Goal: Feedback & Contribution: Submit feedback/report problem

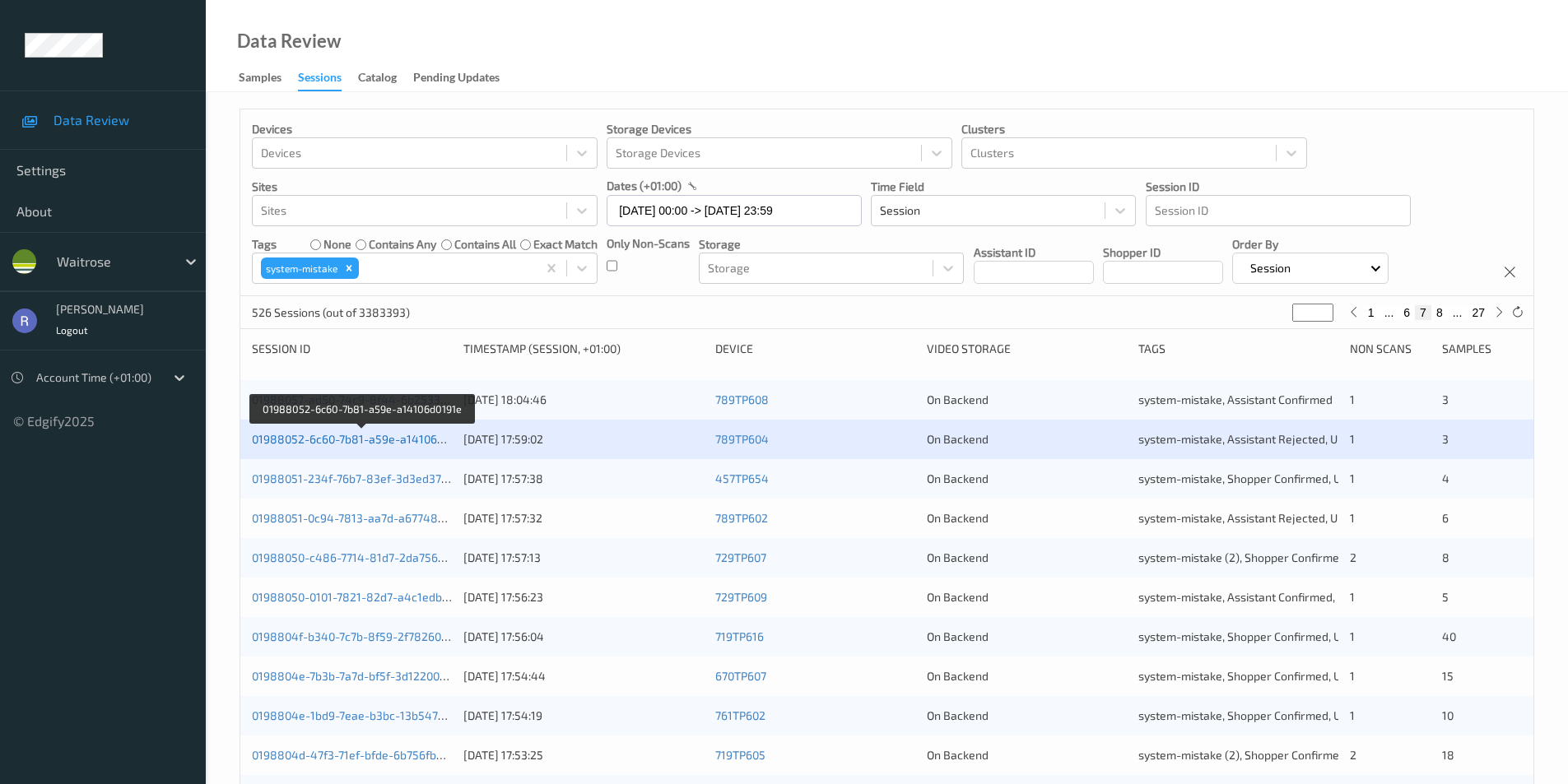
click at [294, 438] on link "01988052-6c60-7b81-a59e-a14106d0191e" at bounding box center [363, 439] width 221 height 14
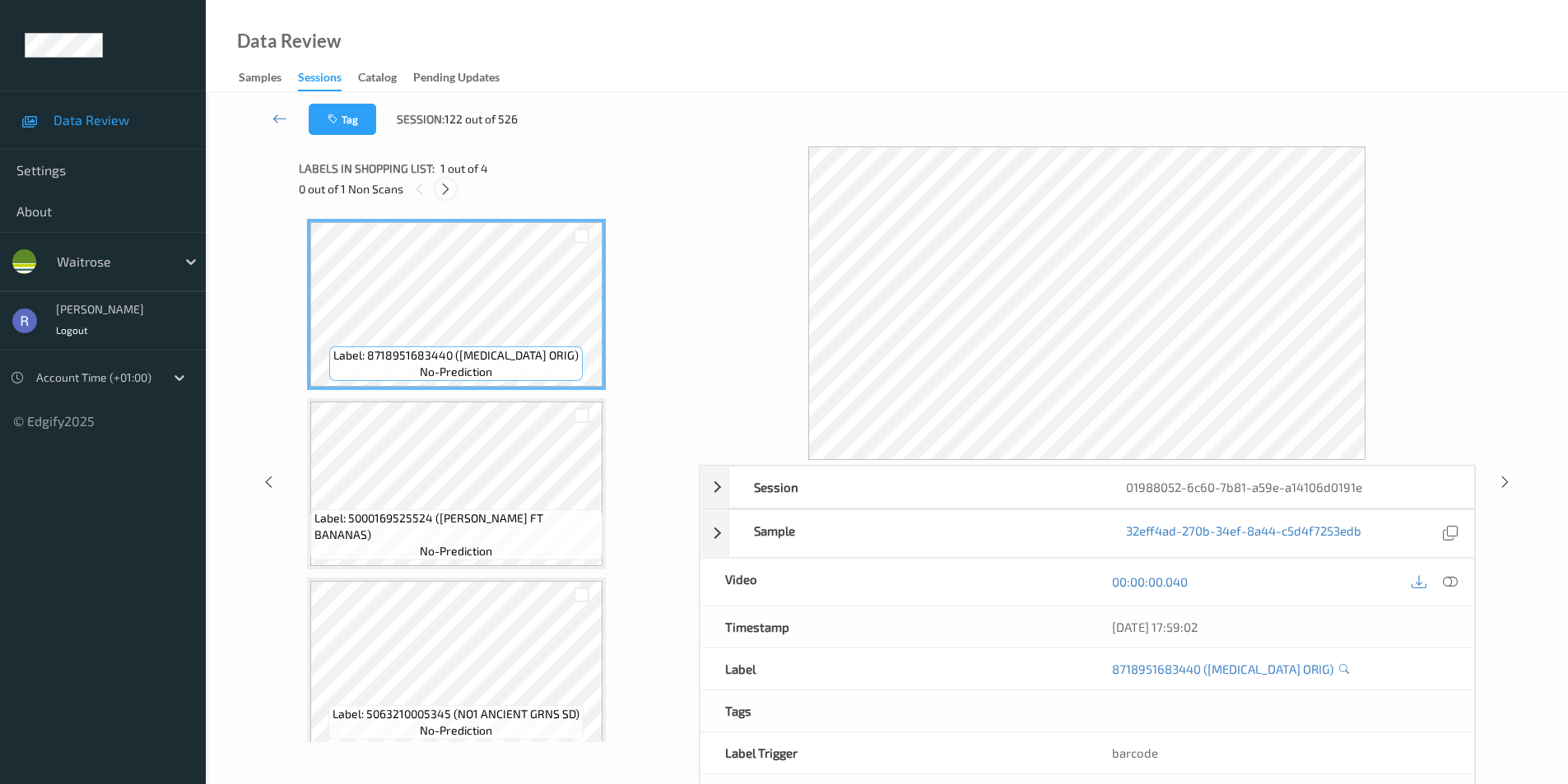
click at [445, 190] on icon at bounding box center [446, 189] width 14 height 15
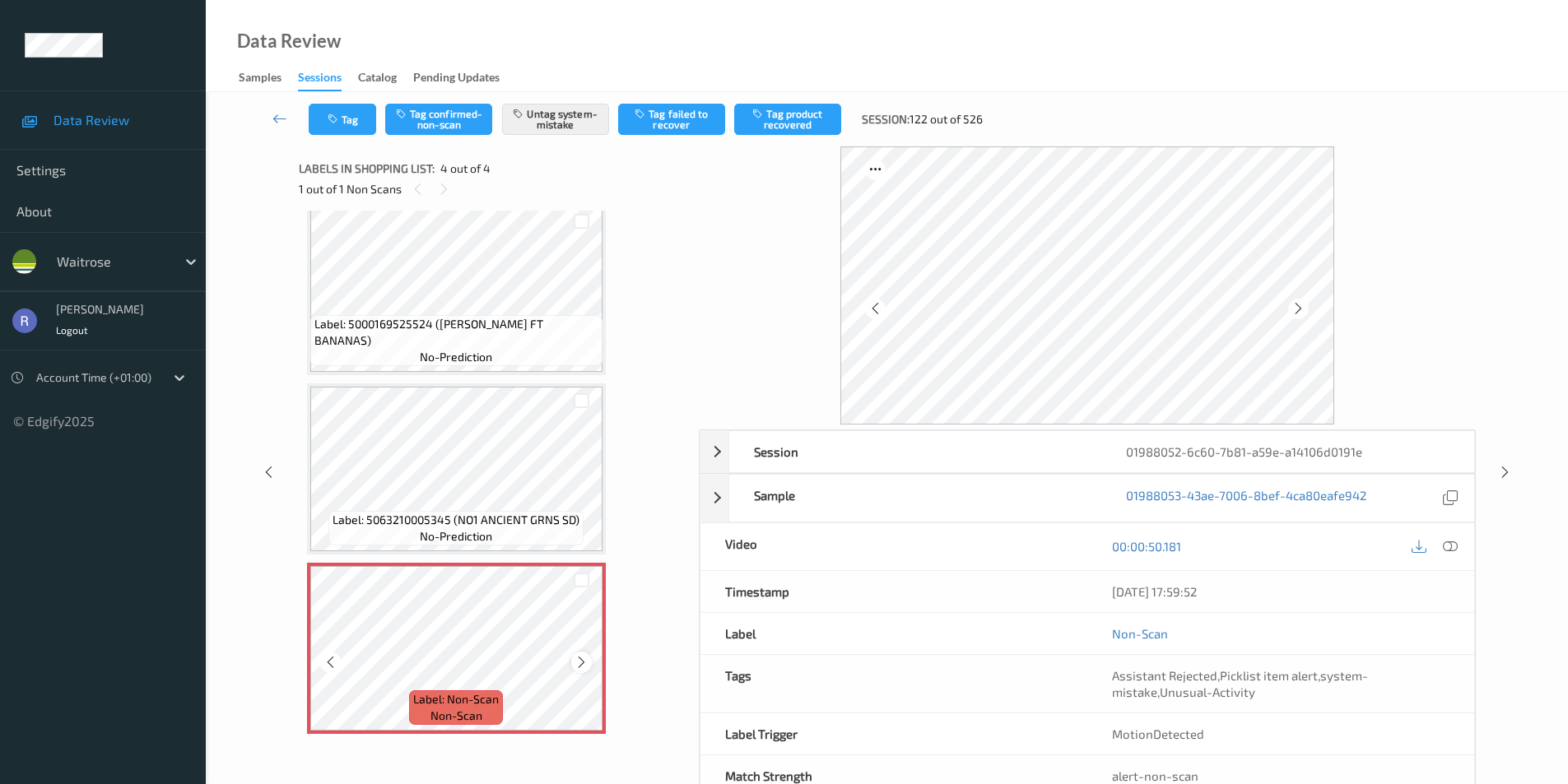
click at [575, 661] on icon at bounding box center [582, 662] width 14 height 15
click at [1505, 468] on icon at bounding box center [1505, 472] width 14 height 15
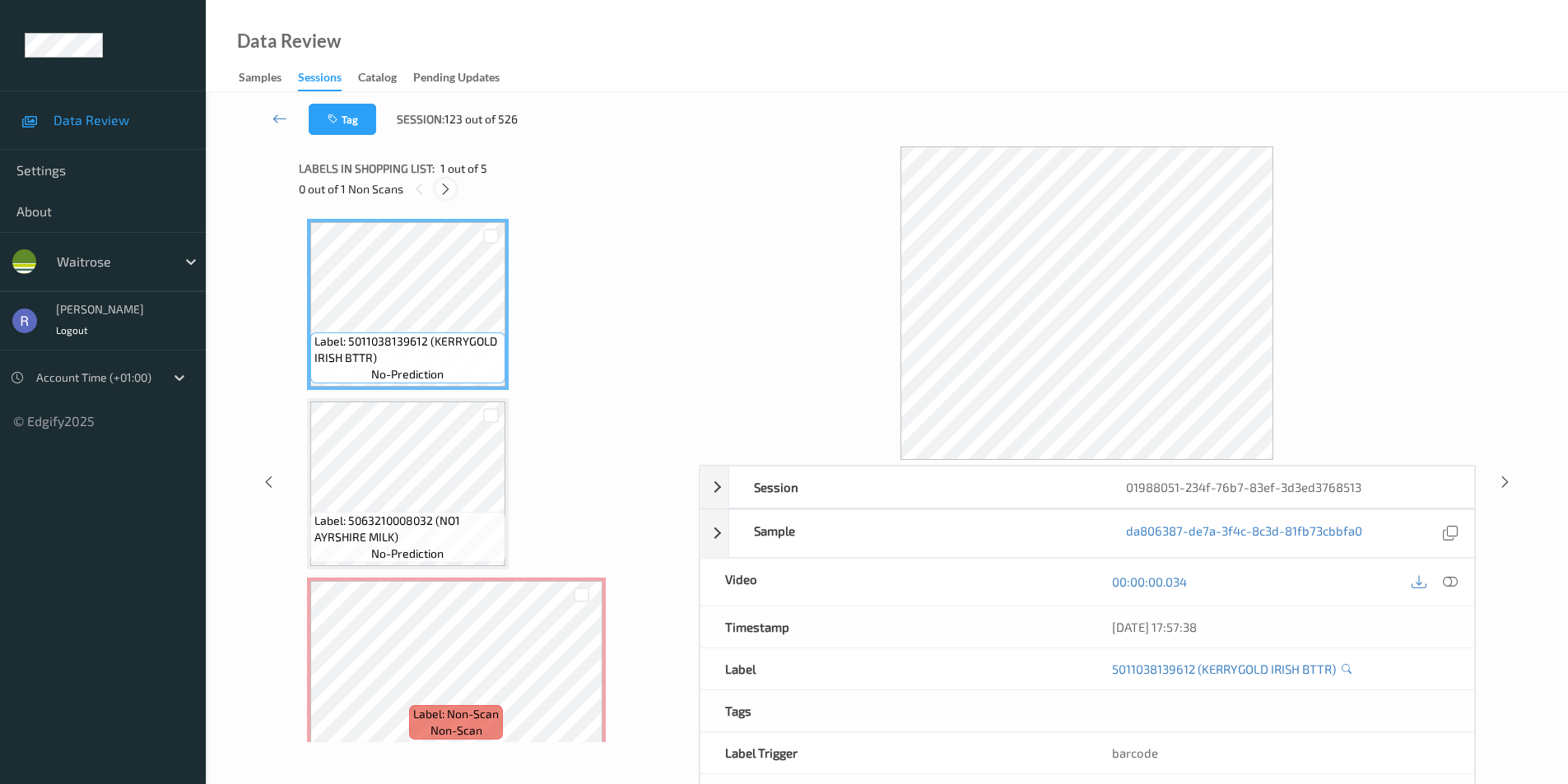
click at [446, 188] on icon at bounding box center [446, 189] width 14 height 15
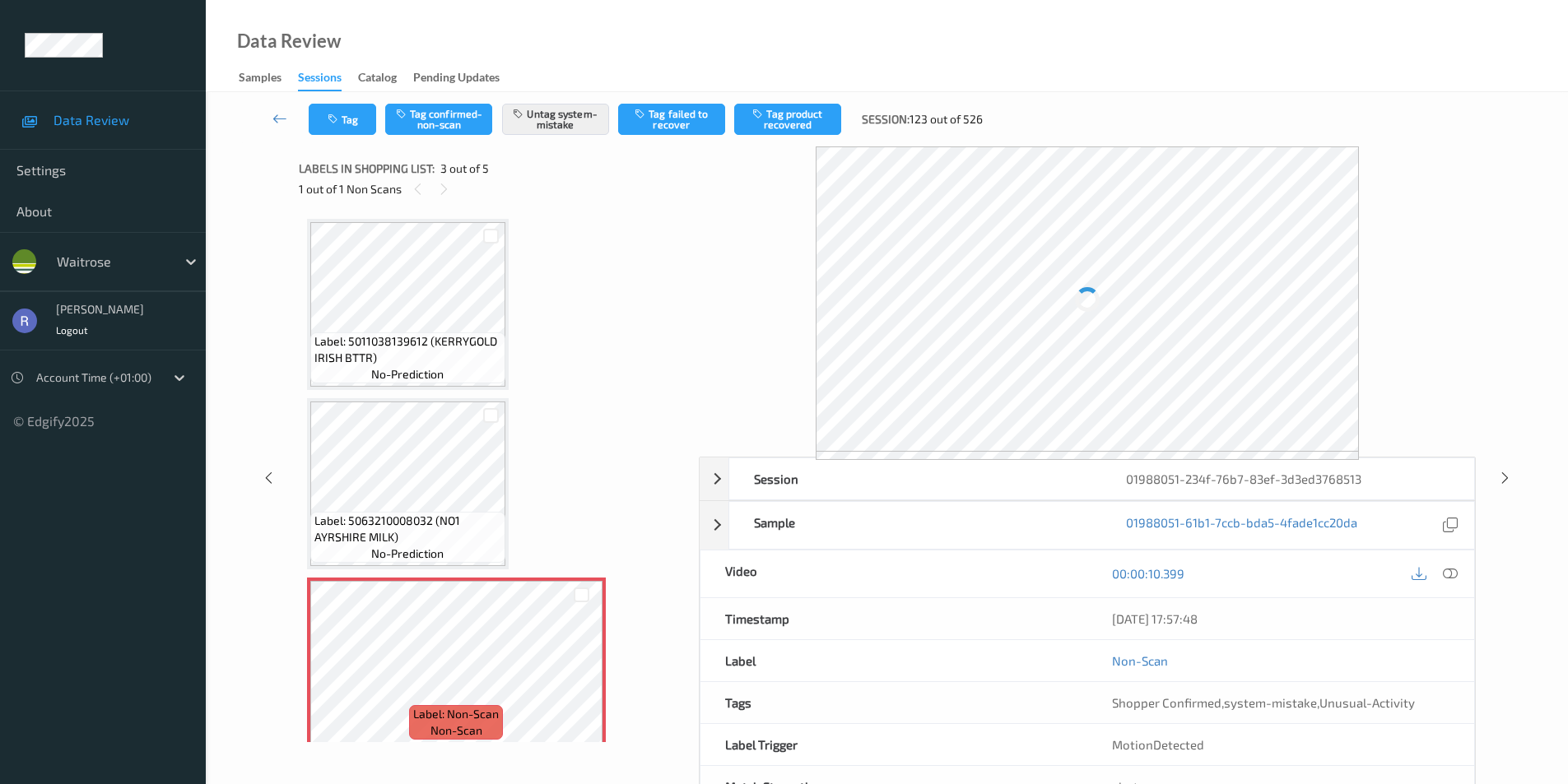
scroll to position [187, 0]
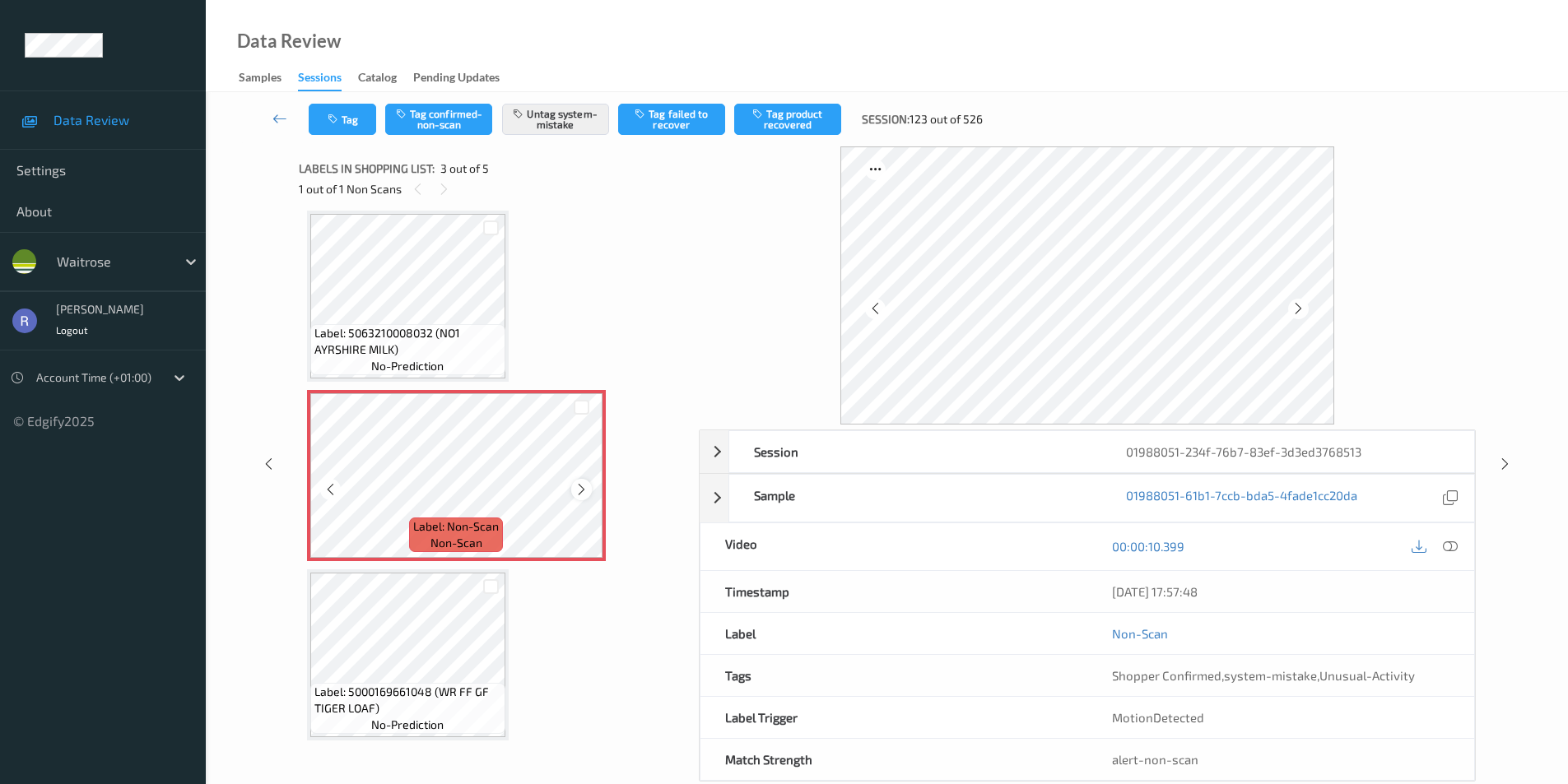
click at [580, 490] on icon at bounding box center [582, 490] width 14 height 15
click at [578, 490] on icon at bounding box center [582, 490] width 14 height 15
click at [1453, 546] on icon at bounding box center [1450, 546] width 15 height 15
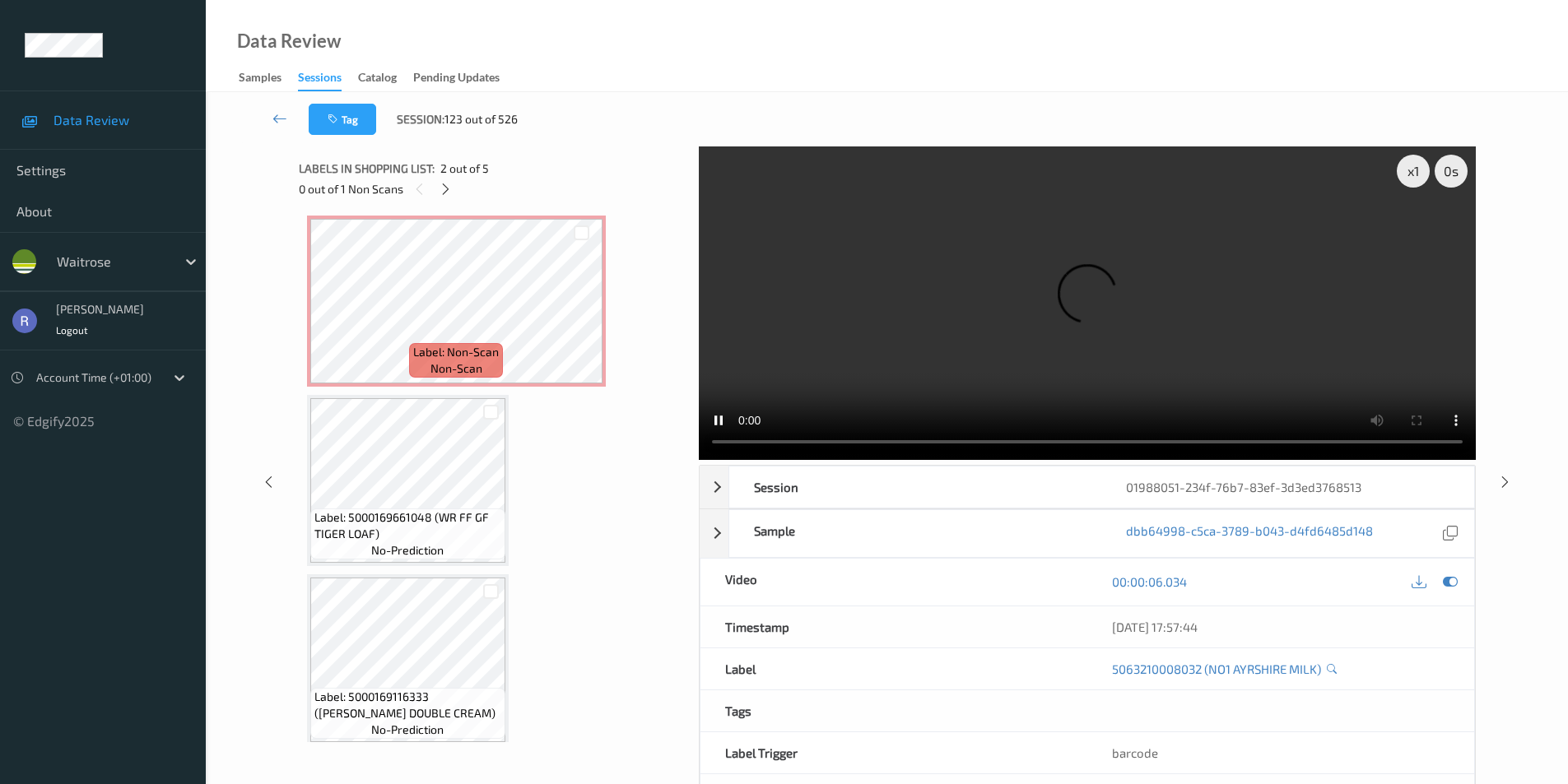
scroll to position [374, 0]
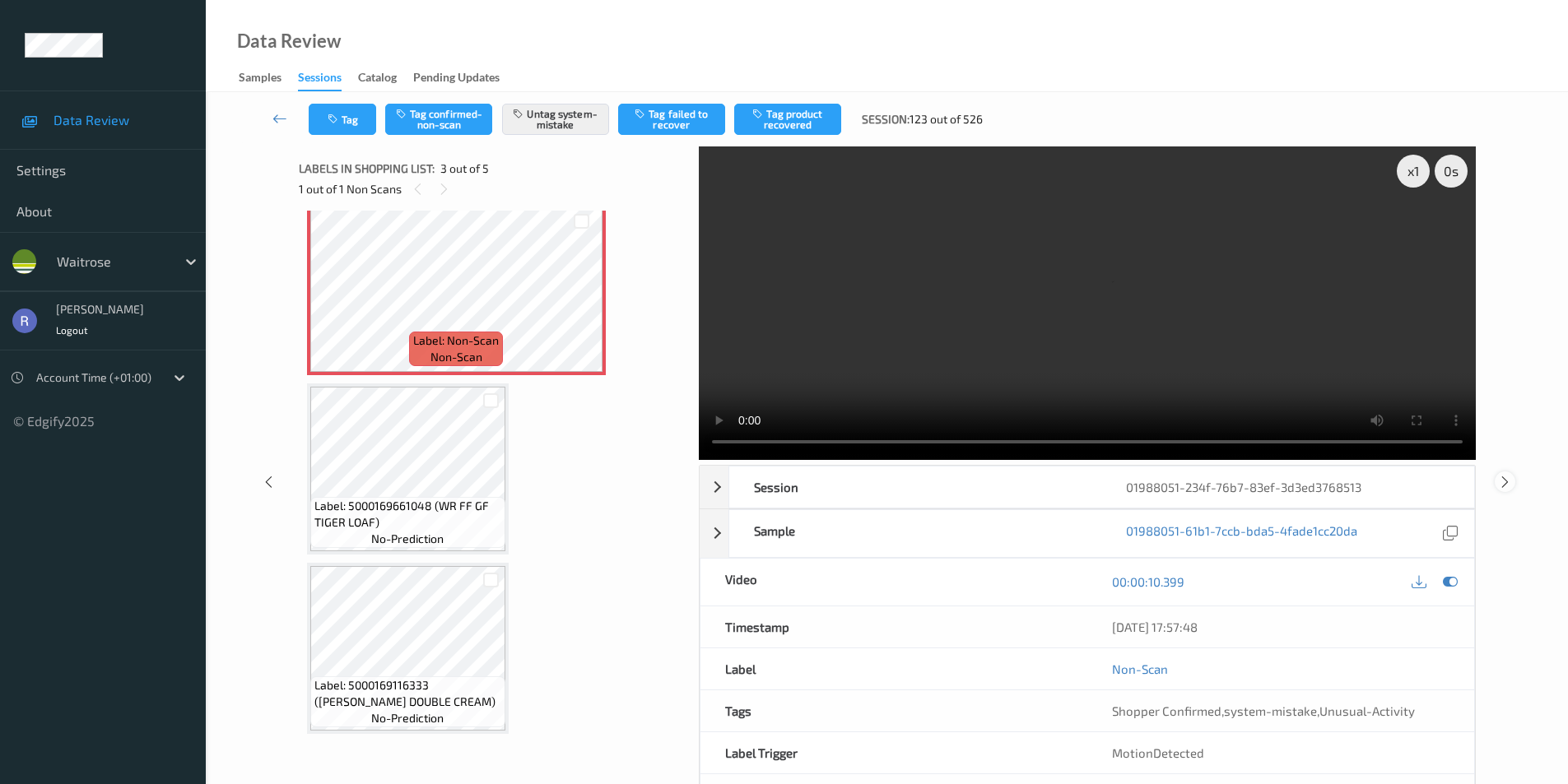
click at [1502, 479] on icon at bounding box center [1505, 481] width 14 height 15
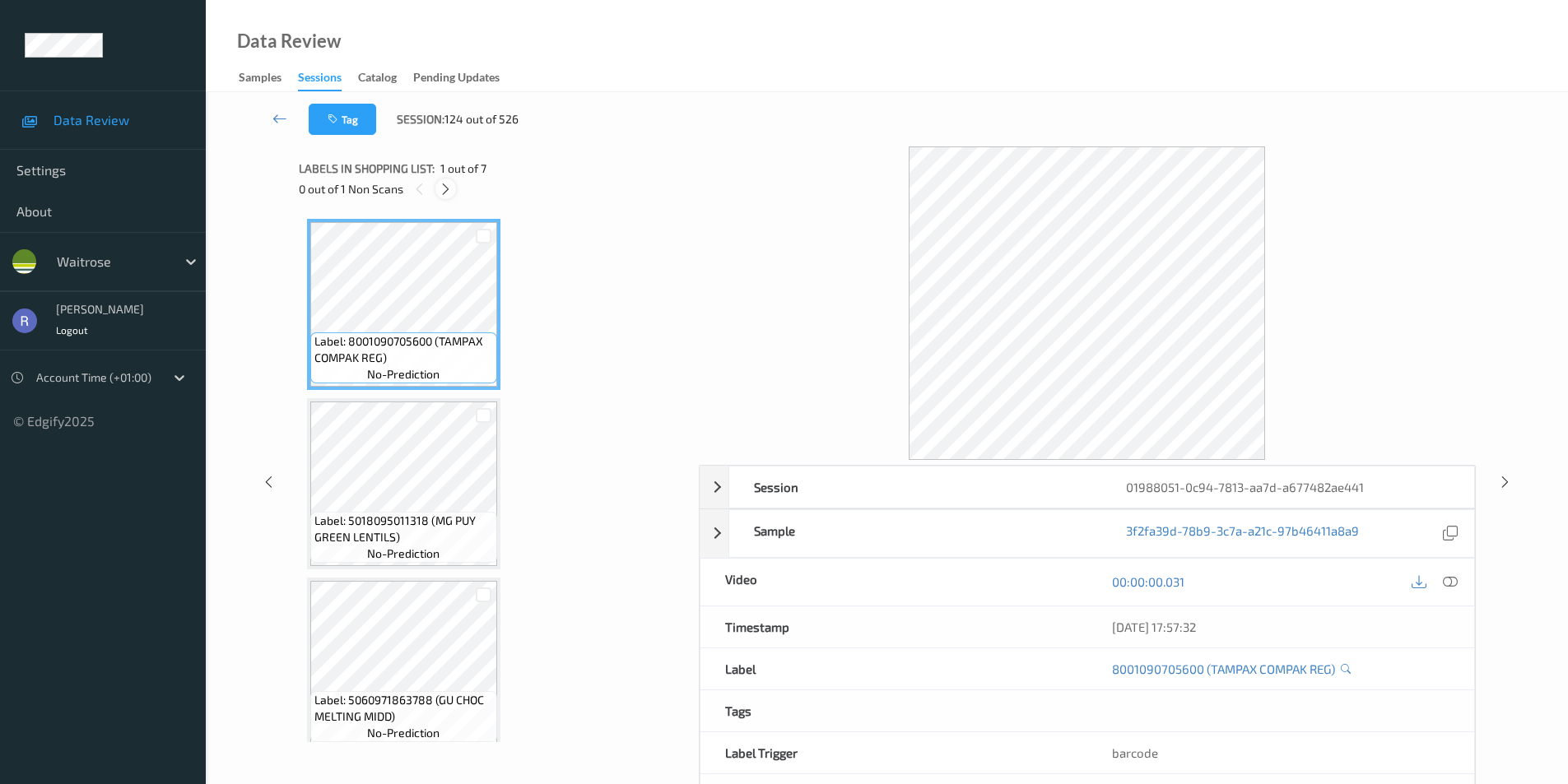
click at [441, 190] on icon at bounding box center [446, 189] width 14 height 15
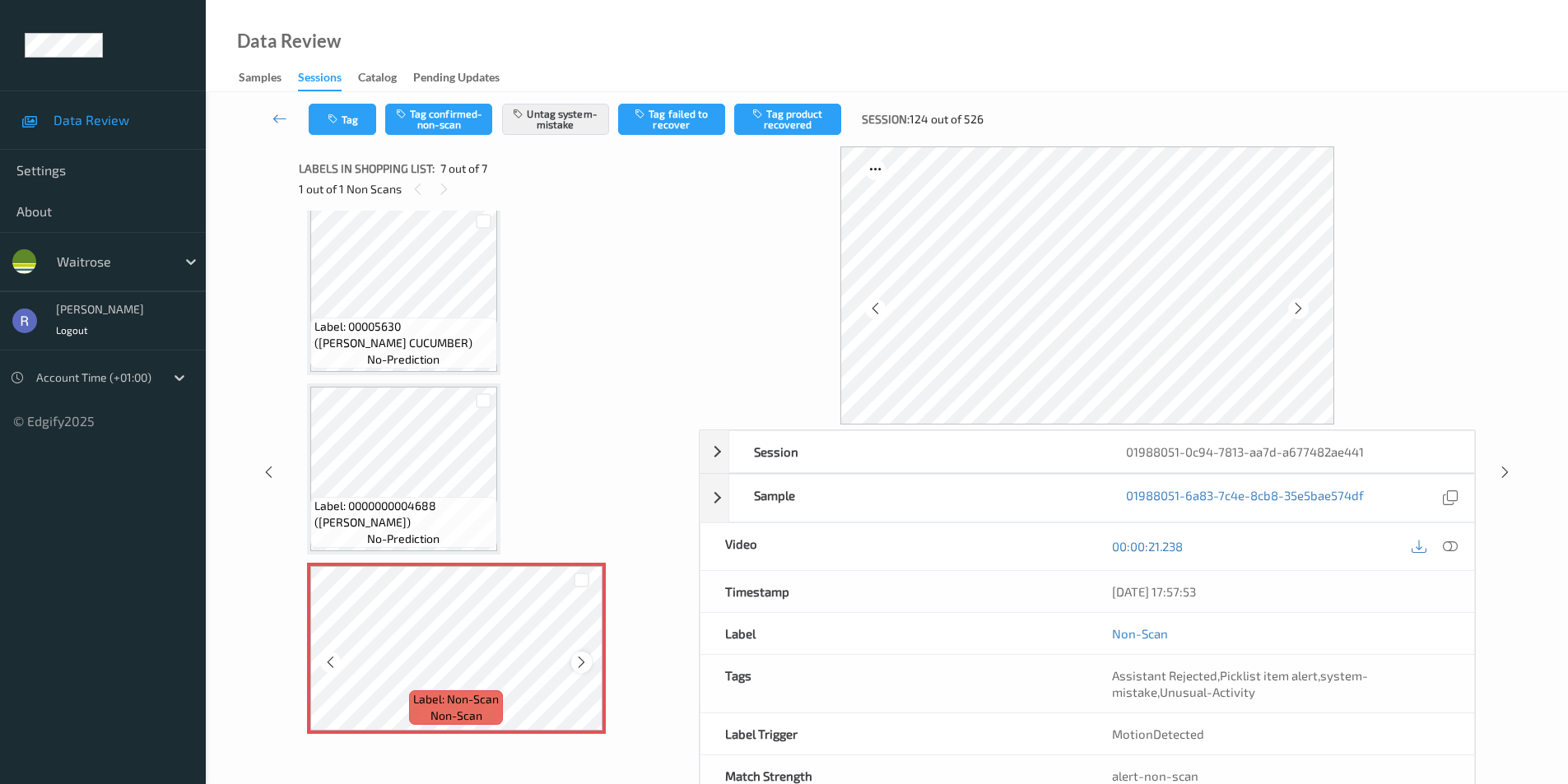
click at [580, 663] on icon at bounding box center [582, 662] width 14 height 15
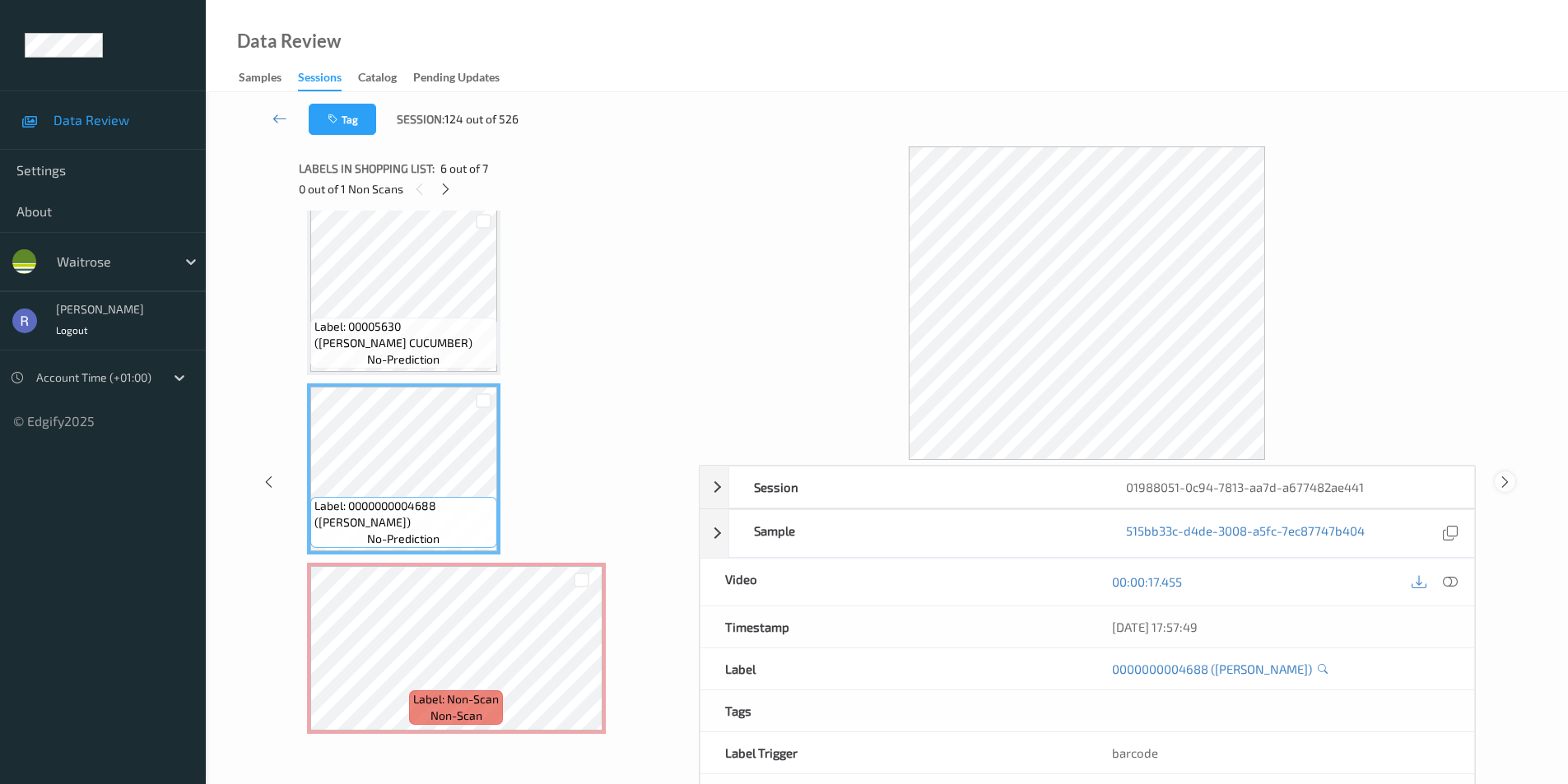
click at [1504, 476] on icon at bounding box center [1505, 481] width 14 height 15
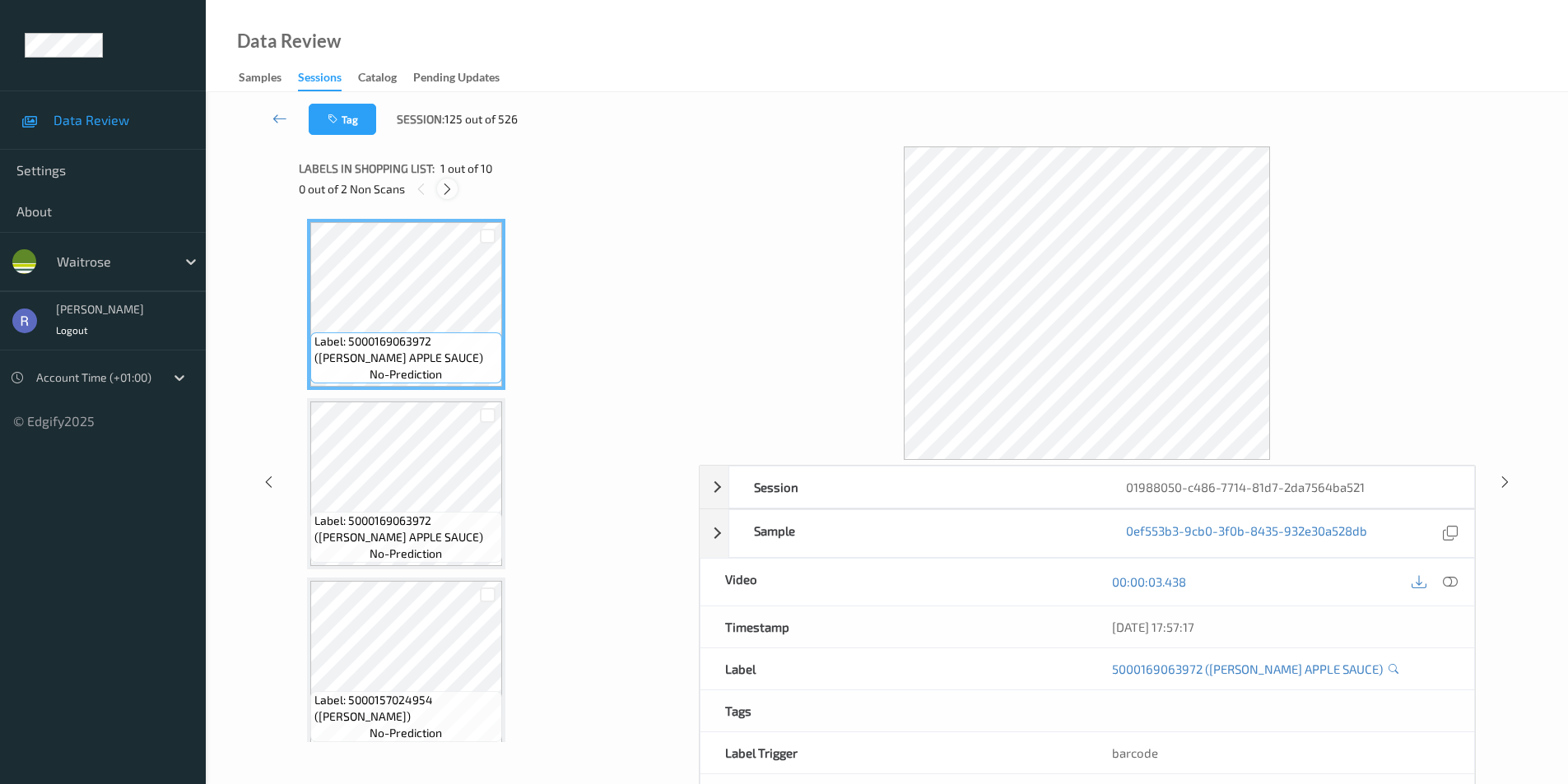
click at [455, 190] on icon at bounding box center [447, 189] width 14 height 15
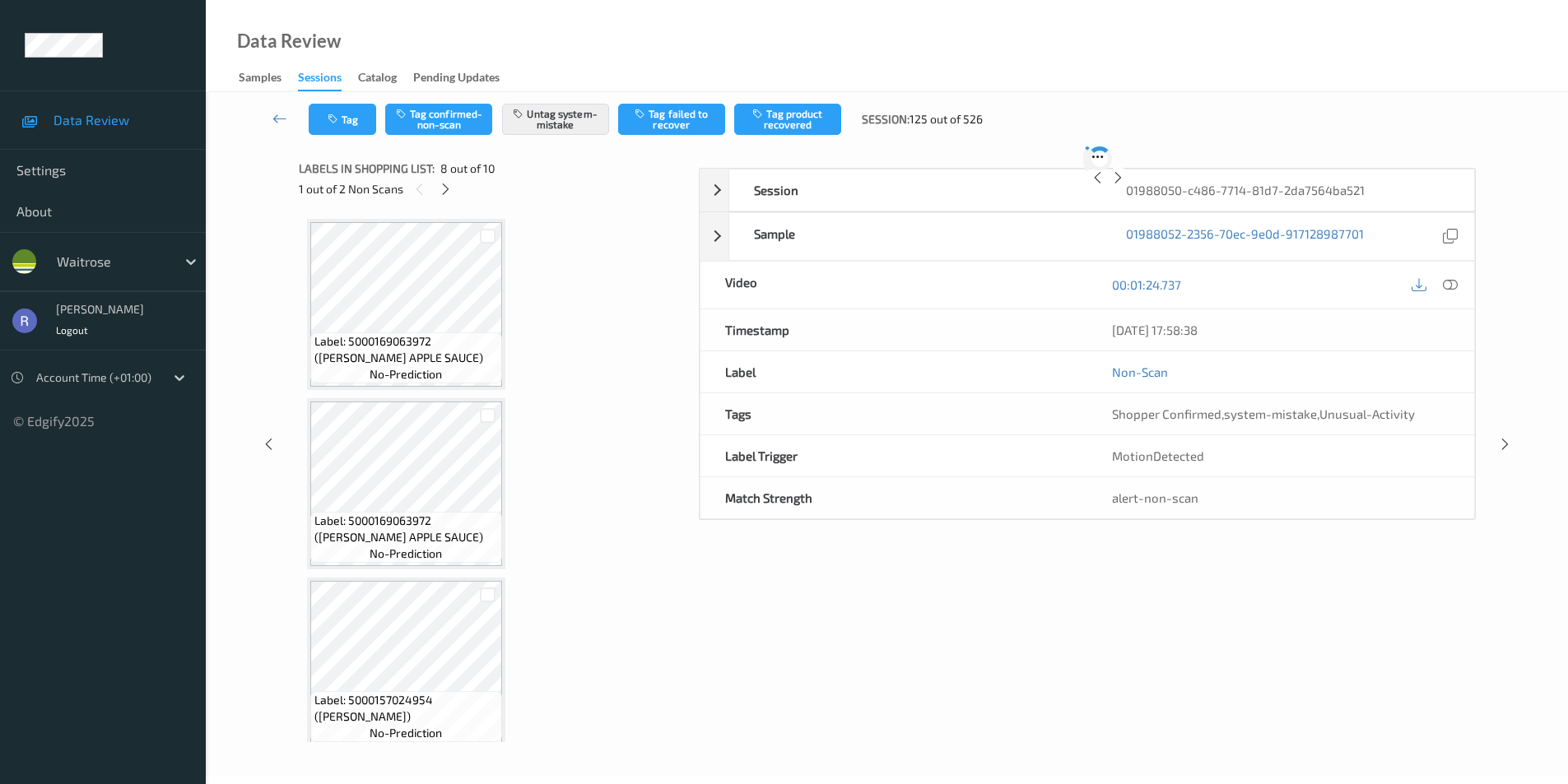
scroll to position [1085, 0]
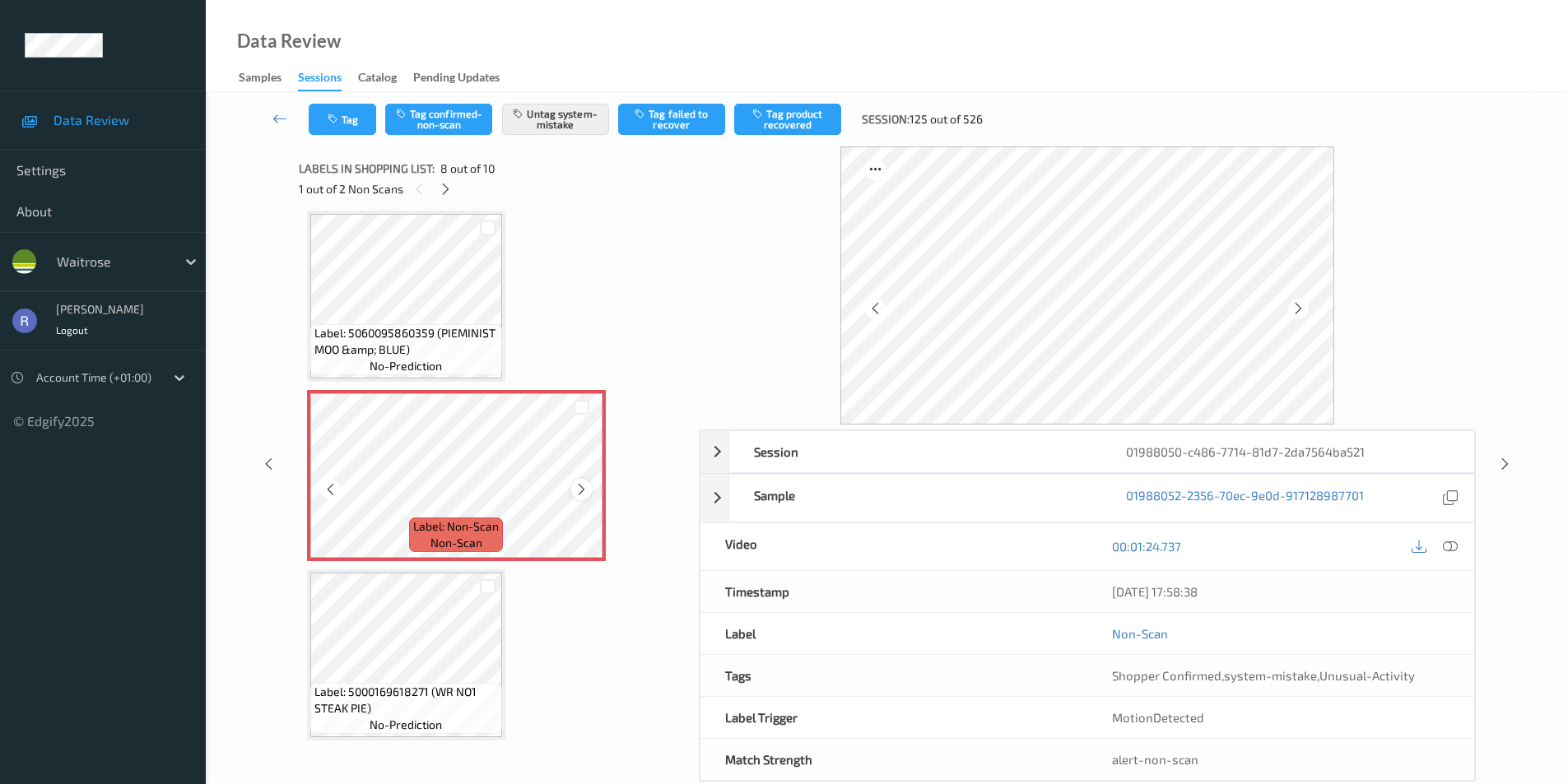
click at [582, 484] on icon at bounding box center [582, 490] width 14 height 15
click at [1509, 460] on icon at bounding box center [1505, 464] width 14 height 15
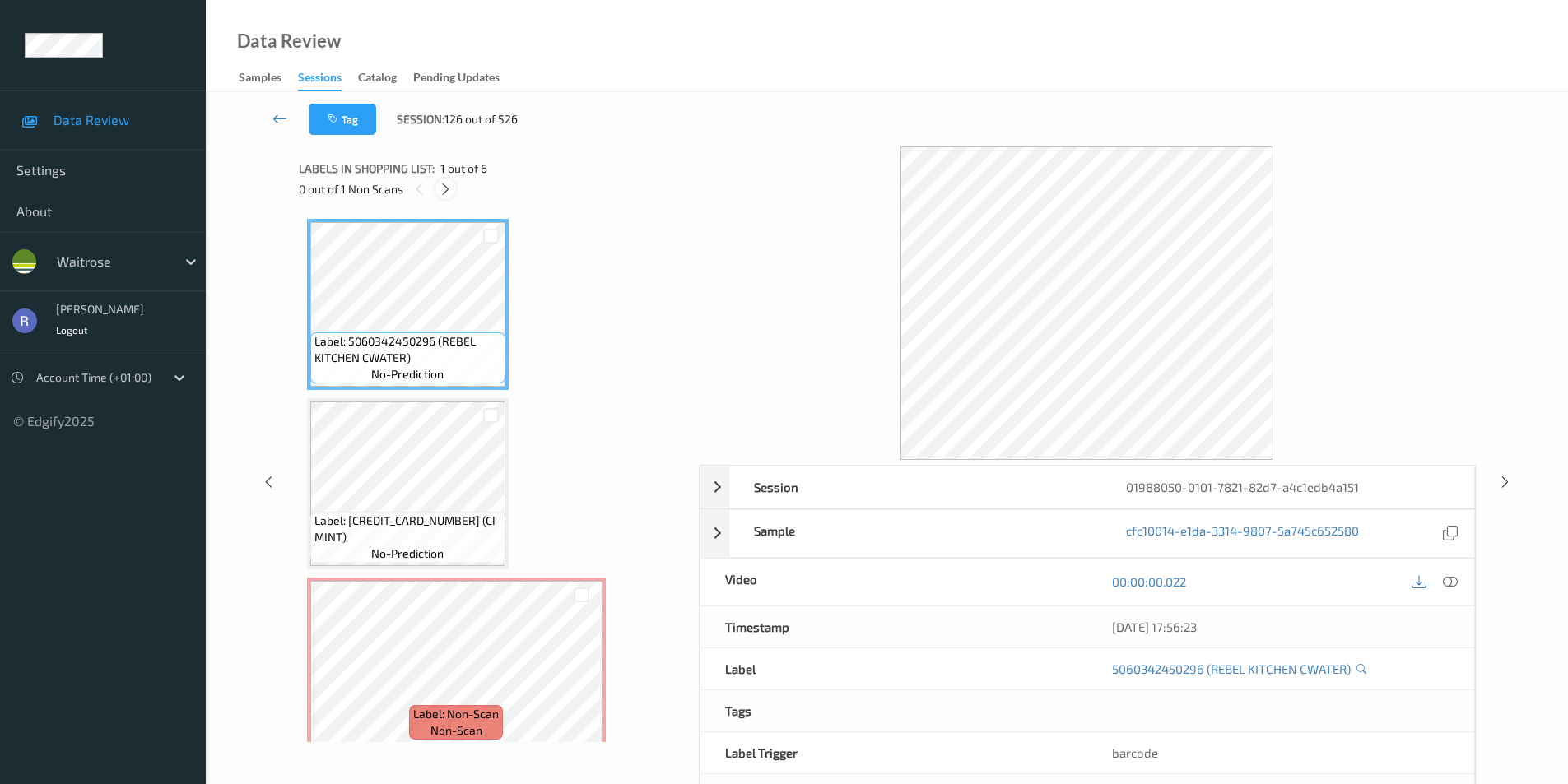
click at [446, 185] on icon at bounding box center [446, 189] width 14 height 15
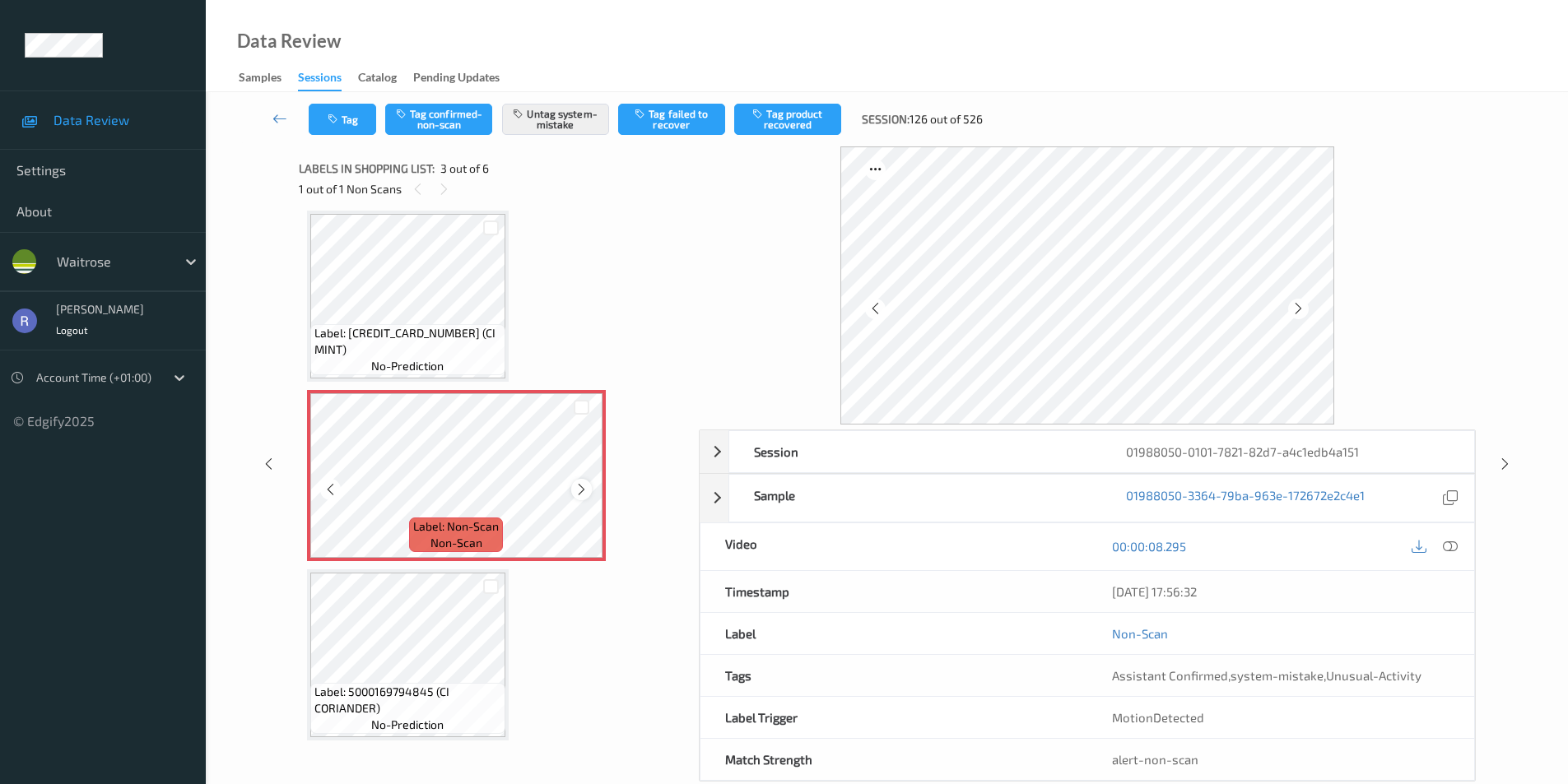
click at [585, 488] on icon at bounding box center [582, 490] width 14 height 15
click at [1499, 460] on icon at bounding box center [1505, 464] width 14 height 15
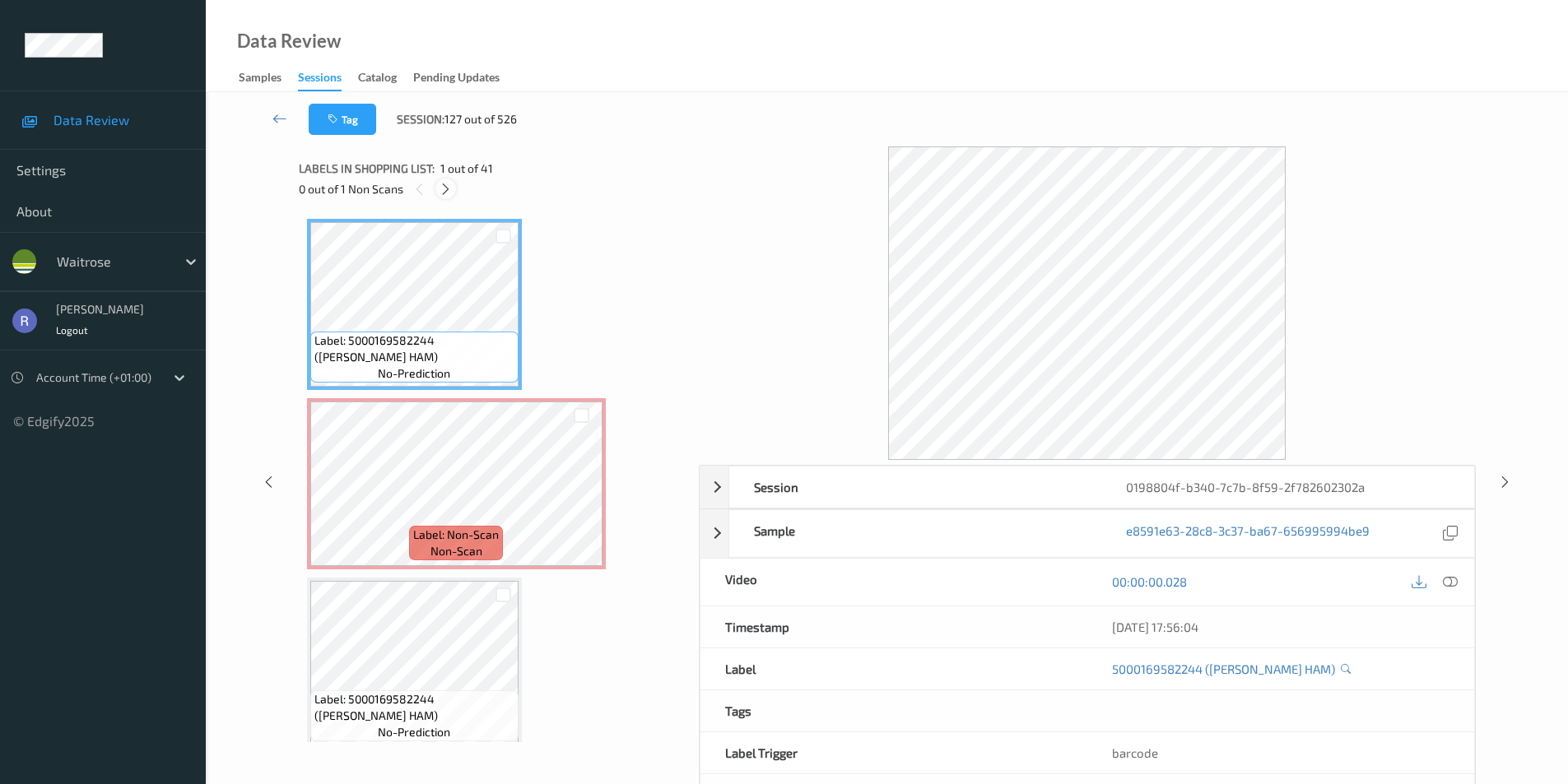
click at [444, 182] on icon at bounding box center [446, 189] width 14 height 15
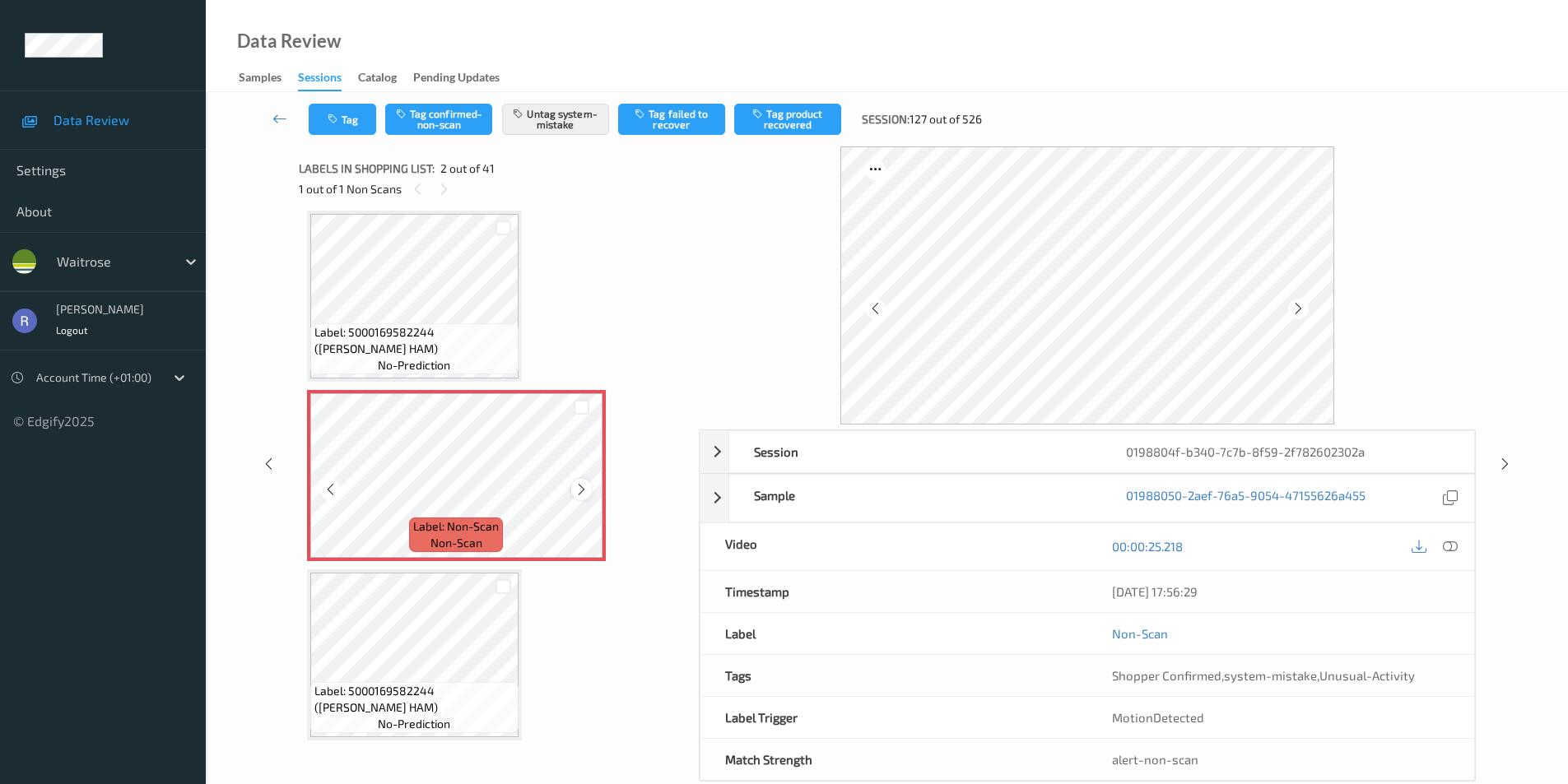
click at [588, 491] on icon at bounding box center [582, 490] width 14 height 15
click at [1454, 543] on icon at bounding box center [1450, 546] width 15 height 15
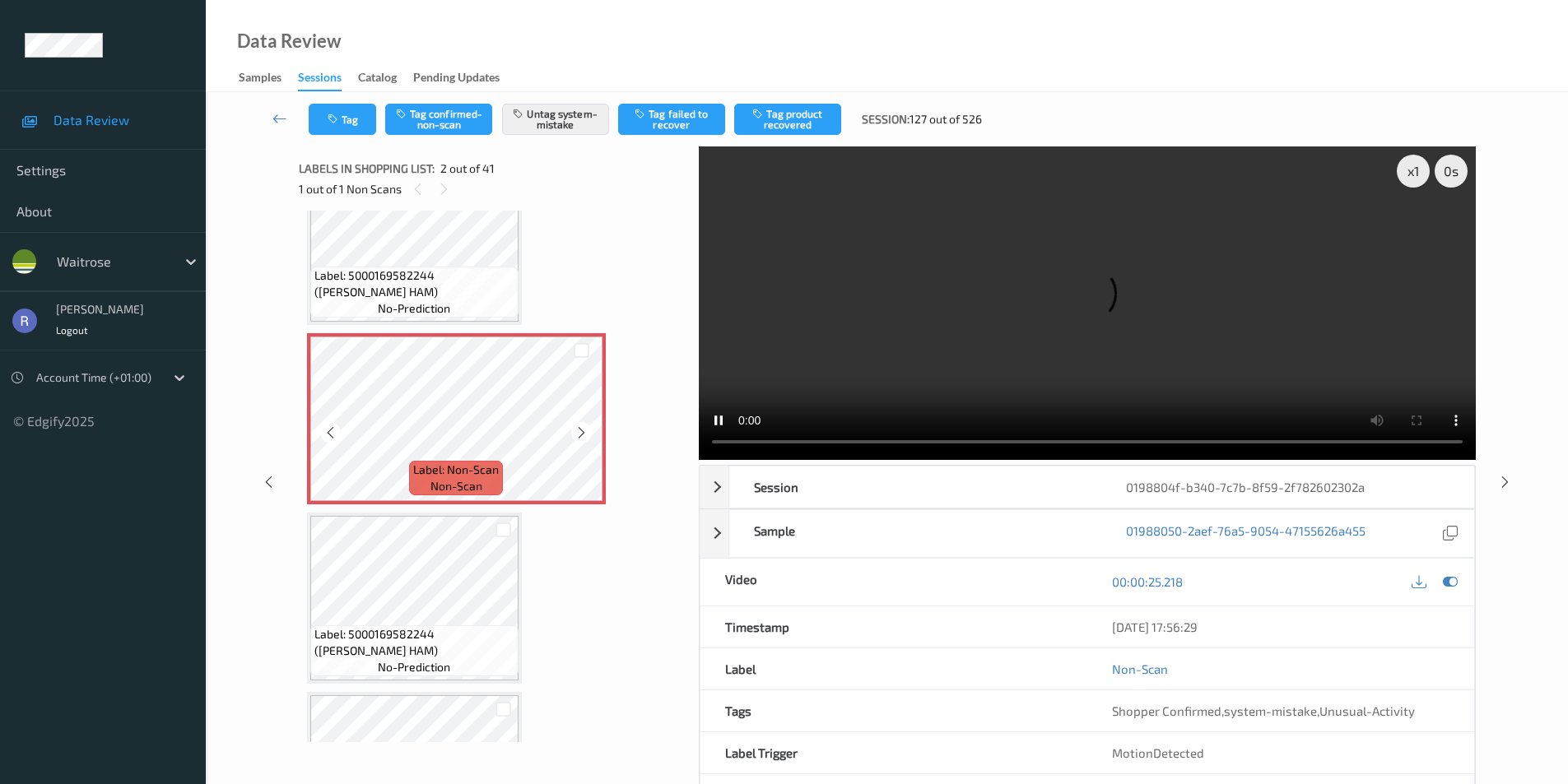
scroll to position [90, 0]
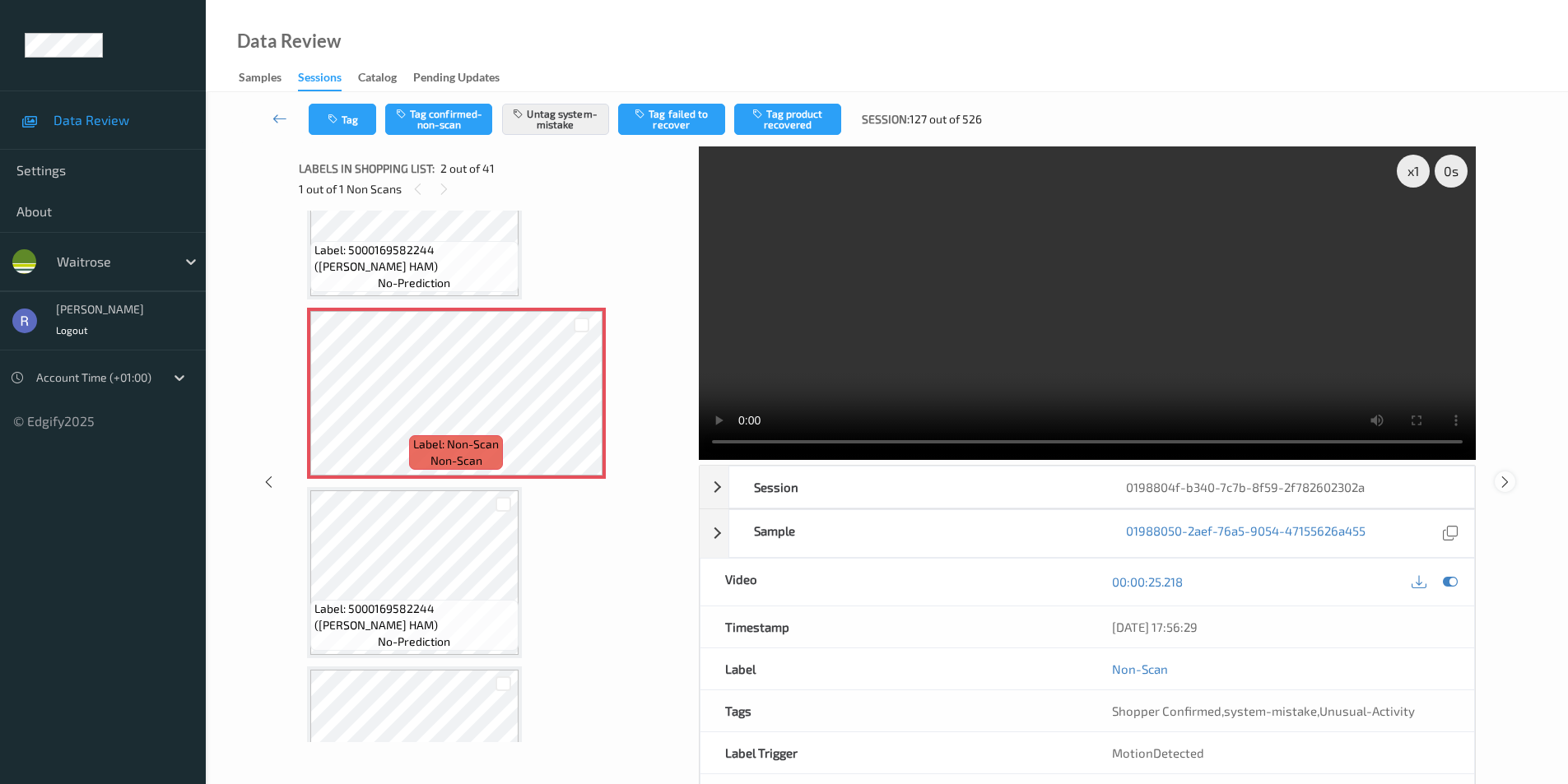
click at [1507, 478] on icon at bounding box center [1505, 481] width 14 height 15
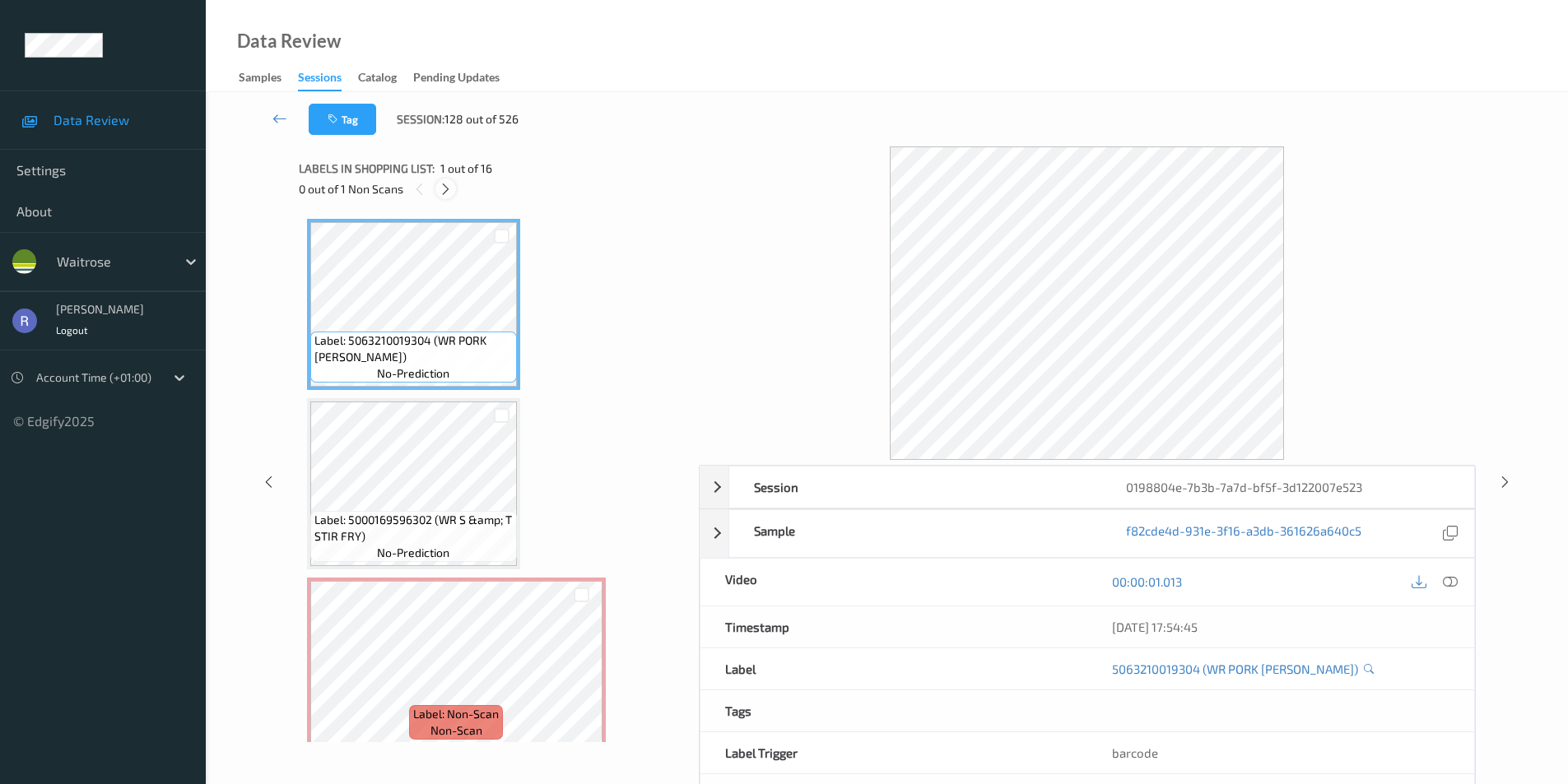
click at [447, 187] on icon at bounding box center [446, 189] width 14 height 15
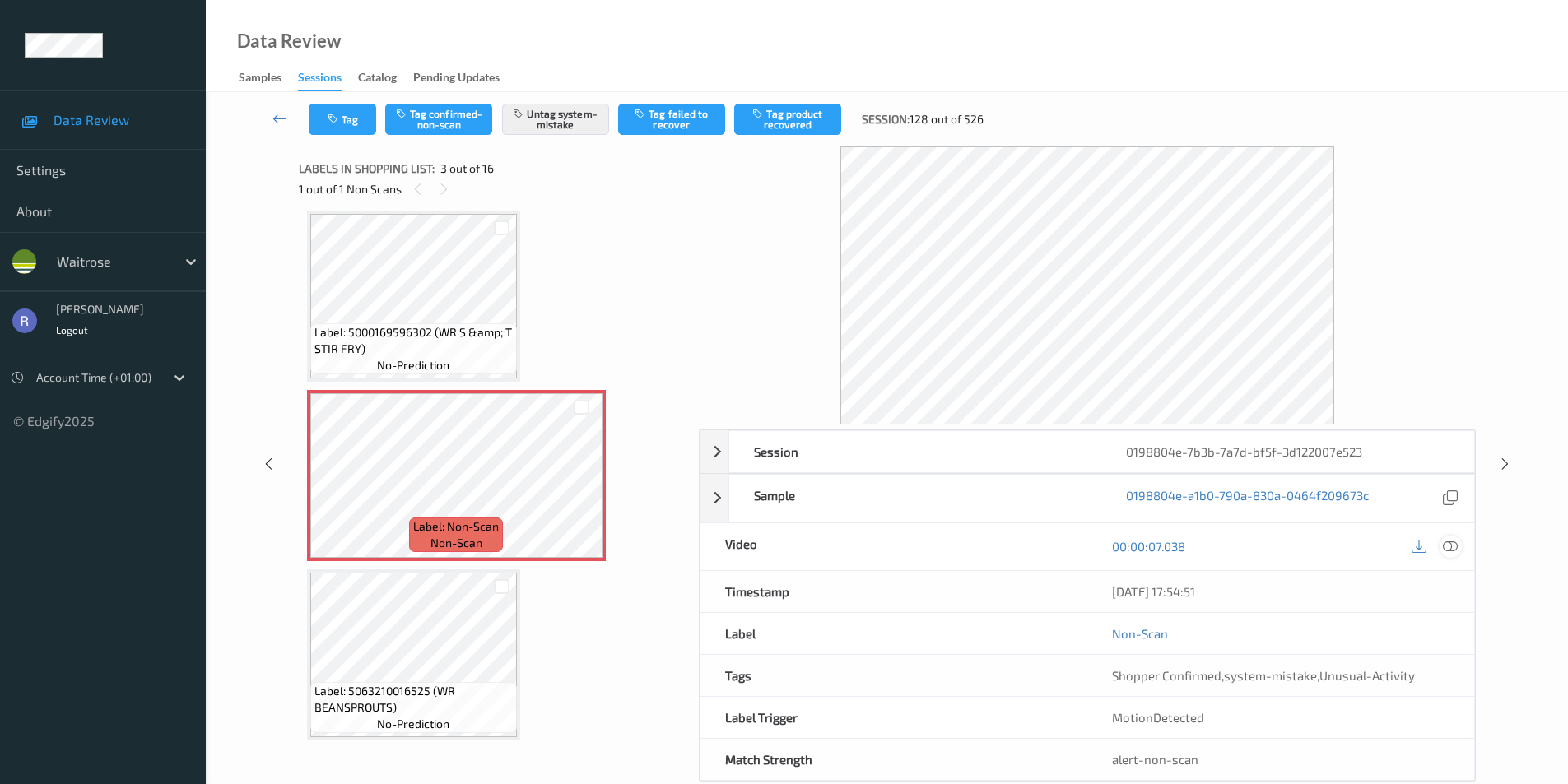
click at [1458, 543] on div at bounding box center [1450, 546] width 22 height 22
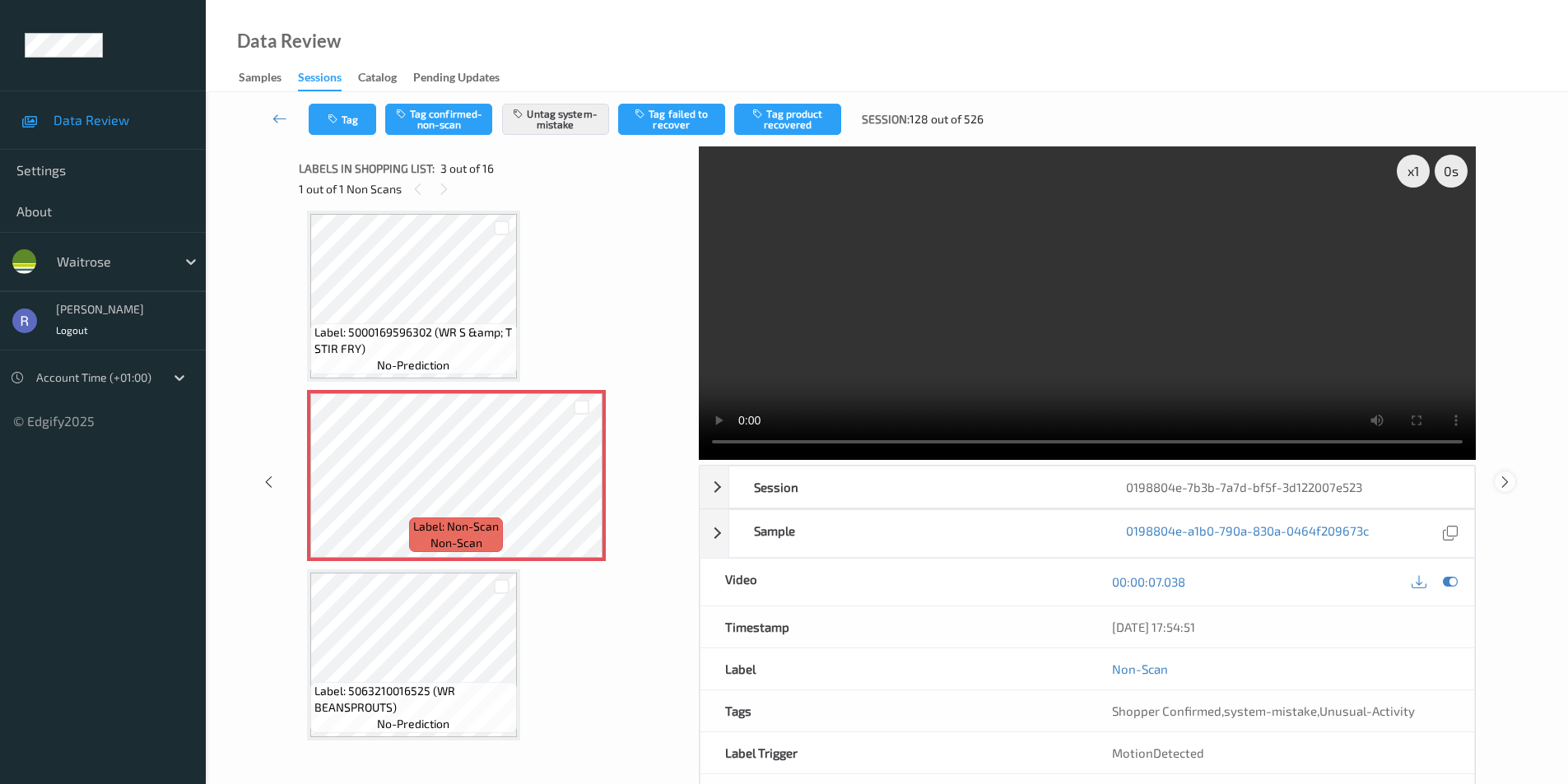
click at [1505, 479] on icon at bounding box center [1505, 481] width 14 height 15
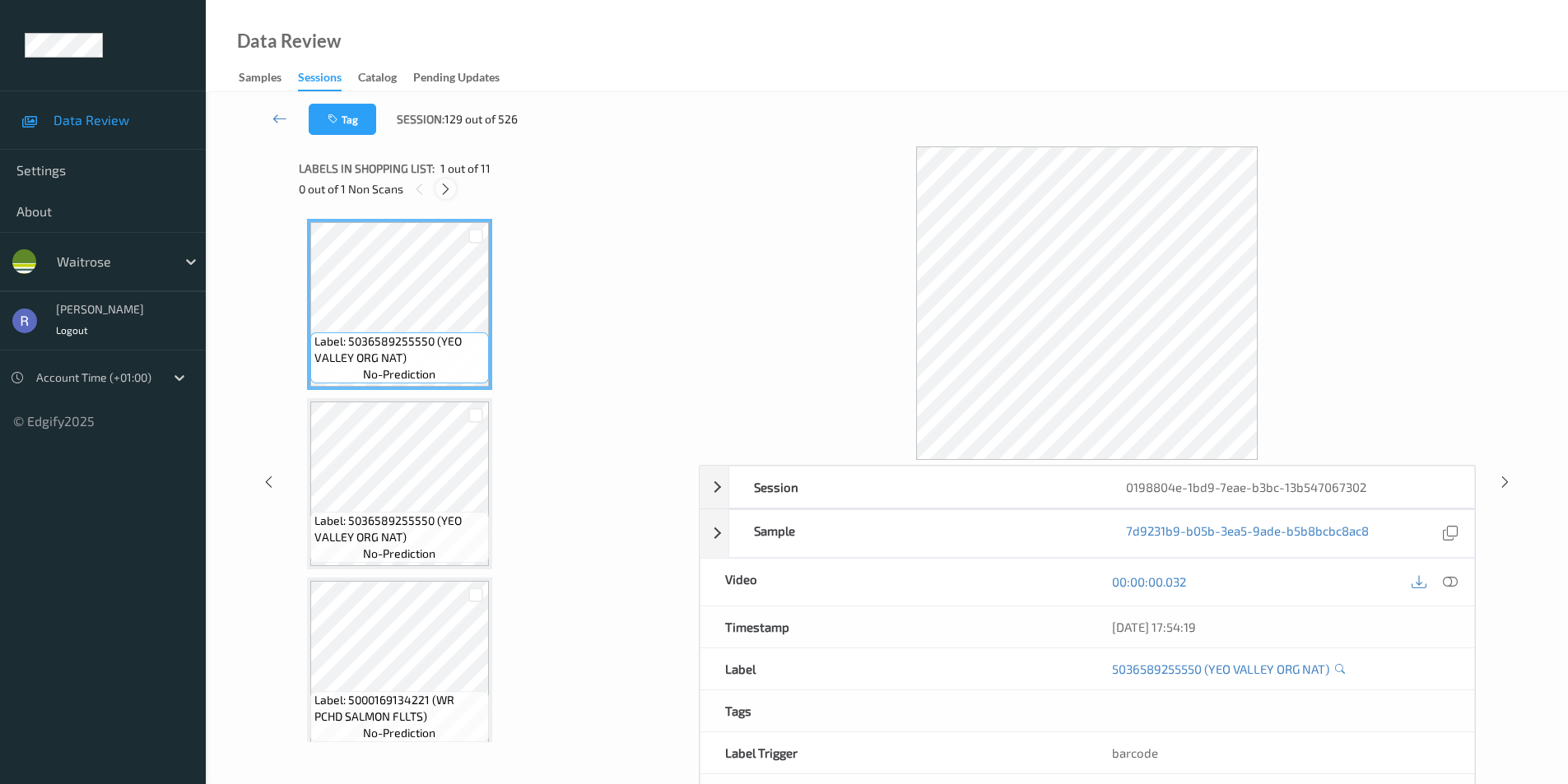
click at [442, 187] on icon at bounding box center [446, 189] width 14 height 15
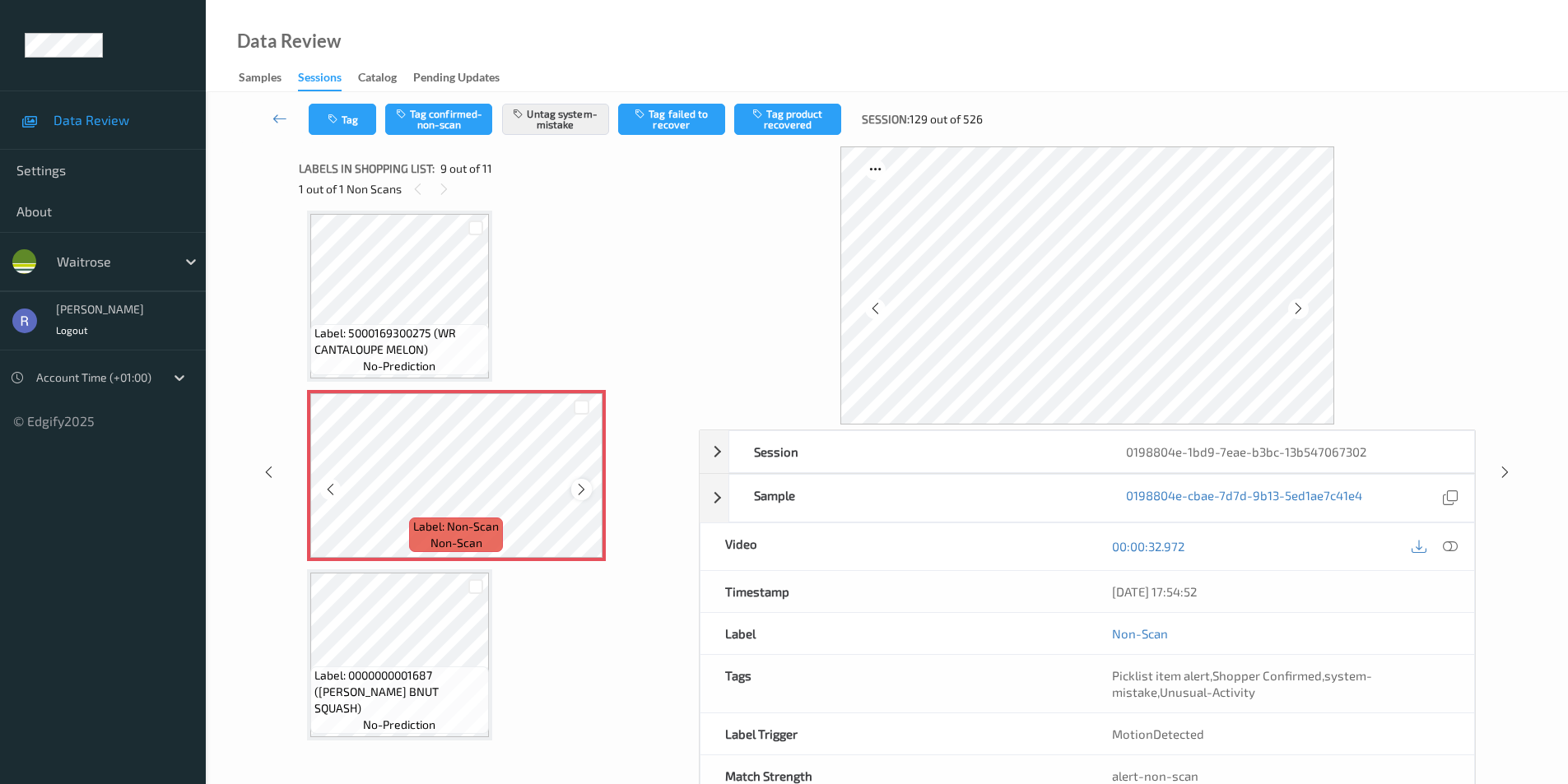
click at [587, 488] on icon at bounding box center [582, 490] width 14 height 15
click at [1457, 547] on icon at bounding box center [1450, 546] width 15 height 15
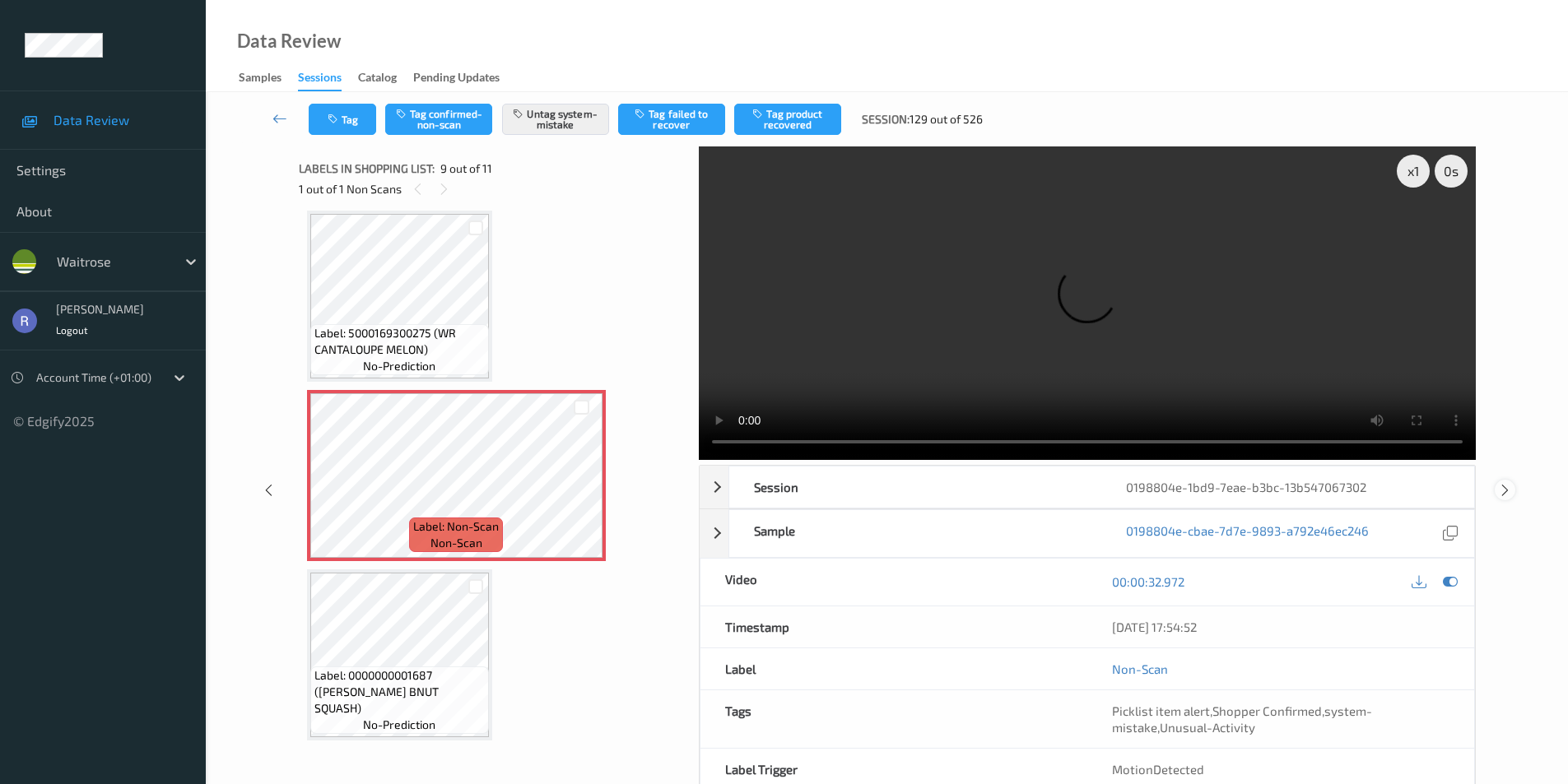
click at [1507, 490] on icon at bounding box center [1505, 490] width 14 height 15
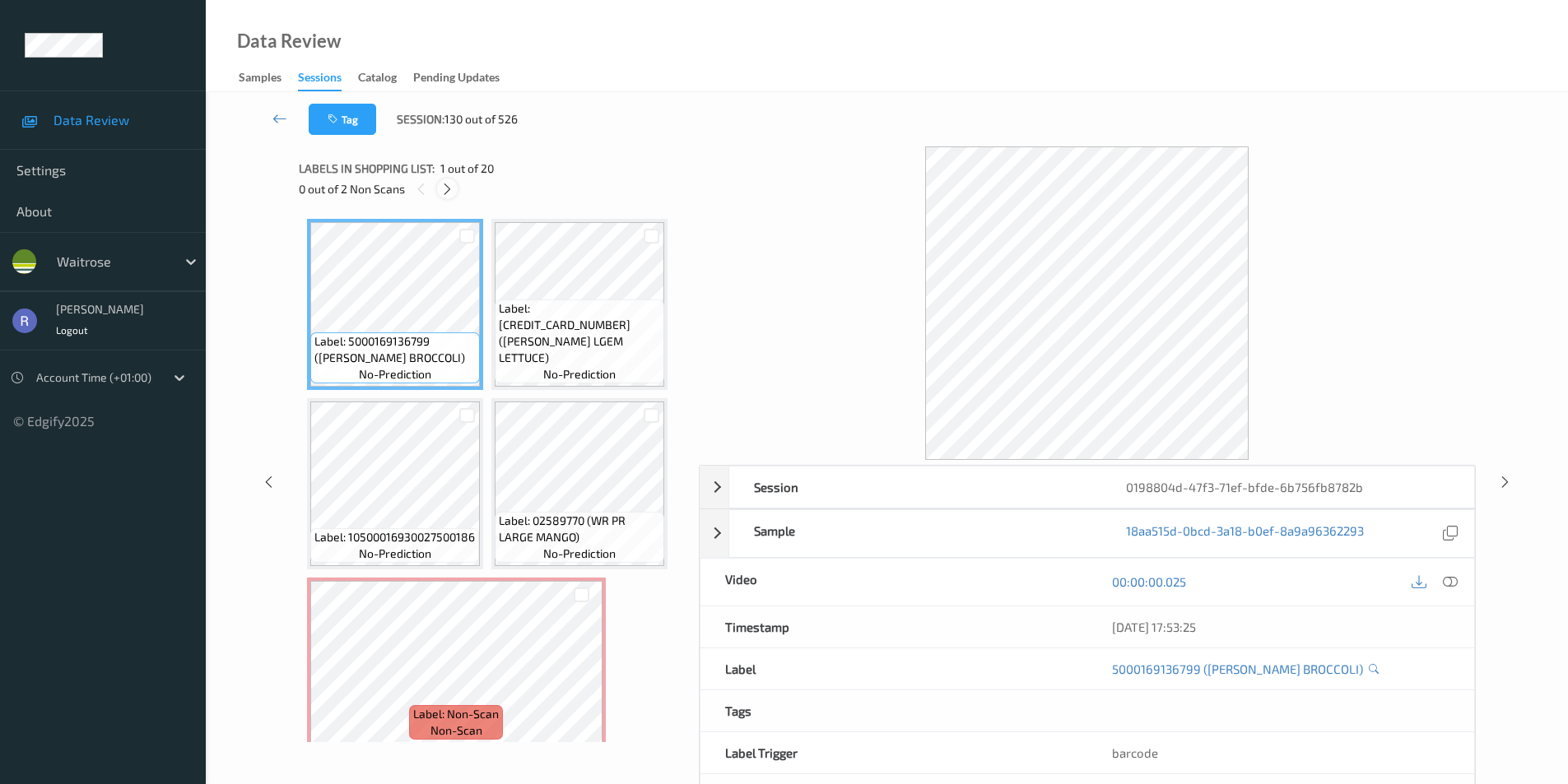
click at [450, 186] on icon at bounding box center [447, 189] width 14 height 15
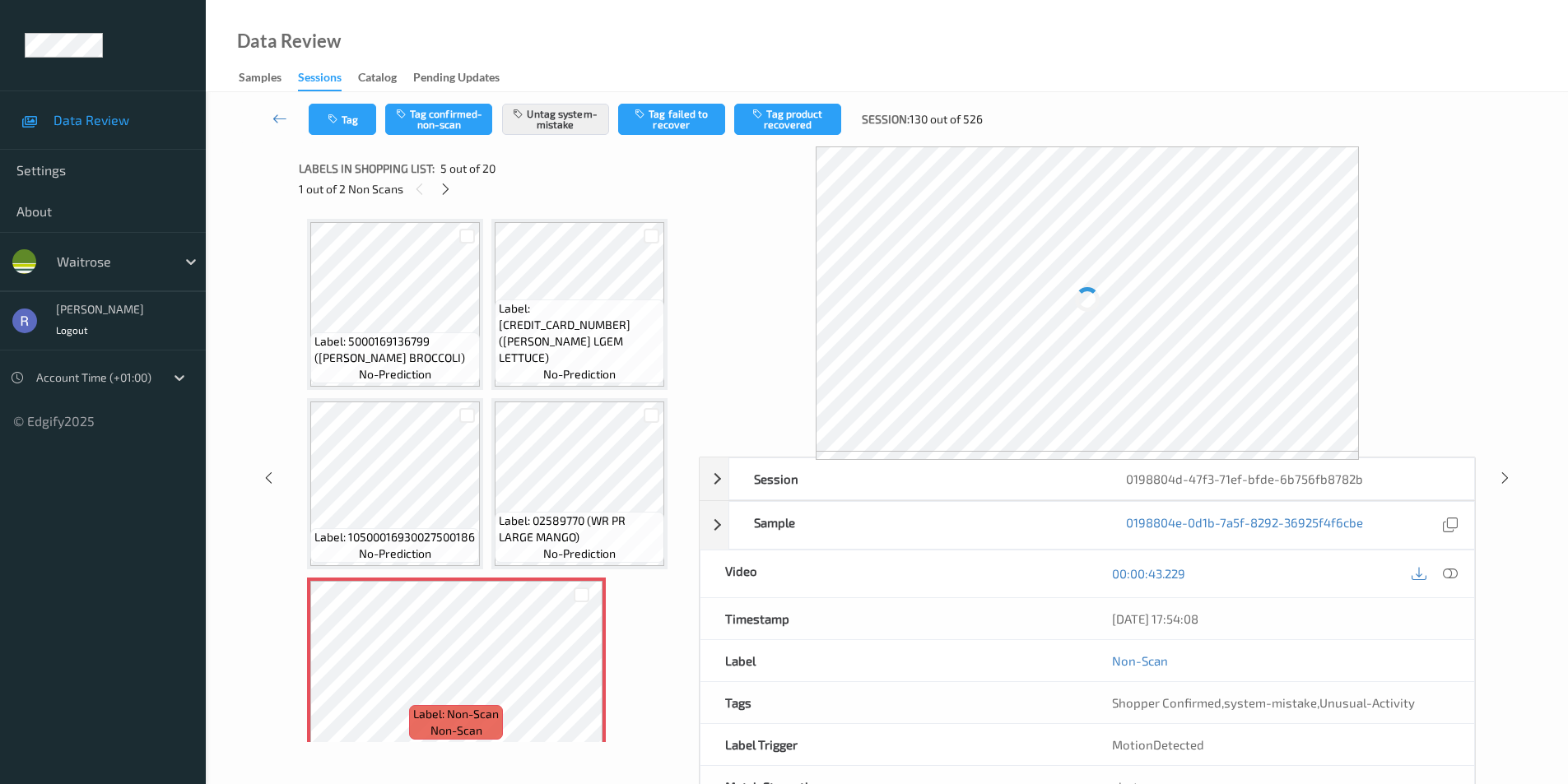
scroll to position [187, 0]
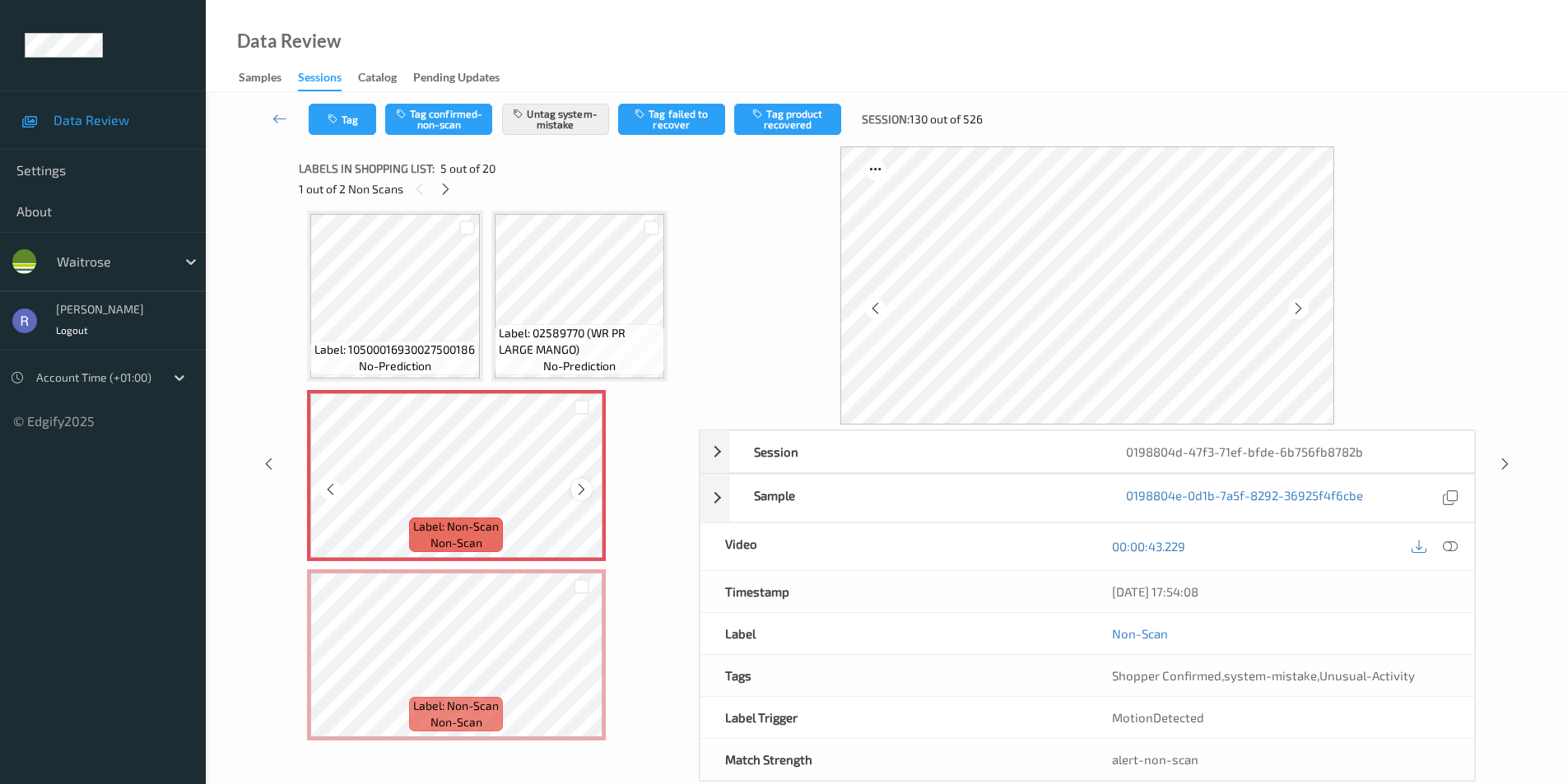
click at [578, 492] on icon at bounding box center [582, 490] width 14 height 15
click at [579, 492] on icon at bounding box center [582, 490] width 14 height 15
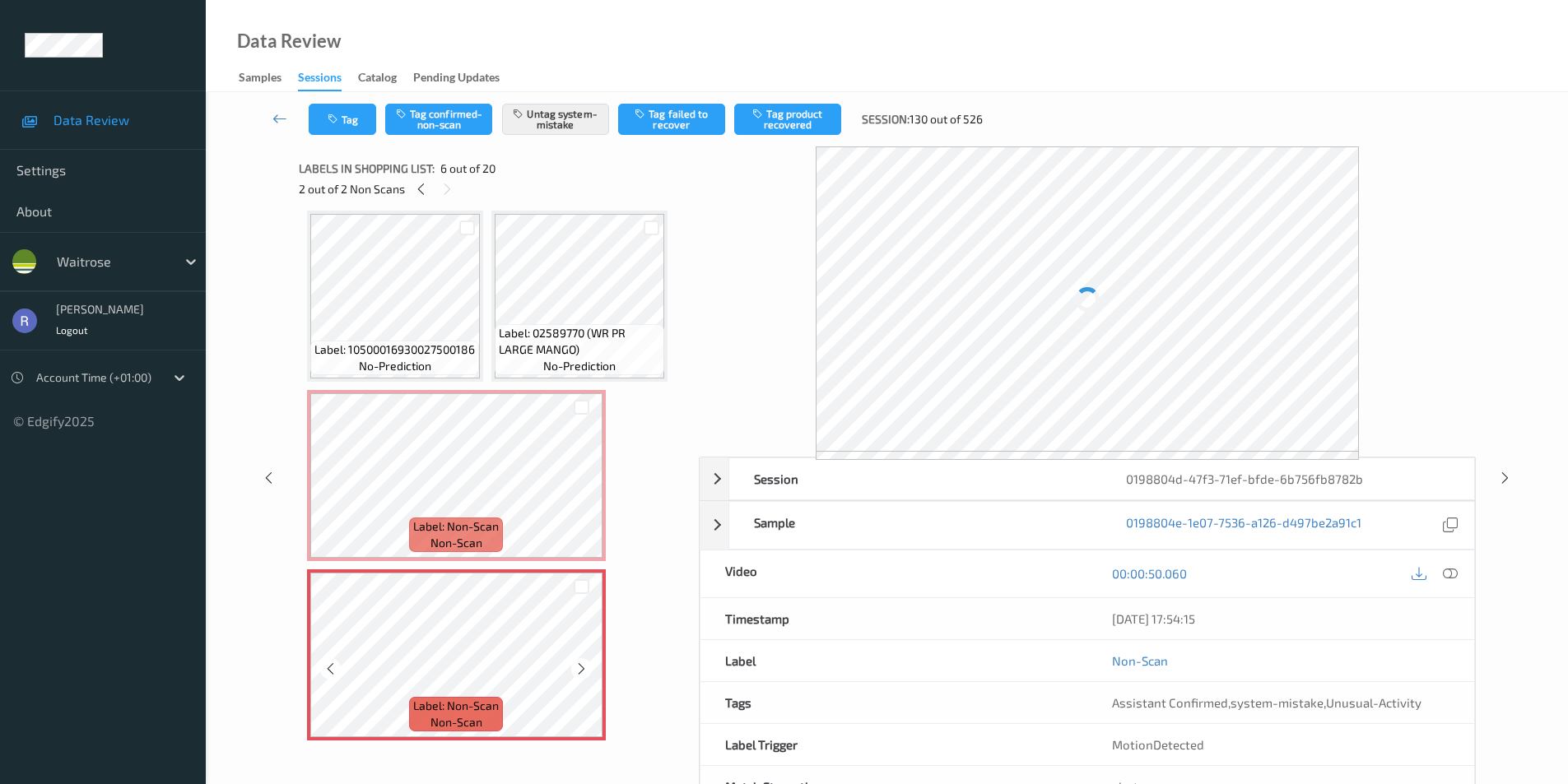
scroll to position [270, 0]
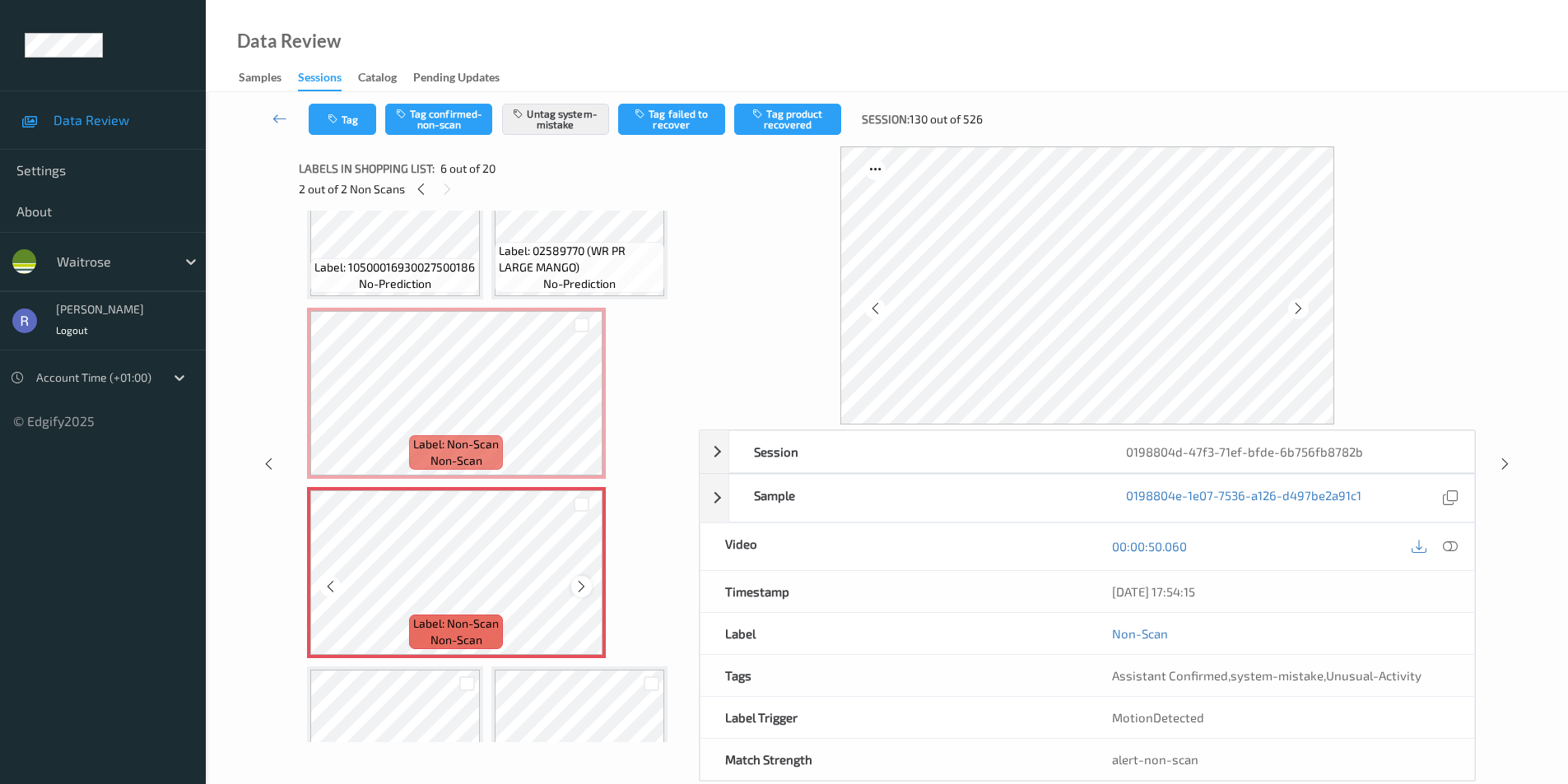
click at [587, 589] on icon at bounding box center [582, 586] width 14 height 15
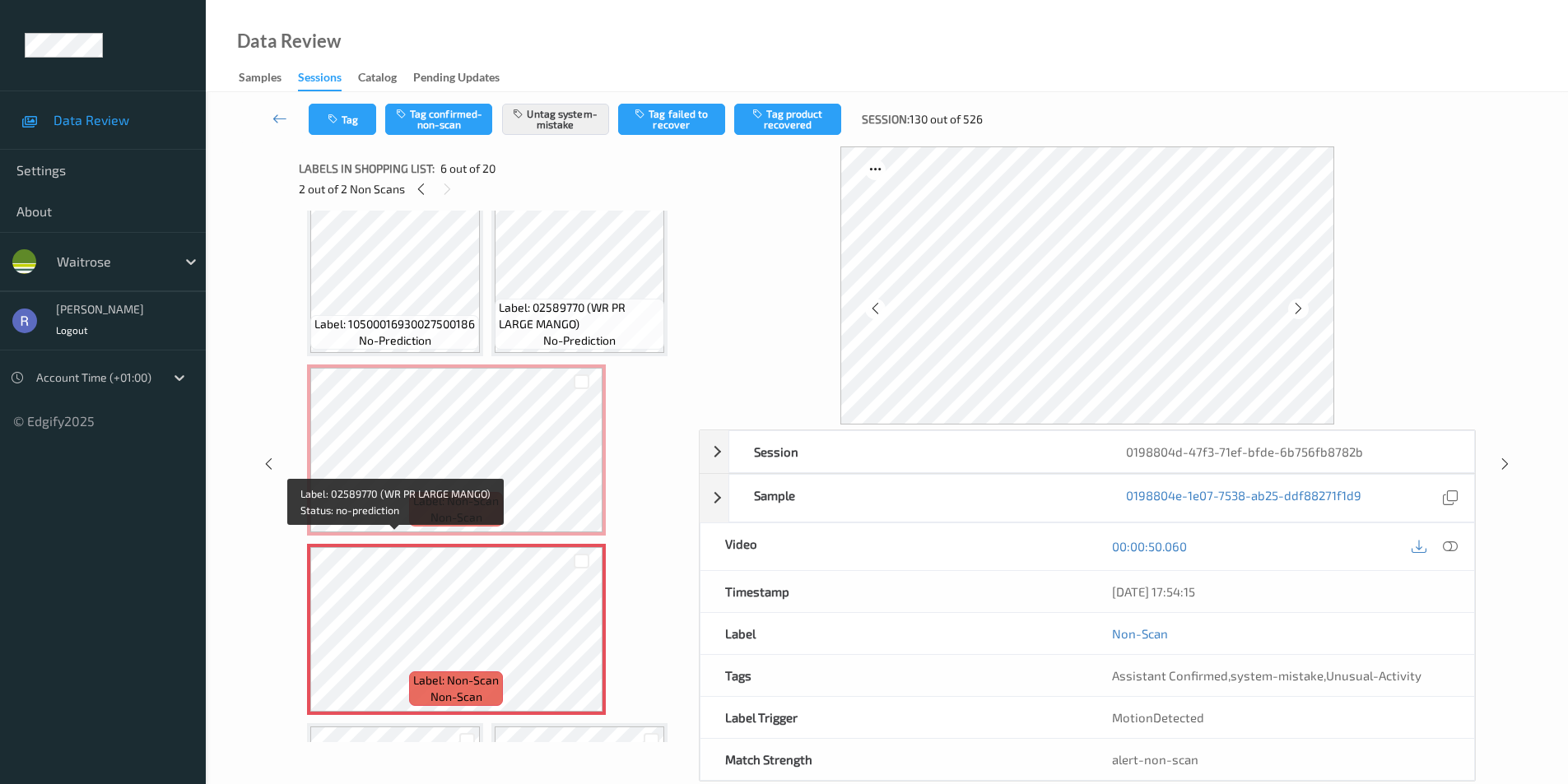
scroll to position [187, 0]
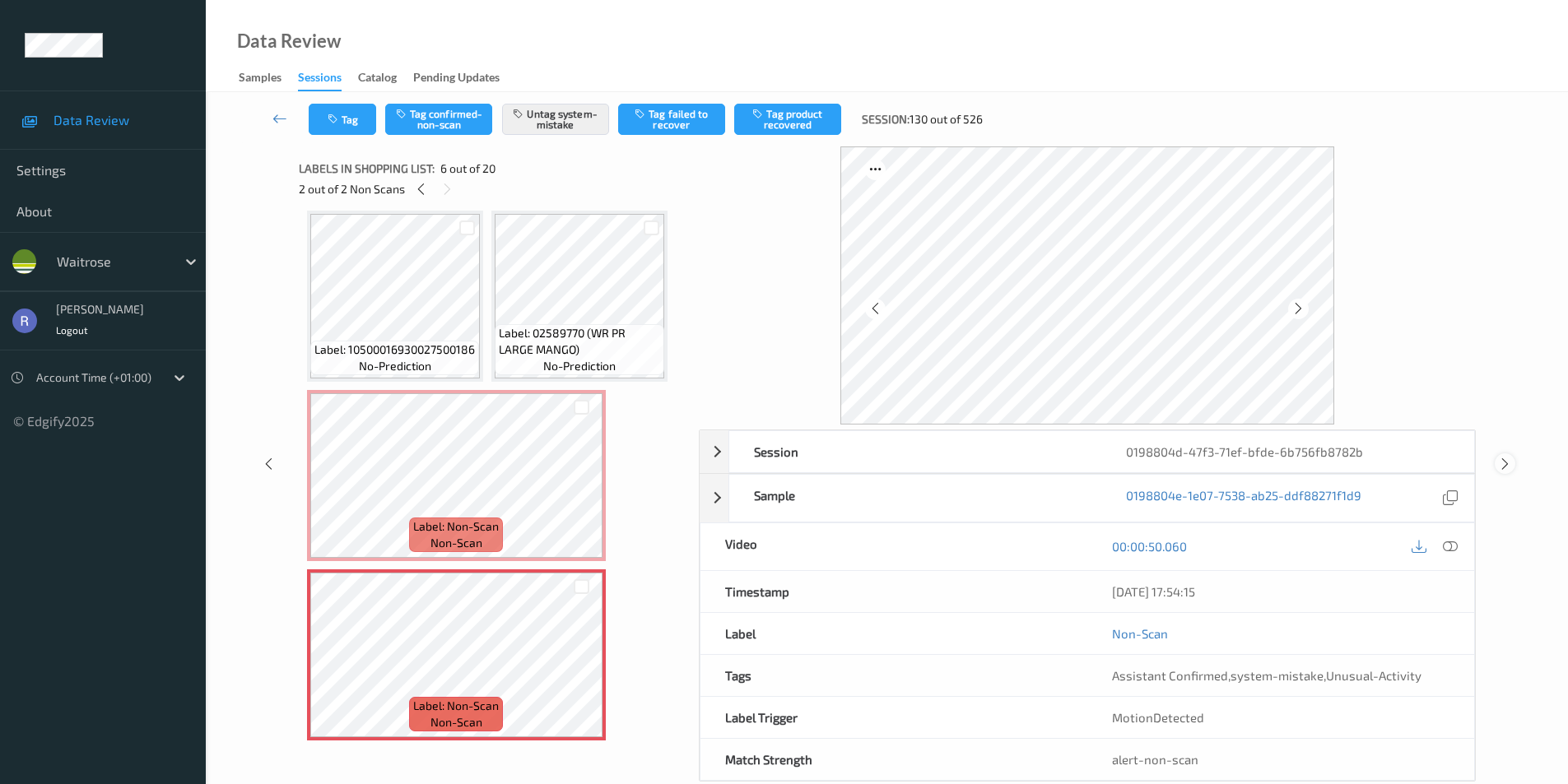
click at [1507, 458] on icon at bounding box center [1505, 464] width 14 height 15
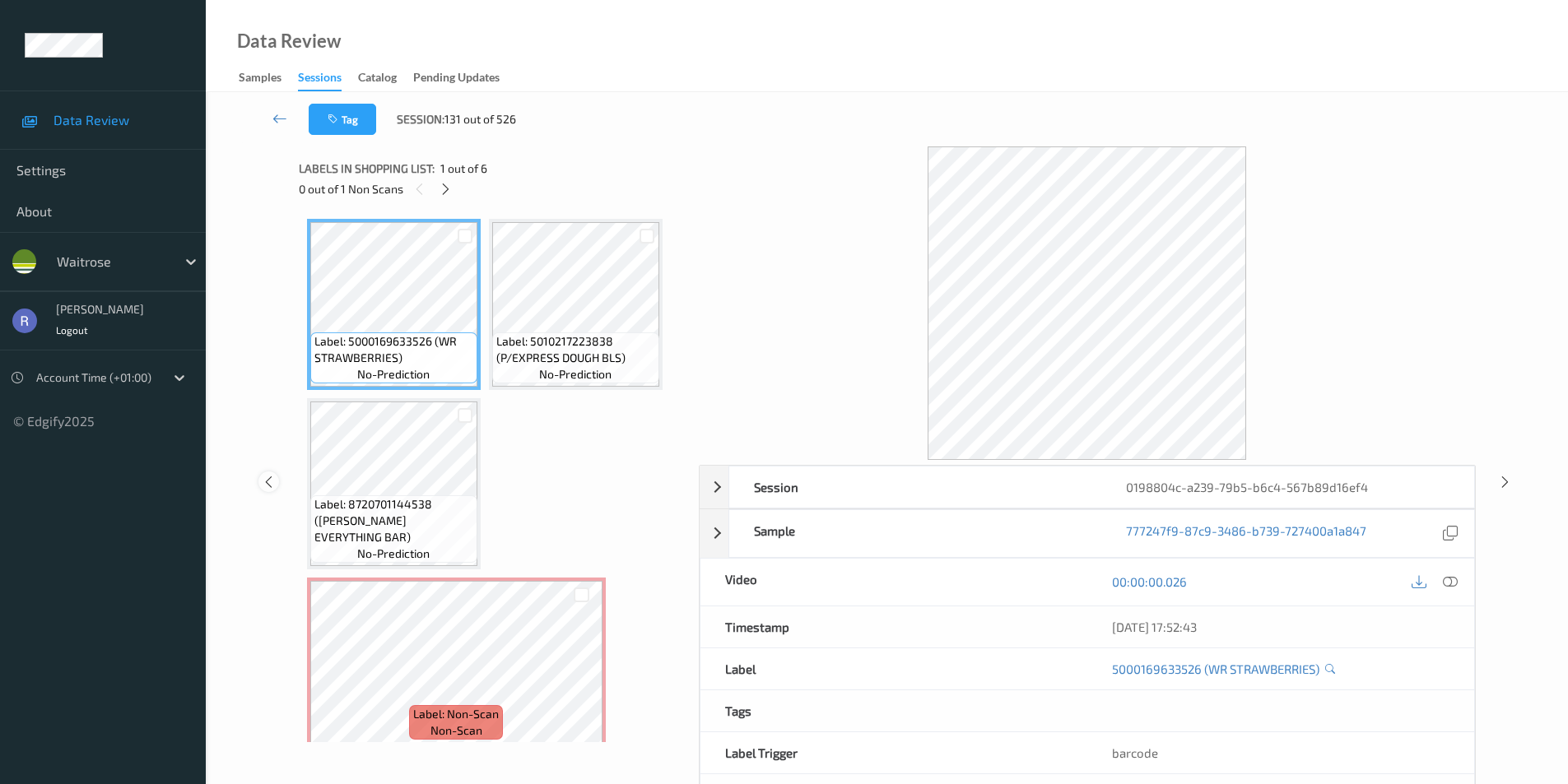
click at [268, 481] on icon at bounding box center [269, 481] width 14 height 15
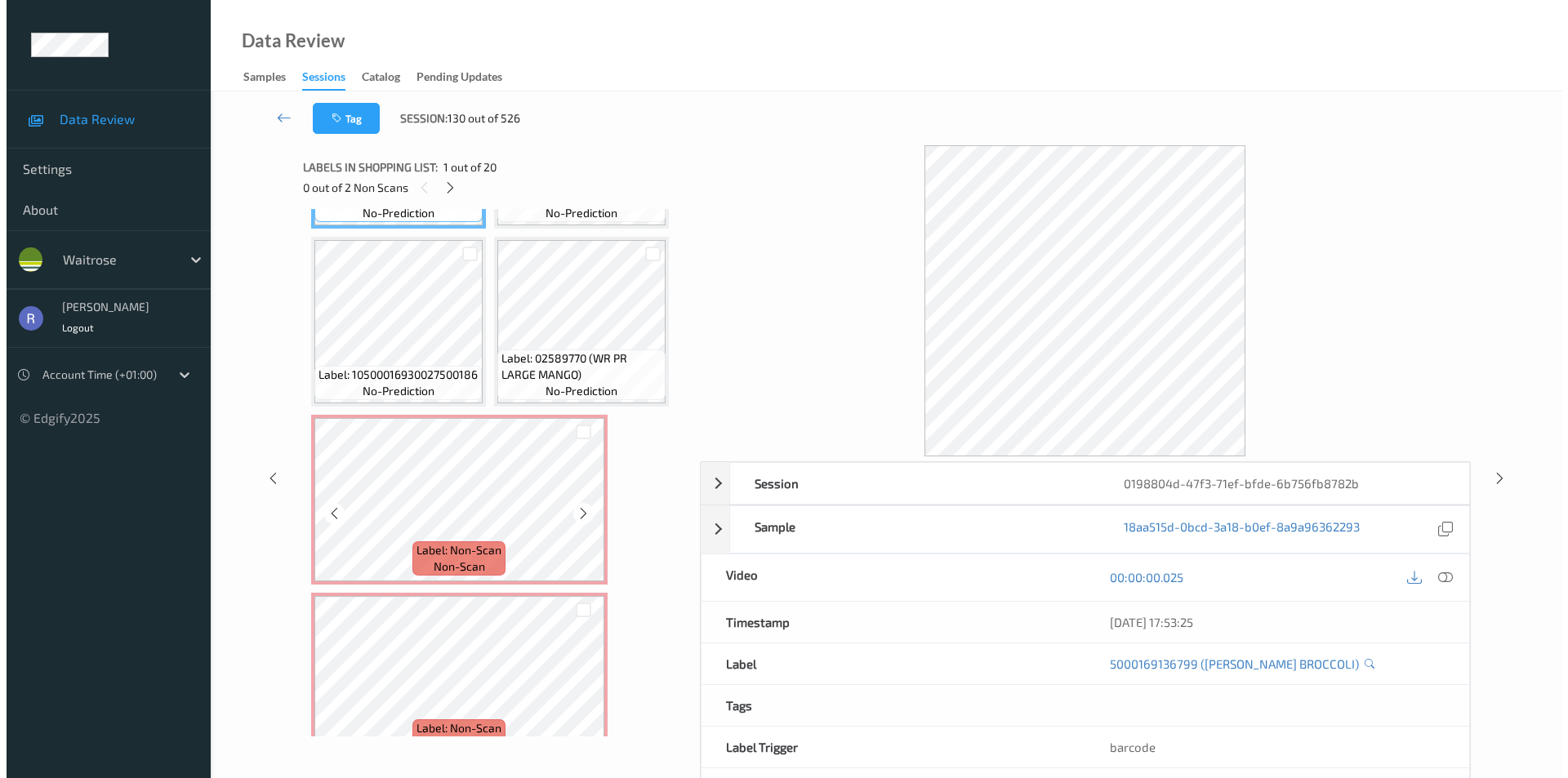
scroll to position [163, 0]
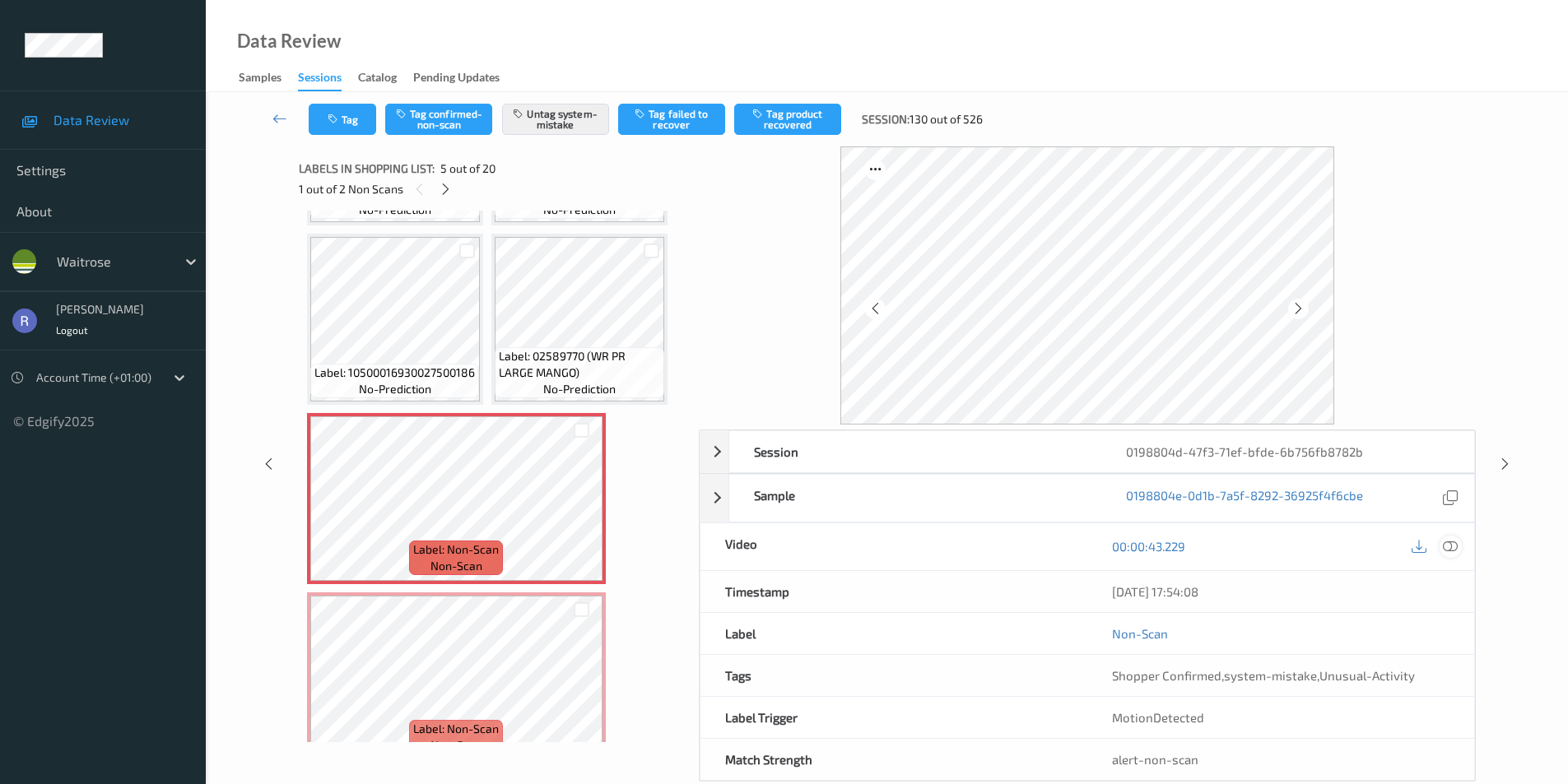
click at [1455, 549] on icon at bounding box center [1450, 546] width 15 height 15
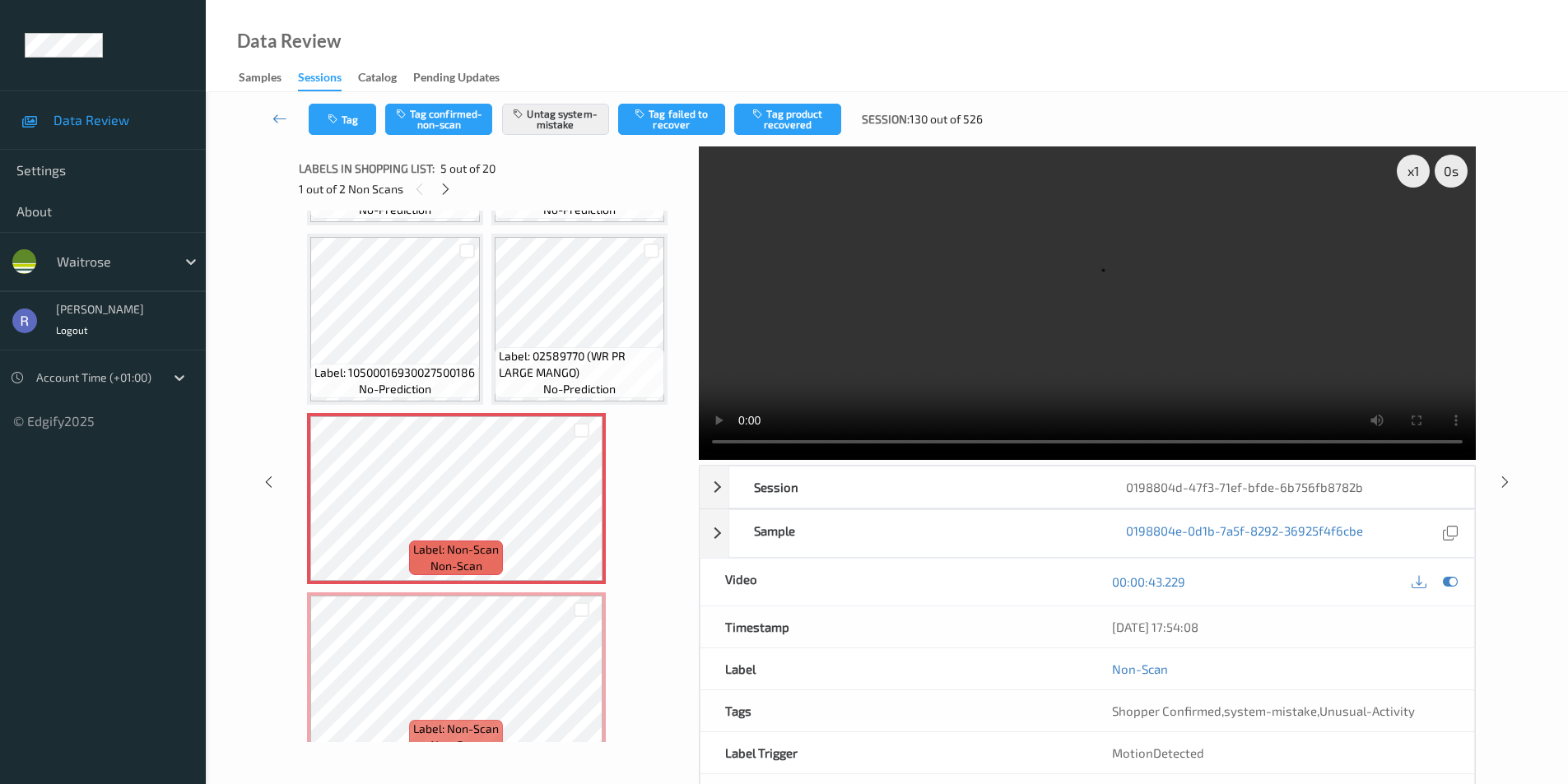
click at [1111, 367] on video at bounding box center [1087, 303] width 777 height 314
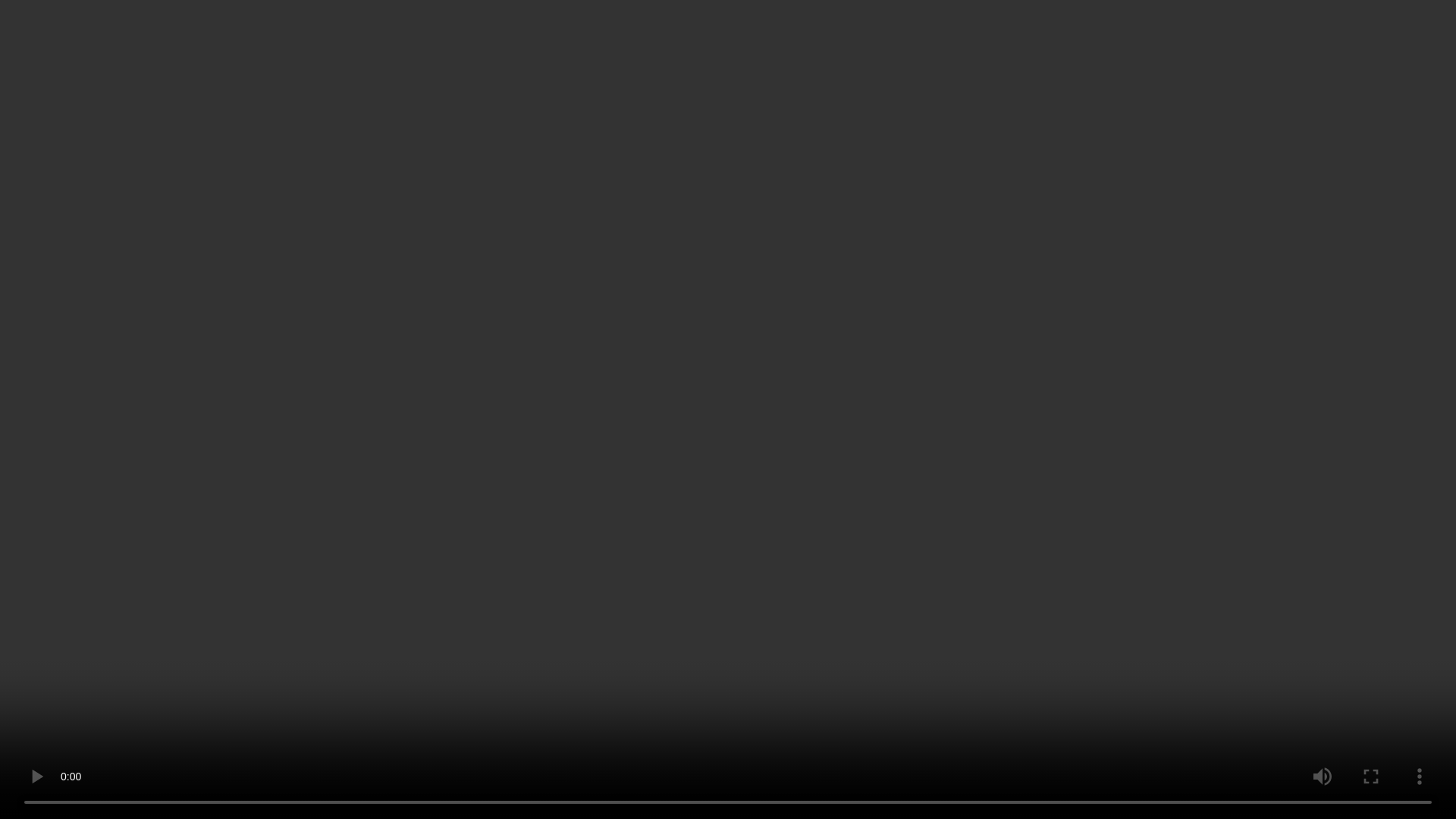
click at [568, 467] on video at bounding box center [728, 409] width 1456 height 819
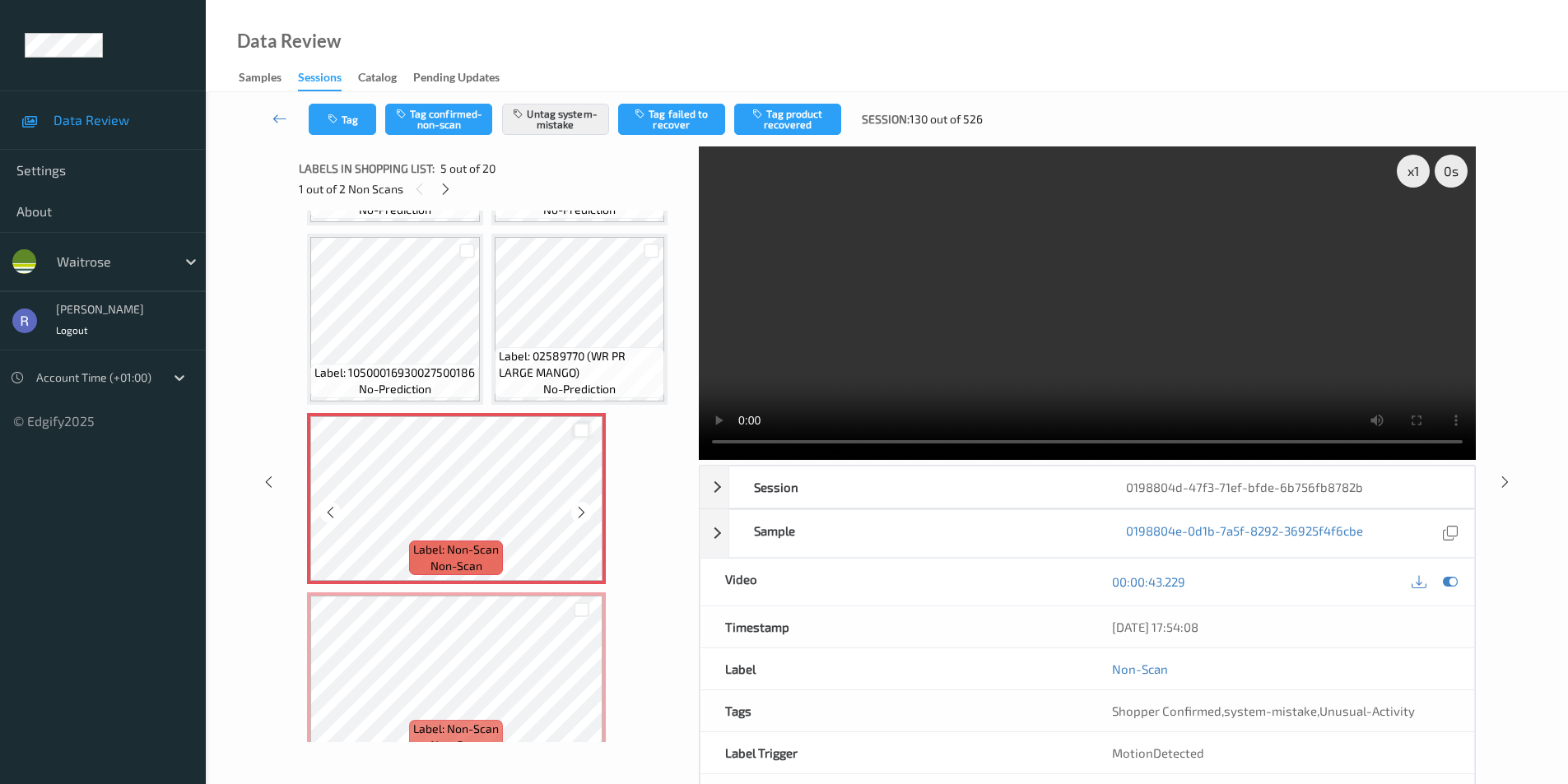
click at [575, 430] on div at bounding box center [582, 430] width 16 height 16
click at [577, 616] on div at bounding box center [582, 610] width 16 height 16
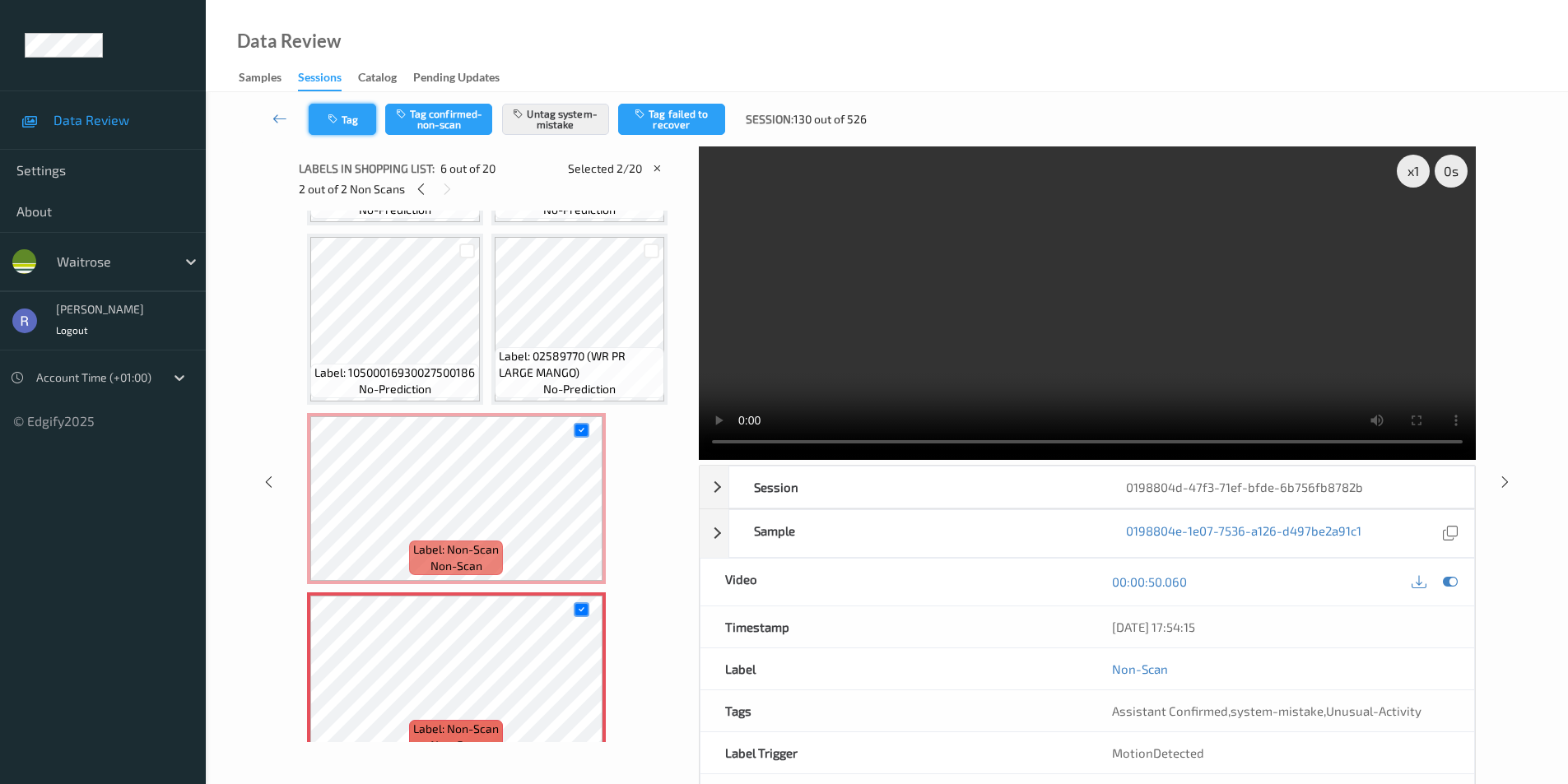
click at [348, 113] on button "Tag" at bounding box center [342, 118] width 67 height 31
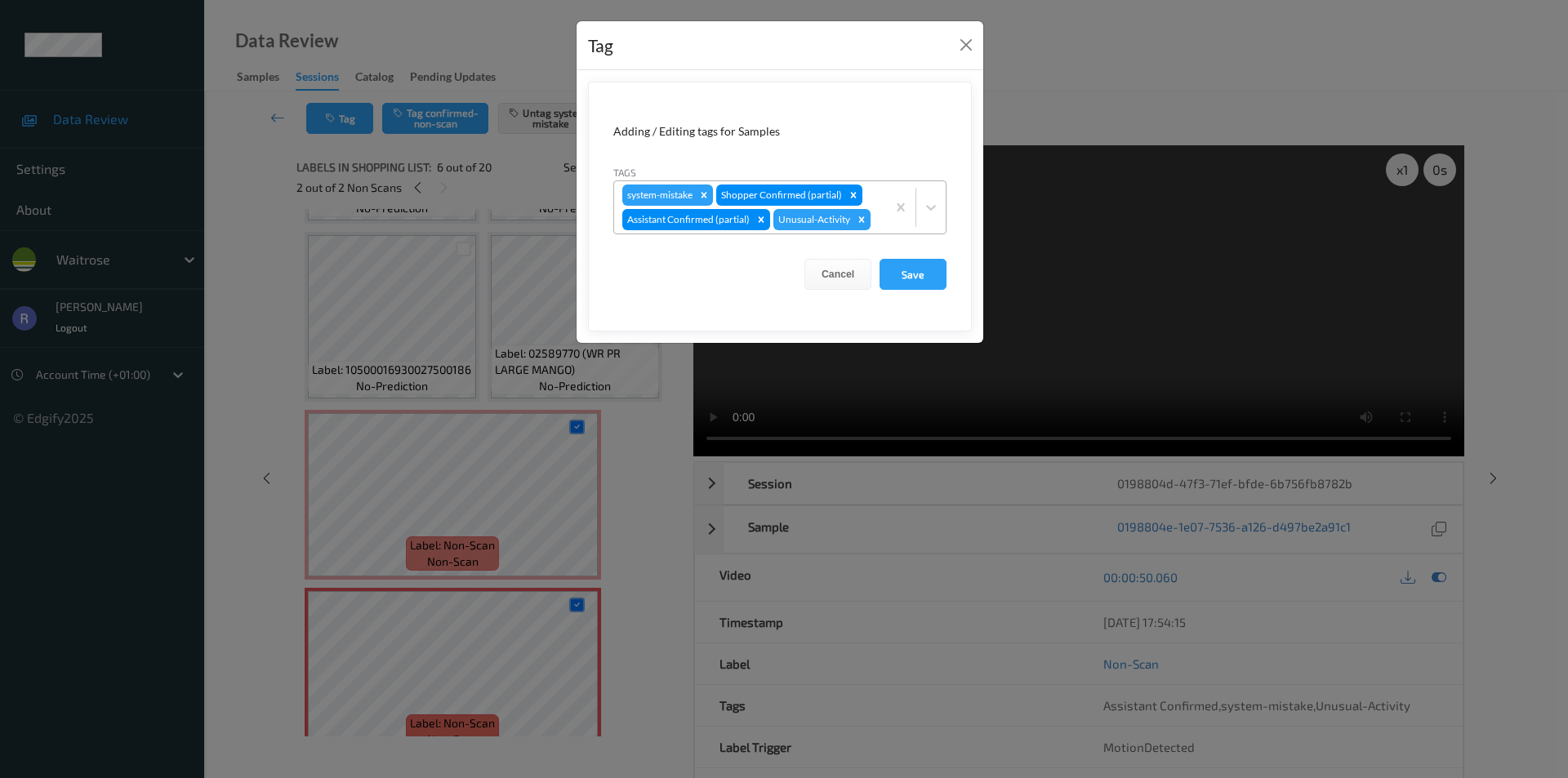
click at [881, 221] on div "system-mistake Shopper Confirmed (partial) Assistant Confirmed (partial) Unusua…" at bounding box center [750, 208] width 272 height 53
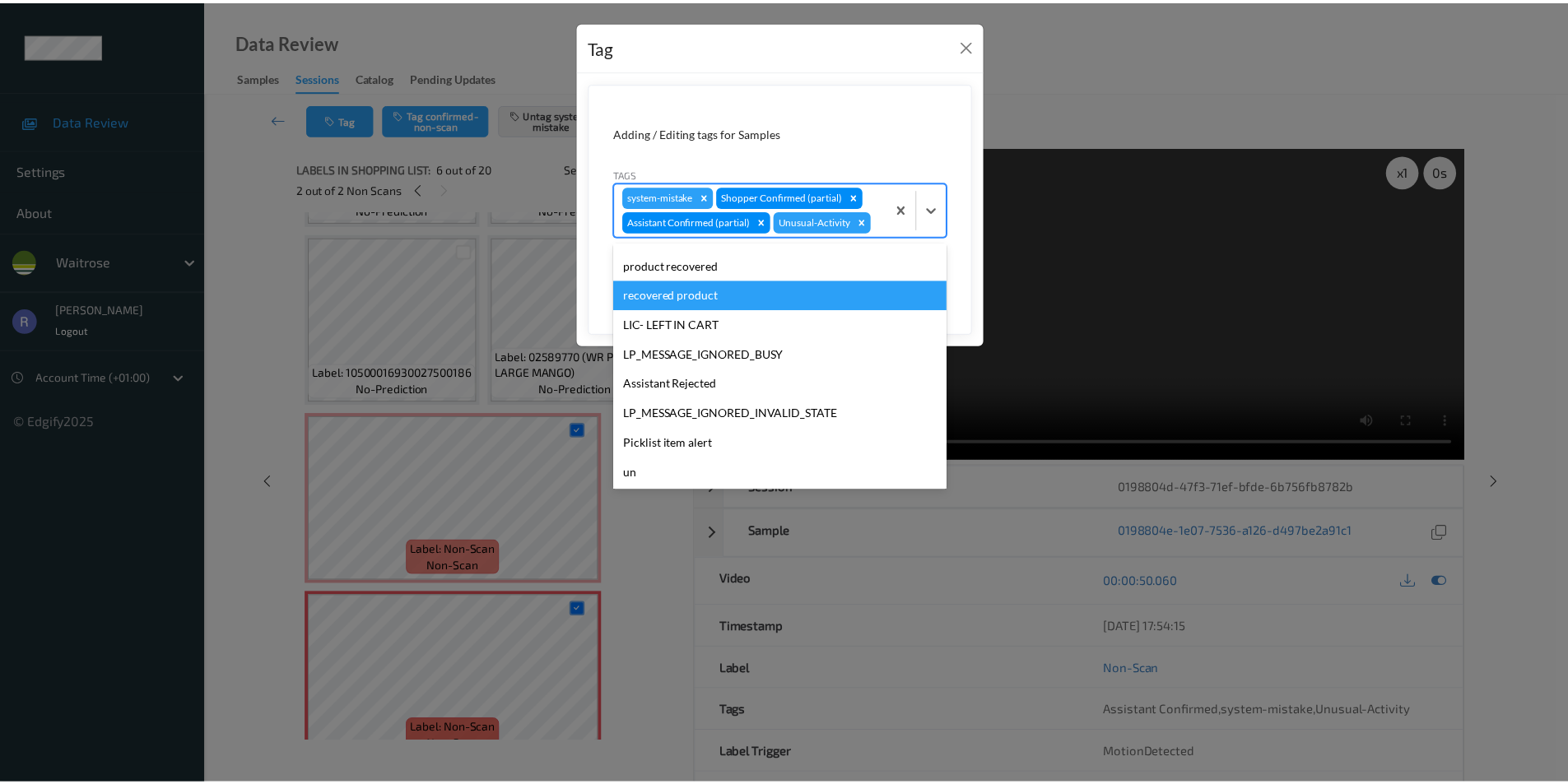
scroll to position [323, 0]
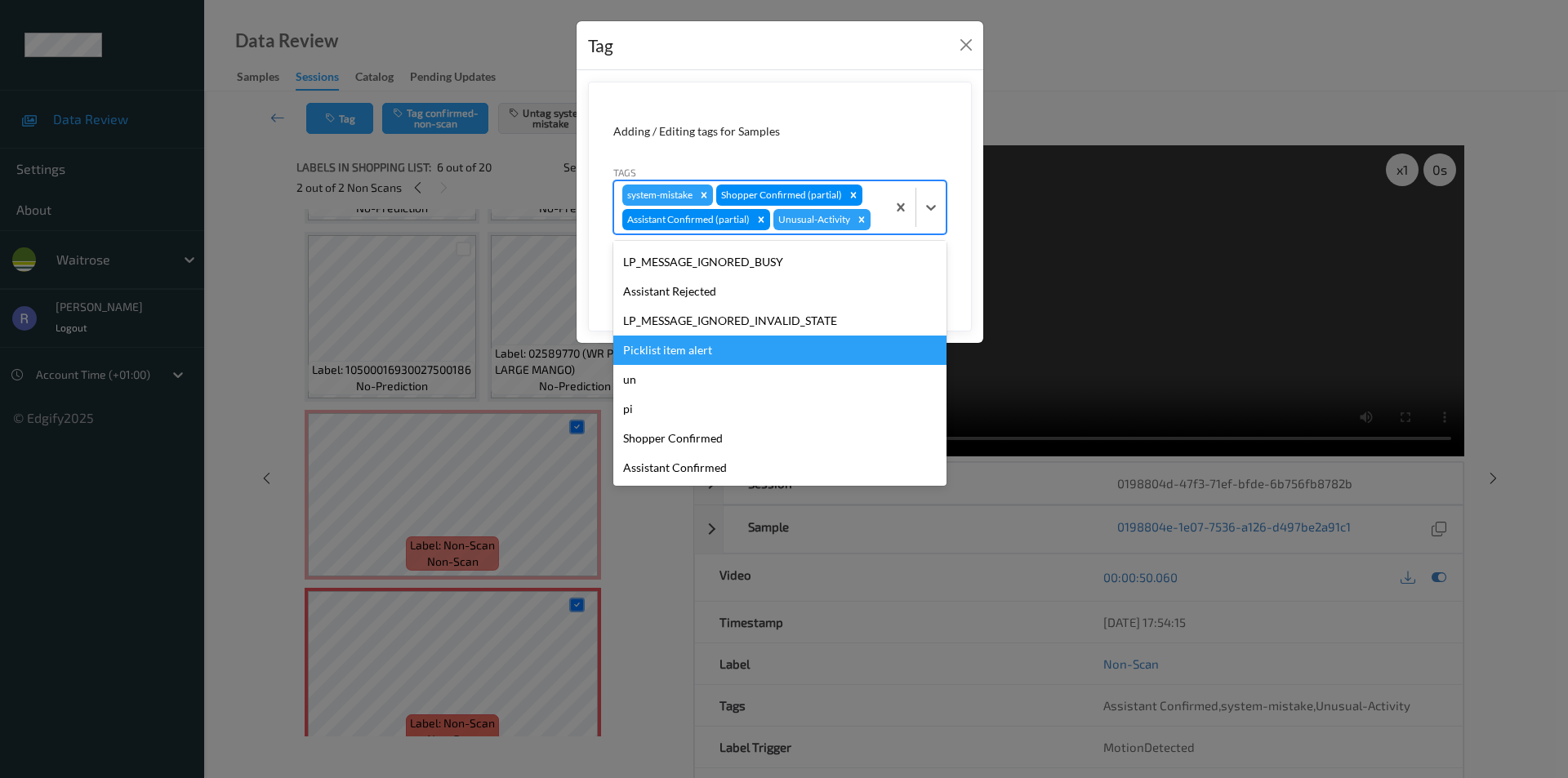
click at [691, 348] on div "Picklist item alert" at bounding box center [780, 351] width 333 height 30
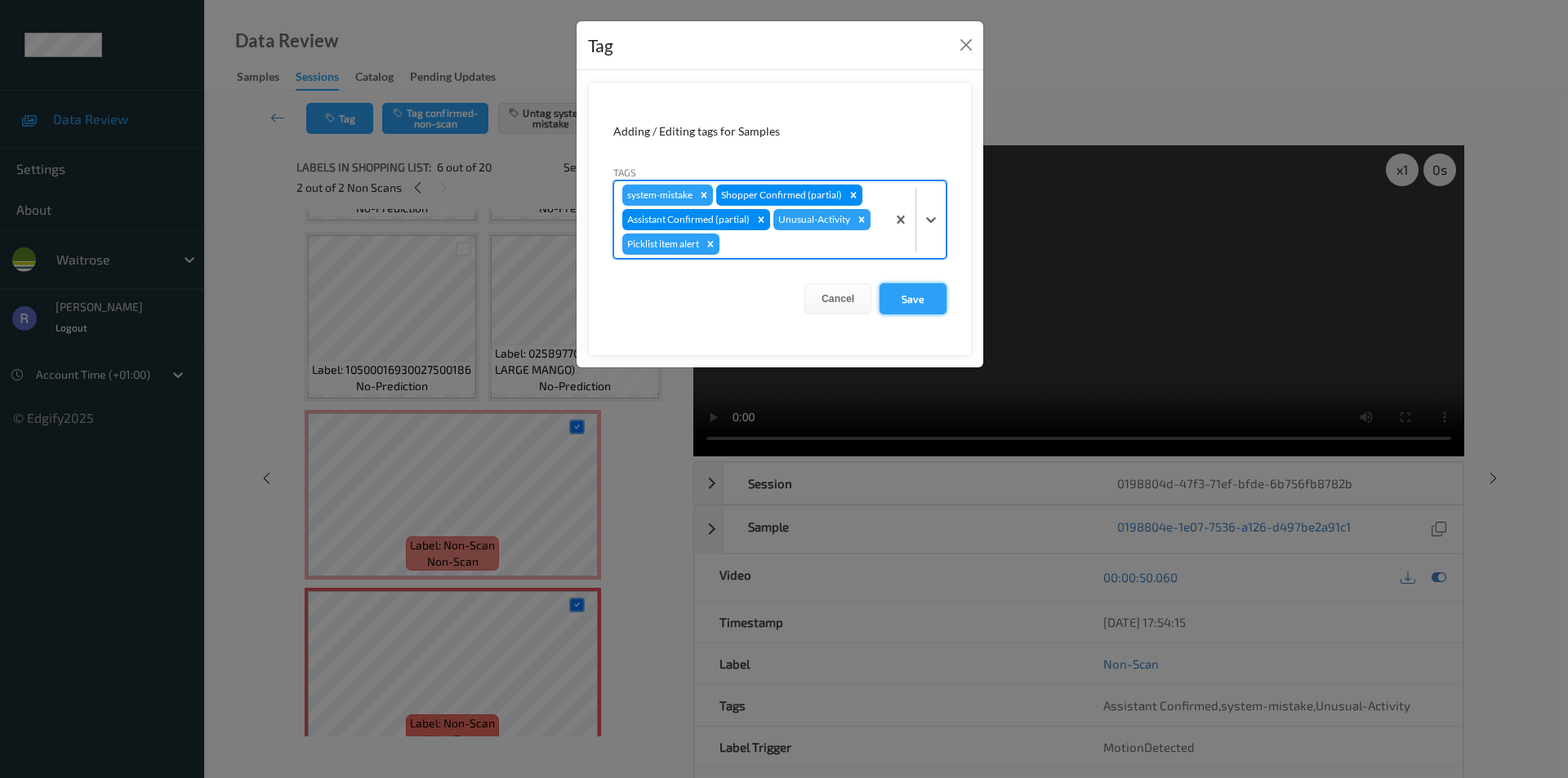
click at [927, 299] on button "Save" at bounding box center [913, 298] width 67 height 31
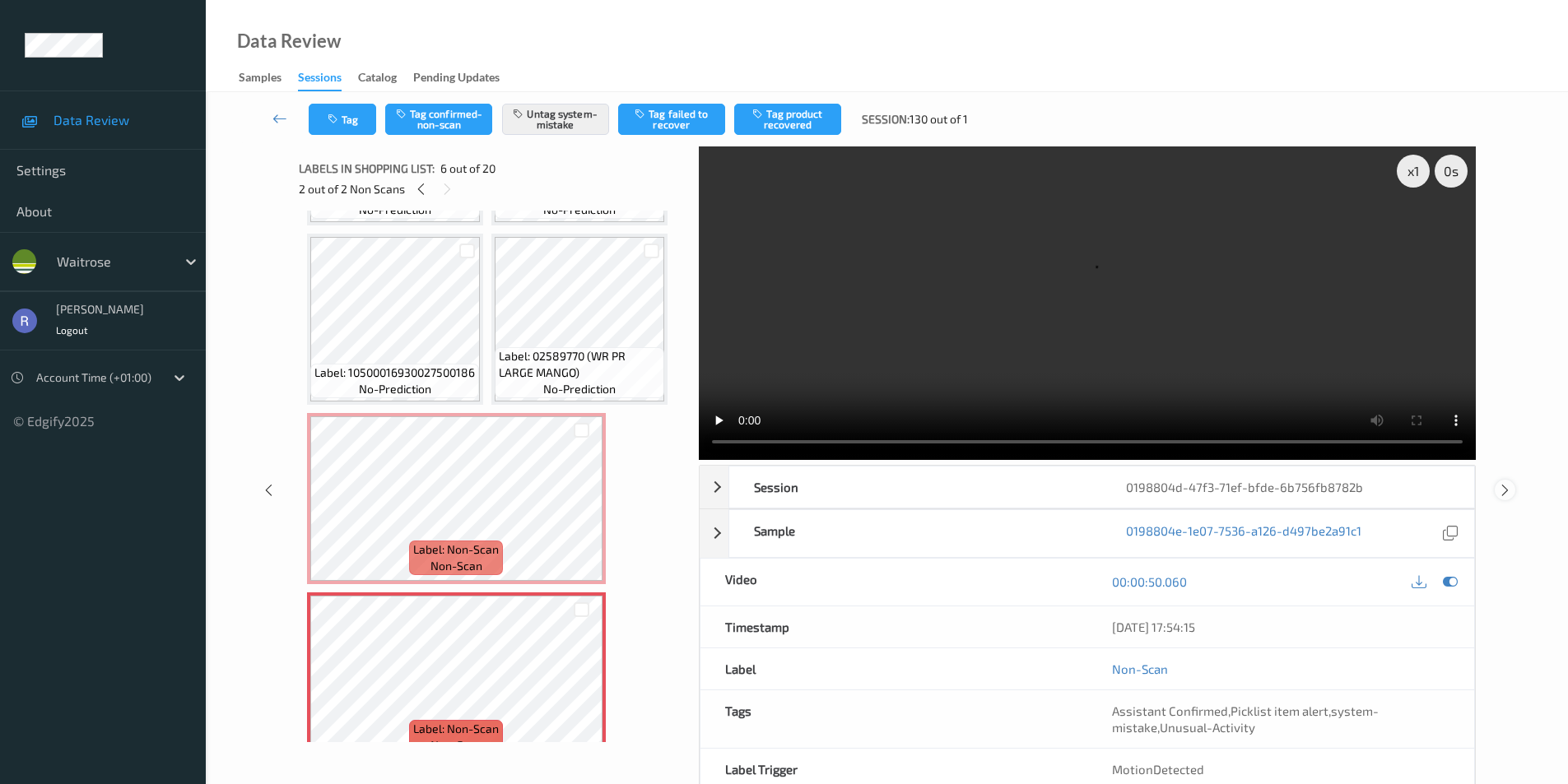
click at [1502, 486] on icon at bounding box center [1505, 490] width 14 height 15
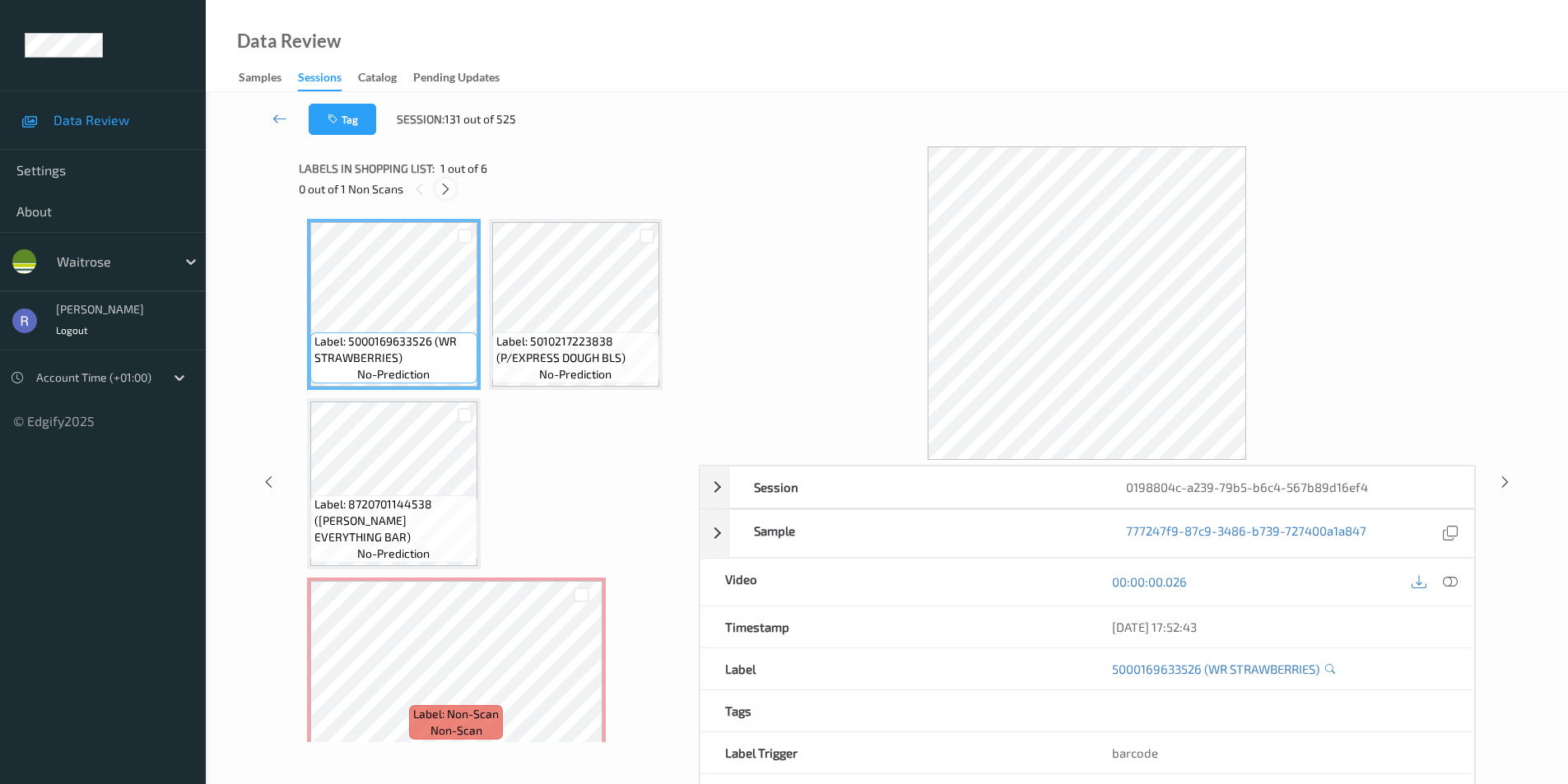
click at [446, 185] on icon at bounding box center [446, 189] width 14 height 15
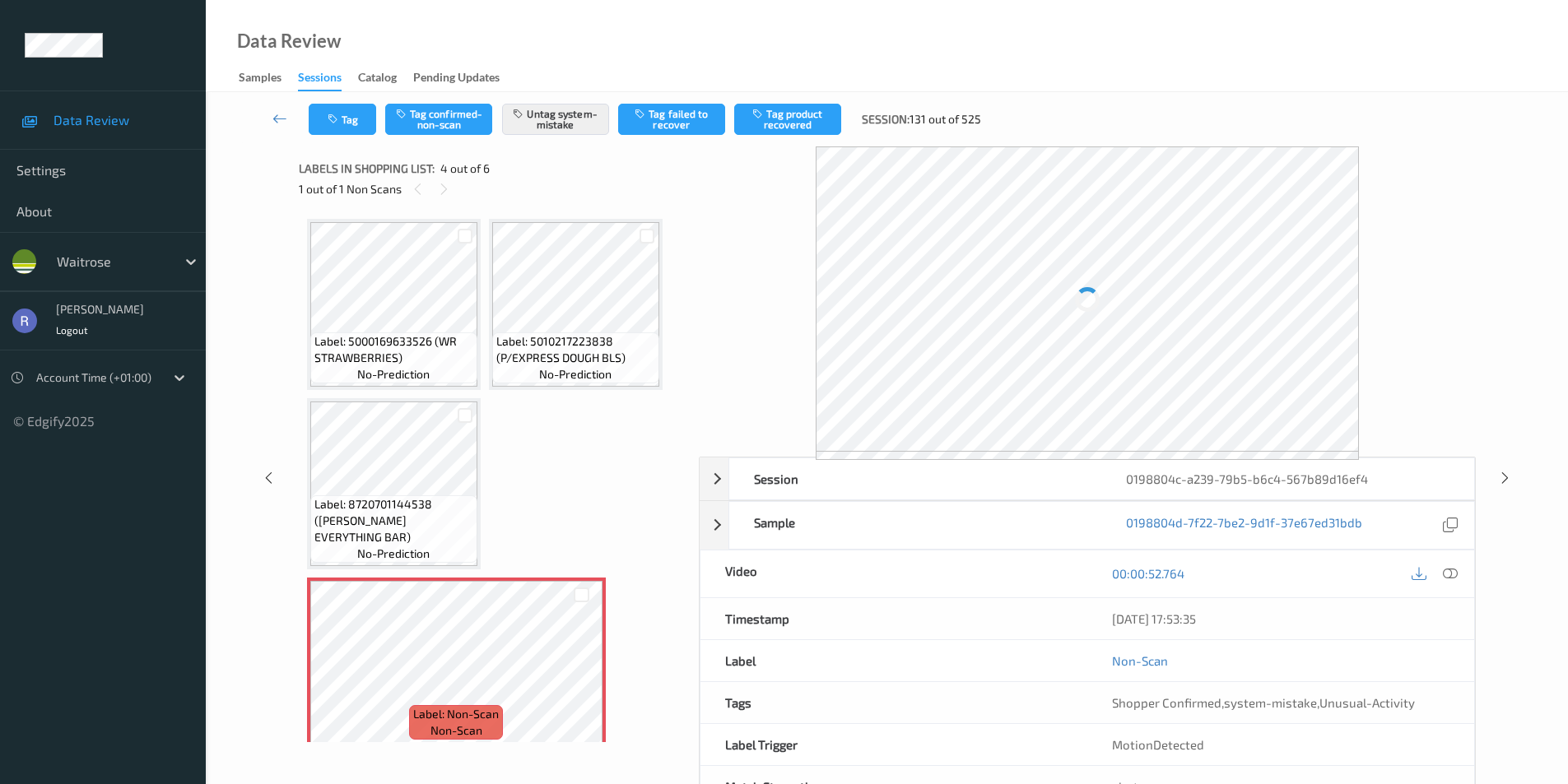
scroll to position [187, 0]
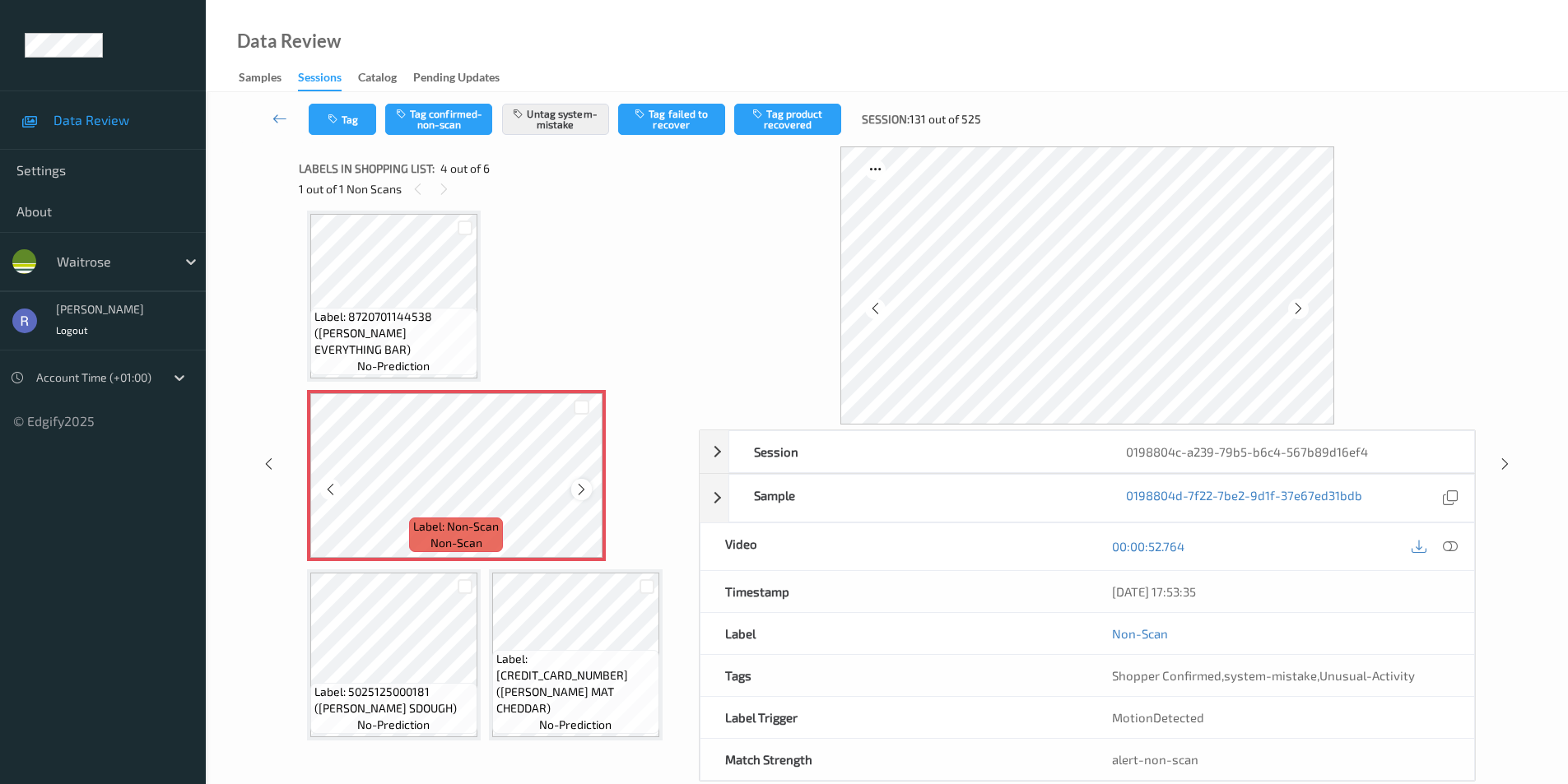
click at [581, 488] on icon at bounding box center [582, 490] width 14 height 15
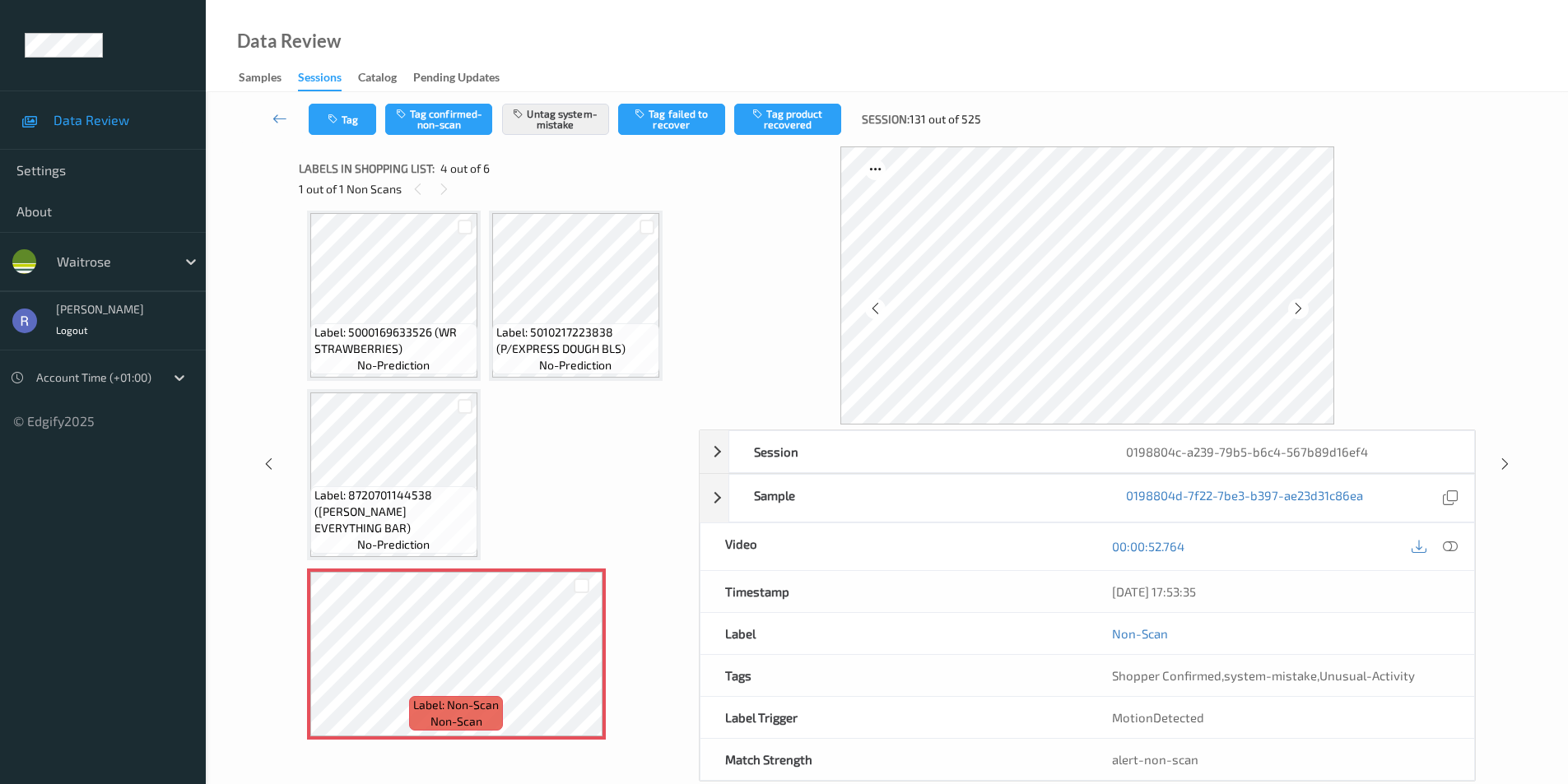
scroll to position [0, 0]
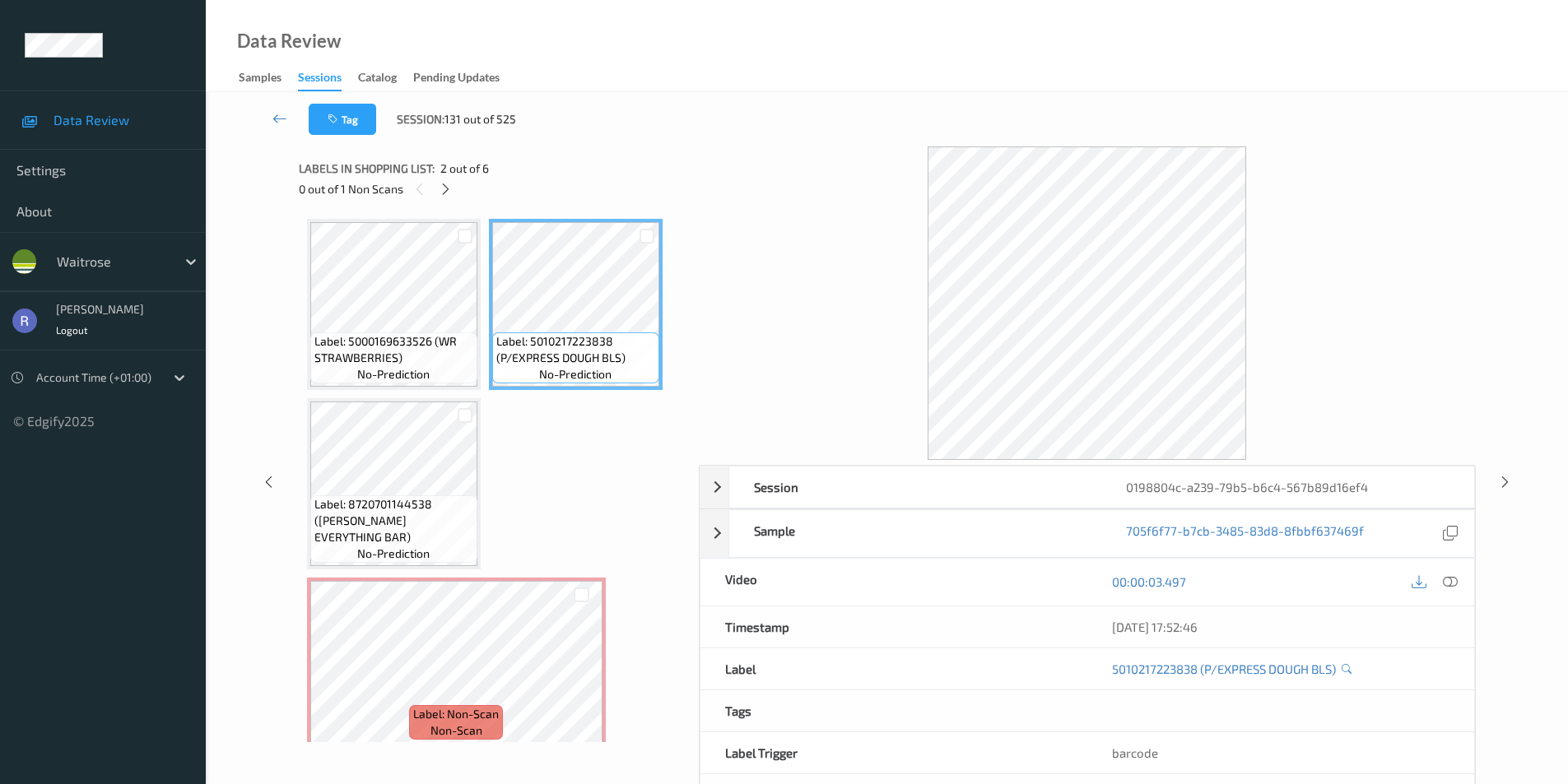
click at [1465, 582] on div "00:00:03.497" at bounding box center [1281, 582] width 387 height 47
click at [1452, 586] on icon at bounding box center [1450, 582] width 15 height 15
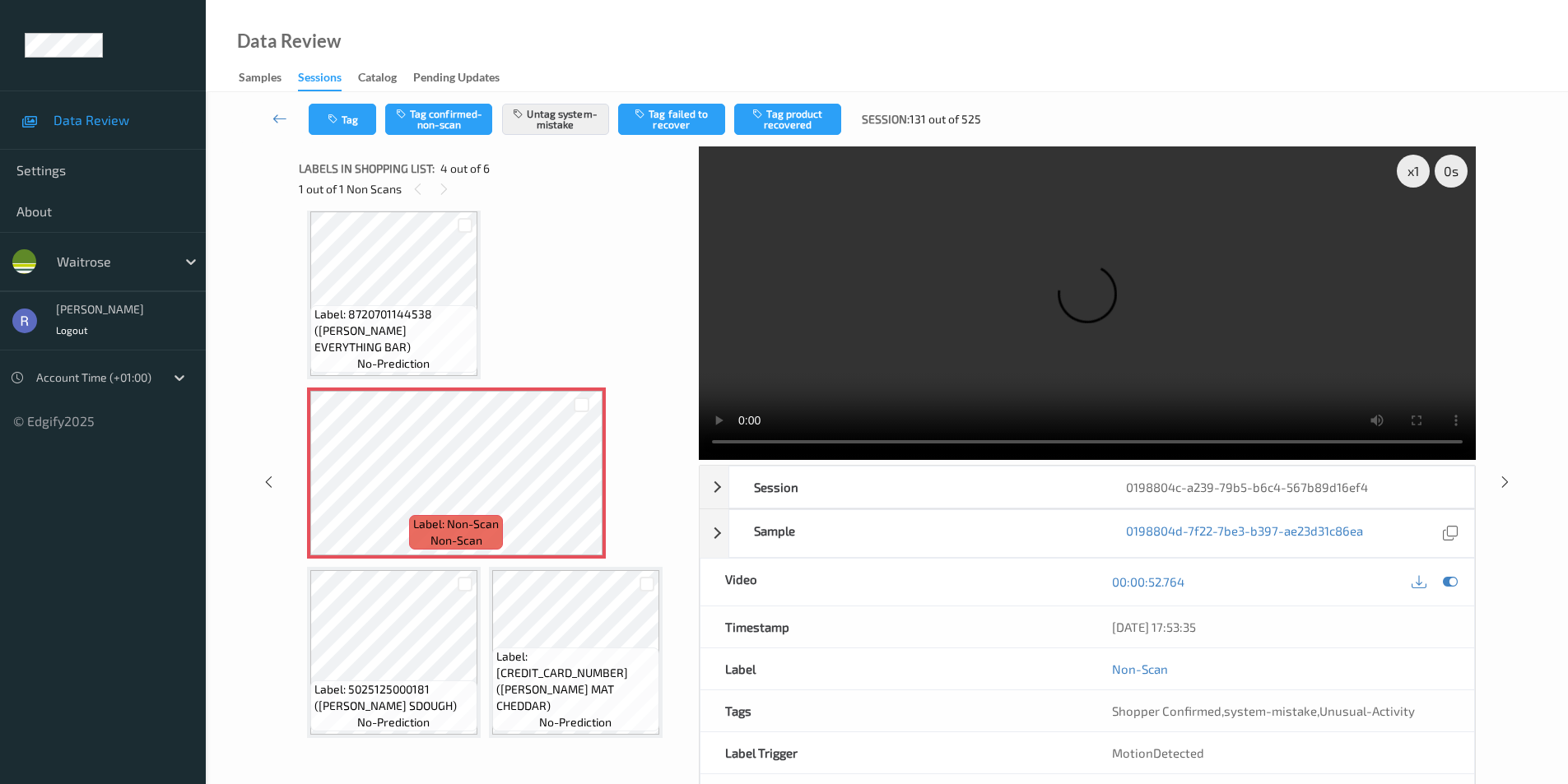
scroll to position [194, 0]
click at [1509, 483] on icon at bounding box center [1505, 481] width 14 height 15
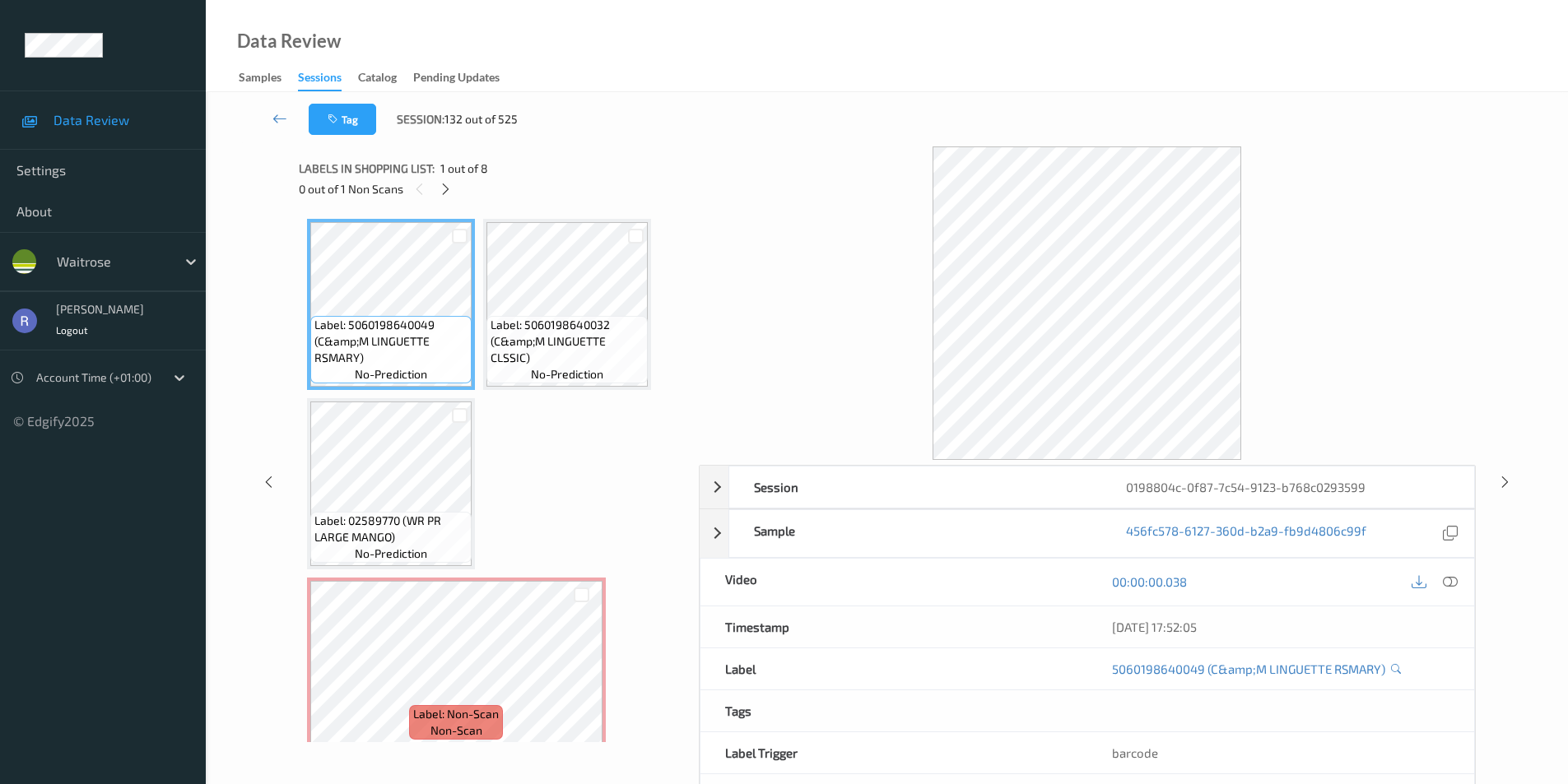
click at [816, 91] on div "Data Review Samples Sessions Catalog Pending Updates" at bounding box center [887, 46] width 1363 height 92
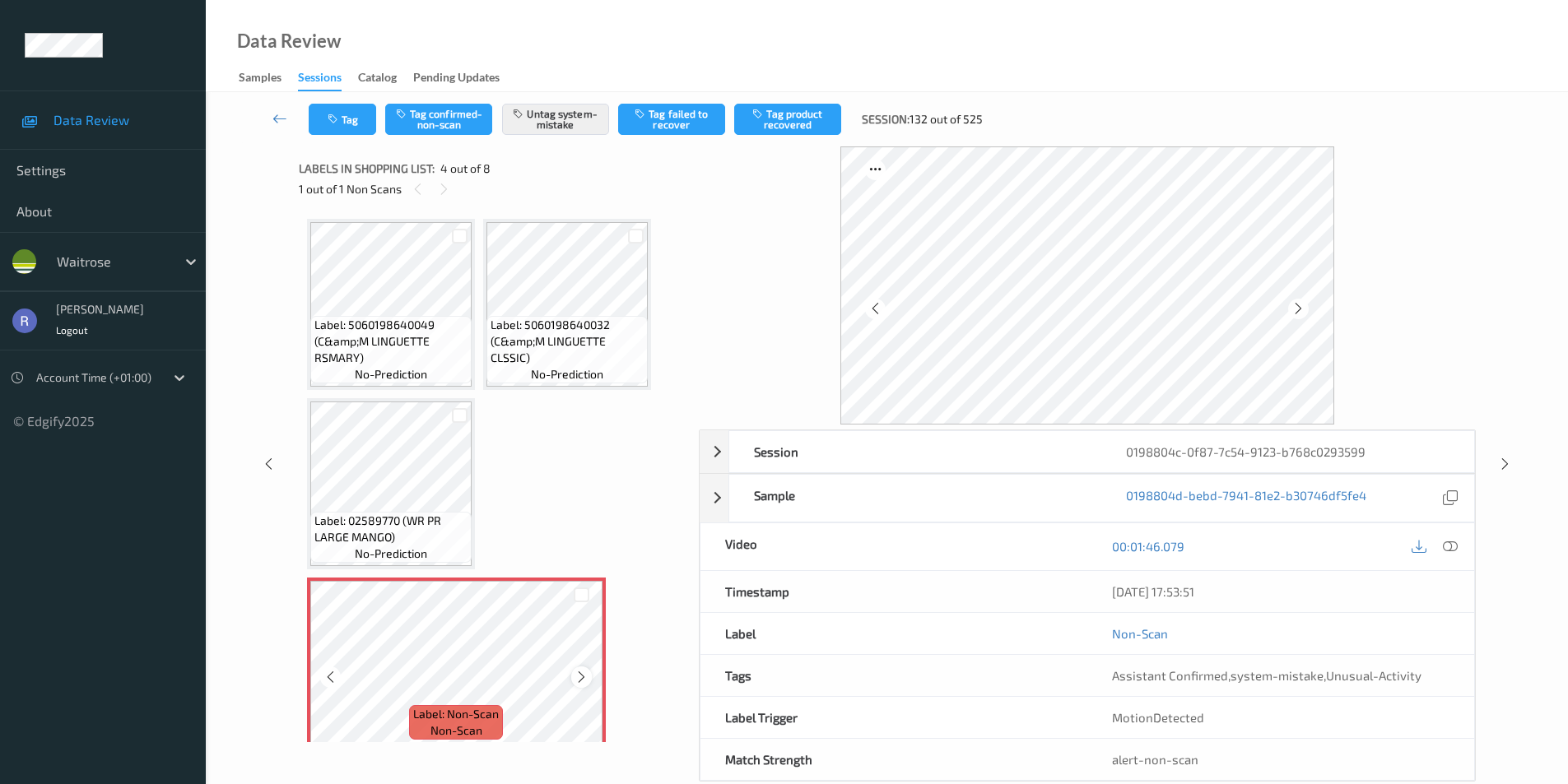
click at [580, 673] on icon at bounding box center [582, 677] width 14 height 15
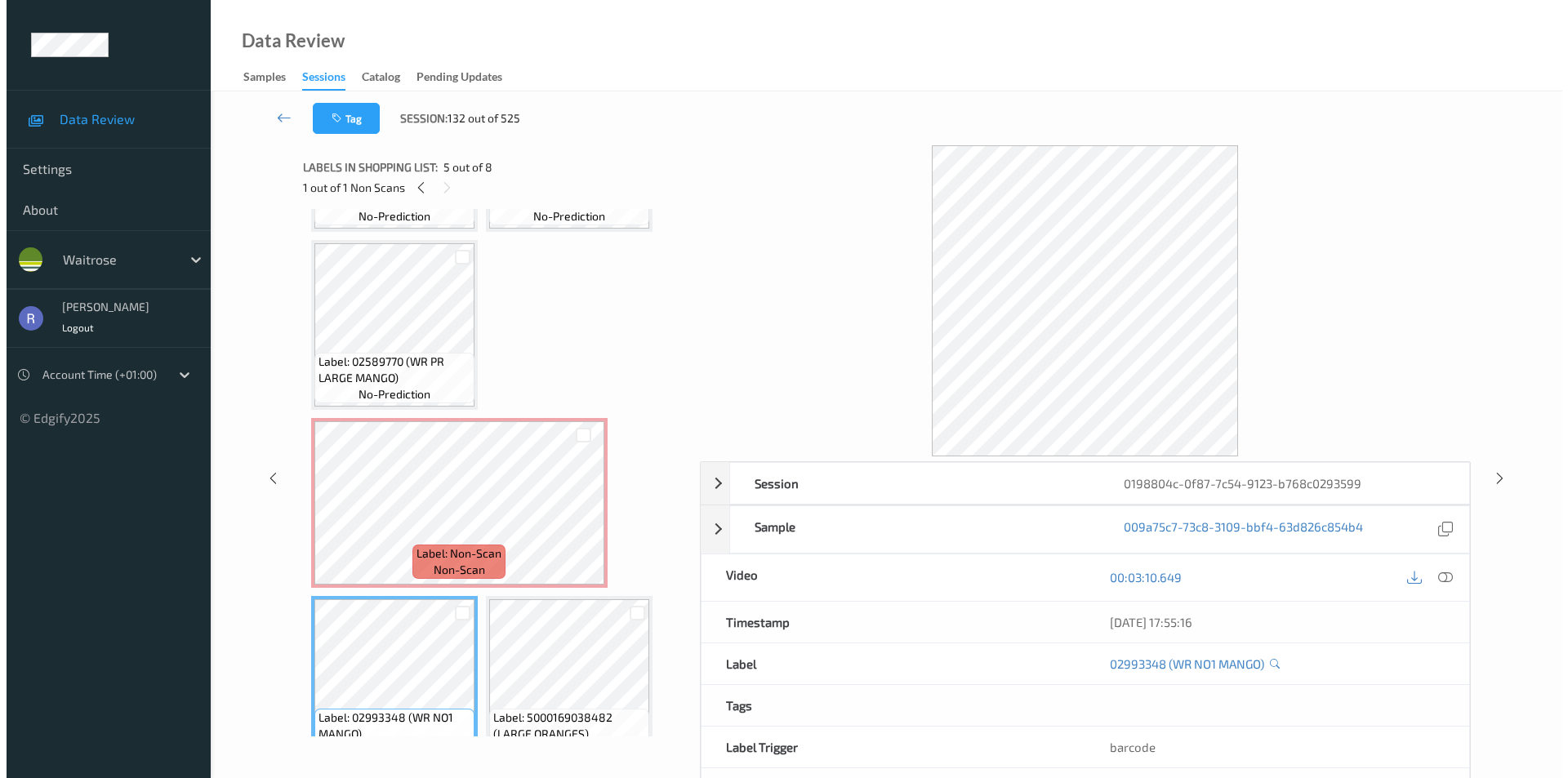
scroll to position [82, 0]
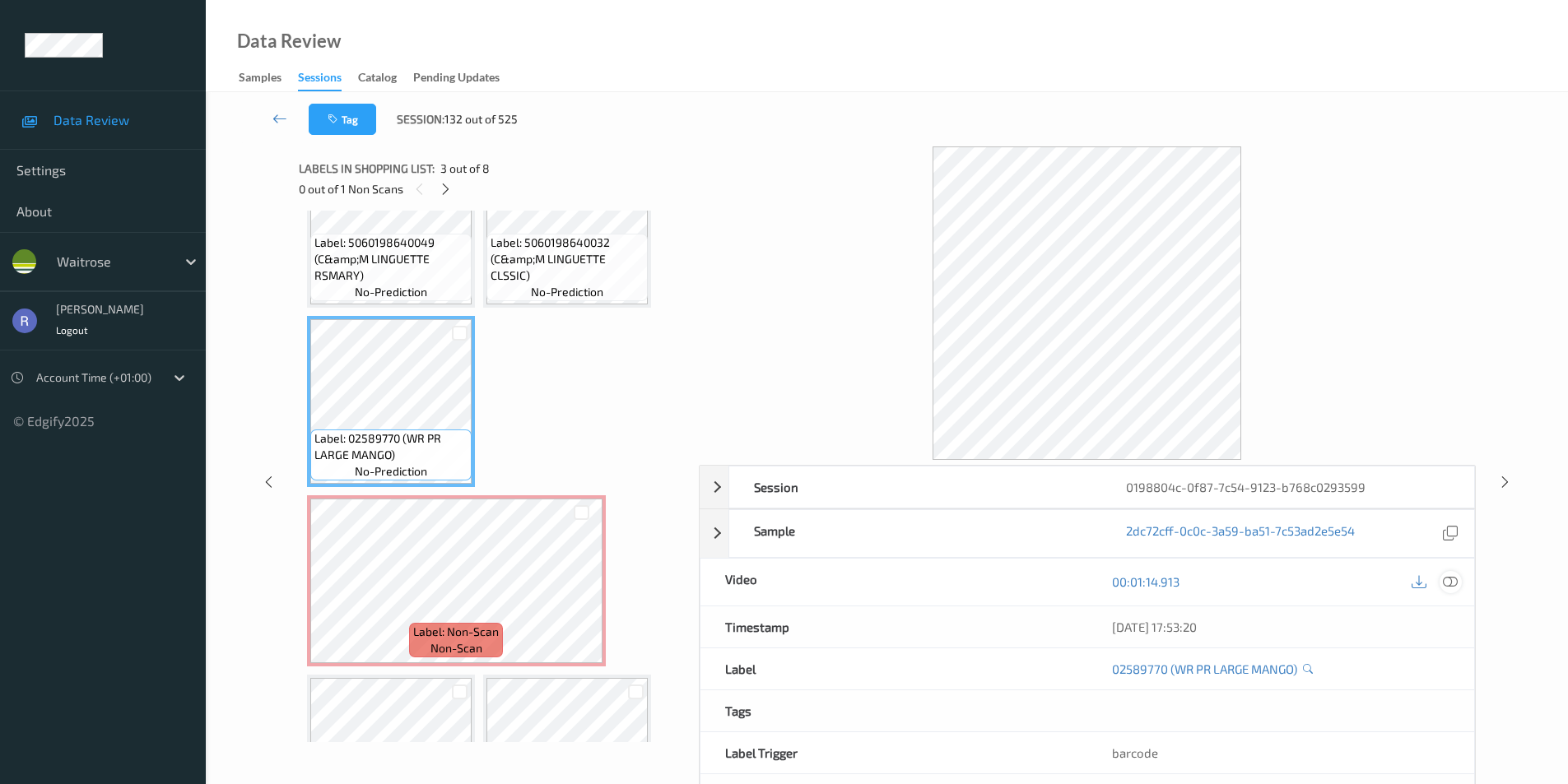
click at [1455, 577] on icon at bounding box center [1450, 582] width 15 height 15
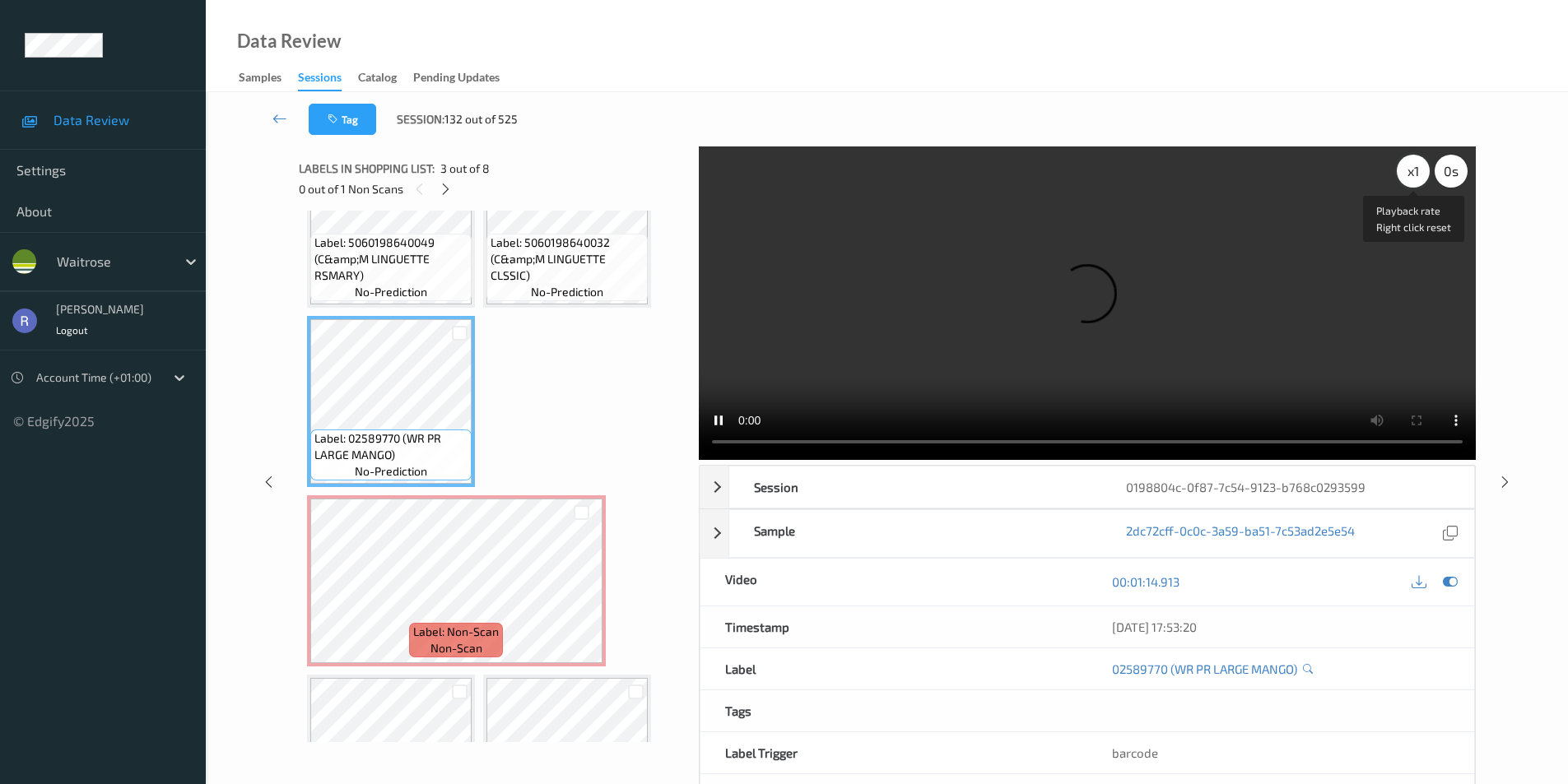
click at [1404, 170] on div "x 1" at bounding box center [1413, 171] width 33 height 33
click at [1404, 170] on div "x 2" at bounding box center [1413, 171] width 33 height 33
click at [1150, 323] on video at bounding box center [1087, 303] width 777 height 314
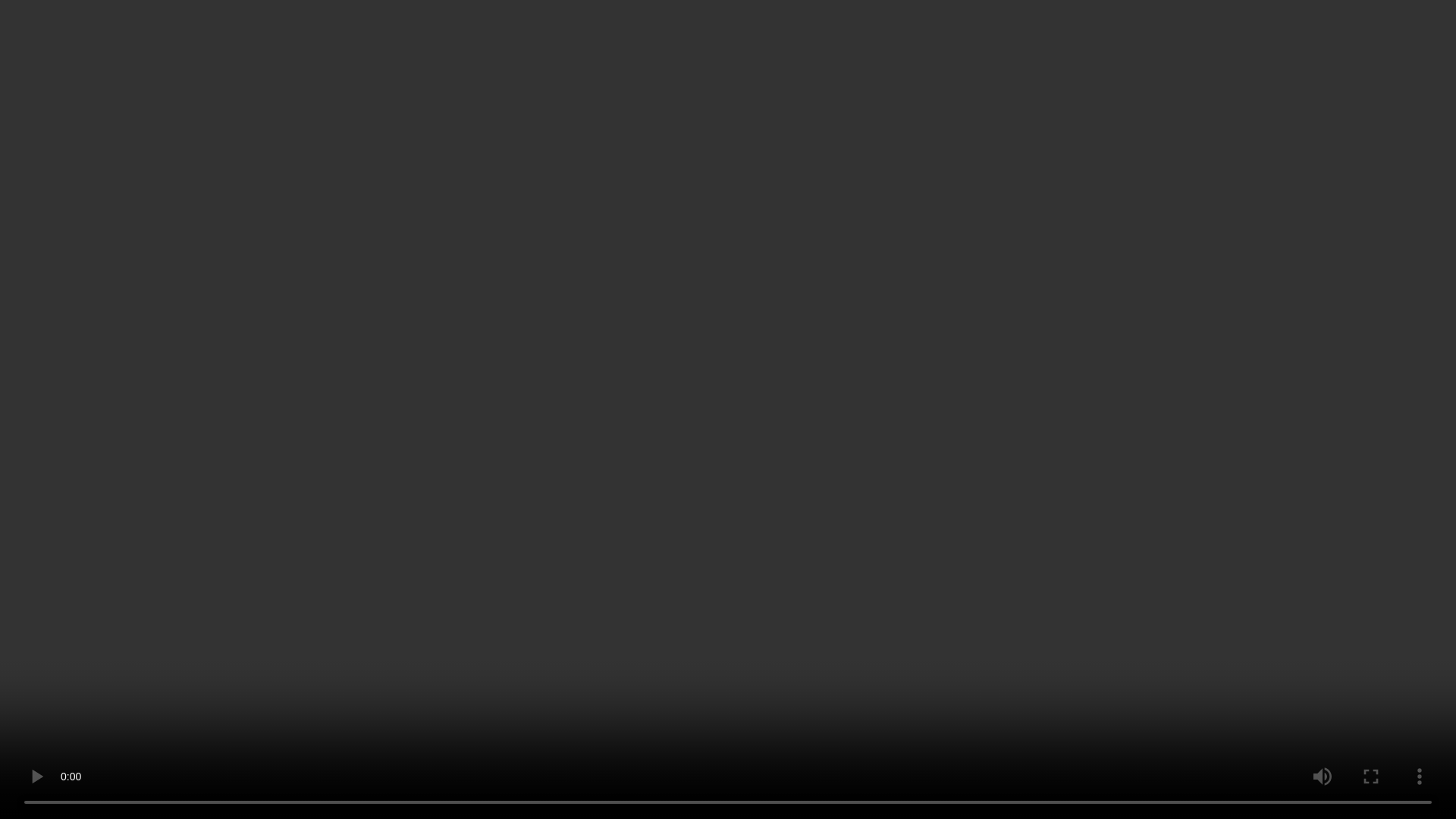
click at [1059, 360] on video at bounding box center [728, 409] width 1456 height 819
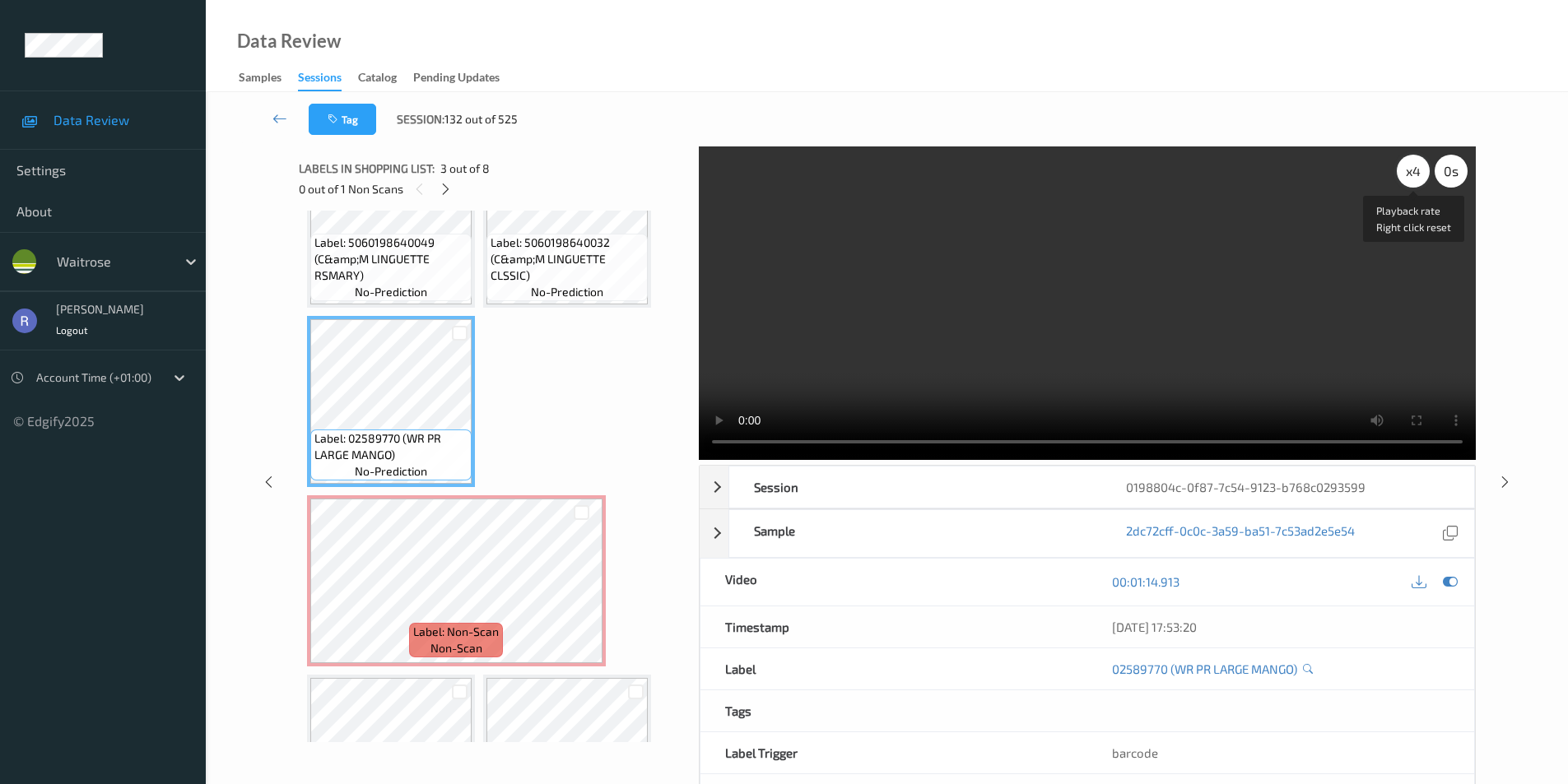
click at [1408, 184] on div "x 4" at bounding box center [1413, 171] width 33 height 33
click at [1408, 184] on div "x 8" at bounding box center [1413, 171] width 33 height 33
click at [1012, 358] on video at bounding box center [1087, 303] width 777 height 314
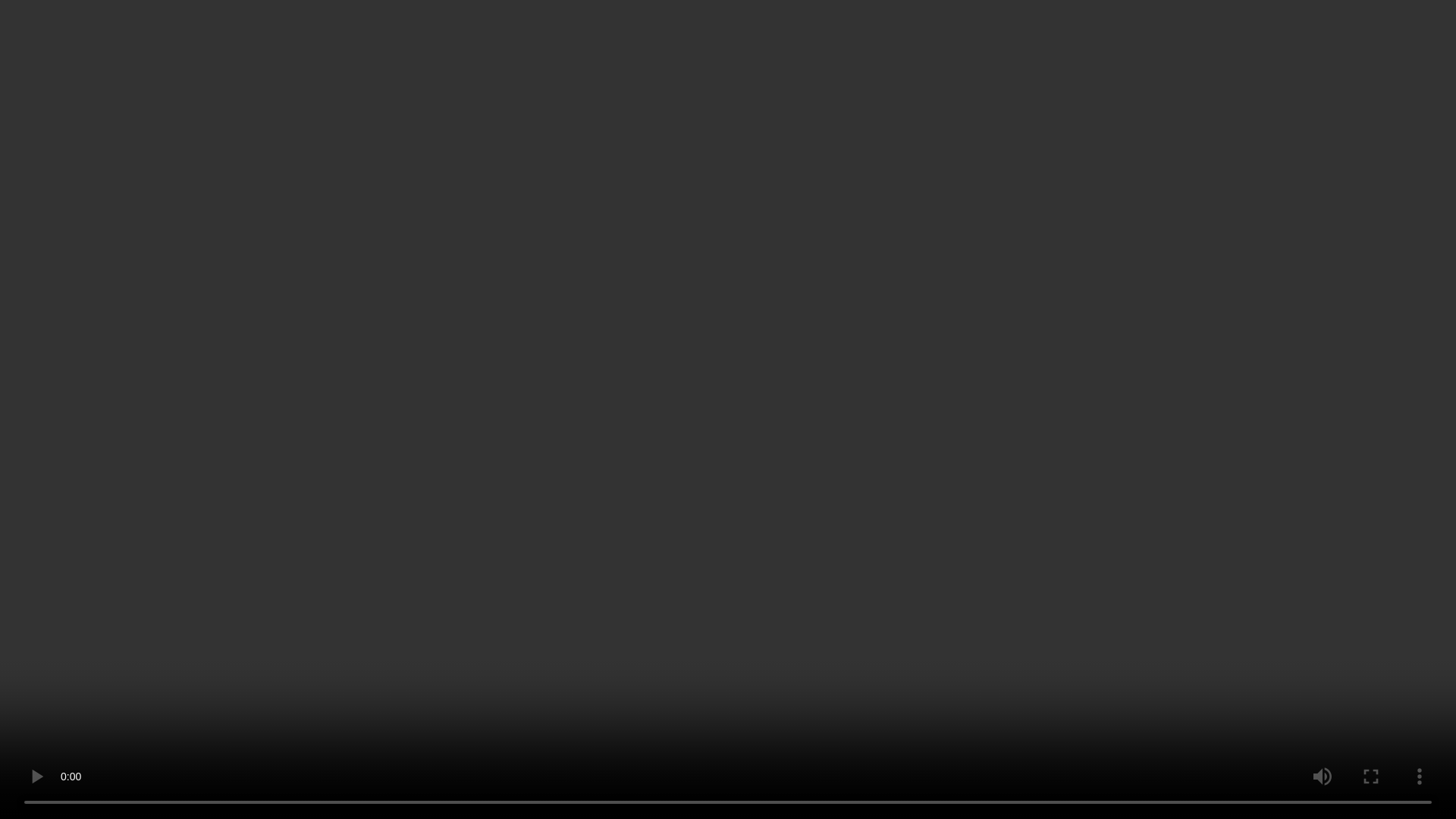
click at [254, 478] on video at bounding box center [728, 409] width 1456 height 819
click at [497, 504] on video at bounding box center [728, 409] width 1456 height 819
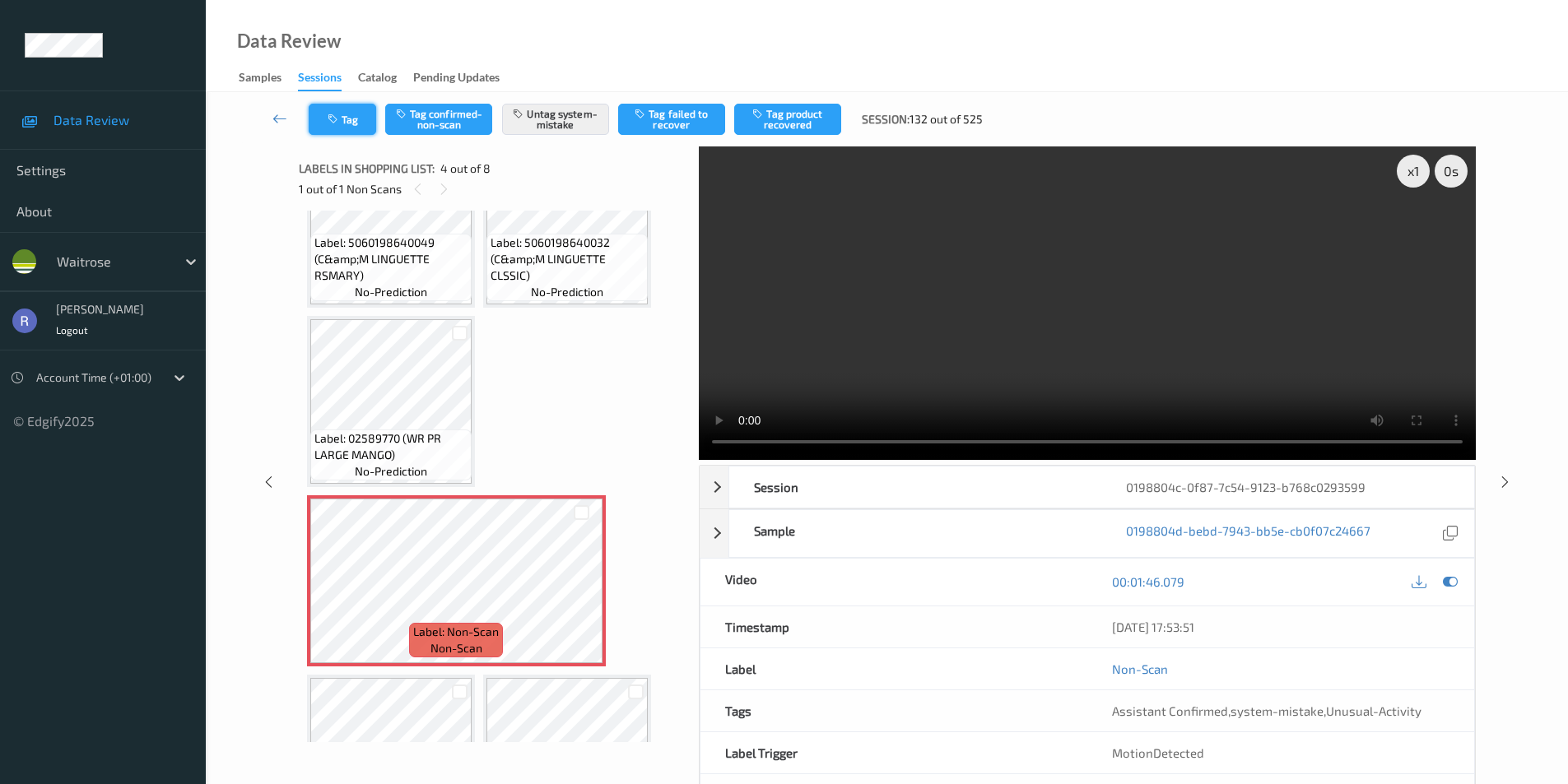
click at [351, 118] on button "Tag" at bounding box center [342, 118] width 67 height 31
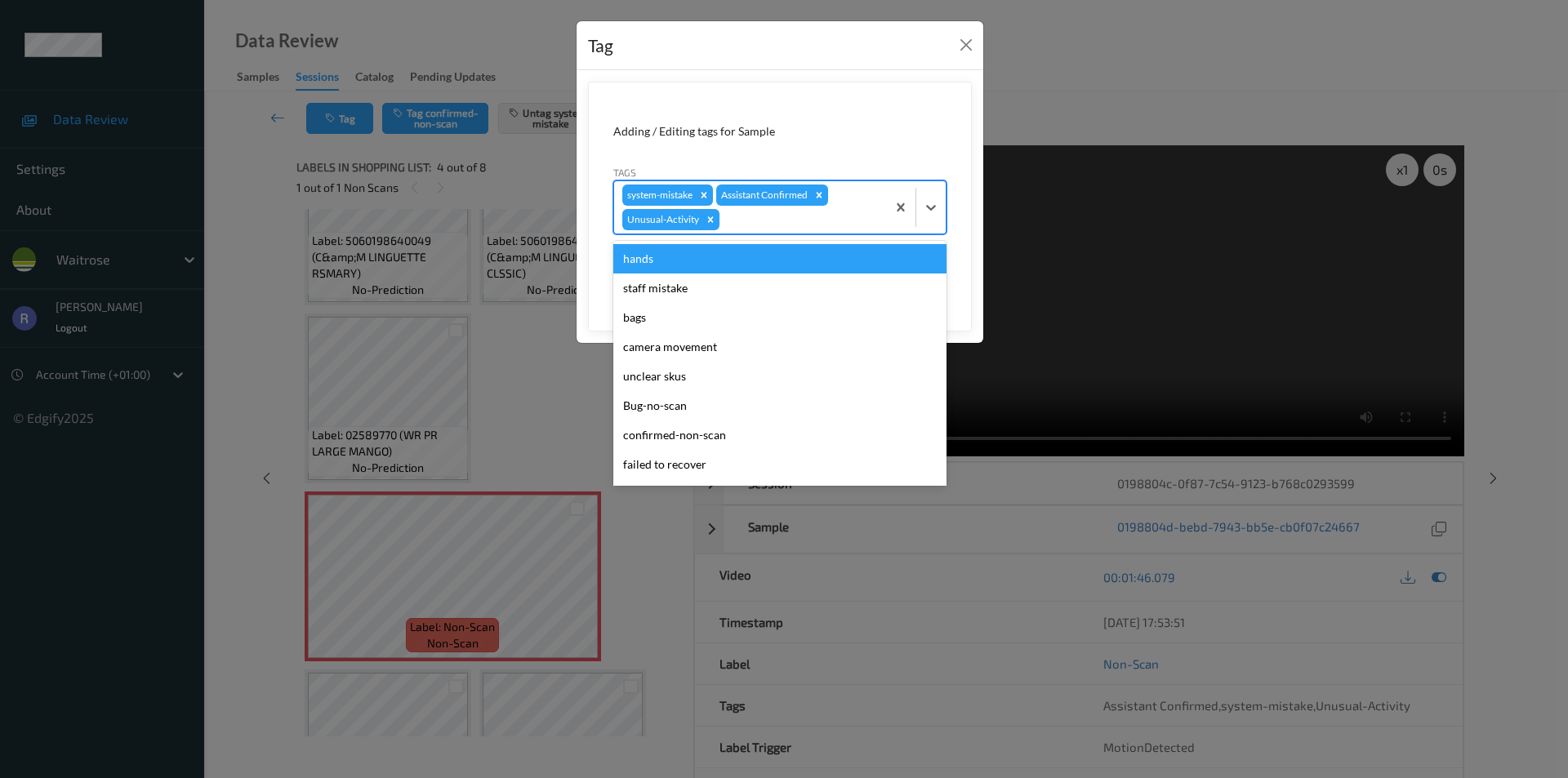
click at [807, 232] on div "system-mistake Assistant Confirmed Unusual-Activity" at bounding box center [750, 208] width 272 height 53
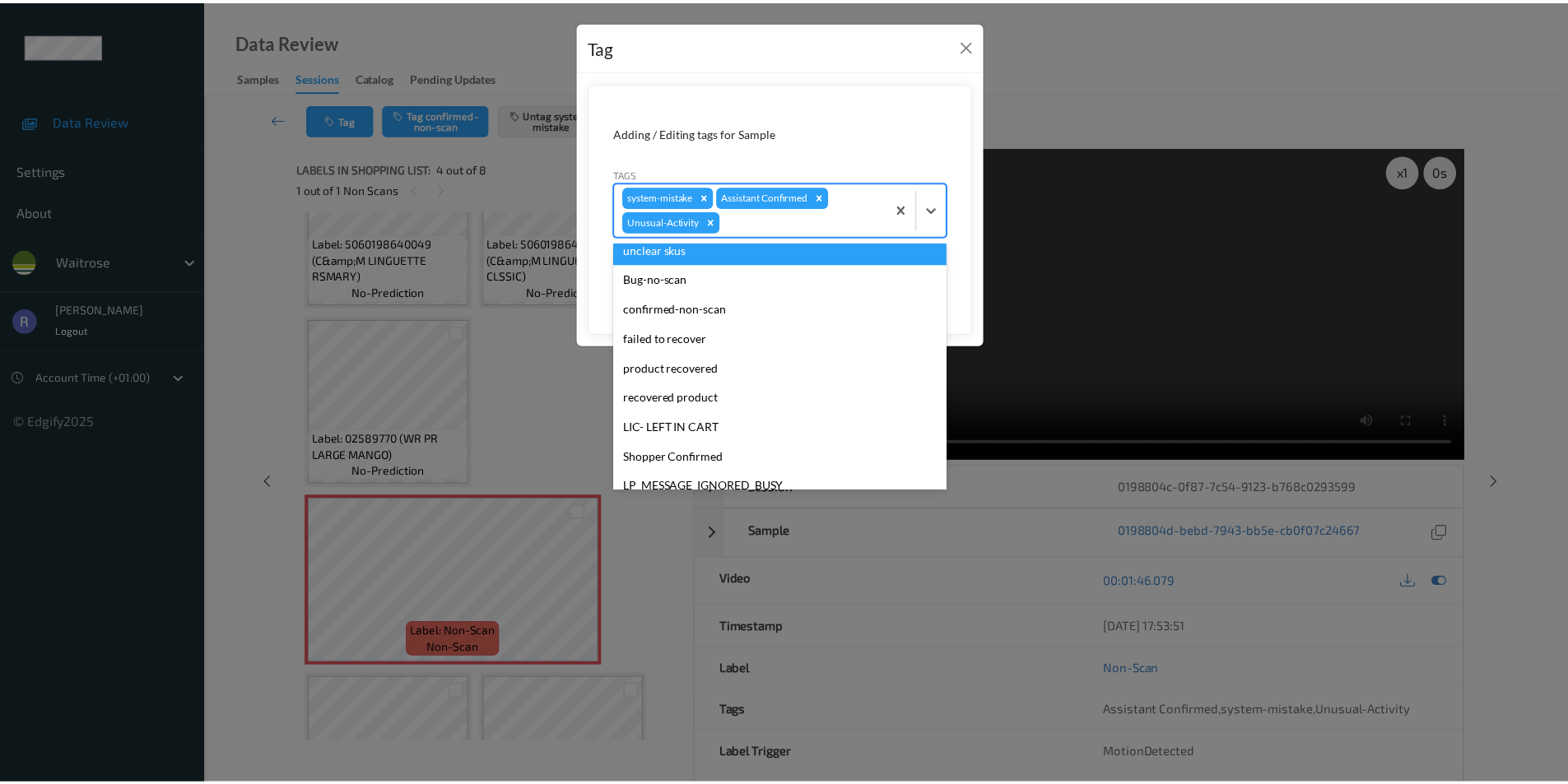
scroll to position [293, 0]
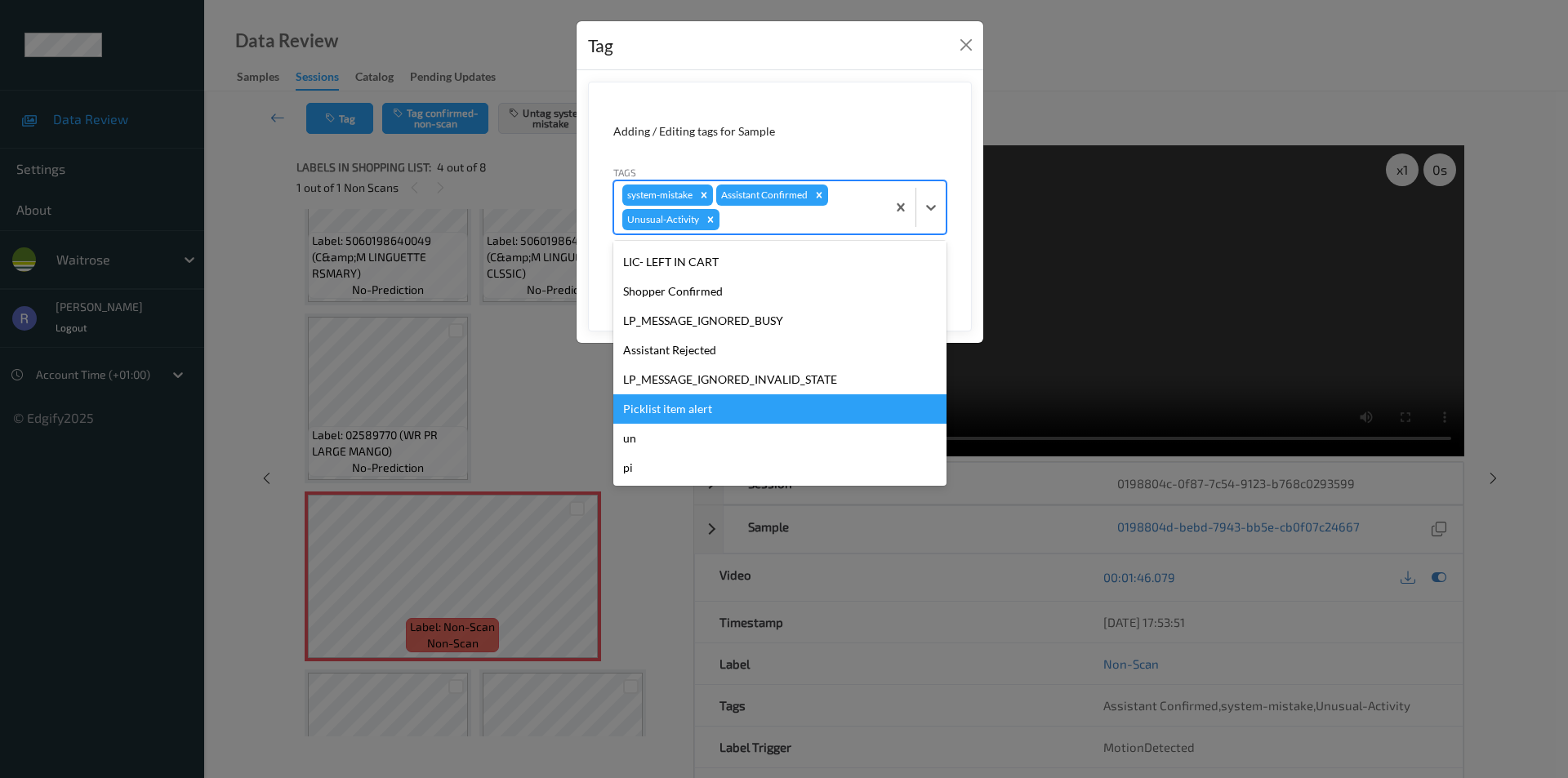
click at [691, 408] on div "Picklist item alert" at bounding box center [780, 410] width 333 height 30
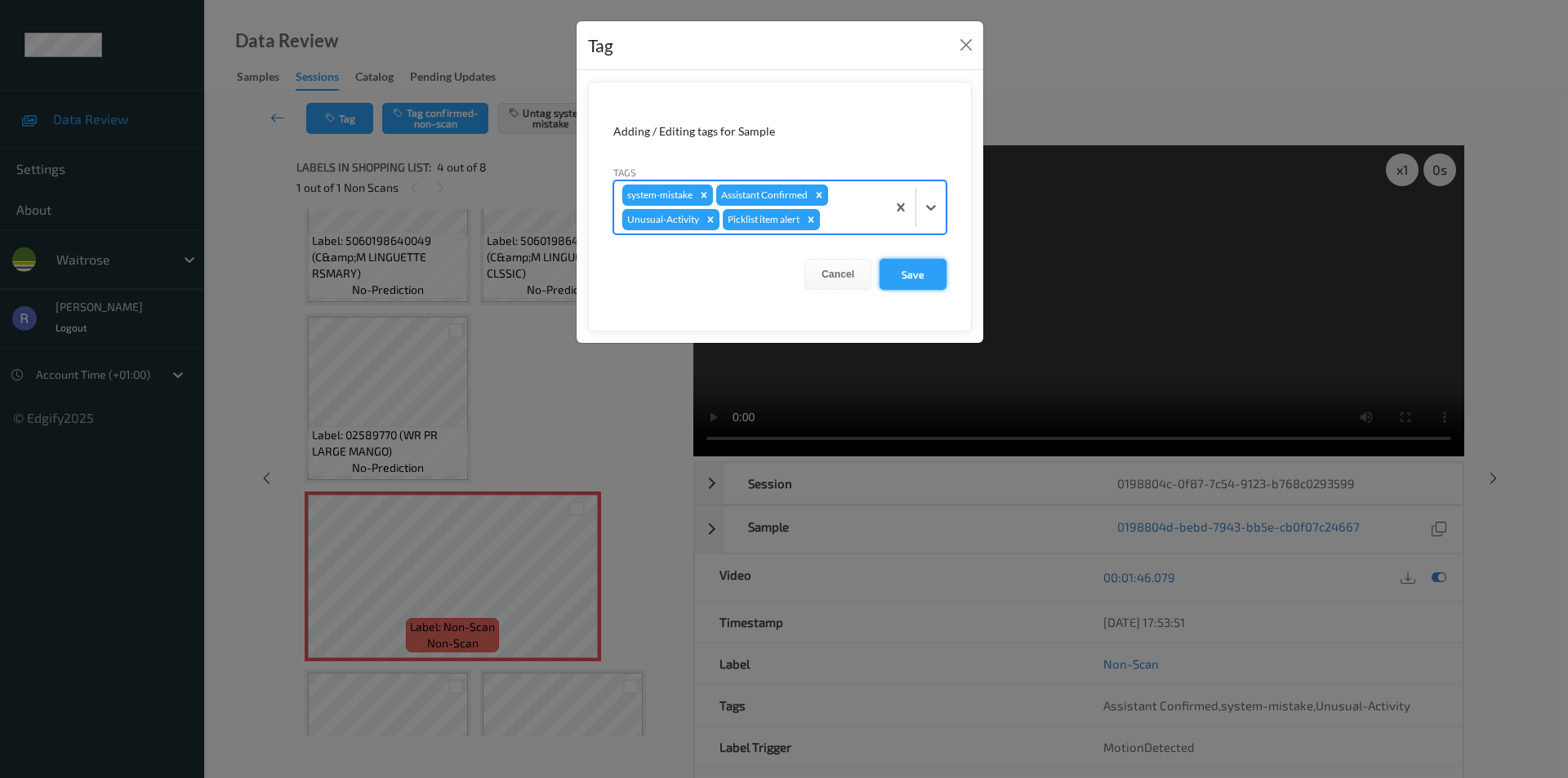
click at [912, 270] on button "Save" at bounding box center [913, 274] width 67 height 31
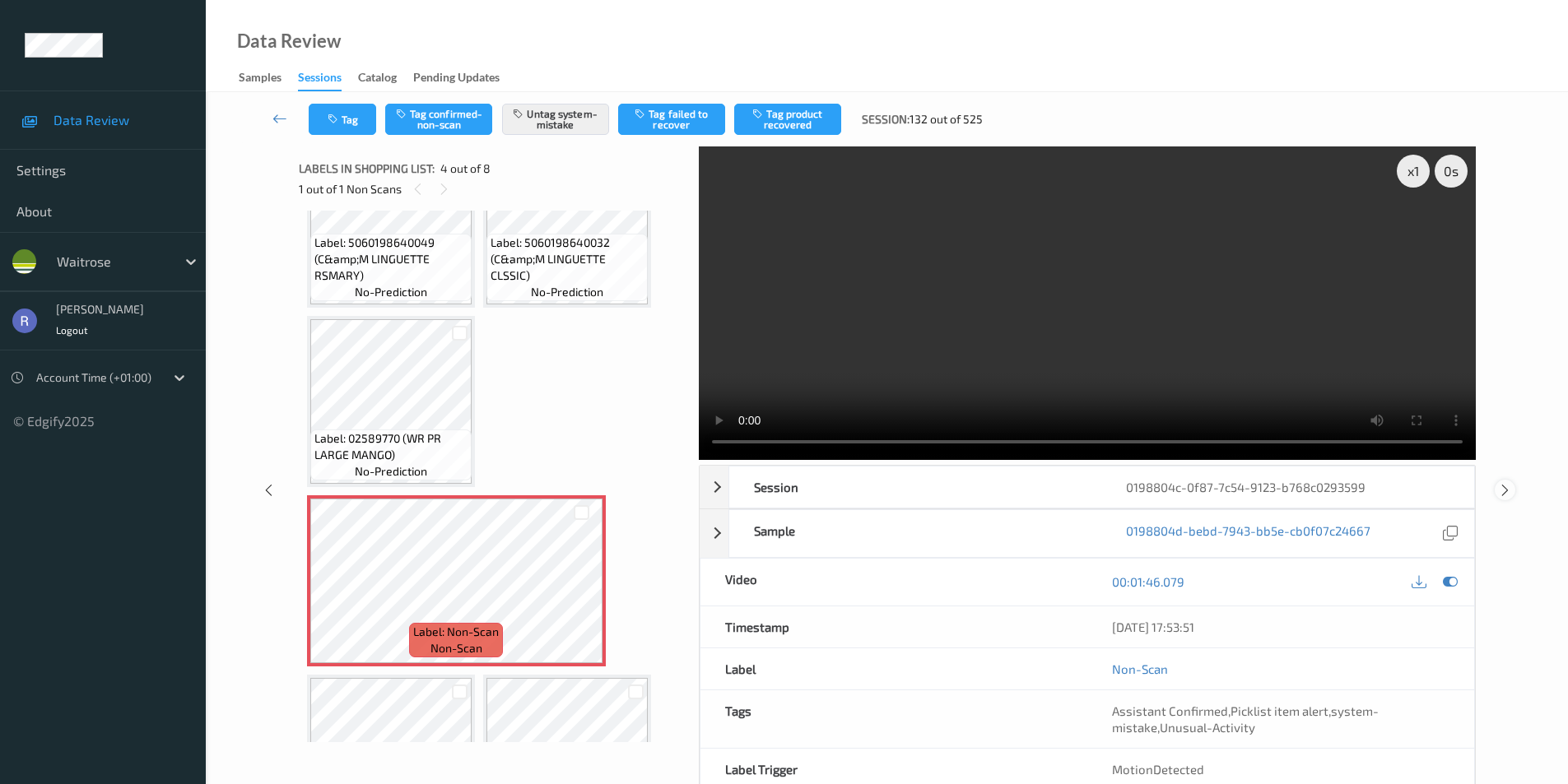
click at [1507, 485] on icon at bounding box center [1505, 490] width 14 height 15
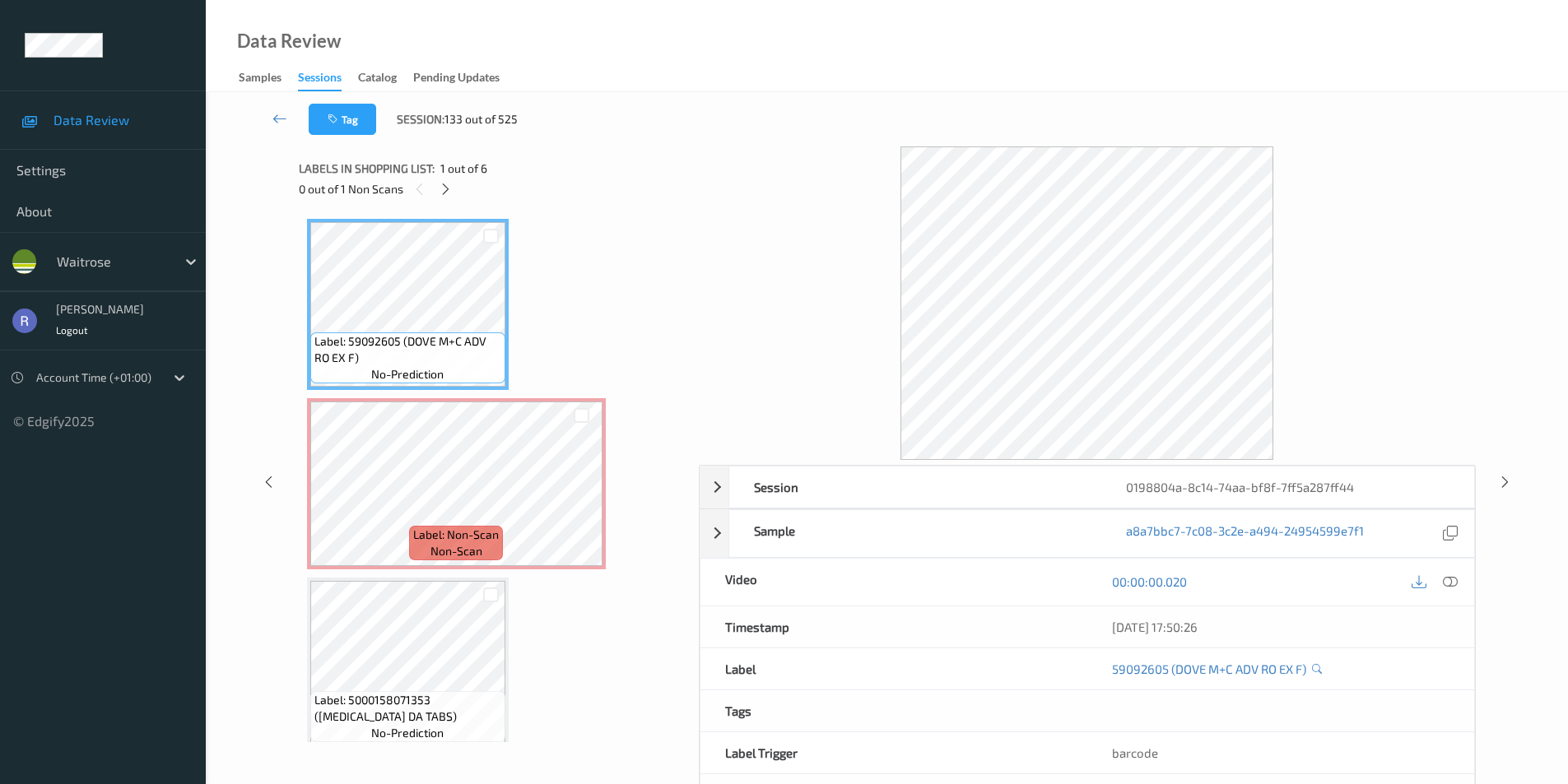
drag, startPoint x: 448, startPoint y: 187, endPoint x: 450, endPoint y: 197, distance: 10.2
click at [447, 187] on icon at bounding box center [446, 189] width 14 height 15
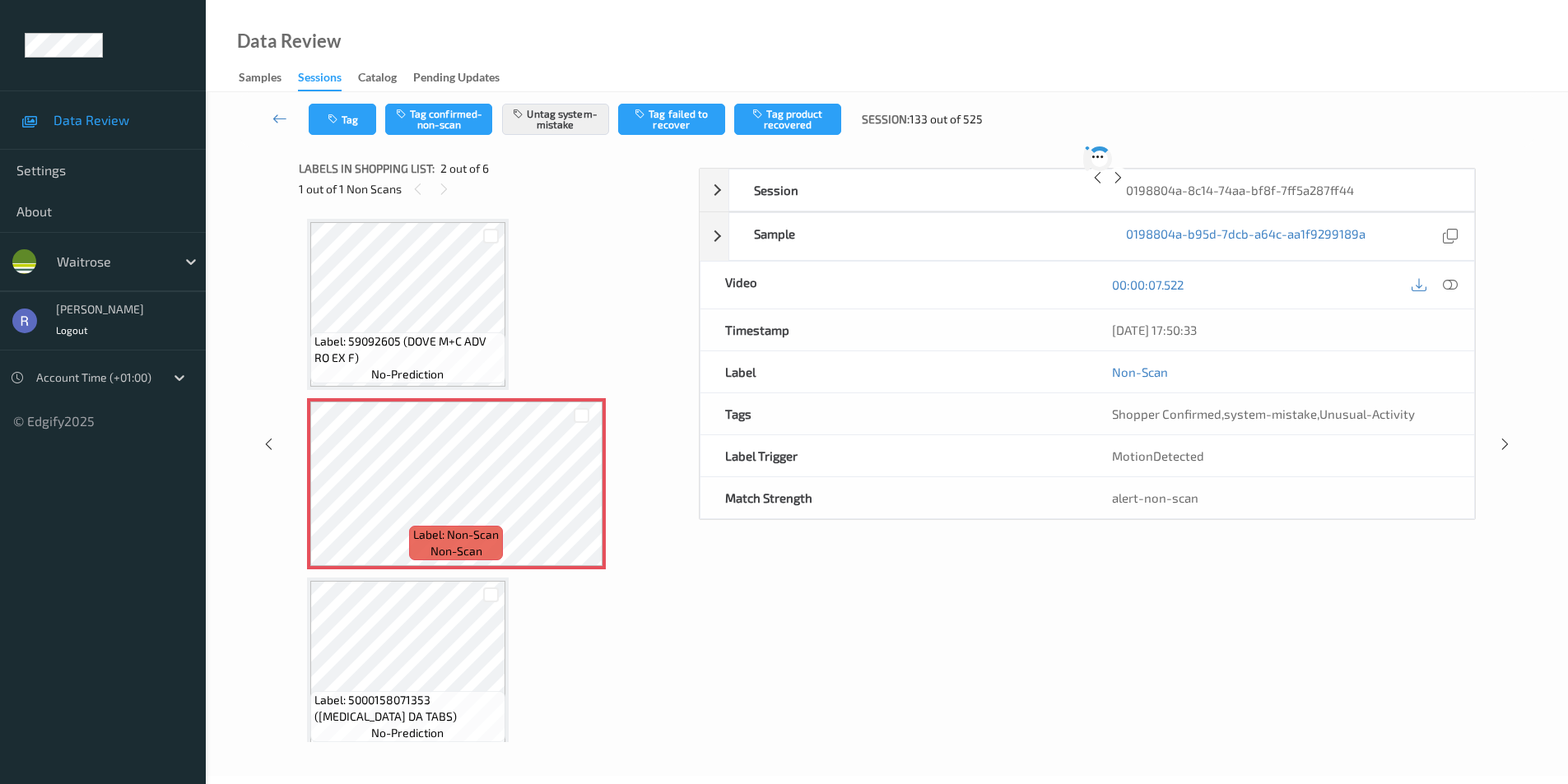
scroll to position [8, 0]
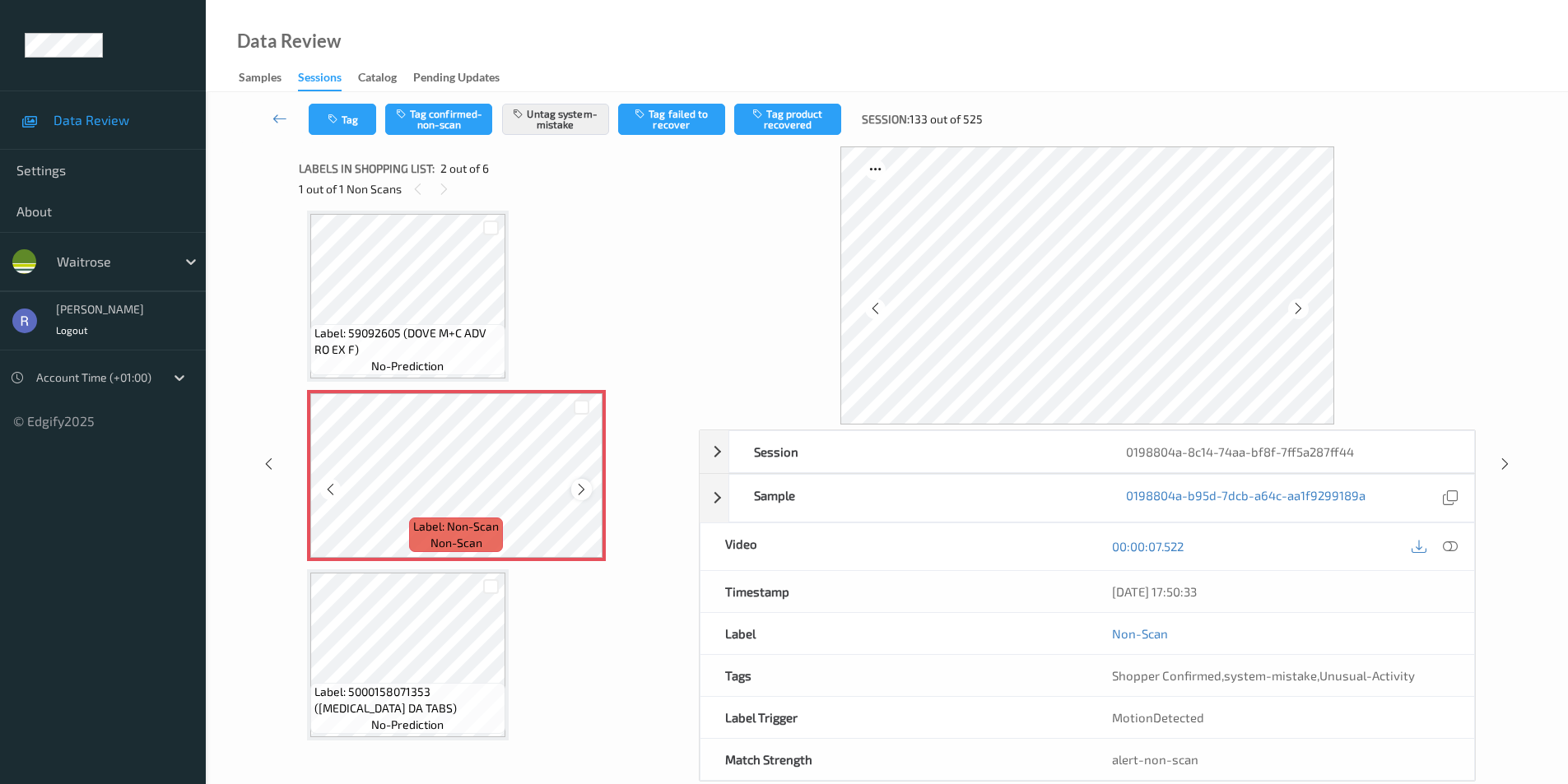
click at [580, 490] on icon at bounding box center [582, 490] width 14 height 15
click at [1508, 459] on icon at bounding box center [1505, 464] width 14 height 15
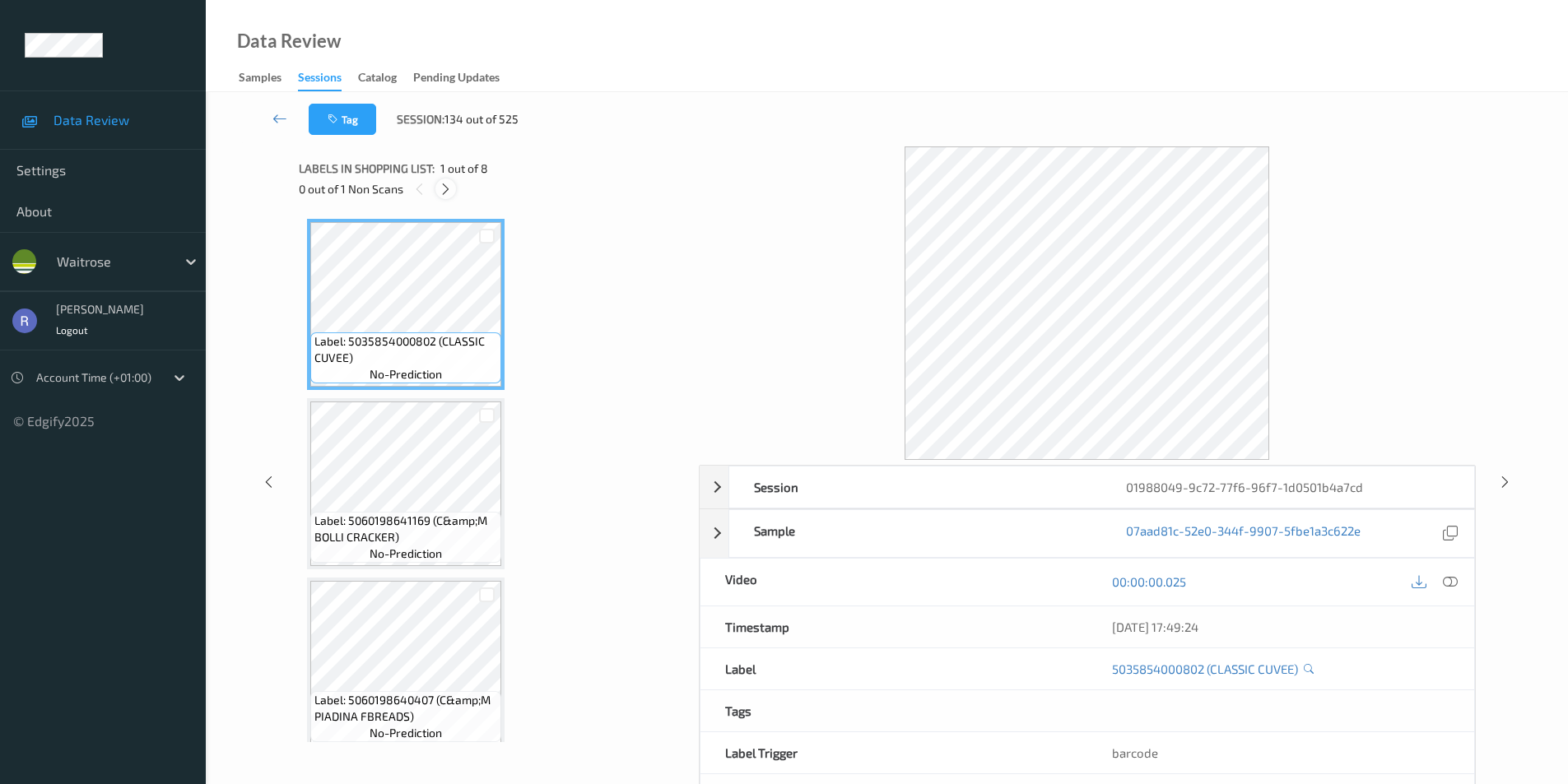
click at [444, 185] on icon at bounding box center [446, 189] width 14 height 15
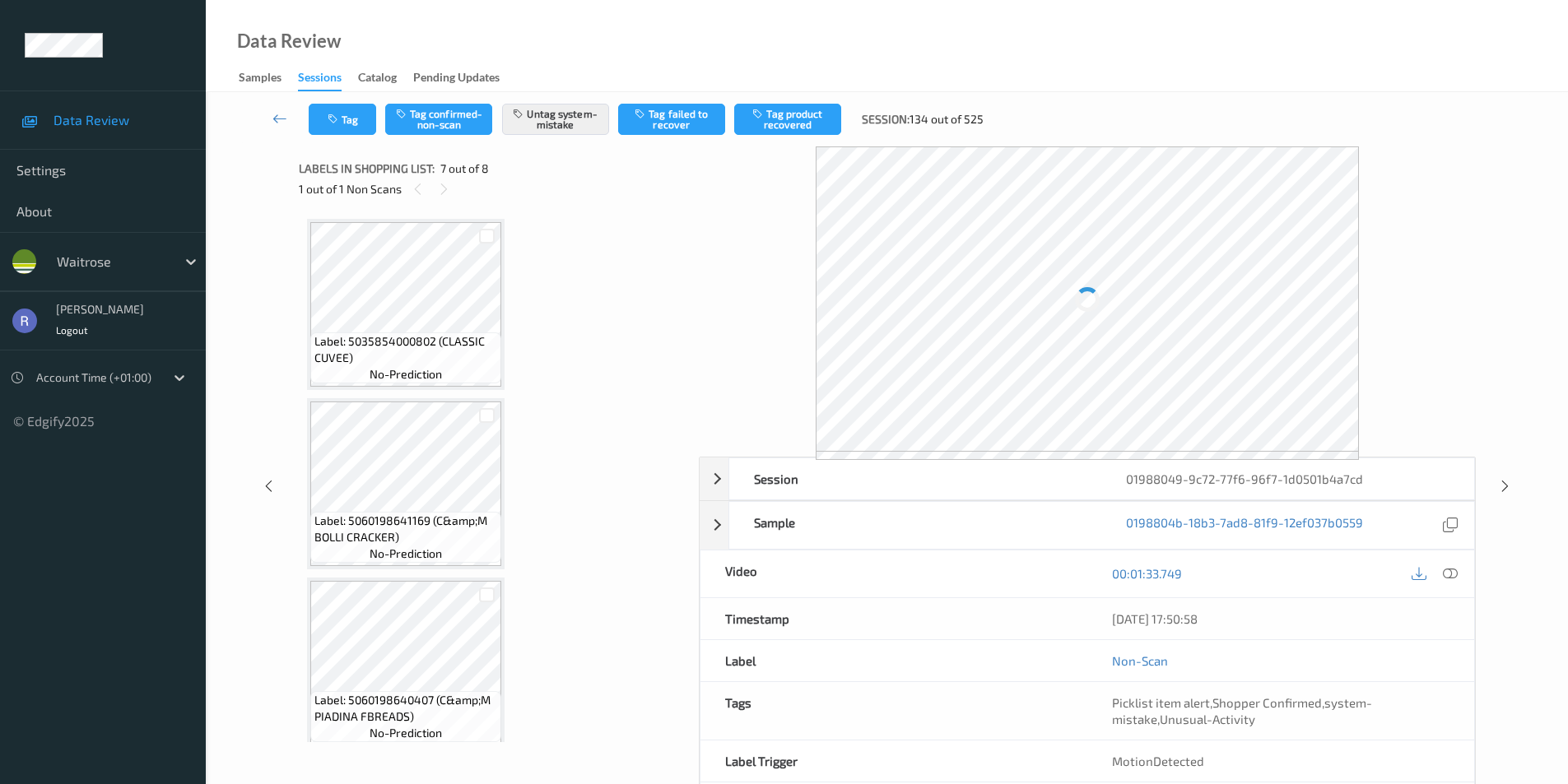
scroll to position [905, 0]
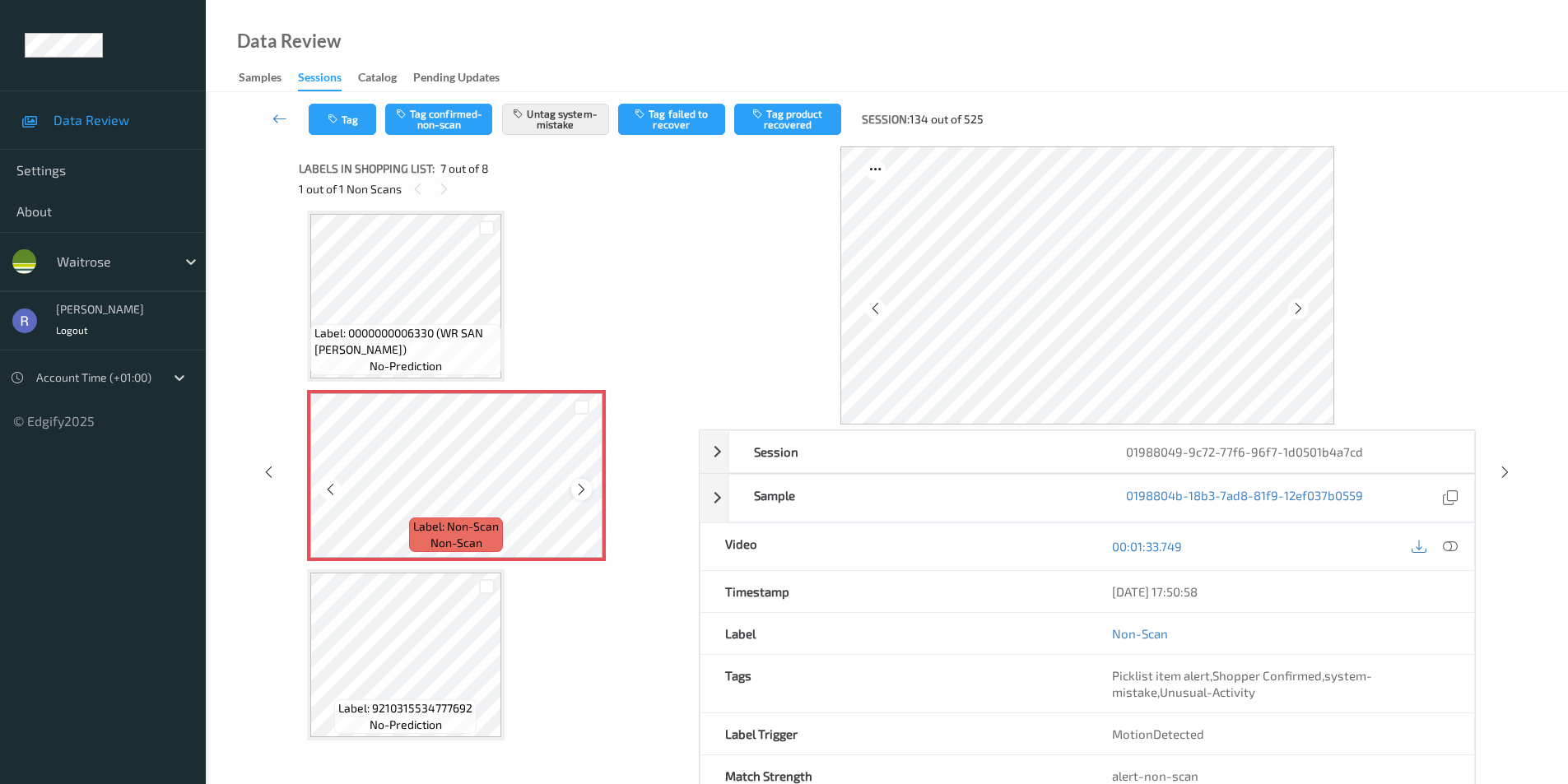
click at [577, 487] on icon at bounding box center [582, 490] width 14 height 15
click at [1507, 468] on icon at bounding box center [1505, 472] width 14 height 15
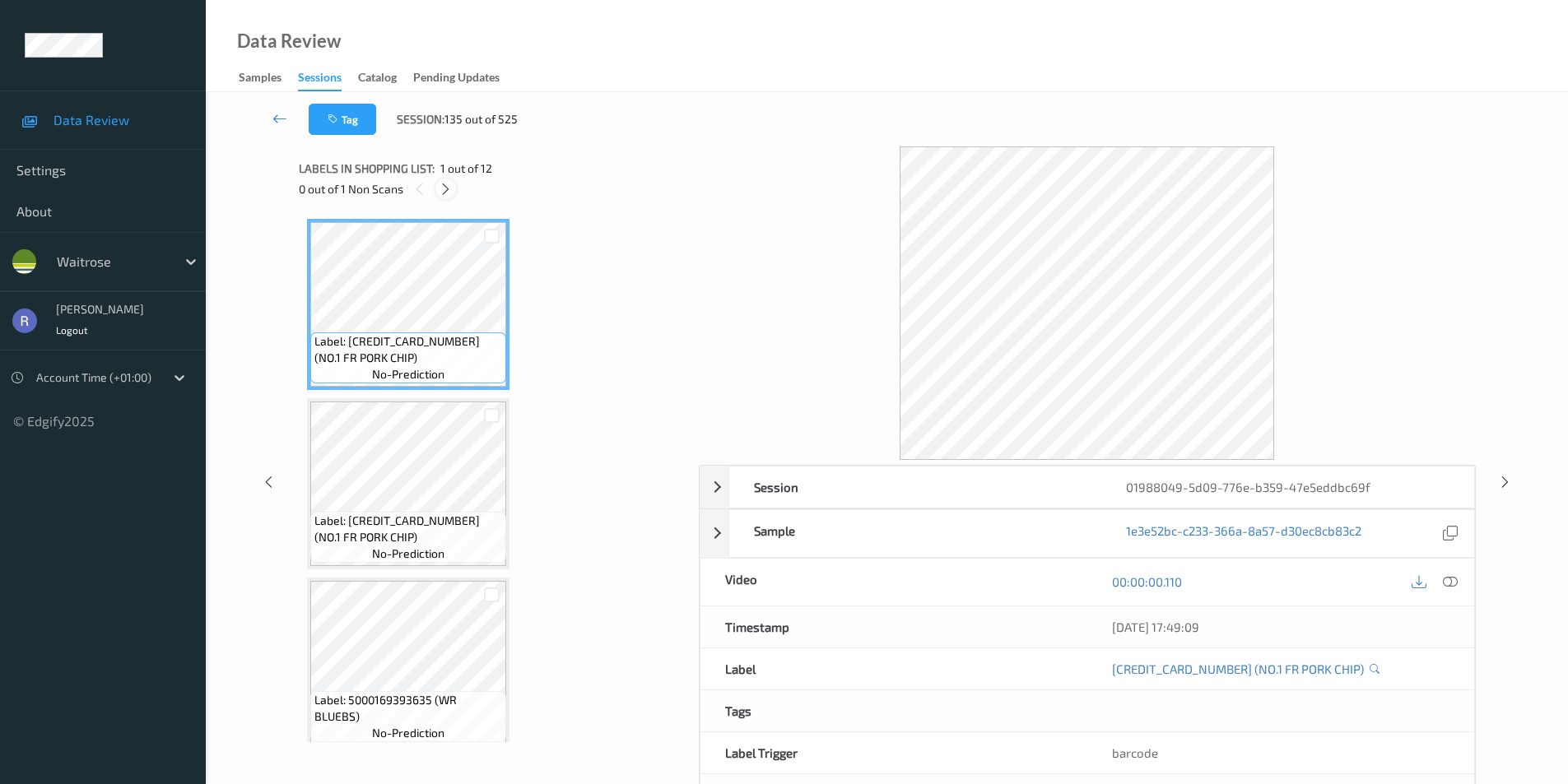
click at [447, 188] on icon at bounding box center [446, 189] width 14 height 15
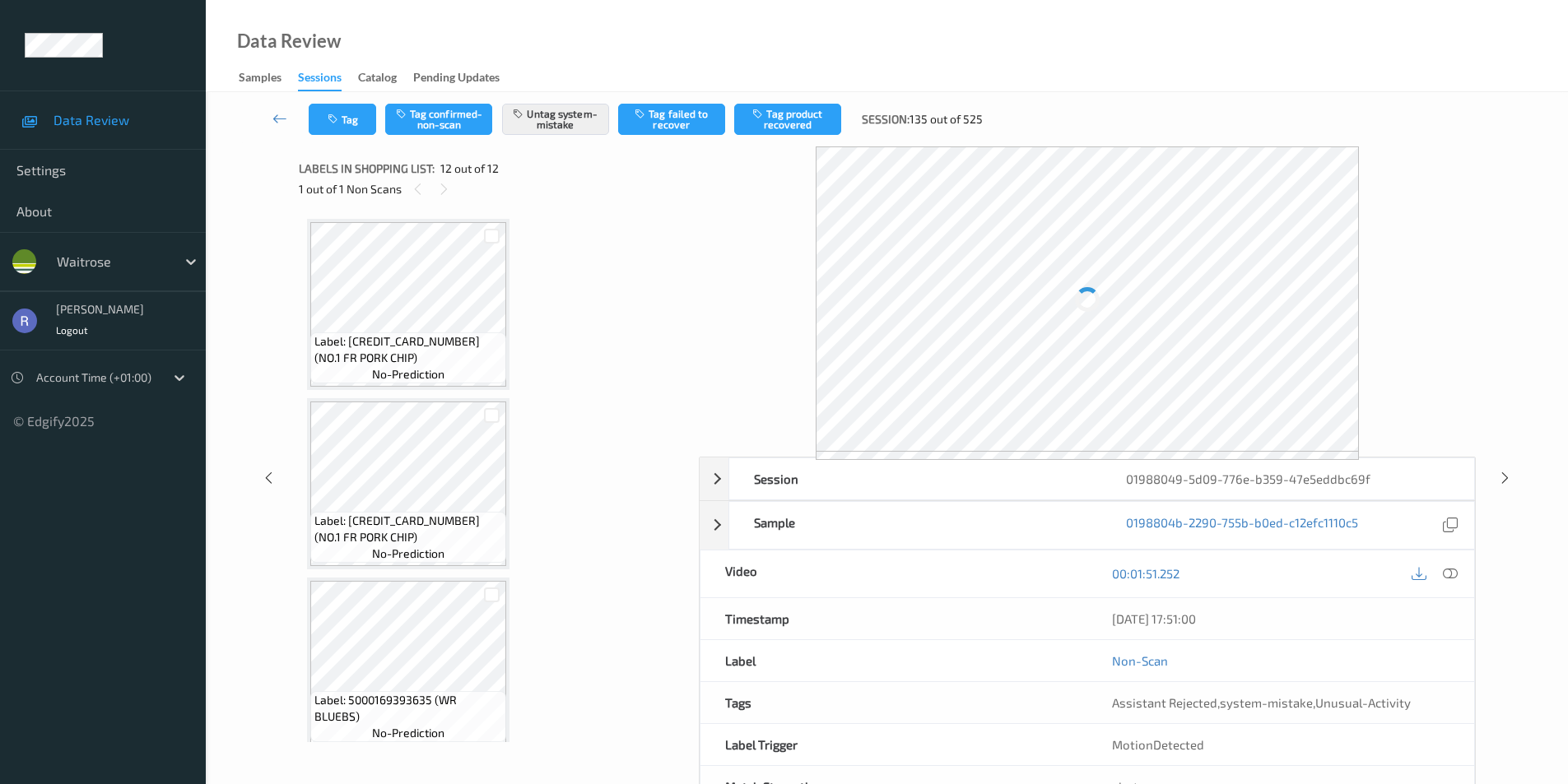
scroll to position [1629, 0]
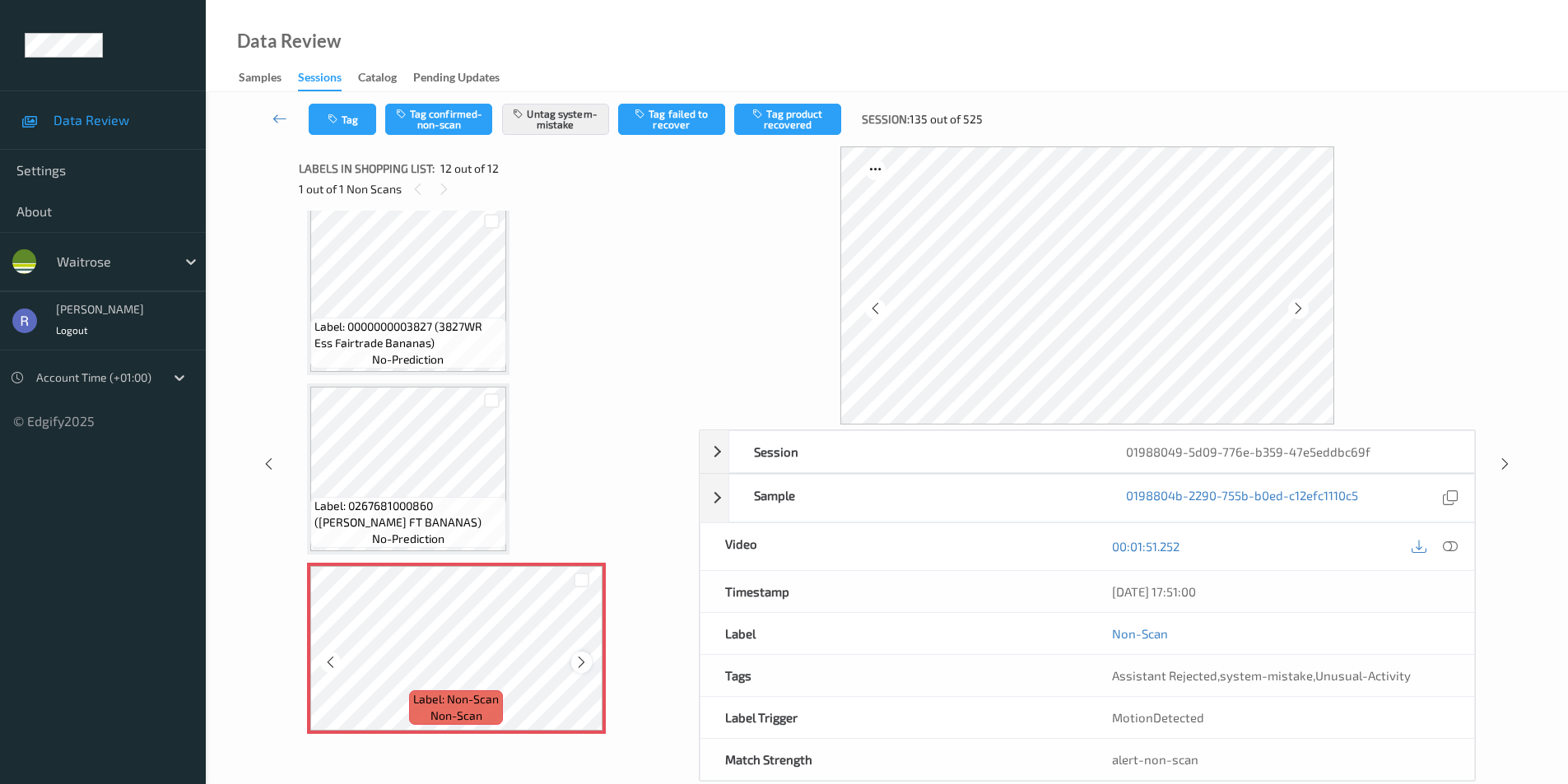
click at [577, 661] on icon at bounding box center [582, 662] width 14 height 15
click at [1506, 468] on icon at bounding box center [1505, 464] width 14 height 15
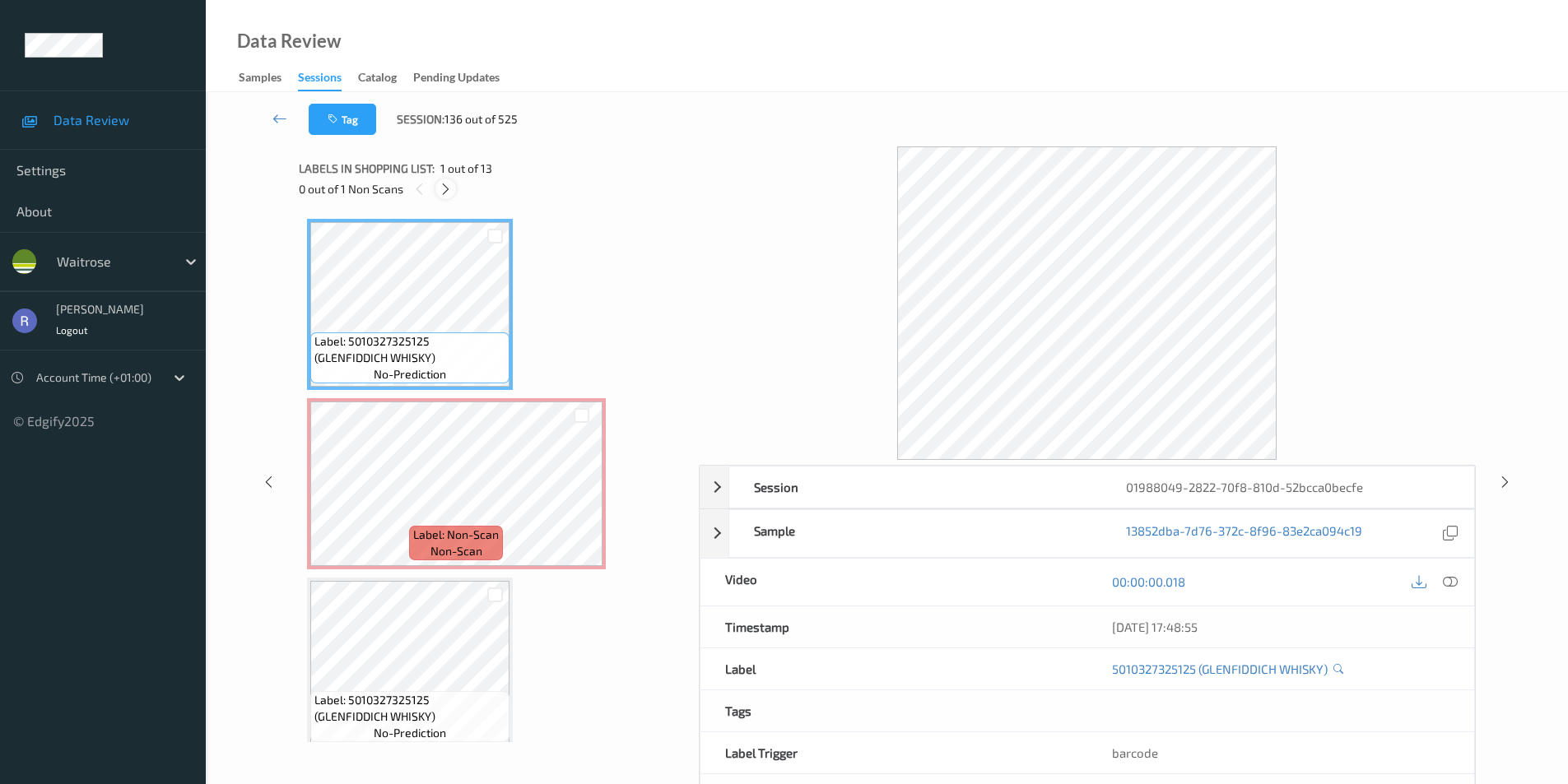
click at [442, 189] on icon at bounding box center [446, 189] width 14 height 15
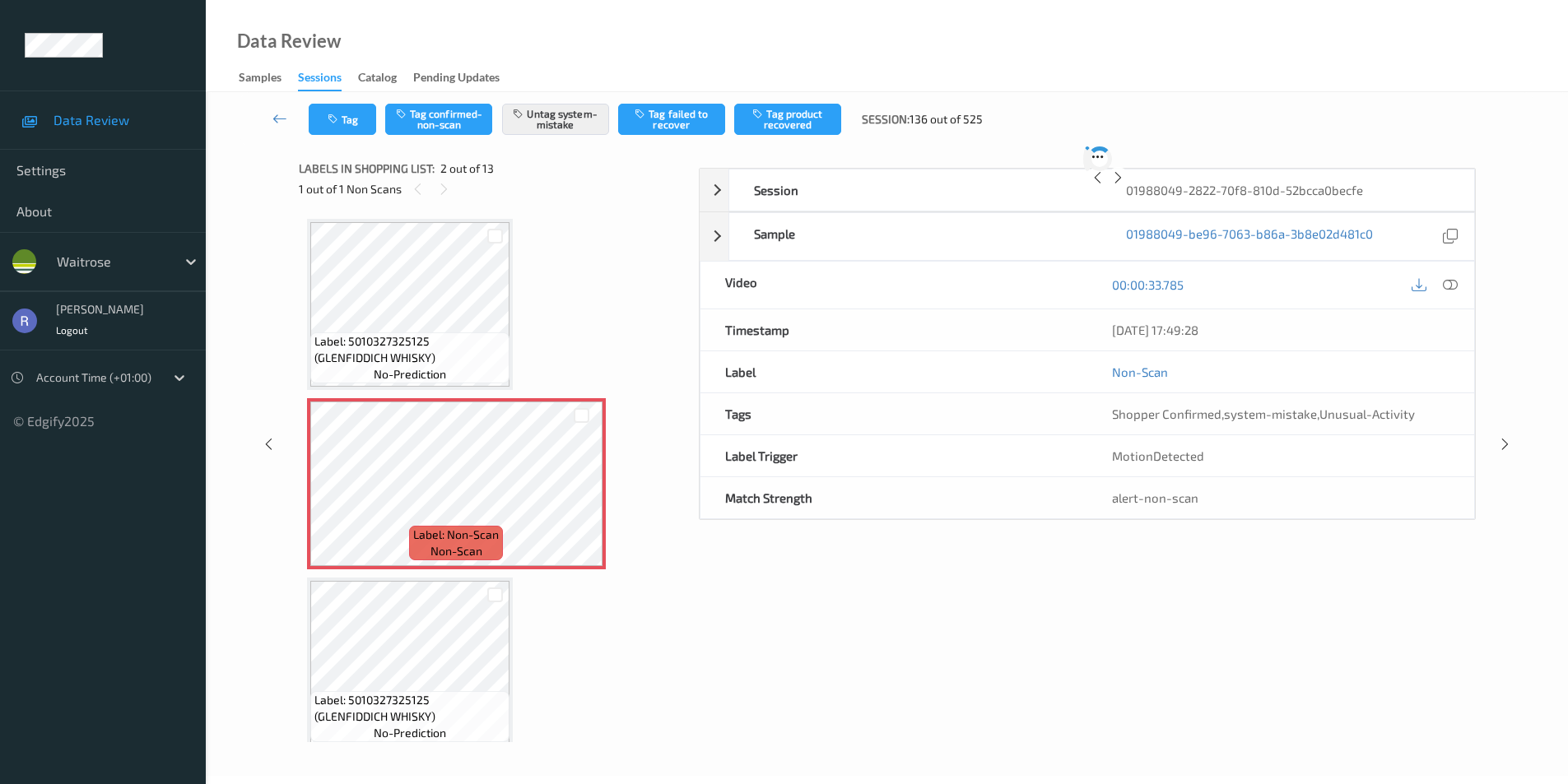
scroll to position [8, 0]
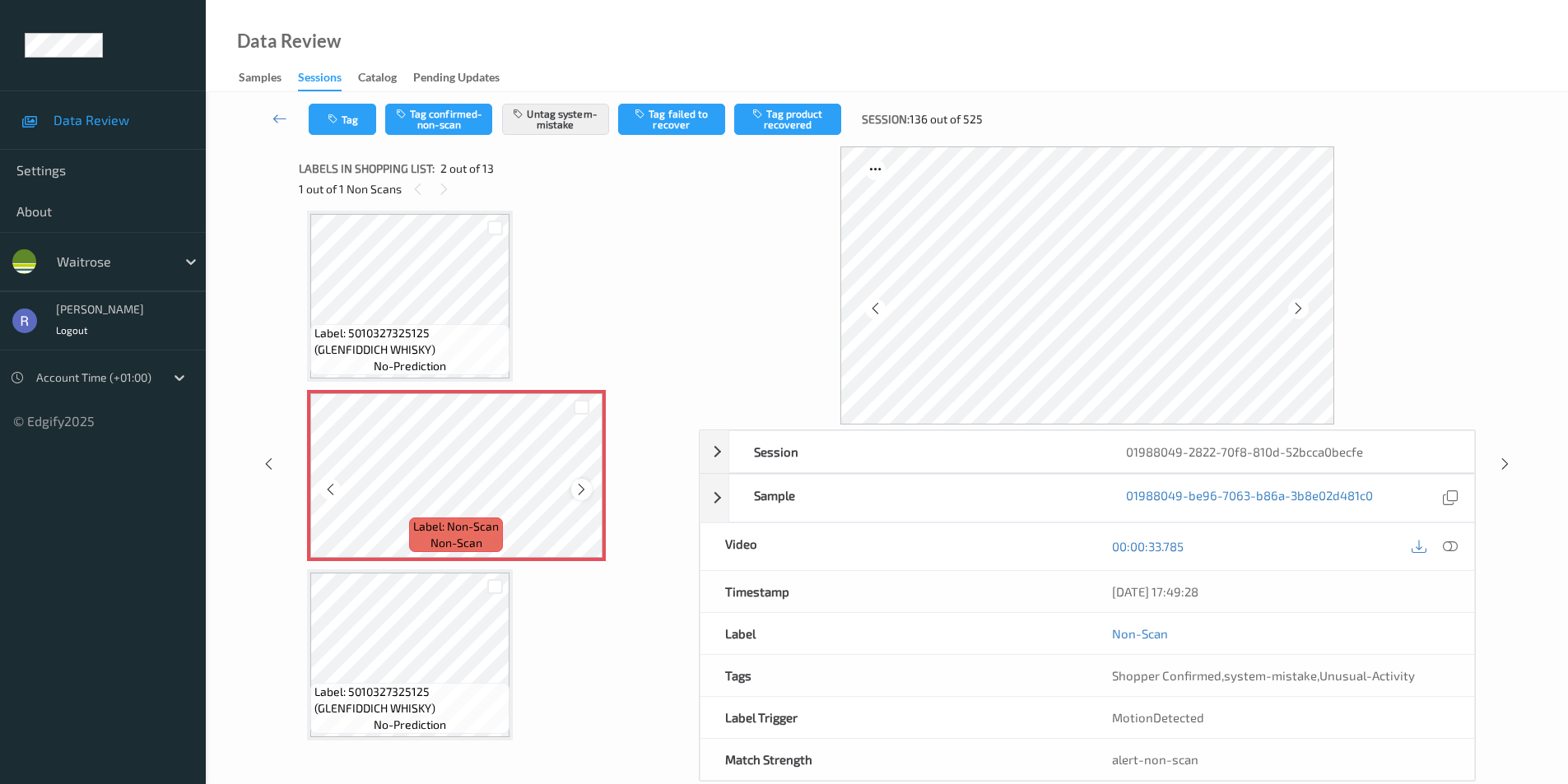
click at [590, 487] on div at bounding box center [581, 489] width 20 height 20
click at [586, 482] on div at bounding box center [581, 489] width 20 height 20
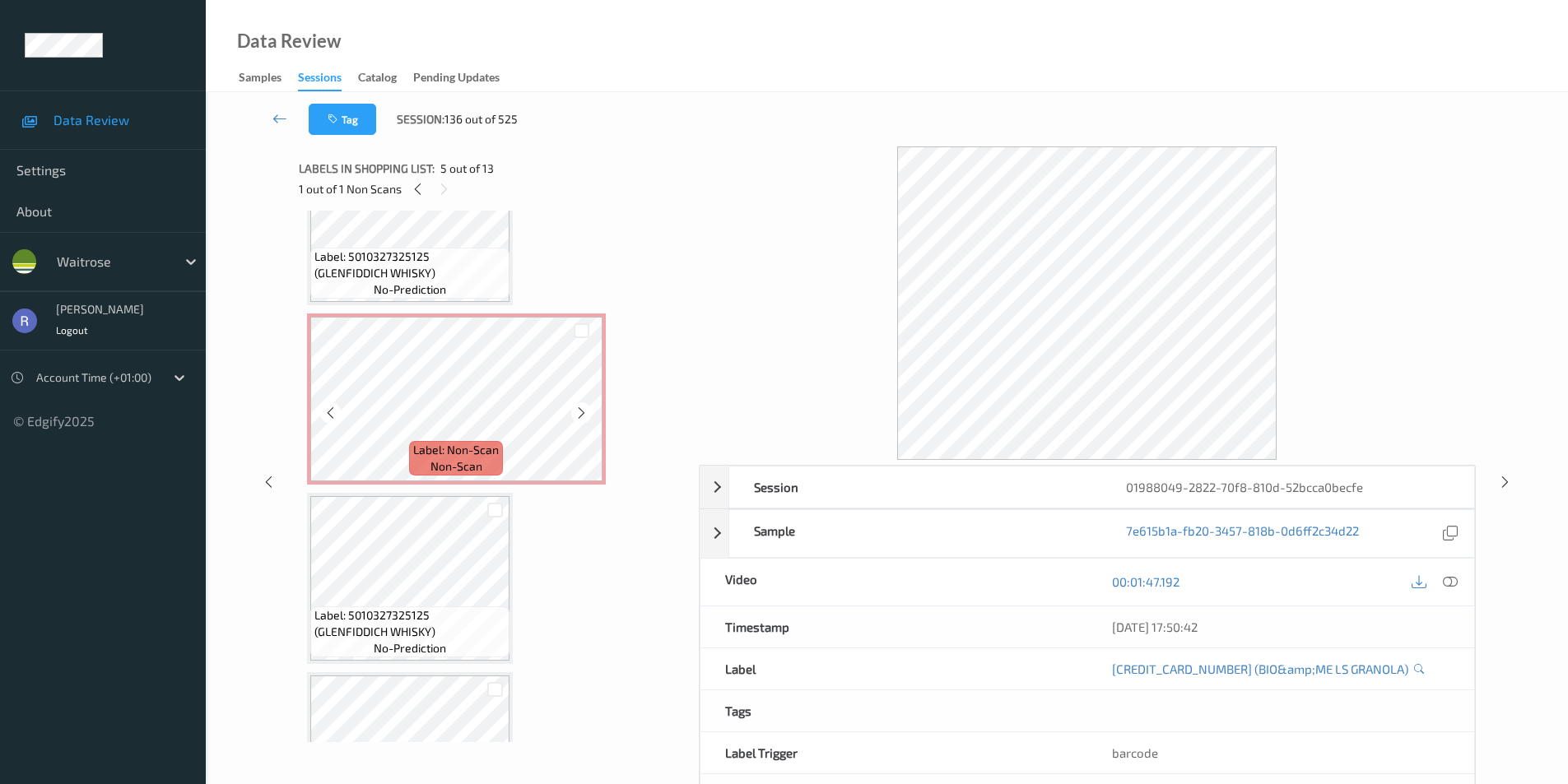
scroll to position [0, 0]
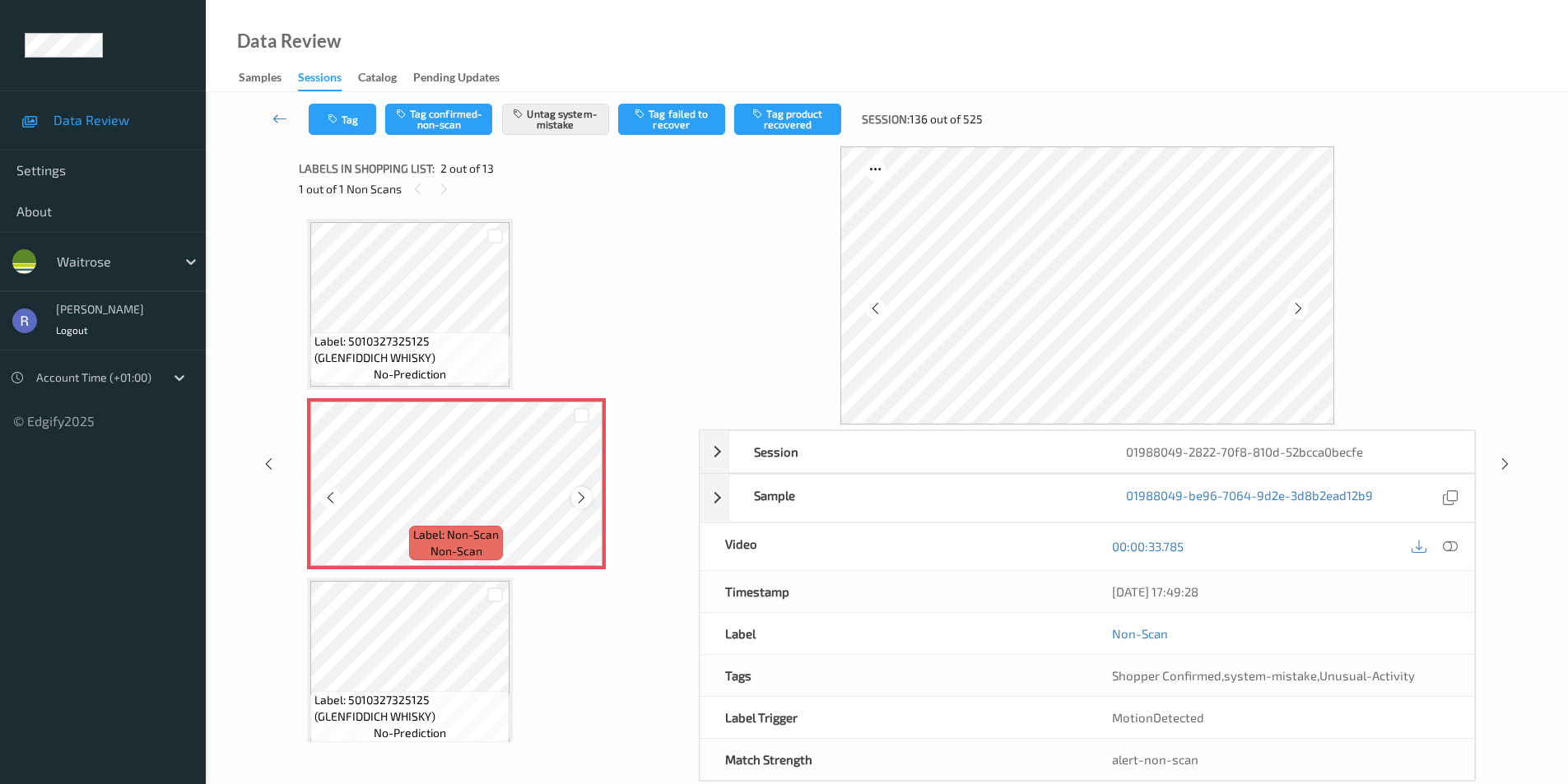
click at [580, 496] on icon at bounding box center [582, 498] width 14 height 15
click at [1516, 451] on div "Session 01988049-2822-70f8-810d-52bcca0becfe Session ID 01988049-2822-70f8-810d…" at bounding box center [887, 464] width 1295 height 636
click at [1496, 459] on div at bounding box center [1505, 463] width 20 height 20
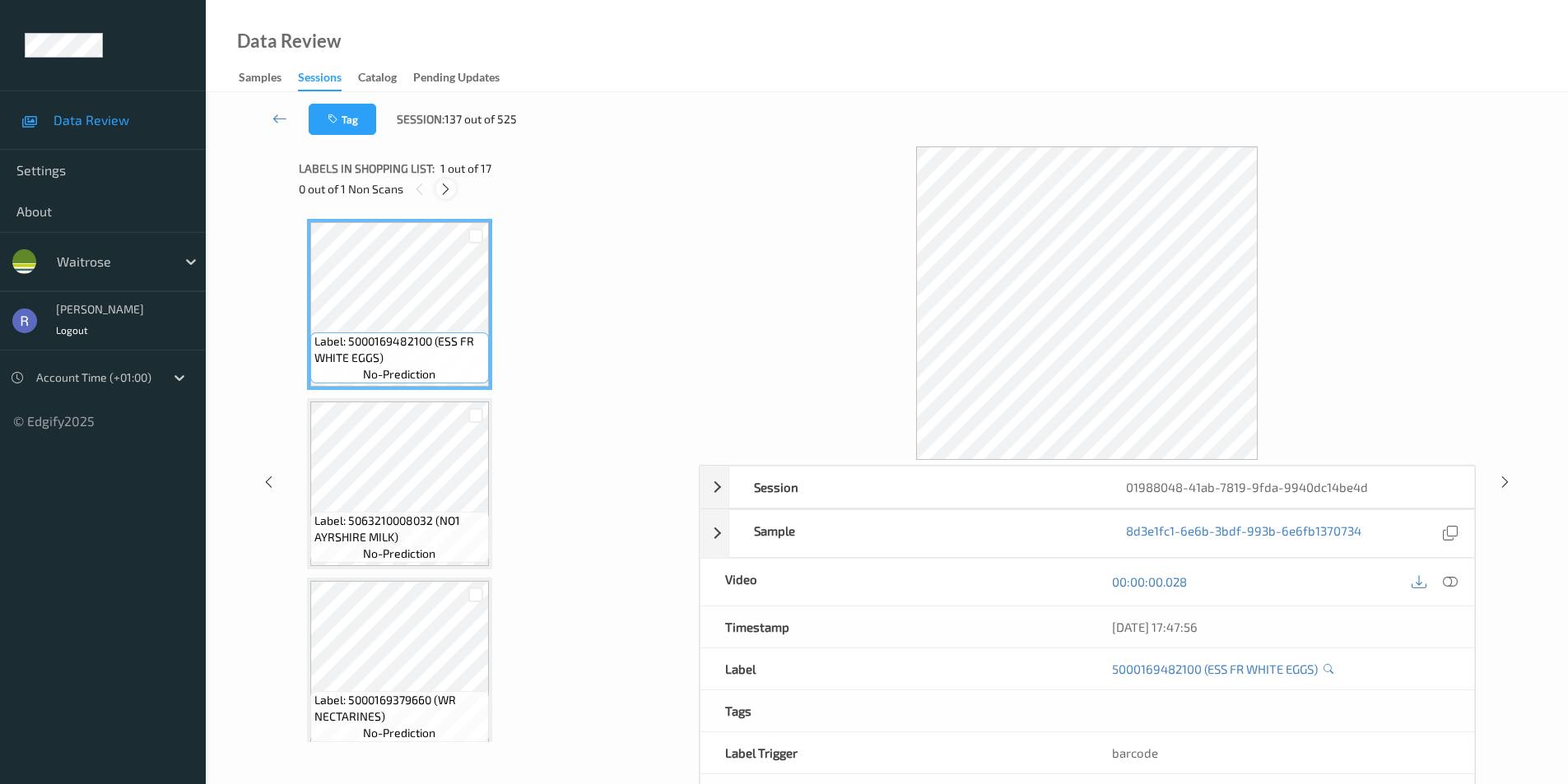
drag, startPoint x: 442, startPoint y: 190, endPoint x: 523, endPoint y: 354, distance: 182.9
click at [446, 191] on icon at bounding box center [446, 189] width 14 height 15
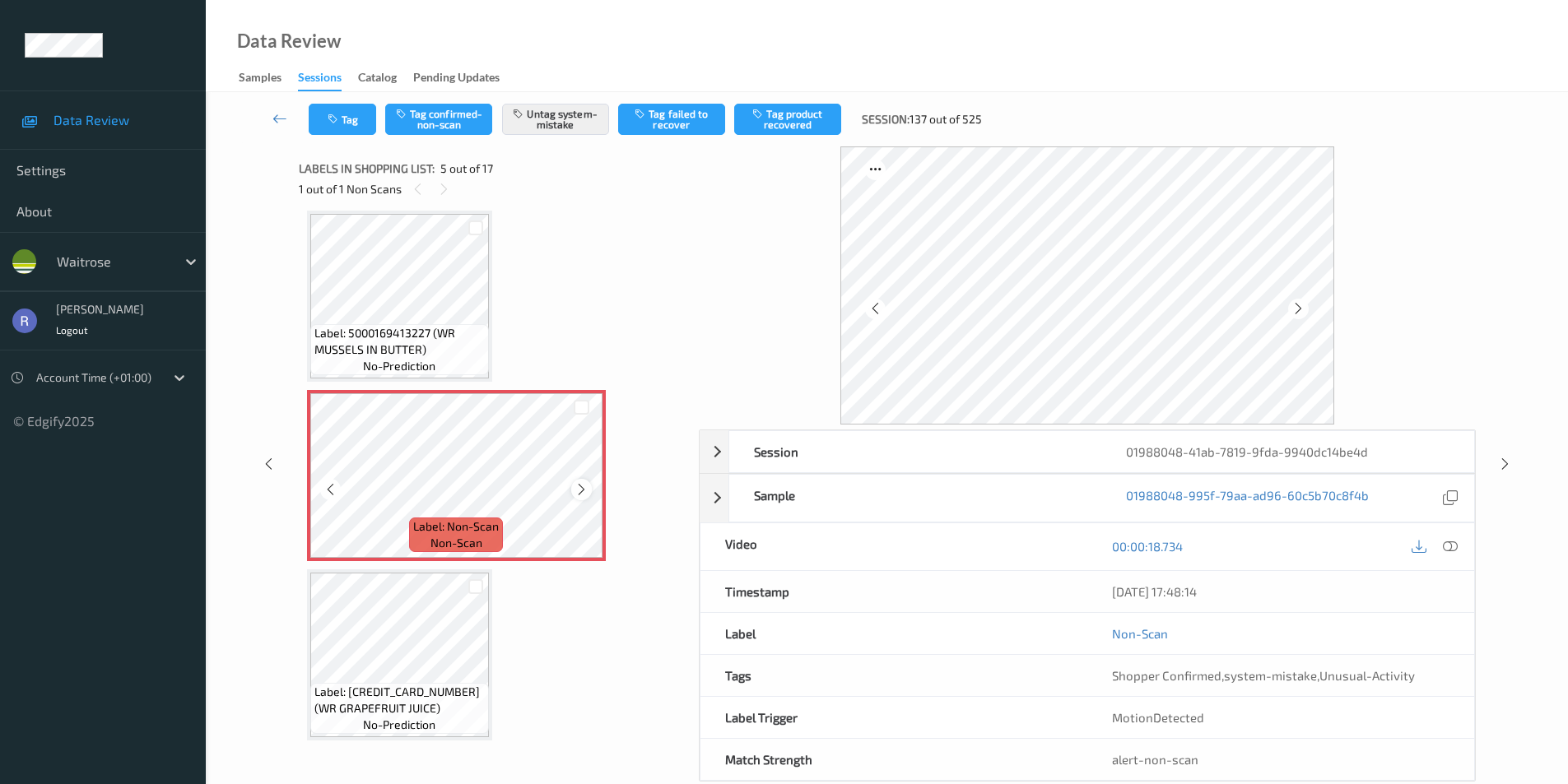
click at [583, 485] on icon at bounding box center [582, 490] width 14 height 15
click at [582, 487] on icon at bounding box center [582, 490] width 14 height 15
click at [1503, 458] on icon at bounding box center [1505, 464] width 14 height 15
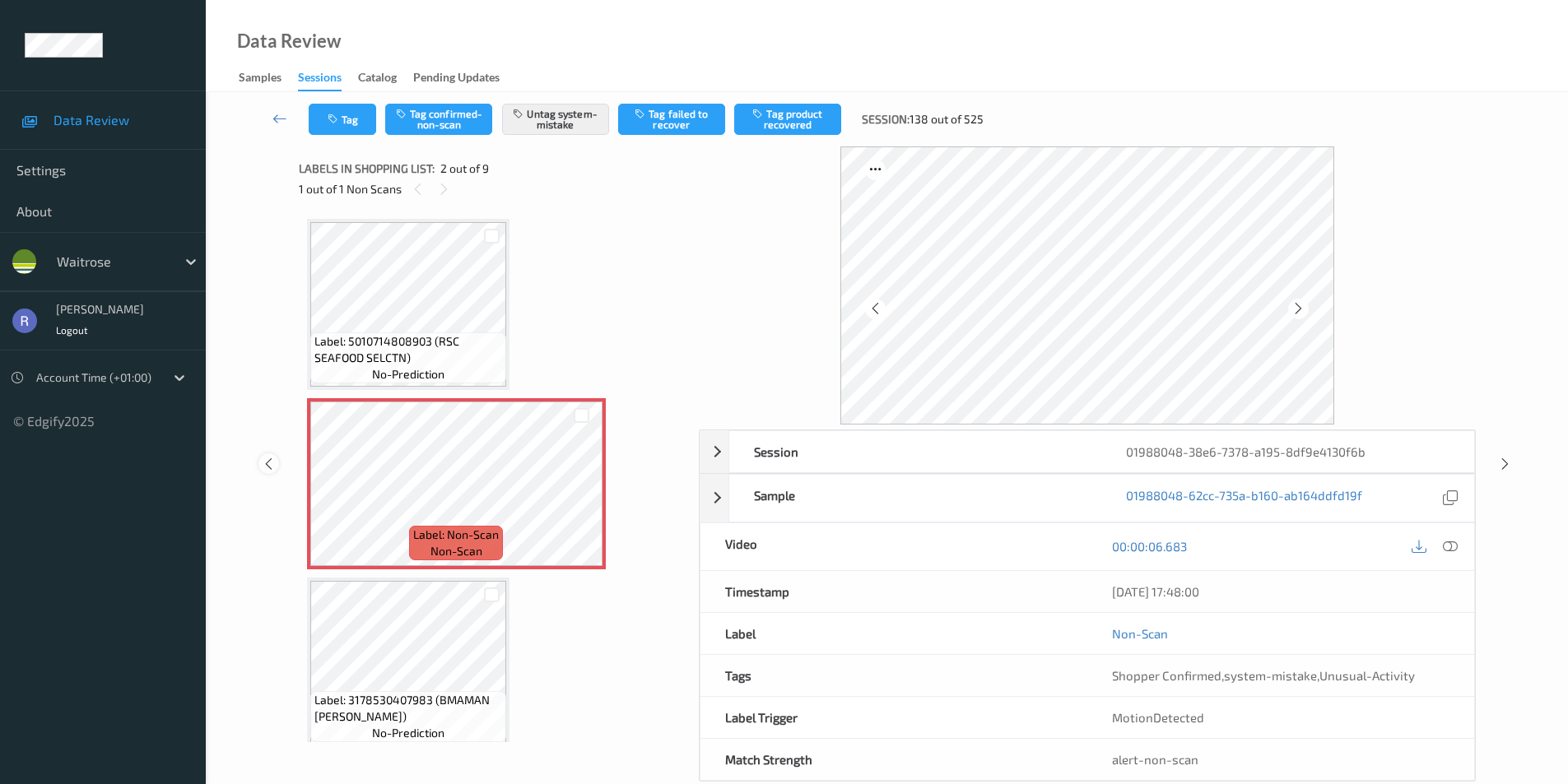
click at [268, 468] on icon at bounding box center [269, 464] width 14 height 15
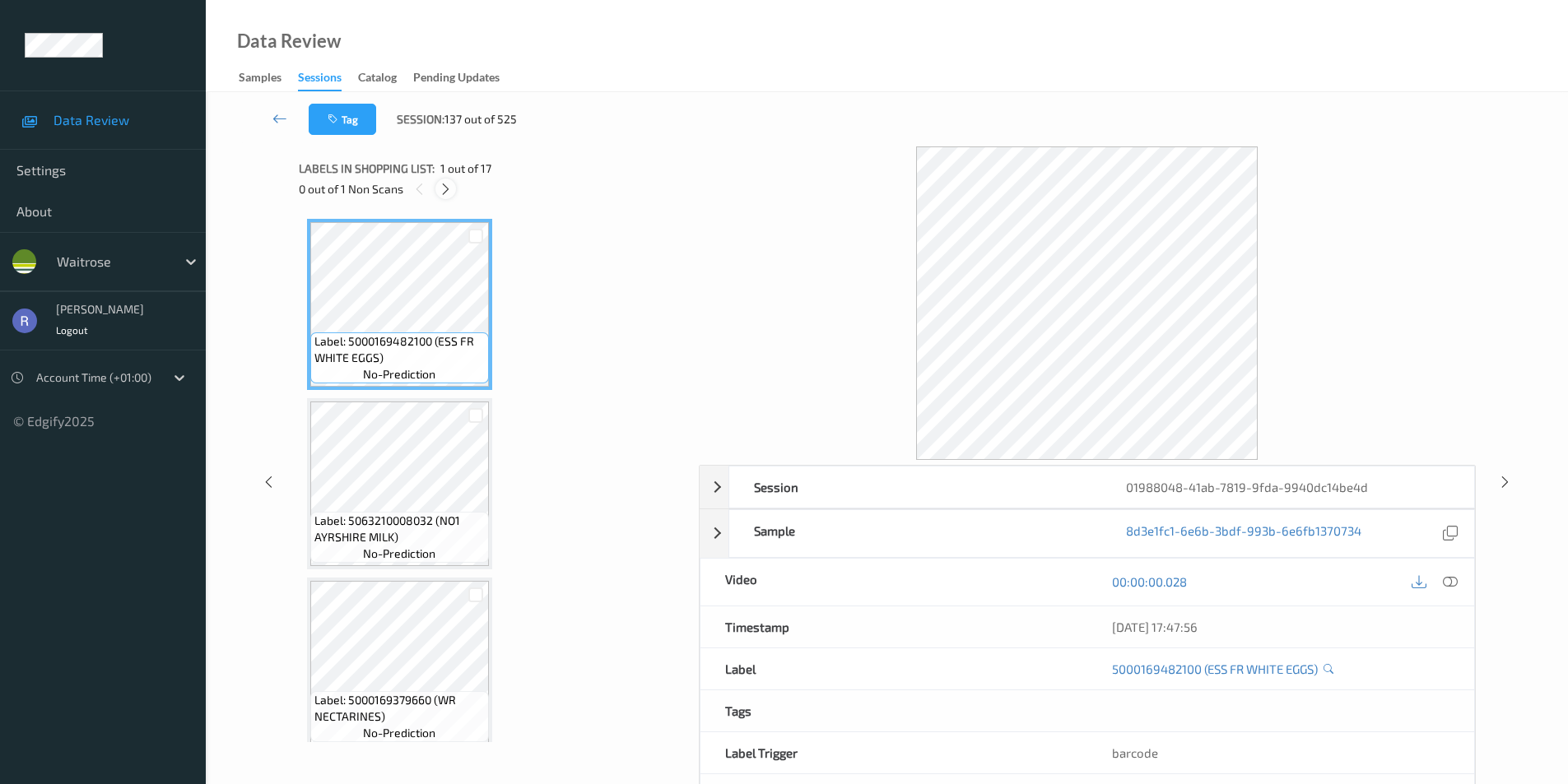
click at [439, 195] on icon at bounding box center [446, 189] width 14 height 15
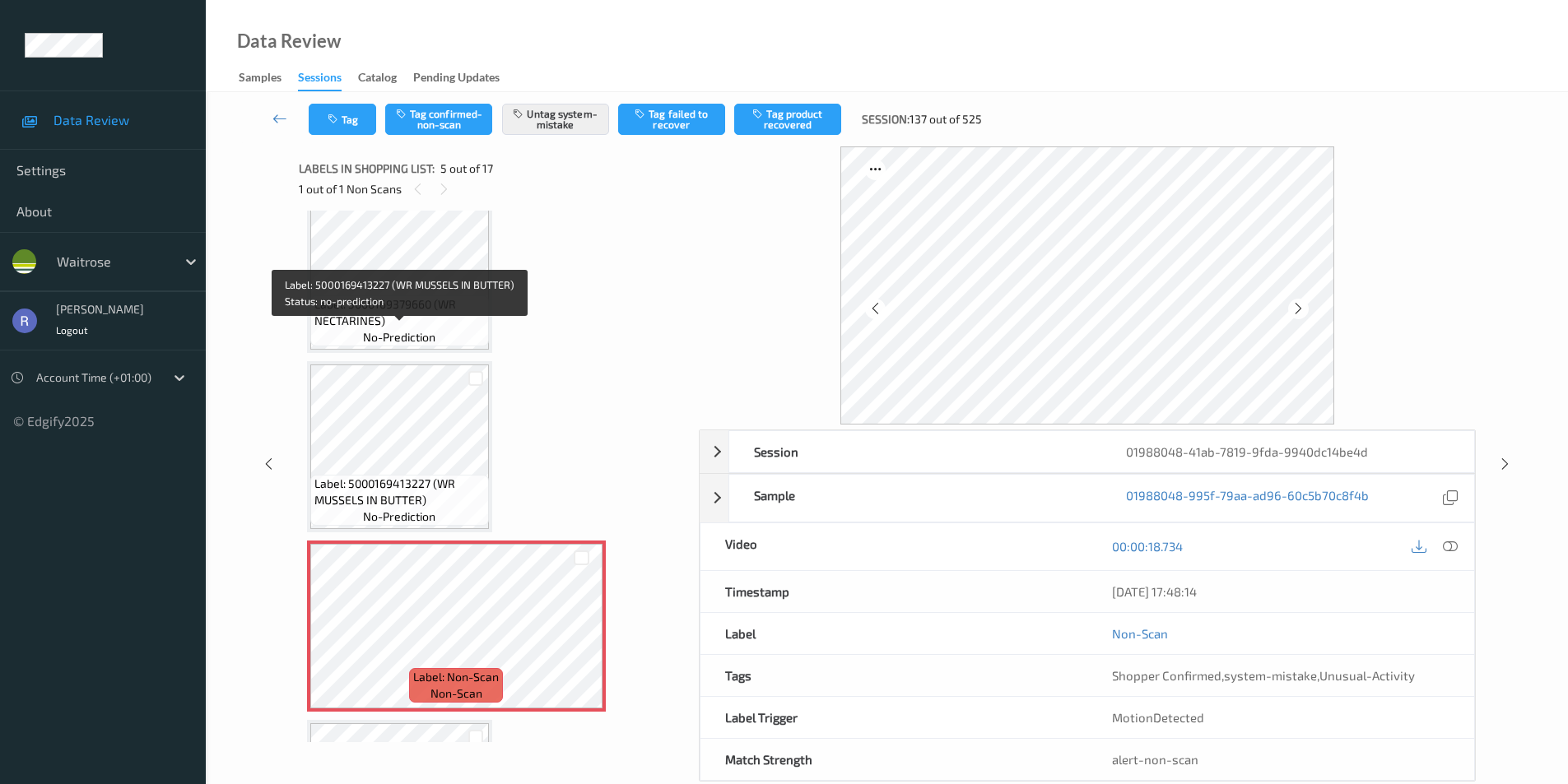
scroll to position [217, 0]
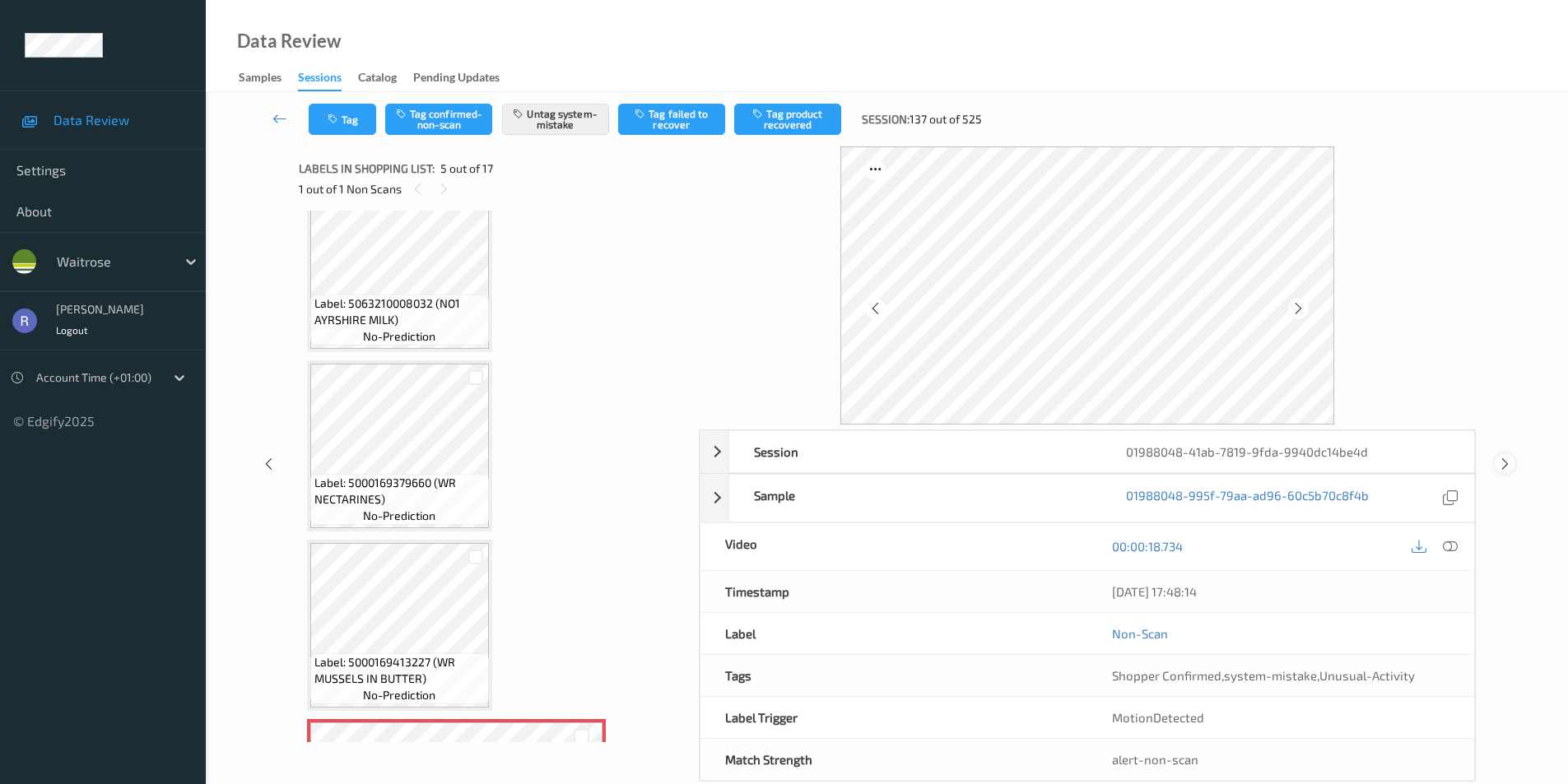
click at [1503, 461] on icon at bounding box center [1505, 464] width 14 height 15
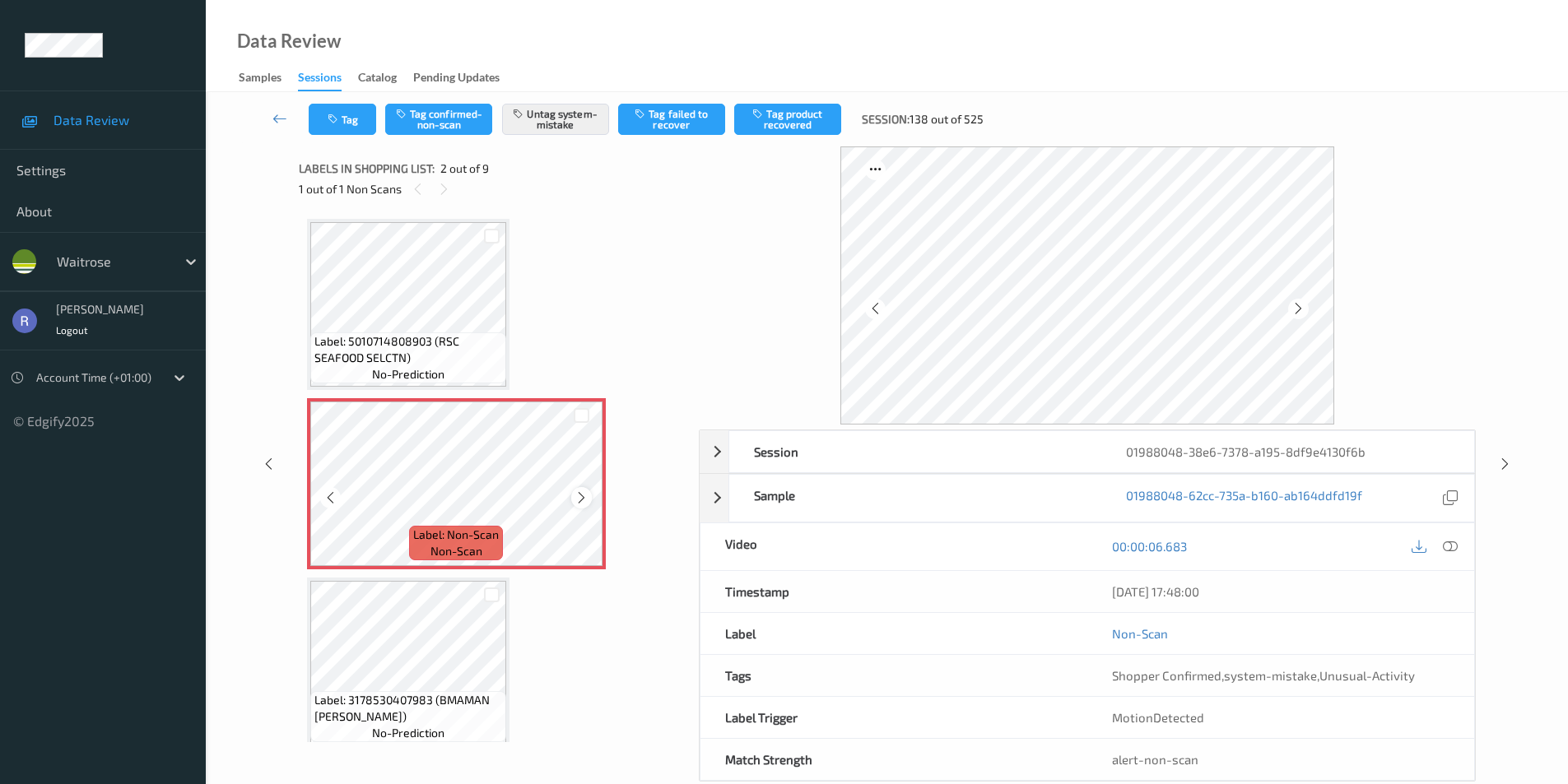
click at [580, 493] on icon at bounding box center [582, 498] width 14 height 15
click at [583, 494] on icon at bounding box center [582, 498] width 14 height 15
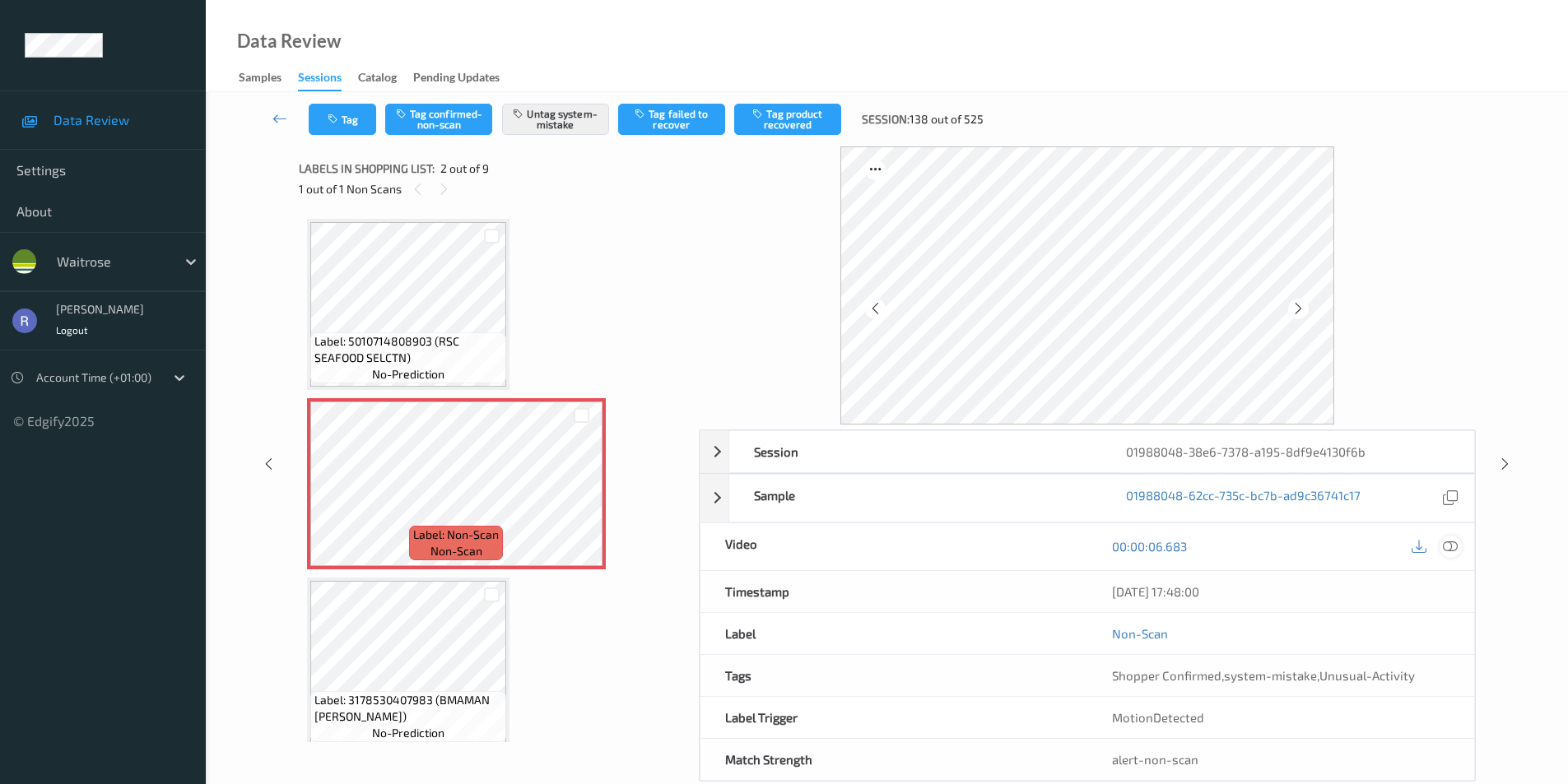
click at [1448, 547] on icon at bounding box center [1450, 546] width 15 height 15
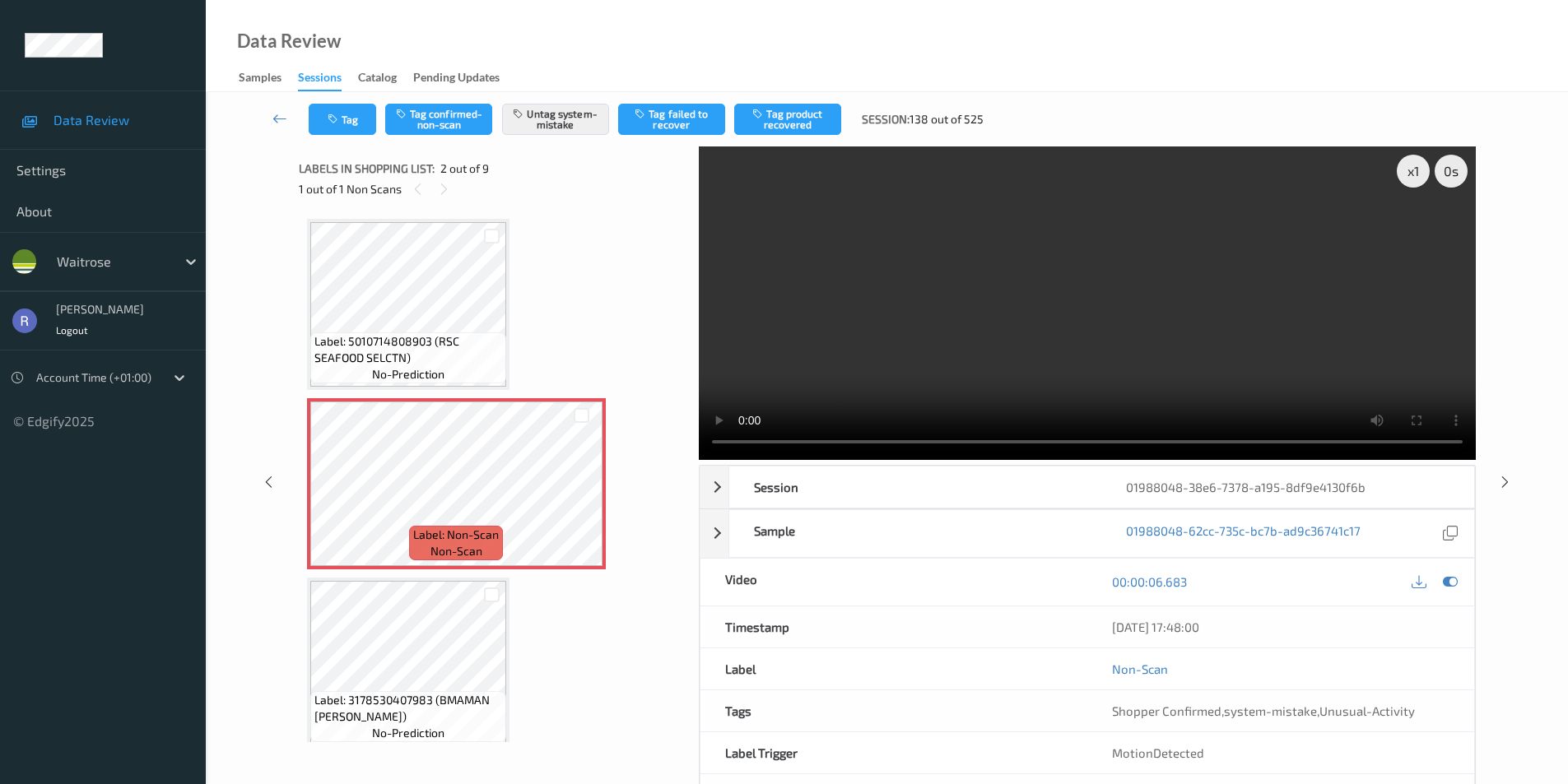
click at [897, 371] on video at bounding box center [1087, 303] width 777 height 314
click at [897, 370] on video at bounding box center [1087, 303] width 777 height 314
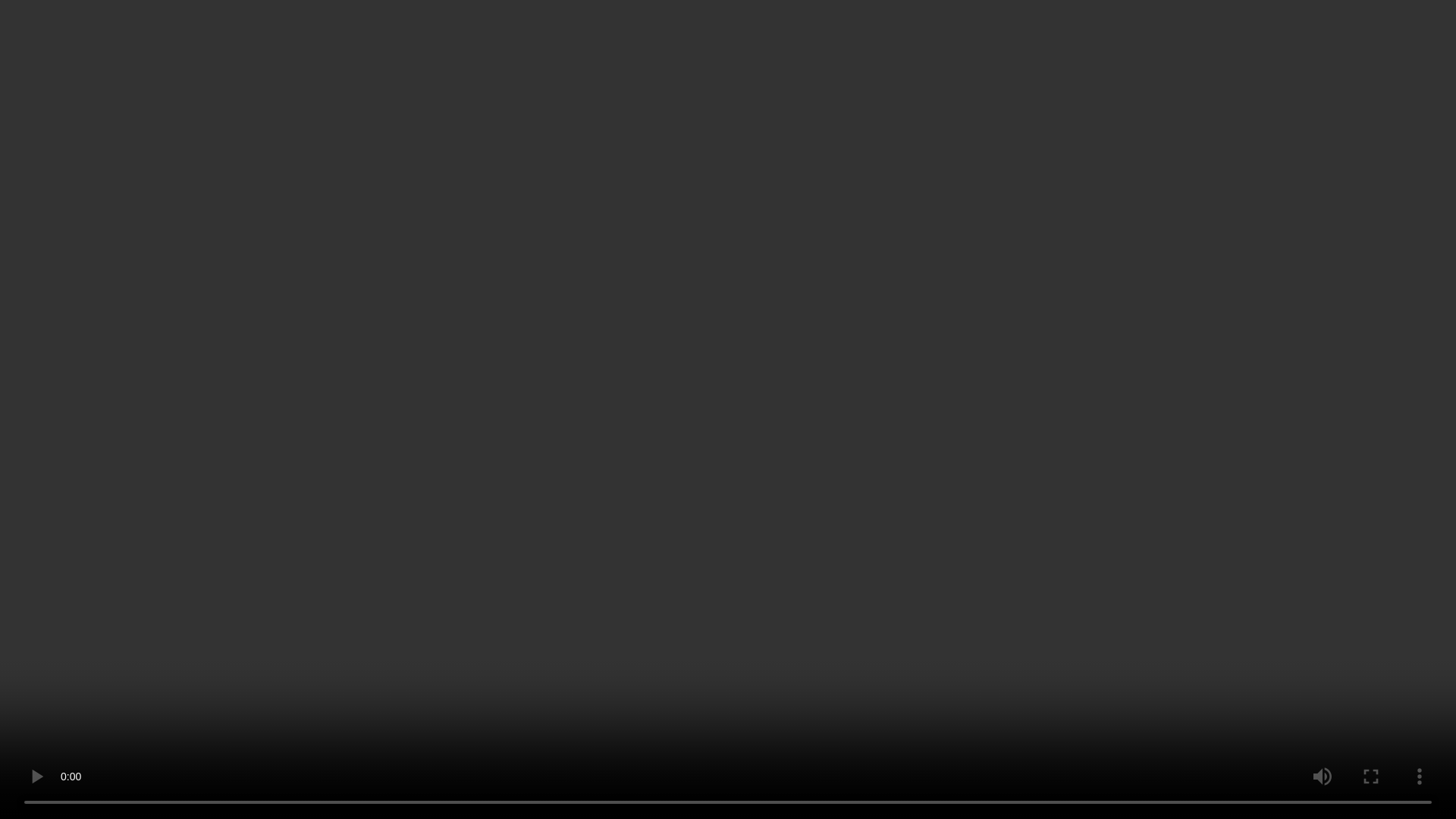
click at [102, 610] on video at bounding box center [728, 409] width 1456 height 819
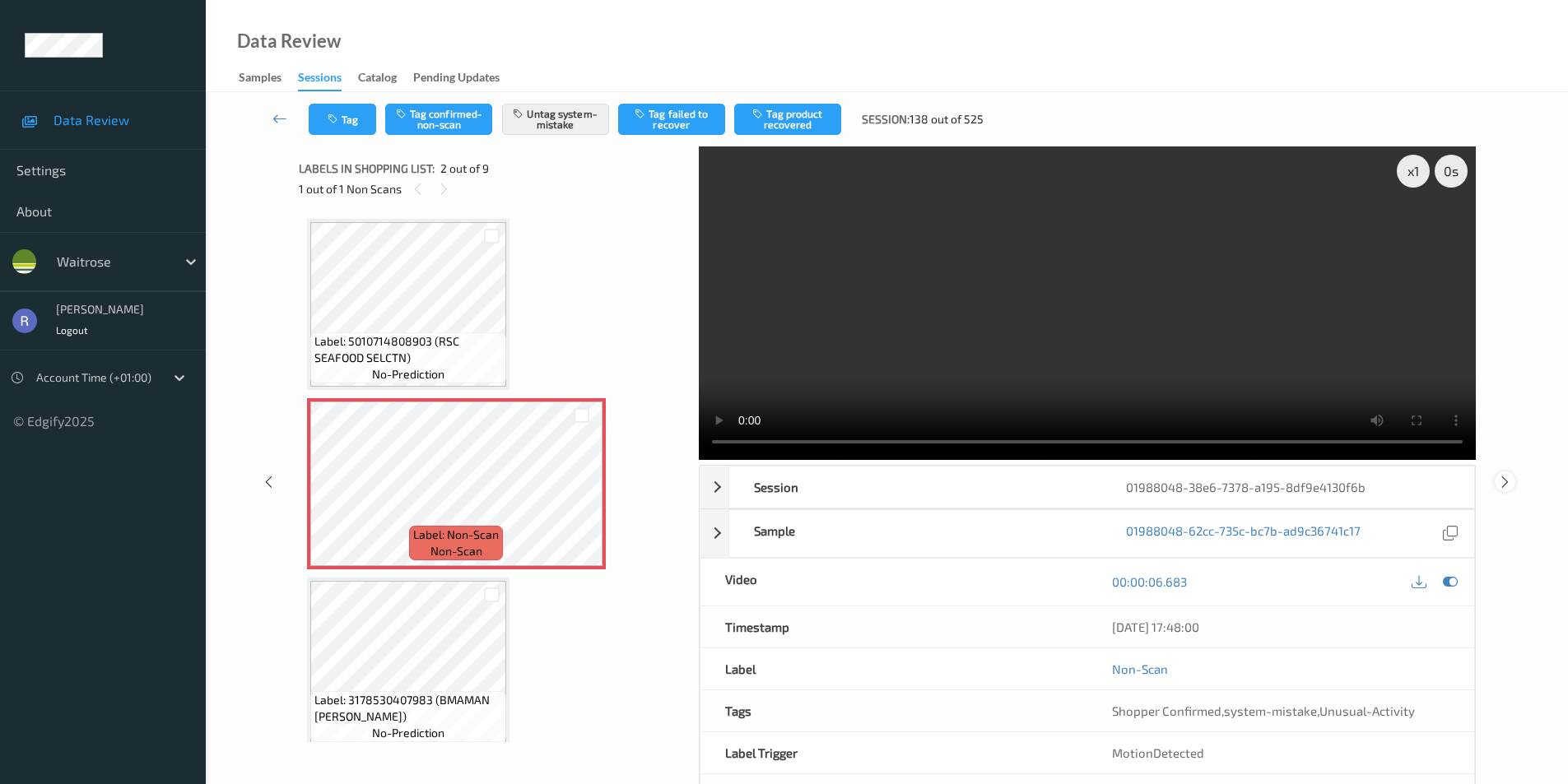
click at [1503, 477] on icon at bounding box center [1505, 481] width 14 height 15
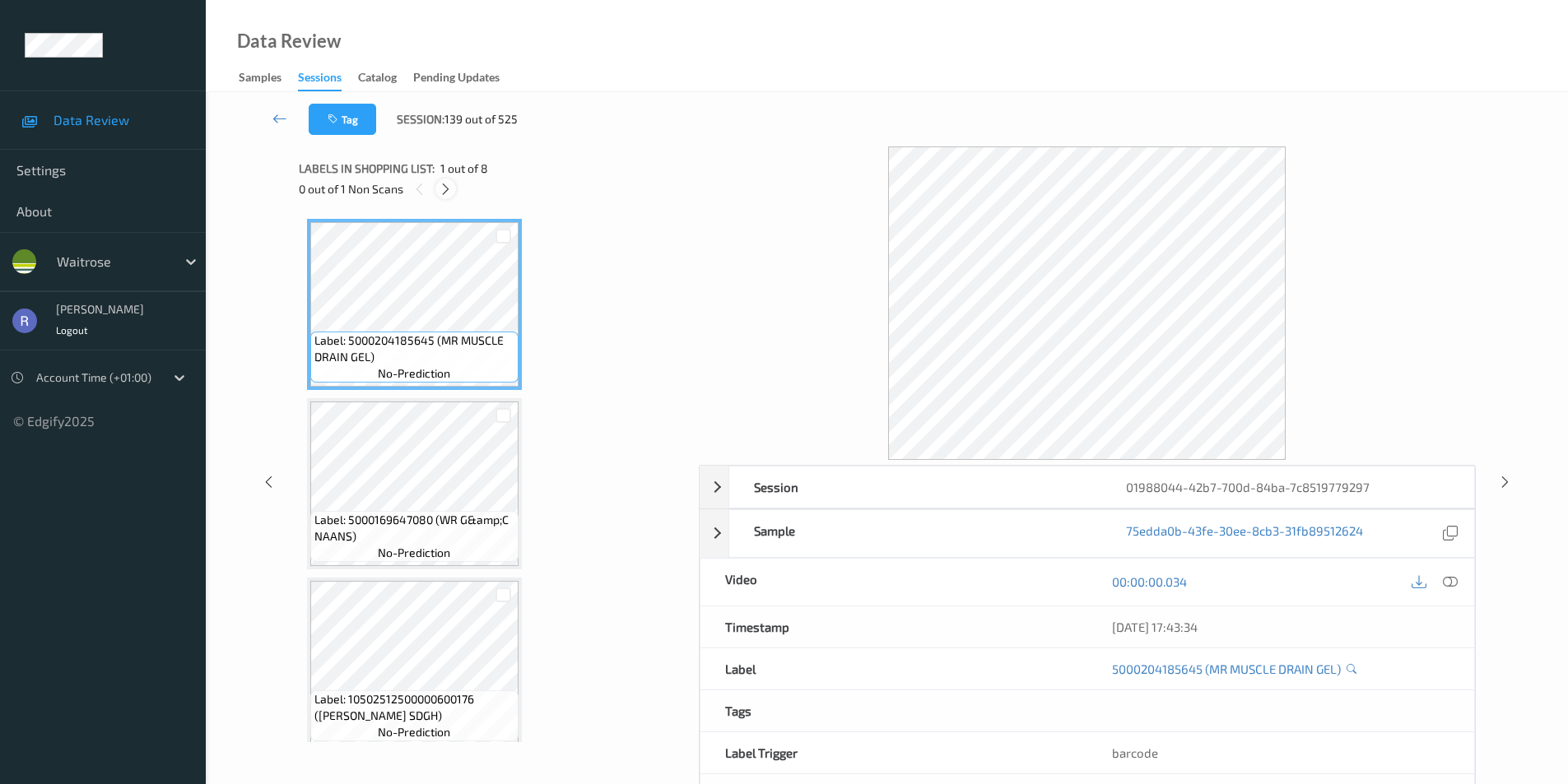
click at [445, 186] on icon at bounding box center [446, 189] width 14 height 15
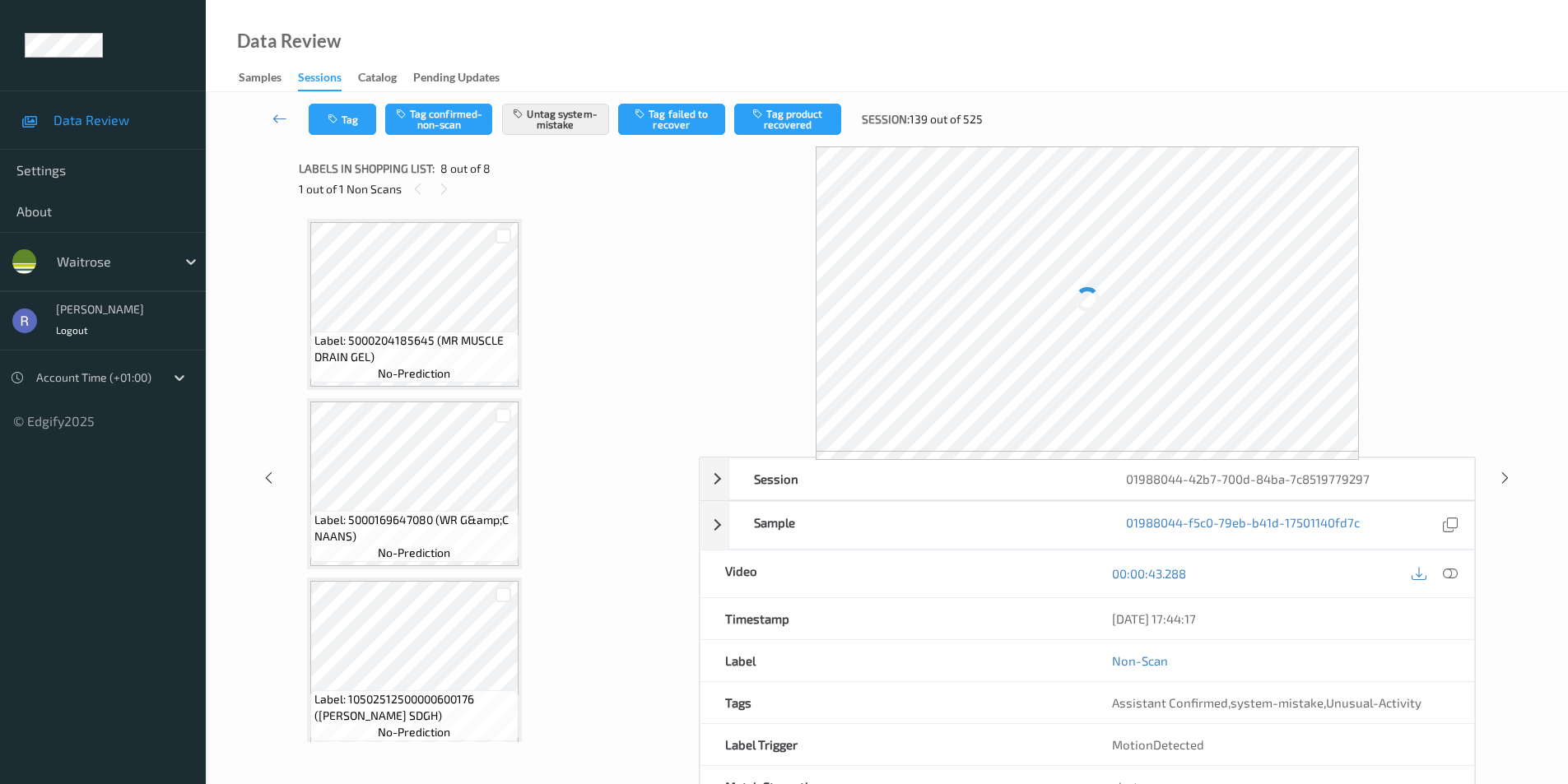
scroll to position [911, 0]
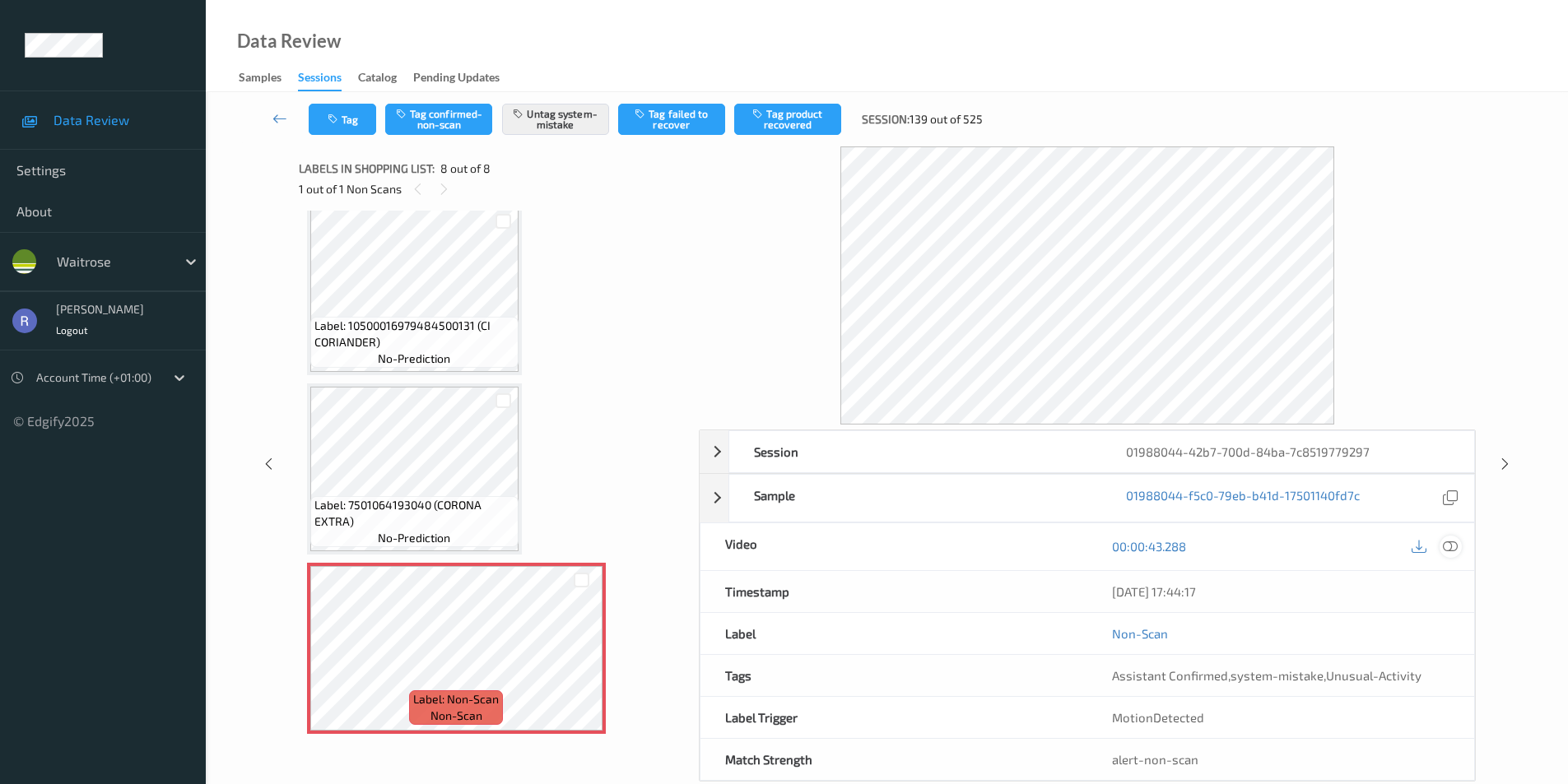
click at [1453, 540] on icon at bounding box center [1450, 546] width 15 height 15
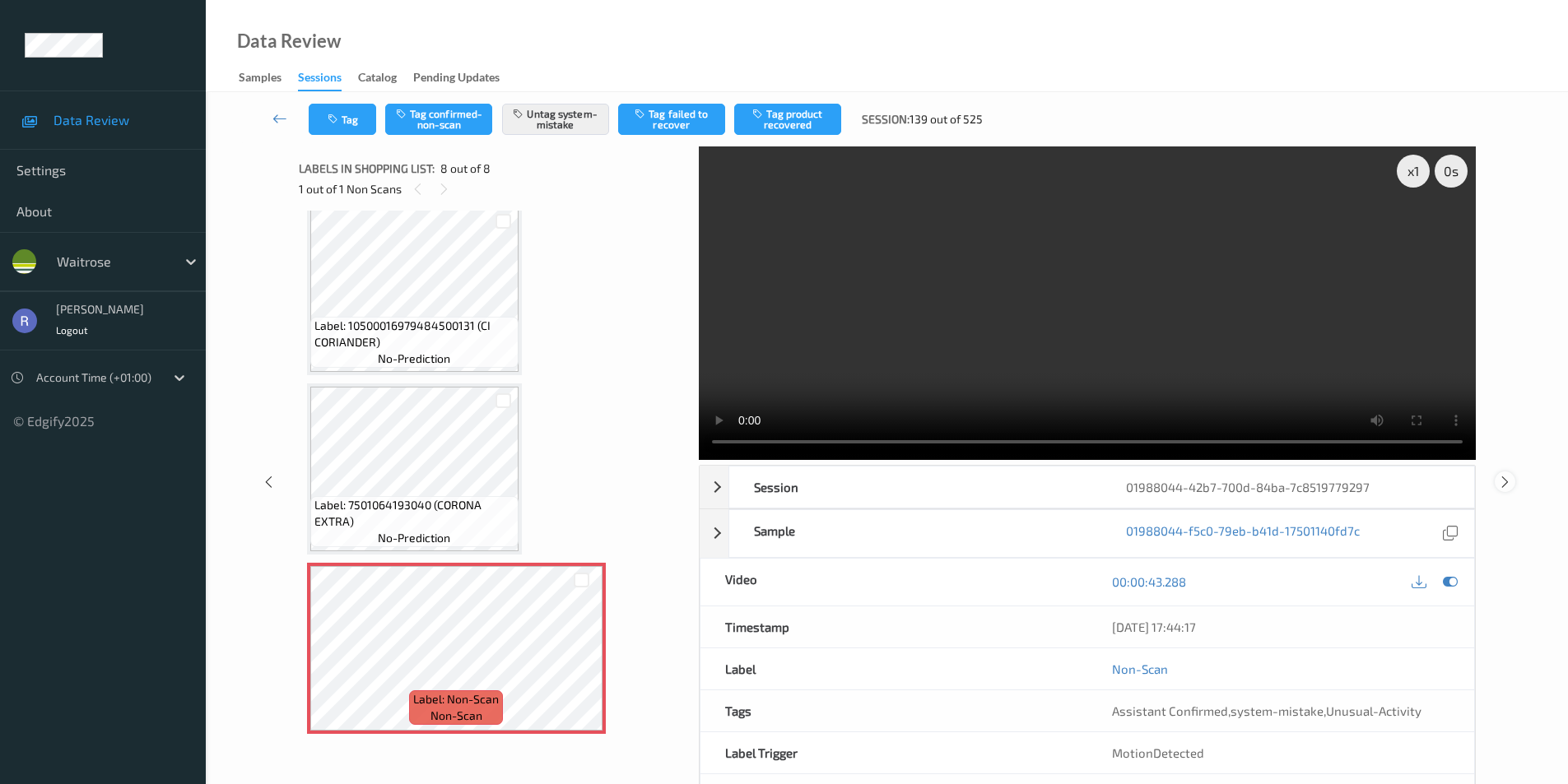
click at [1512, 478] on div at bounding box center [1505, 481] width 20 height 20
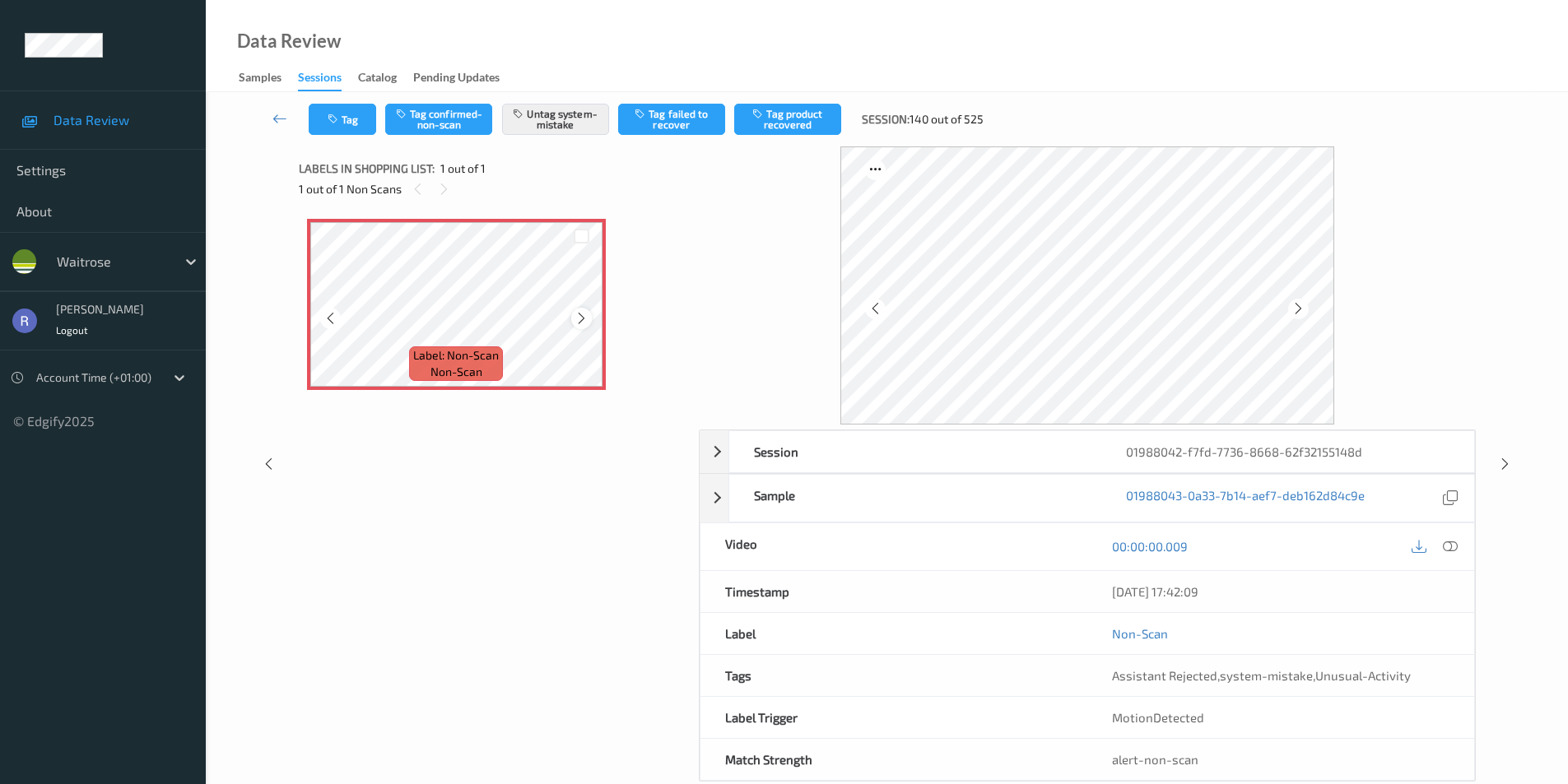
click at [577, 316] on icon at bounding box center [582, 318] width 14 height 15
click at [1455, 547] on icon at bounding box center [1450, 546] width 15 height 15
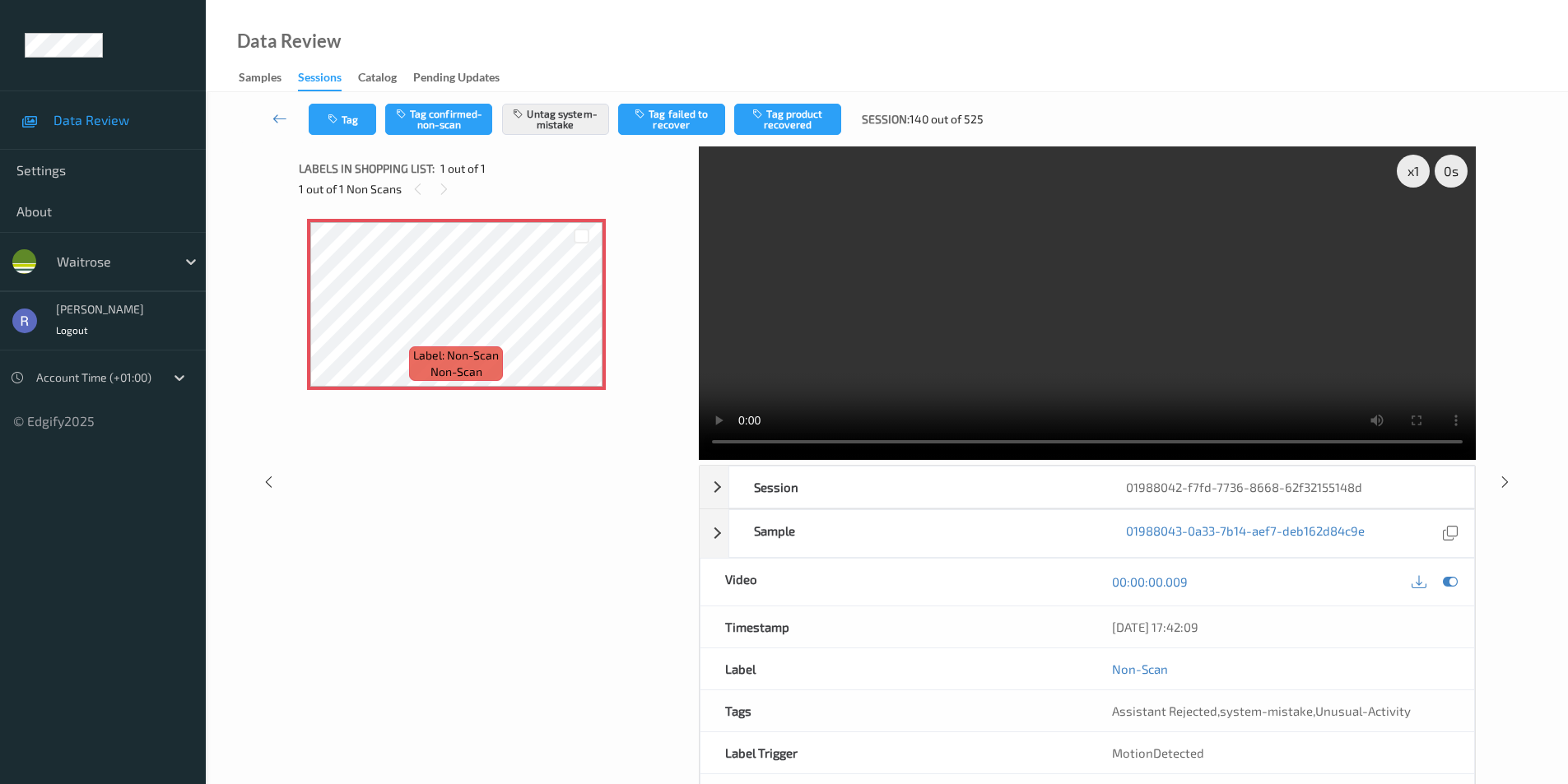
click at [992, 339] on video at bounding box center [1087, 303] width 777 height 314
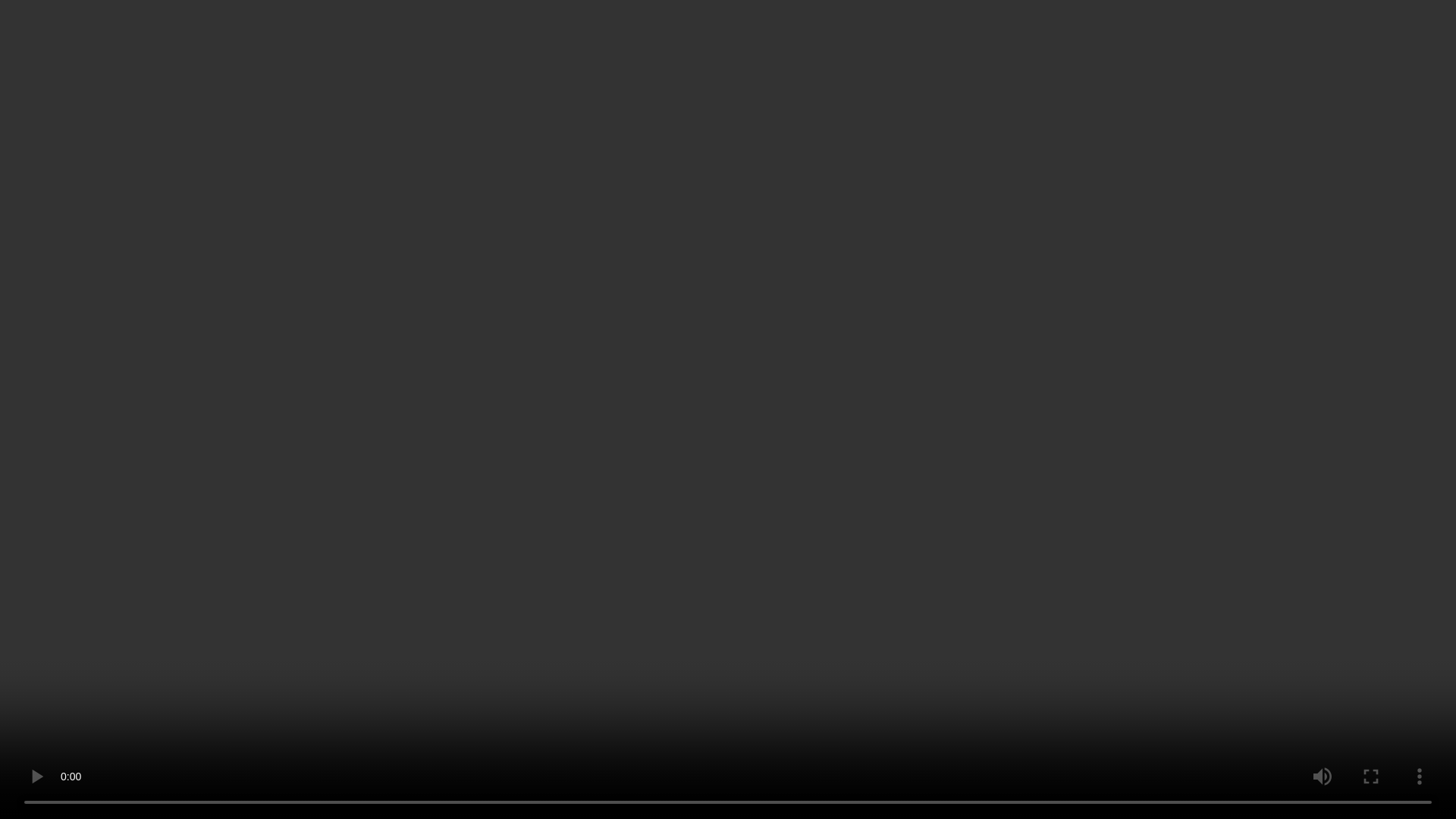
click at [474, 648] on video at bounding box center [728, 409] width 1456 height 819
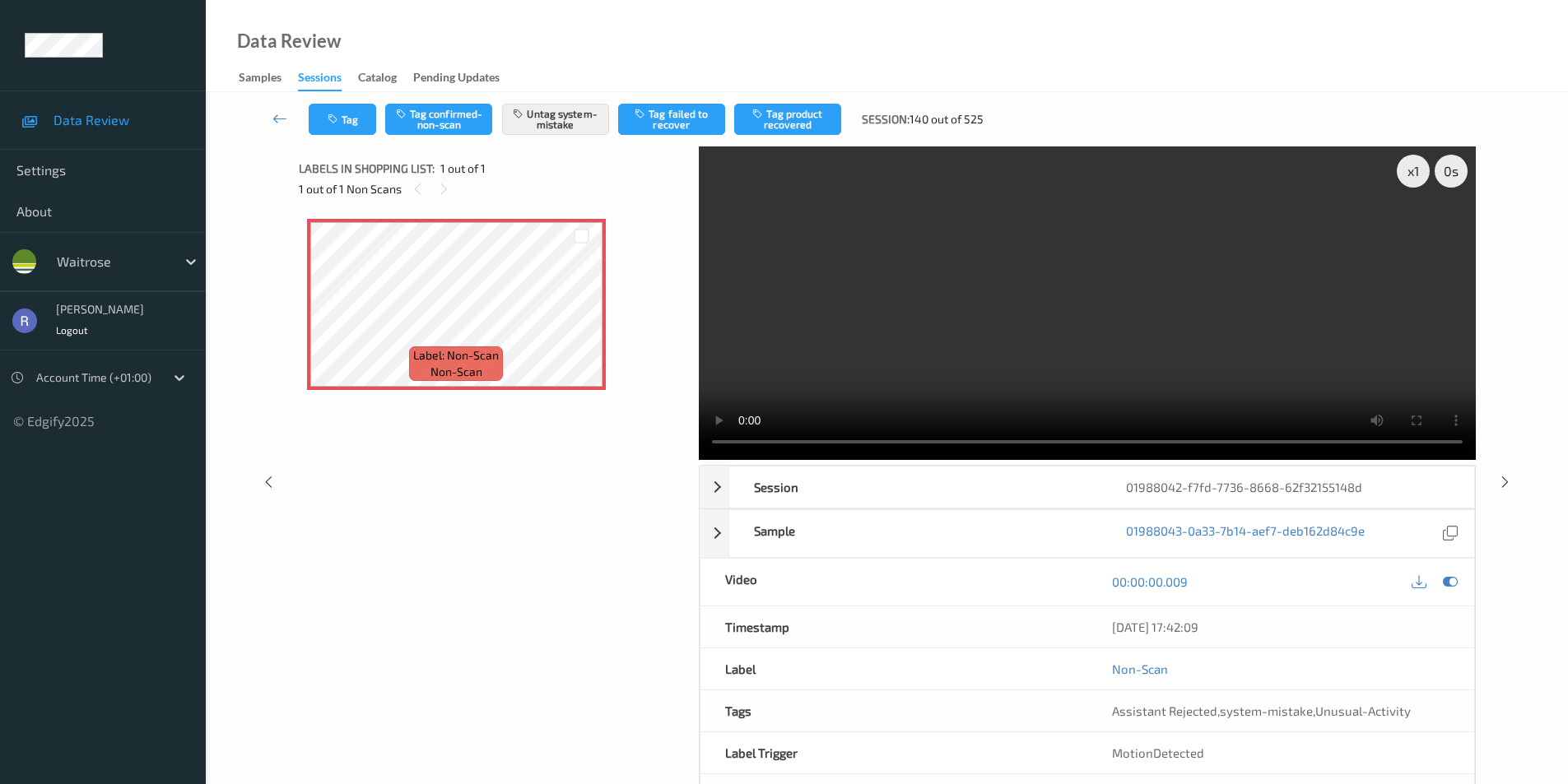
click at [1035, 318] on video at bounding box center [1087, 303] width 777 height 314
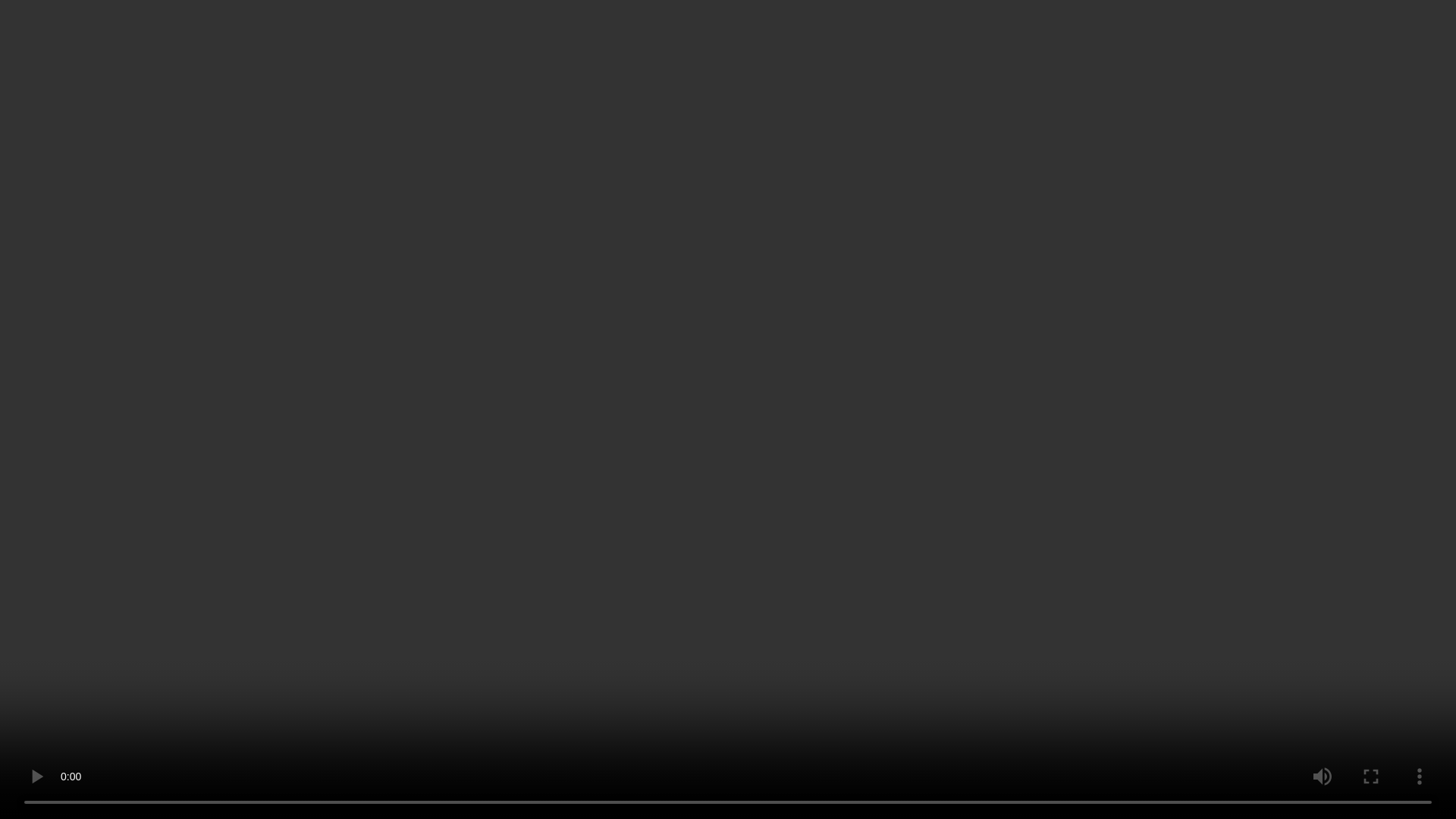
click at [983, 549] on video at bounding box center [728, 409] width 1456 height 819
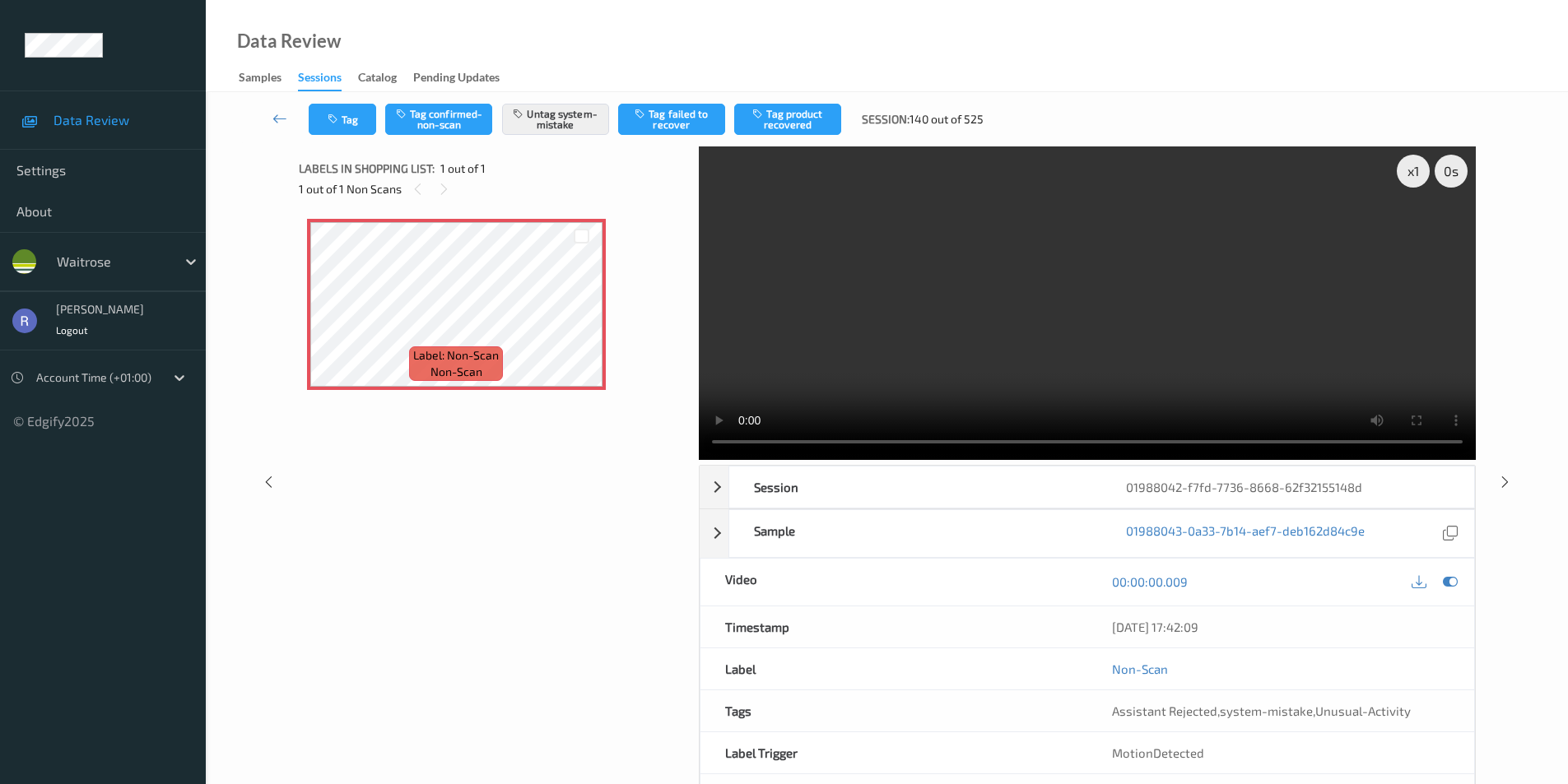
click at [546, 500] on div "Label: Non-Scan non-scan Label: Non-Scan non-scan Label: Non-Scan non-scan" at bounding box center [493, 407] width 388 height 392
click at [1063, 328] on video at bounding box center [1087, 303] width 777 height 314
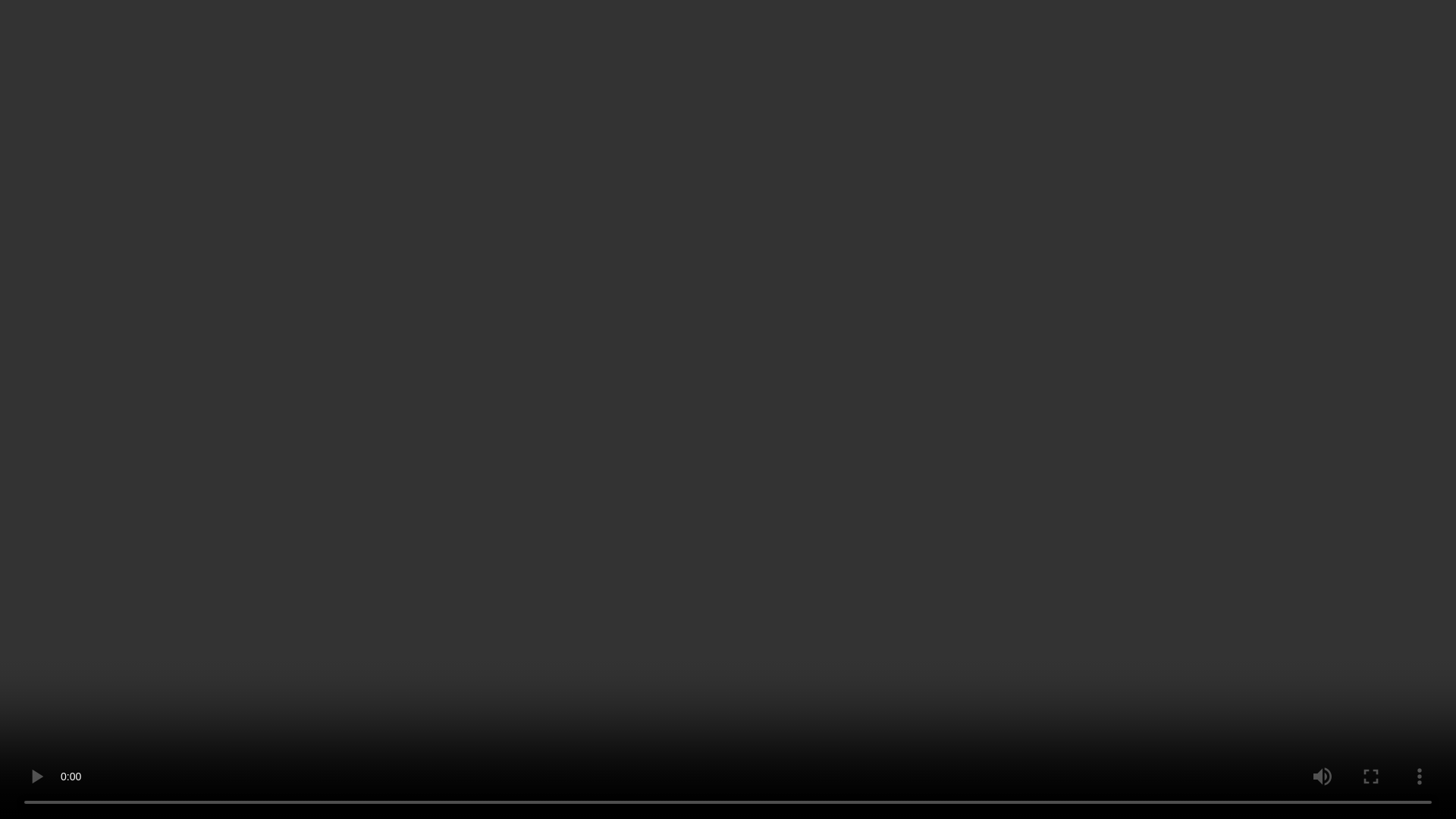
click at [496, 623] on video at bounding box center [728, 409] width 1456 height 819
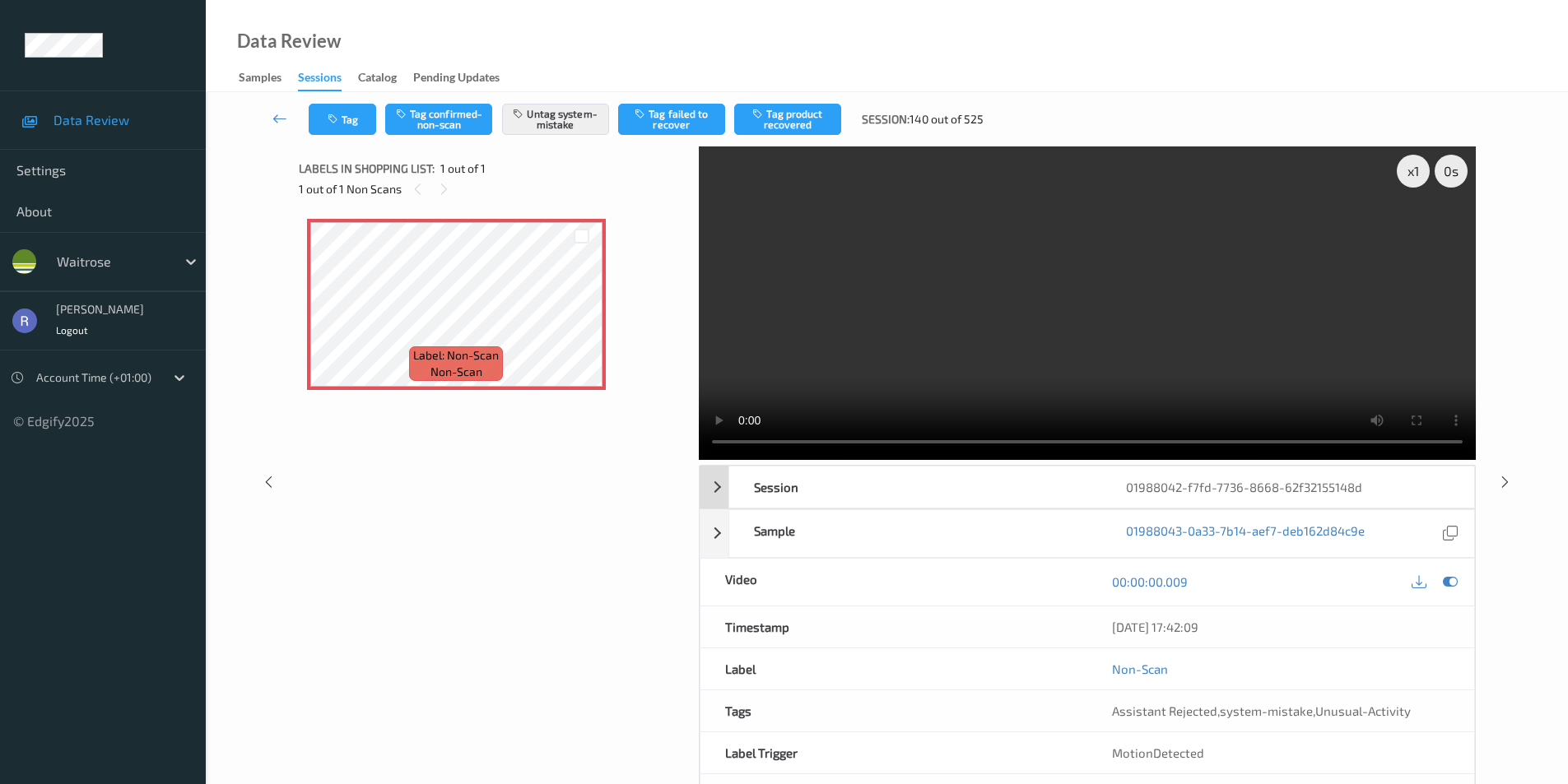
click at [715, 484] on div "Session 01988042-f7fd-7736-8668-62f32155148d" at bounding box center [1087, 487] width 776 height 42
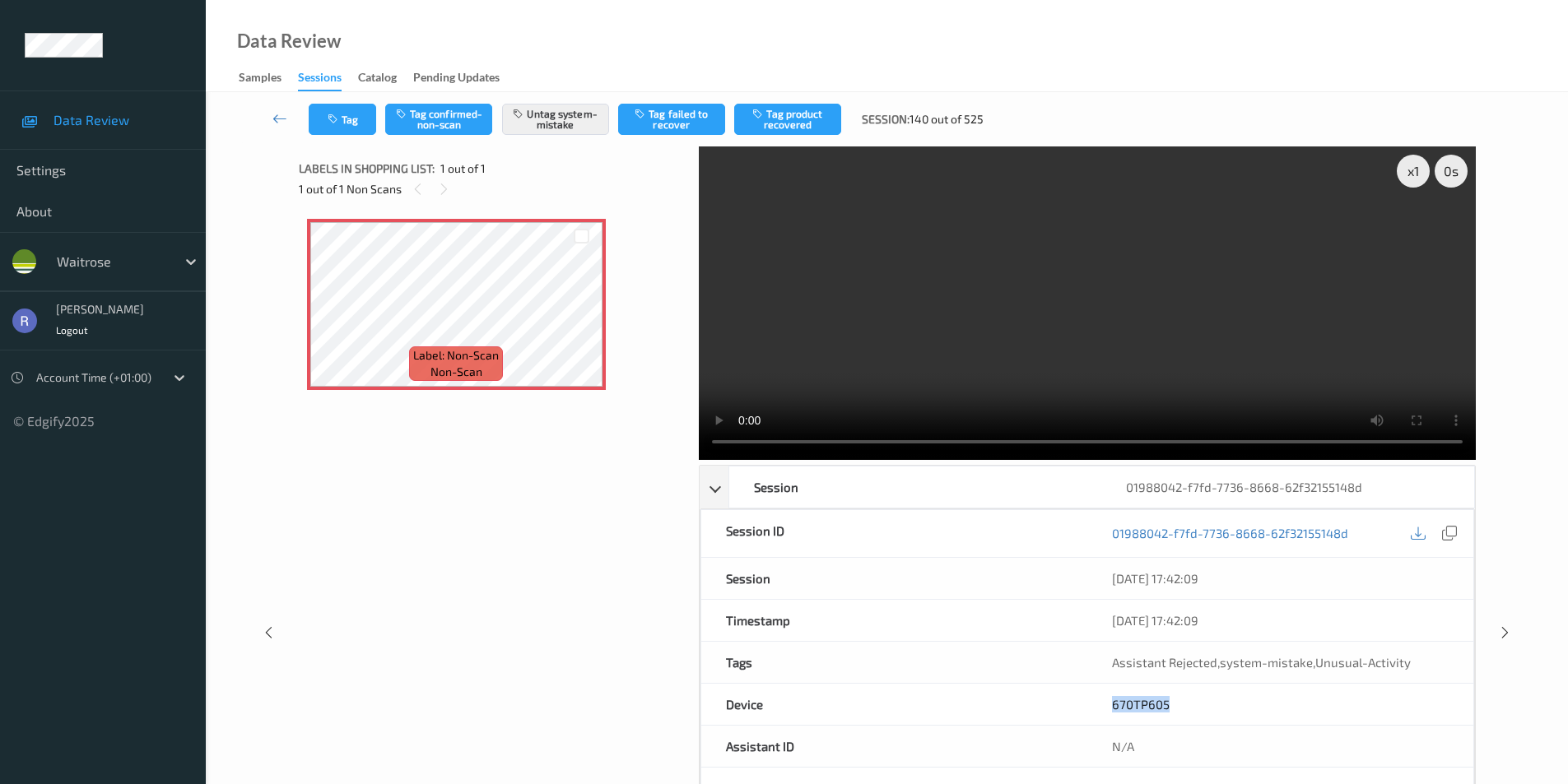
drag, startPoint x: 1188, startPoint y: 705, endPoint x: 980, endPoint y: 689, distance: 208.6
click at [995, 693] on div "Device 670TP605" at bounding box center [1087, 704] width 774 height 42
copy div "670TP605"
drag, startPoint x: 1506, startPoint y: 630, endPoint x: 1497, endPoint y: 638, distance: 12.0
click at [1505, 630] on icon at bounding box center [1505, 632] width 14 height 15
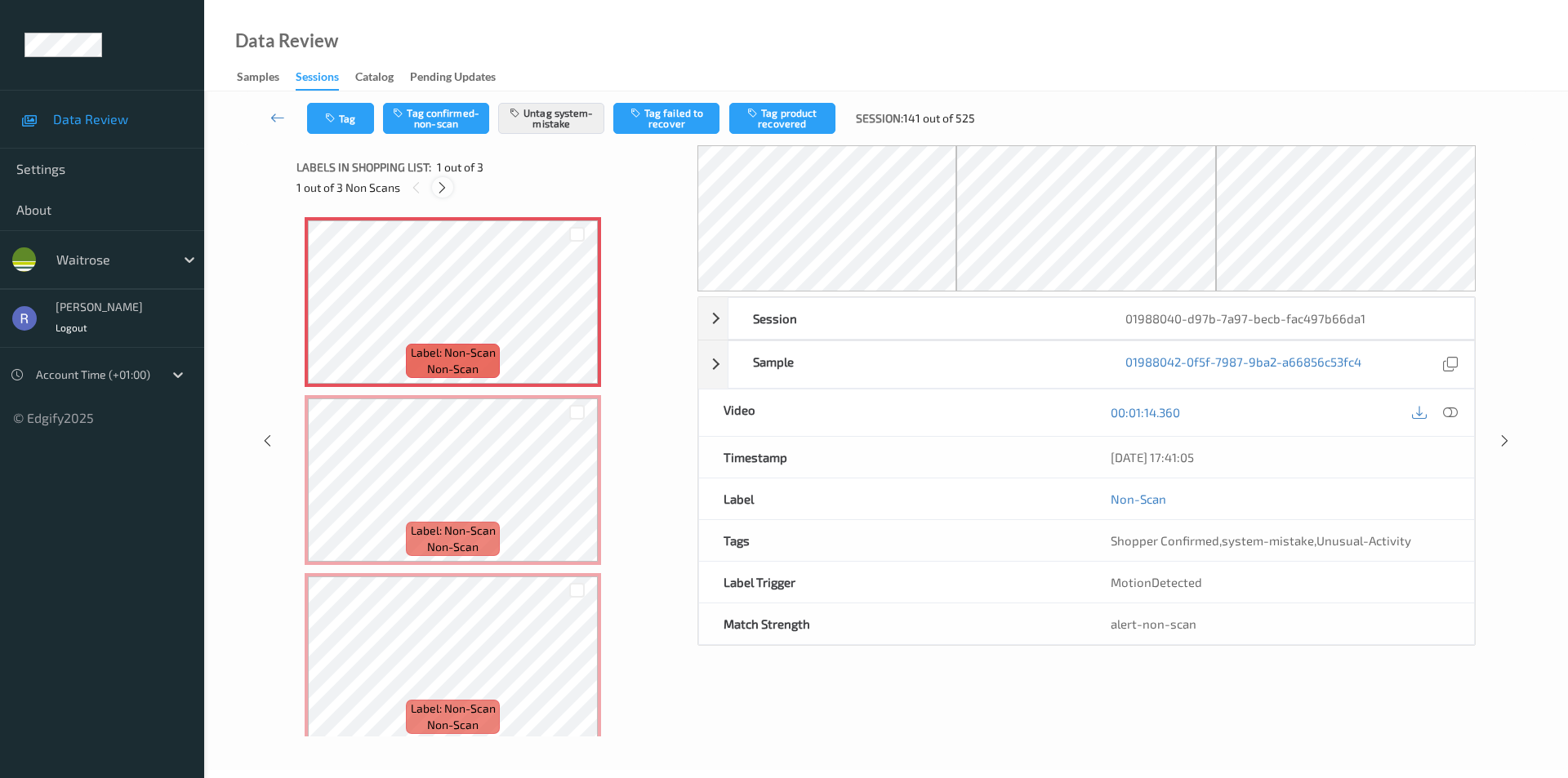
click at [440, 183] on icon at bounding box center [442, 188] width 14 height 15
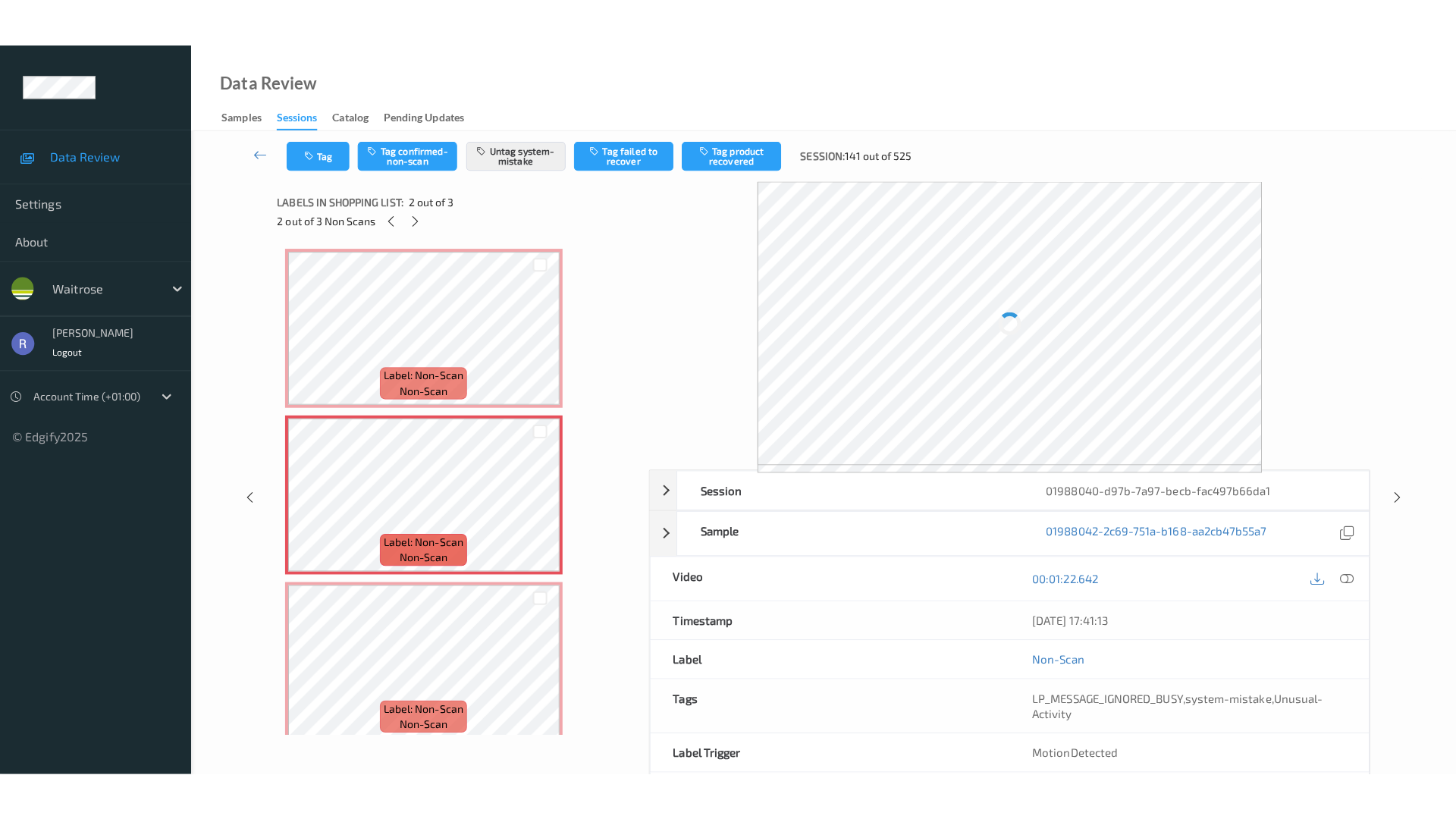
scroll to position [7, 0]
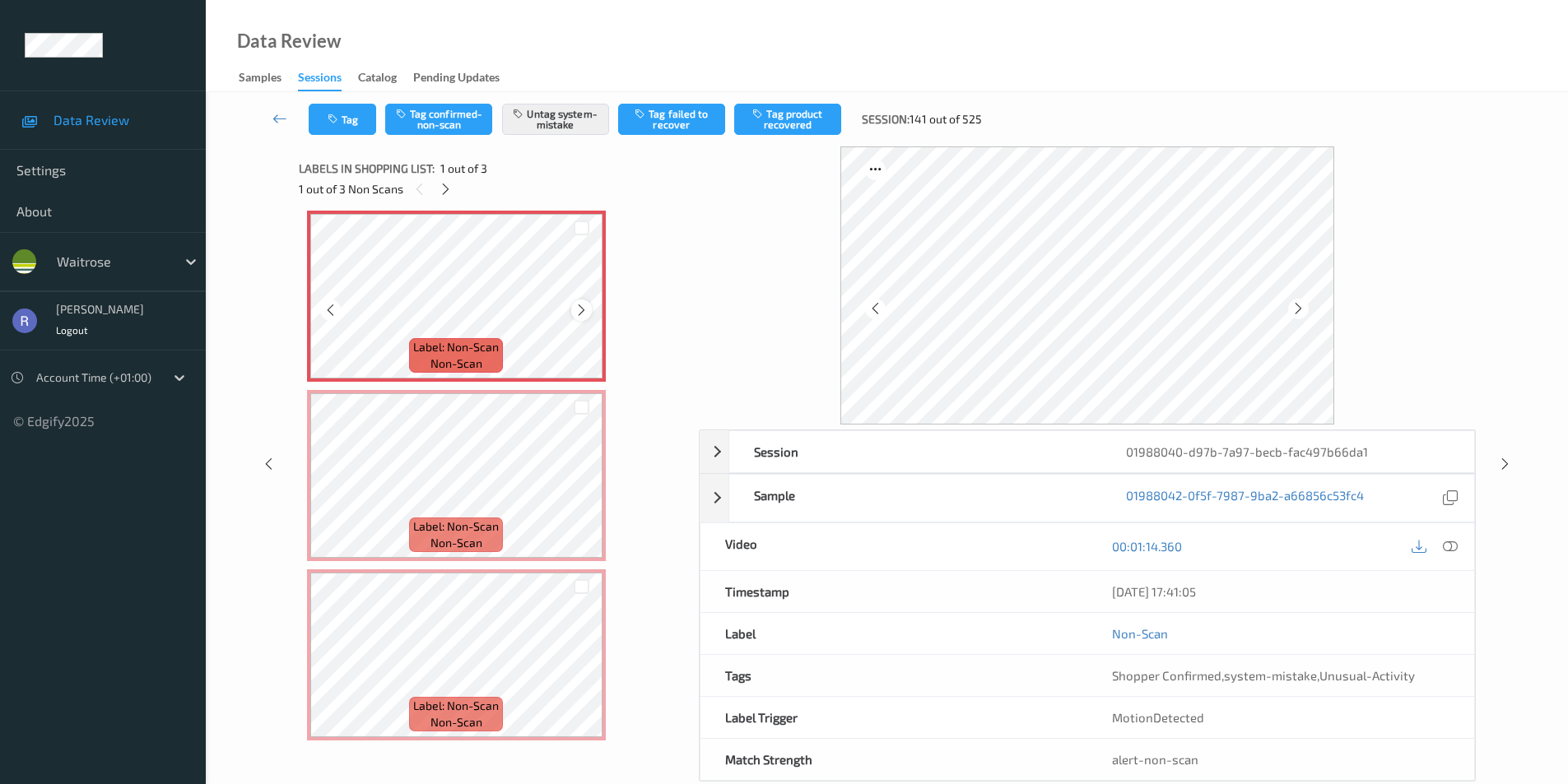
click at [584, 301] on div at bounding box center [581, 309] width 20 height 20
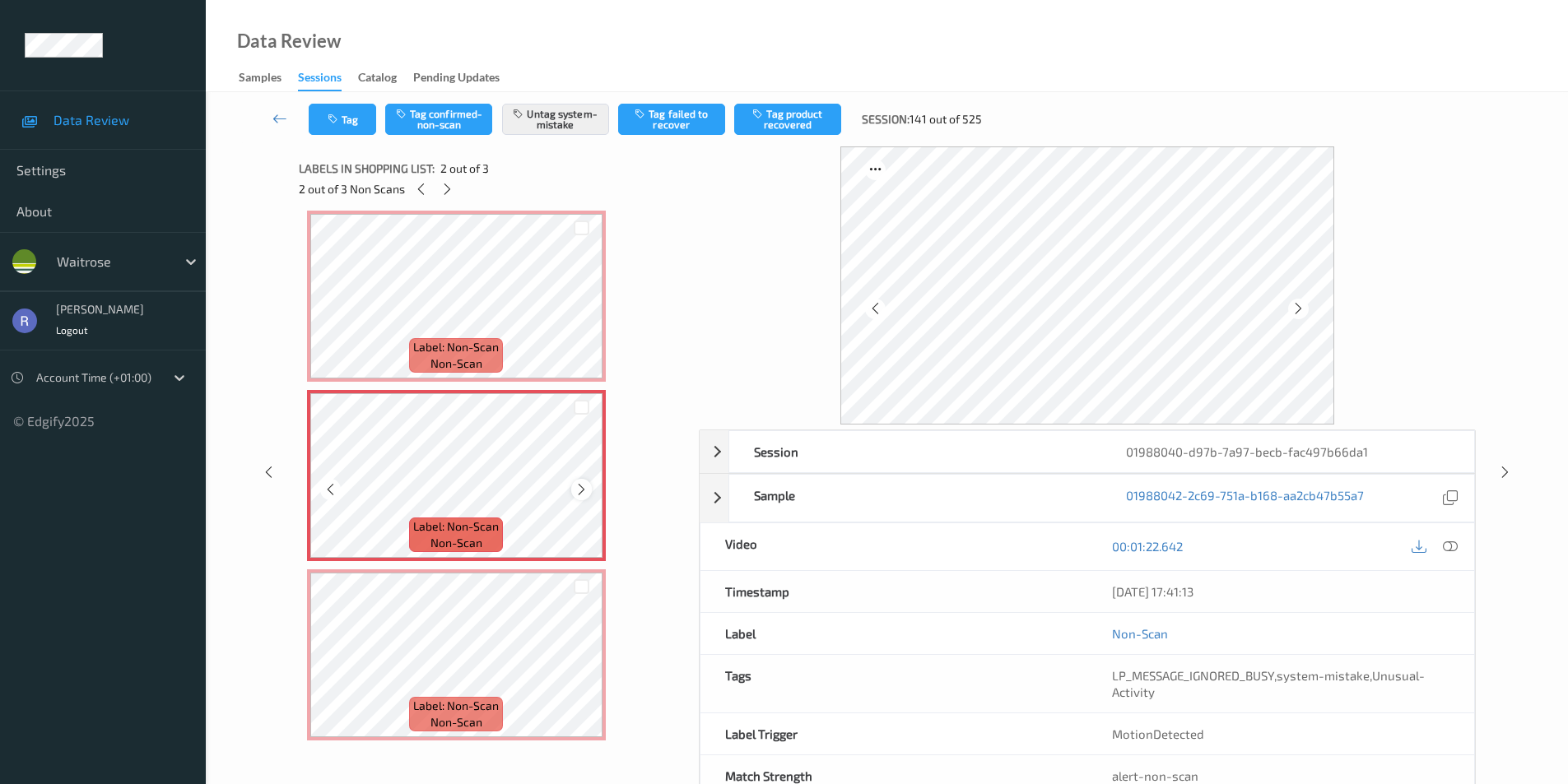
click at [575, 483] on div at bounding box center [581, 489] width 20 height 20
click at [584, 487] on icon at bounding box center [582, 490] width 14 height 15
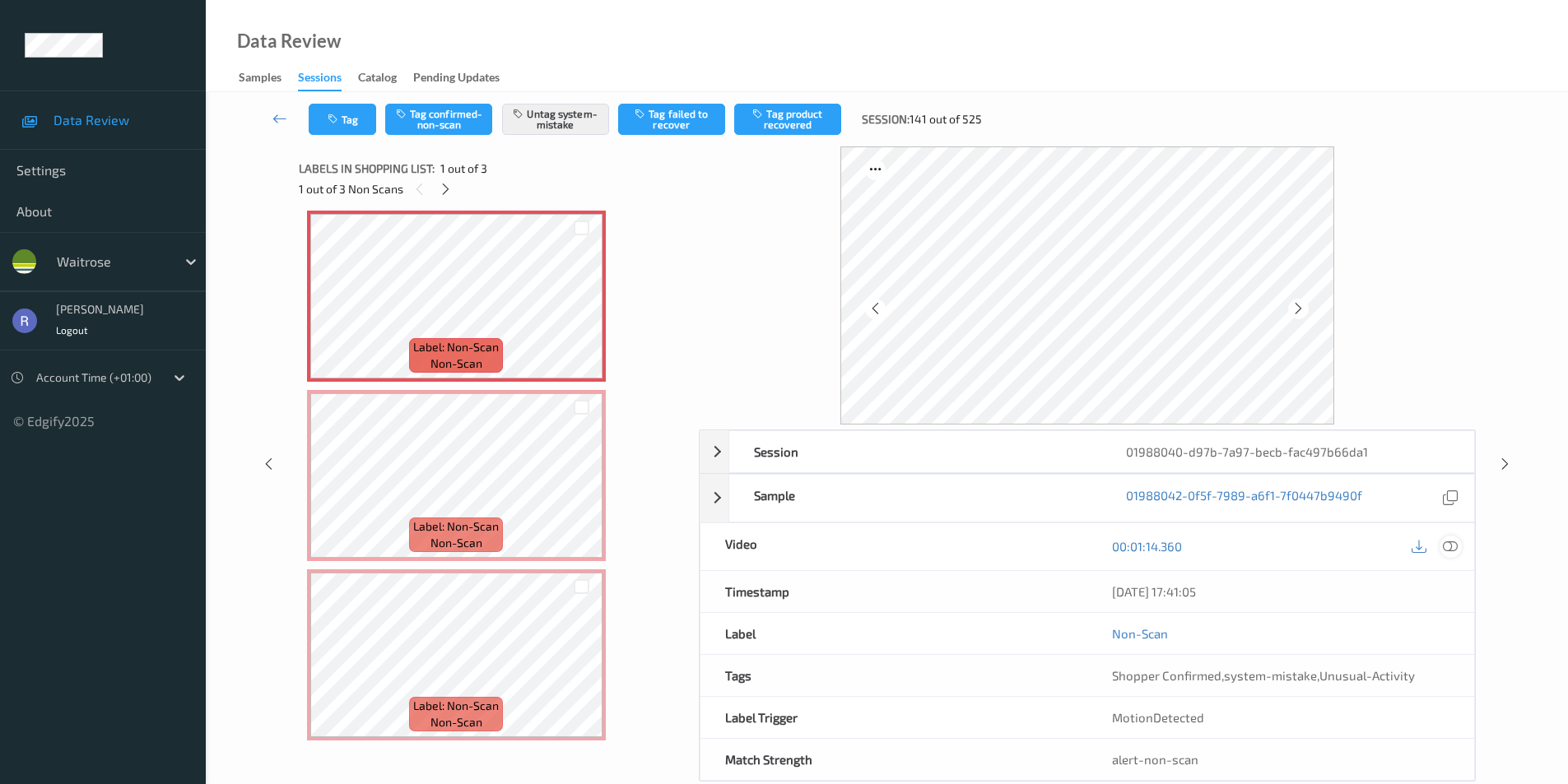
click at [1455, 544] on icon at bounding box center [1450, 546] width 15 height 15
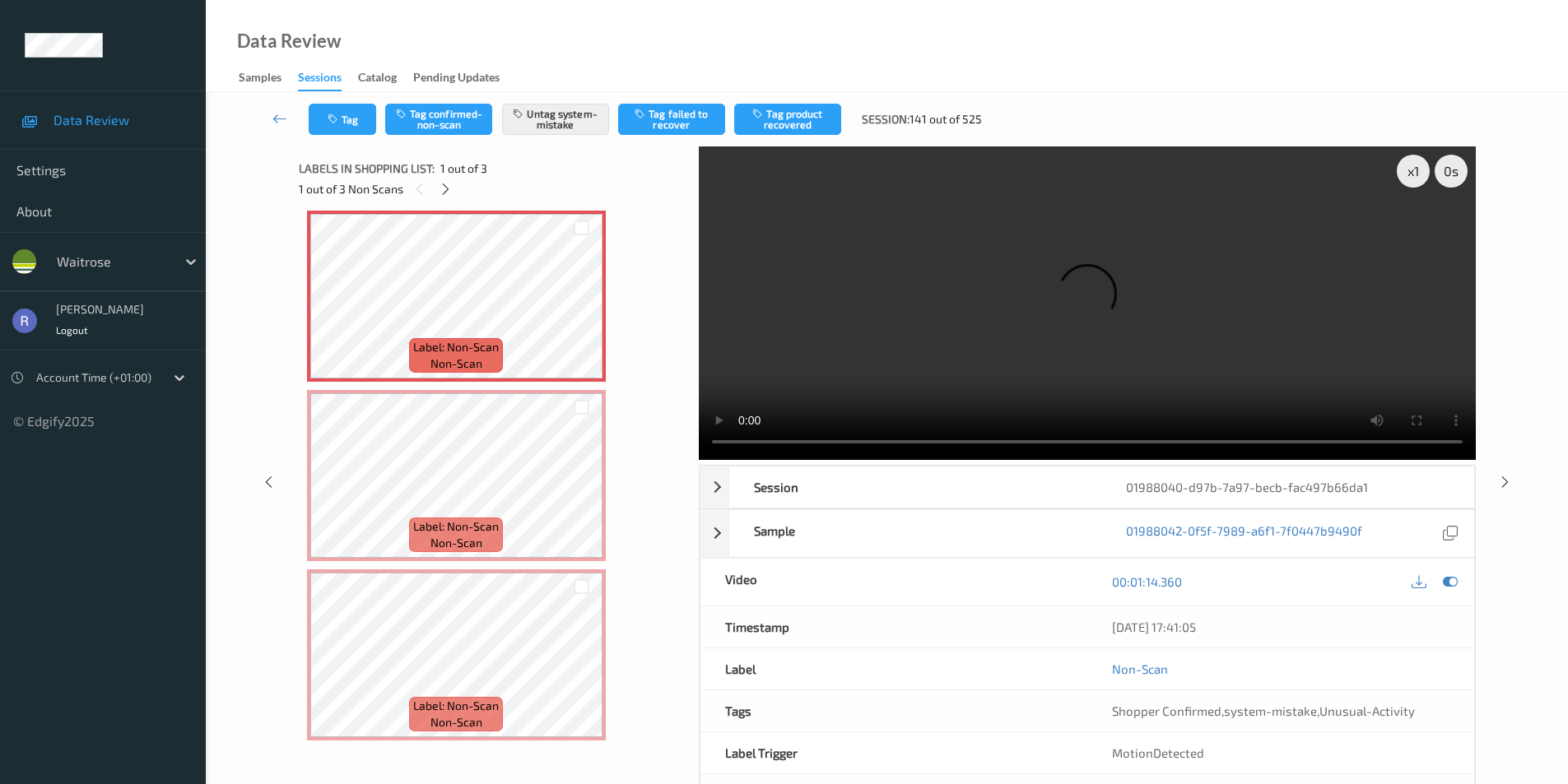
click at [952, 329] on video at bounding box center [1087, 303] width 777 height 314
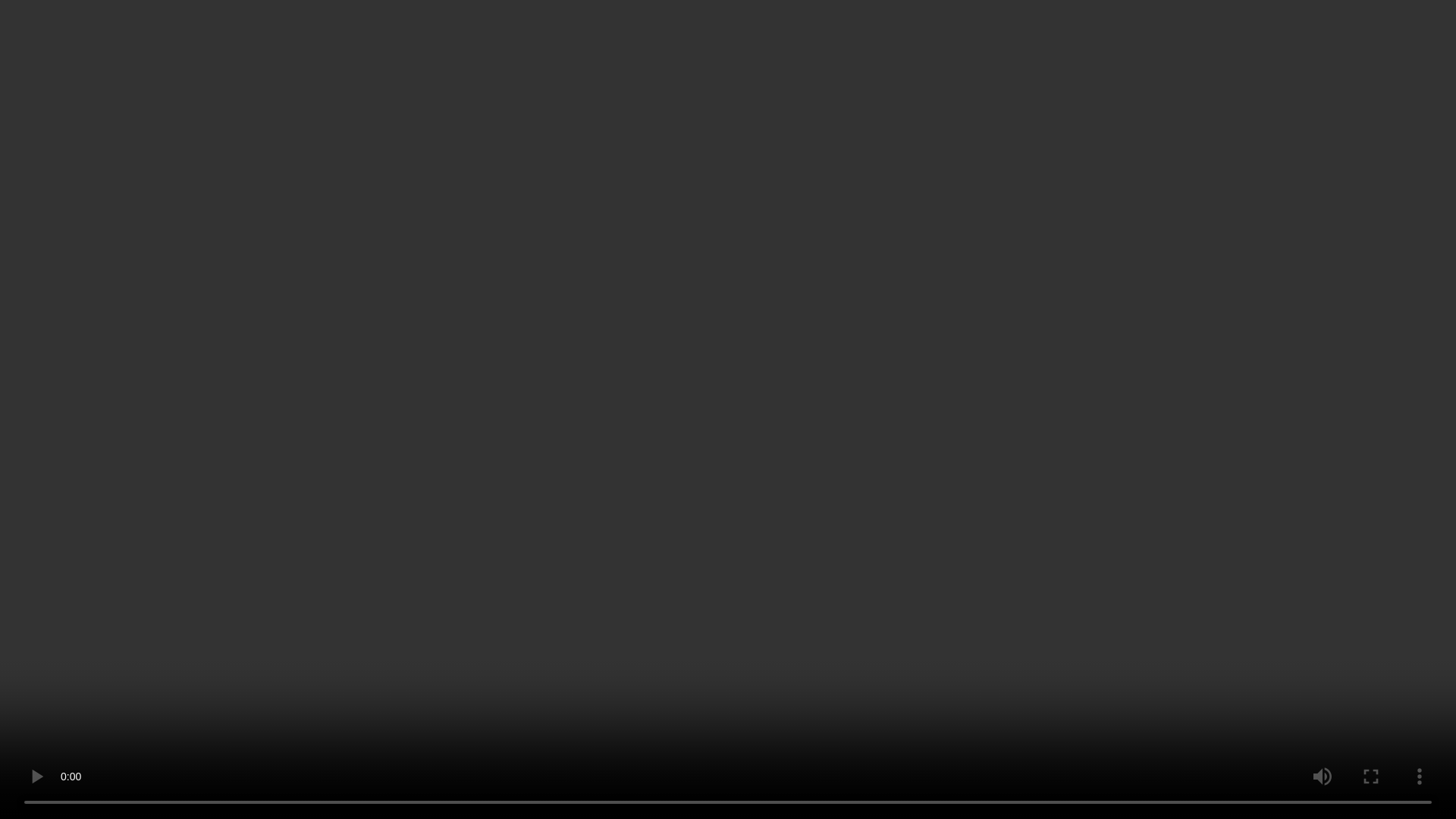
click at [688, 539] on video at bounding box center [728, 409] width 1456 height 819
click at [688, 539] on video at bounding box center [728, 409] width 1456 height 819
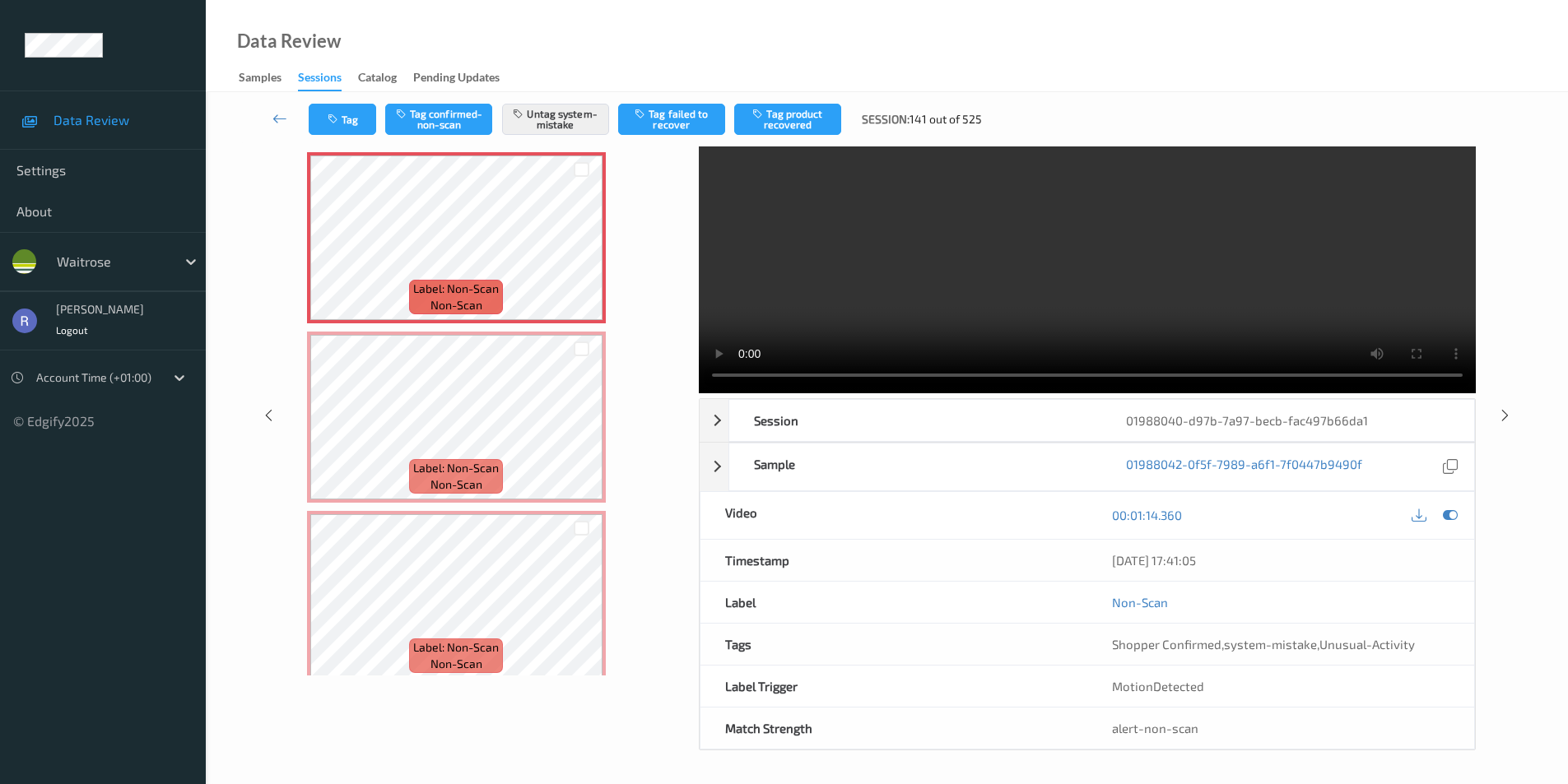
click at [1128, 247] on video at bounding box center [1087, 236] width 777 height 314
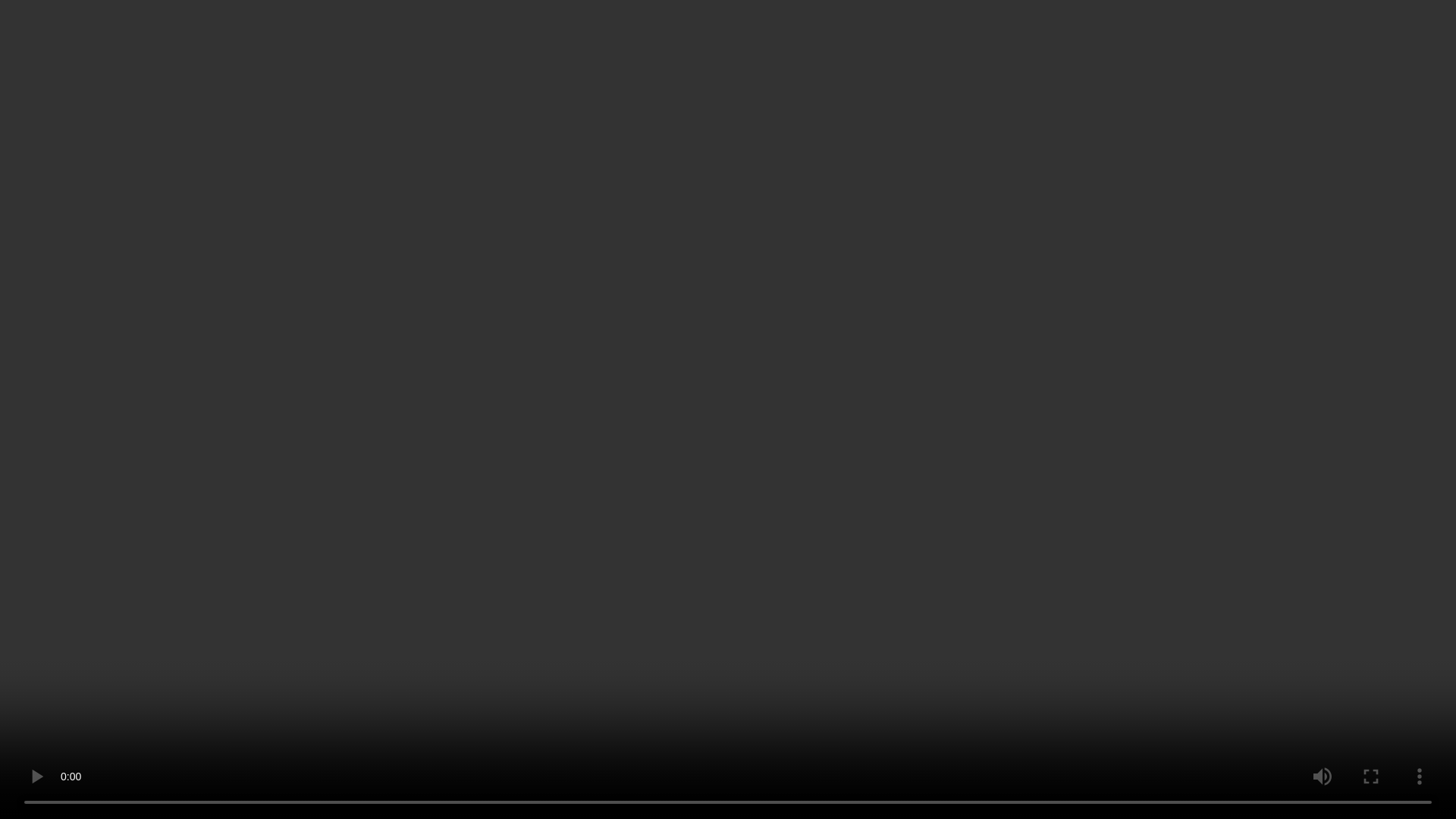
click at [892, 310] on video at bounding box center [728, 409] width 1456 height 819
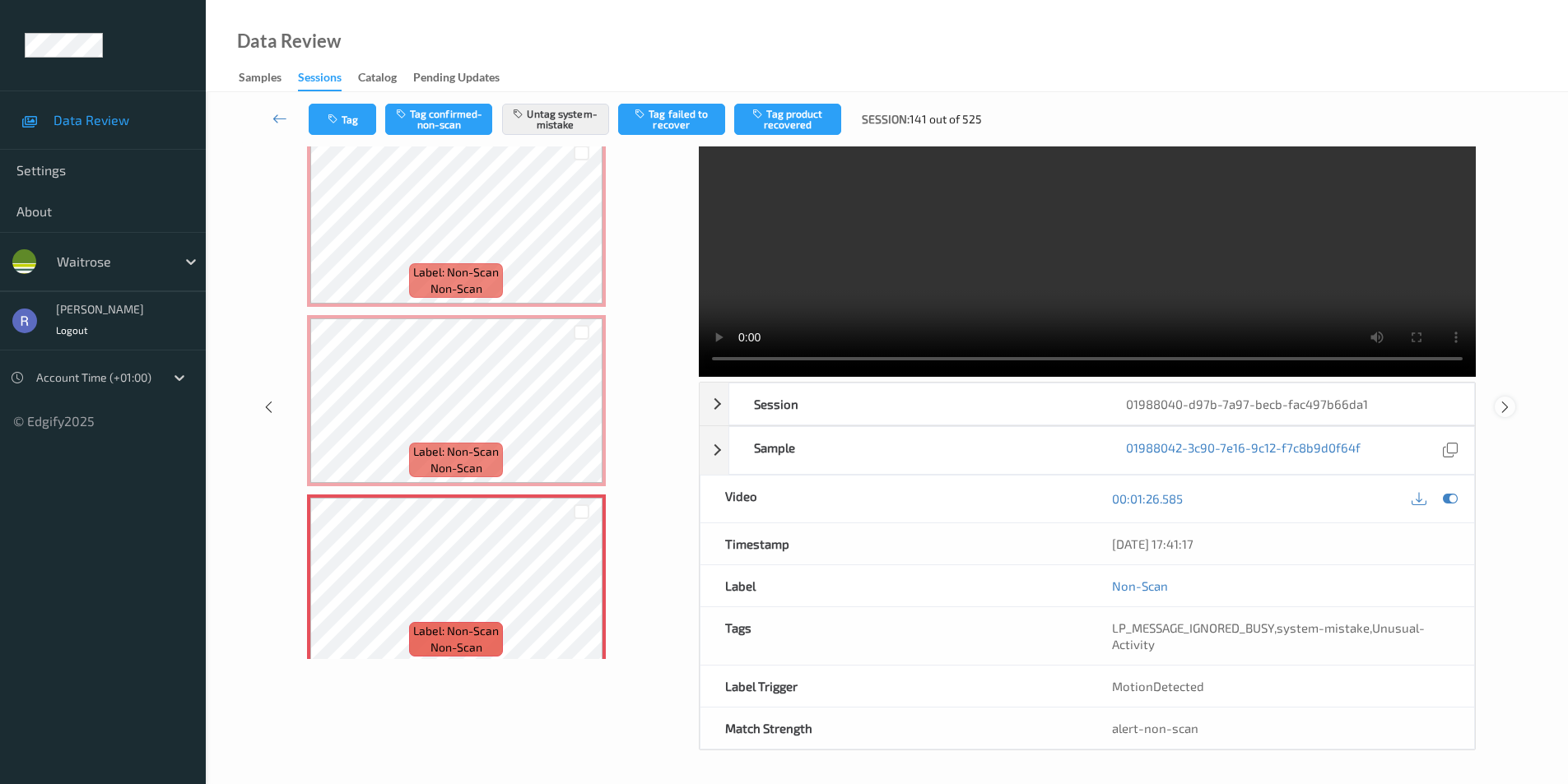
click at [1503, 400] on icon at bounding box center [1505, 406] width 14 height 15
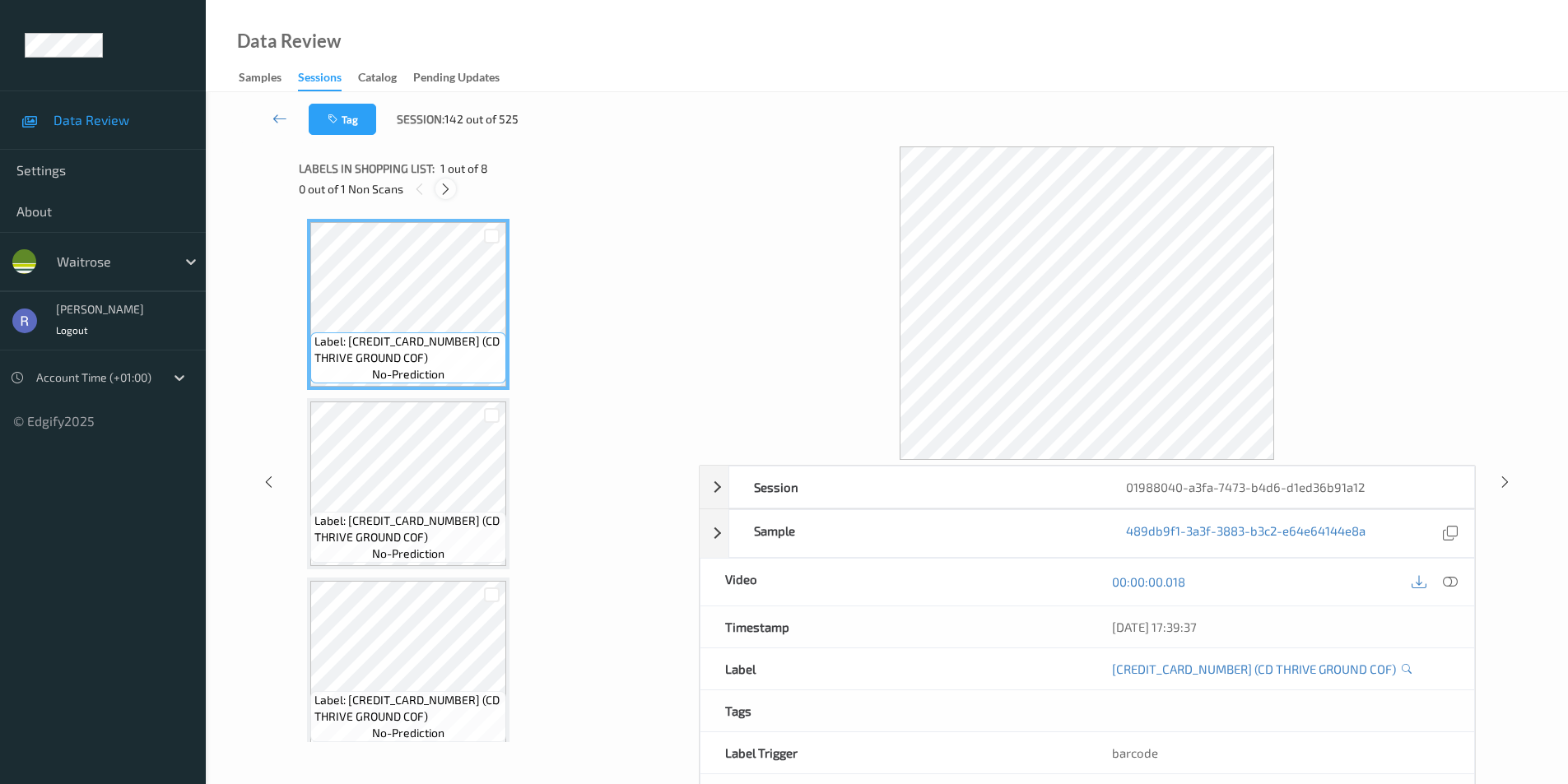
click at [446, 185] on icon at bounding box center [446, 189] width 14 height 15
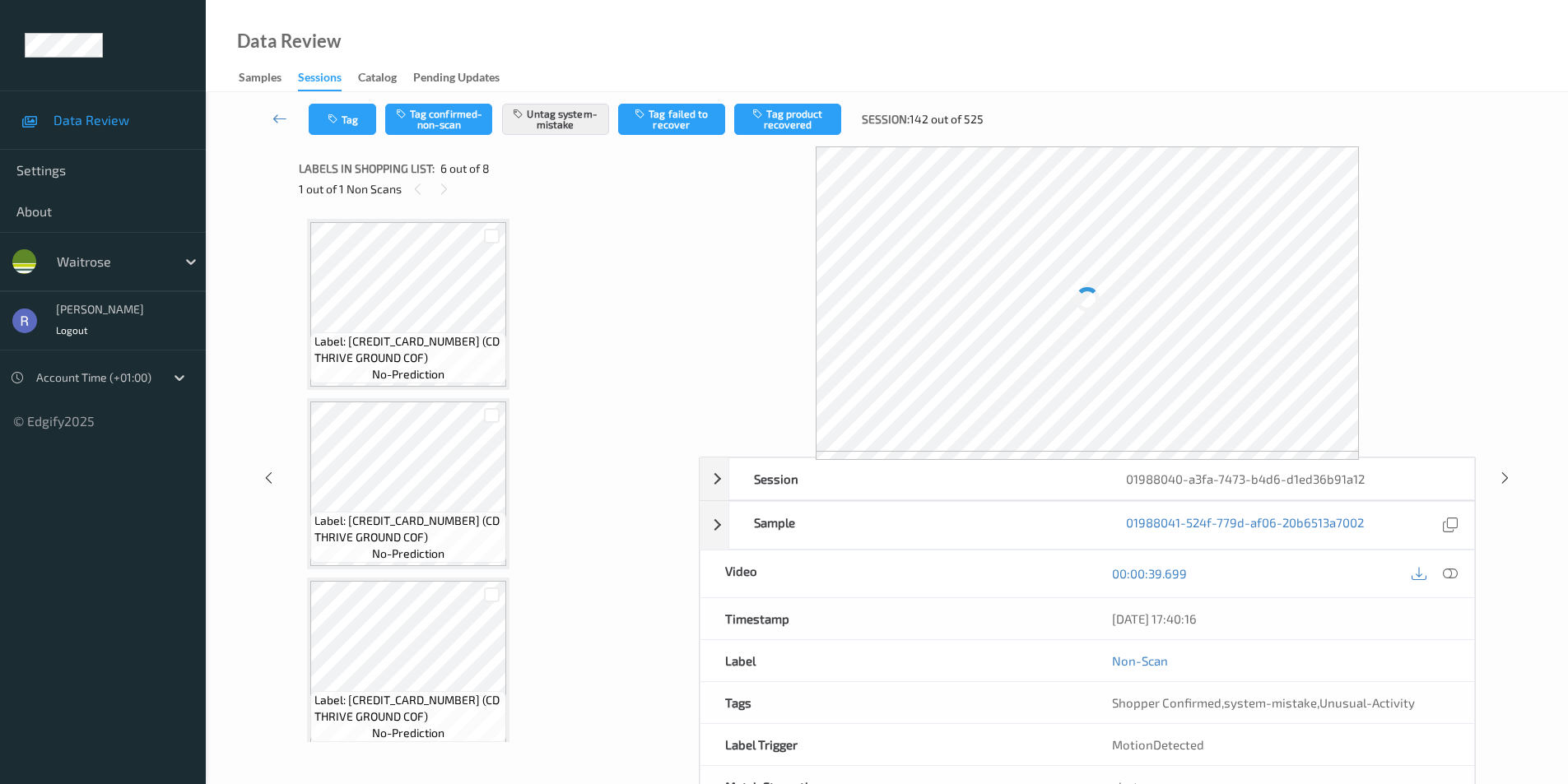
scroll to position [726, 0]
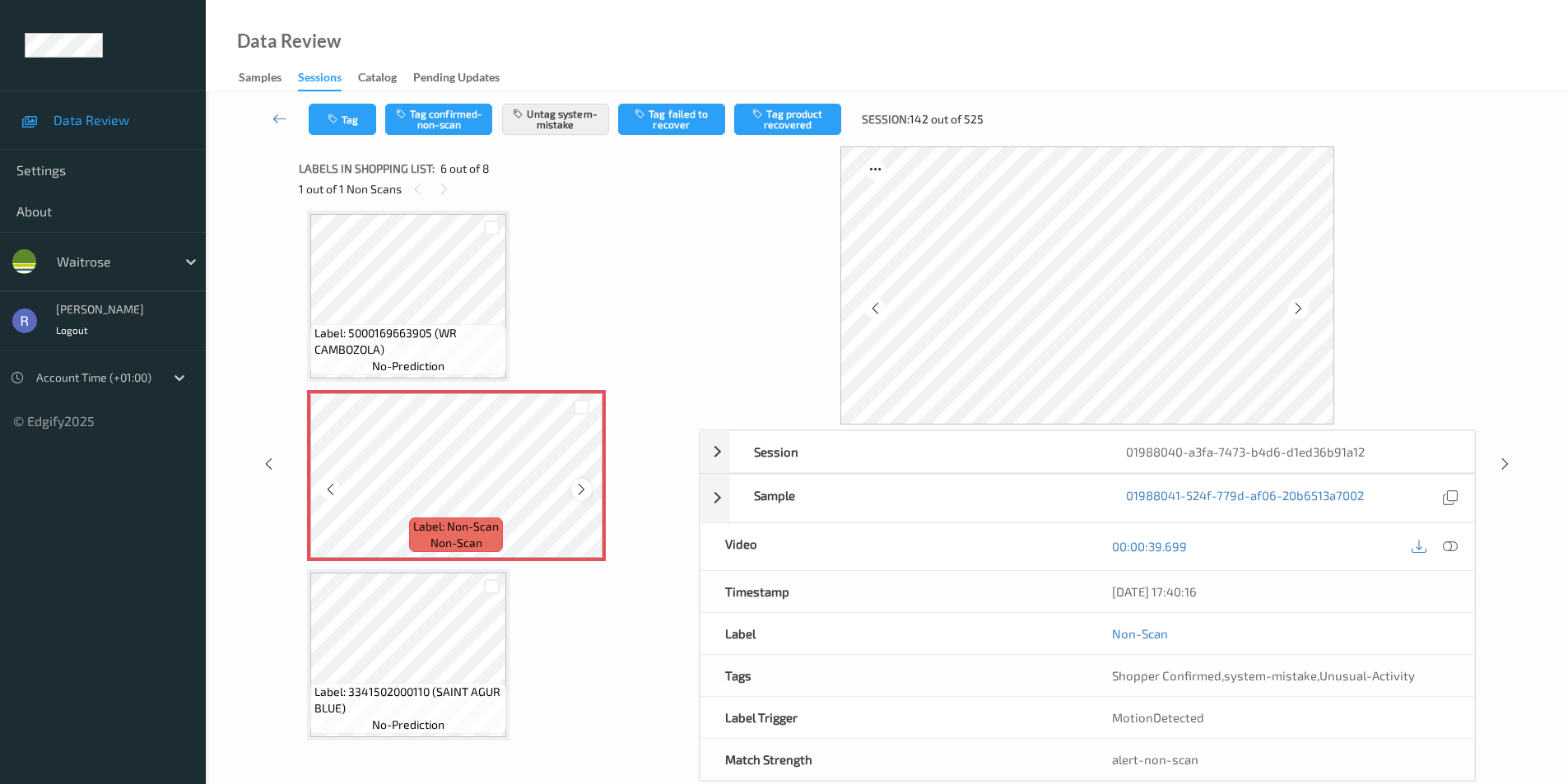
click at [579, 491] on icon at bounding box center [582, 490] width 14 height 15
click at [583, 489] on icon at bounding box center [582, 490] width 14 height 15
click at [1506, 464] on icon at bounding box center [1505, 464] width 14 height 15
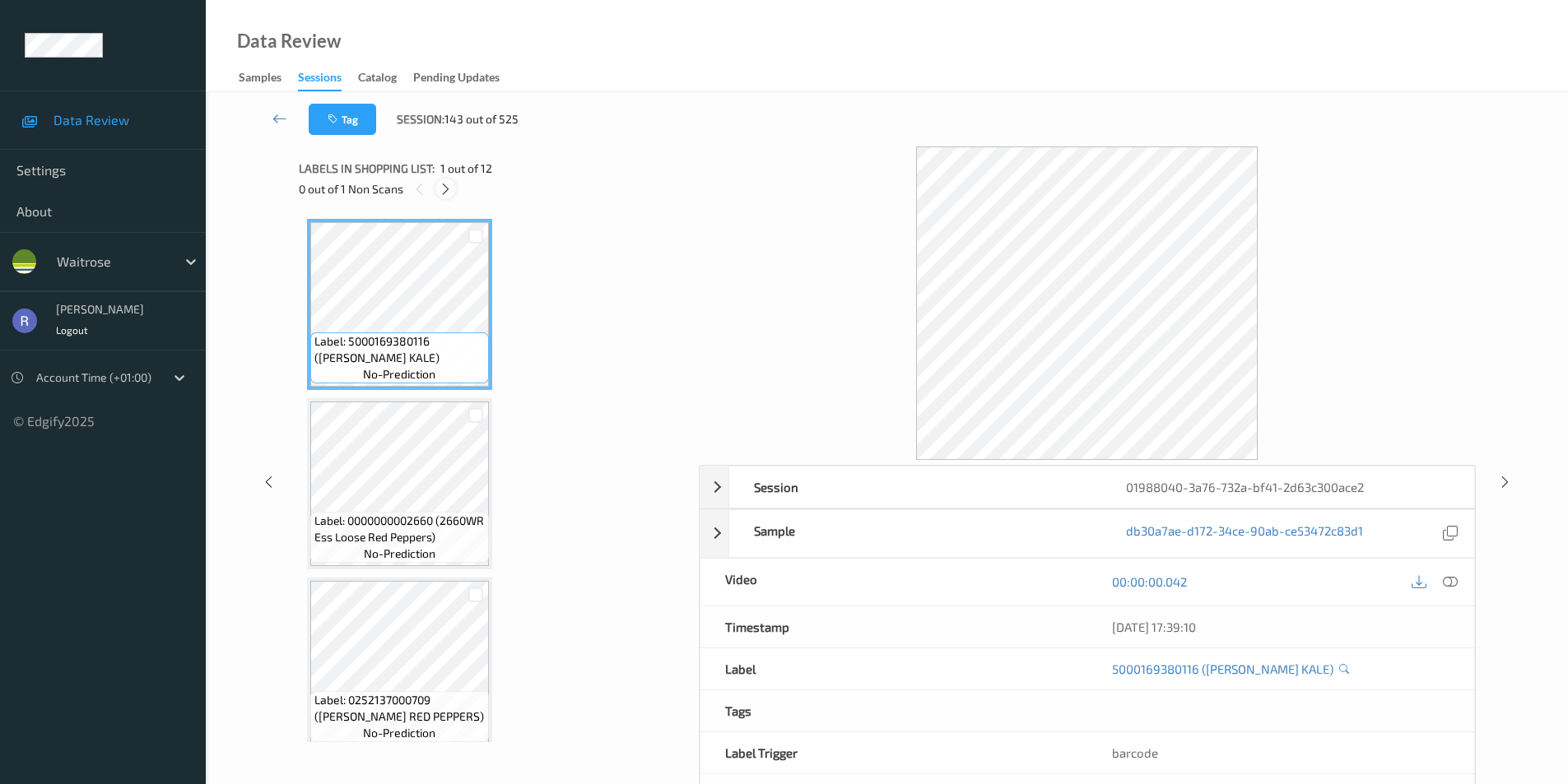
click at [447, 188] on icon at bounding box center [446, 189] width 14 height 15
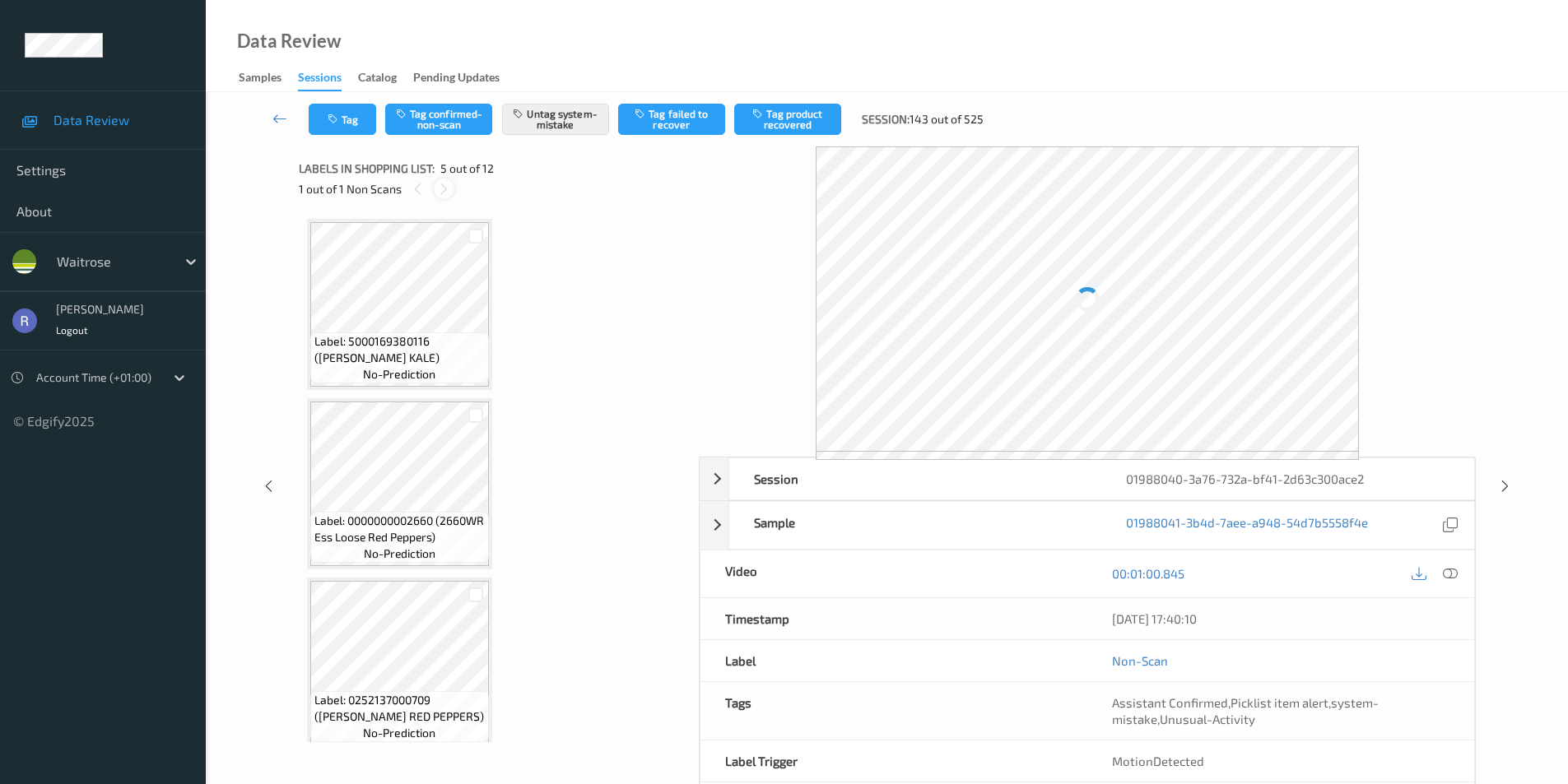
scroll to position [546, 0]
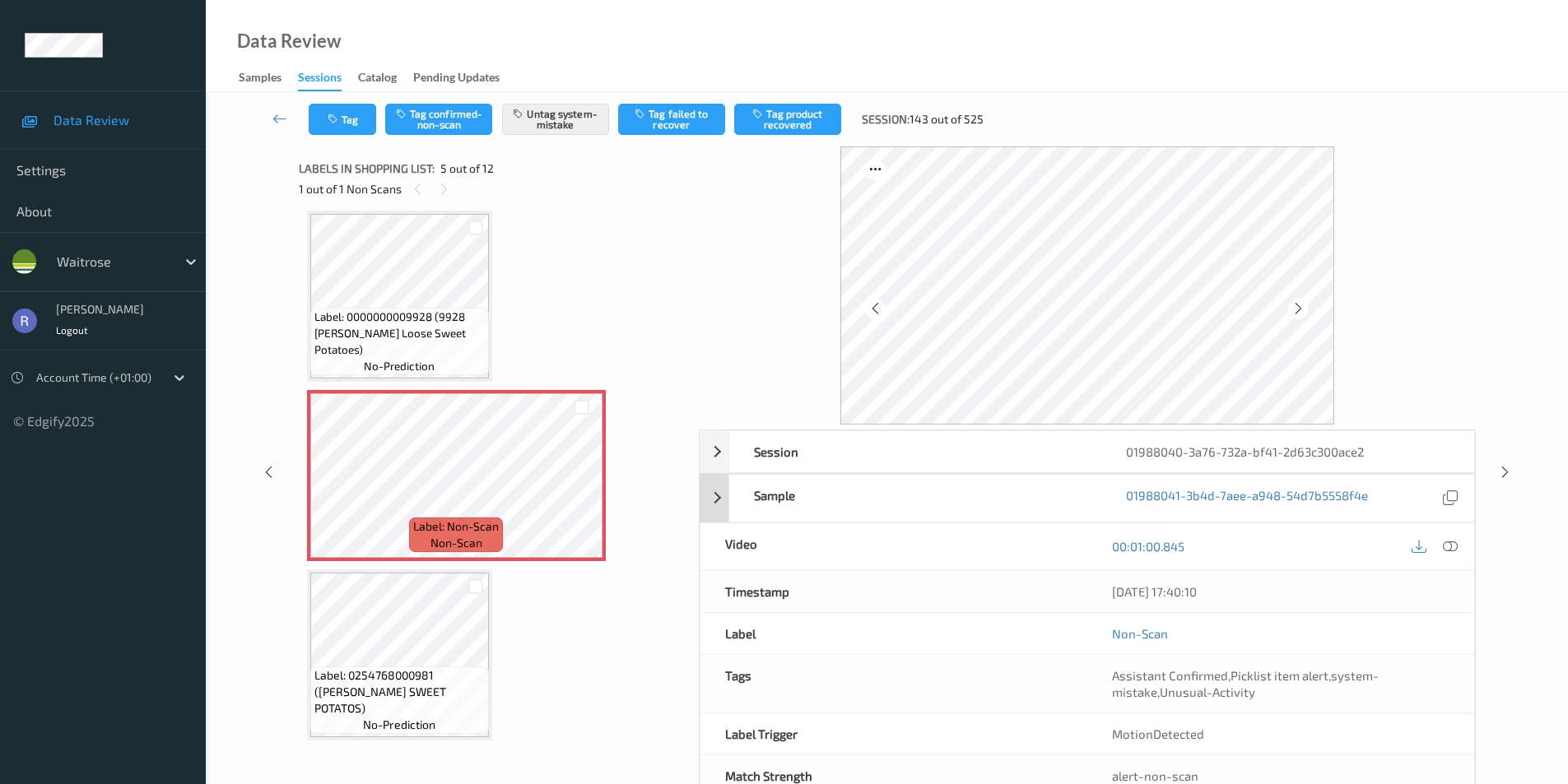
click at [1427, 491] on div "01988041-3b4d-7aee-a948-54d7b5558f4e" at bounding box center [1287, 498] width 323 height 22
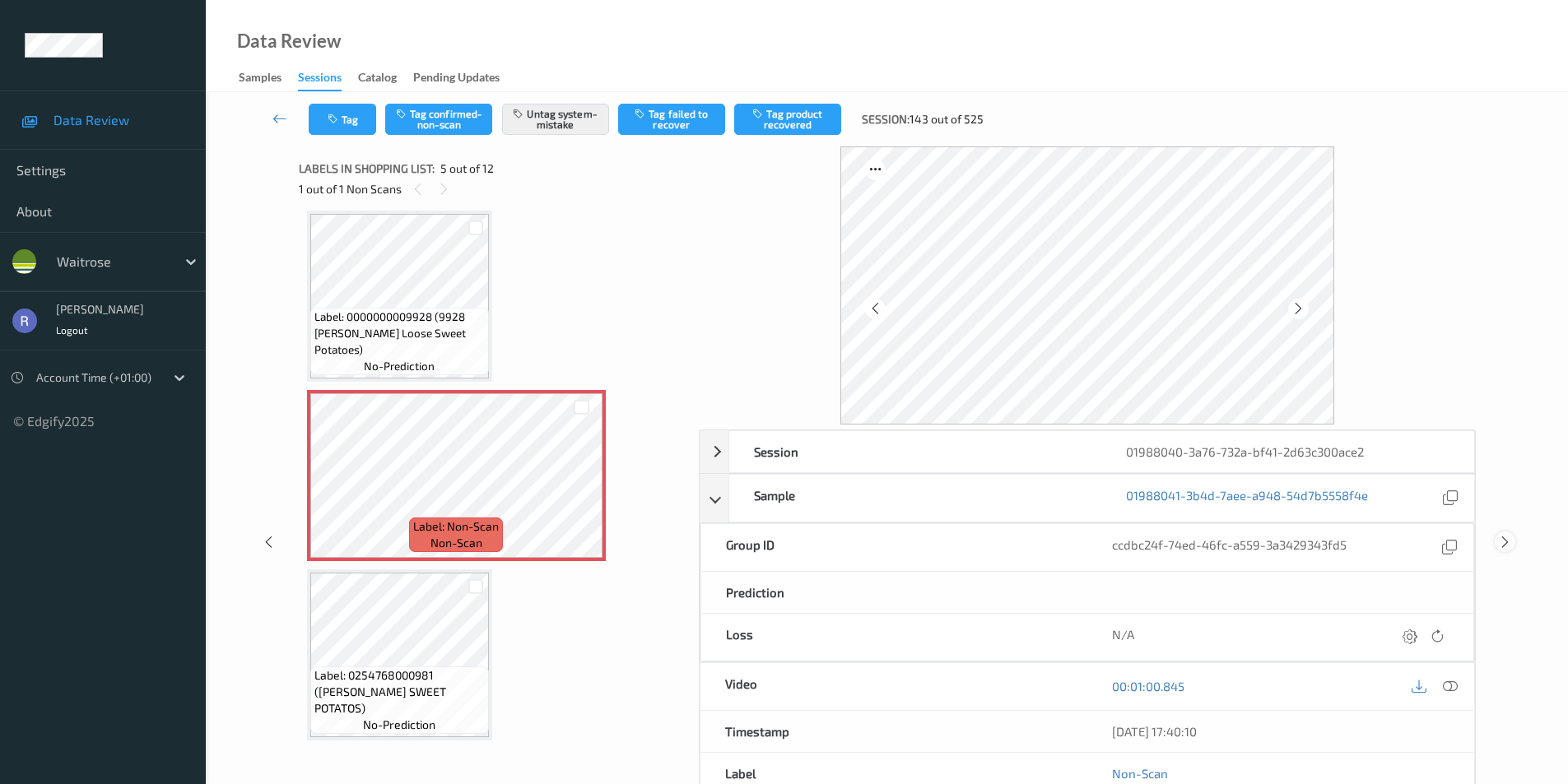
click at [1506, 544] on icon at bounding box center [1505, 542] width 14 height 15
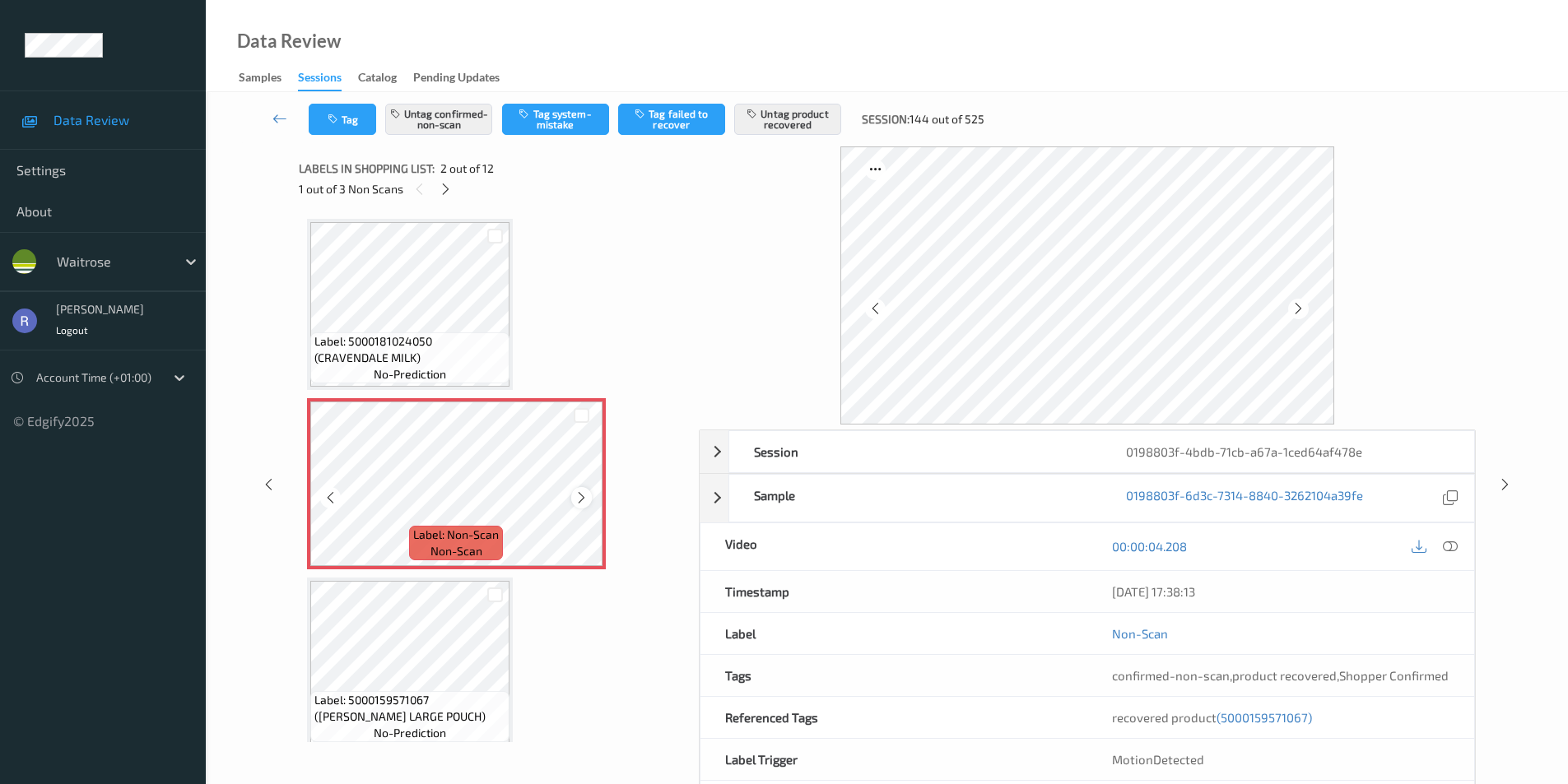
click at [581, 499] on icon at bounding box center [582, 498] width 14 height 15
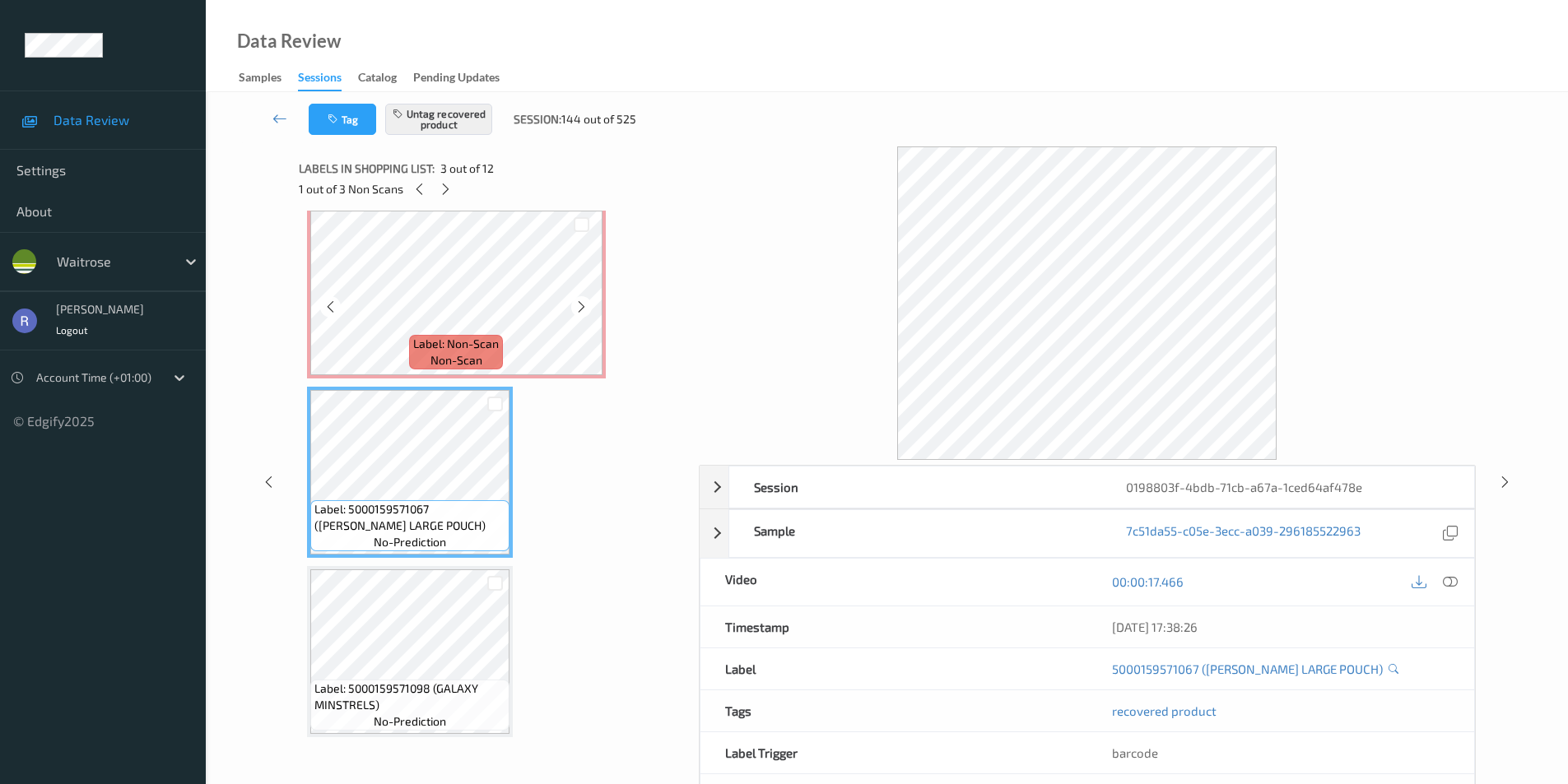
scroll to position [164, 0]
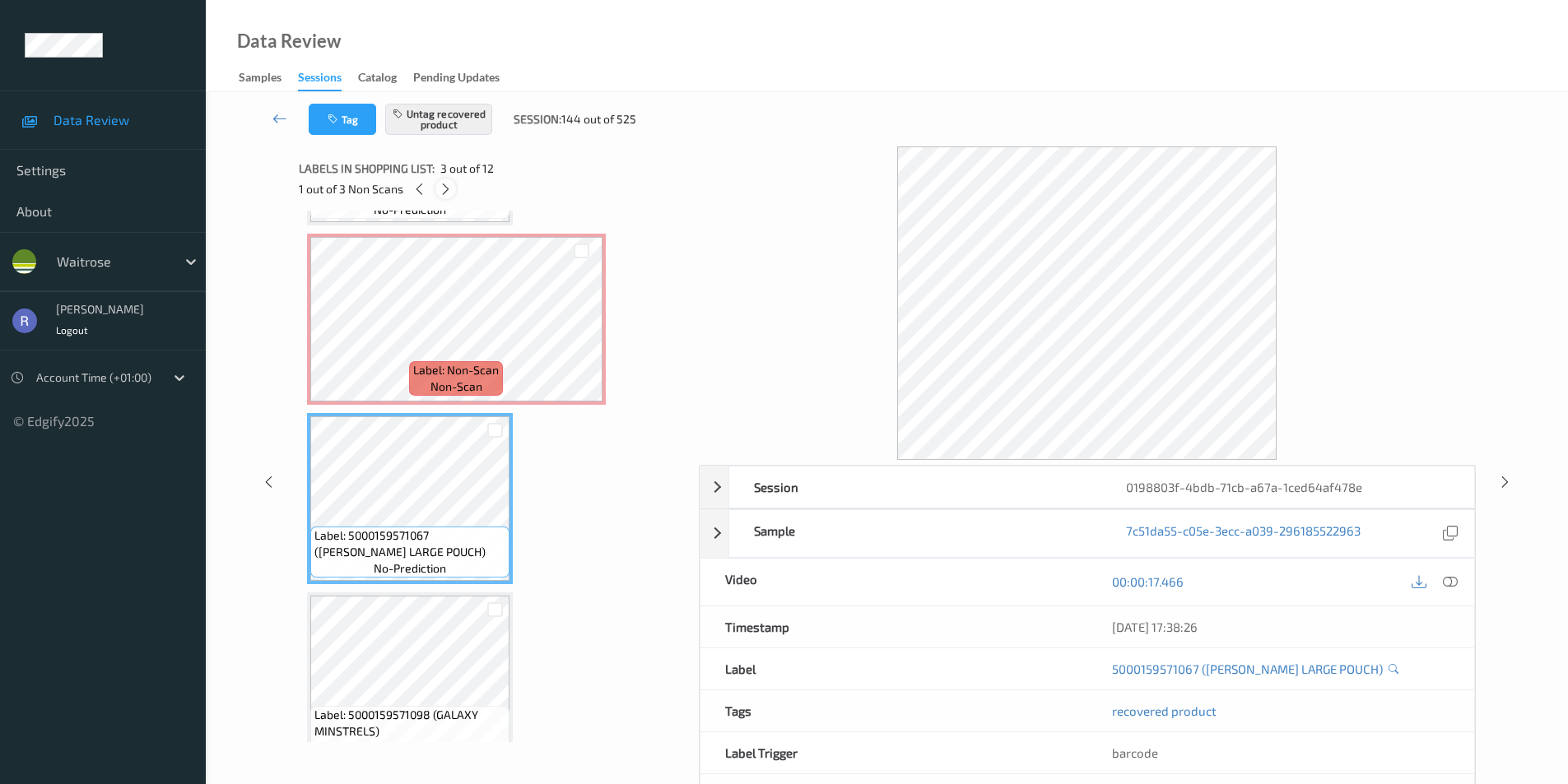
click at [446, 186] on icon at bounding box center [446, 189] width 14 height 15
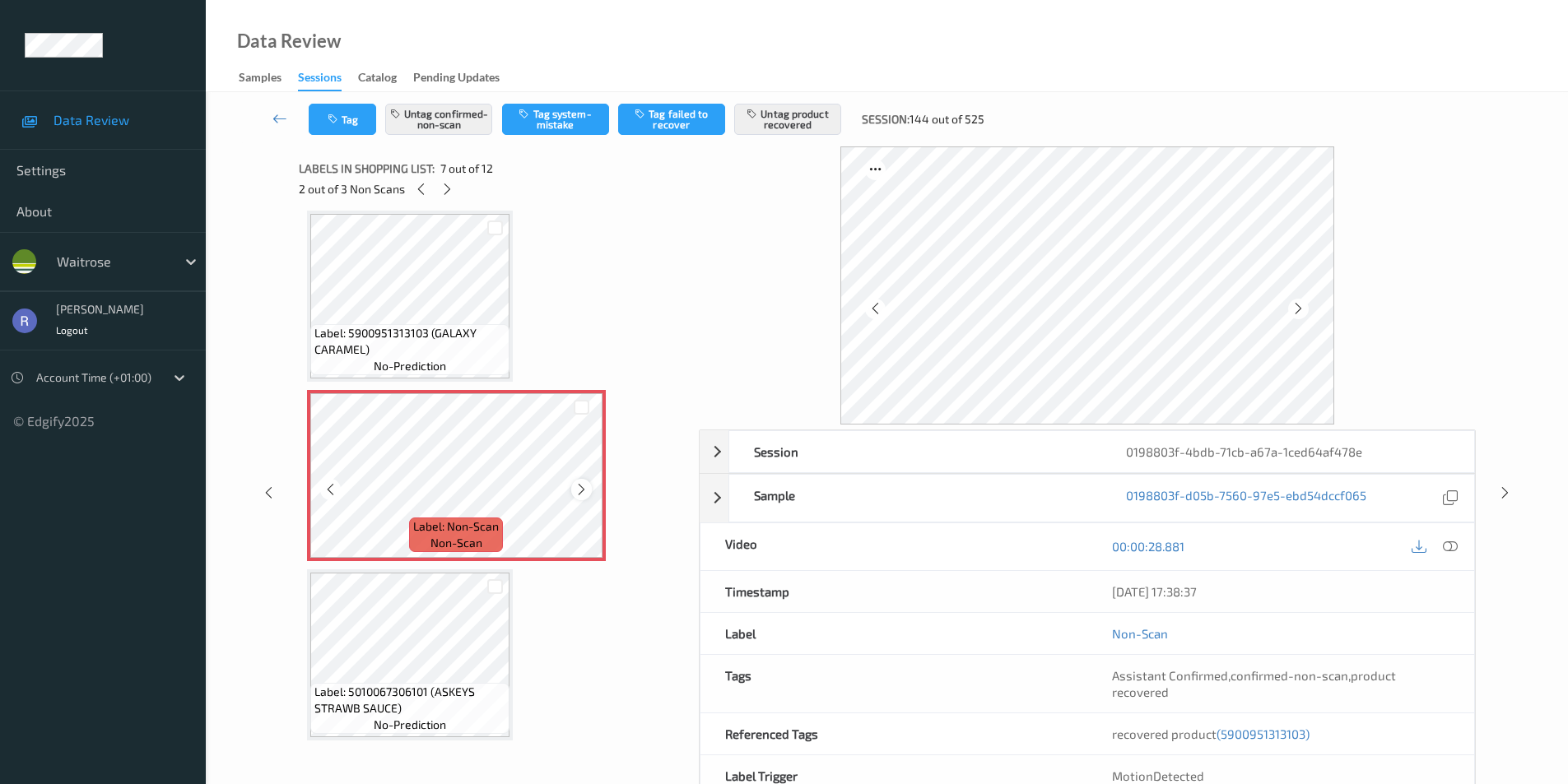
click at [577, 484] on icon at bounding box center [582, 490] width 14 height 15
click at [577, 485] on icon at bounding box center [582, 490] width 14 height 15
click at [449, 192] on icon at bounding box center [447, 189] width 14 height 15
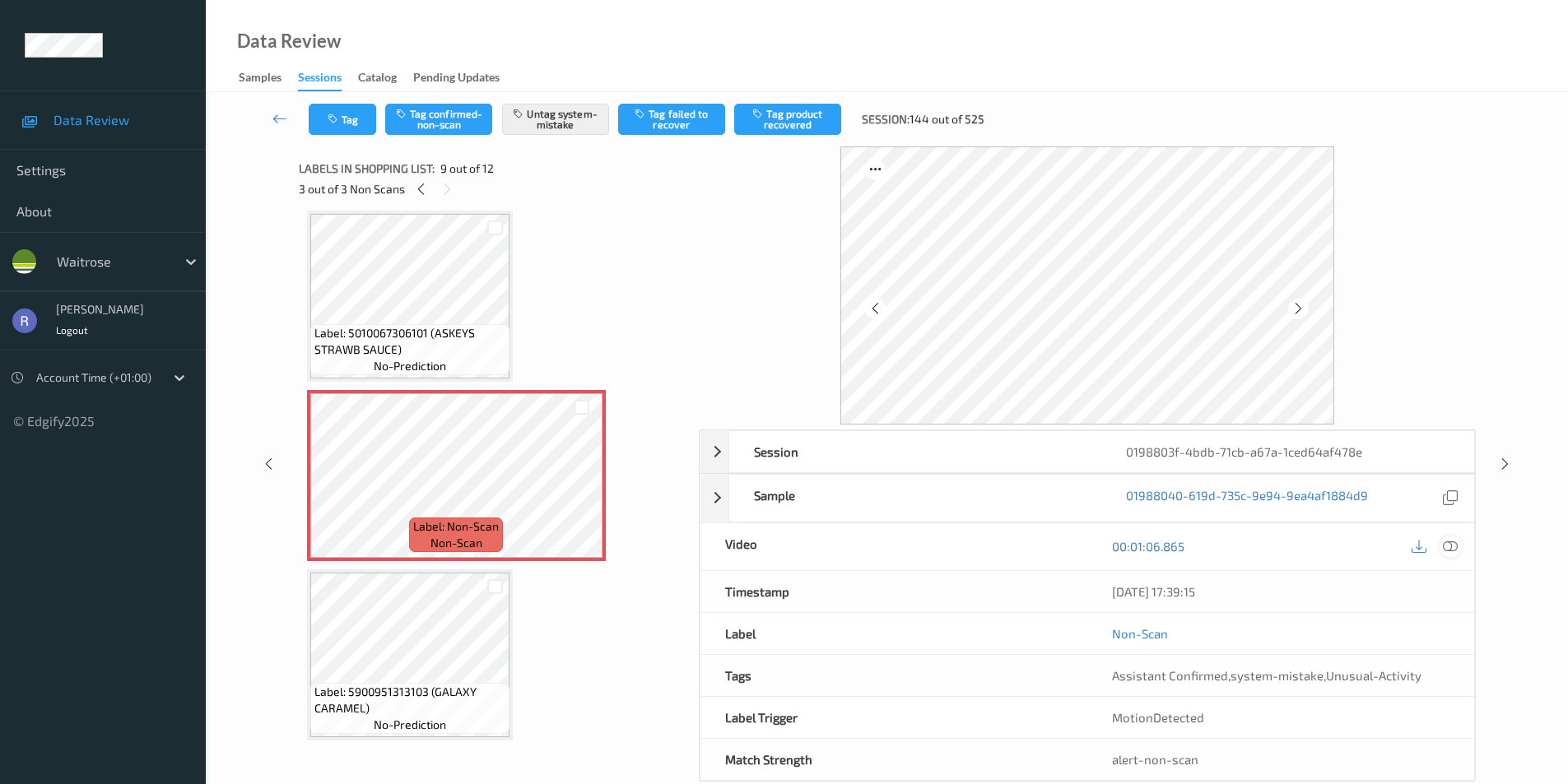
click at [1449, 544] on icon at bounding box center [1450, 546] width 15 height 15
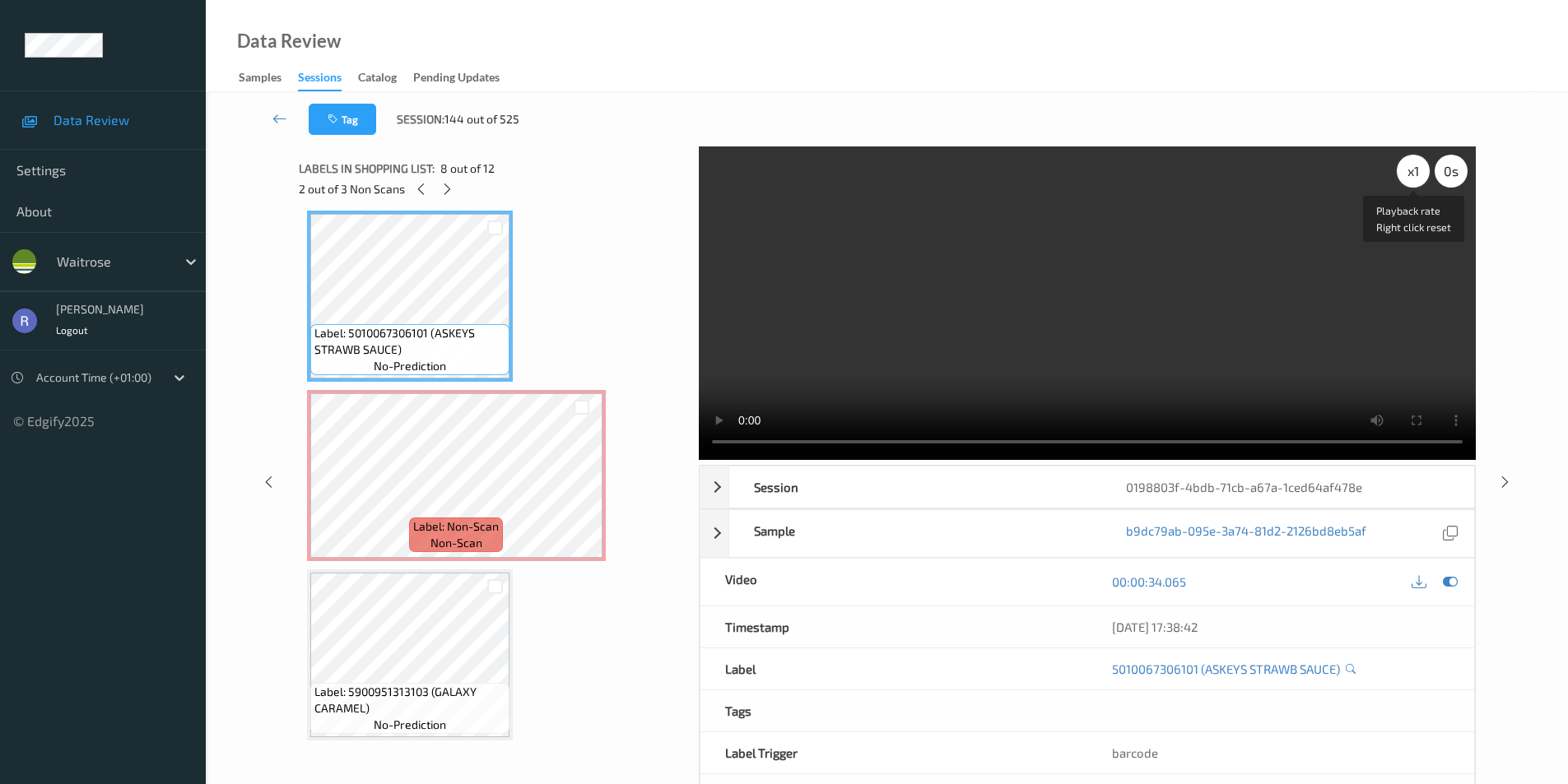
click at [1414, 165] on div "x 1" at bounding box center [1413, 171] width 33 height 33
click at [1413, 176] on div "x 2" at bounding box center [1413, 171] width 33 height 33
click at [1413, 176] on div "x 4" at bounding box center [1413, 171] width 33 height 33
click at [1413, 176] on div "x 8" at bounding box center [1413, 171] width 33 height 33
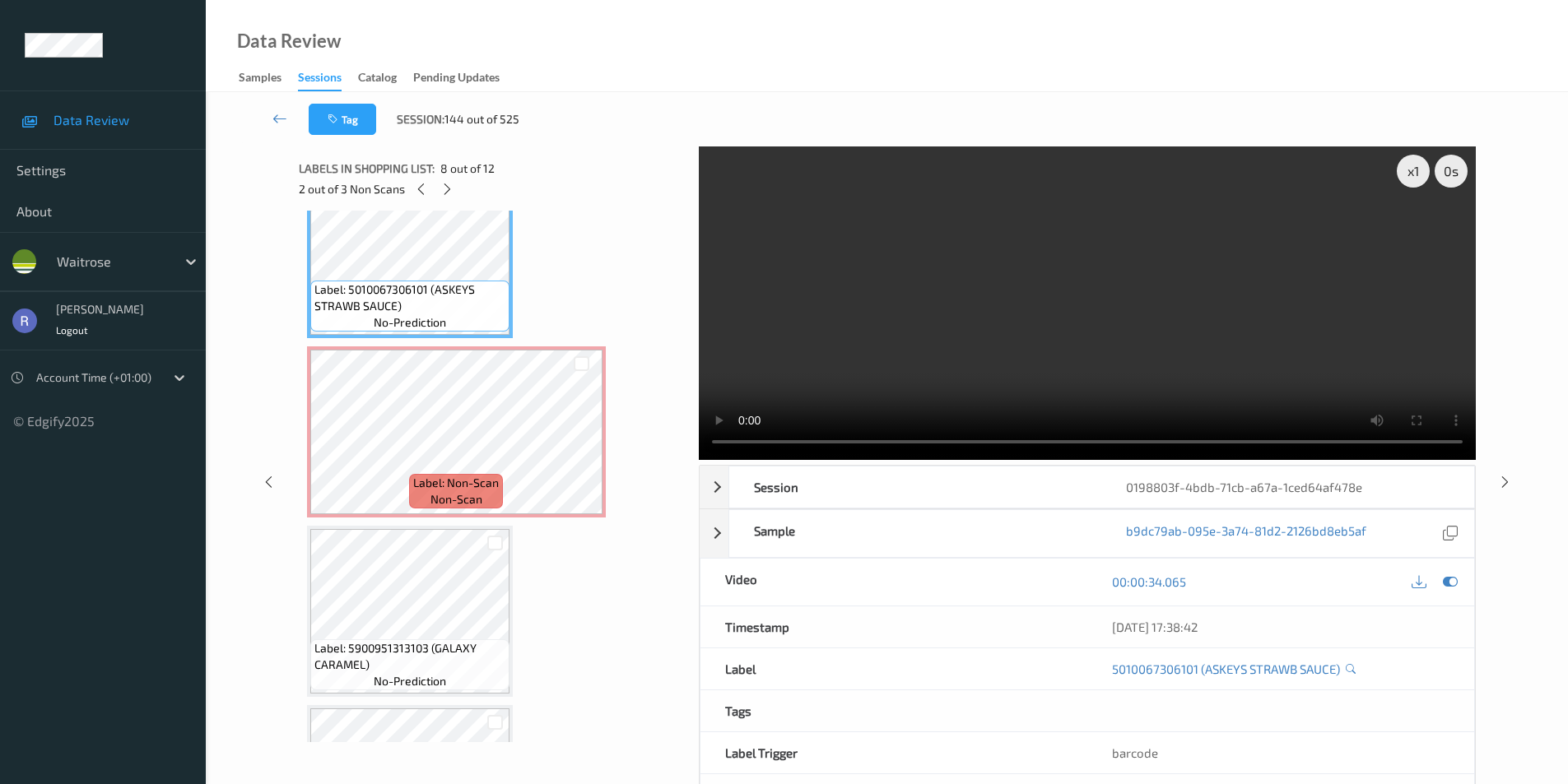
scroll to position [1346, 0]
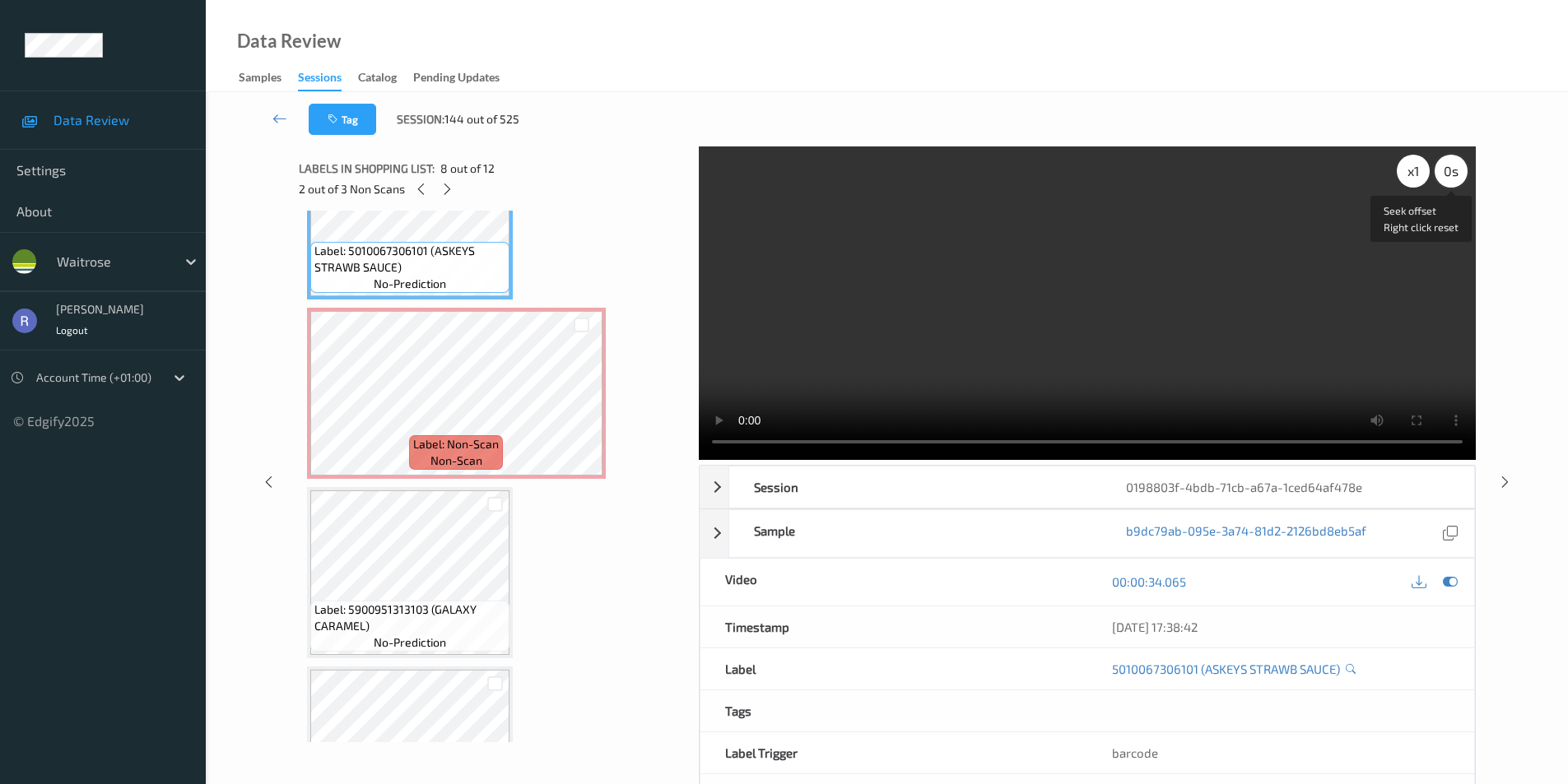
click at [1457, 176] on div "0 s" at bounding box center [1451, 171] width 33 height 33
click at [1457, 176] on div "-0.5 s" at bounding box center [1451, 171] width 33 height 33
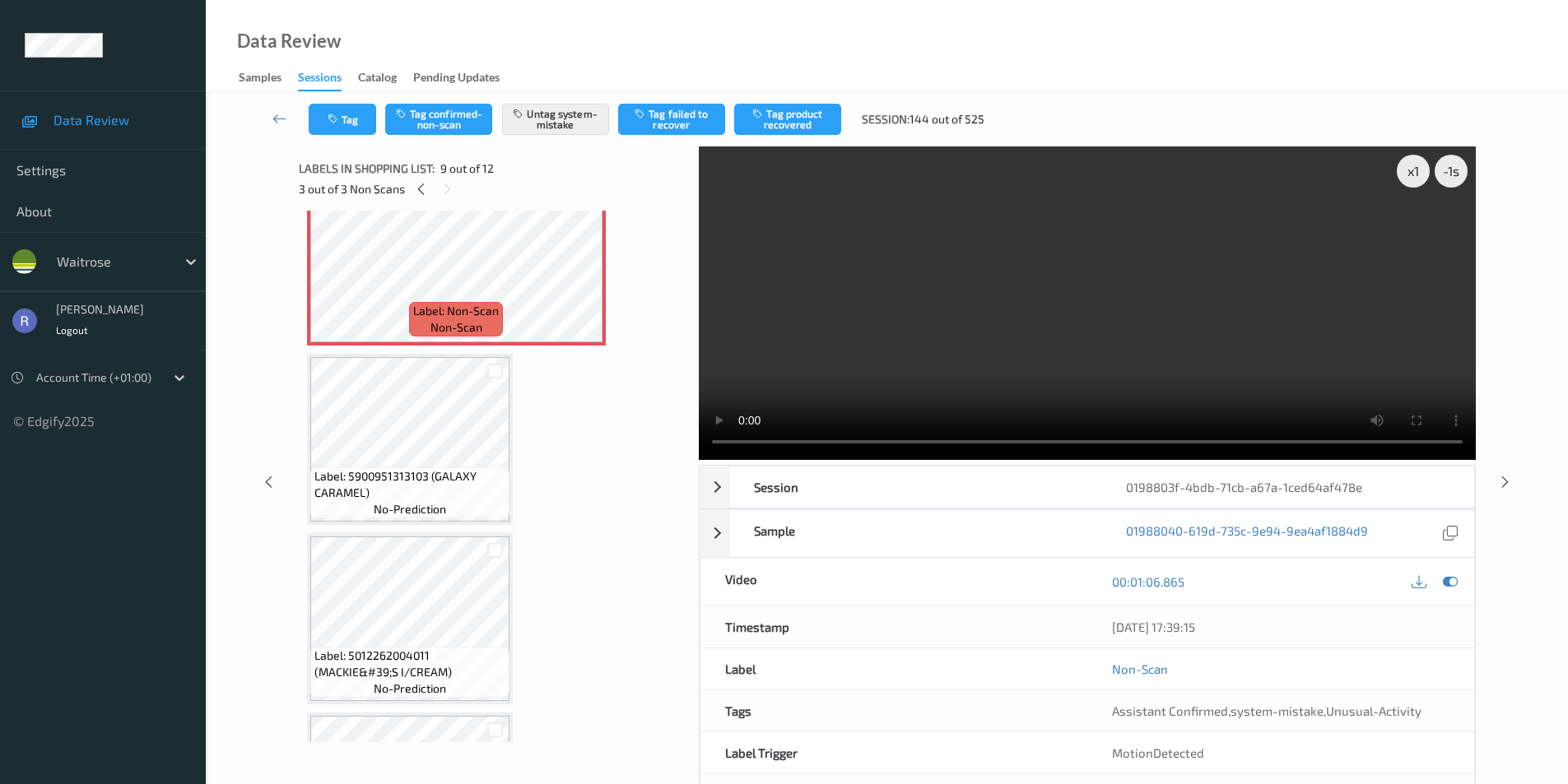
scroll to position [1511, 0]
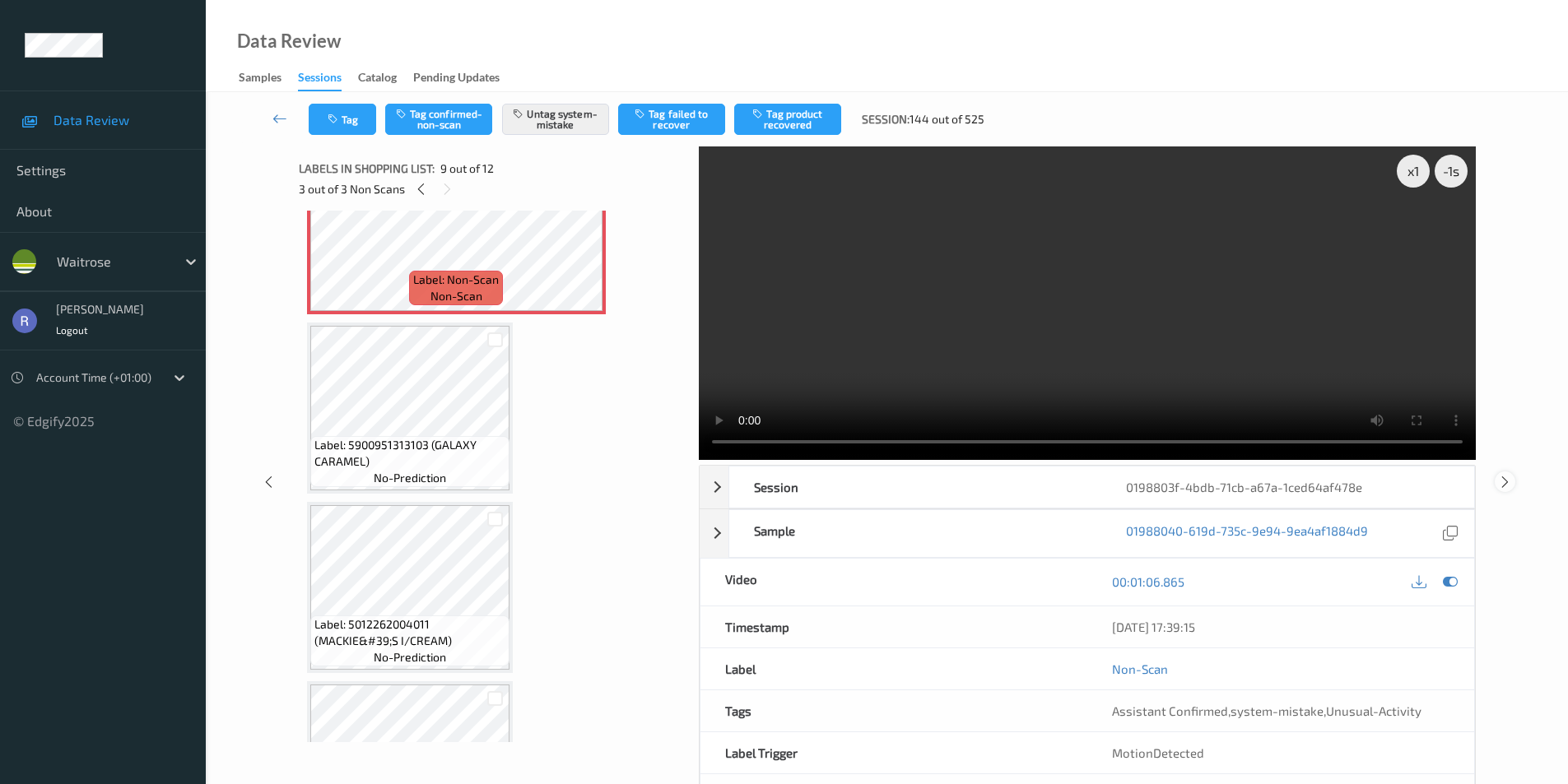
click at [1506, 478] on icon at bounding box center [1505, 481] width 14 height 15
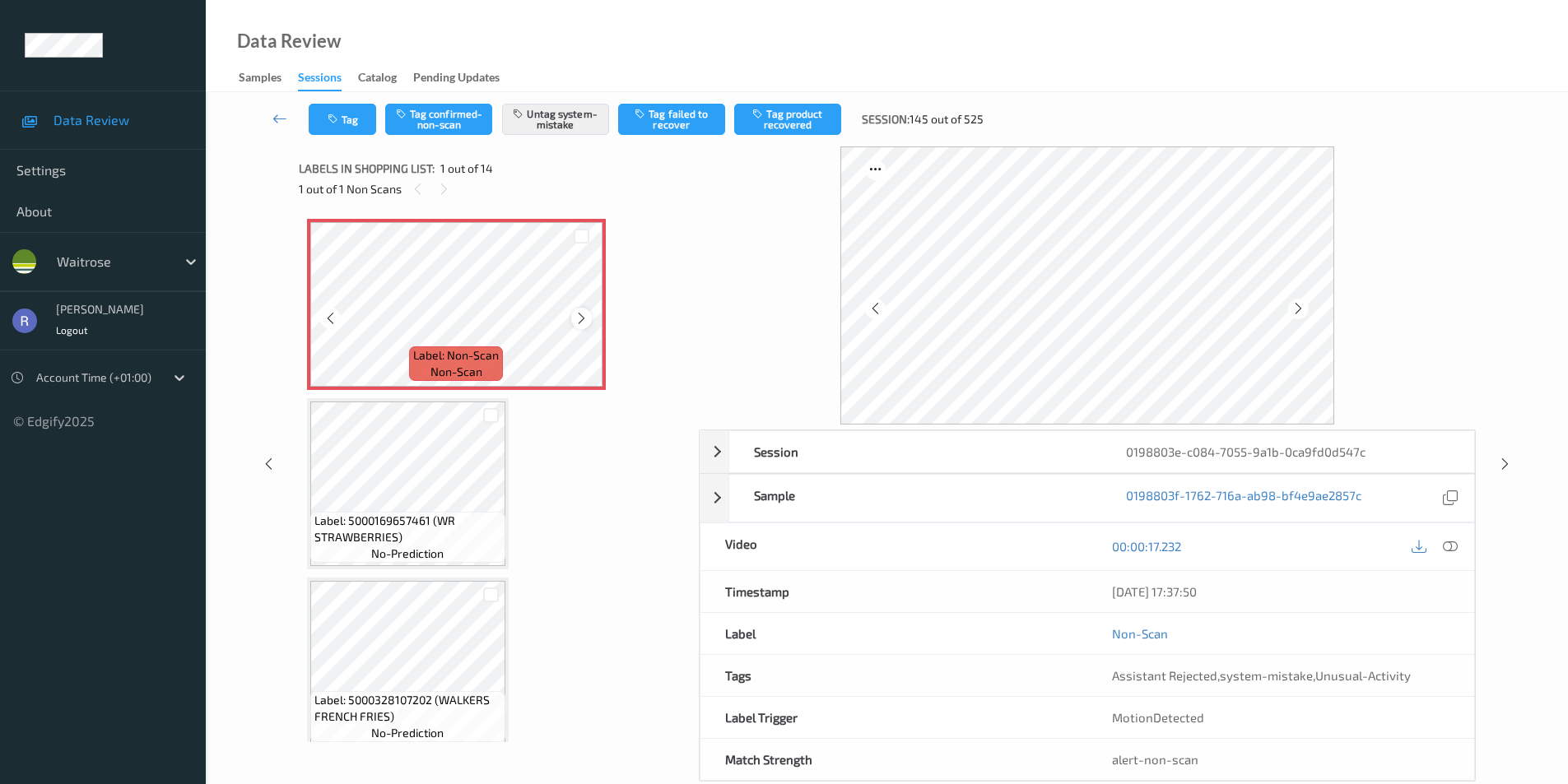
click at [581, 322] on icon at bounding box center [582, 318] width 14 height 15
click at [1509, 460] on icon at bounding box center [1505, 464] width 14 height 15
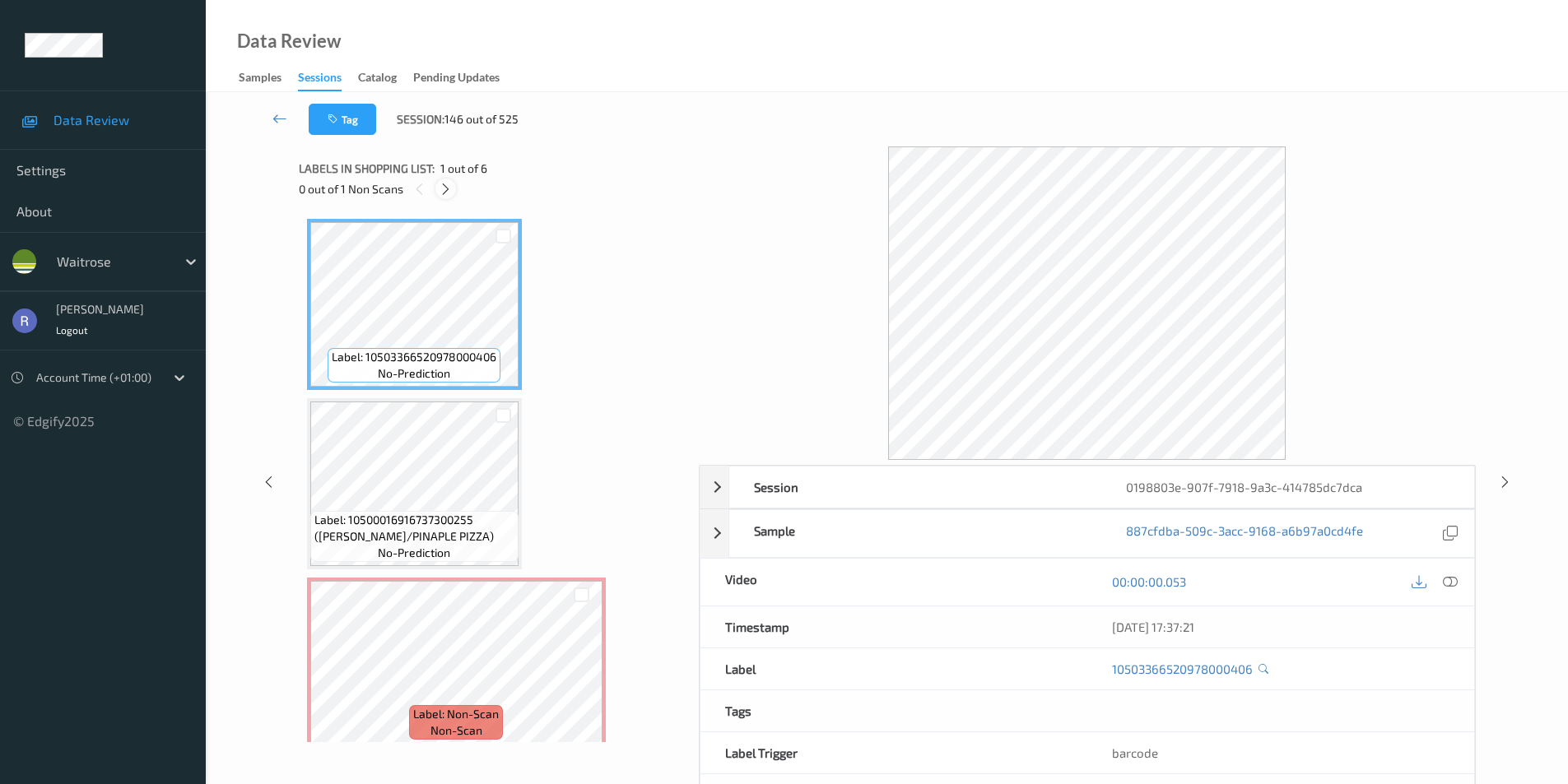
click at [443, 188] on icon at bounding box center [446, 189] width 14 height 15
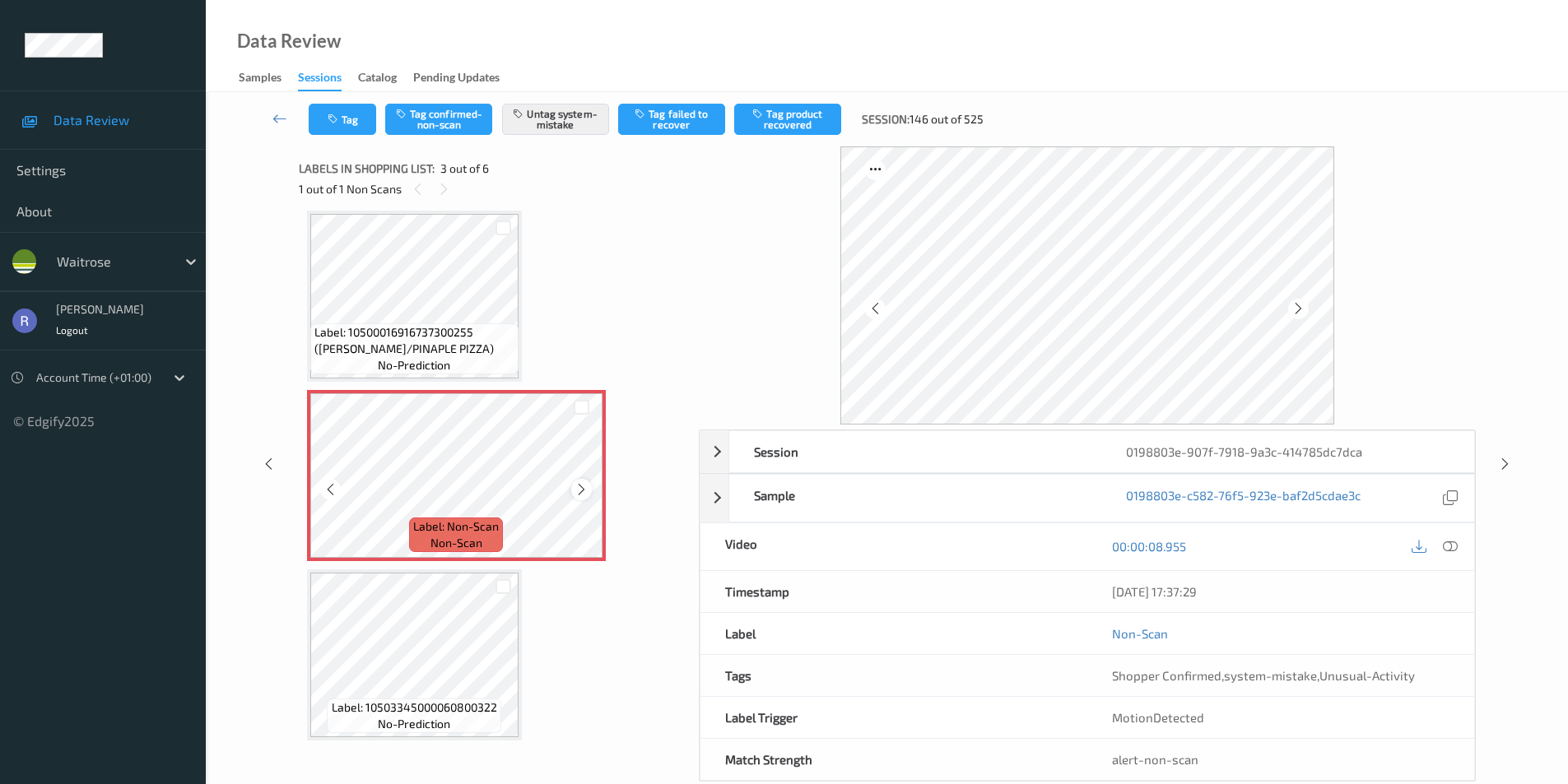
click at [581, 490] on icon at bounding box center [582, 490] width 14 height 15
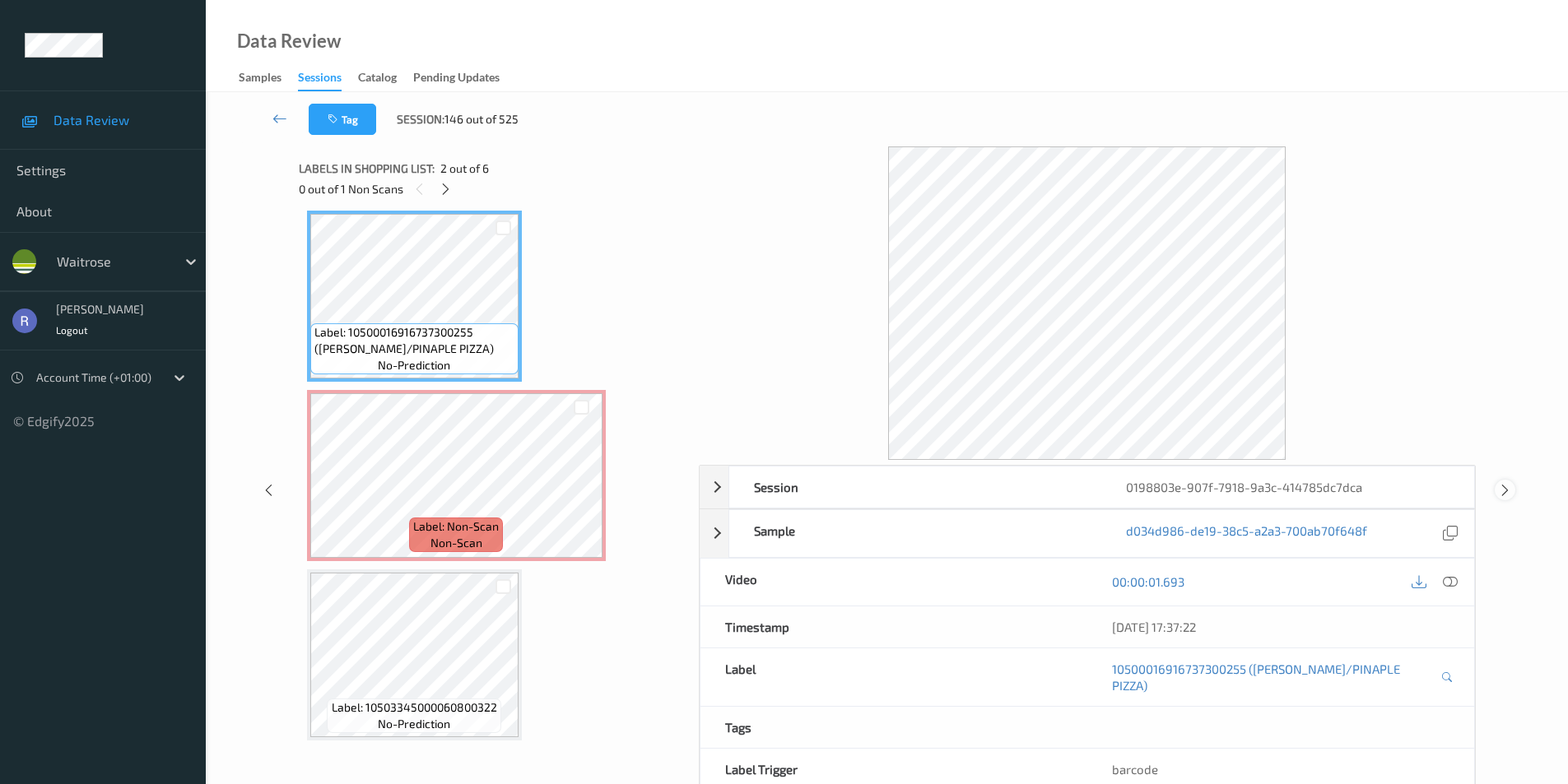
click at [1510, 483] on icon at bounding box center [1505, 490] width 14 height 15
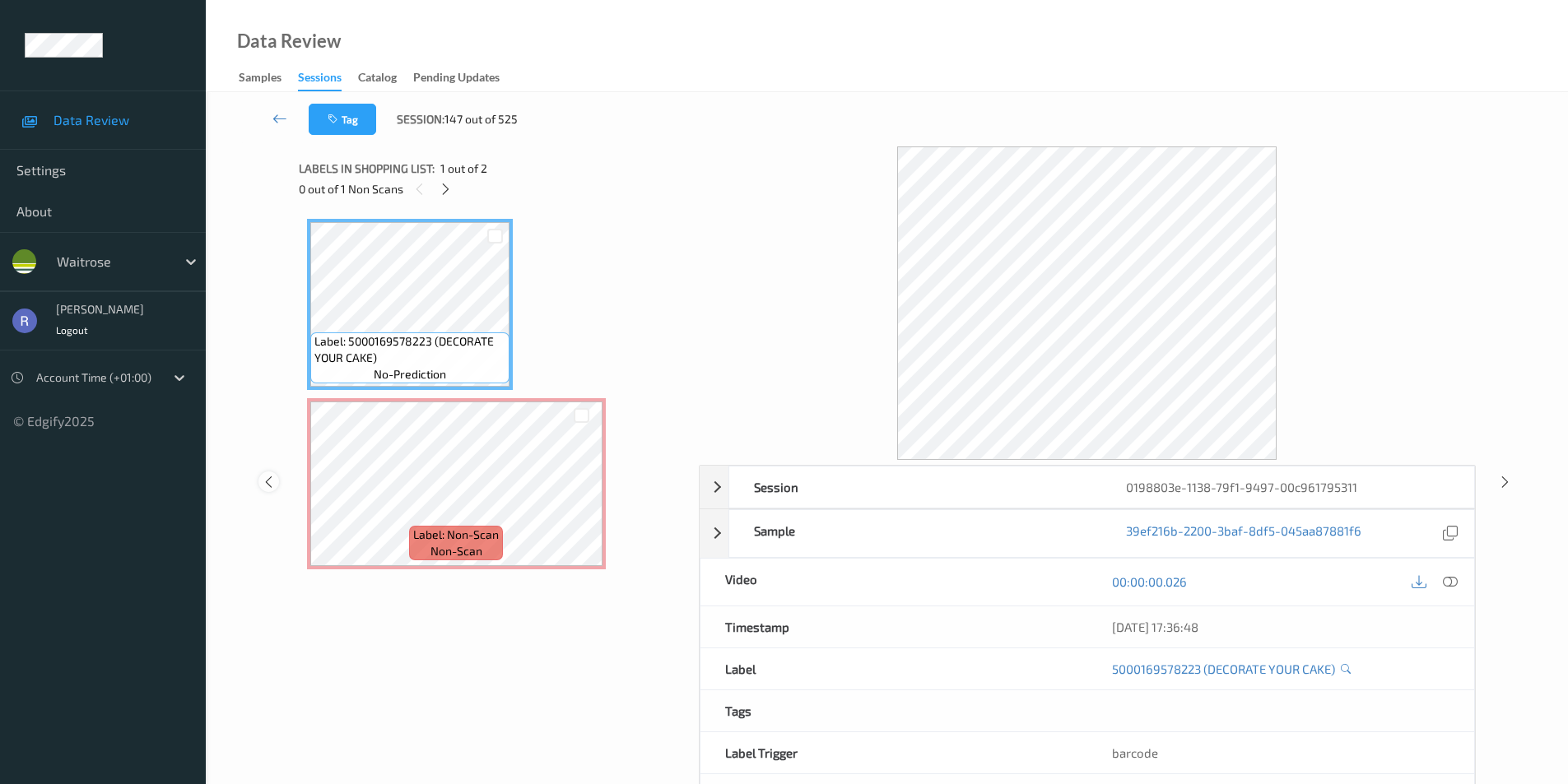
click at [269, 483] on icon at bounding box center [269, 481] width 14 height 15
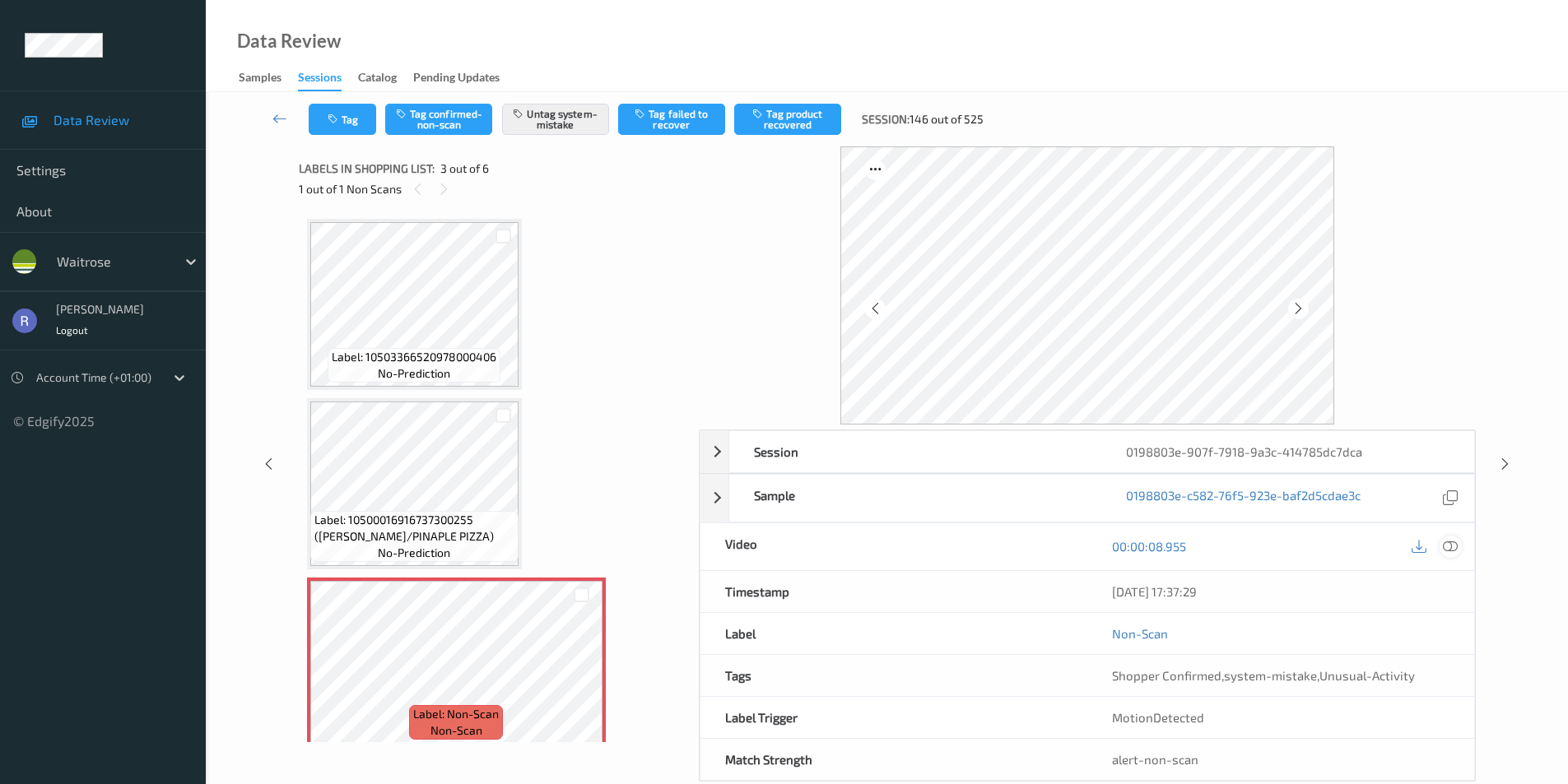
click at [1449, 539] on icon at bounding box center [1450, 546] width 15 height 15
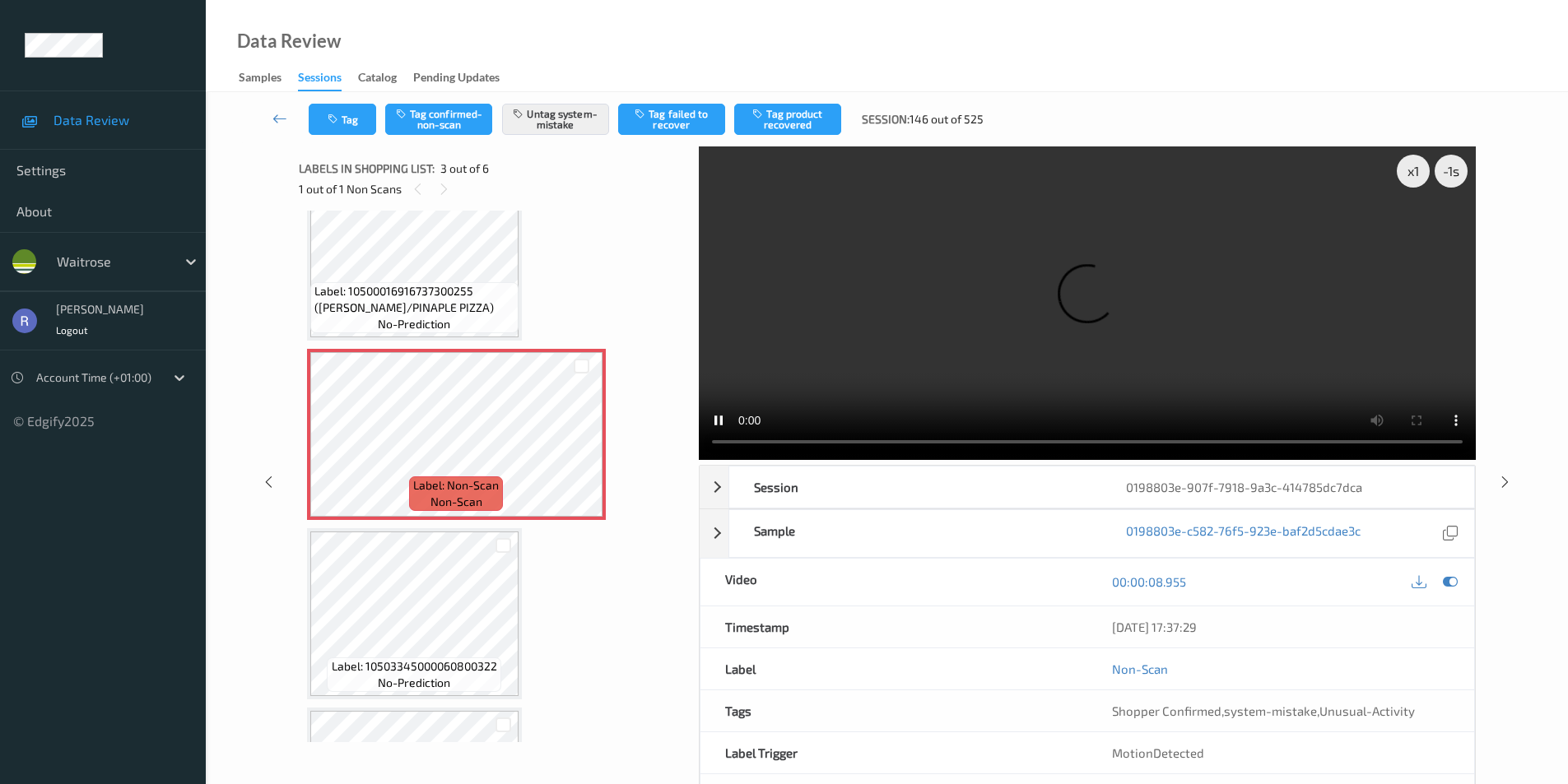
scroll to position [329, 0]
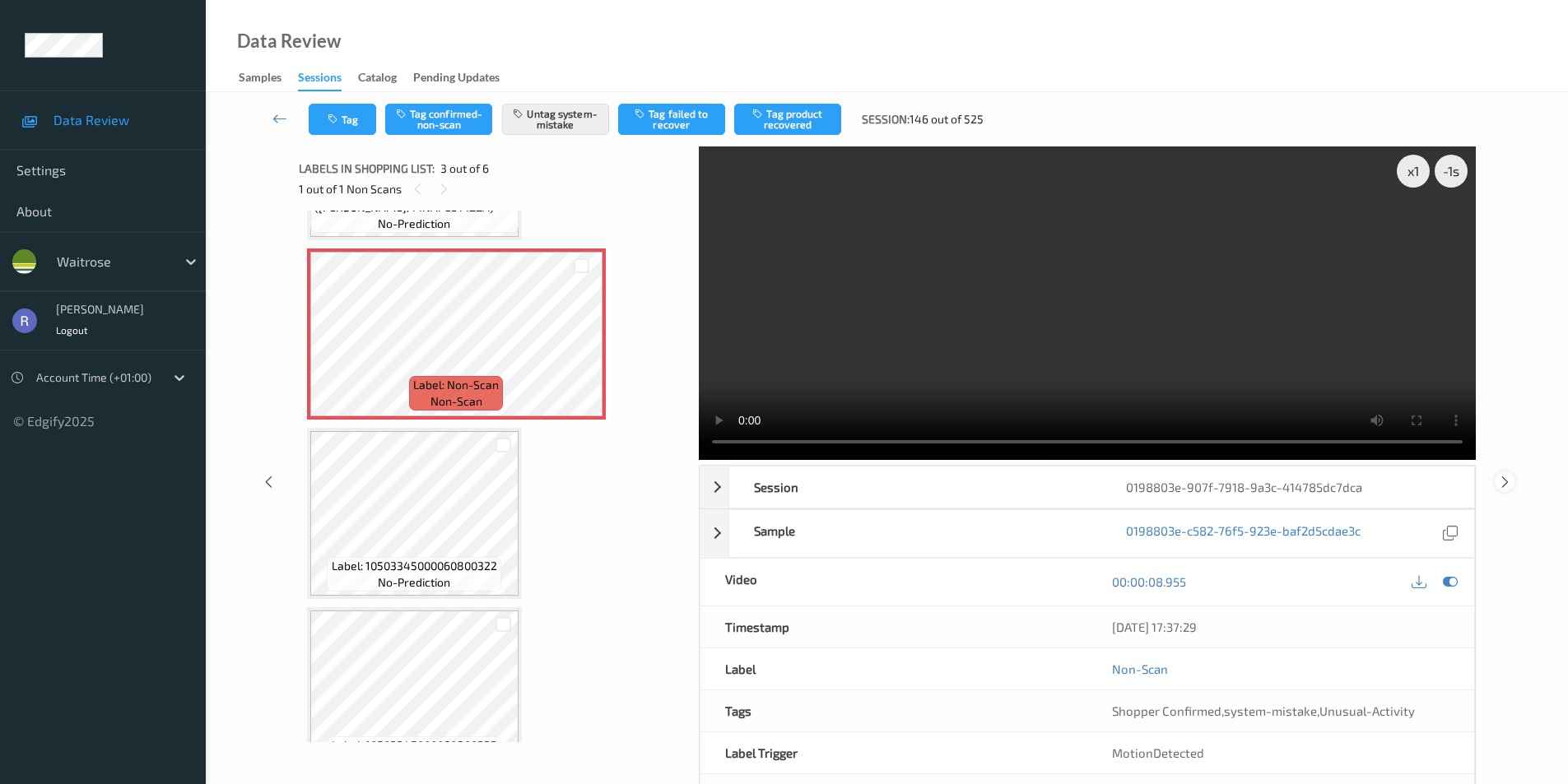
click at [1502, 481] on icon at bounding box center [1505, 481] width 14 height 15
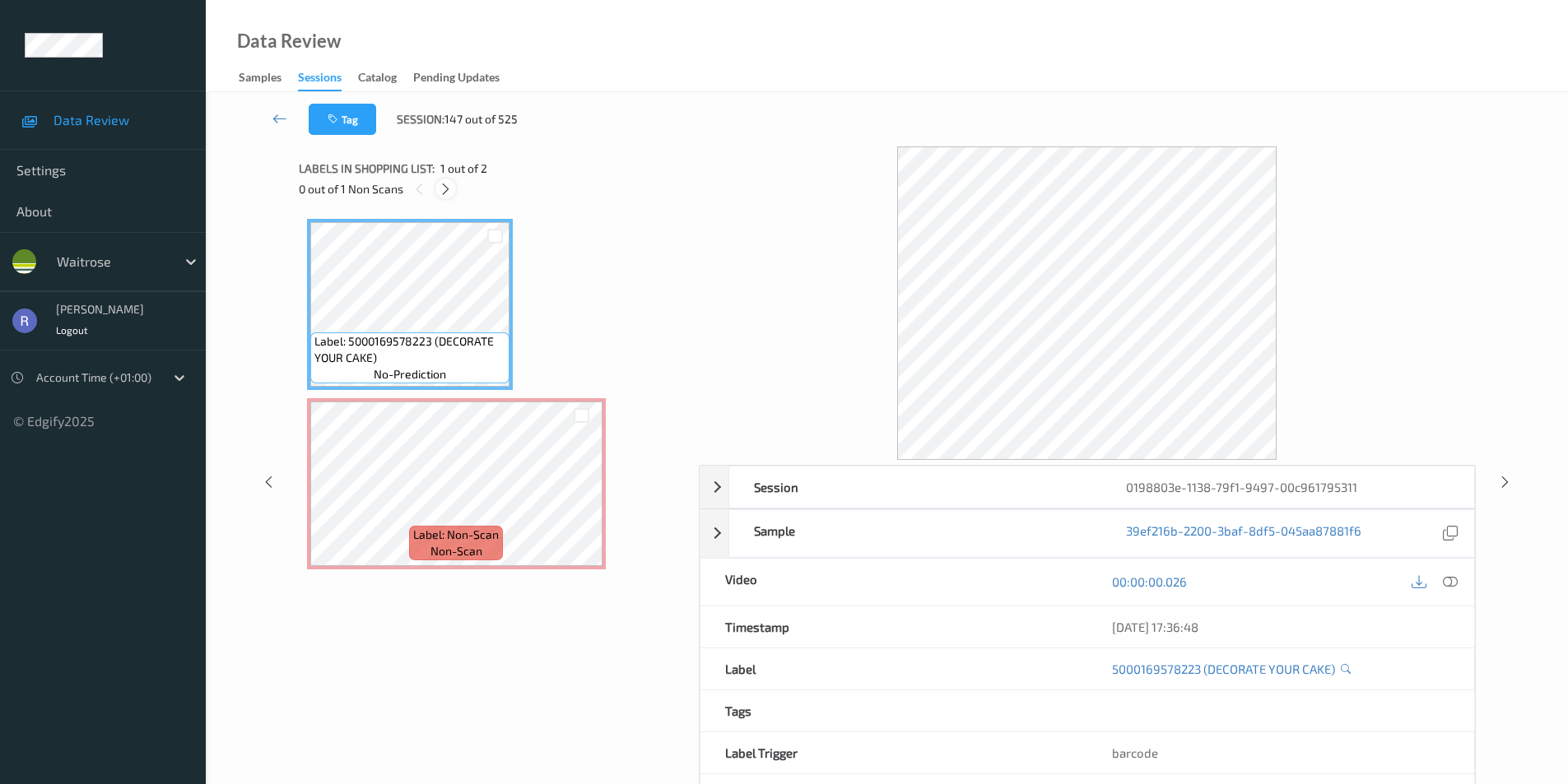
click at [441, 186] on icon at bounding box center [446, 189] width 14 height 15
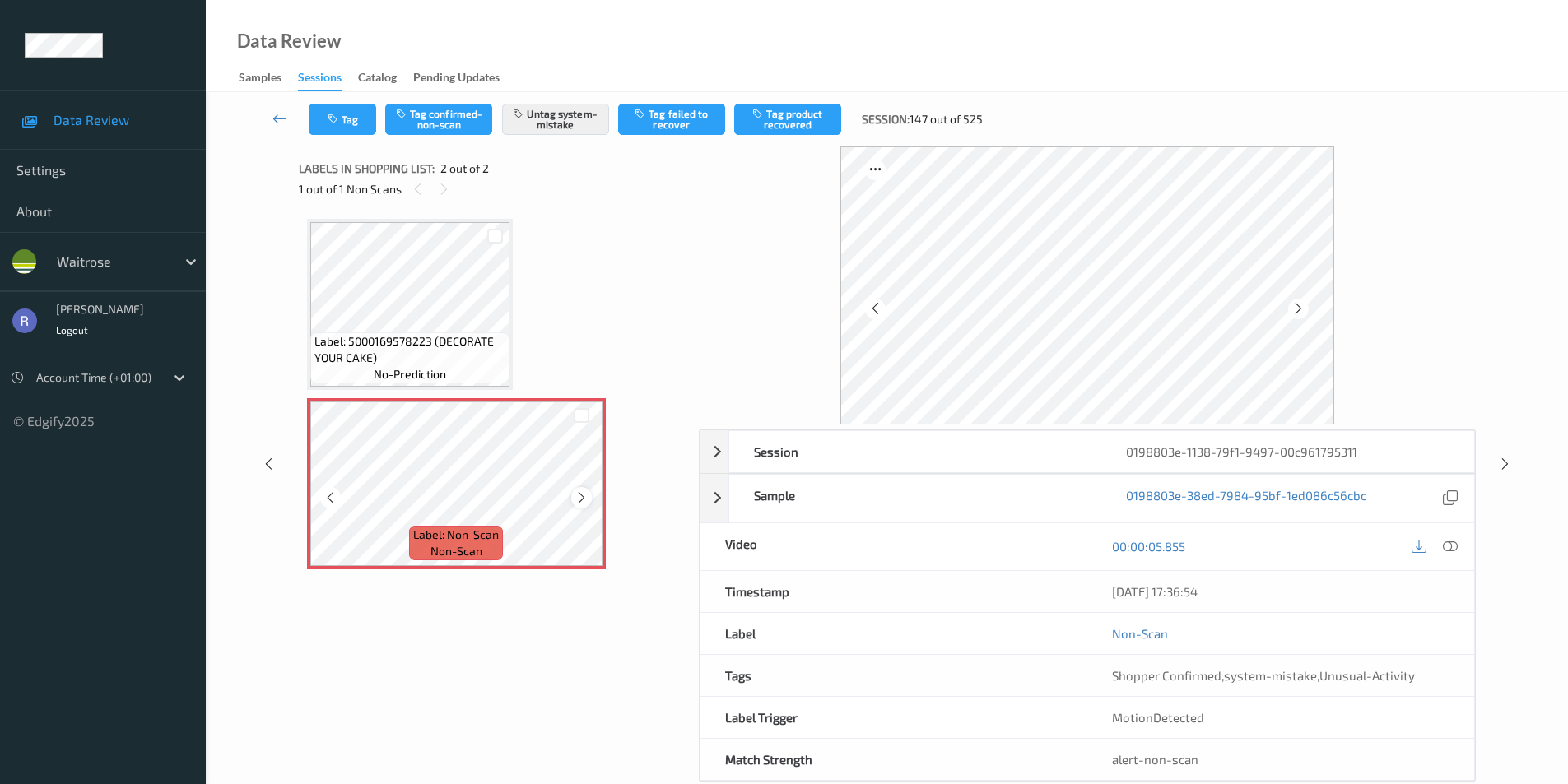
click at [578, 490] on div at bounding box center [581, 497] width 20 height 20
click at [580, 491] on icon at bounding box center [582, 498] width 14 height 15
click at [1502, 459] on icon at bounding box center [1505, 464] width 14 height 15
click at [1502, 461] on icon at bounding box center [1505, 464] width 14 height 15
click at [575, 499] on icon at bounding box center [582, 498] width 14 height 15
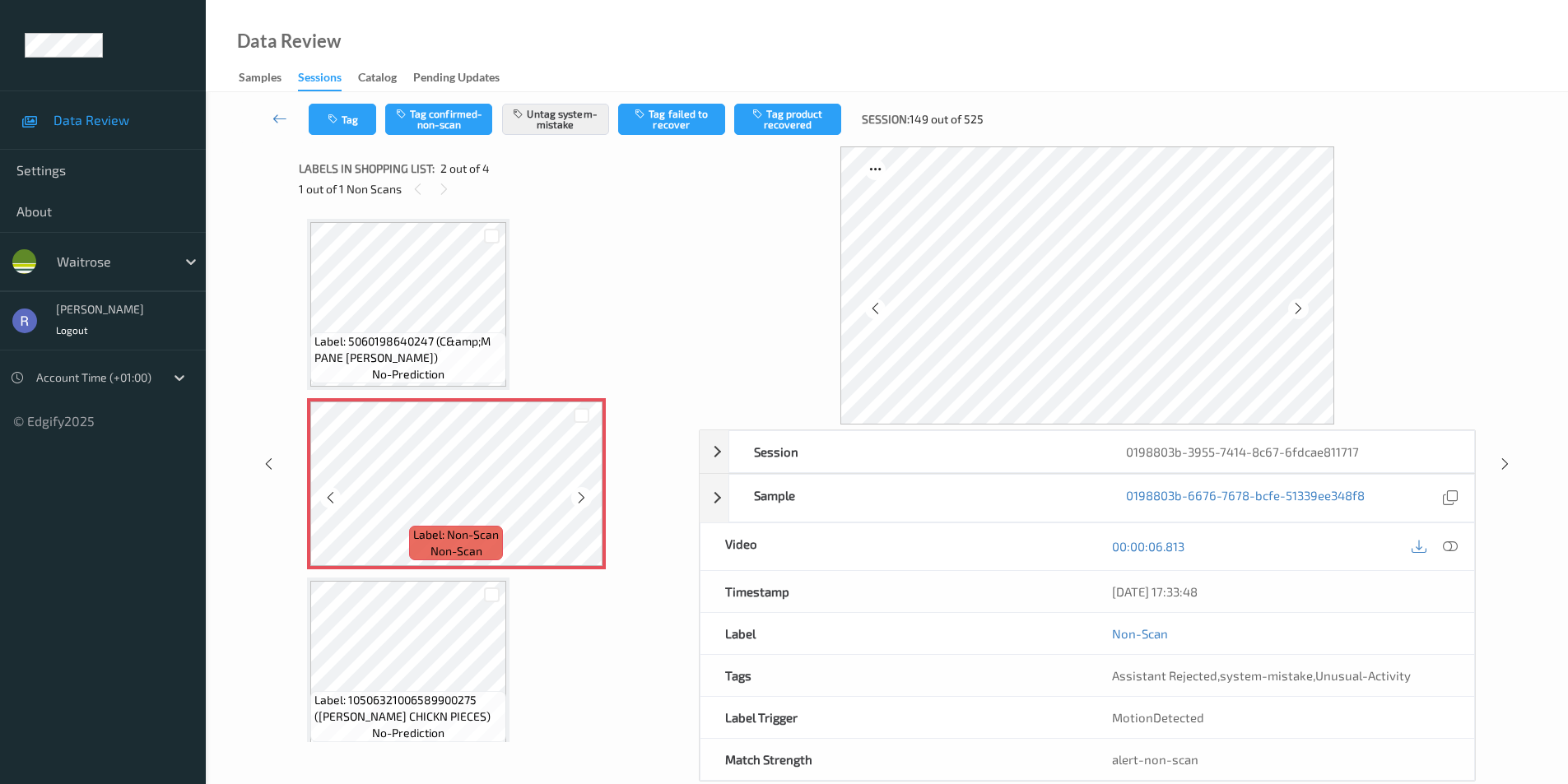
click at [575, 499] on icon at bounding box center [582, 498] width 14 height 15
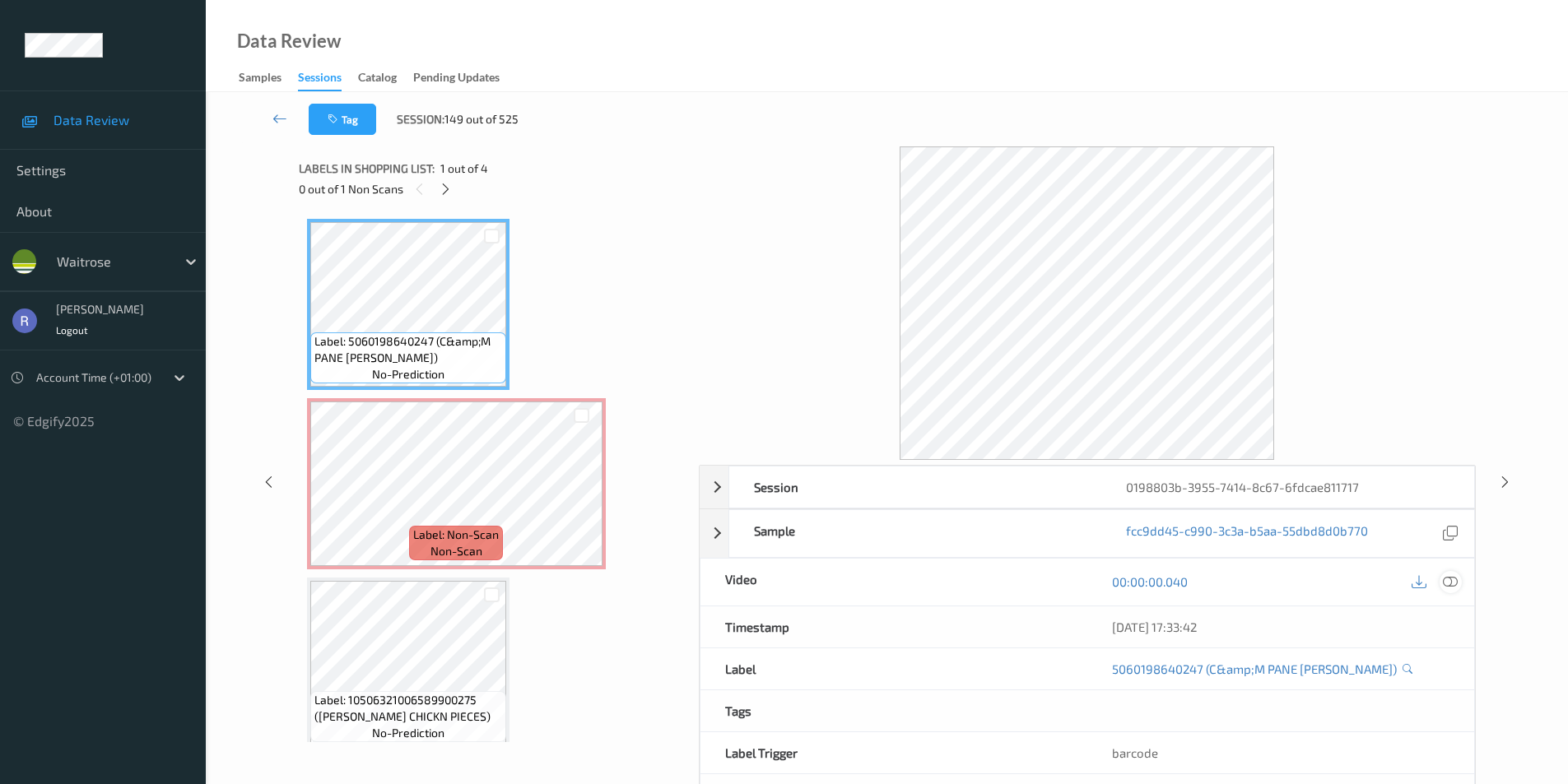
click at [1449, 579] on icon at bounding box center [1450, 582] width 15 height 15
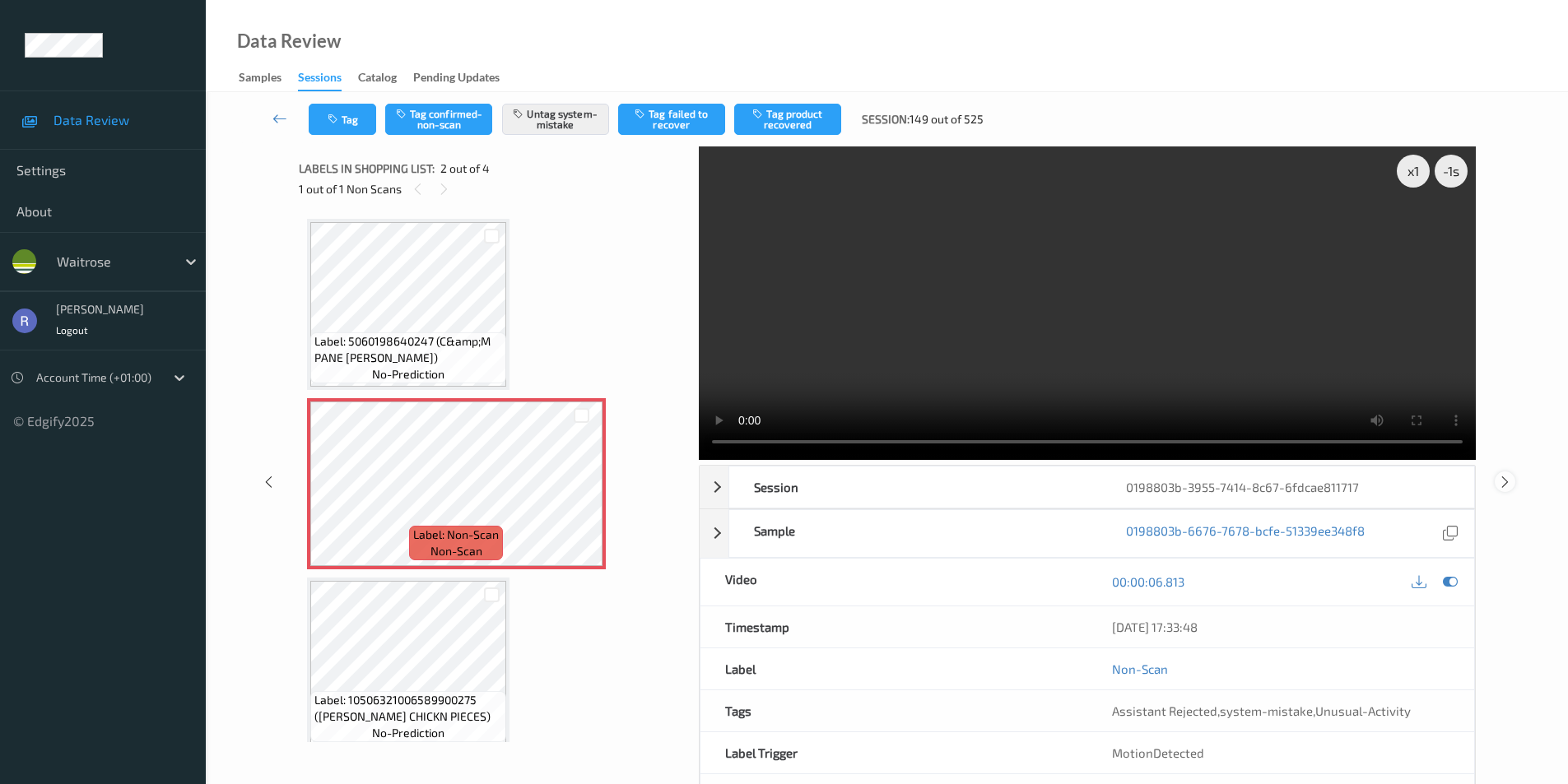
click at [1502, 482] on icon at bounding box center [1505, 481] width 14 height 15
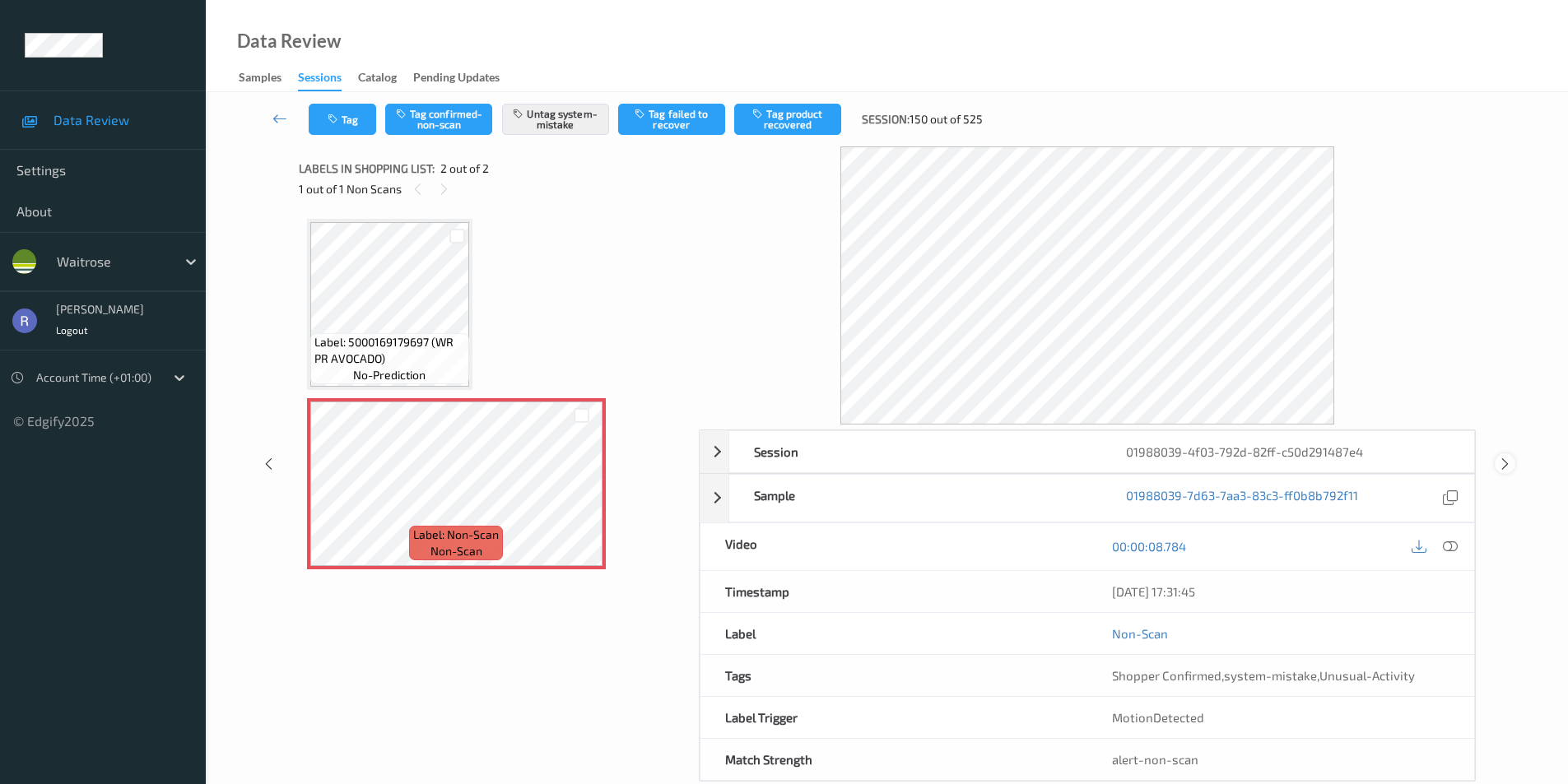
click at [1510, 470] on icon at bounding box center [1505, 464] width 14 height 15
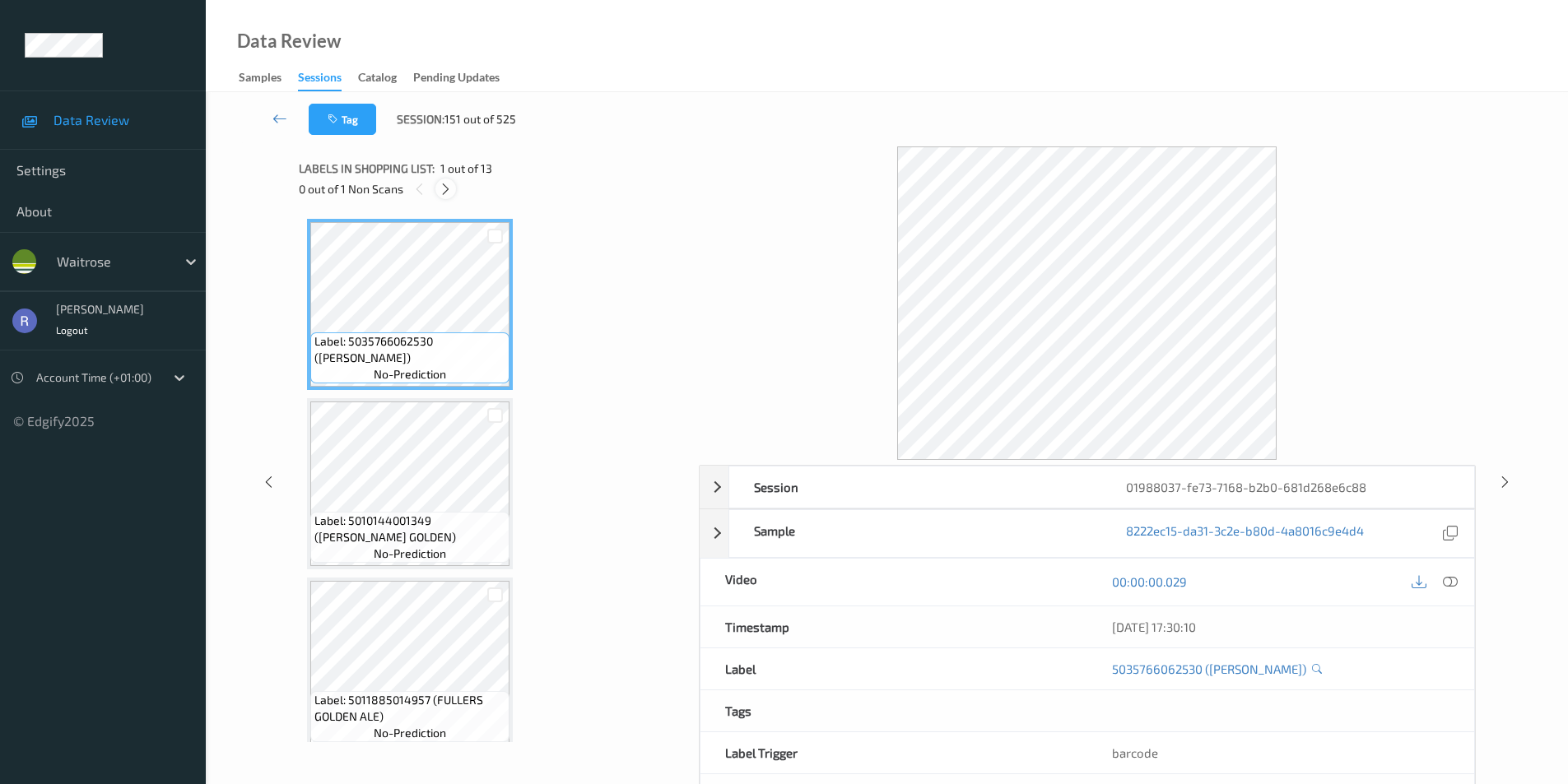
click at [446, 188] on icon at bounding box center [446, 189] width 14 height 15
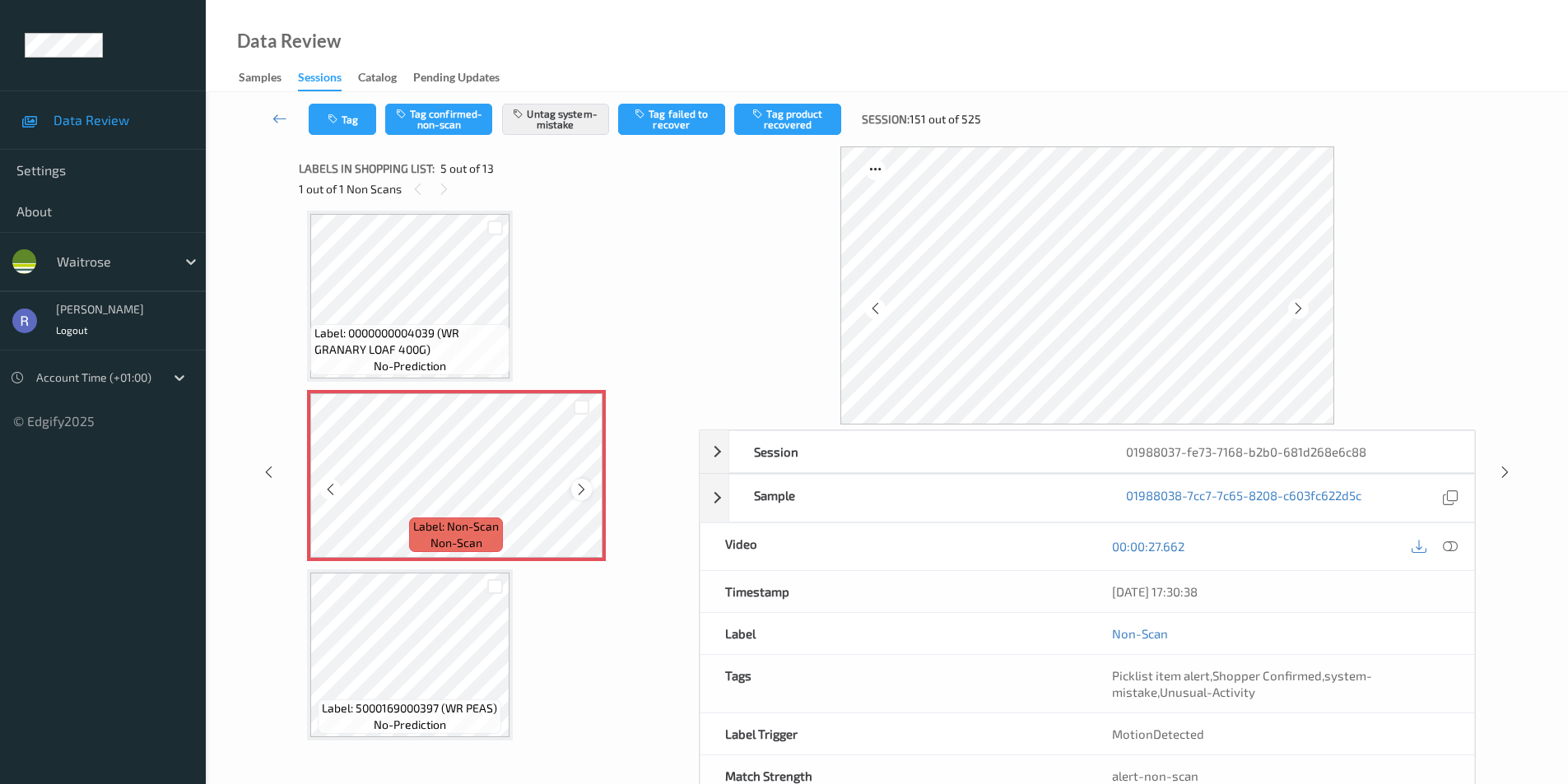
click at [586, 490] on icon at bounding box center [582, 490] width 14 height 15
click at [1504, 469] on icon at bounding box center [1505, 472] width 14 height 15
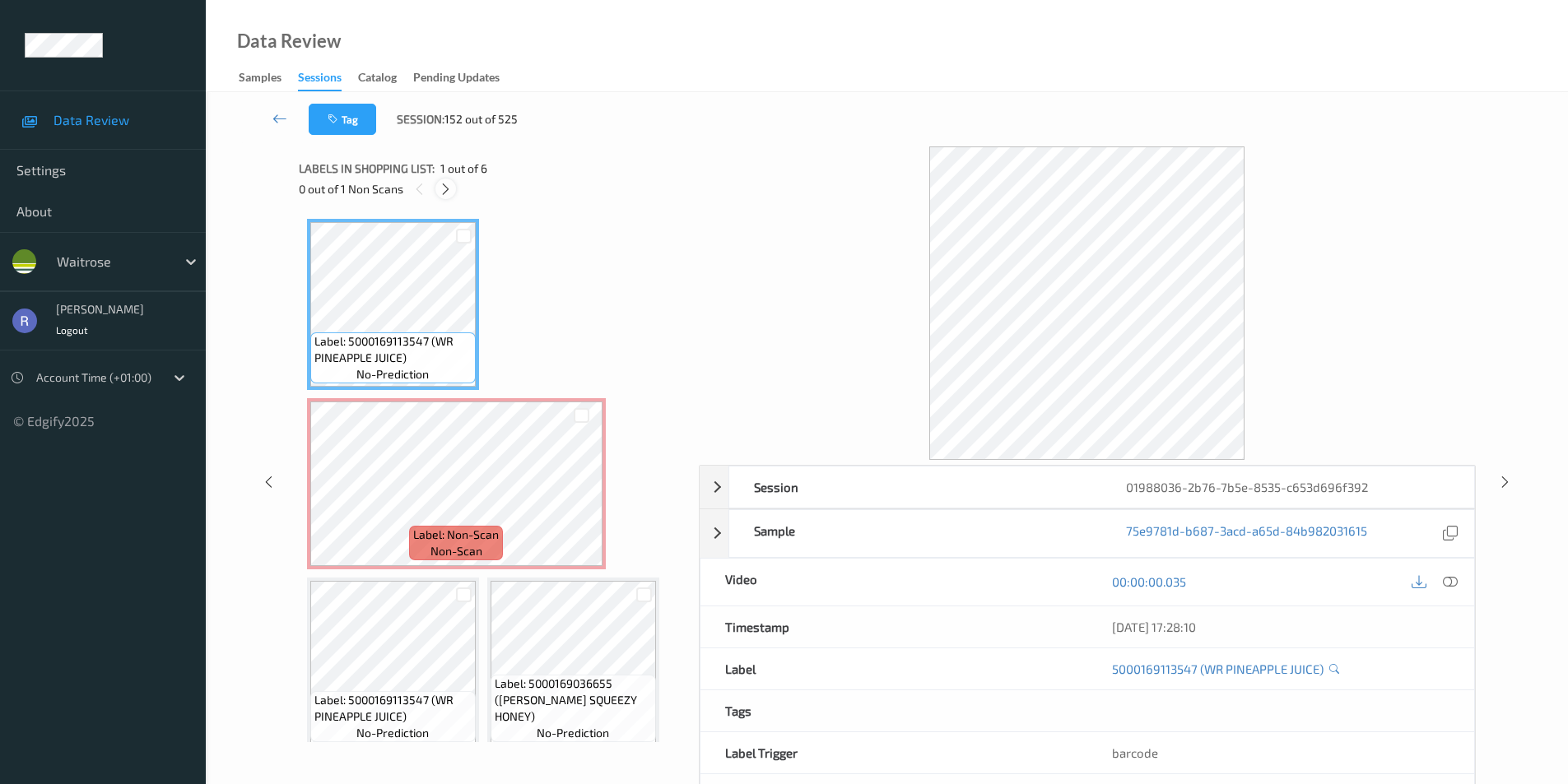
click at [444, 188] on icon at bounding box center [446, 189] width 14 height 15
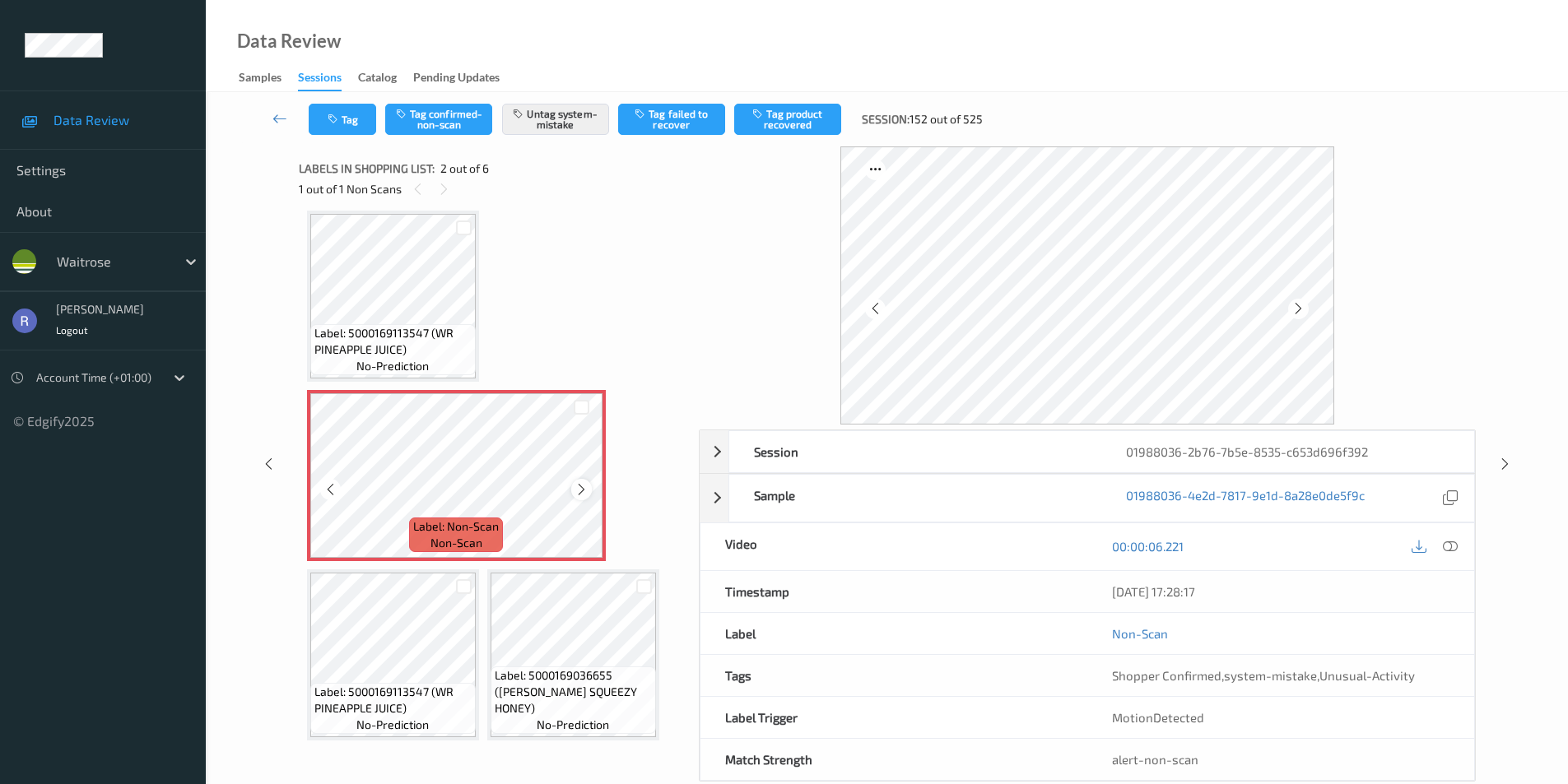
click at [589, 490] on div at bounding box center [581, 489] width 20 height 20
click at [1509, 460] on icon at bounding box center [1505, 464] width 14 height 15
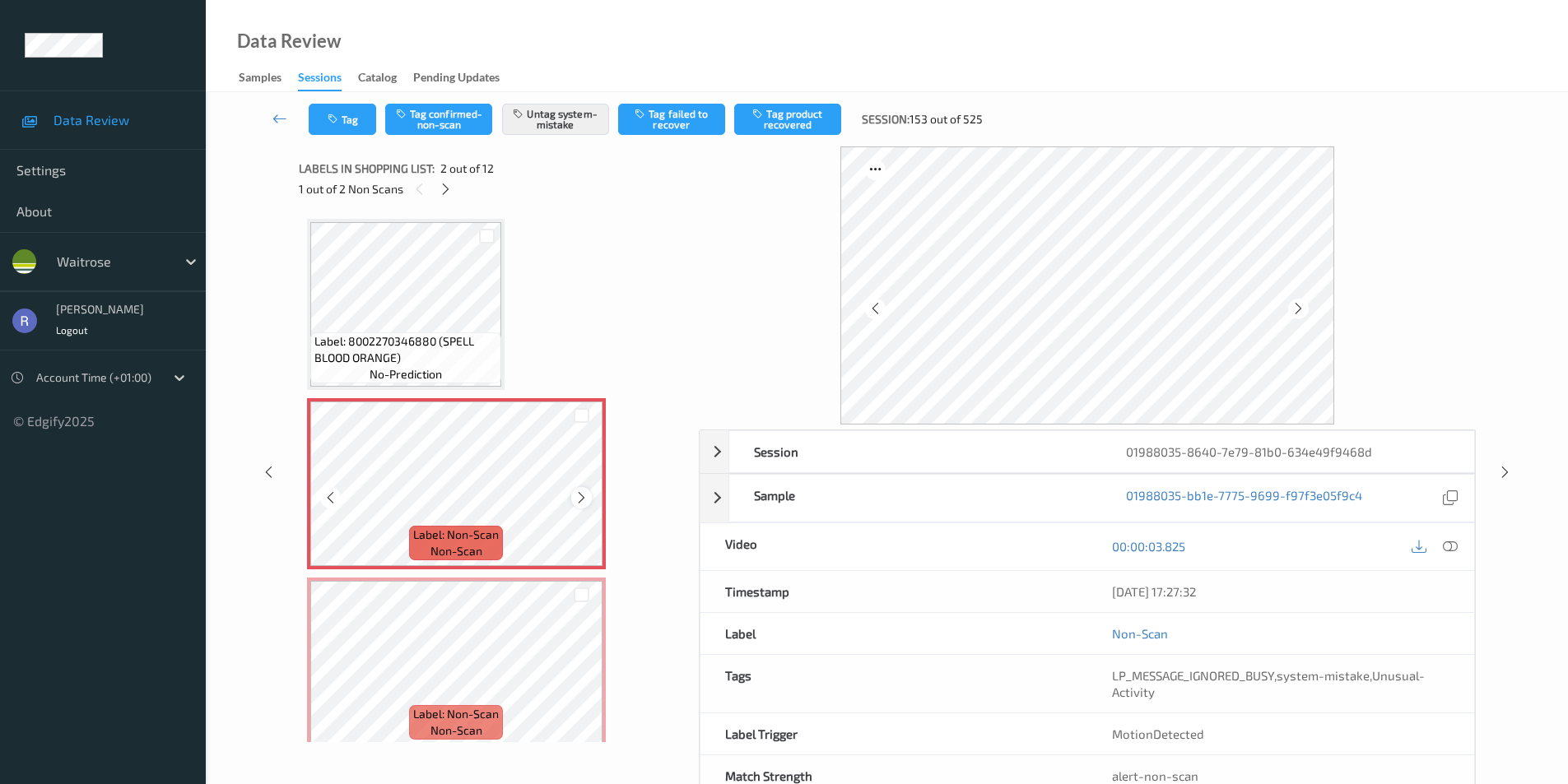
click at [582, 498] on icon at bounding box center [582, 498] width 14 height 15
click at [447, 186] on icon at bounding box center [446, 189] width 14 height 15
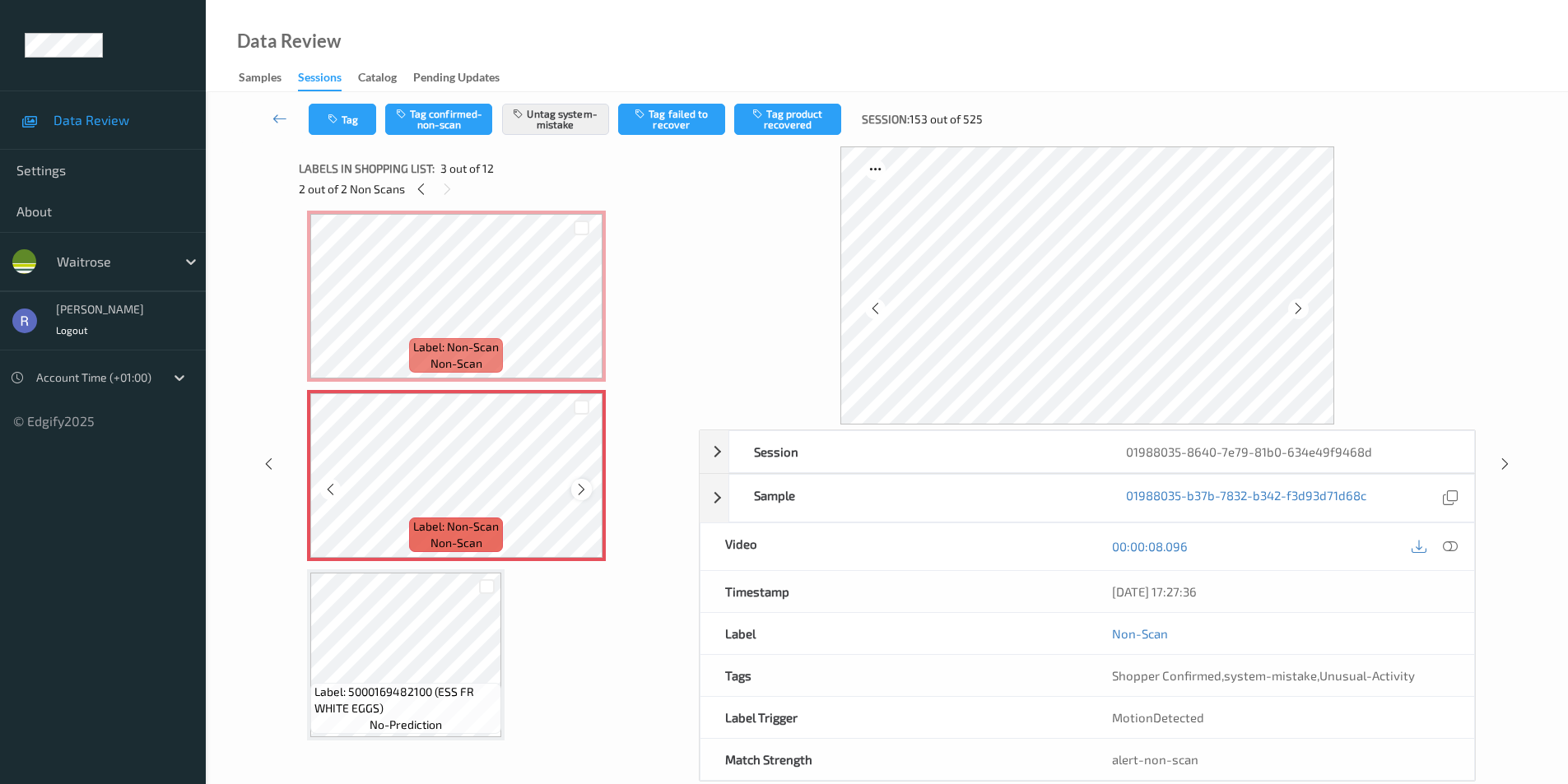
click at [577, 489] on icon at bounding box center [582, 490] width 14 height 15
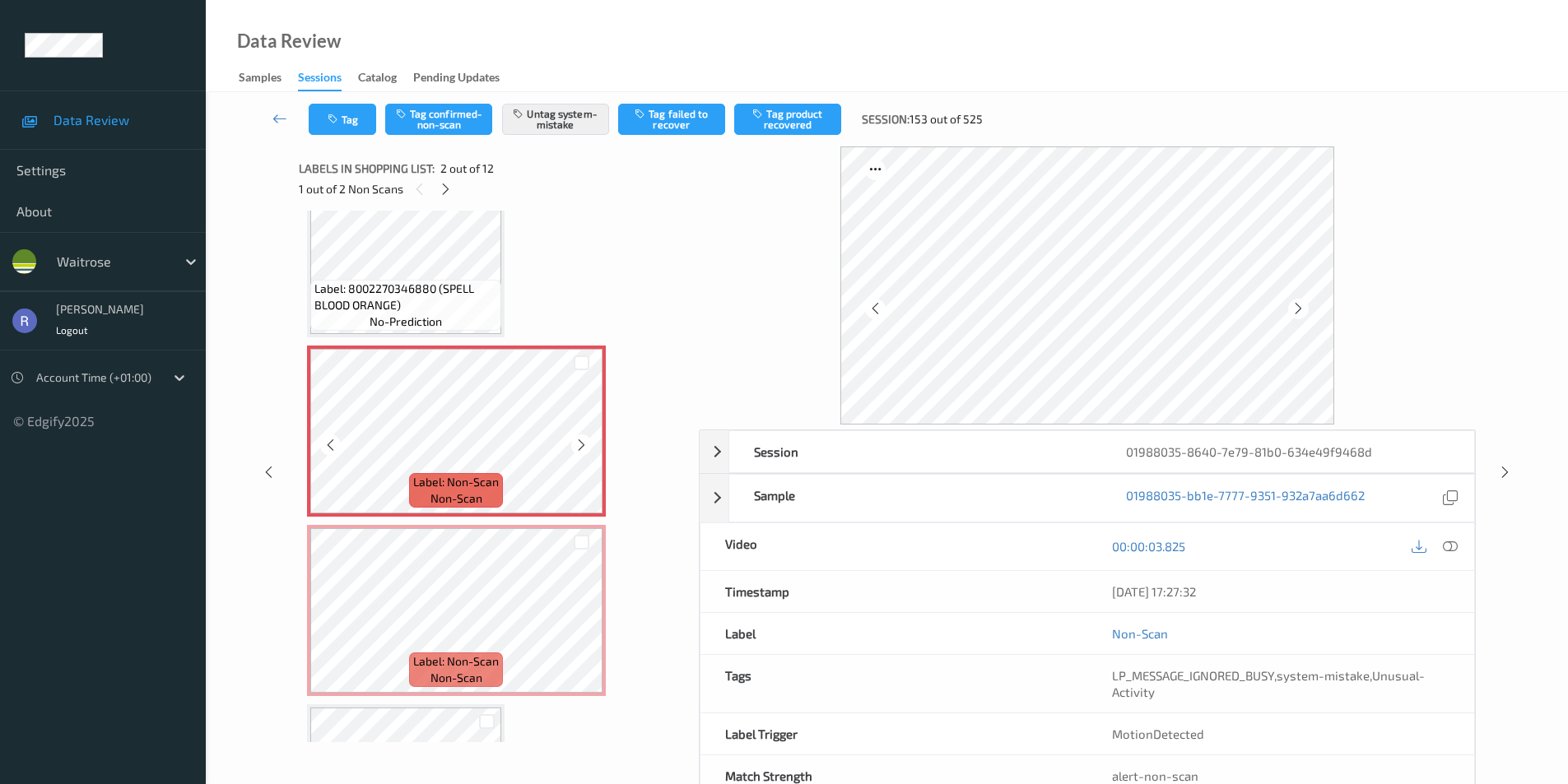
scroll to position [0, 0]
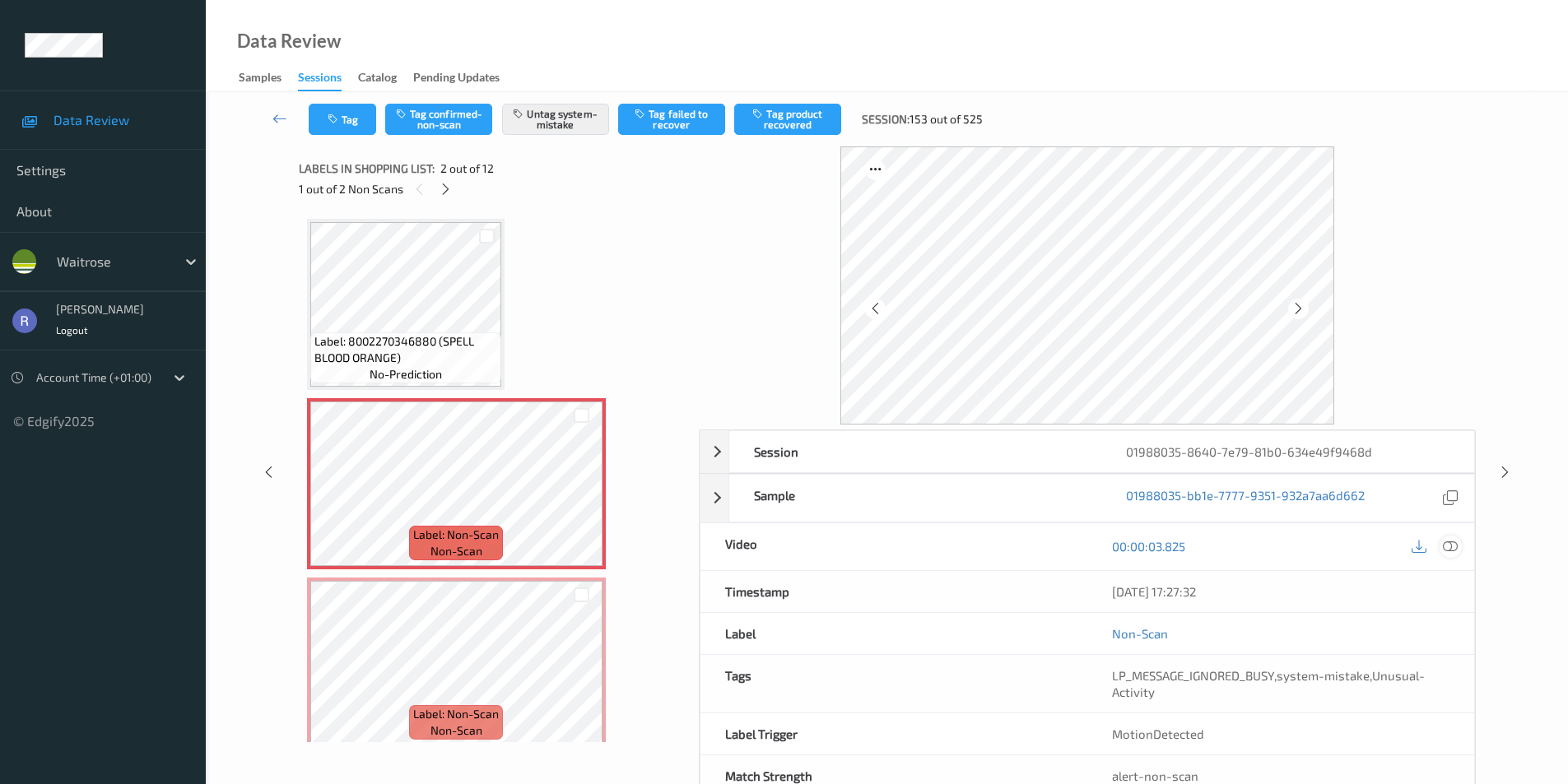
click at [1449, 545] on icon at bounding box center [1450, 546] width 15 height 15
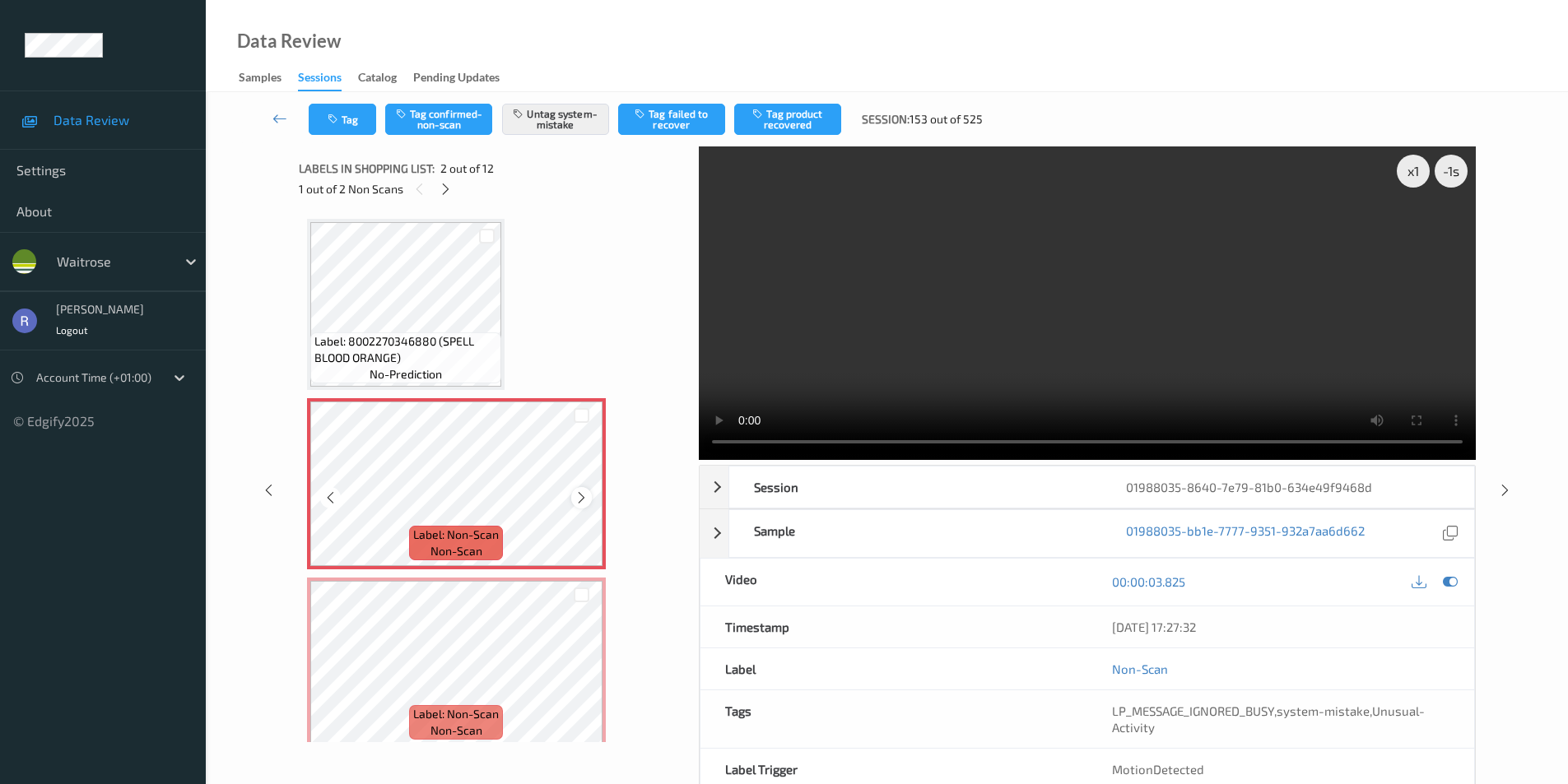
click at [587, 499] on icon at bounding box center [582, 498] width 14 height 15
drag, startPoint x: 587, startPoint y: 499, endPoint x: 610, endPoint y: 518, distance: 29.8
click at [602, 510] on div "Label: Non-Scan non-scan" at bounding box center [456, 484] width 299 height 171
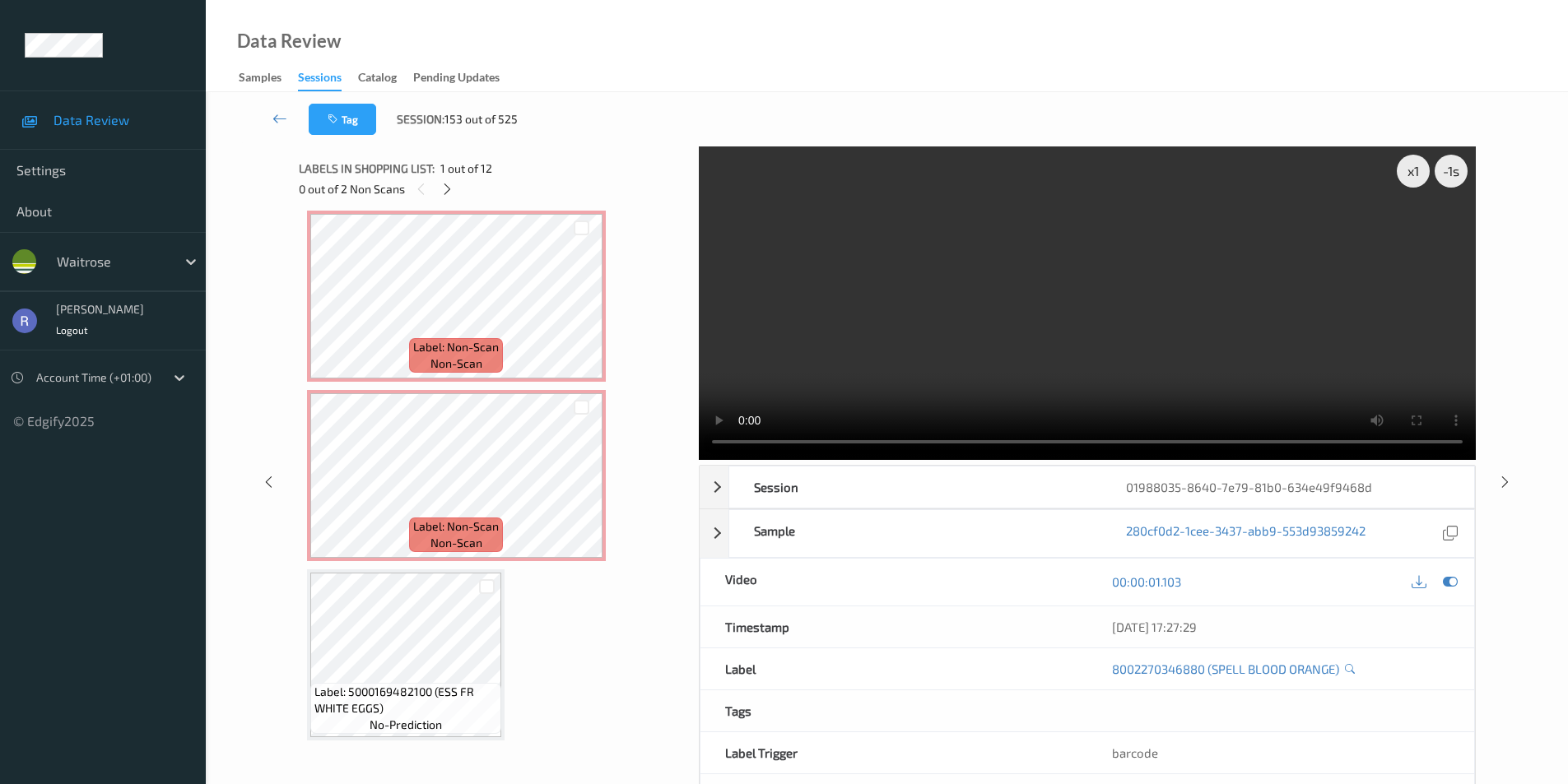
scroll to position [411, 0]
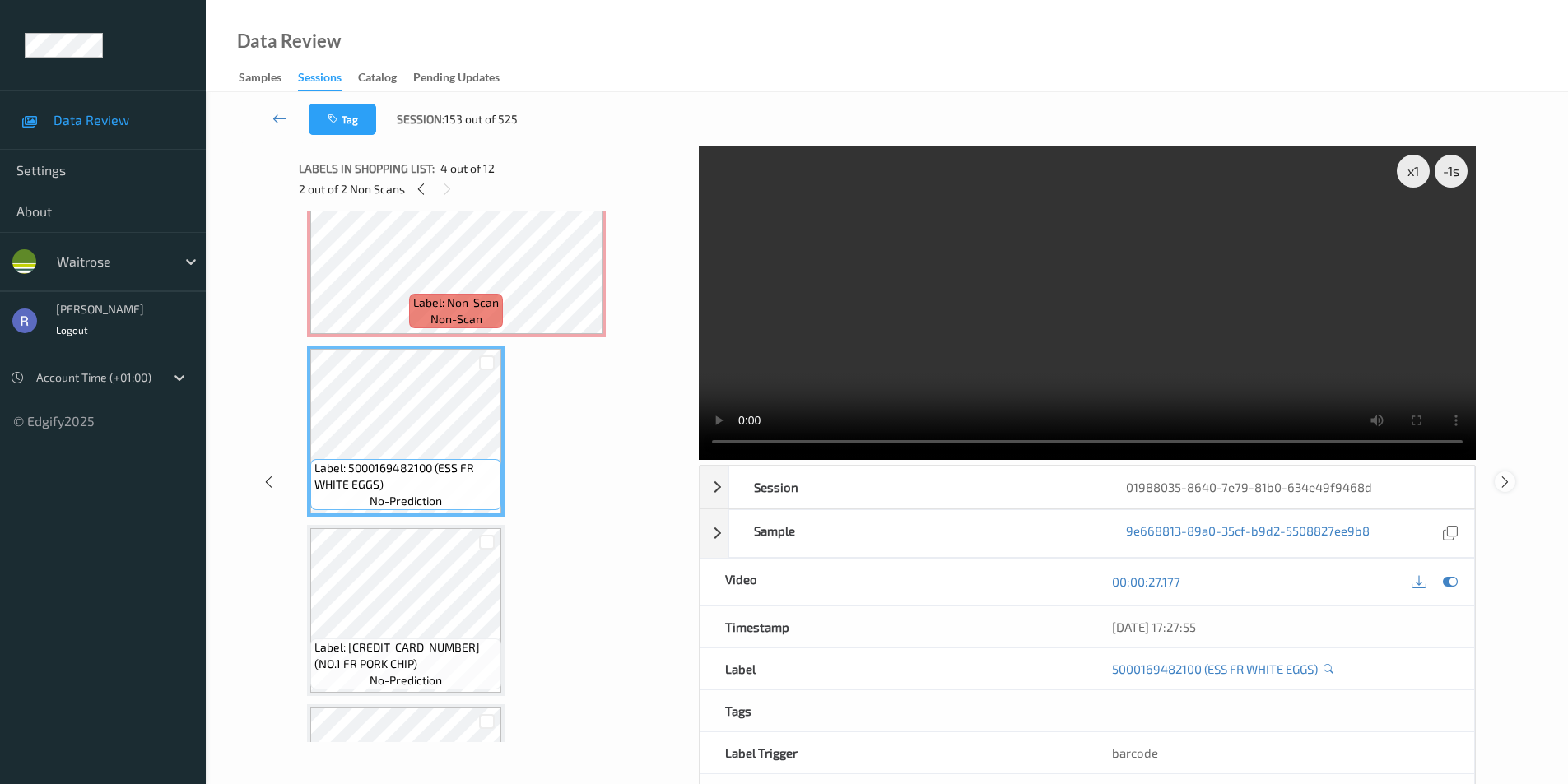
click at [1503, 481] on icon at bounding box center [1505, 481] width 14 height 15
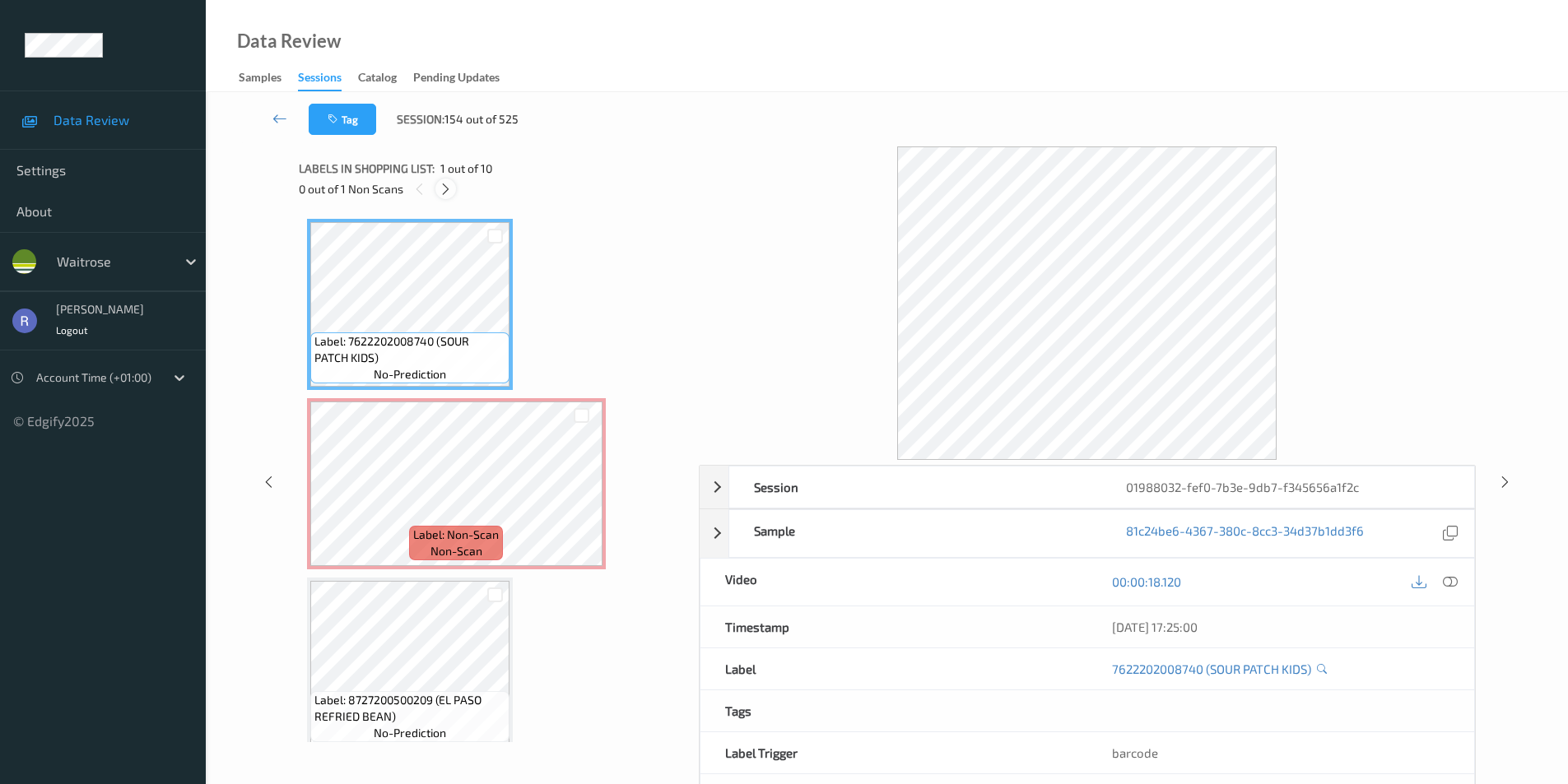
click at [450, 193] on icon at bounding box center [446, 189] width 14 height 15
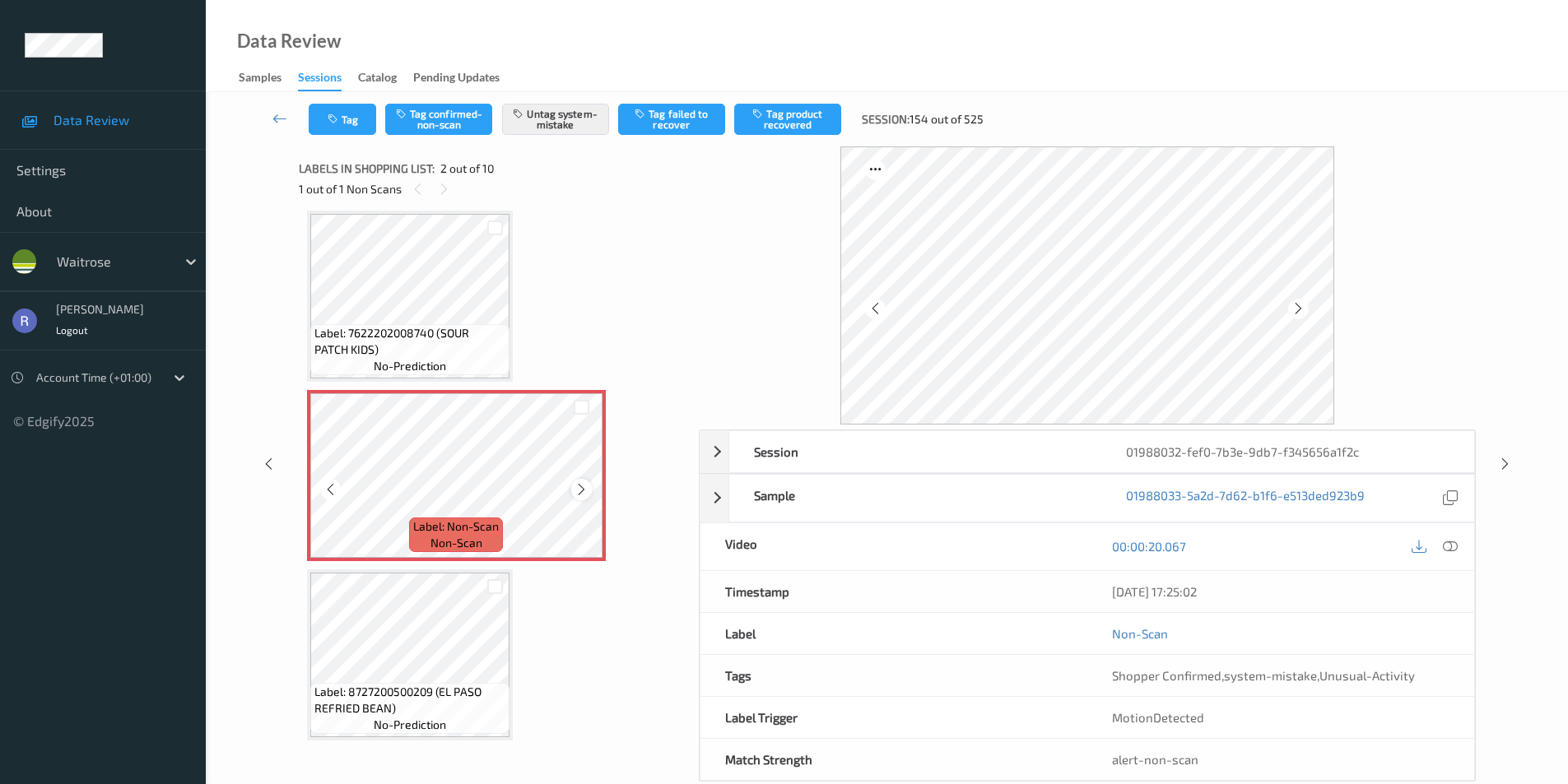
click at [573, 492] on div at bounding box center [581, 489] width 20 height 20
click at [1503, 458] on icon at bounding box center [1505, 464] width 14 height 15
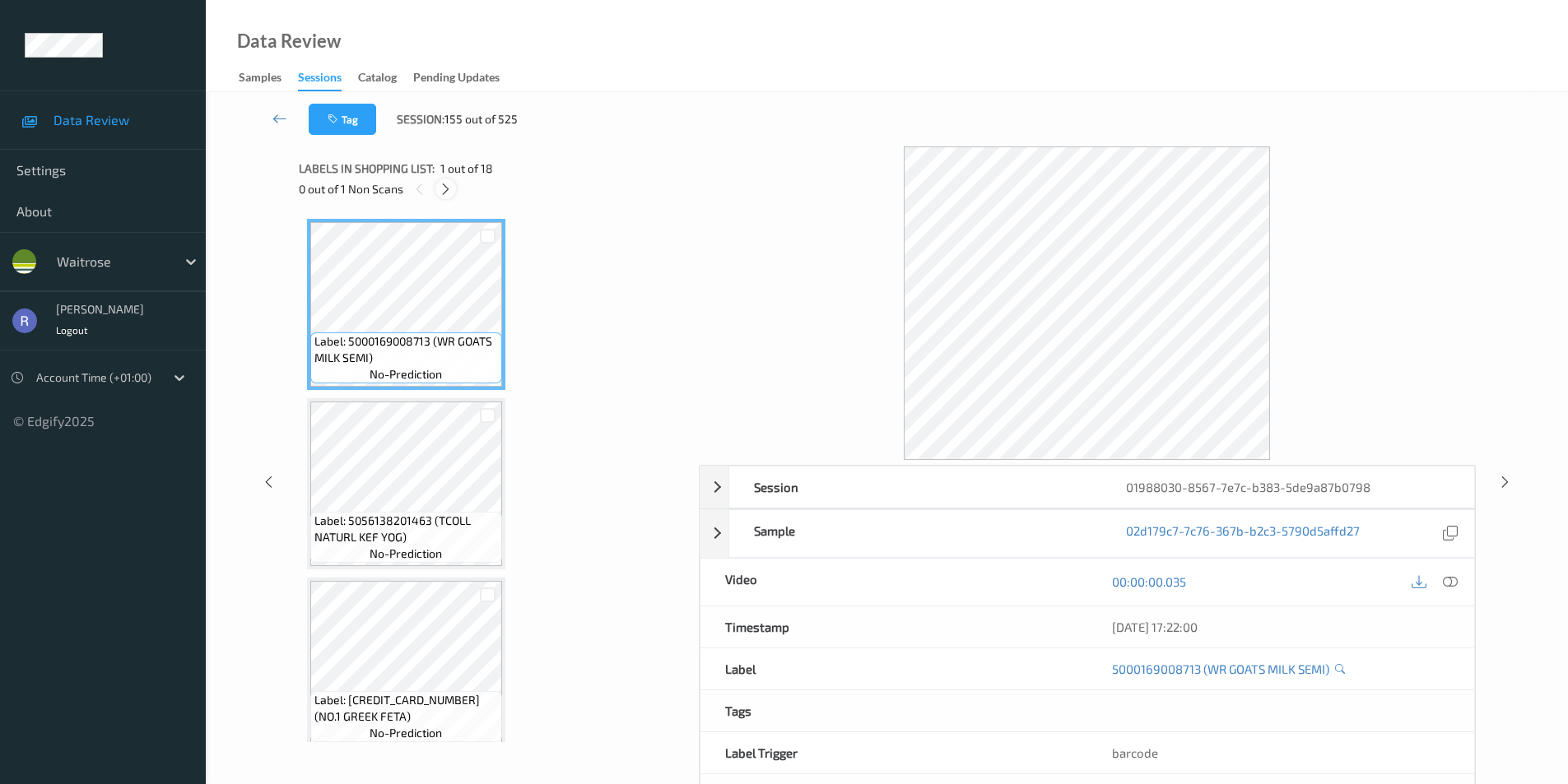
click at [447, 193] on icon at bounding box center [446, 189] width 14 height 15
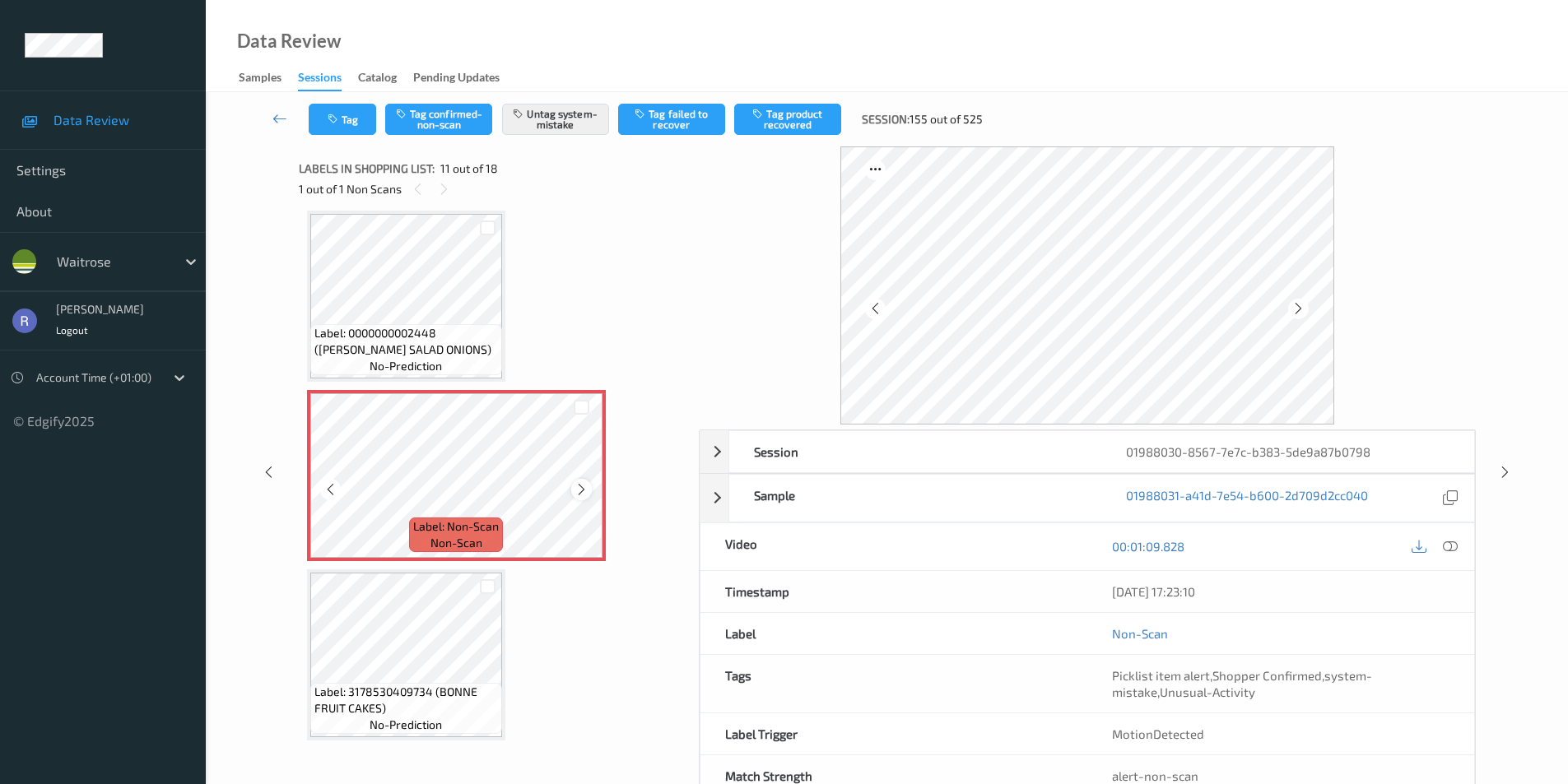
click at [577, 490] on icon at bounding box center [582, 490] width 14 height 15
click at [1506, 471] on icon at bounding box center [1505, 472] width 14 height 15
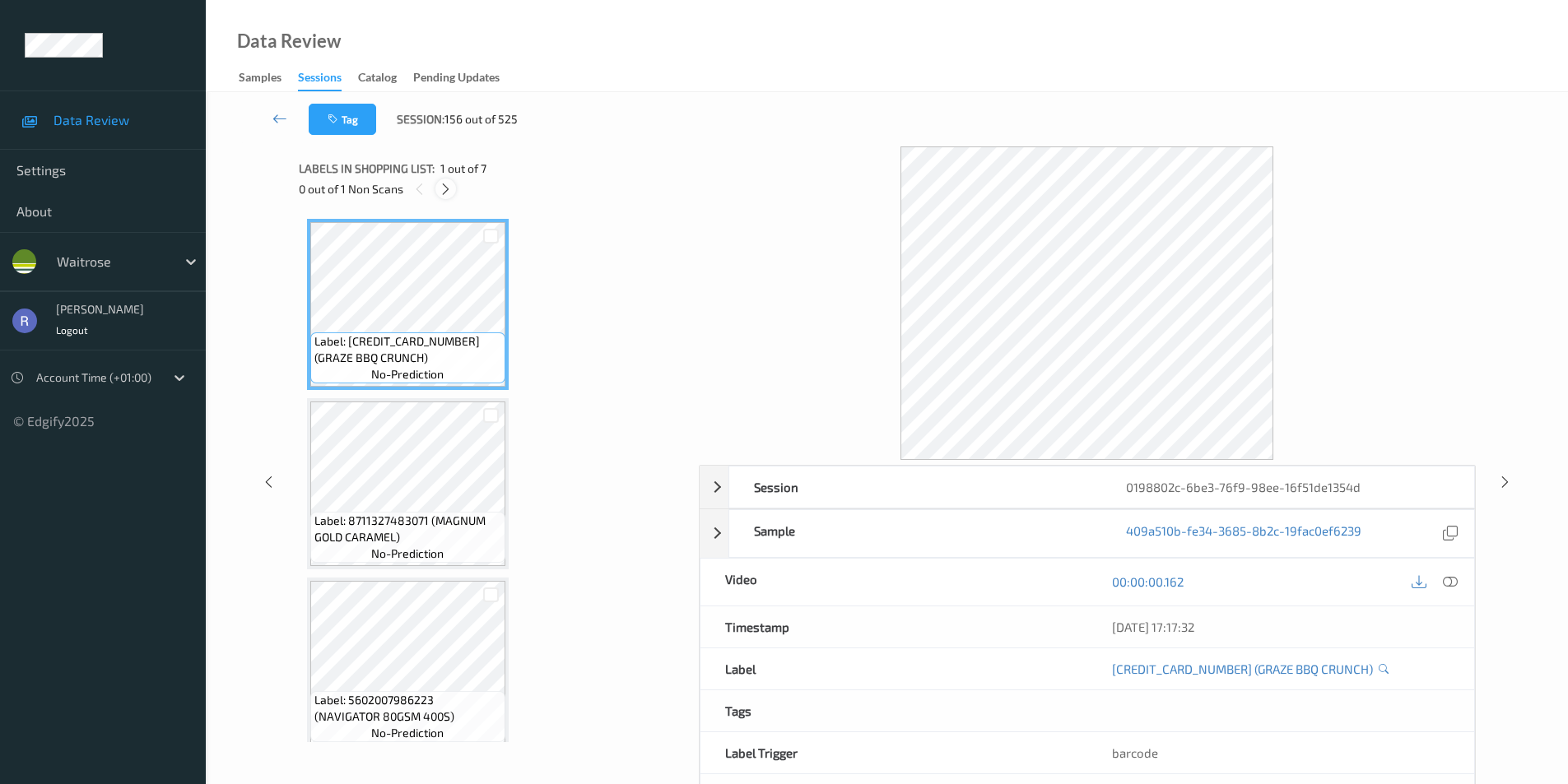
click at [451, 190] on icon at bounding box center [446, 189] width 14 height 15
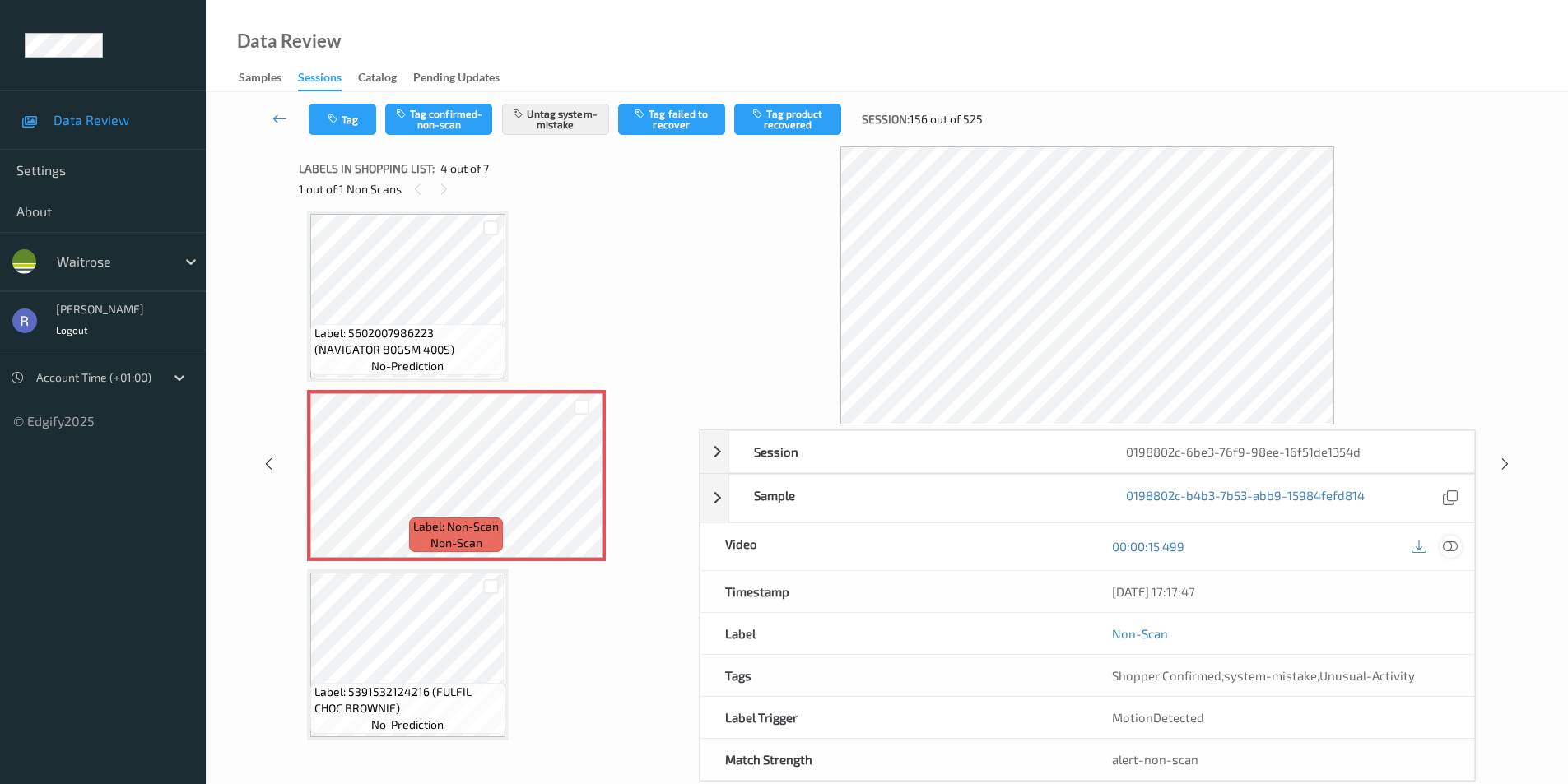
click at [1448, 545] on icon at bounding box center [1450, 546] width 15 height 15
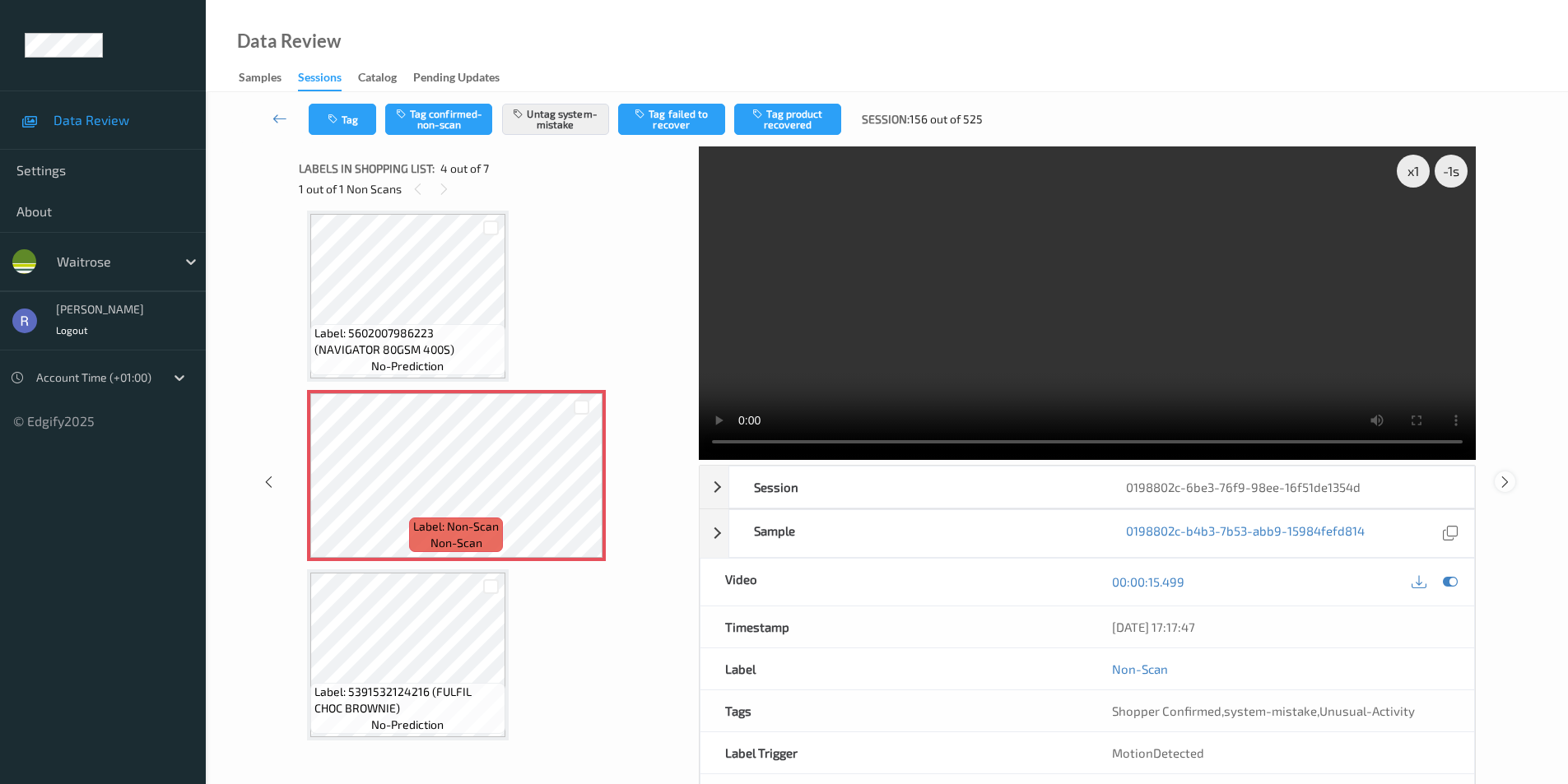
click at [1507, 475] on icon at bounding box center [1505, 481] width 14 height 15
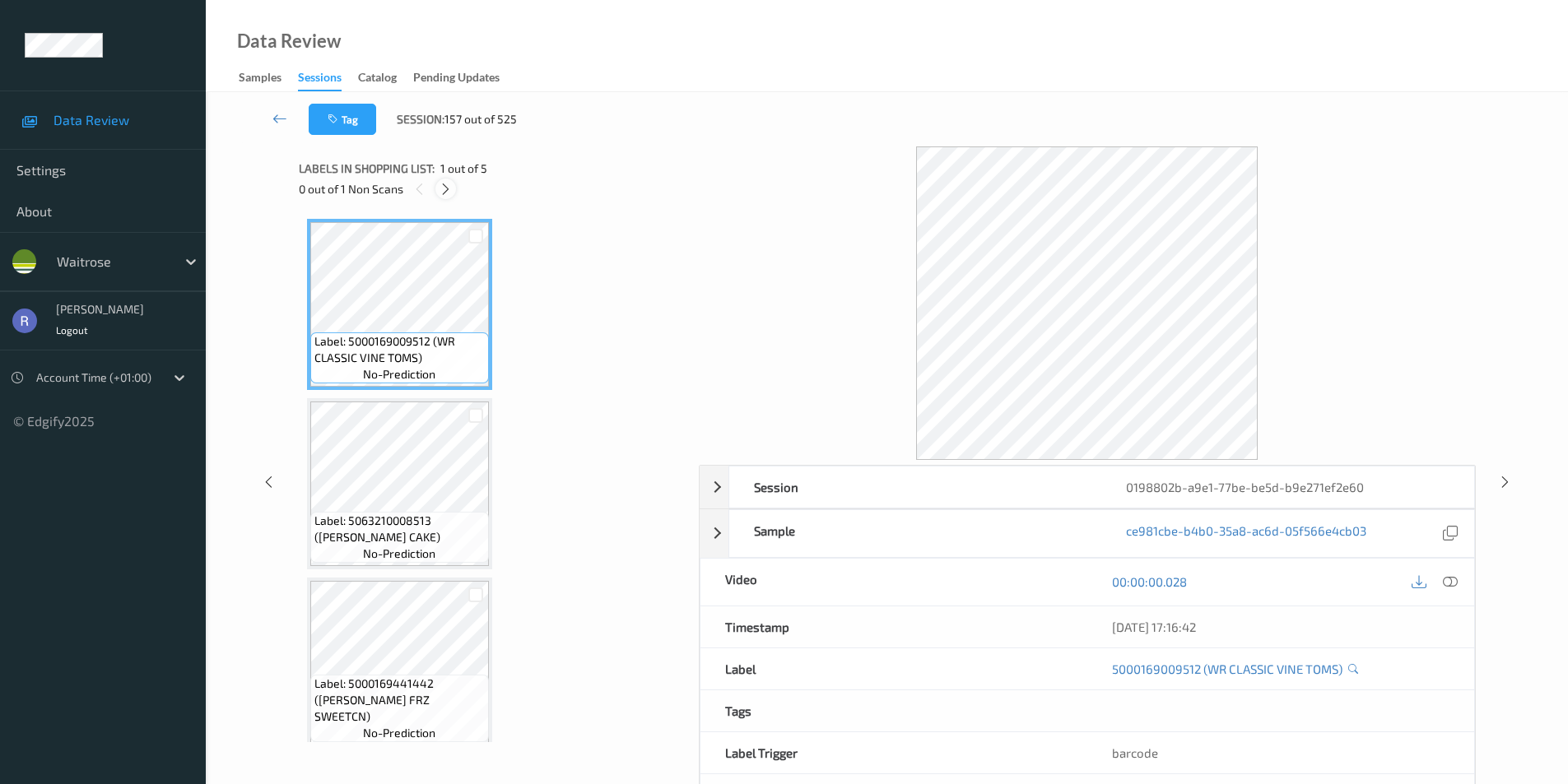
click at [448, 190] on icon at bounding box center [446, 189] width 14 height 15
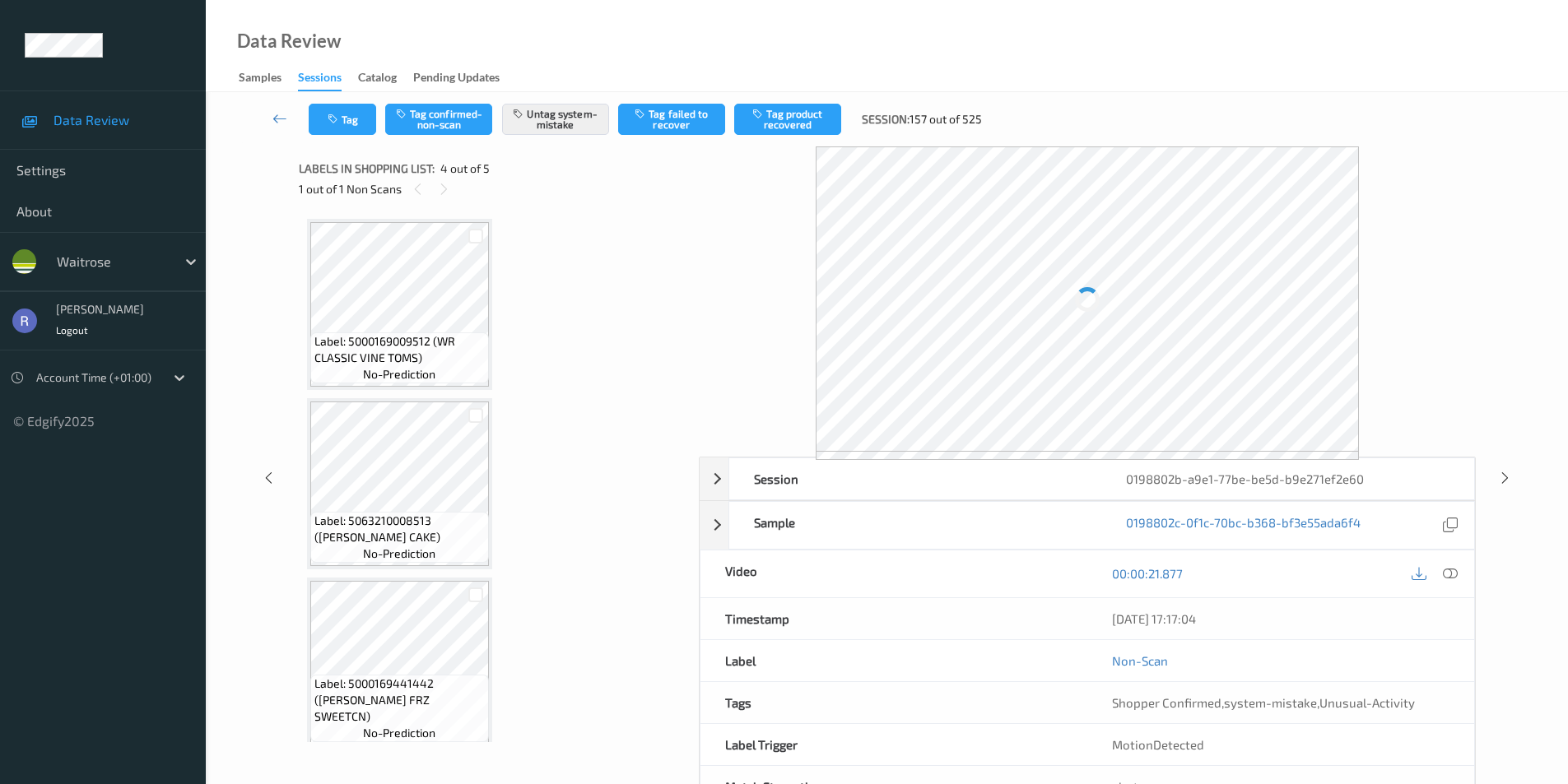
scroll to position [367, 0]
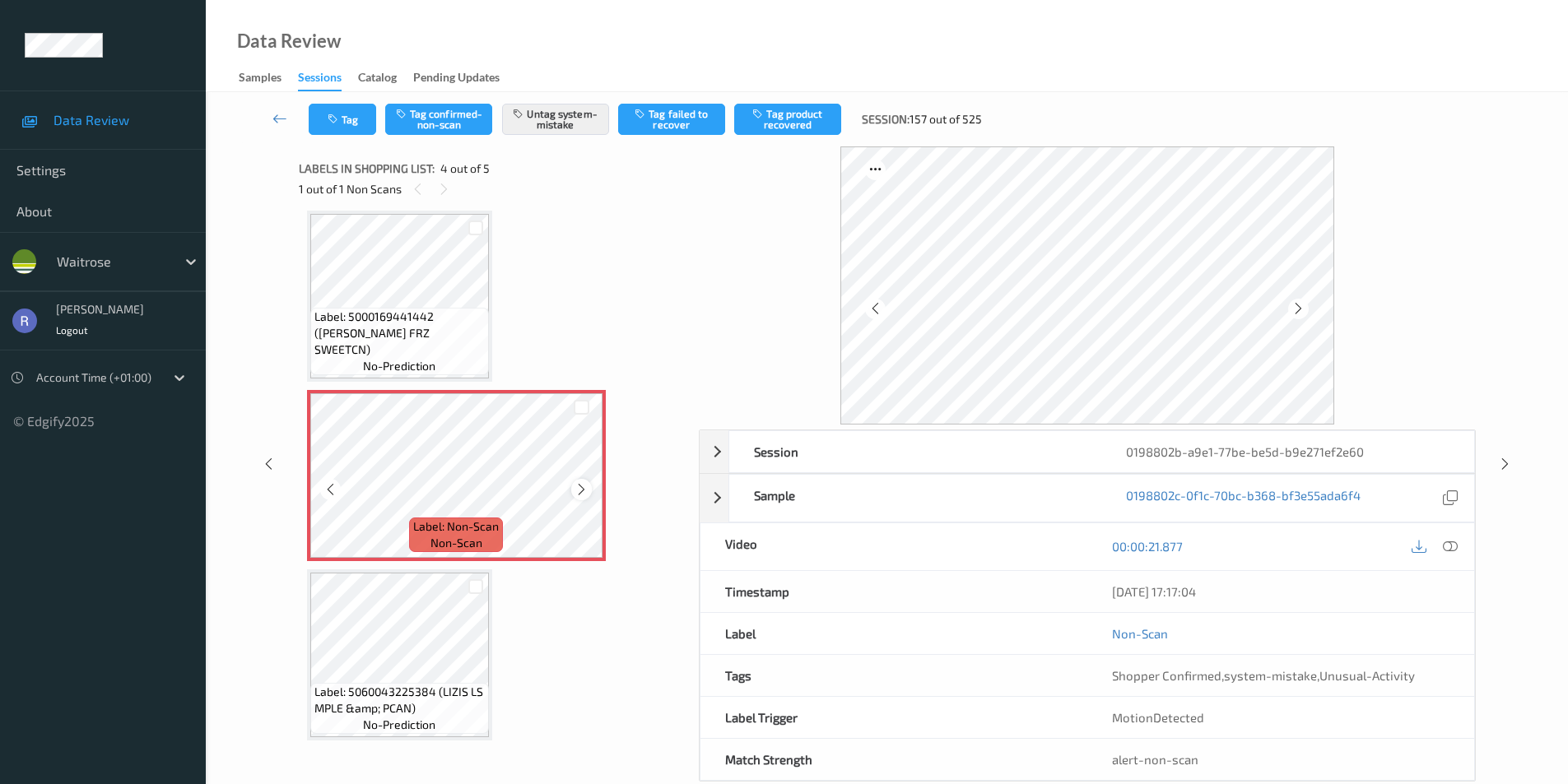
click at [581, 491] on icon at bounding box center [582, 490] width 14 height 15
click at [524, 304] on div "Label: 5000169009512 (WR CLASSIC VINE TOMS) no-prediction Label: 5063210008513 …" at bounding box center [493, 295] width 372 height 888
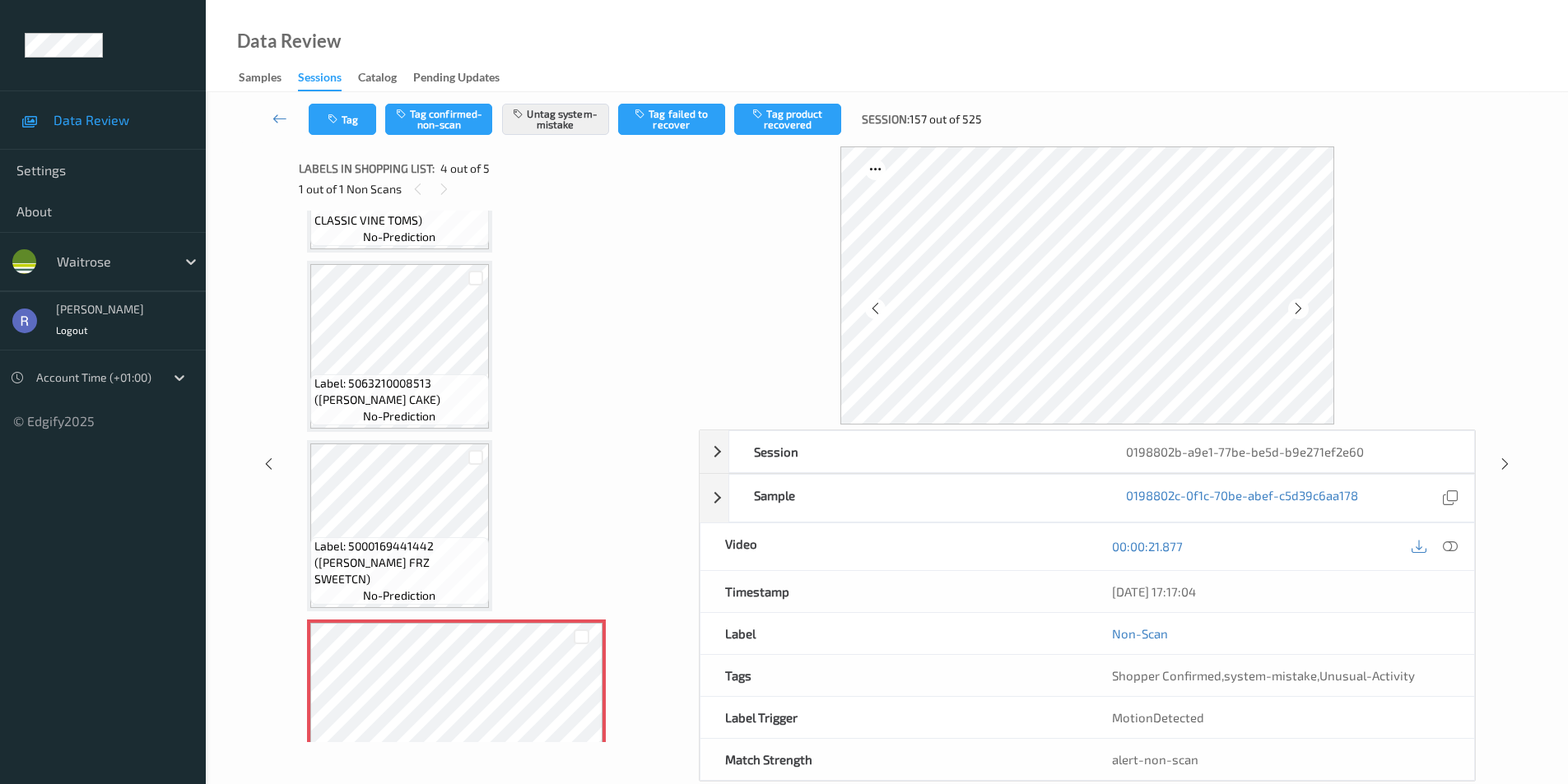
scroll to position [120, 0]
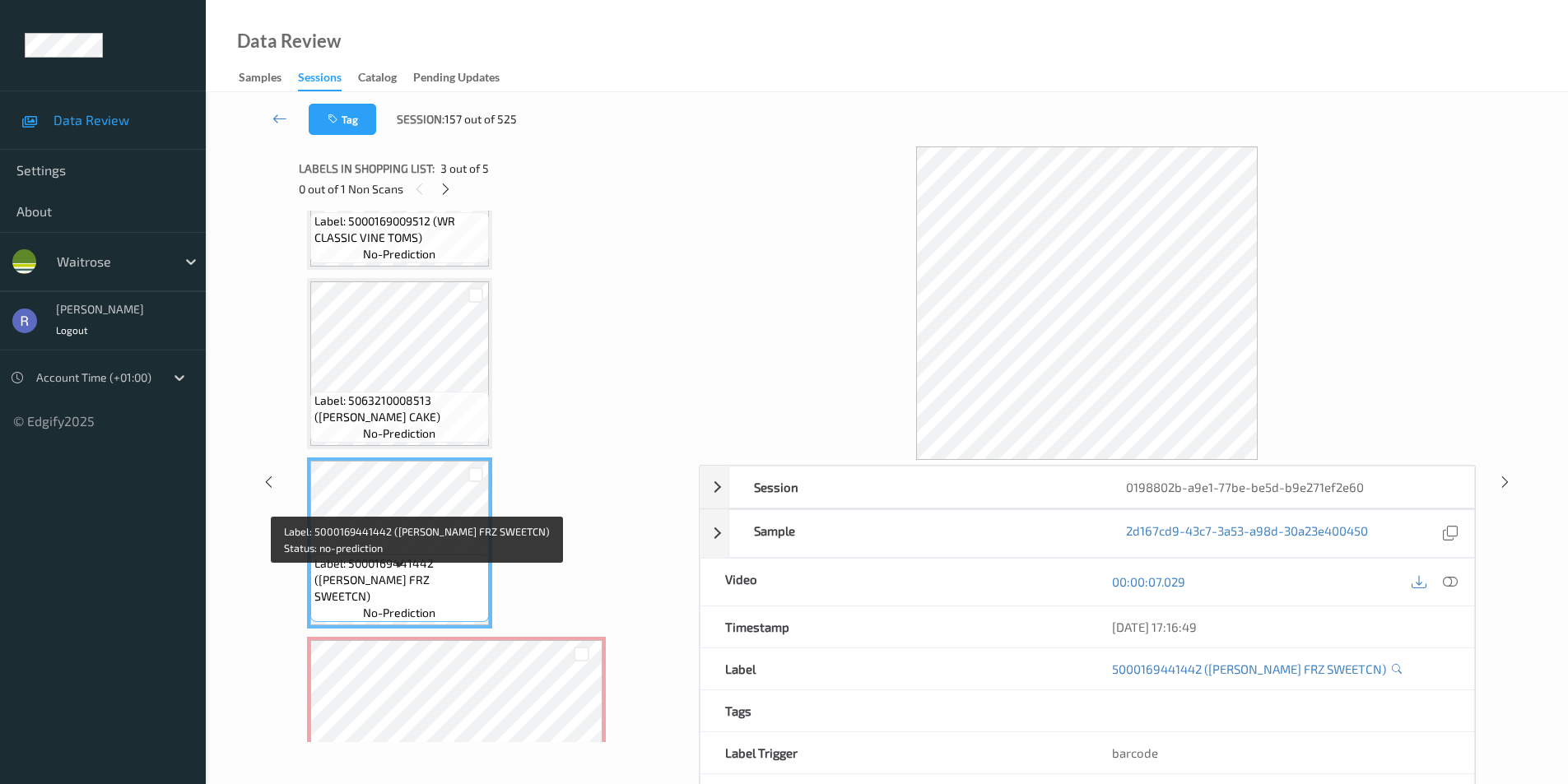
click at [435, 624] on div "Label: 5000169441442 ([PERSON_NAME] FRZ SWEETCN) no-prediction" at bounding box center [399, 544] width 185 height 171
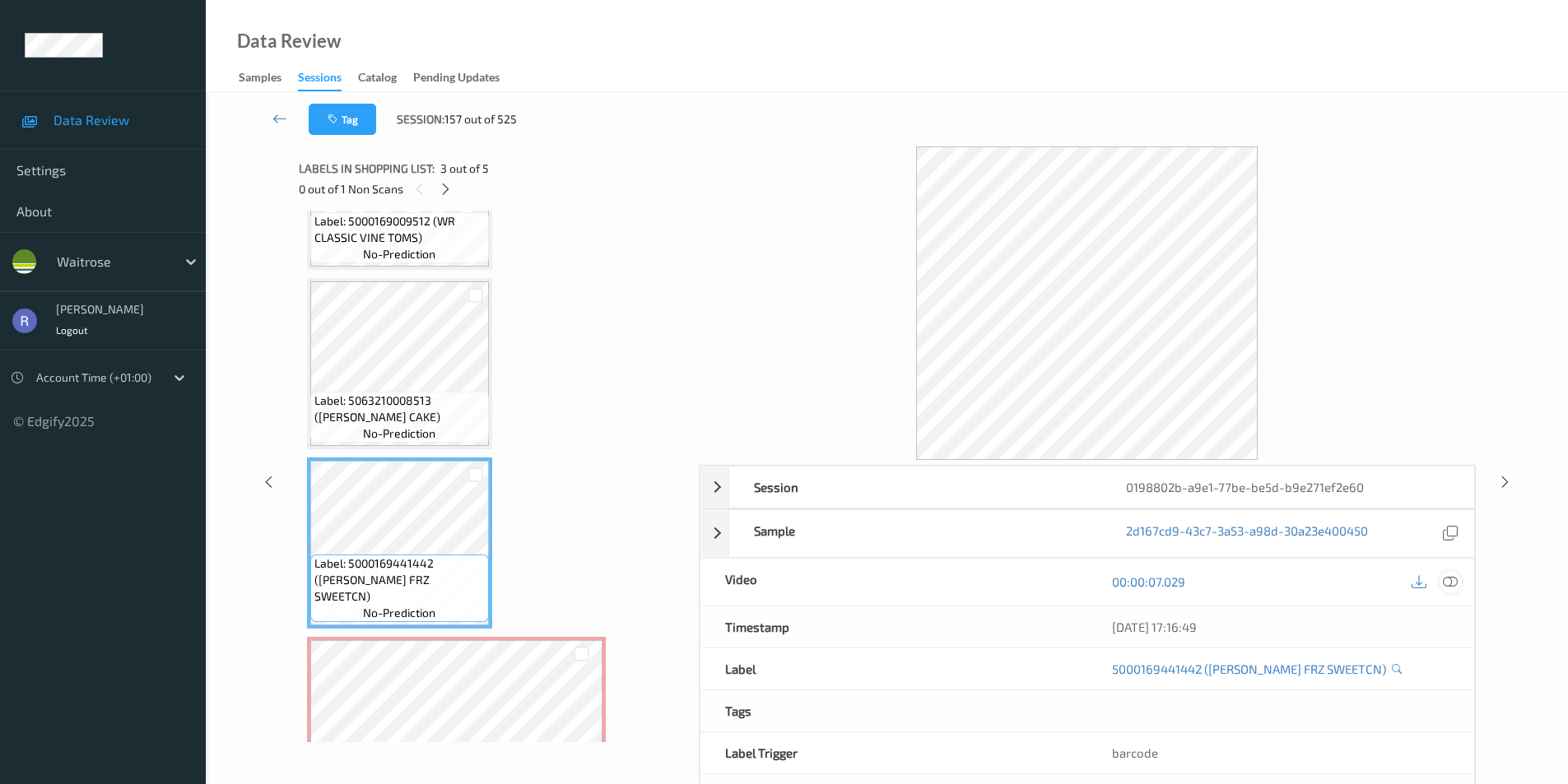
click at [1453, 578] on icon at bounding box center [1450, 582] width 15 height 15
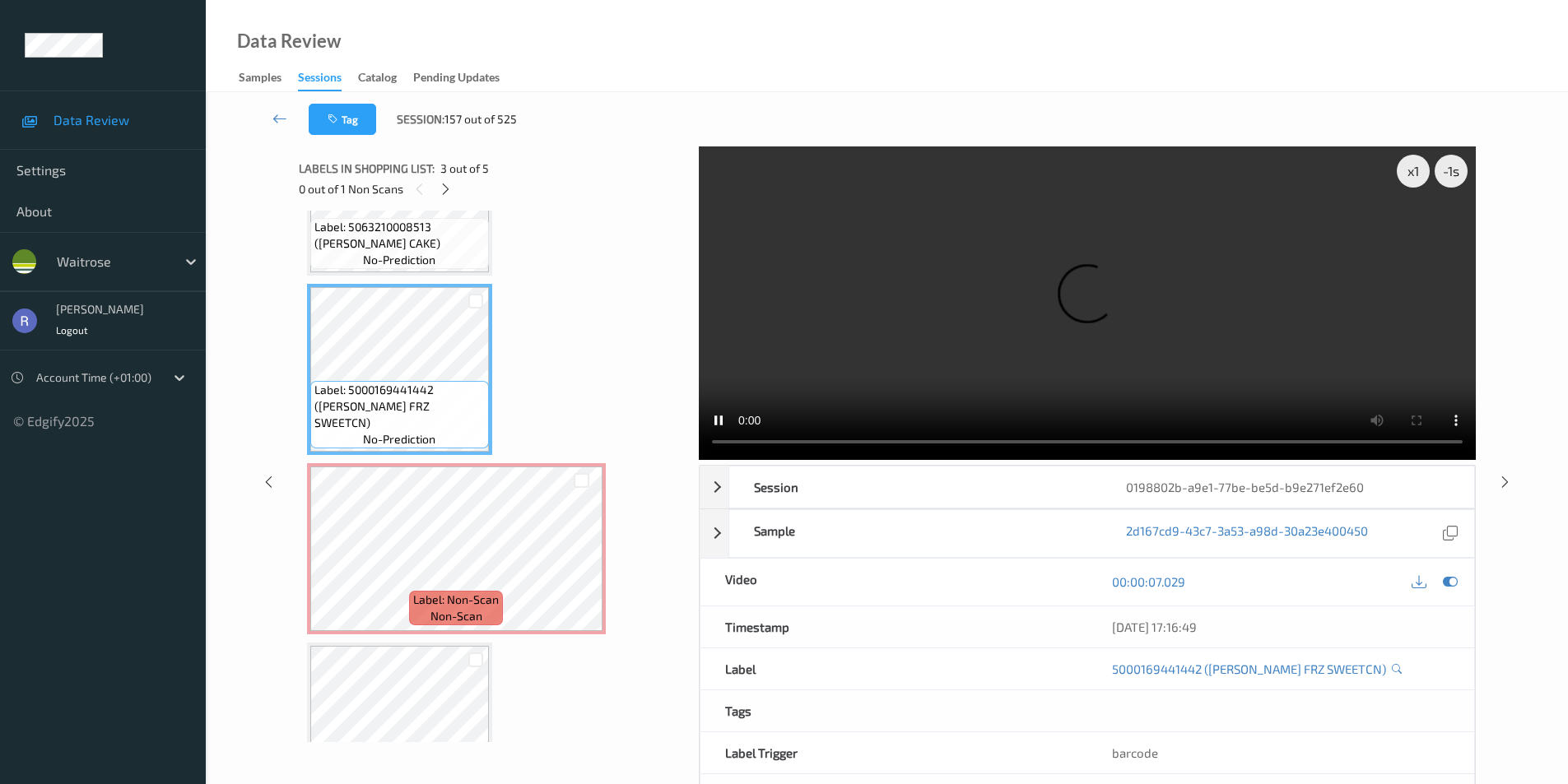
scroll to position [367, 0]
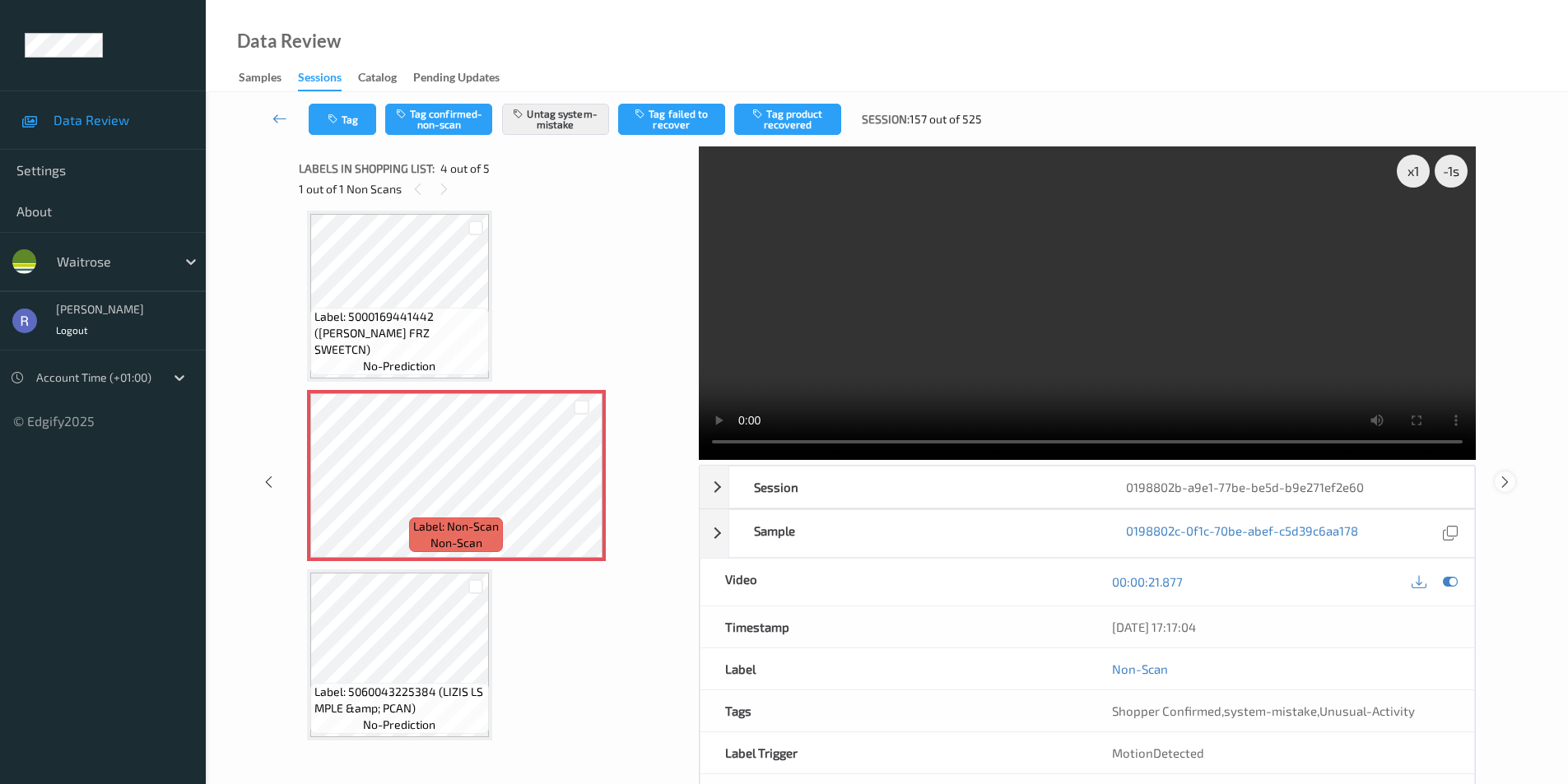
click at [1503, 479] on icon at bounding box center [1505, 481] width 14 height 15
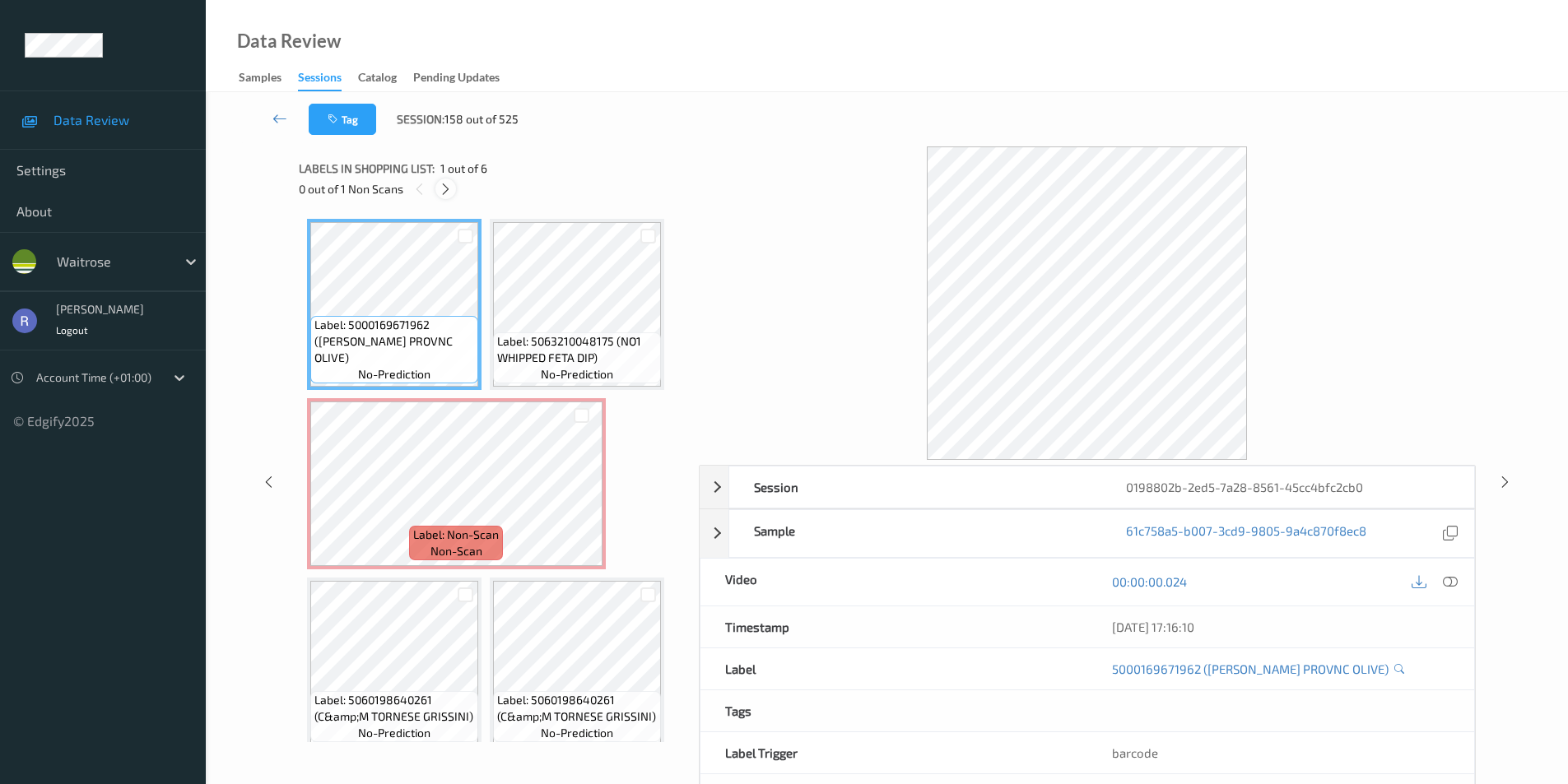
click at [441, 187] on icon at bounding box center [446, 189] width 14 height 15
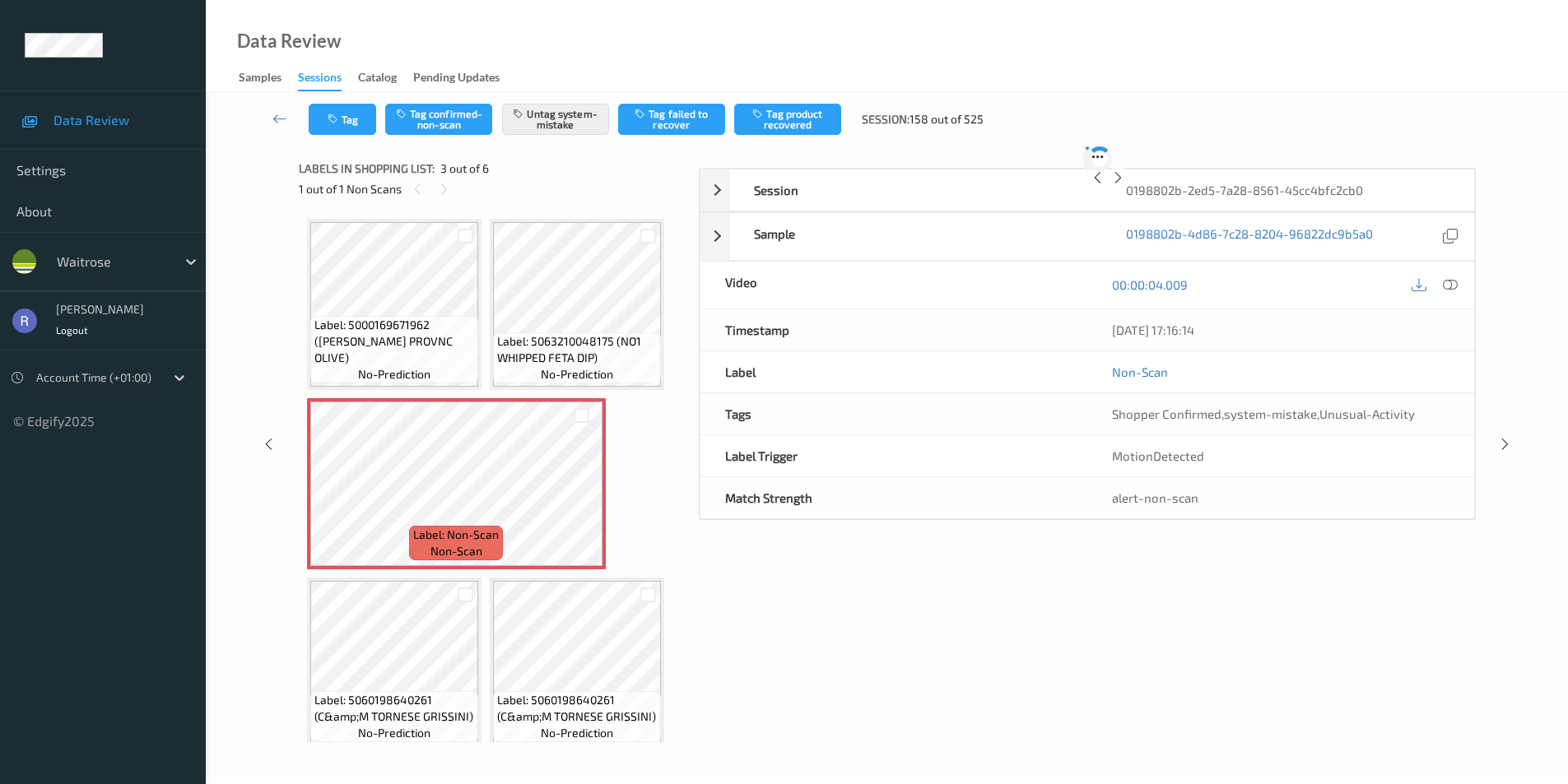
scroll to position [8, 0]
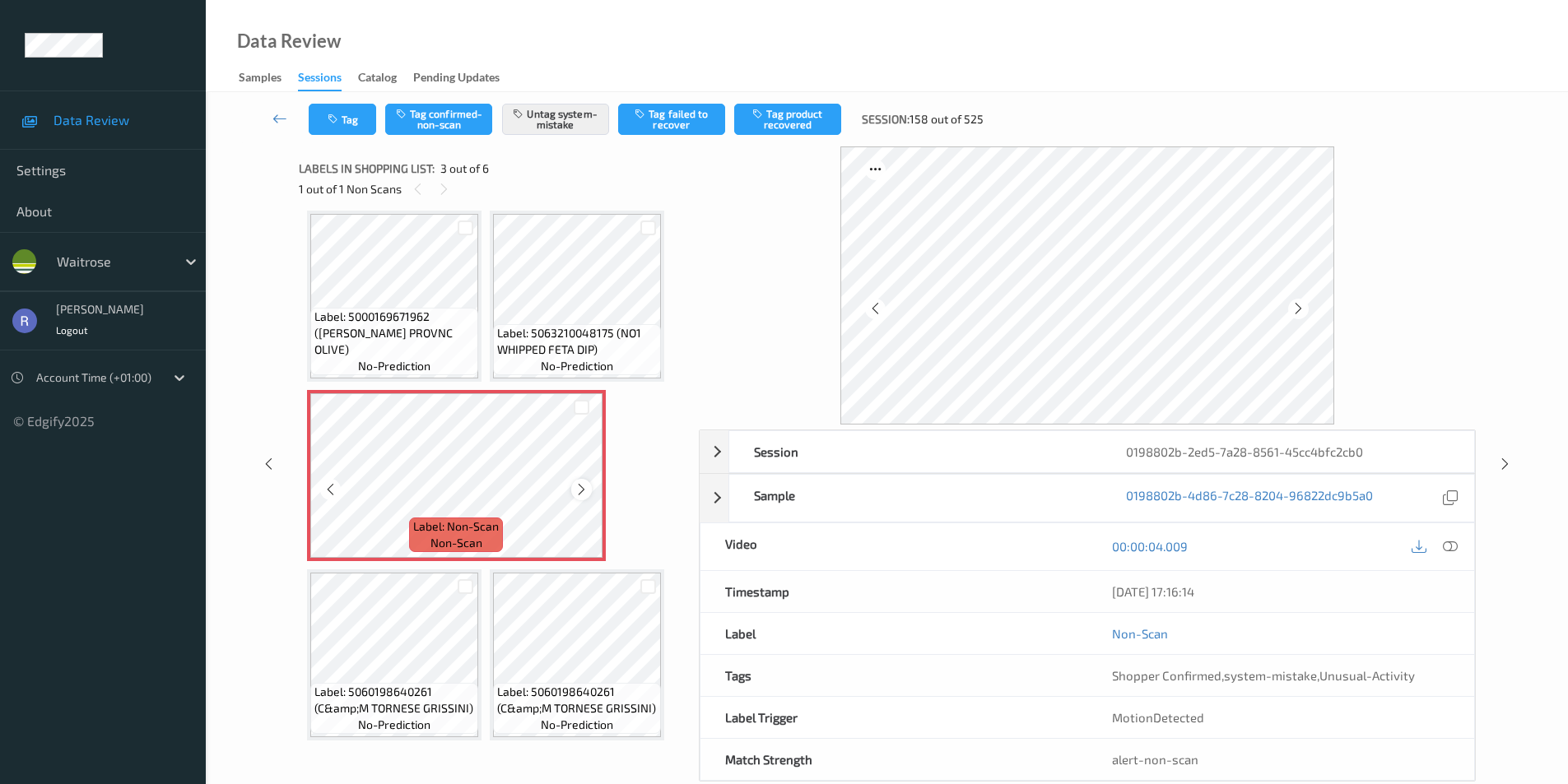
click at [583, 491] on icon at bounding box center [582, 490] width 14 height 15
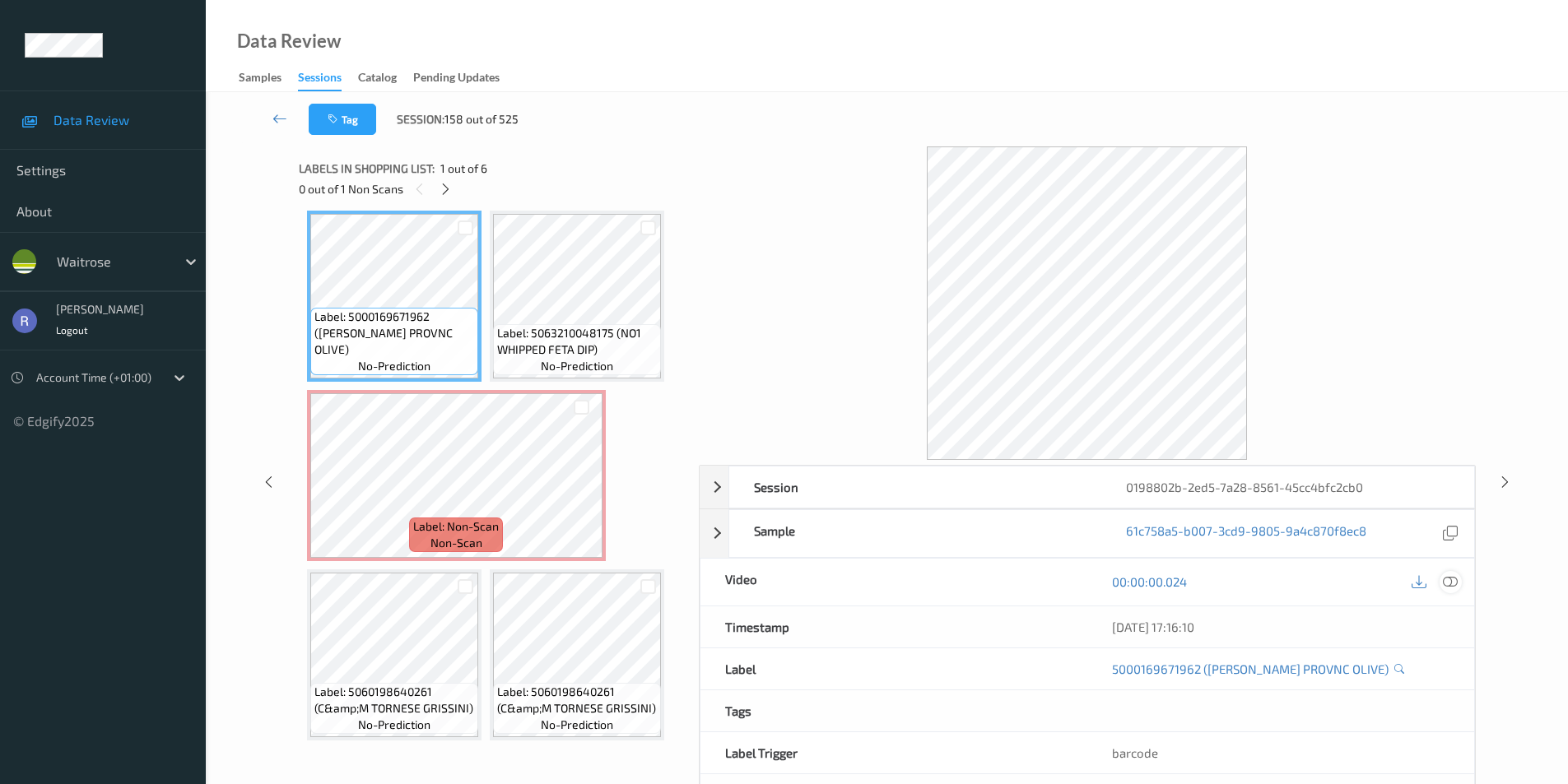
click at [1455, 580] on icon at bounding box center [1450, 582] width 15 height 15
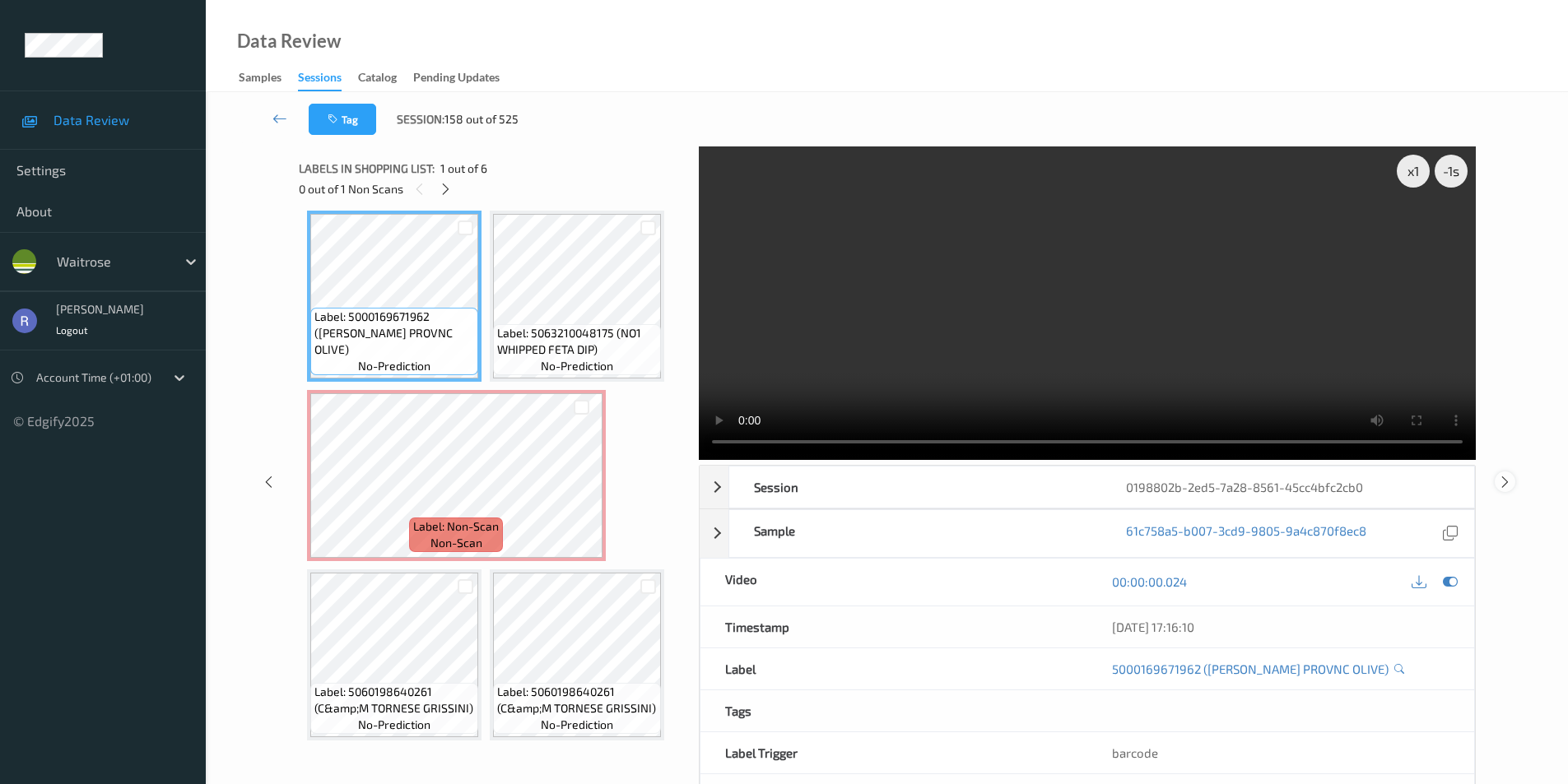
click at [1505, 477] on icon at bounding box center [1505, 481] width 14 height 15
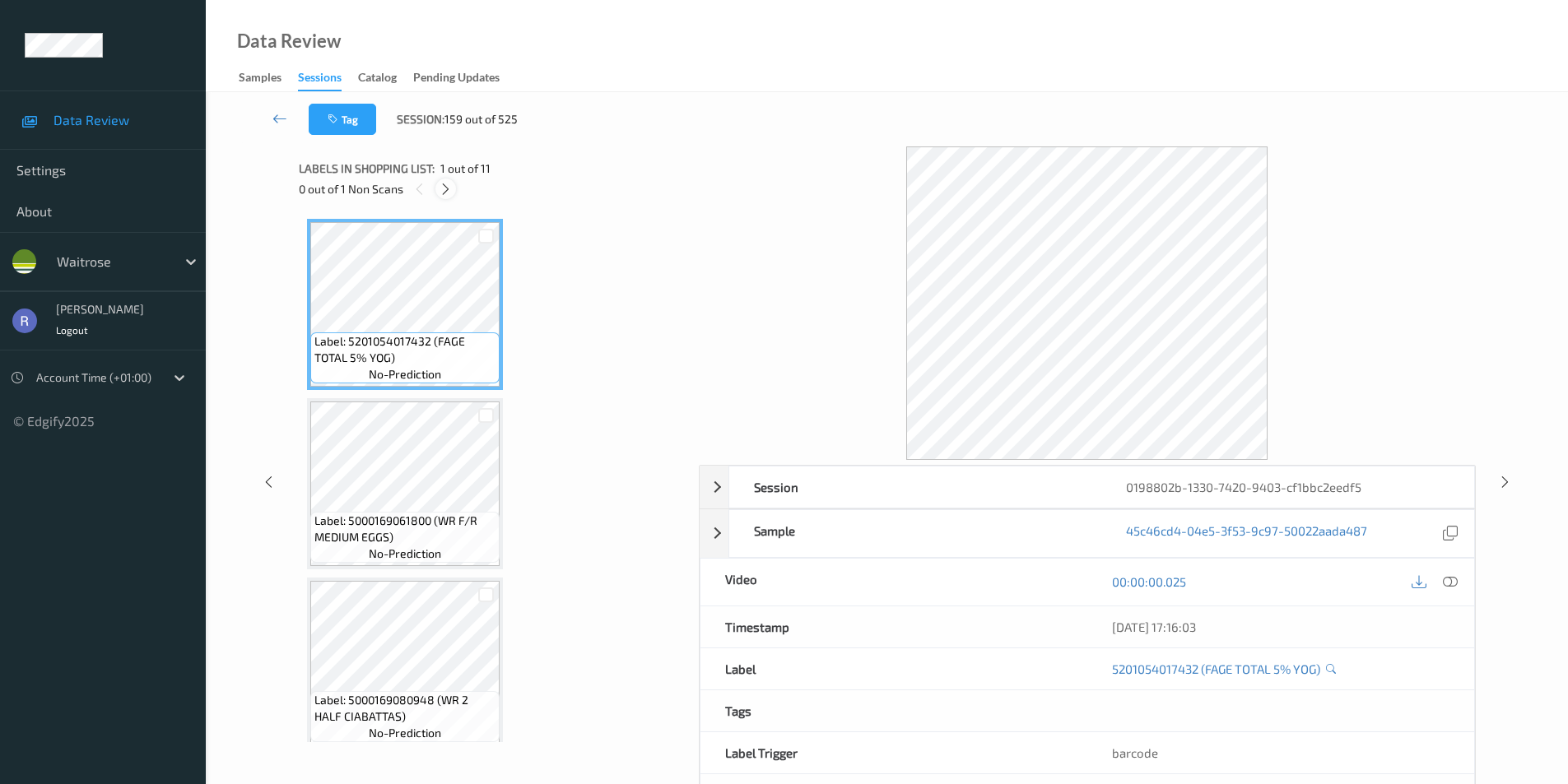
click at [445, 190] on icon at bounding box center [446, 189] width 14 height 15
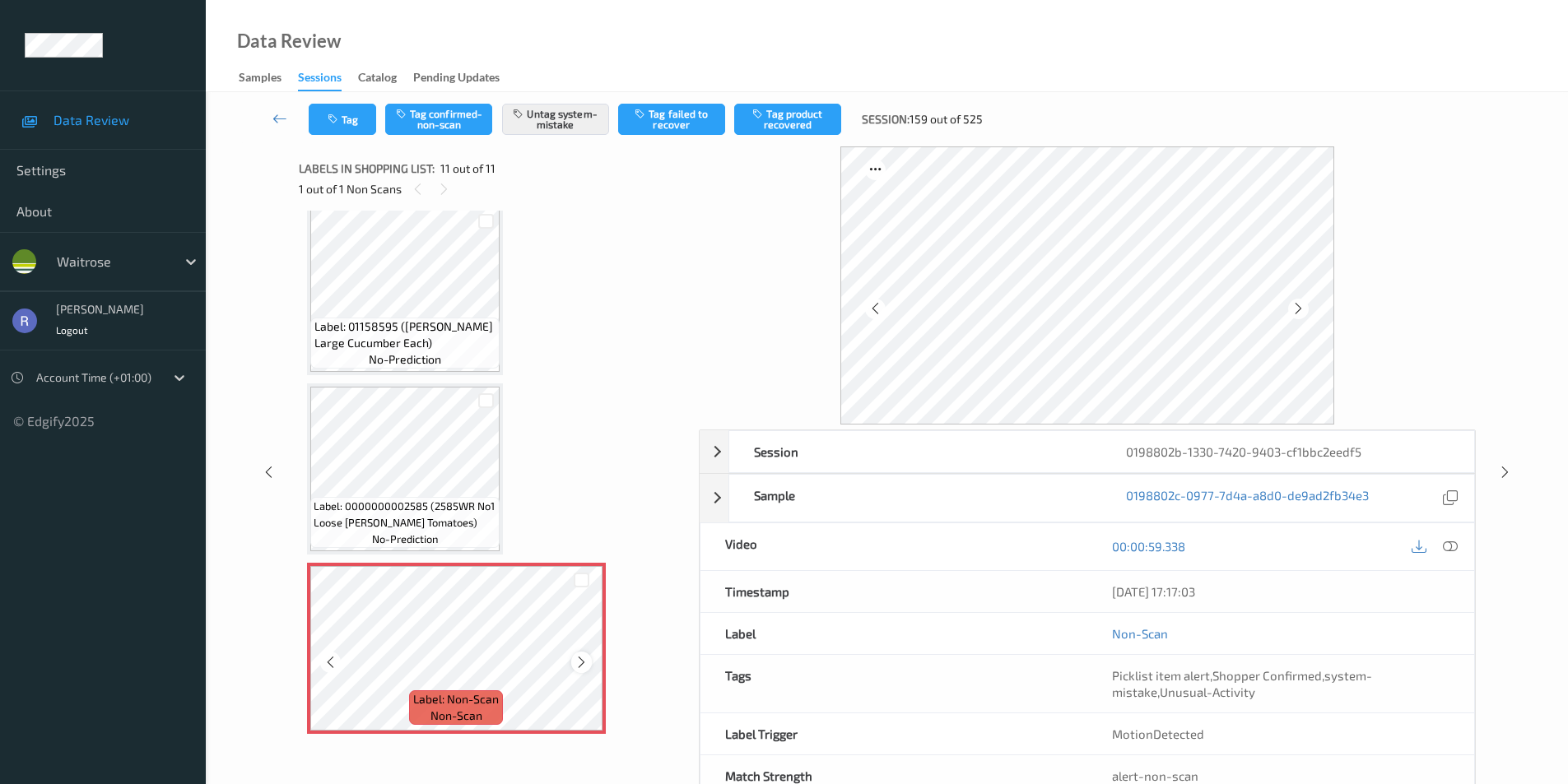
click at [578, 664] on icon at bounding box center [582, 662] width 14 height 15
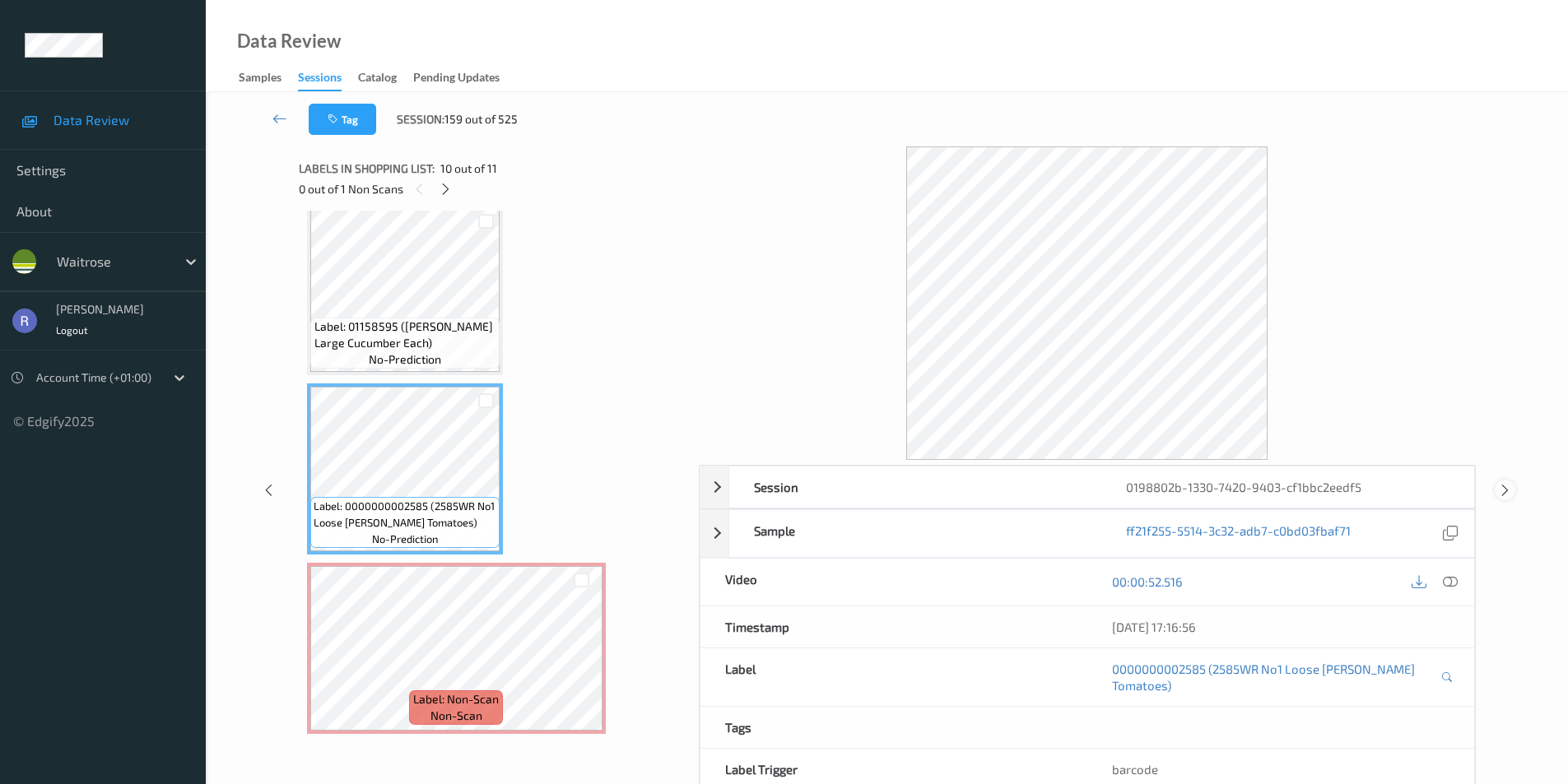
click at [1504, 488] on icon at bounding box center [1505, 490] width 14 height 15
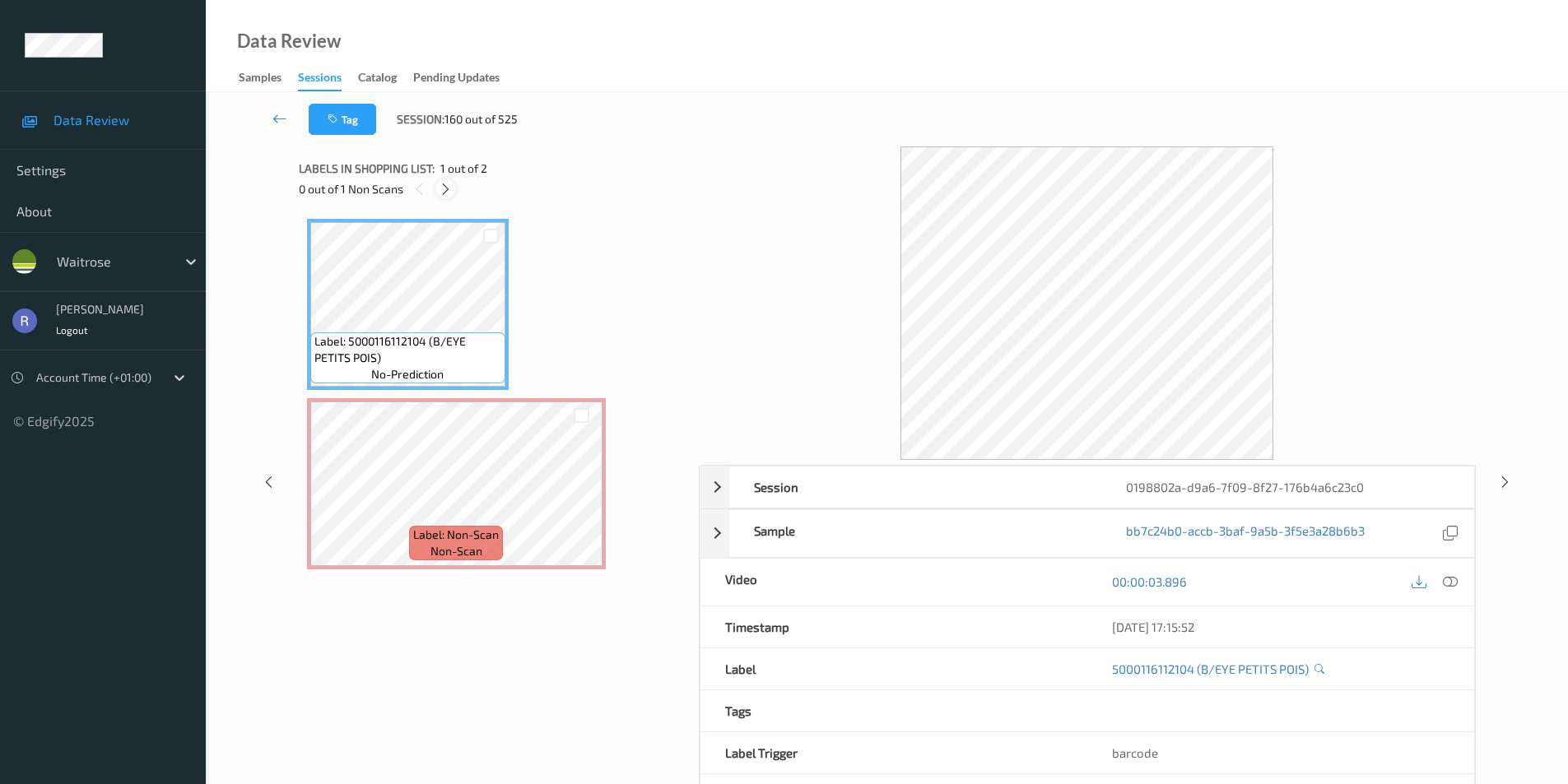
click at [448, 192] on icon at bounding box center [446, 189] width 14 height 15
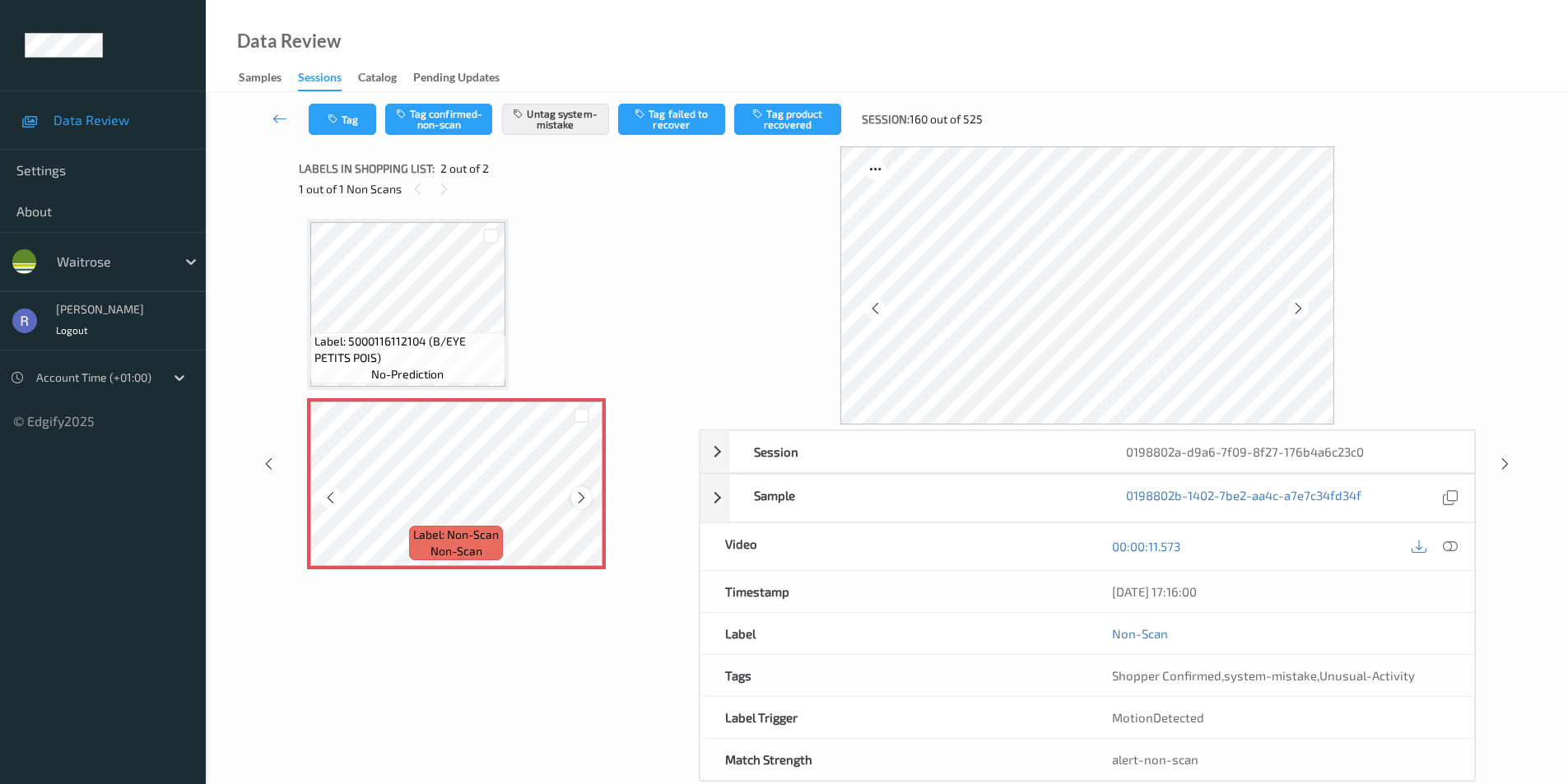
click at [579, 499] on icon at bounding box center [582, 498] width 14 height 15
click at [579, 498] on icon at bounding box center [582, 498] width 14 height 15
click at [1501, 461] on icon at bounding box center [1505, 464] width 14 height 15
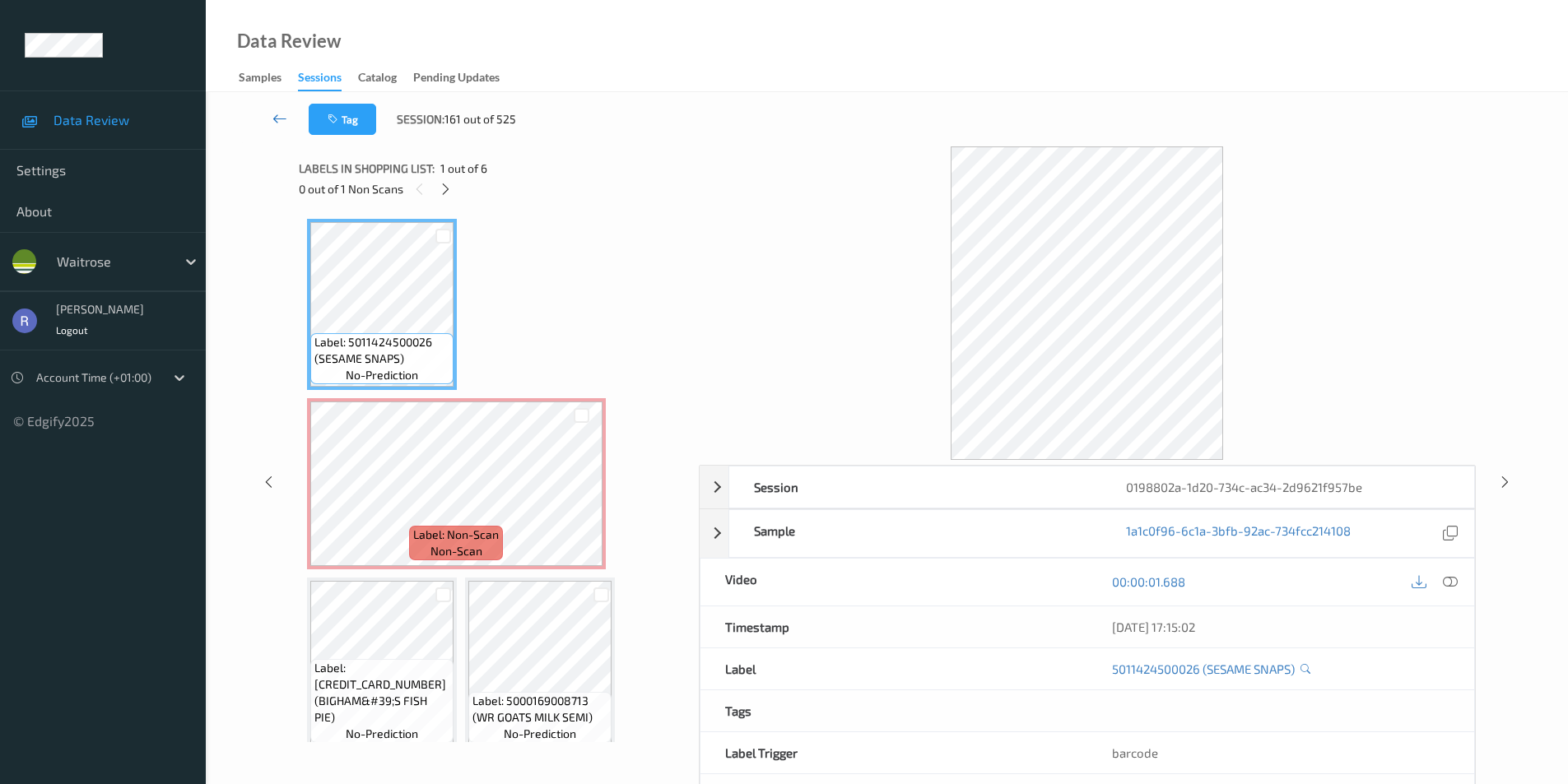
click at [284, 123] on icon at bounding box center [279, 118] width 15 height 17
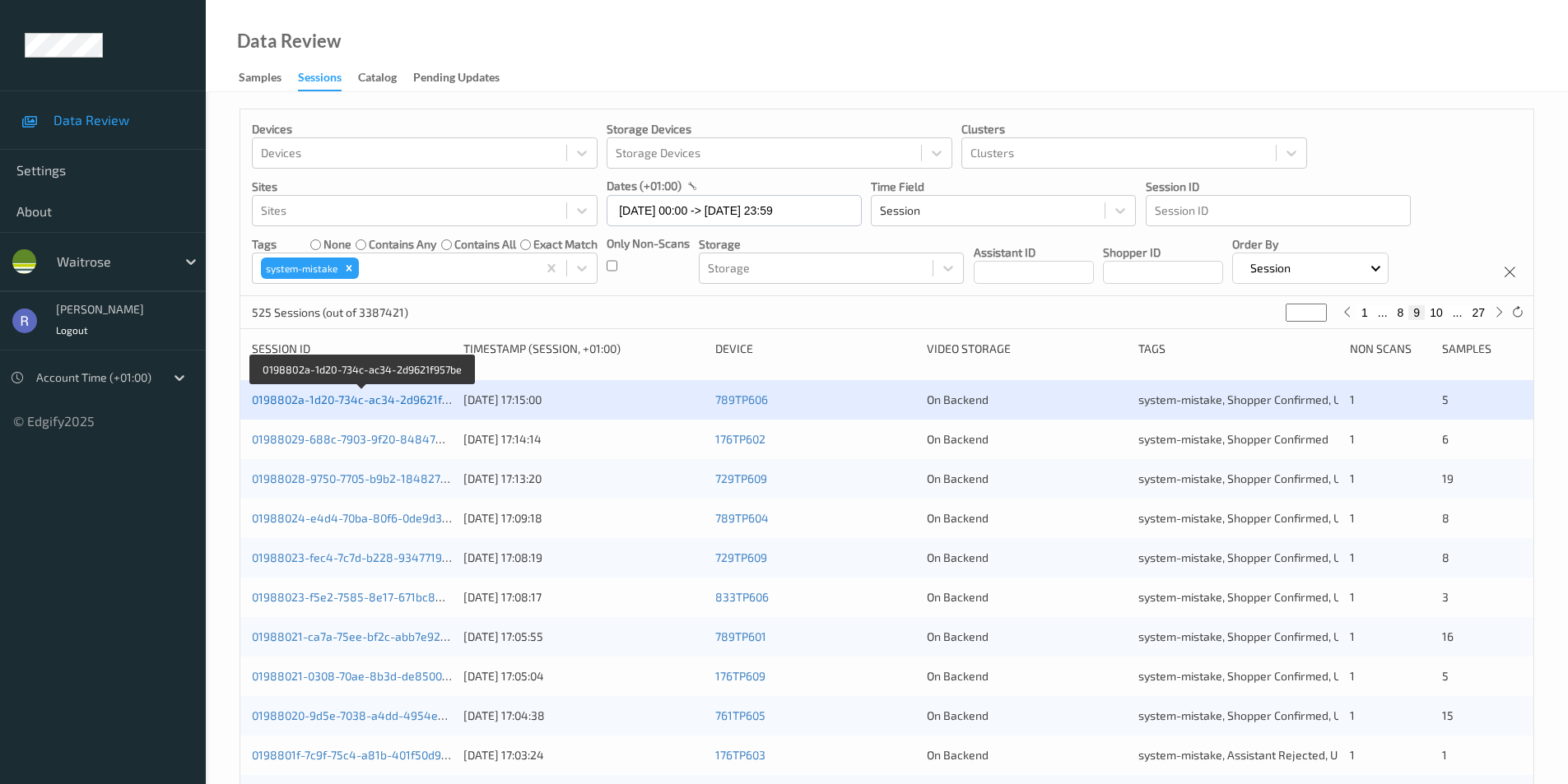
click at [305, 399] on link "0198802a-1d20-734c-ac34-2d9621f957be" at bounding box center [363, 400] width 222 height 14
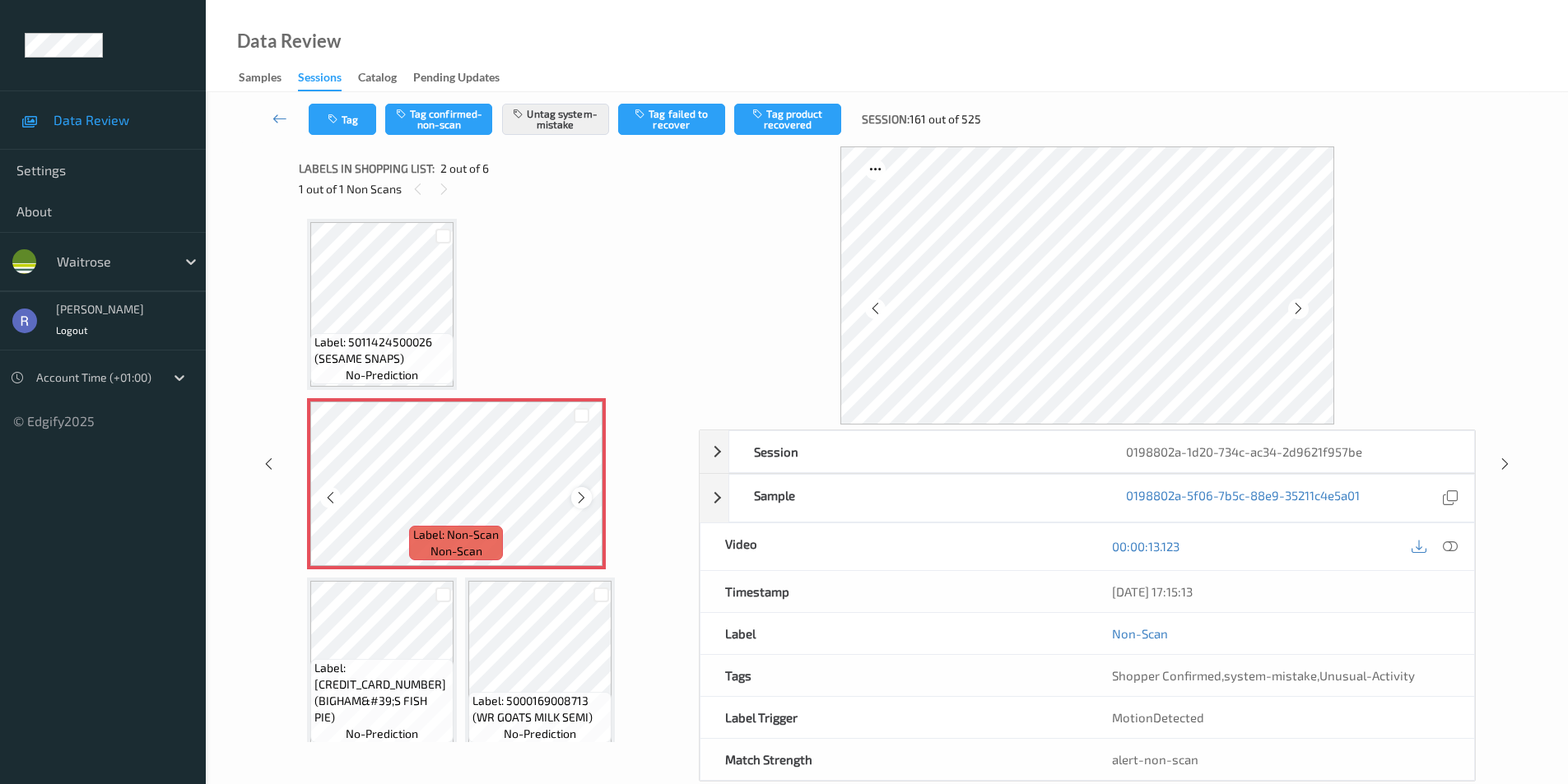
click at [577, 498] on icon at bounding box center [582, 498] width 14 height 15
click at [271, 120] on link at bounding box center [279, 118] width 57 height 31
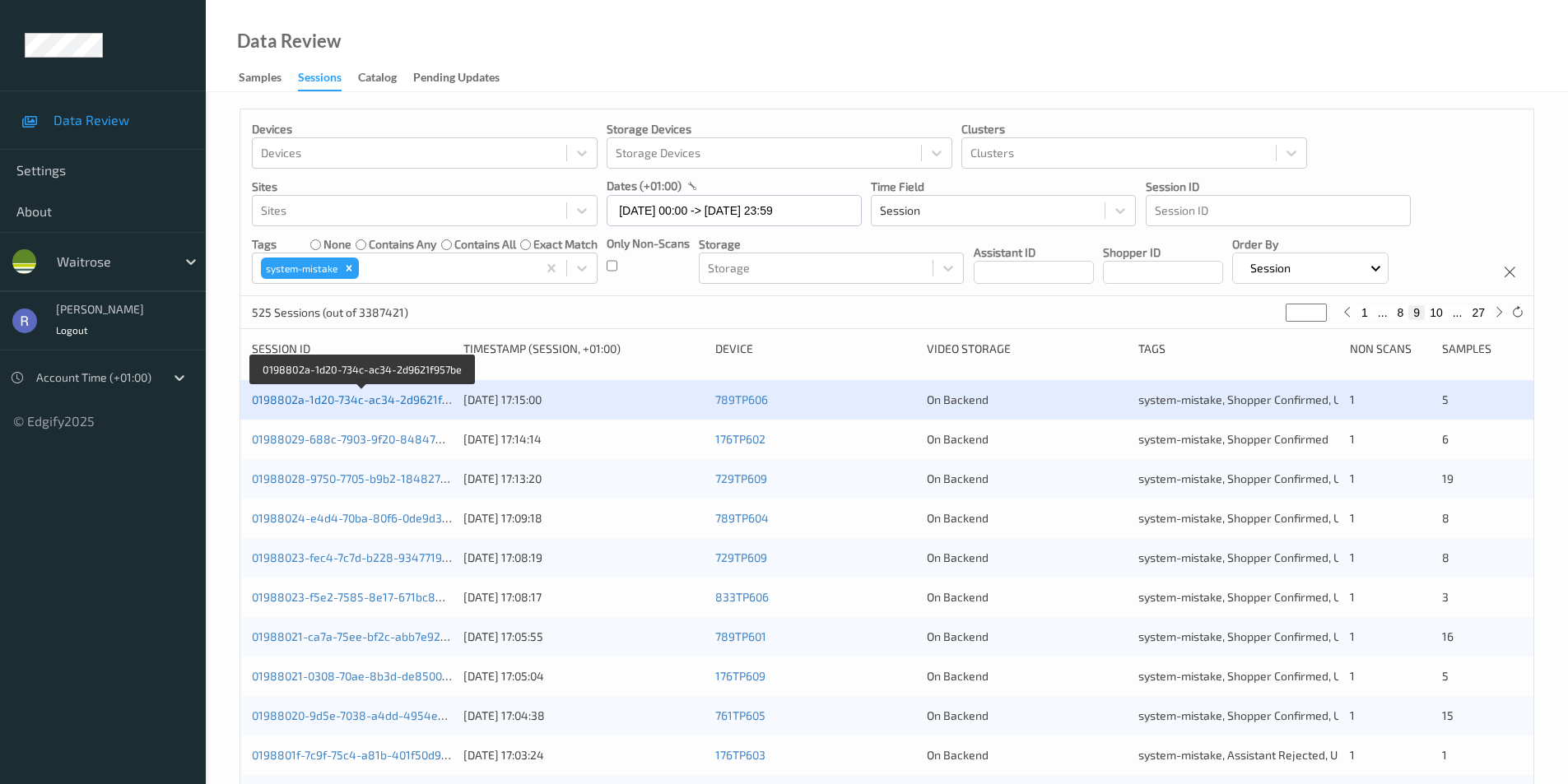
click at [302, 397] on link "0198802a-1d20-734c-ac34-2d9621f957be" at bounding box center [363, 400] width 222 height 14
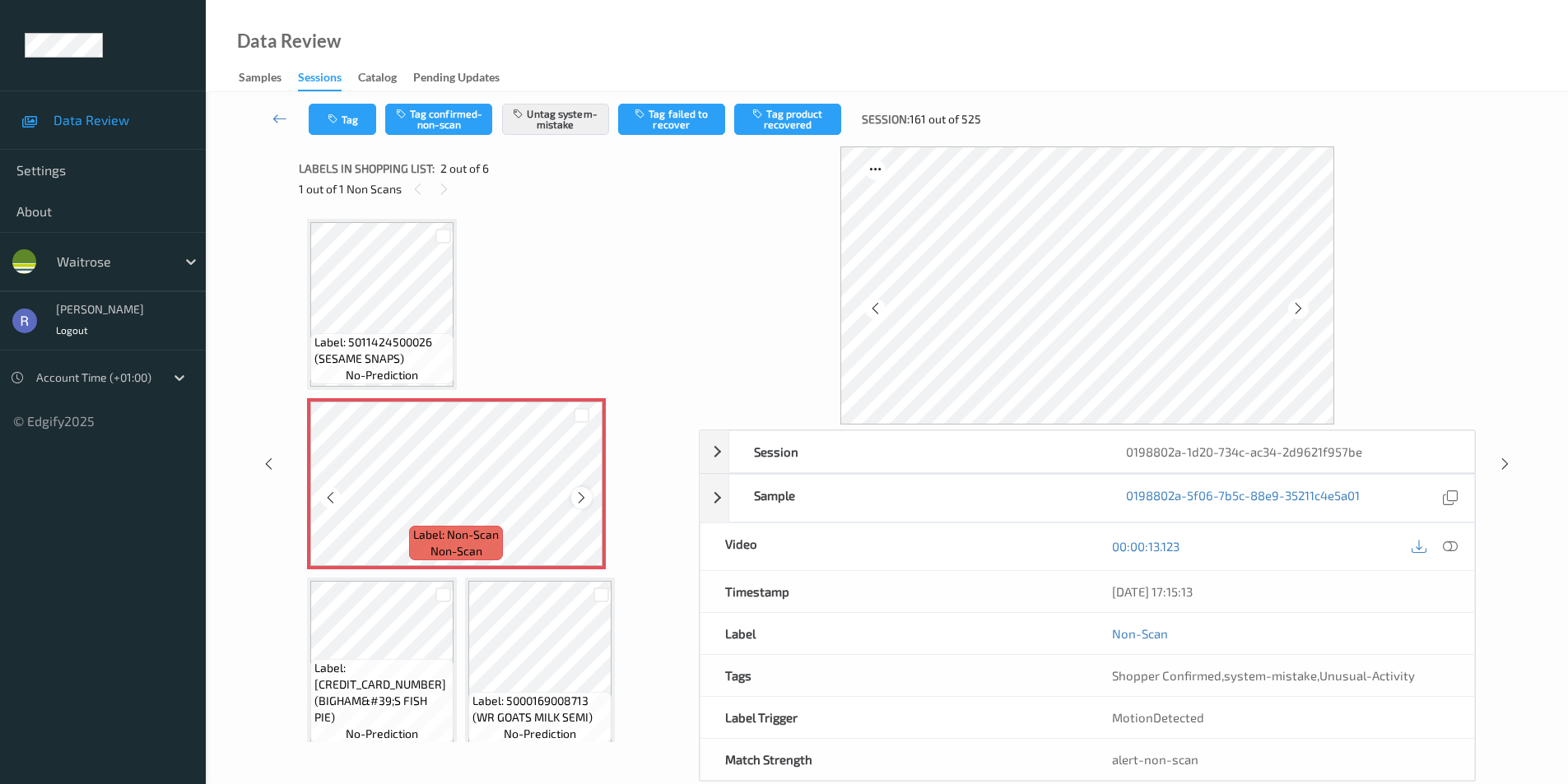
click at [586, 494] on icon at bounding box center [582, 498] width 14 height 15
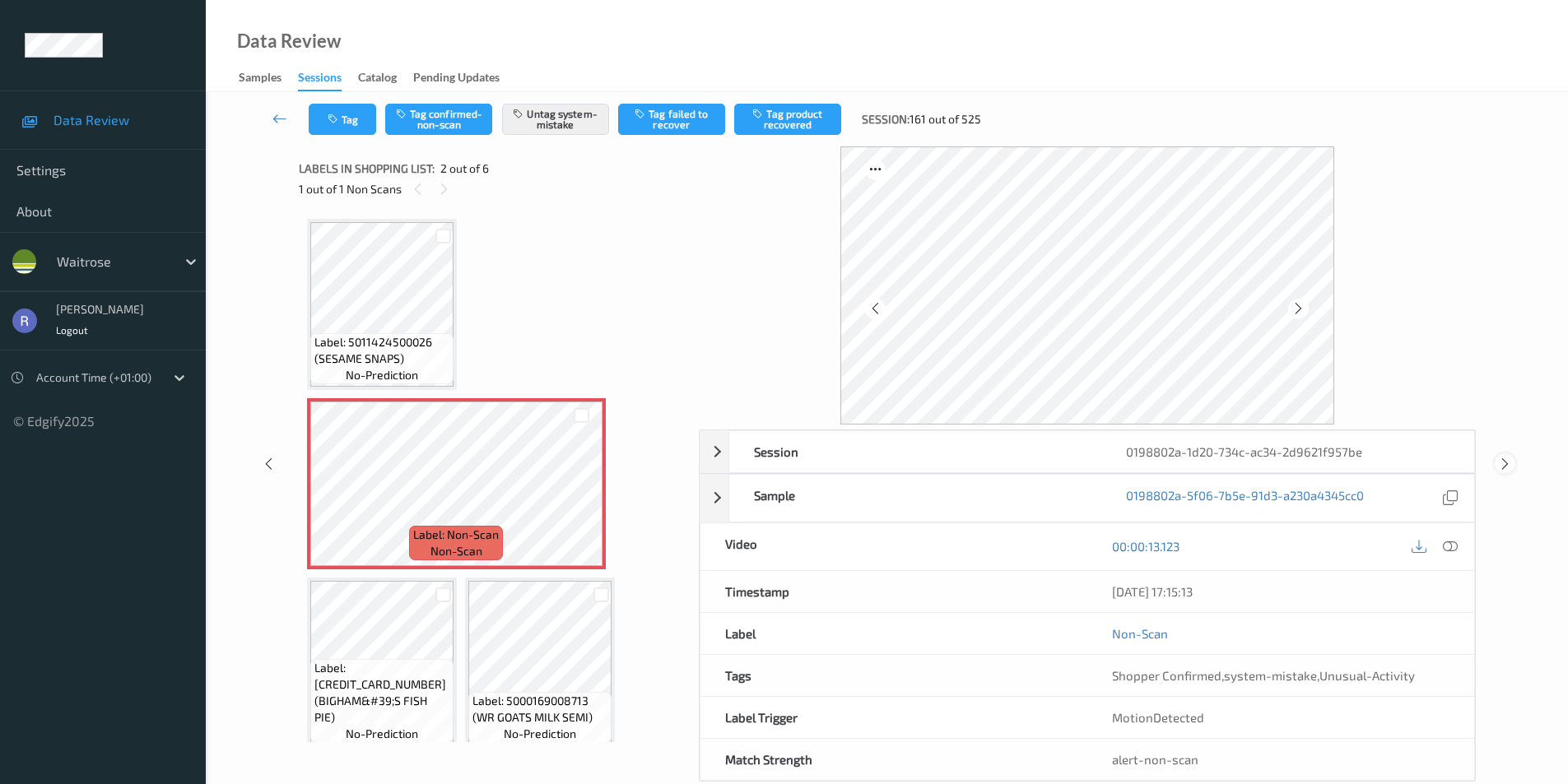
click at [1505, 463] on icon at bounding box center [1505, 464] width 14 height 15
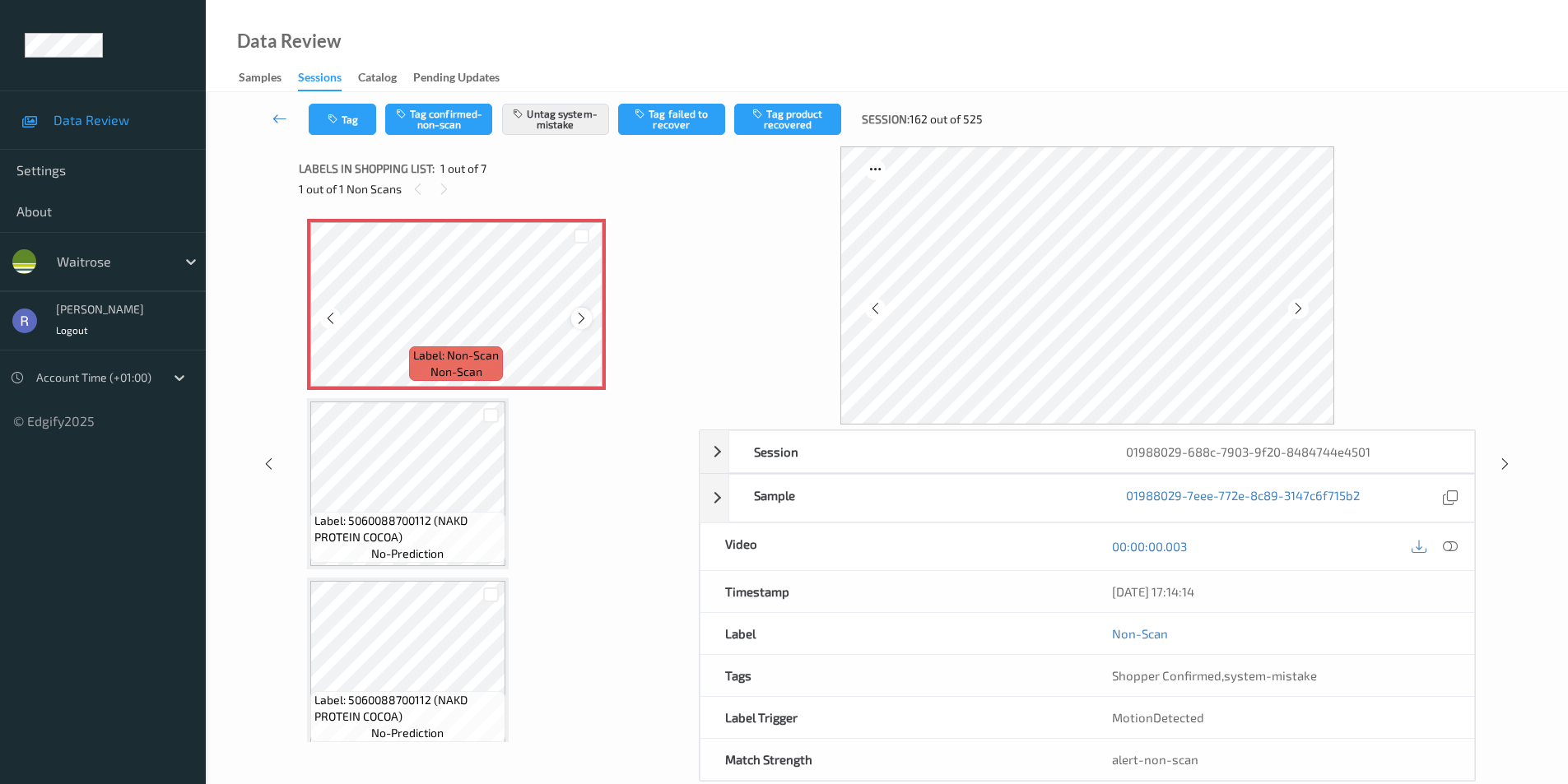
click at [578, 316] on icon at bounding box center [582, 318] width 14 height 15
click at [1507, 460] on icon at bounding box center [1505, 464] width 14 height 15
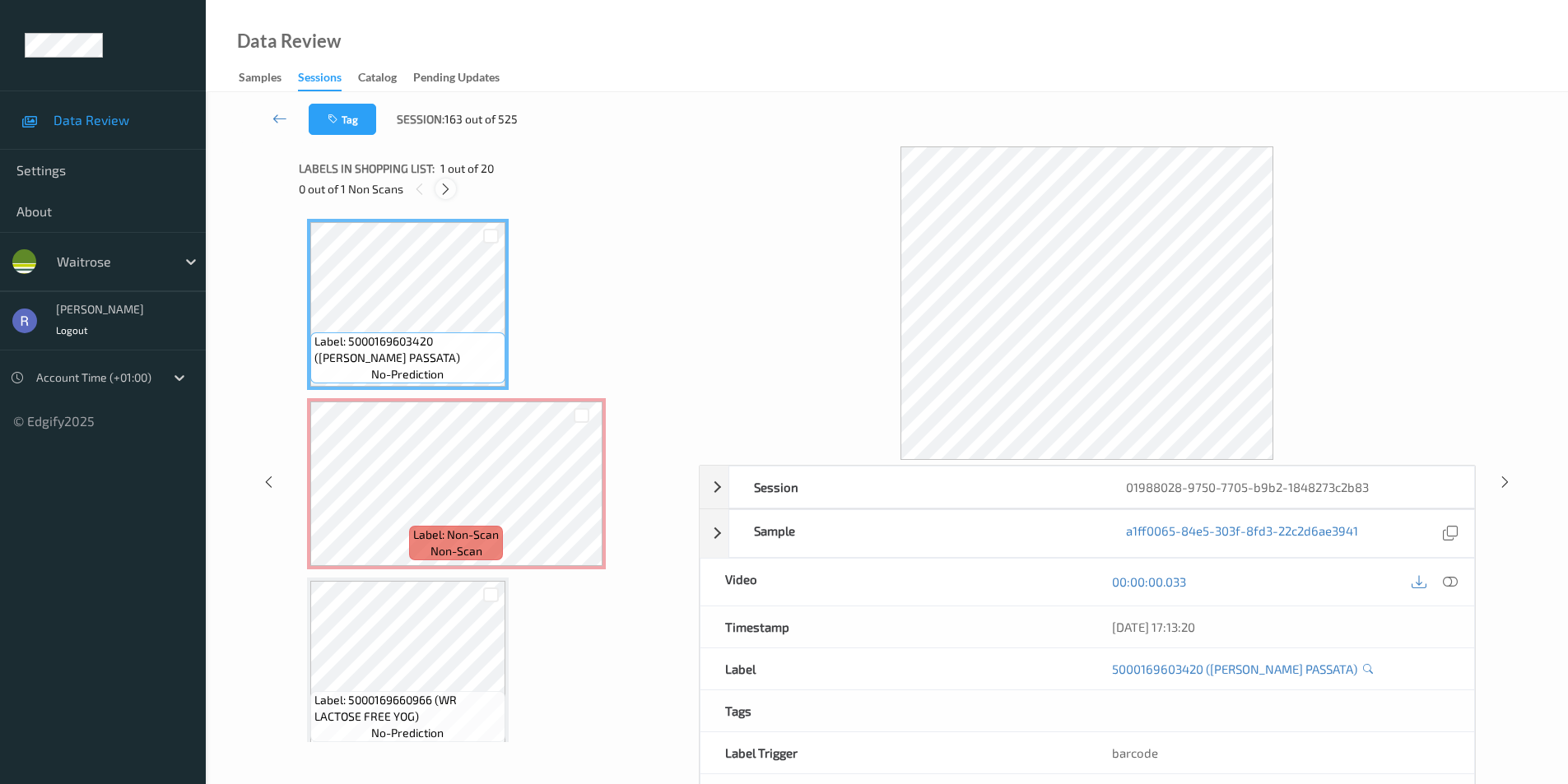
drag, startPoint x: 451, startPoint y: 183, endPoint x: 453, endPoint y: 209, distance: 26.1
click at [451, 184] on icon at bounding box center [446, 189] width 14 height 15
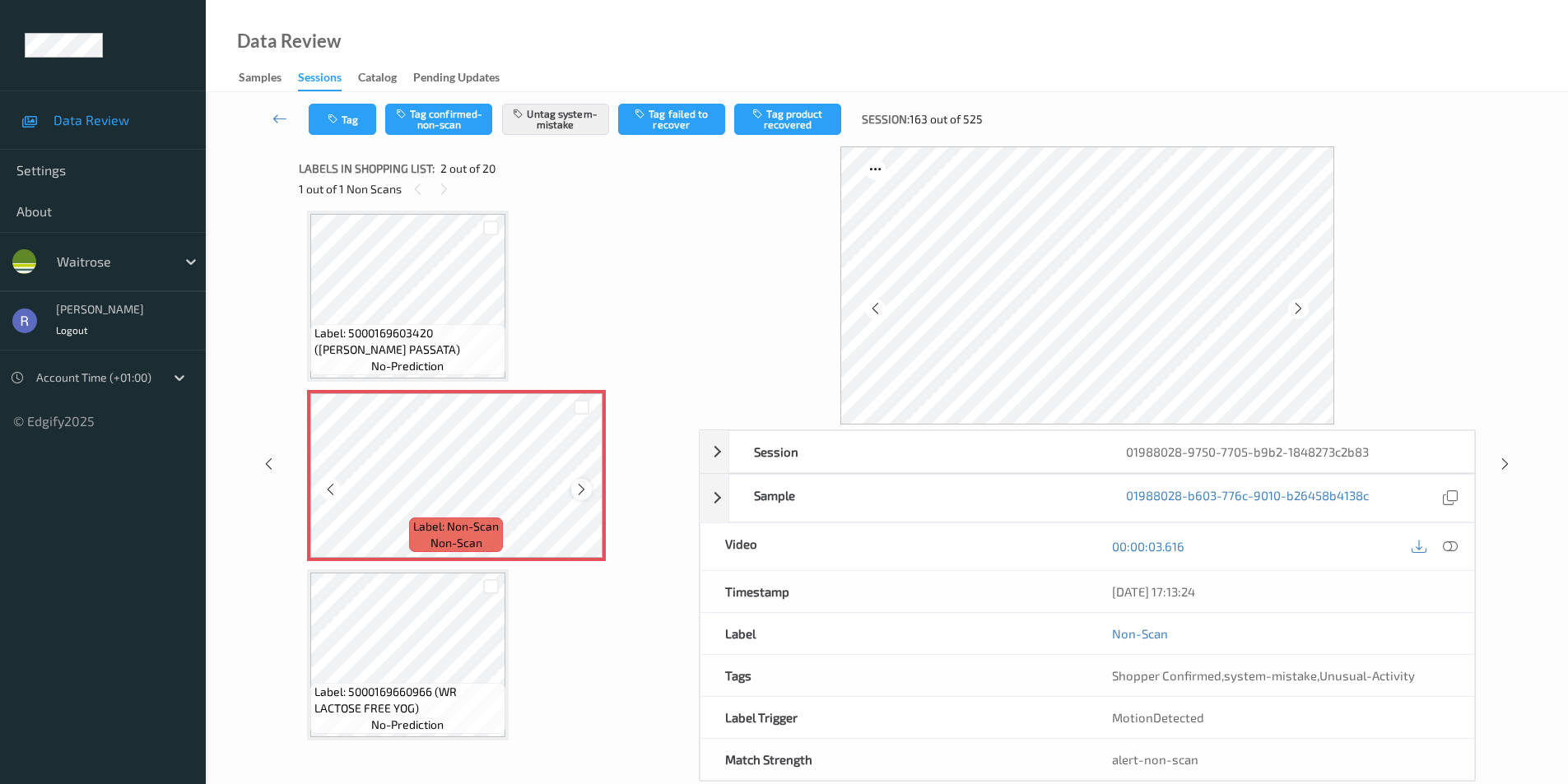
click at [572, 483] on div at bounding box center [581, 489] width 20 height 20
click at [1451, 548] on icon at bounding box center [1450, 546] width 15 height 15
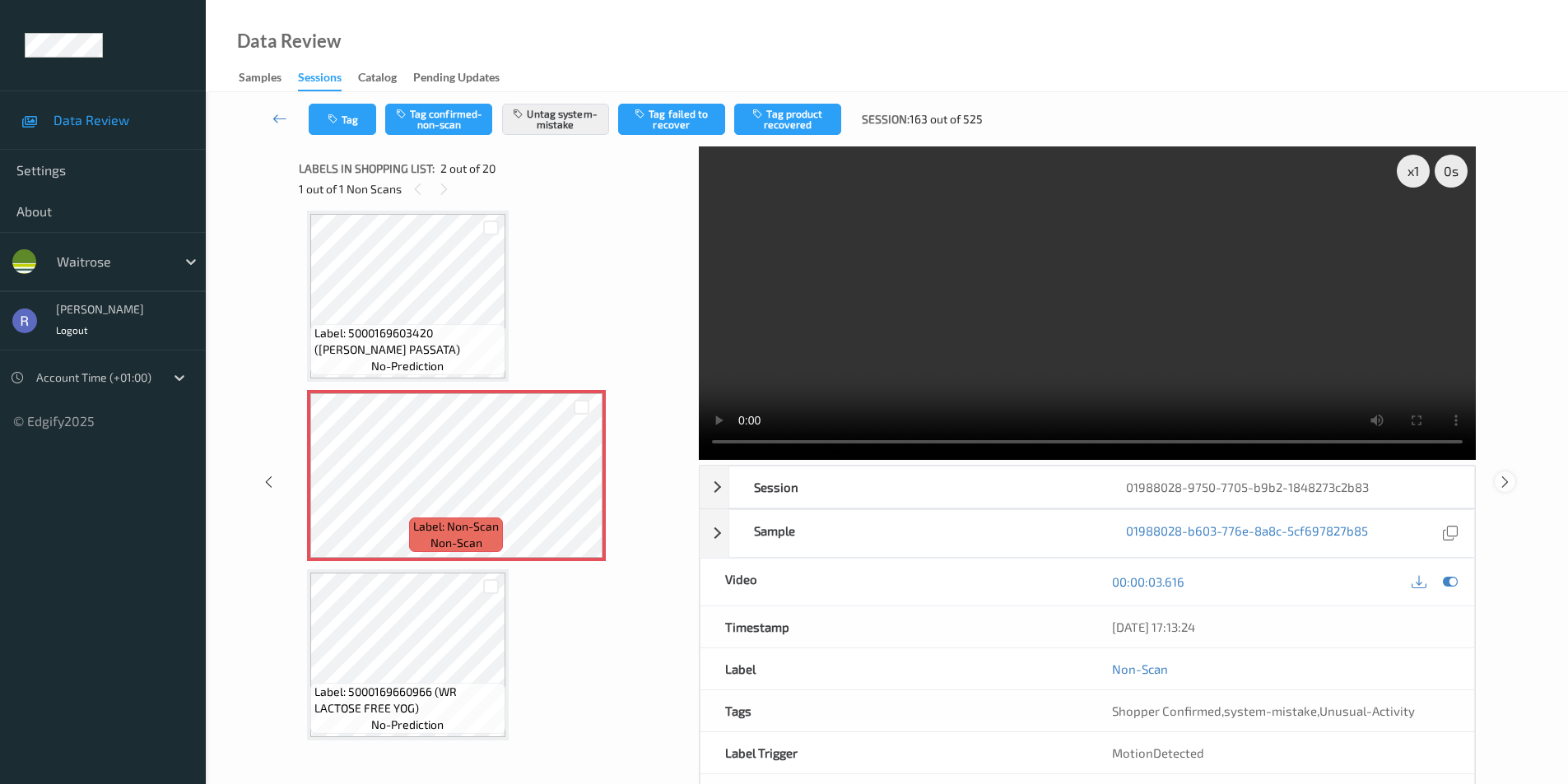
click at [1504, 481] on icon at bounding box center [1505, 481] width 14 height 15
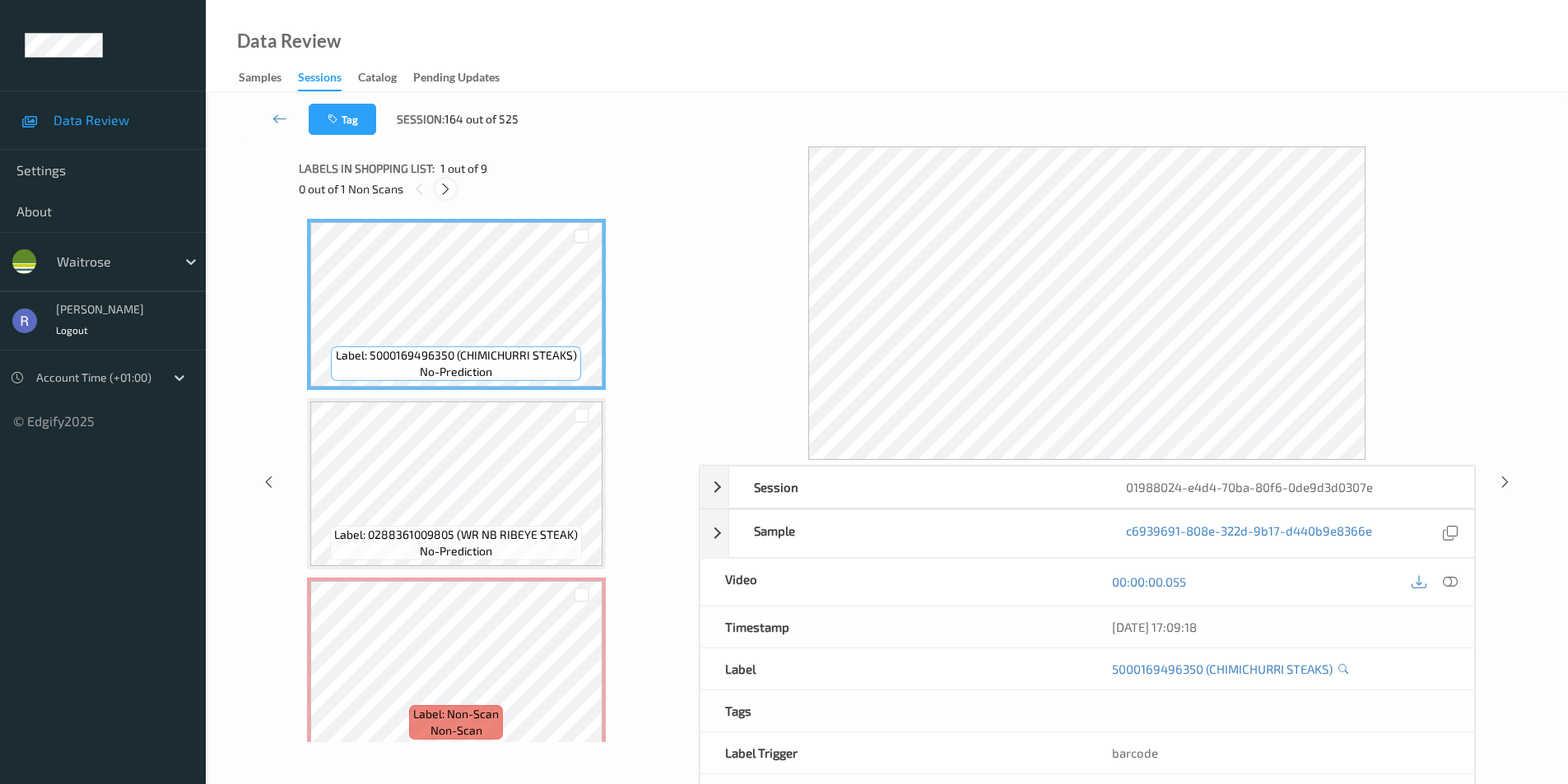
click at [444, 188] on icon at bounding box center [446, 189] width 14 height 15
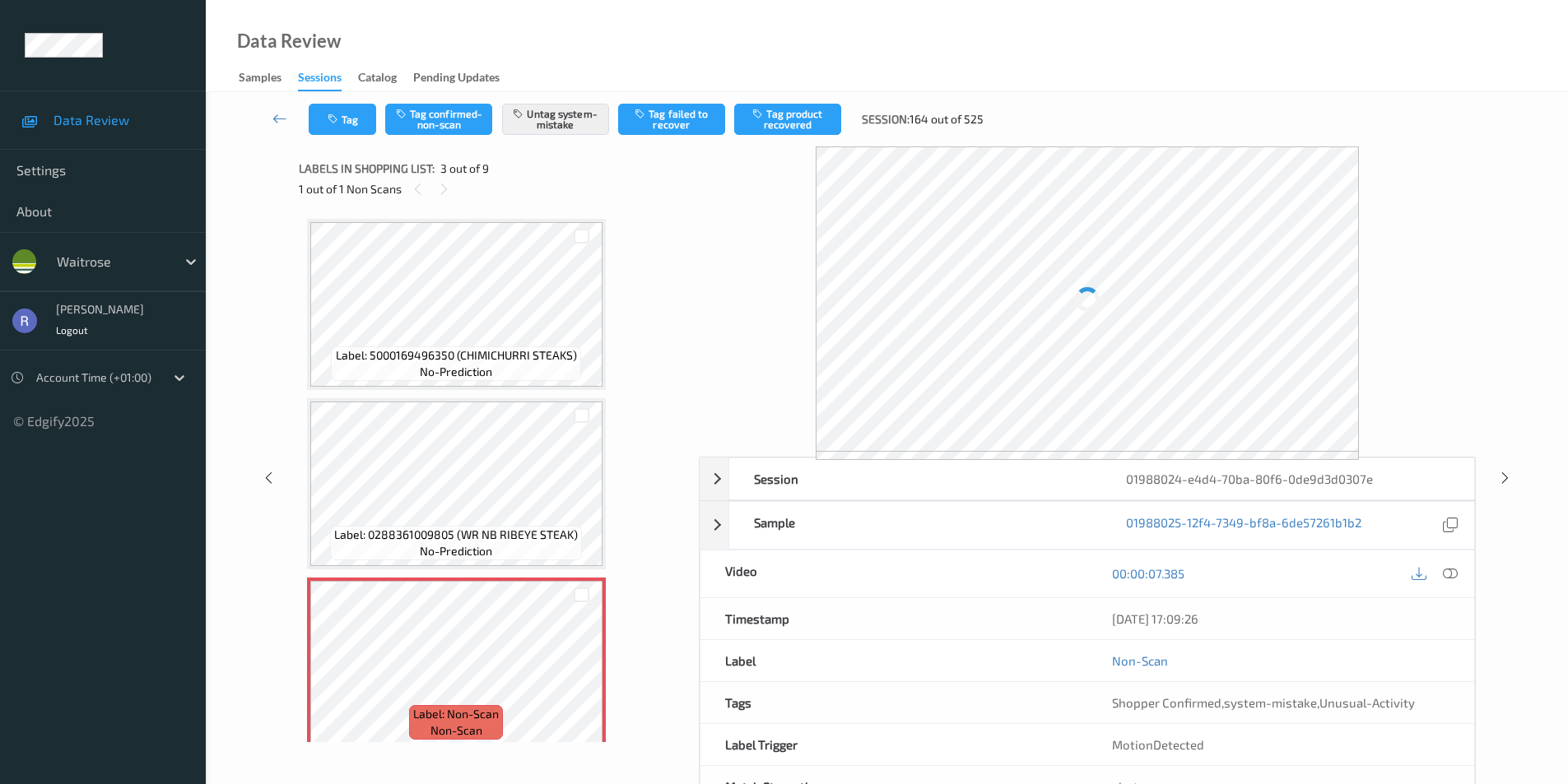
scroll to position [187, 0]
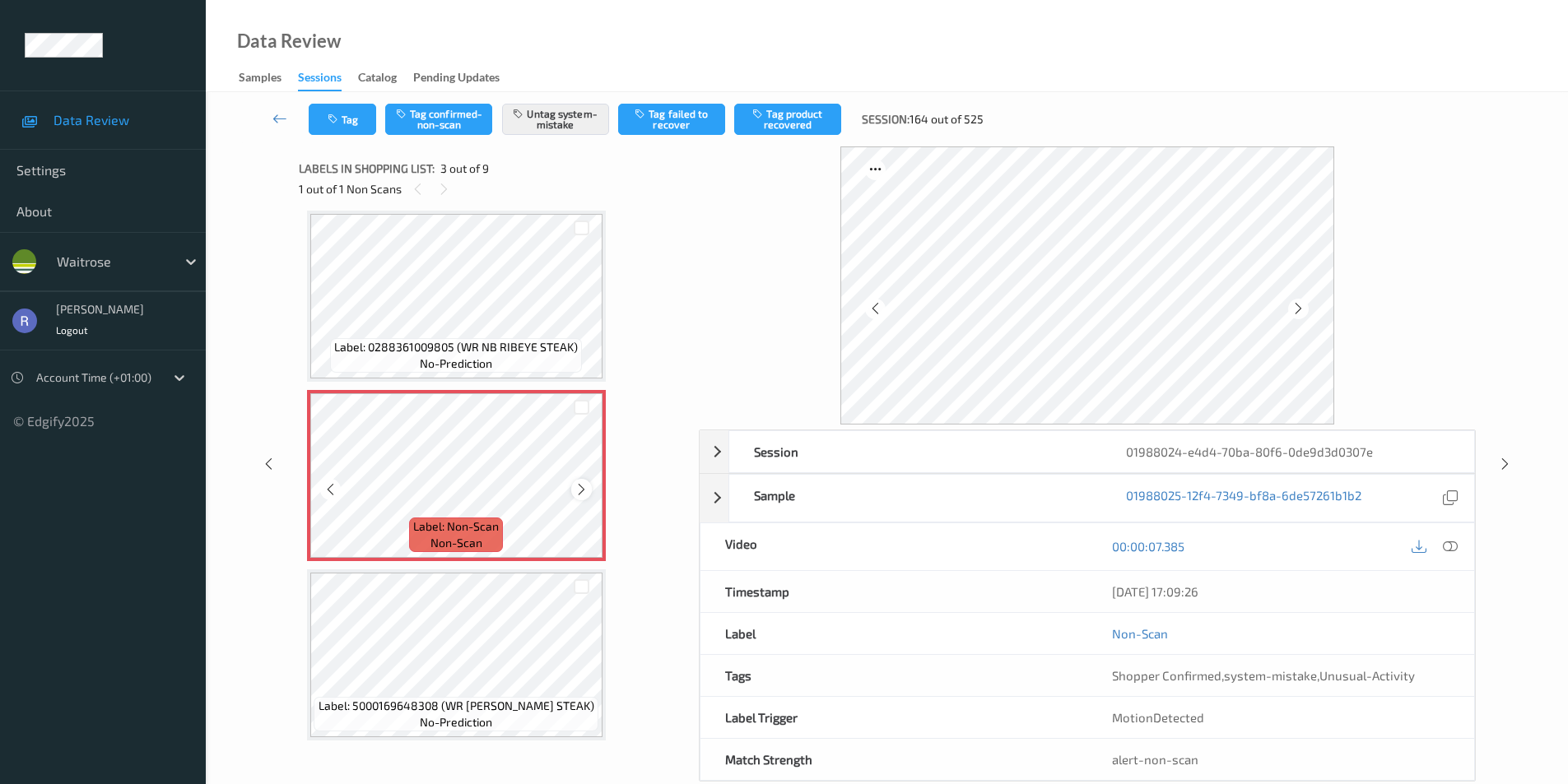
click at [587, 489] on icon at bounding box center [582, 490] width 14 height 15
click at [1502, 462] on icon at bounding box center [1505, 464] width 14 height 15
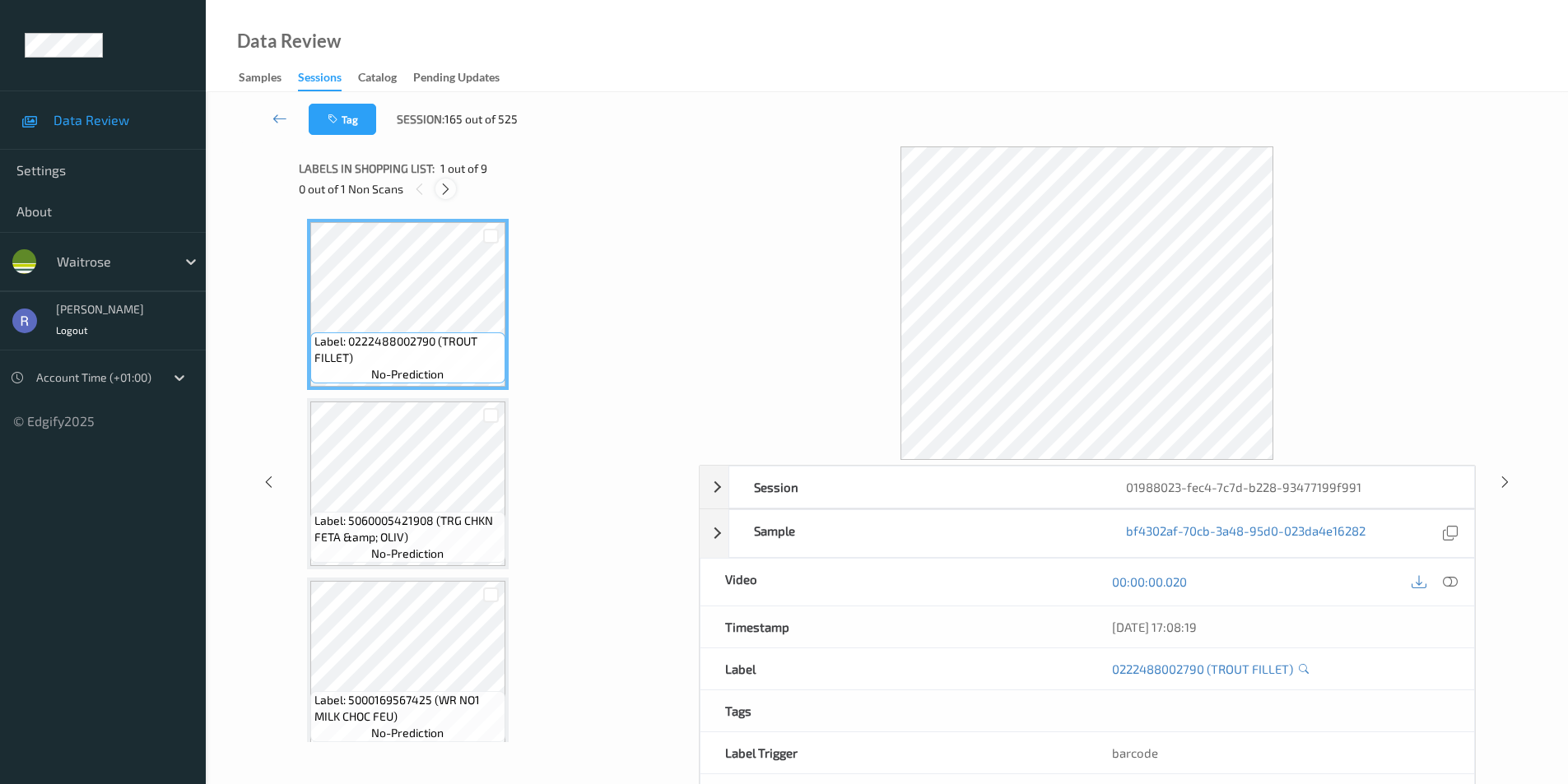
click at [443, 188] on icon at bounding box center [446, 189] width 14 height 15
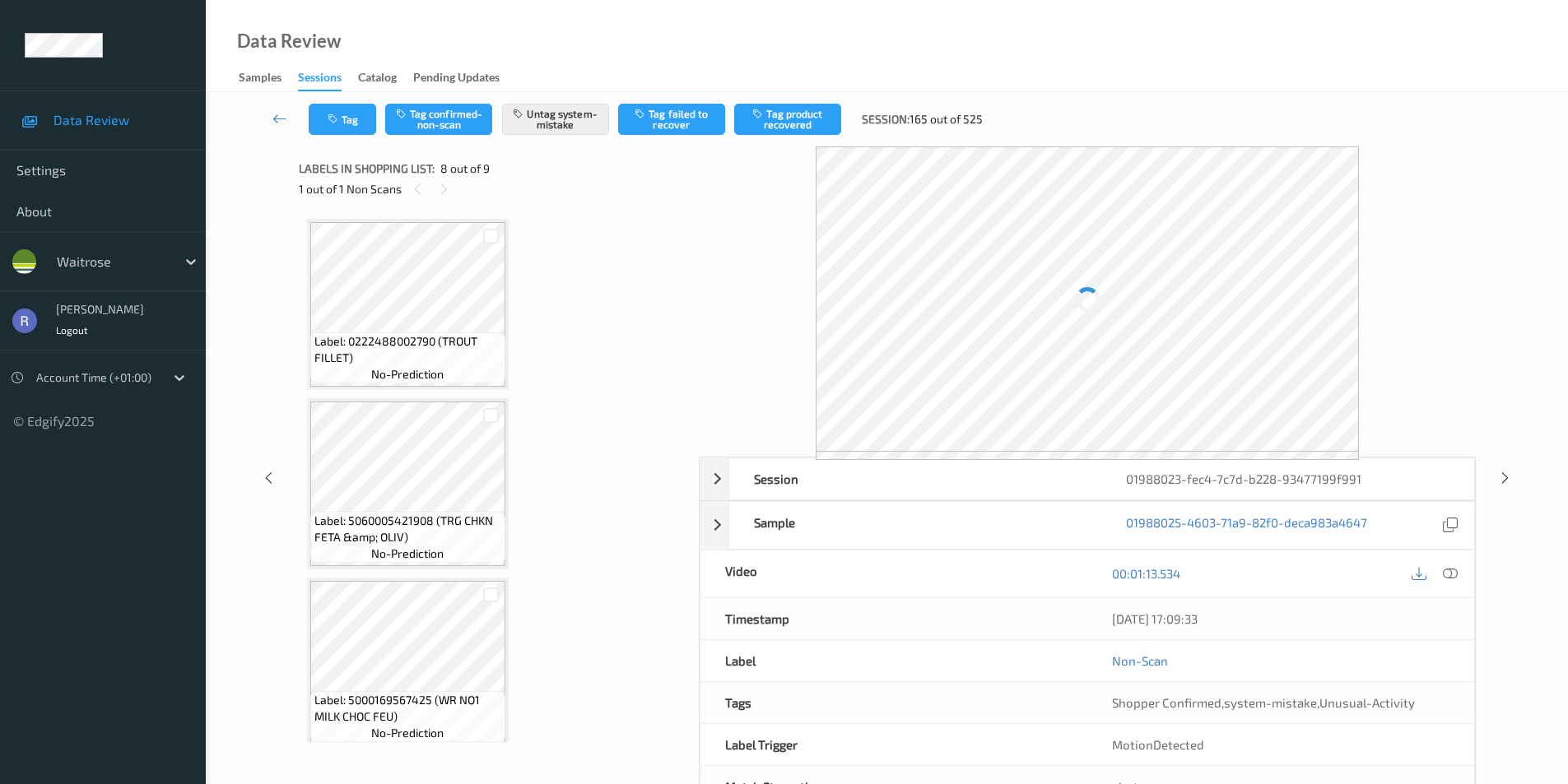
scroll to position [1085, 0]
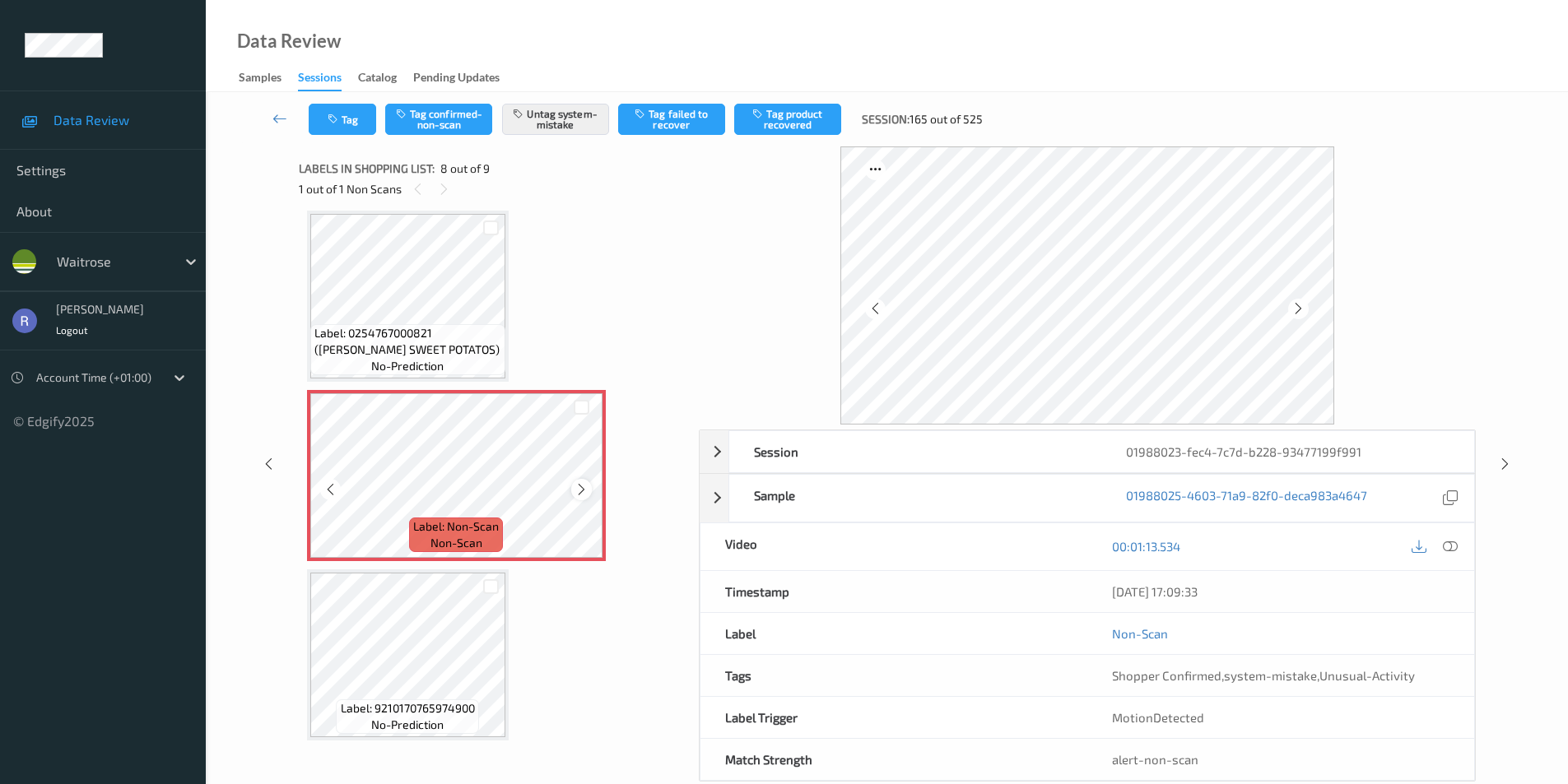
click at [580, 488] on icon at bounding box center [582, 490] width 14 height 15
click at [1503, 461] on icon at bounding box center [1505, 464] width 14 height 15
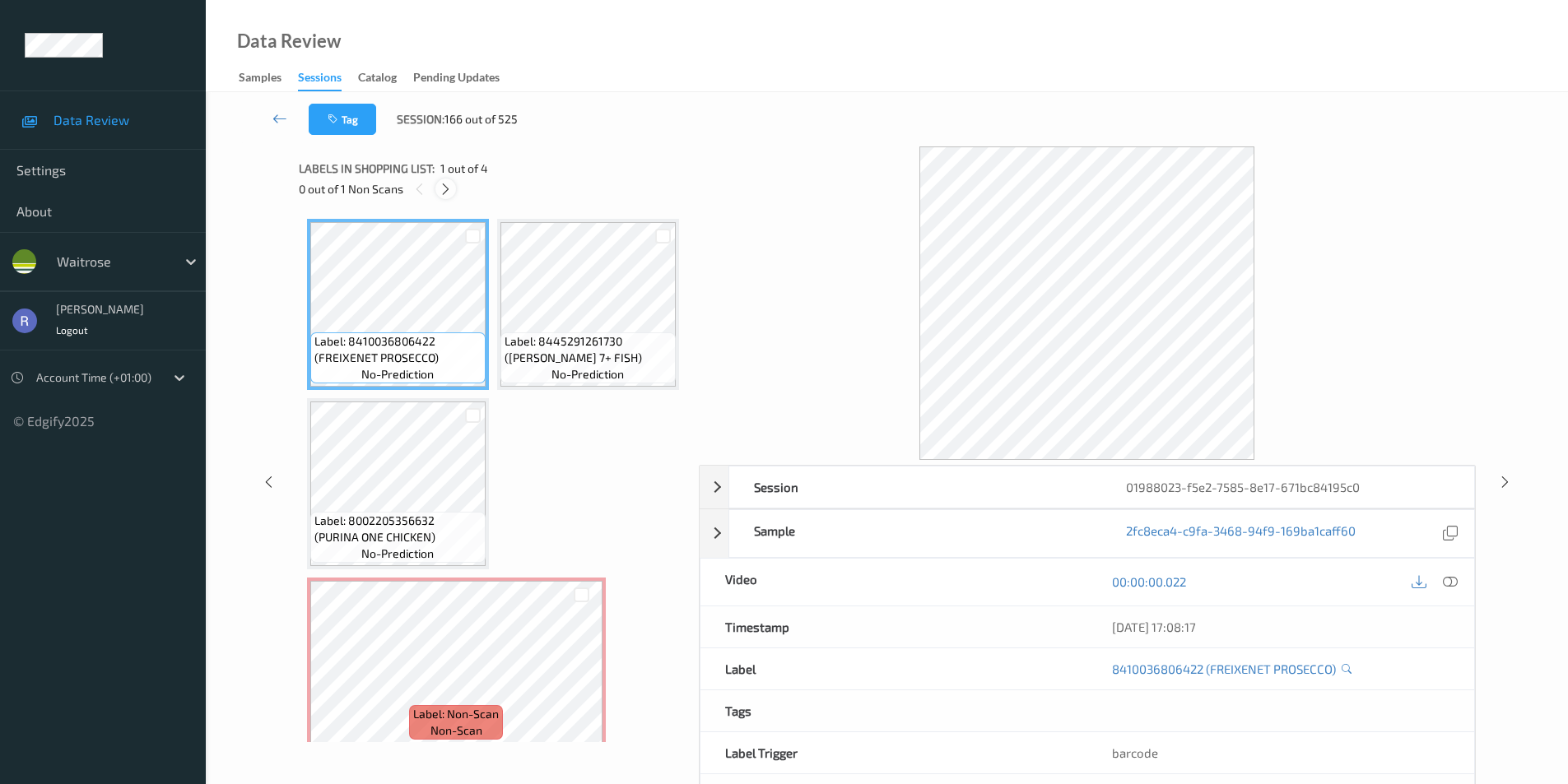
click at [442, 185] on icon at bounding box center [446, 189] width 14 height 15
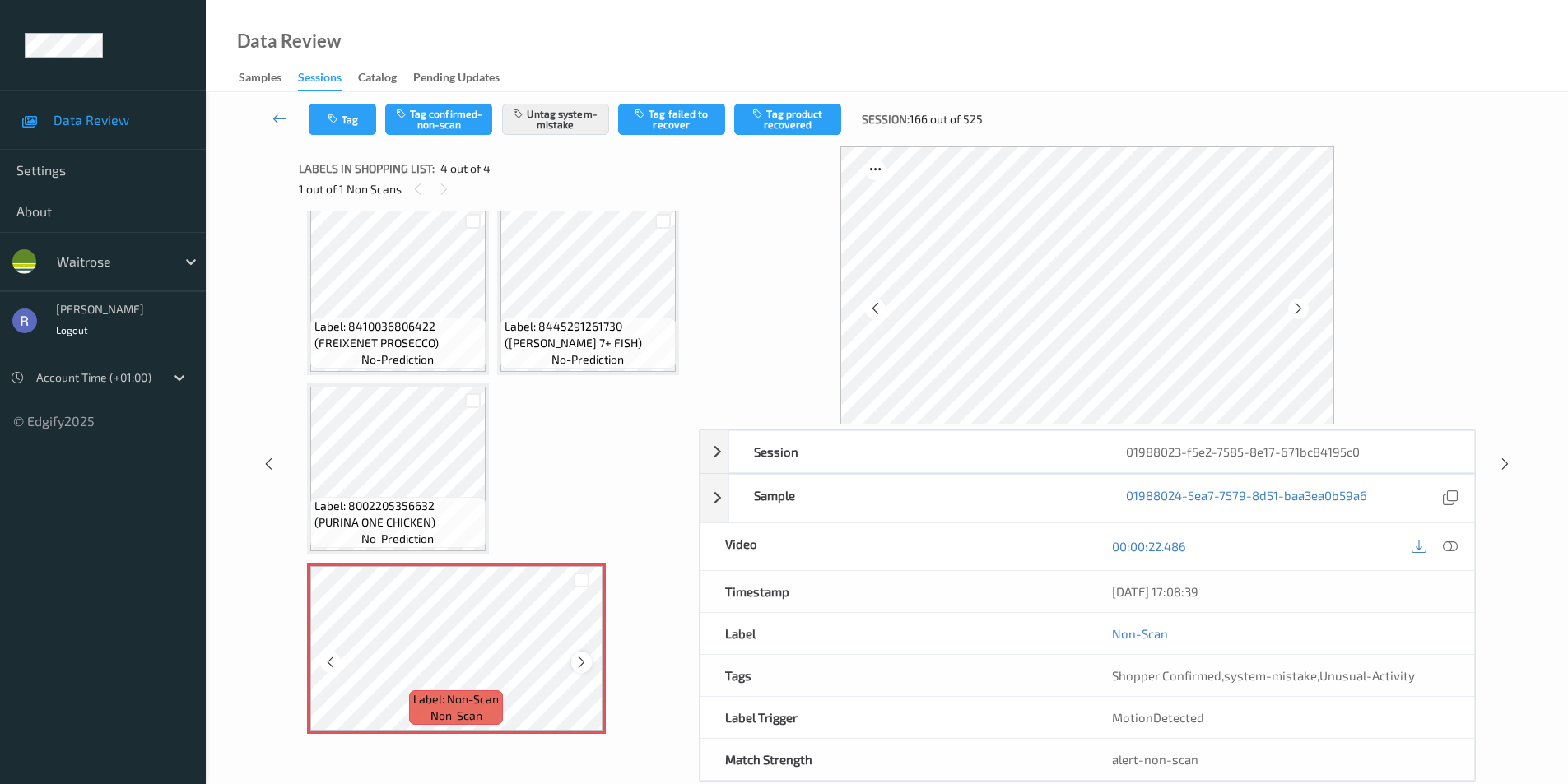
click at [583, 664] on icon at bounding box center [582, 662] width 14 height 15
click at [1503, 459] on icon at bounding box center [1505, 464] width 14 height 15
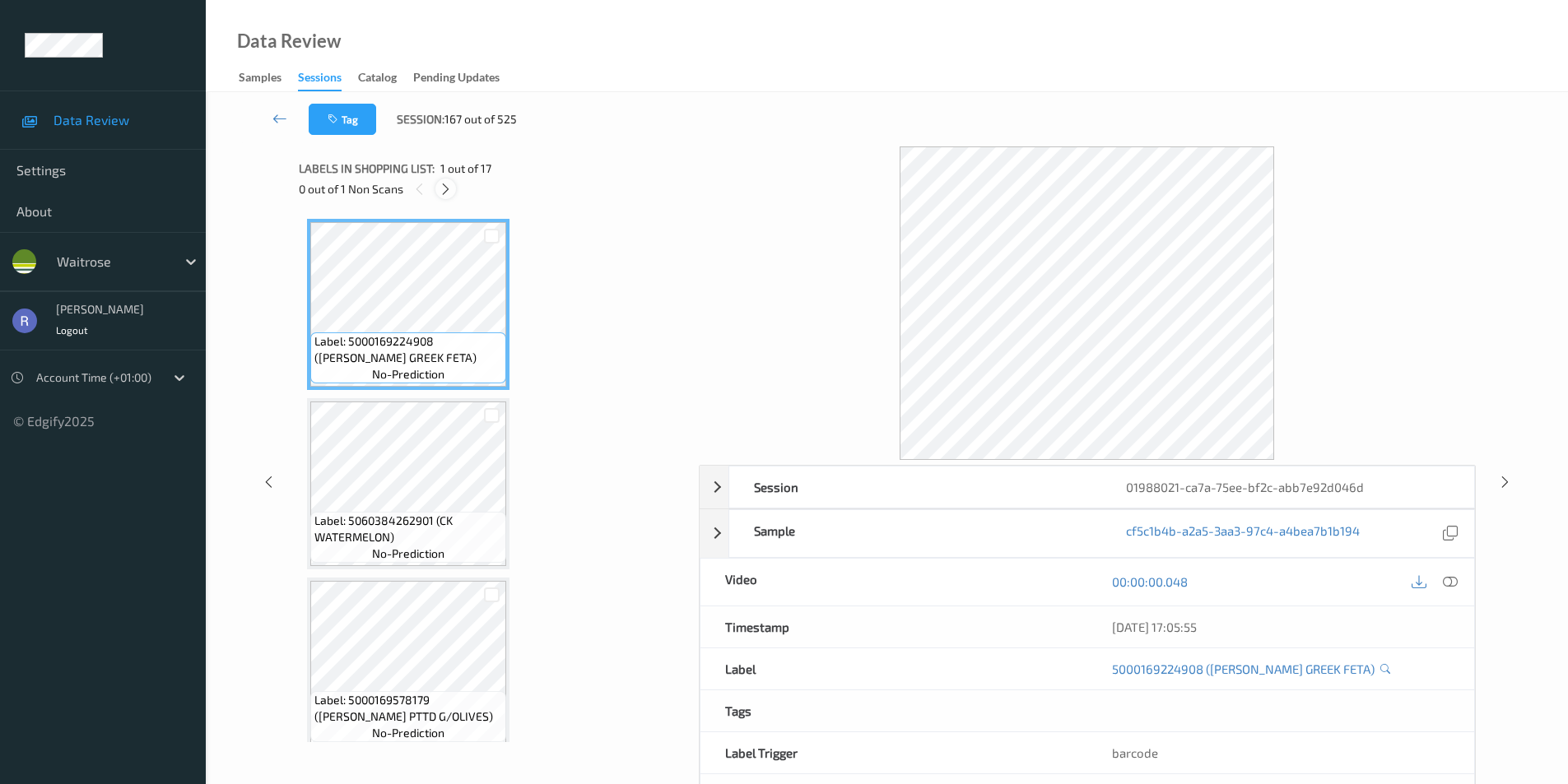
click at [442, 190] on icon at bounding box center [446, 189] width 14 height 15
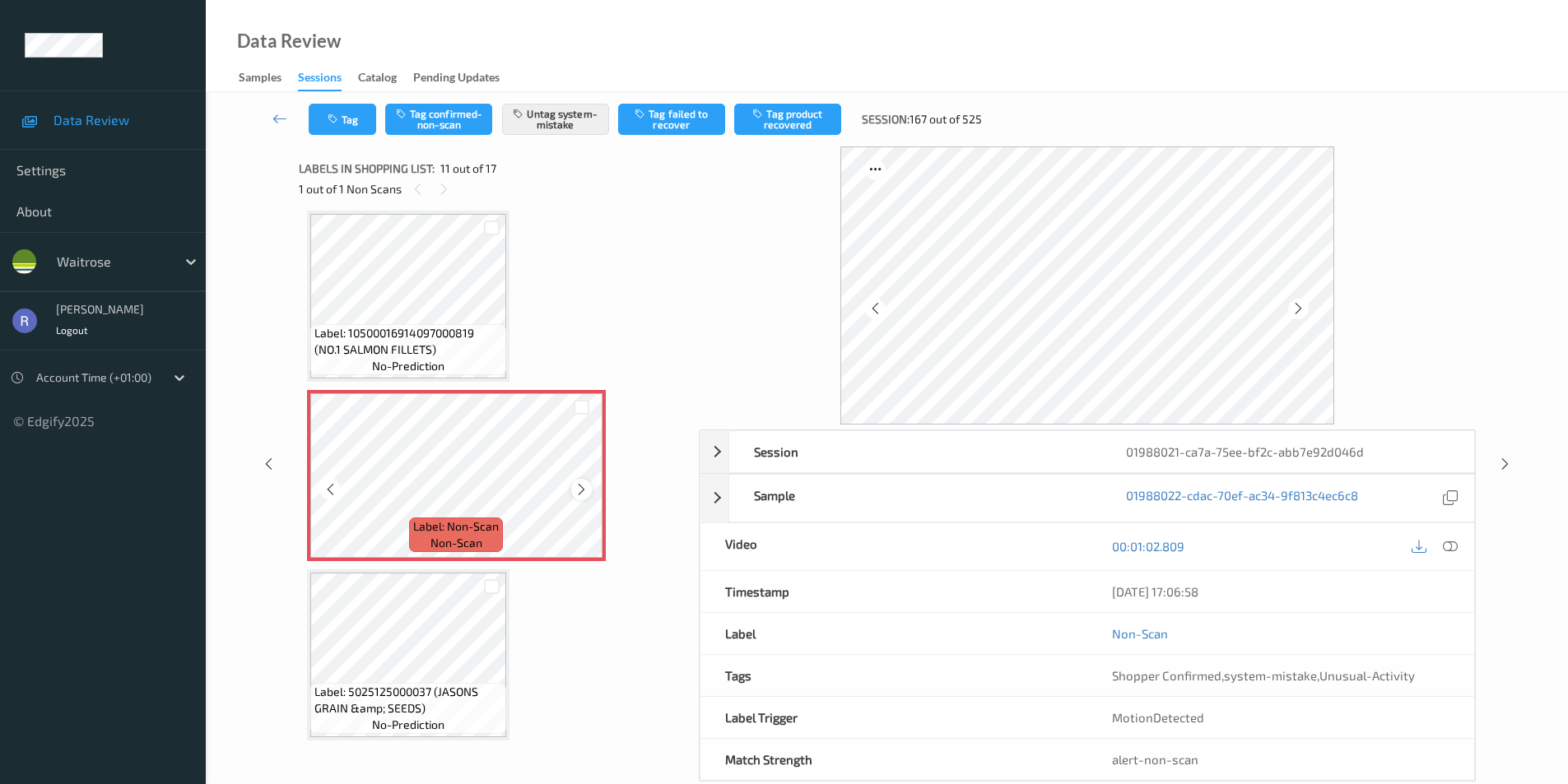
click at [577, 490] on icon at bounding box center [582, 490] width 14 height 15
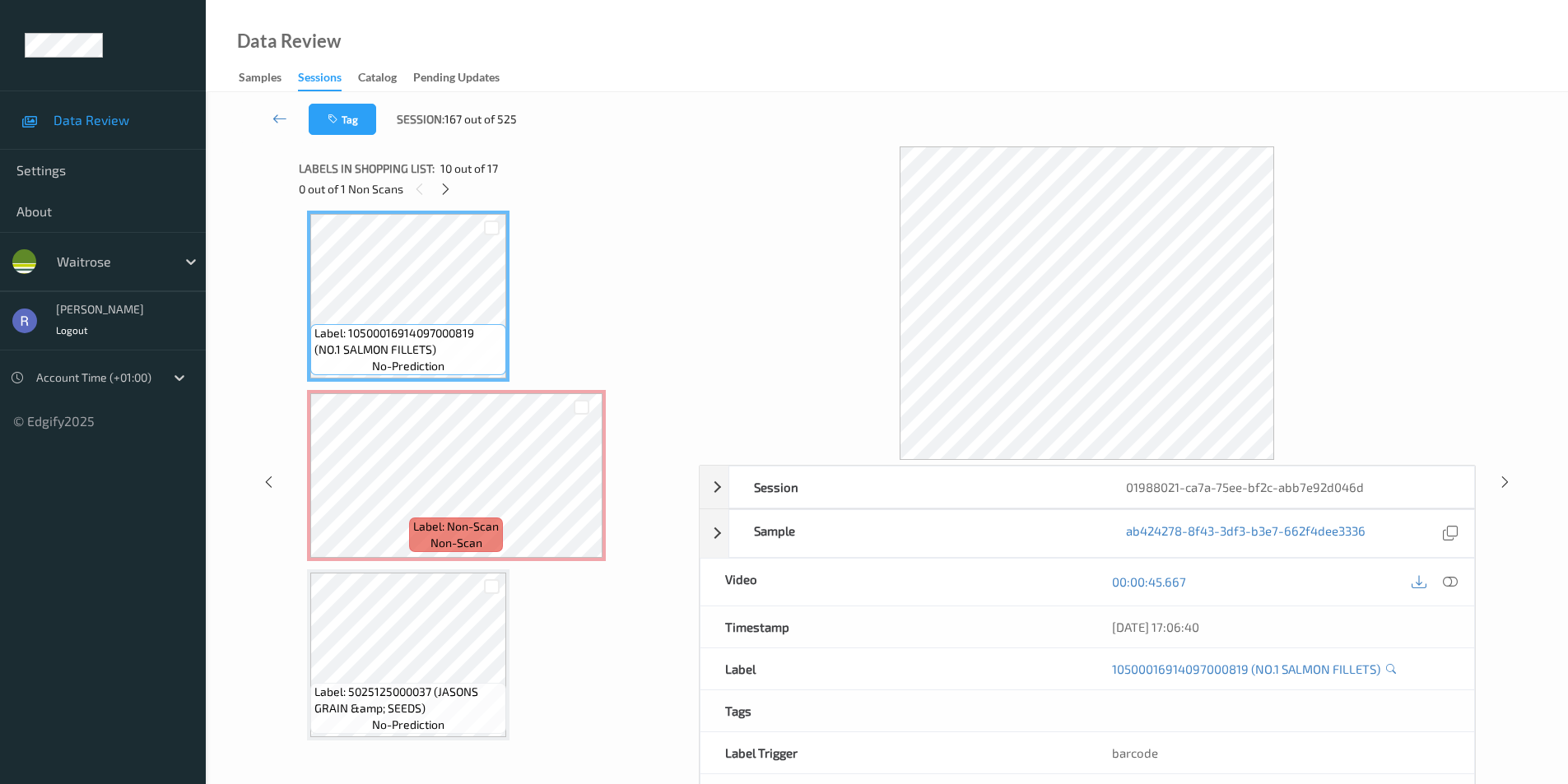
click at [1459, 583] on div at bounding box center [1450, 582] width 22 height 22
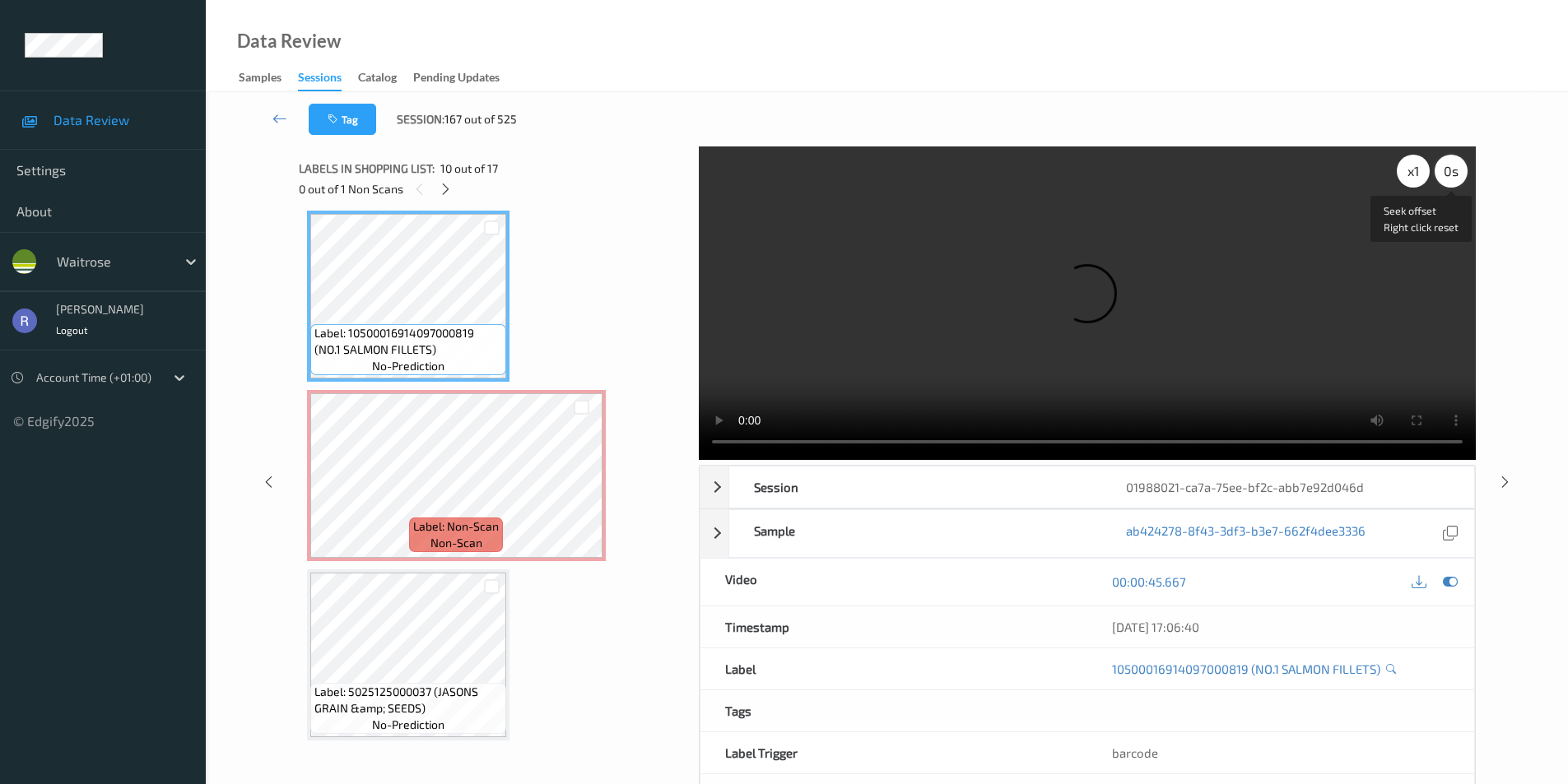
click at [1454, 179] on div "0 s" at bounding box center [1451, 171] width 33 height 33
click at [1454, 179] on div "-0.5 s" at bounding box center [1451, 171] width 33 height 33
click at [1454, 179] on div "-1 s" at bounding box center [1451, 171] width 33 height 33
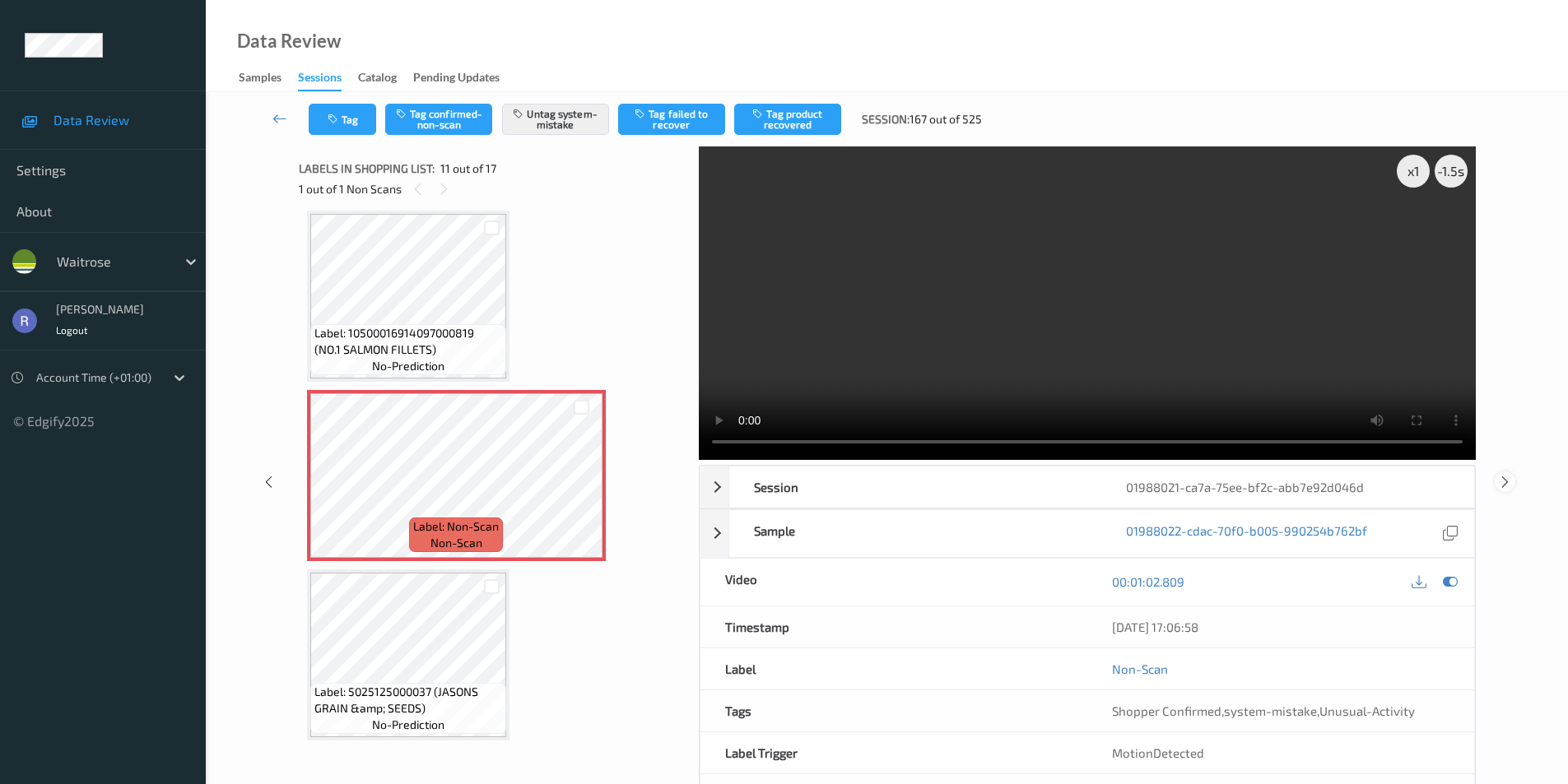
click at [1507, 483] on icon at bounding box center [1505, 481] width 14 height 15
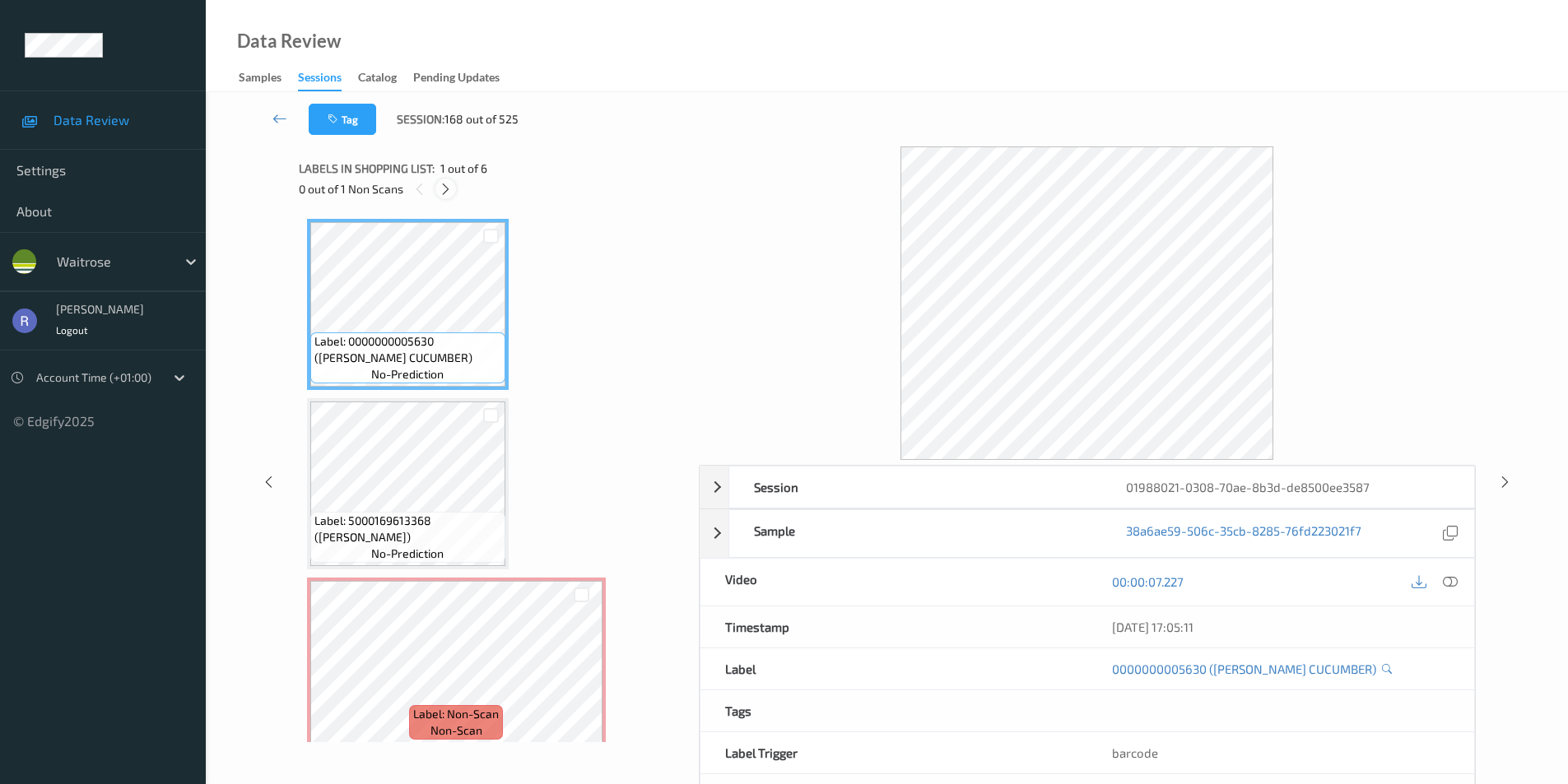
click at [451, 188] on icon at bounding box center [446, 189] width 14 height 15
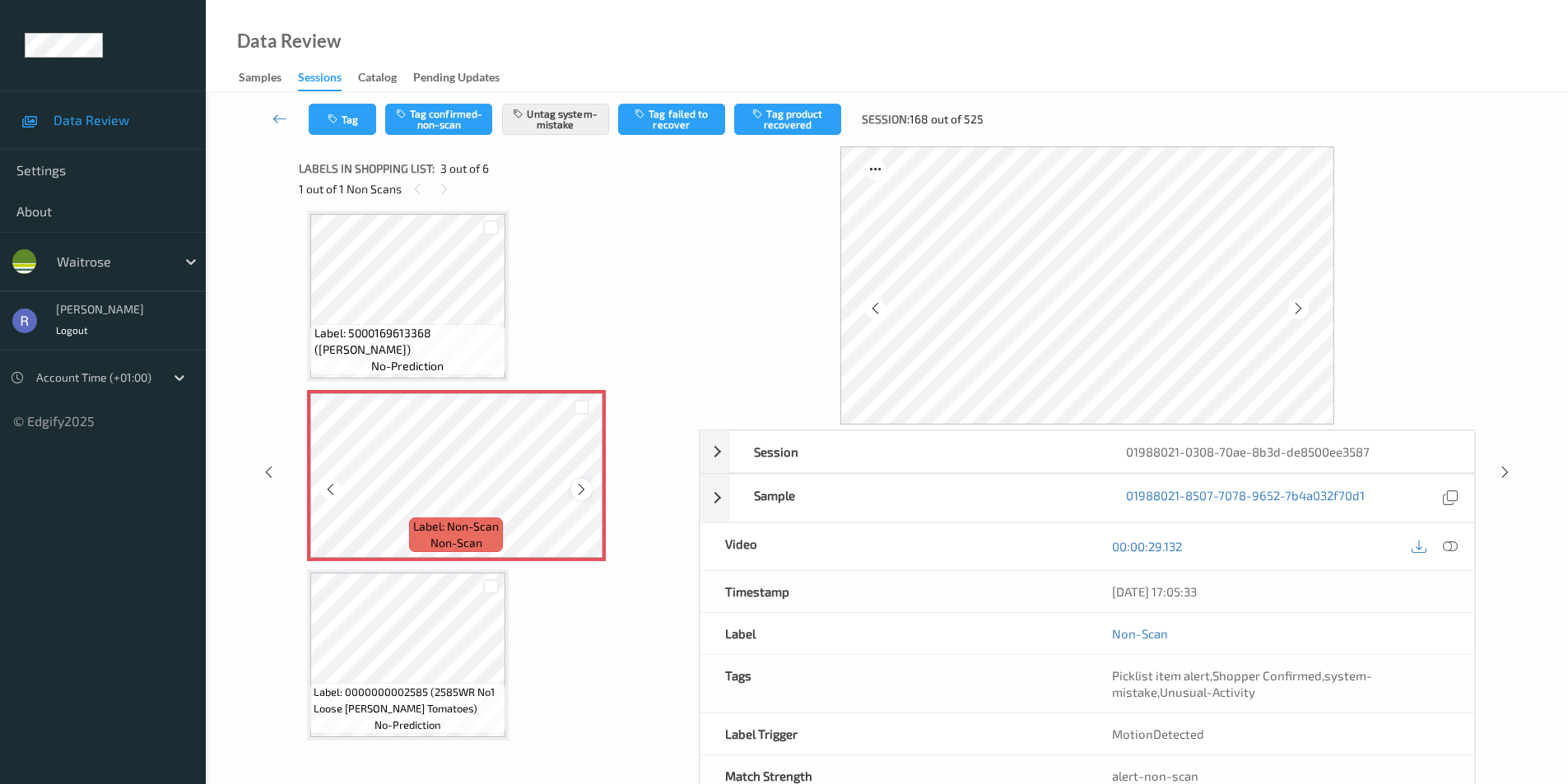
click at [578, 486] on icon at bounding box center [582, 490] width 14 height 15
click at [580, 486] on icon at bounding box center [582, 490] width 14 height 15
click at [1505, 473] on icon at bounding box center [1505, 472] width 14 height 15
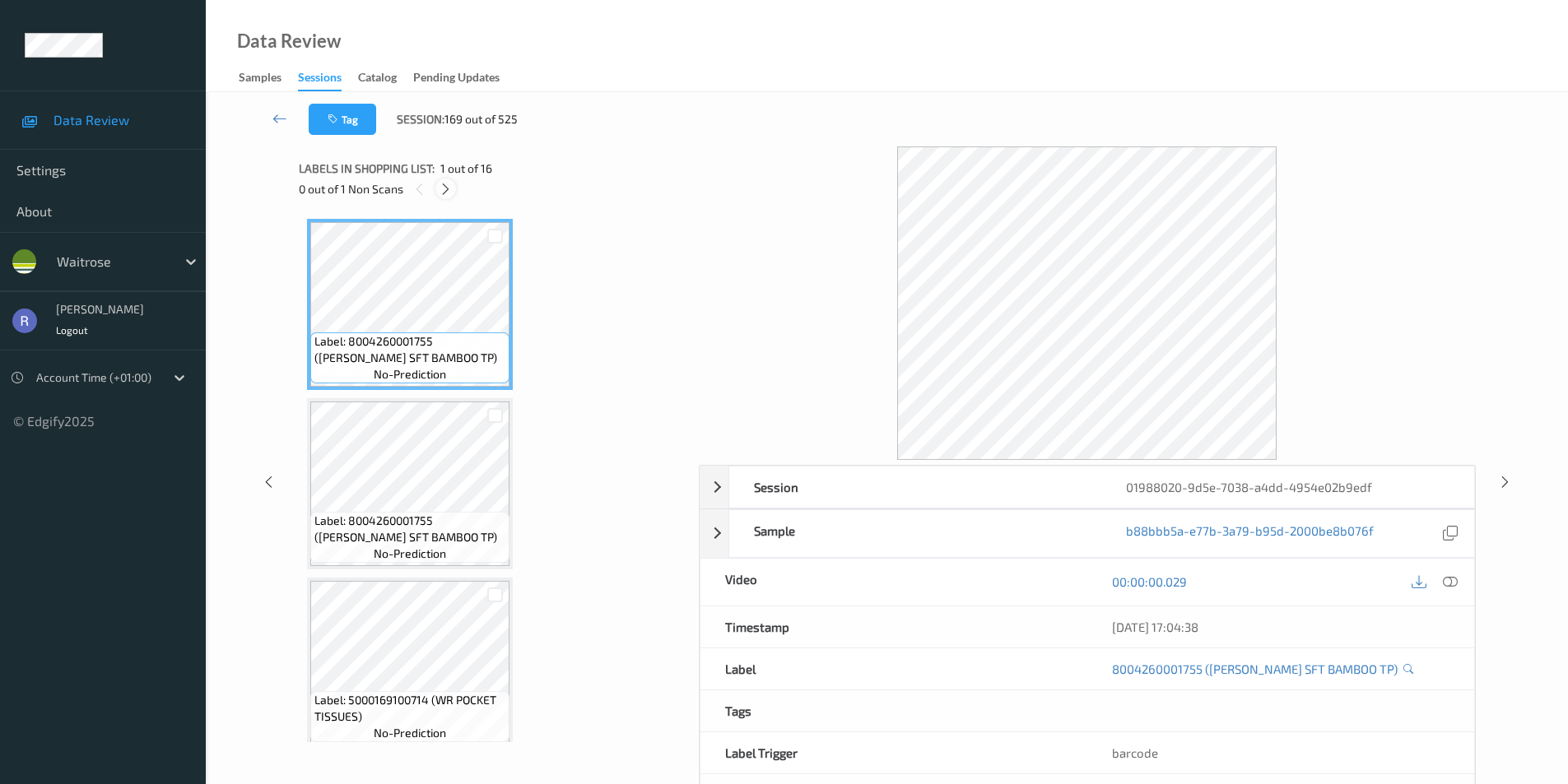
drag, startPoint x: 447, startPoint y: 189, endPoint x: 460, endPoint y: 209, distance: 23.9
click at [450, 194] on icon at bounding box center [446, 189] width 14 height 15
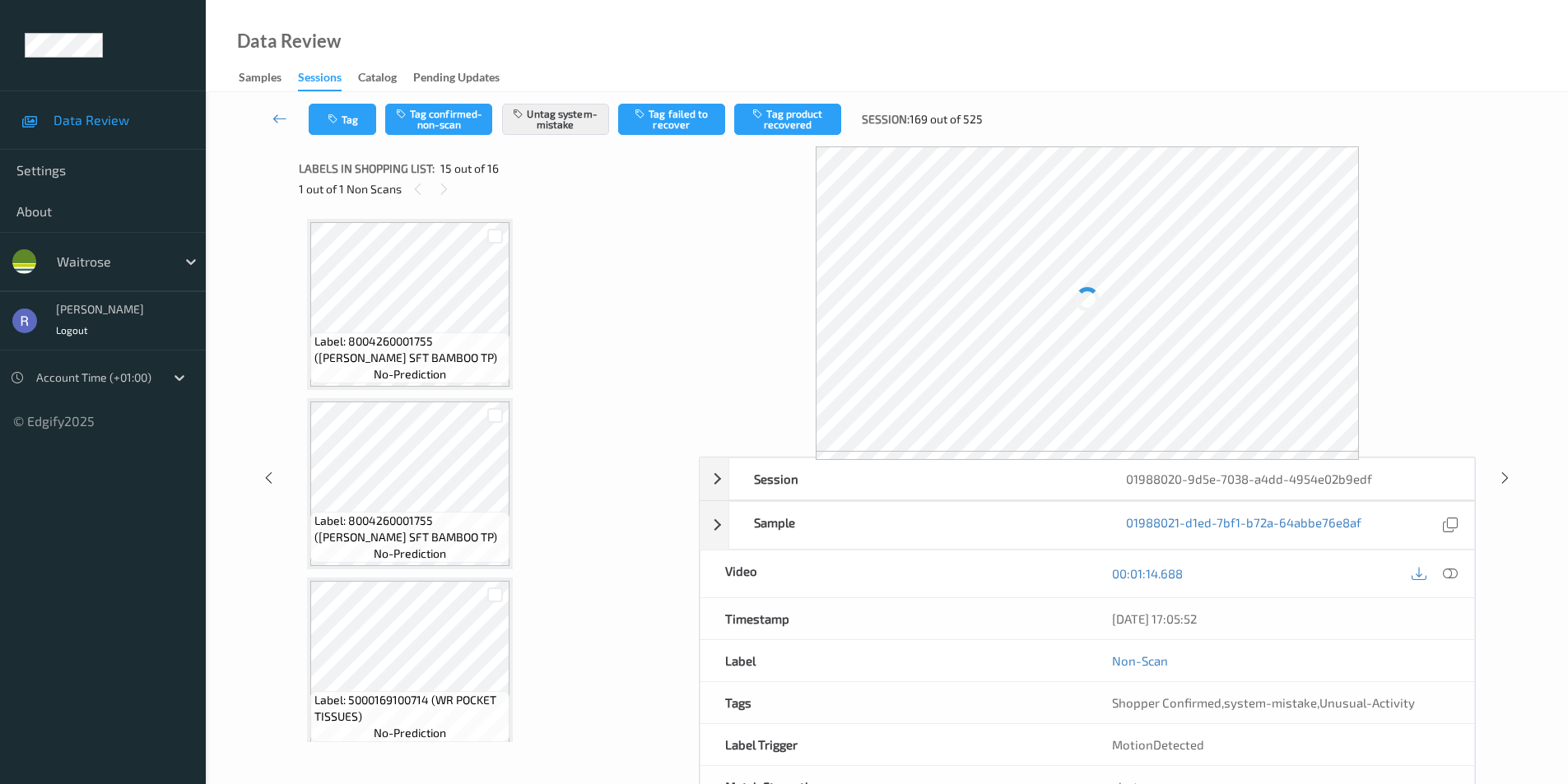
scroll to position [2340, 0]
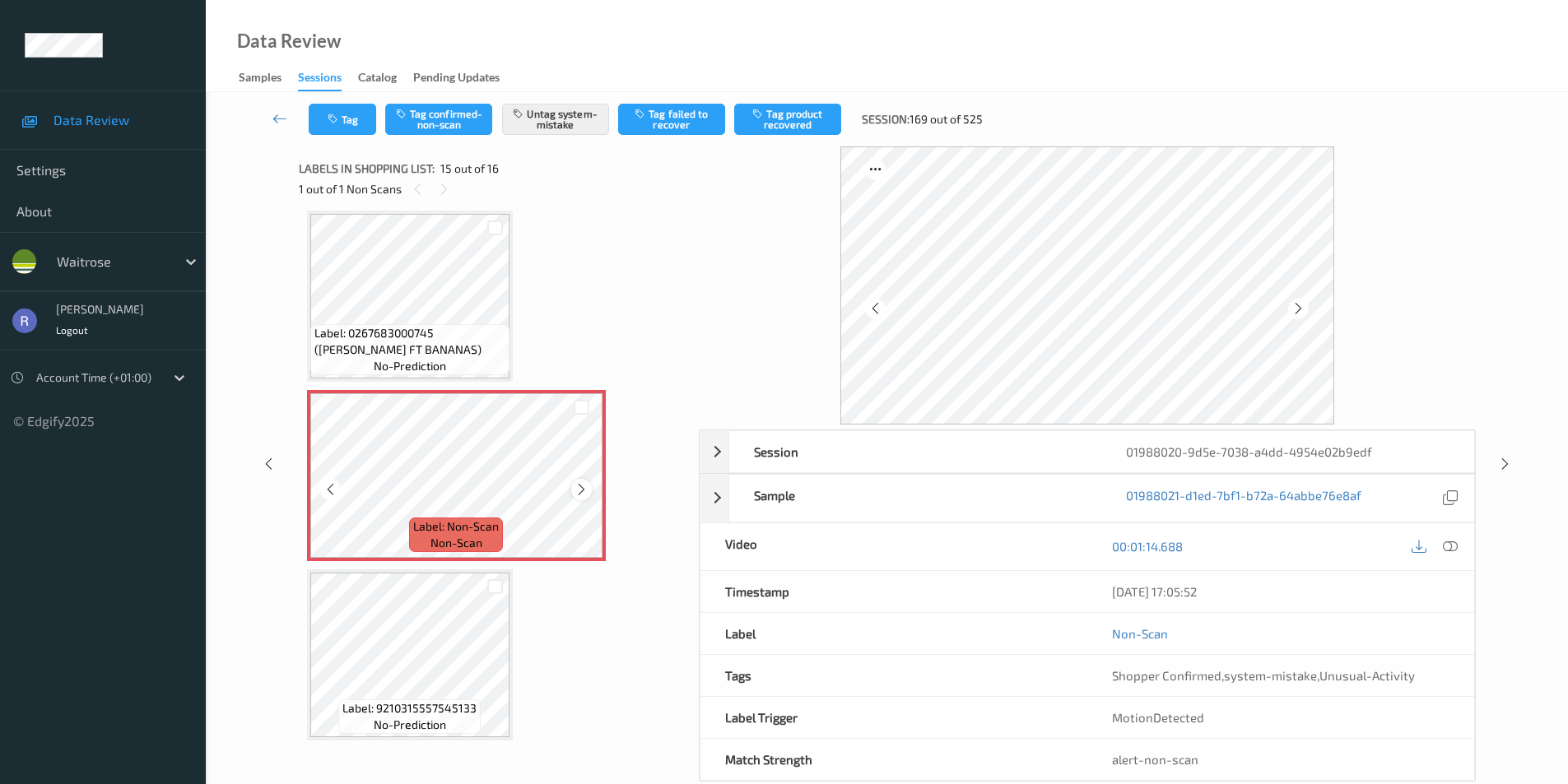
click at [582, 491] on icon at bounding box center [582, 490] width 14 height 15
click at [1504, 468] on icon at bounding box center [1505, 464] width 14 height 15
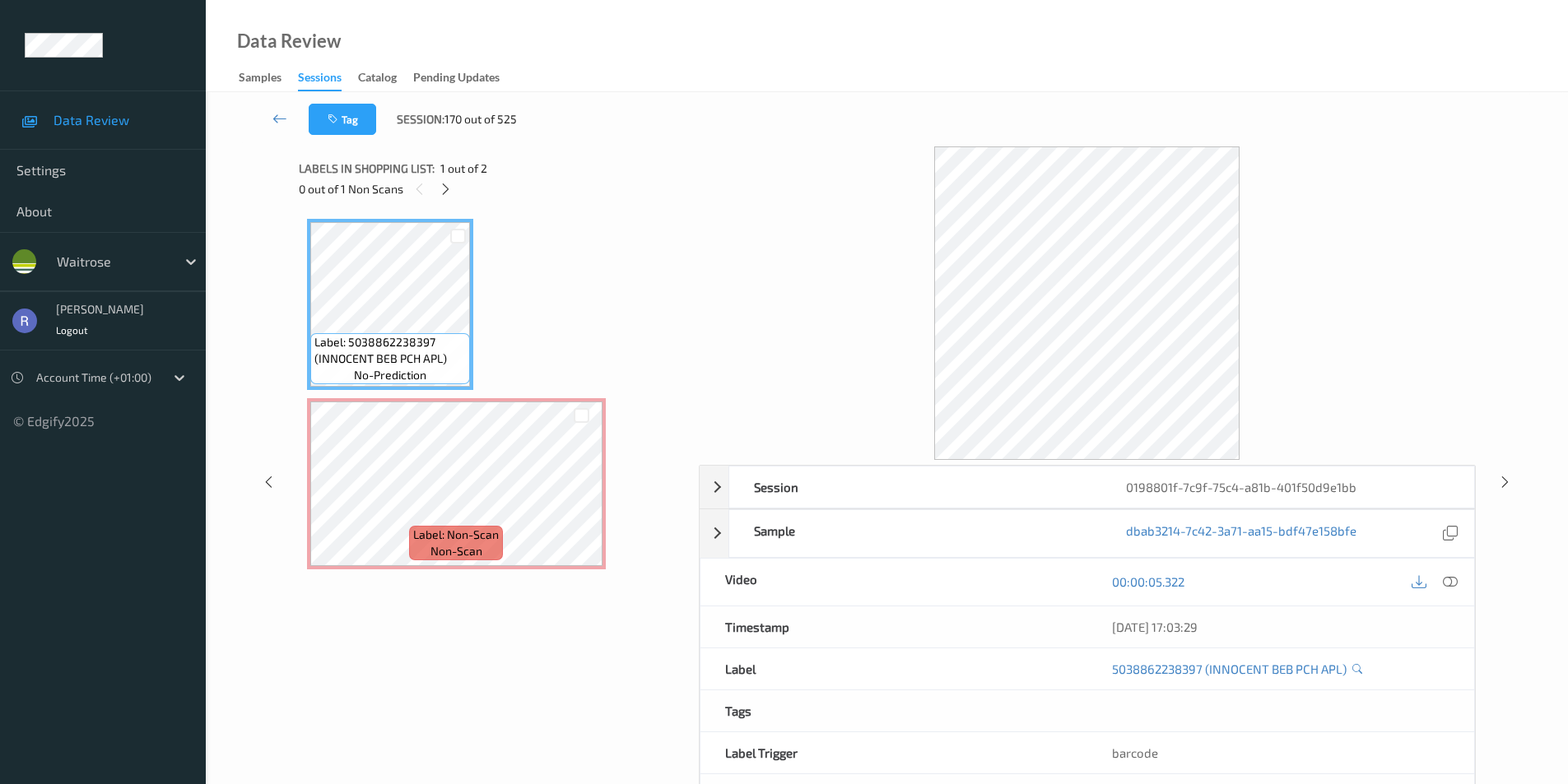
drag, startPoint x: 445, startPoint y: 181, endPoint x: 456, endPoint y: 198, distance: 20.2
click at [446, 182] on icon at bounding box center [446, 189] width 14 height 15
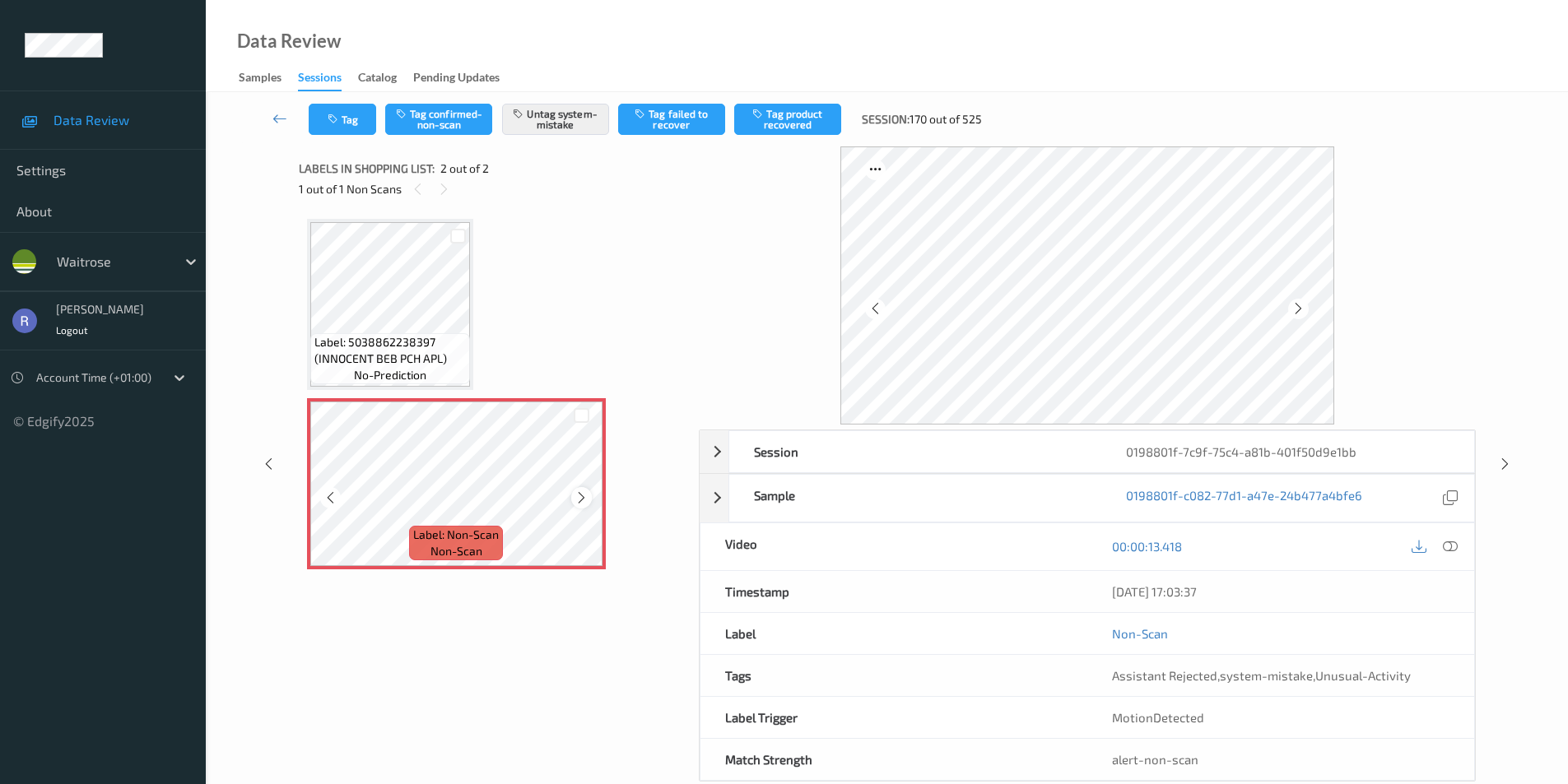
click at [587, 496] on icon at bounding box center [582, 498] width 14 height 15
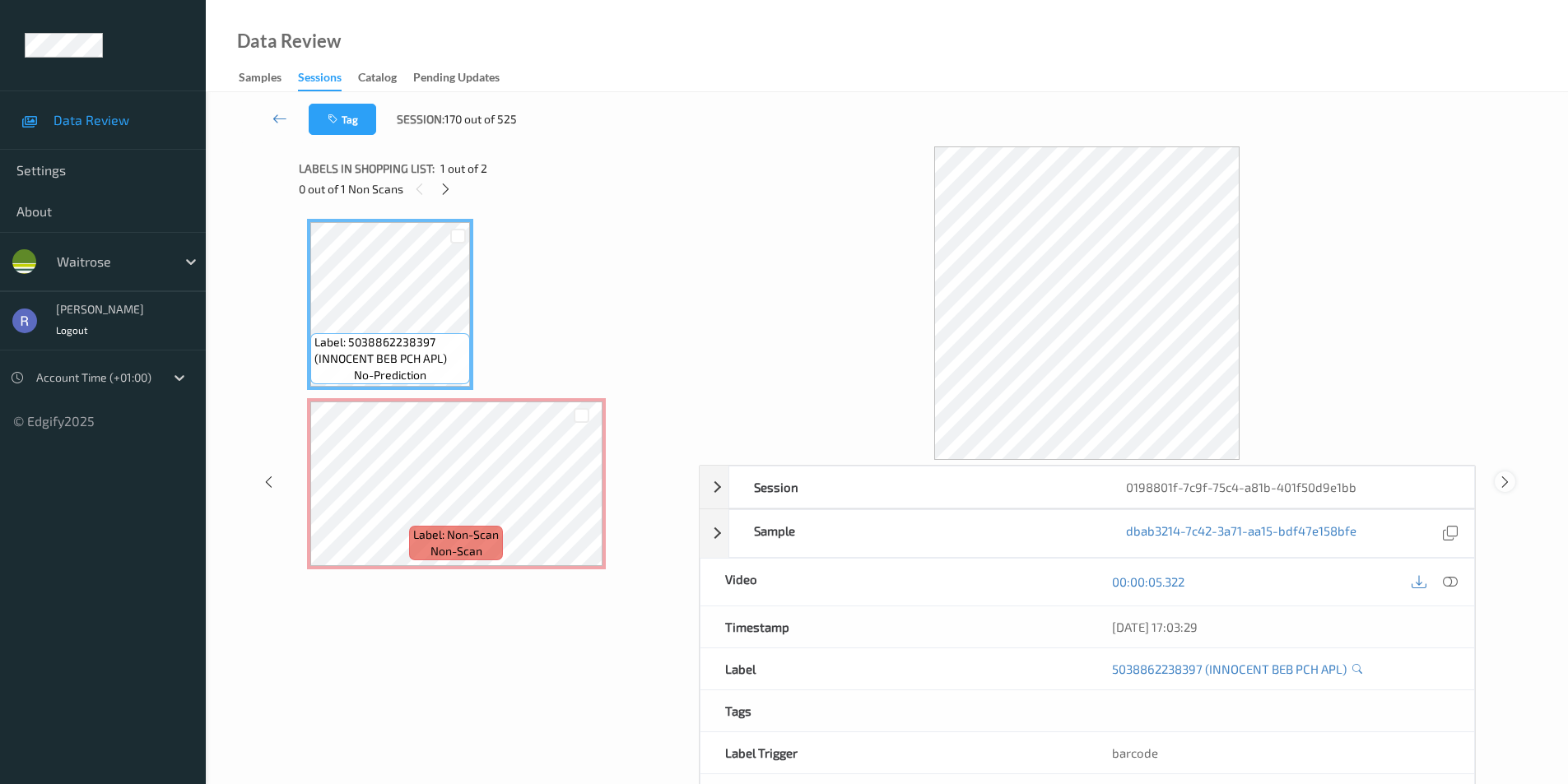
click at [1502, 482] on icon at bounding box center [1505, 481] width 14 height 15
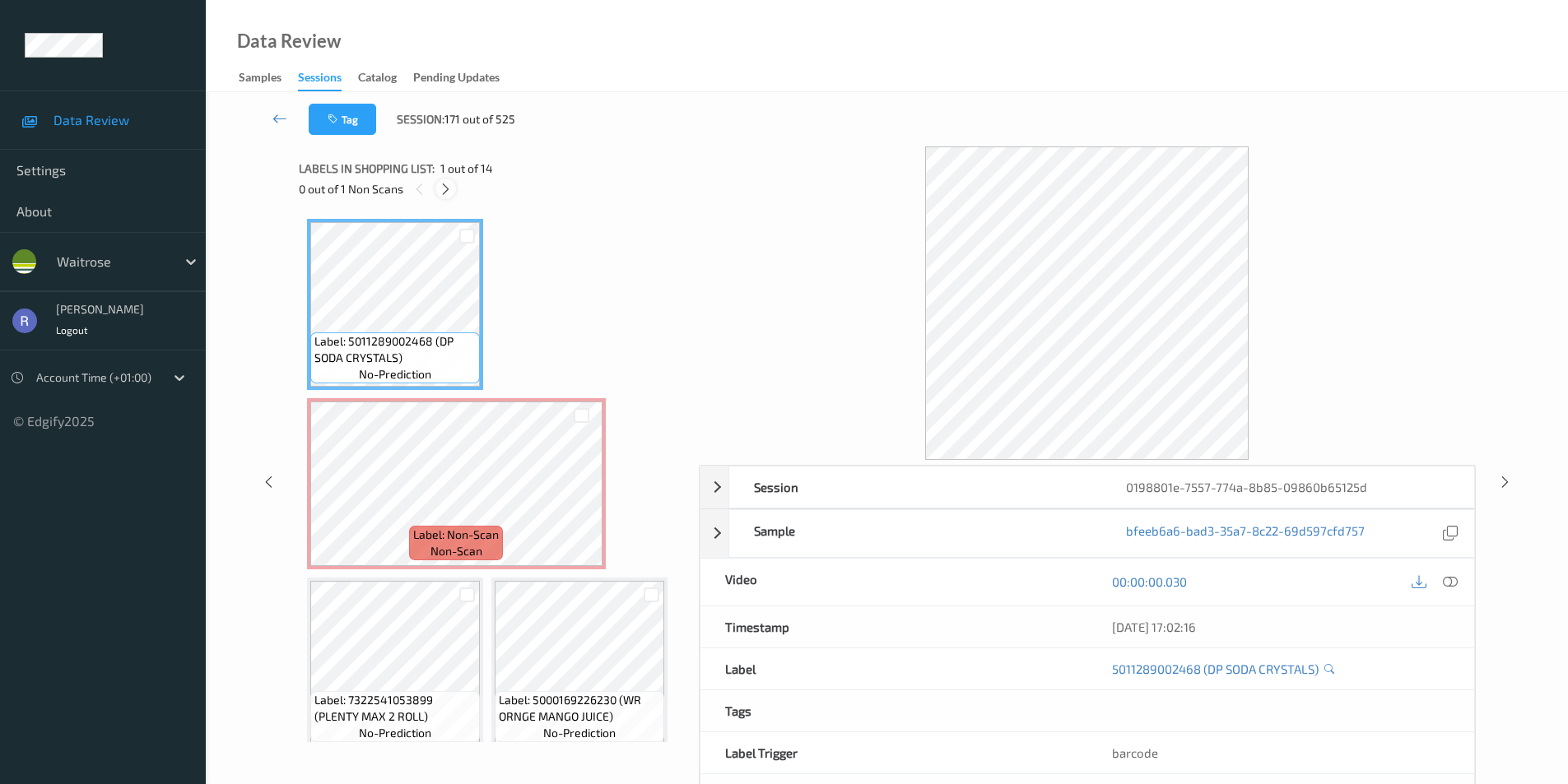
click at [447, 187] on icon at bounding box center [446, 189] width 14 height 15
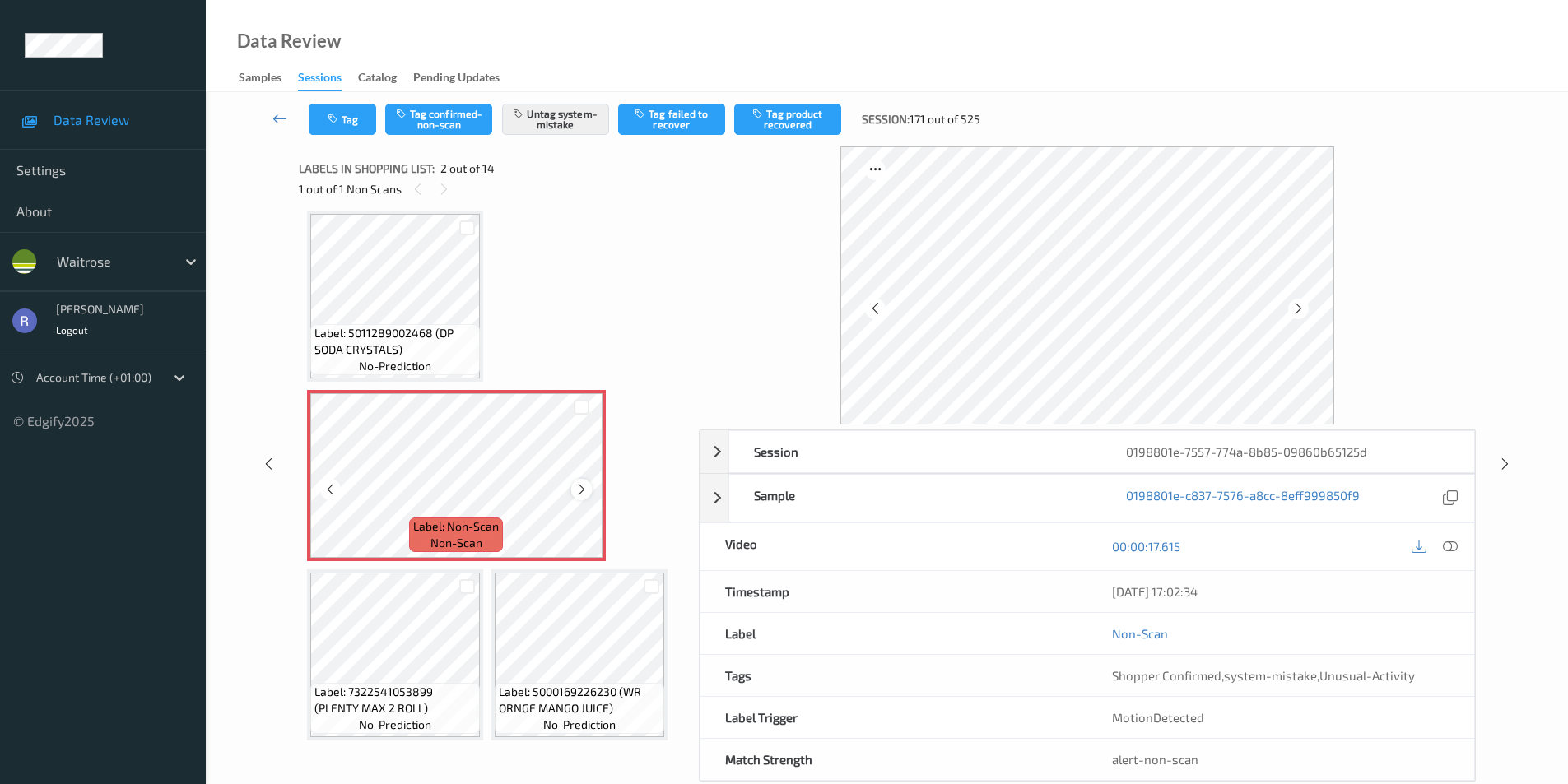
click at [584, 482] on div at bounding box center [581, 489] width 20 height 20
click at [1504, 457] on icon at bounding box center [1505, 464] width 14 height 15
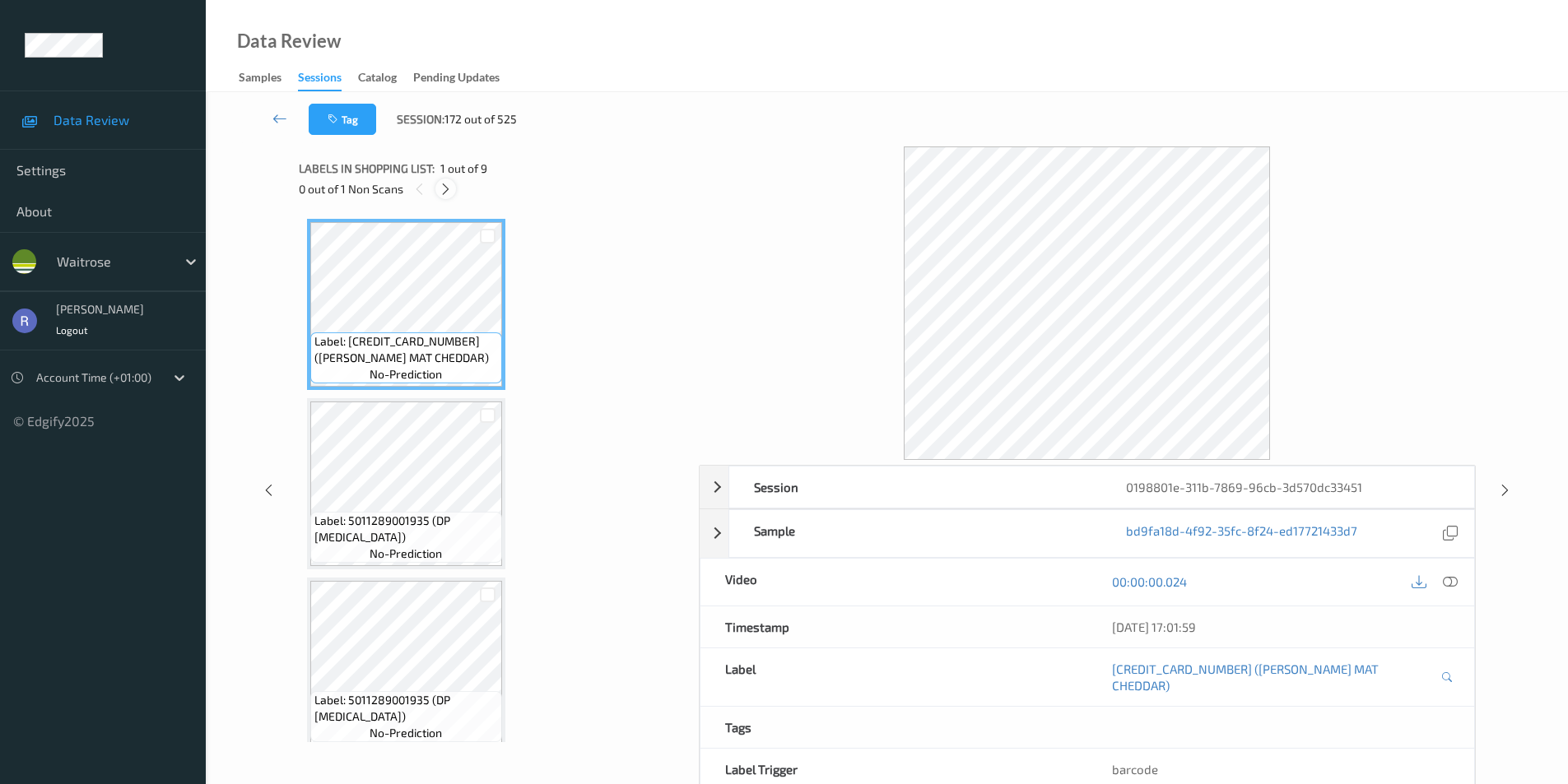
click at [440, 190] on icon at bounding box center [446, 189] width 14 height 15
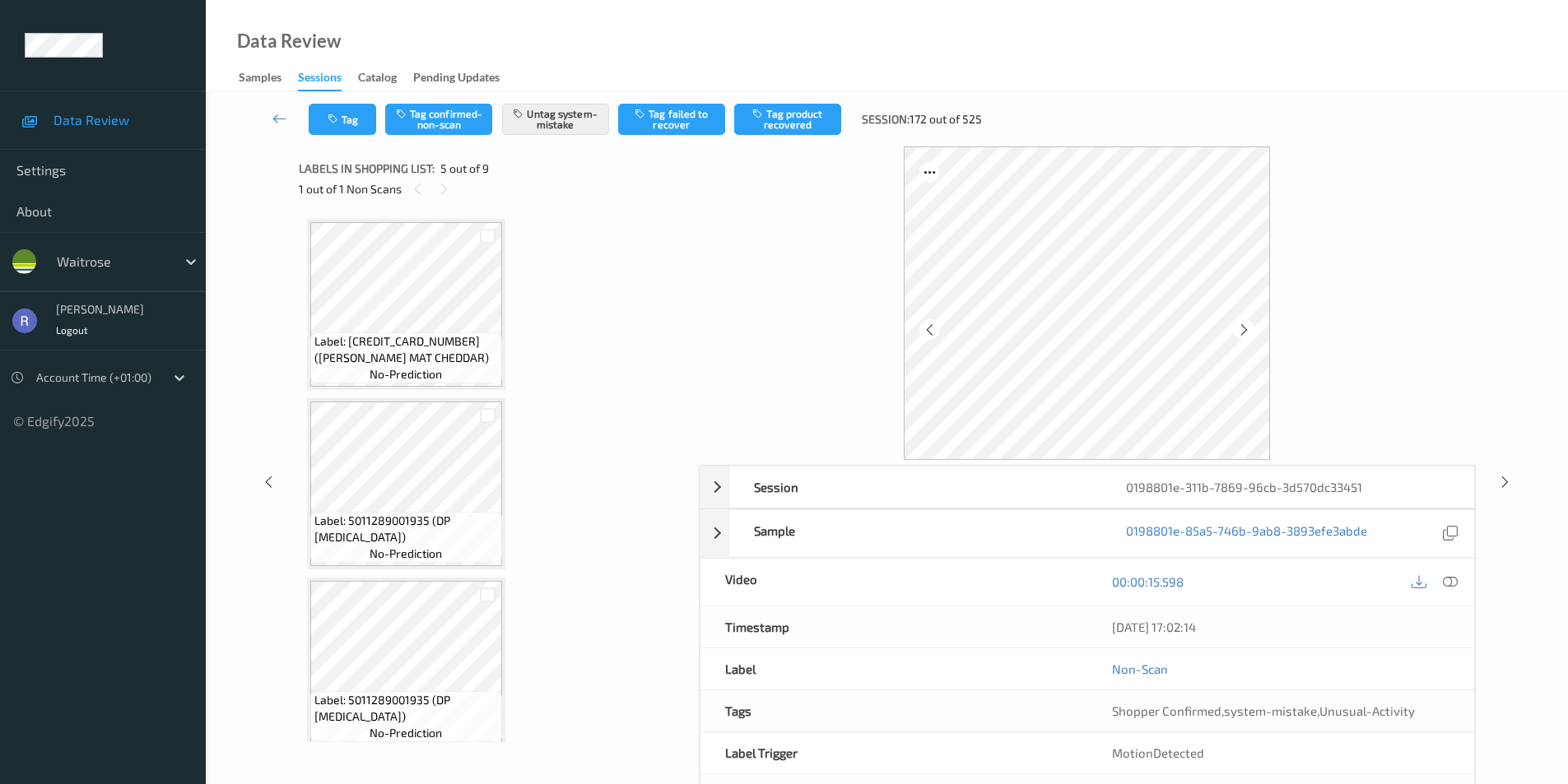
scroll to position [546, 0]
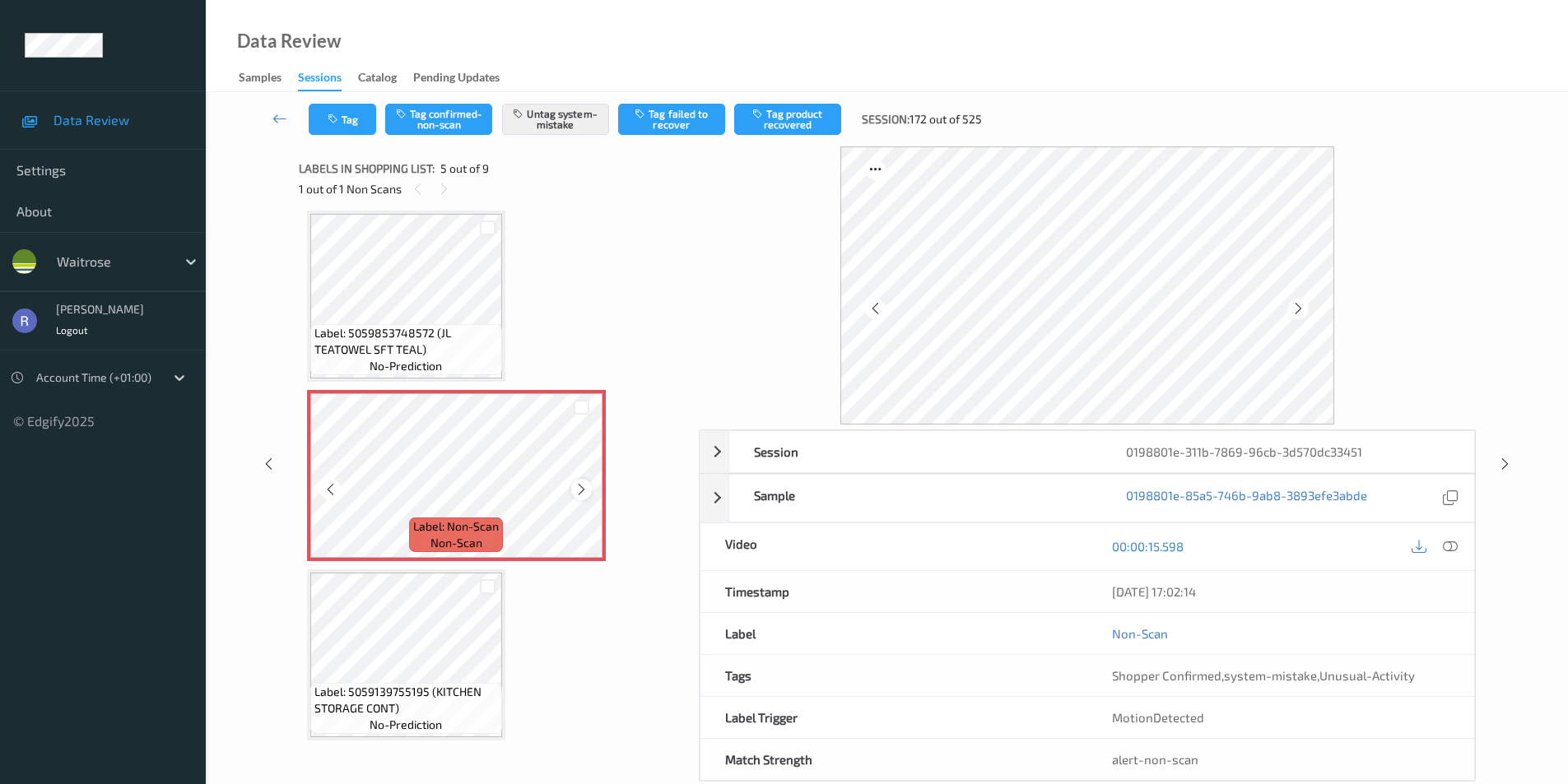
click at [583, 488] on icon at bounding box center [582, 490] width 14 height 15
click at [1505, 460] on icon at bounding box center [1505, 464] width 14 height 15
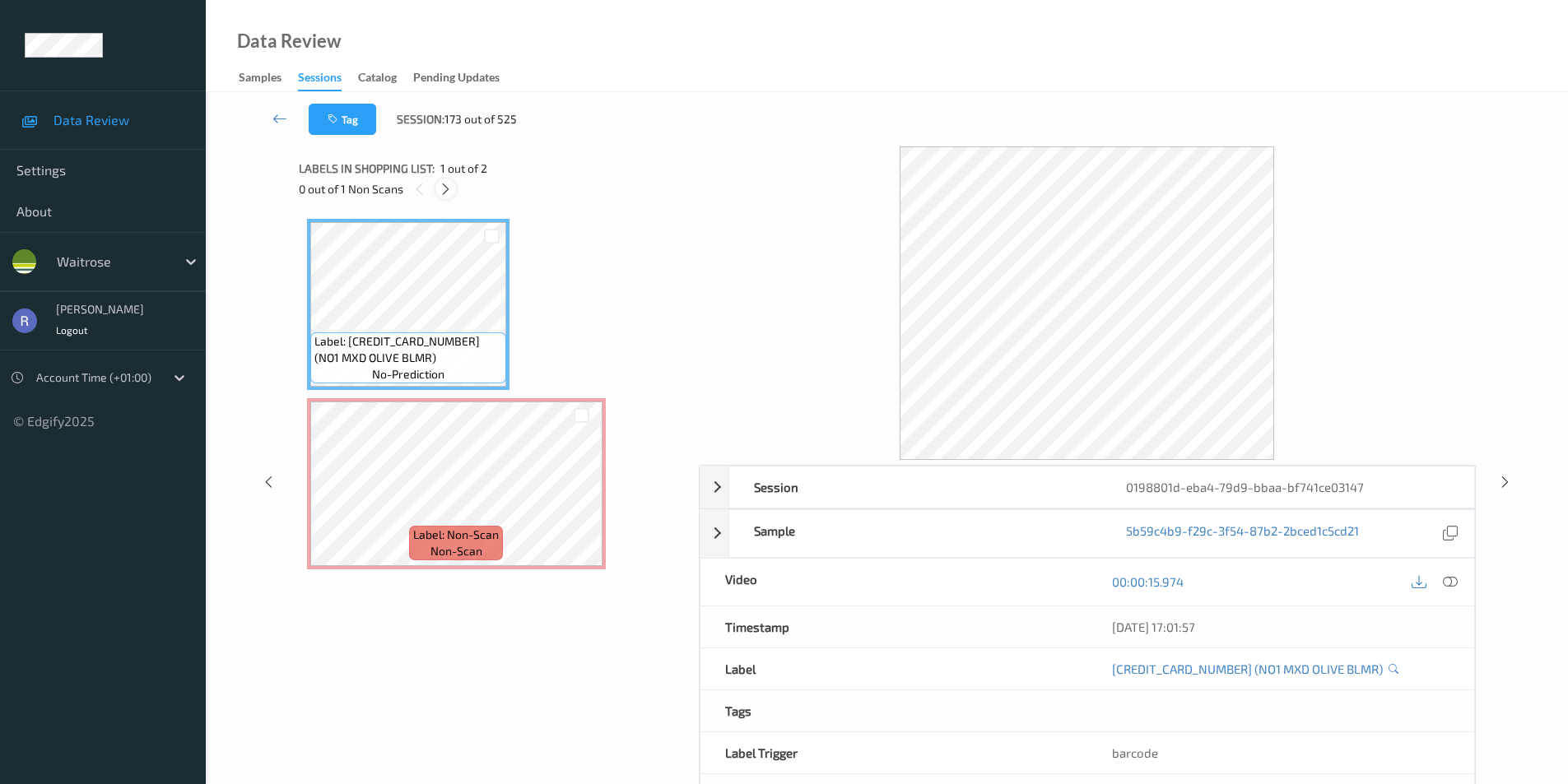
click at [446, 190] on icon at bounding box center [446, 189] width 14 height 15
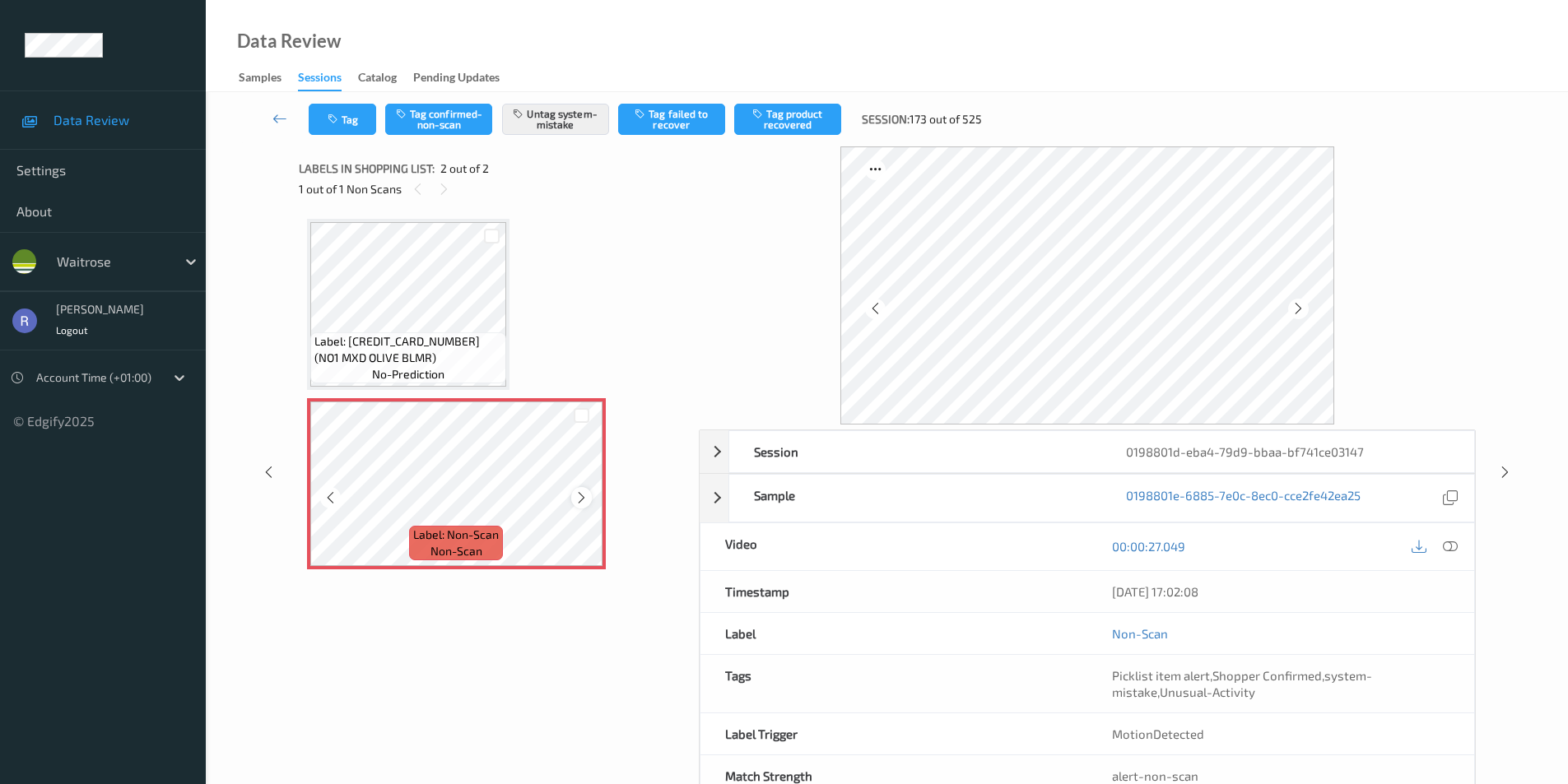
click at [586, 502] on icon at bounding box center [582, 498] width 14 height 15
click at [588, 502] on icon at bounding box center [582, 498] width 14 height 15
click at [1508, 472] on icon at bounding box center [1505, 472] width 14 height 15
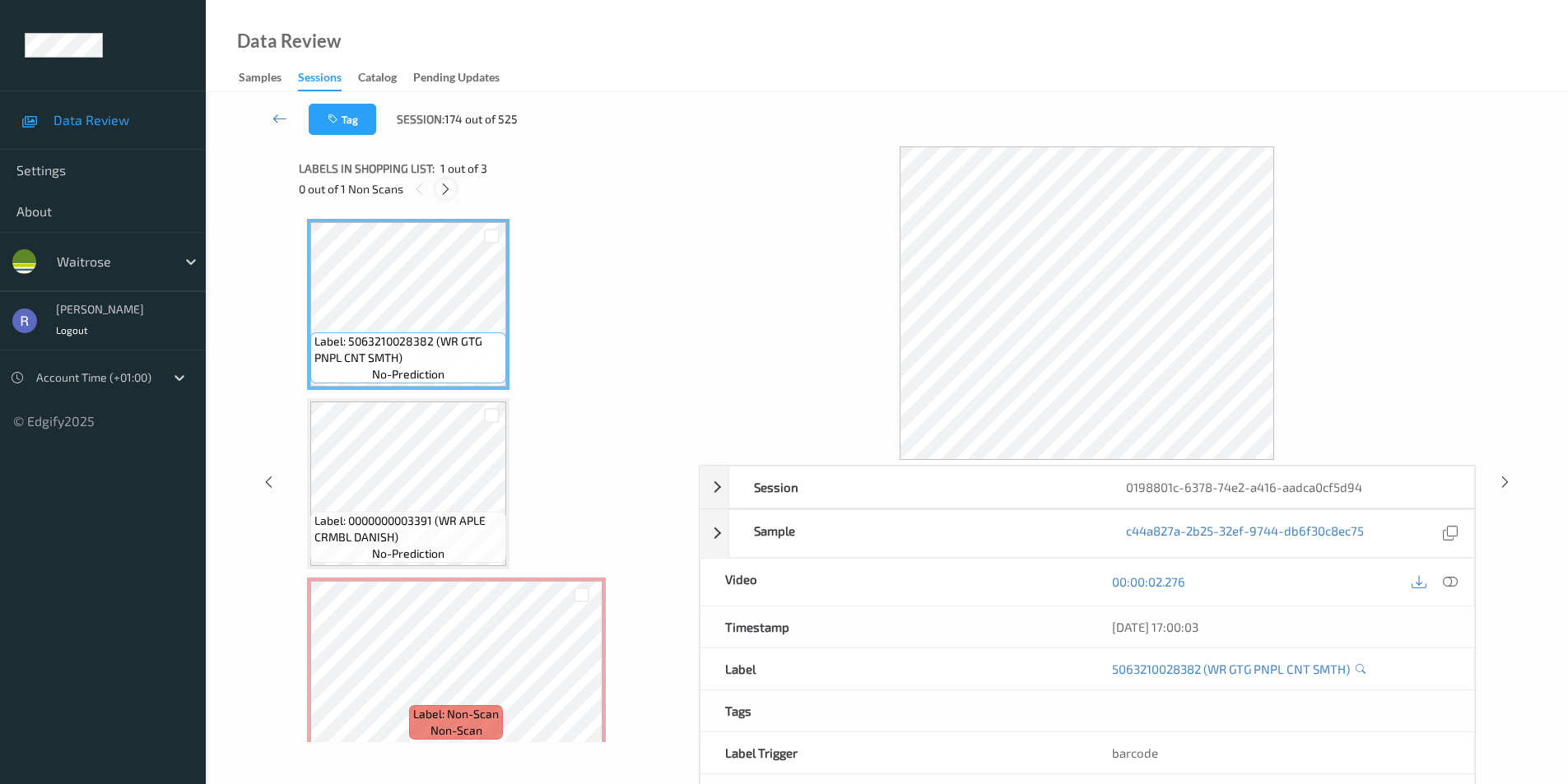
click at [447, 188] on icon at bounding box center [446, 189] width 14 height 15
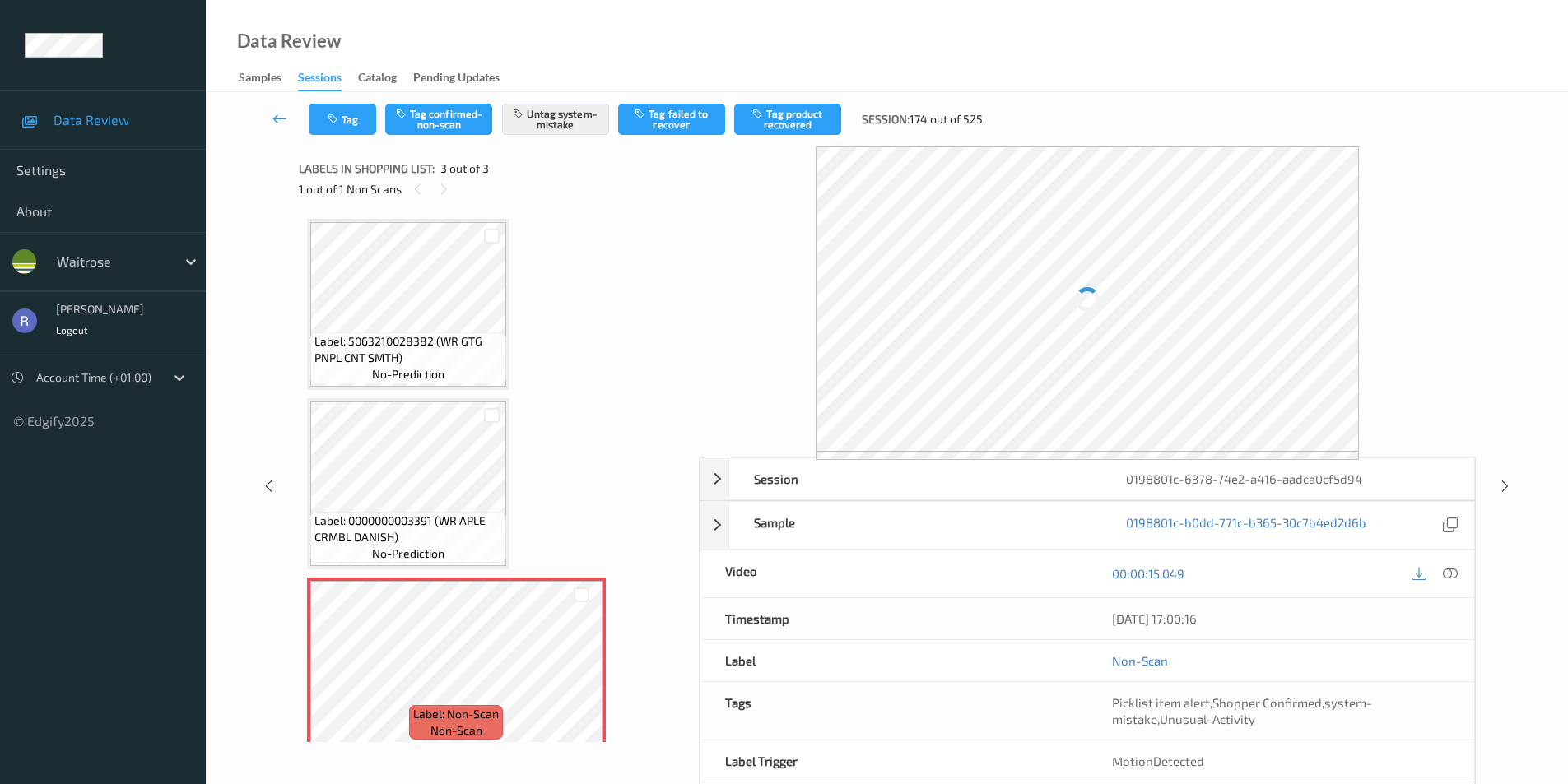
scroll to position [15, 0]
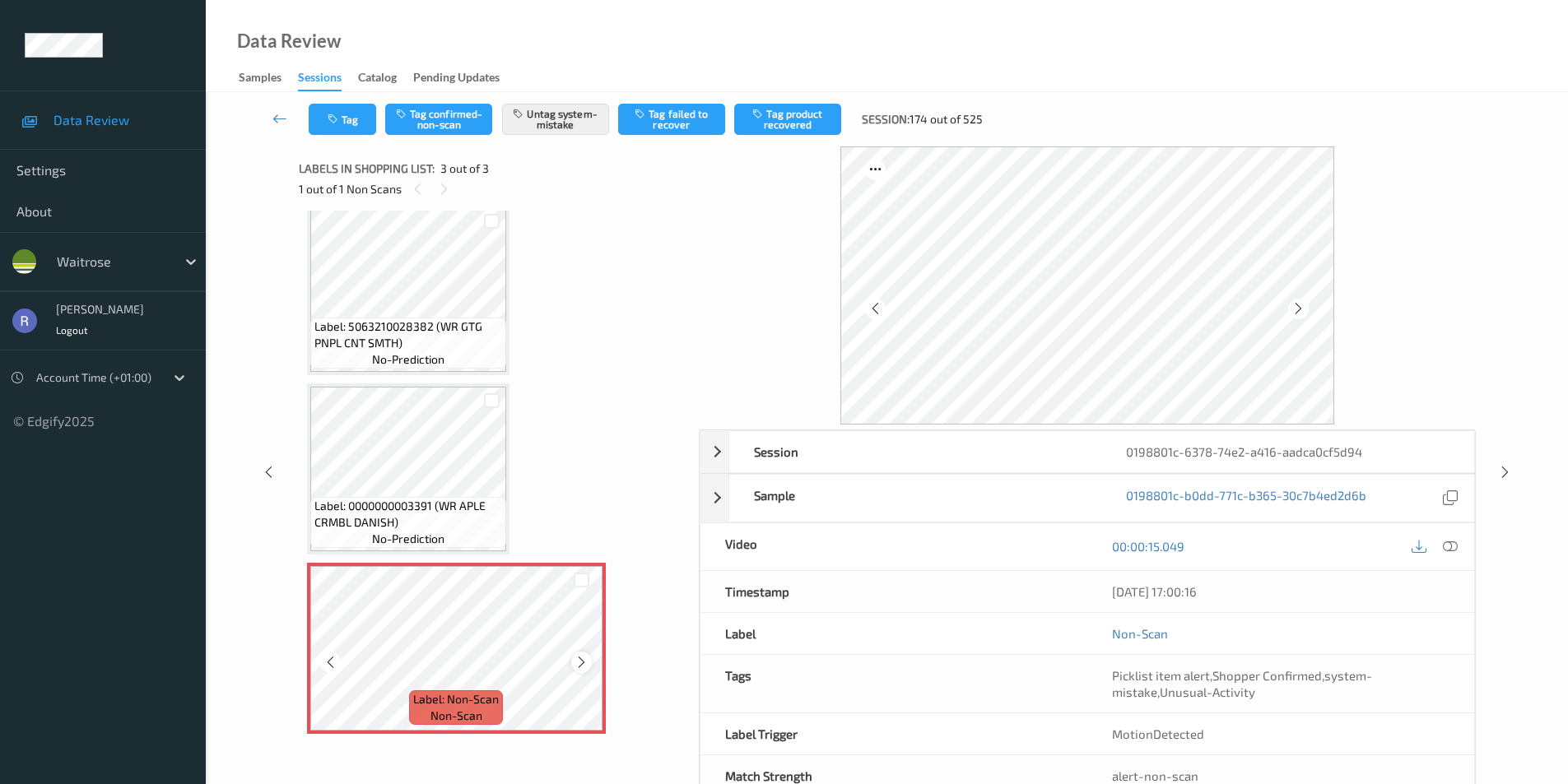
click at [580, 662] on icon at bounding box center [582, 662] width 14 height 15
click at [1502, 475] on icon at bounding box center [1505, 472] width 14 height 15
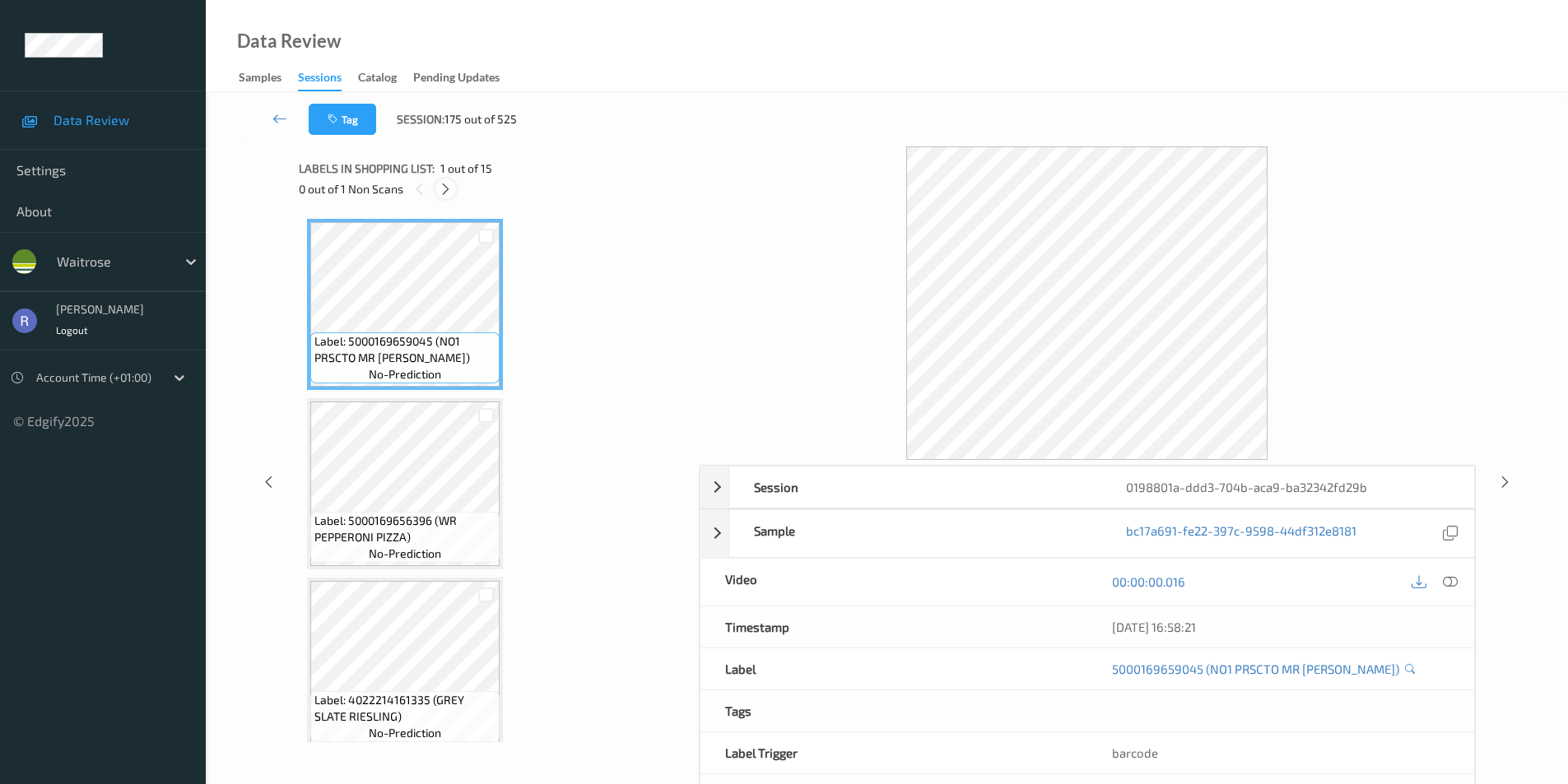
click at [443, 185] on icon at bounding box center [446, 189] width 14 height 15
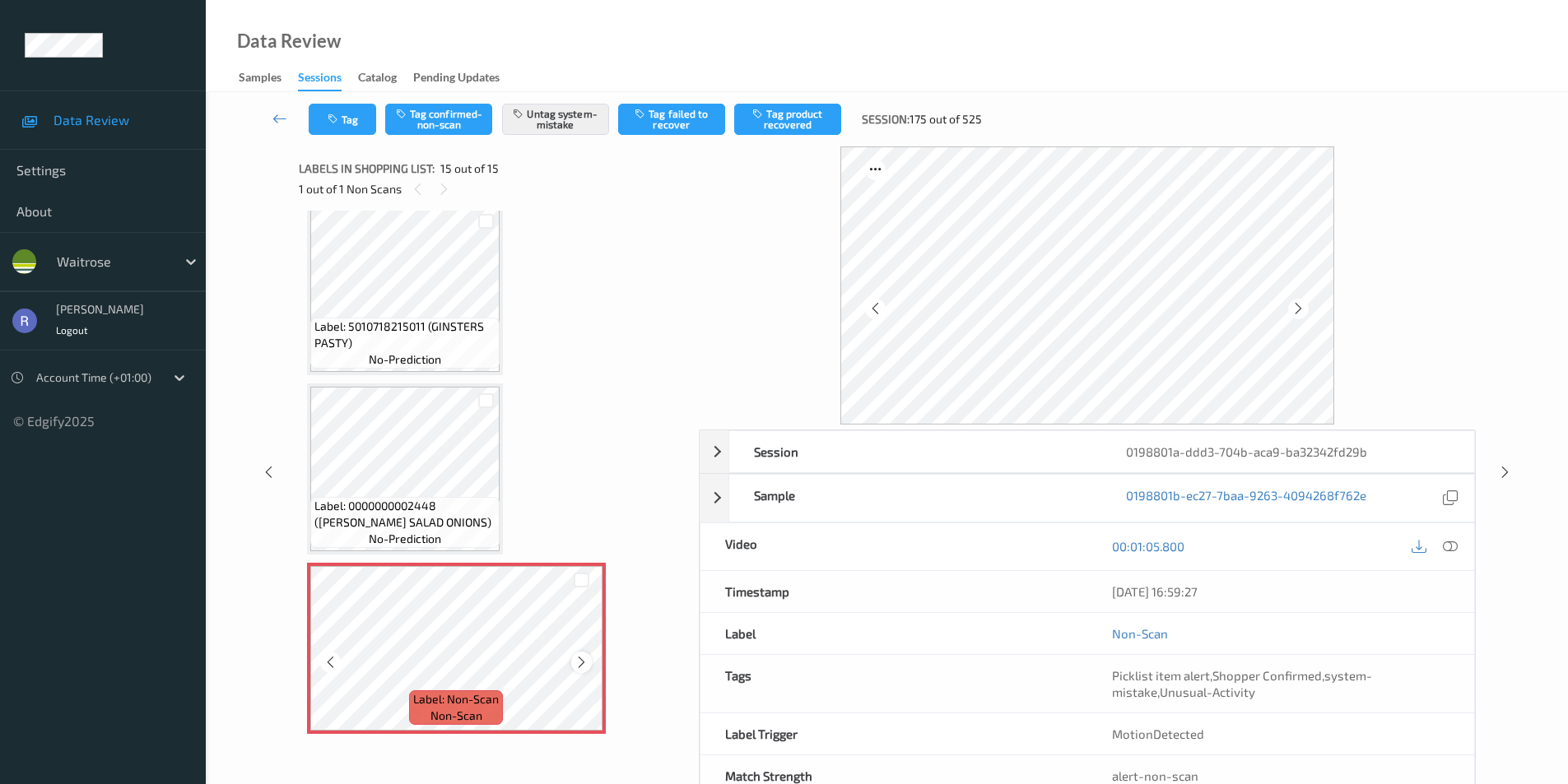
click at [585, 659] on icon at bounding box center [582, 662] width 14 height 15
click at [1508, 468] on icon at bounding box center [1505, 472] width 14 height 15
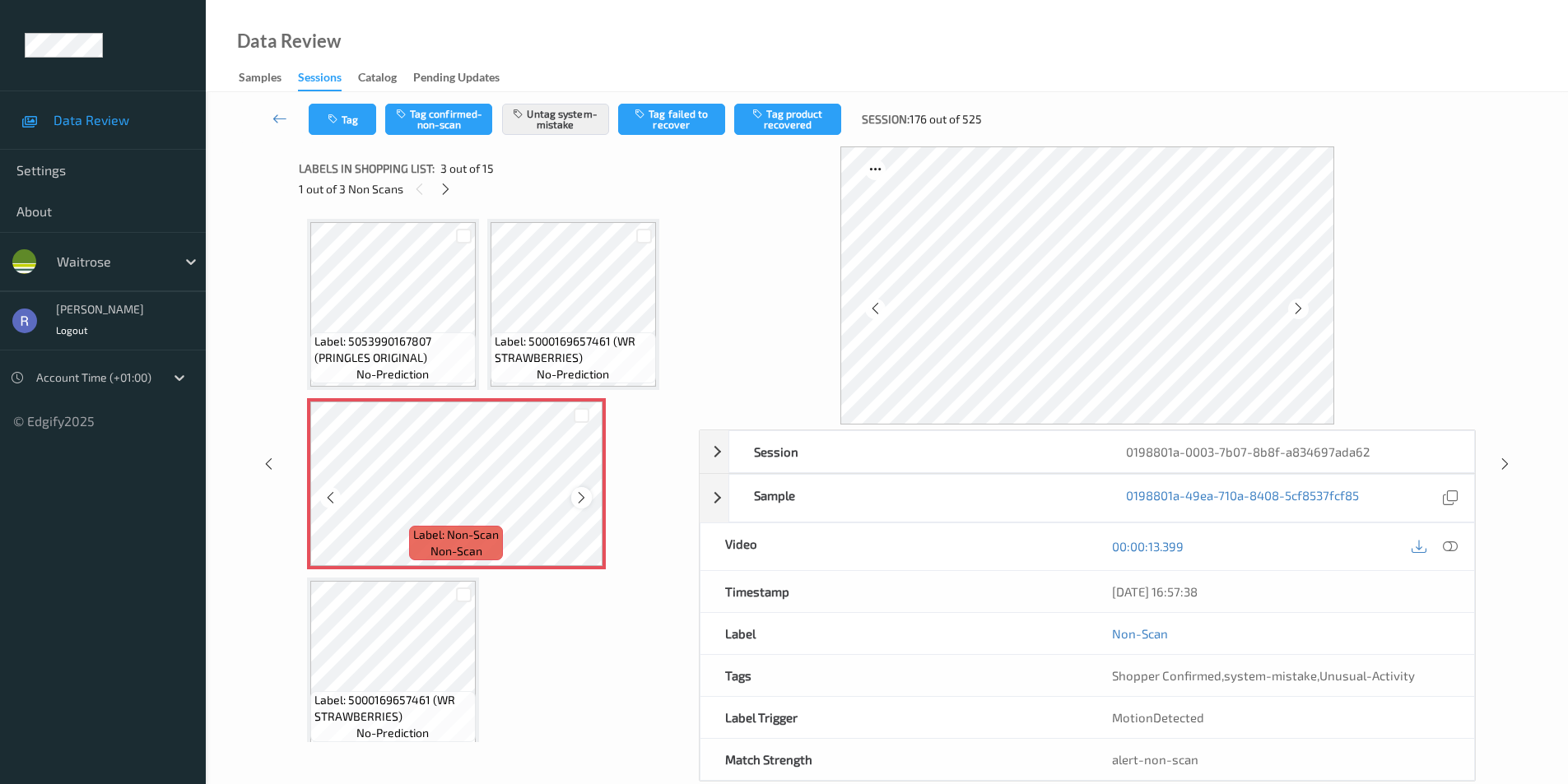
click at [578, 497] on icon at bounding box center [582, 498] width 14 height 15
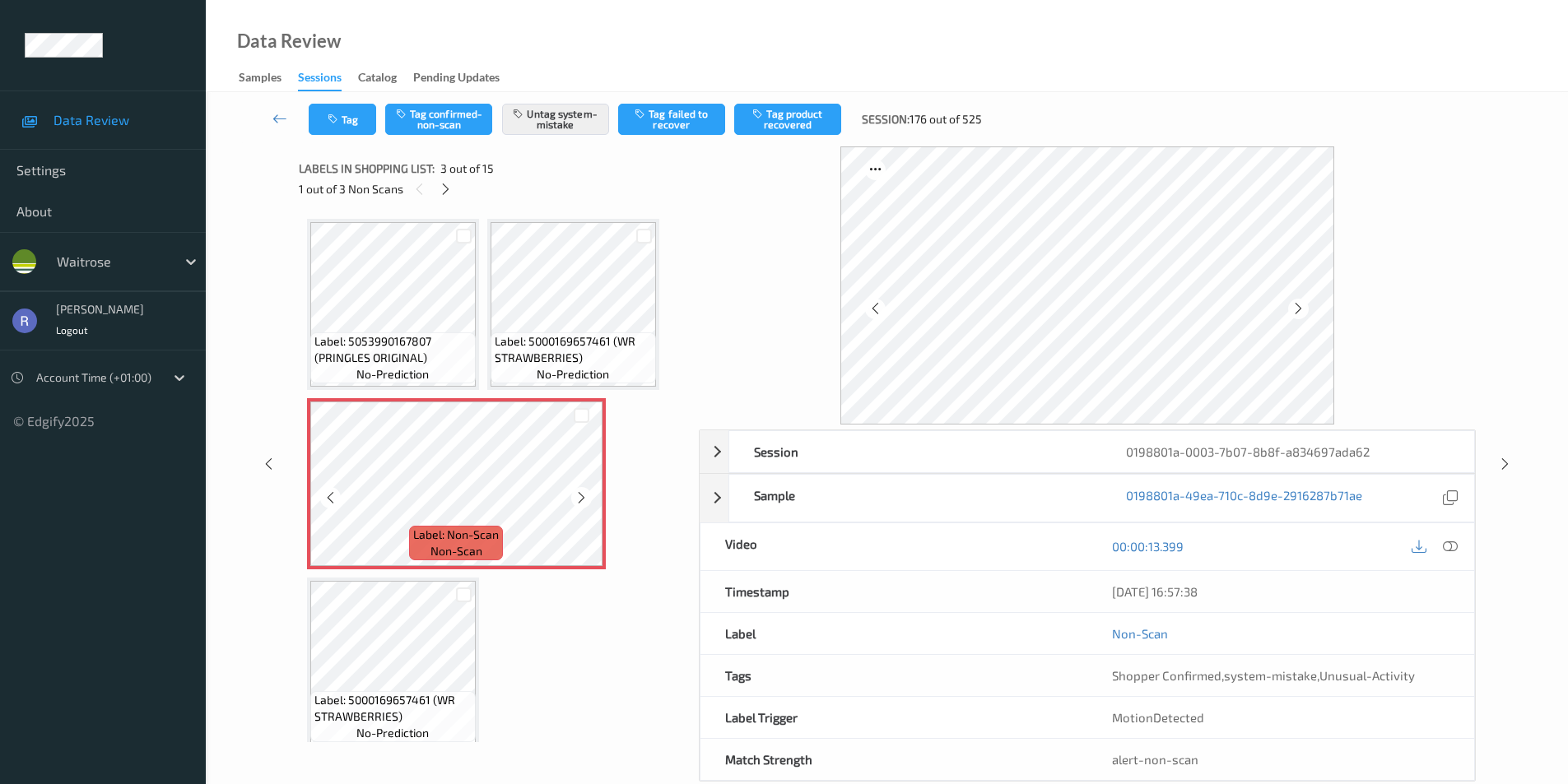
click at [578, 497] on icon at bounding box center [582, 498] width 14 height 15
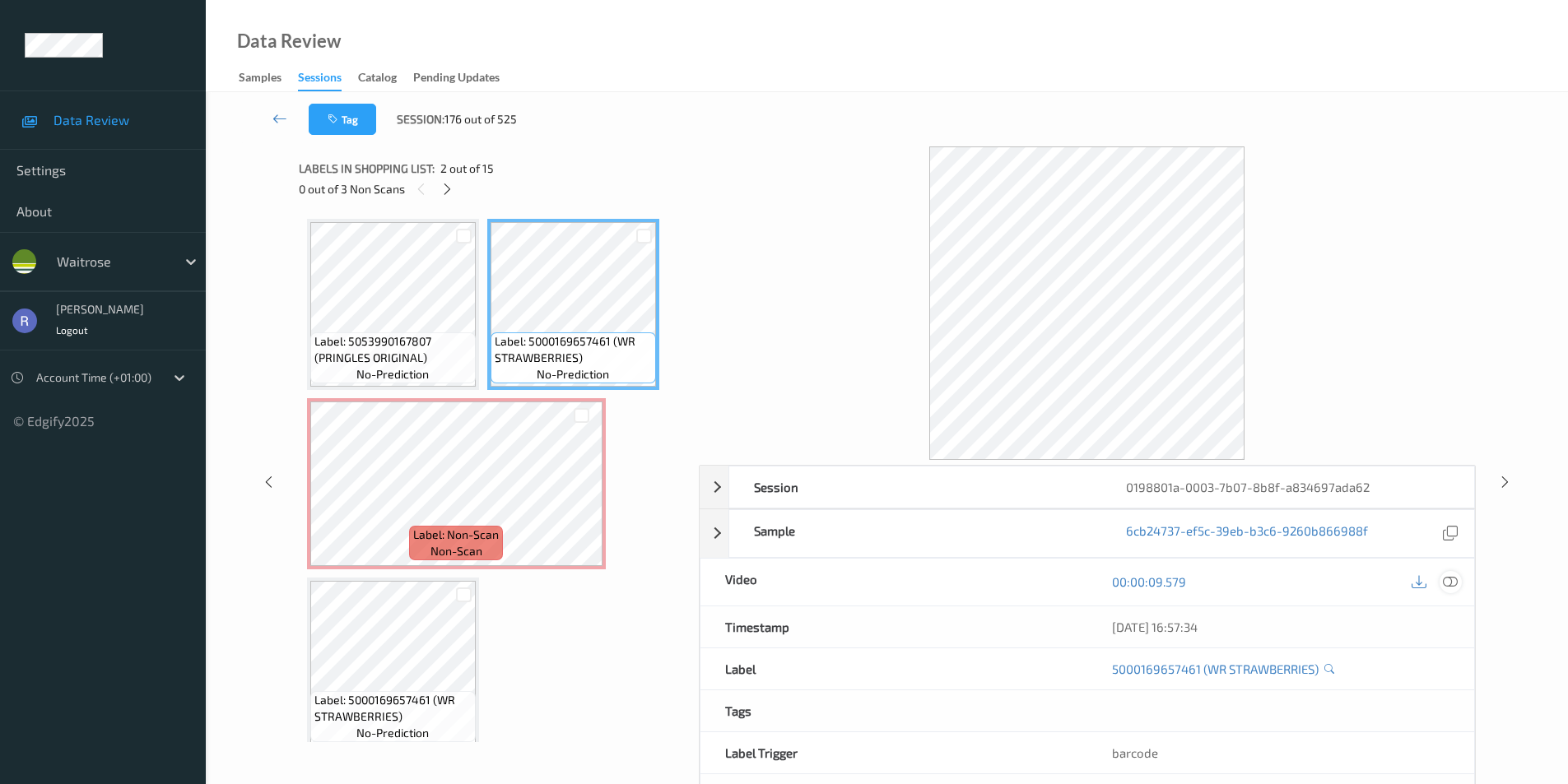
click at [1454, 585] on icon at bounding box center [1450, 582] width 15 height 15
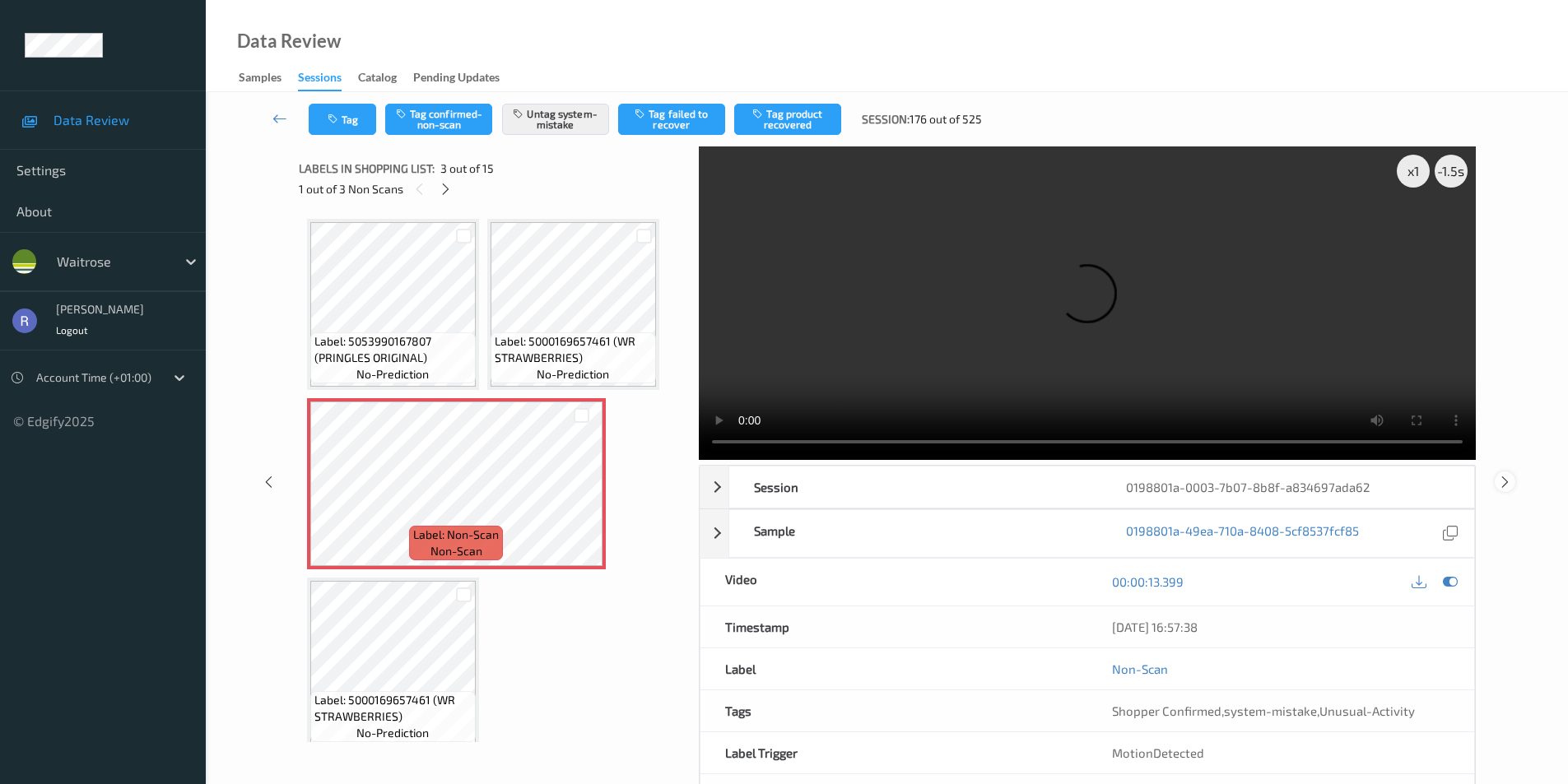
click at [1501, 478] on icon at bounding box center [1505, 481] width 14 height 15
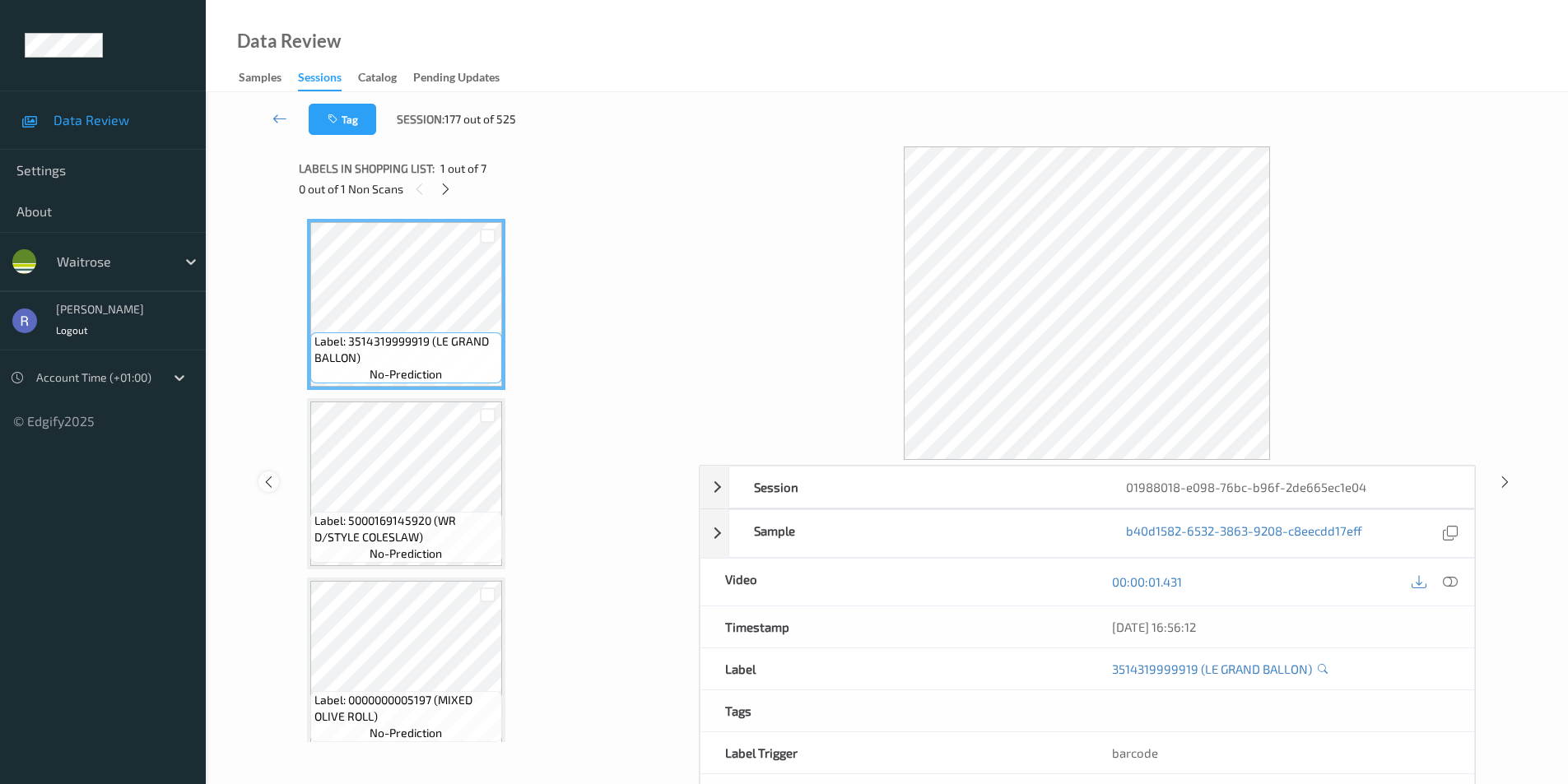
click at [266, 483] on icon at bounding box center [269, 481] width 14 height 15
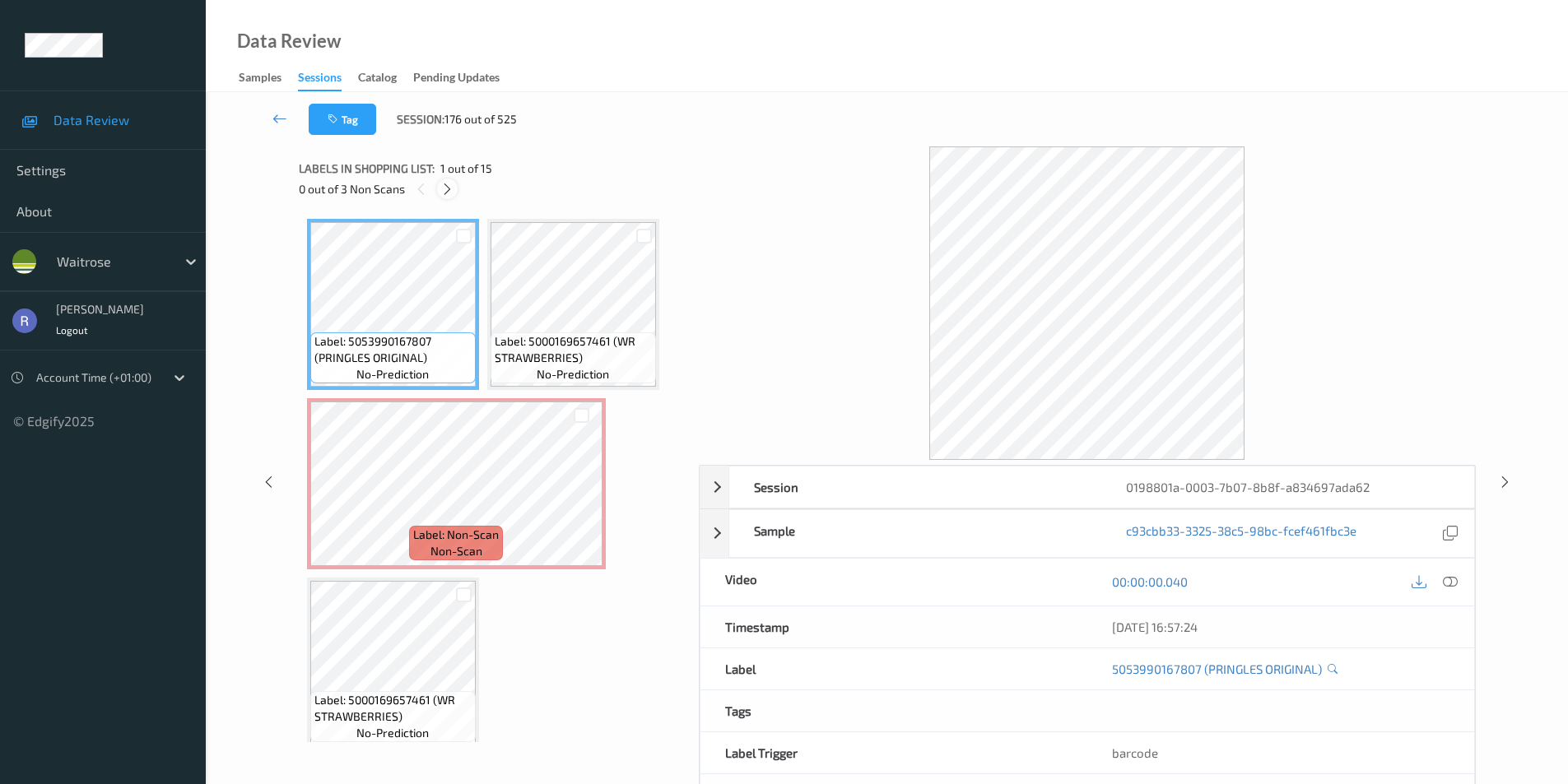
click at [446, 188] on icon at bounding box center [447, 189] width 14 height 15
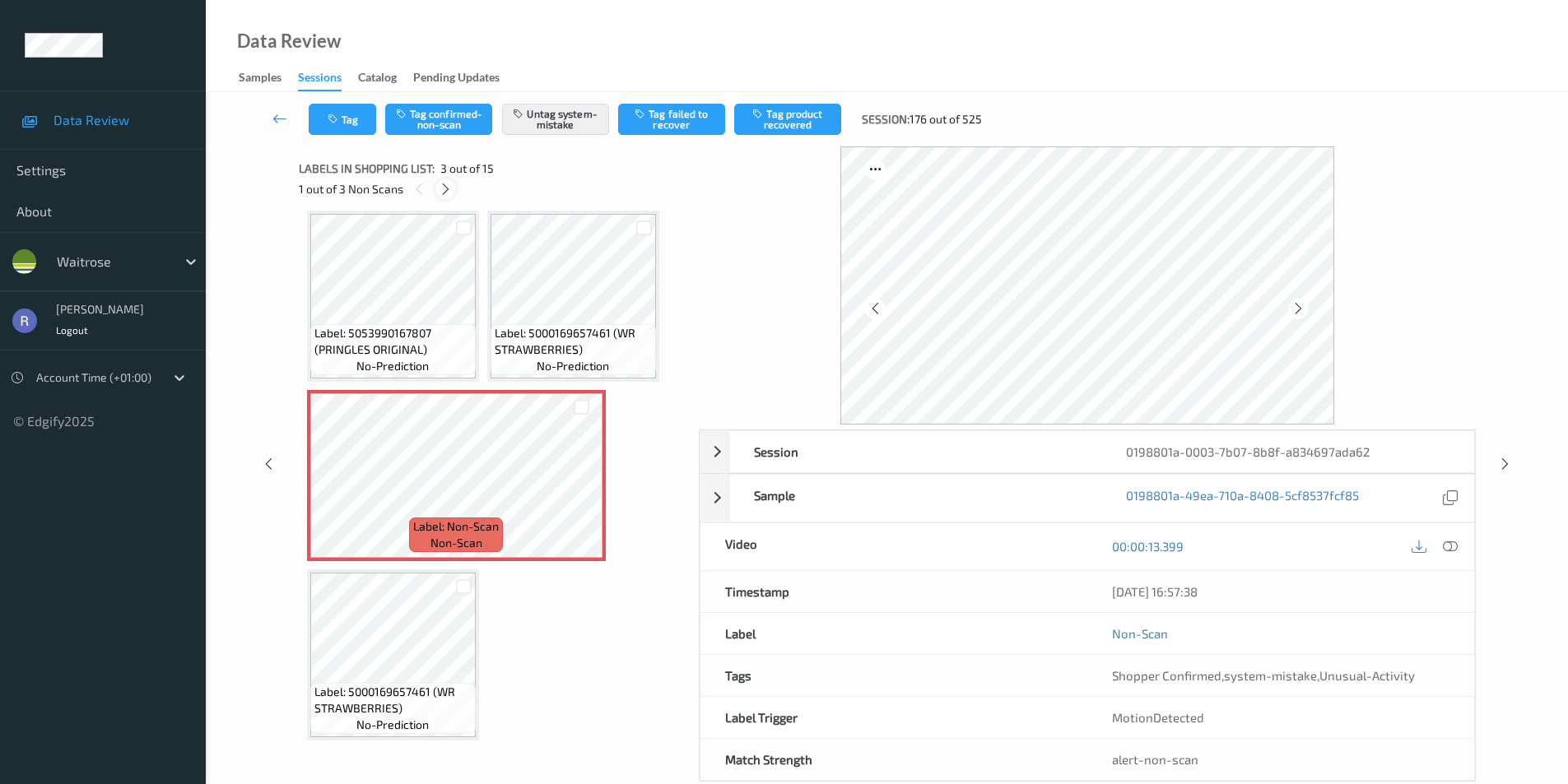
click at [442, 186] on icon at bounding box center [446, 189] width 14 height 15
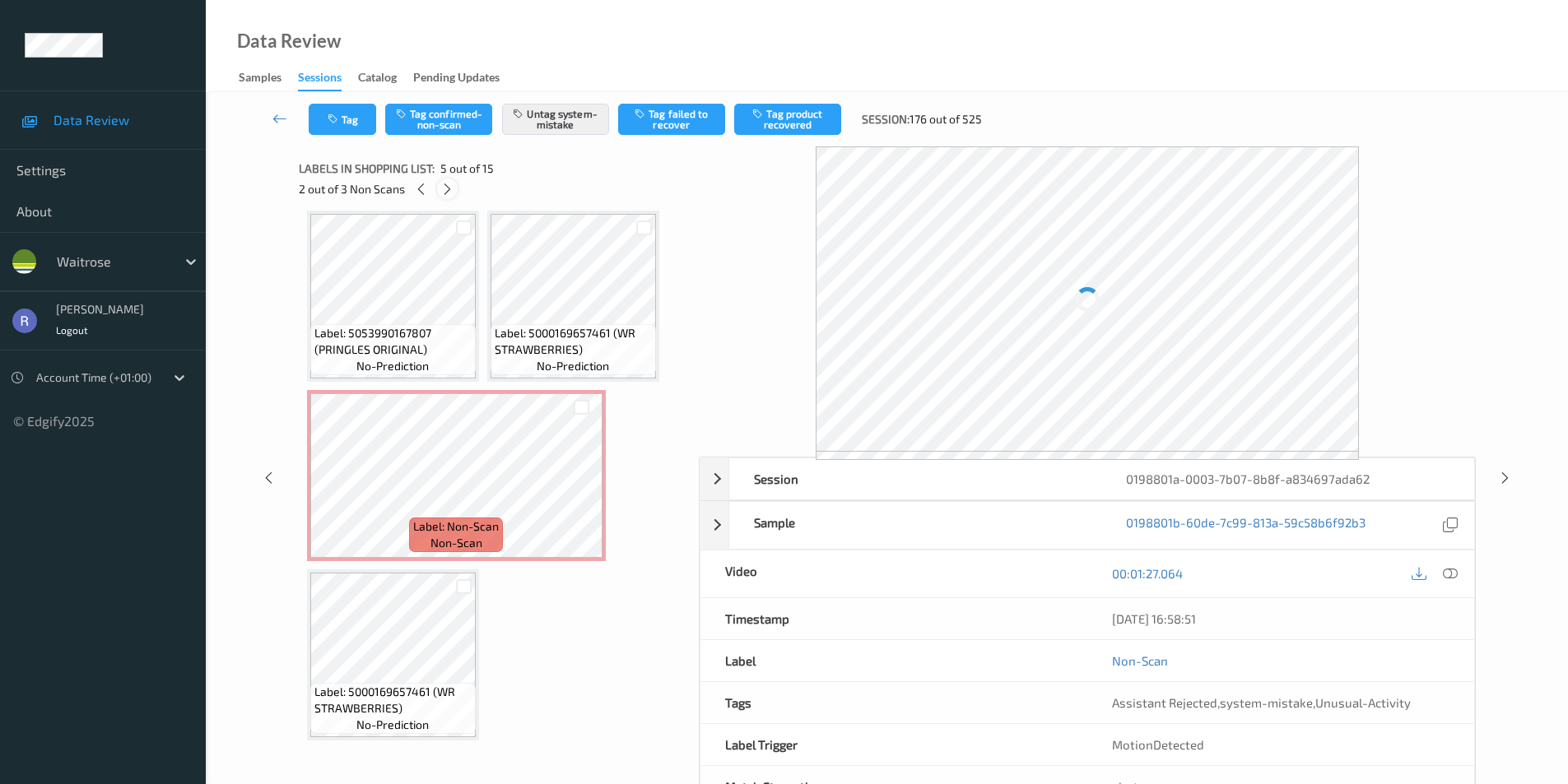
scroll to position [367, 0]
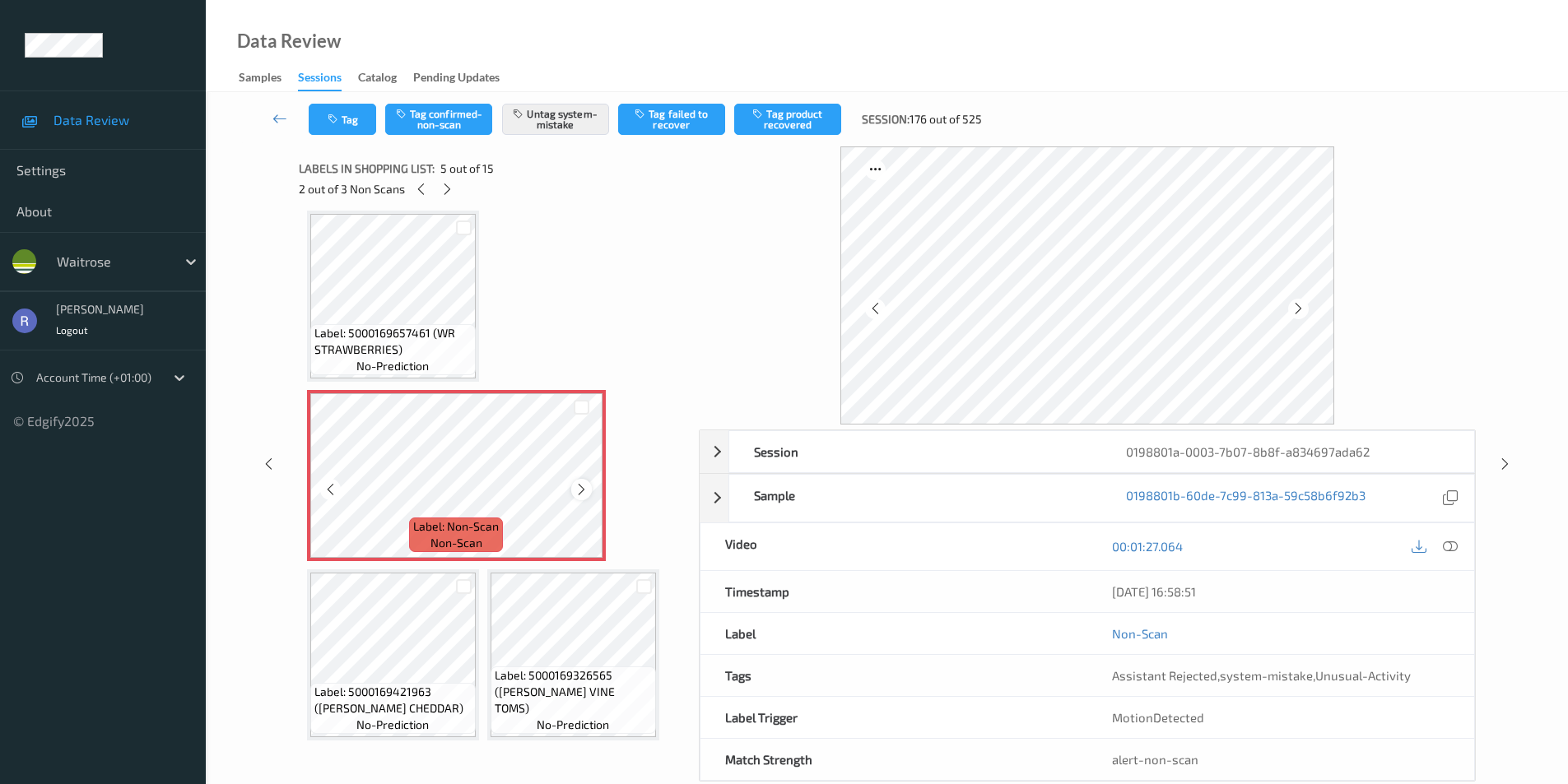
click at [573, 492] on div at bounding box center [581, 489] width 20 height 20
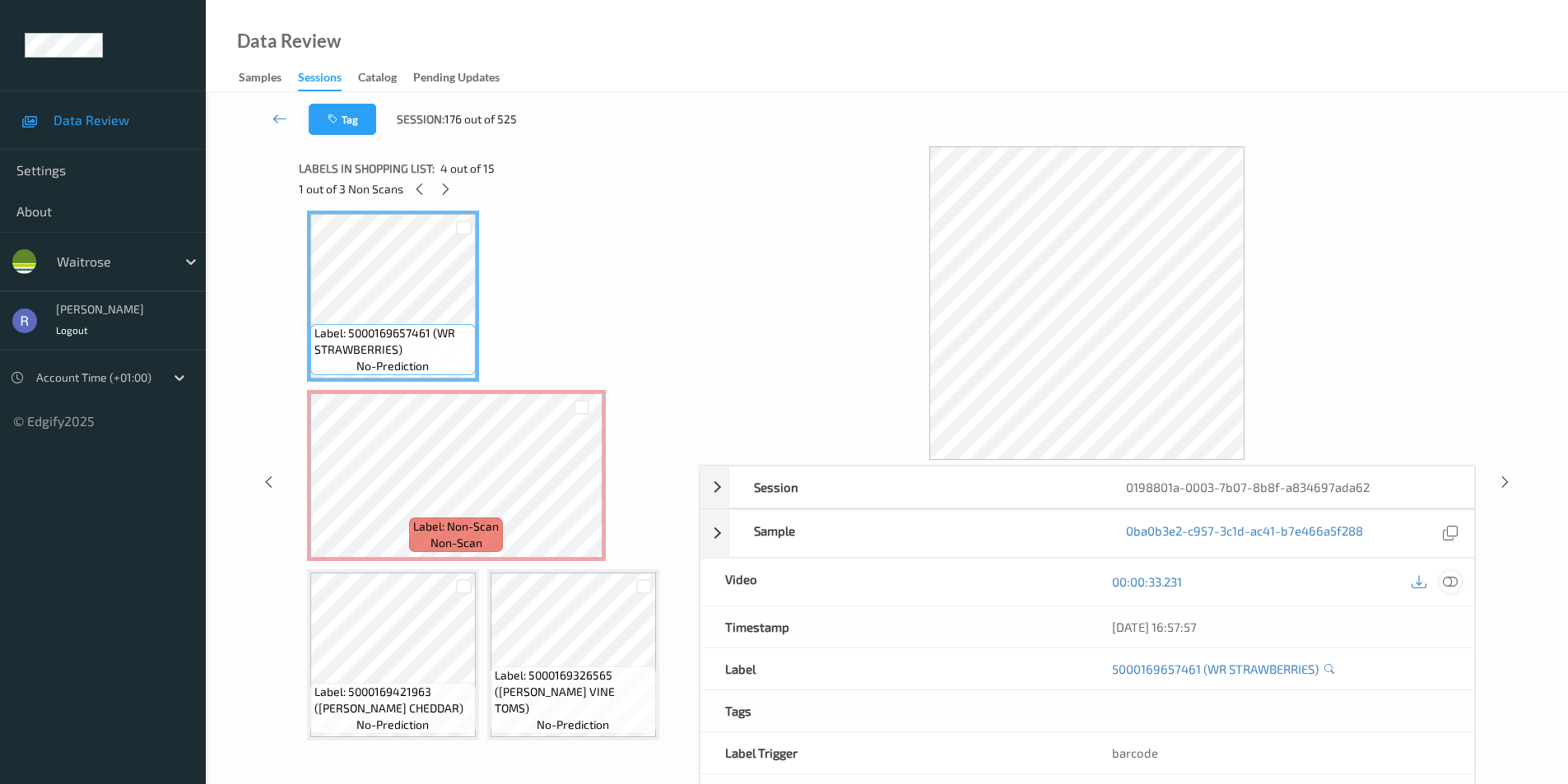
click at [1456, 582] on icon at bounding box center [1450, 582] width 15 height 15
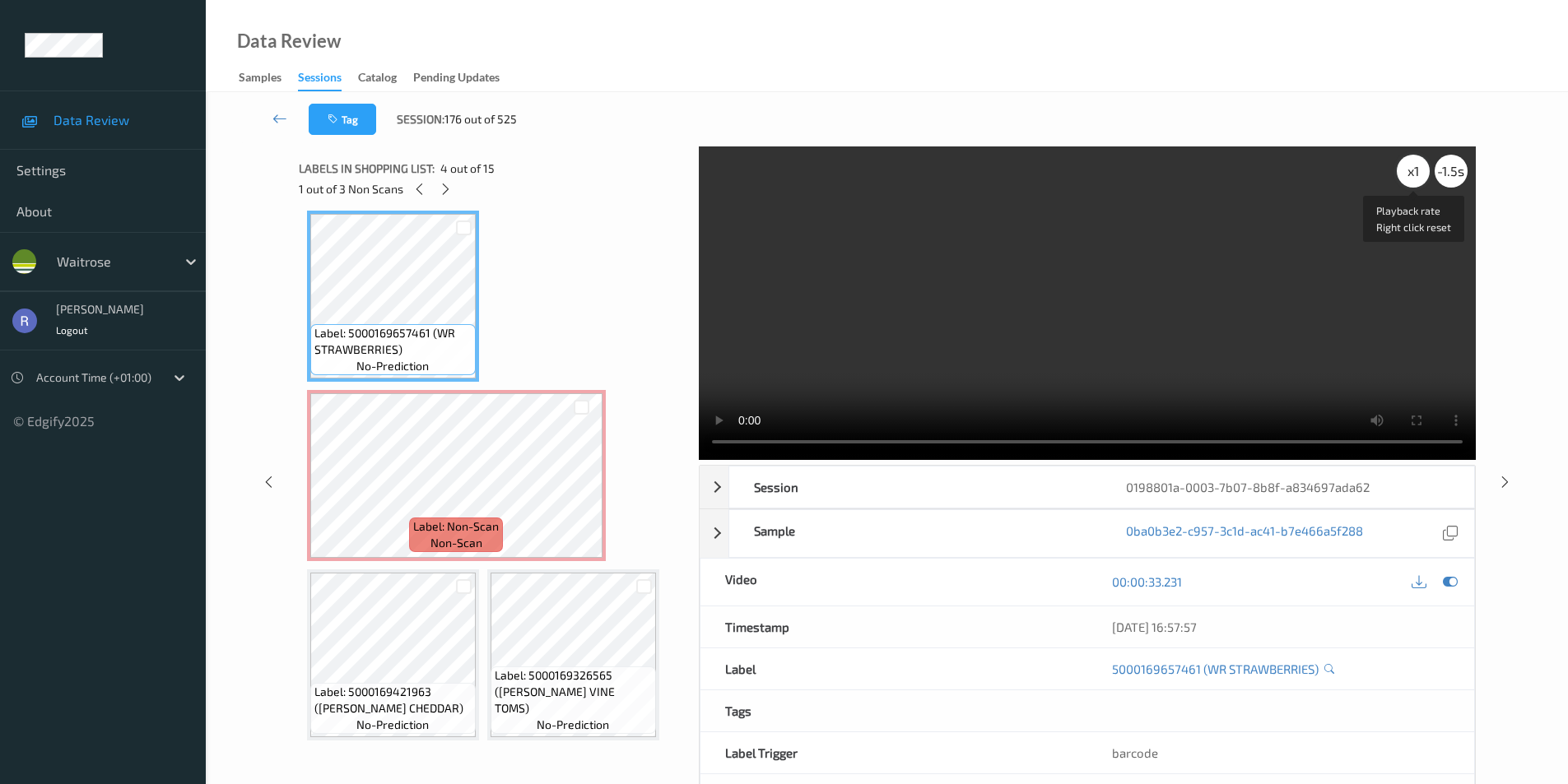
click at [1411, 172] on div "x 1" at bounding box center [1413, 171] width 33 height 33
click at [1411, 172] on div "x 2" at bounding box center [1413, 171] width 33 height 33
click at [1411, 178] on div "x 4" at bounding box center [1413, 171] width 33 height 33
click at [1411, 178] on div "x 8" at bounding box center [1413, 171] width 33 height 33
click at [1411, 178] on div "x 1" at bounding box center [1413, 171] width 33 height 33
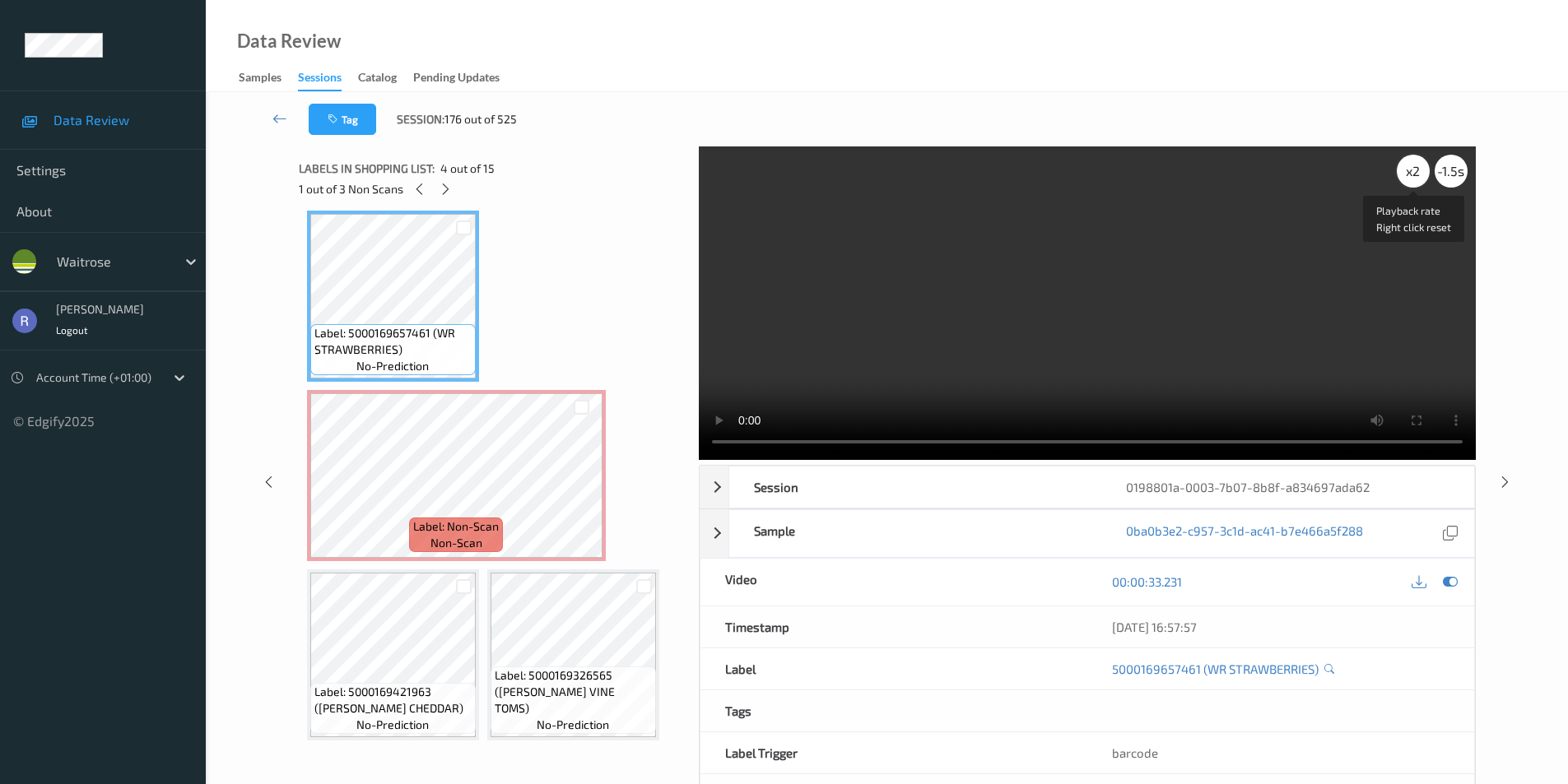
click at [1411, 178] on div "x 2" at bounding box center [1413, 171] width 33 height 33
click at [1411, 178] on div "x 4" at bounding box center [1413, 171] width 33 height 33
click at [1411, 178] on div "x 8" at bounding box center [1413, 171] width 33 height 33
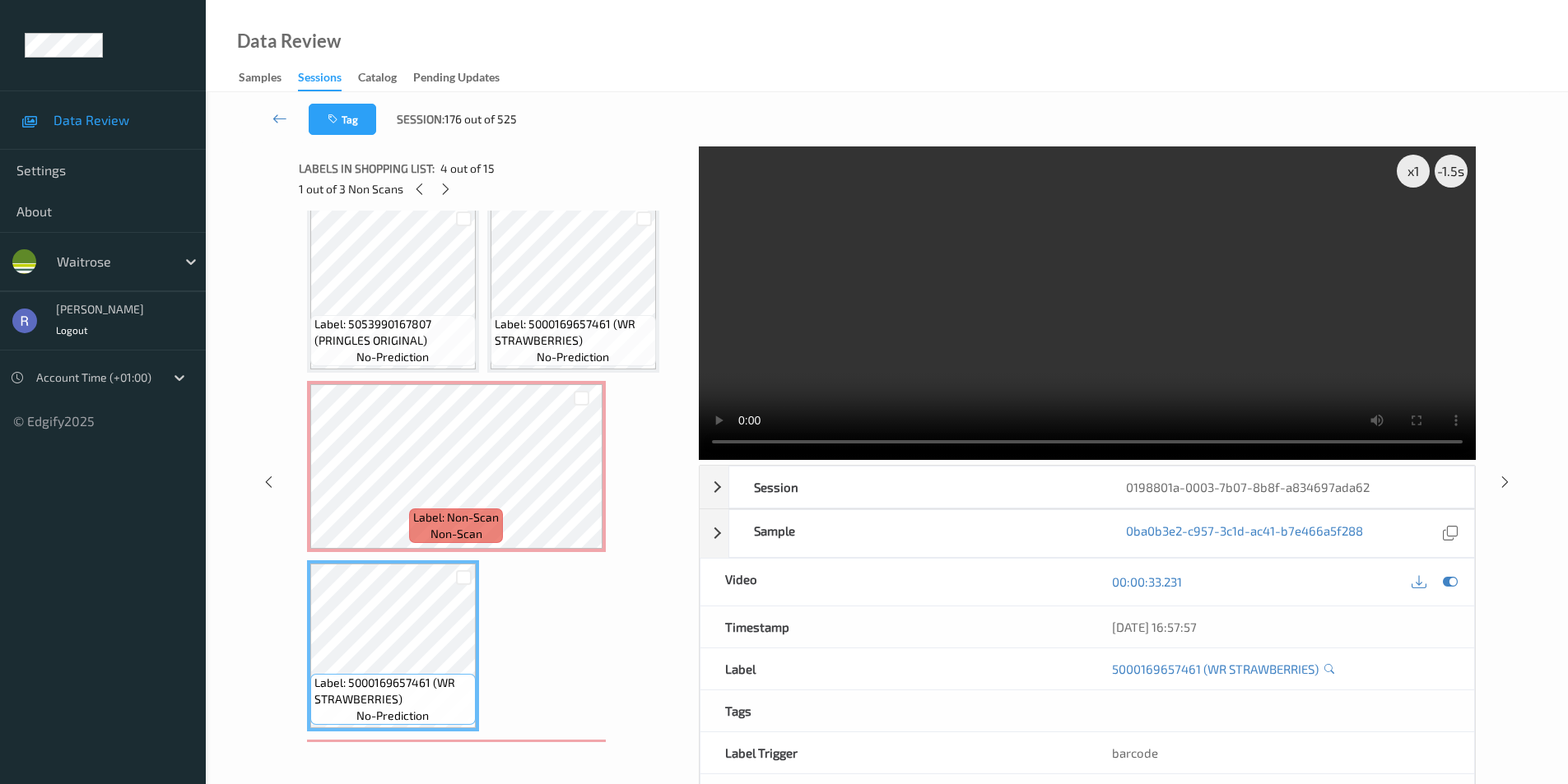
scroll to position [0, 0]
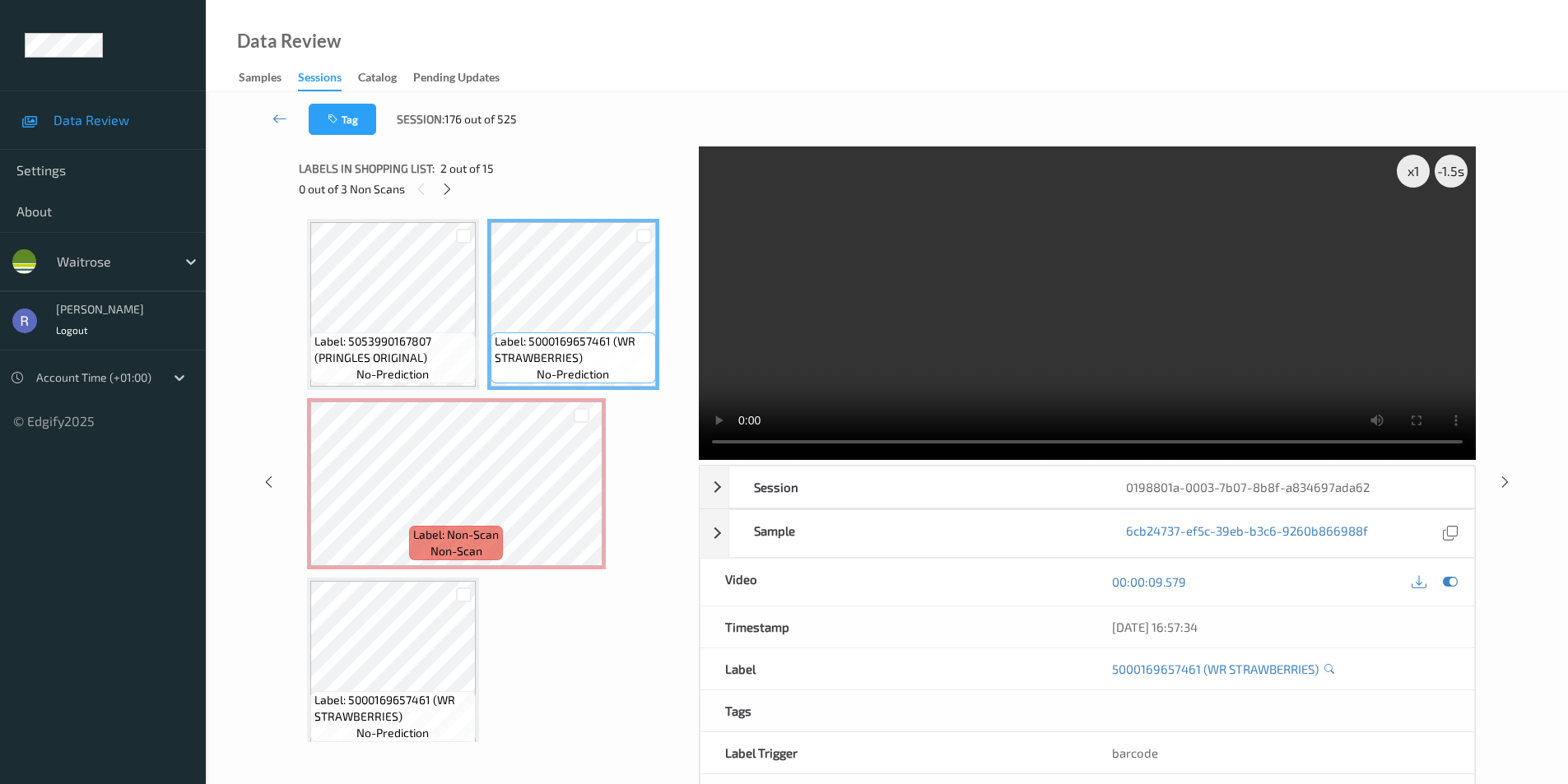
click at [1209, 261] on video at bounding box center [1087, 303] width 777 height 314
click at [1206, 261] on video at bounding box center [1087, 303] width 777 height 314
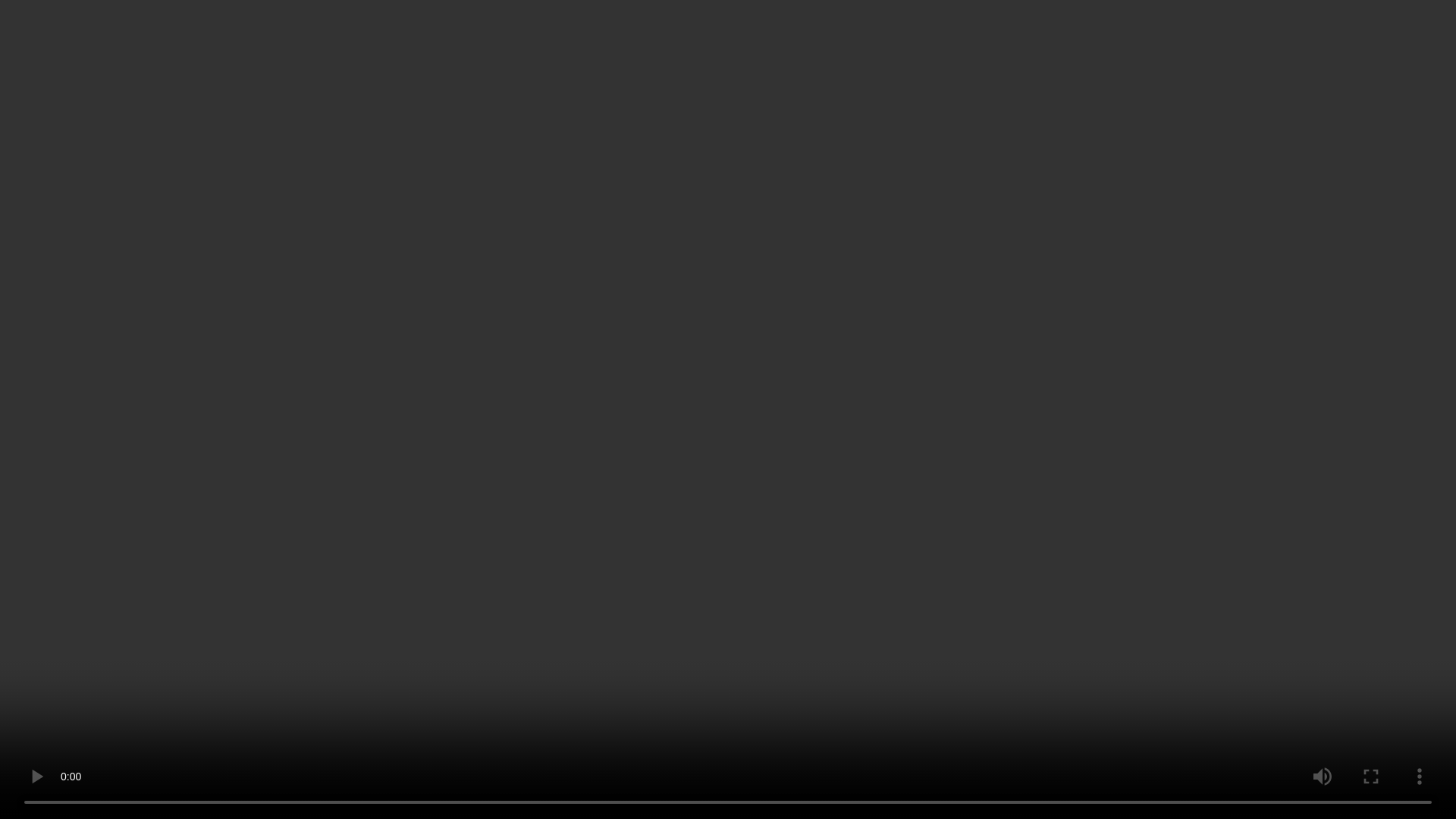
click at [946, 410] on video at bounding box center [728, 409] width 1456 height 819
click at [807, 508] on video at bounding box center [728, 409] width 1456 height 819
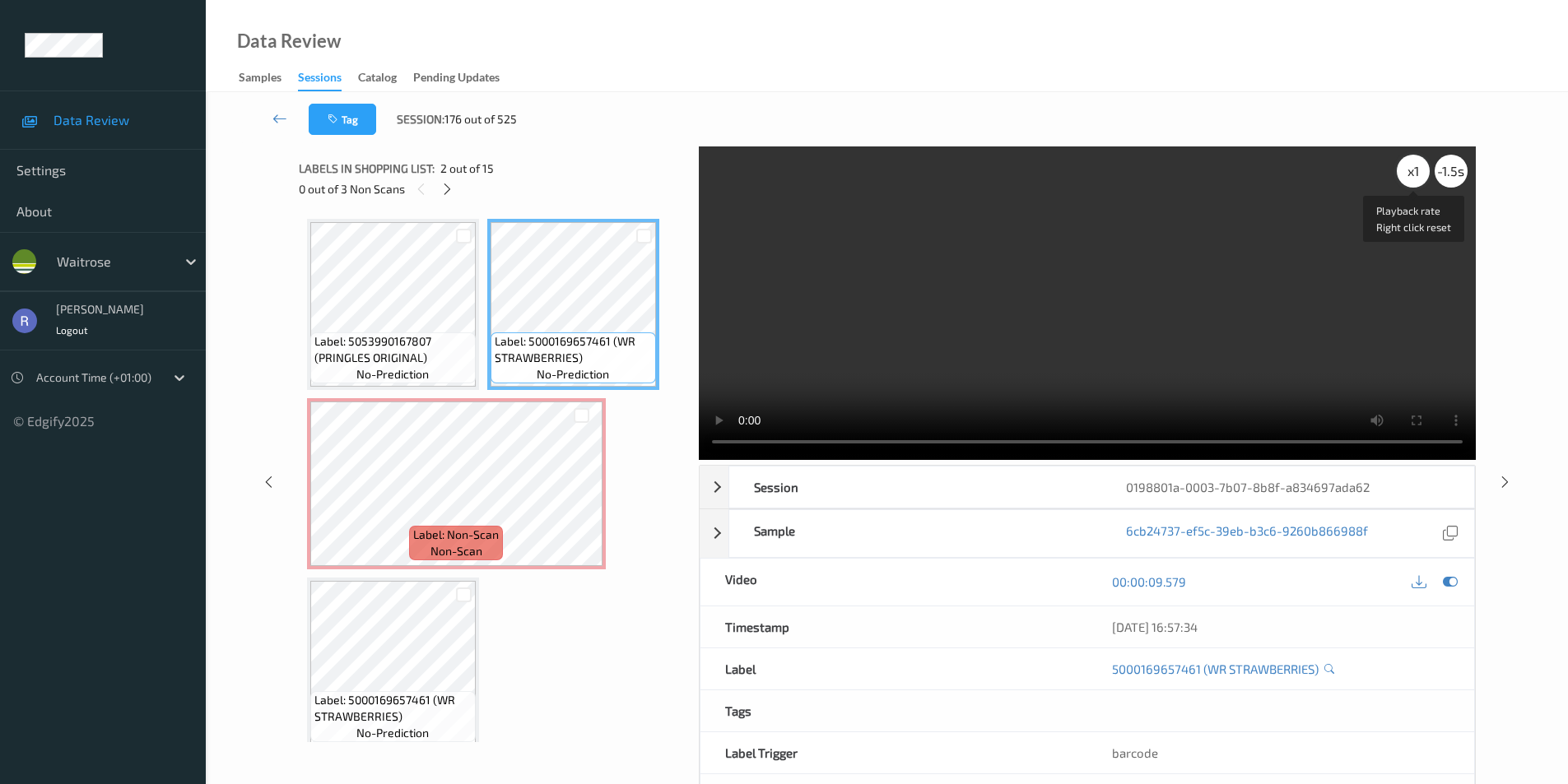
click at [1413, 178] on div "x 1" at bounding box center [1413, 171] width 33 height 33
click at [1263, 273] on video at bounding box center [1087, 303] width 777 height 314
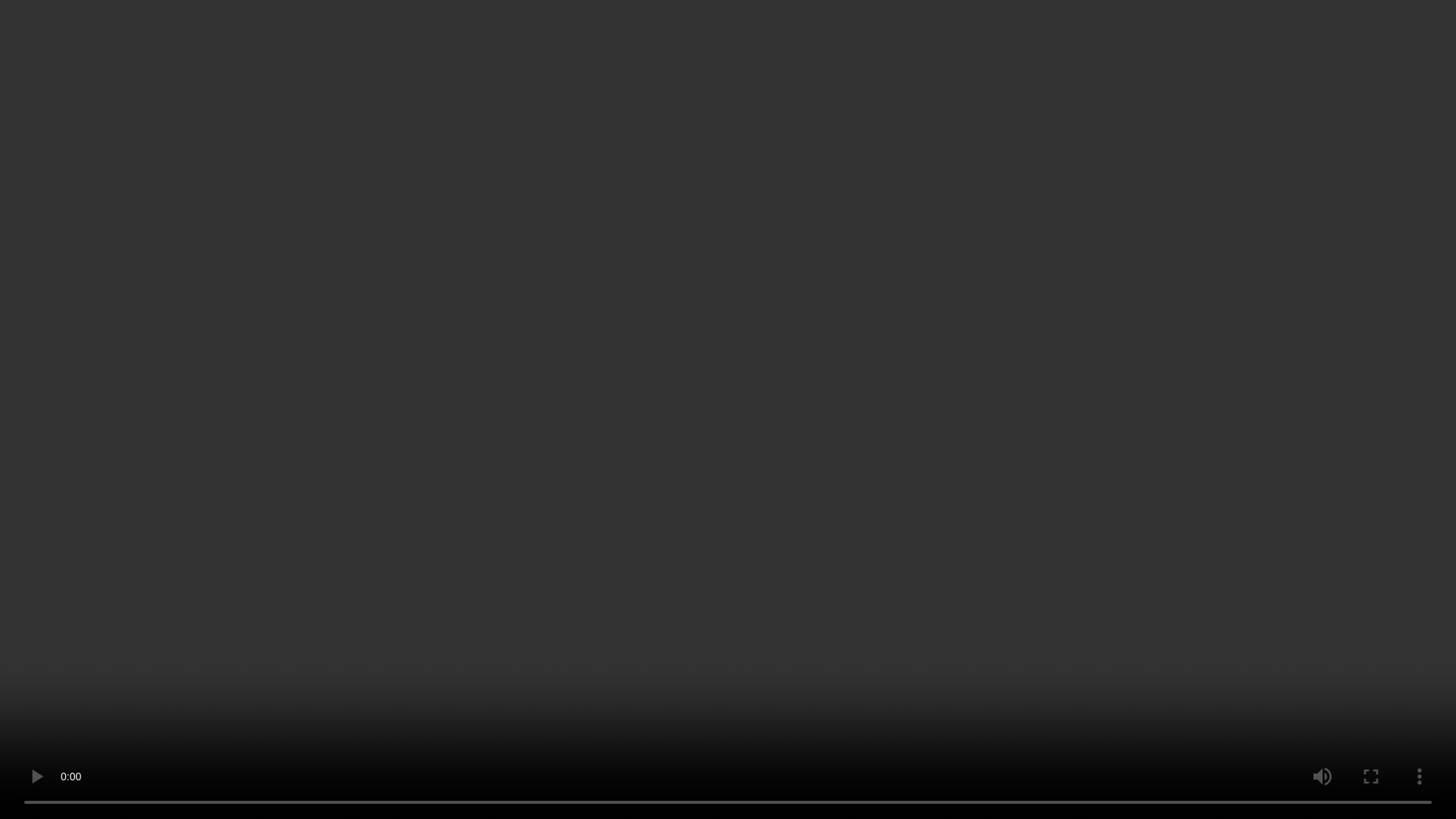
click at [850, 521] on video at bounding box center [728, 409] width 1456 height 819
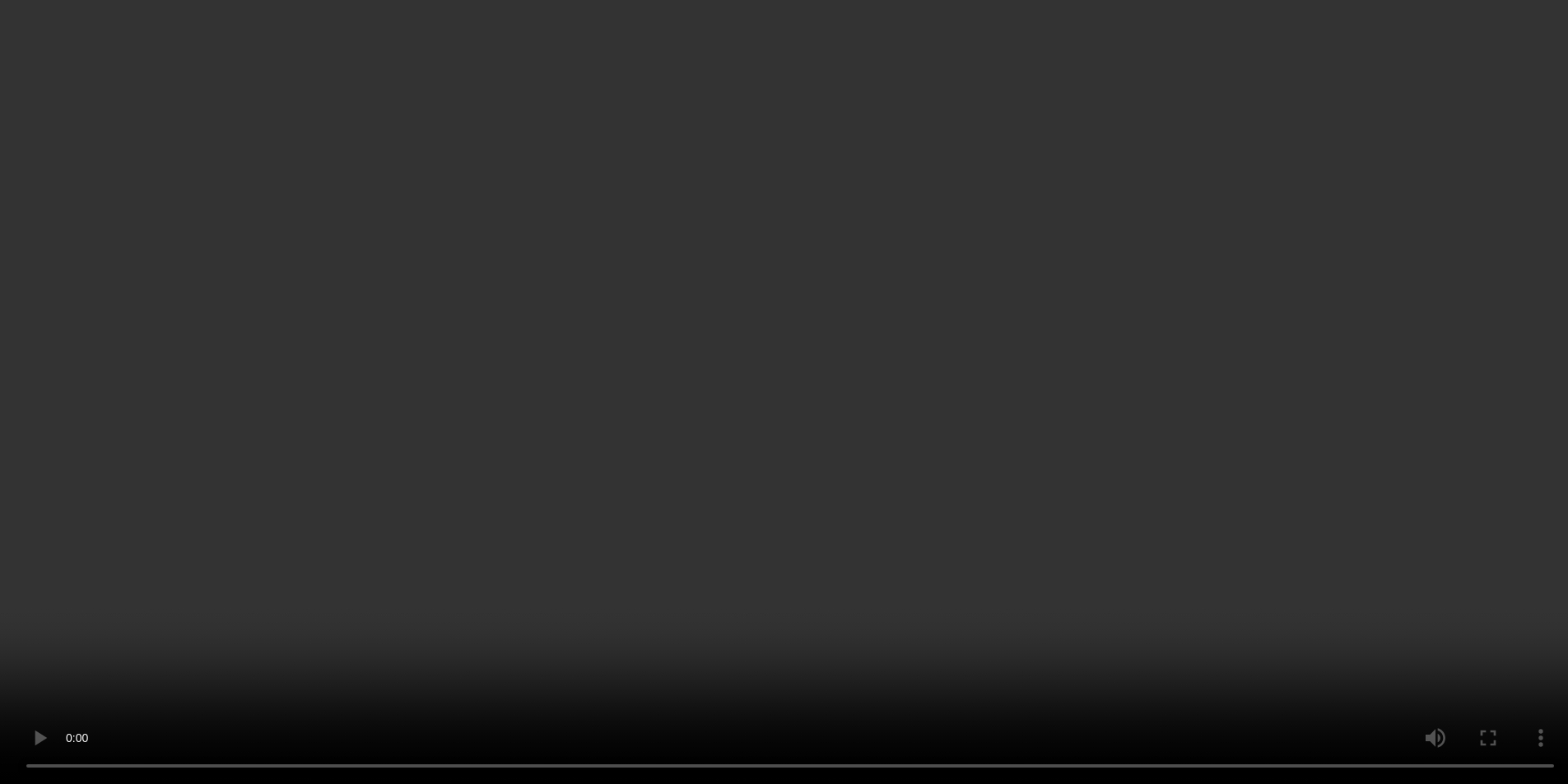
scroll to position [741, 0]
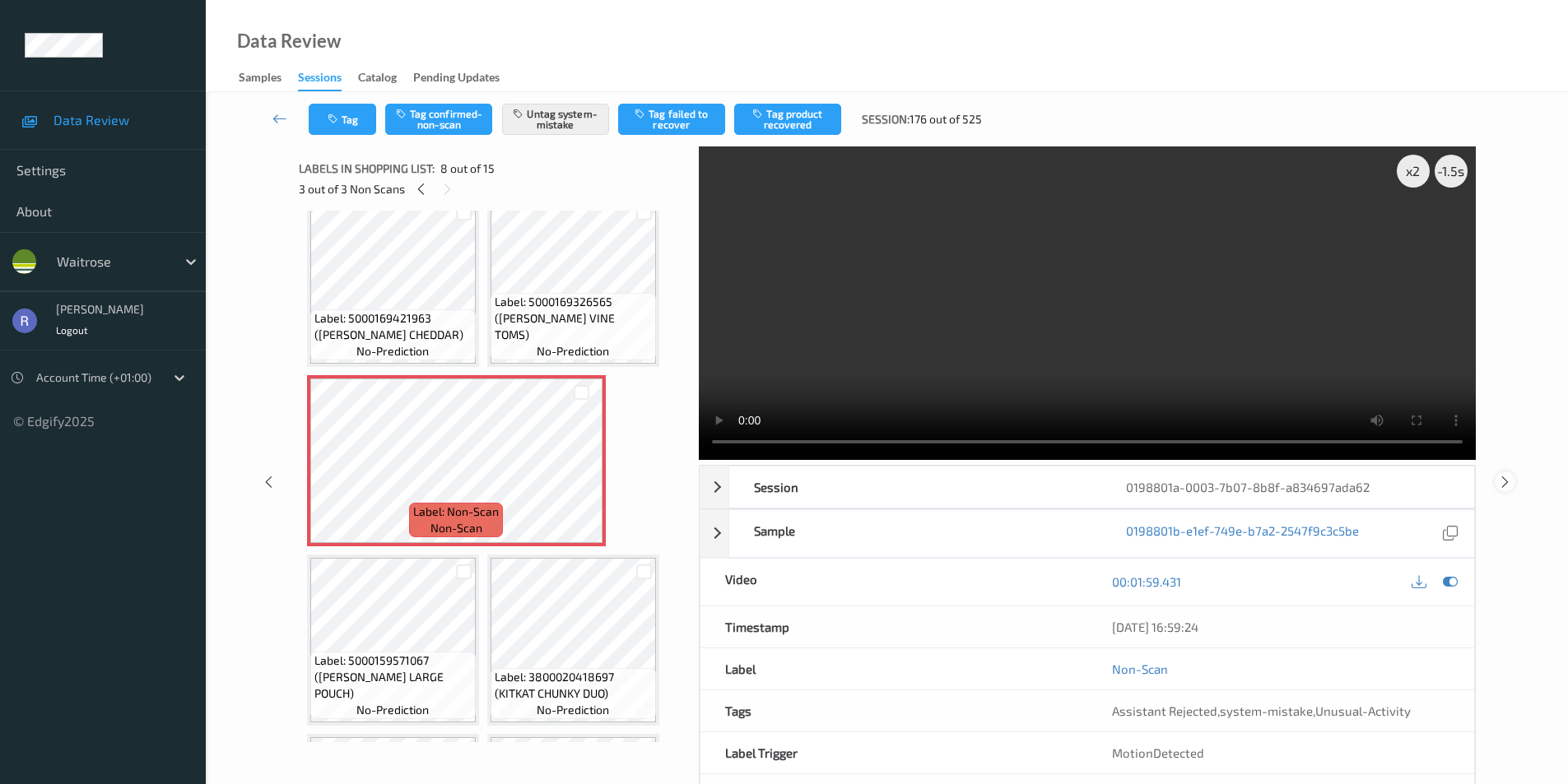
click at [1508, 481] on icon at bounding box center [1505, 481] width 14 height 15
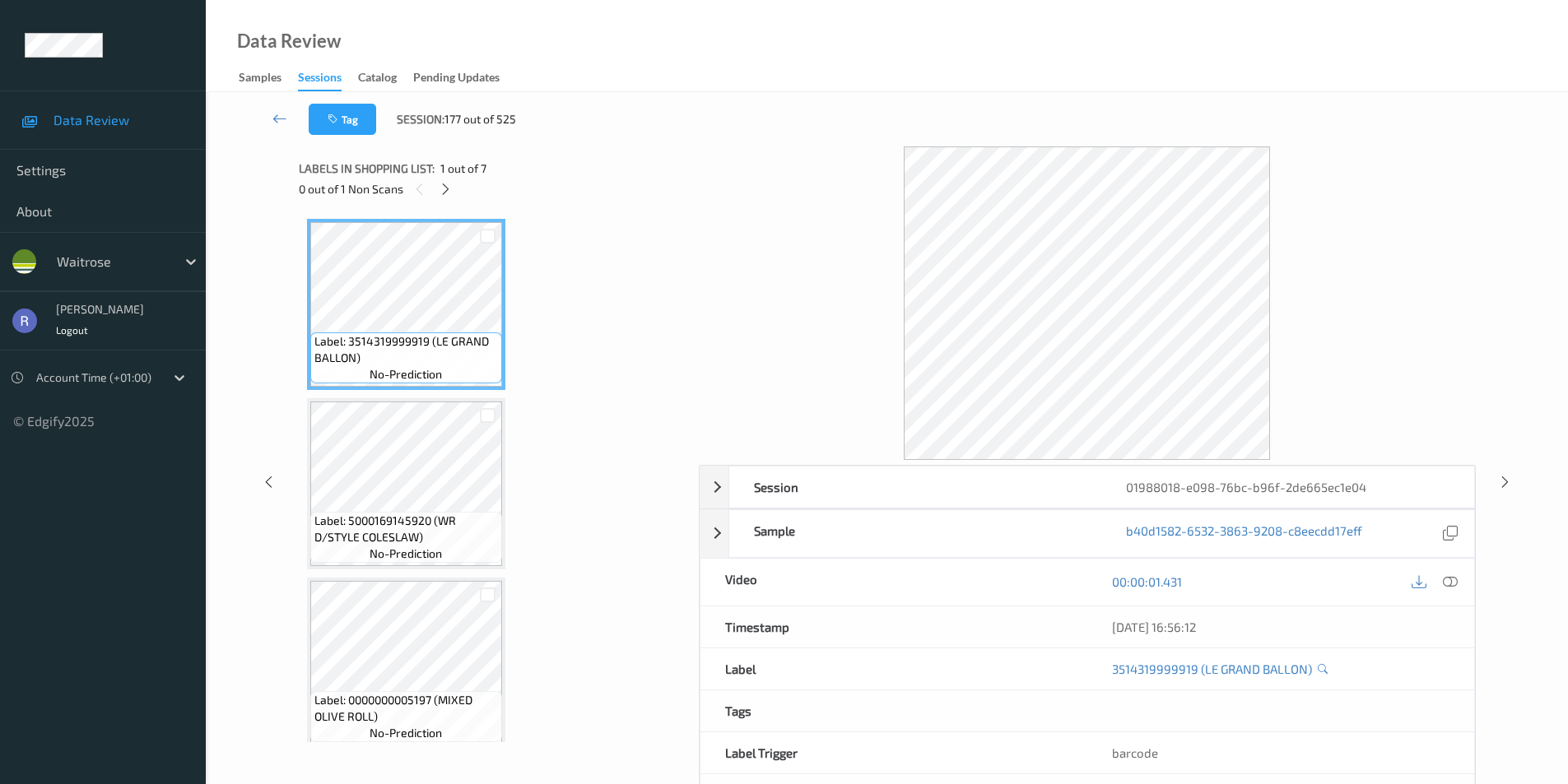
drag, startPoint x: 442, startPoint y: 188, endPoint x: 447, endPoint y: 205, distance: 17.7
click at [443, 191] on icon at bounding box center [446, 189] width 14 height 15
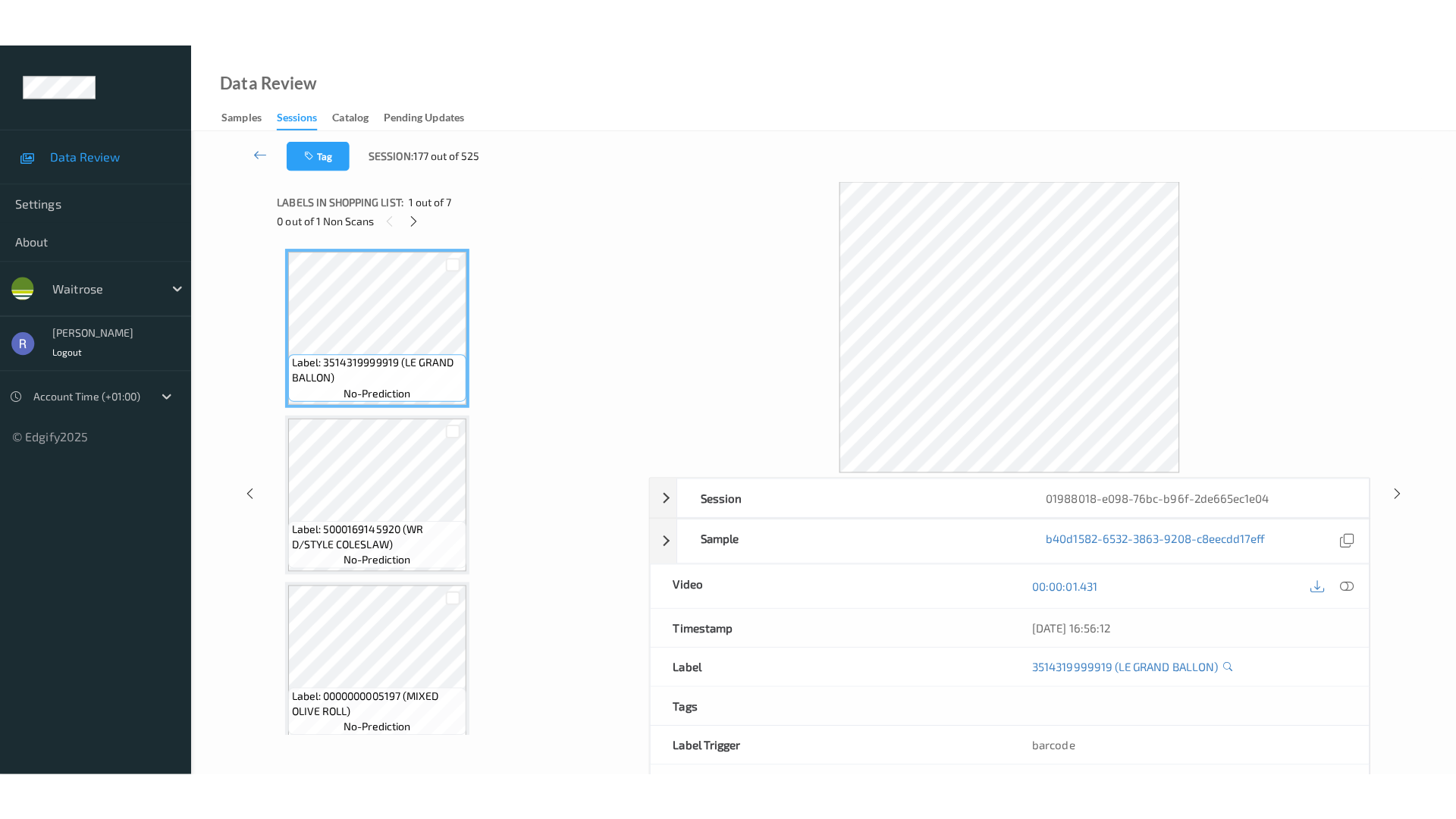
scroll to position [669, 0]
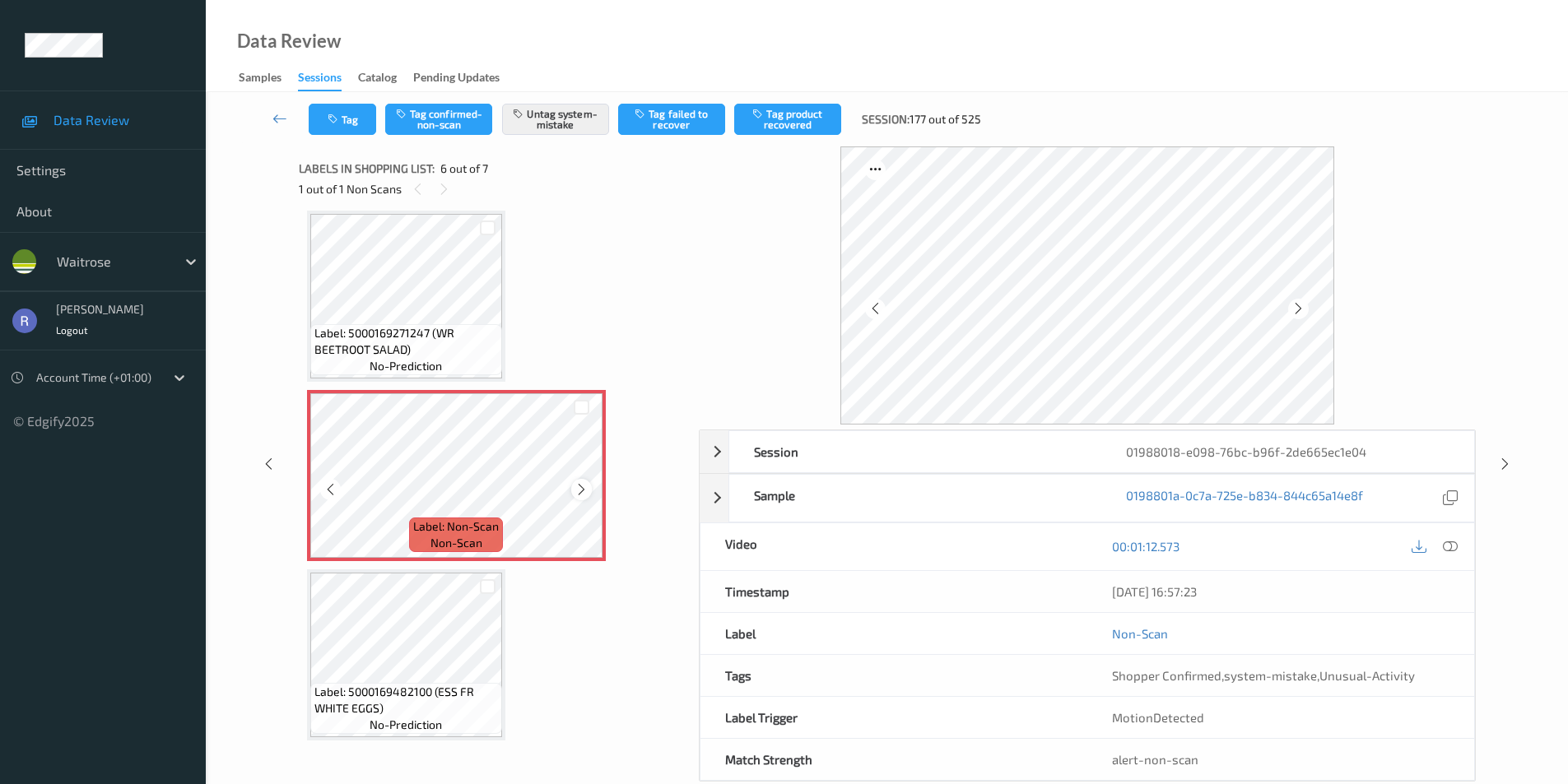
click at [584, 490] on icon at bounding box center [582, 490] width 14 height 15
click at [1449, 547] on icon at bounding box center [1450, 546] width 15 height 15
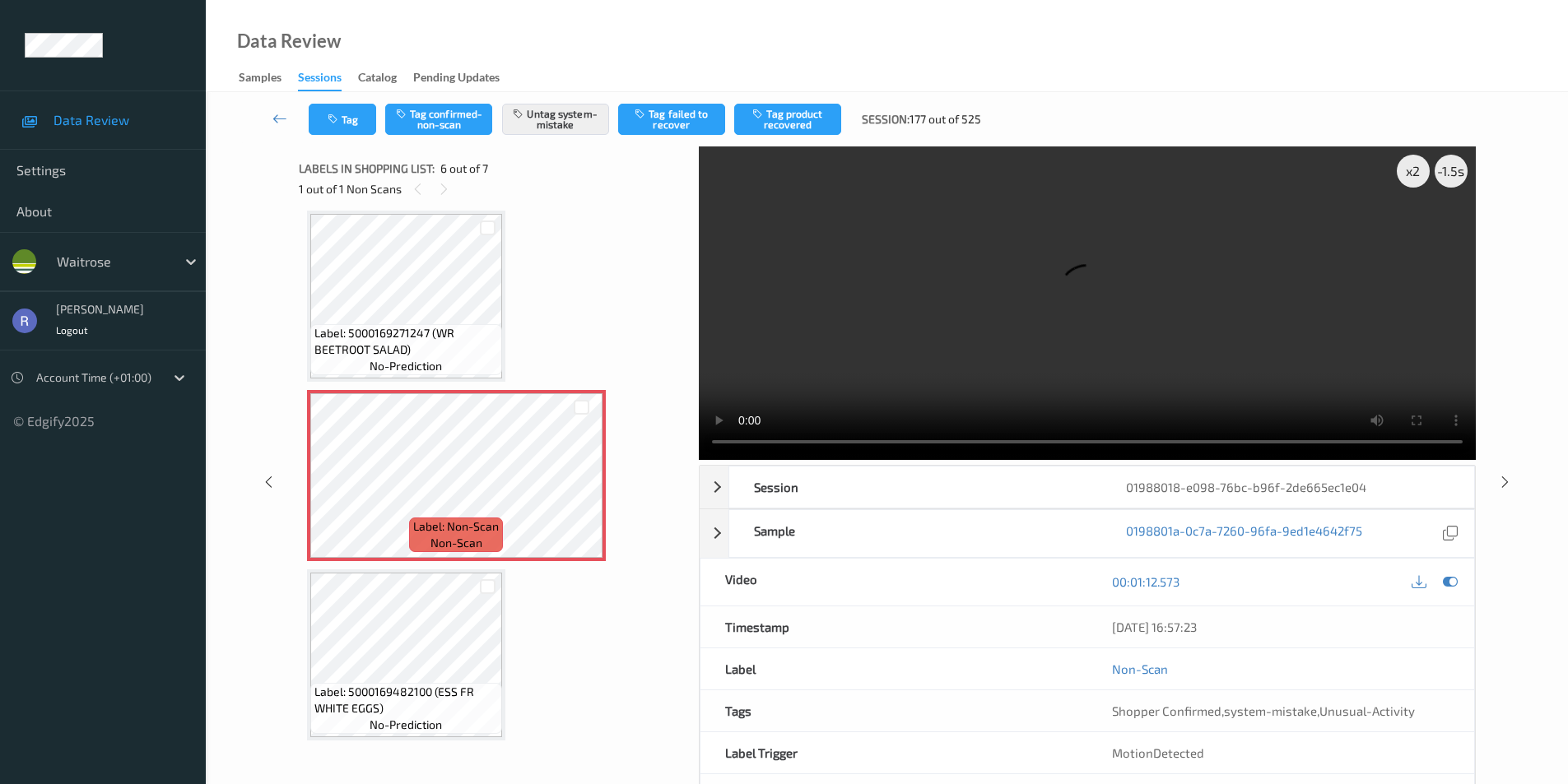
click at [1136, 364] on video at bounding box center [1087, 303] width 777 height 314
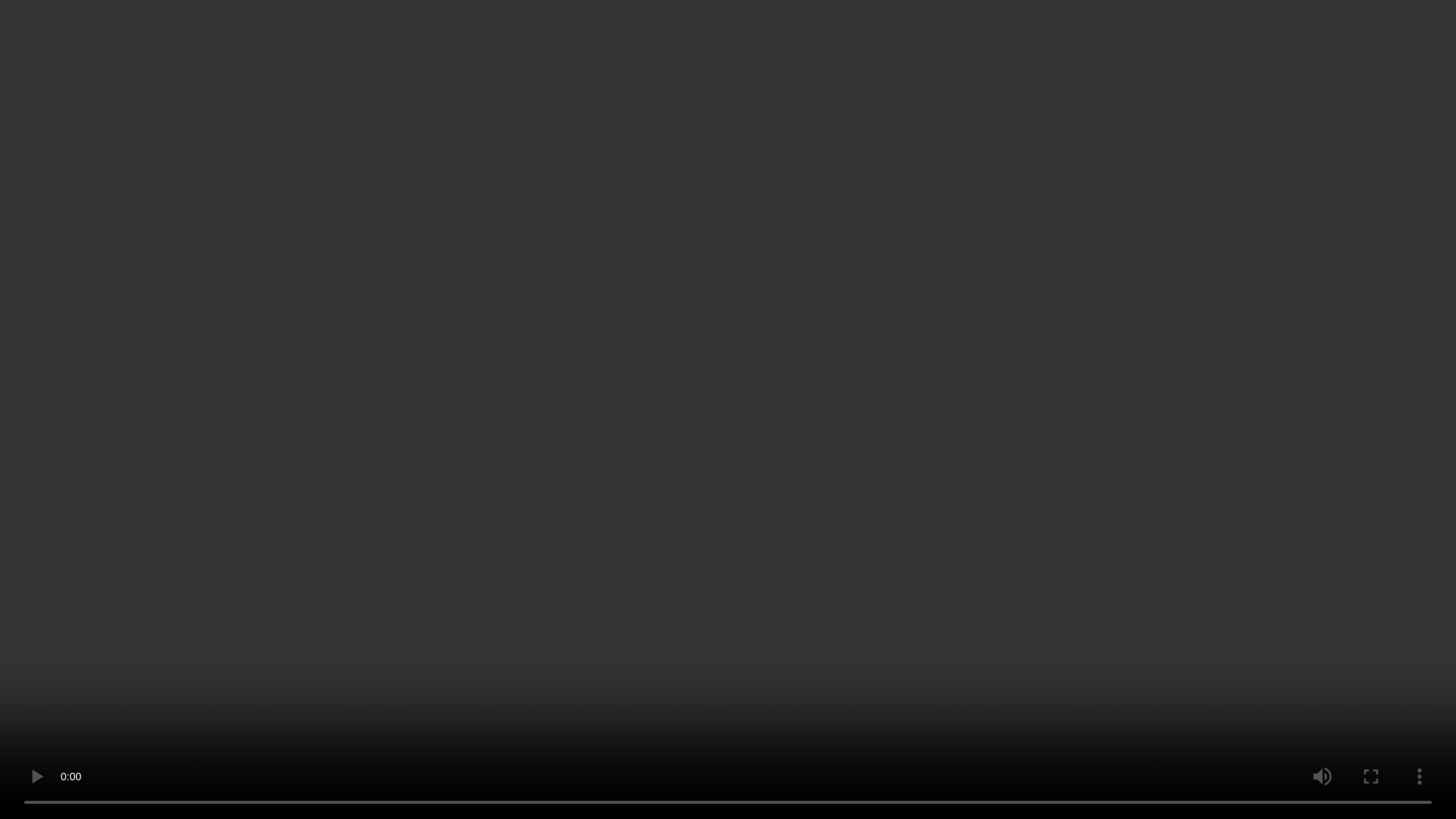
click at [785, 508] on video at bounding box center [728, 409] width 1456 height 819
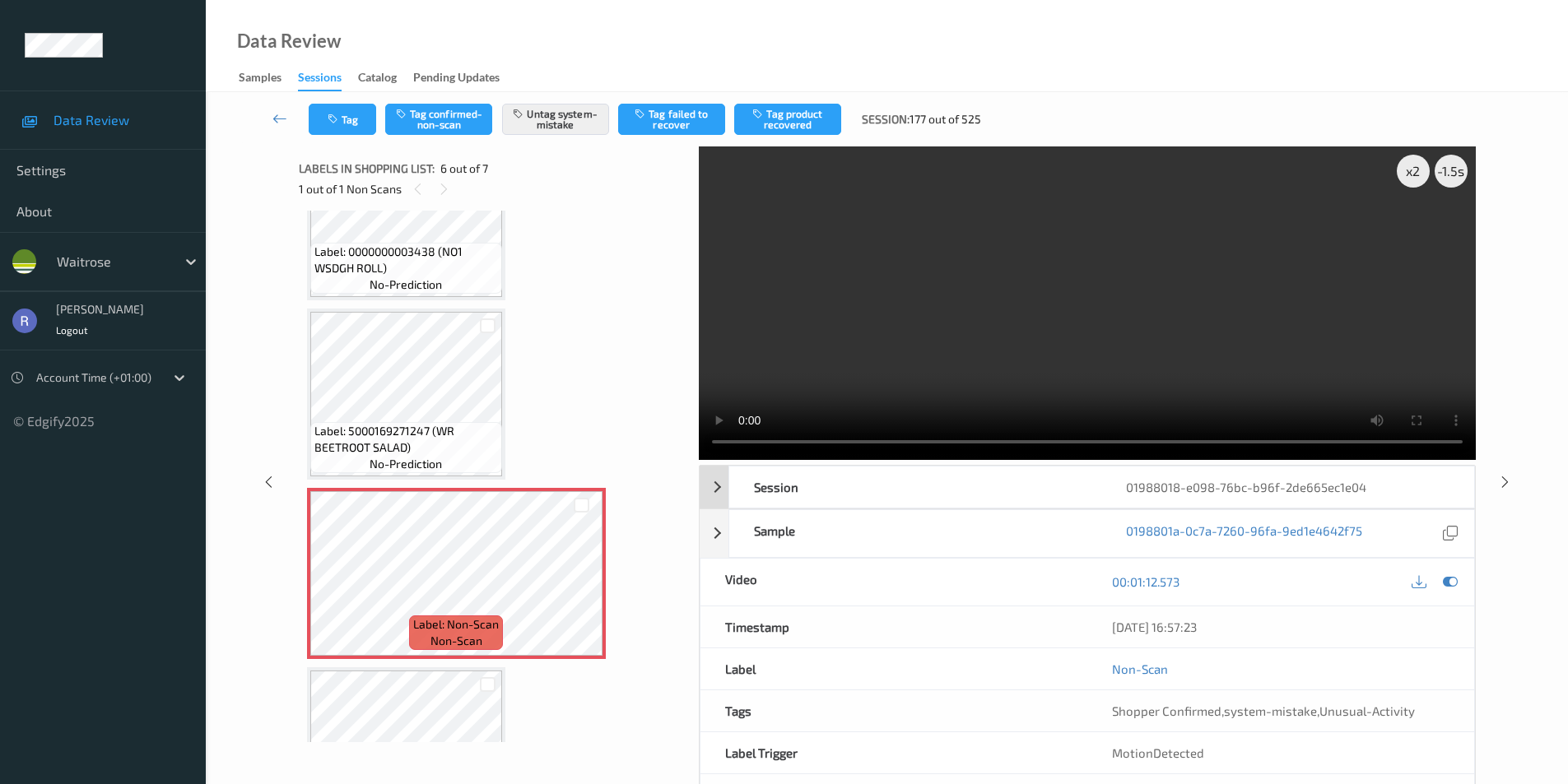
click at [852, 479] on div "Session" at bounding box center [915, 487] width 372 height 42
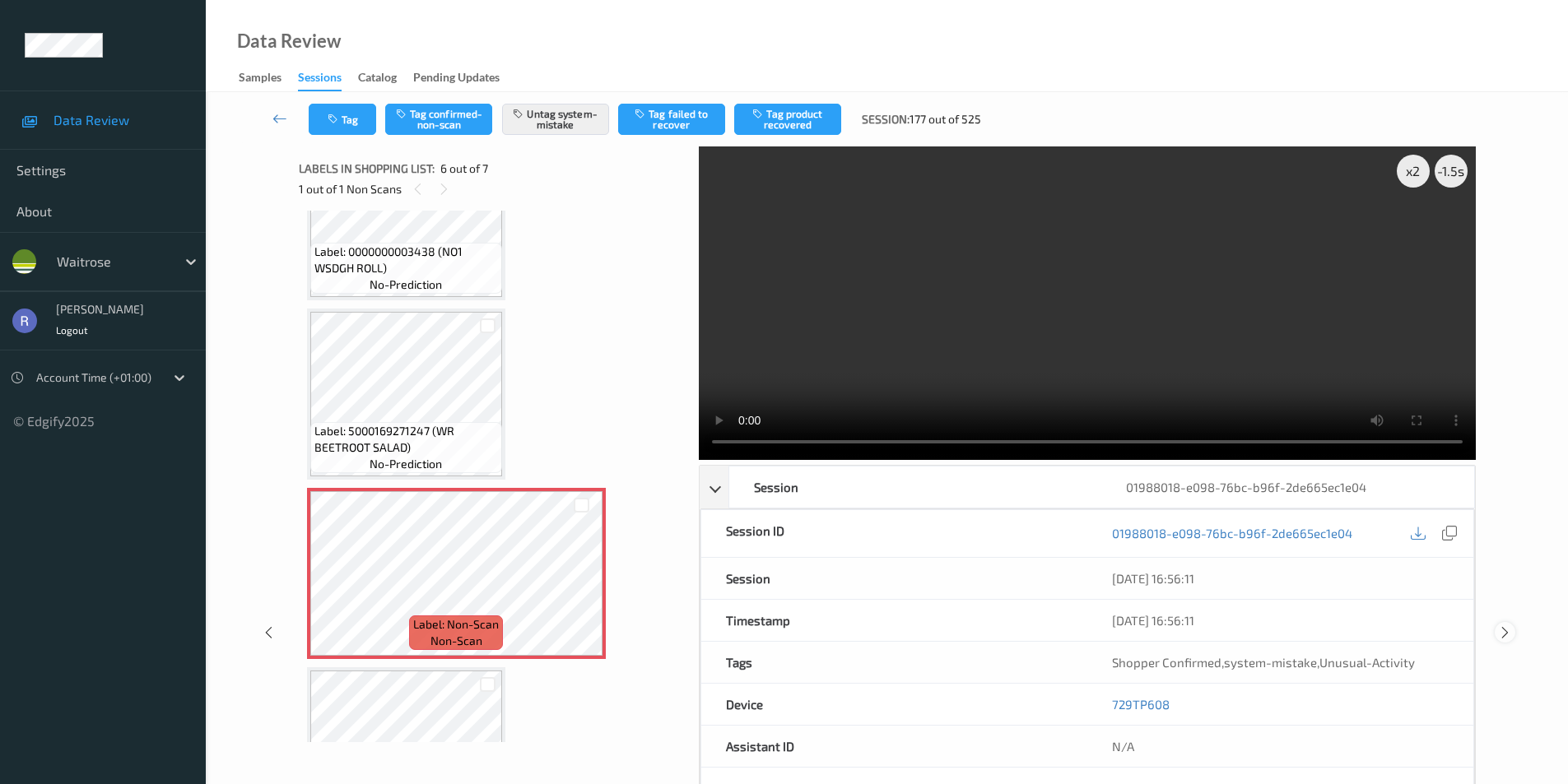
click at [1504, 632] on icon at bounding box center [1505, 632] width 14 height 15
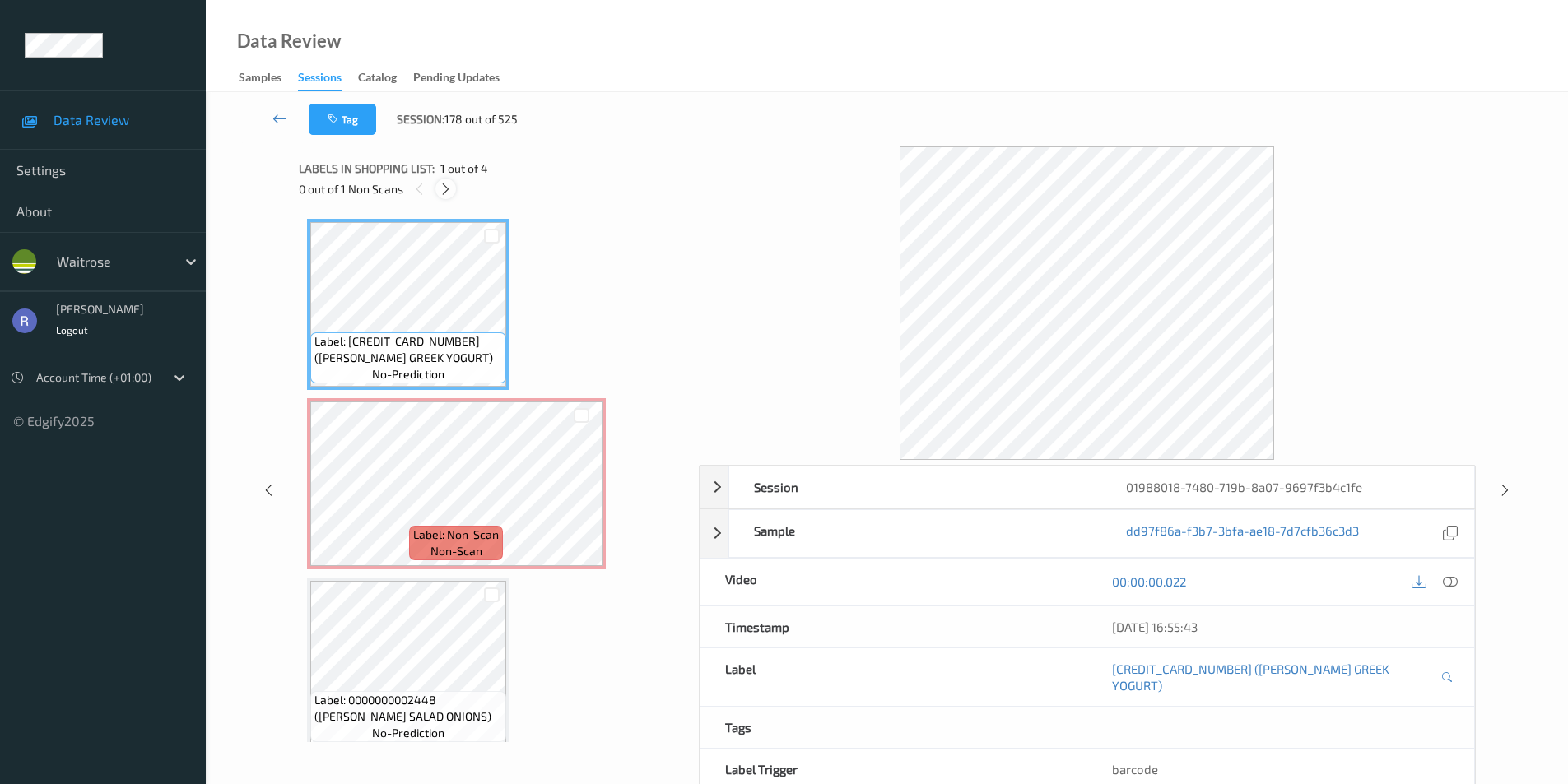
click at [445, 192] on icon at bounding box center [446, 189] width 14 height 15
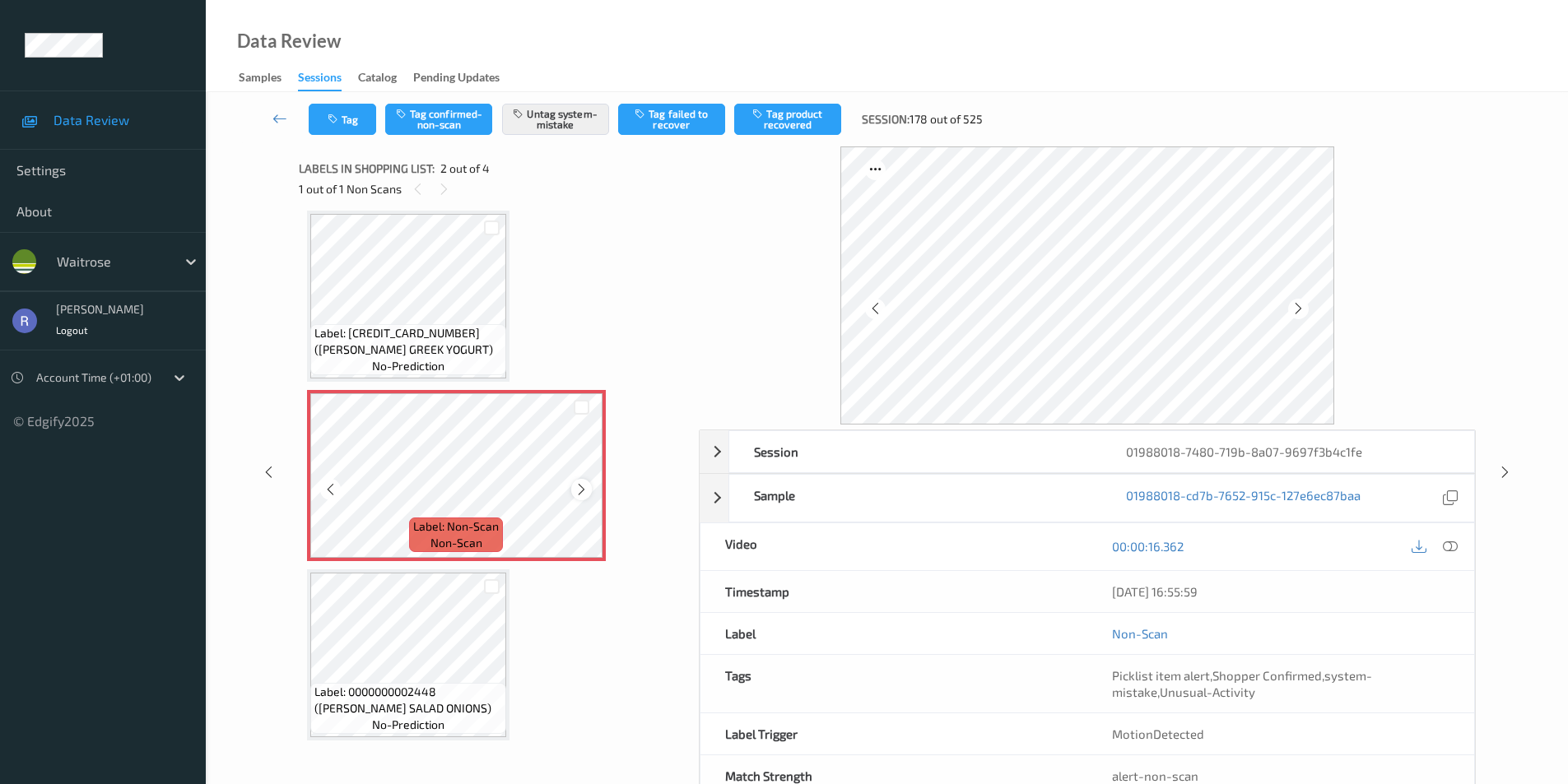
click at [583, 485] on icon at bounding box center [582, 490] width 14 height 15
click at [1509, 470] on icon at bounding box center [1505, 472] width 14 height 15
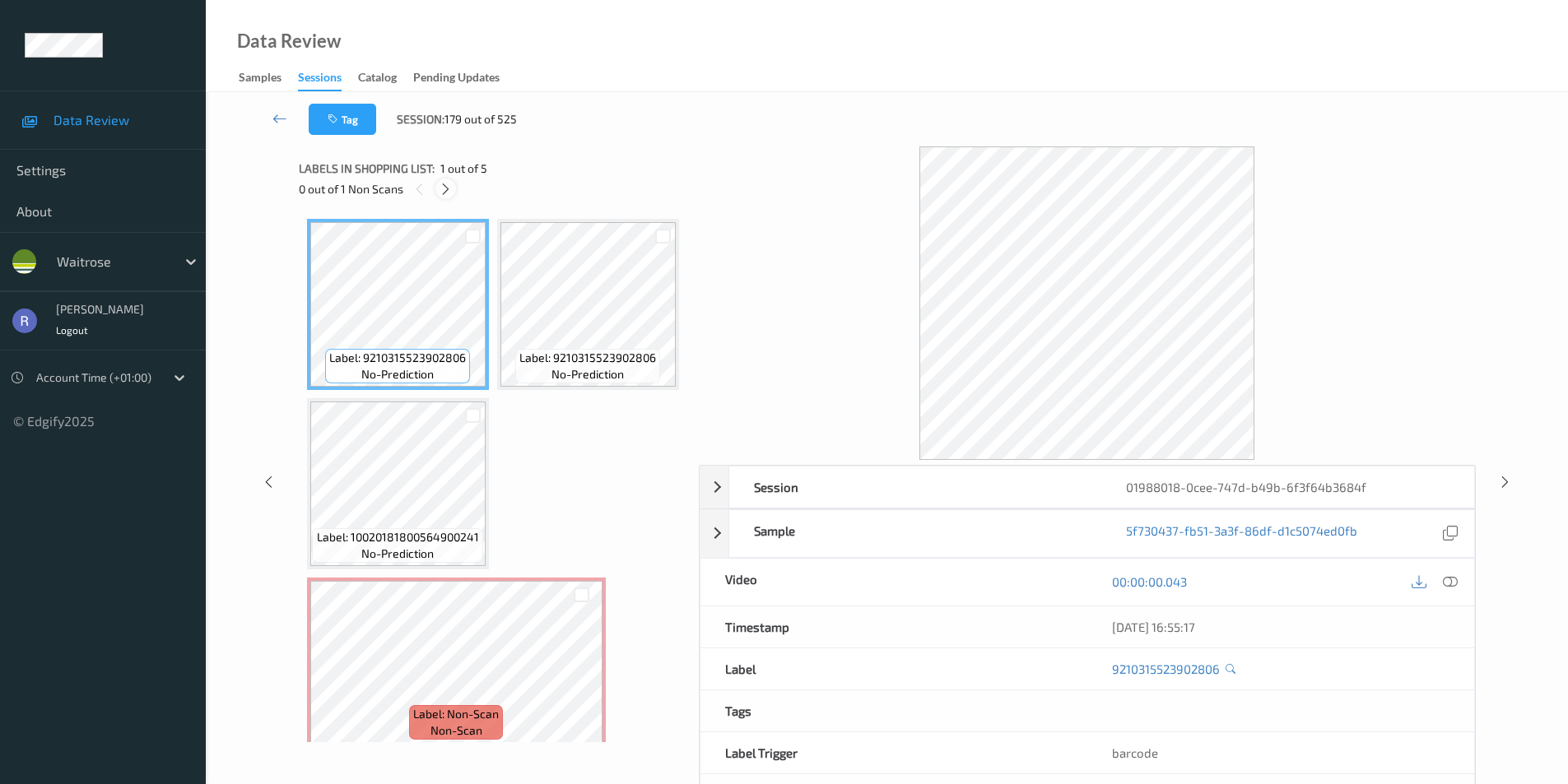
click at [447, 186] on icon at bounding box center [446, 189] width 14 height 15
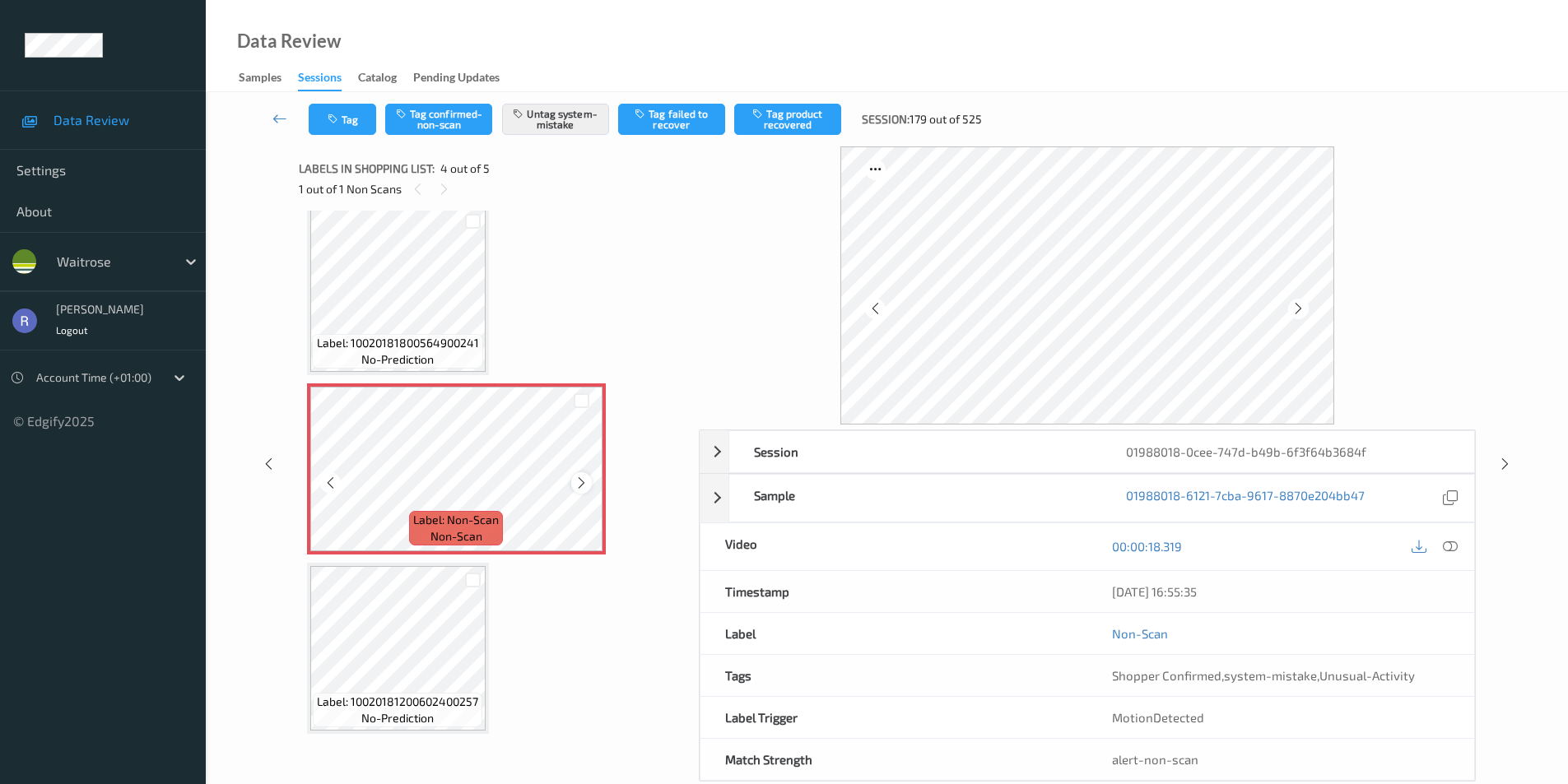
click at [582, 491] on icon at bounding box center [582, 483] width 14 height 15
click at [580, 483] on icon at bounding box center [582, 483] width 14 height 15
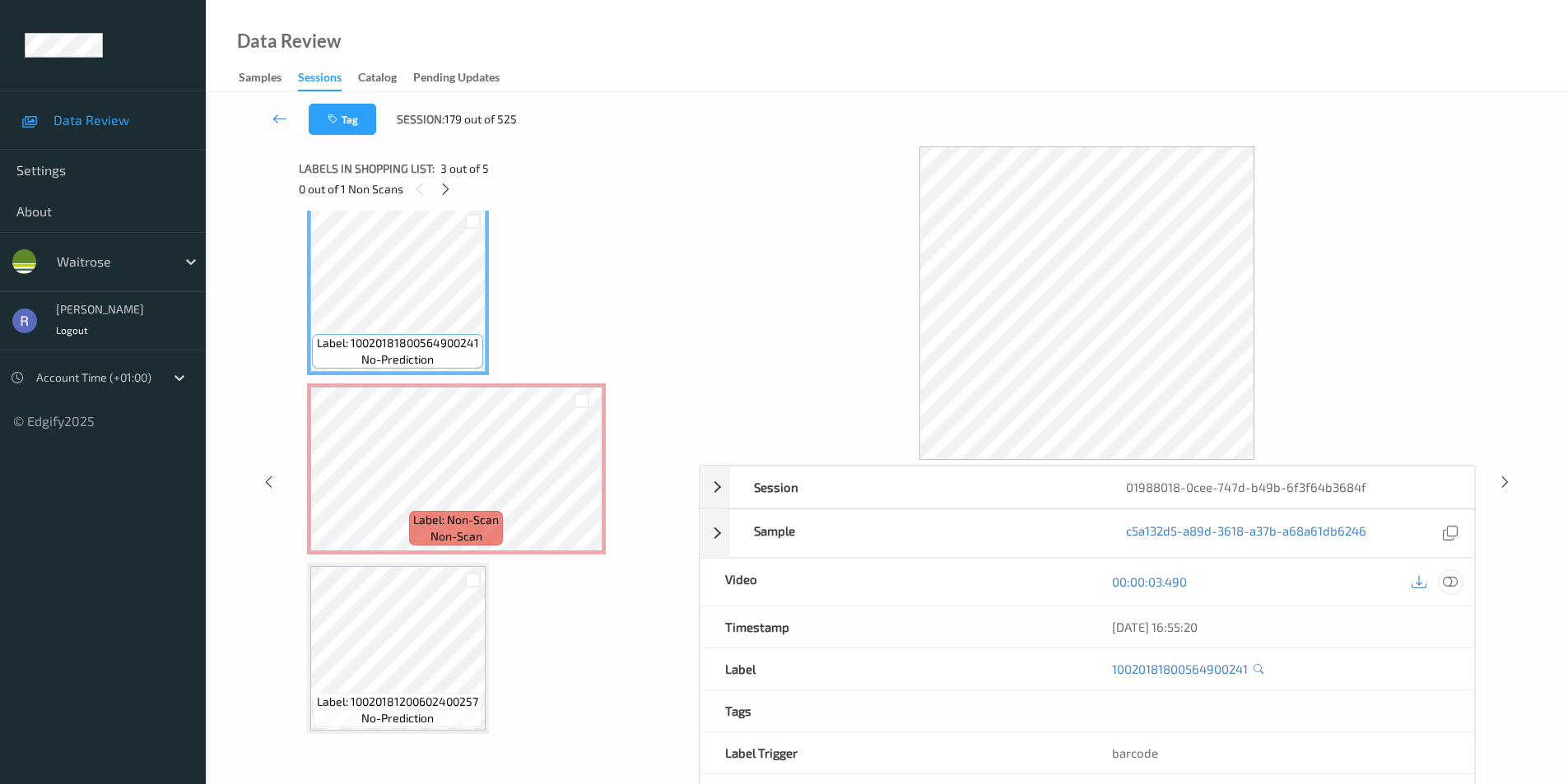
click at [1451, 581] on icon at bounding box center [1450, 582] width 15 height 15
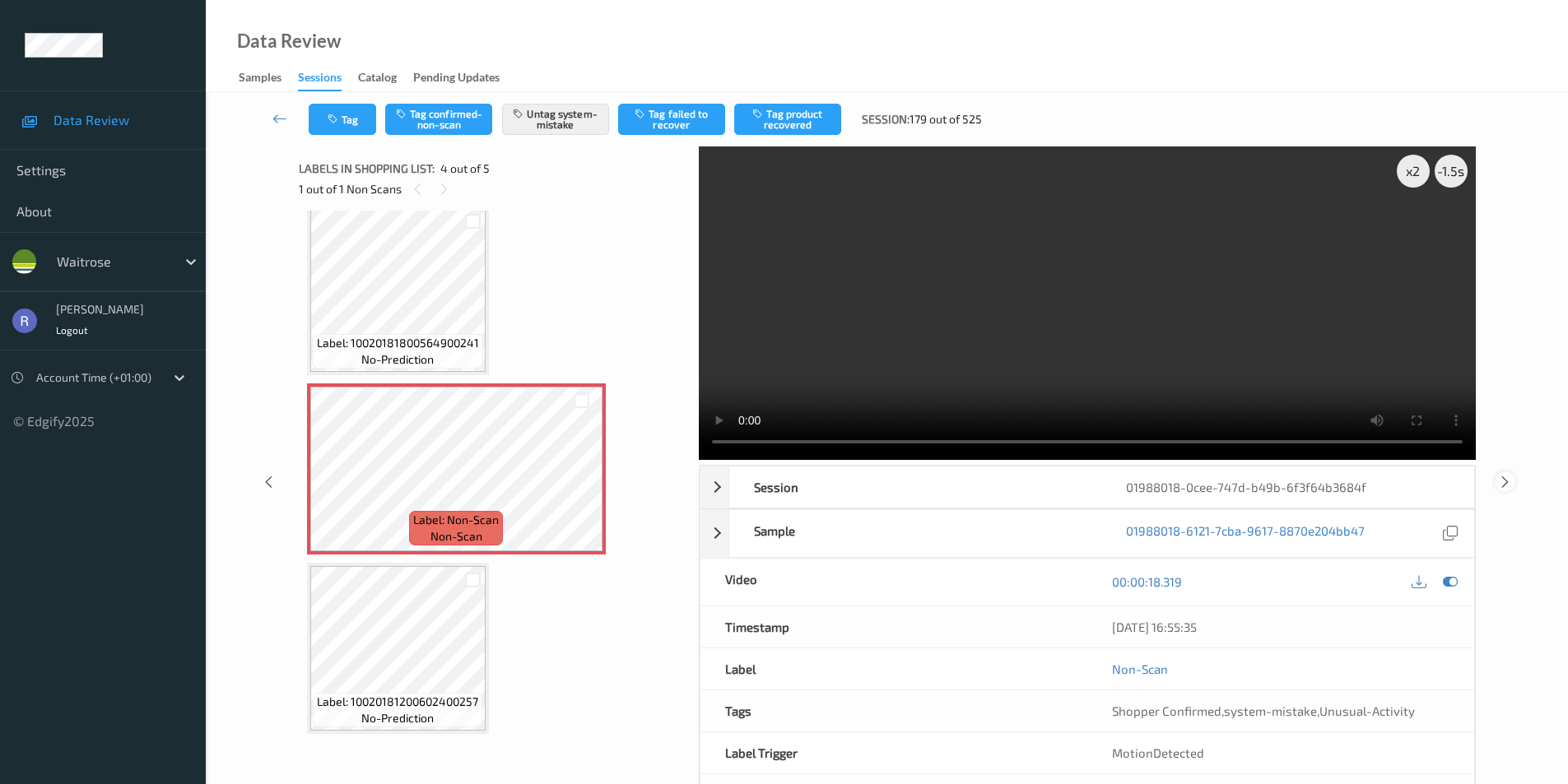
click at [1498, 477] on icon at bounding box center [1505, 481] width 14 height 15
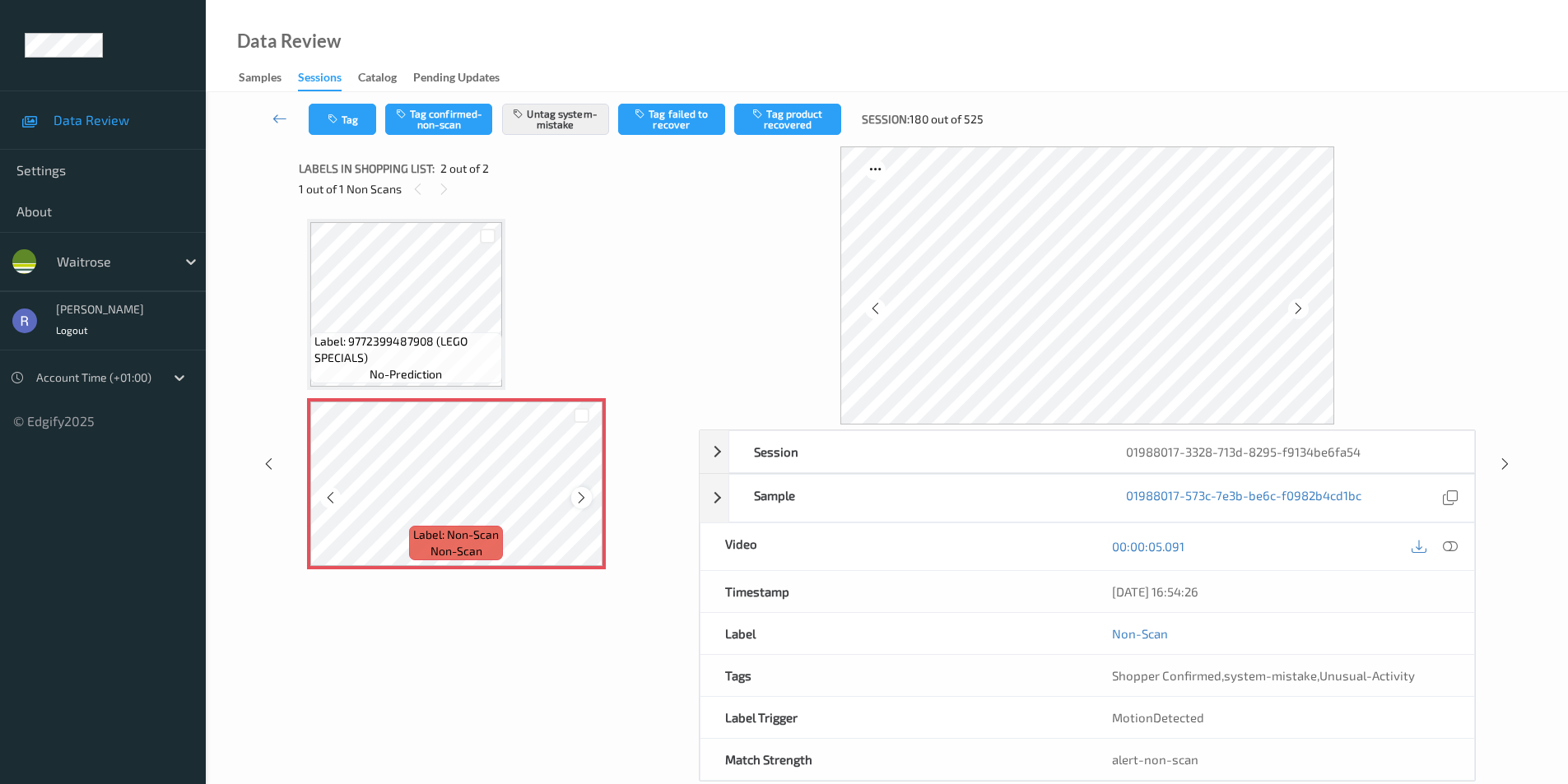
click at [579, 494] on icon at bounding box center [582, 498] width 14 height 15
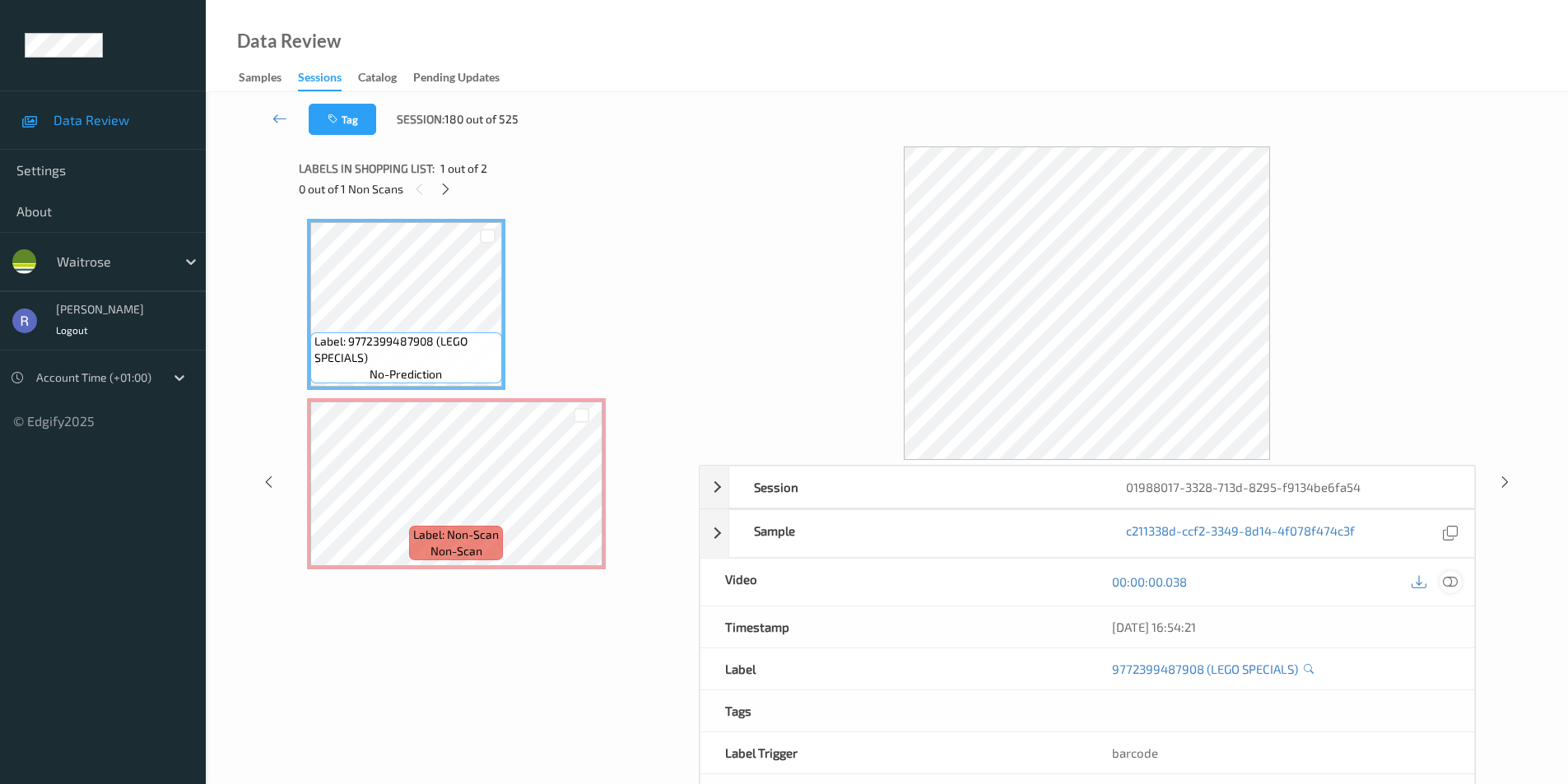
click at [1454, 582] on icon at bounding box center [1450, 582] width 15 height 15
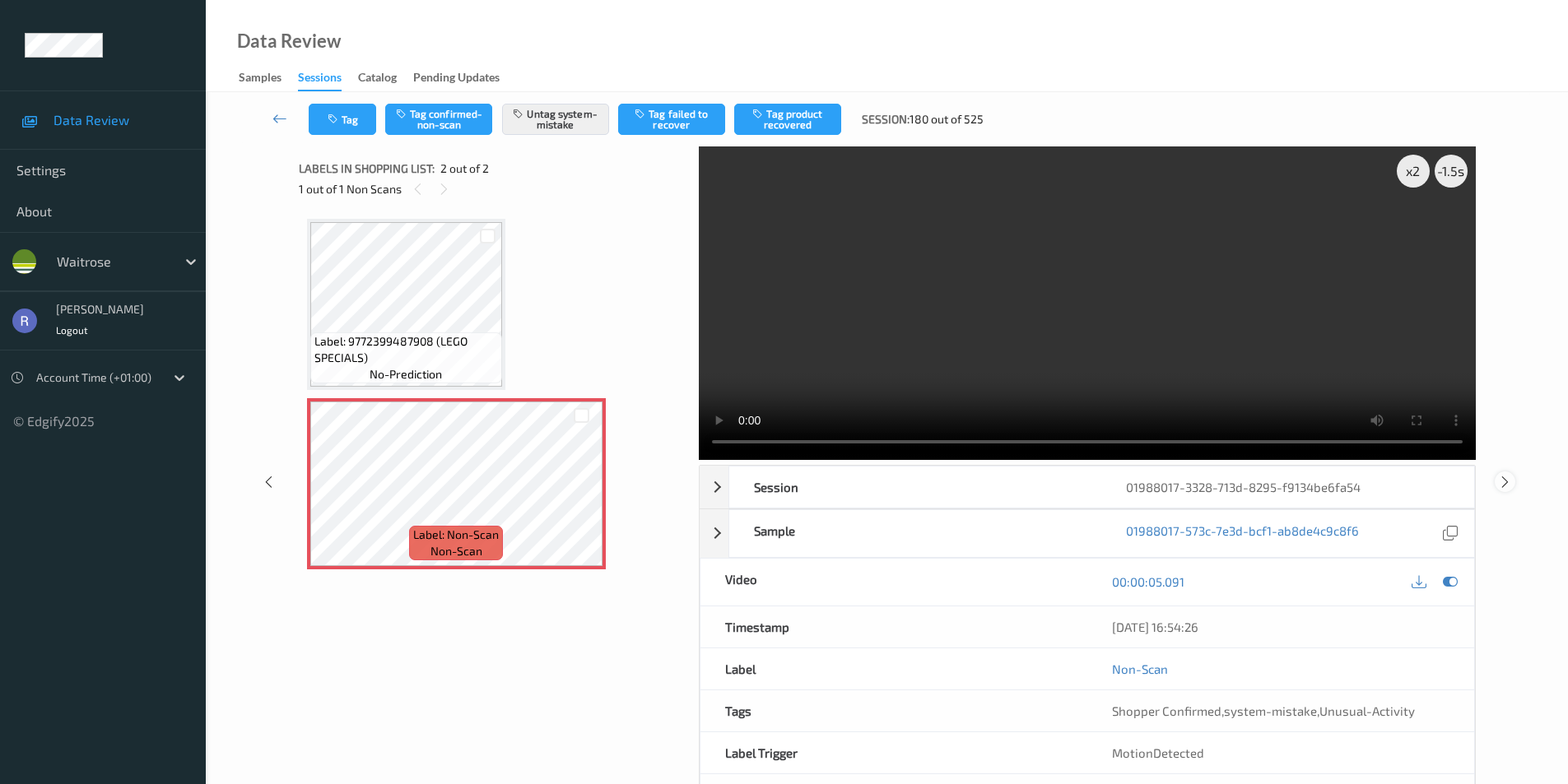
click at [1503, 476] on icon at bounding box center [1505, 481] width 14 height 15
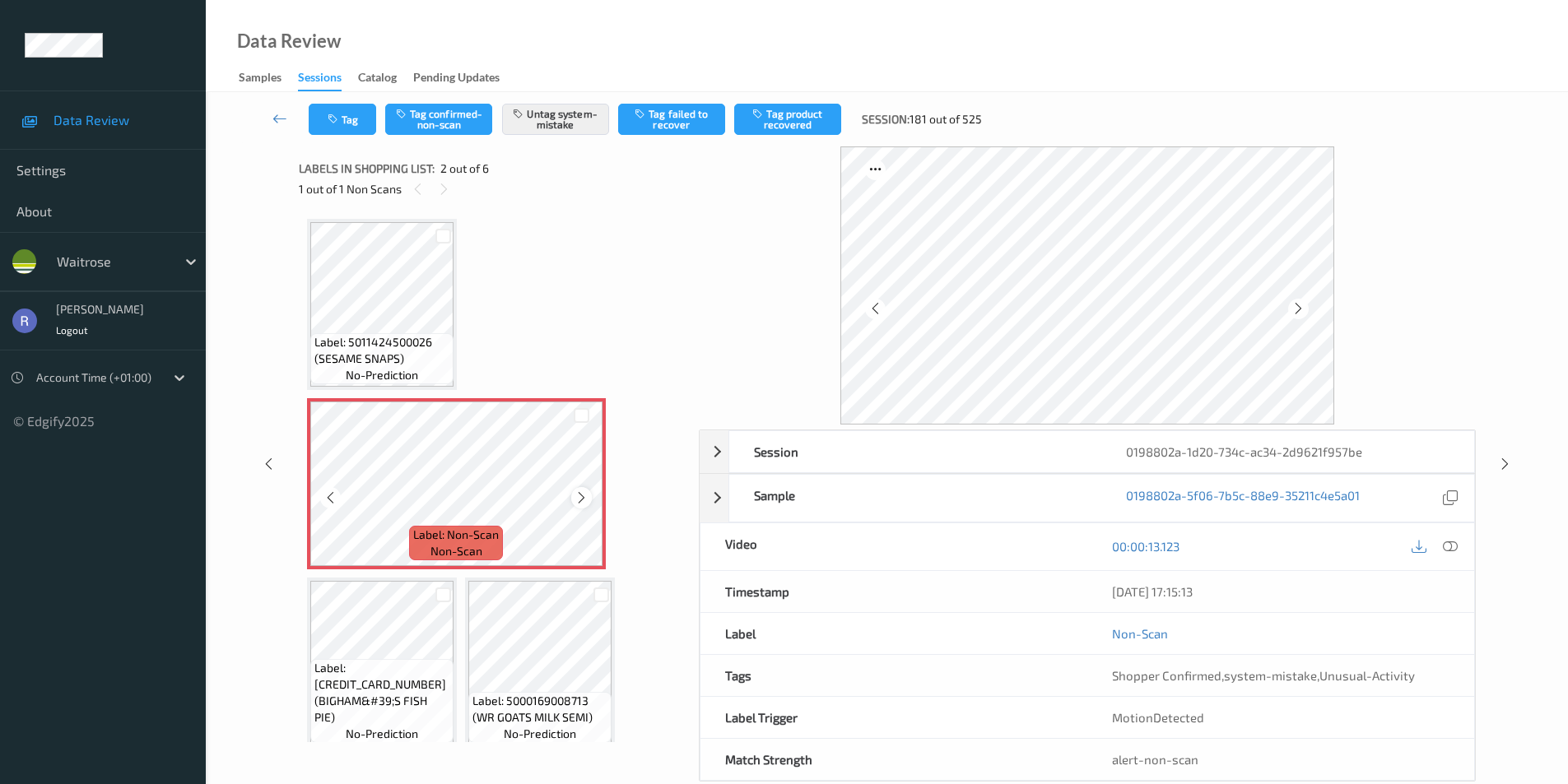
click at [578, 499] on icon at bounding box center [582, 498] width 14 height 15
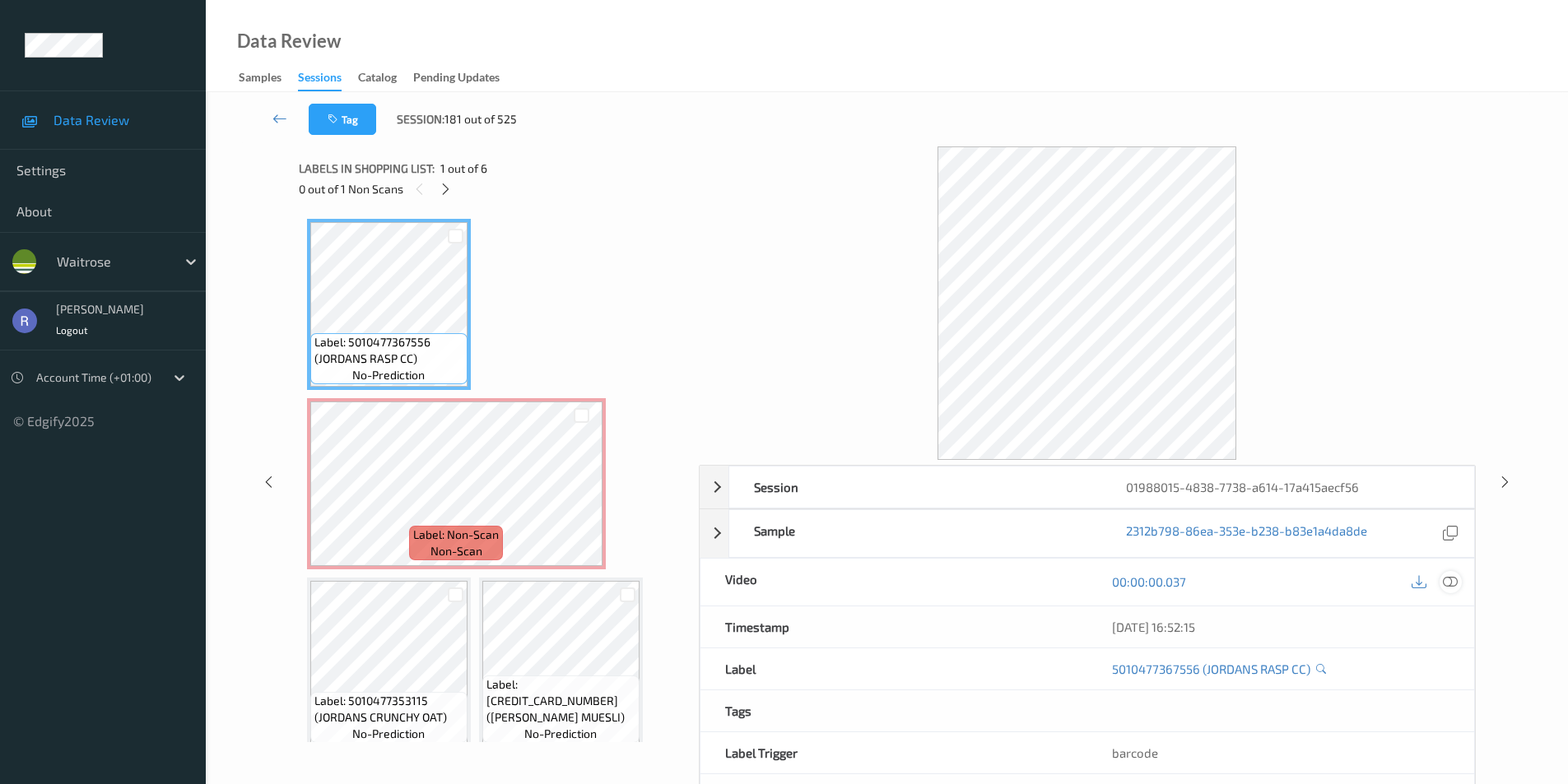
click at [1447, 582] on icon at bounding box center [1450, 582] width 15 height 15
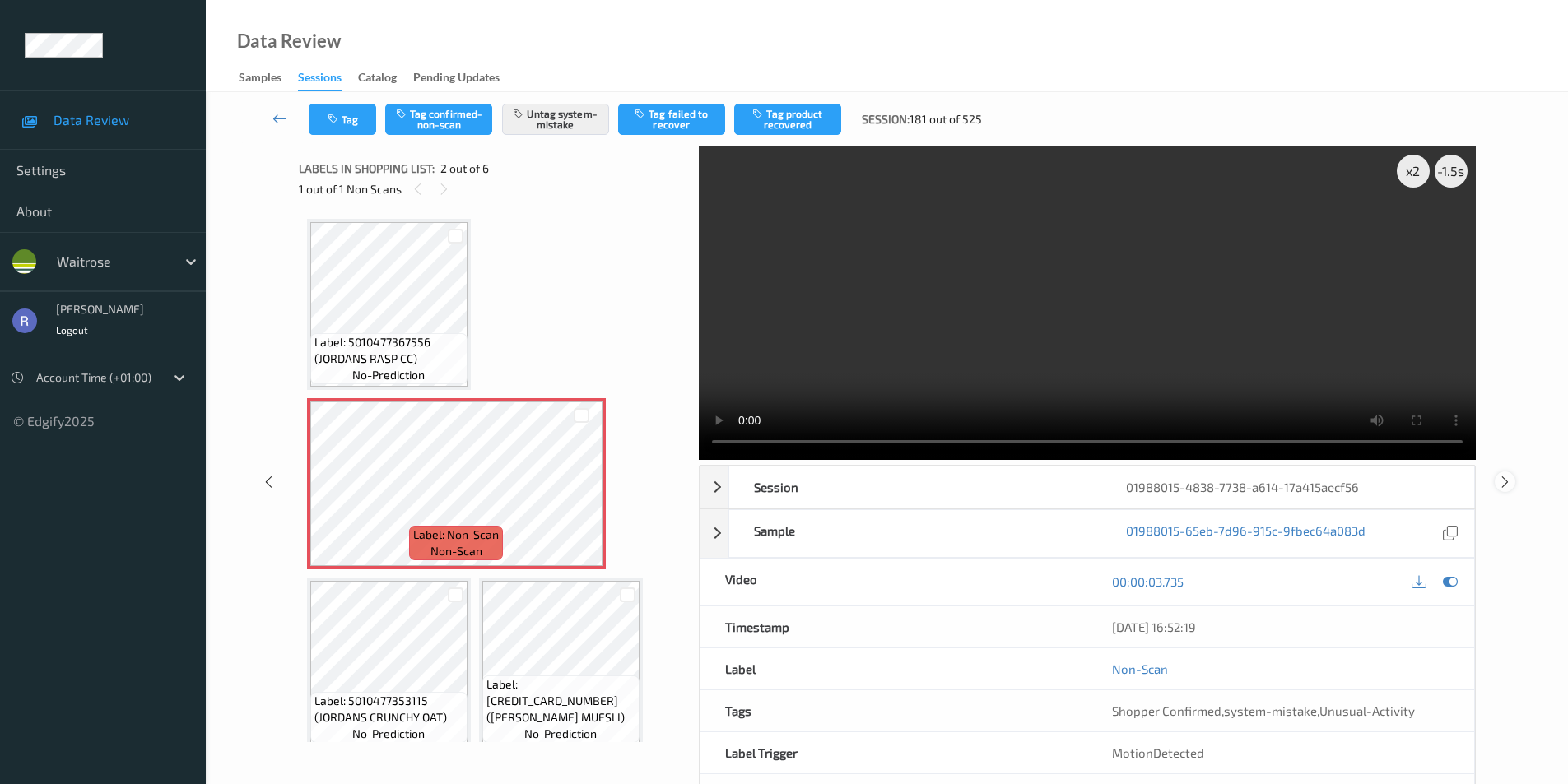
click at [1508, 482] on icon at bounding box center [1505, 481] width 14 height 15
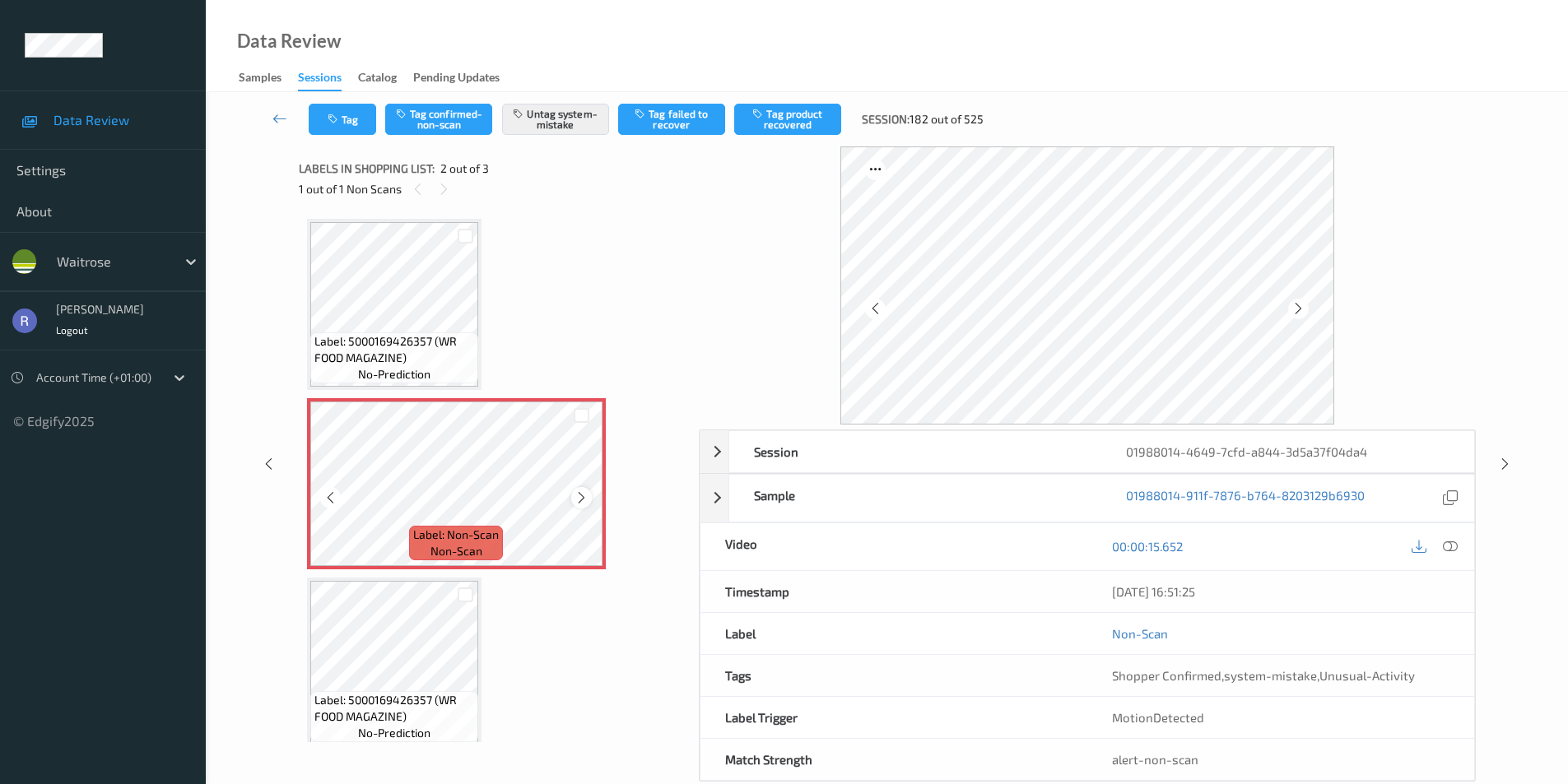
click at [583, 492] on icon at bounding box center [582, 498] width 14 height 15
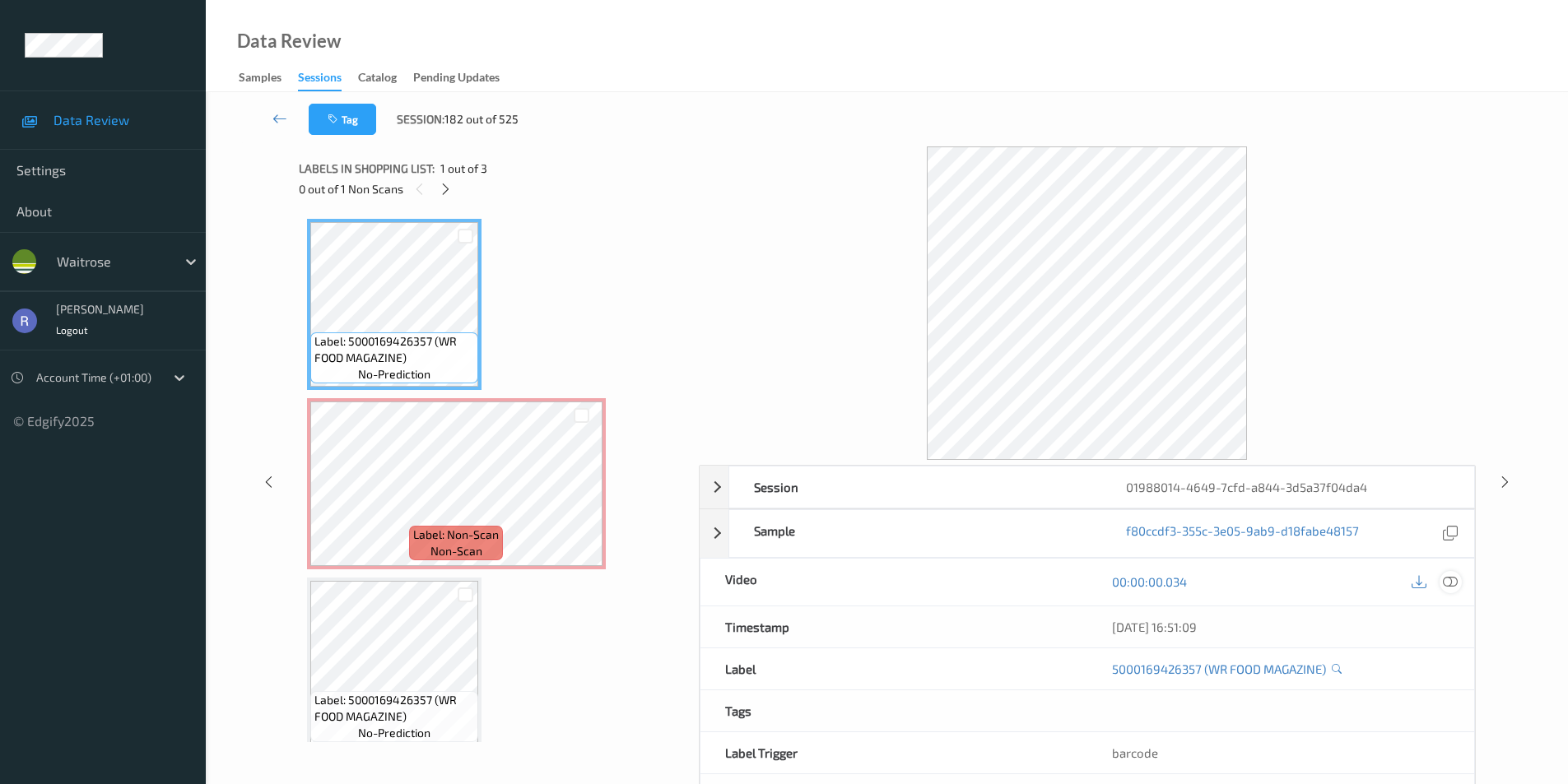
click at [1448, 582] on icon at bounding box center [1450, 582] width 15 height 15
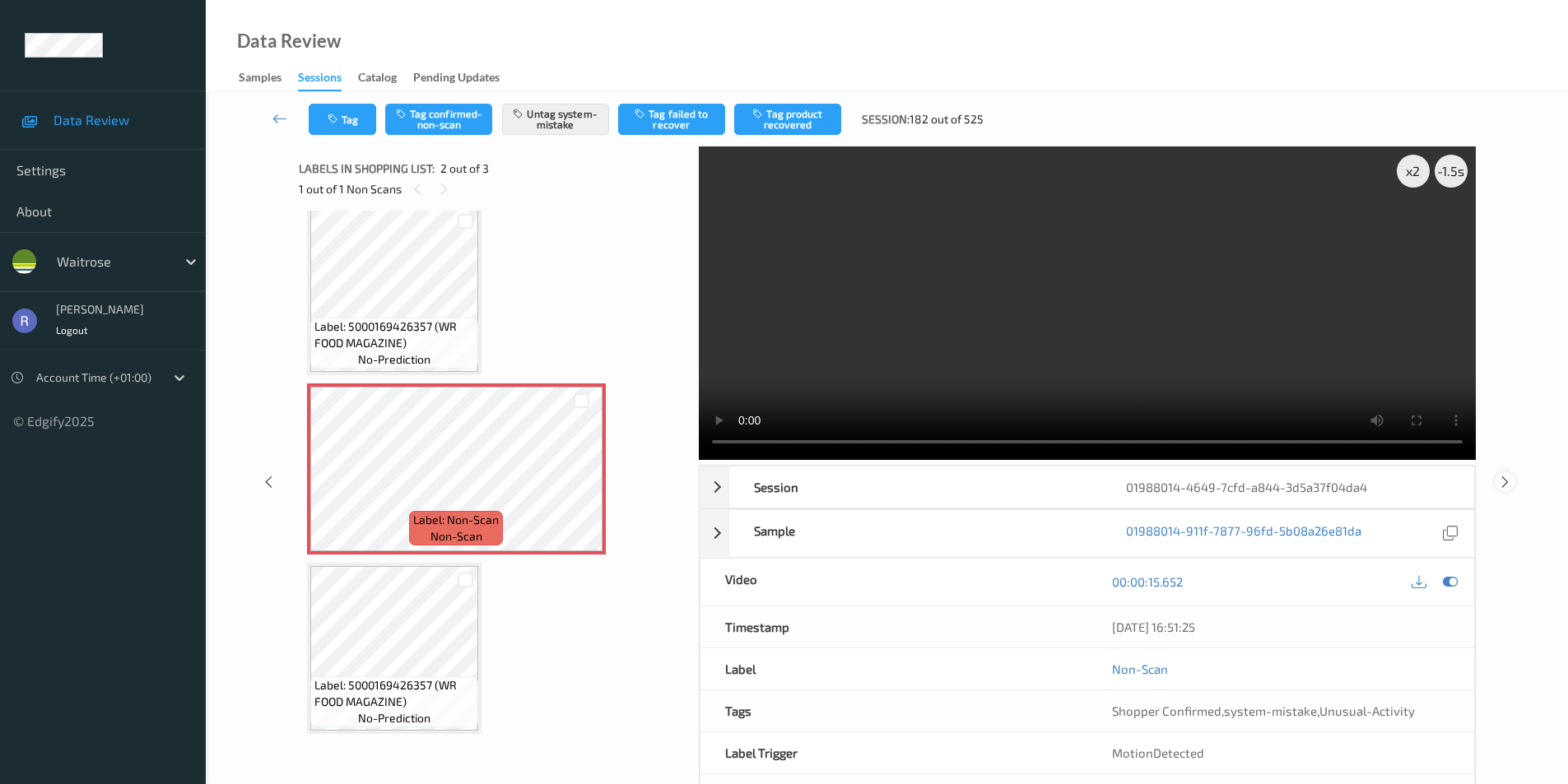
click at [1510, 478] on icon at bounding box center [1505, 481] width 14 height 15
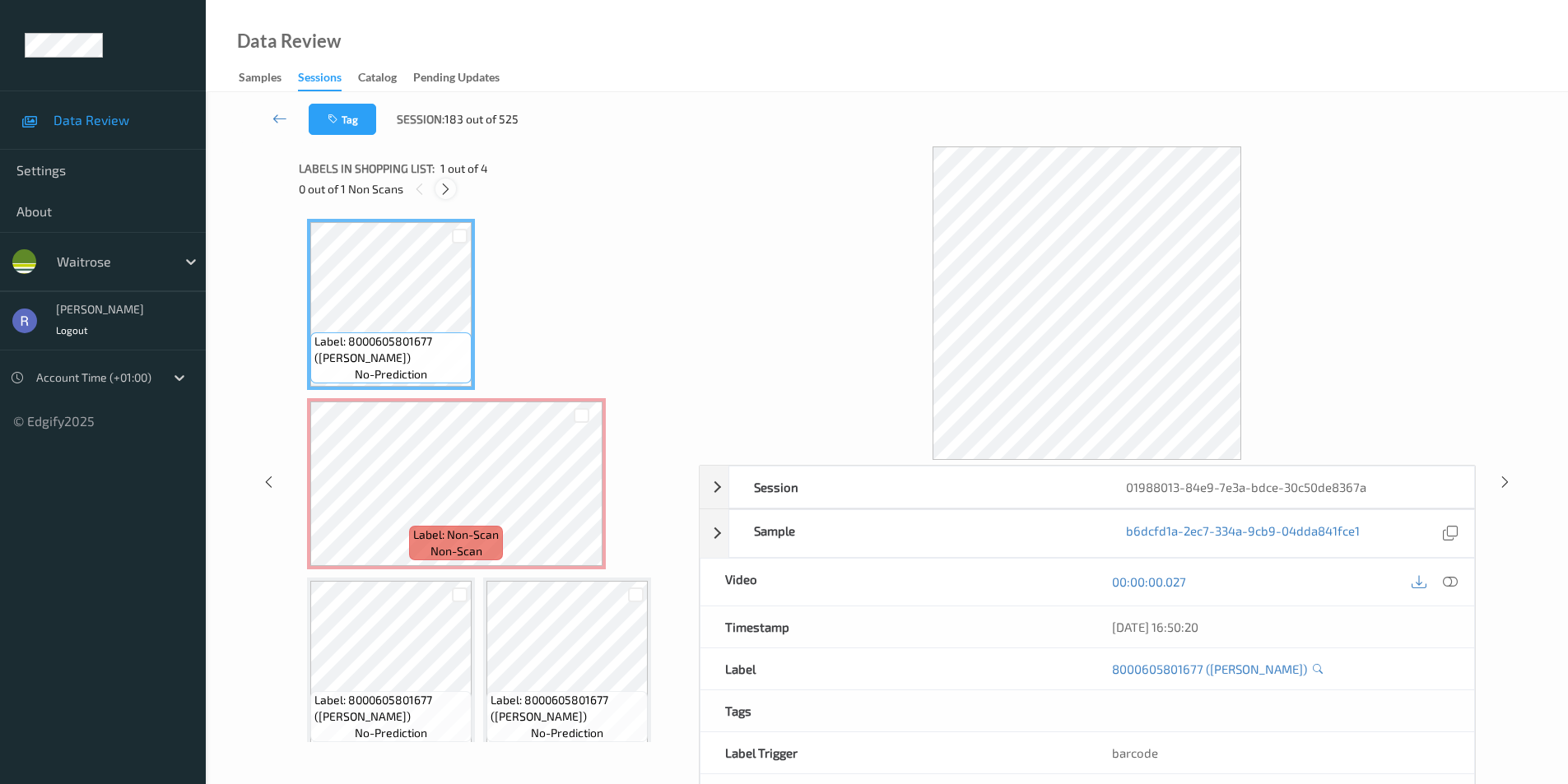
click at [444, 188] on icon at bounding box center [446, 189] width 14 height 15
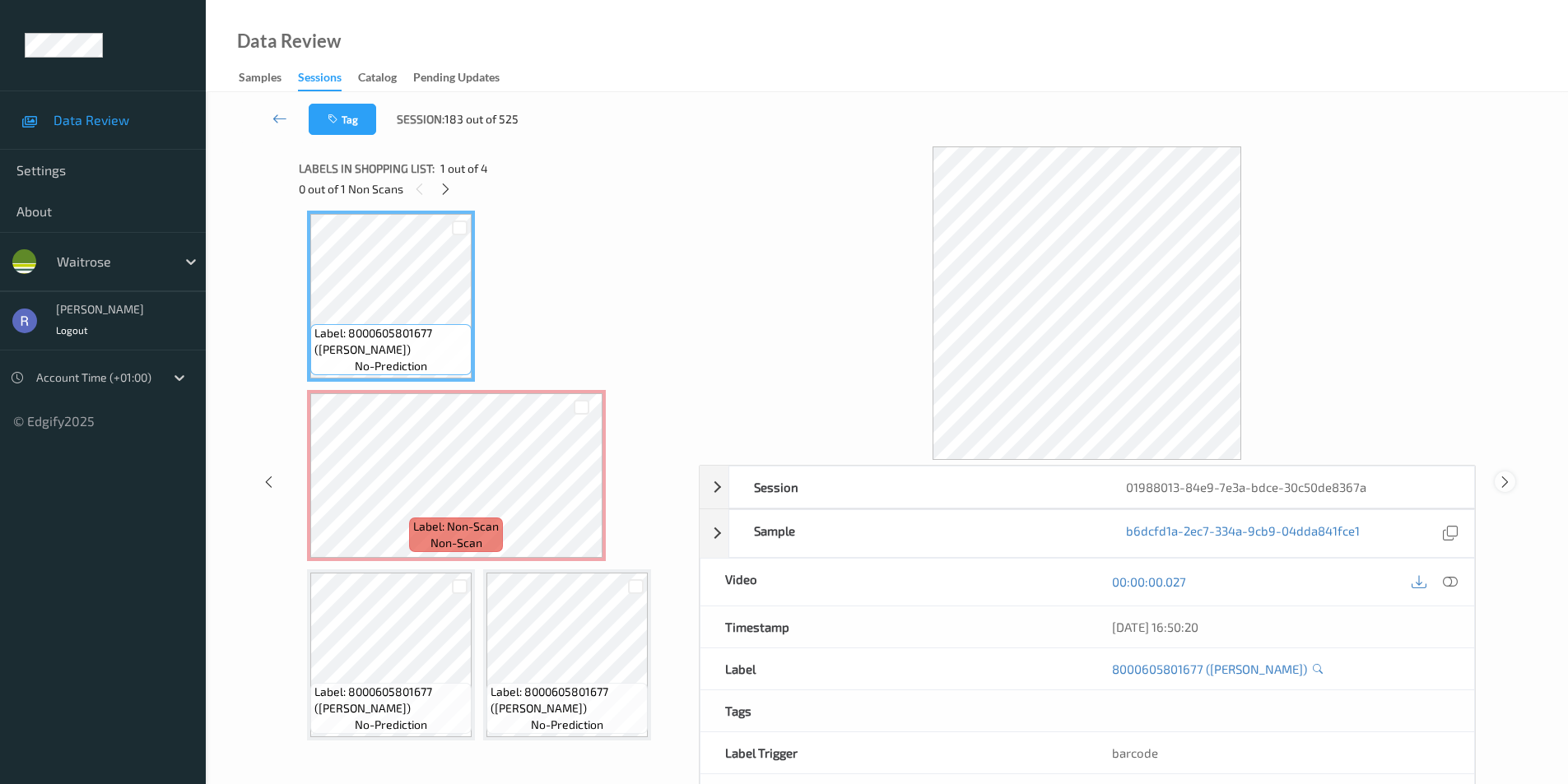
click at [1495, 486] on div at bounding box center [1505, 481] width 20 height 20
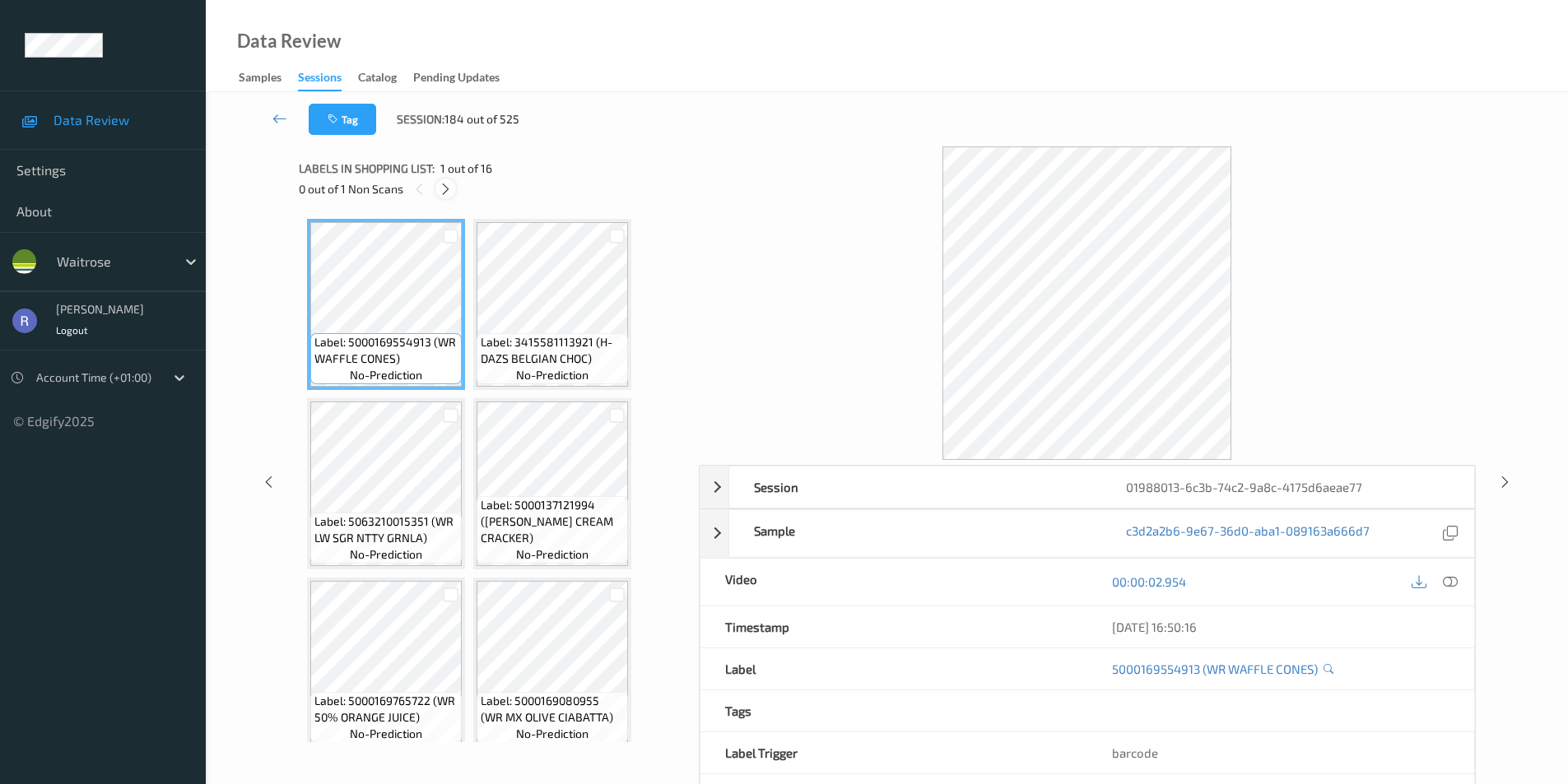
click at [446, 186] on icon at bounding box center [446, 189] width 14 height 15
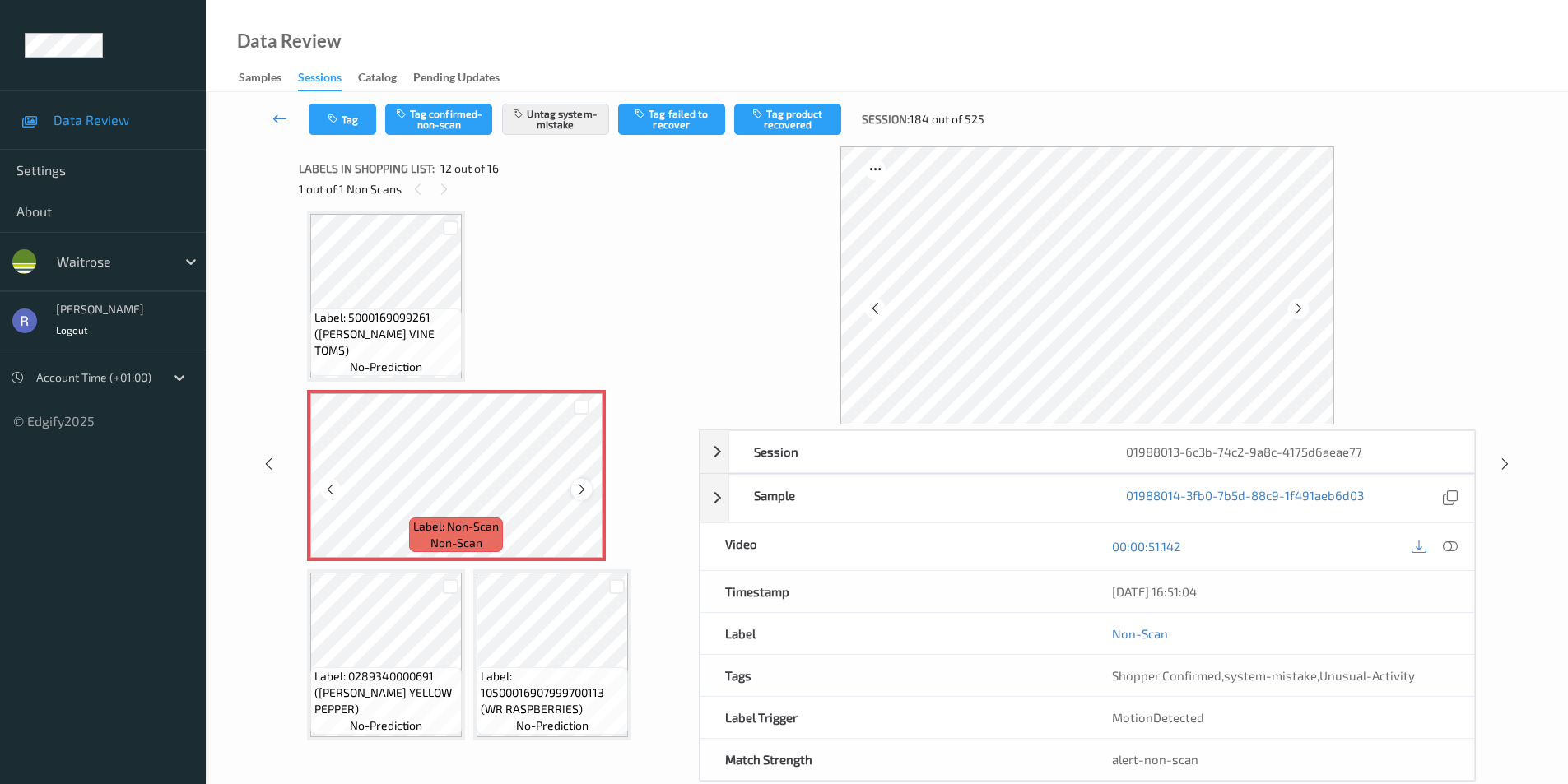
click at [579, 483] on icon at bounding box center [582, 490] width 14 height 15
click at [1447, 541] on icon at bounding box center [1450, 546] width 15 height 15
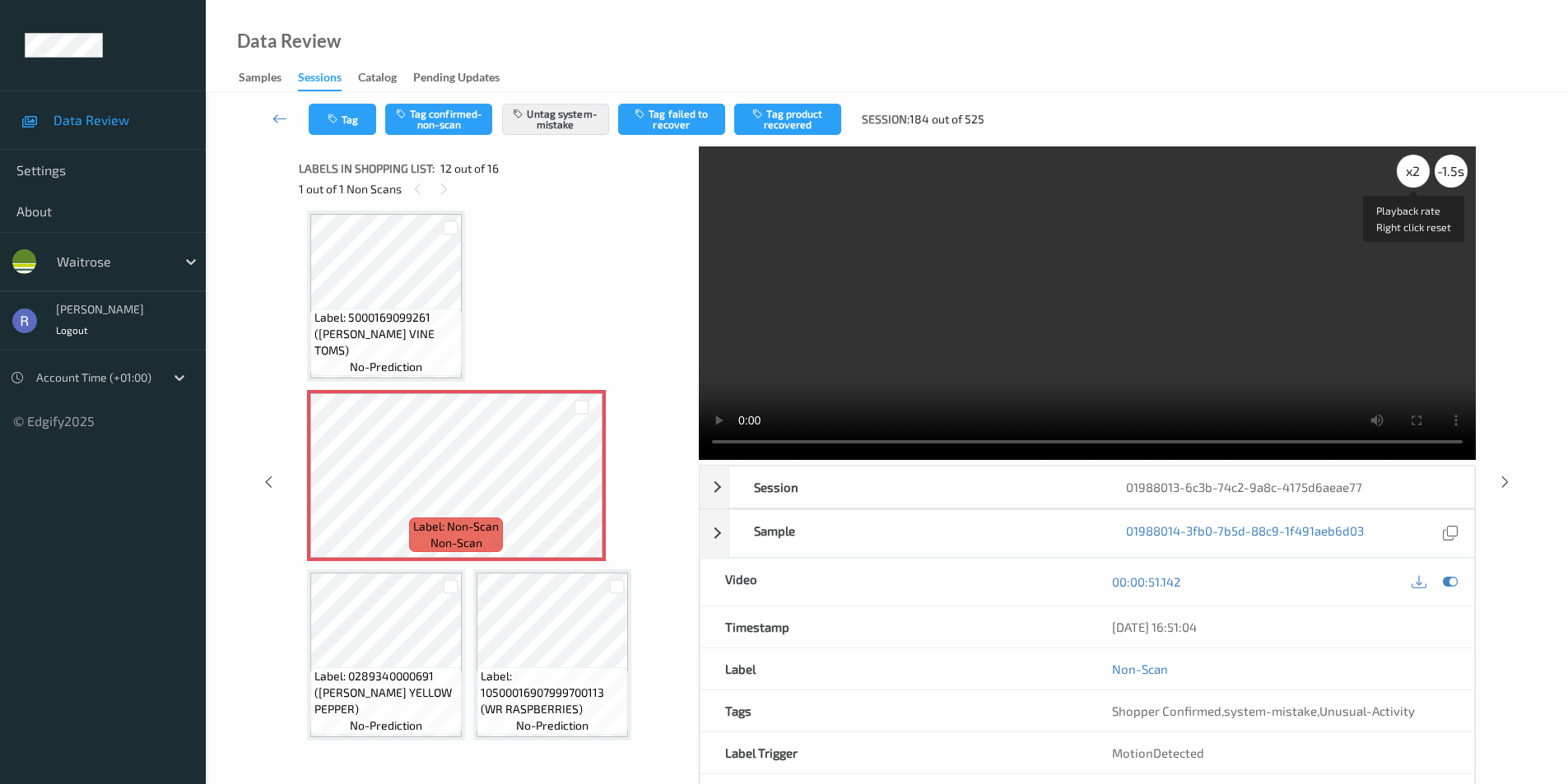
click at [1407, 173] on div "x 2" at bounding box center [1413, 171] width 33 height 33
click at [1407, 173] on div "x 4" at bounding box center [1413, 171] width 33 height 33
click at [1407, 173] on div "x 8" at bounding box center [1413, 171] width 33 height 33
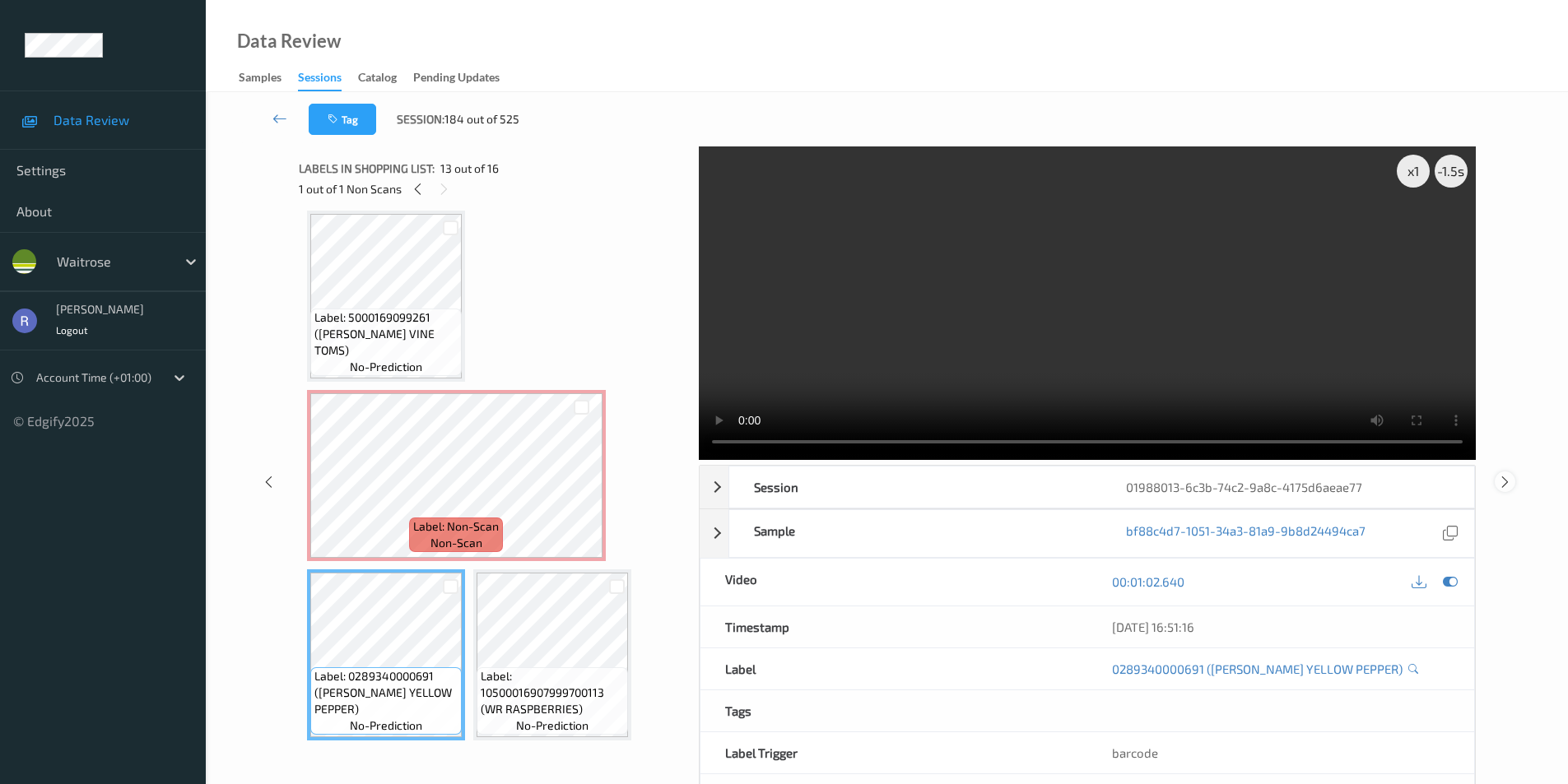
click at [1507, 481] on icon at bounding box center [1505, 481] width 14 height 15
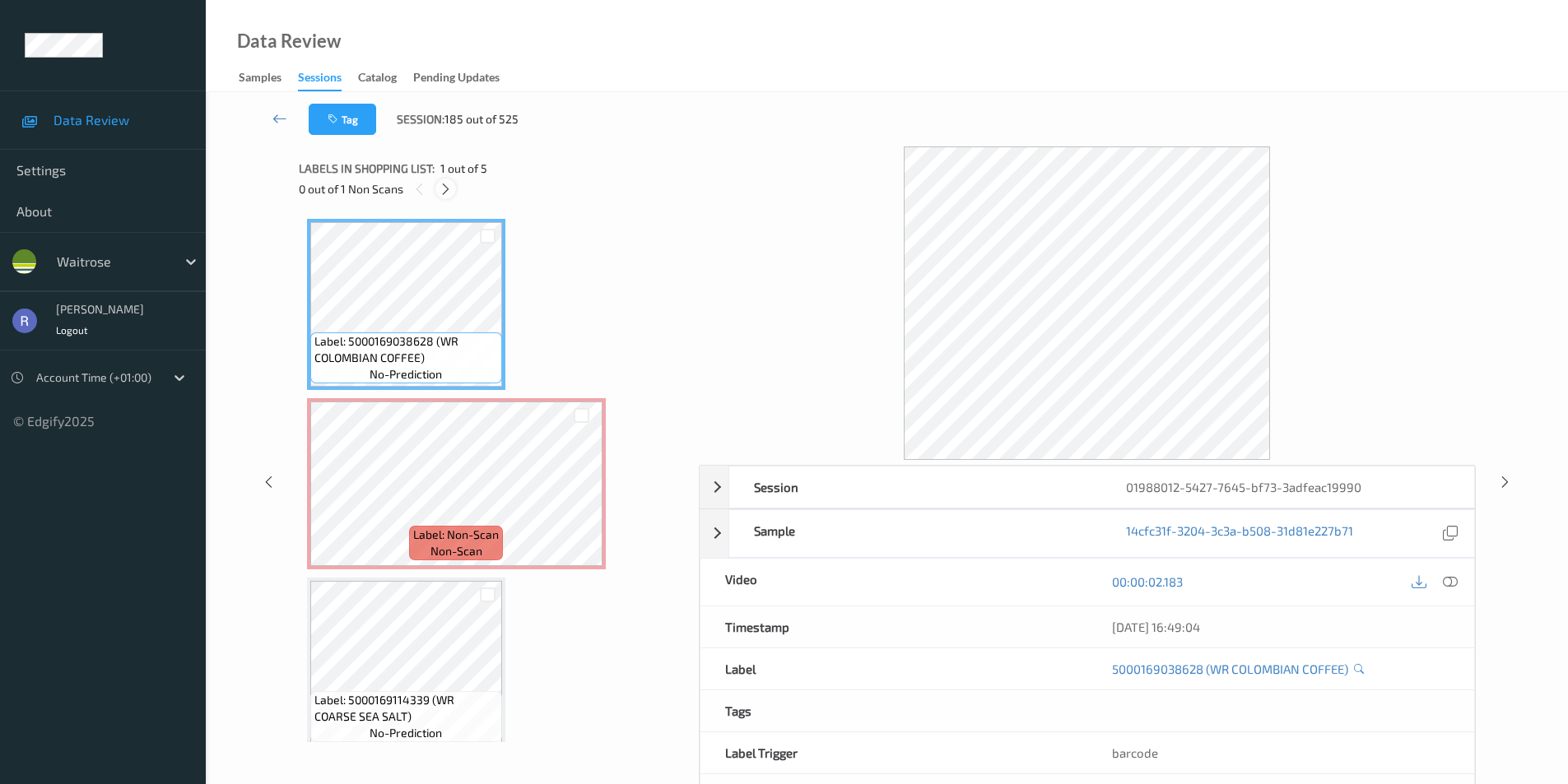
click at [447, 186] on icon at bounding box center [446, 189] width 14 height 15
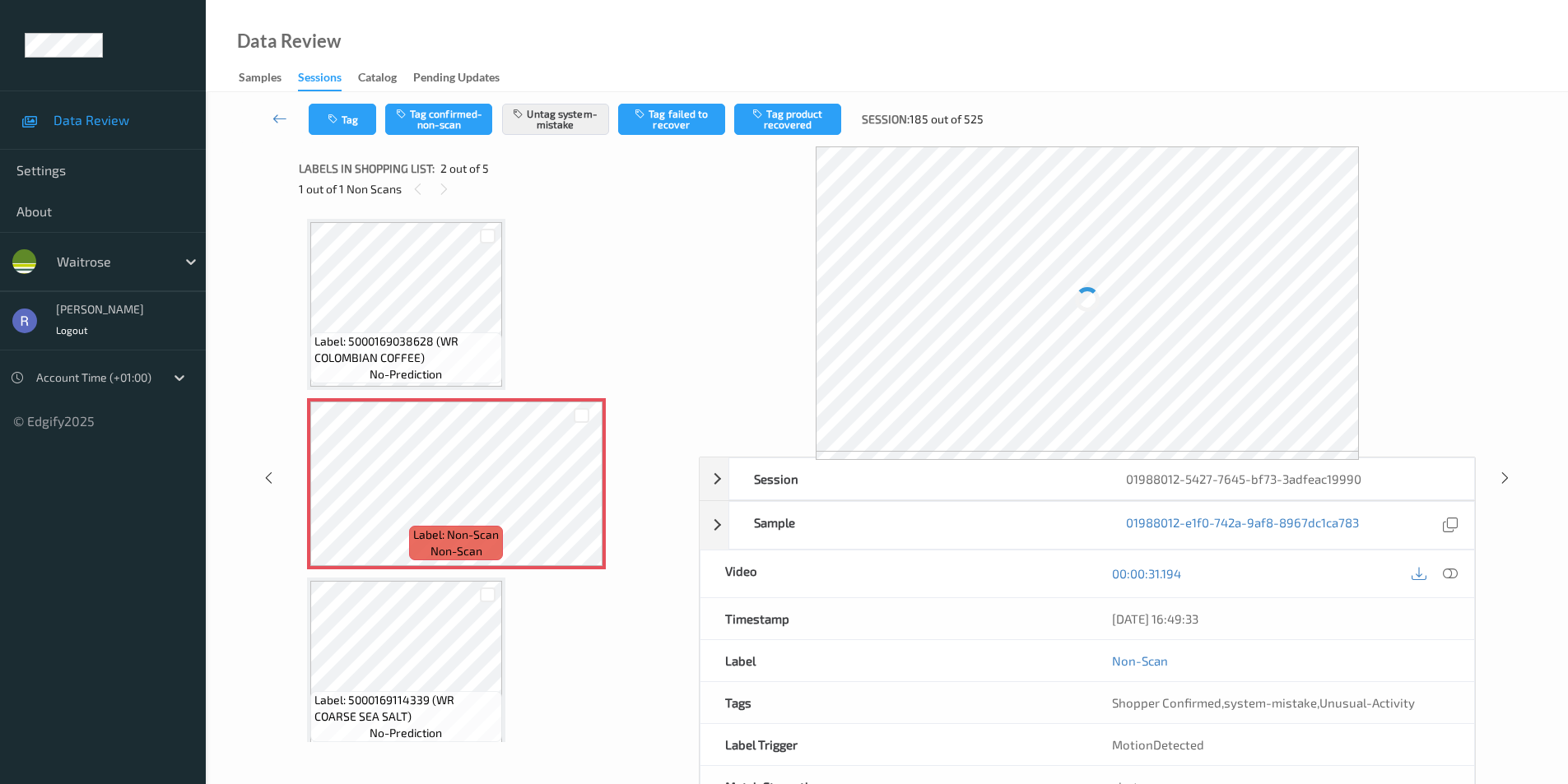
scroll to position [8, 0]
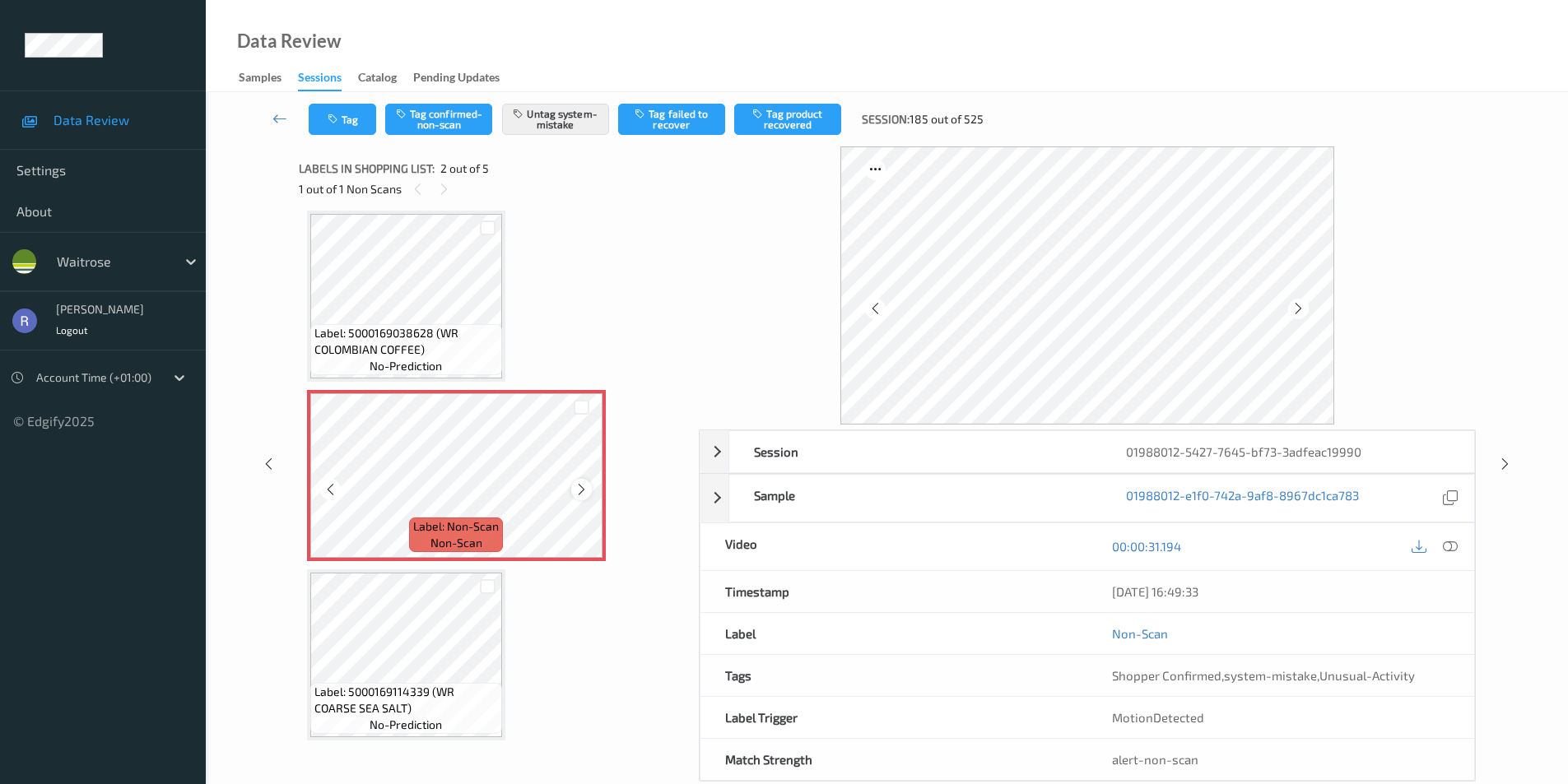
click at [577, 483] on icon at bounding box center [582, 490] width 14 height 15
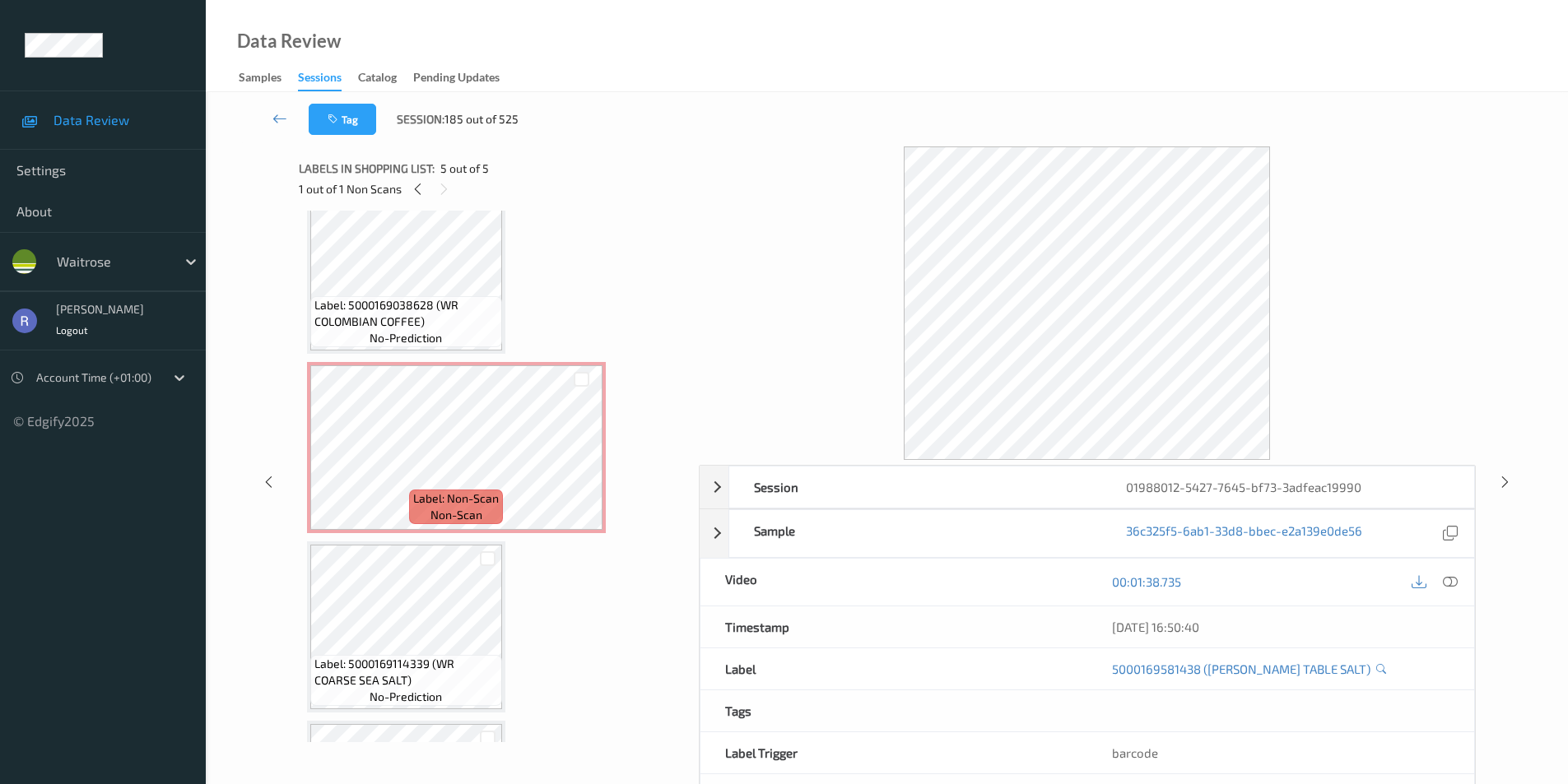
scroll to position [0, 0]
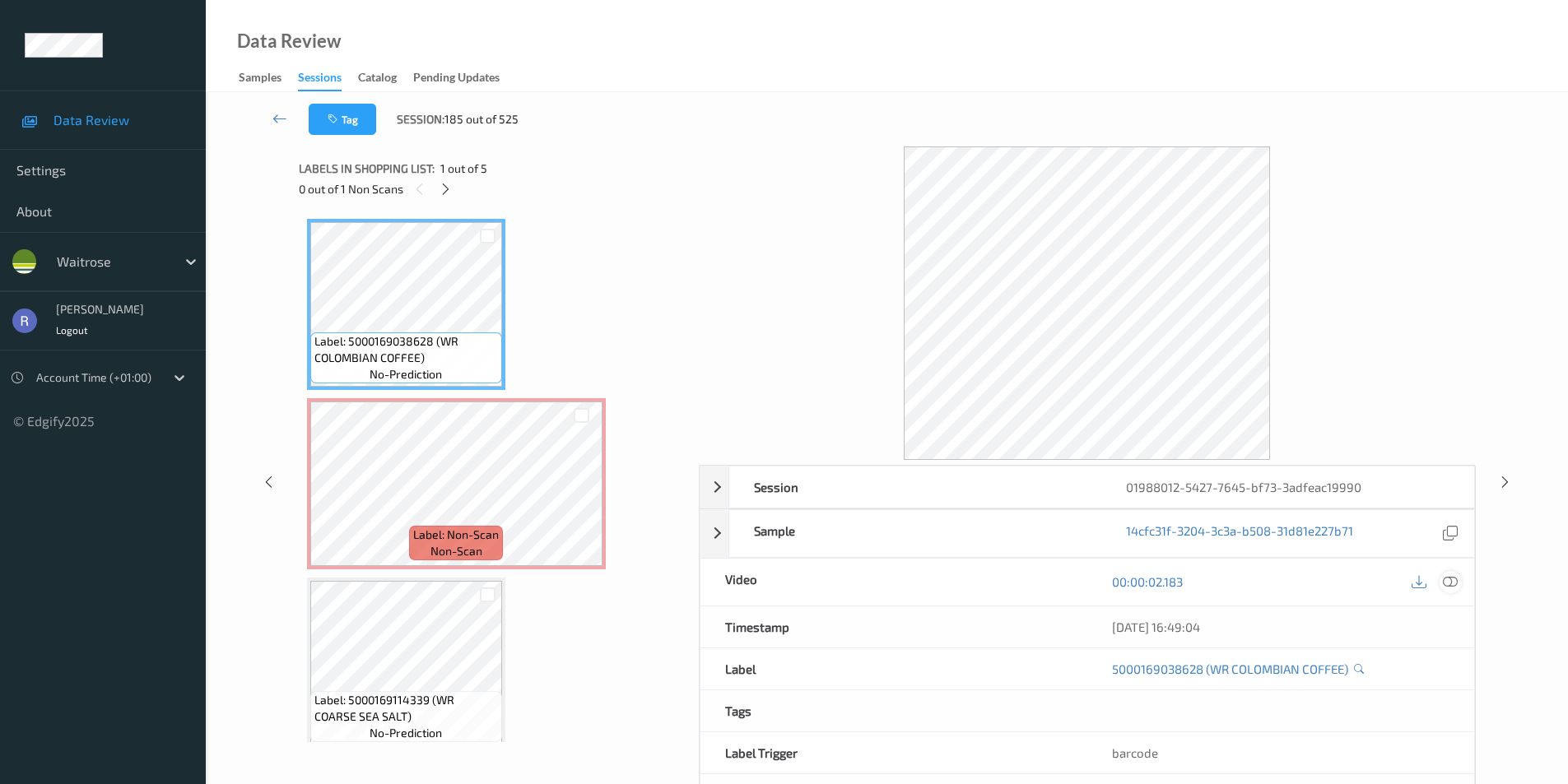
click at [1452, 571] on div at bounding box center [1450, 582] width 22 height 22
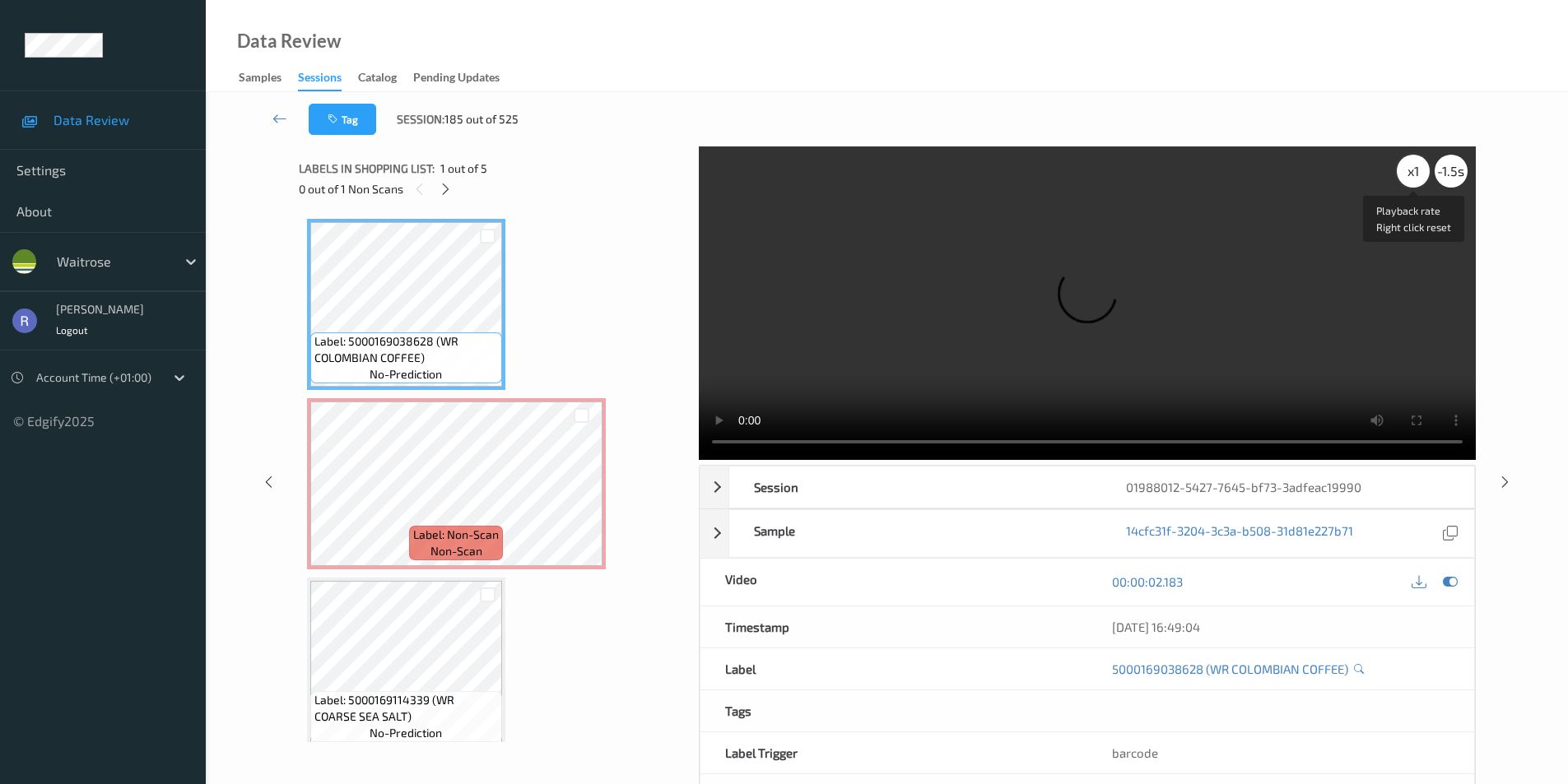
click at [1410, 172] on div "x 1" at bounding box center [1413, 171] width 33 height 33
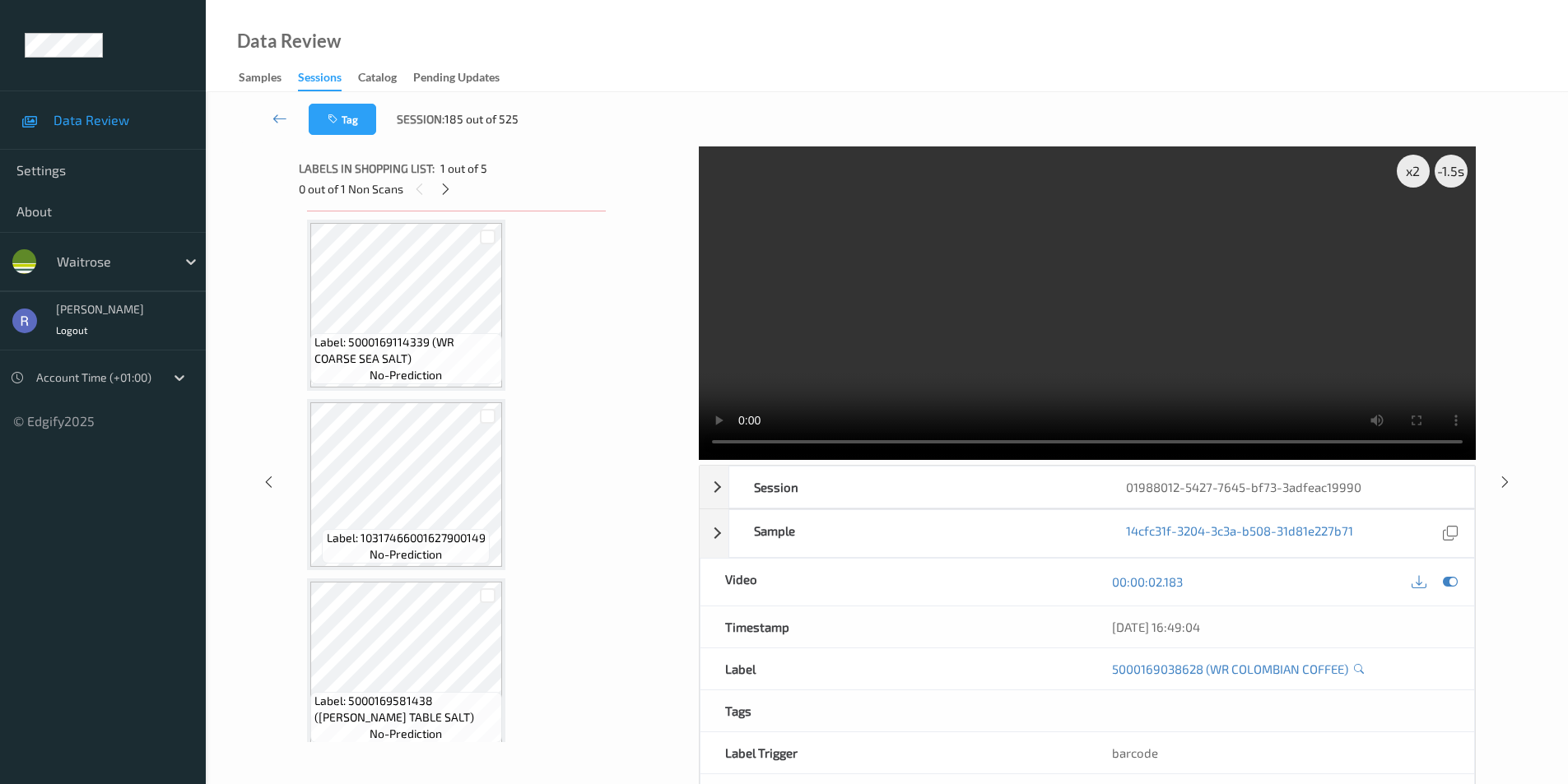
scroll to position [374, 0]
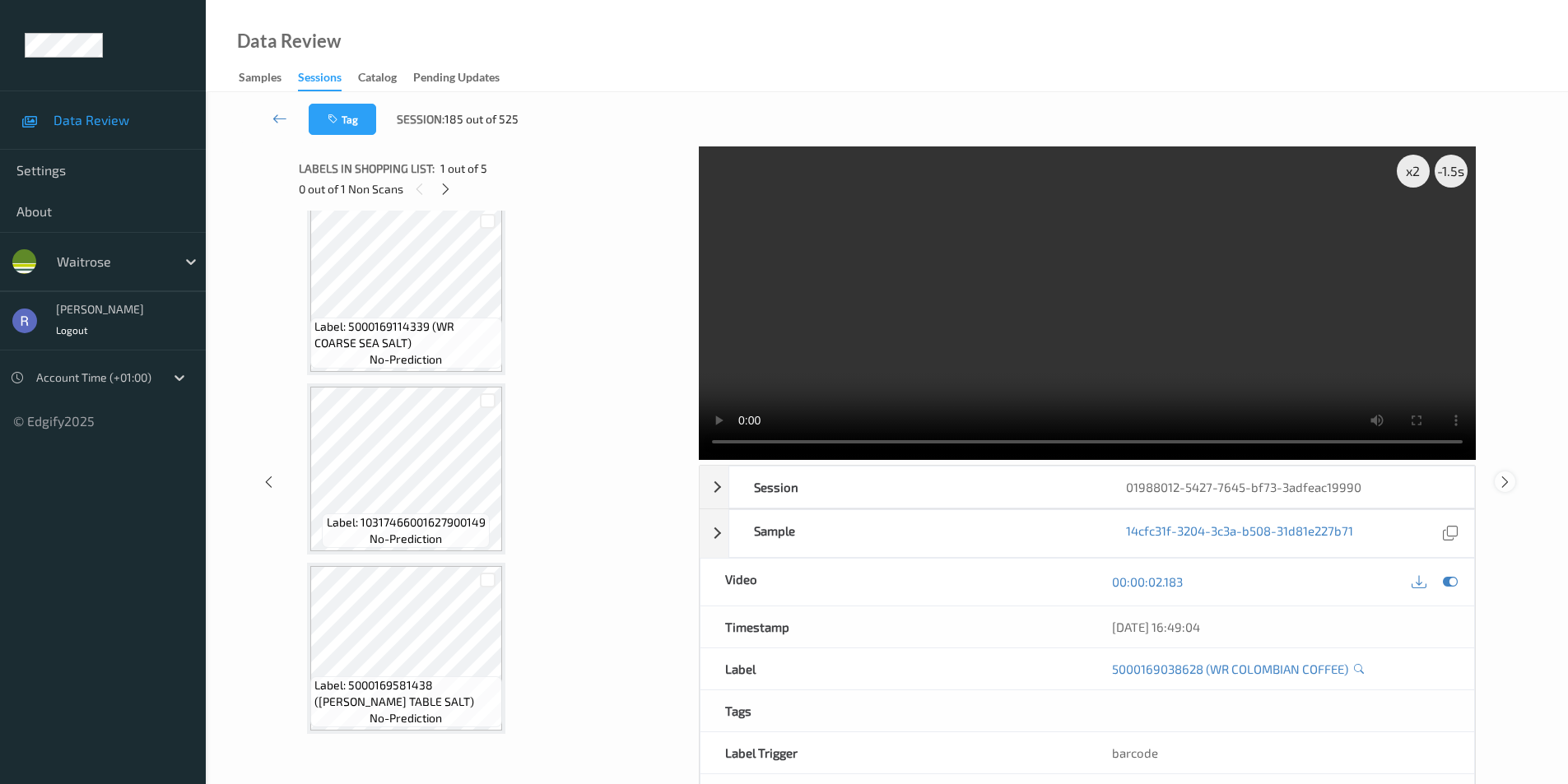
click at [1503, 478] on icon at bounding box center [1505, 481] width 14 height 15
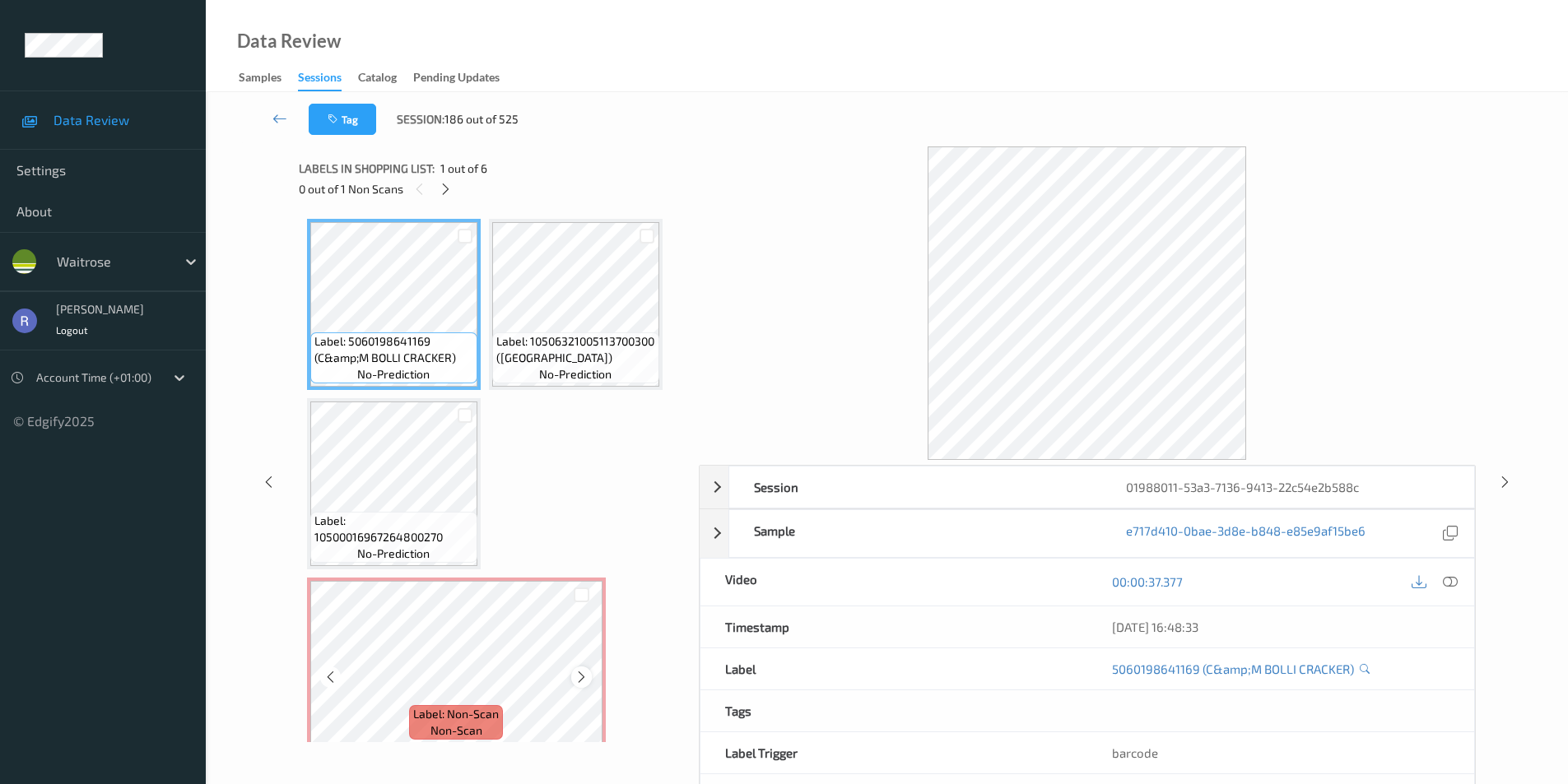
click at [584, 680] on icon at bounding box center [582, 677] width 14 height 15
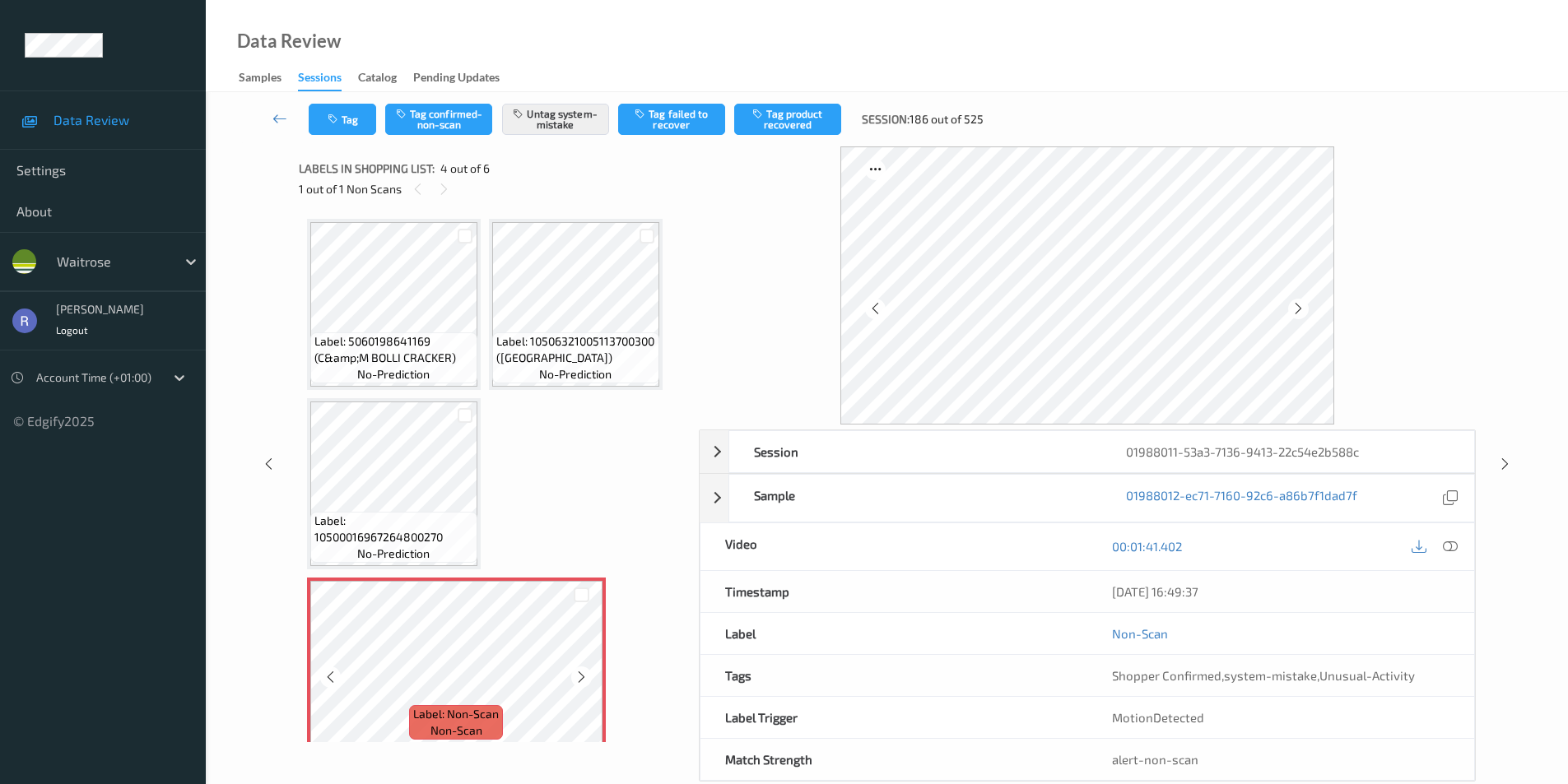
click at [584, 680] on icon at bounding box center [582, 677] width 14 height 15
click at [1452, 541] on icon at bounding box center [1450, 546] width 15 height 15
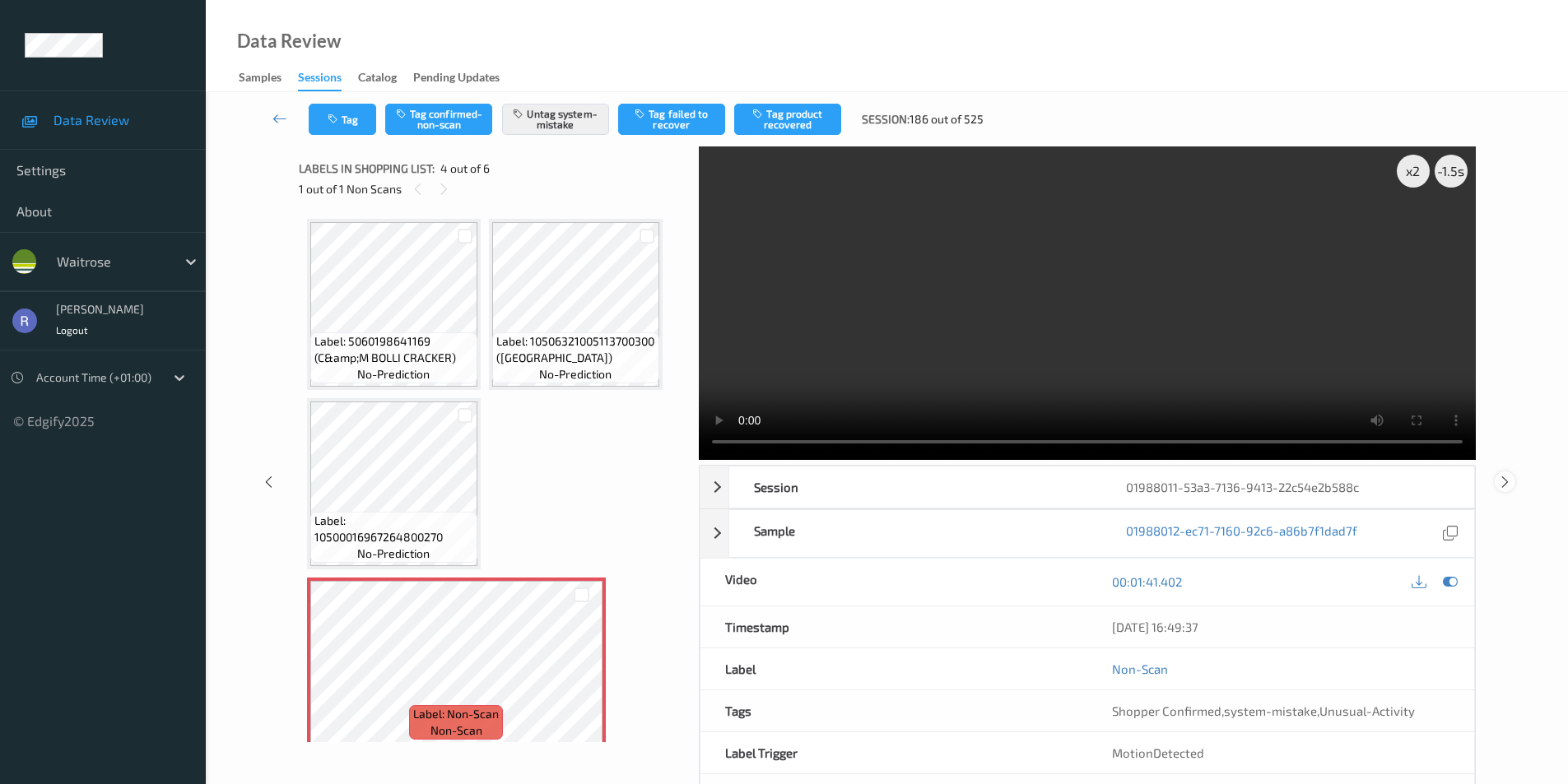
click at [1503, 480] on icon at bounding box center [1505, 481] width 14 height 15
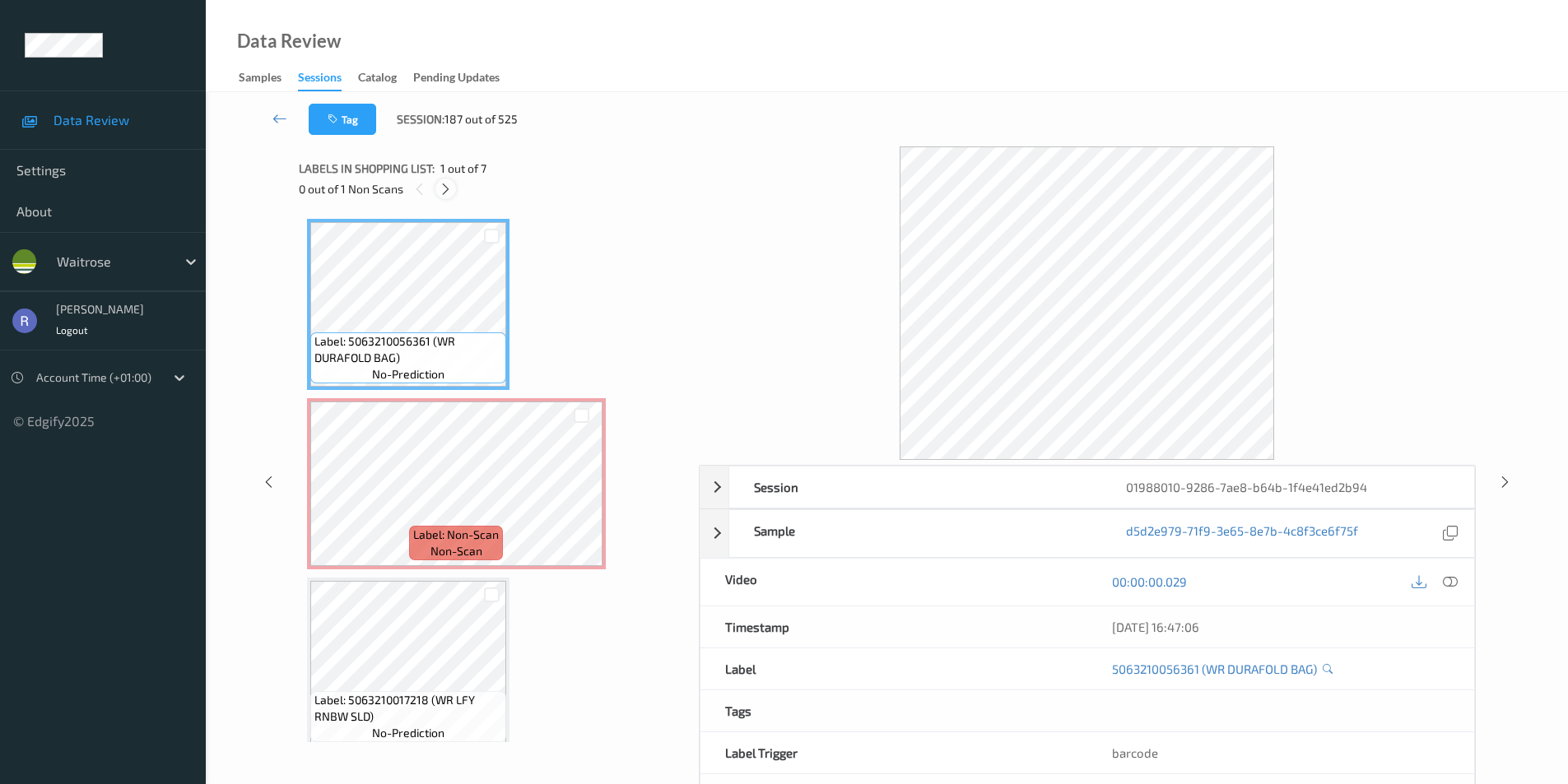
click at [443, 193] on icon at bounding box center [446, 189] width 14 height 15
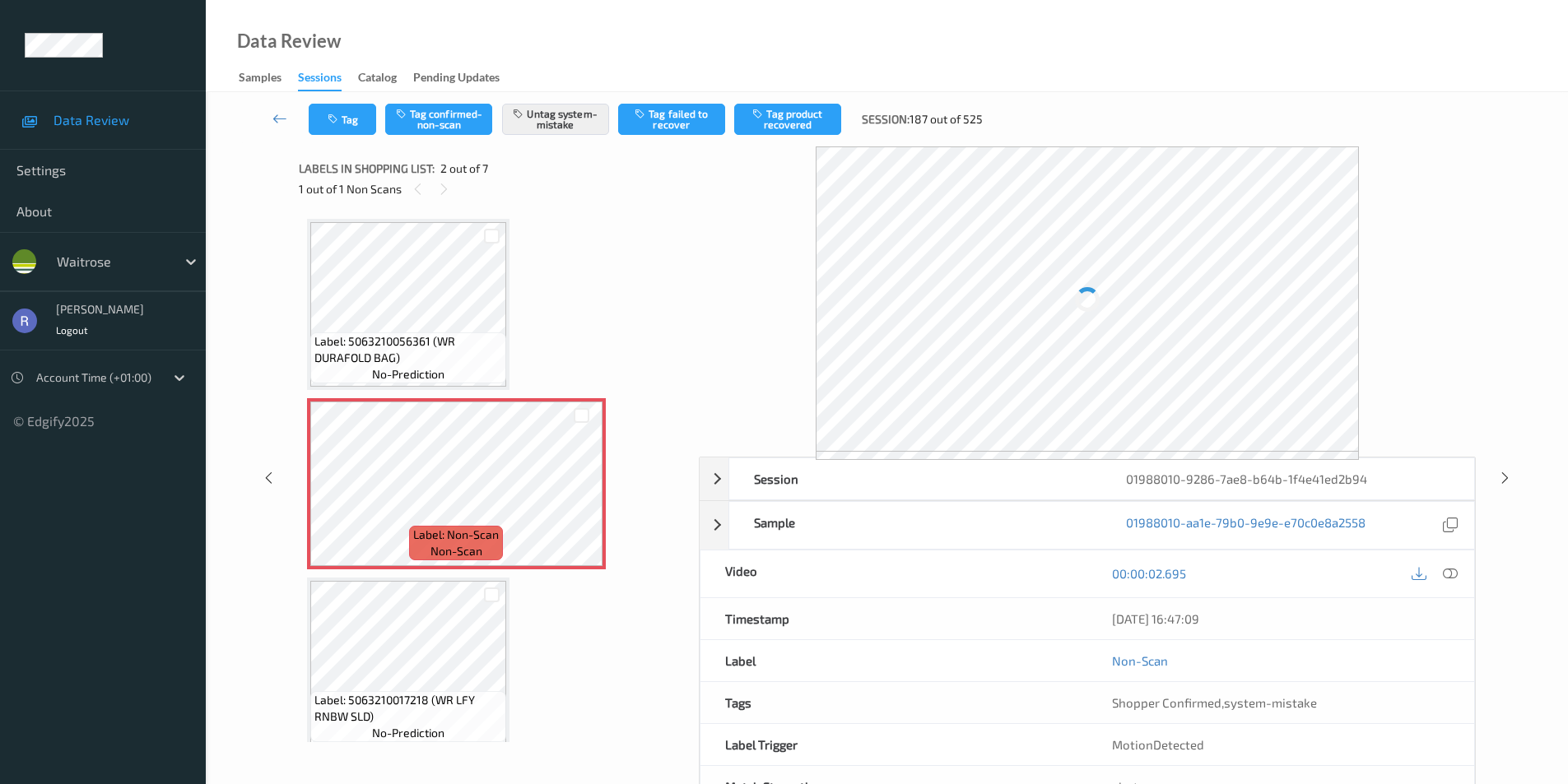
scroll to position [8, 0]
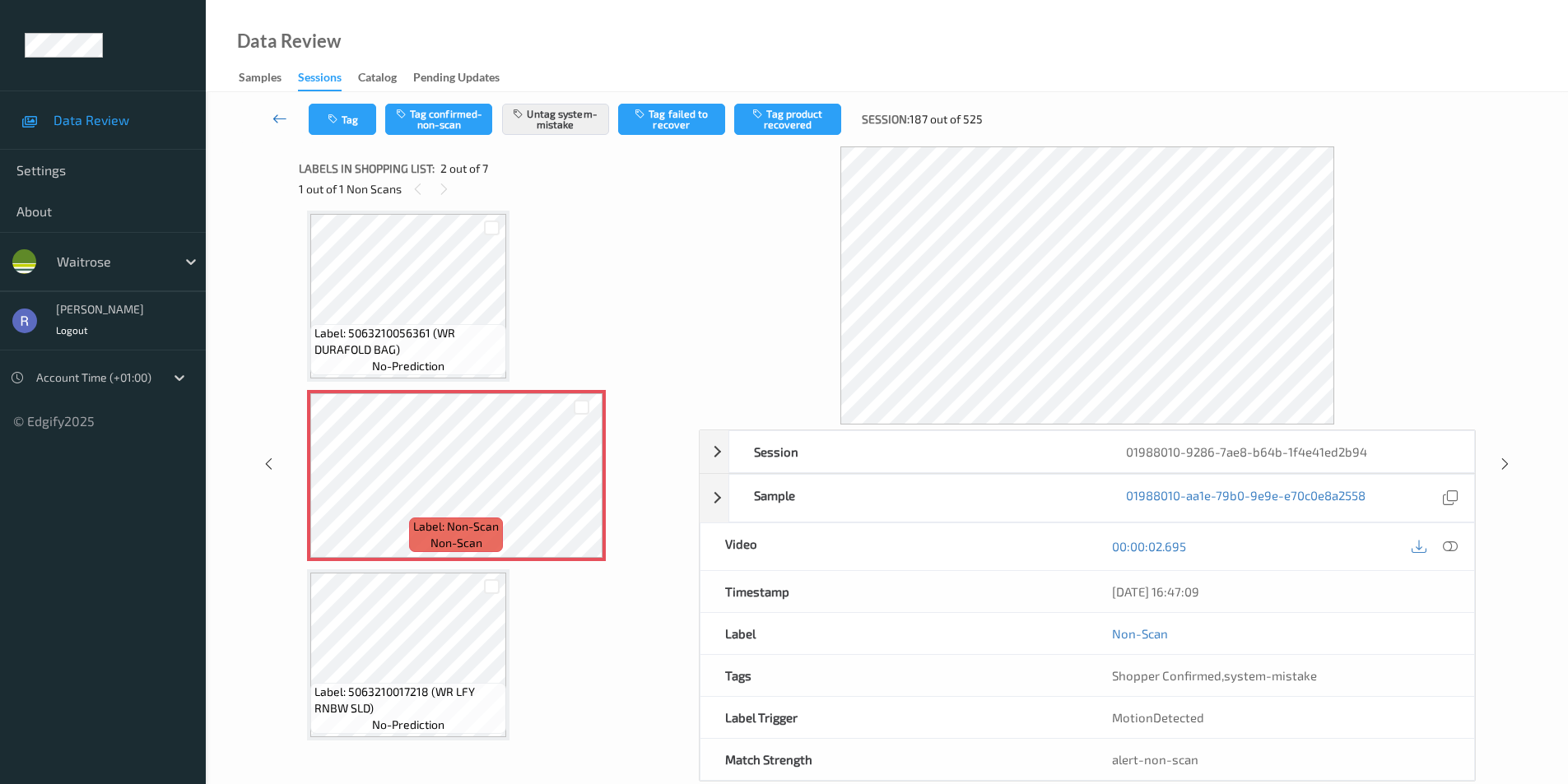
click at [274, 117] on icon at bounding box center [279, 118] width 15 height 17
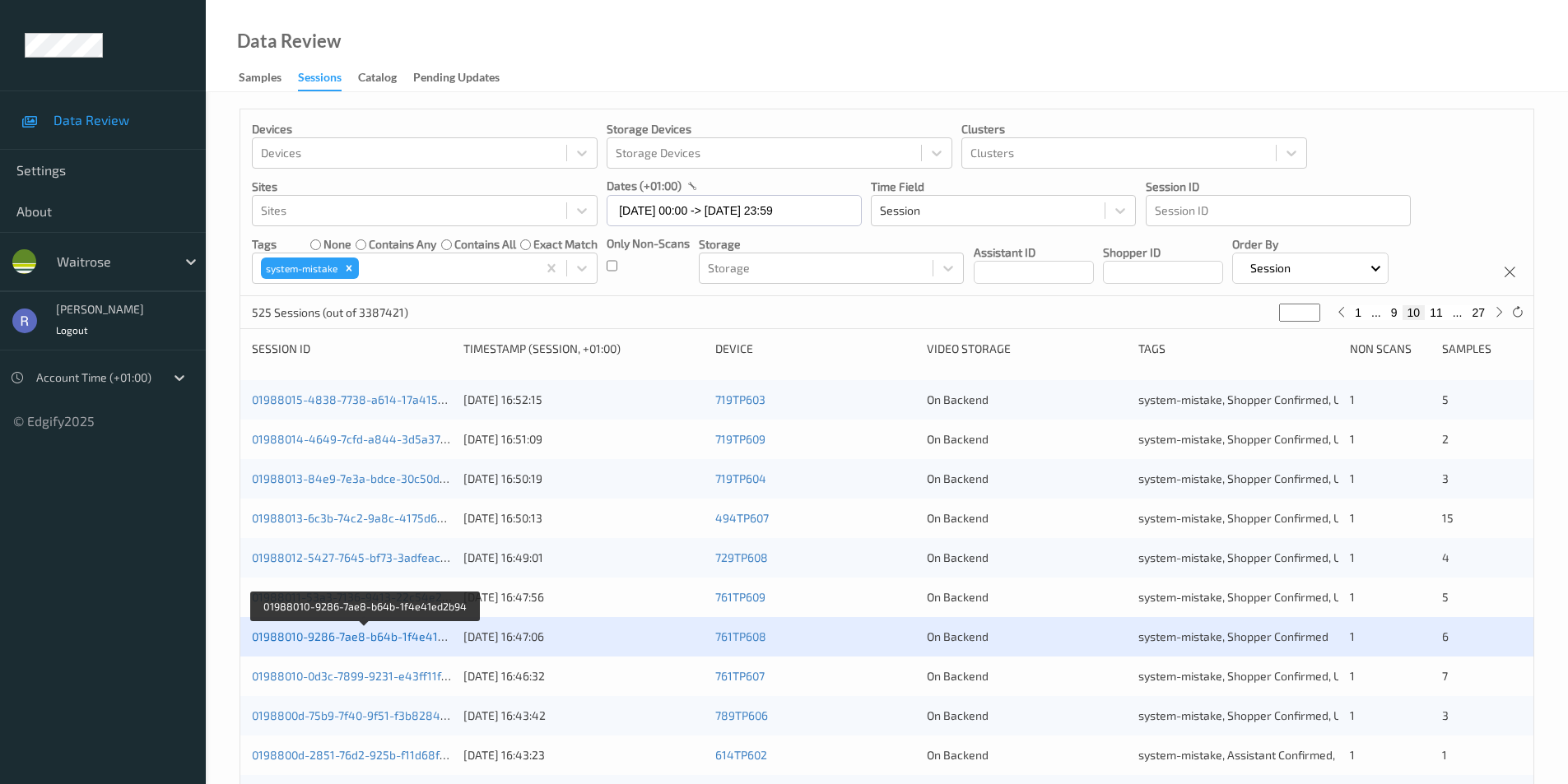
click at [391, 637] on link "01988010-9286-7ae8-b64b-1f4e41ed2b94" at bounding box center [365, 636] width 226 height 14
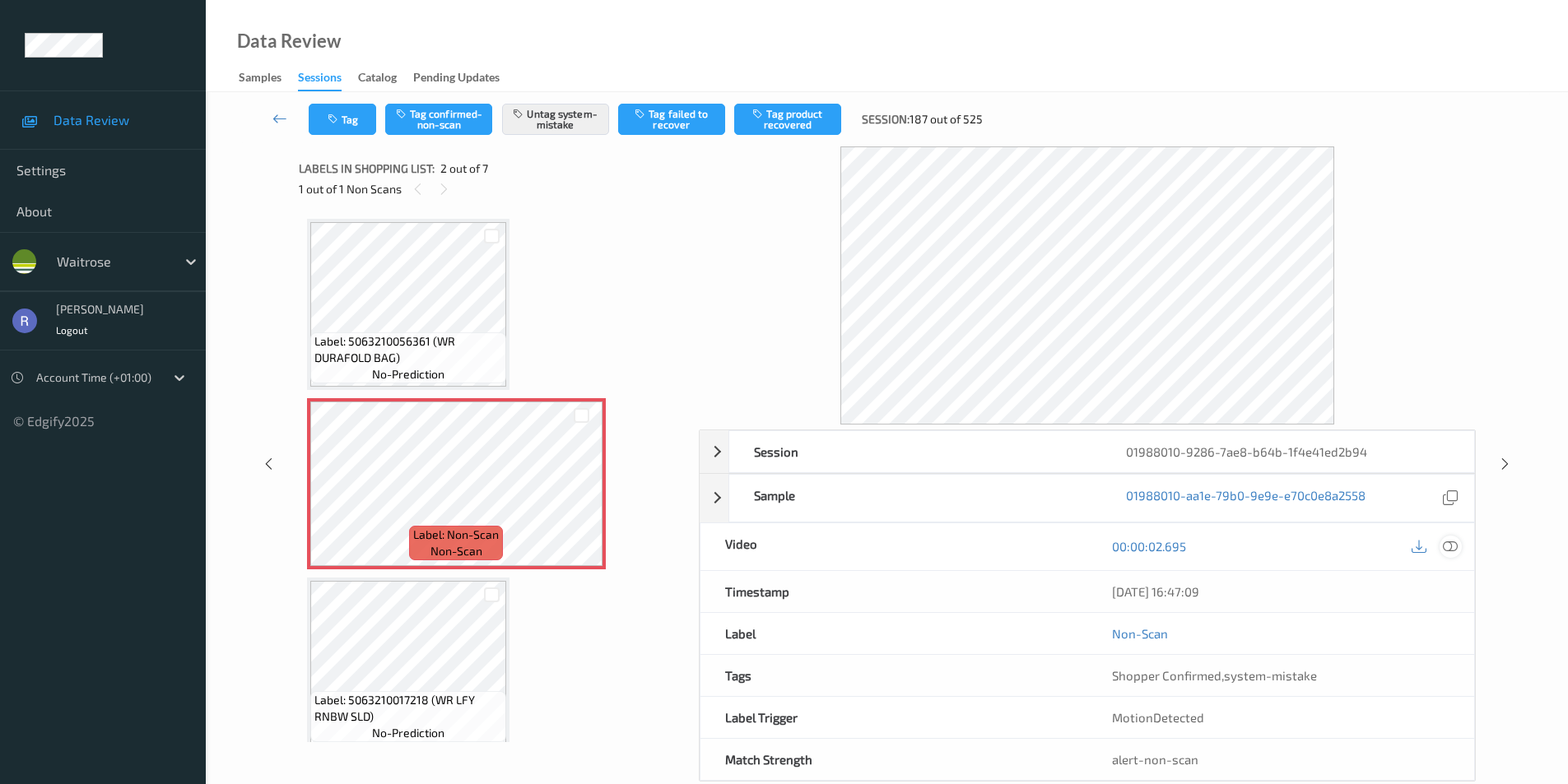
click at [1452, 547] on icon at bounding box center [1450, 546] width 15 height 15
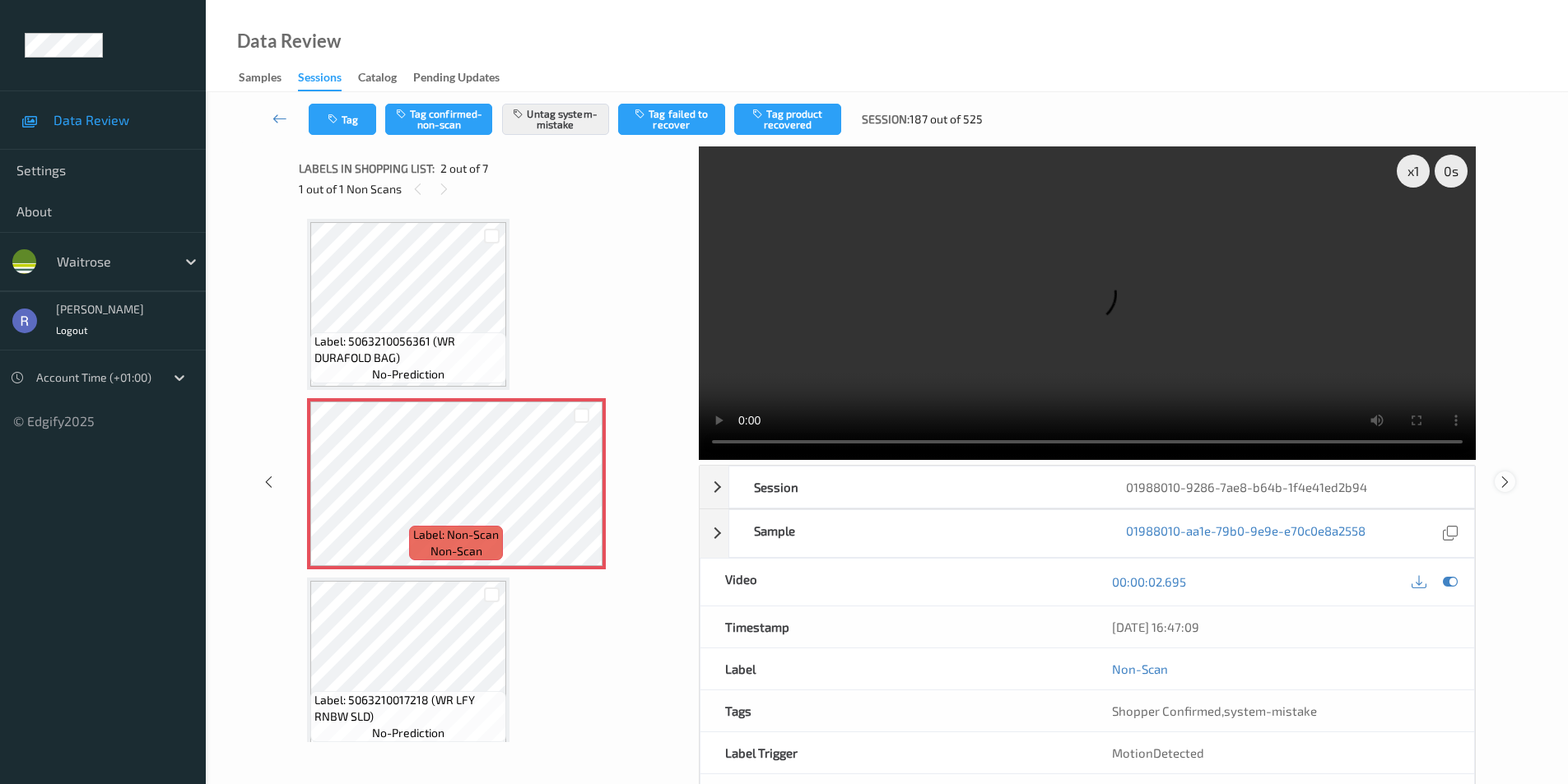
click at [1503, 482] on icon at bounding box center [1505, 481] width 14 height 15
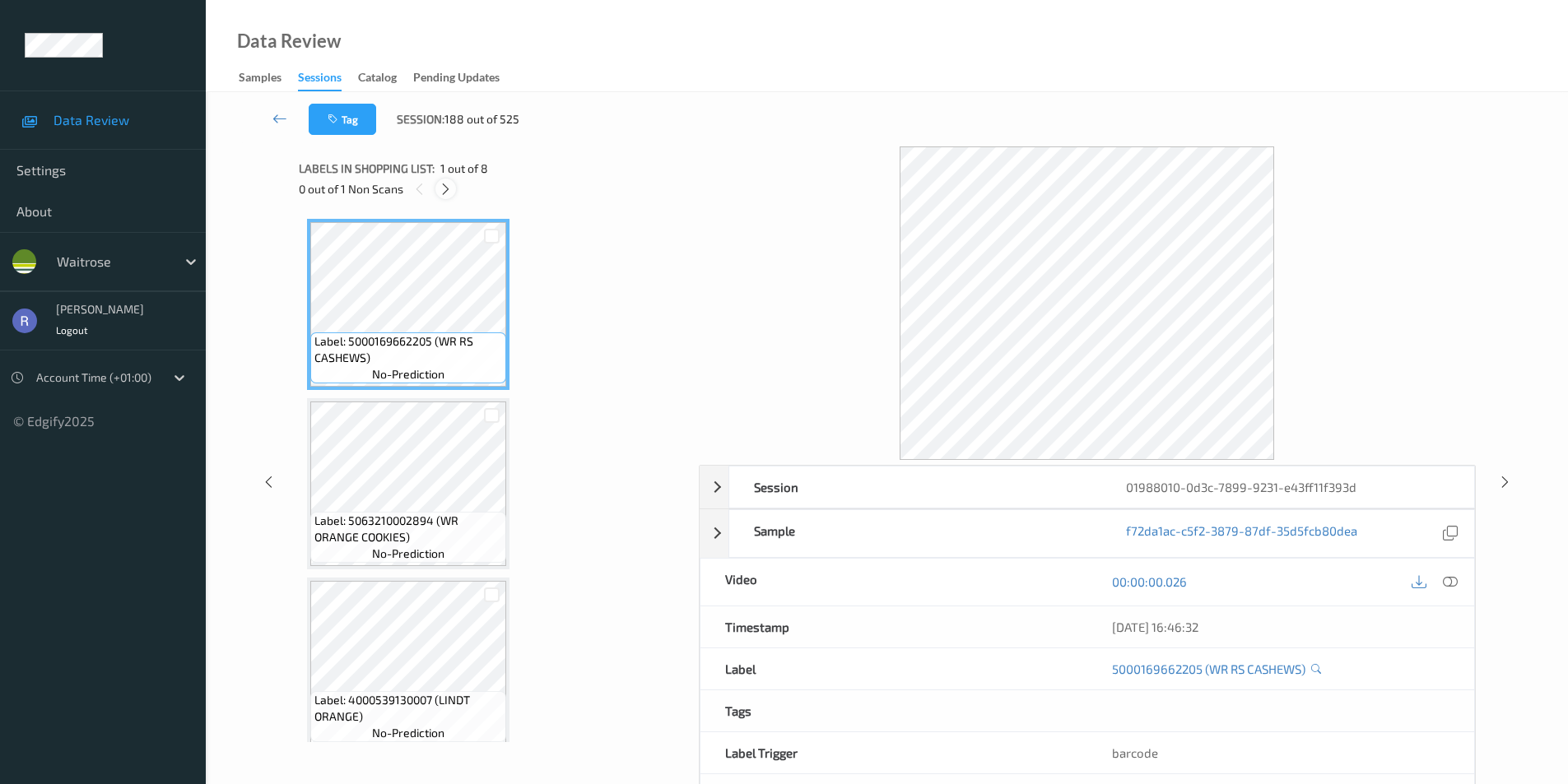
click at [454, 188] on div at bounding box center [445, 188] width 20 height 20
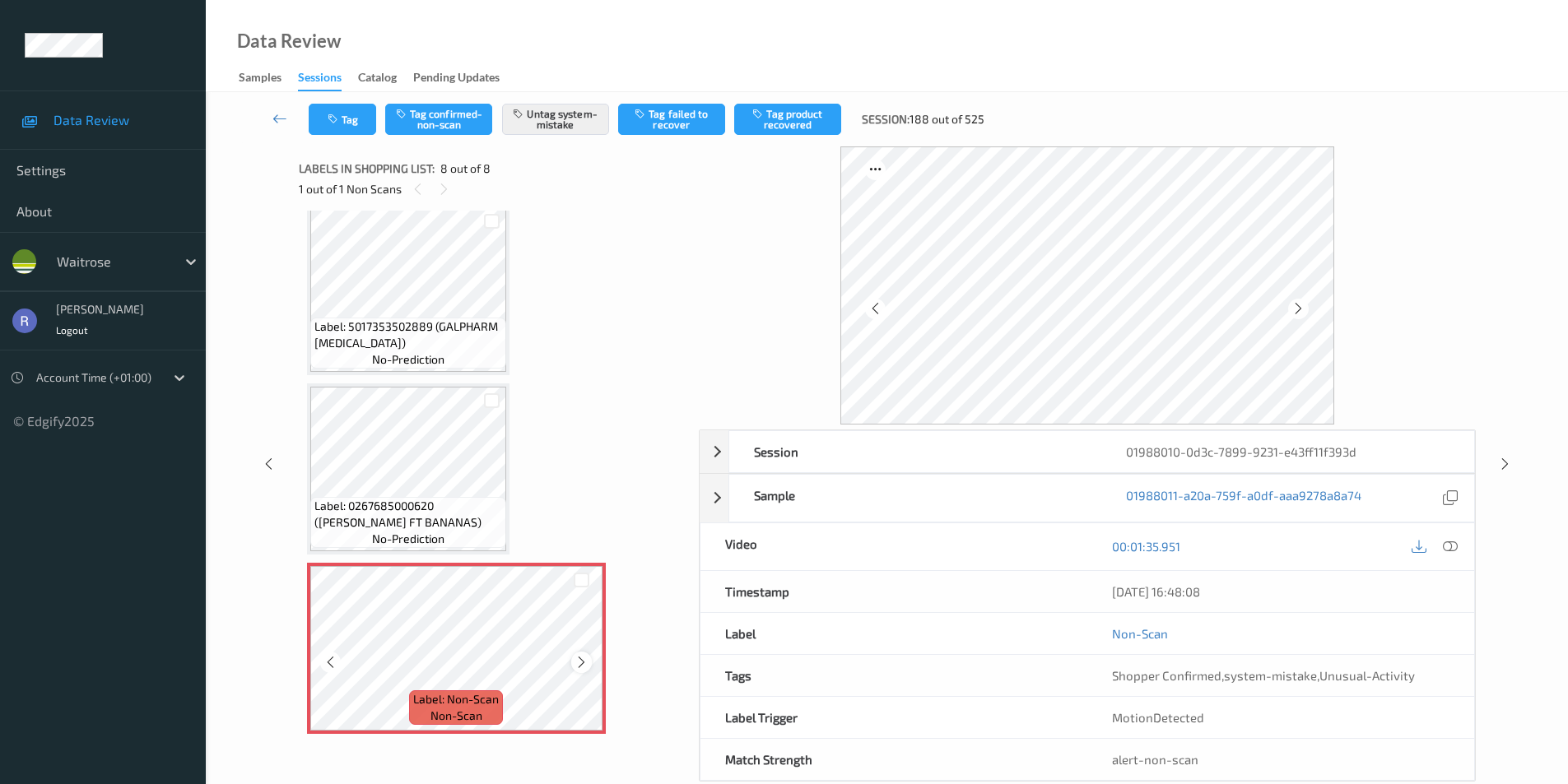
click at [583, 658] on icon at bounding box center [582, 662] width 14 height 15
click at [1503, 461] on icon at bounding box center [1505, 464] width 14 height 15
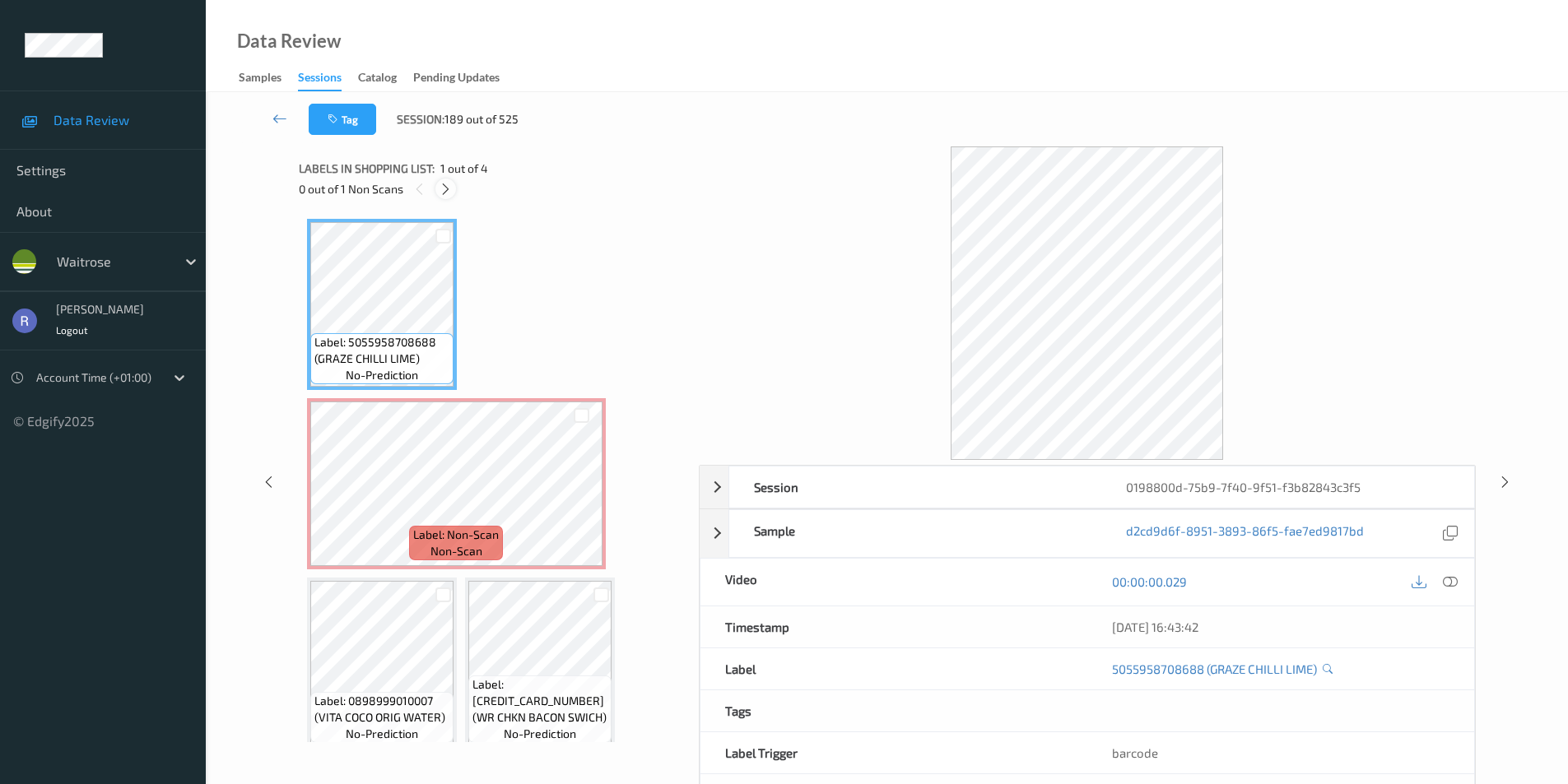
click at [451, 190] on icon at bounding box center [446, 189] width 14 height 15
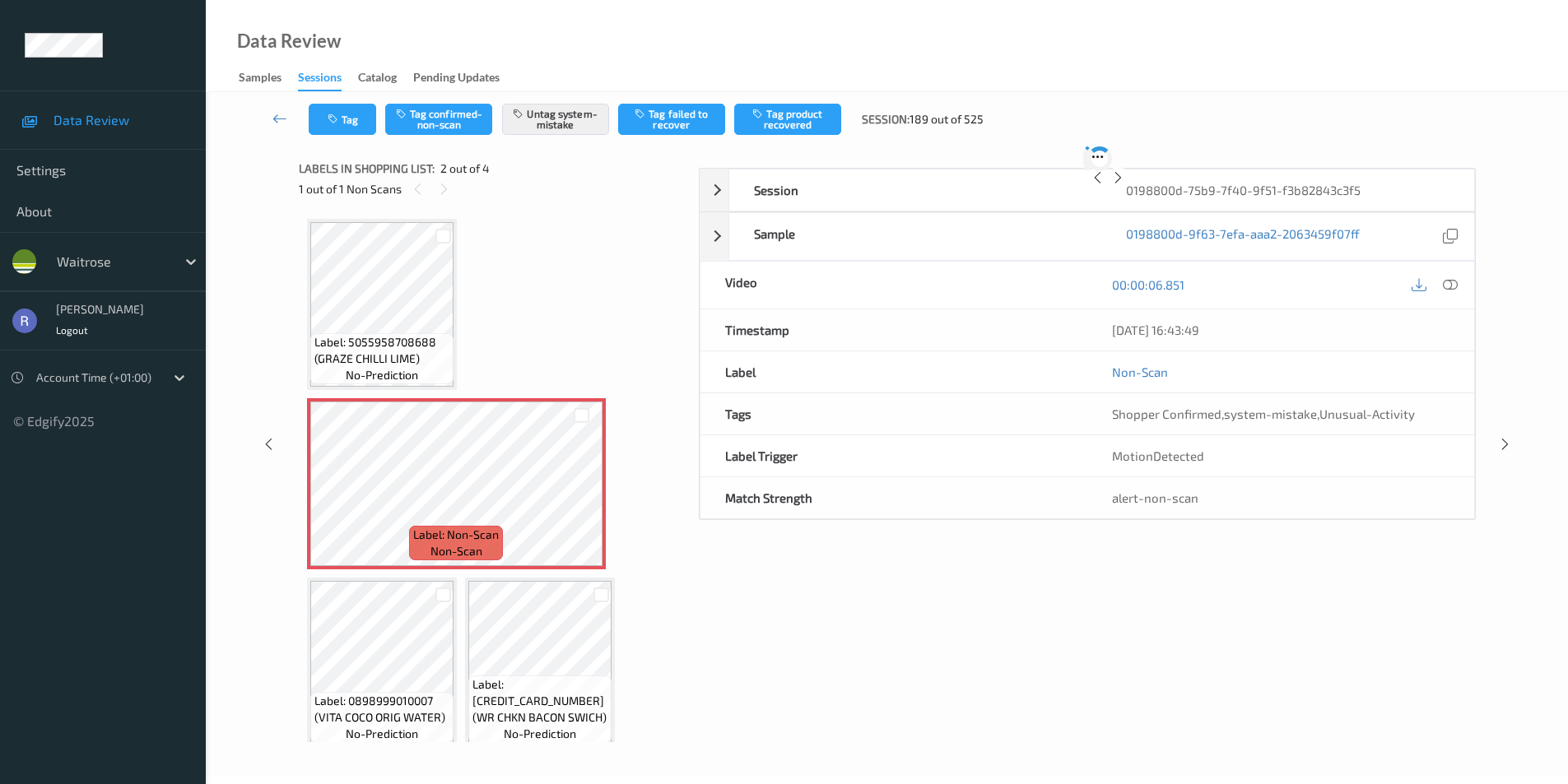
scroll to position [8, 0]
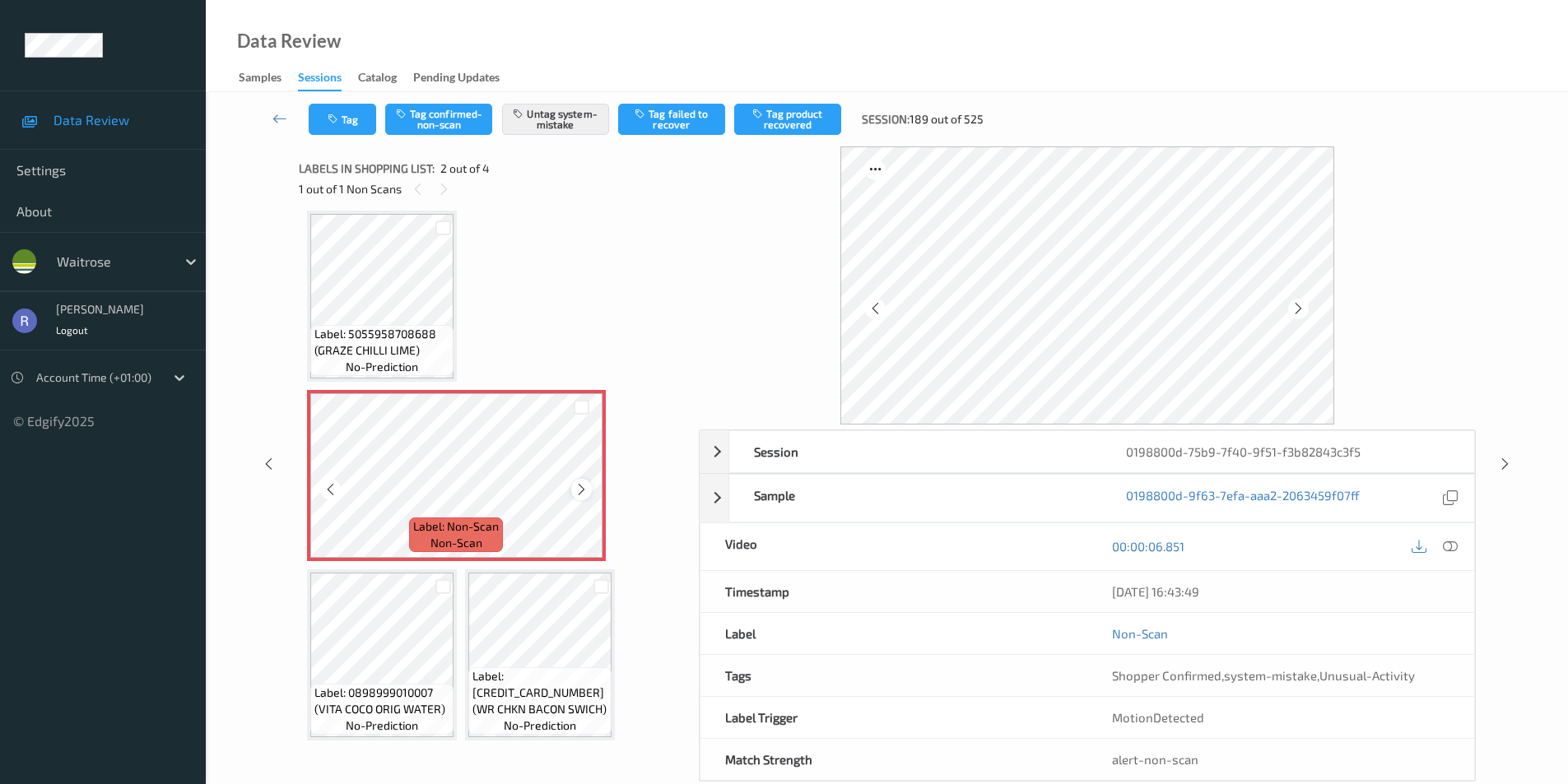
click at [590, 486] on div at bounding box center [581, 489] width 20 height 20
click at [1504, 461] on icon at bounding box center [1505, 464] width 14 height 15
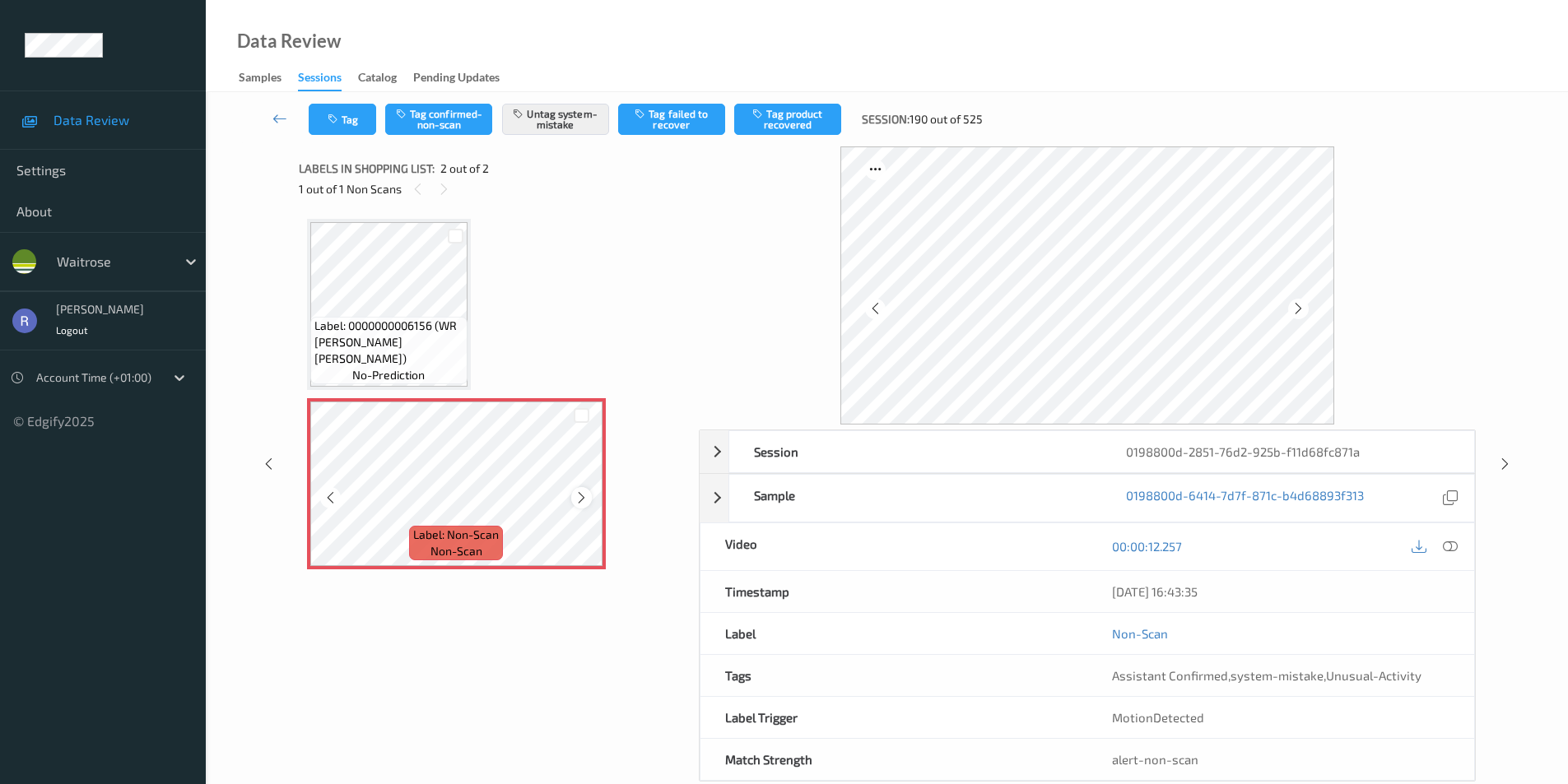
click at [584, 496] on icon at bounding box center [582, 498] width 14 height 15
click at [1502, 467] on icon at bounding box center [1505, 464] width 14 height 15
click at [584, 498] on icon at bounding box center [582, 498] width 14 height 15
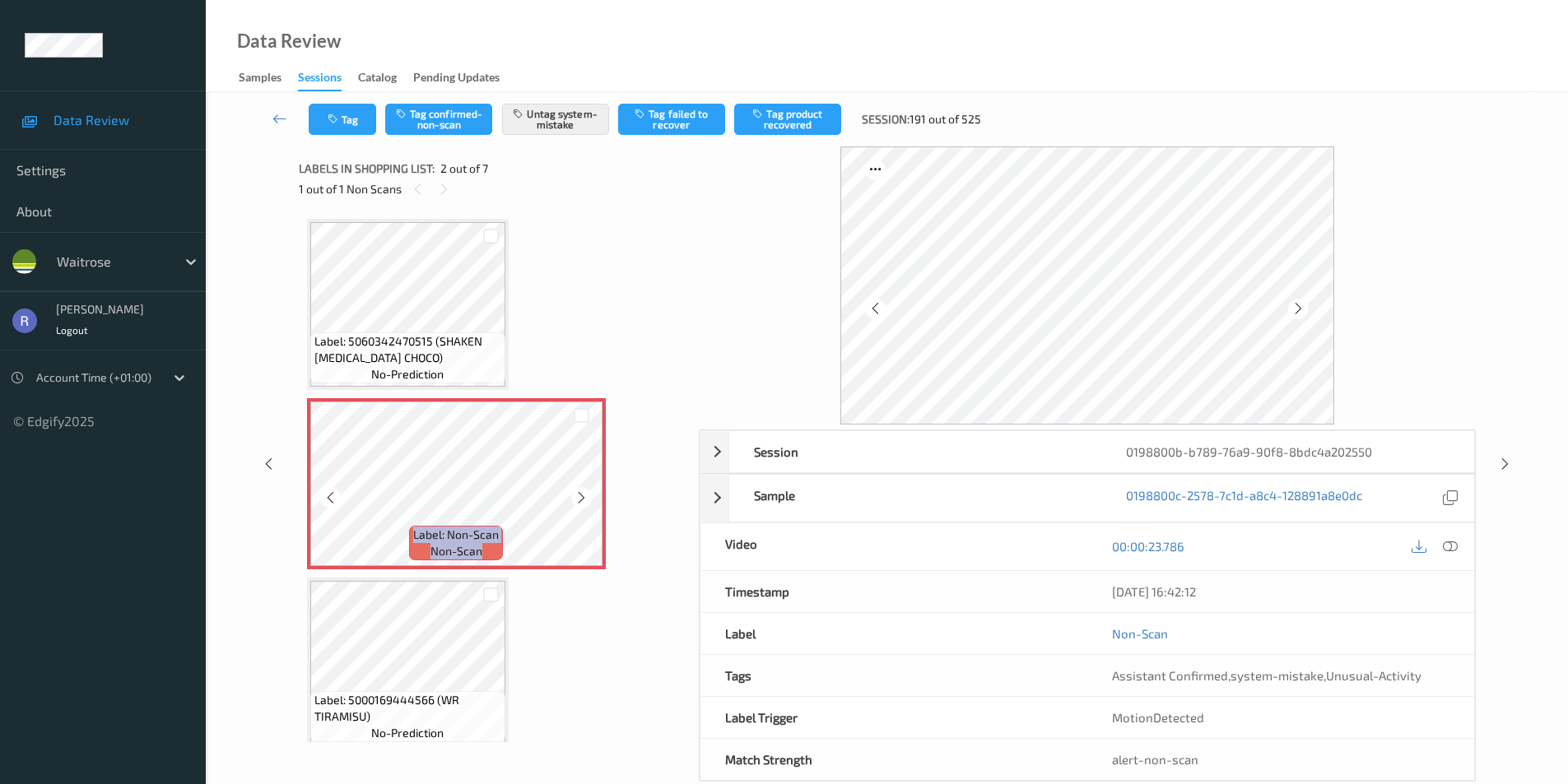
click at [585, 498] on icon at bounding box center [582, 498] width 14 height 15
click at [1503, 464] on icon at bounding box center [1505, 464] width 14 height 15
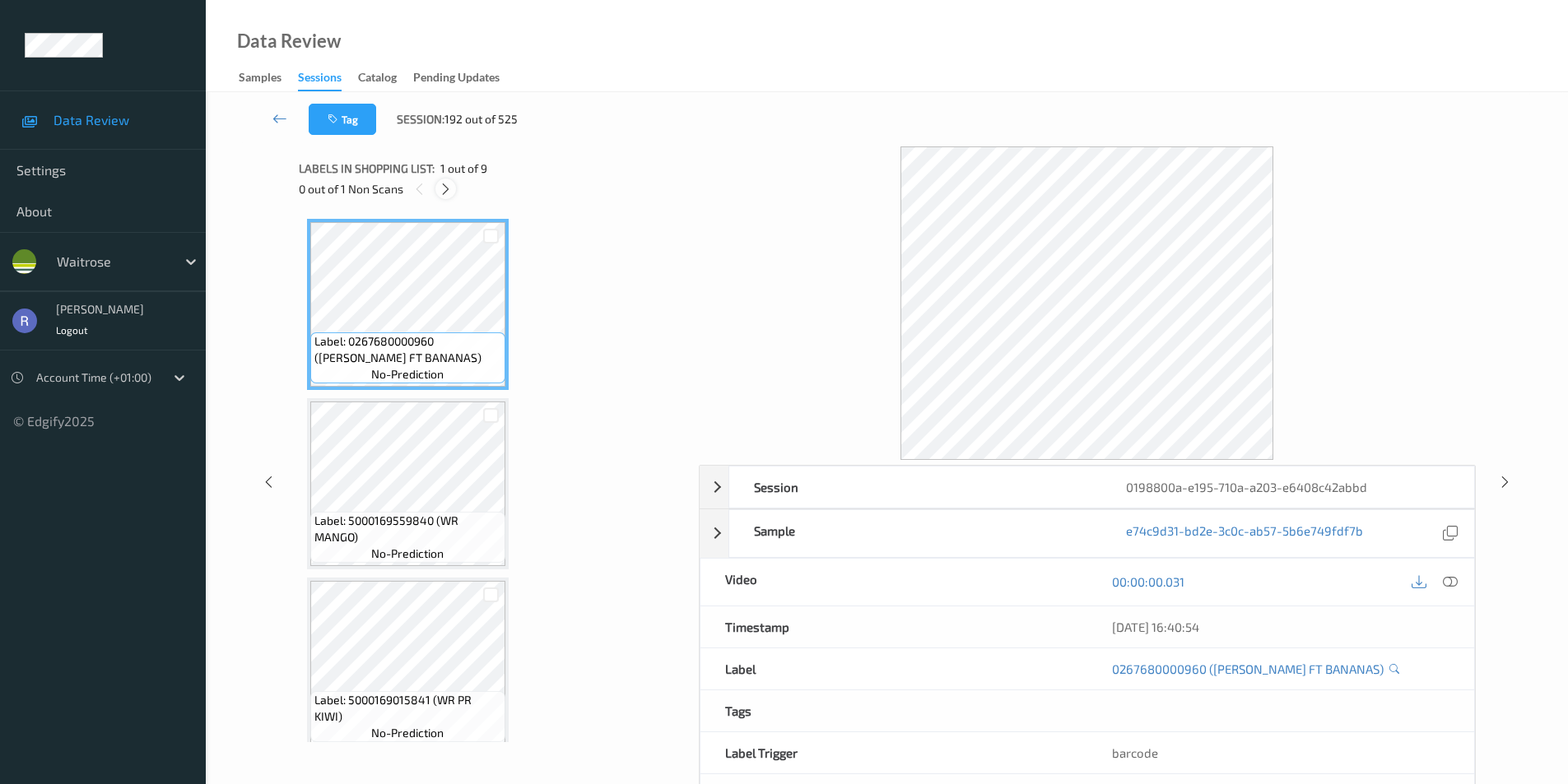
click at [445, 187] on icon at bounding box center [446, 189] width 14 height 15
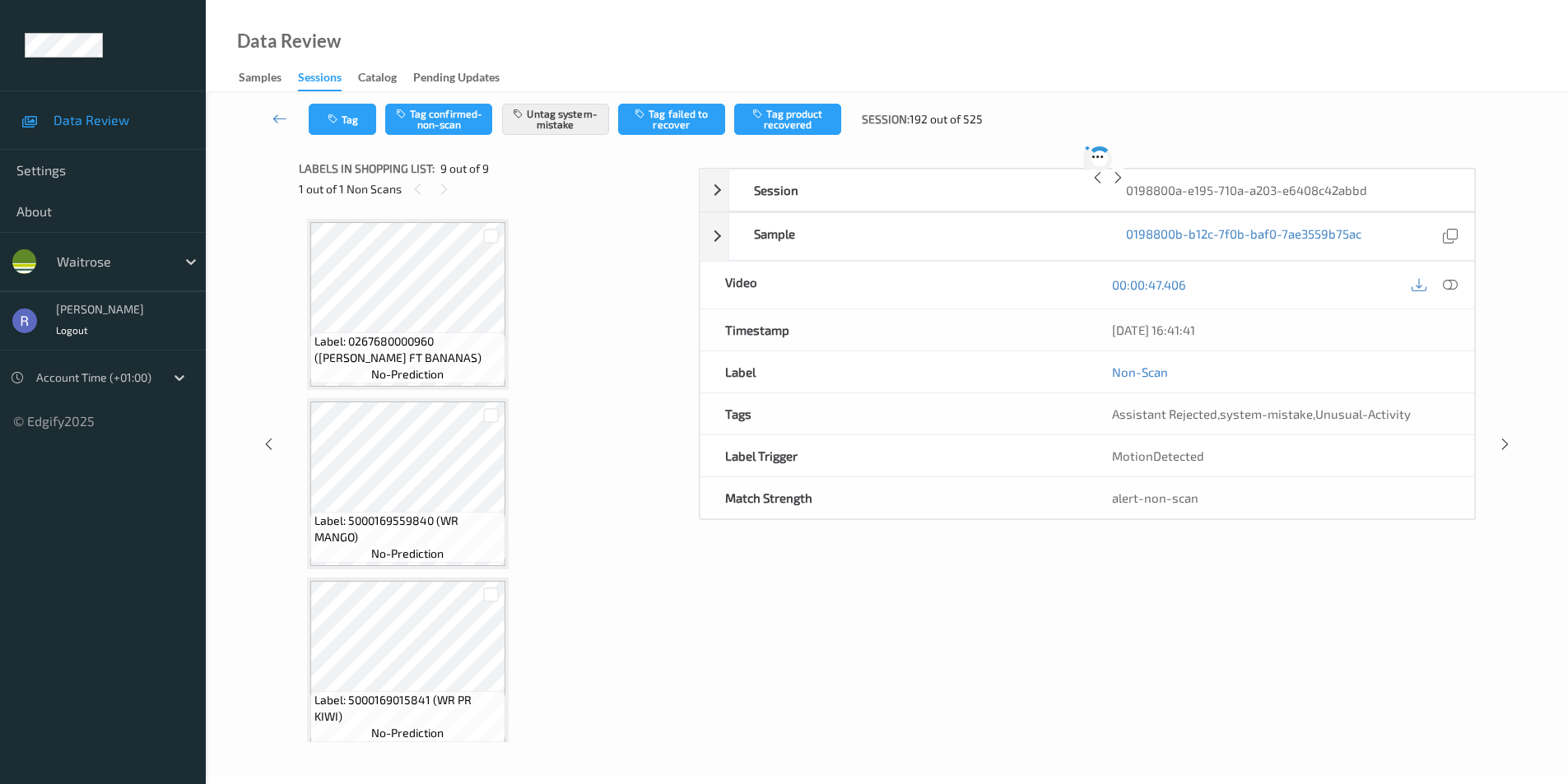
scroll to position [1091, 0]
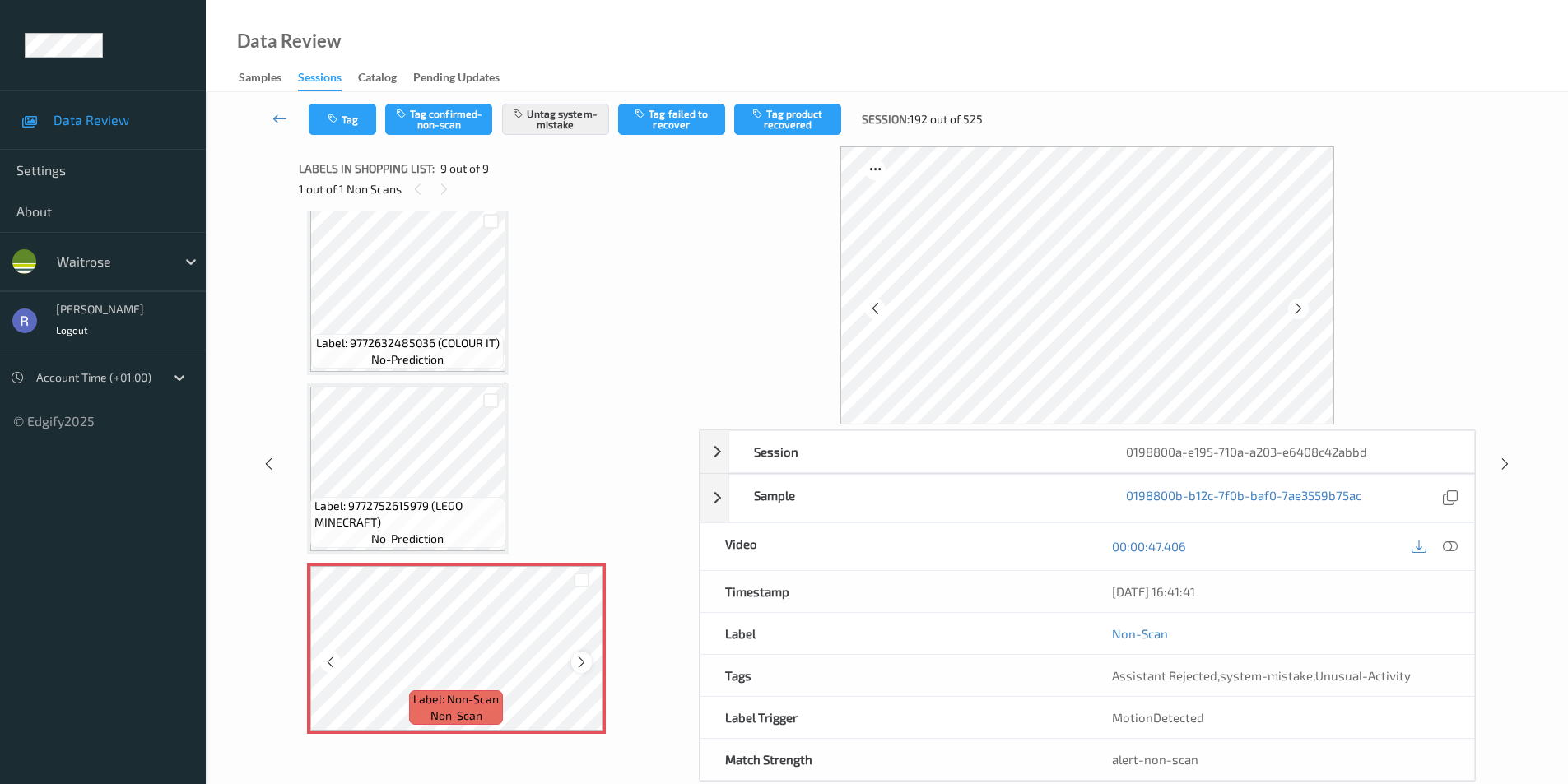
click at [589, 661] on div at bounding box center [581, 661] width 20 height 20
click at [586, 658] on icon at bounding box center [582, 662] width 14 height 15
click at [585, 658] on icon at bounding box center [582, 662] width 14 height 15
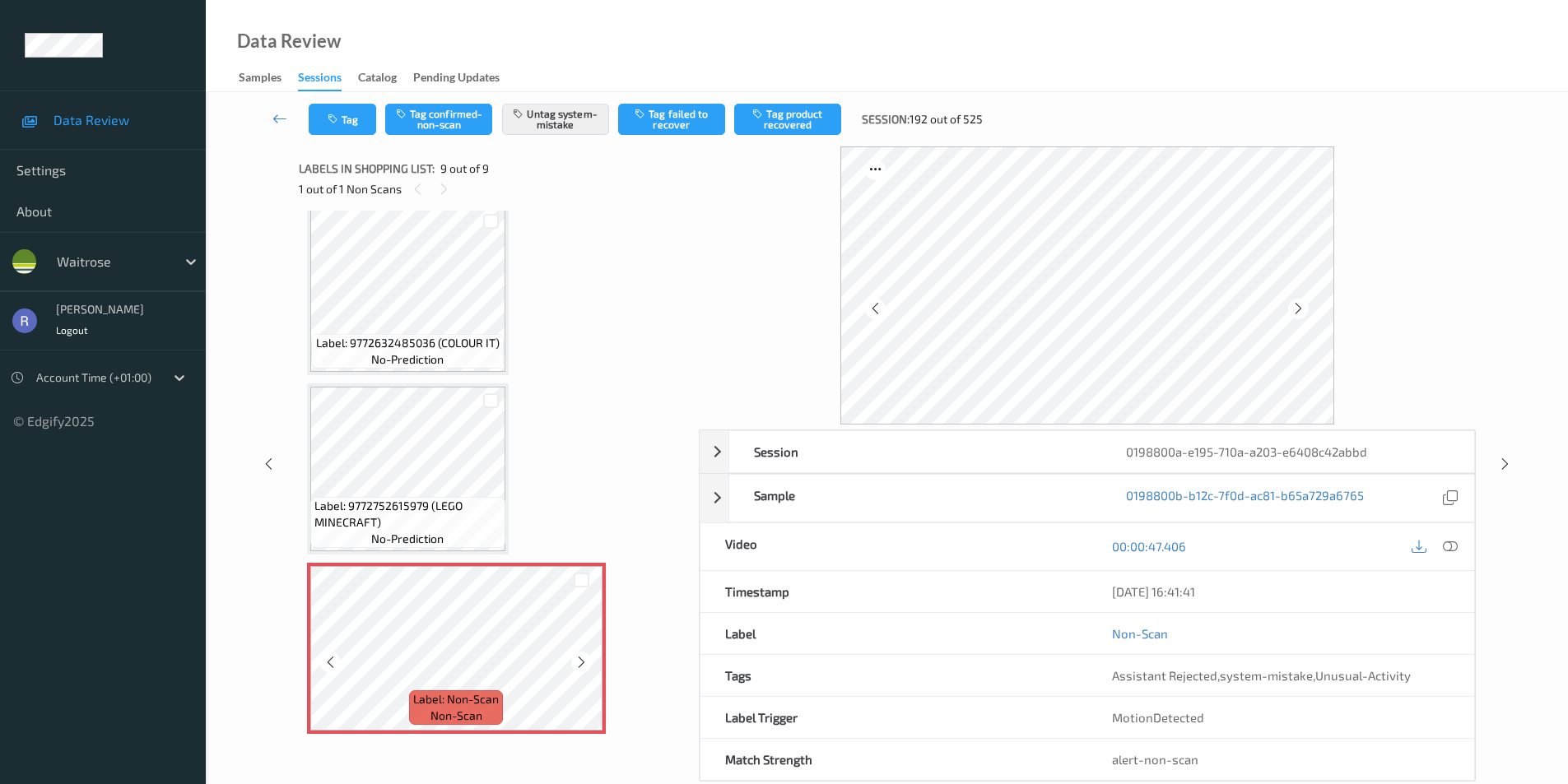
click at [585, 658] on icon at bounding box center [582, 662] width 14 height 15
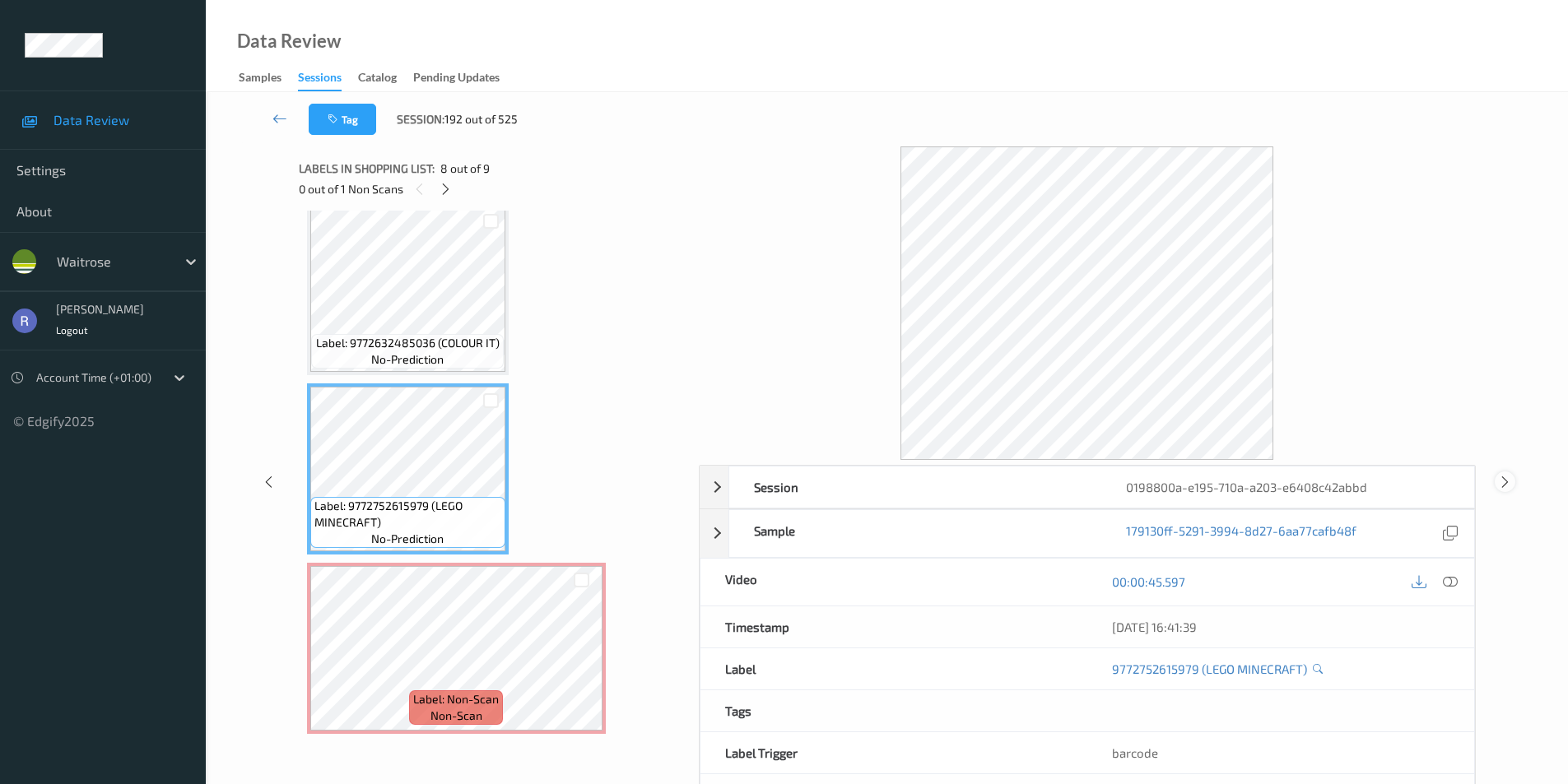
click at [1503, 478] on icon at bounding box center [1505, 481] width 14 height 15
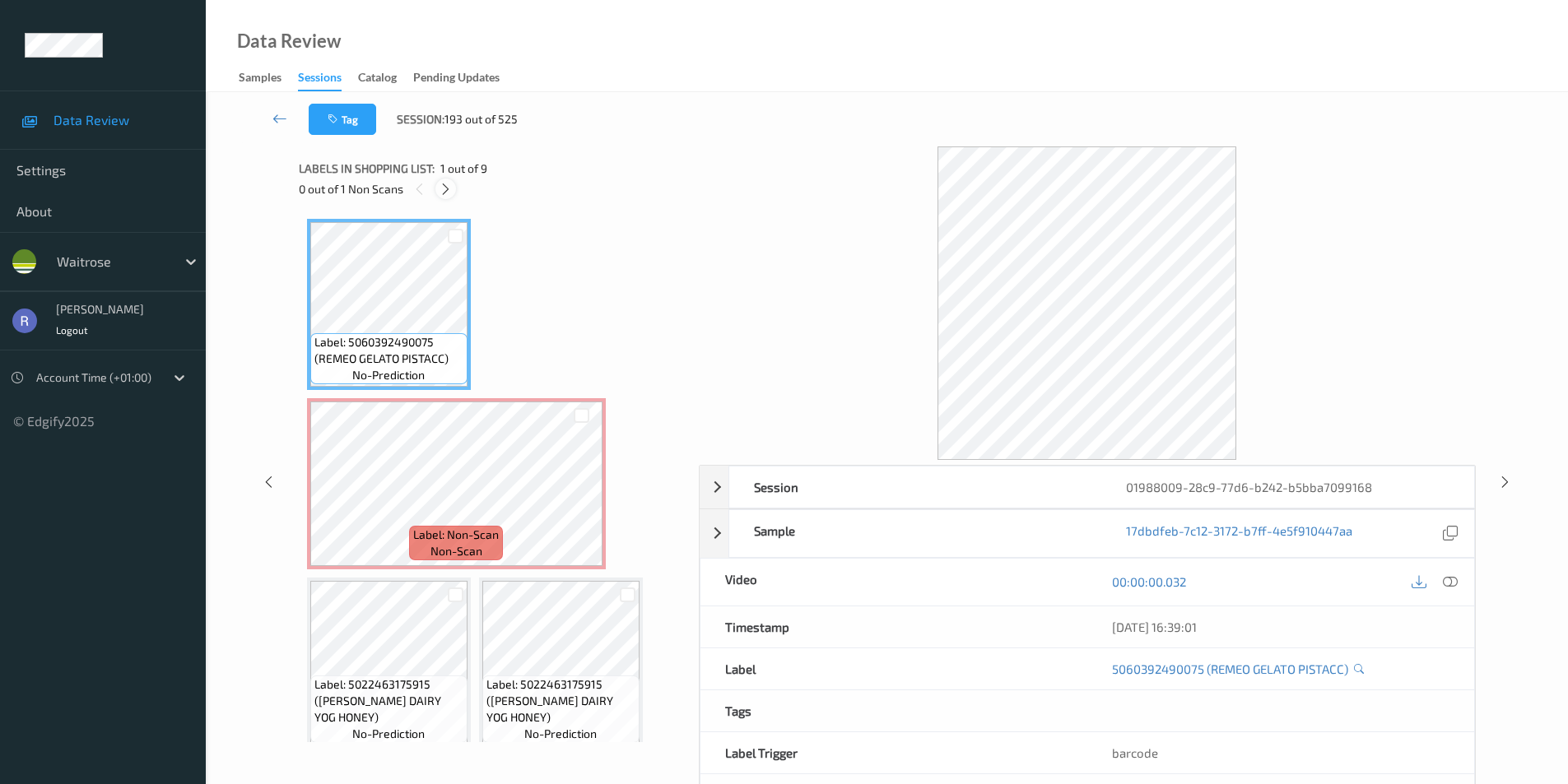
click at [447, 185] on icon at bounding box center [446, 189] width 14 height 15
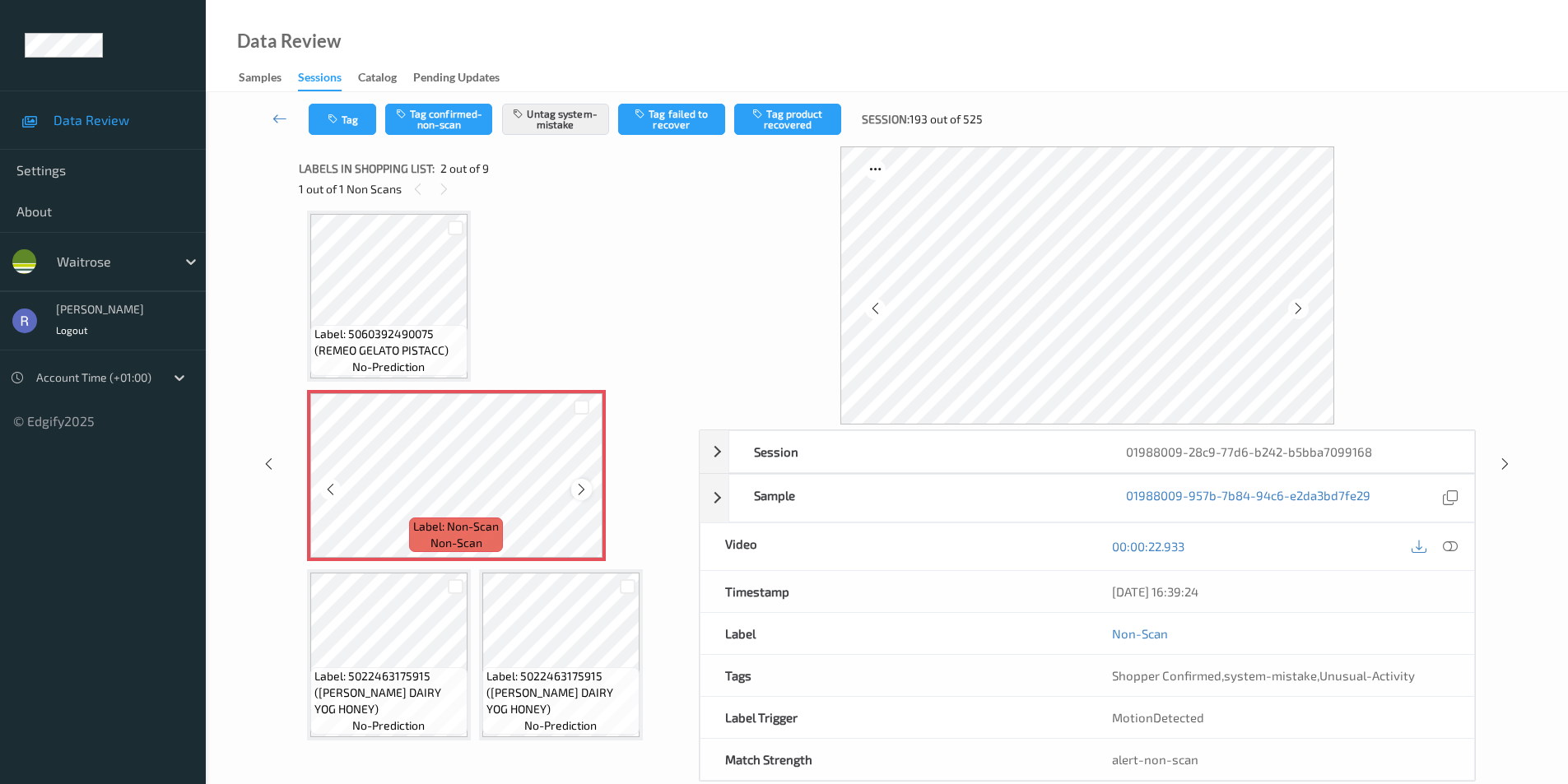
click at [576, 490] on icon at bounding box center [582, 490] width 14 height 15
click at [1447, 544] on icon at bounding box center [1450, 546] width 15 height 15
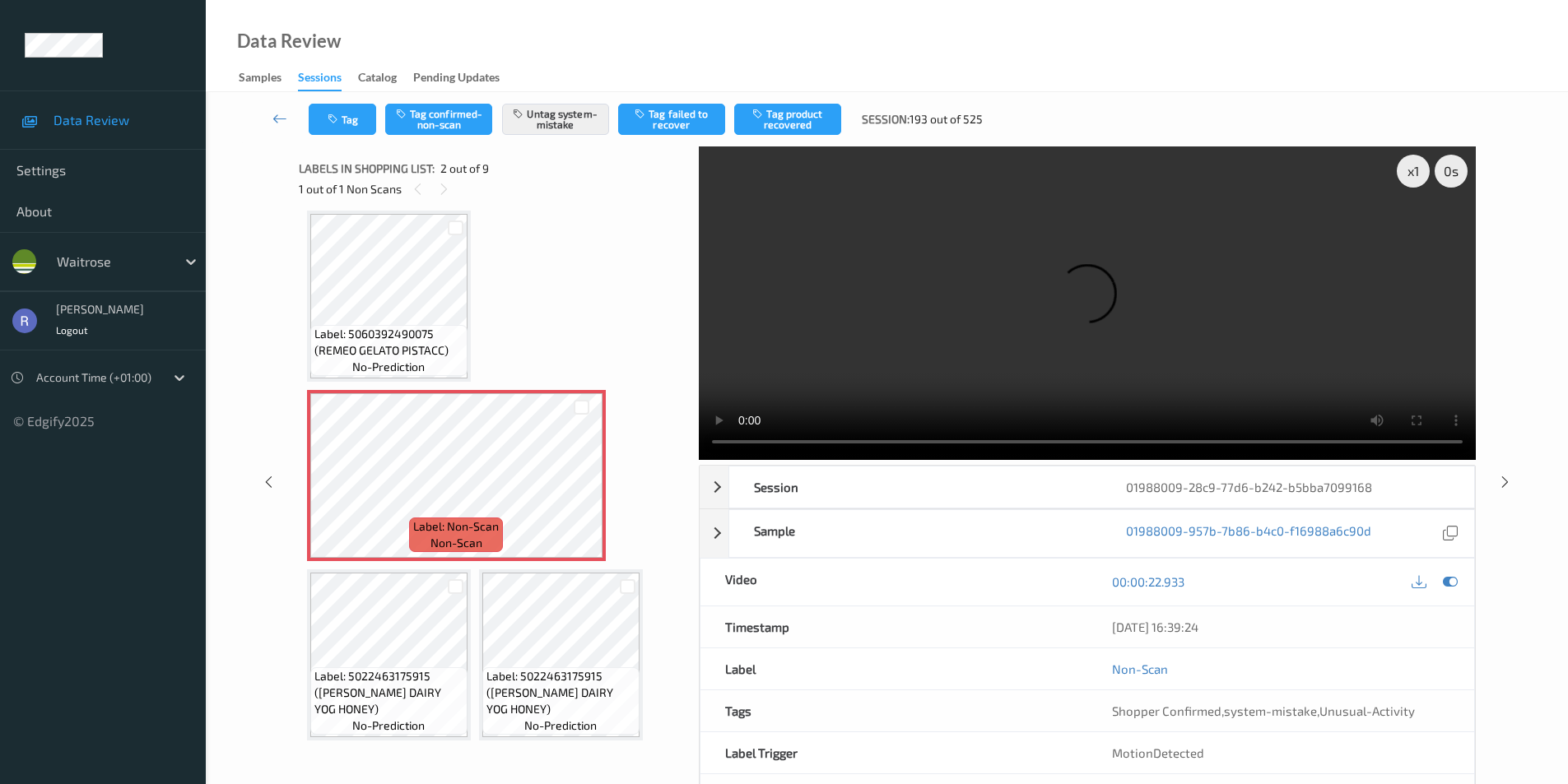
click at [896, 321] on video at bounding box center [1087, 303] width 777 height 314
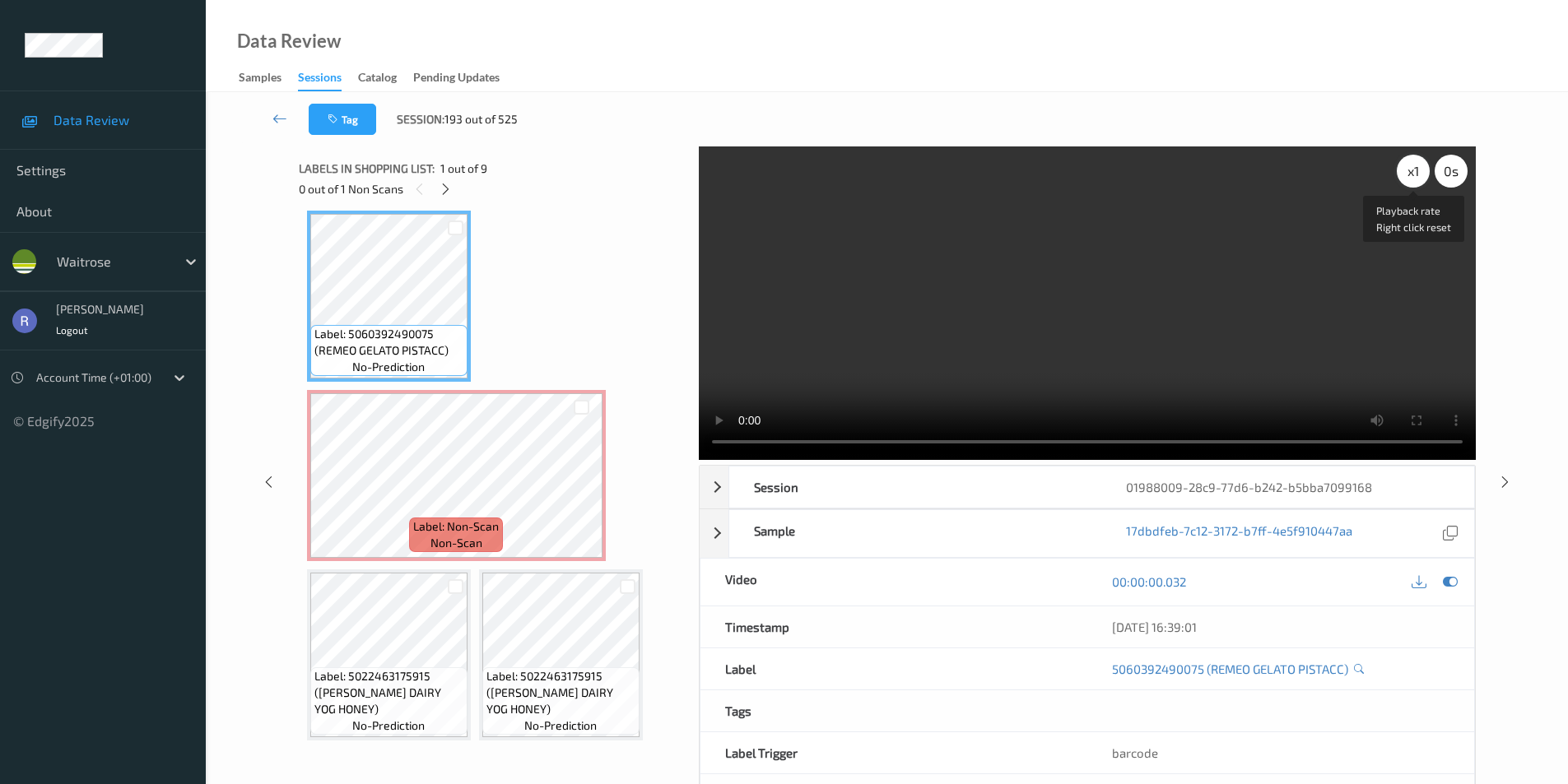
click at [1419, 172] on div "x 1" at bounding box center [1413, 171] width 33 height 33
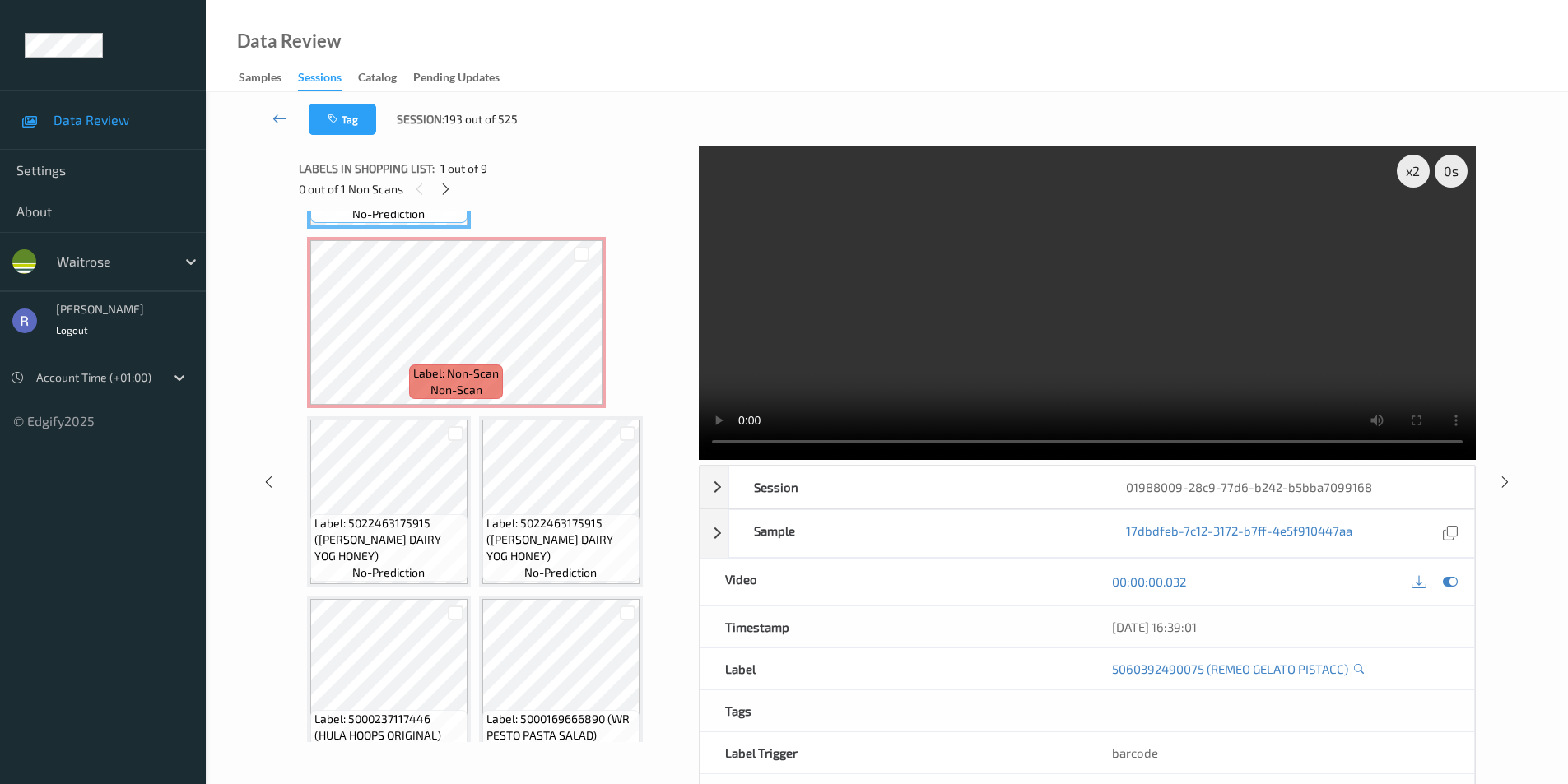
scroll to position [164, 0]
click at [1407, 174] on div "x 2" at bounding box center [1413, 171] width 33 height 33
click at [1407, 174] on div "x 4" at bounding box center [1413, 171] width 33 height 33
click at [1407, 174] on div "x 8" at bounding box center [1413, 171] width 33 height 33
click at [1018, 328] on video at bounding box center [1087, 303] width 777 height 314
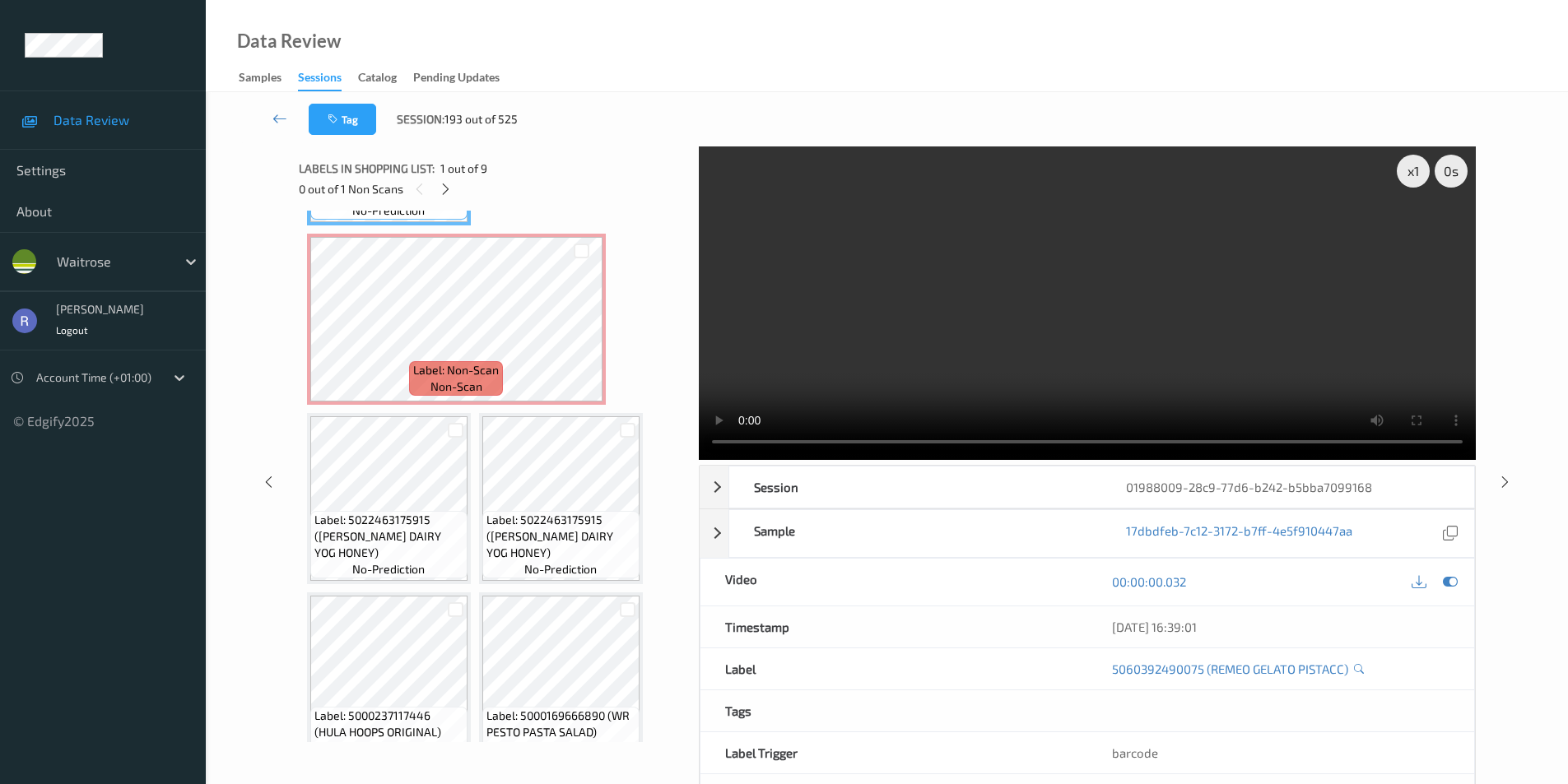
click at [1018, 327] on video at bounding box center [1087, 303] width 777 height 314
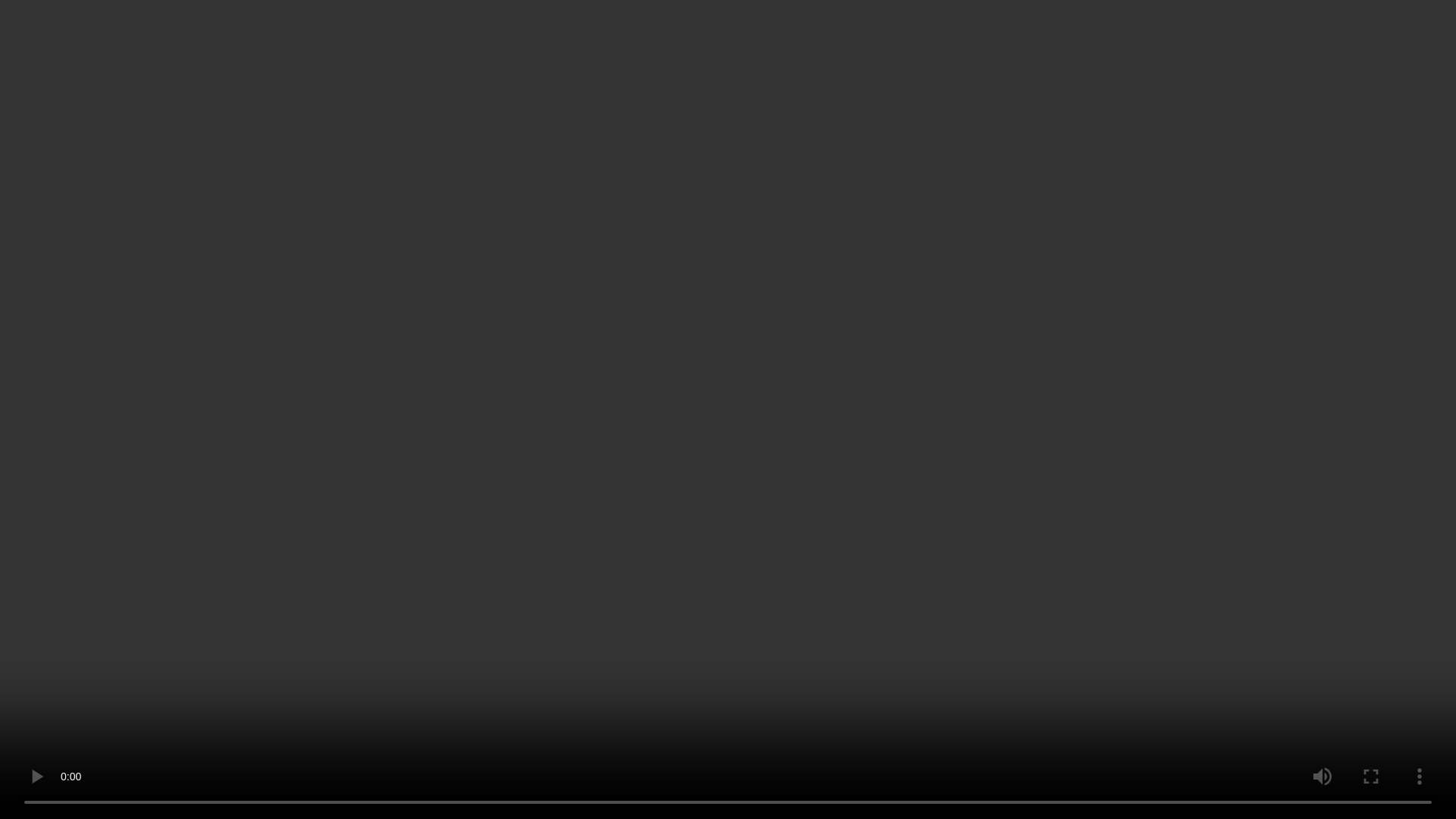
click at [528, 592] on video at bounding box center [728, 409] width 1456 height 819
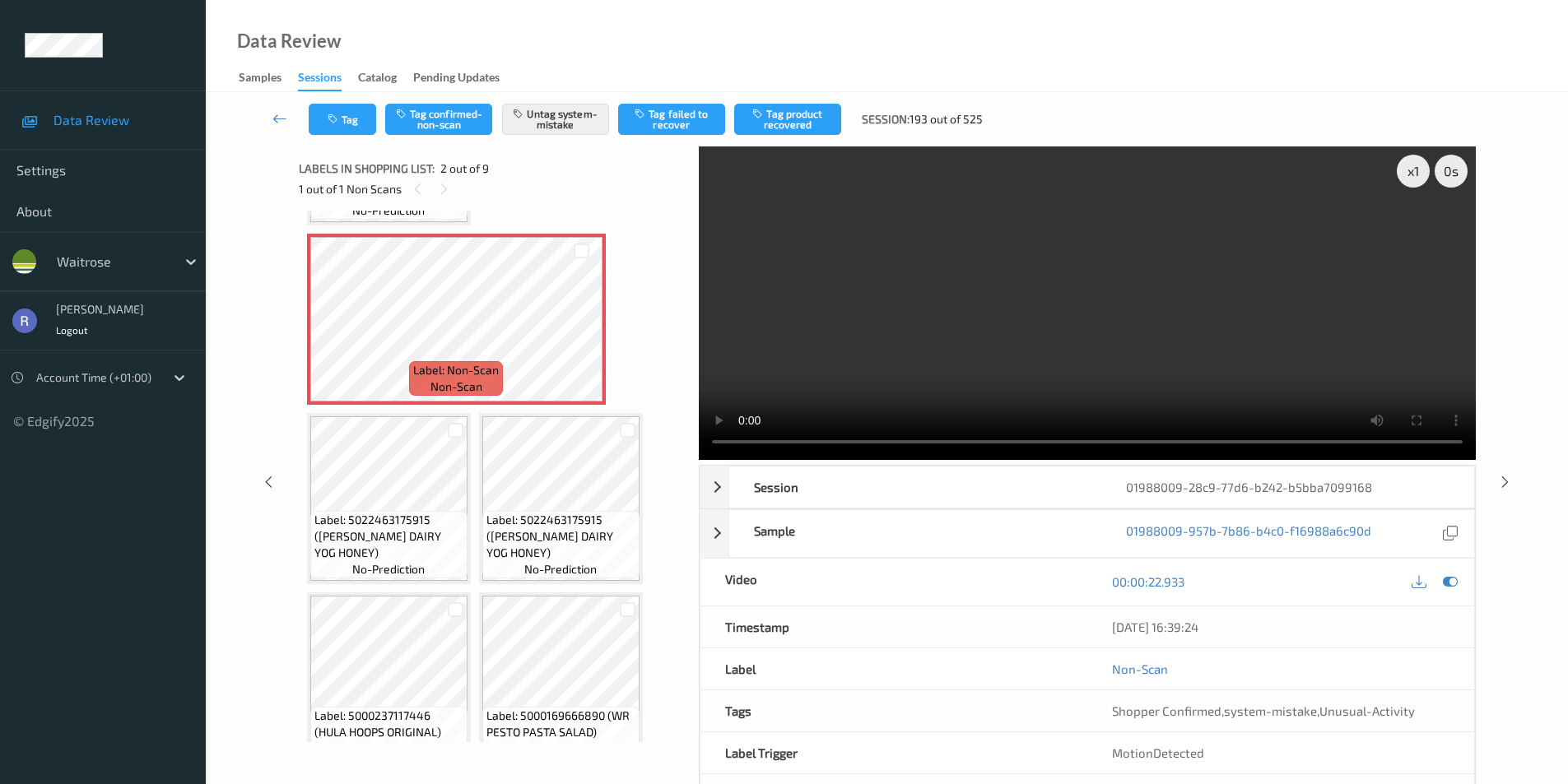
click at [983, 327] on video at bounding box center [1087, 303] width 777 height 314
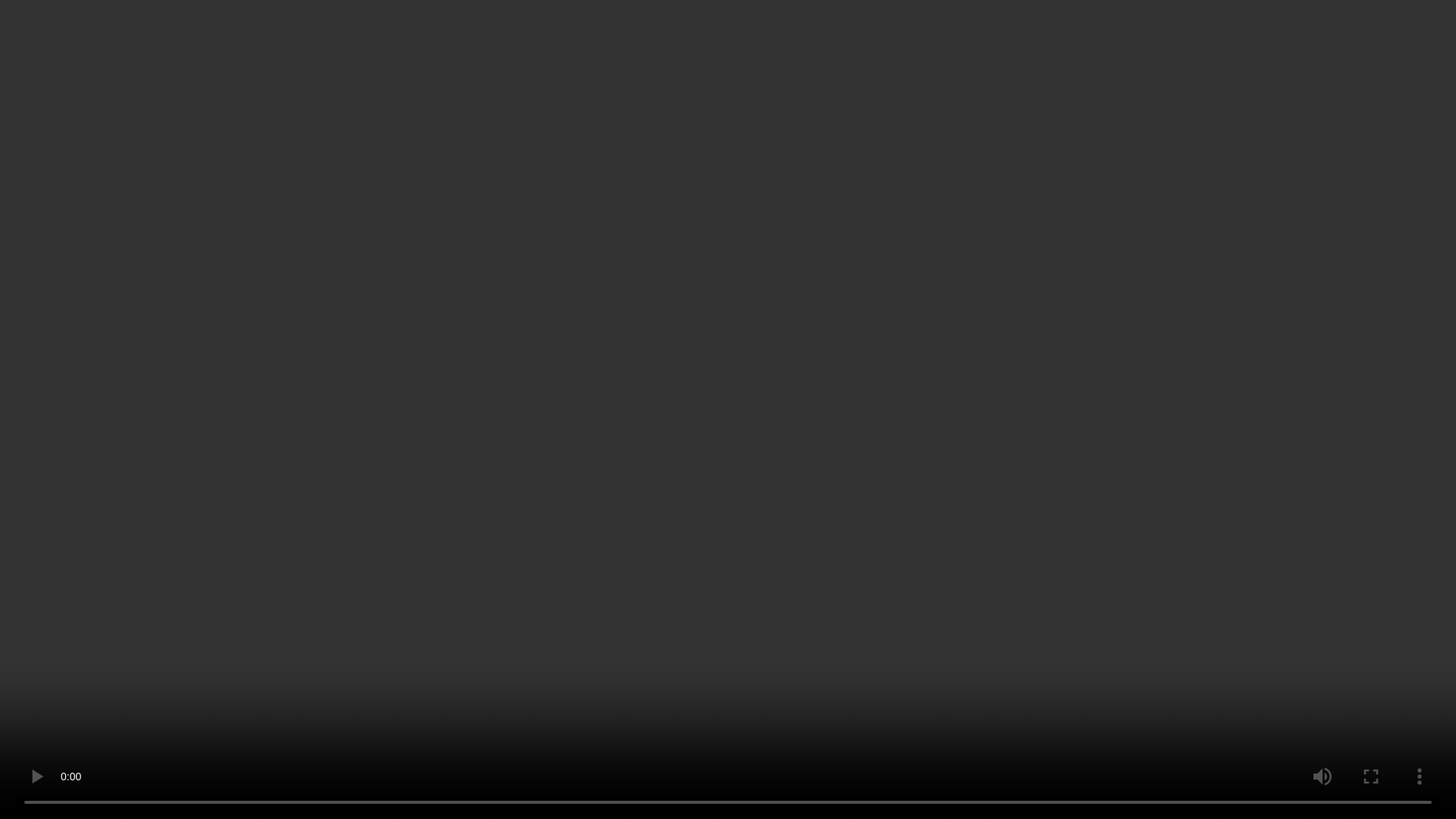
click at [402, 664] on video at bounding box center [728, 409] width 1456 height 819
click at [401, 657] on video at bounding box center [728, 409] width 1456 height 819
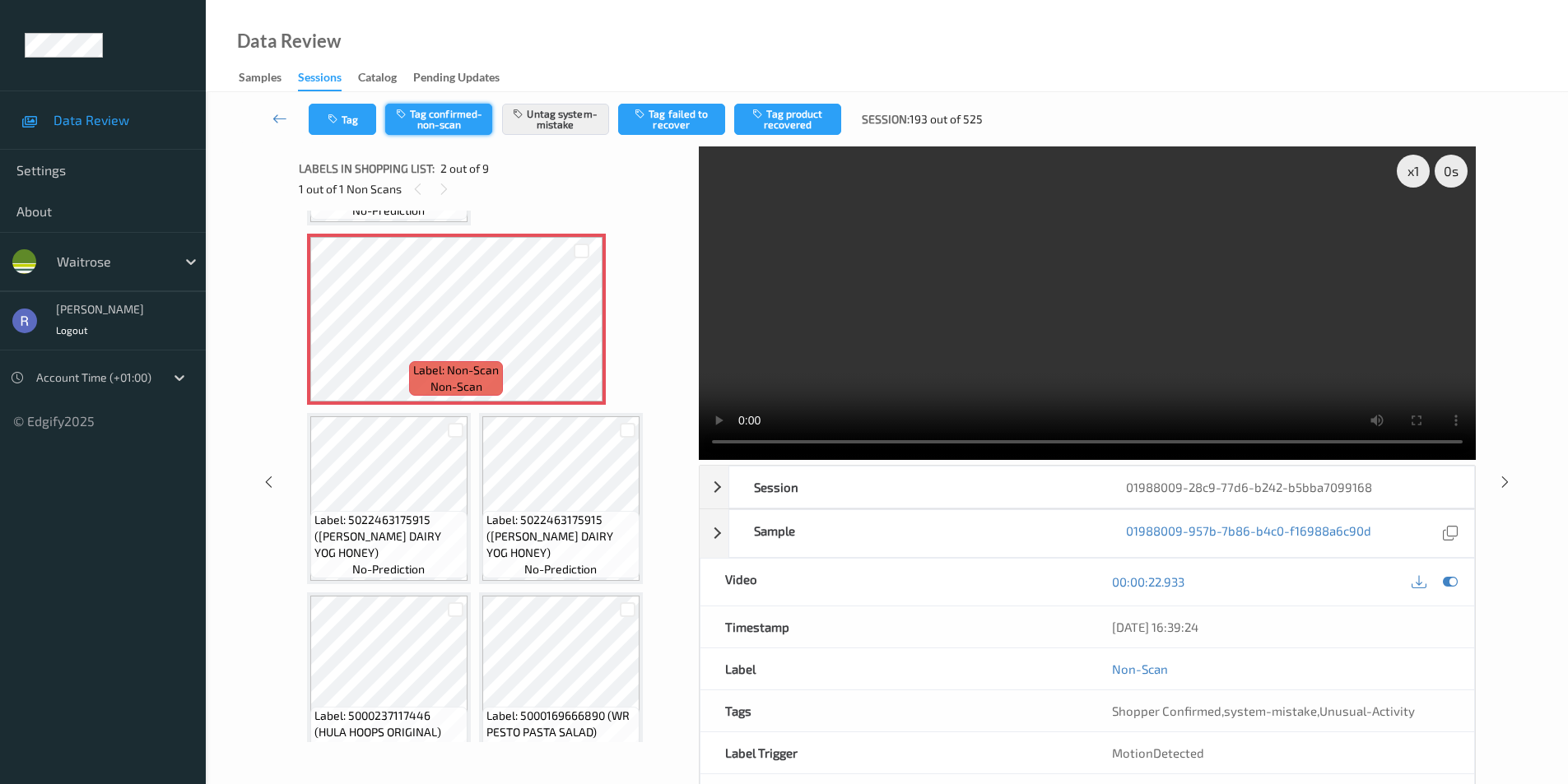
click at [462, 121] on button "Tag confirmed-non-scan" at bounding box center [439, 118] width 107 height 31
click at [593, 124] on button "Untag system-mistake" at bounding box center [555, 118] width 107 height 31
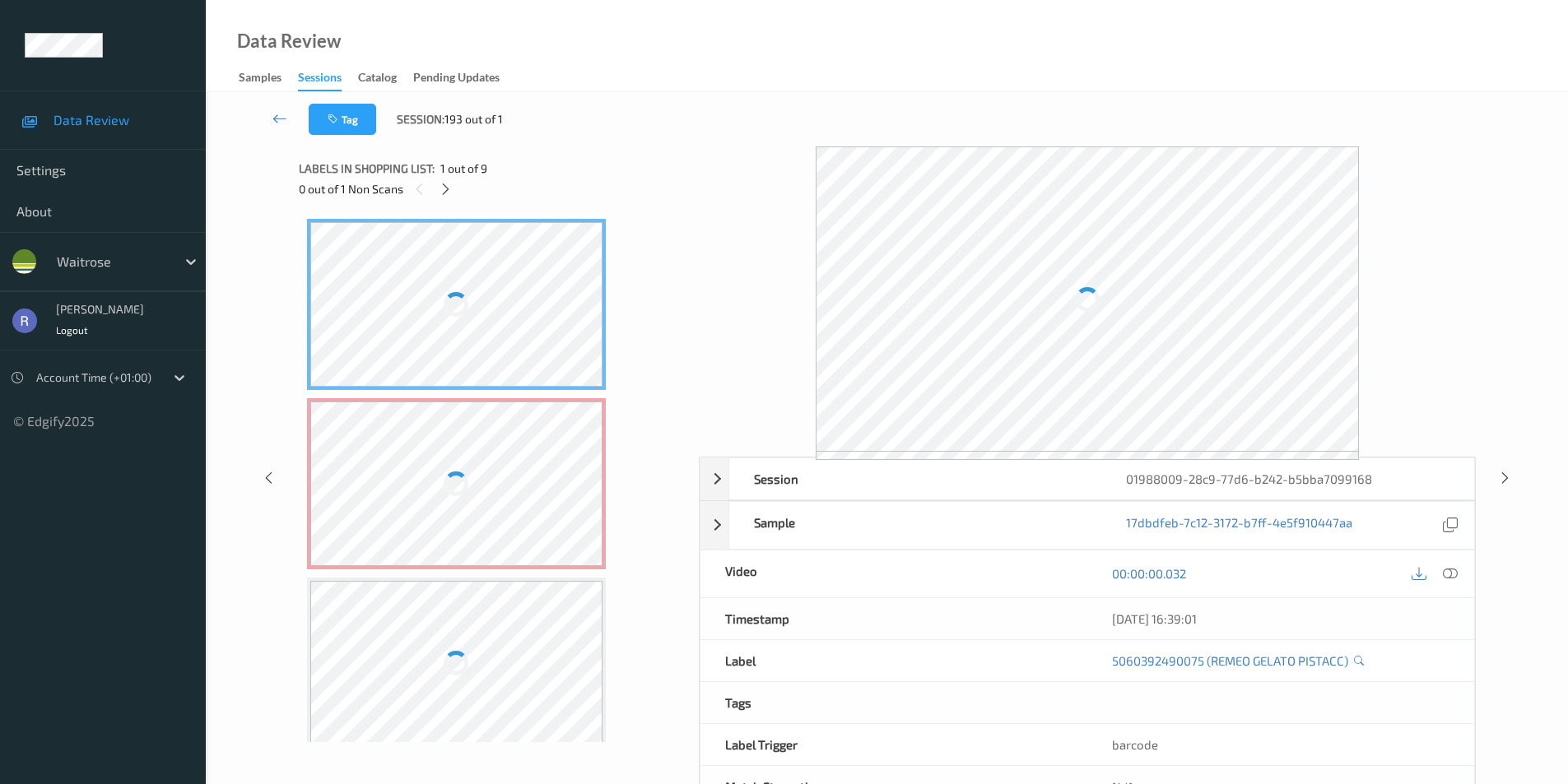
click at [687, 126] on div "Tag Session: 193 out of 1" at bounding box center [887, 118] width 1295 height 54
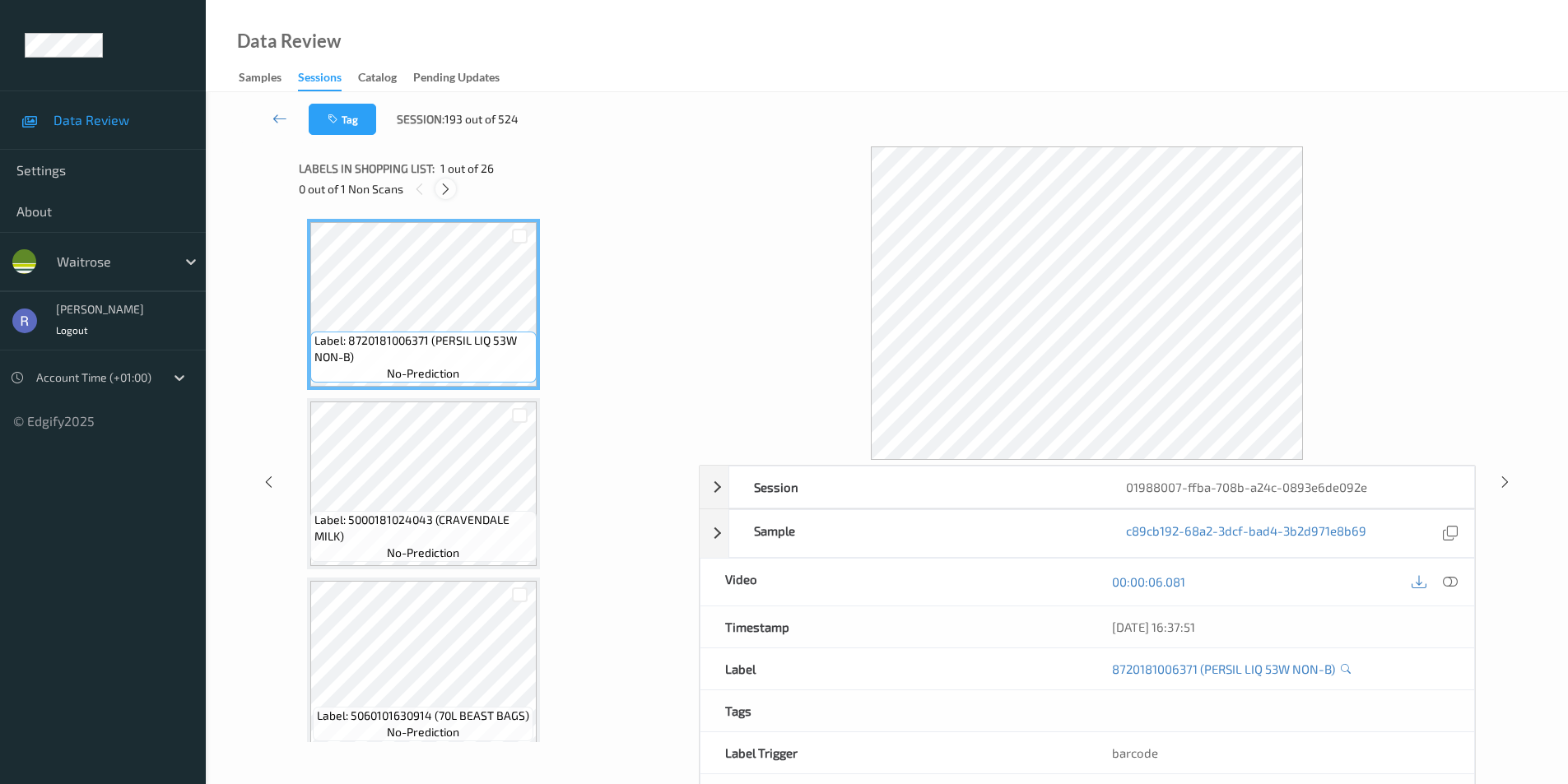
click at [447, 186] on icon at bounding box center [446, 189] width 14 height 15
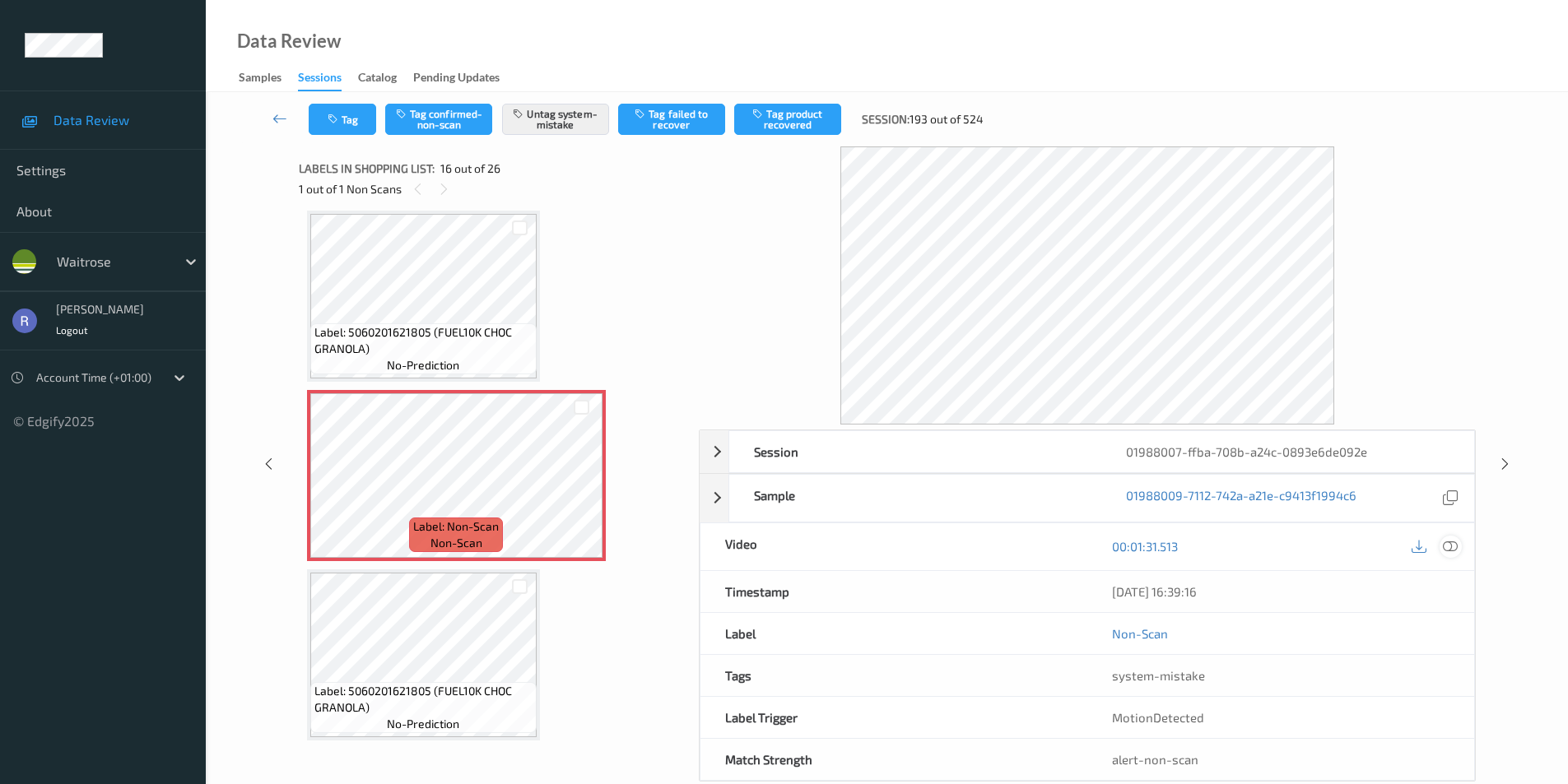
click at [1447, 541] on icon at bounding box center [1450, 546] width 15 height 15
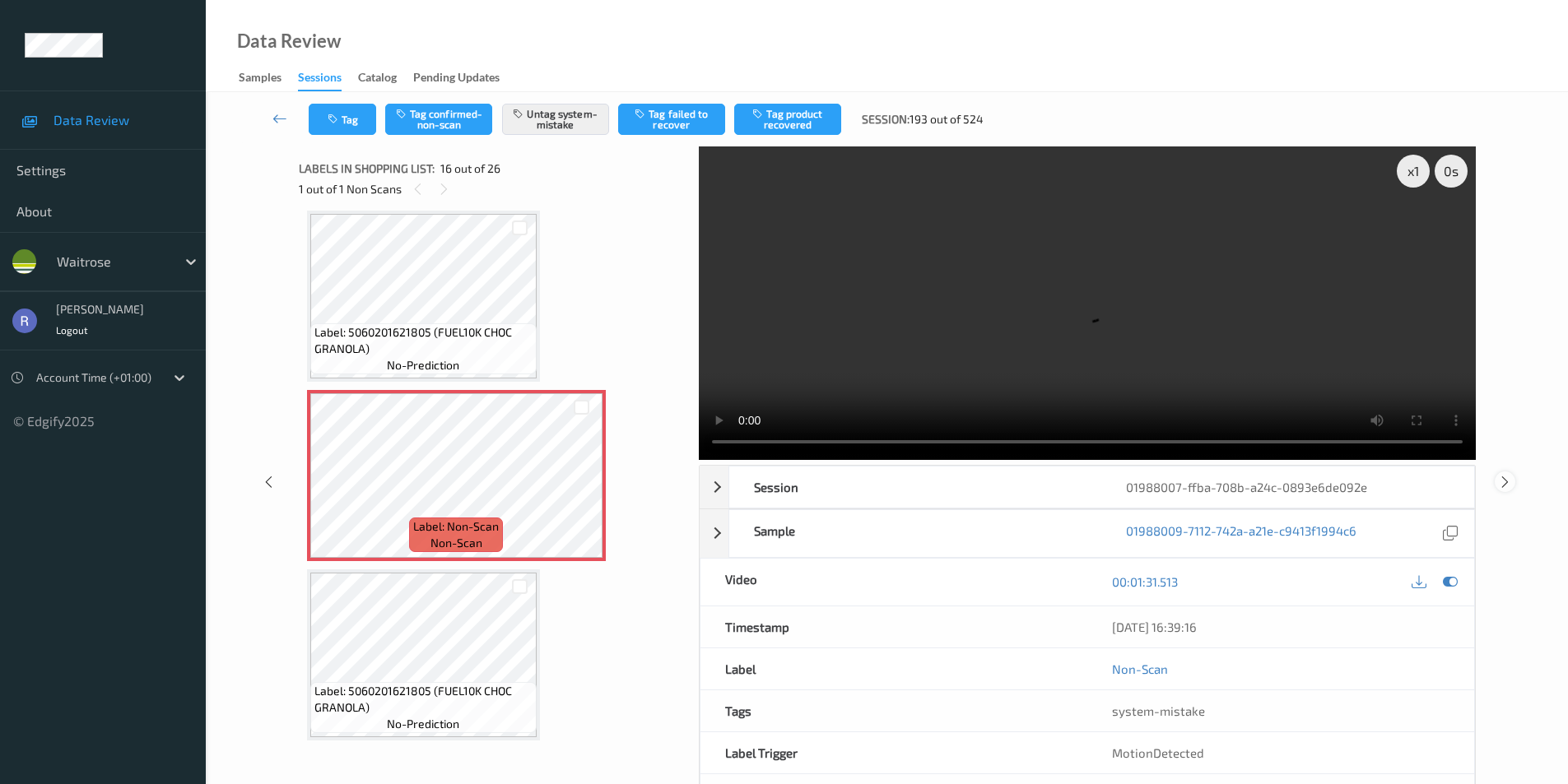
click at [1507, 472] on div at bounding box center [1505, 481] width 20 height 20
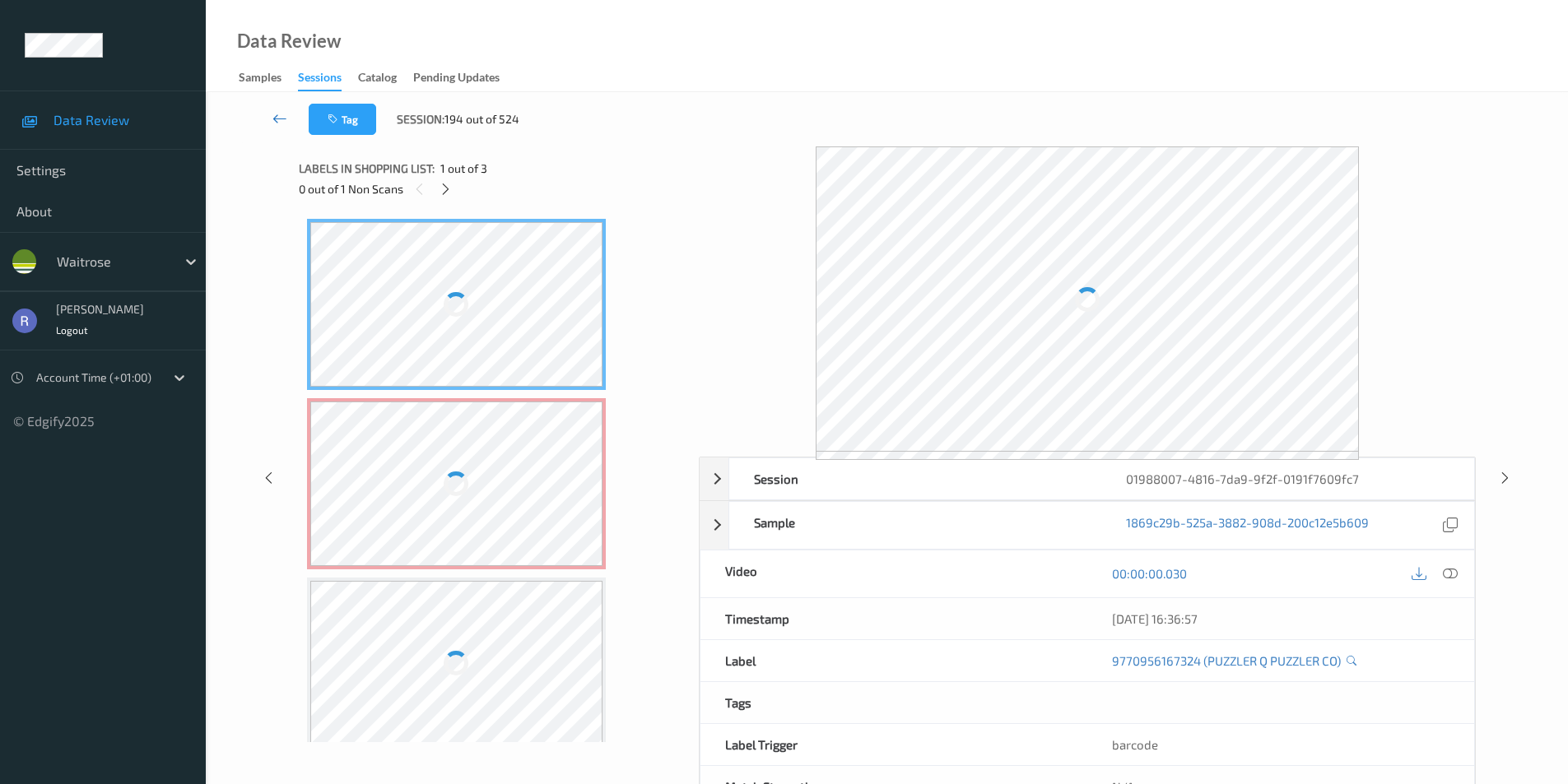
click at [278, 118] on icon at bounding box center [279, 118] width 15 height 17
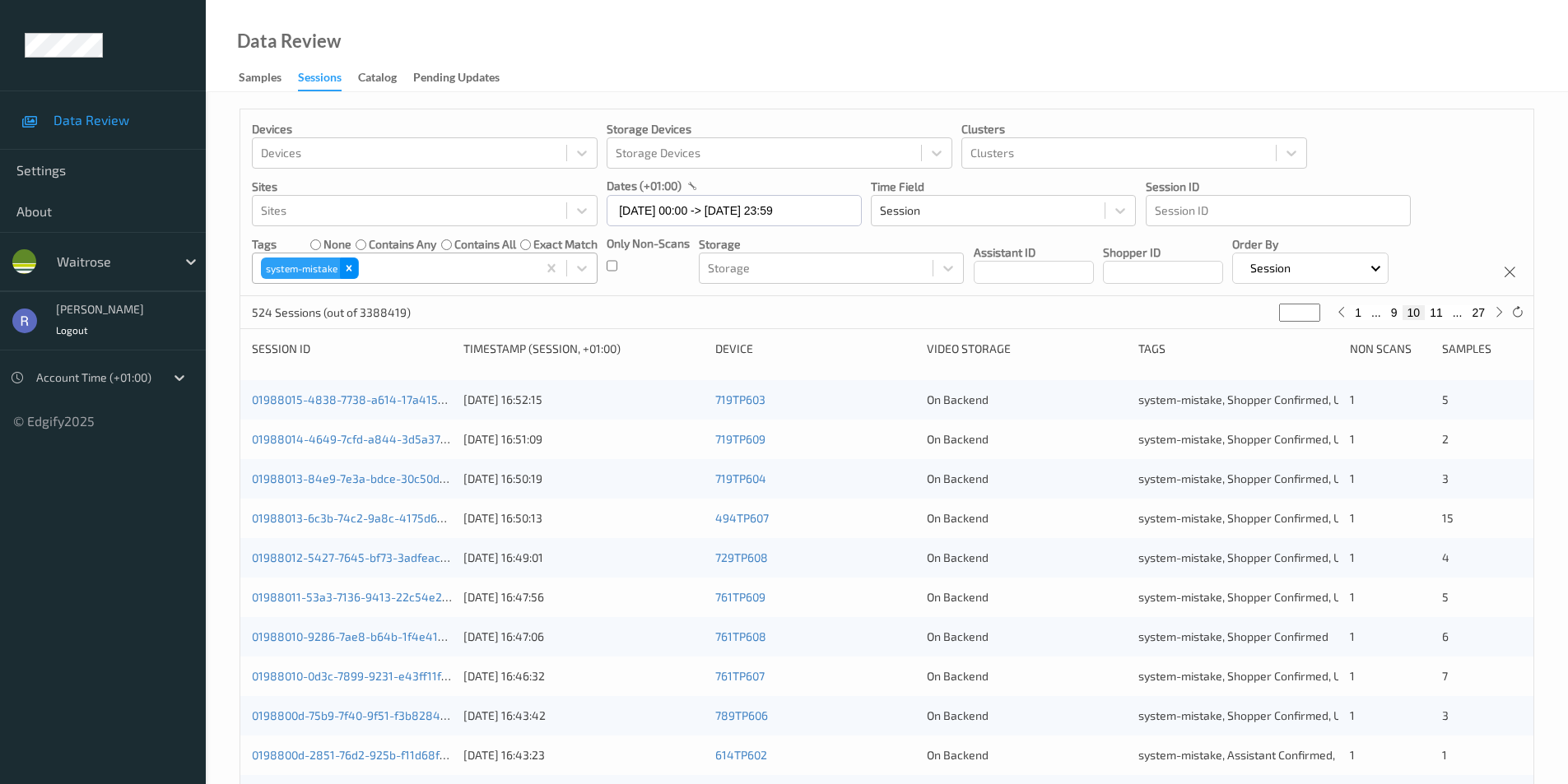
click at [350, 270] on icon "Remove system-mistake" at bounding box center [348, 268] width 11 height 11
type input "*"
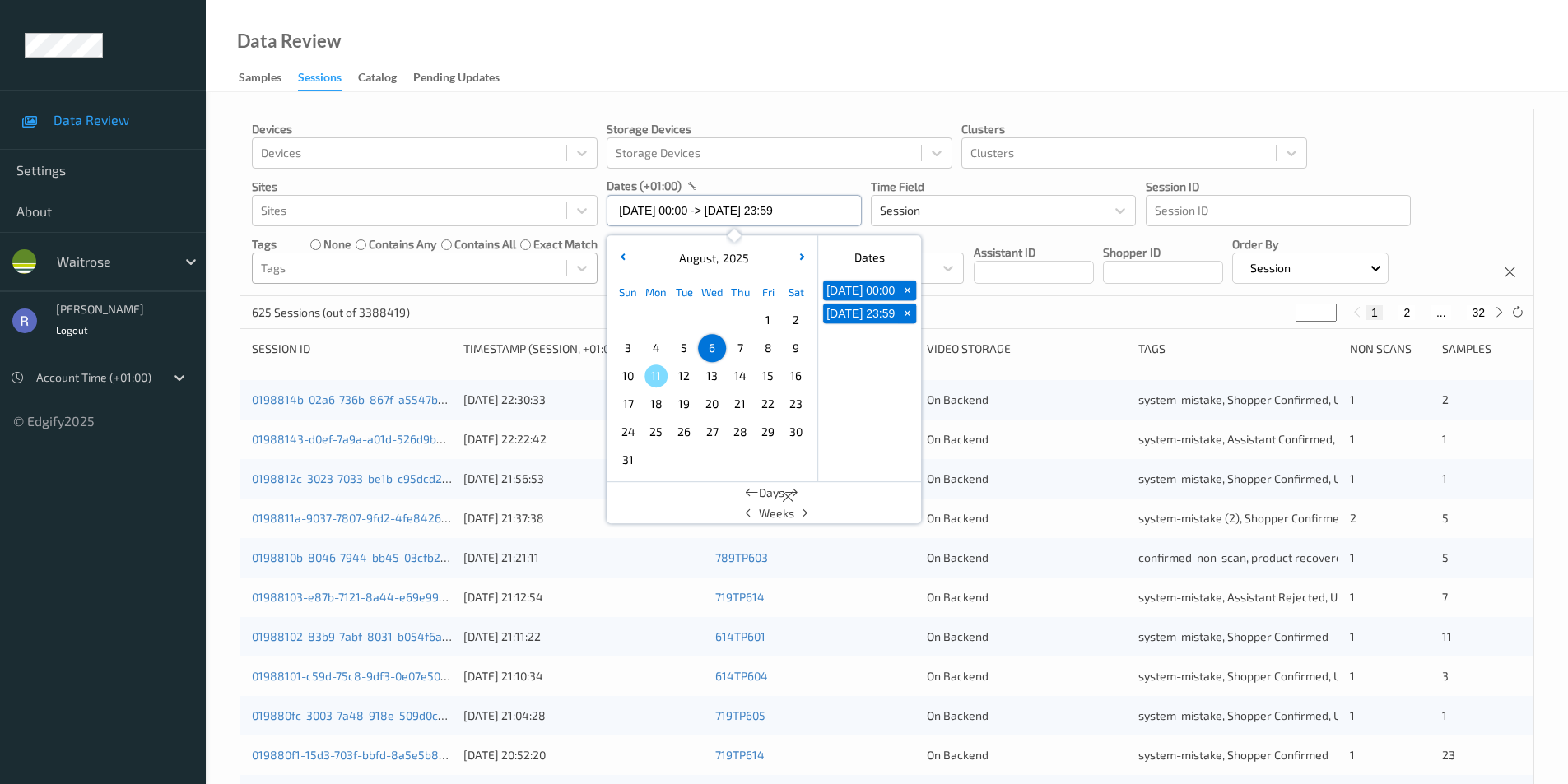
click at [662, 213] on input "[DATE] 00:00 -> [DATE] 23:59" at bounding box center [734, 210] width 256 height 31
click at [625, 378] on span "10" at bounding box center [628, 376] width 23 height 23
type input "[DATE] 00:00 -> [DATE] 23:59"
click at [518, 304] on div "593 Sessions (out of 3388419) * 1 2 ... 30" at bounding box center [887, 312] width 1293 height 33
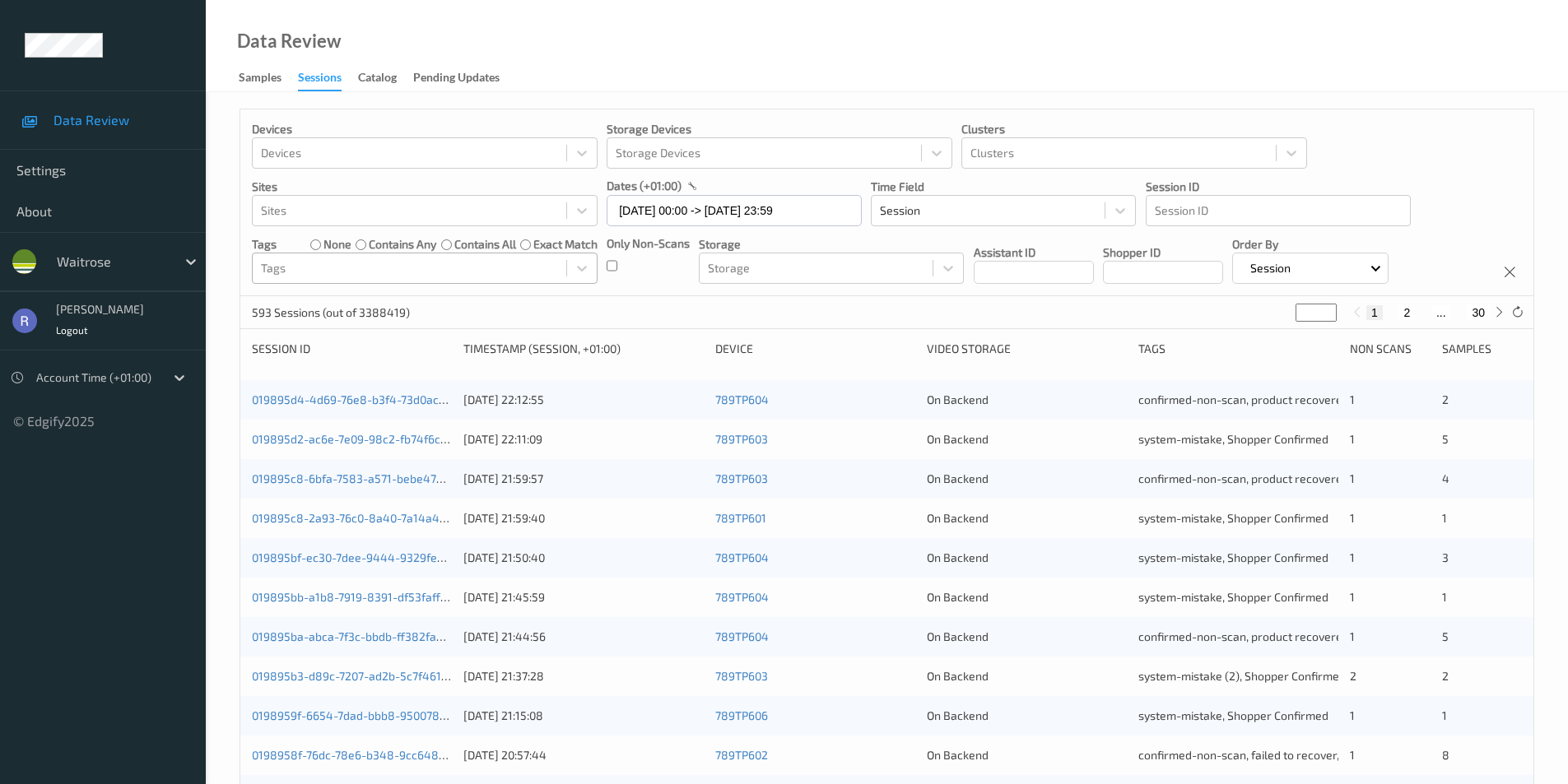
drag, startPoint x: 1306, startPoint y: 316, endPoint x: 1260, endPoint y: 316, distance: 46.0
click at [1260, 316] on div "593 Sessions (out of 3388419) * 1 2 ... 30" at bounding box center [887, 312] width 1293 height 33
type input "*"
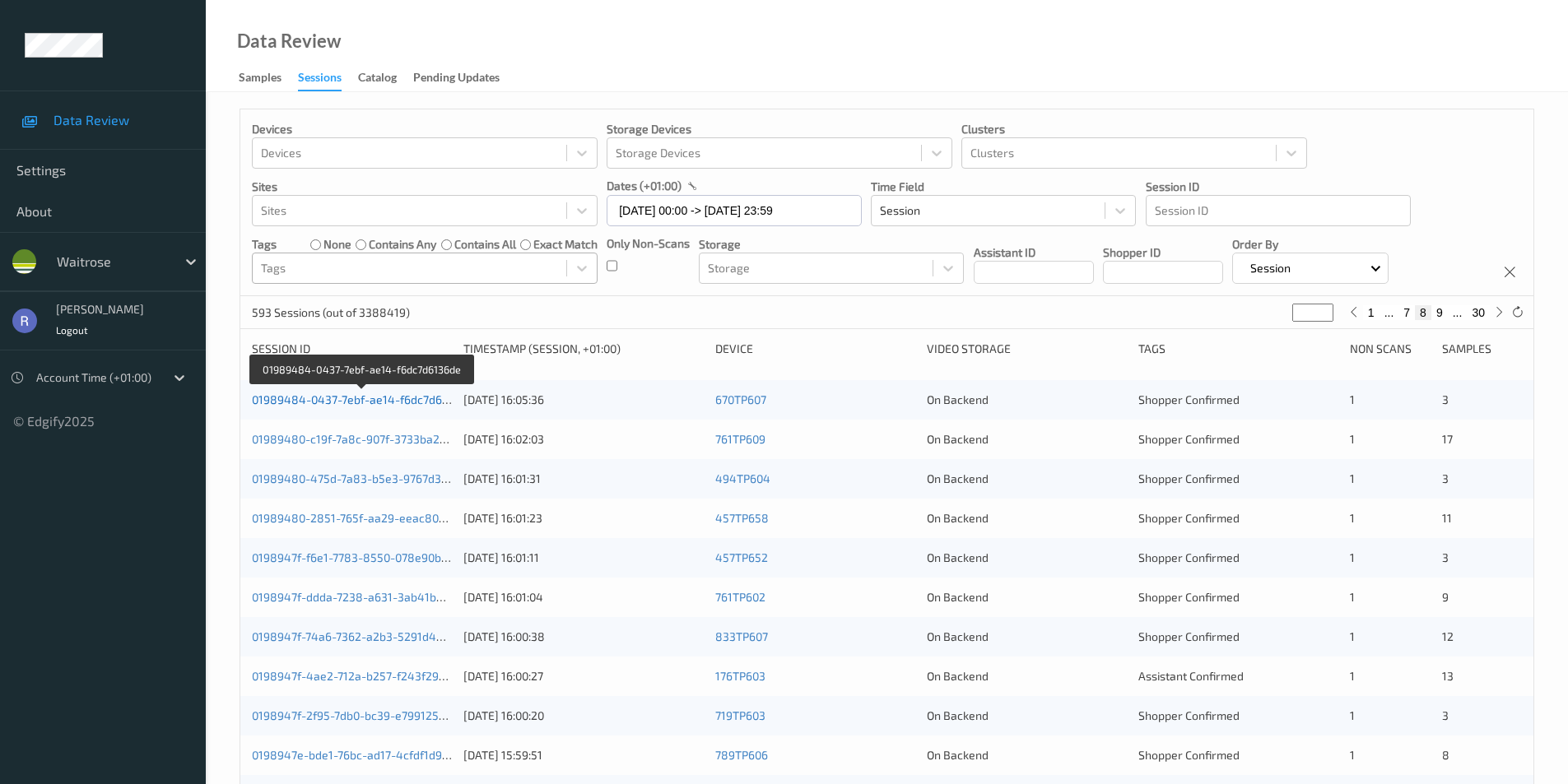
type input "*"
click at [358, 400] on link "01989484-0437-7ebf-ae14-f6dc7d6136de" at bounding box center [363, 400] width 221 height 14
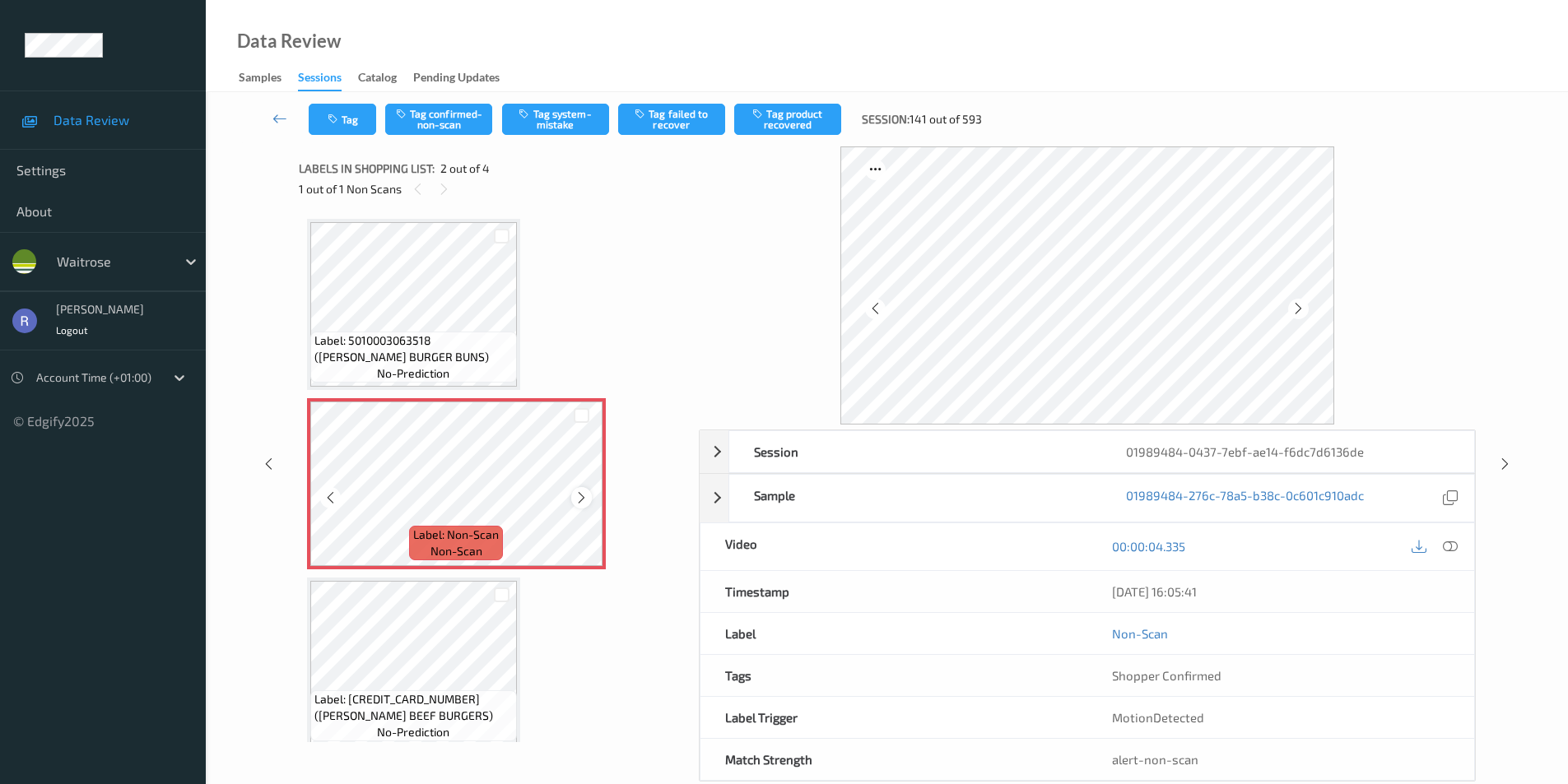
click at [586, 495] on icon at bounding box center [582, 498] width 14 height 15
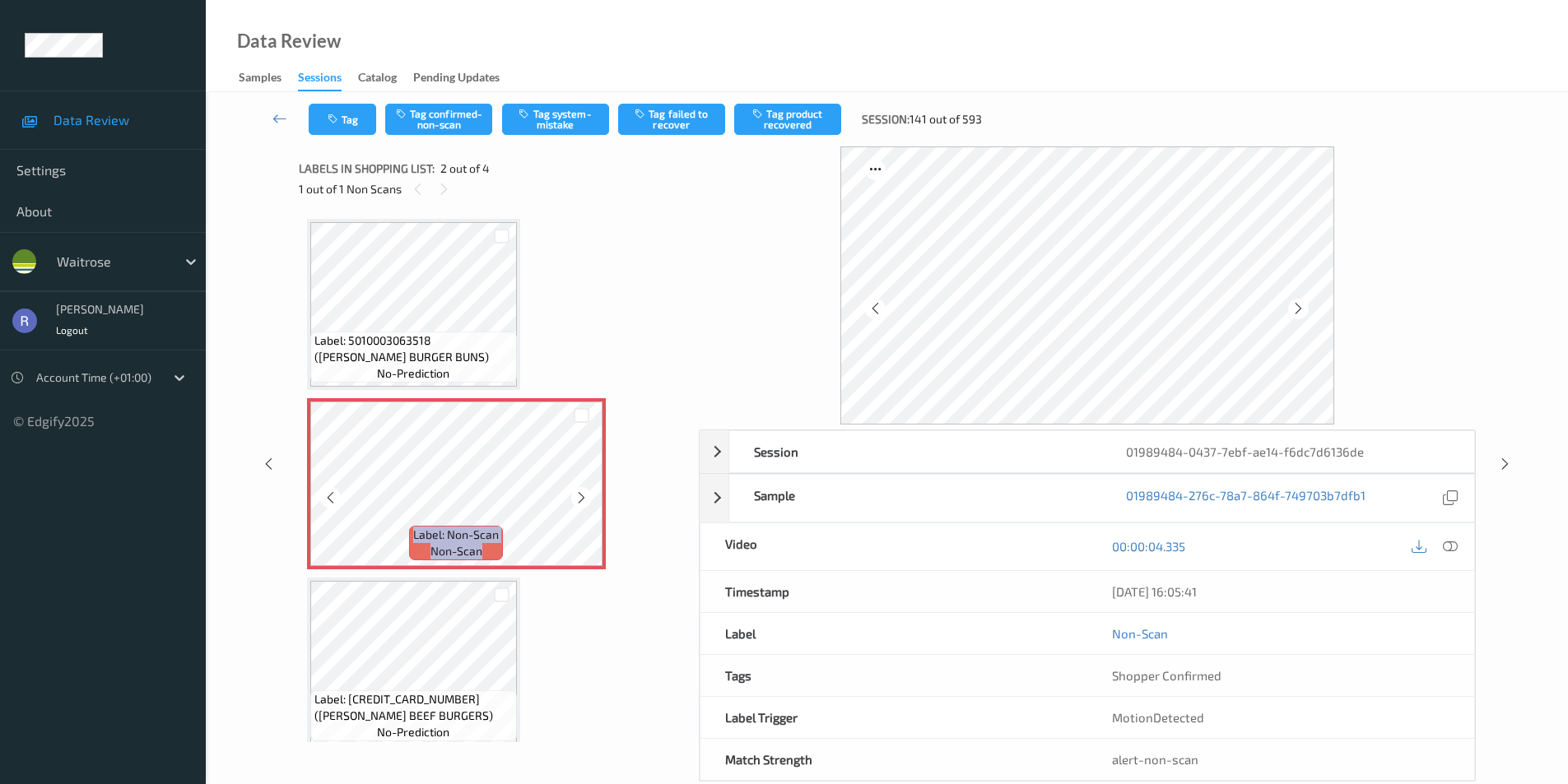
click at [586, 495] on icon at bounding box center [582, 498] width 14 height 15
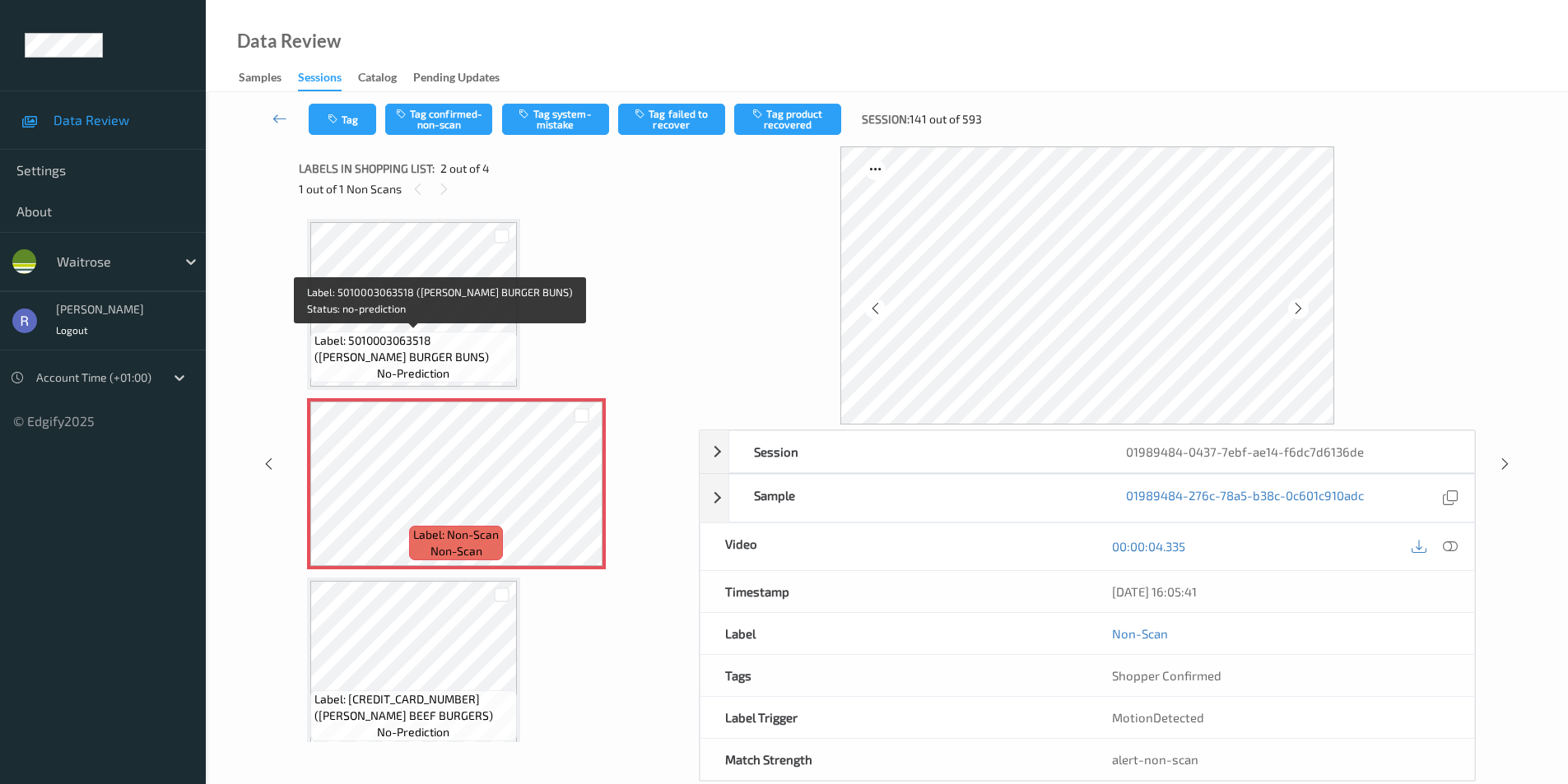
click at [470, 369] on div "Label: 5010003063518 ([PERSON_NAME] BURGER BUNS) no-prediction" at bounding box center [414, 357] width 207 height 51
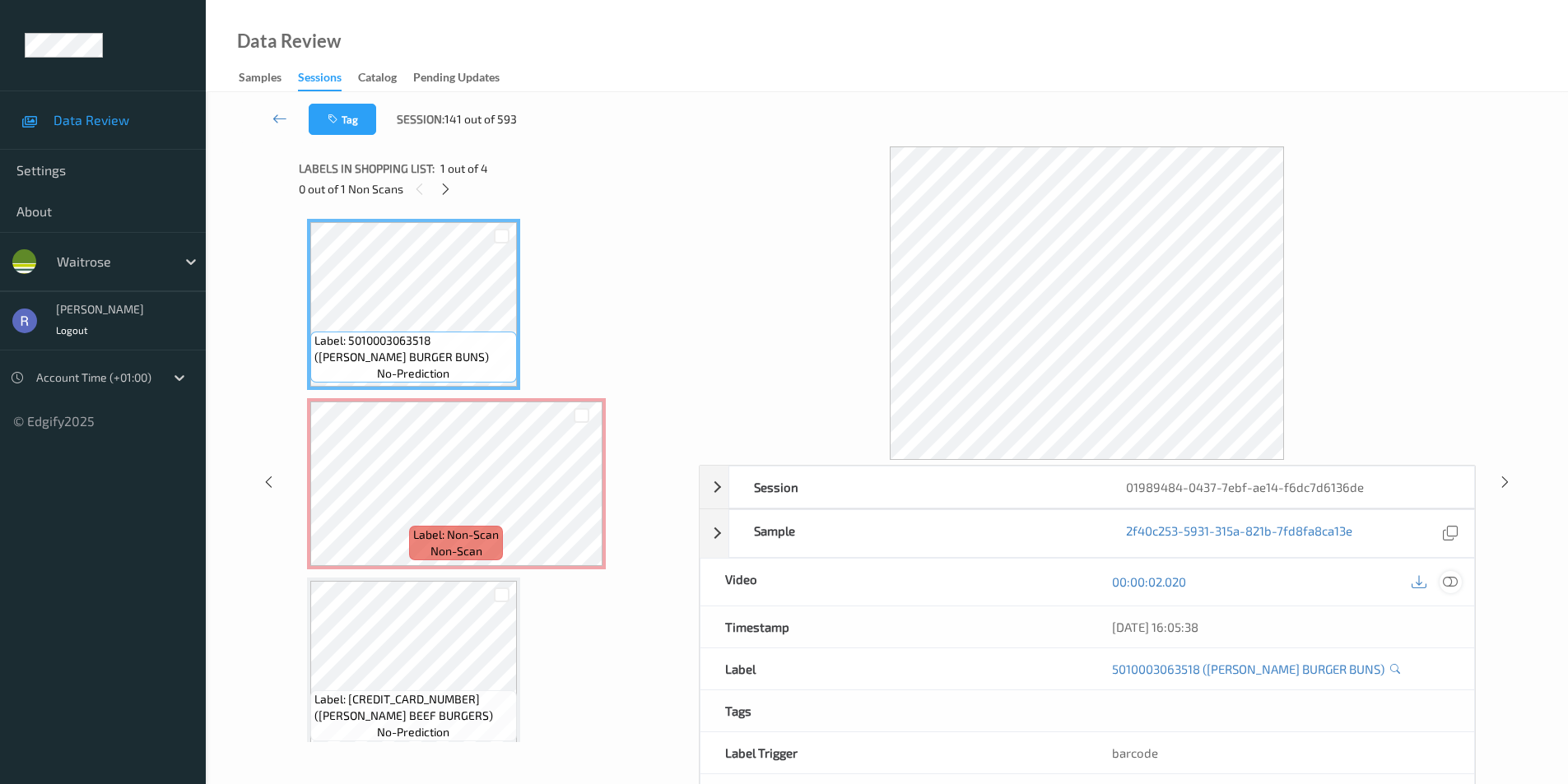
click at [1446, 584] on icon at bounding box center [1450, 582] width 15 height 15
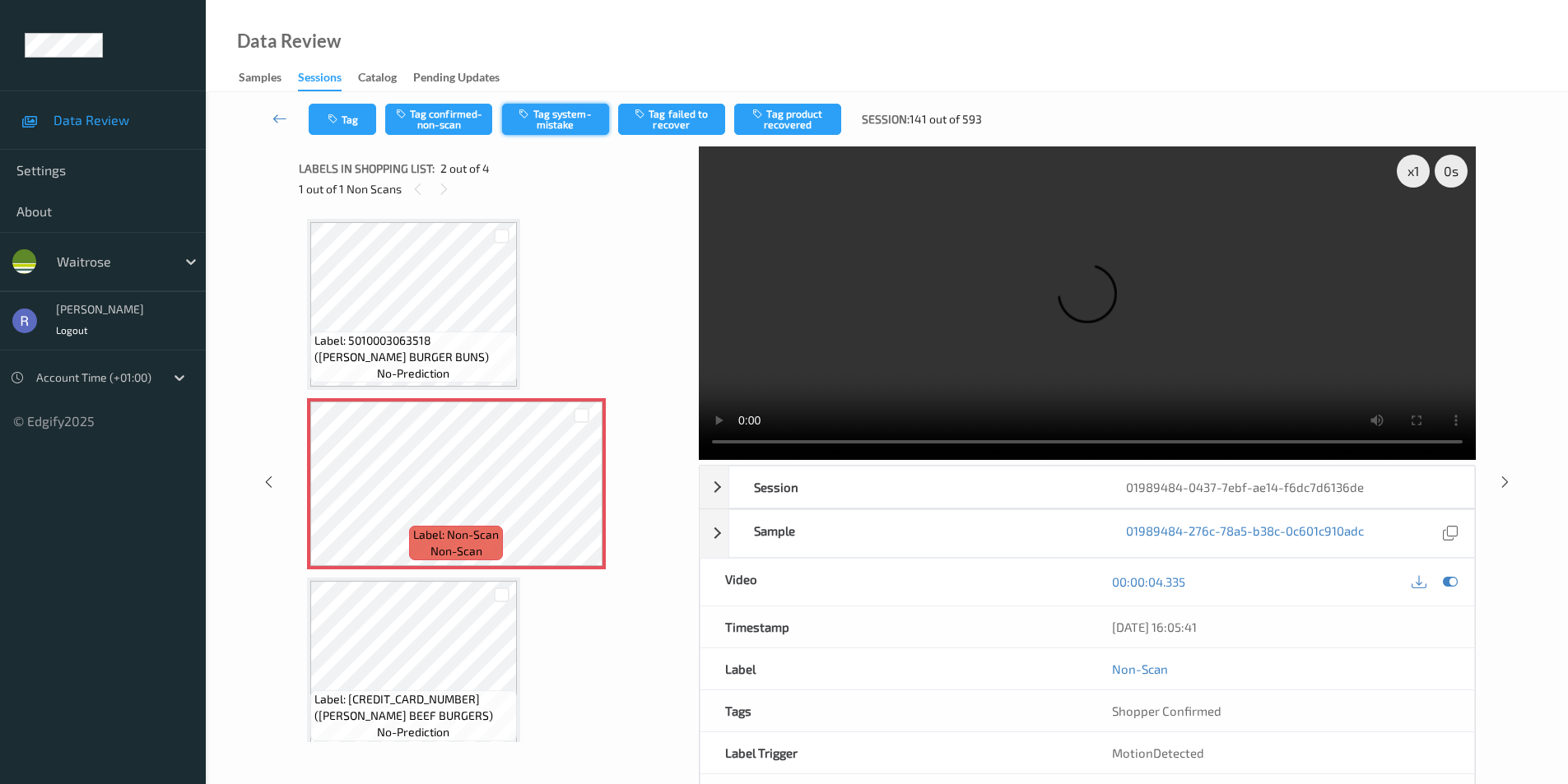
click at [570, 123] on button "Tag system-mistake" at bounding box center [555, 118] width 107 height 31
click at [354, 122] on button "Tag" at bounding box center [342, 118] width 67 height 31
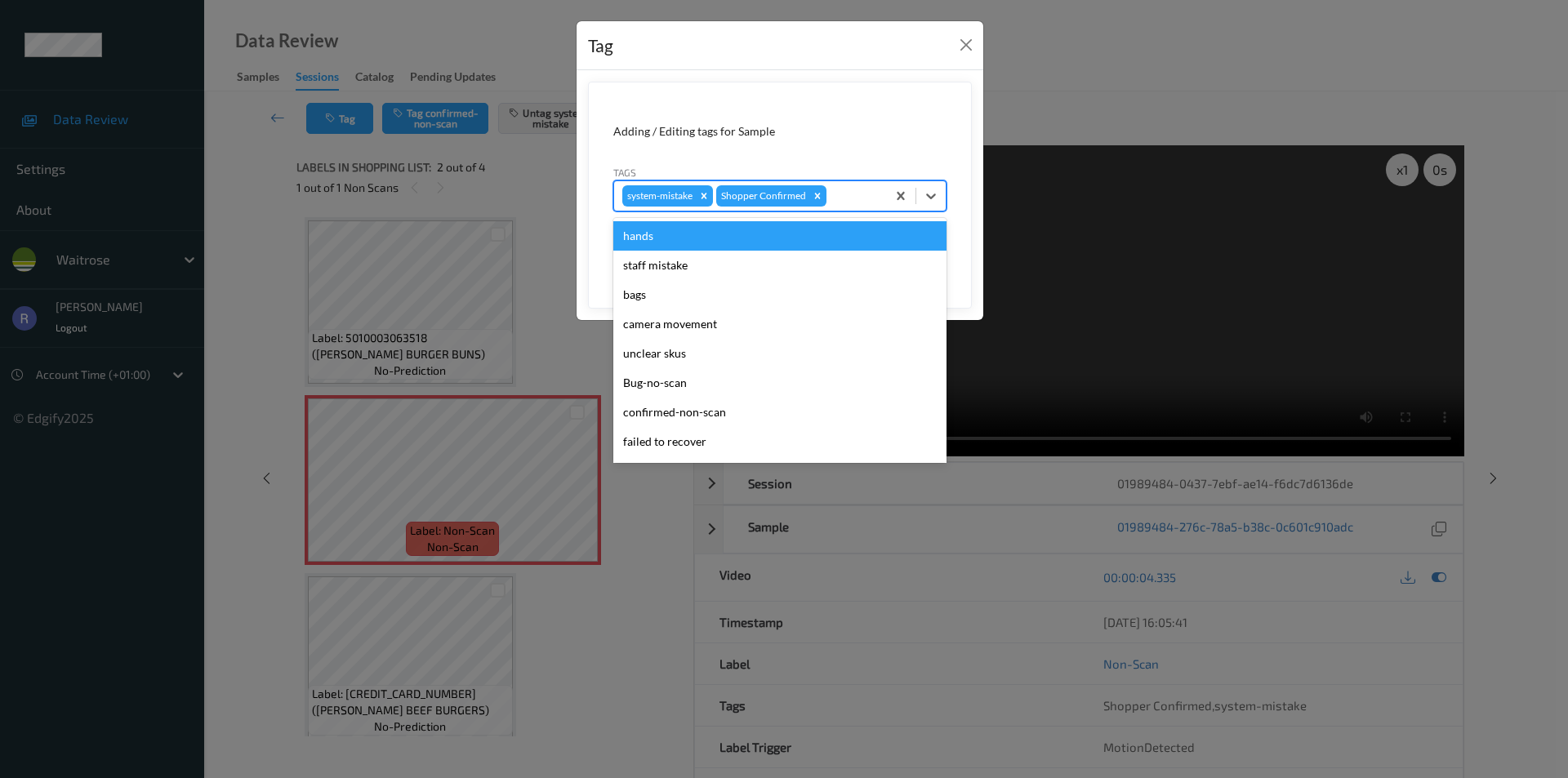
click at [852, 192] on div at bounding box center [854, 196] width 48 height 19
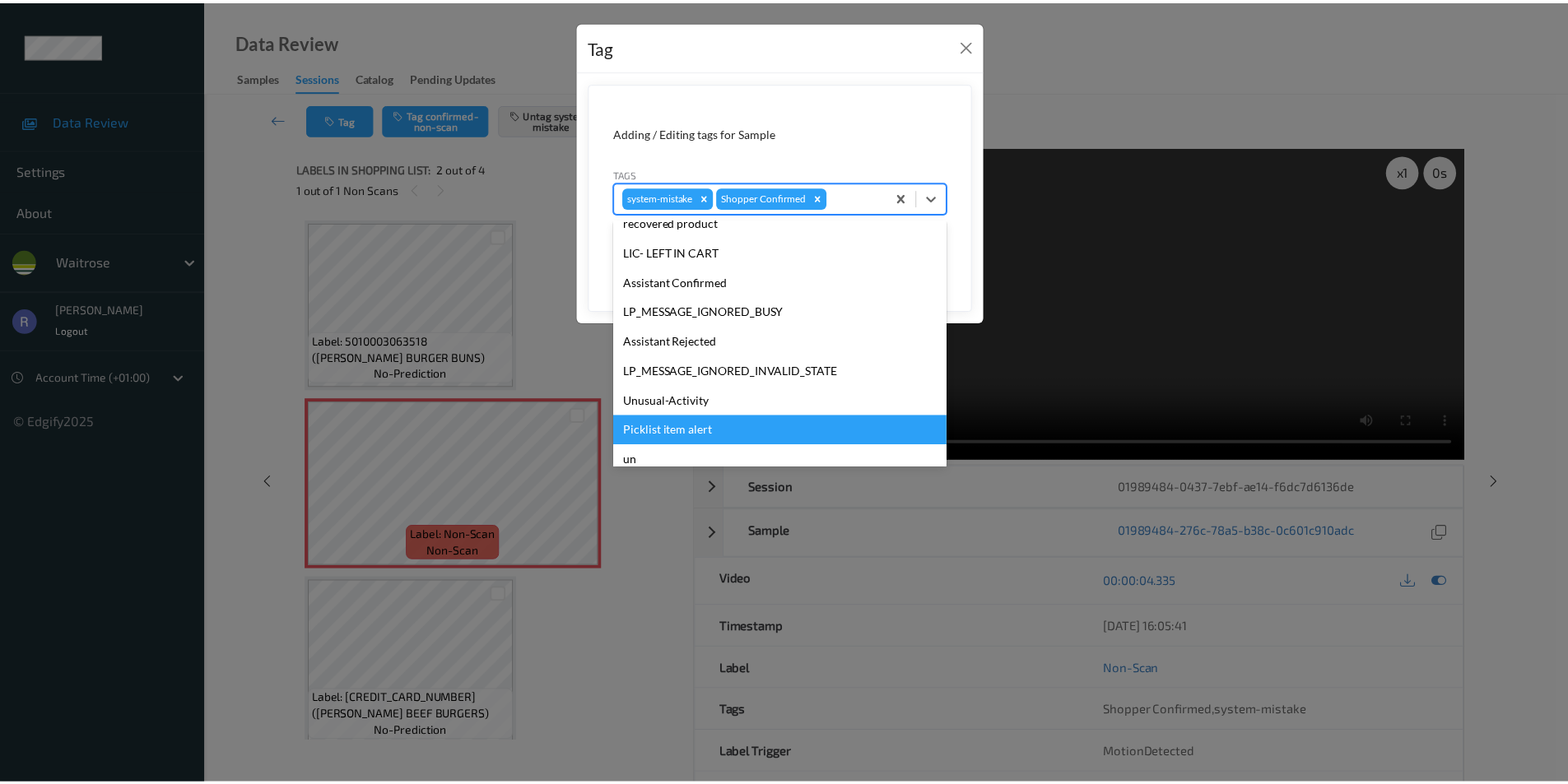
scroll to position [323, 0]
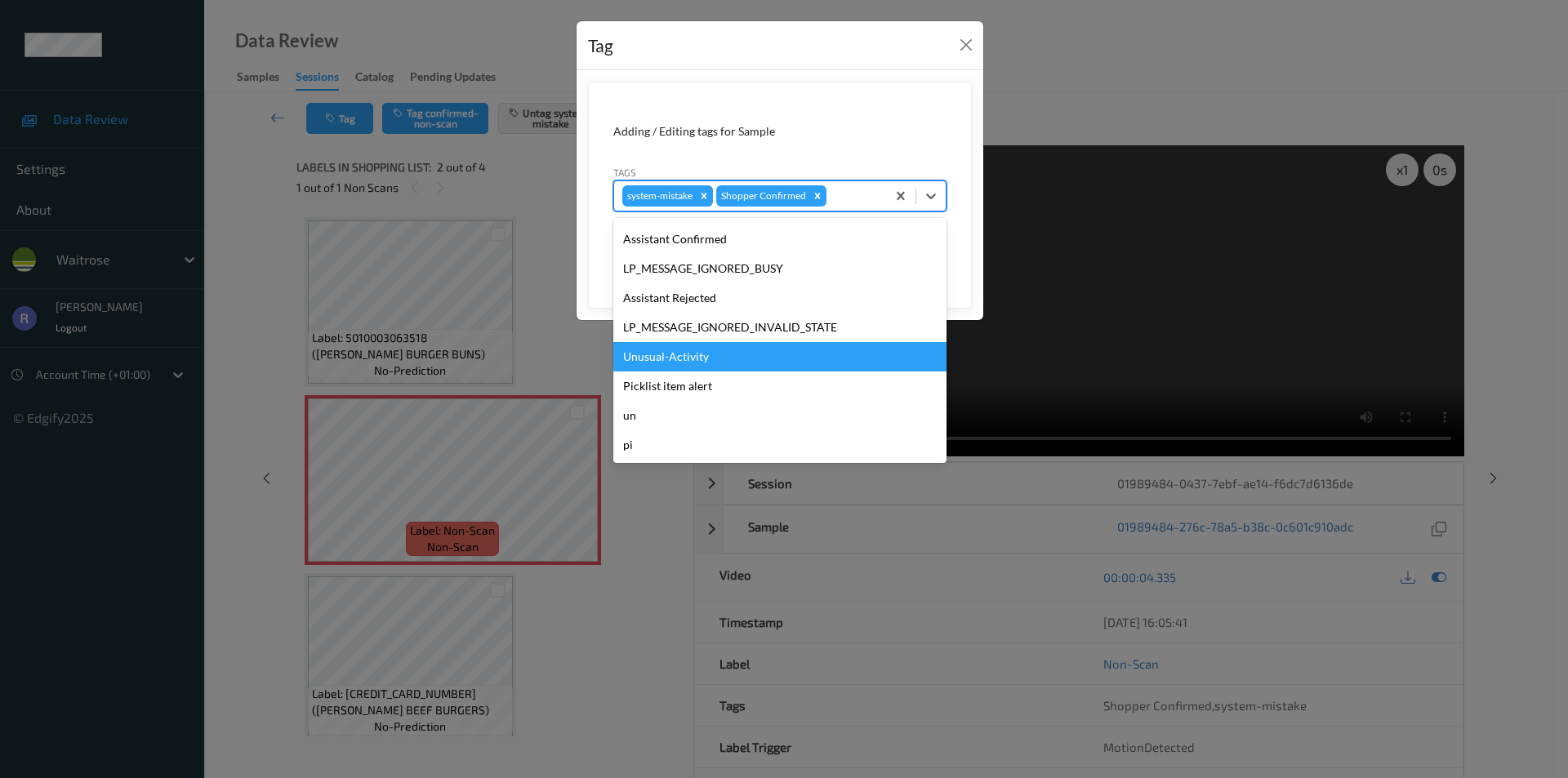
click at [697, 353] on div "Unusual-Activity" at bounding box center [780, 357] width 333 height 30
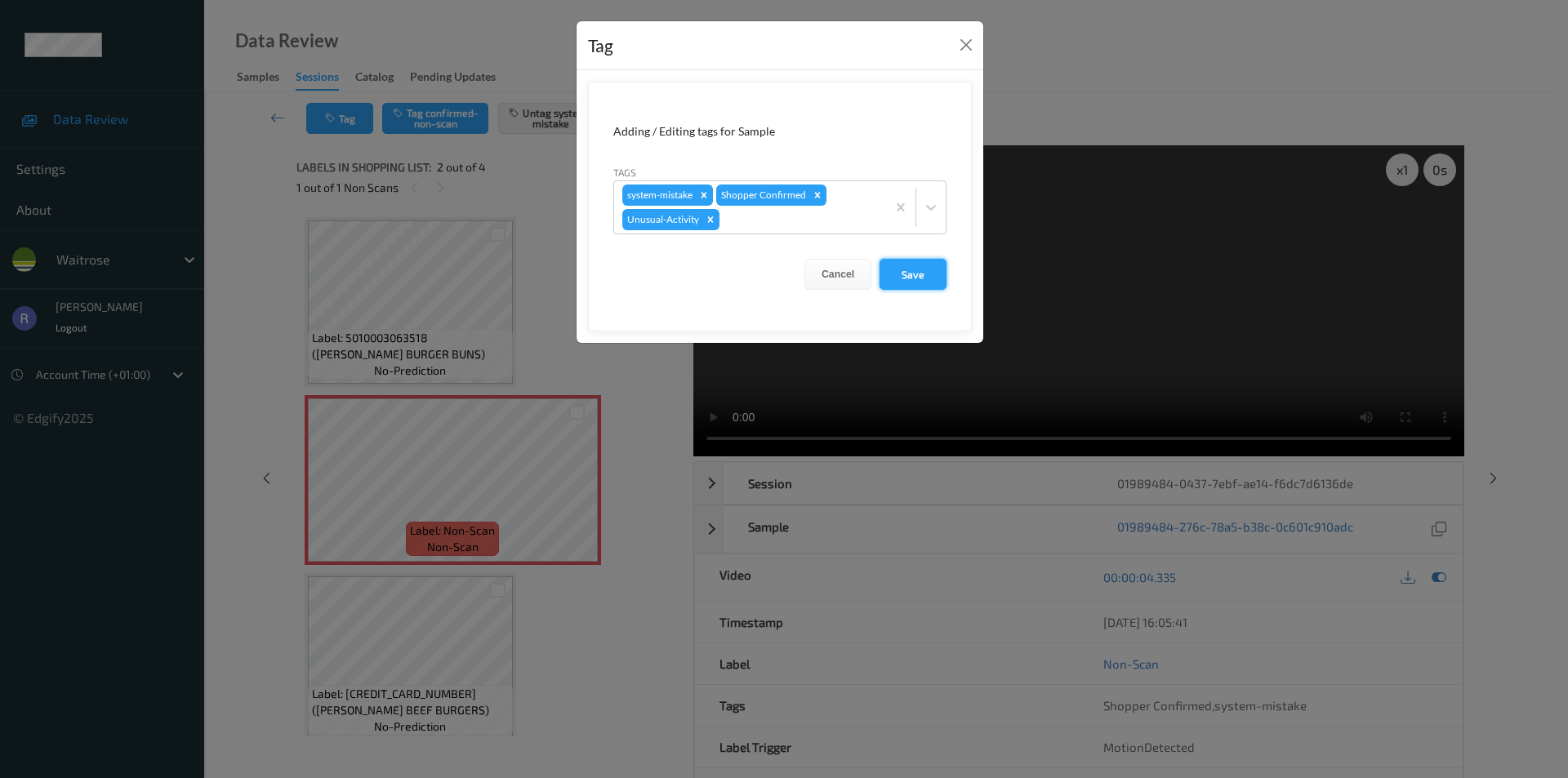
click at [913, 276] on button "Save" at bounding box center [913, 274] width 67 height 31
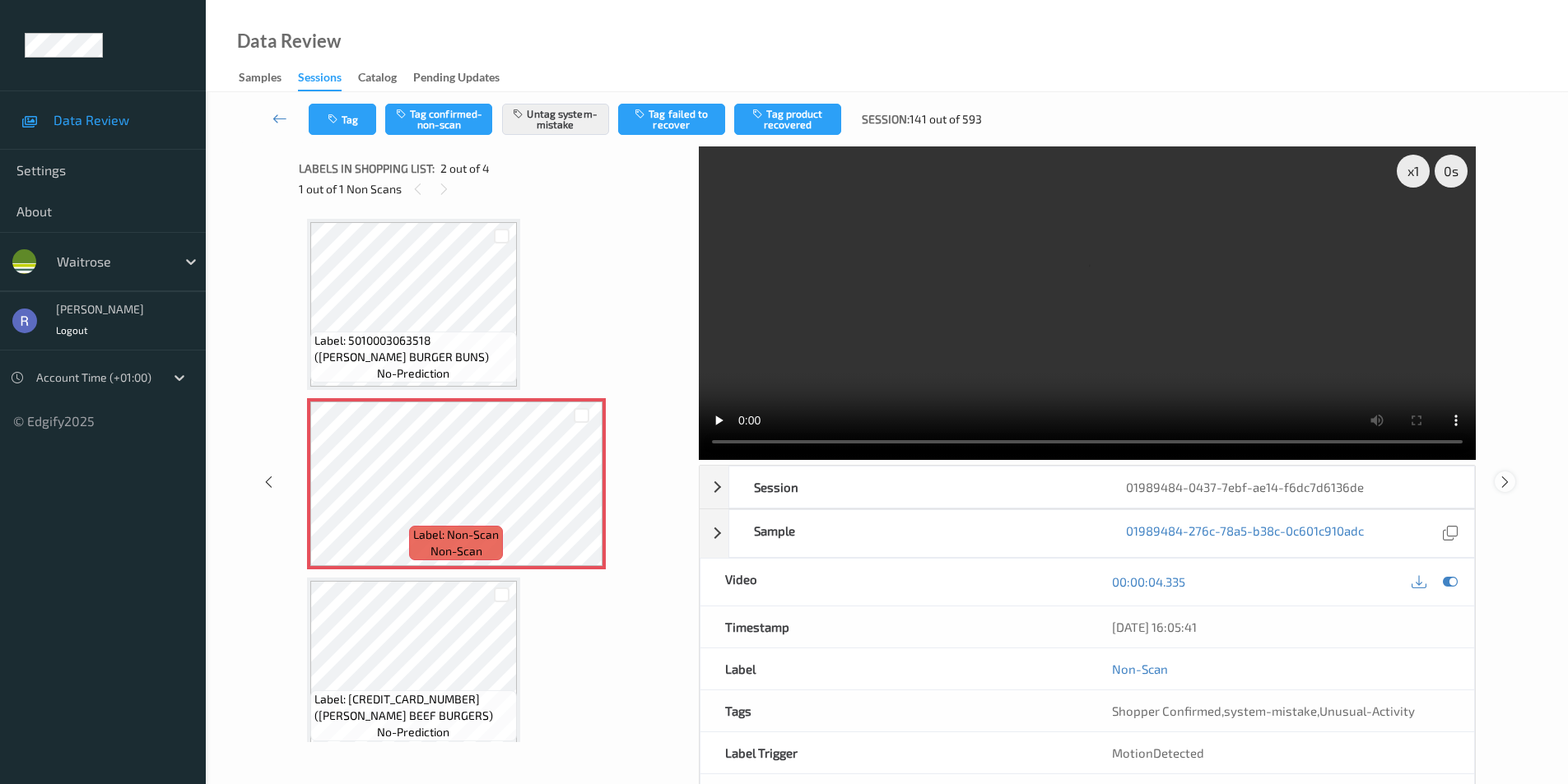
click at [1507, 483] on icon at bounding box center [1505, 481] width 14 height 15
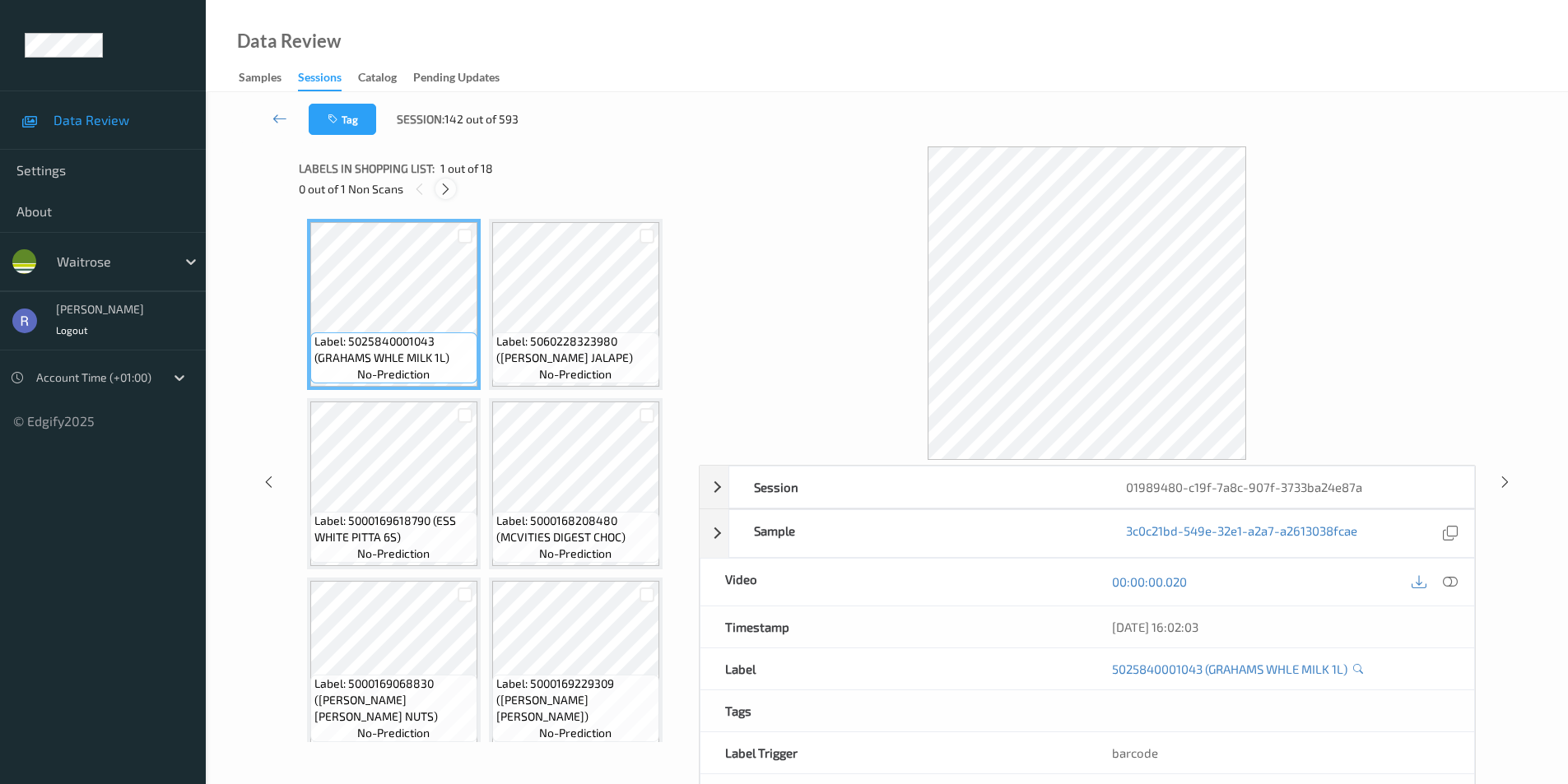
click at [445, 187] on icon at bounding box center [446, 189] width 14 height 15
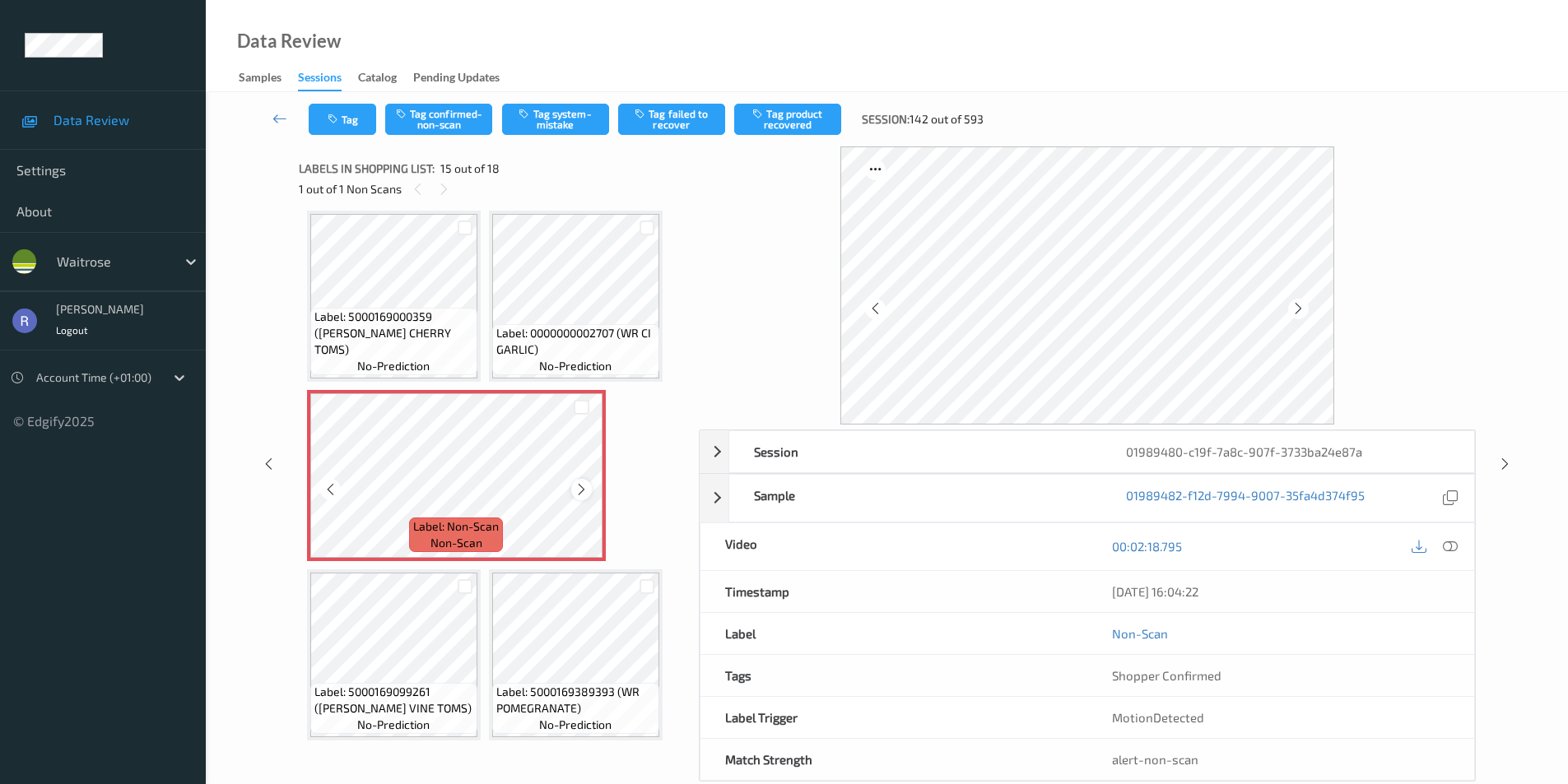
click at [577, 485] on icon at bounding box center [582, 490] width 14 height 15
click at [583, 488] on icon at bounding box center [582, 490] width 14 height 15
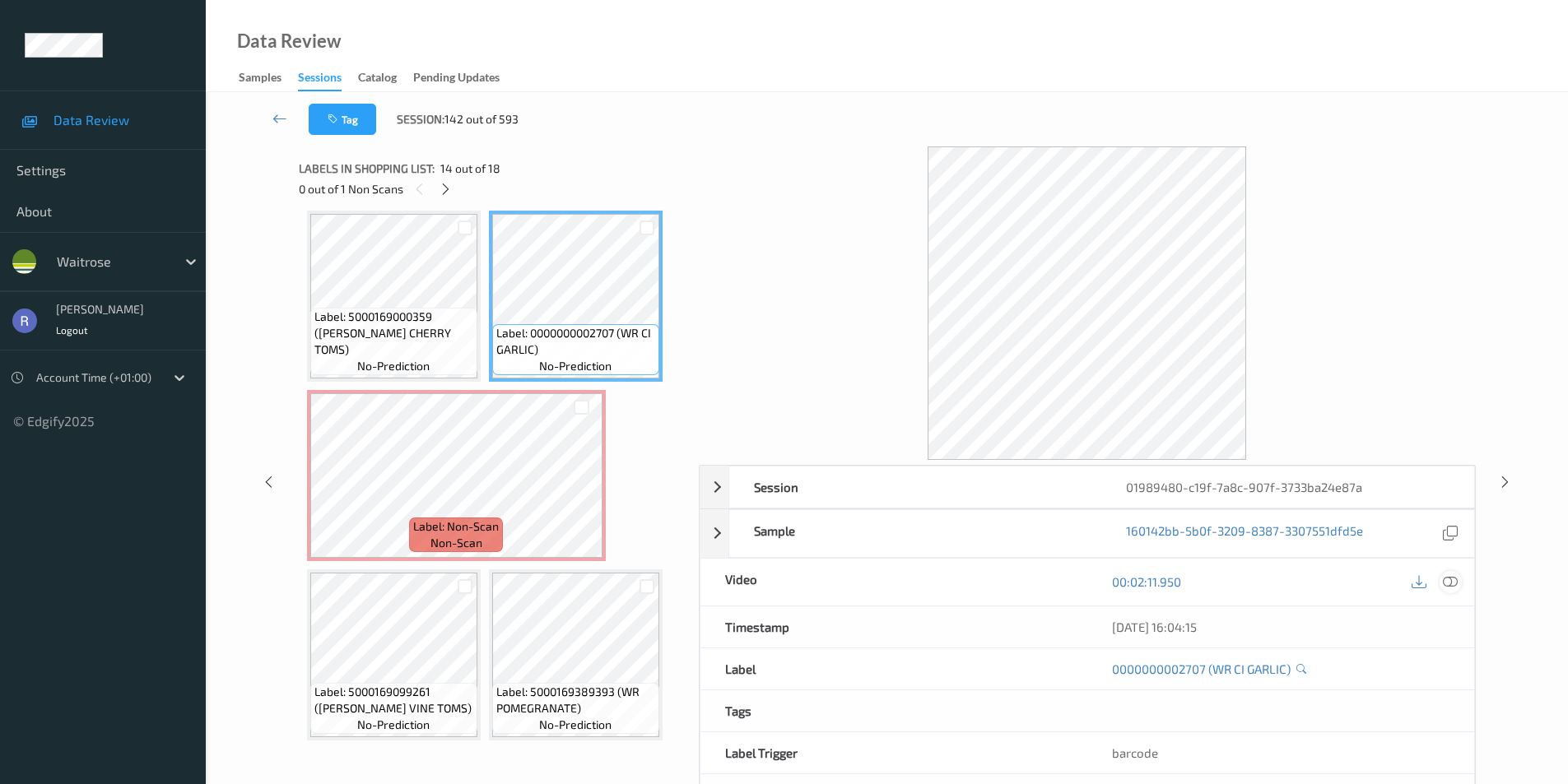
click at [1449, 584] on icon at bounding box center [1450, 582] width 15 height 15
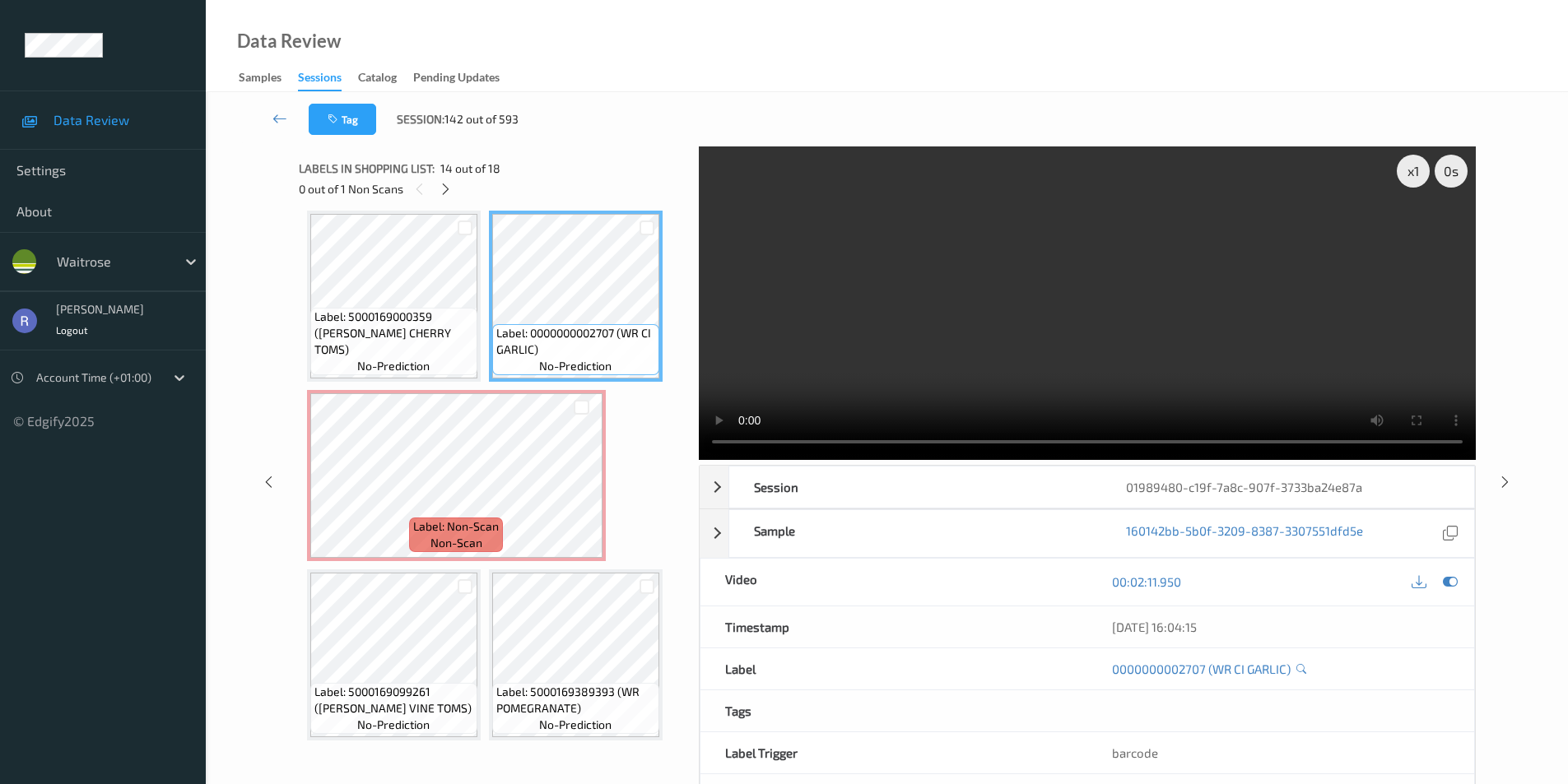
click at [1254, 321] on video at bounding box center [1087, 303] width 777 height 314
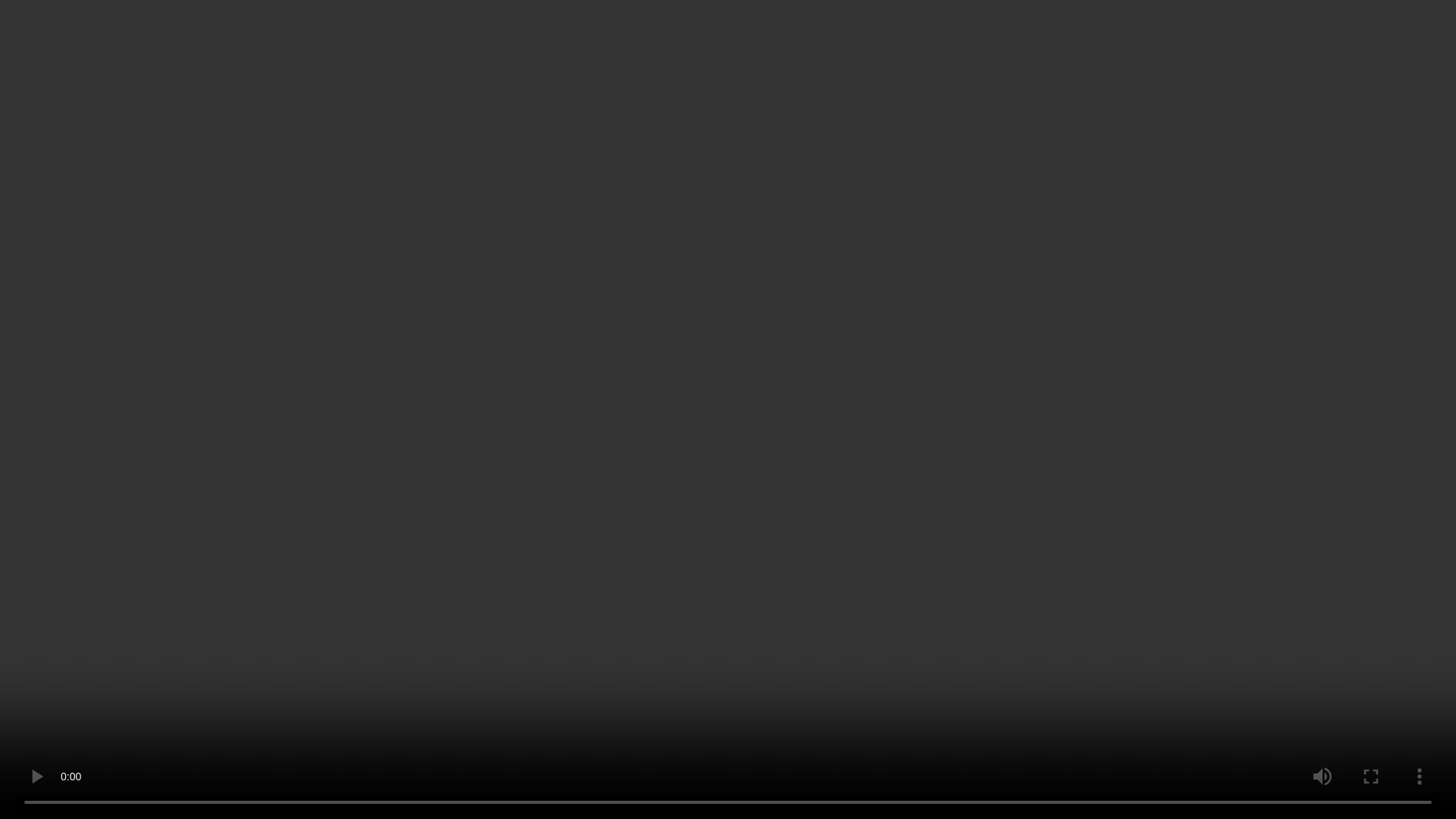
click at [924, 405] on video at bounding box center [728, 409] width 1456 height 819
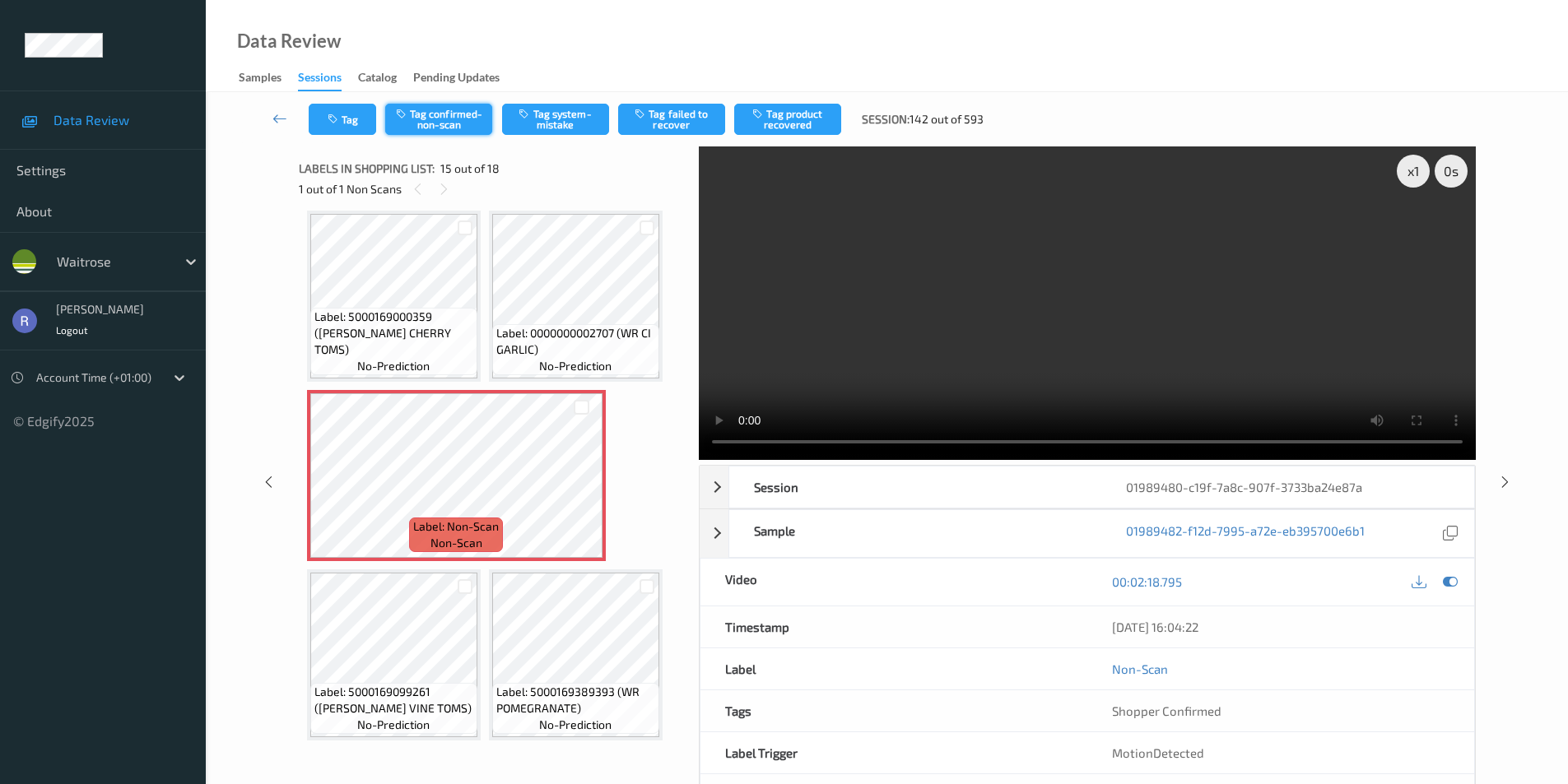
click at [466, 118] on button "Tag confirmed-non-scan" at bounding box center [439, 118] width 107 height 31
click at [767, 110] on icon "button" at bounding box center [760, 113] width 14 height 11
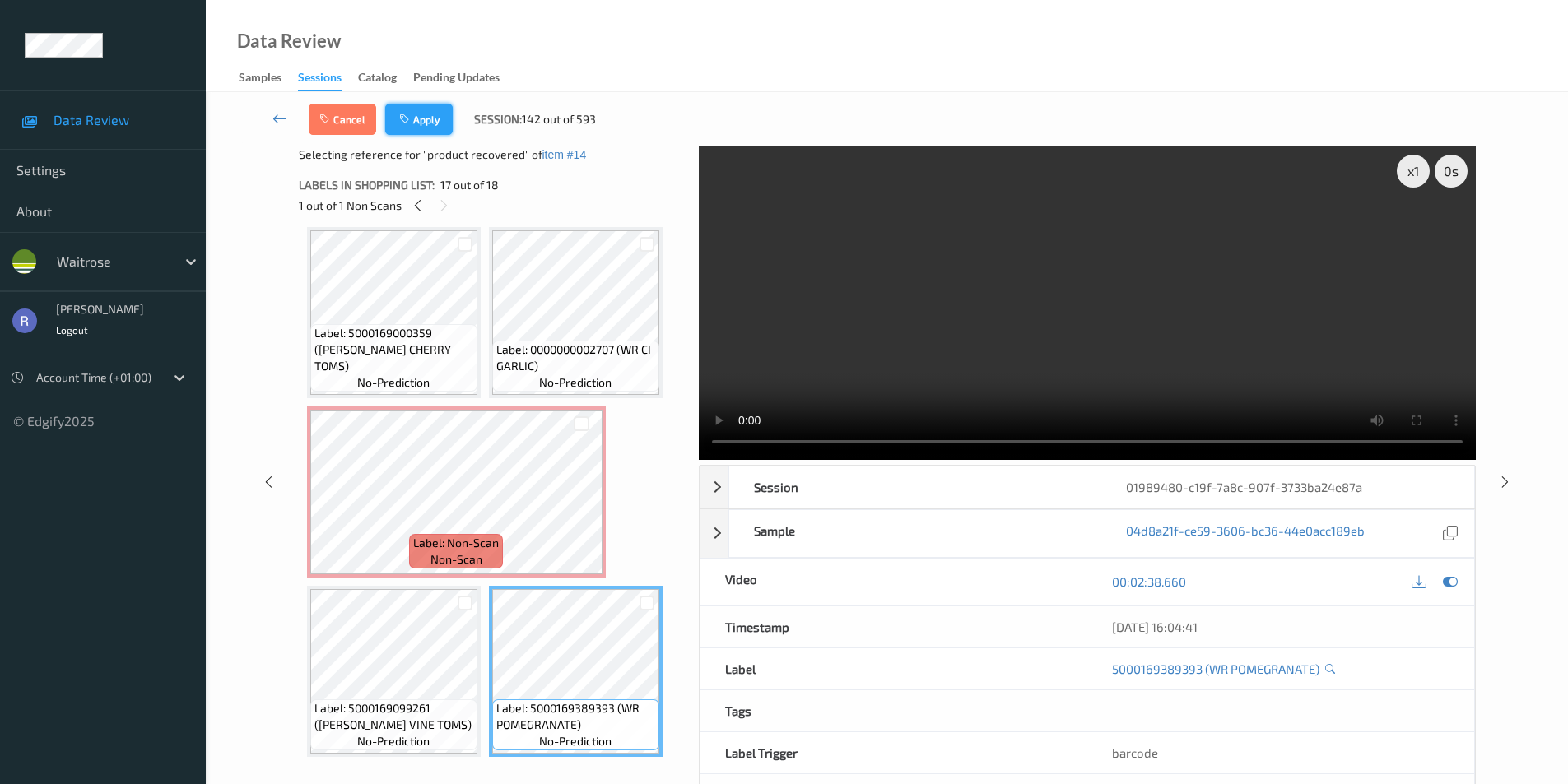
click at [430, 123] on button "Apply" at bounding box center [419, 118] width 67 height 31
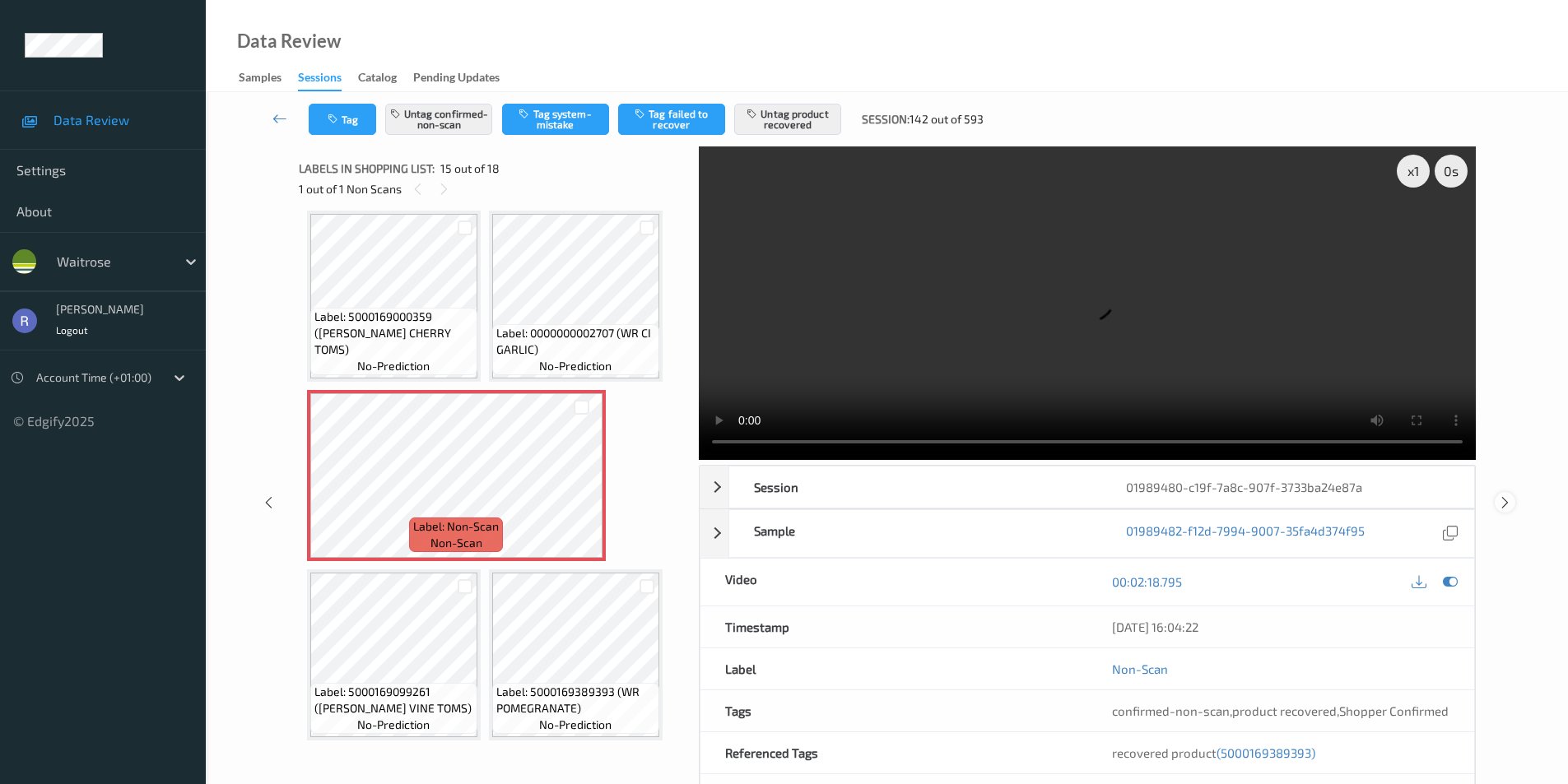
click at [1507, 501] on icon at bounding box center [1505, 502] width 14 height 15
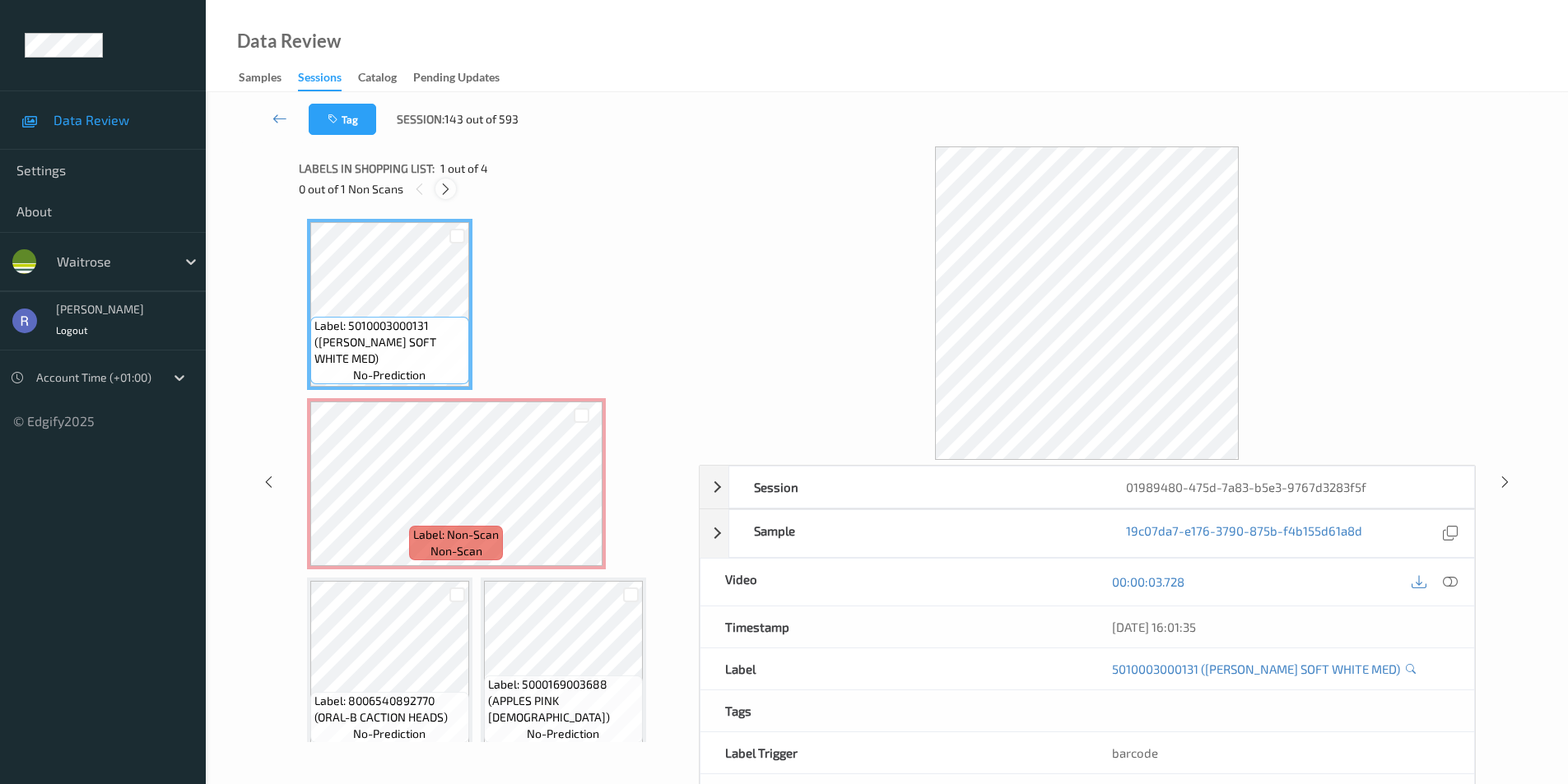
click at [447, 188] on icon at bounding box center [446, 189] width 14 height 15
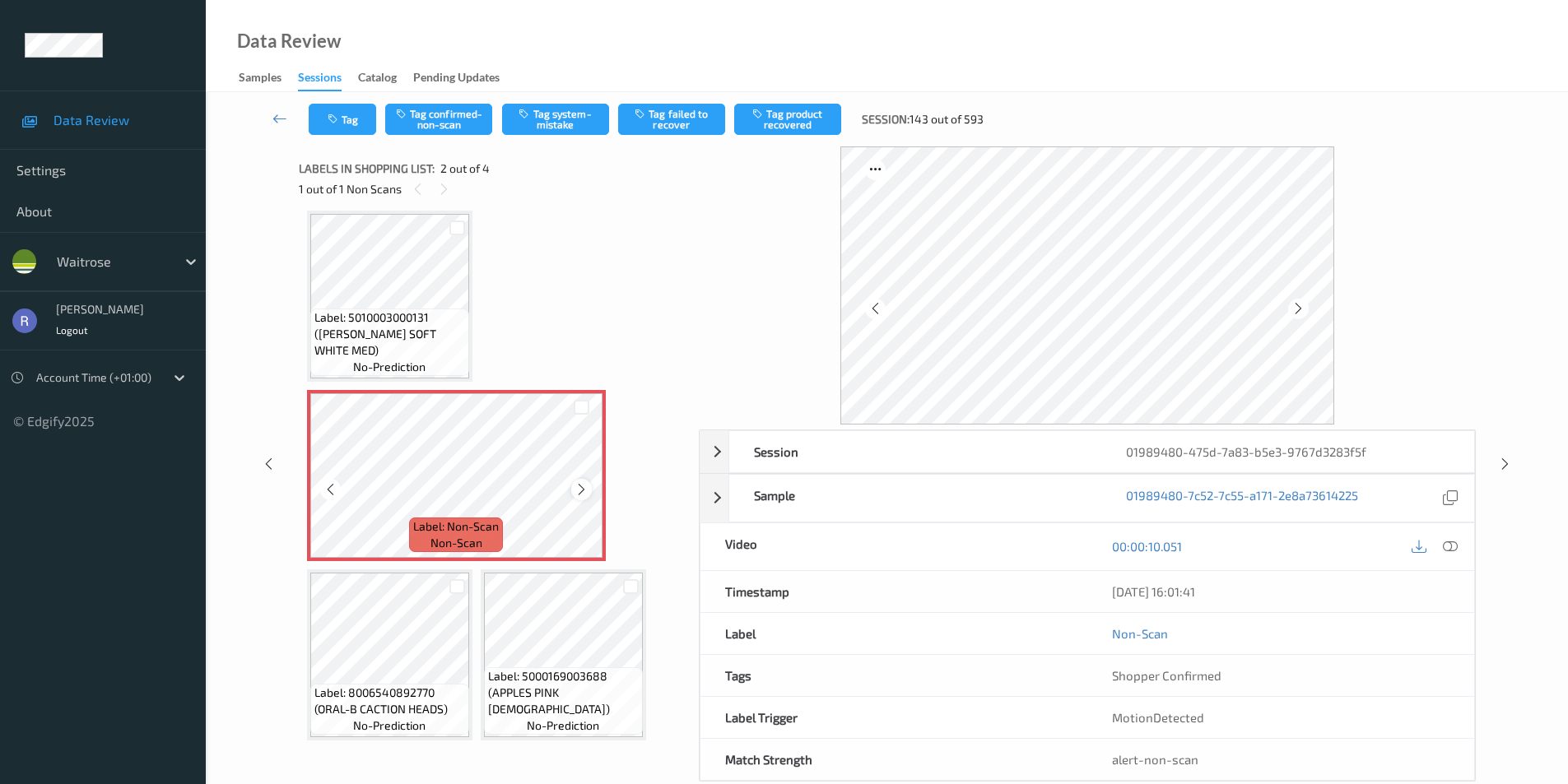
click at [583, 491] on icon at bounding box center [582, 490] width 14 height 15
click at [554, 125] on button "Tag system-mistake" at bounding box center [555, 118] width 107 height 31
click at [1452, 547] on icon at bounding box center [1450, 546] width 15 height 15
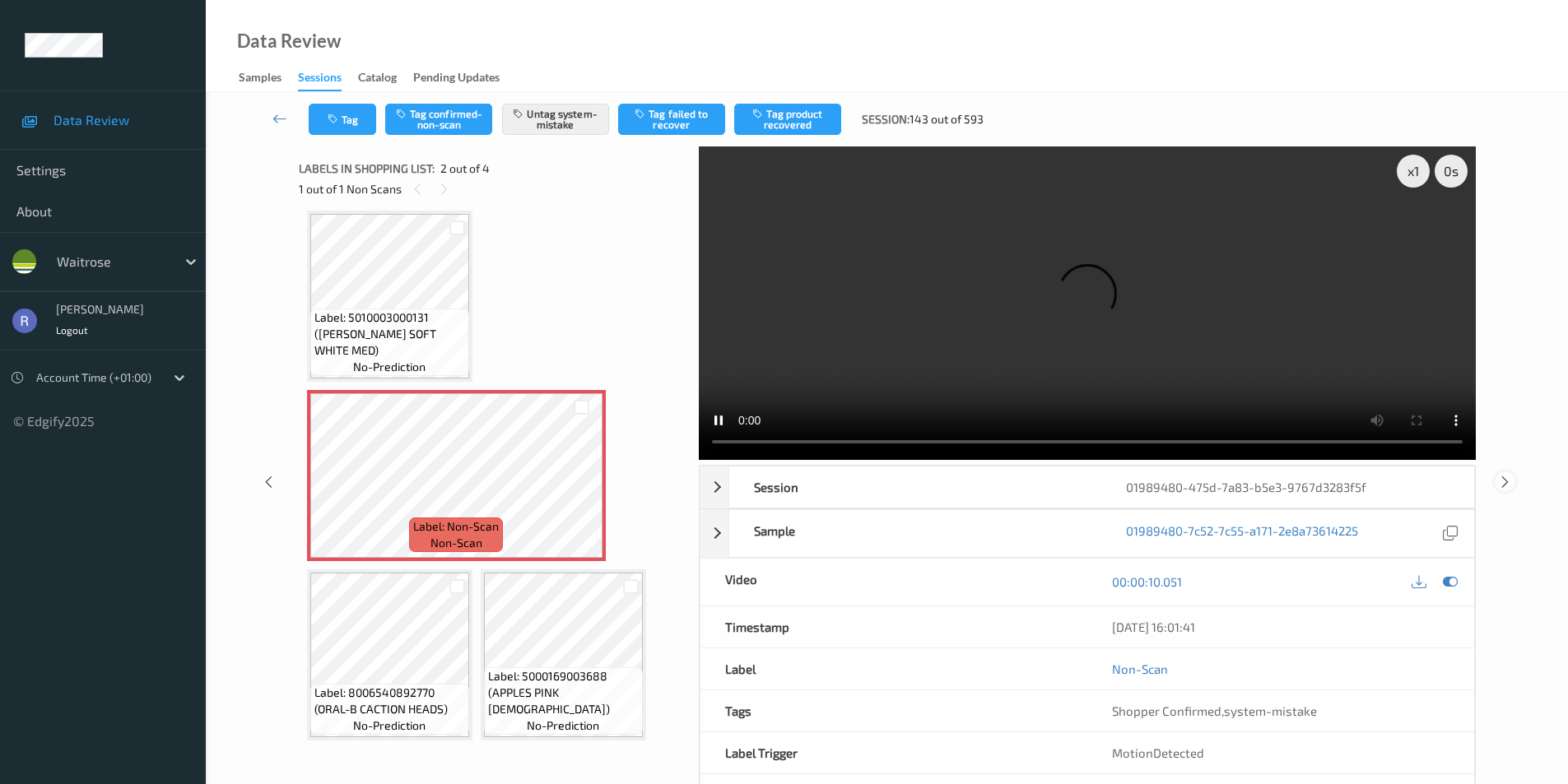
click at [1505, 478] on icon at bounding box center [1505, 481] width 14 height 15
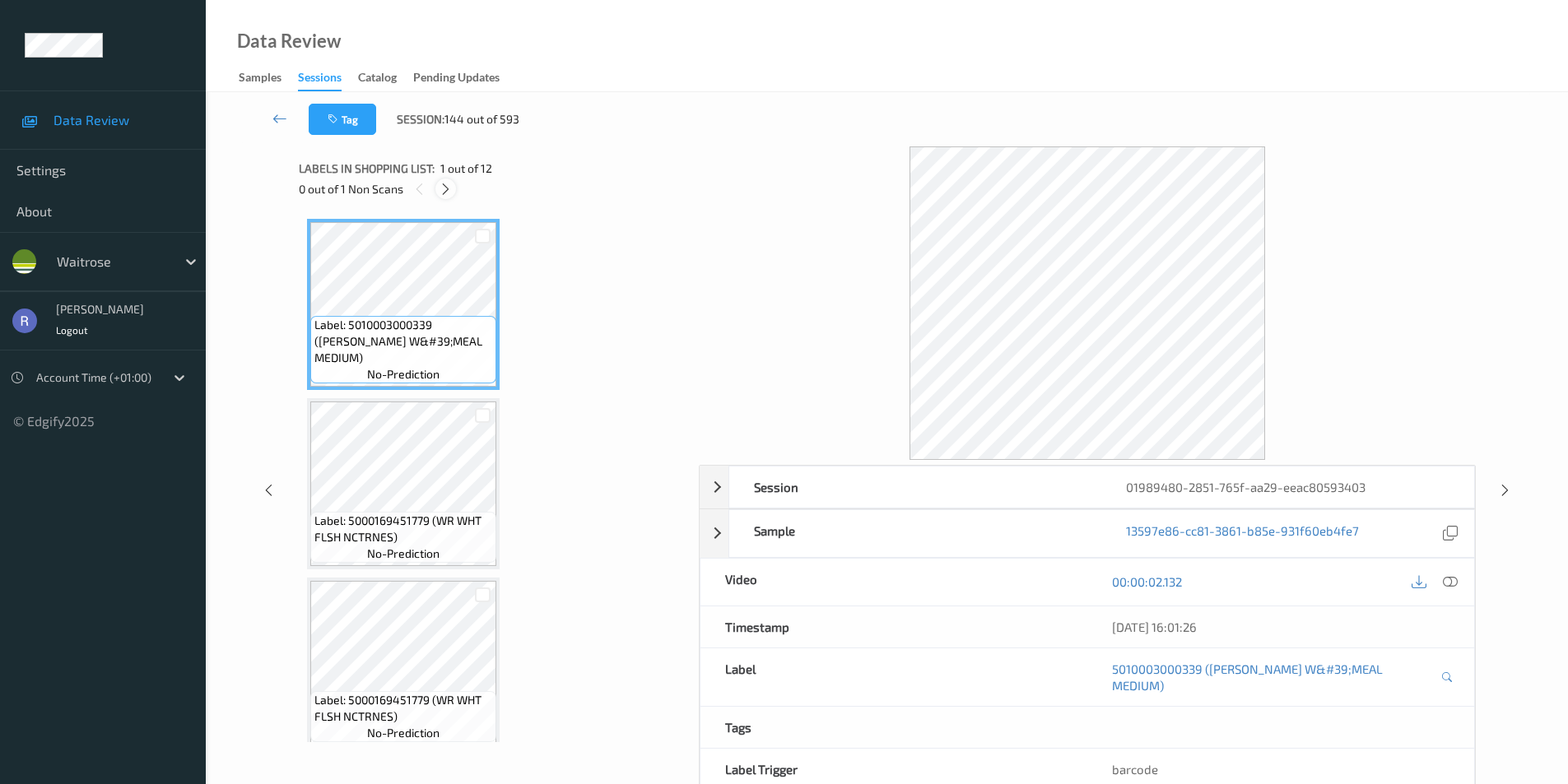
click at [445, 184] on icon at bounding box center [446, 189] width 14 height 15
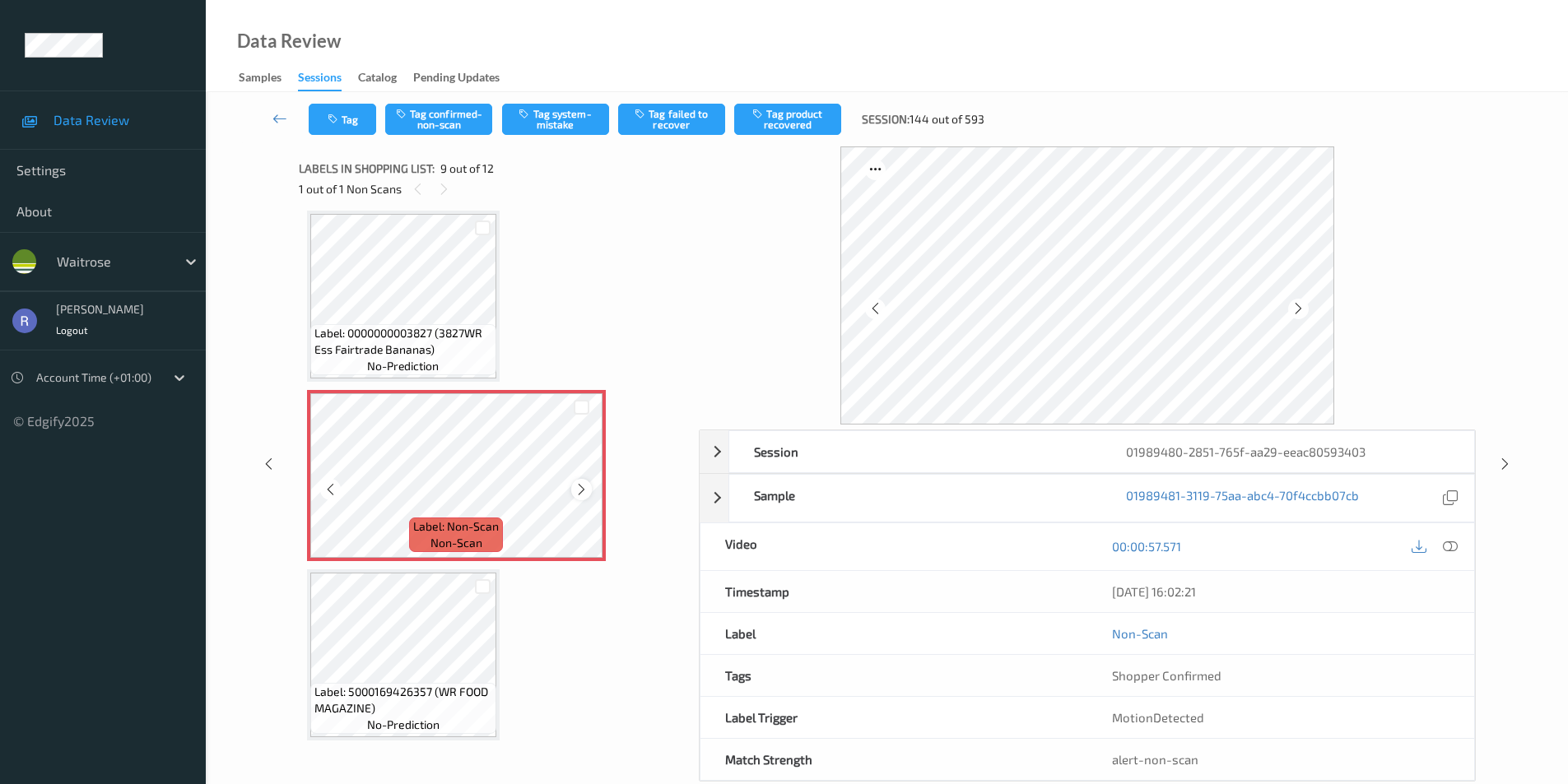
click at [582, 491] on icon at bounding box center [582, 490] width 14 height 15
click at [556, 122] on button "Tag system-mistake" at bounding box center [555, 118] width 107 height 31
click at [1507, 467] on icon at bounding box center [1505, 464] width 14 height 15
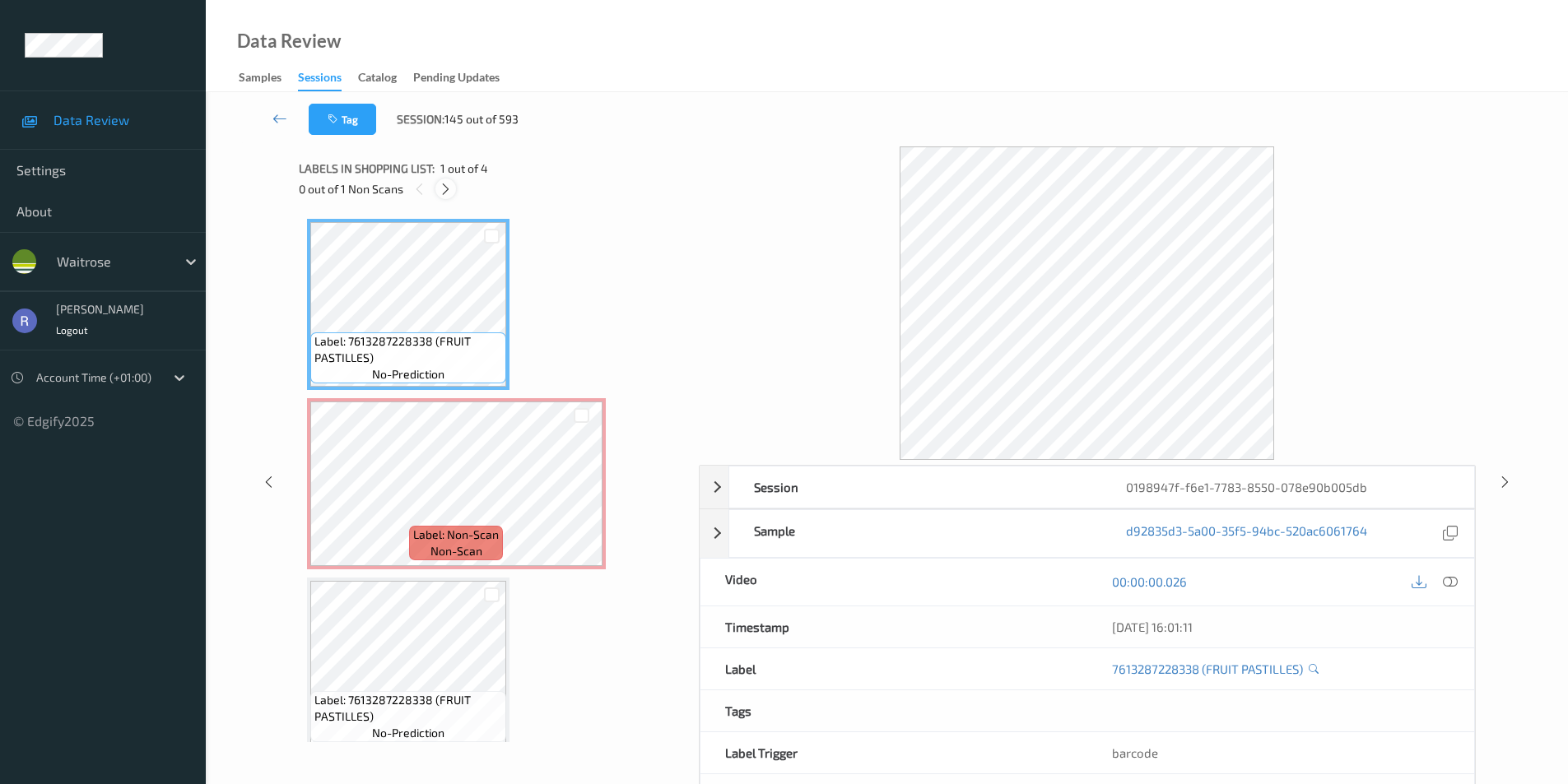
click at [446, 188] on icon at bounding box center [446, 189] width 14 height 15
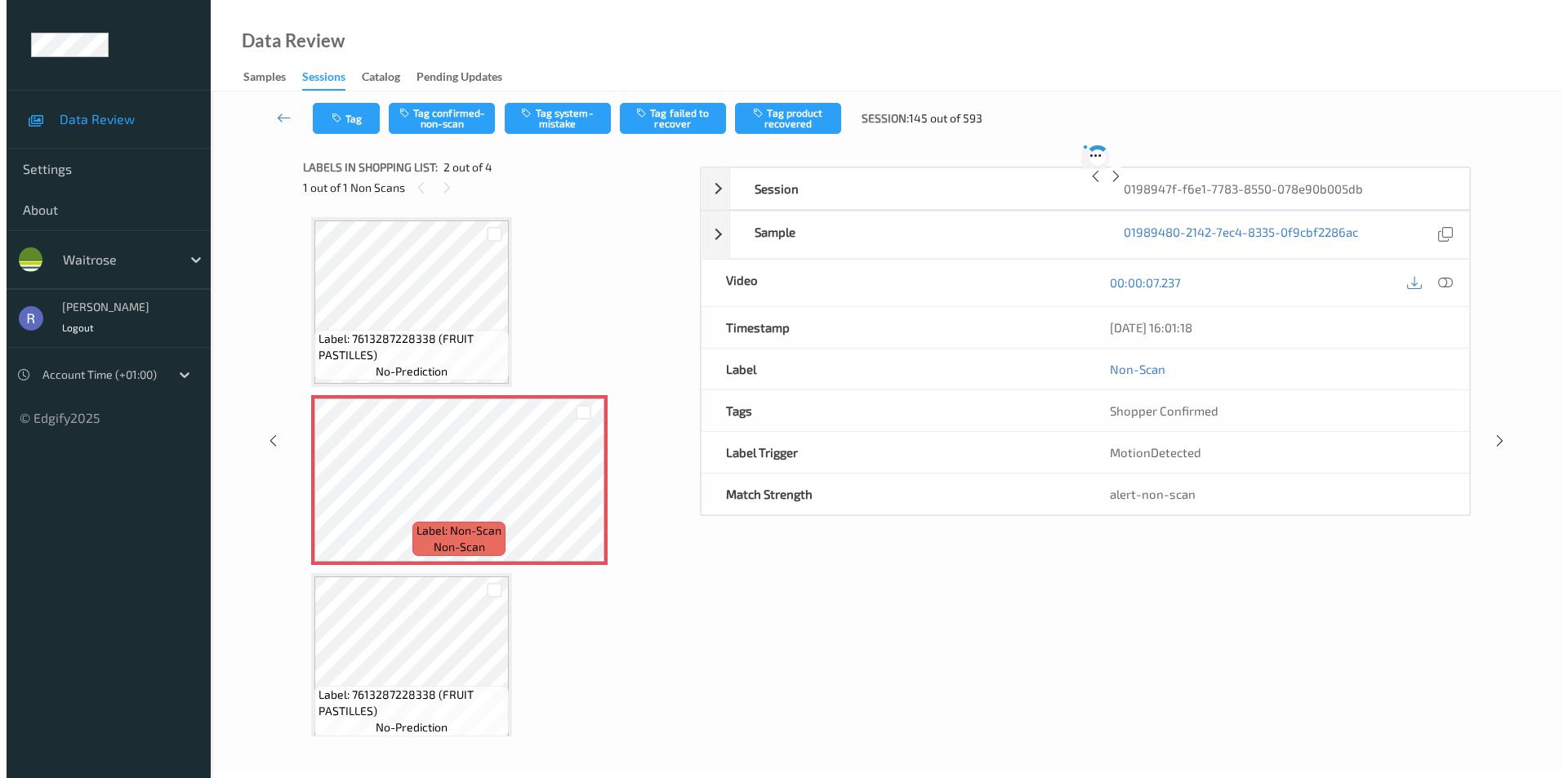
scroll to position [8, 0]
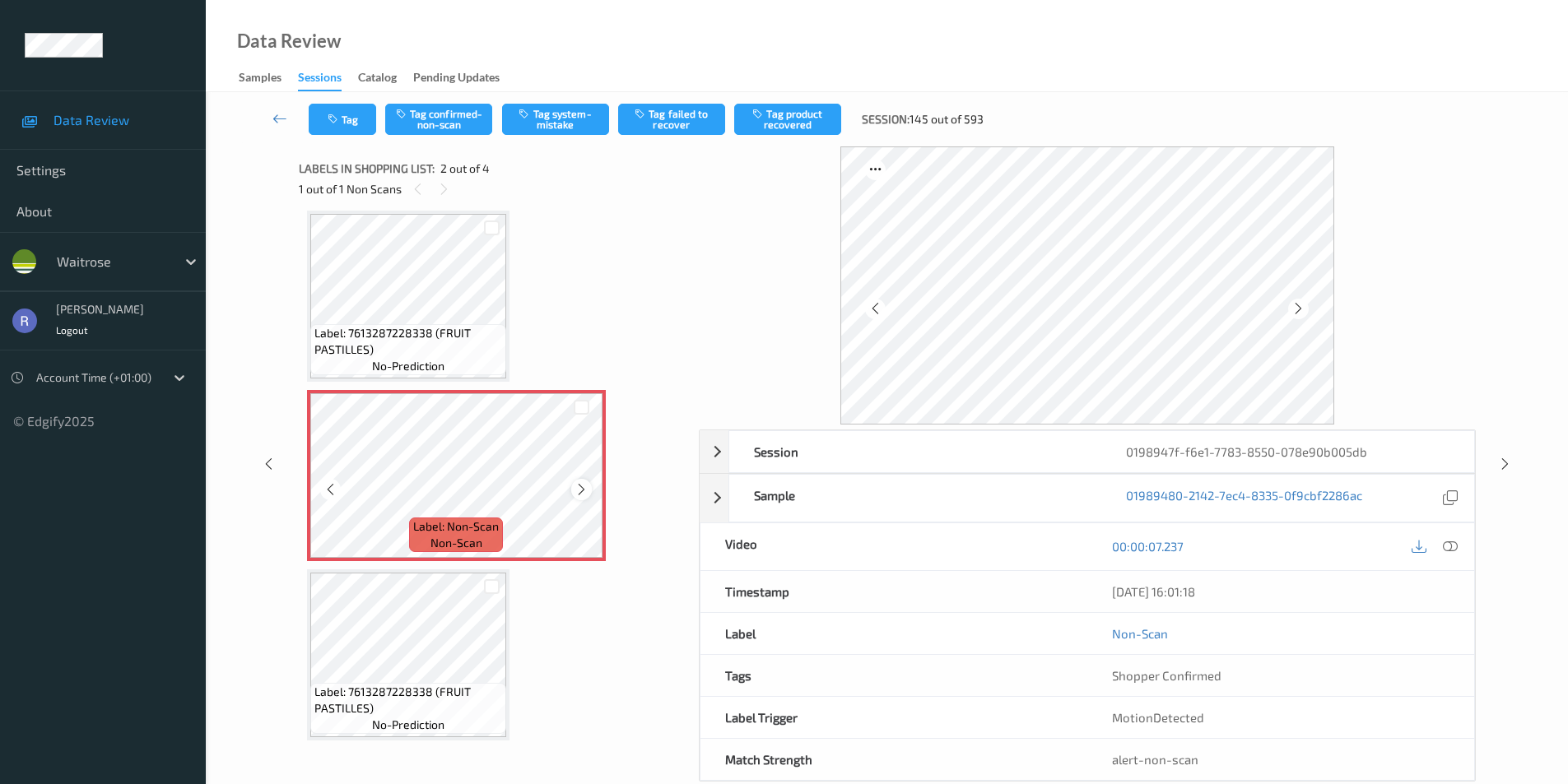
click at [588, 486] on icon at bounding box center [582, 490] width 14 height 15
click at [560, 120] on button "Tag system-mistake" at bounding box center [555, 118] width 107 height 31
click at [349, 129] on button "Tag" at bounding box center [342, 118] width 67 height 31
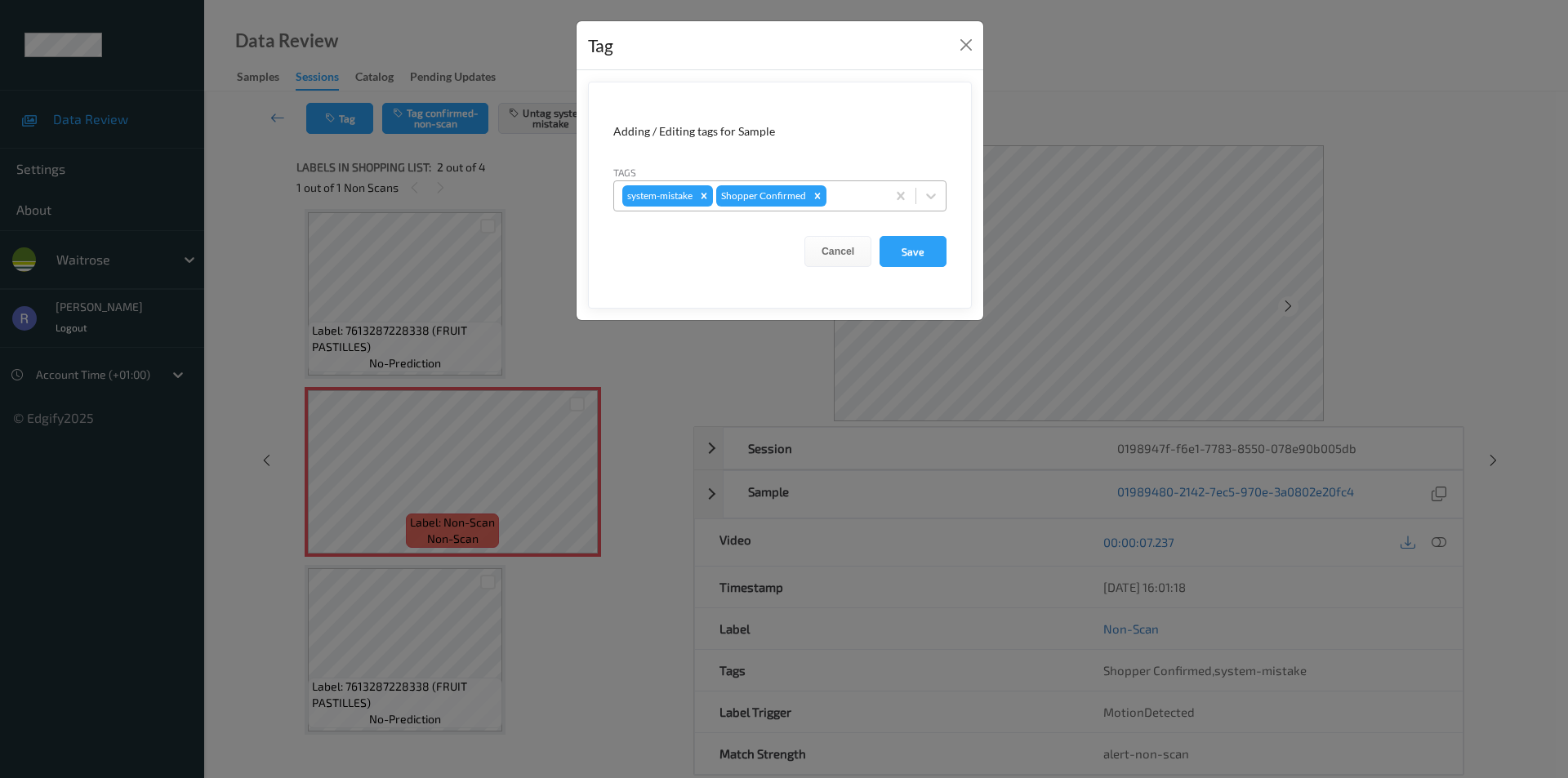
click at [846, 195] on div at bounding box center [854, 196] width 48 height 19
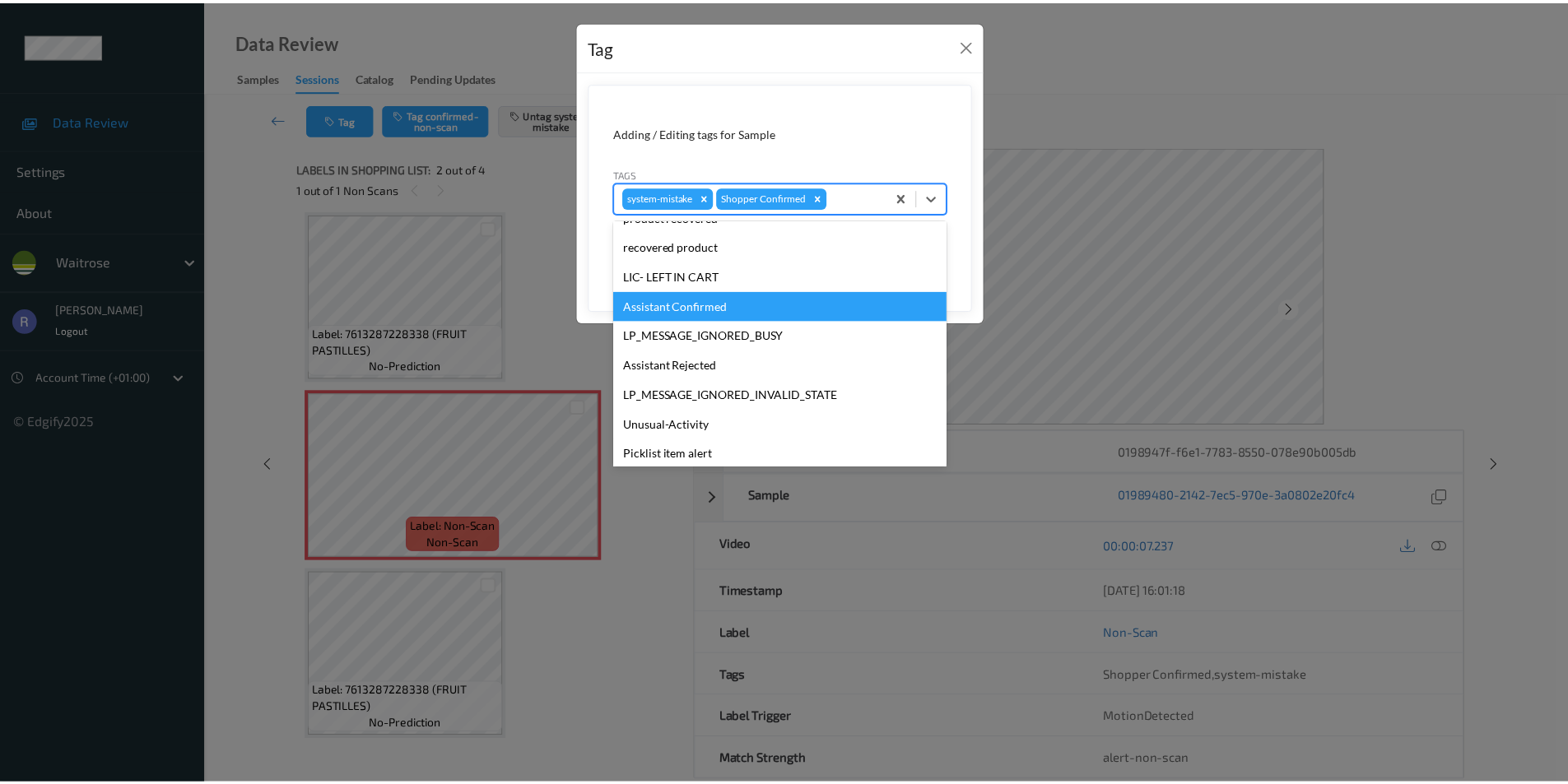
scroll to position [323, 0]
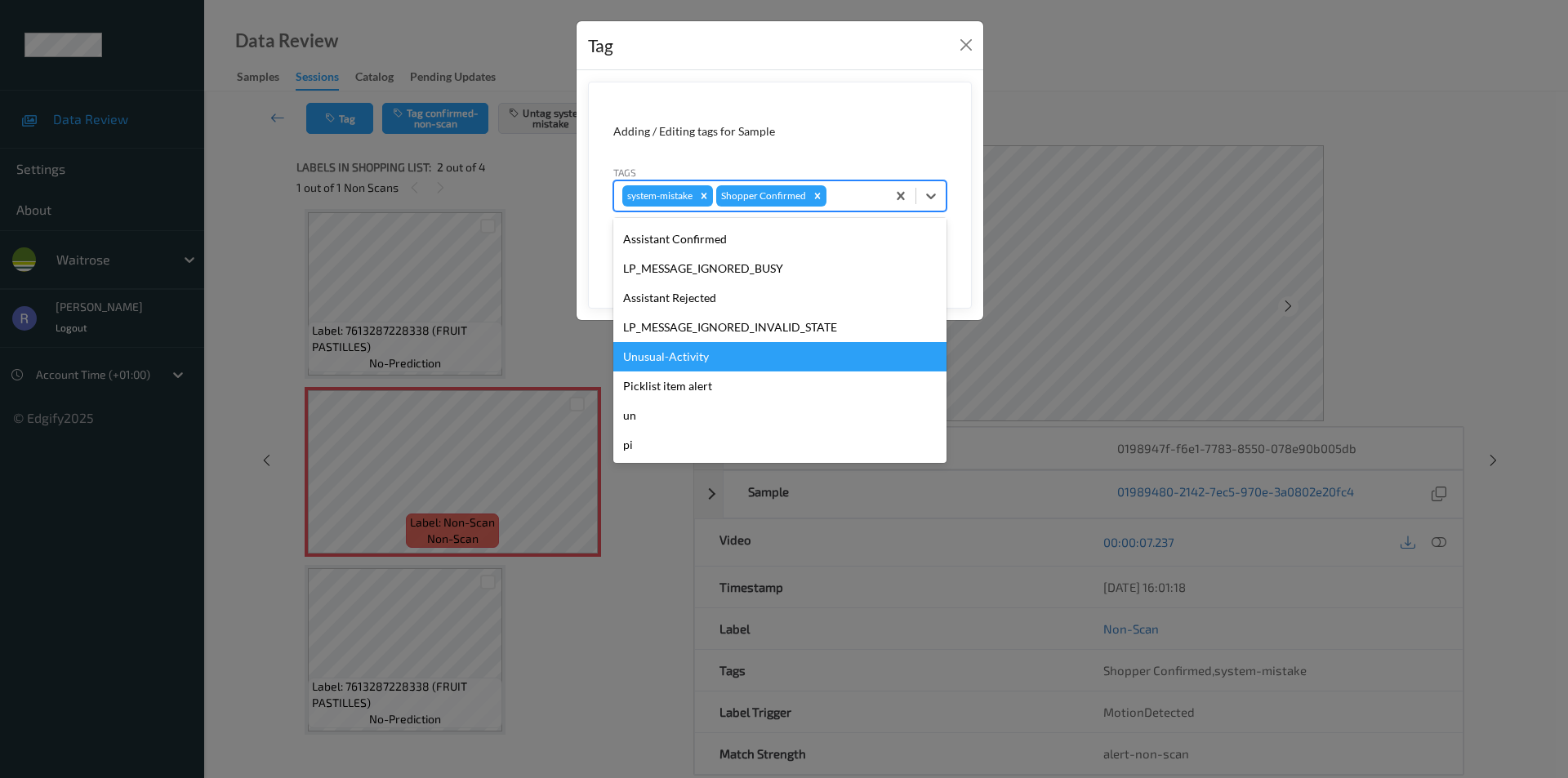
click at [656, 360] on div "Unusual-Activity" at bounding box center [780, 357] width 333 height 30
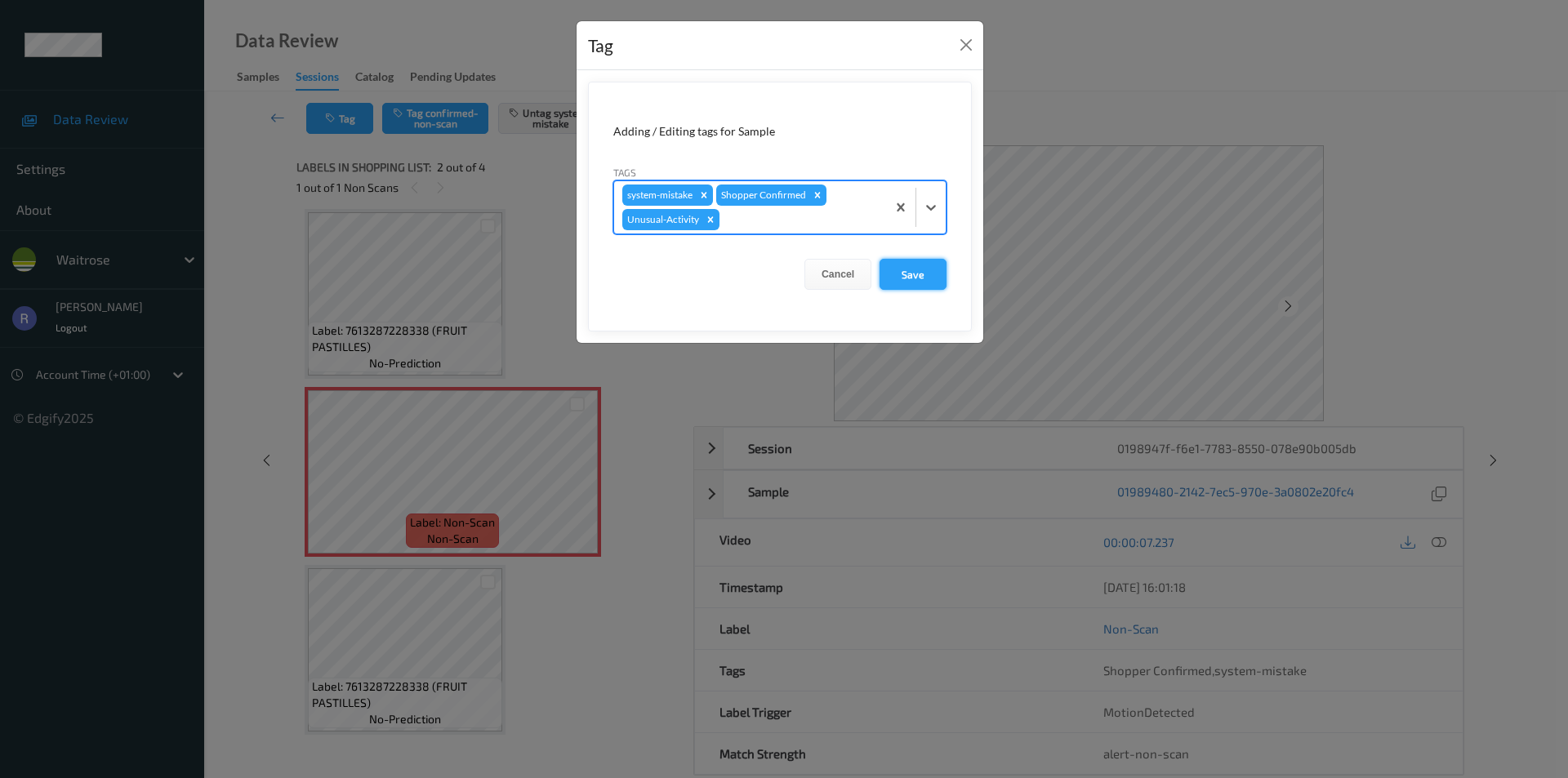
click at [905, 268] on button "Save" at bounding box center [913, 274] width 67 height 31
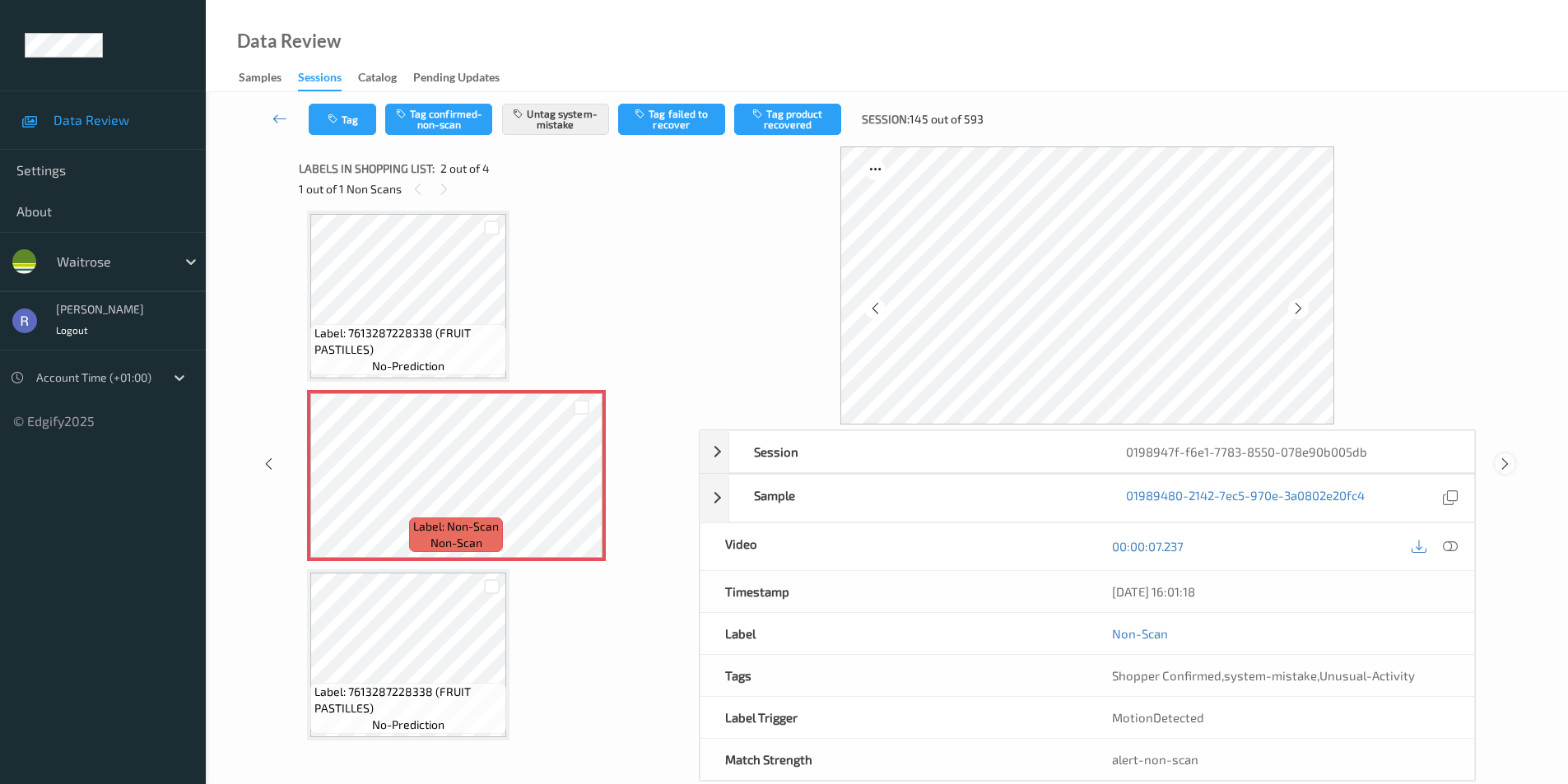
click at [1510, 462] on icon at bounding box center [1505, 464] width 14 height 15
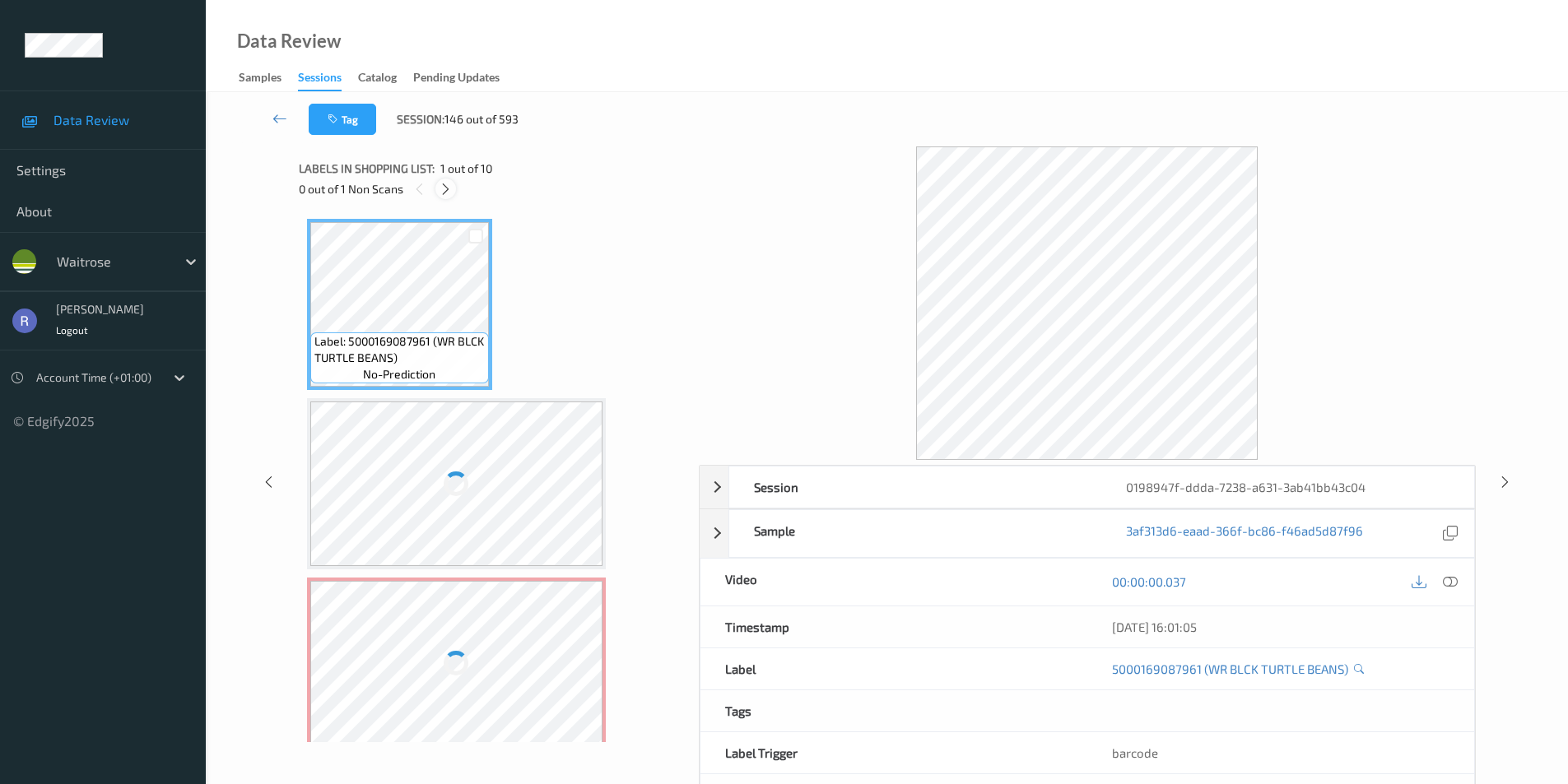
click at [443, 189] on icon at bounding box center [446, 189] width 14 height 15
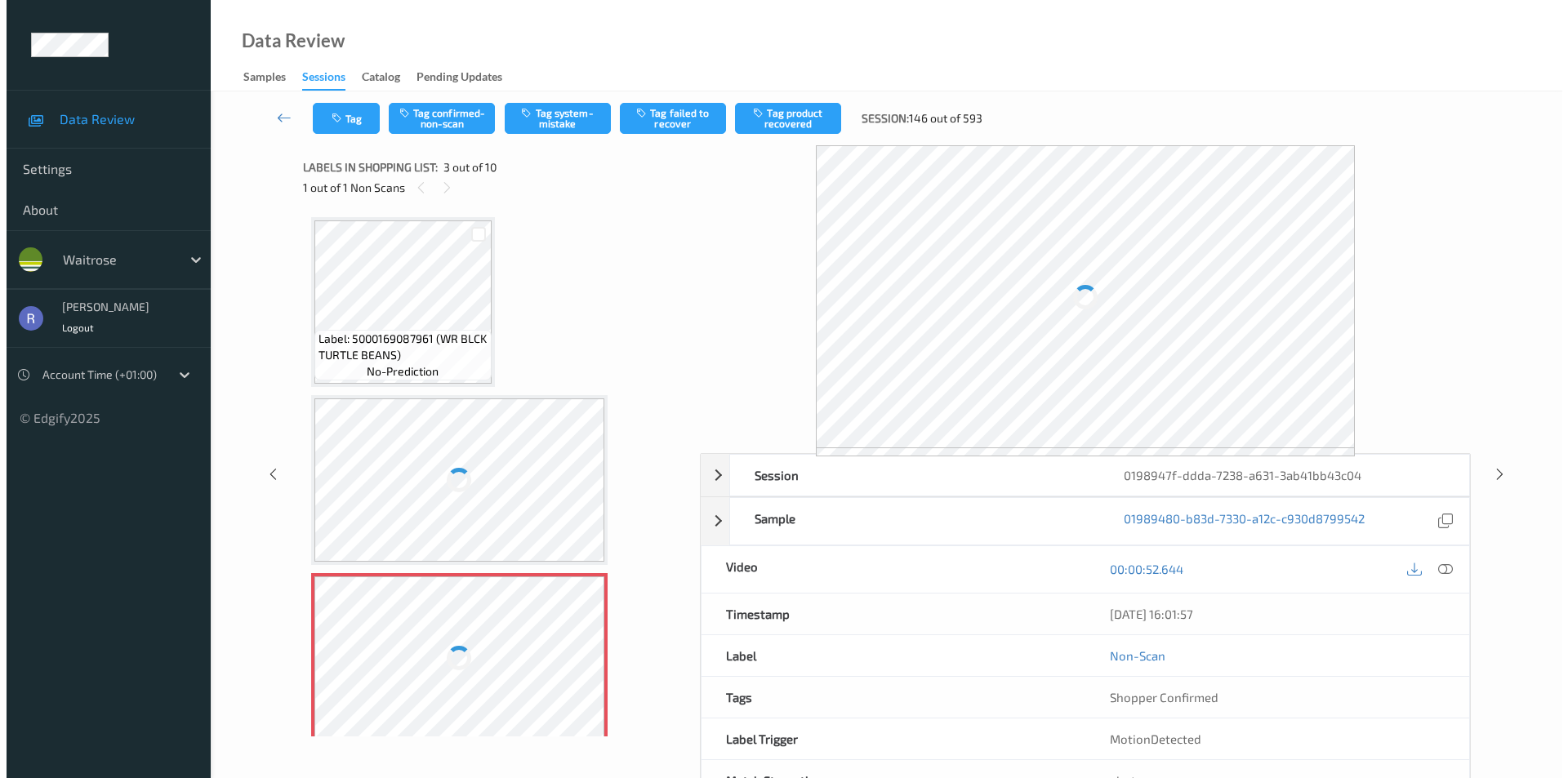
scroll to position [186, 0]
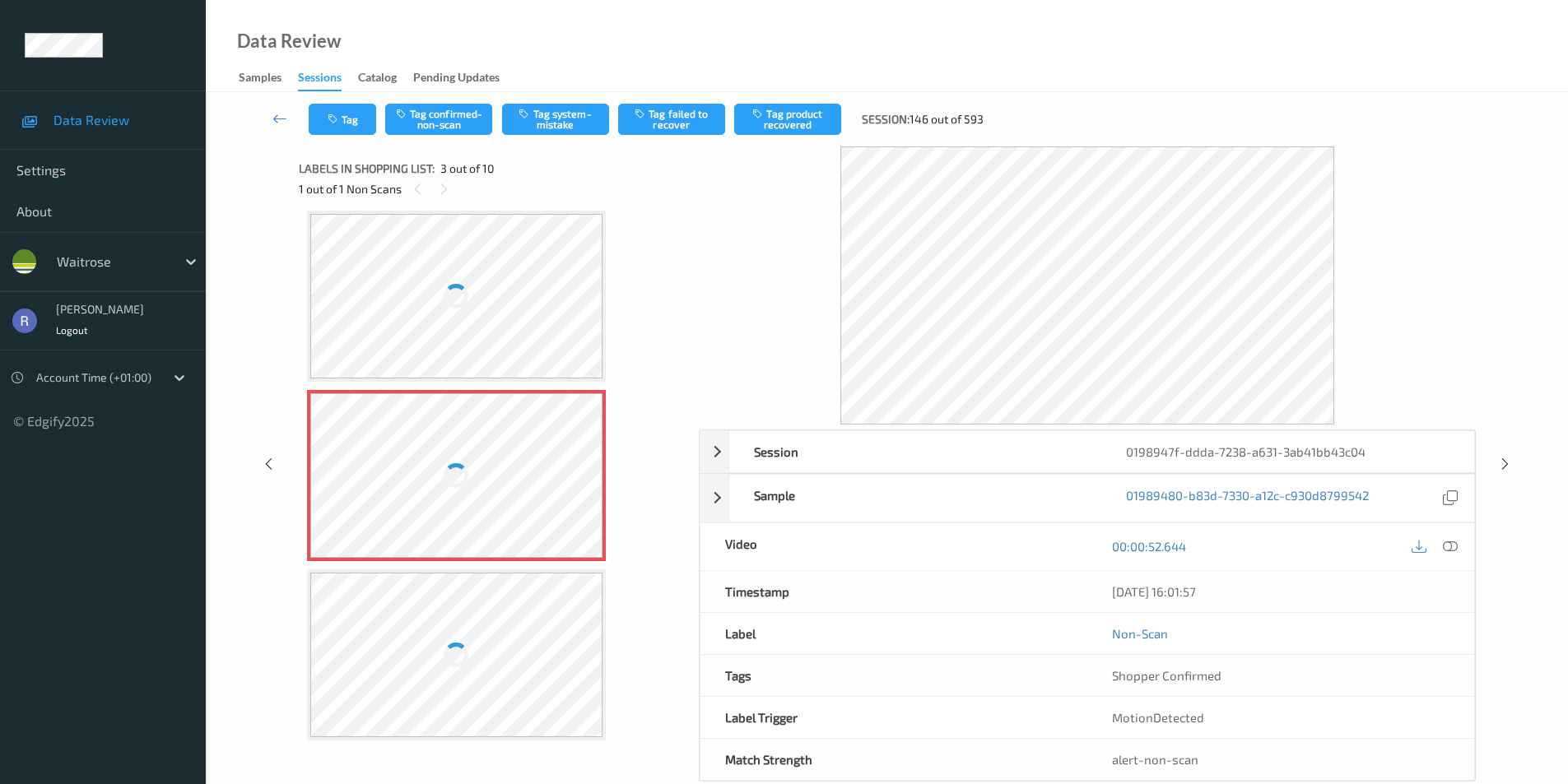
click at [465, 468] on div at bounding box center [456, 476] width 25 height 25
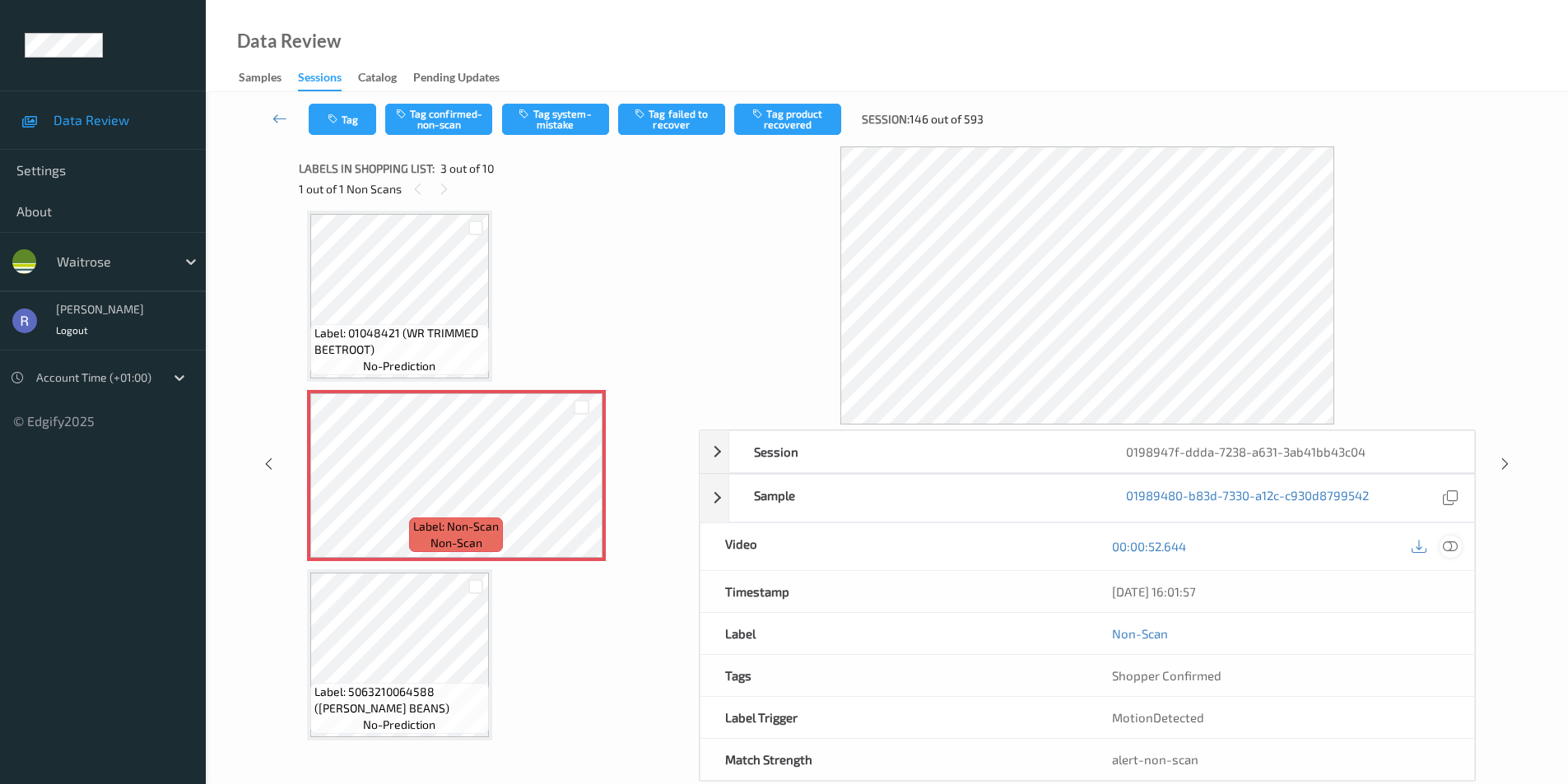
click at [1452, 546] on icon at bounding box center [1450, 546] width 15 height 15
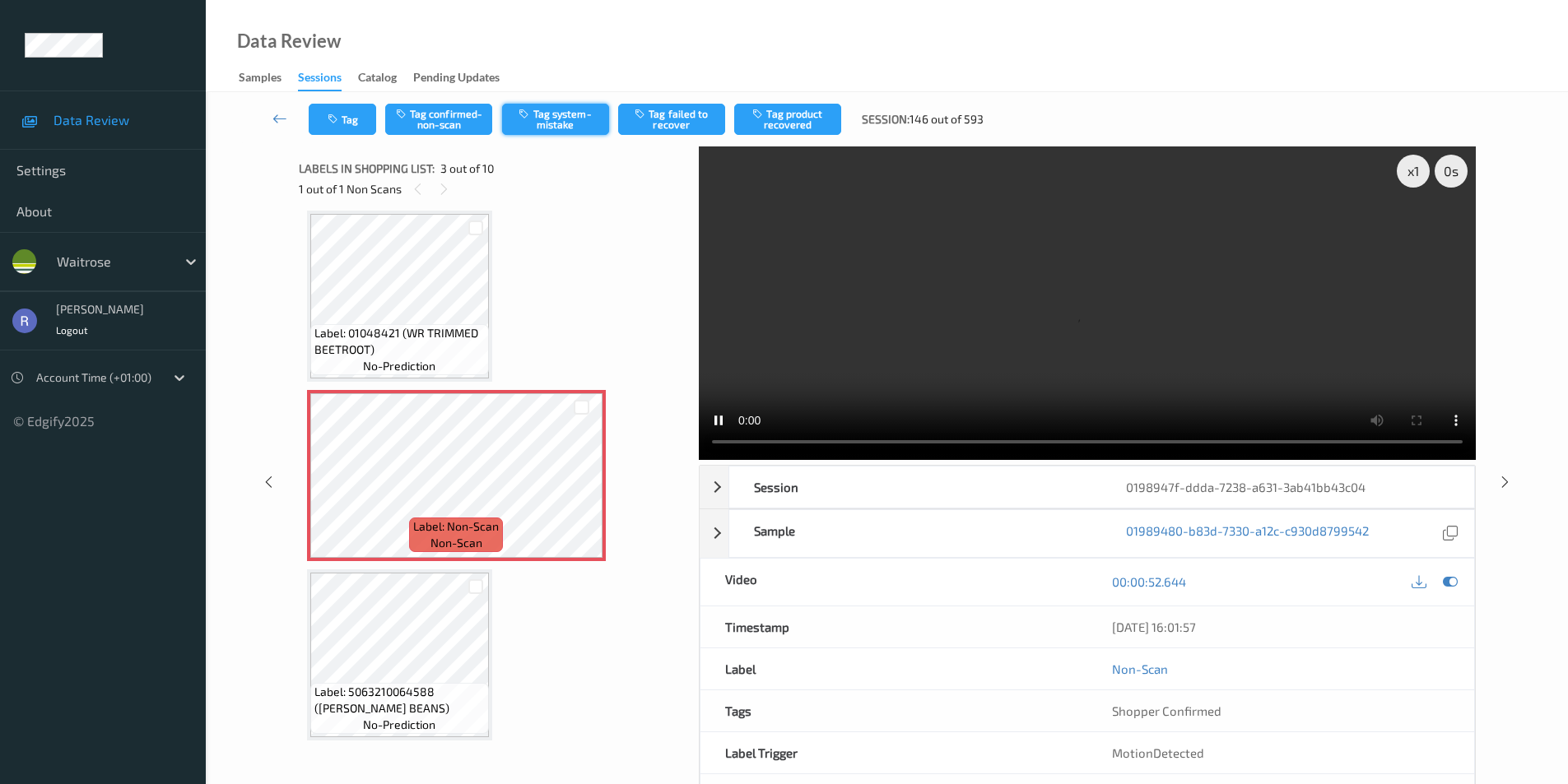
click at [568, 120] on button "Tag system-mistake" at bounding box center [555, 118] width 107 height 31
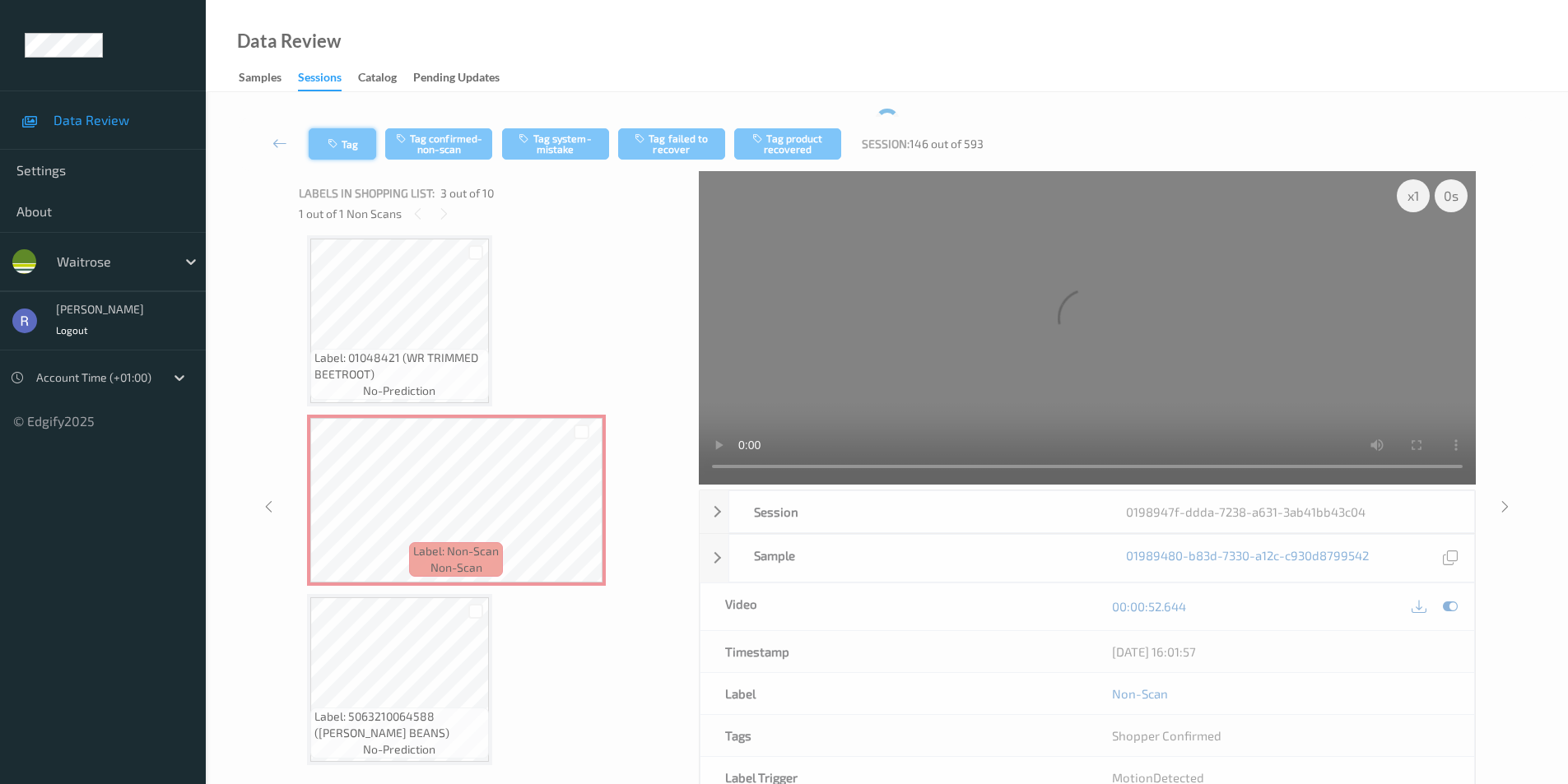
click at [332, 132] on button "Tag" at bounding box center [342, 143] width 67 height 31
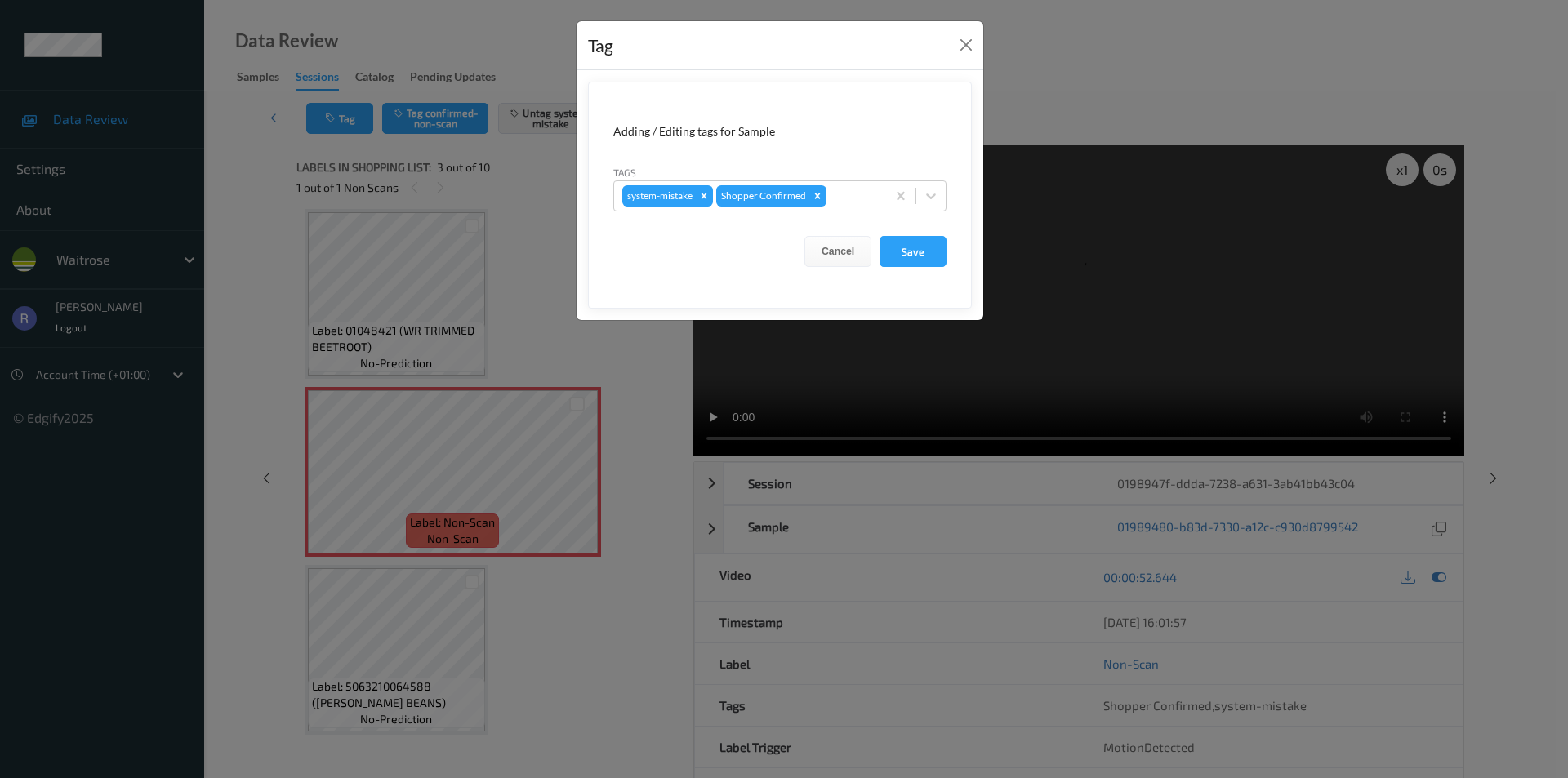
click at [802, 175] on div "Tags system-mistake Shopper Confirmed" at bounding box center [780, 188] width 333 height 47
click at [852, 193] on div at bounding box center [854, 196] width 48 height 19
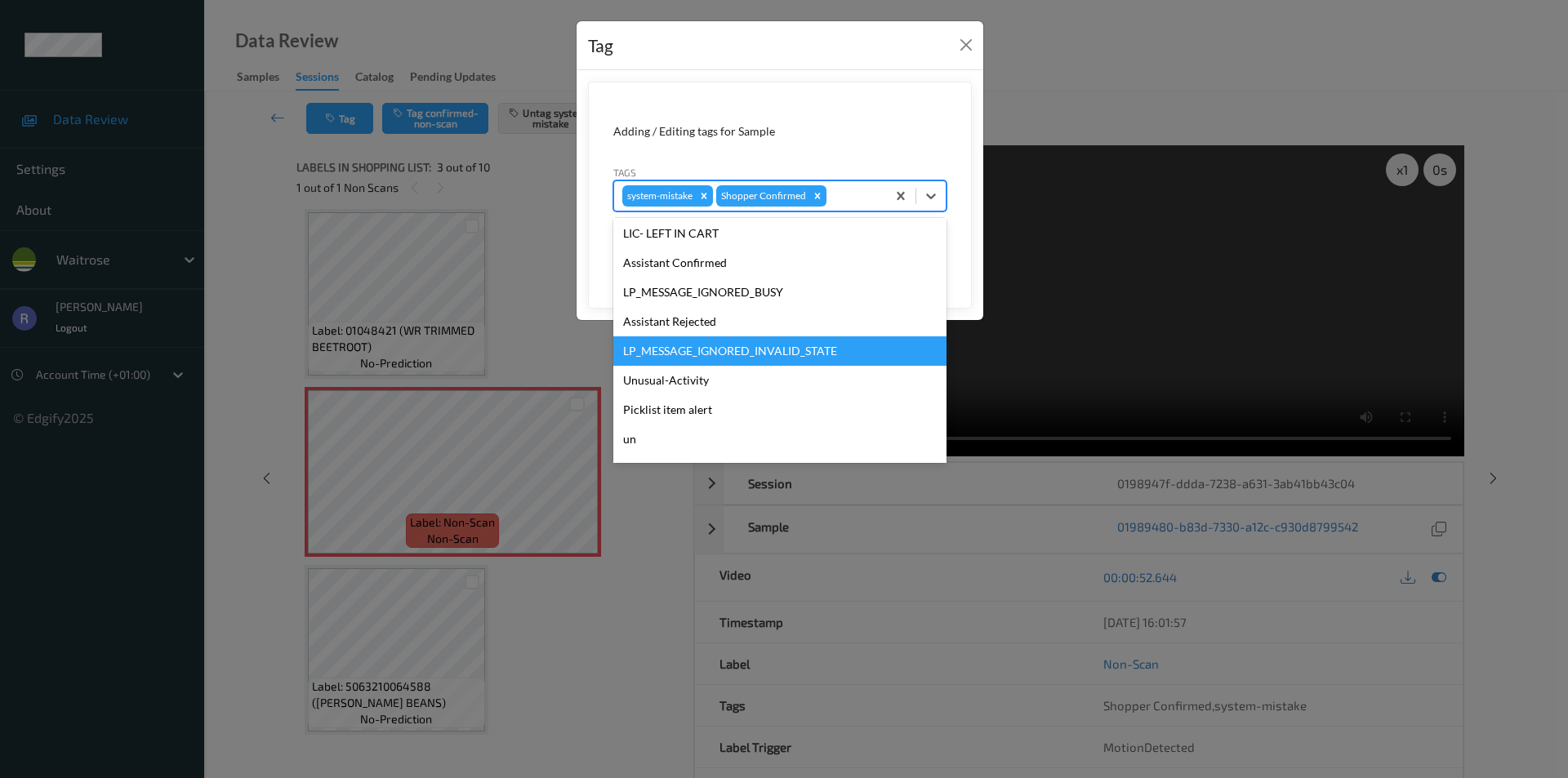
scroll to position [320, 0]
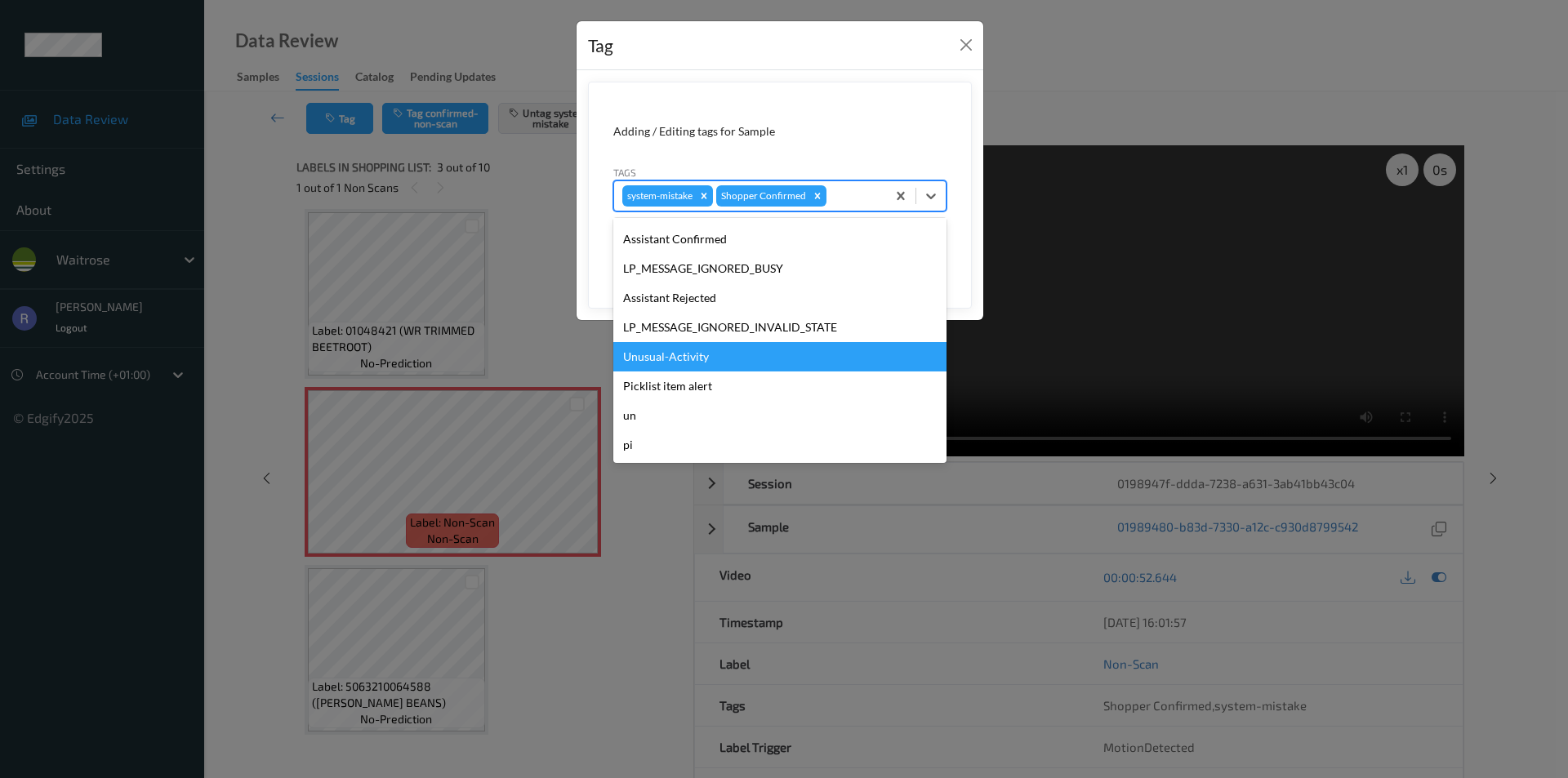
click at [689, 360] on div "Unusual-Activity" at bounding box center [780, 357] width 333 height 30
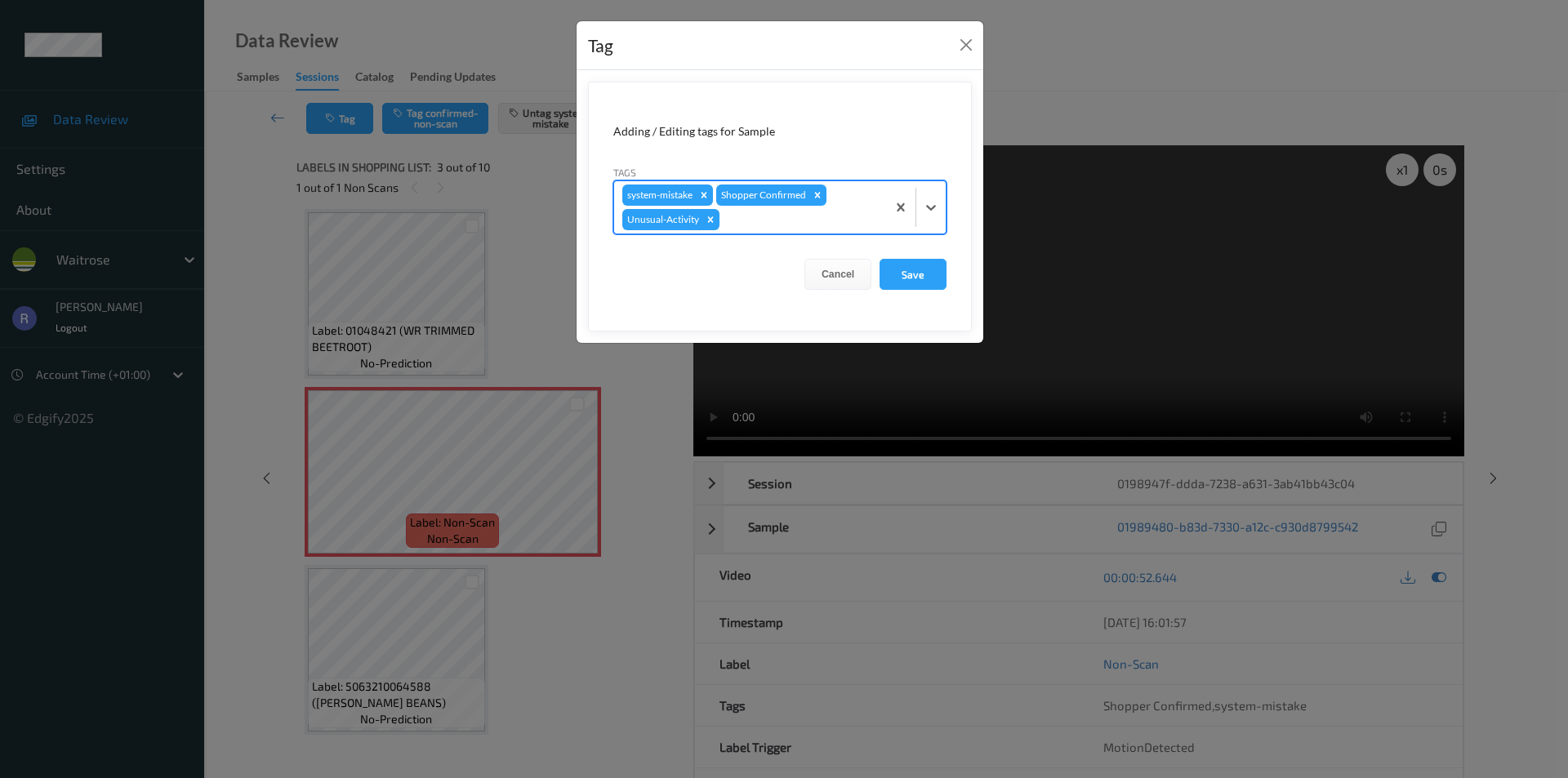
click at [871, 206] on div "system-mistake Shopper Confirmed Unusual-Activity" at bounding box center [750, 208] width 272 height 53
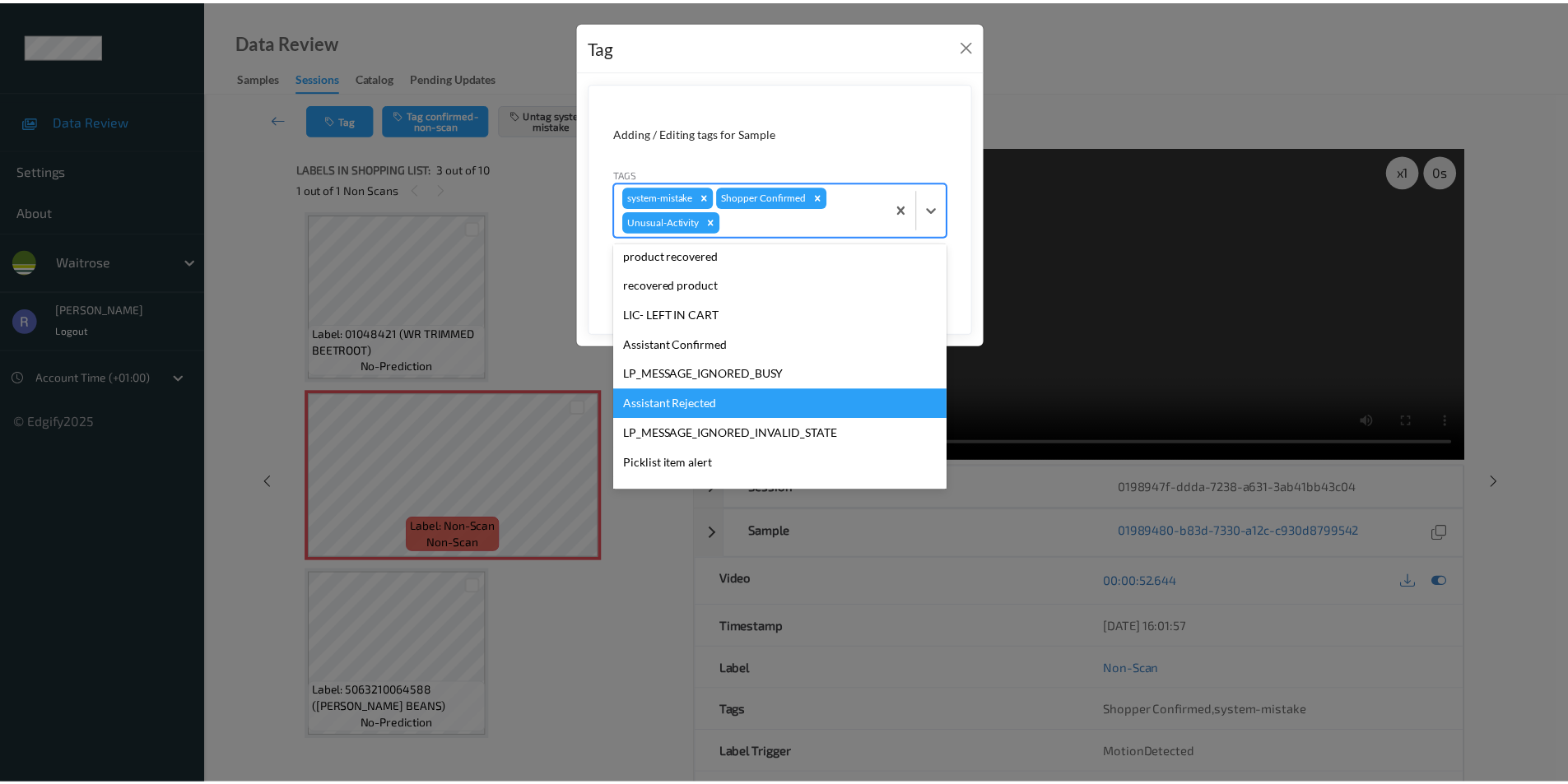
scroll to position [293, 0]
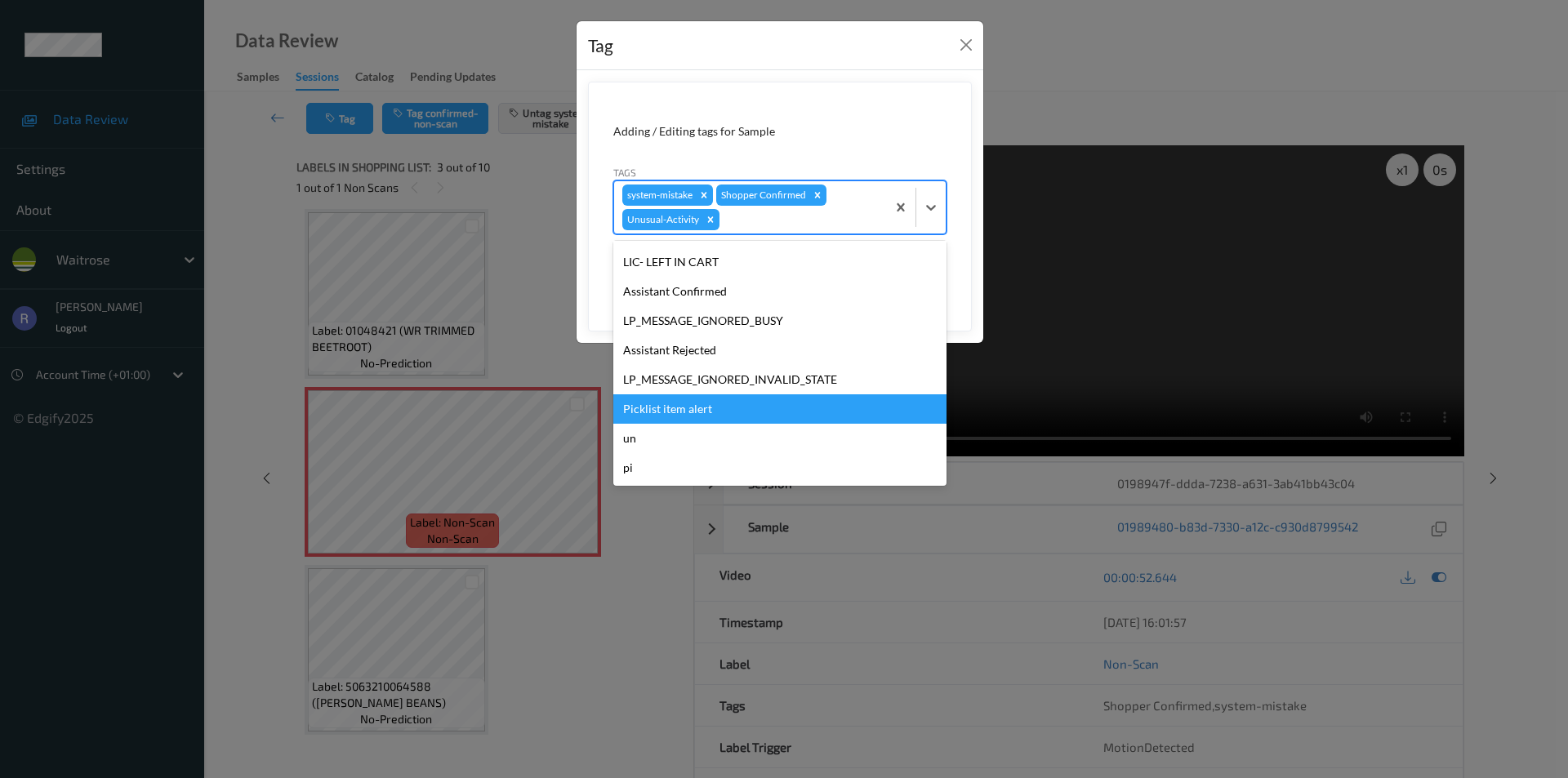
click at [686, 400] on div "Picklist item alert" at bounding box center [780, 410] width 333 height 30
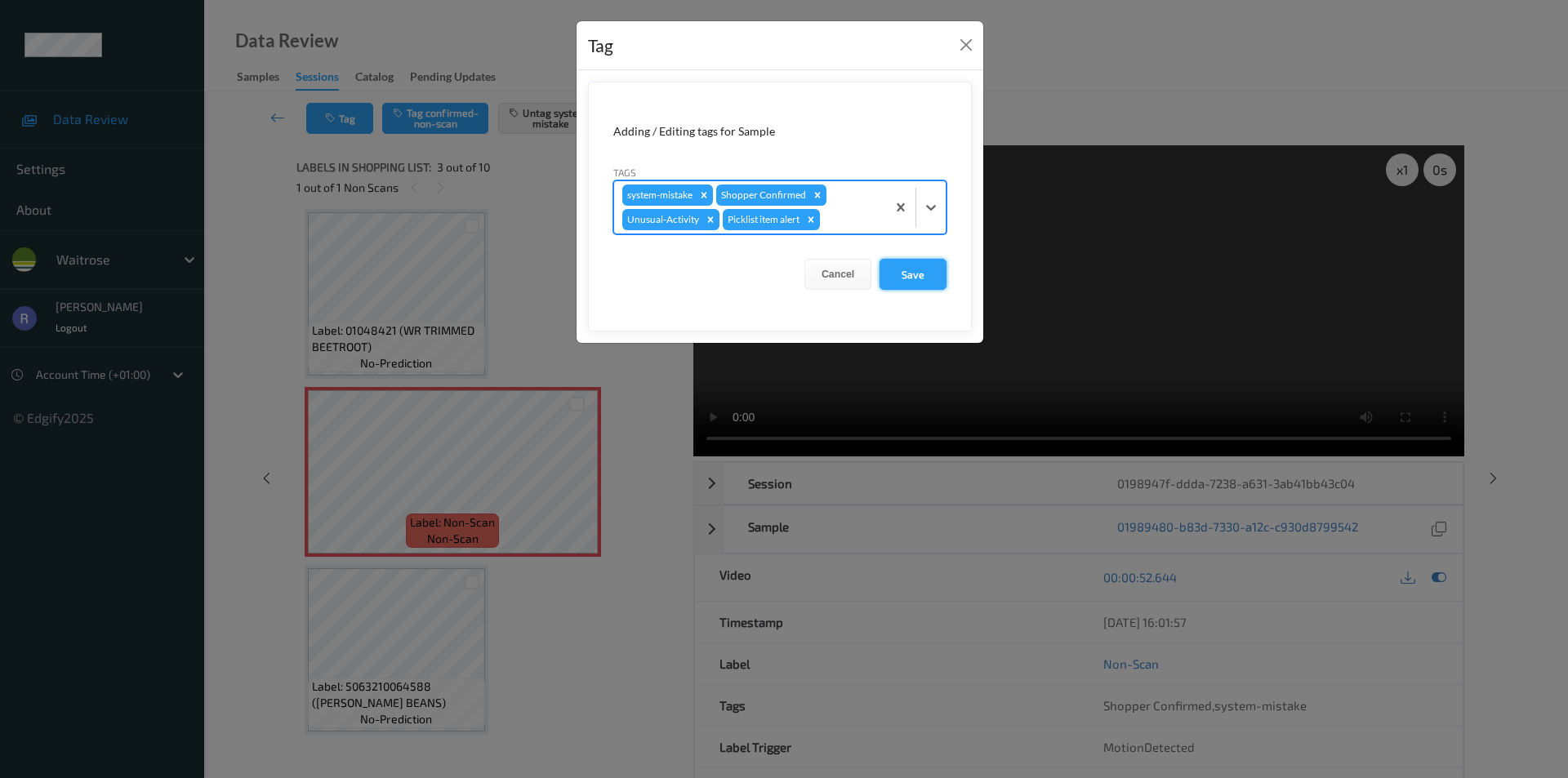
click at [921, 267] on button "Save" at bounding box center [913, 274] width 67 height 31
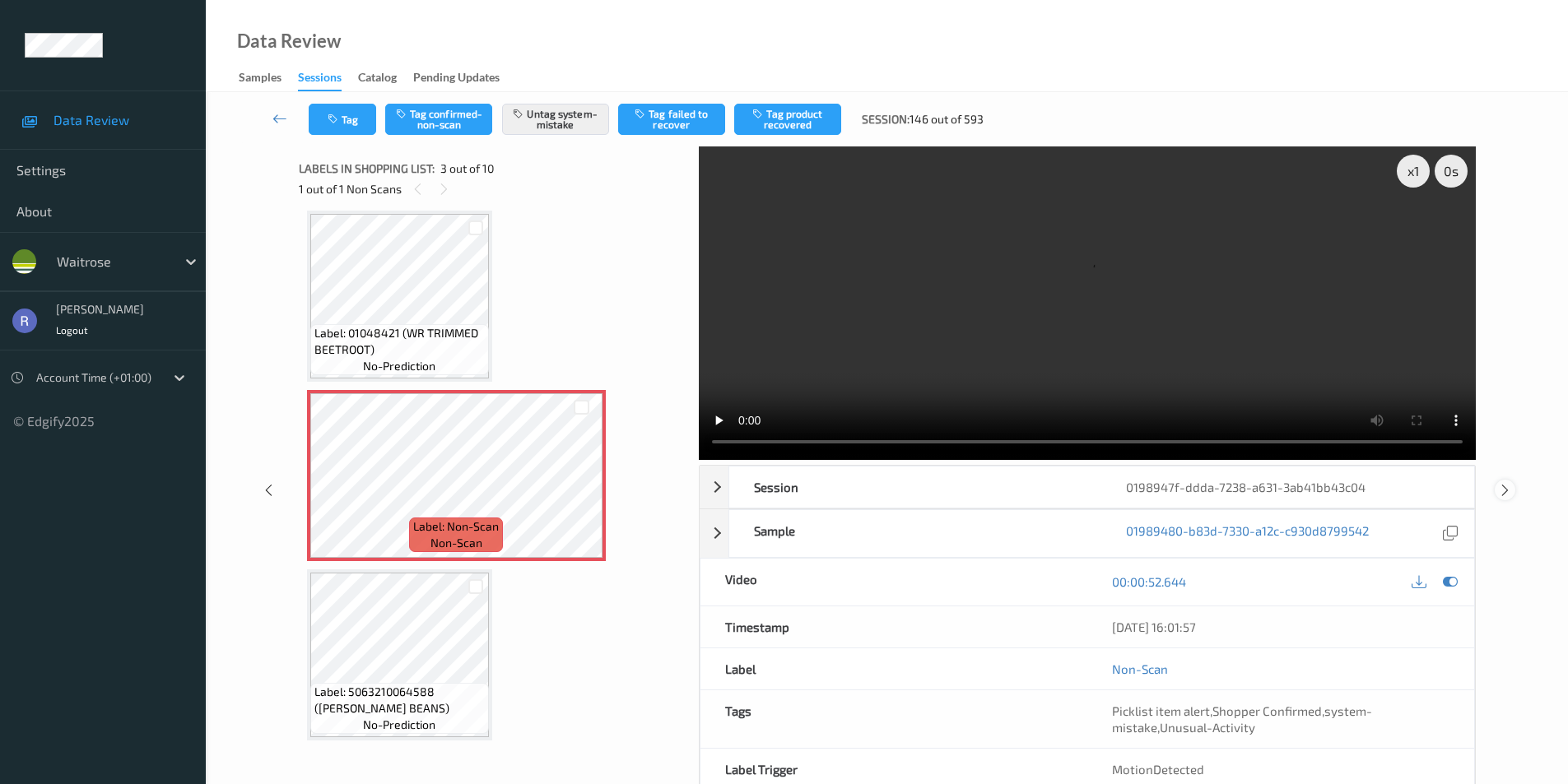
click at [1495, 489] on div at bounding box center [1505, 490] width 20 height 20
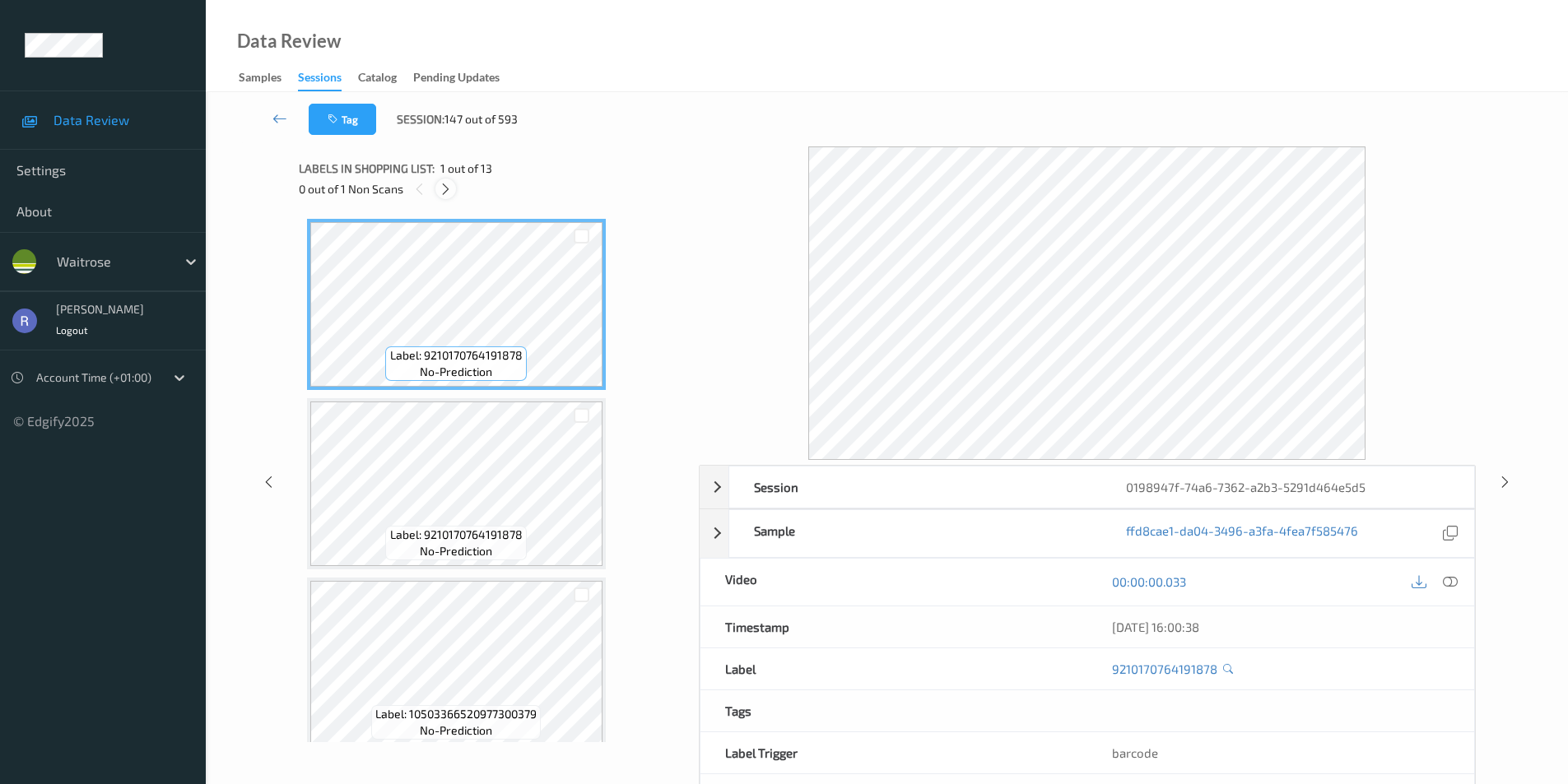
click at [440, 185] on icon at bounding box center [446, 189] width 14 height 15
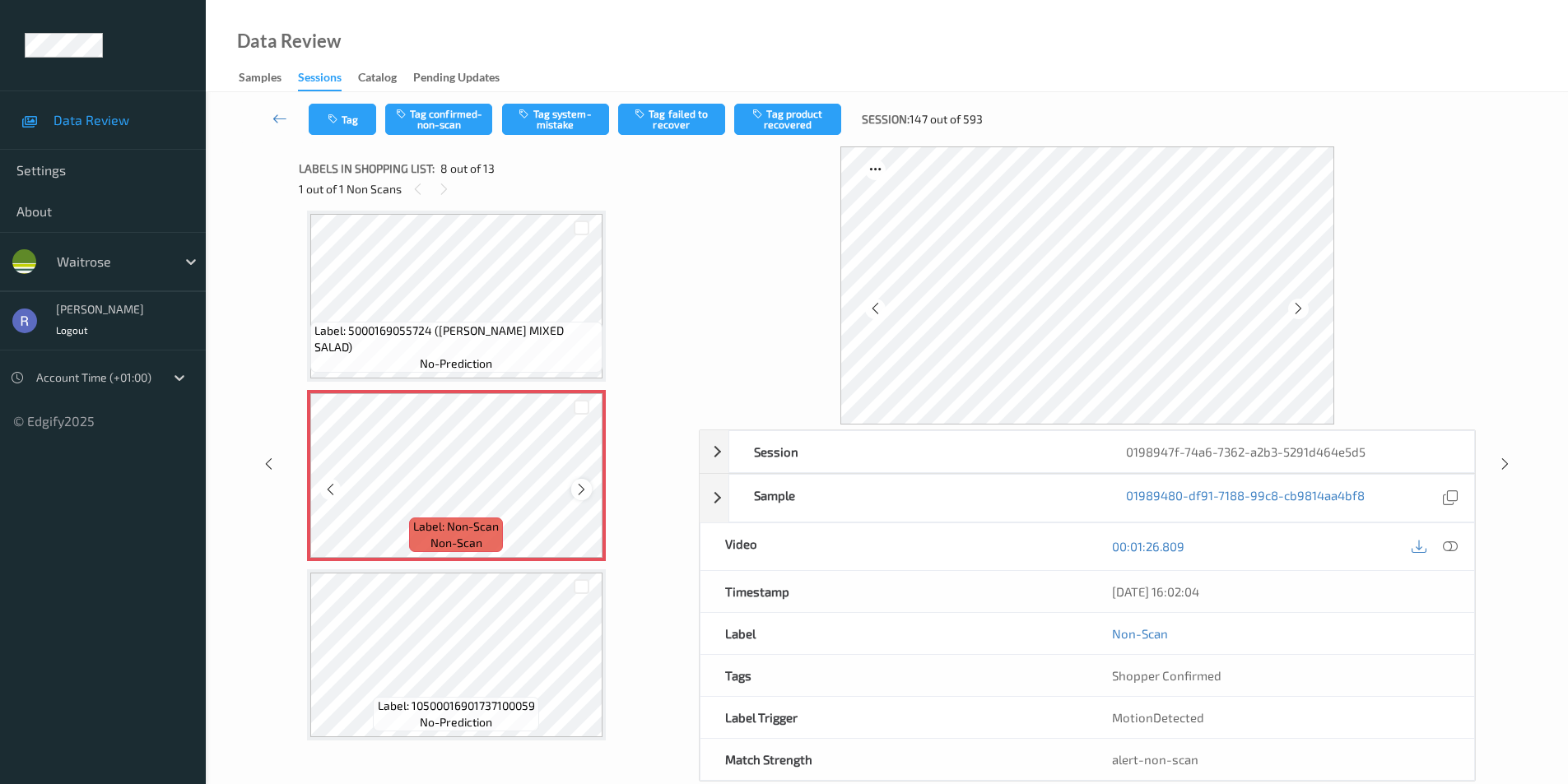
click at [581, 493] on icon at bounding box center [582, 490] width 14 height 15
click at [553, 126] on button "Tag system-mistake" at bounding box center [555, 118] width 107 height 31
click at [1504, 463] on icon at bounding box center [1505, 464] width 14 height 15
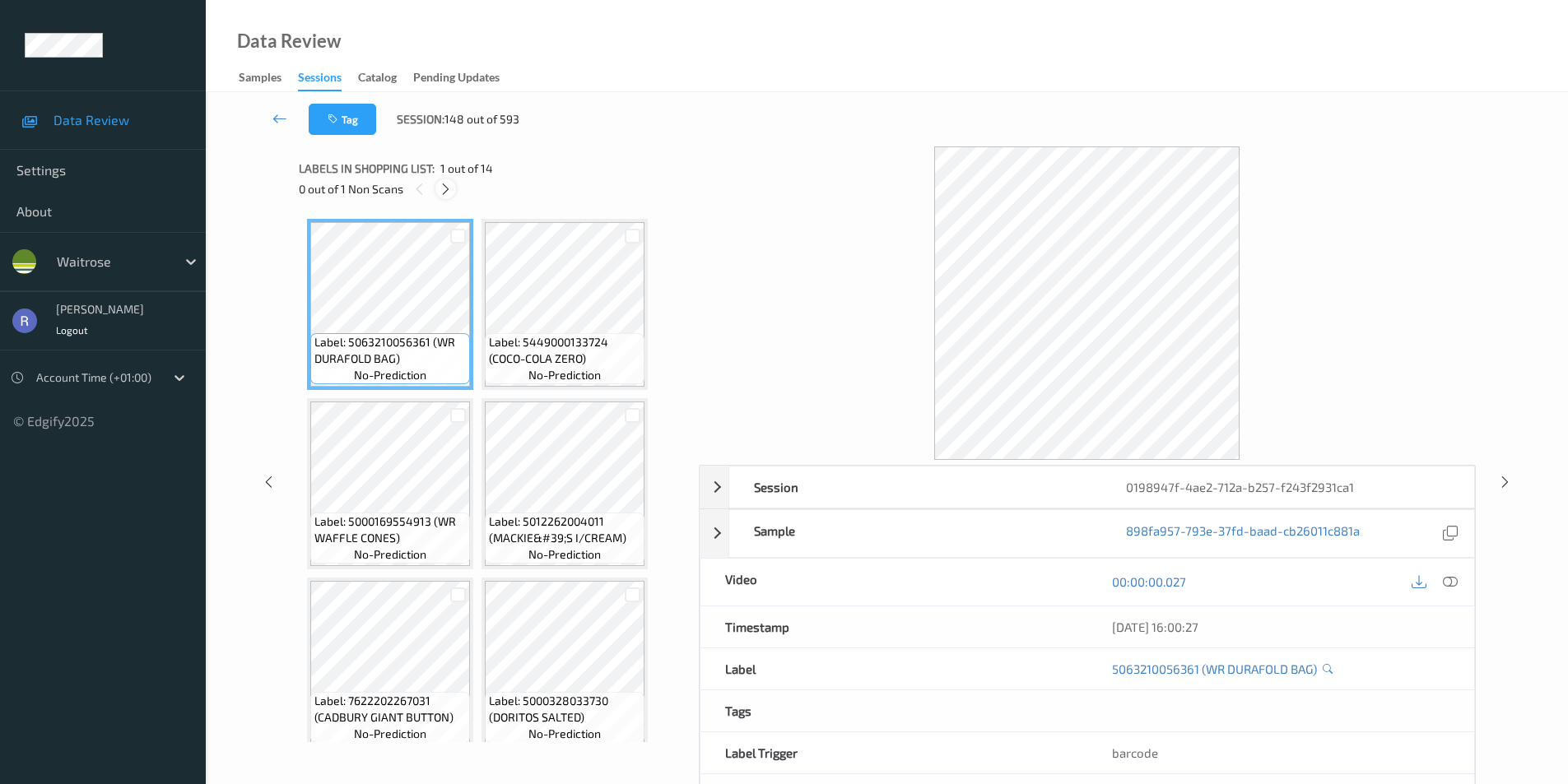
click at [449, 190] on icon at bounding box center [446, 189] width 14 height 15
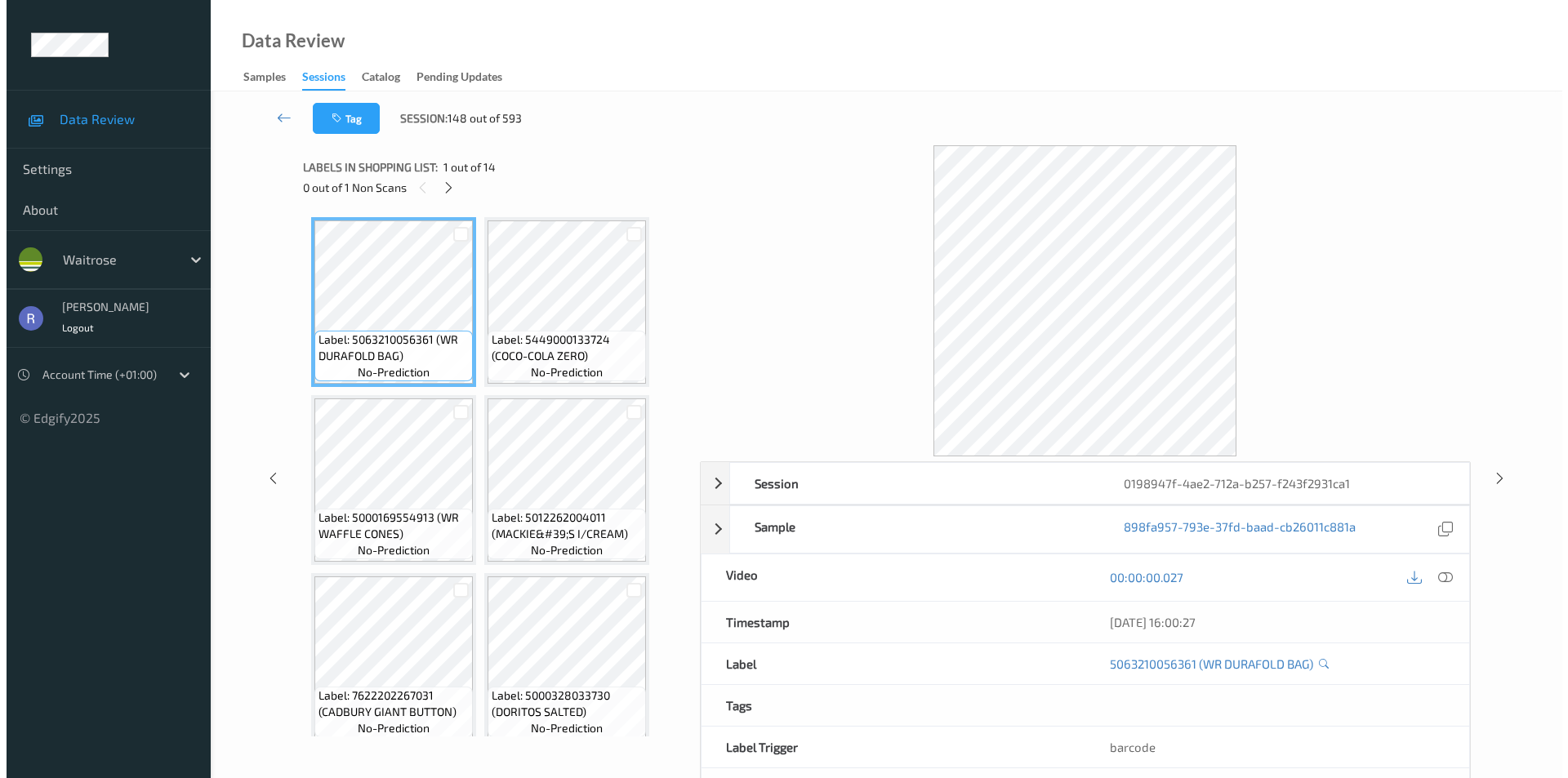
scroll to position [904, 0]
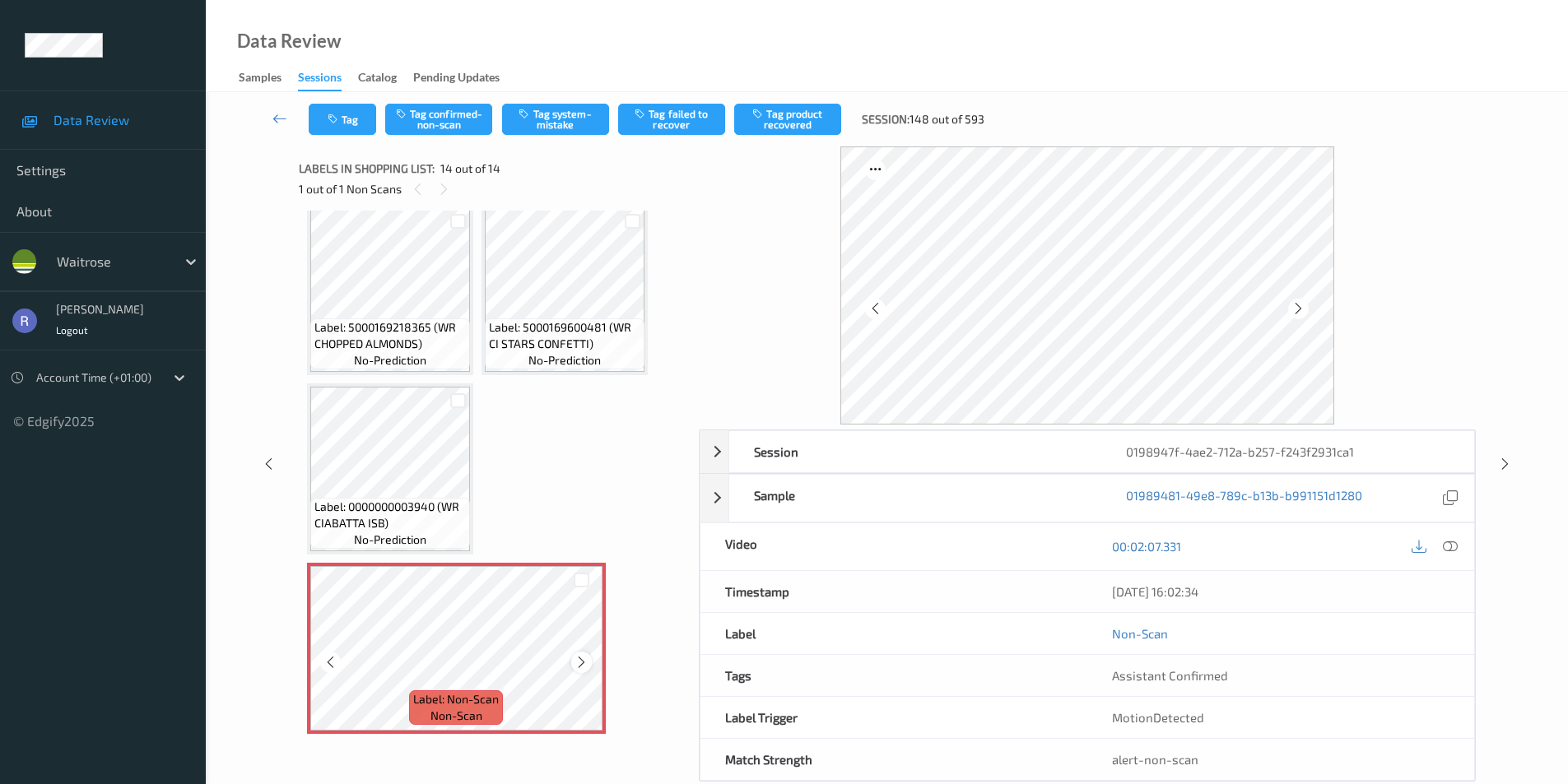
click at [577, 659] on icon at bounding box center [582, 662] width 14 height 15
click at [348, 123] on button "Tag" at bounding box center [342, 118] width 67 height 31
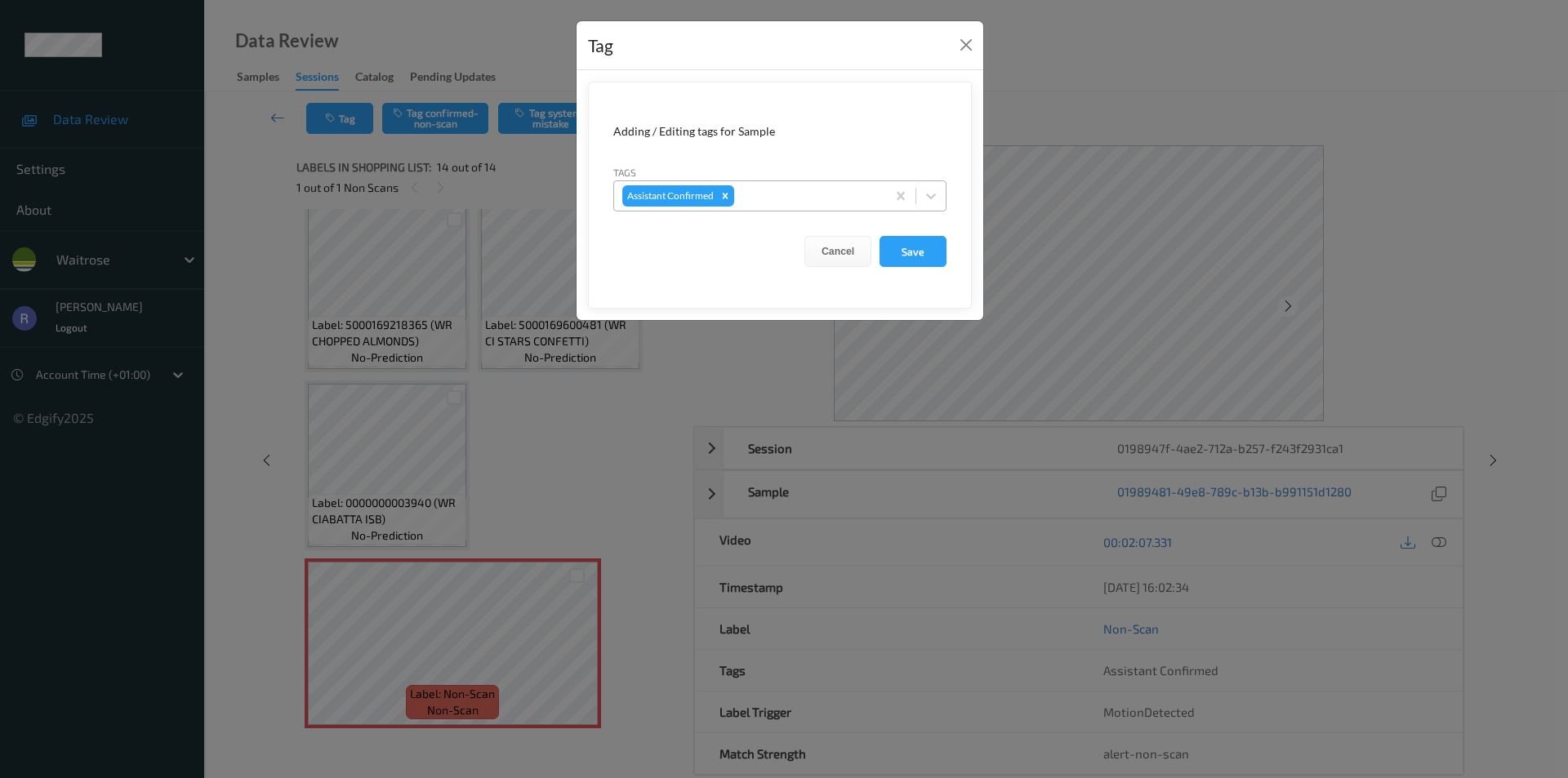
click at [781, 191] on div at bounding box center [808, 196] width 140 height 19
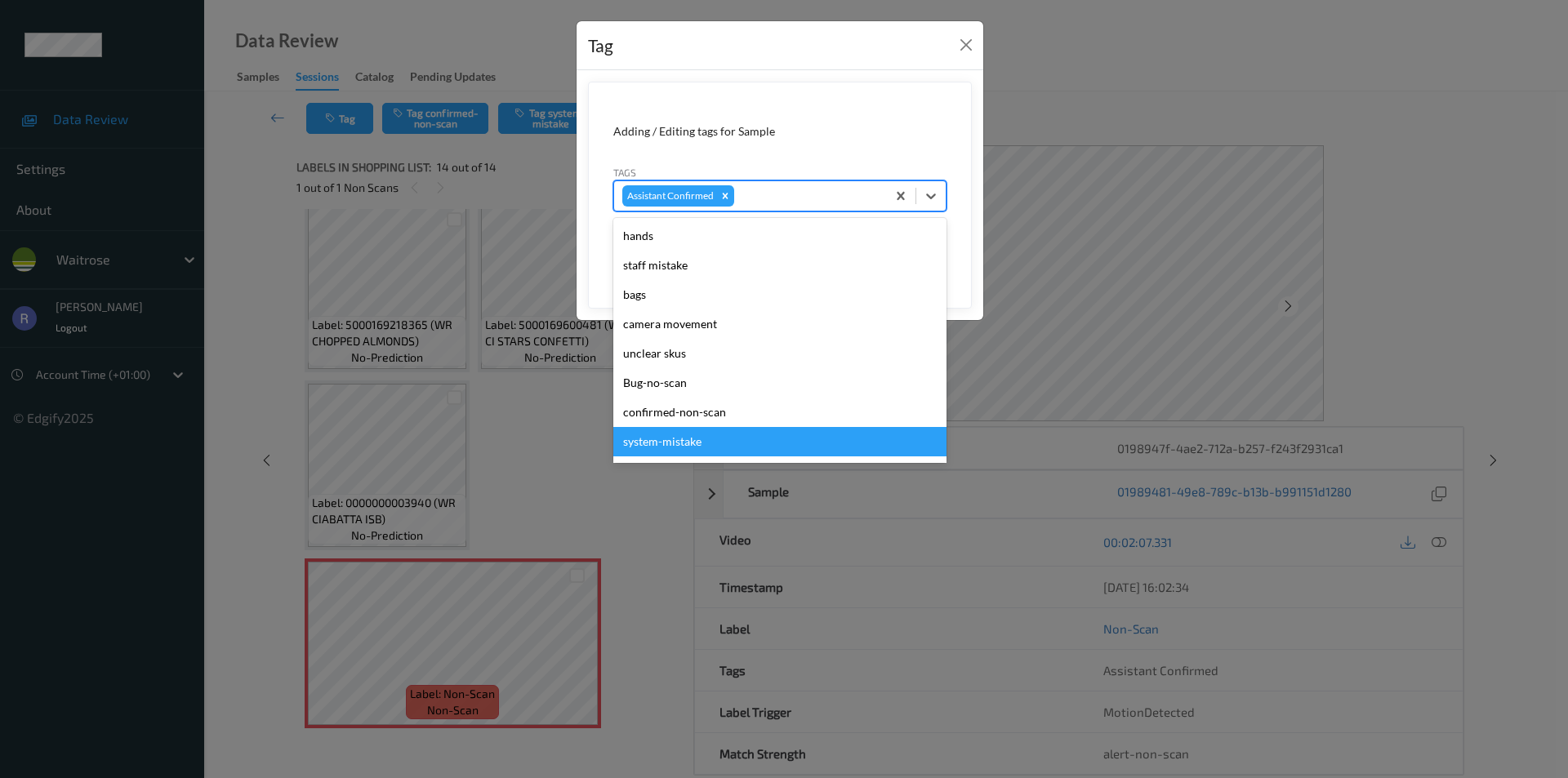
click at [686, 440] on div "system-mistake" at bounding box center [780, 442] width 333 height 30
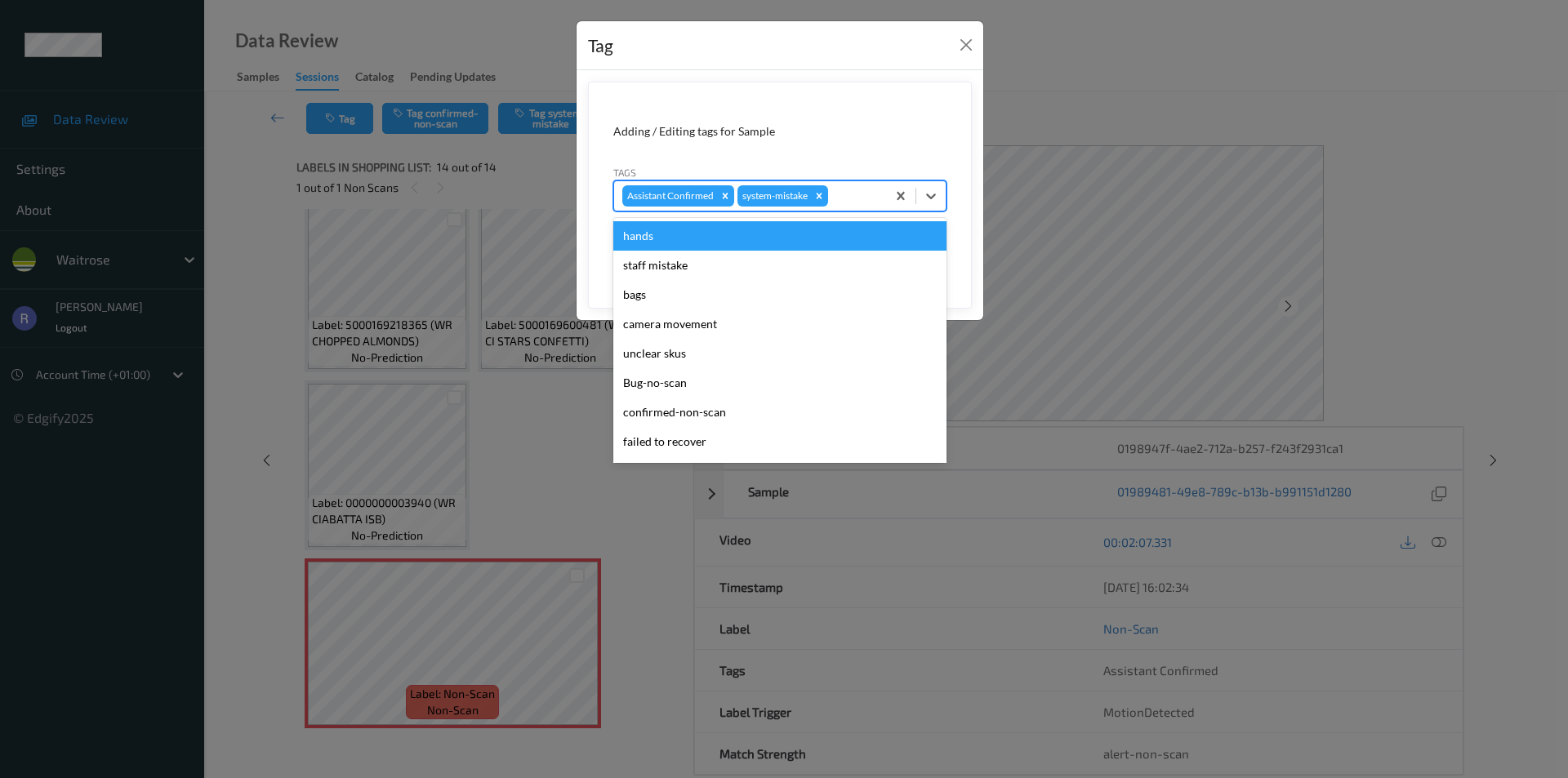
click at [849, 196] on div at bounding box center [855, 196] width 47 height 19
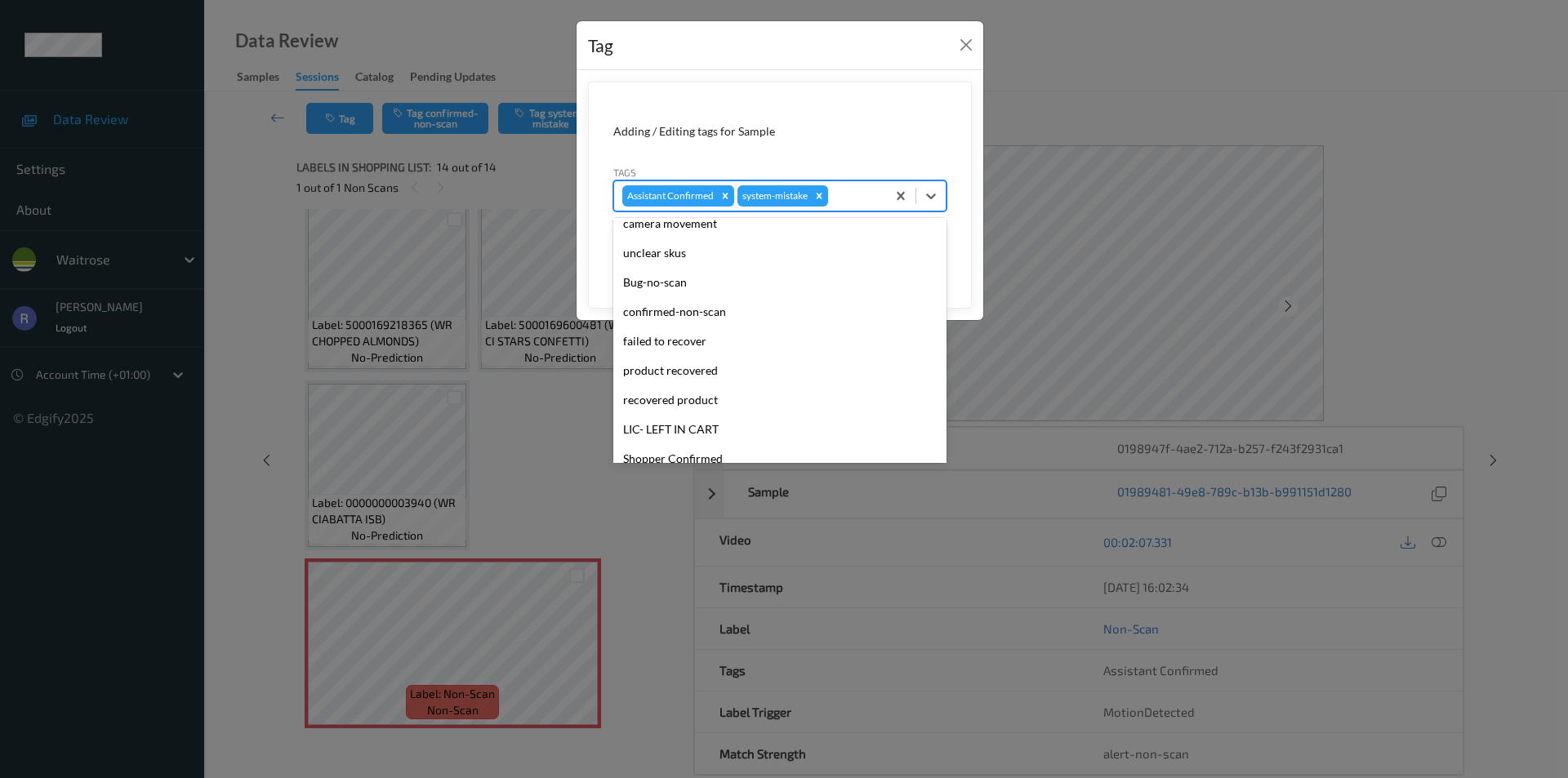
scroll to position [320, 0]
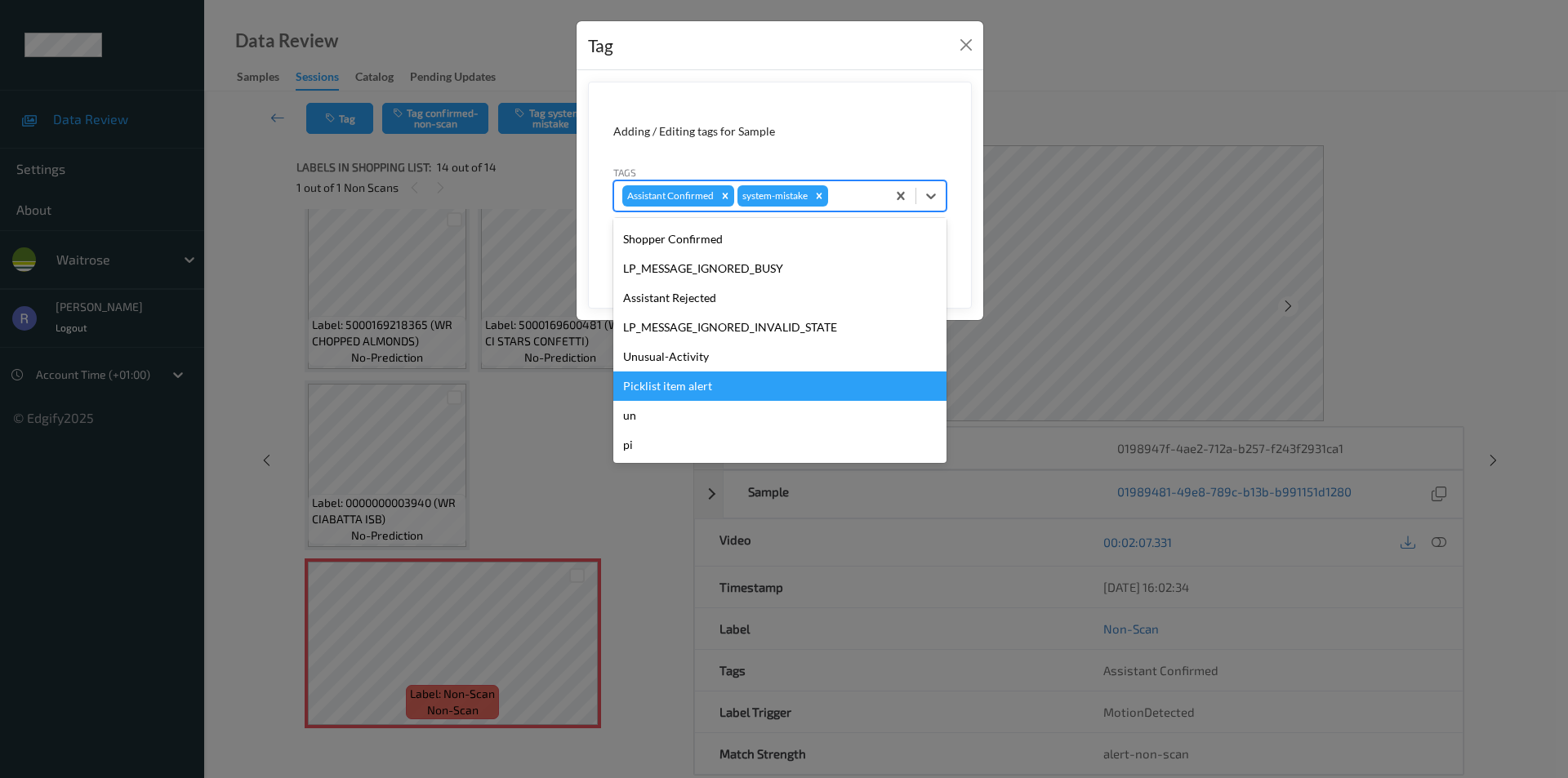
click at [685, 381] on div "Picklist item alert" at bounding box center [780, 387] width 333 height 30
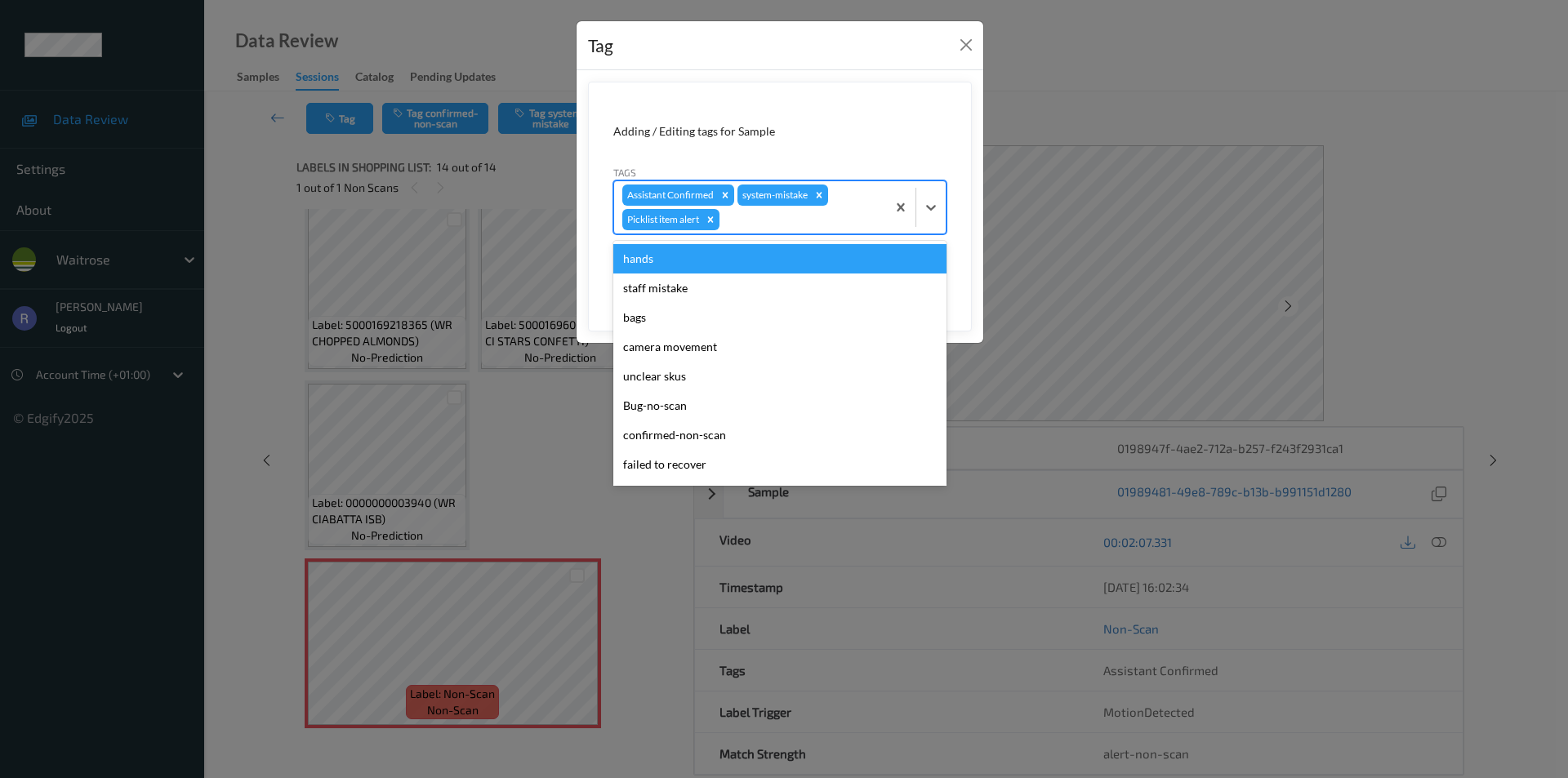
click at [783, 225] on div at bounding box center [800, 219] width 155 height 19
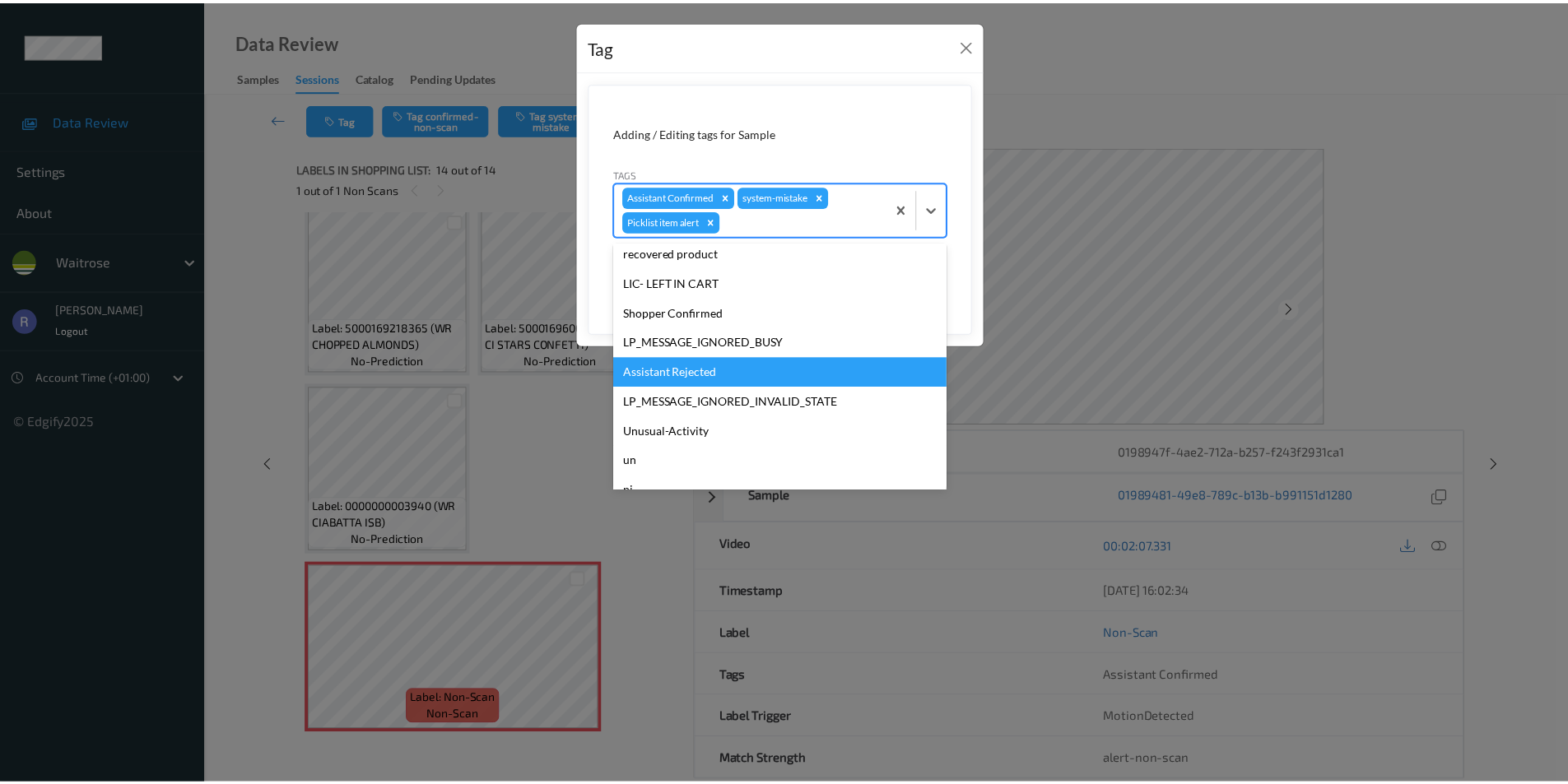
scroll to position [293, 0]
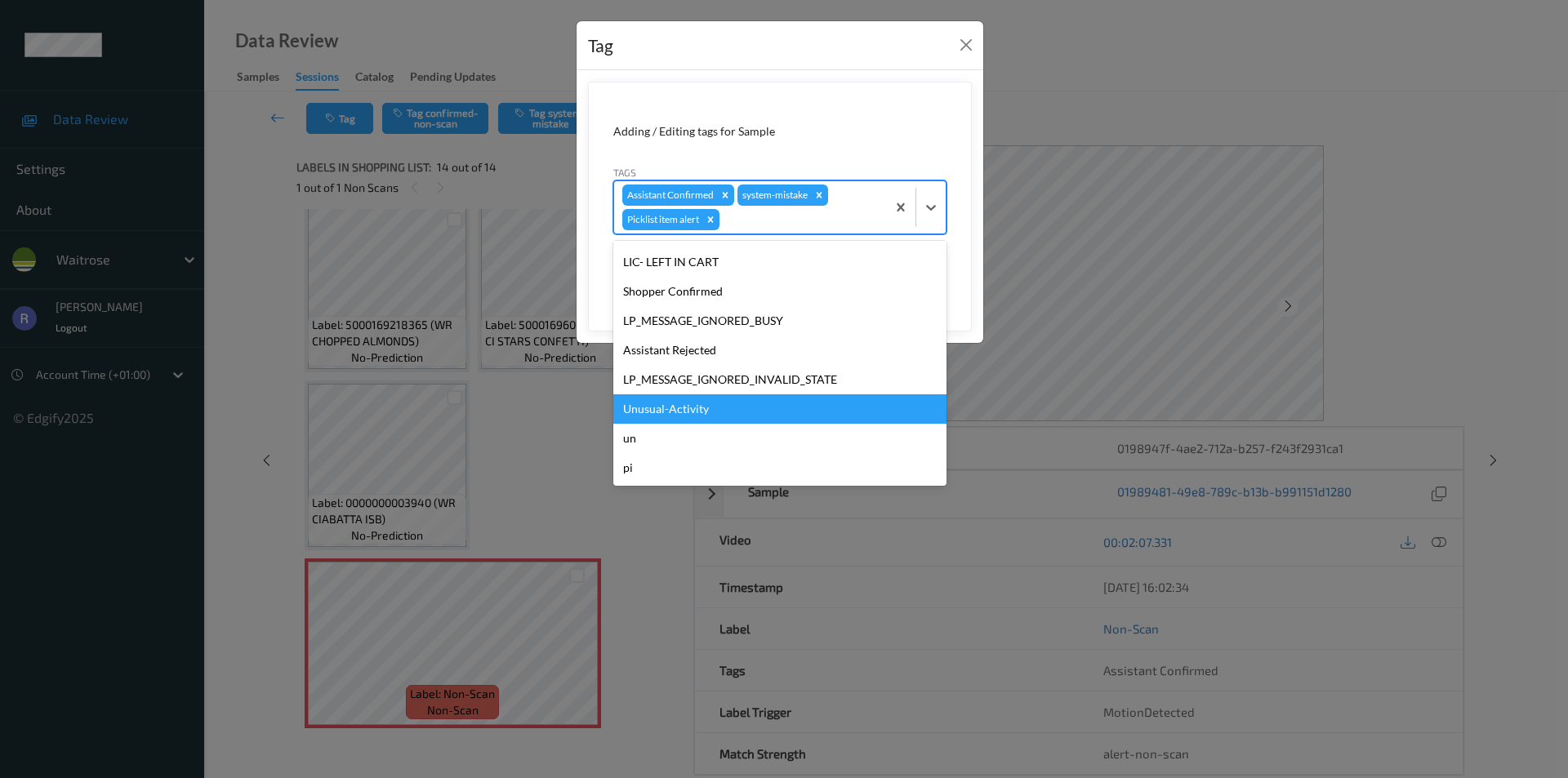
drag, startPoint x: 670, startPoint y: 405, endPoint x: 784, endPoint y: 373, distance: 118.4
click at [672, 403] on div "Unusual-Activity" at bounding box center [780, 410] width 333 height 30
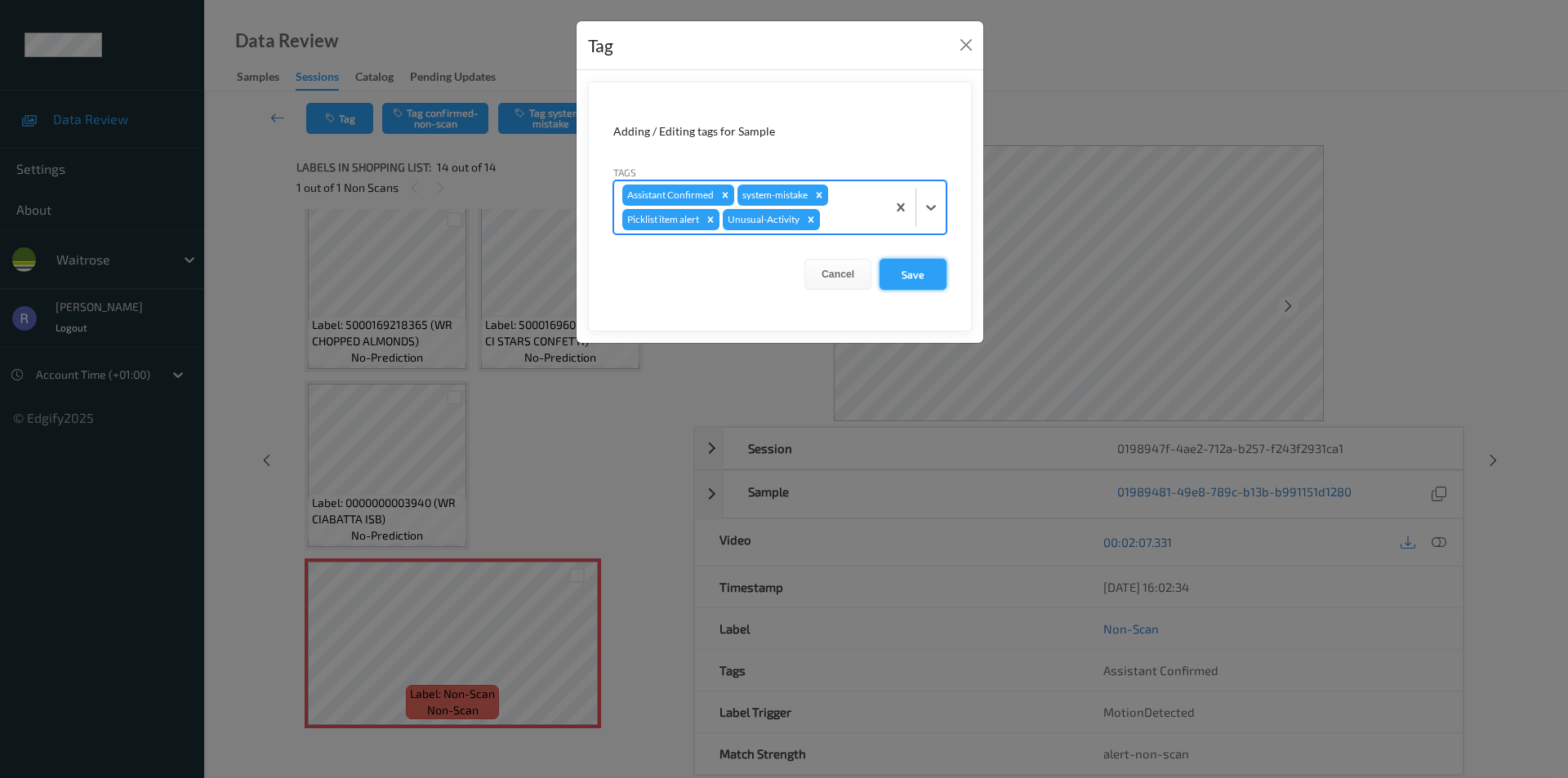
click at [933, 271] on button "Save" at bounding box center [913, 274] width 67 height 31
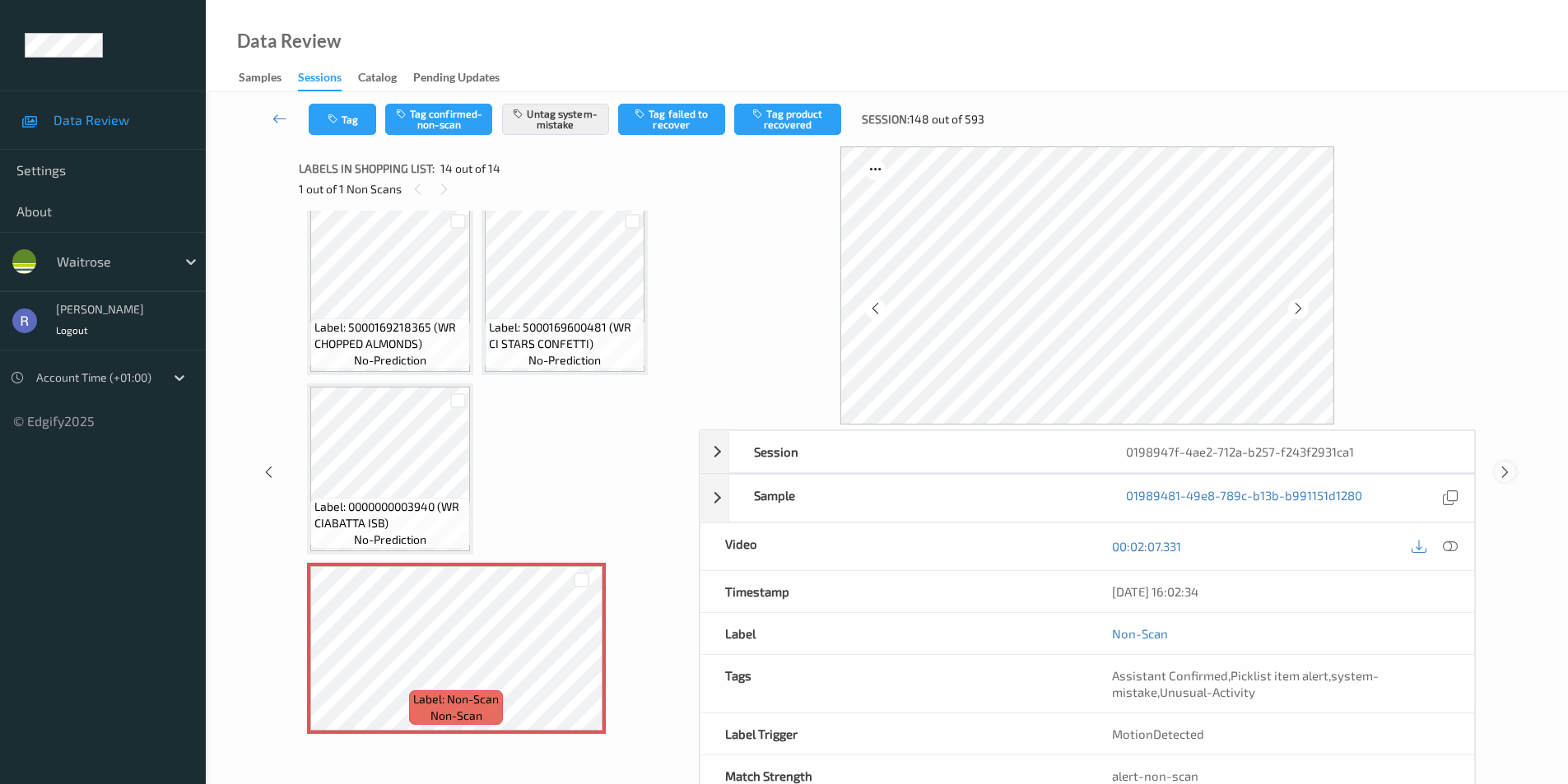
click at [1505, 467] on icon at bounding box center [1505, 472] width 14 height 15
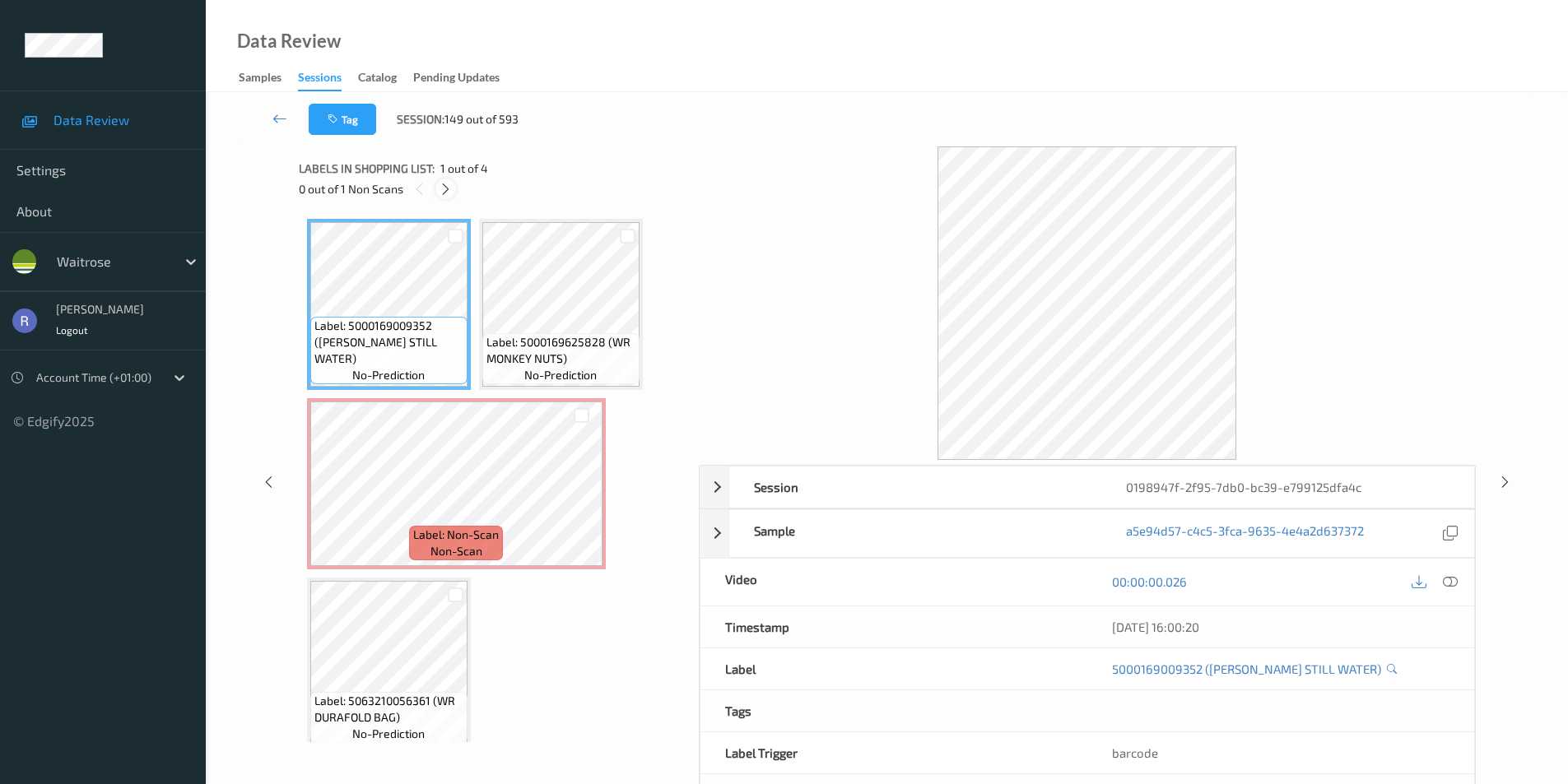
click at [447, 184] on icon at bounding box center [446, 189] width 14 height 15
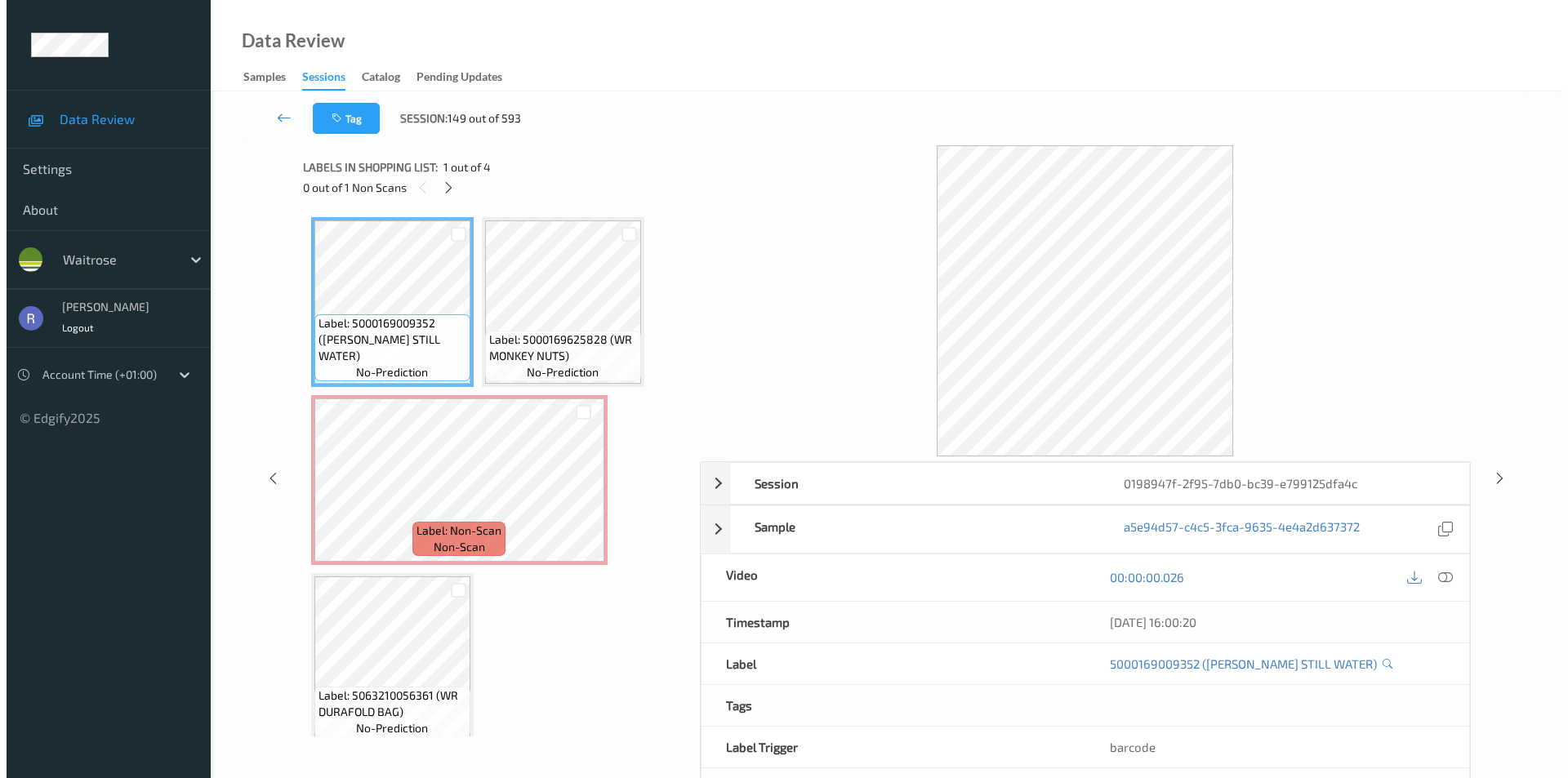
scroll to position [8, 0]
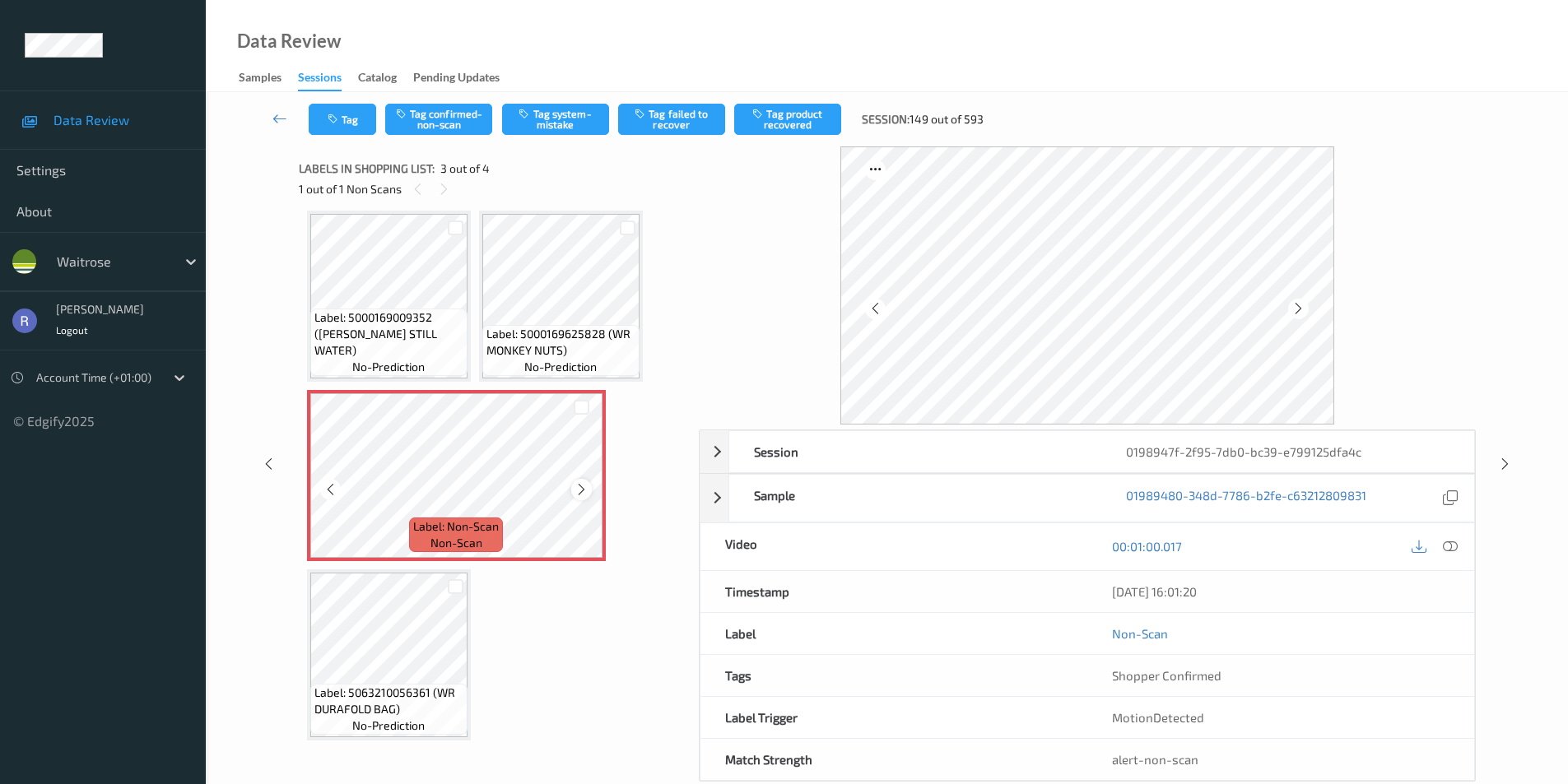
click at [586, 486] on icon at bounding box center [582, 490] width 14 height 15
click at [1447, 542] on icon at bounding box center [1450, 546] width 15 height 15
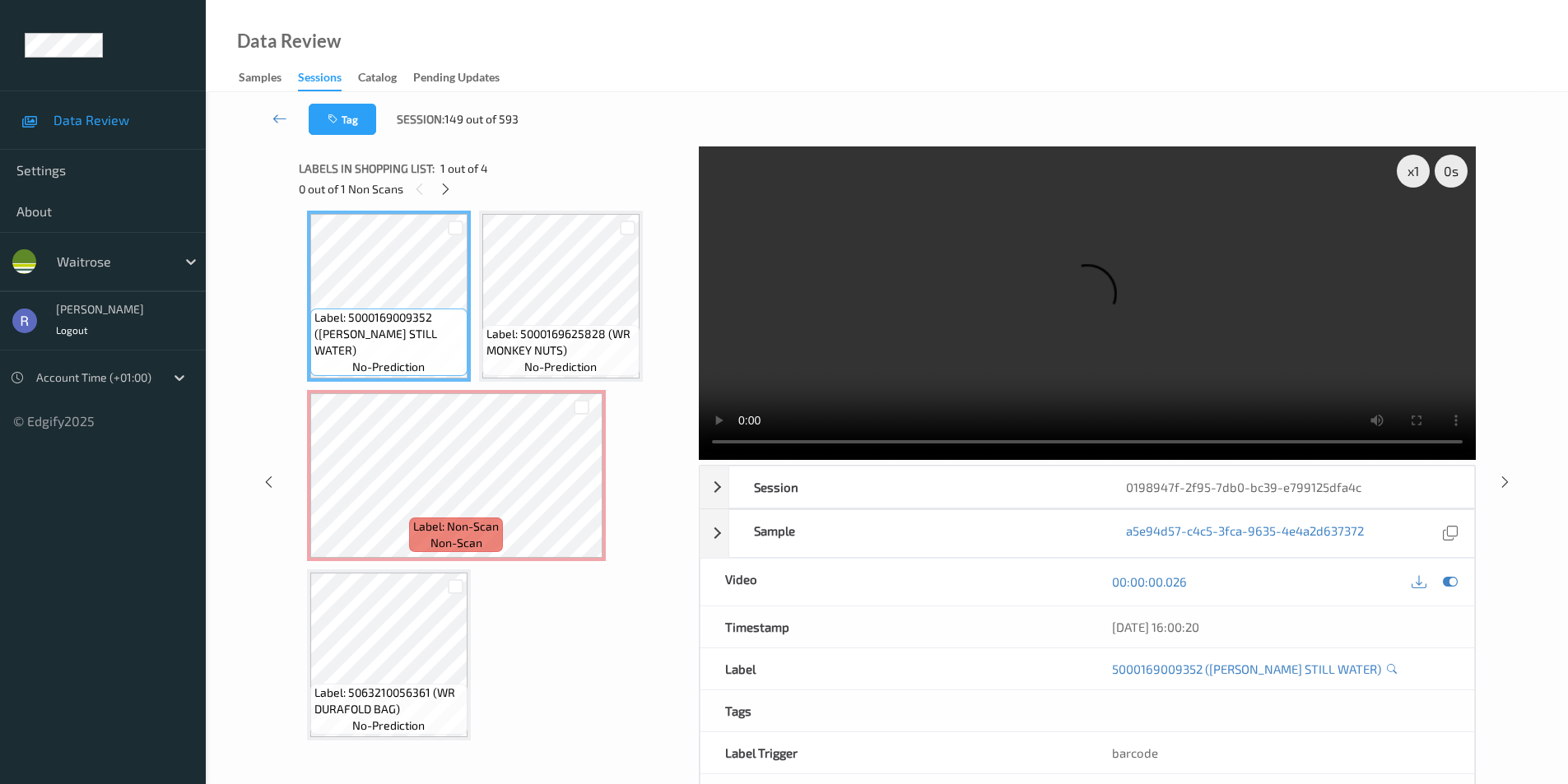
click at [947, 340] on video at bounding box center [1087, 303] width 777 height 314
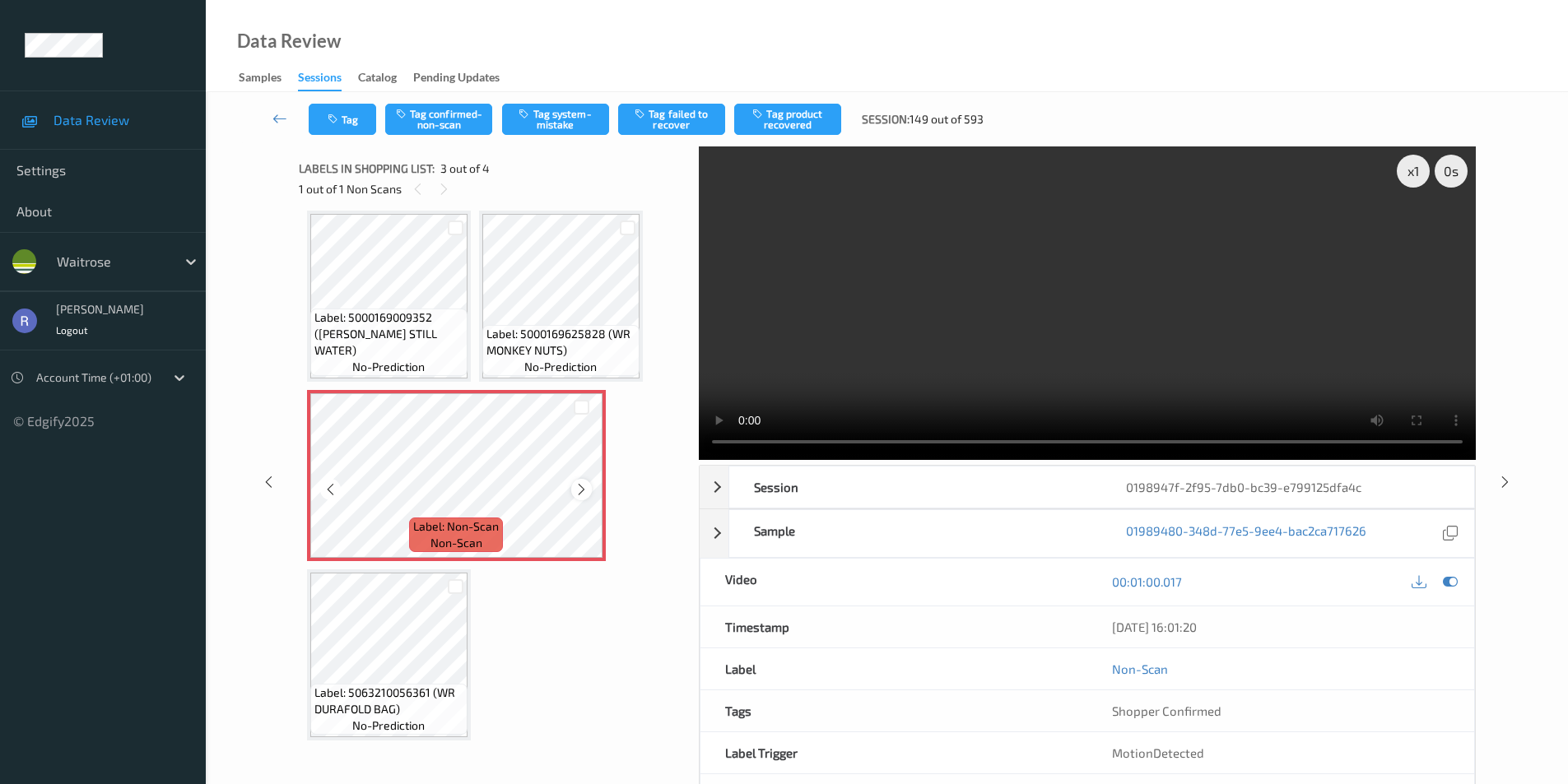
click at [578, 483] on icon at bounding box center [582, 490] width 14 height 15
click at [355, 117] on button "Tag" at bounding box center [342, 118] width 67 height 31
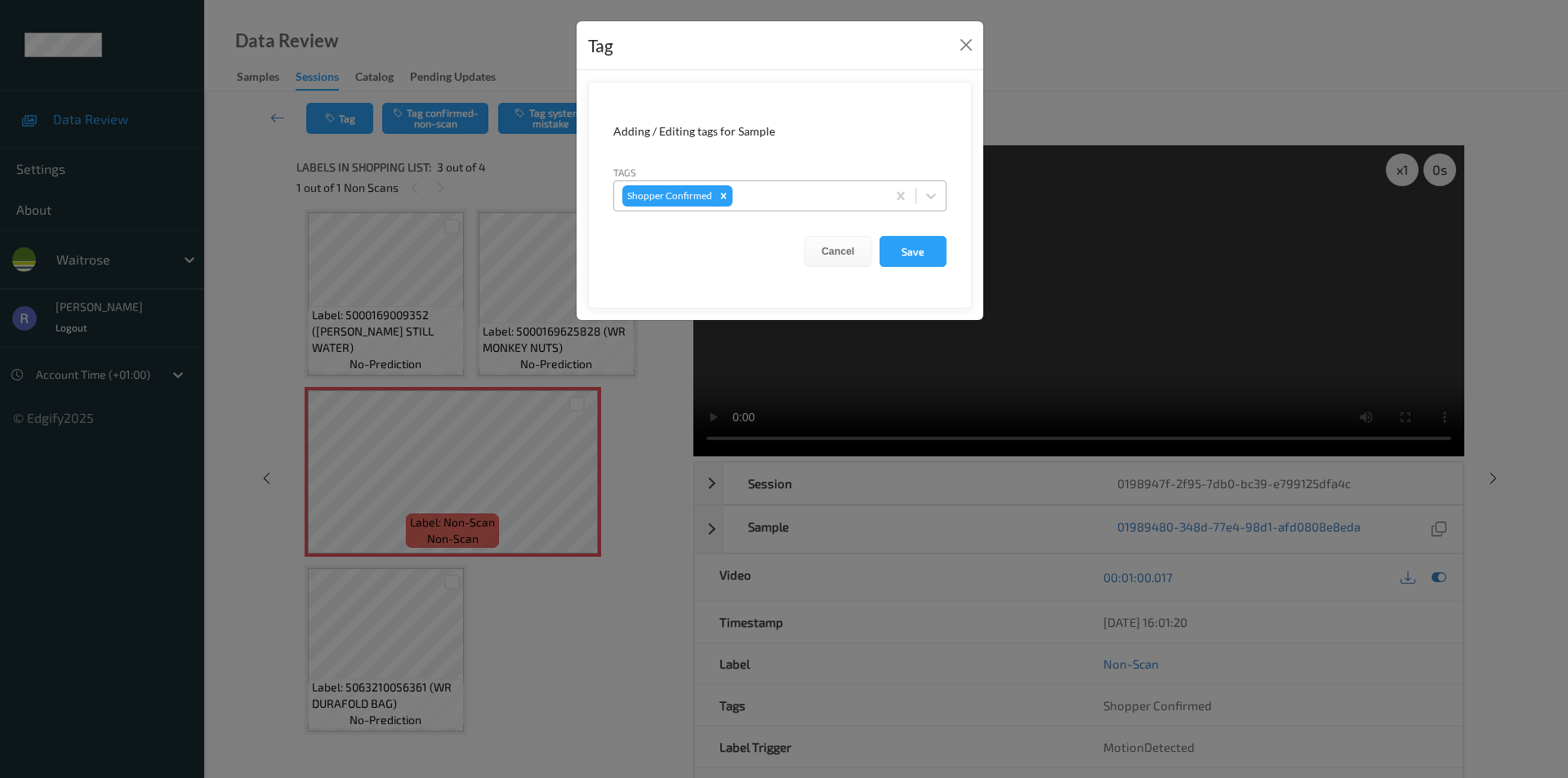
click at [809, 197] on div at bounding box center [807, 196] width 142 height 19
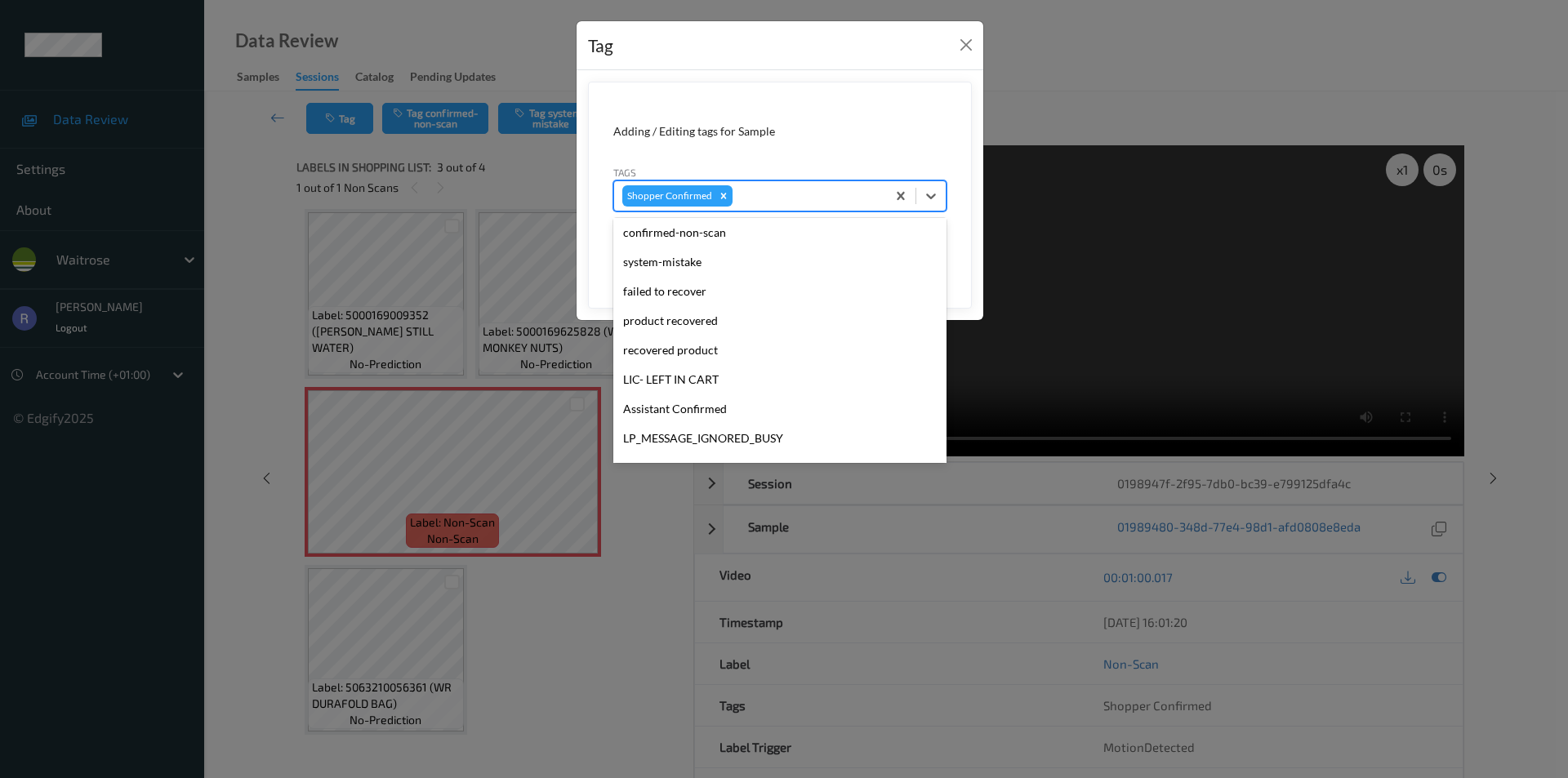
scroll to position [326, 0]
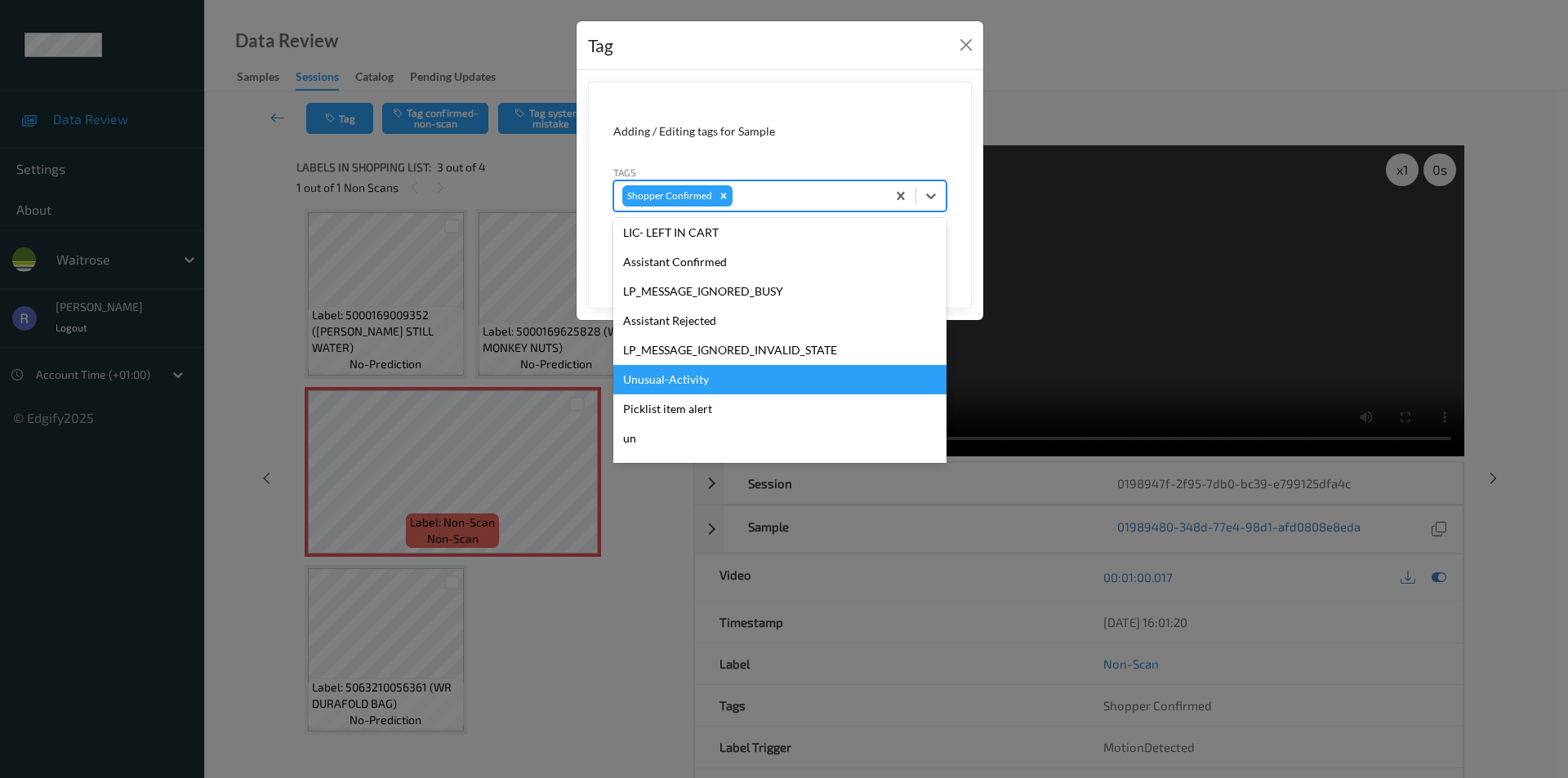
click at [677, 379] on div "Unusual-Activity" at bounding box center [780, 380] width 333 height 30
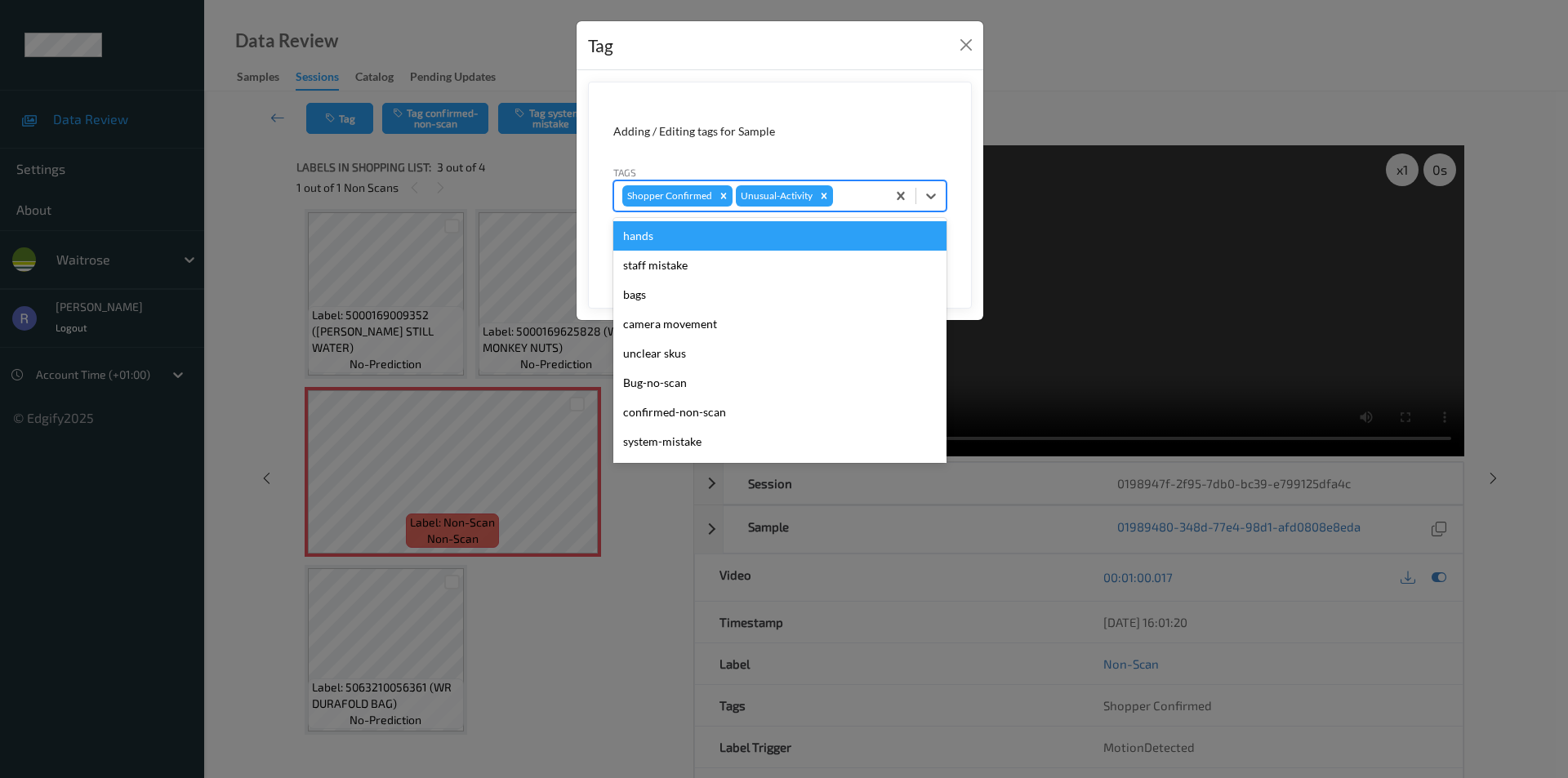
click at [846, 197] on div at bounding box center [856, 196] width 41 height 19
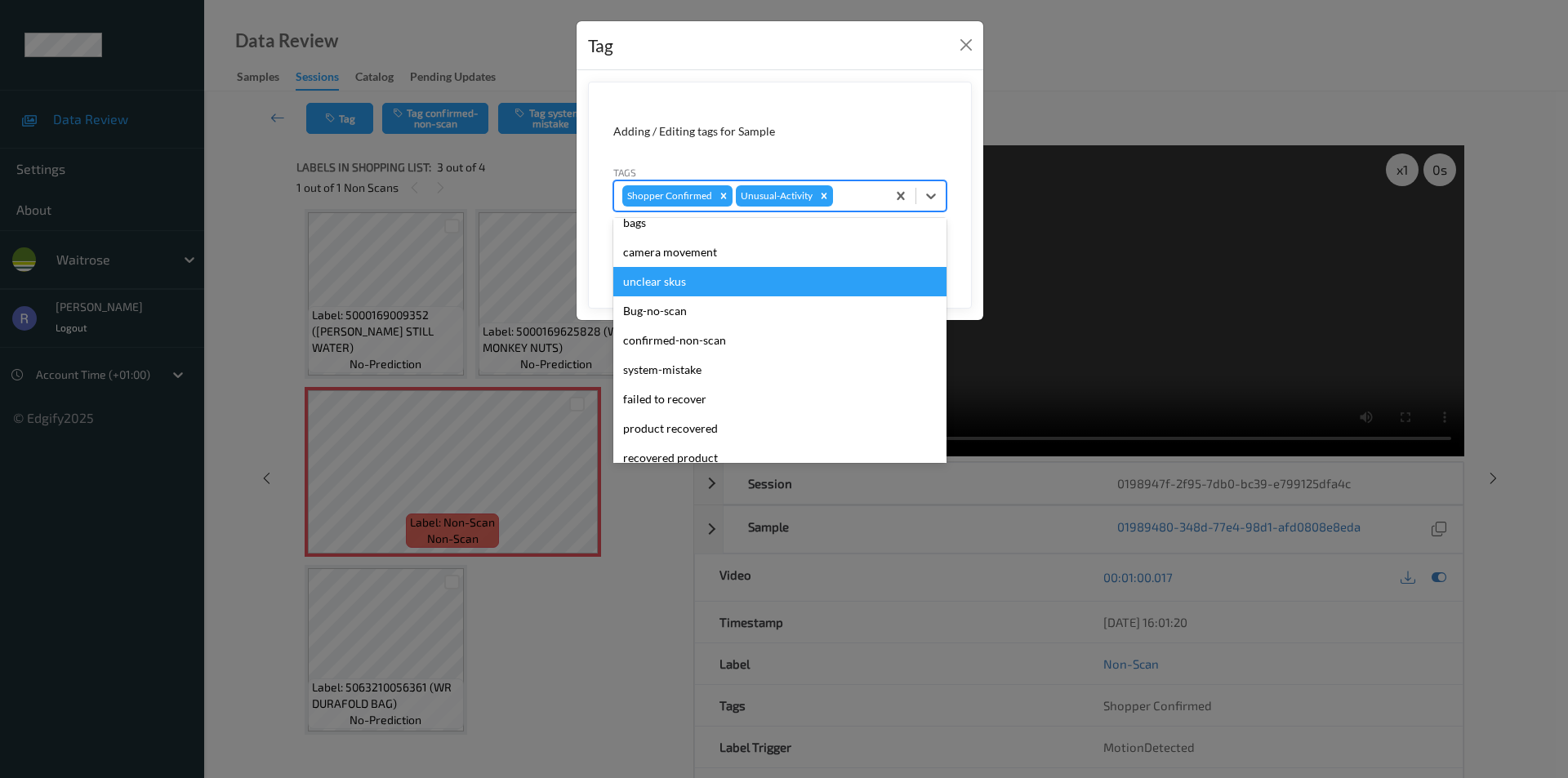
scroll to position [0, 0]
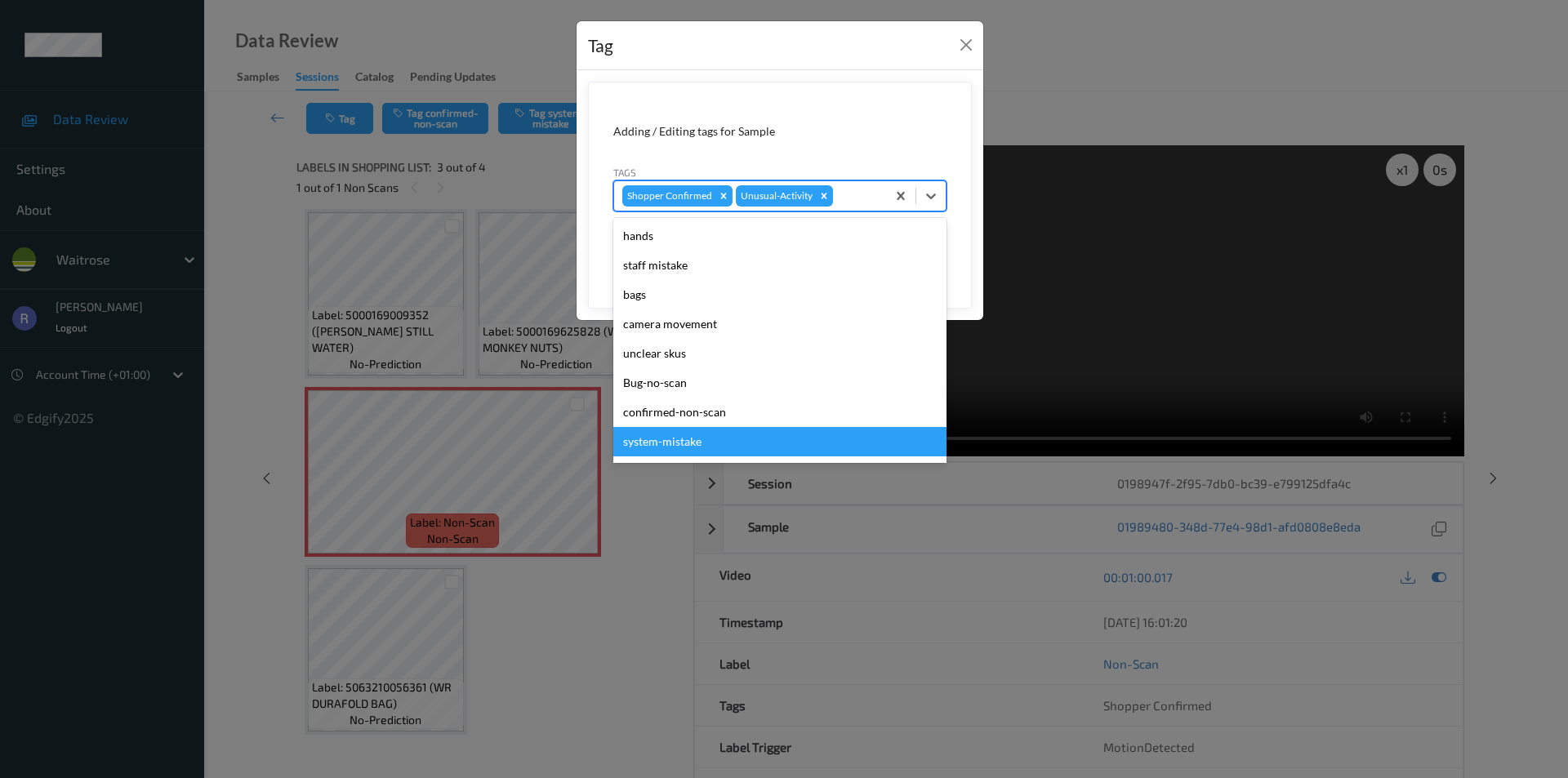
click at [672, 443] on div "system-mistake" at bounding box center [780, 442] width 333 height 30
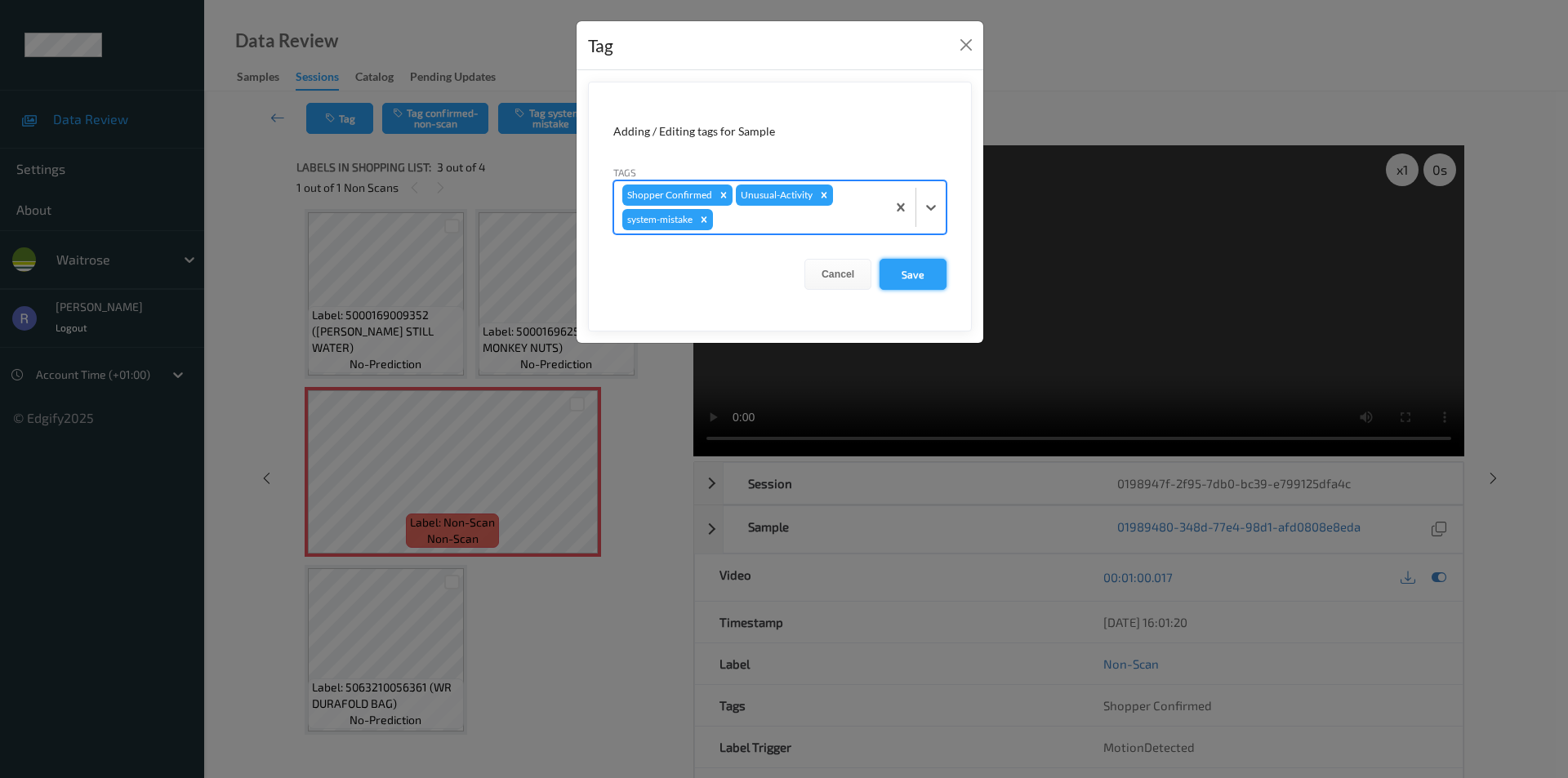
click at [895, 283] on button "Save" at bounding box center [913, 274] width 67 height 31
click at [536, 291] on div "Tag Adding / Editing tags for Sample Tags Shopper Confirmed Unusual-Activity sy…" at bounding box center [784, 389] width 1568 height 778
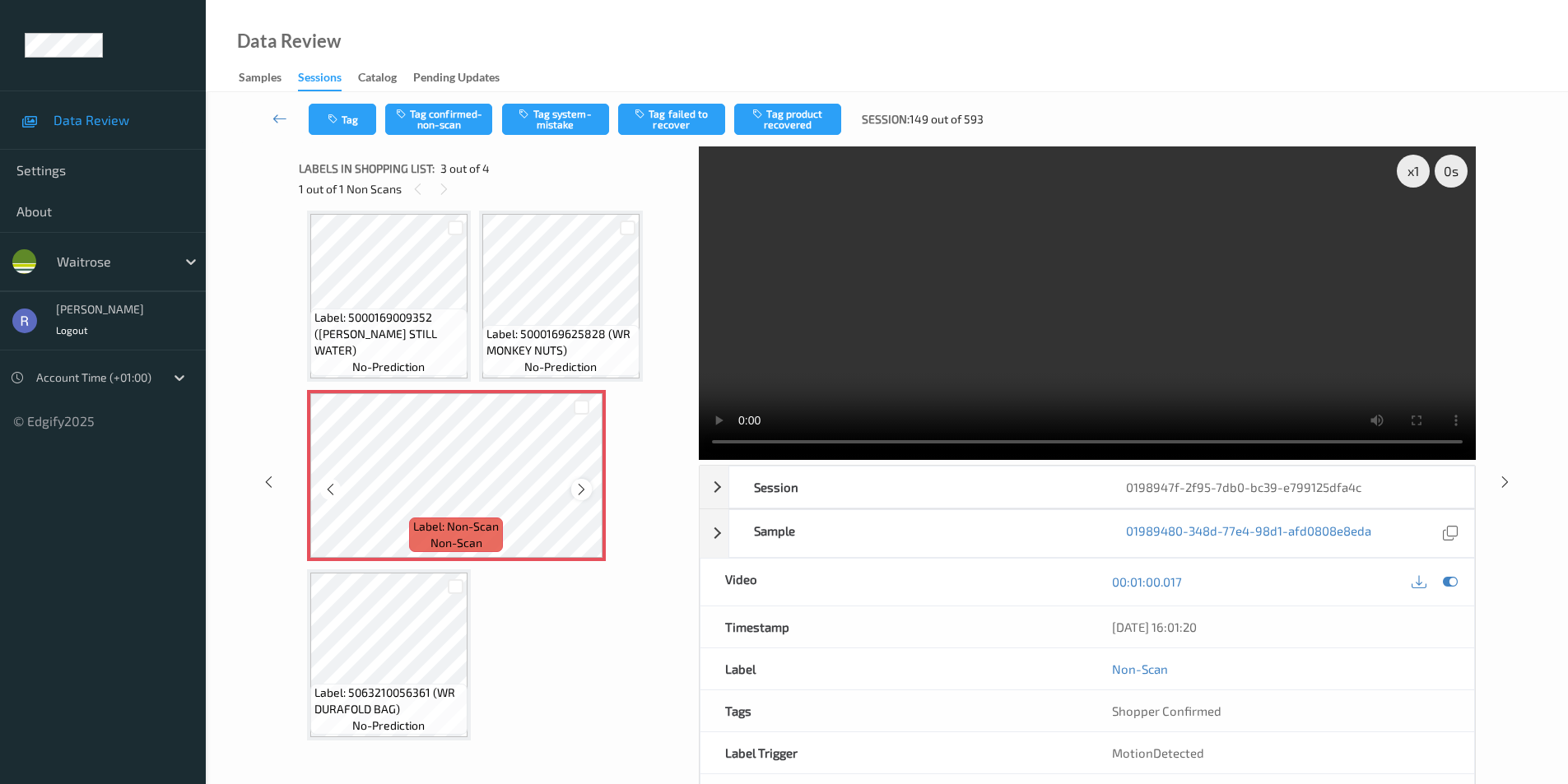
click at [576, 493] on icon at bounding box center [582, 490] width 14 height 15
click at [345, 113] on button "Tag" at bounding box center [342, 118] width 67 height 31
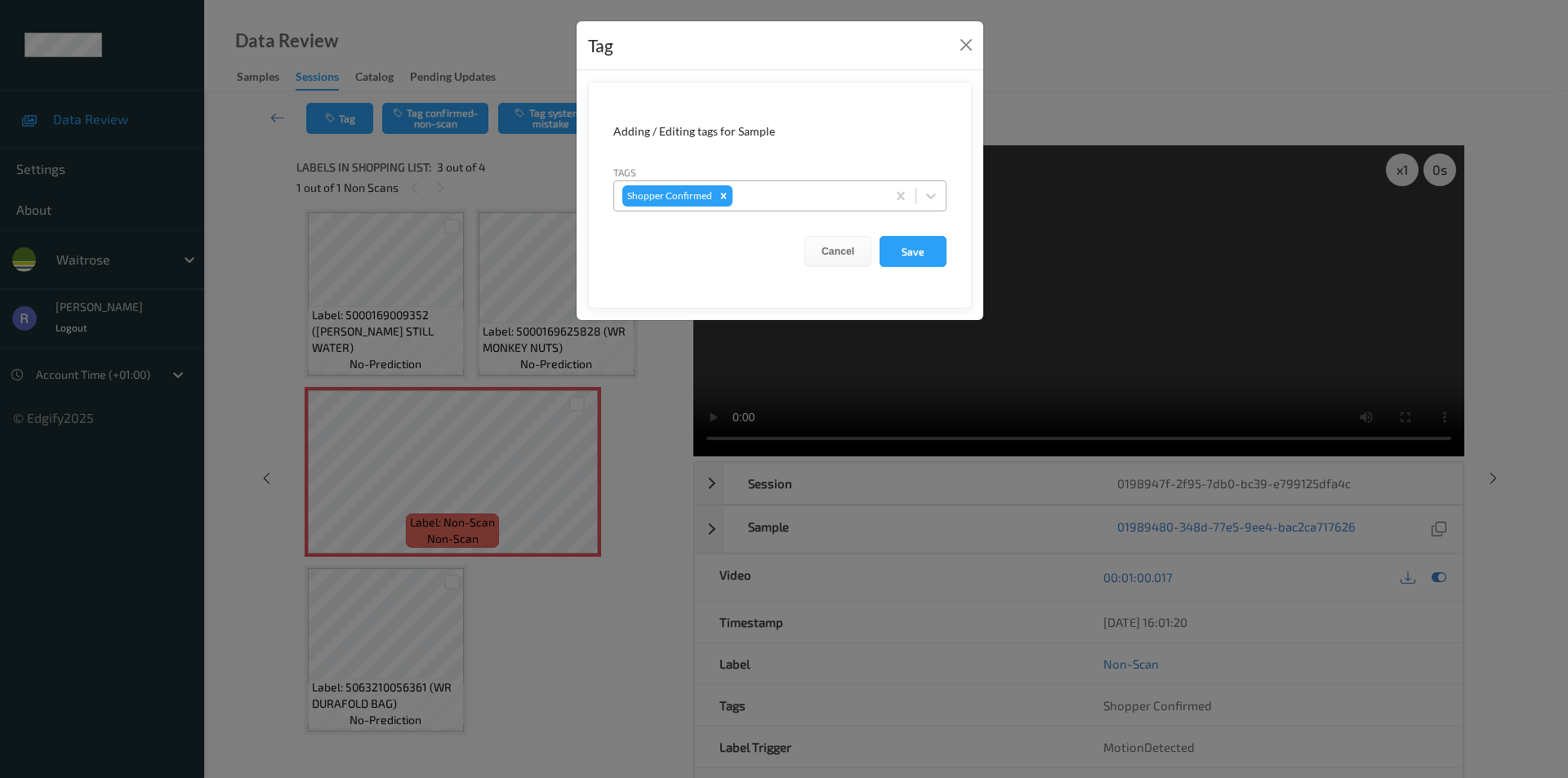
click at [784, 195] on div at bounding box center [807, 196] width 142 height 19
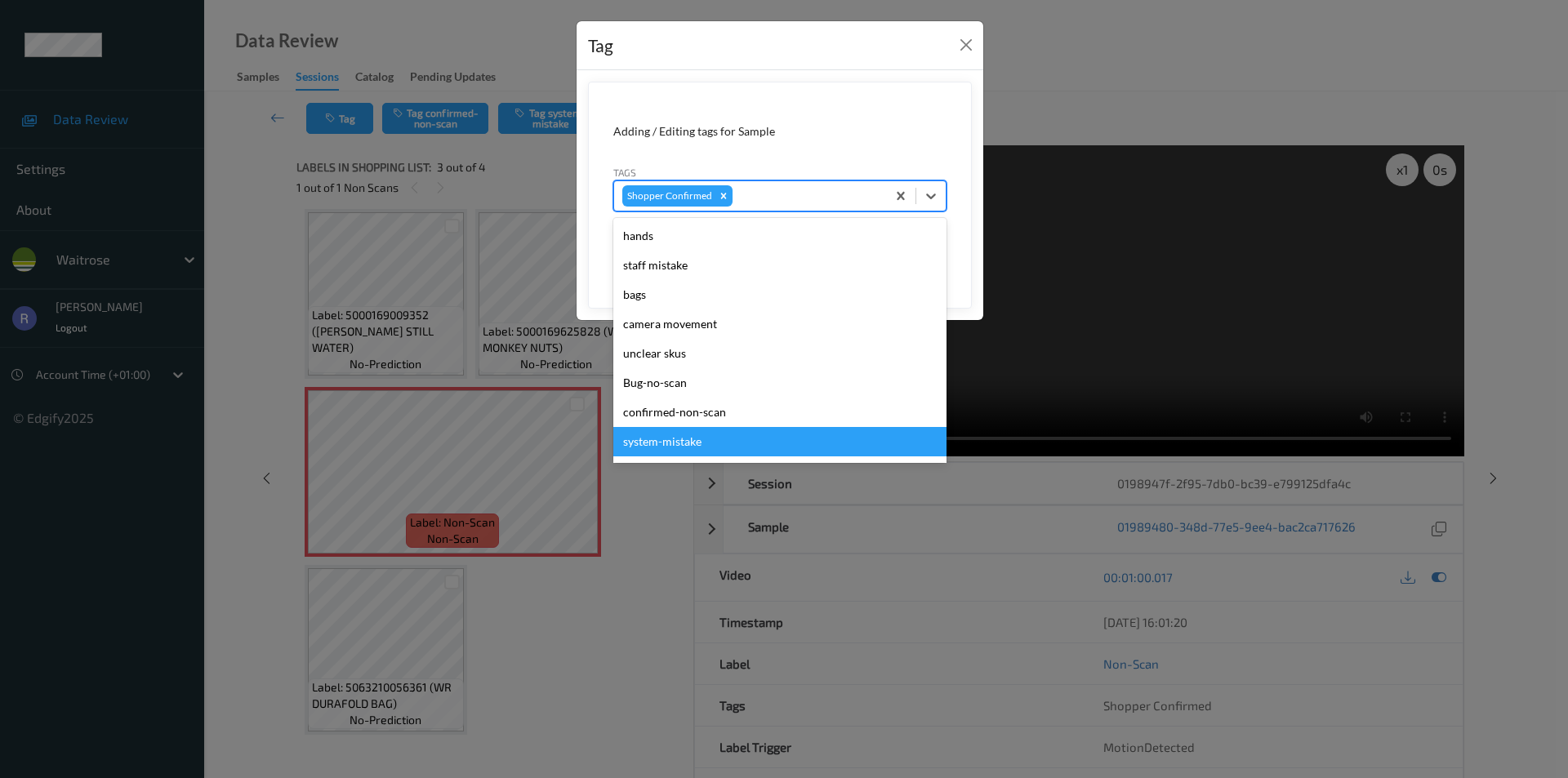
click at [677, 431] on div "system-mistake" at bounding box center [780, 442] width 333 height 30
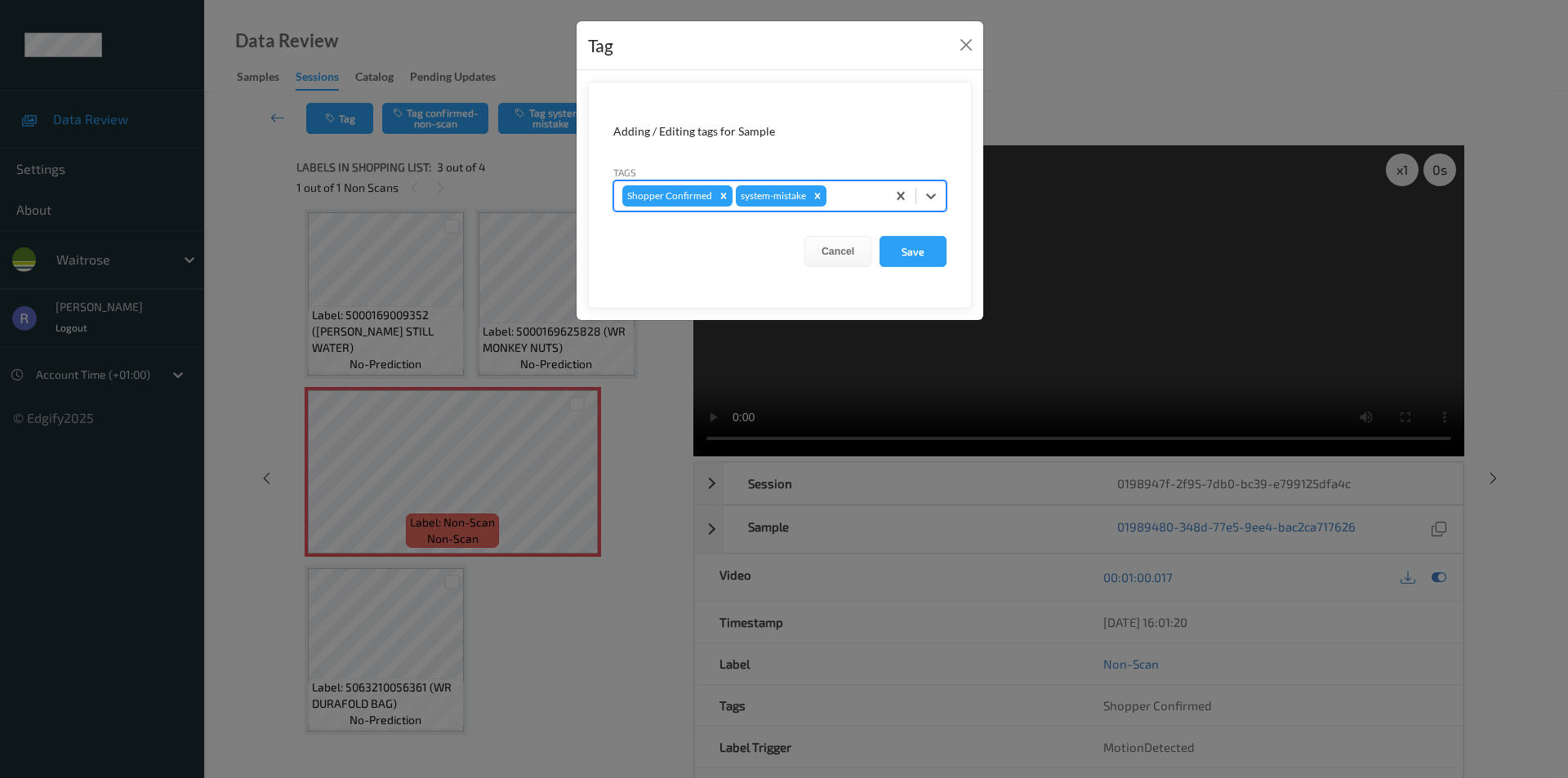
click at [833, 191] on div at bounding box center [854, 196] width 48 height 19
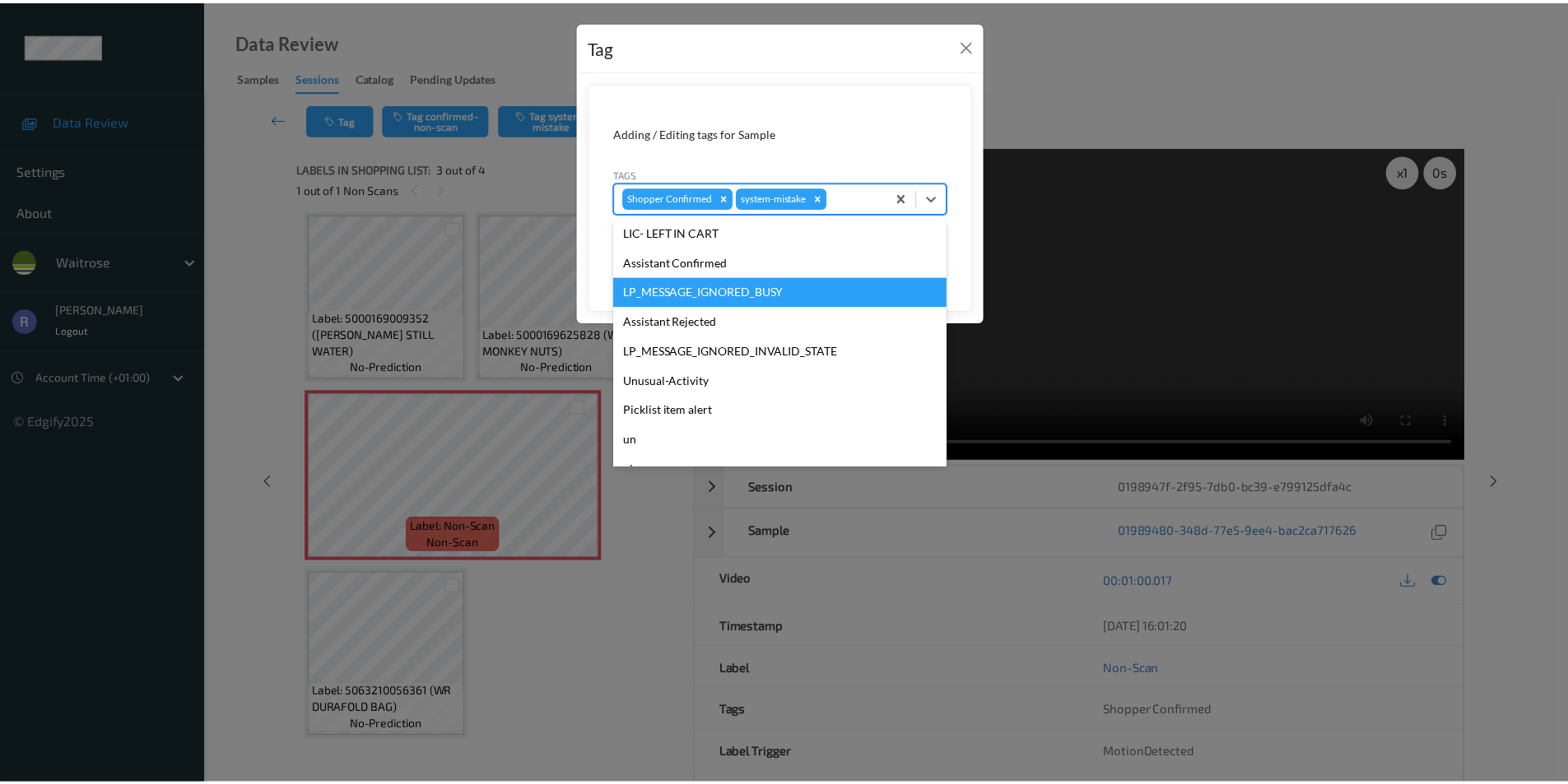
scroll to position [323, 0]
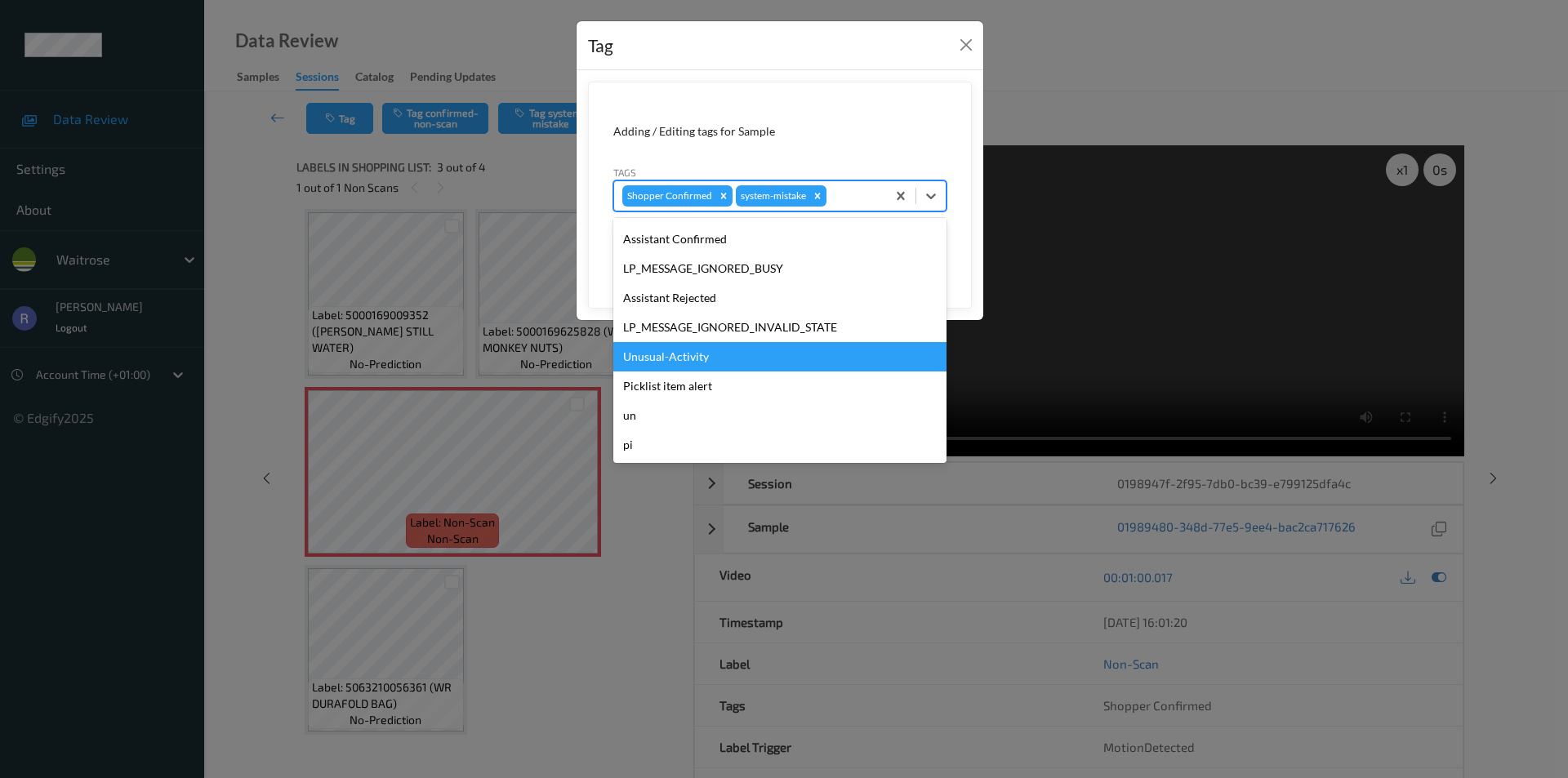
click at [657, 347] on div "Unusual-Activity" at bounding box center [780, 357] width 333 height 30
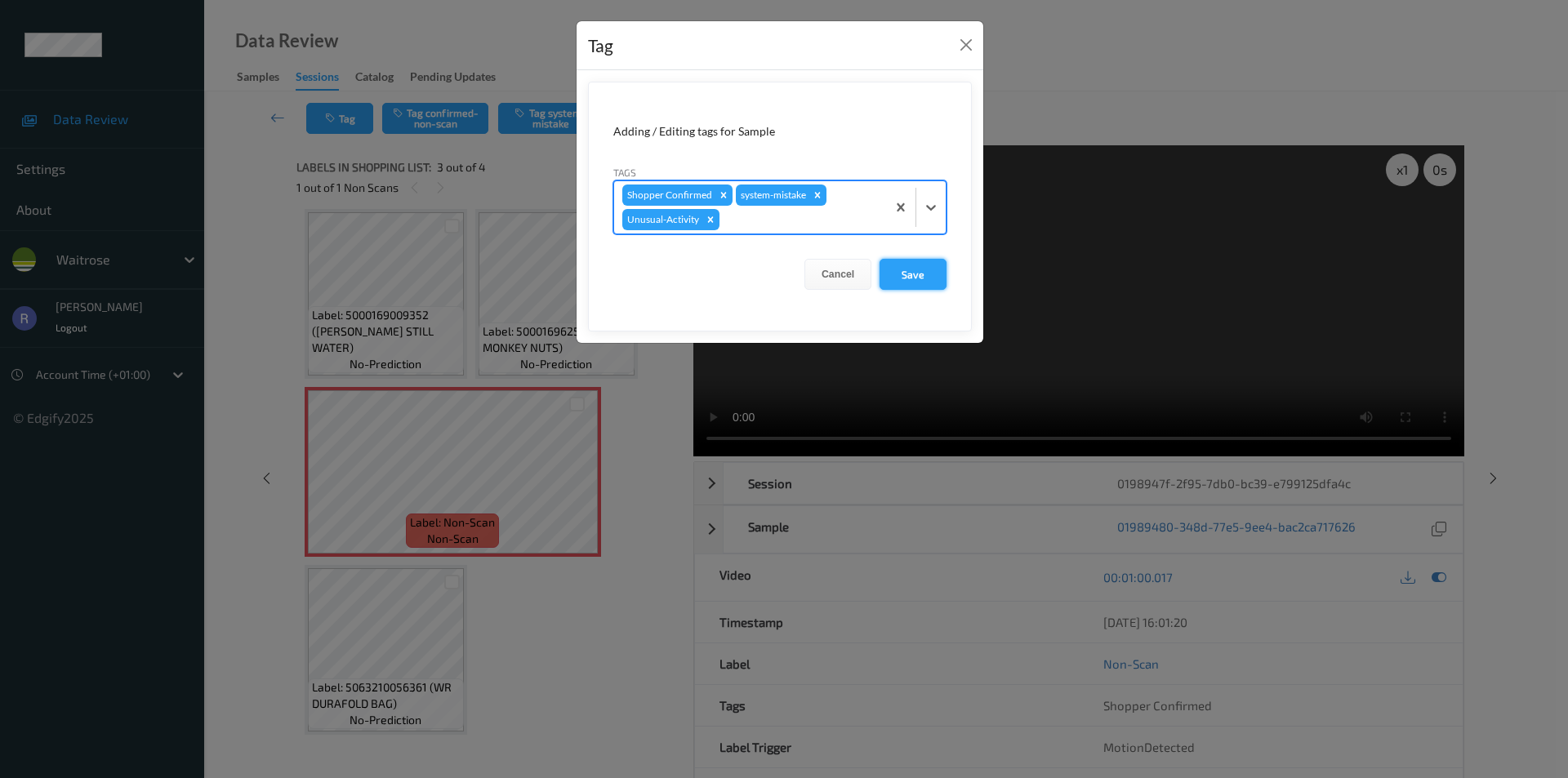
click at [913, 275] on button "Save" at bounding box center [913, 274] width 67 height 31
click at [924, 278] on button "Save" at bounding box center [913, 274] width 67 height 31
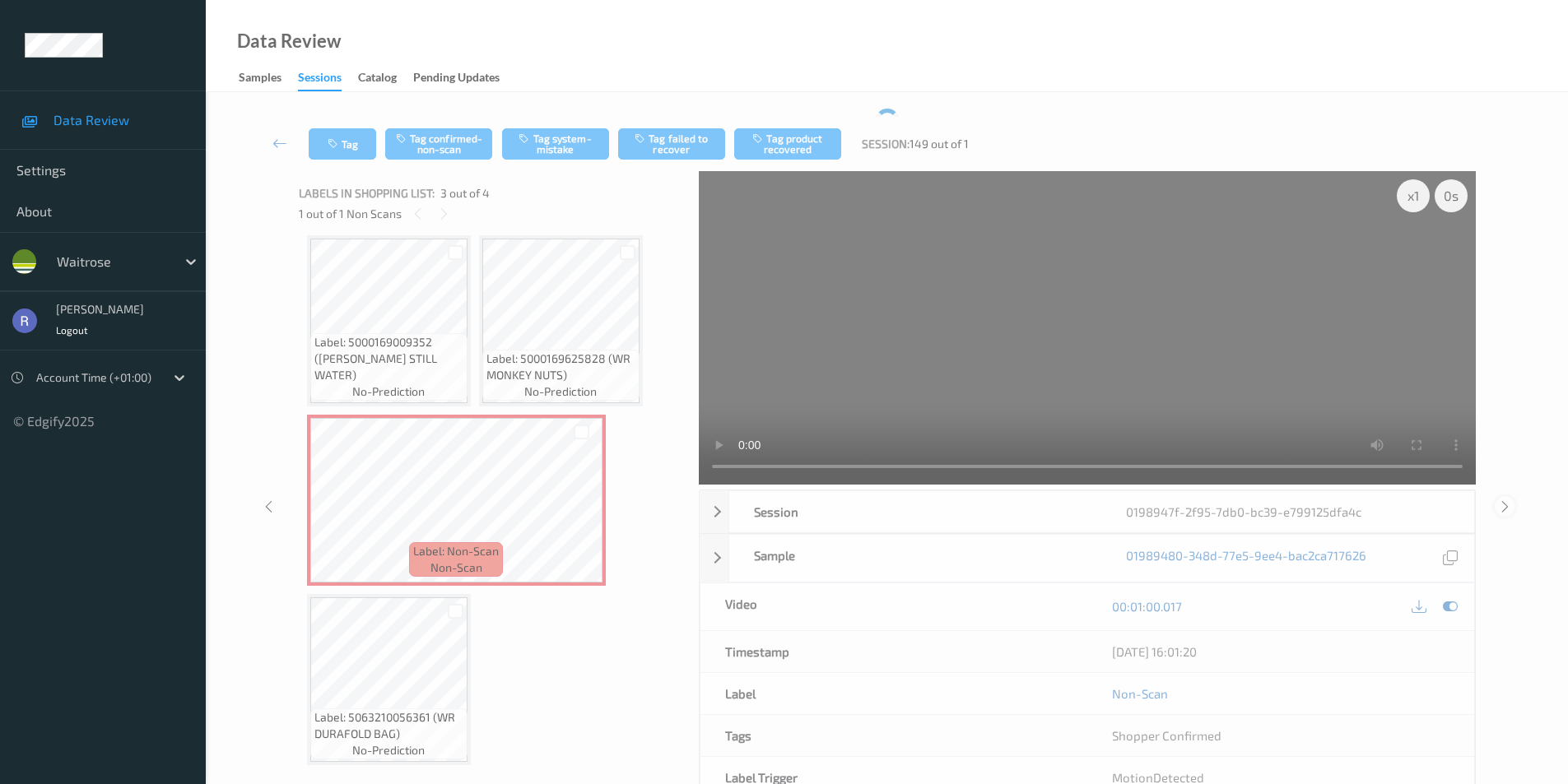
click at [1504, 506] on icon at bounding box center [1505, 506] width 14 height 15
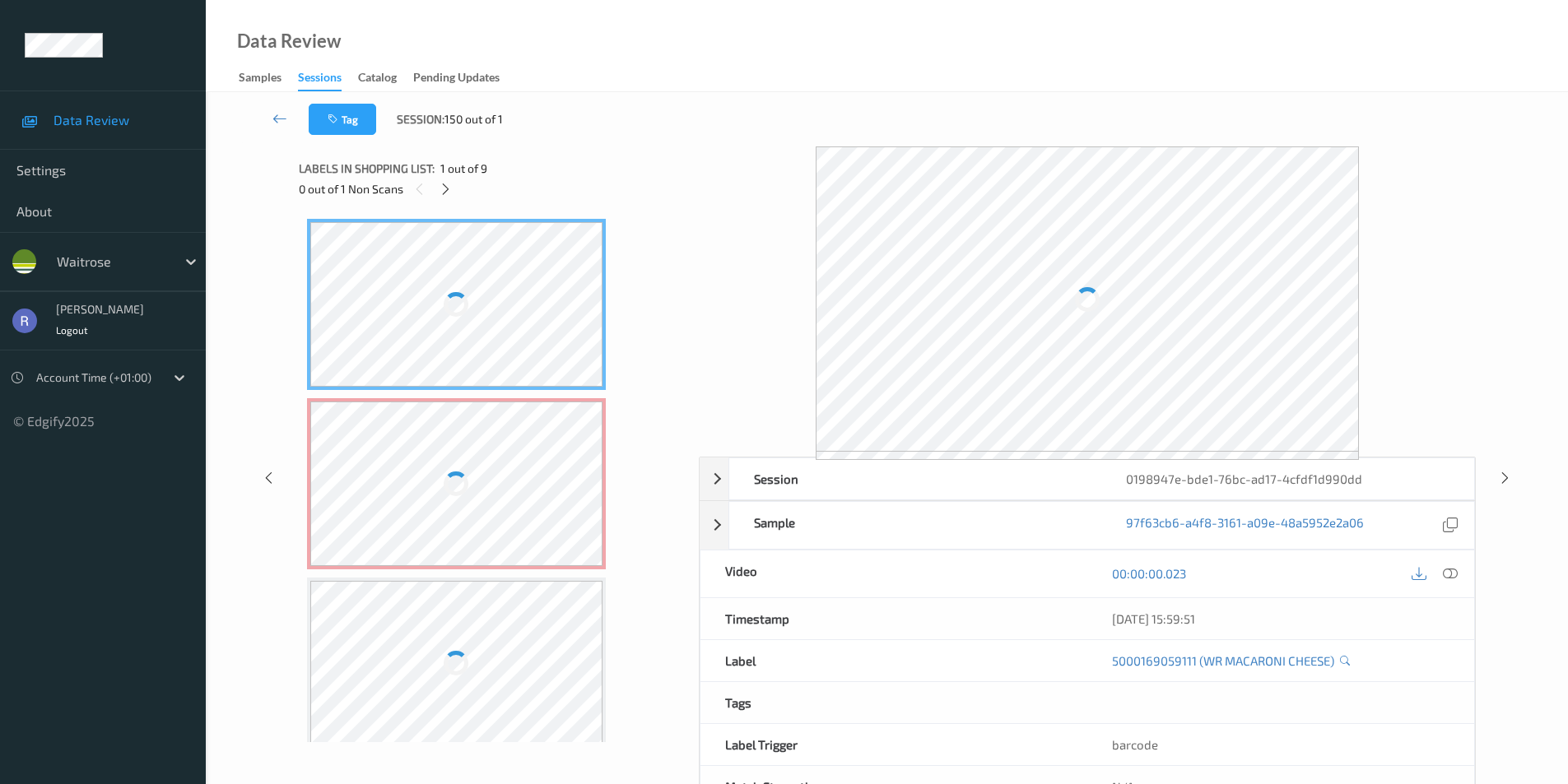
click at [504, 478] on div at bounding box center [456, 483] width 293 height 164
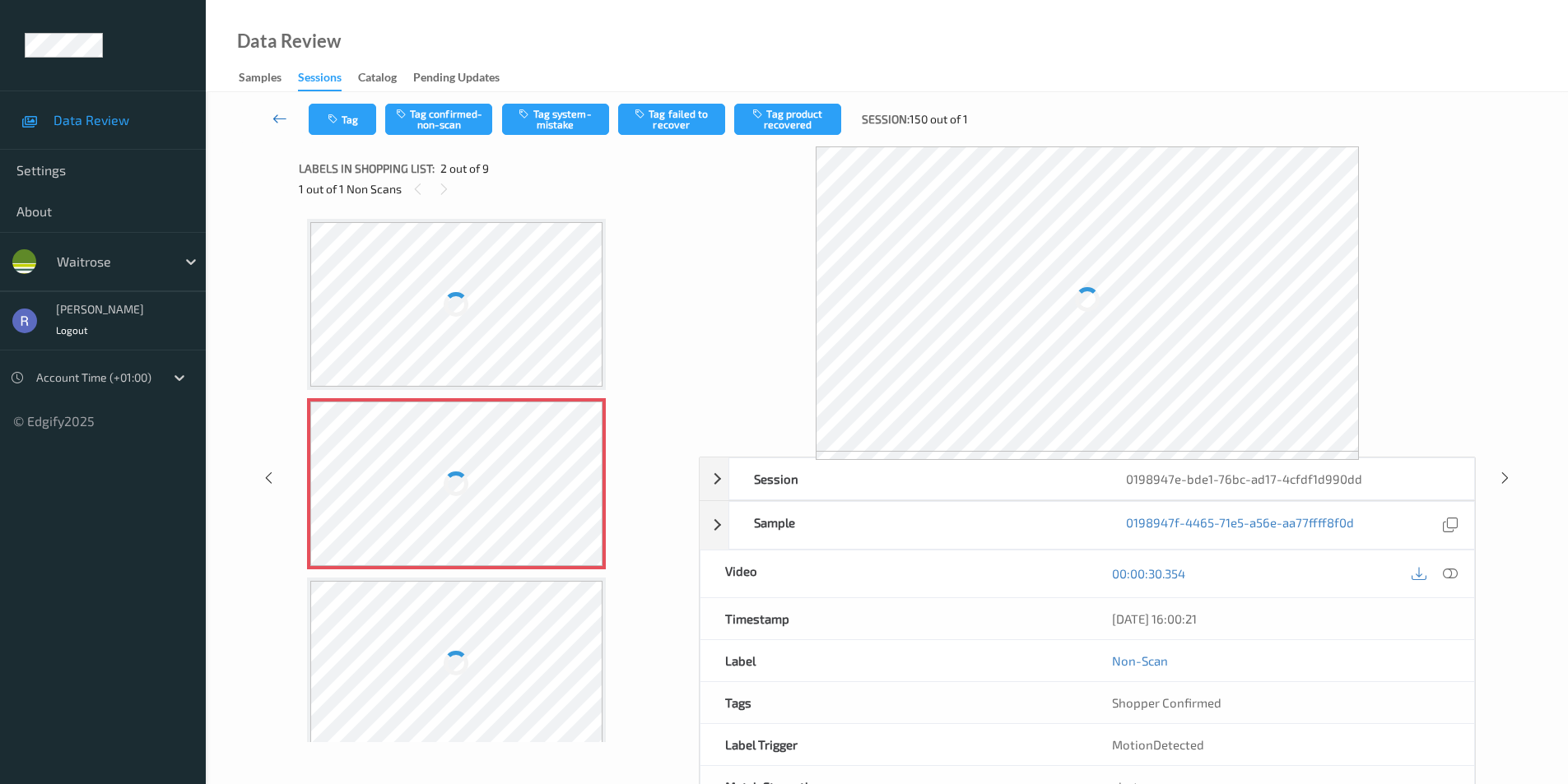
click at [284, 121] on icon at bounding box center [279, 118] width 15 height 17
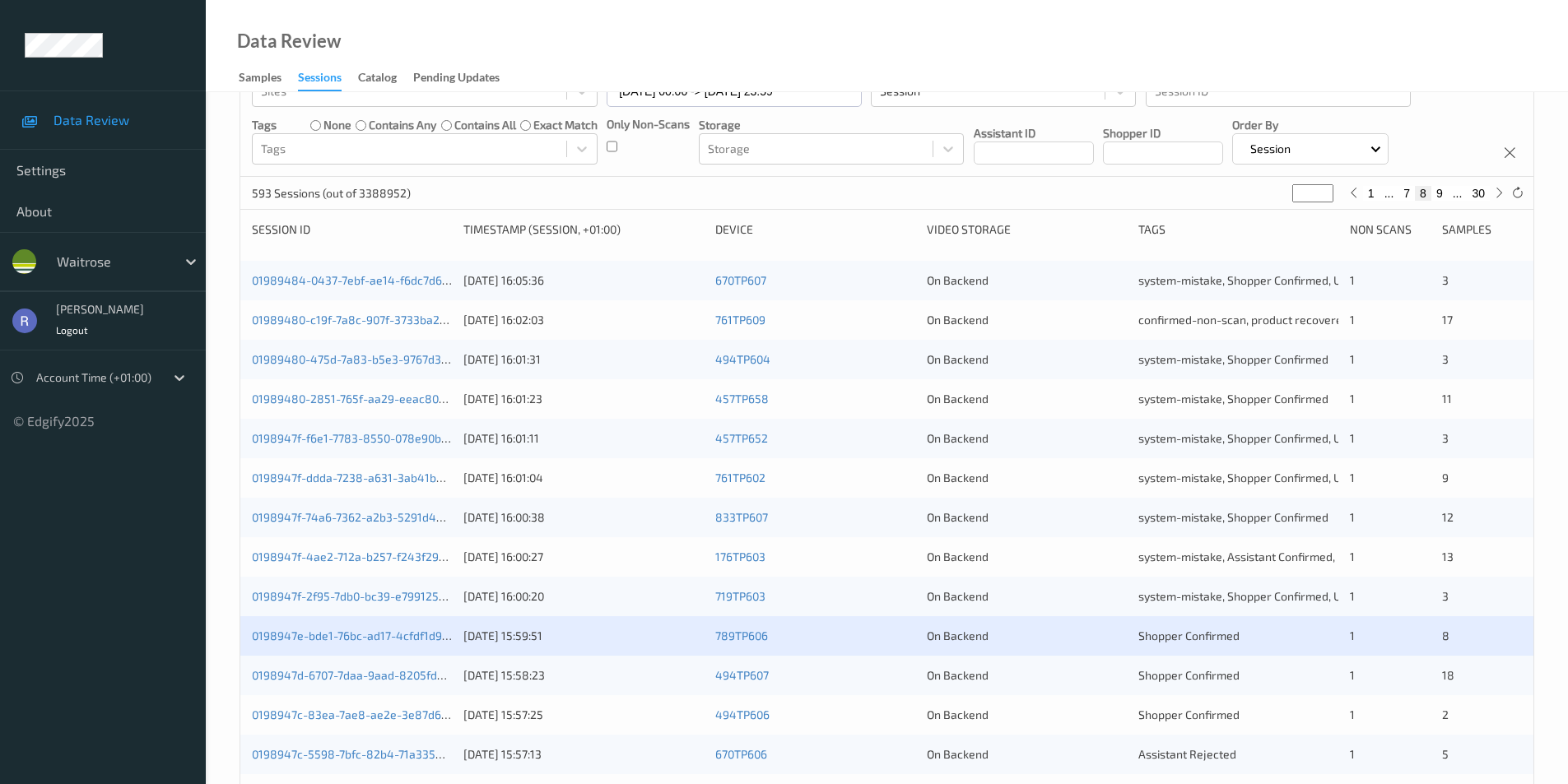
scroll to position [329, 0]
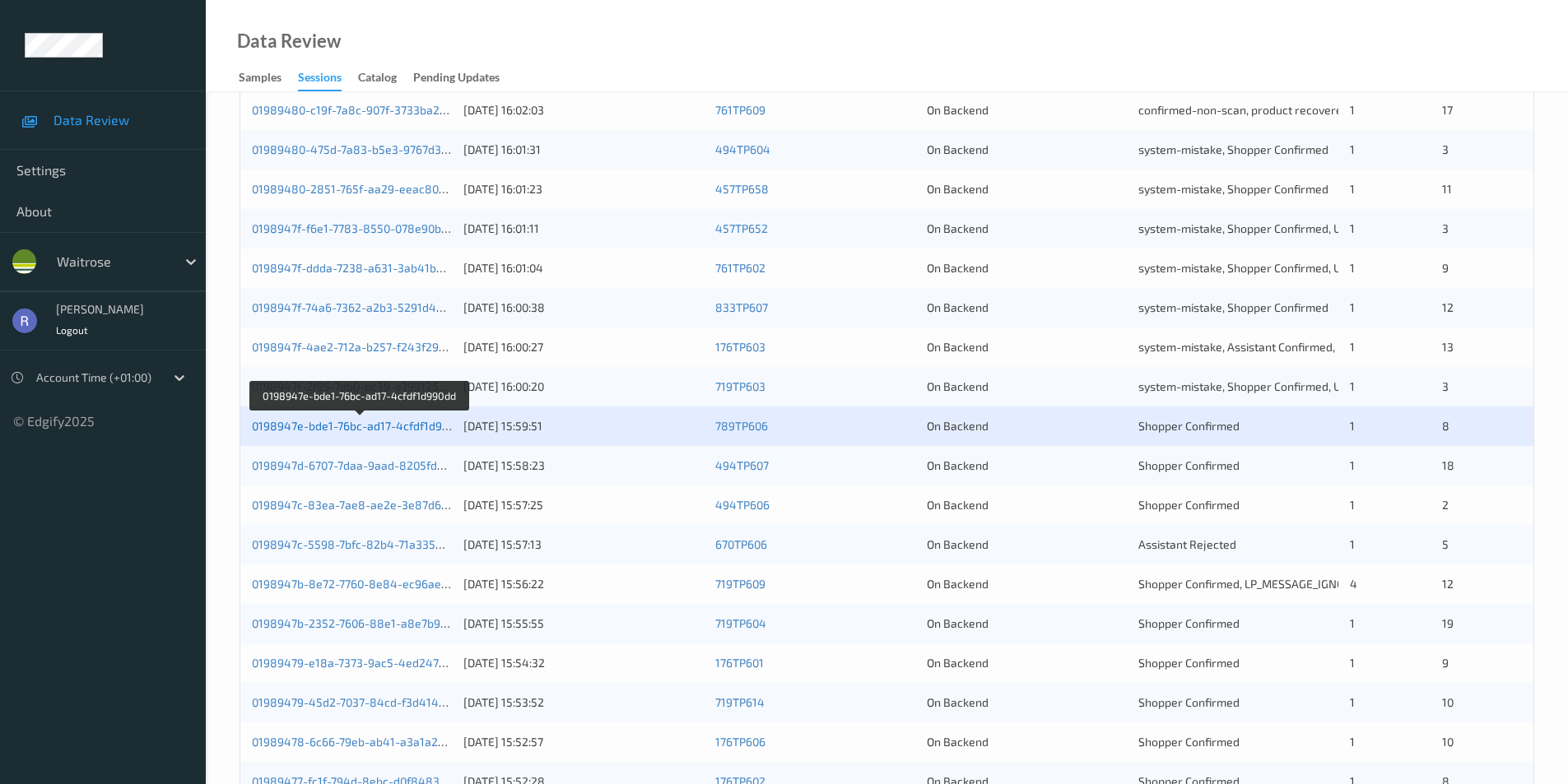
click at [330, 426] on link "0198947e-bde1-76bc-ad17-4cfdf1d990dd" at bounding box center [360, 426] width 217 height 14
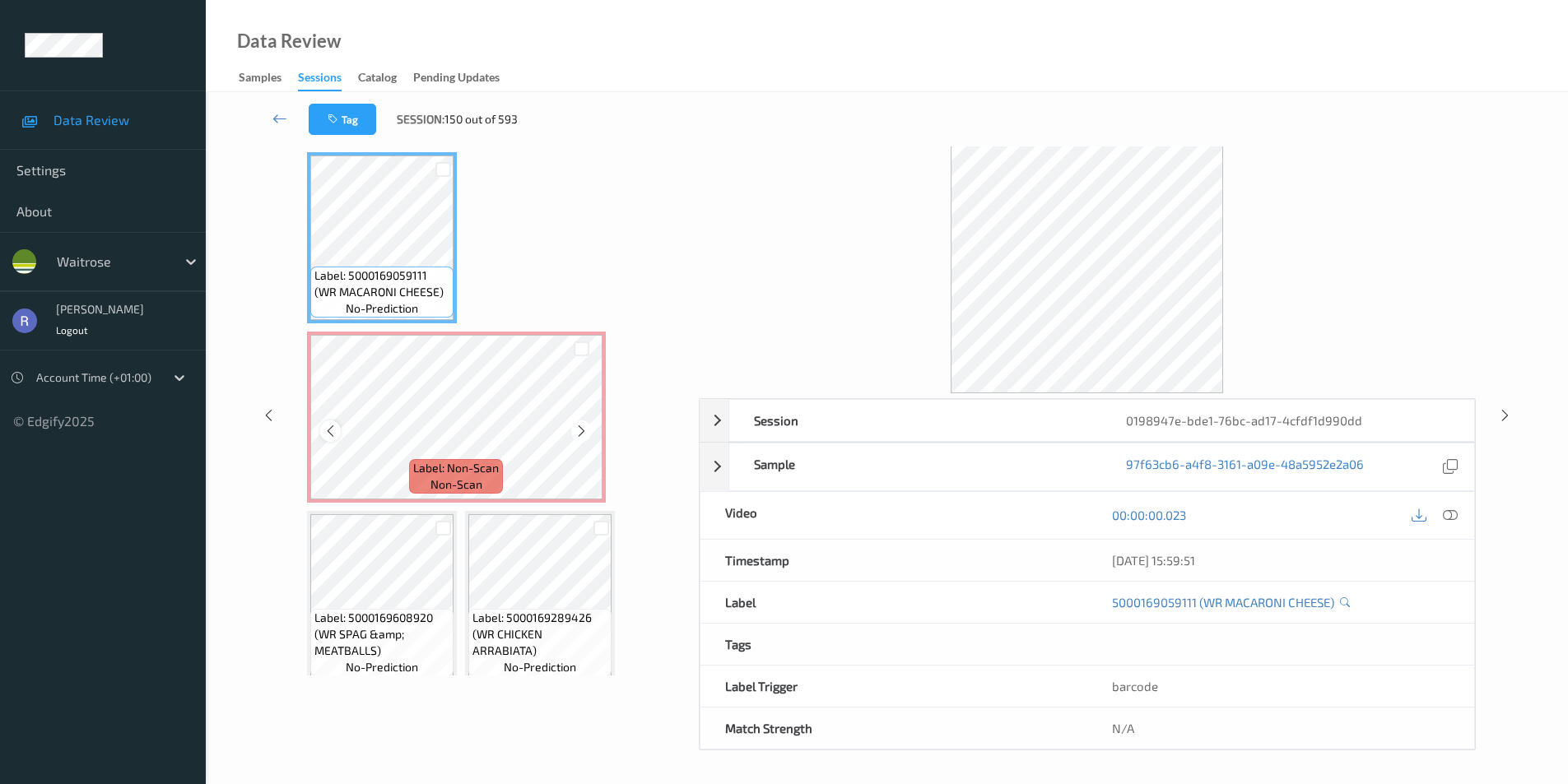
scroll to position [31, 0]
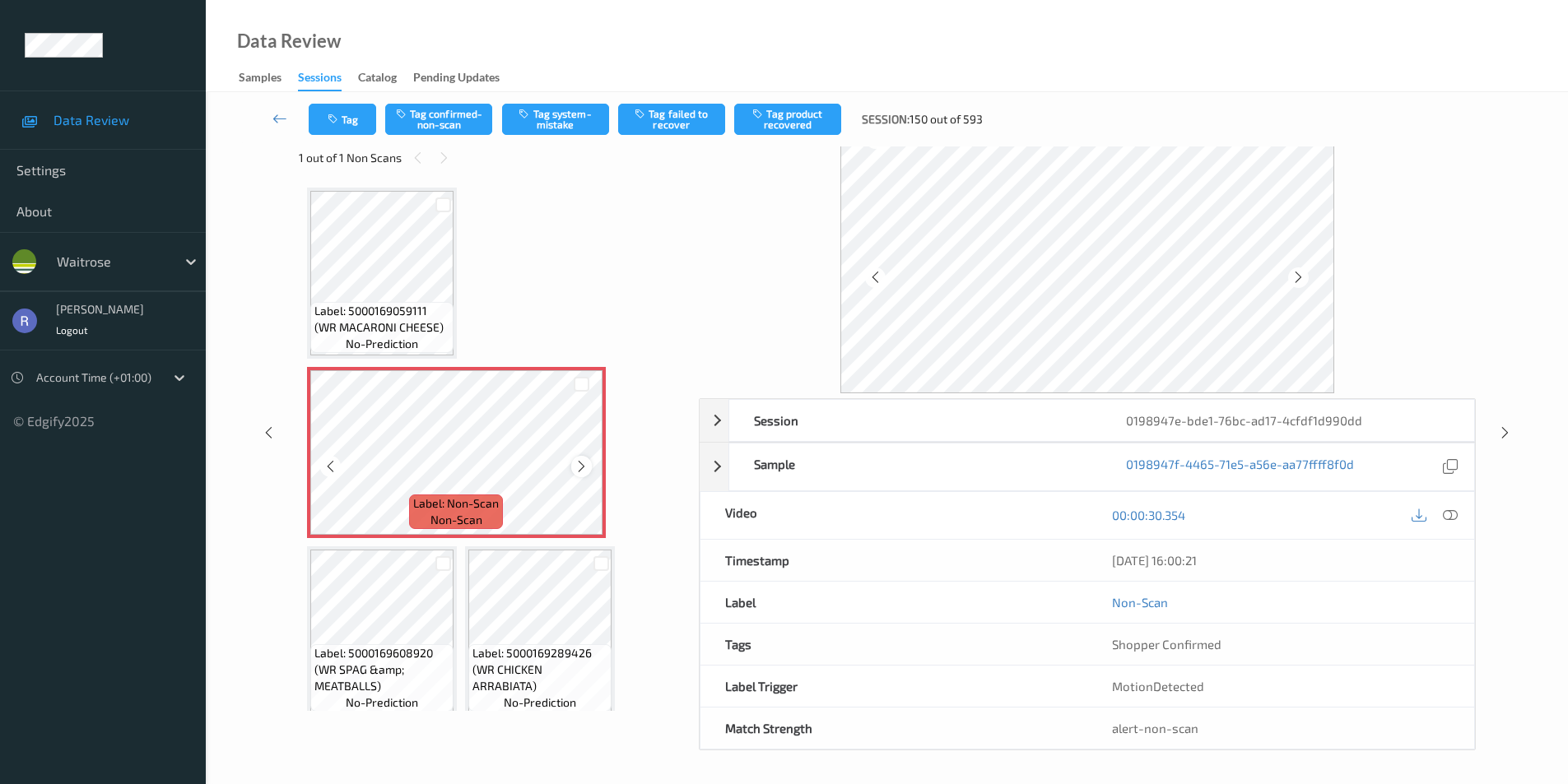
click at [579, 465] on icon at bounding box center [582, 466] width 14 height 15
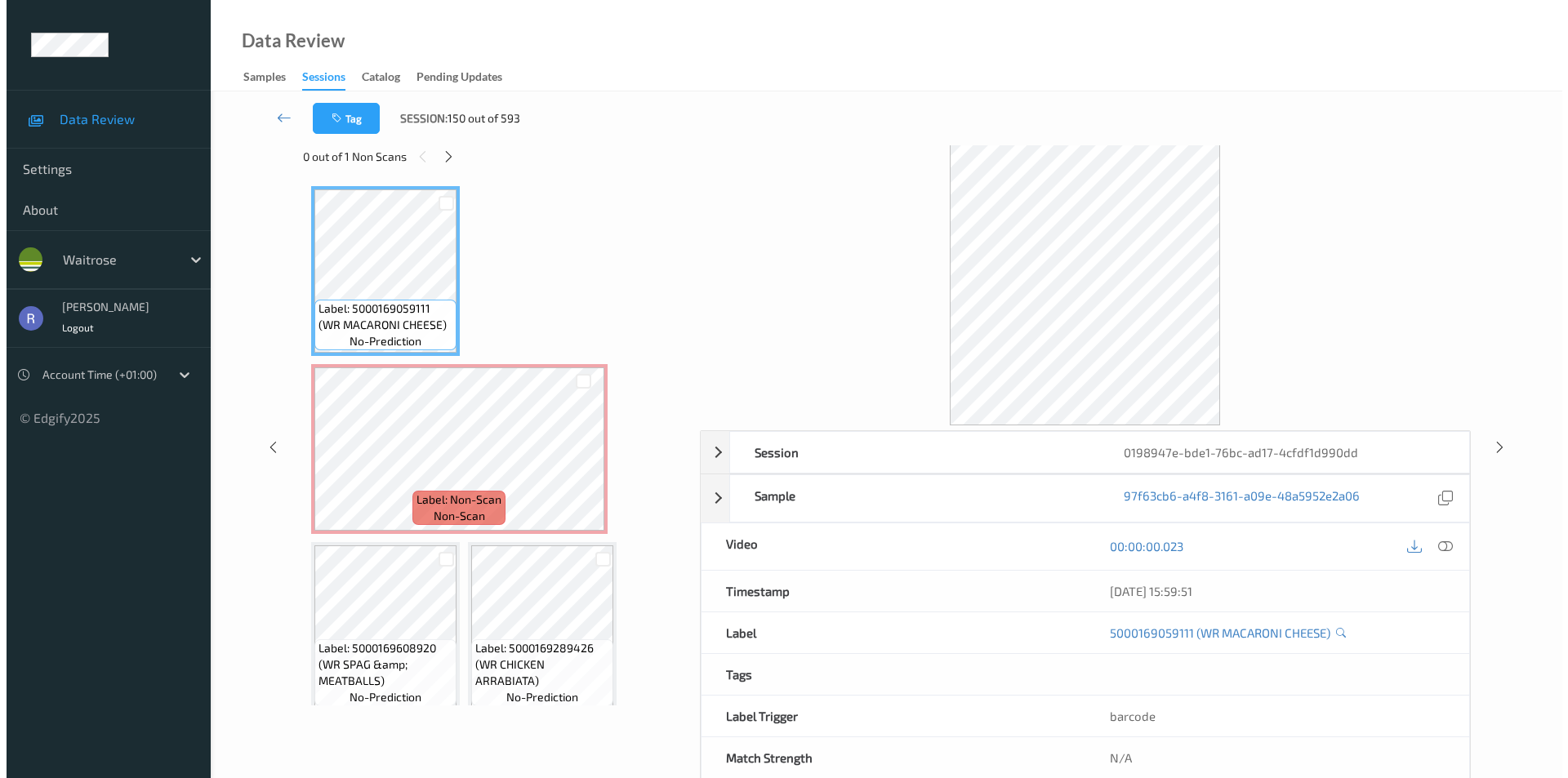
scroll to position [66, 0]
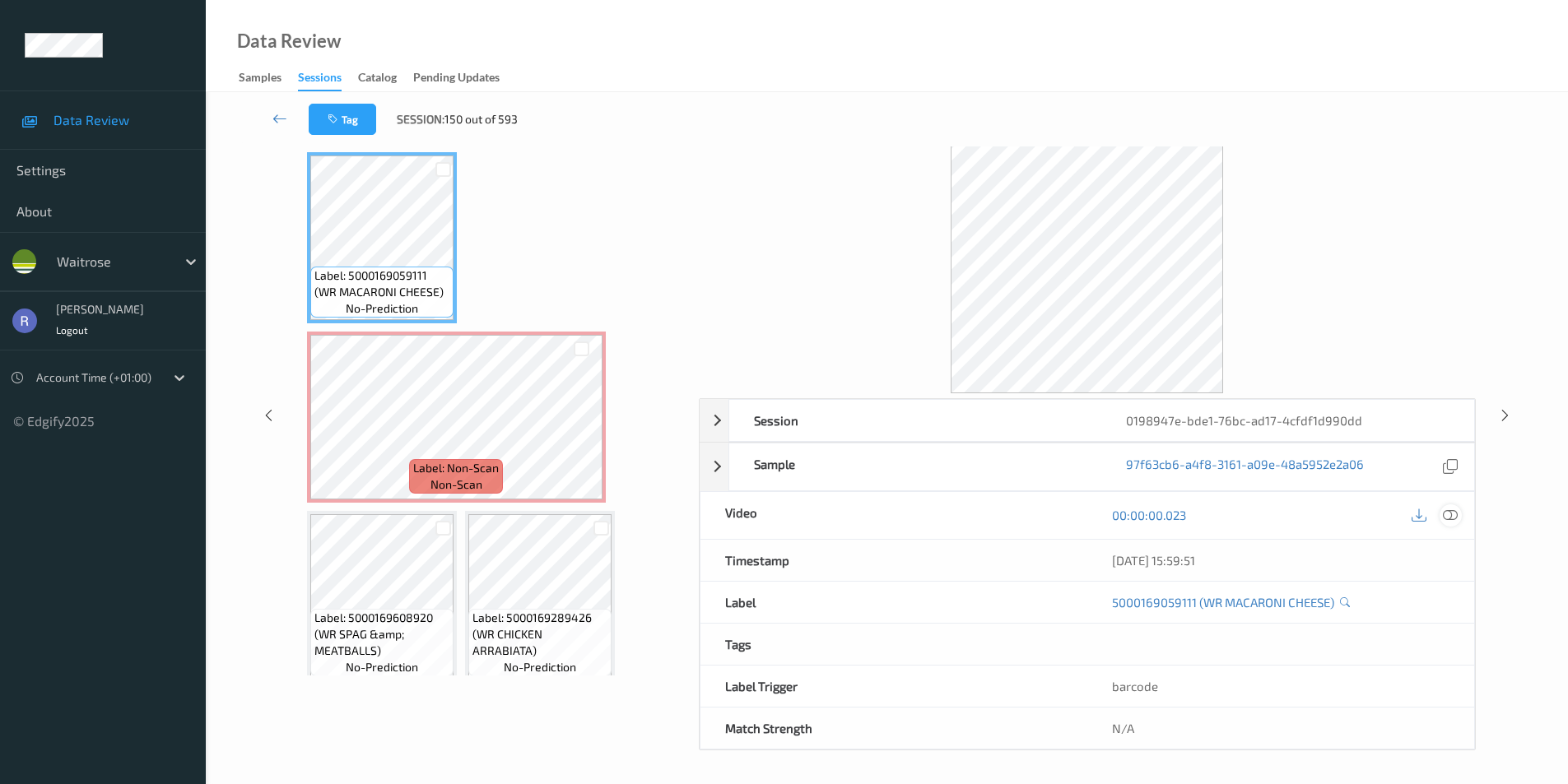
click at [1449, 510] on icon at bounding box center [1450, 514] width 15 height 15
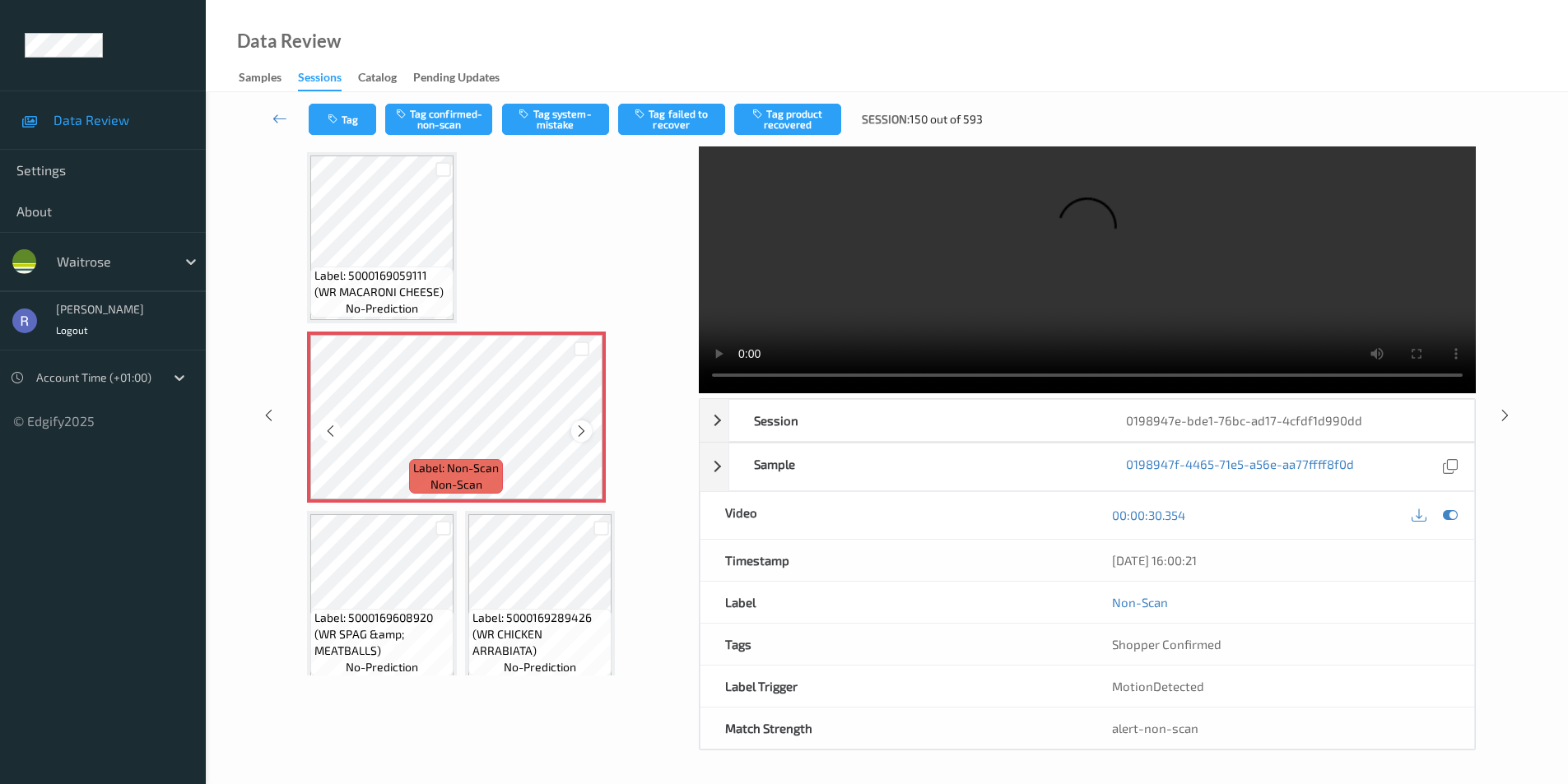
click at [578, 431] on icon at bounding box center [582, 430] width 14 height 15
click at [340, 112] on button "Tag" at bounding box center [342, 118] width 67 height 31
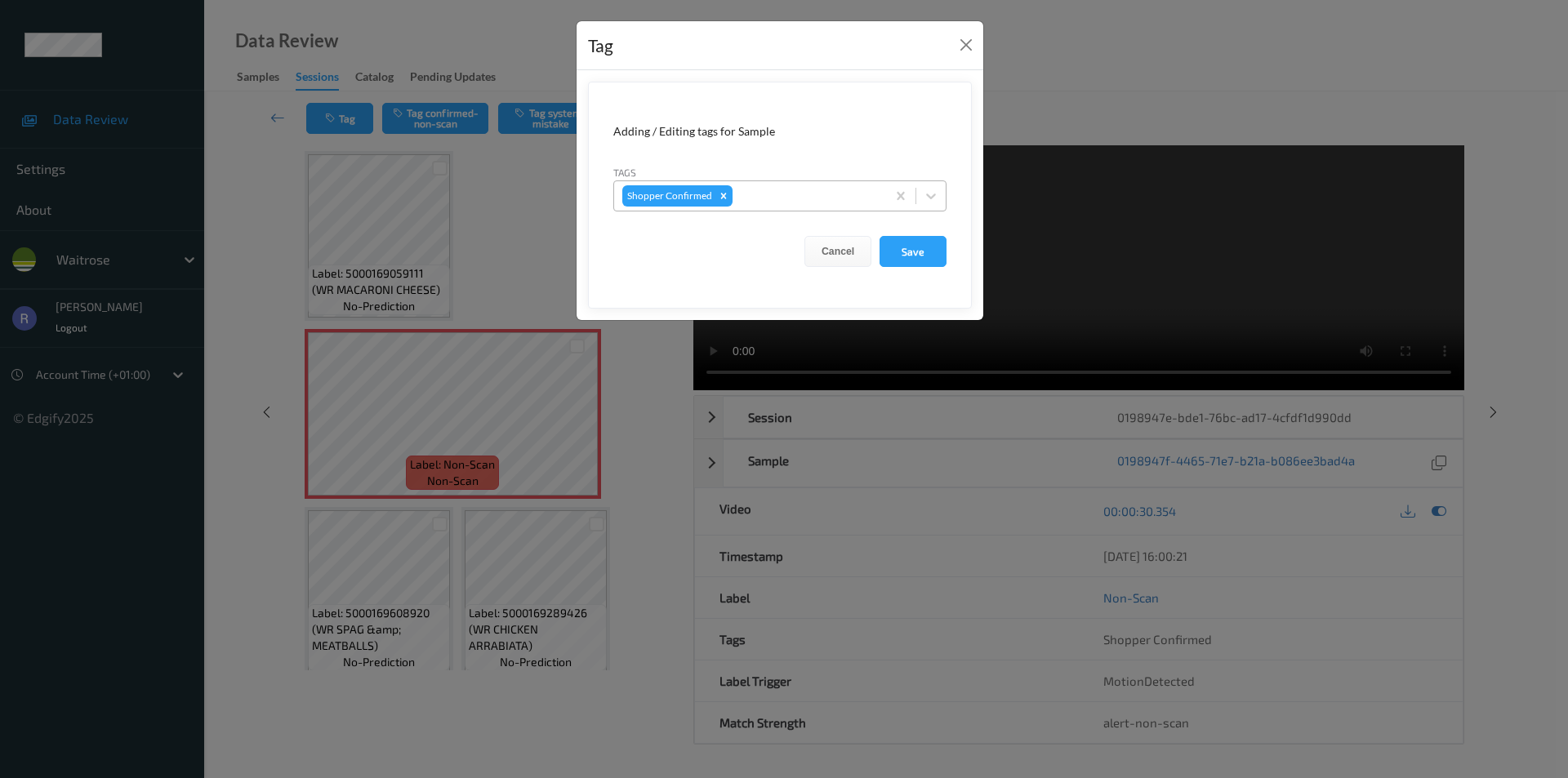
click at [778, 194] on div at bounding box center [807, 196] width 142 height 19
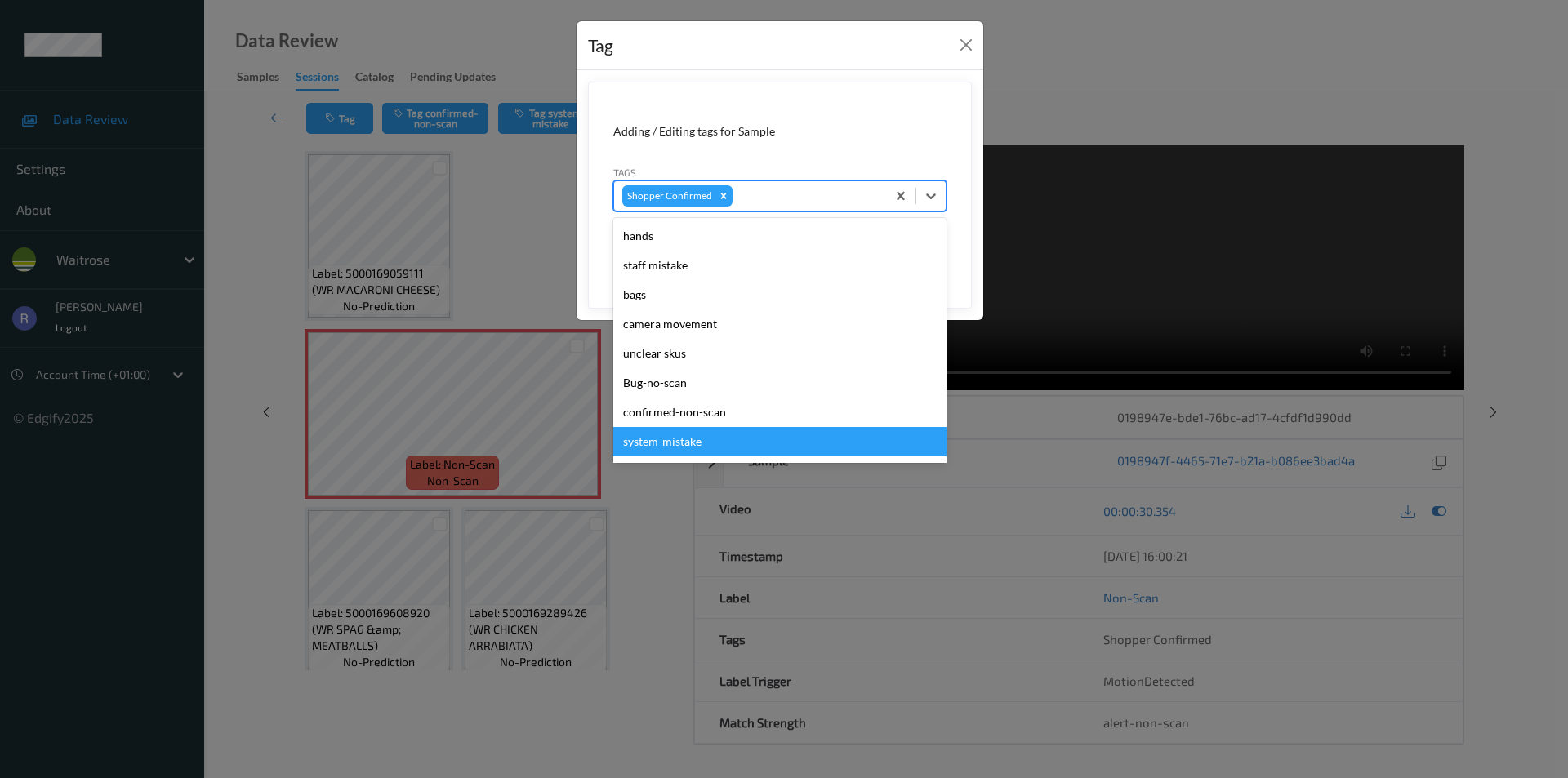
click at [667, 441] on div "system-mistake" at bounding box center [780, 442] width 333 height 30
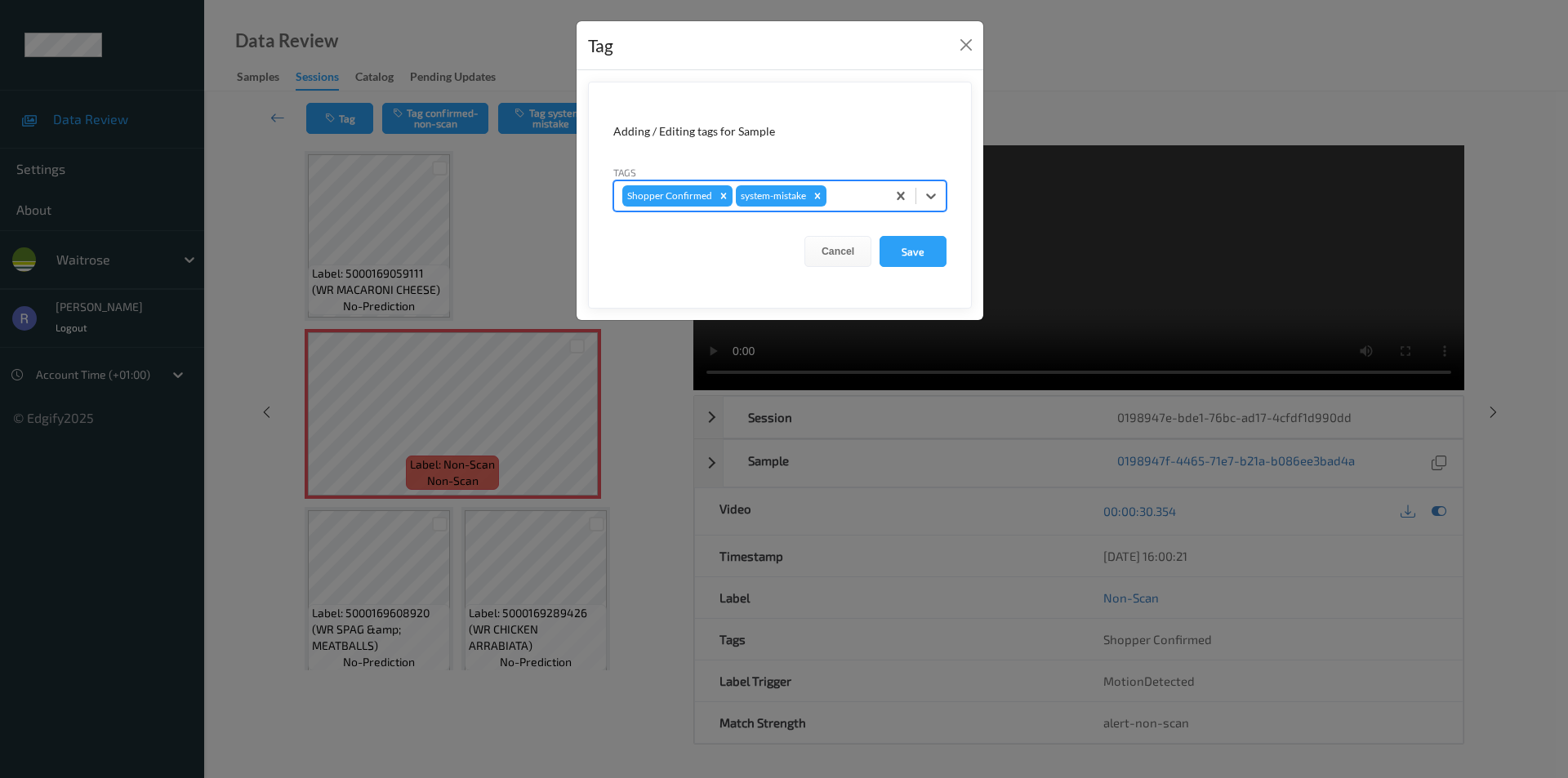
click at [841, 198] on div at bounding box center [854, 196] width 48 height 19
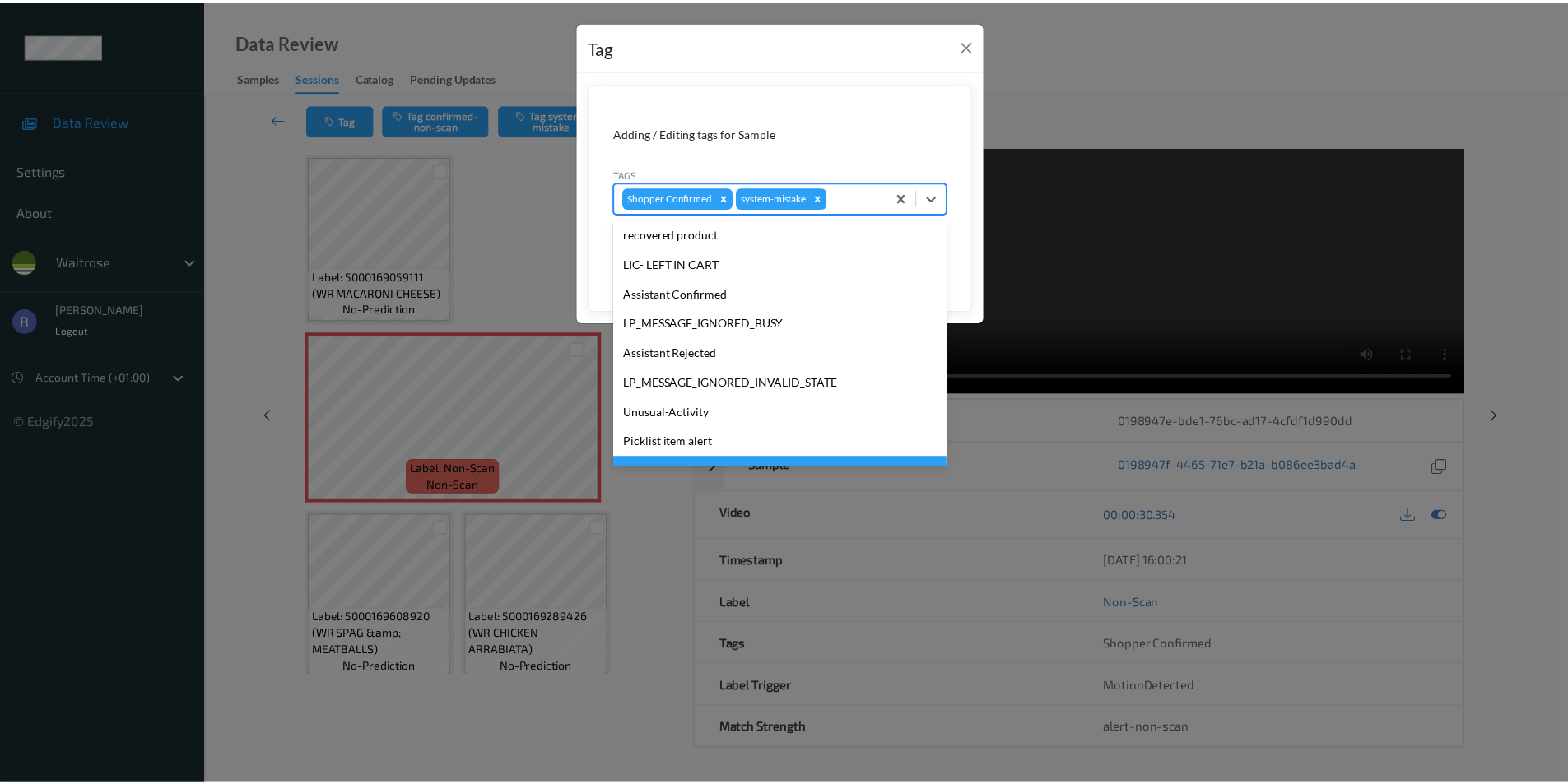
scroll to position [323, 0]
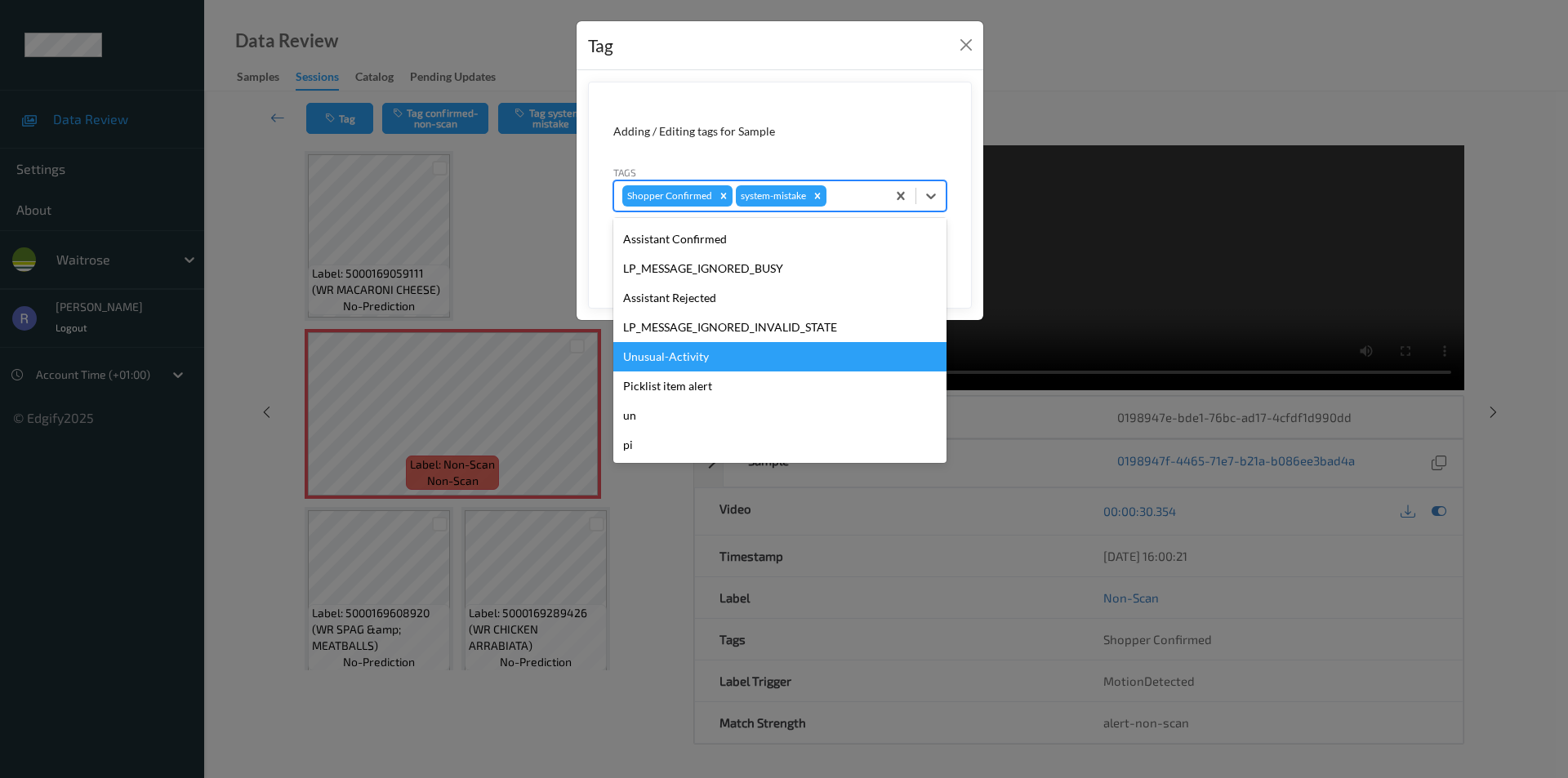
click at [676, 348] on div "Unusual-Activity" at bounding box center [780, 357] width 333 height 30
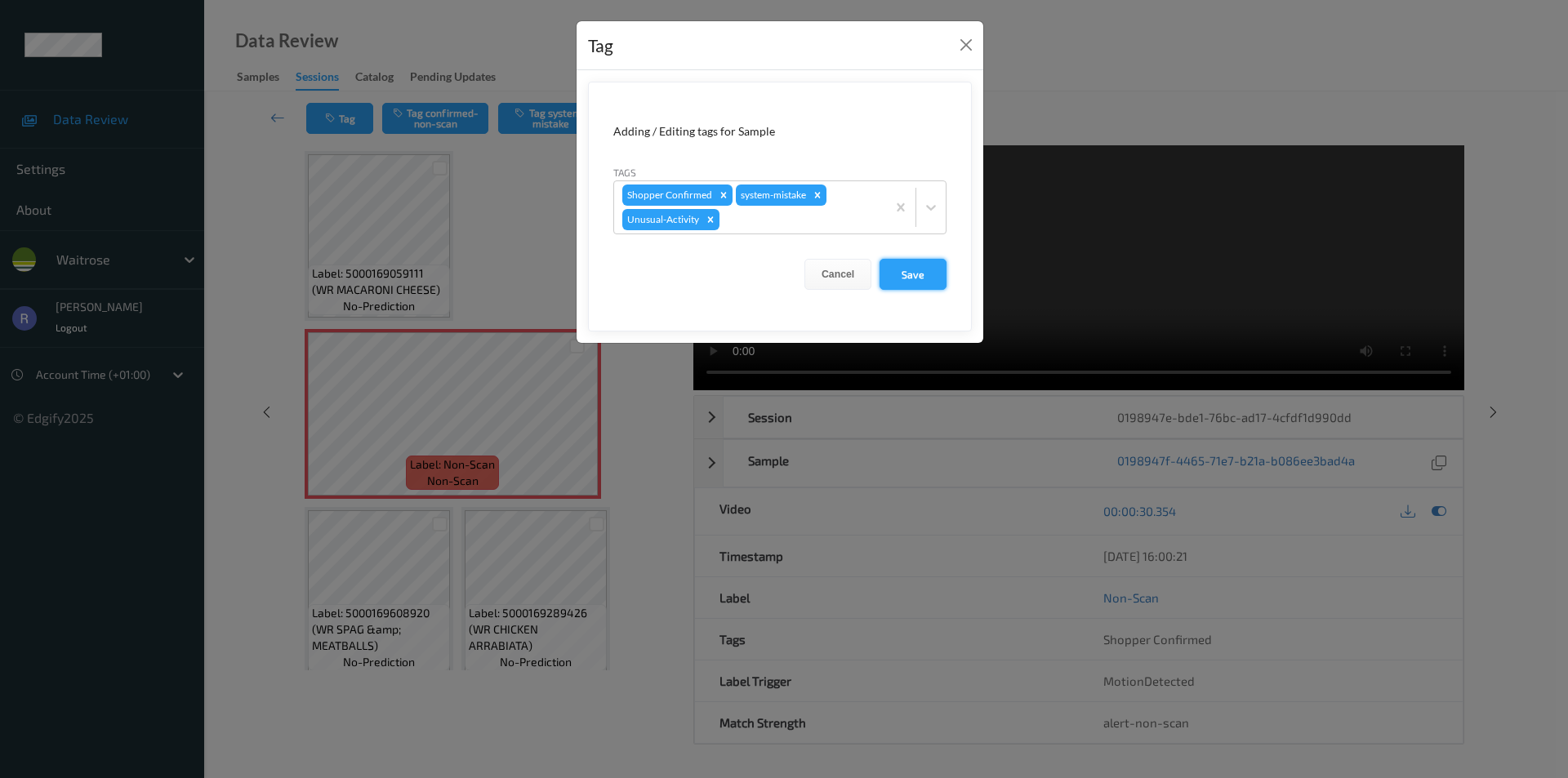
click at [916, 262] on button "Save" at bounding box center [913, 274] width 67 height 31
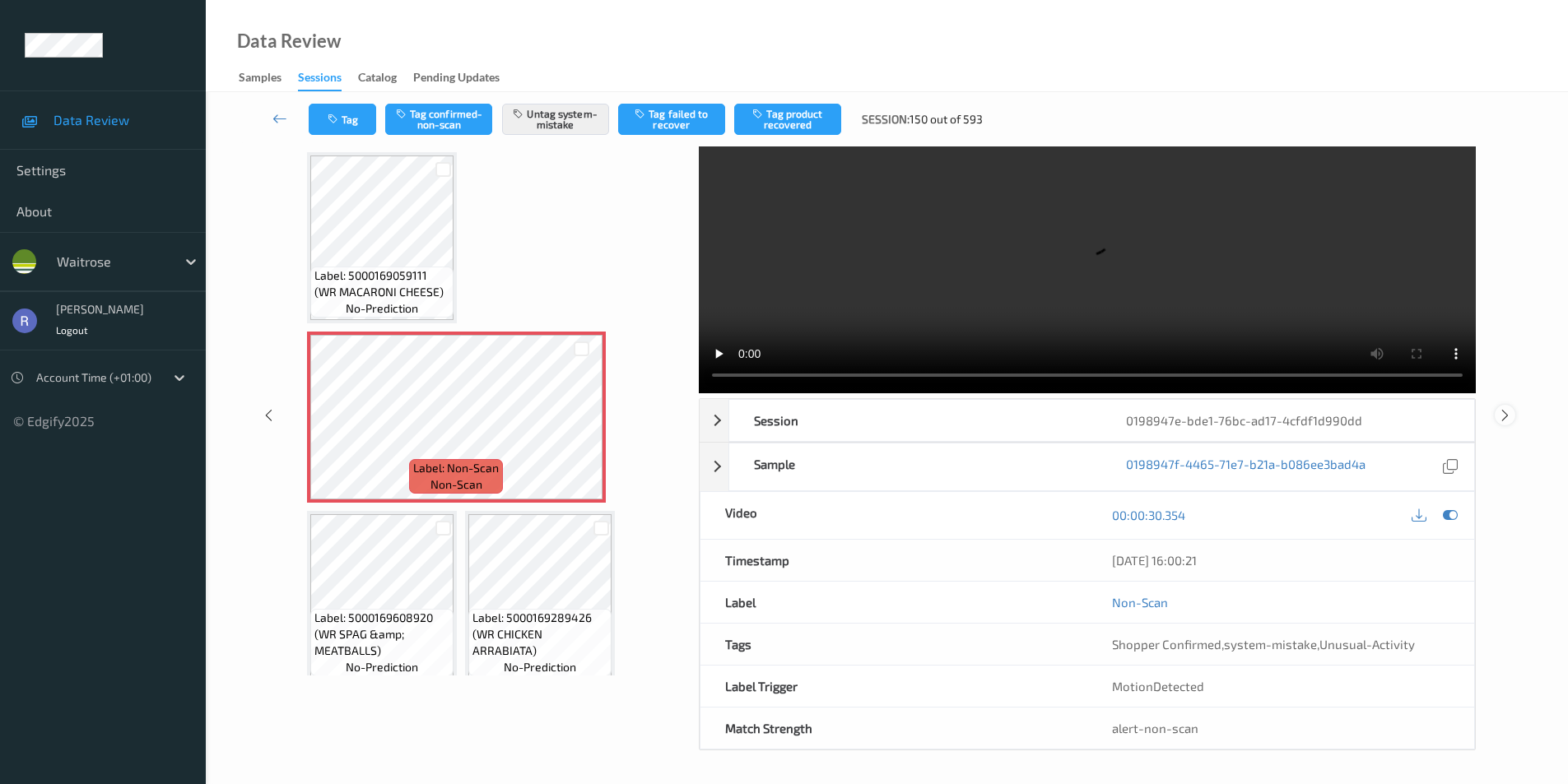
click at [1510, 411] on icon at bounding box center [1505, 415] width 14 height 15
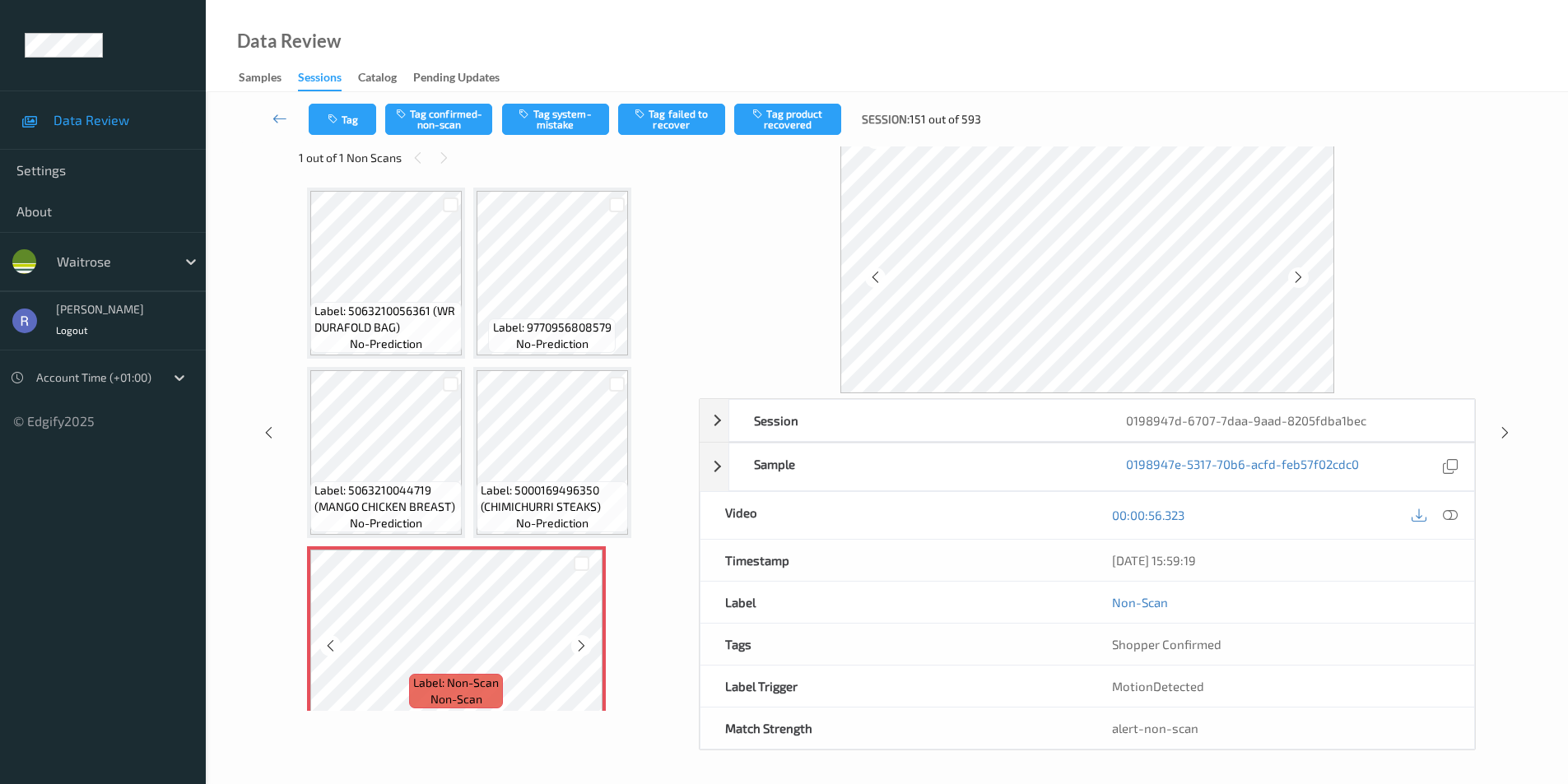
scroll to position [31, 0]
click at [580, 644] on icon at bounding box center [582, 645] width 14 height 15
click at [579, 645] on icon at bounding box center [582, 645] width 14 height 15
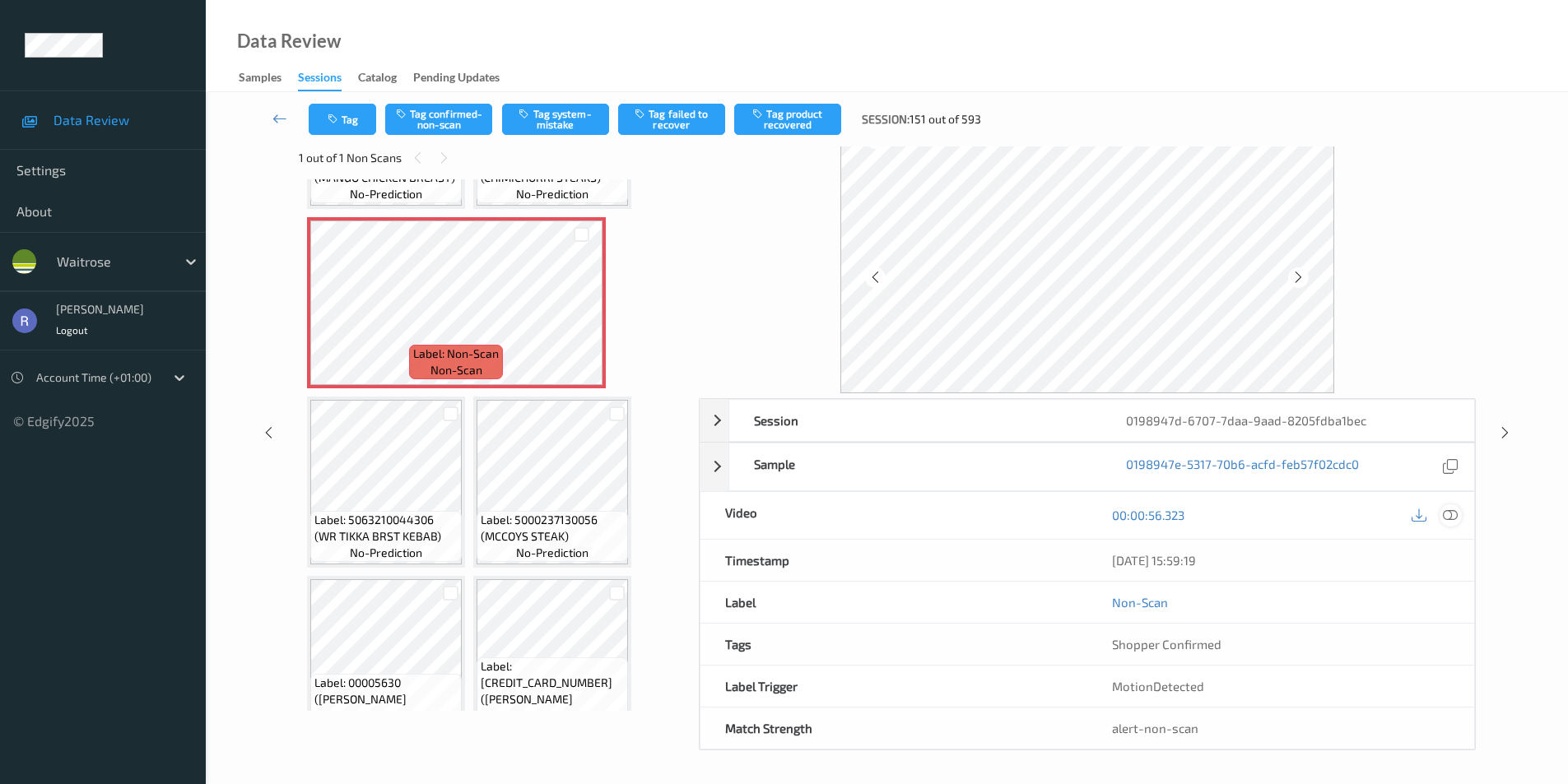
click at [1449, 514] on icon at bounding box center [1450, 514] width 15 height 15
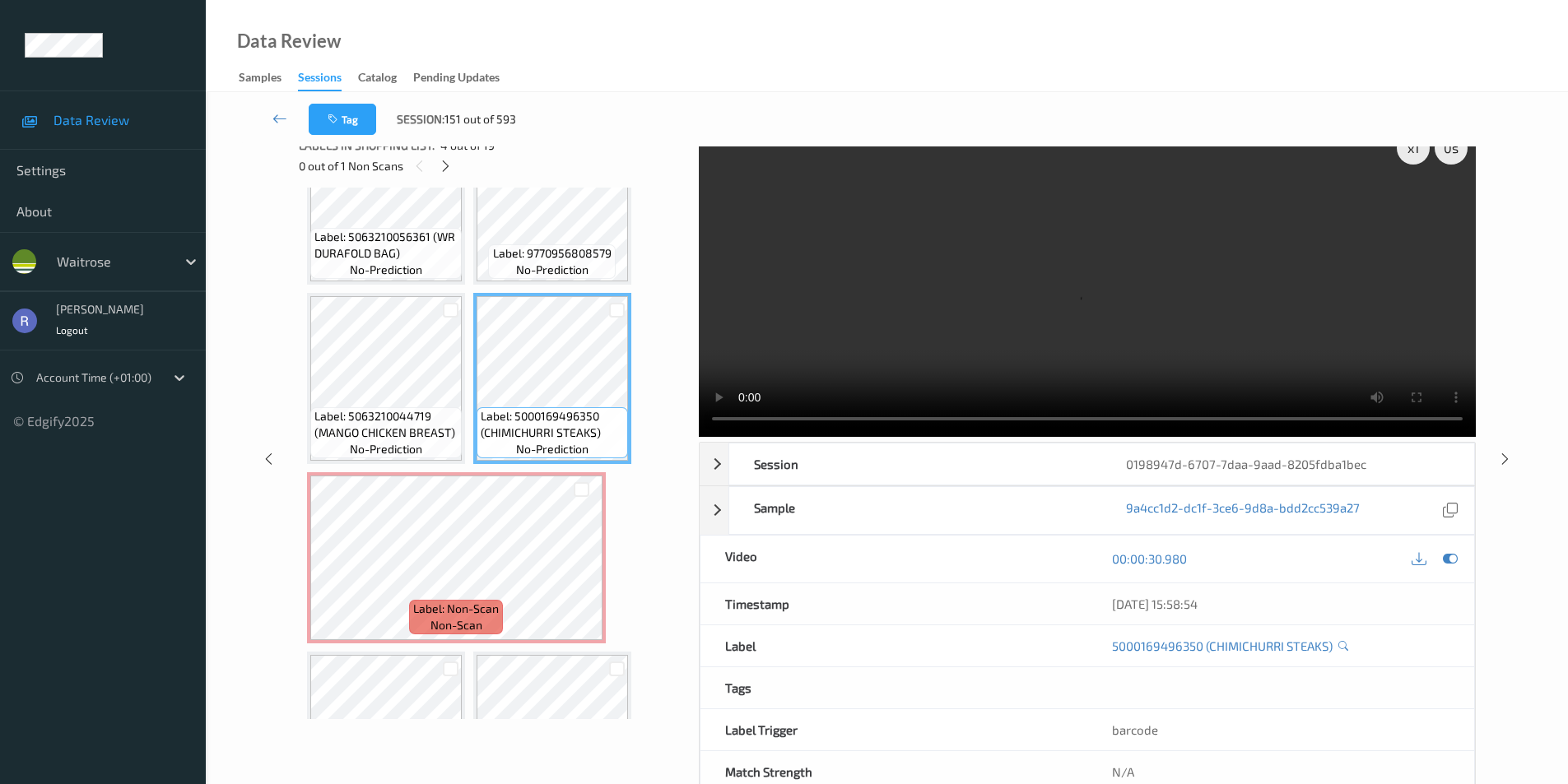
scroll to position [0, 0]
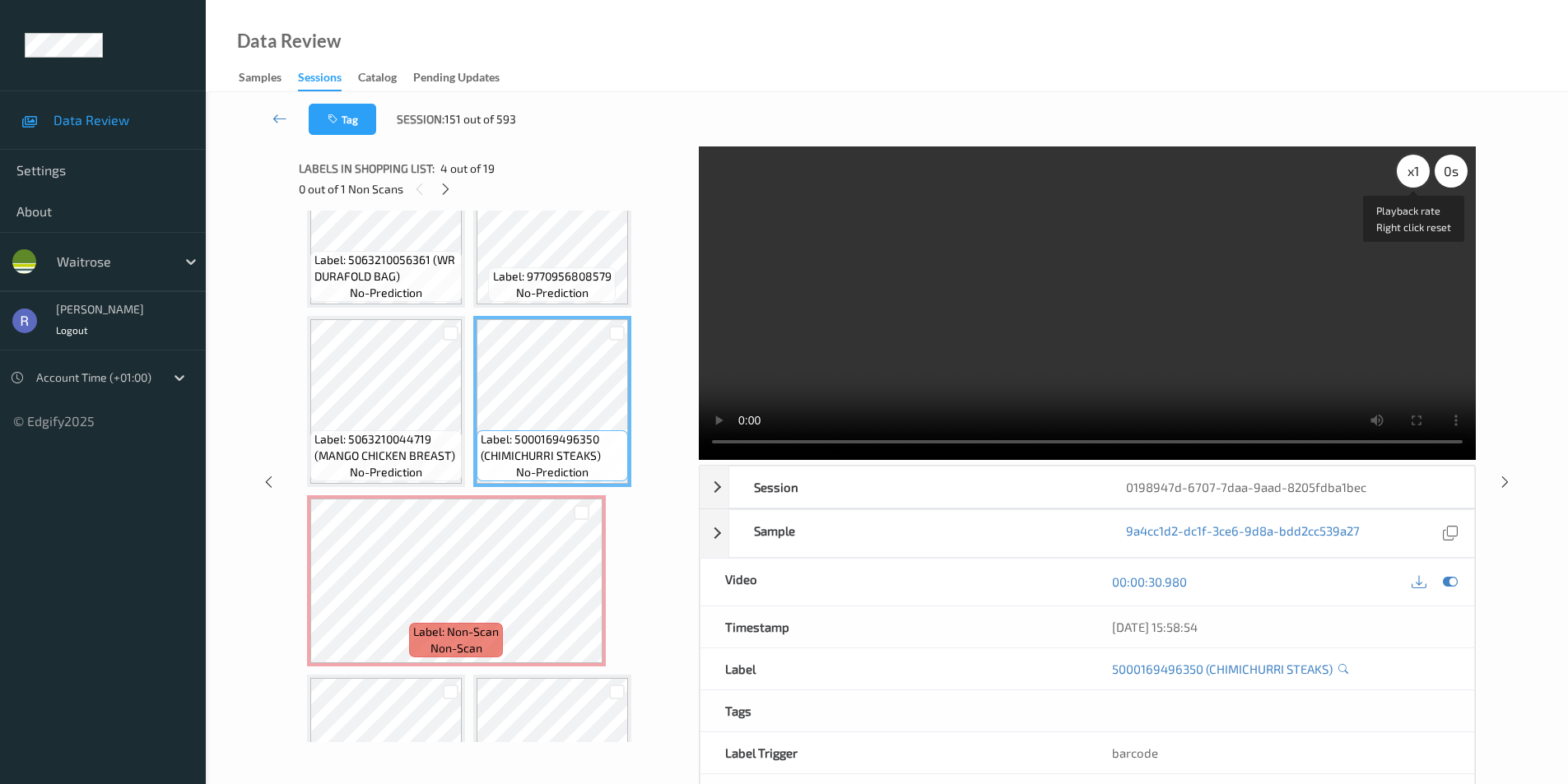
click at [1419, 167] on div "x 1" at bounding box center [1413, 171] width 33 height 33
click at [1419, 167] on div "x 2" at bounding box center [1413, 171] width 33 height 33
click at [1416, 168] on div "x 4" at bounding box center [1413, 171] width 33 height 33
click at [1416, 168] on div "x 8" at bounding box center [1413, 171] width 33 height 33
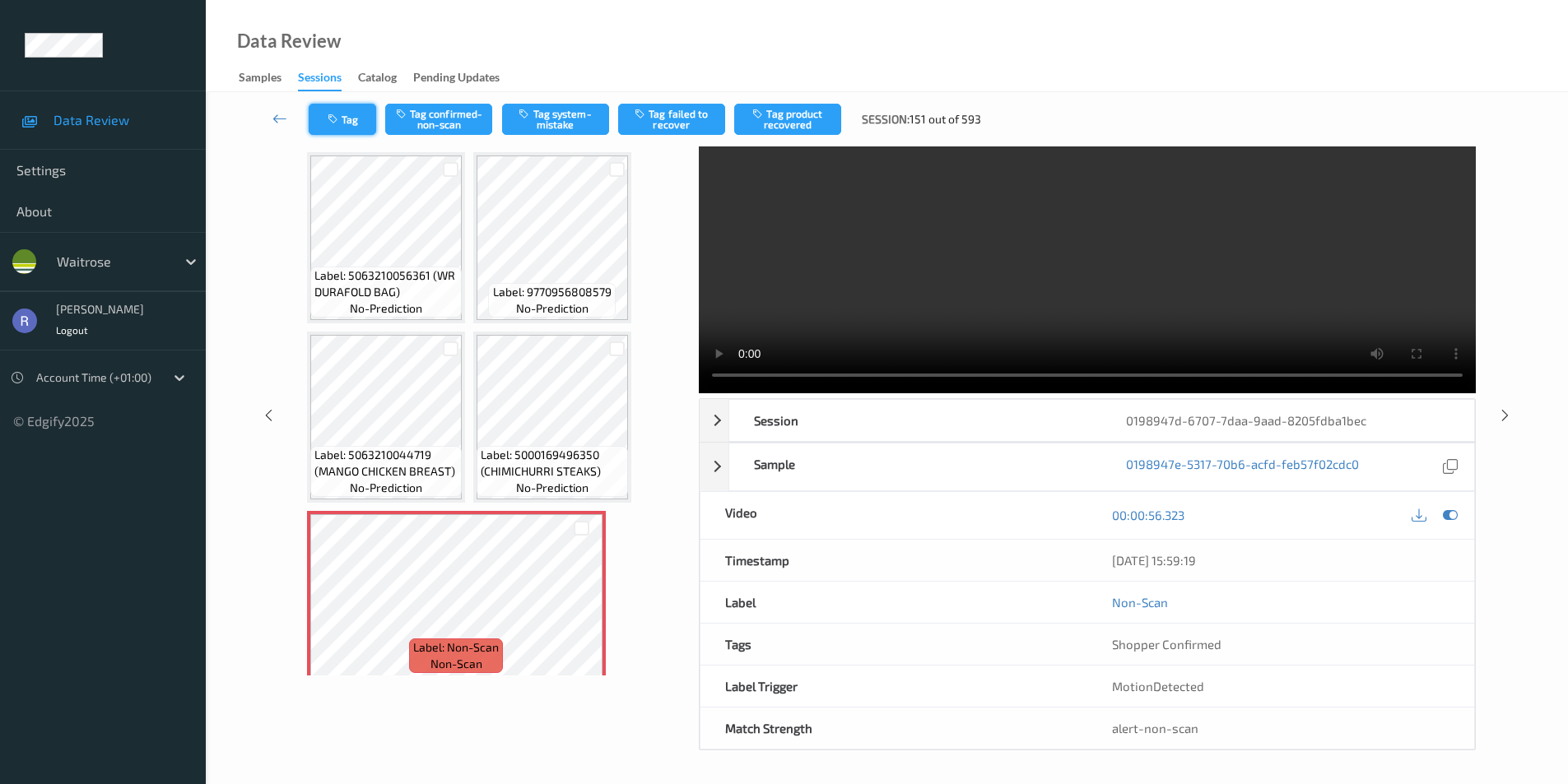
click at [362, 118] on button "Tag" at bounding box center [342, 118] width 67 height 31
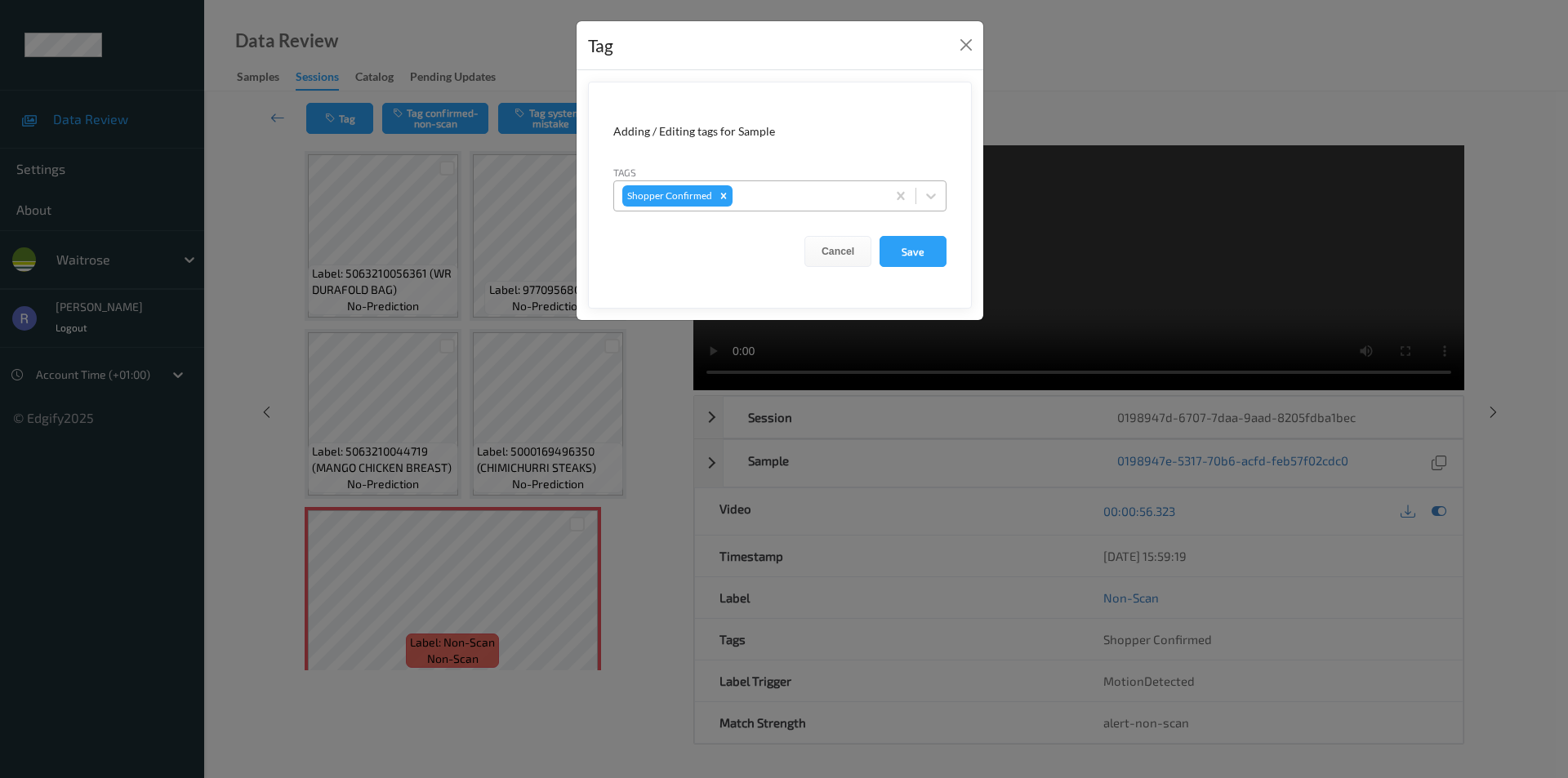
click at [807, 194] on div at bounding box center [807, 196] width 142 height 19
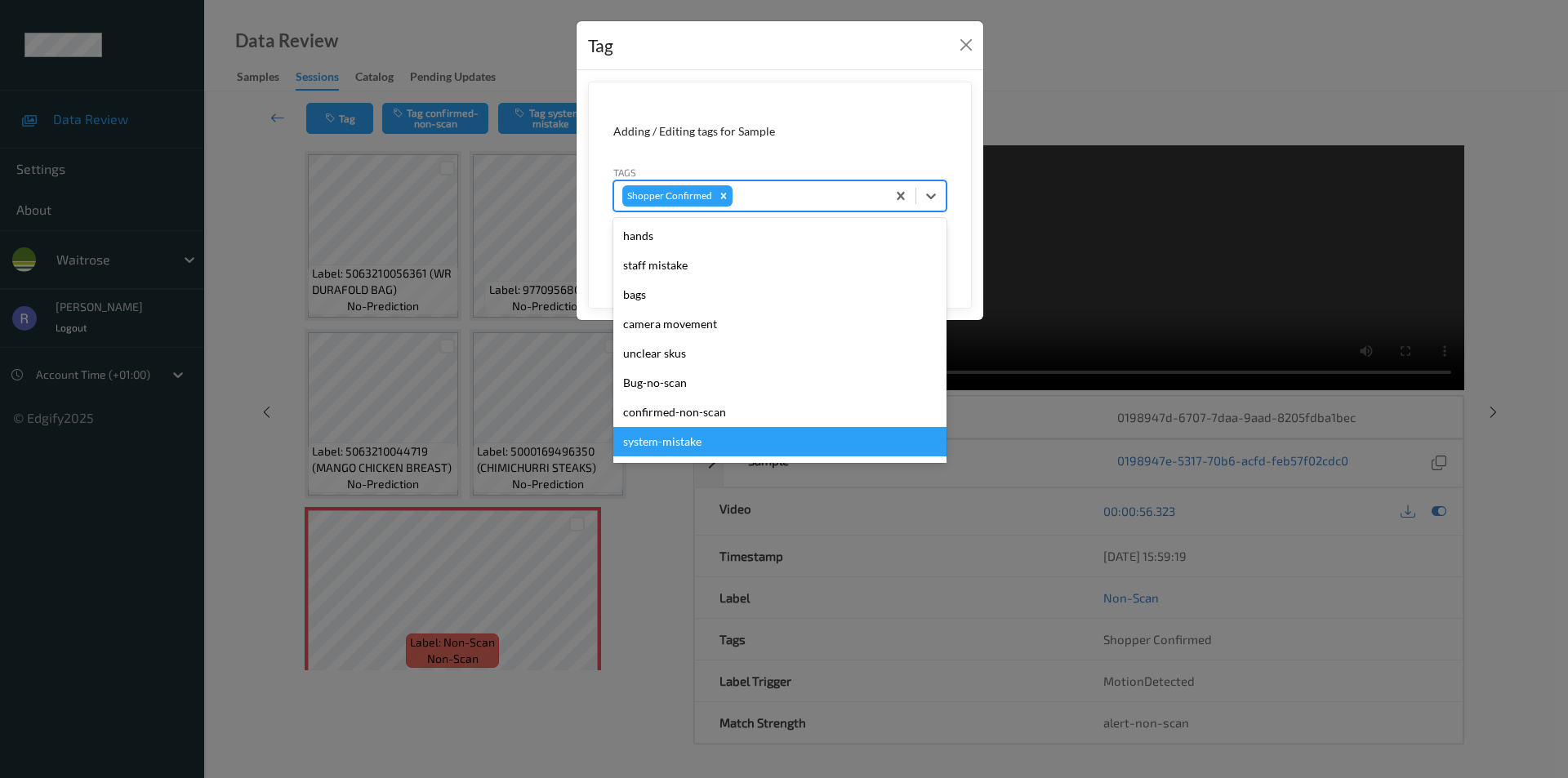
drag, startPoint x: 681, startPoint y: 443, endPoint x: 773, endPoint y: 274, distance: 192.4
click at [682, 443] on div "system-mistake" at bounding box center [780, 442] width 333 height 30
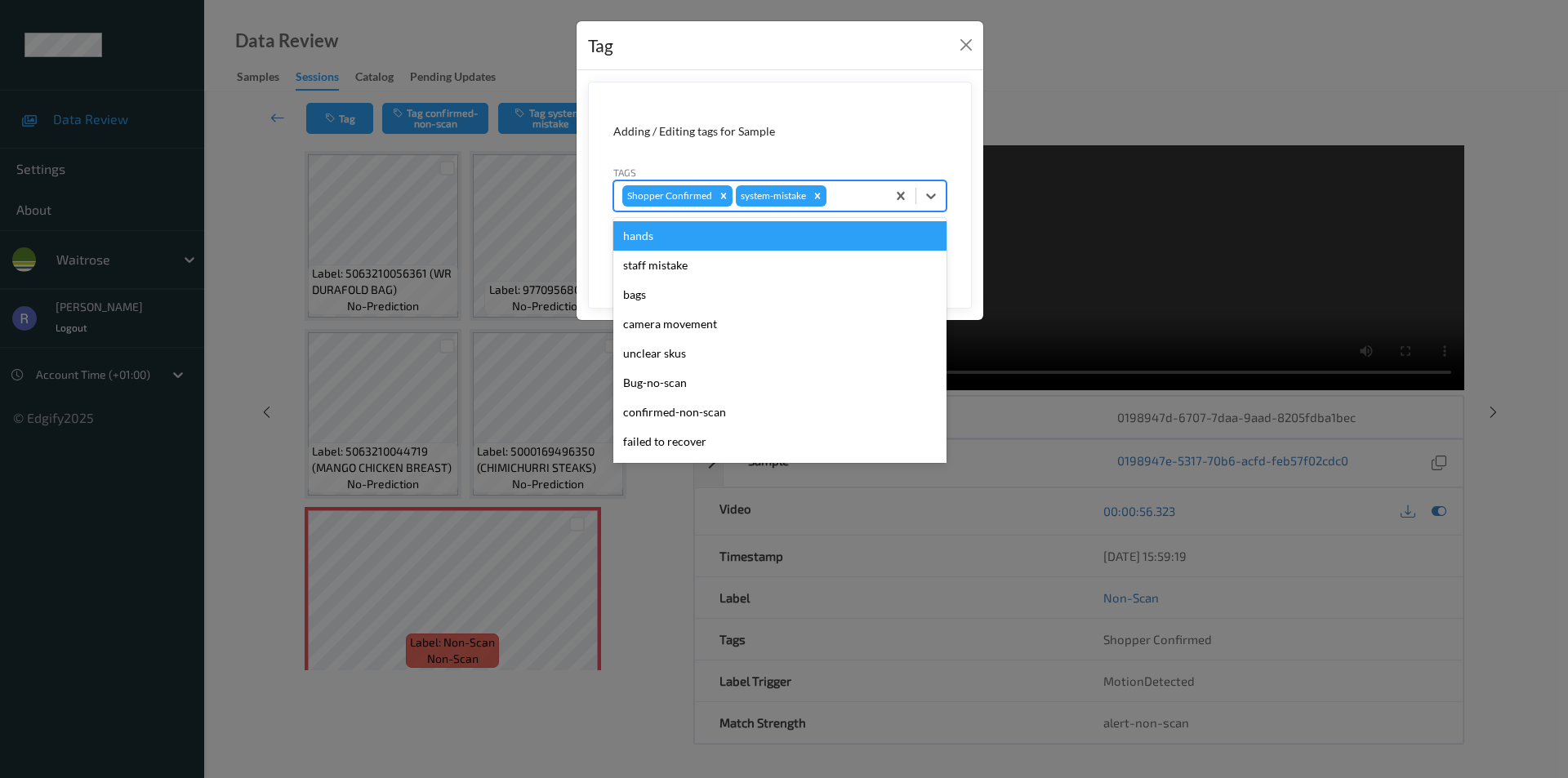
click at [859, 191] on div at bounding box center [854, 196] width 48 height 19
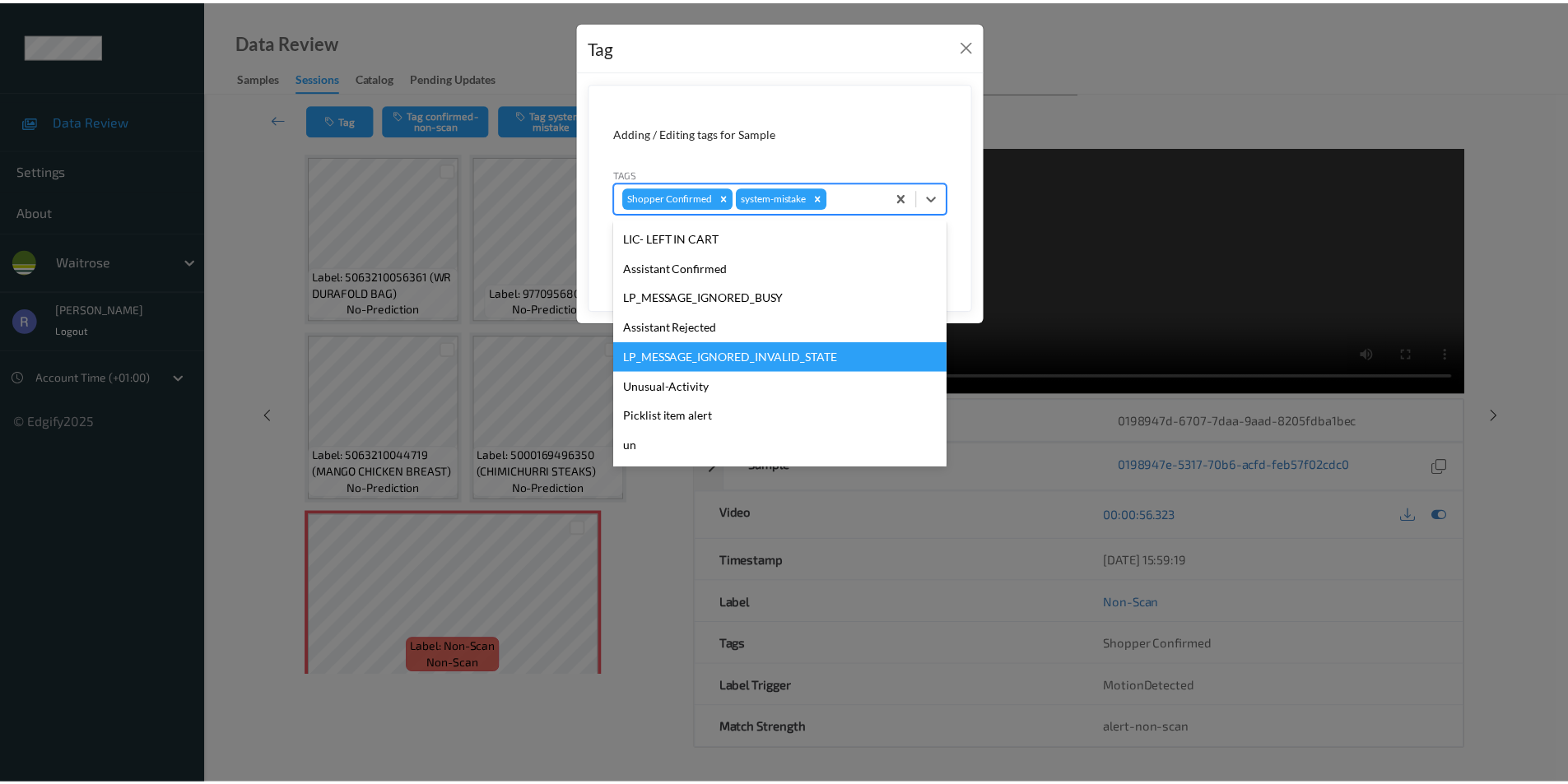
scroll to position [323, 0]
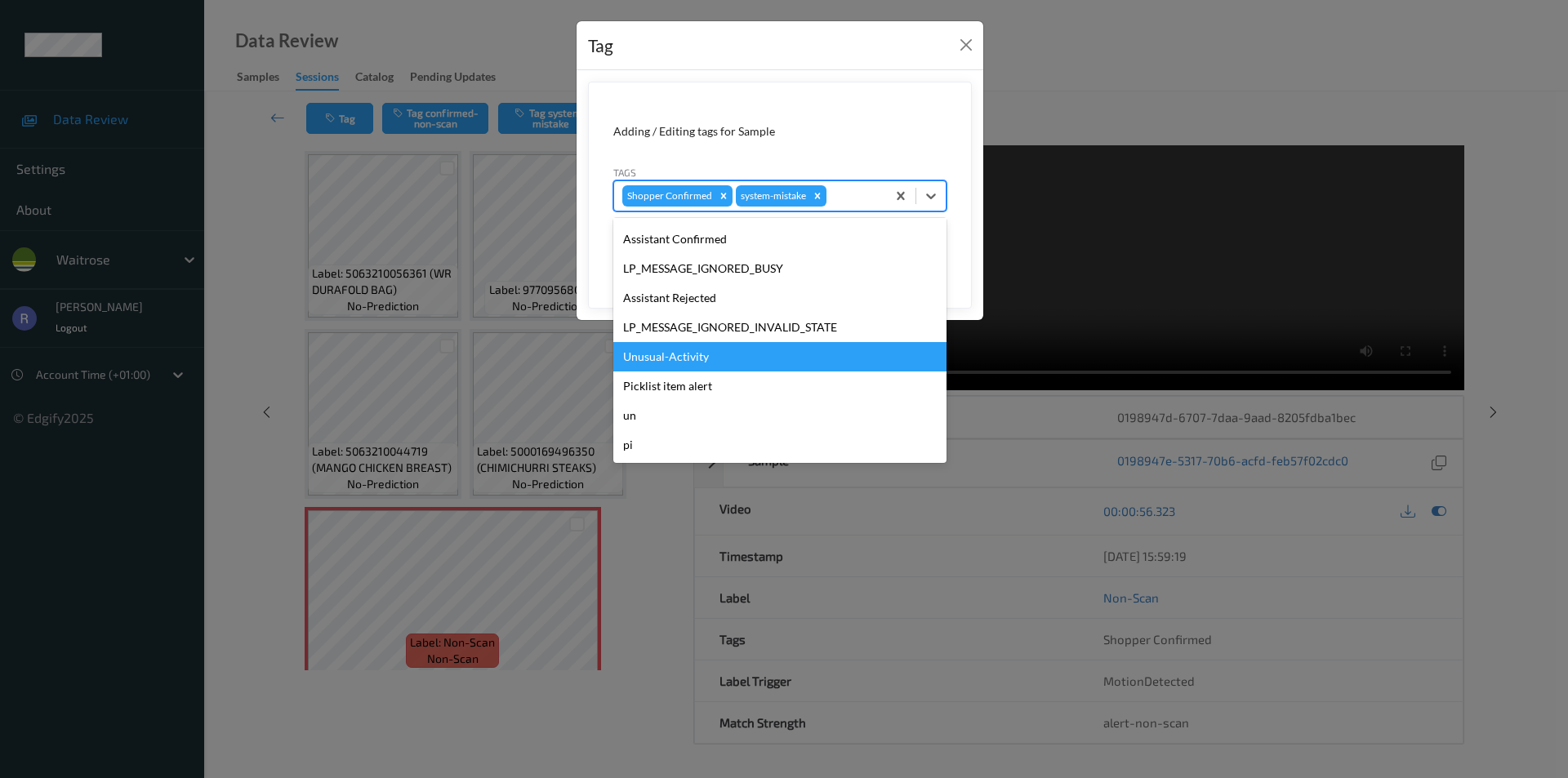
click at [674, 345] on div "Unusual-Activity" at bounding box center [780, 357] width 333 height 30
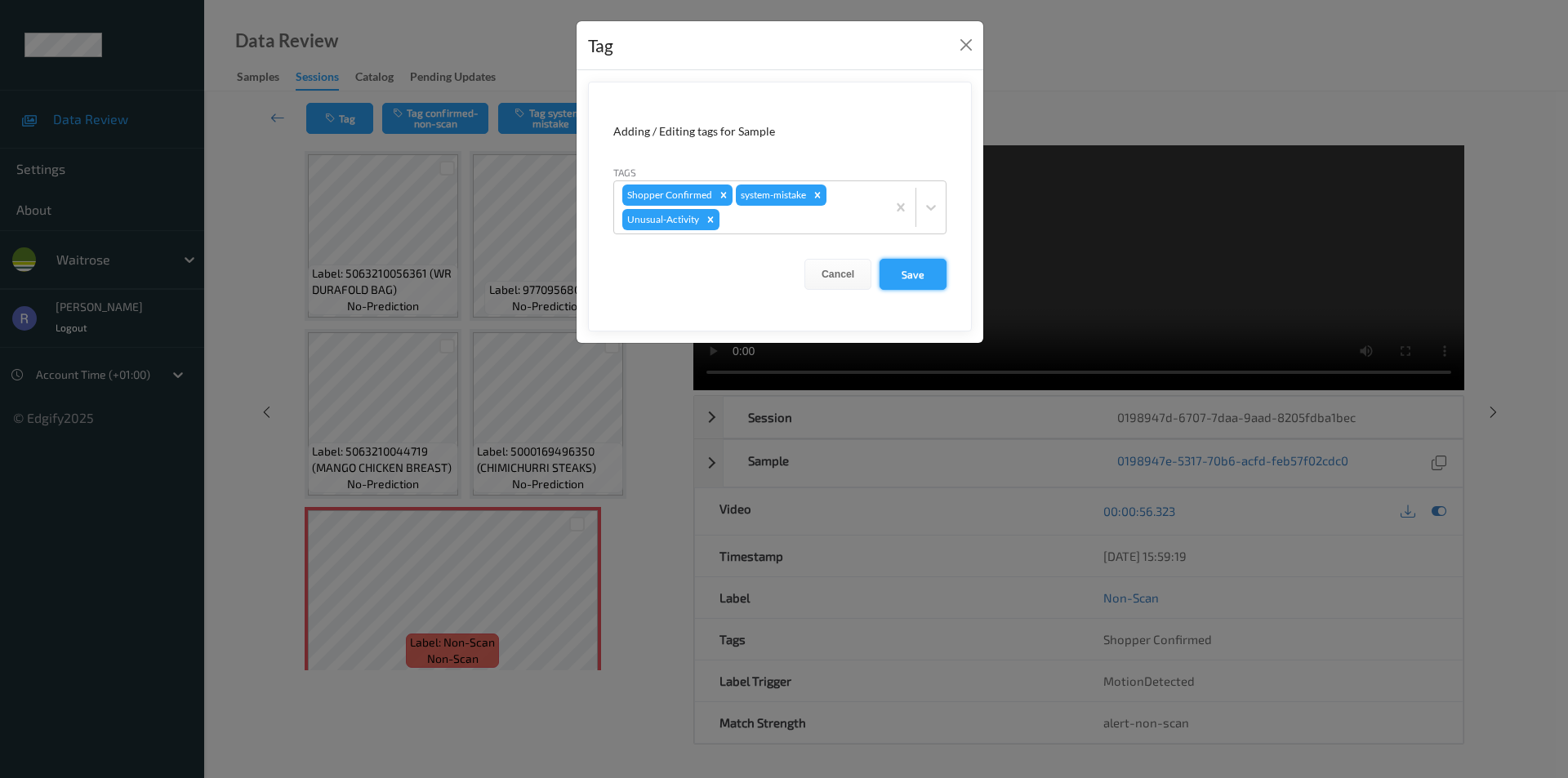
click at [910, 278] on button "Save" at bounding box center [913, 274] width 67 height 31
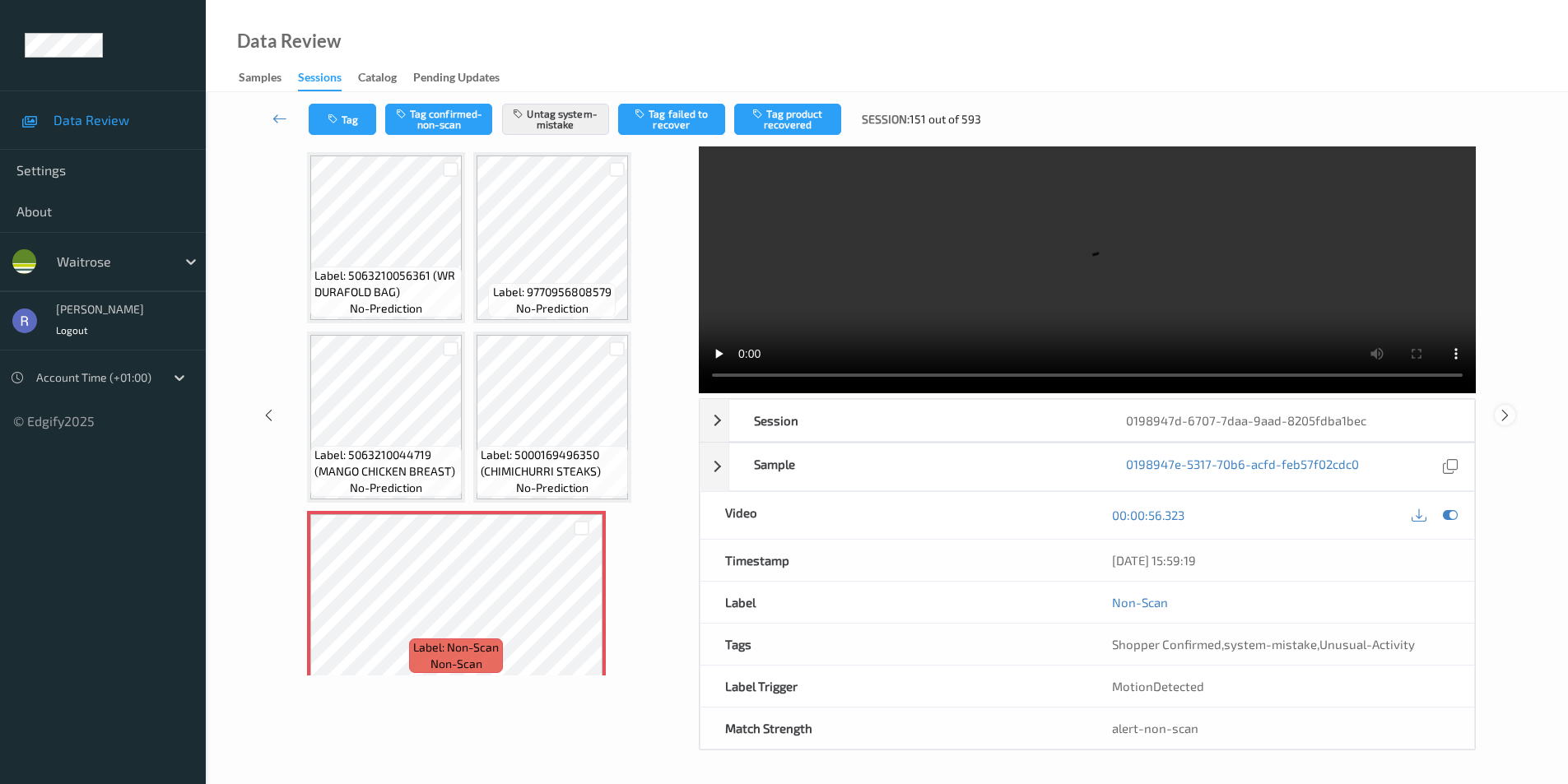
click at [1507, 419] on icon at bounding box center [1505, 415] width 14 height 15
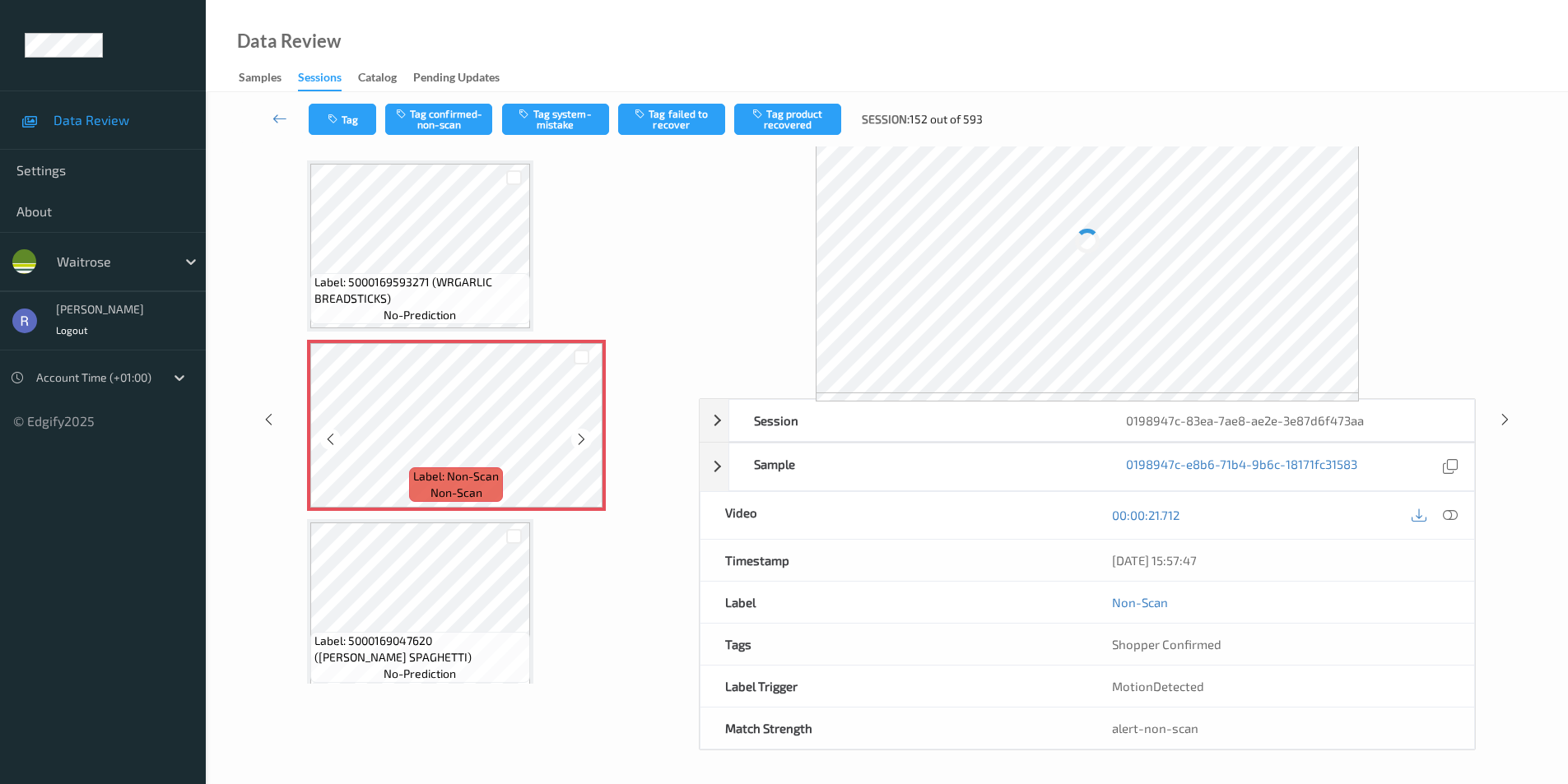
scroll to position [31, 0]
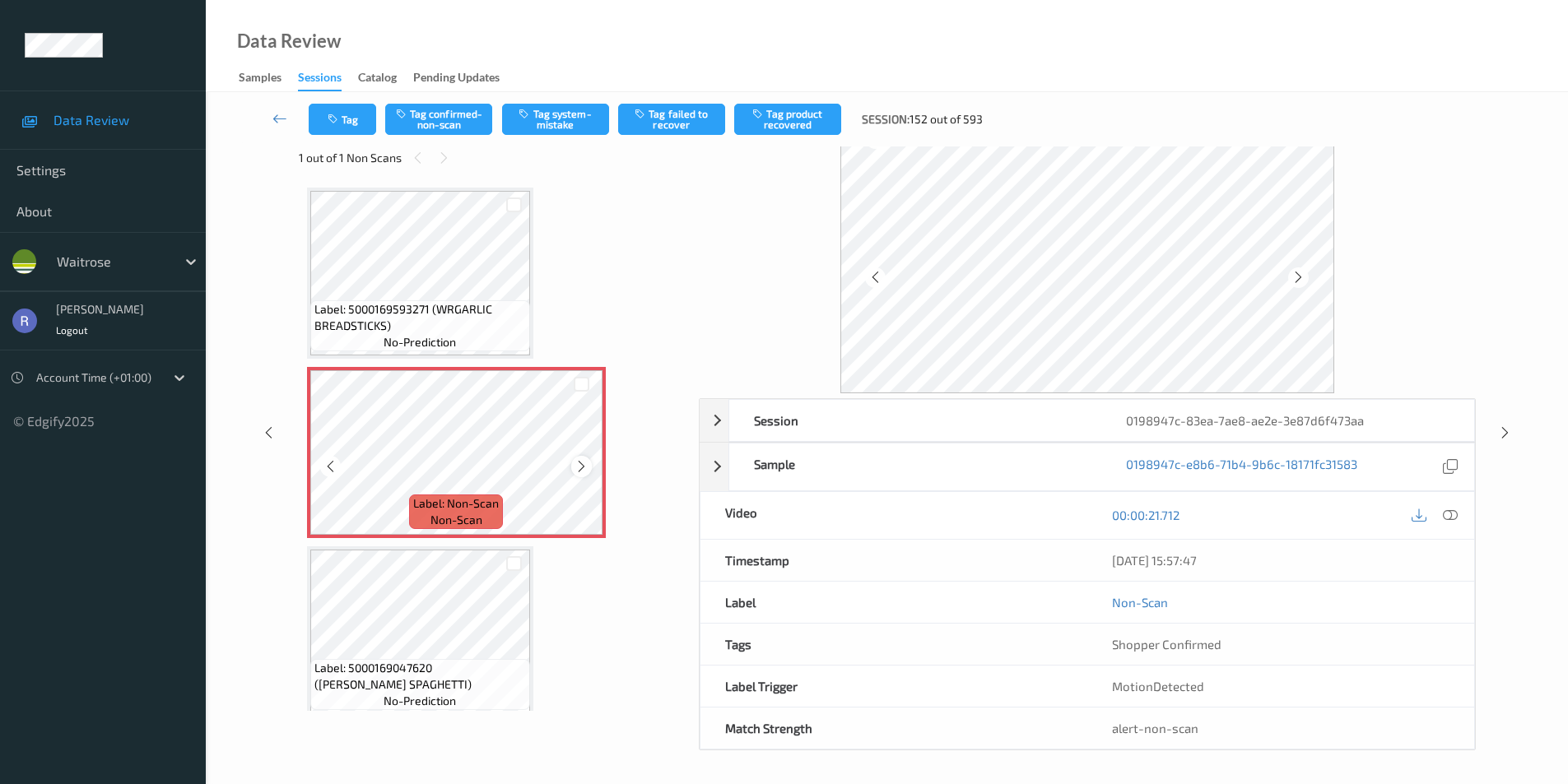
click at [581, 467] on icon at bounding box center [582, 466] width 14 height 15
click at [1451, 507] on icon at bounding box center [1450, 514] width 15 height 15
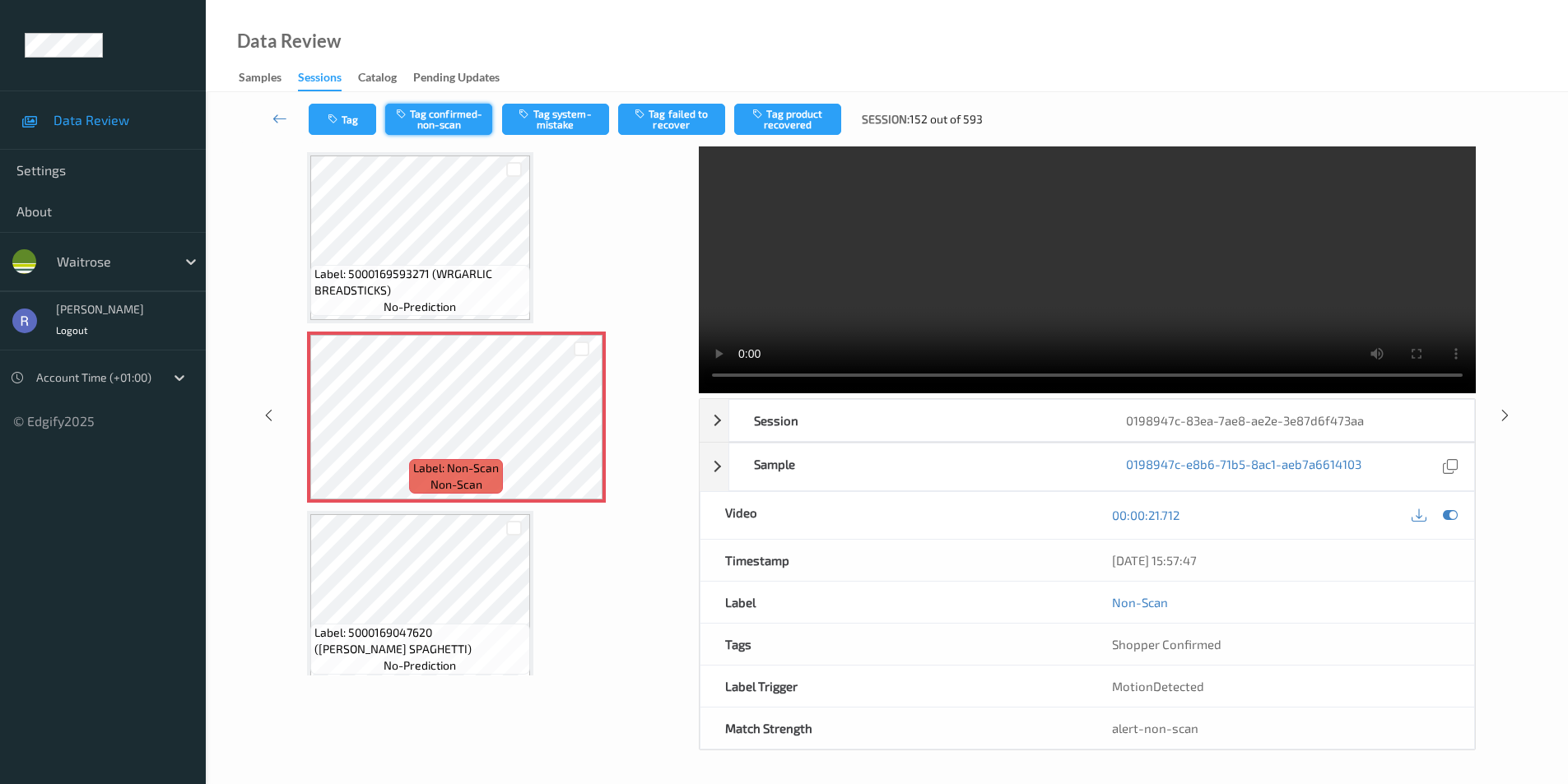
click at [433, 110] on button "Tag confirmed-non-scan" at bounding box center [439, 118] width 107 height 31
click at [788, 113] on button "Tag product recovered" at bounding box center [787, 118] width 107 height 31
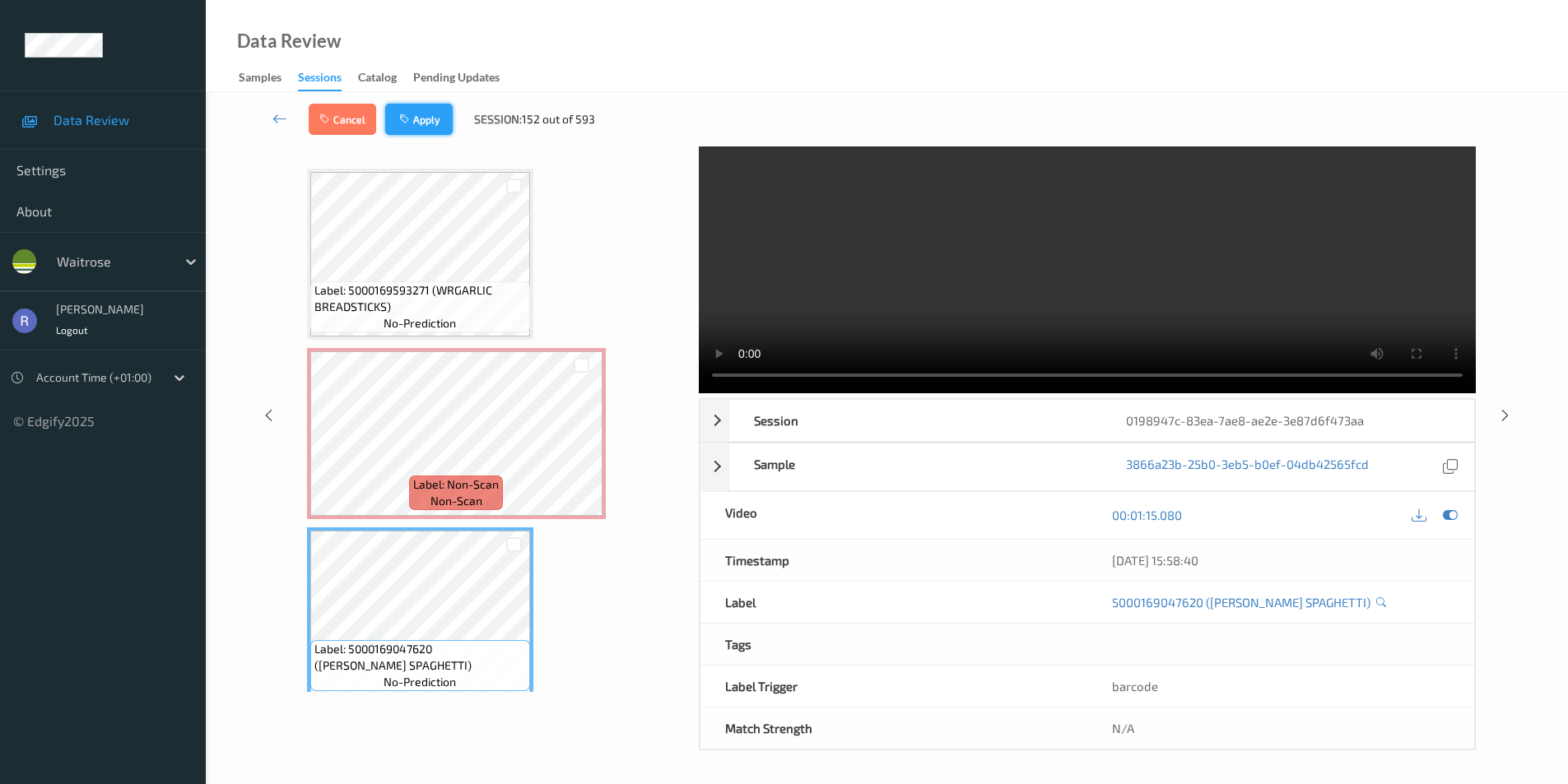
click at [432, 116] on button "Apply" at bounding box center [419, 118] width 67 height 31
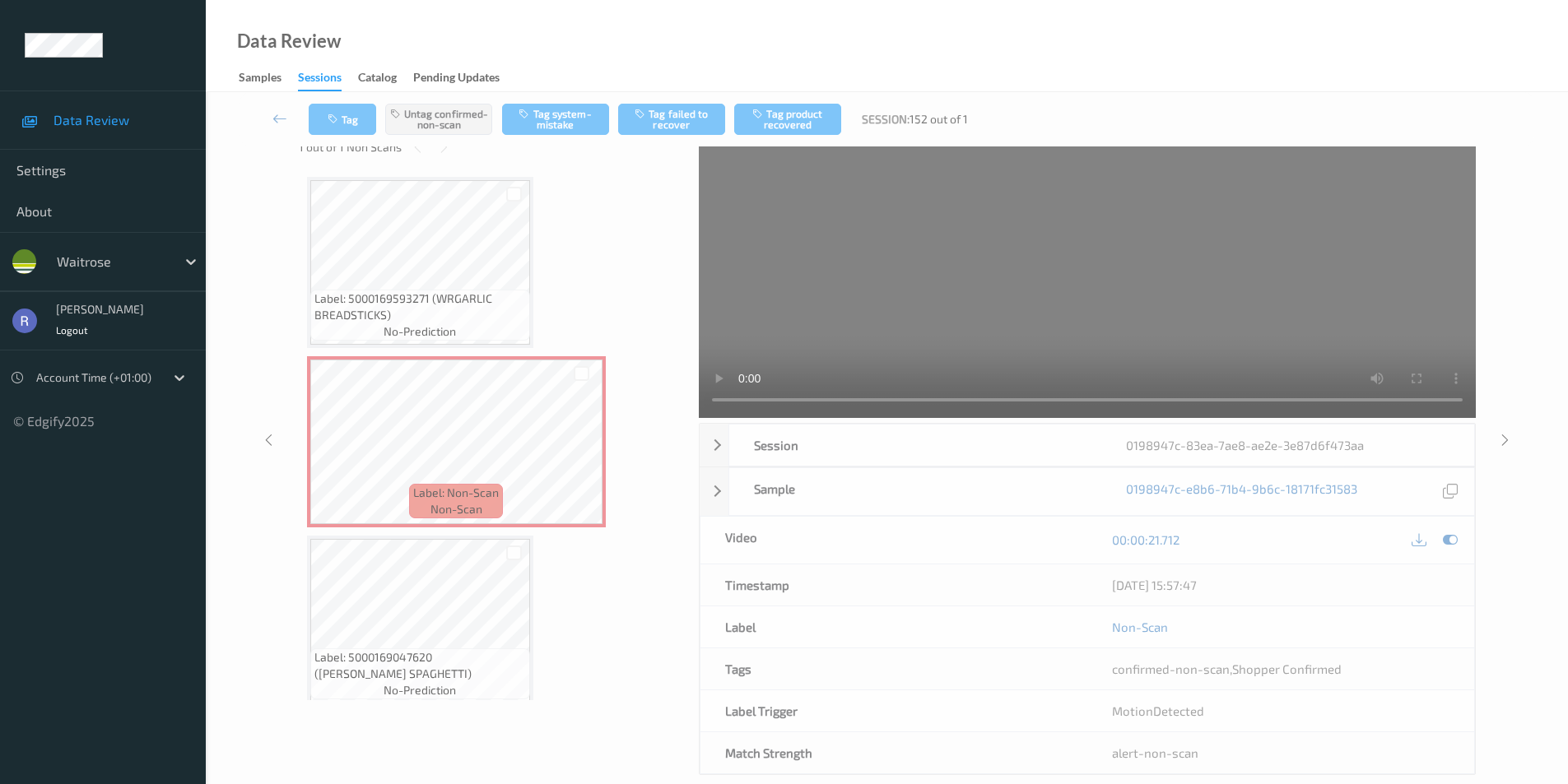
scroll to position [8, 0]
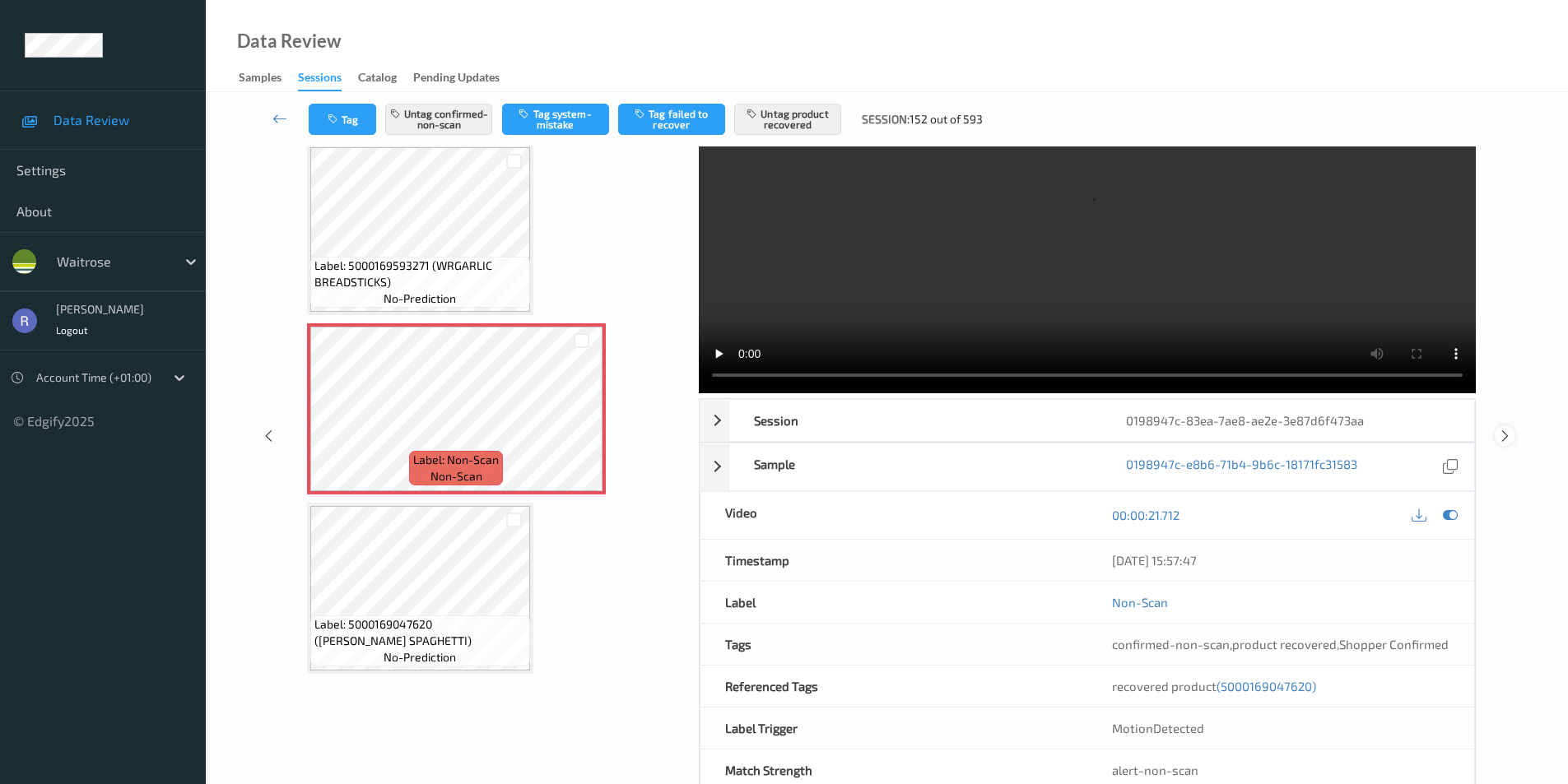
click at [1506, 434] on icon at bounding box center [1505, 436] width 14 height 15
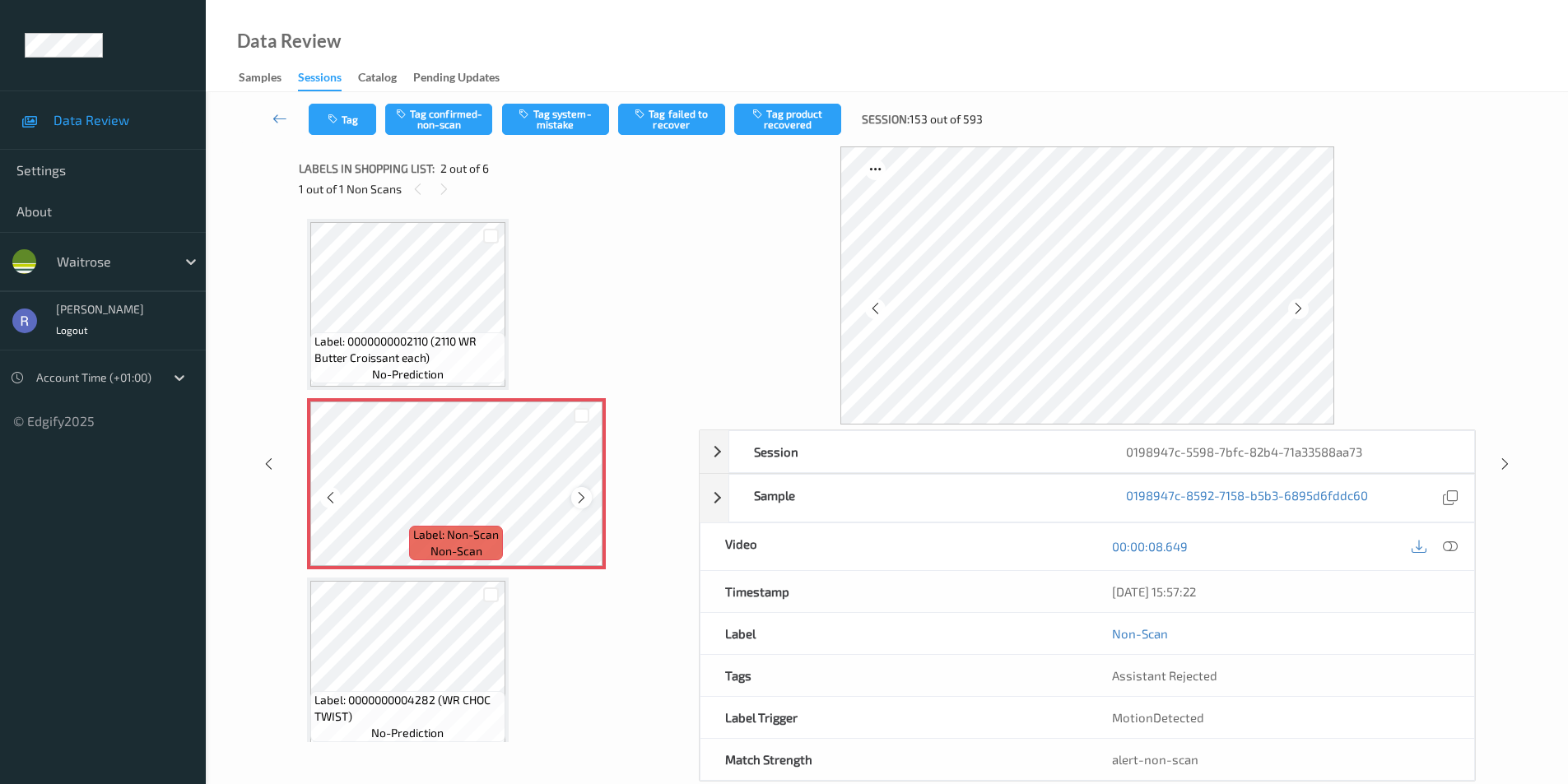
click at [577, 500] on icon at bounding box center [582, 498] width 14 height 15
click at [550, 129] on button "Tag system-mistake" at bounding box center [555, 118] width 107 height 31
click at [349, 127] on button "Tag" at bounding box center [342, 118] width 67 height 31
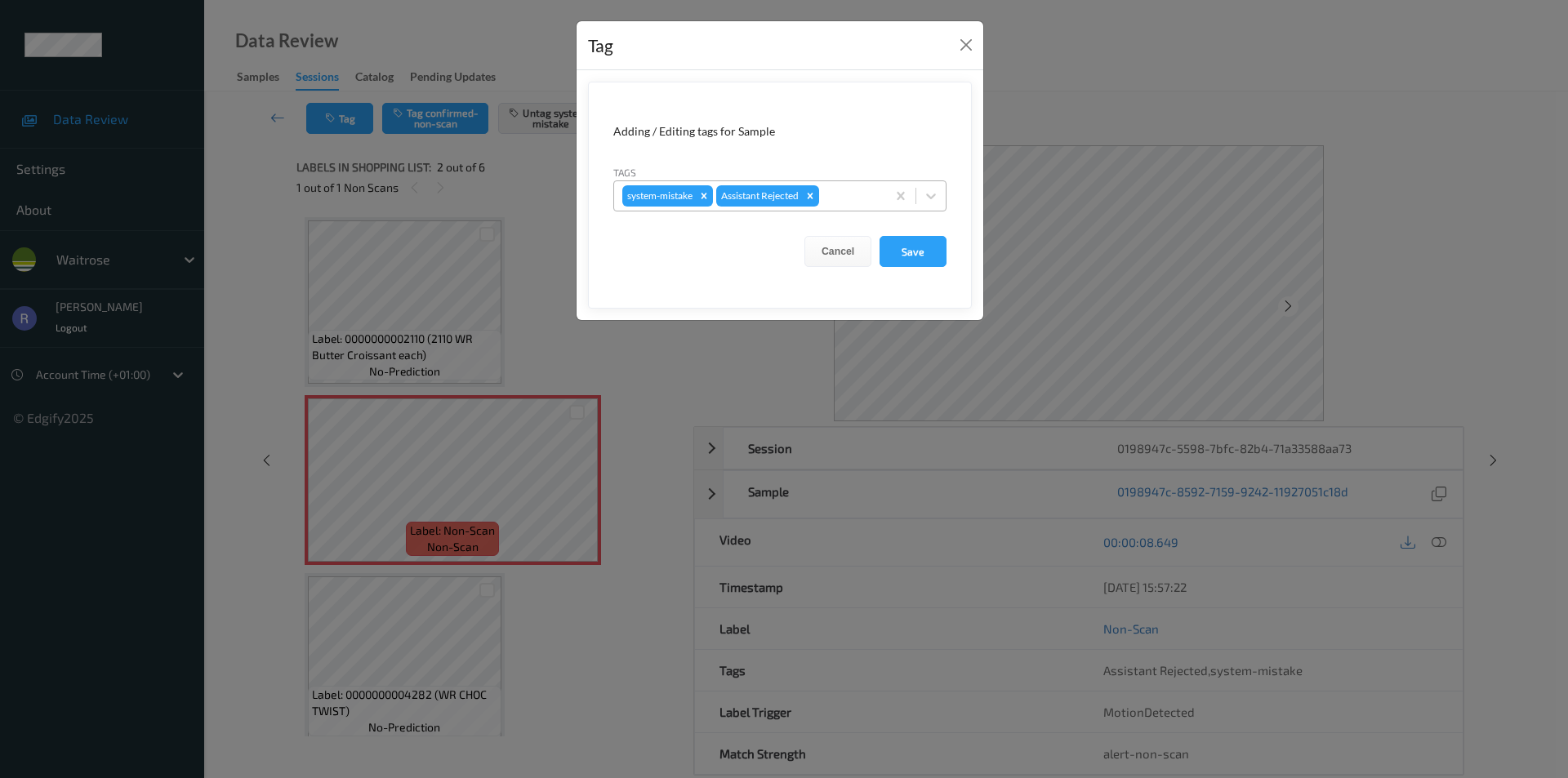
click at [834, 195] on div at bounding box center [849, 196] width 55 height 19
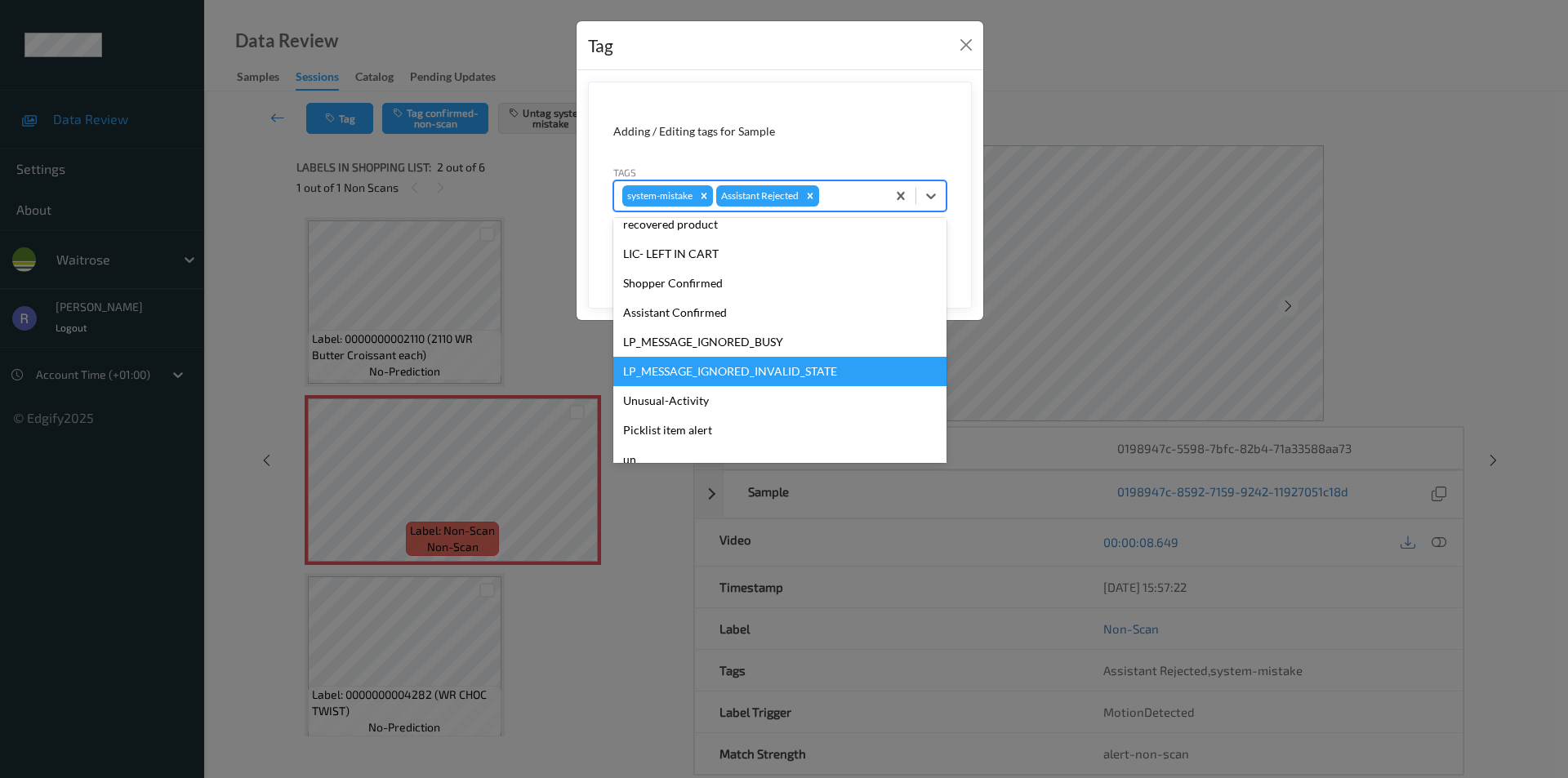
scroll to position [320, 0]
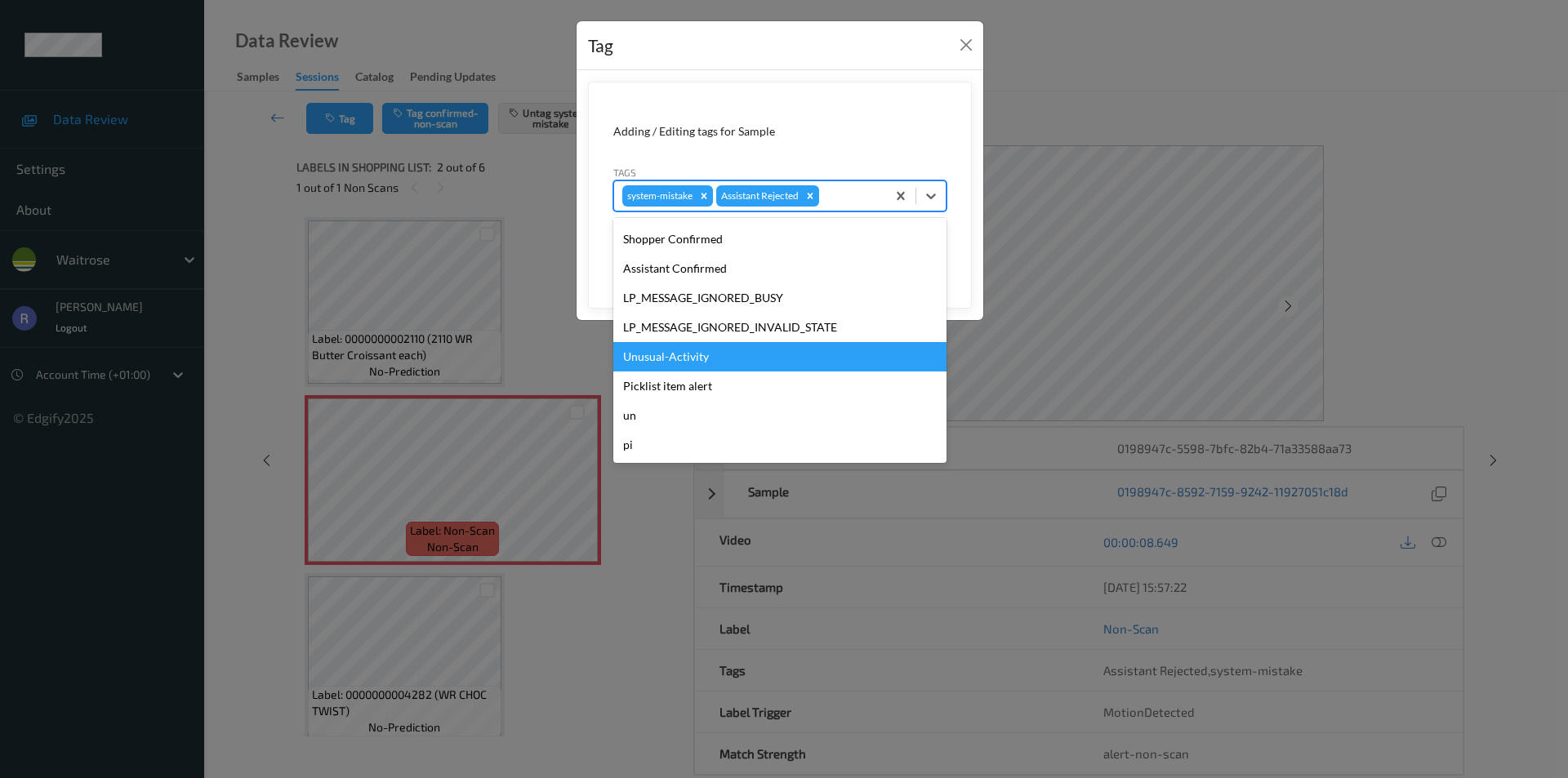
click at [658, 354] on div "Unusual-Activity" at bounding box center [780, 357] width 333 height 30
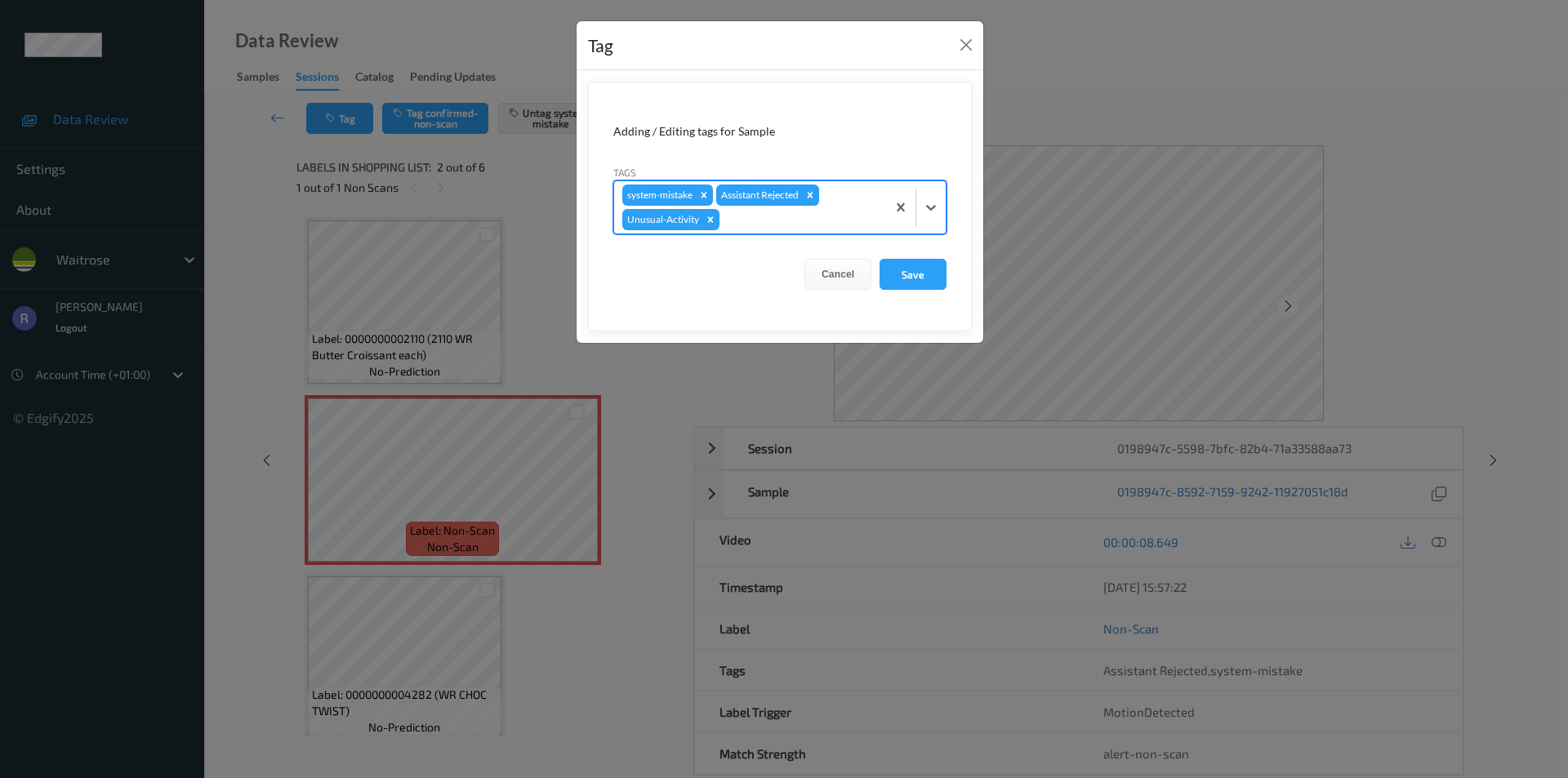
click at [798, 230] on div "system-mistake Assistant Rejected Unusual-Activity" at bounding box center [750, 208] width 272 height 53
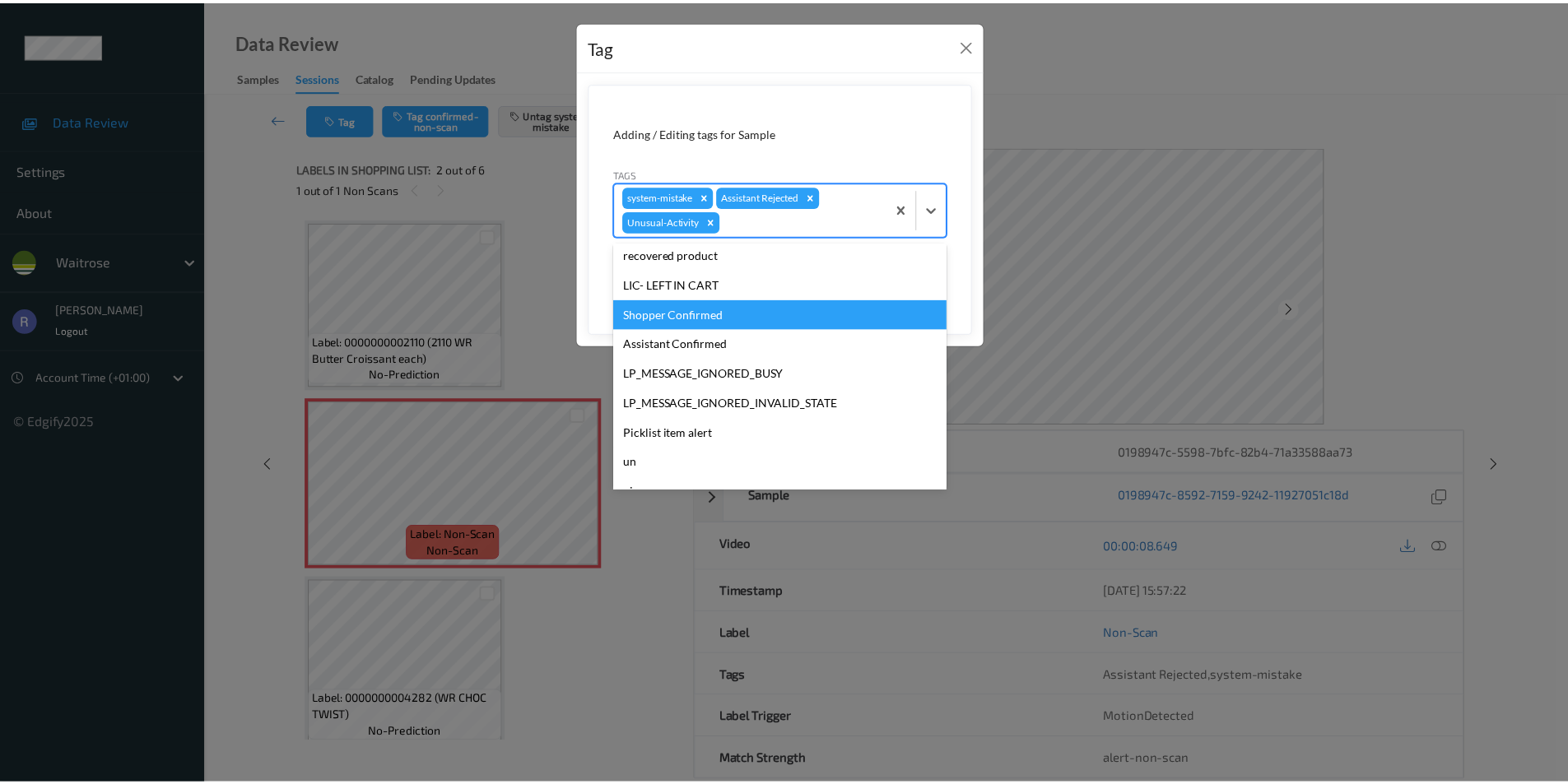
scroll to position [293, 0]
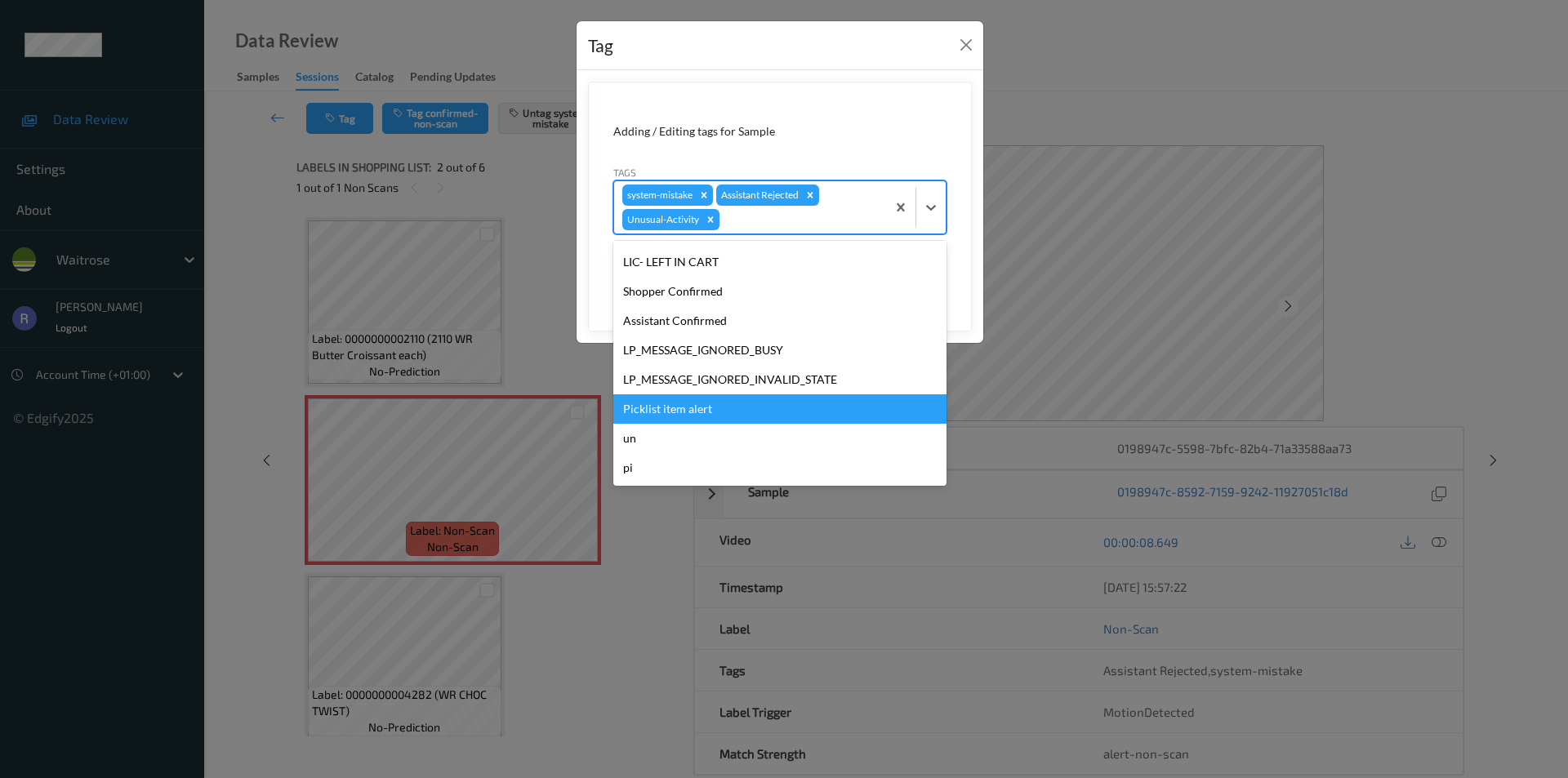
click at [677, 406] on div "Picklist item alert" at bounding box center [780, 410] width 333 height 30
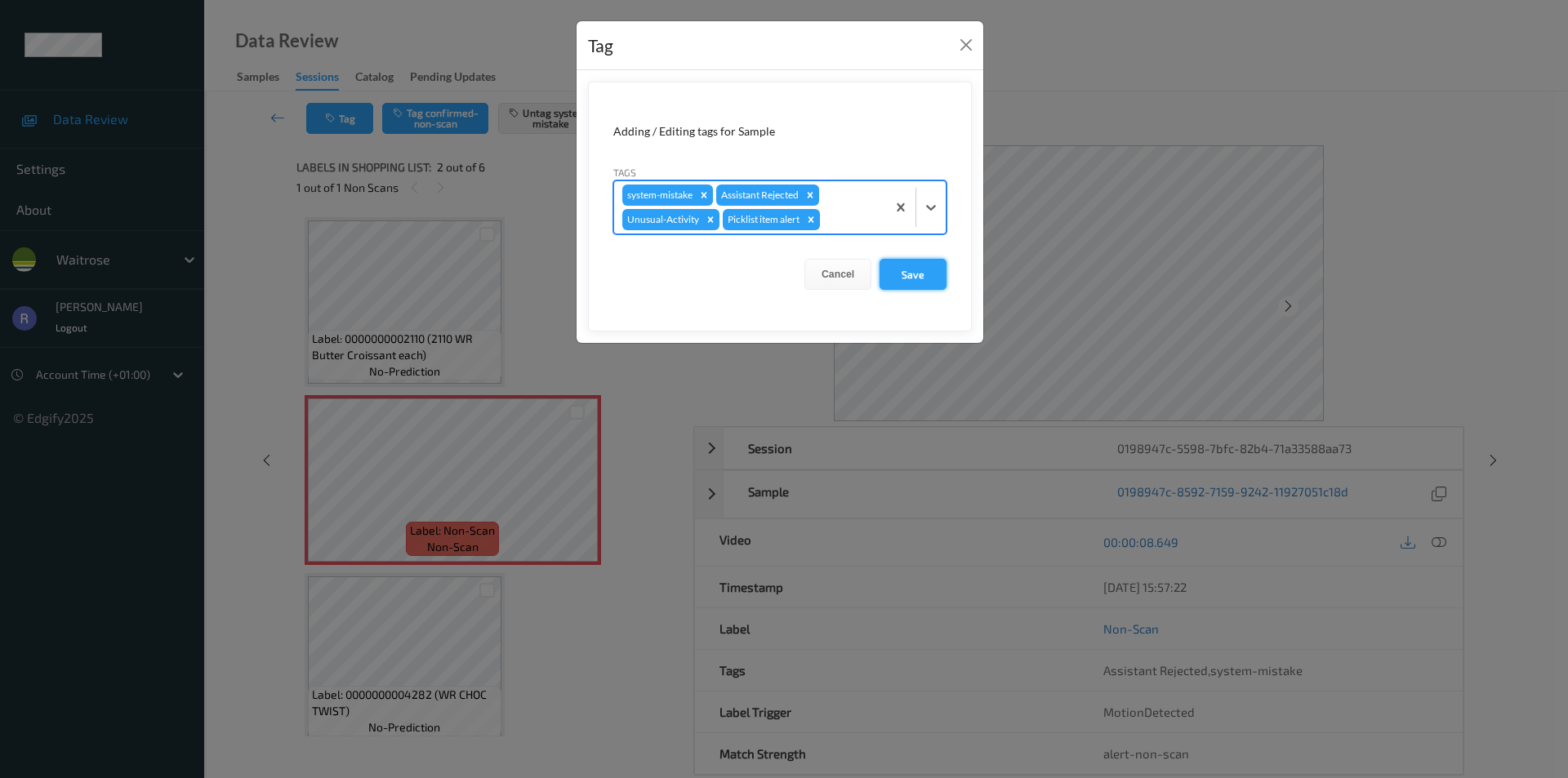
click at [913, 275] on button "Save" at bounding box center [913, 274] width 67 height 31
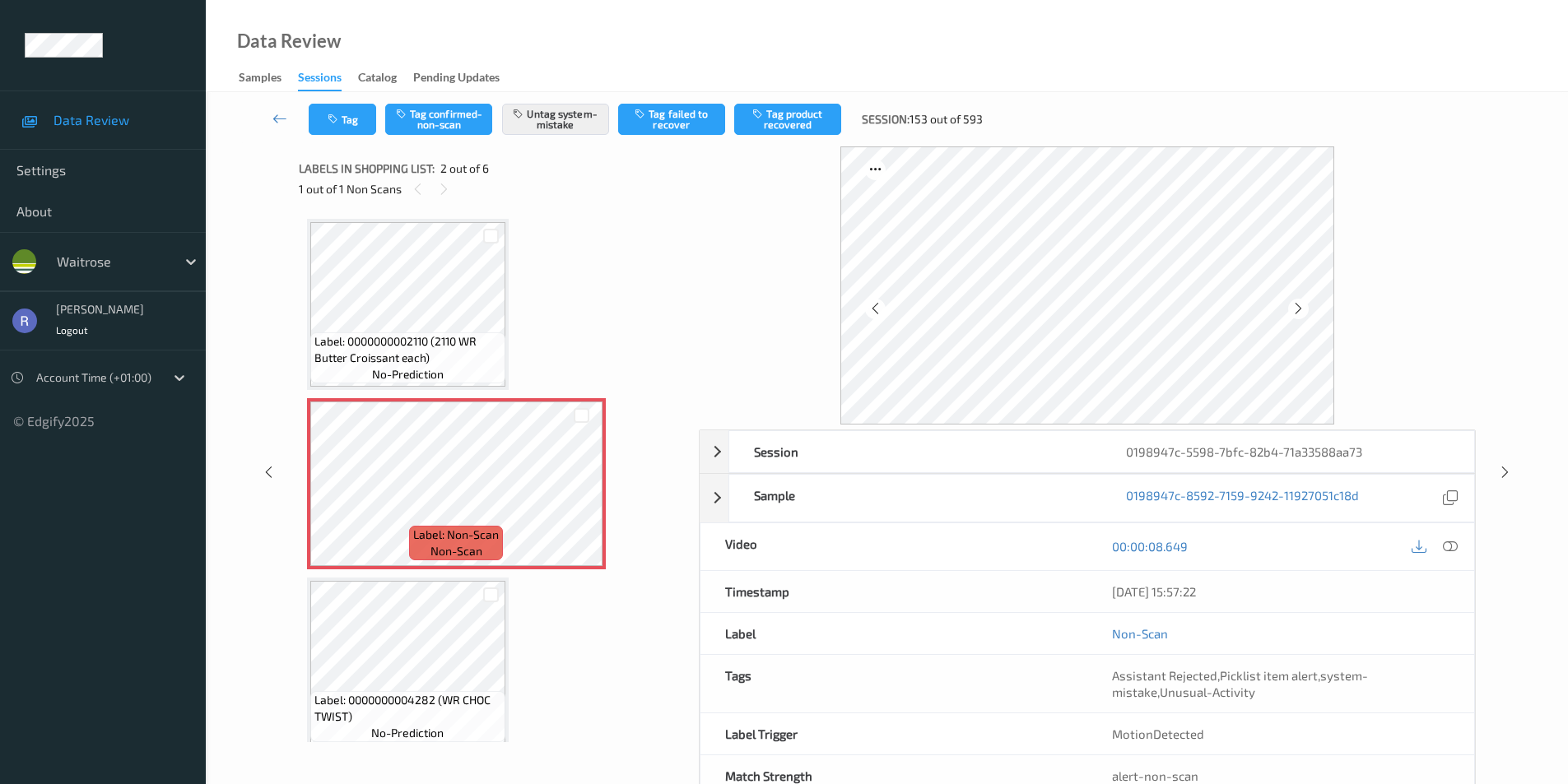
click at [223, 195] on div "Tag Tag confirmed-non-scan Untag system-mistake Tag failed to recover Tag produ…" at bounding box center [887, 461] width 1363 height 740
click at [241, 285] on div "Session 0198947c-5598-7bfc-82b4-71a33588aa73 Session ID 0198947c-5598-7bfc-82b4…" at bounding box center [887, 472] width 1295 height 651
click at [1503, 472] on icon at bounding box center [1505, 472] width 14 height 15
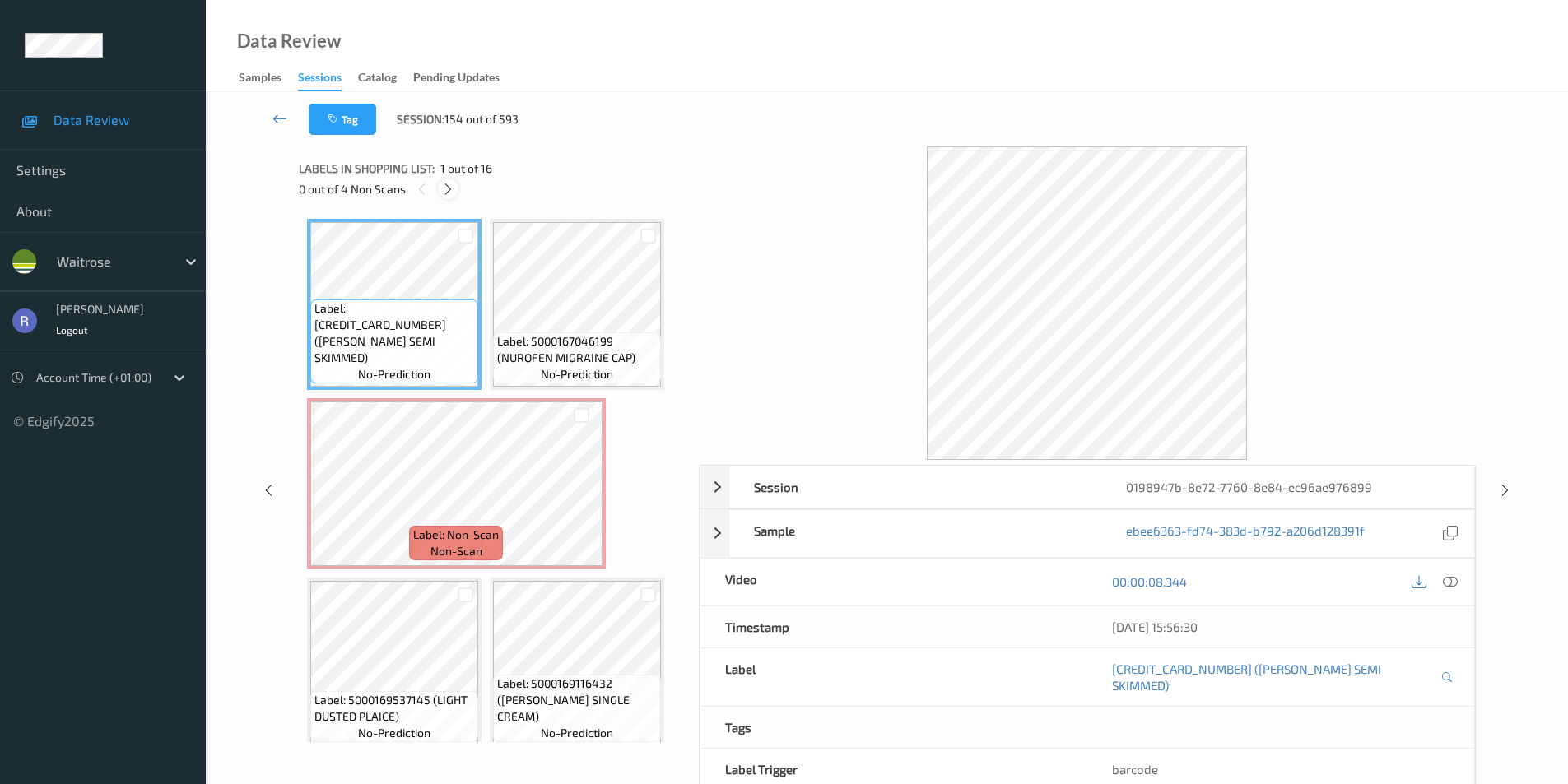
click at [451, 189] on icon at bounding box center [448, 189] width 14 height 15
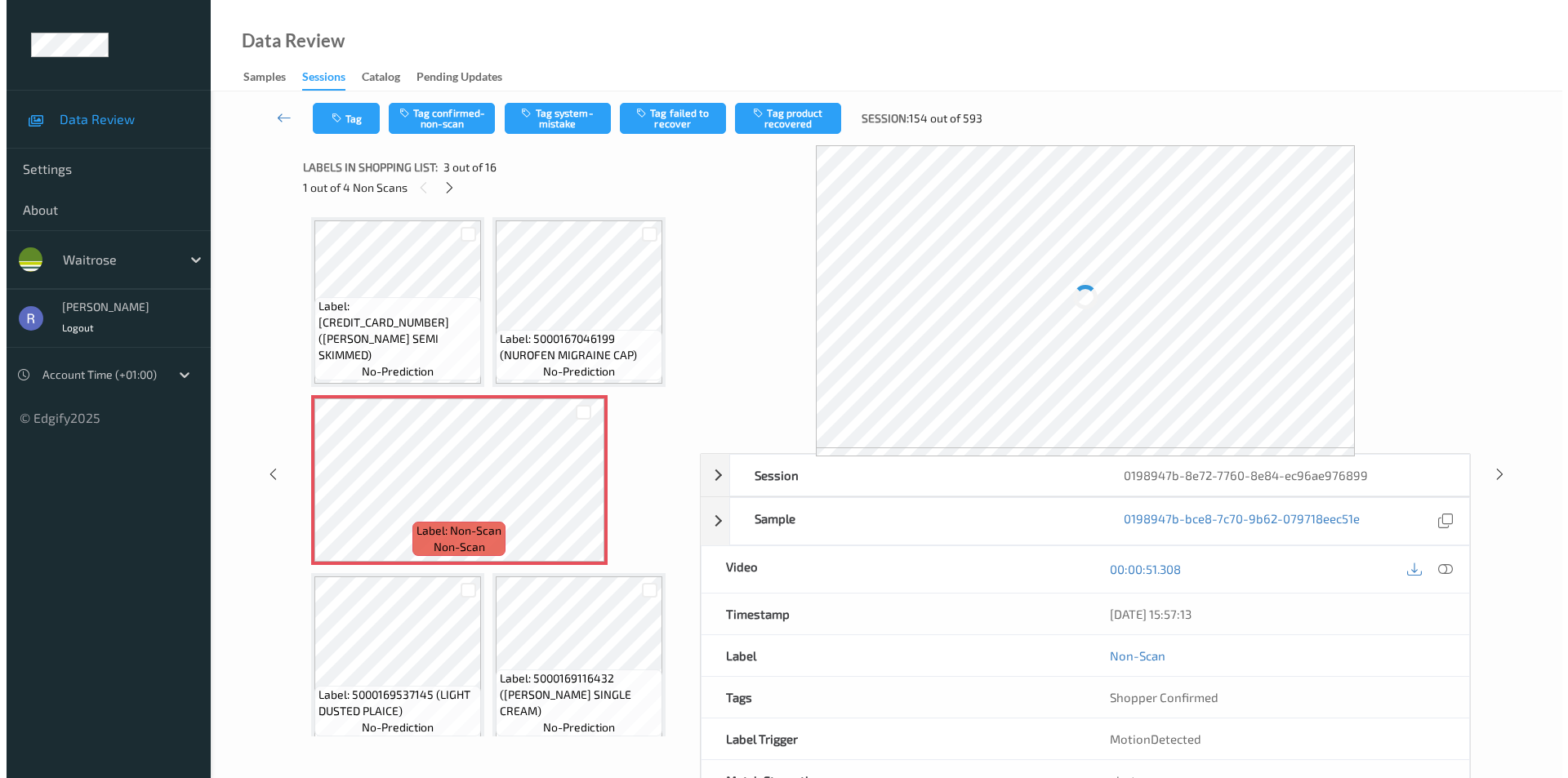
scroll to position [8, 0]
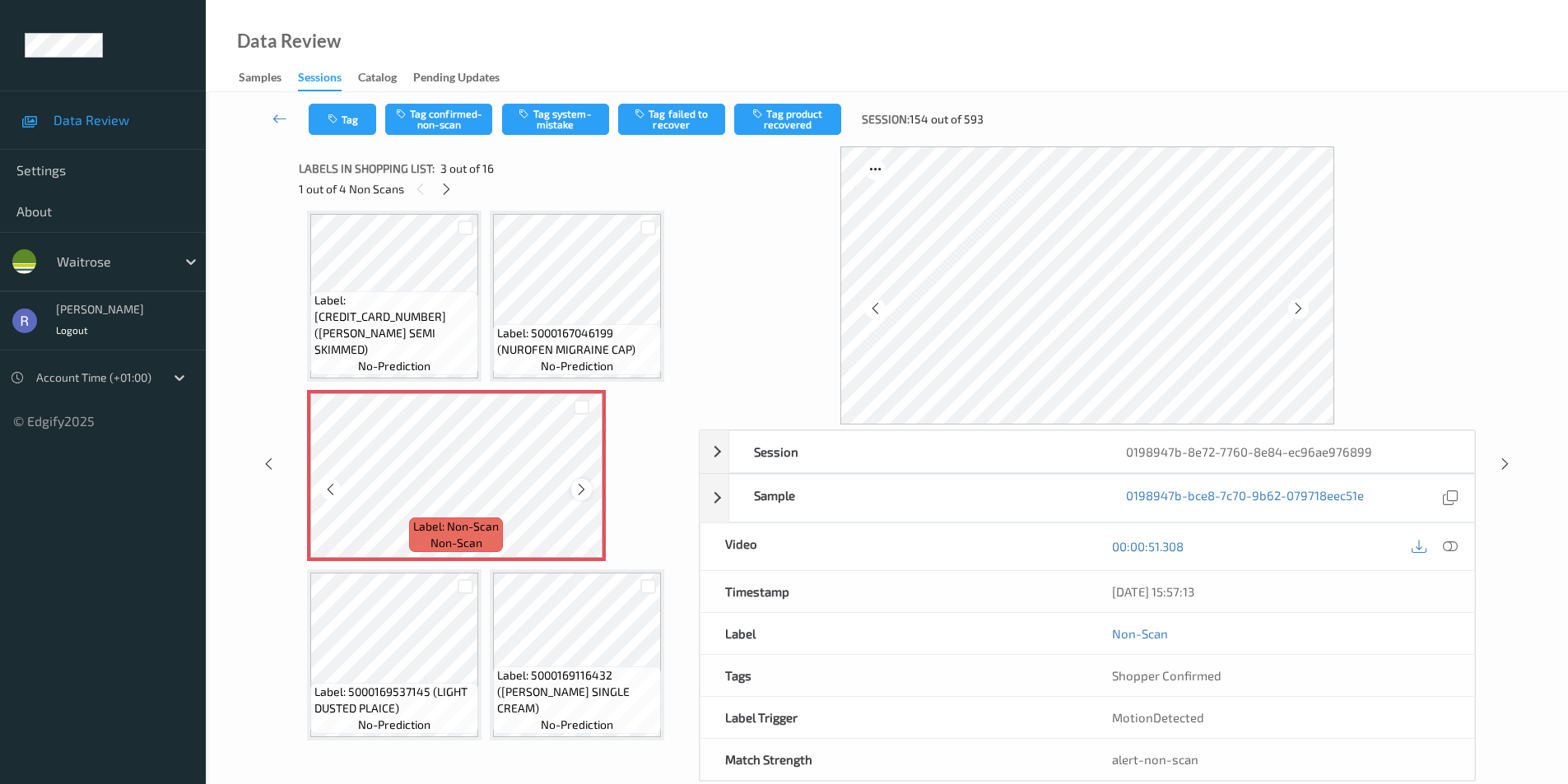
click at [586, 486] on icon at bounding box center [582, 490] width 14 height 15
click at [1448, 543] on icon at bounding box center [1450, 546] width 15 height 15
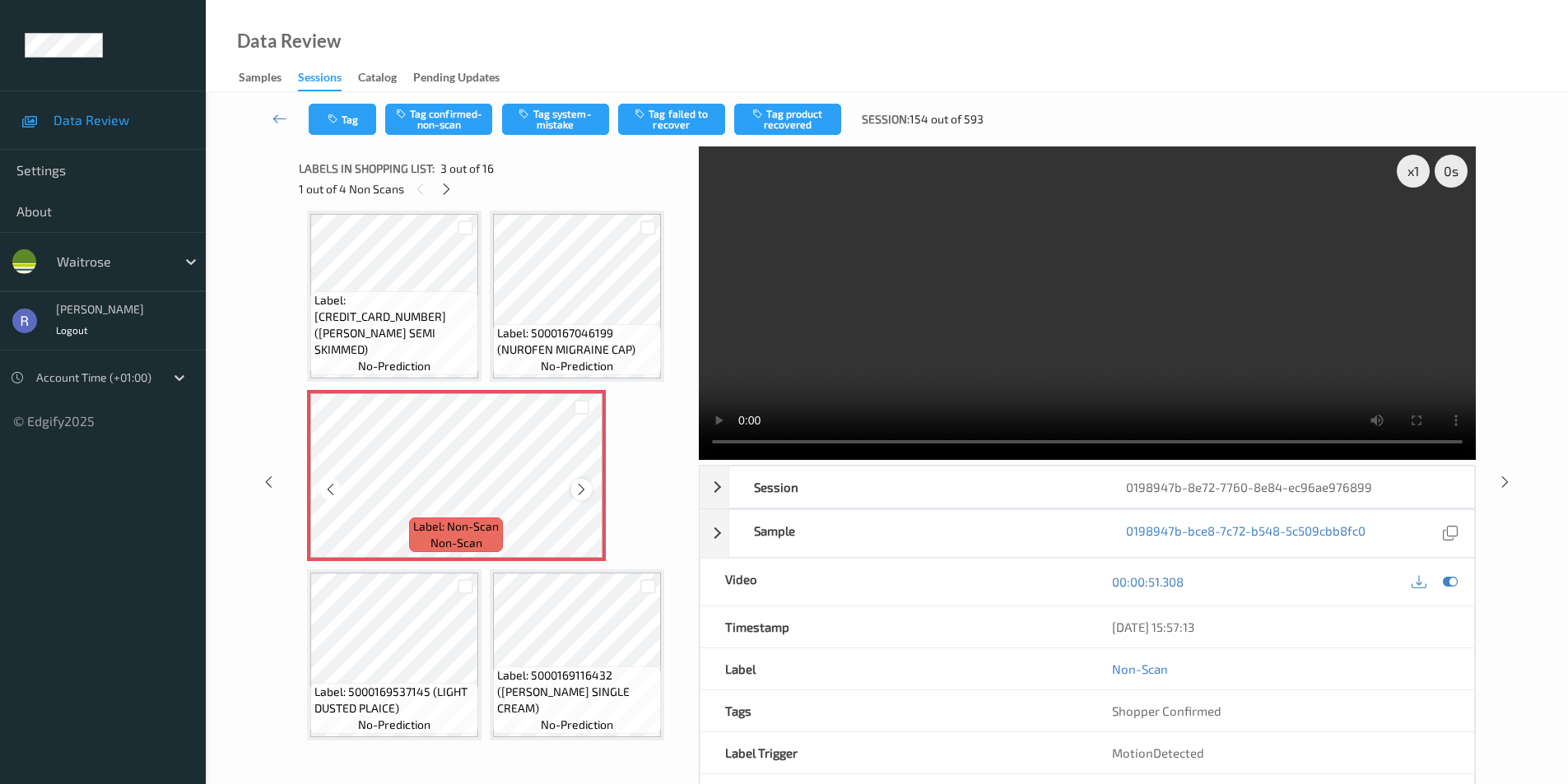
click at [577, 485] on icon at bounding box center [582, 490] width 14 height 15
click at [339, 113] on button "Tag" at bounding box center [342, 118] width 67 height 31
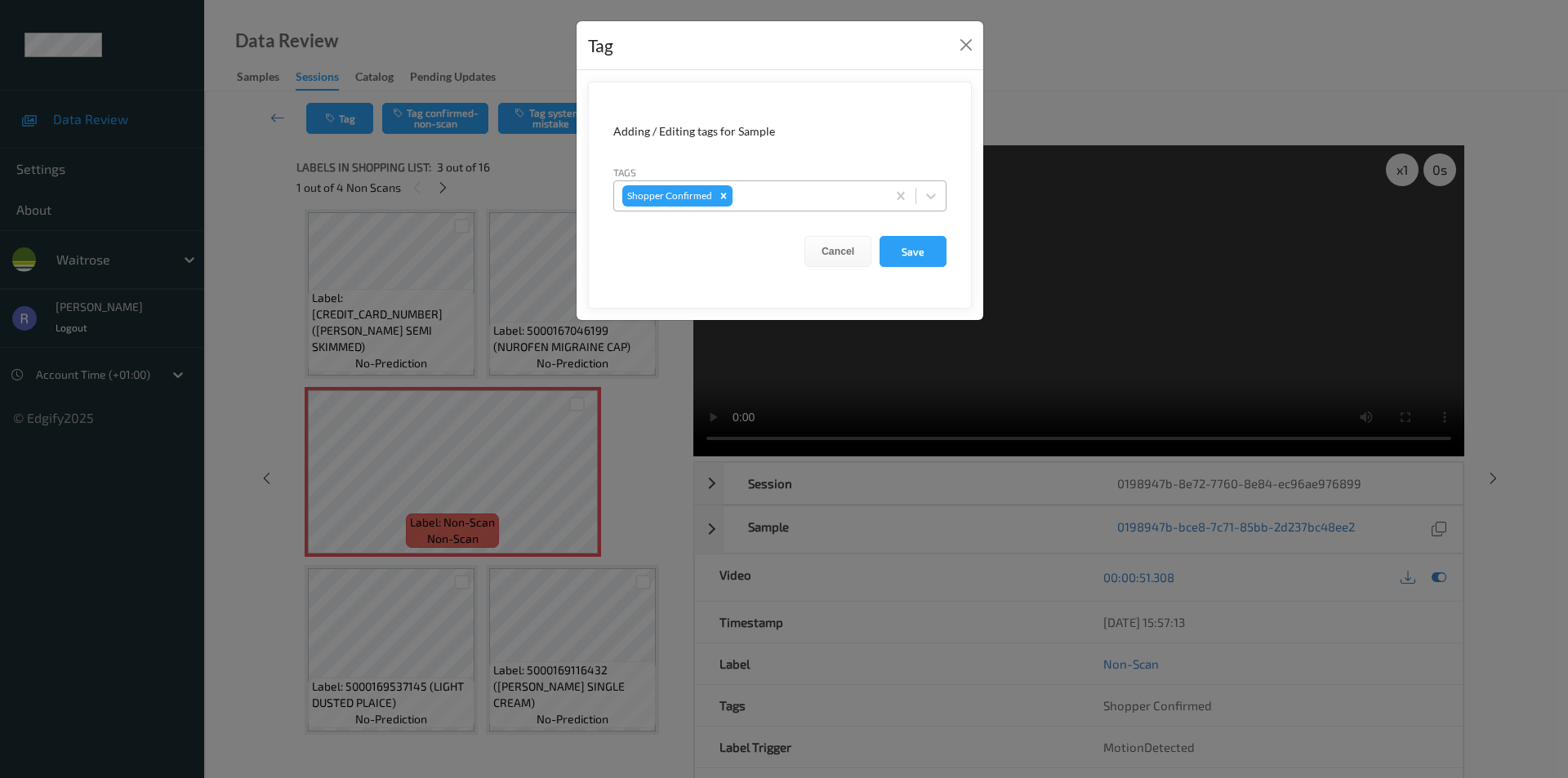
click at [753, 199] on div at bounding box center [807, 196] width 142 height 19
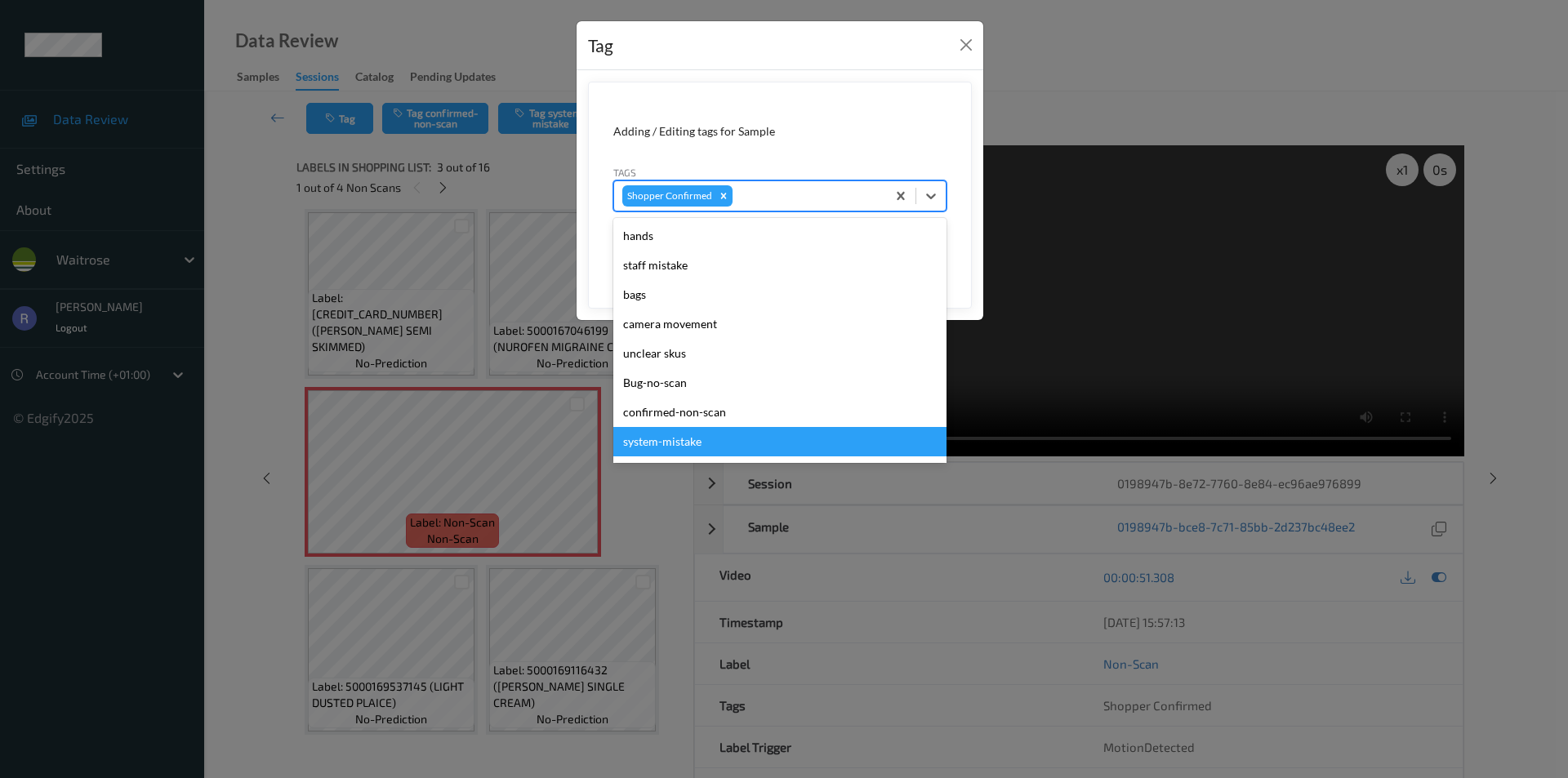
click at [706, 443] on div "system-mistake" at bounding box center [780, 442] width 333 height 30
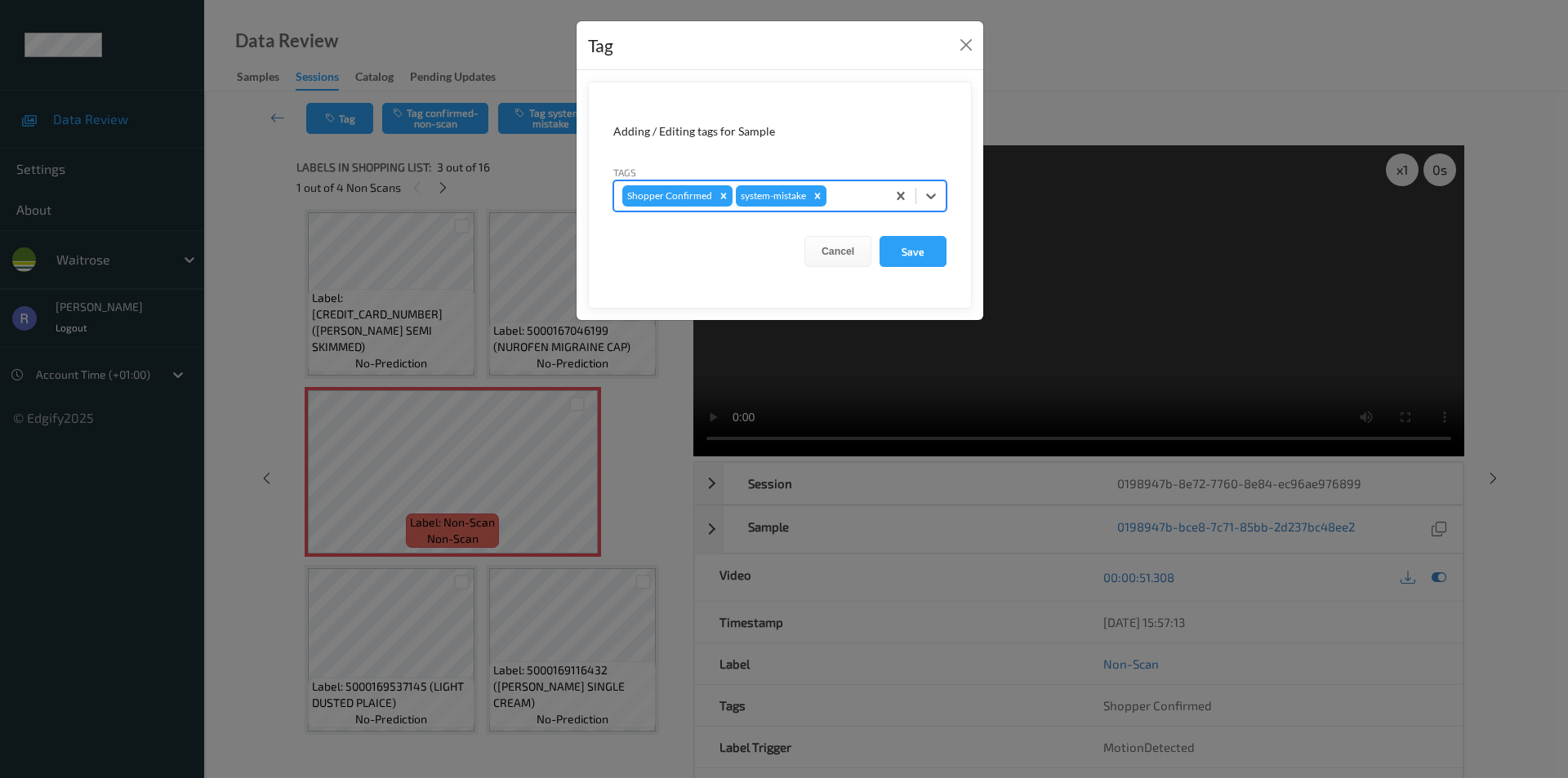
click at [842, 192] on div at bounding box center [854, 196] width 48 height 19
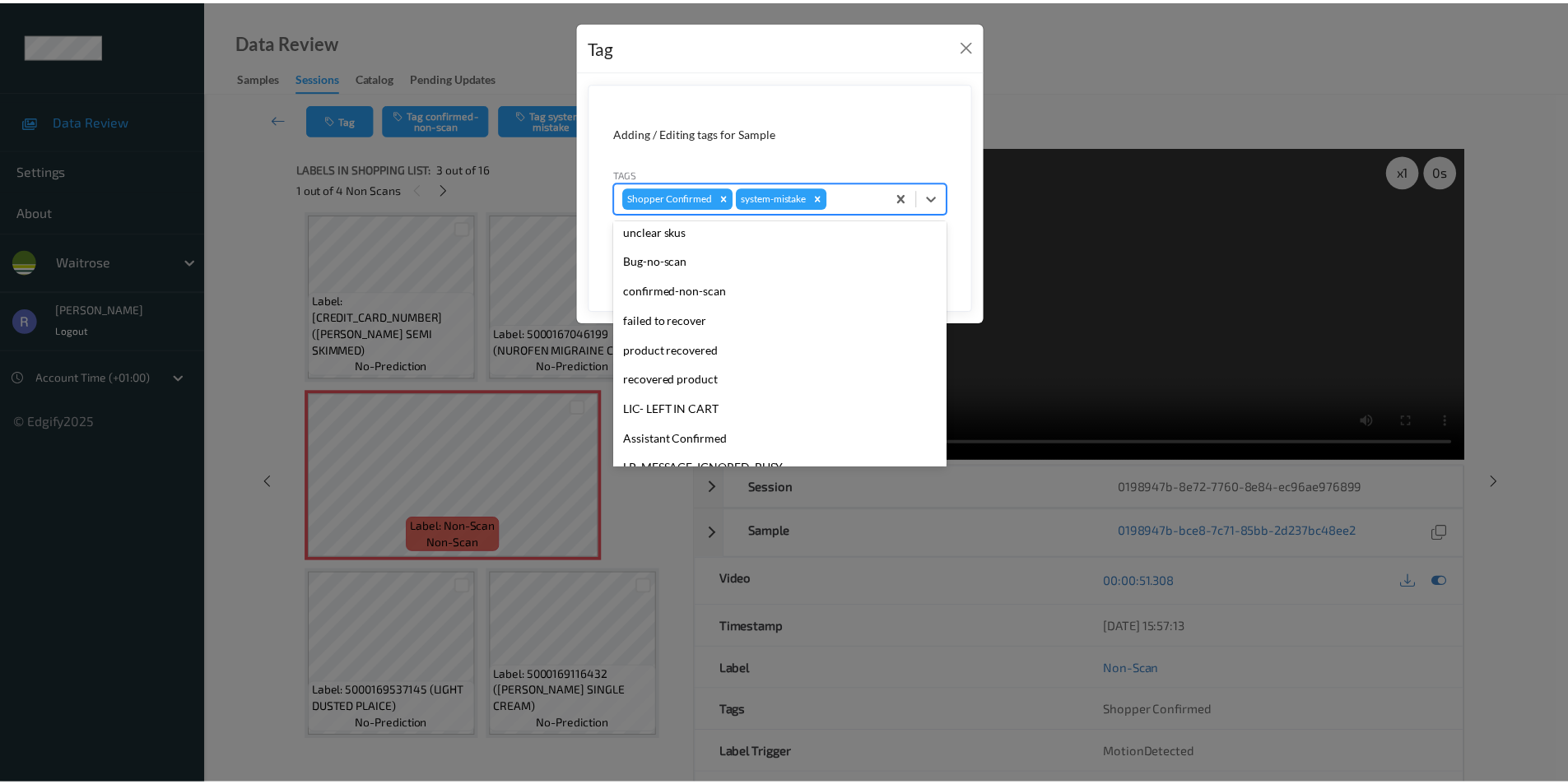
scroll to position [323, 0]
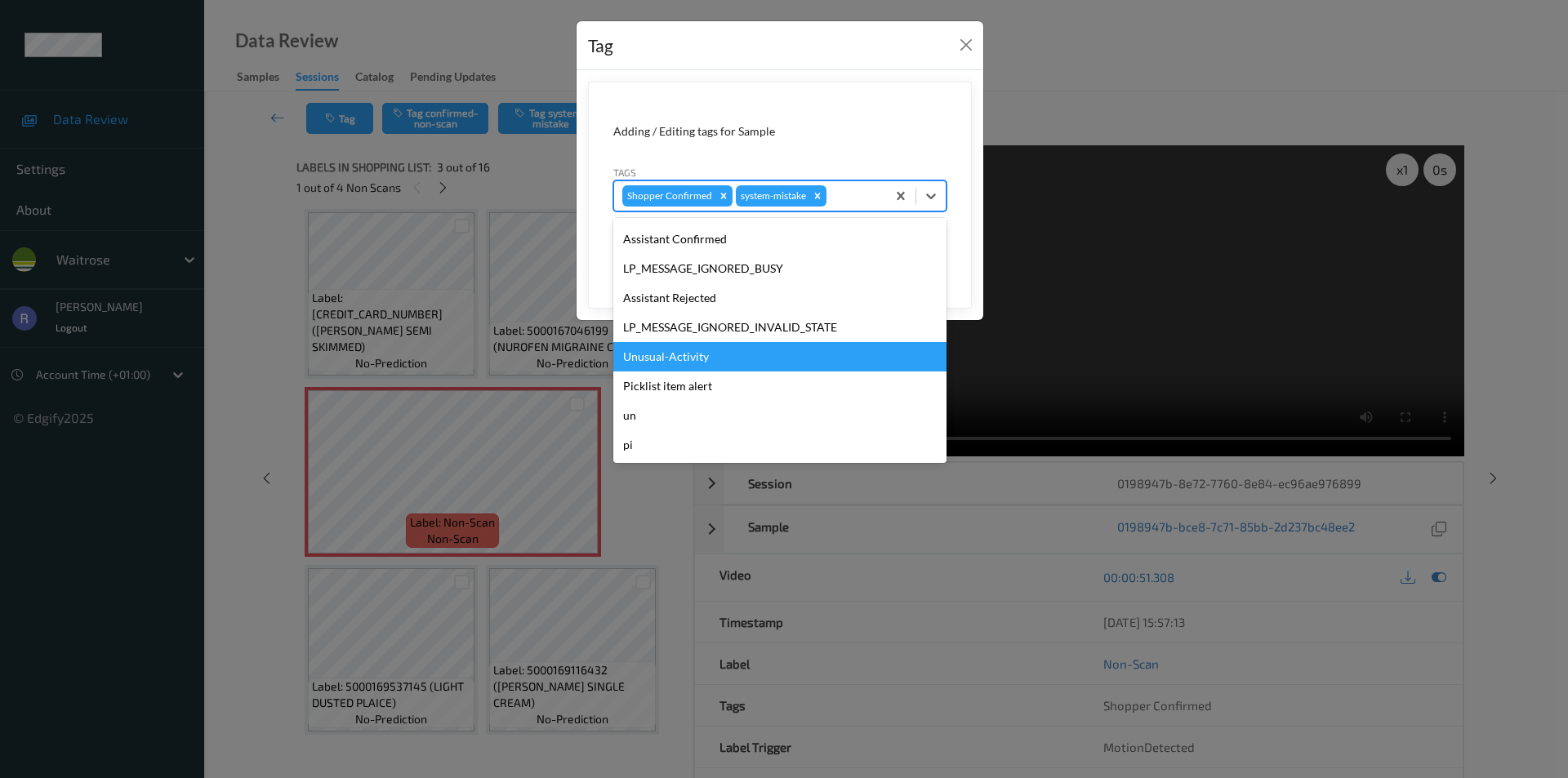
click at [669, 350] on div "Unusual-Activity" at bounding box center [780, 357] width 333 height 30
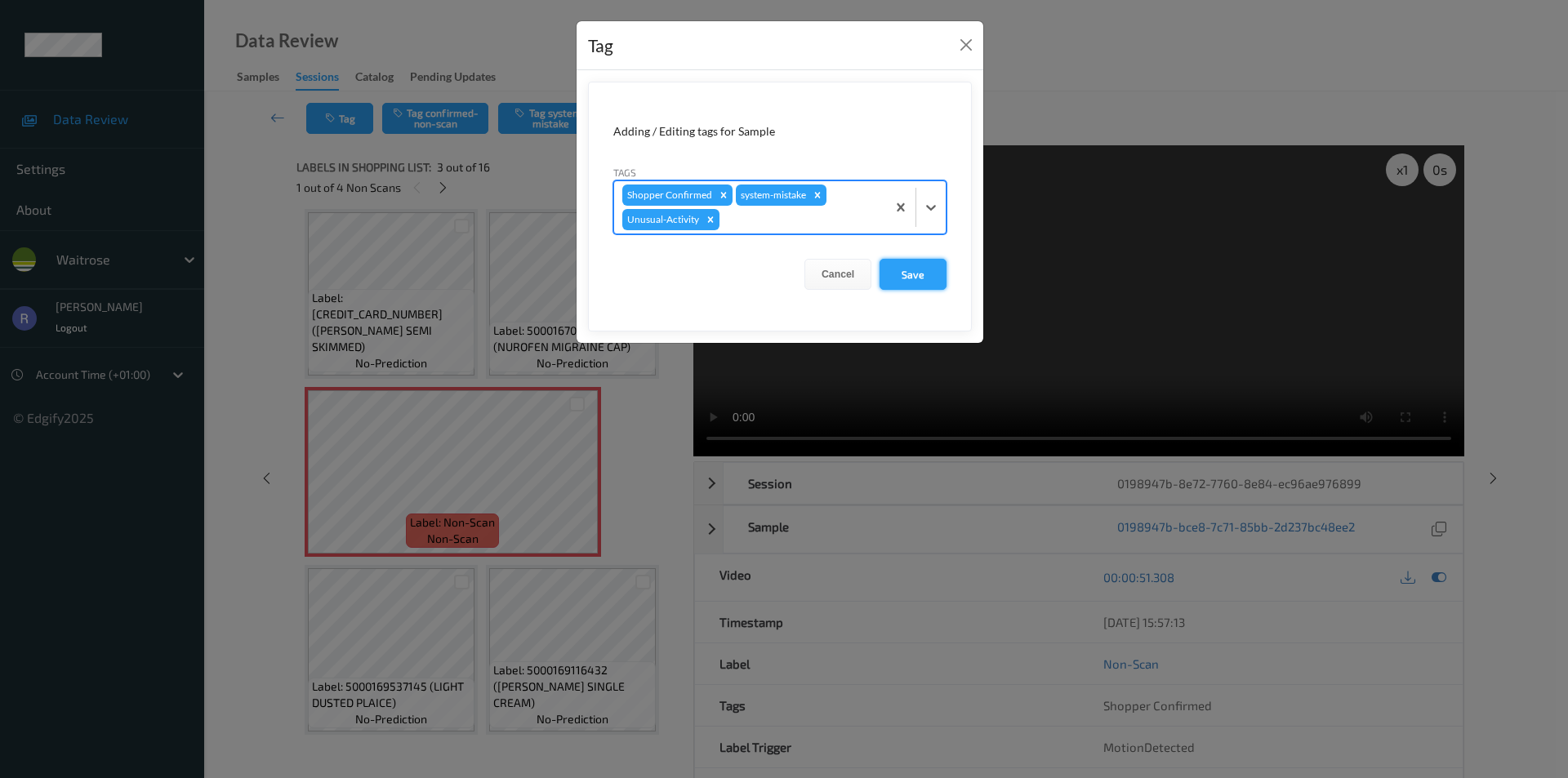
click at [917, 275] on button "Save" at bounding box center [913, 274] width 67 height 31
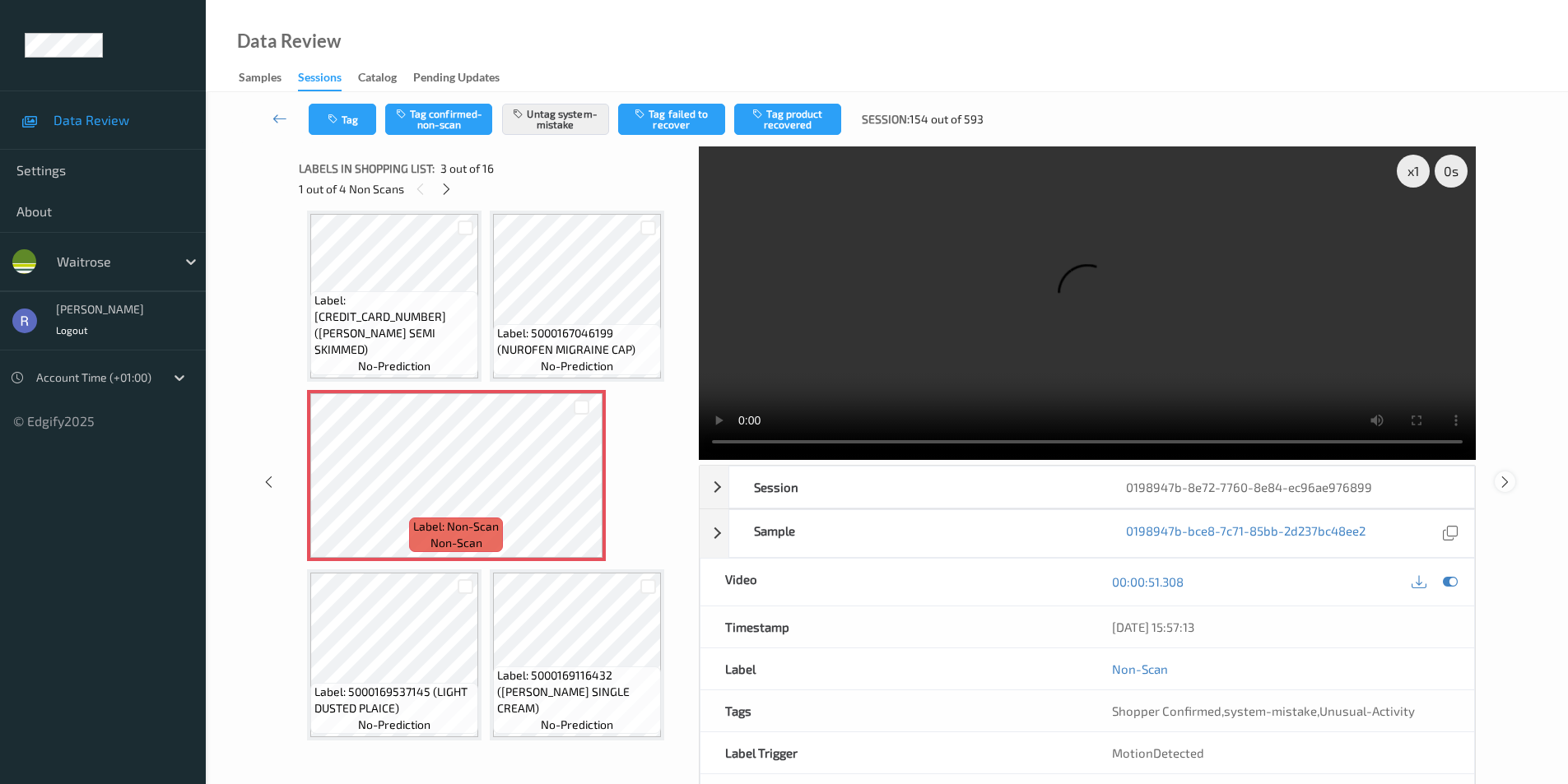
click at [1502, 479] on icon at bounding box center [1505, 481] width 14 height 15
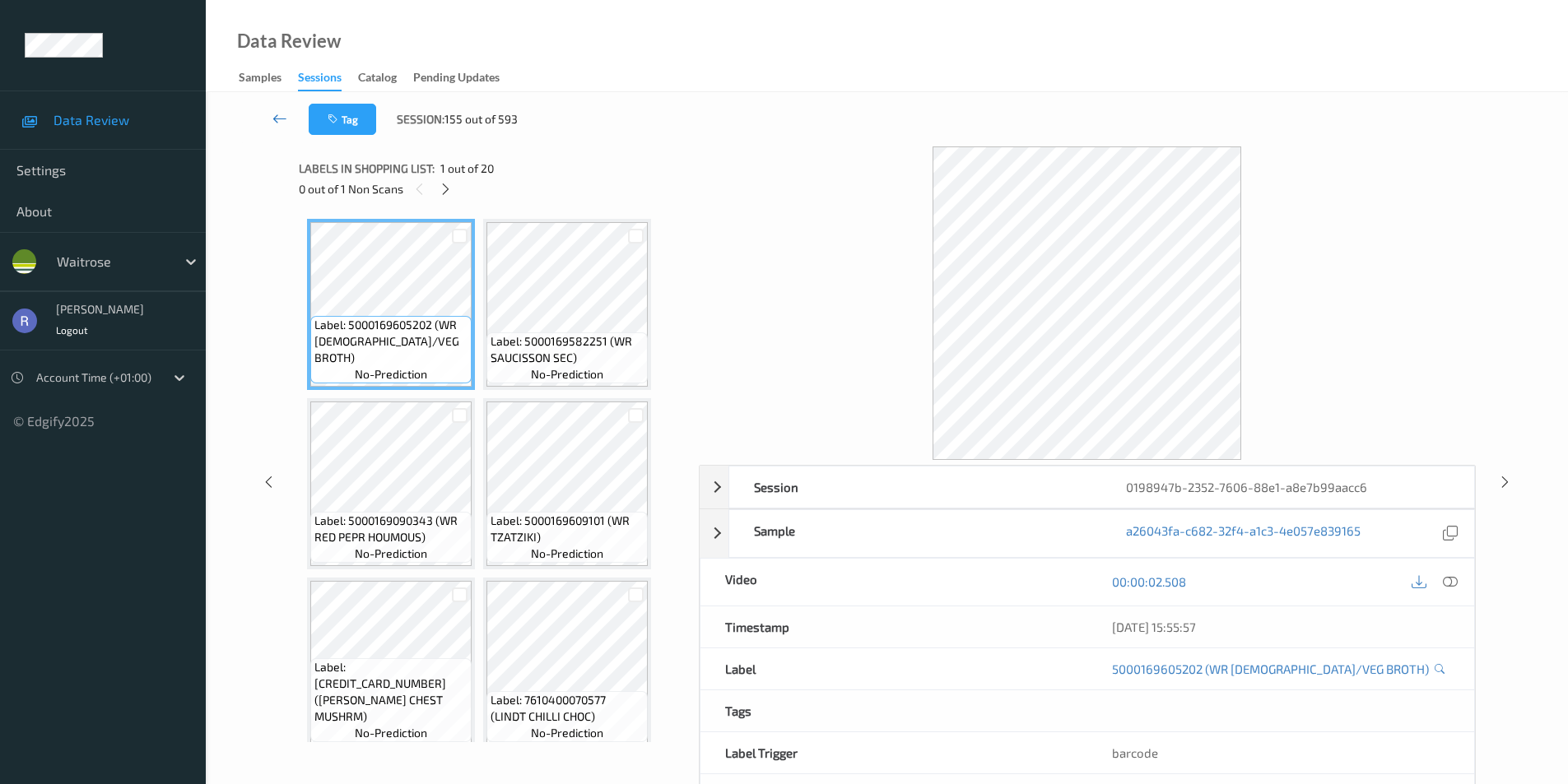
click at [276, 118] on icon at bounding box center [279, 118] width 15 height 17
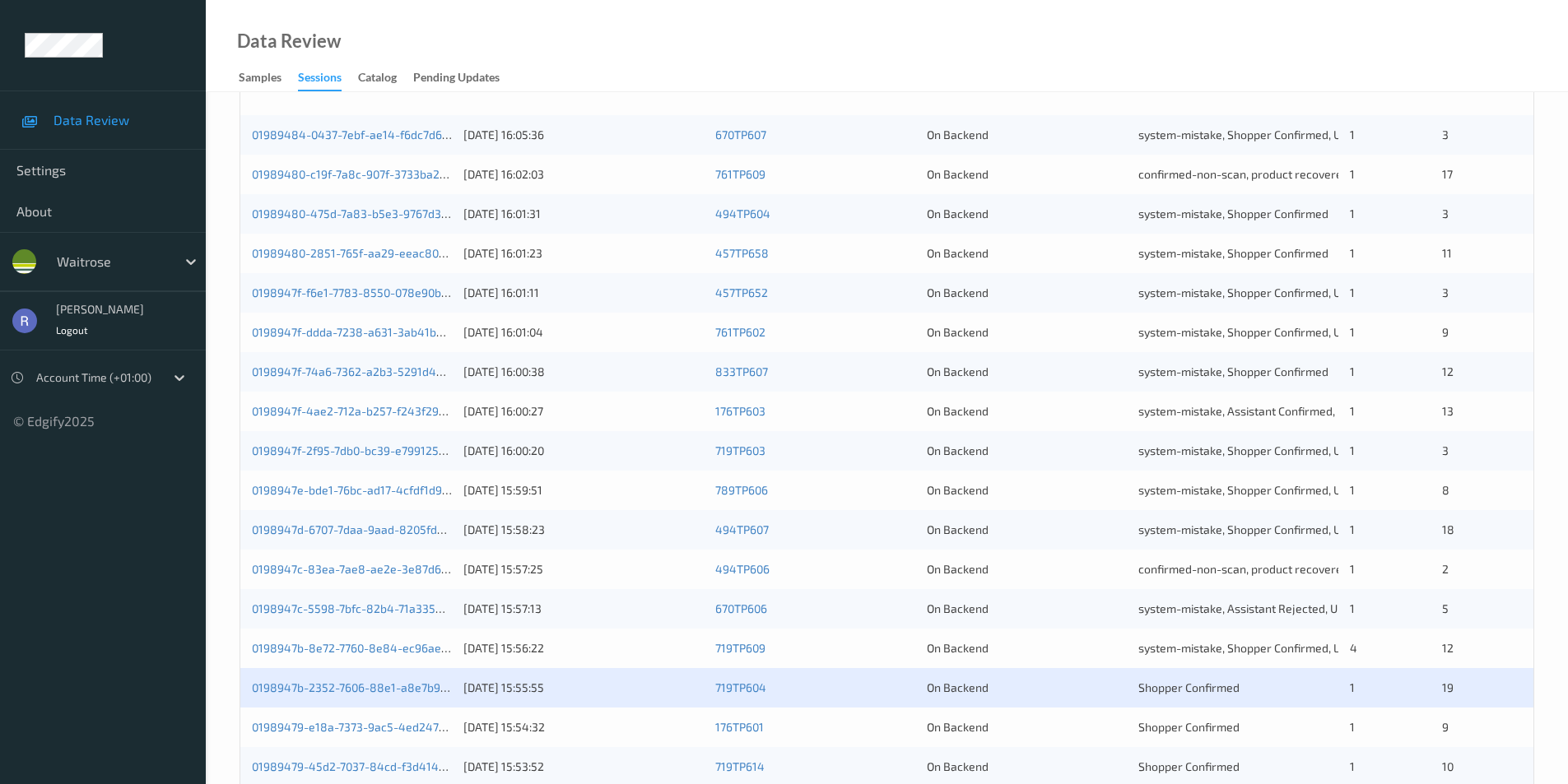
scroll to position [411, 0]
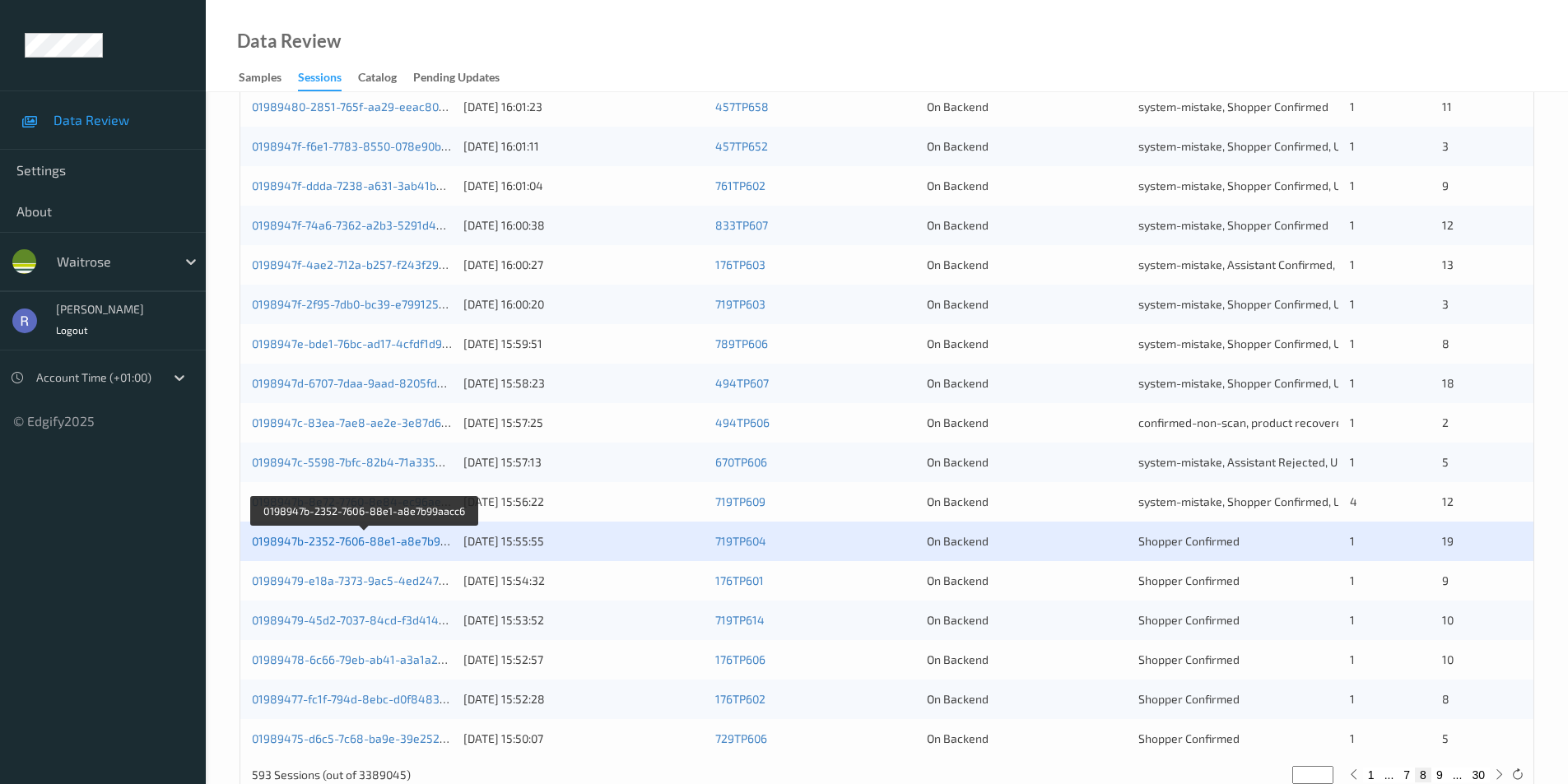
click at [303, 540] on link "0198947b-2352-7606-88e1-a8e7b99aacc6" at bounding box center [365, 541] width 226 height 14
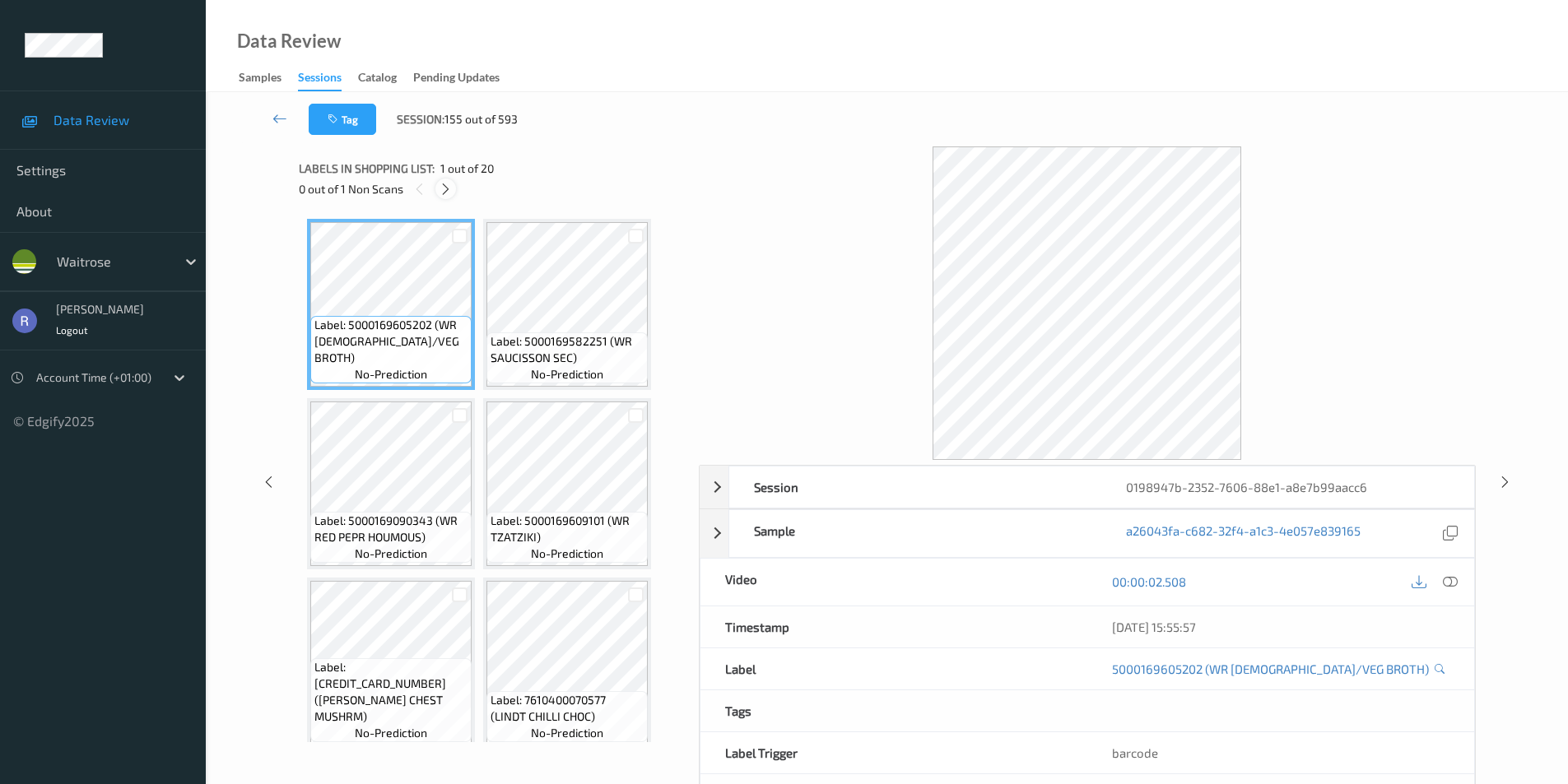
click at [447, 185] on icon at bounding box center [446, 189] width 14 height 15
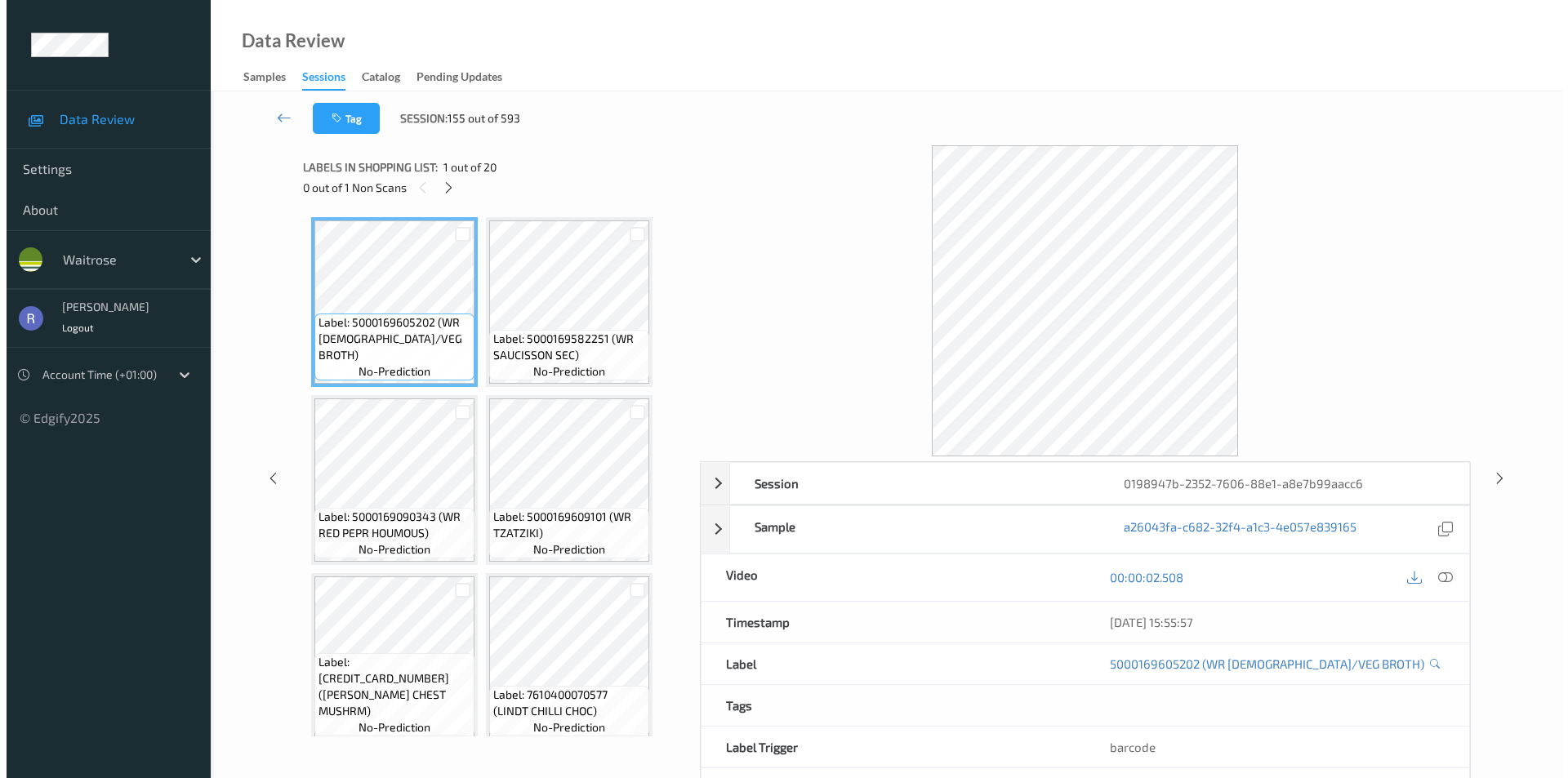
scroll to position [542, 0]
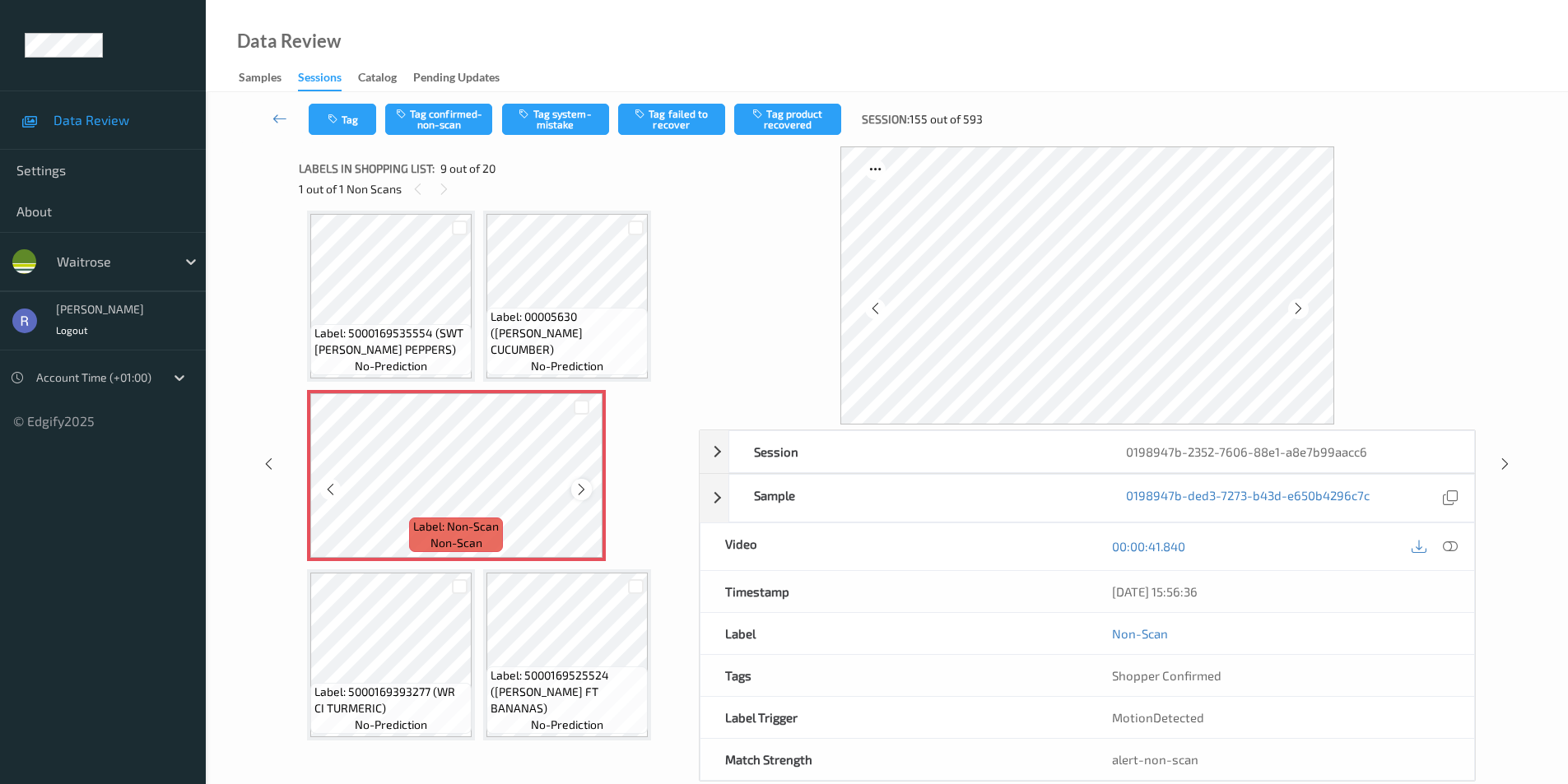
click at [585, 491] on icon at bounding box center [582, 490] width 14 height 15
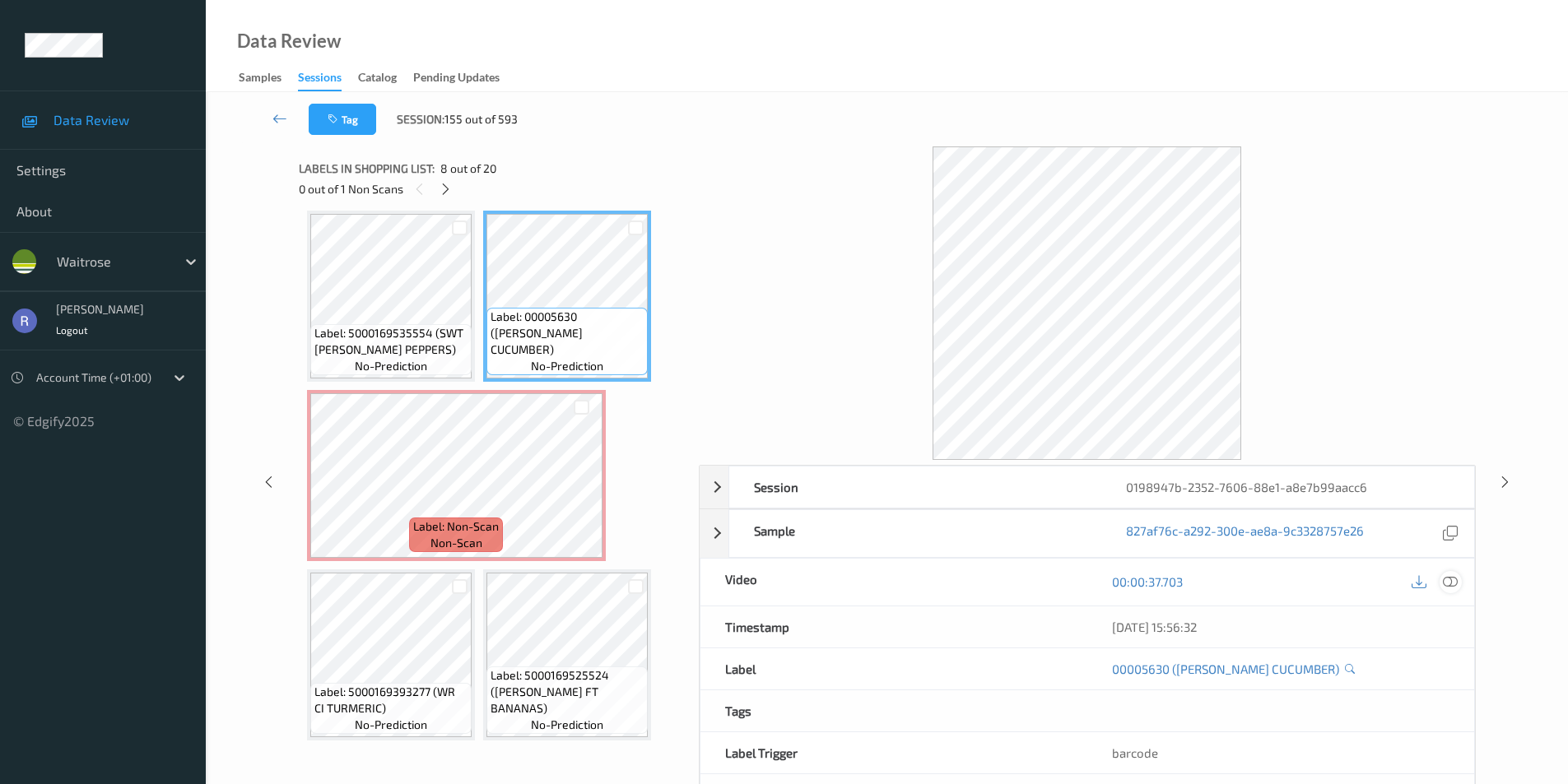
click at [1455, 580] on icon at bounding box center [1450, 582] width 15 height 15
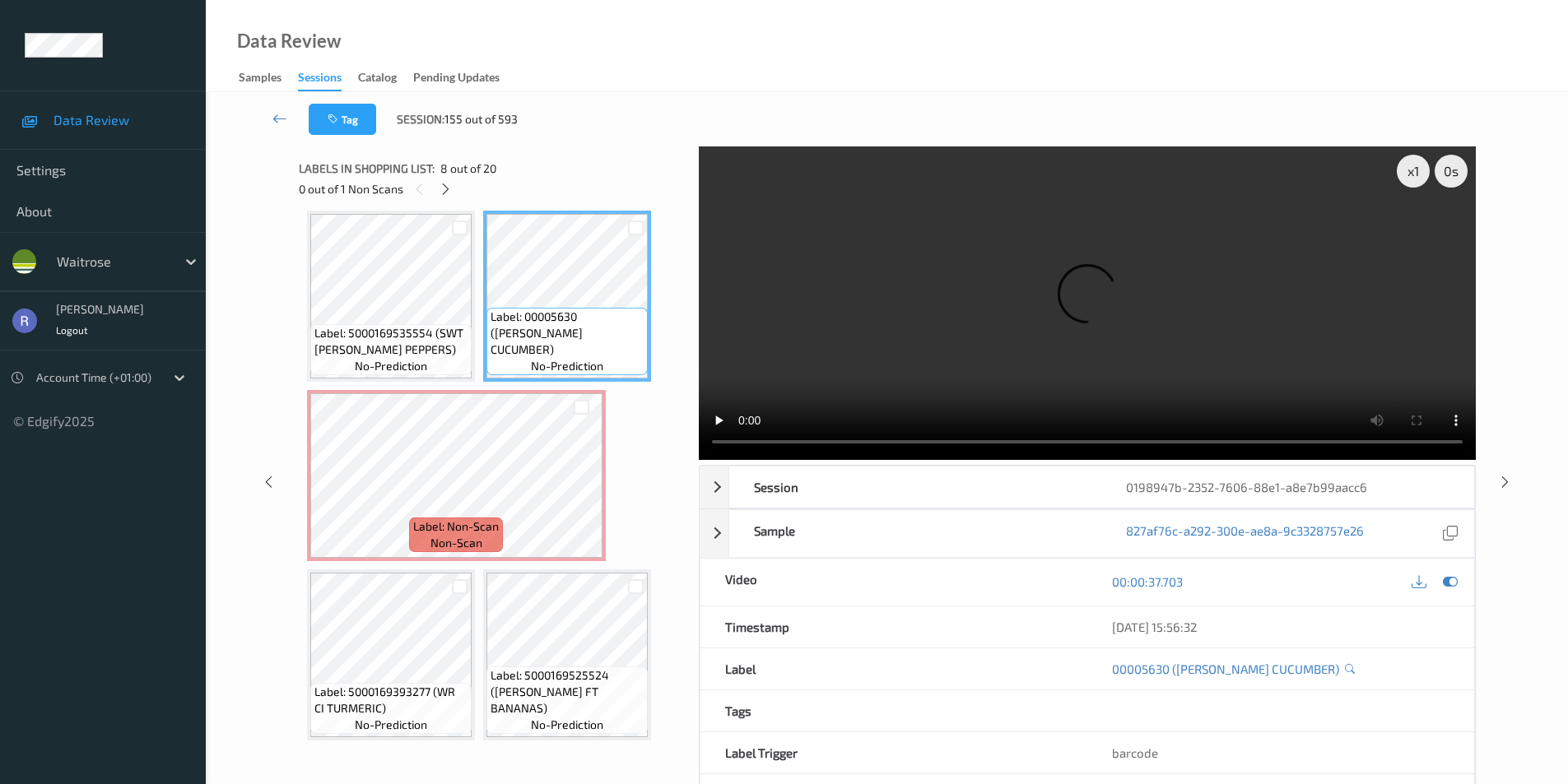
drag, startPoint x: 850, startPoint y: 342, endPoint x: 861, endPoint y: 347, distance: 12.1
click at [851, 342] on video at bounding box center [1087, 303] width 777 height 314
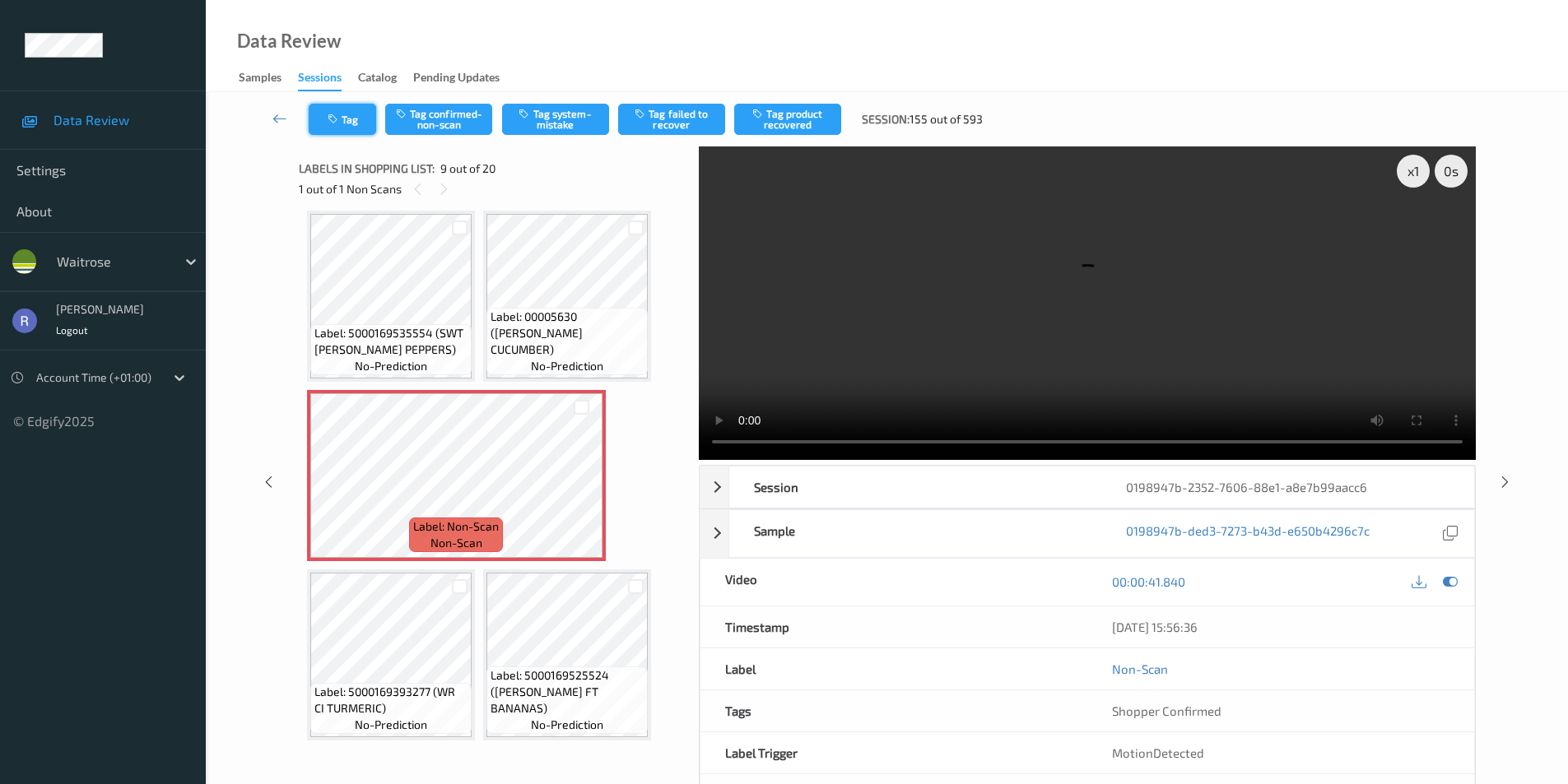
click at [347, 117] on button "Tag" at bounding box center [342, 118] width 67 height 31
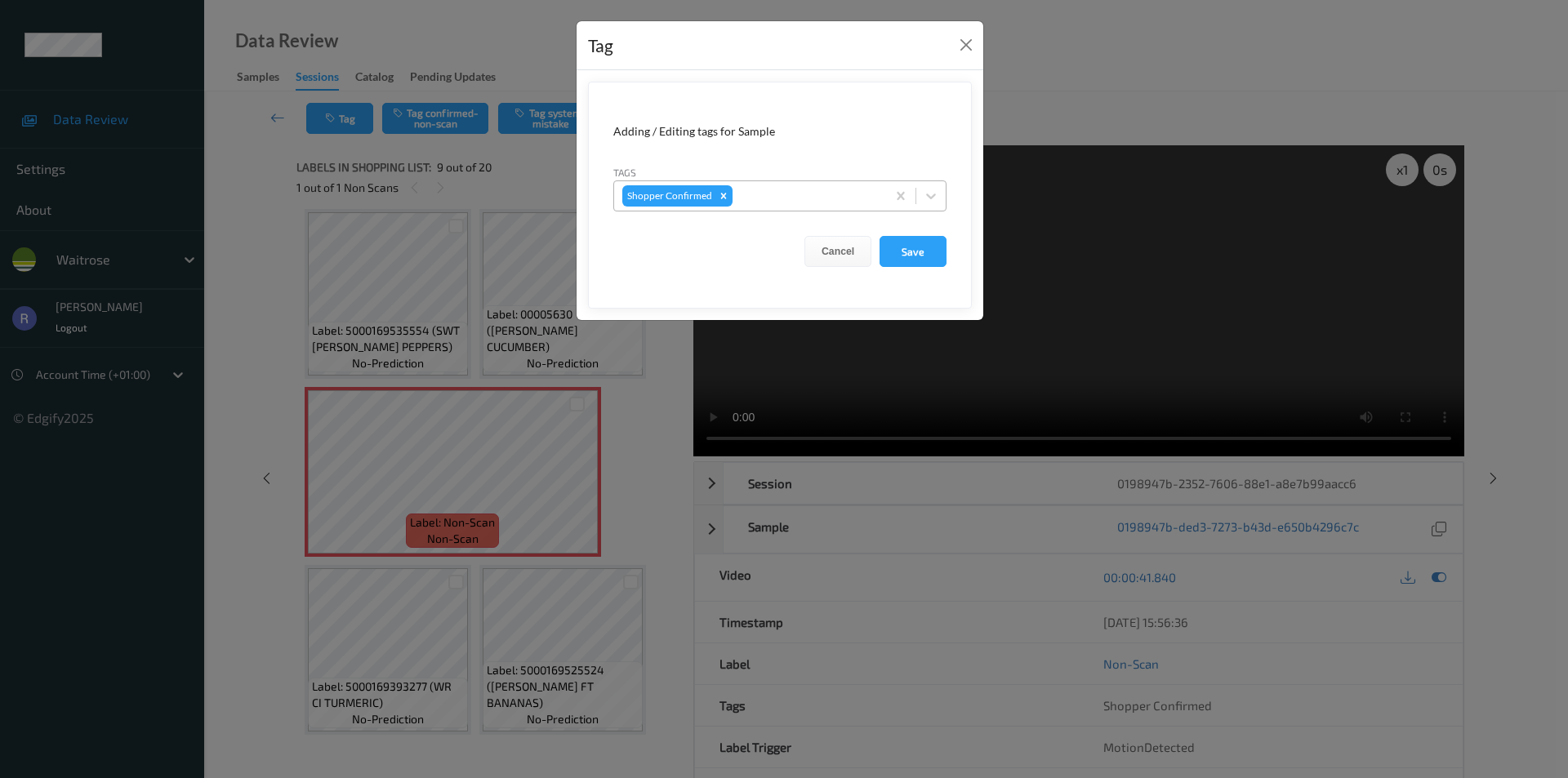
click at [818, 201] on div at bounding box center [807, 196] width 142 height 19
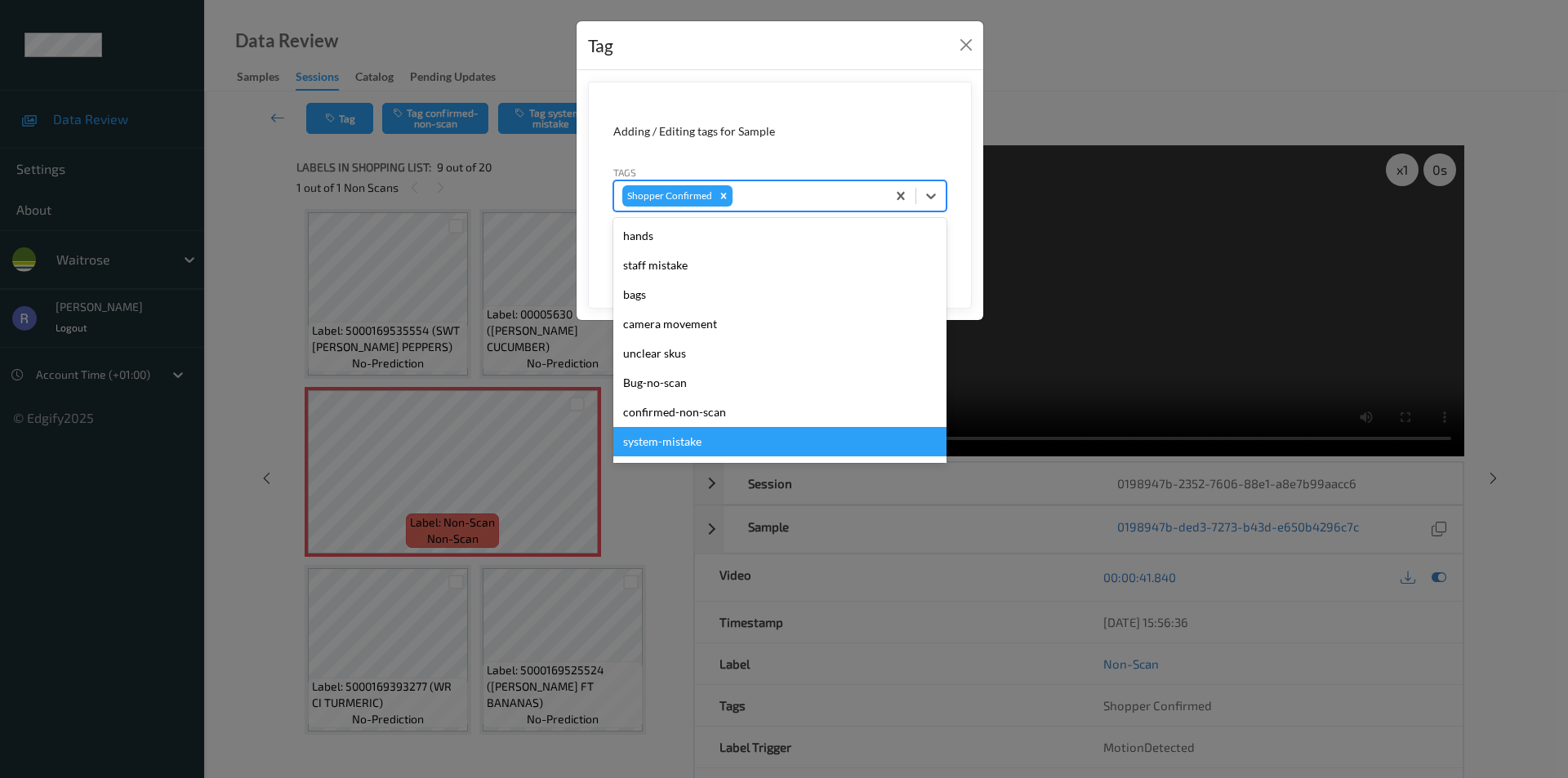
click at [674, 442] on div "system-mistake" at bounding box center [780, 442] width 333 height 30
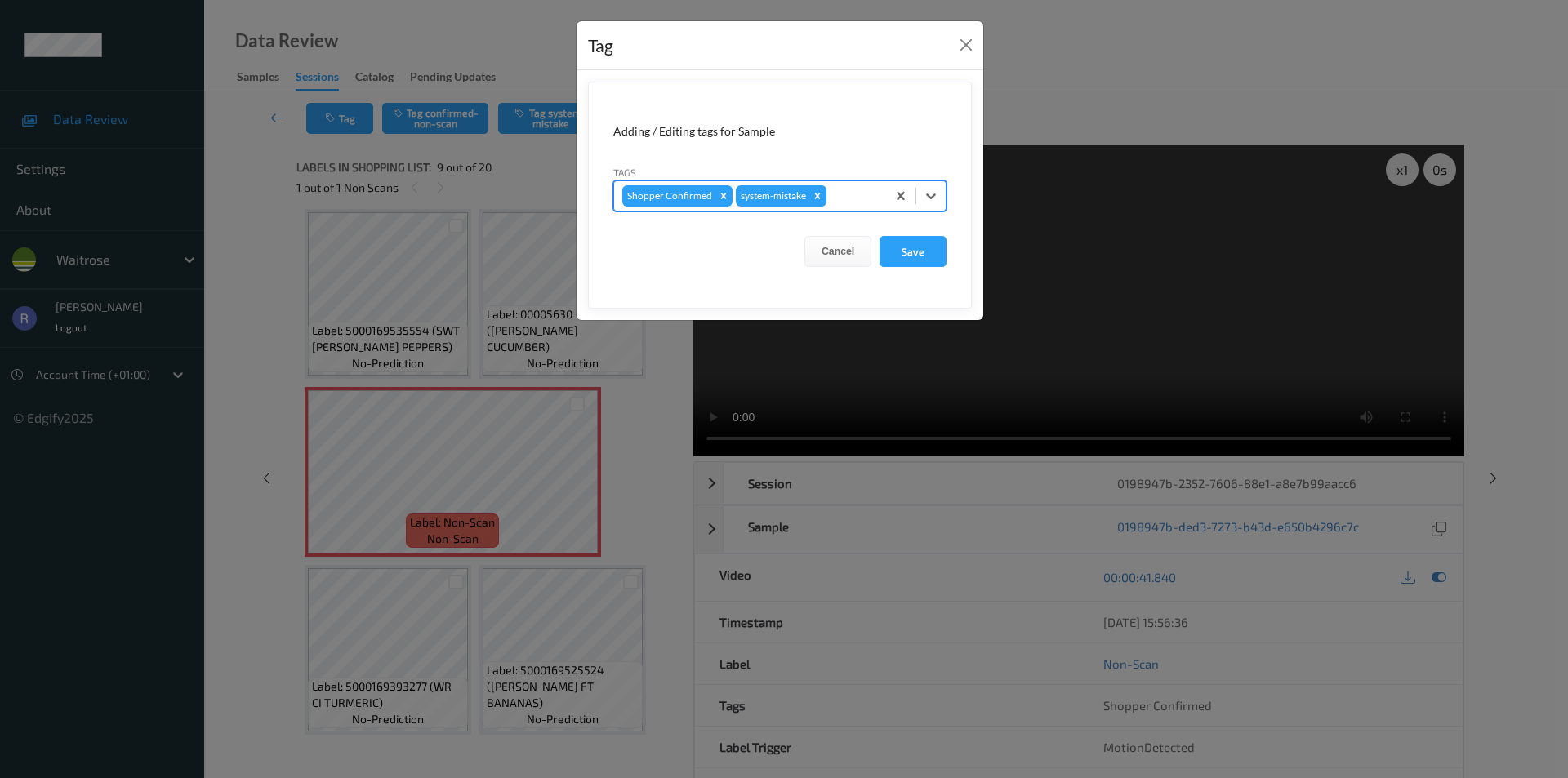
click at [847, 195] on div at bounding box center [854, 196] width 48 height 19
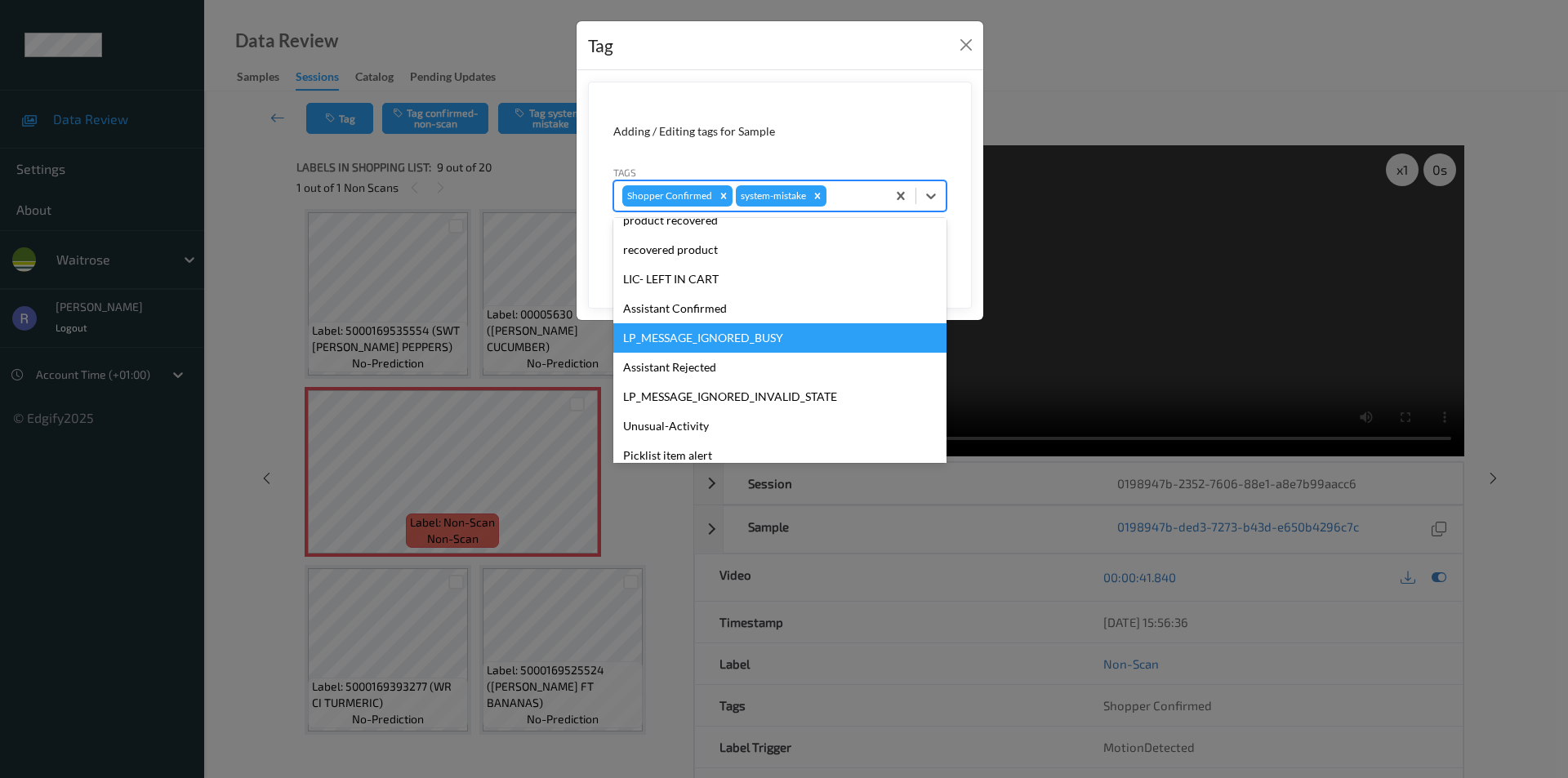
scroll to position [320, 0]
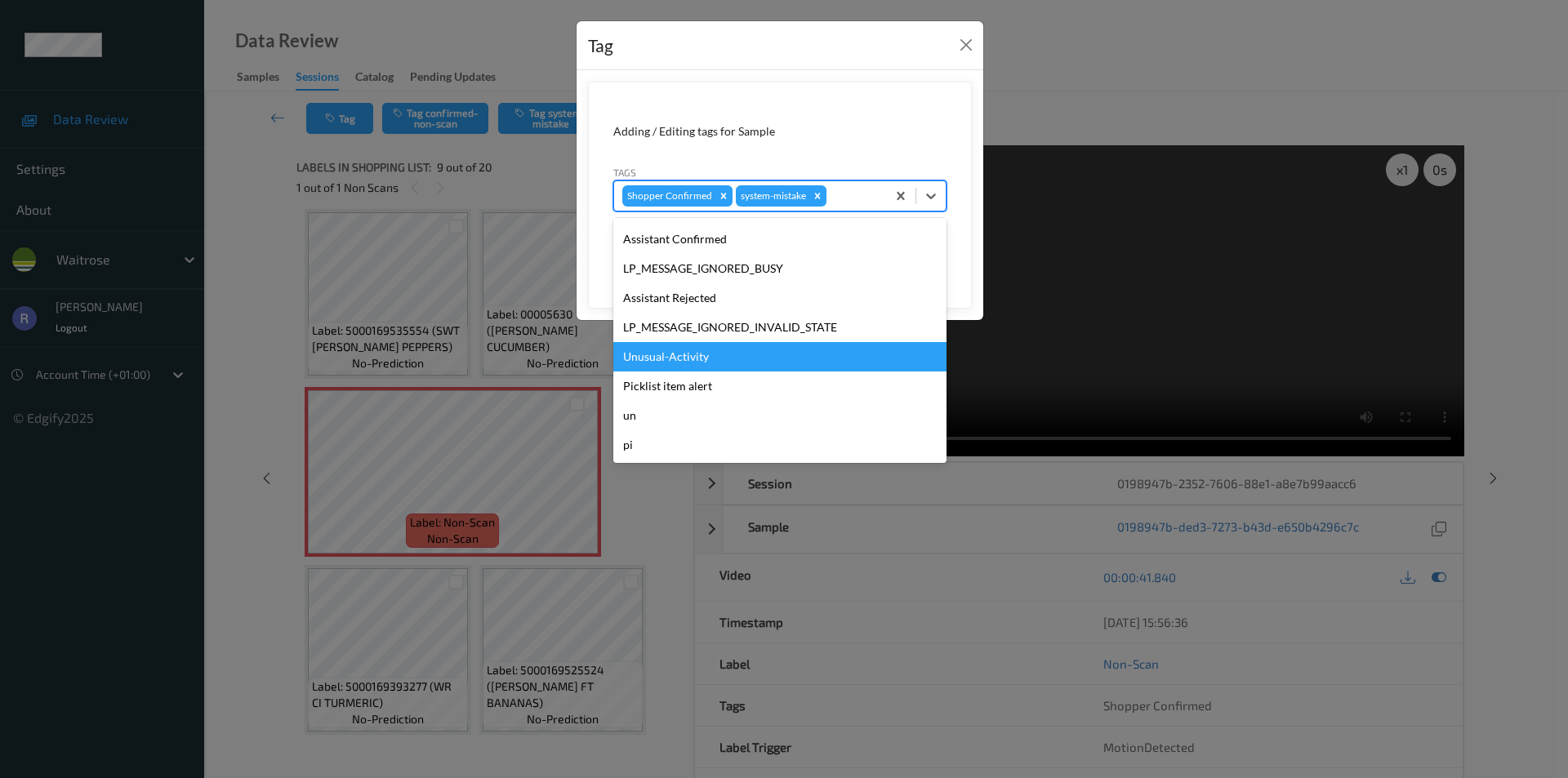
click at [692, 351] on div "Unusual-Activity" at bounding box center [780, 357] width 333 height 30
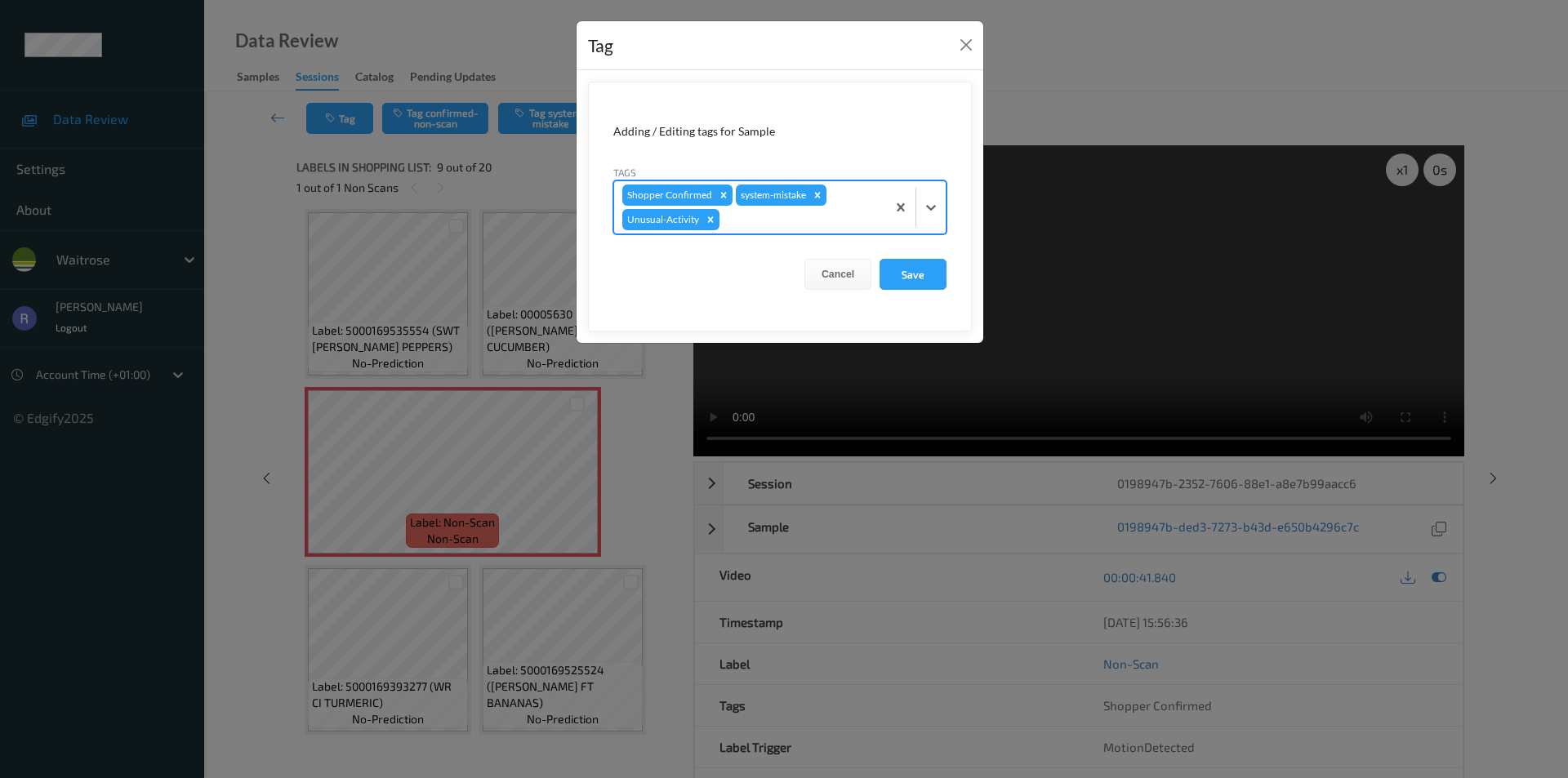
click at [790, 231] on div "Shopper Confirmed system-mistake Unusual-Activity" at bounding box center [750, 208] width 272 height 53
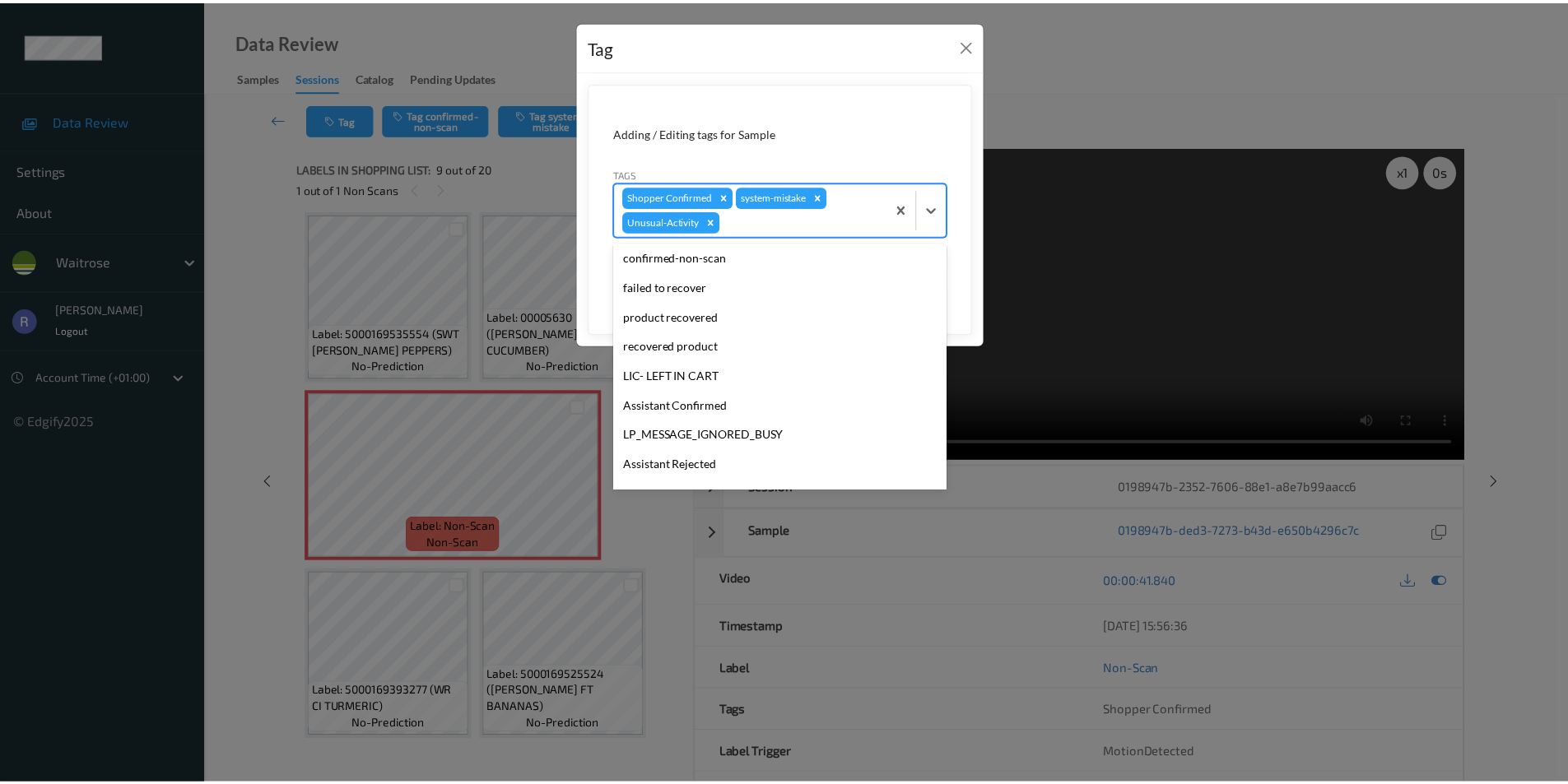
scroll to position [293, 0]
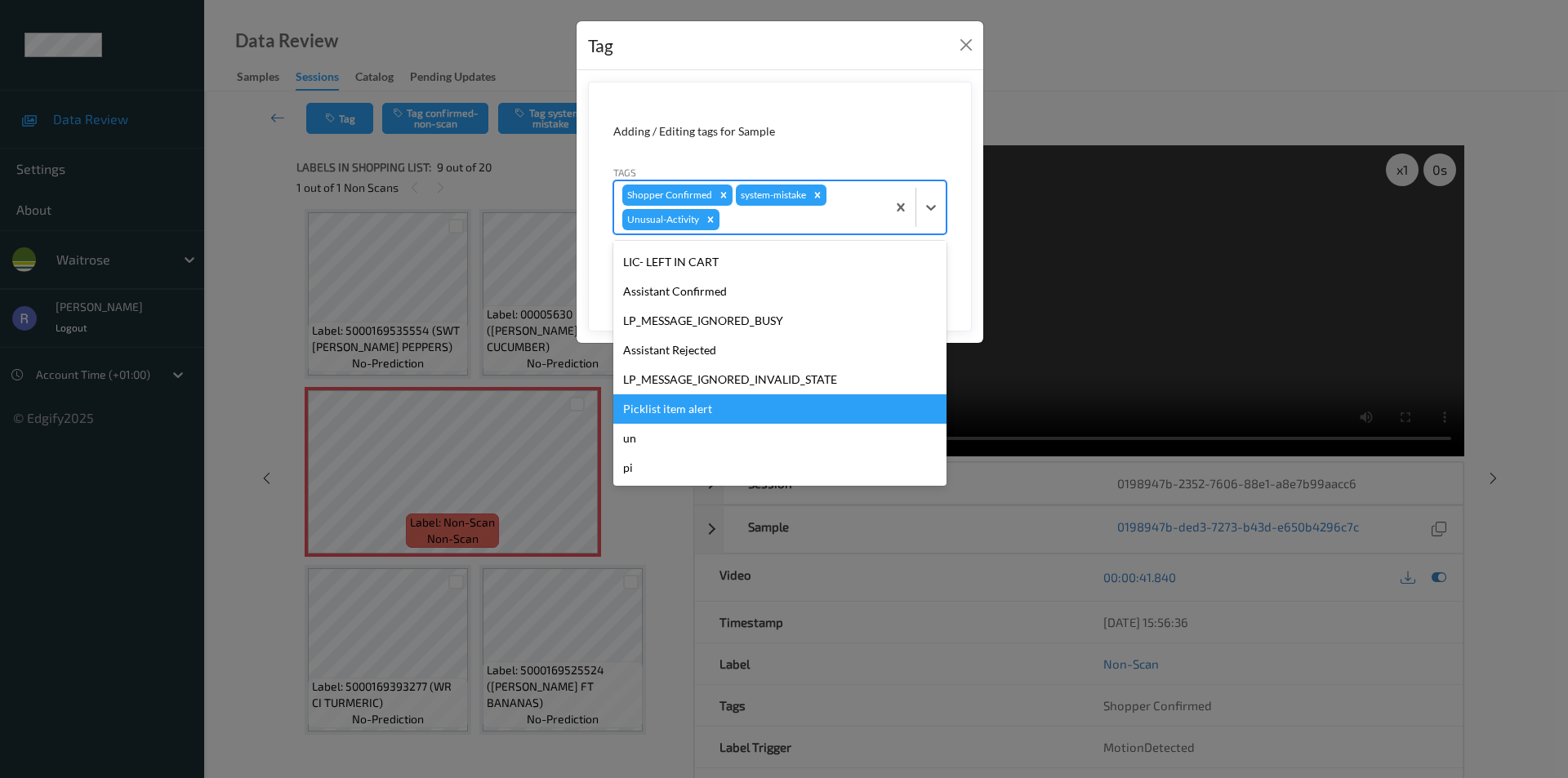
click at [691, 405] on div "Picklist item alert" at bounding box center [780, 410] width 333 height 30
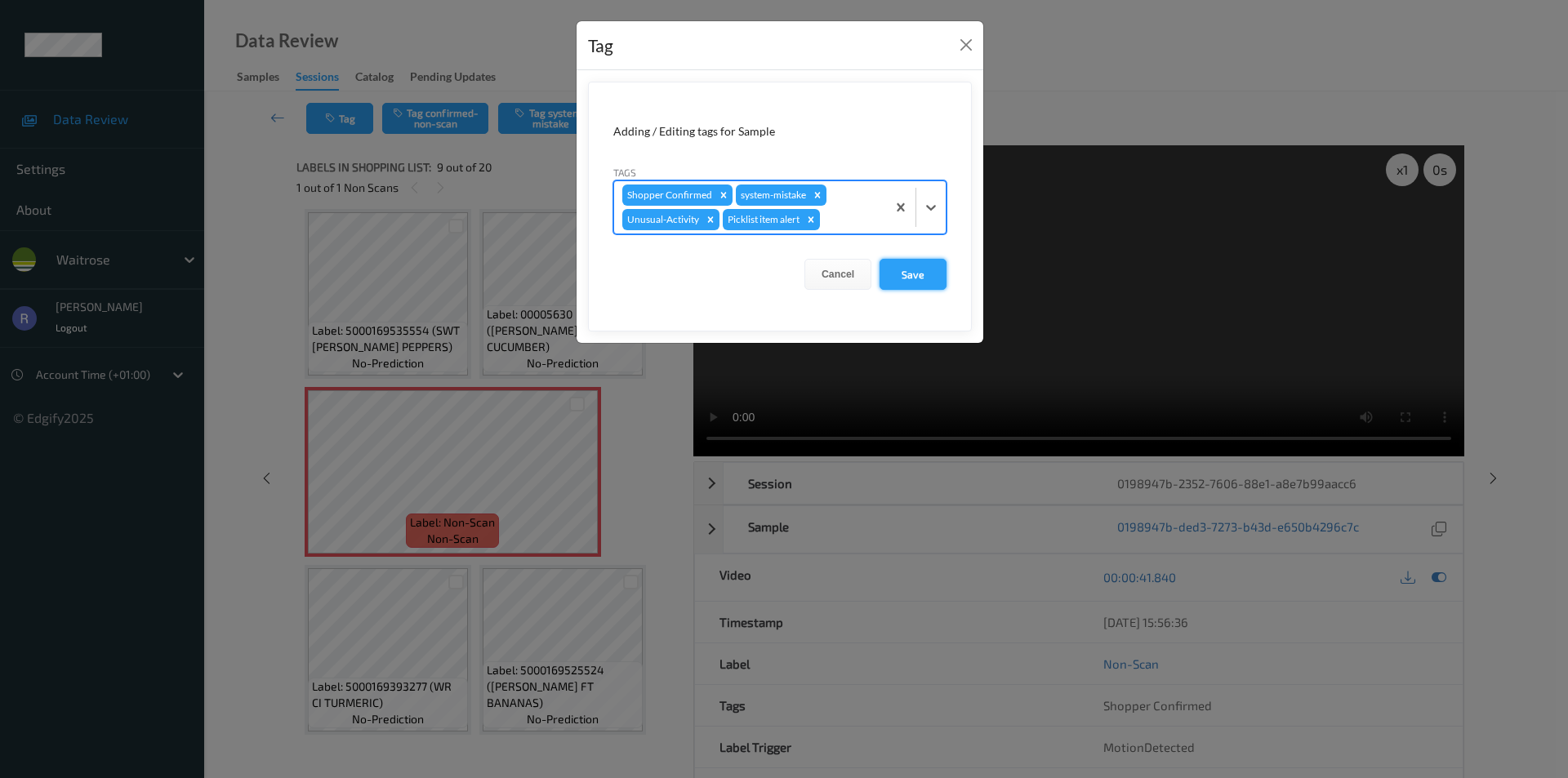
click at [920, 274] on button "Save" at bounding box center [913, 274] width 67 height 31
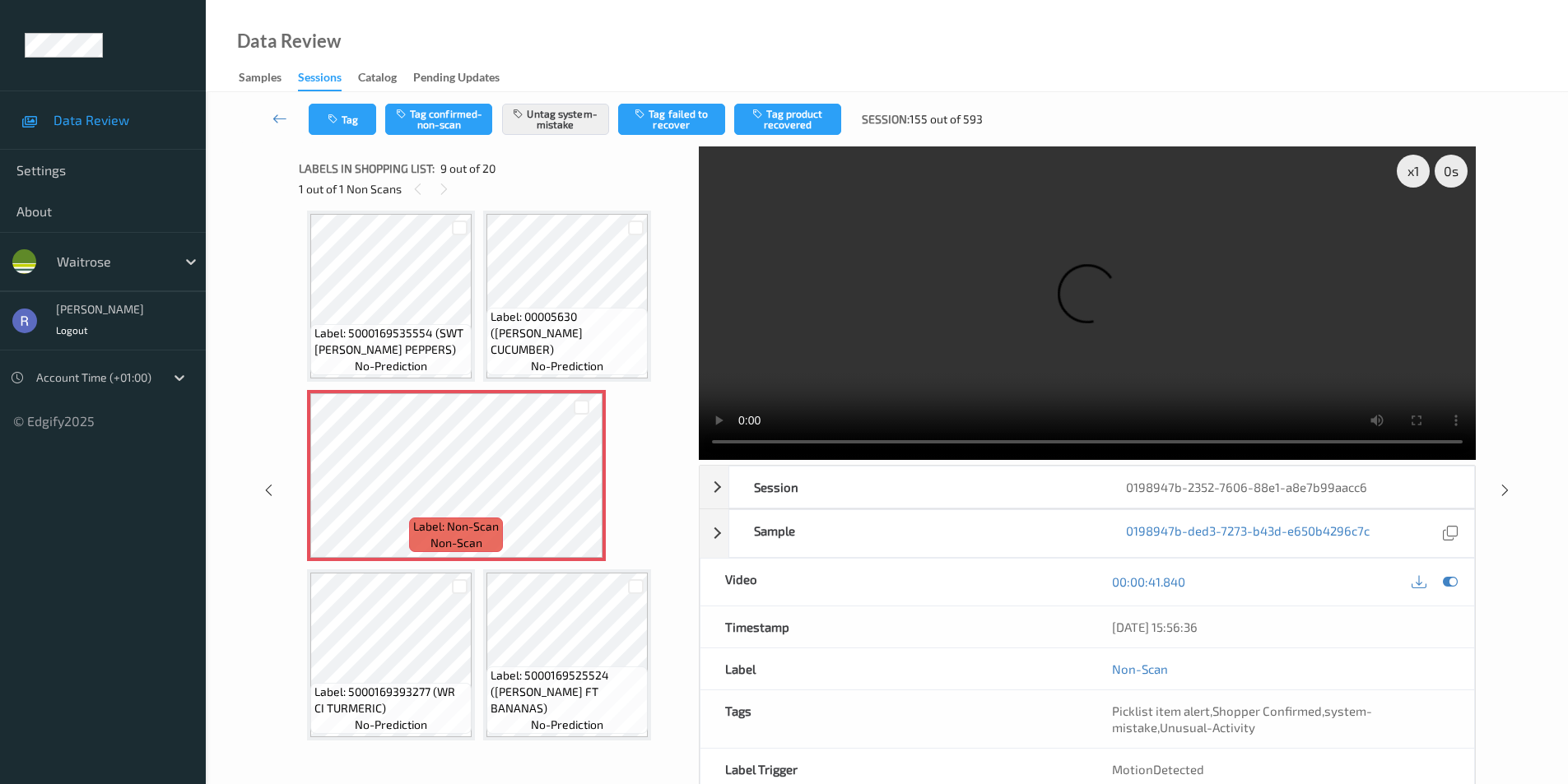
click at [982, 340] on video at bounding box center [1087, 303] width 777 height 314
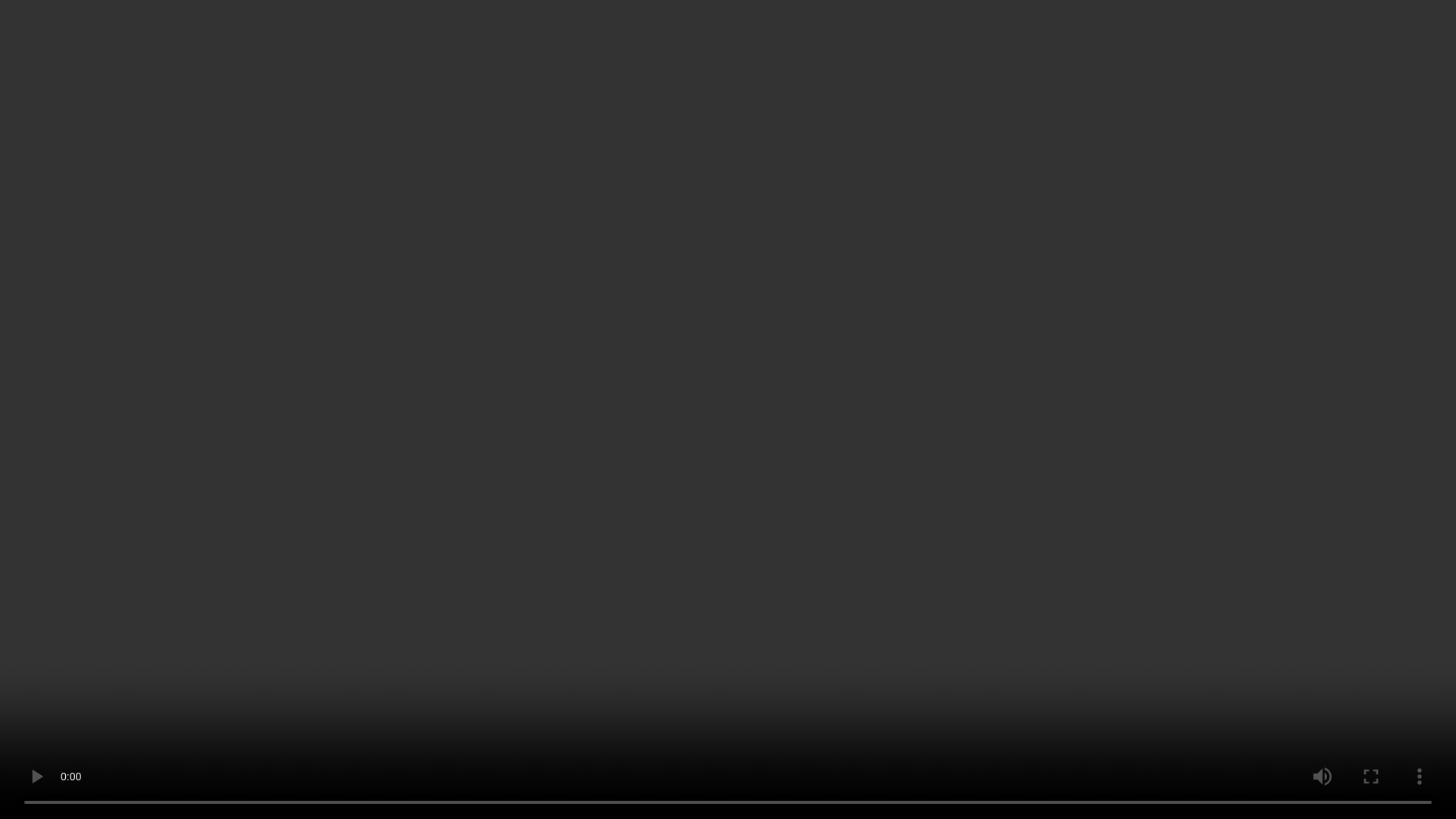
click at [596, 461] on video at bounding box center [728, 409] width 1456 height 819
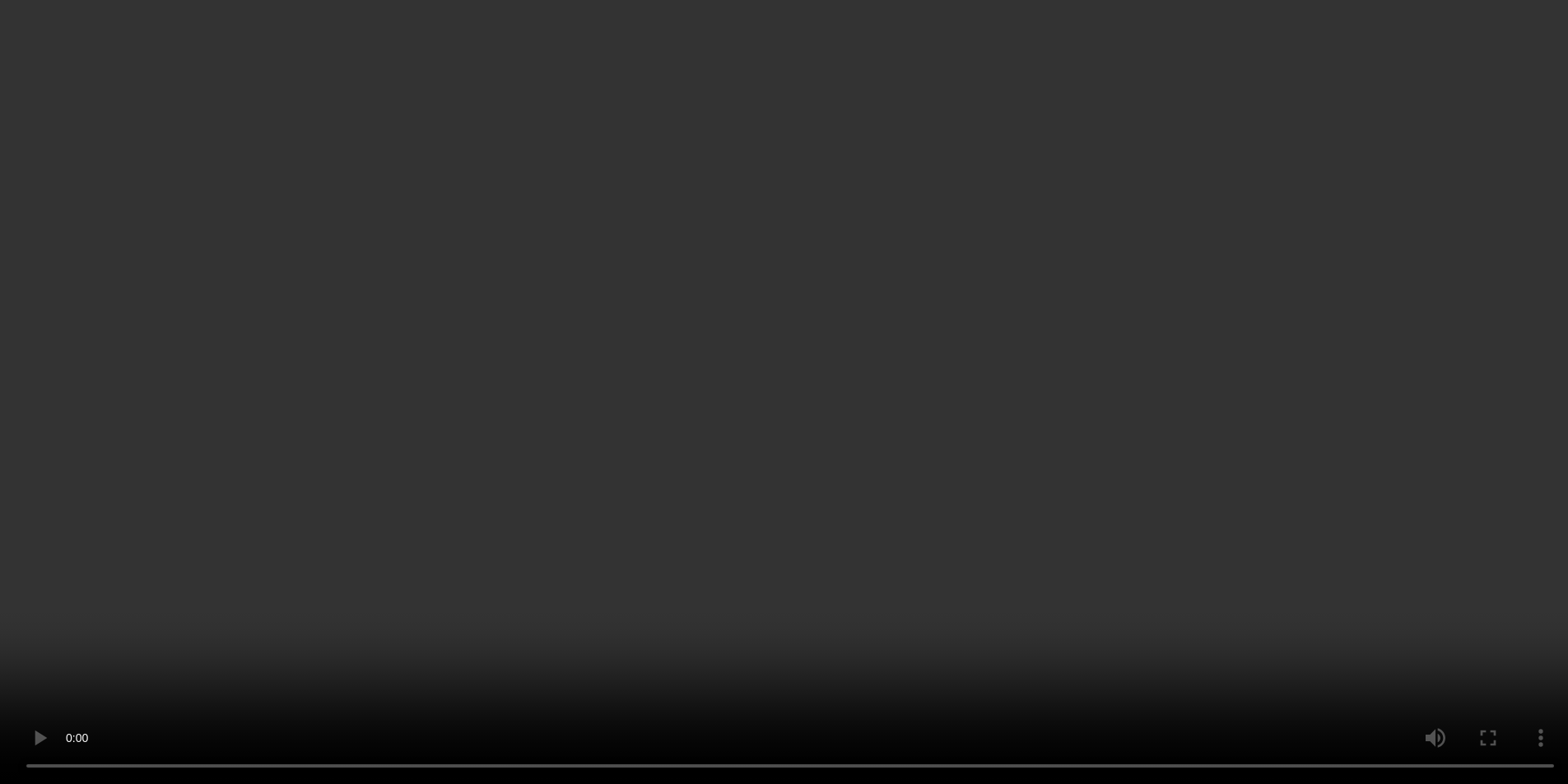
click at [1507, 452] on icon at bounding box center [1505, 444] width 14 height 15
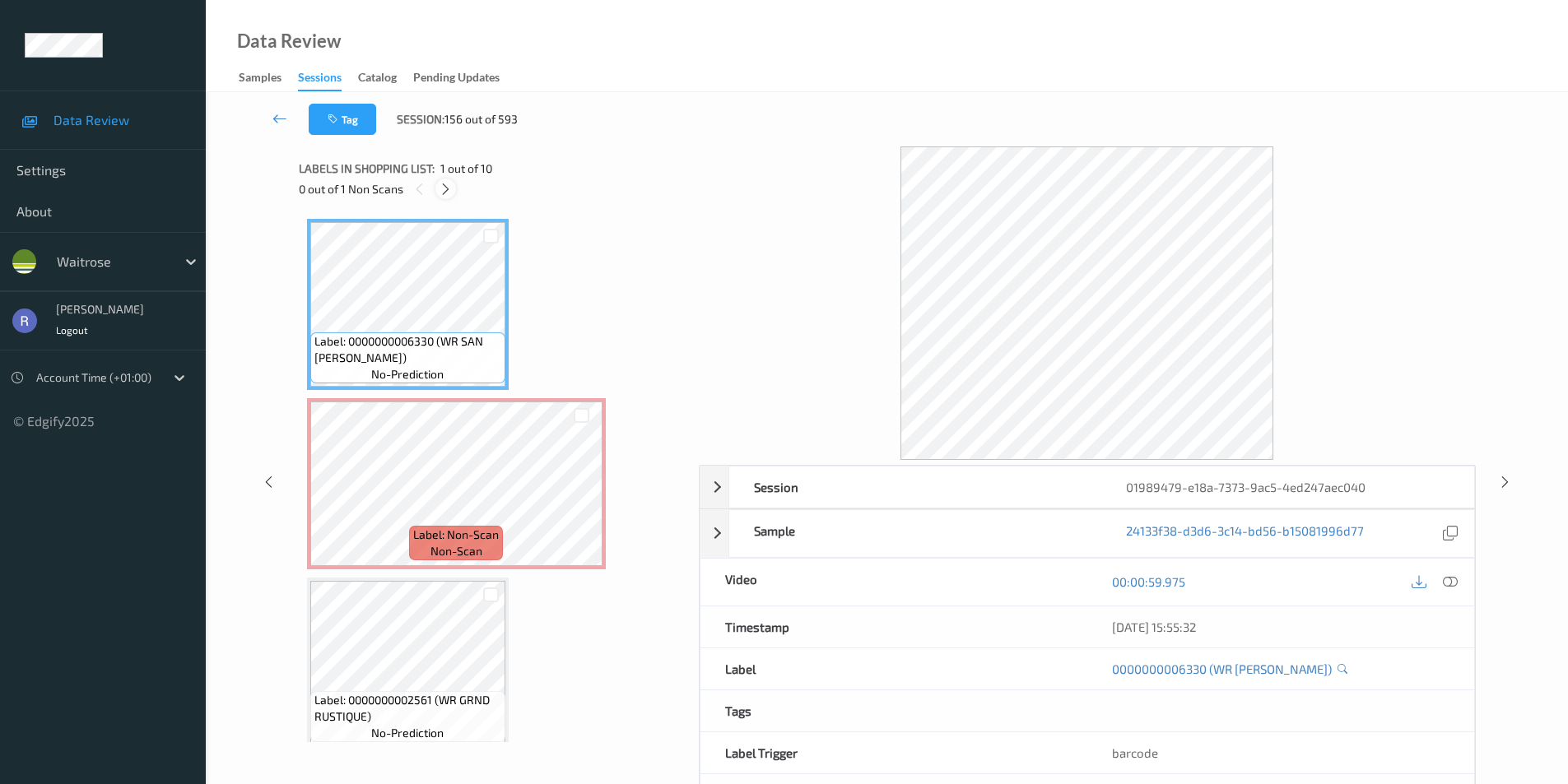
click at [447, 186] on icon at bounding box center [446, 189] width 14 height 15
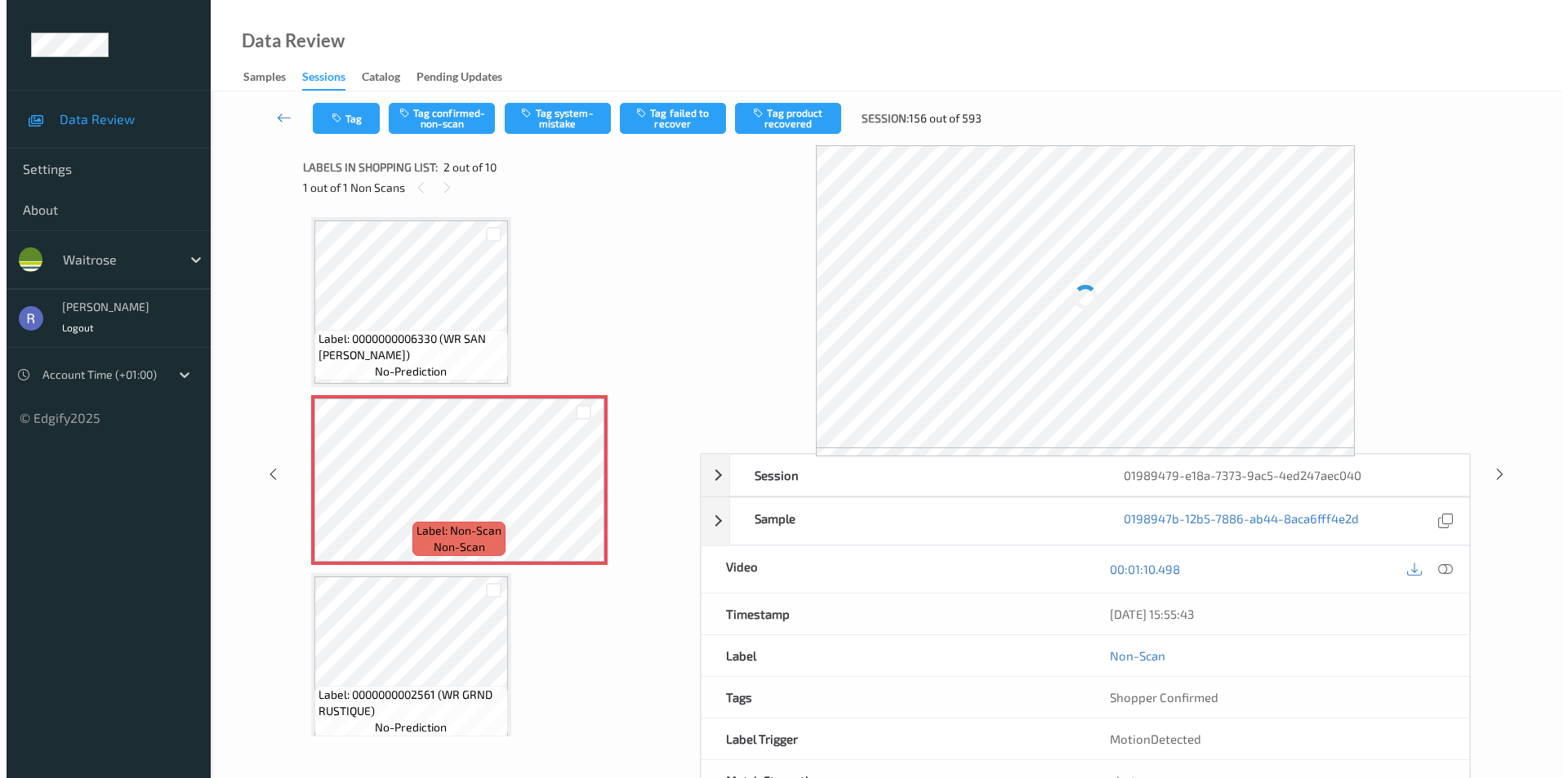
scroll to position [8, 0]
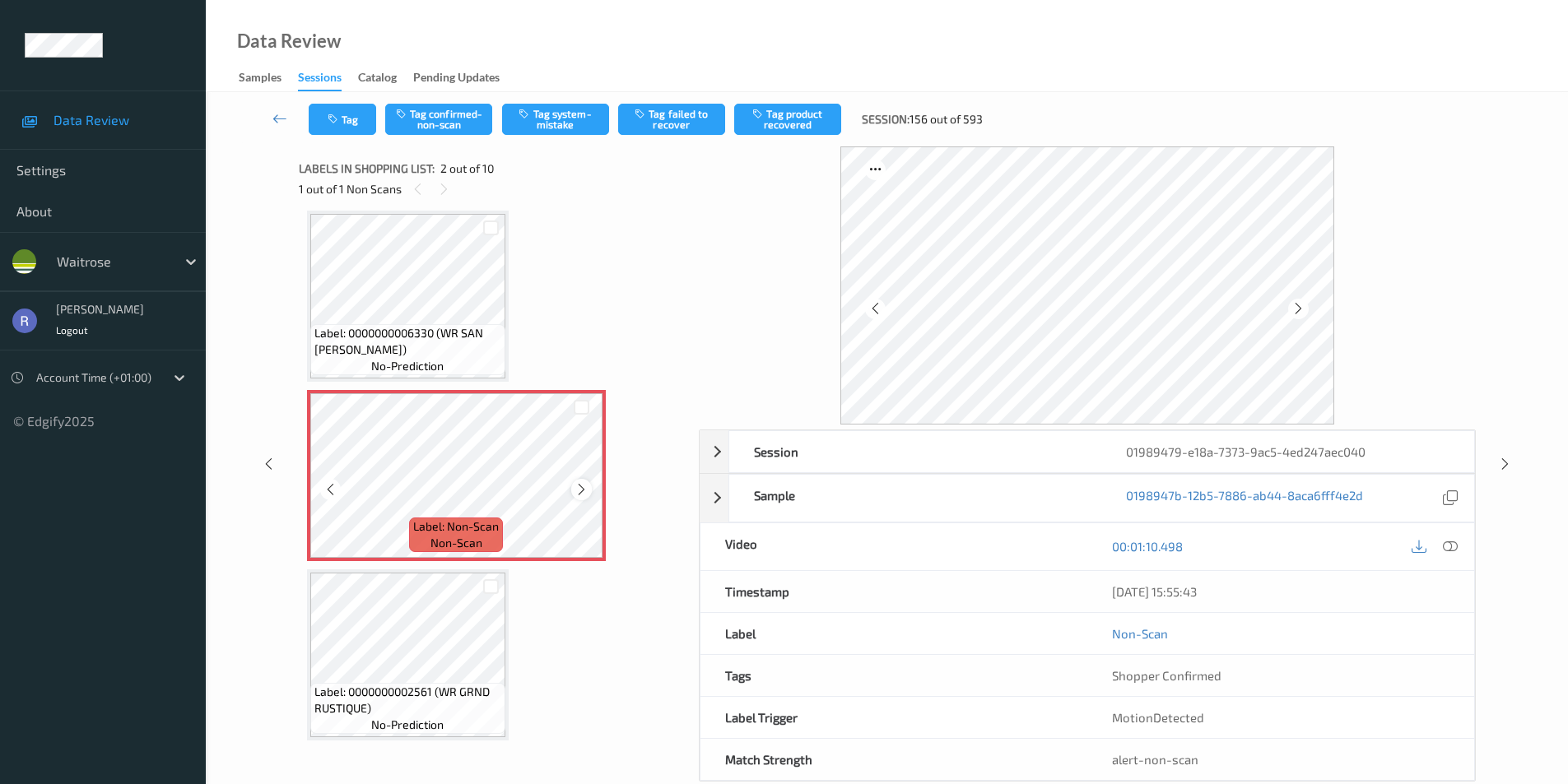
click at [580, 489] on icon at bounding box center [582, 490] width 14 height 15
click at [550, 124] on button "Tag system-mistake" at bounding box center [555, 118] width 107 height 31
click at [346, 113] on button "Tag" at bounding box center [342, 118] width 67 height 31
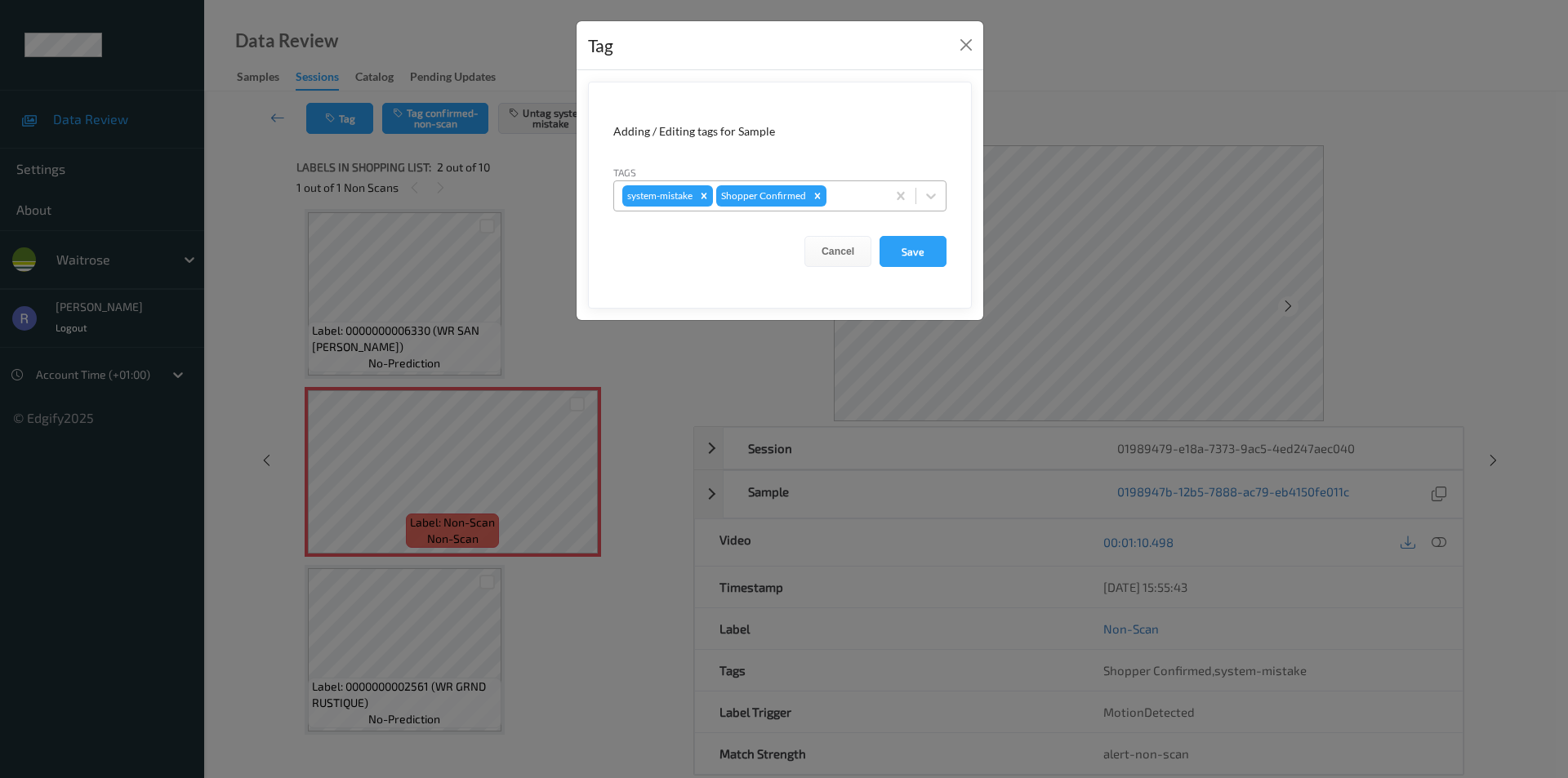
click at [834, 195] on div at bounding box center [854, 196] width 48 height 19
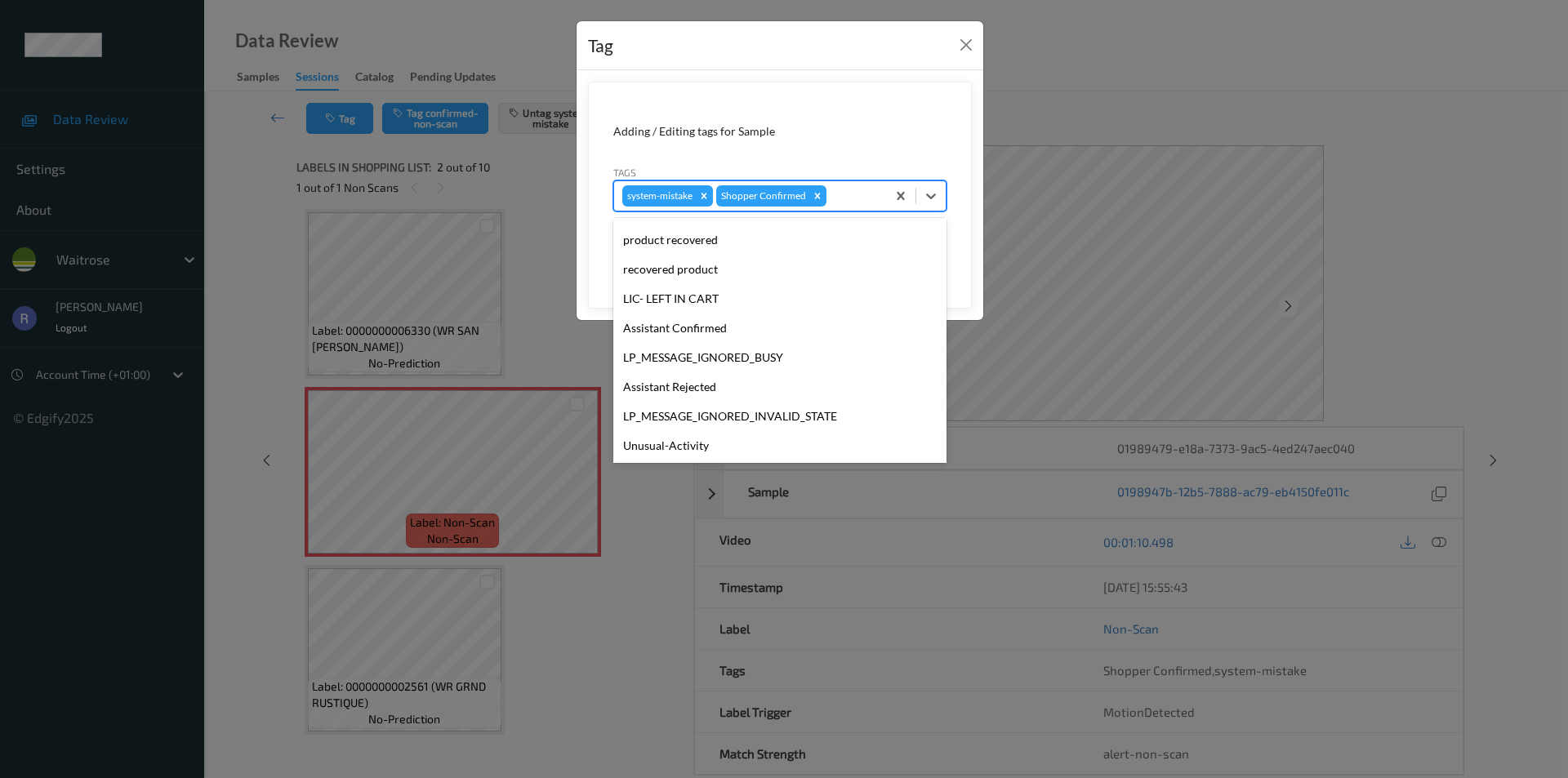
scroll to position [320, 0]
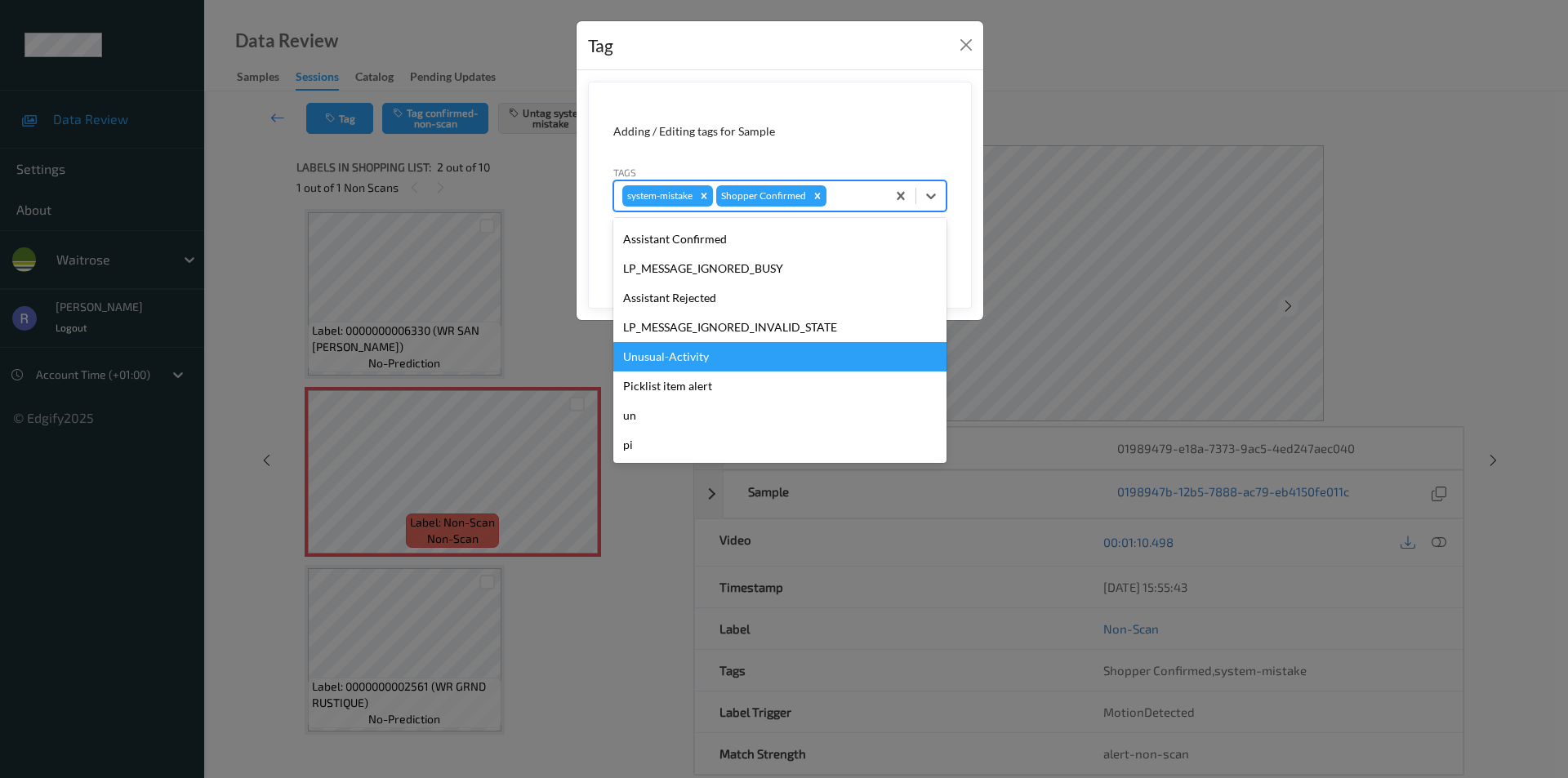
click at [659, 360] on div "Unusual-Activity" at bounding box center [780, 357] width 333 height 30
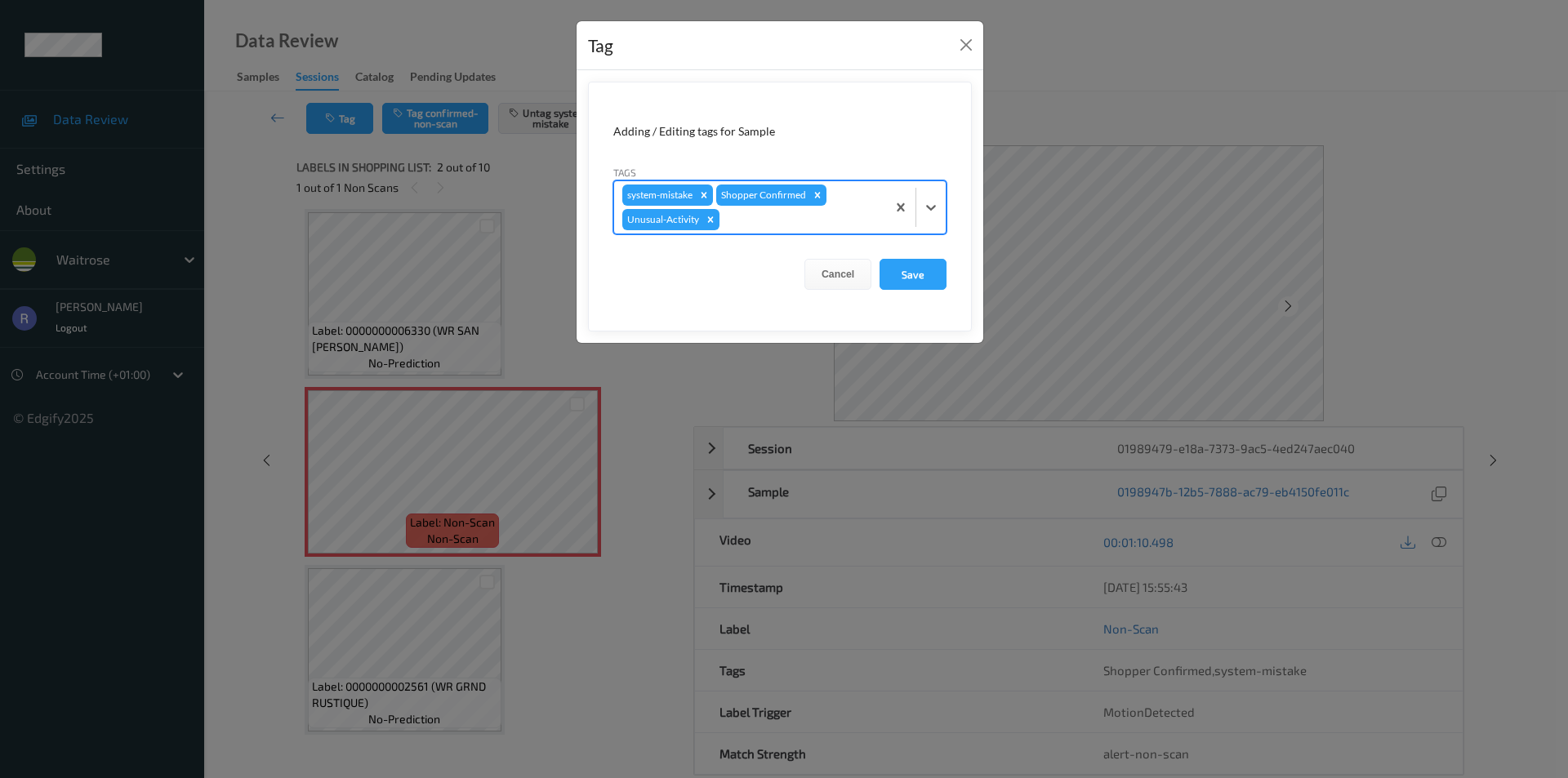
click at [787, 218] on div at bounding box center [800, 219] width 155 height 19
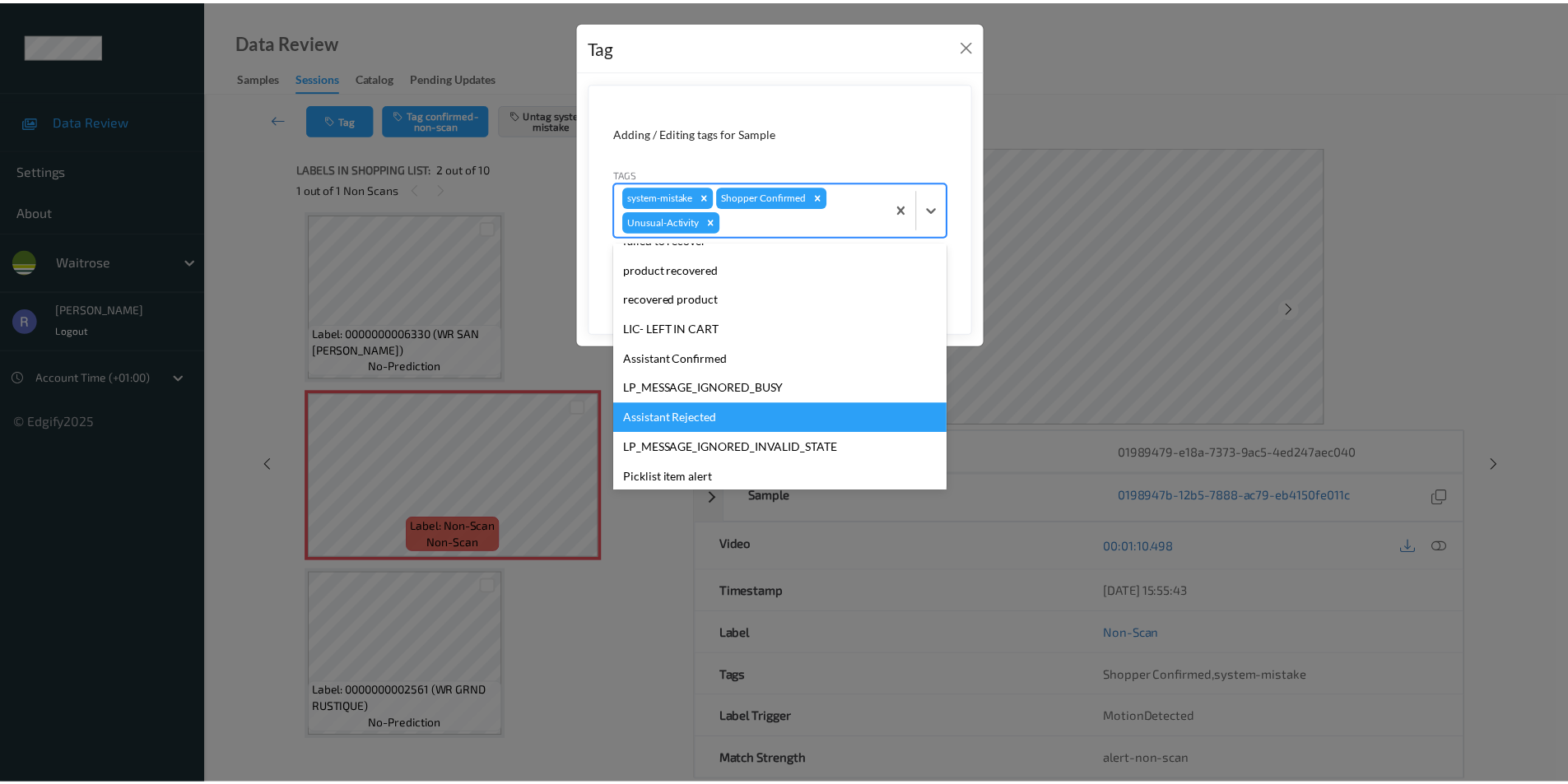
scroll to position [293, 0]
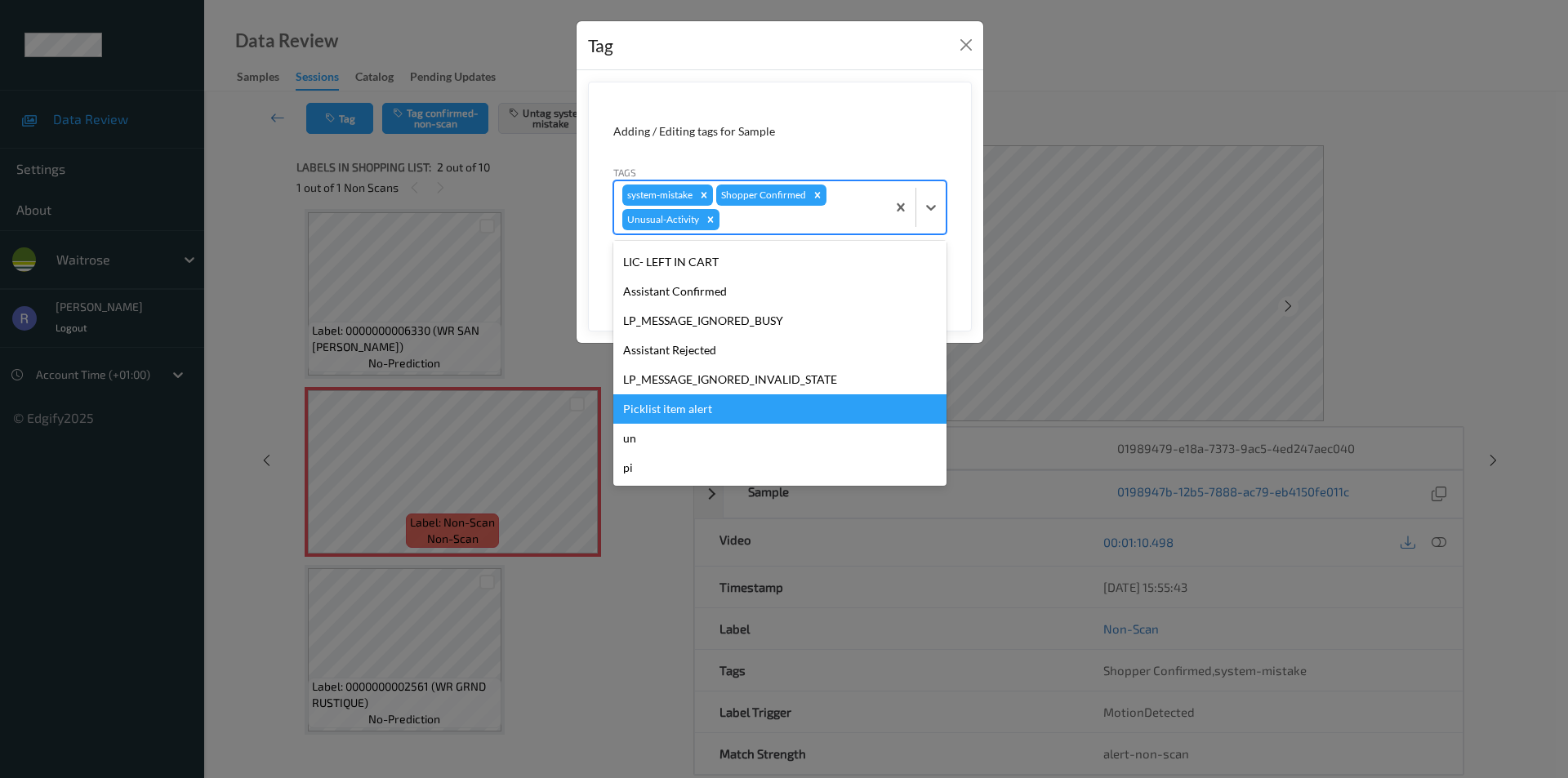
click at [669, 403] on div "Picklist item alert" at bounding box center [780, 410] width 333 height 30
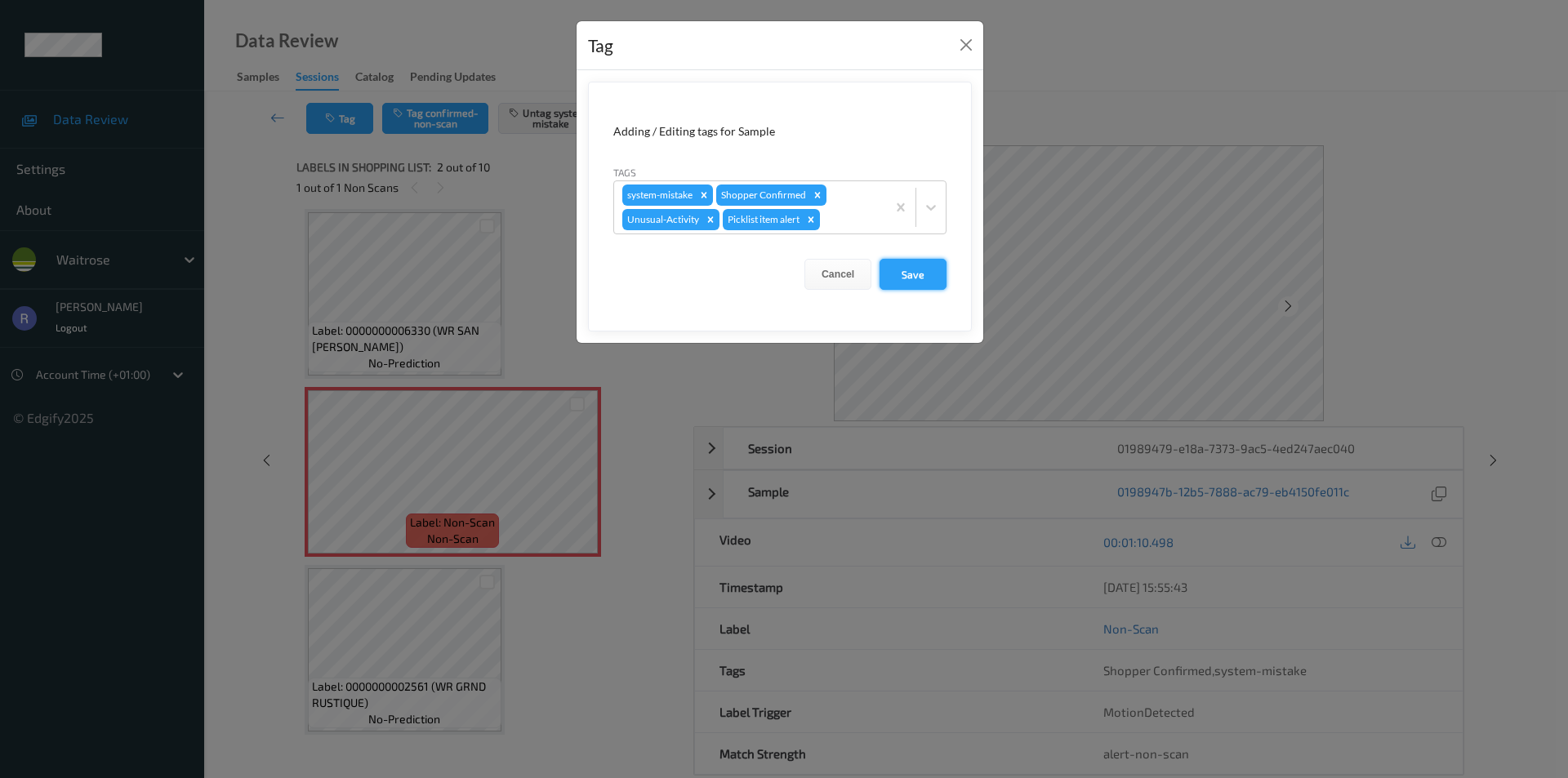
click at [908, 272] on button "Save" at bounding box center [913, 274] width 67 height 31
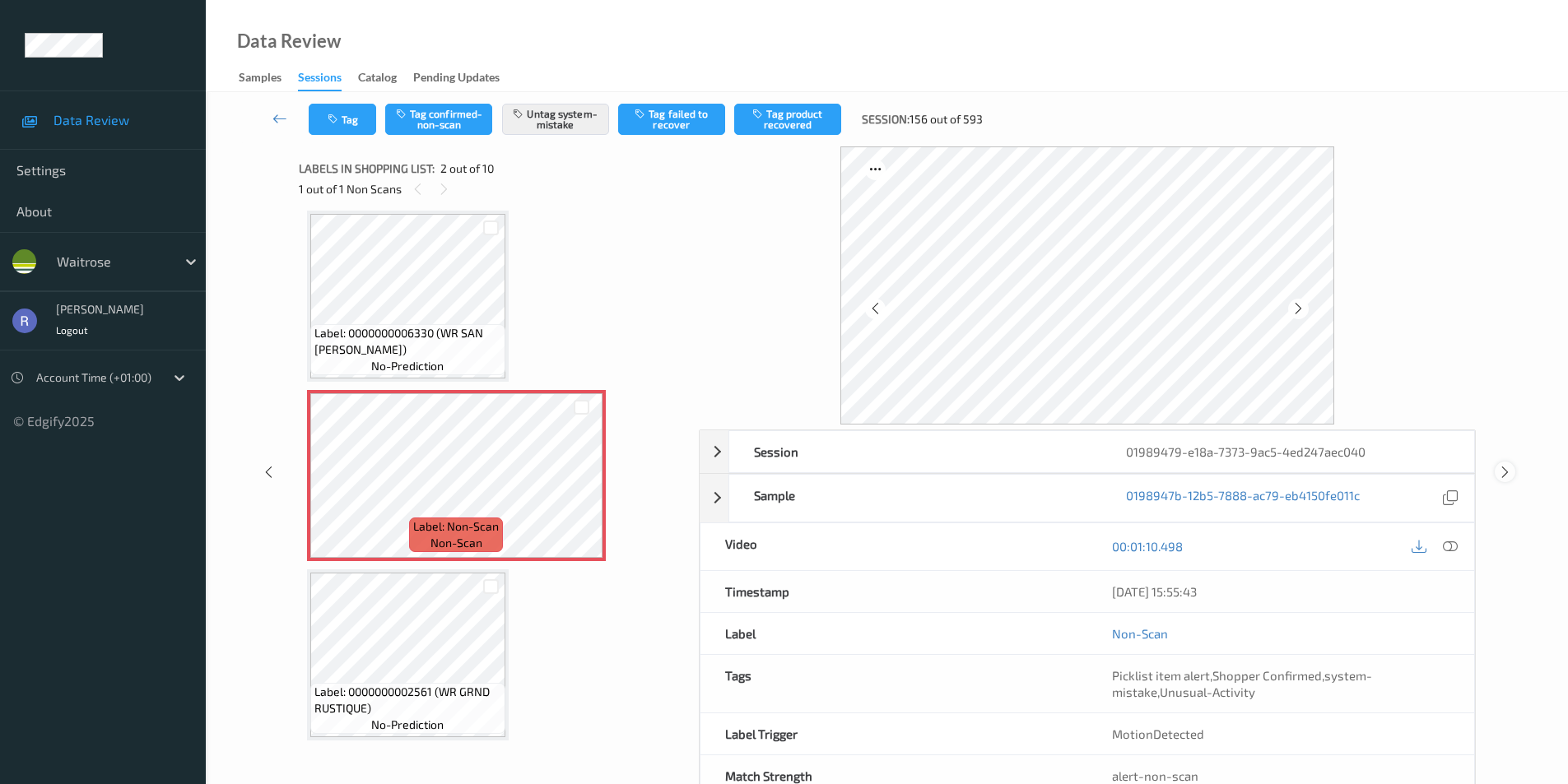
click at [1510, 470] on icon at bounding box center [1505, 472] width 14 height 15
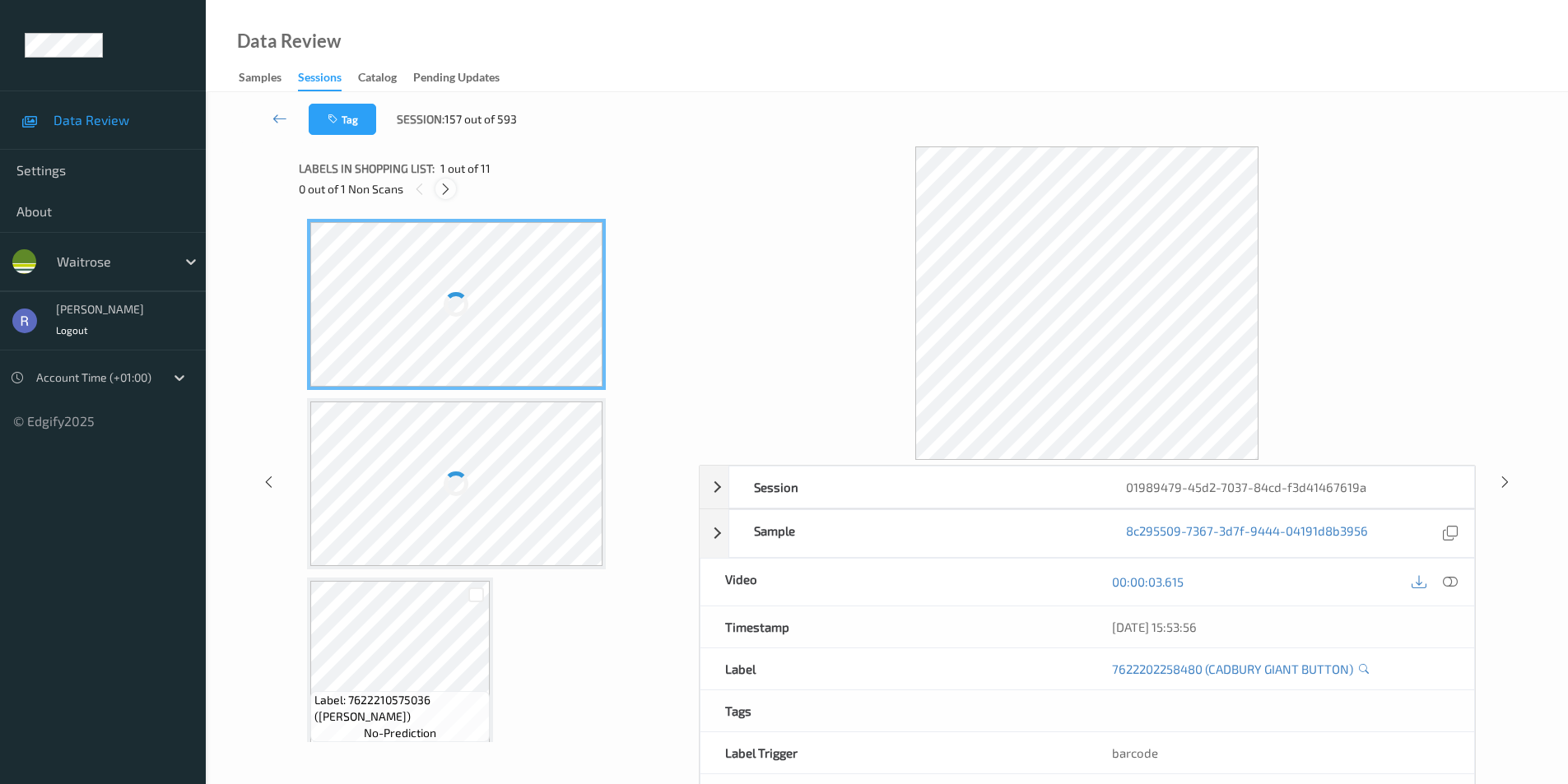
click at [446, 189] on icon at bounding box center [446, 189] width 14 height 15
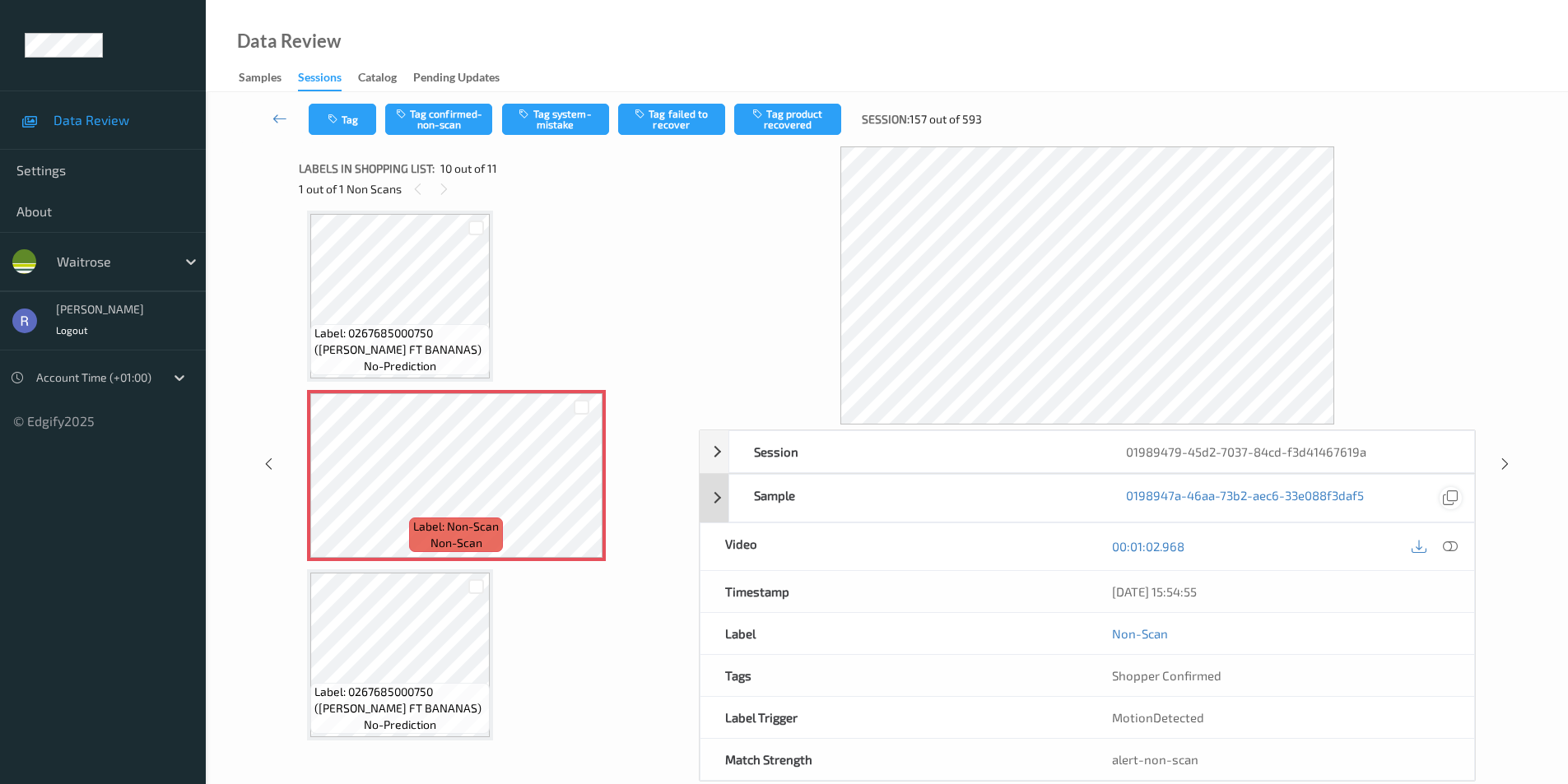
click at [1452, 544] on icon at bounding box center [1450, 546] width 15 height 15
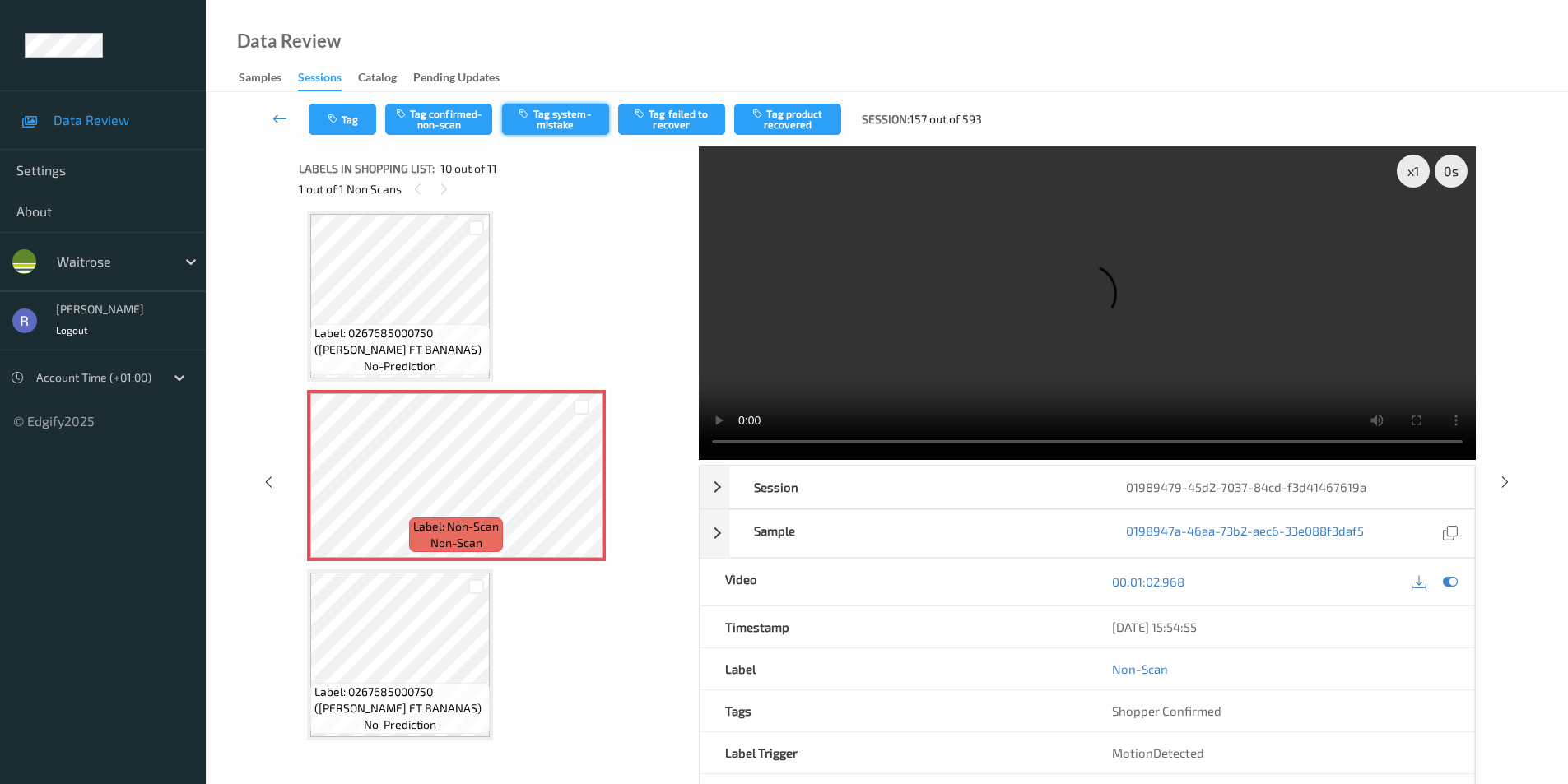
click at [567, 115] on button "Tag system-mistake" at bounding box center [555, 118] width 107 height 31
click at [1504, 483] on icon at bounding box center [1505, 481] width 14 height 15
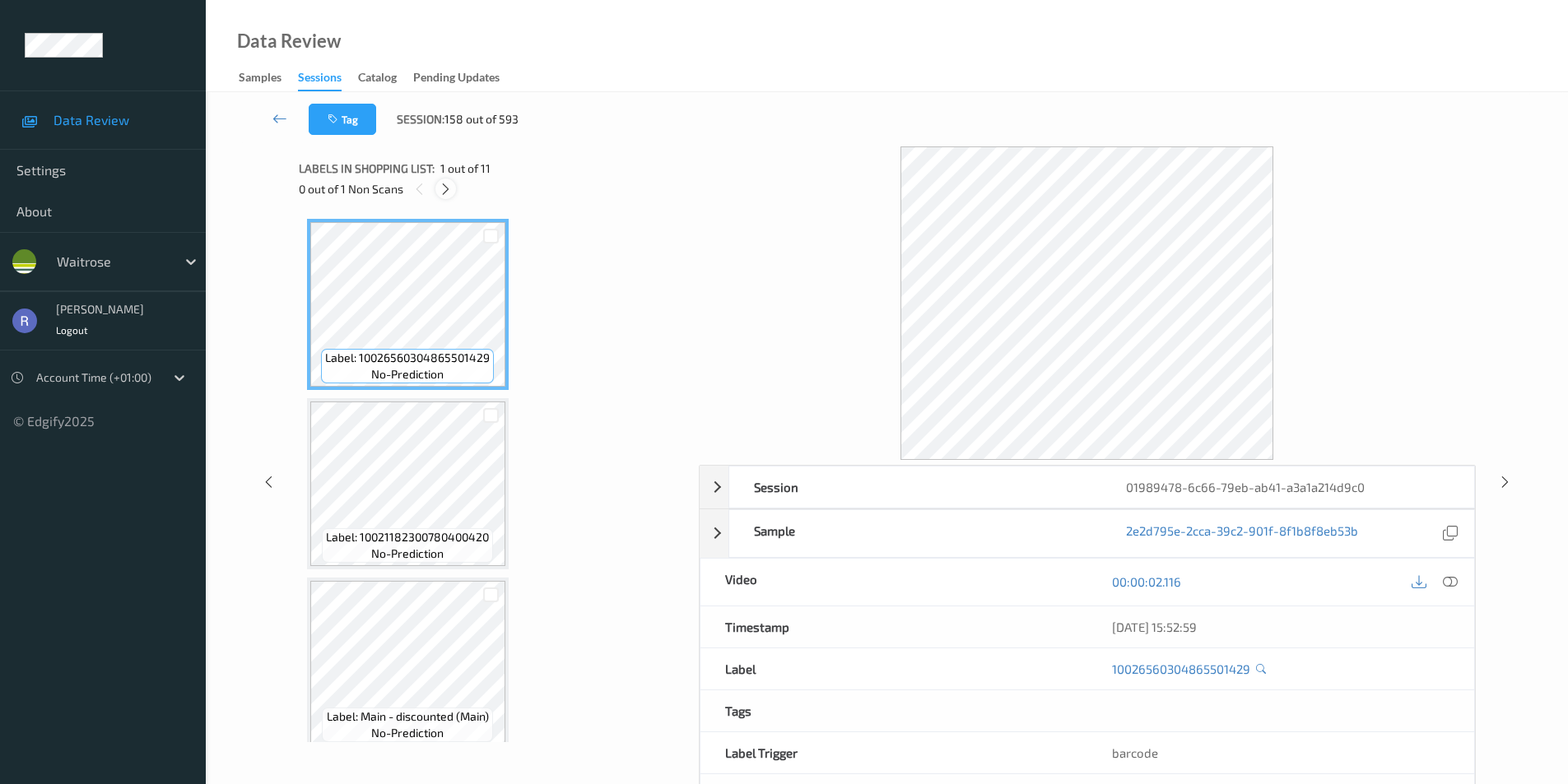
click at [445, 186] on icon at bounding box center [446, 189] width 14 height 15
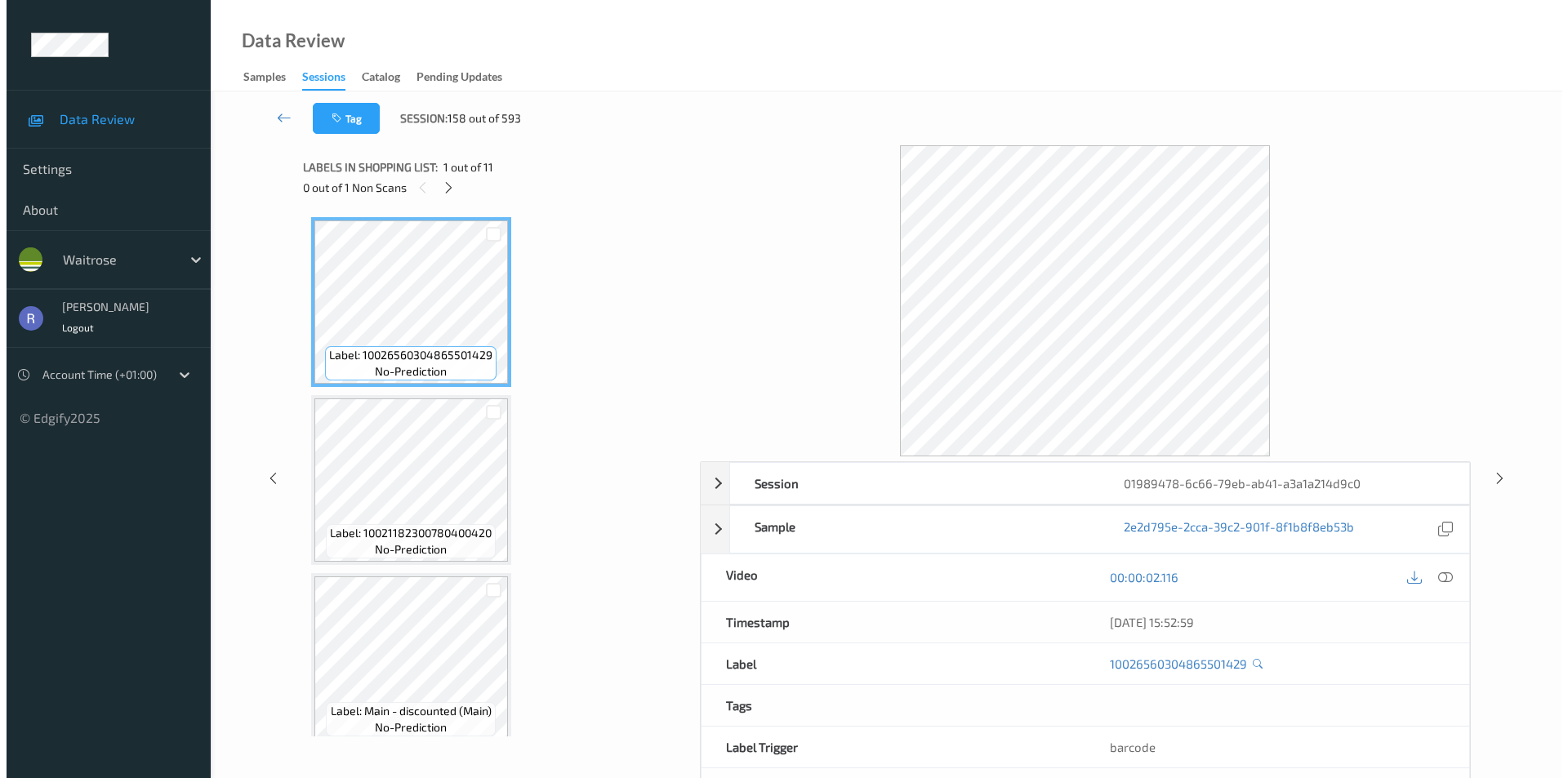
scroll to position [542, 0]
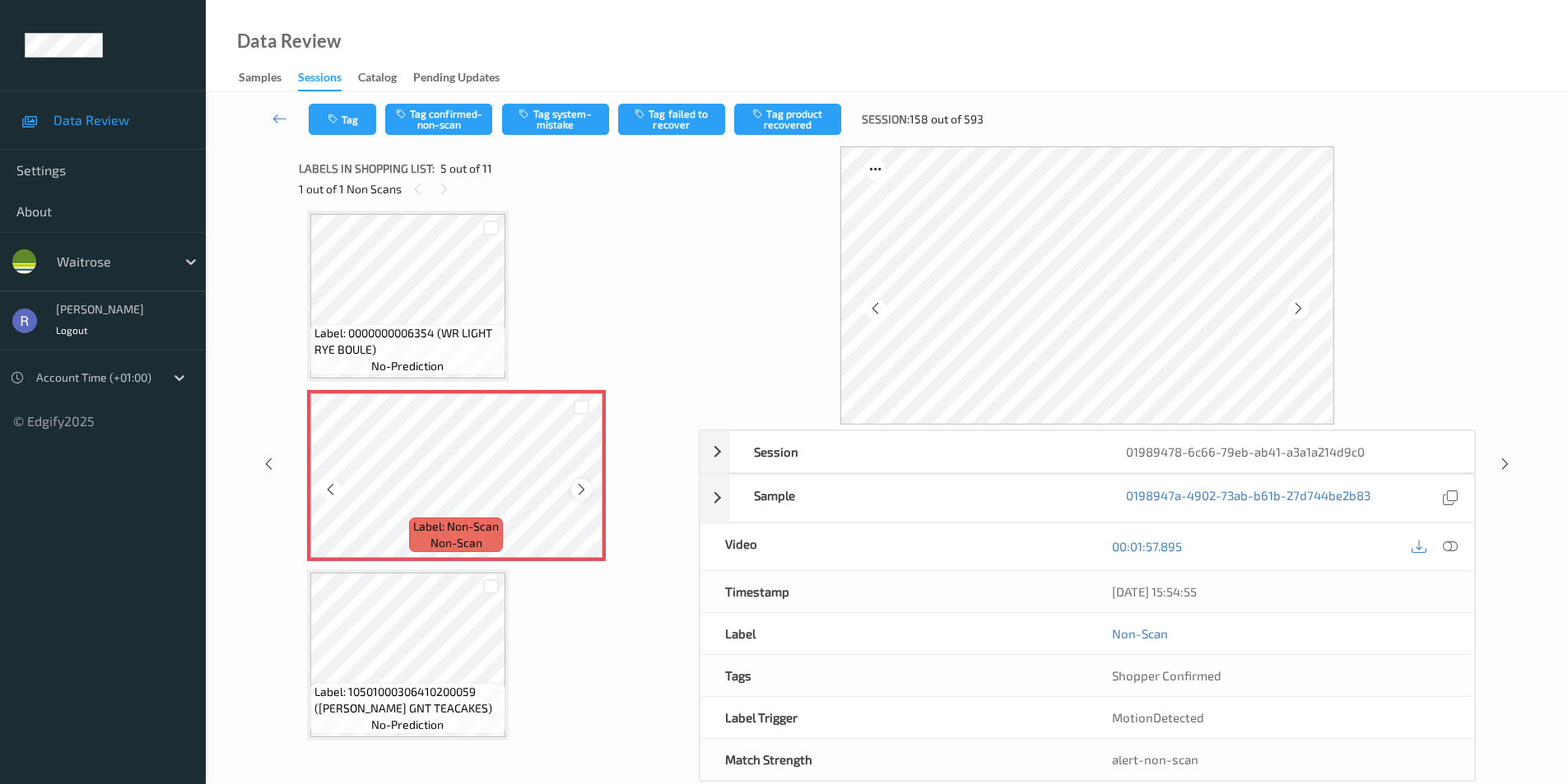
click at [591, 488] on div at bounding box center [581, 489] width 20 height 20
click at [572, 486] on div at bounding box center [581, 489] width 20 height 20
click at [582, 484] on icon at bounding box center [582, 490] width 14 height 15
click at [550, 114] on button "Tag system-mistake" at bounding box center [555, 118] width 107 height 31
click at [357, 120] on button "Tag" at bounding box center [342, 118] width 67 height 31
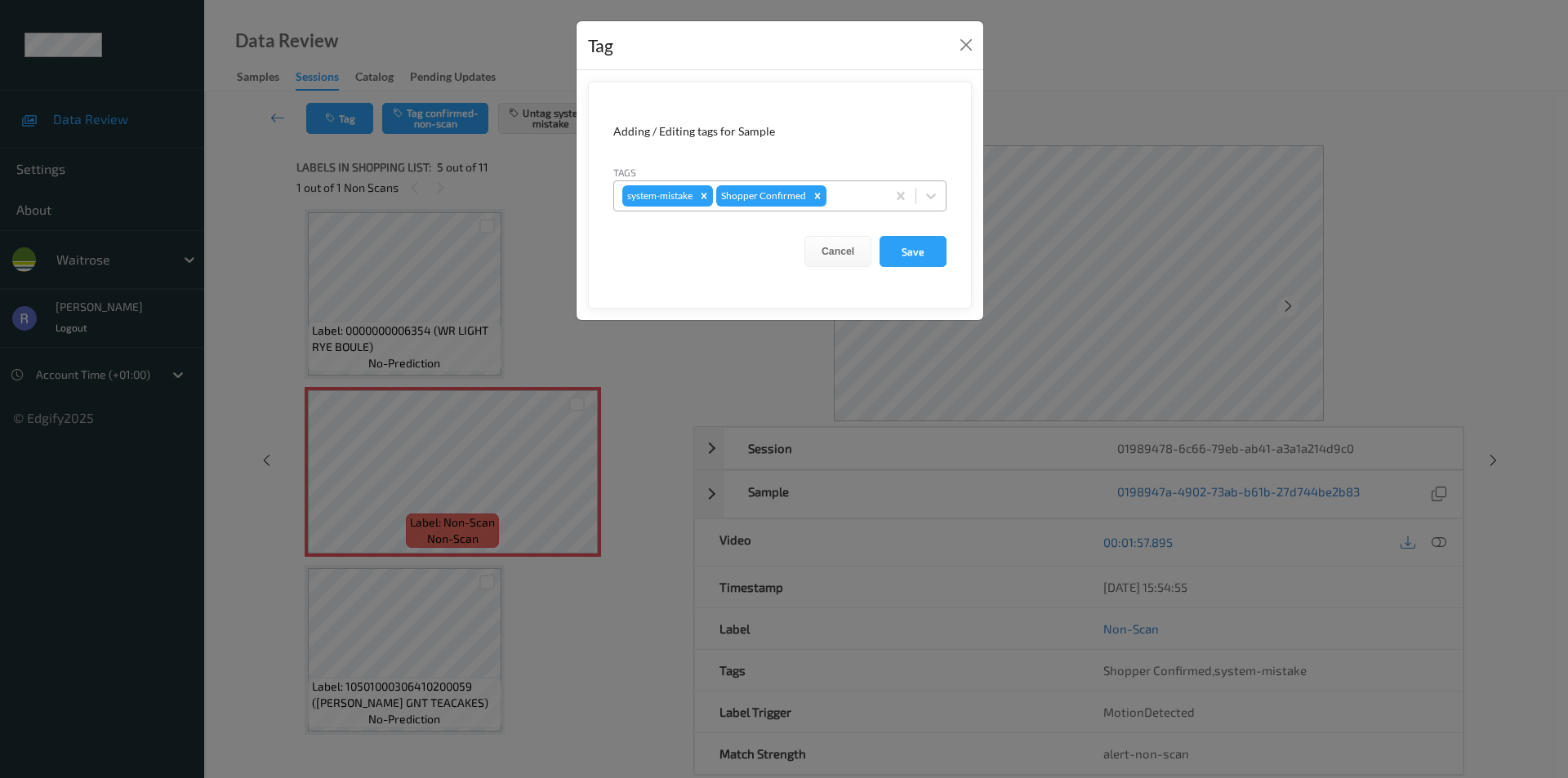
click at [845, 193] on div at bounding box center [854, 196] width 48 height 19
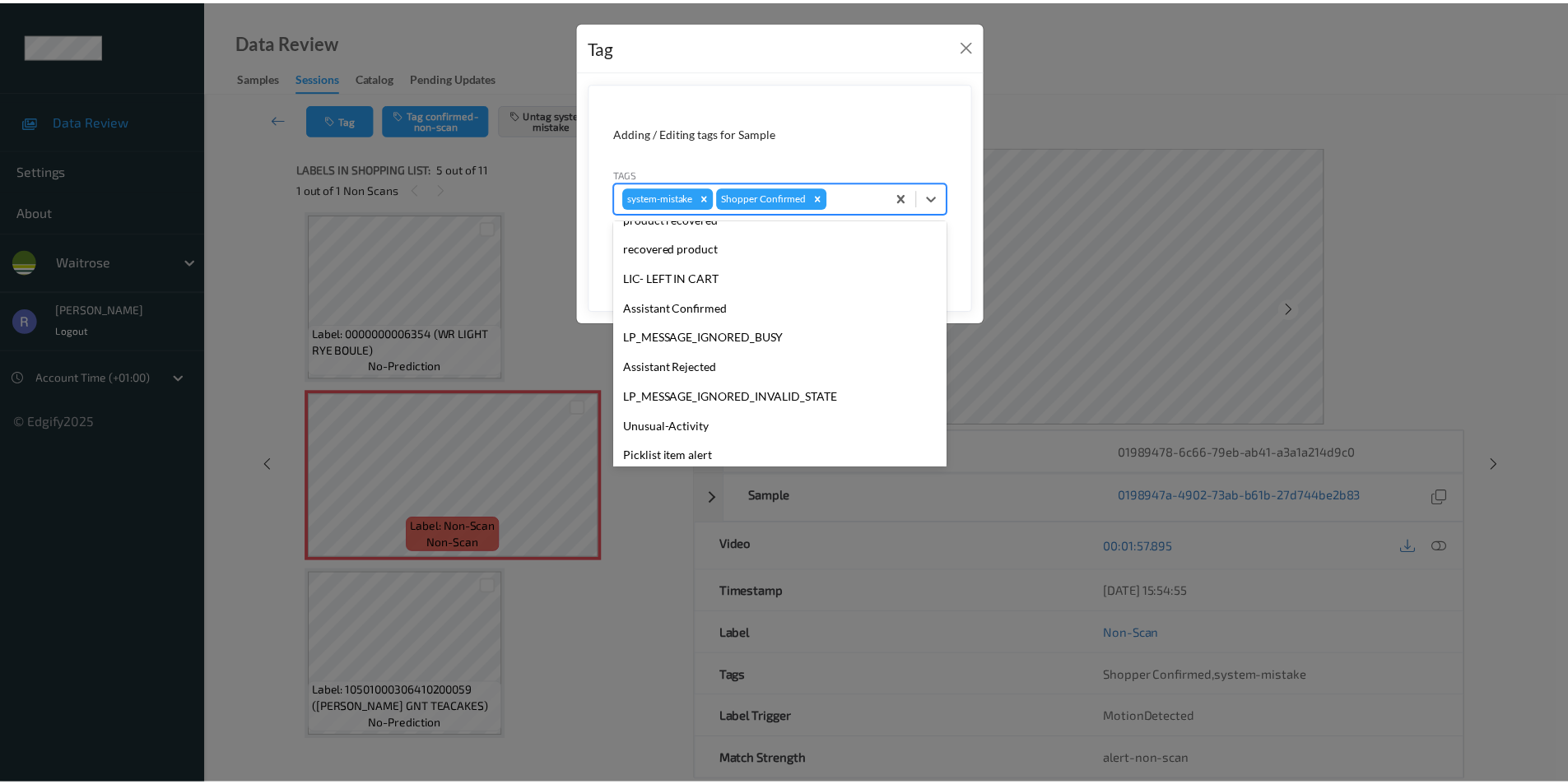
scroll to position [323, 0]
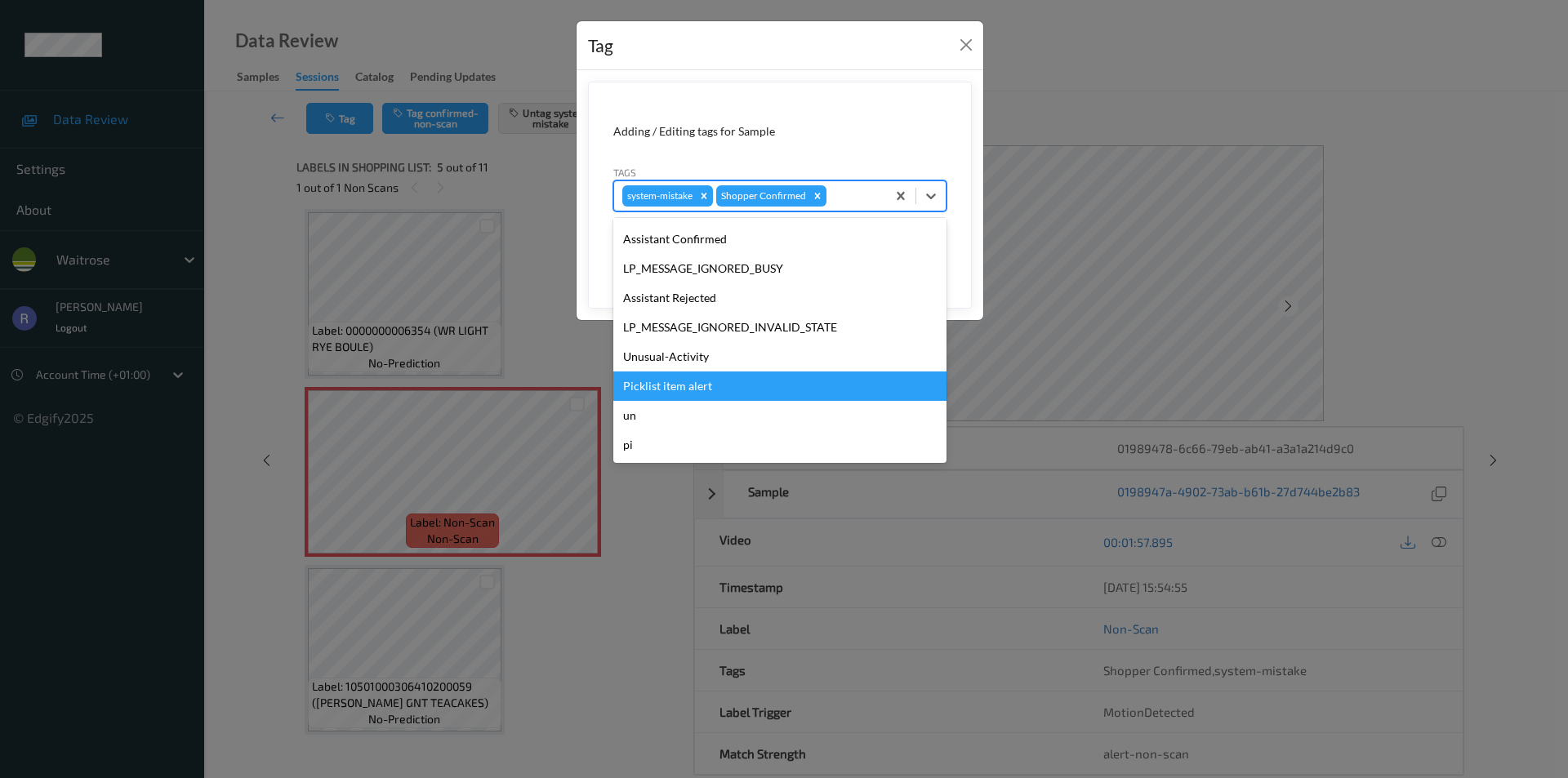
click at [663, 383] on div "Picklist item alert" at bounding box center [780, 387] width 333 height 30
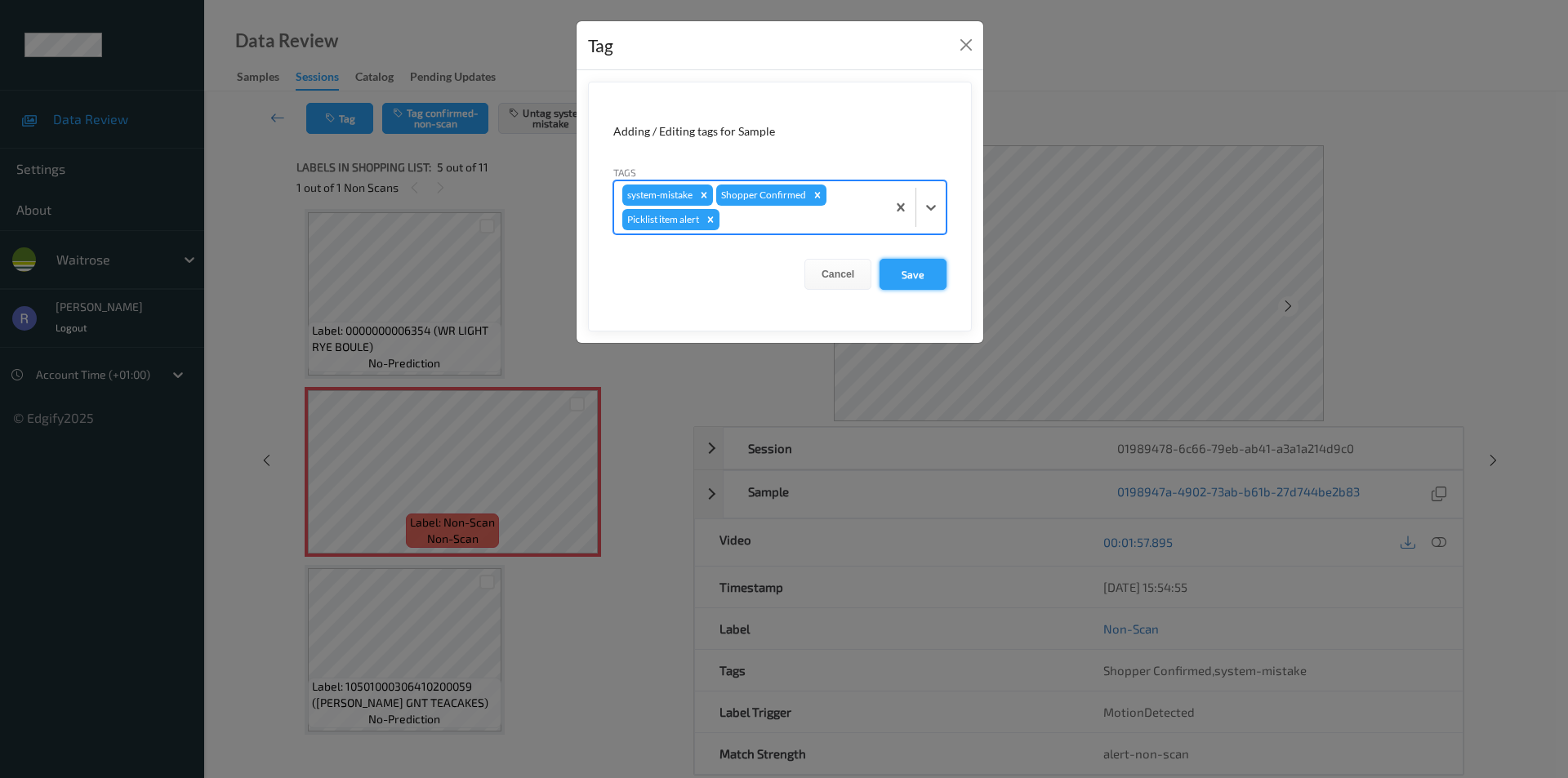
click at [909, 268] on button "Save" at bounding box center [913, 274] width 67 height 31
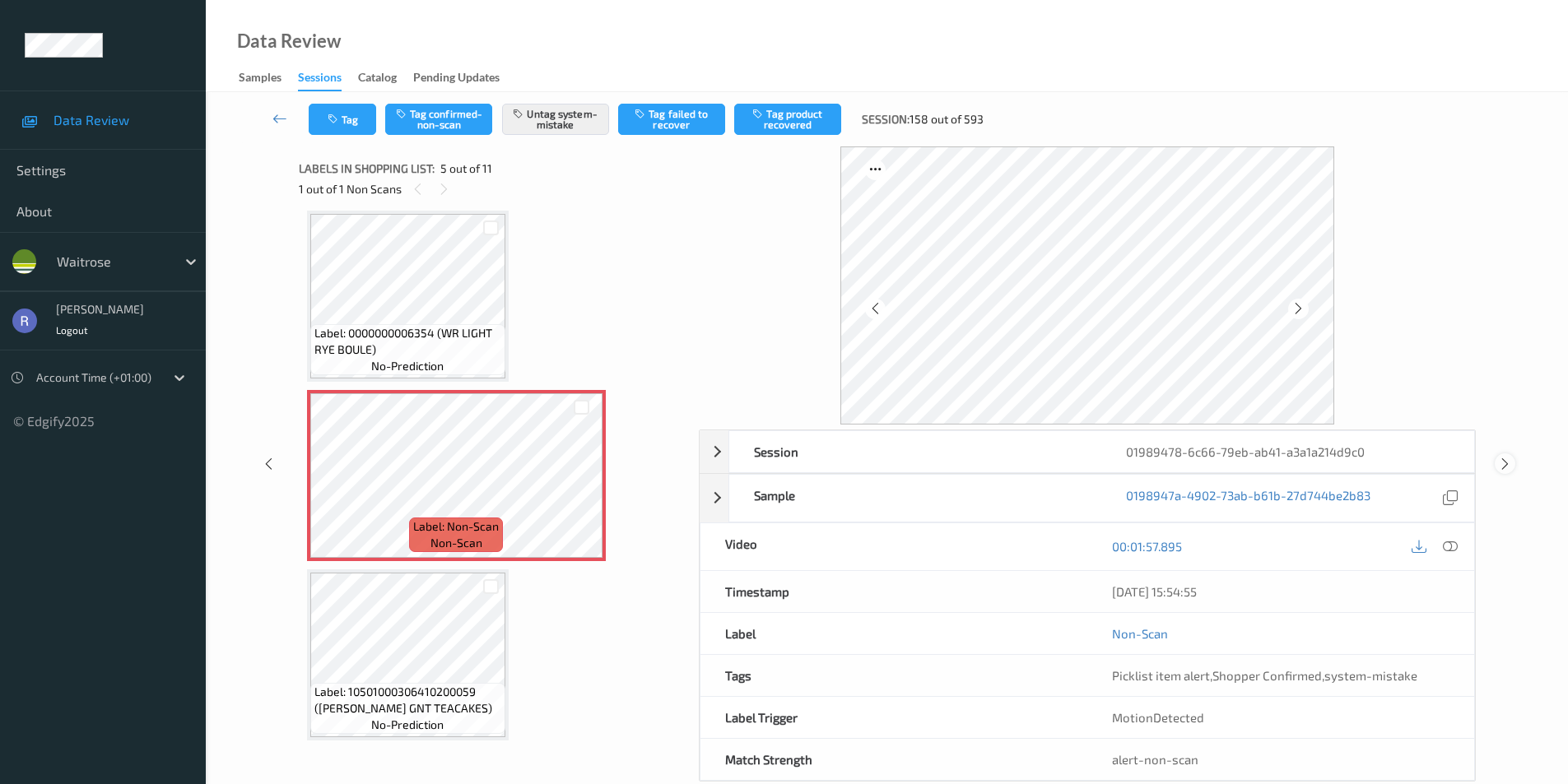
click at [1506, 459] on icon at bounding box center [1505, 464] width 14 height 15
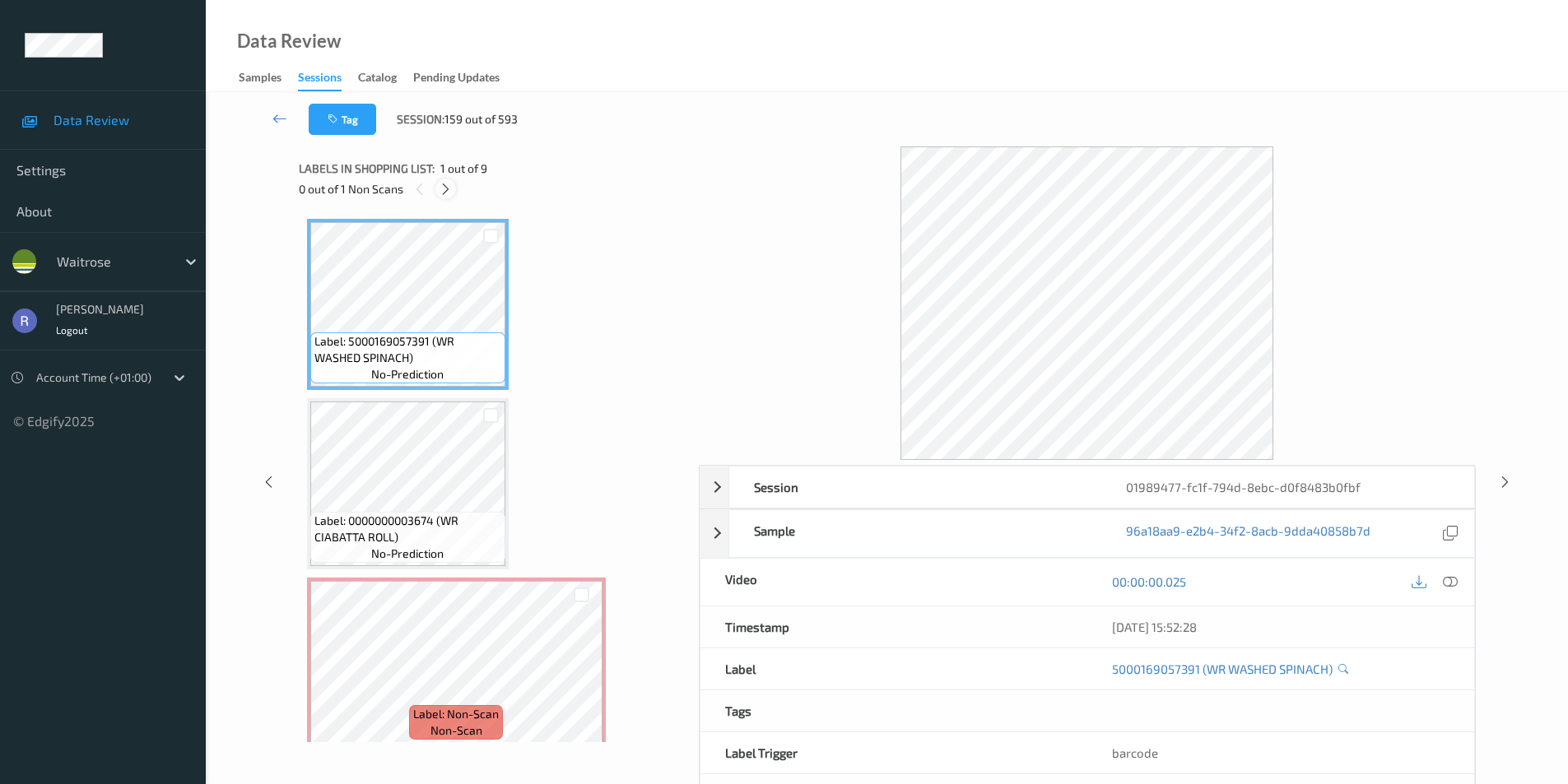
click at [447, 186] on icon at bounding box center [446, 189] width 14 height 15
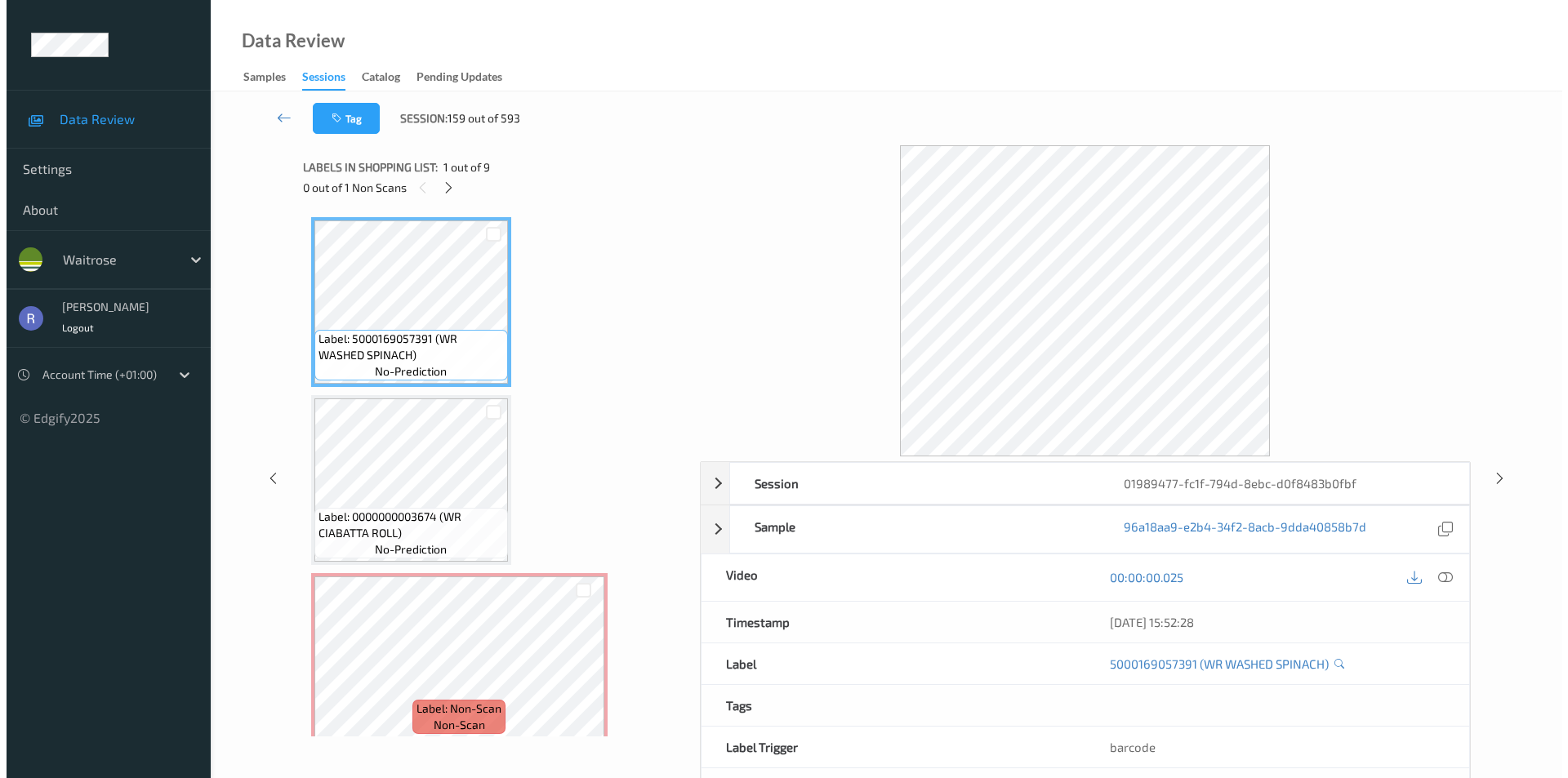
scroll to position [186, 0]
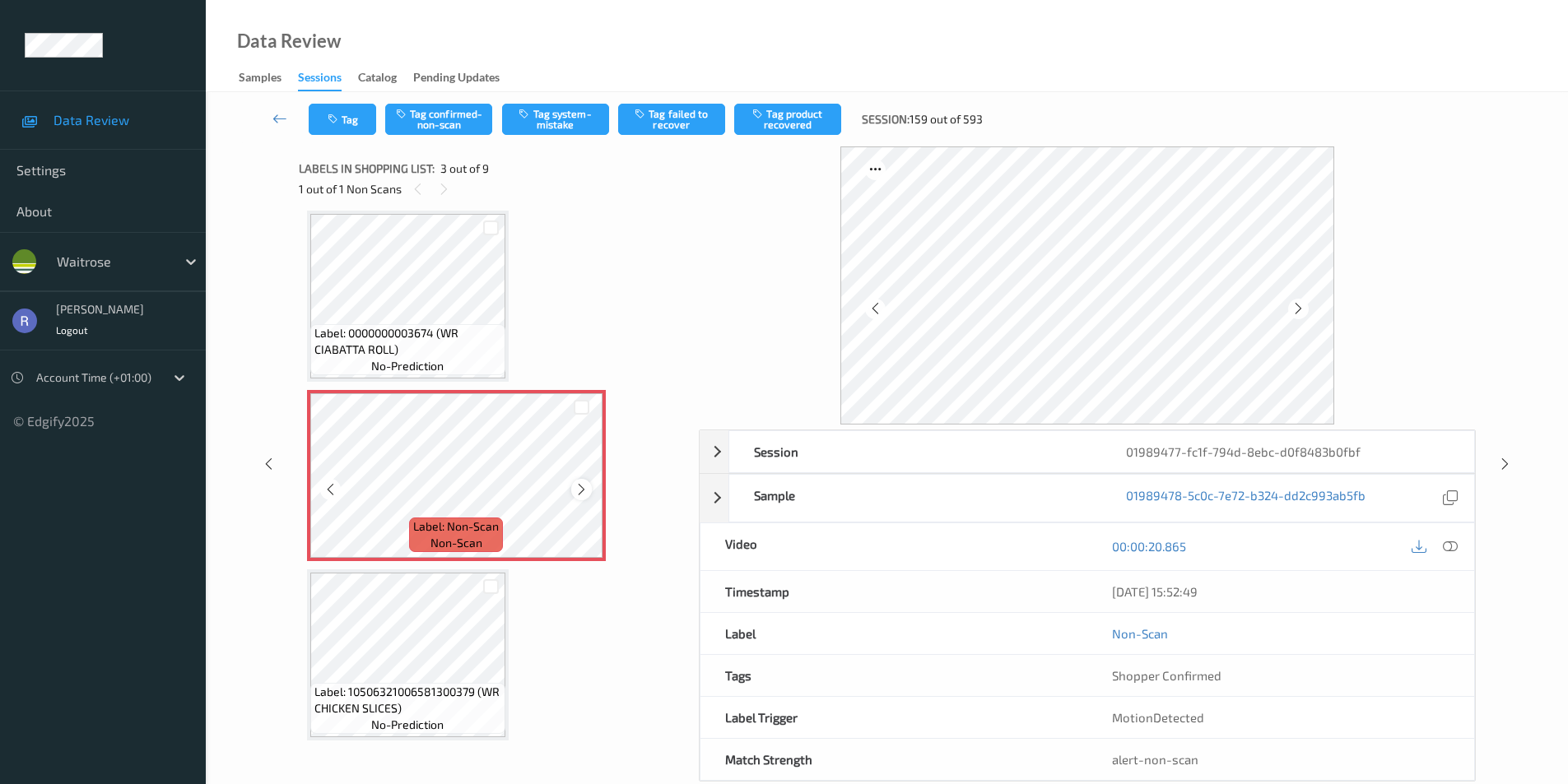
click at [577, 487] on icon at bounding box center [582, 490] width 14 height 15
click at [354, 114] on button "Tag" at bounding box center [342, 118] width 67 height 31
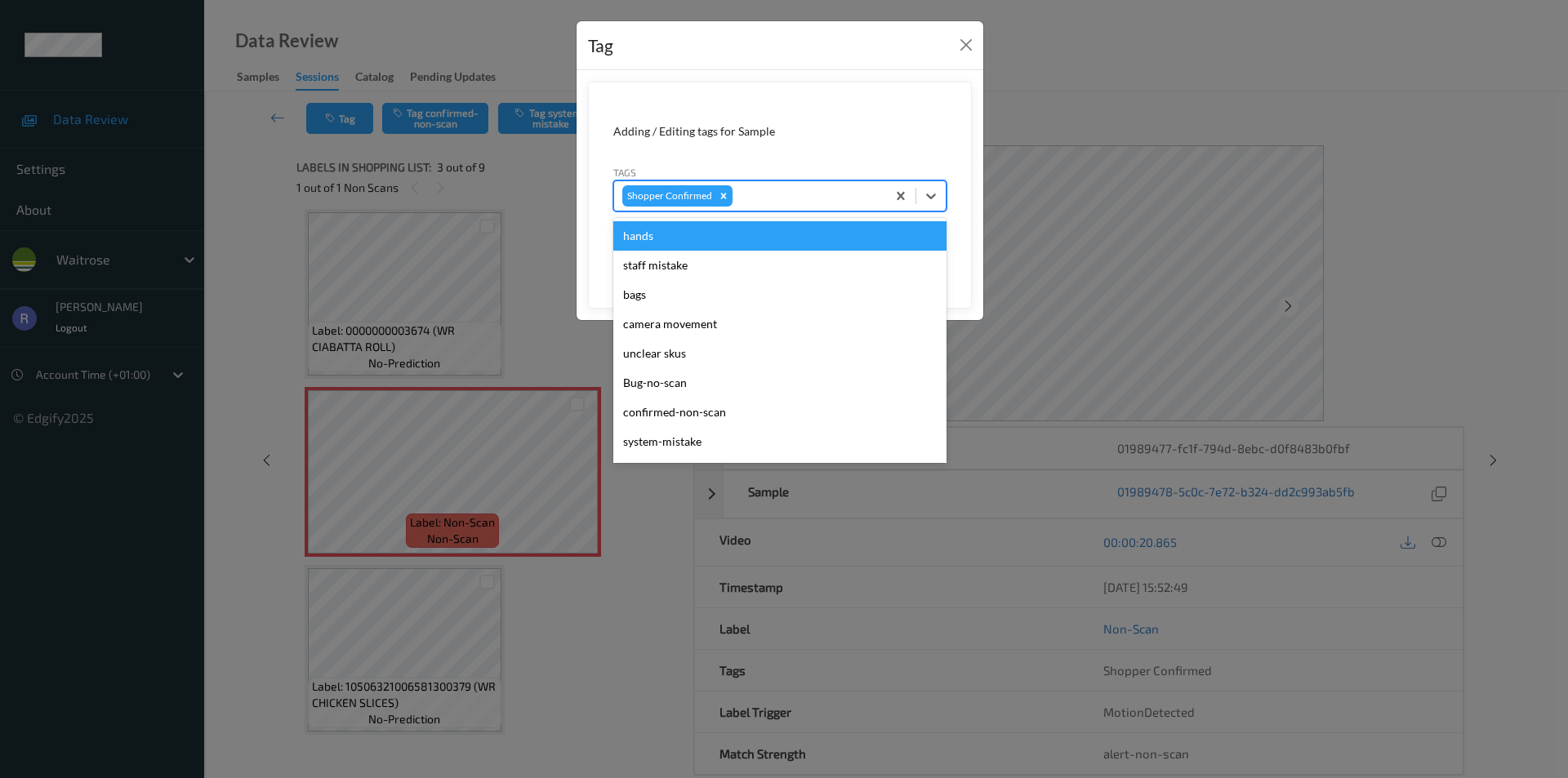
click at [762, 195] on div at bounding box center [807, 196] width 142 height 19
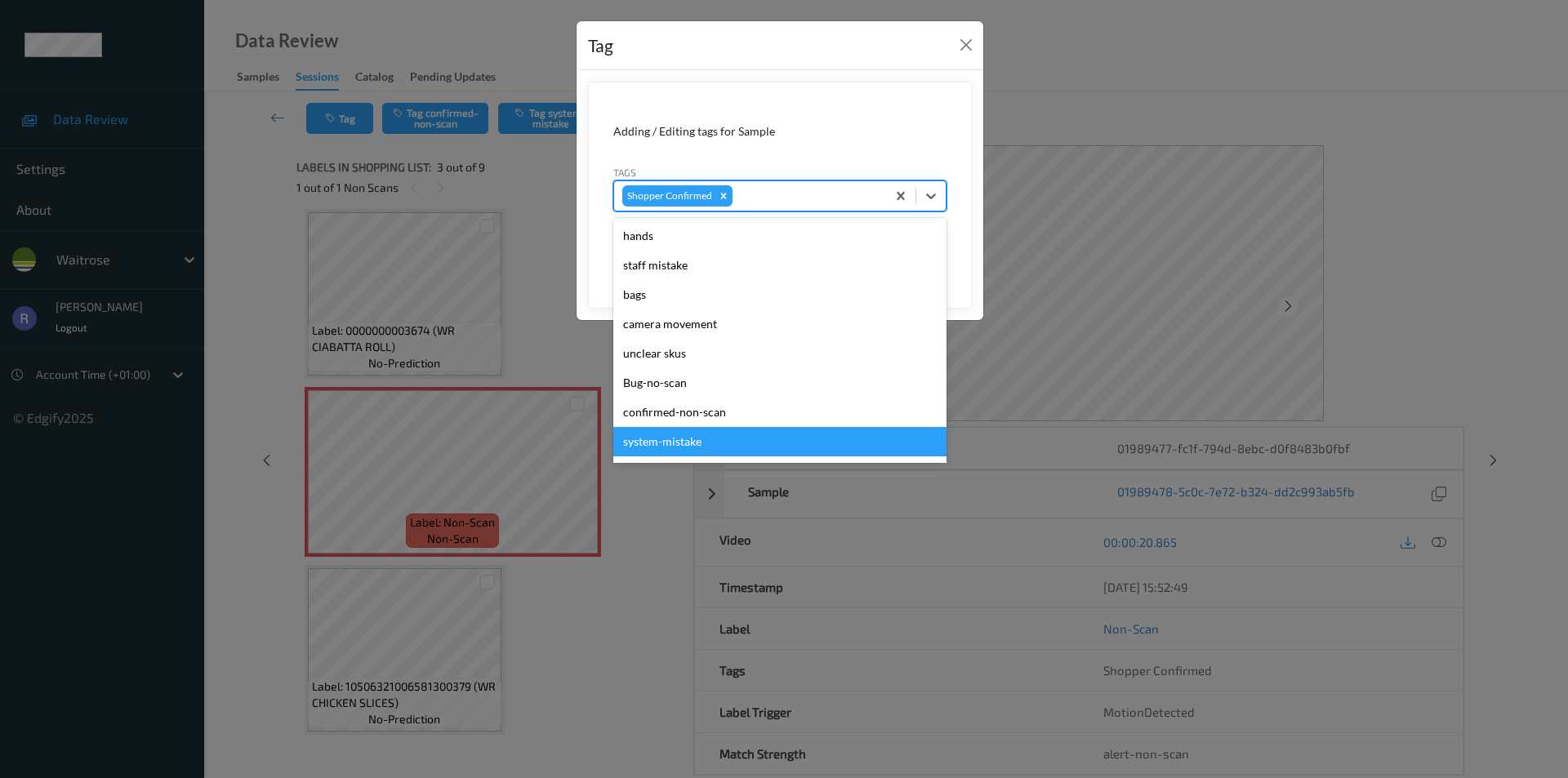
click at [694, 435] on div "system-mistake" at bounding box center [780, 442] width 333 height 30
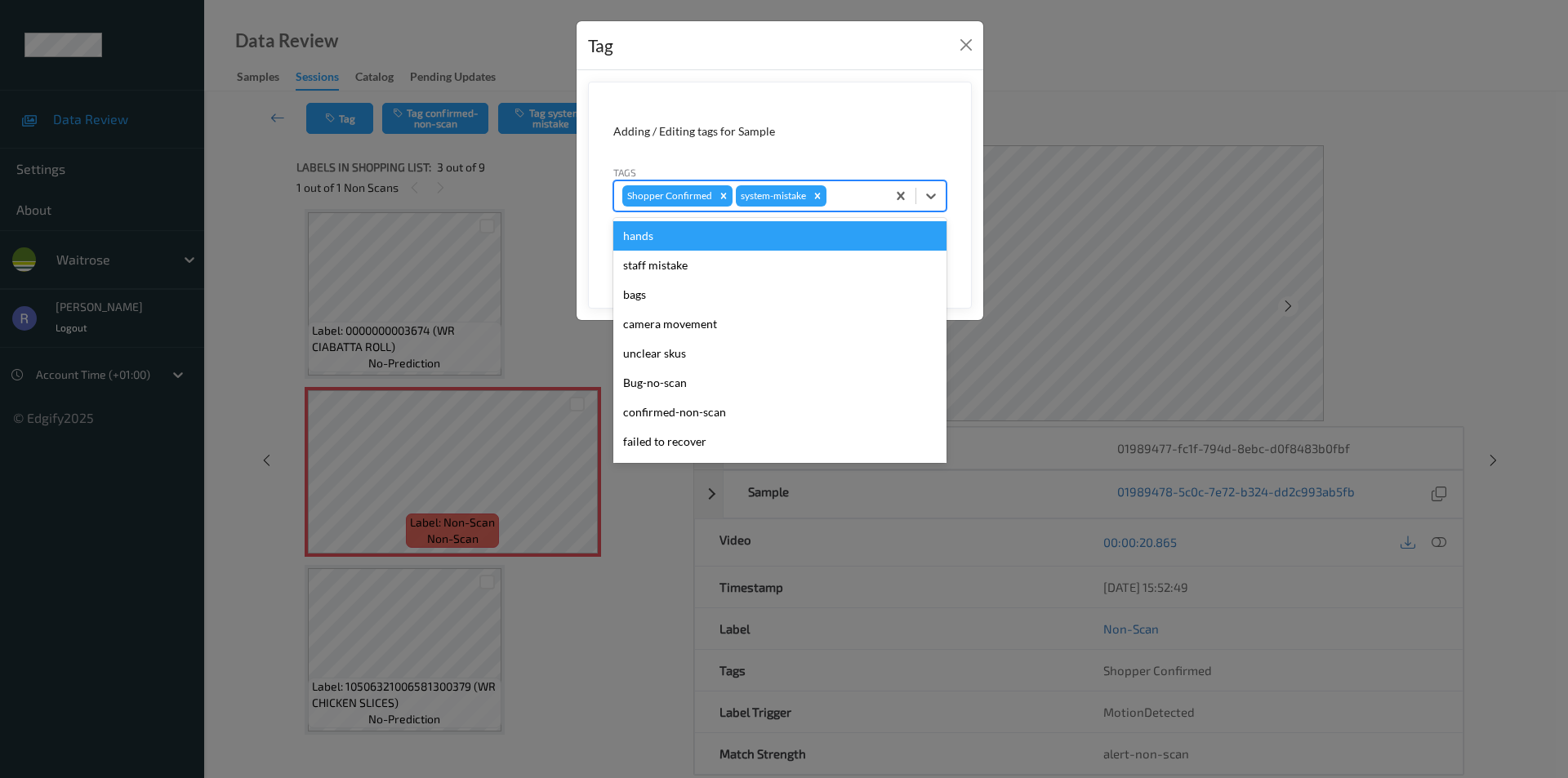
click at [845, 196] on div at bounding box center [854, 196] width 48 height 19
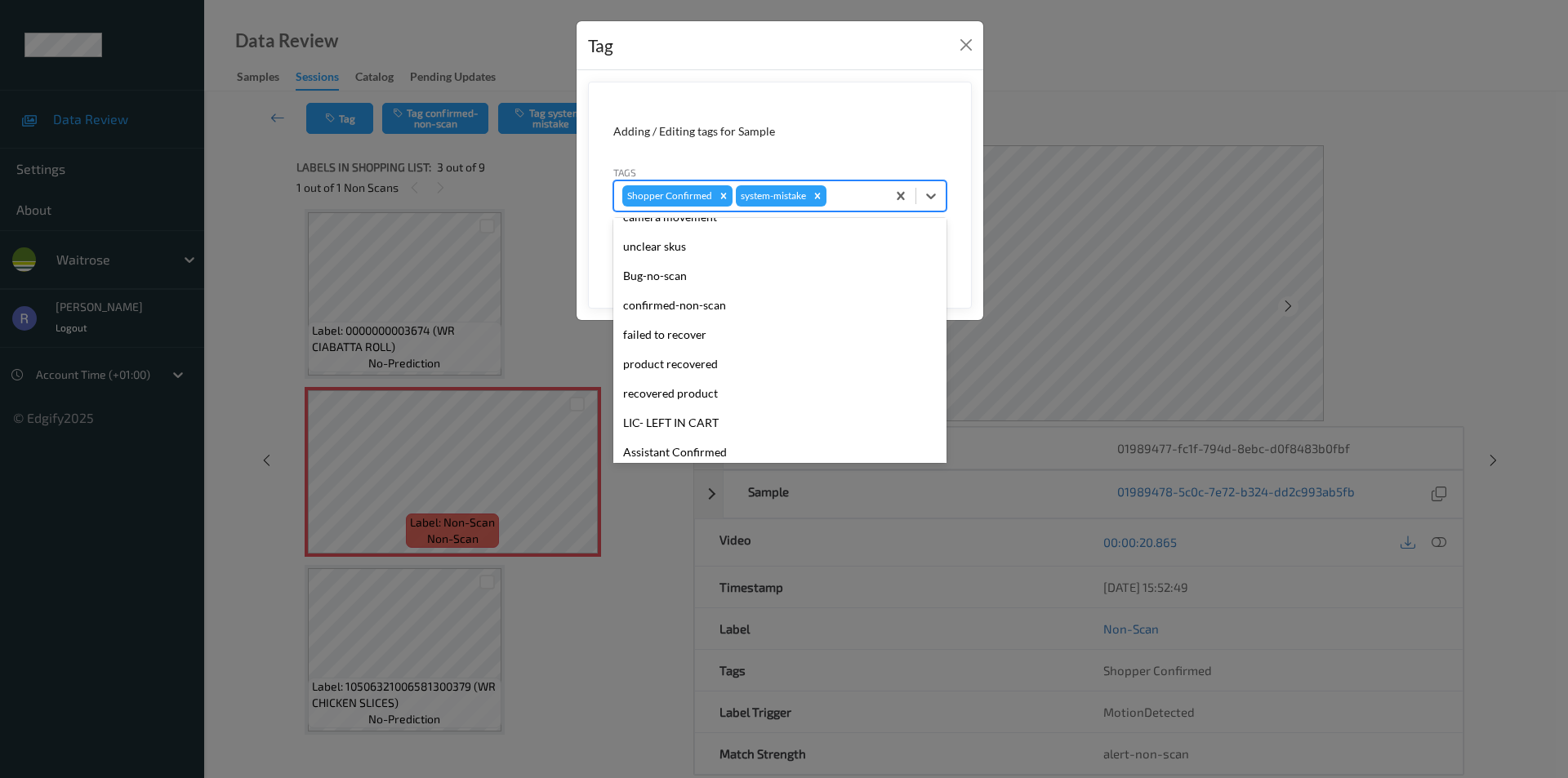
scroll to position [320, 0]
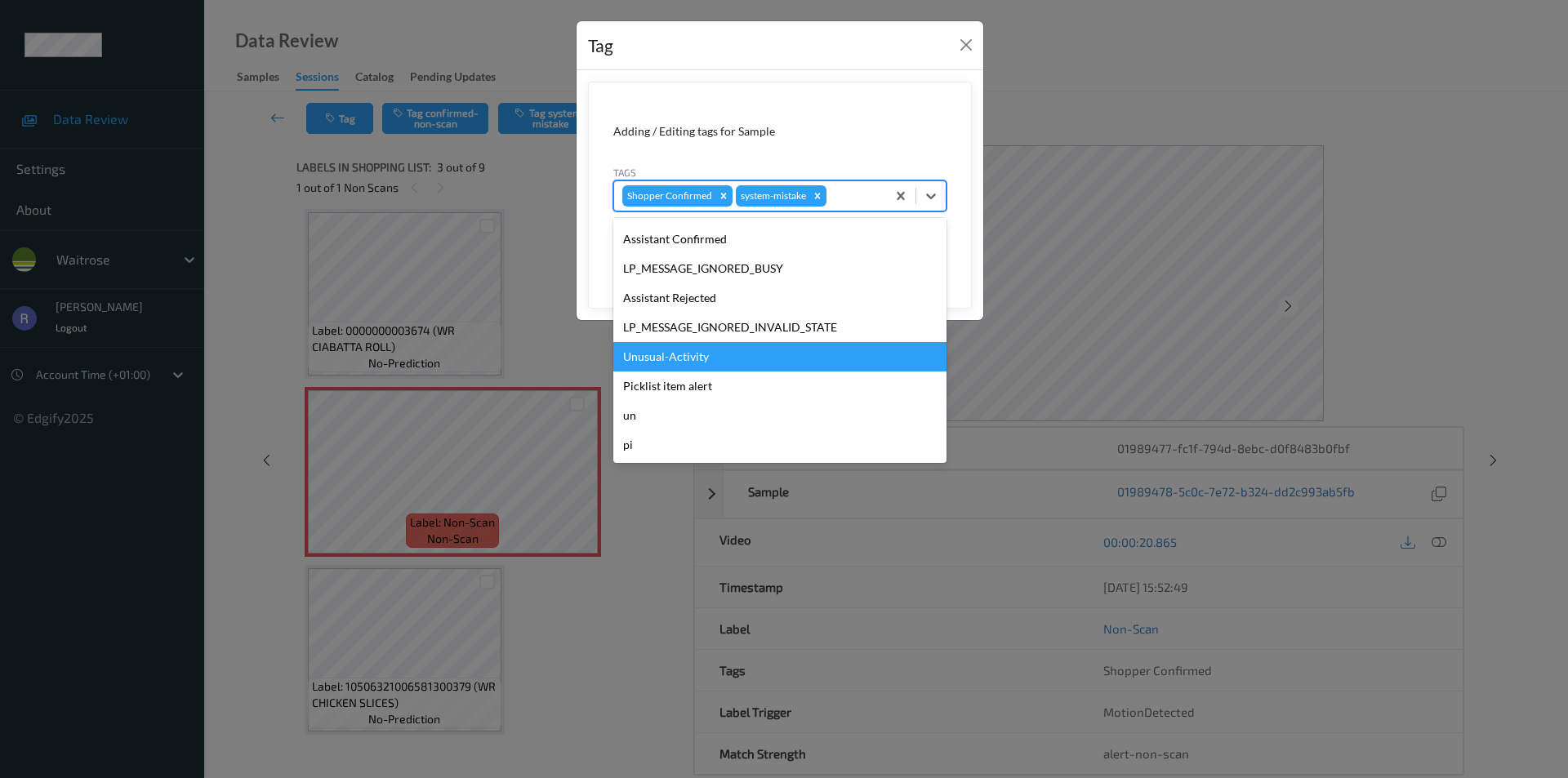
click at [681, 354] on div "Unusual-Activity" at bounding box center [780, 357] width 333 height 30
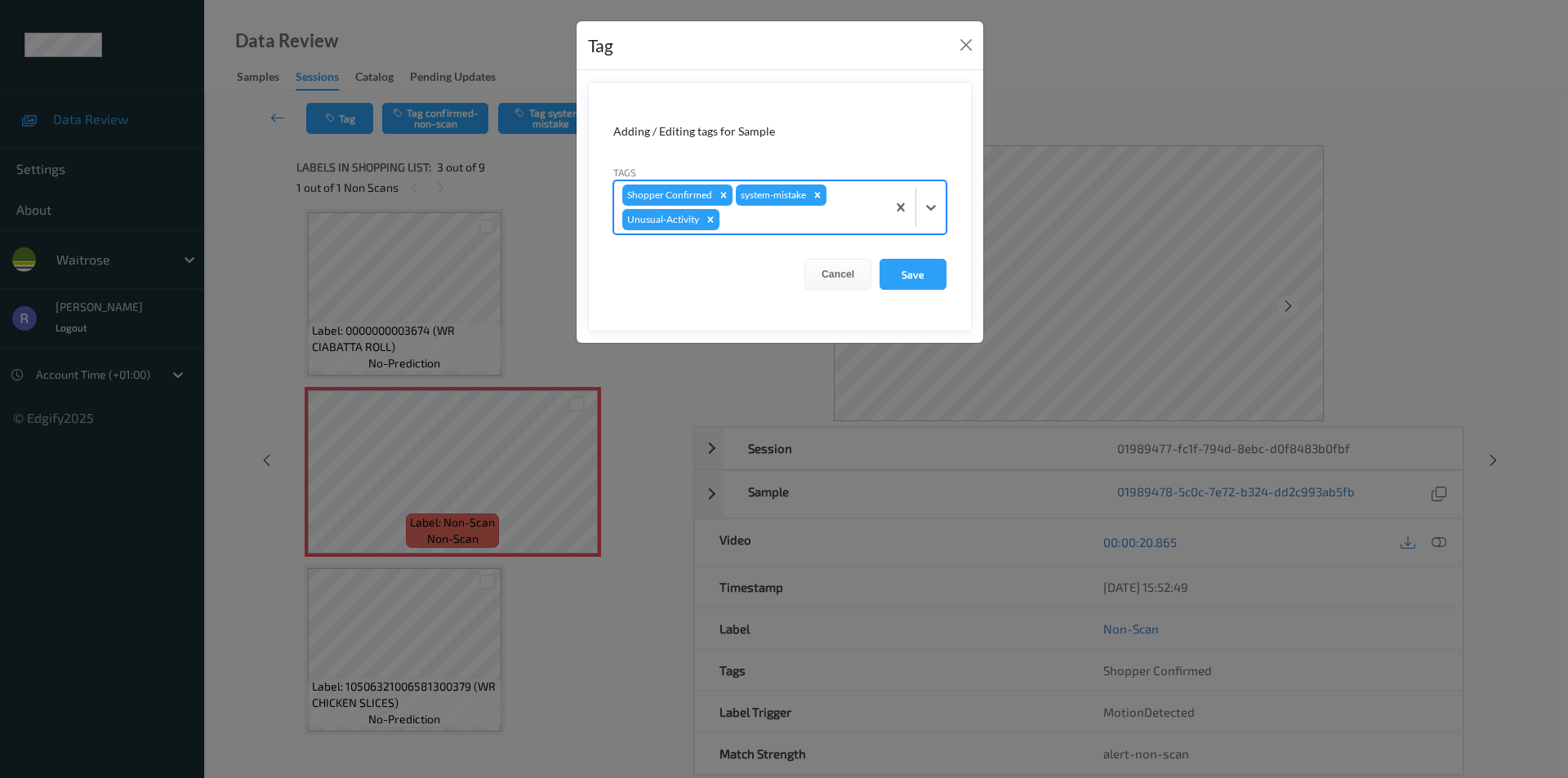
click at [851, 209] on div "Shopper Confirmed system-mistake Unusual-Activity" at bounding box center [750, 208] width 272 height 53
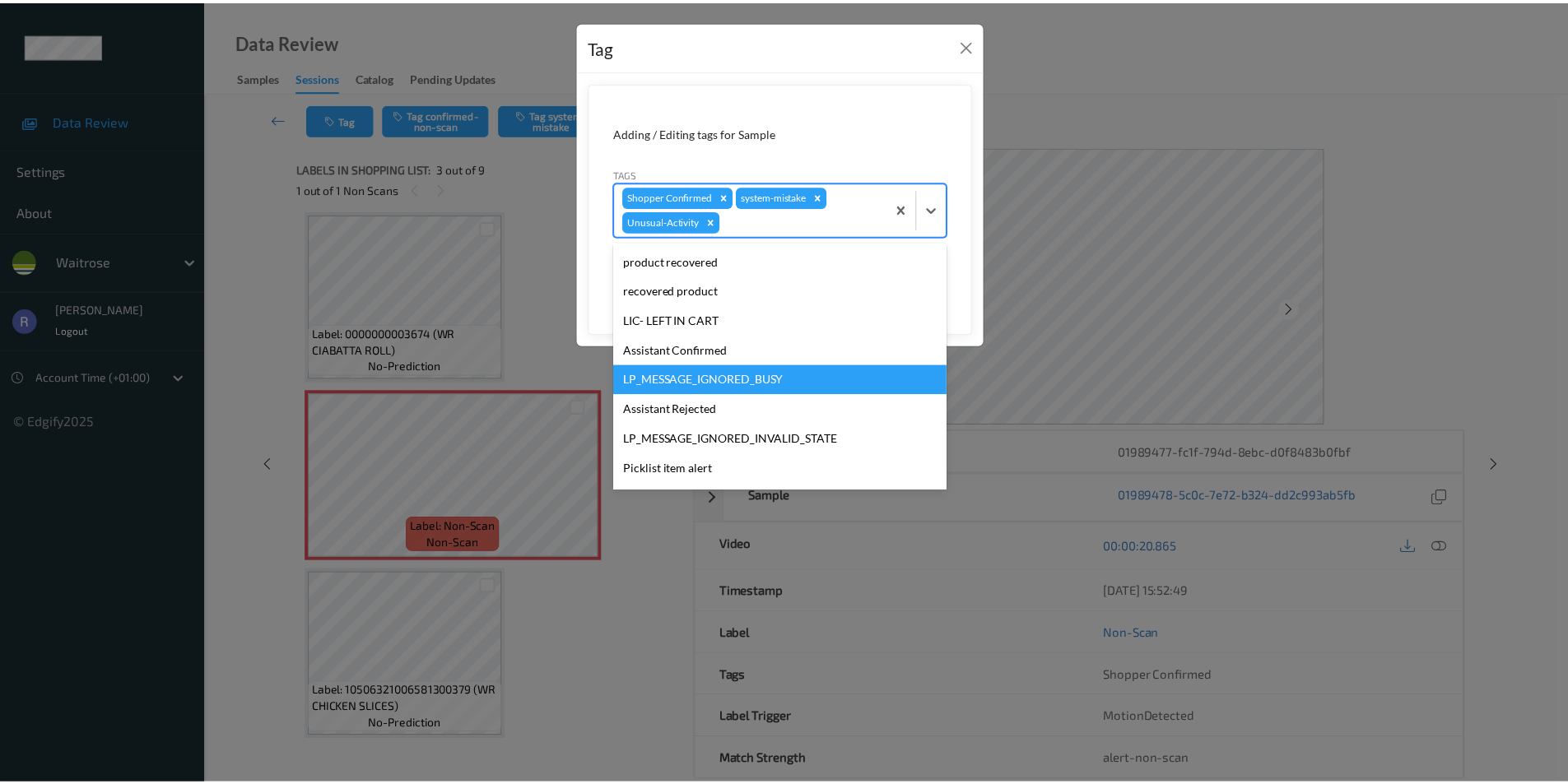
scroll to position [293, 0]
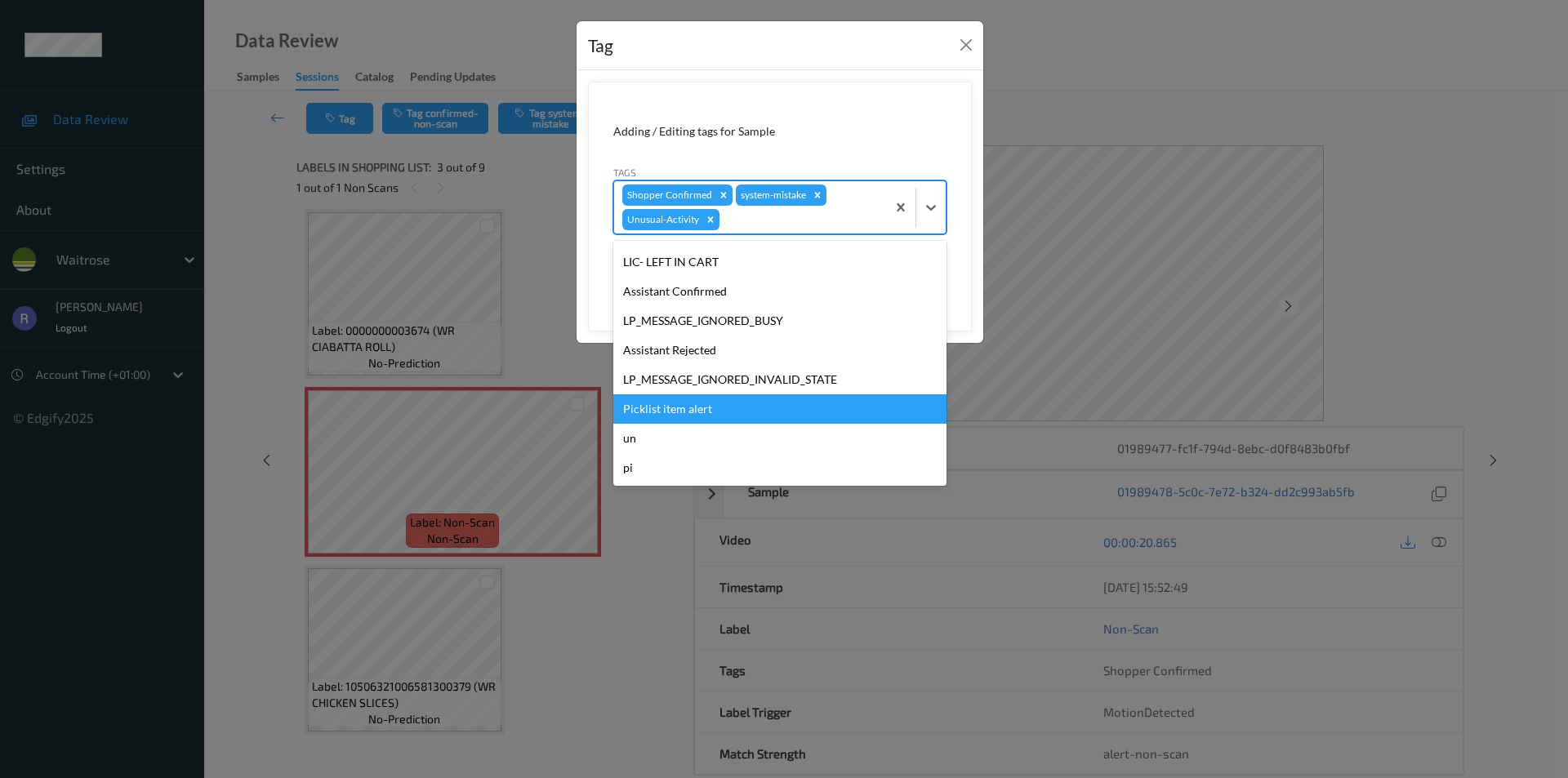
click at [666, 404] on div "Picklist item alert" at bounding box center [780, 410] width 333 height 30
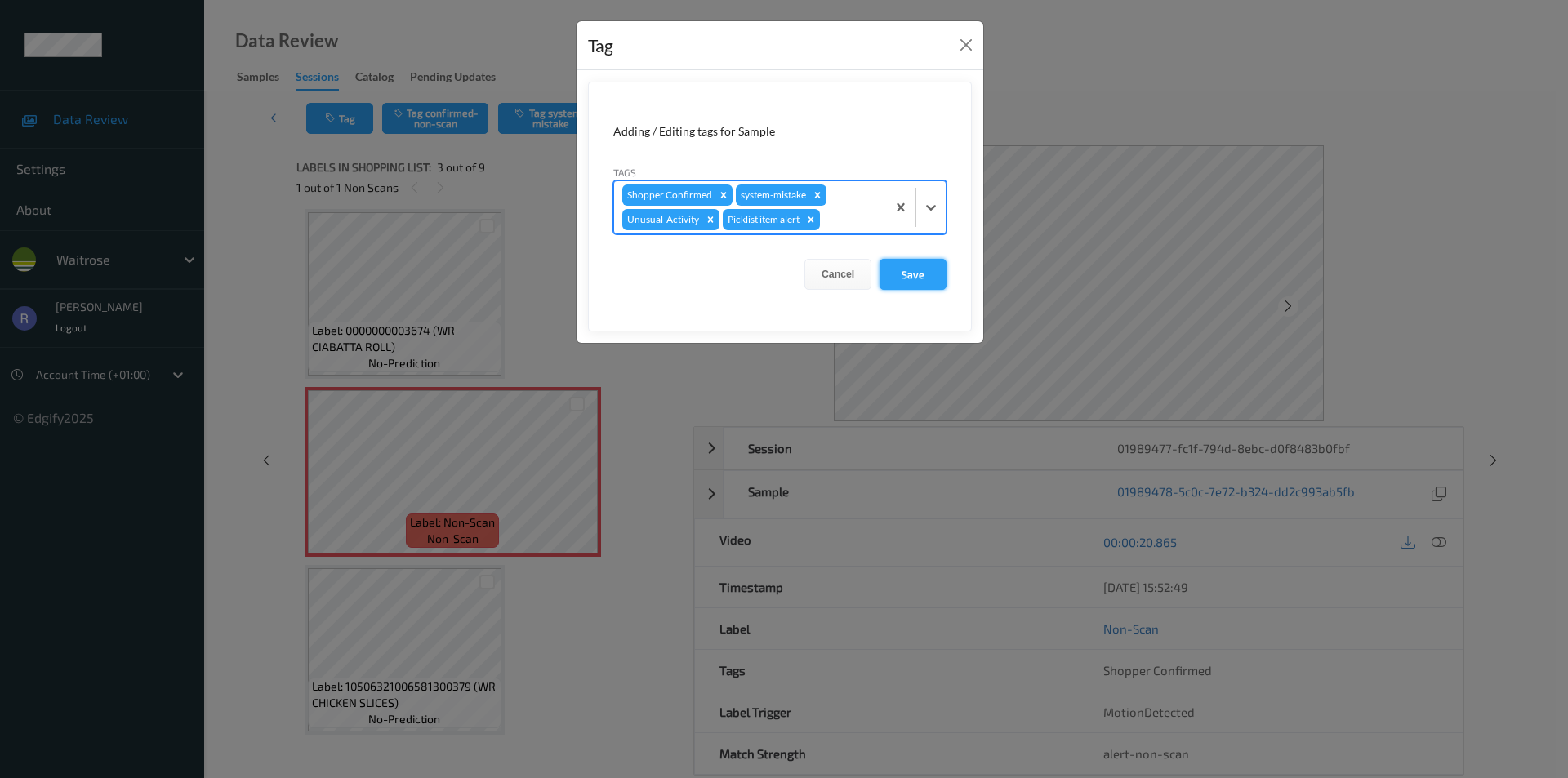
click at [910, 272] on button "Save" at bounding box center [913, 274] width 67 height 31
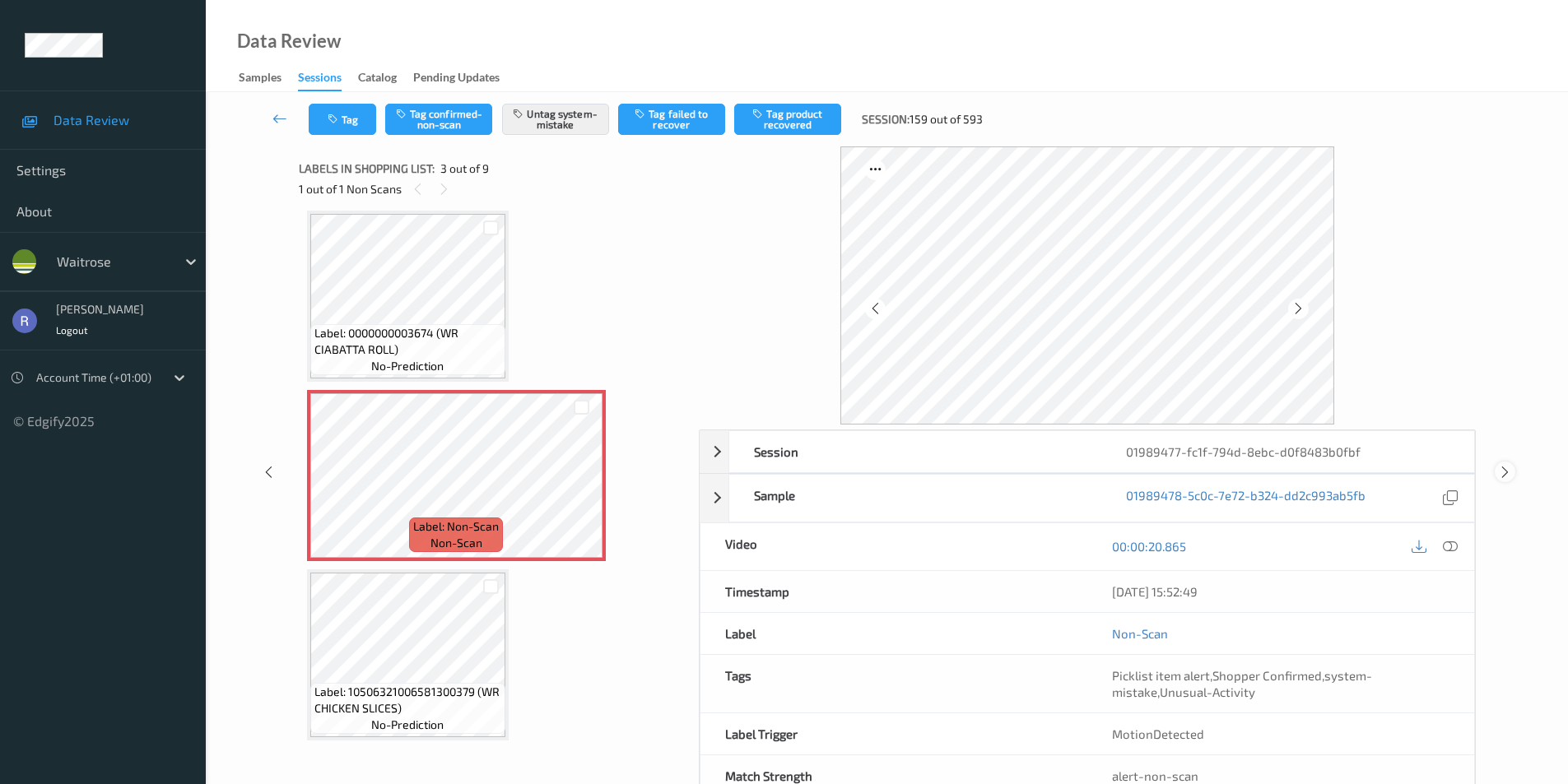
click at [1499, 463] on div at bounding box center [1505, 471] width 20 height 20
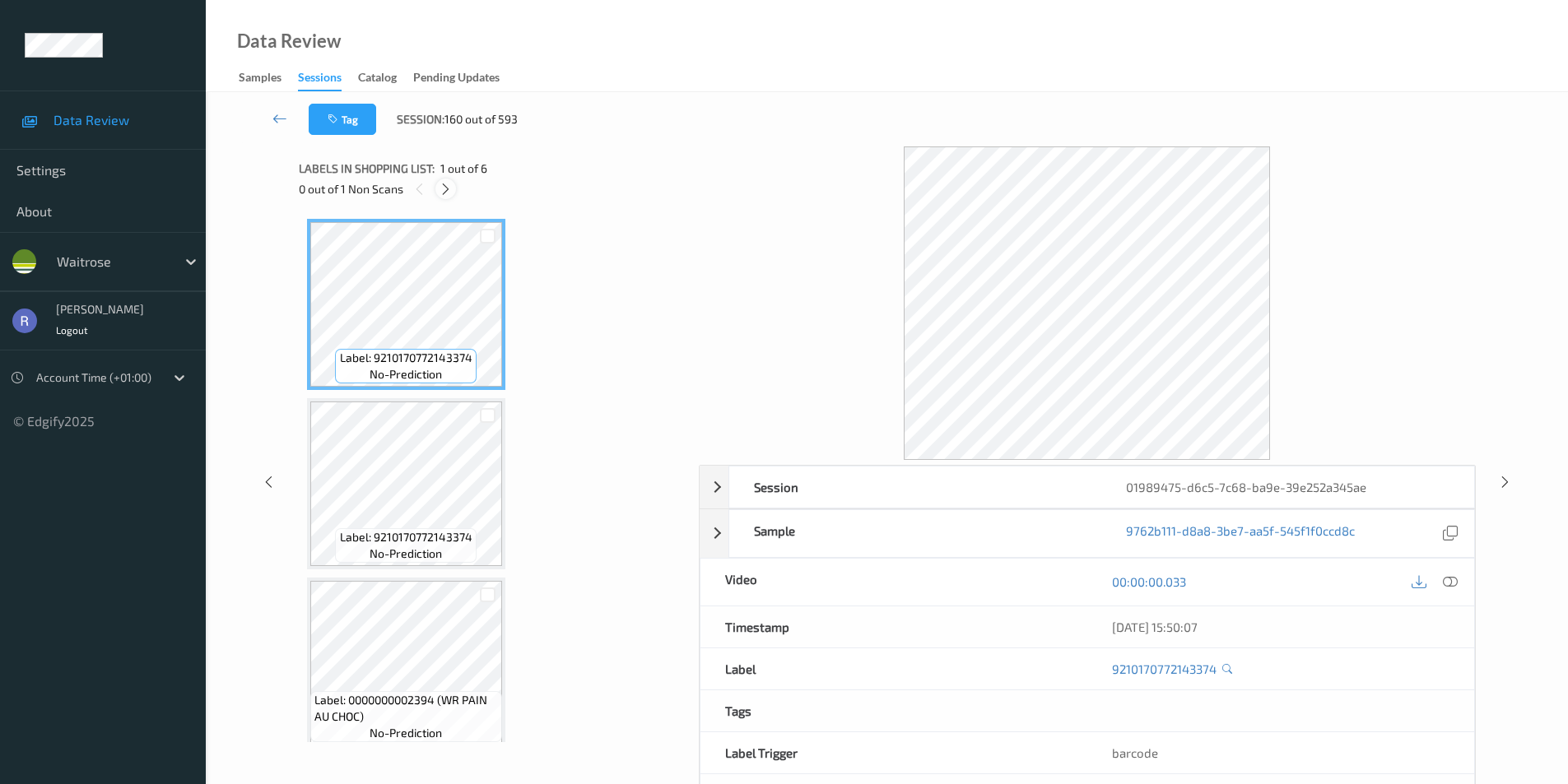
click at [447, 190] on icon at bounding box center [446, 189] width 14 height 15
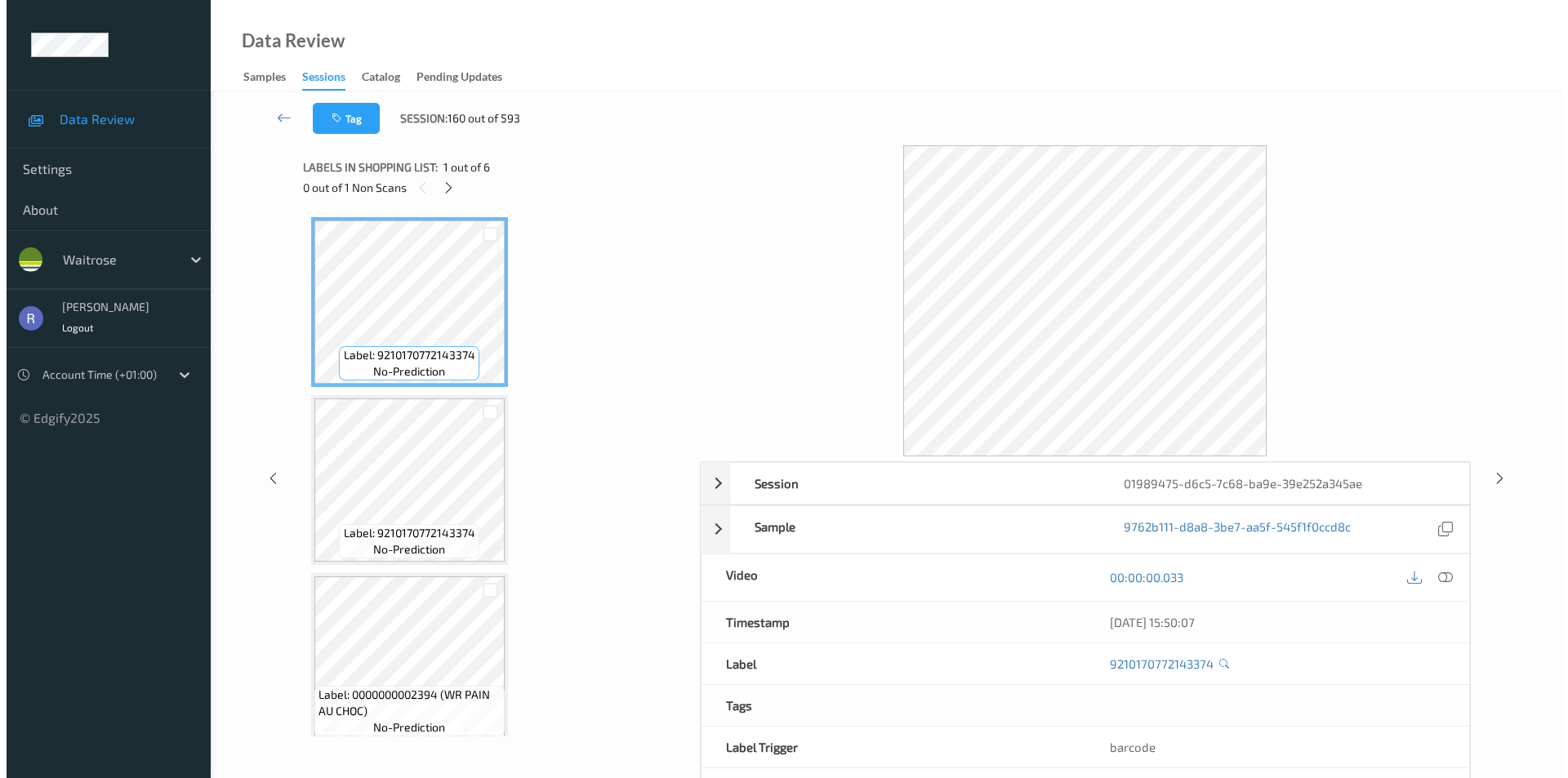
scroll to position [549, 0]
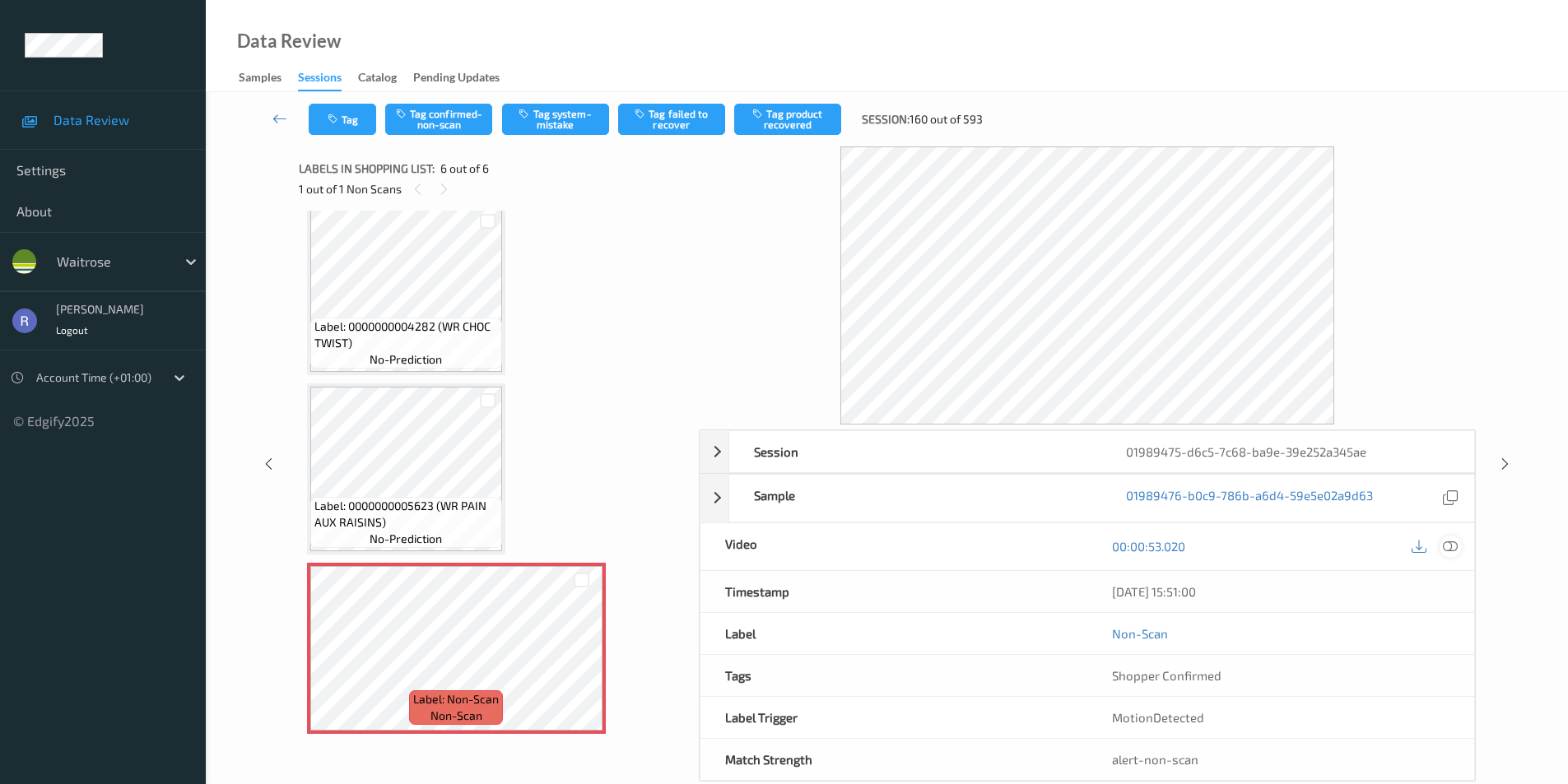
click at [1449, 545] on icon at bounding box center [1450, 546] width 15 height 15
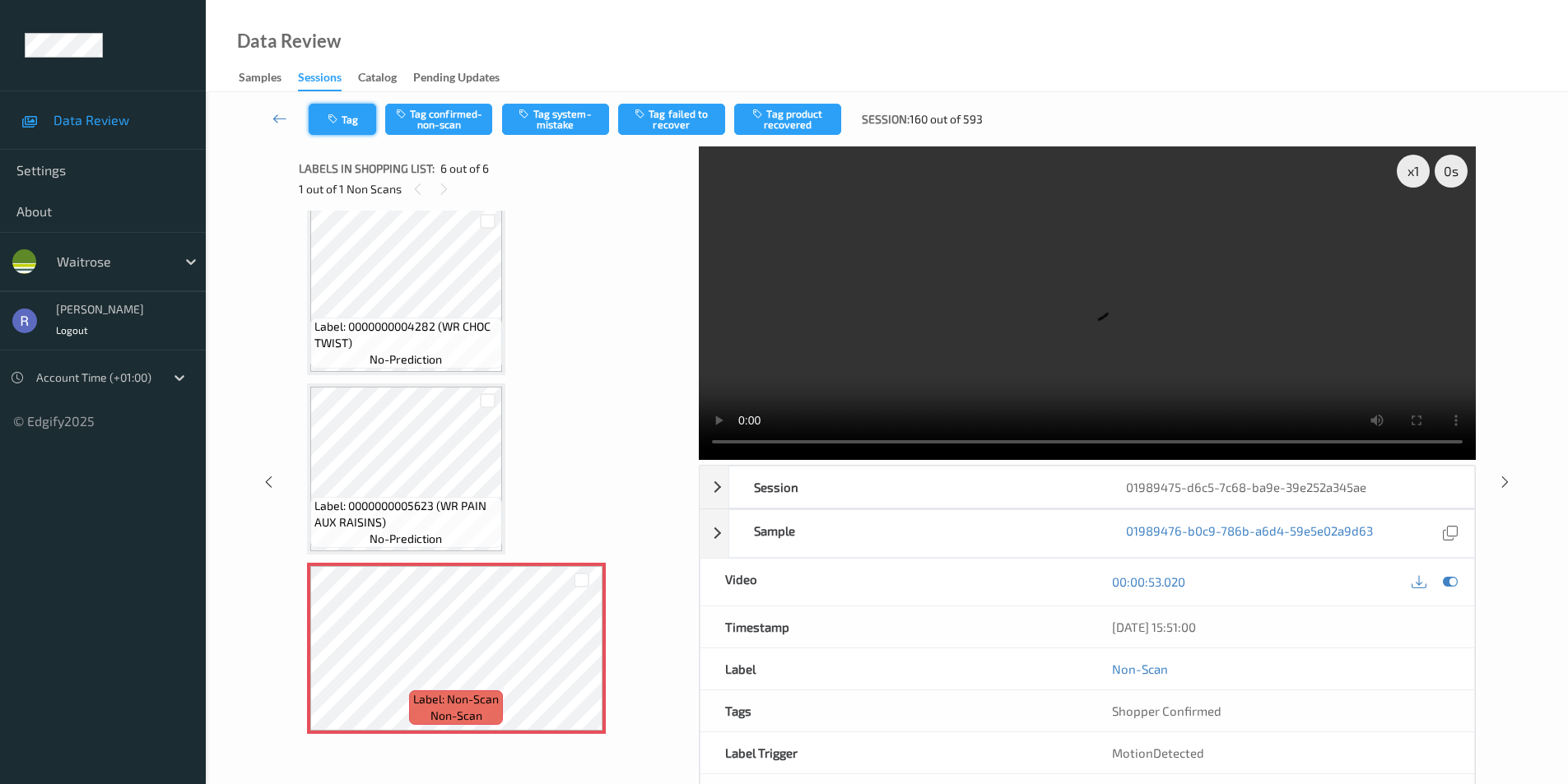
click at [336, 123] on icon "button" at bounding box center [334, 118] width 14 height 11
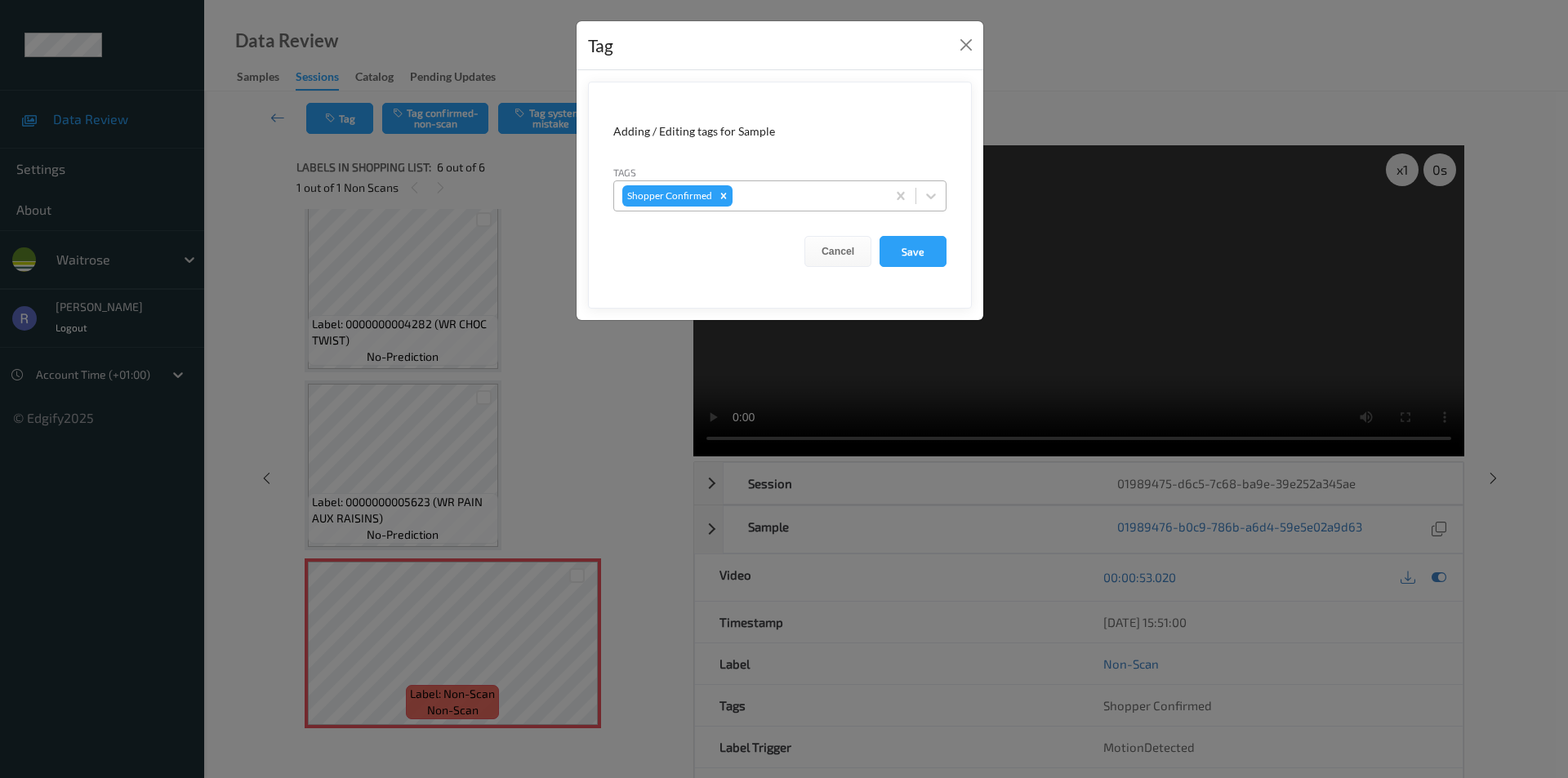
click at [805, 195] on div at bounding box center [807, 196] width 142 height 19
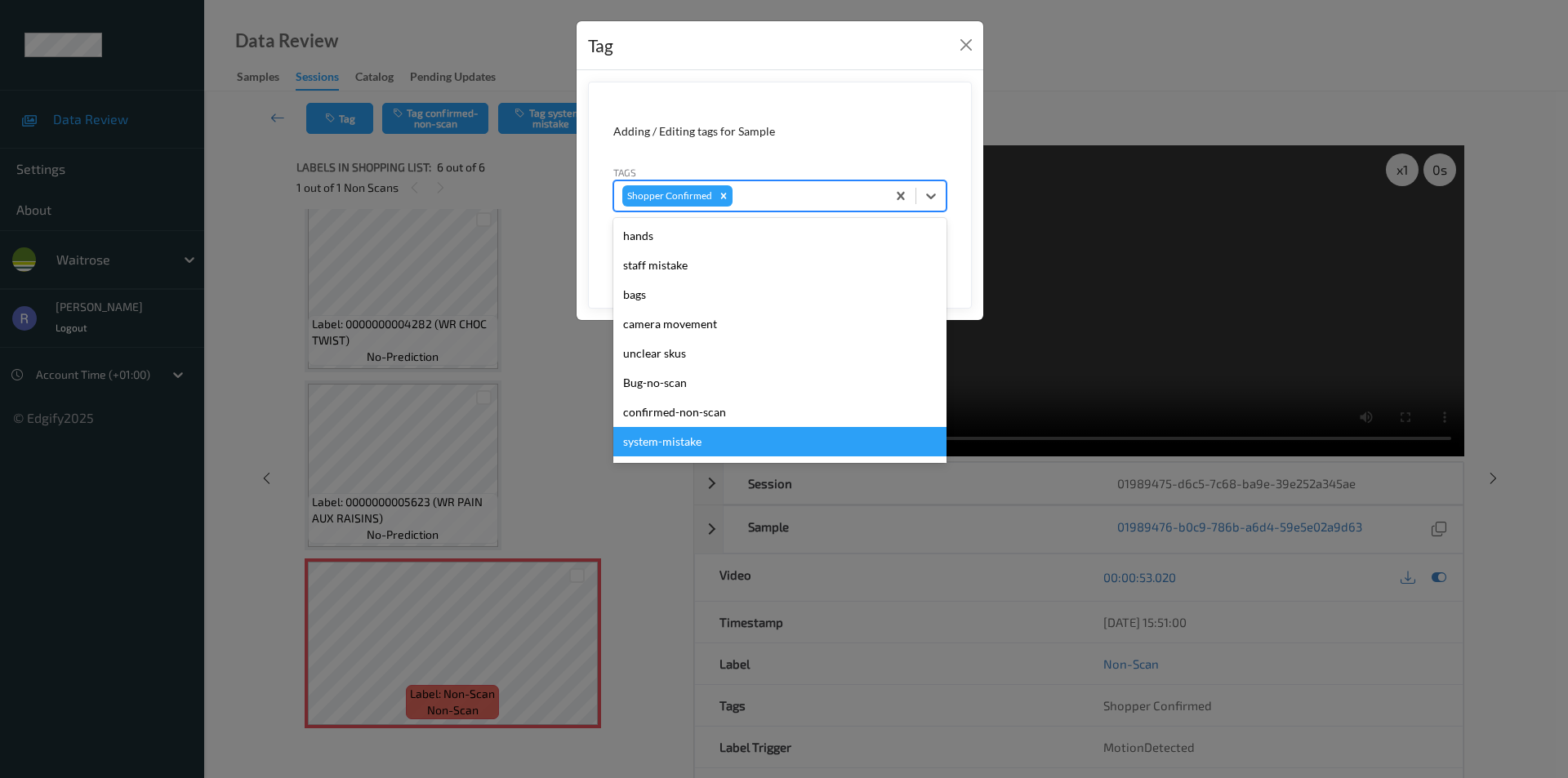
click at [687, 442] on div "system-mistake" at bounding box center [780, 442] width 333 height 30
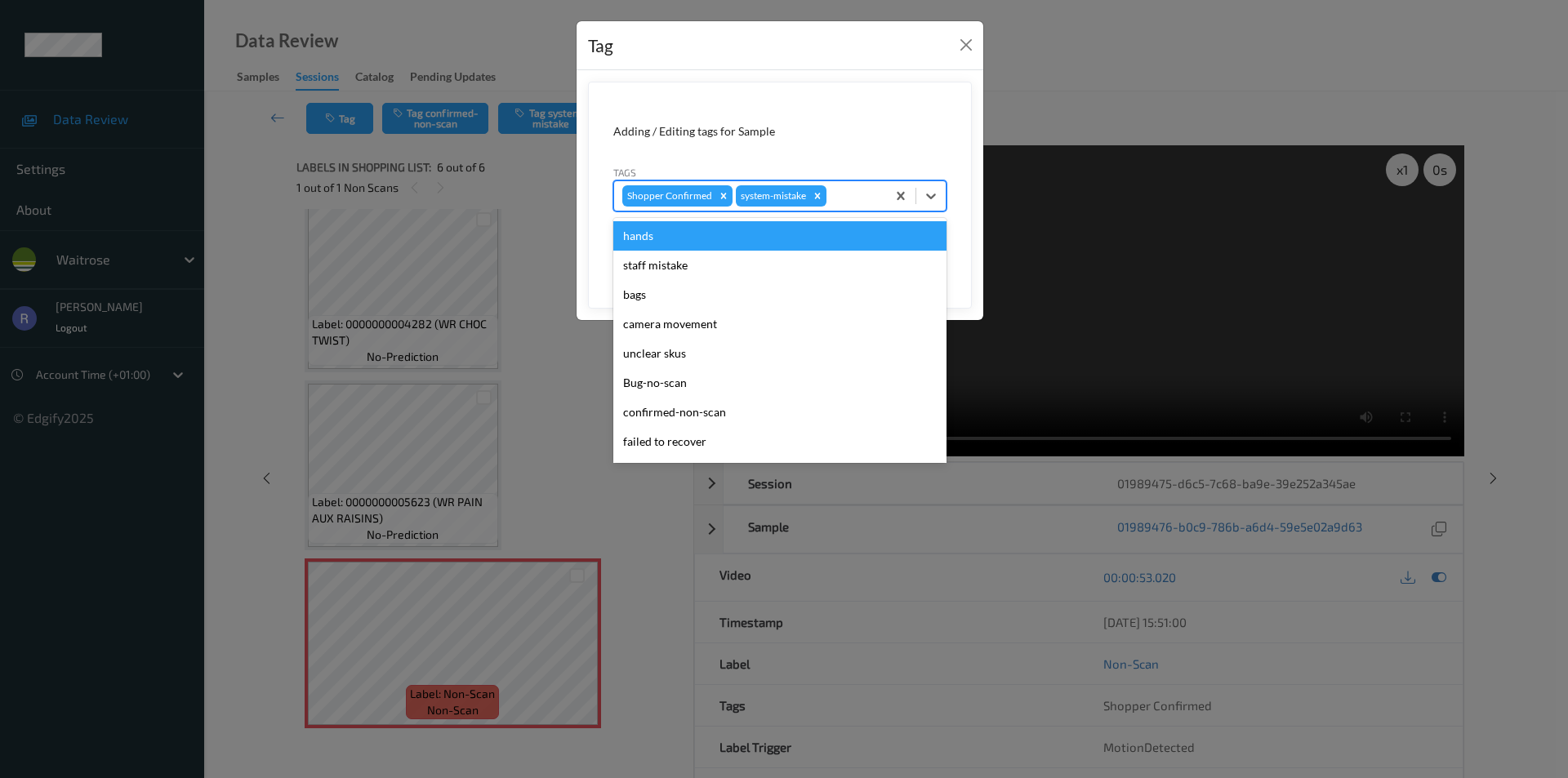
click at [841, 195] on div at bounding box center [854, 196] width 48 height 19
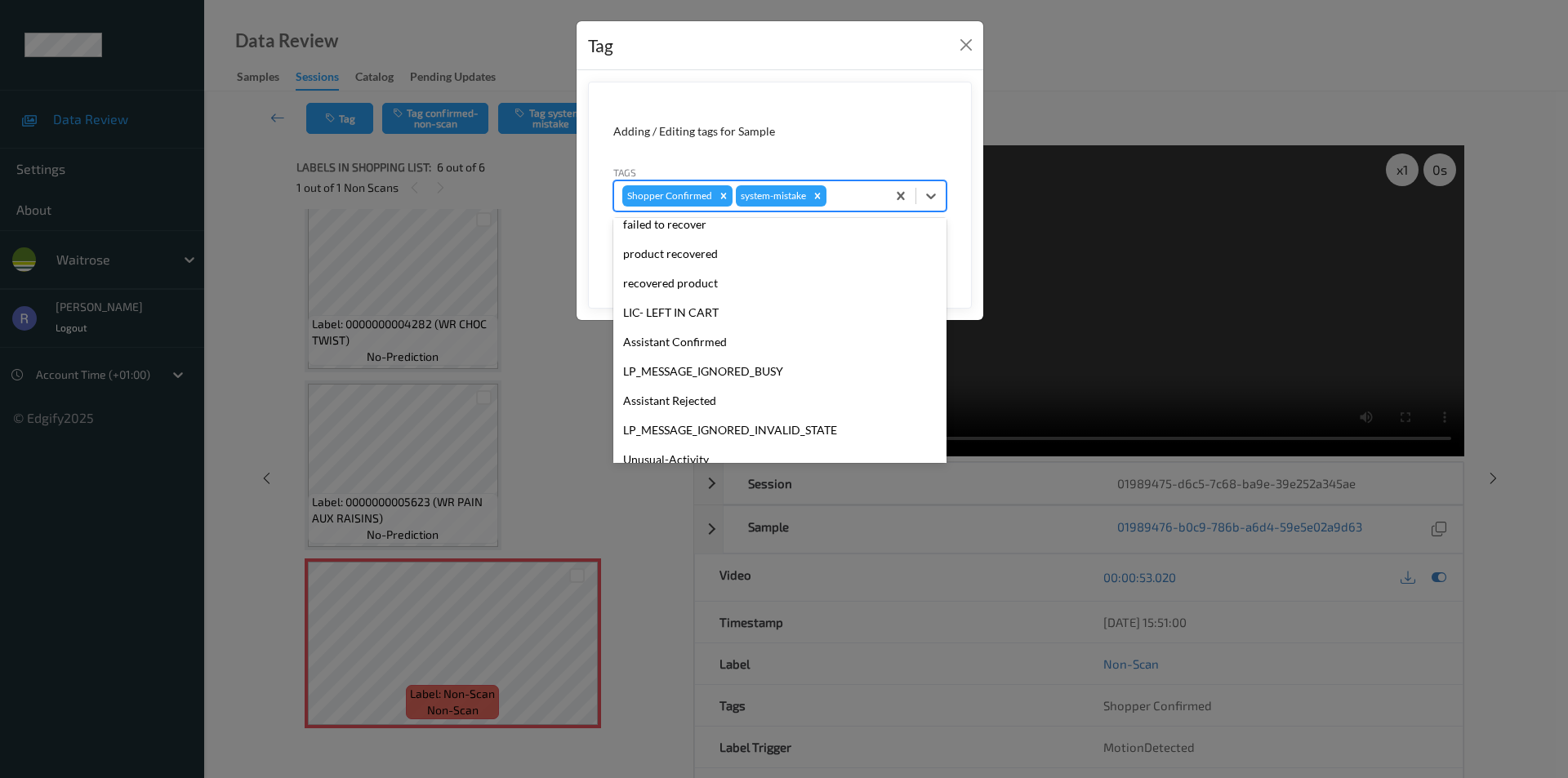
scroll to position [320, 0]
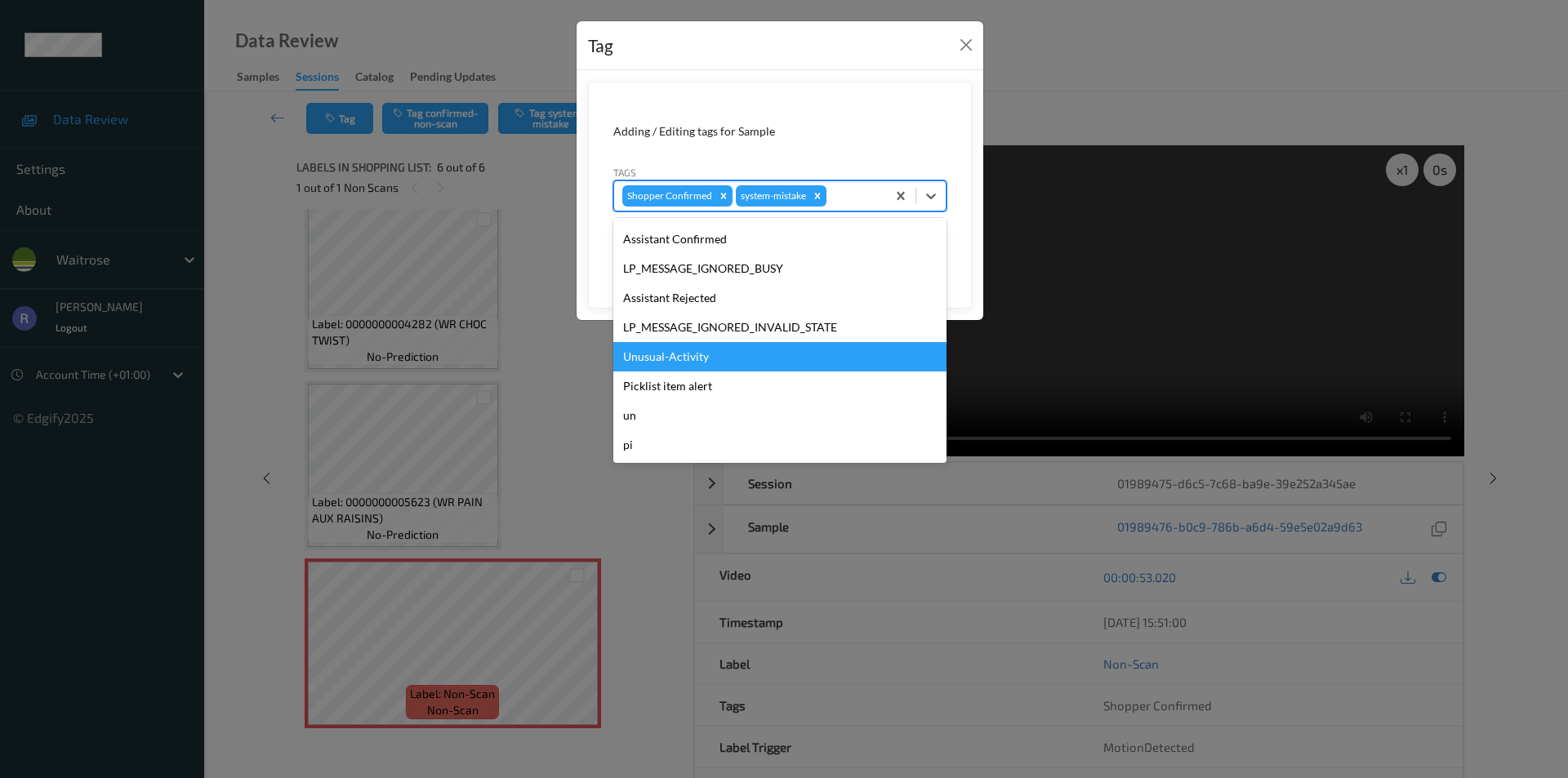
click at [656, 354] on div "Unusual-Activity" at bounding box center [780, 357] width 333 height 30
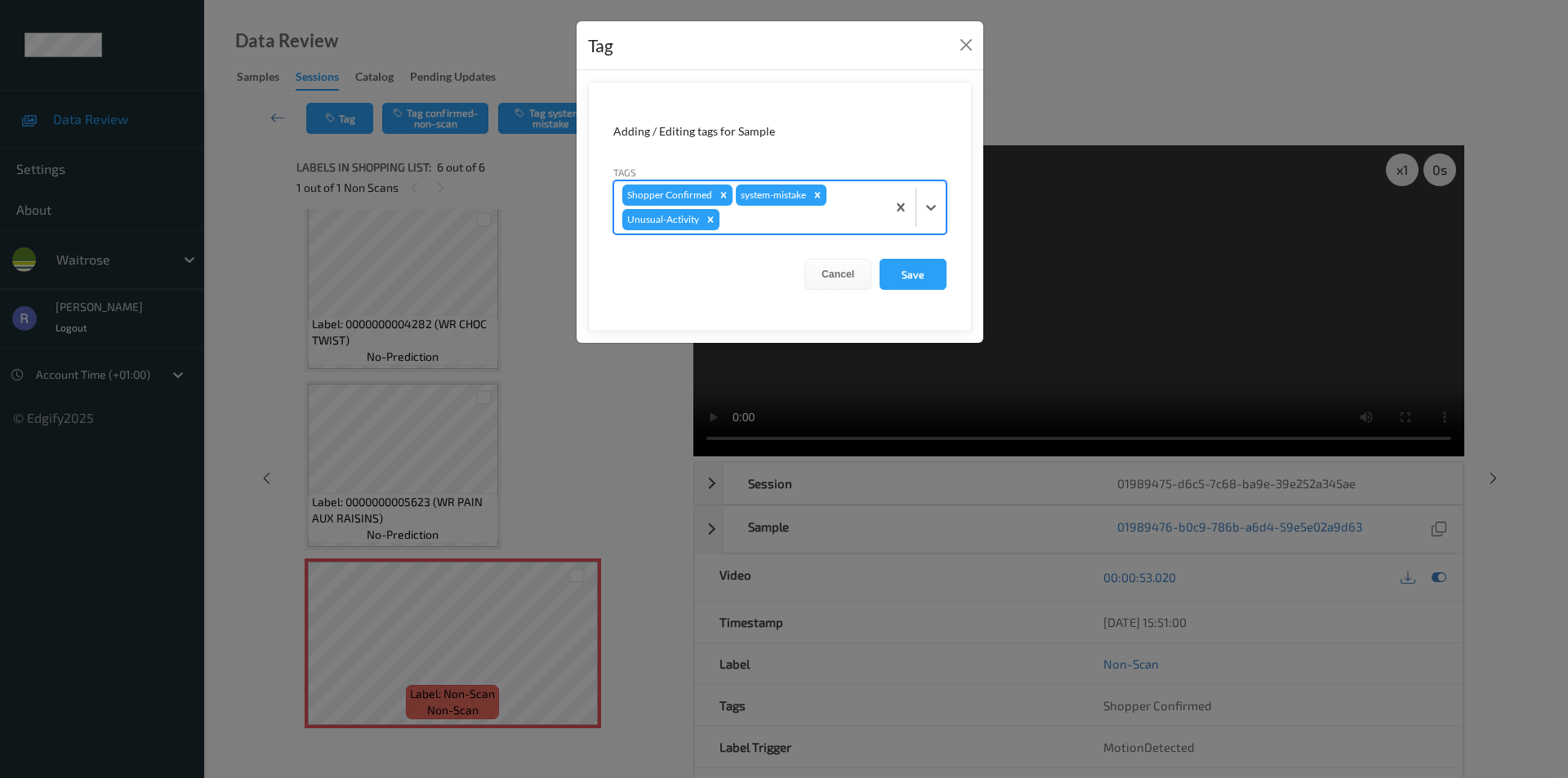
click at [842, 213] on div at bounding box center [800, 219] width 155 height 19
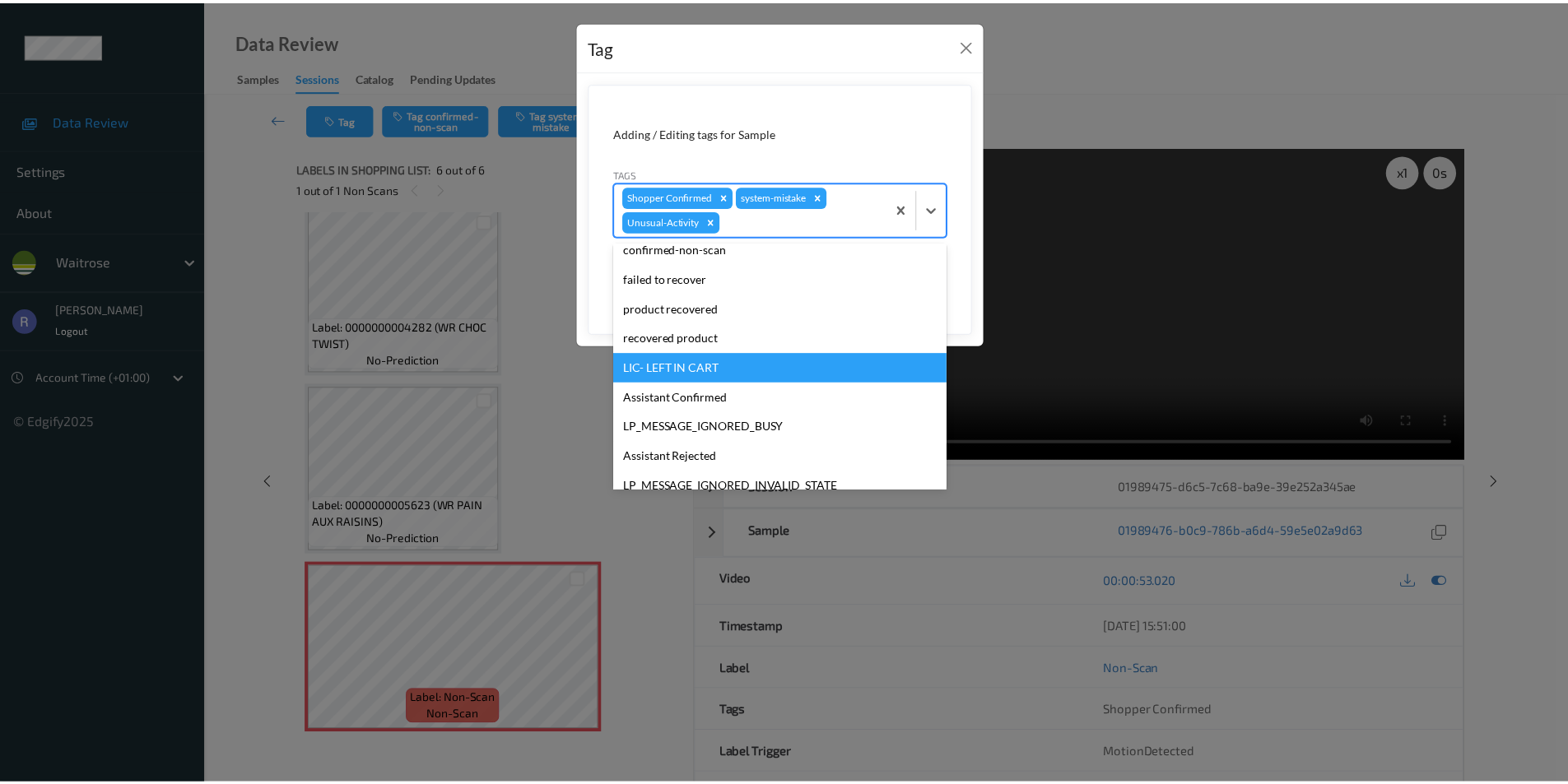
scroll to position [293, 0]
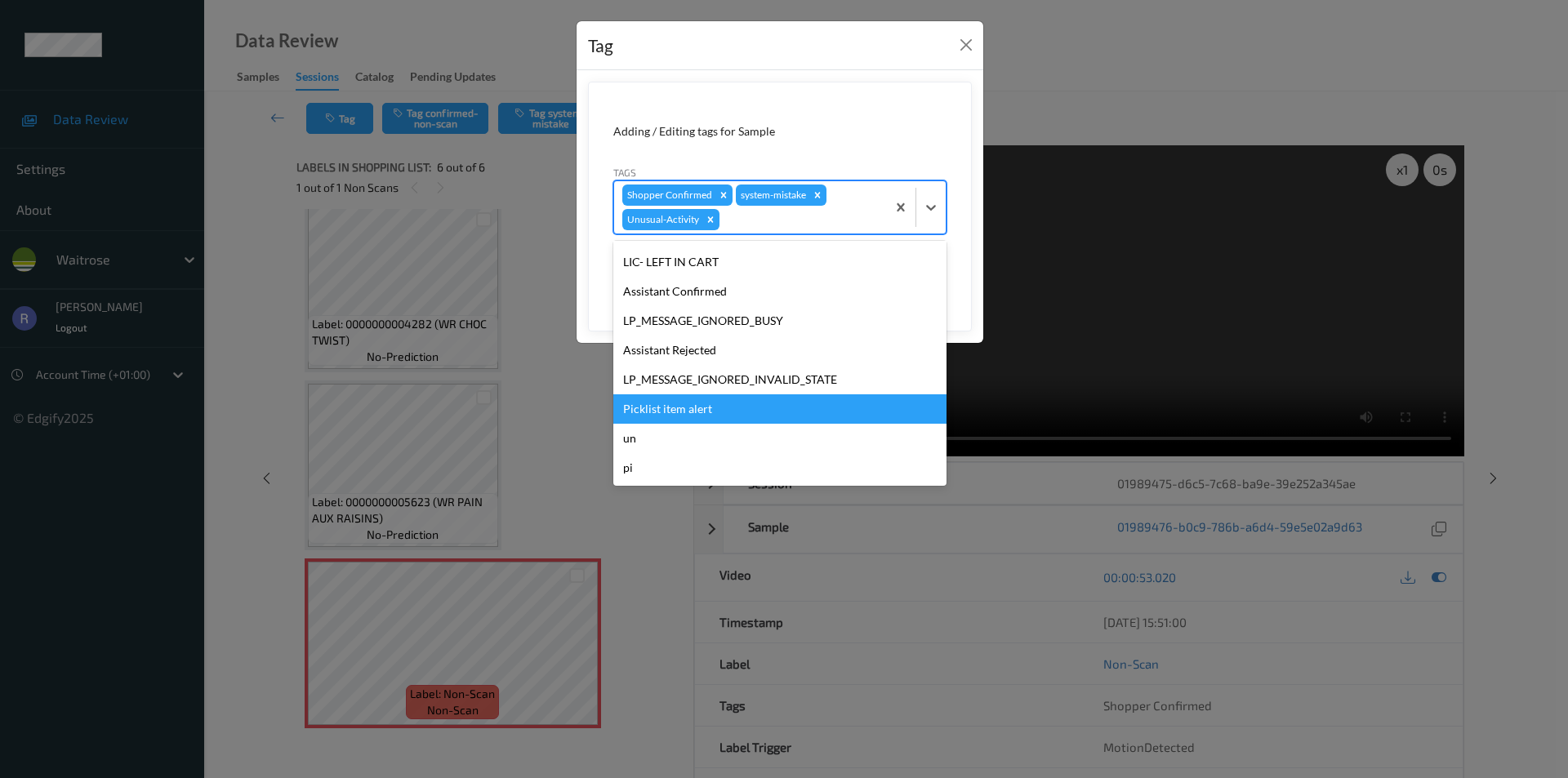
click at [696, 403] on div "Picklist item alert" at bounding box center [780, 410] width 333 height 30
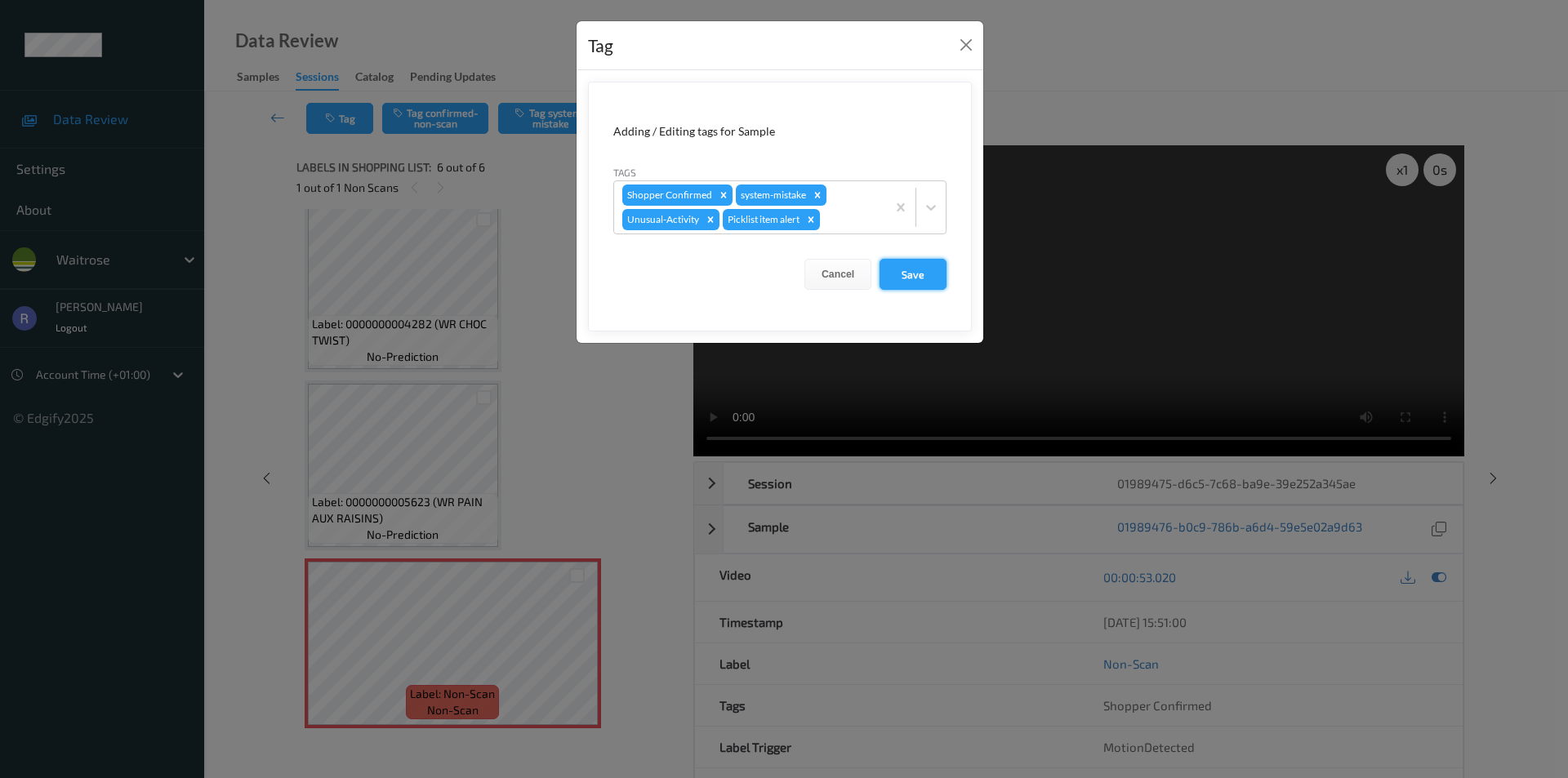
click at [914, 263] on button "Save" at bounding box center [913, 274] width 67 height 31
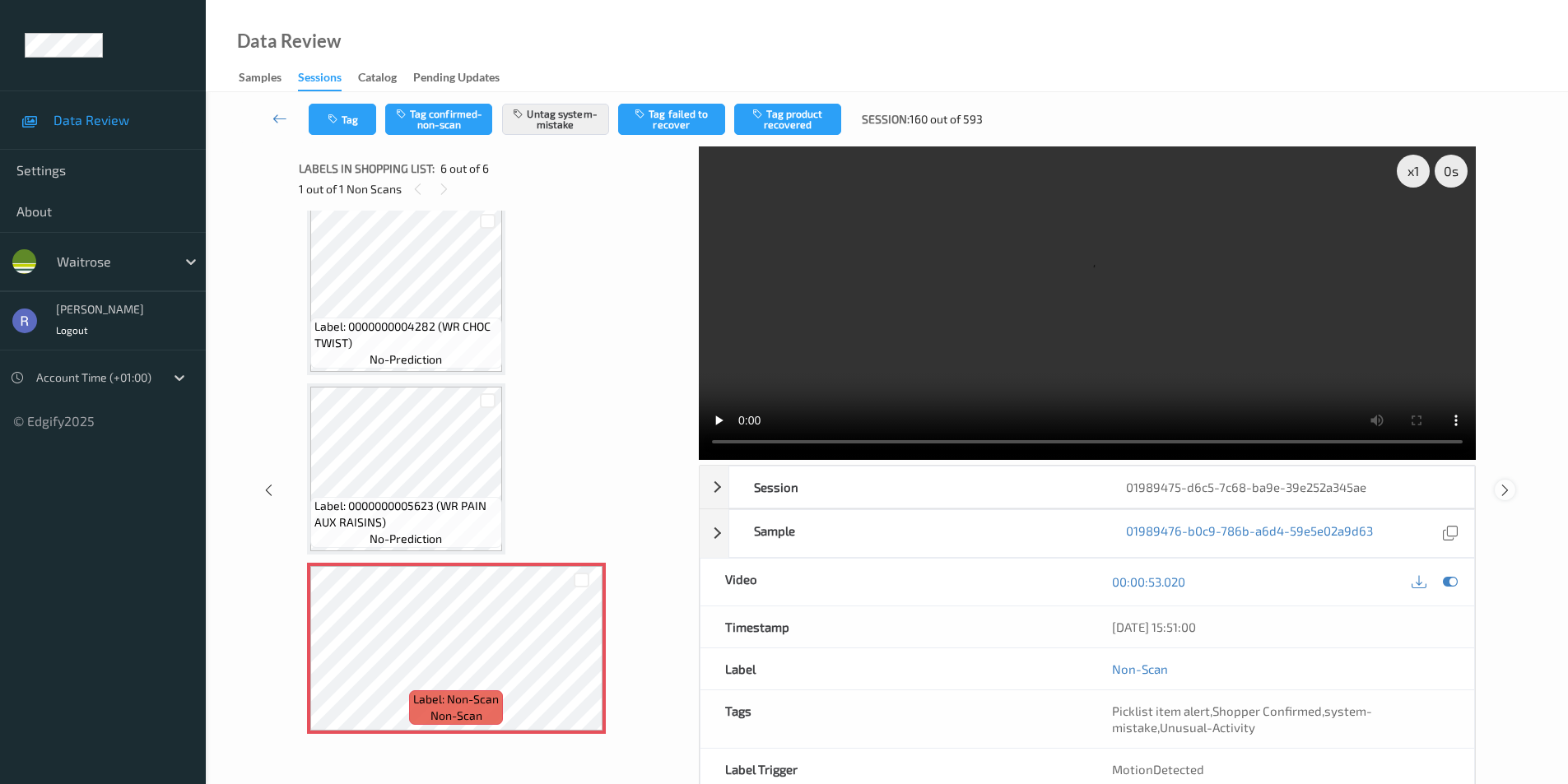
click at [1506, 484] on icon at bounding box center [1505, 490] width 14 height 15
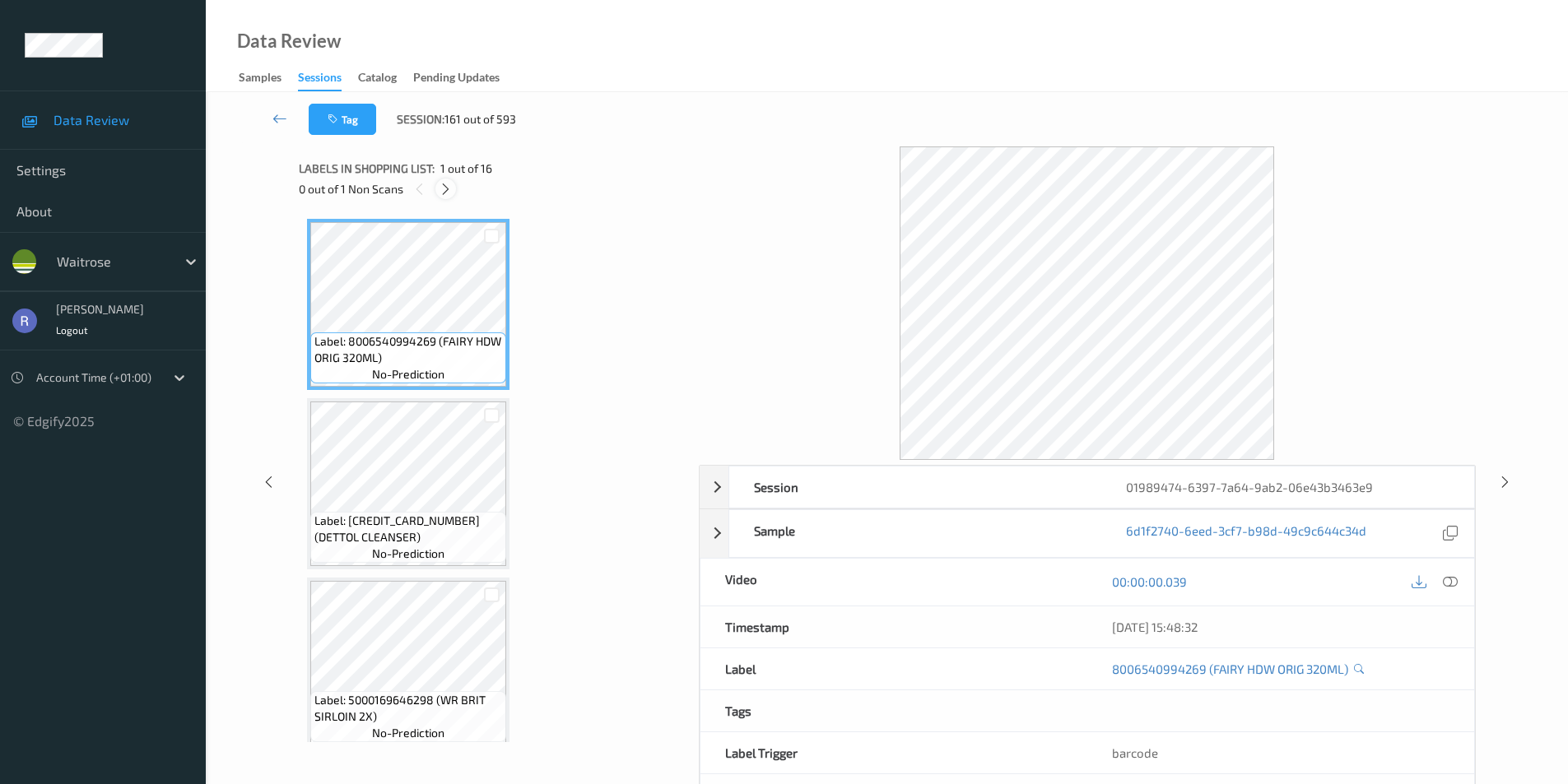
click at [446, 190] on icon at bounding box center [446, 189] width 14 height 15
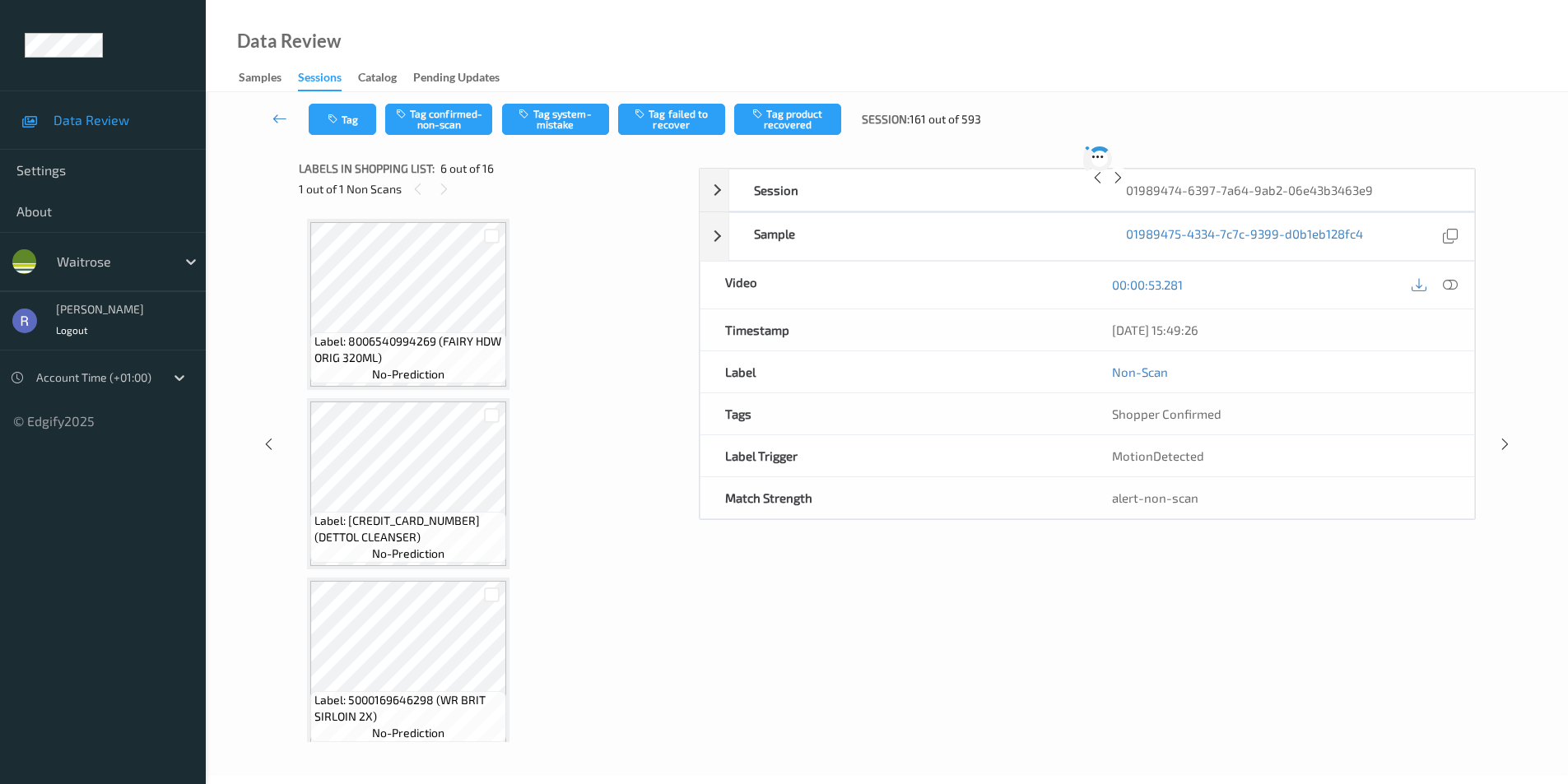
scroll to position [726, 0]
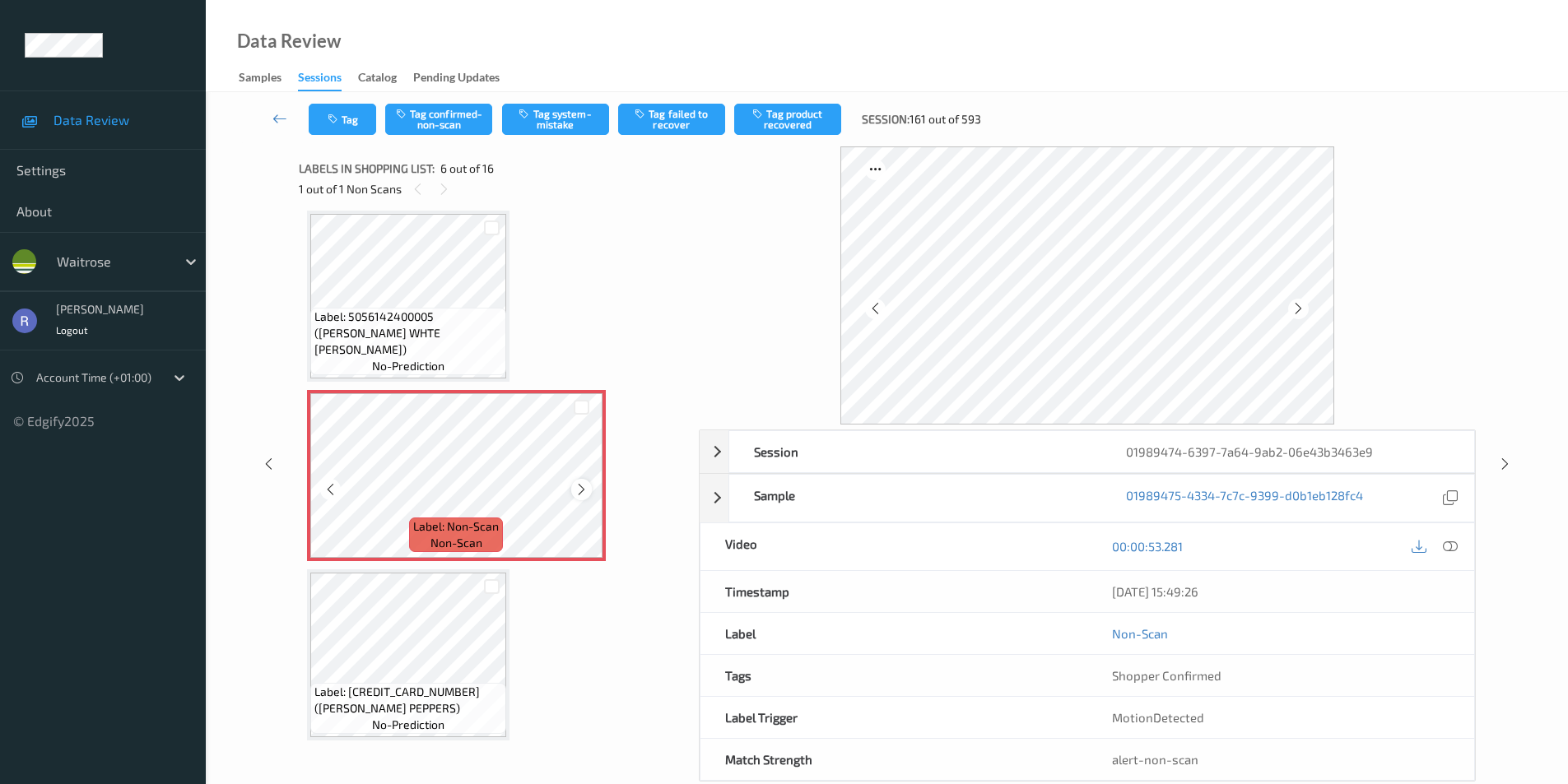
click at [585, 494] on icon at bounding box center [582, 490] width 14 height 15
click at [559, 105] on button "Tag system-mistake" at bounding box center [555, 118] width 107 height 31
click at [1501, 459] on icon at bounding box center [1505, 464] width 14 height 15
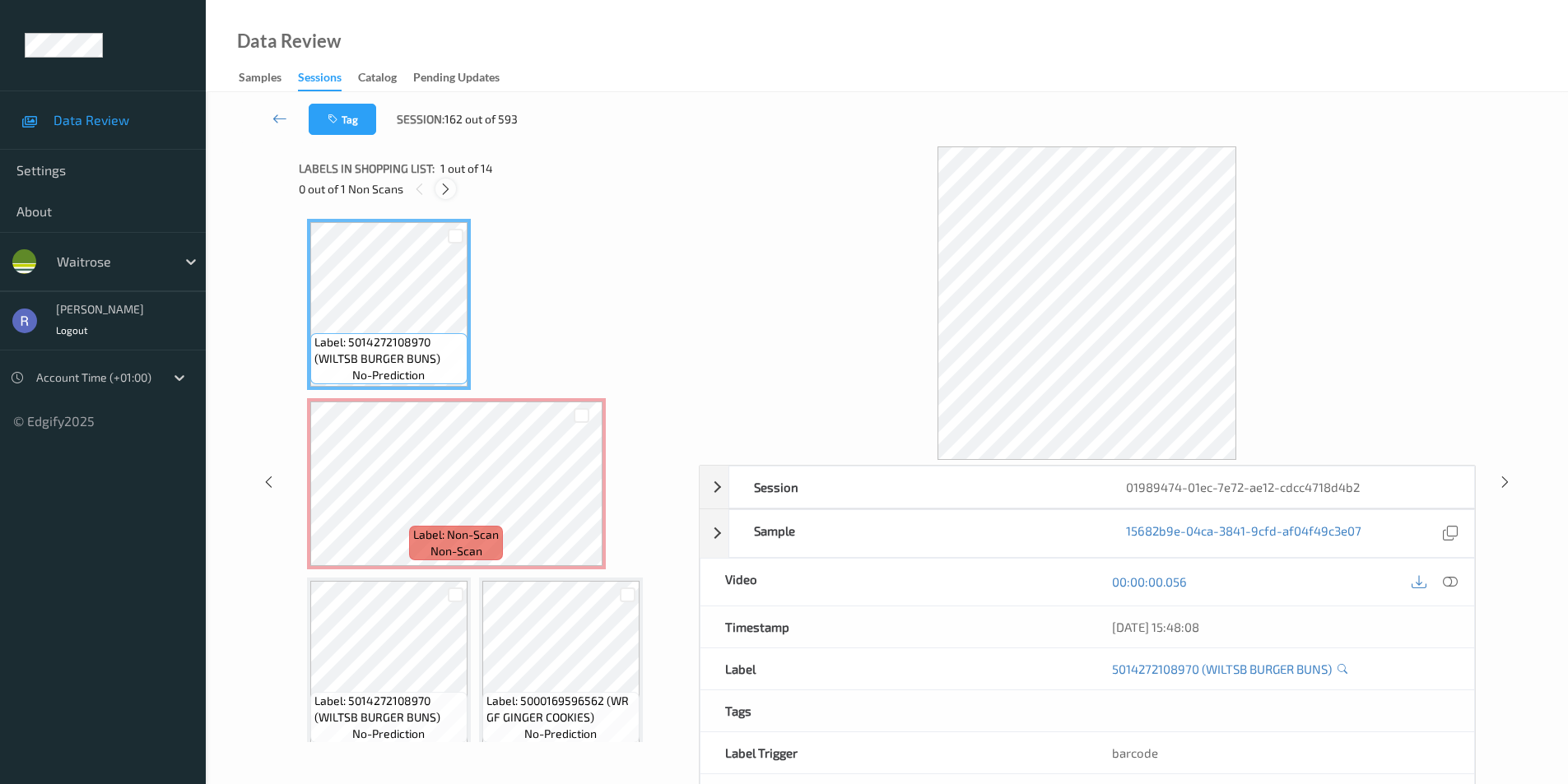
click at [447, 188] on icon at bounding box center [446, 189] width 14 height 15
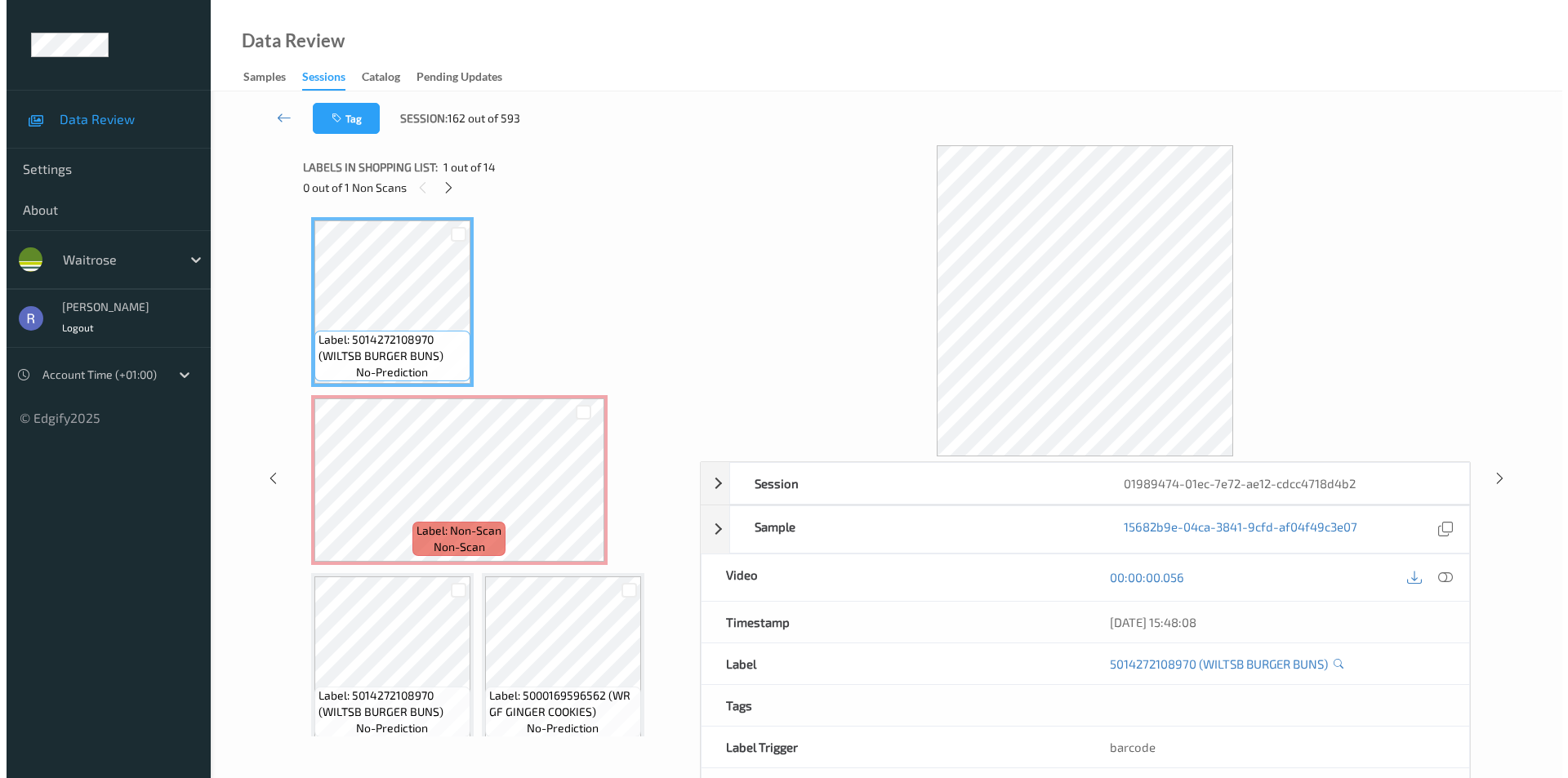
scroll to position [8, 0]
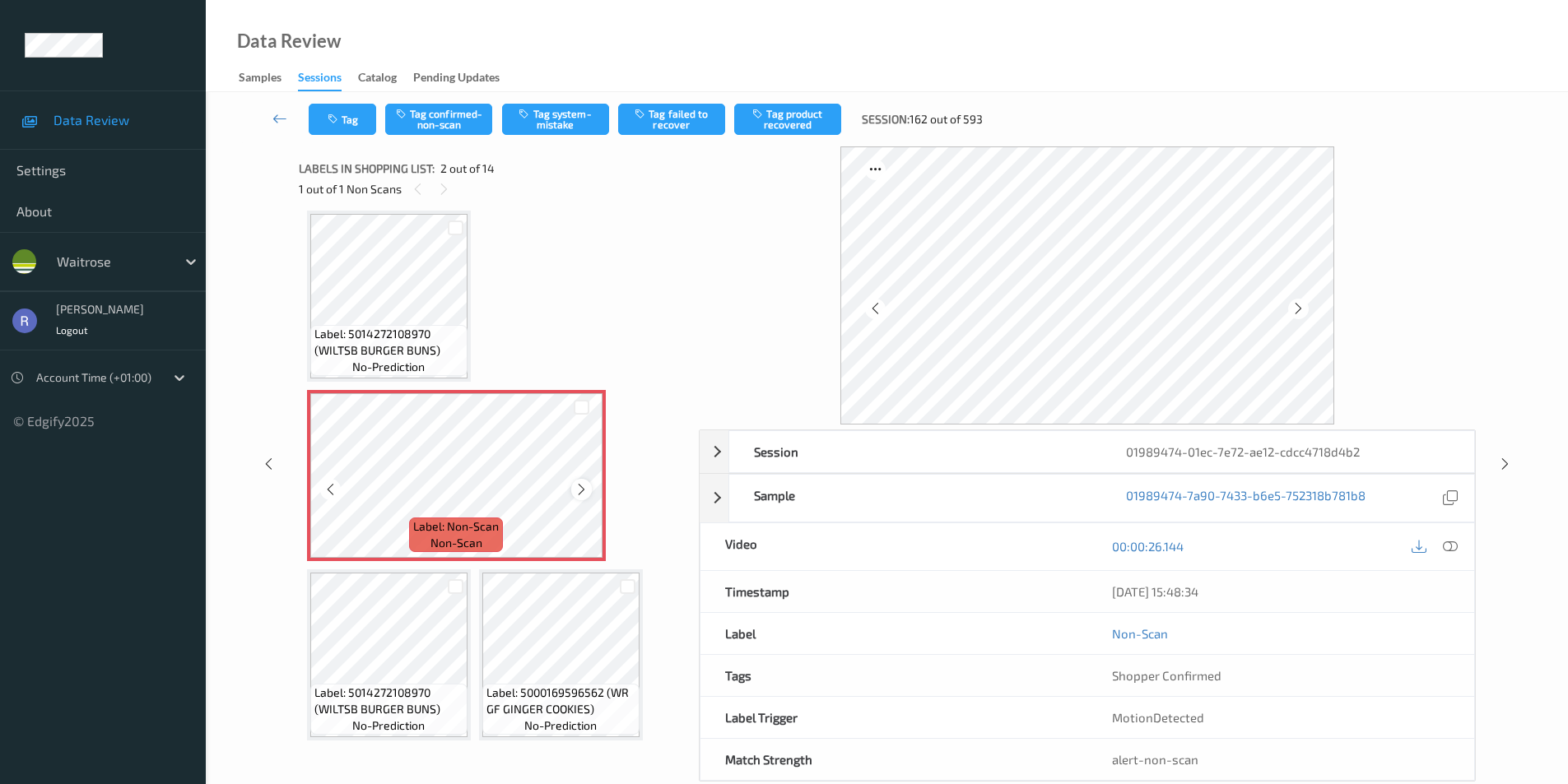
click at [578, 485] on icon at bounding box center [582, 490] width 14 height 15
click at [578, 487] on icon at bounding box center [582, 490] width 14 height 15
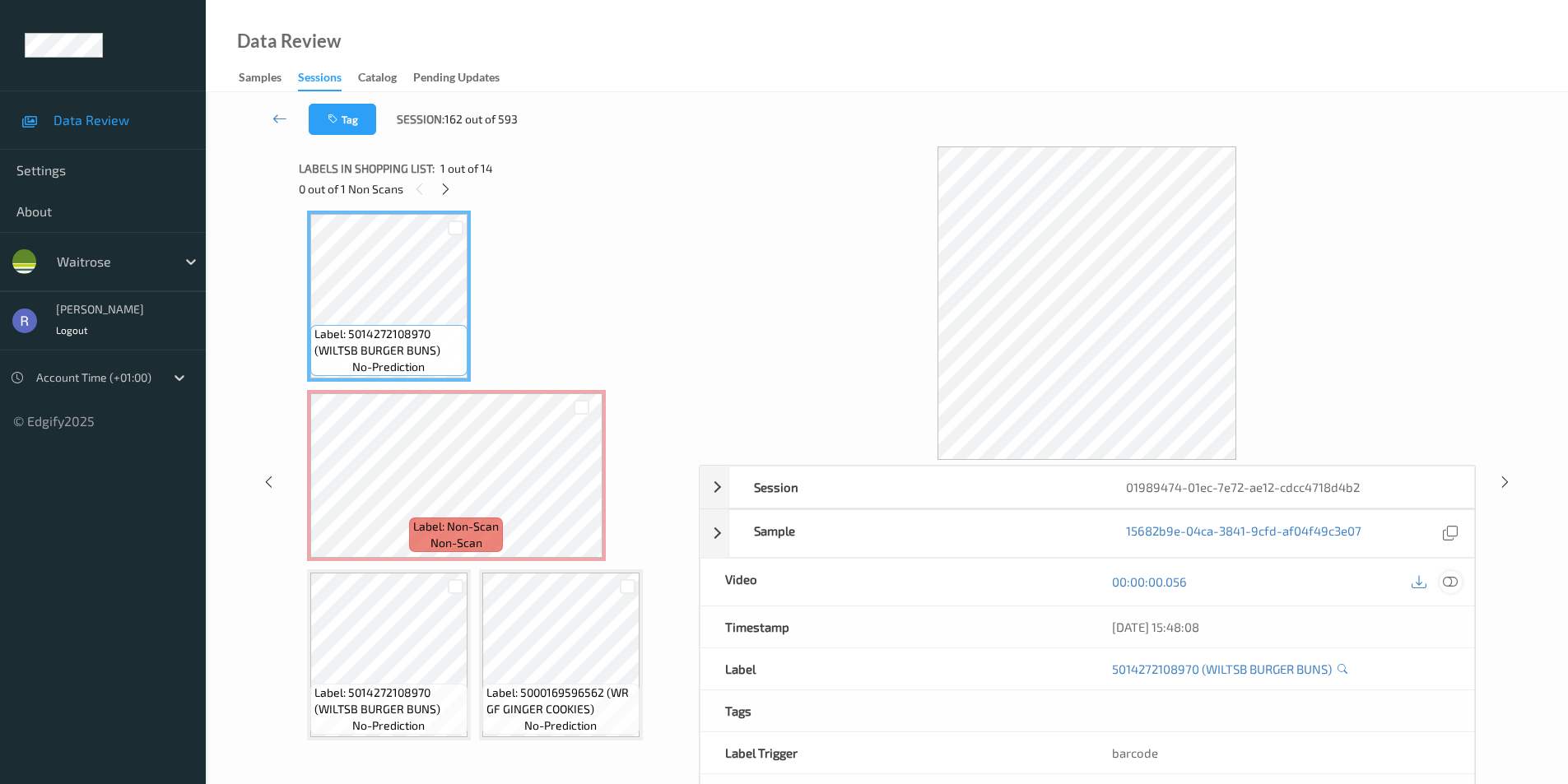
click at [1453, 579] on icon at bounding box center [1450, 582] width 15 height 15
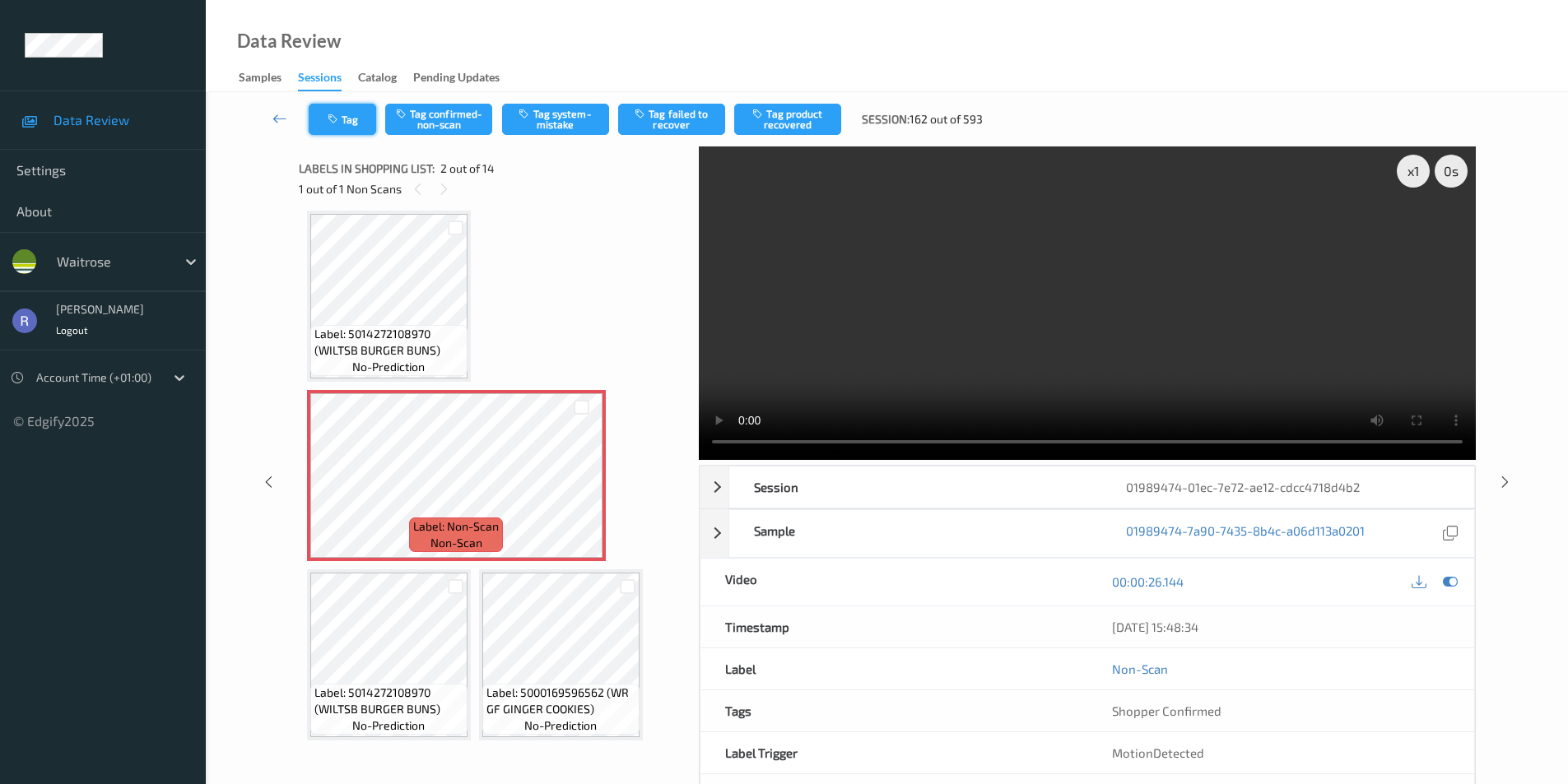
click at [353, 122] on button "Tag" at bounding box center [342, 118] width 67 height 31
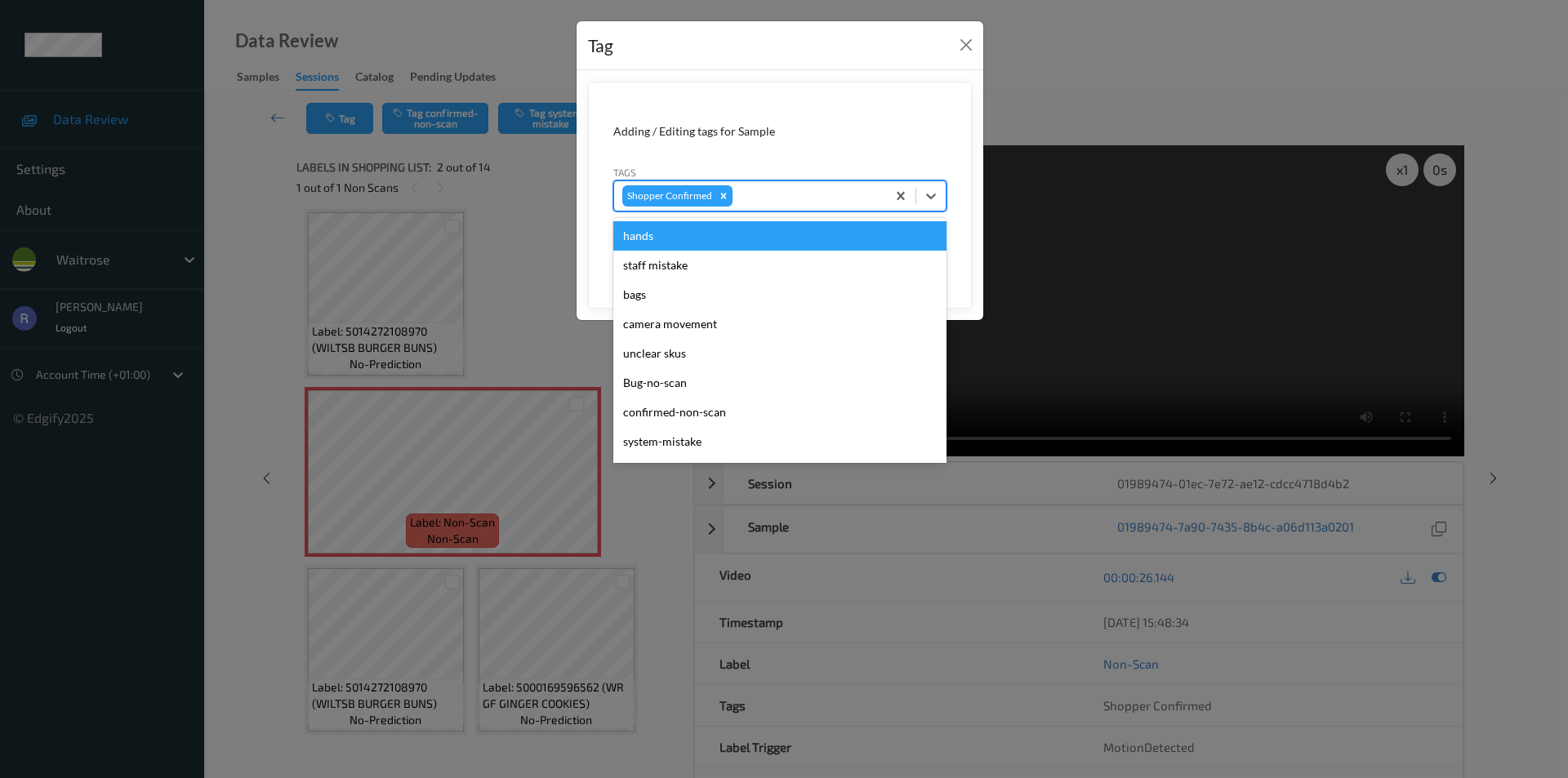
click at [805, 198] on div at bounding box center [807, 196] width 142 height 19
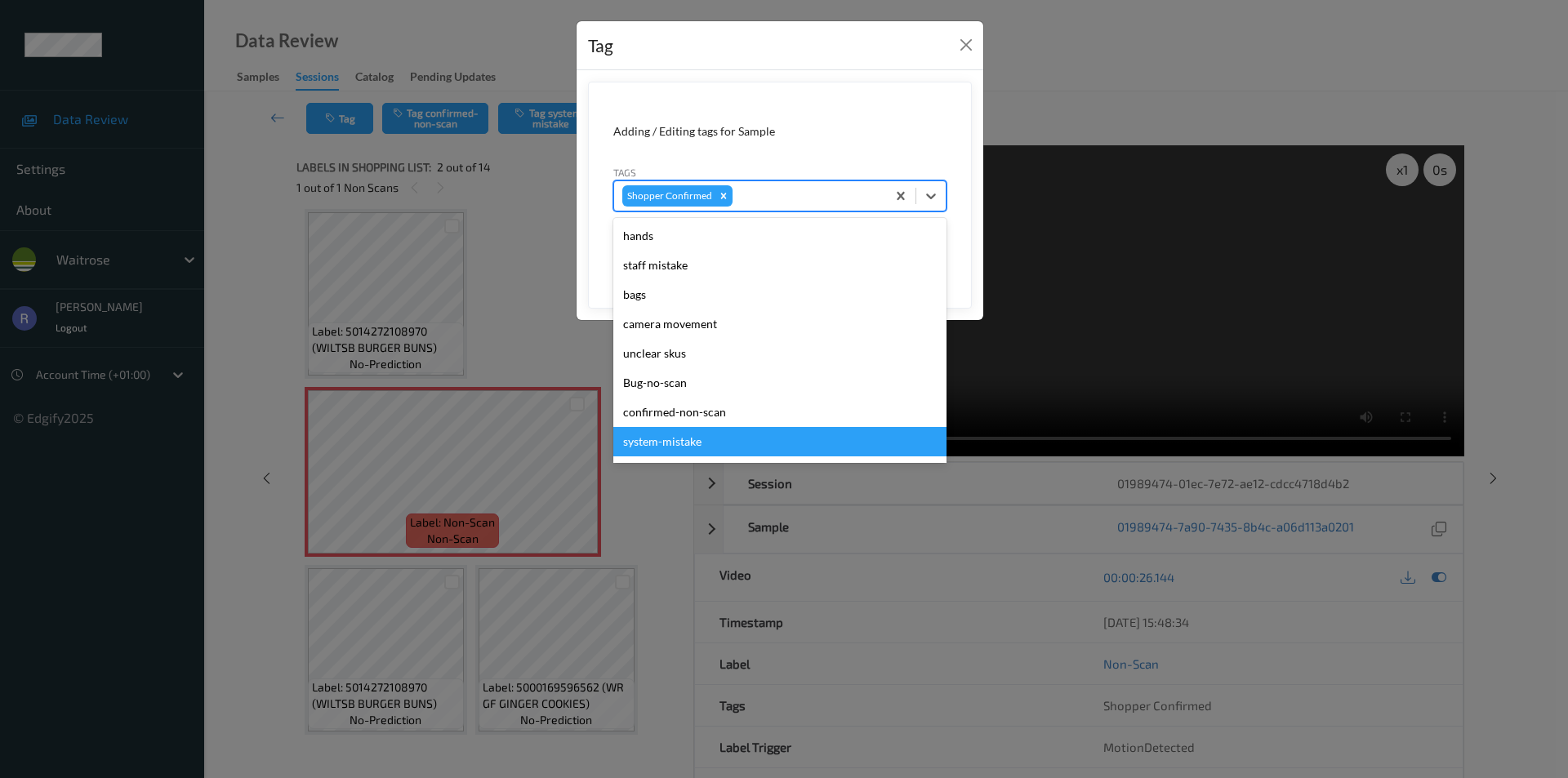
click at [673, 435] on div "system-mistake" at bounding box center [780, 442] width 333 height 30
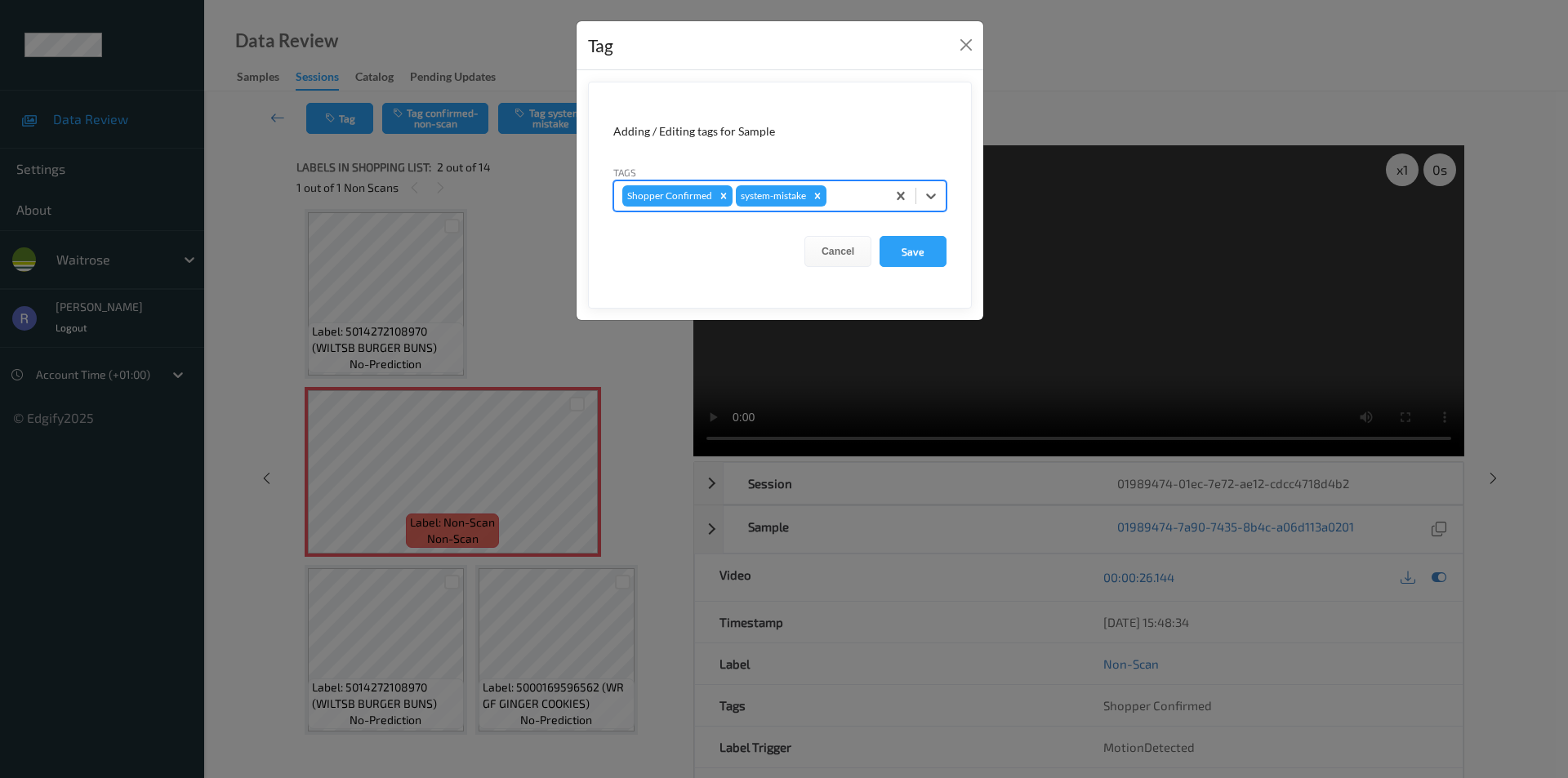
click at [848, 195] on div at bounding box center [854, 196] width 48 height 19
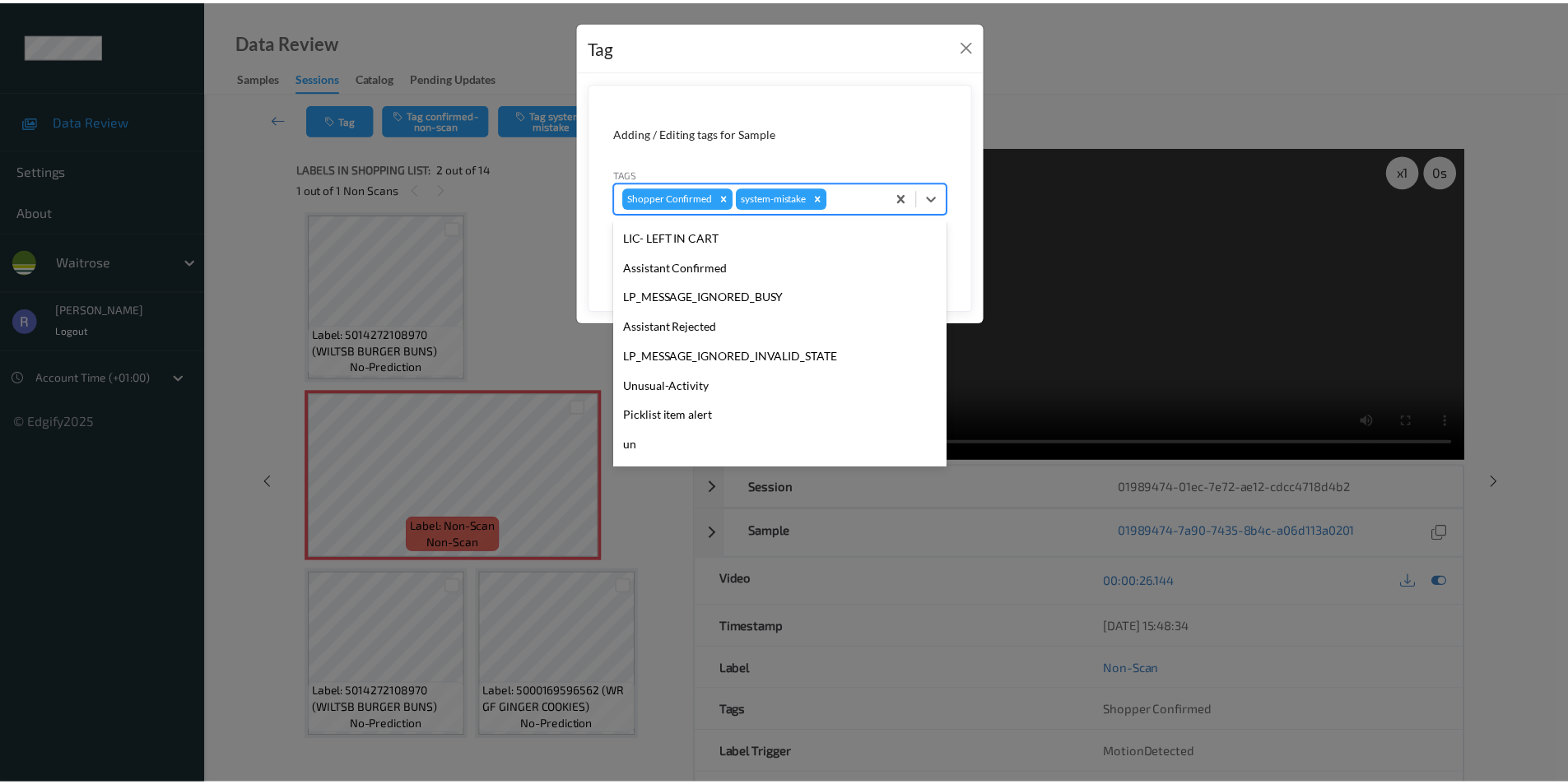
scroll to position [323, 0]
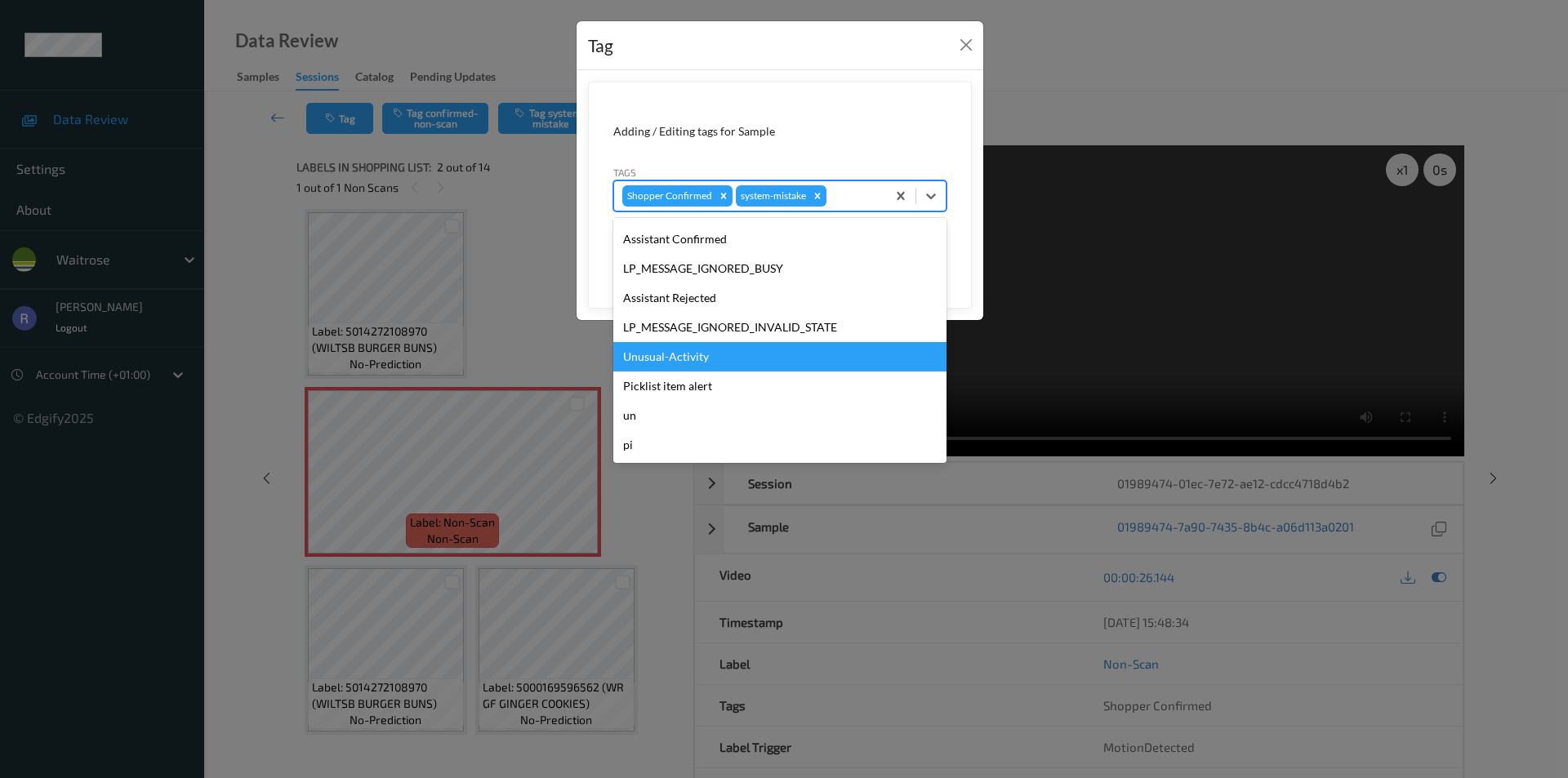
click at [681, 354] on div "Unusual-Activity" at bounding box center [780, 357] width 333 height 30
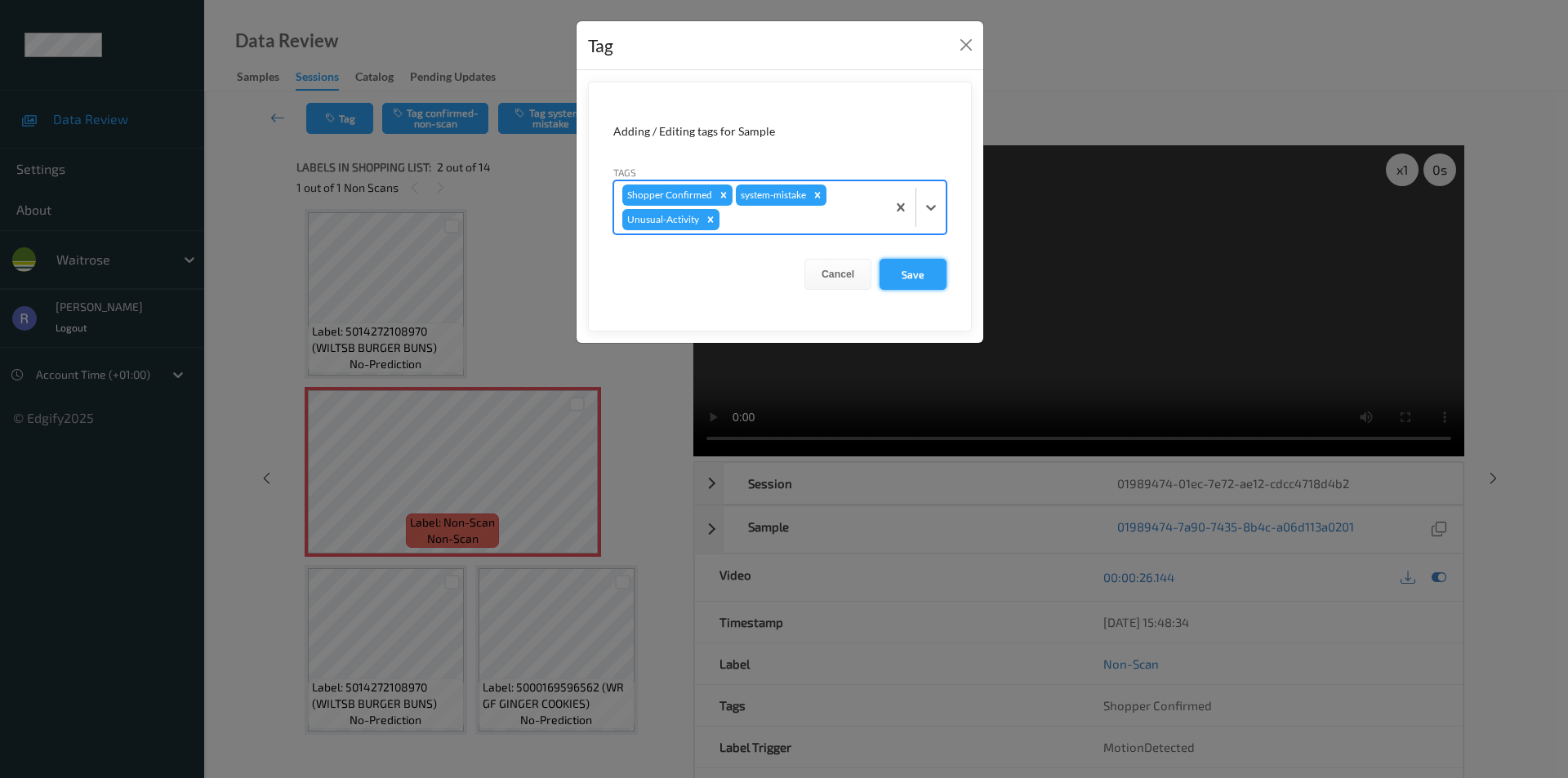
click at [913, 289] on button "Save" at bounding box center [913, 274] width 67 height 31
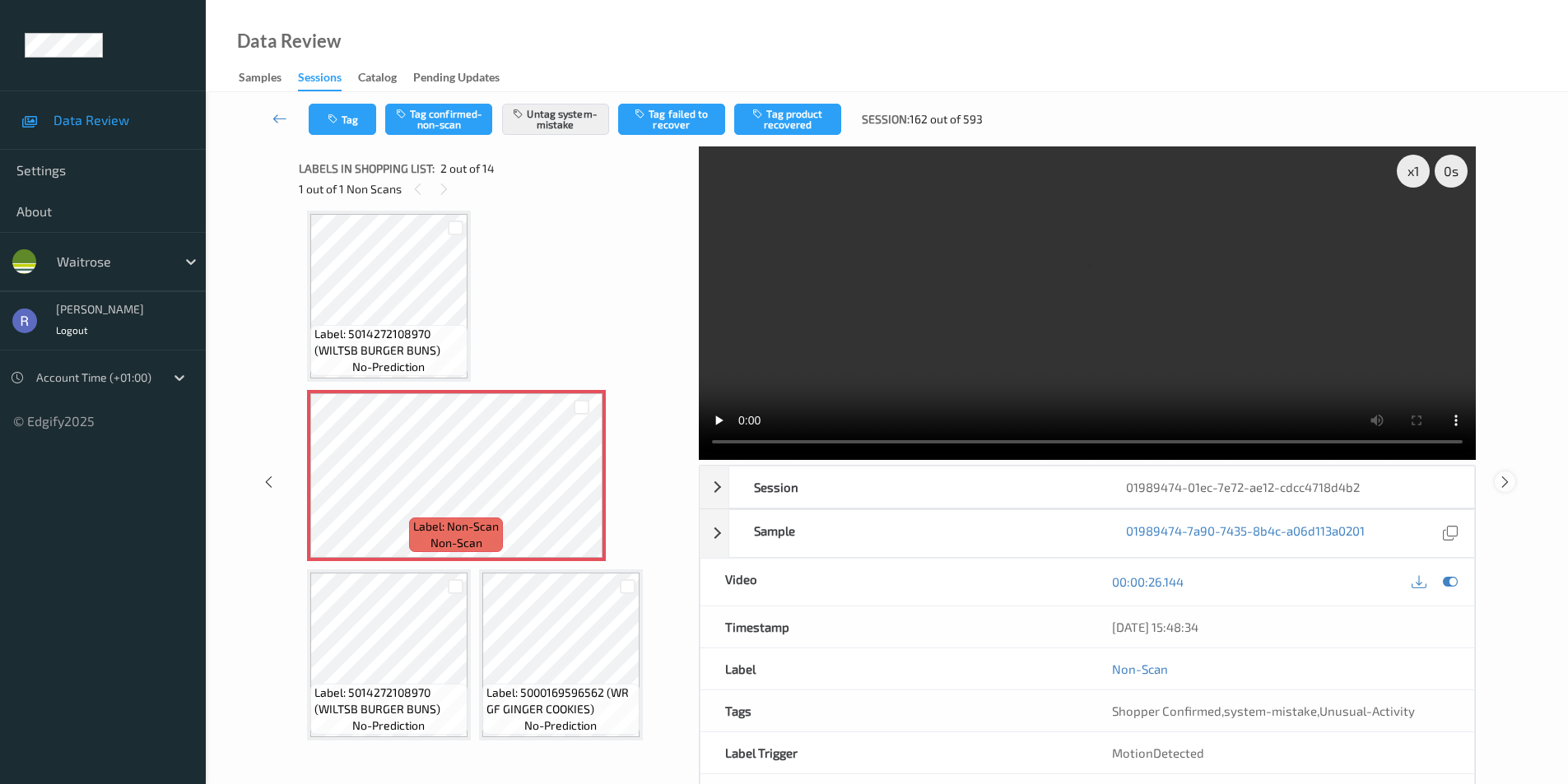
click at [1506, 478] on icon at bounding box center [1505, 481] width 14 height 15
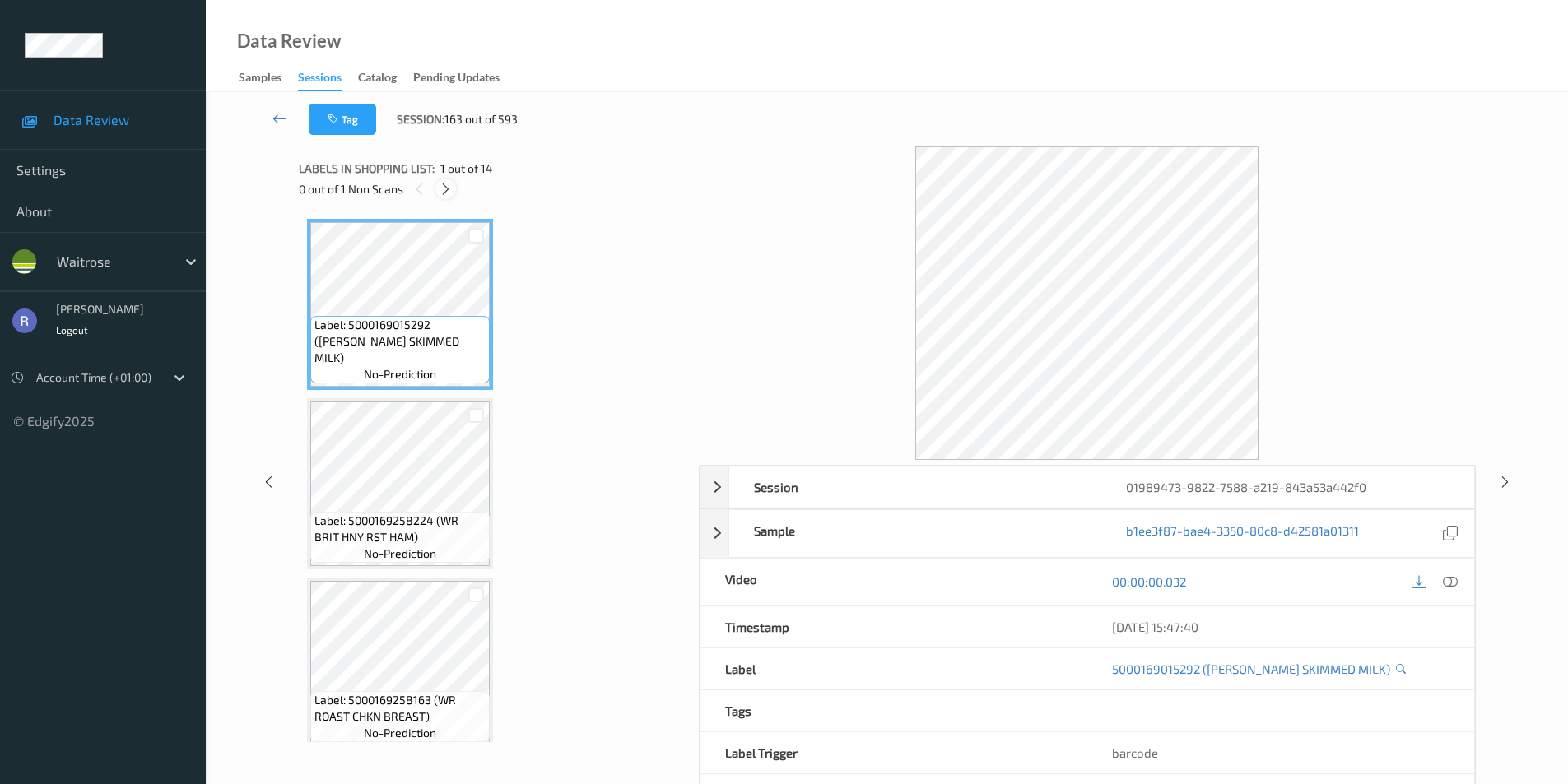
drag, startPoint x: 442, startPoint y: 188, endPoint x: 399, endPoint y: 374, distance: 190.9
click at [441, 190] on icon at bounding box center [446, 189] width 14 height 15
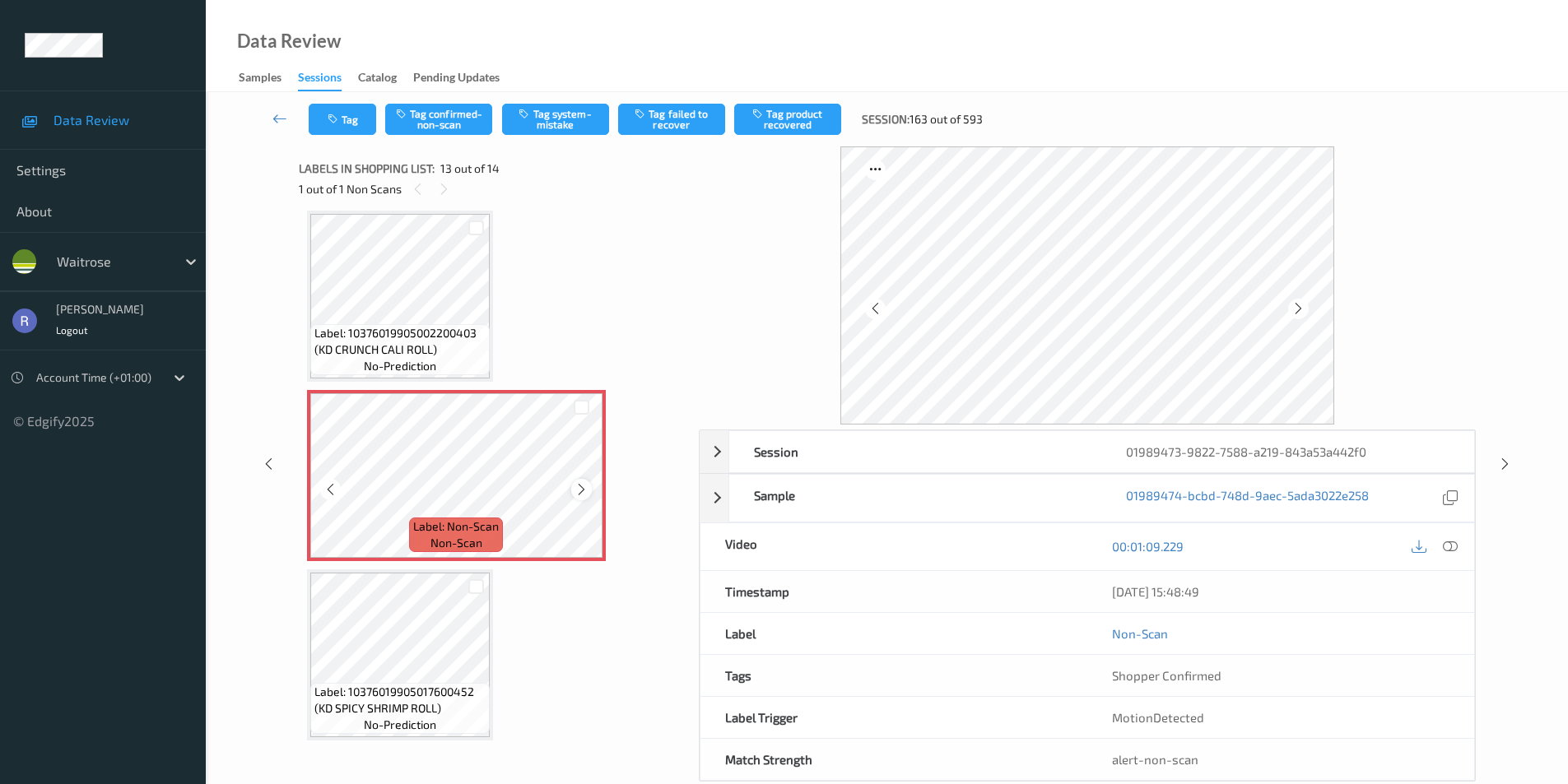
click at [580, 479] on div at bounding box center [581, 489] width 20 height 20
click at [586, 488] on icon at bounding box center [582, 490] width 14 height 15
click at [568, 124] on button "Tag system-mistake" at bounding box center [555, 118] width 107 height 31
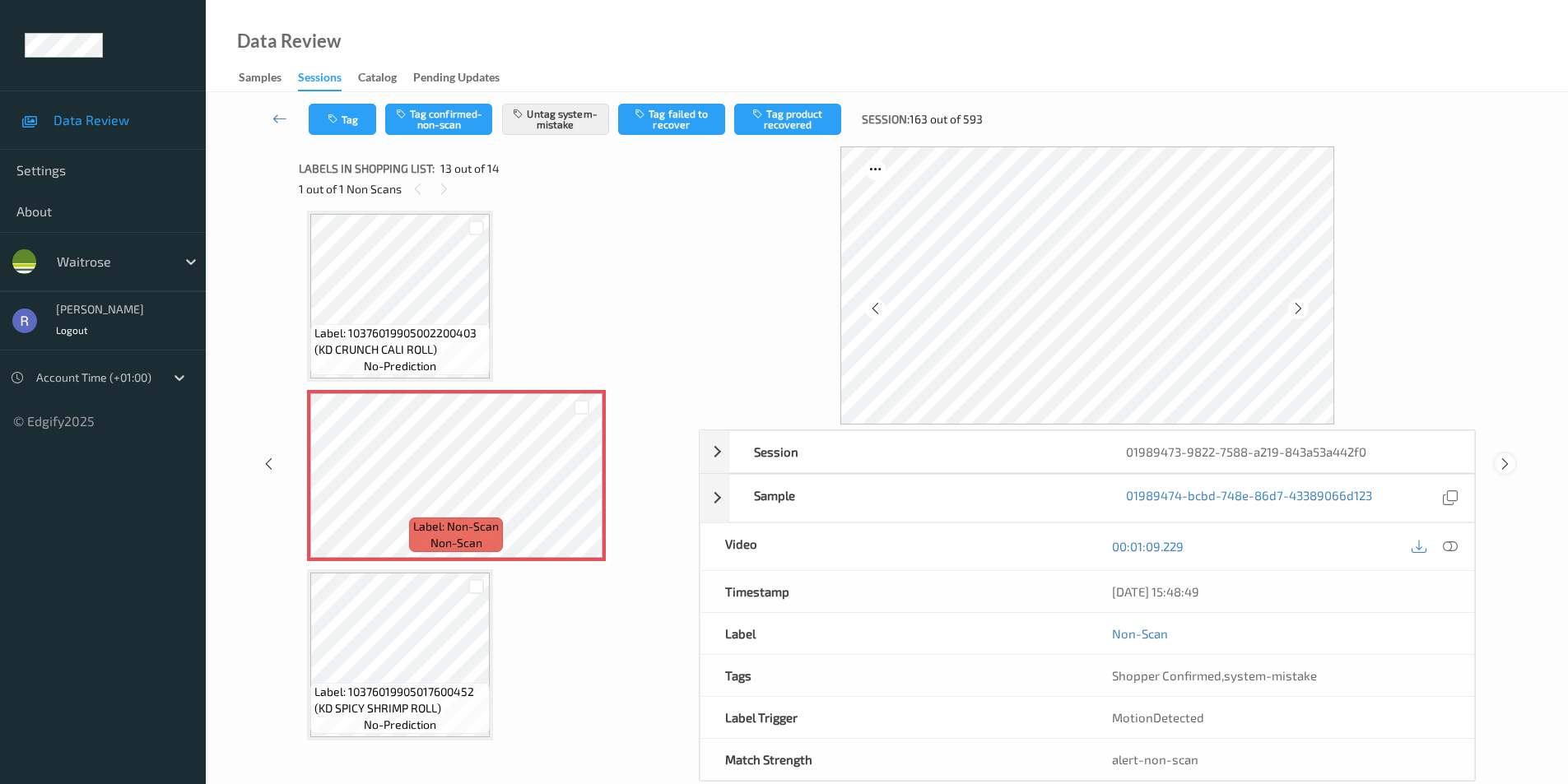
click at [1509, 461] on icon at bounding box center [1505, 464] width 14 height 15
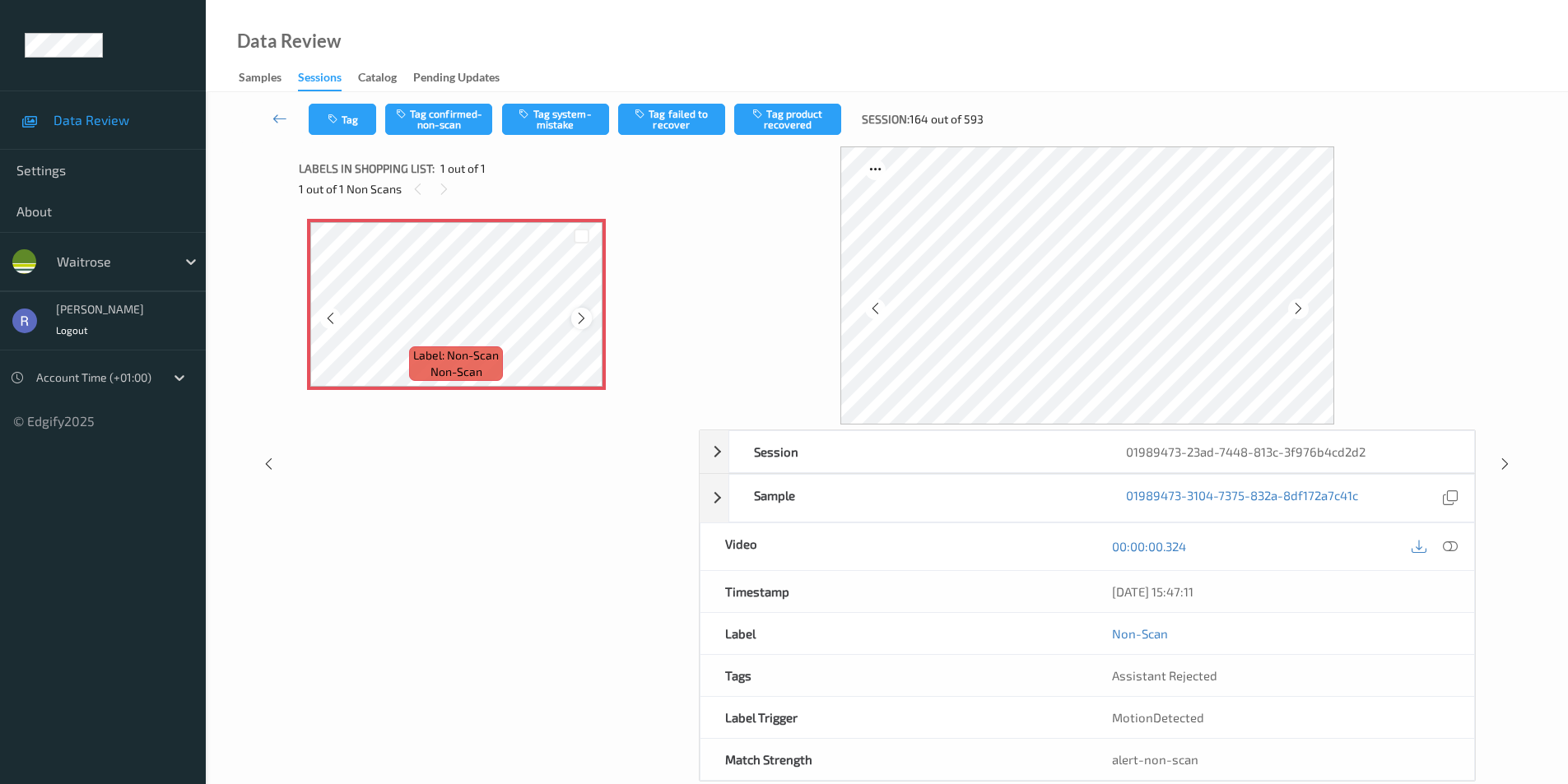
click at [577, 316] on icon at bounding box center [582, 318] width 14 height 15
click at [1444, 542] on icon at bounding box center [1450, 546] width 15 height 15
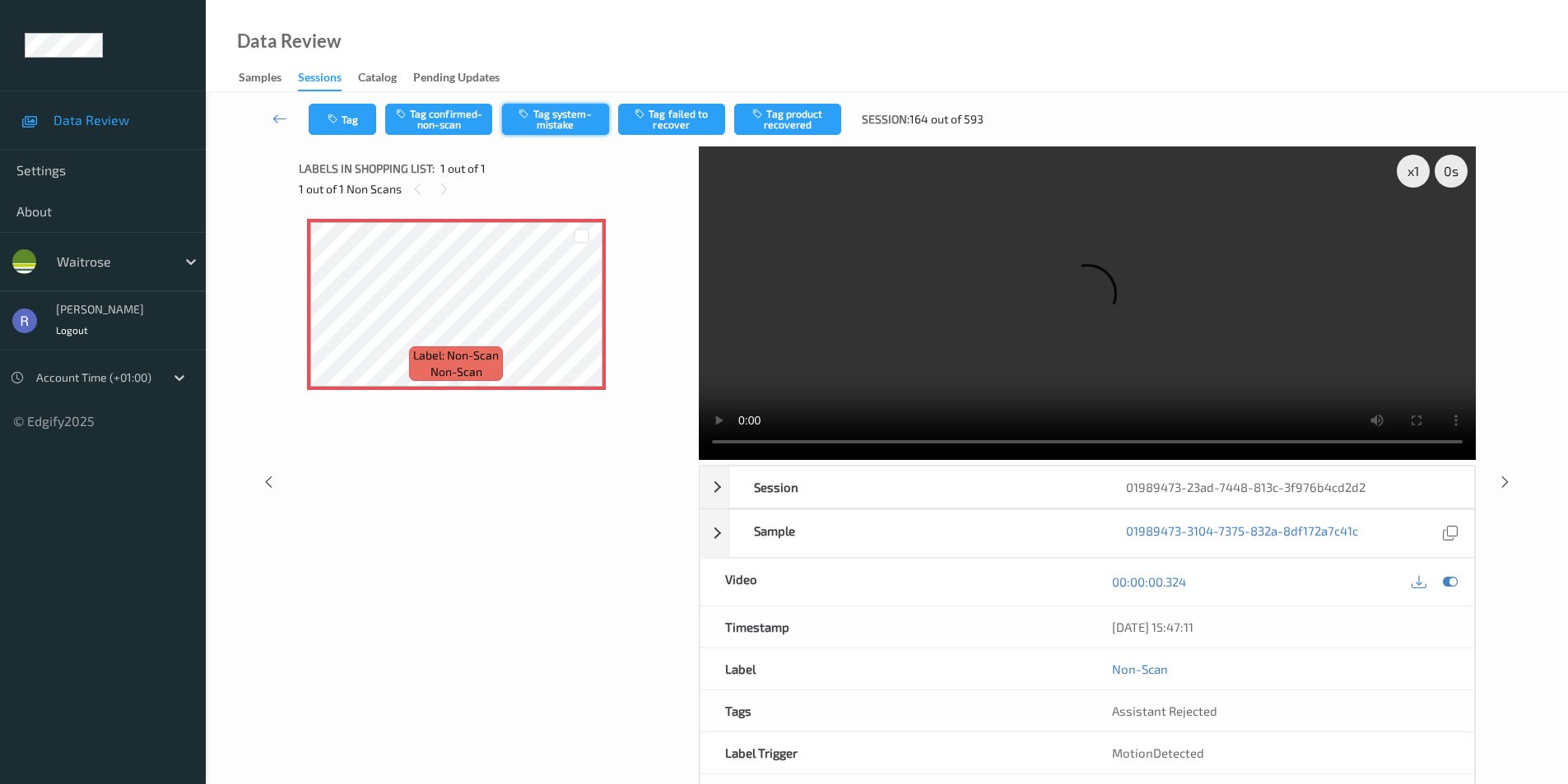
click at [585, 118] on button "Tag system-mistake" at bounding box center [555, 118] width 107 height 31
click at [1502, 478] on icon at bounding box center [1505, 481] width 14 height 15
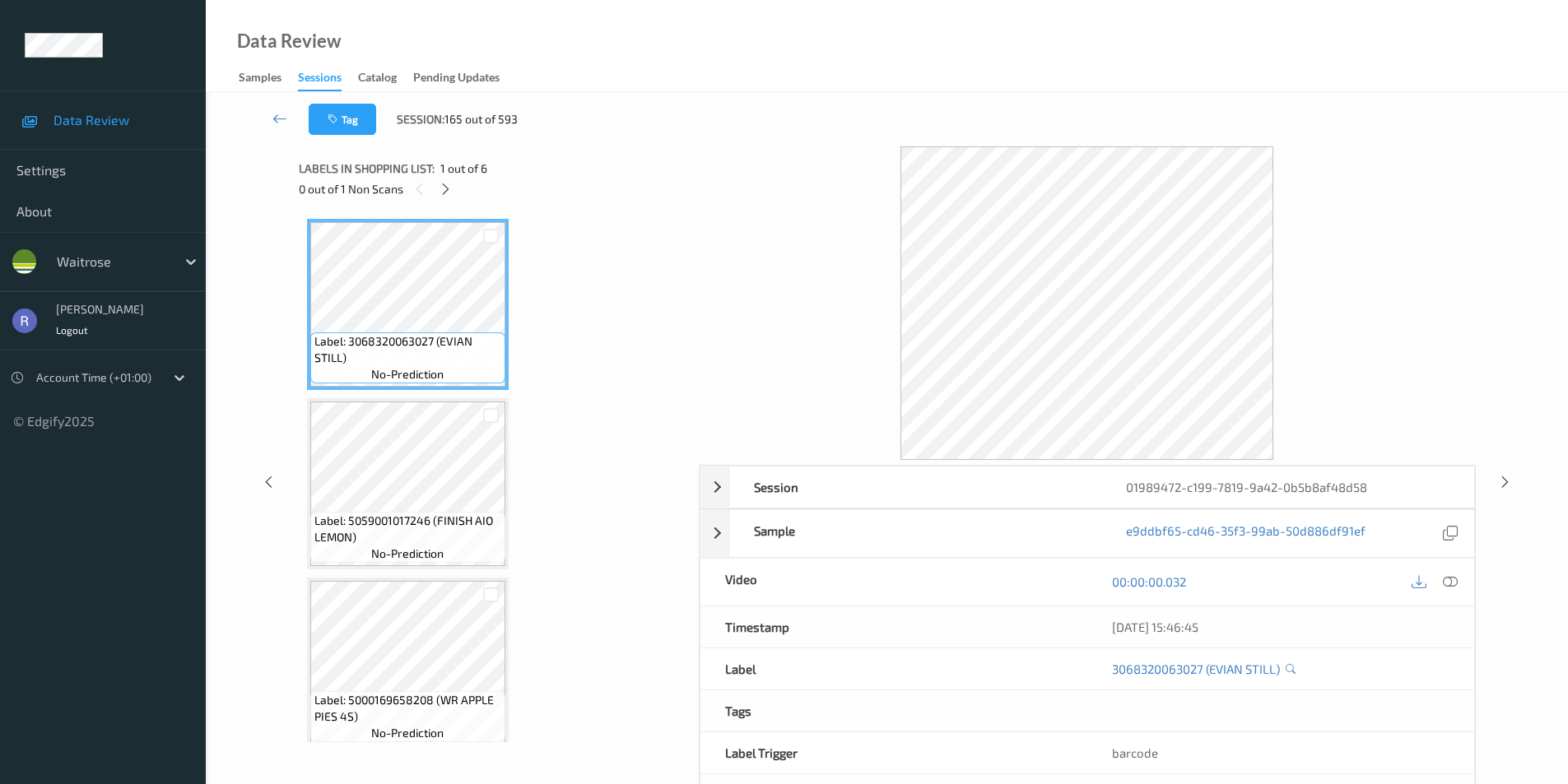
drag, startPoint x: 444, startPoint y: 181, endPoint x: 447, endPoint y: 212, distance: 31.1
click at [445, 182] on icon at bounding box center [446, 189] width 14 height 15
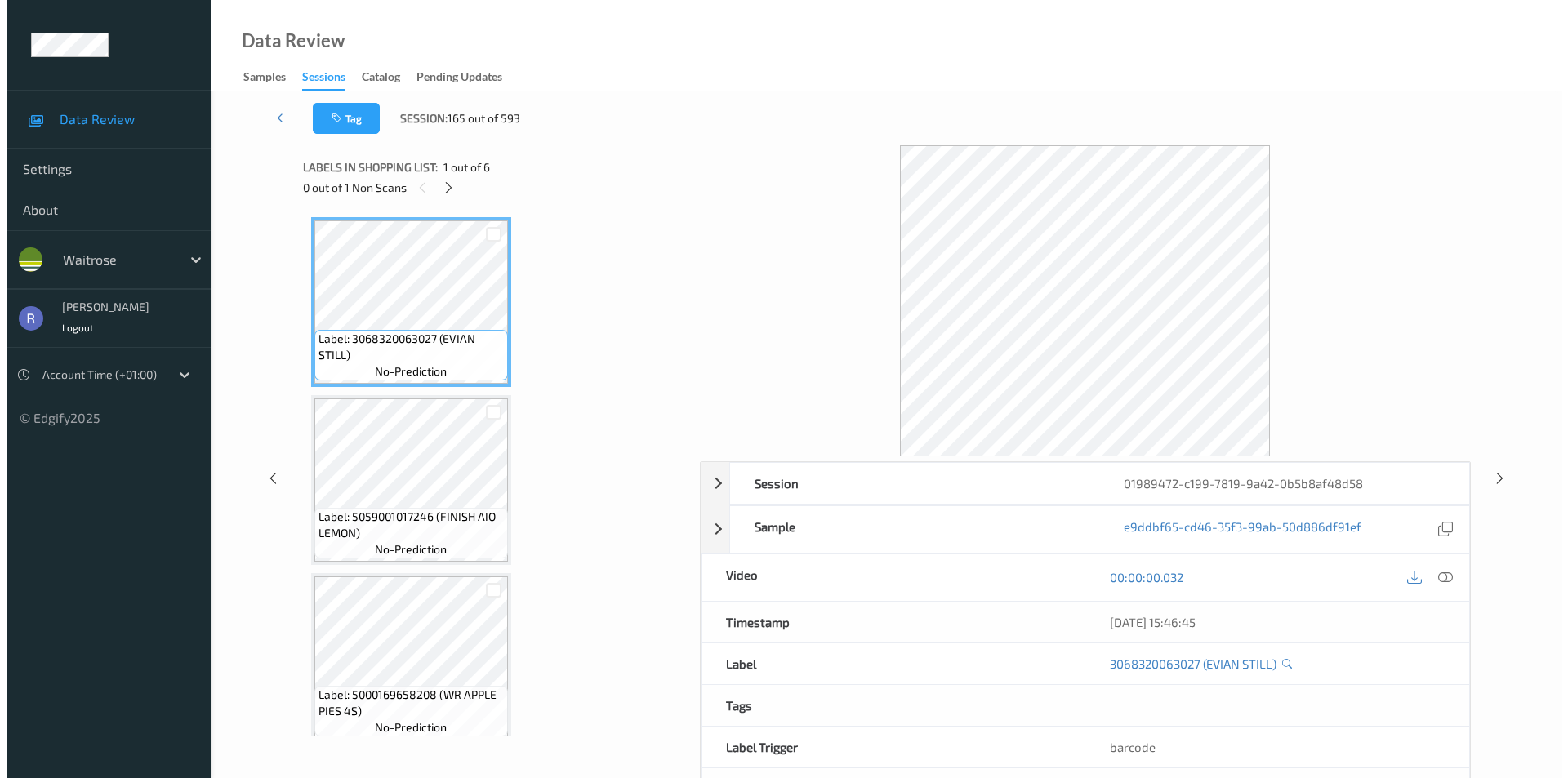
scroll to position [542, 0]
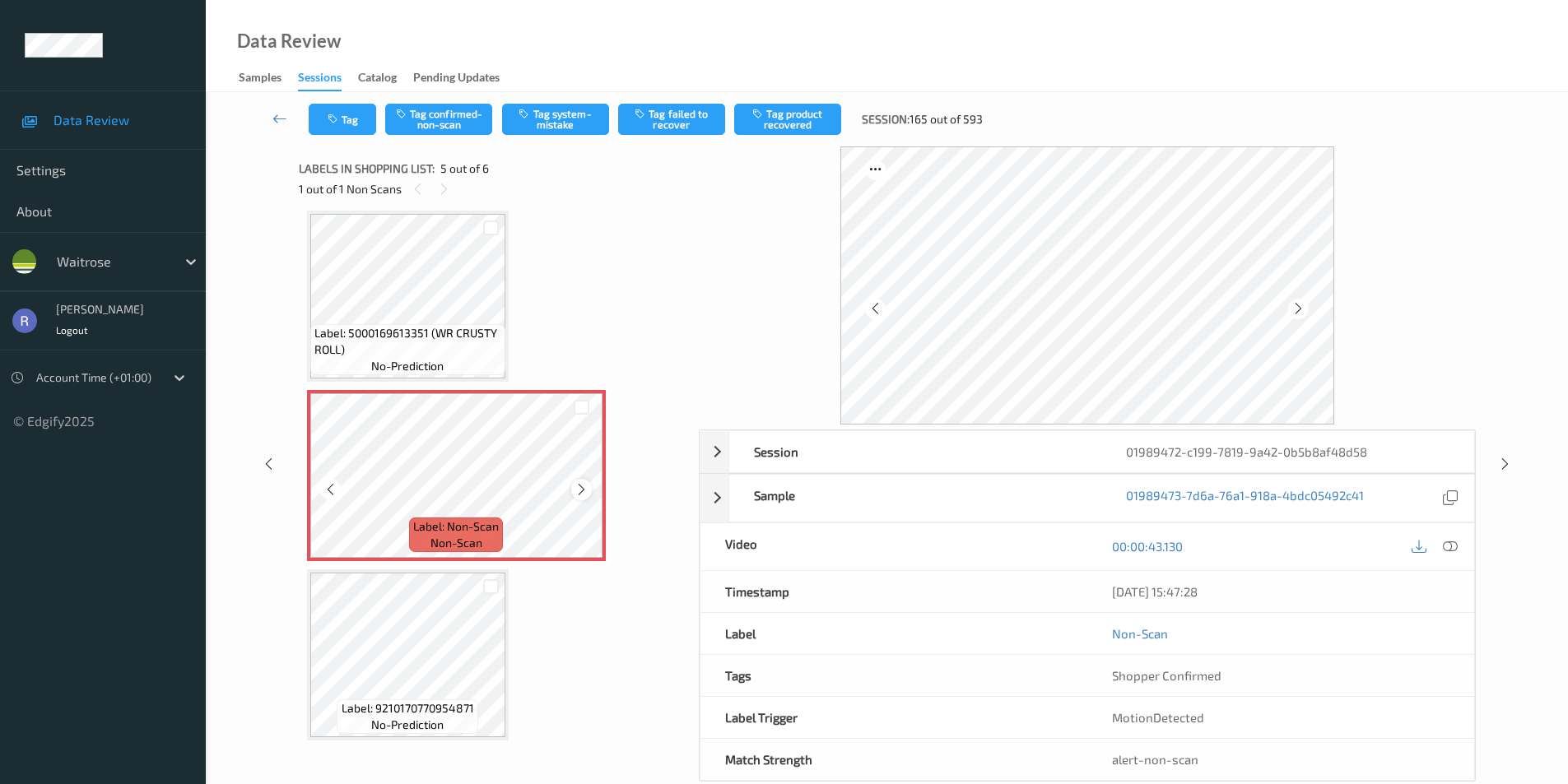
click at [582, 483] on icon at bounding box center [582, 490] width 14 height 15
click at [349, 112] on button "Tag" at bounding box center [342, 118] width 67 height 31
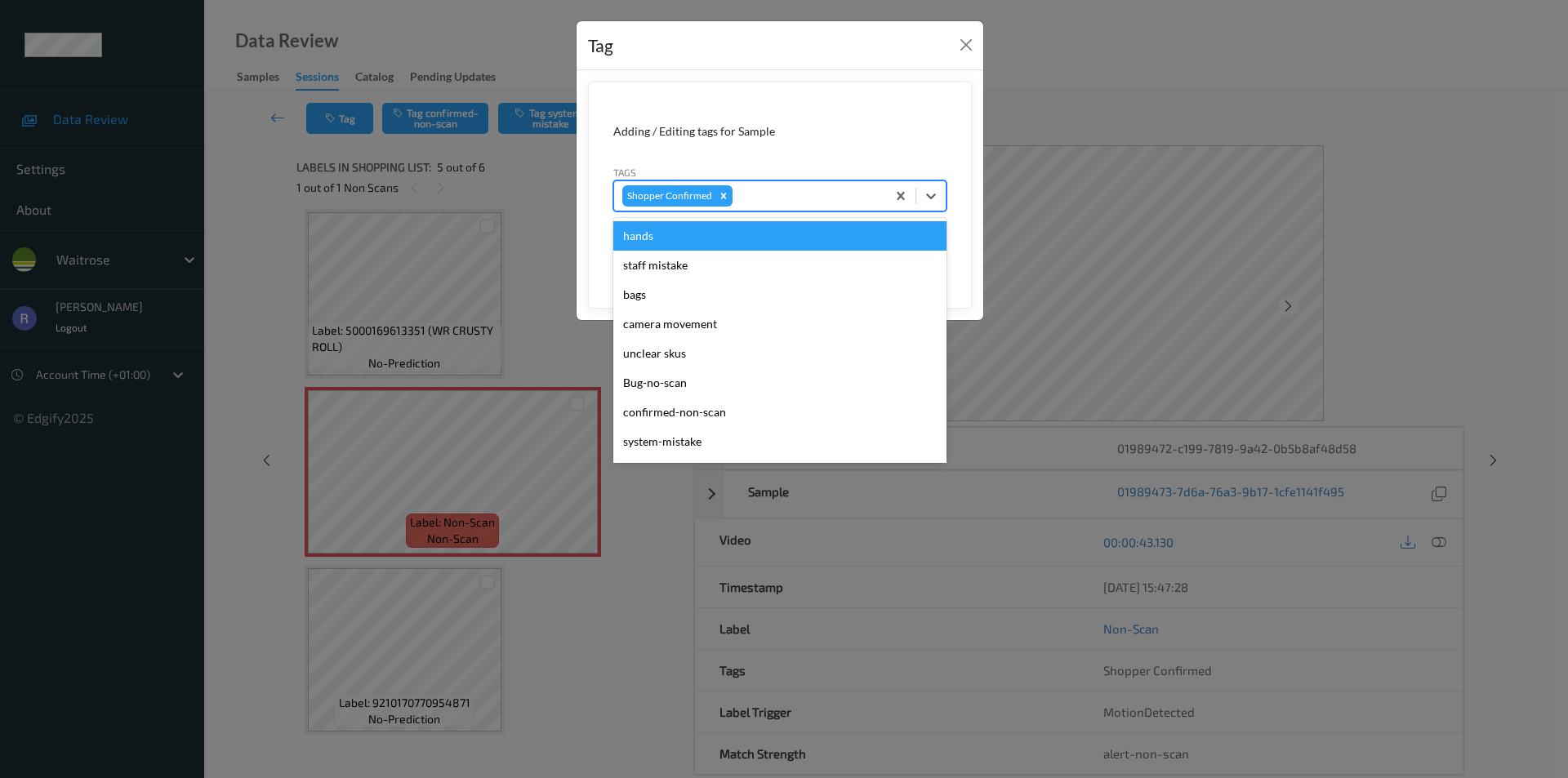
click at [769, 199] on div at bounding box center [807, 196] width 142 height 19
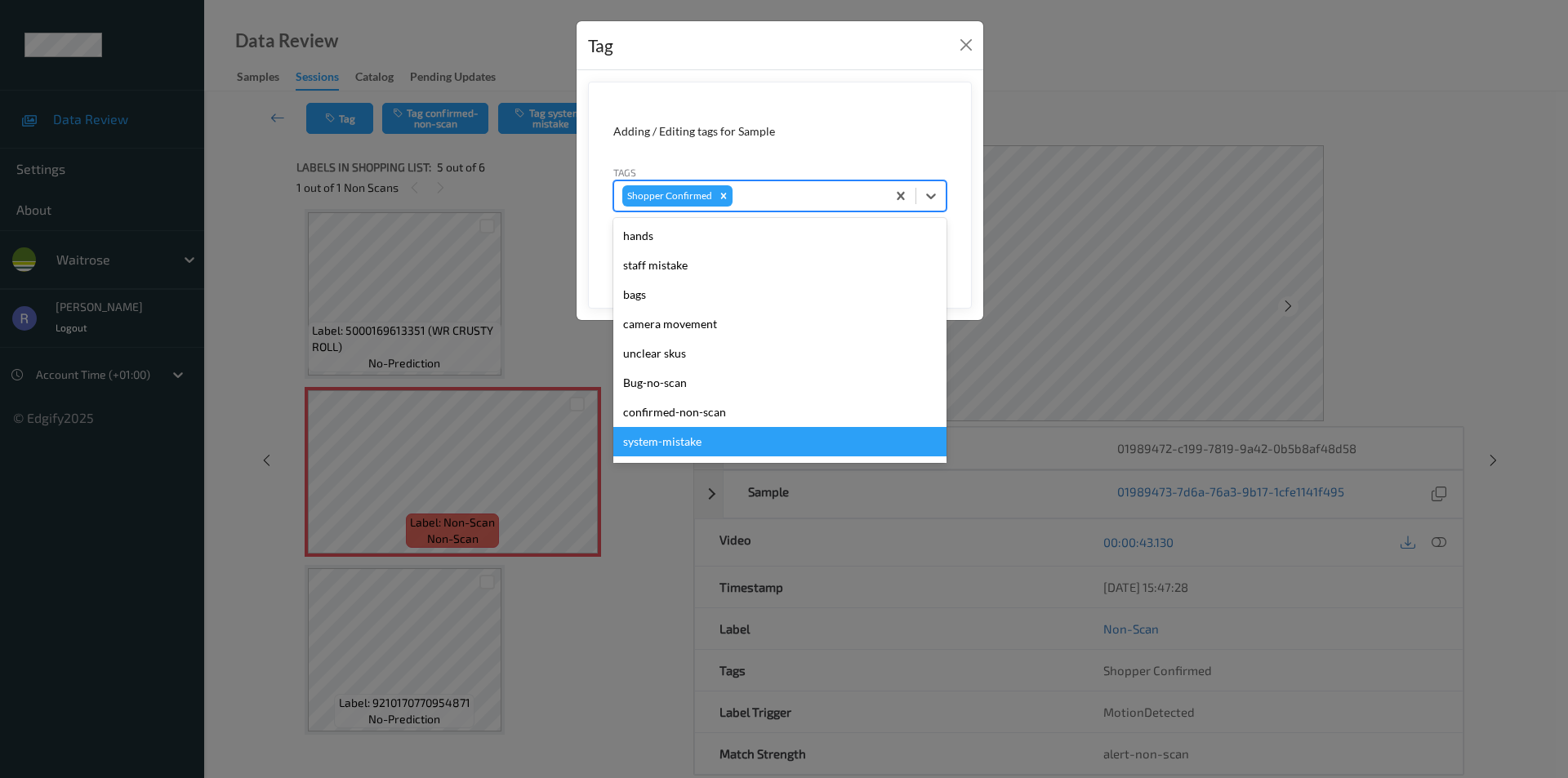
drag, startPoint x: 691, startPoint y: 442, endPoint x: 773, endPoint y: 322, distance: 145.3
click at [691, 441] on div "system-mistake" at bounding box center [780, 442] width 333 height 30
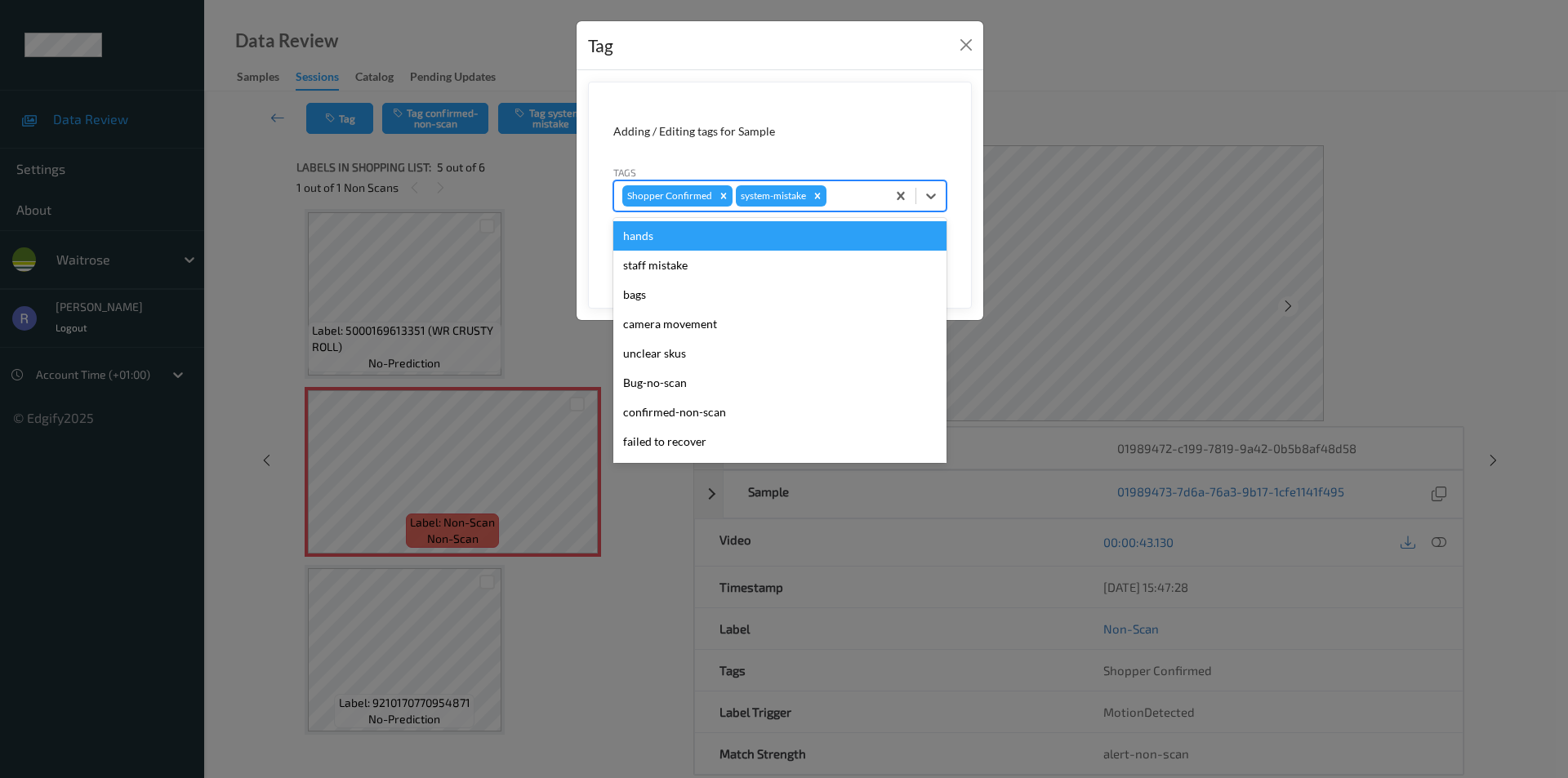
click at [847, 189] on div at bounding box center [854, 196] width 48 height 19
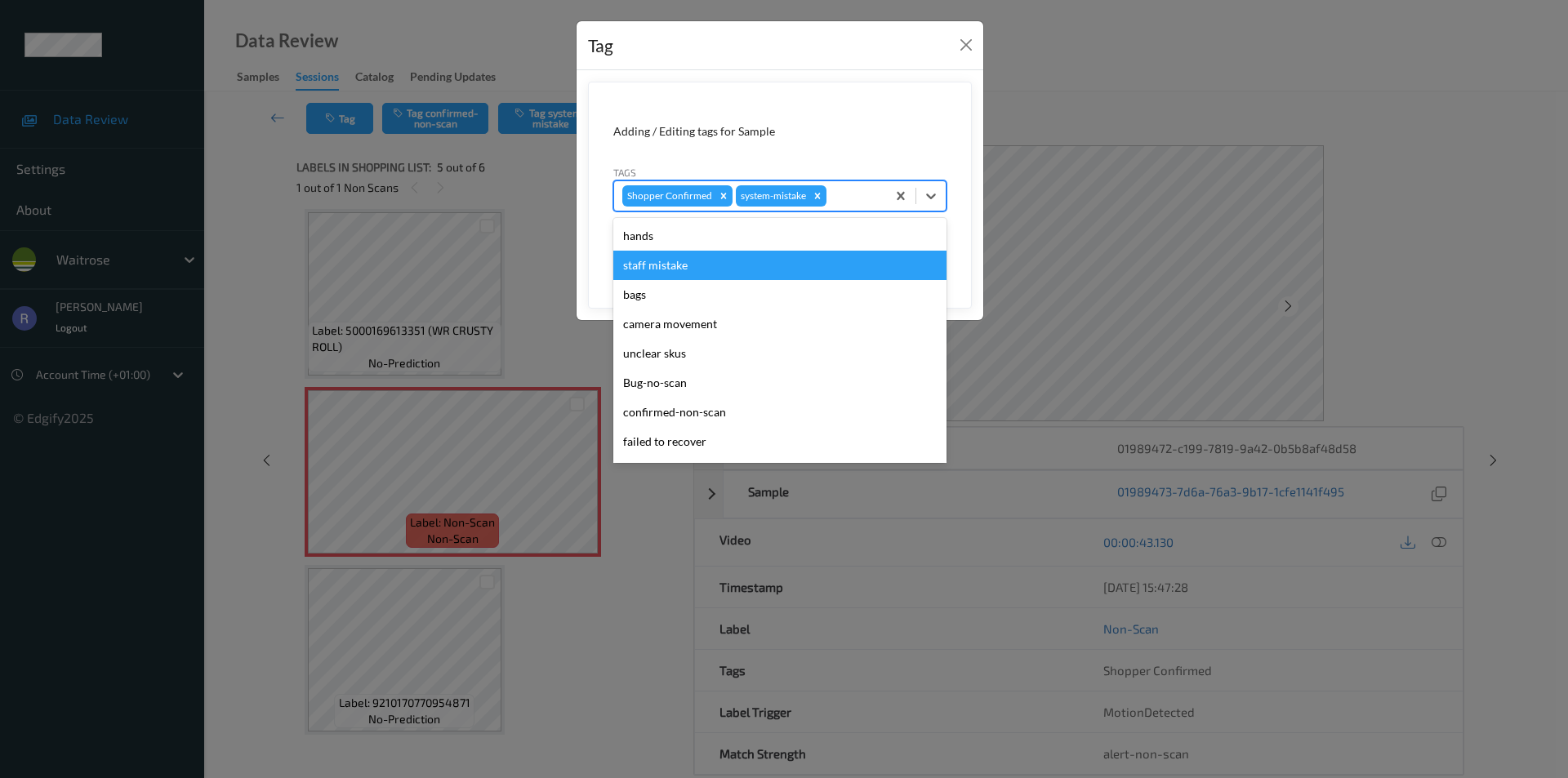
scroll to position [320, 0]
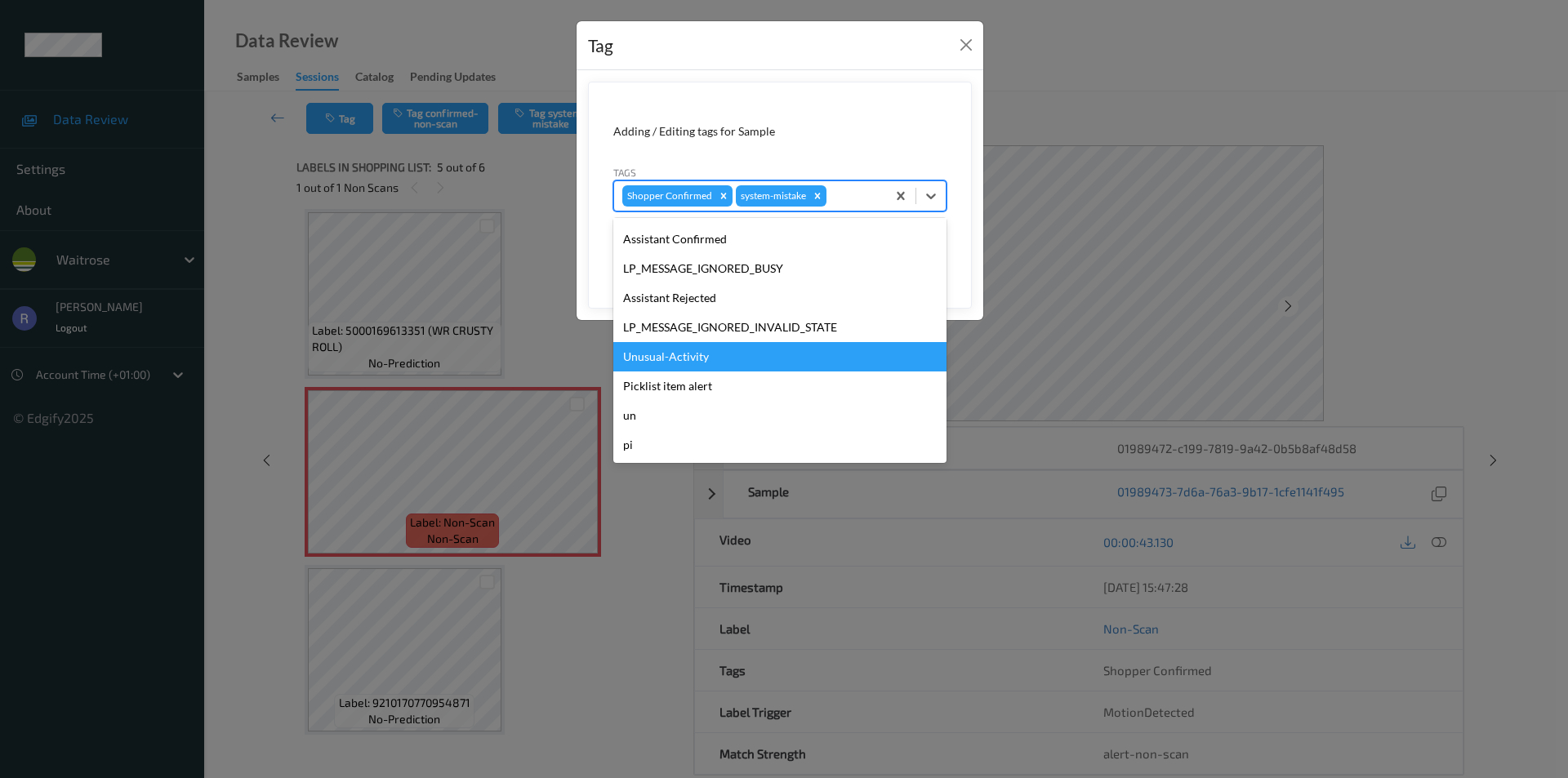
click at [655, 356] on div "Unusual-Activity" at bounding box center [780, 357] width 333 height 30
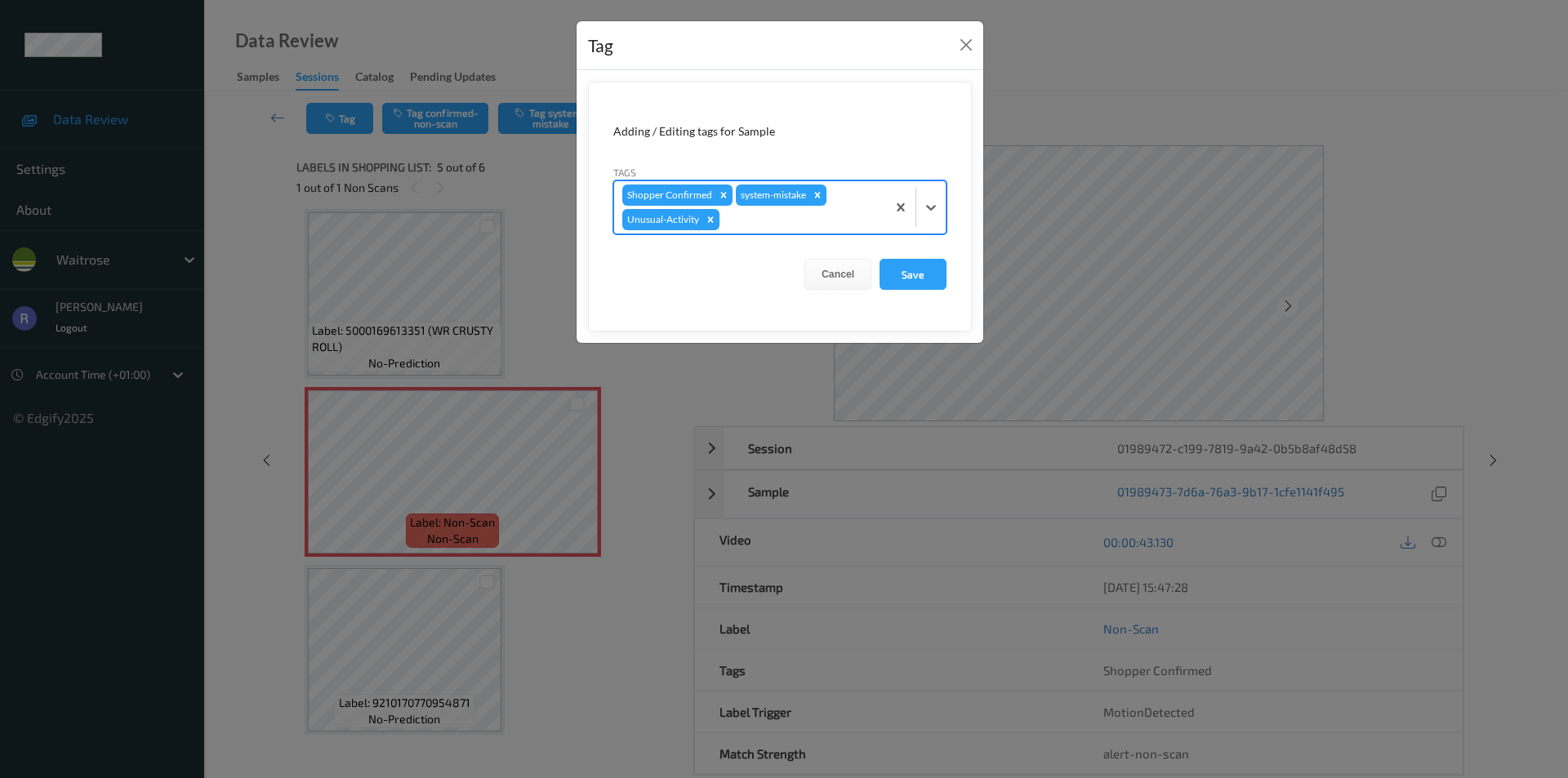
click at [791, 223] on div at bounding box center [800, 219] width 155 height 19
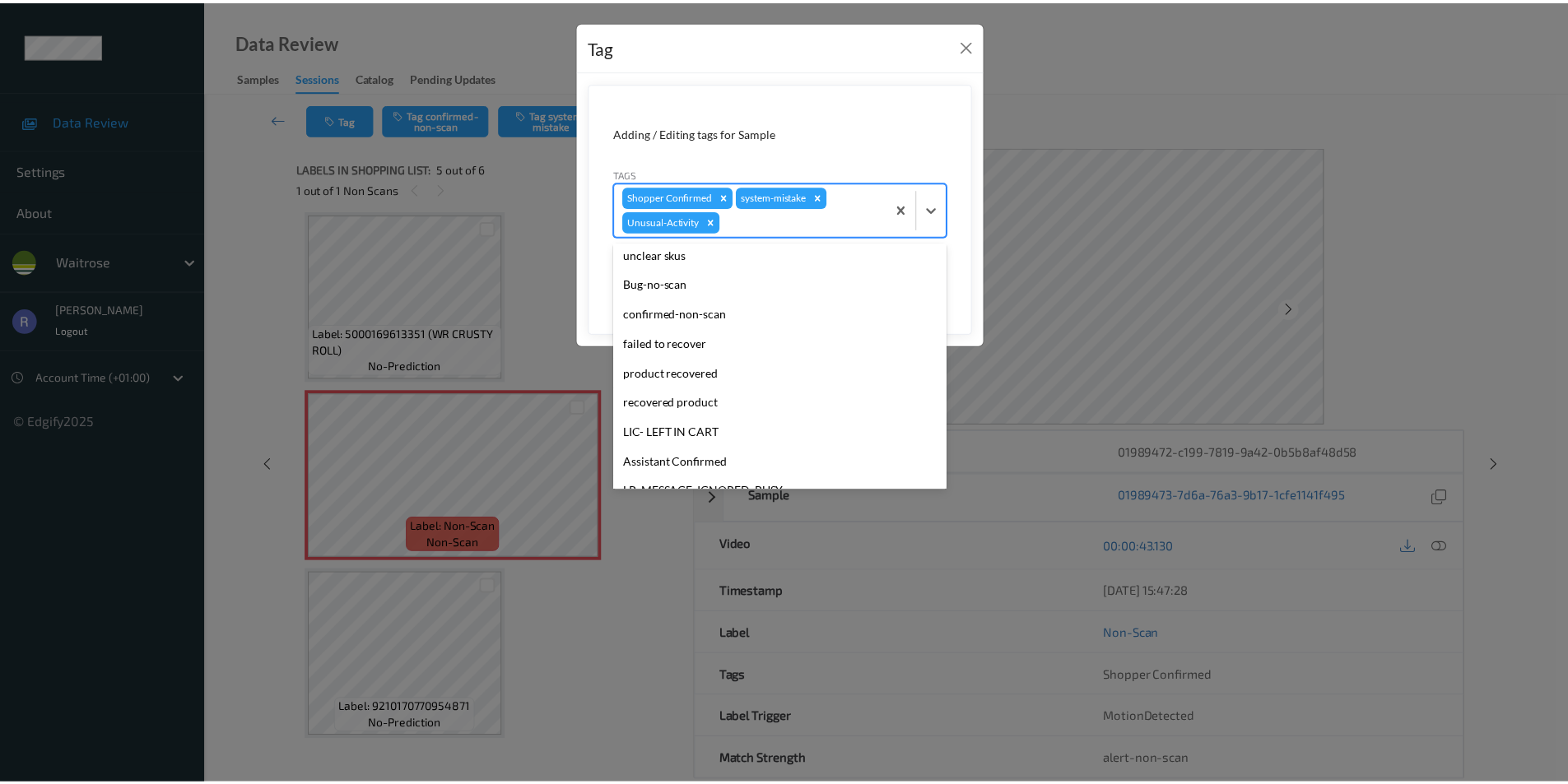
scroll to position [293, 0]
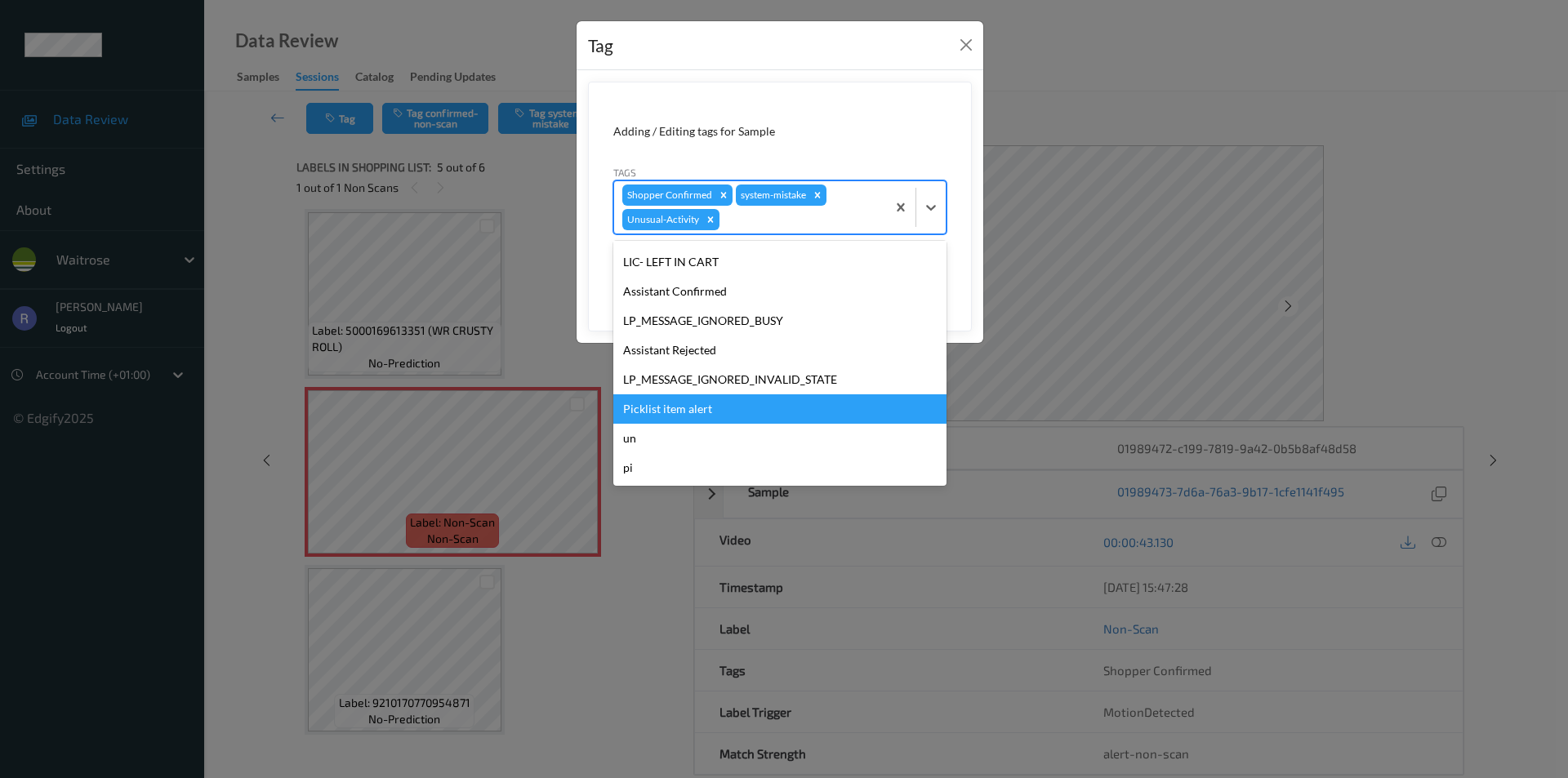
click at [661, 406] on div "Picklist item alert" at bounding box center [780, 410] width 333 height 30
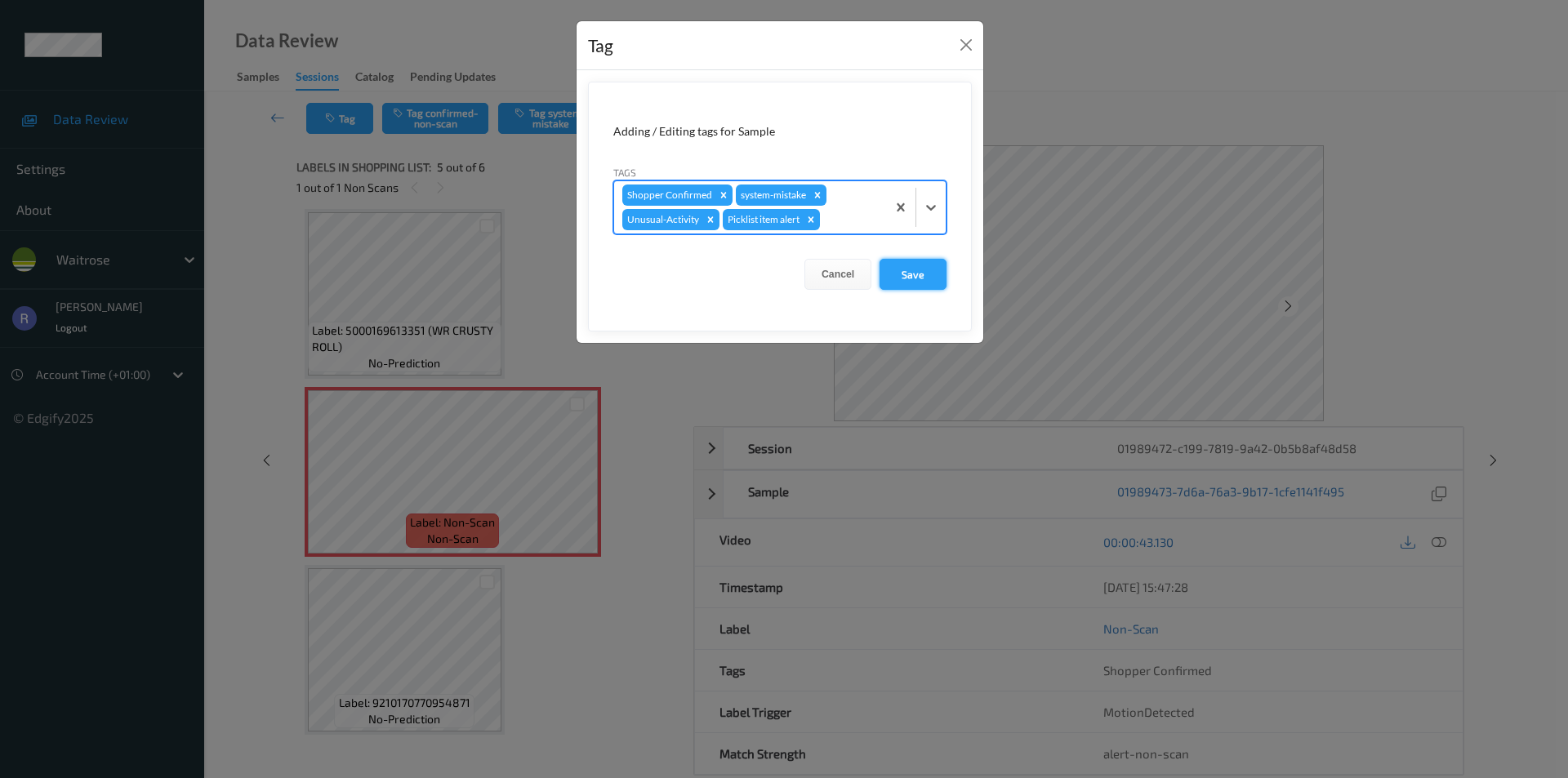
drag, startPoint x: 903, startPoint y: 268, endPoint x: 912, endPoint y: 273, distance: 10.3
click at [904, 268] on button "Save" at bounding box center [913, 274] width 67 height 31
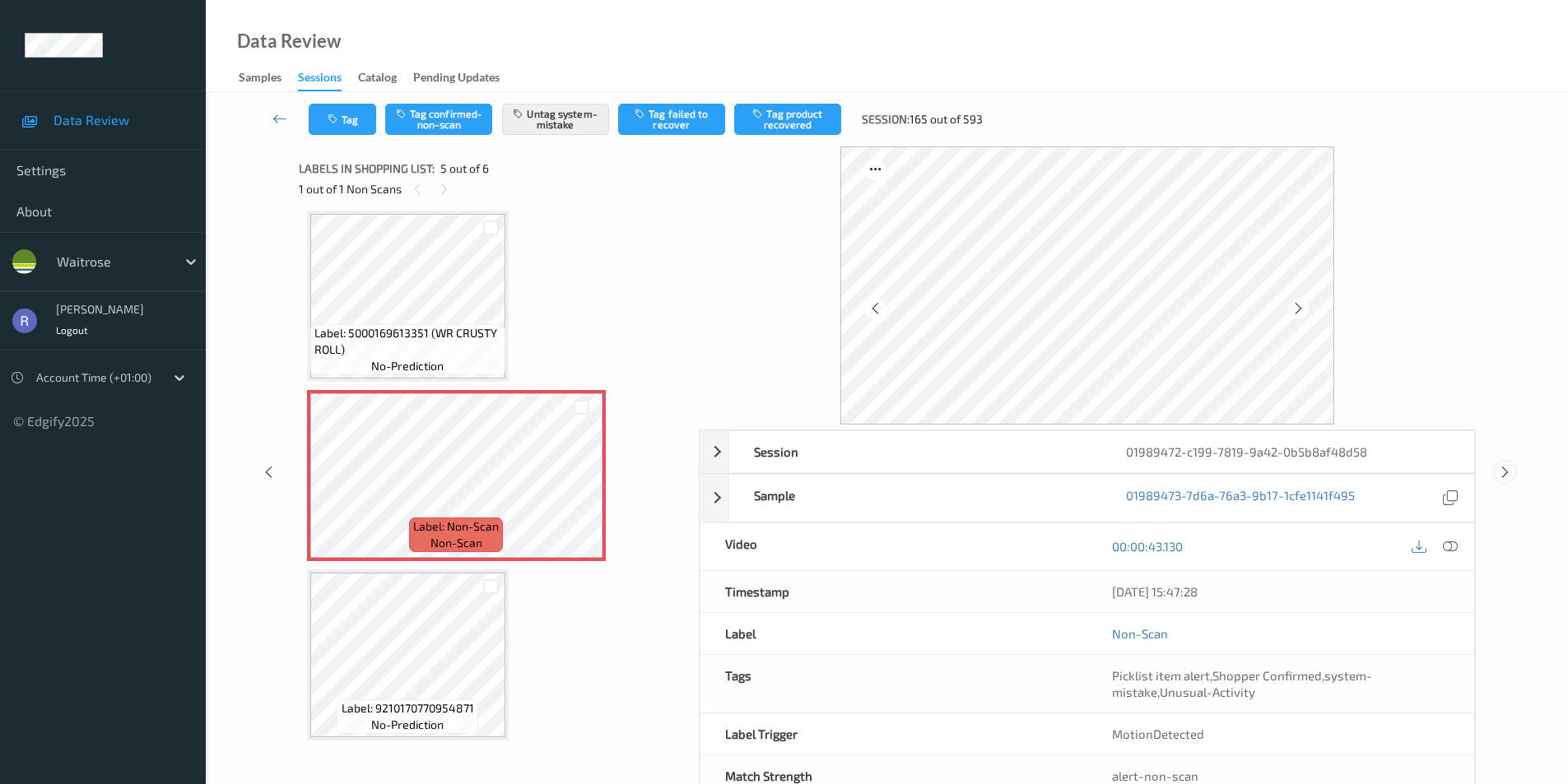
click at [1506, 469] on icon at bounding box center [1505, 472] width 14 height 15
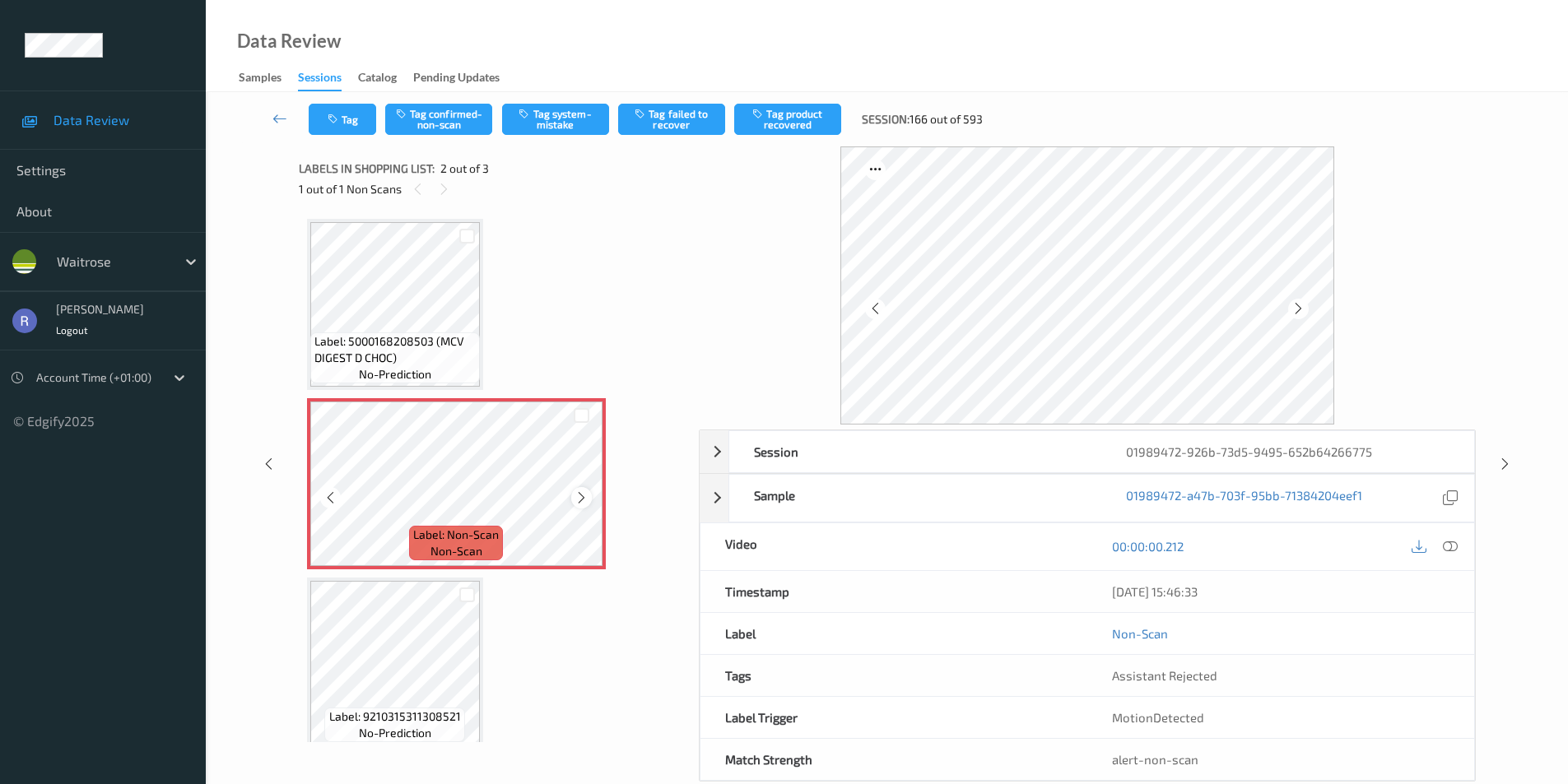
click at [580, 497] on icon at bounding box center [582, 498] width 14 height 15
click at [570, 134] on button "Tag system-mistake" at bounding box center [555, 118] width 107 height 31
click at [1502, 458] on icon at bounding box center [1505, 464] width 14 height 15
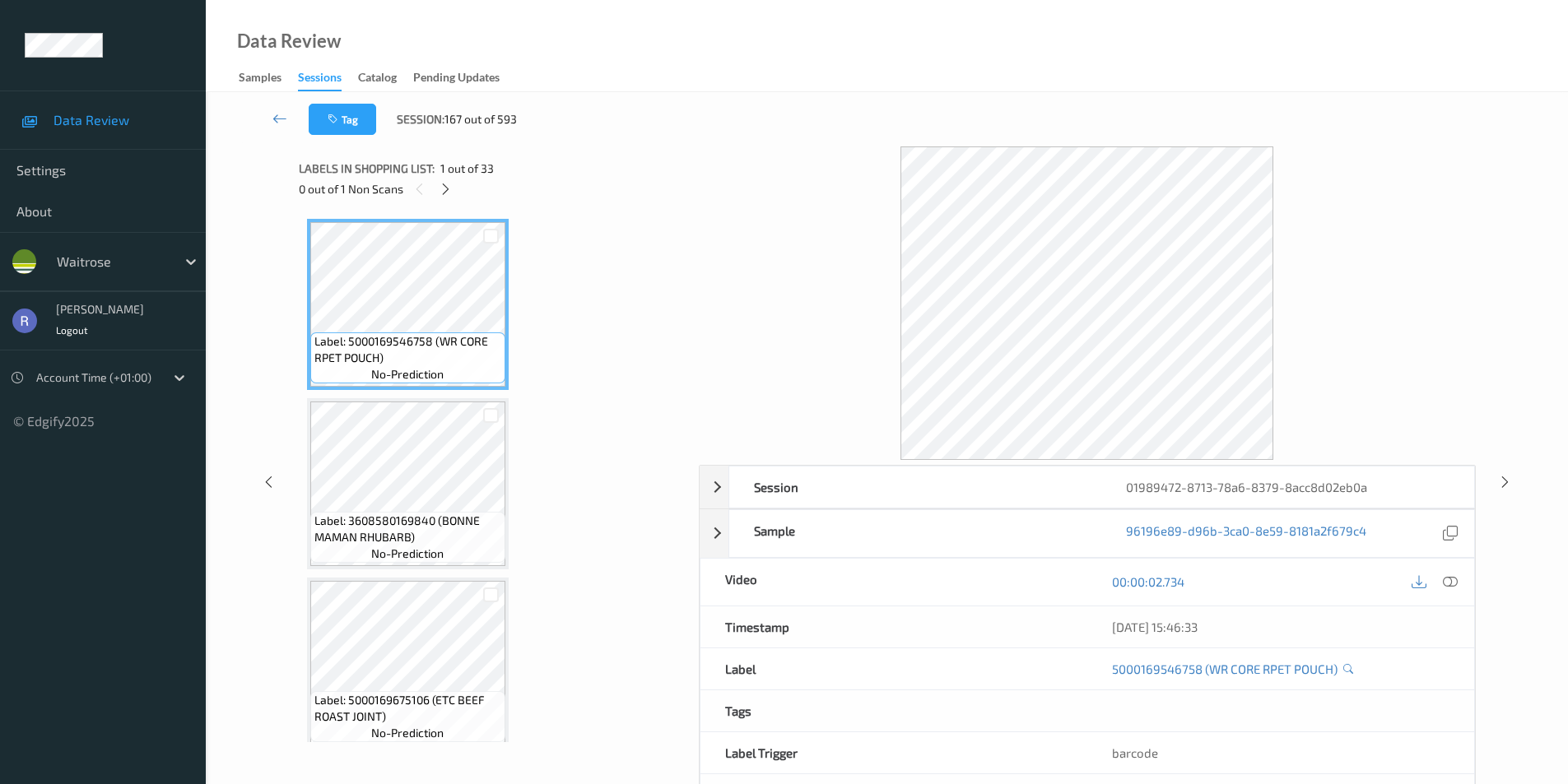
drag, startPoint x: 447, startPoint y: 185, endPoint x: 437, endPoint y: 211, distance: 27.9
click at [445, 187] on icon at bounding box center [446, 189] width 14 height 15
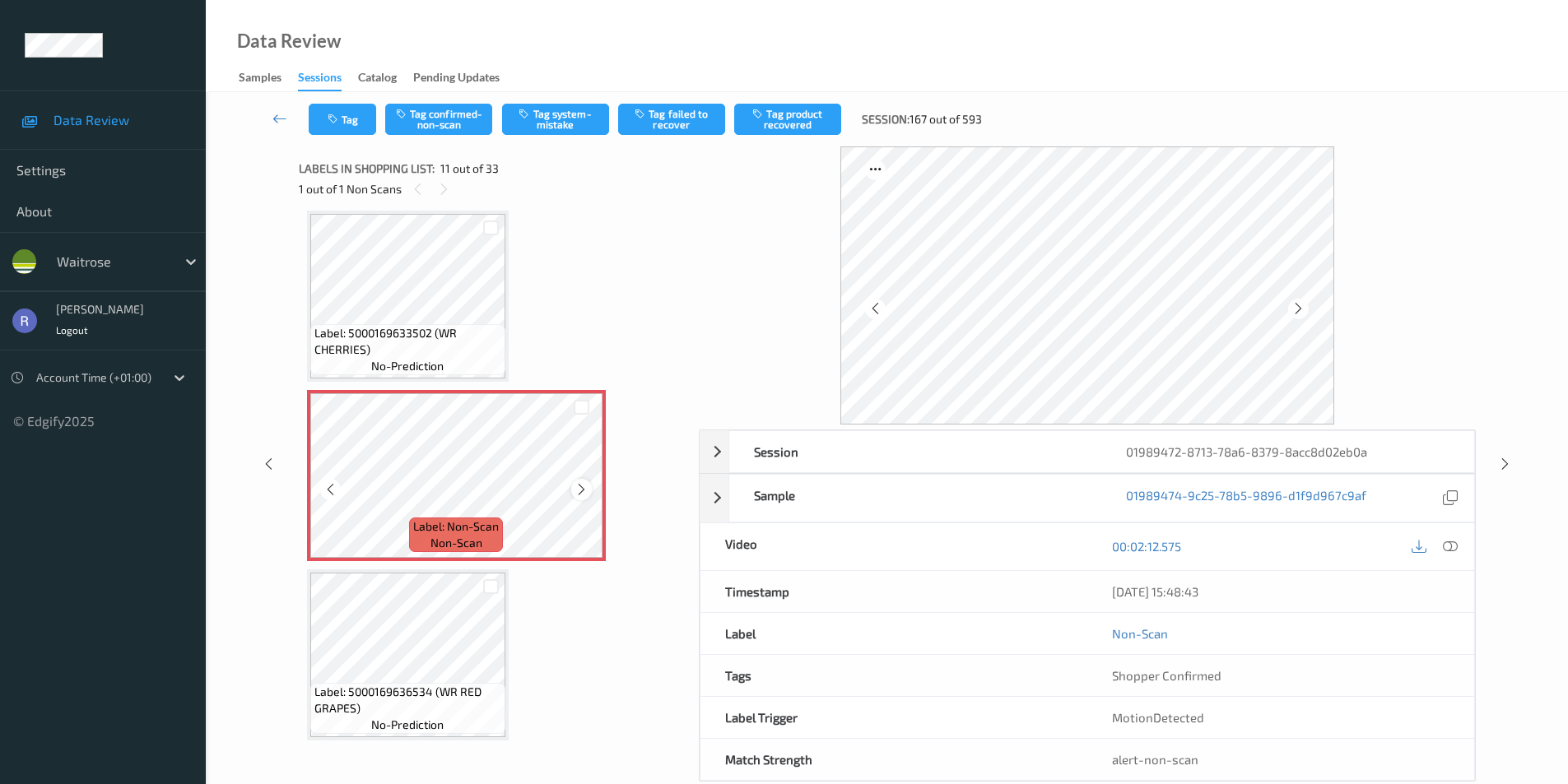
click at [579, 488] on icon at bounding box center [582, 490] width 14 height 15
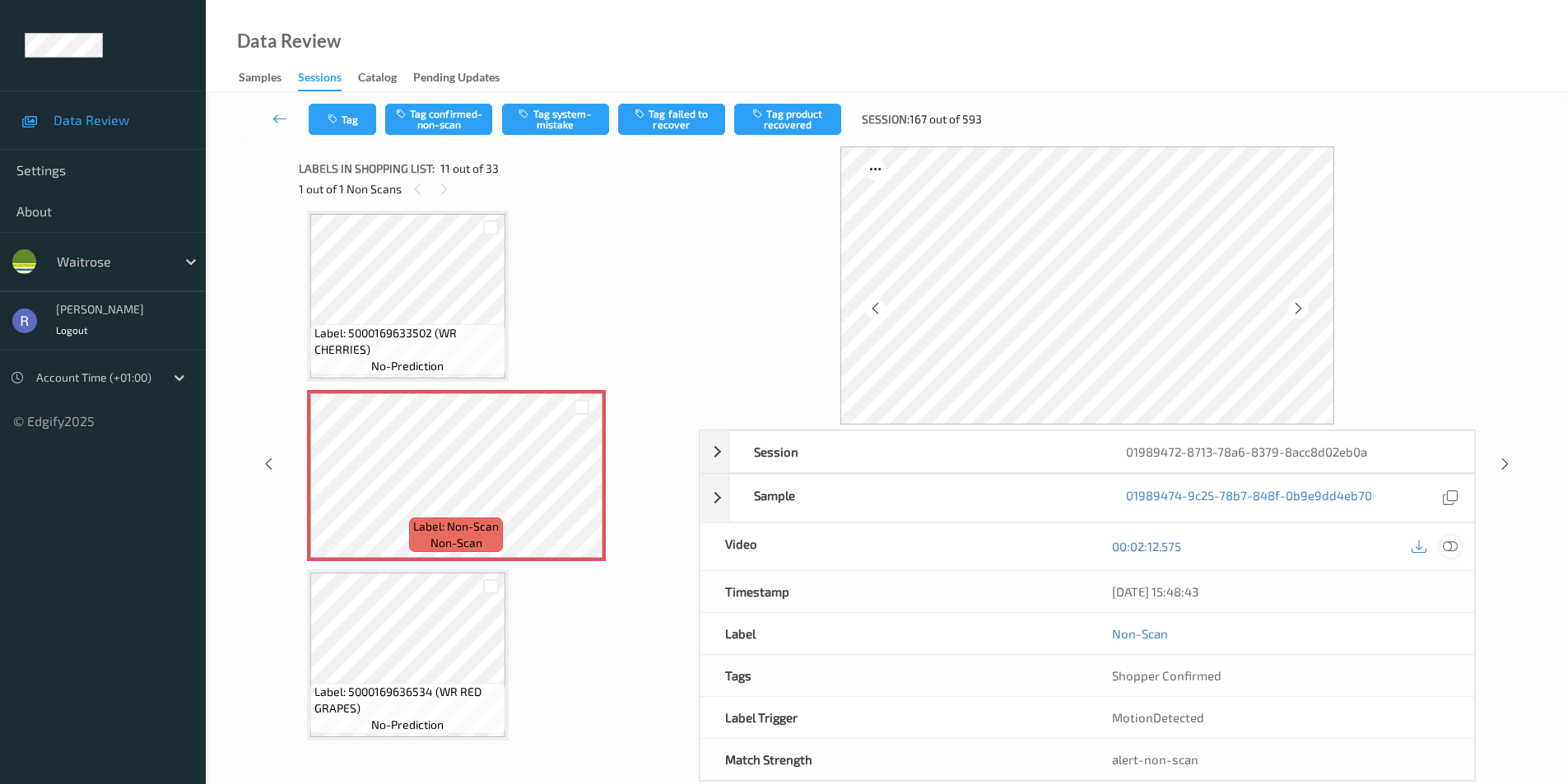
click at [1445, 549] on icon at bounding box center [1450, 546] width 15 height 15
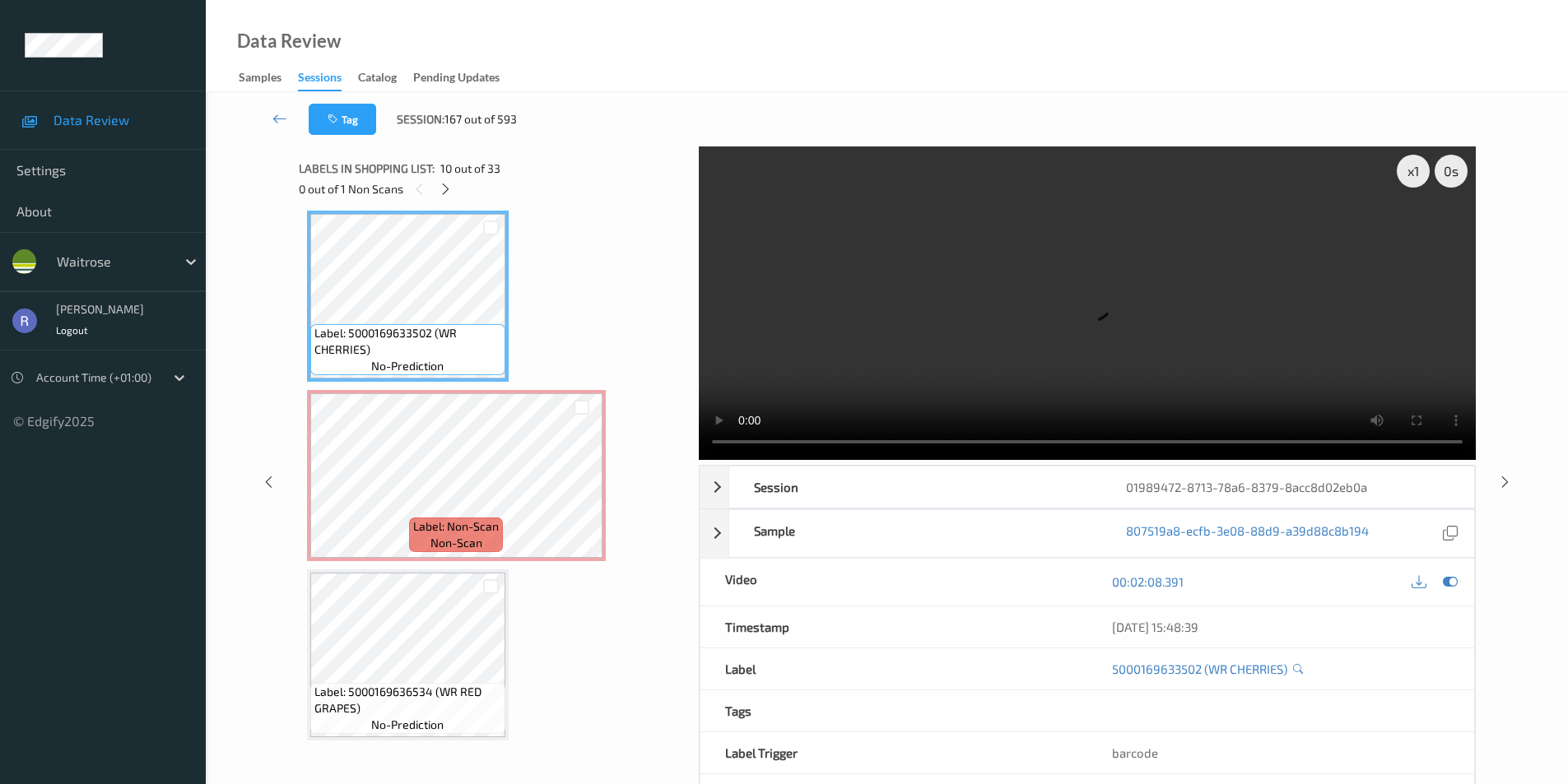
click at [1082, 327] on video at bounding box center [1087, 303] width 777 height 314
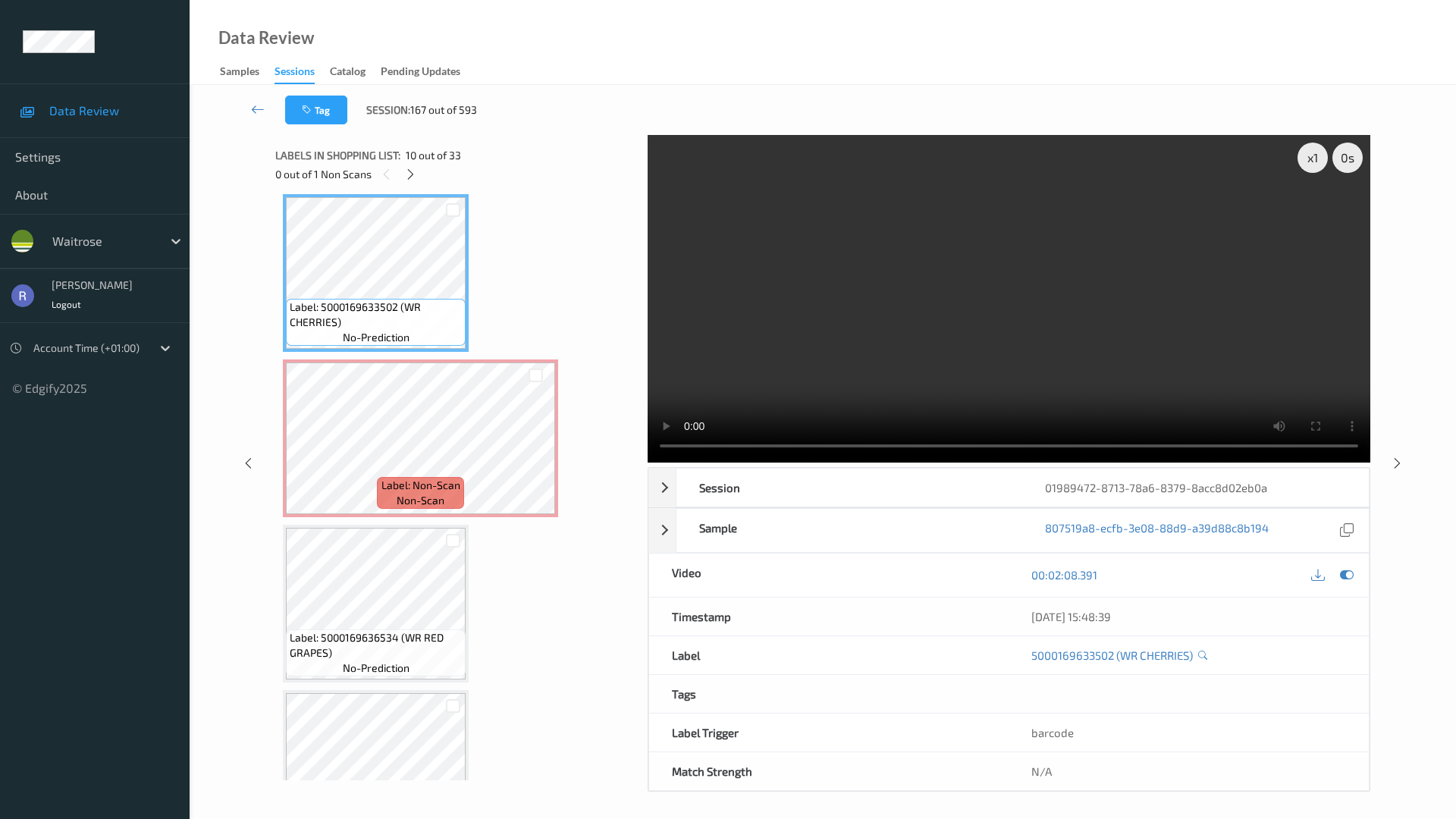
click at [754, 447] on video at bounding box center [1009, 299] width 723 height 328
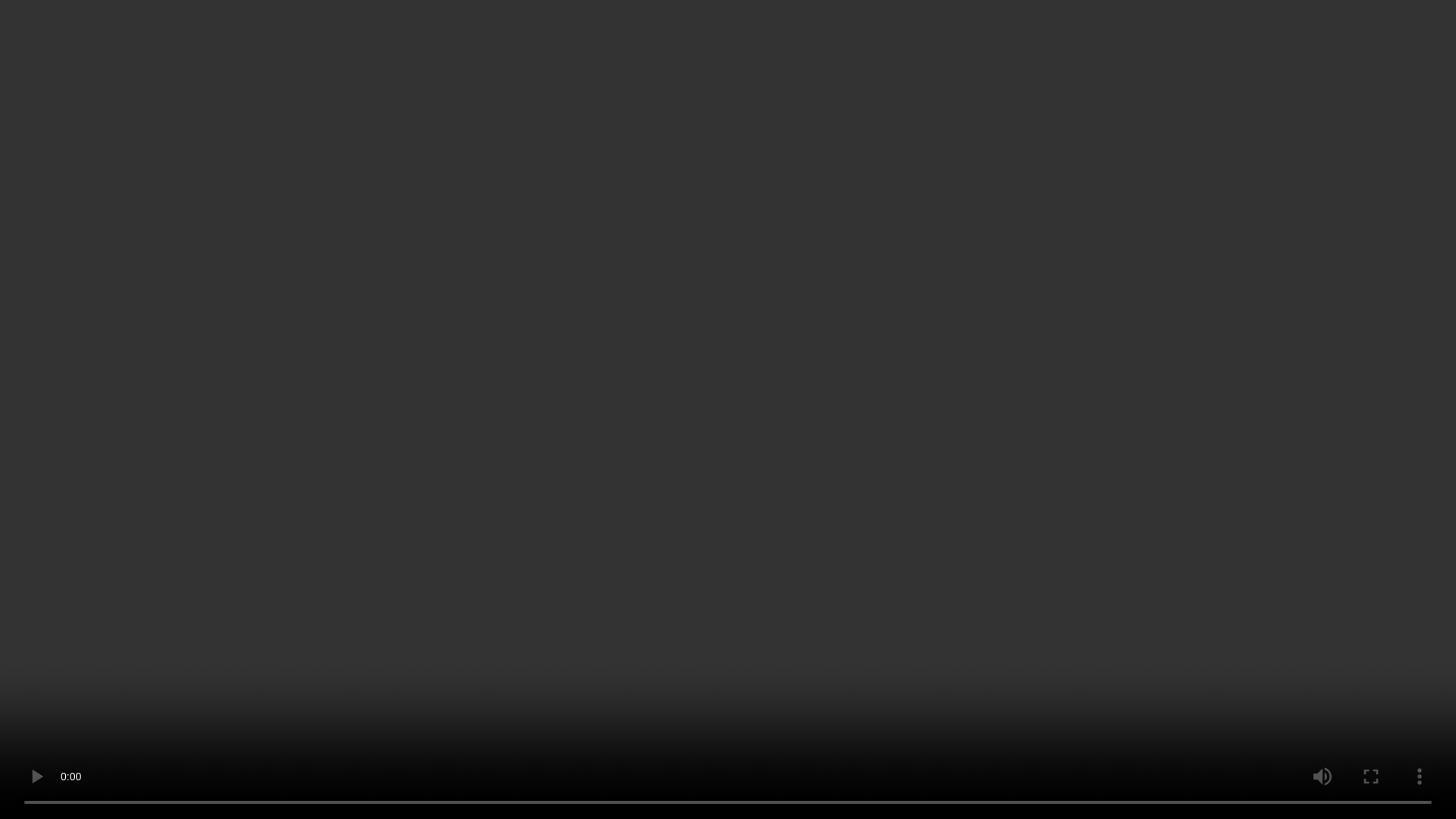
click at [754, 447] on video at bounding box center [728, 409] width 1456 height 819
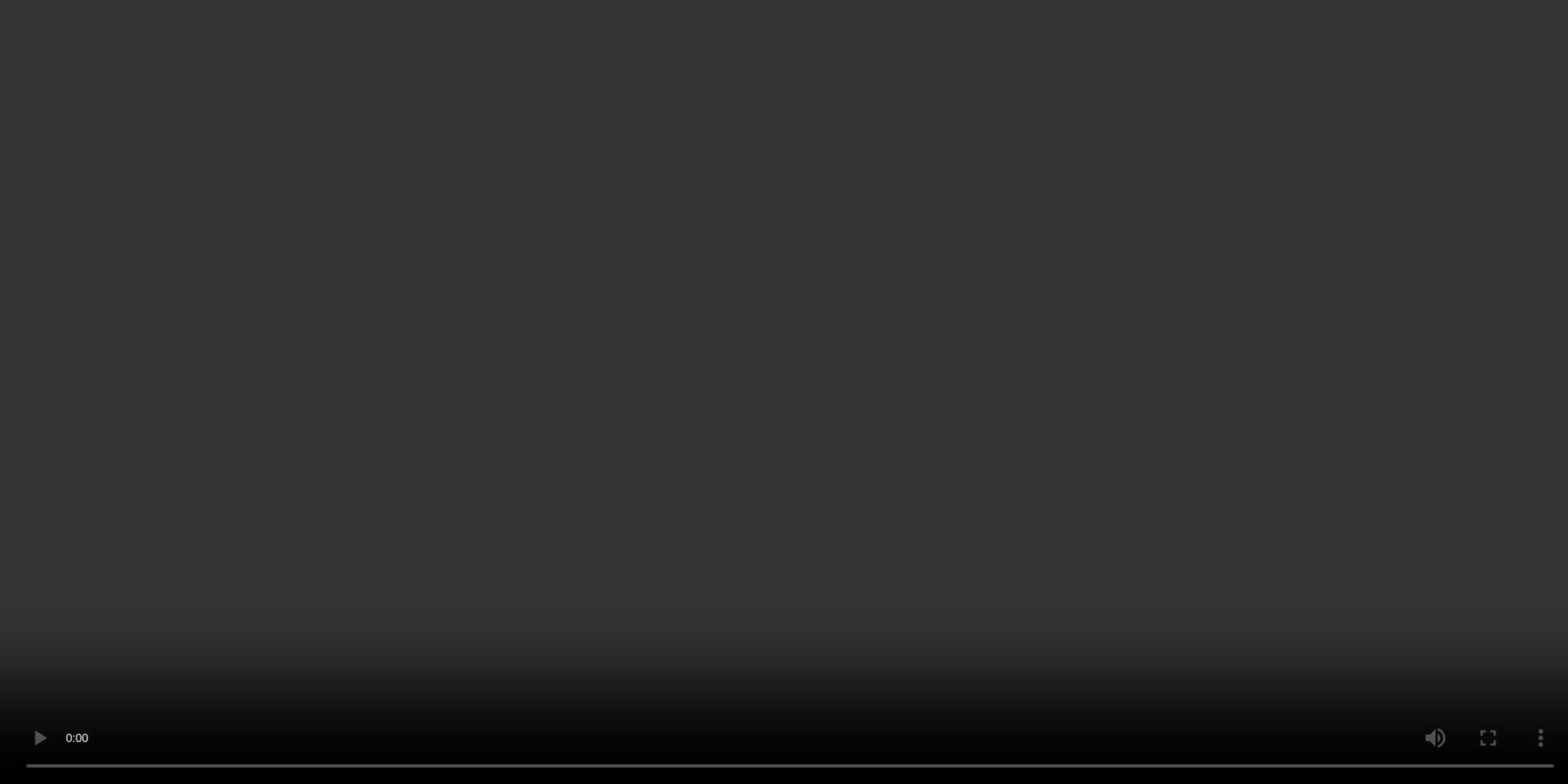
scroll to position [1787, 0]
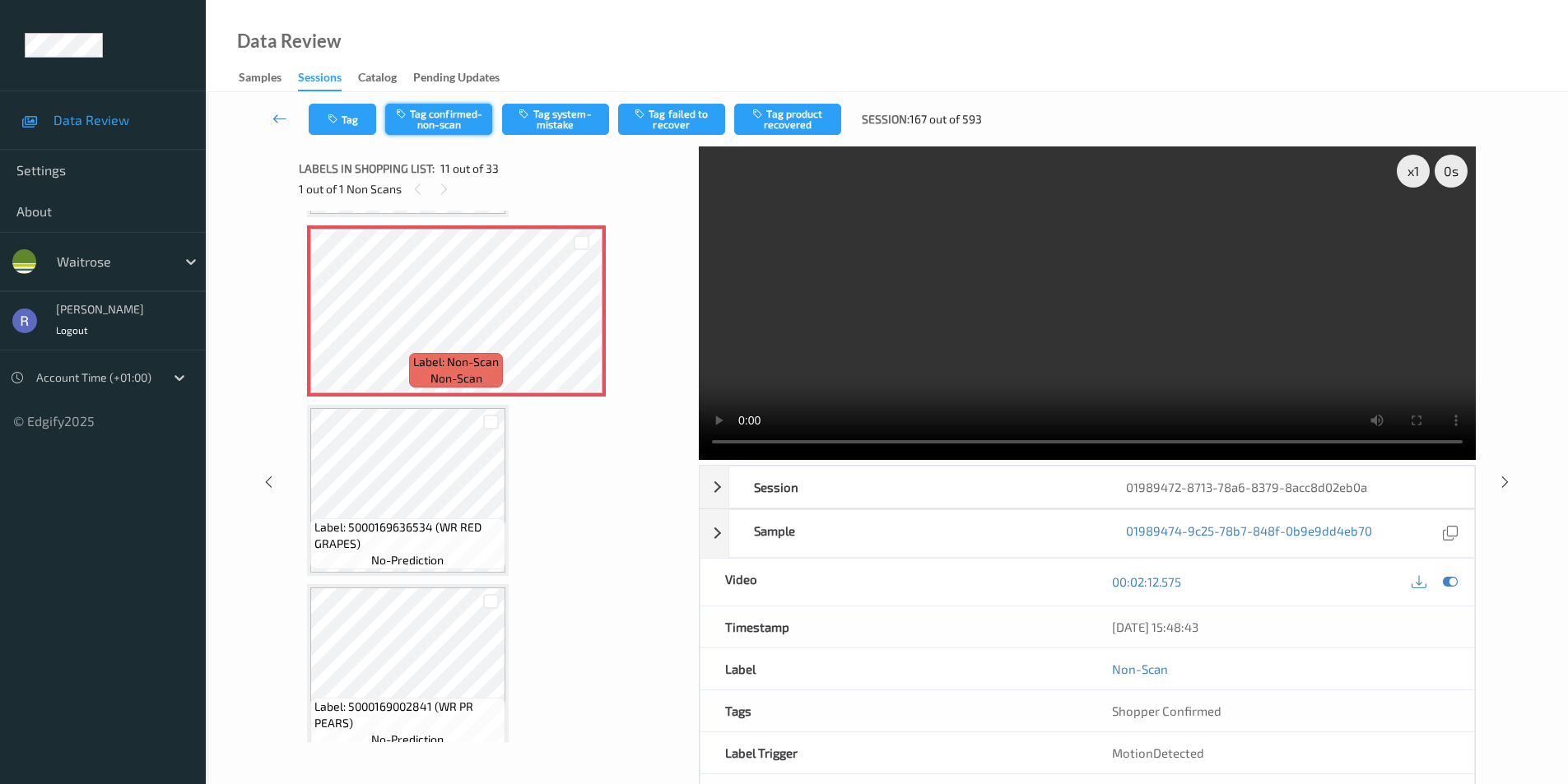
click at [455, 119] on button "Tag confirmed-non-scan" at bounding box center [439, 118] width 107 height 31
click at [813, 117] on button "Tag product recovered" at bounding box center [787, 118] width 107 height 31
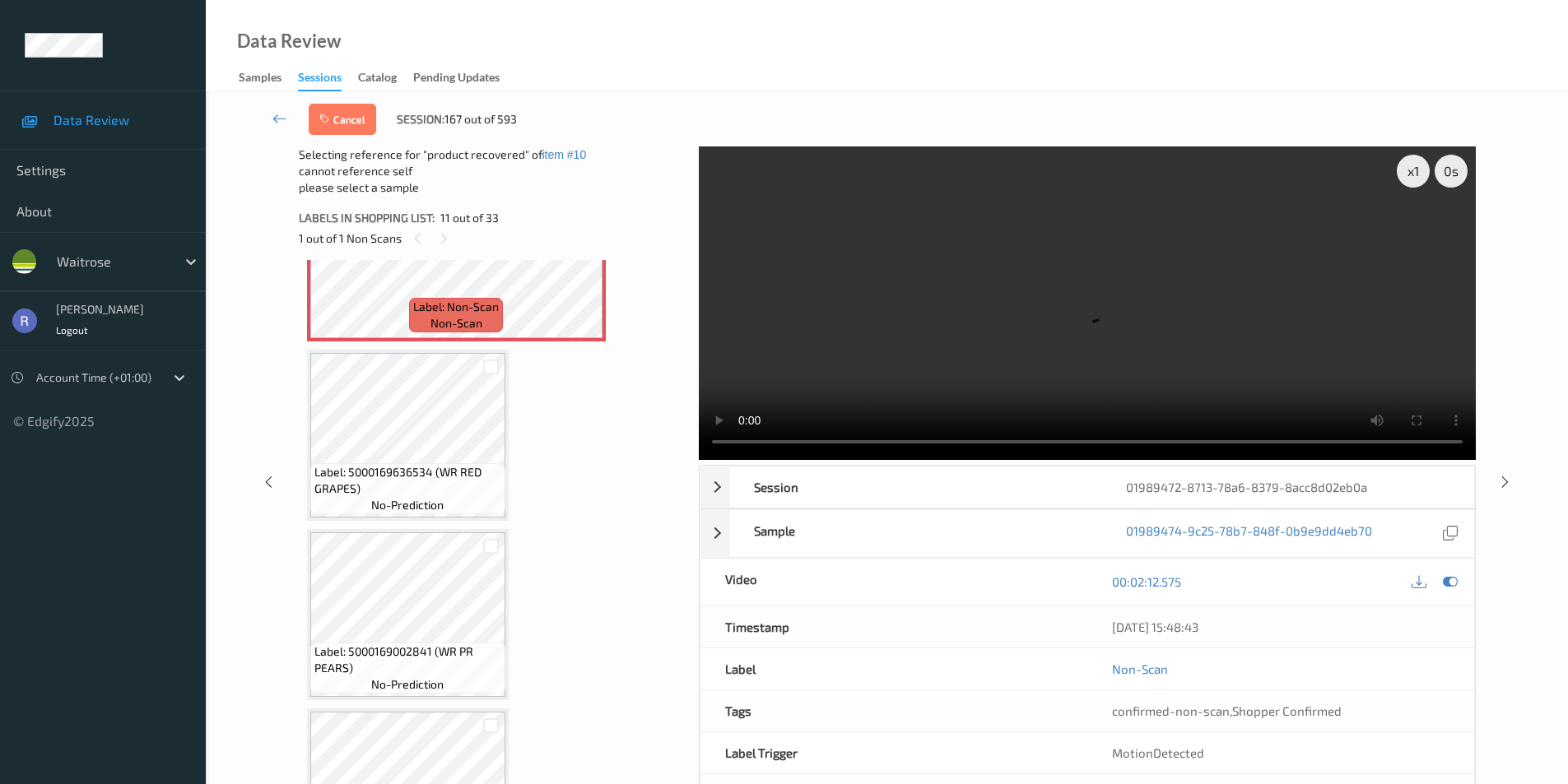
scroll to position [2116, 0]
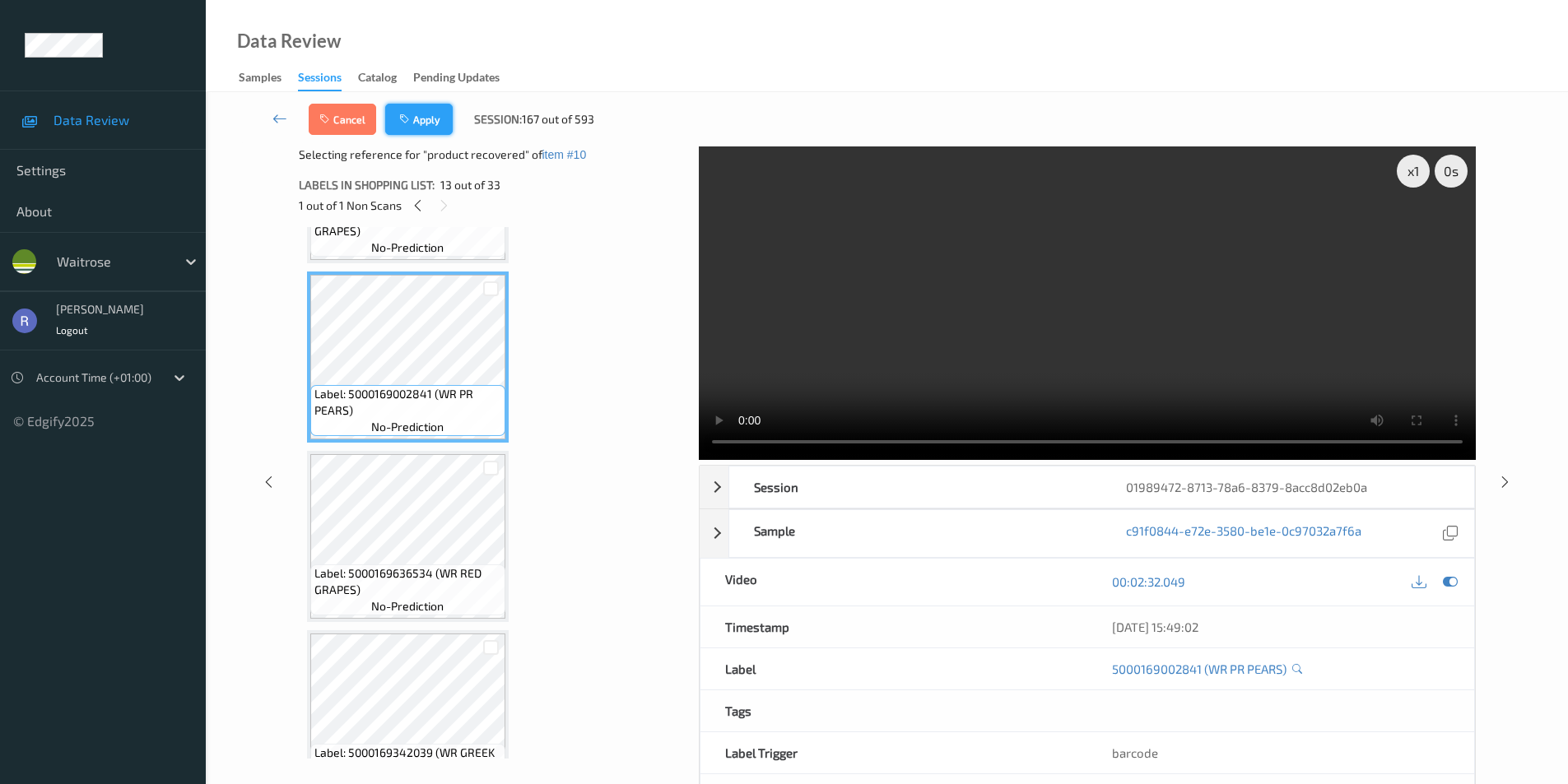
click at [434, 113] on button "Apply" at bounding box center [419, 118] width 67 height 31
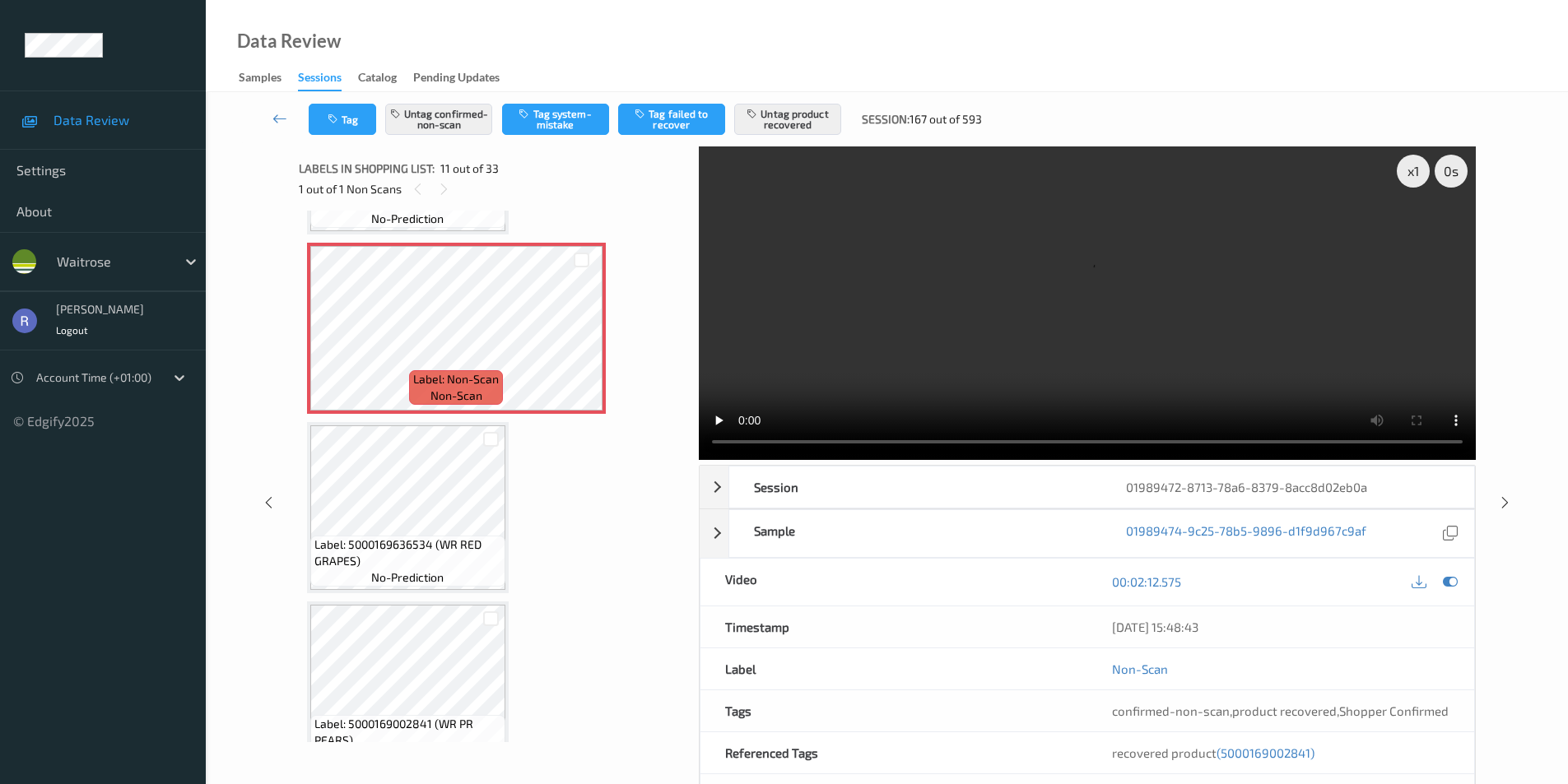
scroll to position [1787, 0]
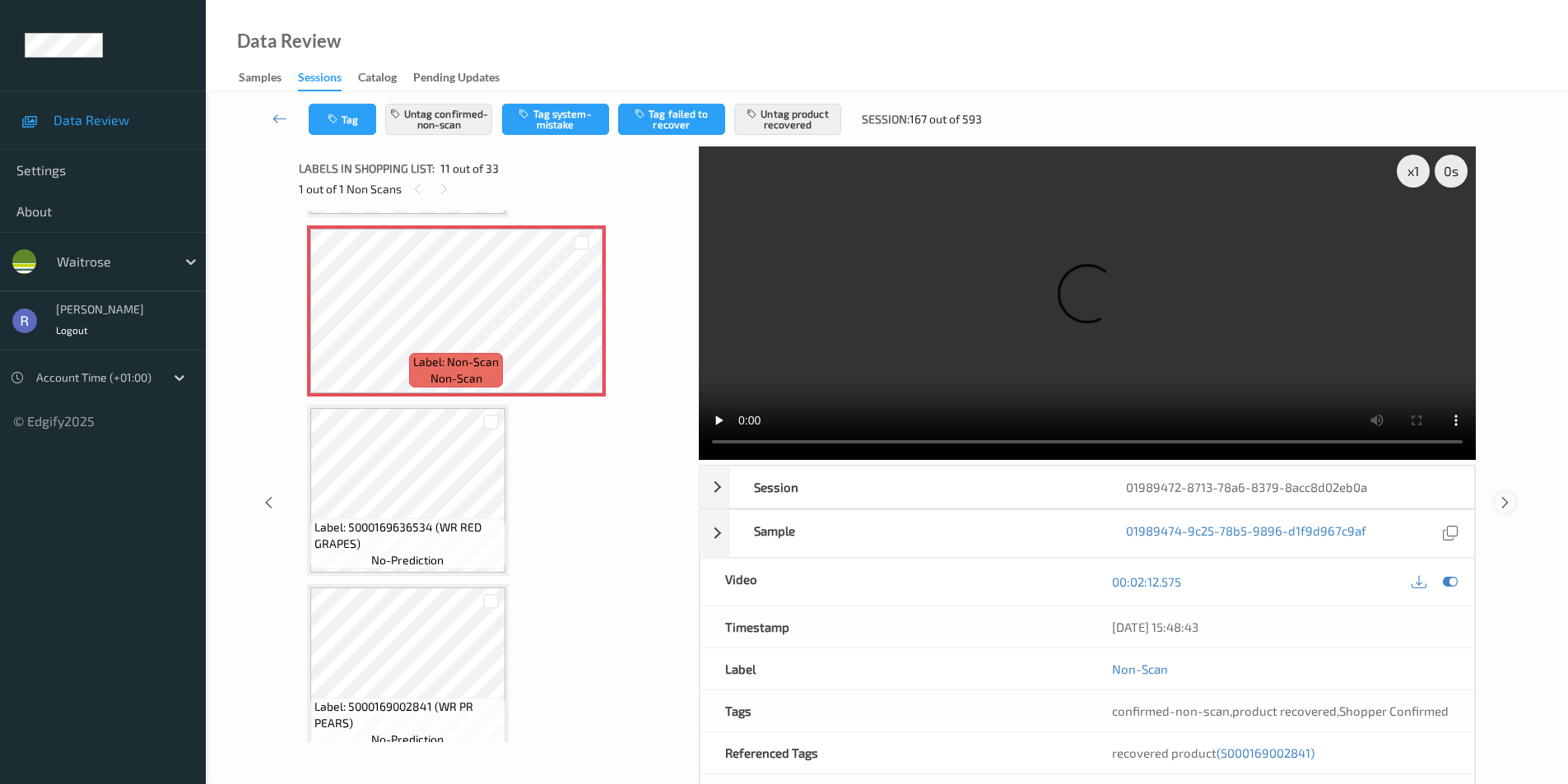
click at [1509, 494] on div at bounding box center [1505, 502] width 20 height 20
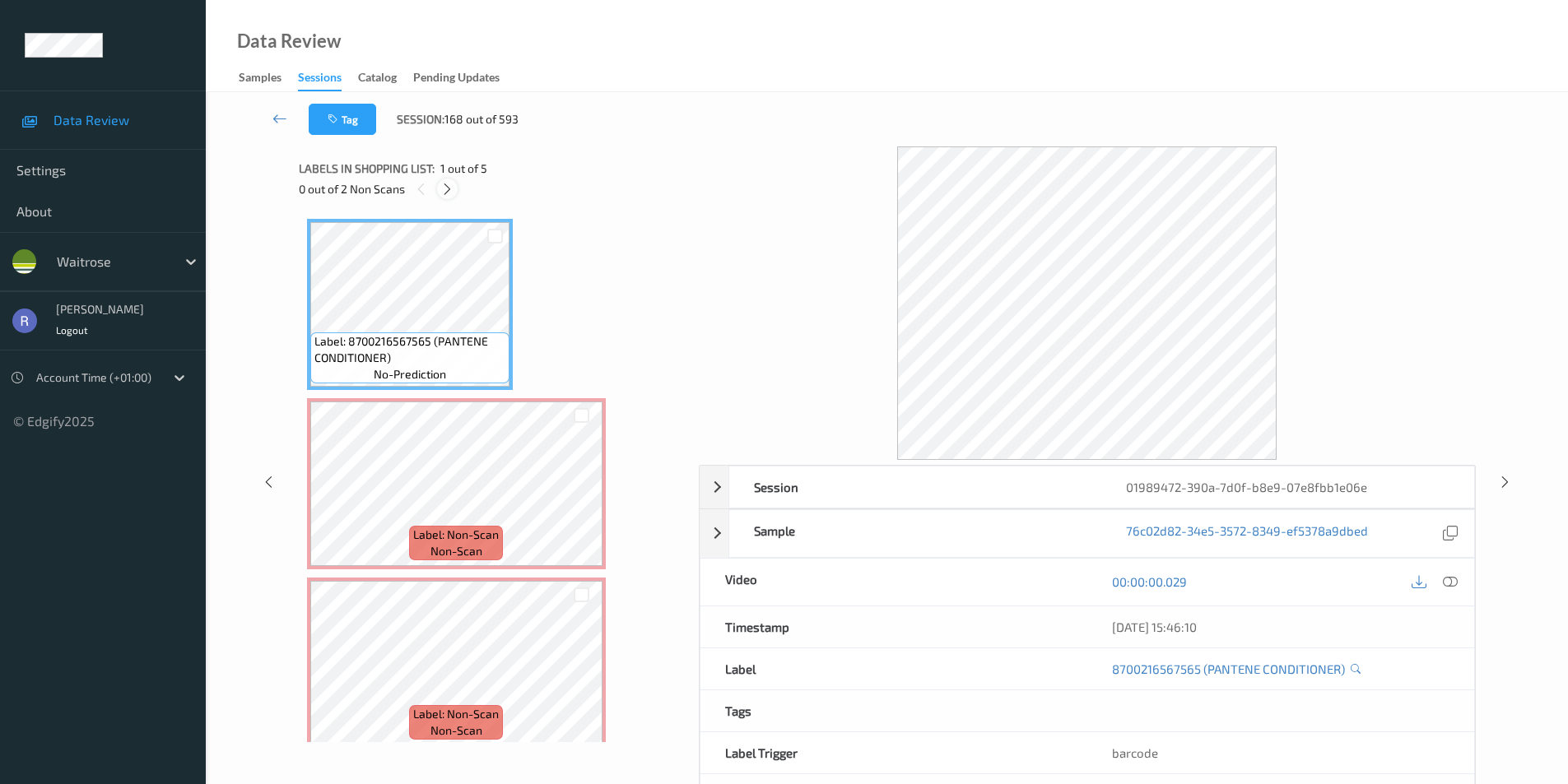
drag, startPoint x: 441, startPoint y: 187, endPoint x: 455, endPoint y: 205, distance: 22.8
click at [443, 189] on icon at bounding box center [447, 189] width 14 height 15
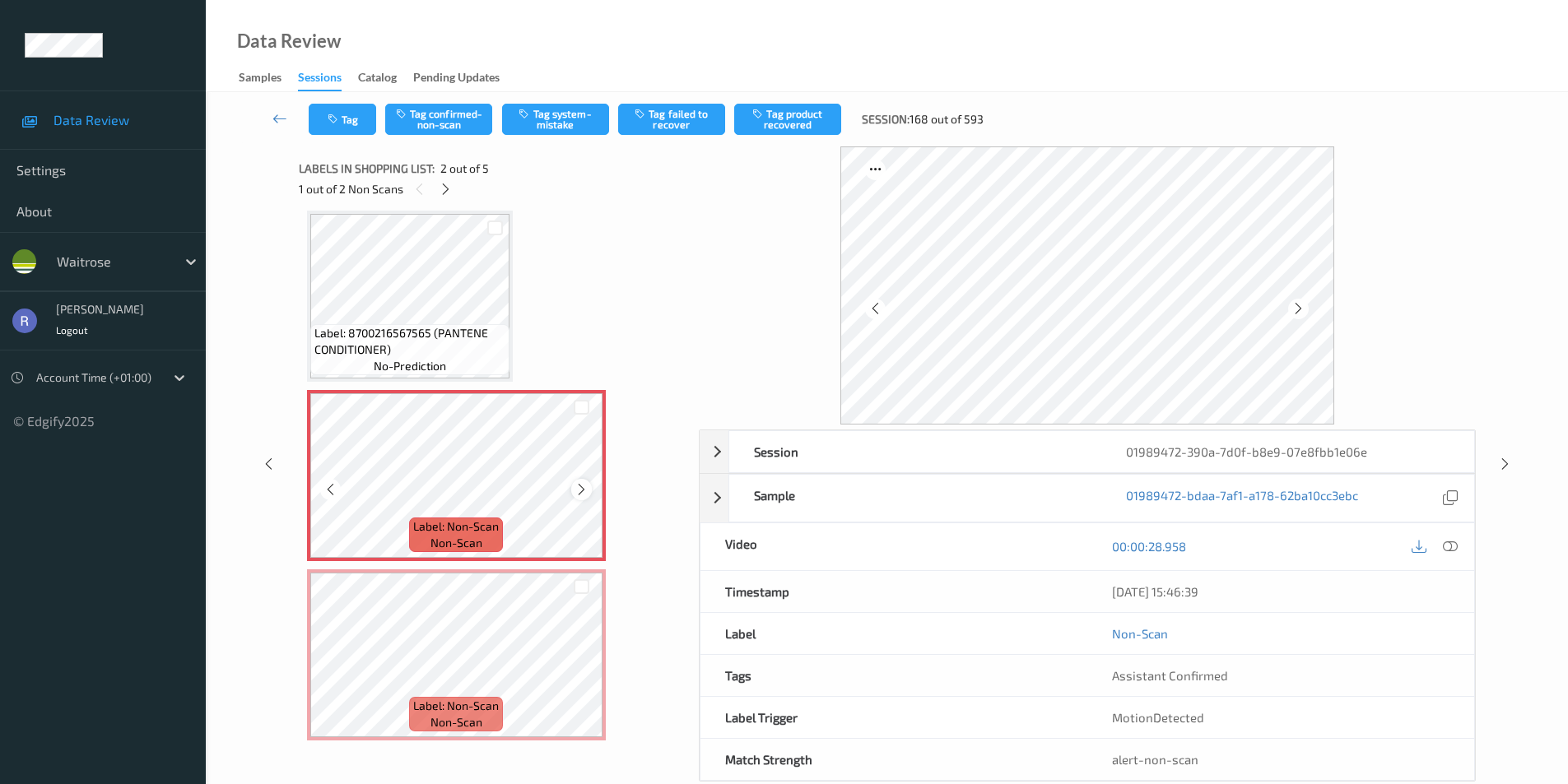
click at [590, 488] on div at bounding box center [581, 489] width 20 height 20
click at [1452, 548] on icon at bounding box center [1450, 546] width 15 height 15
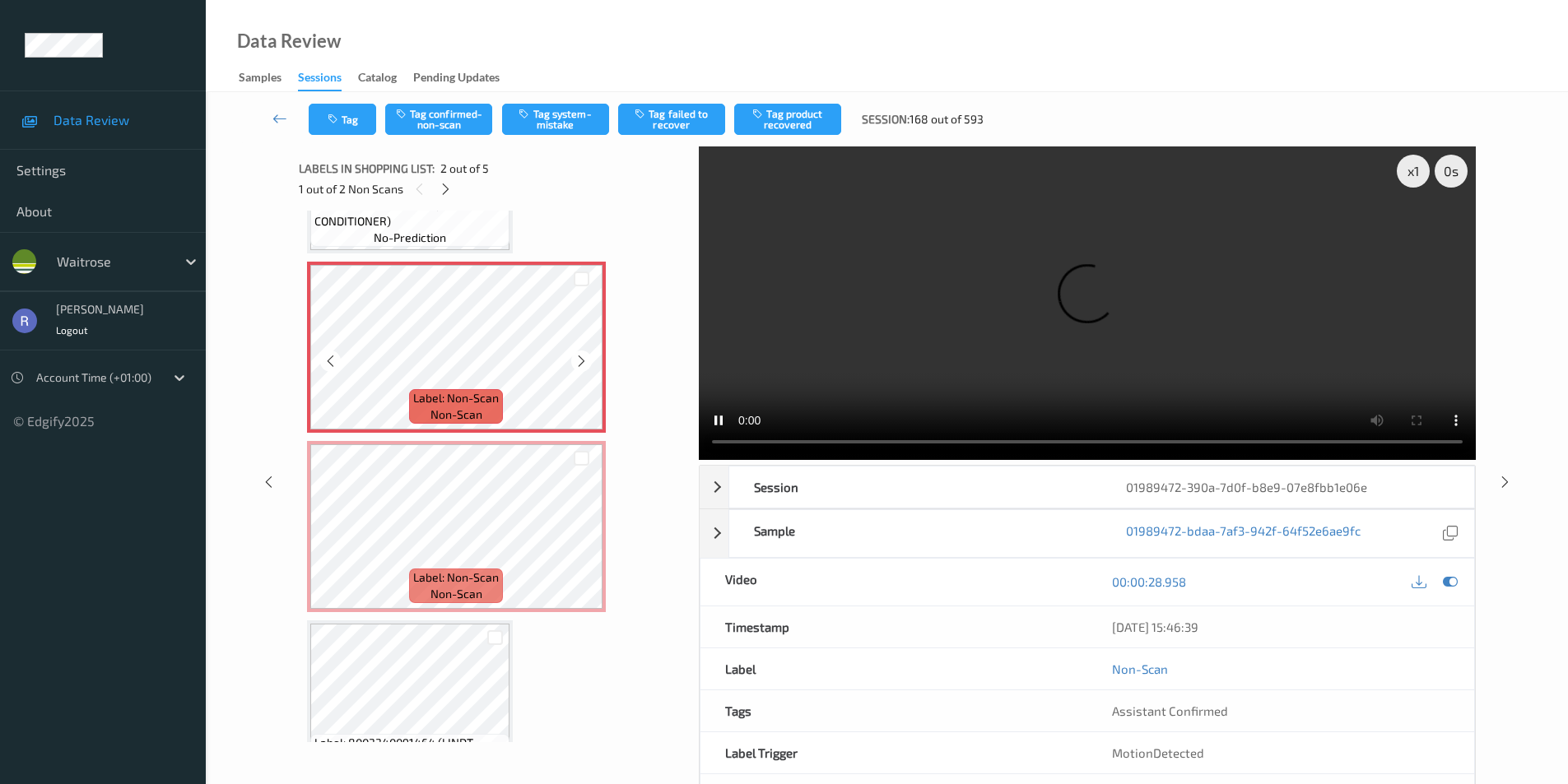
scroll to position [255, 0]
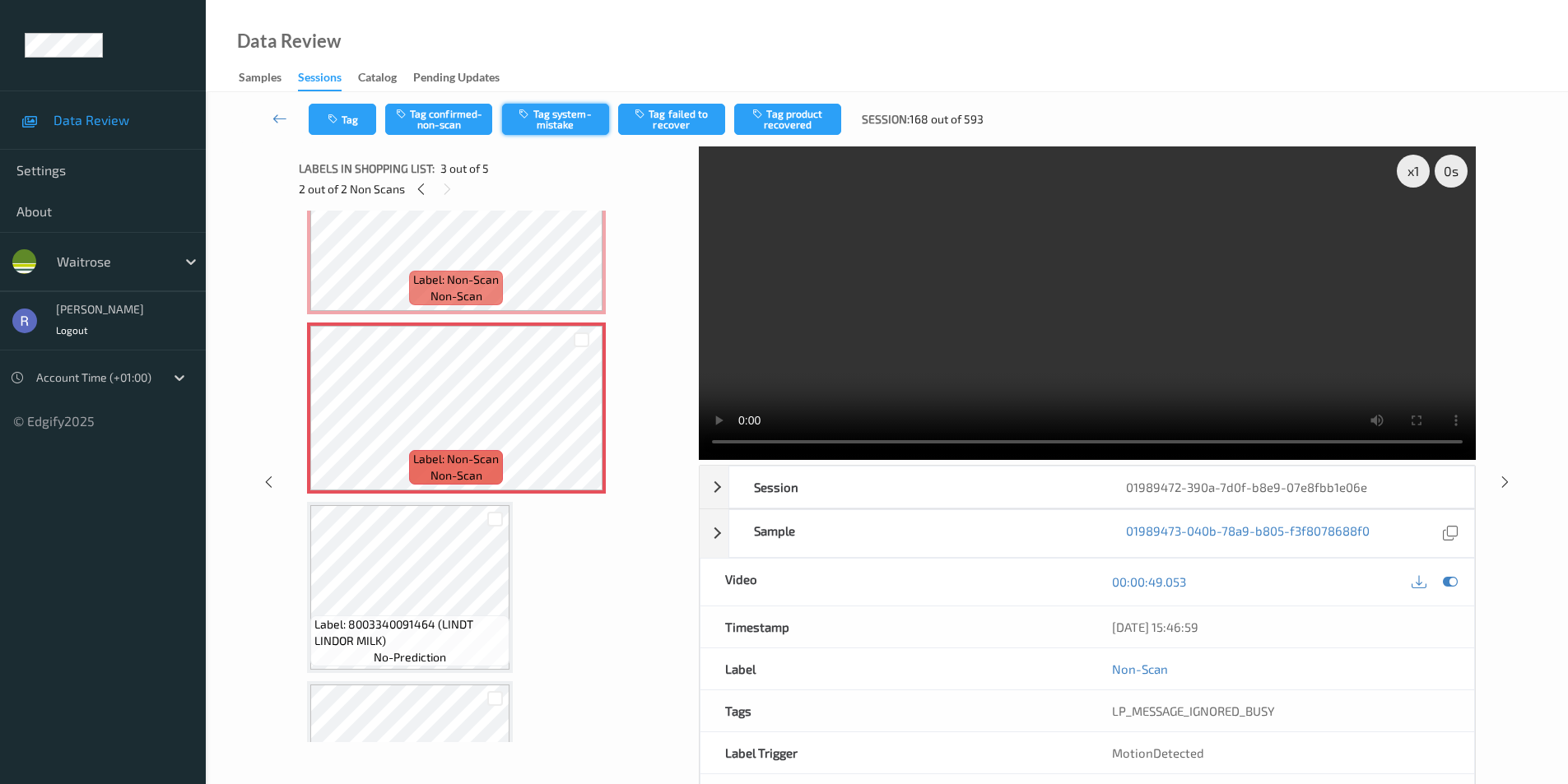
click at [574, 104] on button "Tag system-mistake" at bounding box center [555, 118] width 107 height 31
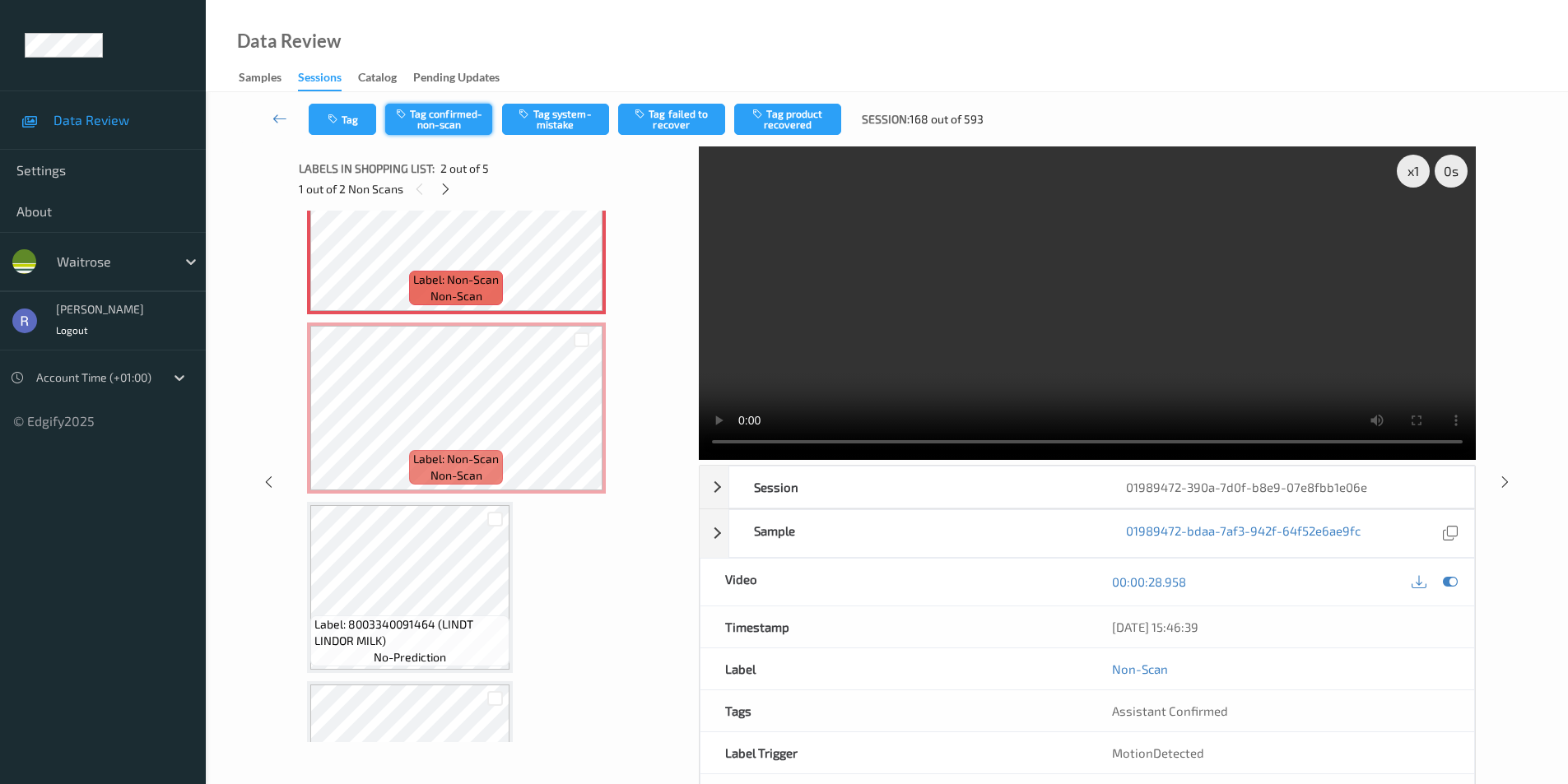
click at [466, 113] on button "Tag confirmed-non-scan" at bounding box center [439, 118] width 107 height 31
click at [787, 113] on button "Tag product recovered" at bounding box center [787, 118] width 107 height 31
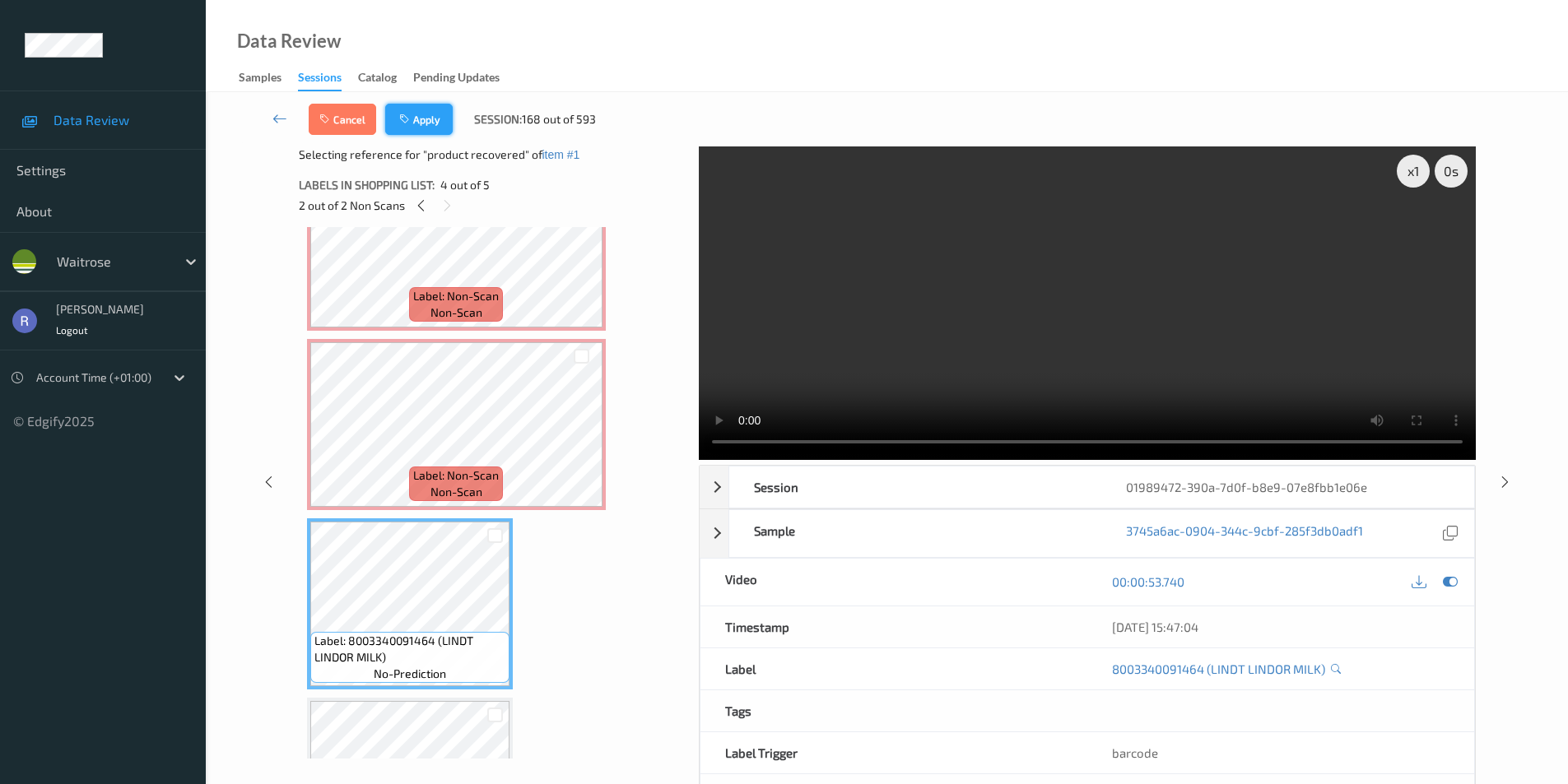
click at [417, 114] on button "Apply" at bounding box center [419, 118] width 67 height 31
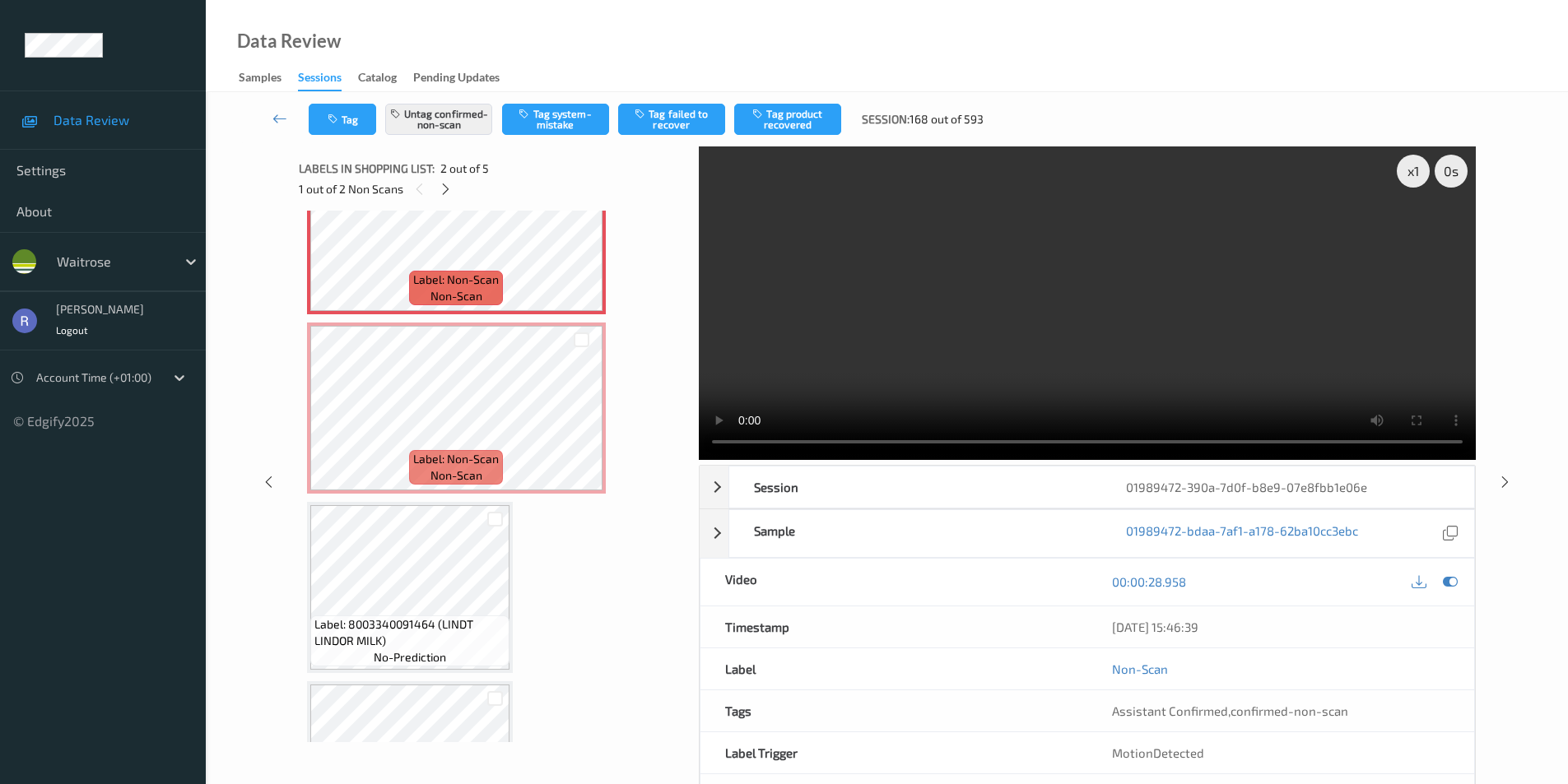
scroll to position [8, 0]
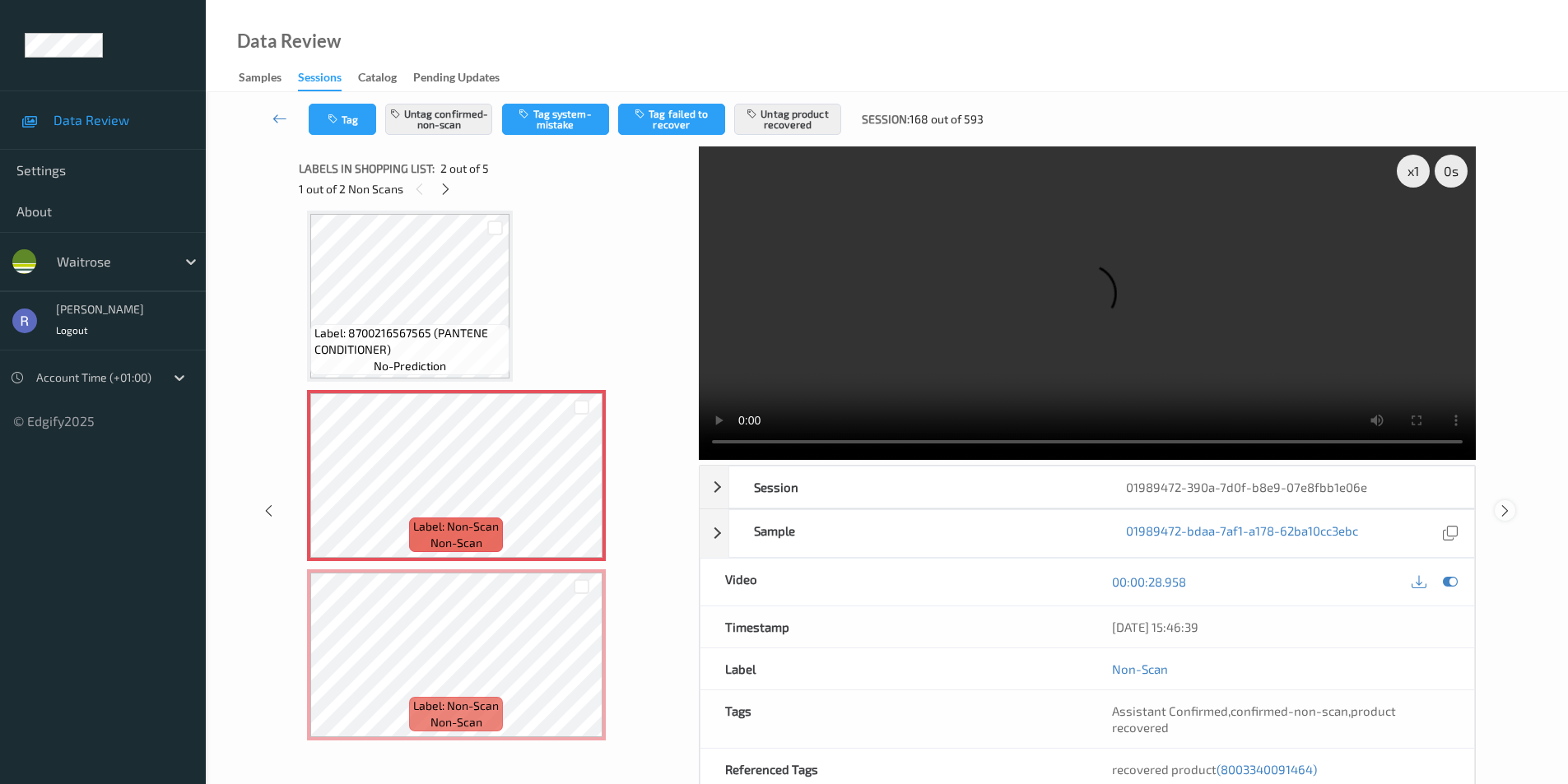
click at [1509, 511] on icon at bounding box center [1505, 511] width 14 height 15
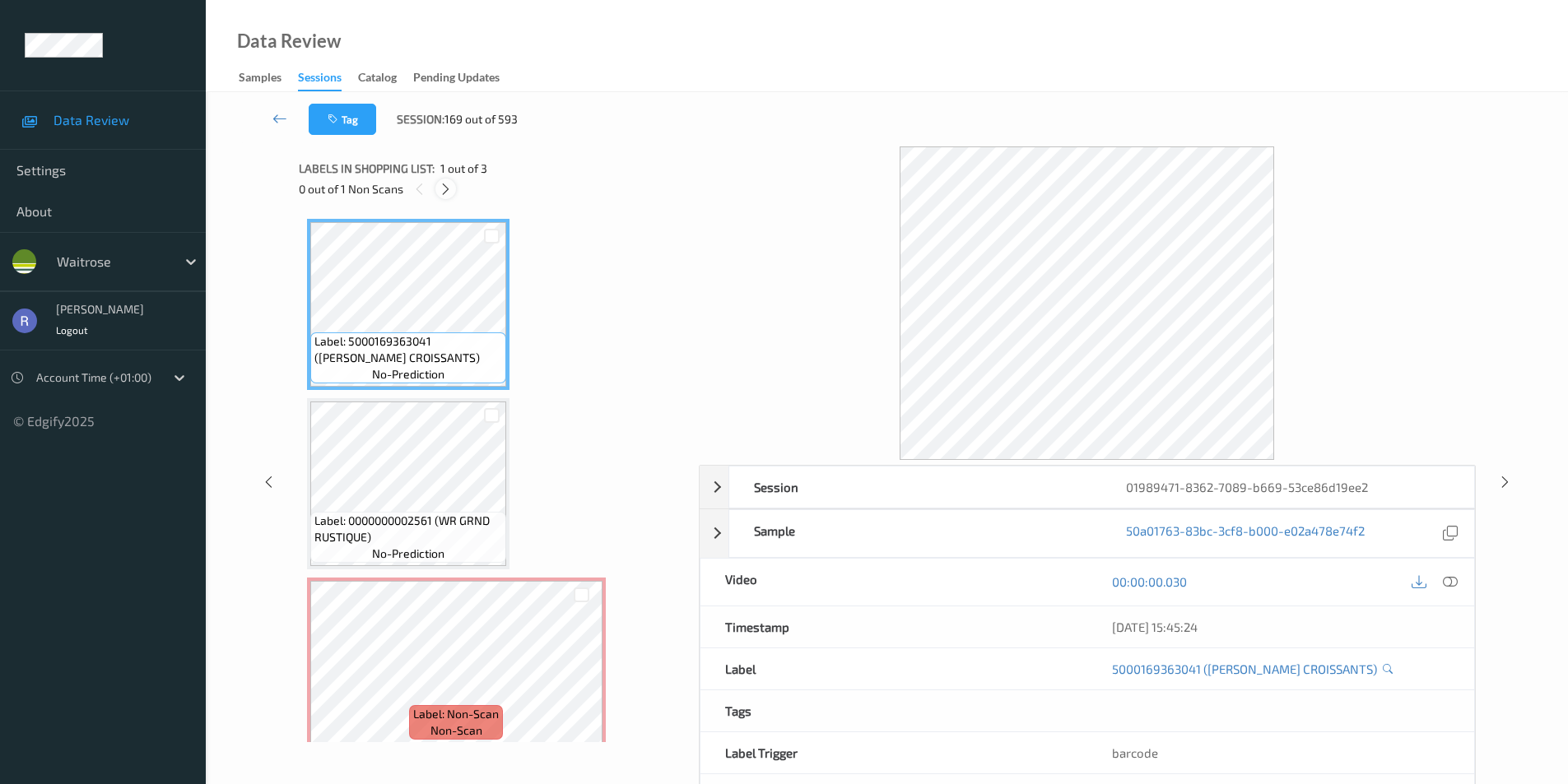
click at [444, 186] on icon at bounding box center [446, 189] width 14 height 15
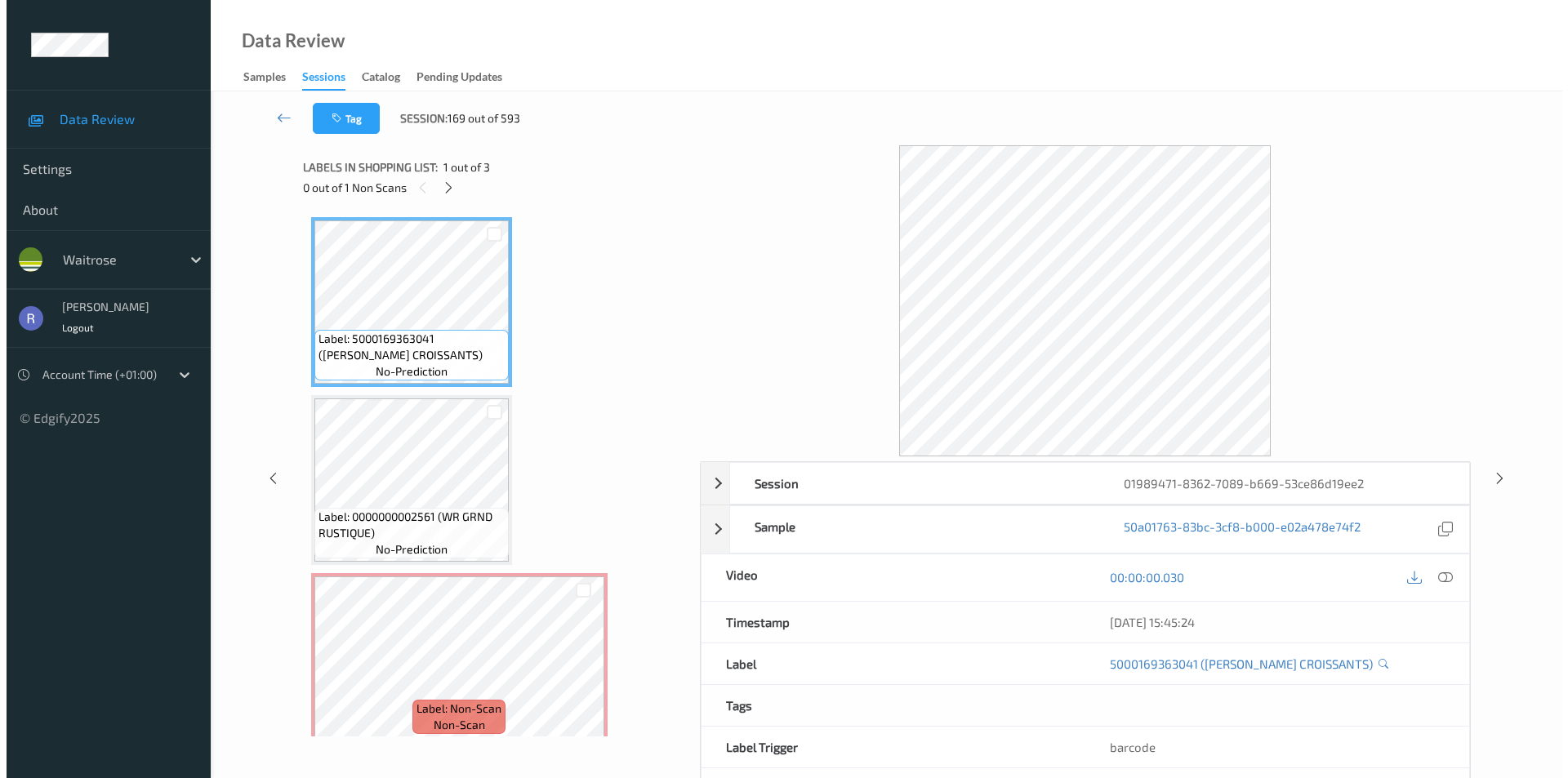
scroll to position [15, 0]
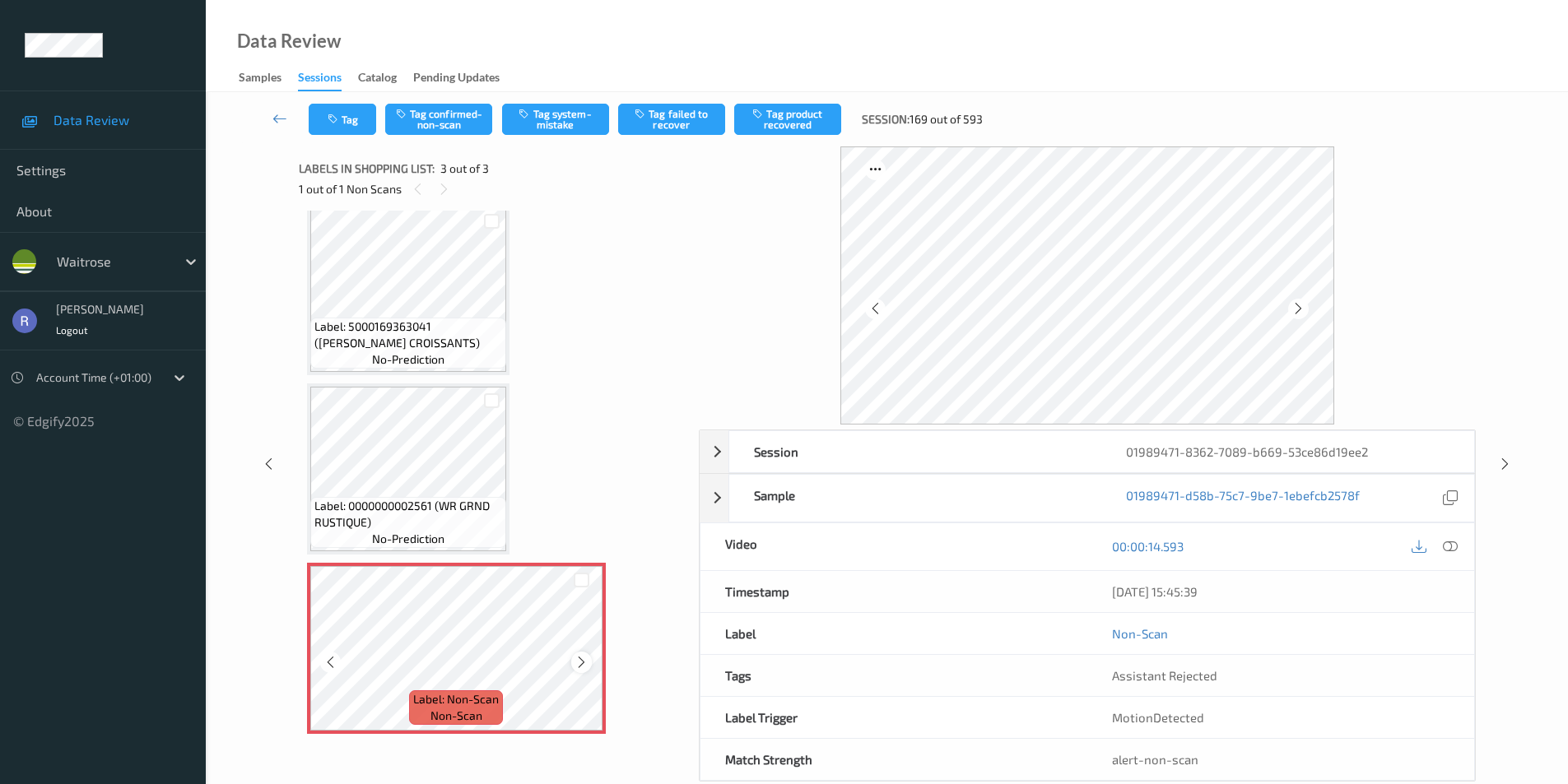
click at [583, 660] on icon at bounding box center [582, 662] width 14 height 15
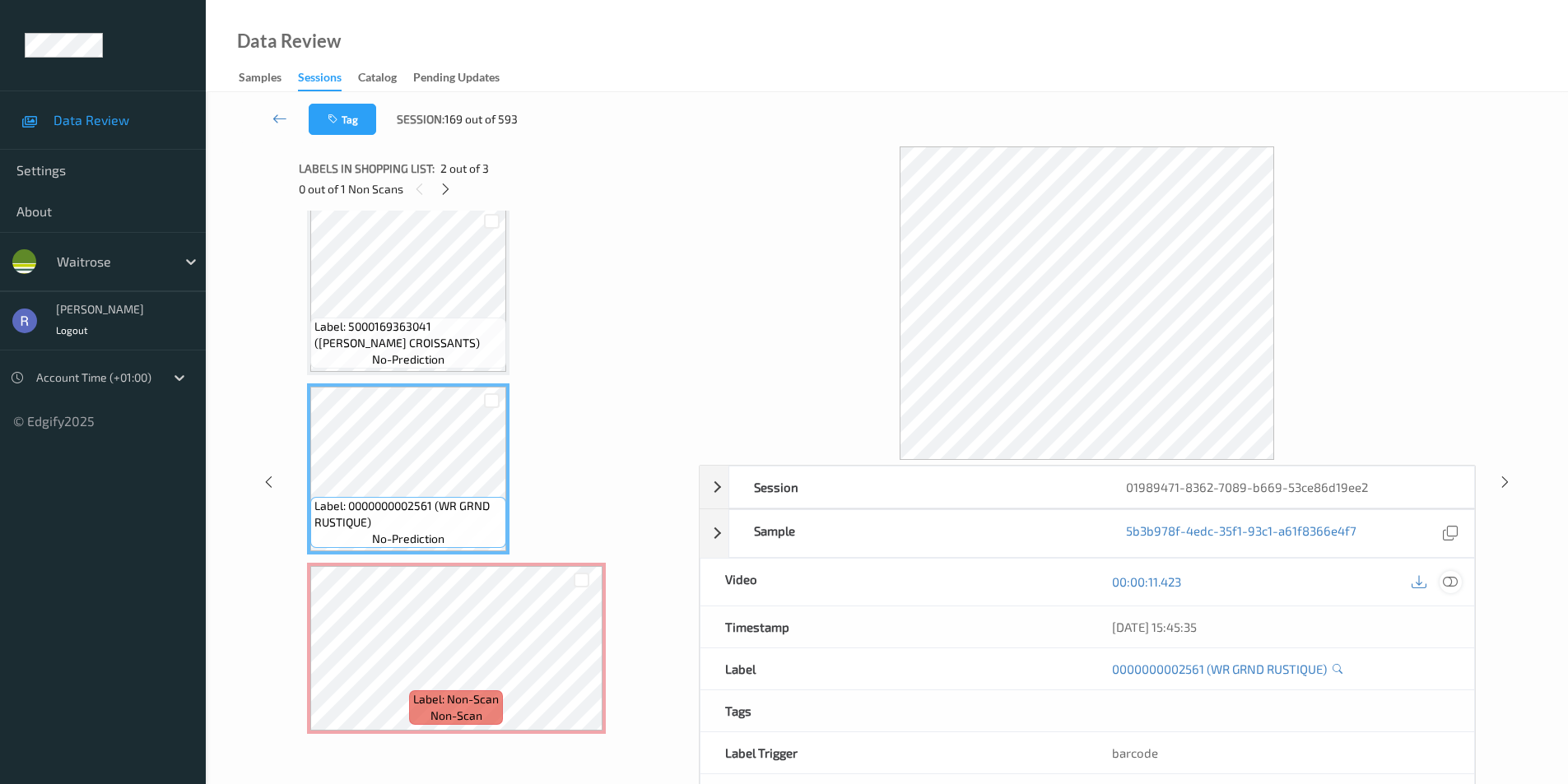
click at [1449, 580] on icon at bounding box center [1450, 582] width 15 height 15
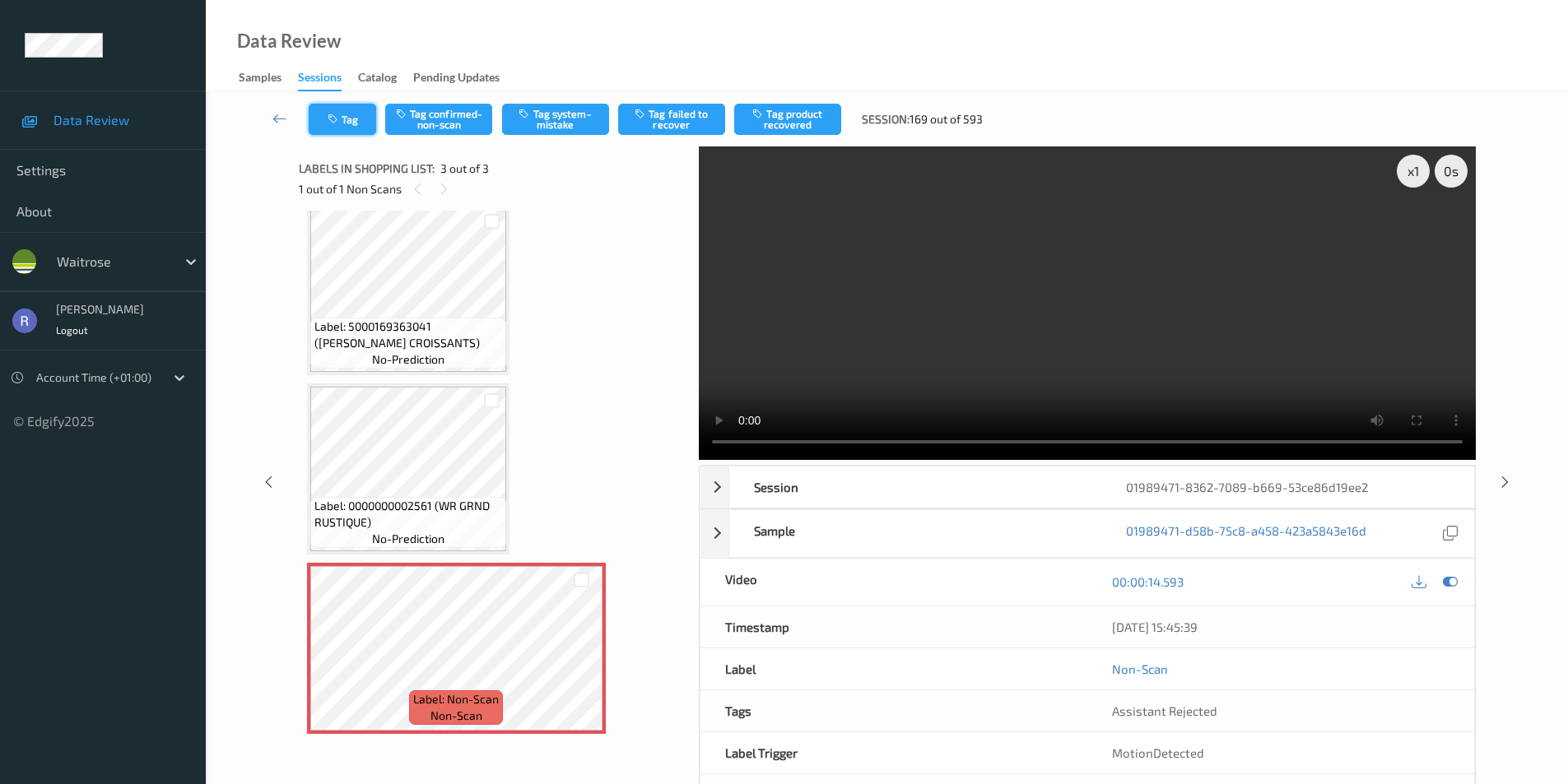
click at [353, 121] on button "Tag" at bounding box center [342, 118] width 67 height 31
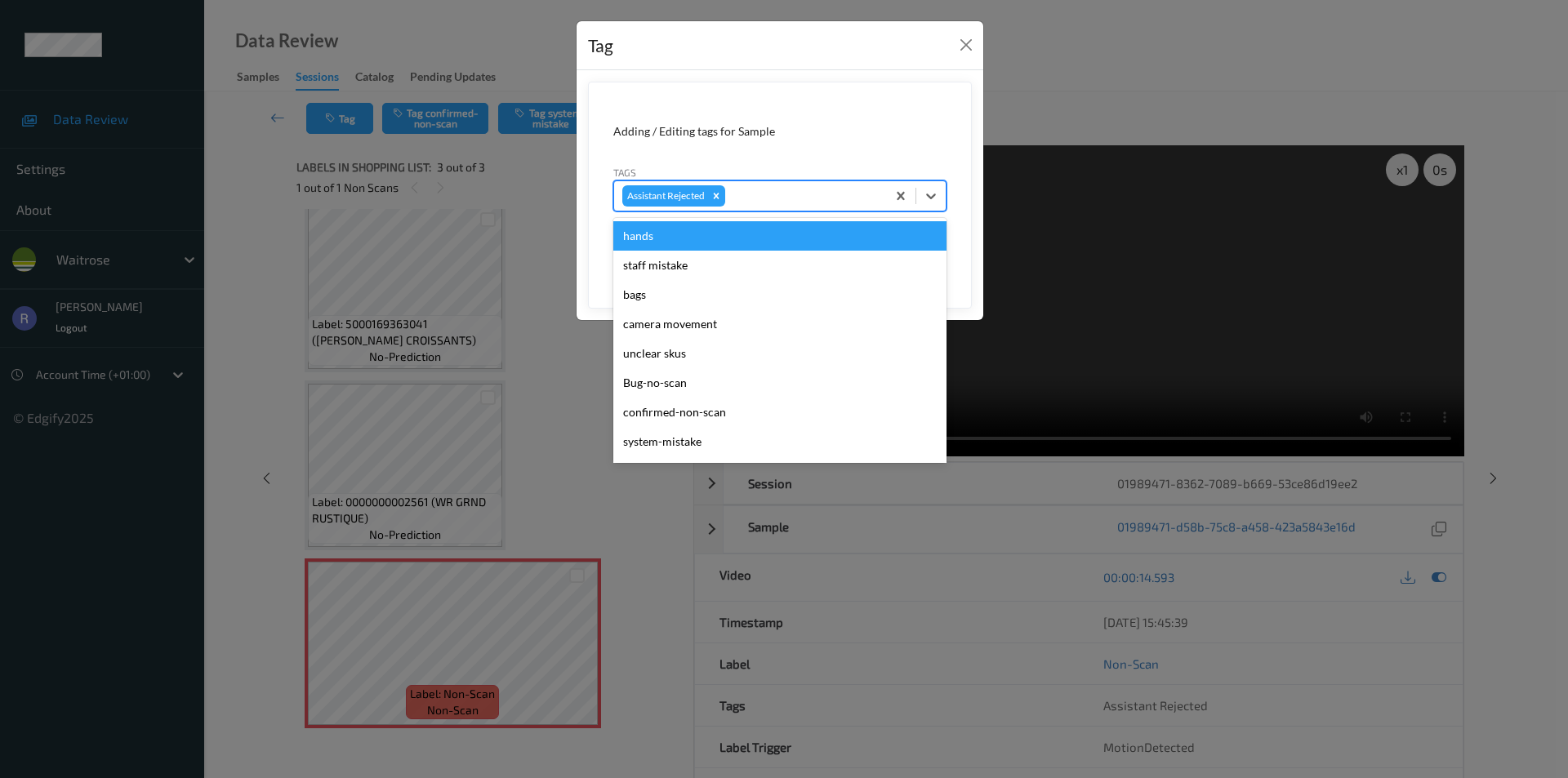
click at [786, 197] on div at bounding box center [803, 196] width 149 height 19
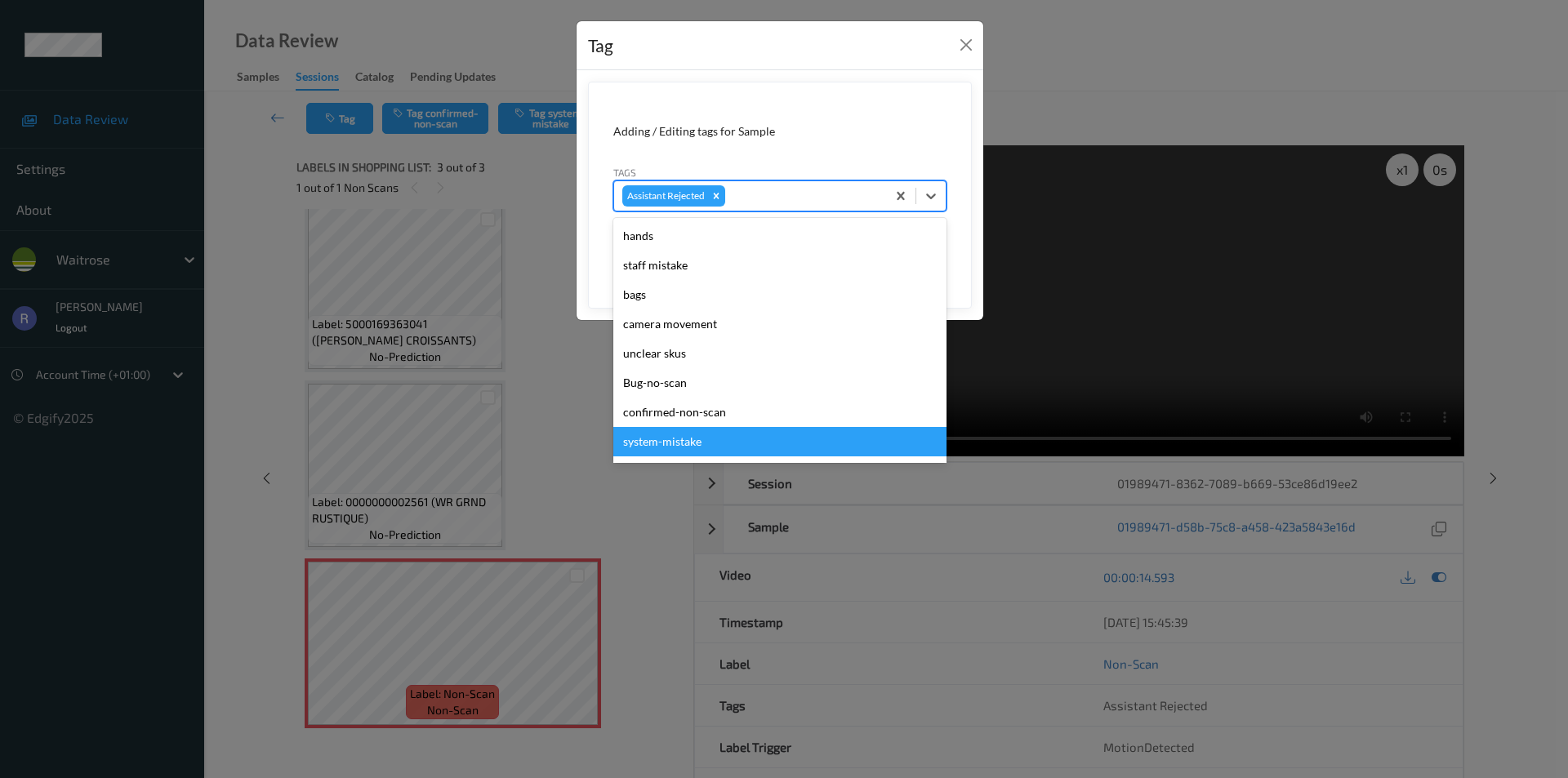
click at [719, 438] on div "system-mistake" at bounding box center [780, 442] width 333 height 30
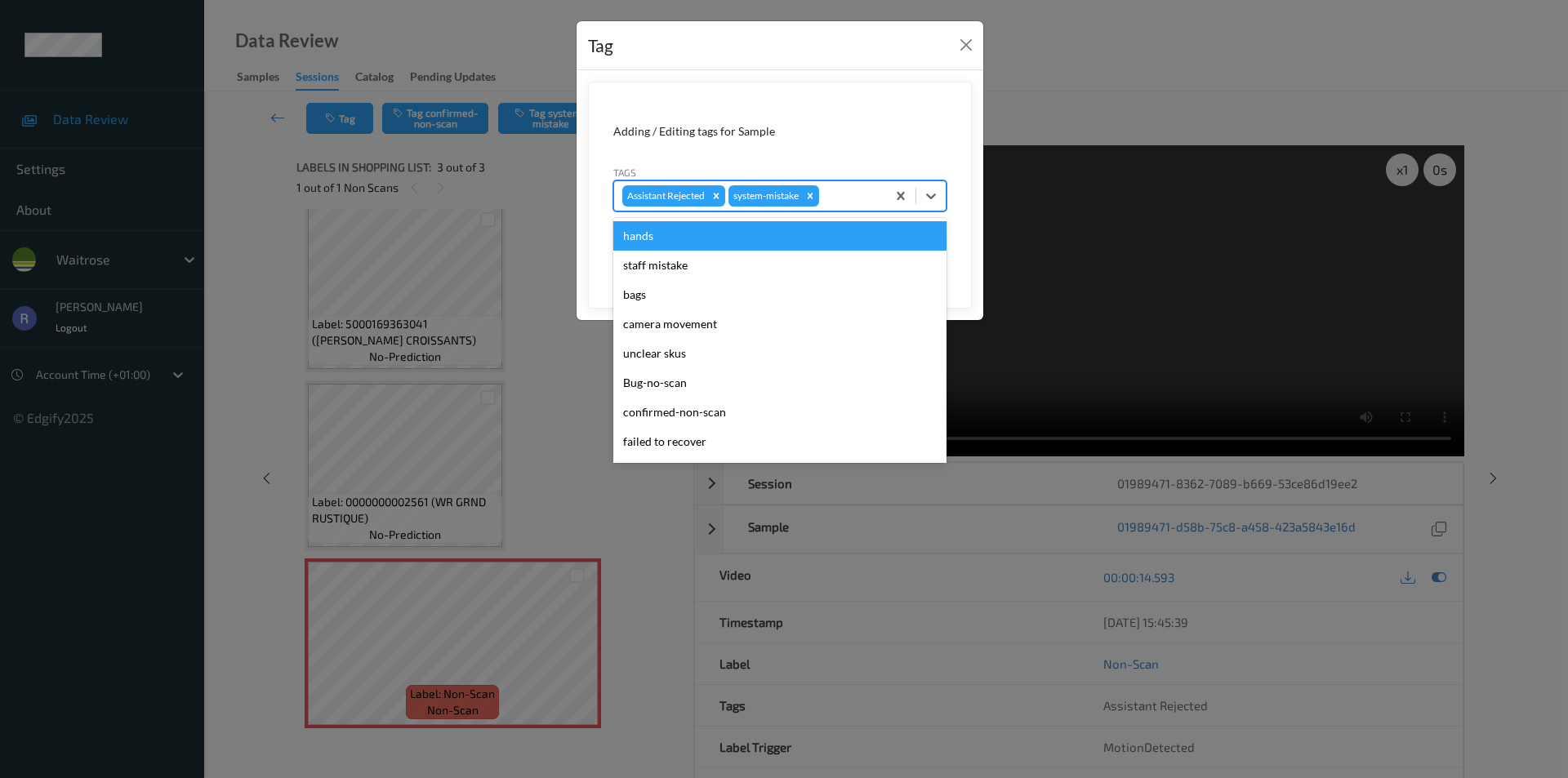
click at [843, 190] on div at bounding box center [849, 196] width 55 height 19
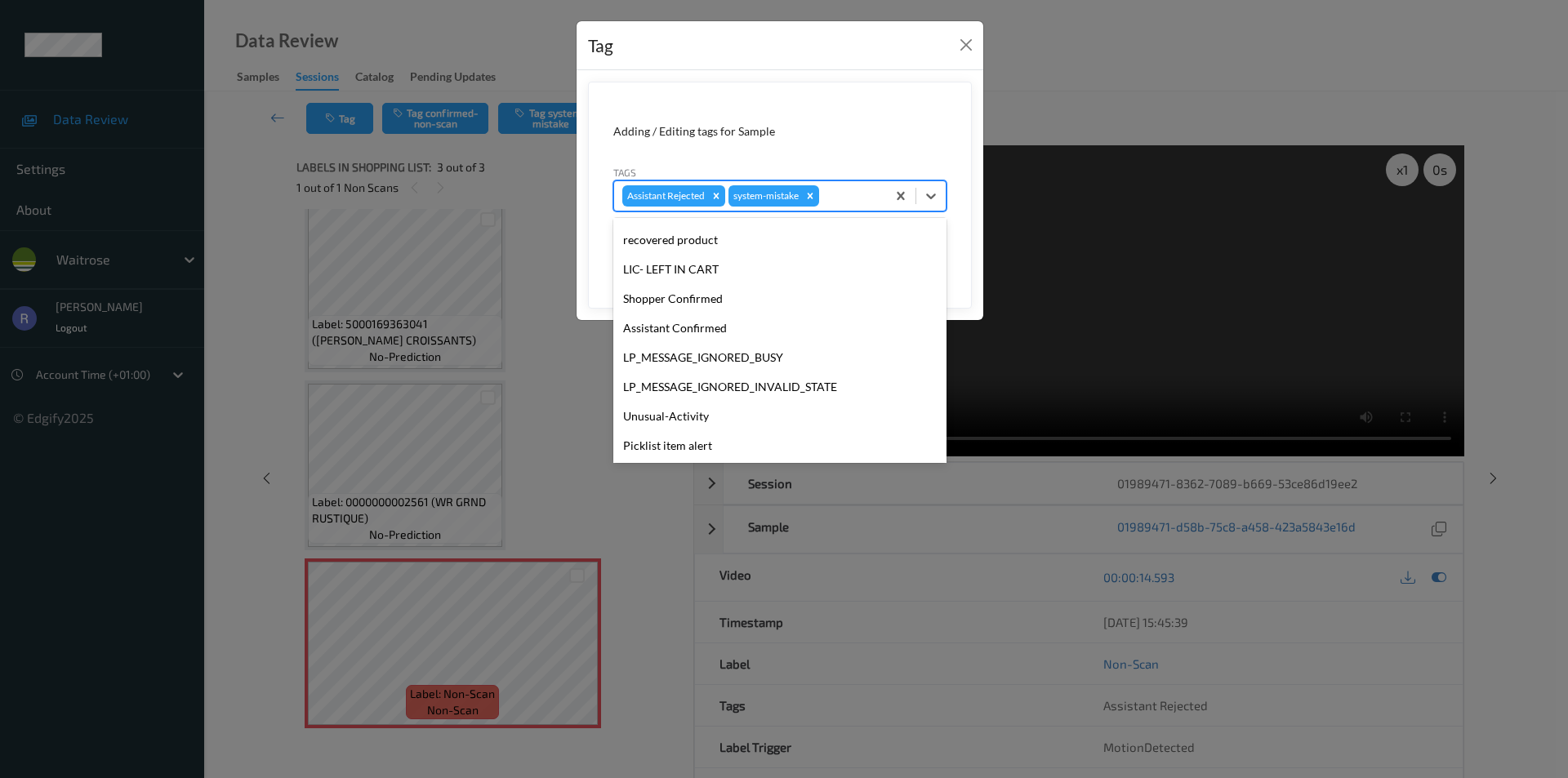
scroll to position [320, 0]
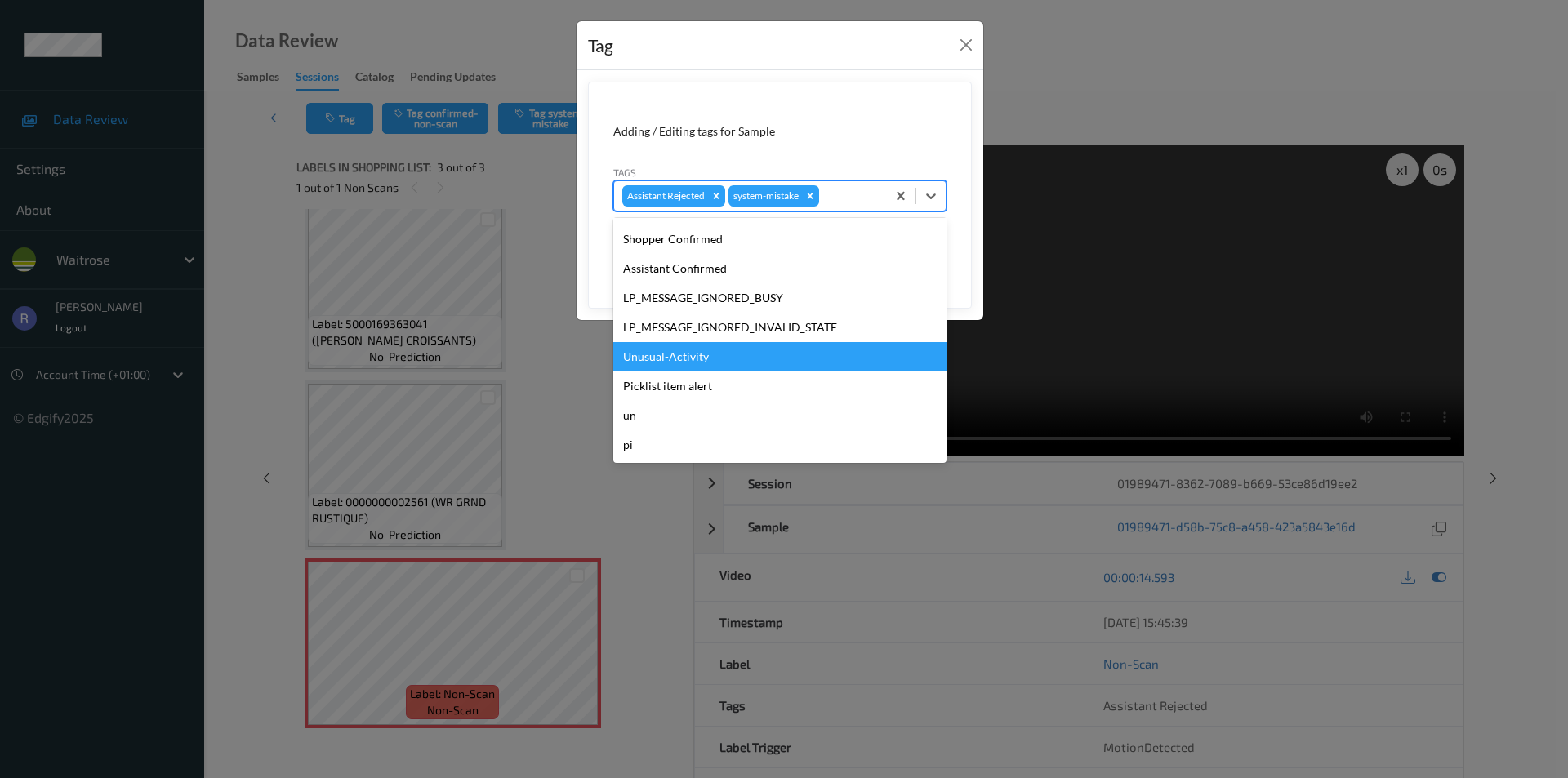
click at [652, 350] on div "Unusual-Activity" at bounding box center [780, 357] width 333 height 30
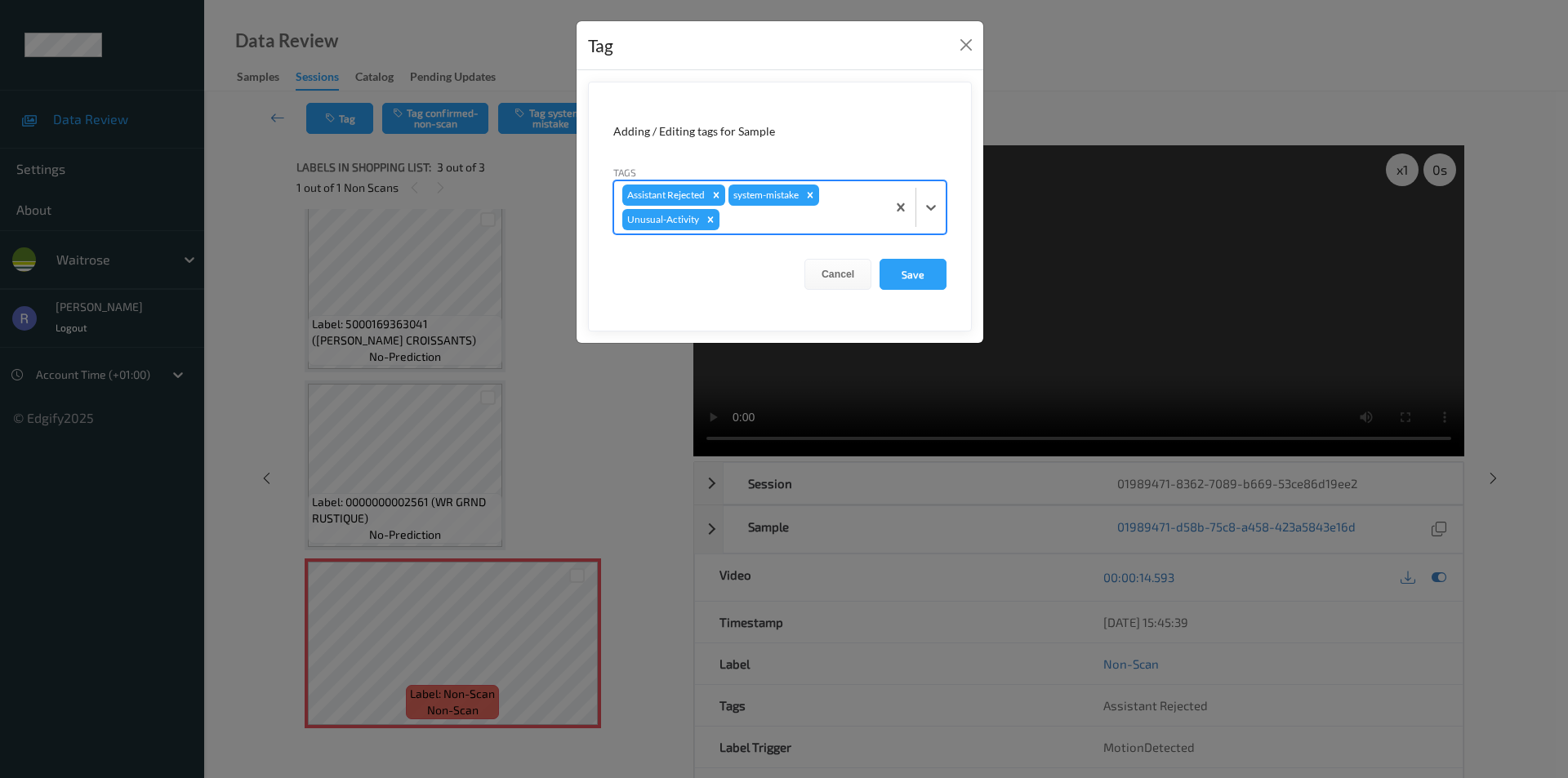
click at [857, 226] on div at bounding box center [800, 219] width 155 height 19
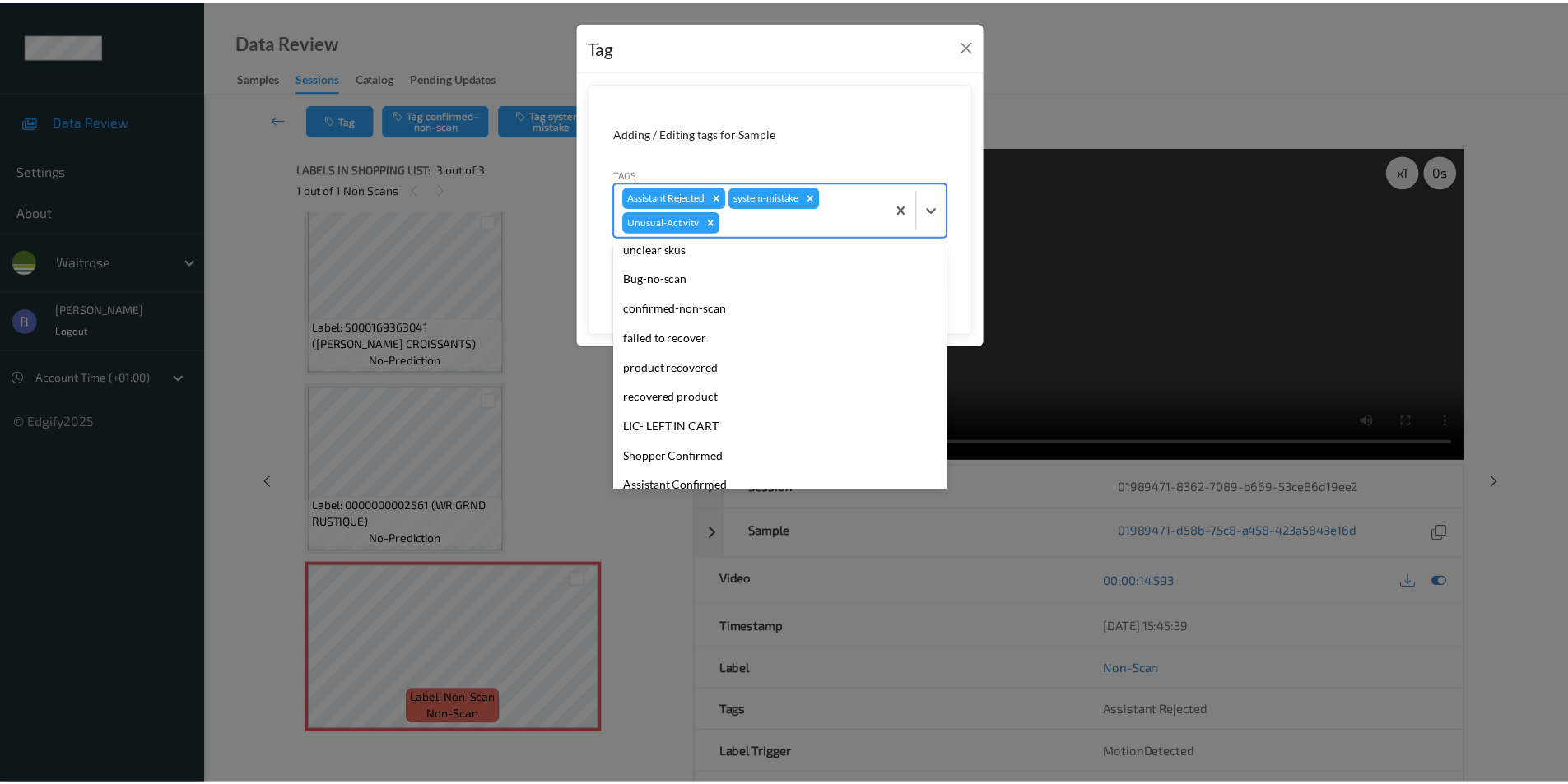
scroll to position [293, 0]
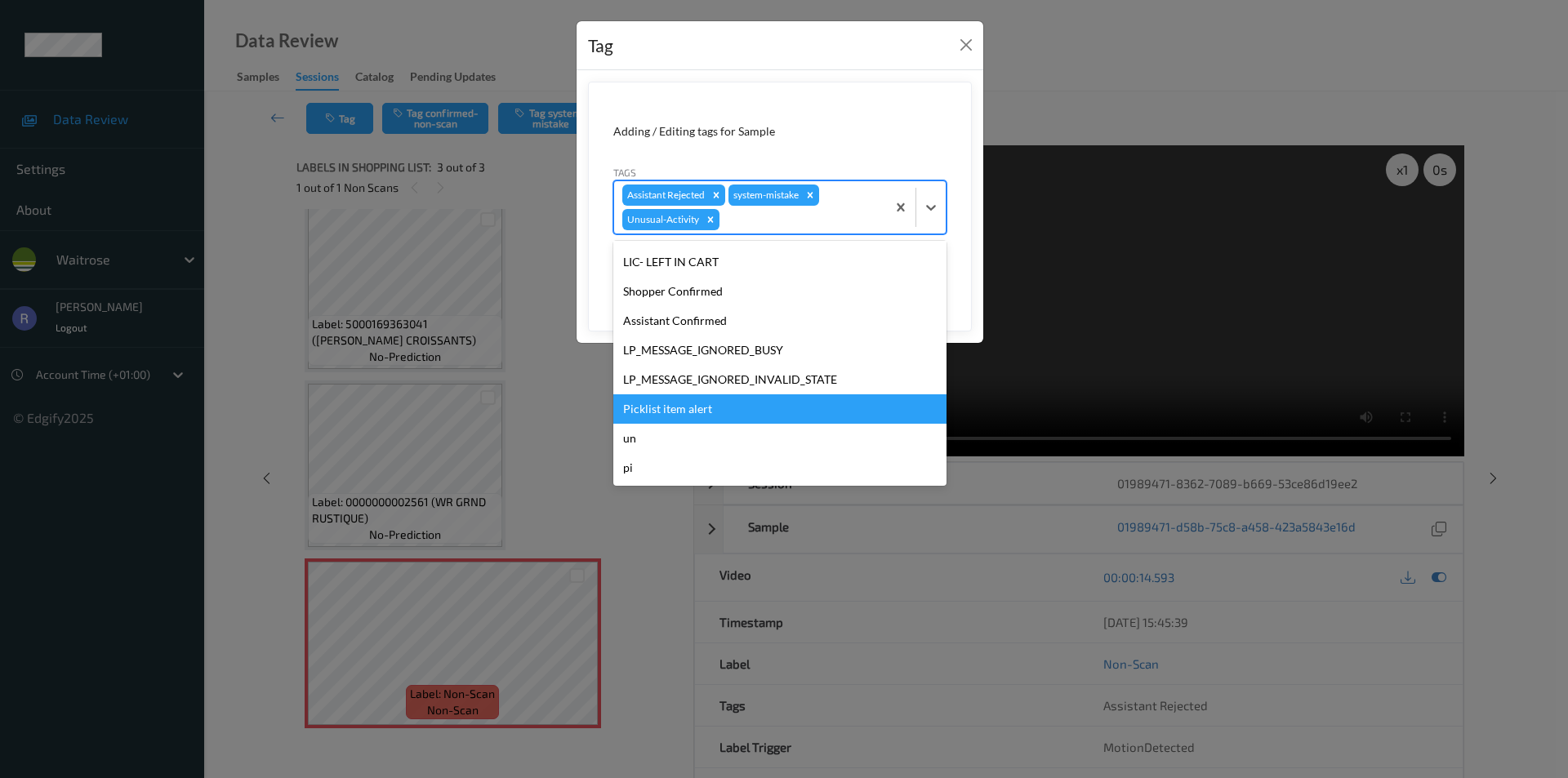
click at [701, 397] on div "Picklist item alert" at bounding box center [780, 410] width 333 height 30
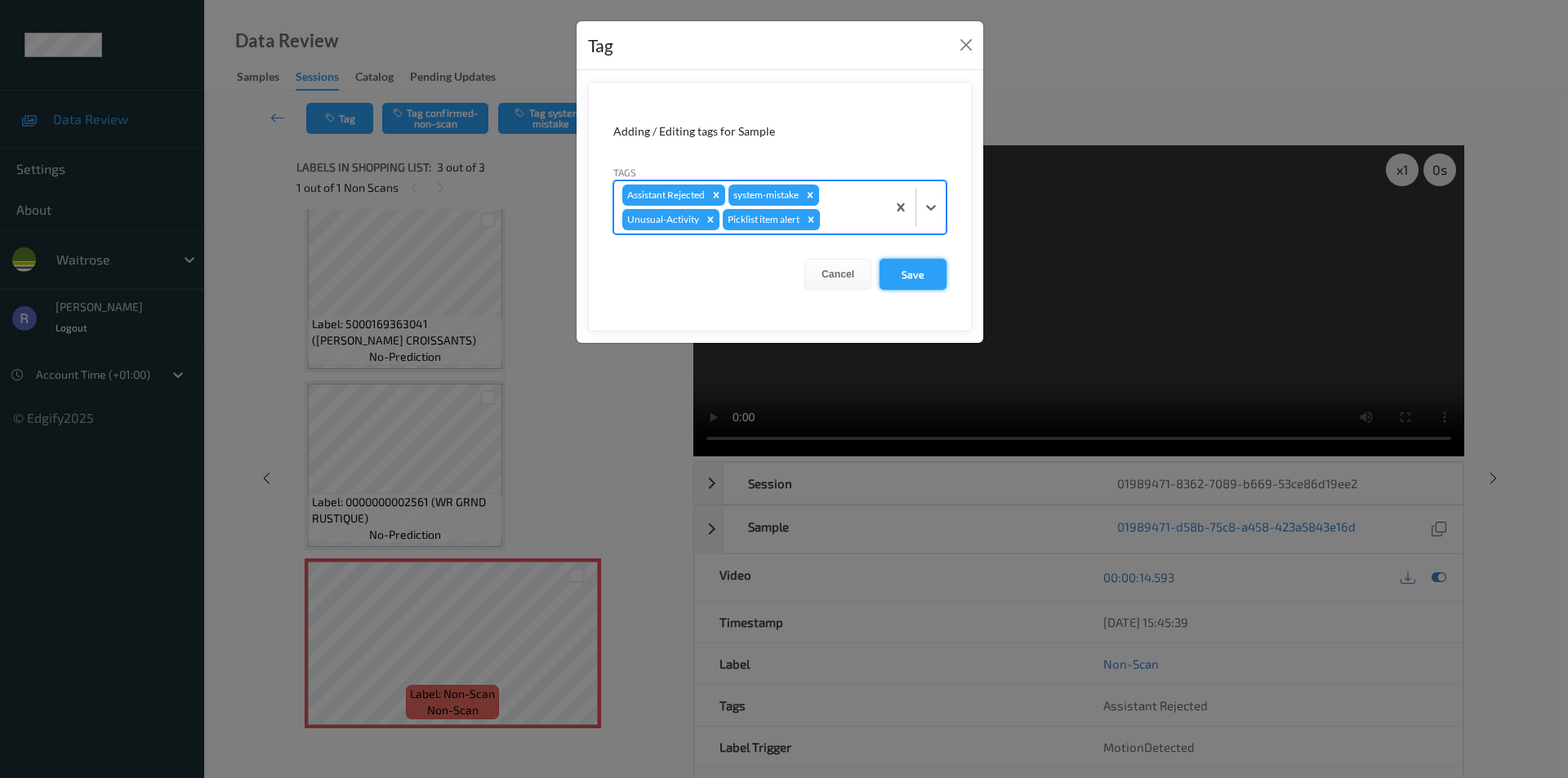
click at [920, 270] on button "Save" at bounding box center [913, 274] width 67 height 31
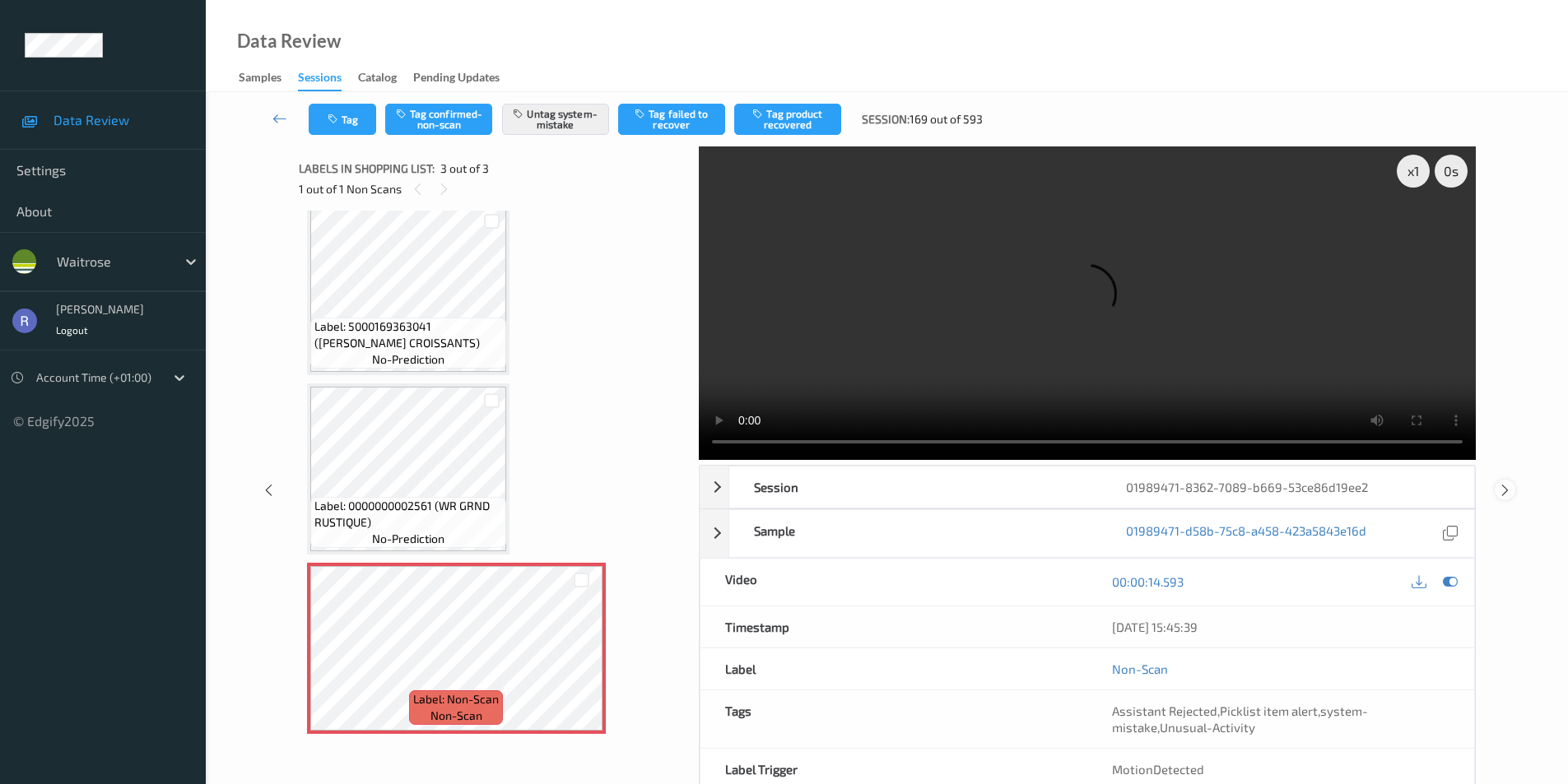
click at [1506, 480] on div at bounding box center [1505, 490] width 20 height 20
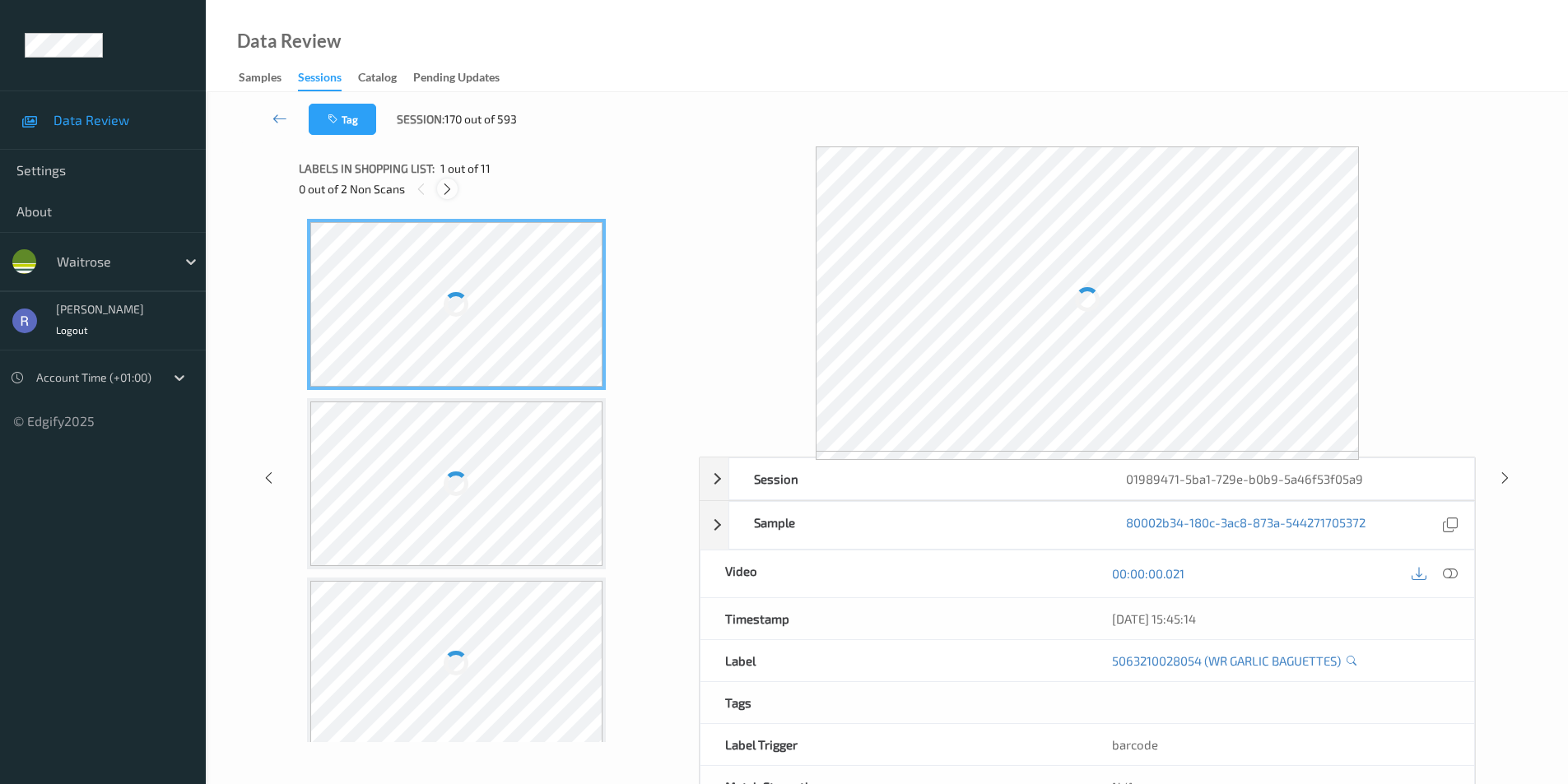
click at [447, 190] on icon at bounding box center [447, 189] width 14 height 15
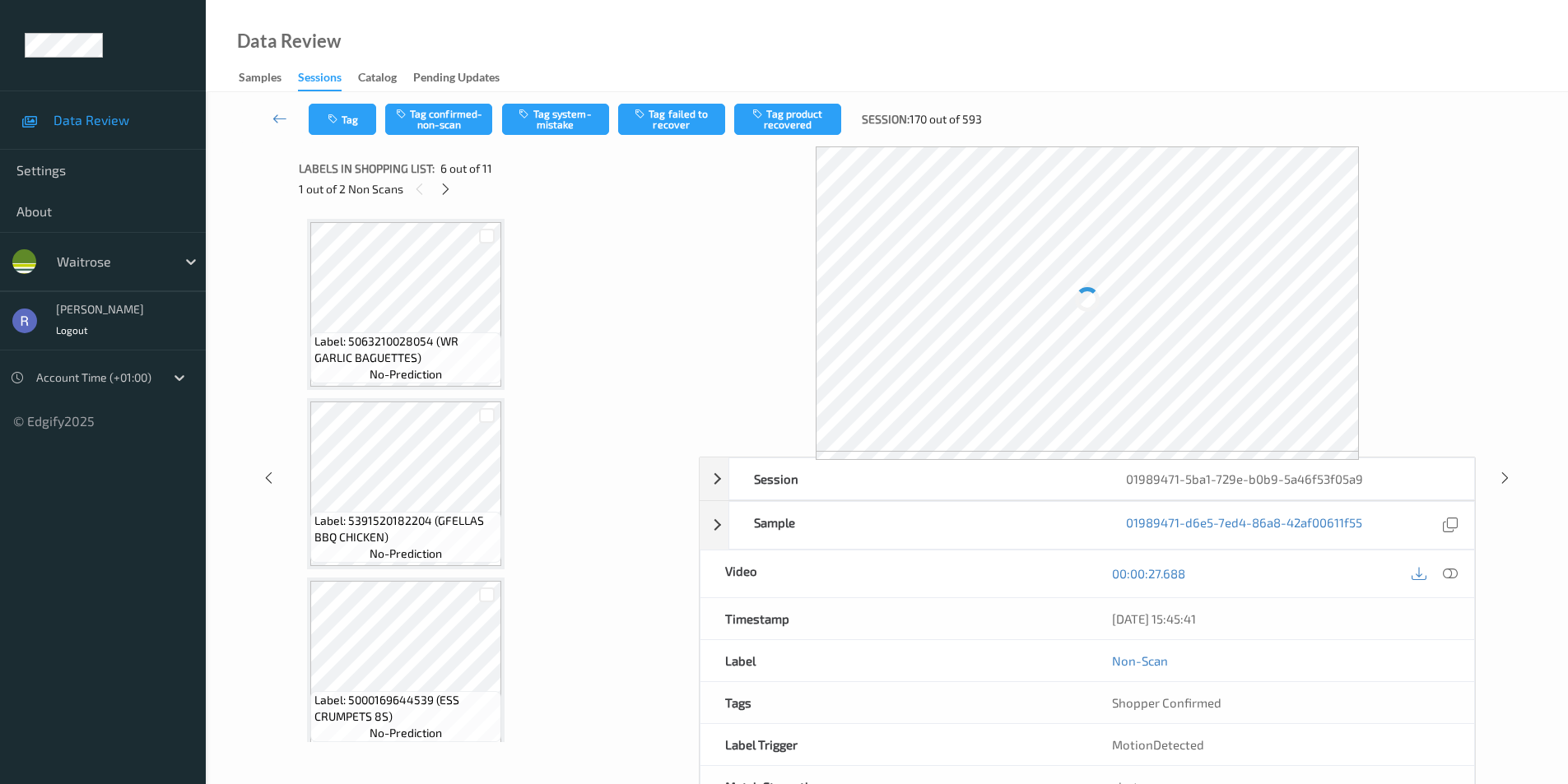
scroll to position [726, 0]
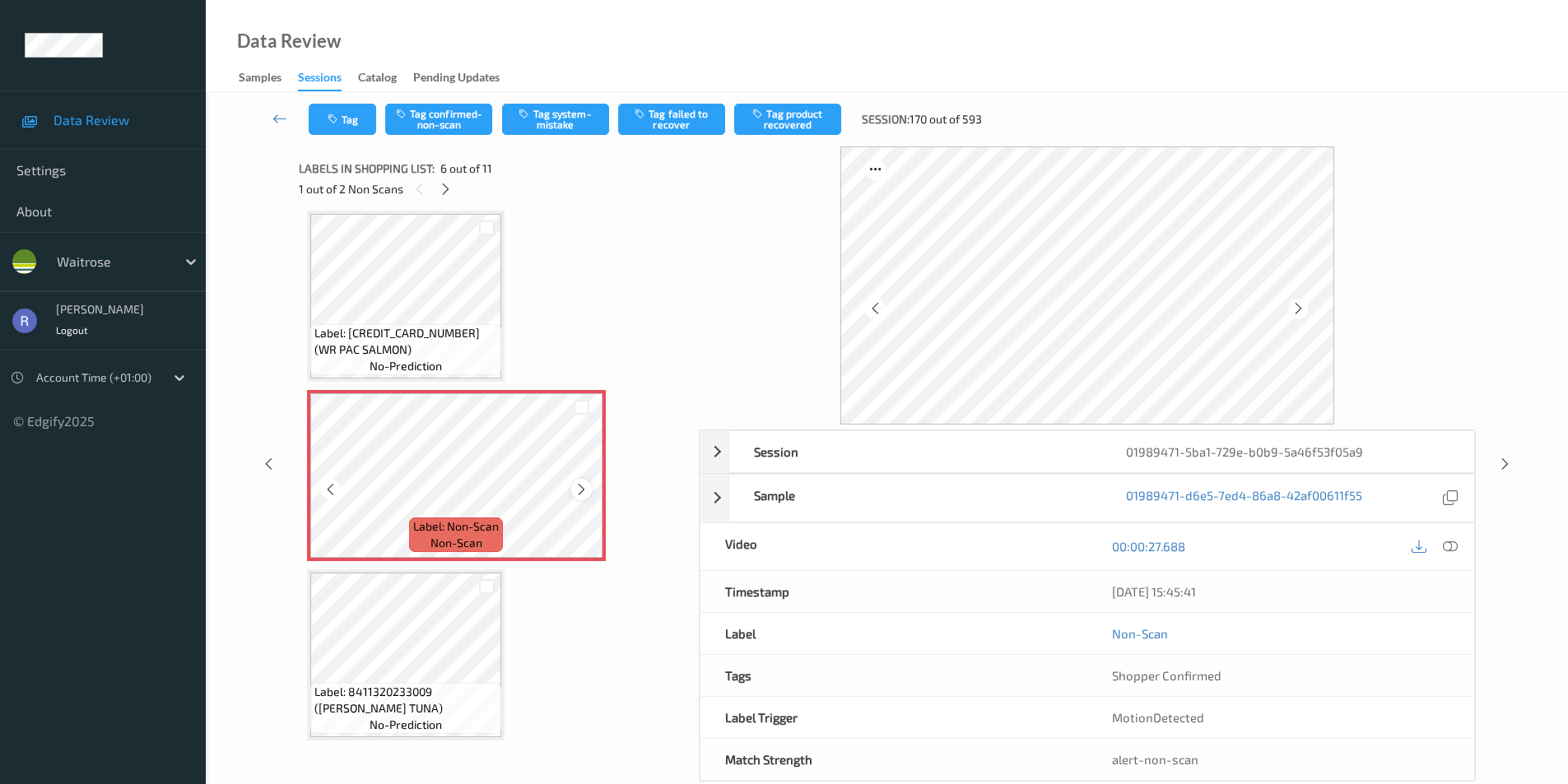
click at [581, 484] on icon at bounding box center [582, 490] width 14 height 15
click at [1452, 544] on icon at bounding box center [1450, 546] width 15 height 15
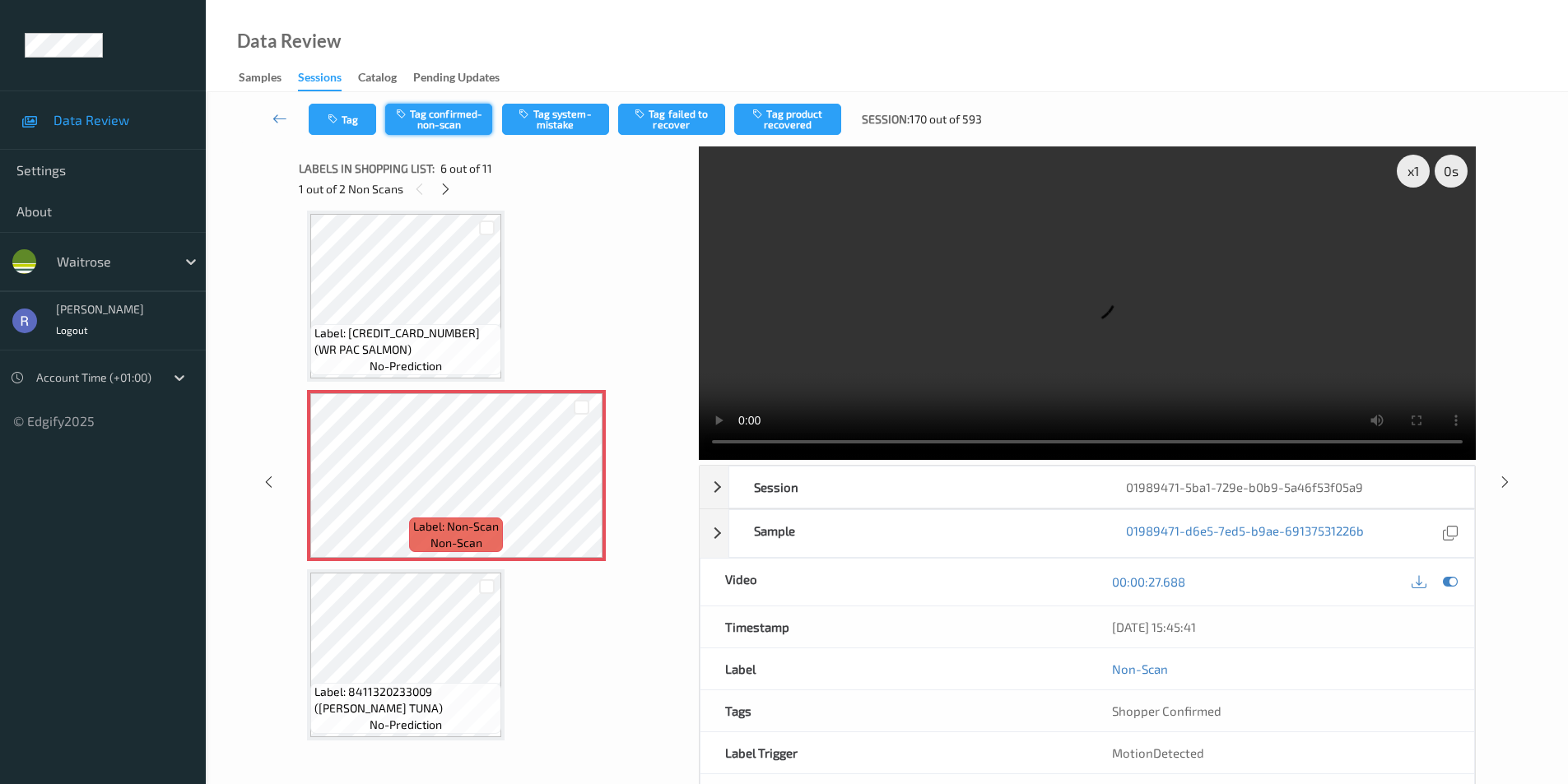
click at [451, 112] on button "Tag confirmed-non-scan" at bounding box center [439, 118] width 107 height 31
click at [807, 119] on button "Tag product recovered" at bounding box center [787, 118] width 107 height 31
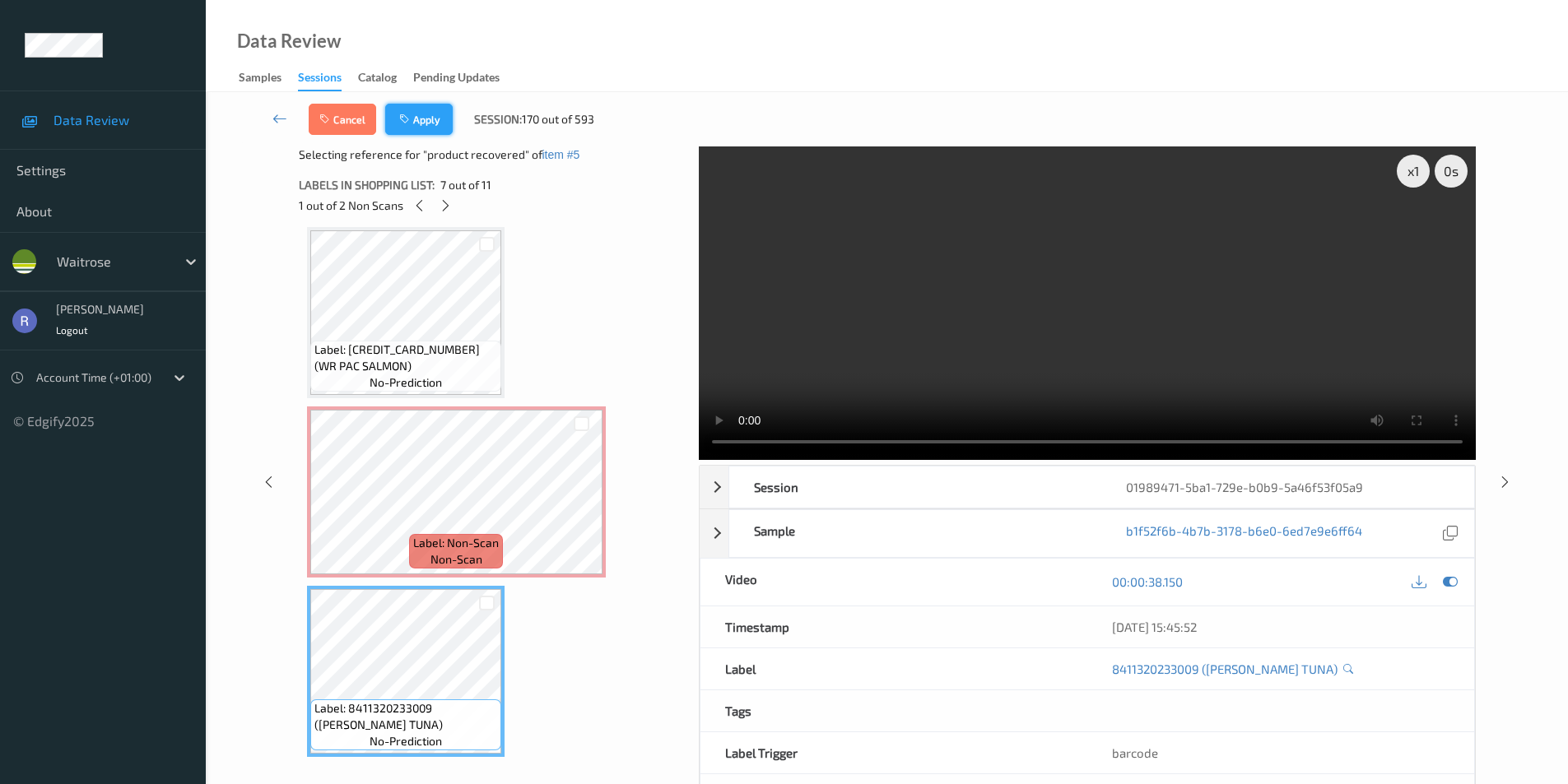
click at [423, 119] on button "Apply" at bounding box center [419, 118] width 67 height 31
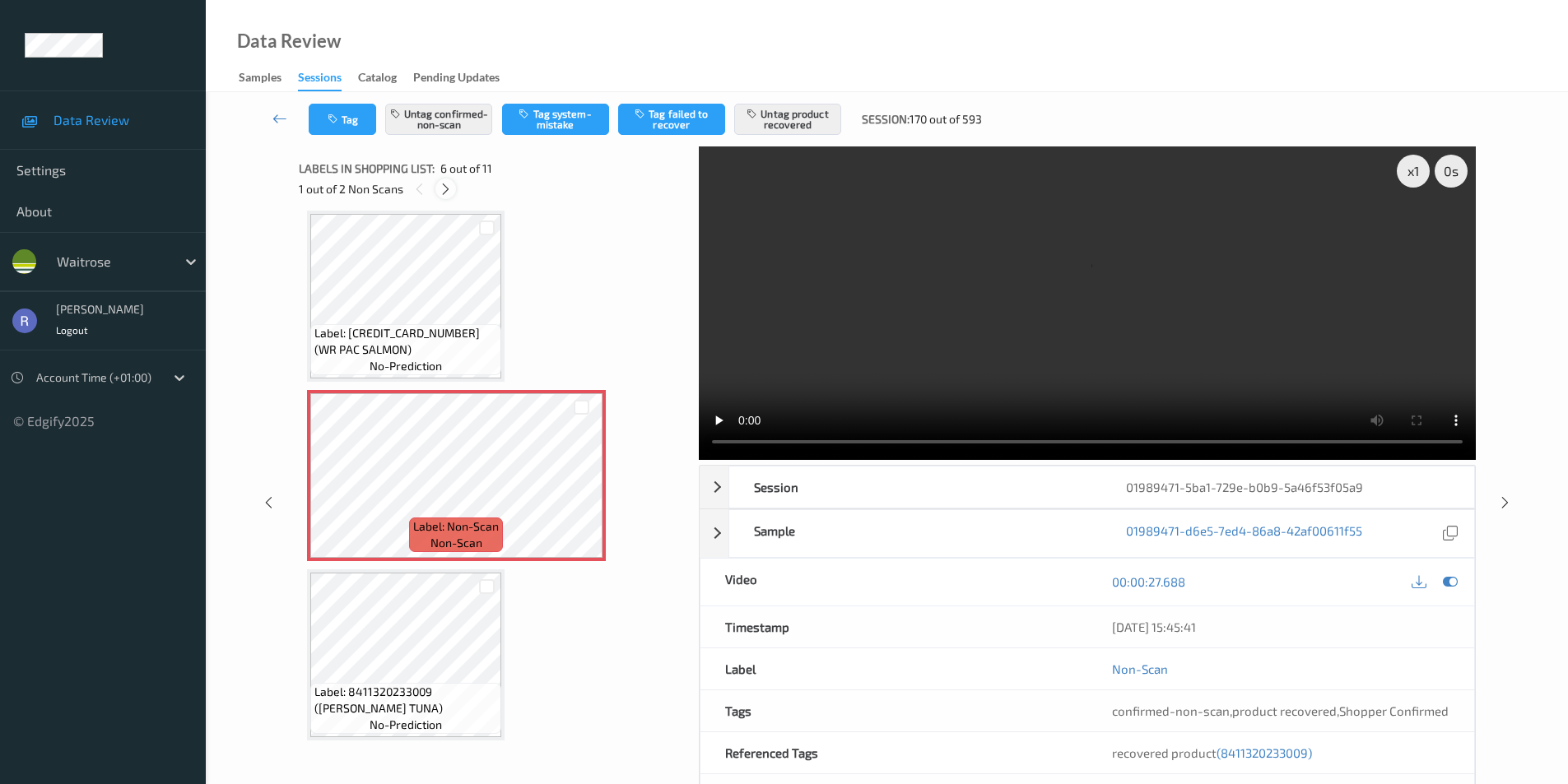
click at [441, 186] on icon at bounding box center [446, 189] width 14 height 15
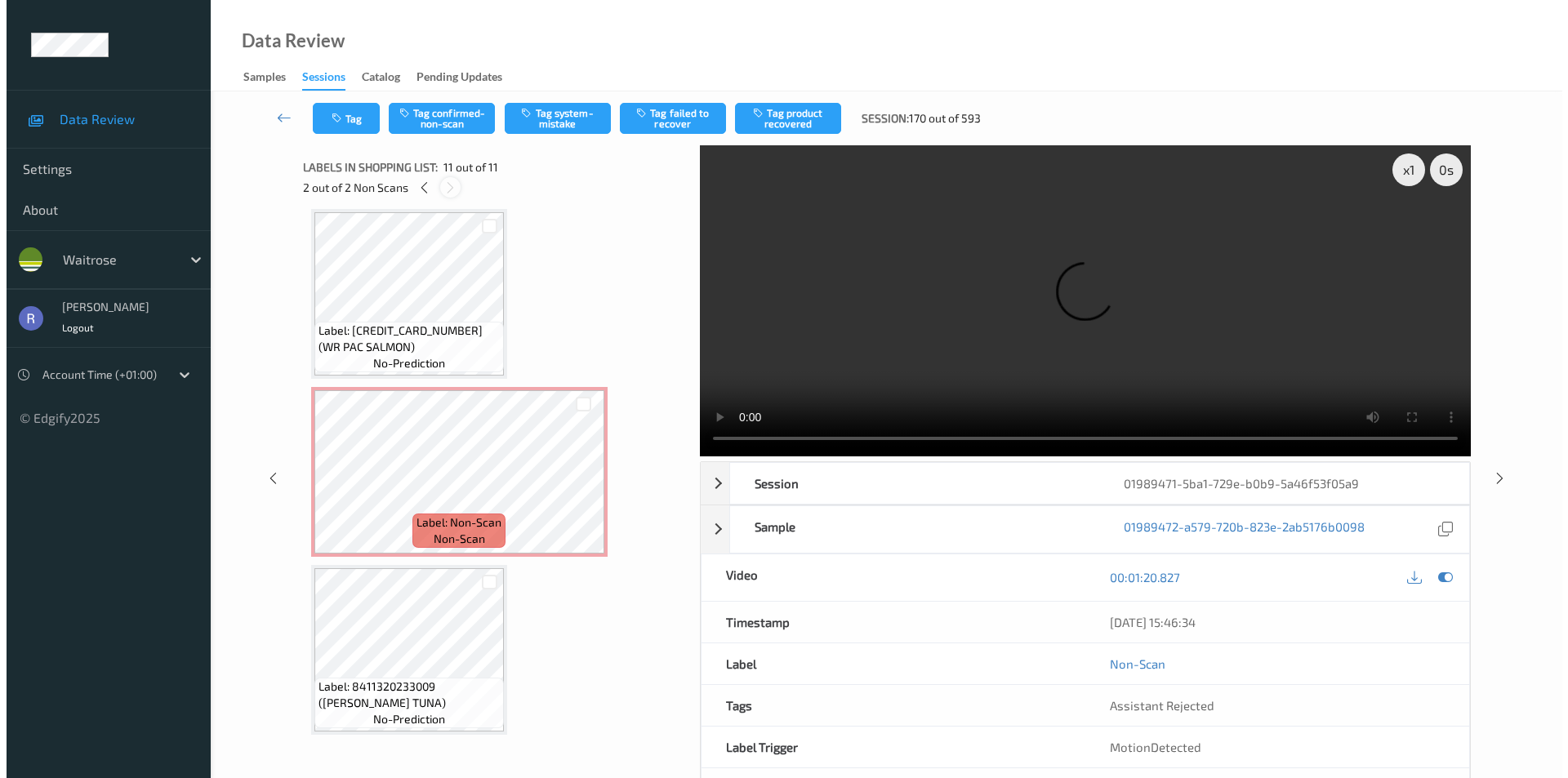
scroll to position [1438, 0]
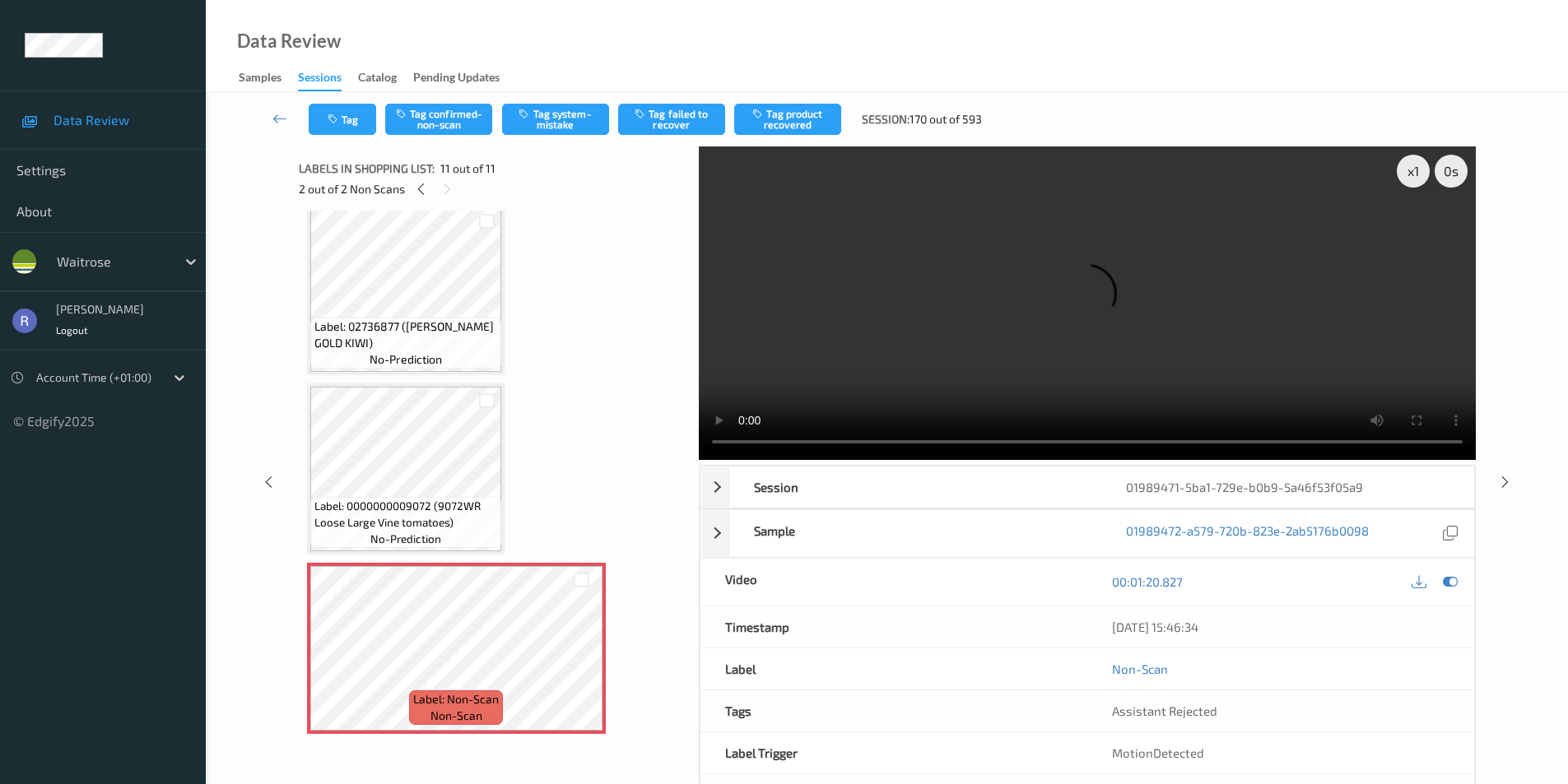
click at [264, 232] on div "x 1 0 s Session 01989471-5ba1-729e-b0b9-5a46f53f05a9 Session ID 01989471-5ba1-7…" at bounding box center [887, 482] width 1295 height 671
click at [584, 657] on icon at bounding box center [582, 662] width 14 height 15
click at [348, 120] on button "Tag" at bounding box center [342, 118] width 67 height 31
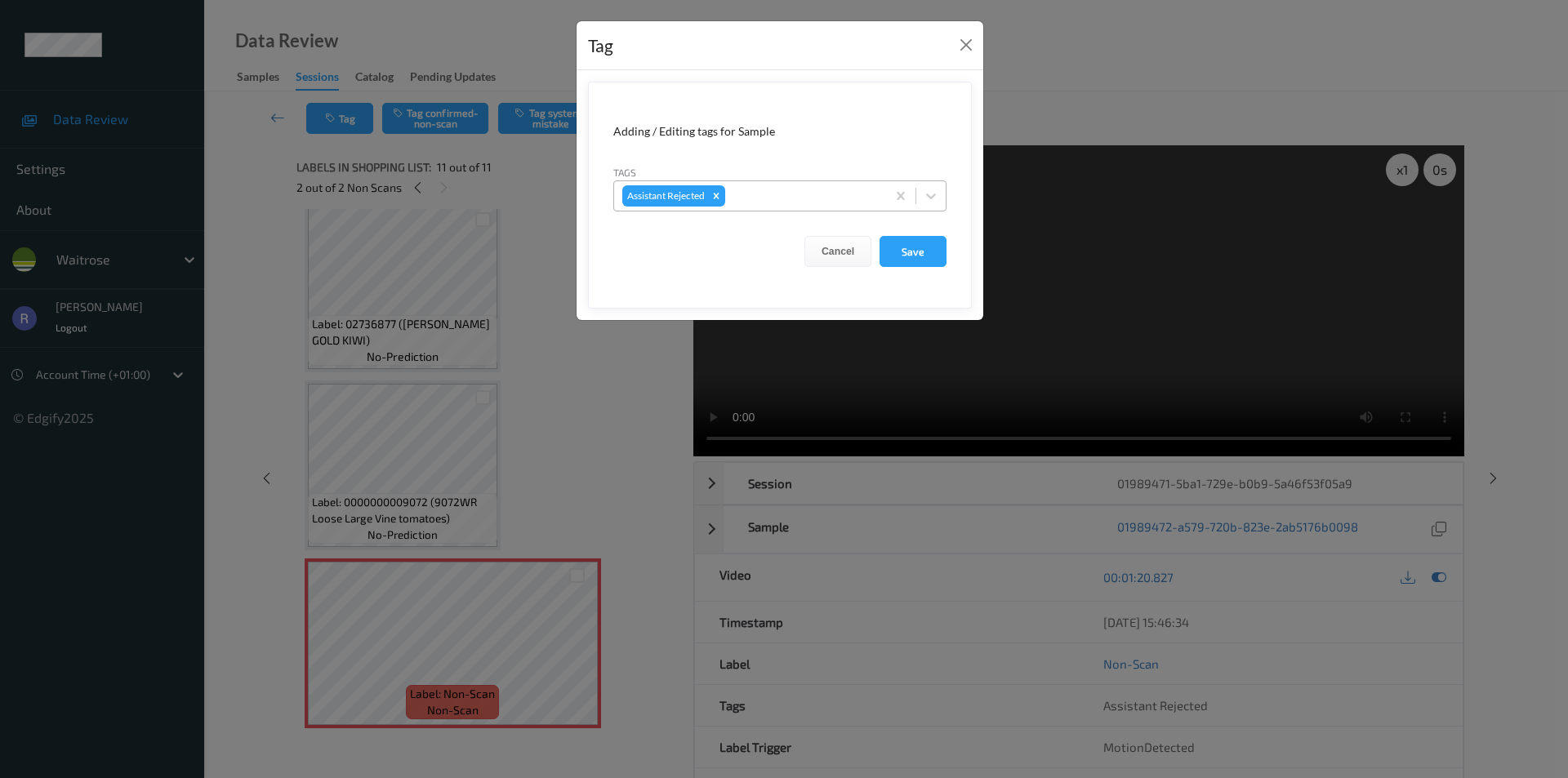
click at [754, 197] on div at bounding box center [803, 196] width 149 height 19
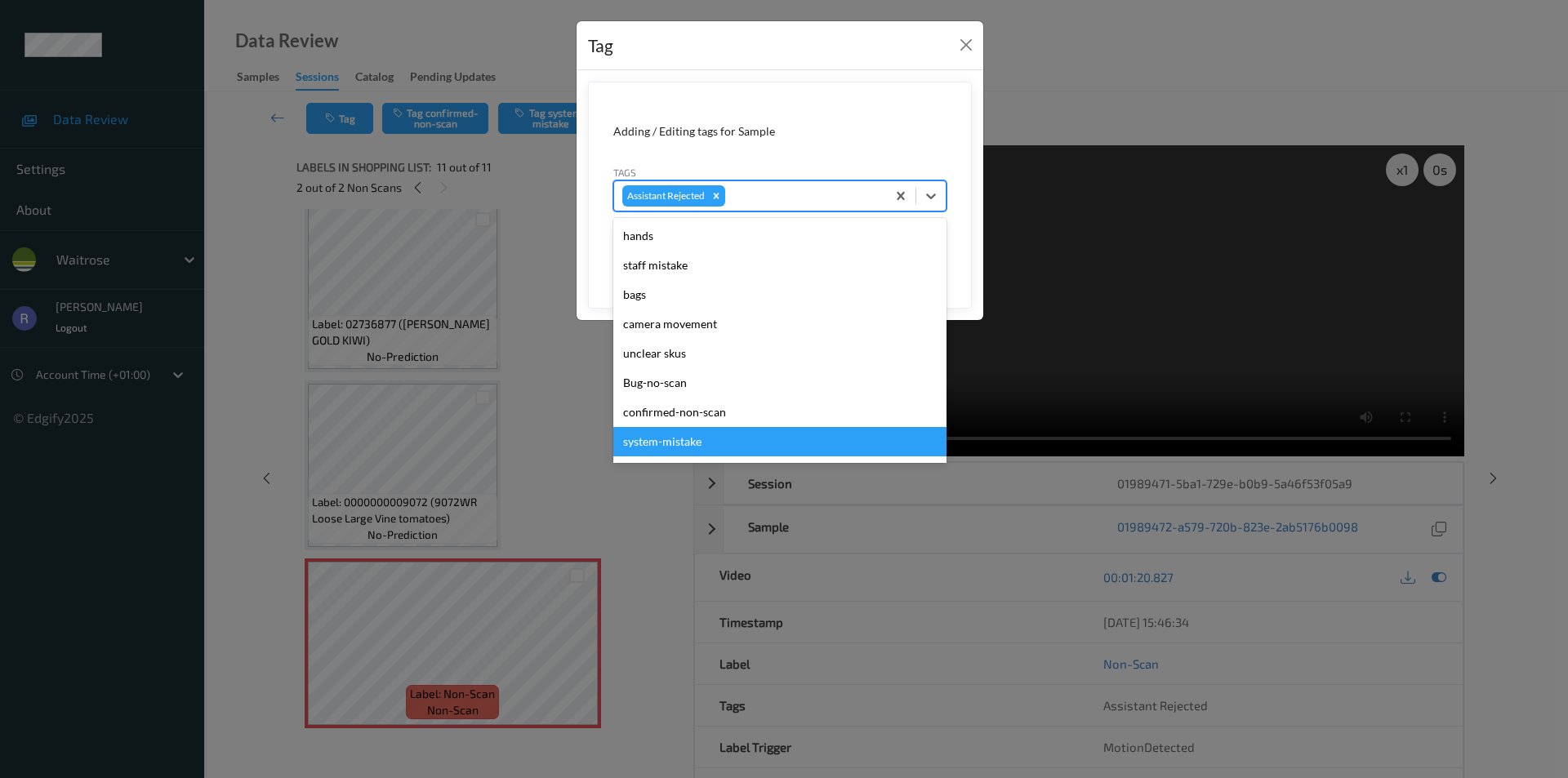
click at [679, 445] on div "system-mistake" at bounding box center [780, 442] width 333 height 30
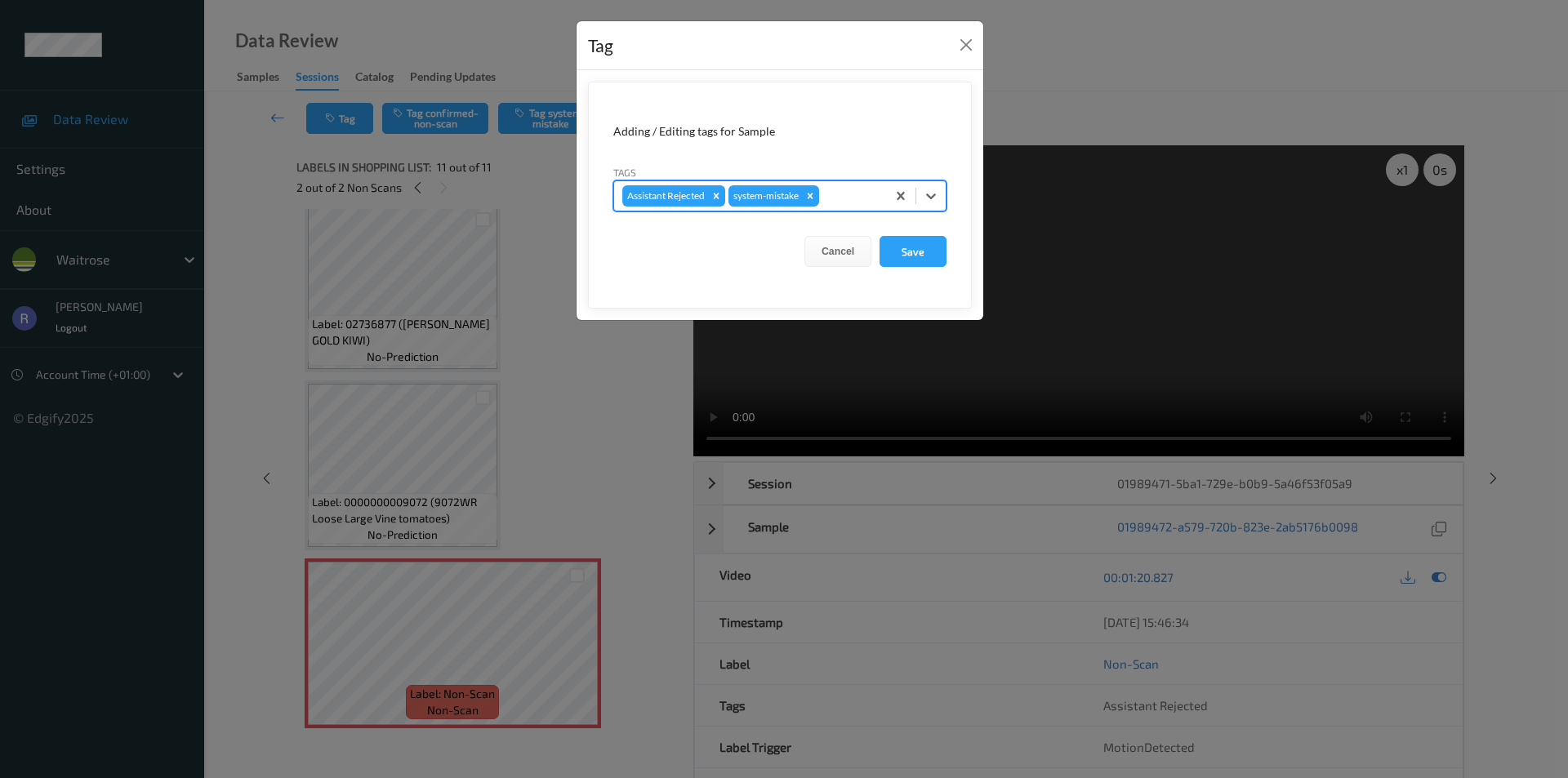
click at [840, 199] on div at bounding box center [849, 196] width 55 height 19
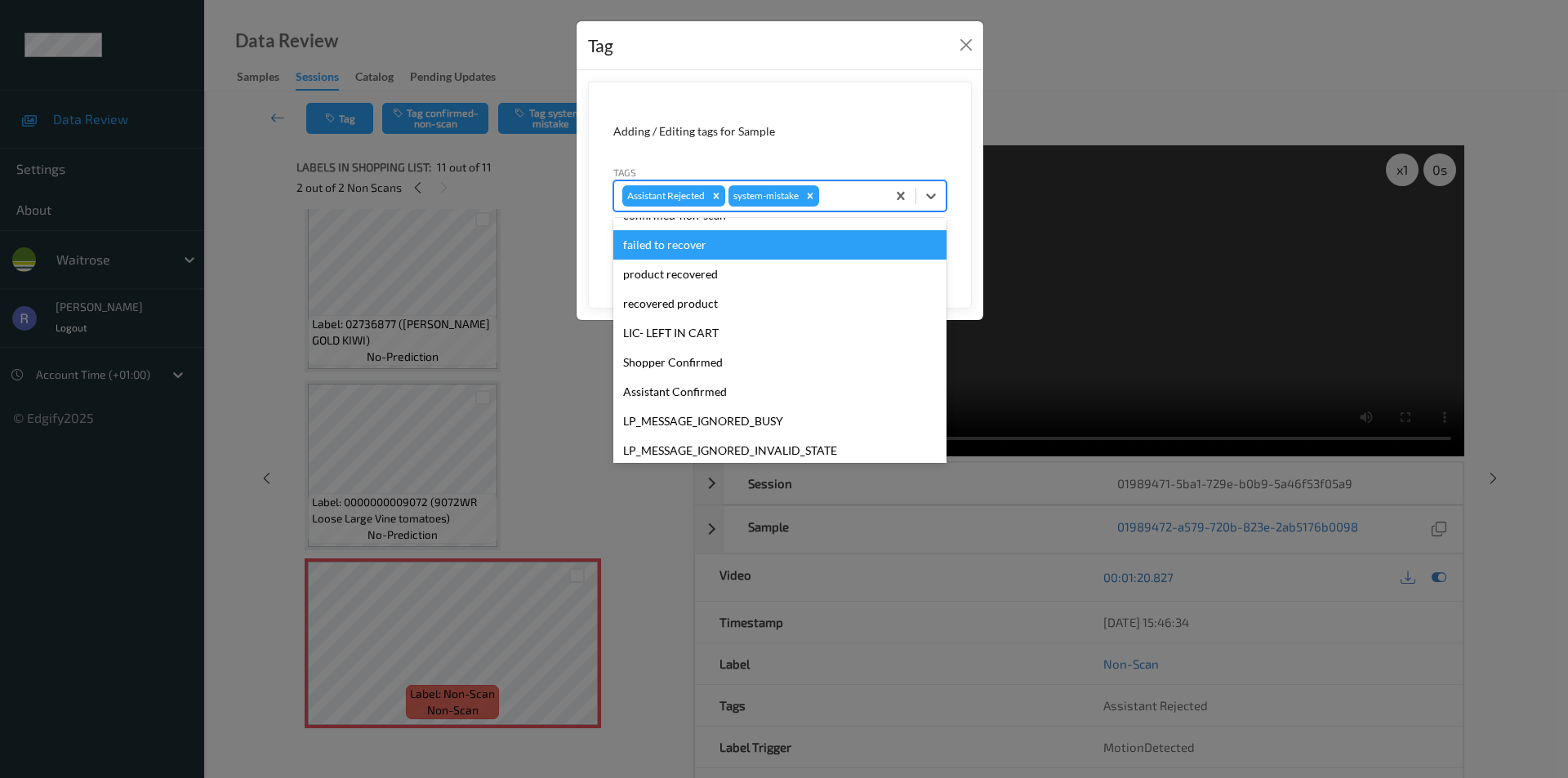
scroll to position [320, 0]
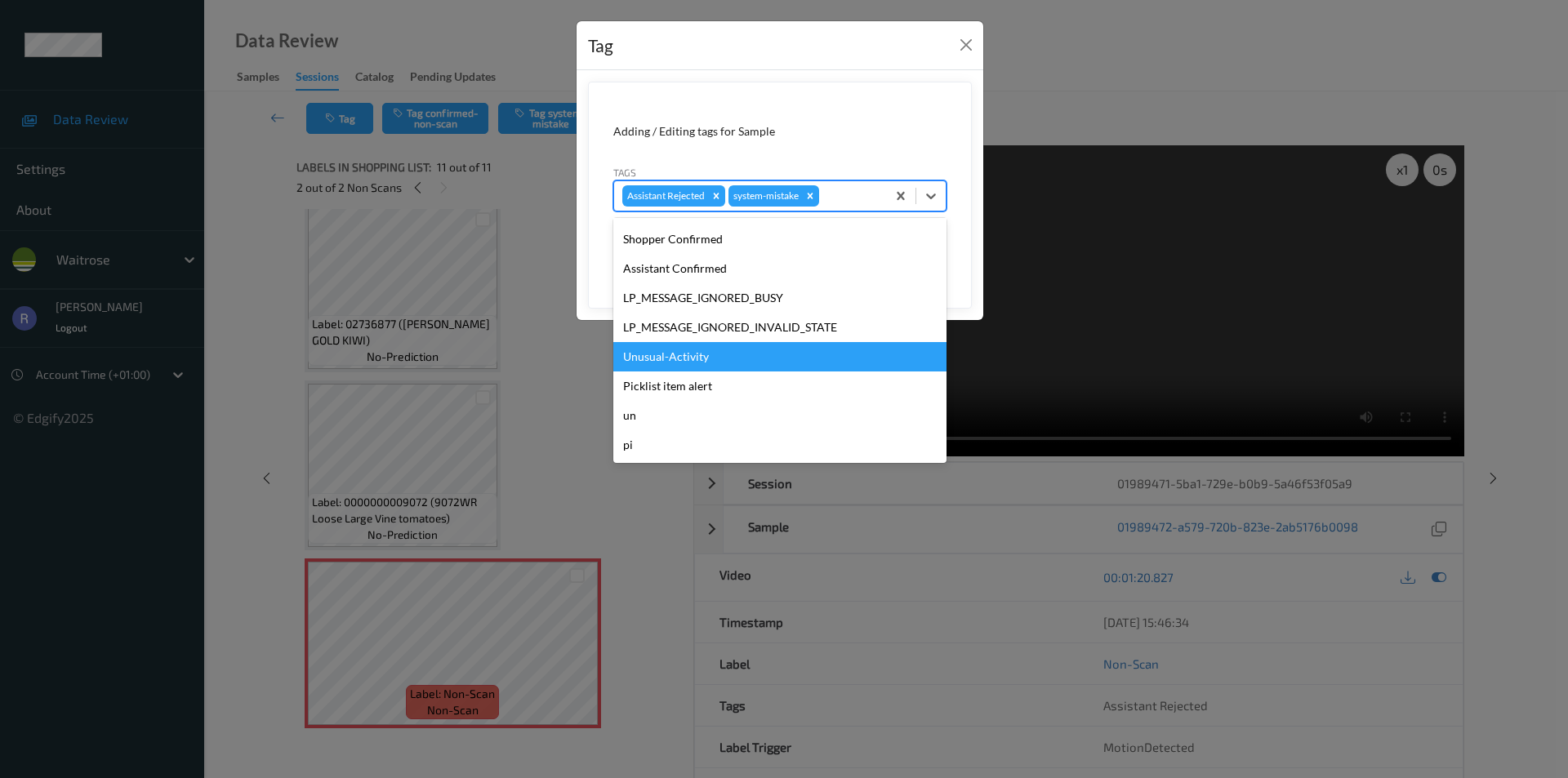
click at [665, 357] on div "Unusual-Activity" at bounding box center [780, 357] width 333 height 30
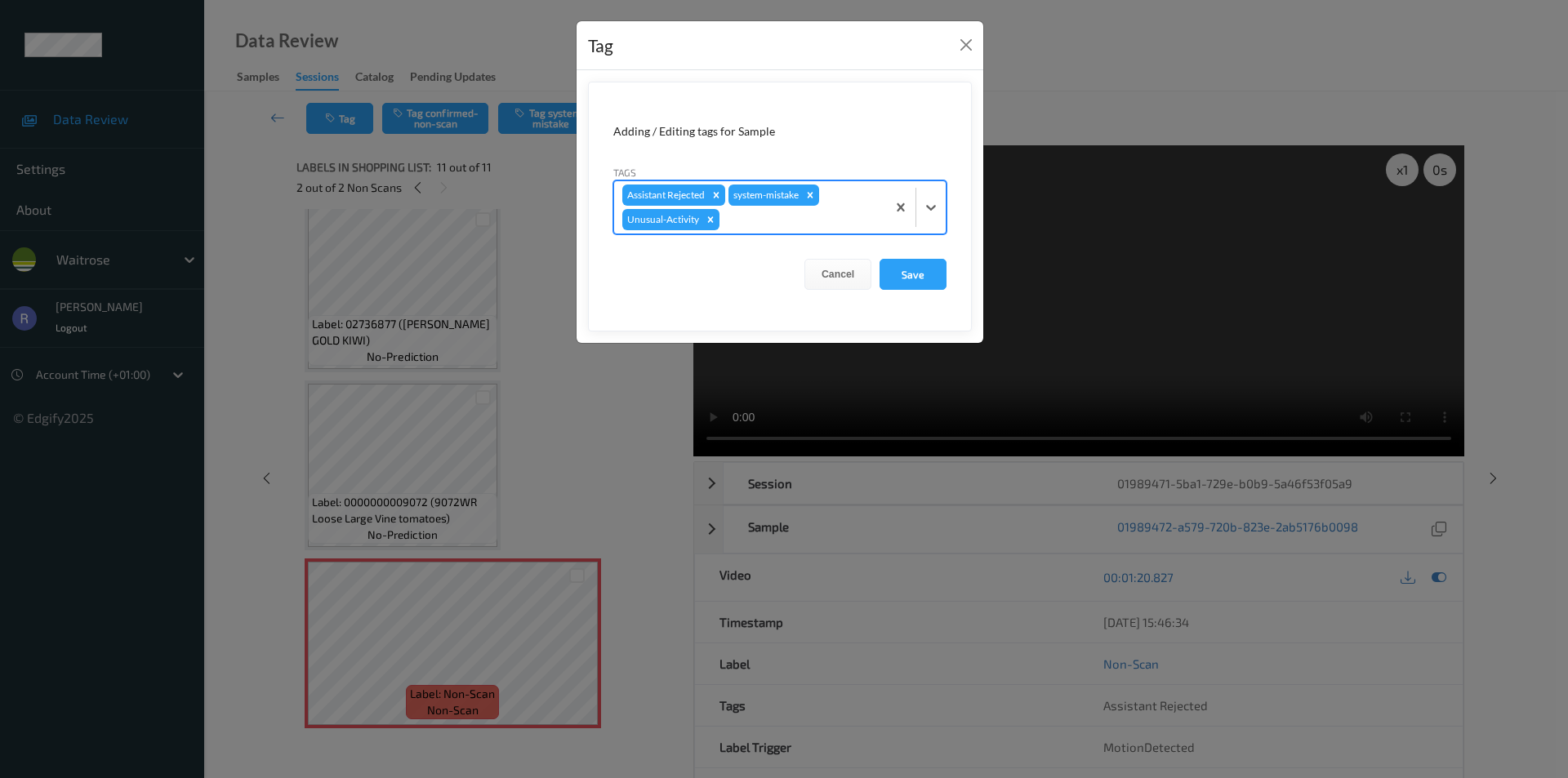
click at [786, 222] on div at bounding box center [800, 219] width 155 height 19
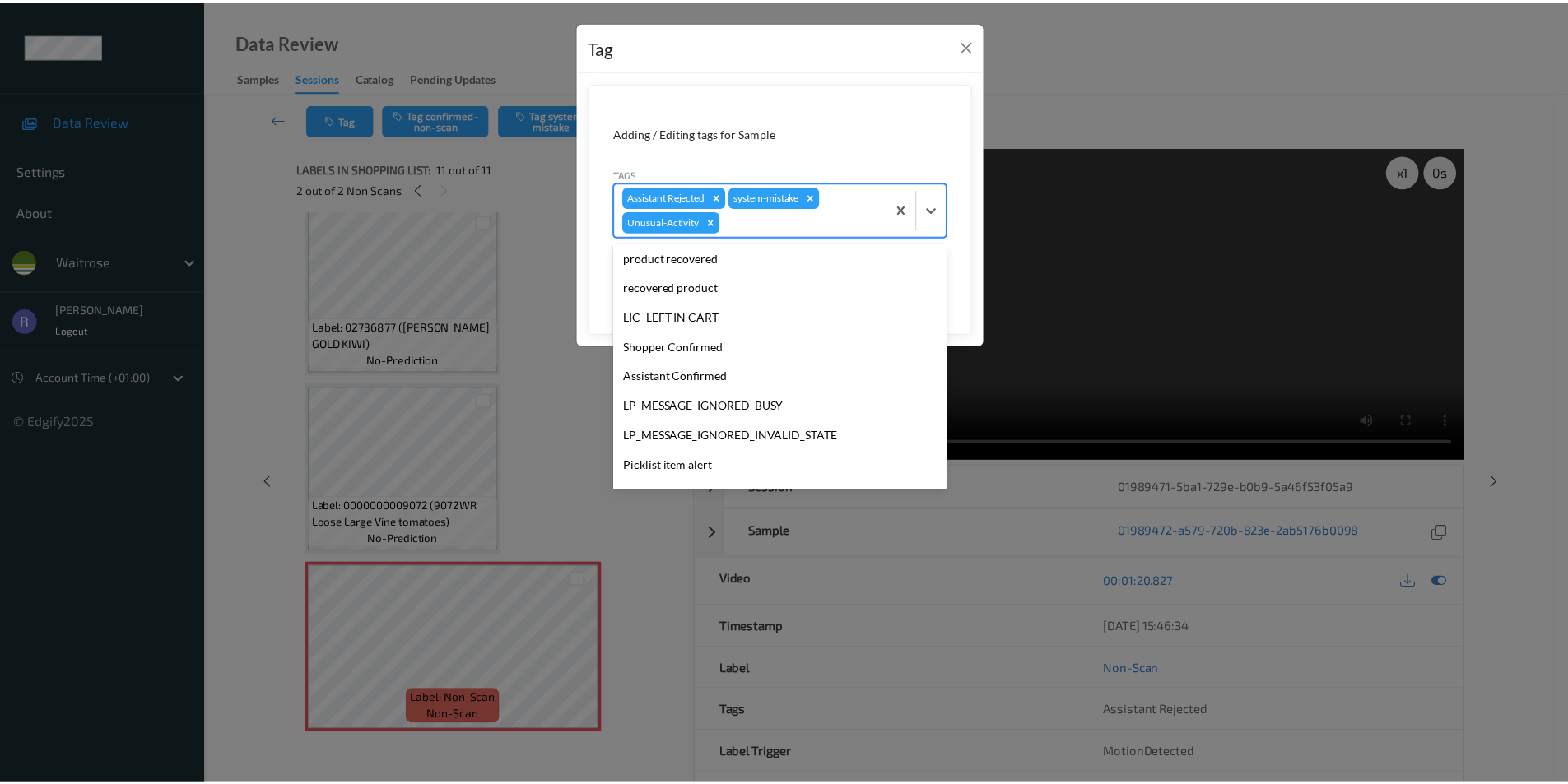
scroll to position [293, 0]
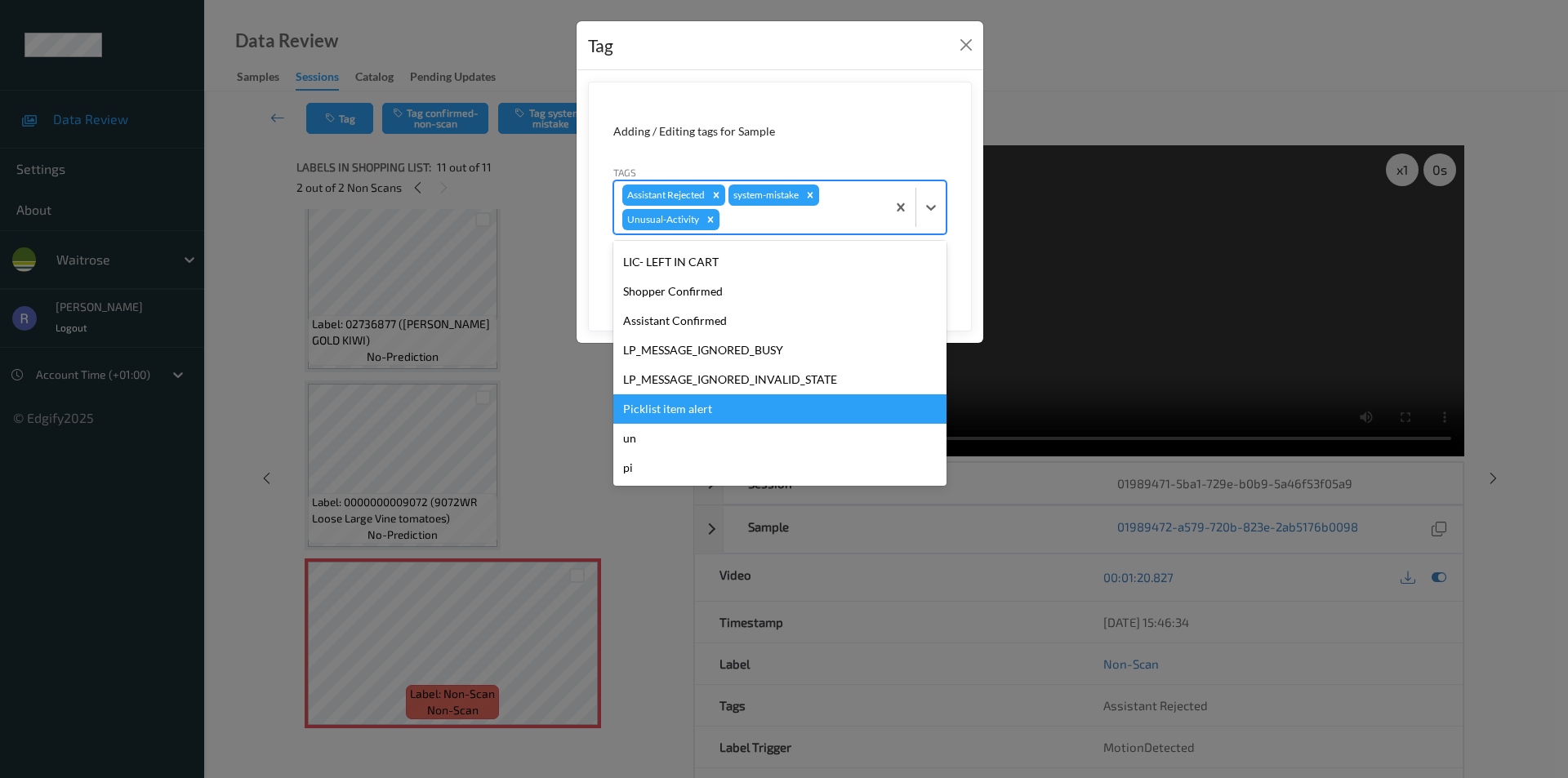
drag, startPoint x: 668, startPoint y: 408, endPoint x: 725, endPoint y: 375, distance: 65.9
click at [668, 408] on div "Picklist item alert" at bounding box center [780, 410] width 333 height 30
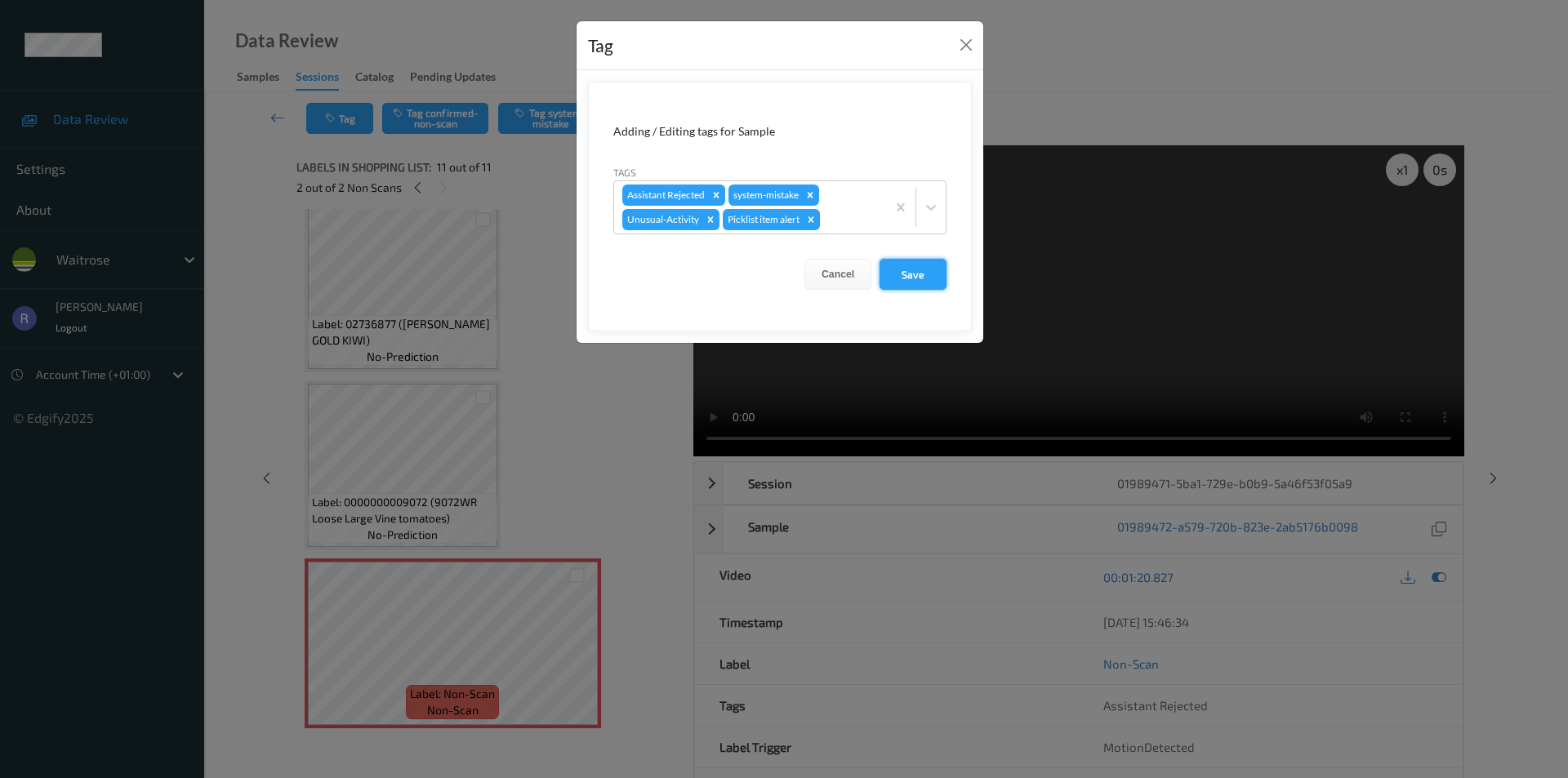
click at [903, 271] on button "Save" at bounding box center [913, 274] width 67 height 31
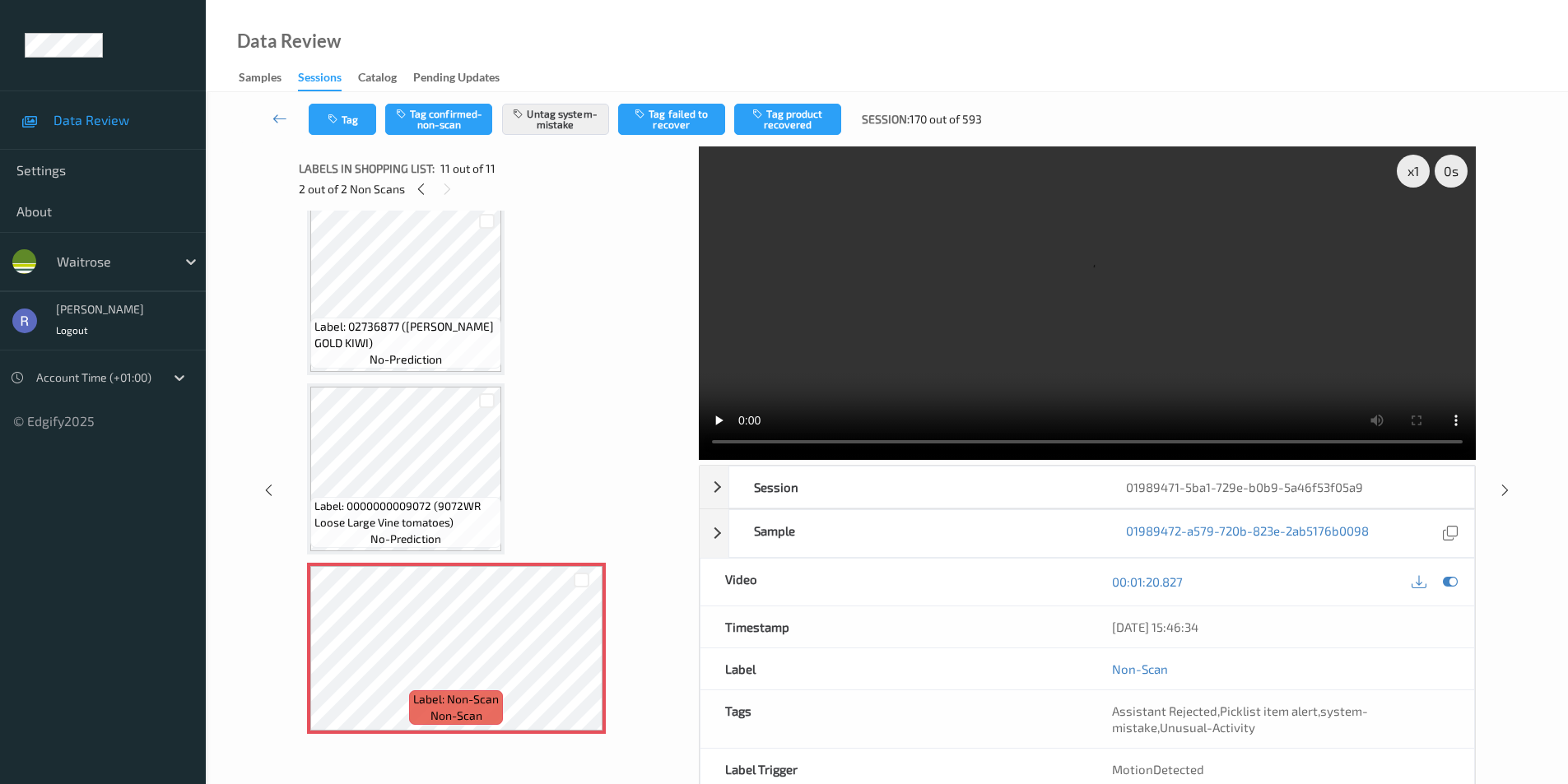
drag, startPoint x: 1503, startPoint y: 491, endPoint x: 1492, endPoint y: 479, distance: 16.3
click at [1503, 490] on icon at bounding box center [1505, 490] width 14 height 15
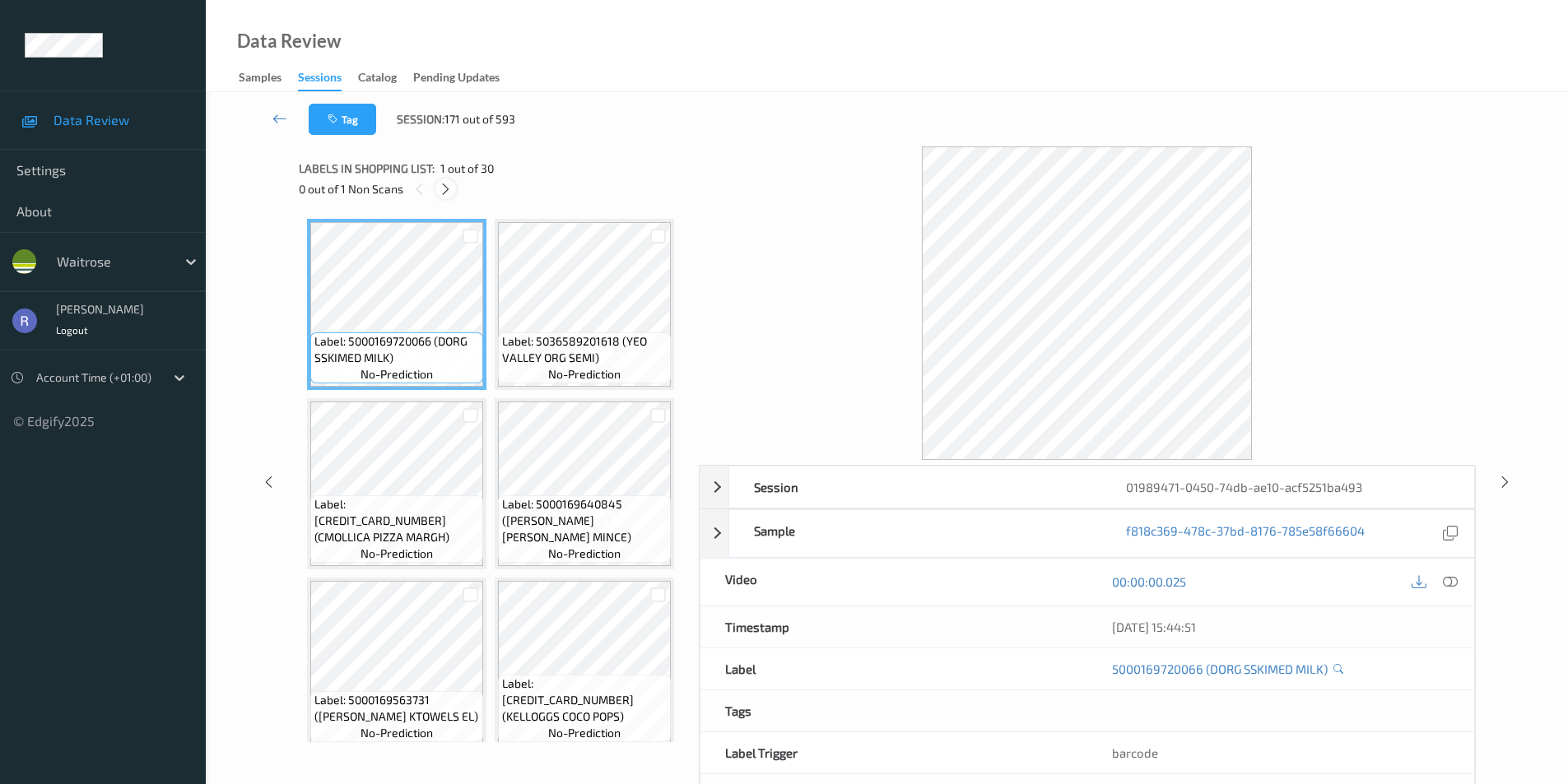
click at [445, 189] on icon at bounding box center [446, 189] width 14 height 15
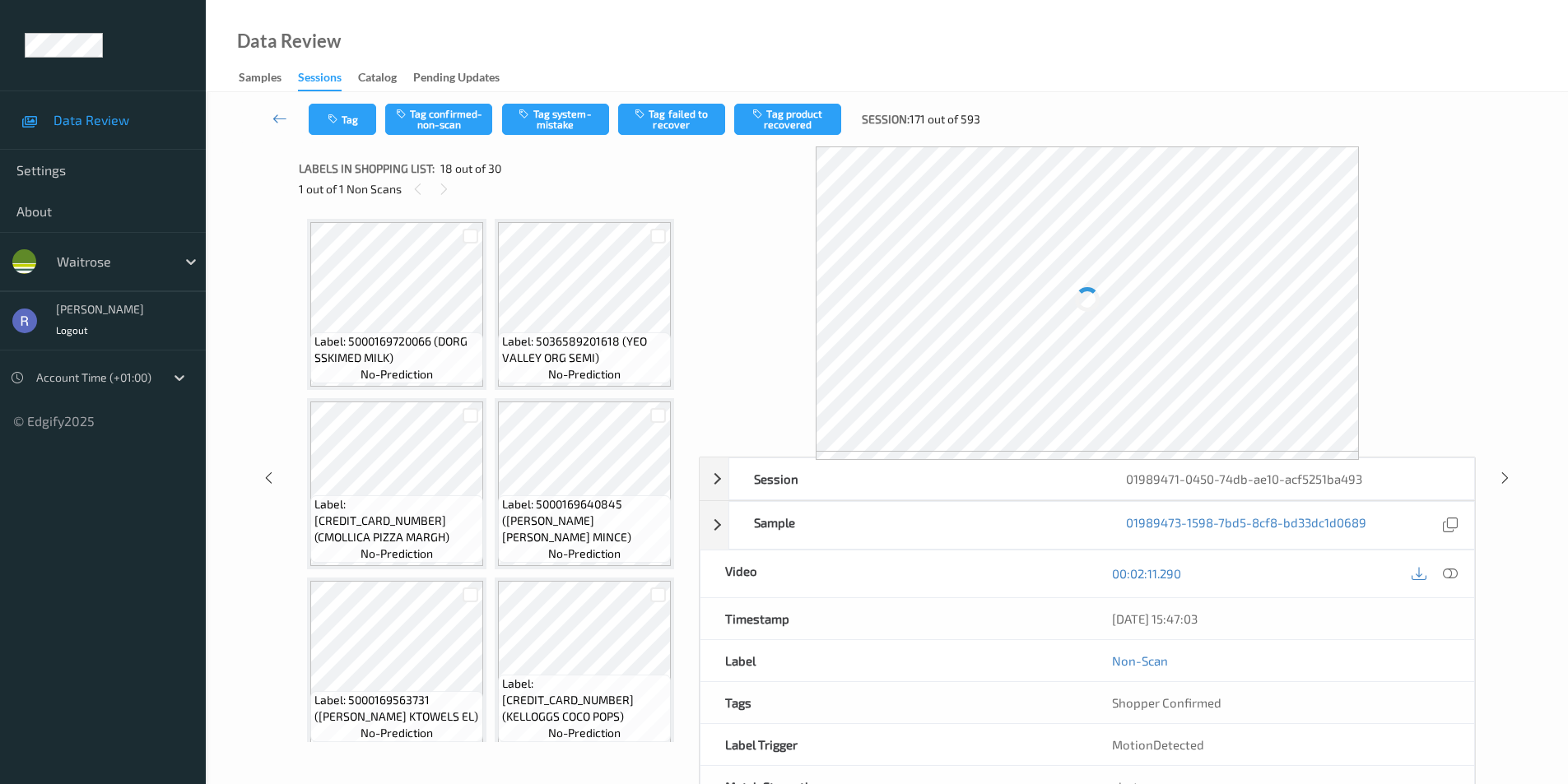
scroll to position [2878, 0]
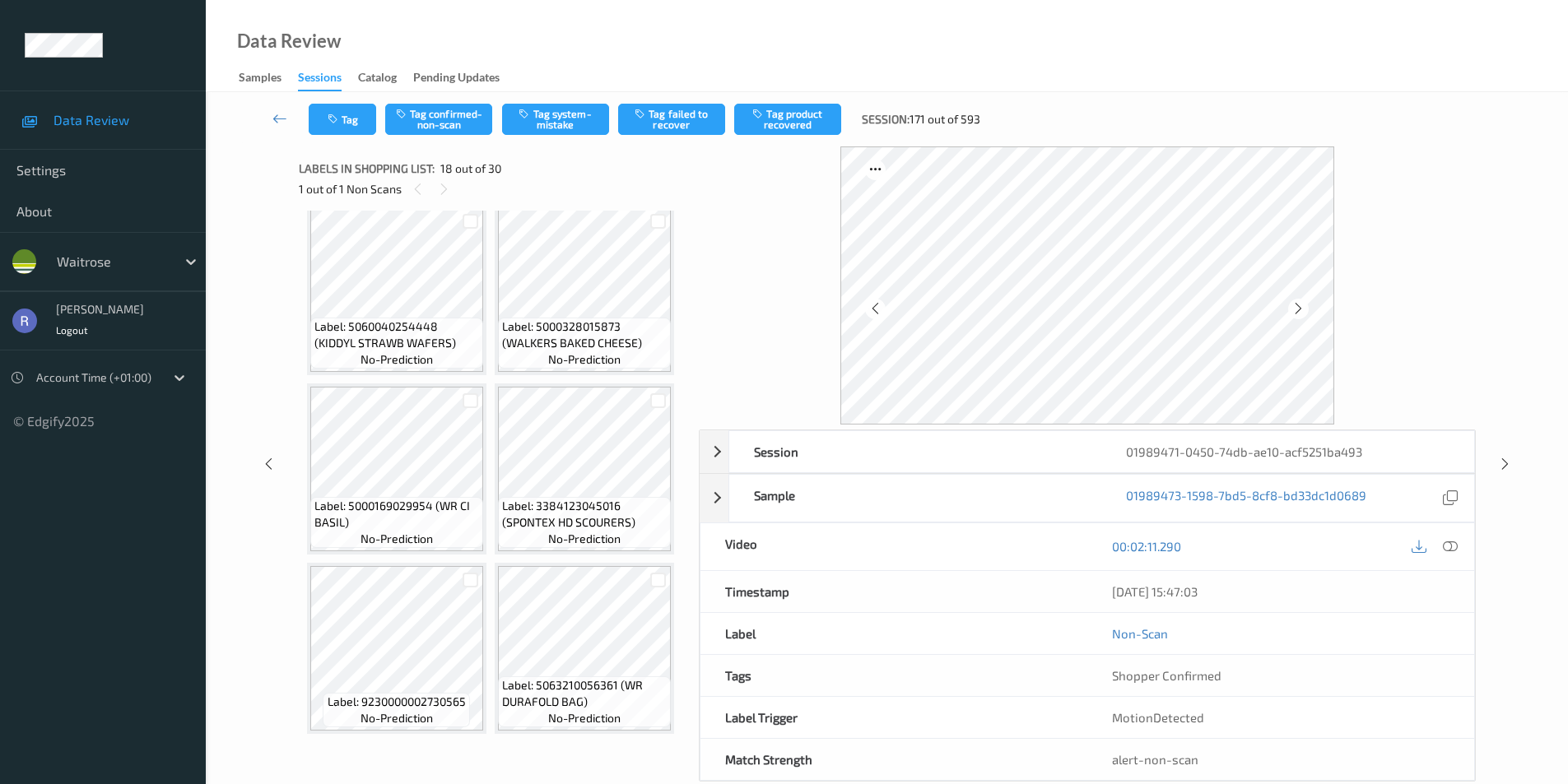
click at [1444, 540] on icon at bounding box center [1450, 546] width 15 height 15
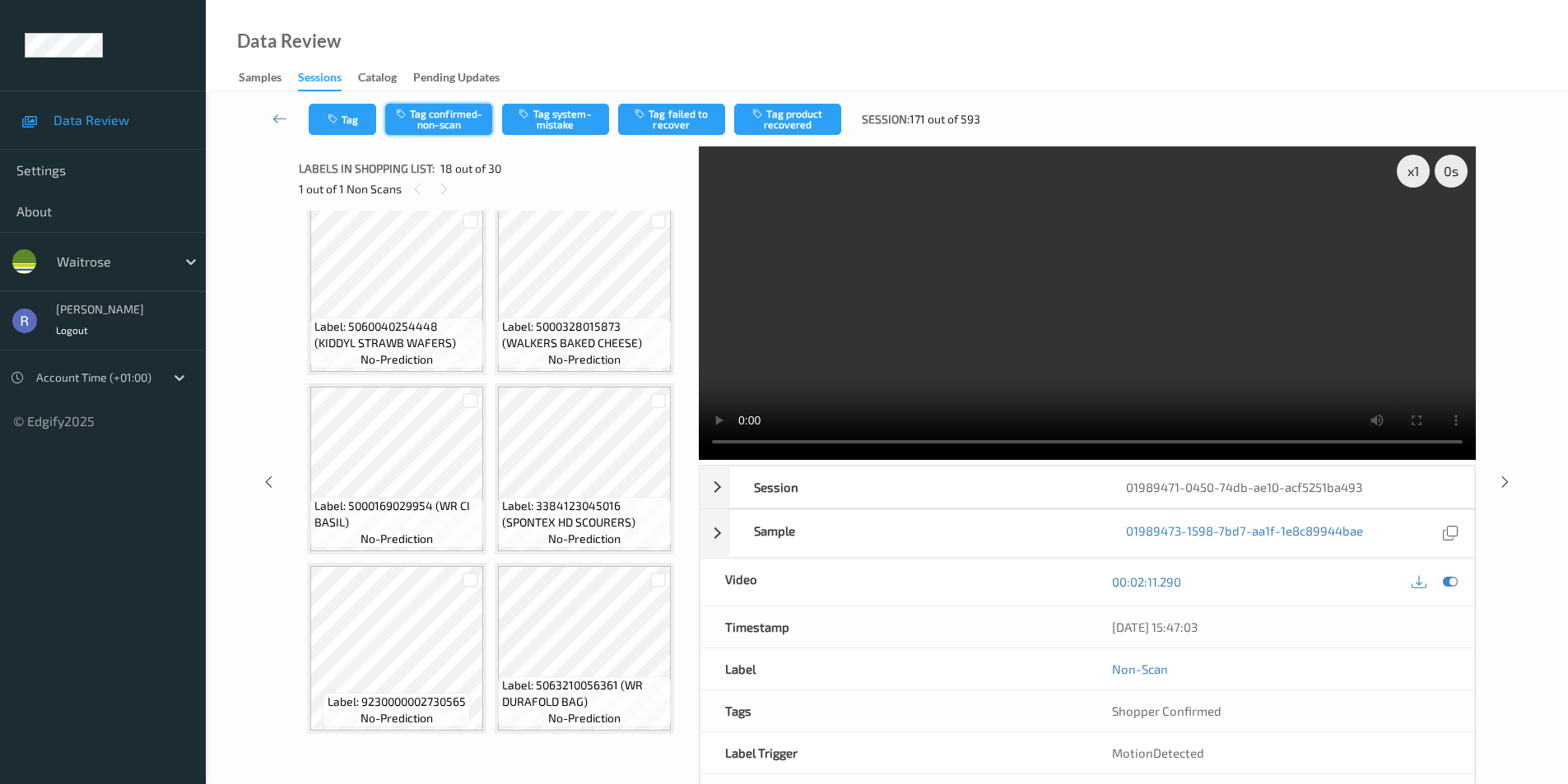
click at [433, 105] on button "Tag confirmed-non-scan" at bounding box center [439, 118] width 107 height 31
click at [795, 111] on button "Tag product recovered" at bounding box center [787, 118] width 107 height 31
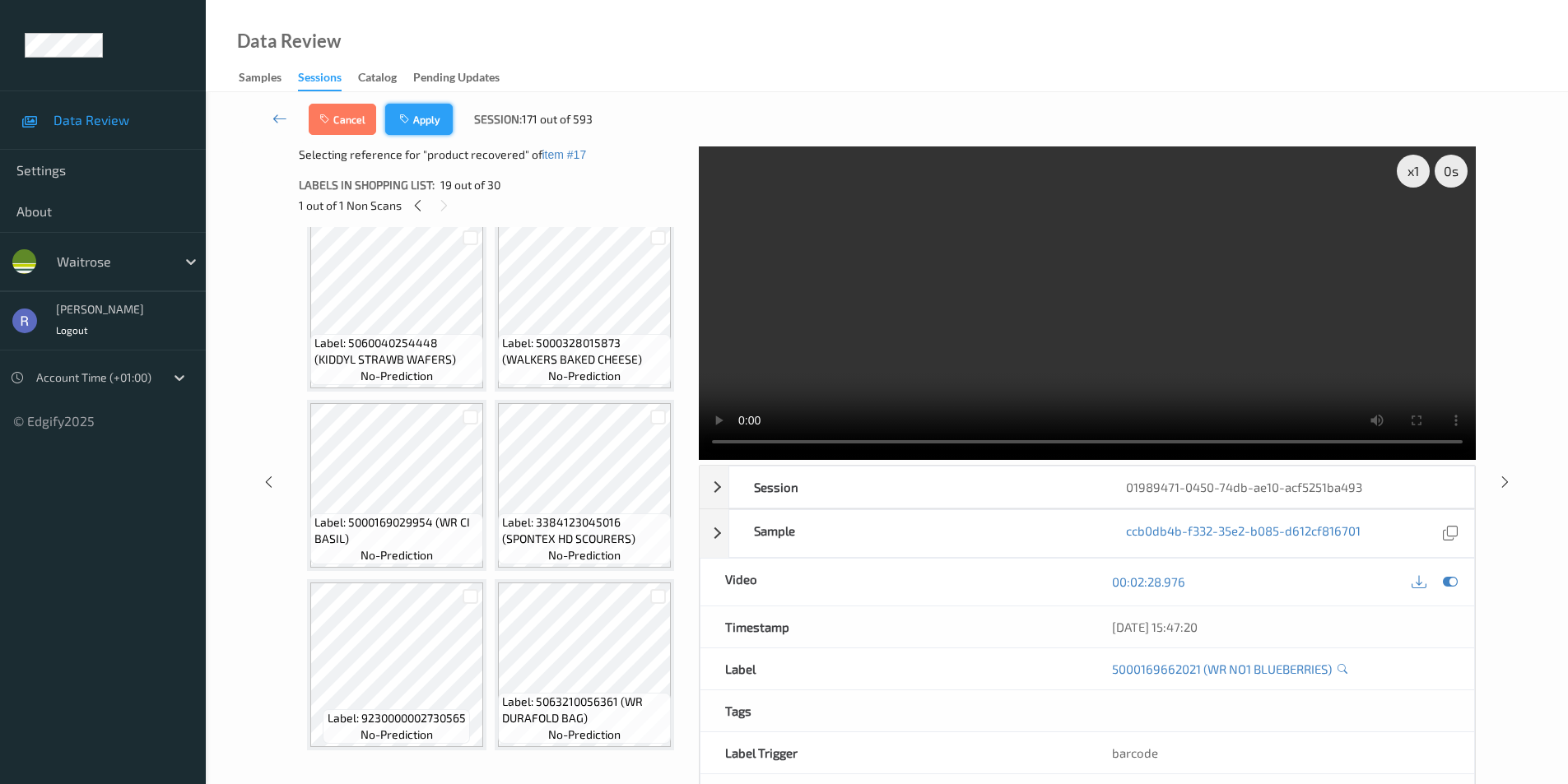
click at [418, 114] on button "Apply" at bounding box center [419, 118] width 67 height 31
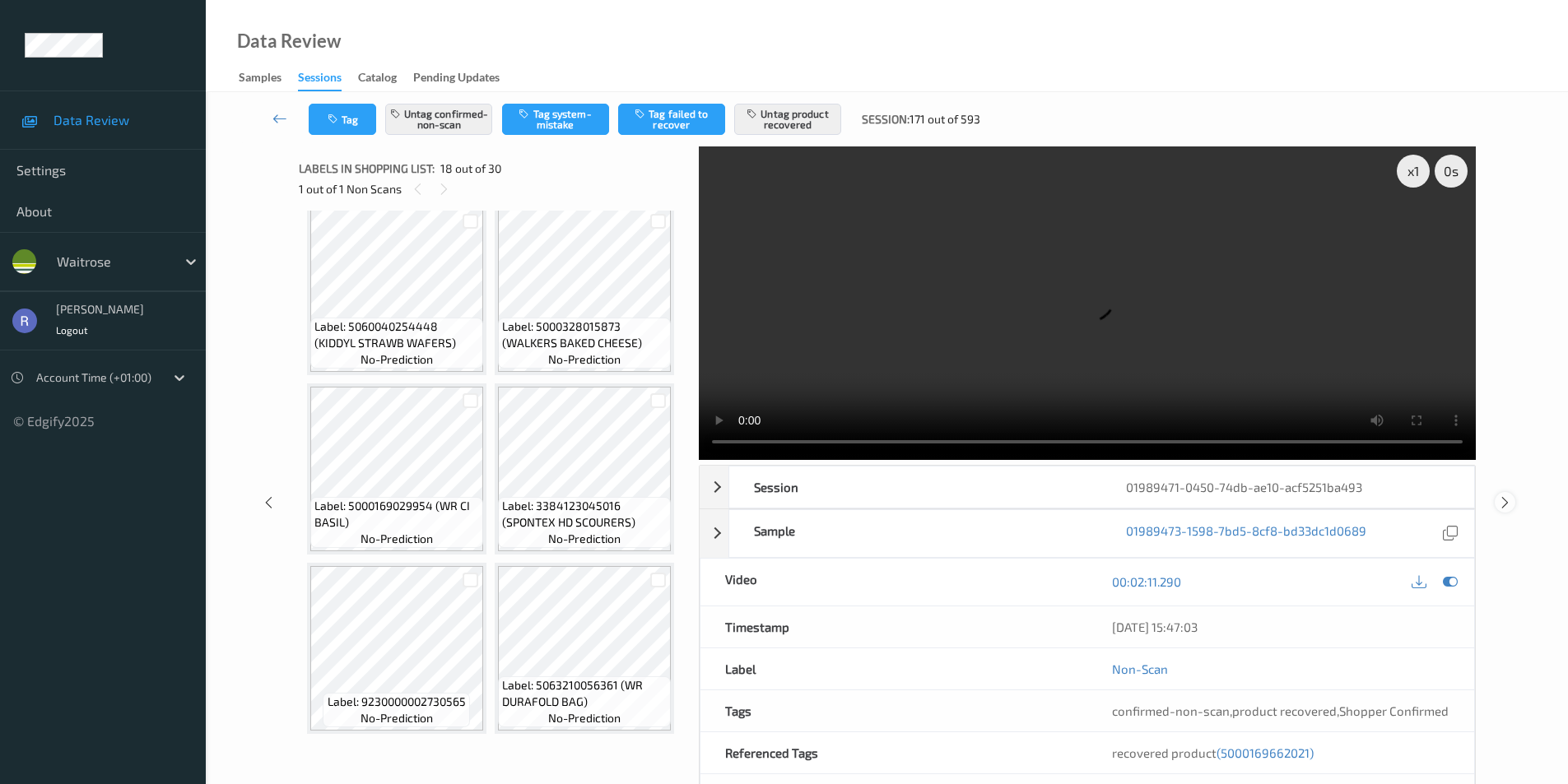
click at [1503, 503] on icon at bounding box center [1505, 502] width 14 height 15
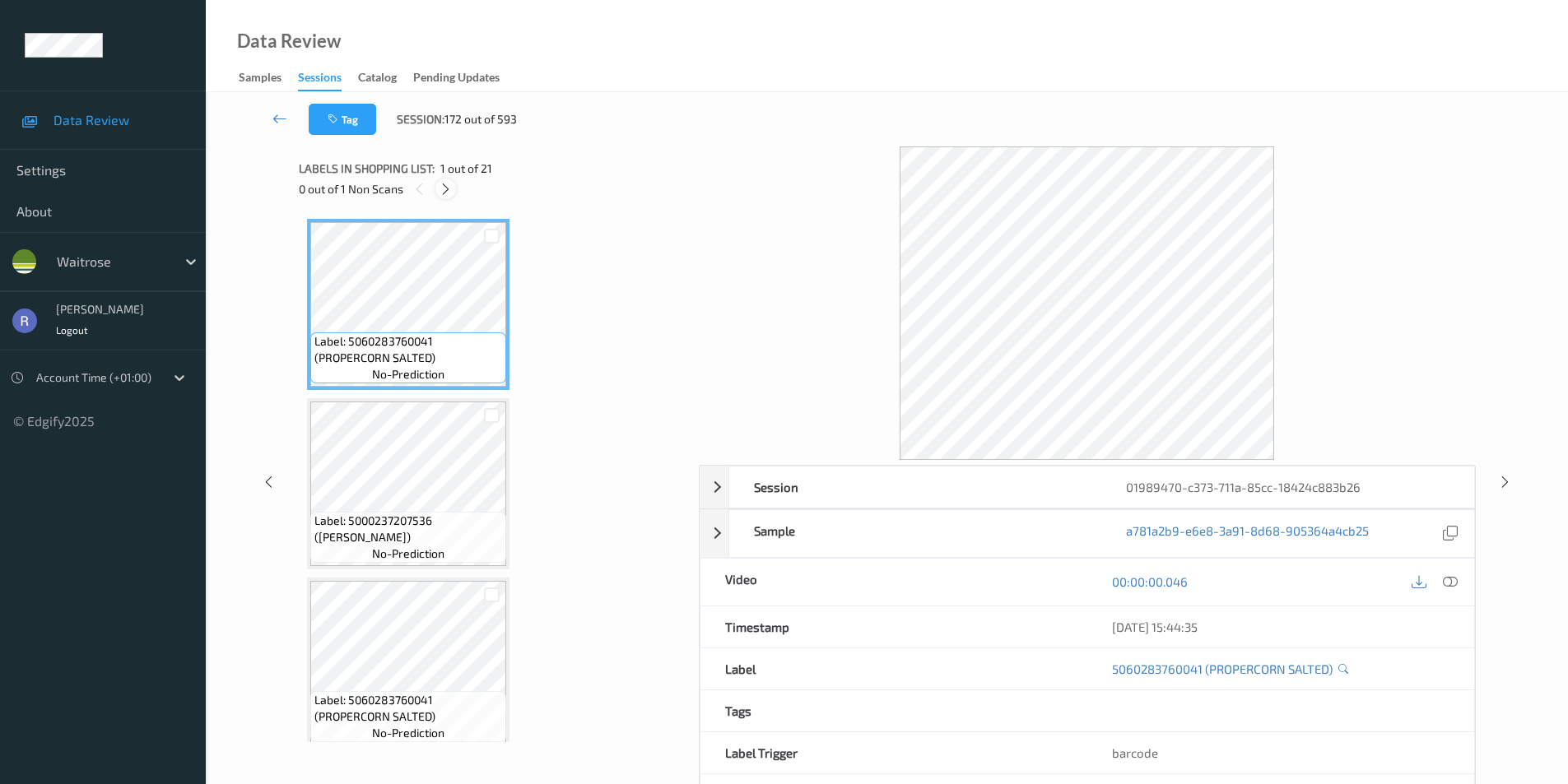
click at [441, 191] on icon at bounding box center [446, 189] width 14 height 15
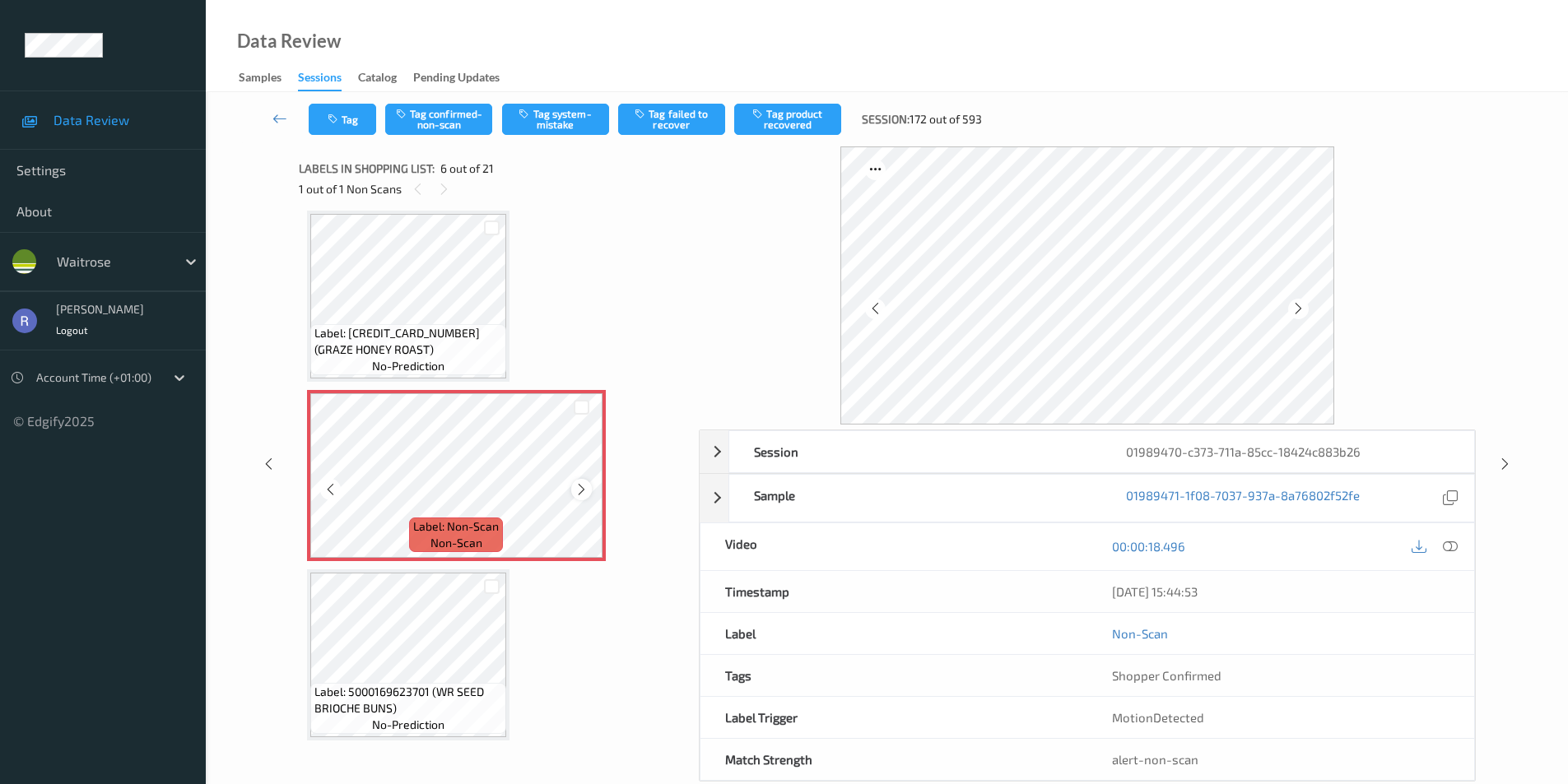
click at [577, 486] on icon at bounding box center [582, 490] width 14 height 15
click at [1444, 543] on icon at bounding box center [1450, 546] width 15 height 15
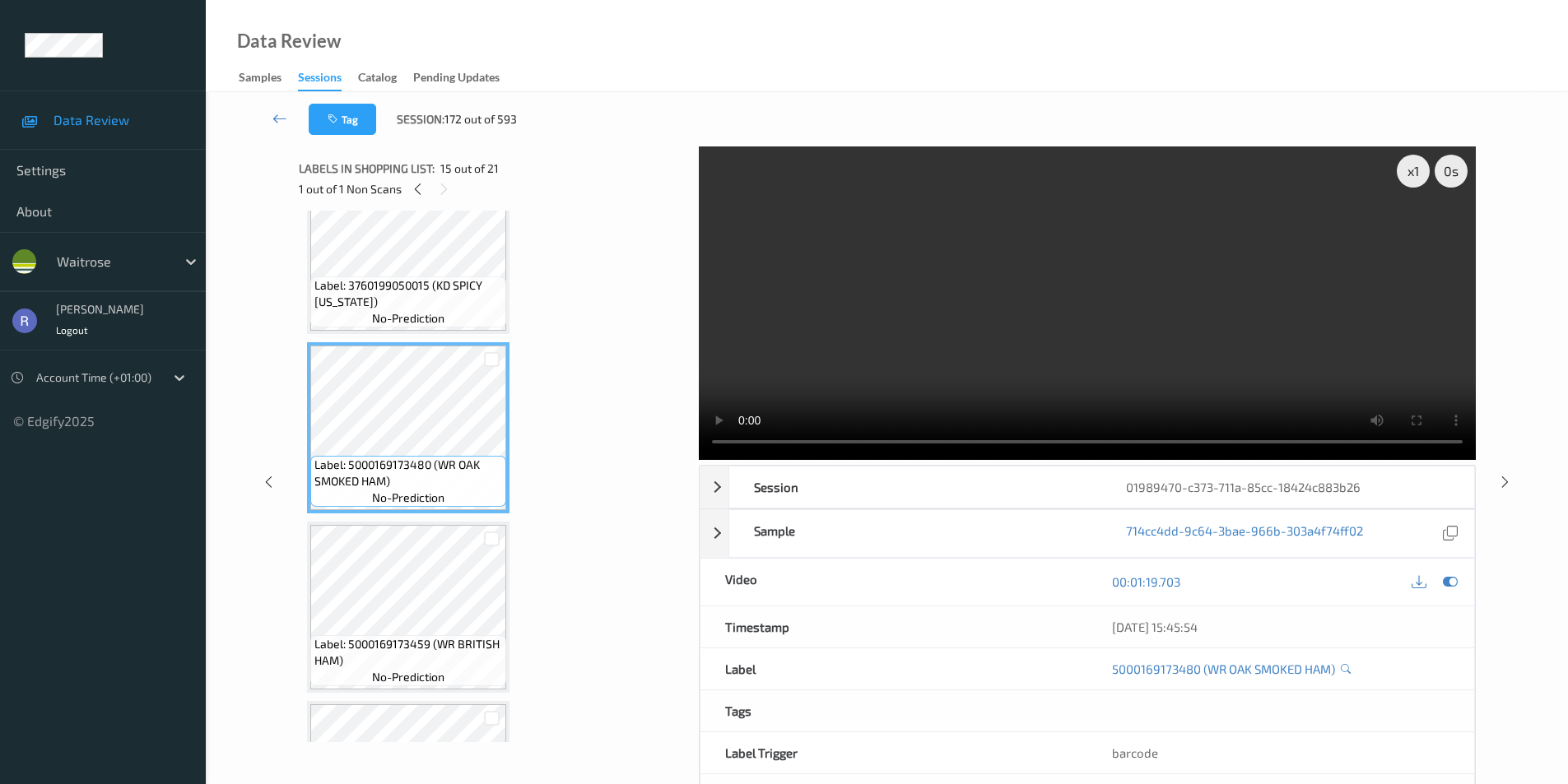
scroll to position [2289, 0]
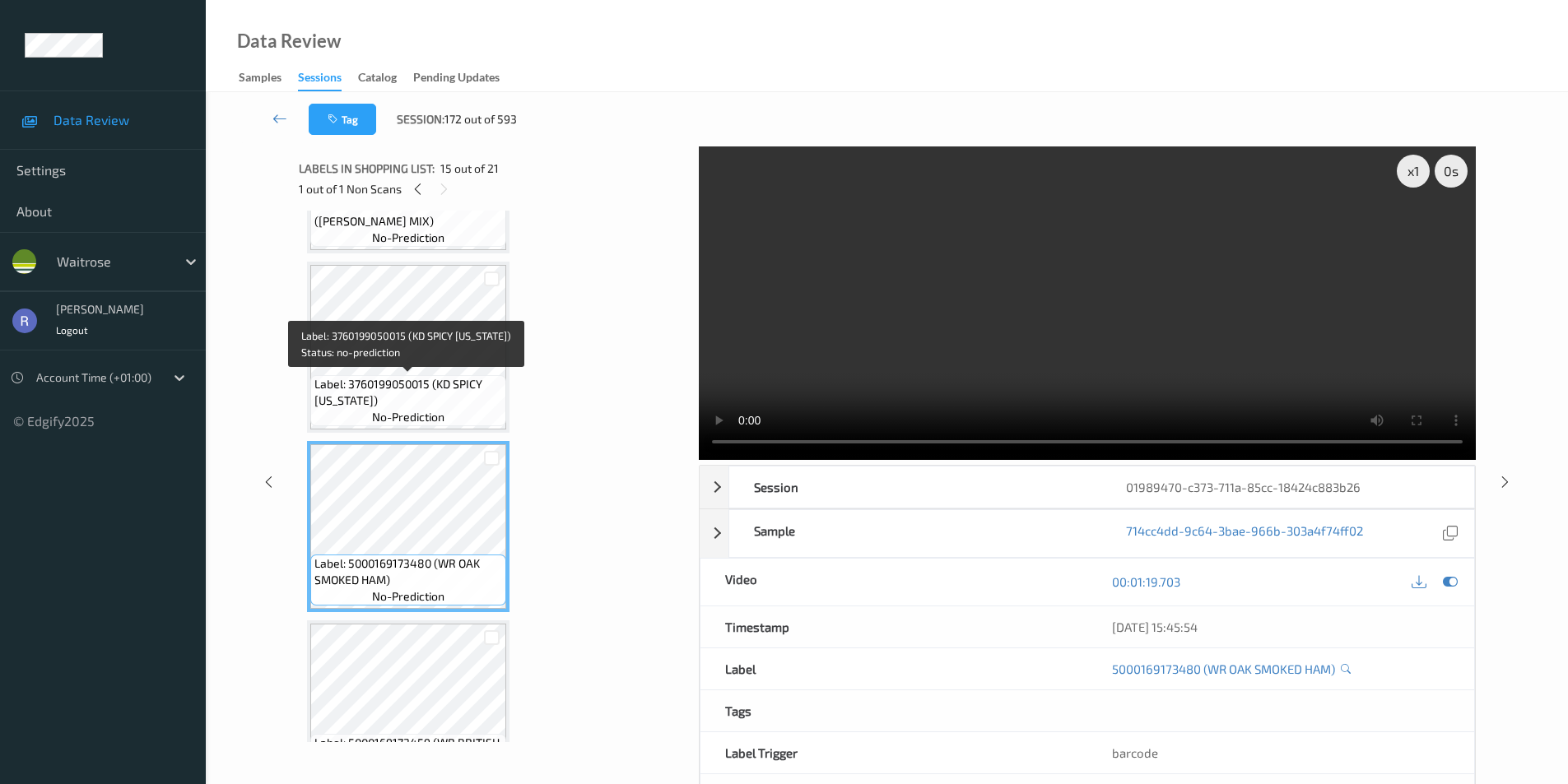
click at [425, 377] on span "Label: 3760199050015 (KD SPICY [US_STATE])" at bounding box center [409, 392] width 187 height 33
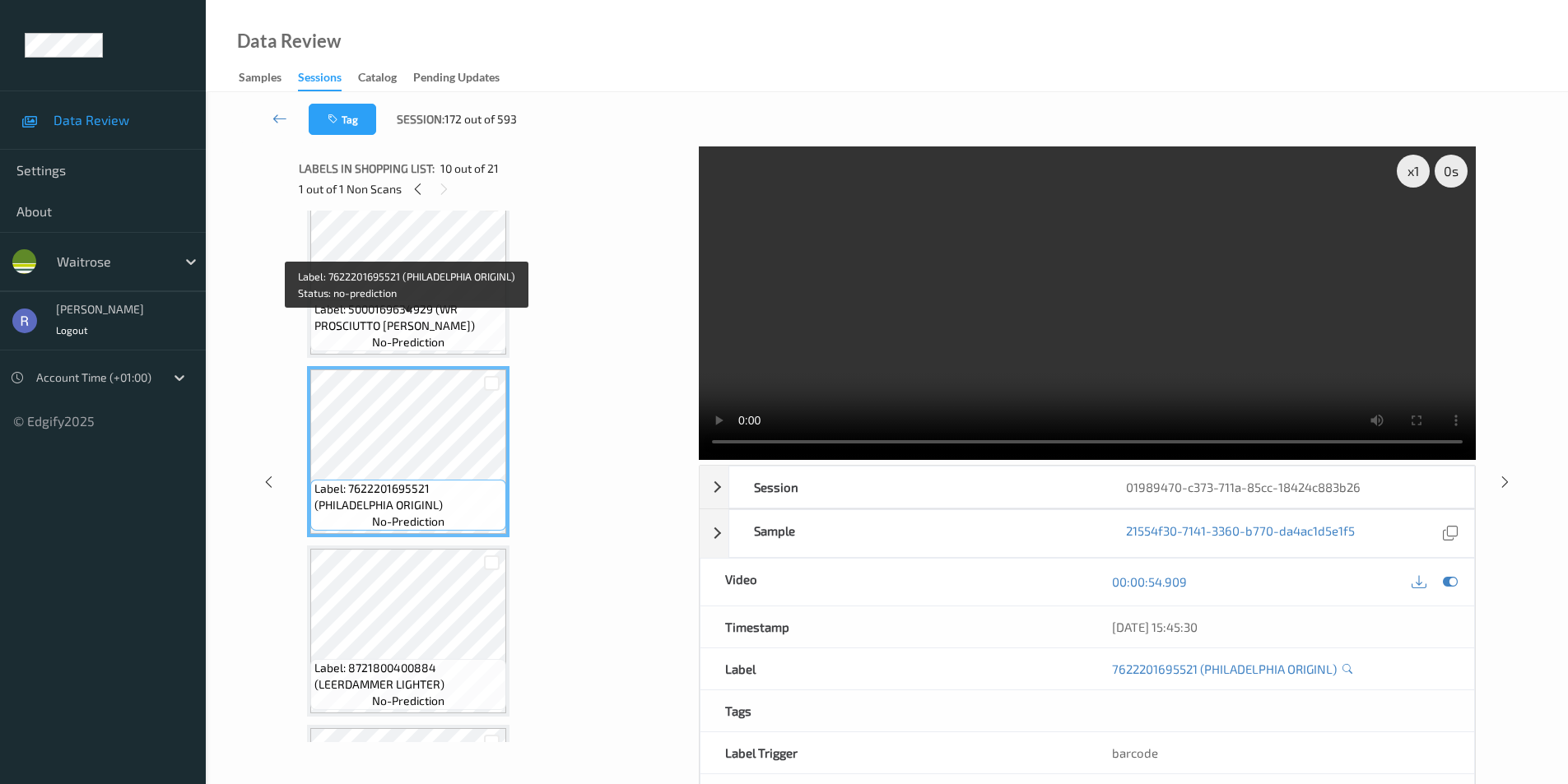
scroll to position [1466, 0]
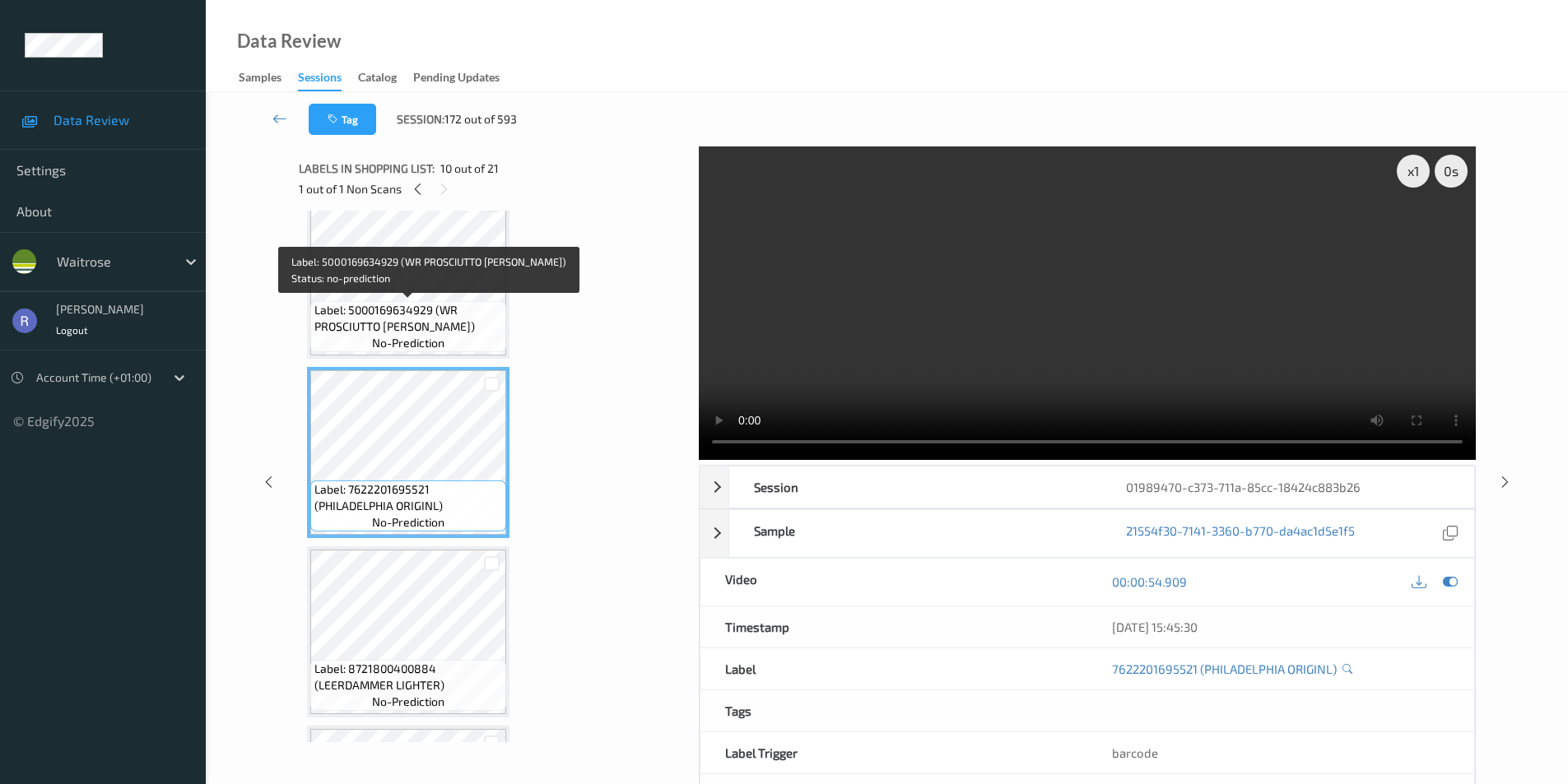
click at [442, 323] on span "Label: 5000169634929 (WR PROSCIUTTO [PERSON_NAME])" at bounding box center [409, 318] width 187 height 33
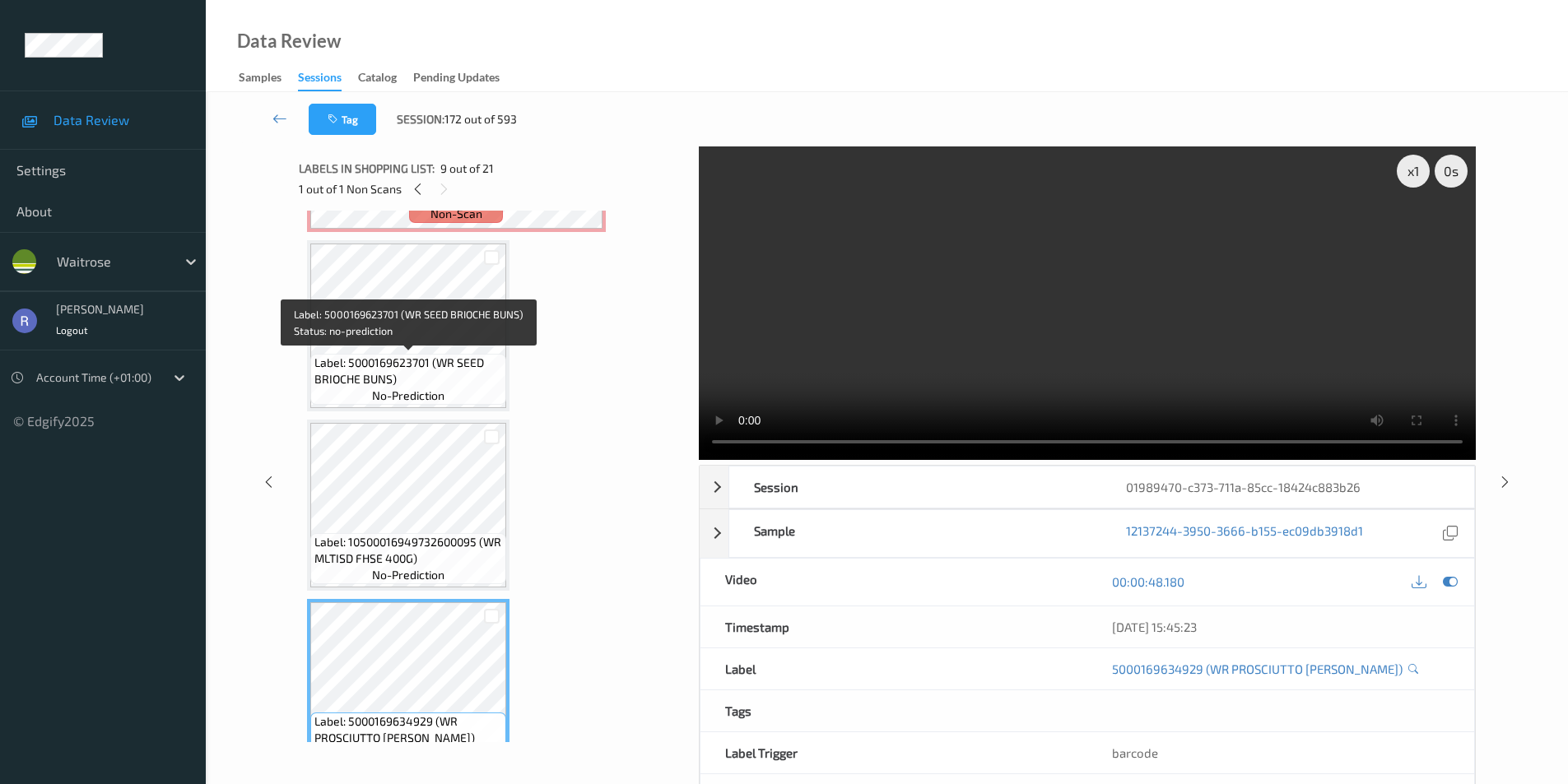
scroll to position [643, 0]
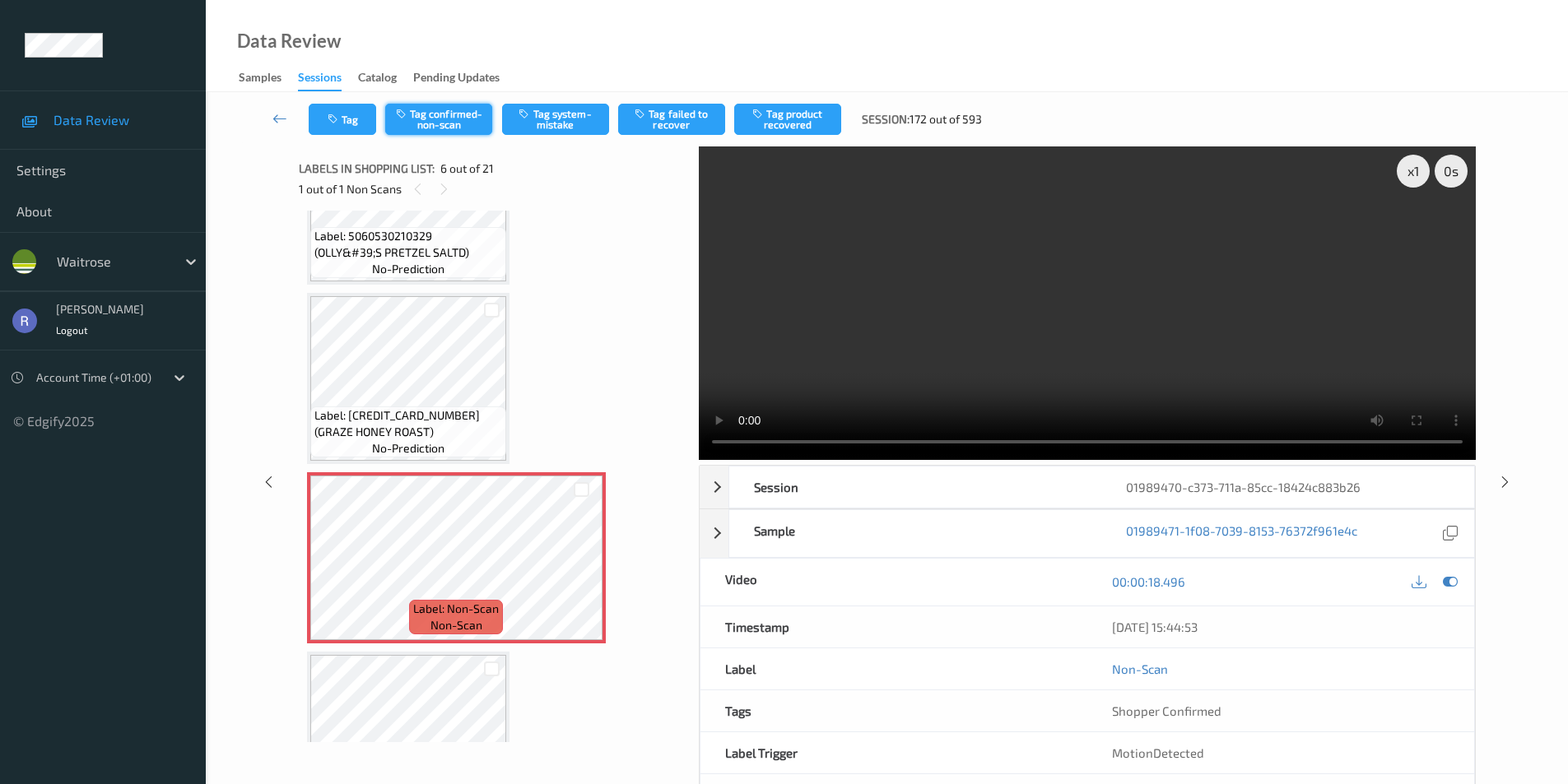
click at [440, 127] on button "Tag confirmed-non-scan" at bounding box center [439, 118] width 107 height 31
click at [673, 120] on button "Tag failed to recover" at bounding box center [671, 118] width 107 height 31
click at [1508, 479] on icon at bounding box center [1505, 481] width 14 height 15
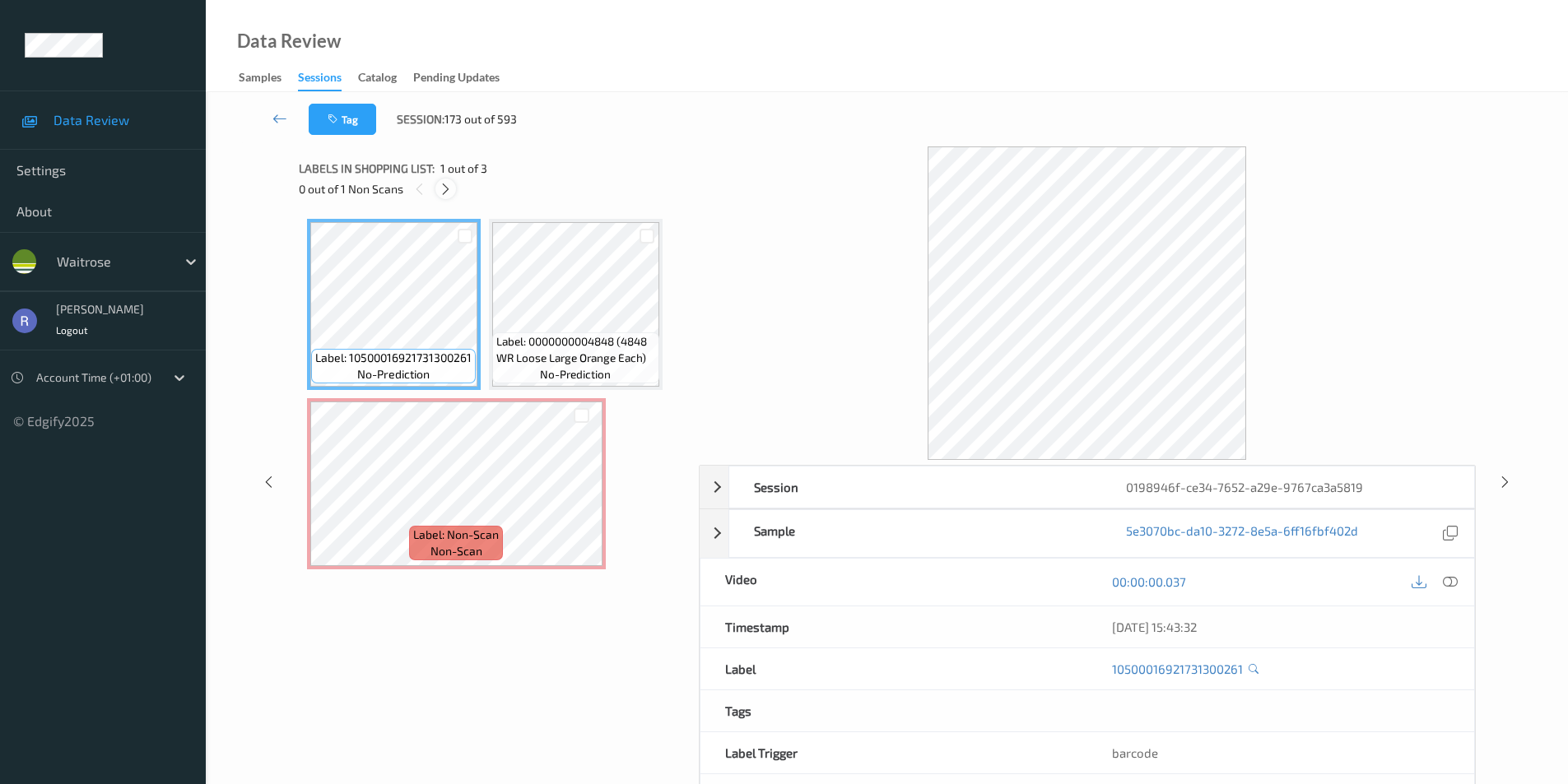
click at [447, 185] on icon at bounding box center [446, 189] width 14 height 15
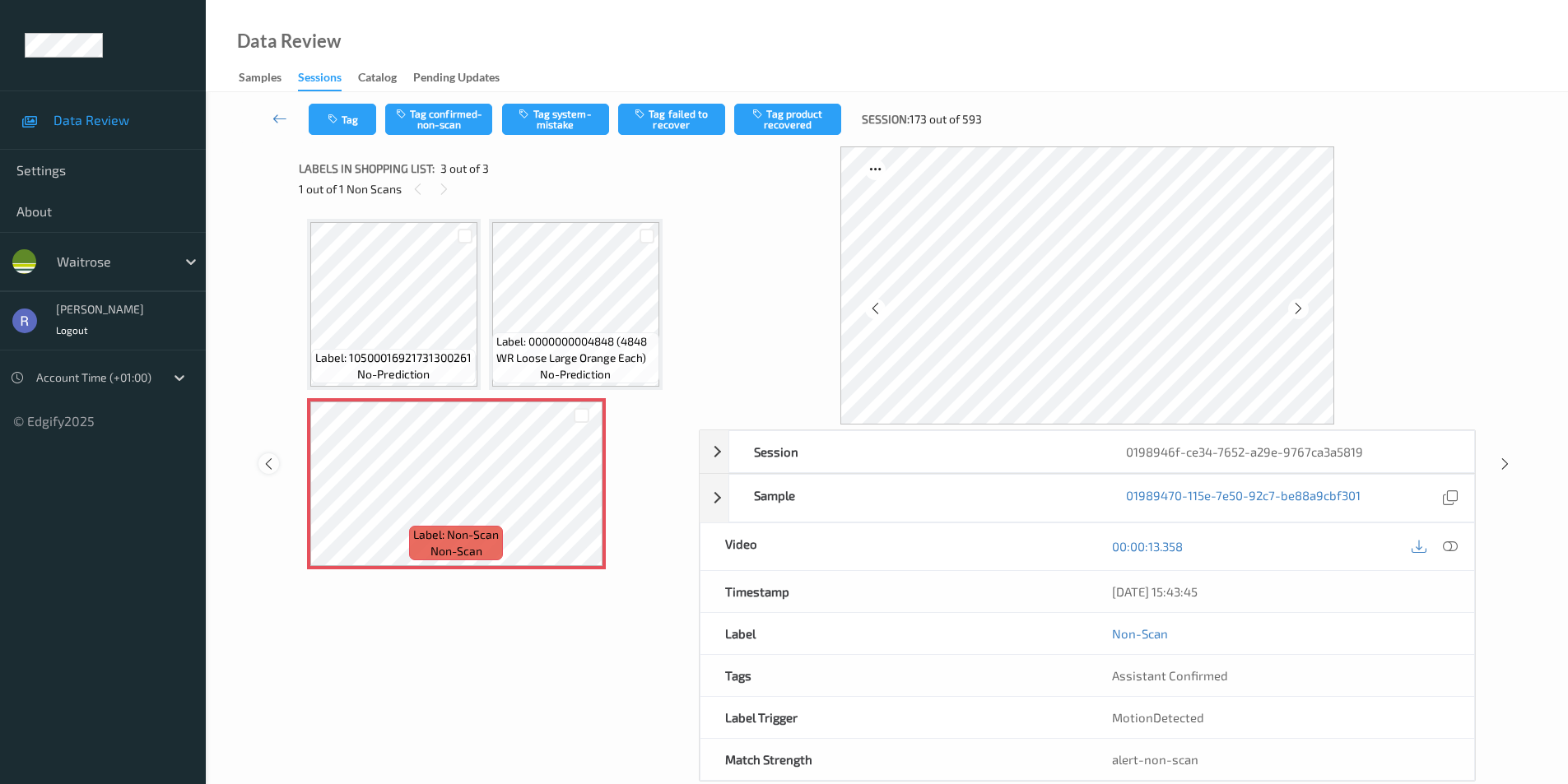
click at [266, 461] on icon at bounding box center [269, 464] width 14 height 15
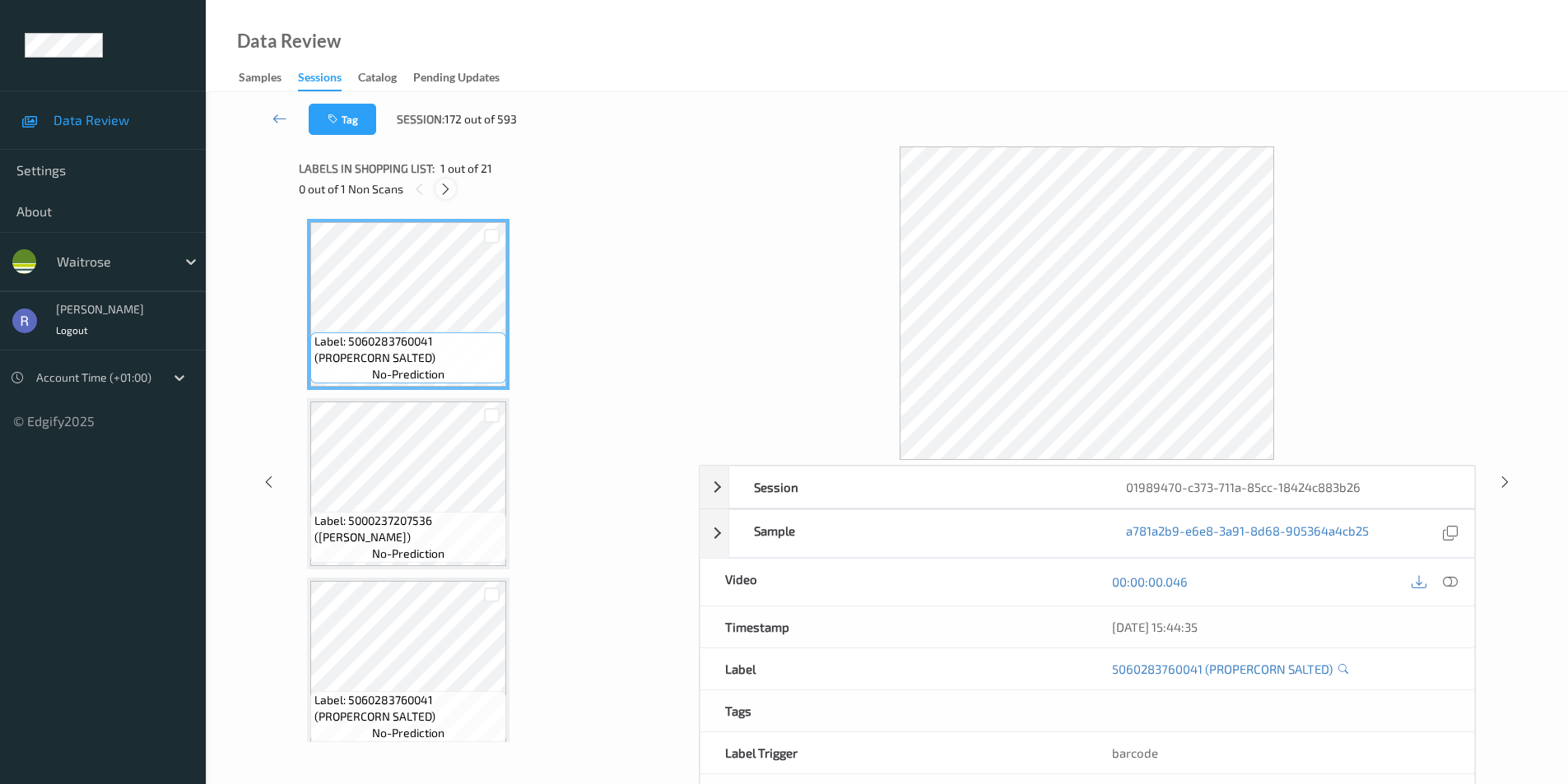
click at [443, 186] on icon at bounding box center [446, 189] width 14 height 15
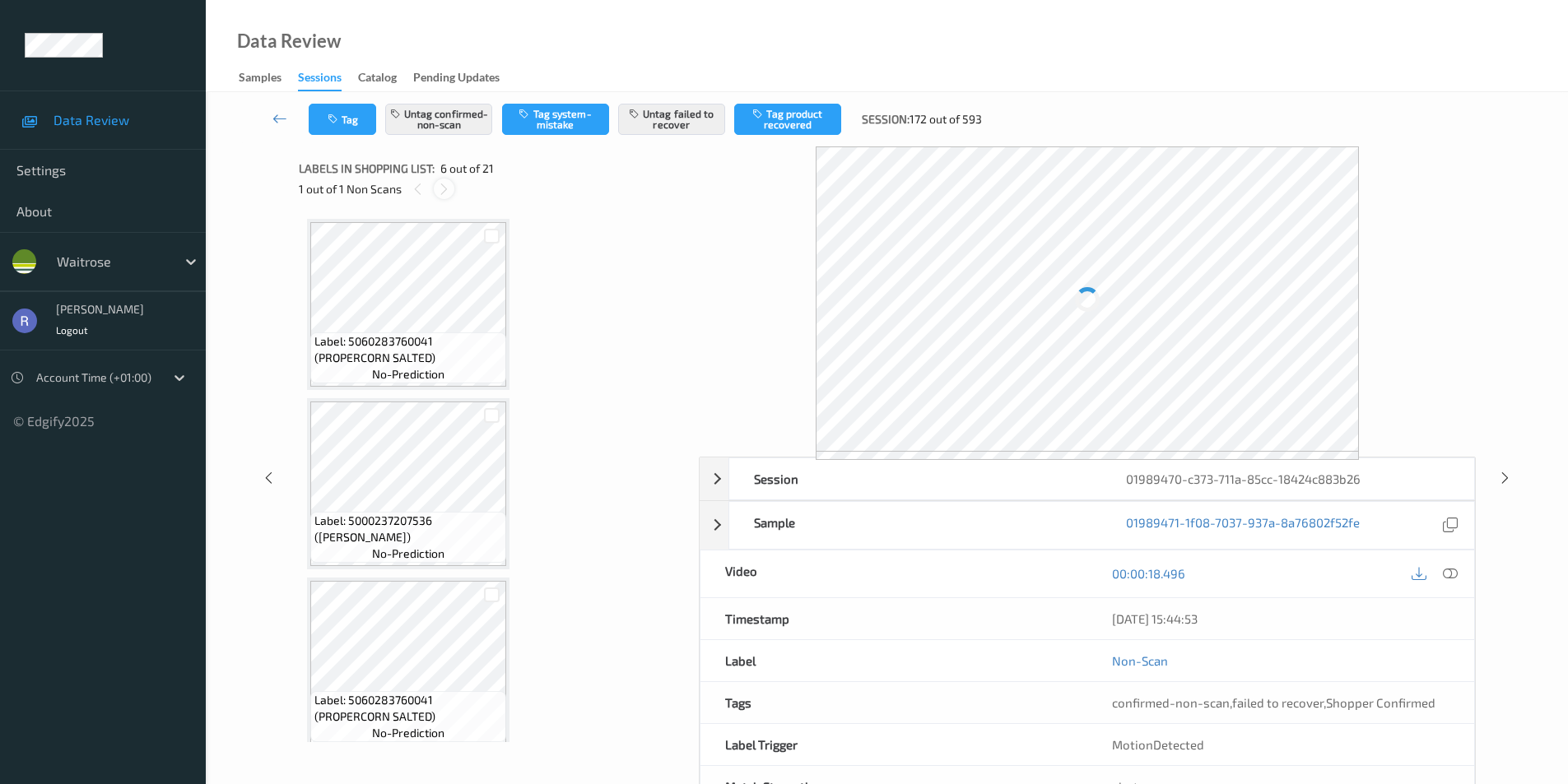
scroll to position [726, 0]
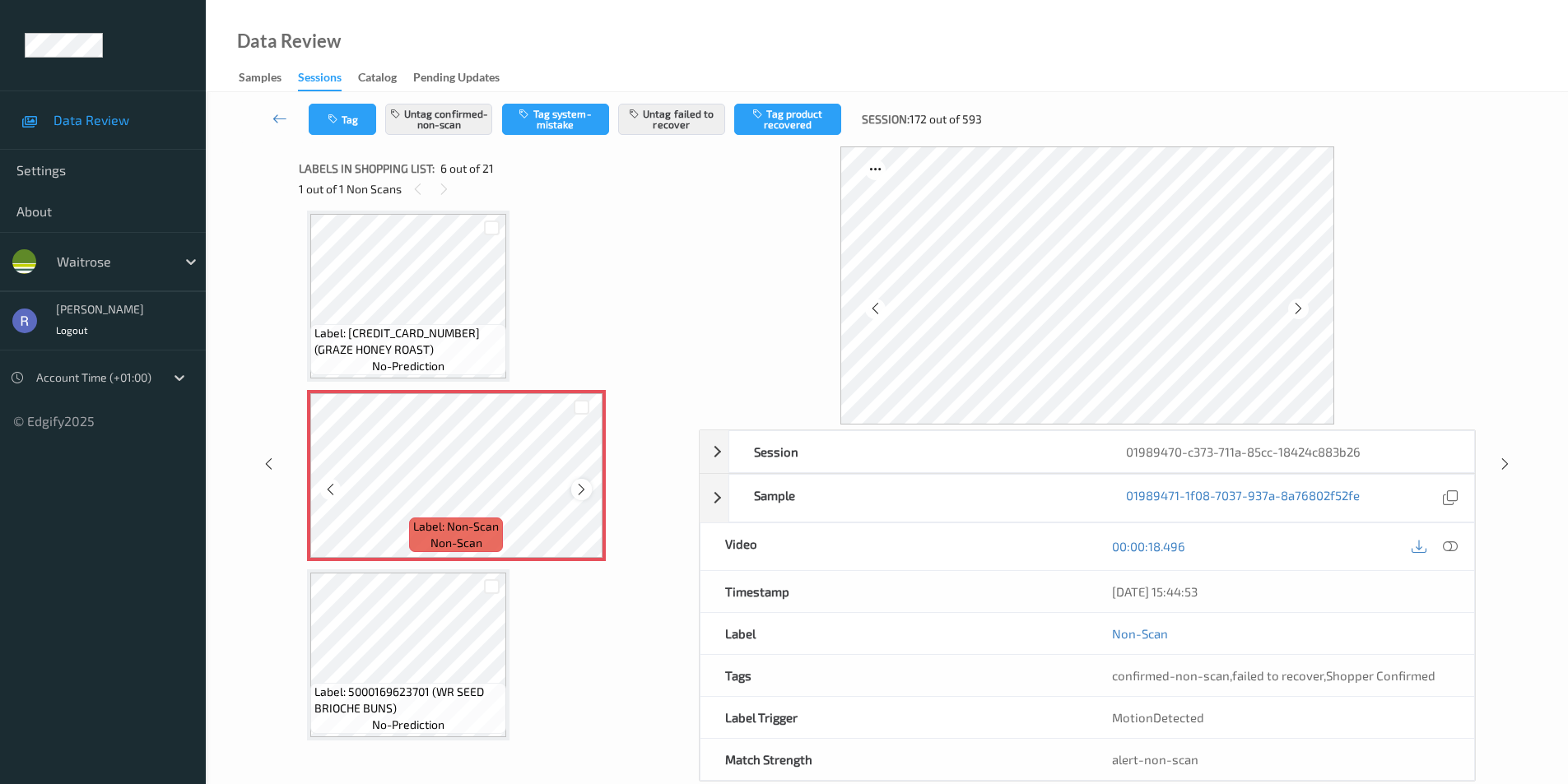
click at [577, 491] on icon at bounding box center [582, 490] width 14 height 15
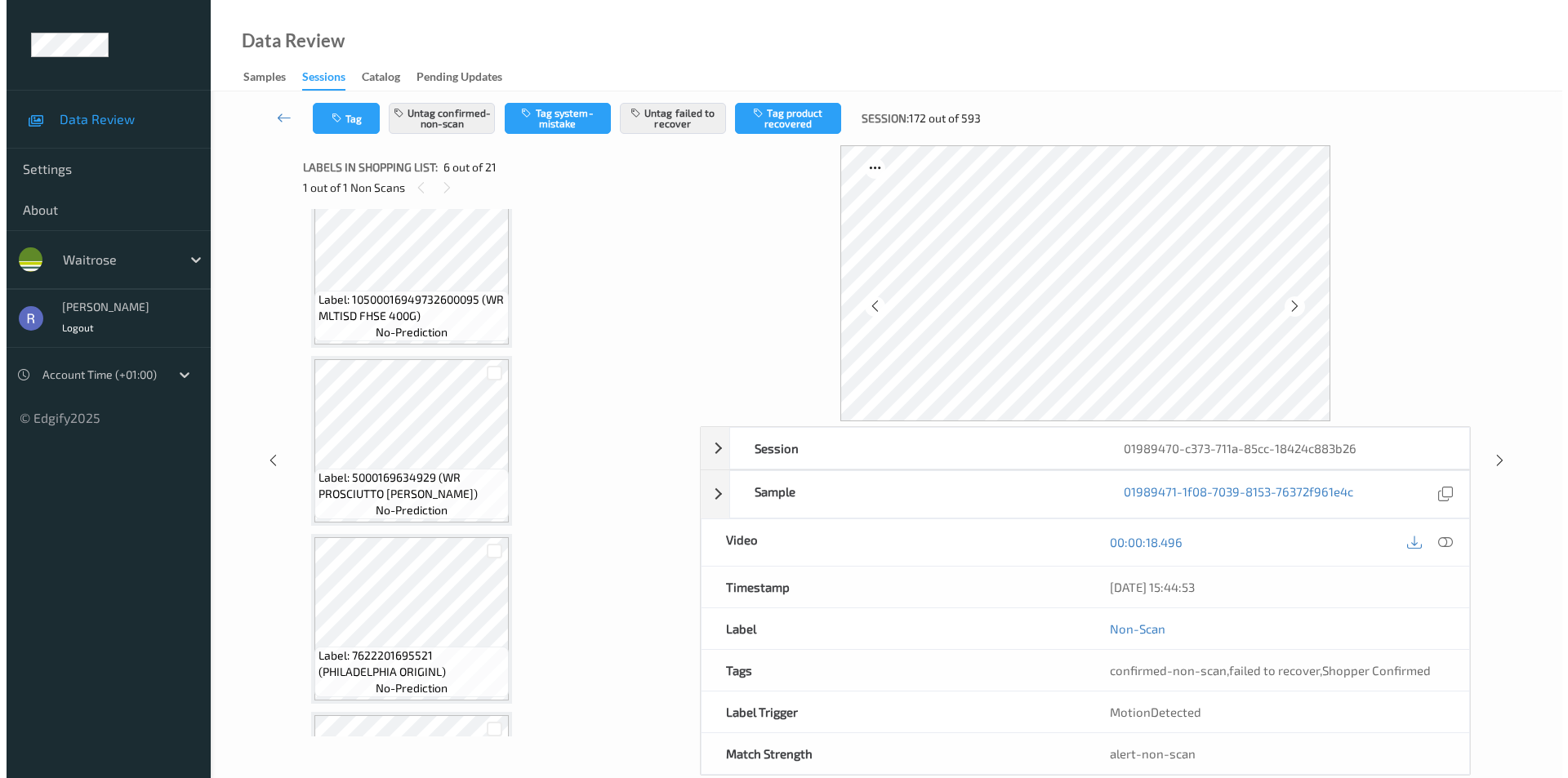
scroll to position [1292, 0]
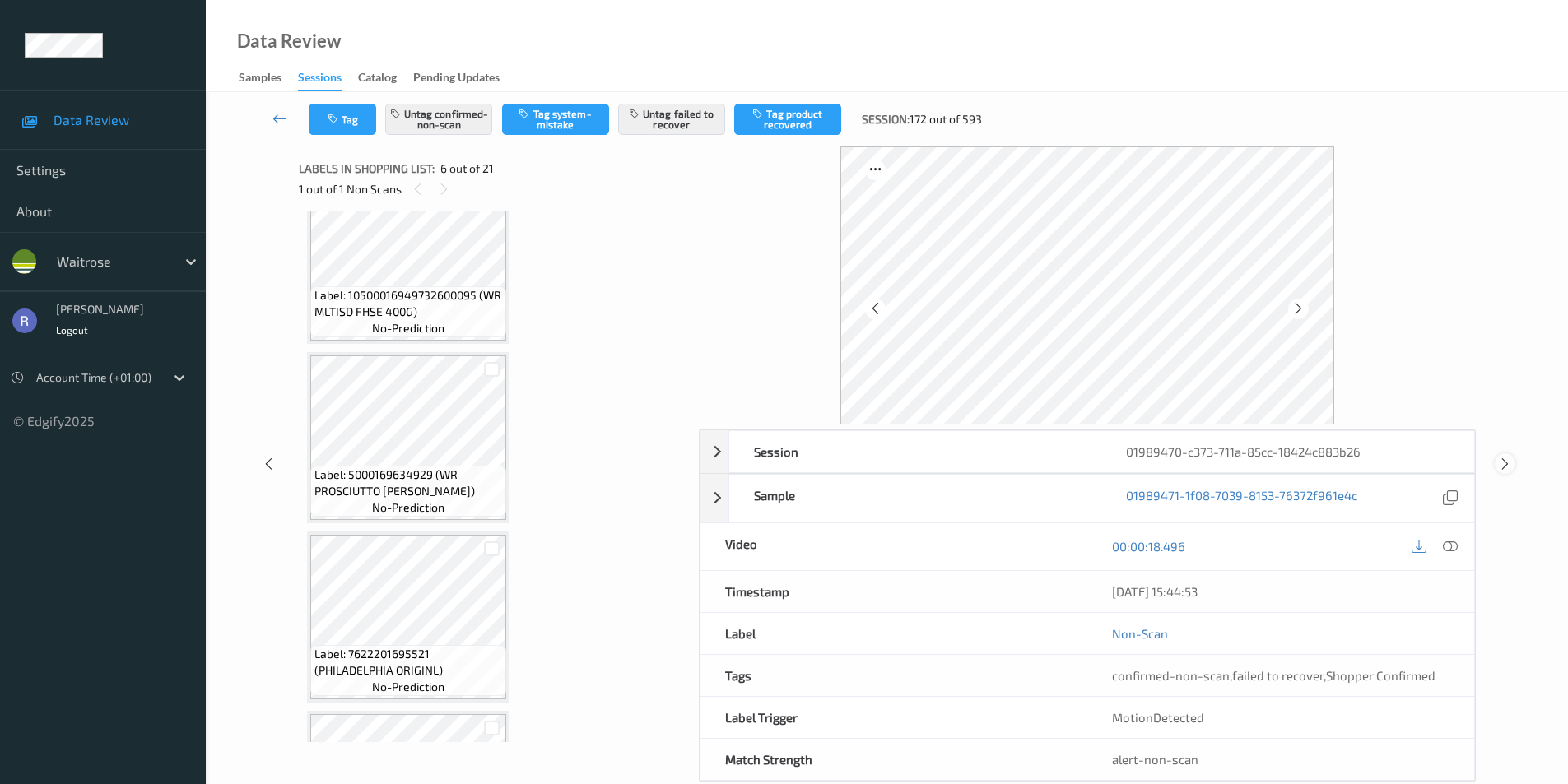
click at [1503, 463] on icon at bounding box center [1505, 464] width 14 height 15
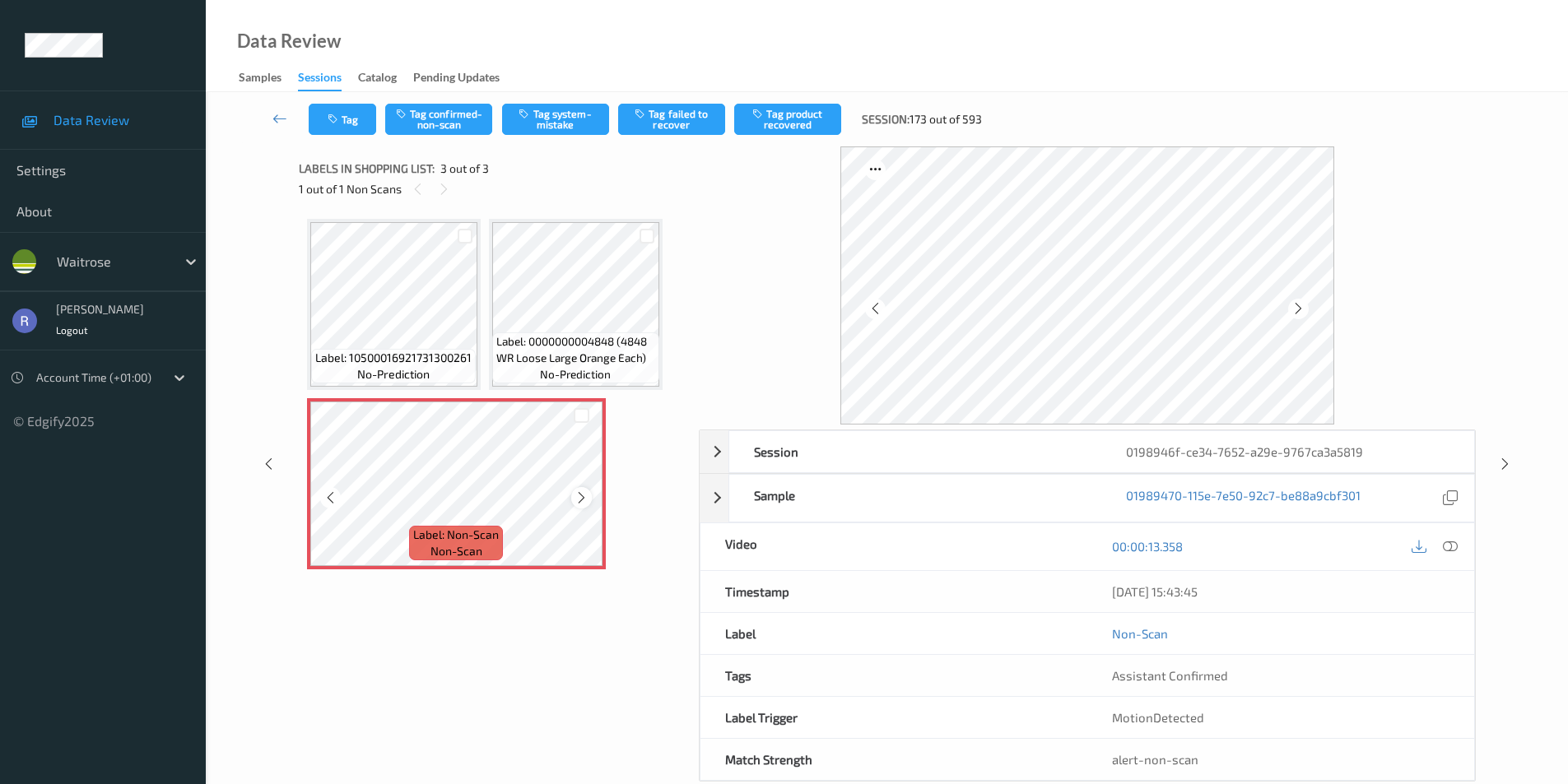
click at [585, 498] on icon at bounding box center [582, 498] width 14 height 15
click at [570, 118] on button "Tag system-mistake" at bounding box center [555, 118] width 107 height 31
drag, startPoint x: 1446, startPoint y: 540, endPoint x: 1363, endPoint y: 536, distance: 83.1
click at [1446, 540] on icon at bounding box center [1450, 546] width 15 height 15
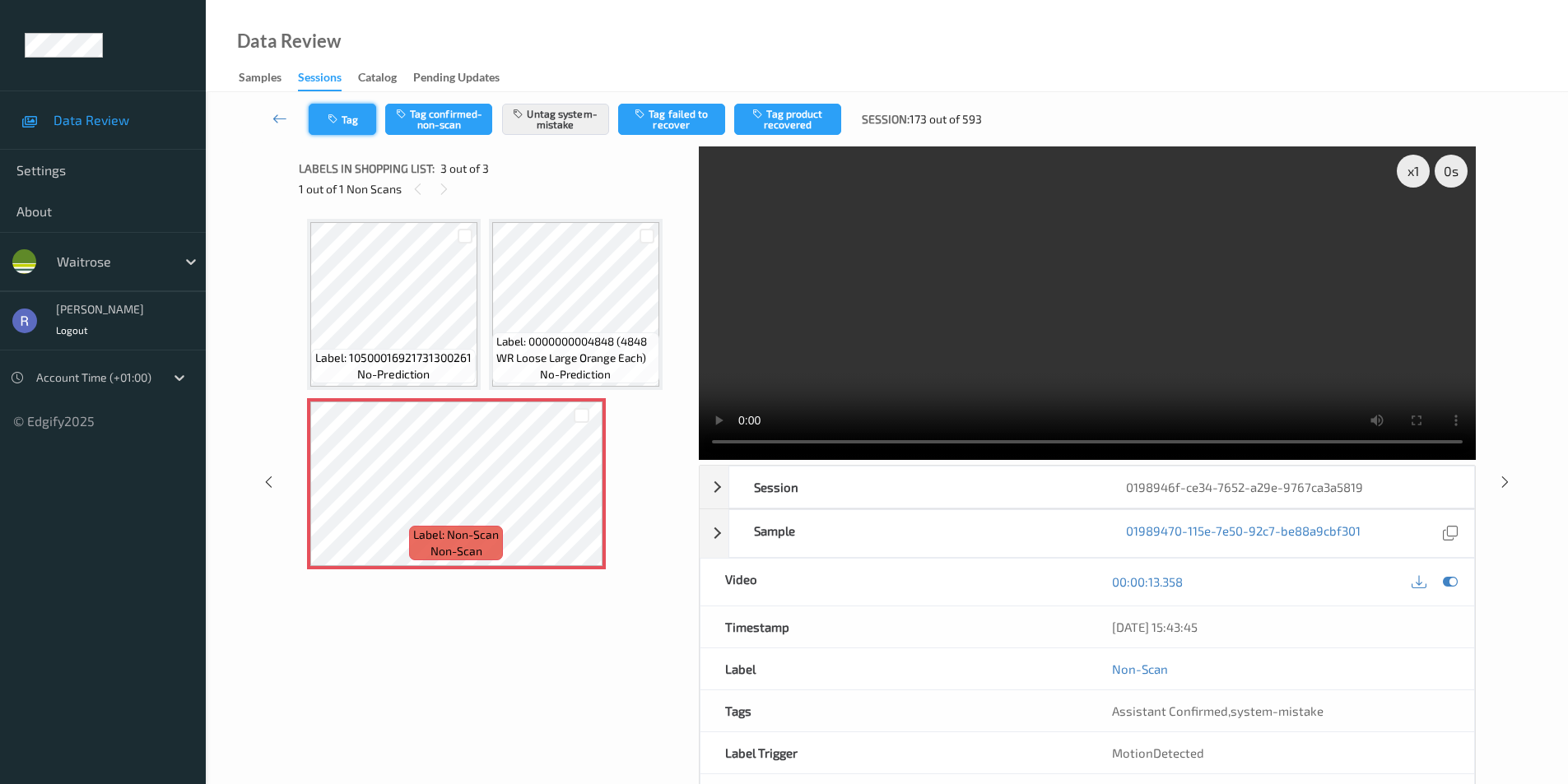
click at [348, 118] on button "Tag" at bounding box center [342, 118] width 67 height 31
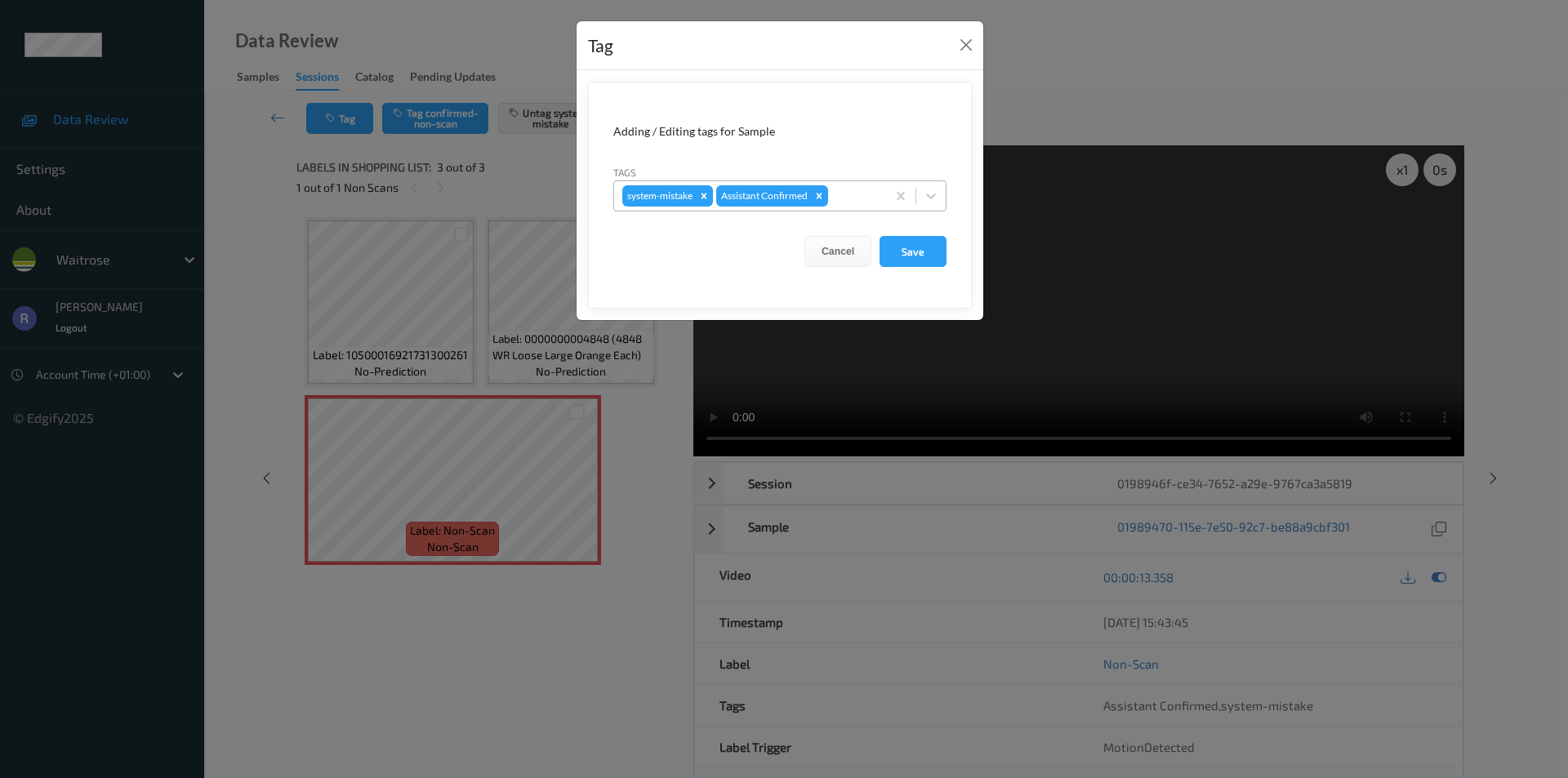
click at [864, 194] on div at bounding box center [855, 196] width 47 height 19
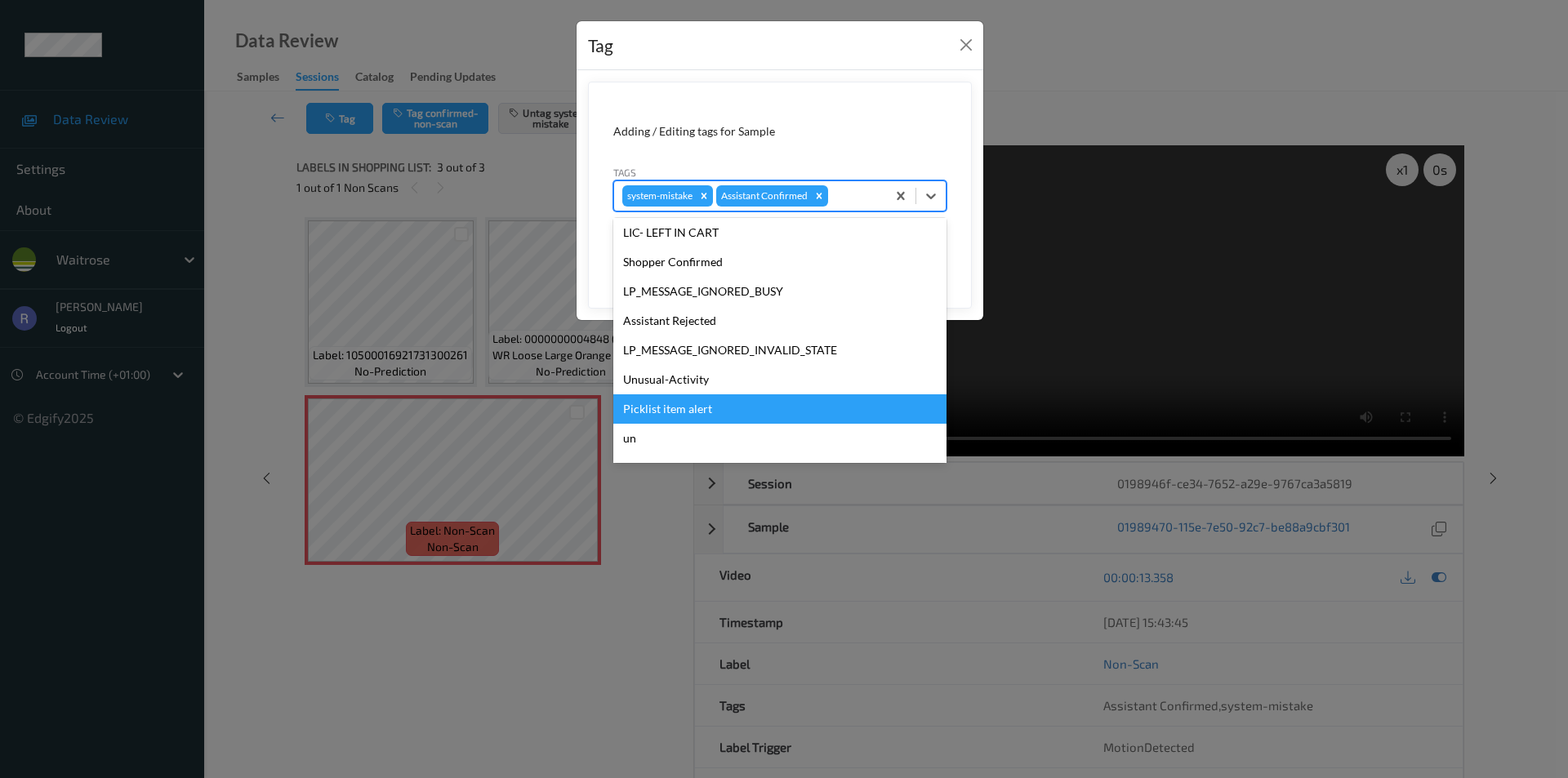
scroll to position [320, 0]
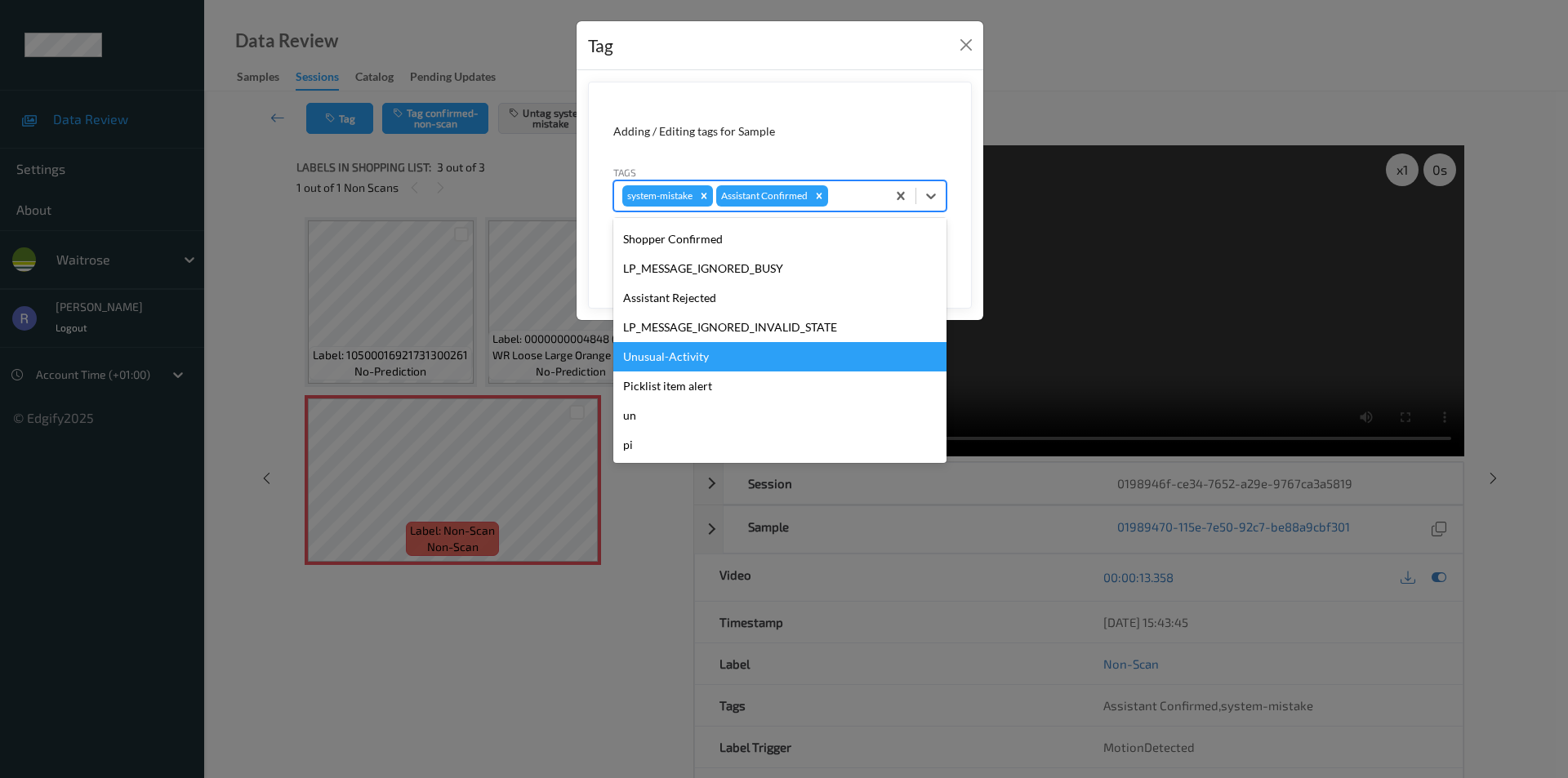
click at [656, 358] on div "Unusual-Activity" at bounding box center [780, 357] width 333 height 30
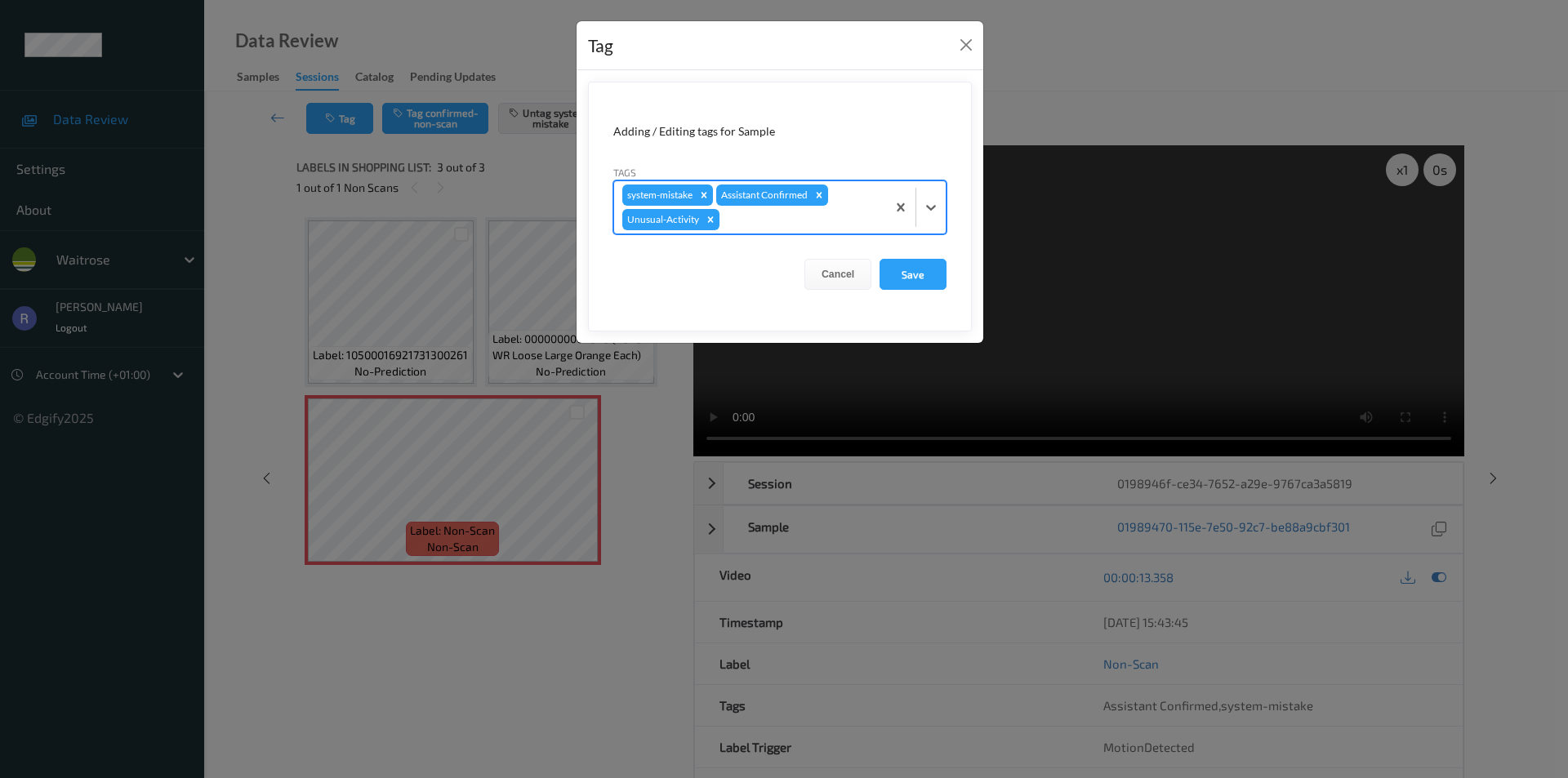
click at [859, 218] on div at bounding box center [800, 219] width 155 height 19
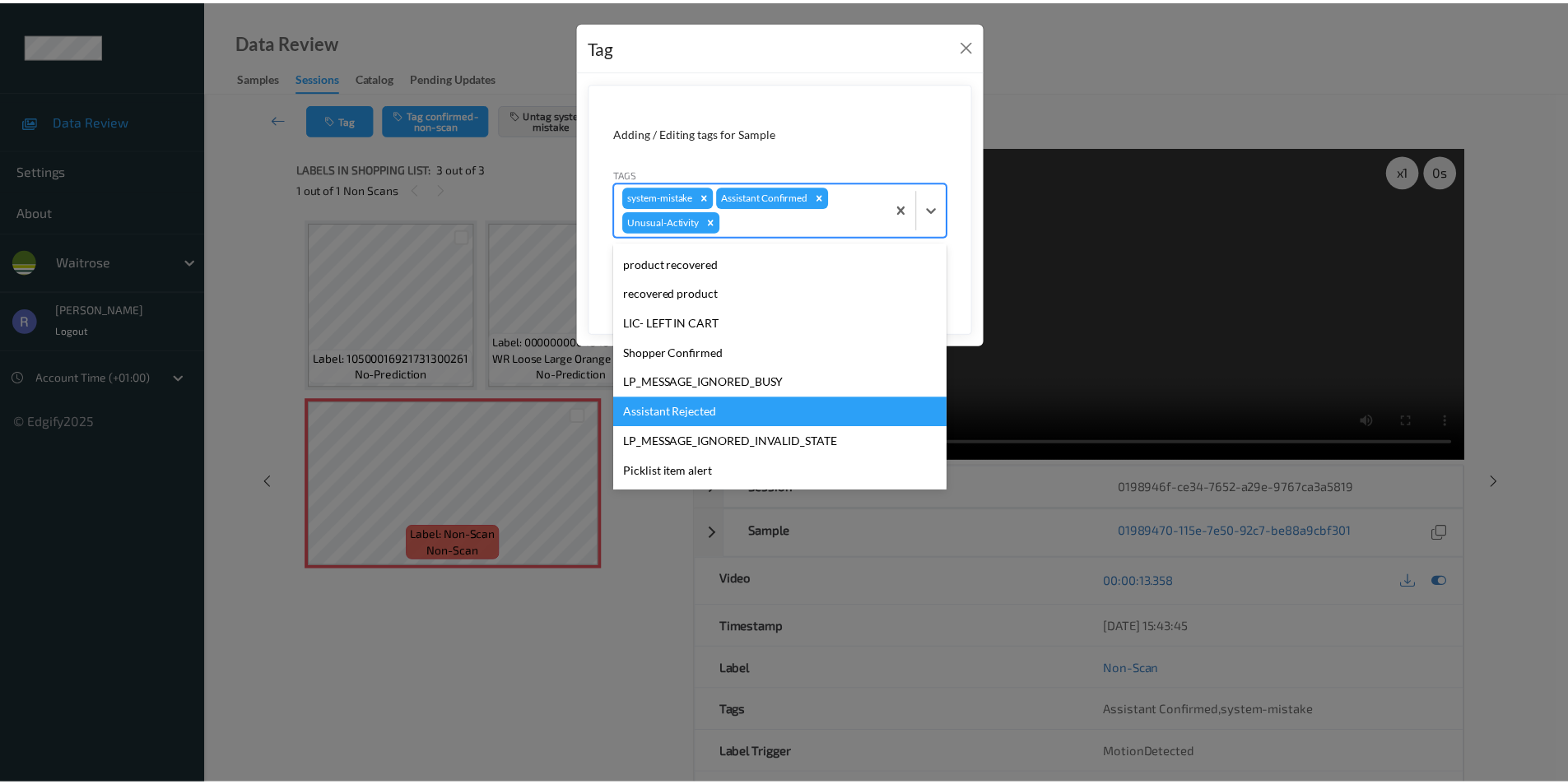
scroll to position [293, 0]
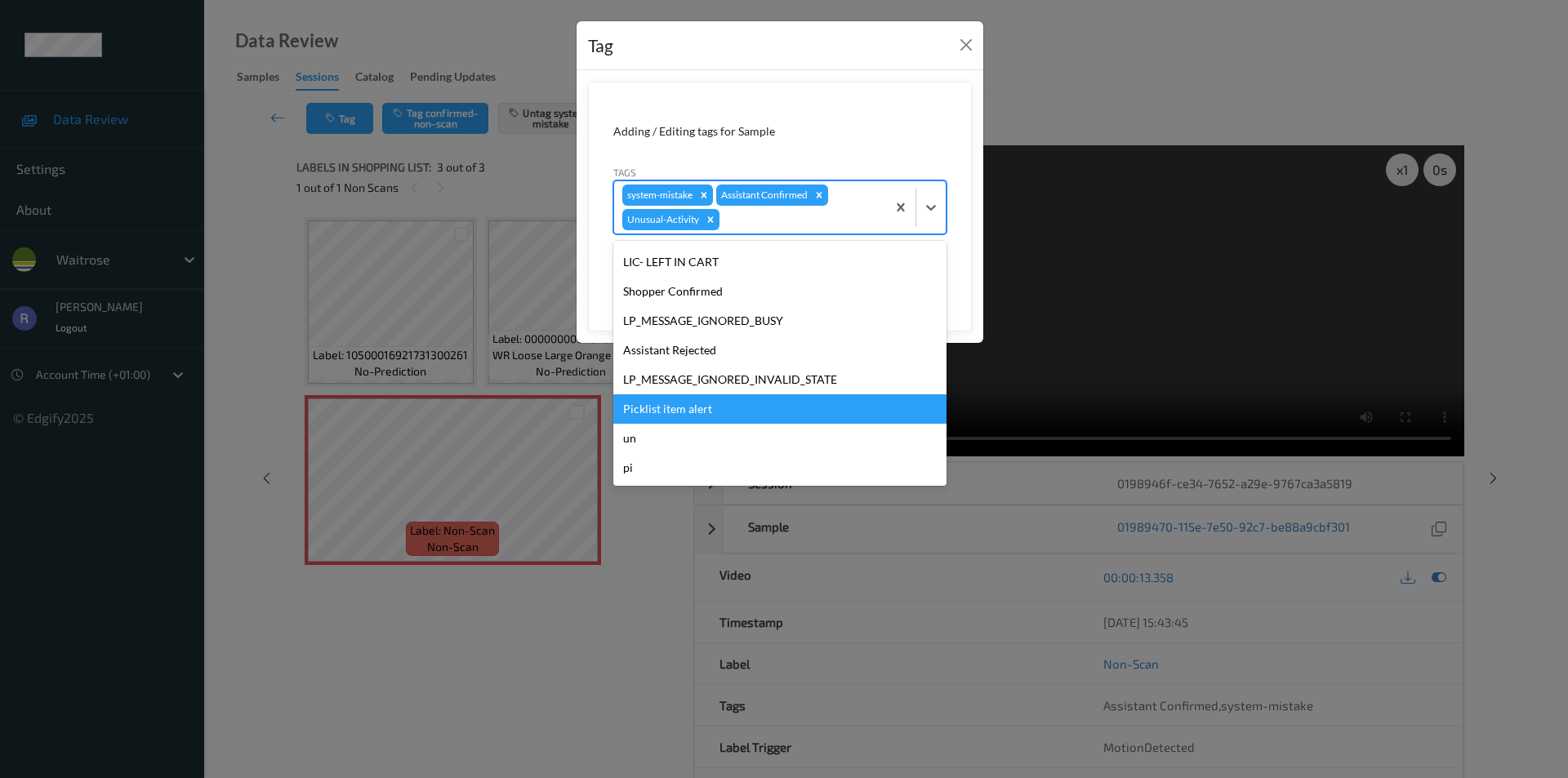
click at [677, 404] on div "Picklist item alert" at bounding box center [780, 410] width 333 height 30
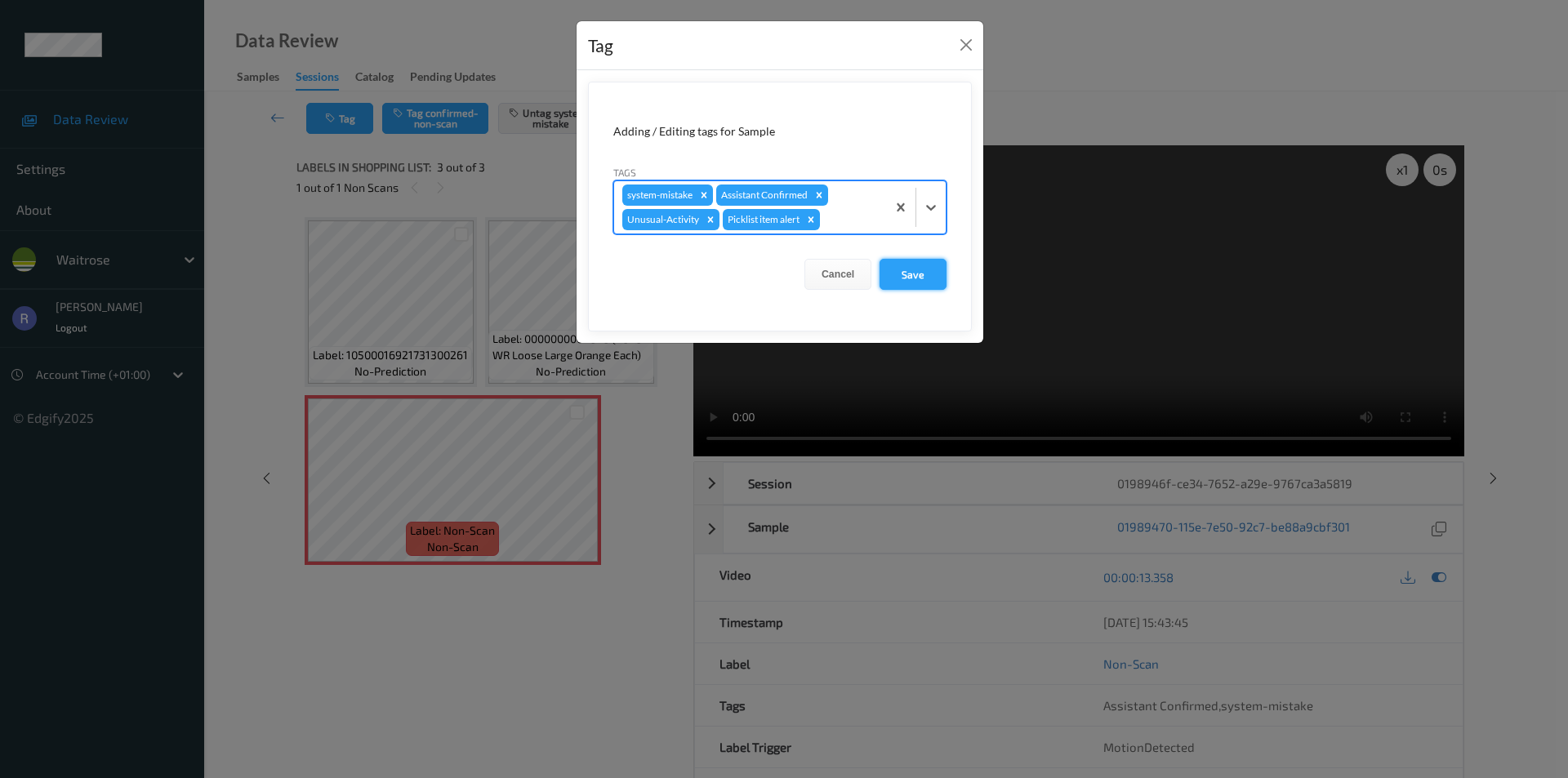
click at [921, 259] on button "Save" at bounding box center [913, 274] width 67 height 31
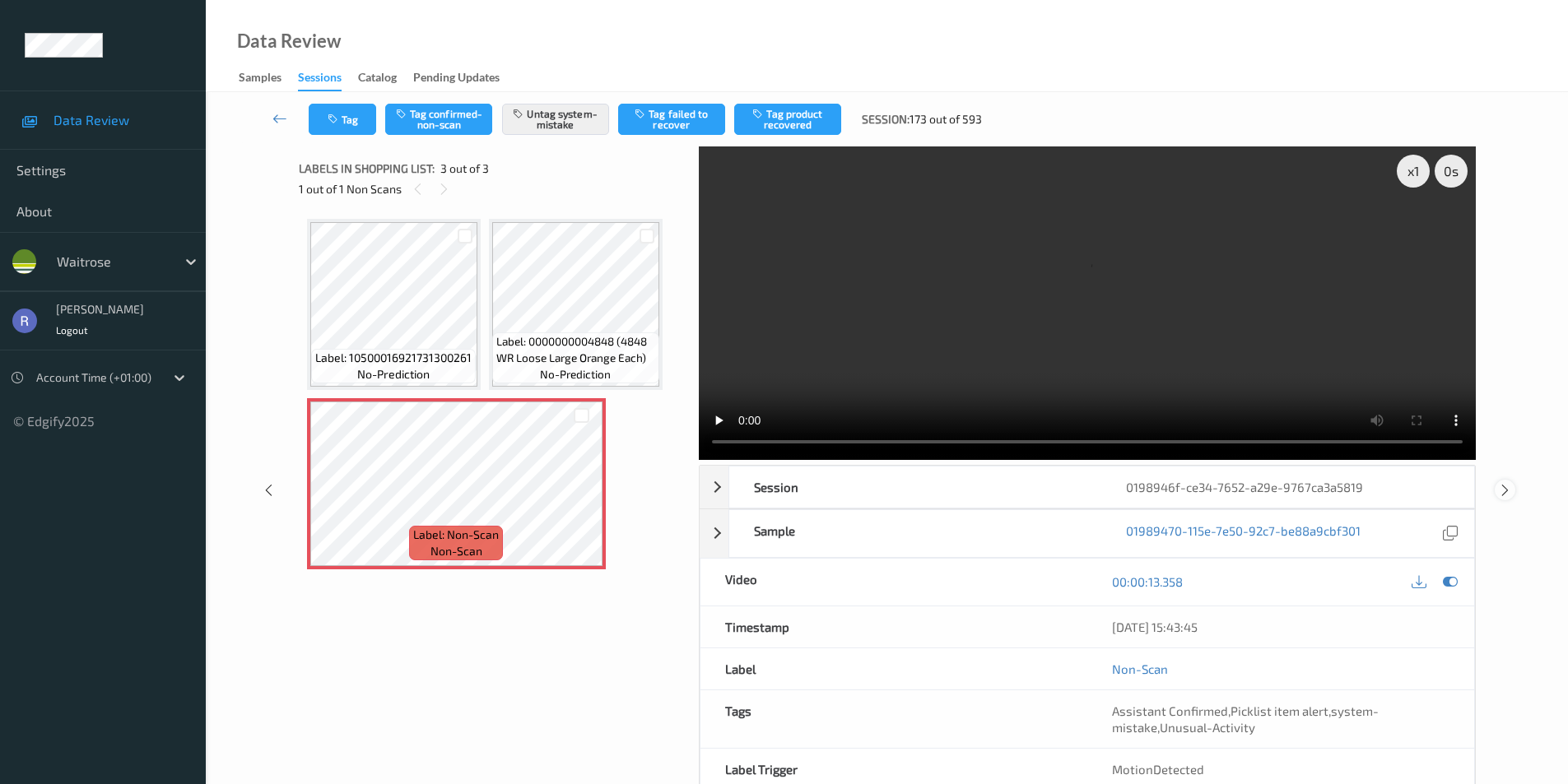
click at [1506, 488] on icon at bounding box center [1505, 490] width 14 height 15
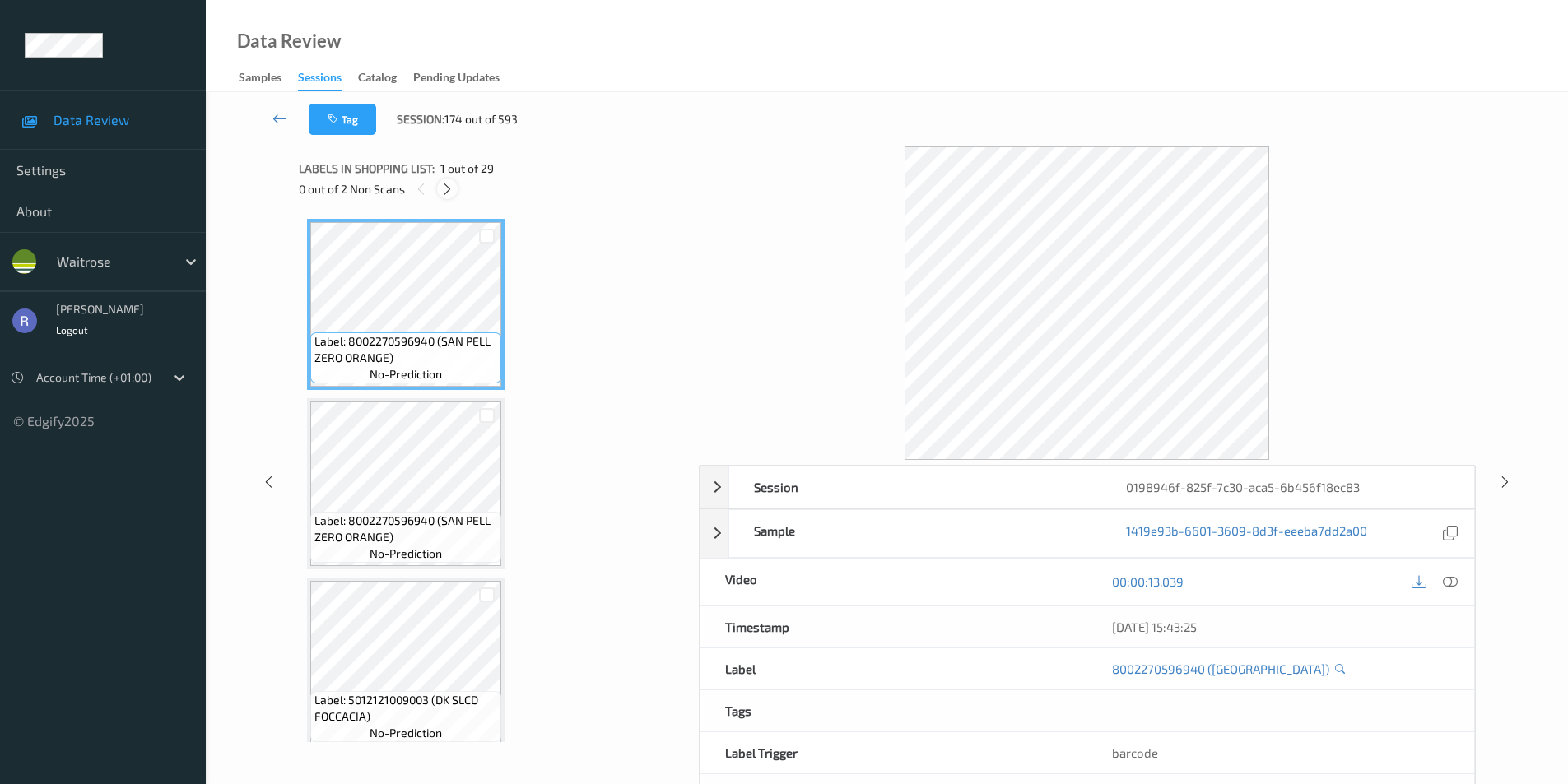
click at [449, 187] on icon at bounding box center [447, 189] width 14 height 15
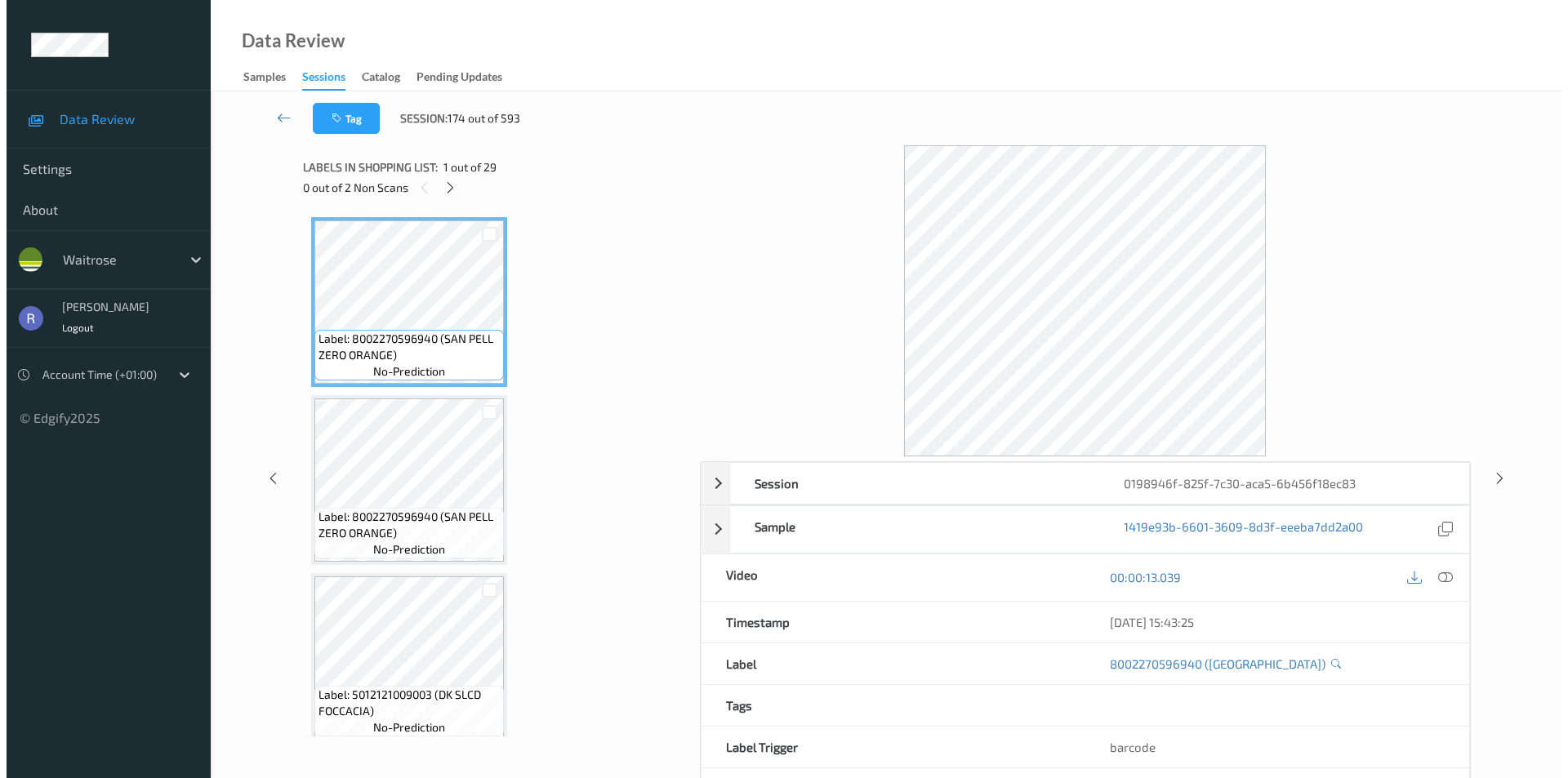
scroll to position [1076, 0]
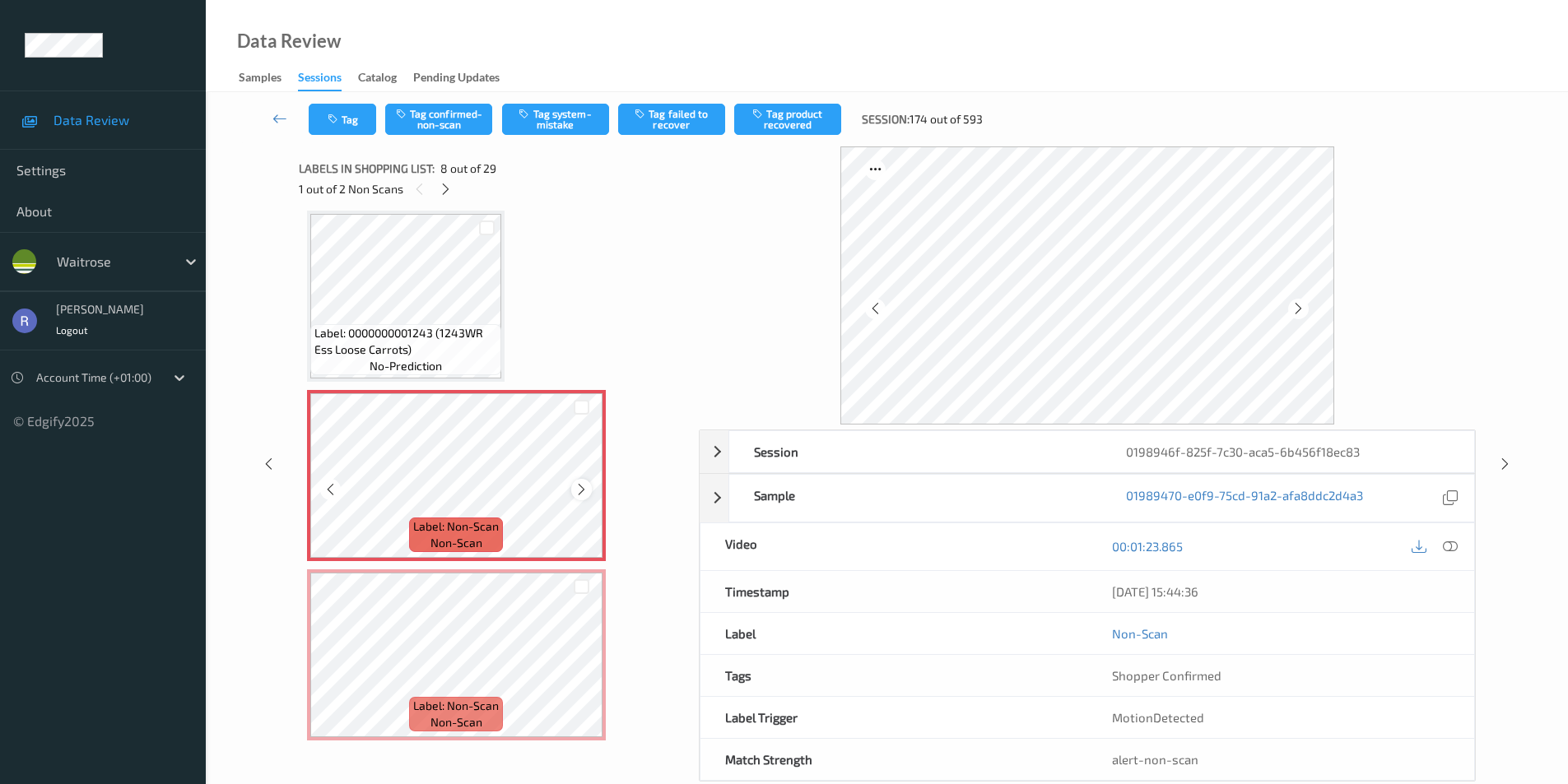
click at [577, 487] on icon at bounding box center [582, 490] width 14 height 15
click at [563, 112] on button "Tag system-mistake" at bounding box center [555, 118] width 107 height 31
click at [356, 129] on button "Tag" at bounding box center [342, 118] width 67 height 31
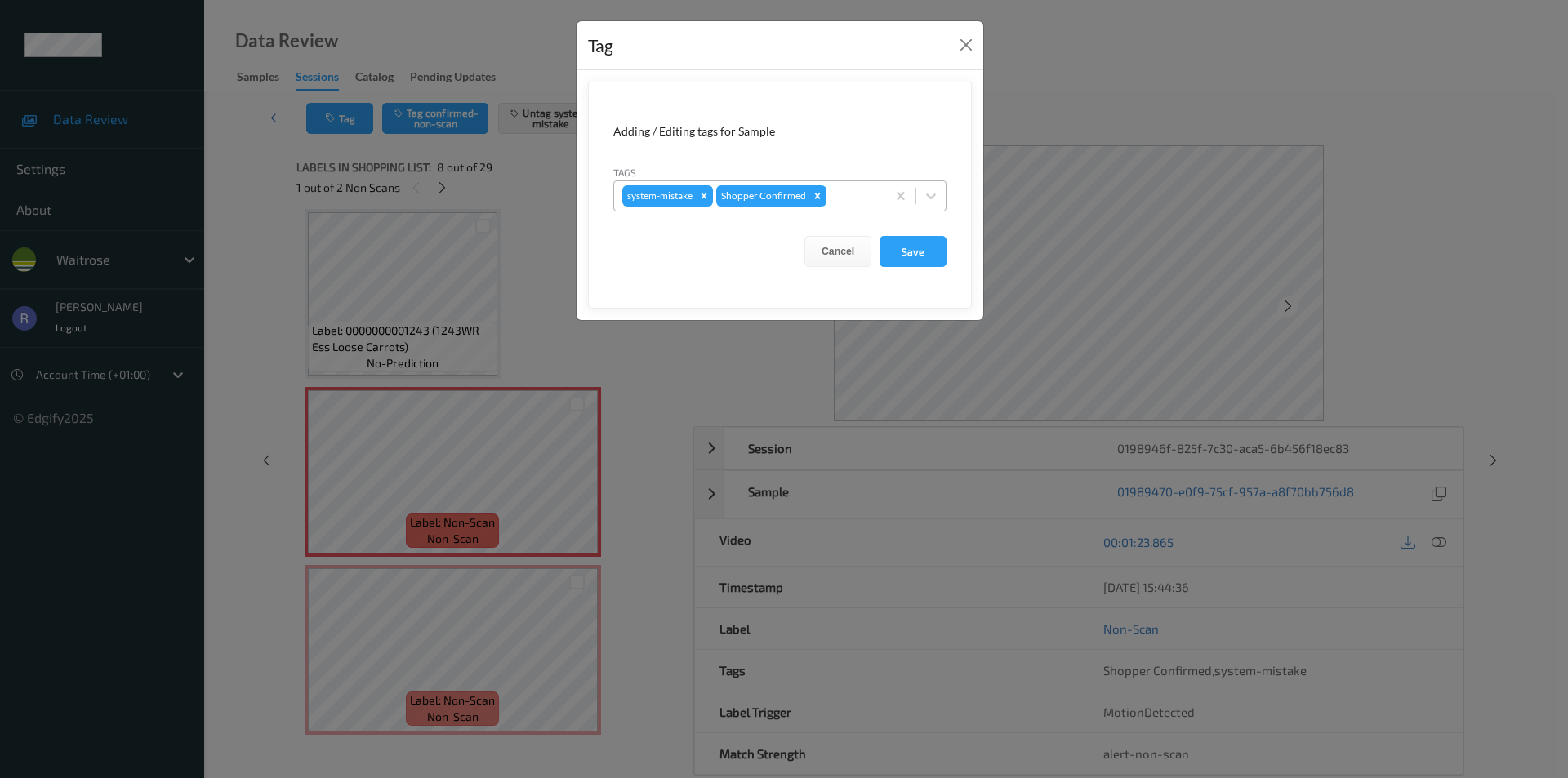
click at [835, 201] on div at bounding box center [854, 196] width 48 height 19
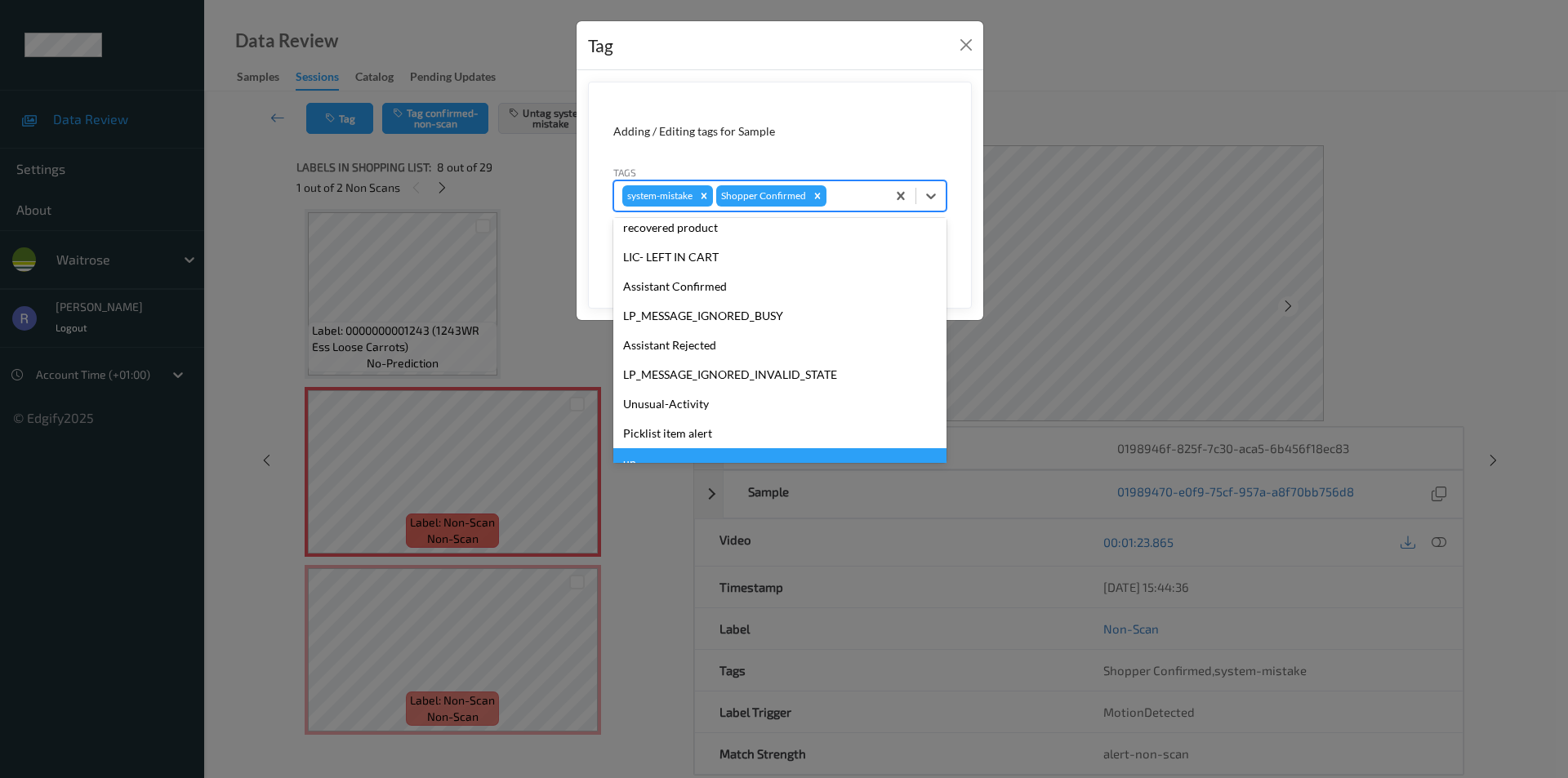
scroll to position [320, 0]
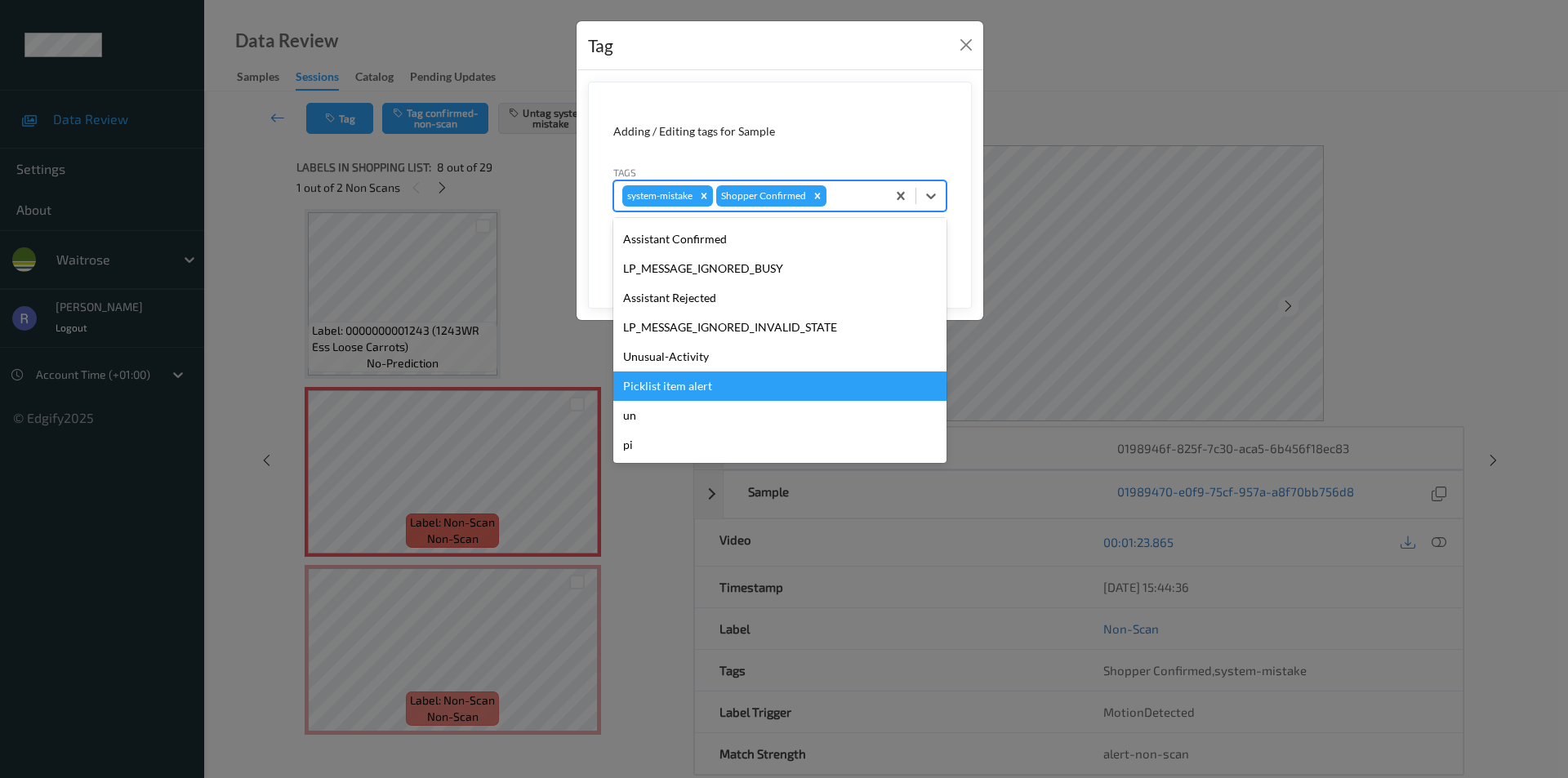
click at [644, 375] on div "Picklist item alert" at bounding box center [780, 387] width 333 height 30
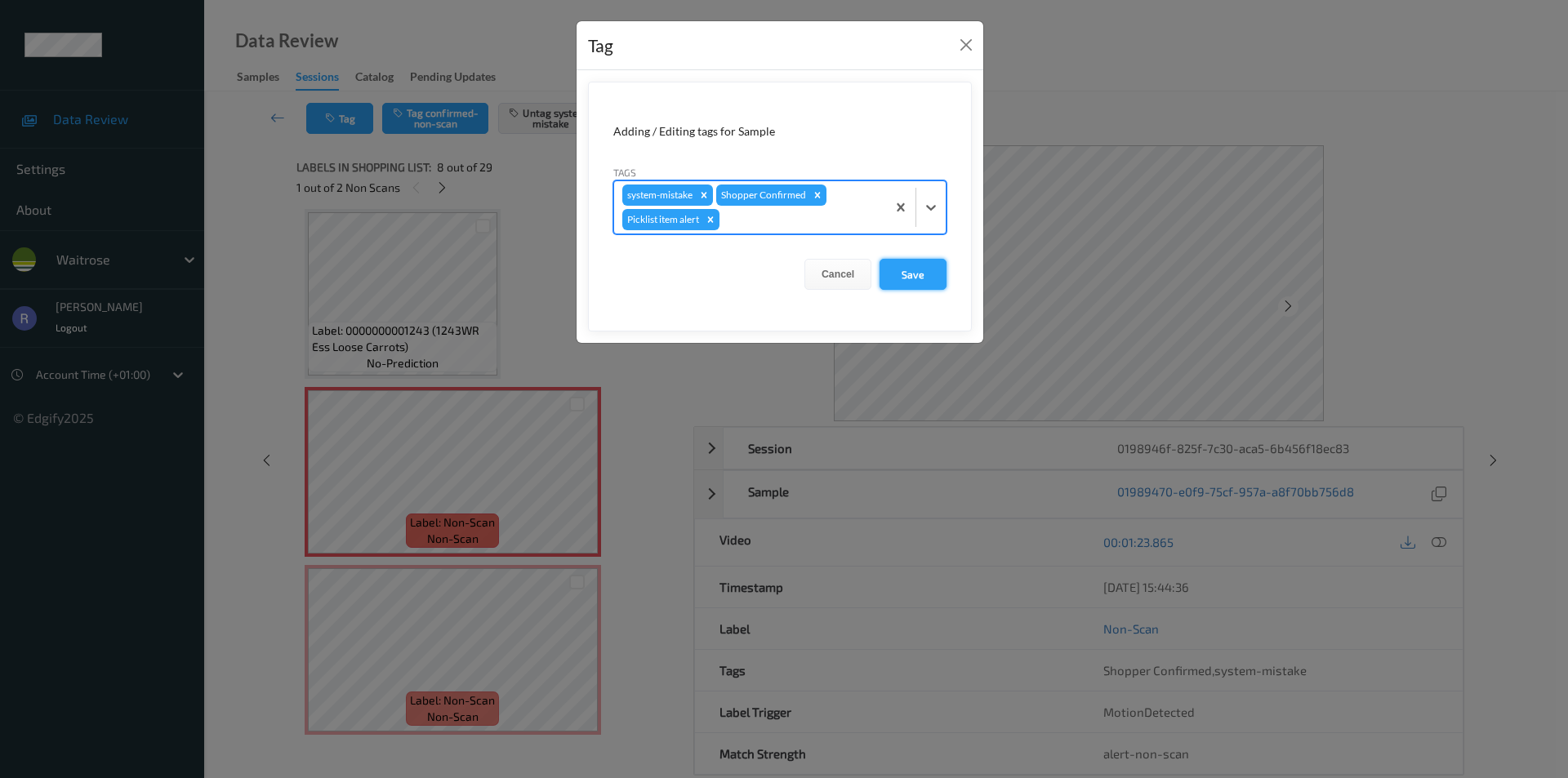
click at [903, 275] on button "Save" at bounding box center [913, 274] width 67 height 31
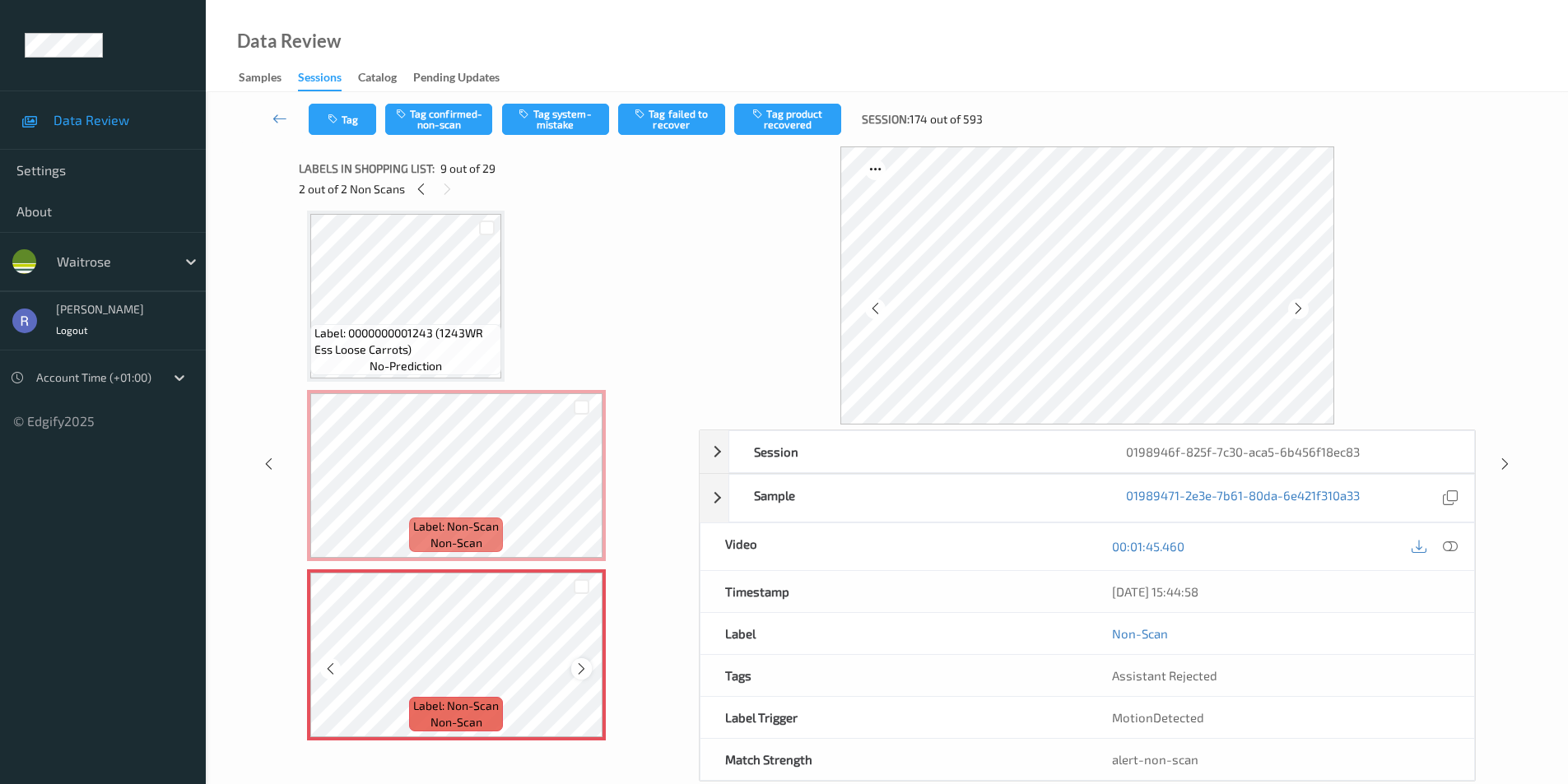
click at [577, 664] on icon at bounding box center [582, 668] width 14 height 15
click at [347, 119] on button "Tag" at bounding box center [342, 118] width 67 height 31
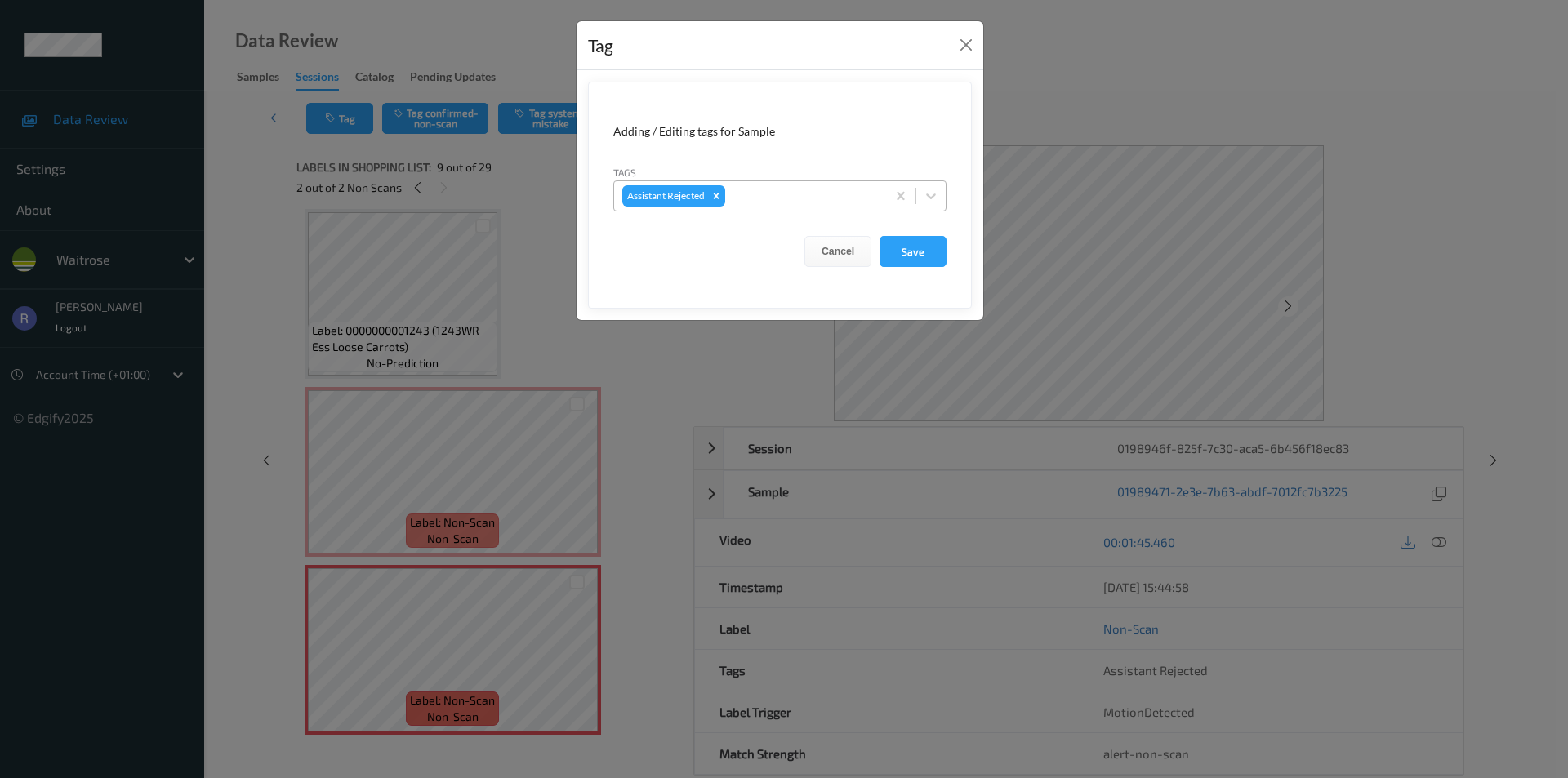
click at [834, 195] on div at bounding box center [803, 196] width 149 height 19
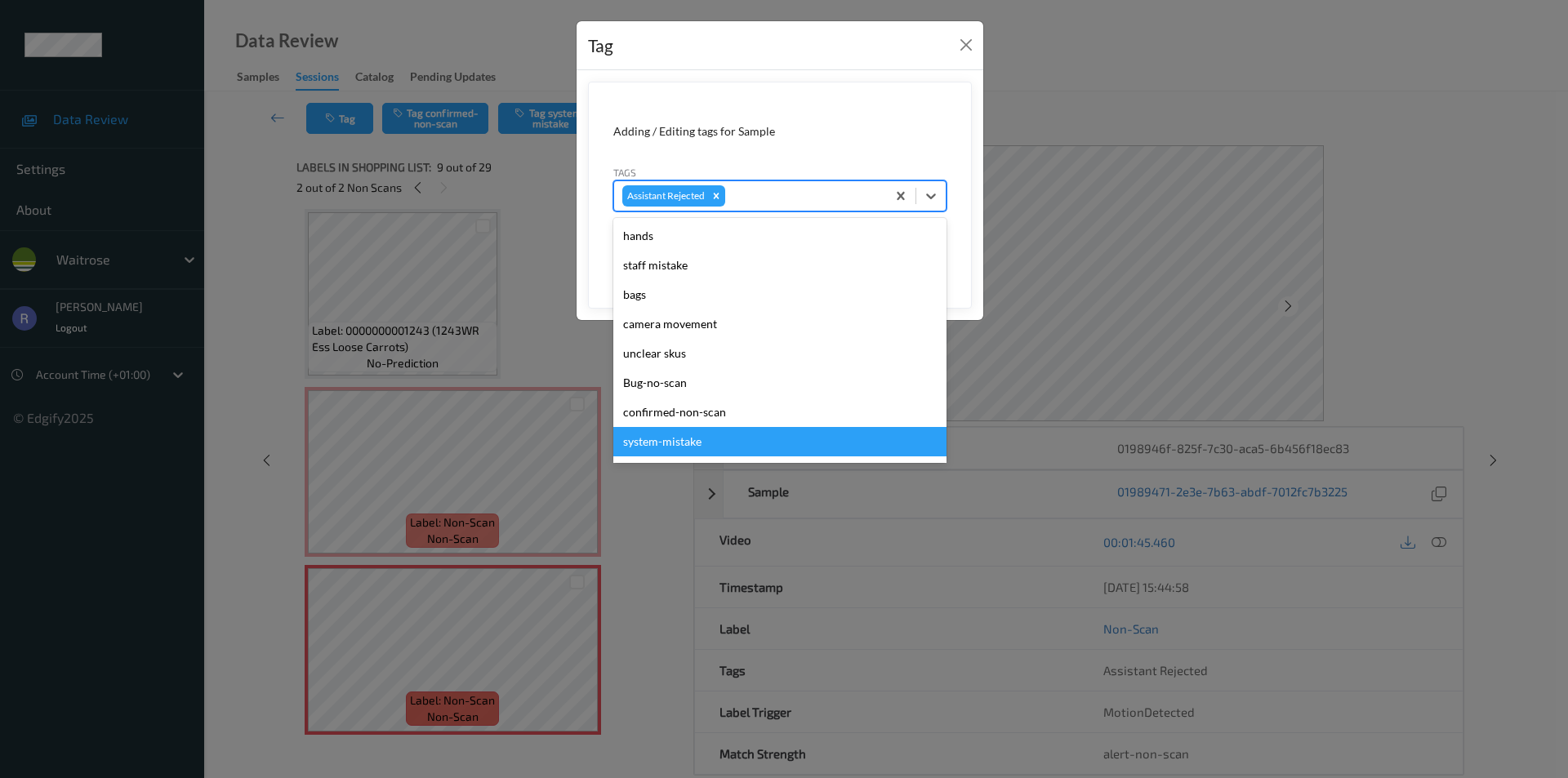
drag, startPoint x: 702, startPoint y: 451, endPoint x: 809, endPoint y: 279, distance: 202.6
click at [704, 447] on div "system-mistake" at bounding box center [780, 442] width 333 height 30
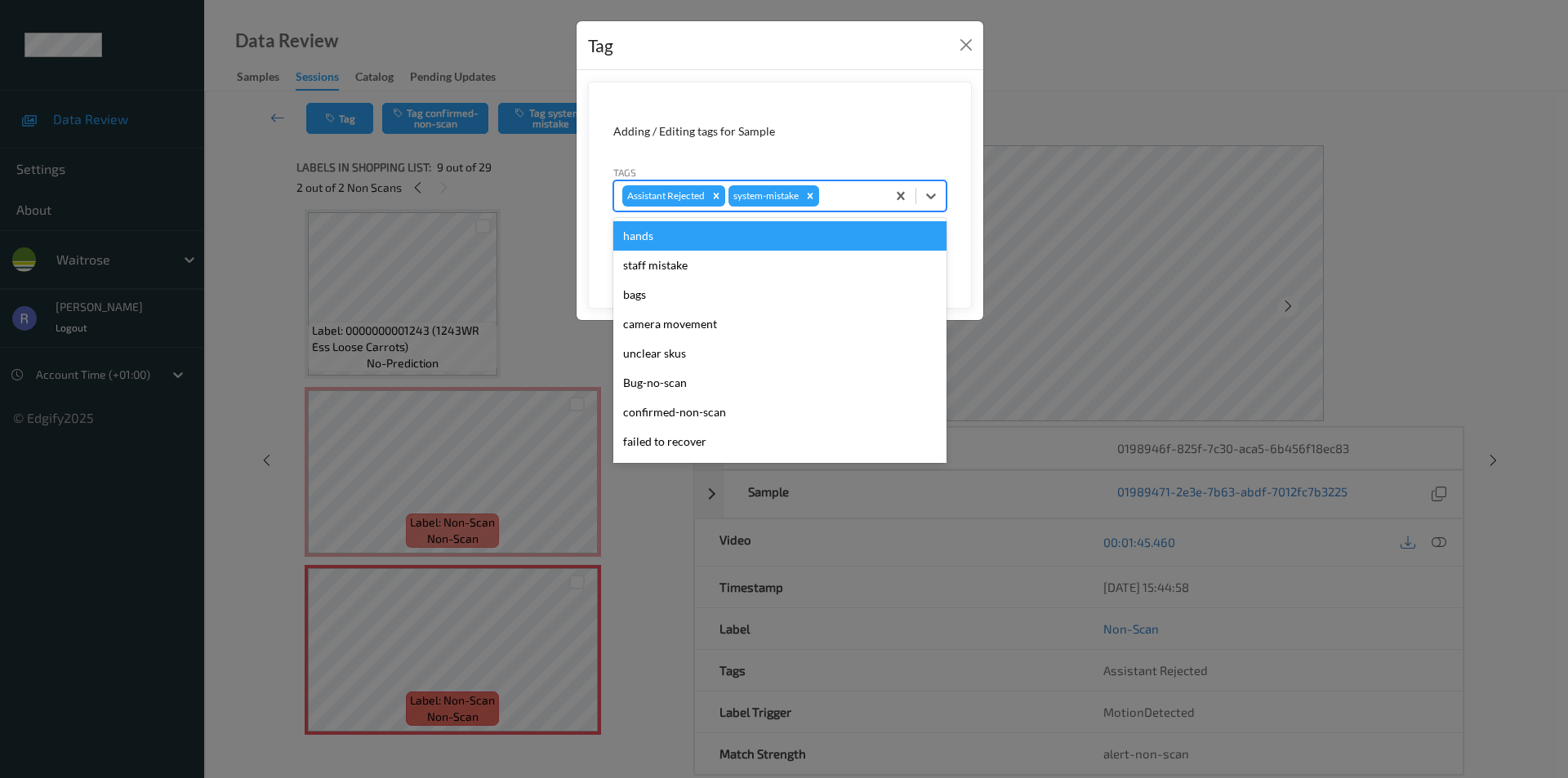
click at [841, 205] on div at bounding box center [849, 196] width 55 height 19
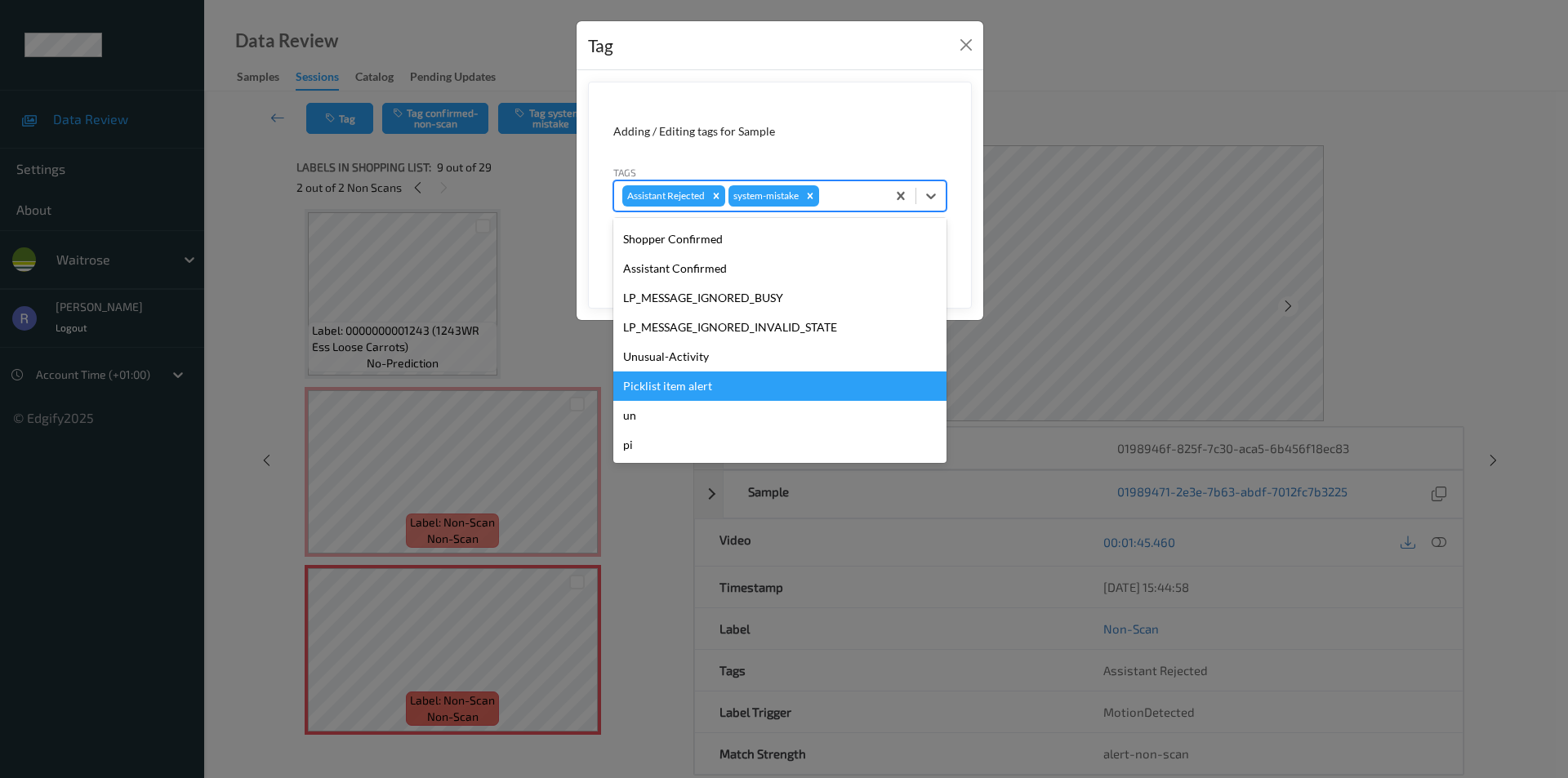
click at [669, 384] on div "Picklist item alert" at bounding box center [780, 387] width 333 height 30
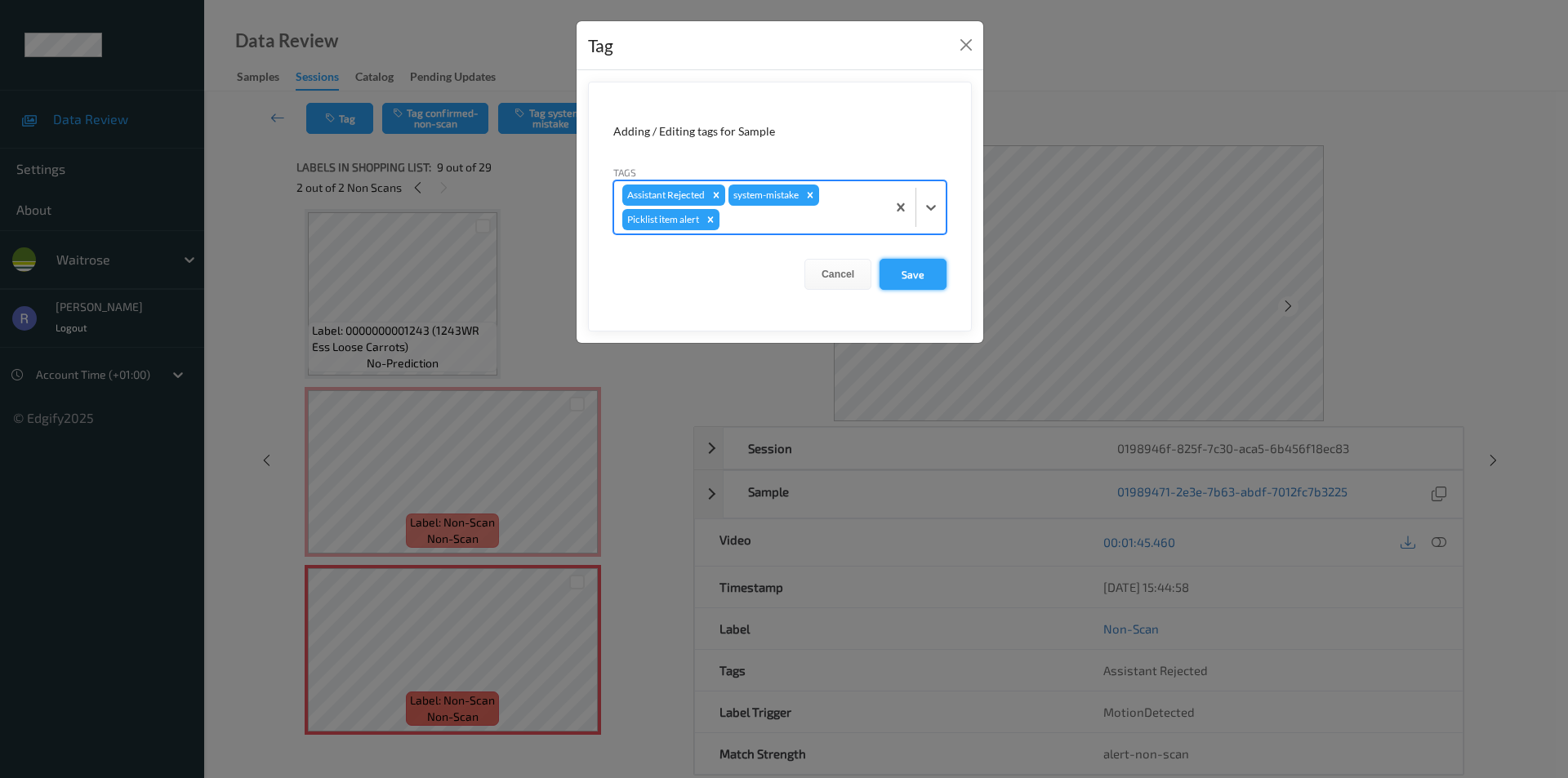
click at [920, 282] on button "Save" at bounding box center [913, 274] width 67 height 31
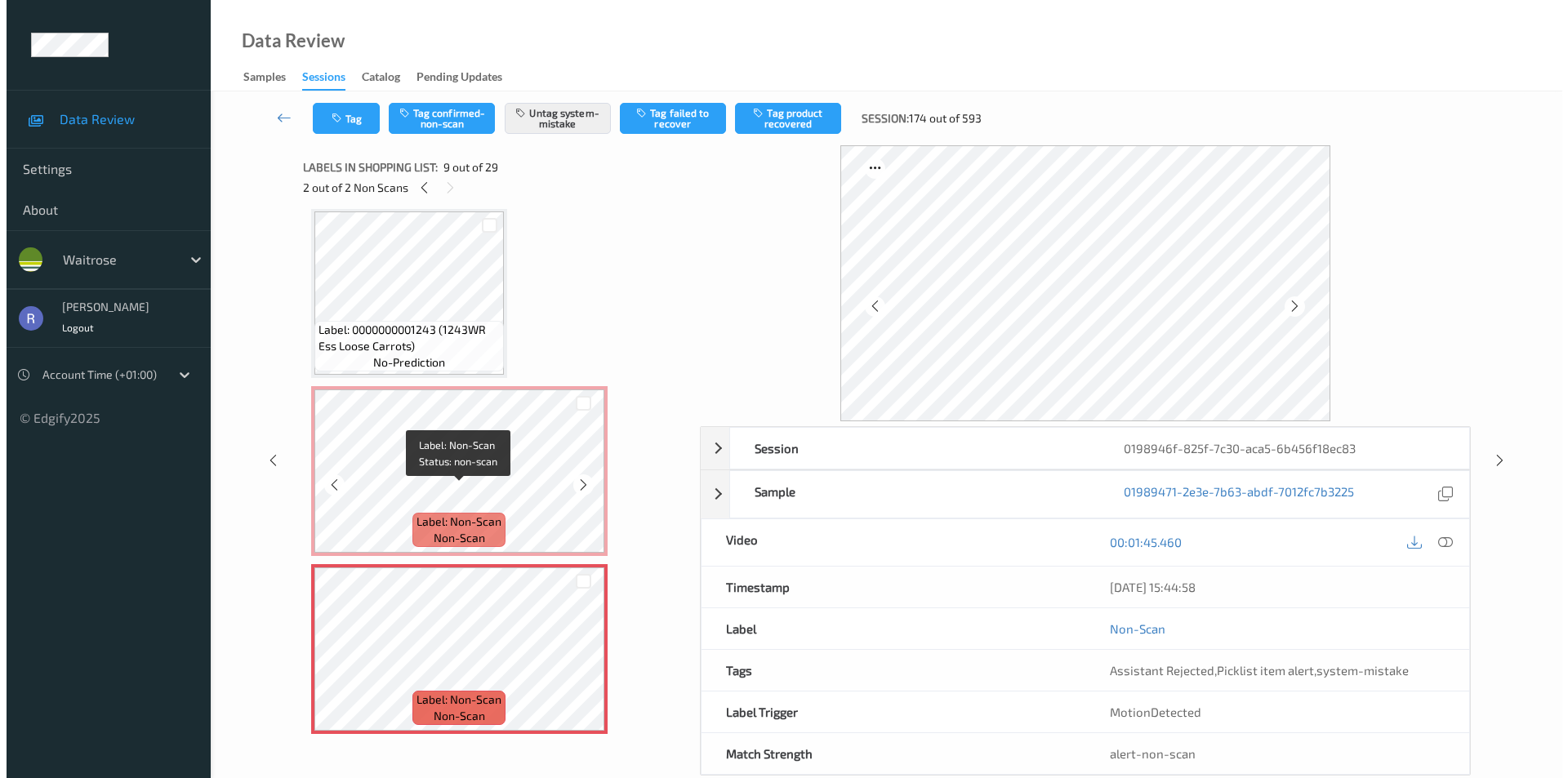
scroll to position [1076, 0]
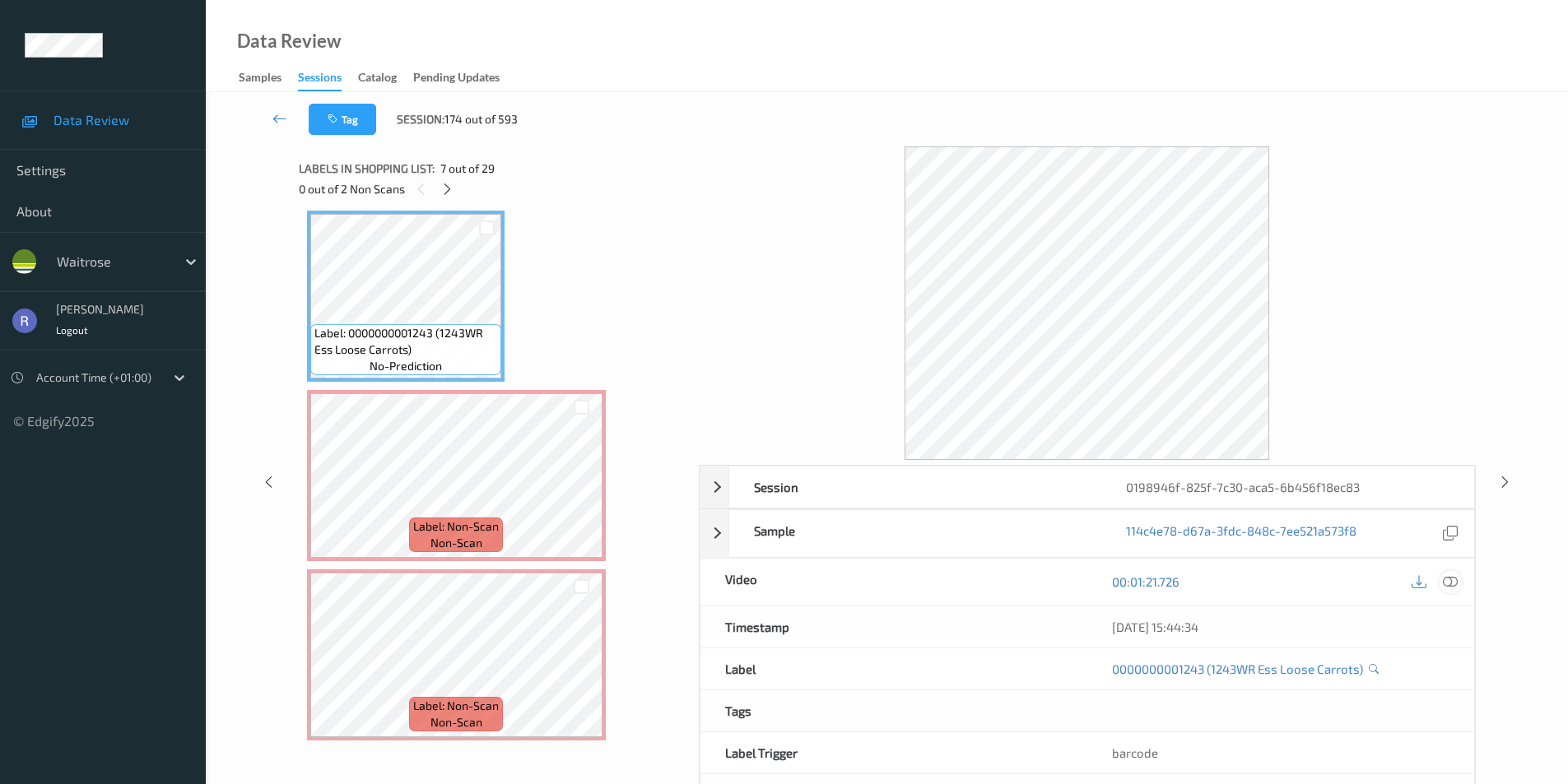
click at [1457, 583] on icon at bounding box center [1450, 582] width 15 height 15
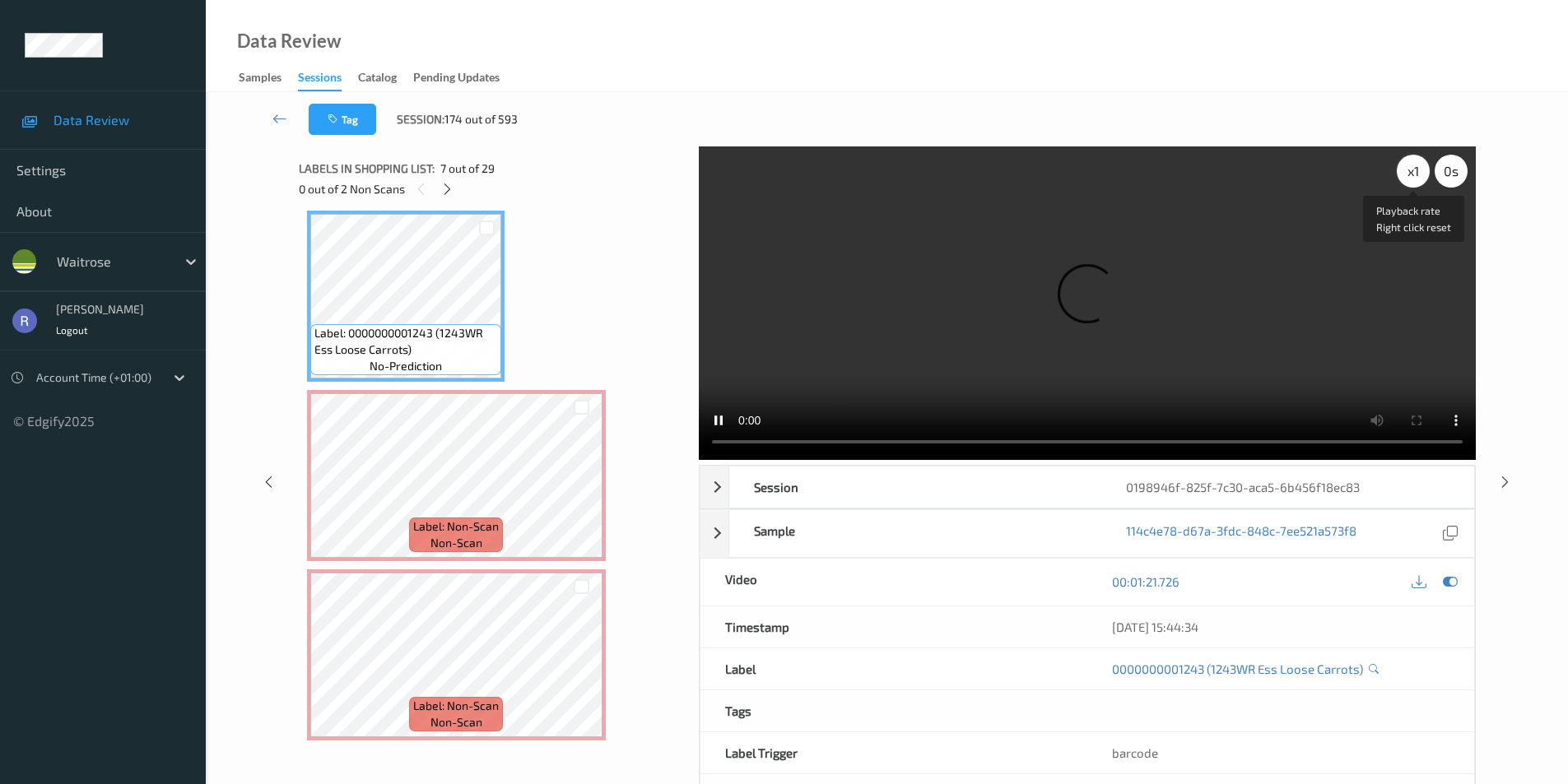
click at [1414, 172] on div "x 1" at bounding box center [1413, 171] width 33 height 33
click at [1414, 172] on div "x 2" at bounding box center [1413, 171] width 33 height 33
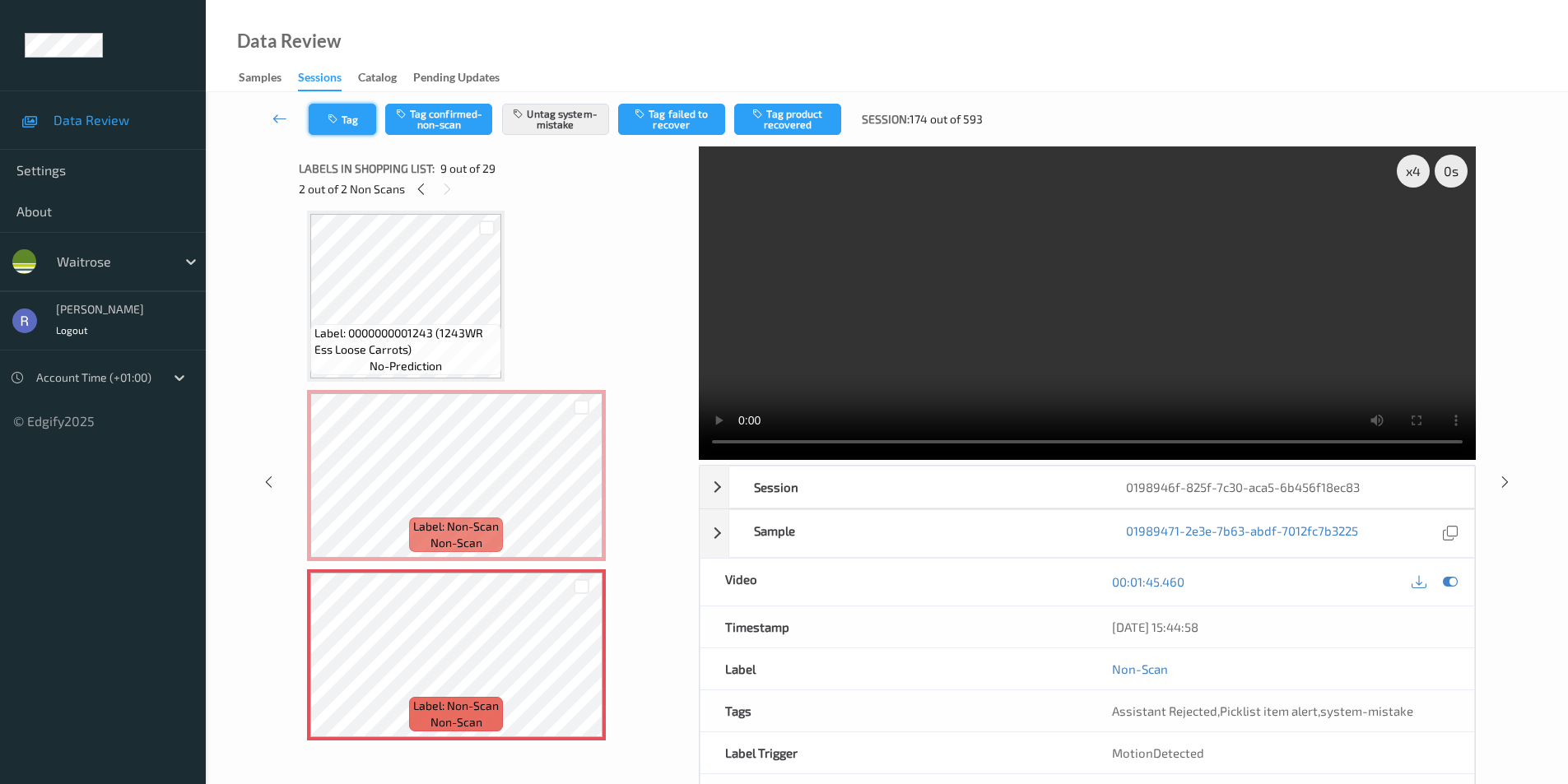
click at [356, 118] on button "Tag" at bounding box center [342, 118] width 67 height 31
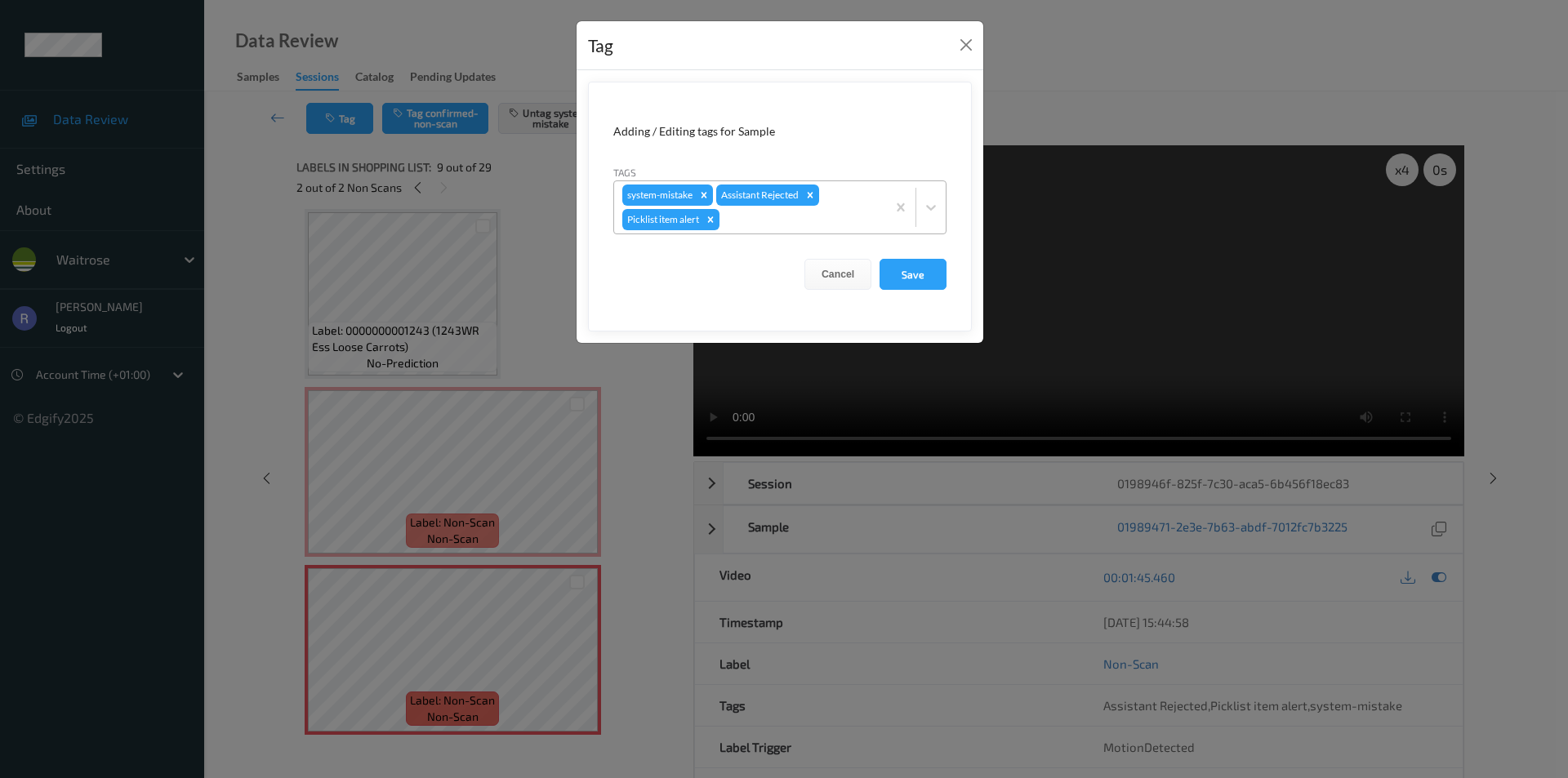
click at [828, 217] on div at bounding box center [800, 219] width 155 height 19
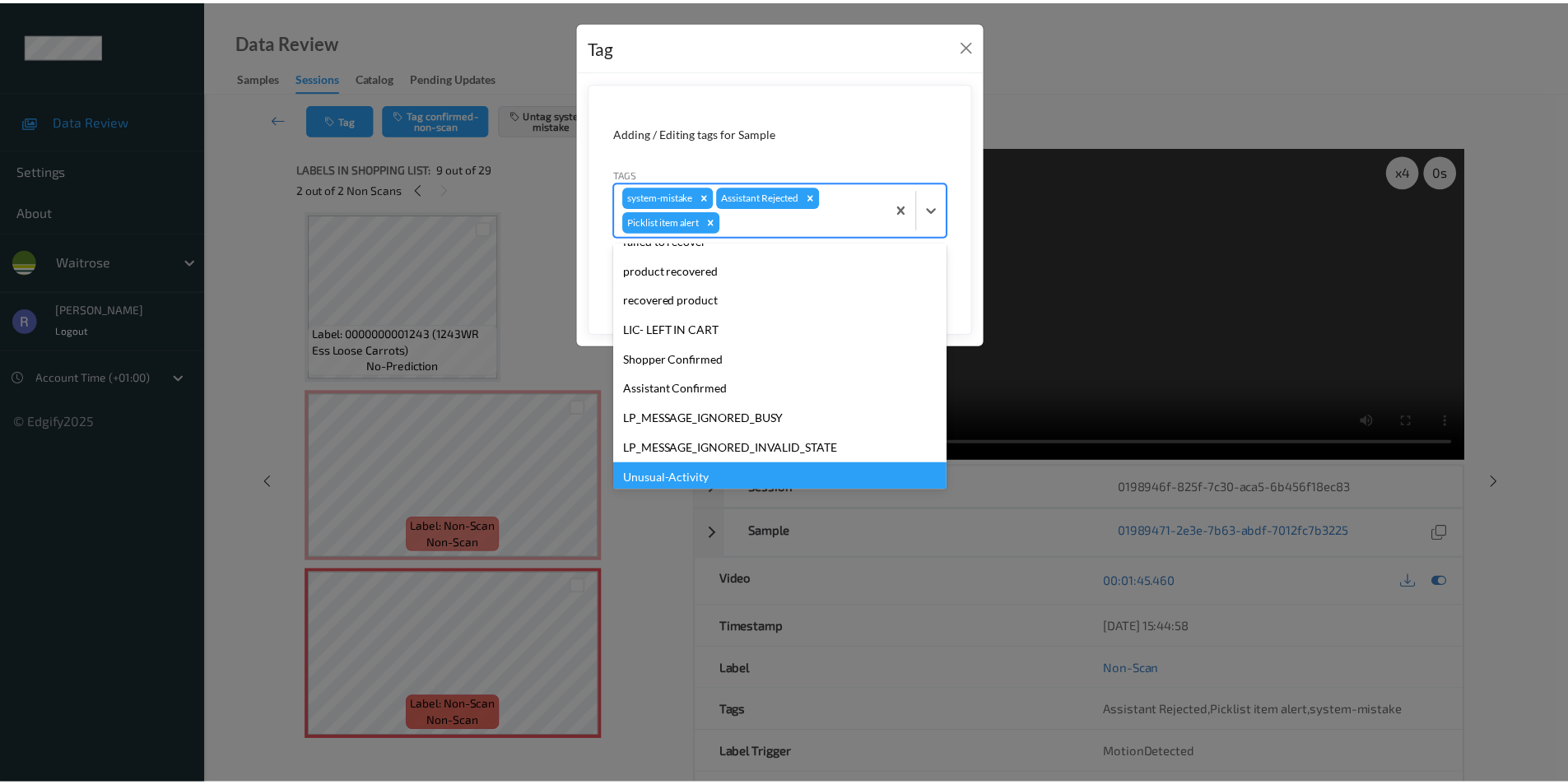
scroll to position [293, 0]
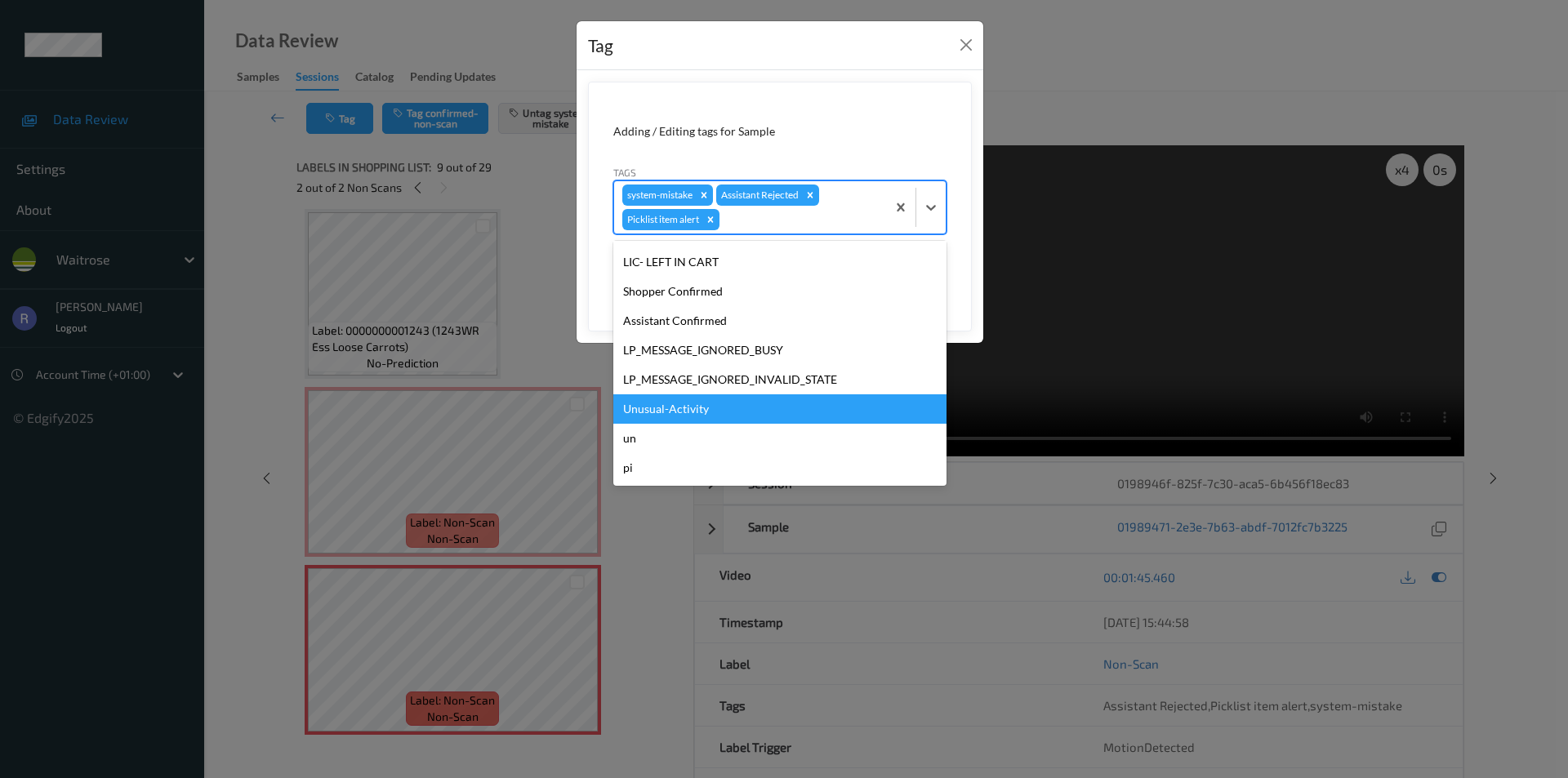
click at [670, 406] on div "Unusual-Activity" at bounding box center [780, 410] width 333 height 30
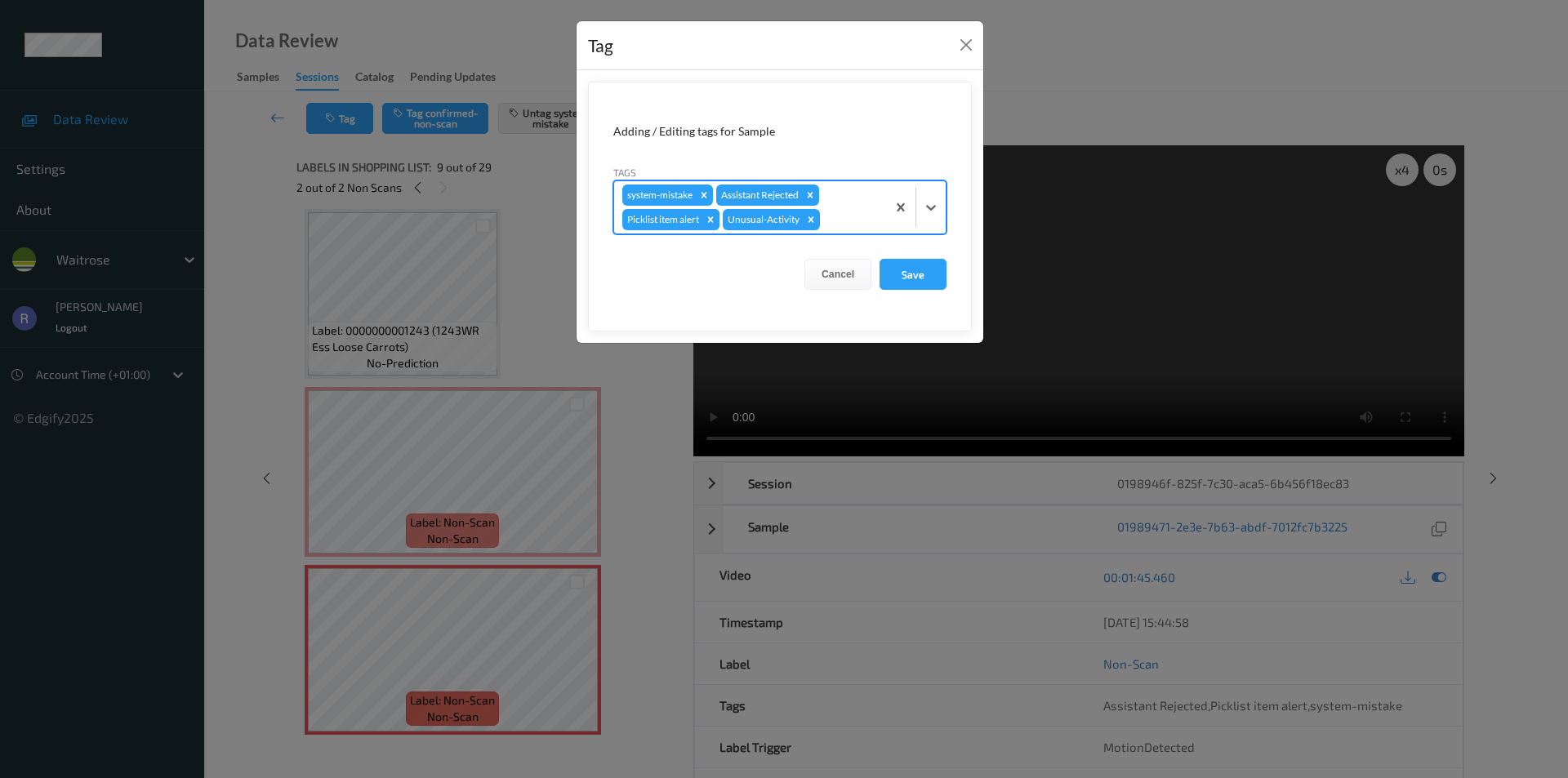
click at [712, 214] on icon "Remove Picklist item alert" at bounding box center [710, 219] width 11 height 11
click at [940, 275] on button "Save" at bounding box center [913, 274] width 67 height 31
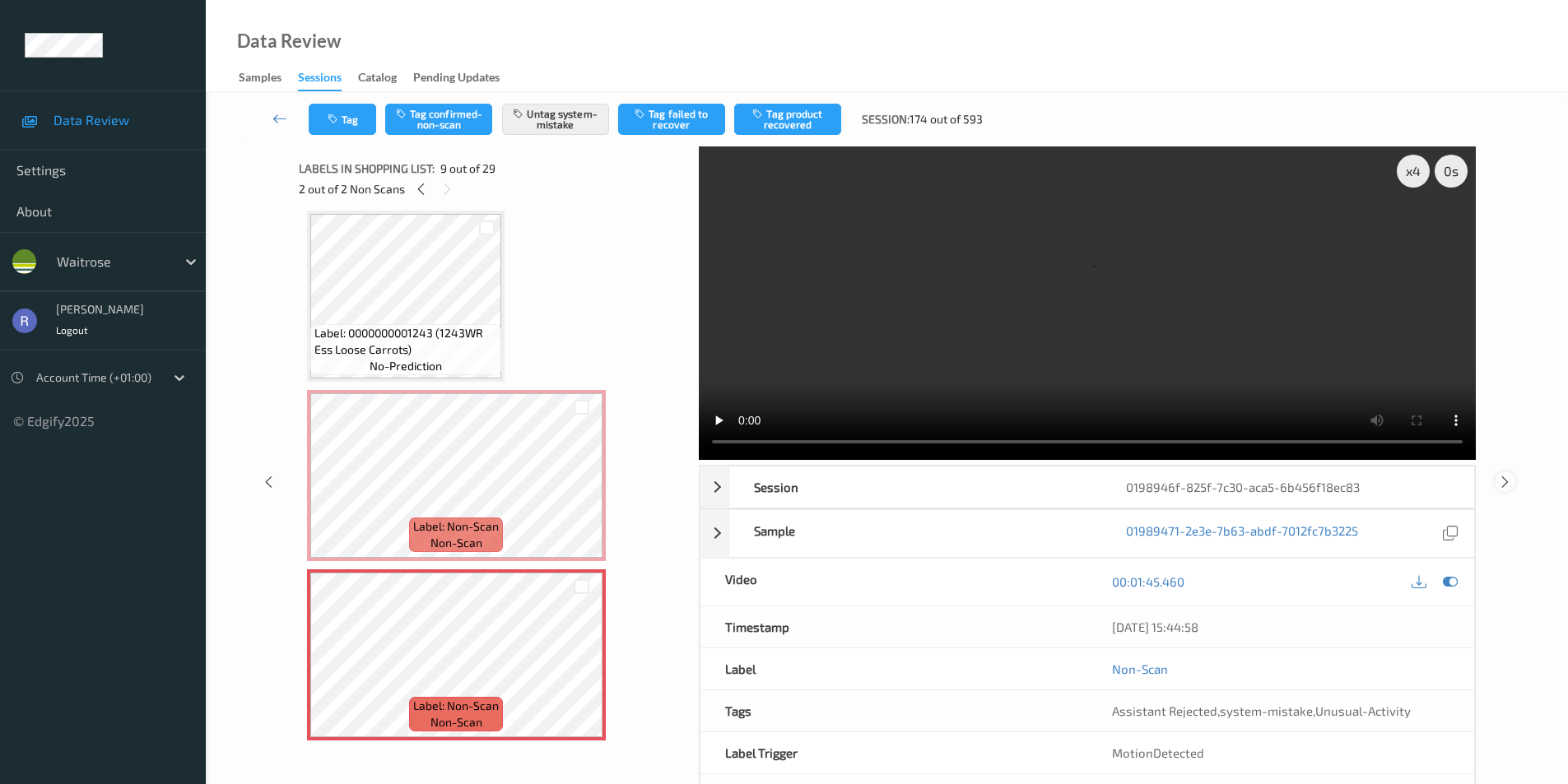
click at [1509, 482] on icon at bounding box center [1505, 481] width 14 height 15
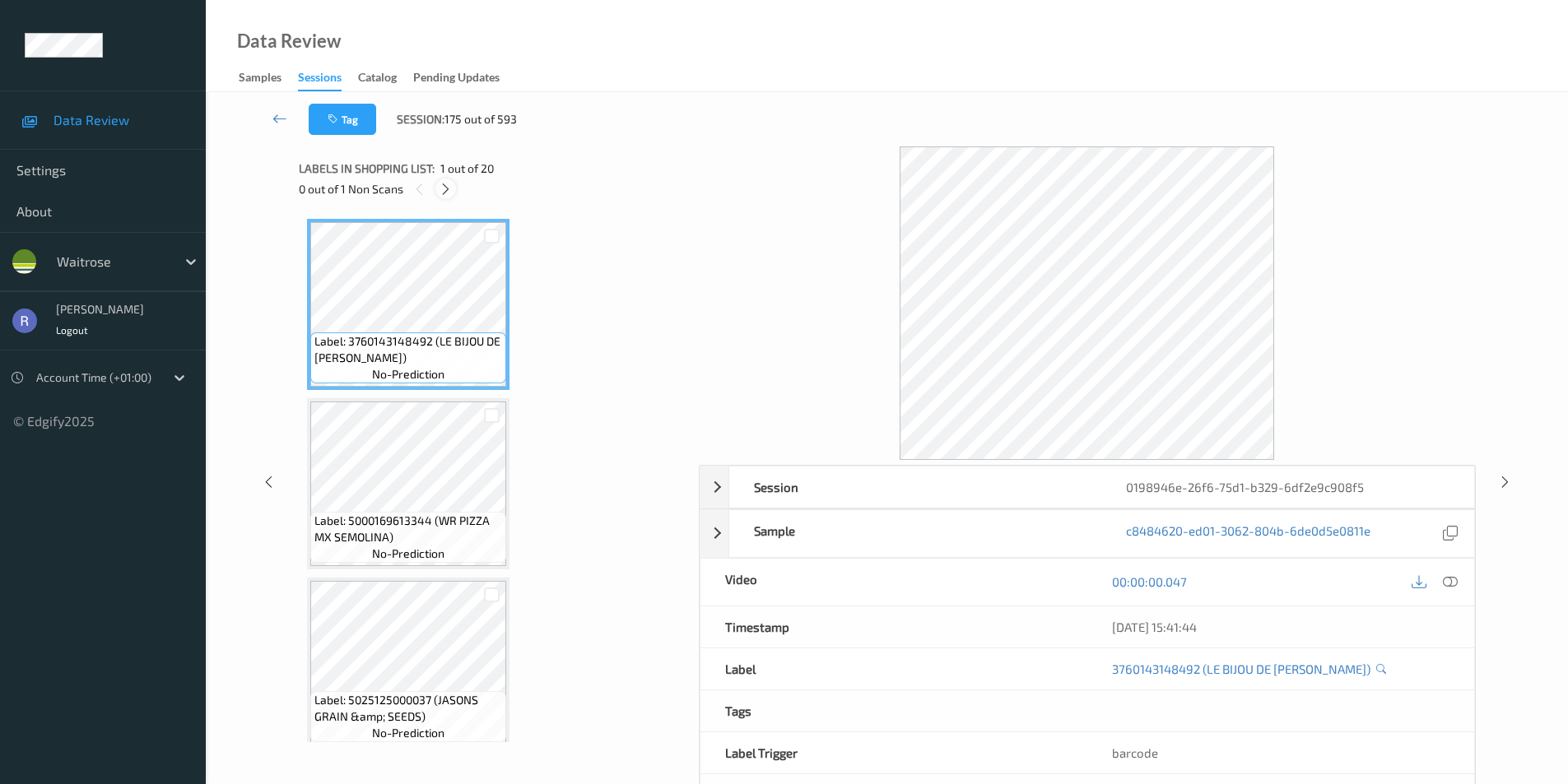
click at [447, 189] on icon at bounding box center [446, 189] width 14 height 15
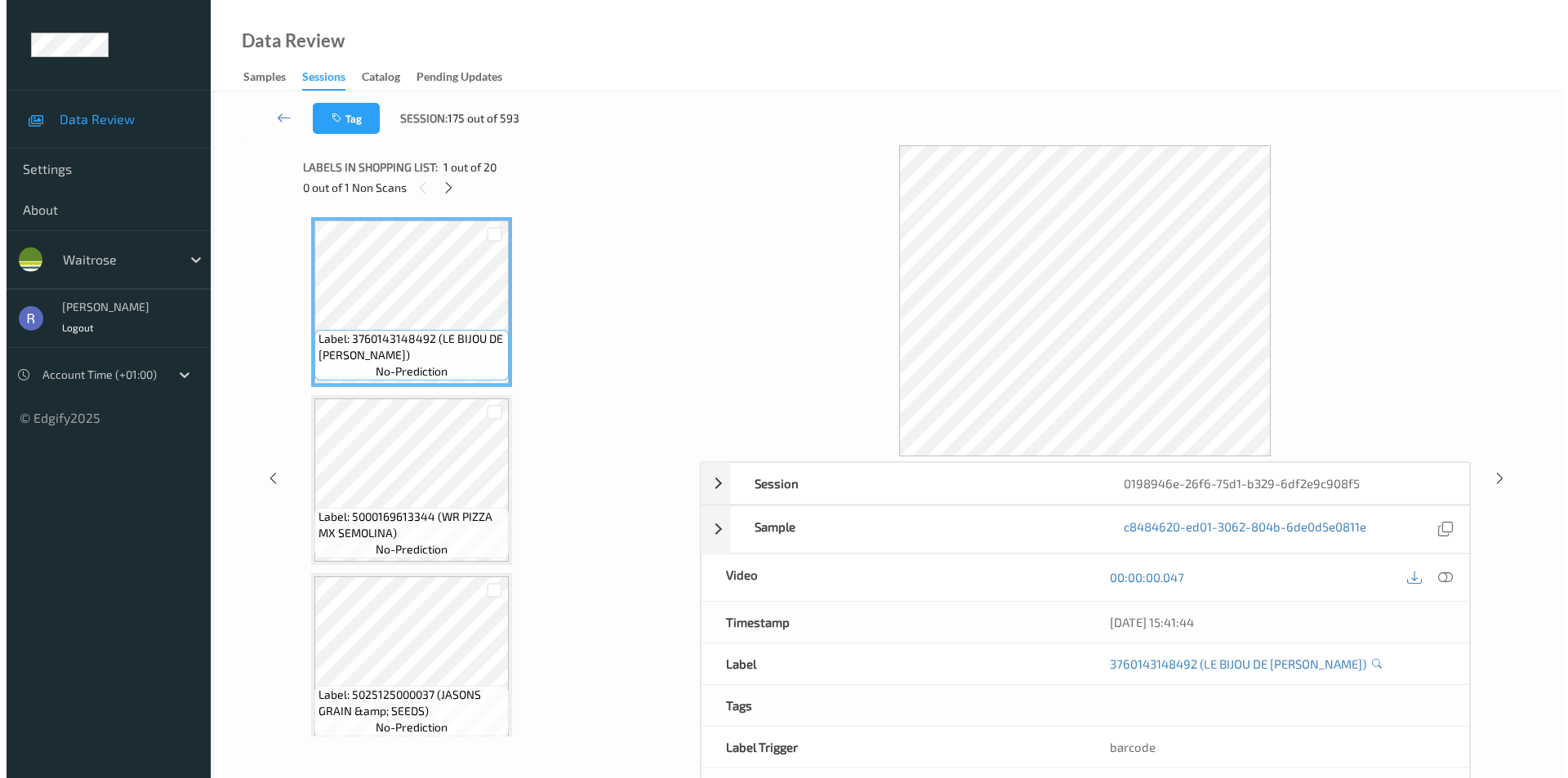
scroll to position [1966, 0]
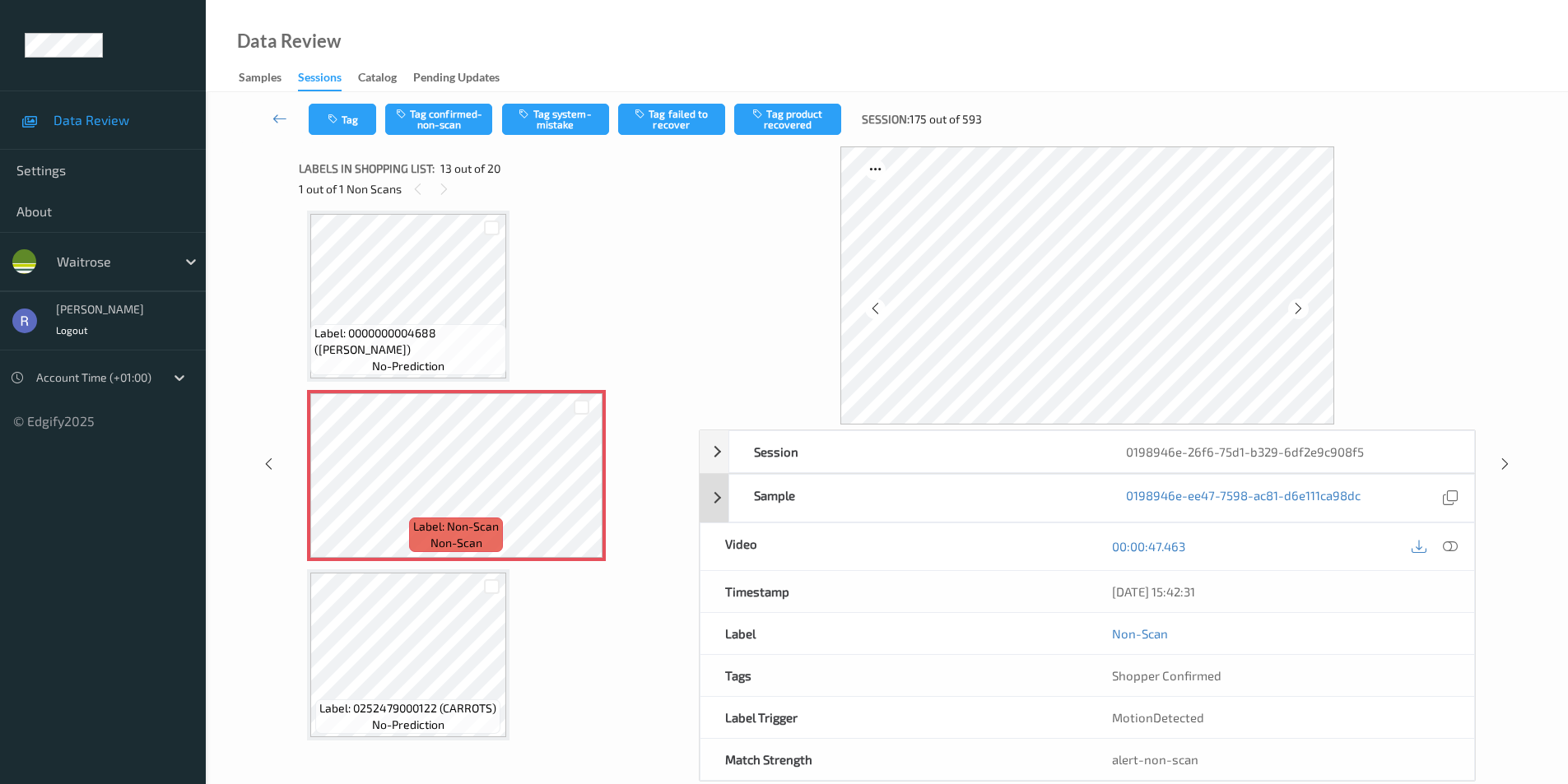
drag, startPoint x: 1448, startPoint y: 539, endPoint x: 1443, endPoint y: 524, distance: 15.8
click at [1448, 539] on icon at bounding box center [1450, 546] width 15 height 15
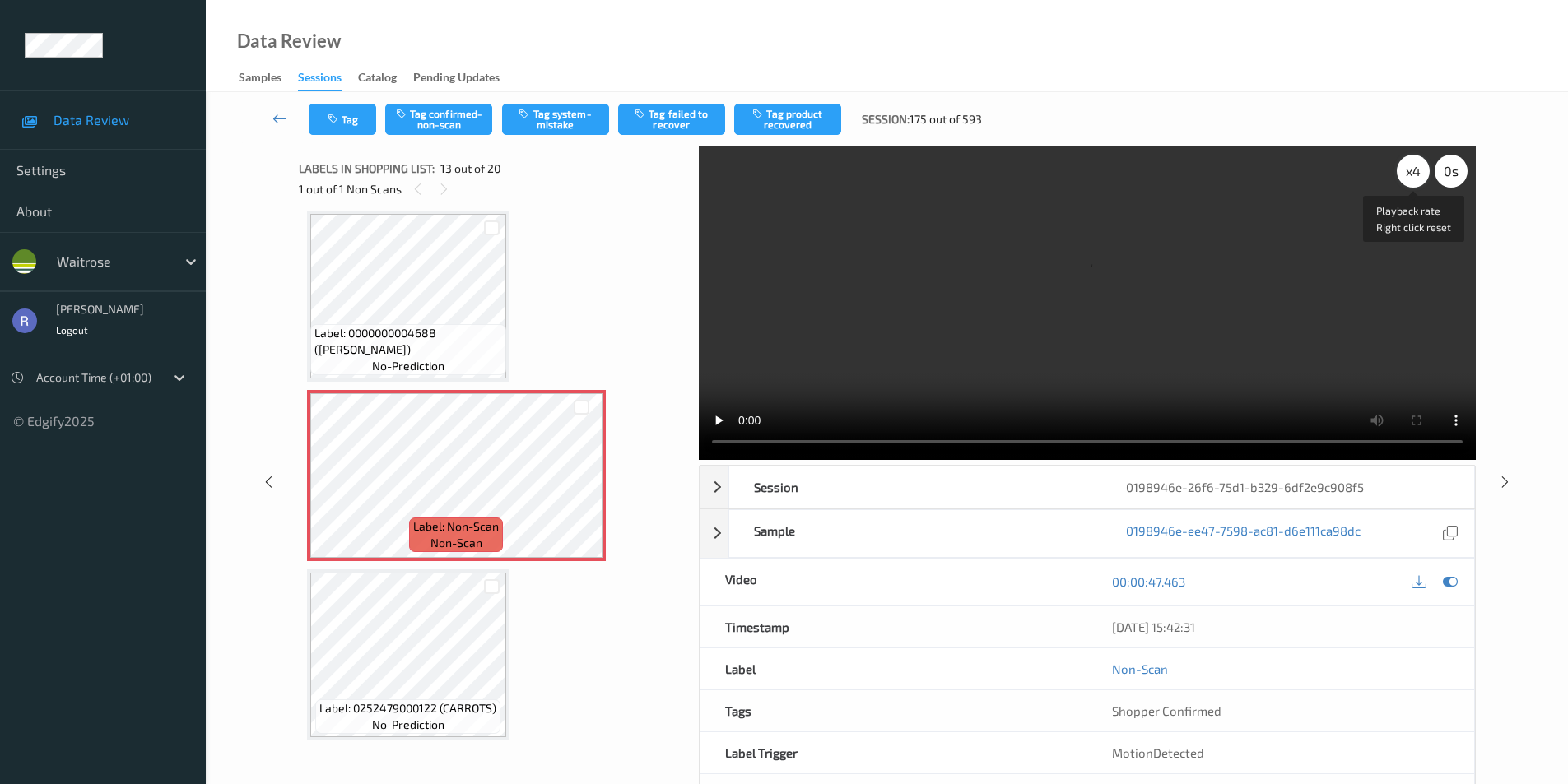
click at [1400, 175] on div "x 4" at bounding box center [1413, 171] width 33 height 33
click at [589, 483] on div at bounding box center [581, 489] width 20 height 20
click at [584, 124] on button "Tag system-mistake" at bounding box center [555, 118] width 107 height 31
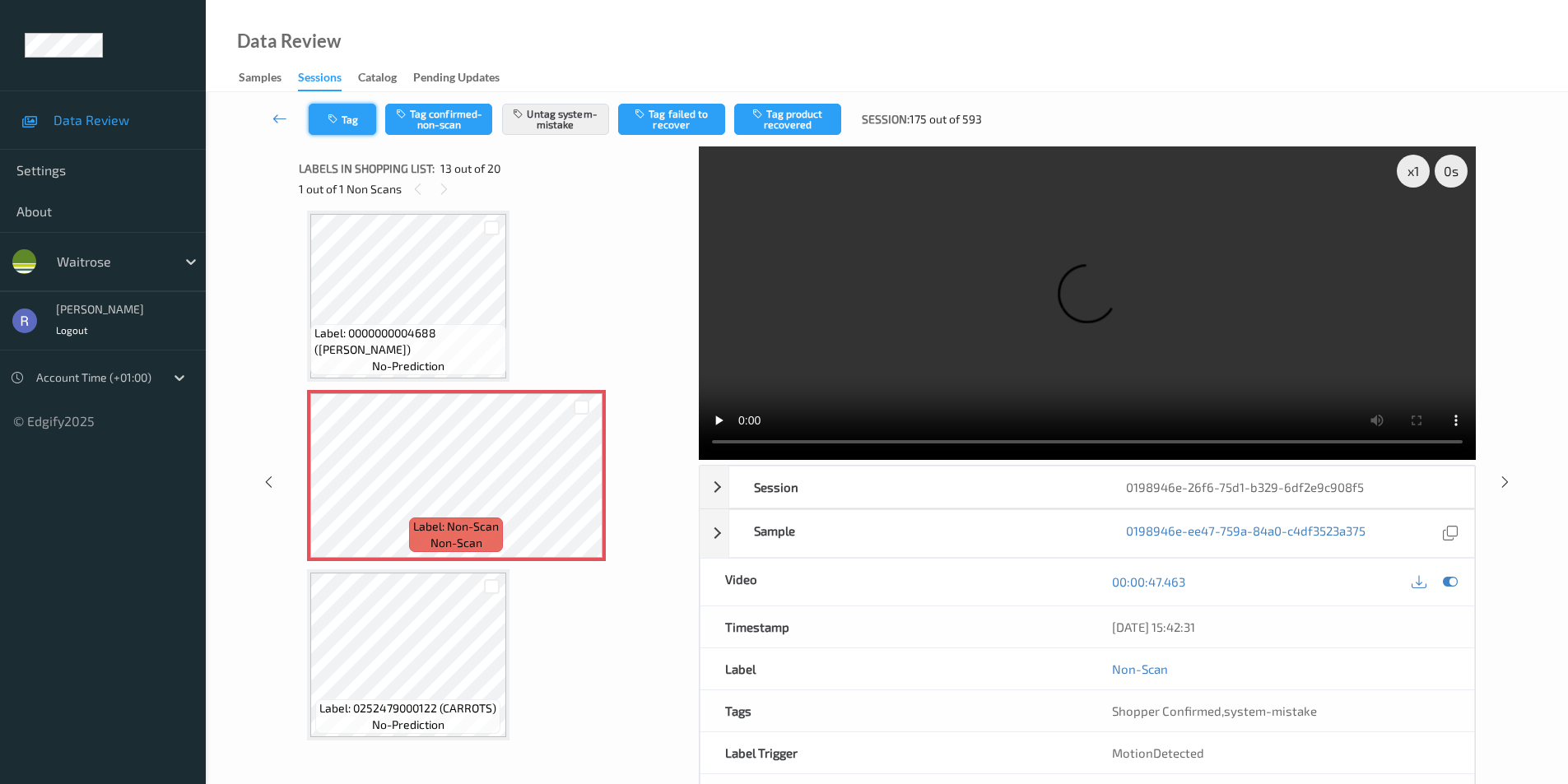
click at [351, 122] on button "Tag" at bounding box center [342, 118] width 67 height 31
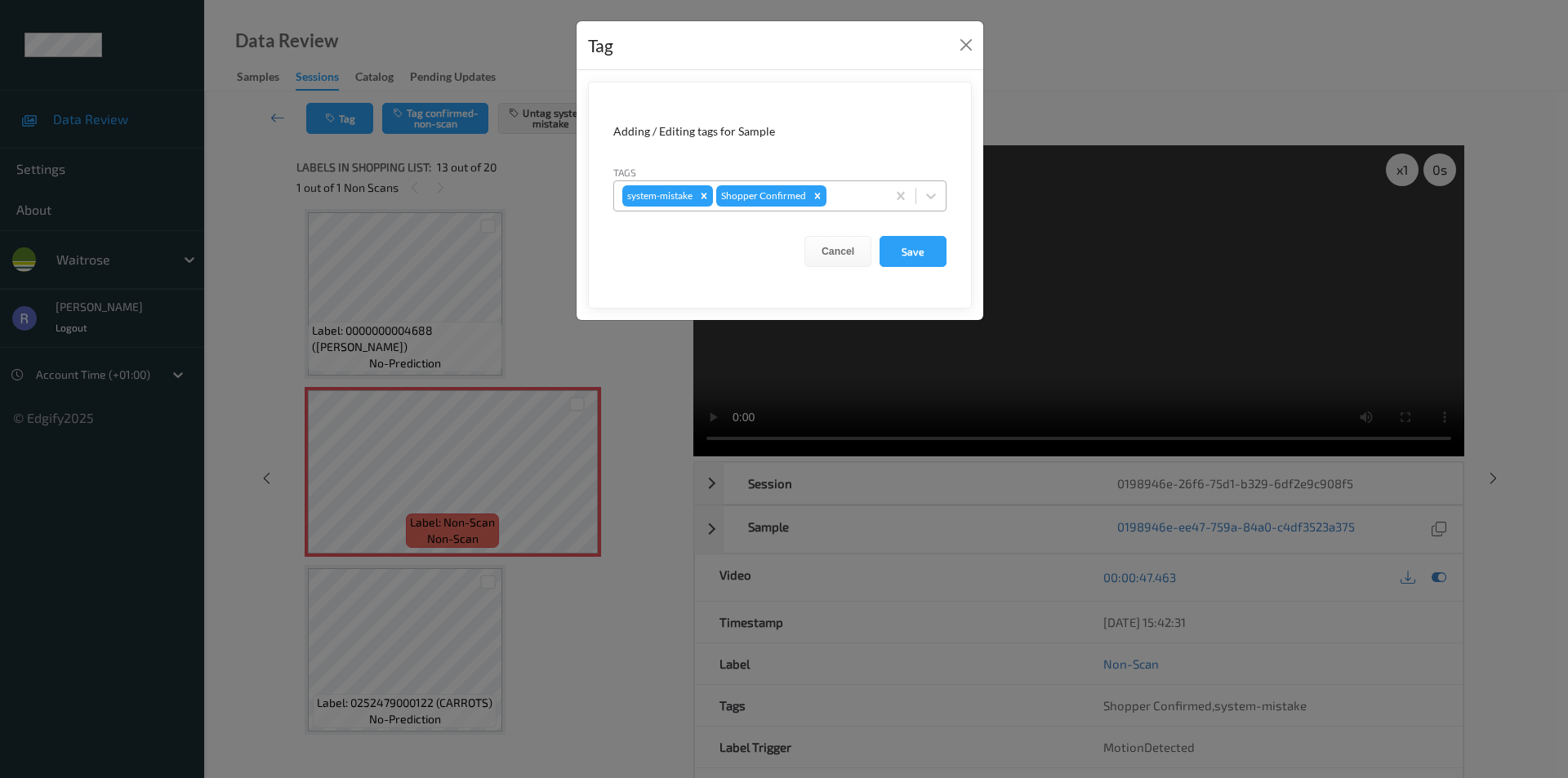
click at [855, 196] on div at bounding box center [854, 196] width 48 height 19
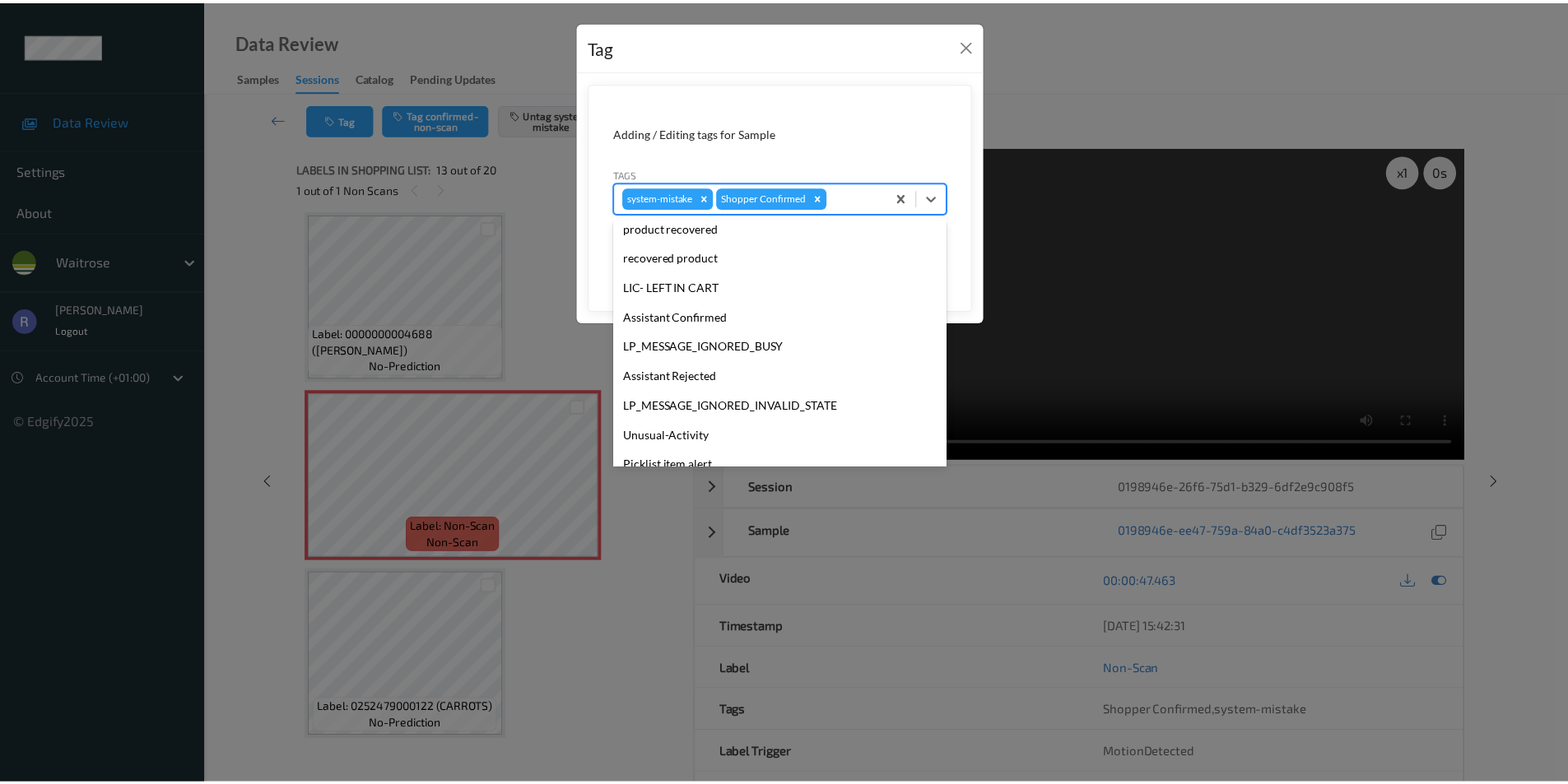
scroll to position [323, 0]
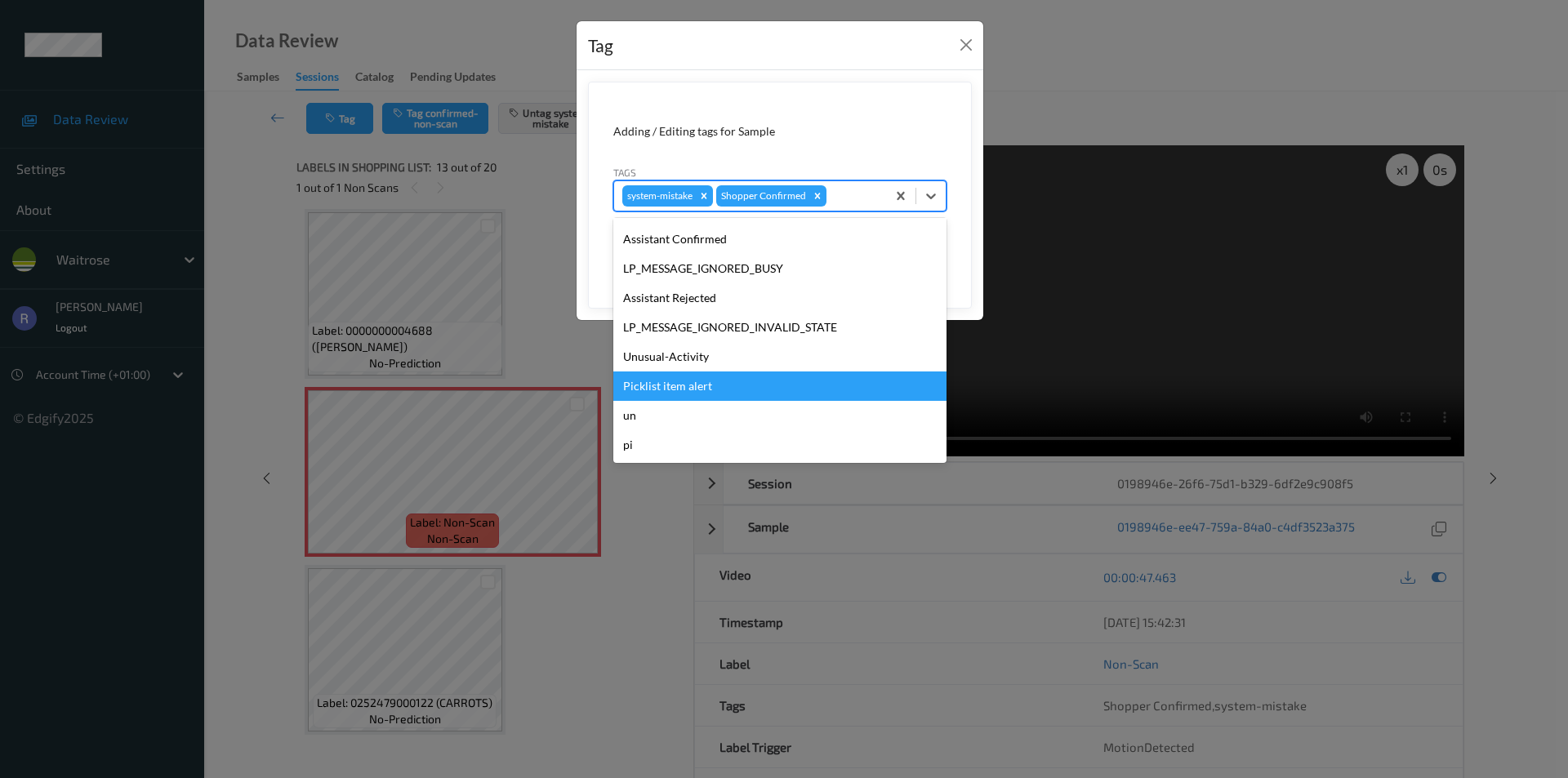
click at [675, 384] on div "Picklist item alert" at bounding box center [780, 387] width 333 height 30
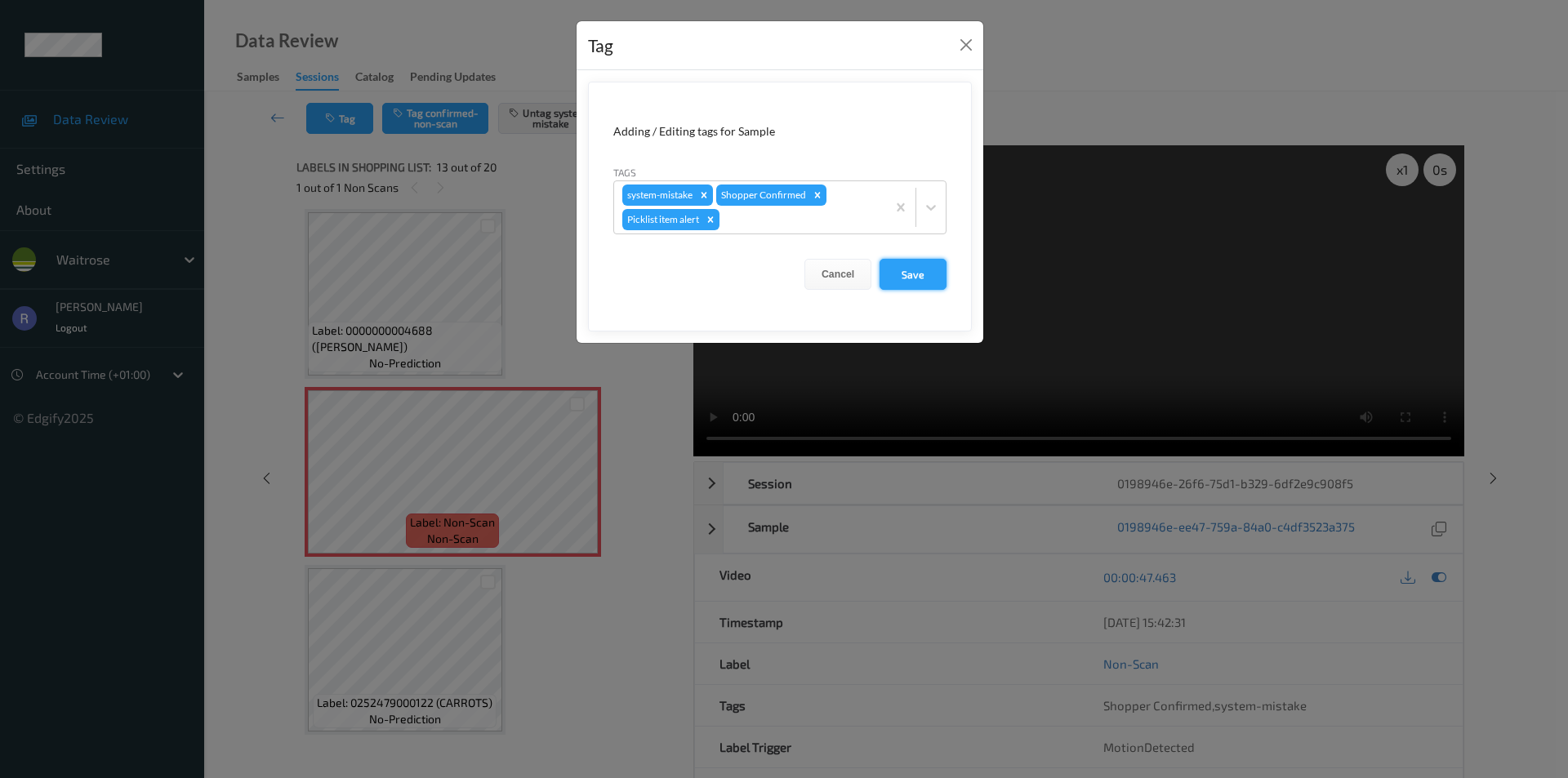
click at [923, 274] on button "Save" at bounding box center [913, 274] width 67 height 31
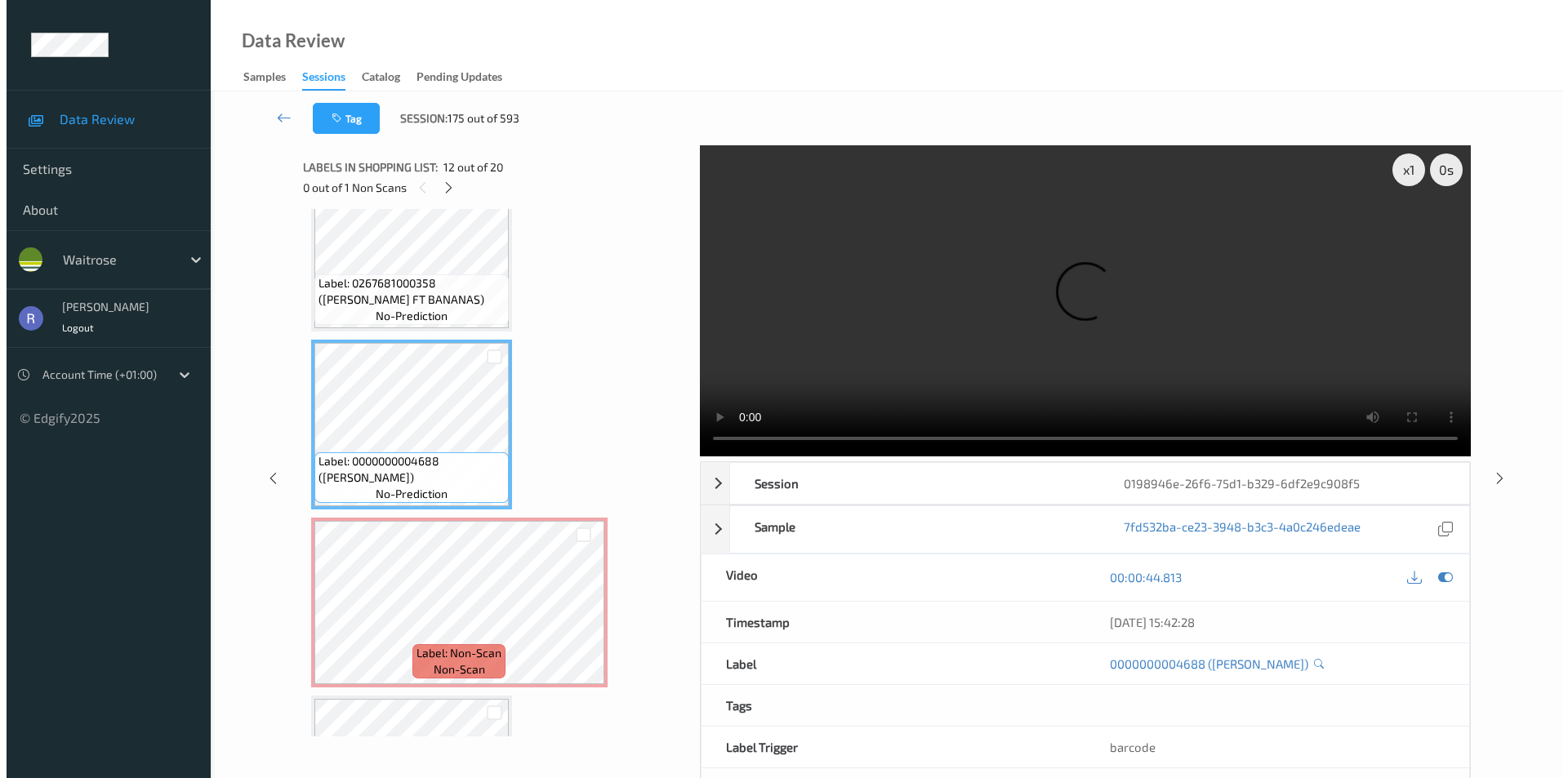
scroll to position [1802, 0]
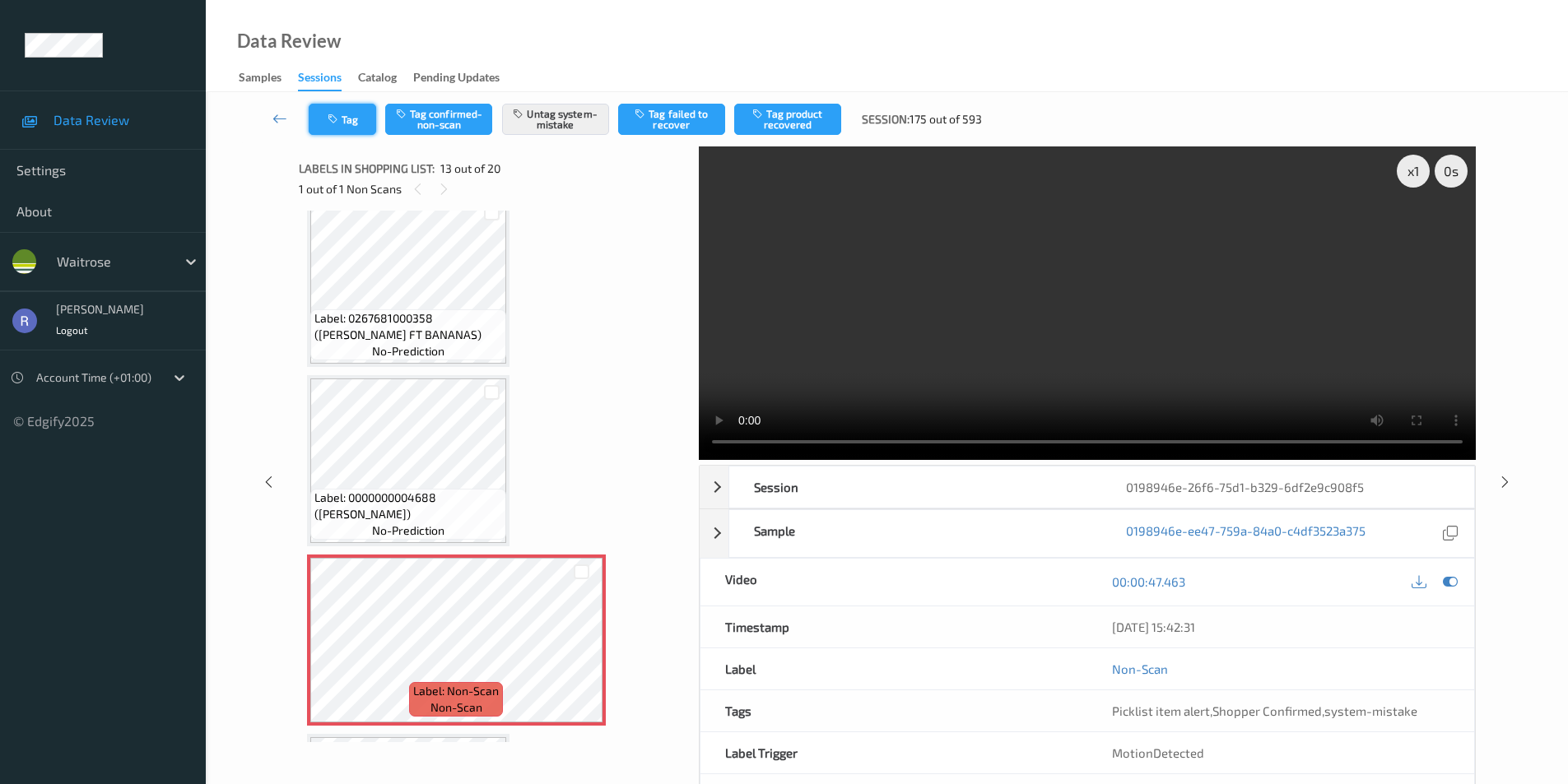
click at [360, 118] on button "Tag" at bounding box center [342, 118] width 67 height 31
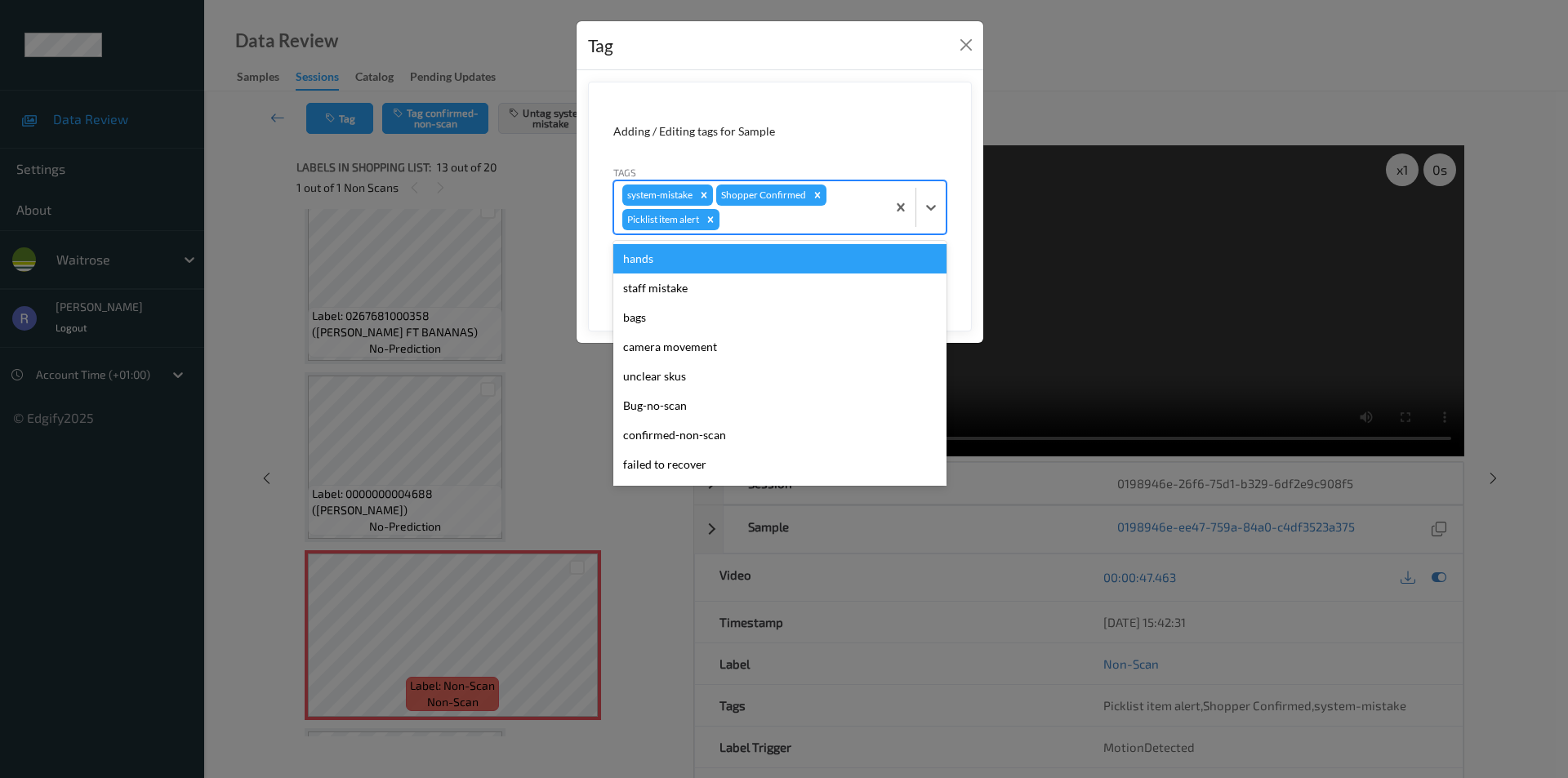
click at [828, 221] on div at bounding box center [800, 219] width 155 height 19
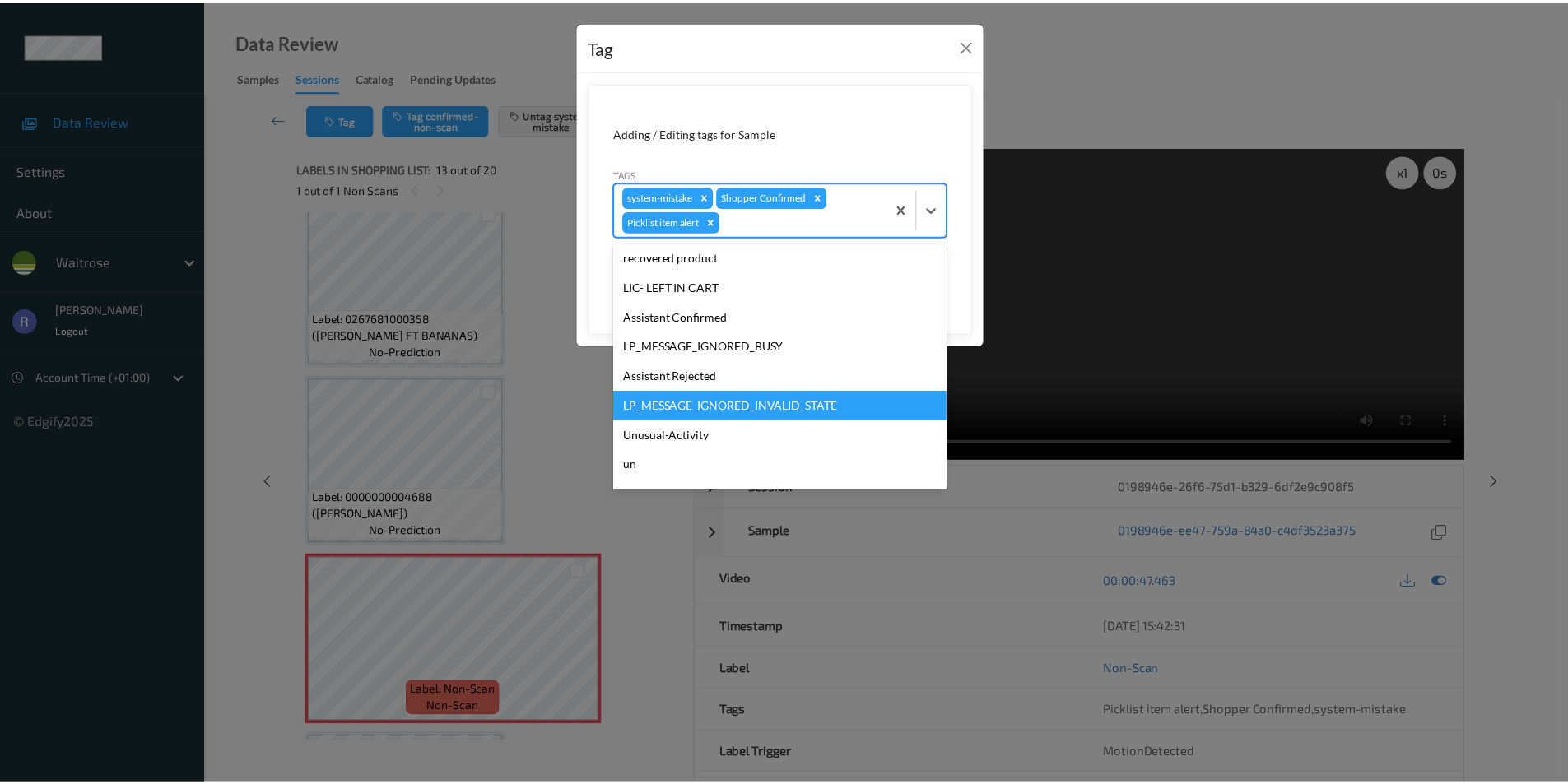
scroll to position [293, 0]
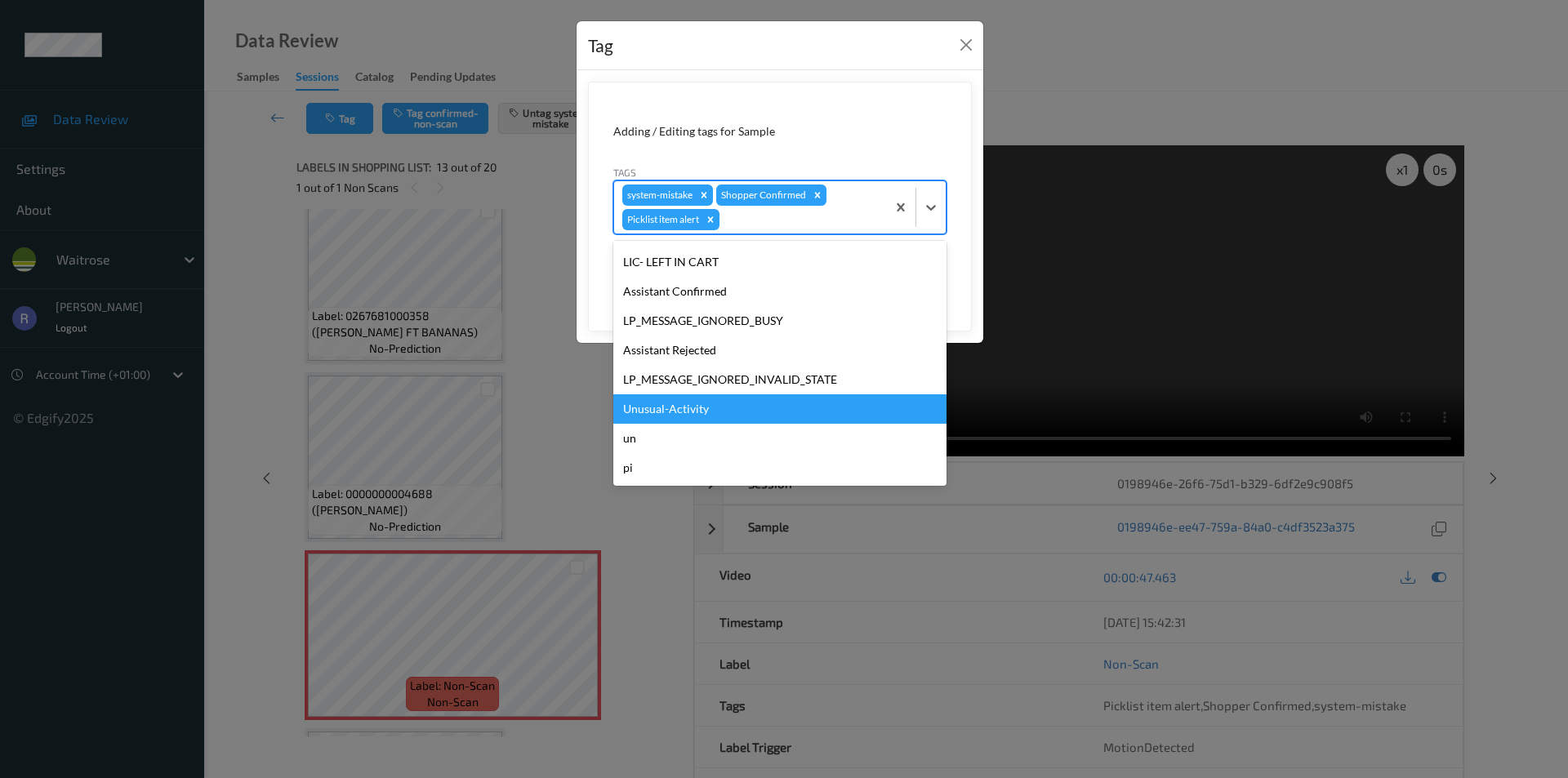
click at [677, 410] on div "Unusual-Activity" at bounding box center [780, 410] width 333 height 30
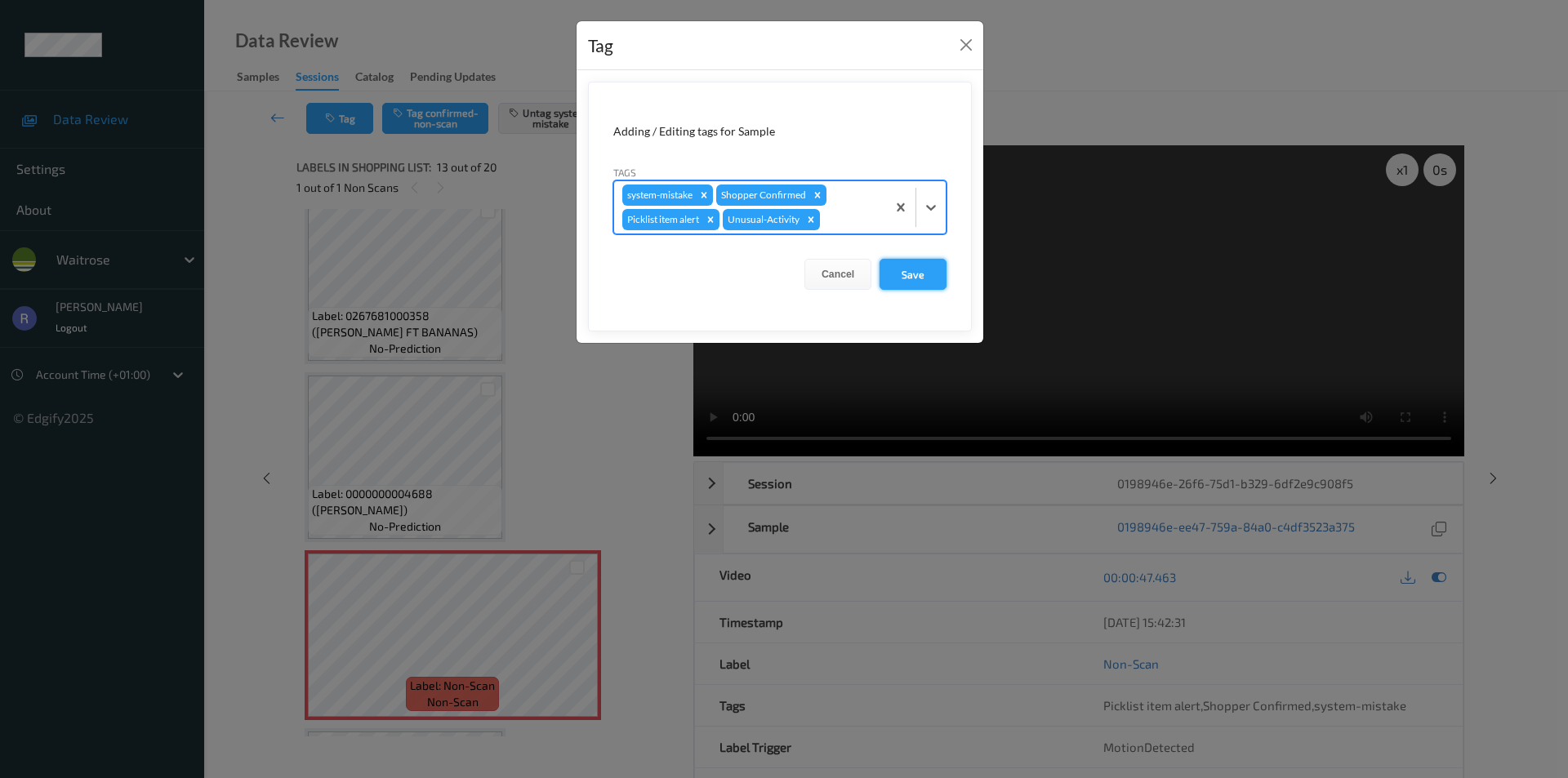
click at [918, 268] on button "Save" at bounding box center [913, 274] width 67 height 31
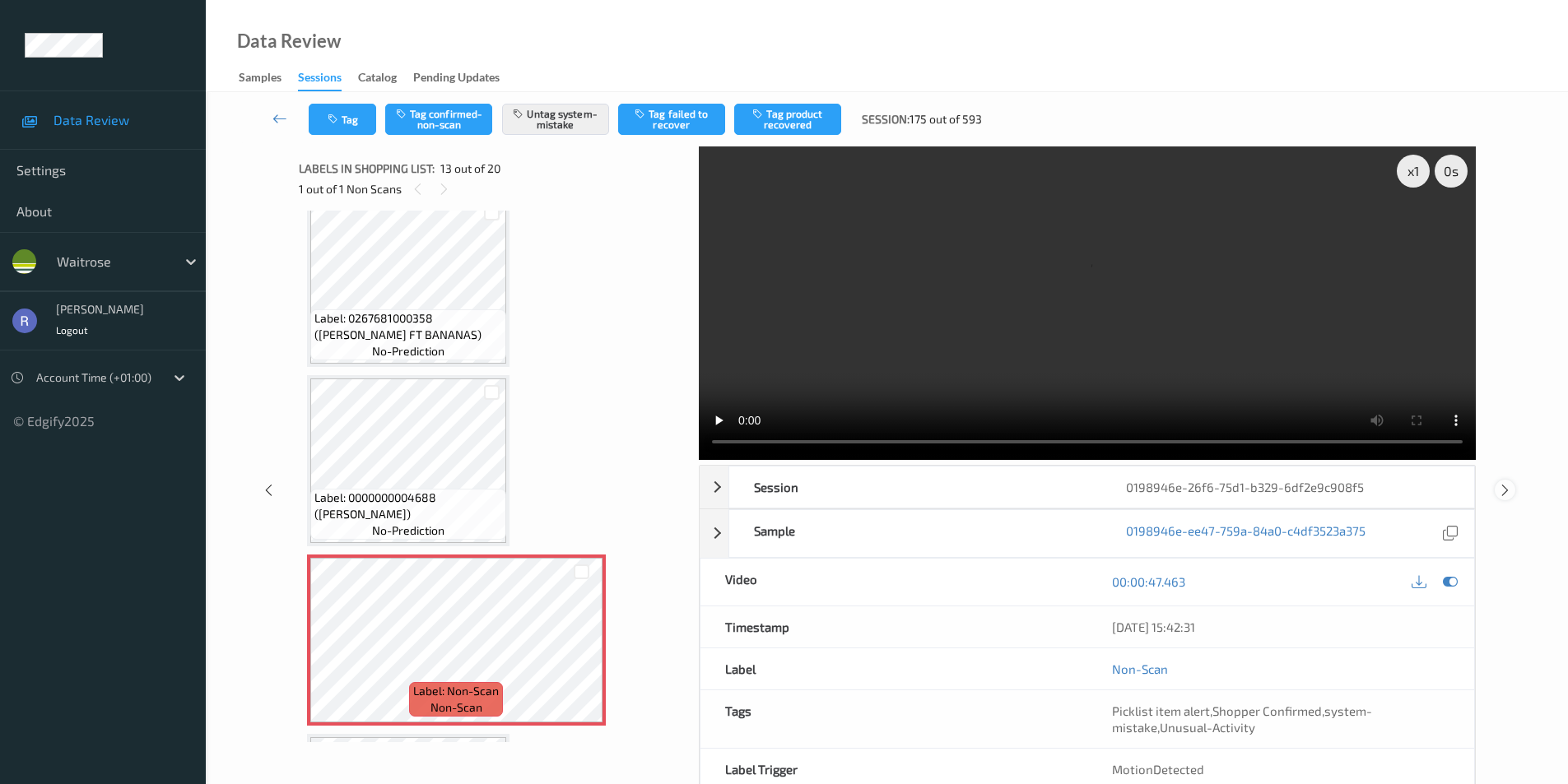
click at [1506, 483] on icon at bounding box center [1505, 490] width 14 height 15
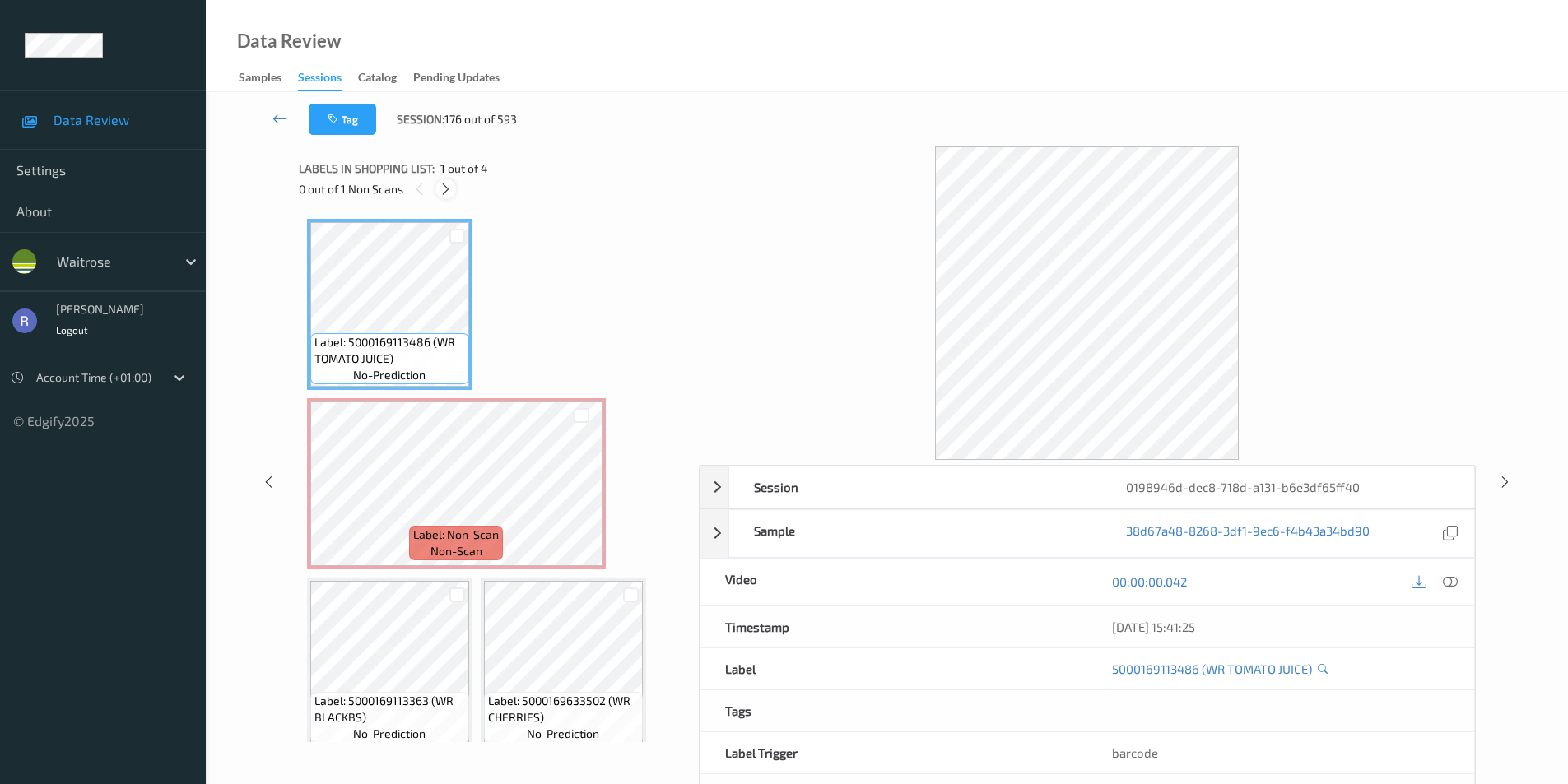
click at [440, 186] on icon at bounding box center [446, 189] width 14 height 15
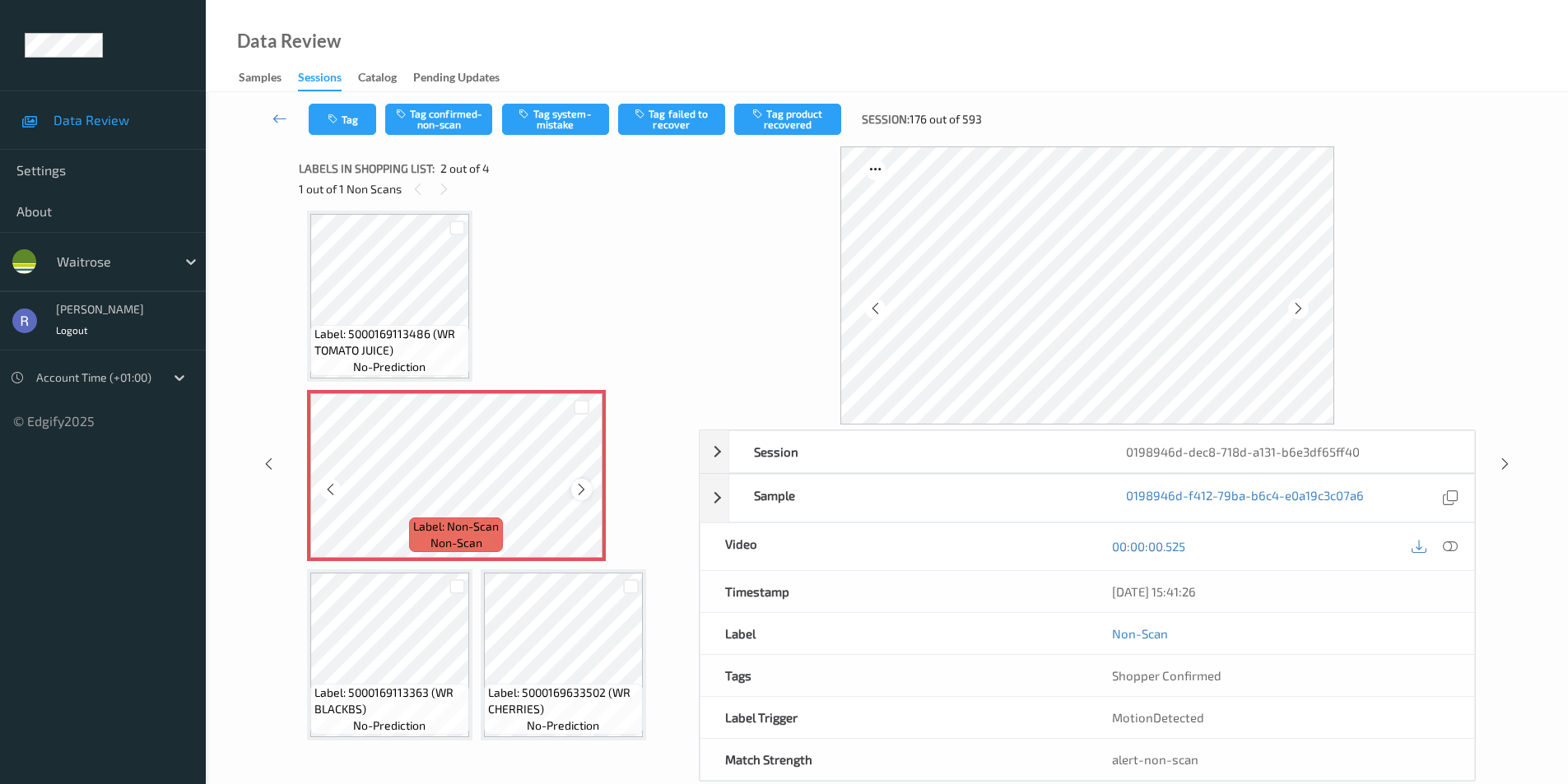
click at [573, 486] on div at bounding box center [581, 489] width 20 height 20
click at [575, 113] on button "Tag system-mistake" at bounding box center [555, 118] width 107 height 31
click at [588, 490] on icon at bounding box center [582, 490] width 14 height 15
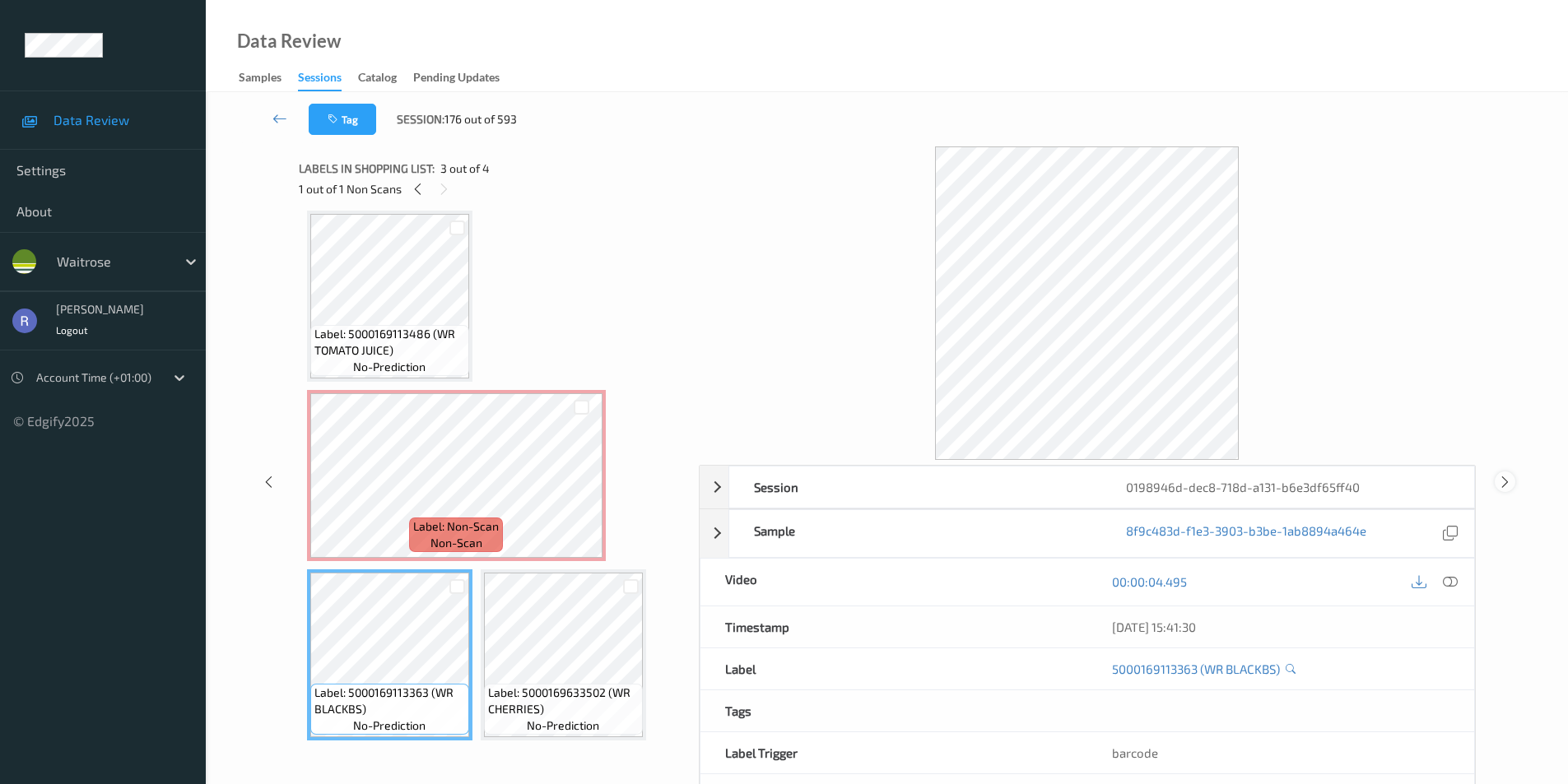
click at [1498, 478] on icon at bounding box center [1505, 481] width 14 height 15
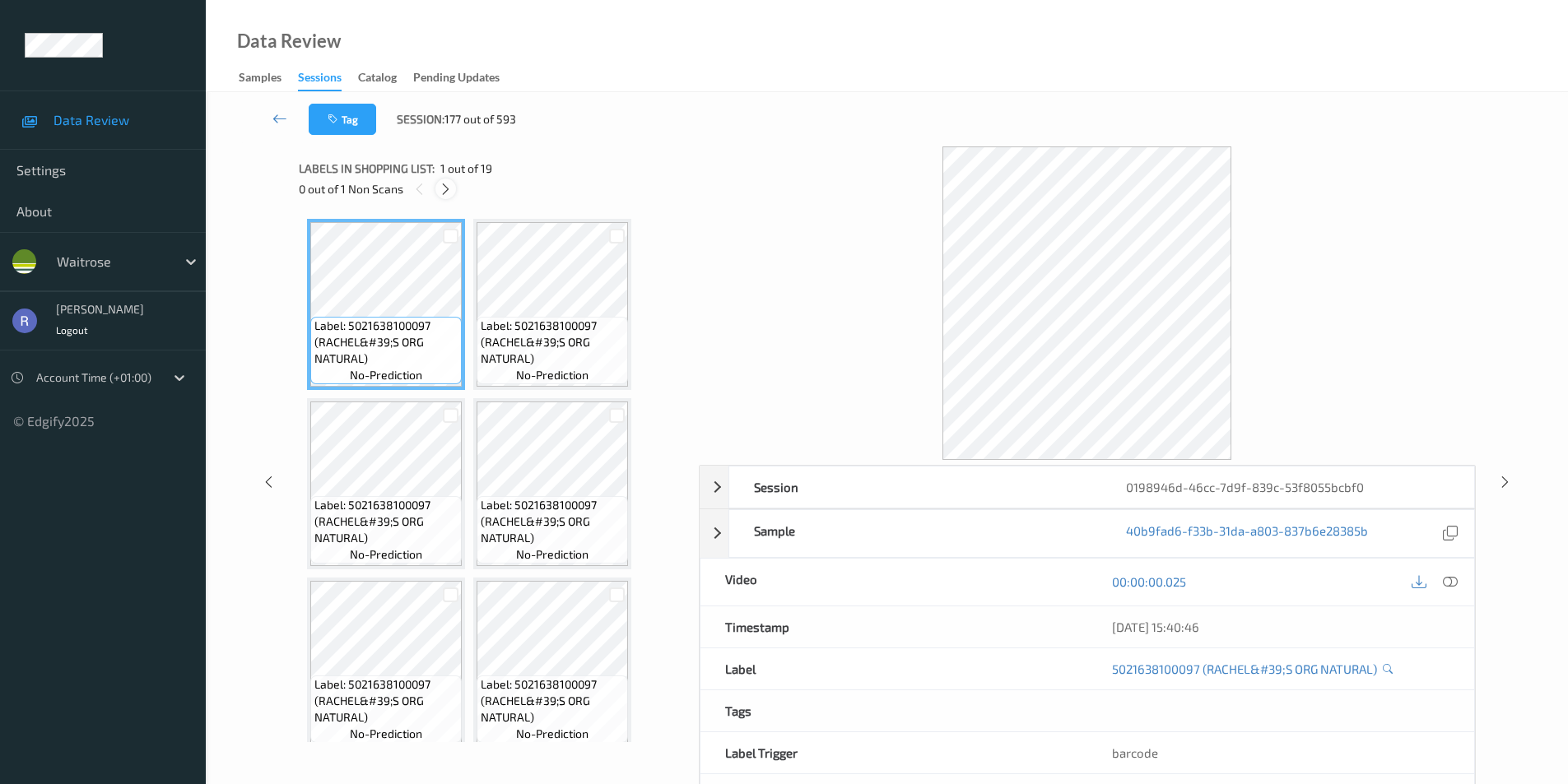
click at [444, 184] on icon at bounding box center [446, 189] width 14 height 15
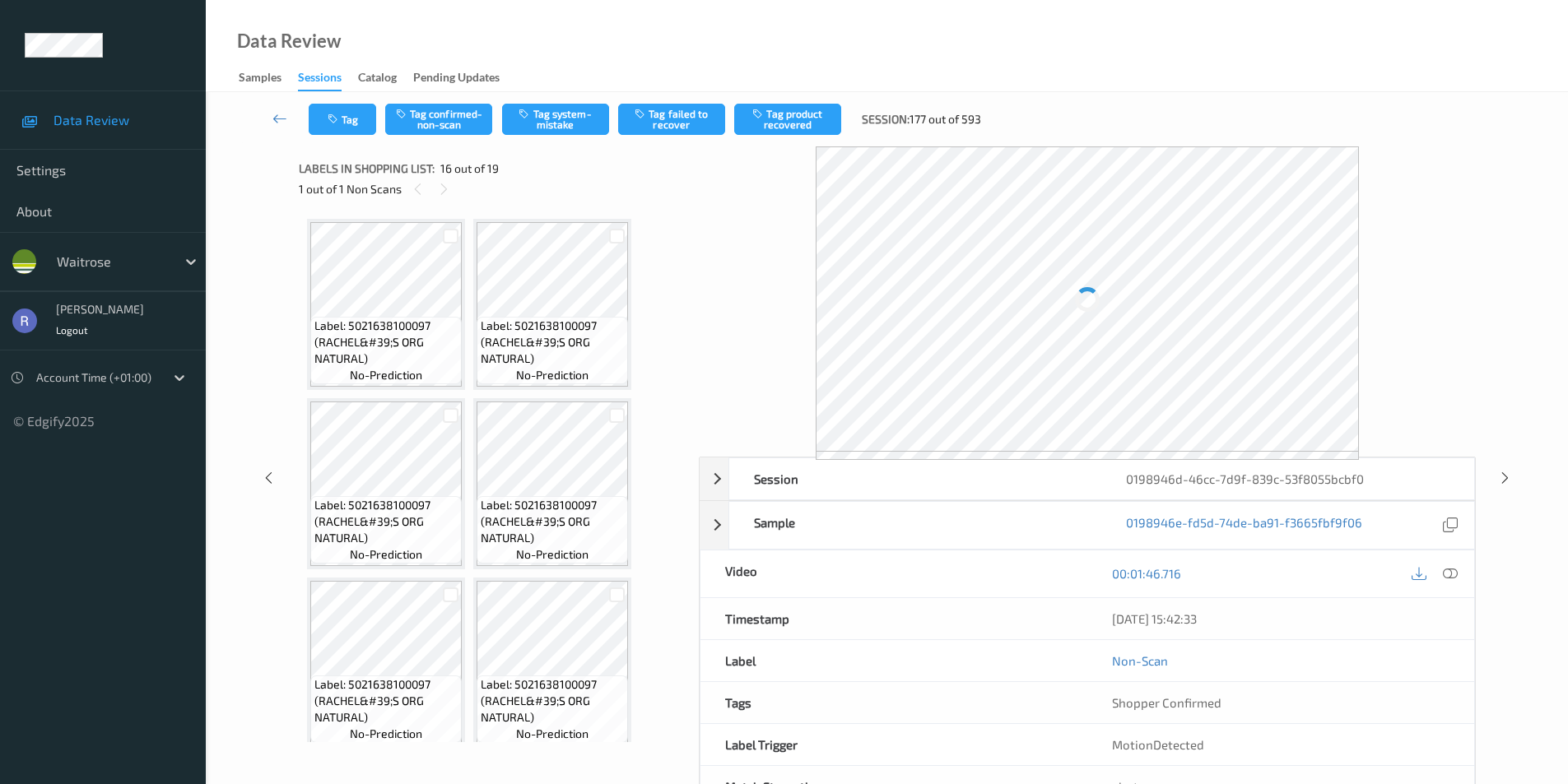
scroll to position [1264, 0]
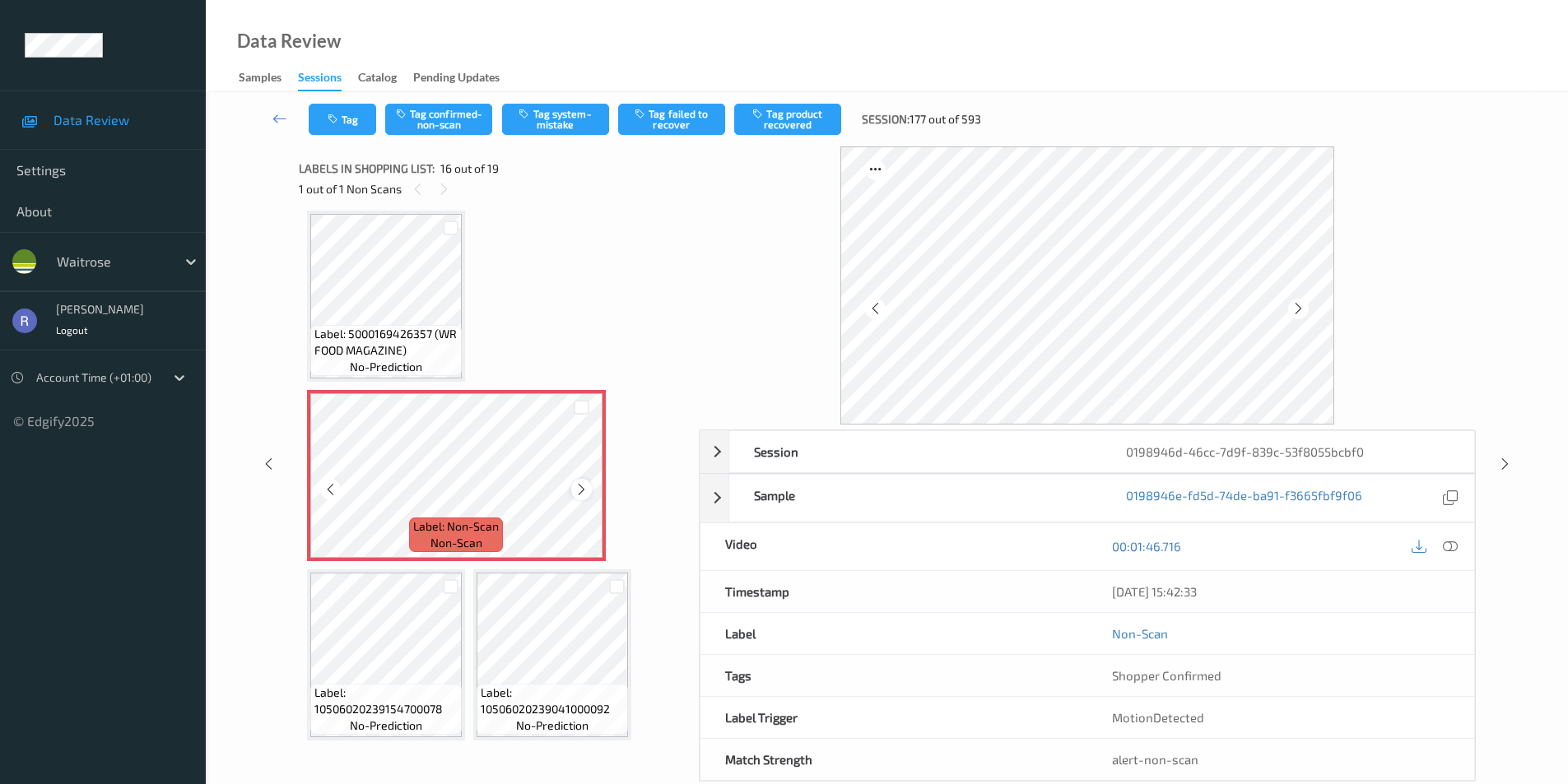
click at [585, 487] on icon at bounding box center [582, 490] width 14 height 15
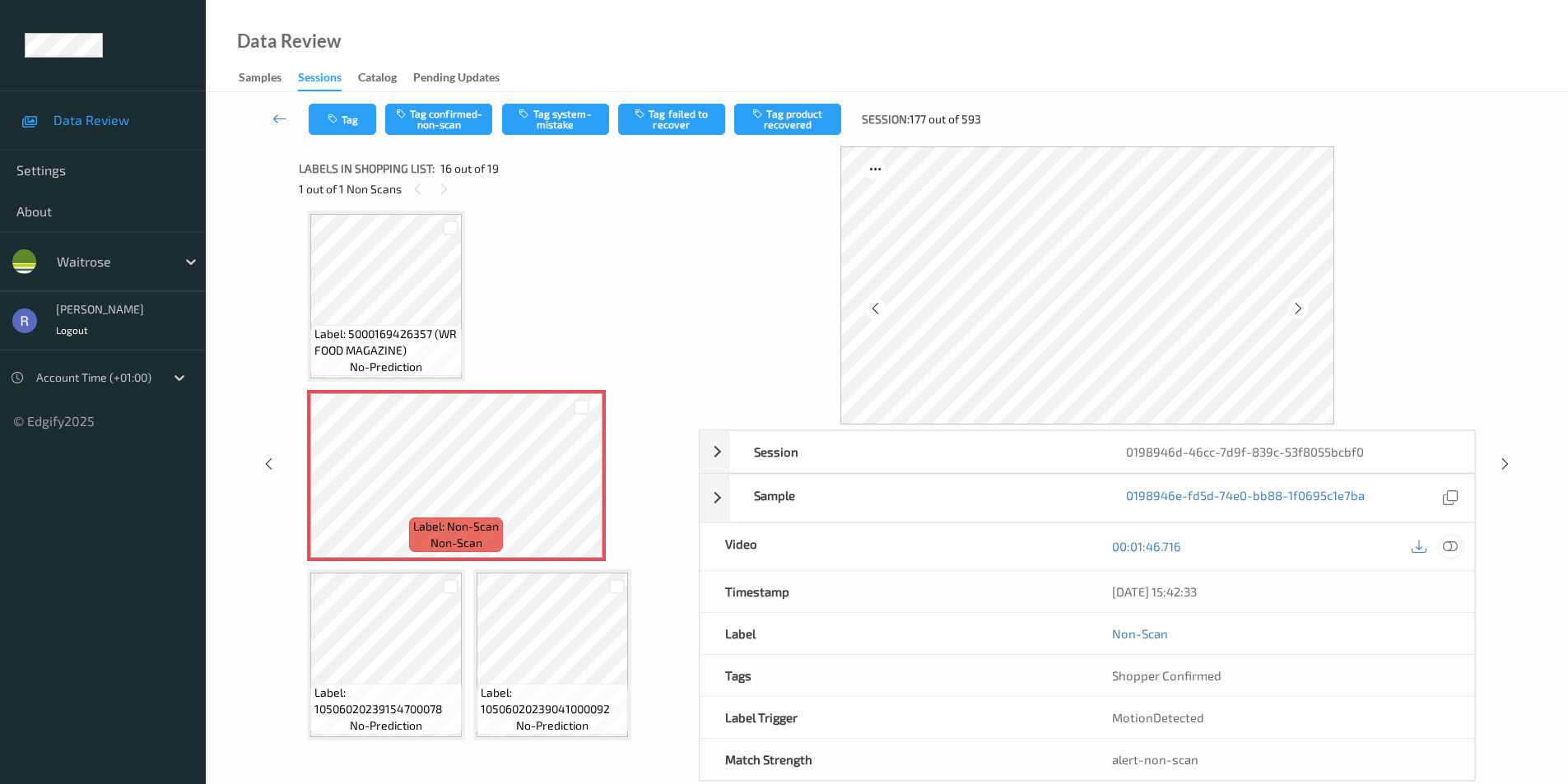
click at [1445, 542] on icon at bounding box center [1450, 546] width 15 height 15
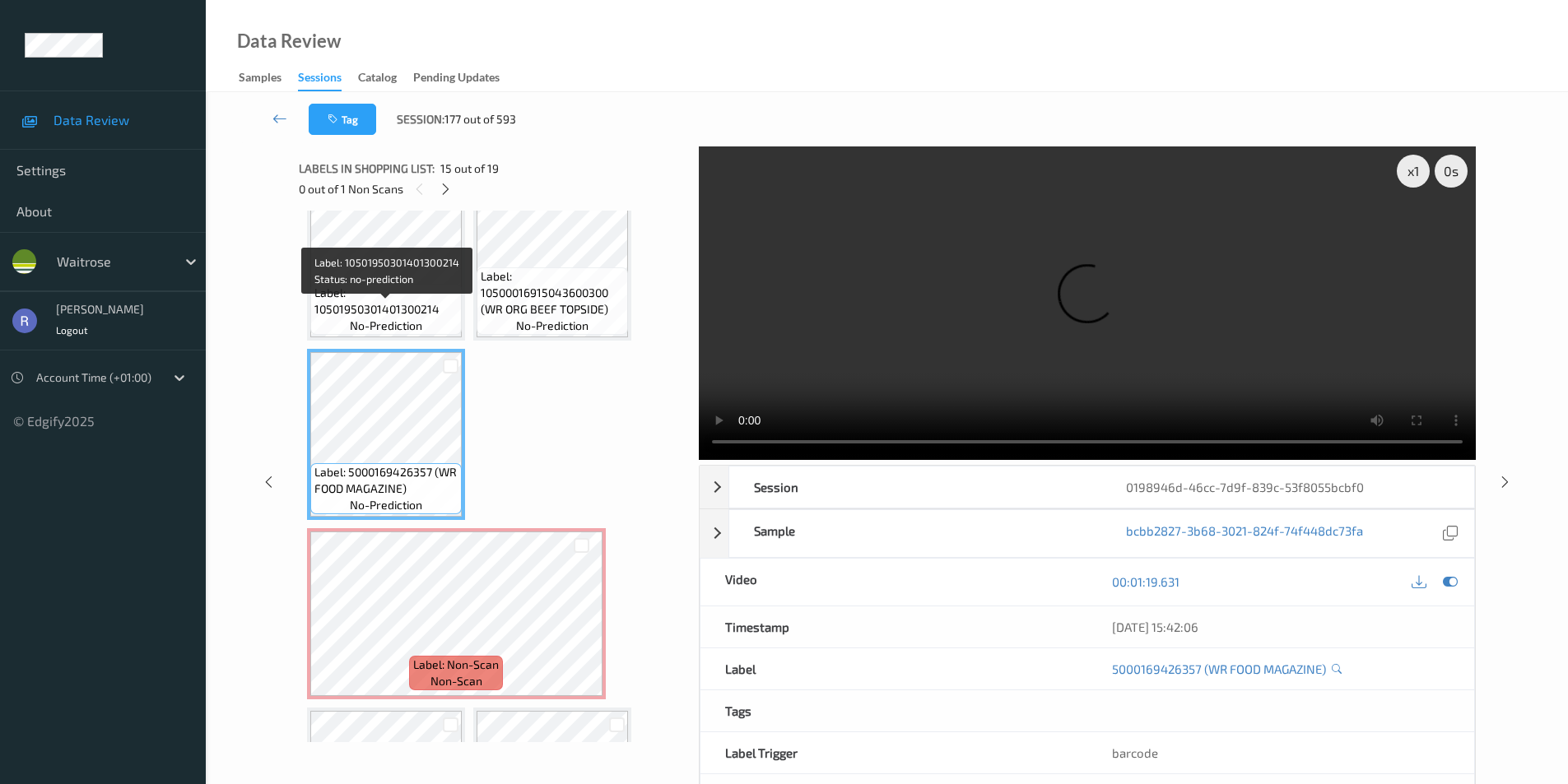
scroll to position [1100, 0]
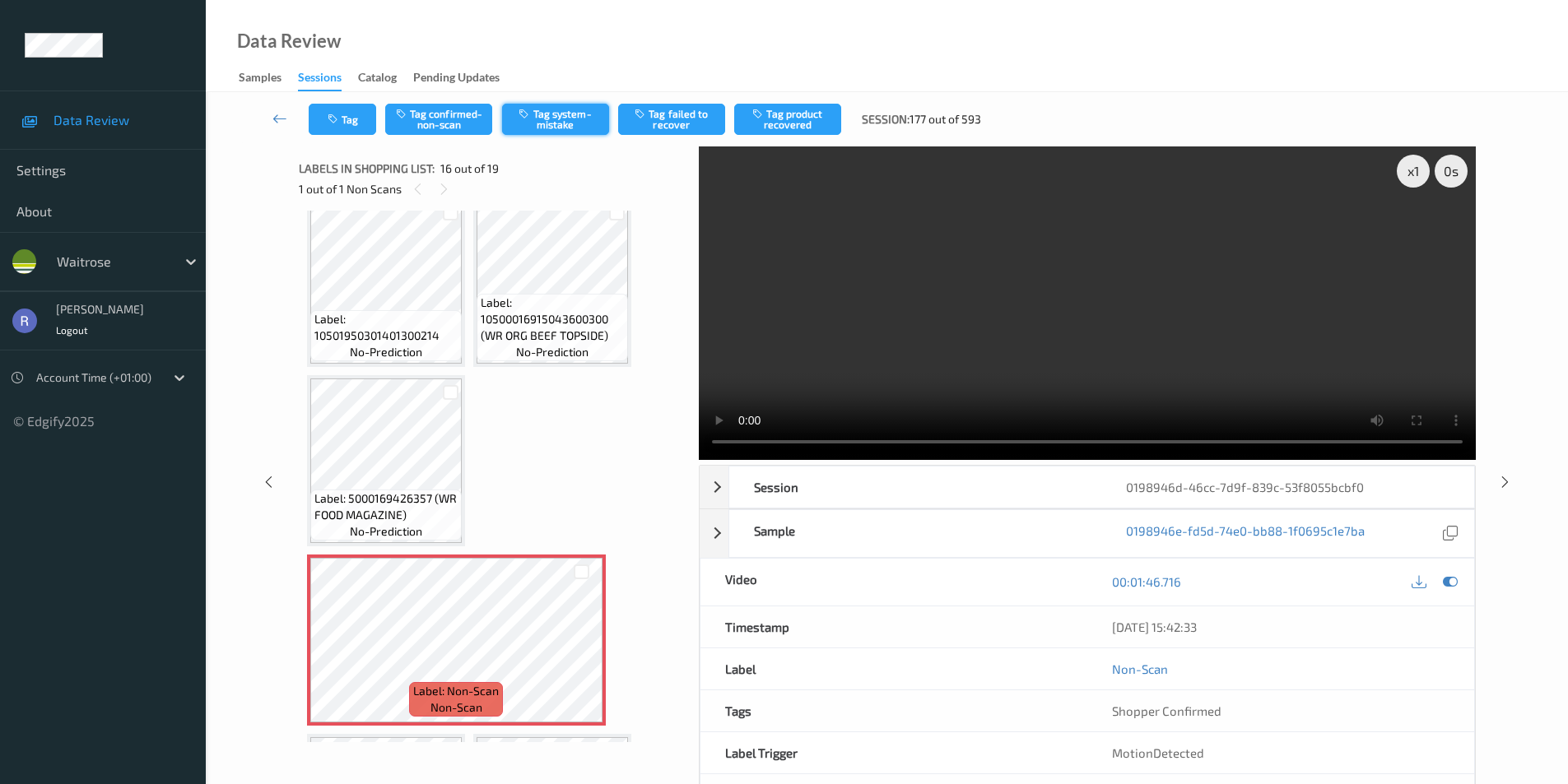
click at [552, 116] on button "Tag system-mistake" at bounding box center [555, 118] width 107 height 31
click at [1499, 482] on icon at bounding box center [1505, 481] width 14 height 15
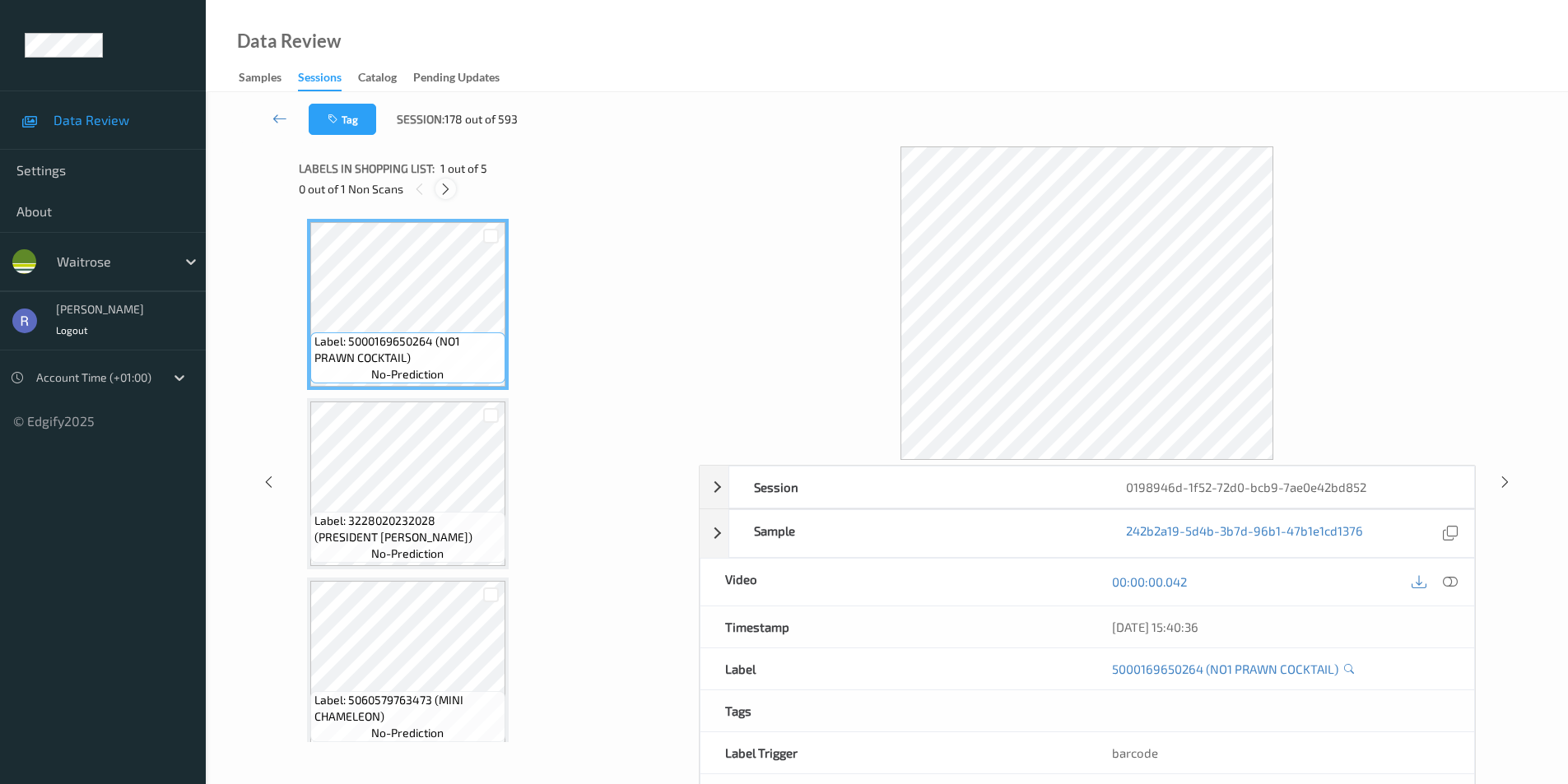
click at [441, 185] on icon at bounding box center [446, 189] width 14 height 15
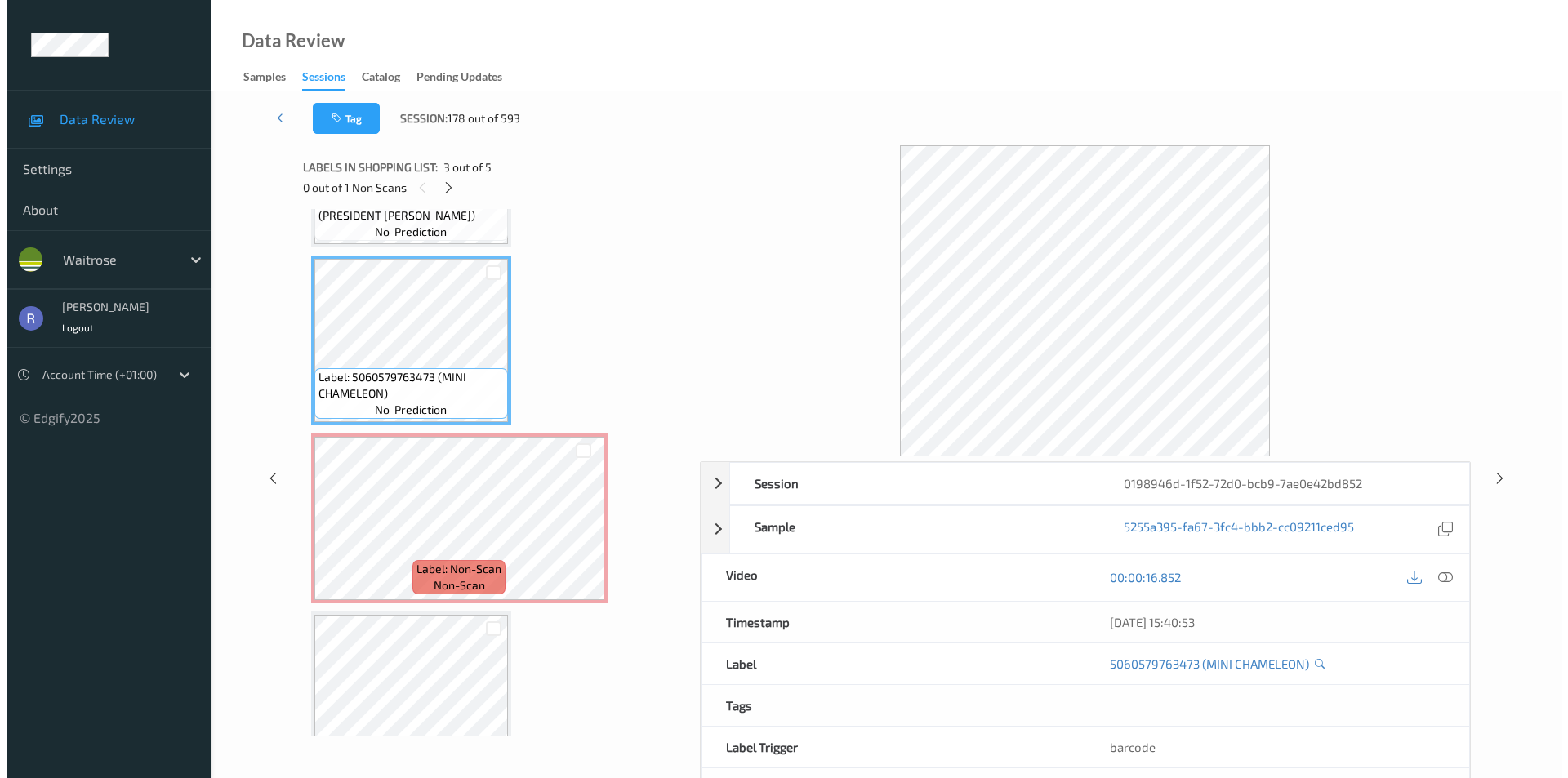
scroll to position [326, 0]
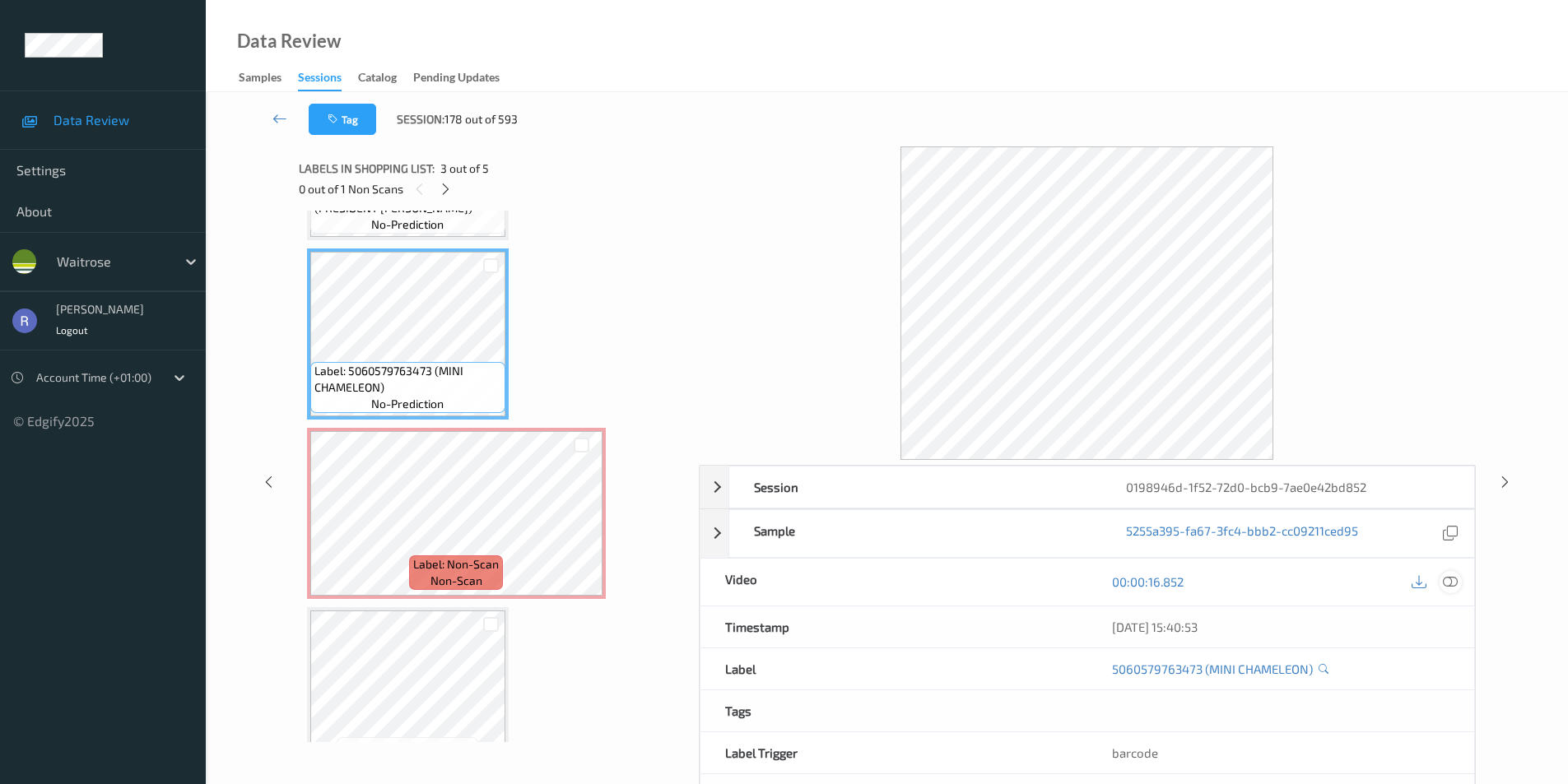
click at [1457, 582] on icon at bounding box center [1450, 582] width 15 height 15
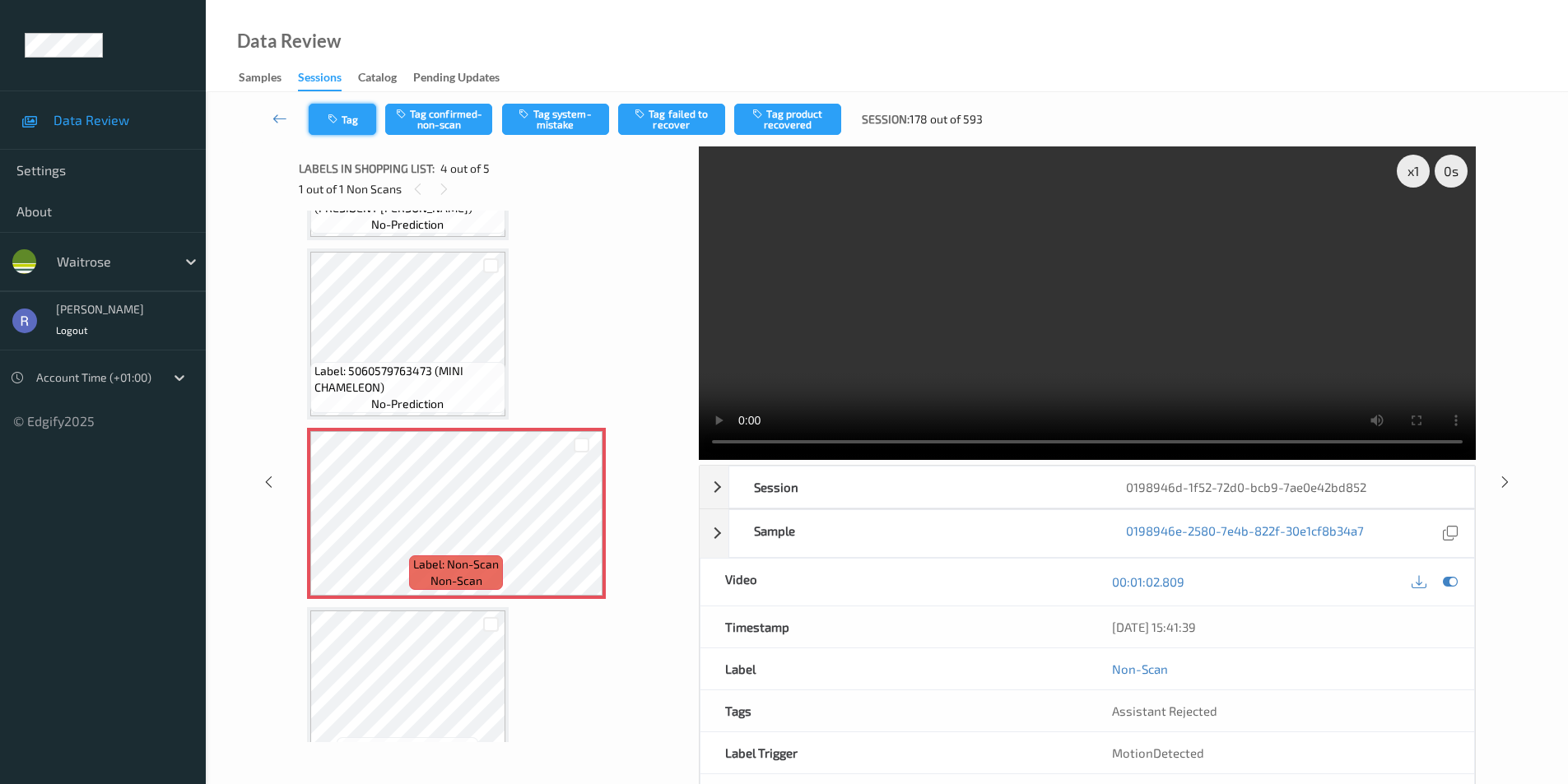
click at [365, 116] on button "Tag" at bounding box center [342, 118] width 67 height 31
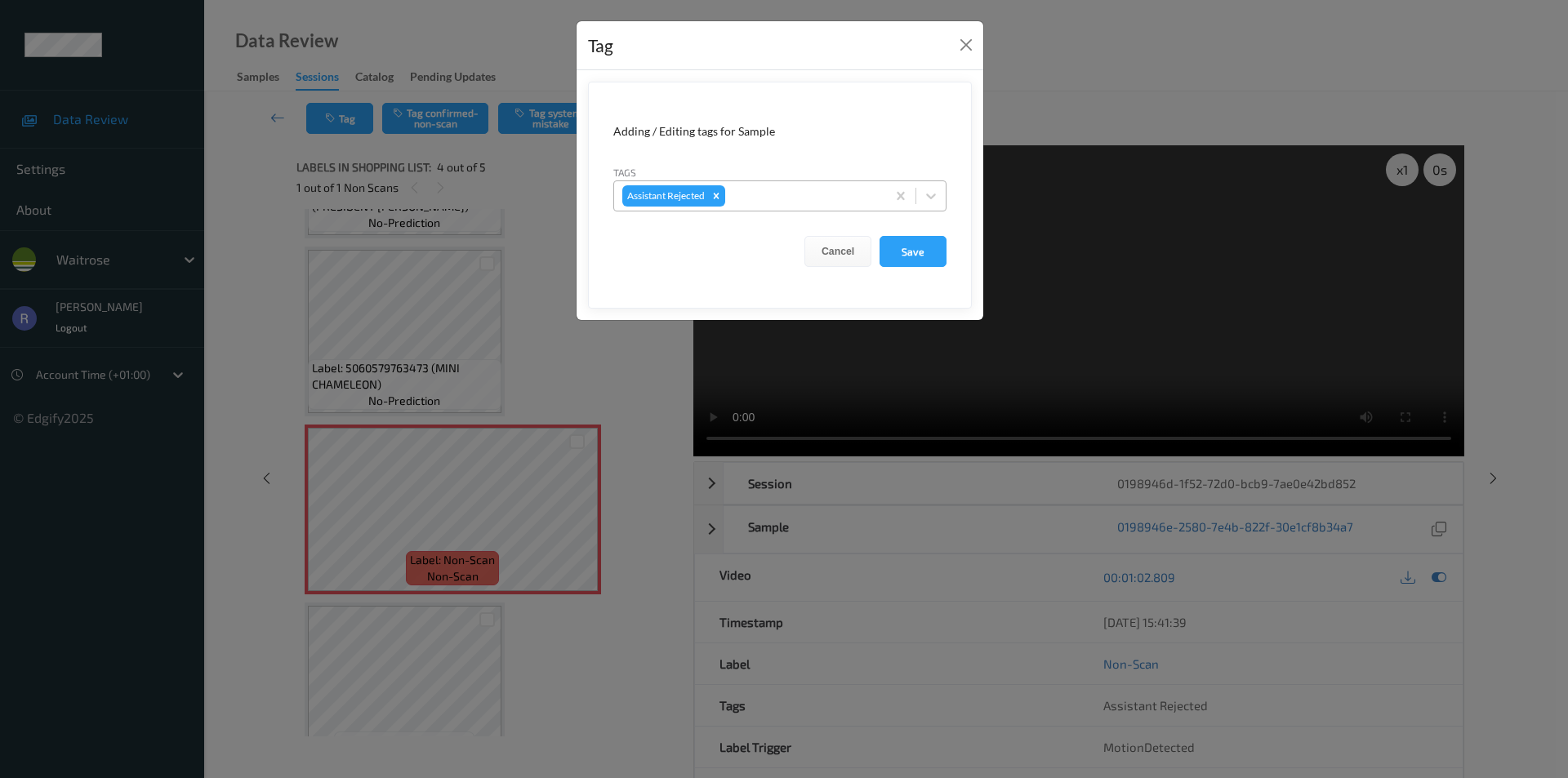
click at [785, 197] on div at bounding box center [803, 196] width 149 height 19
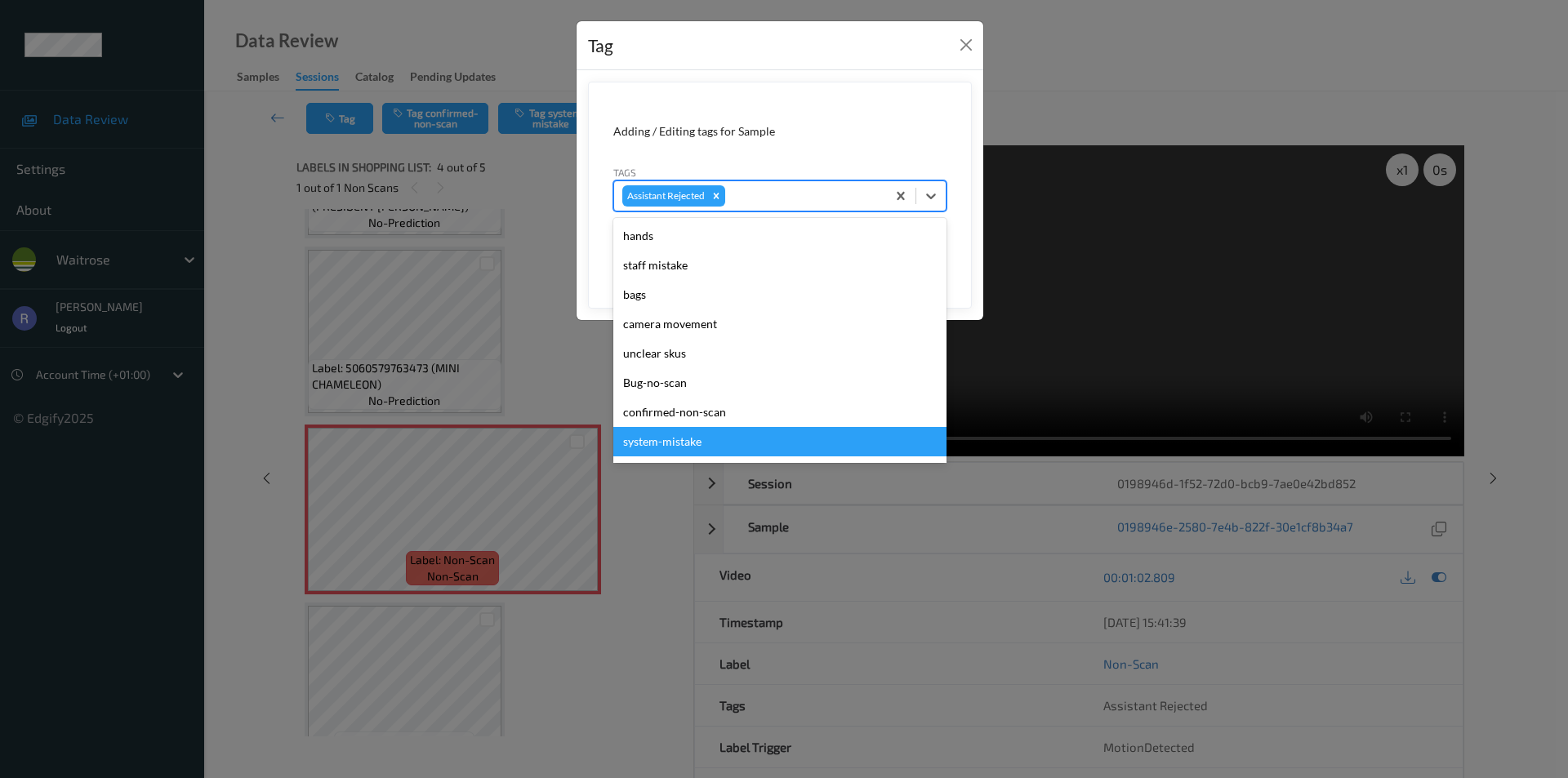
click at [696, 436] on div "system-mistake" at bounding box center [780, 442] width 333 height 30
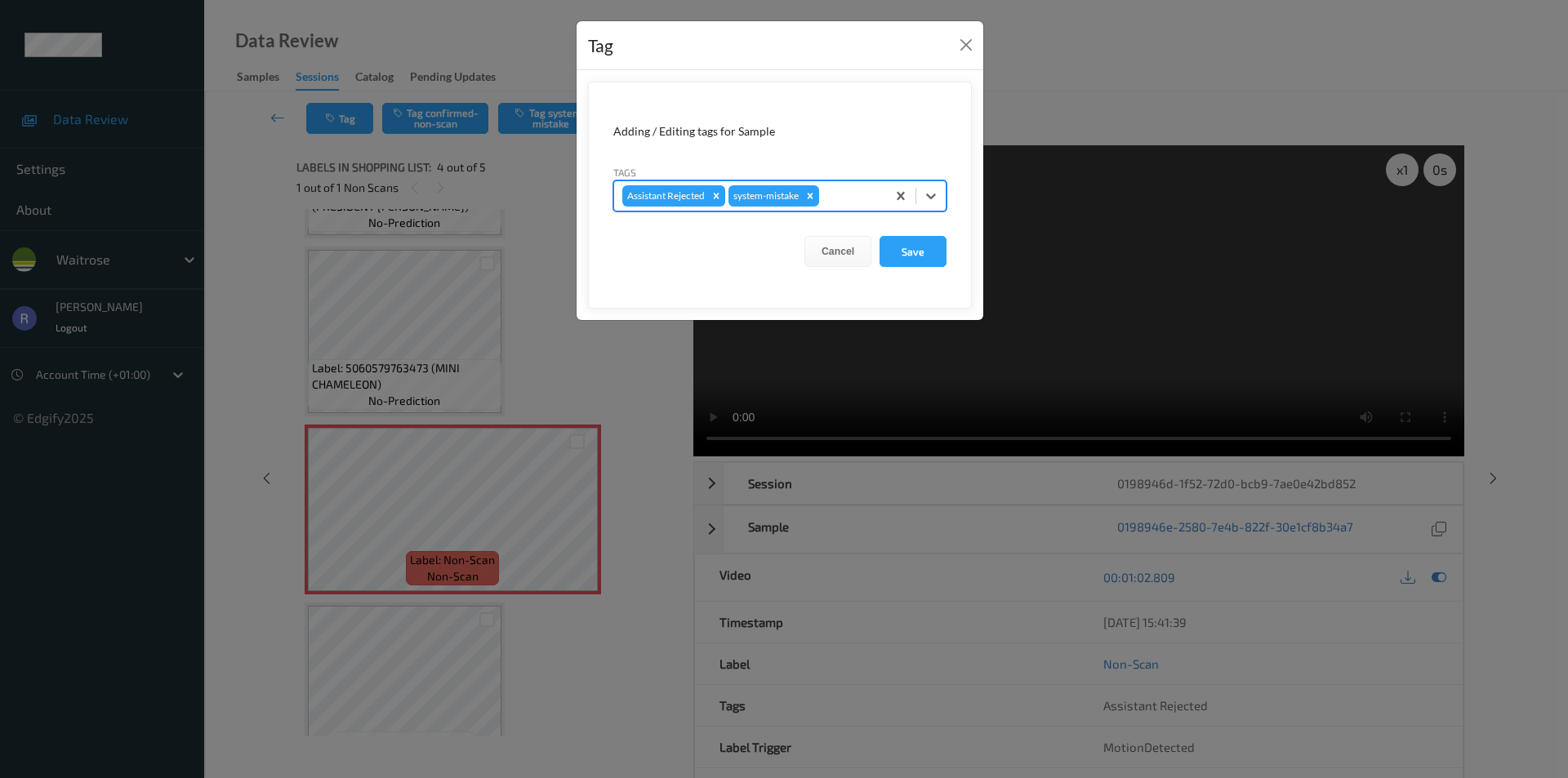
click at [845, 191] on div at bounding box center [849, 196] width 55 height 19
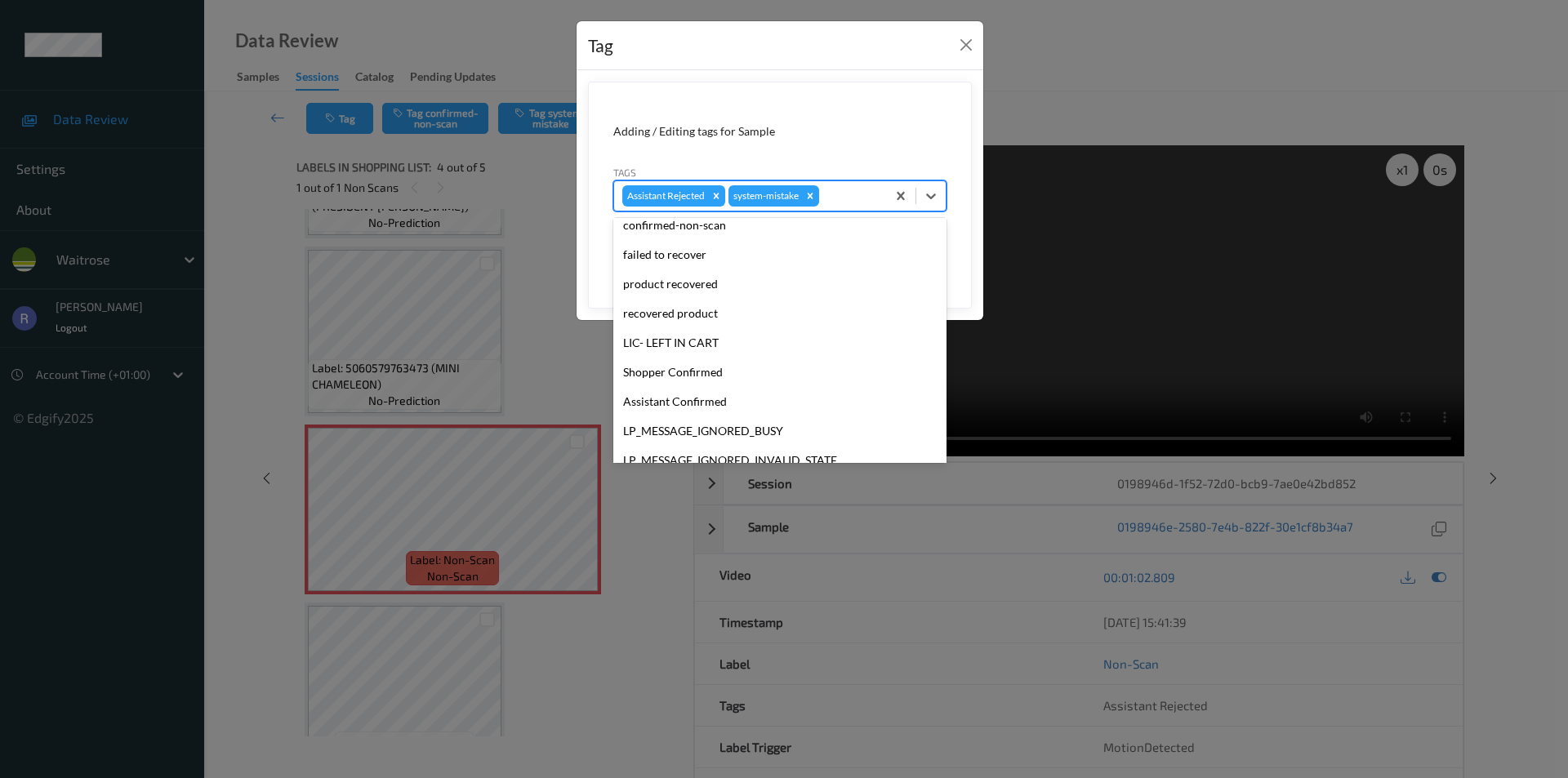
scroll to position [320, 0]
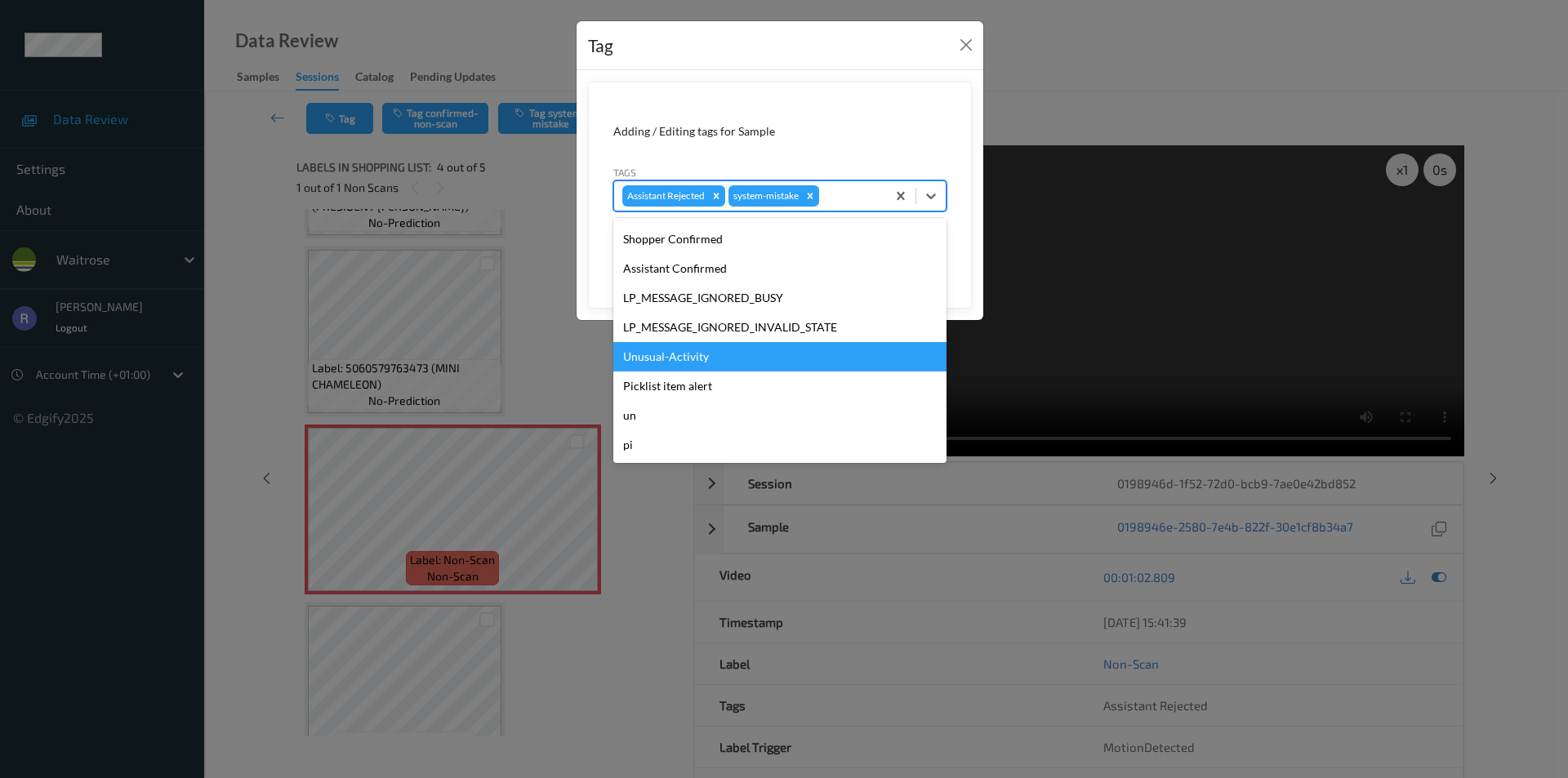
click at [691, 351] on div "Unusual-Activity" at bounding box center [780, 357] width 333 height 30
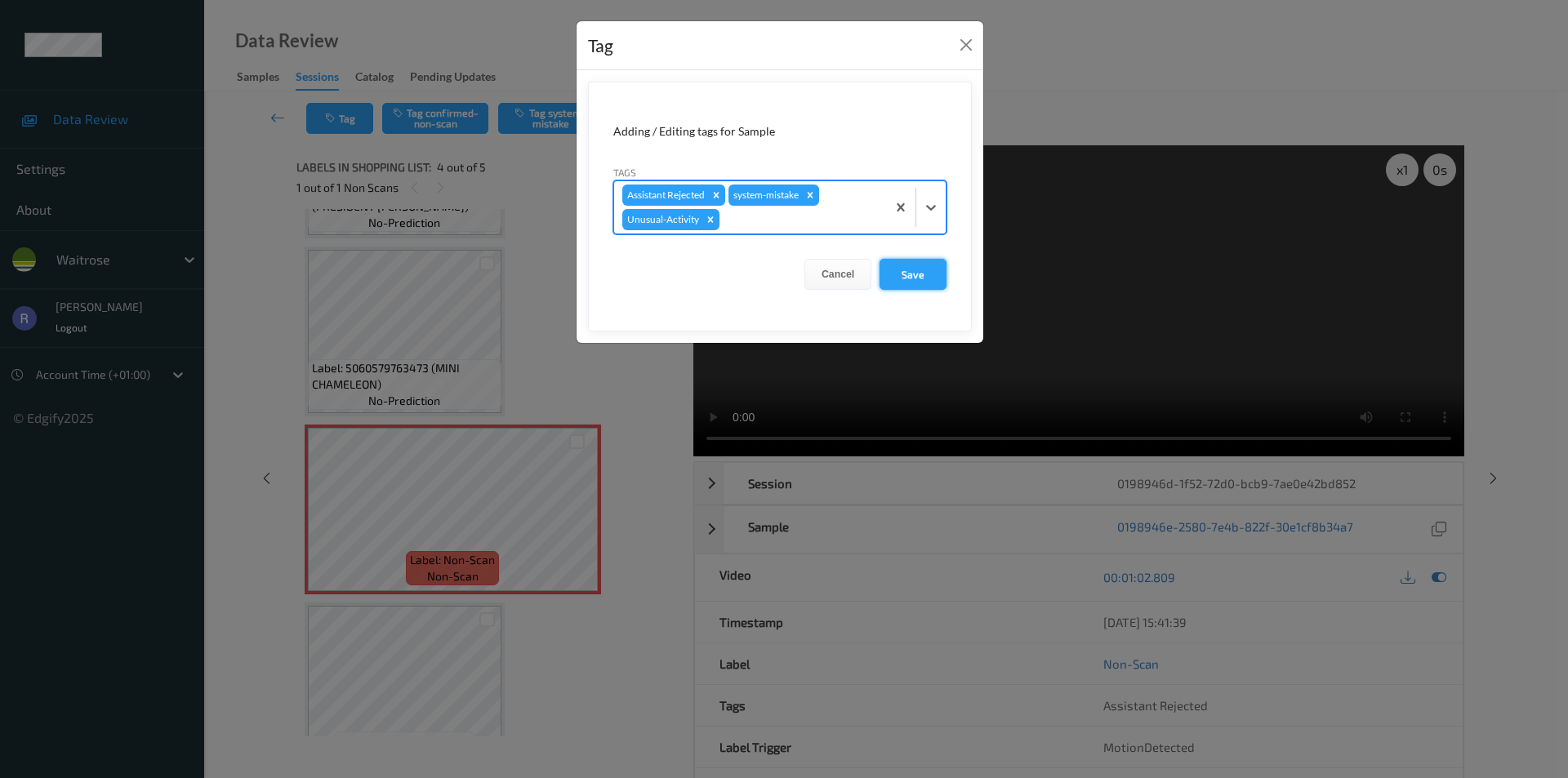
click at [919, 268] on button "Save" at bounding box center [913, 274] width 67 height 31
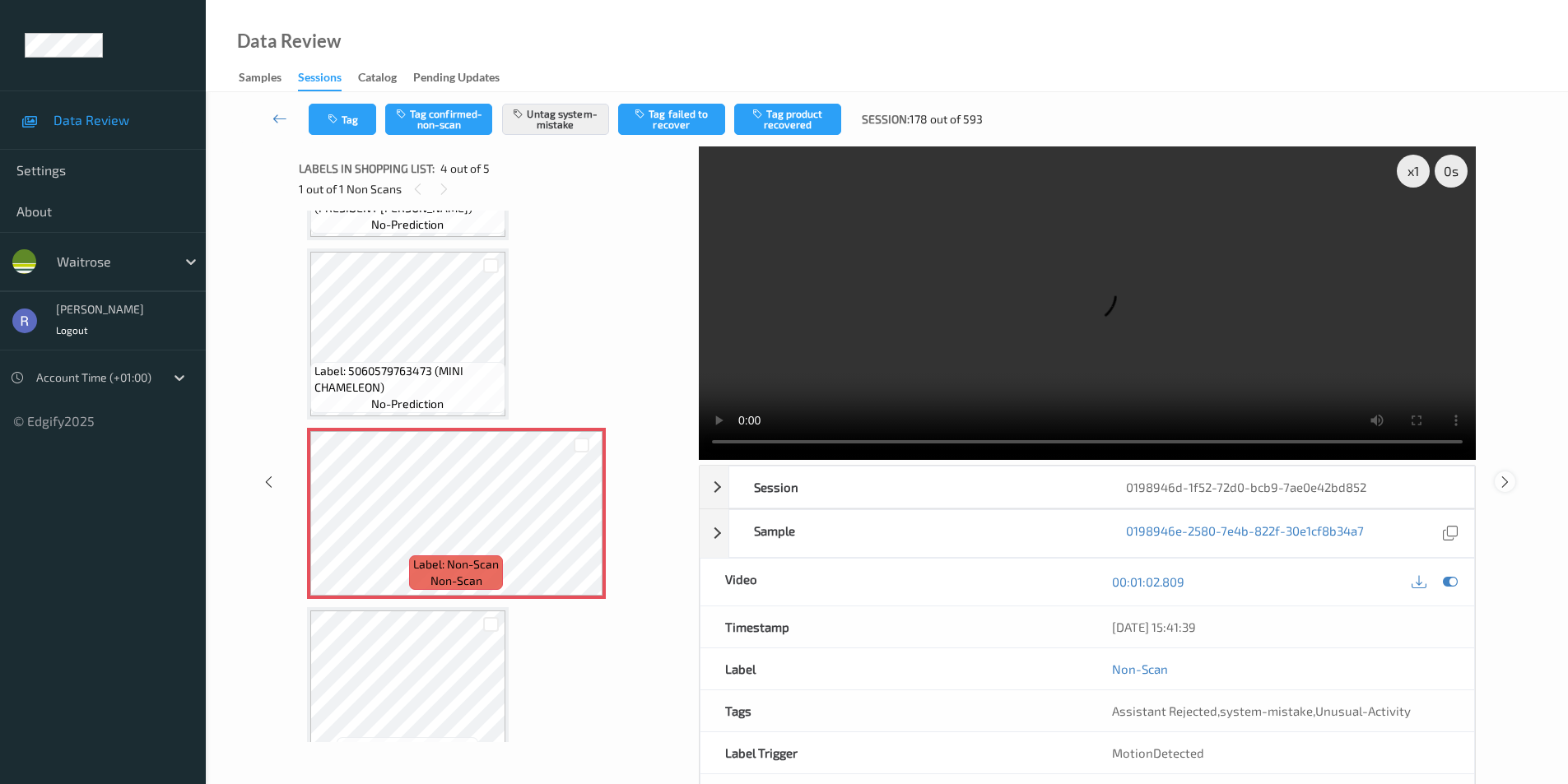
click at [1509, 478] on icon at bounding box center [1505, 481] width 14 height 15
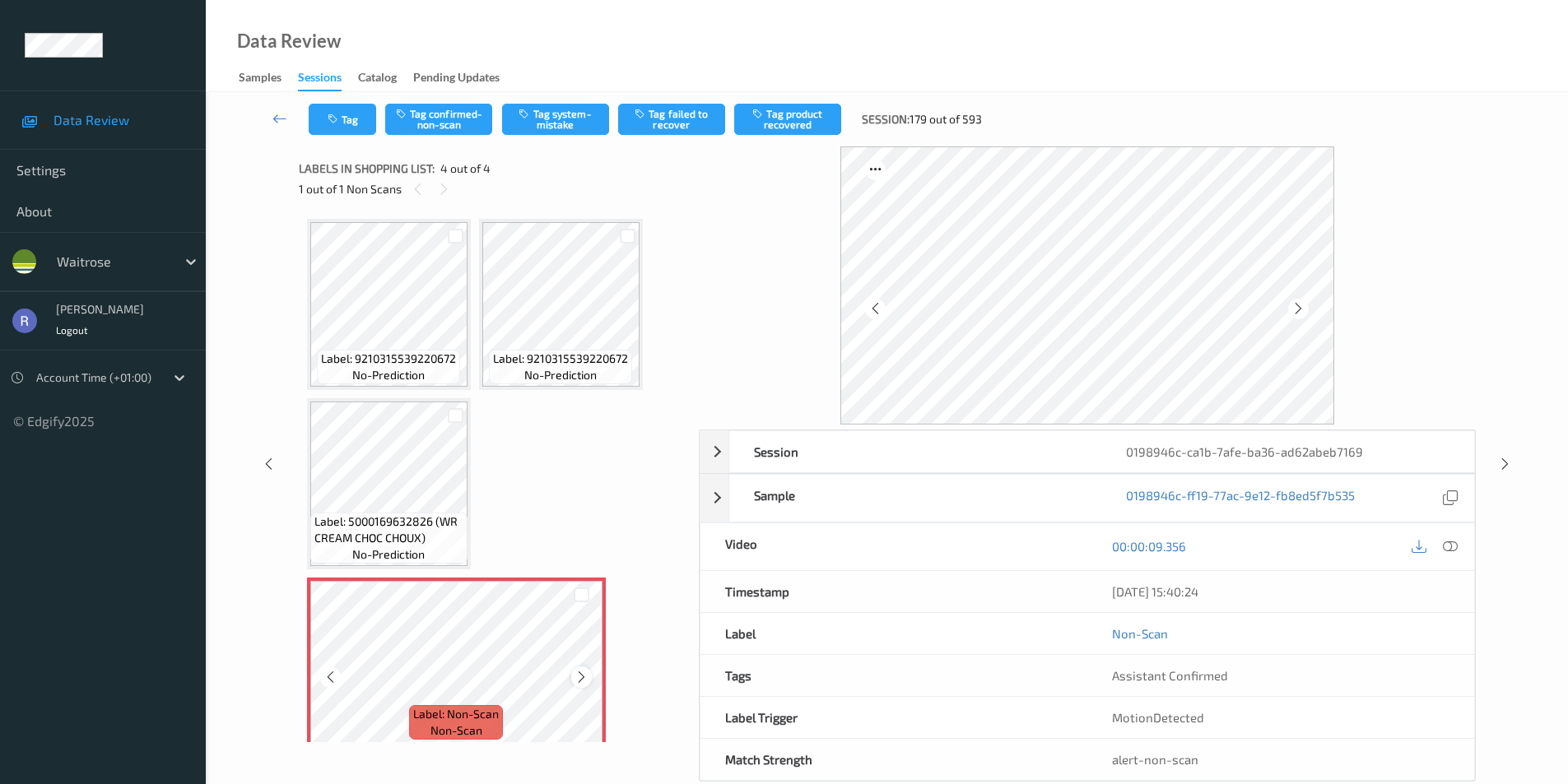
click at [581, 679] on icon at bounding box center [582, 677] width 14 height 15
click at [363, 113] on button "Tag" at bounding box center [342, 118] width 67 height 31
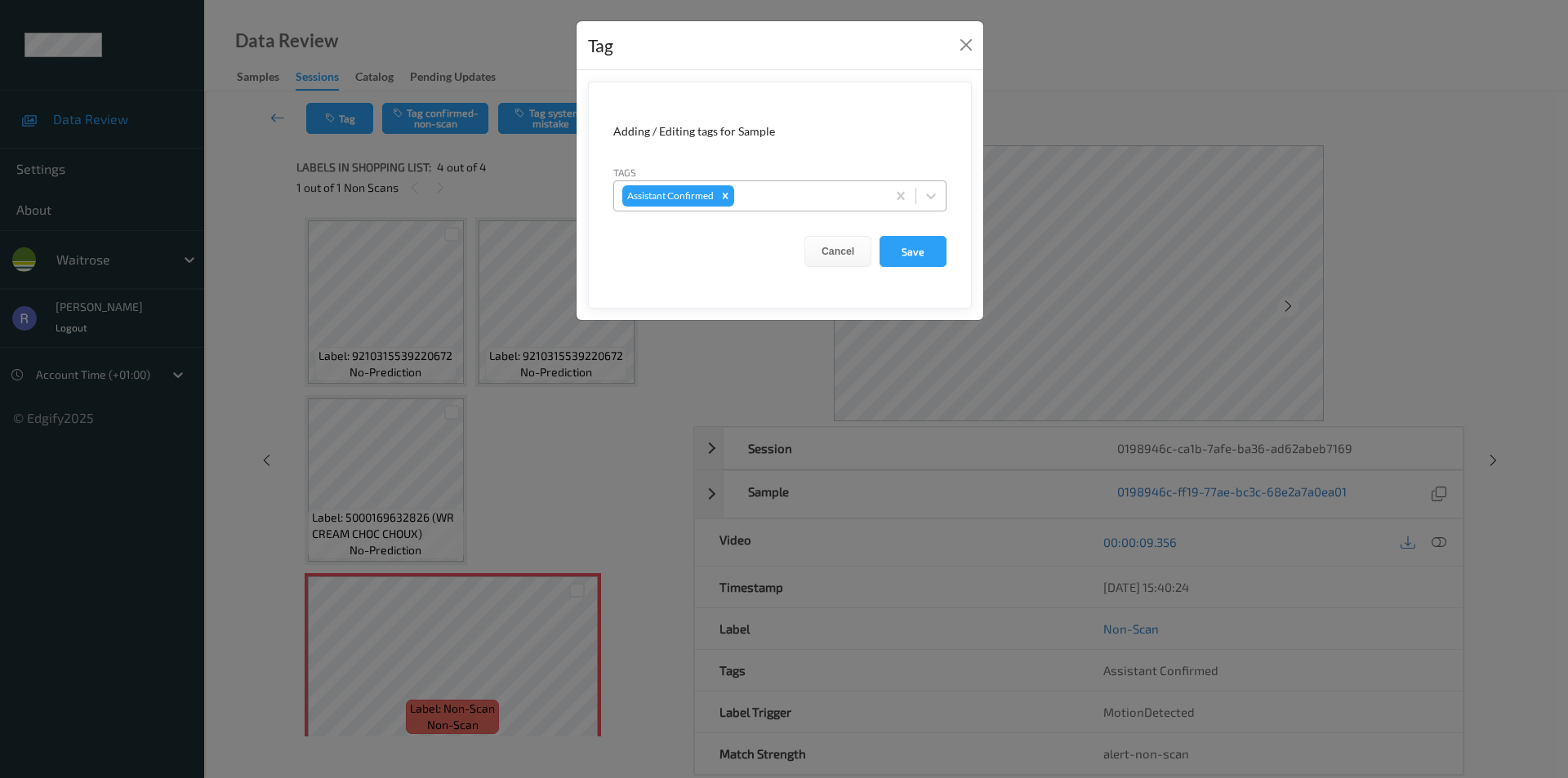
click at [766, 203] on div at bounding box center [808, 196] width 140 height 19
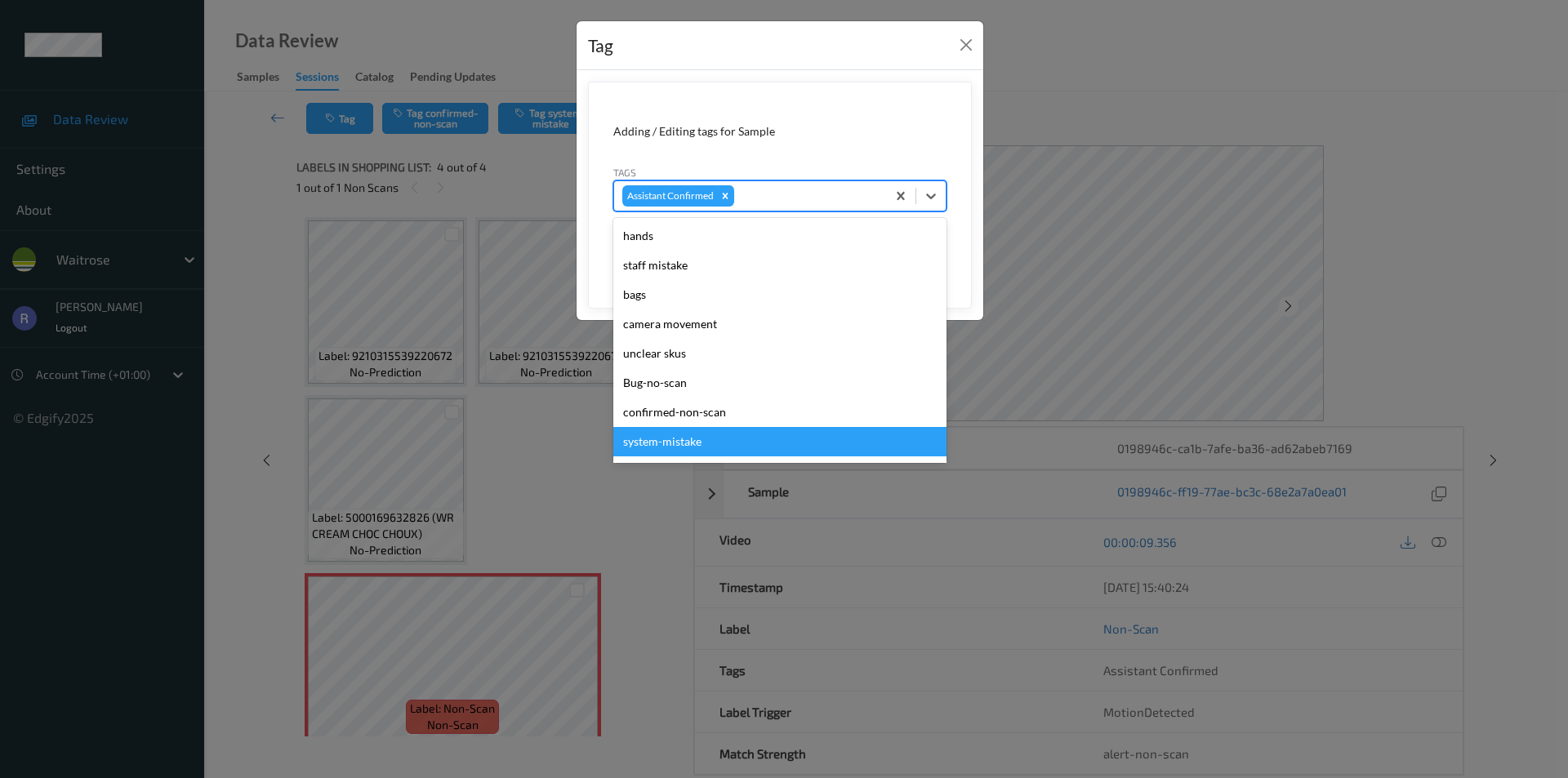
drag, startPoint x: 735, startPoint y: 438, endPoint x: 823, endPoint y: 328, distance: 140.9
click at [736, 436] on div "system-mistake" at bounding box center [780, 442] width 333 height 30
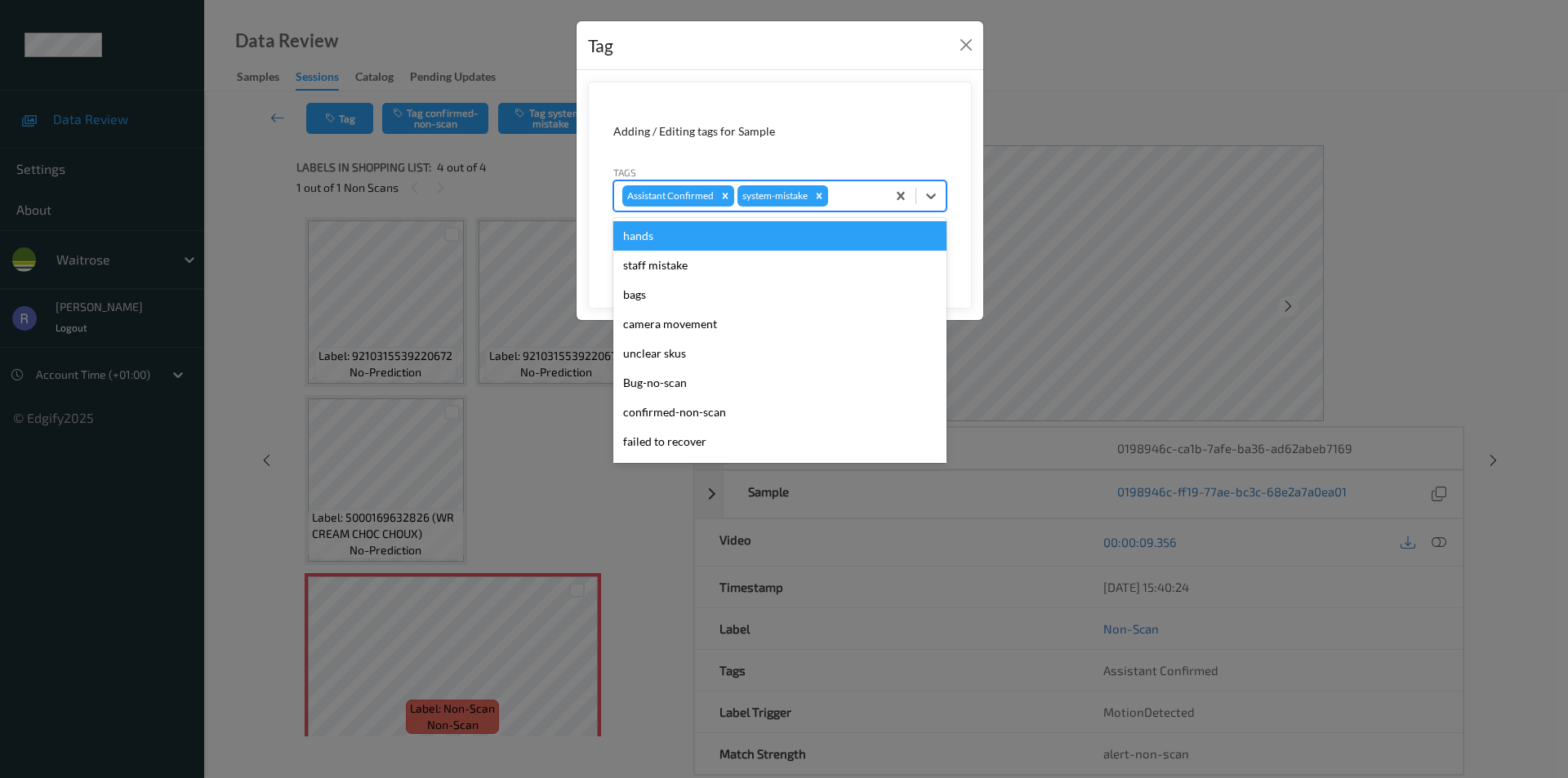
click at [869, 189] on div at bounding box center [855, 196] width 47 height 19
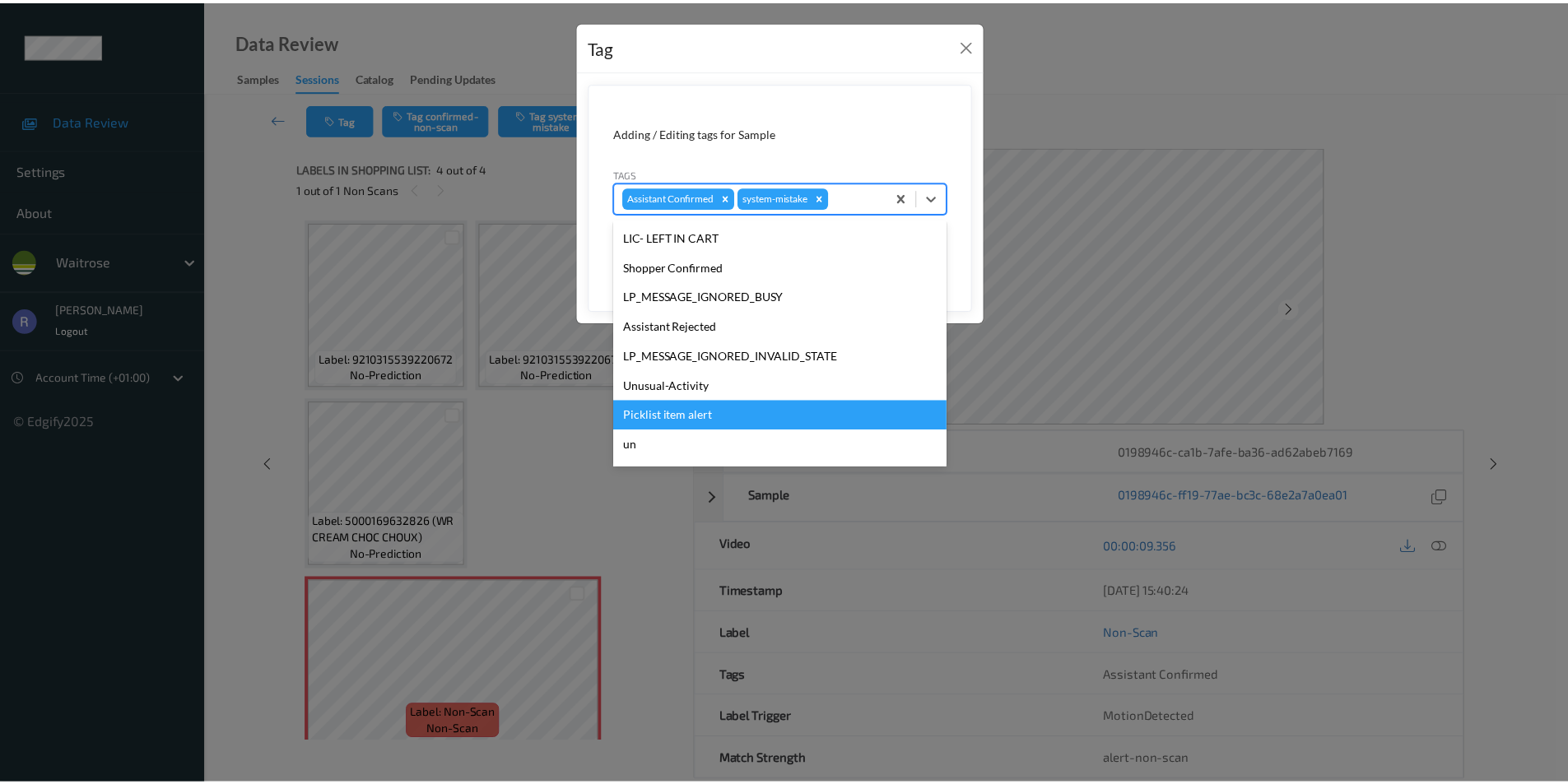
scroll to position [323, 0]
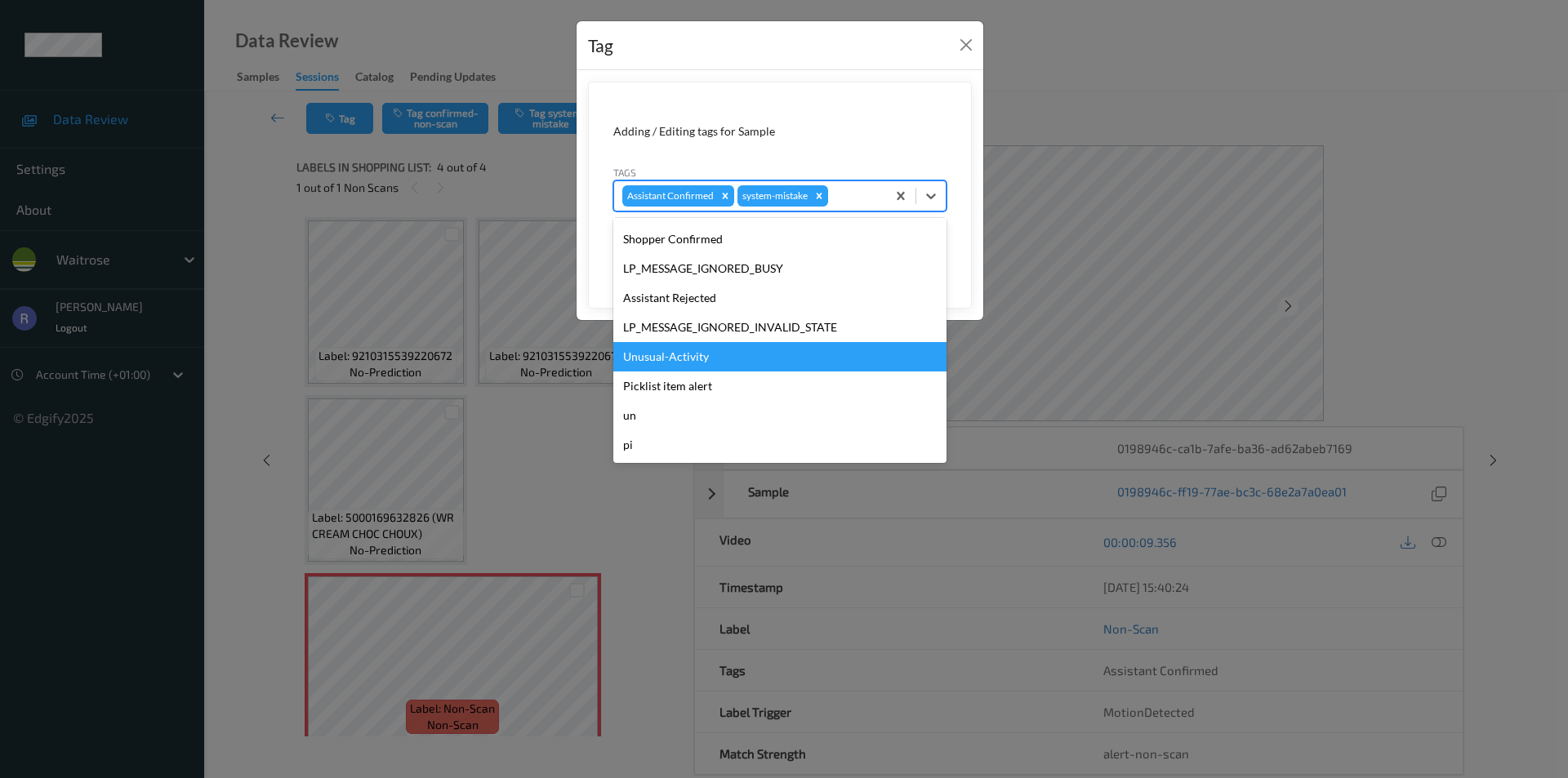
click at [688, 360] on div "Unusual-Activity" at bounding box center [780, 357] width 333 height 30
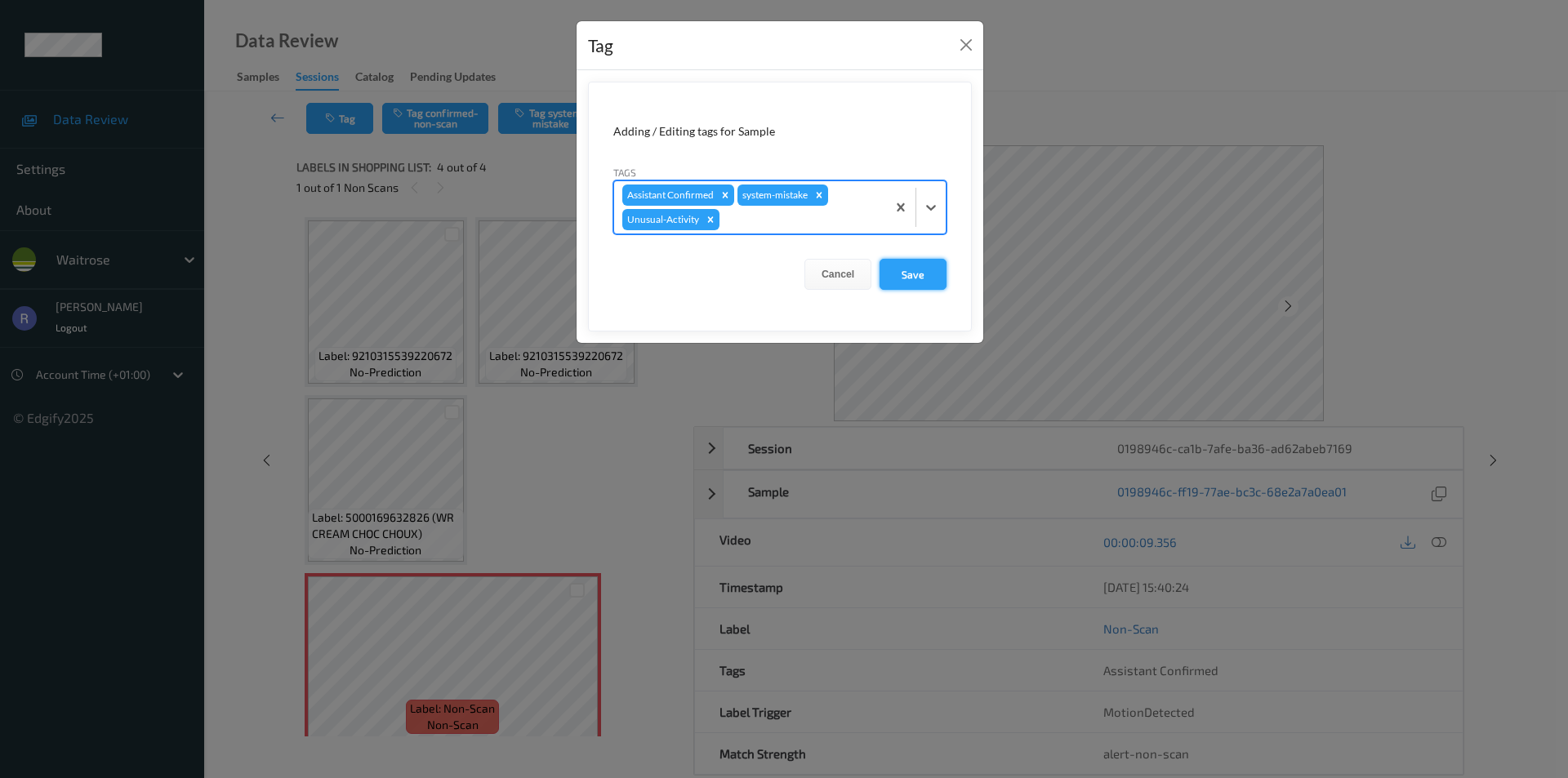
click at [919, 274] on button "Save" at bounding box center [913, 274] width 67 height 31
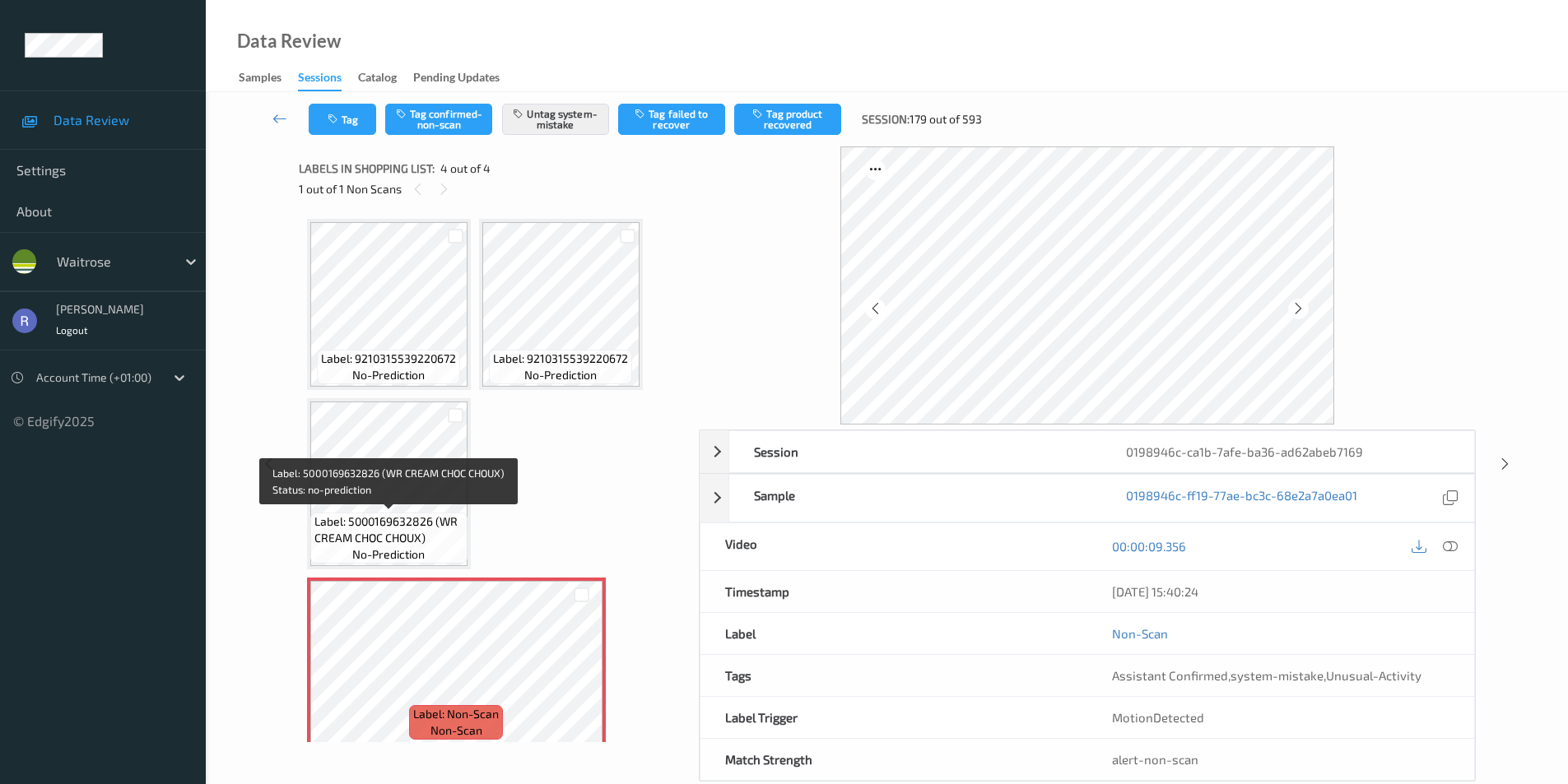
click at [404, 532] on span "Label: 5000169632826 (WR CREAM CHOC CHOUX)" at bounding box center [389, 529] width 149 height 33
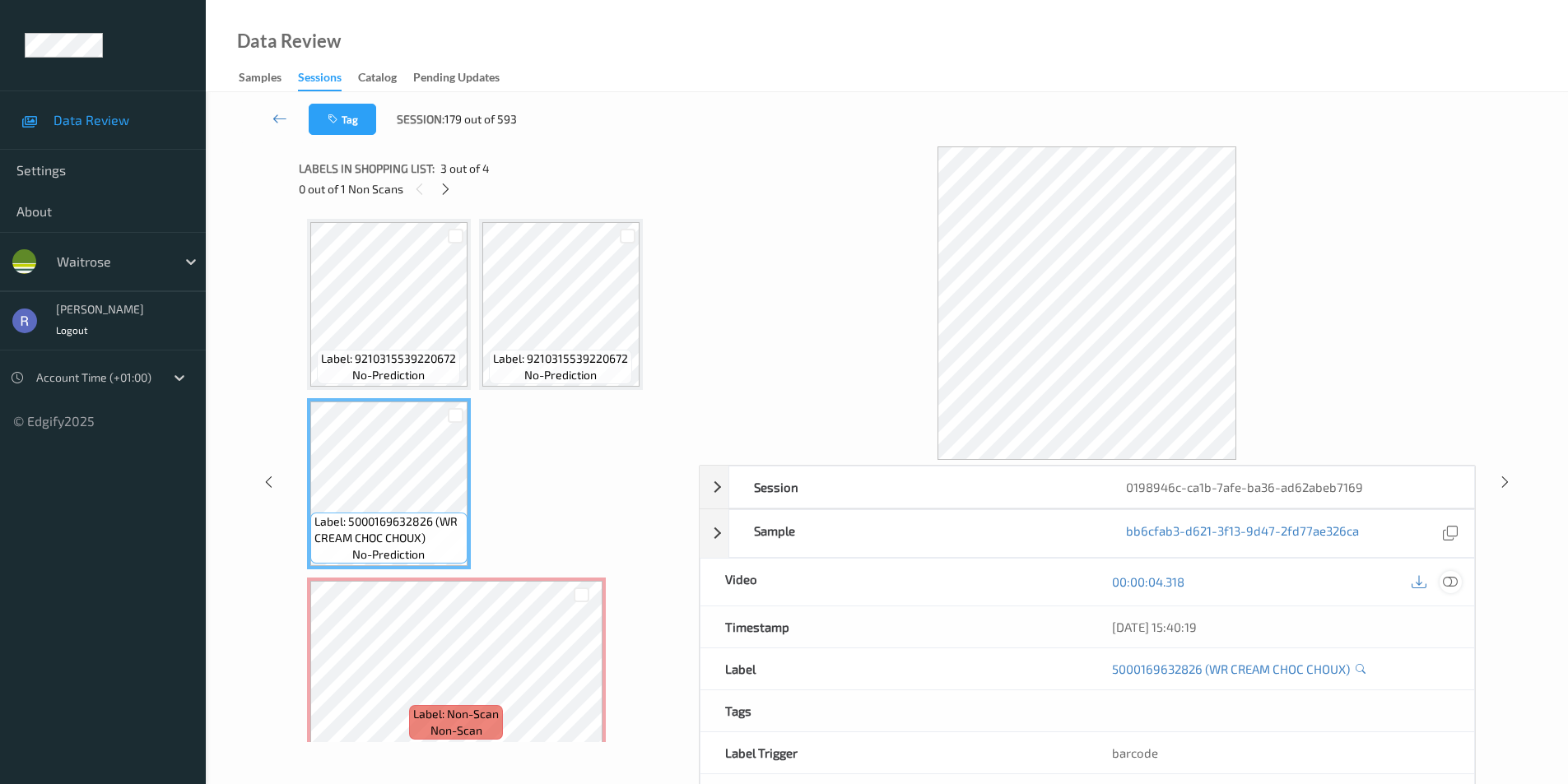
click at [1456, 580] on icon at bounding box center [1450, 582] width 15 height 15
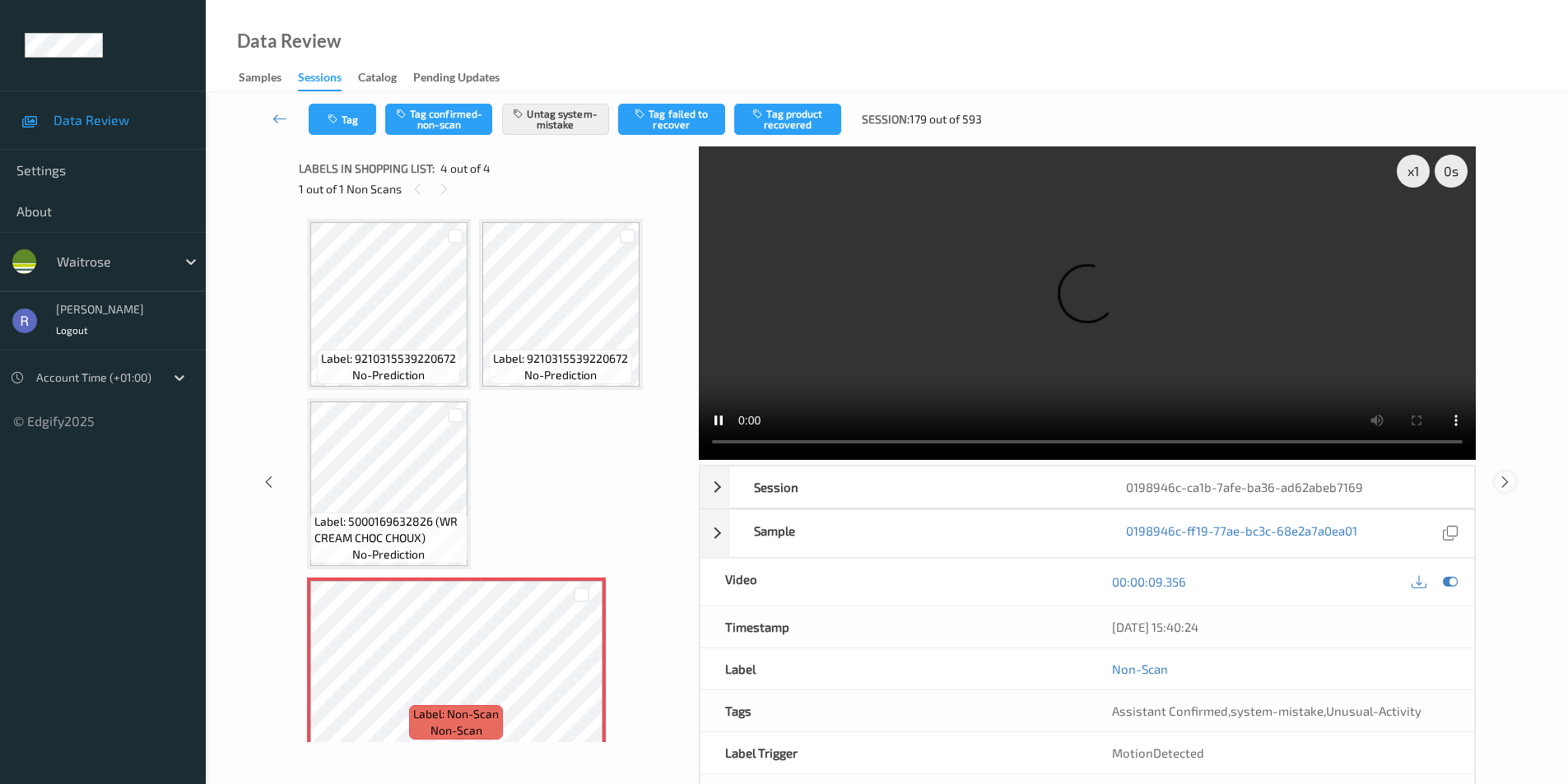
click at [1502, 483] on icon at bounding box center [1505, 481] width 14 height 15
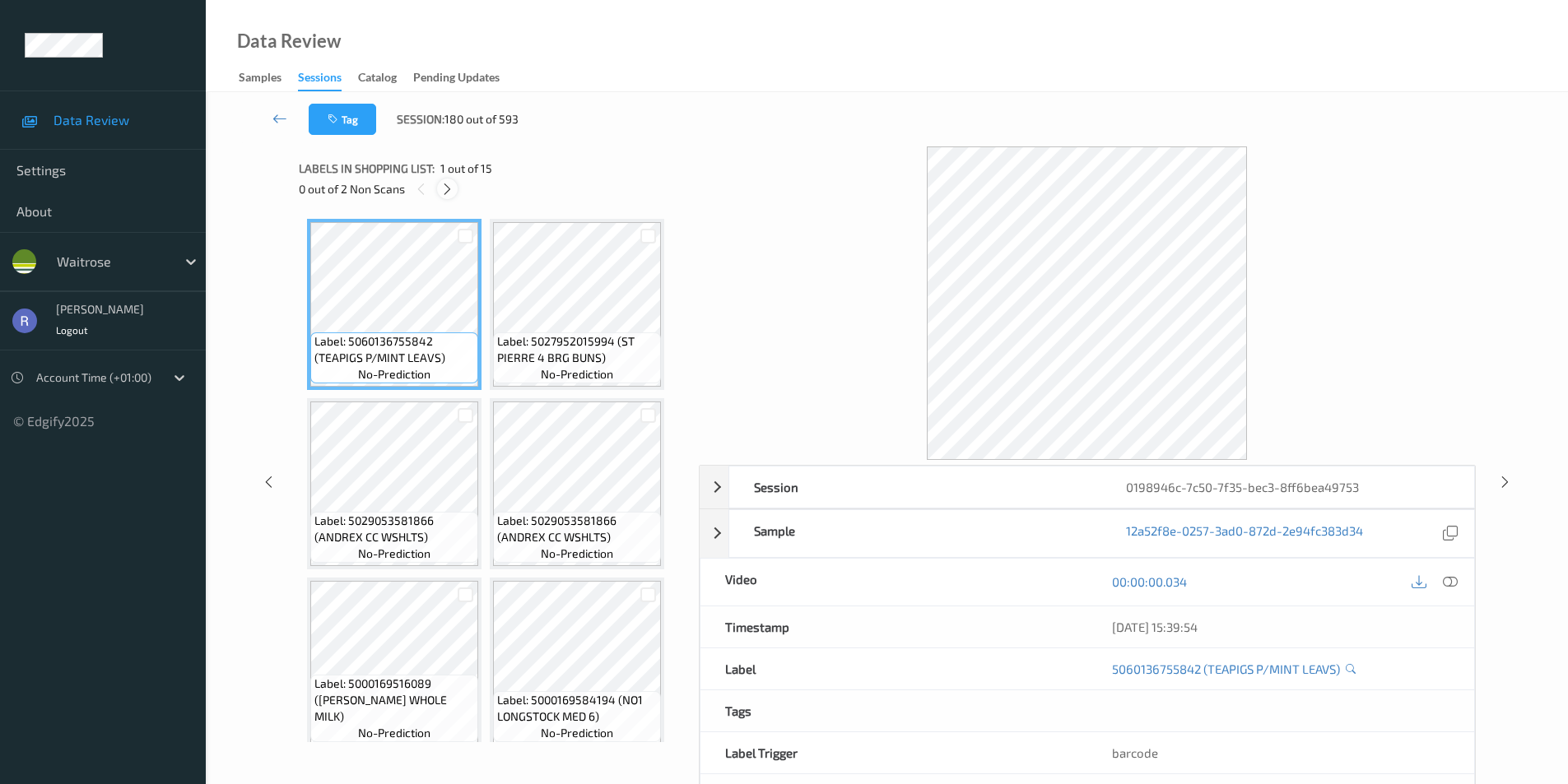
click at [447, 186] on icon at bounding box center [447, 189] width 14 height 15
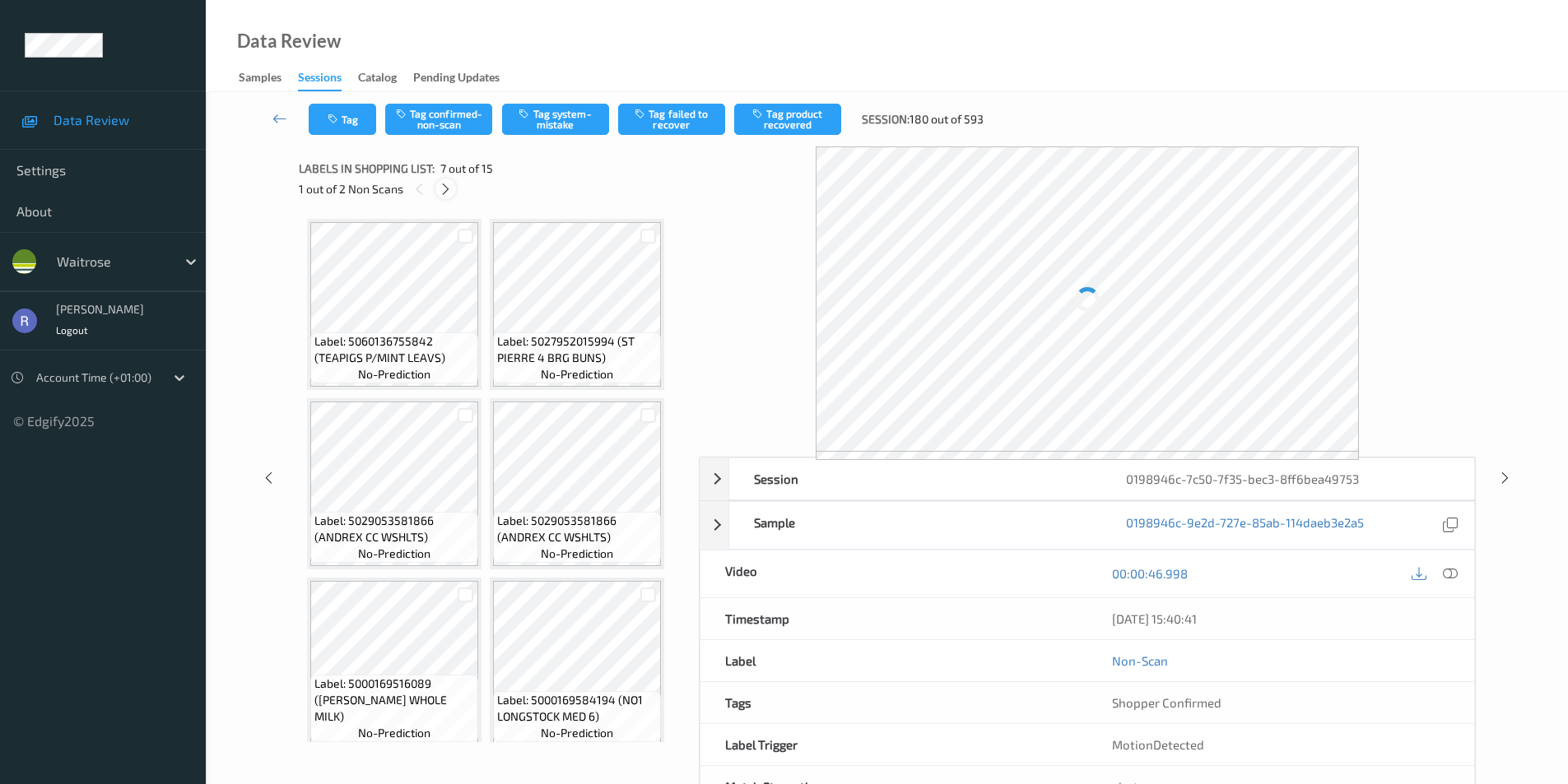
scroll to position [367, 0]
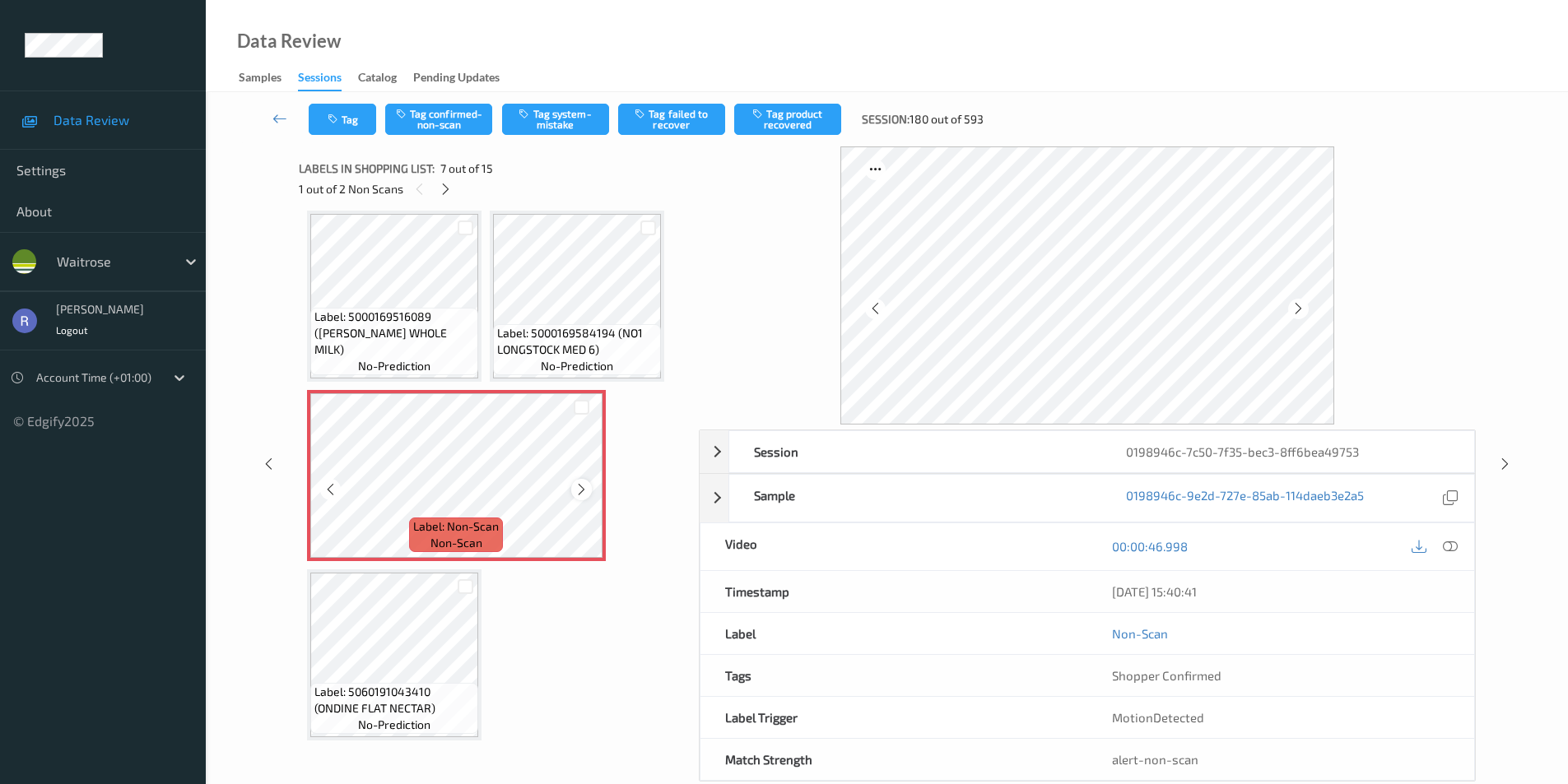
click at [581, 483] on icon at bounding box center [582, 490] width 14 height 15
click at [580, 335] on span "Label: 5000169584194 (NO1 LONGSTOCK MED 6)" at bounding box center [577, 341] width 160 height 33
click at [1450, 543] on icon at bounding box center [1450, 546] width 15 height 15
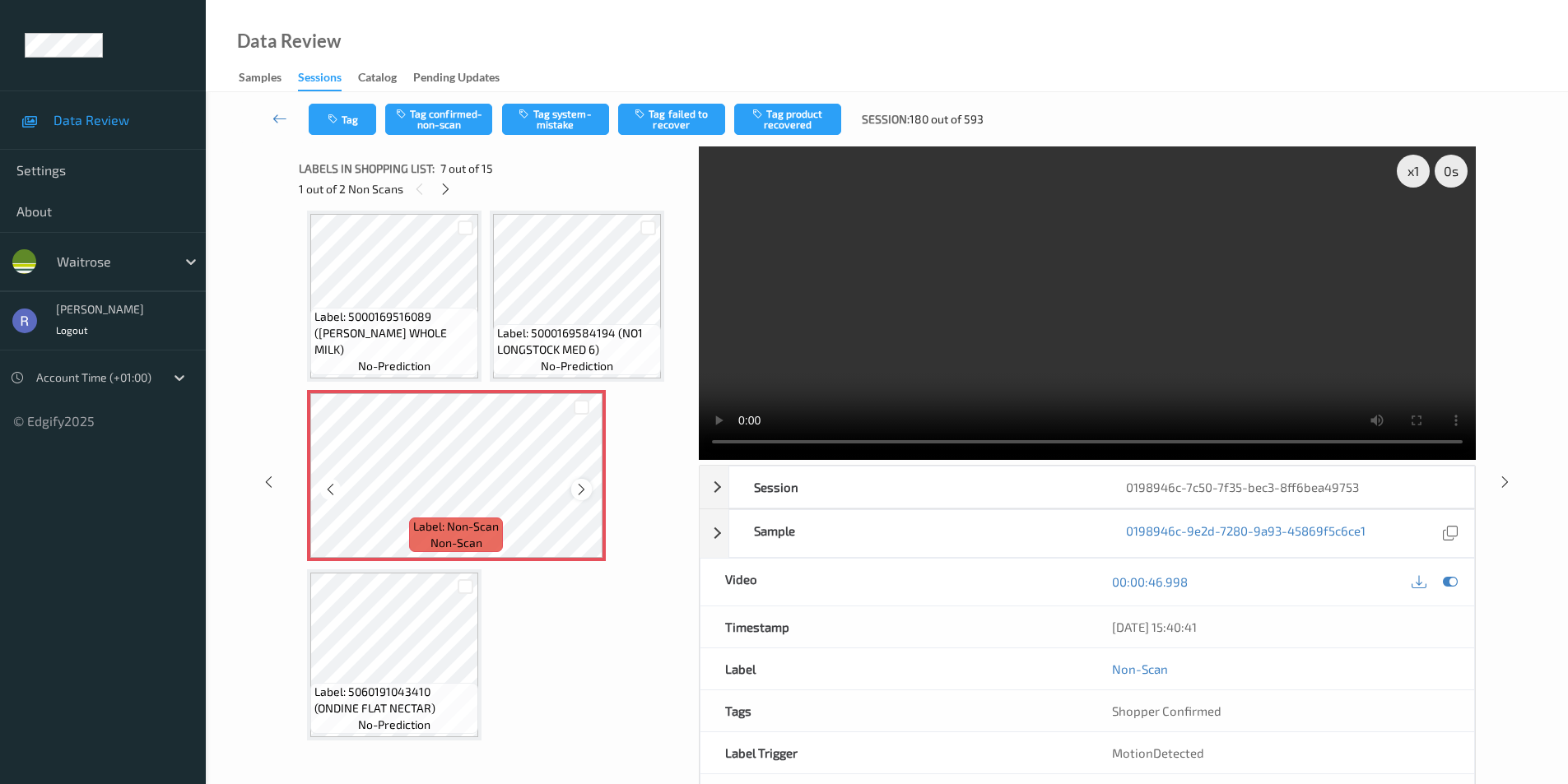
click at [584, 491] on icon at bounding box center [582, 490] width 14 height 15
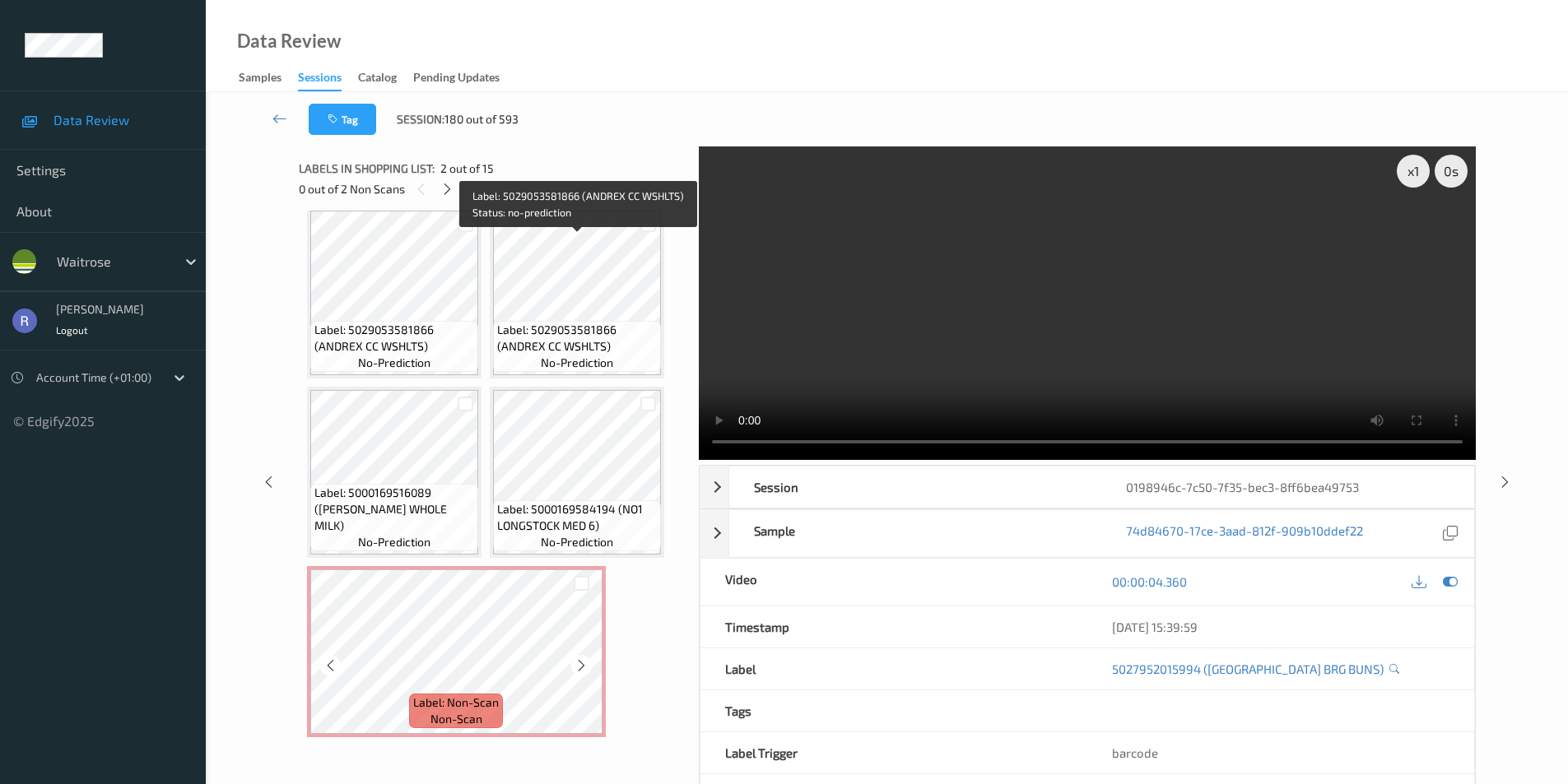
scroll to position [411, 0]
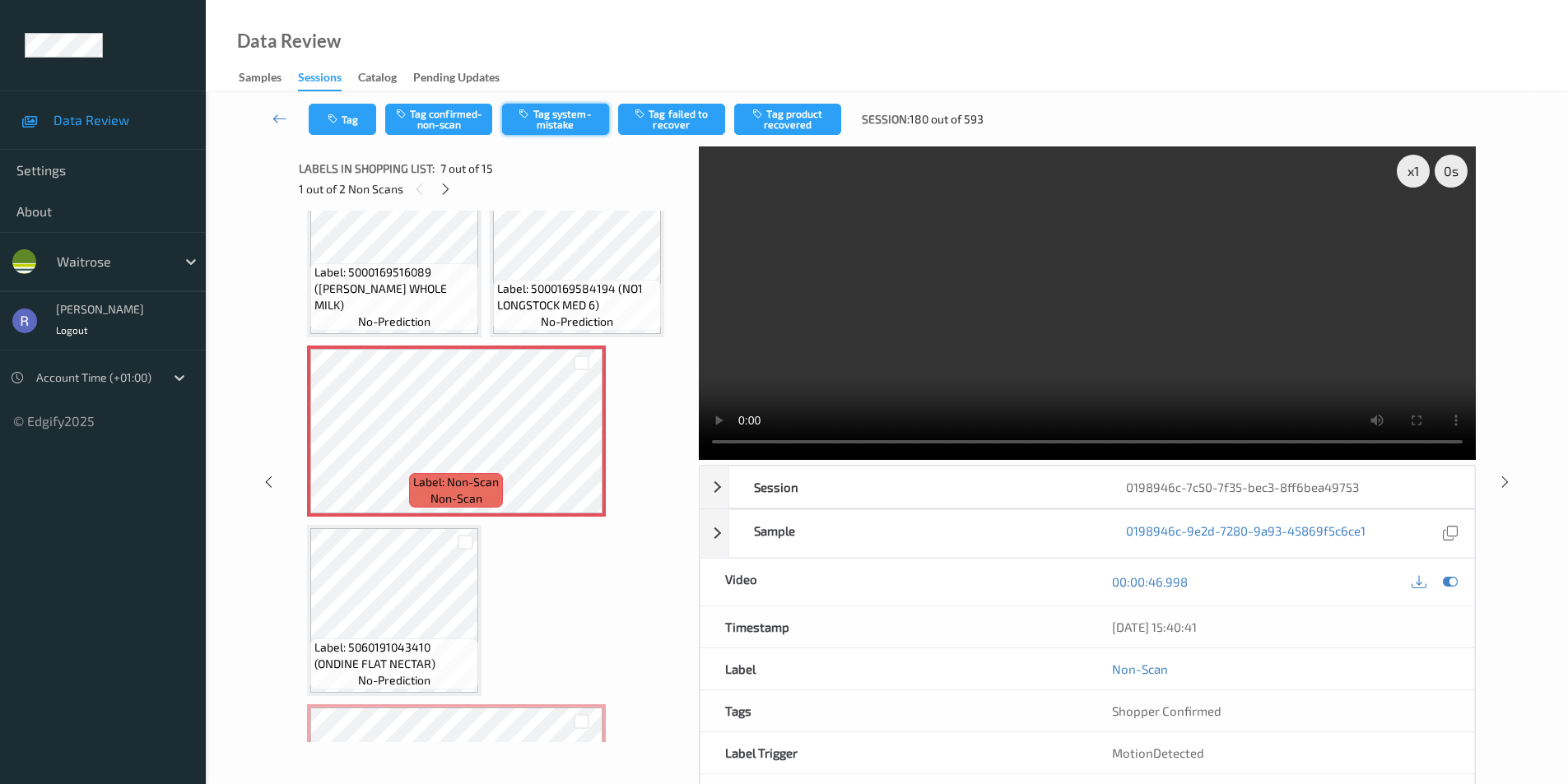
click at [559, 124] on button "Tag system-mistake" at bounding box center [555, 118] width 107 height 31
click at [443, 188] on icon at bounding box center [446, 189] width 14 height 15
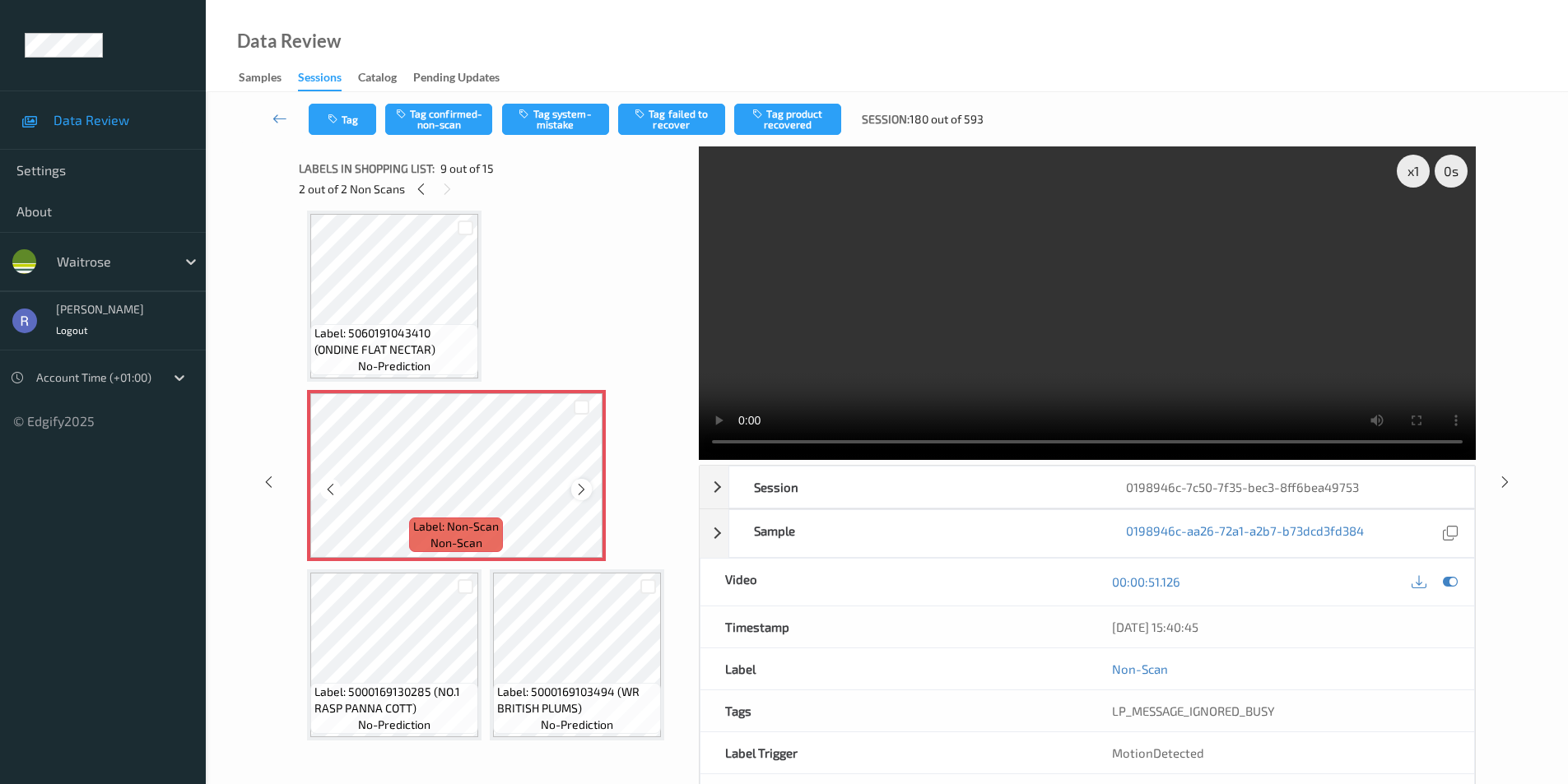
click at [579, 492] on icon at bounding box center [582, 490] width 14 height 15
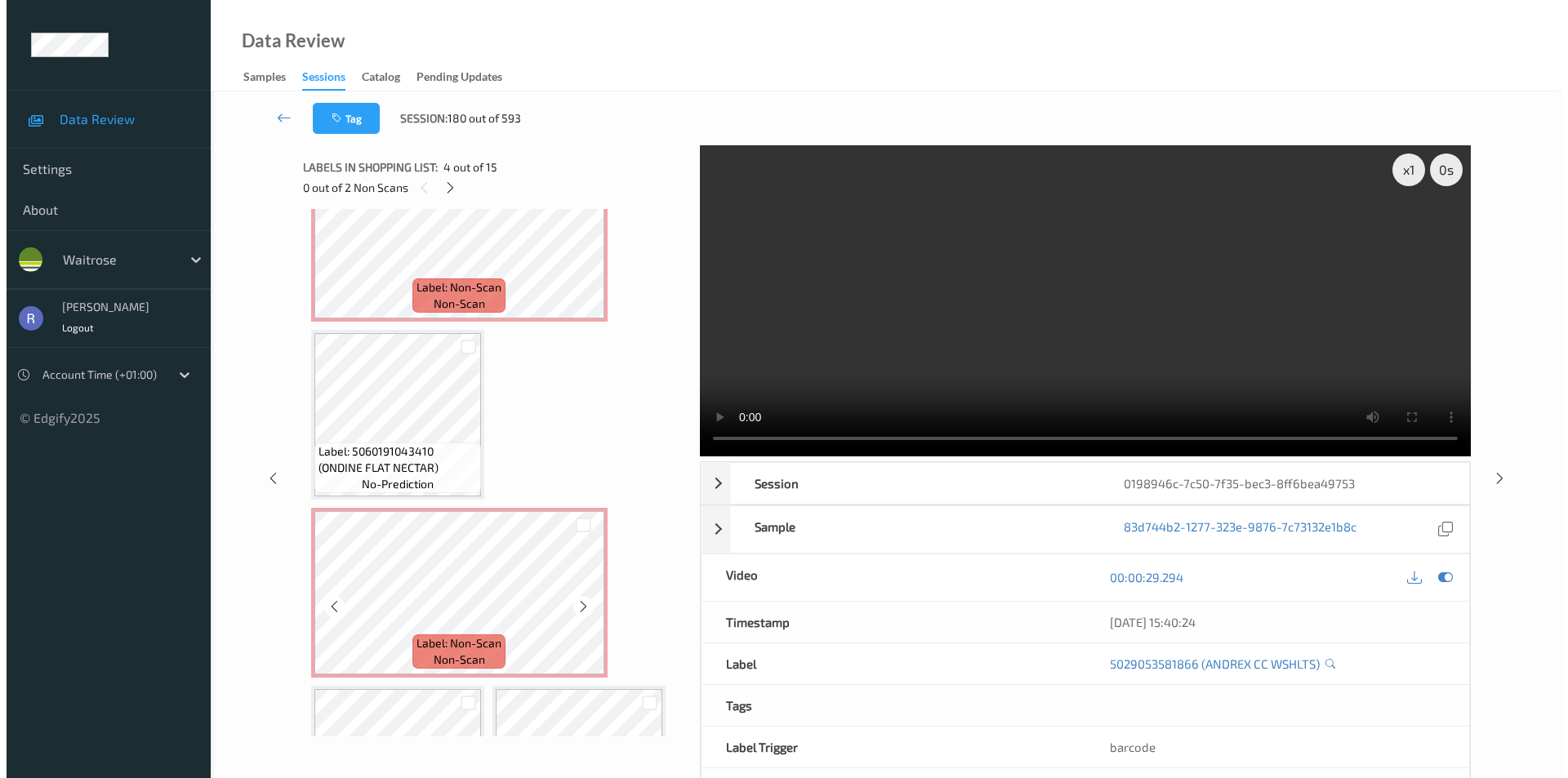
scroll to position [898, 0]
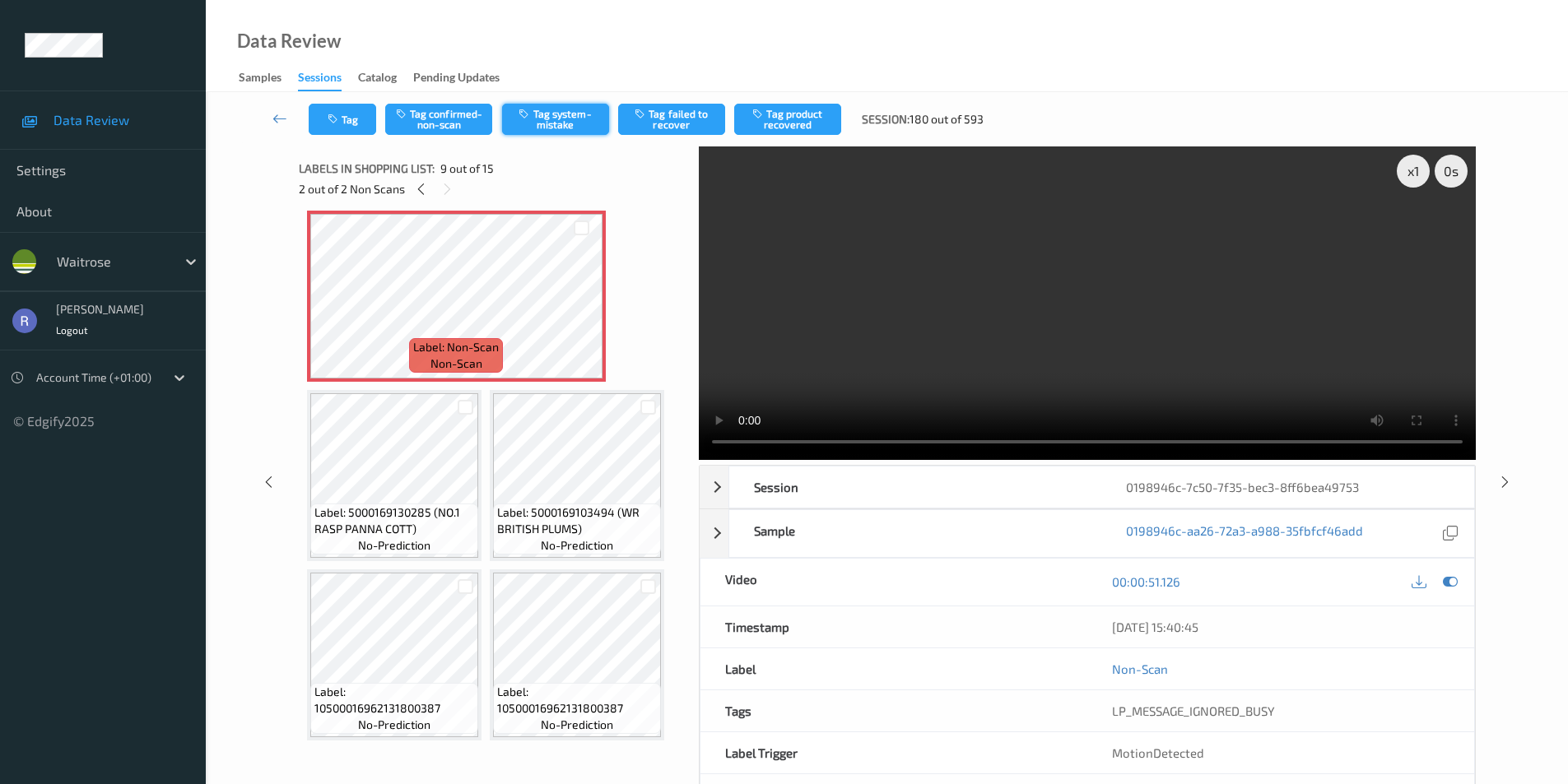
click at [560, 113] on button "Tag system-mistake" at bounding box center [555, 118] width 107 height 31
click at [1514, 476] on div at bounding box center [1505, 481] width 20 height 20
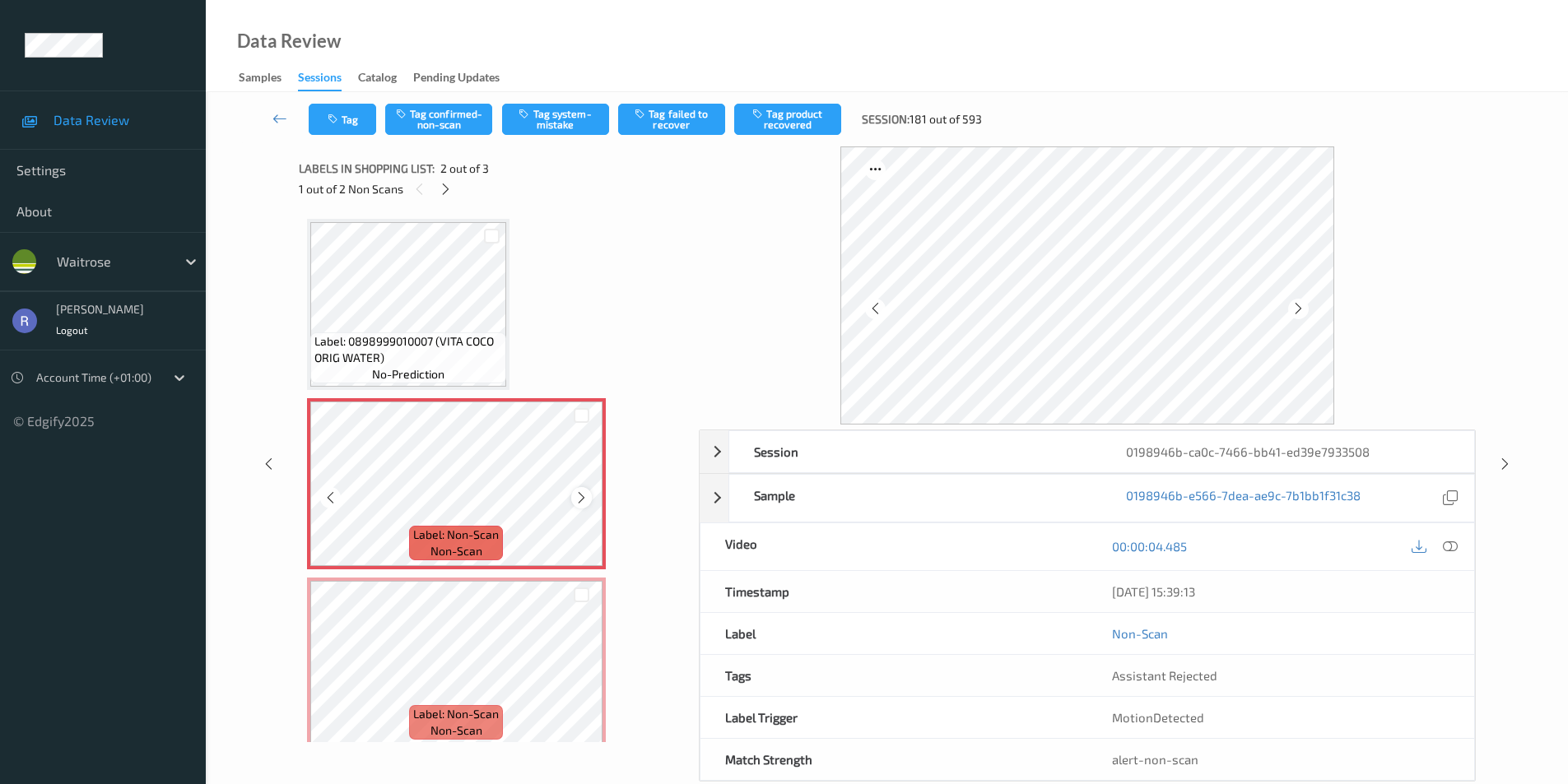
click at [580, 498] on icon at bounding box center [582, 498] width 14 height 15
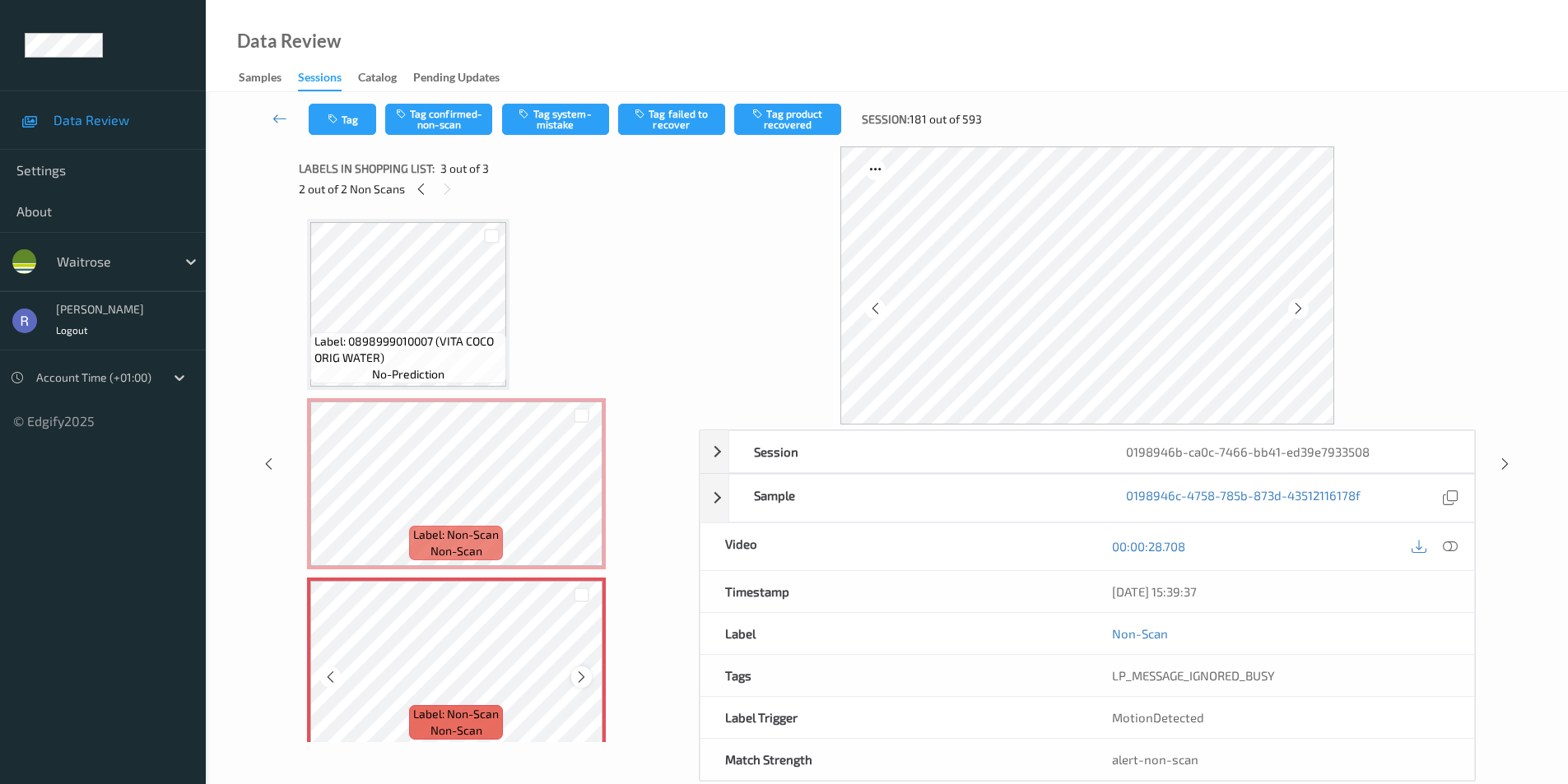
click at [585, 679] on icon at bounding box center [582, 677] width 14 height 15
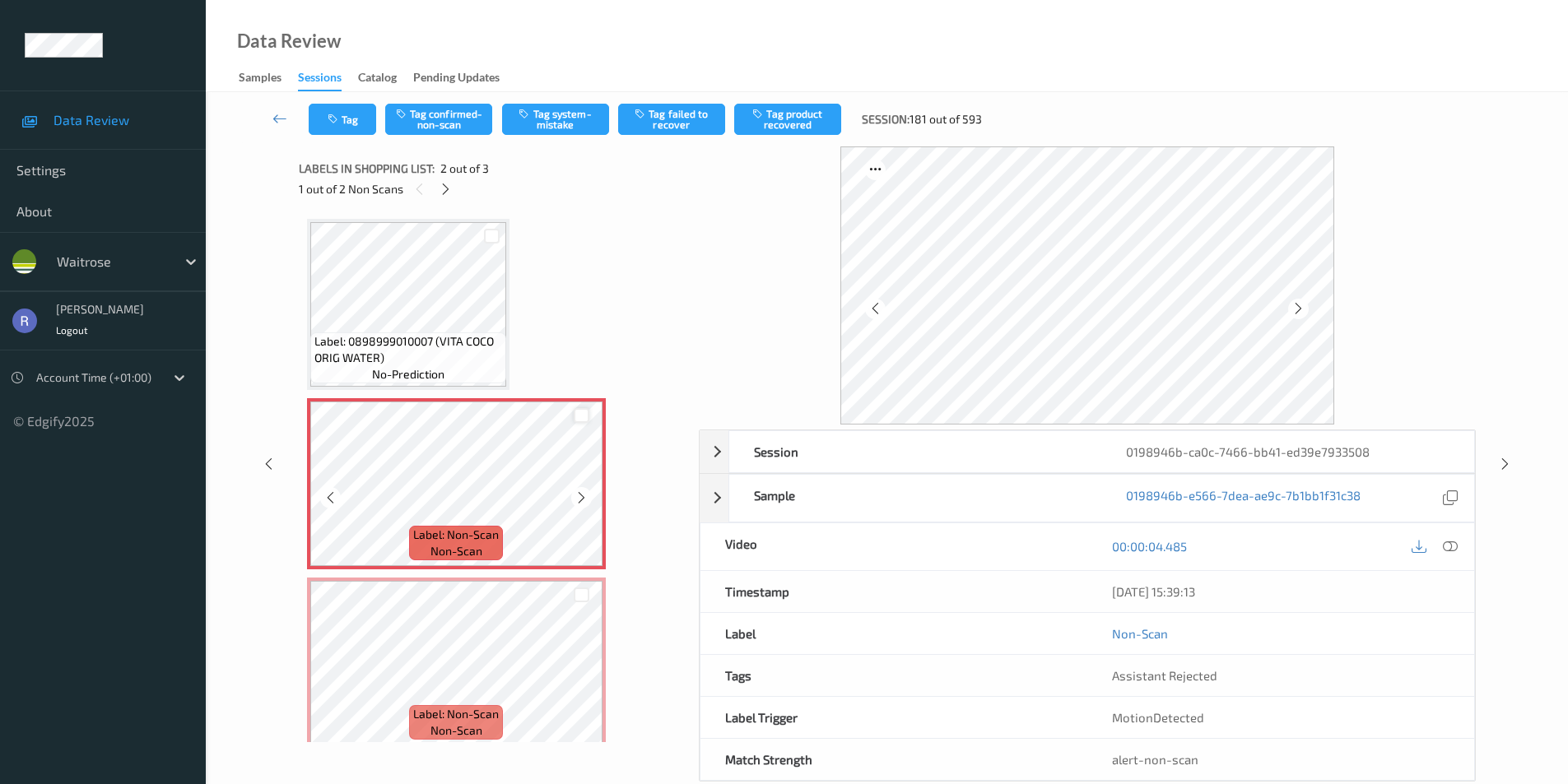
click at [583, 413] on div at bounding box center [582, 416] width 16 height 16
click at [578, 589] on div at bounding box center [582, 596] width 16 height 16
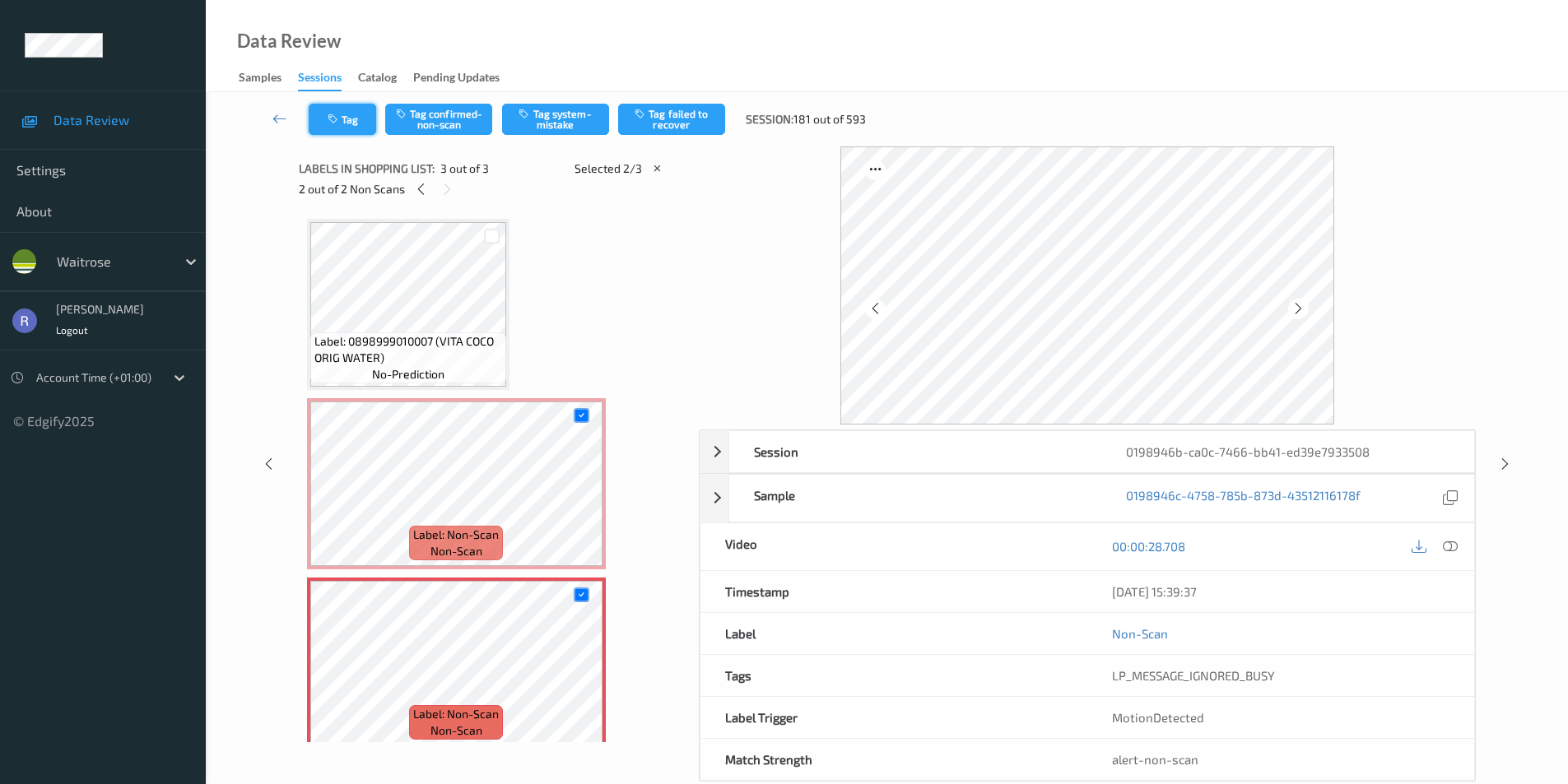
click at [351, 126] on button "Tag" at bounding box center [342, 118] width 67 height 31
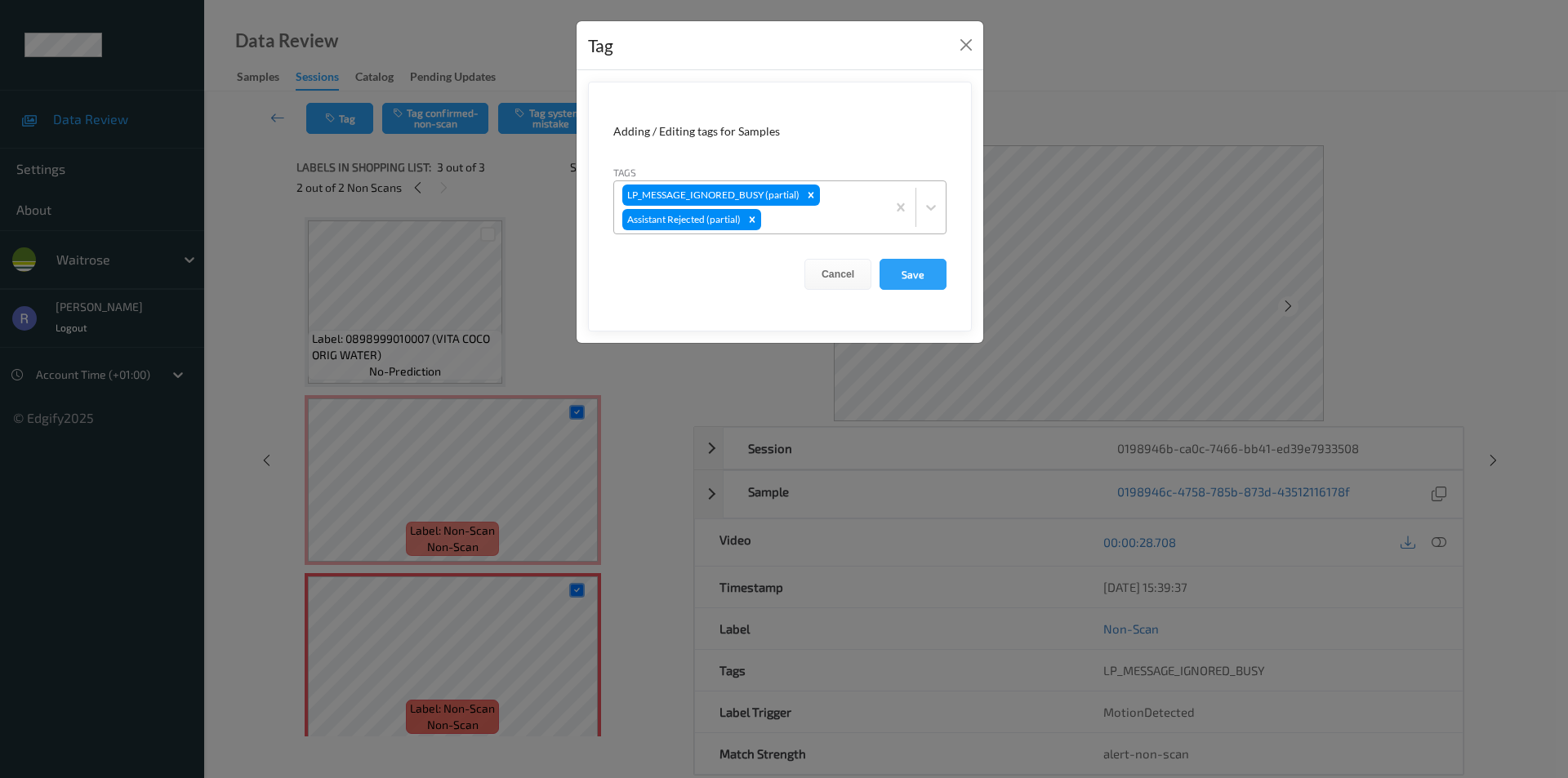
click at [826, 227] on div at bounding box center [820, 219] width 113 height 19
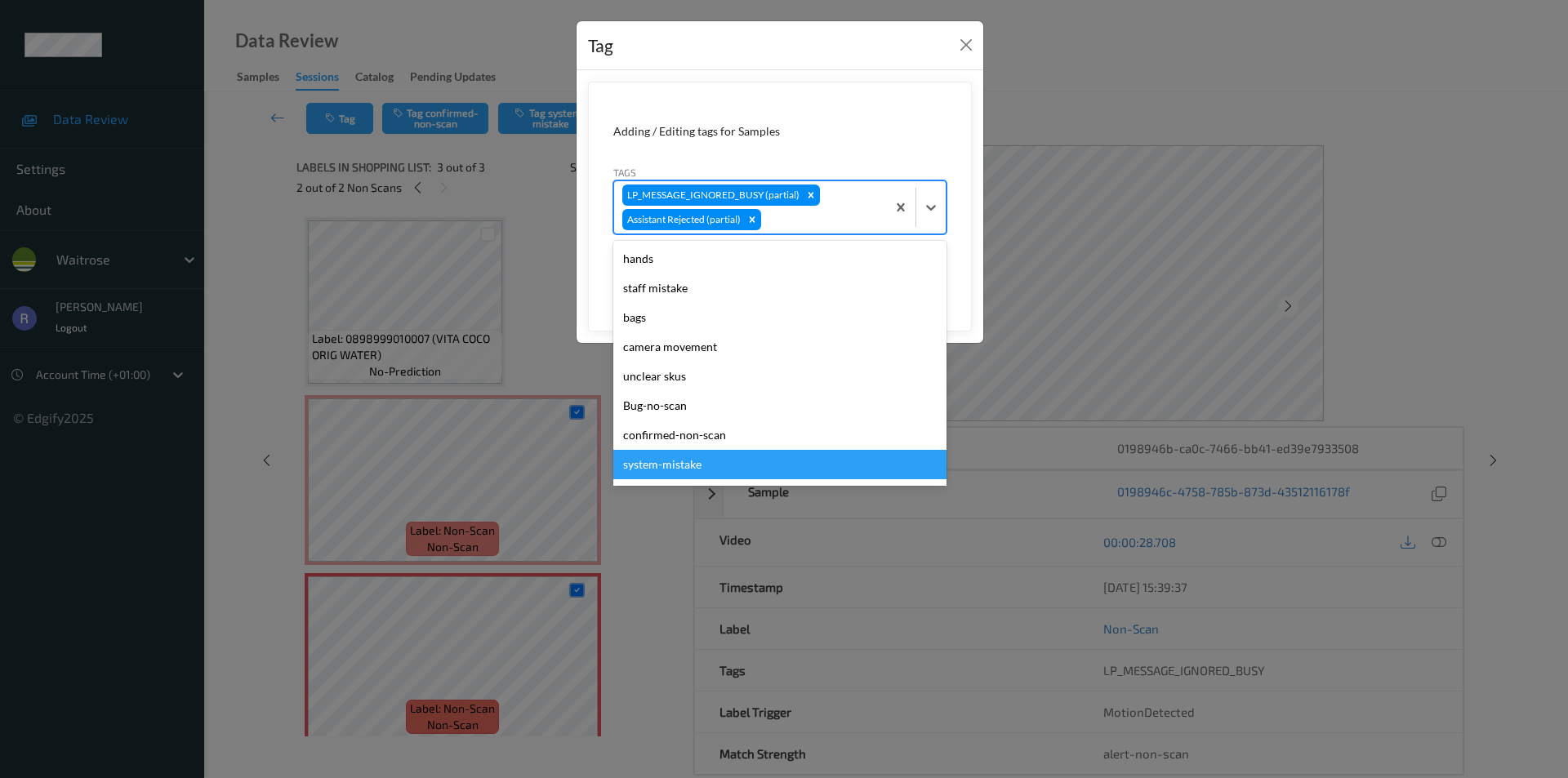
drag, startPoint x: 712, startPoint y: 468, endPoint x: 719, endPoint y: 460, distance: 10.6
click at [714, 468] on div "system-mistake" at bounding box center [780, 465] width 333 height 30
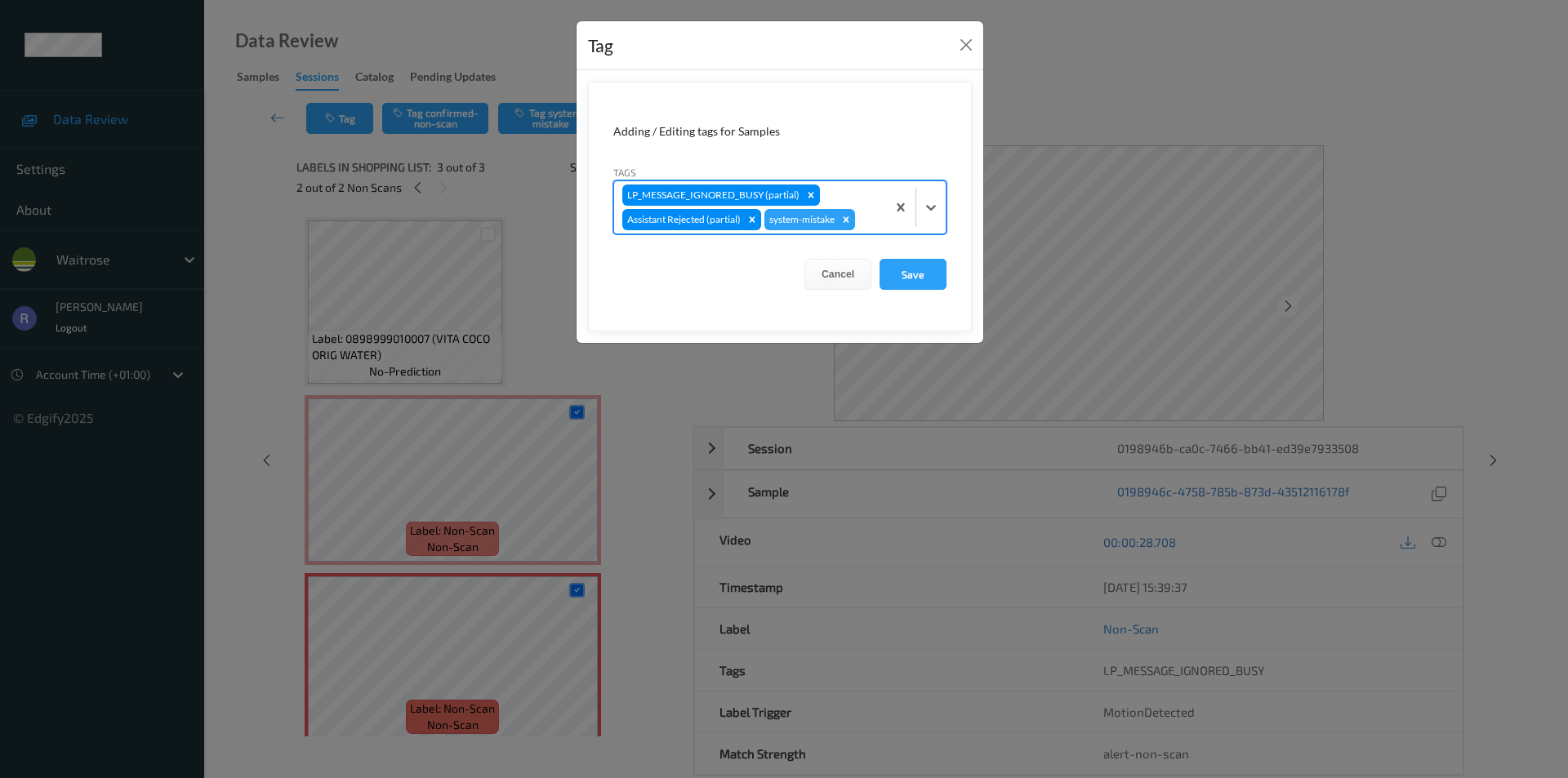
click at [882, 213] on div "LP_MESSAGE_IGNORED_BUSY (partial) Assistant Rejected (partial) system-mistake" at bounding box center [750, 208] width 272 height 53
click at [869, 218] on div at bounding box center [868, 219] width 19 height 19
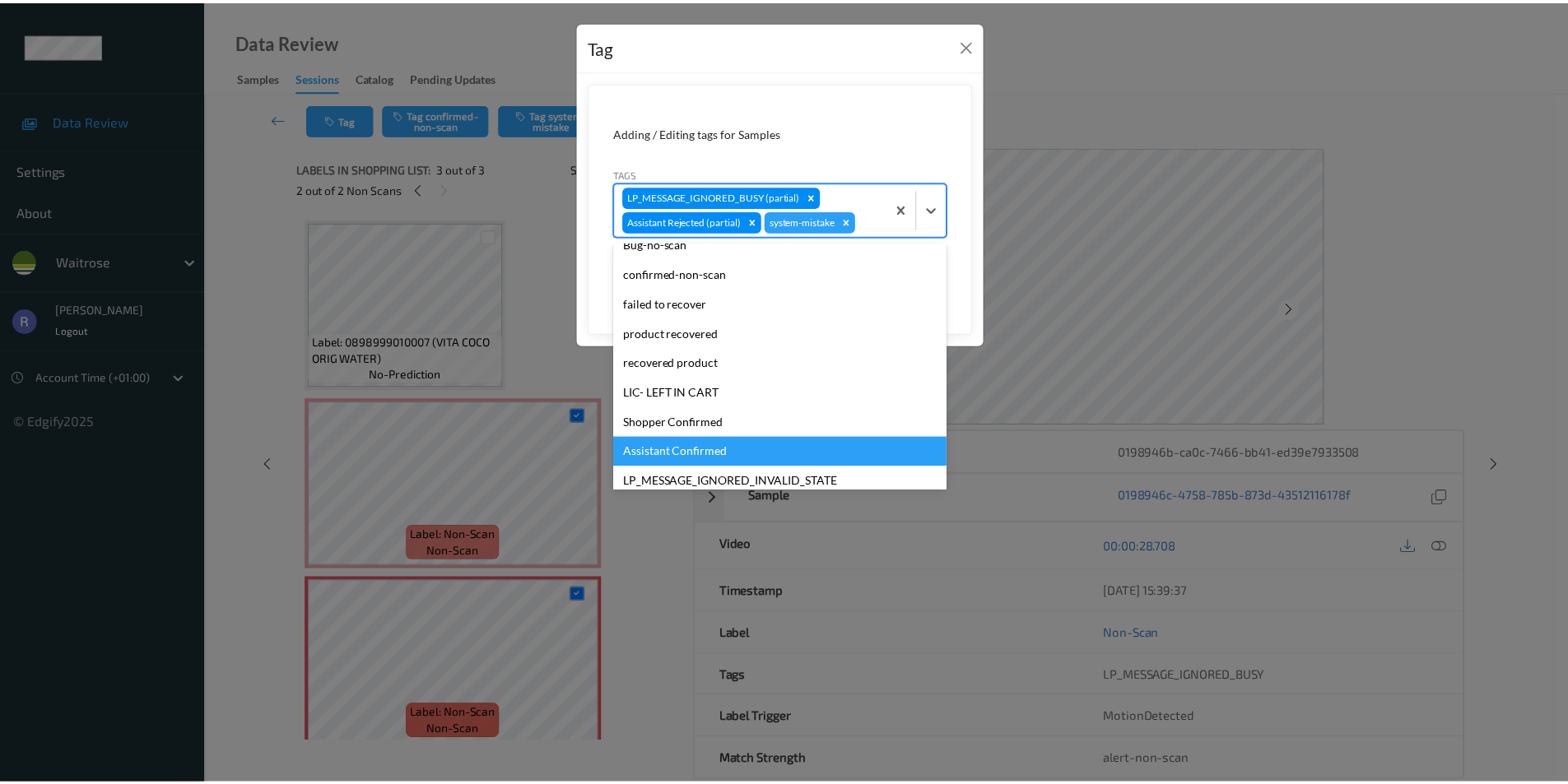
scroll to position [352, 0]
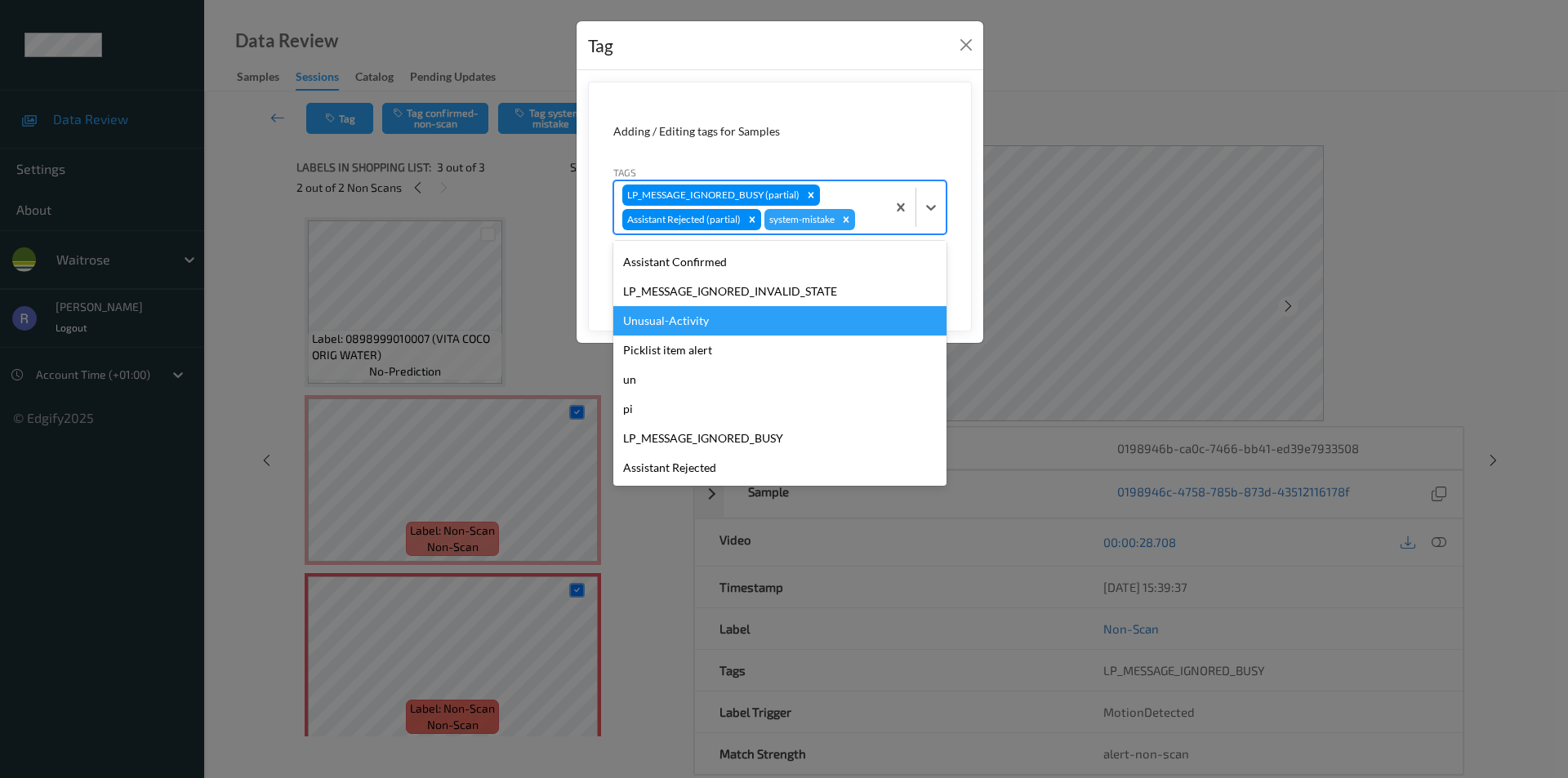
click at [658, 312] on div "Unusual-Activity" at bounding box center [780, 321] width 333 height 30
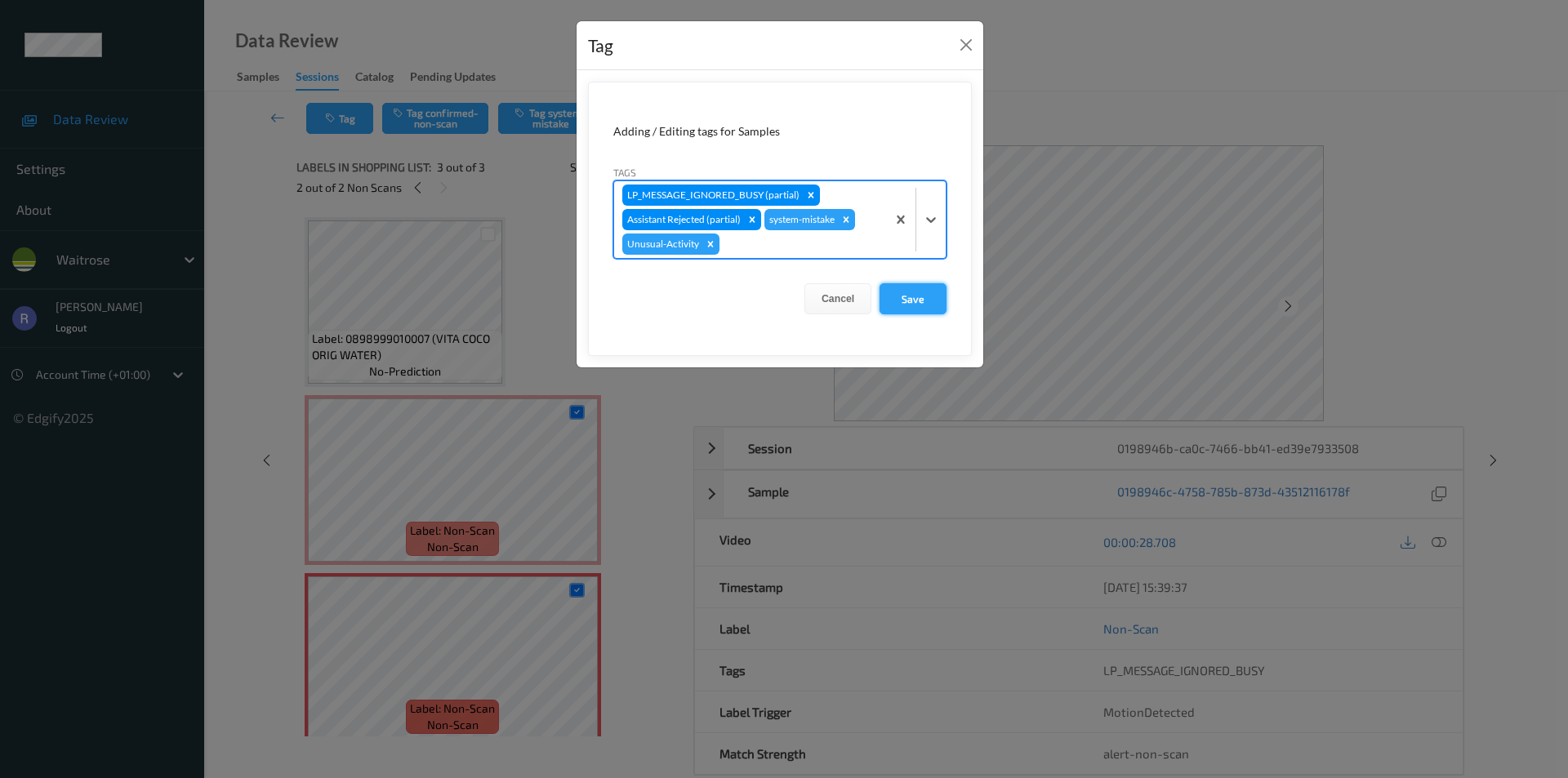
click at [906, 302] on button "Save" at bounding box center [913, 298] width 67 height 31
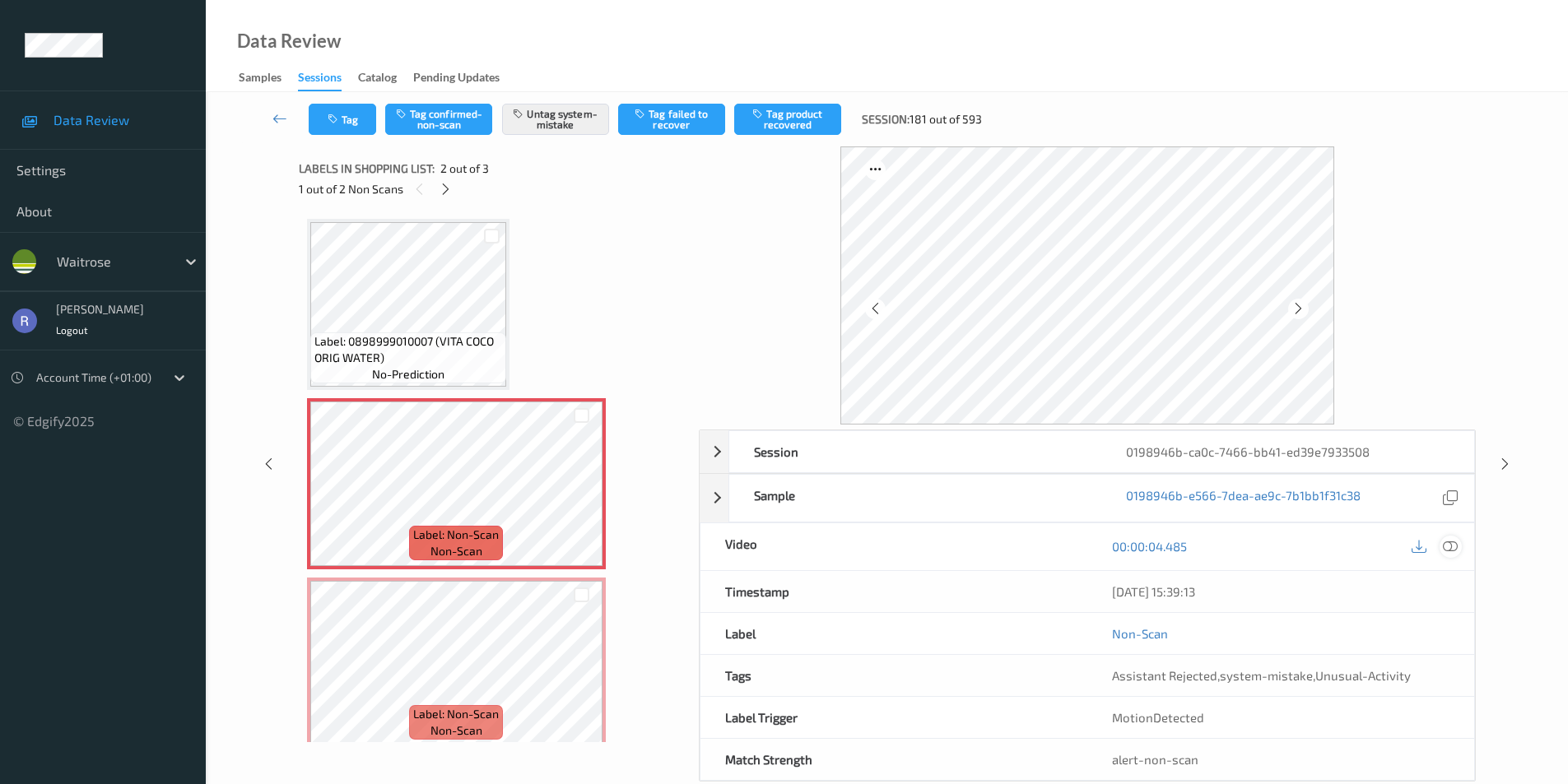
click at [1445, 552] on icon at bounding box center [1450, 546] width 15 height 15
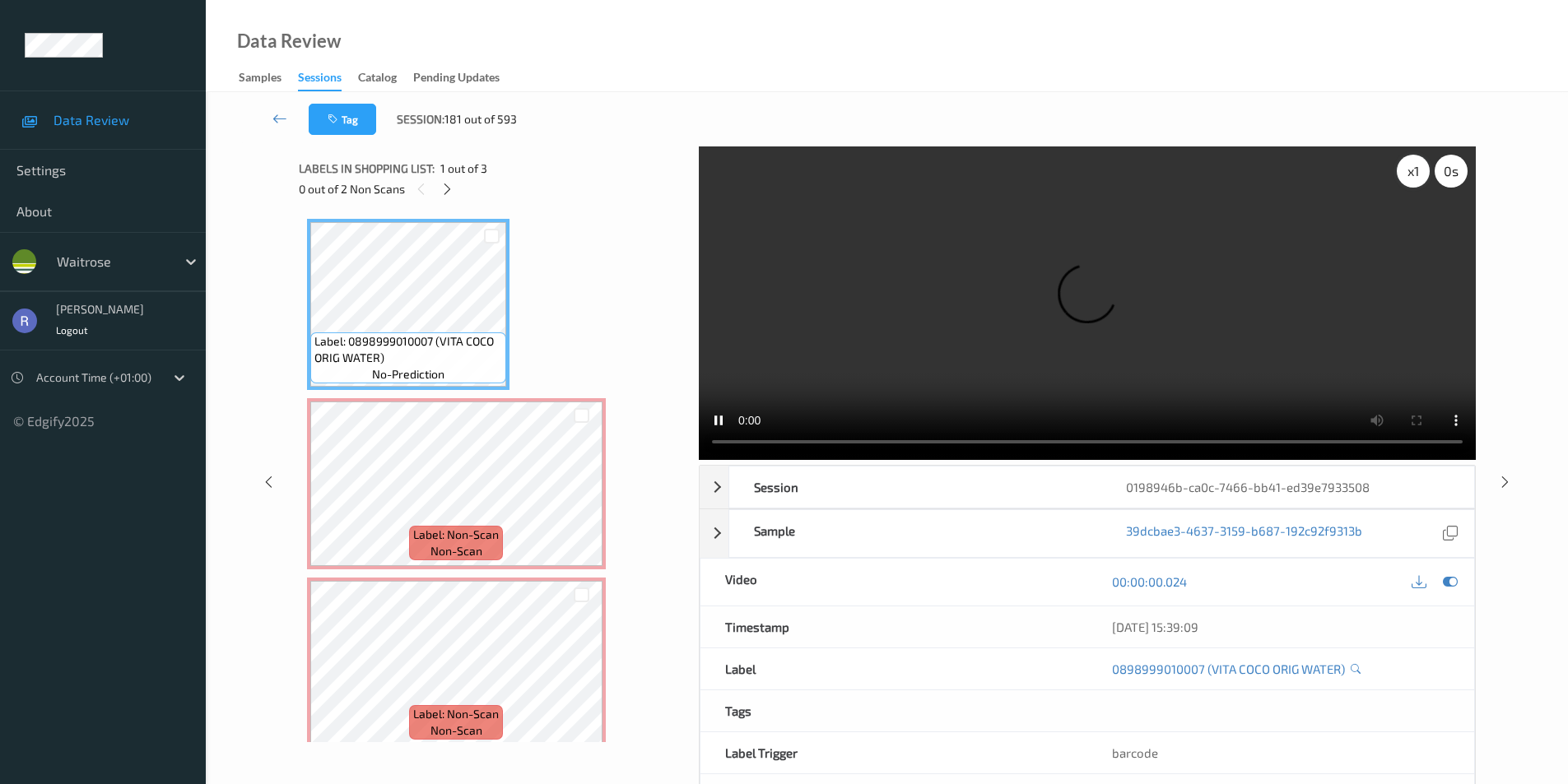
click at [1426, 171] on div "x 1" at bounding box center [1413, 171] width 33 height 33
click at [1415, 173] on div "x 2" at bounding box center [1413, 171] width 33 height 33
click at [1511, 480] on icon at bounding box center [1505, 481] width 14 height 15
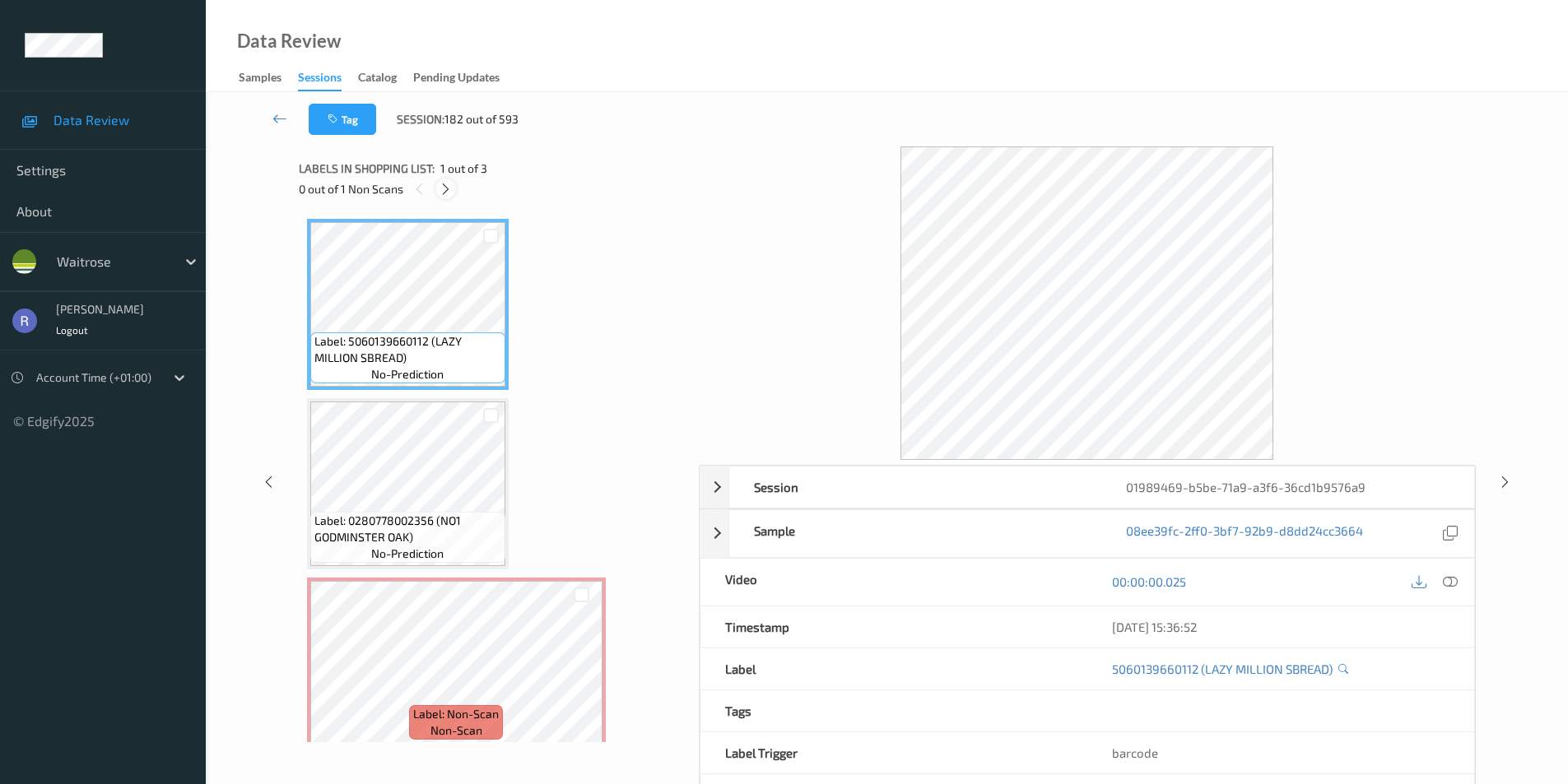
click at [452, 185] on icon at bounding box center [446, 189] width 14 height 15
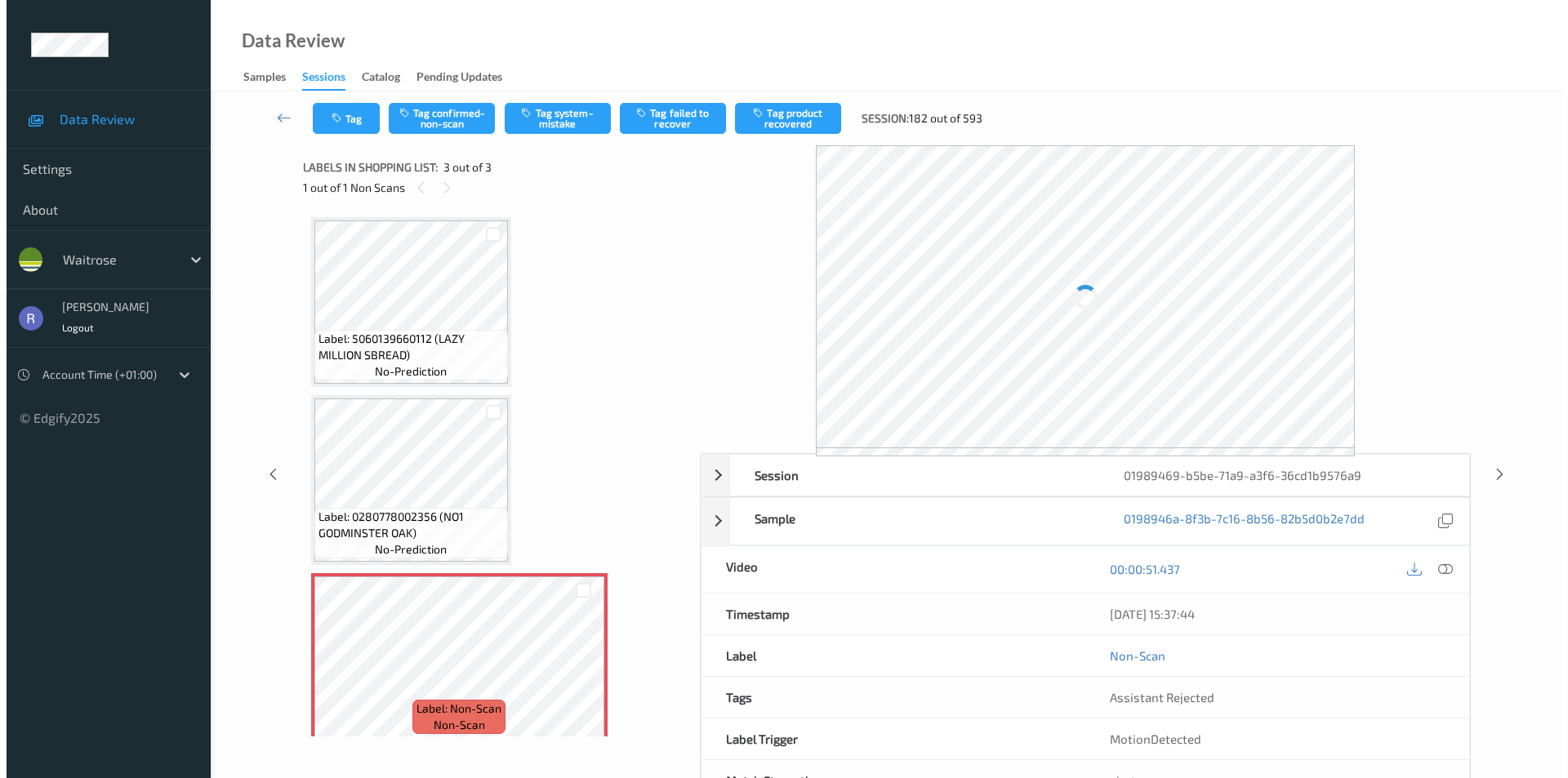
scroll to position [15, 0]
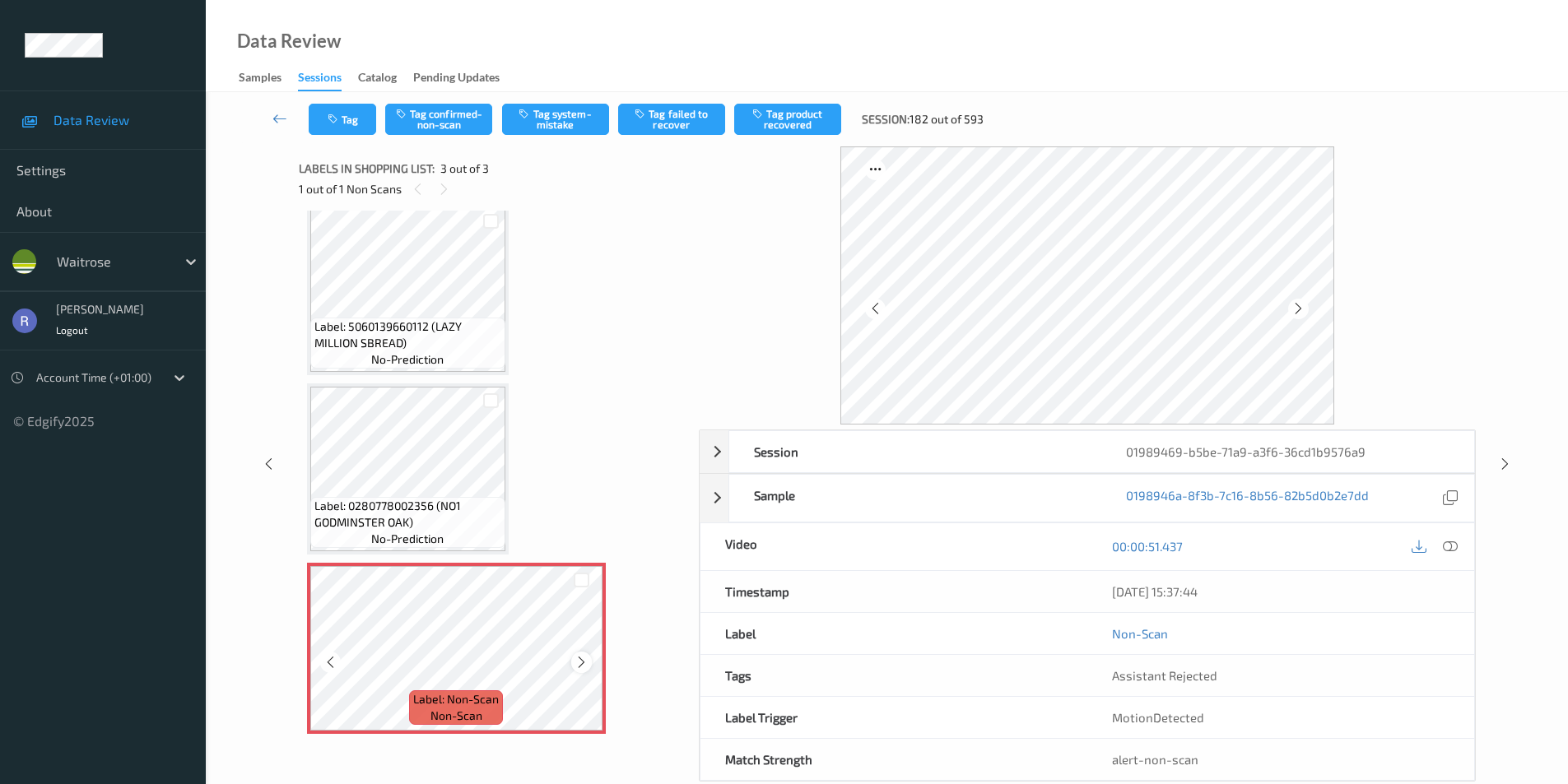
click at [577, 663] on icon at bounding box center [582, 662] width 14 height 15
click at [265, 462] on icon at bounding box center [269, 464] width 14 height 15
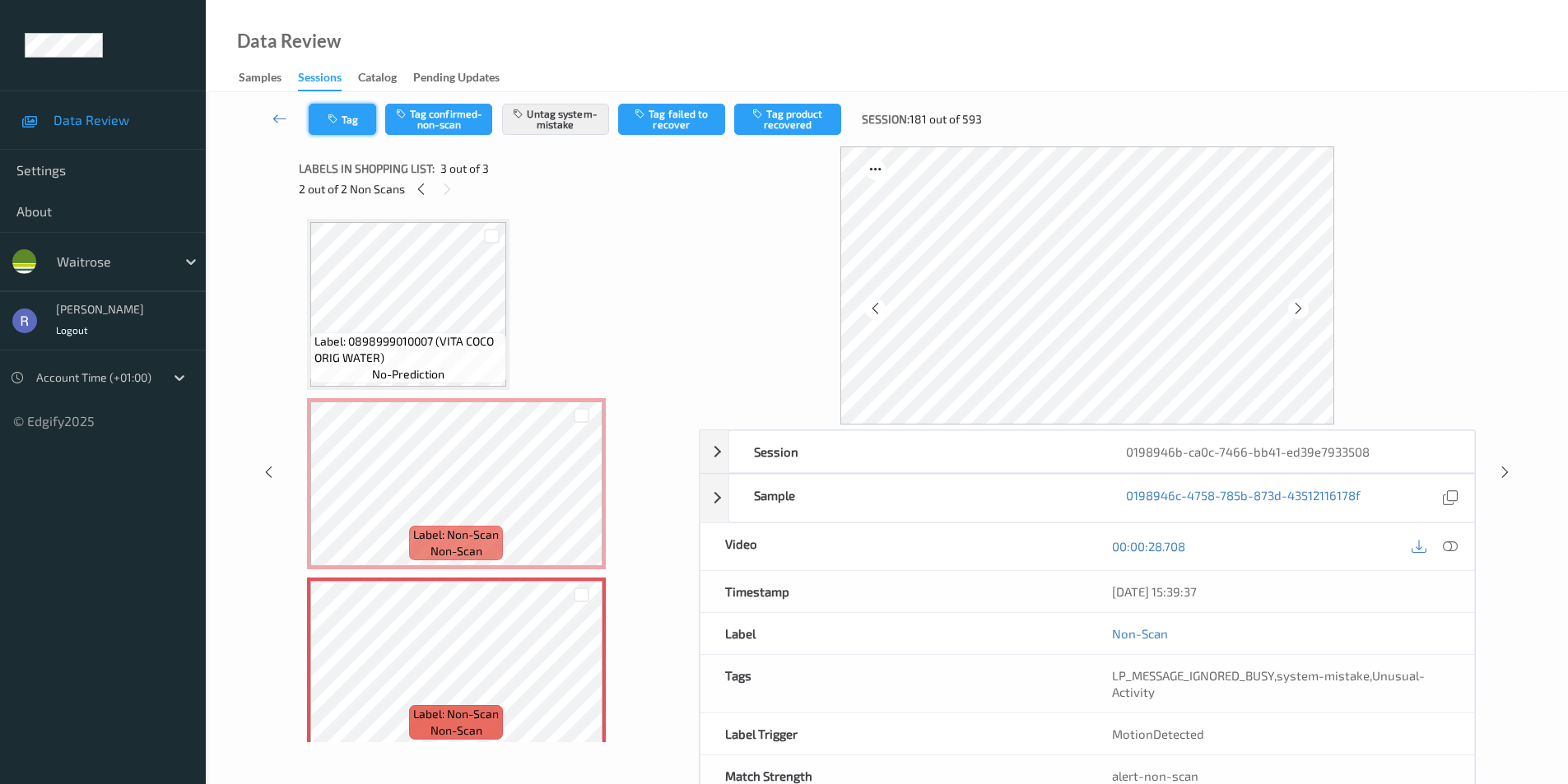
click at [340, 119] on icon "button" at bounding box center [334, 118] width 14 height 11
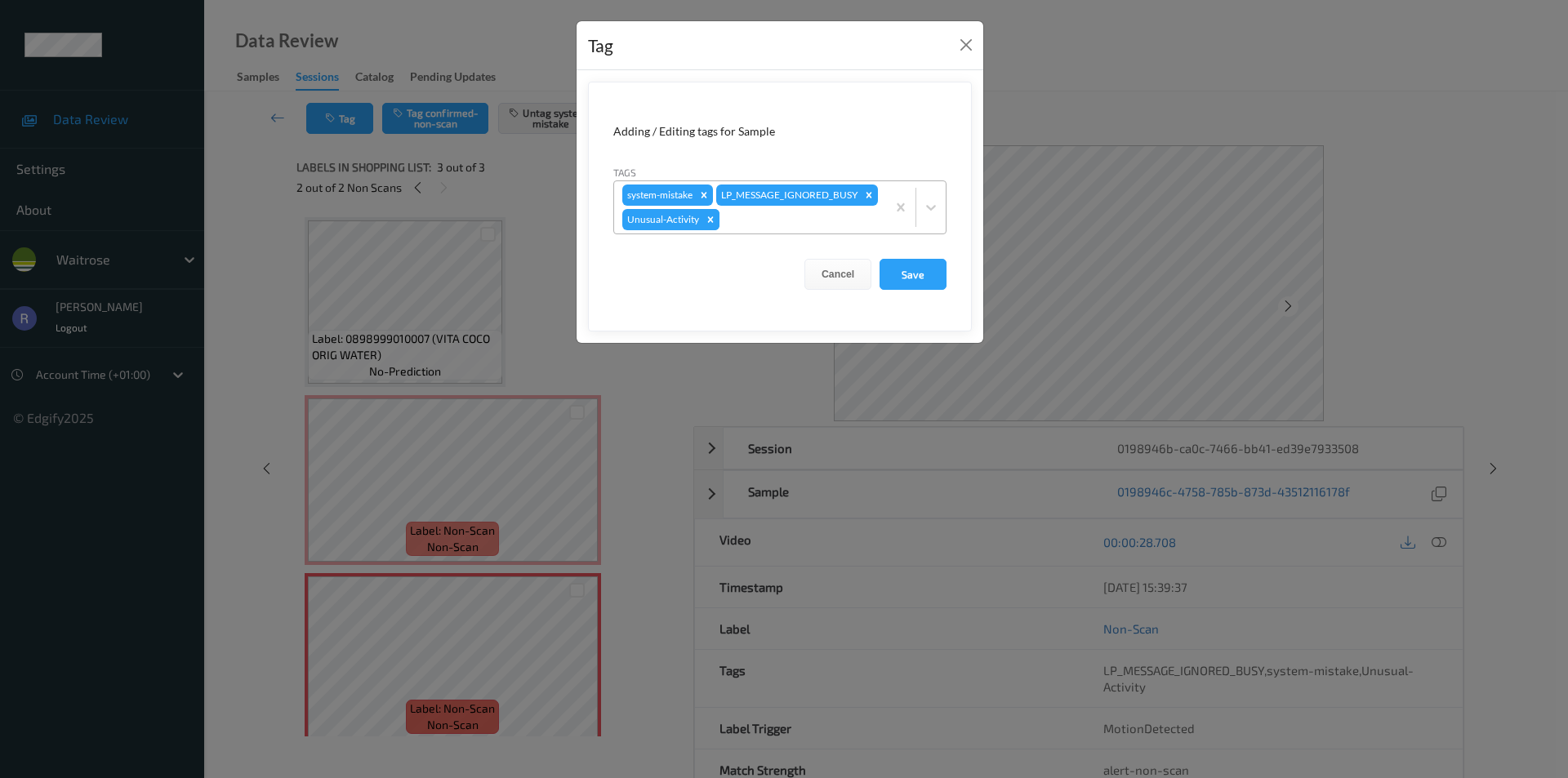
click at [713, 225] on icon "Remove Unusual-Activity" at bounding box center [710, 219] width 11 height 11
click at [917, 279] on button "Save" at bounding box center [913, 272] width 67 height 31
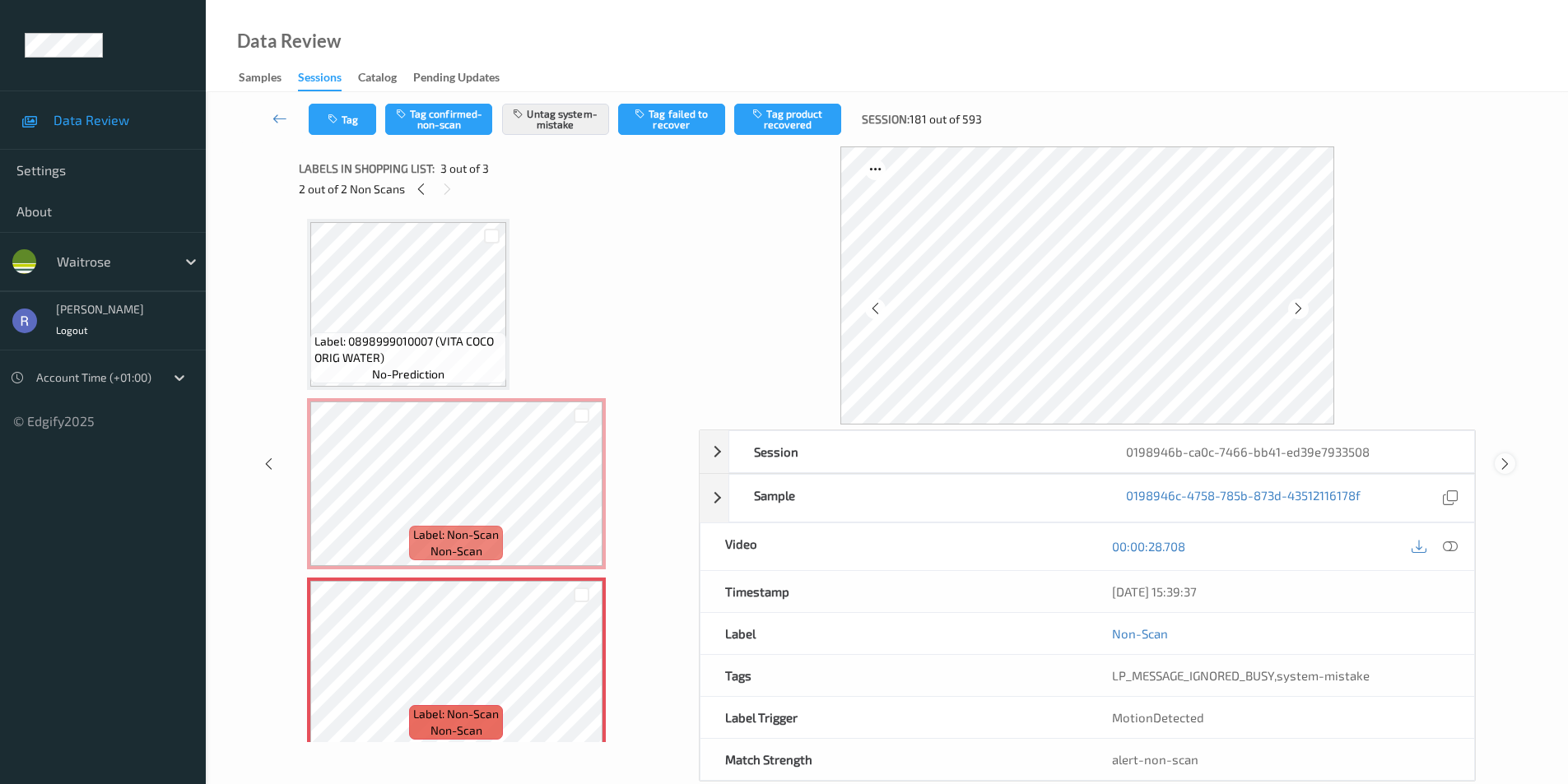
click at [1508, 461] on icon at bounding box center [1505, 464] width 14 height 15
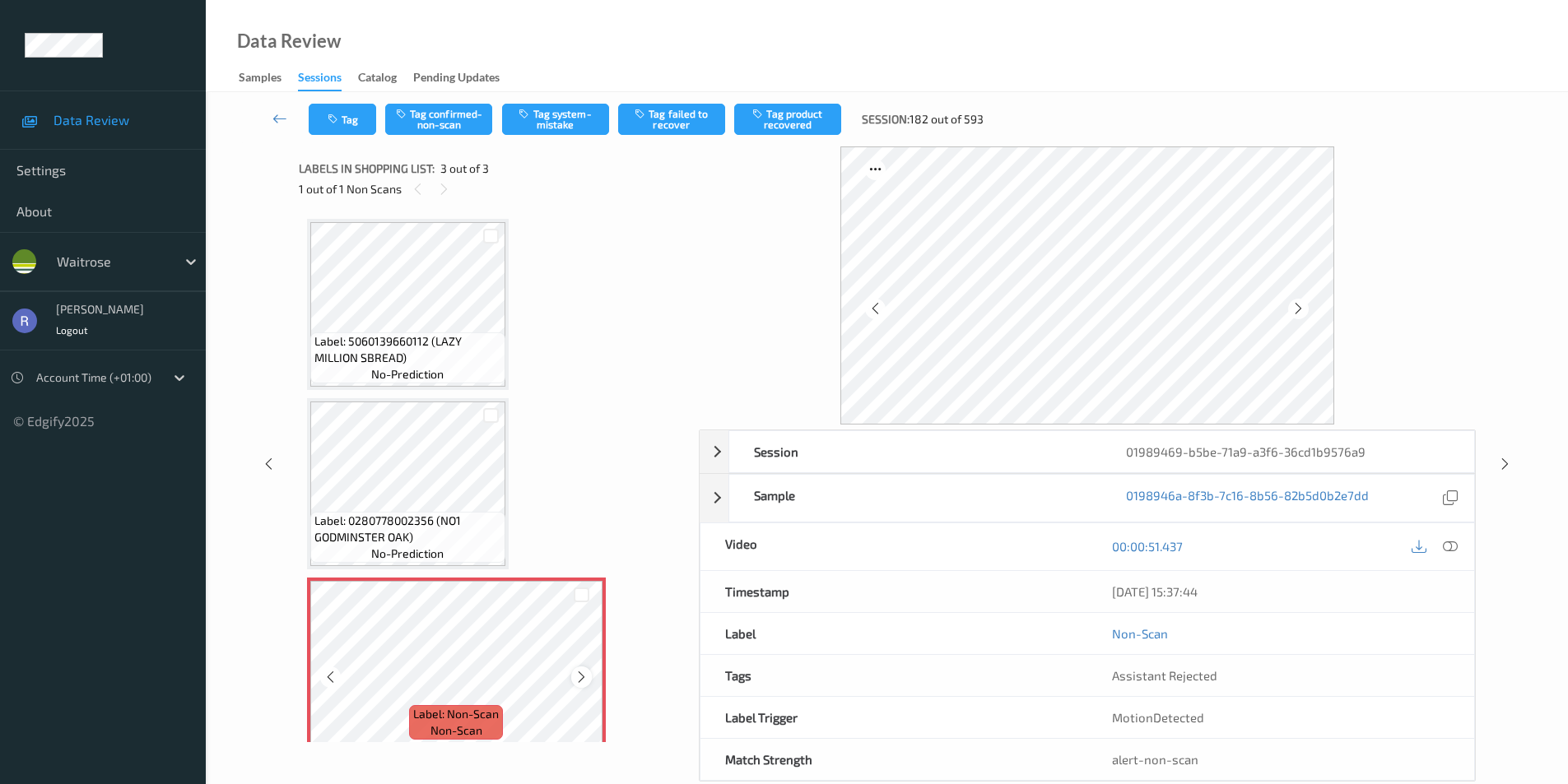
click at [577, 671] on icon at bounding box center [582, 677] width 14 height 15
click at [351, 117] on button "Tag" at bounding box center [342, 118] width 67 height 31
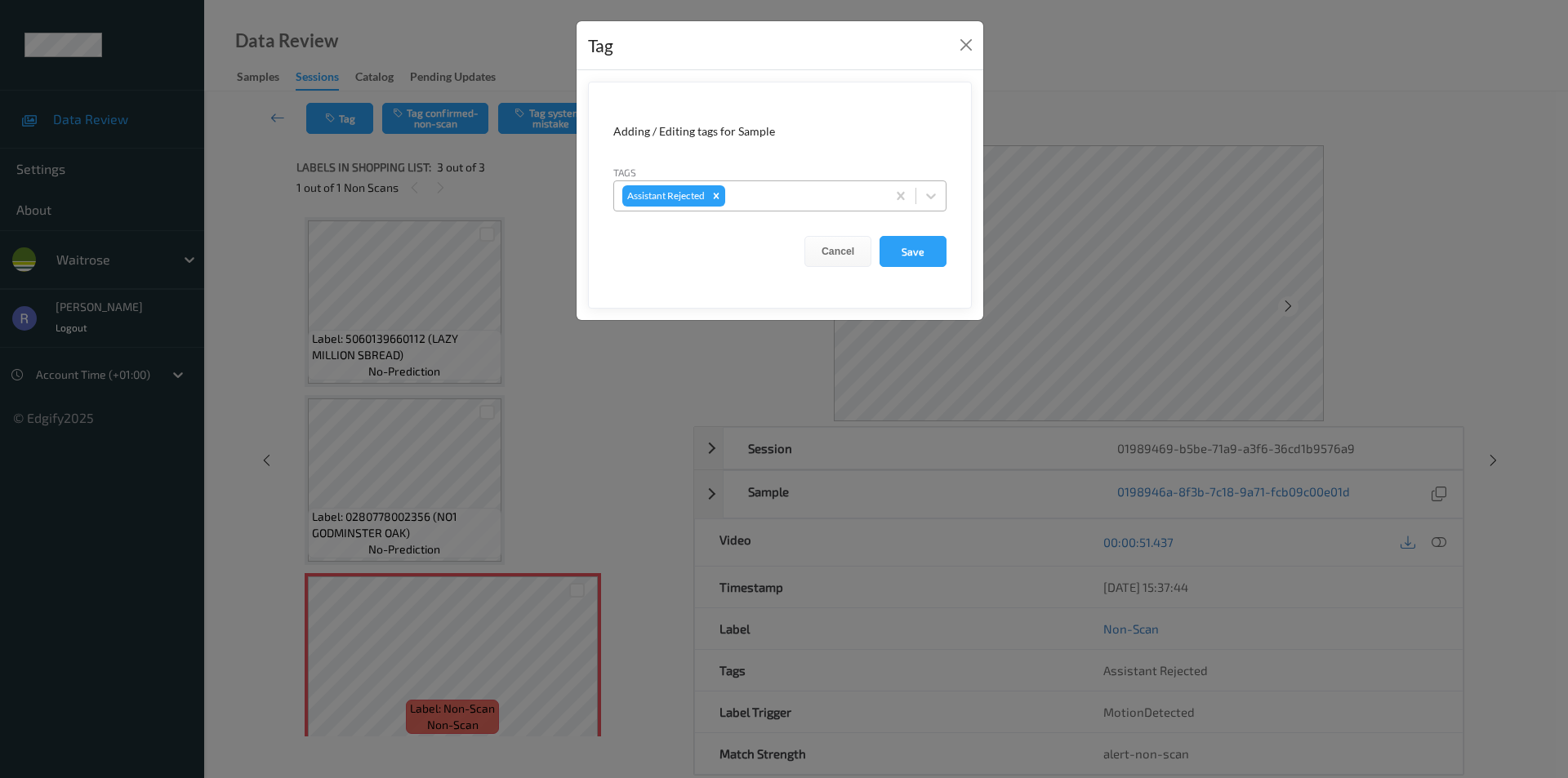
click at [775, 200] on div at bounding box center [803, 196] width 149 height 19
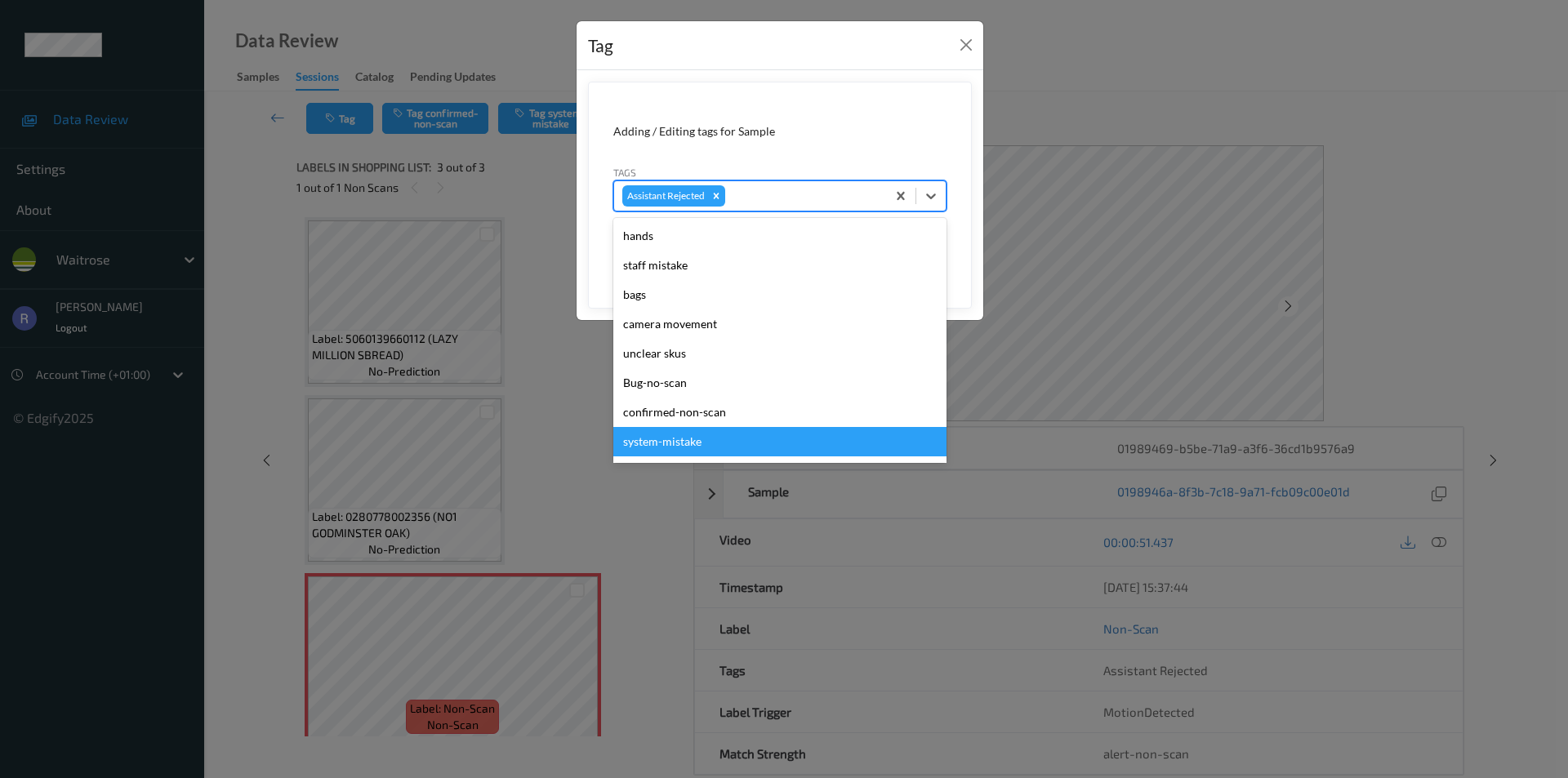
click at [711, 440] on div "system-mistake" at bounding box center [780, 442] width 333 height 30
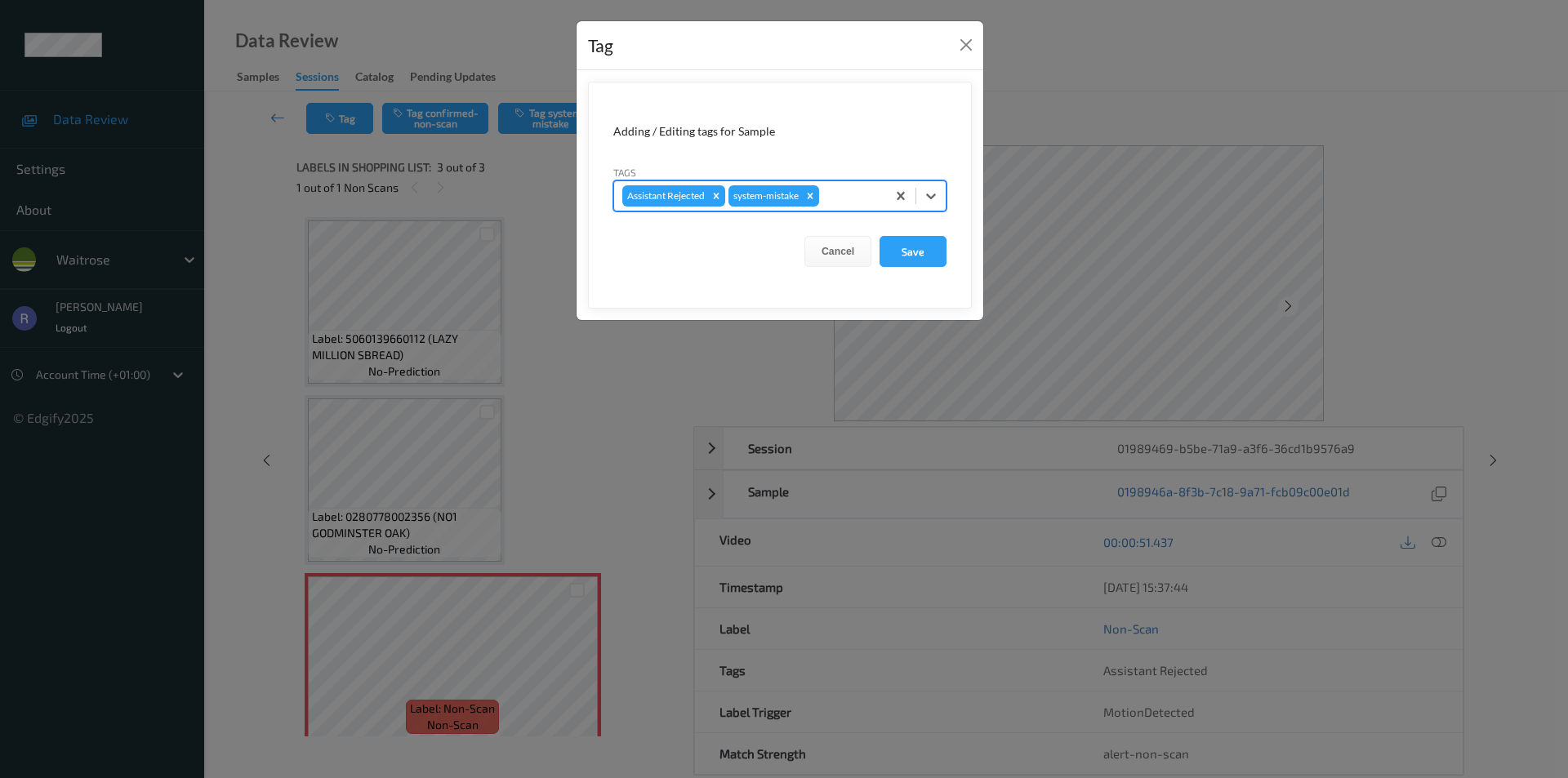
click at [839, 200] on div at bounding box center [849, 196] width 55 height 19
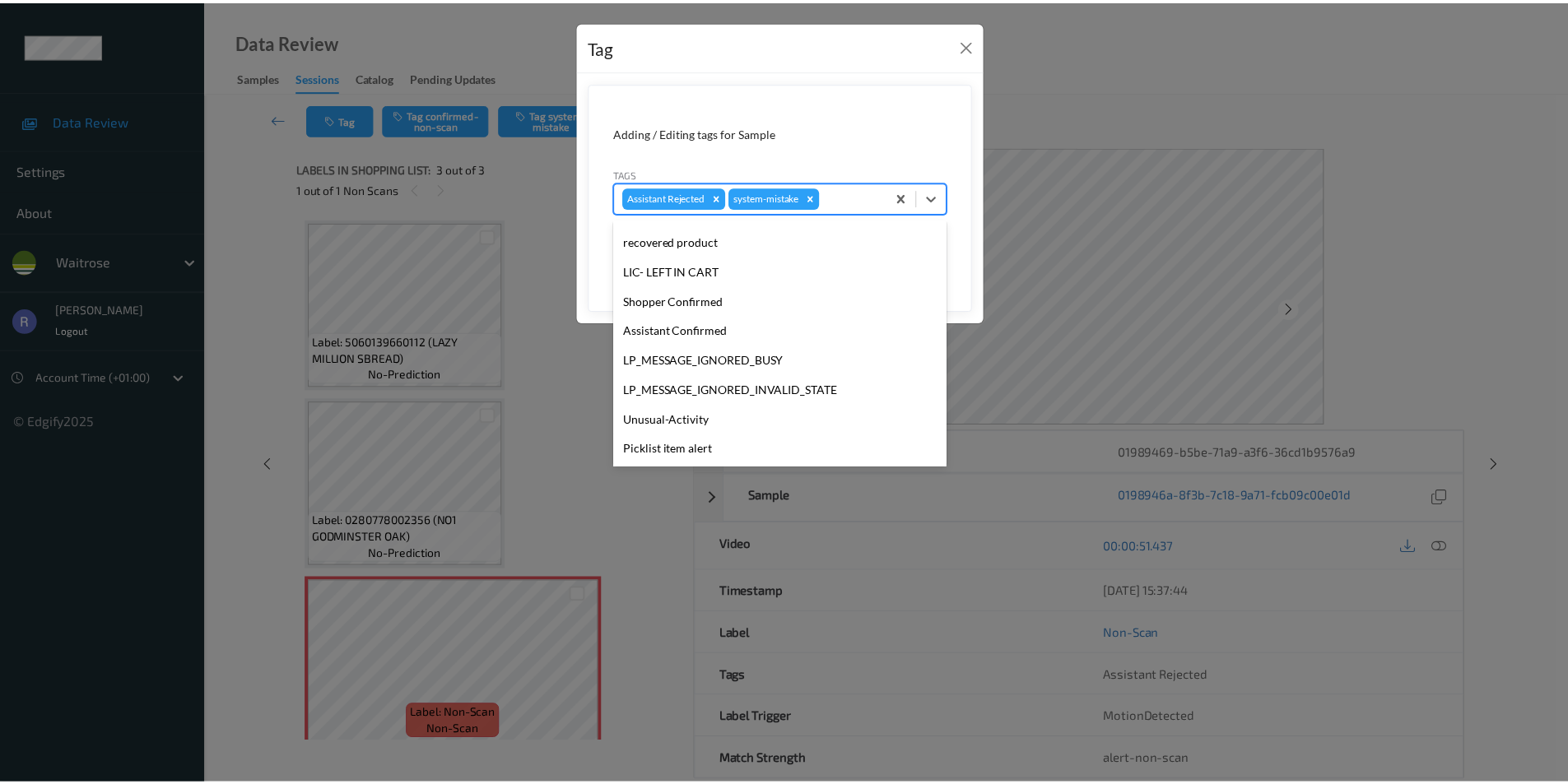
scroll to position [323, 0]
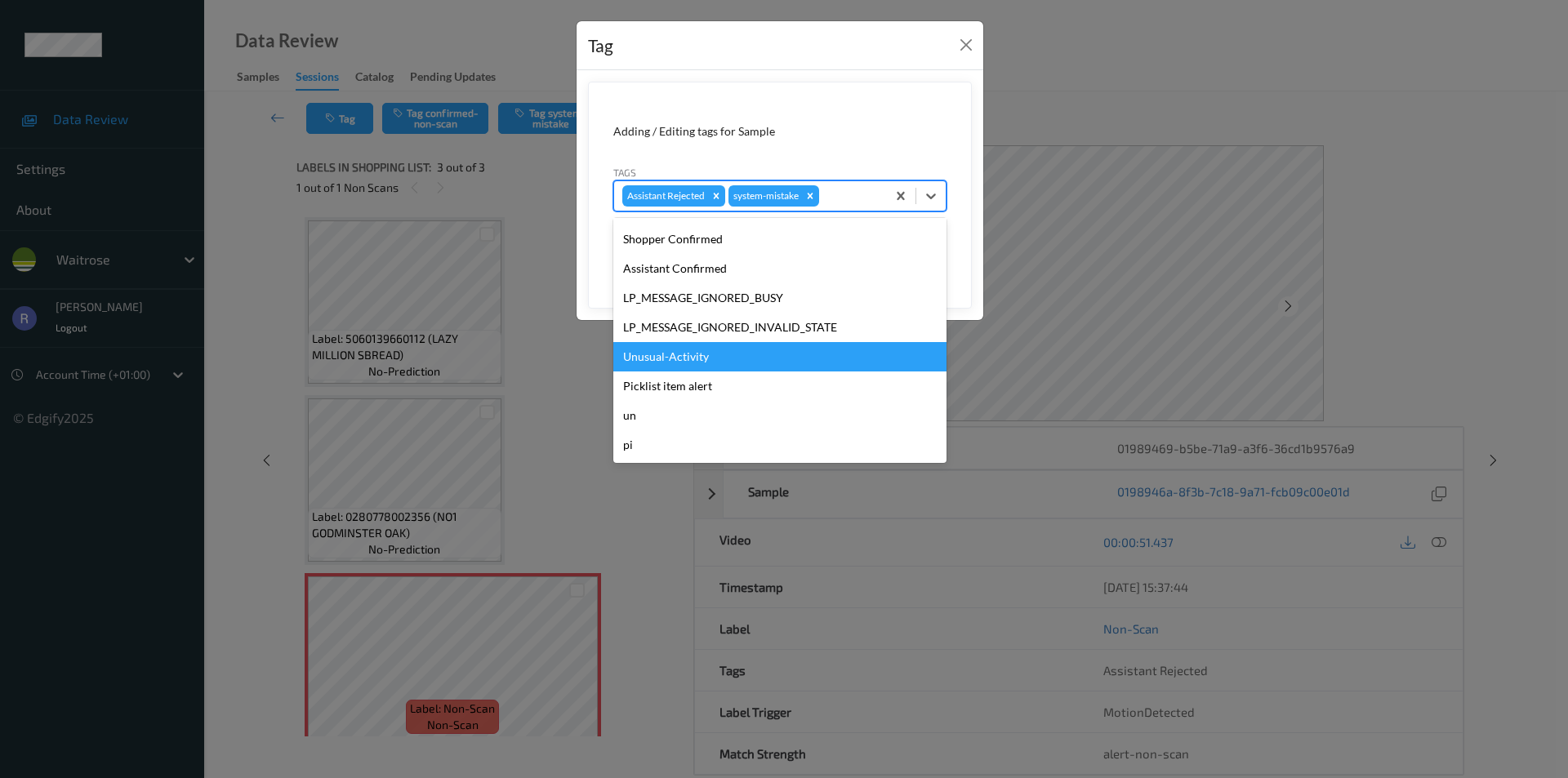
click at [667, 350] on div "Unusual-Activity" at bounding box center [780, 357] width 333 height 30
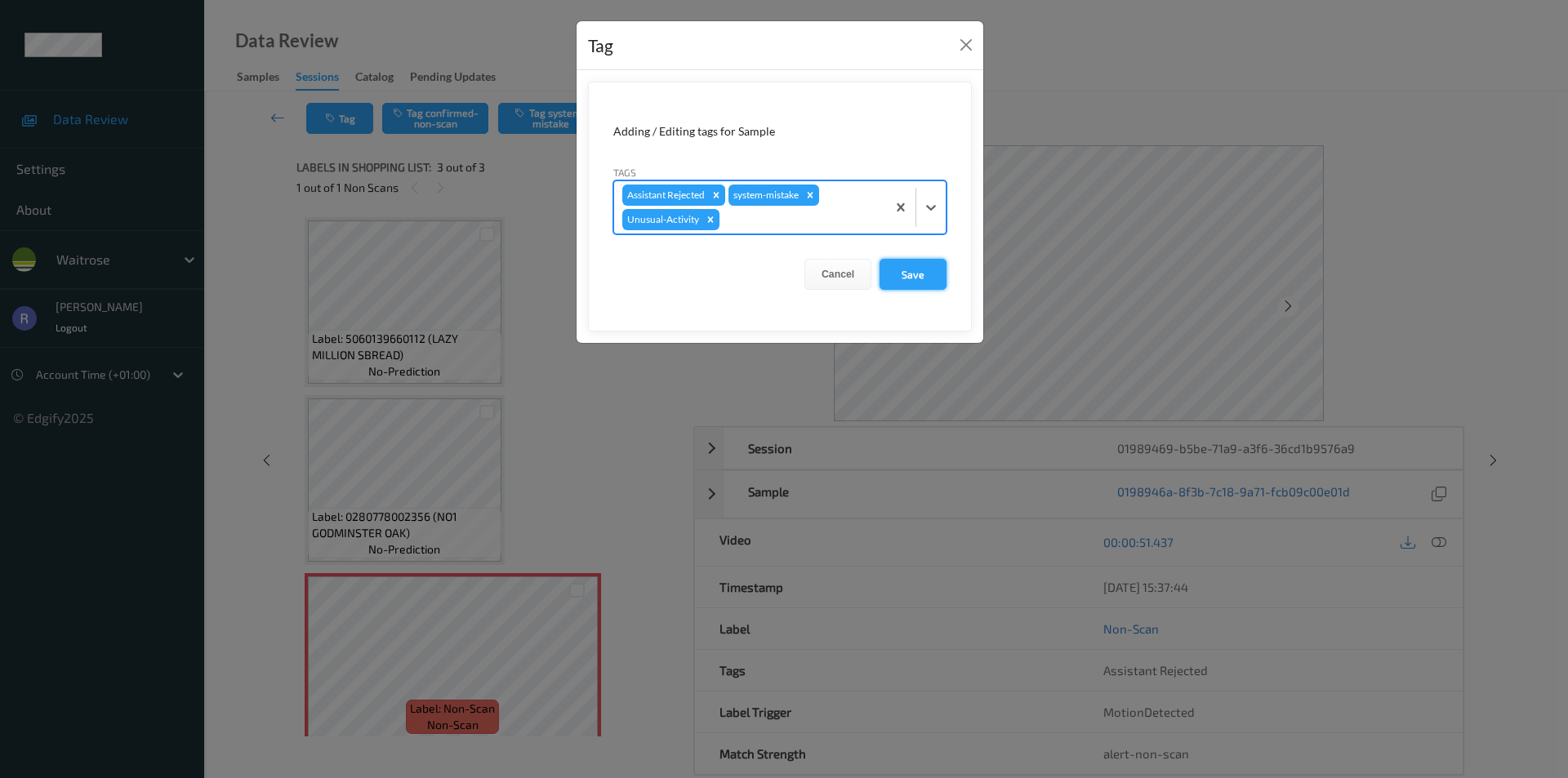
click at [927, 263] on button "Save" at bounding box center [913, 274] width 67 height 31
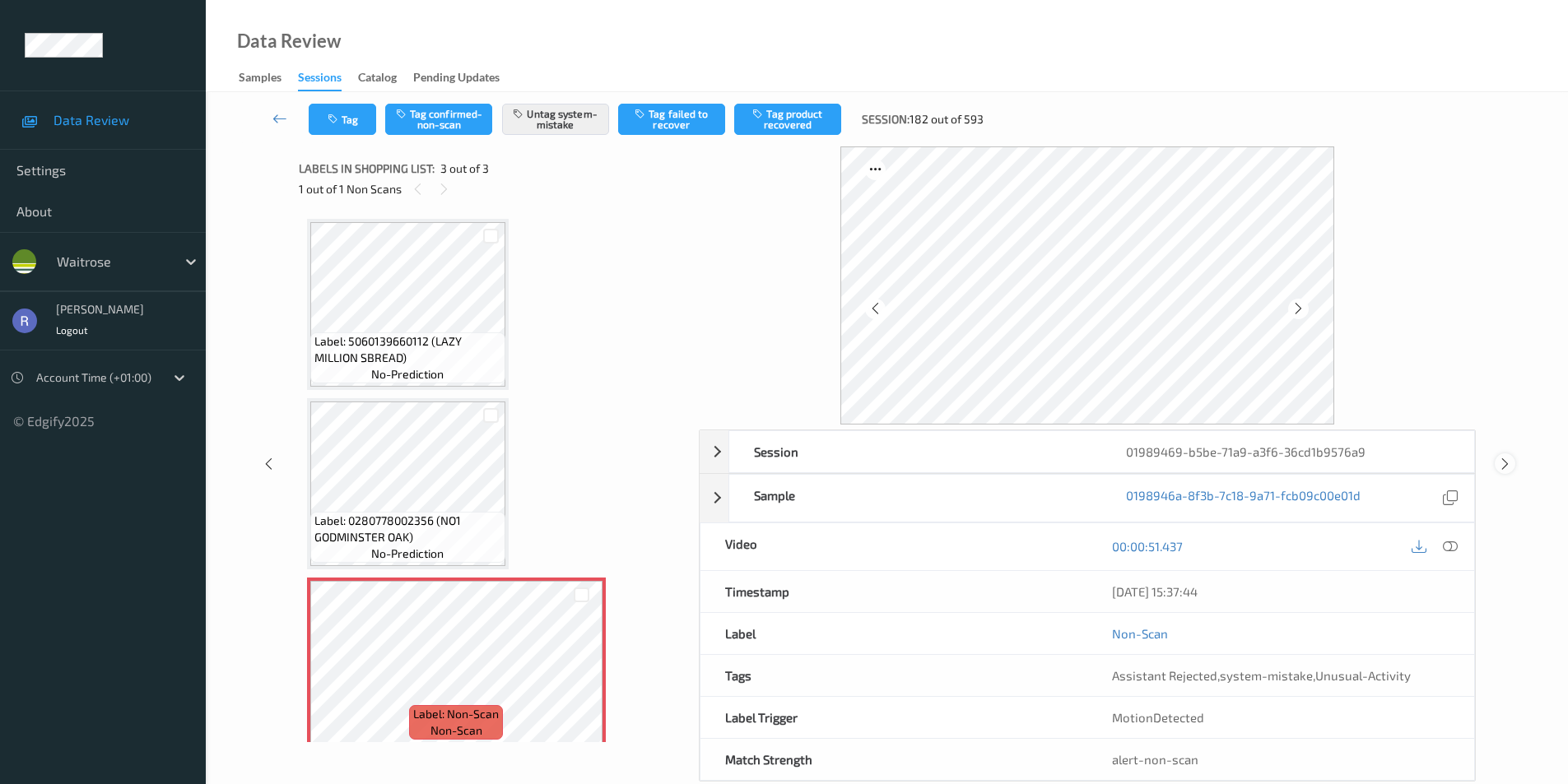
click at [1503, 461] on icon at bounding box center [1505, 464] width 14 height 15
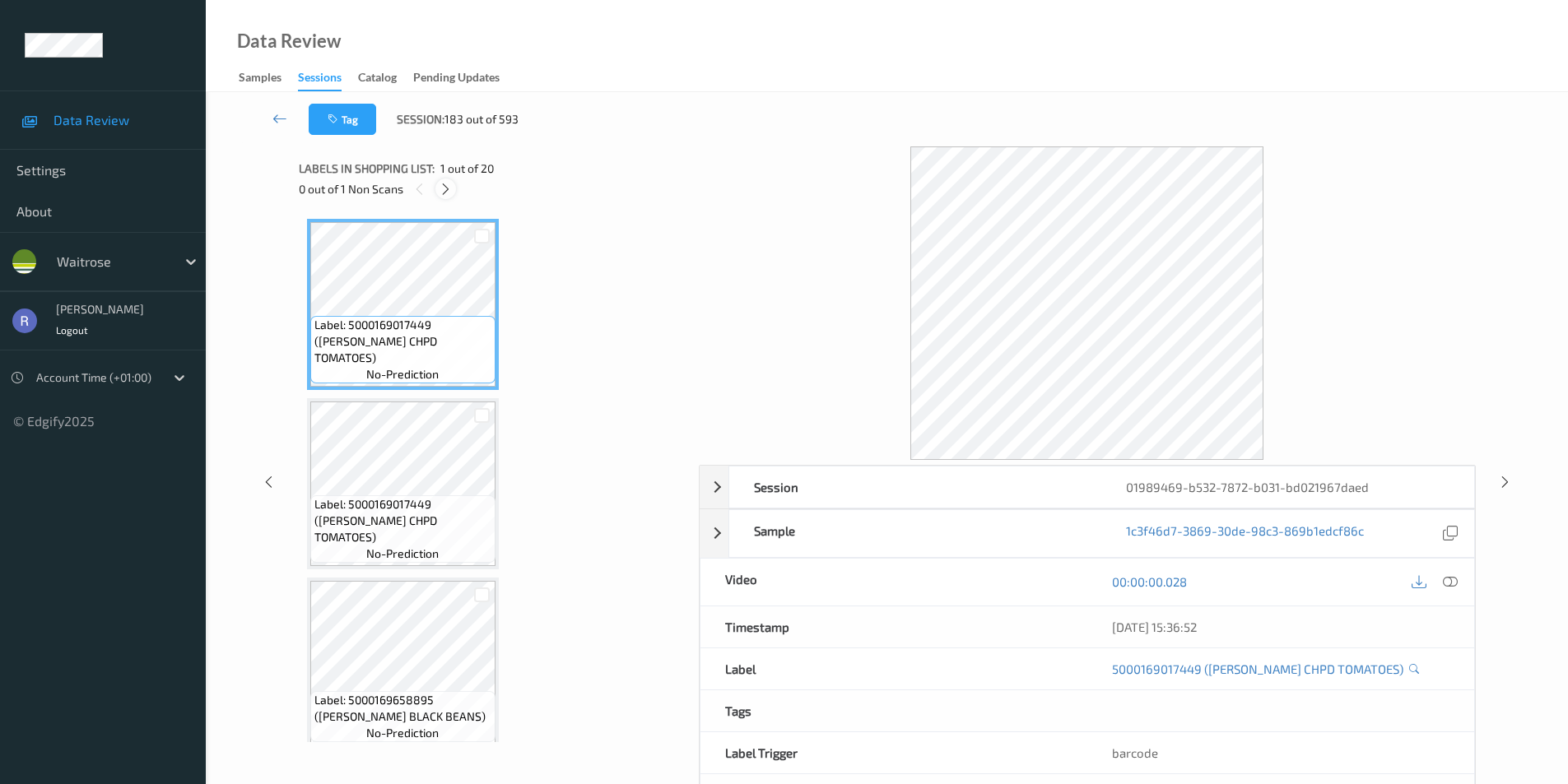
click at [441, 184] on icon at bounding box center [446, 189] width 14 height 15
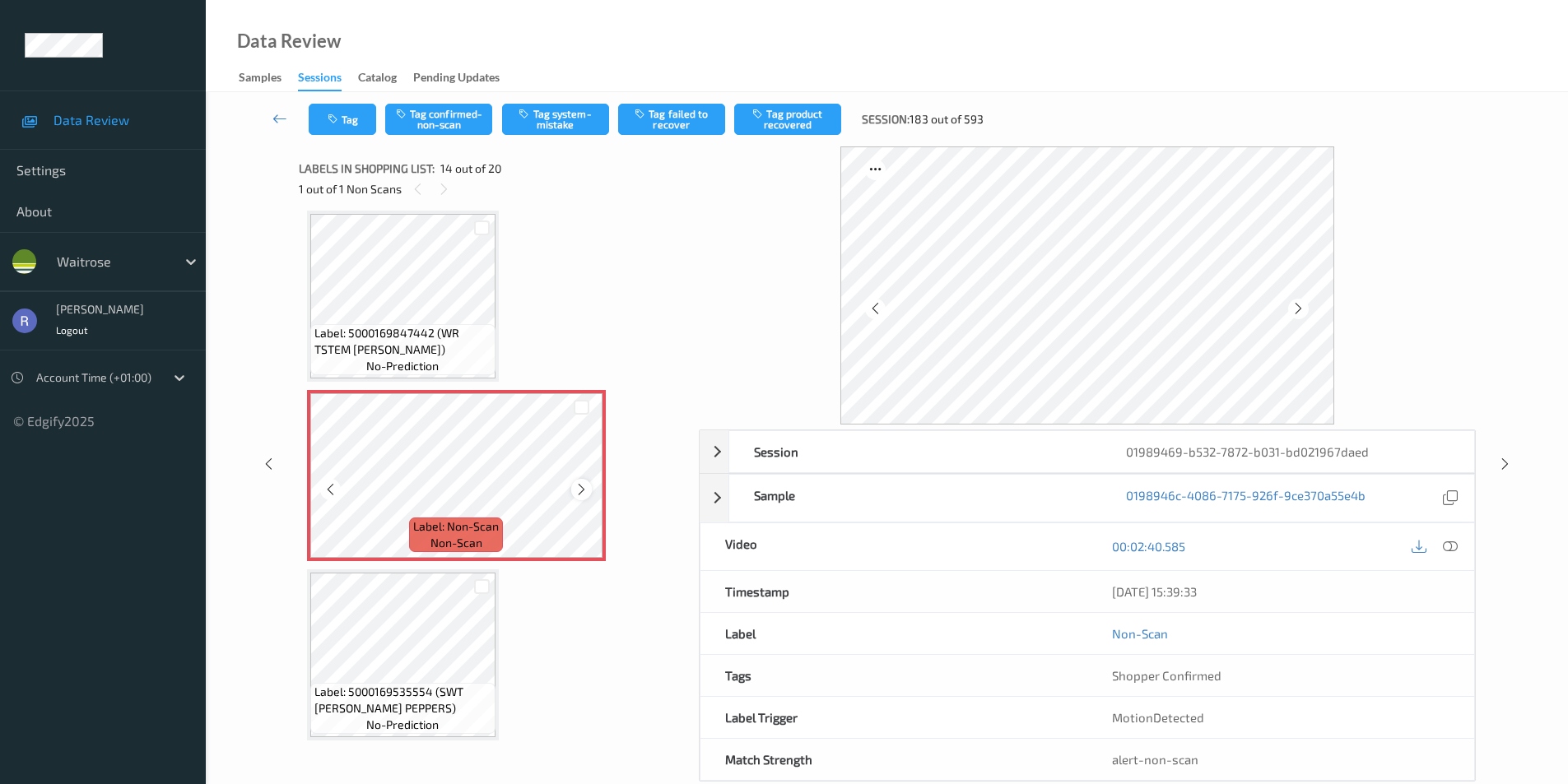
click at [585, 489] on icon at bounding box center [582, 490] width 14 height 15
click at [585, 486] on icon at bounding box center [582, 490] width 14 height 15
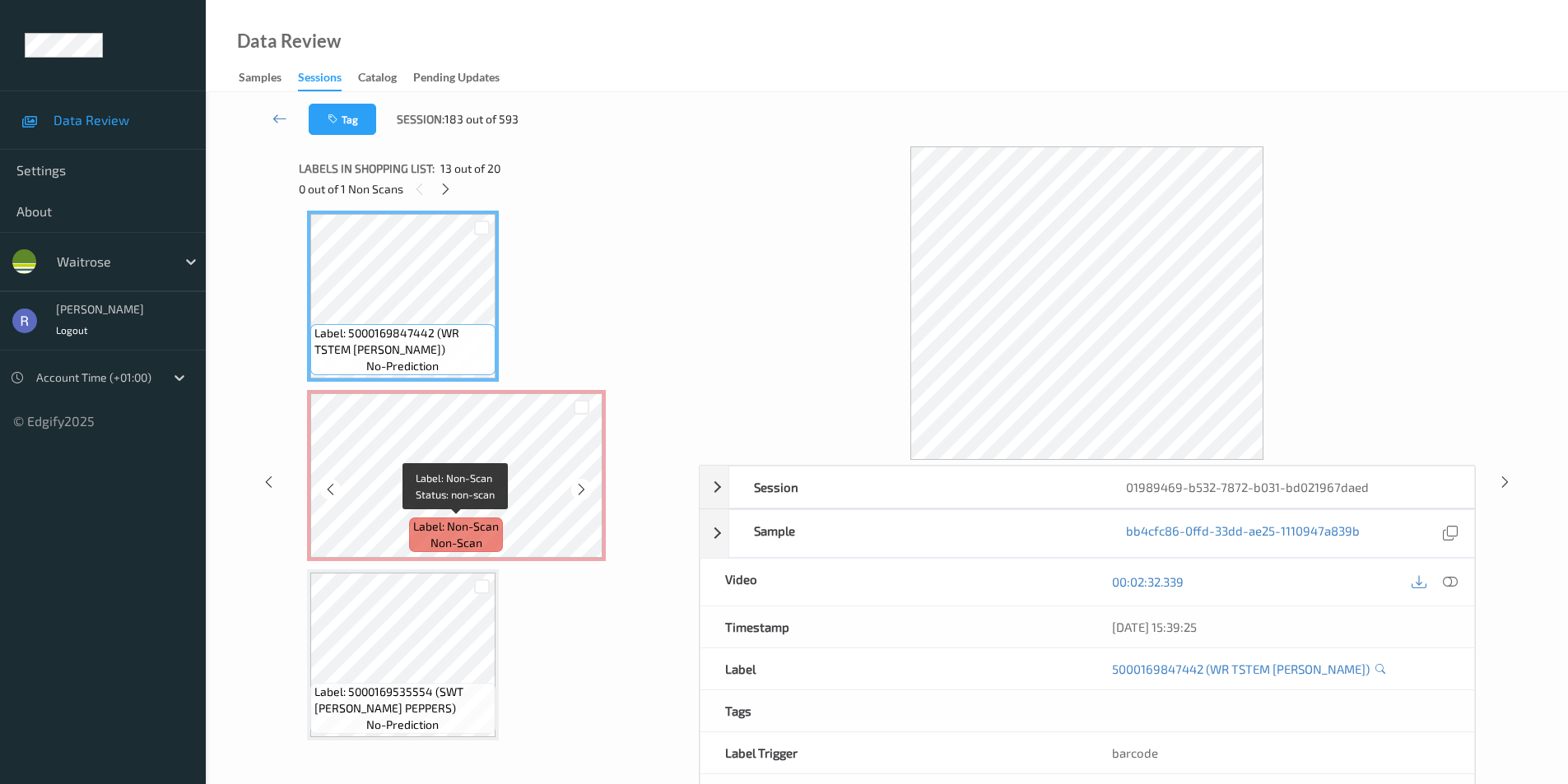
click at [460, 520] on span "Label: Non-Scan" at bounding box center [455, 526] width 86 height 17
click at [1457, 584] on icon at bounding box center [1450, 582] width 15 height 15
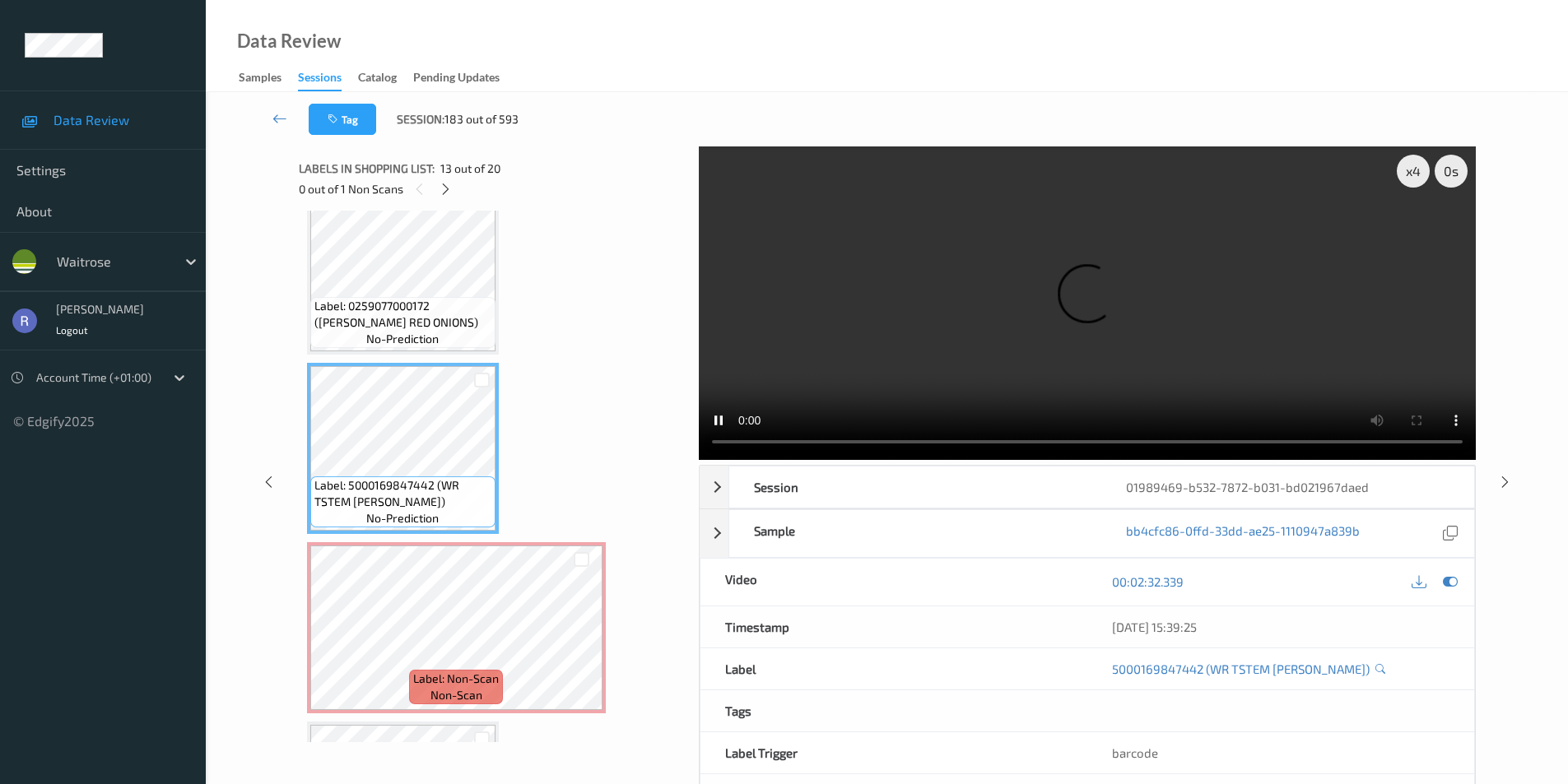
scroll to position [1996, 0]
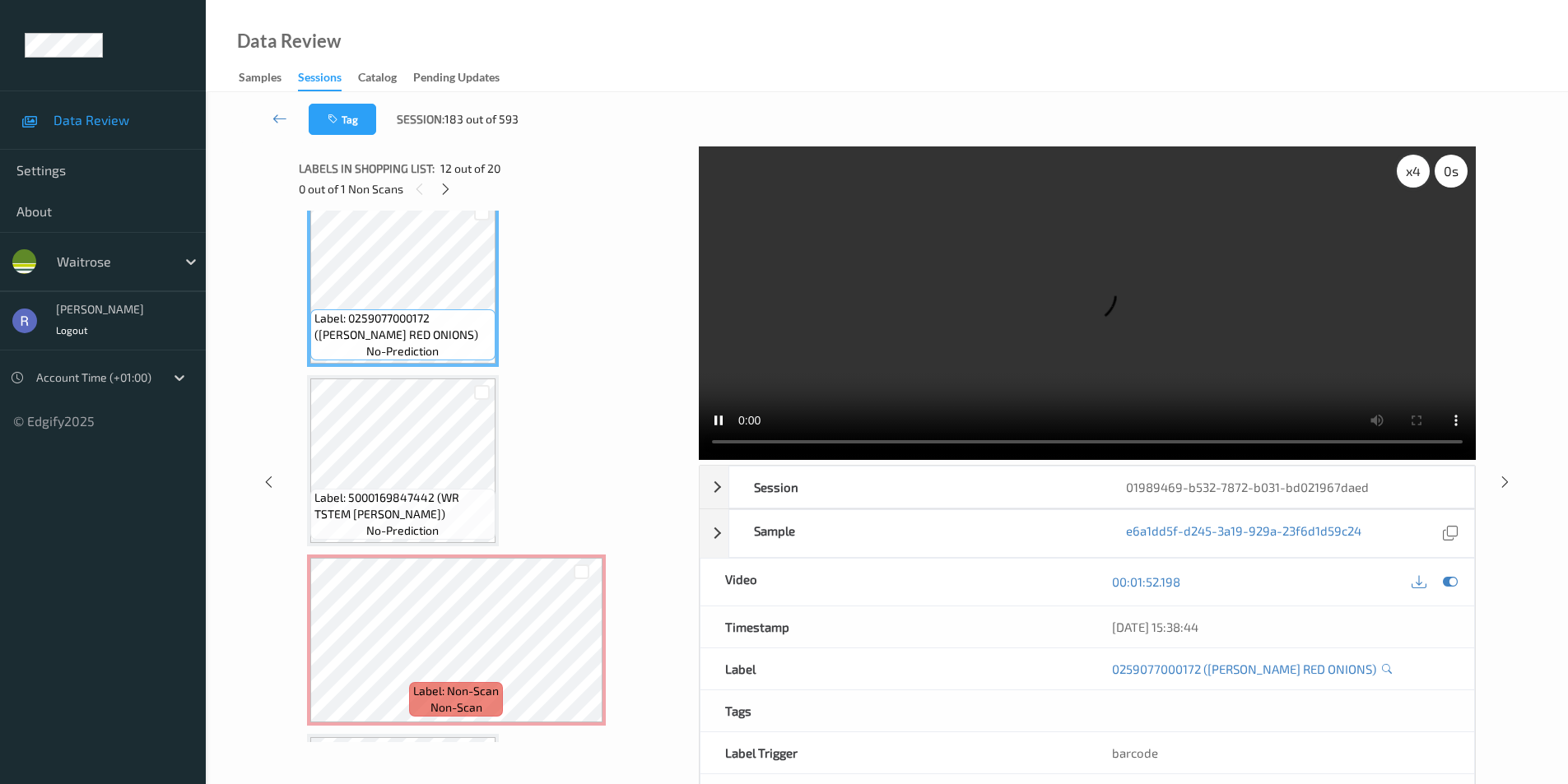
click at [1412, 171] on div "x 4" at bounding box center [1413, 171] width 33 height 33
click at [1412, 171] on div "x 8" at bounding box center [1413, 171] width 33 height 33
click at [1413, 172] on div "x 1" at bounding box center [1413, 171] width 33 height 33
click at [1413, 172] on div "x 2" at bounding box center [1413, 171] width 33 height 33
click at [1413, 172] on div "x 4" at bounding box center [1413, 171] width 33 height 33
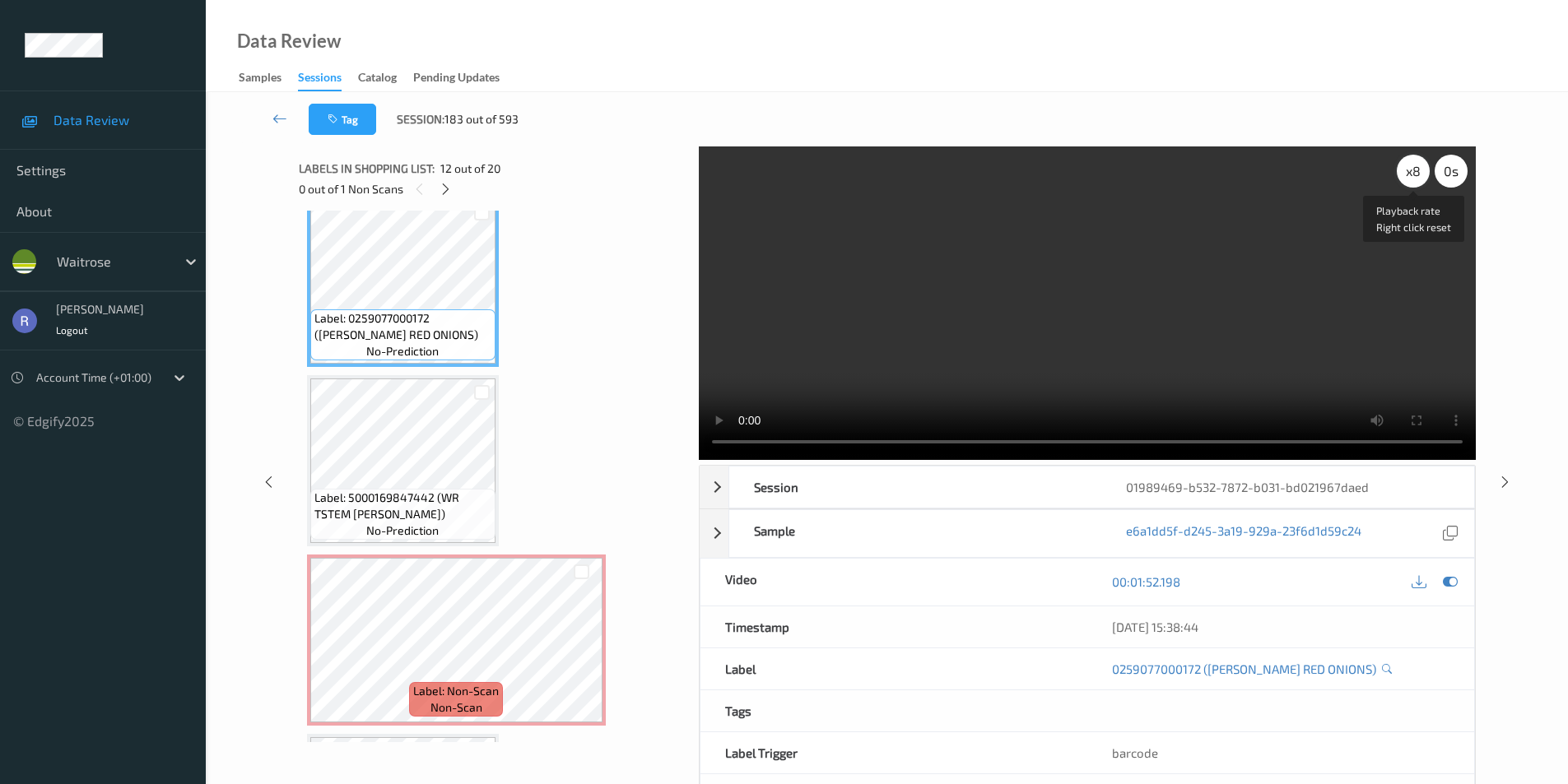
click at [1413, 172] on div "x 8" at bounding box center [1413, 171] width 33 height 33
click at [284, 118] on icon at bounding box center [279, 118] width 15 height 17
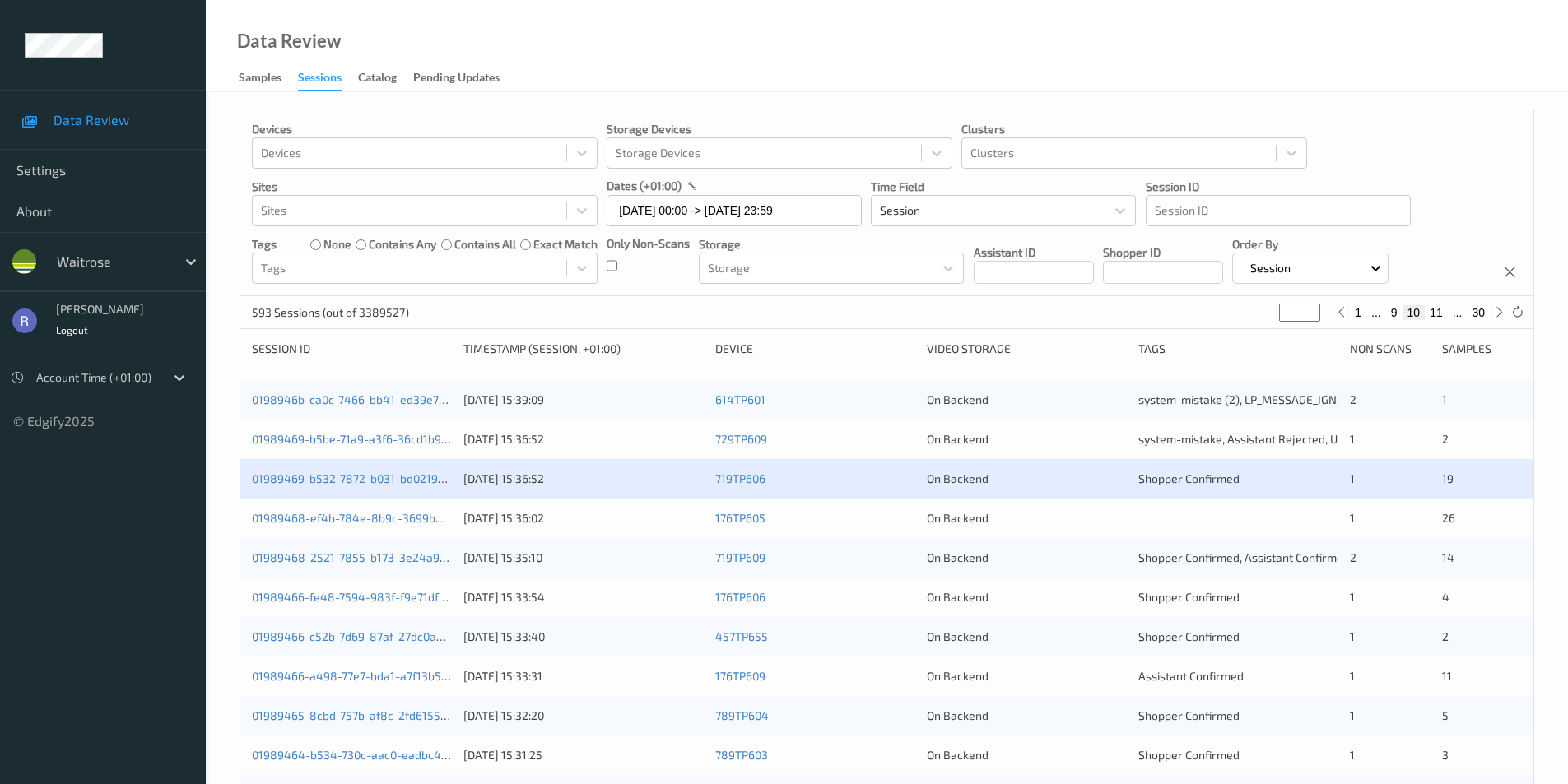
click at [1463, 390] on div "0198946b-ca0c-7466-bb41-ed39e7933508 [DATE] 15:39:09 614TP601 On Backend system…" at bounding box center [887, 400] width 1293 height 40
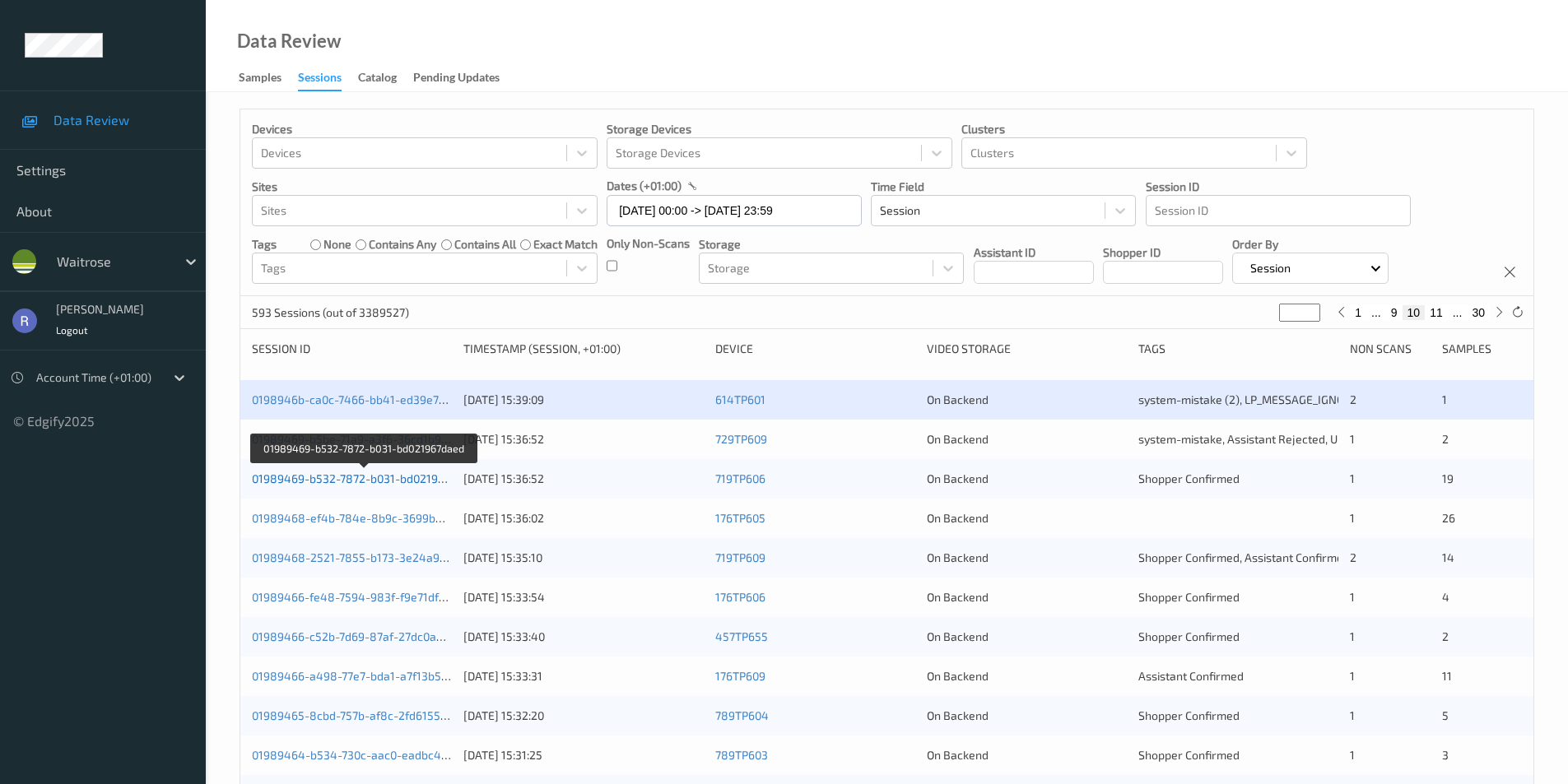
click at [329, 482] on link "01989469-b532-7872-b031-bd021967daed" at bounding box center [364, 478] width 225 height 14
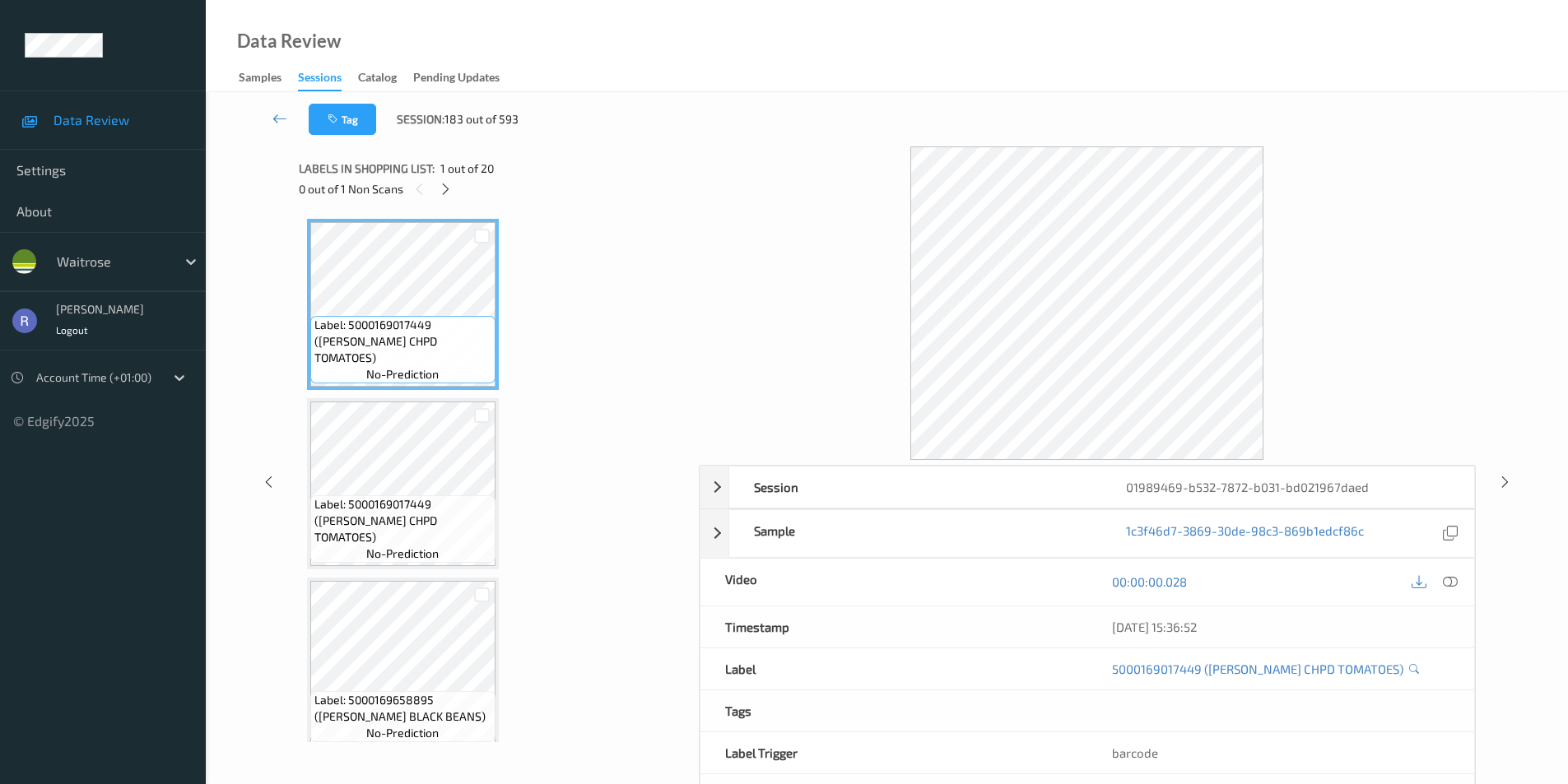
drag, startPoint x: 447, startPoint y: 191, endPoint x: 447, endPoint y: 204, distance: 13.0
click at [447, 191] on icon at bounding box center [446, 189] width 14 height 15
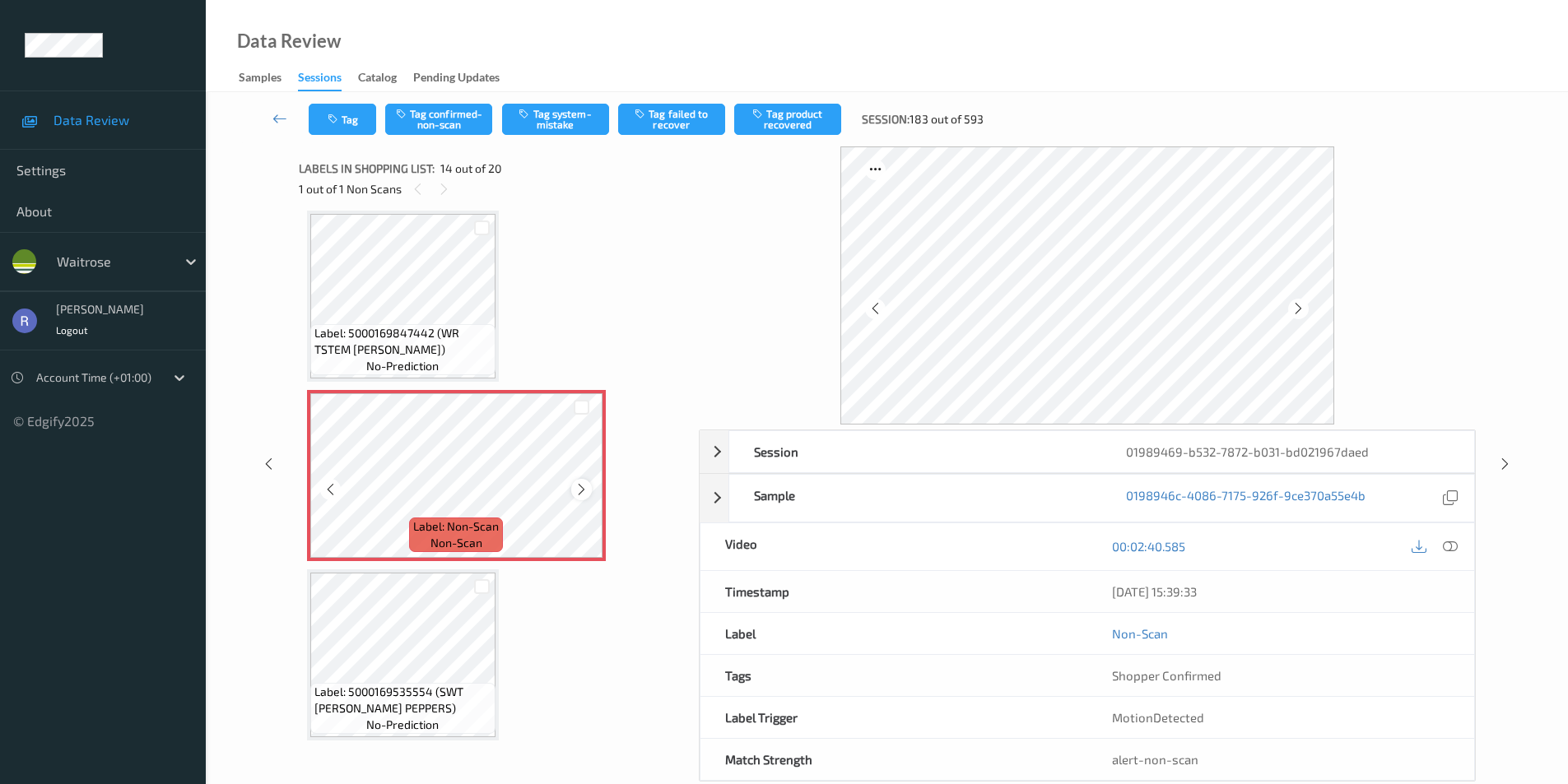
click at [584, 489] on icon at bounding box center [582, 490] width 14 height 15
click at [1446, 547] on icon at bounding box center [1450, 546] width 15 height 15
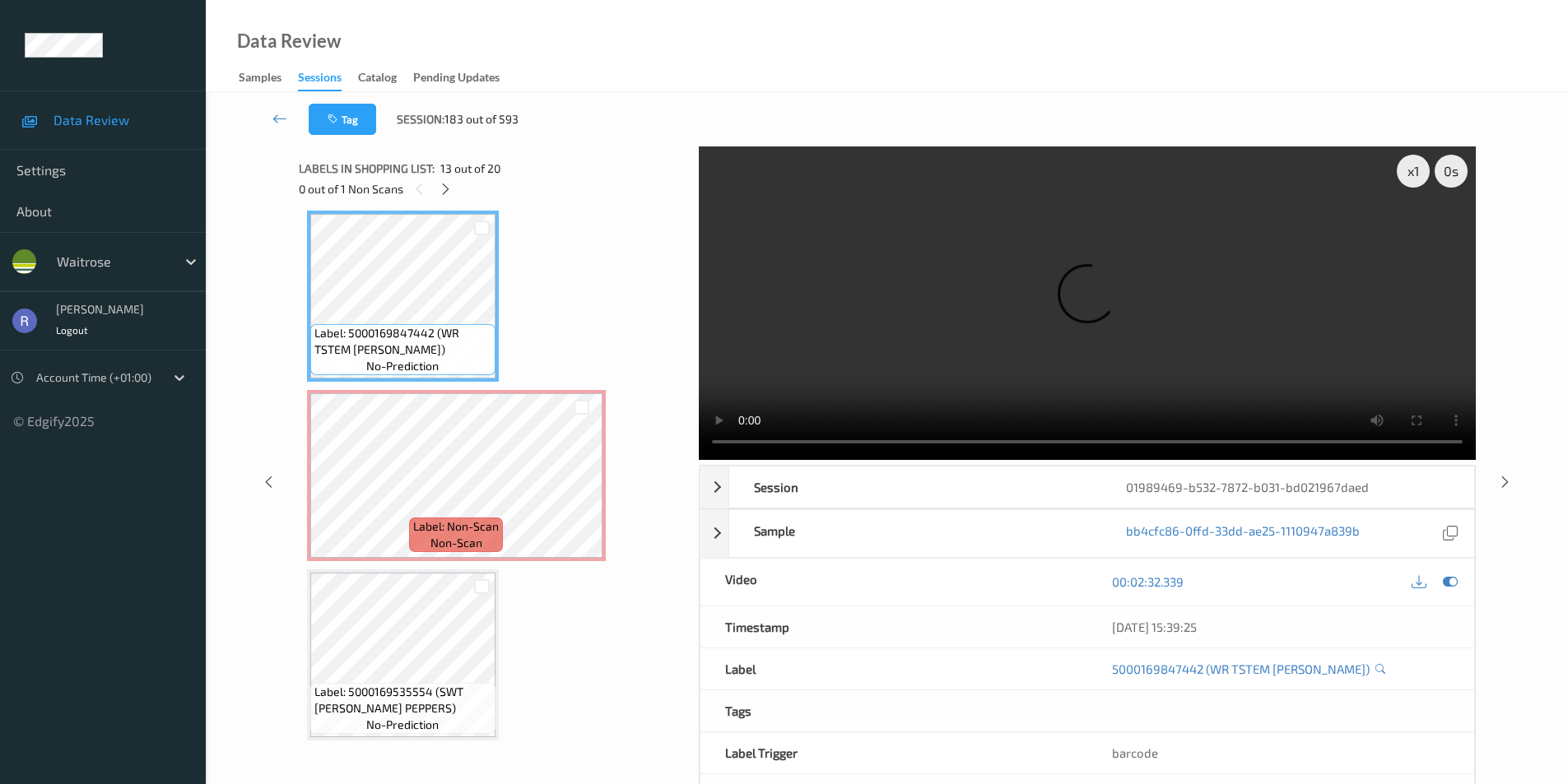
scroll to position [2078, 0]
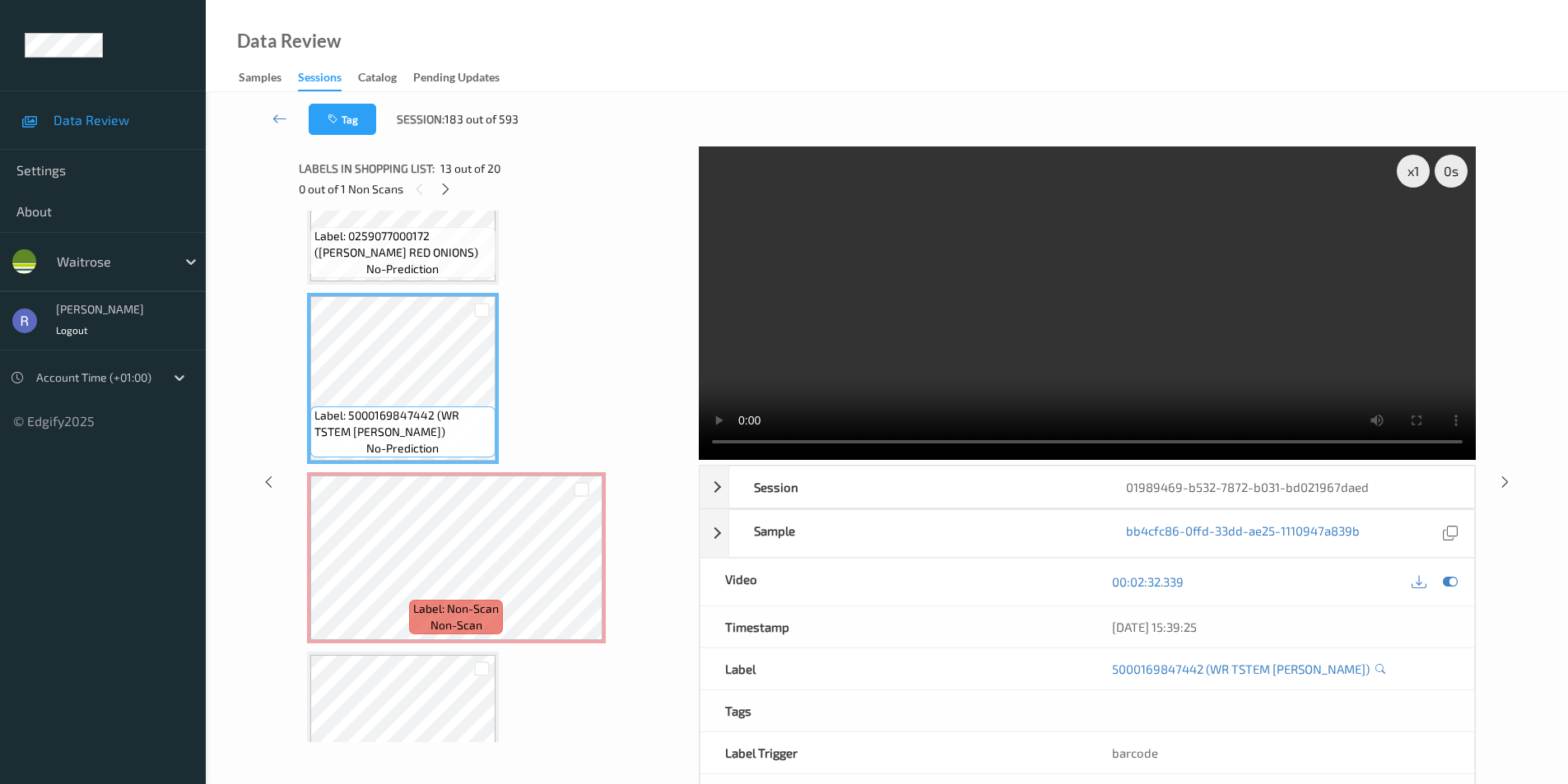
click at [1204, 292] on video at bounding box center [1087, 303] width 777 height 314
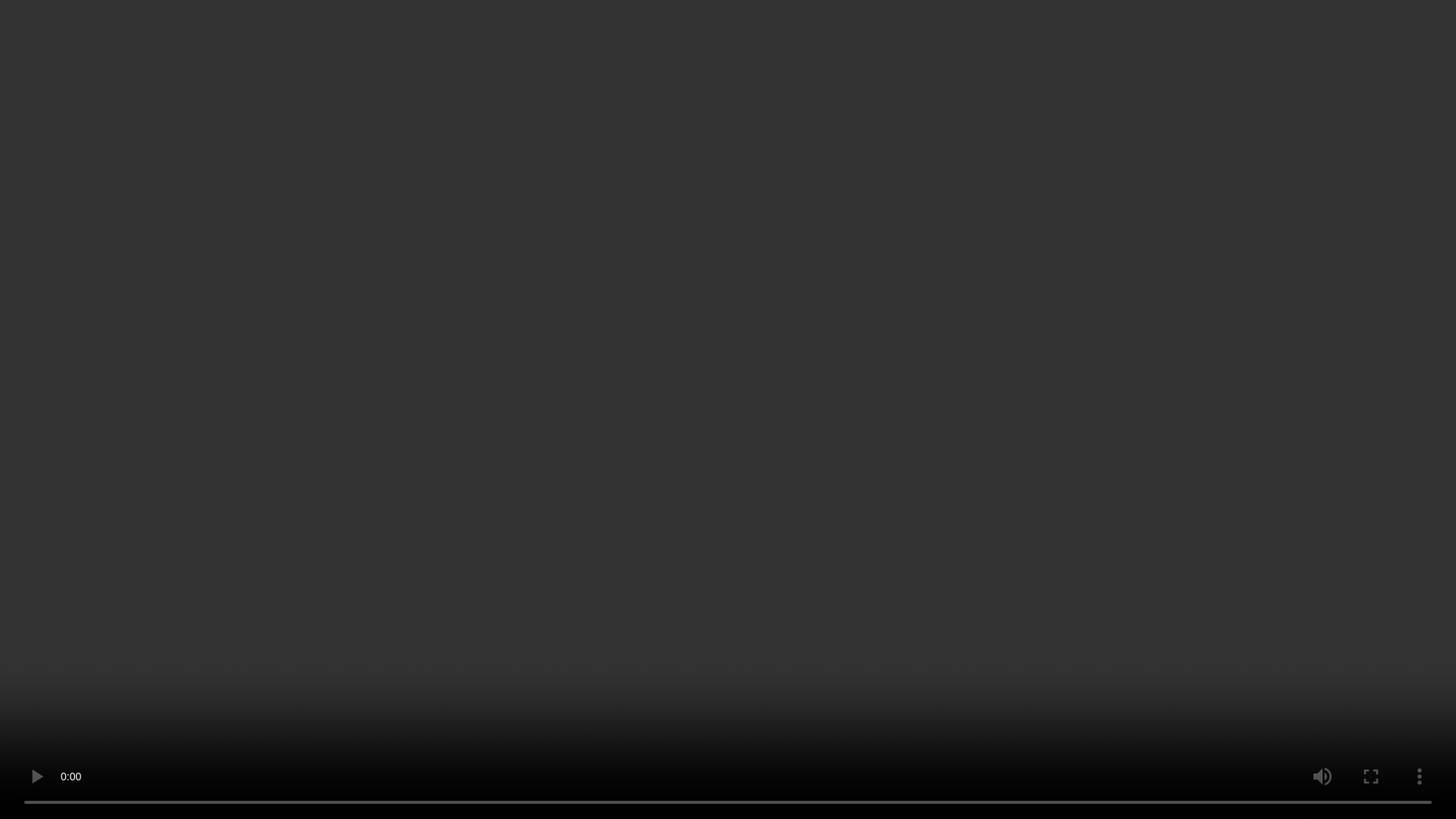
click at [816, 280] on video at bounding box center [728, 409] width 1456 height 819
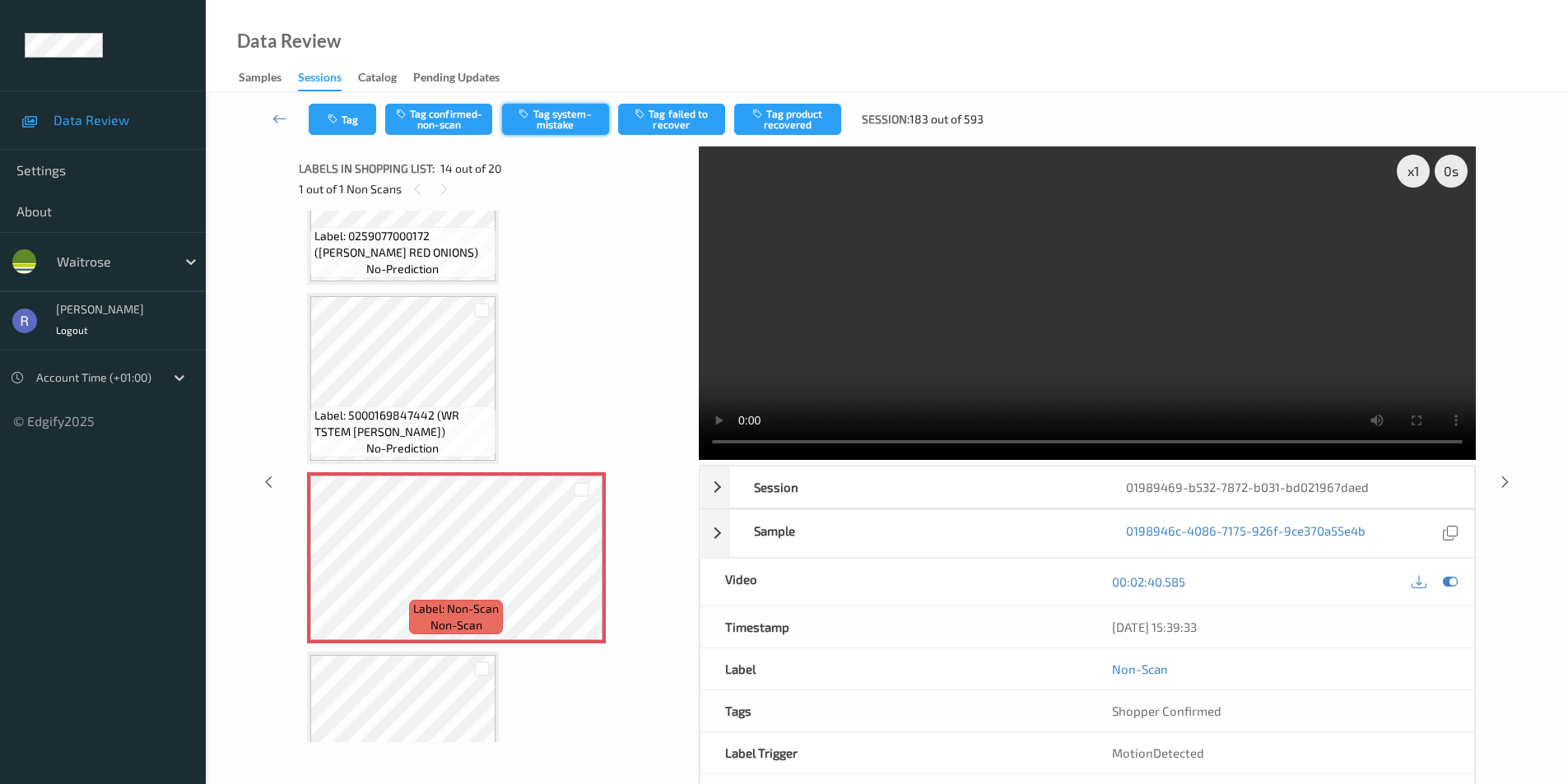
click at [577, 119] on button "Tag system-mistake" at bounding box center [555, 118] width 107 height 31
click at [585, 561] on div at bounding box center [581, 571] width 20 height 20
click at [585, 566] on icon at bounding box center [582, 572] width 14 height 15
click at [1499, 484] on icon at bounding box center [1505, 481] width 14 height 15
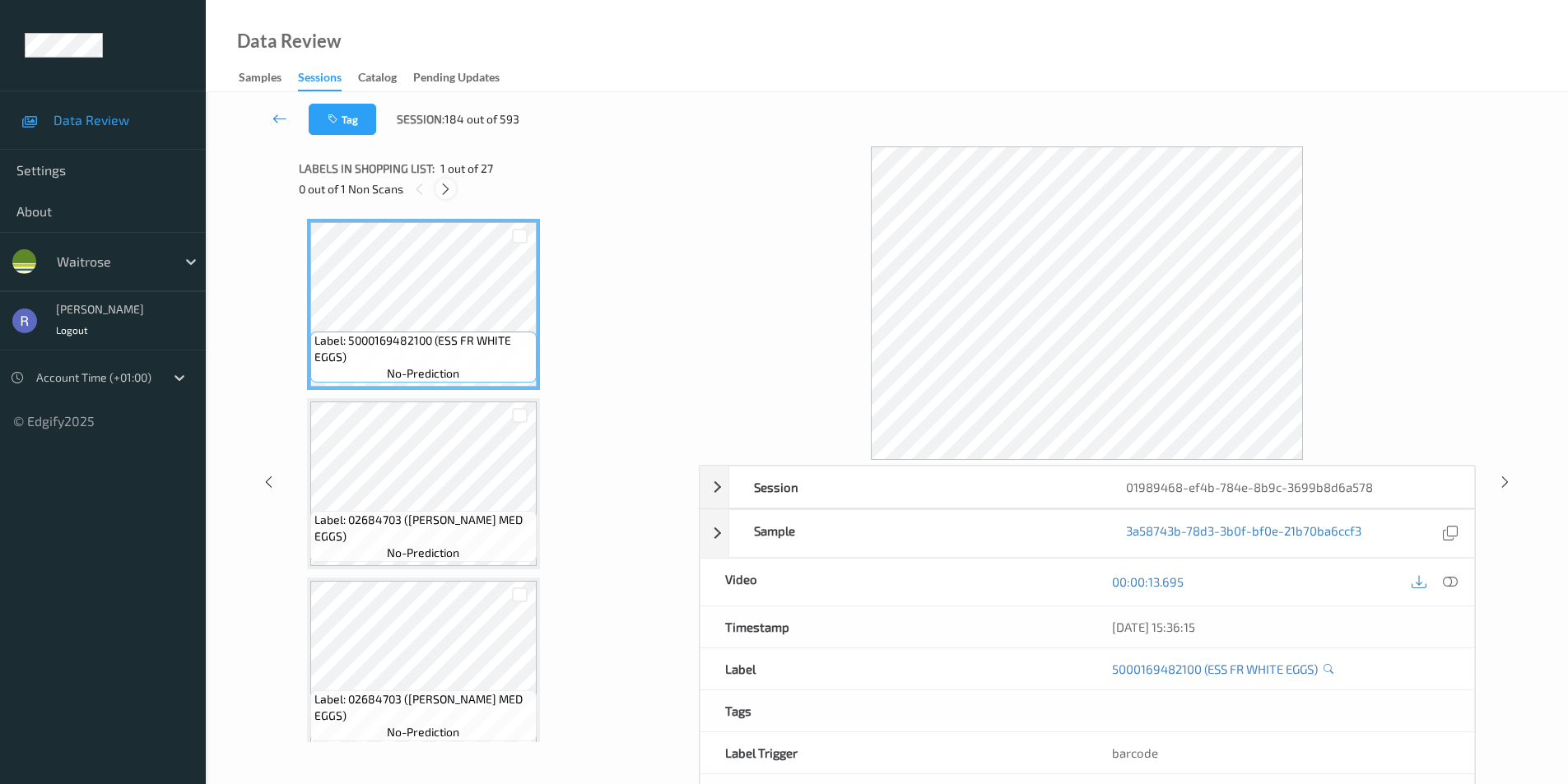
click at [445, 186] on icon at bounding box center [446, 189] width 14 height 15
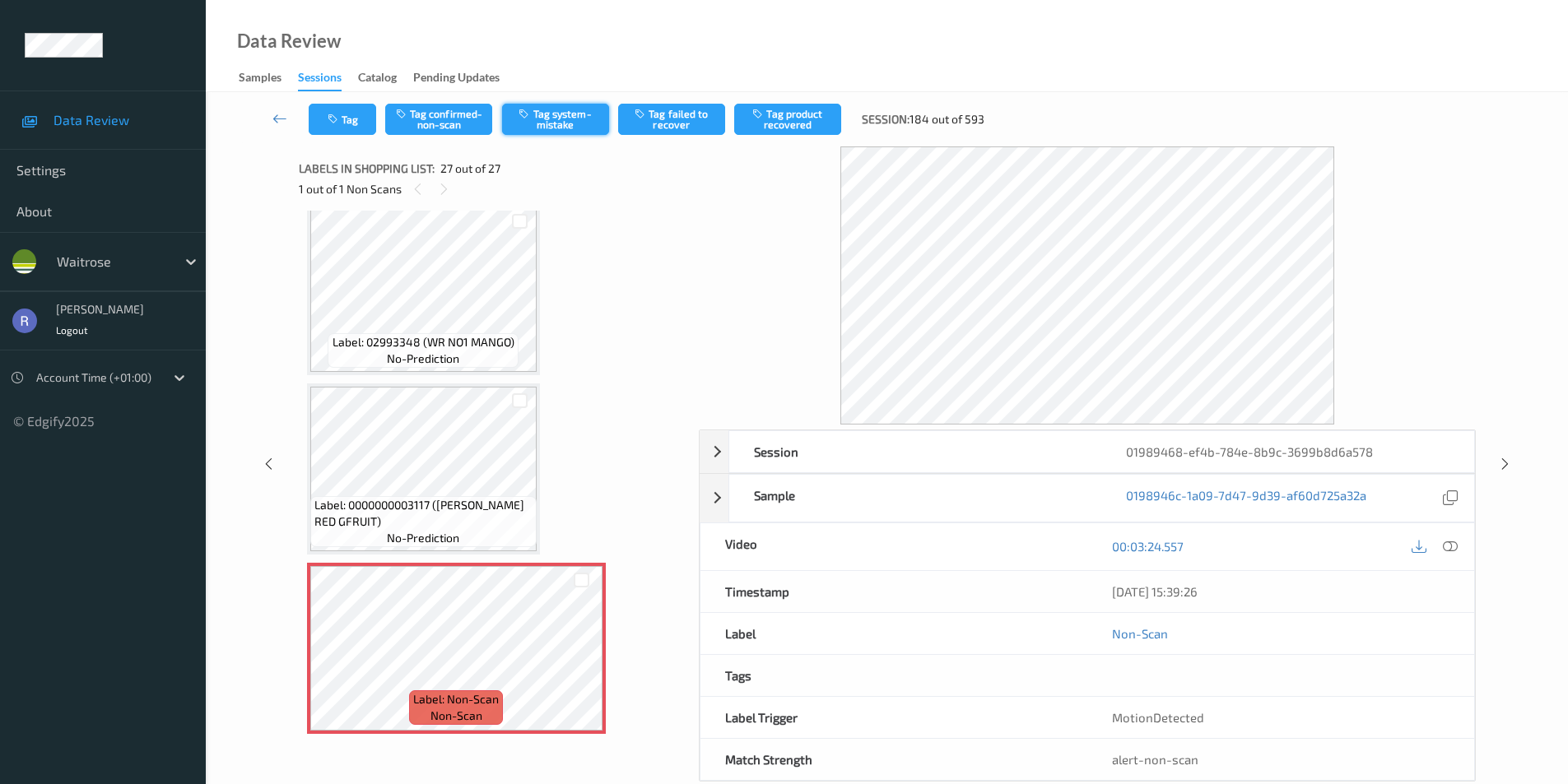
click at [590, 111] on button "Tag system-mistake" at bounding box center [555, 118] width 107 height 31
click at [1458, 542] on div at bounding box center [1450, 546] width 22 height 22
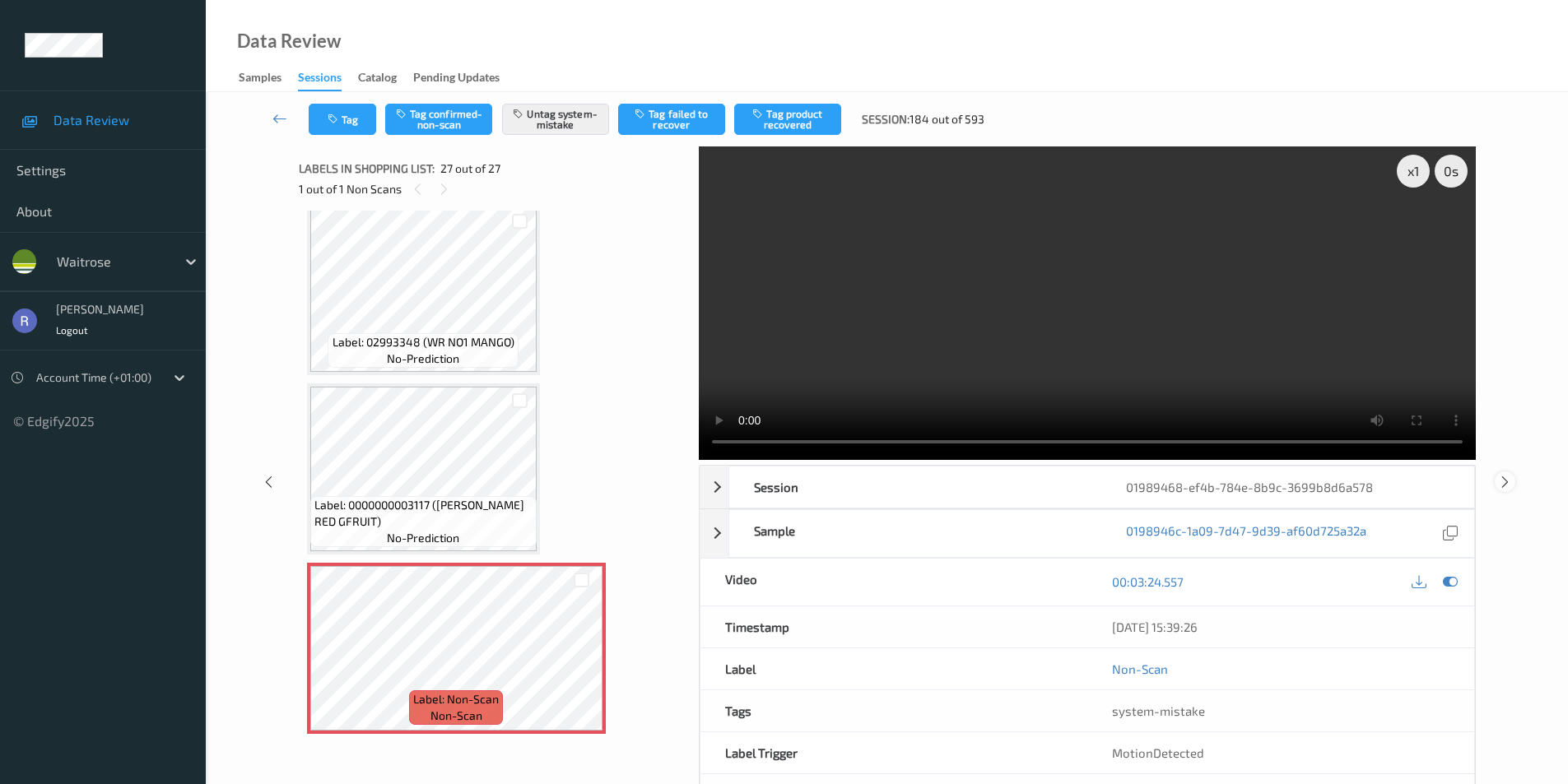
click at [1505, 476] on icon at bounding box center [1505, 481] width 14 height 15
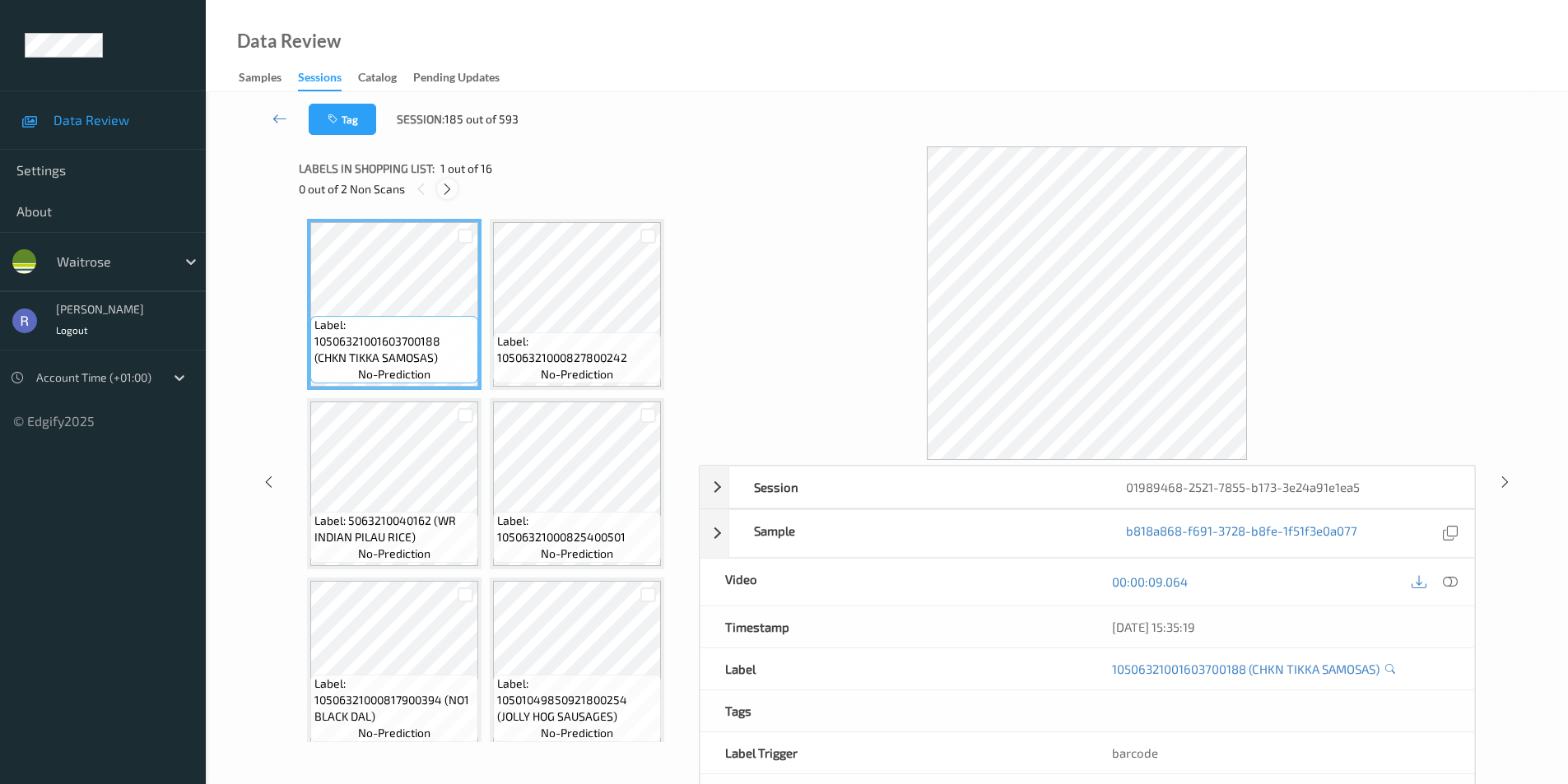
click at [448, 185] on icon at bounding box center [447, 189] width 14 height 15
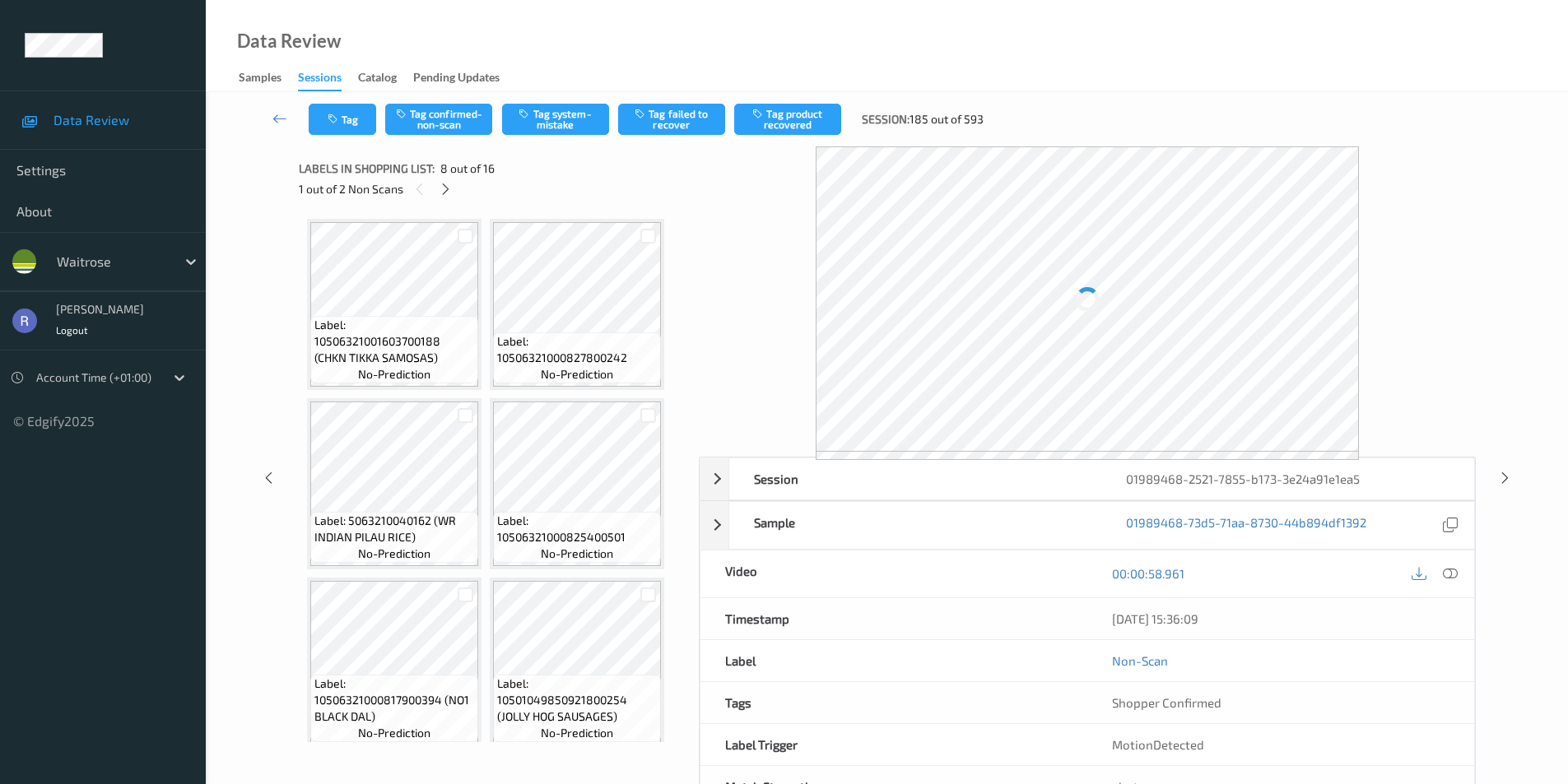
scroll to position [546, 0]
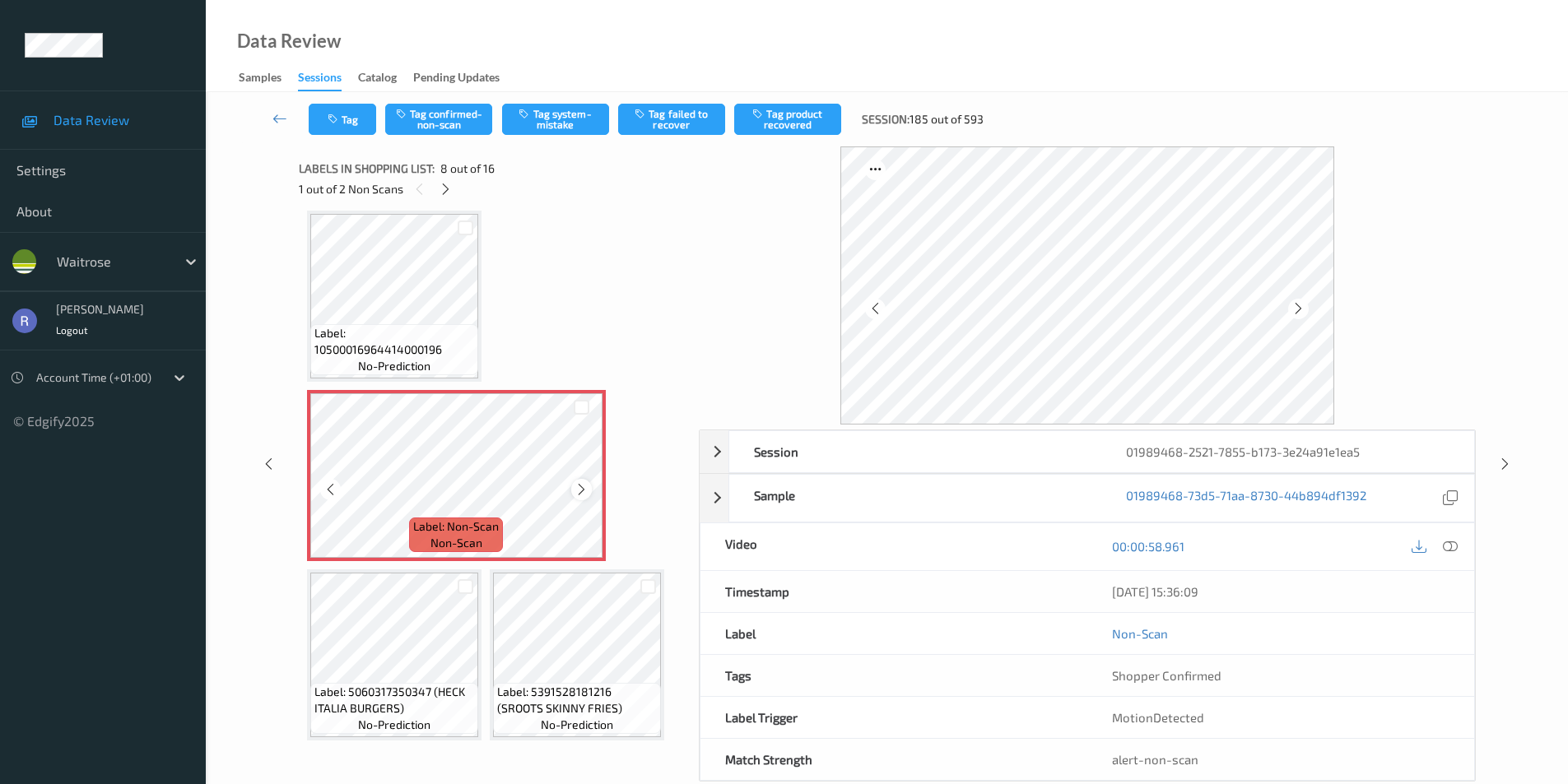
click at [582, 488] on icon at bounding box center [582, 490] width 14 height 15
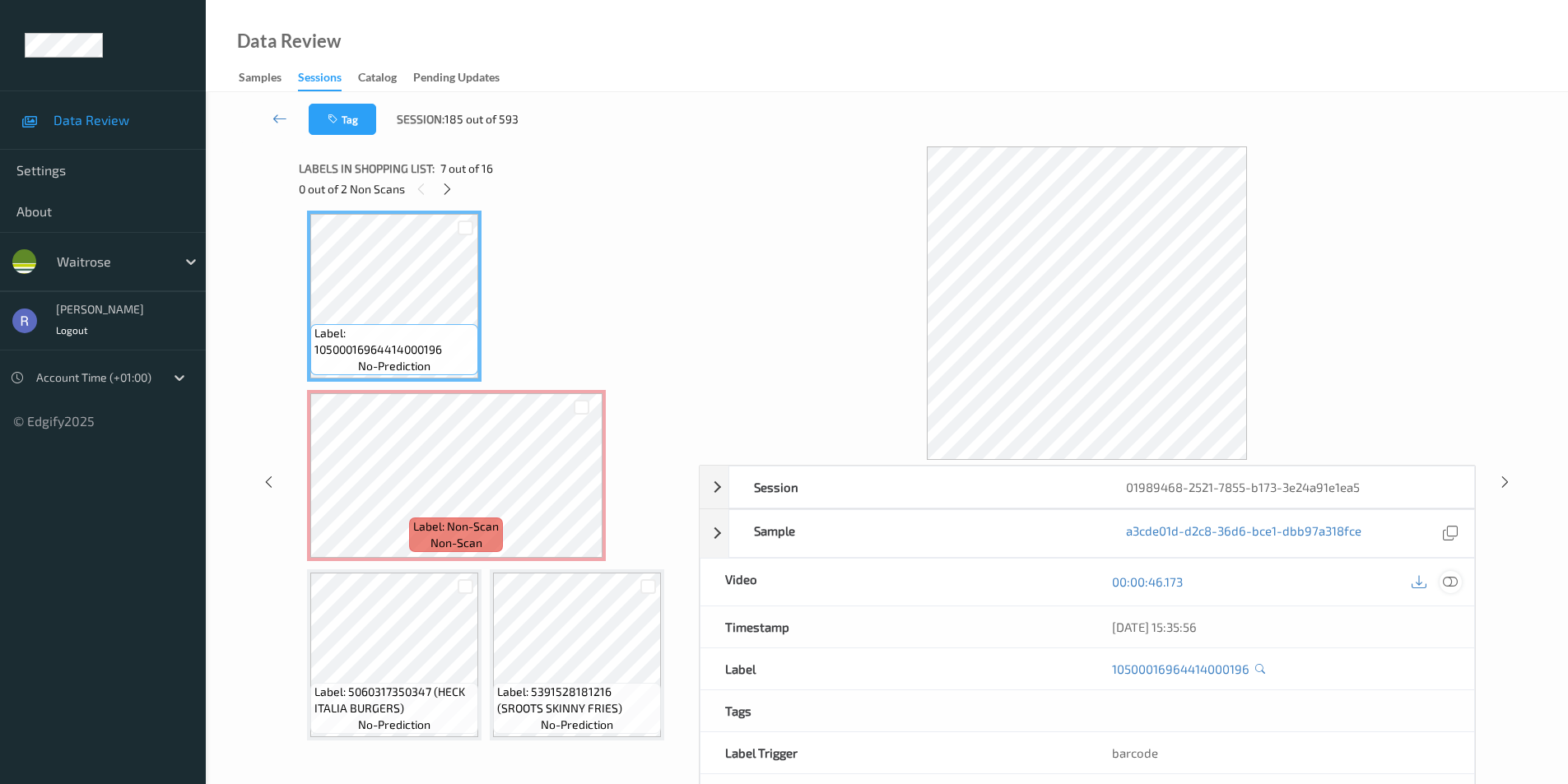
click at [1449, 585] on icon at bounding box center [1450, 582] width 15 height 15
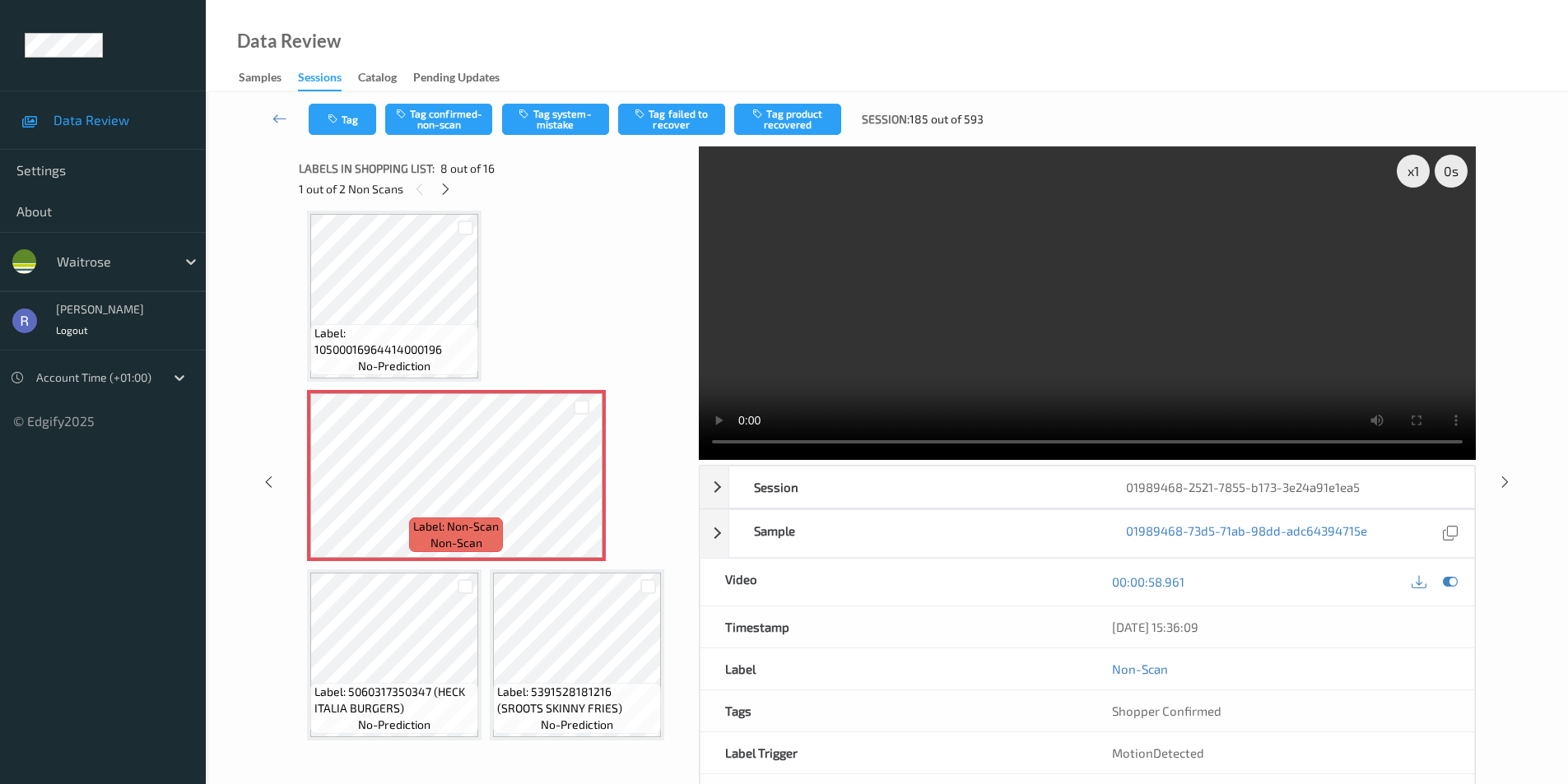
click at [1105, 322] on video at bounding box center [1087, 303] width 777 height 314
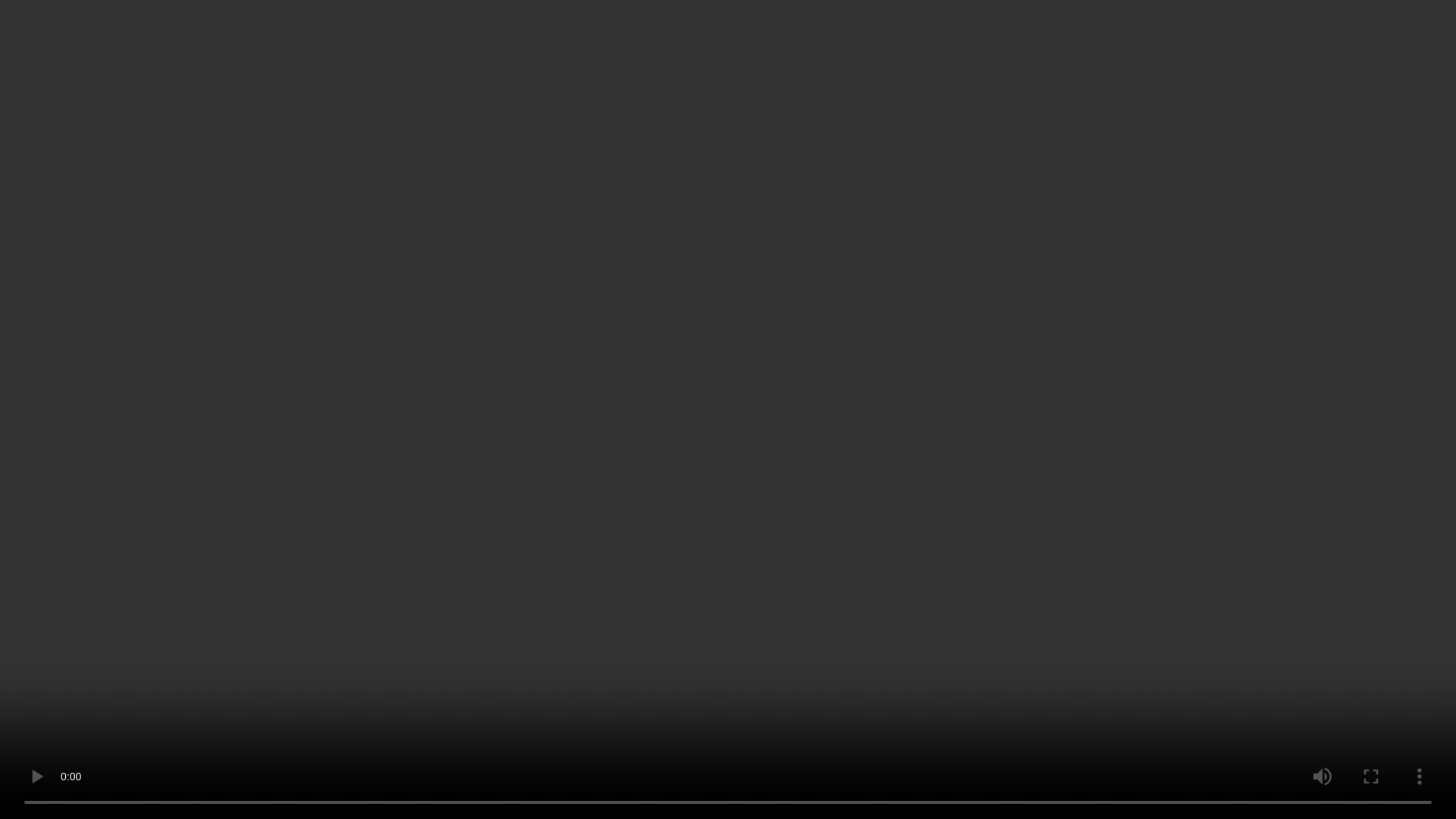
click at [890, 469] on video at bounding box center [728, 409] width 1456 height 819
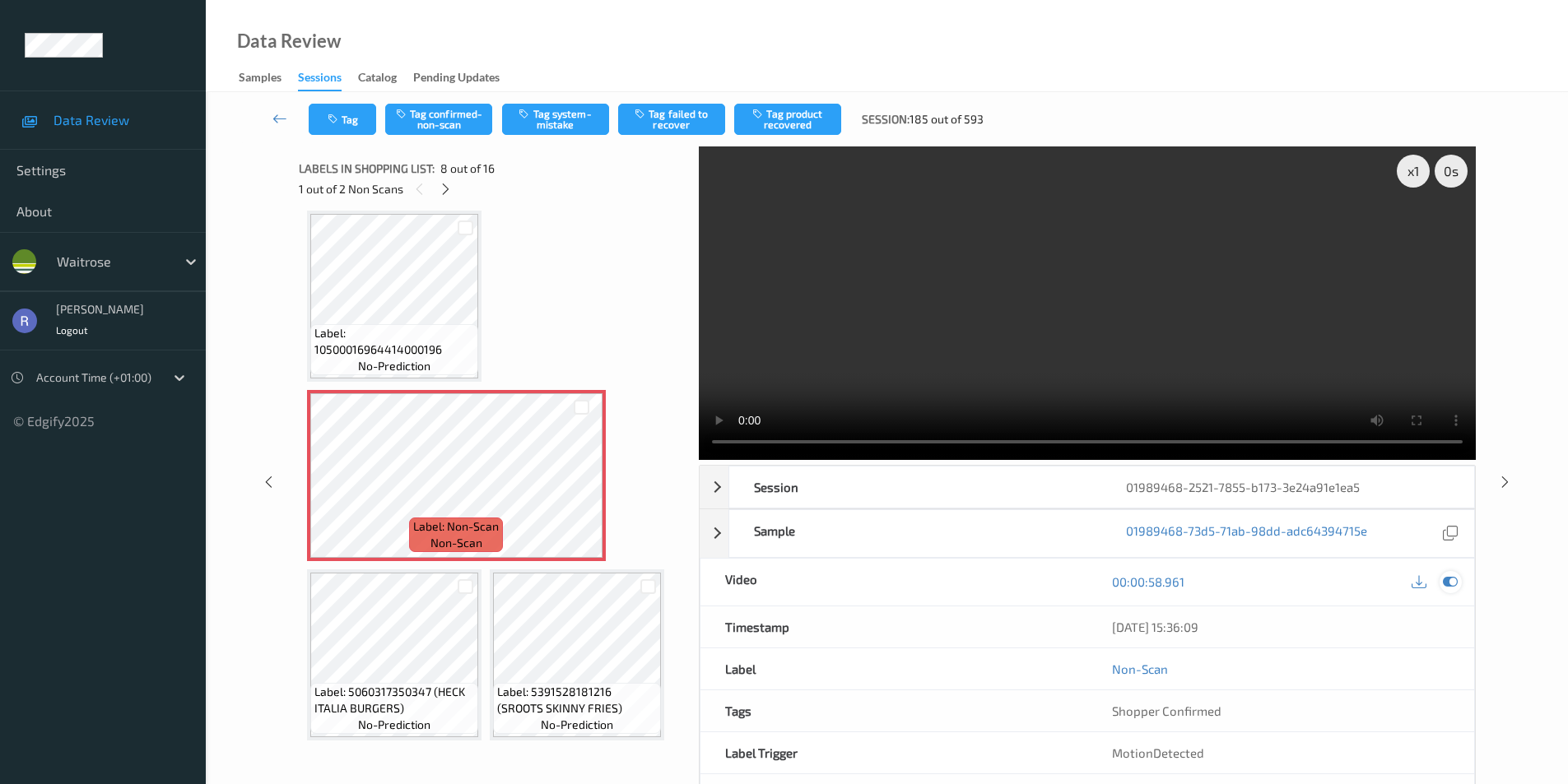
click at [1457, 582] on icon at bounding box center [1450, 582] width 15 height 15
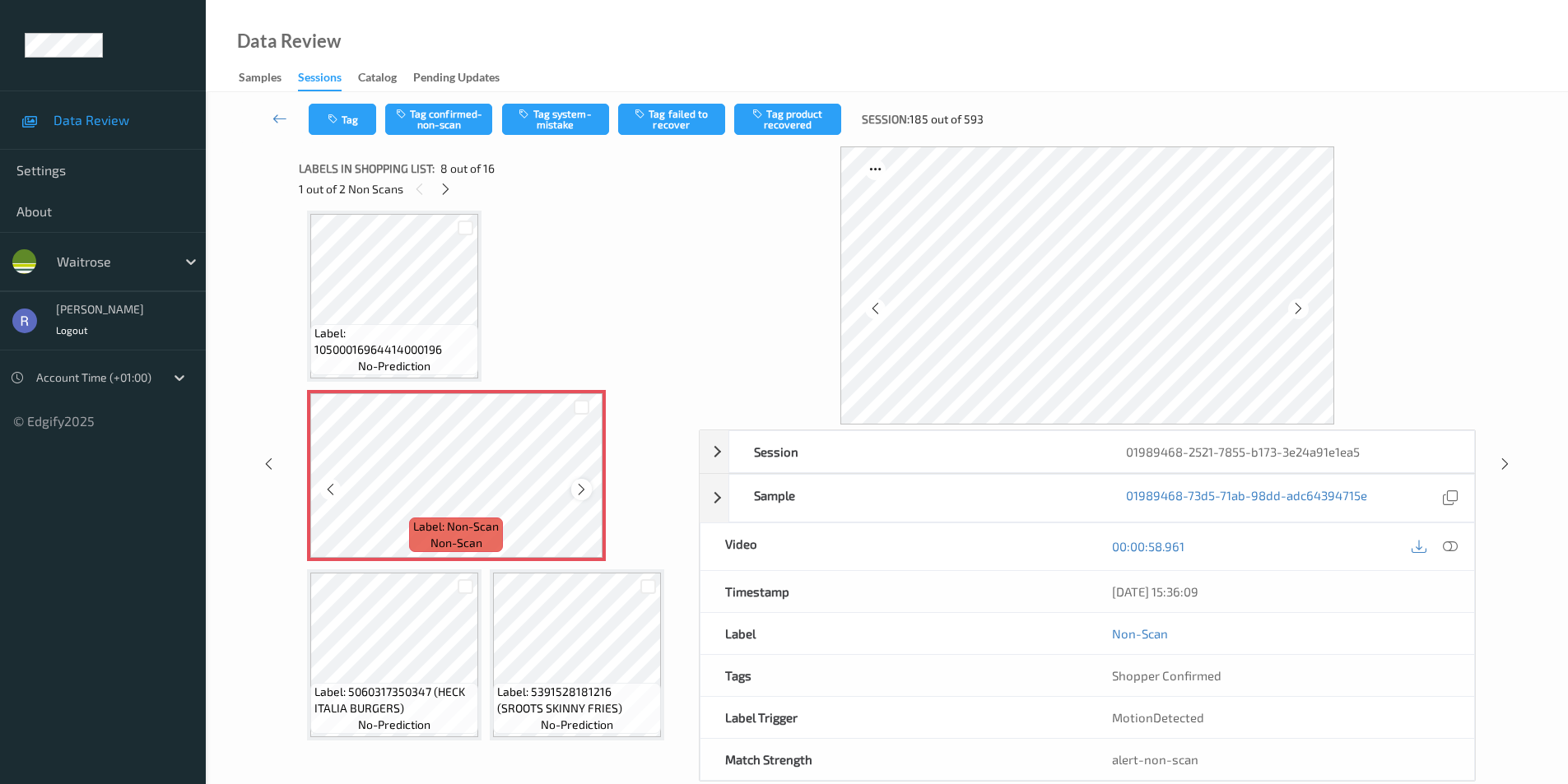
click at [583, 489] on icon at bounding box center [582, 490] width 14 height 15
click at [577, 483] on icon at bounding box center [582, 490] width 14 height 15
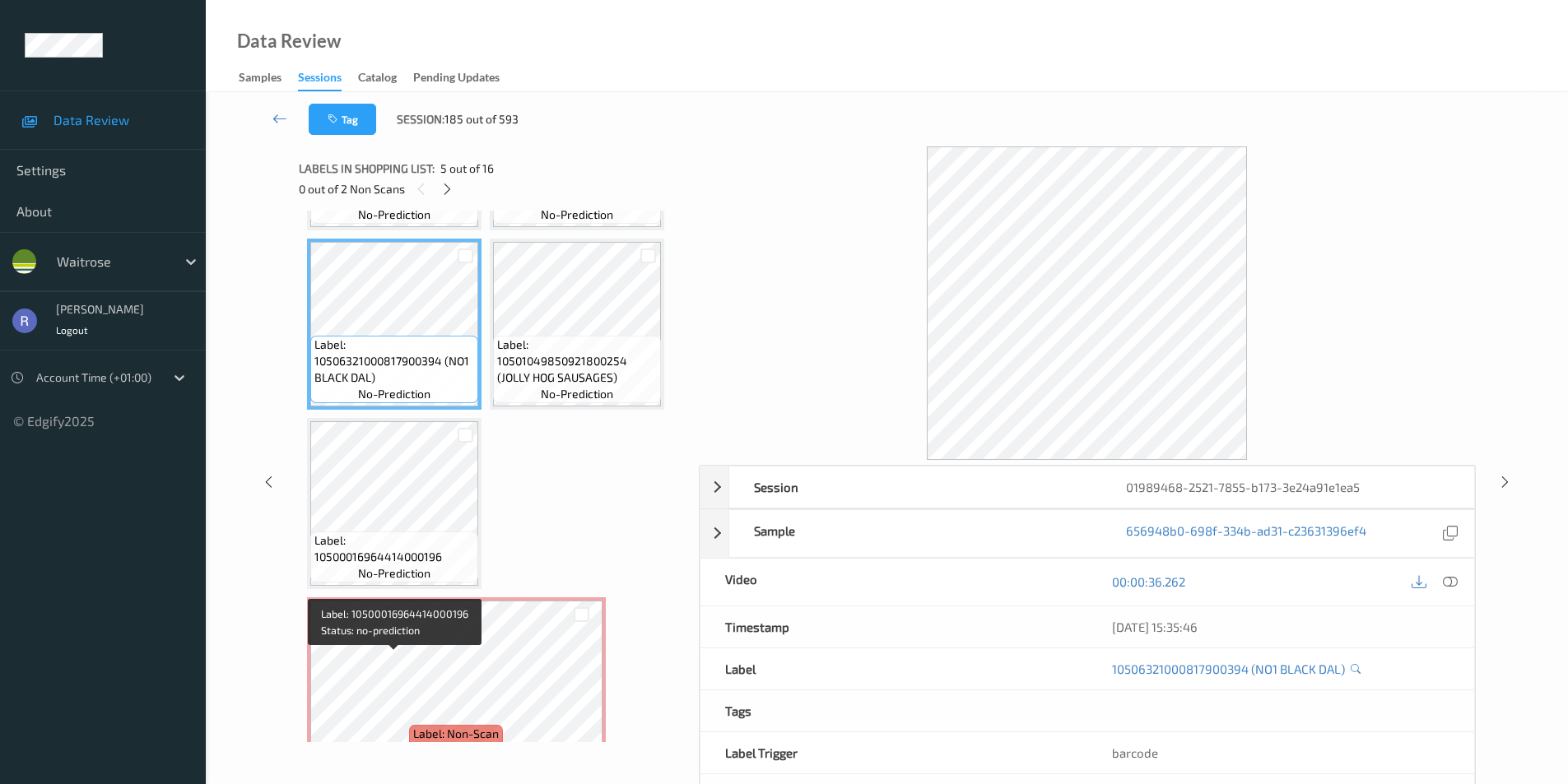
scroll to position [464, 0]
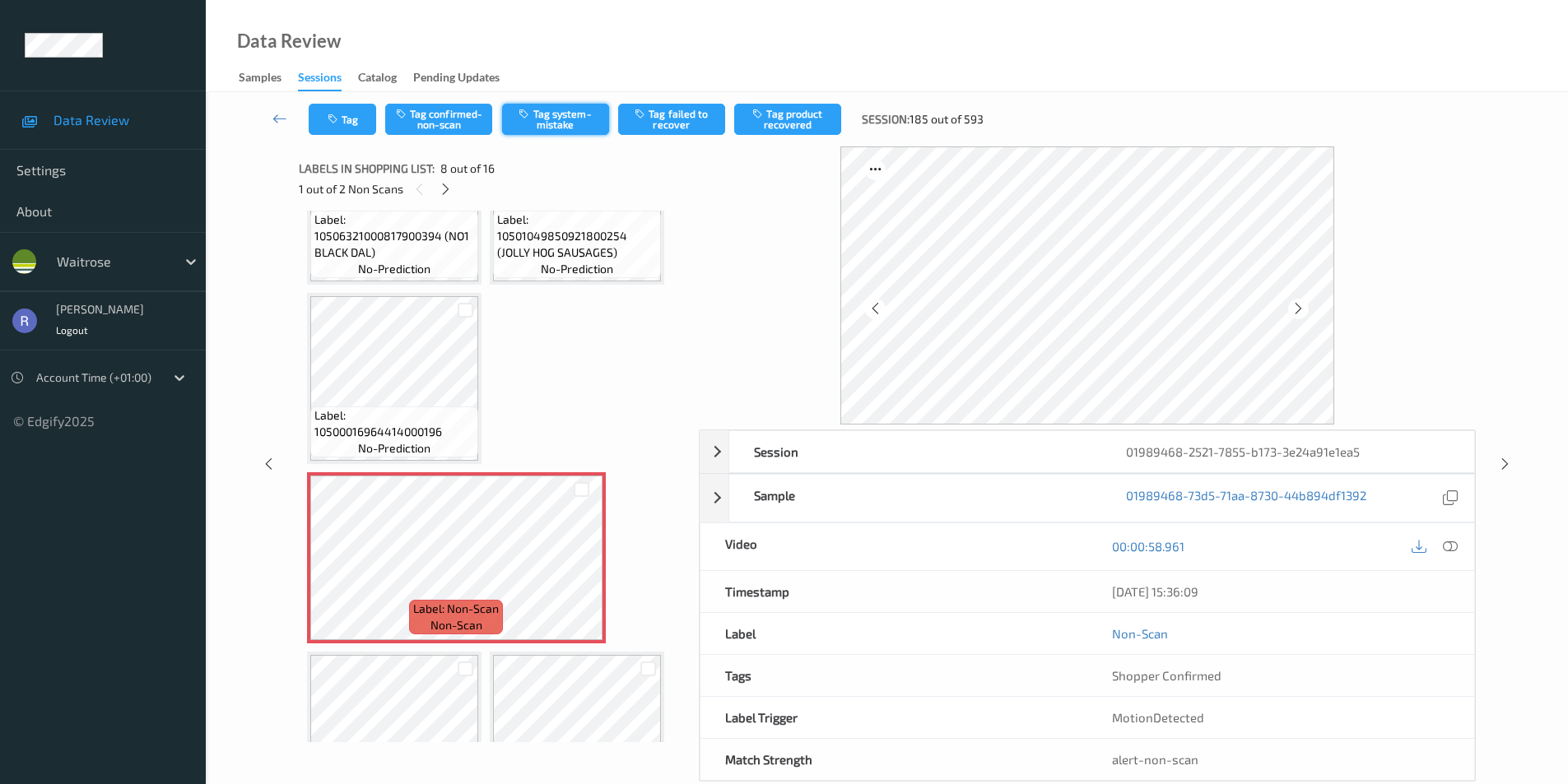
click at [554, 107] on button "Tag system-mistake" at bounding box center [555, 118] width 107 height 31
click at [448, 185] on icon at bounding box center [446, 189] width 14 height 15
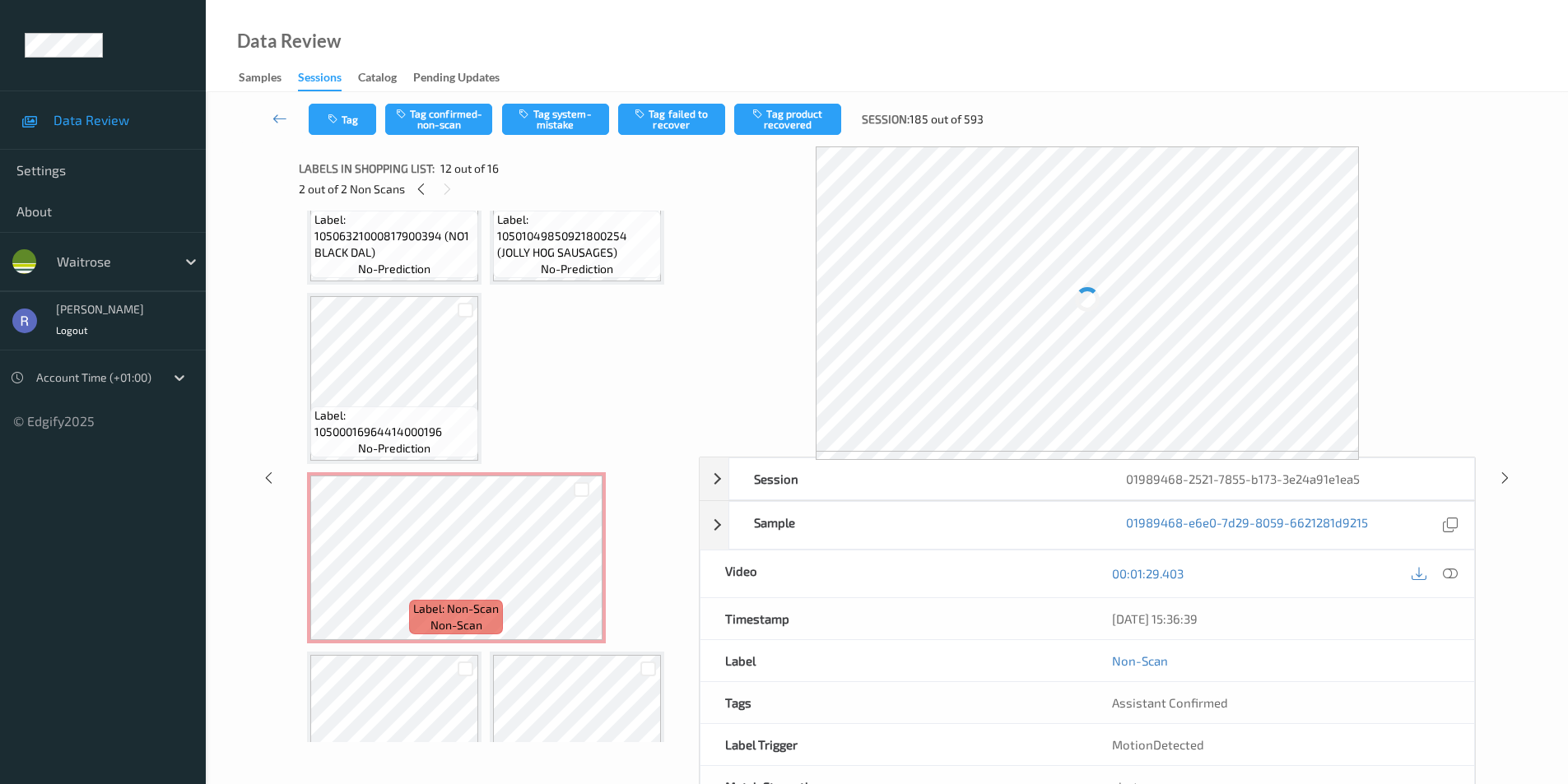
scroll to position [1085, 0]
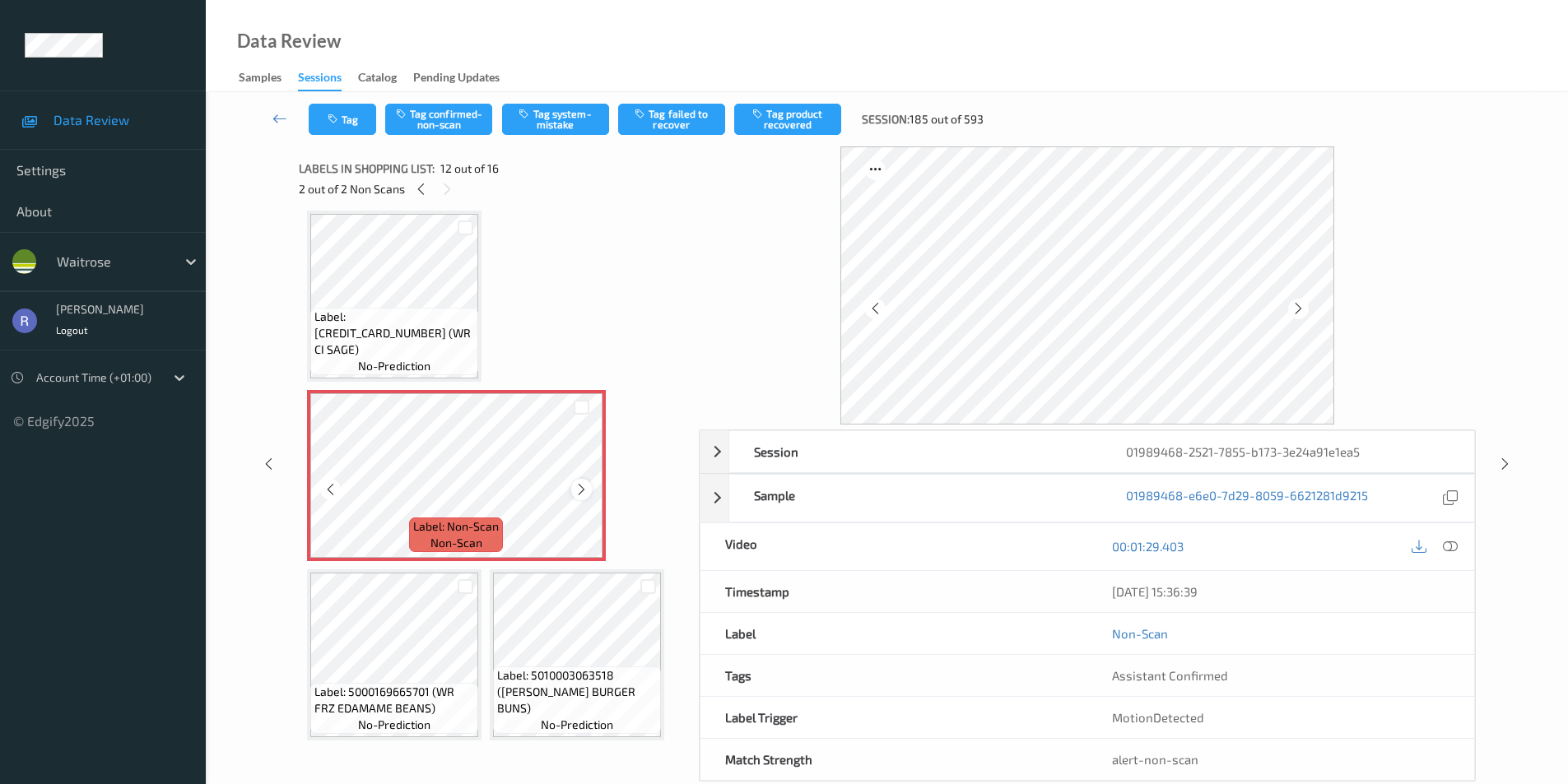
click at [576, 491] on icon at bounding box center [582, 490] width 14 height 15
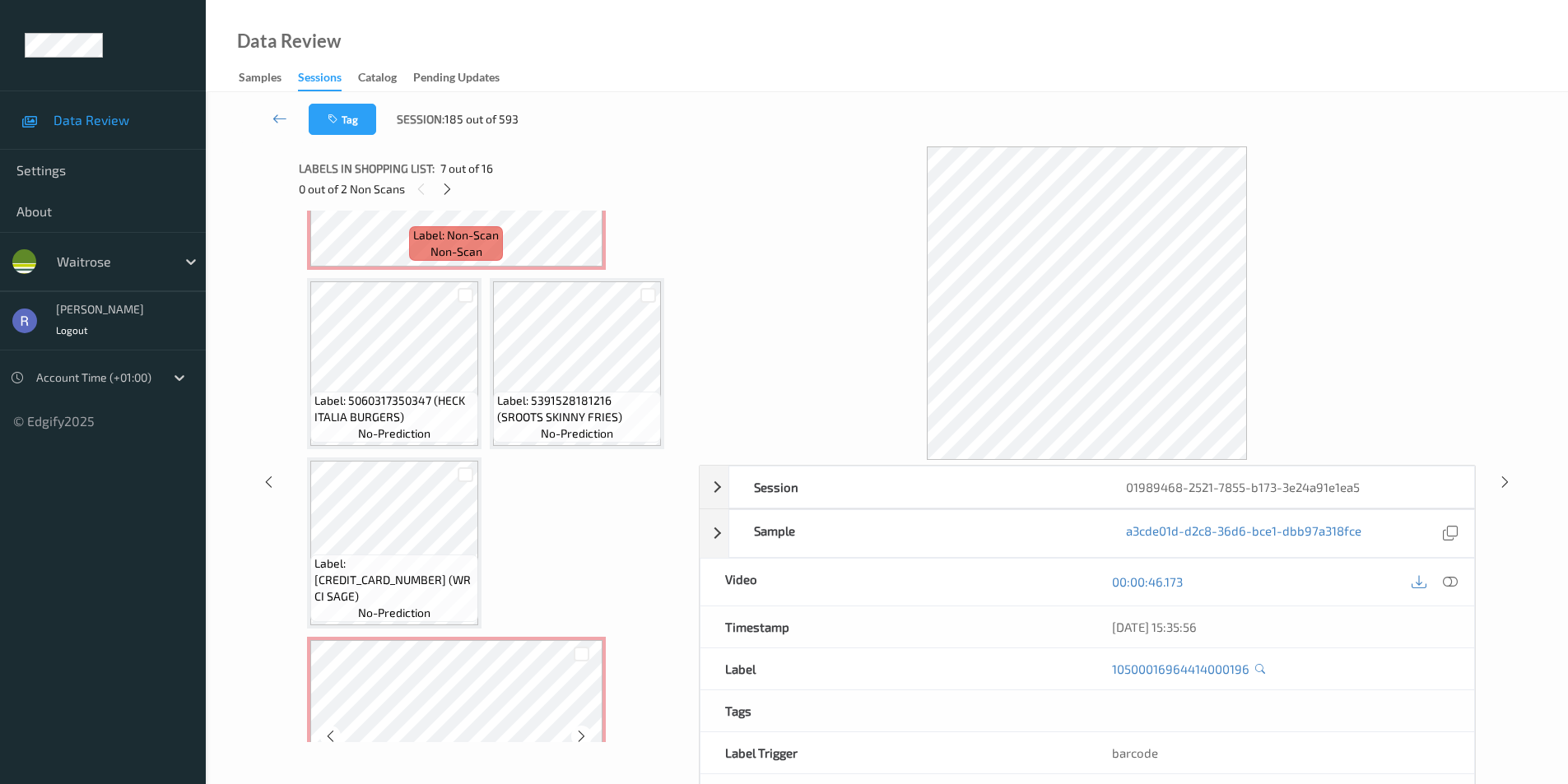
scroll to position [920, 0]
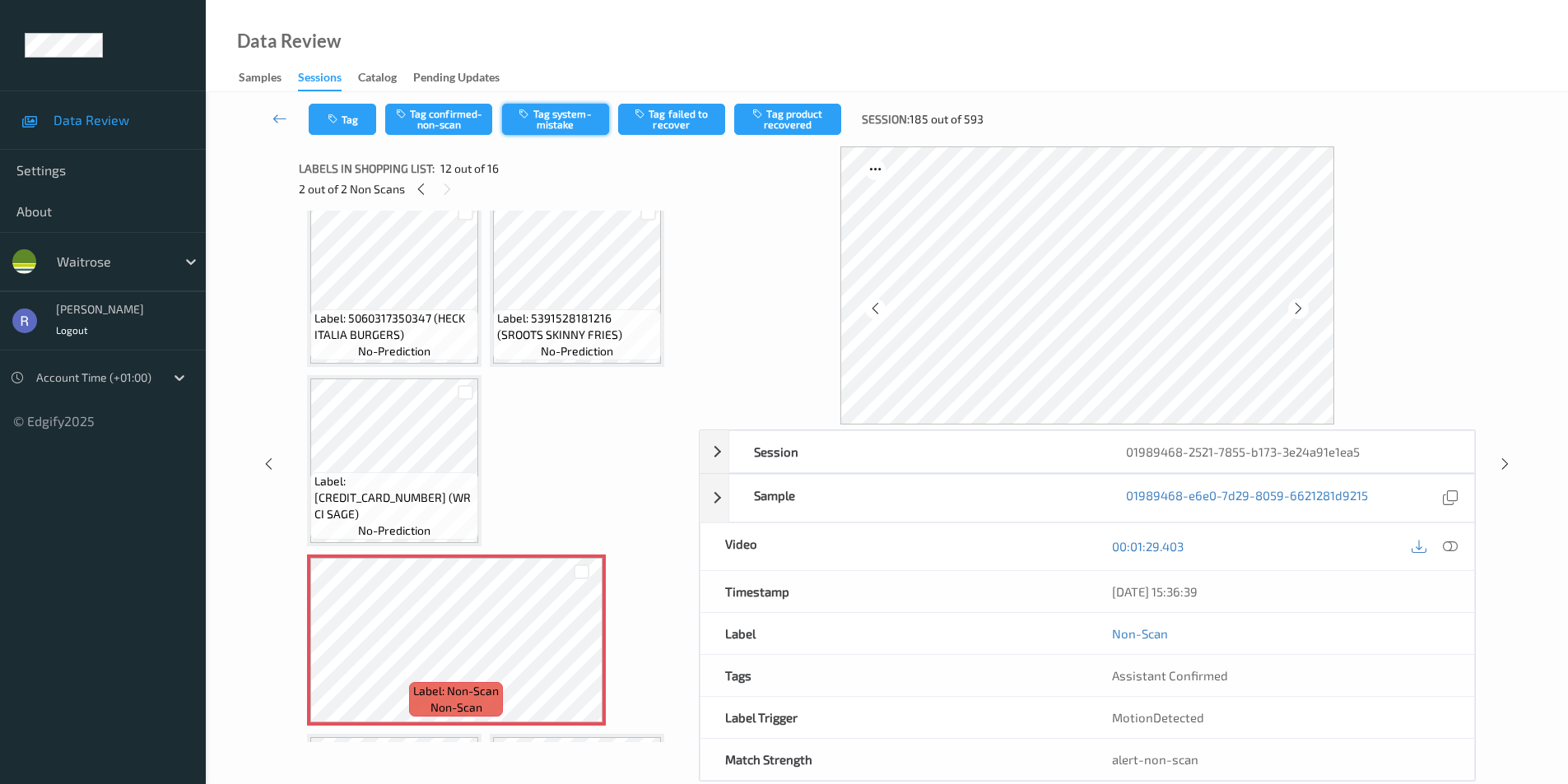
click at [565, 120] on button "Tag system-mistake" at bounding box center [555, 118] width 107 height 31
click at [1506, 464] on icon at bounding box center [1505, 464] width 14 height 15
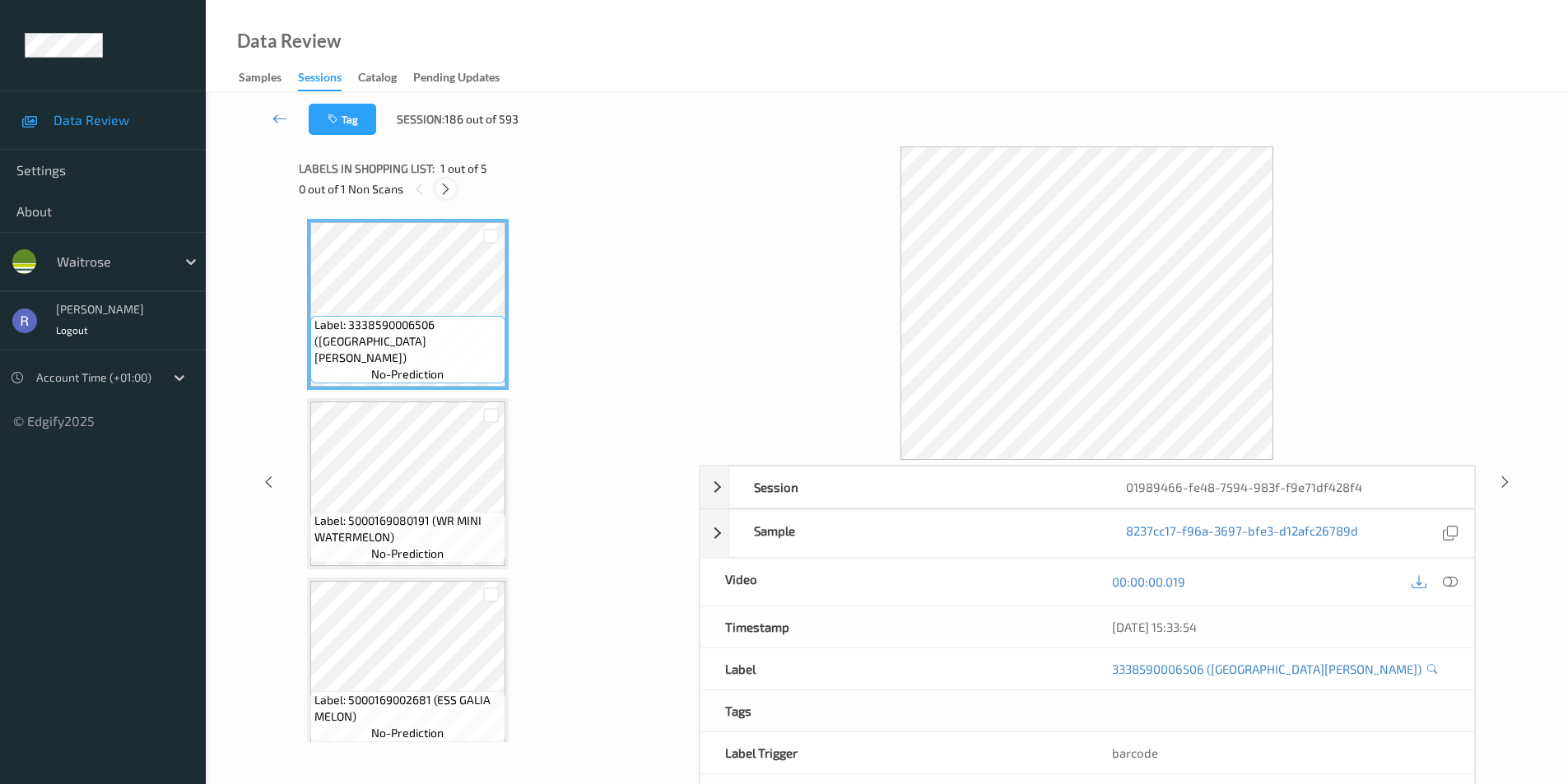
click at [443, 188] on icon at bounding box center [446, 189] width 14 height 15
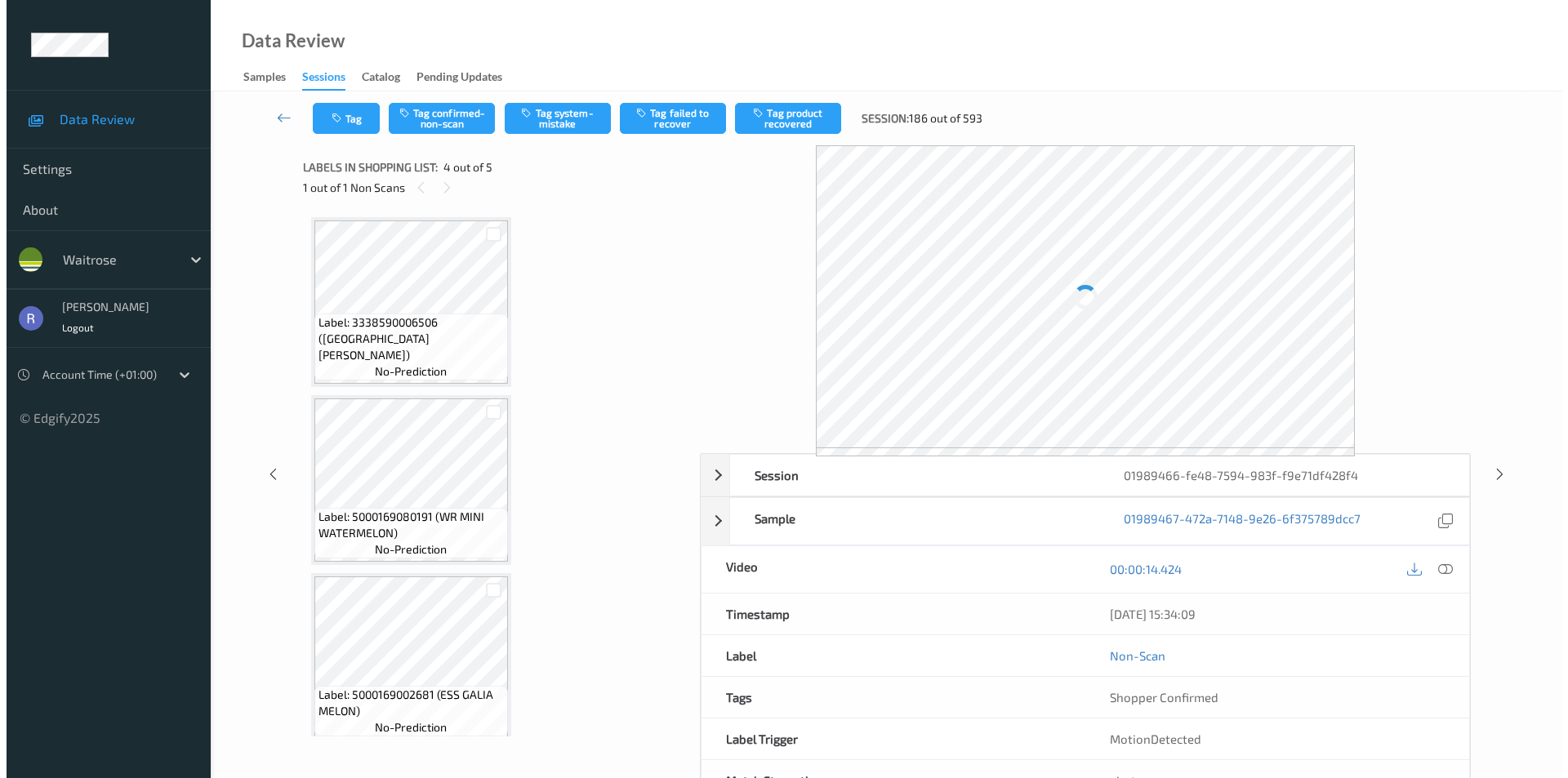
scroll to position [364, 0]
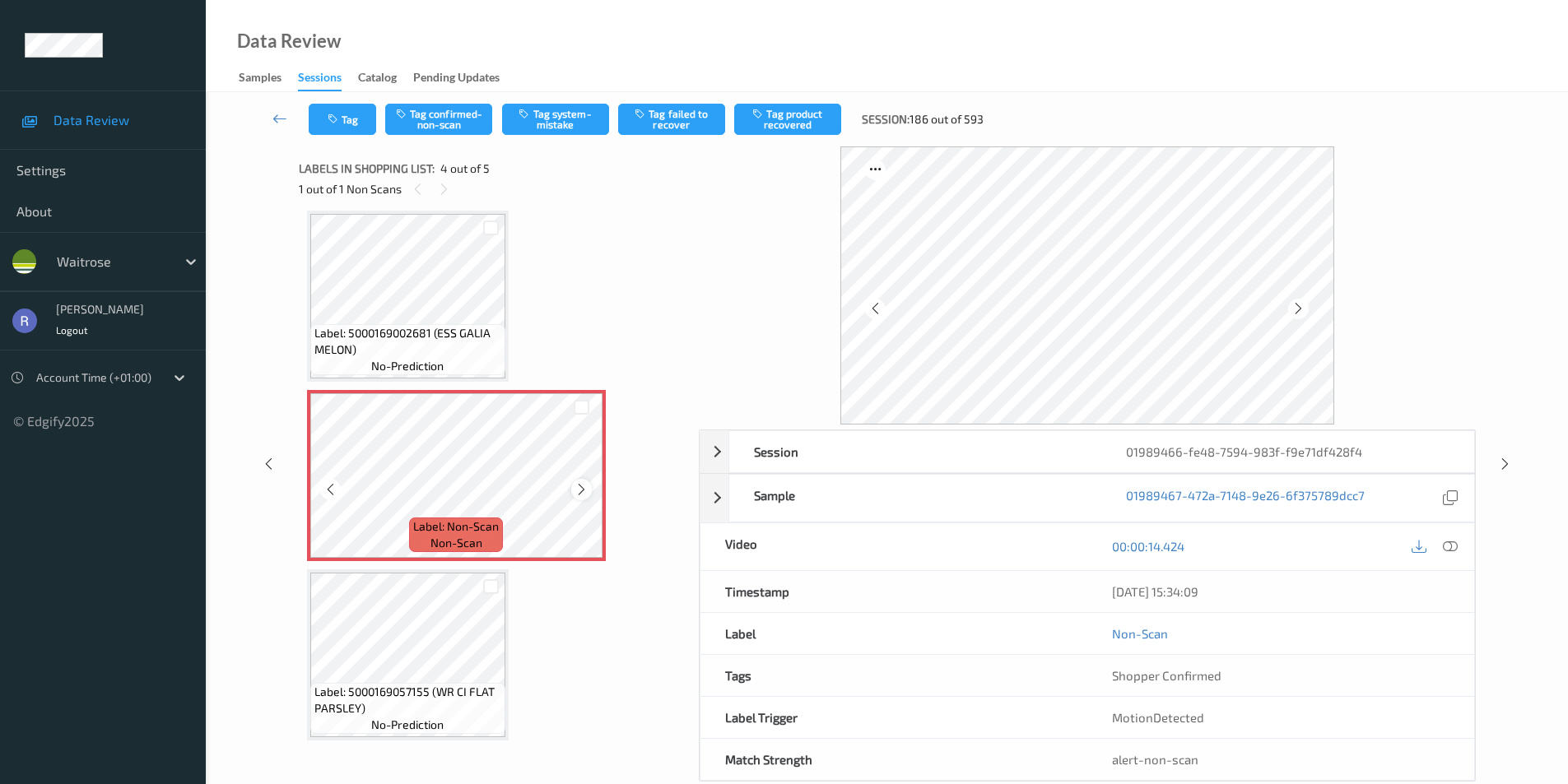
click at [585, 486] on icon at bounding box center [582, 490] width 14 height 15
click at [348, 132] on button "Tag" at bounding box center [342, 118] width 67 height 31
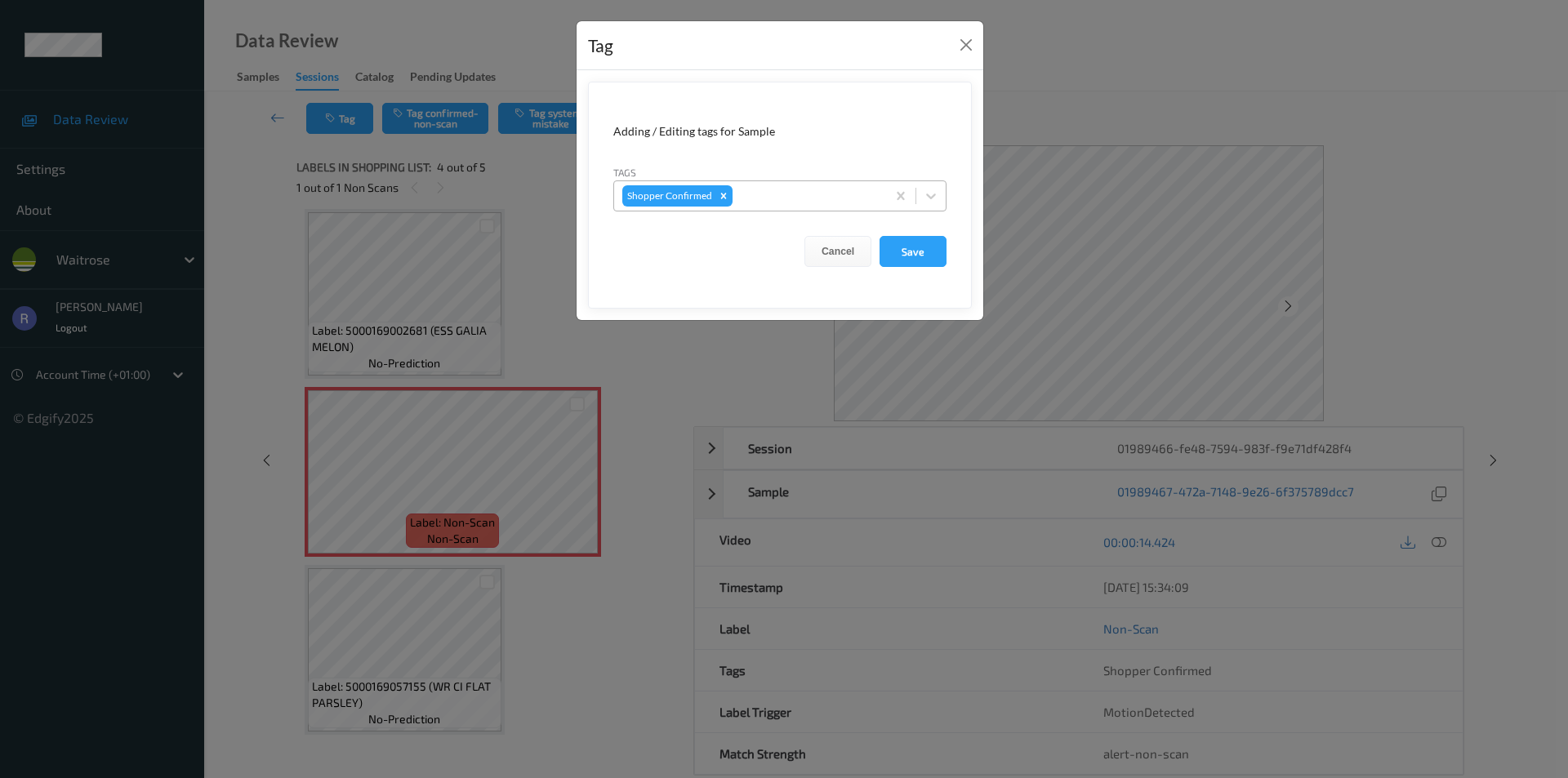
click at [777, 181] on div "Shopper Confirmed" at bounding box center [780, 196] width 333 height 31
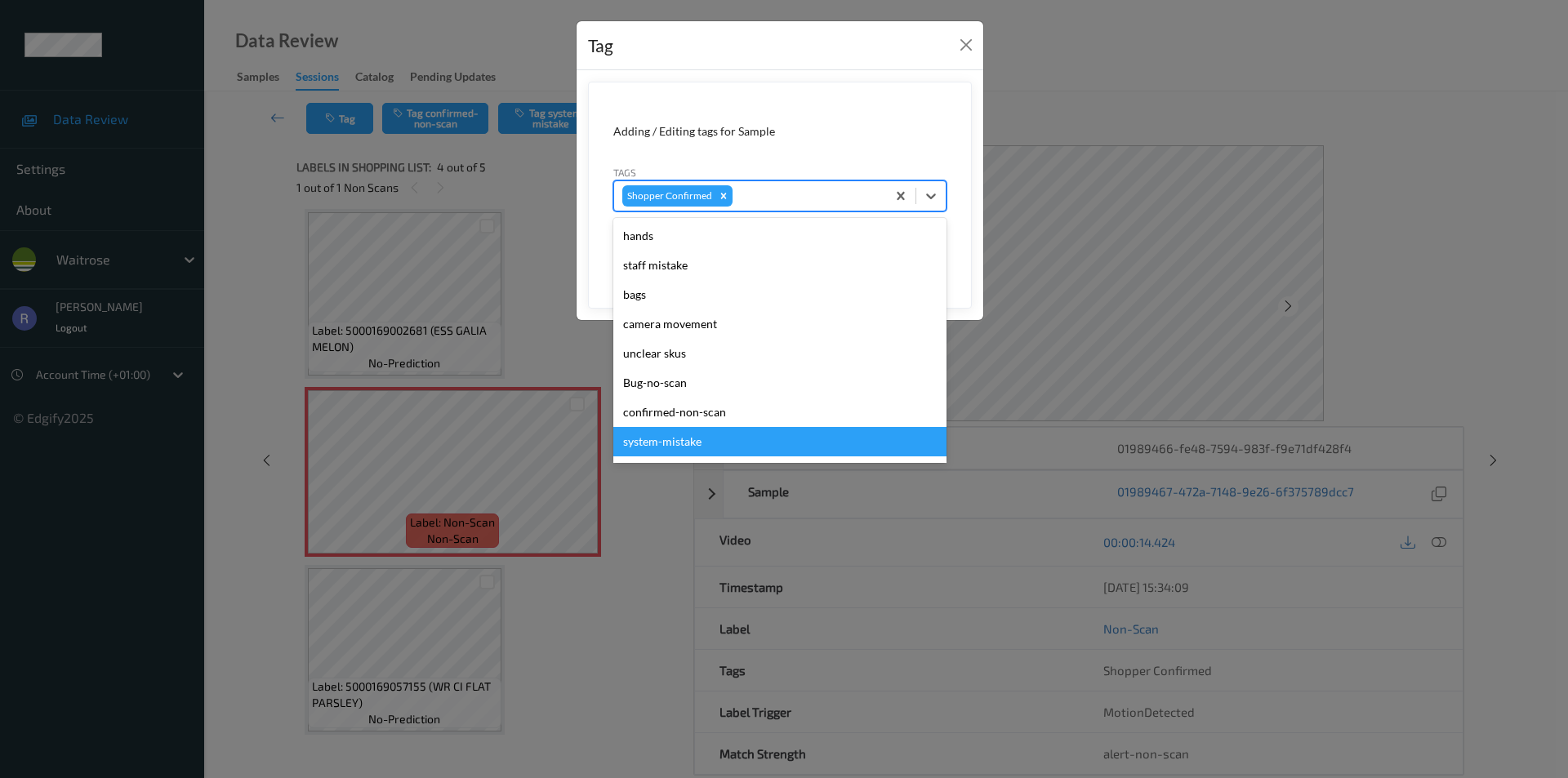
click at [674, 439] on div "system-mistake" at bounding box center [780, 442] width 333 height 30
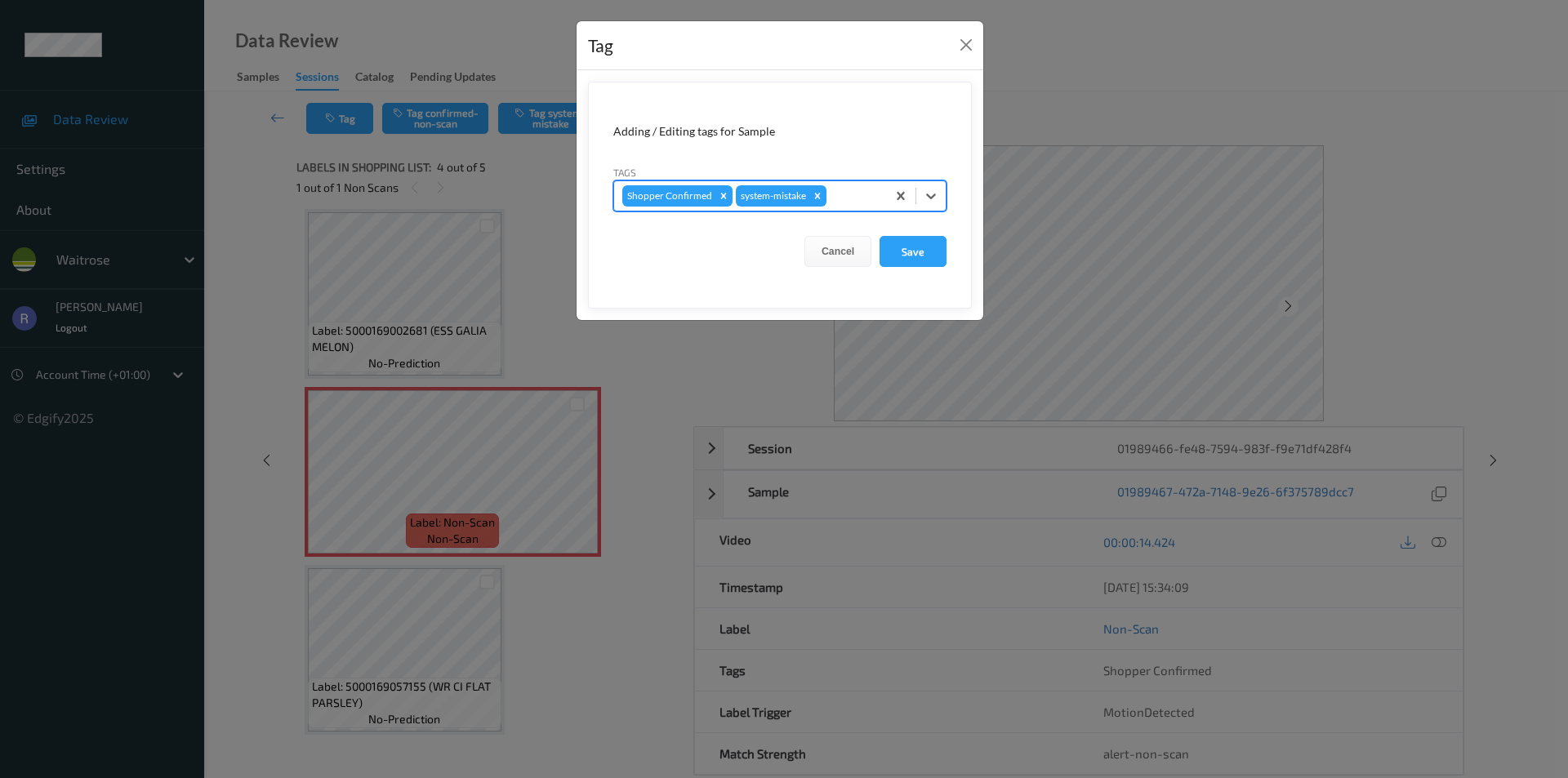
click at [855, 212] on form "Adding / Editing tags for Sample Tags option system-mistake, selected. Select i…" at bounding box center [780, 195] width 384 height 227
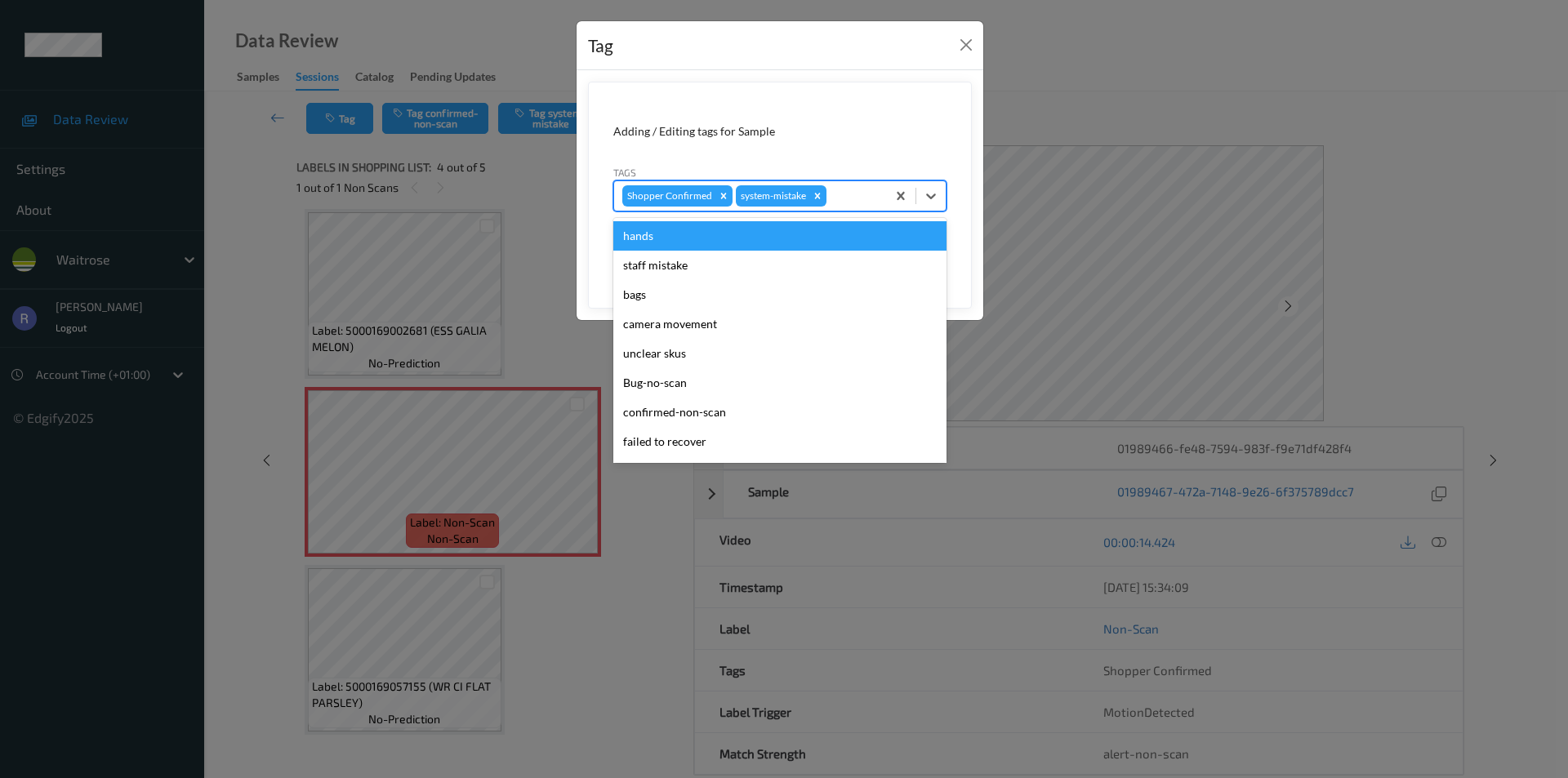
click at [859, 191] on div at bounding box center [854, 196] width 48 height 19
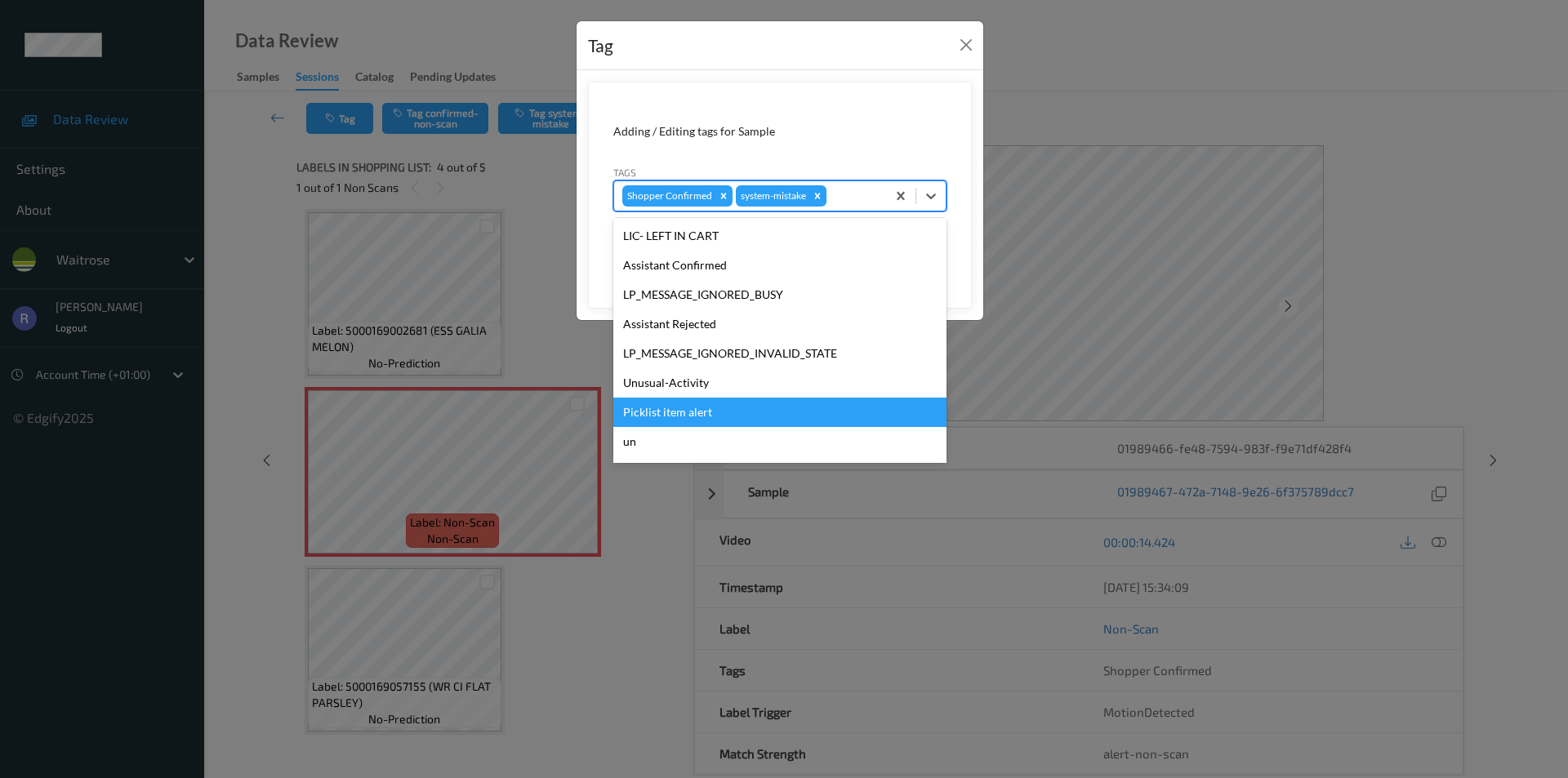
scroll to position [320, 0]
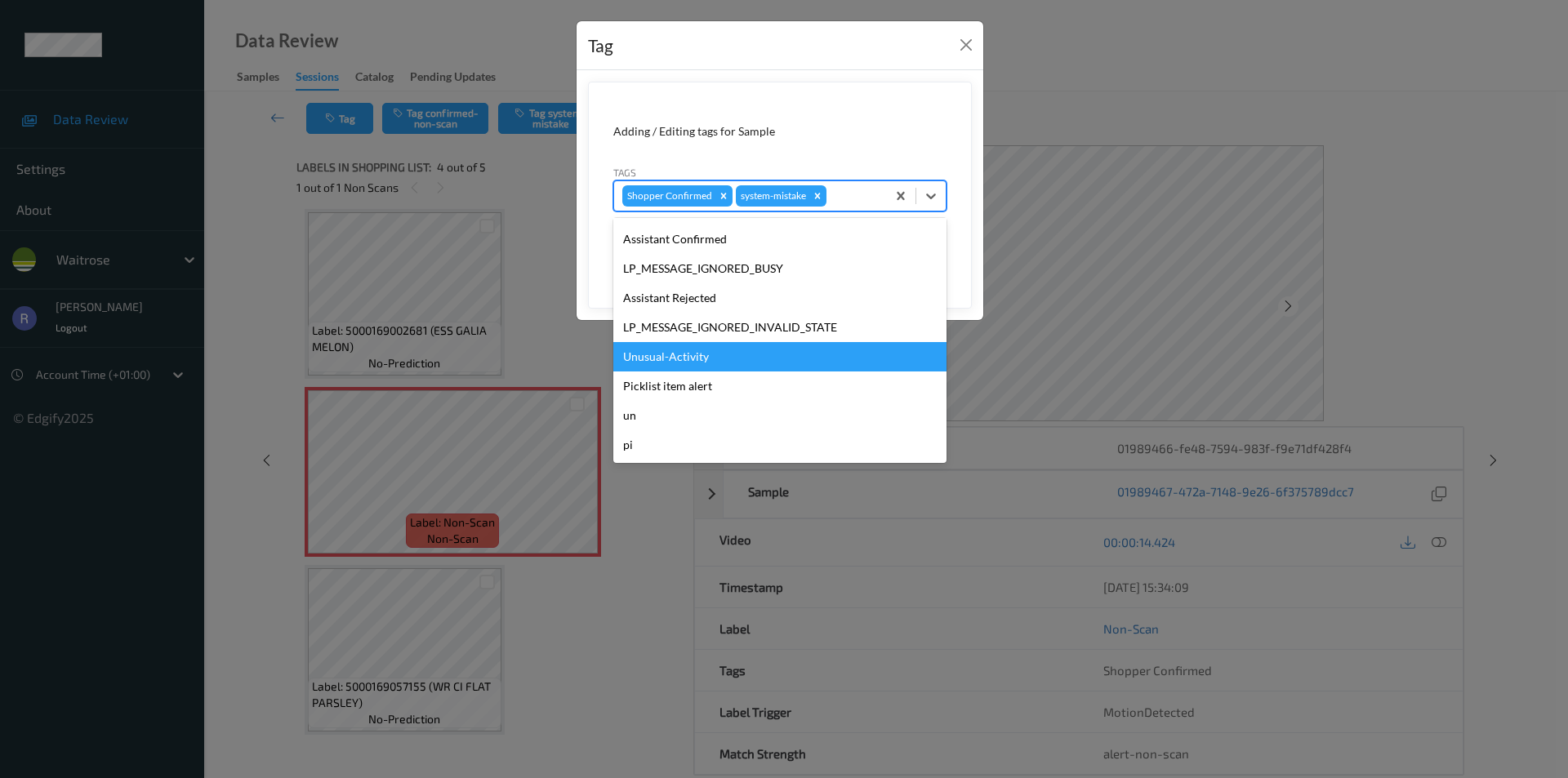
click at [656, 360] on div "Unusual-Activity" at bounding box center [780, 357] width 333 height 30
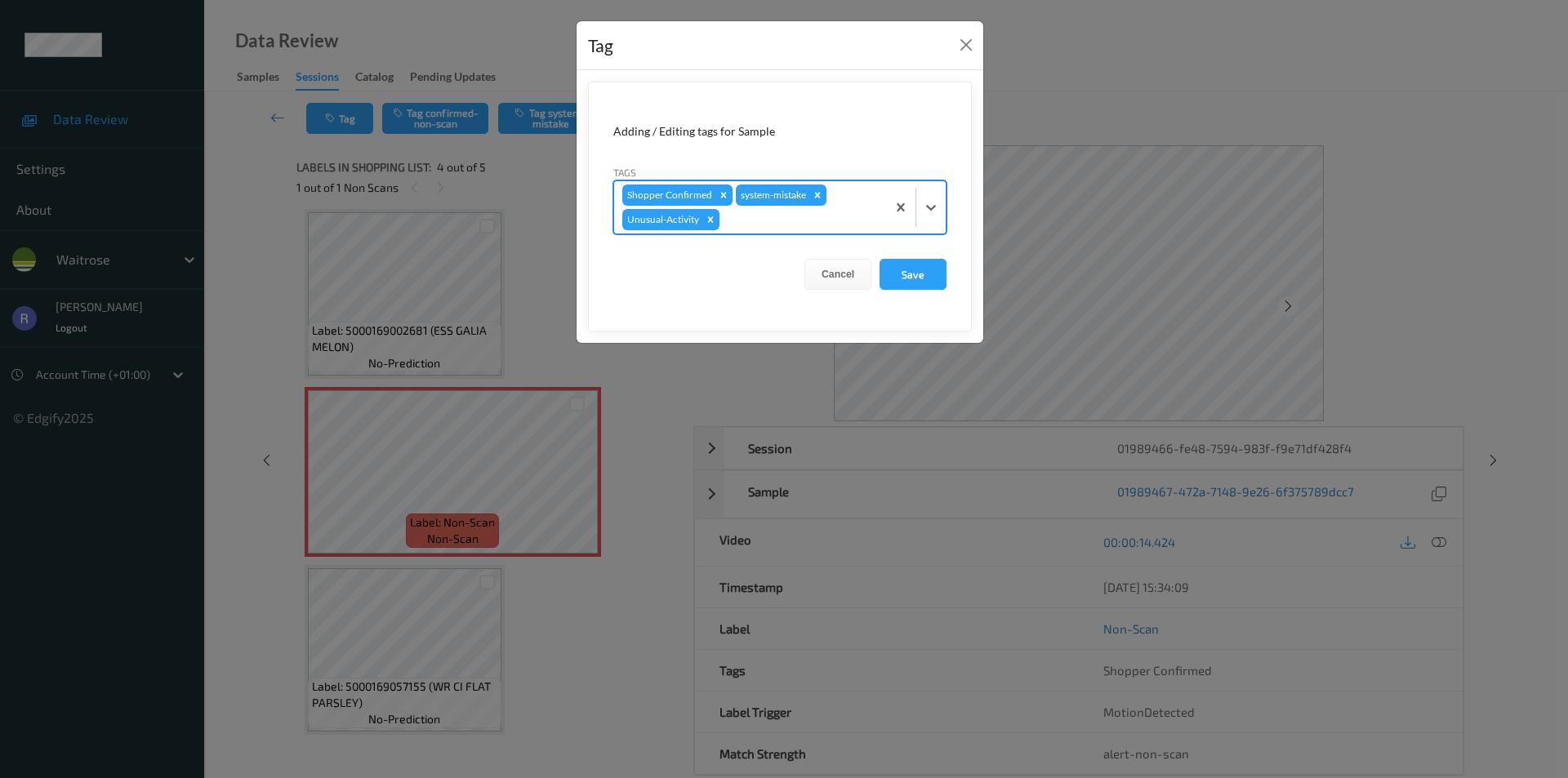
click at [791, 223] on div at bounding box center [800, 219] width 155 height 19
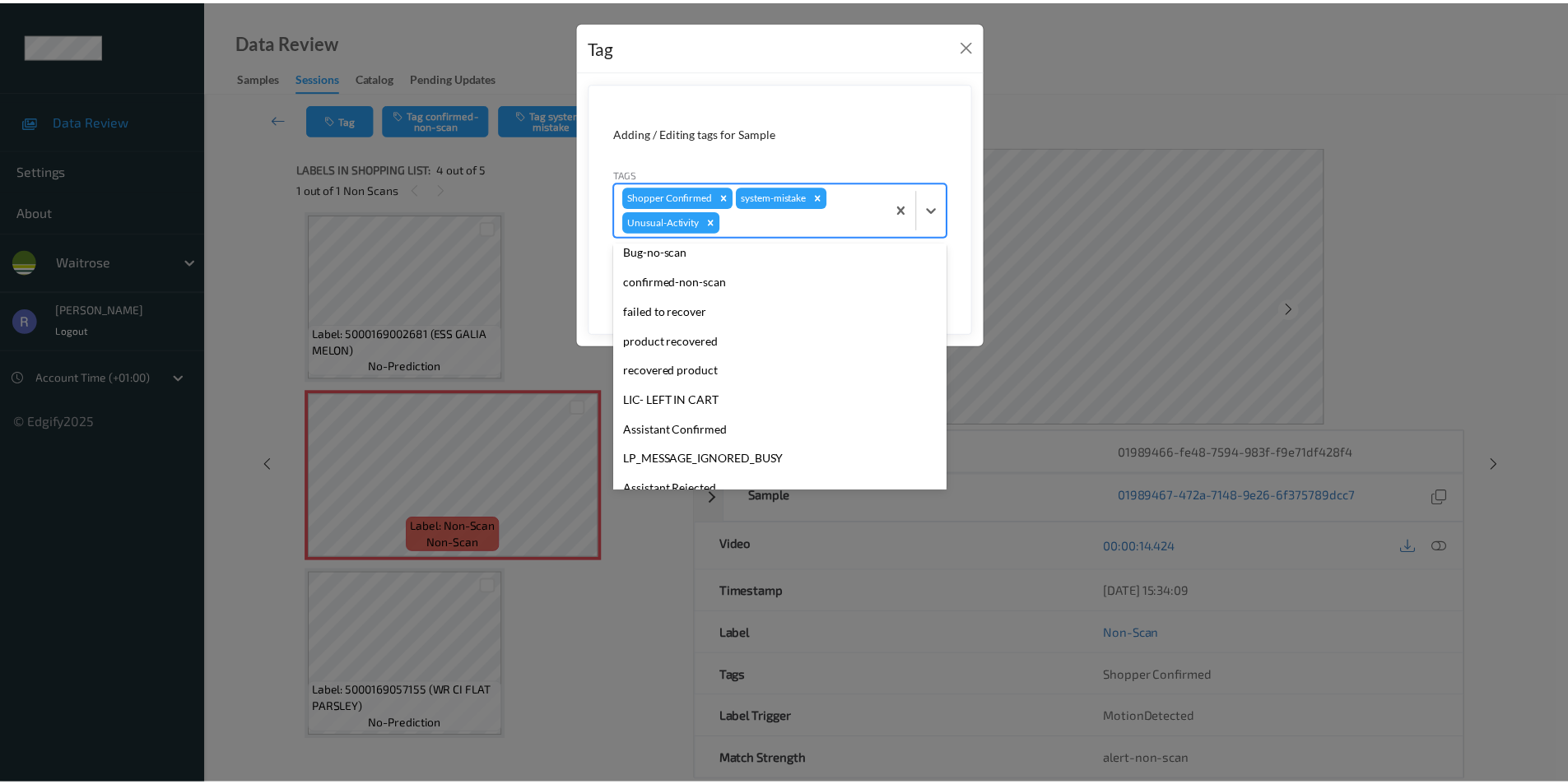
scroll to position [293, 0]
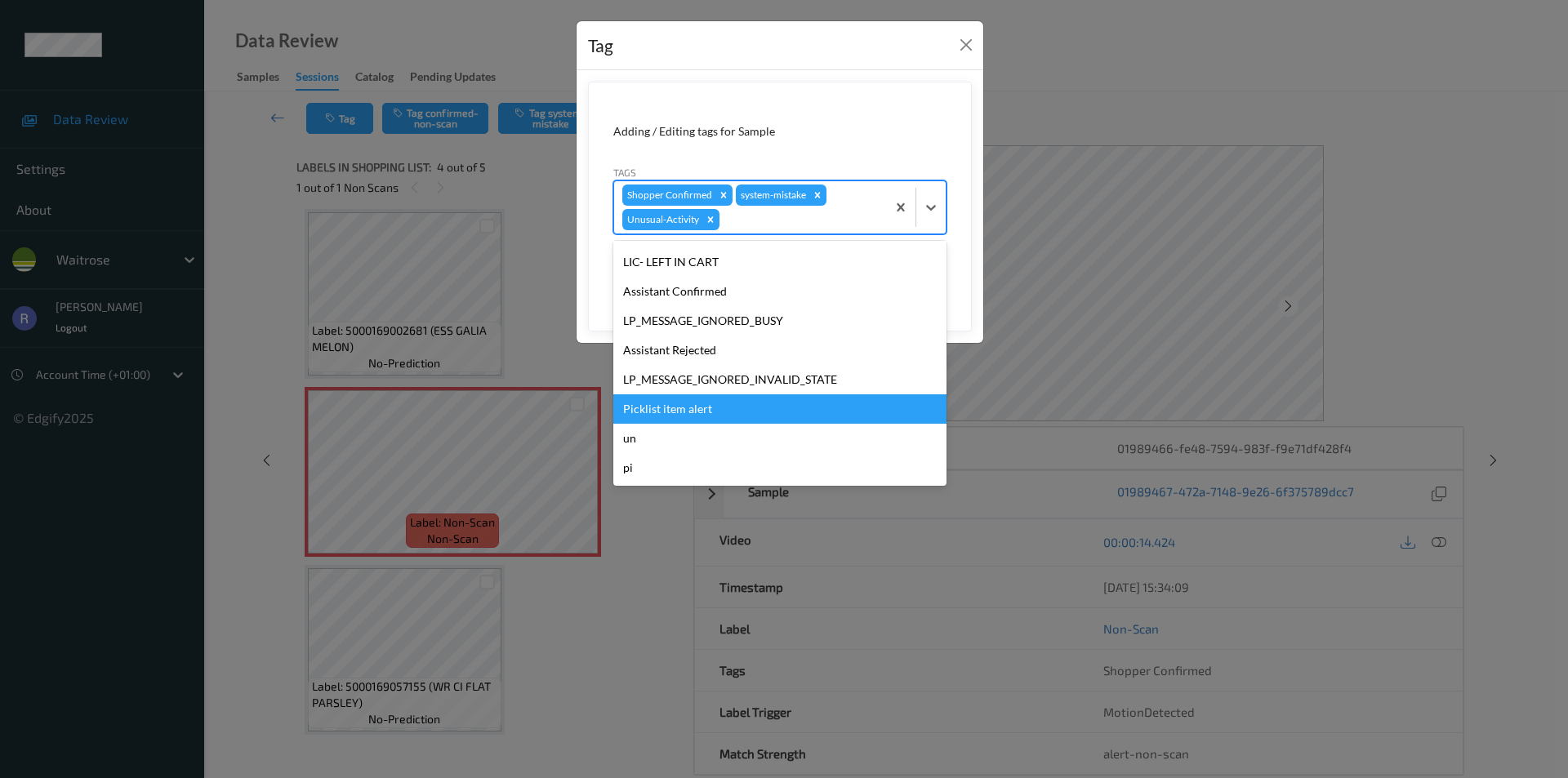
click at [674, 408] on div "Picklist item alert" at bounding box center [780, 410] width 333 height 30
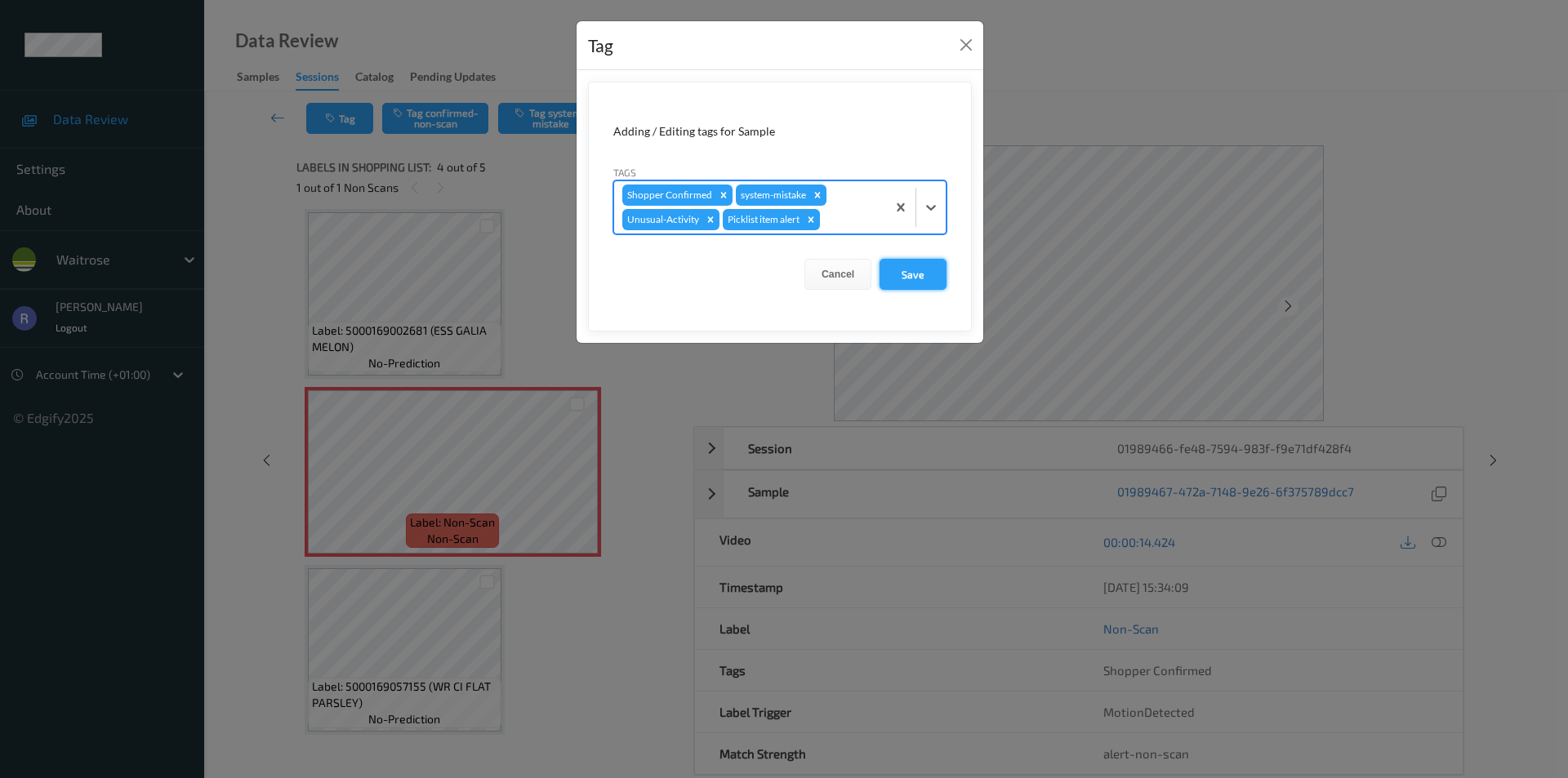
click at [909, 273] on button "Save" at bounding box center [913, 274] width 67 height 31
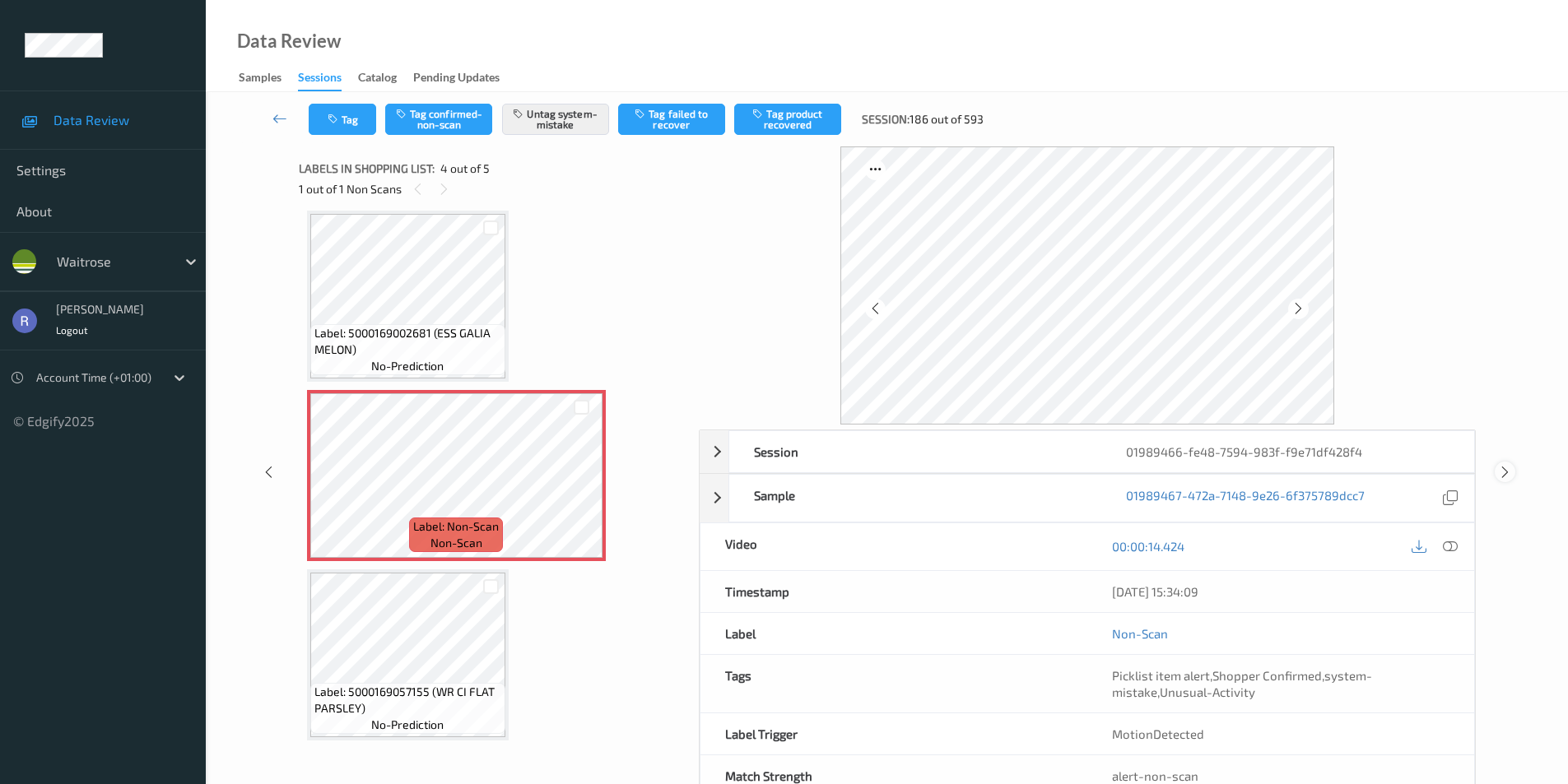
click at [1502, 469] on icon at bounding box center [1505, 472] width 14 height 15
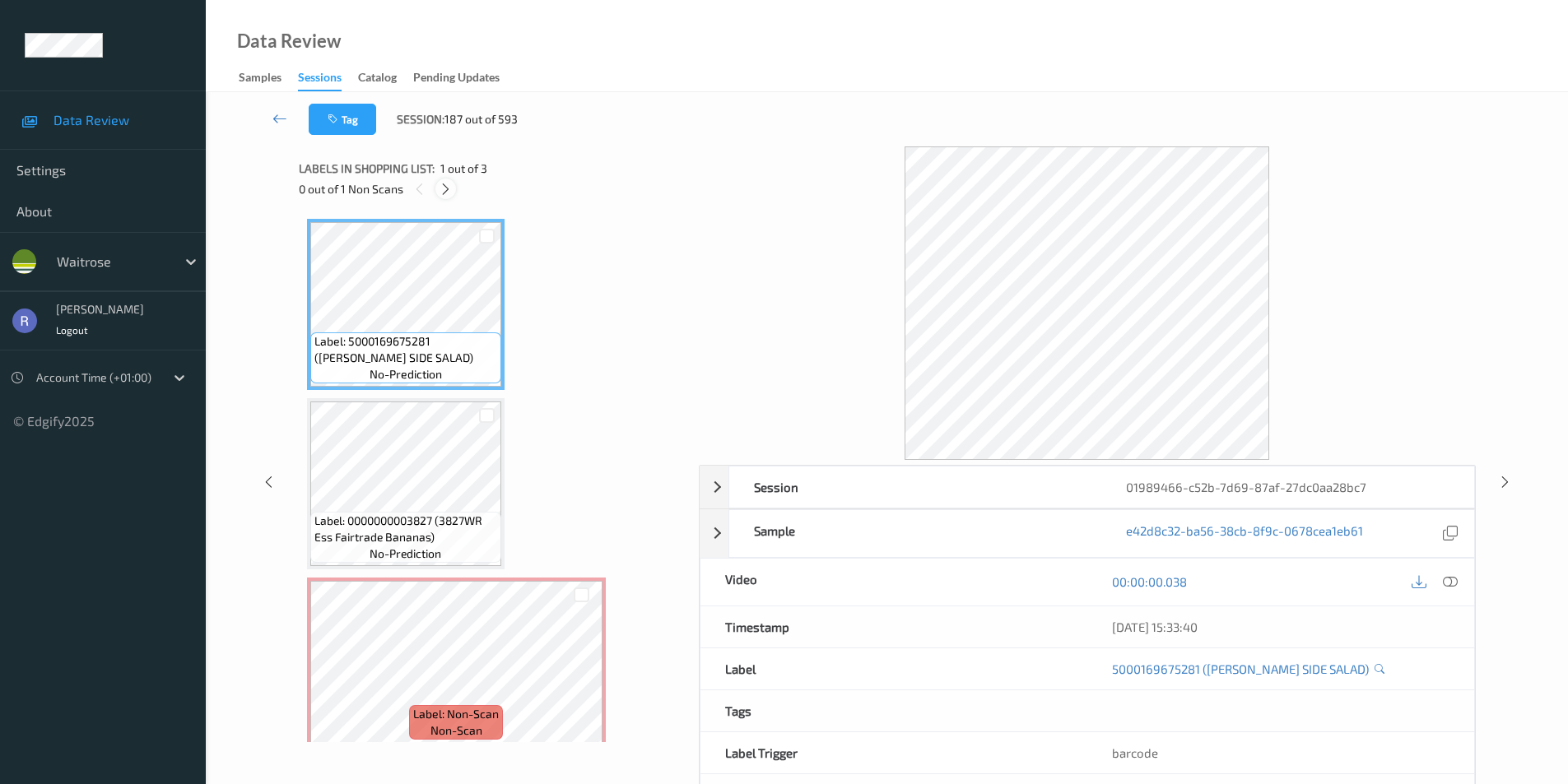
click at [446, 192] on icon at bounding box center [446, 189] width 14 height 15
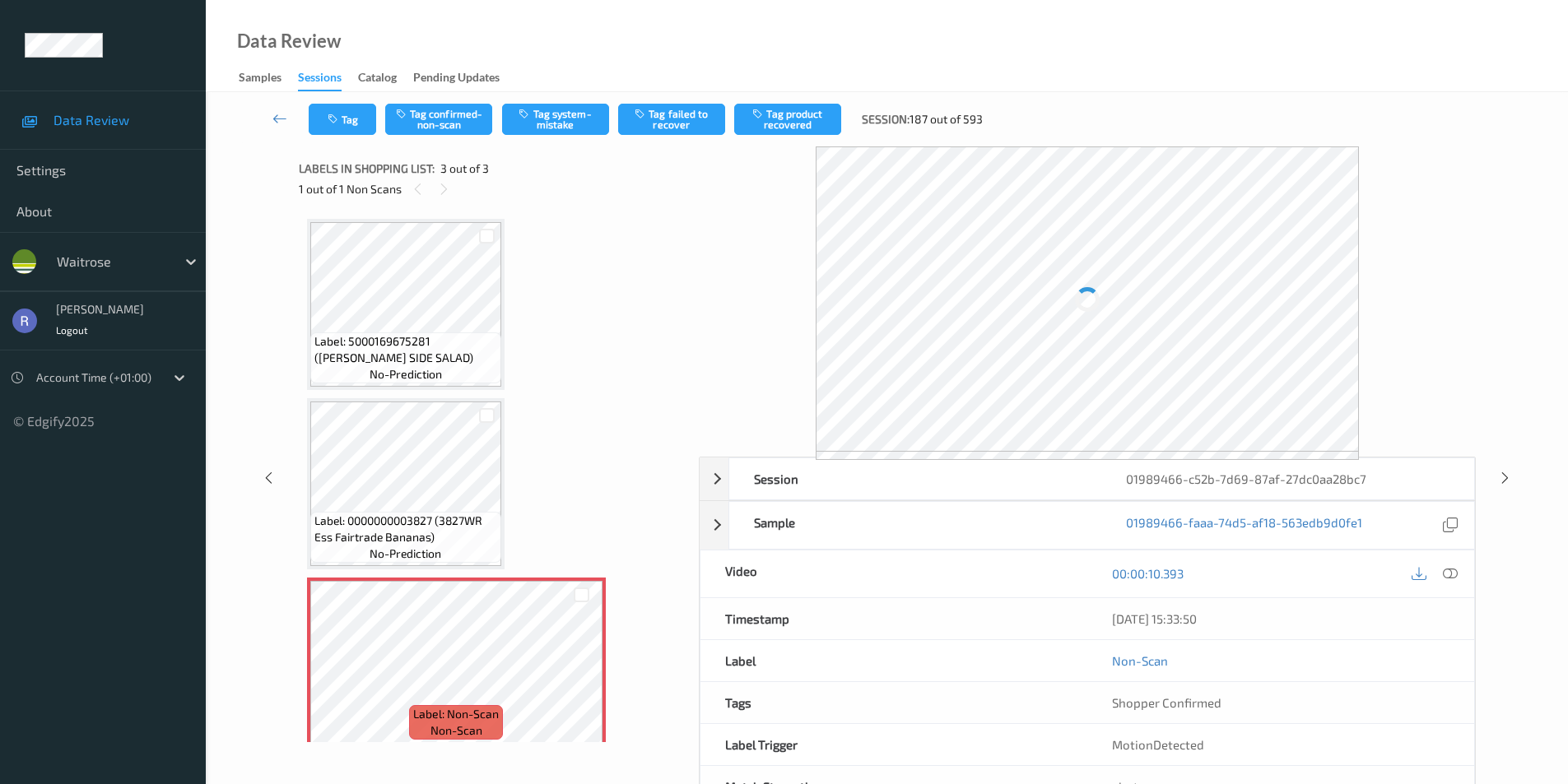
scroll to position [15, 0]
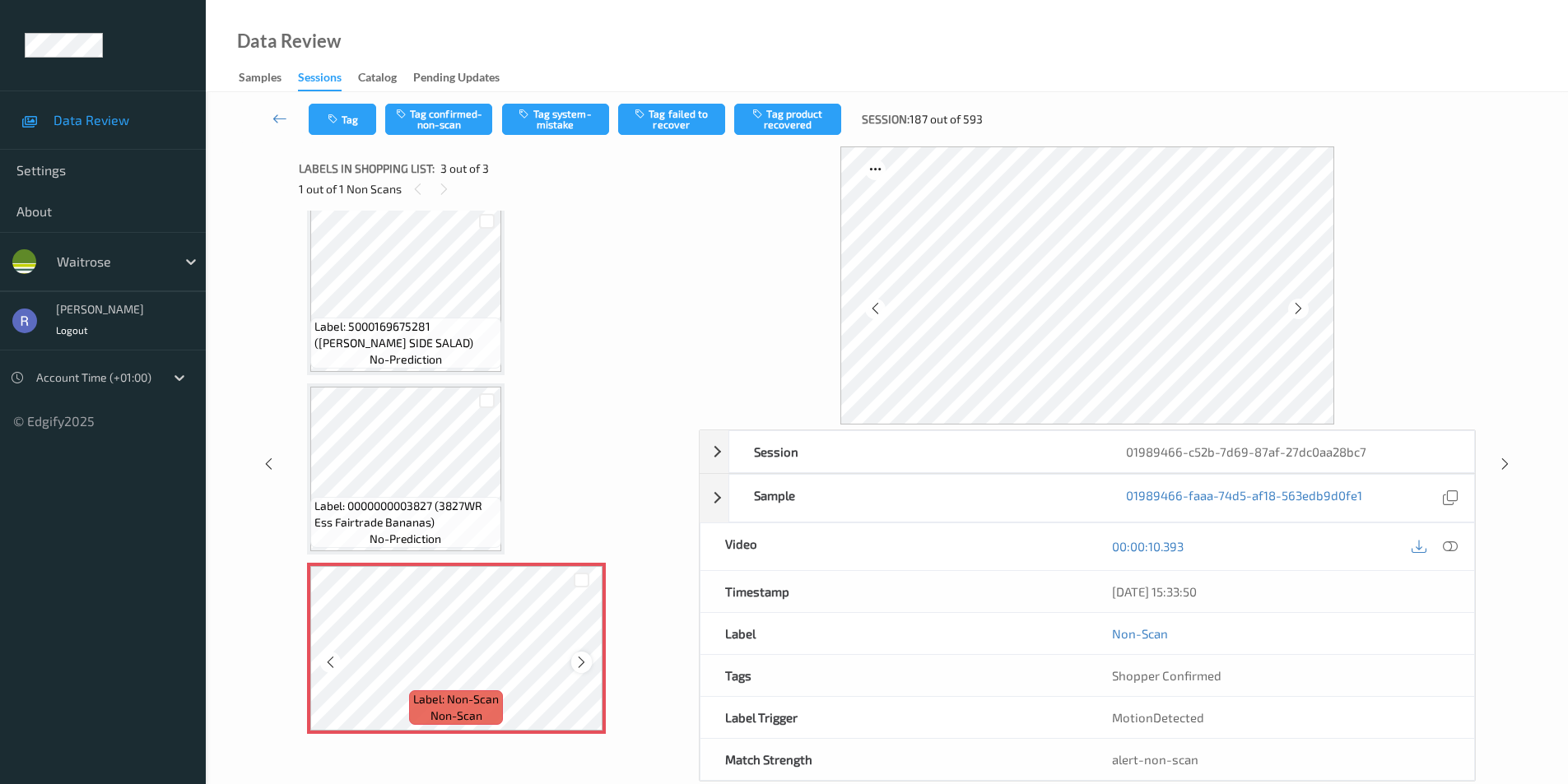
click at [579, 662] on icon at bounding box center [582, 662] width 14 height 15
click at [535, 127] on button "Tag system-mistake" at bounding box center [555, 118] width 107 height 31
click at [1504, 459] on icon at bounding box center [1505, 464] width 14 height 15
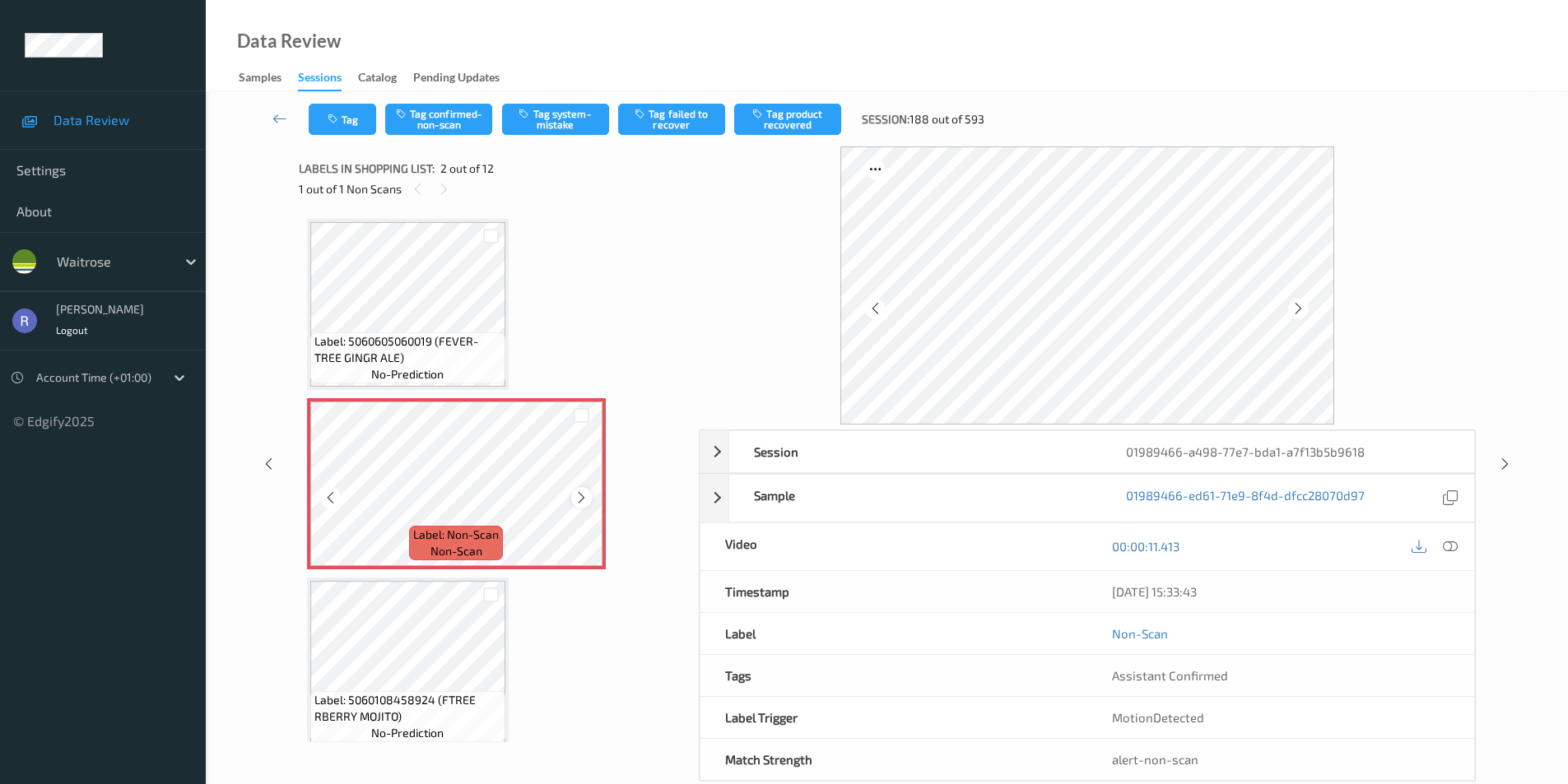
click at [576, 499] on icon at bounding box center [582, 498] width 14 height 15
click at [577, 499] on icon at bounding box center [582, 498] width 14 height 15
click at [573, 122] on button "Tag system-mistake" at bounding box center [555, 118] width 107 height 31
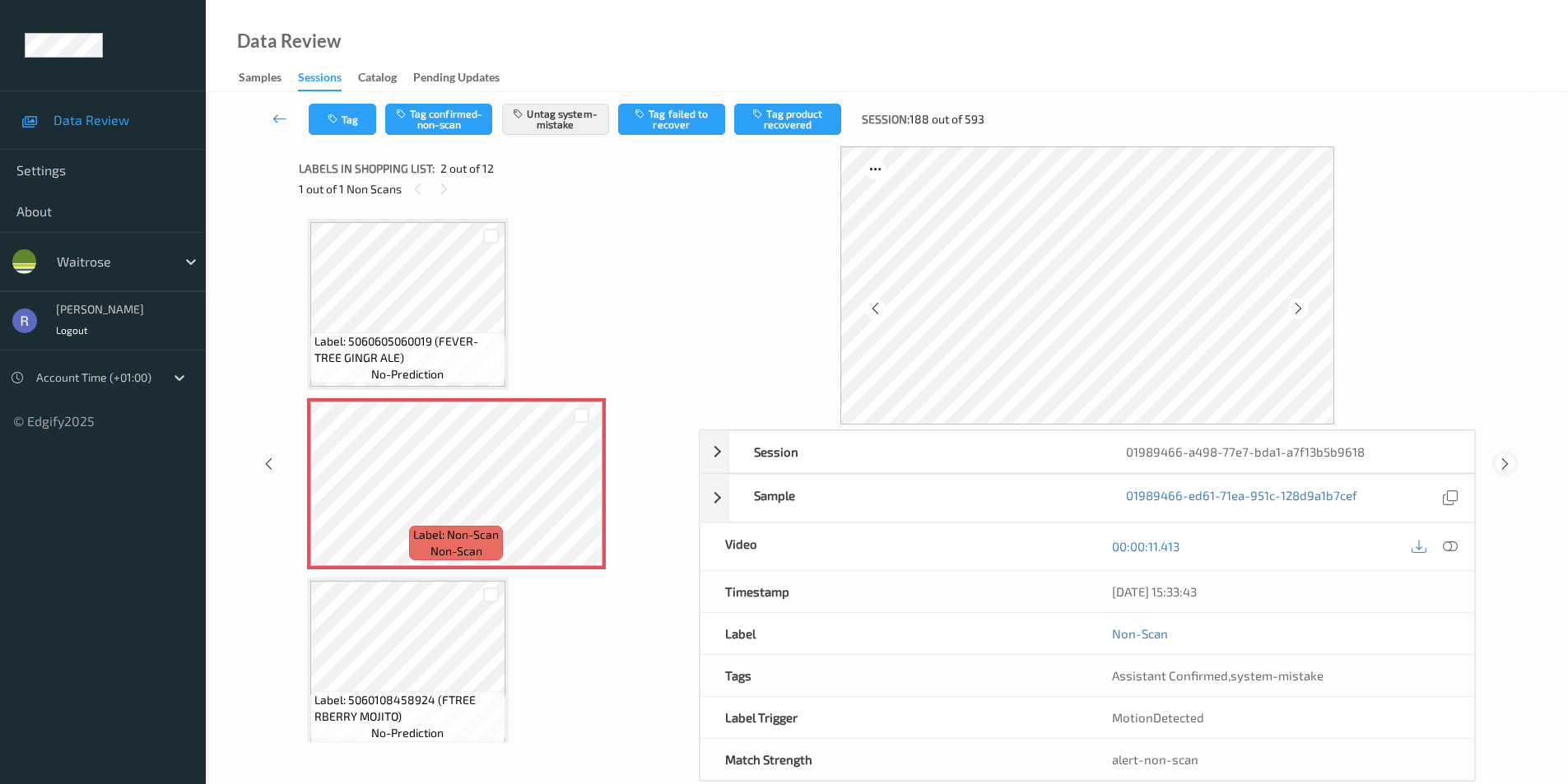
click at [1507, 467] on icon at bounding box center [1505, 464] width 14 height 15
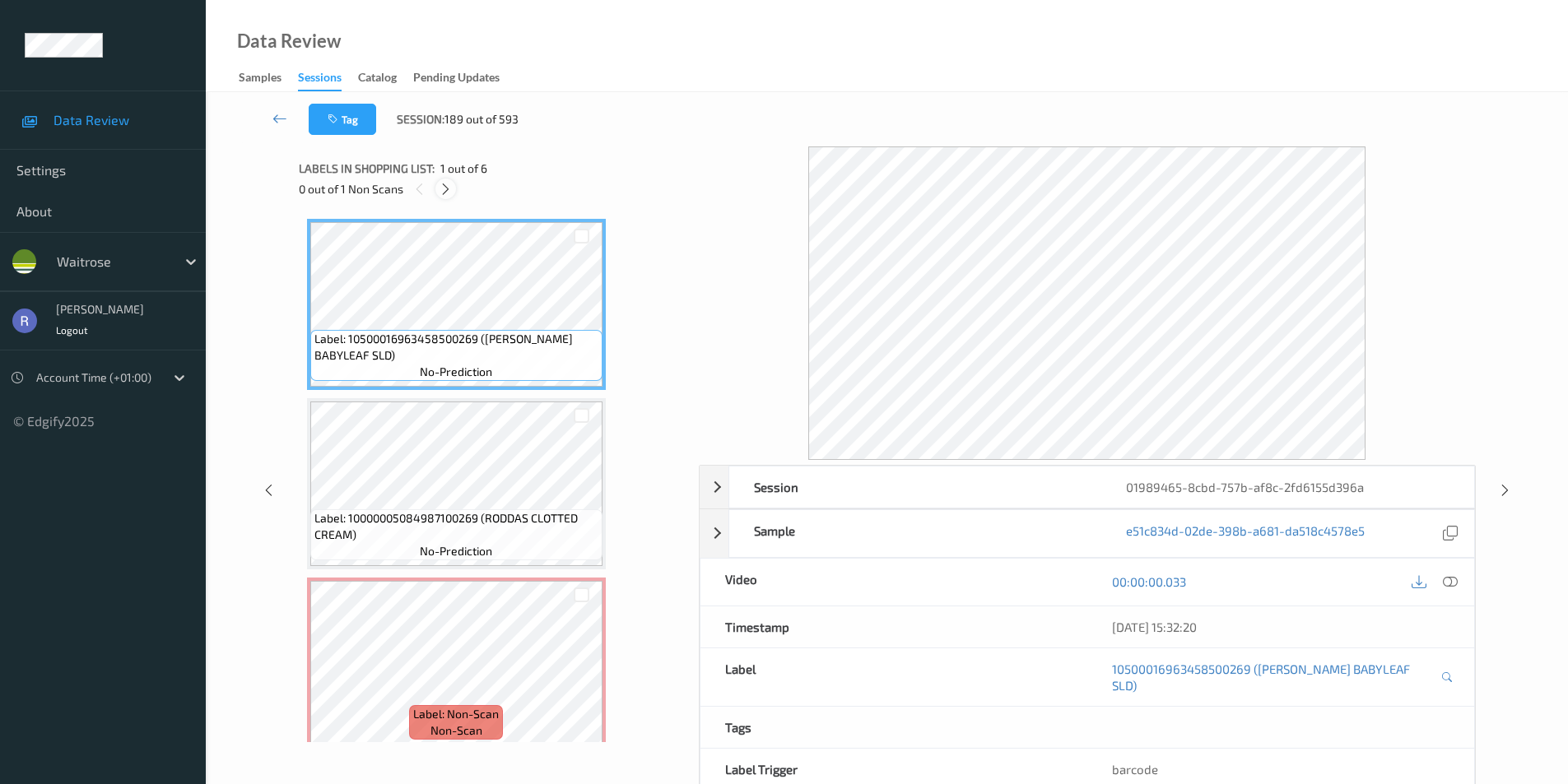
click at [447, 192] on icon at bounding box center [446, 189] width 14 height 15
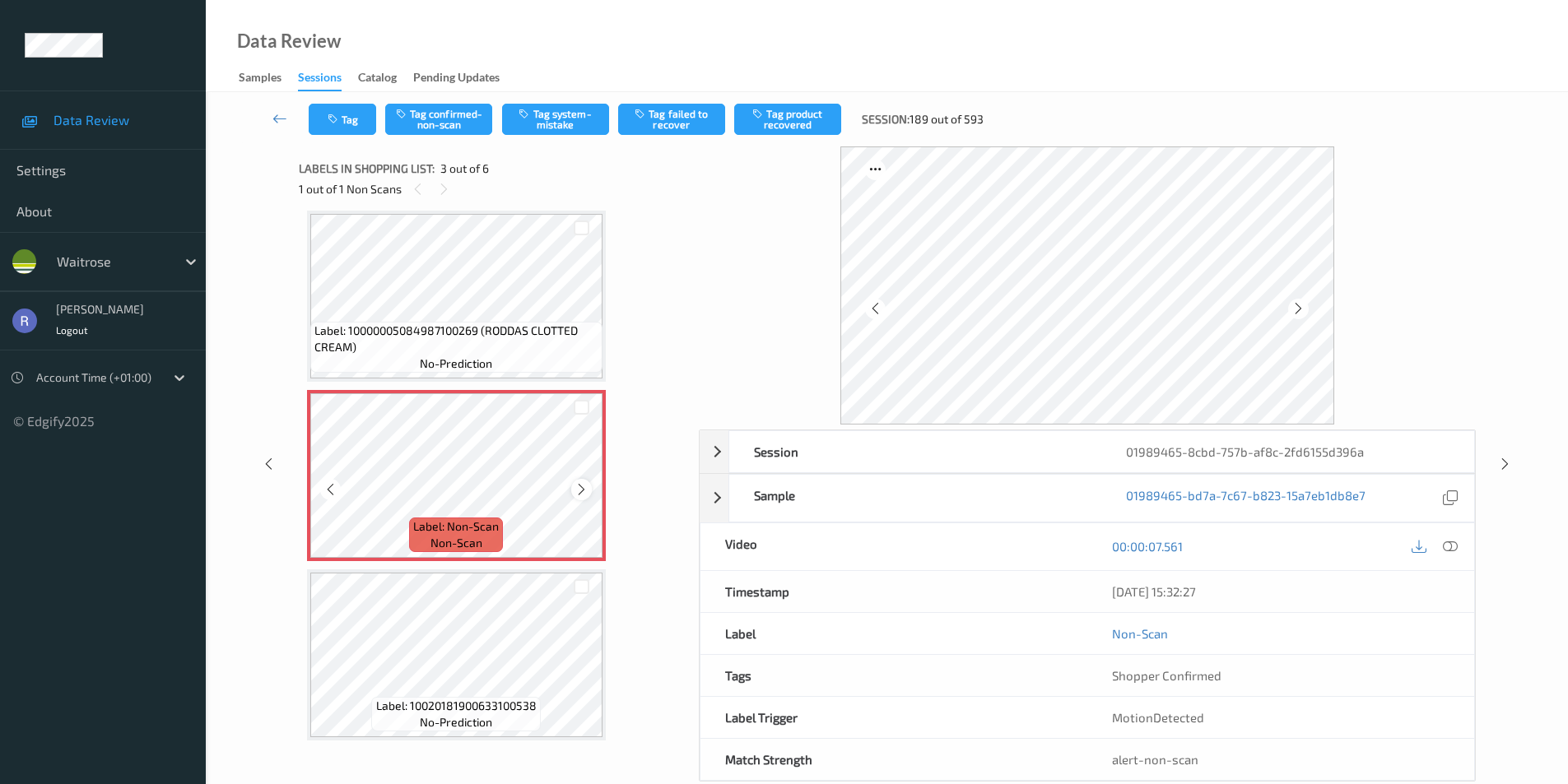
click at [575, 491] on icon at bounding box center [582, 490] width 14 height 15
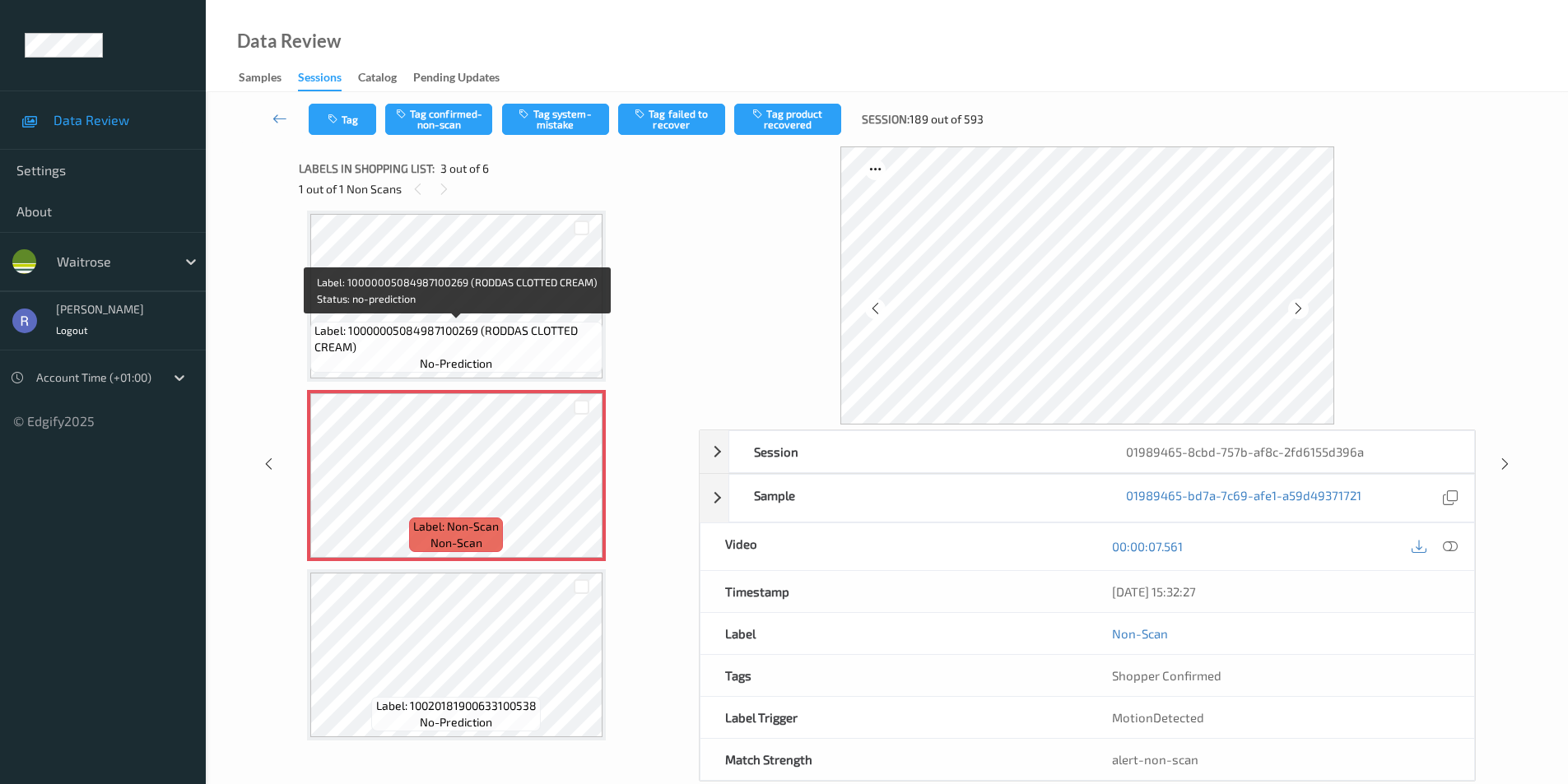
click at [448, 322] on div "Label: 10000005084987100269 (RODDAS CLOTTED CREAM) no-prediction" at bounding box center [456, 347] width 292 height 51
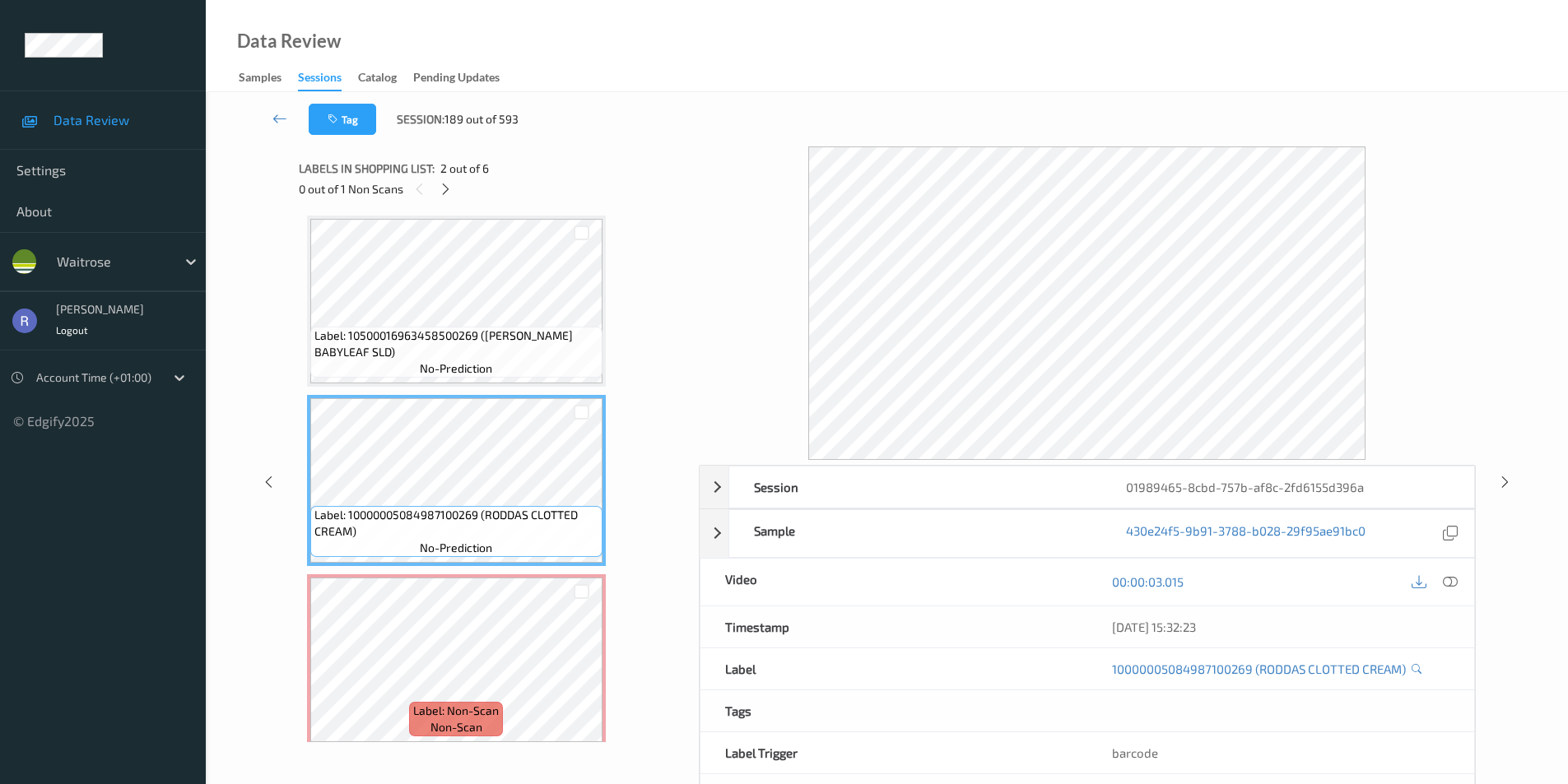
scroll to position [0, 0]
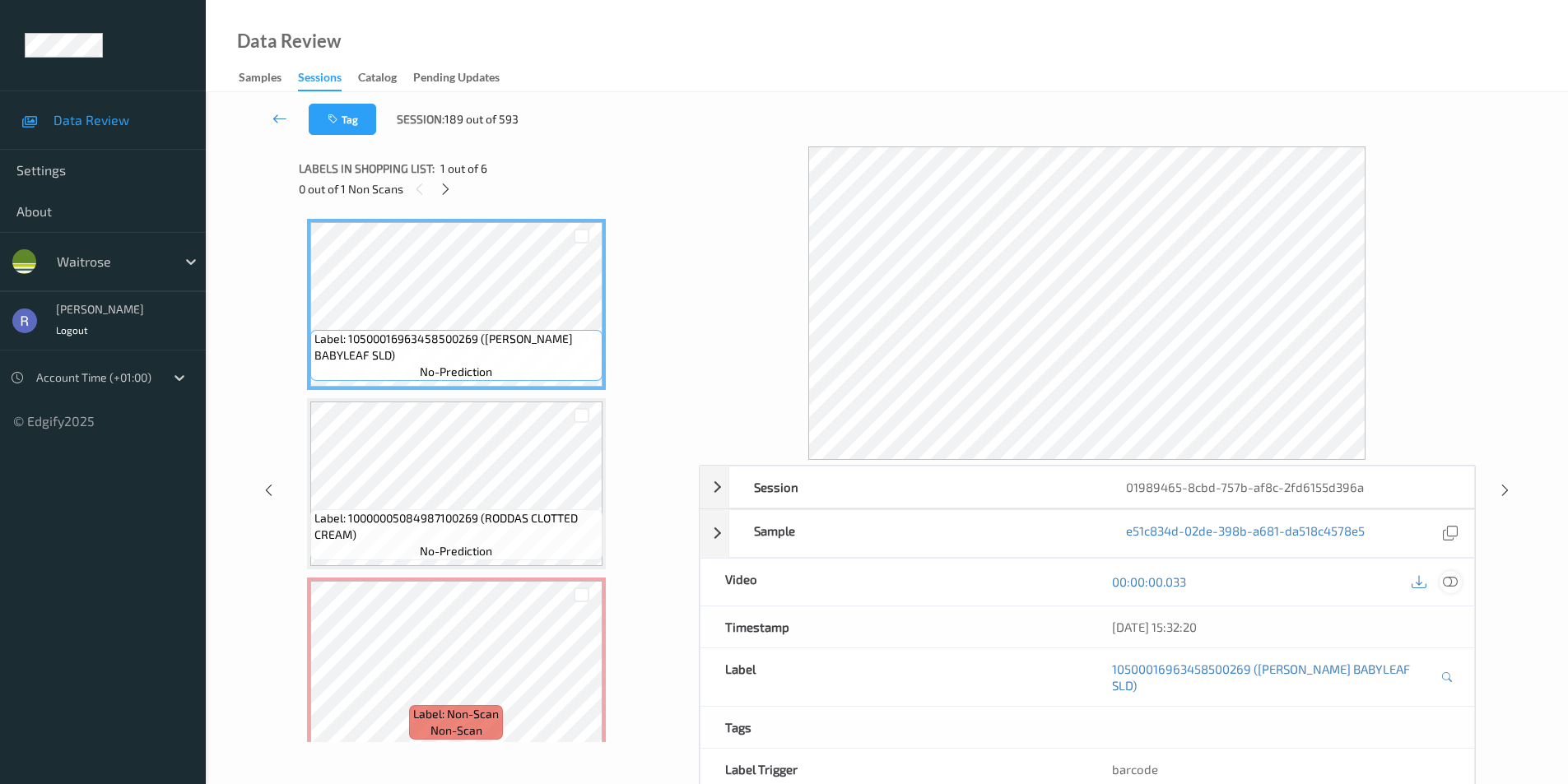
click at [1455, 583] on icon at bounding box center [1450, 582] width 15 height 15
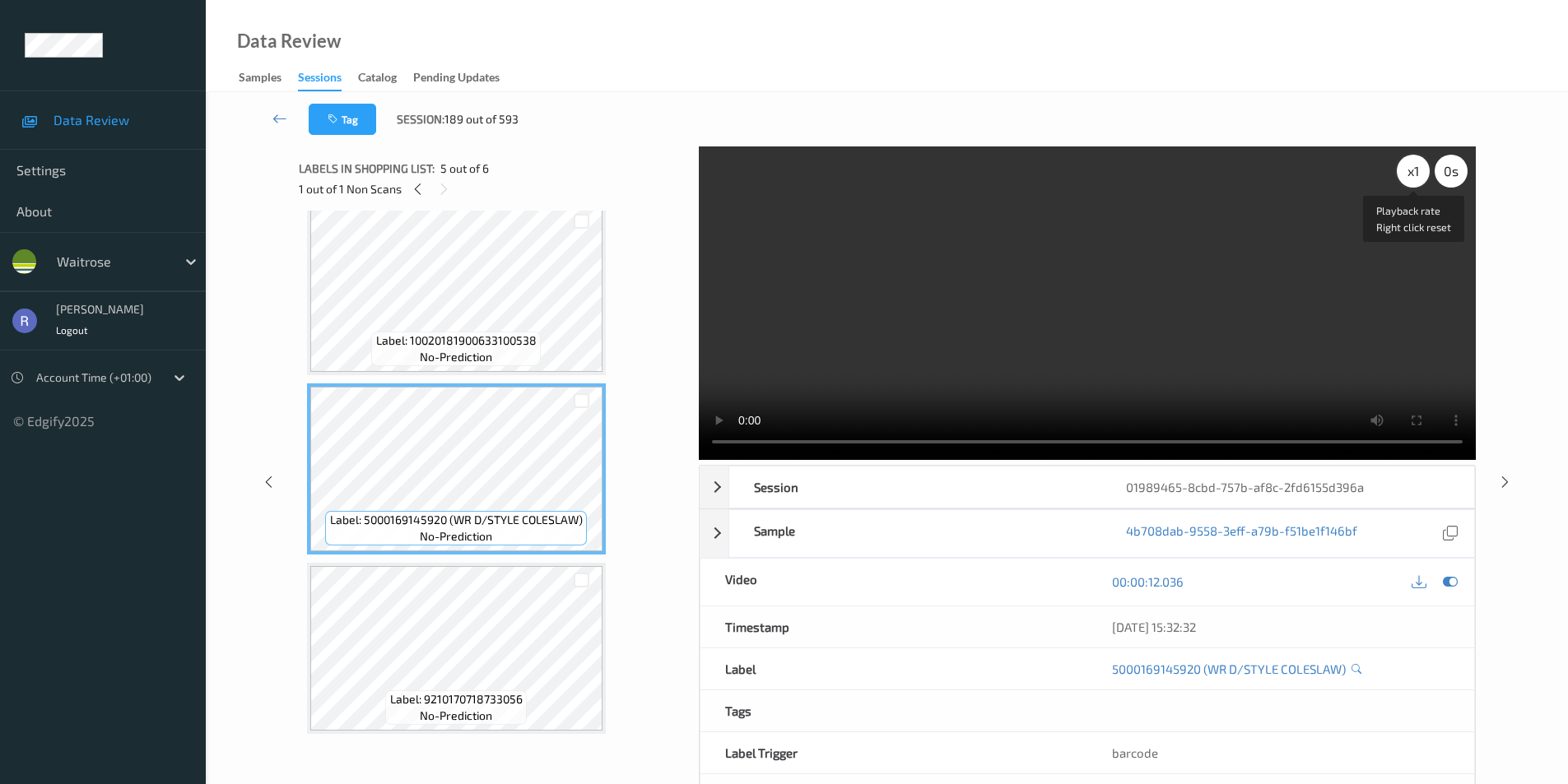
click at [1412, 169] on div "x 1" at bounding box center [1413, 171] width 33 height 33
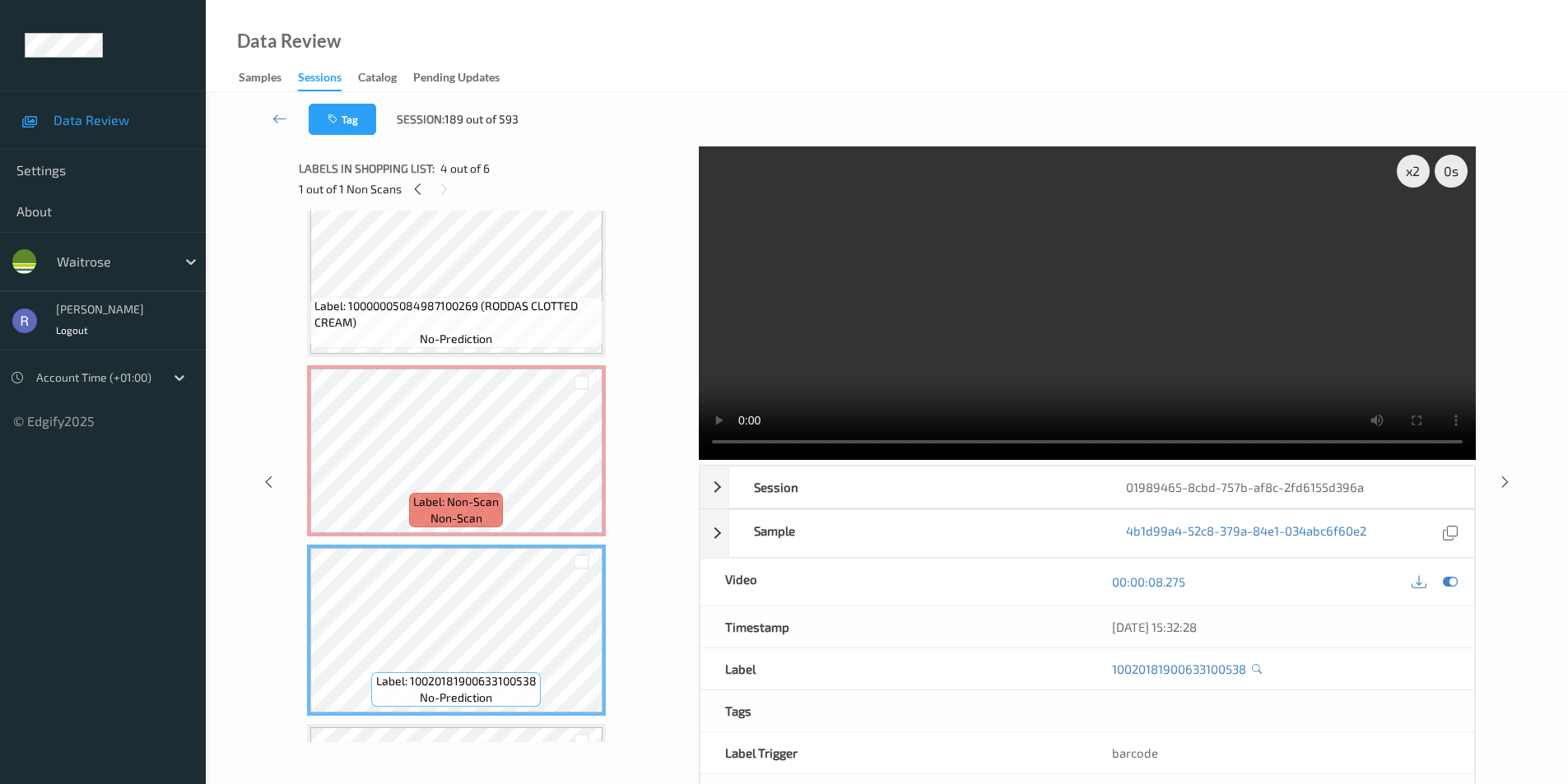
scroll to position [141, 0]
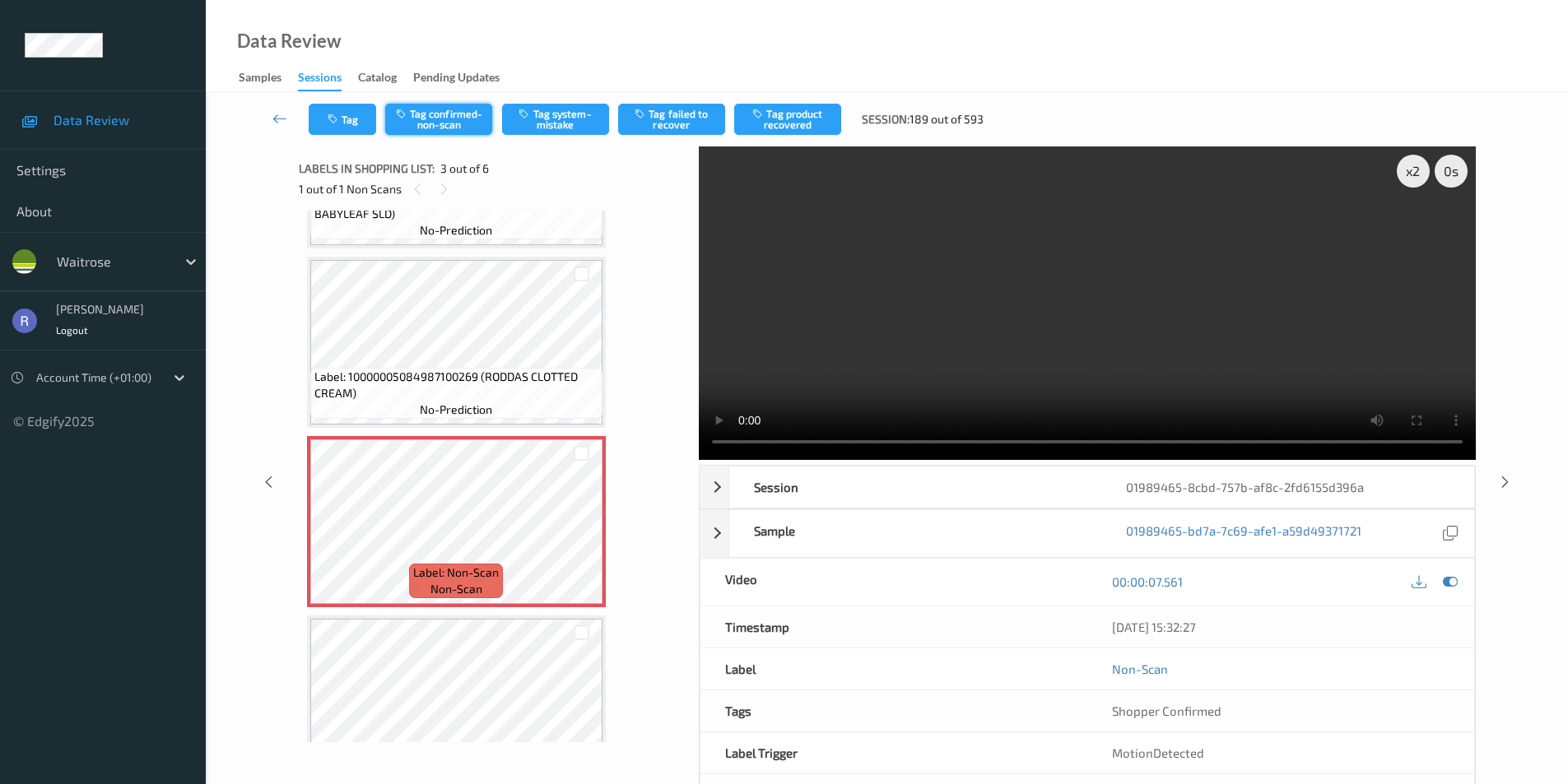
click at [447, 123] on button "Tag confirmed-non-scan" at bounding box center [439, 118] width 107 height 31
click at [674, 120] on button "Tag failed to recover" at bounding box center [671, 118] width 107 height 31
click at [1505, 476] on icon at bounding box center [1505, 481] width 14 height 15
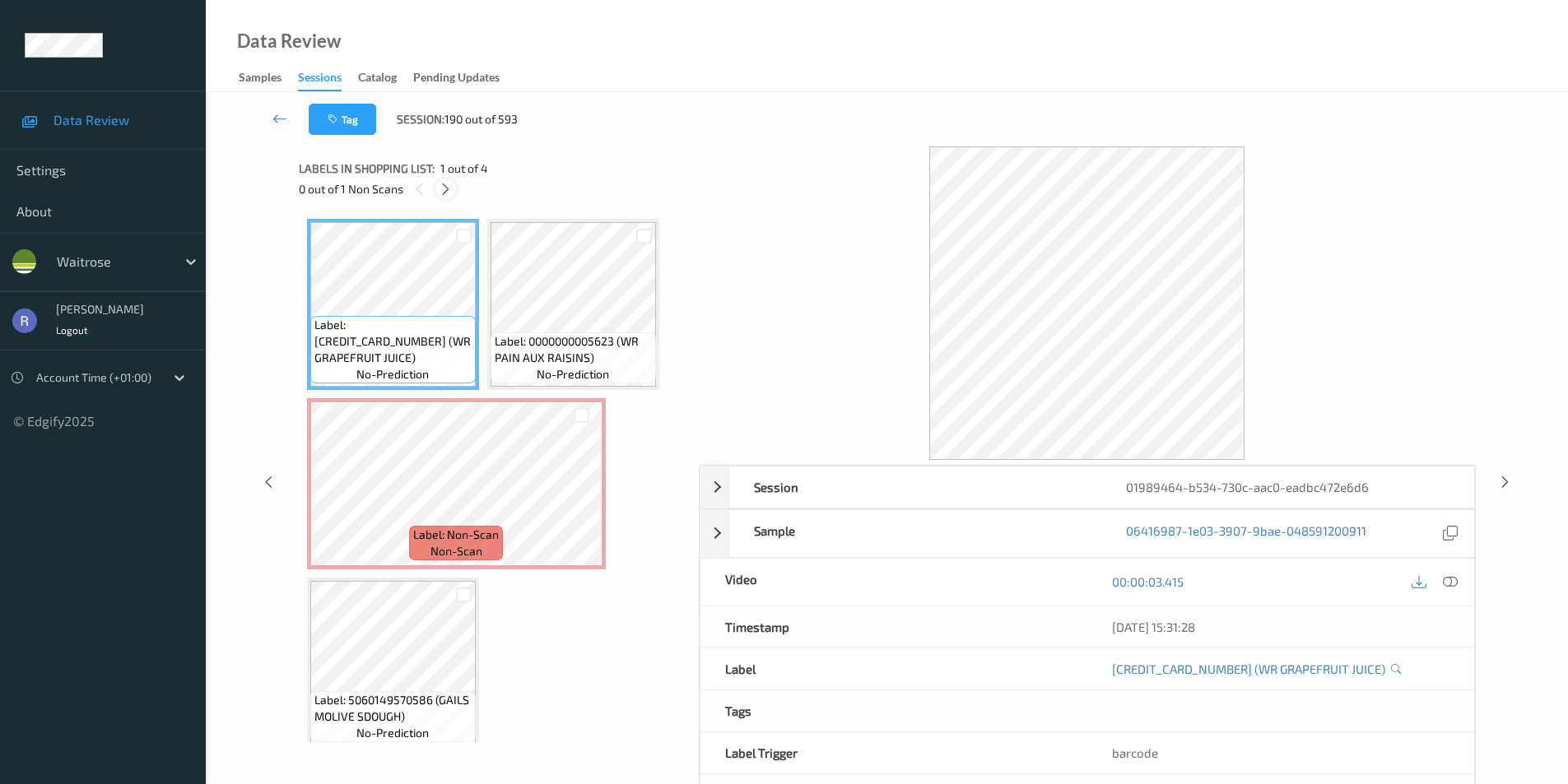
drag, startPoint x: 440, startPoint y: 187, endPoint x: 448, endPoint y: 189, distance: 8.2
click at [447, 189] on icon at bounding box center [446, 189] width 14 height 15
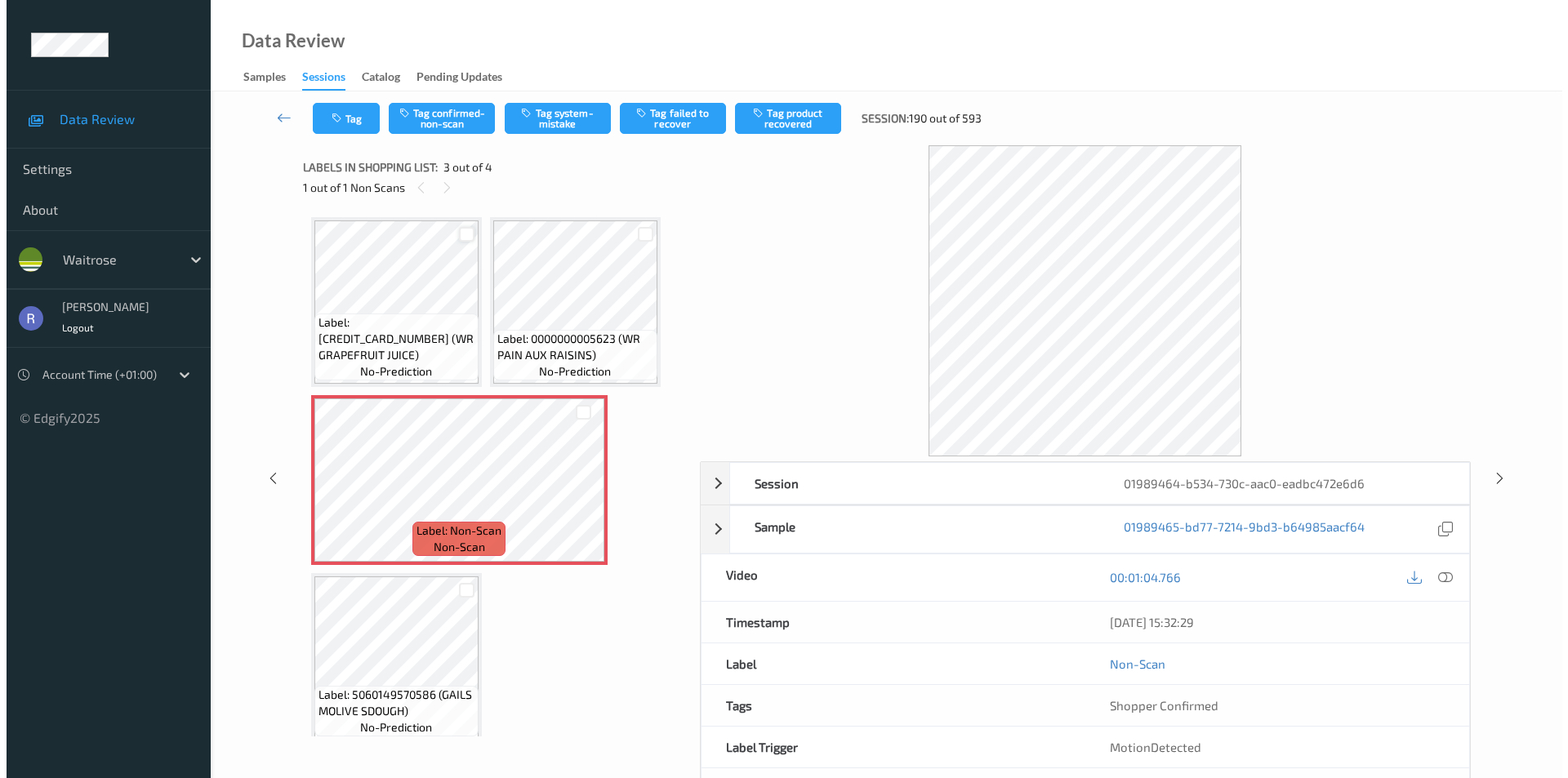
scroll to position [8, 0]
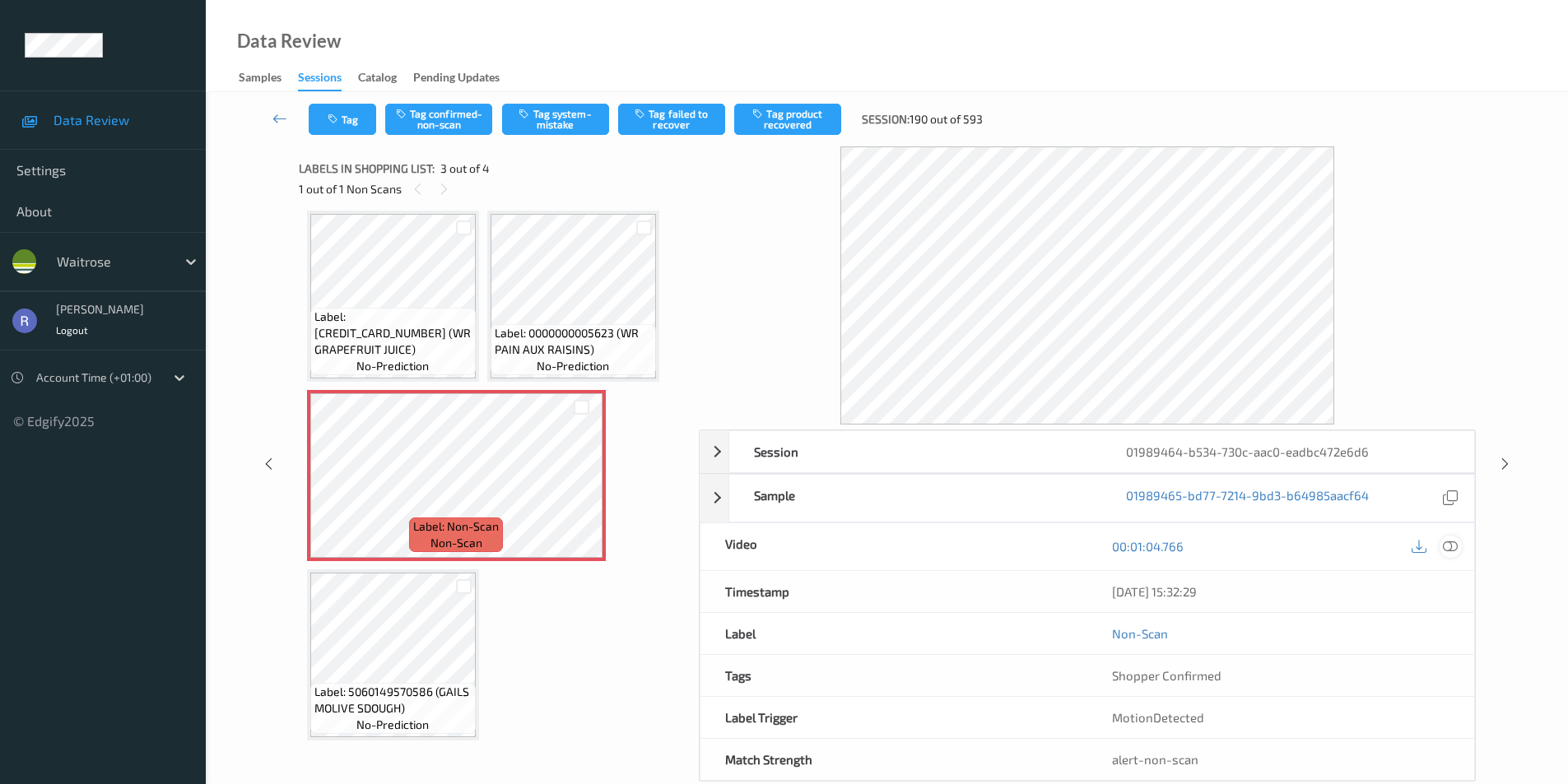
click at [1455, 546] on icon at bounding box center [1450, 546] width 15 height 15
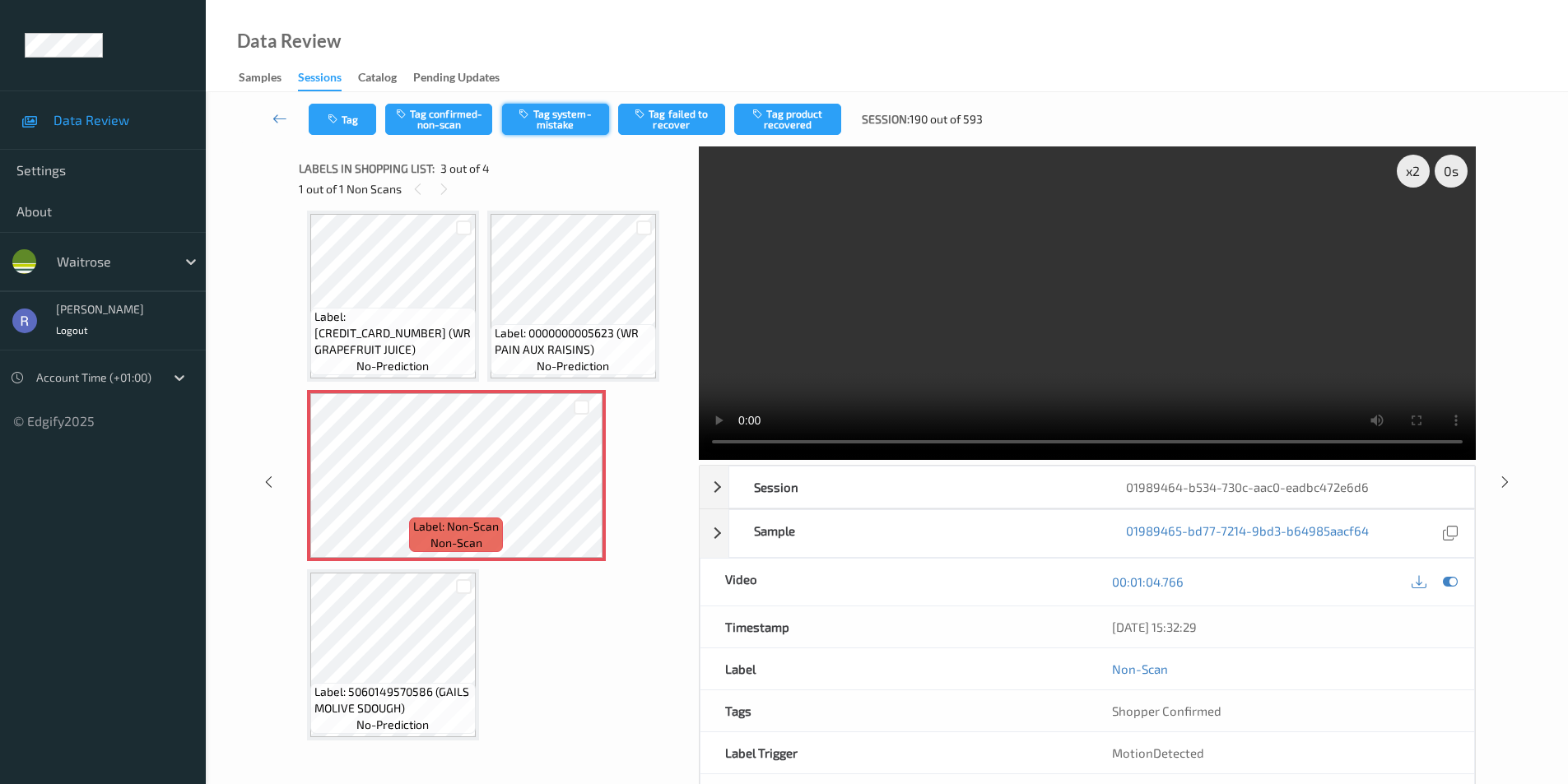
click at [569, 113] on button "Tag system-mistake" at bounding box center [555, 118] width 107 height 31
click at [352, 117] on button "Tag" at bounding box center [342, 118] width 67 height 31
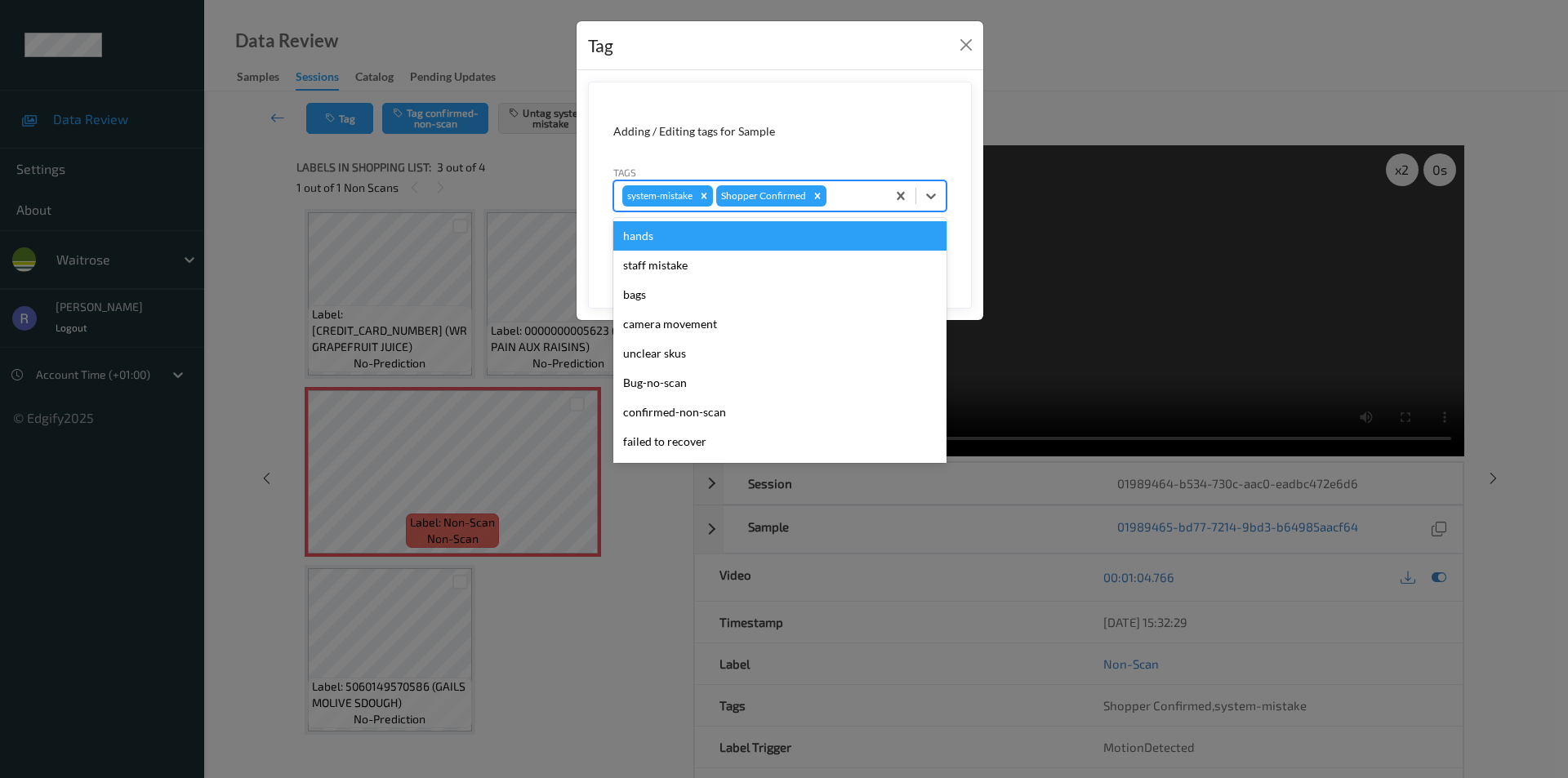
click at [845, 192] on div at bounding box center [854, 196] width 48 height 19
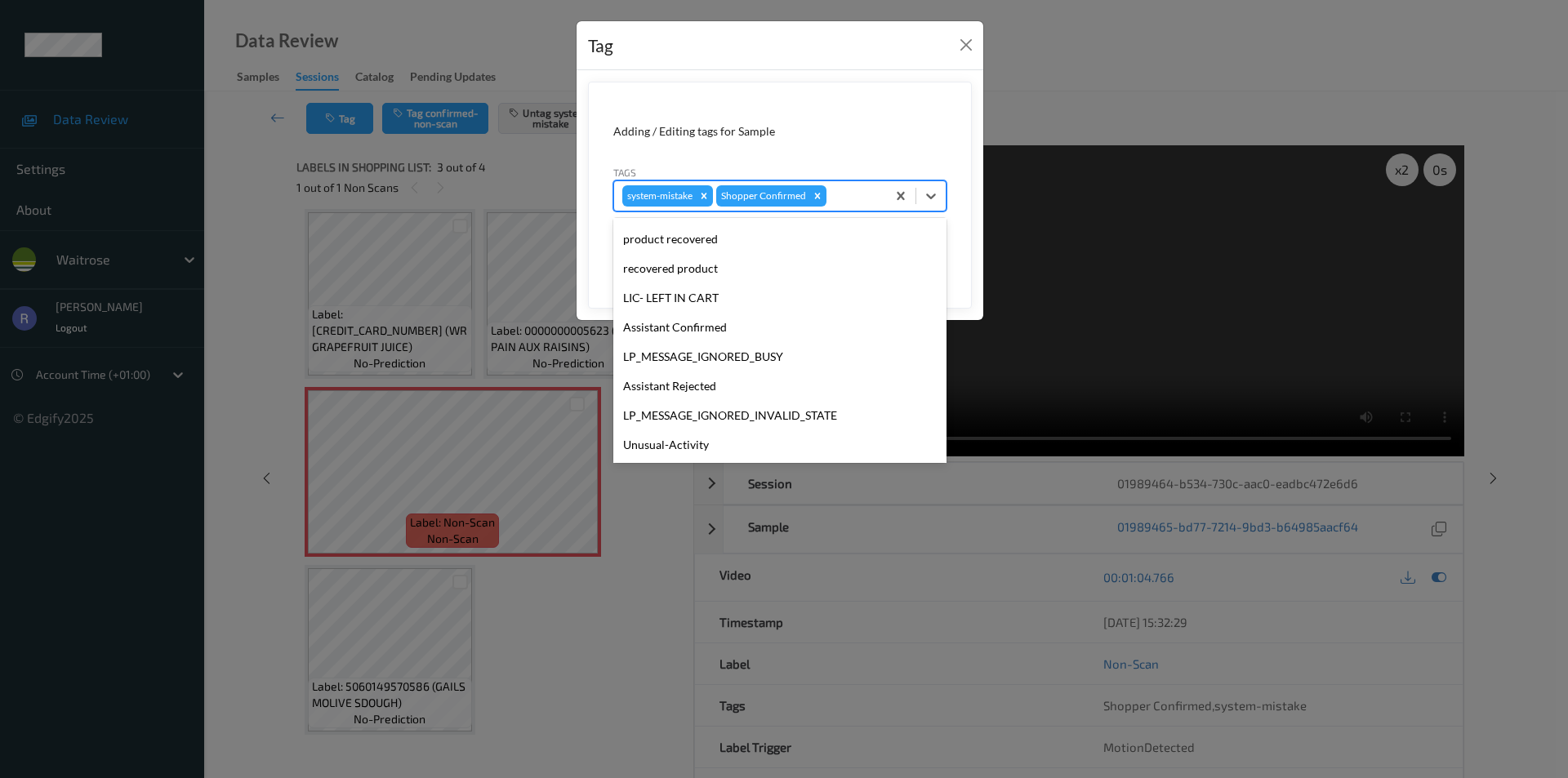
scroll to position [320, 0]
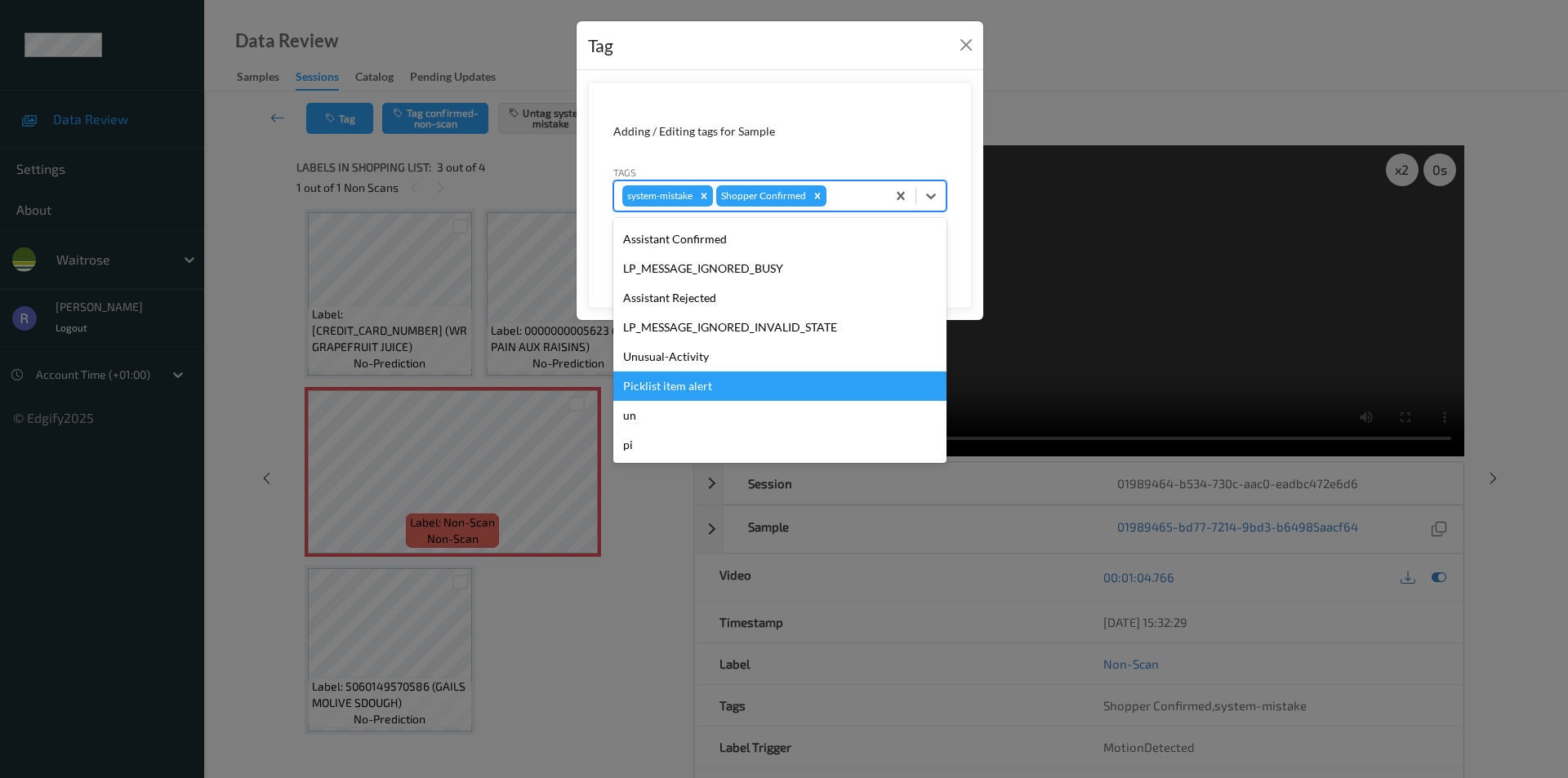
click at [660, 381] on div "Picklist item alert" at bounding box center [780, 387] width 333 height 30
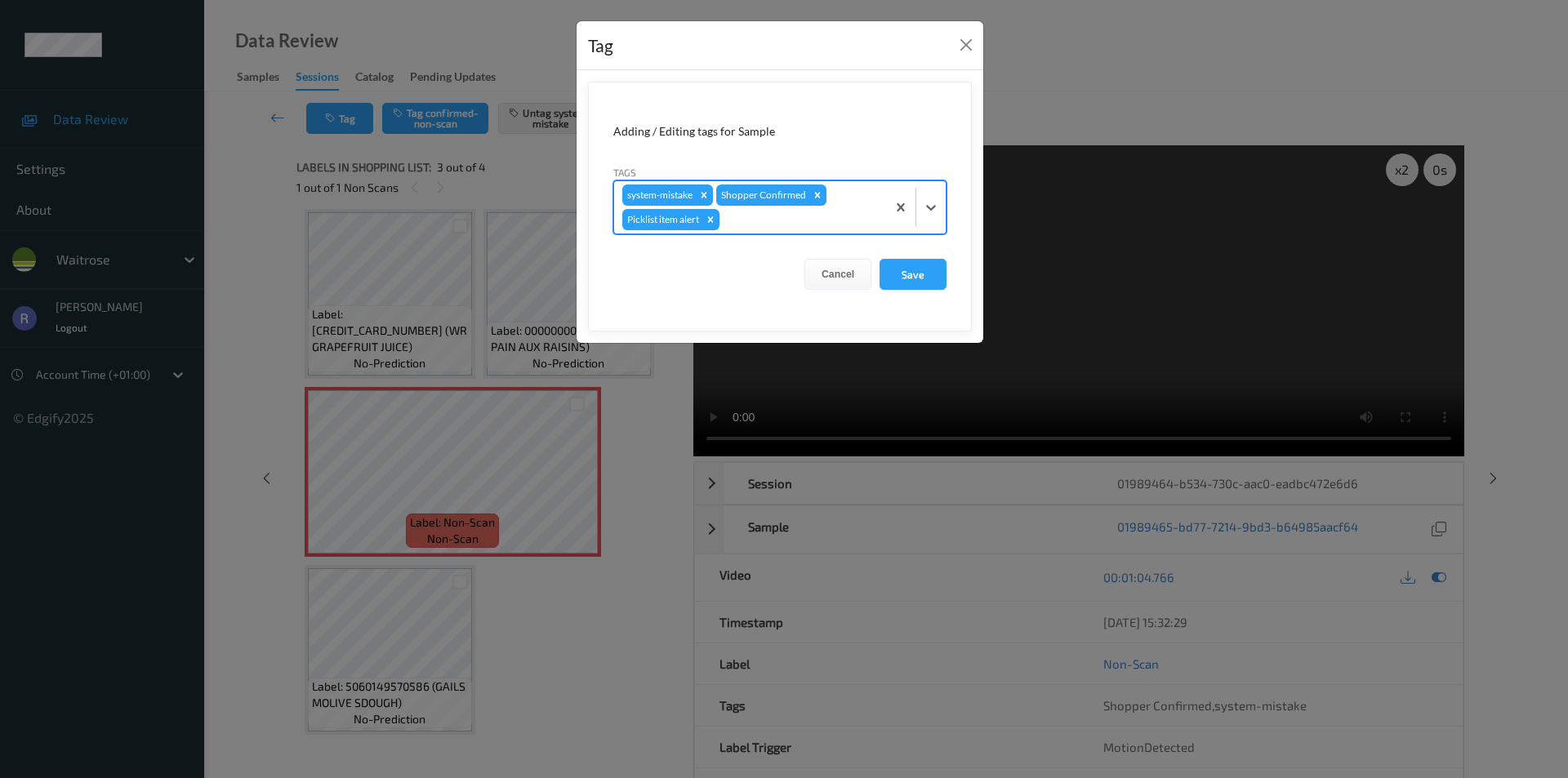
click at [784, 225] on div at bounding box center [800, 219] width 155 height 19
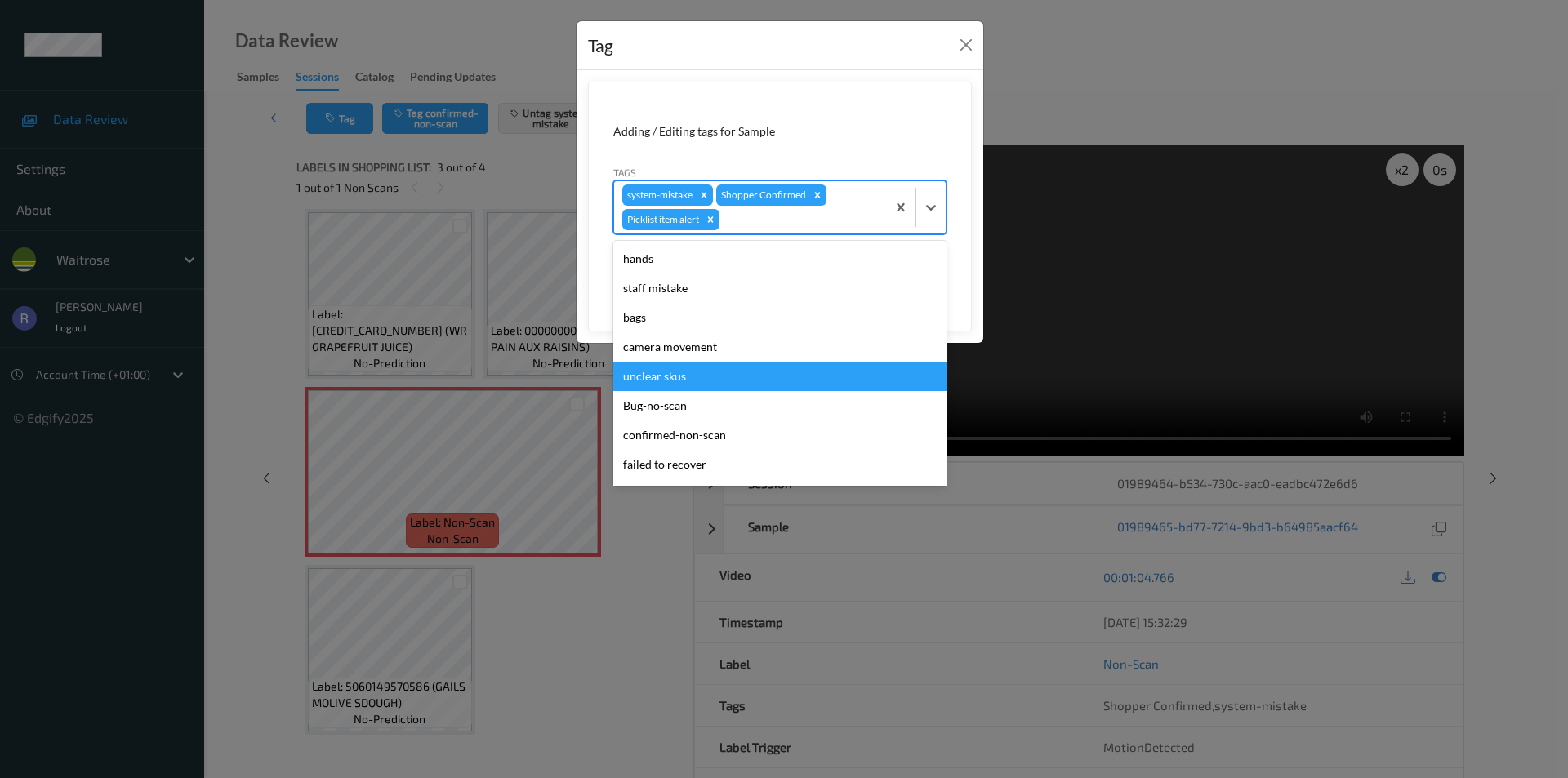
scroll to position [290, 0]
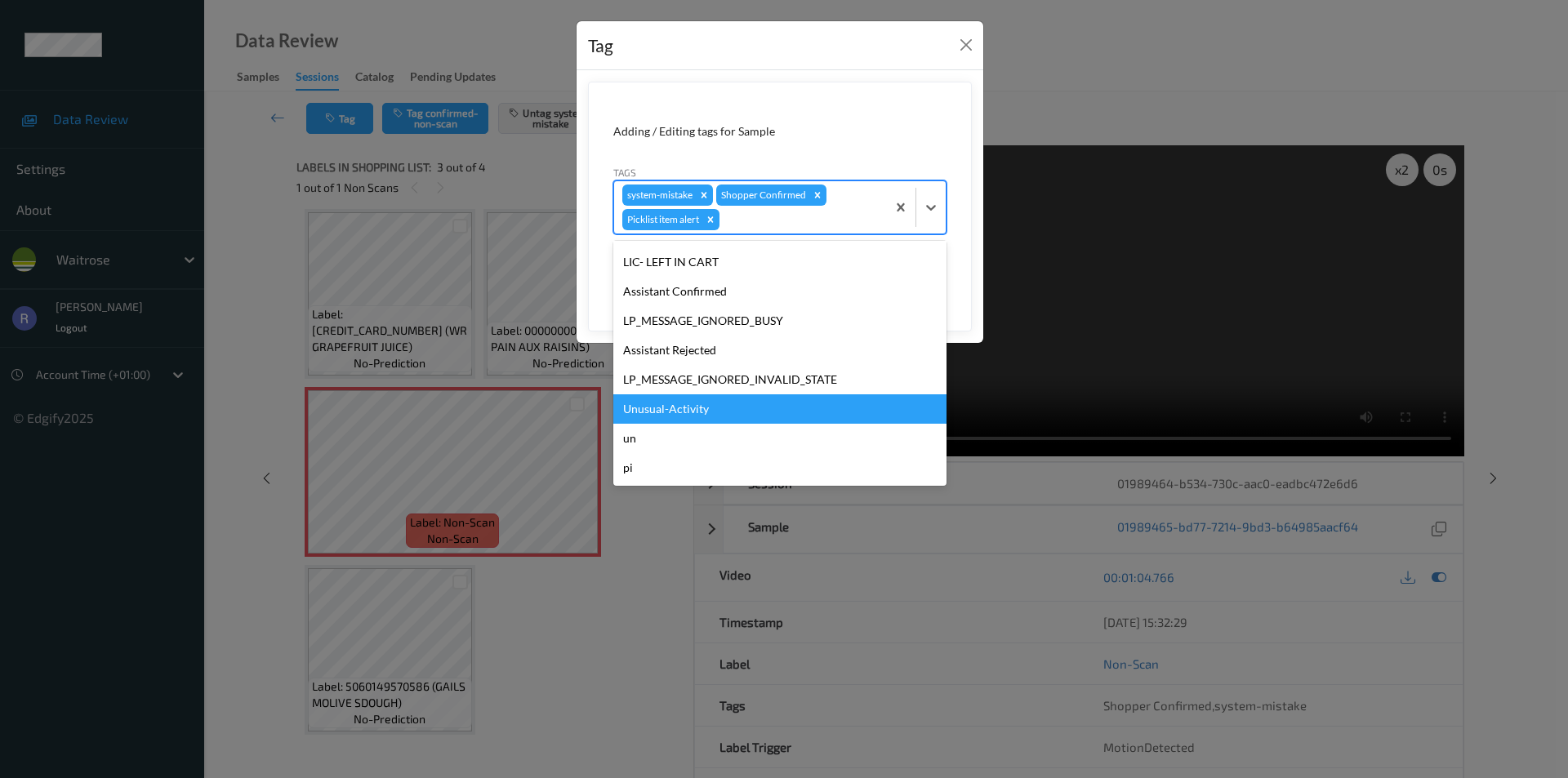
click at [672, 410] on div "Unusual-Activity" at bounding box center [780, 410] width 333 height 30
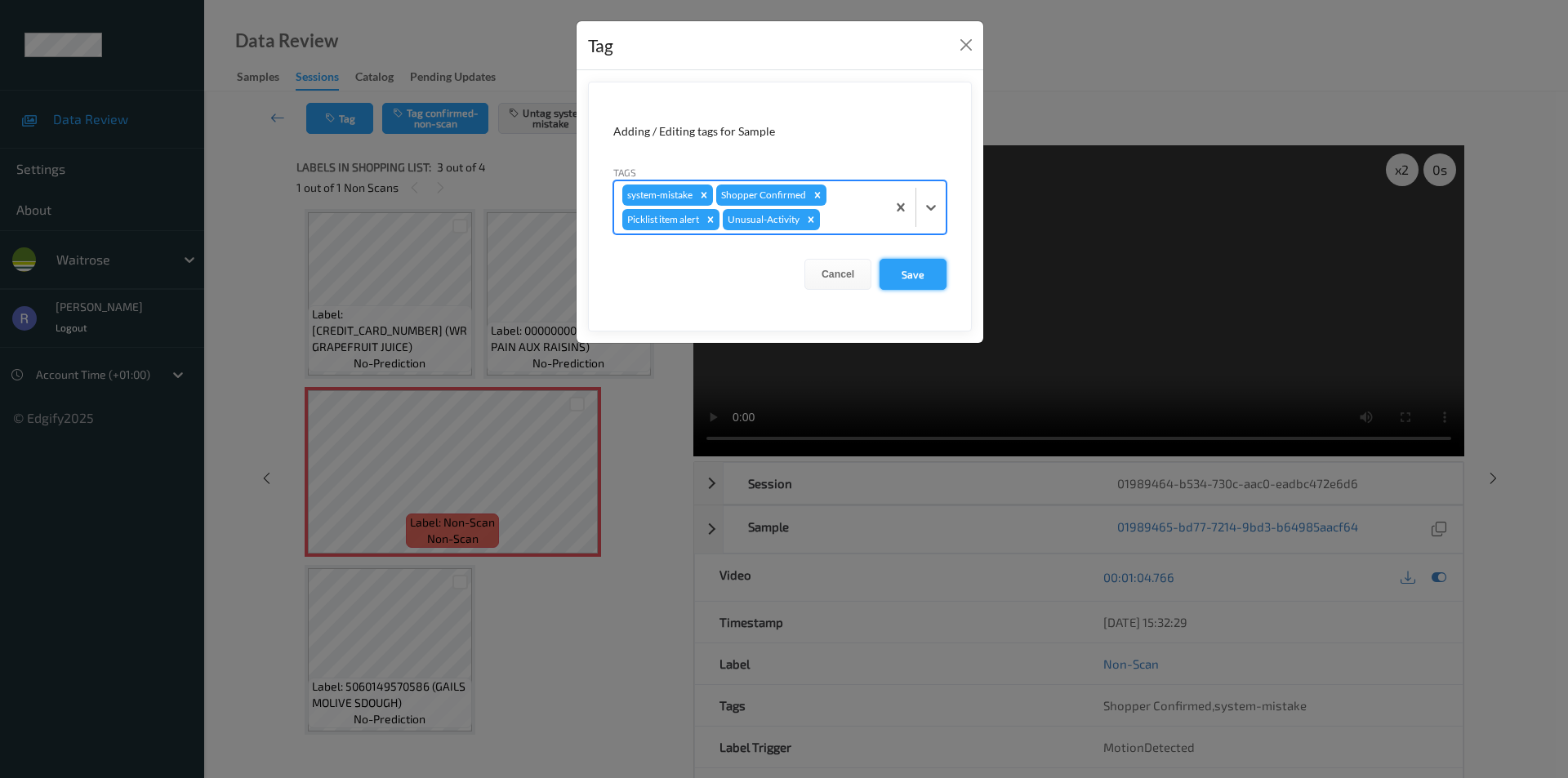
click at [910, 278] on button "Save" at bounding box center [913, 274] width 67 height 31
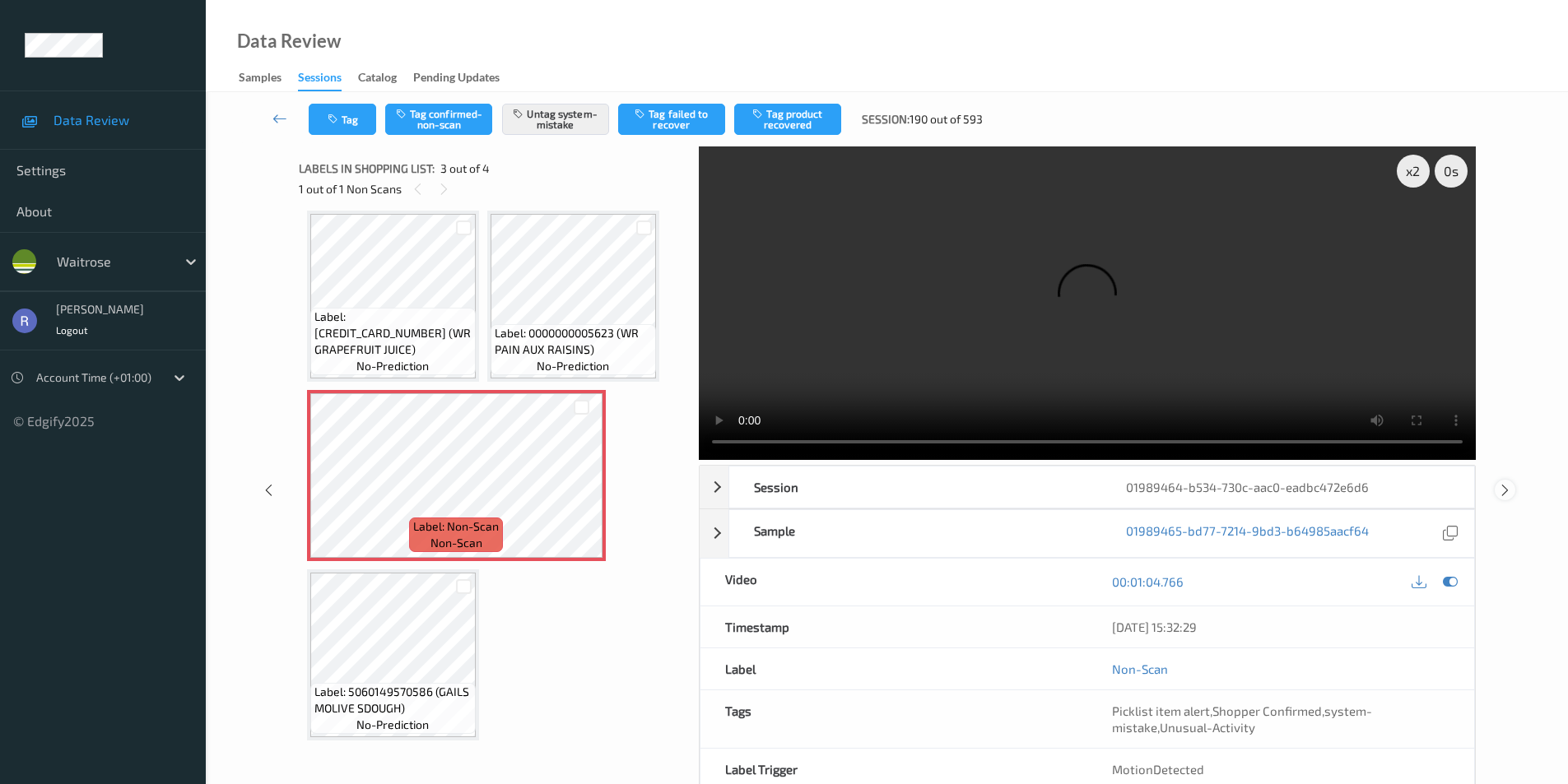
click at [1504, 485] on icon at bounding box center [1505, 490] width 14 height 15
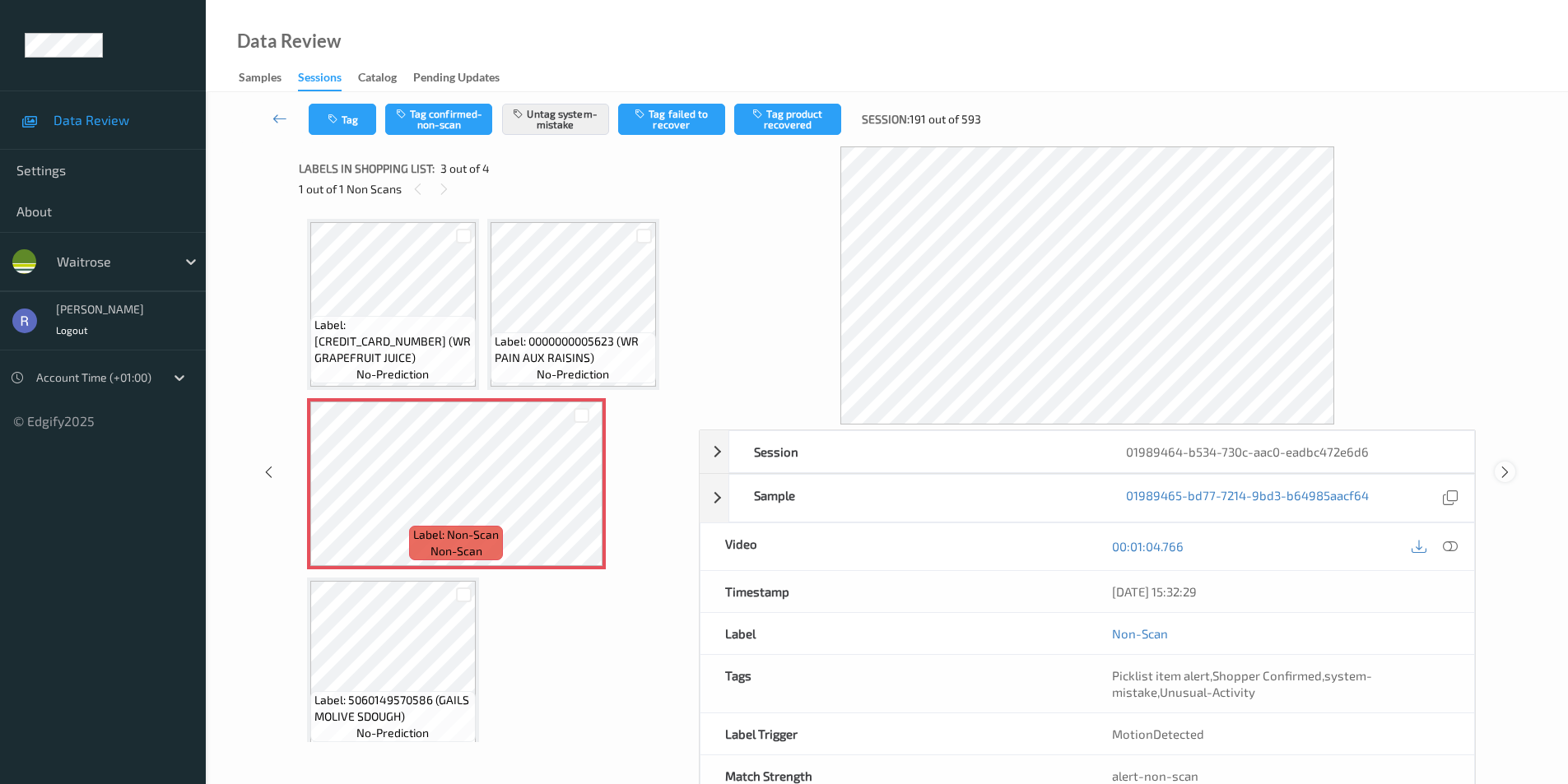
click at [1507, 468] on icon at bounding box center [1505, 472] width 14 height 15
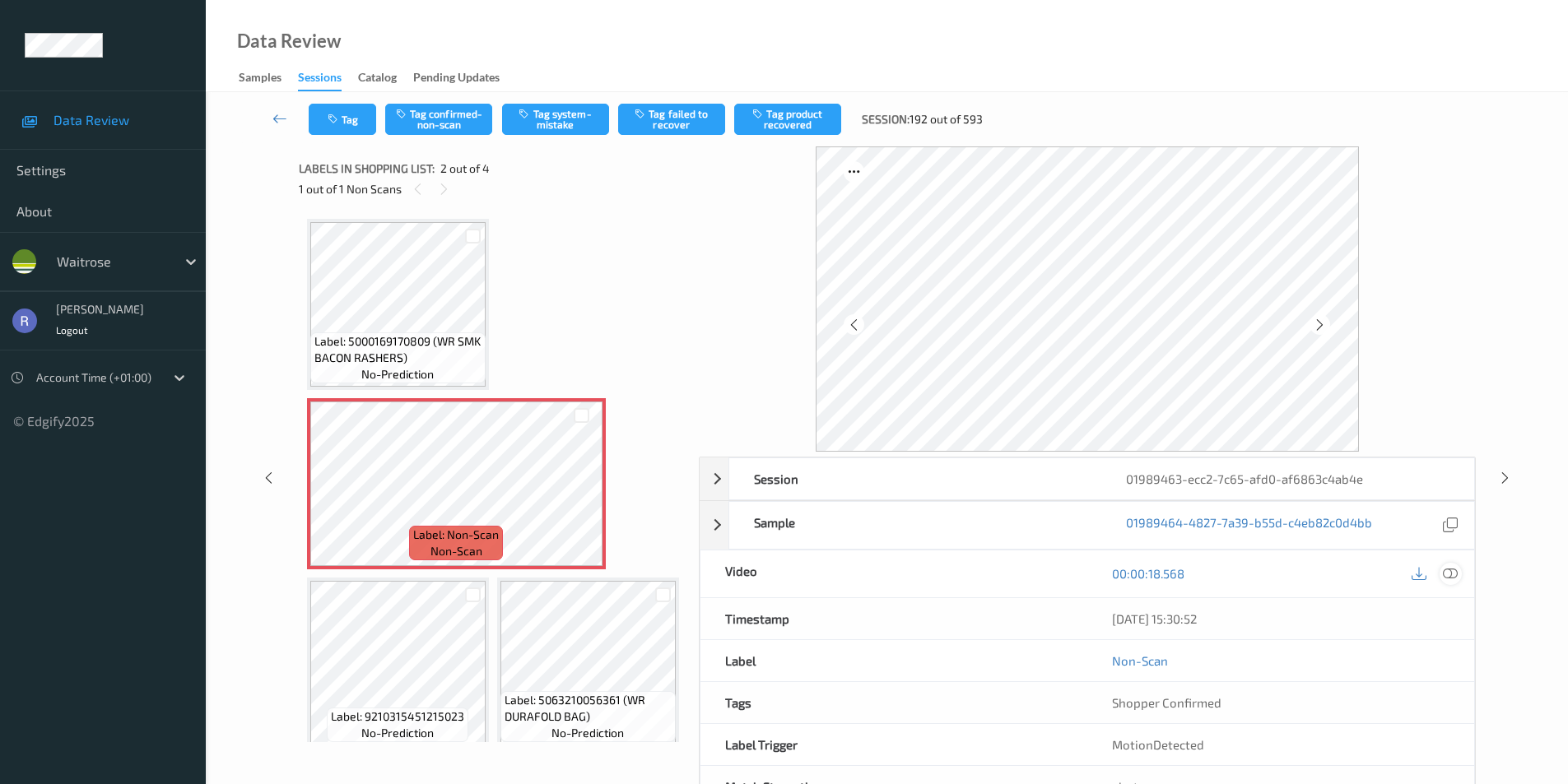
click at [1450, 567] on icon at bounding box center [1450, 573] width 15 height 15
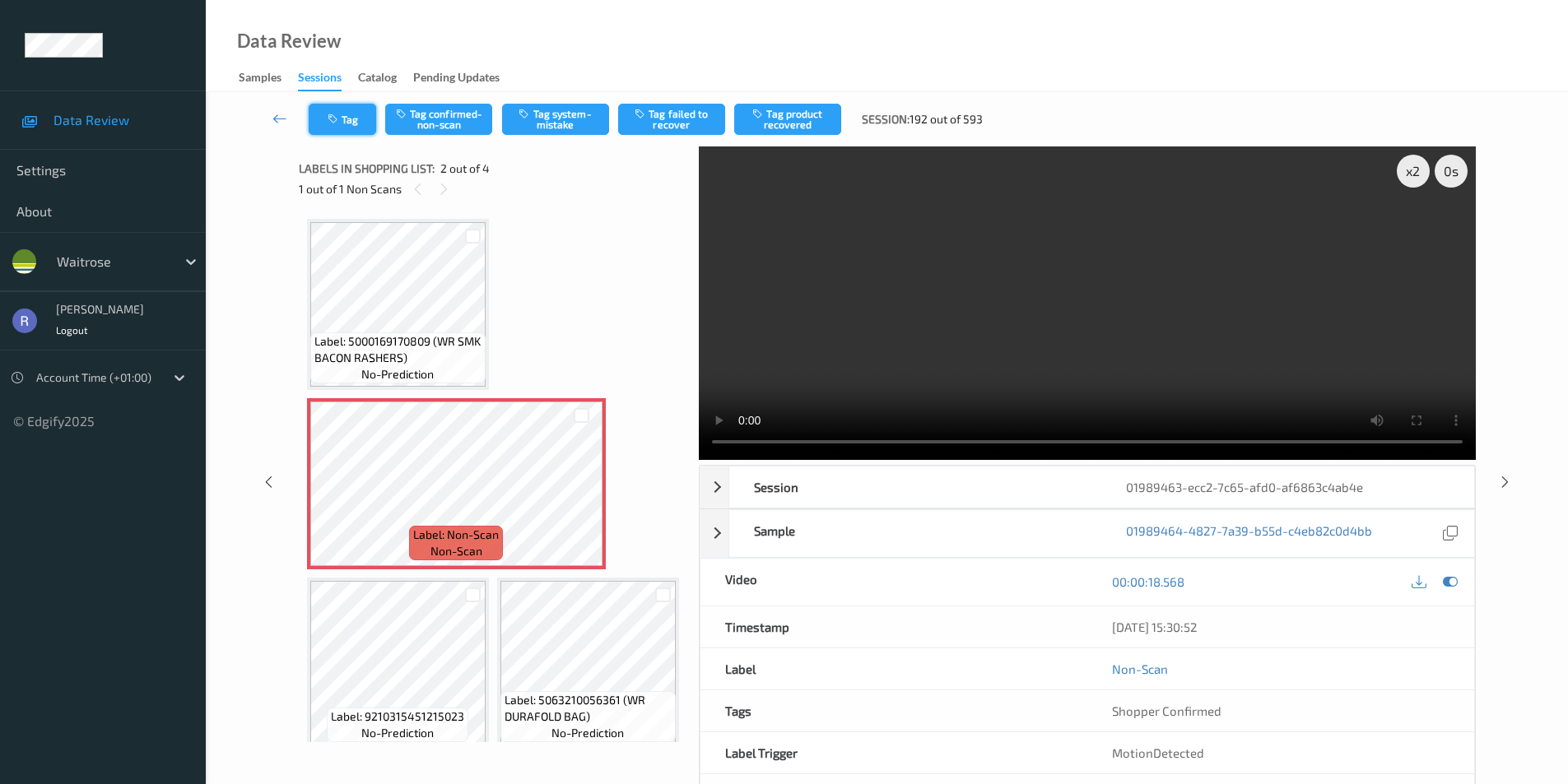
click at [347, 116] on button "Tag" at bounding box center [342, 118] width 67 height 31
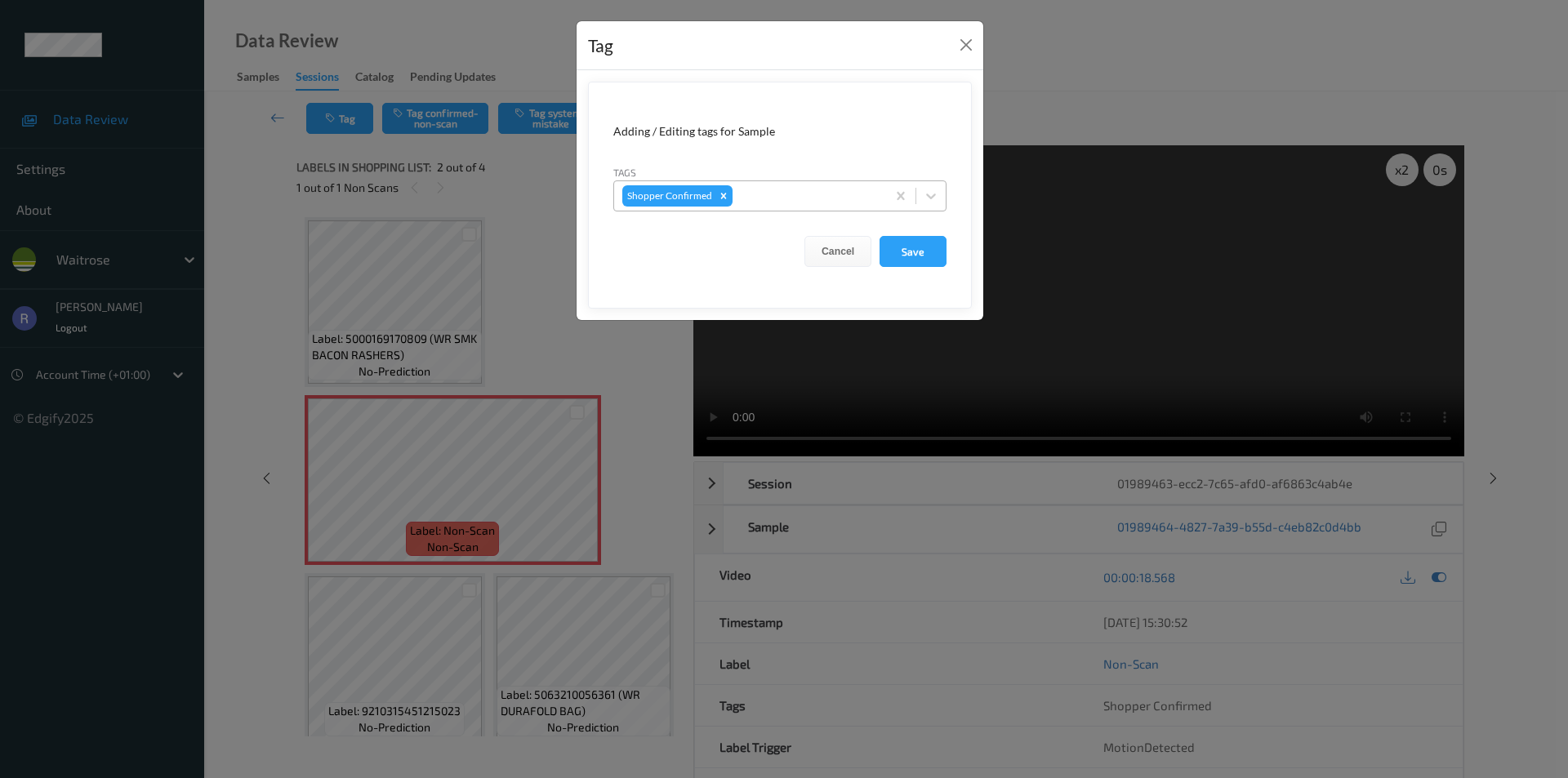
drag, startPoint x: 784, startPoint y: 195, endPoint x: 784, endPoint y: 210, distance: 15.0
click at [785, 195] on div at bounding box center [807, 196] width 142 height 19
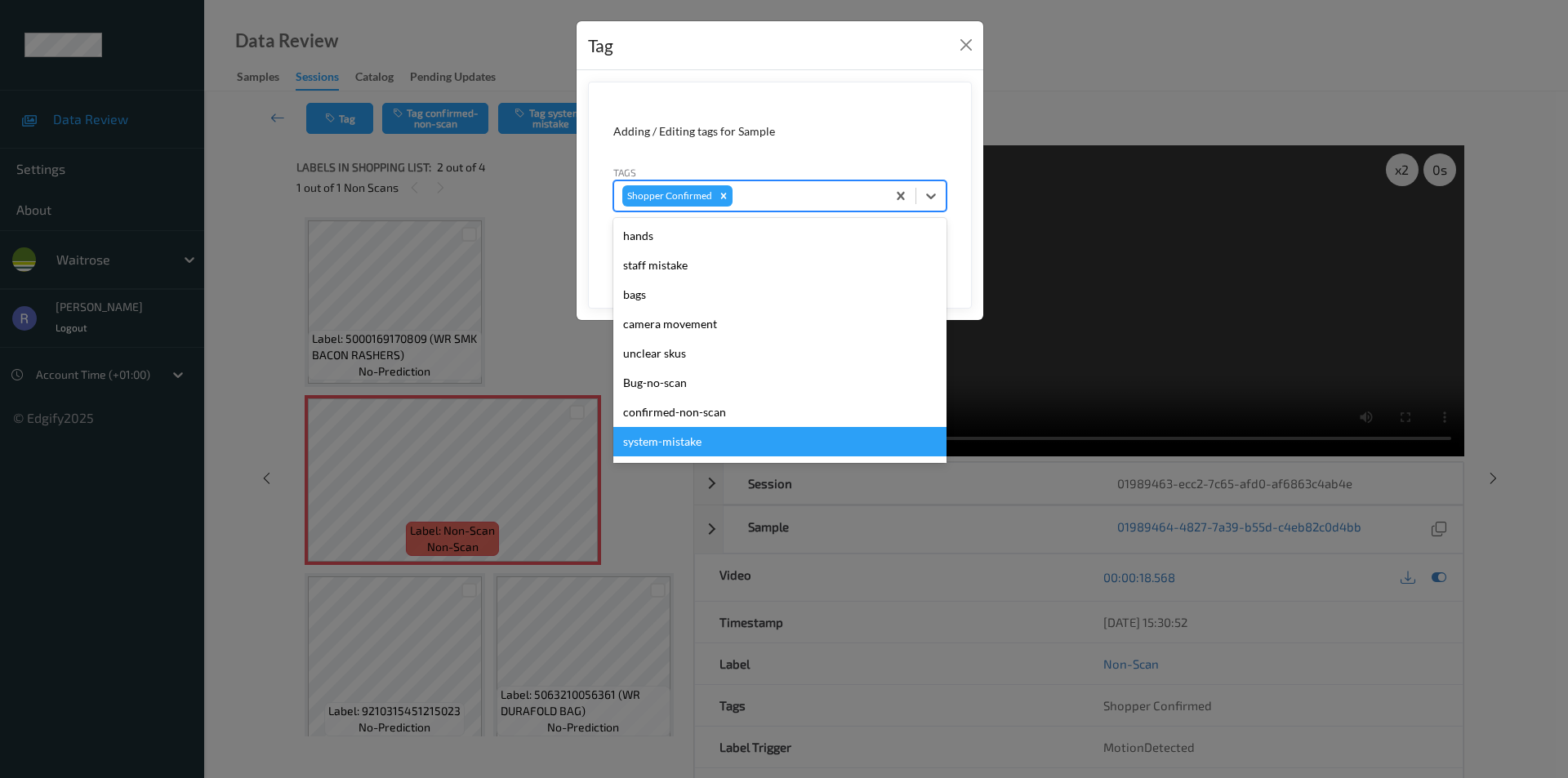
click at [705, 434] on div "system-mistake" at bounding box center [780, 442] width 333 height 30
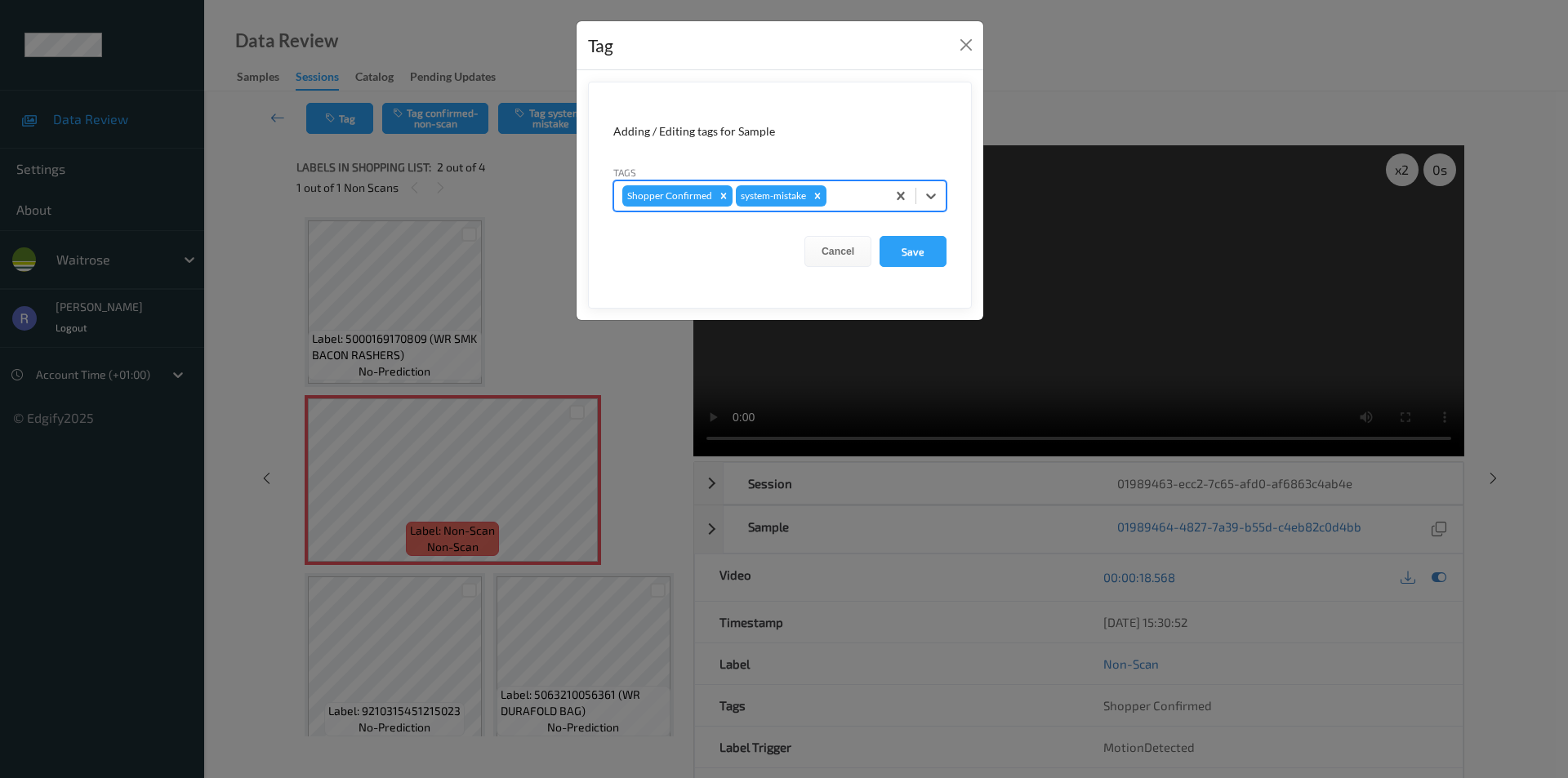
click at [853, 192] on div at bounding box center [854, 196] width 48 height 19
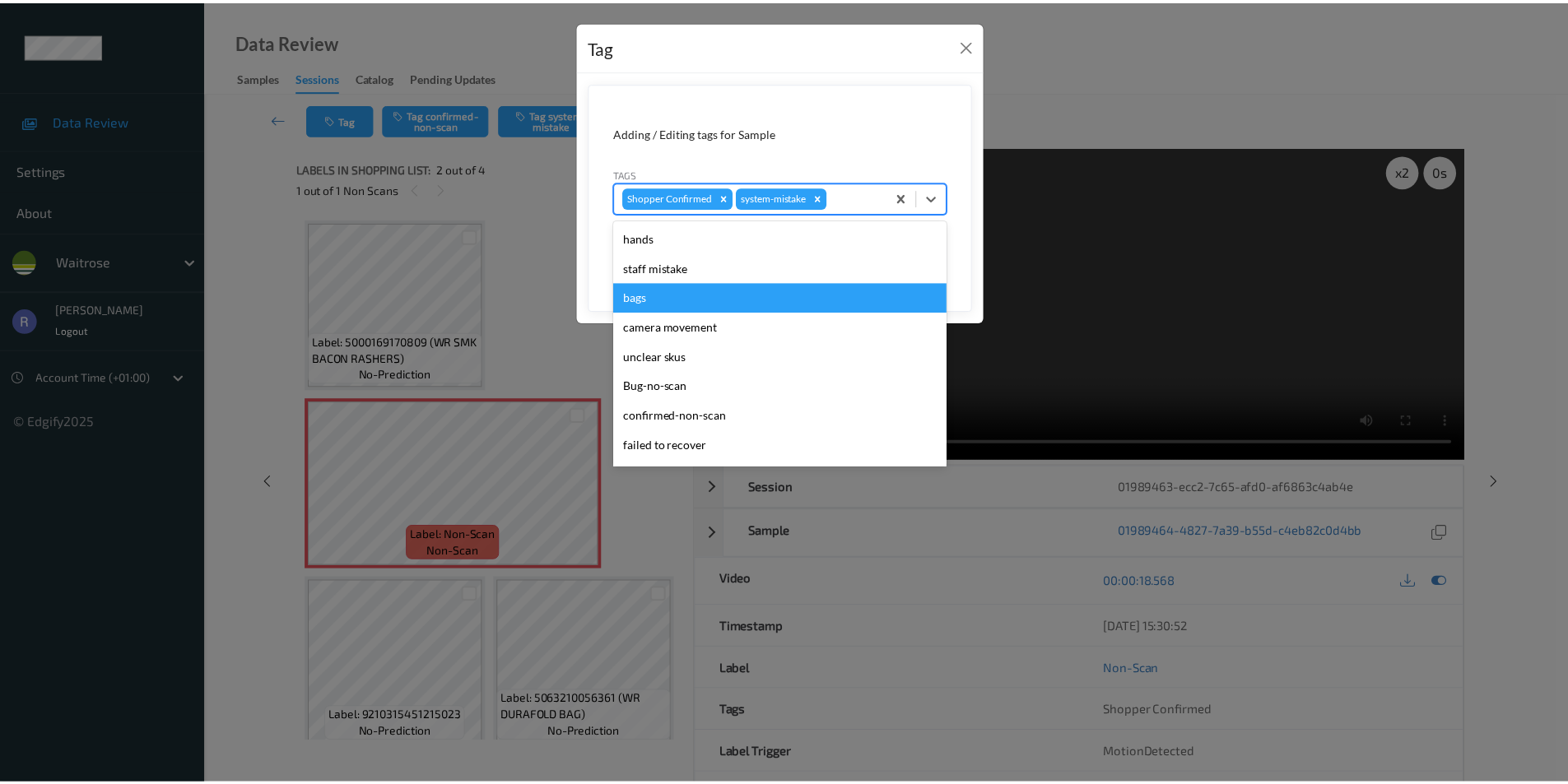
scroll to position [323, 0]
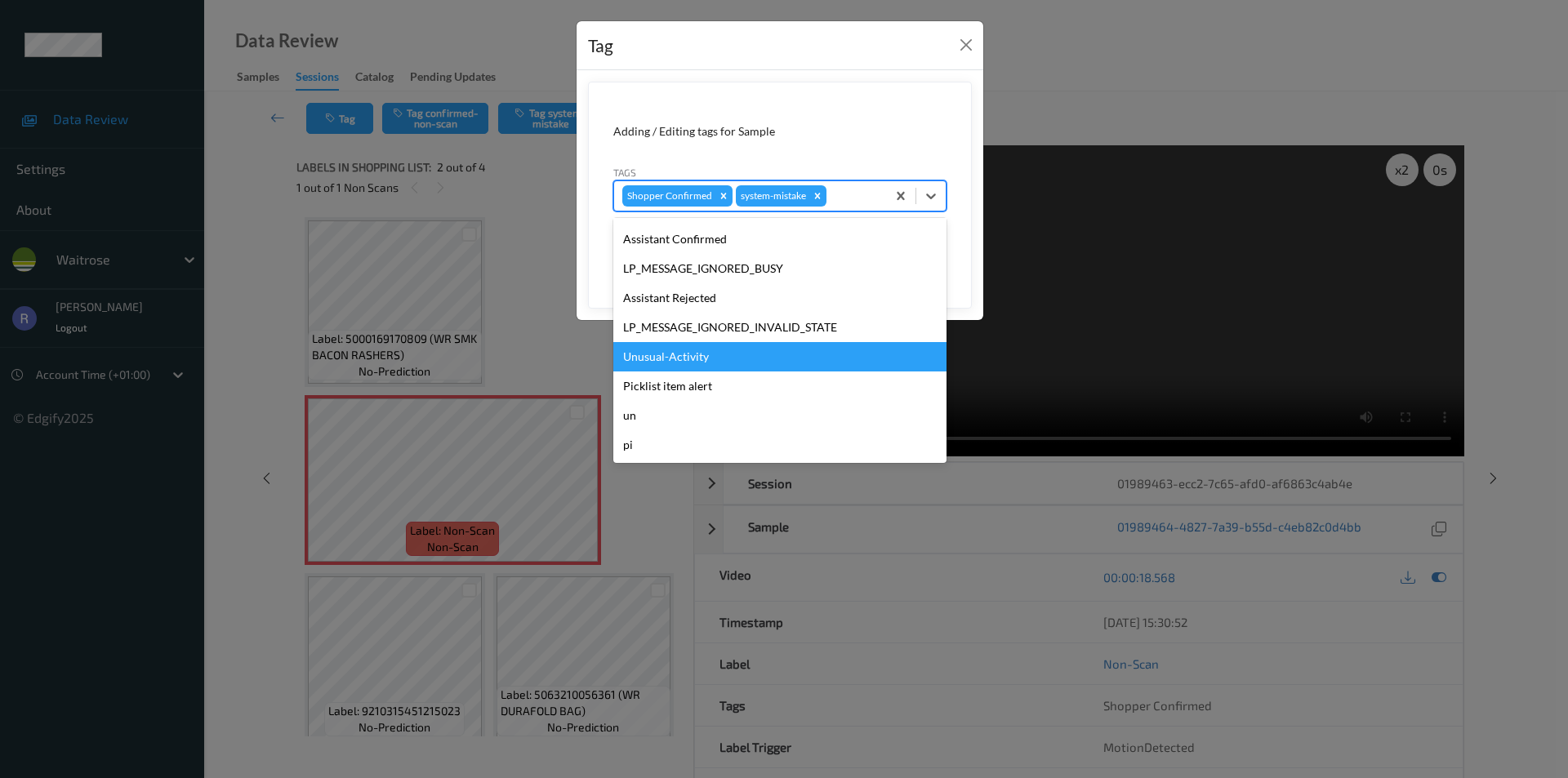
click at [693, 354] on div "Unusual-Activity" at bounding box center [780, 357] width 333 height 30
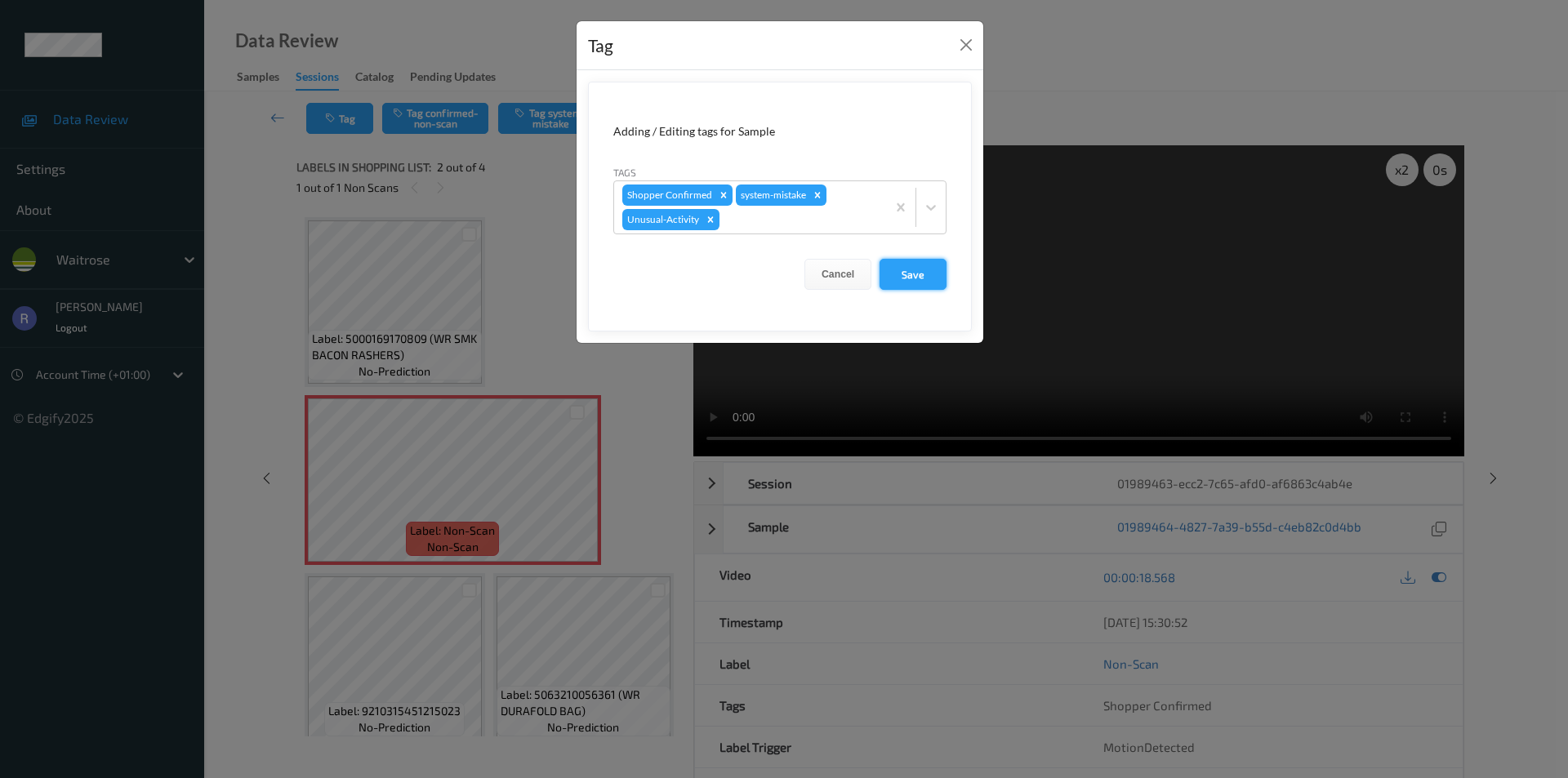
click at [923, 269] on button "Save" at bounding box center [913, 274] width 67 height 31
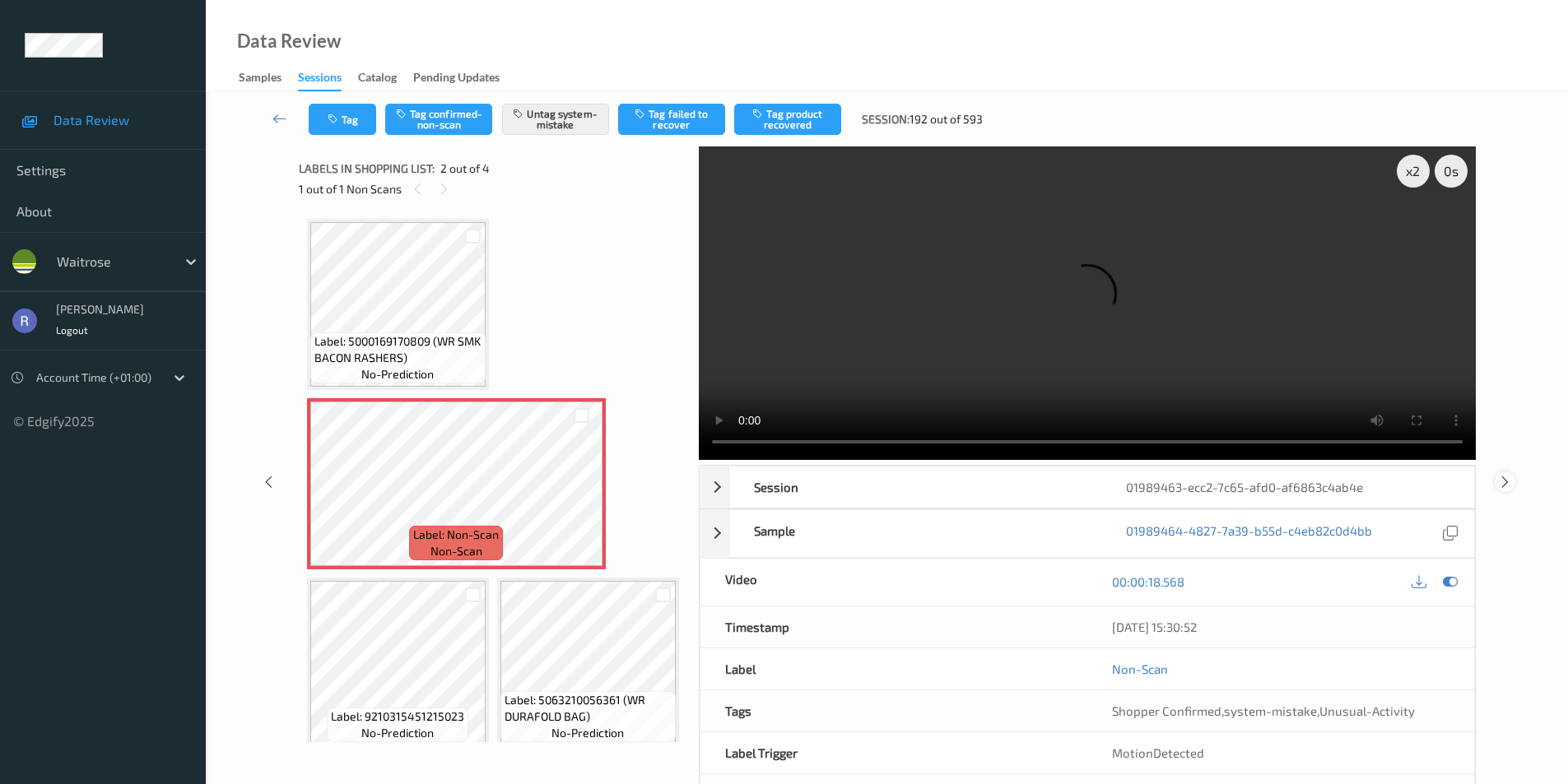
click at [1503, 477] on icon at bounding box center [1505, 481] width 14 height 15
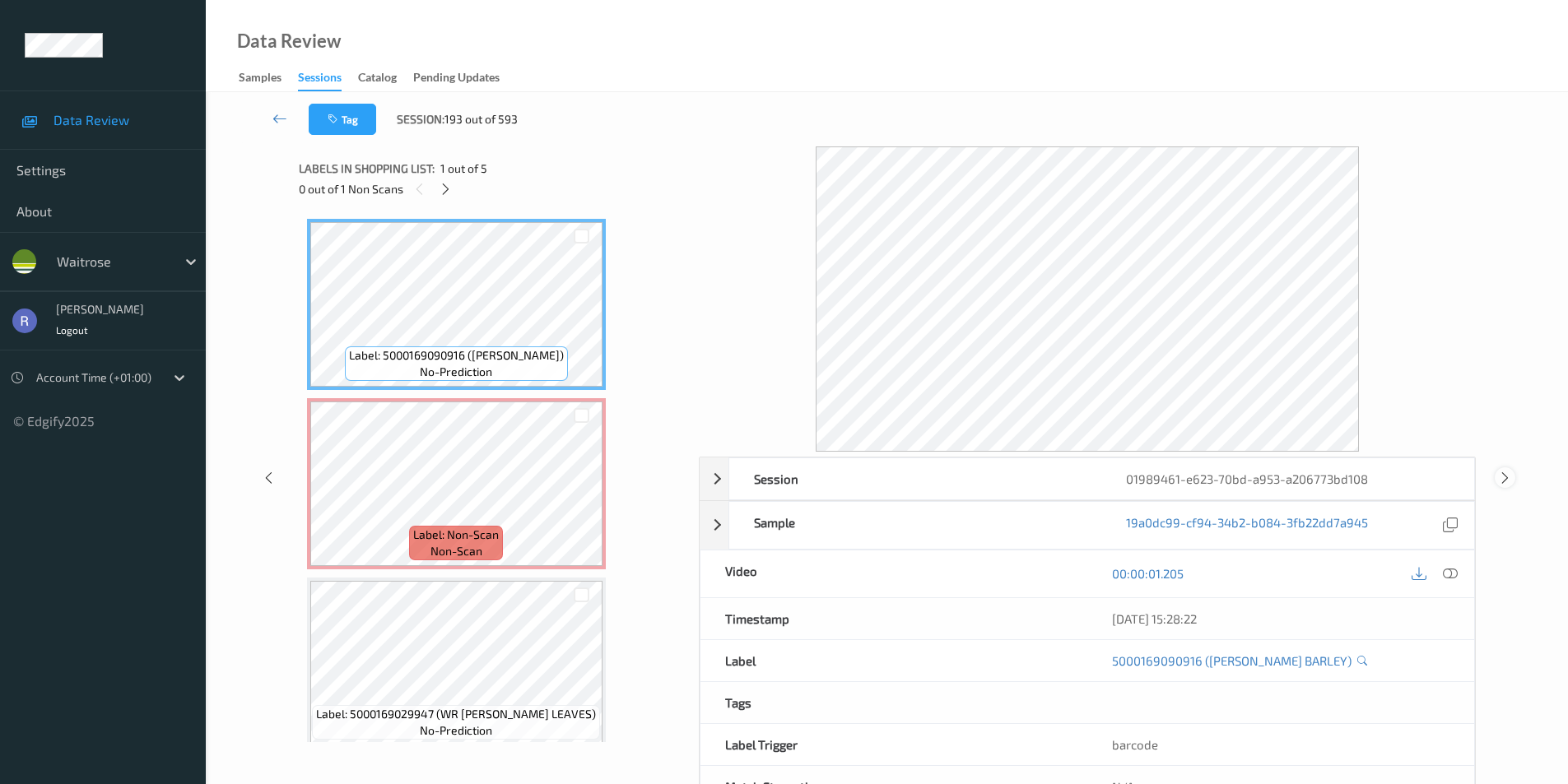
click at [1503, 477] on icon at bounding box center [1505, 477] width 14 height 15
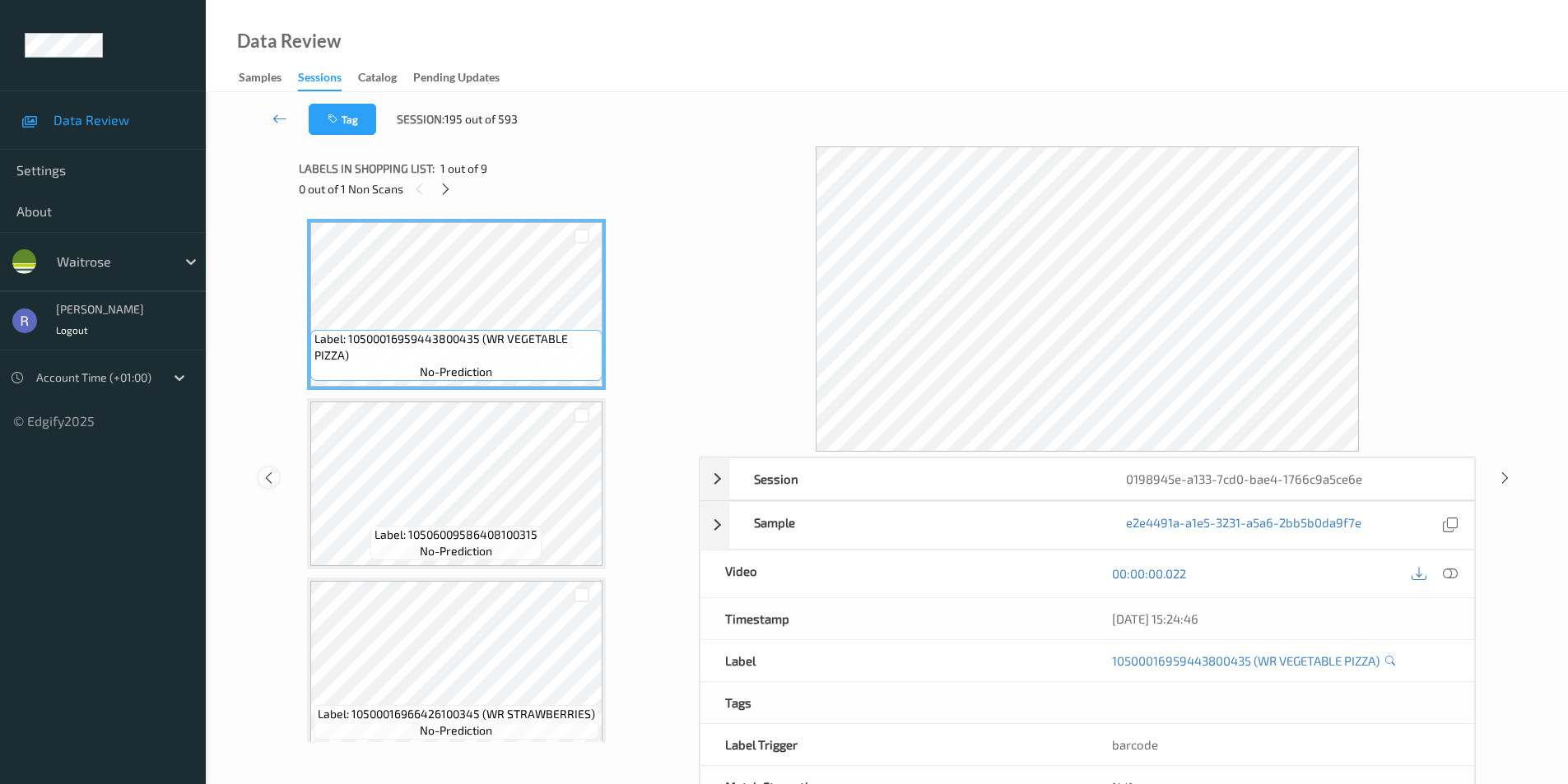
click at [272, 479] on icon at bounding box center [269, 477] width 14 height 15
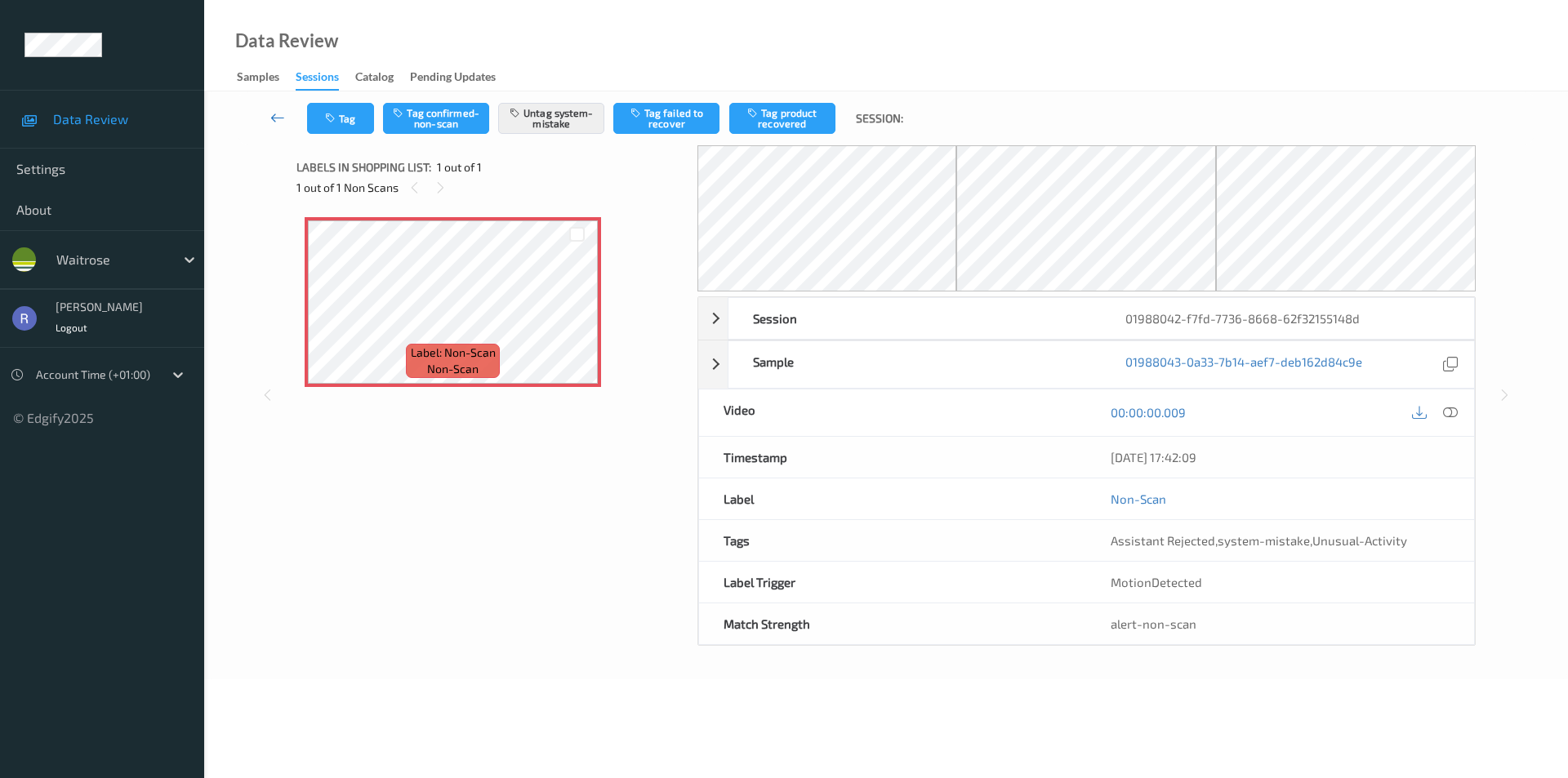
click at [276, 114] on icon at bounding box center [277, 118] width 15 height 17
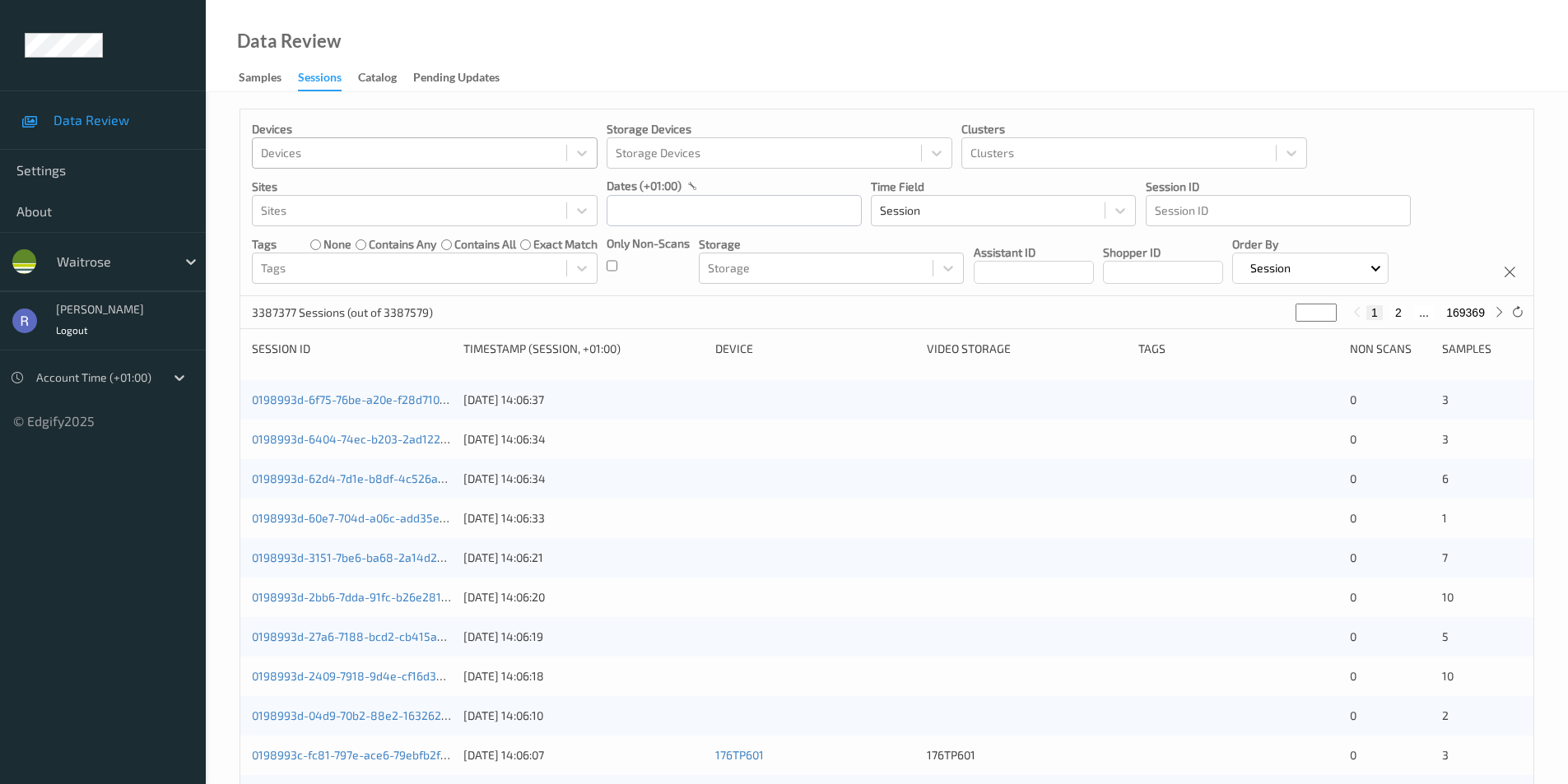
click at [302, 152] on div at bounding box center [409, 153] width 297 height 19
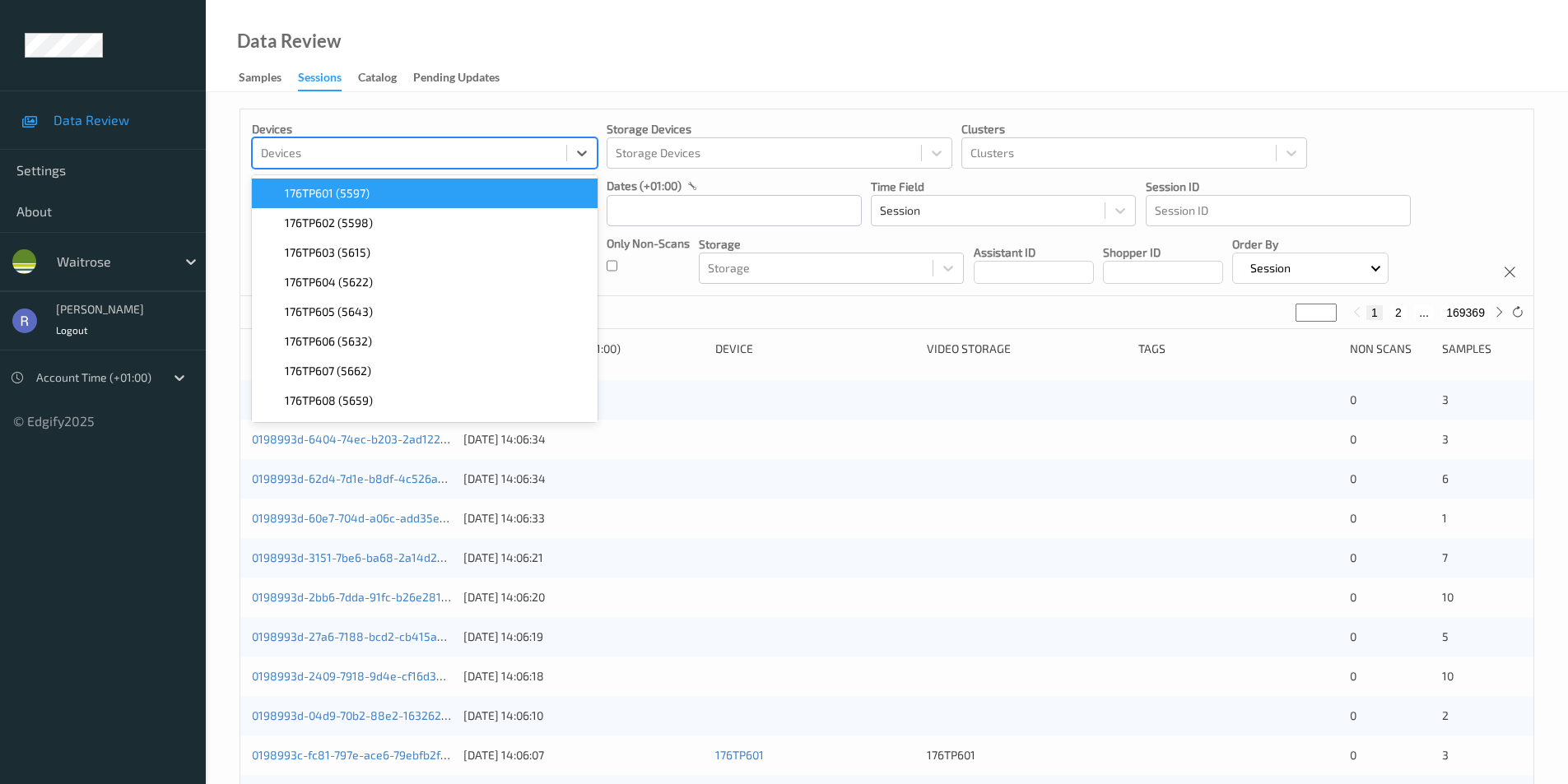
paste input "670TP605"
type input "670TP605"
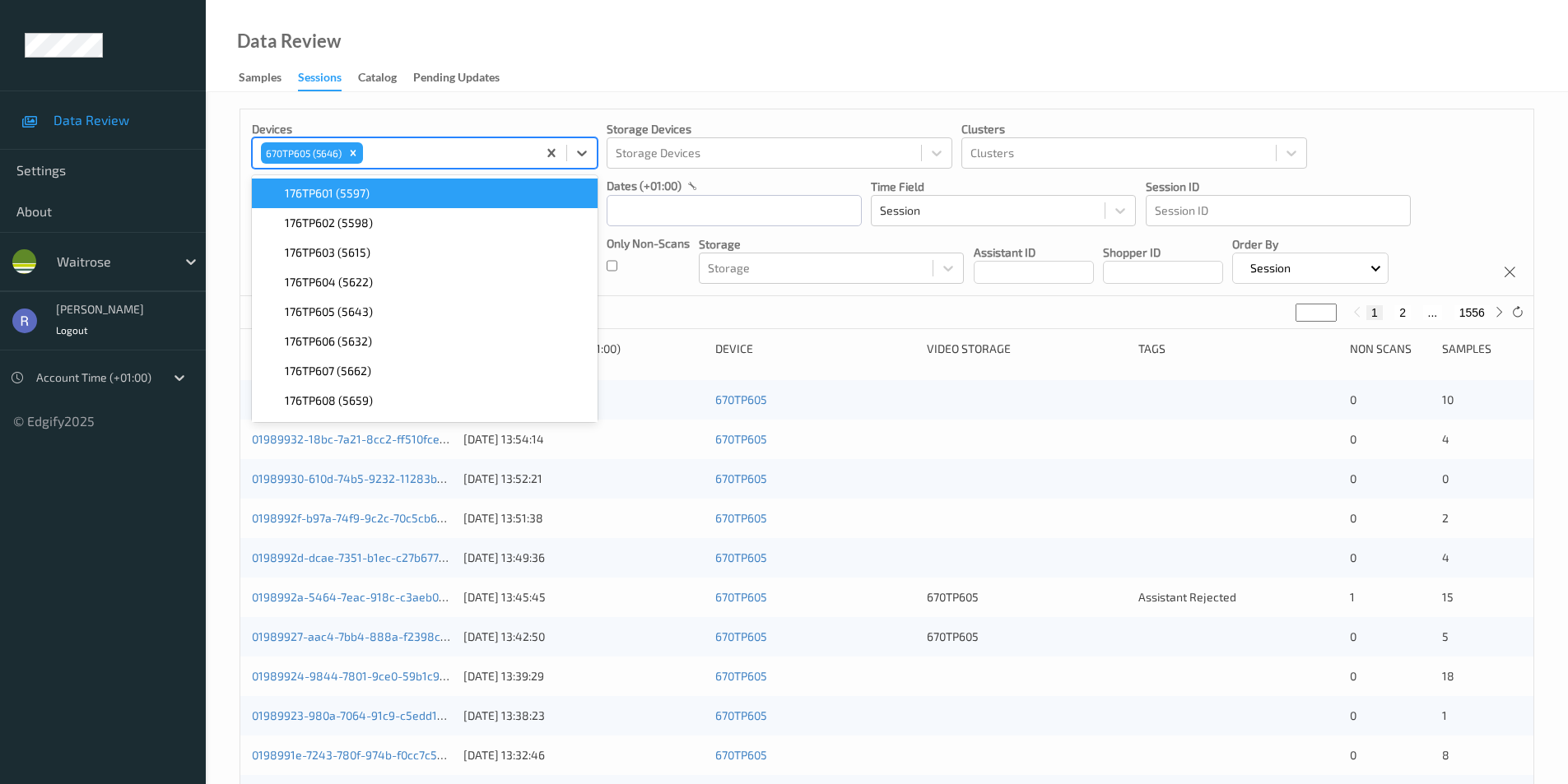
click at [853, 316] on div "31107 Sessions (out of 3387579) * 1 2 ... 1556" at bounding box center [887, 312] width 1293 height 33
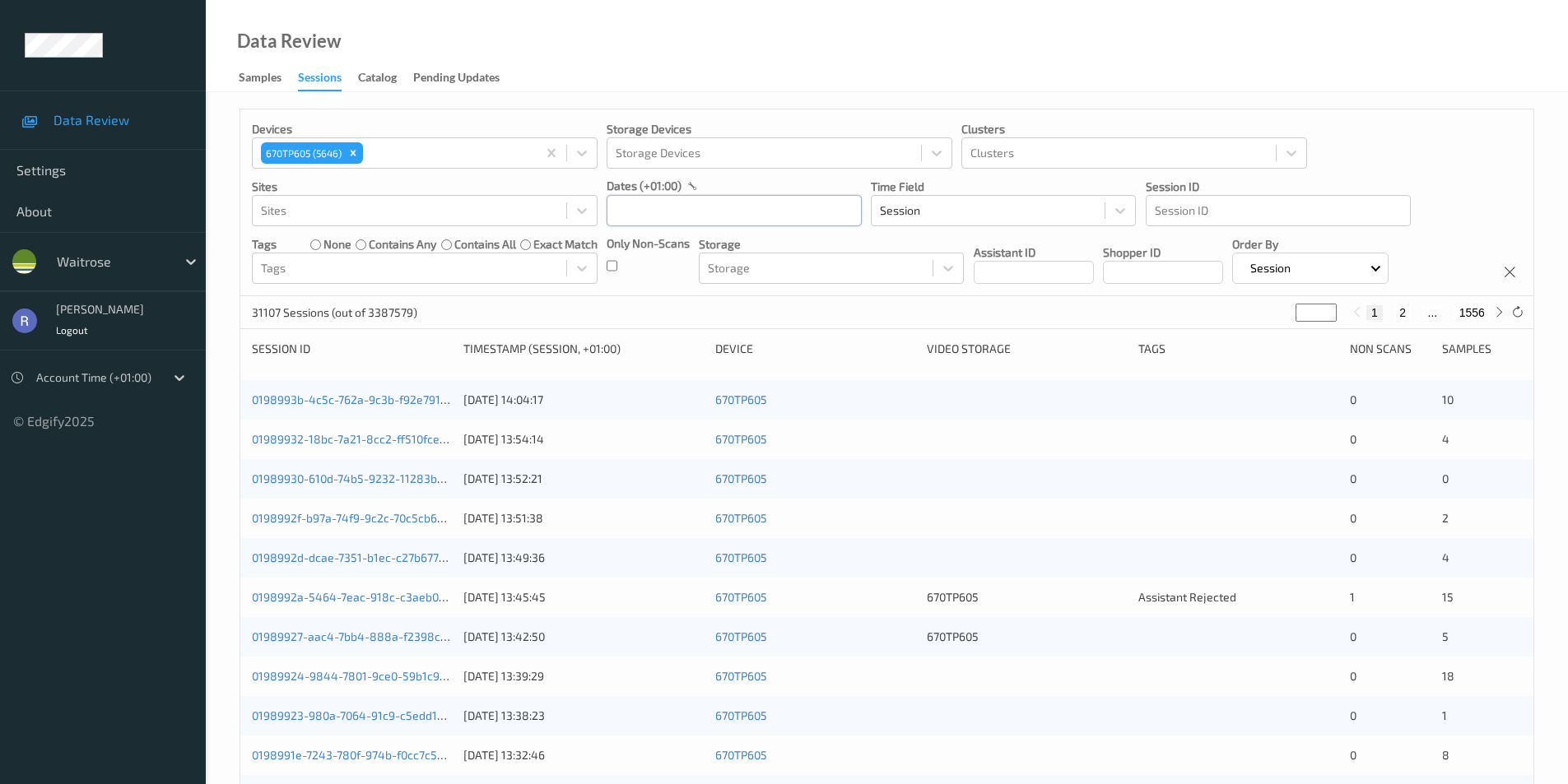
click at [662, 205] on input "text" at bounding box center [734, 210] width 256 height 31
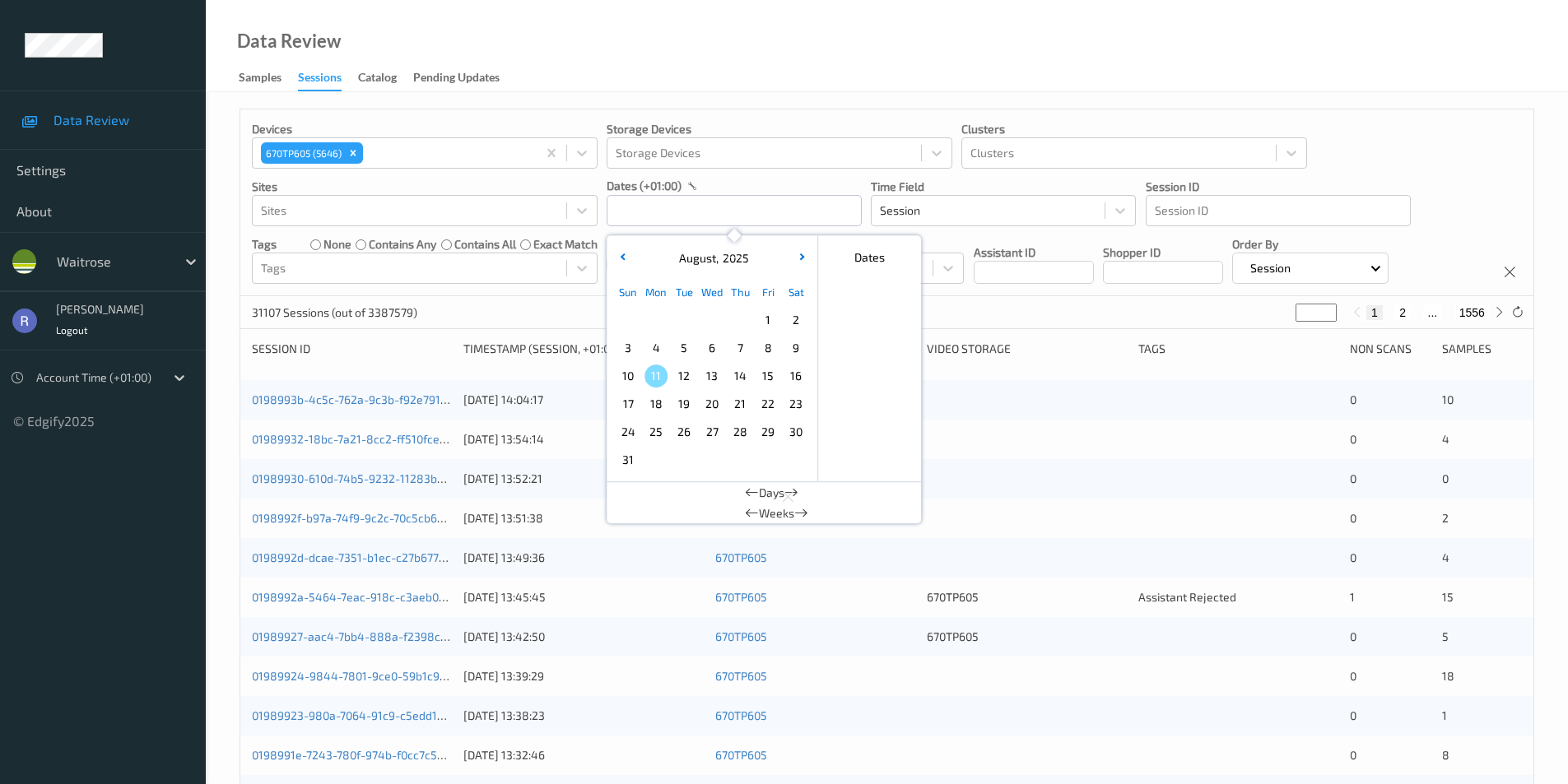
click at [708, 347] on span "6" at bounding box center [712, 348] width 23 height 23
type input "[DATE] 00:00 -> [DATE] 23:59"
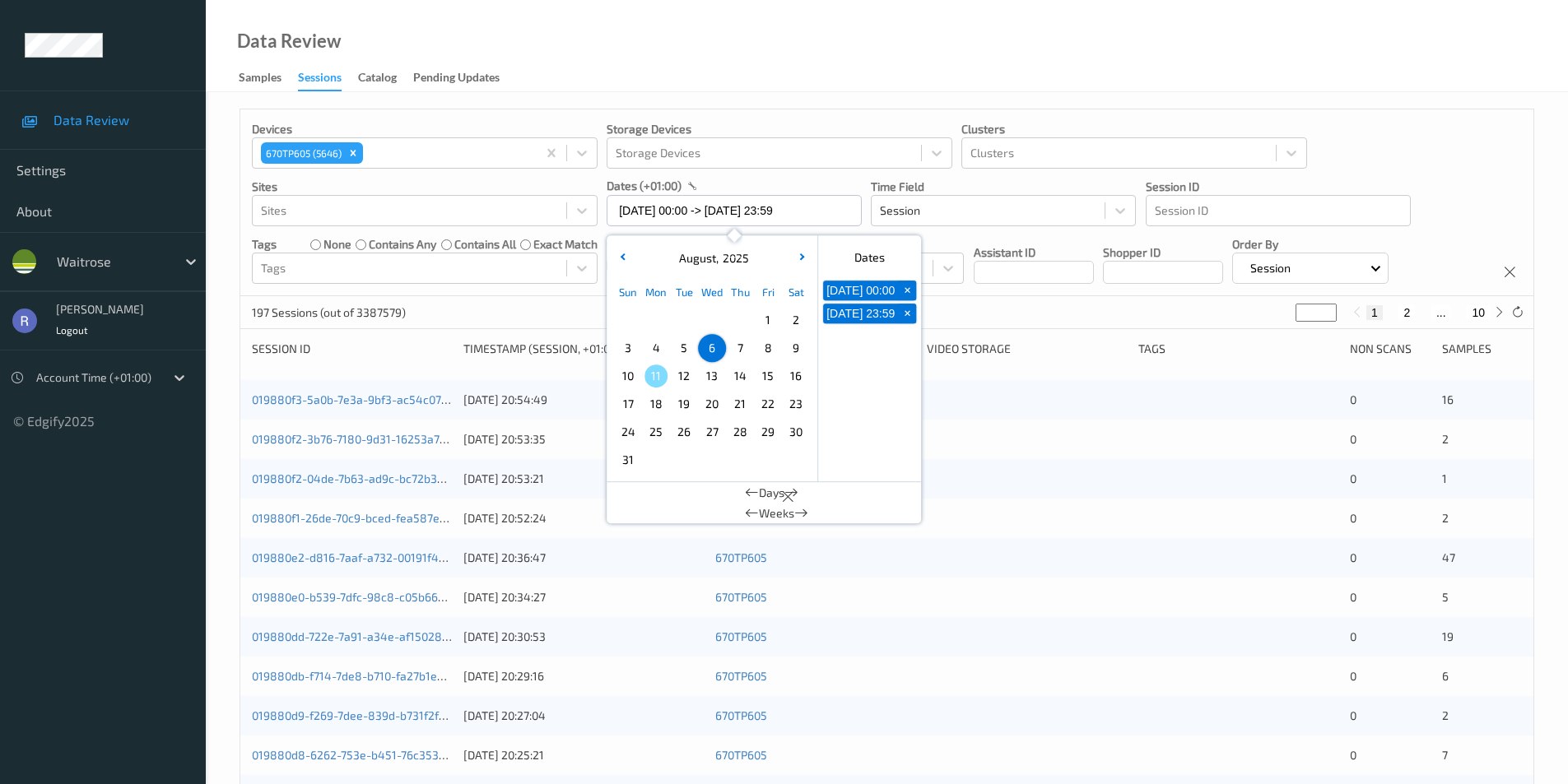
click at [1040, 309] on div "197 Sessions (out of 3387579) * 1 2 ... 10" at bounding box center [887, 312] width 1293 height 33
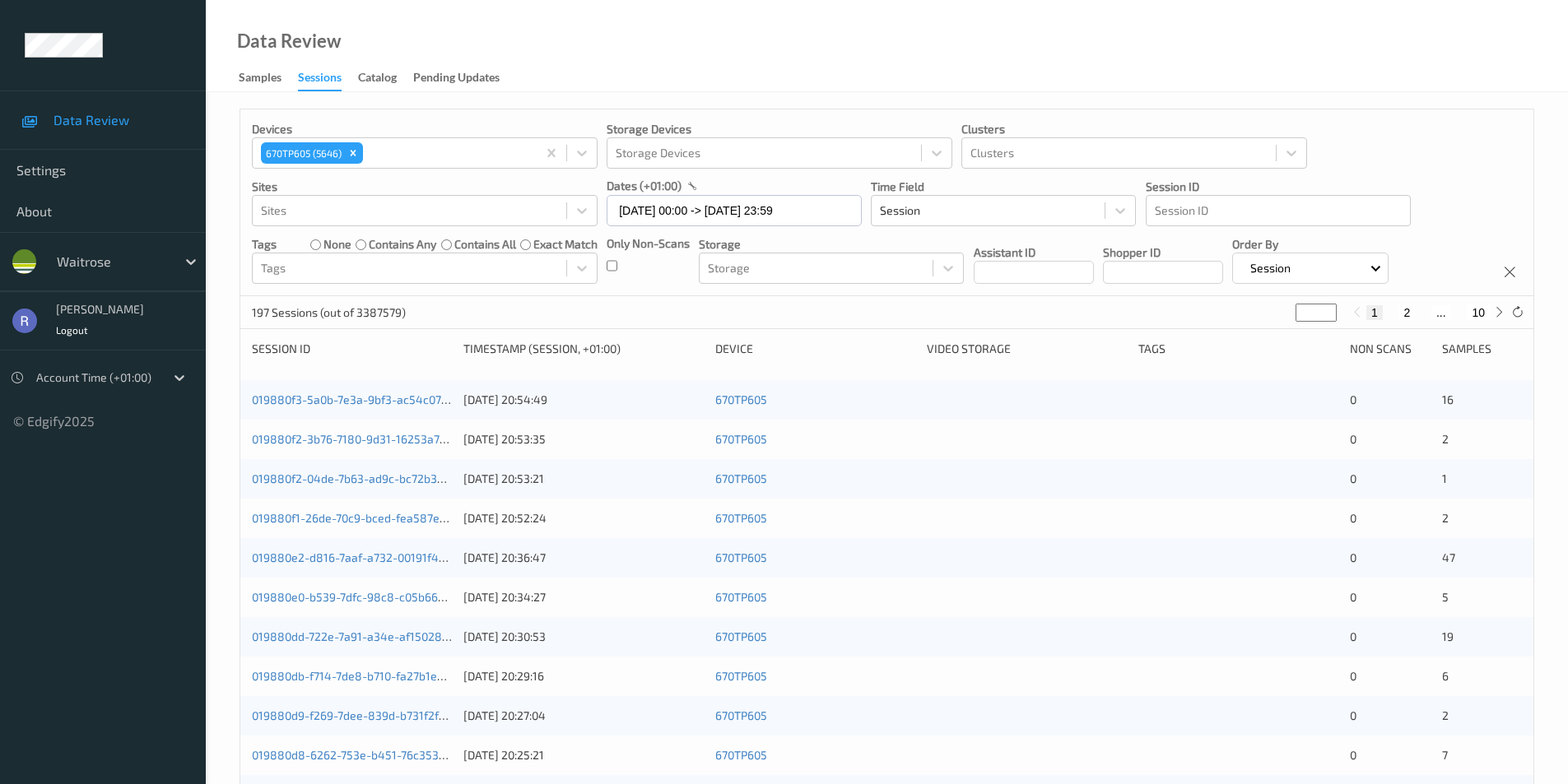
type input "*"
click at [1326, 308] on input "*" at bounding box center [1316, 313] width 42 height 18
click at [1328, 304] on input "*" at bounding box center [1316, 313] width 42 height 18
type input "*"
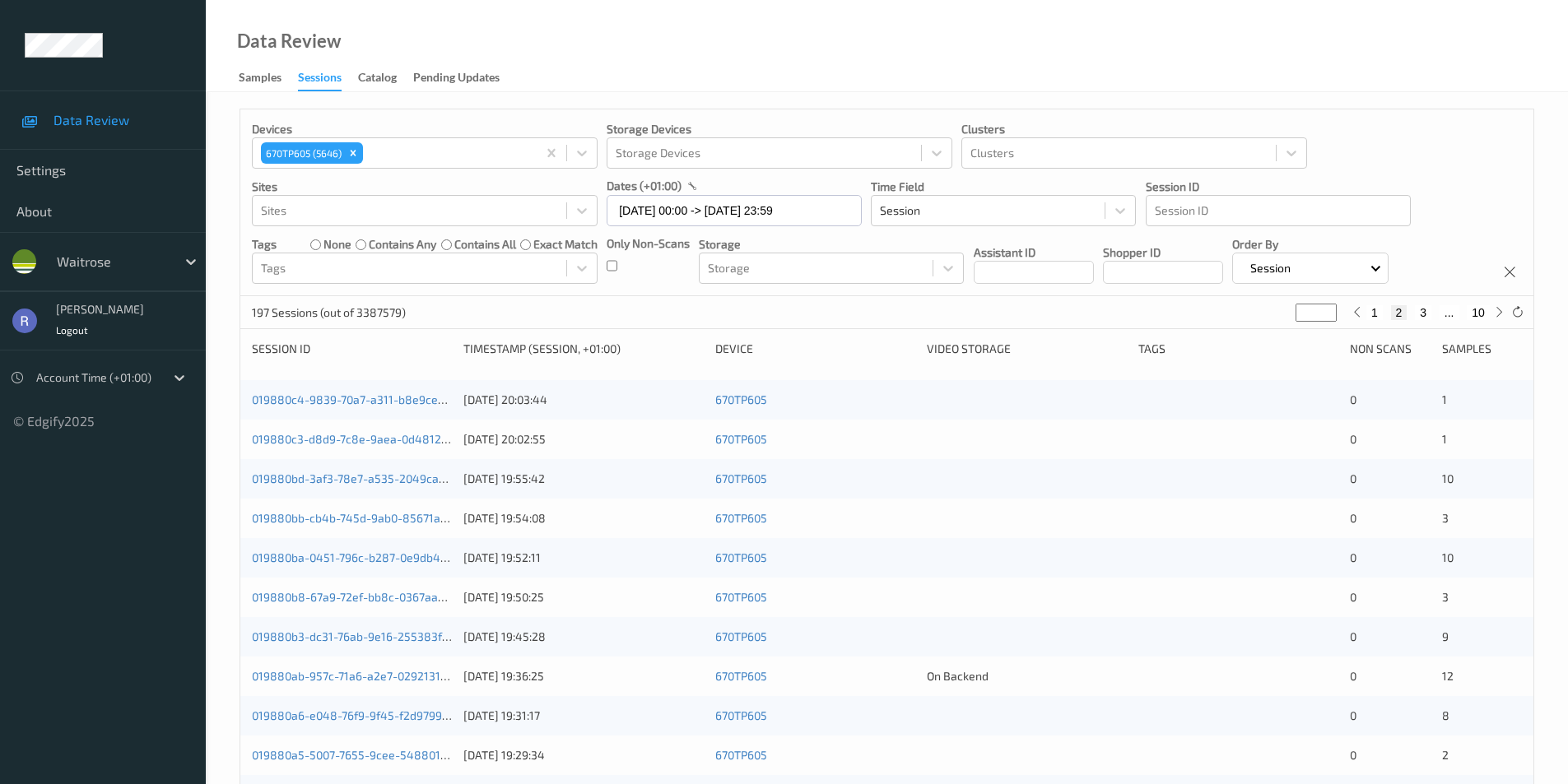
type input "*"
click at [1328, 309] on input "*" at bounding box center [1316, 313] width 42 height 18
type input "*"
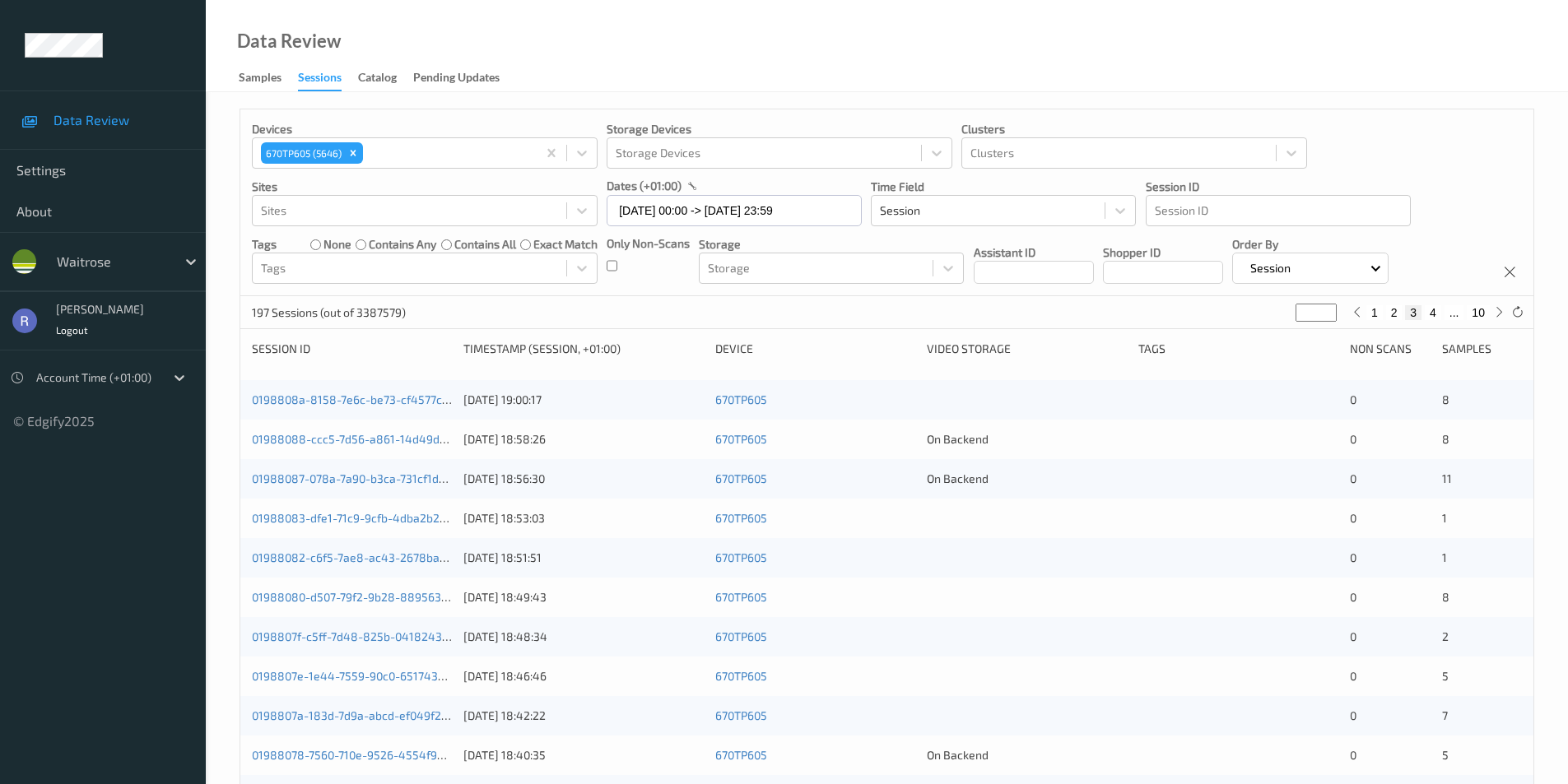
click at [1328, 309] on input "*" at bounding box center [1316, 313] width 42 height 18
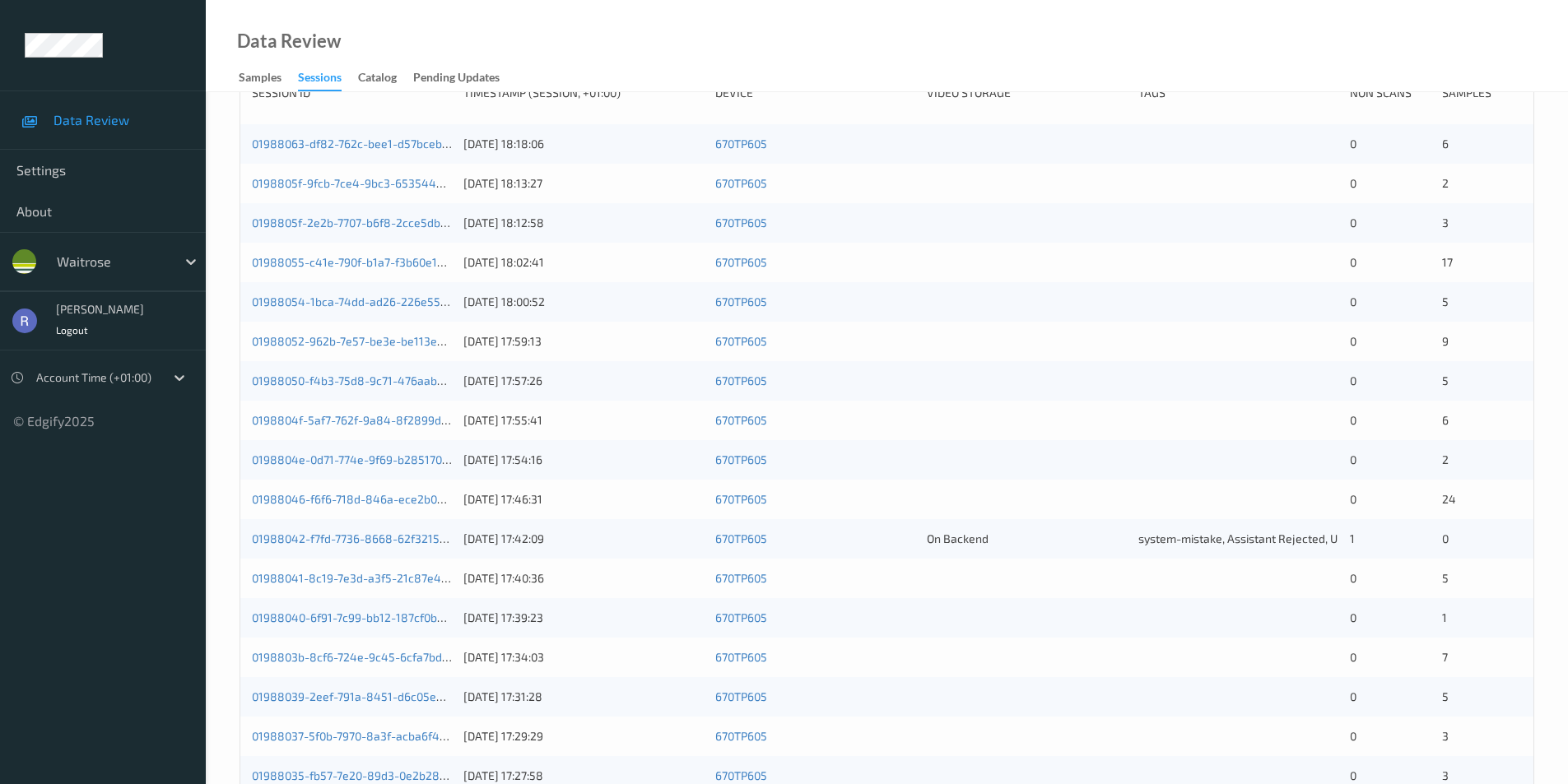
scroll to position [329, 0]
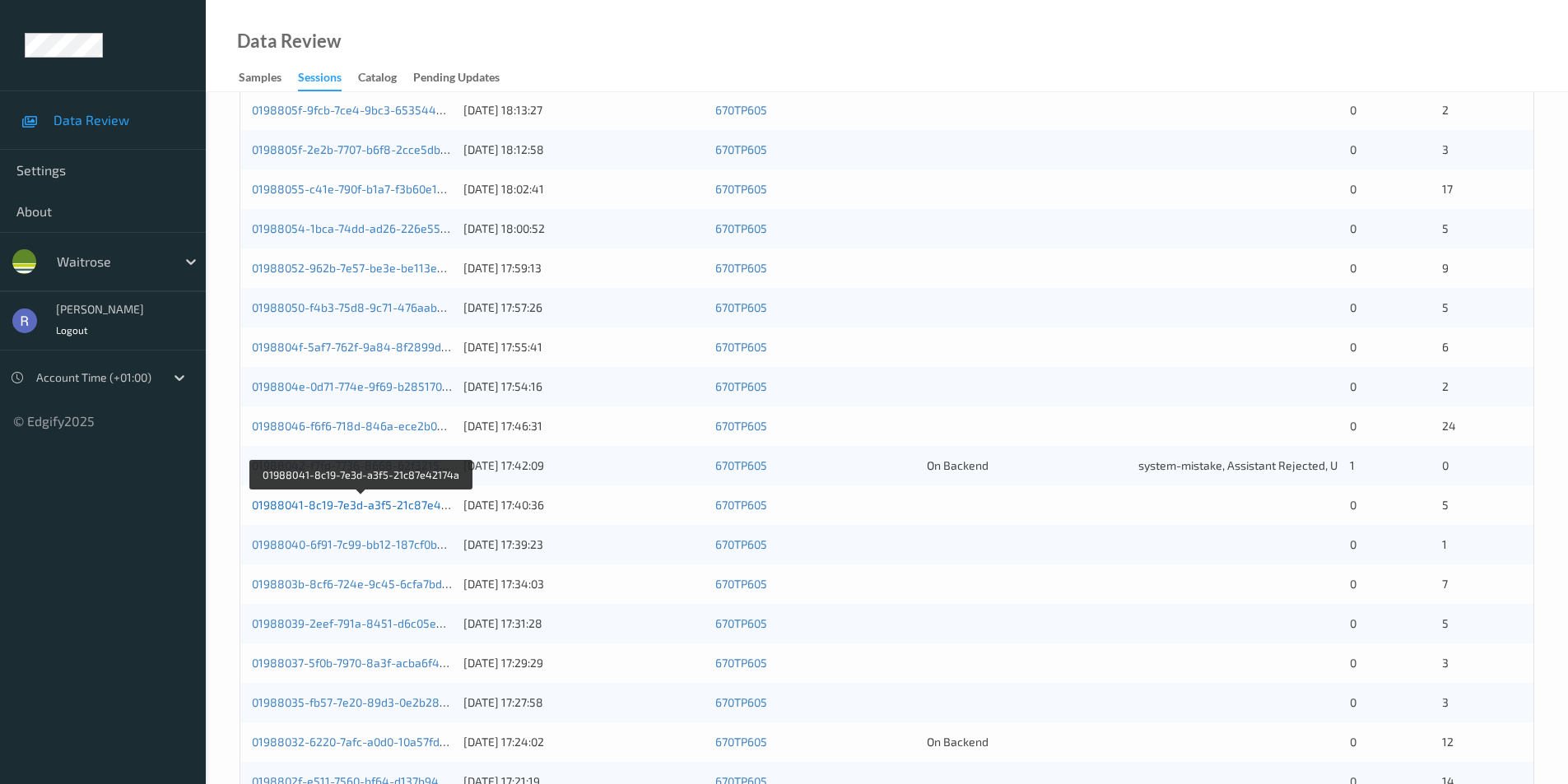
click at [361, 505] on link "01988041-8c19-7e3d-a3f5-21c87e42174a" at bounding box center [362, 505] width 220 height 14
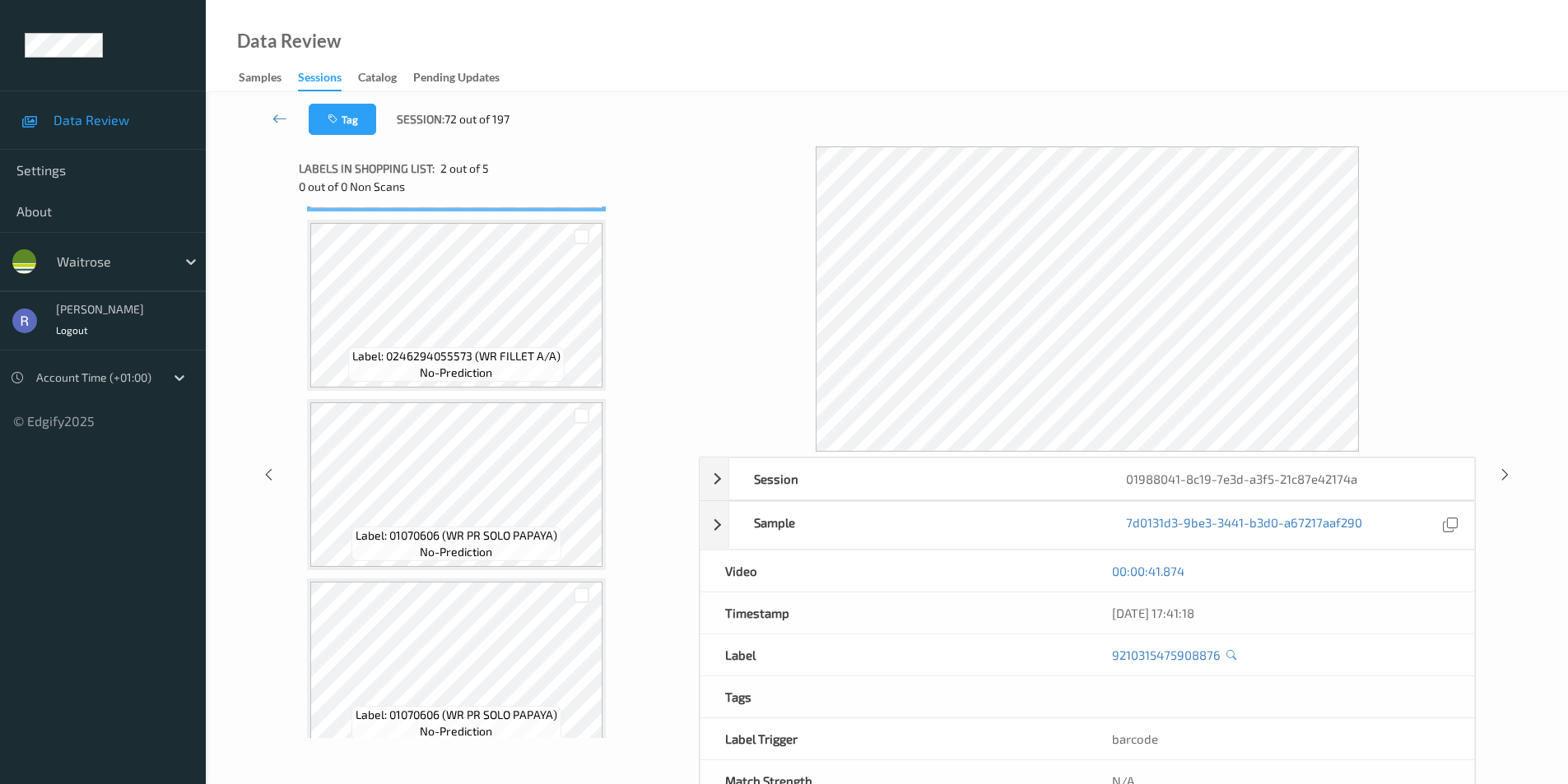
scroll to position [374, 0]
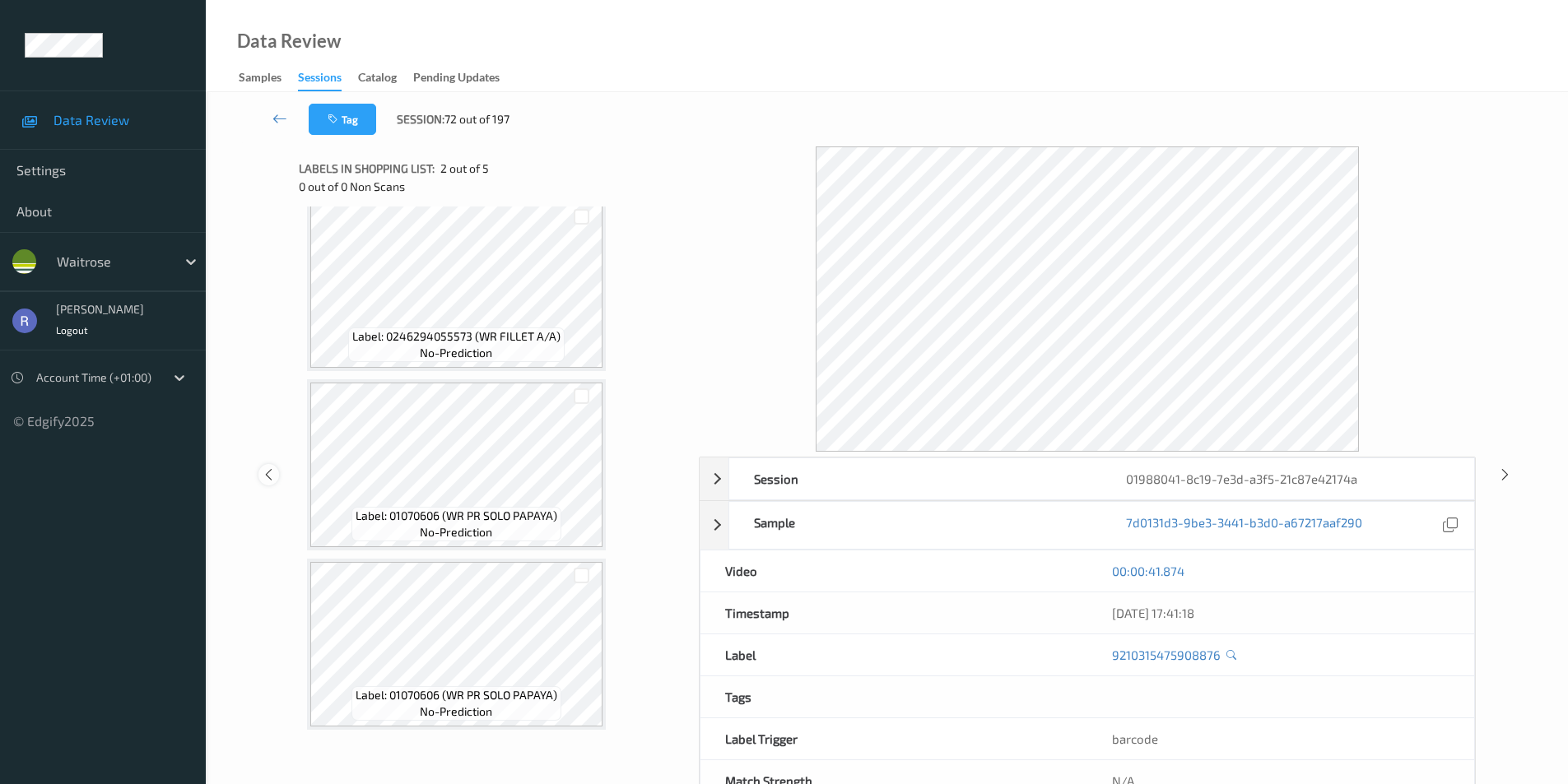
click at [269, 470] on icon at bounding box center [269, 475] width 14 height 15
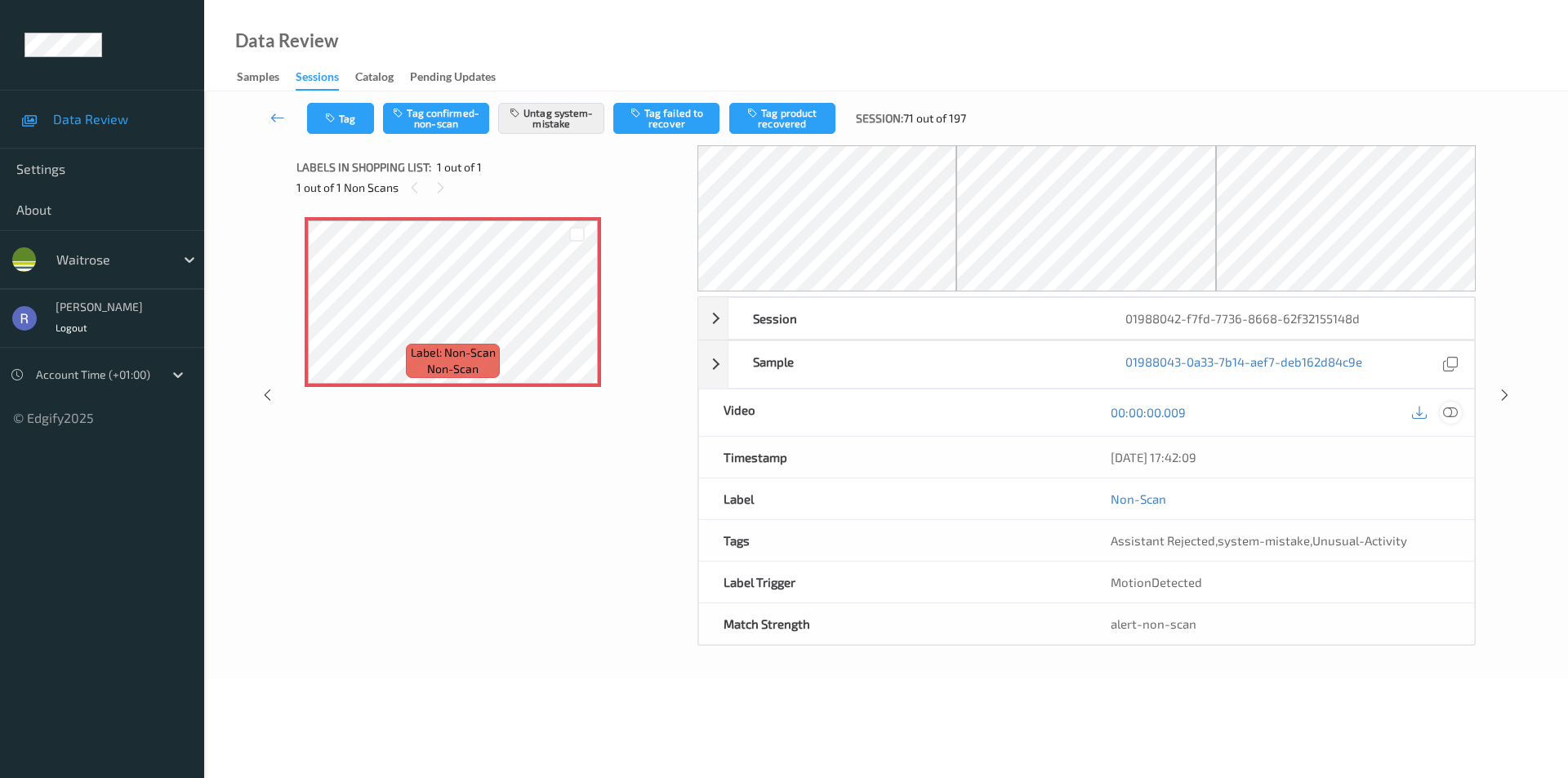
click at [1454, 414] on icon at bounding box center [1450, 412] width 15 height 15
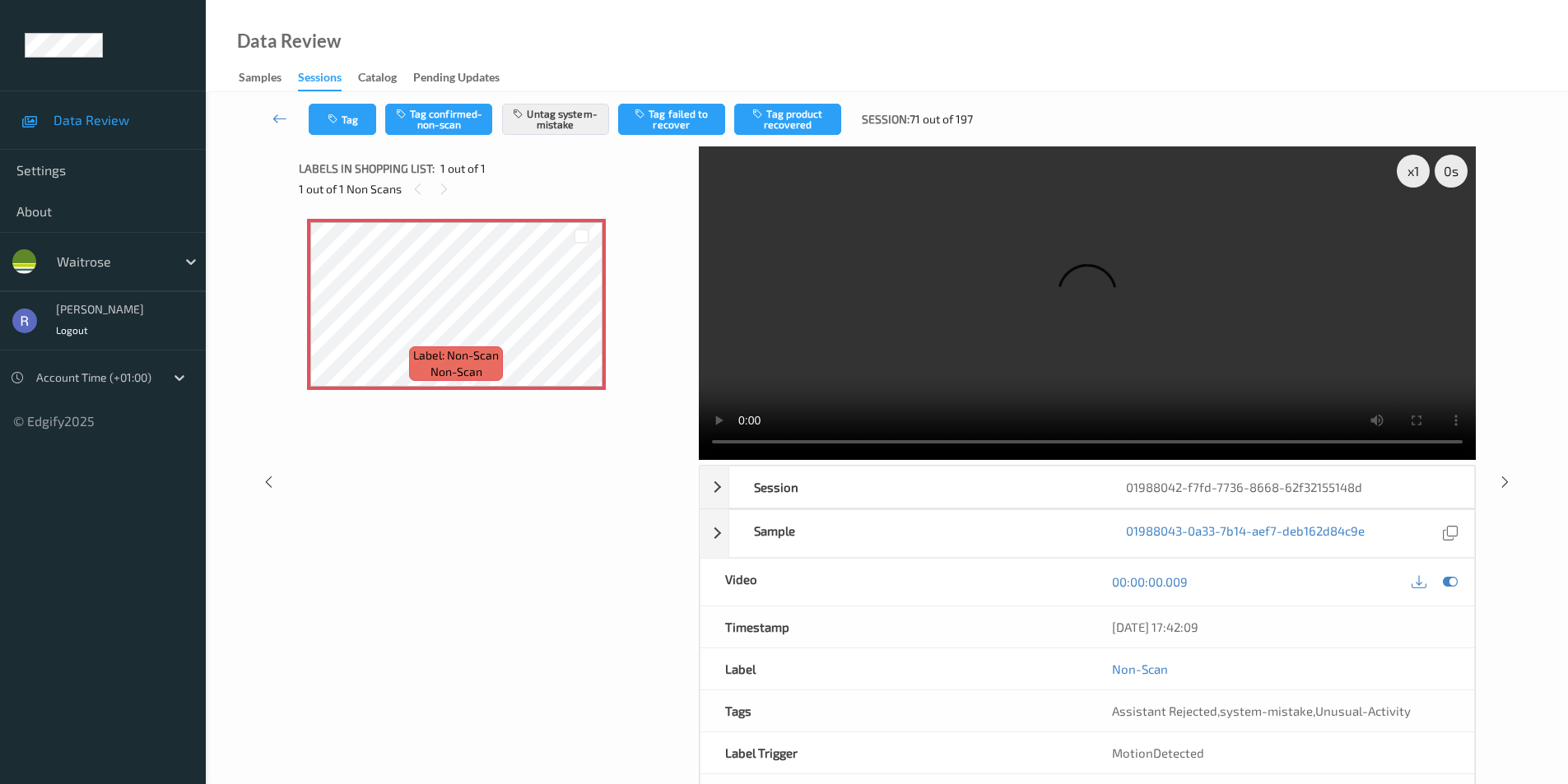
click at [922, 339] on video at bounding box center [1087, 303] width 777 height 314
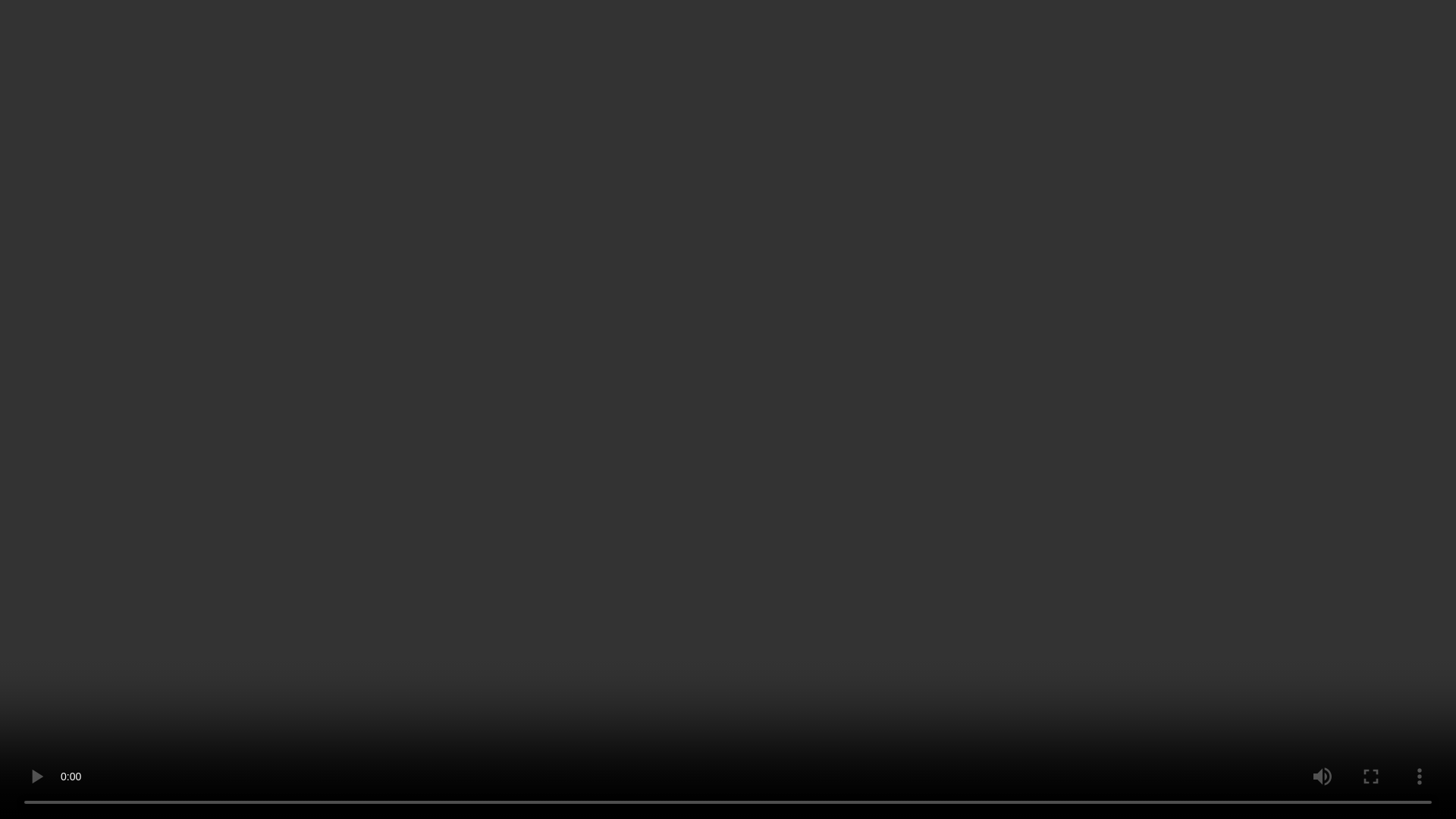
click at [687, 495] on video at bounding box center [728, 409] width 1456 height 819
click at [785, 477] on video at bounding box center [728, 409] width 1456 height 819
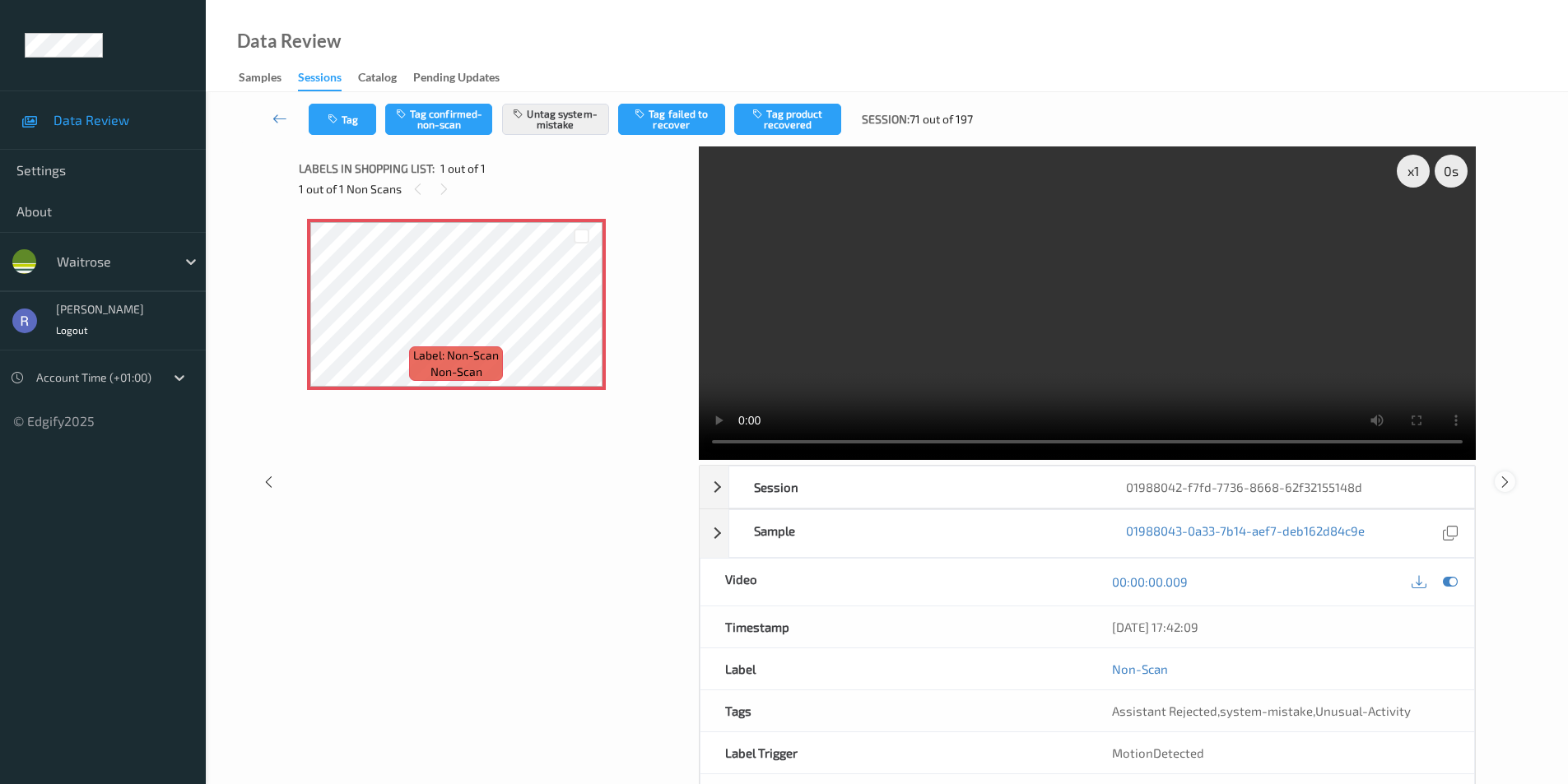
click at [1513, 477] on div at bounding box center [1505, 481] width 20 height 20
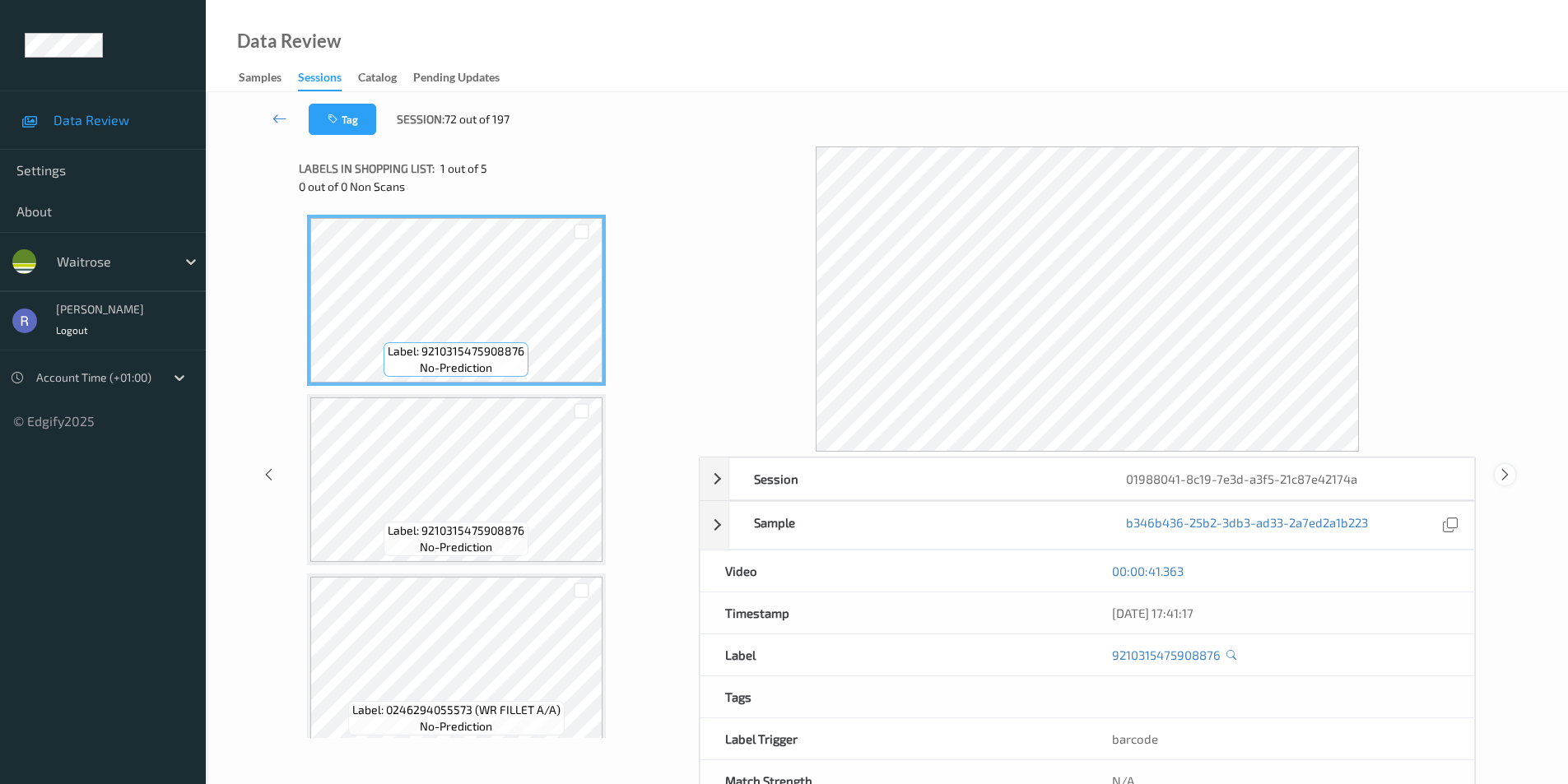
click at [1503, 471] on icon at bounding box center [1505, 475] width 14 height 15
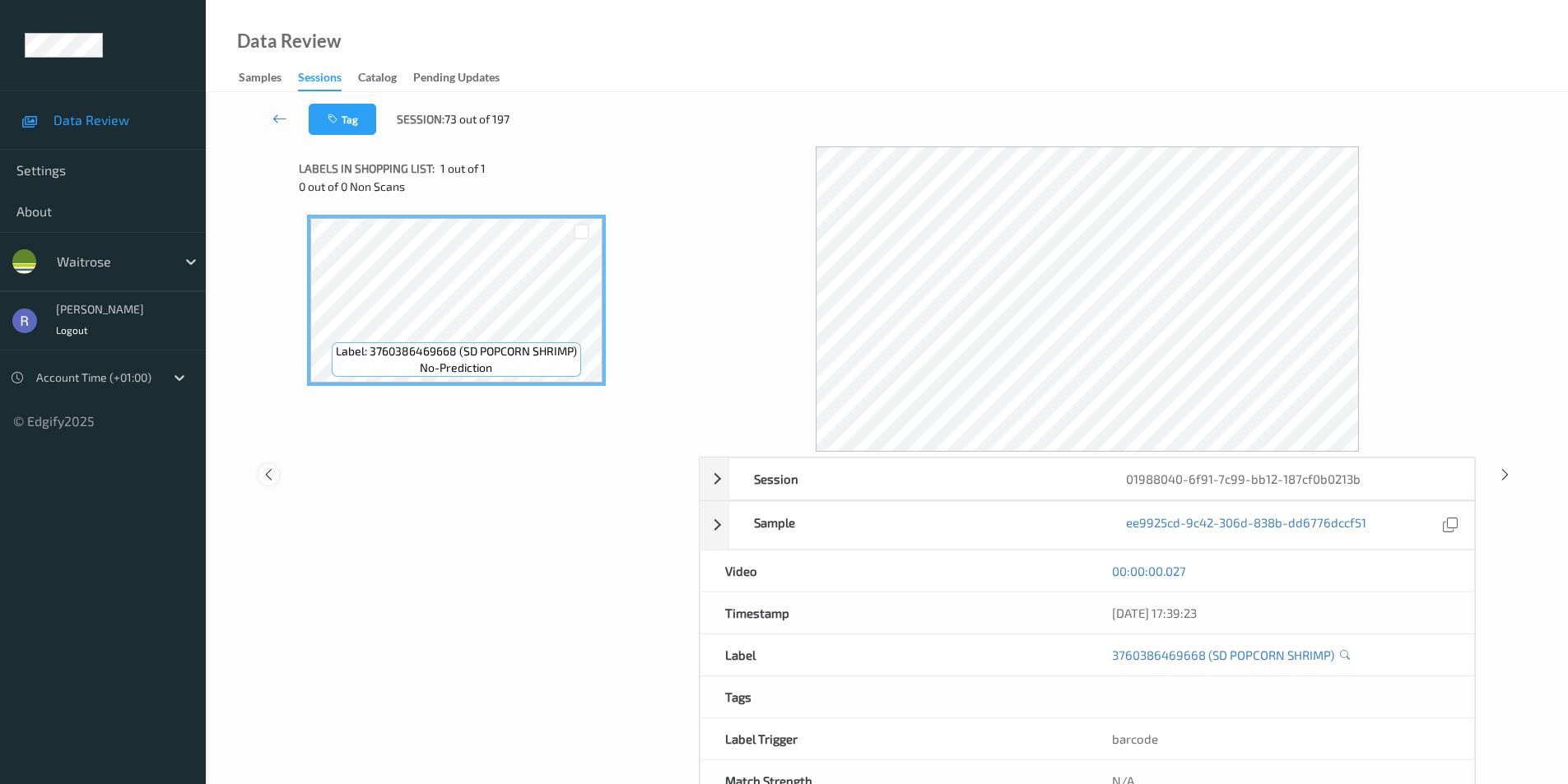
click at [267, 473] on icon at bounding box center [269, 475] width 14 height 15
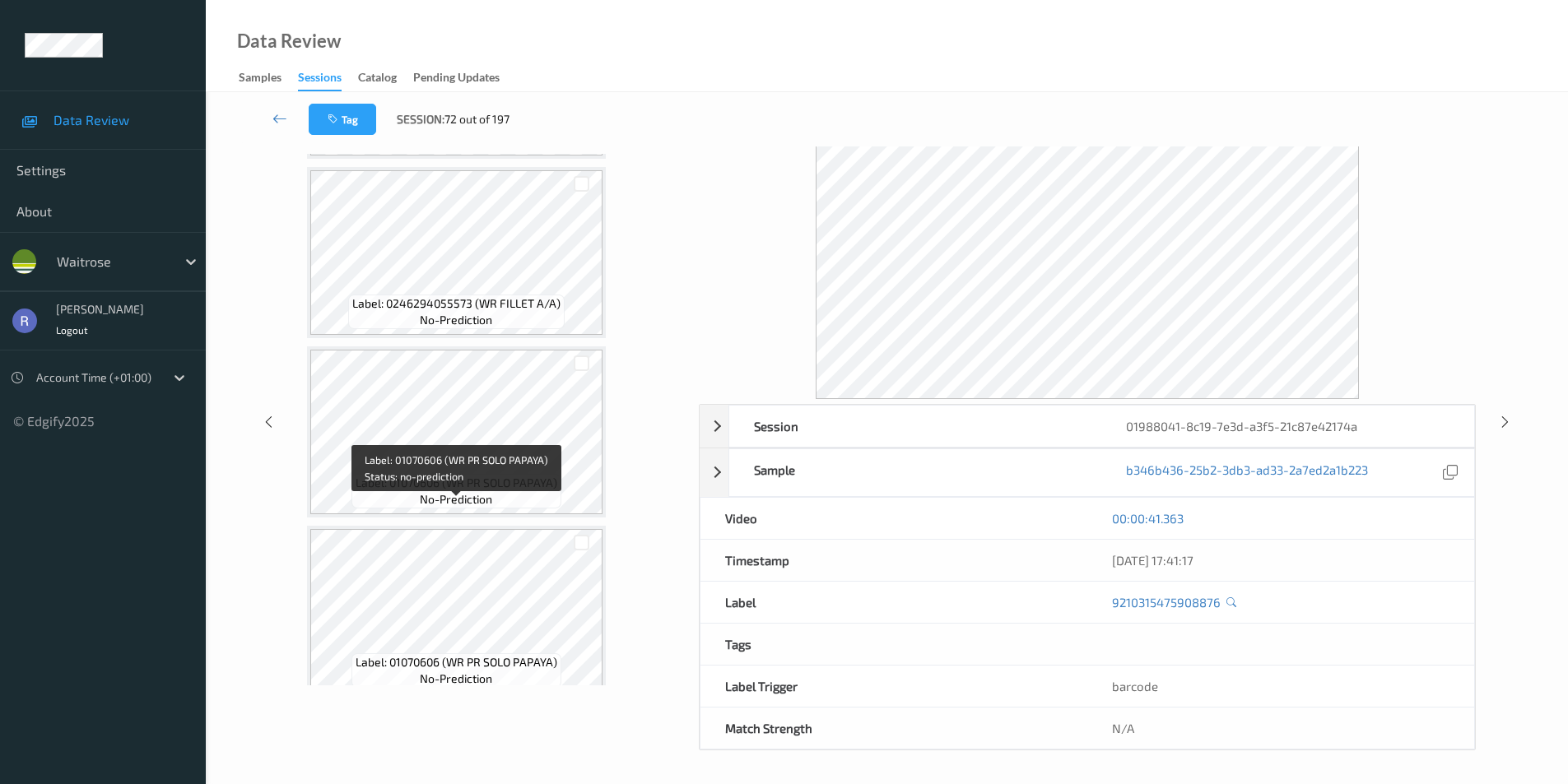
scroll to position [374, 0]
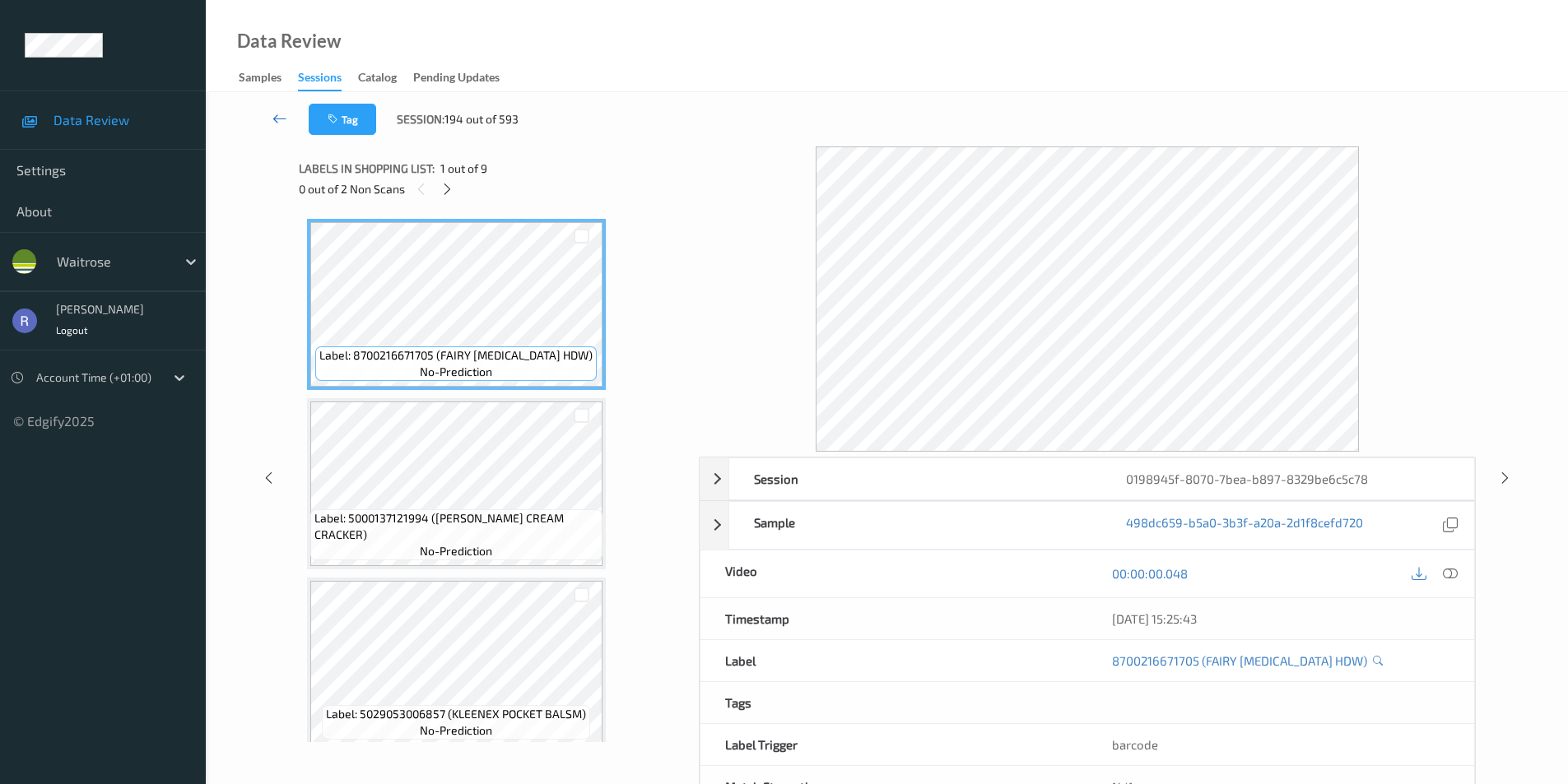
click at [278, 118] on icon at bounding box center [279, 118] width 15 height 17
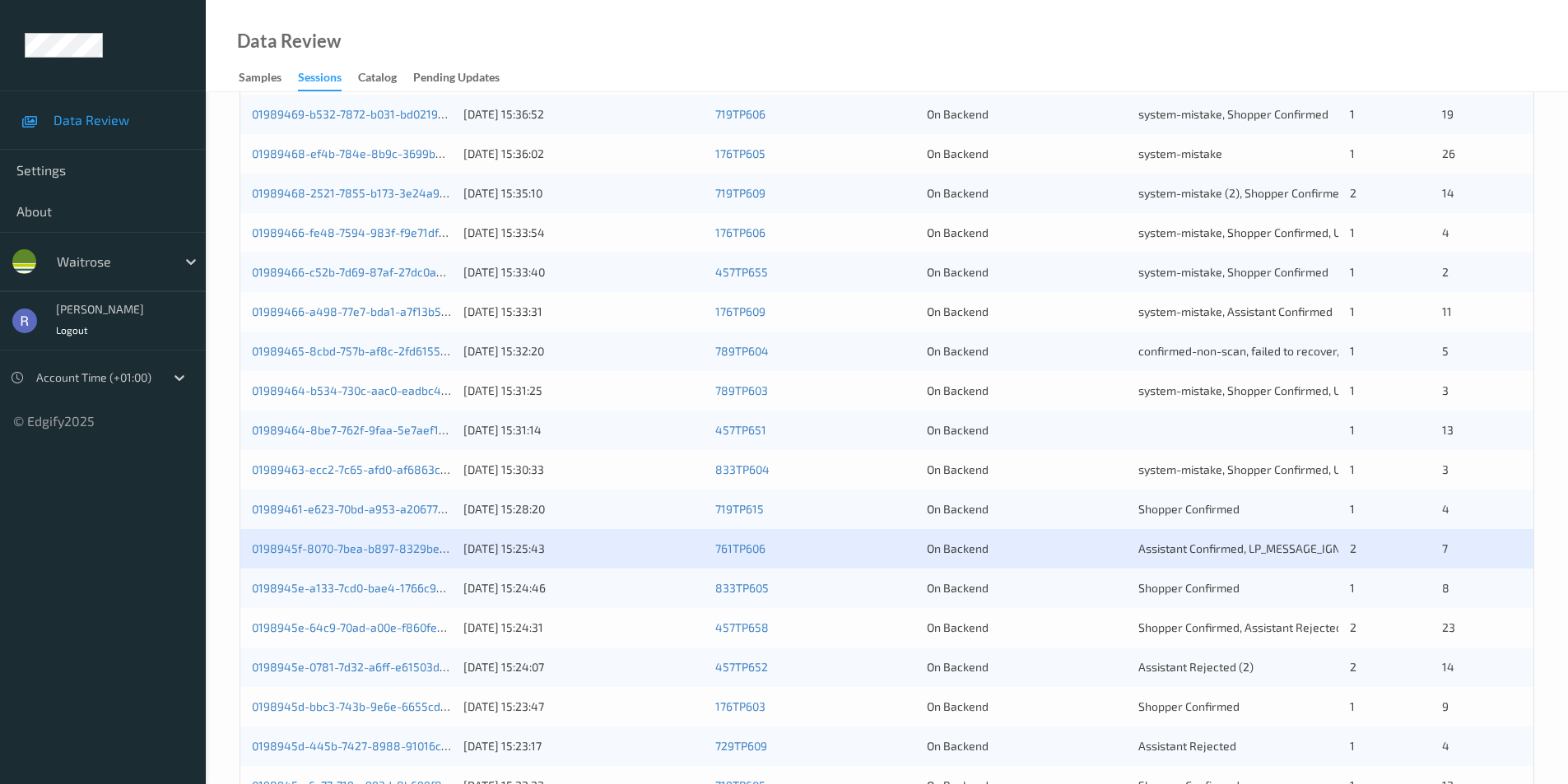
scroll to position [411, 0]
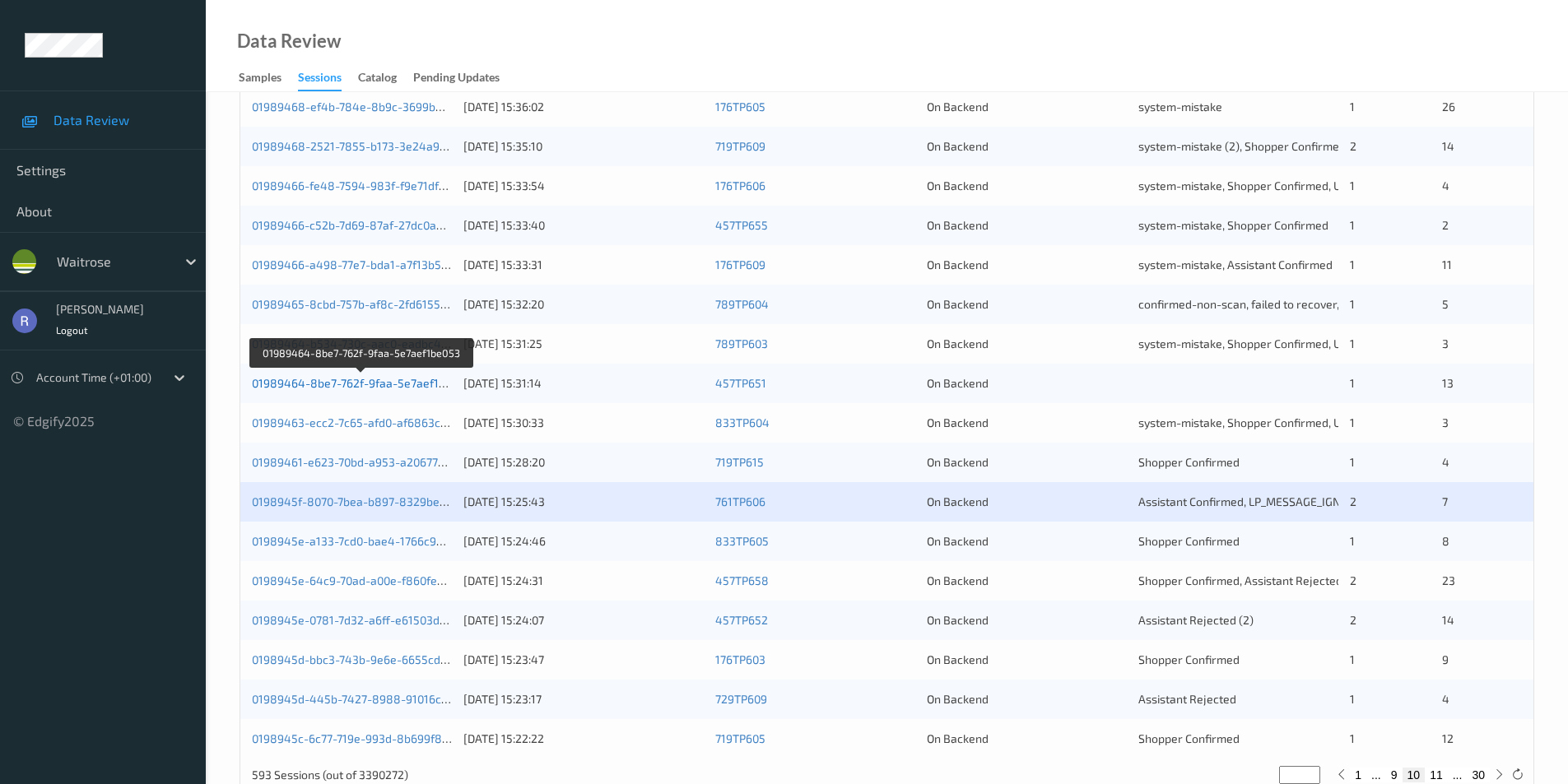
click at [396, 379] on link "01989464-8be7-762f-9faa-5e7aef1be053" at bounding box center [362, 383] width 220 height 14
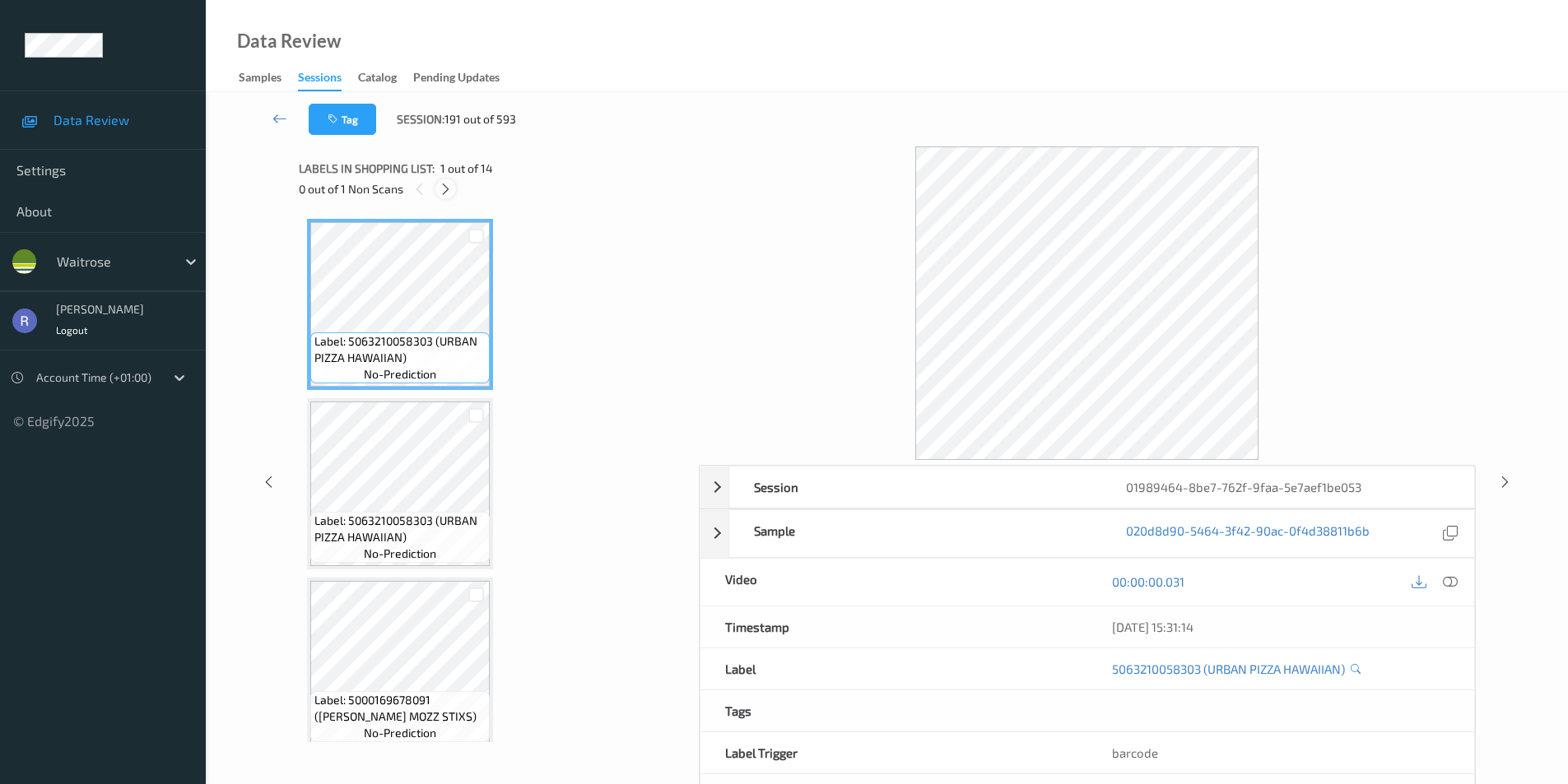
click at [444, 183] on icon at bounding box center [446, 189] width 14 height 15
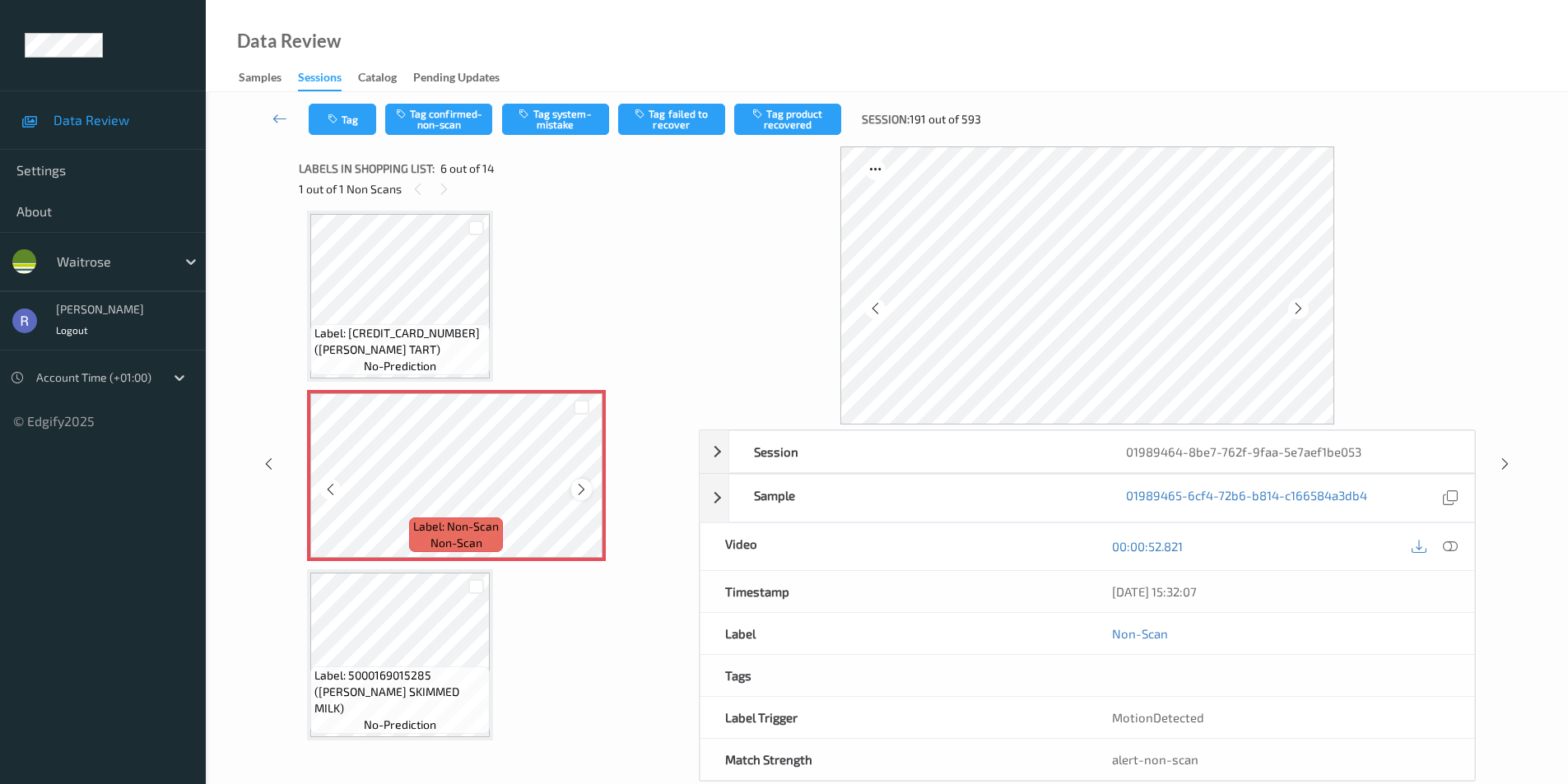
click at [585, 491] on icon at bounding box center [582, 490] width 14 height 15
click at [562, 118] on button "Tag system-mistake" at bounding box center [555, 118] width 107 height 31
click at [1506, 459] on icon at bounding box center [1505, 464] width 14 height 15
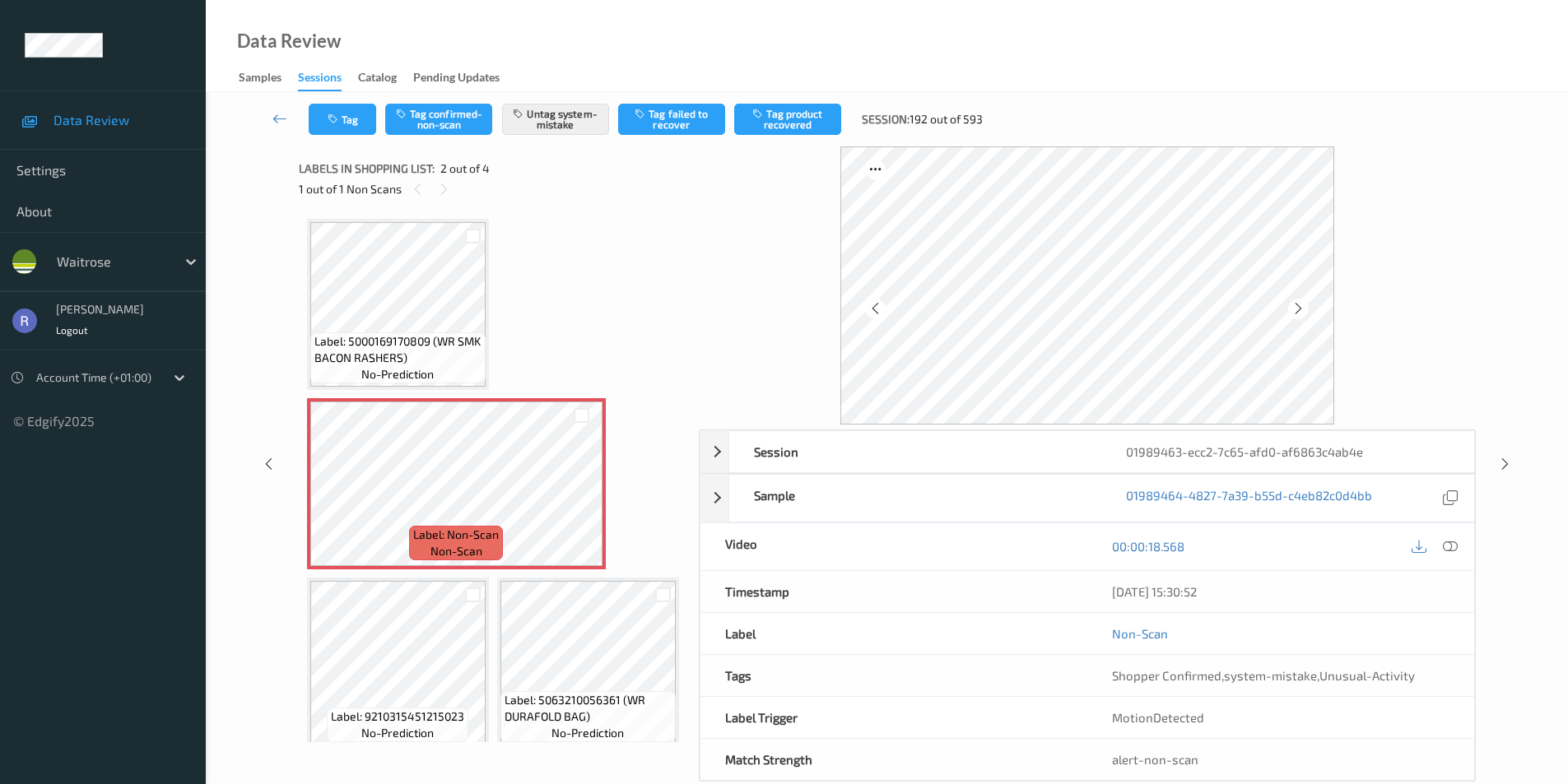
click at [1507, 460] on icon at bounding box center [1505, 464] width 14 height 15
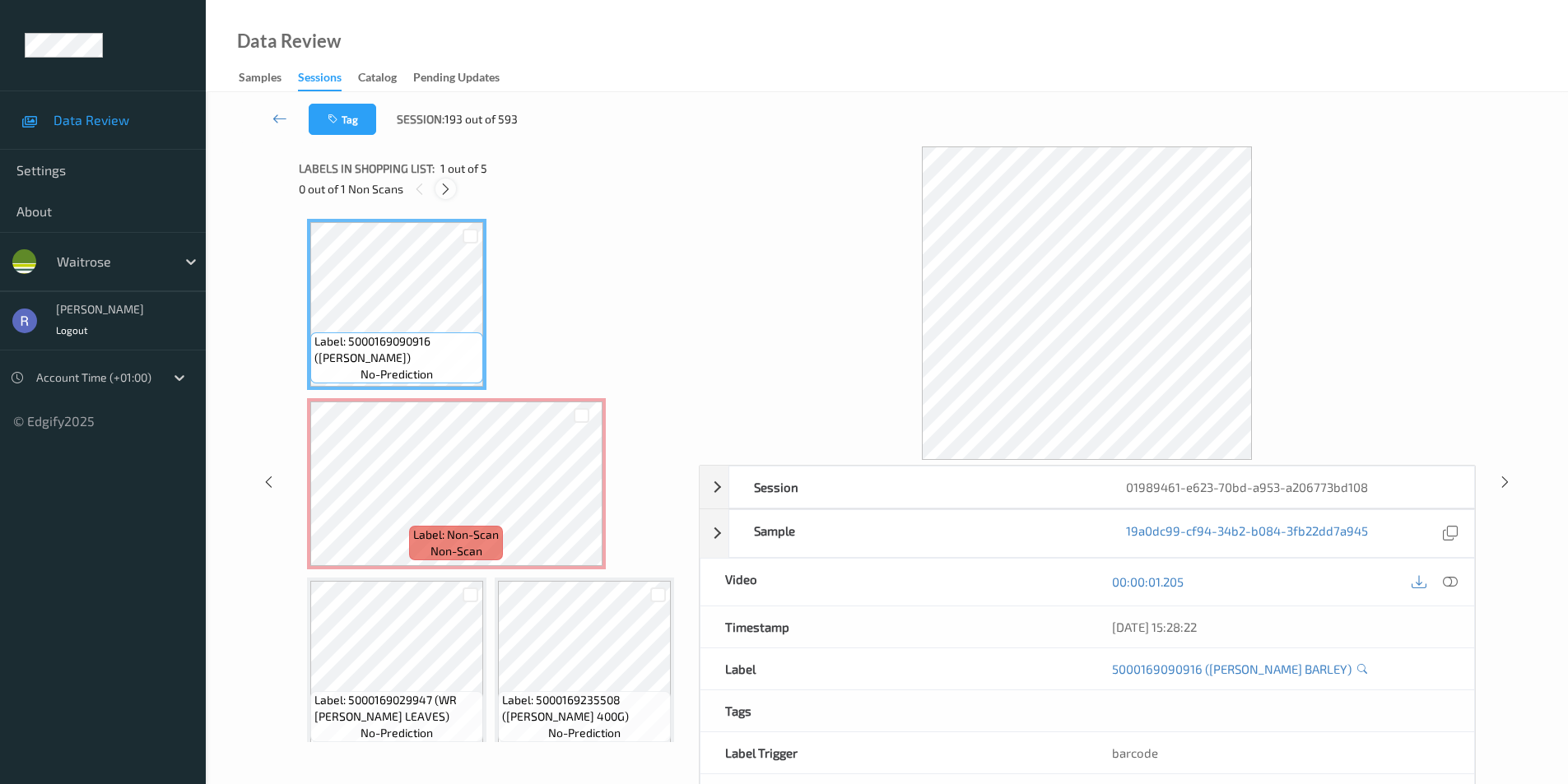
drag, startPoint x: 440, startPoint y: 185, endPoint x: 449, endPoint y: 212, distance: 28.5
click at [440, 185] on icon at bounding box center [446, 189] width 14 height 15
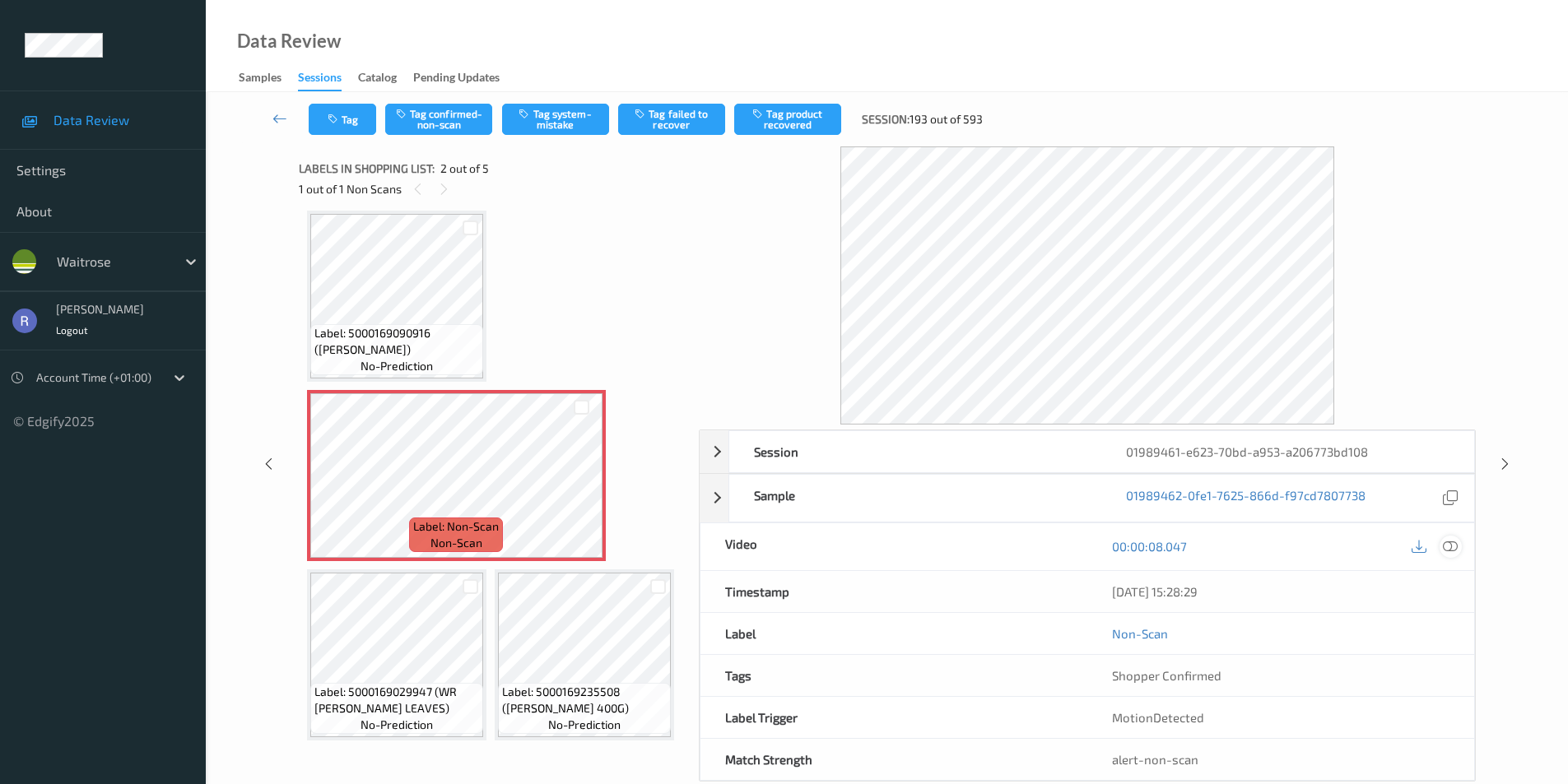
click at [1450, 543] on icon at bounding box center [1450, 546] width 15 height 15
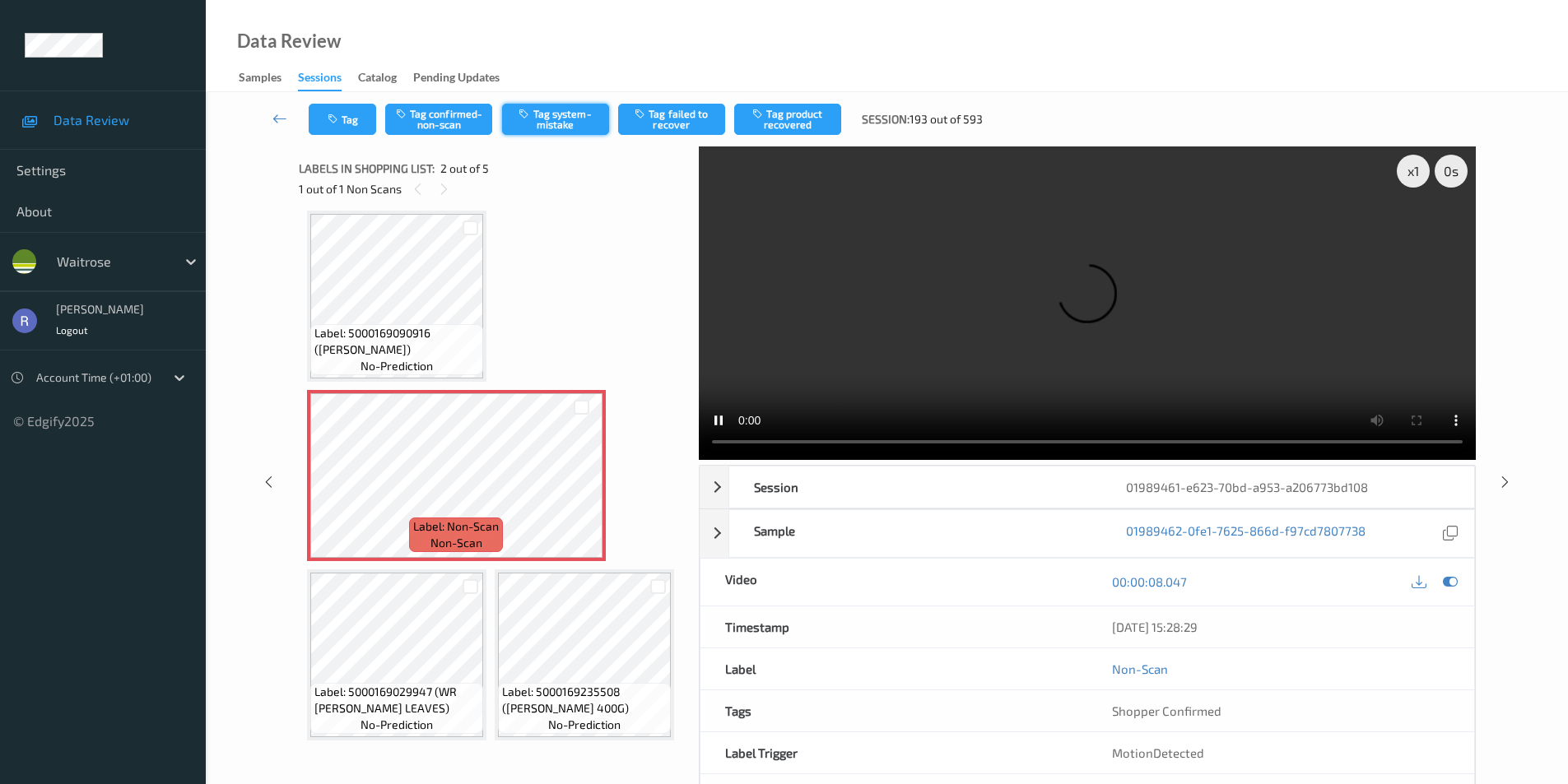
click at [564, 121] on button "Tag system-mistake" at bounding box center [555, 118] width 107 height 31
click at [1507, 478] on icon at bounding box center [1505, 481] width 14 height 15
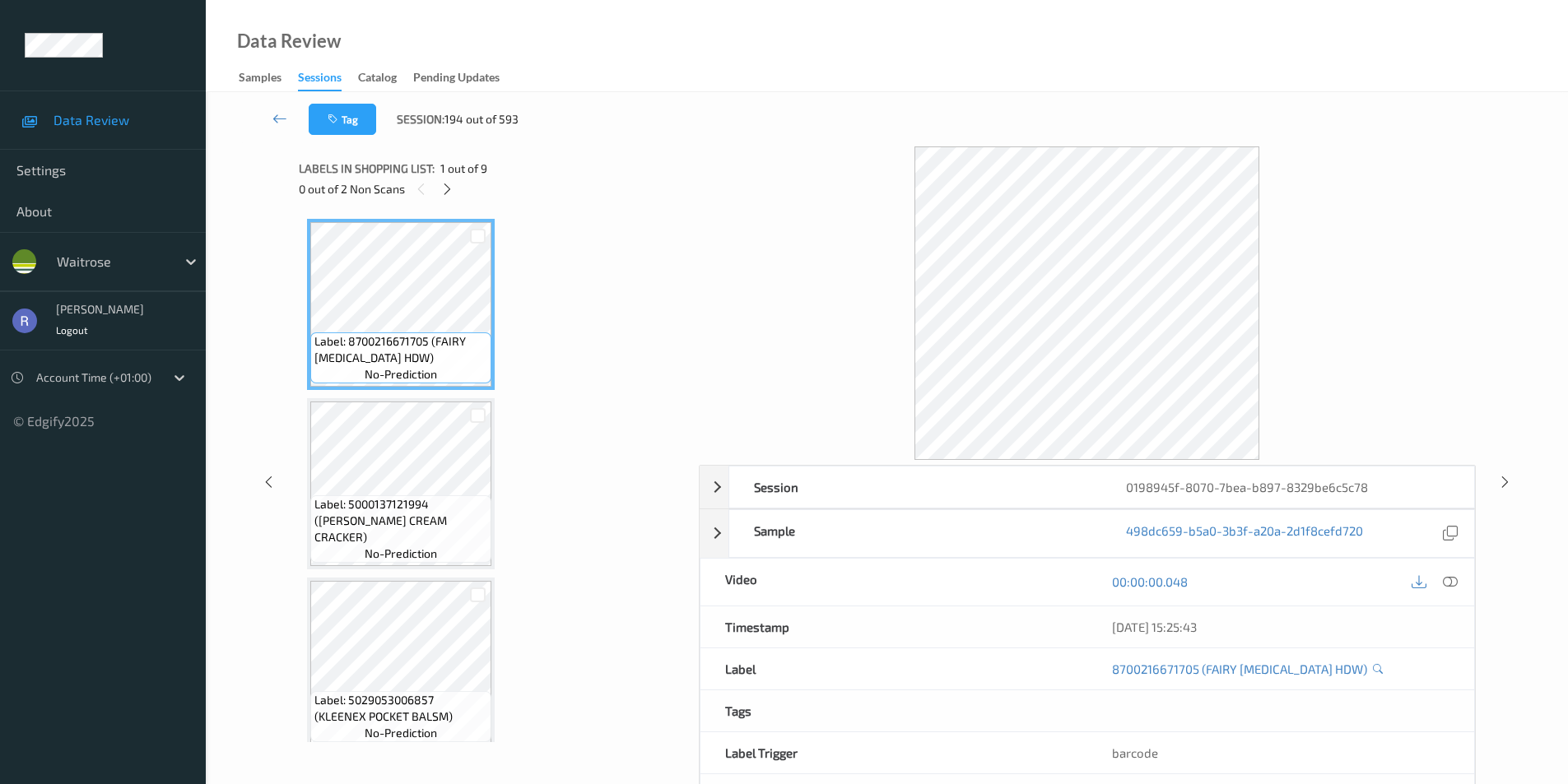
drag, startPoint x: 446, startPoint y: 189, endPoint x: 455, endPoint y: 205, distance: 18.4
click at [446, 190] on icon at bounding box center [447, 189] width 14 height 15
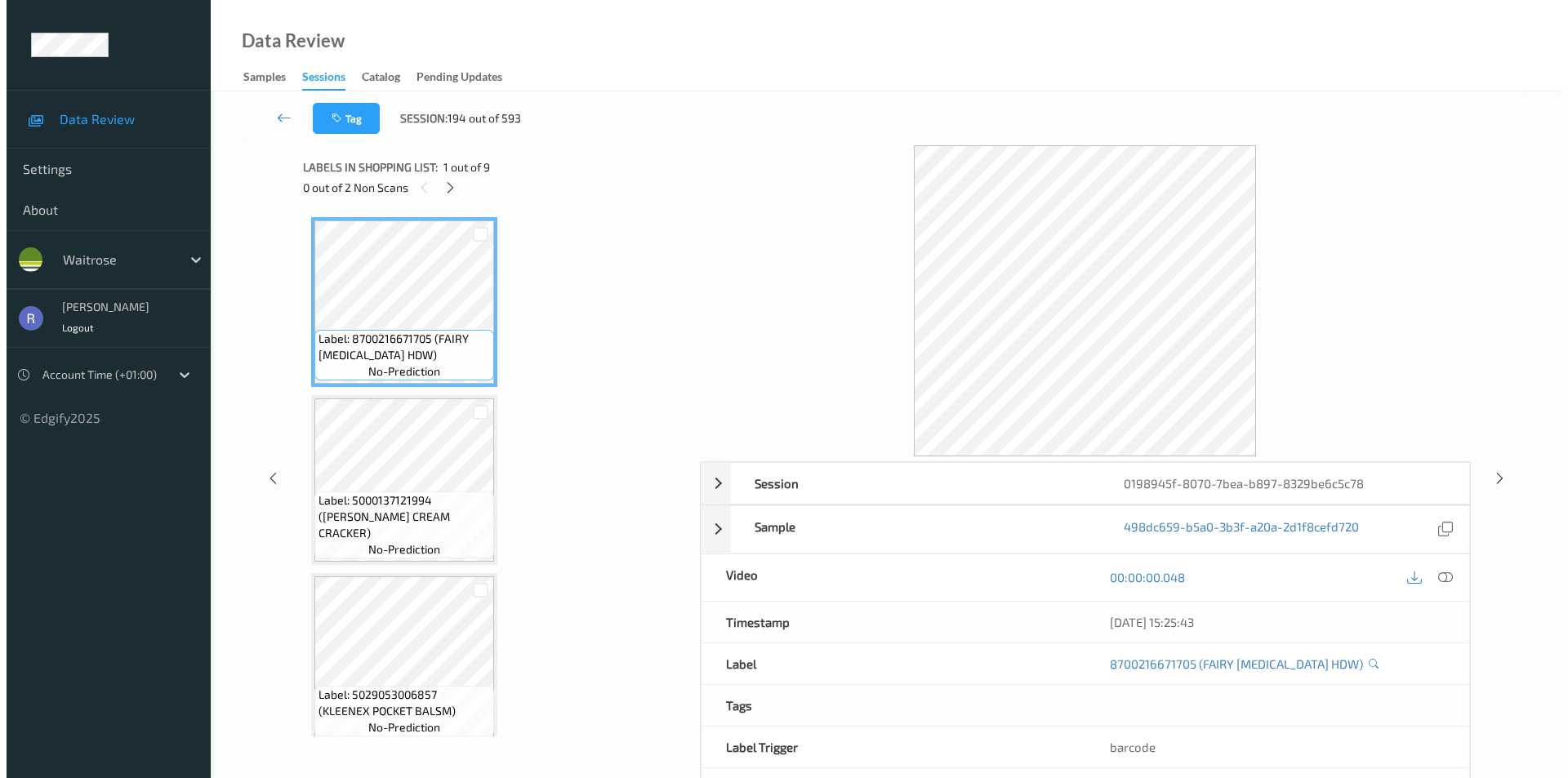
scroll to position [720, 0]
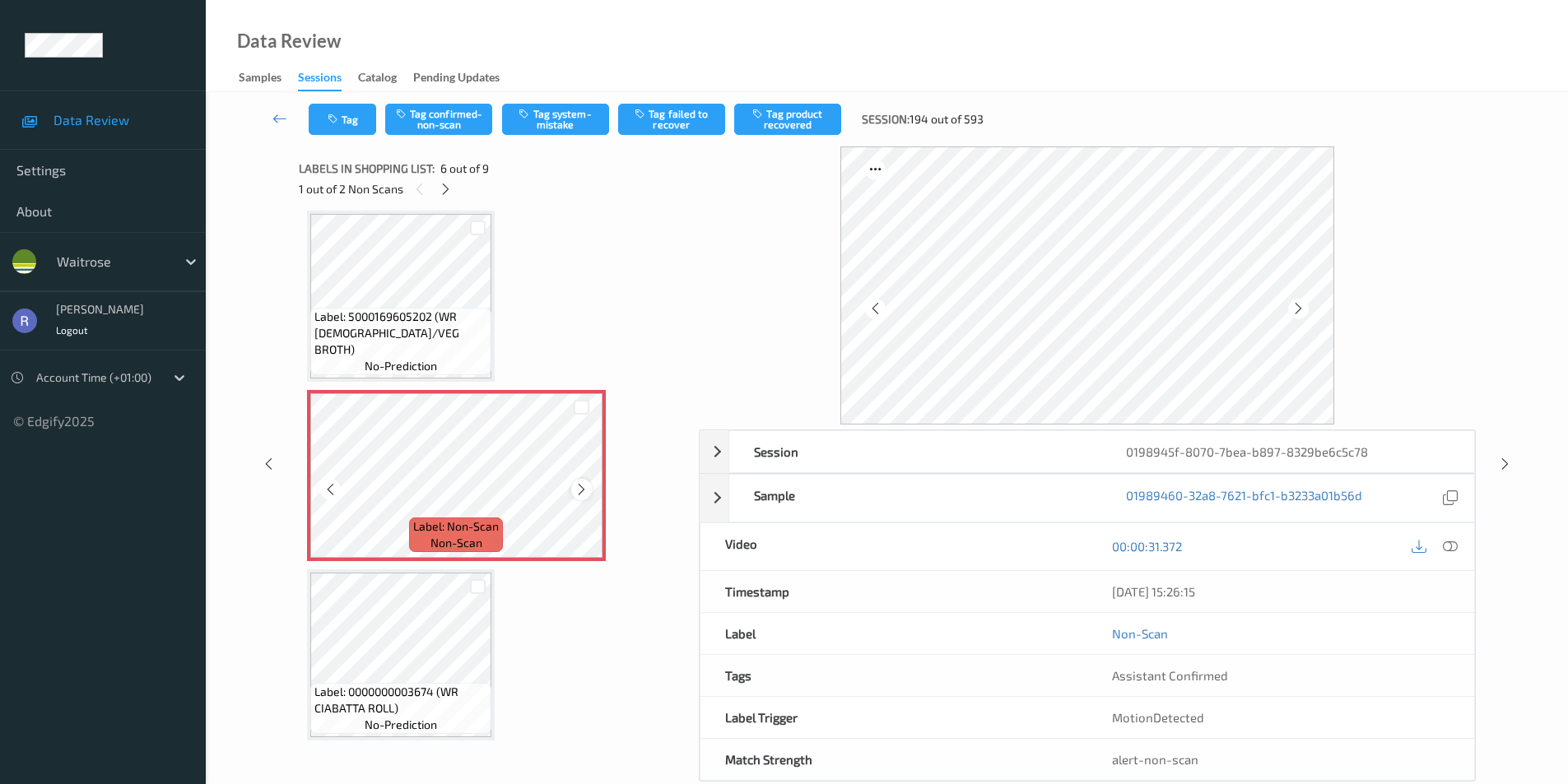
click at [581, 480] on div at bounding box center [581, 489] width 20 height 20
click at [564, 126] on button "Tag system-mistake" at bounding box center [555, 118] width 107 height 31
click at [1452, 544] on icon at bounding box center [1450, 546] width 15 height 15
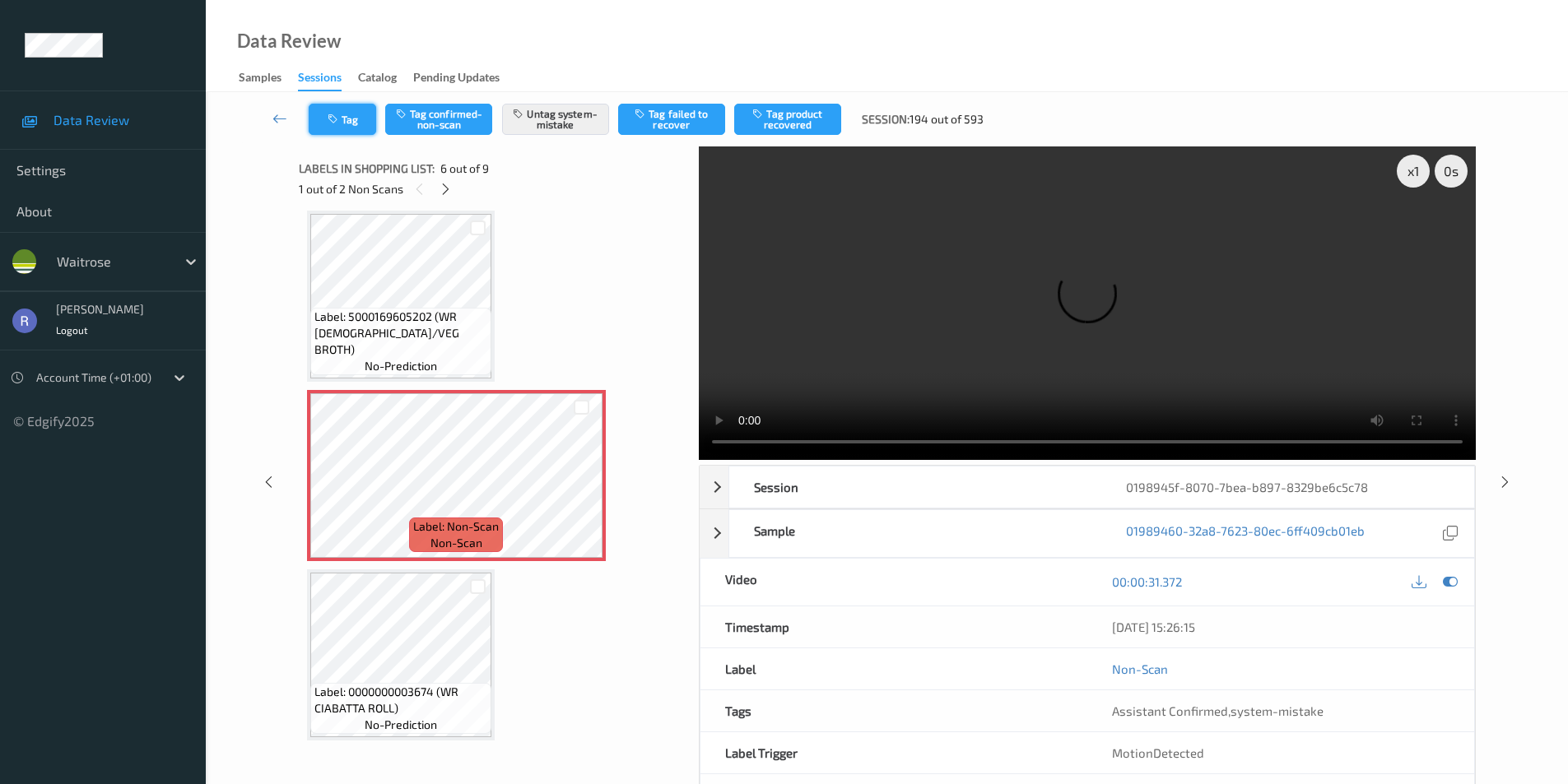
click at [342, 109] on button "Tag" at bounding box center [342, 118] width 67 height 31
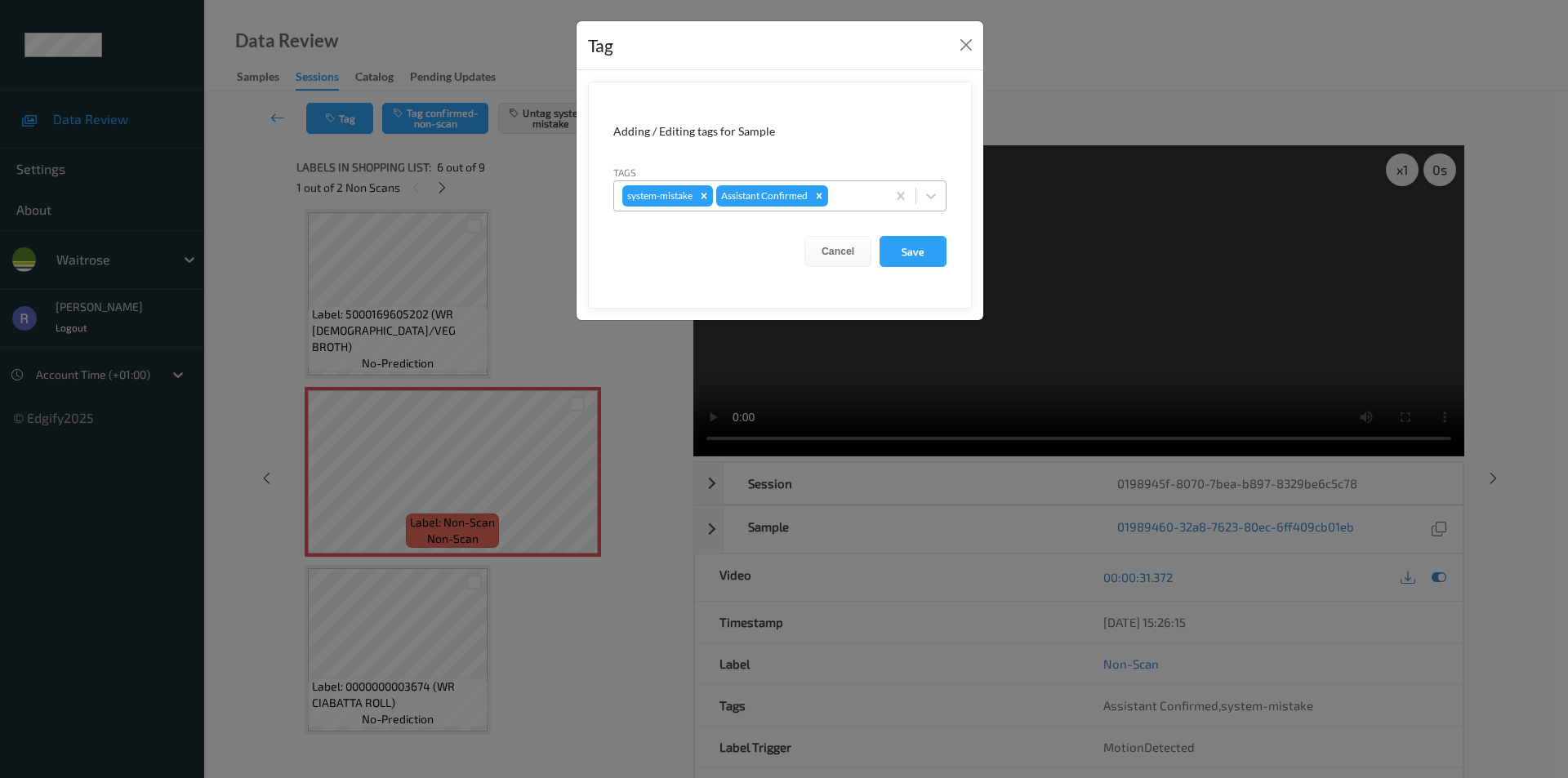
click at [850, 191] on div at bounding box center [855, 196] width 47 height 19
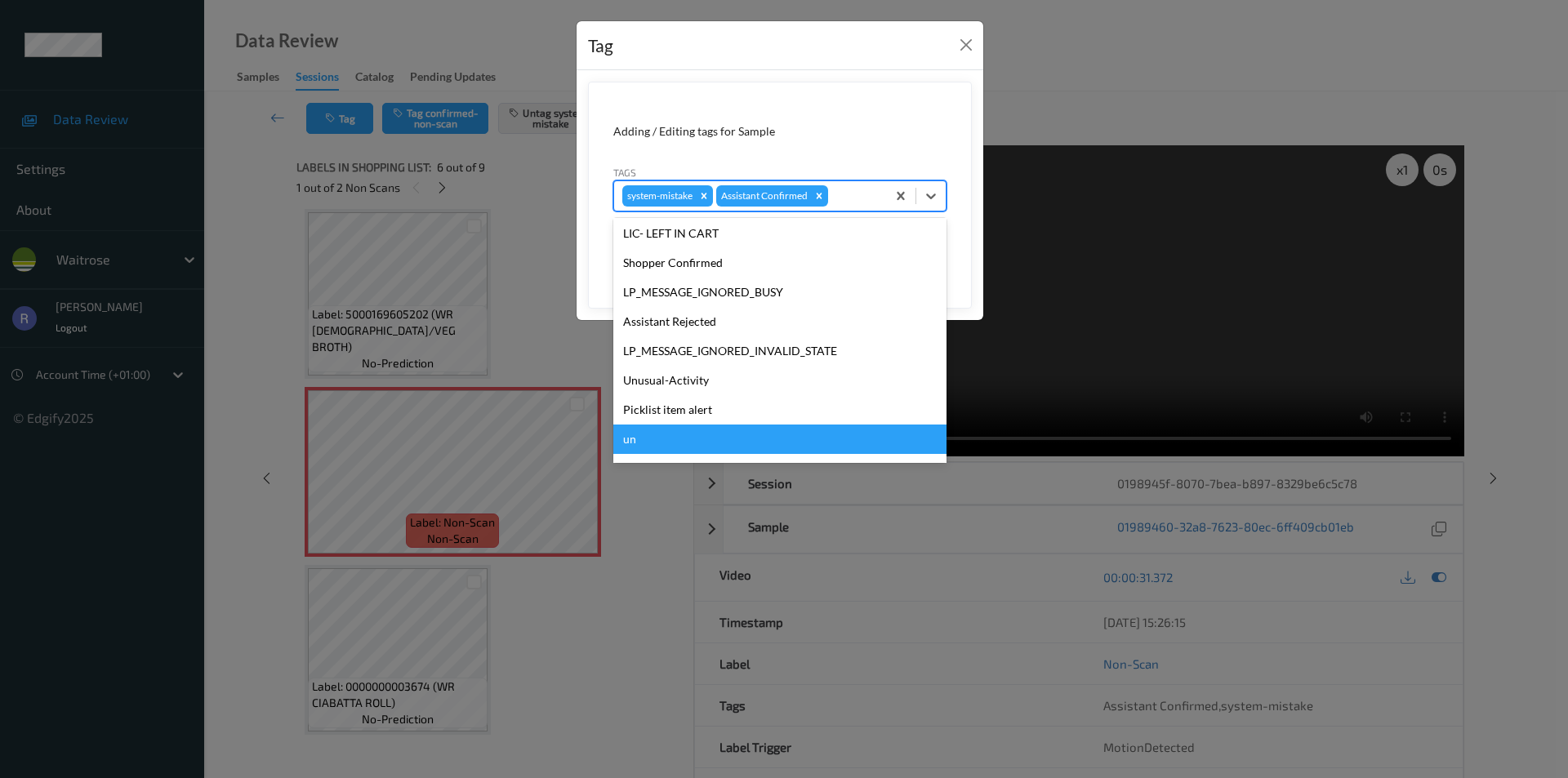
scroll to position [320, 0]
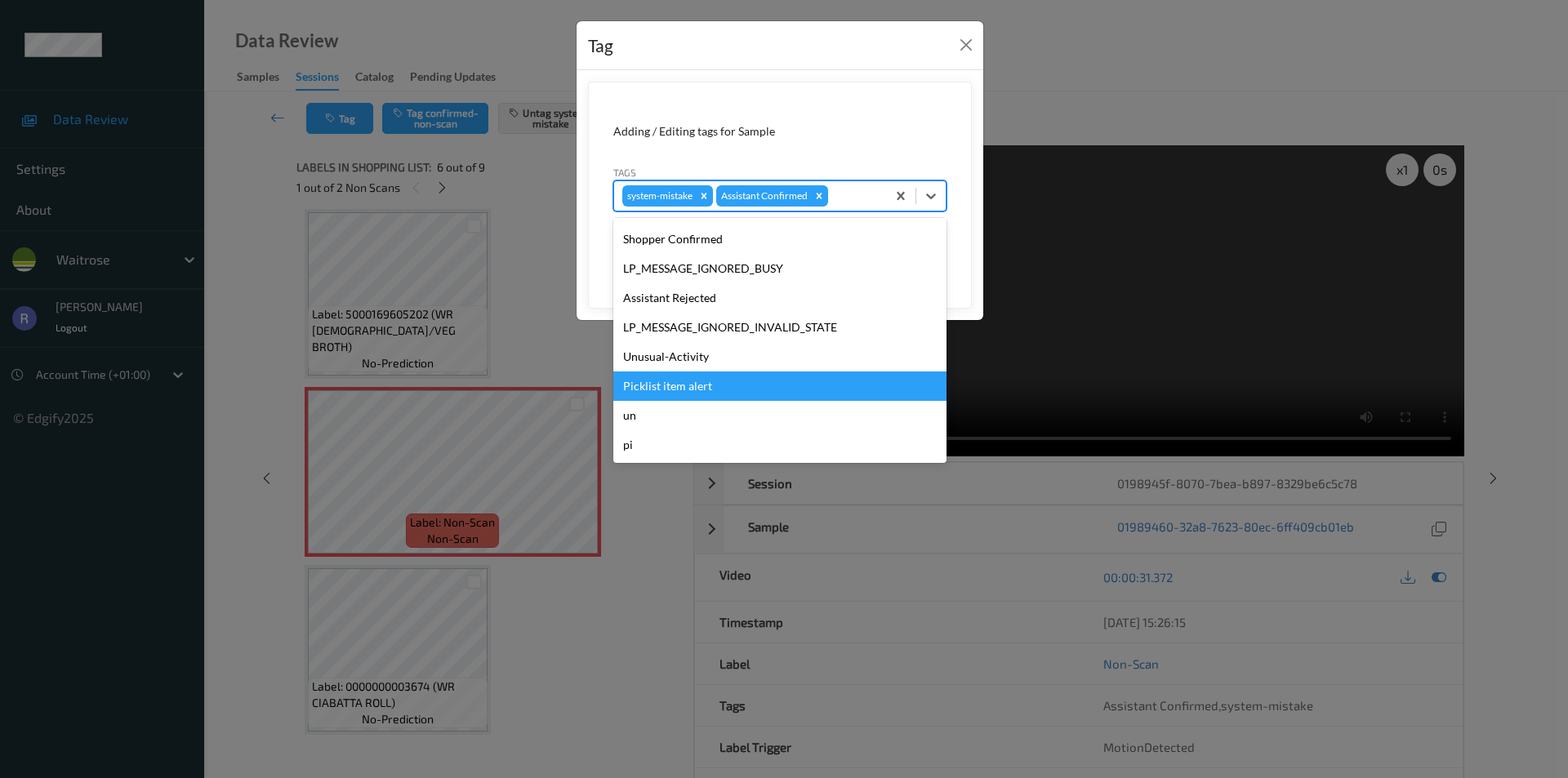
click at [655, 378] on div "Picklist item alert" at bounding box center [780, 387] width 333 height 30
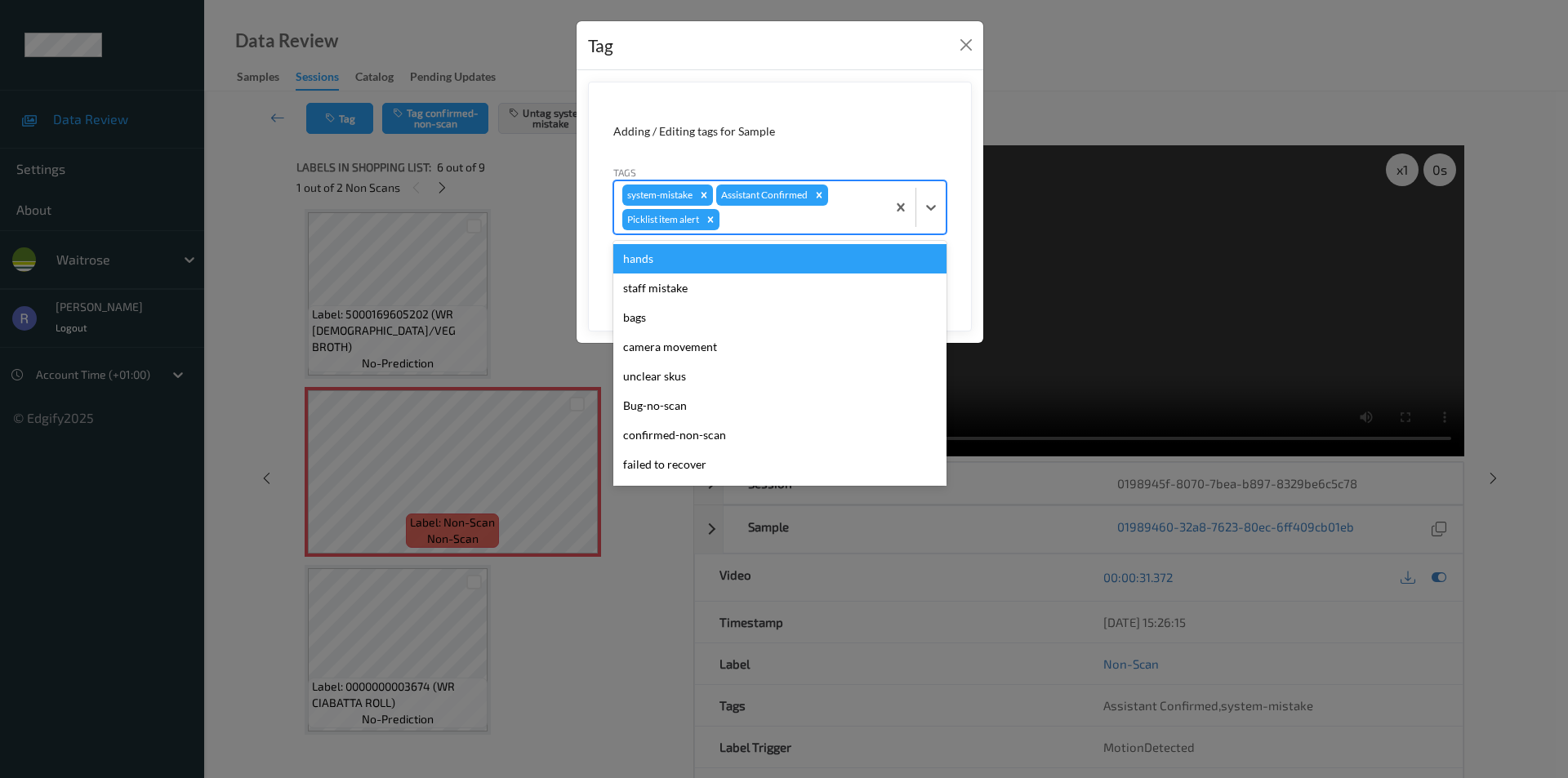
click at [778, 218] on div at bounding box center [800, 219] width 155 height 19
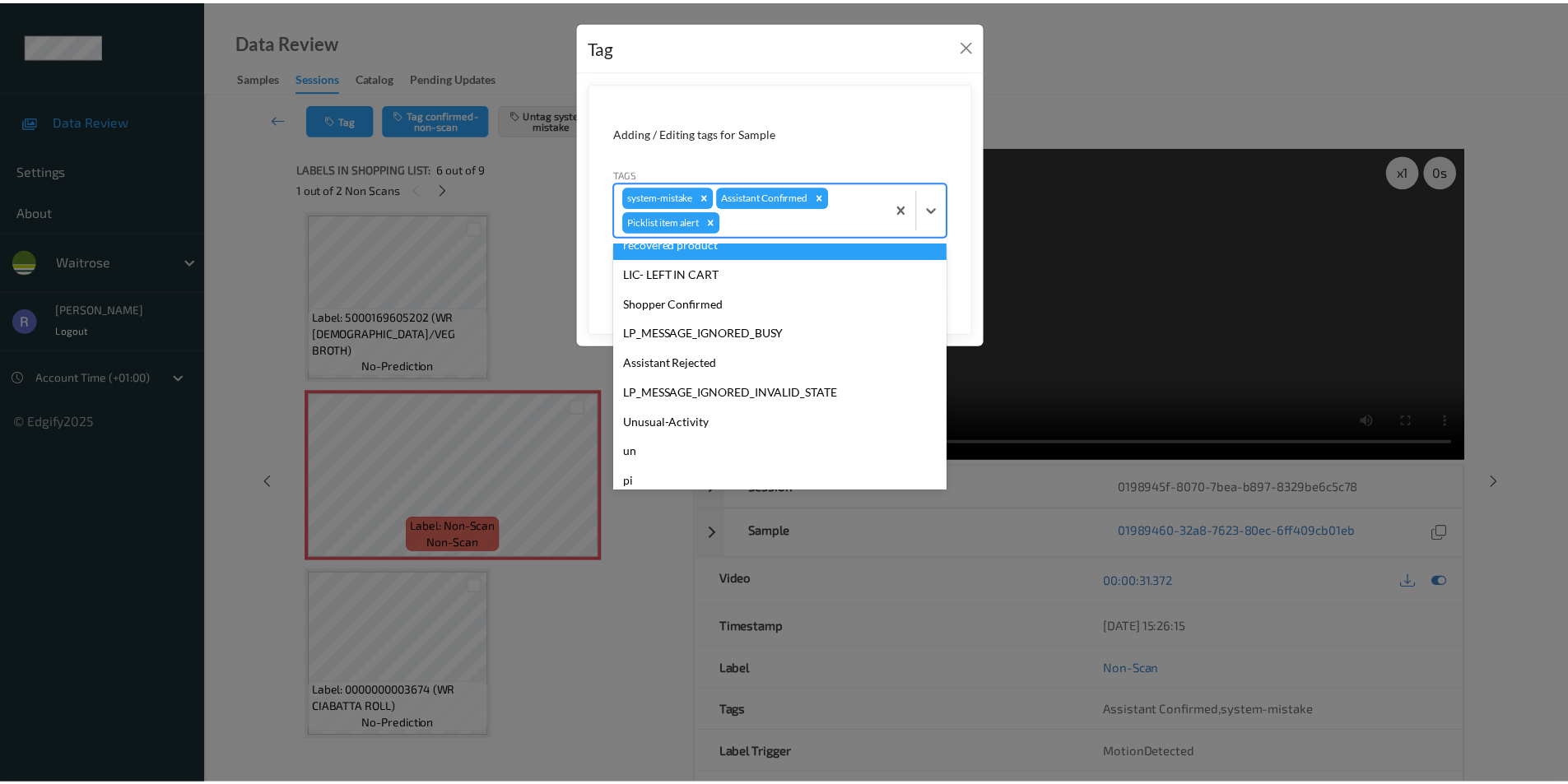
scroll to position [293, 0]
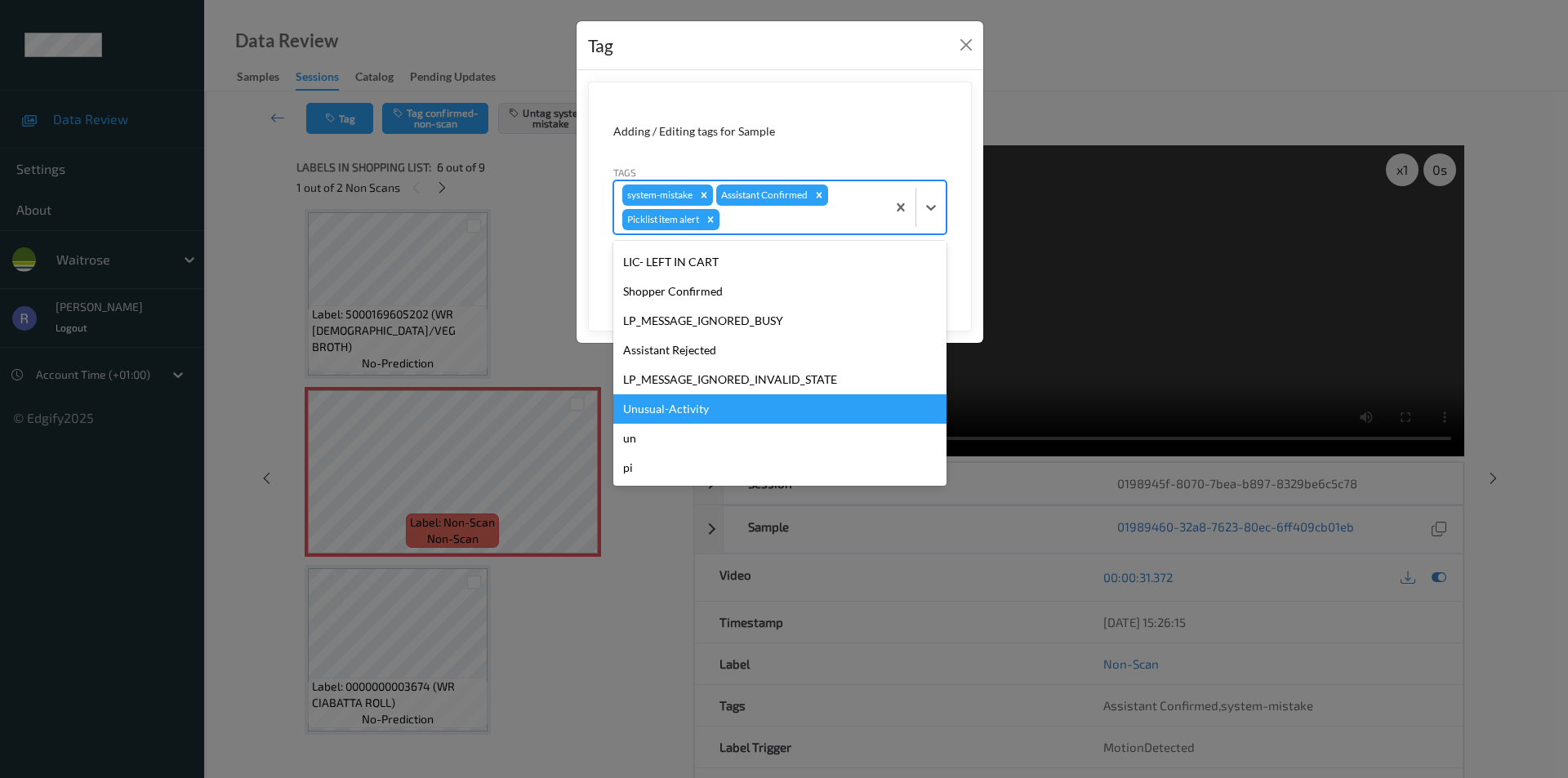
click at [661, 409] on div "Unusual-Activity" at bounding box center [780, 410] width 333 height 30
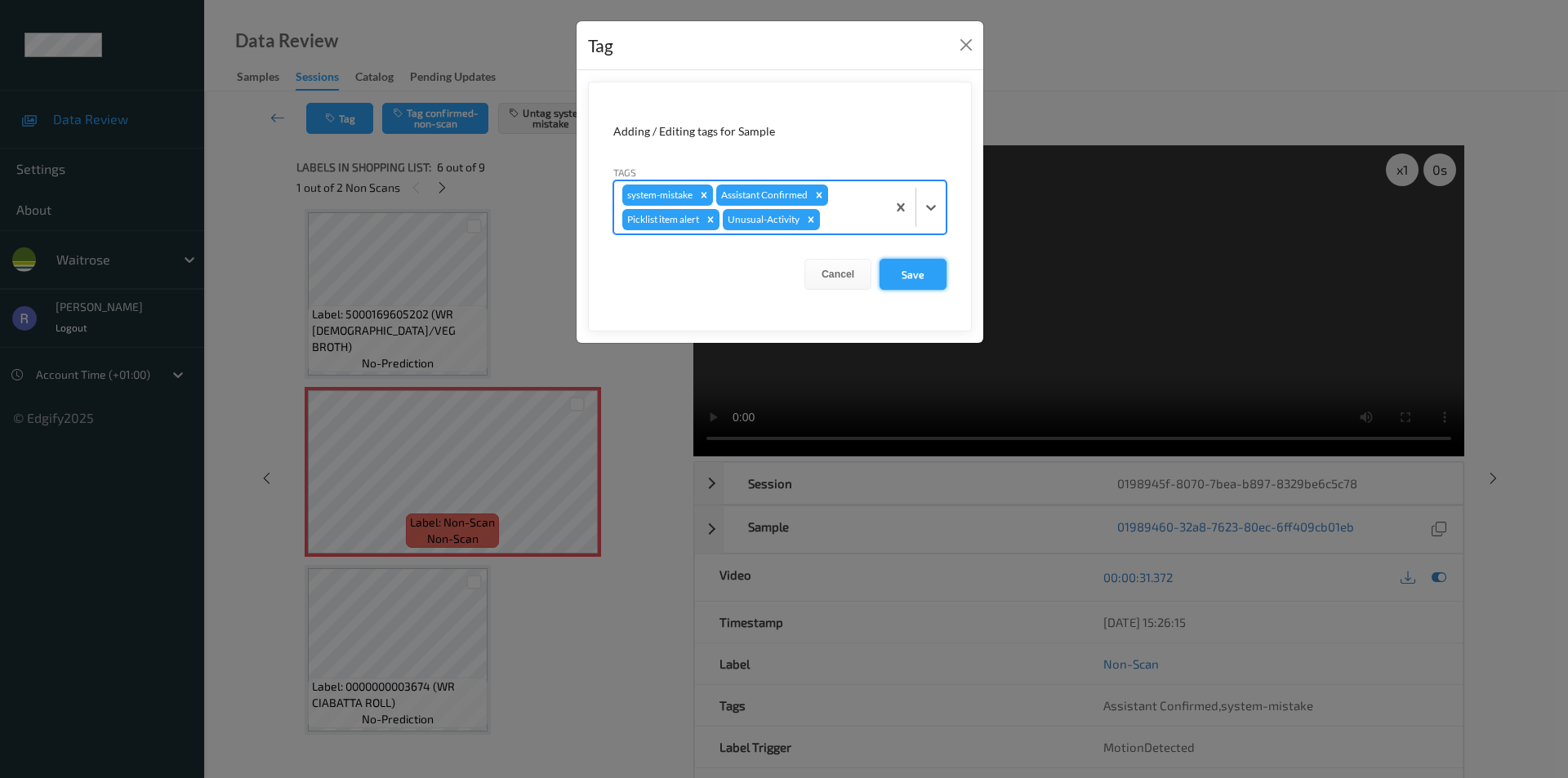
click at [930, 269] on button "Save" at bounding box center [913, 274] width 67 height 31
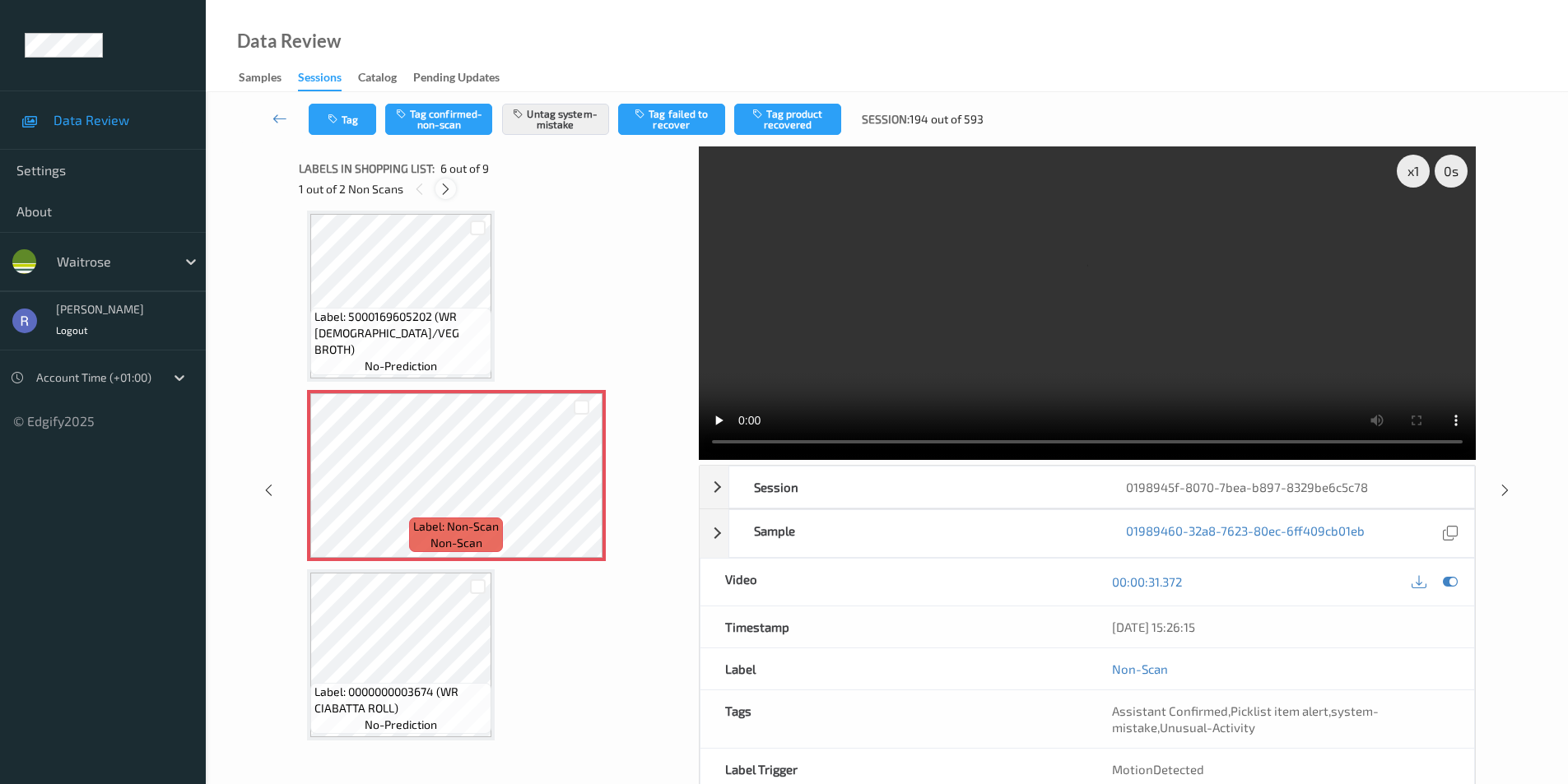
click at [449, 186] on icon at bounding box center [446, 189] width 14 height 15
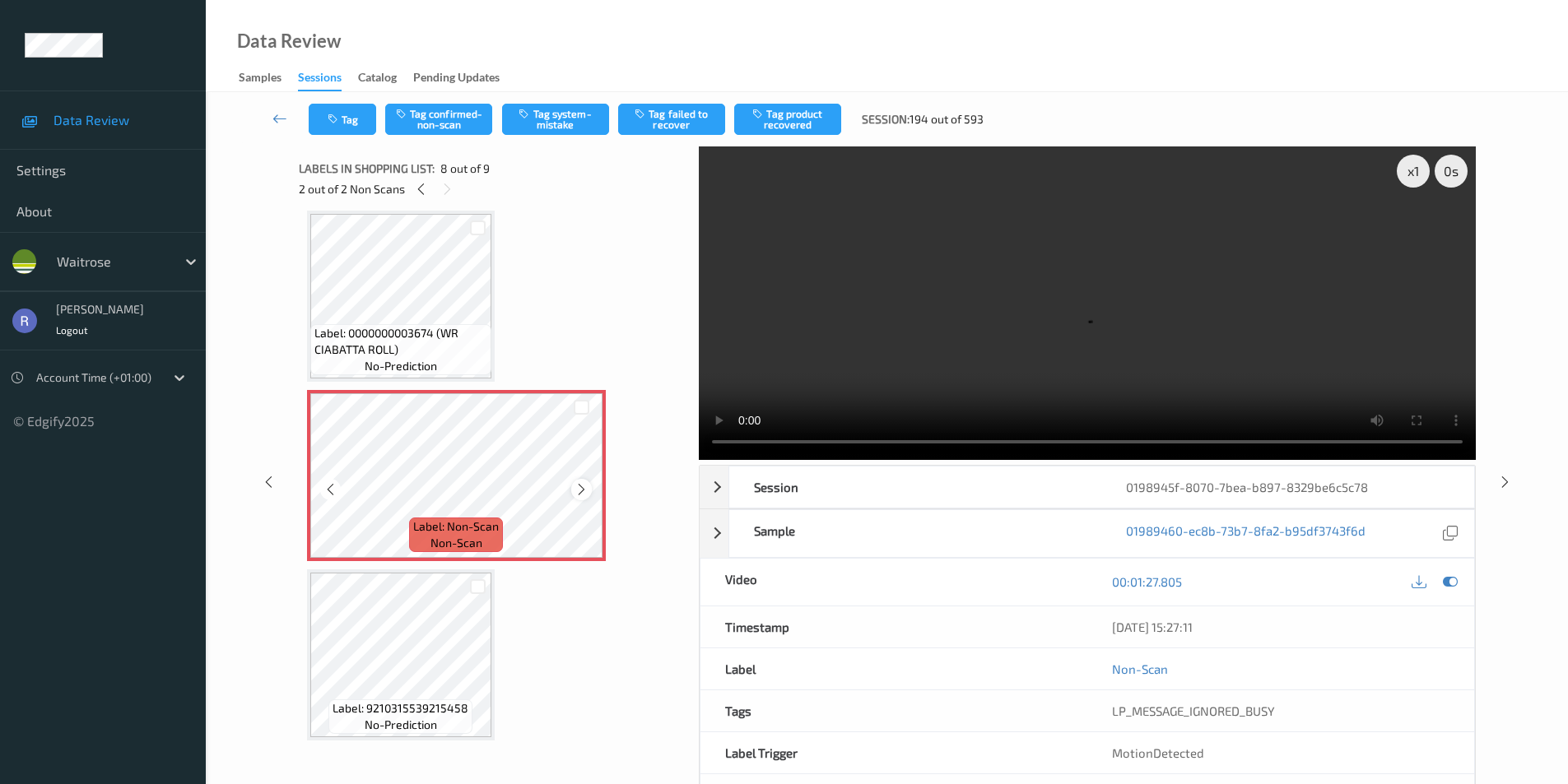
click at [572, 490] on div at bounding box center [581, 489] width 20 height 20
click at [578, 487] on icon at bounding box center [582, 490] width 14 height 15
click at [554, 122] on button "Tag system-mistake" at bounding box center [555, 118] width 107 height 31
click at [1502, 482] on icon at bounding box center [1505, 481] width 14 height 15
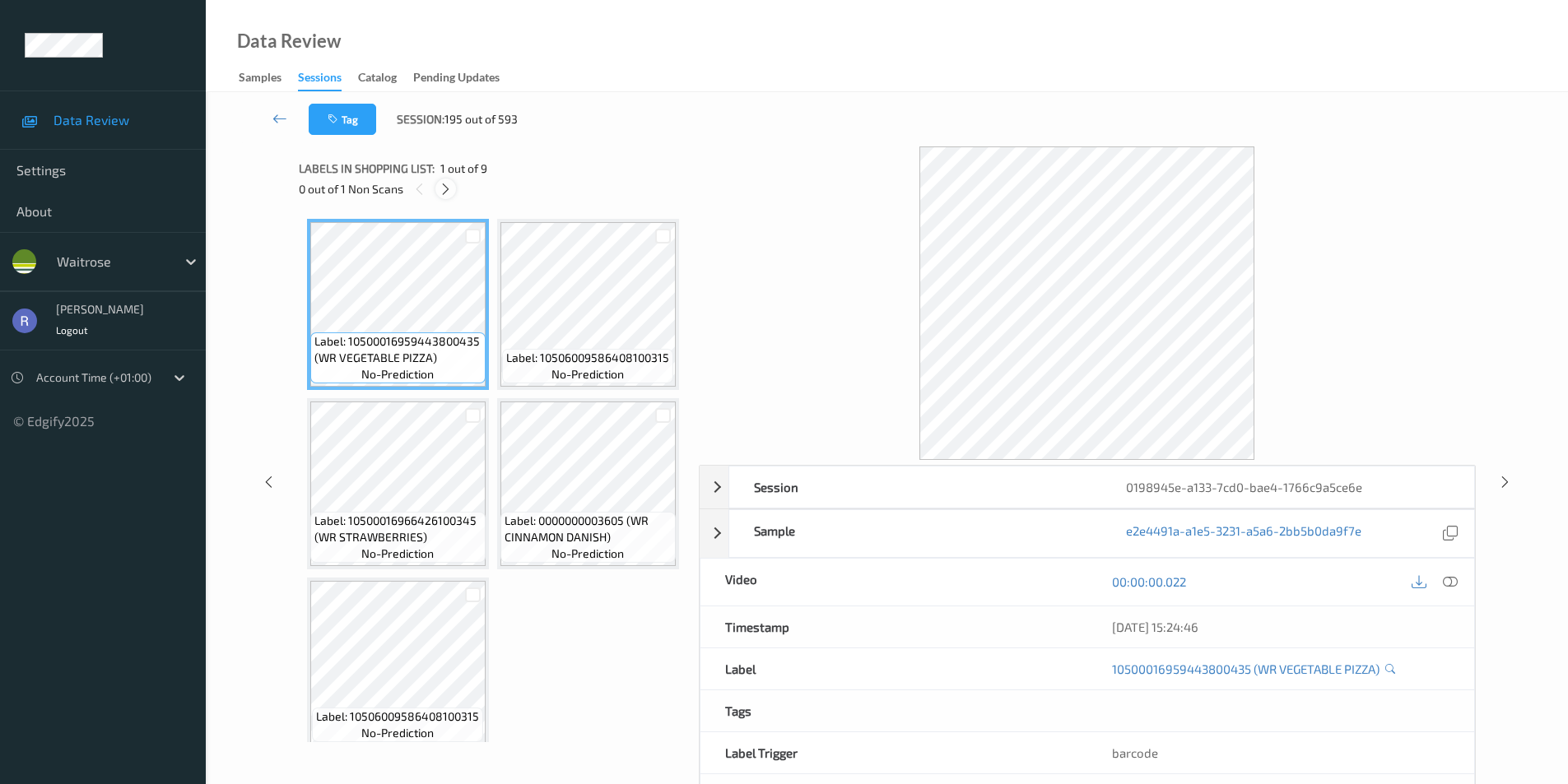
click at [445, 189] on icon at bounding box center [446, 189] width 14 height 15
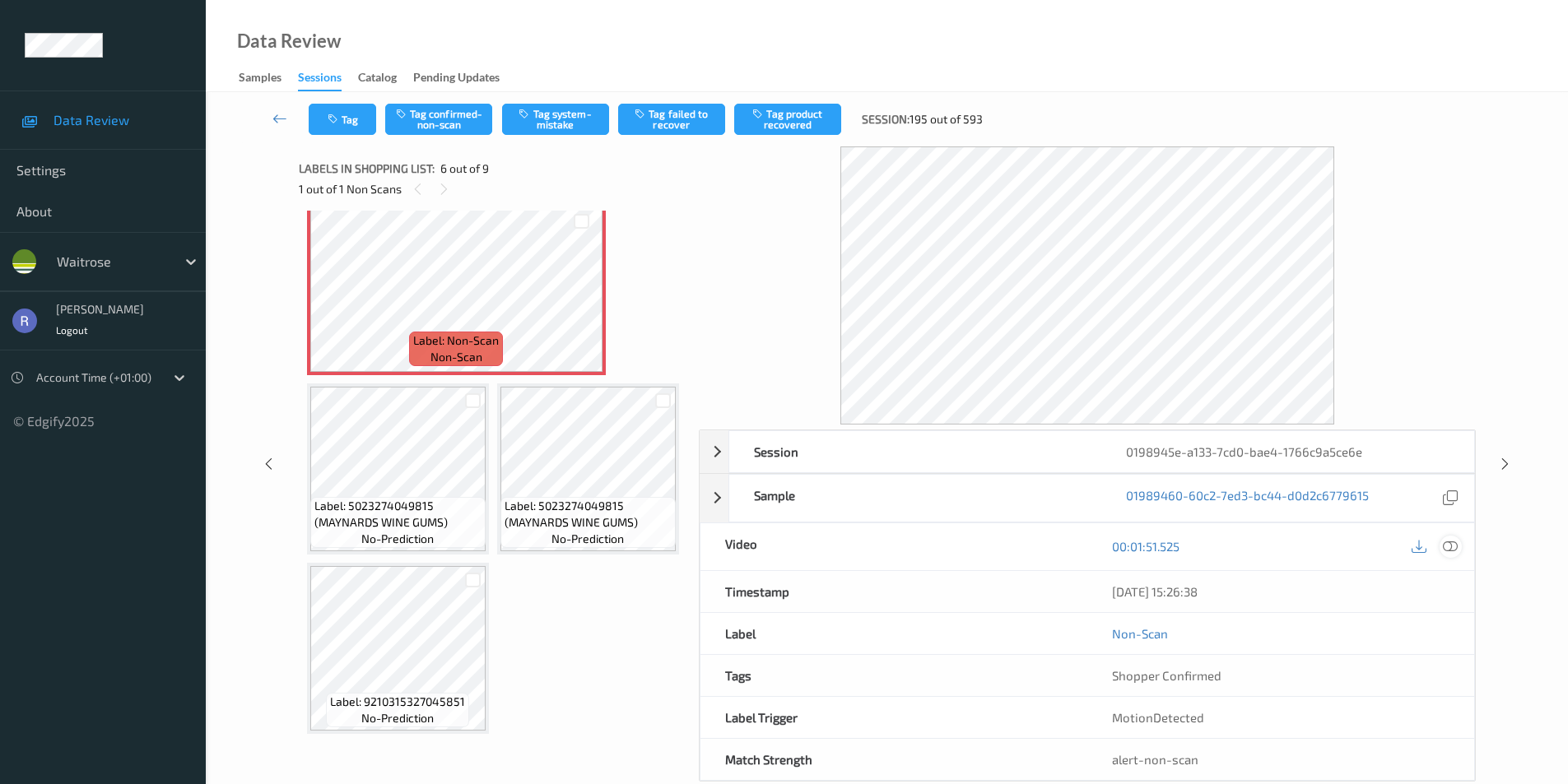
click at [1448, 551] on icon at bounding box center [1450, 546] width 15 height 15
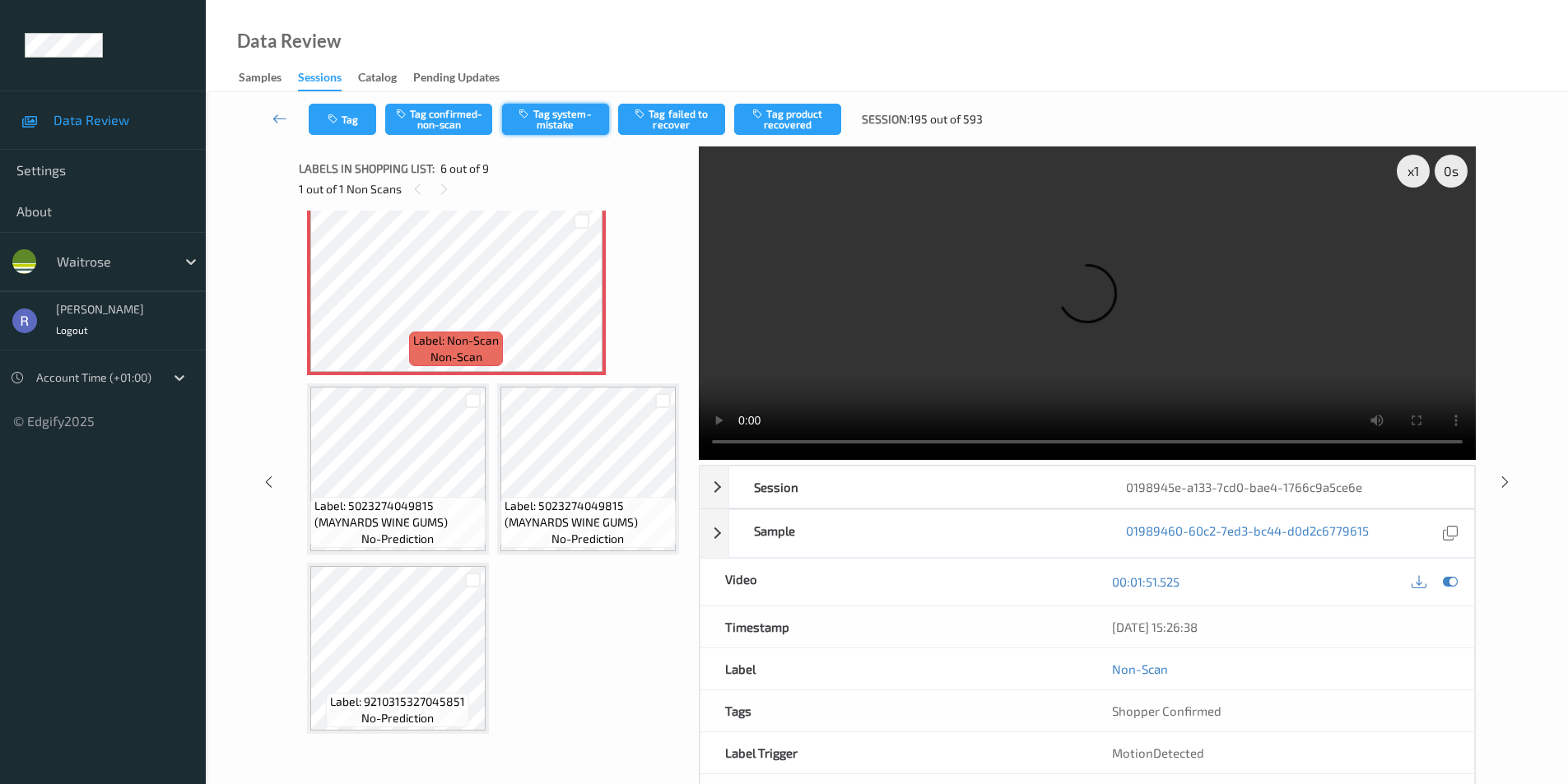
click at [554, 111] on button "Tag system-mistake" at bounding box center [555, 118] width 107 height 31
click at [1503, 477] on icon at bounding box center [1505, 481] width 14 height 15
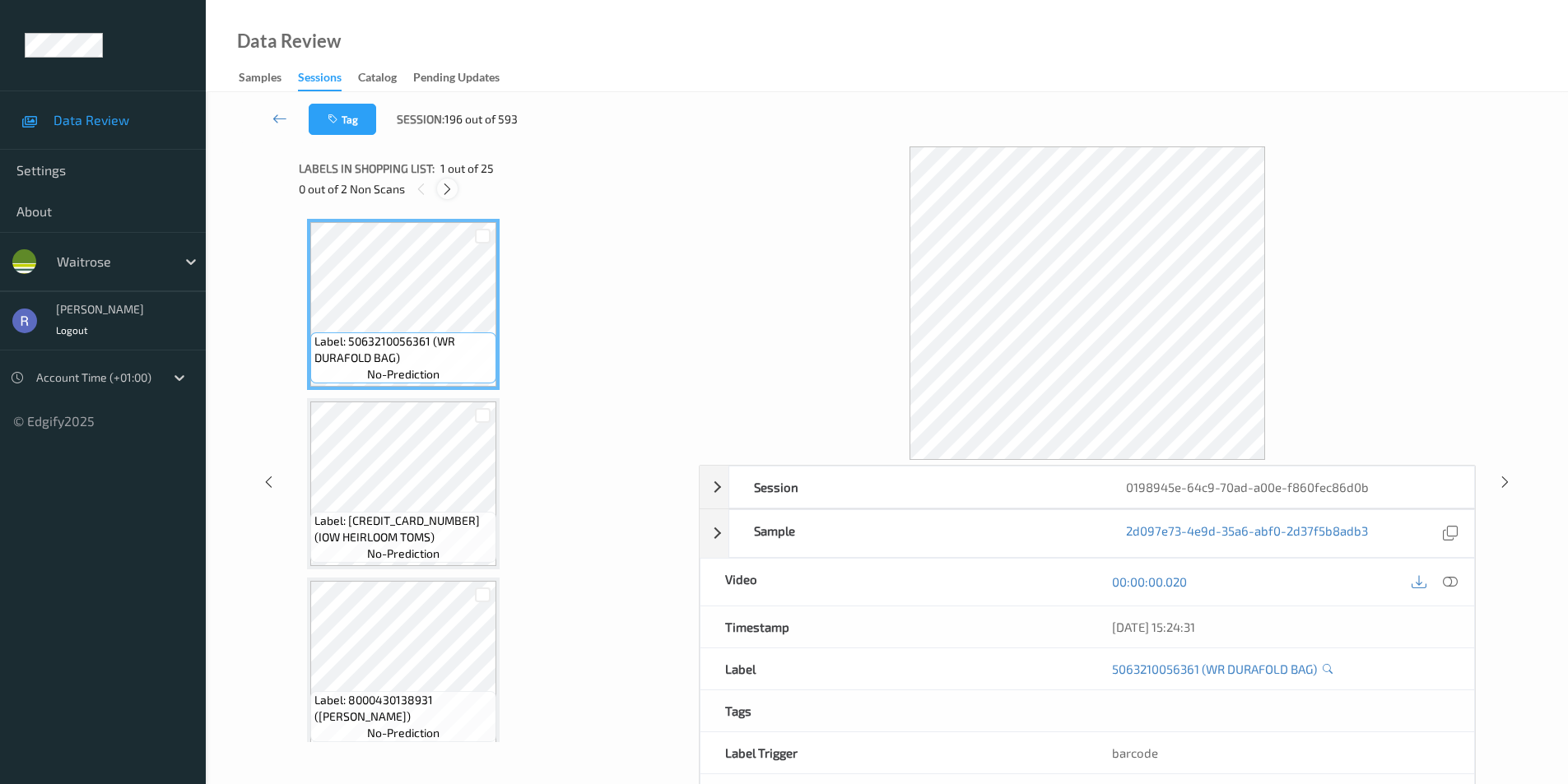
click at [447, 188] on icon at bounding box center [447, 189] width 14 height 15
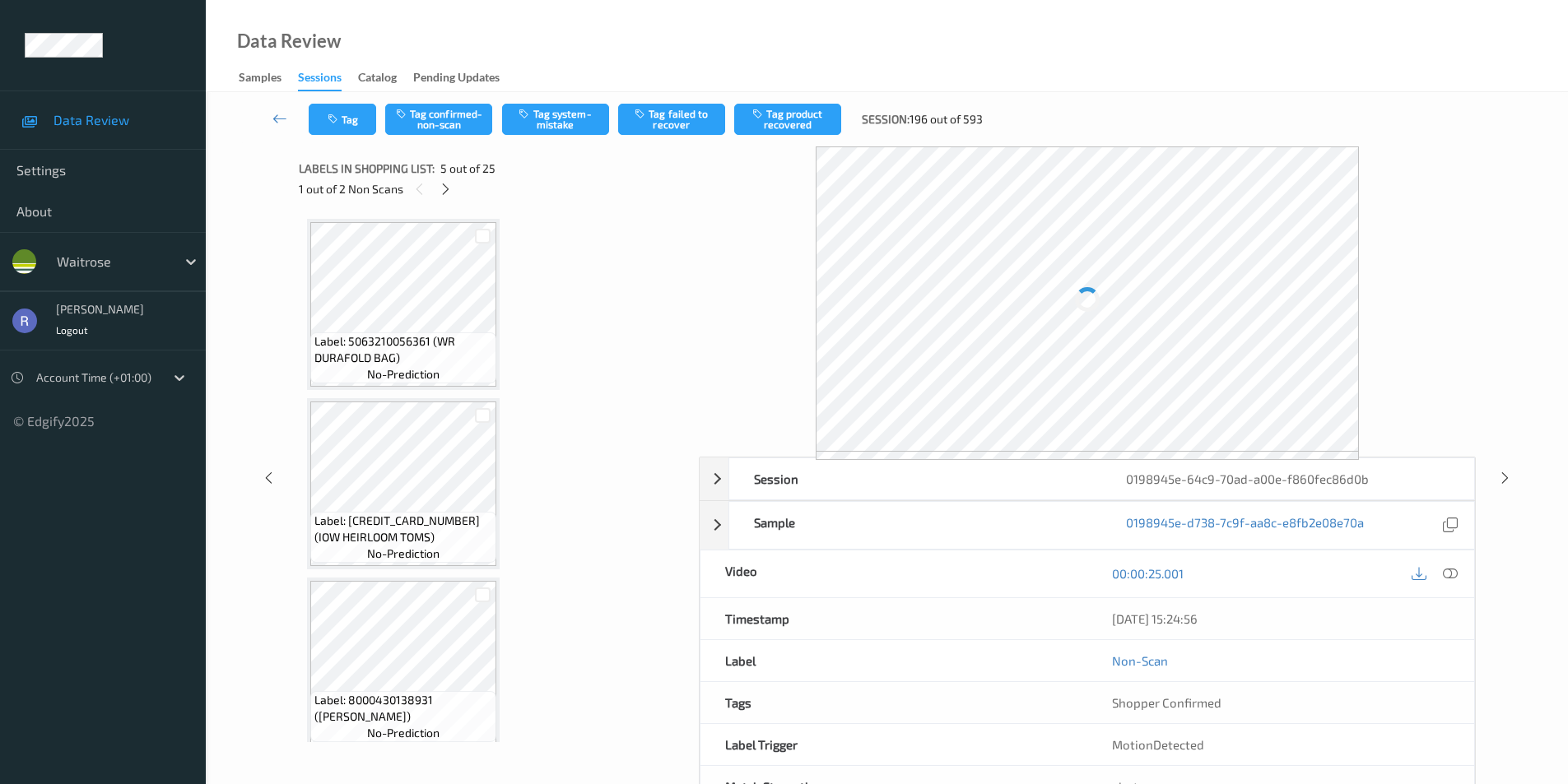
scroll to position [546, 0]
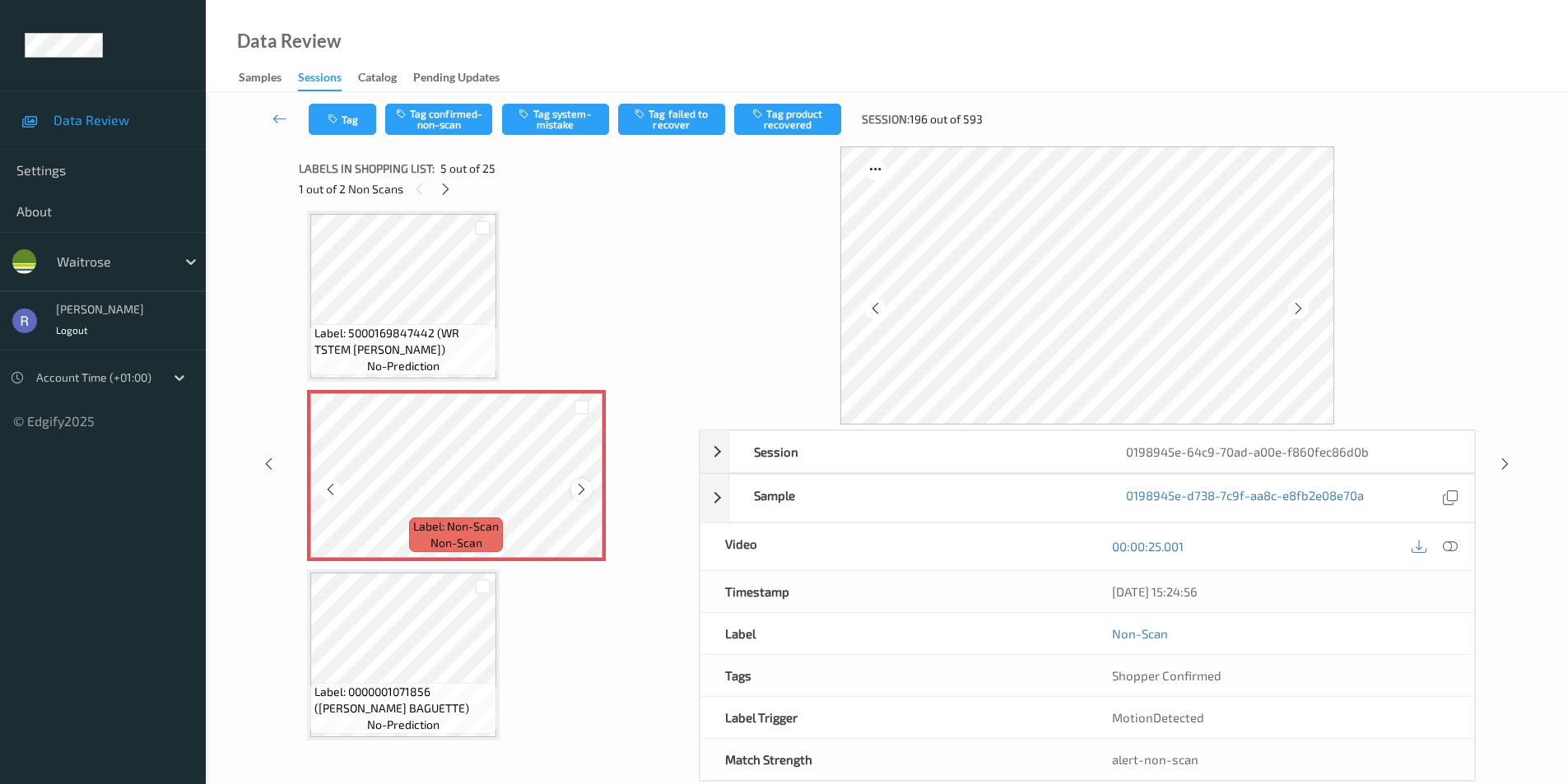
click at [584, 491] on icon at bounding box center [582, 490] width 14 height 15
click at [584, 490] on icon at bounding box center [582, 490] width 14 height 15
click at [555, 121] on button "Tag system-mistake" at bounding box center [555, 118] width 107 height 31
click at [442, 191] on icon at bounding box center [446, 189] width 14 height 15
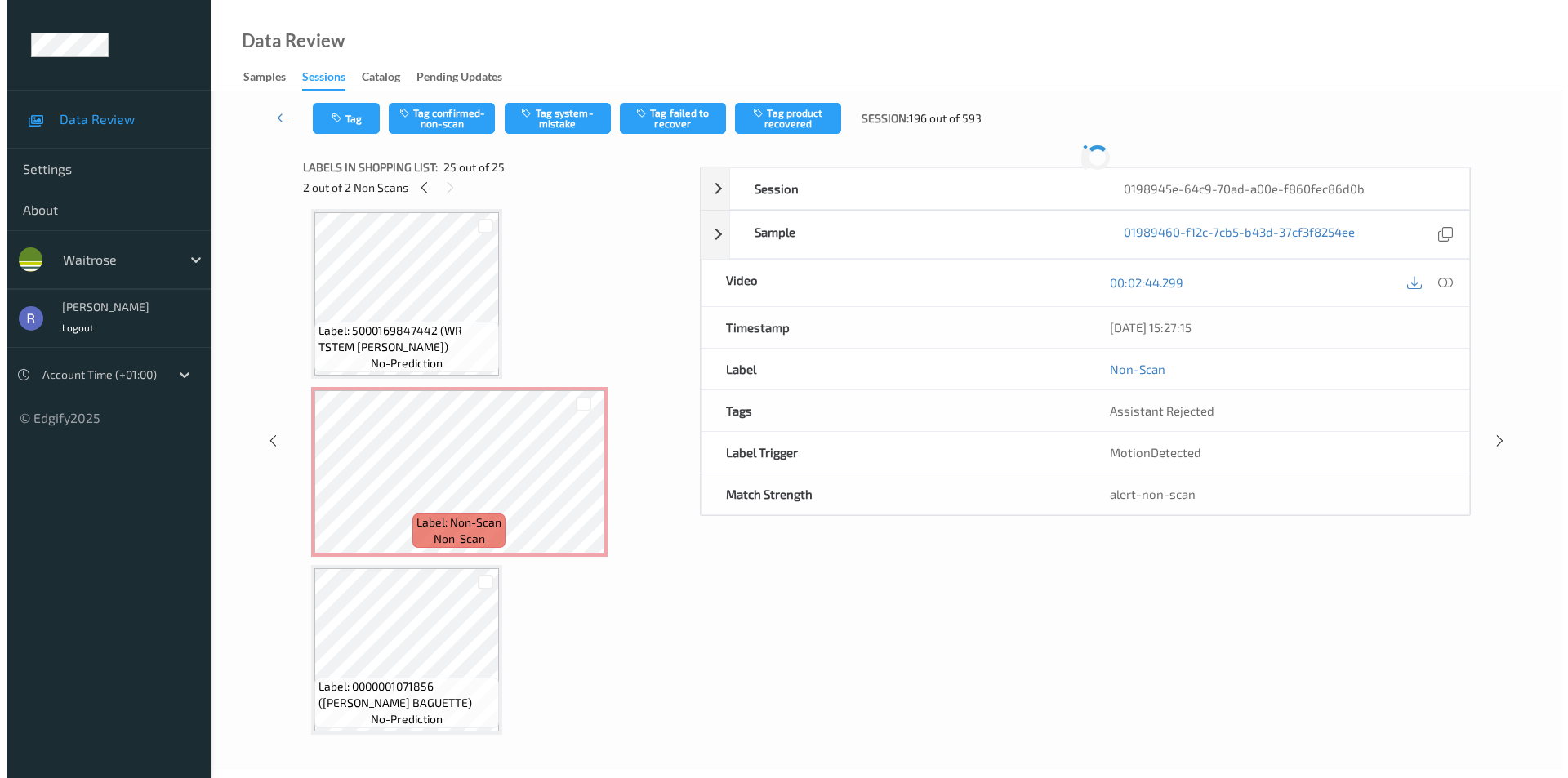
scroll to position [3930, 0]
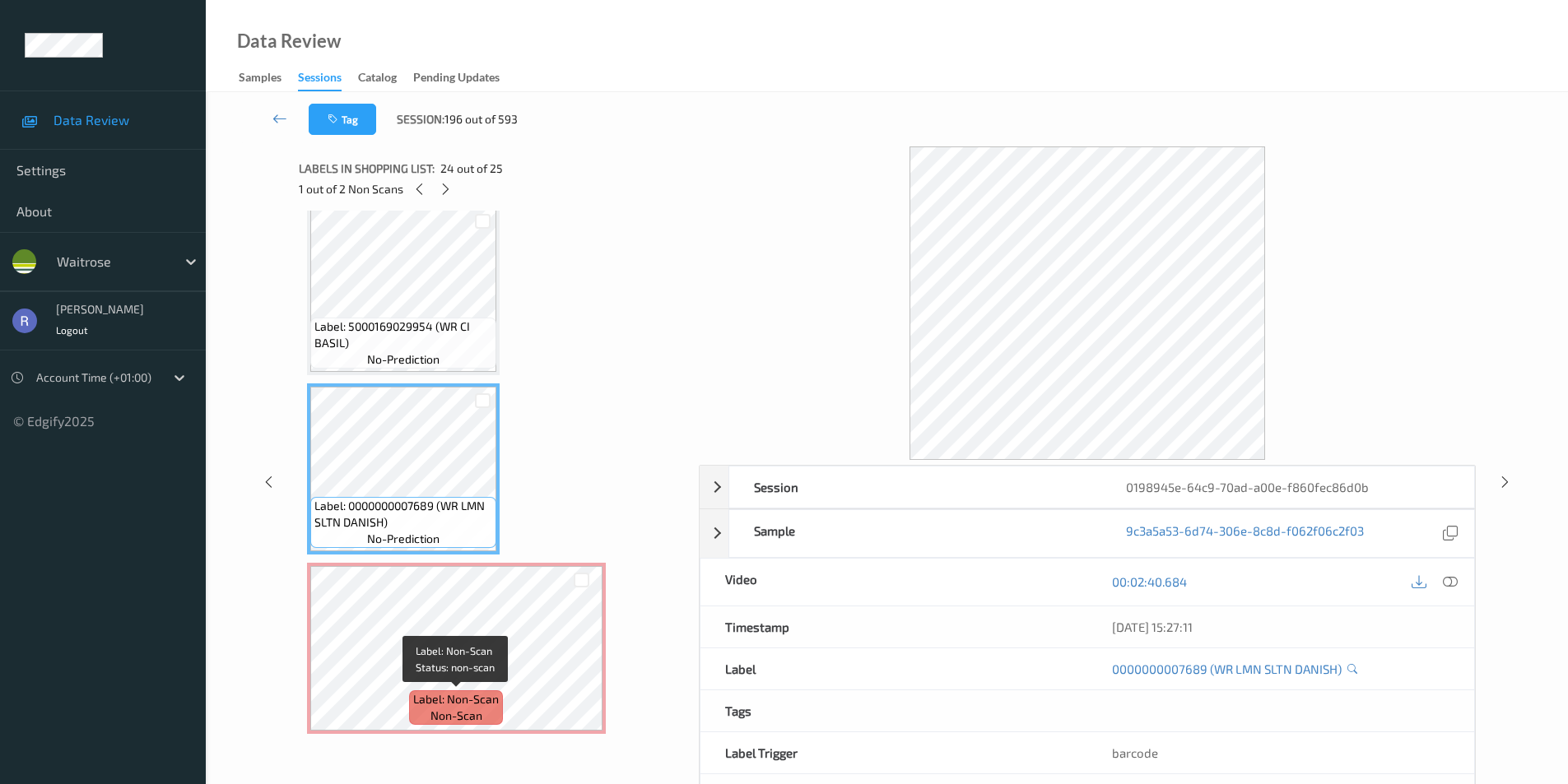
click at [493, 696] on span "Label: Non-Scan" at bounding box center [455, 699] width 86 height 17
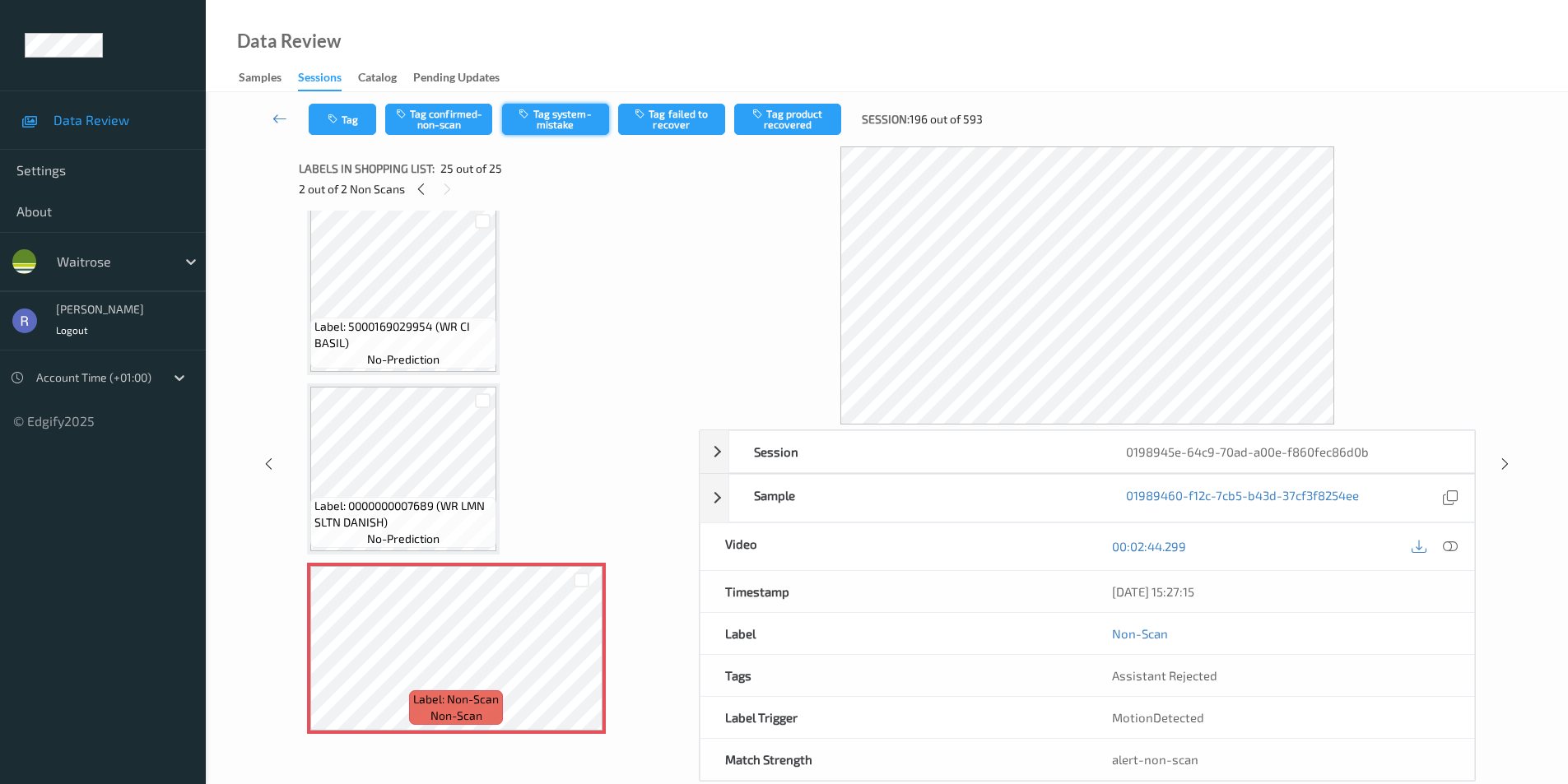
click at [569, 117] on button "Tag system-mistake" at bounding box center [555, 118] width 107 height 31
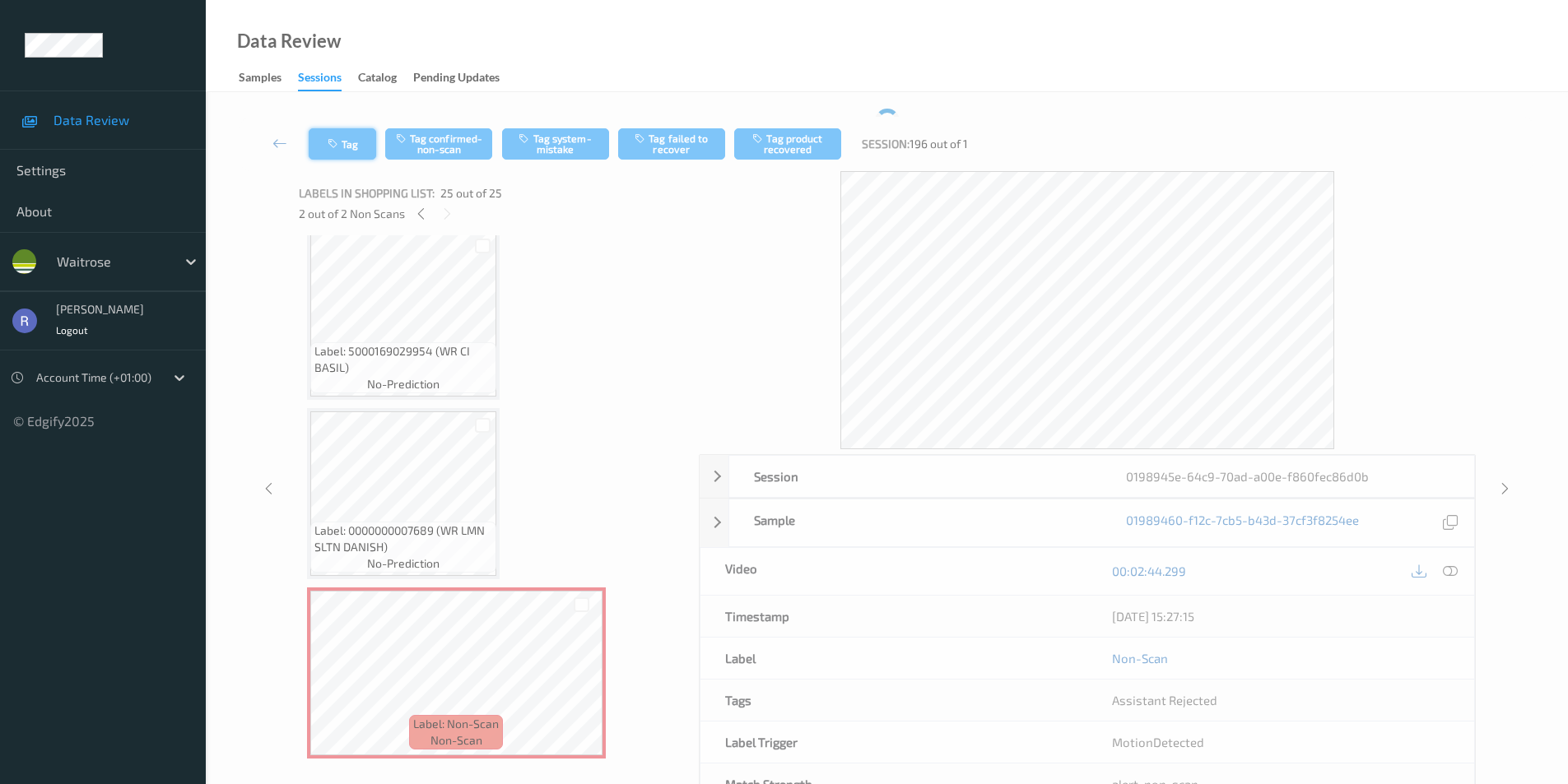
click at [339, 141] on icon "button" at bounding box center [334, 143] width 14 height 11
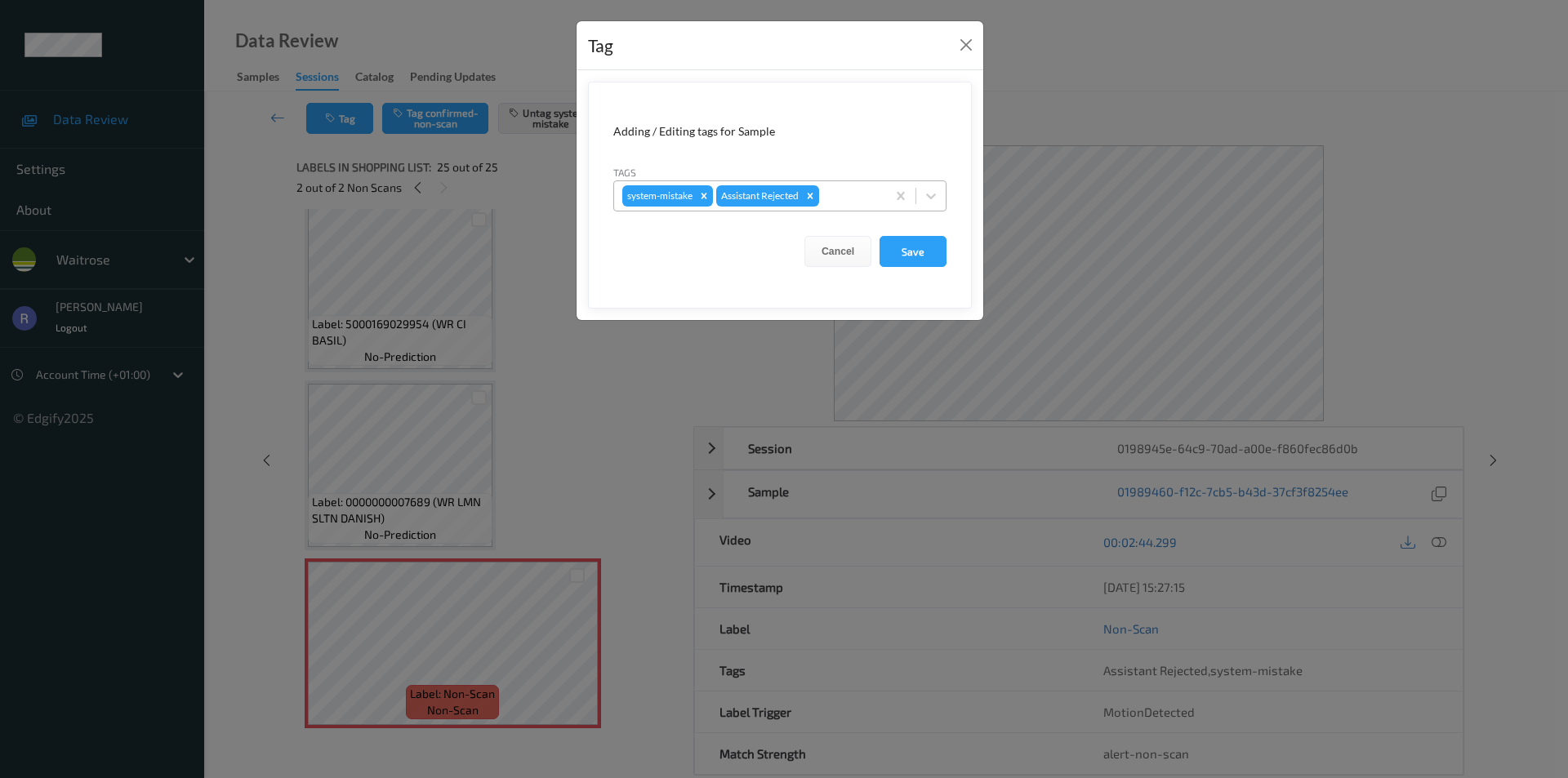
click at [853, 185] on div "system-mistake Assistant Rejected" at bounding box center [750, 196] width 272 height 28
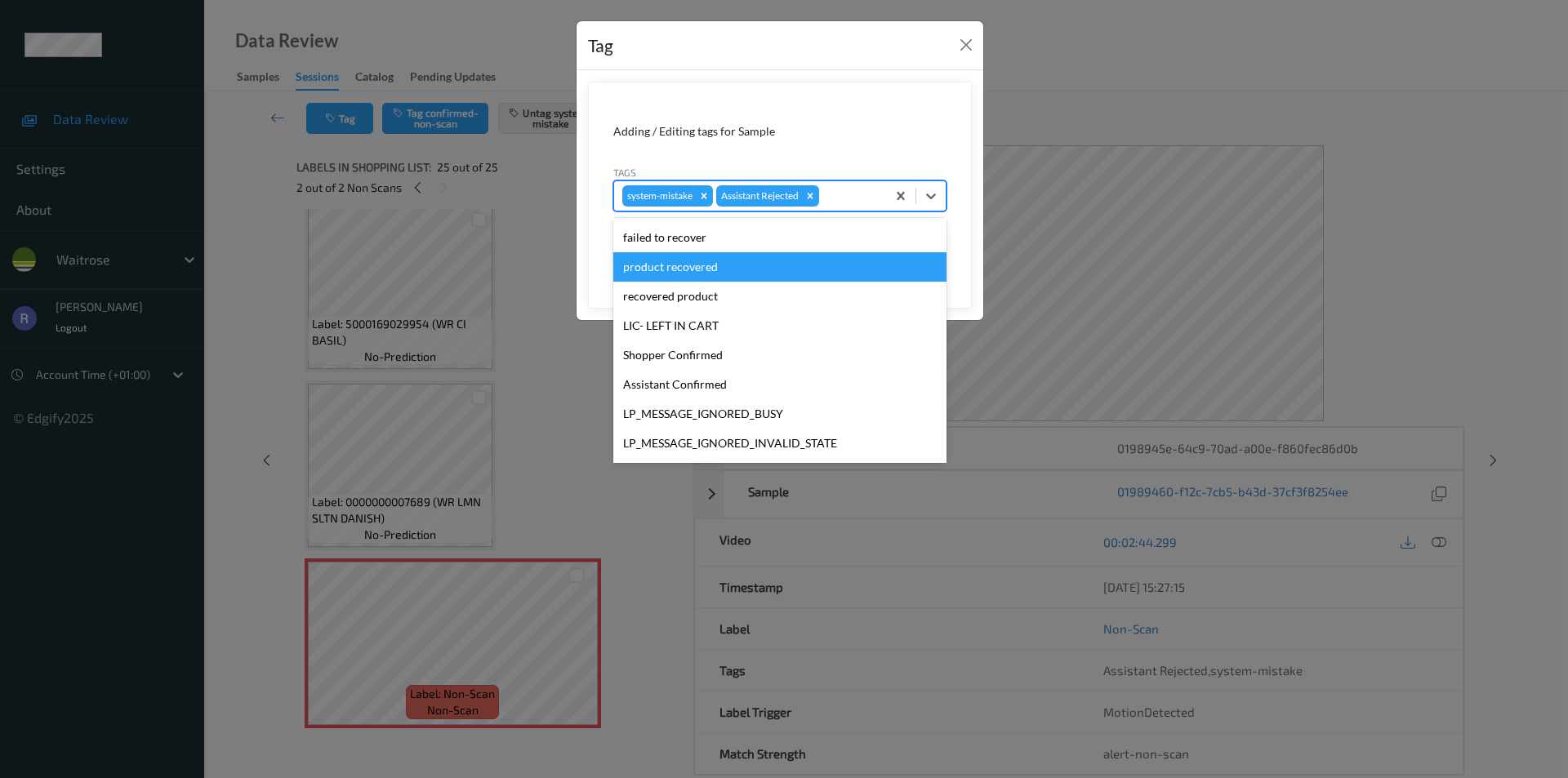
scroll to position [320, 0]
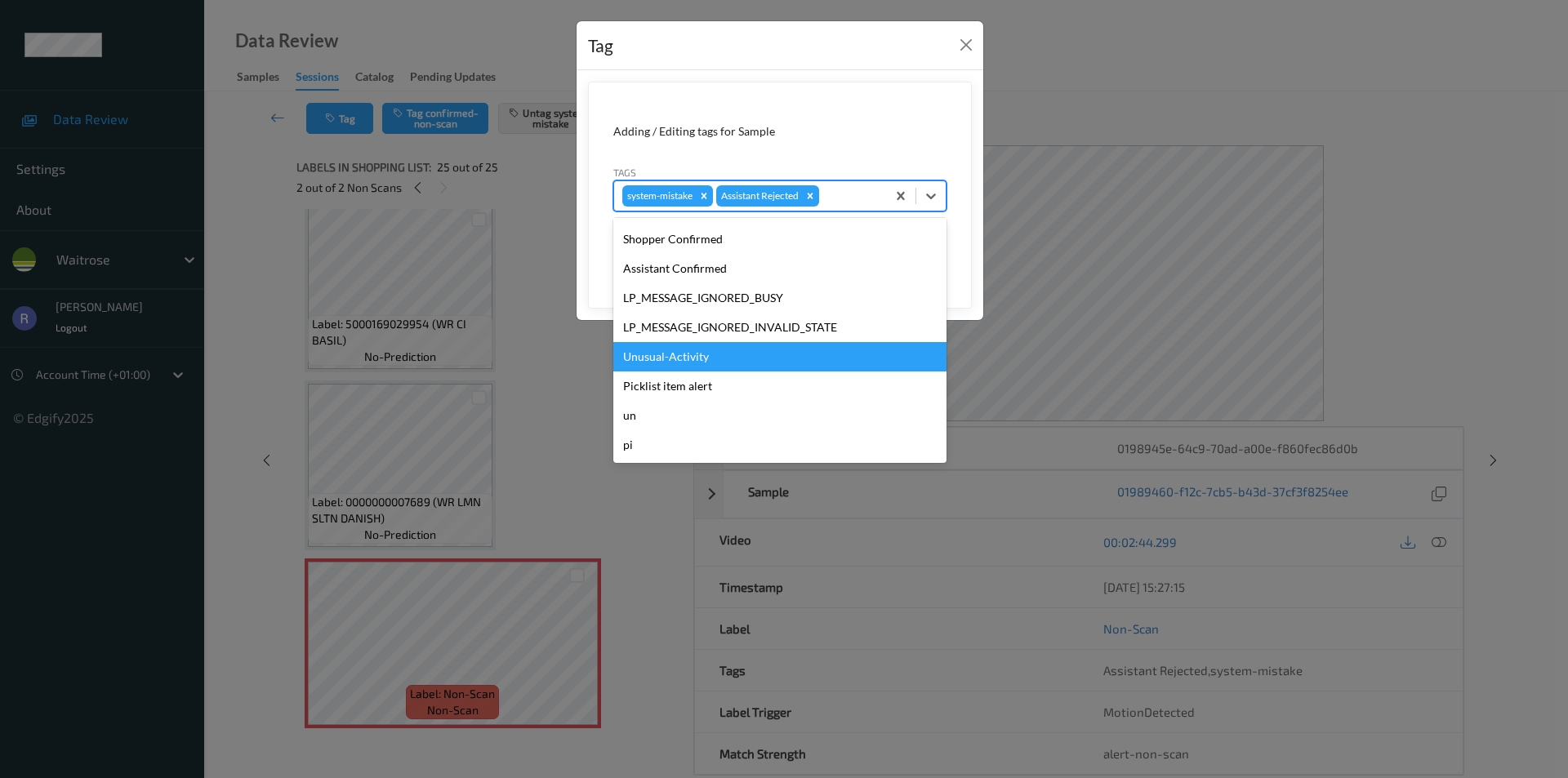
click at [670, 353] on div "Unusual-Activity" at bounding box center [780, 357] width 333 height 30
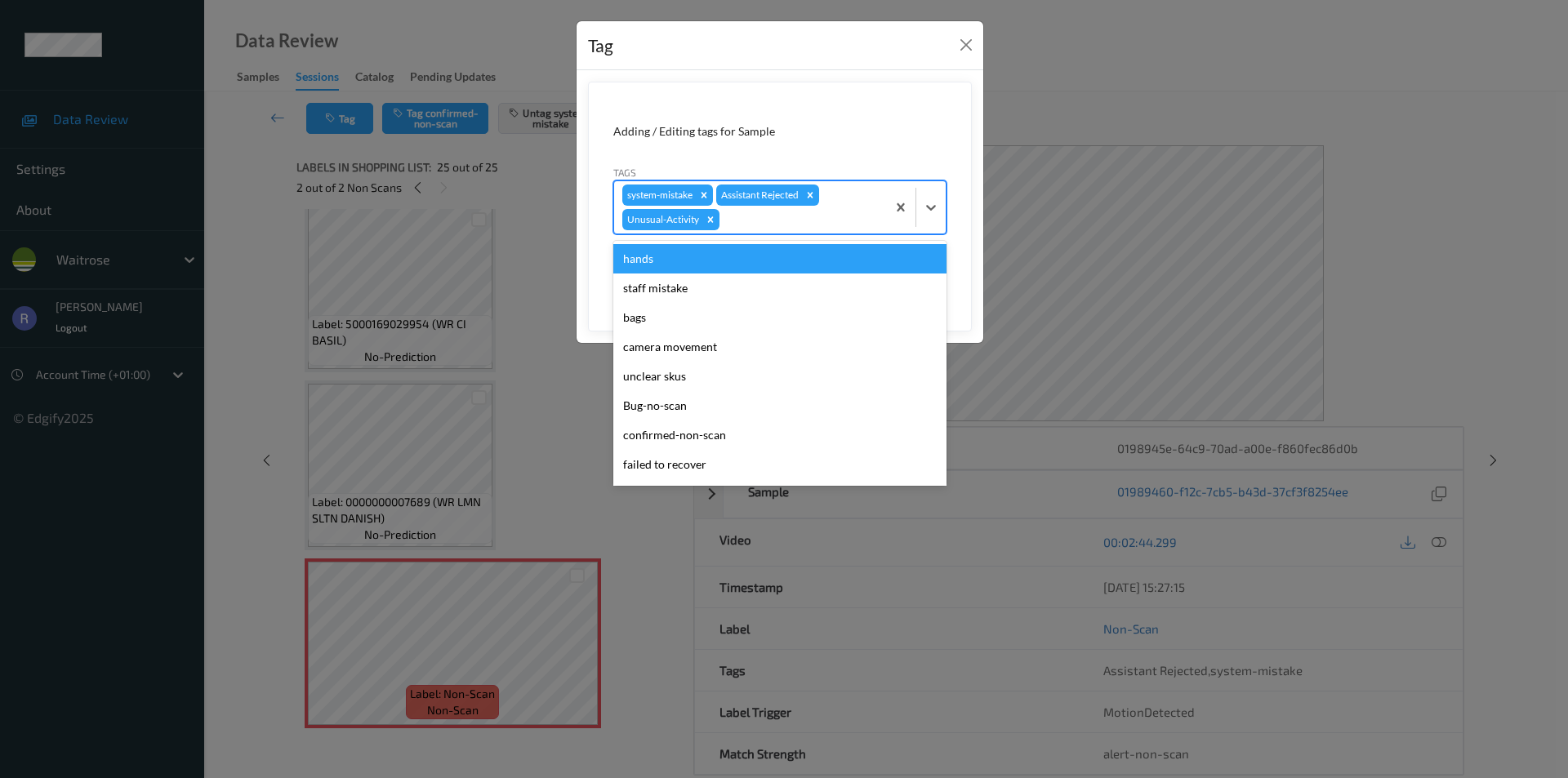
click at [826, 223] on div at bounding box center [800, 219] width 155 height 19
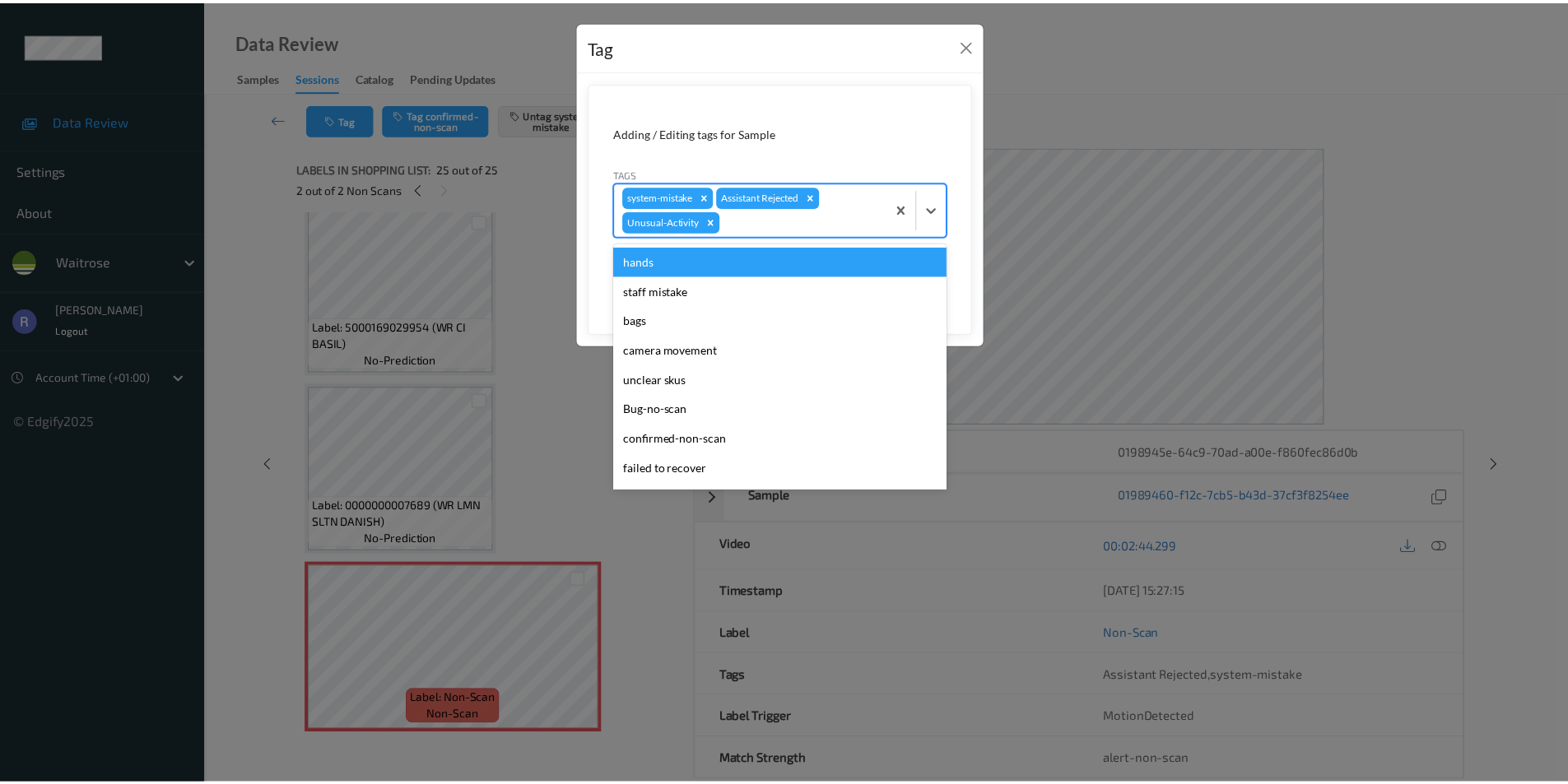
scroll to position [293, 0]
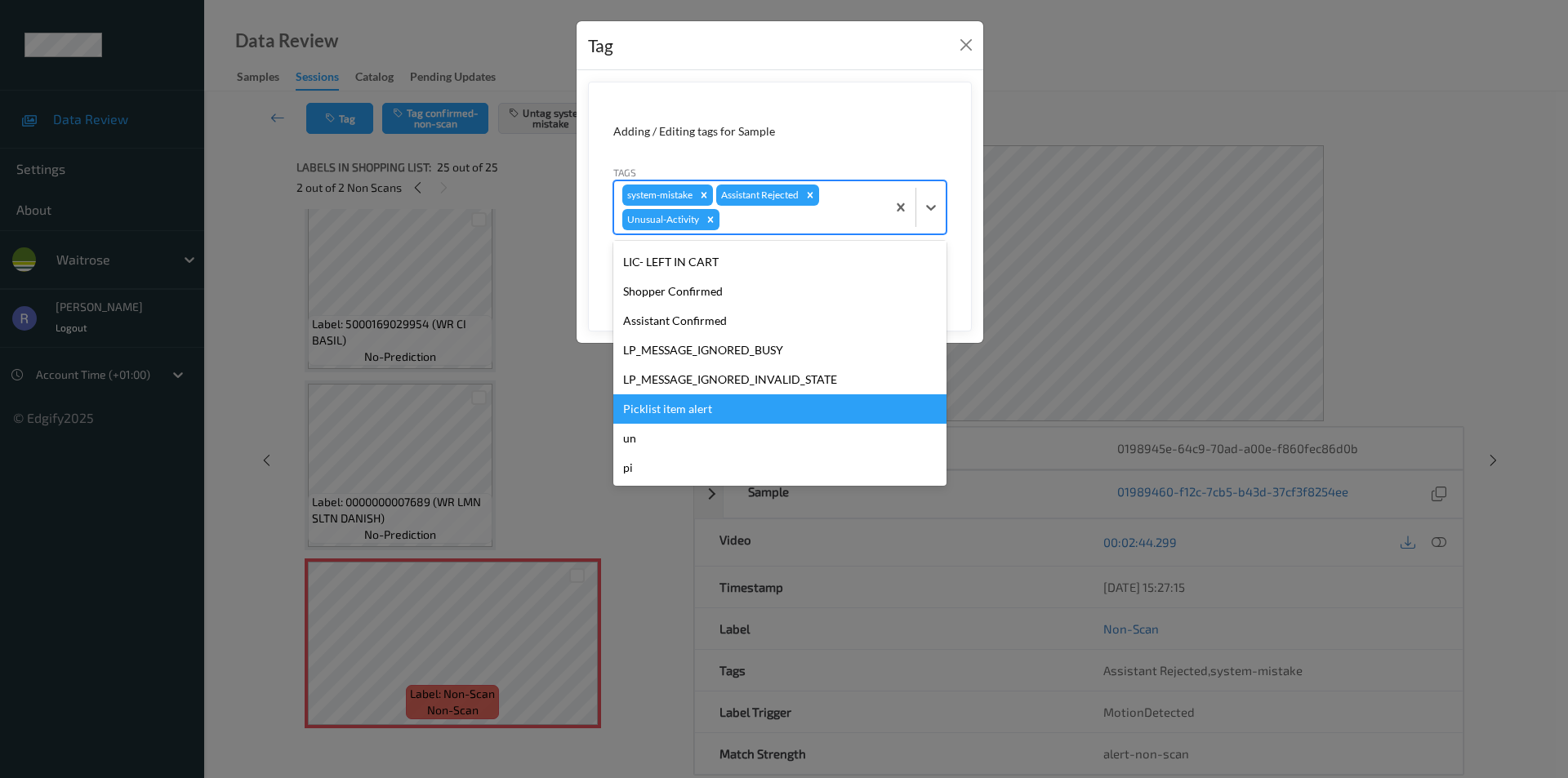
click at [677, 418] on div "Picklist item alert" at bounding box center [780, 410] width 333 height 30
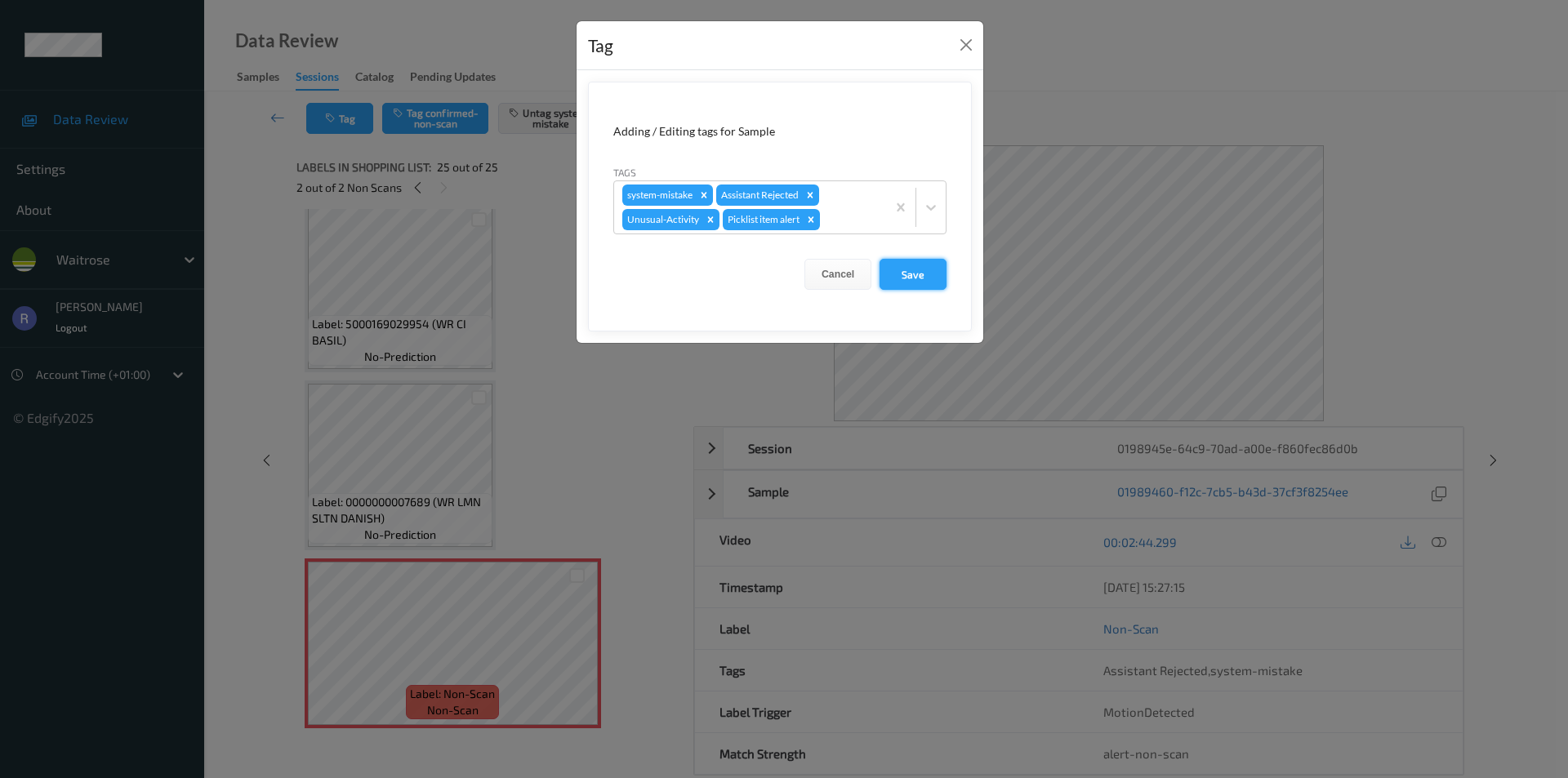
click at [916, 268] on button "Save" at bounding box center [913, 274] width 67 height 31
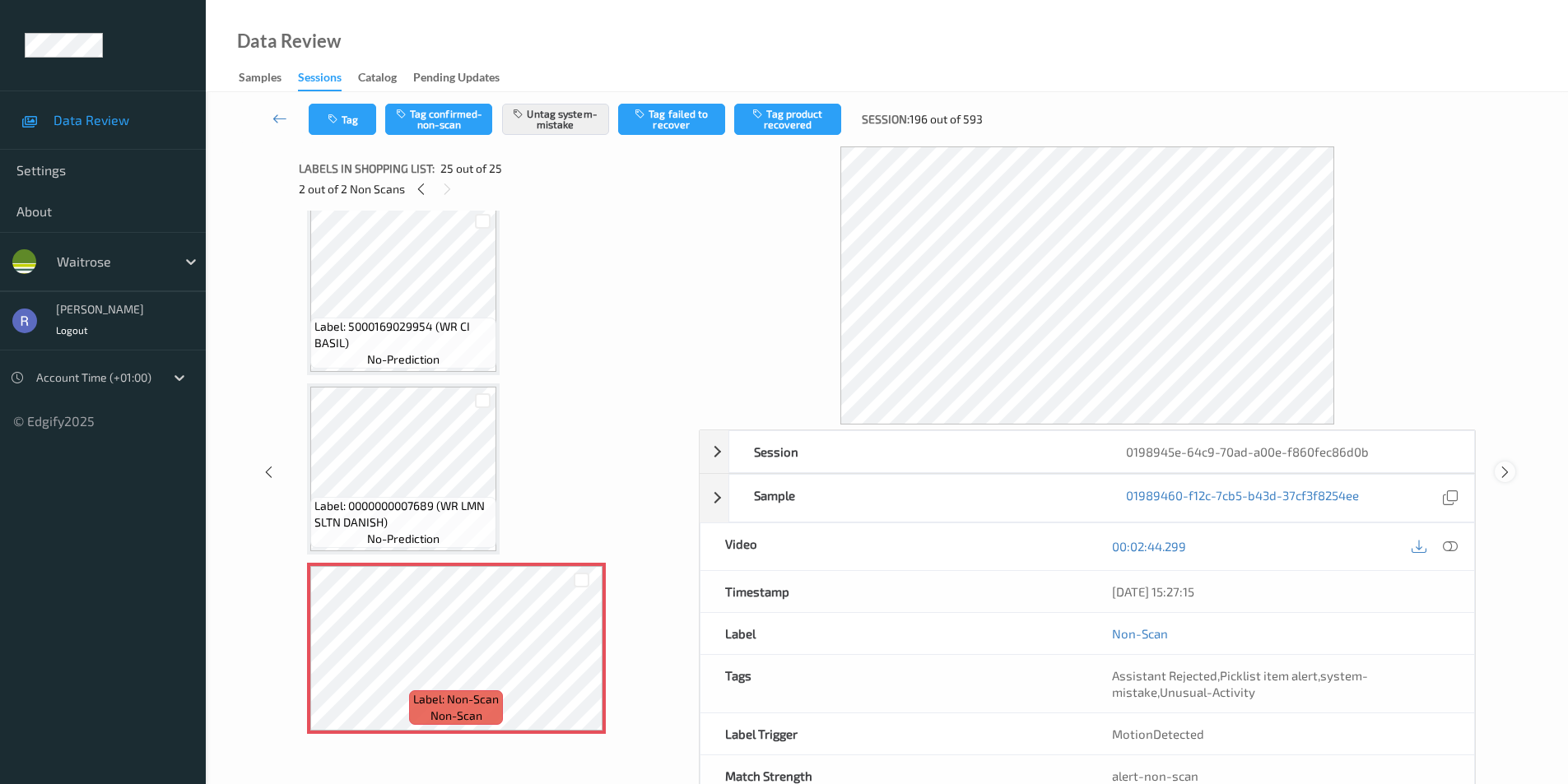
click at [1503, 470] on icon at bounding box center [1505, 472] width 14 height 15
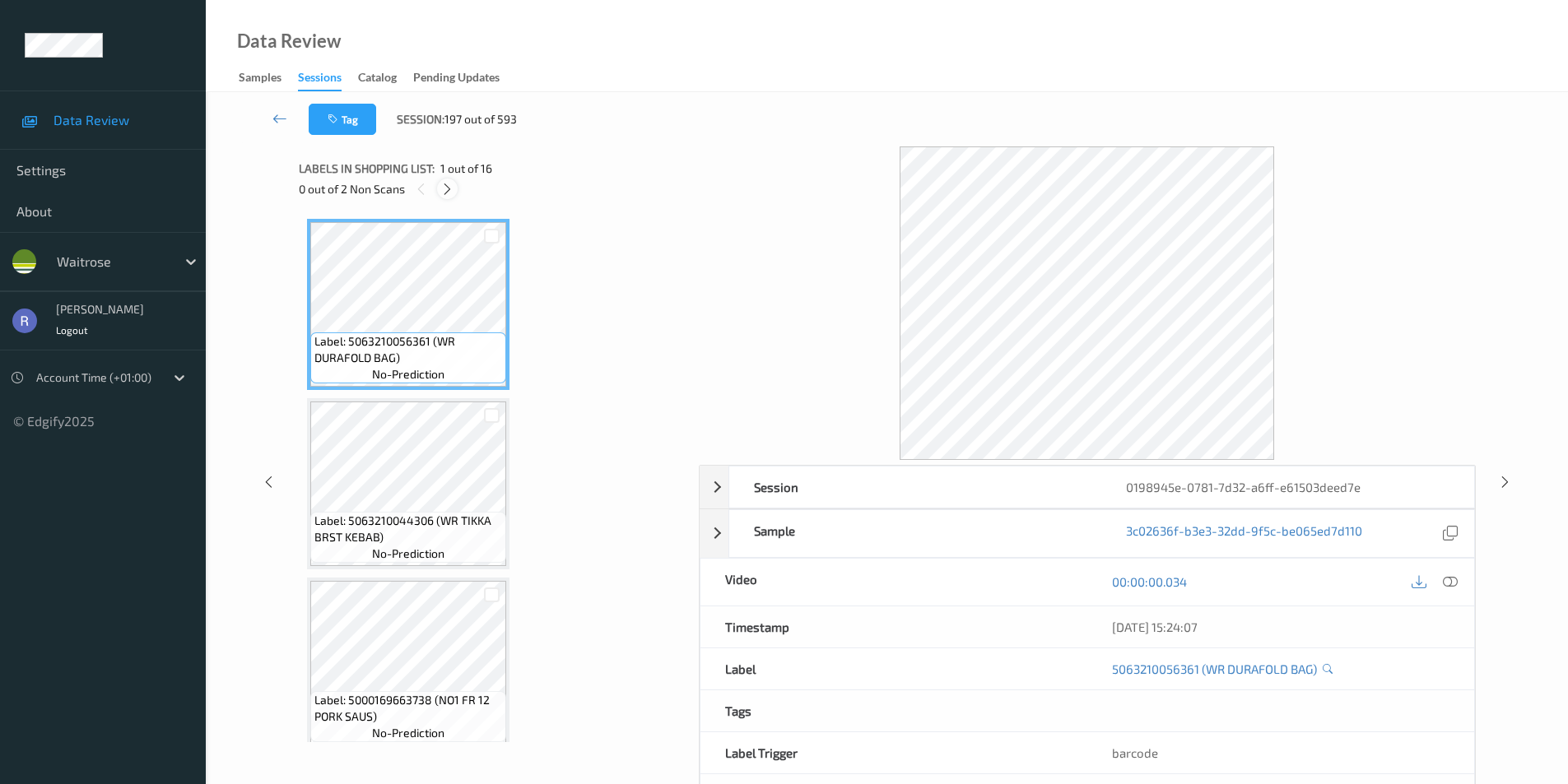
click at [447, 191] on icon at bounding box center [447, 189] width 14 height 15
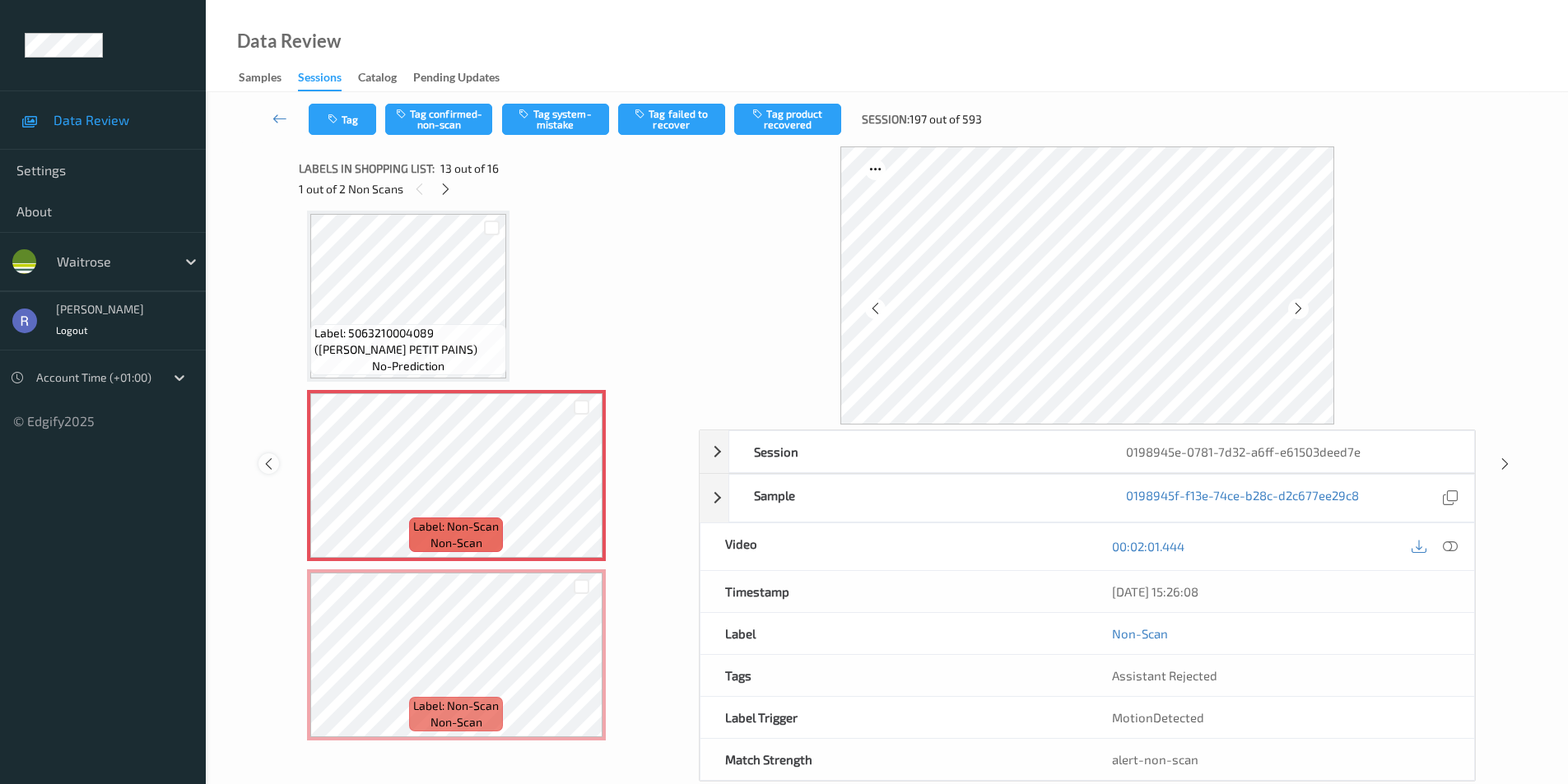
click at [274, 468] on icon at bounding box center [269, 464] width 14 height 15
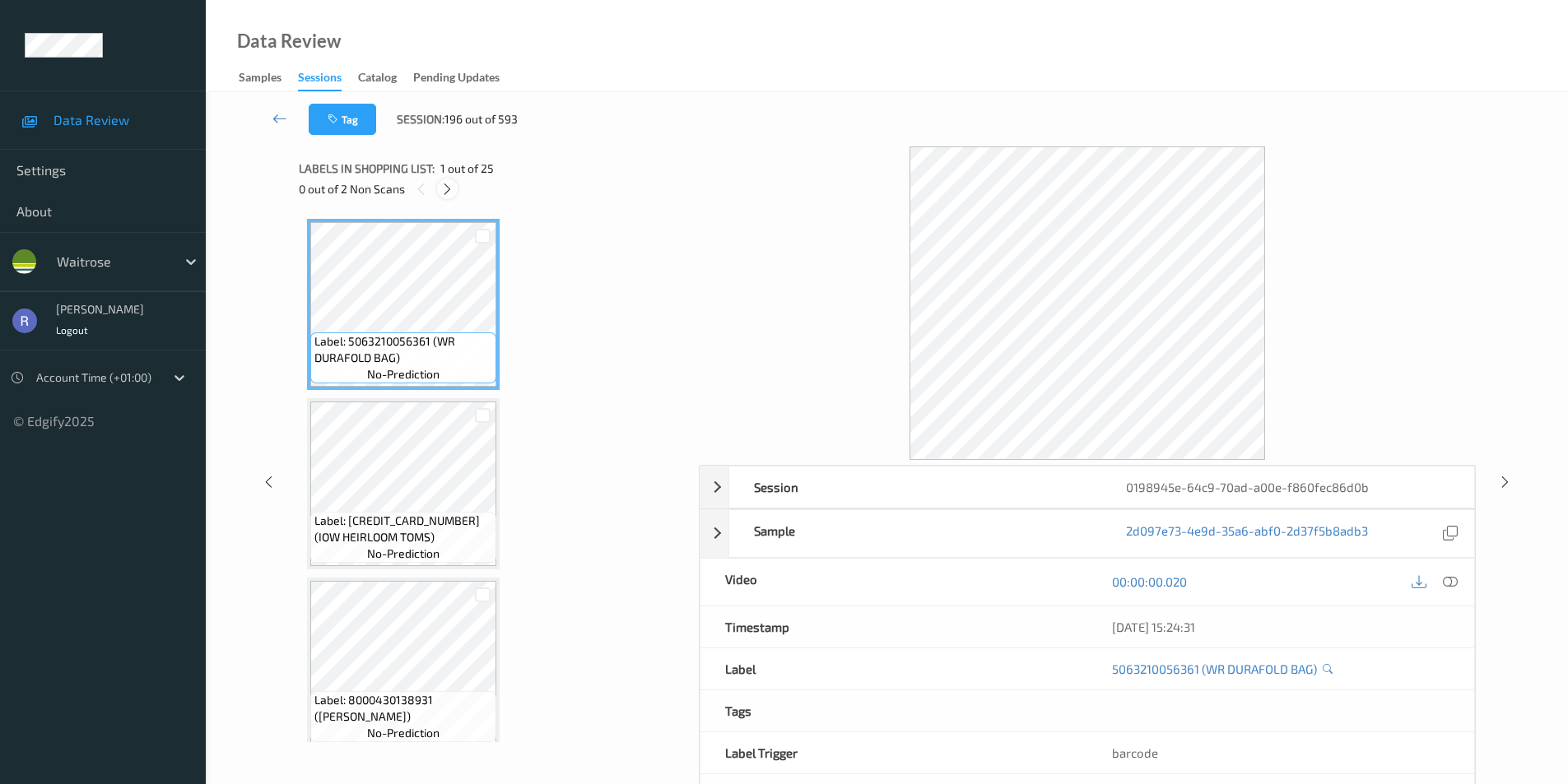
click at [447, 193] on icon at bounding box center [447, 189] width 14 height 15
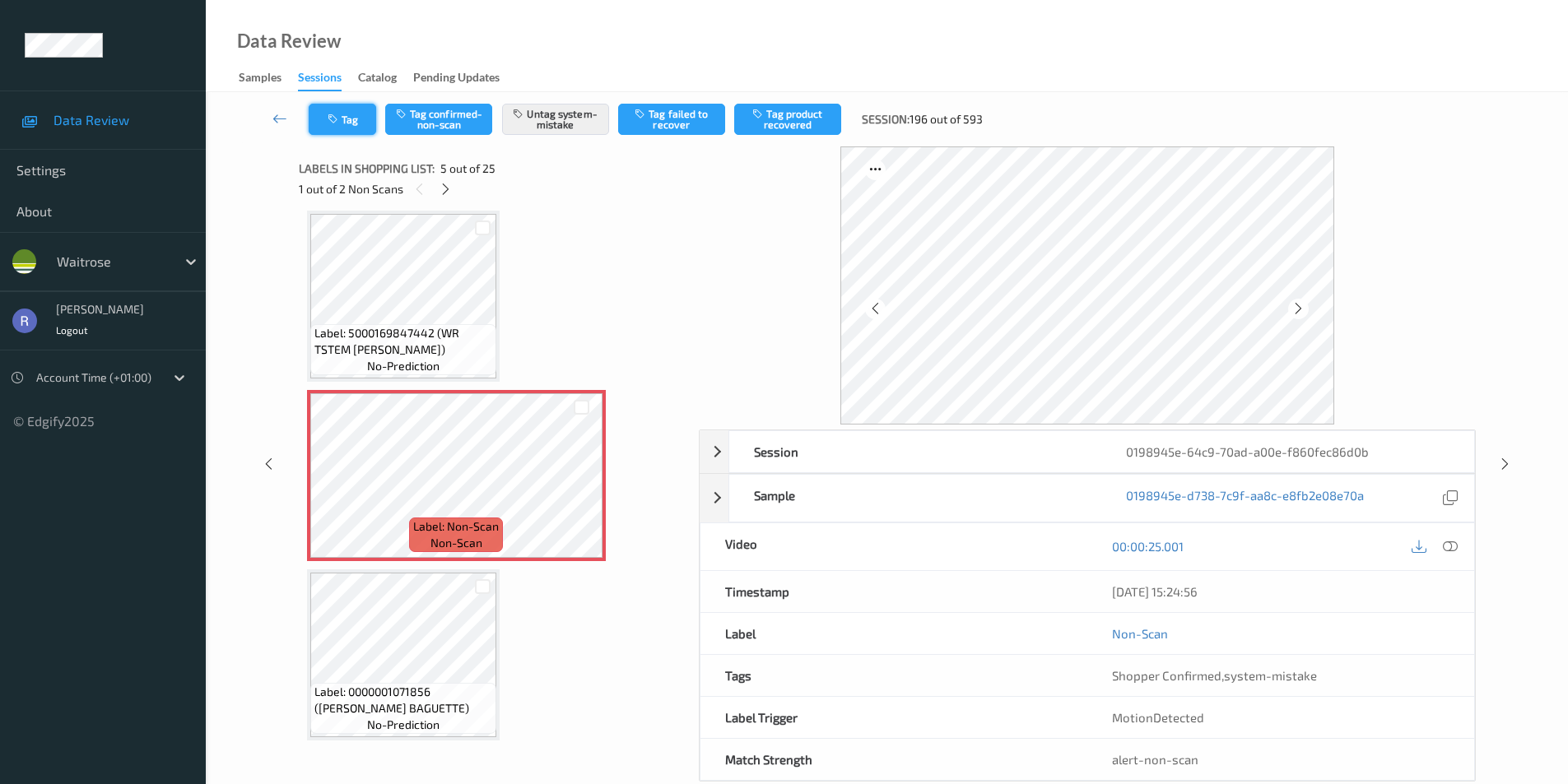
click at [348, 114] on button "Tag" at bounding box center [342, 118] width 67 height 31
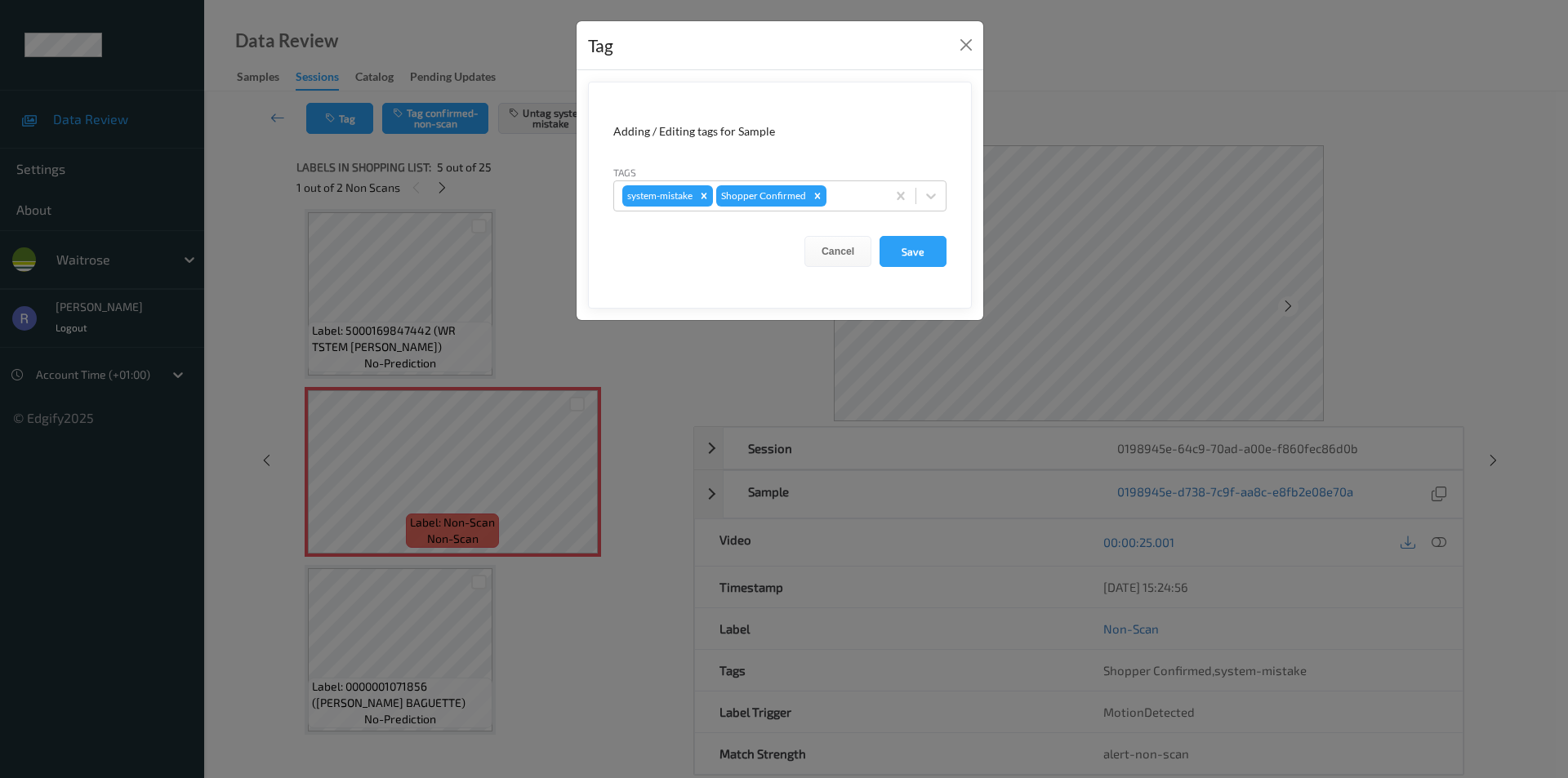
click at [507, 473] on div "Tag Adding / Editing tags for Sample Tags system-mistake Shopper Confirmed Canc…" at bounding box center [784, 389] width 1568 height 778
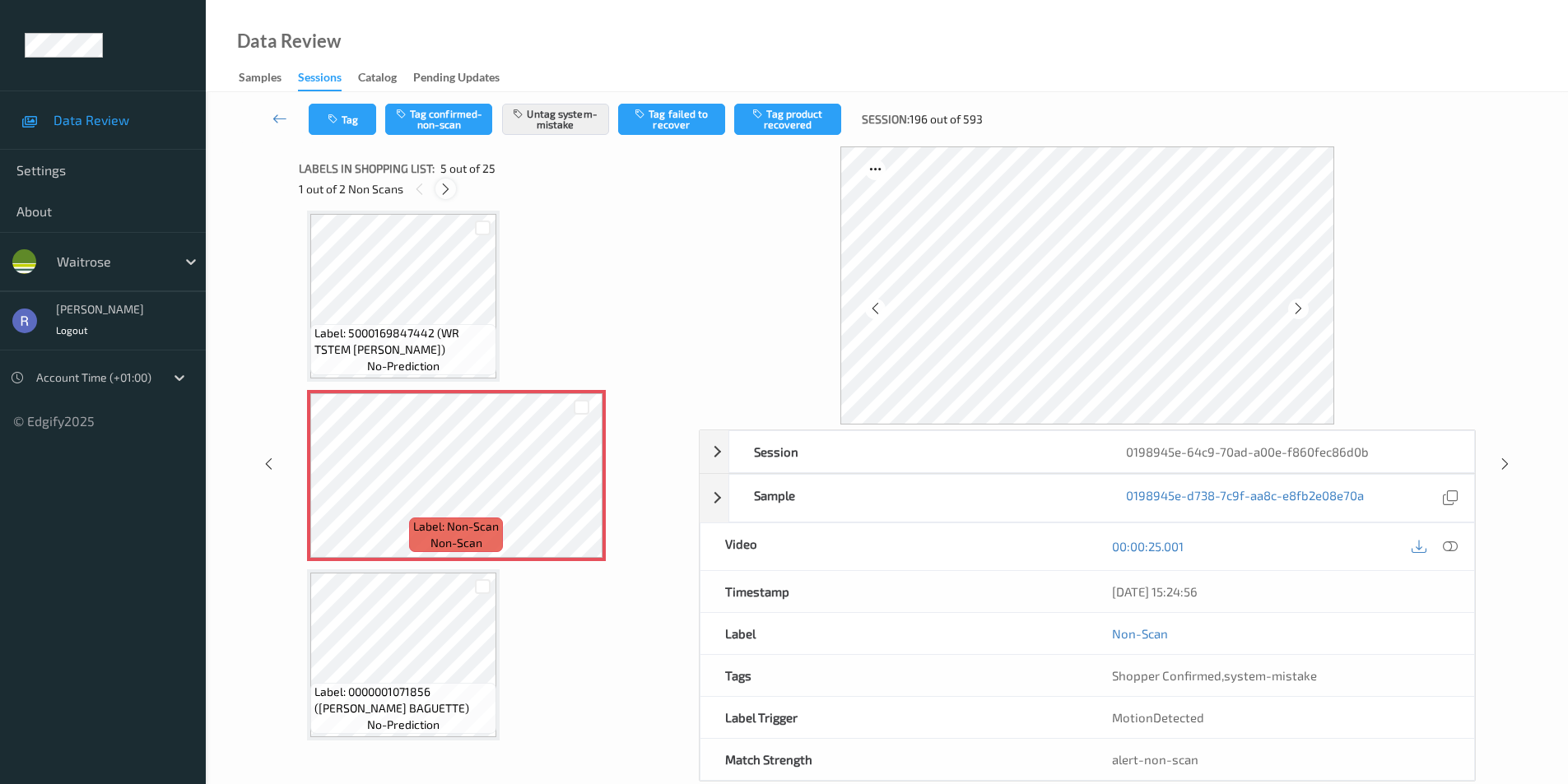
click at [441, 186] on icon at bounding box center [446, 189] width 14 height 15
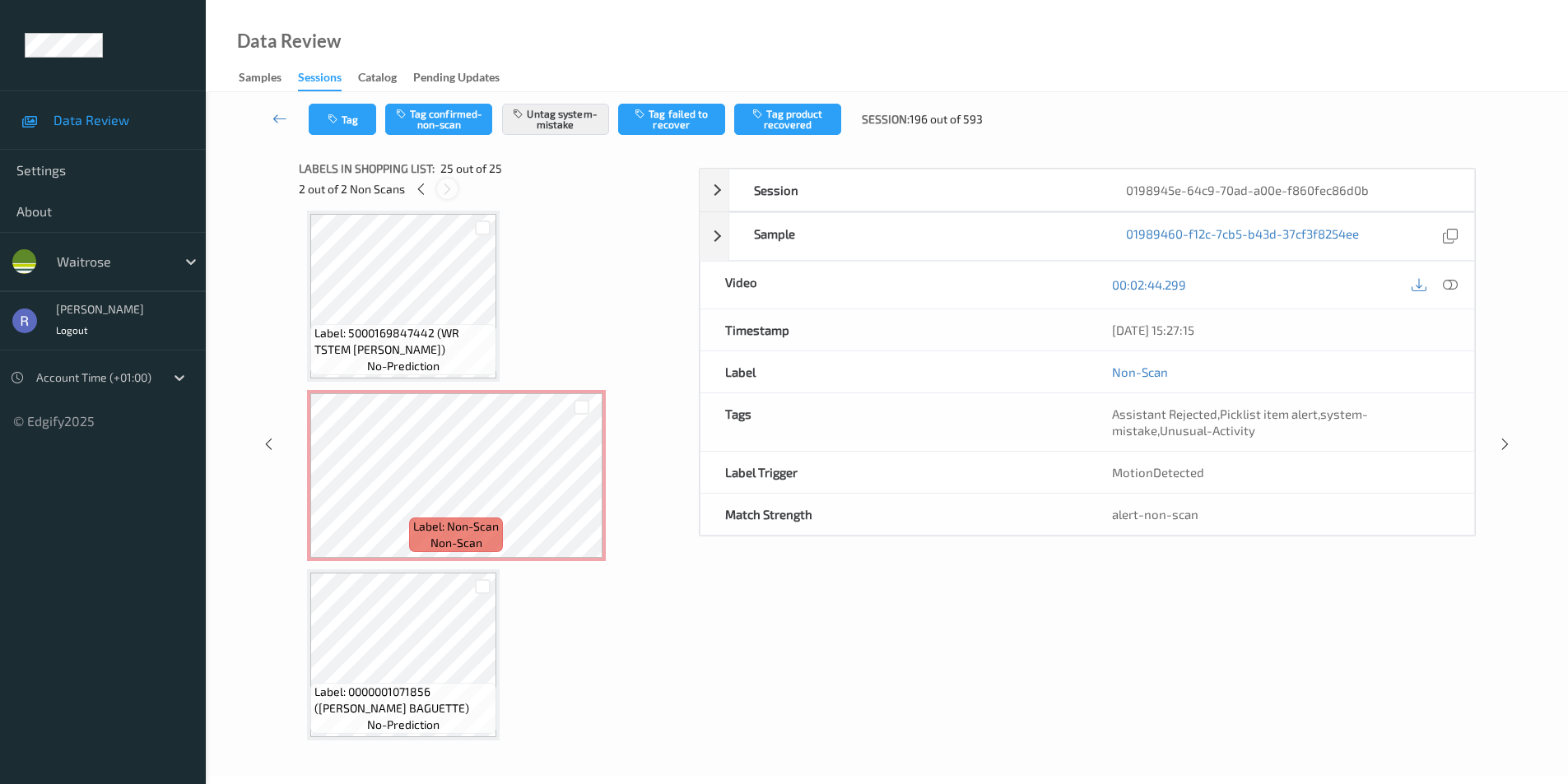
scroll to position [3961, 0]
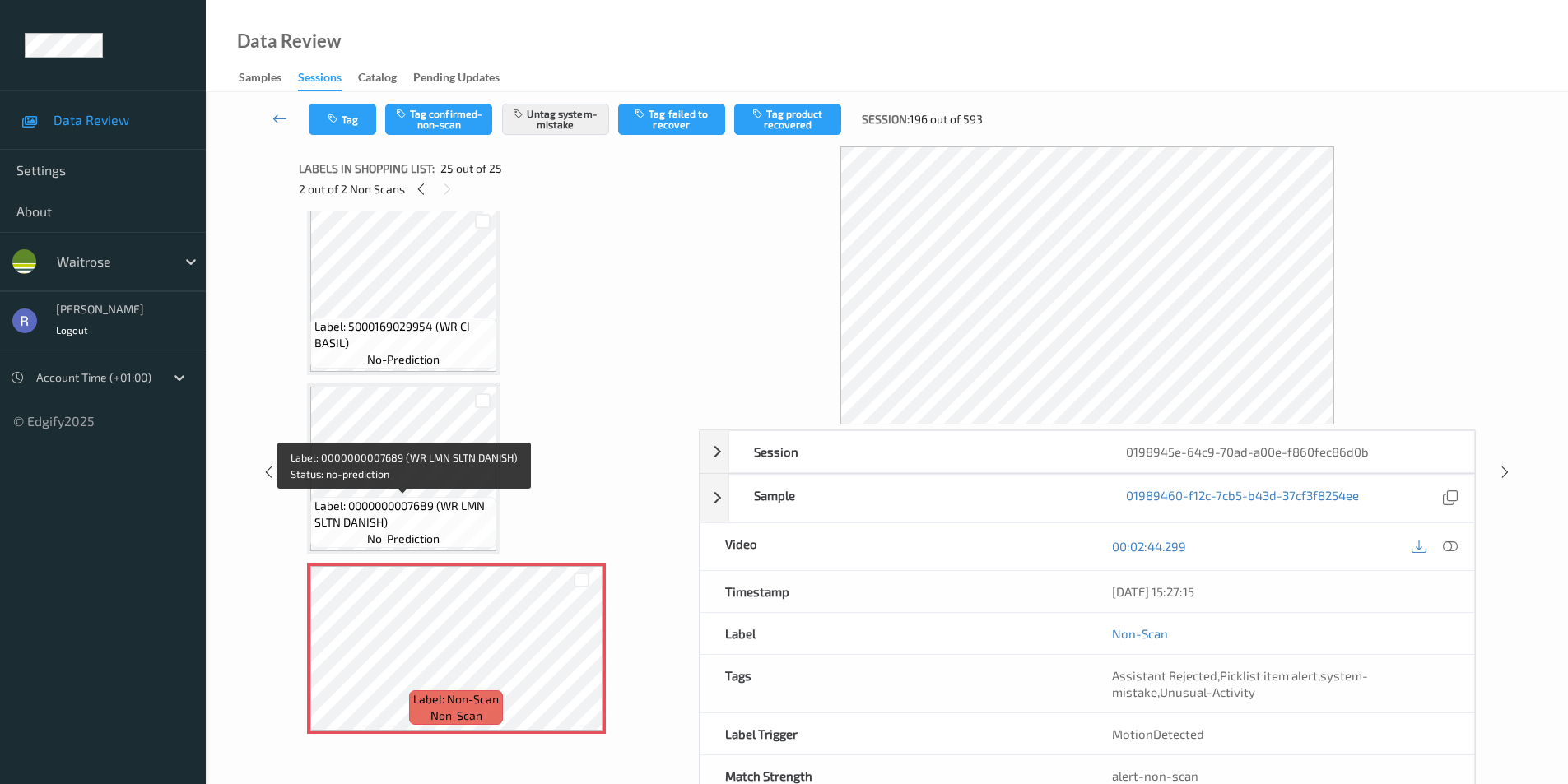
click at [483, 565] on div "Label: Non-Scan non-scan" at bounding box center [456, 649] width 299 height 171
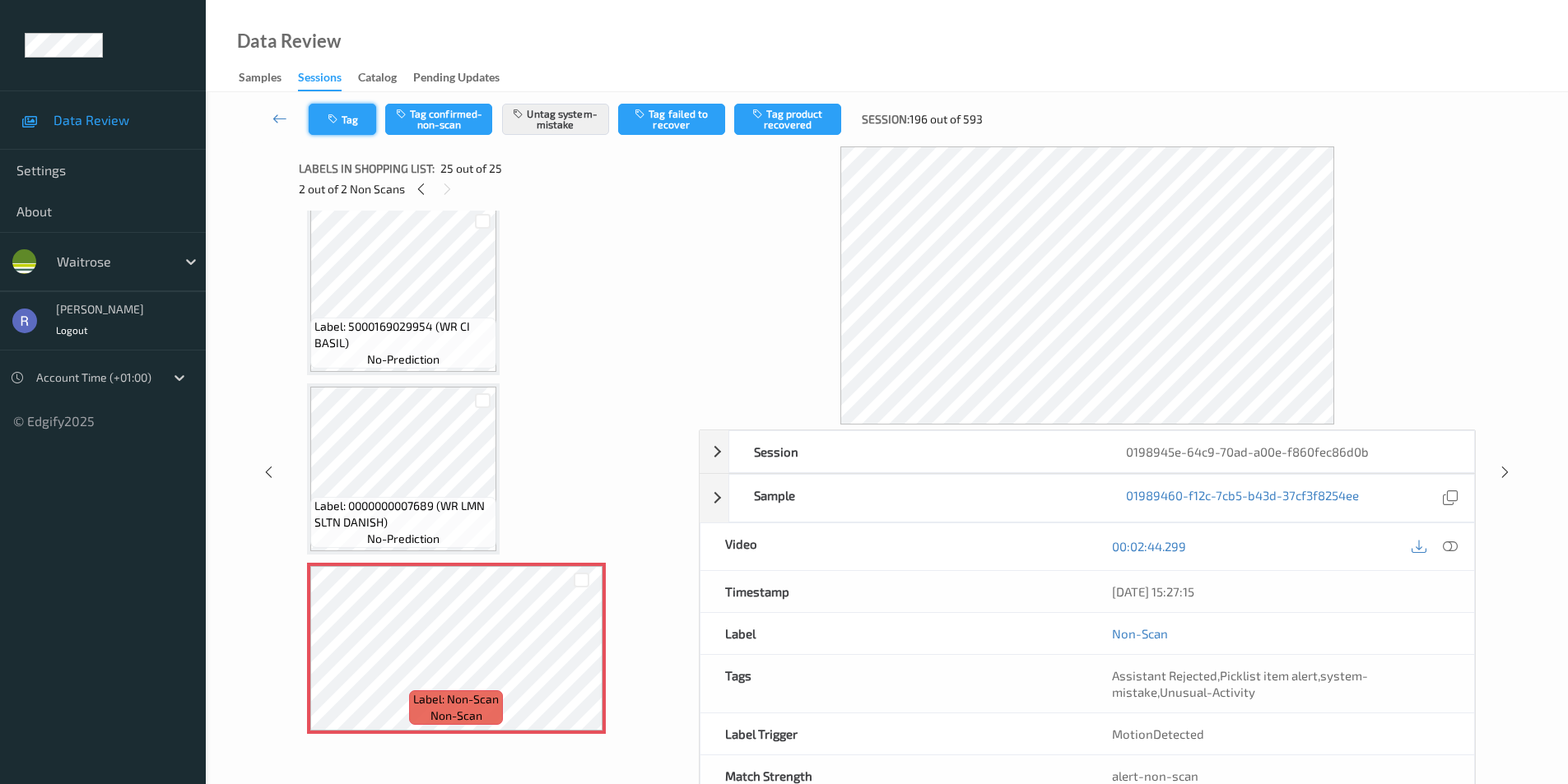
click at [346, 115] on button "Tag" at bounding box center [342, 118] width 67 height 31
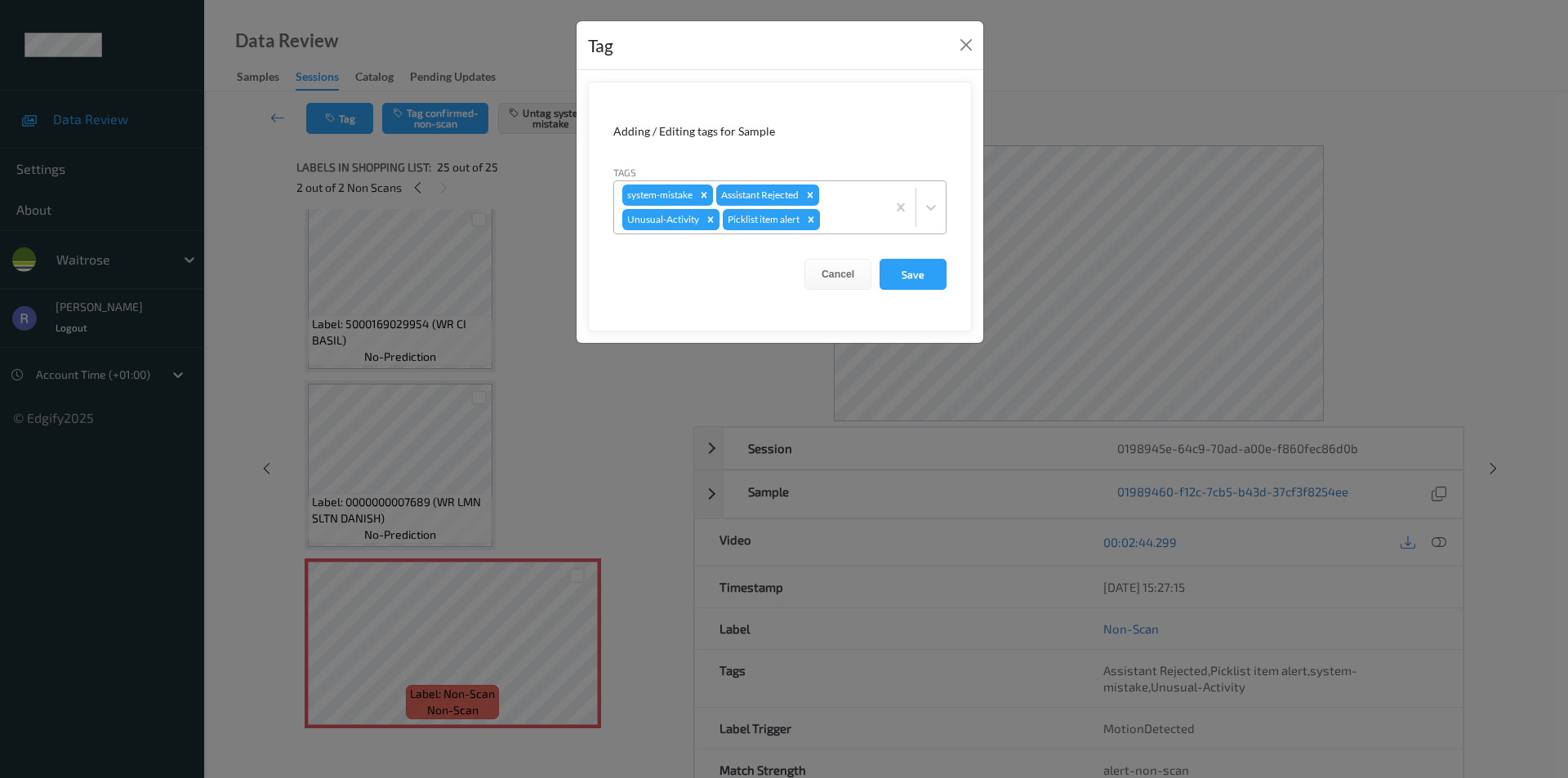
click at [709, 221] on icon "Remove Unusual-Activity" at bounding box center [711, 219] width 6 height 6
click at [901, 272] on button "Save" at bounding box center [913, 274] width 67 height 31
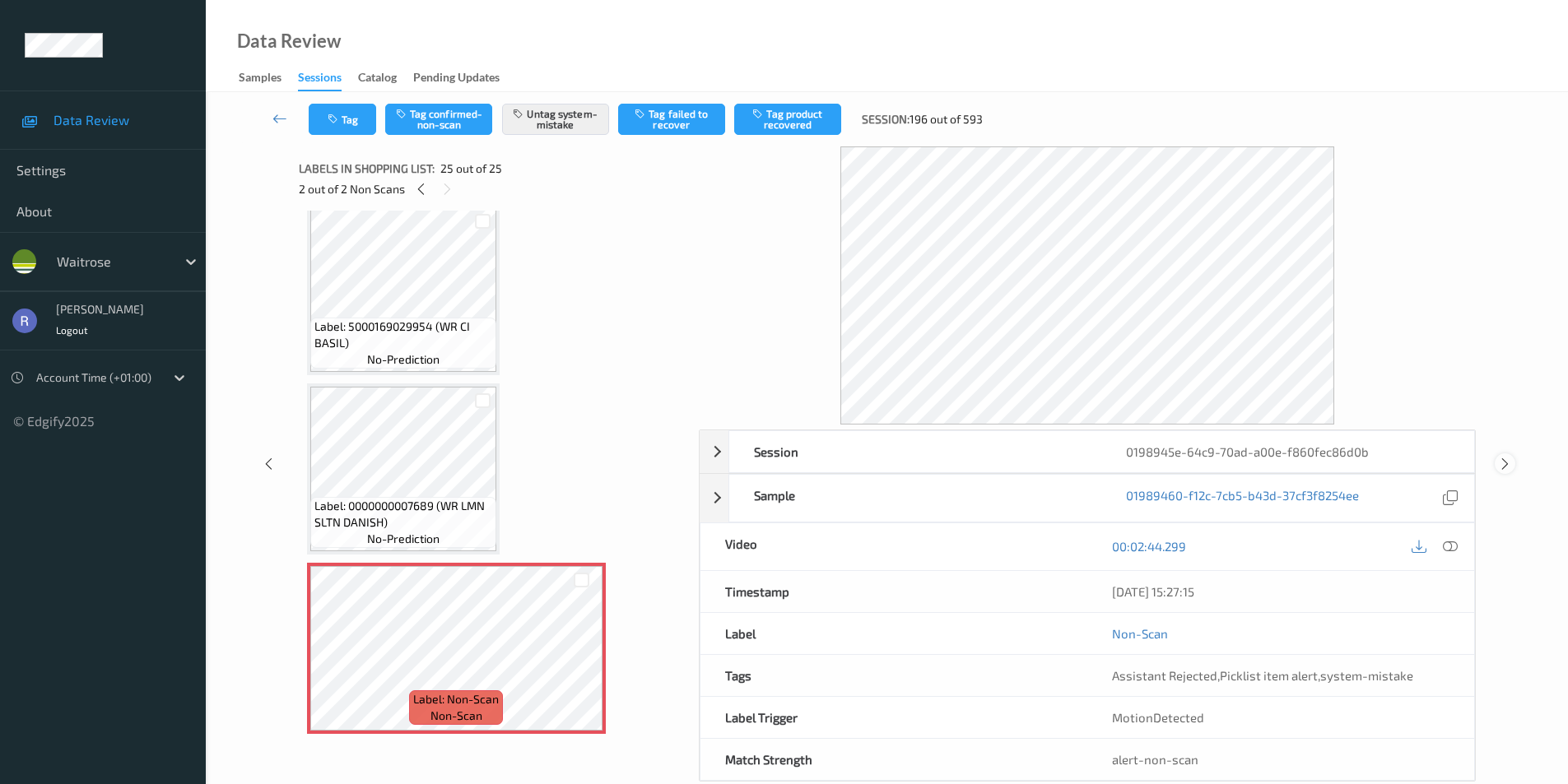
click at [1510, 465] on icon at bounding box center [1505, 464] width 14 height 15
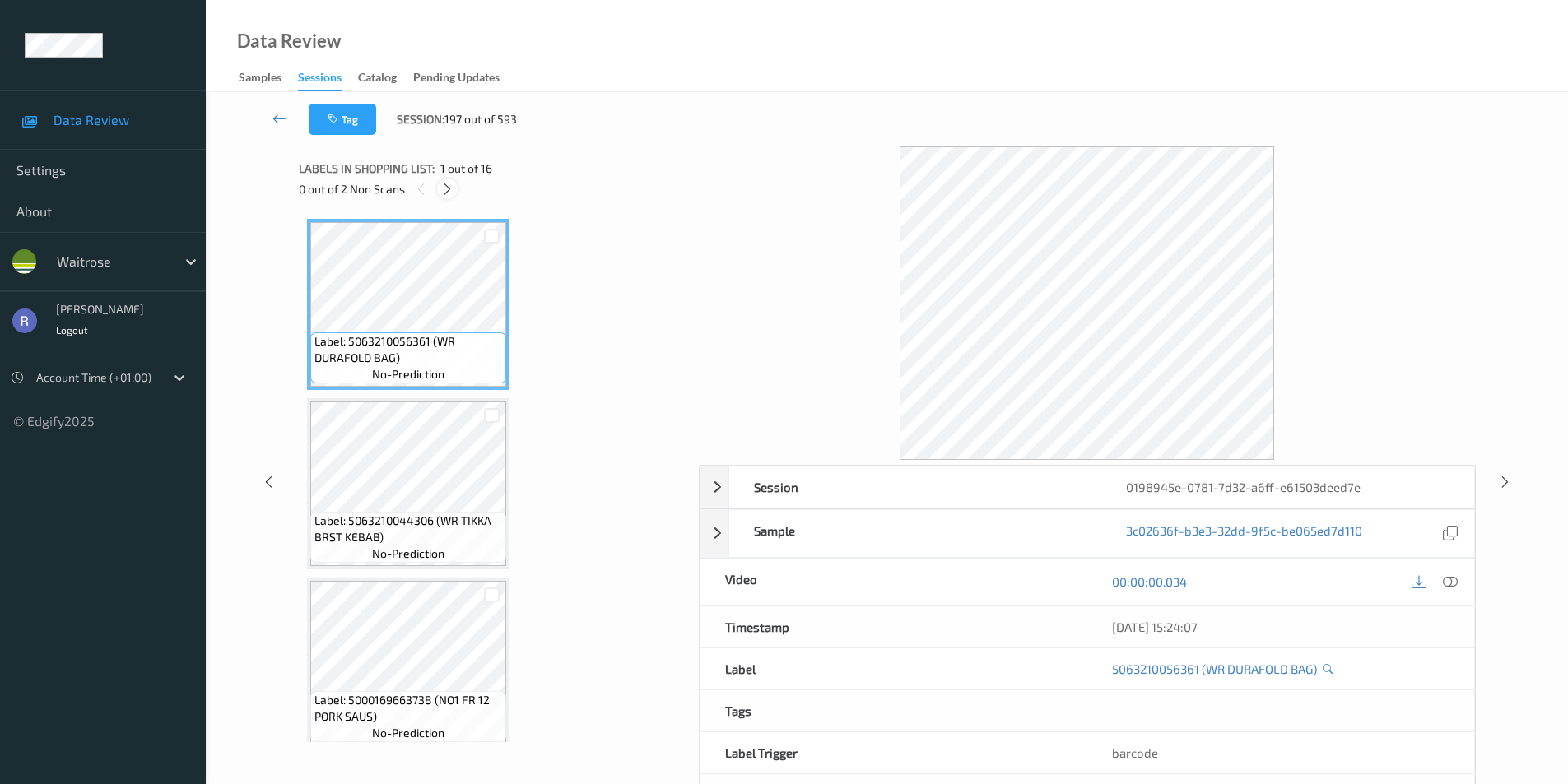
click at [449, 186] on icon at bounding box center [447, 189] width 14 height 15
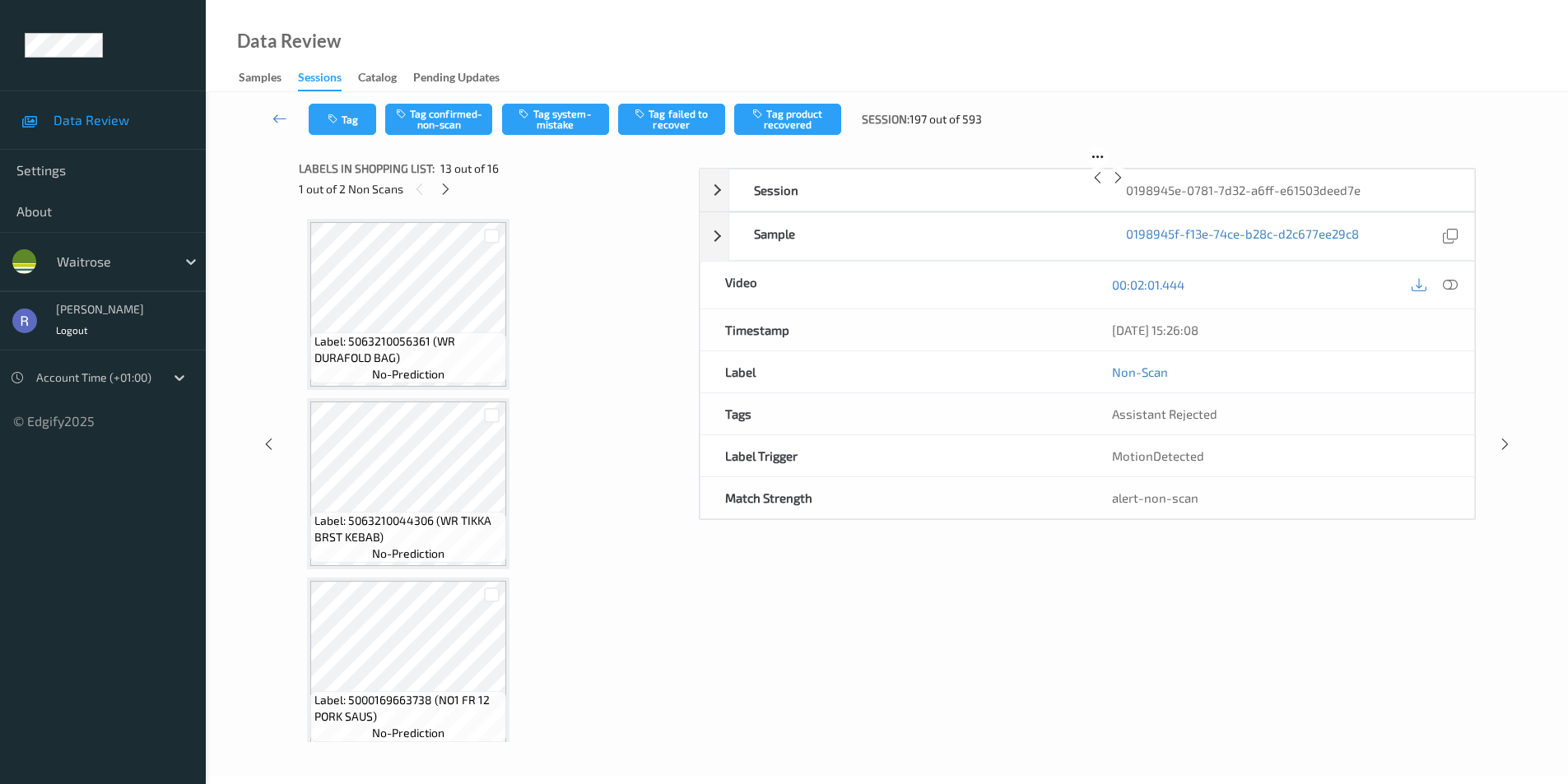
scroll to position [1982, 0]
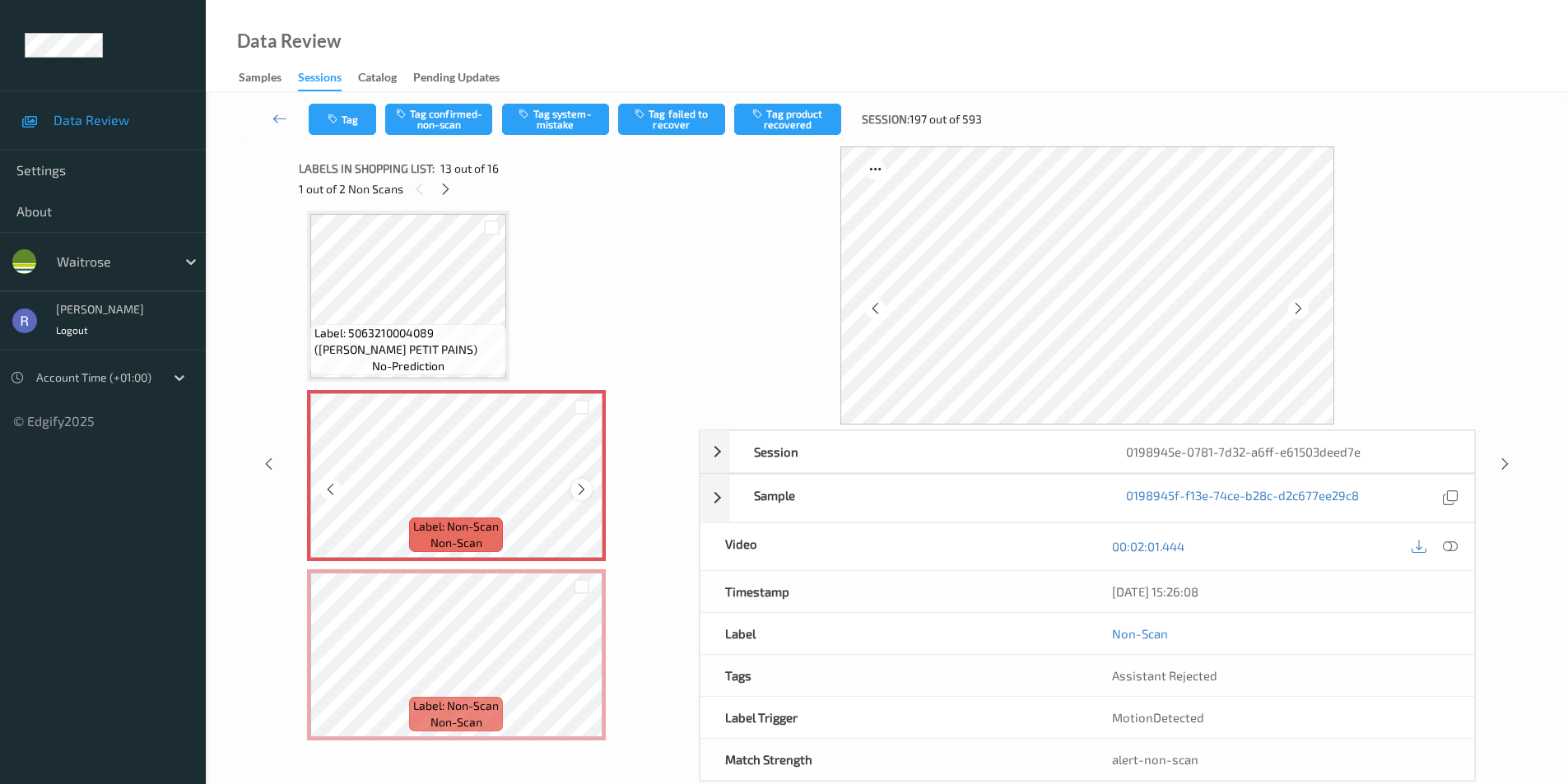
click at [577, 485] on icon at bounding box center [582, 490] width 14 height 15
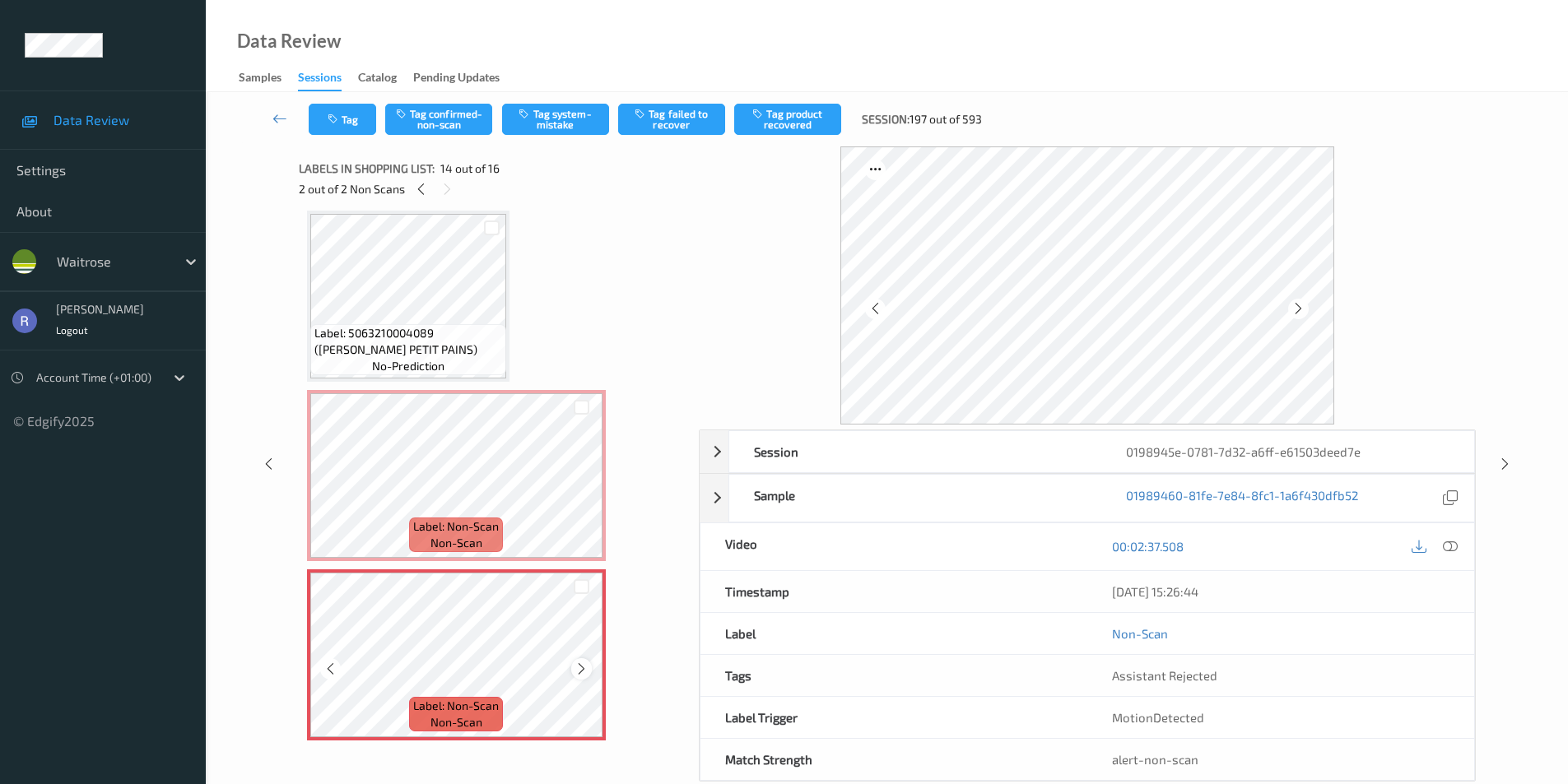
click at [578, 668] on icon at bounding box center [582, 668] width 14 height 15
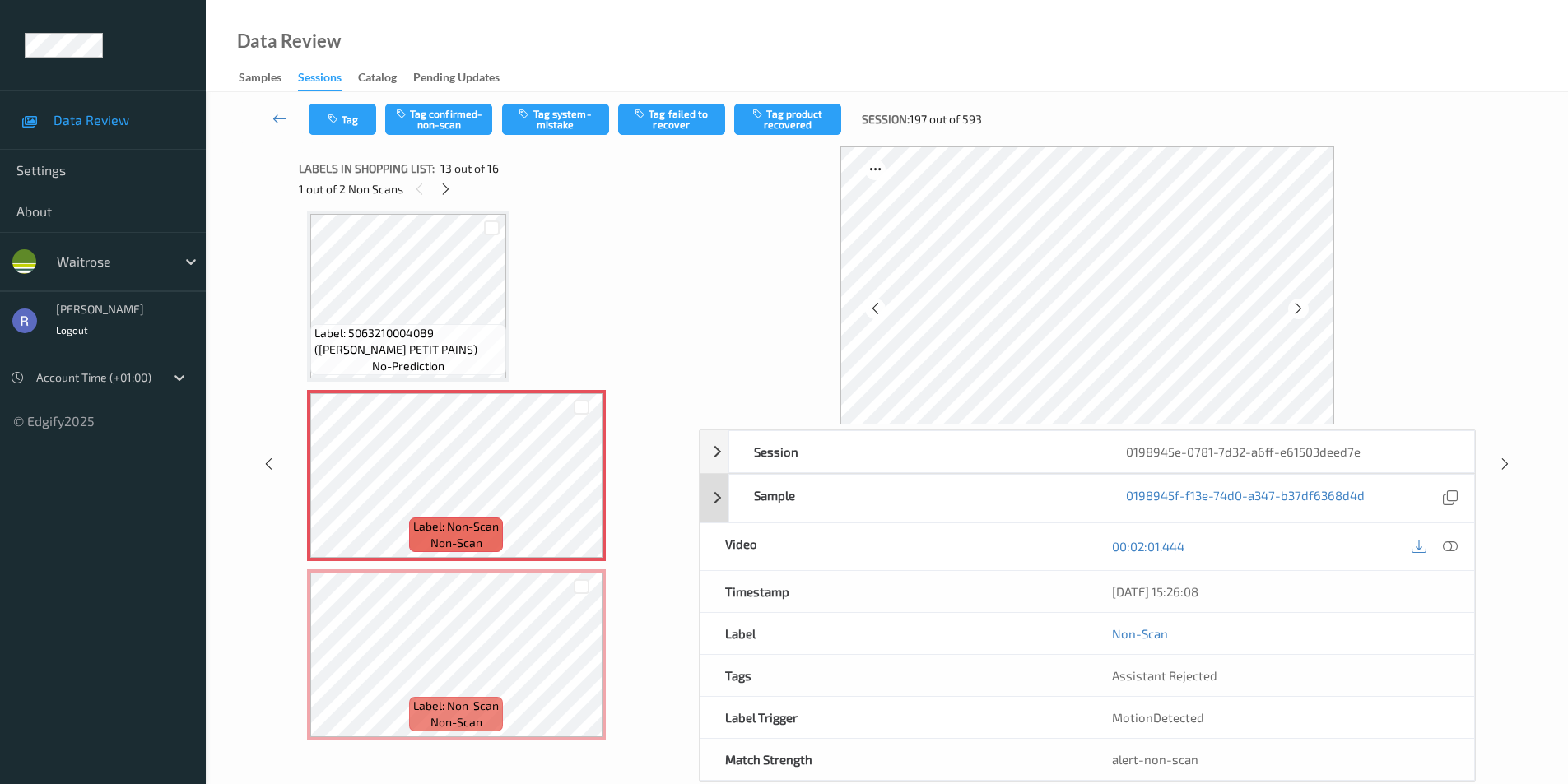
click at [1453, 542] on icon at bounding box center [1450, 546] width 15 height 15
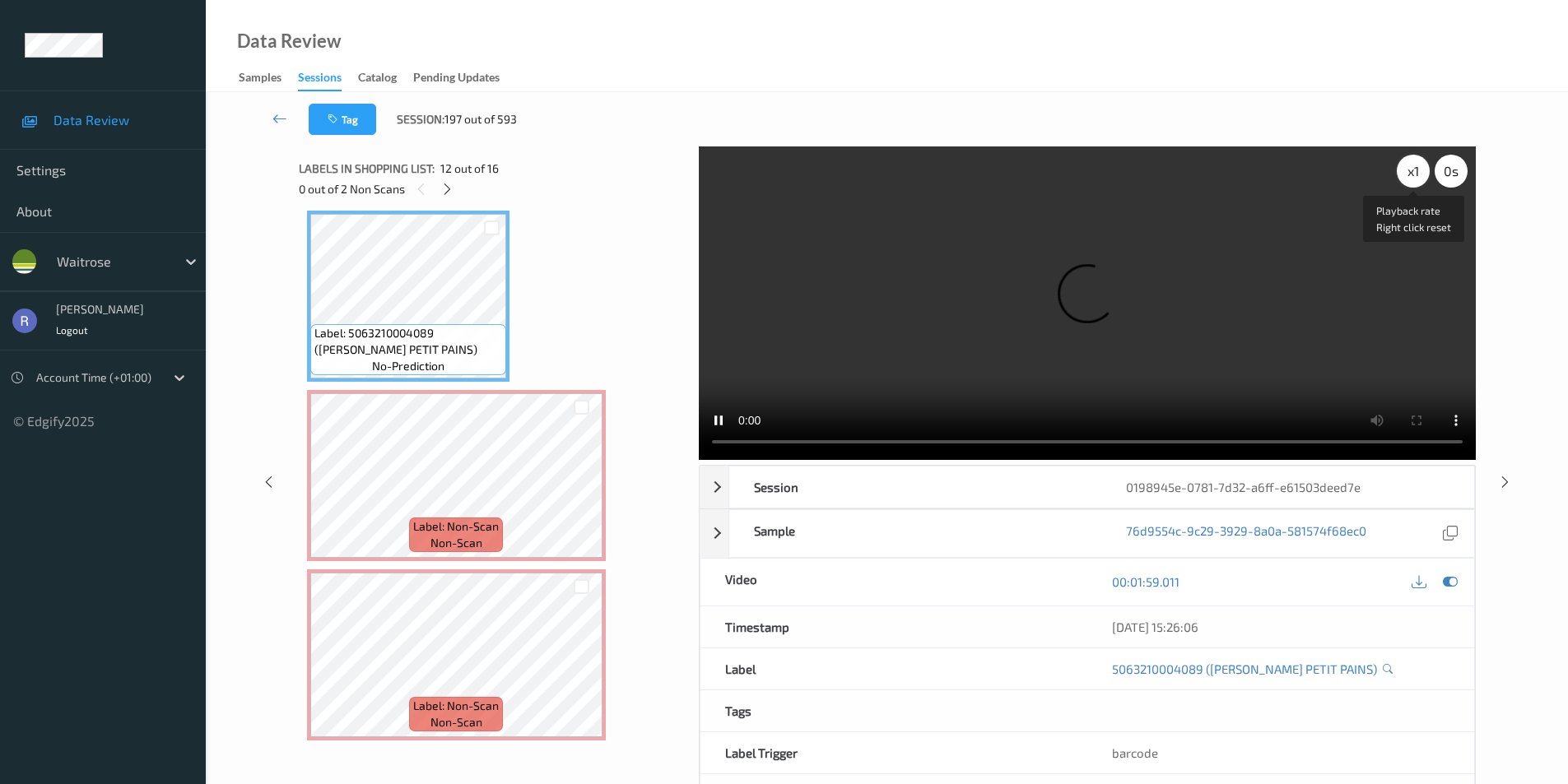
click at [1403, 171] on div "x 1" at bounding box center [1413, 171] width 33 height 33
click at [1411, 174] on div "x 2" at bounding box center [1413, 171] width 33 height 33
click at [1411, 174] on div "x 4" at bounding box center [1413, 171] width 33 height 33
click at [1411, 174] on div "x 8" at bounding box center [1413, 171] width 33 height 33
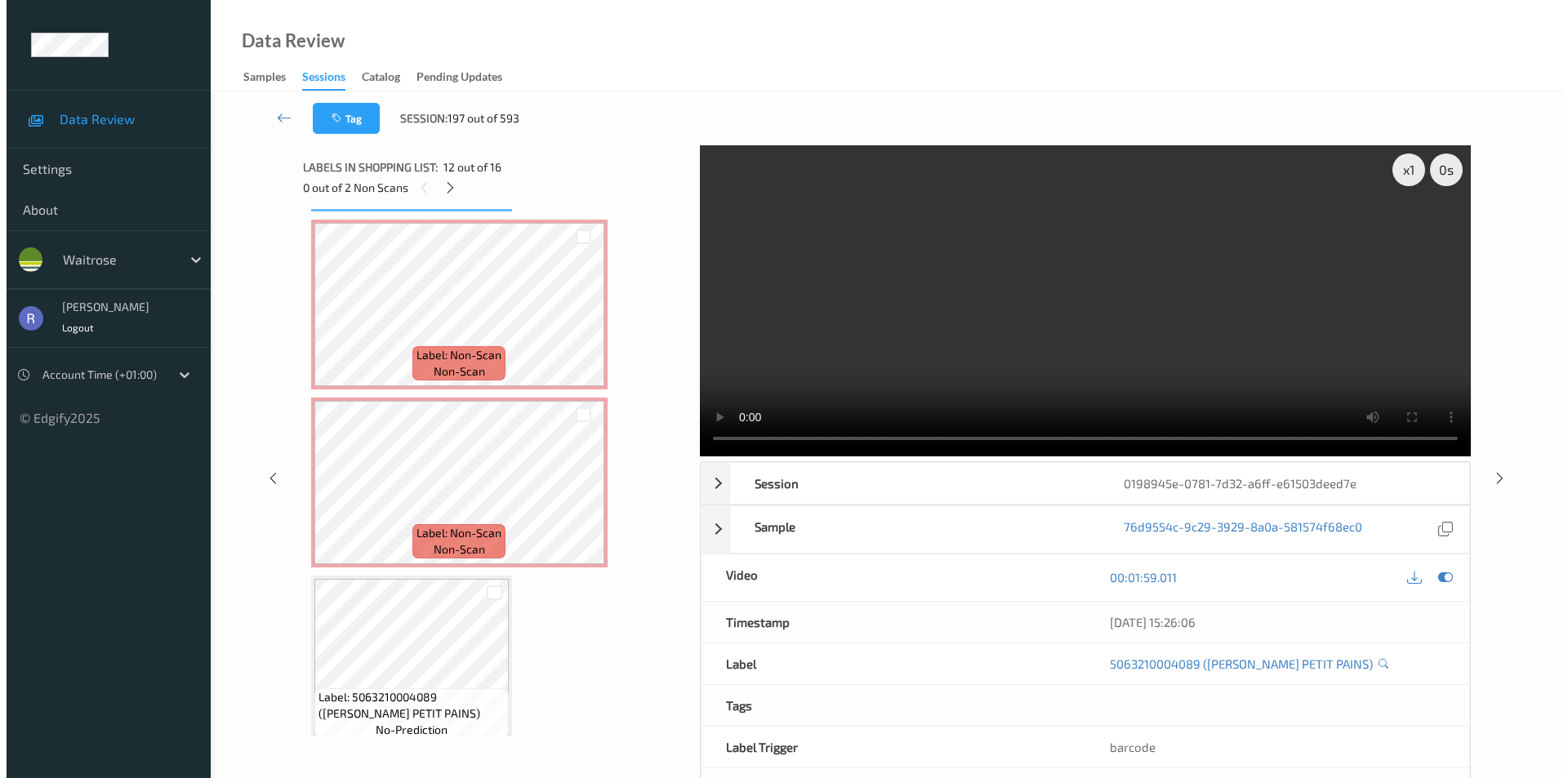
scroll to position [2211, 0]
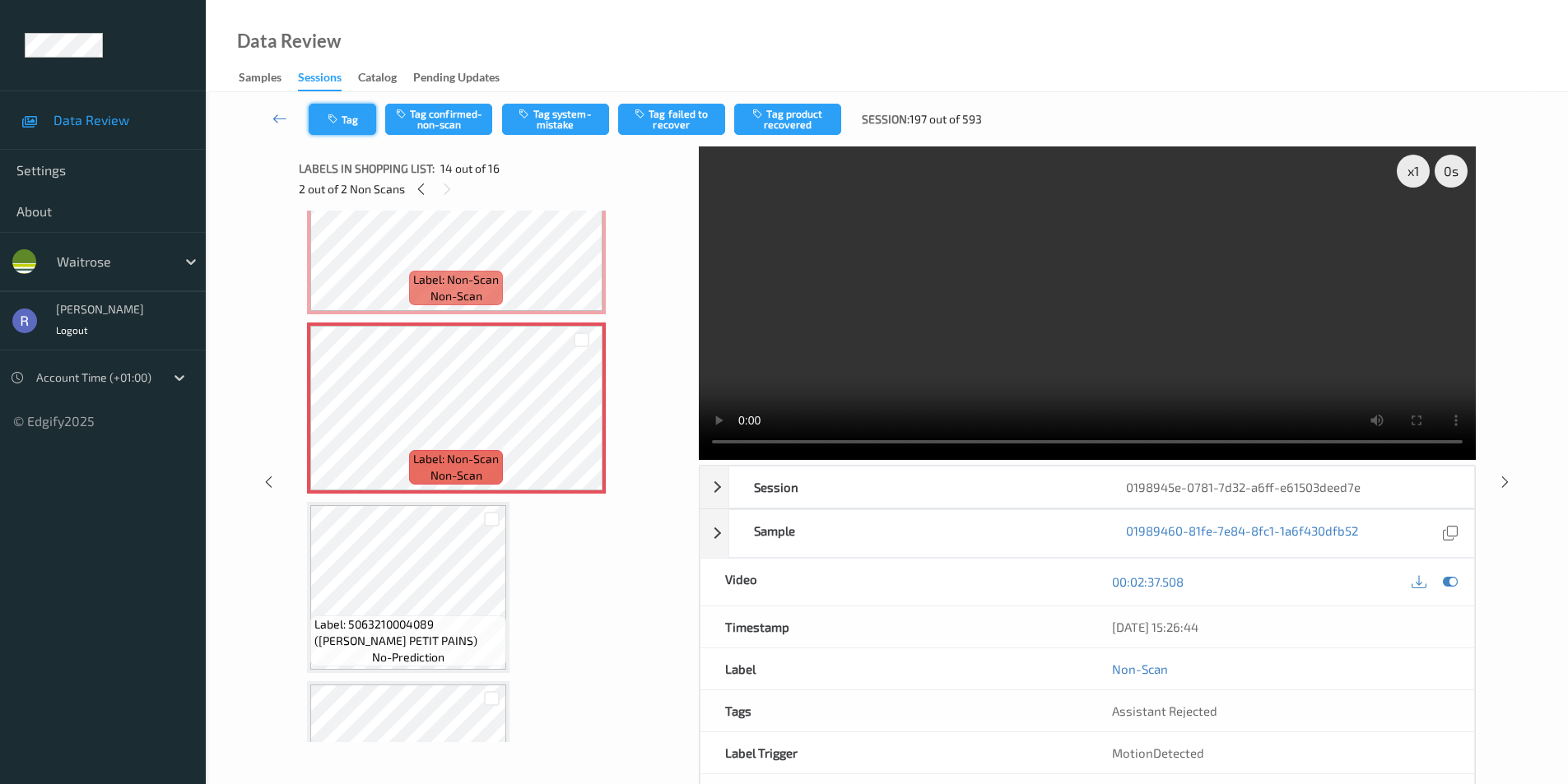
click at [350, 118] on button "Tag" at bounding box center [342, 118] width 67 height 31
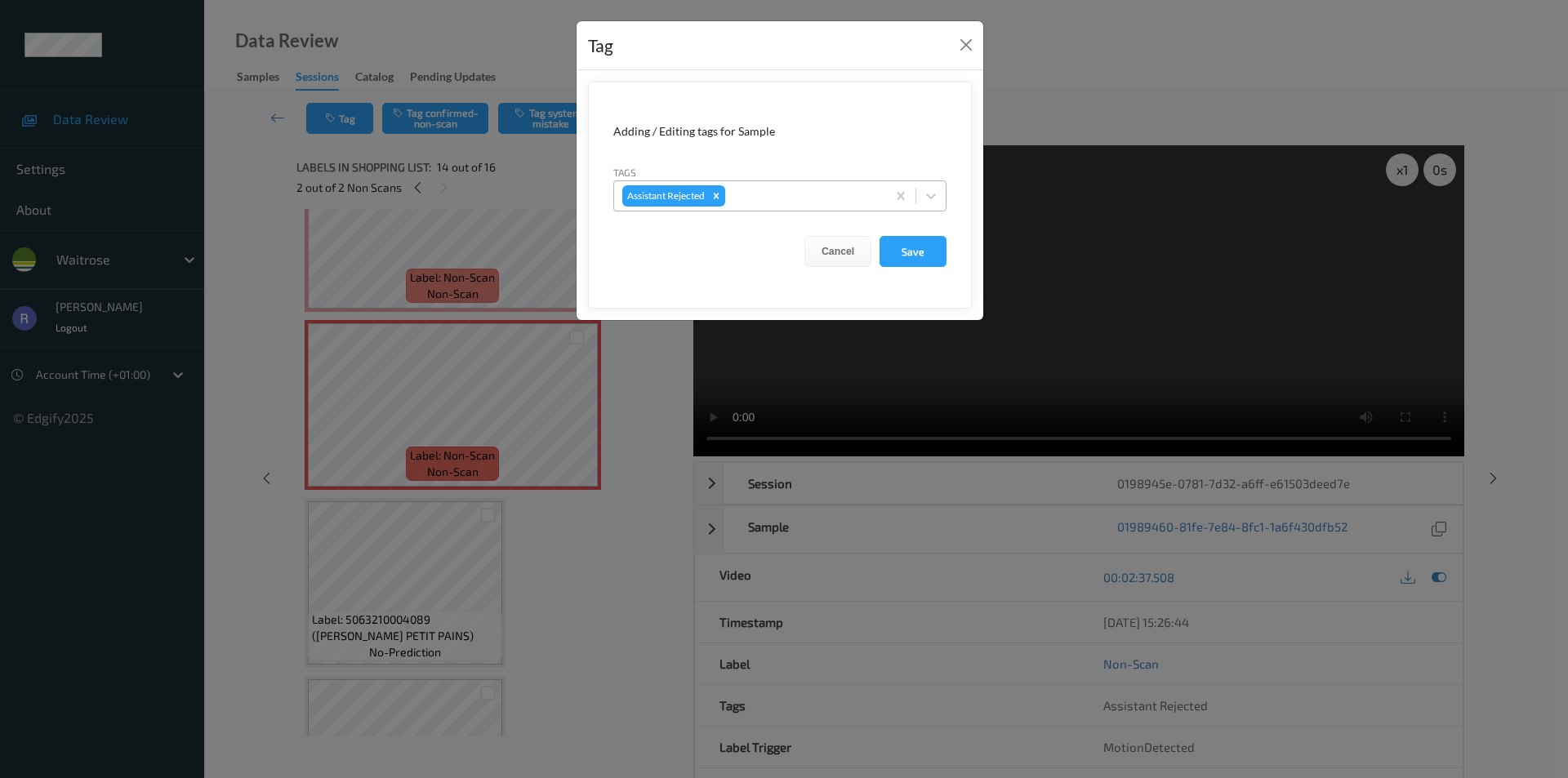
click at [820, 198] on div at bounding box center [803, 196] width 149 height 19
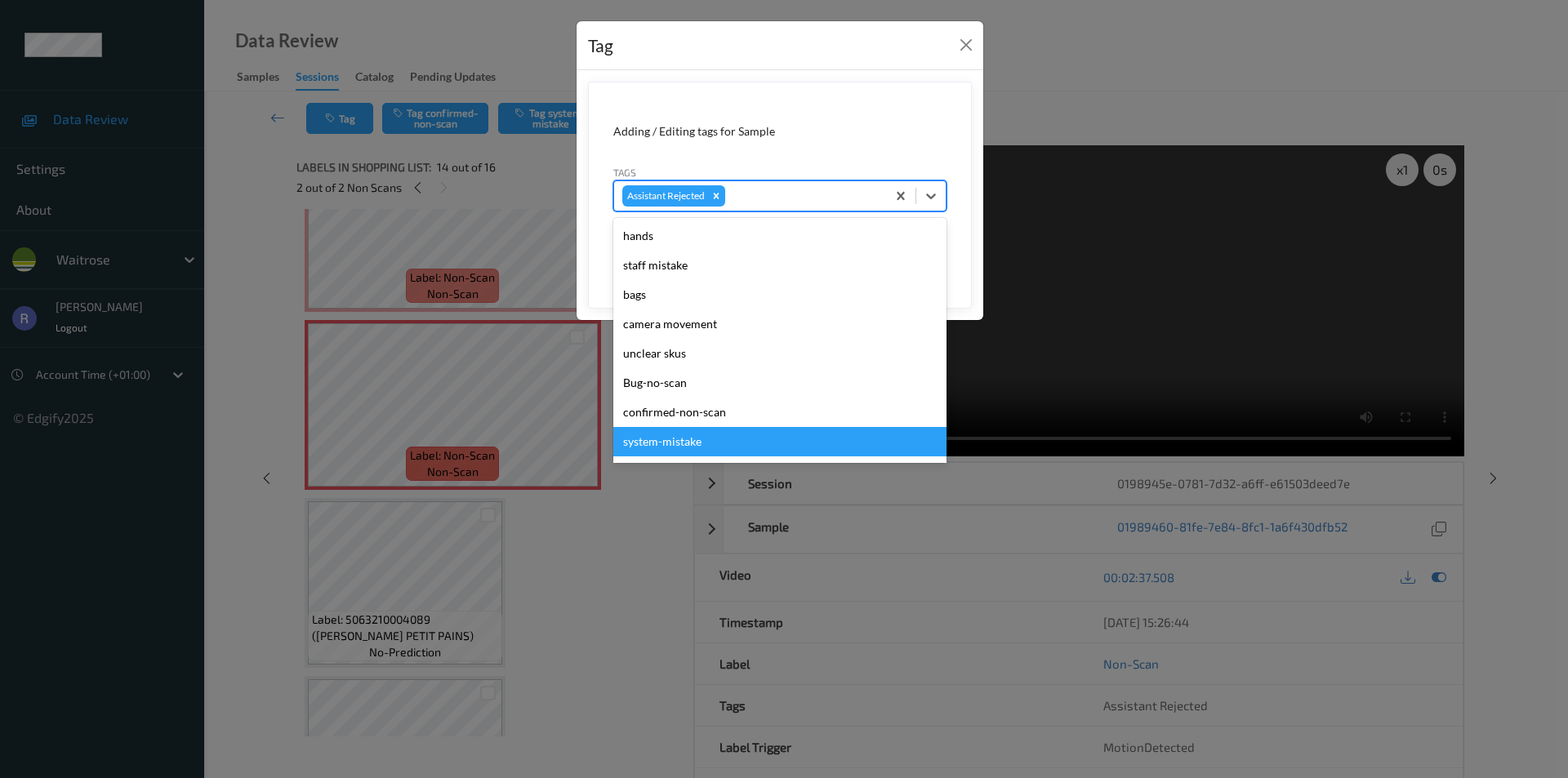
click at [668, 444] on div "system-mistake" at bounding box center [780, 442] width 333 height 30
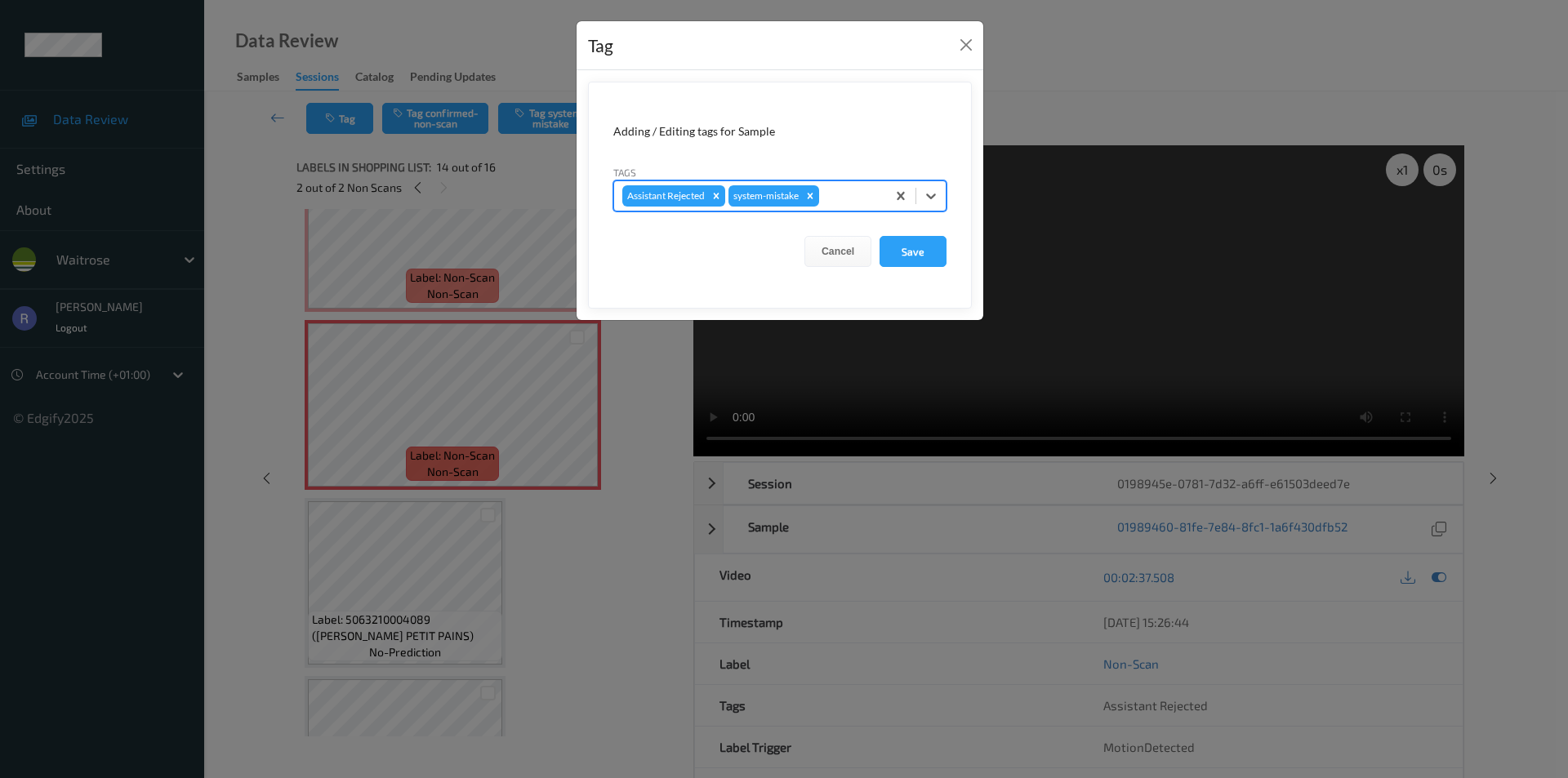
click at [845, 189] on div at bounding box center [849, 196] width 55 height 19
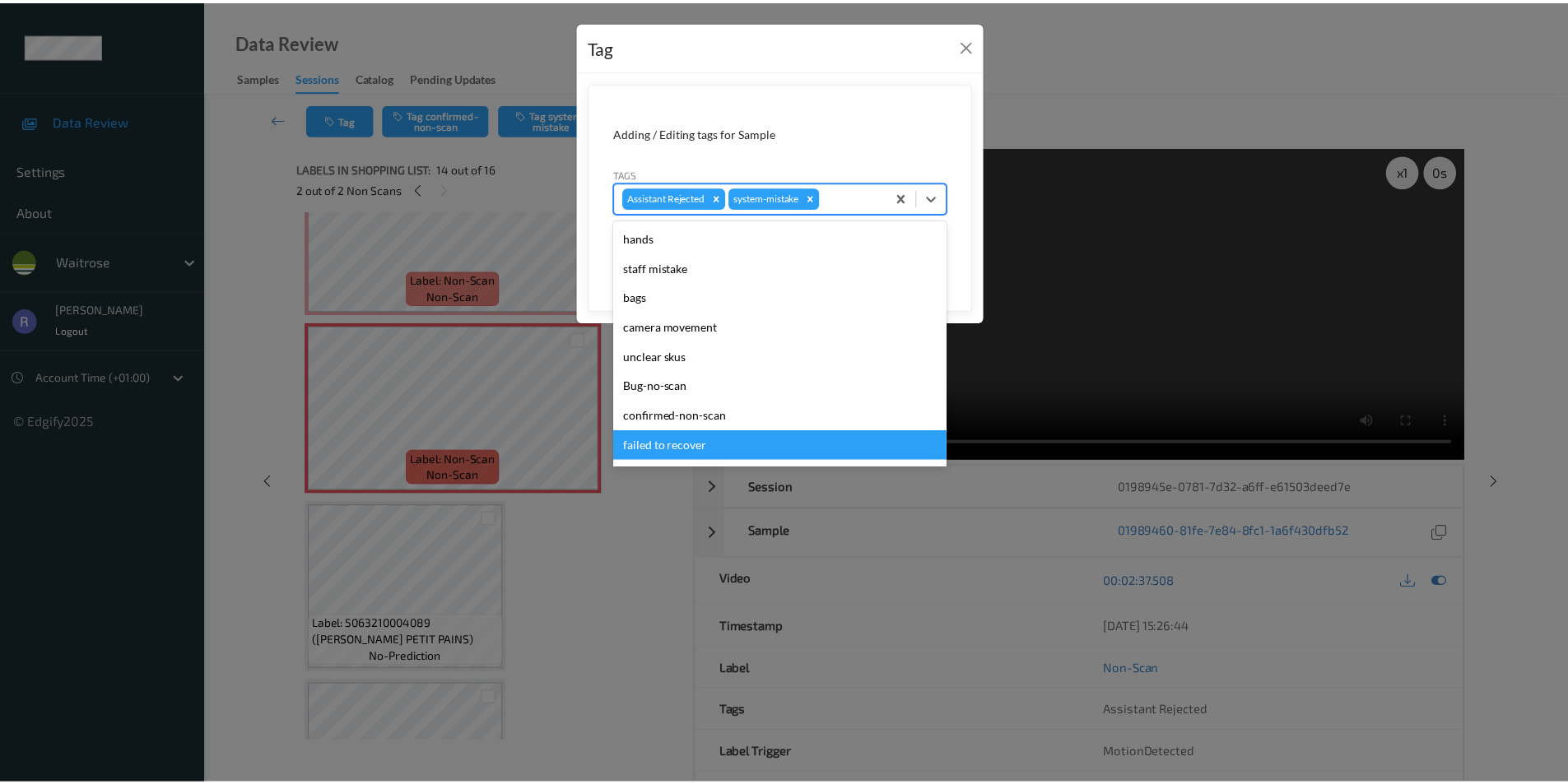
scroll to position [323, 0]
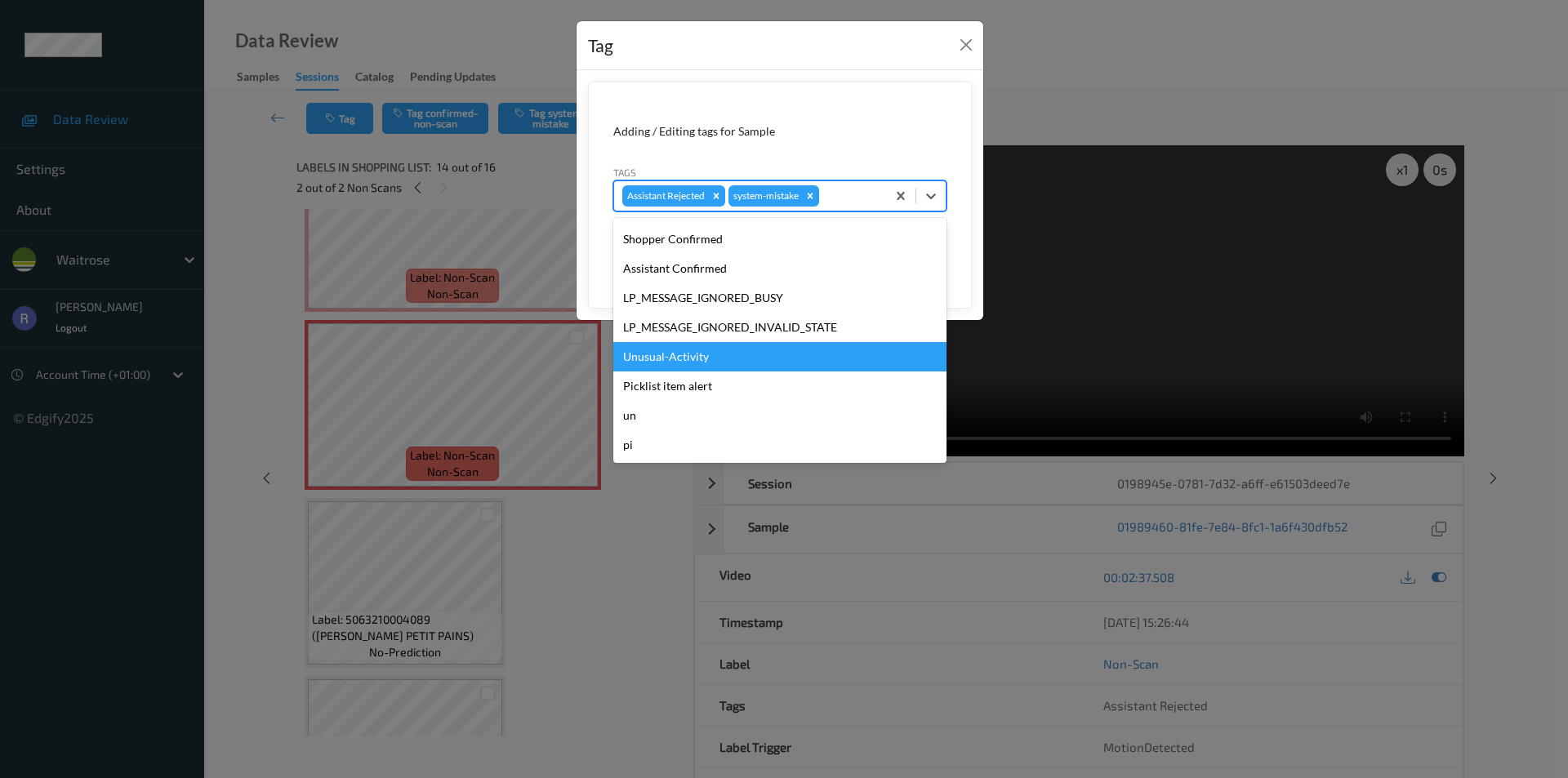
click at [677, 353] on div "Unusual-Activity" at bounding box center [780, 357] width 333 height 30
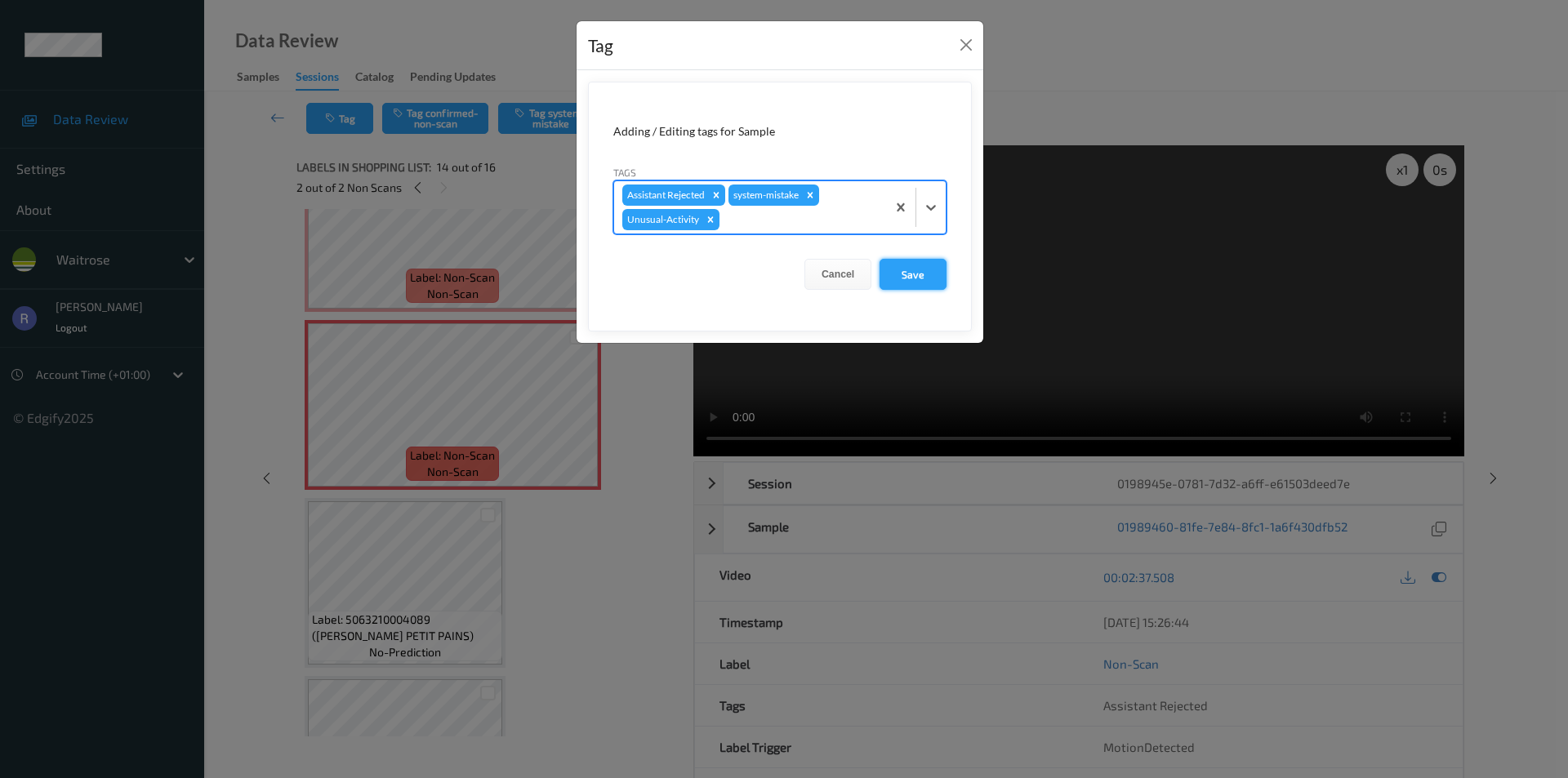
click at [918, 268] on button "Save" at bounding box center [913, 274] width 67 height 31
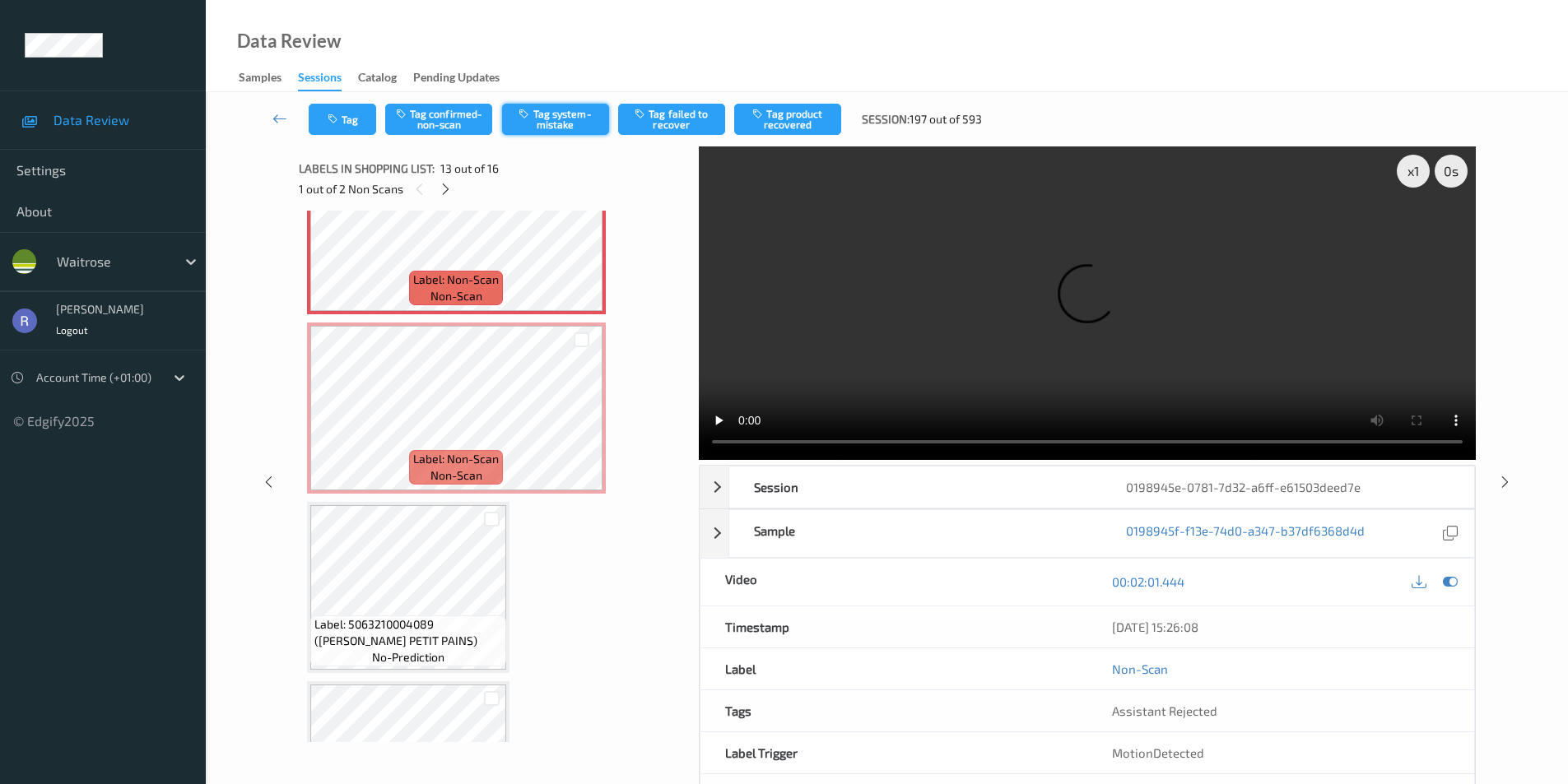
click at [566, 113] on button "Tag system-mistake" at bounding box center [555, 118] width 107 height 31
click at [1498, 478] on icon at bounding box center [1505, 481] width 14 height 15
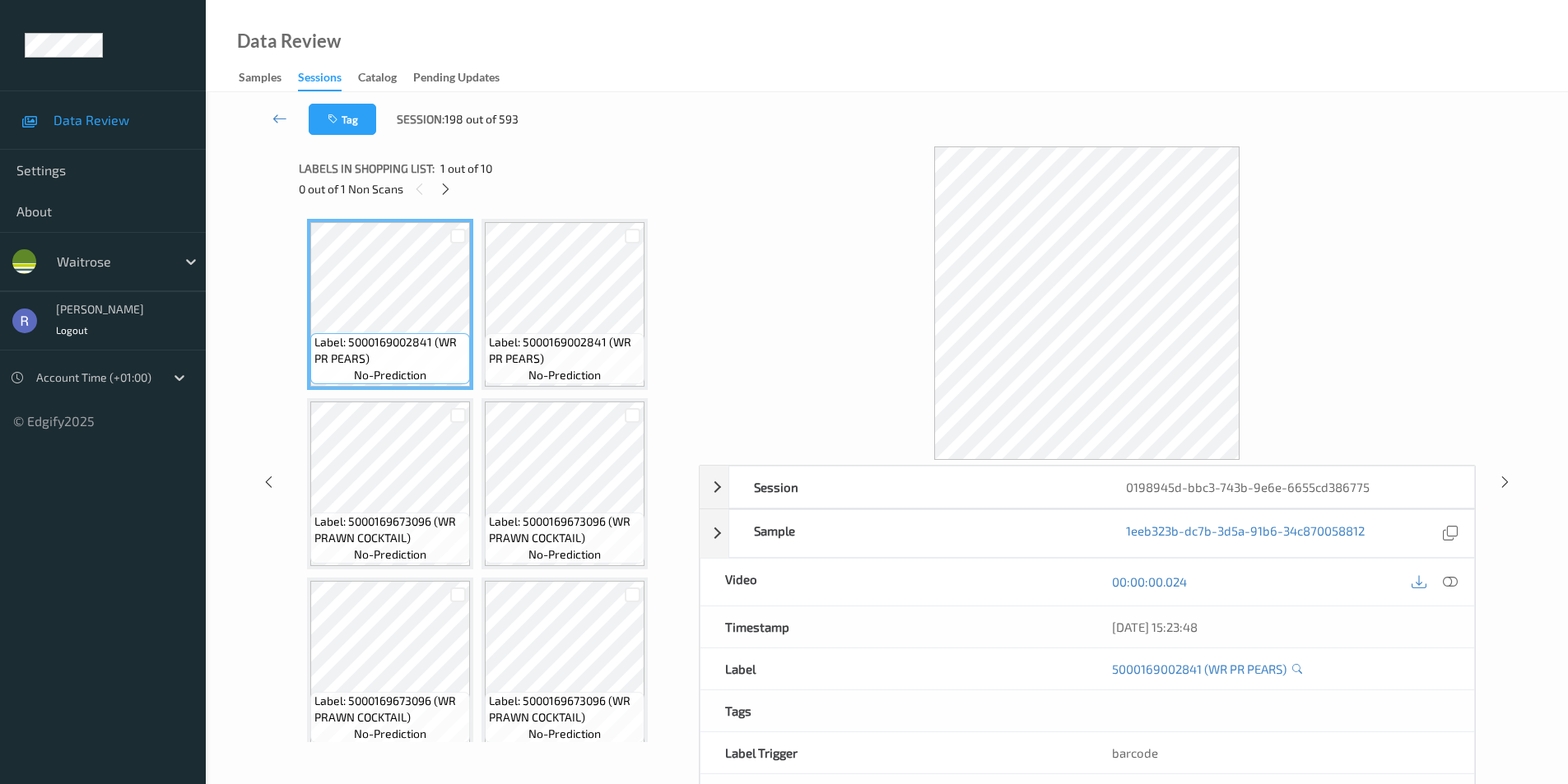
drag, startPoint x: 442, startPoint y: 189, endPoint x: 449, endPoint y: 223, distance: 34.7
click at [441, 190] on icon at bounding box center [446, 189] width 14 height 15
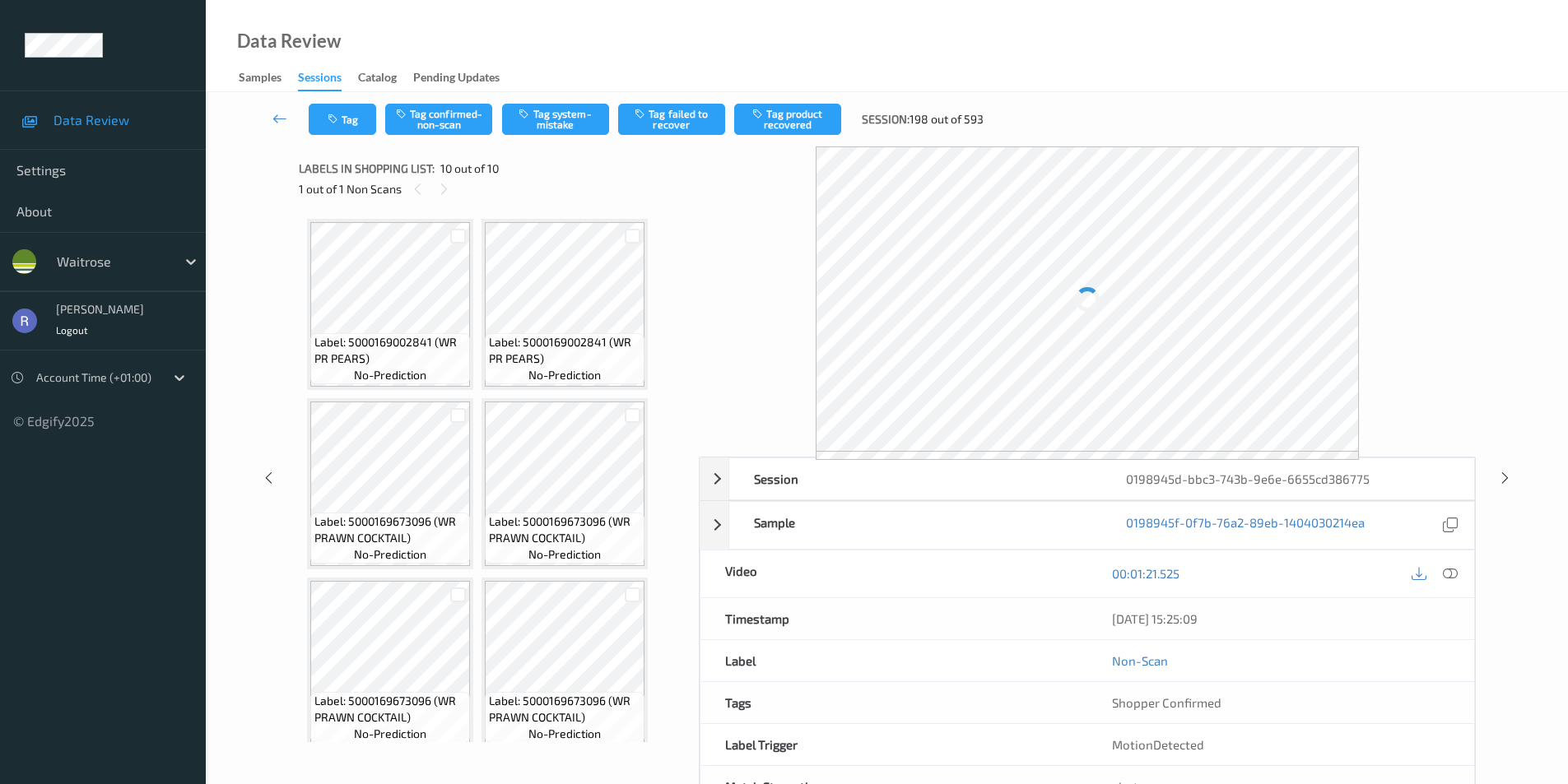
scroll to position [553, 0]
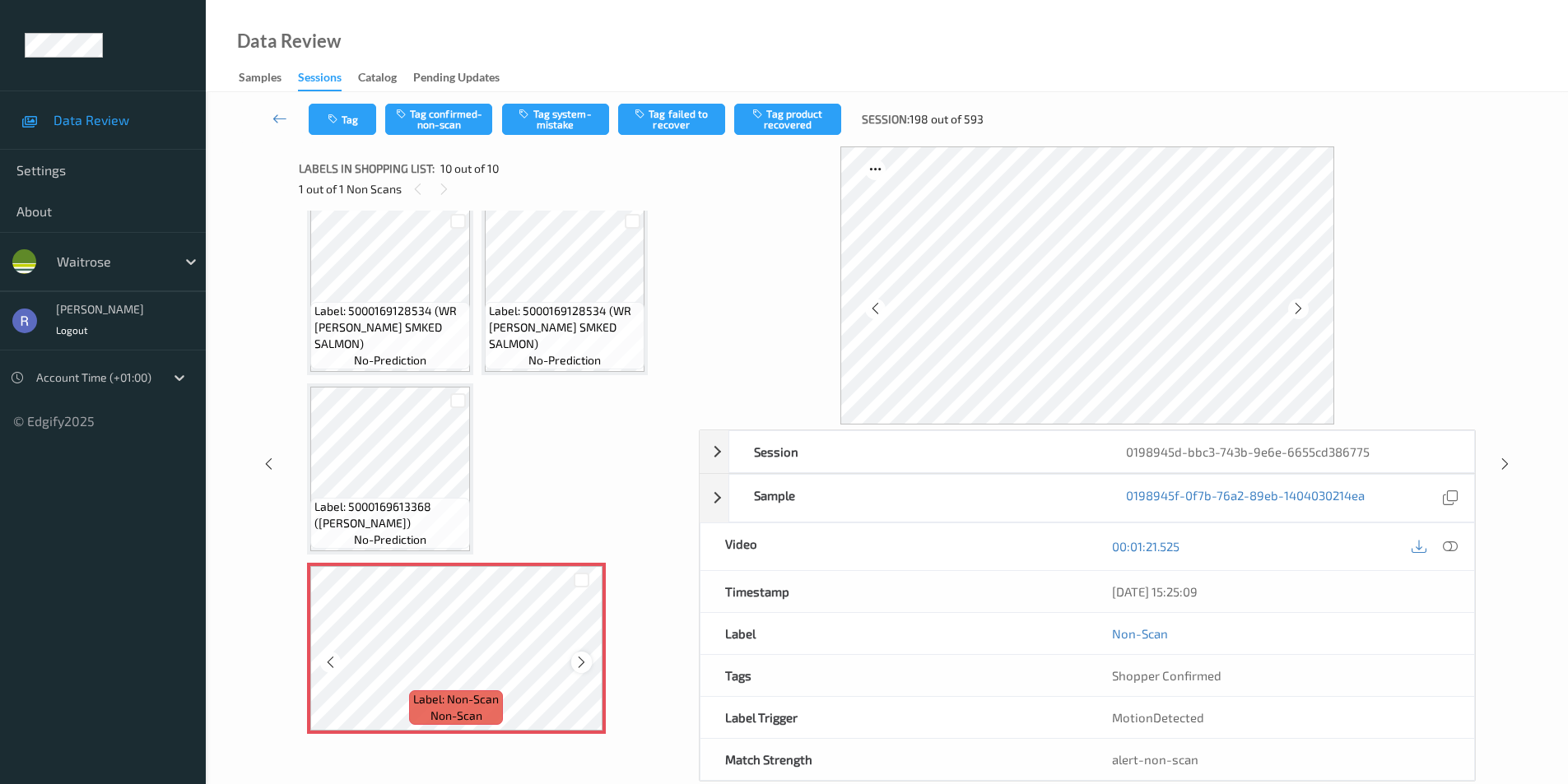
click at [573, 663] on div at bounding box center [581, 661] width 20 height 20
click at [586, 114] on button "Tag system-mistake" at bounding box center [555, 118] width 107 height 31
click at [1504, 463] on icon at bounding box center [1505, 464] width 14 height 15
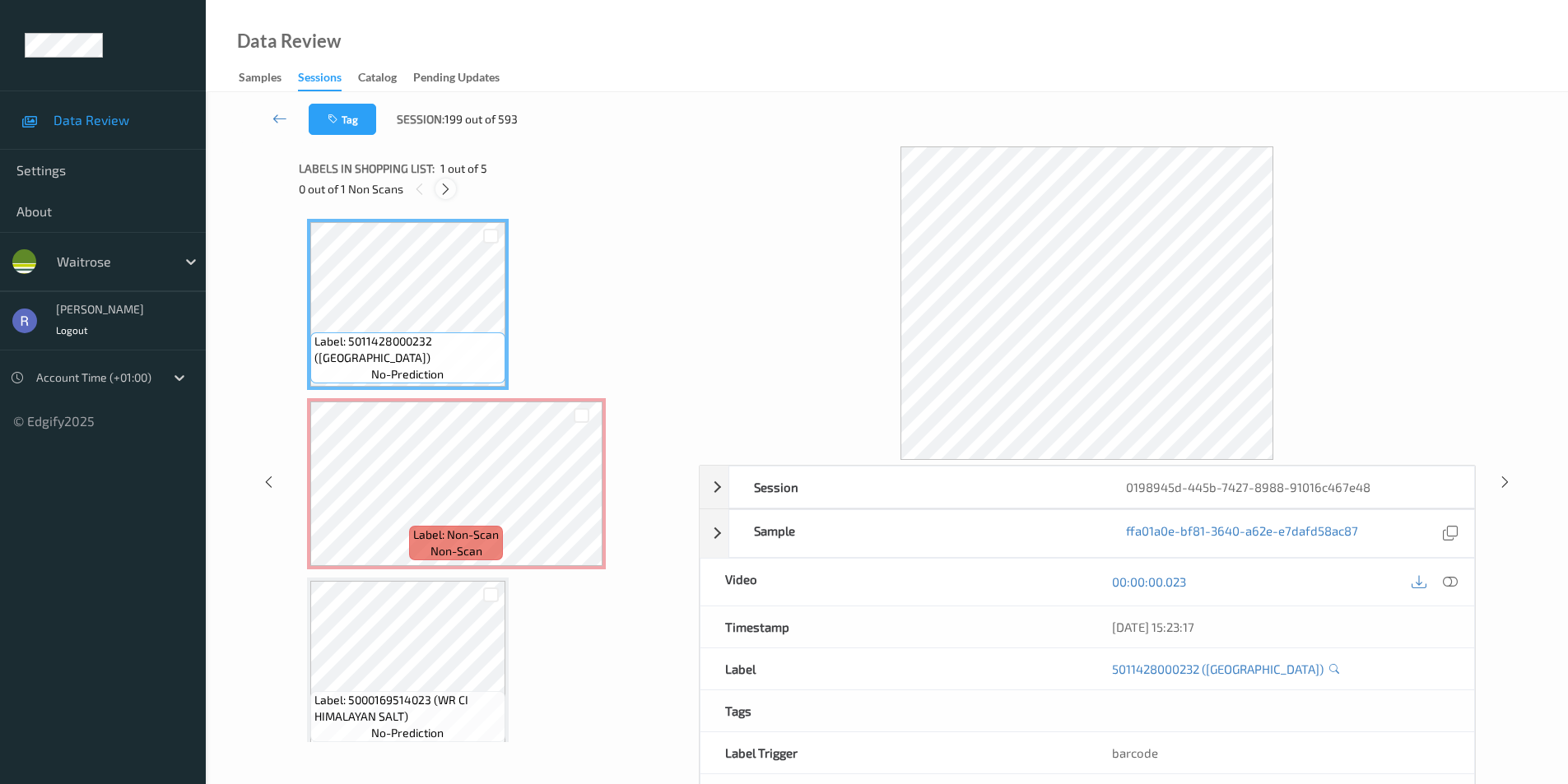
click at [440, 185] on icon at bounding box center [446, 189] width 14 height 15
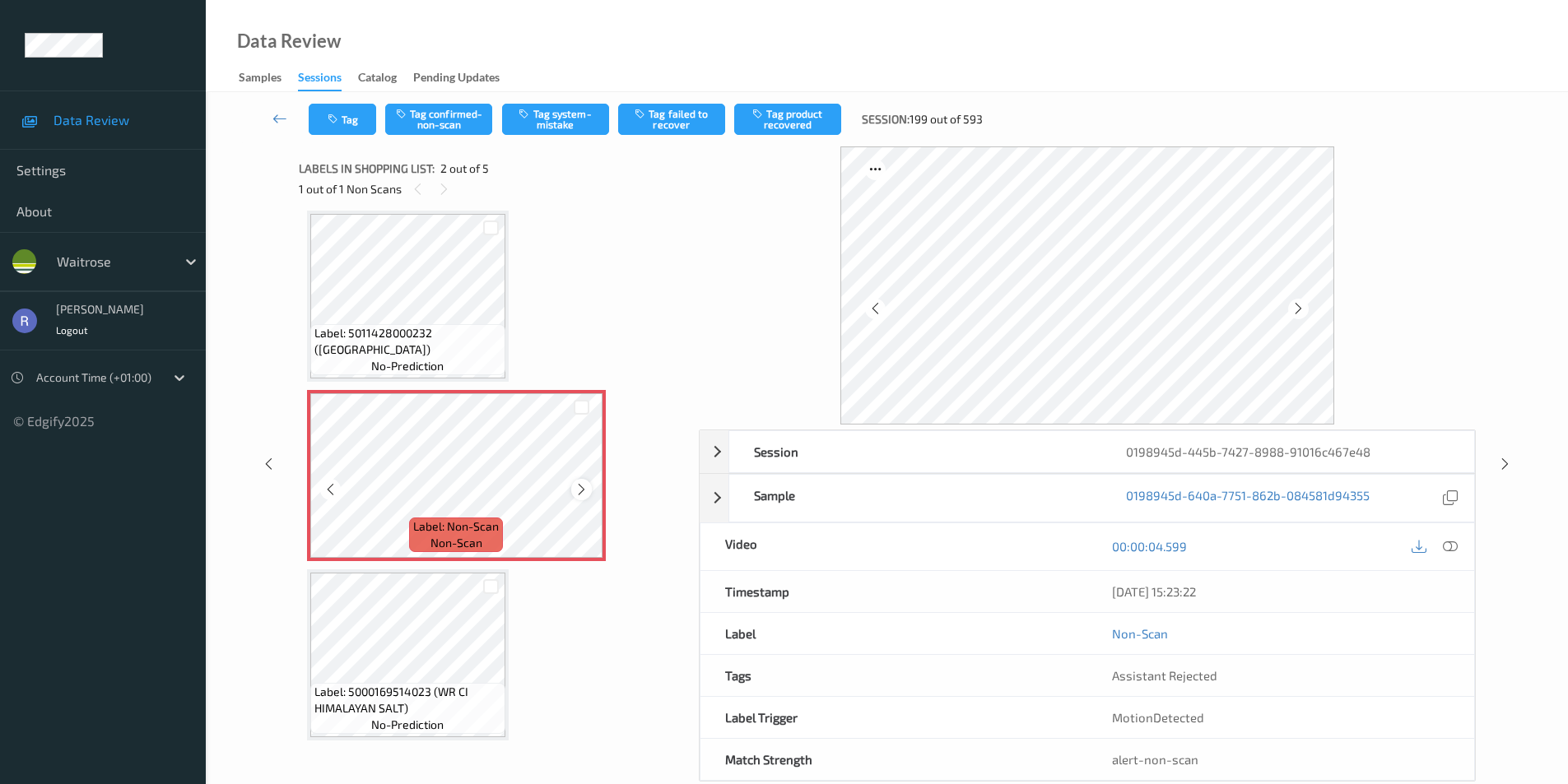
click at [585, 492] on icon at bounding box center [582, 490] width 14 height 15
click at [583, 491] on icon at bounding box center [582, 490] width 14 height 15
click at [556, 110] on button "Tag system-mistake" at bounding box center [555, 118] width 107 height 31
click at [1503, 461] on icon at bounding box center [1505, 464] width 14 height 15
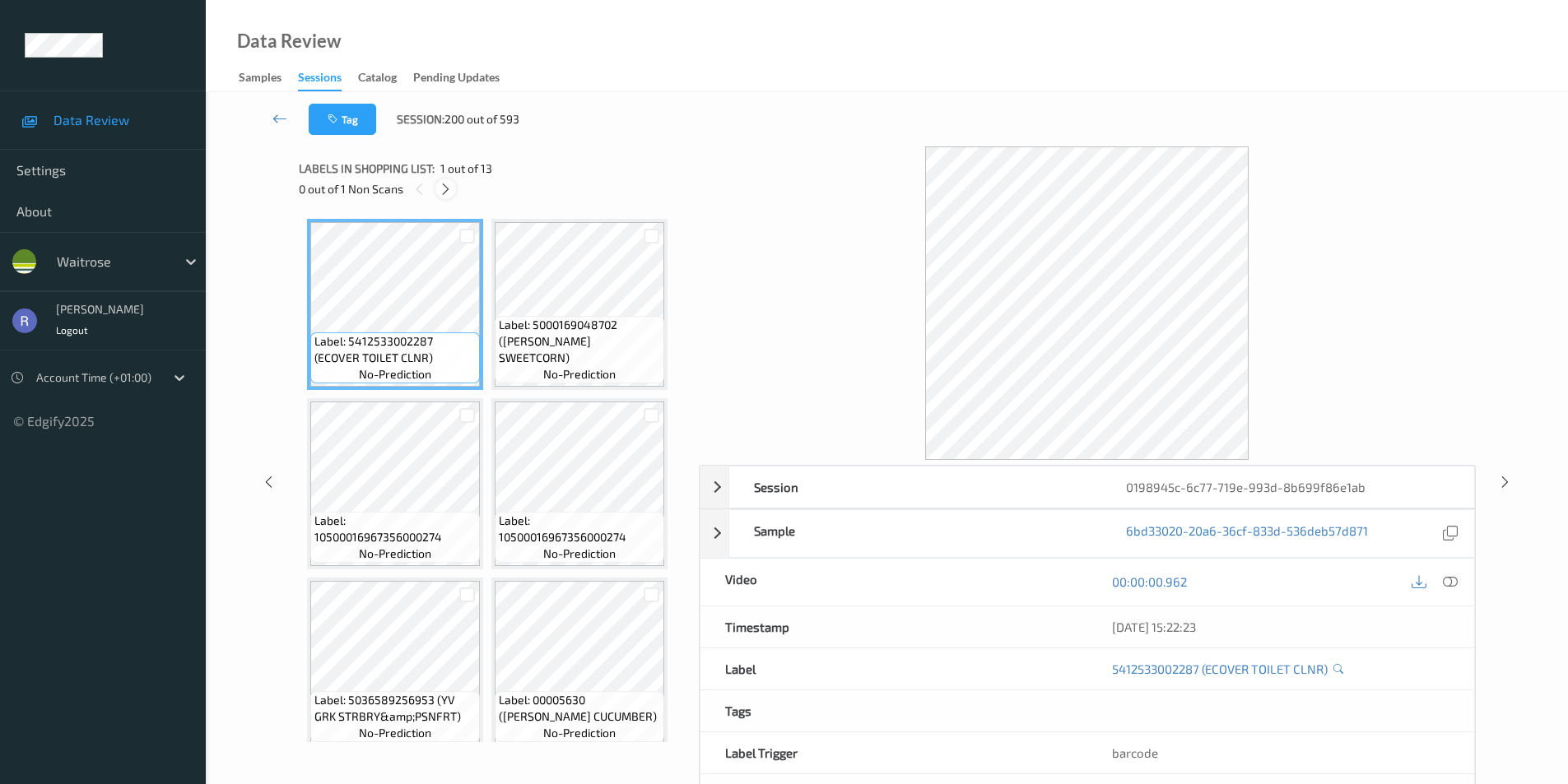
click at [452, 185] on icon at bounding box center [446, 189] width 14 height 15
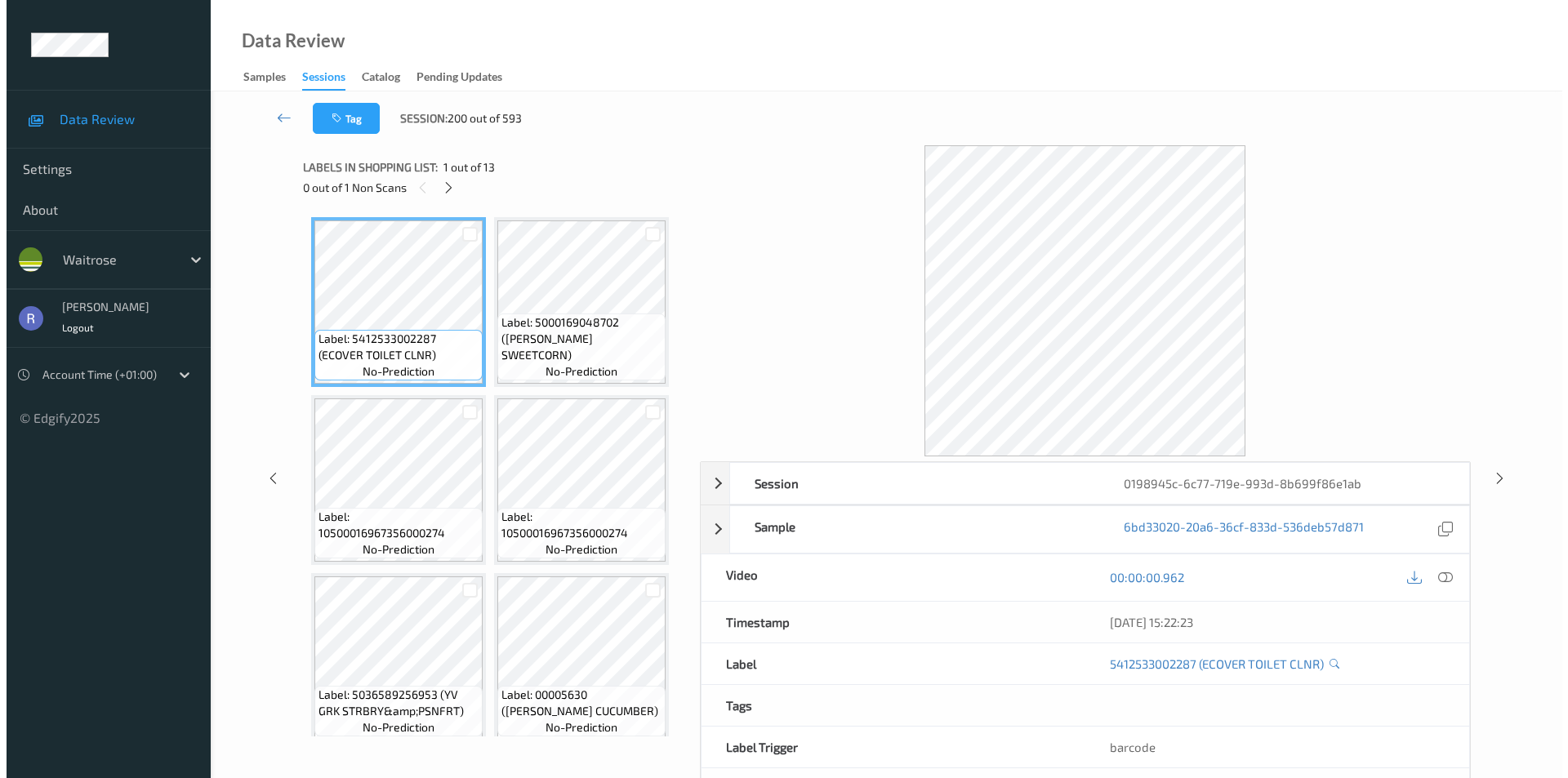
scroll to position [720, 0]
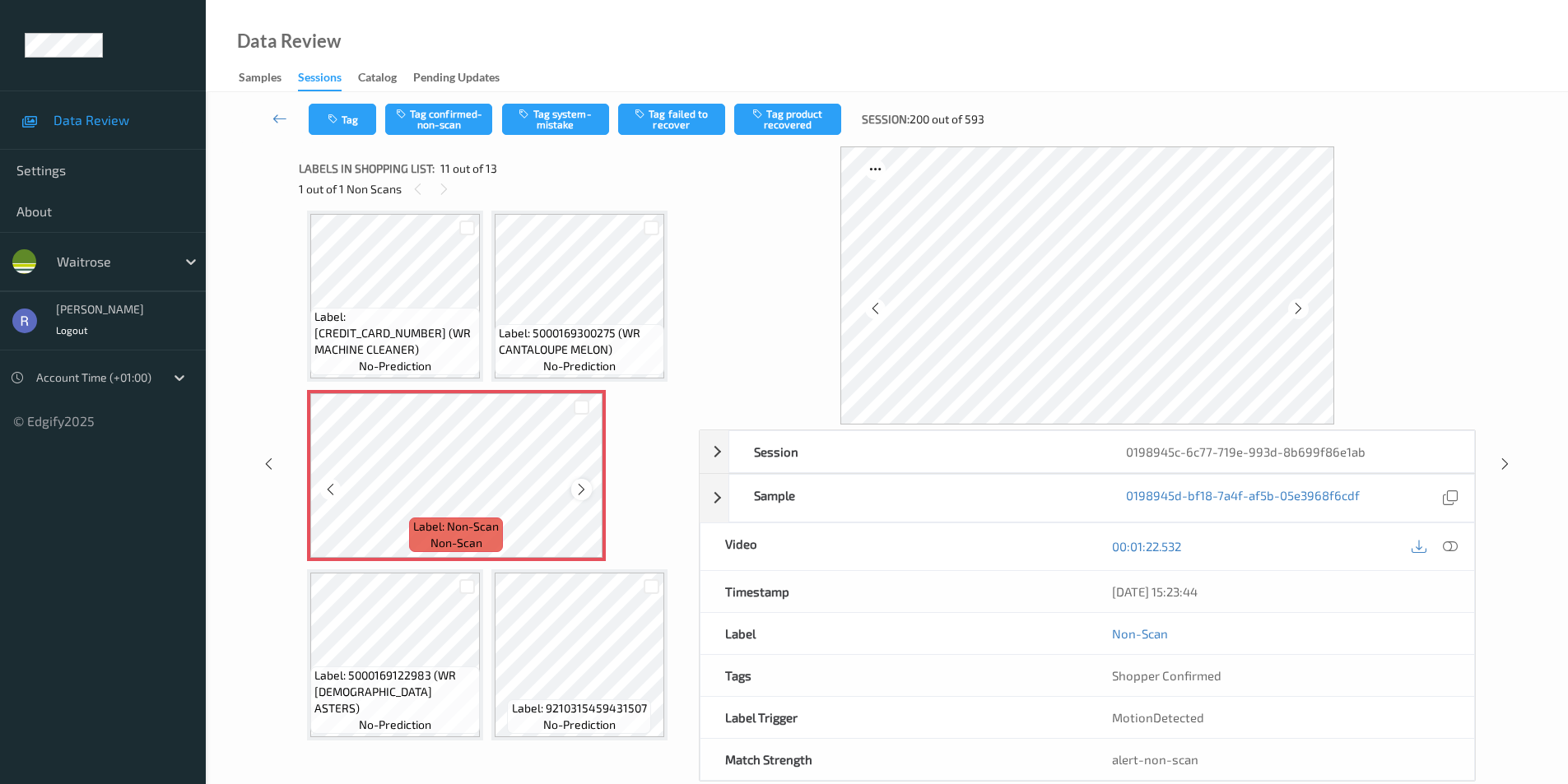
click at [583, 485] on icon at bounding box center [582, 490] width 14 height 15
click at [570, 120] on button "Tag system-mistake" at bounding box center [555, 118] width 107 height 31
click at [355, 115] on button "Tag" at bounding box center [342, 118] width 67 height 31
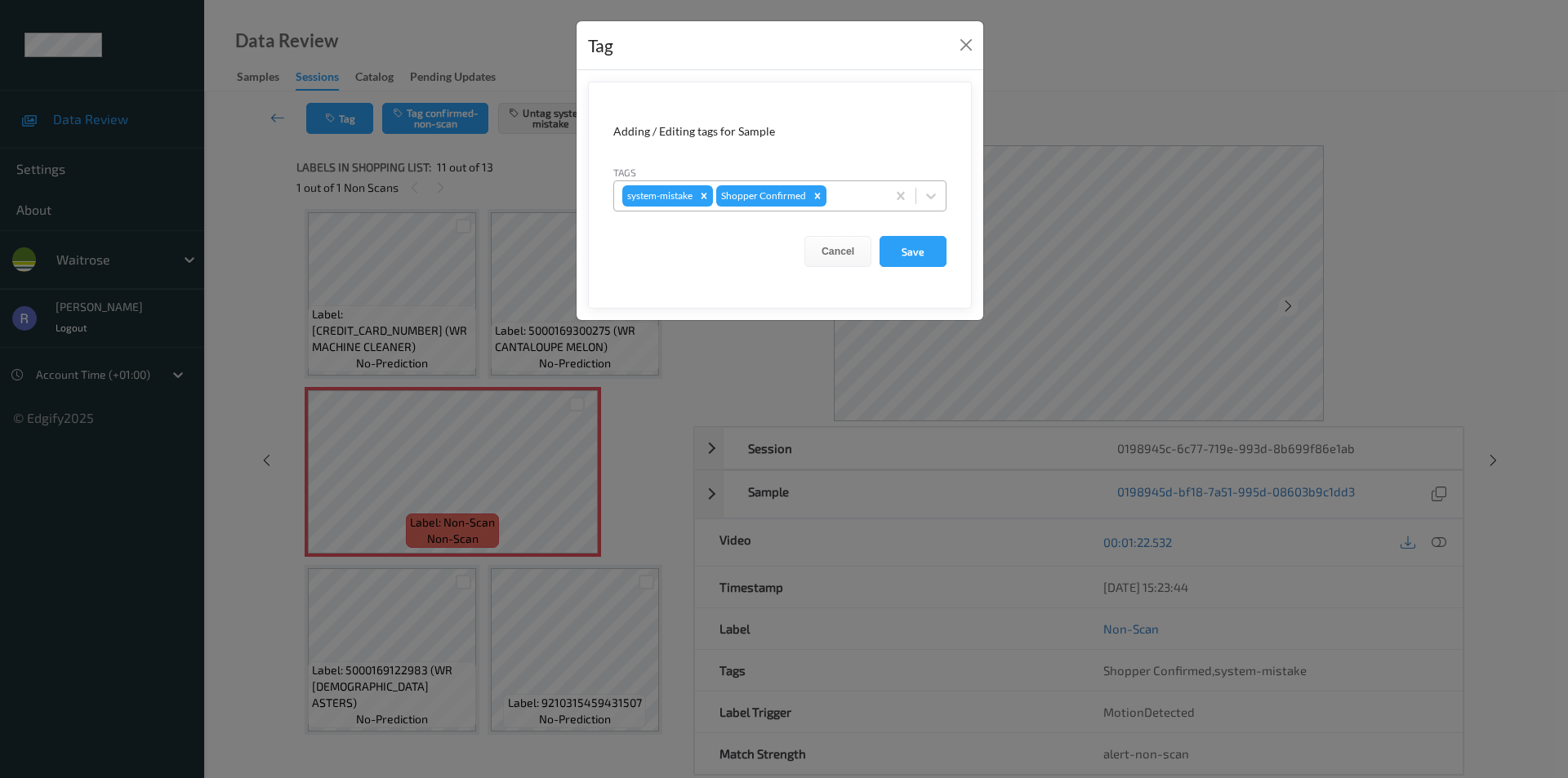
click at [855, 191] on div at bounding box center [854, 196] width 48 height 19
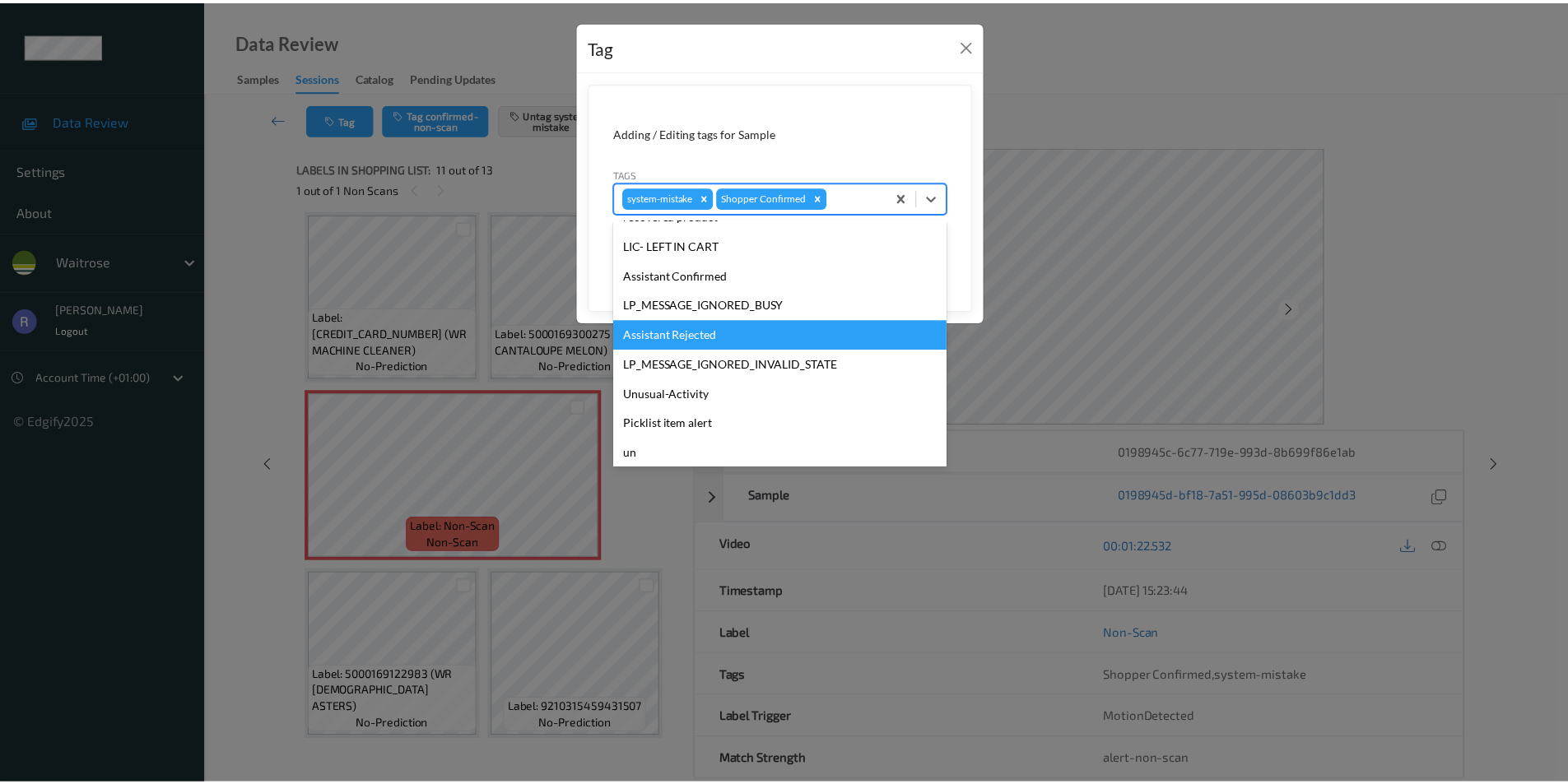
scroll to position [323, 0]
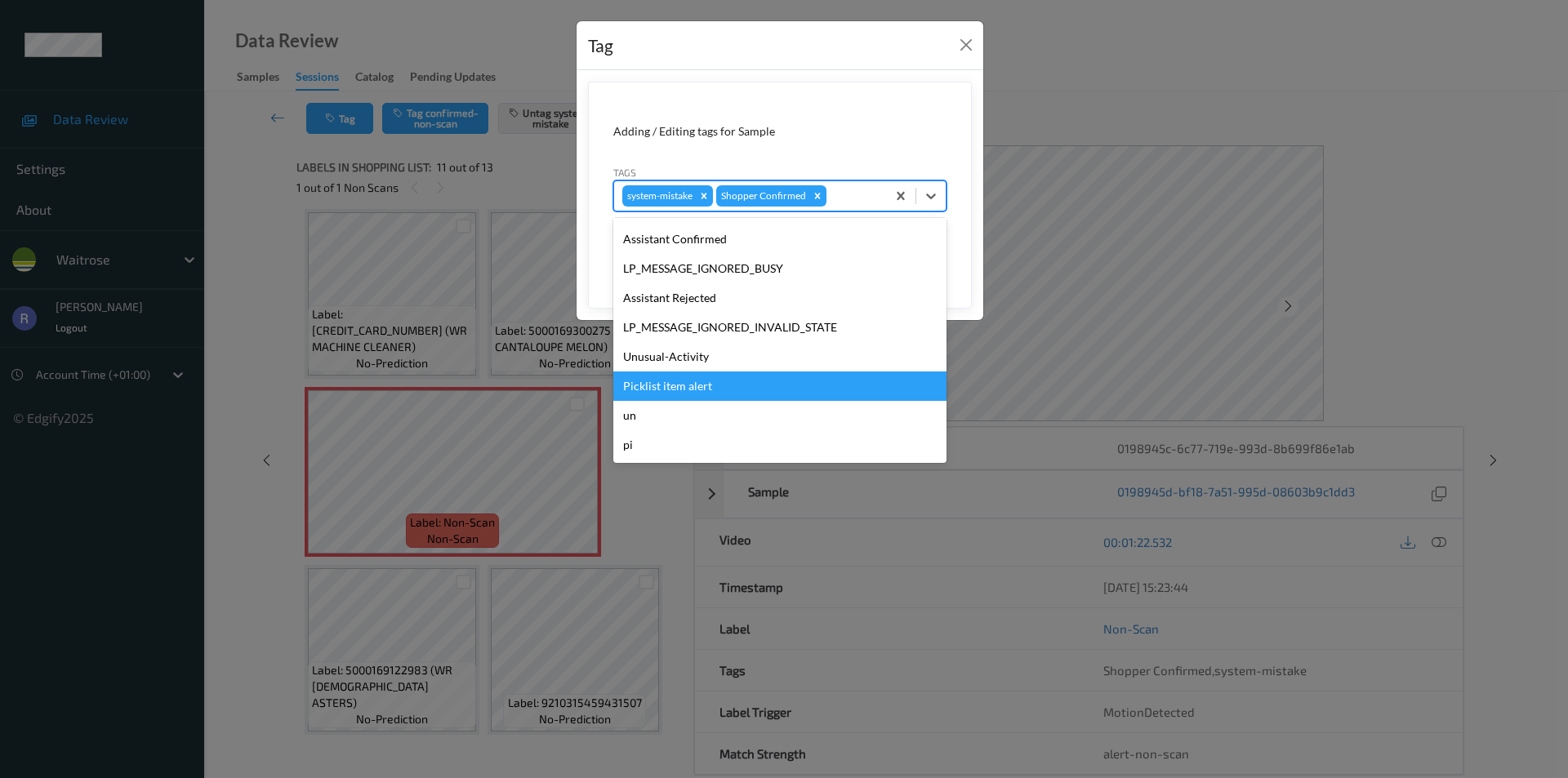
drag, startPoint x: 681, startPoint y: 384, endPoint x: 808, endPoint y: 326, distance: 139.6
click at [684, 383] on div "Picklist item alert" at bounding box center [780, 387] width 333 height 30
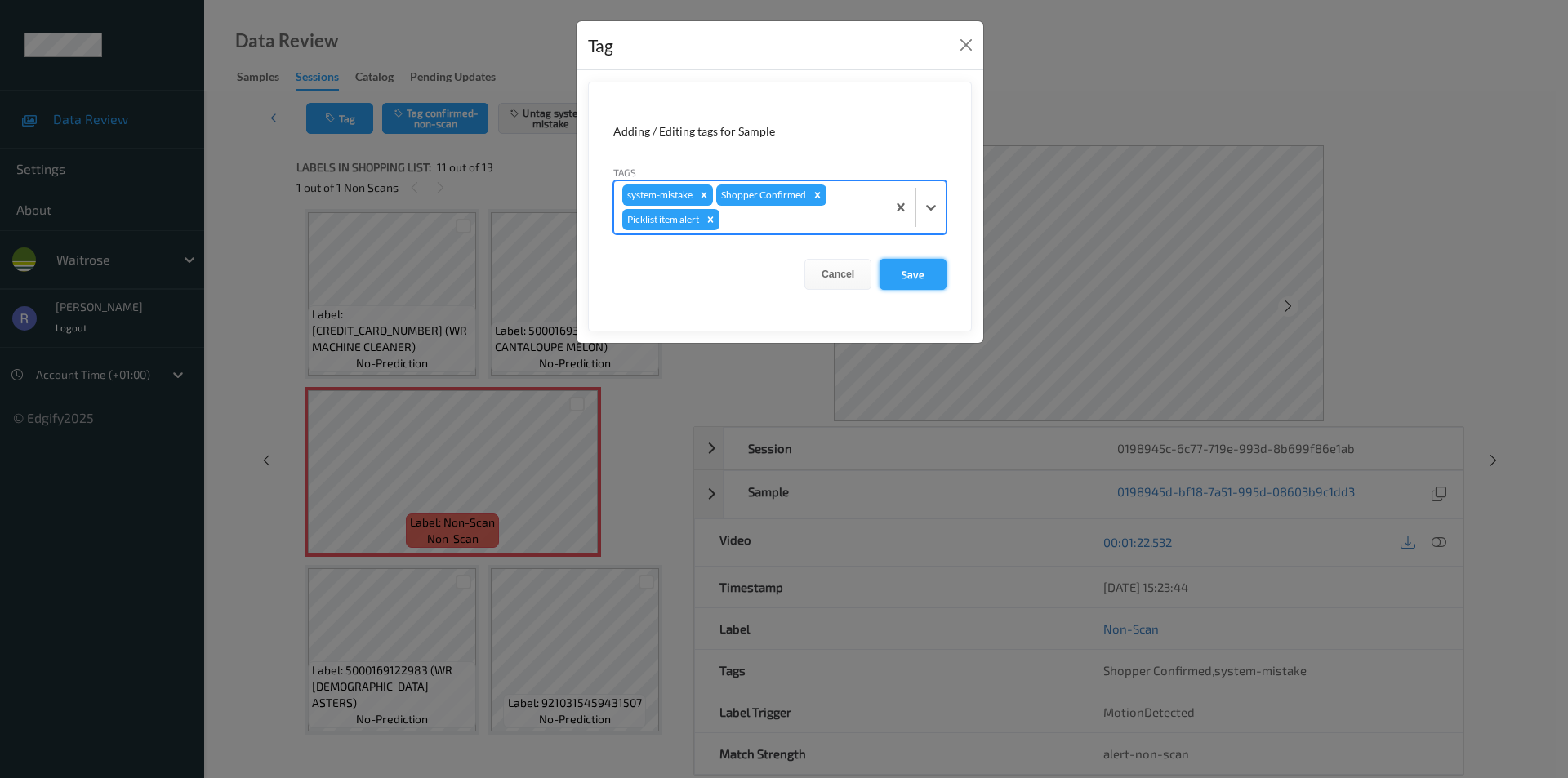
click at [901, 284] on button "Save" at bounding box center [913, 274] width 67 height 31
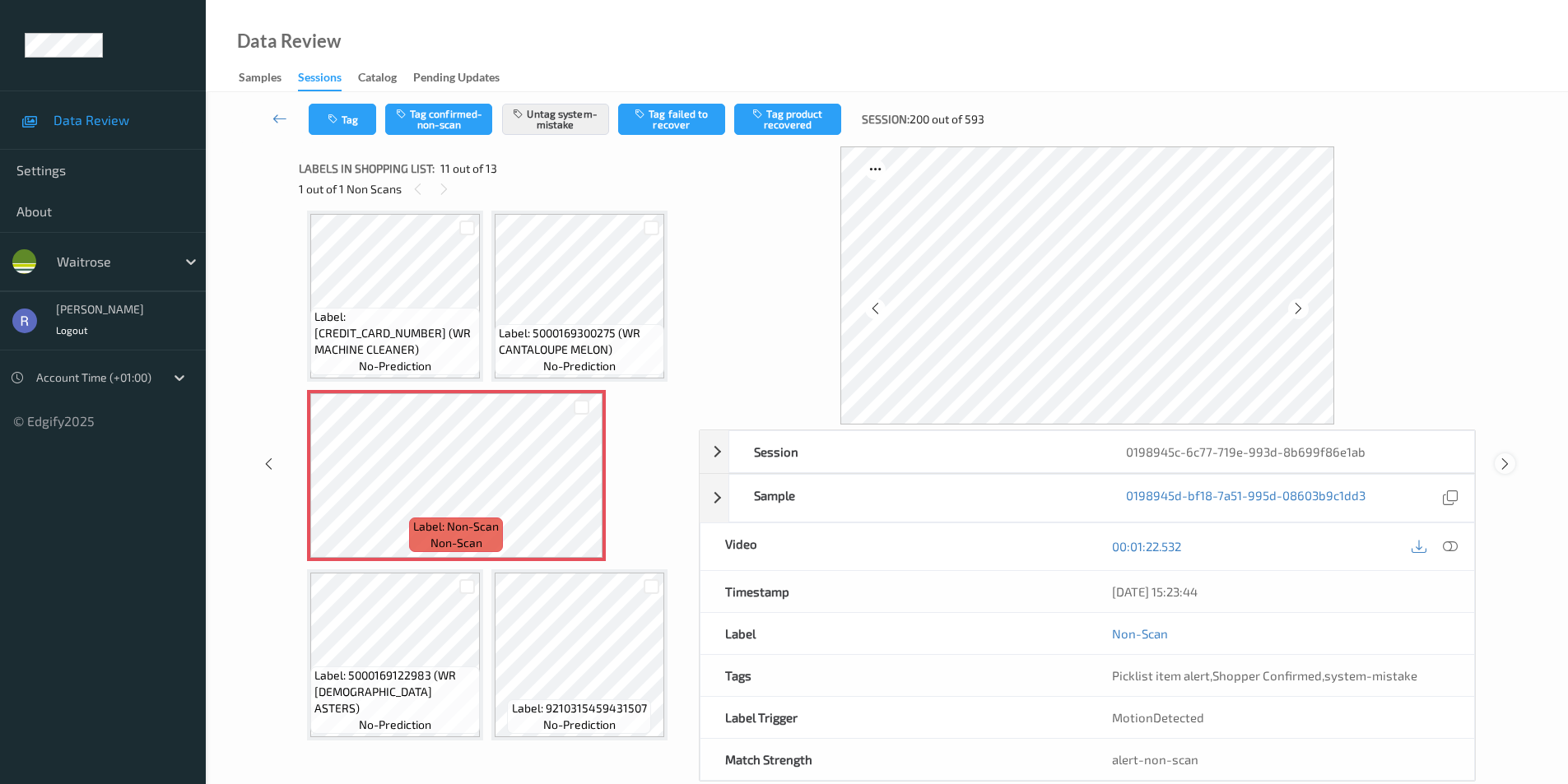
click at [1494, 458] on div "Session 0198945c-6c77-719e-993d-8b699f86e1ab Session ID 0198945c-6c77-719e-993d…" at bounding box center [887, 464] width 1295 height 636
click at [1507, 462] on icon at bounding box center [1505, 464] width 14 height 15
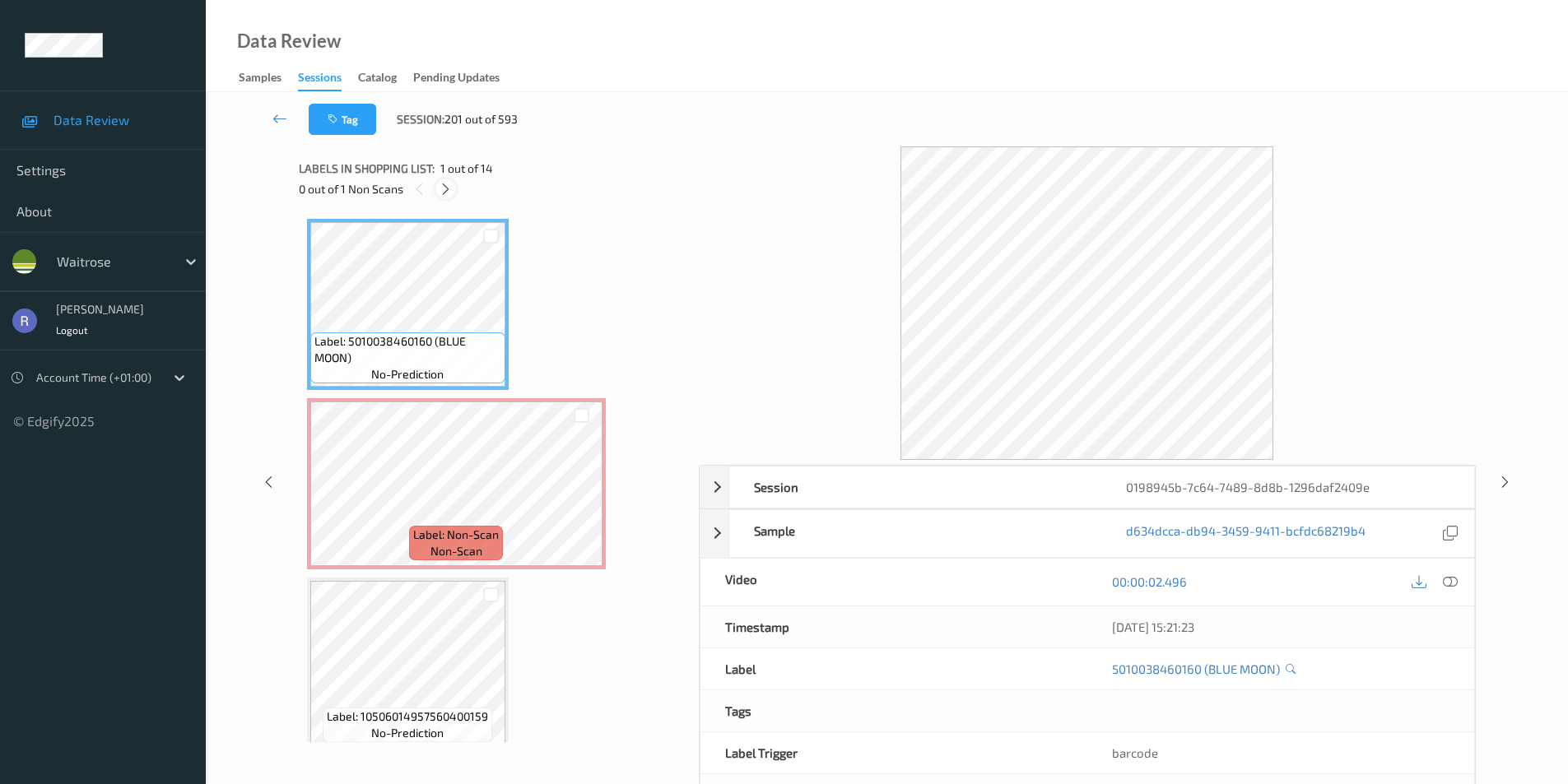
click at [451, 191] on icon at bounding box center [446, 189] width 14 height 15
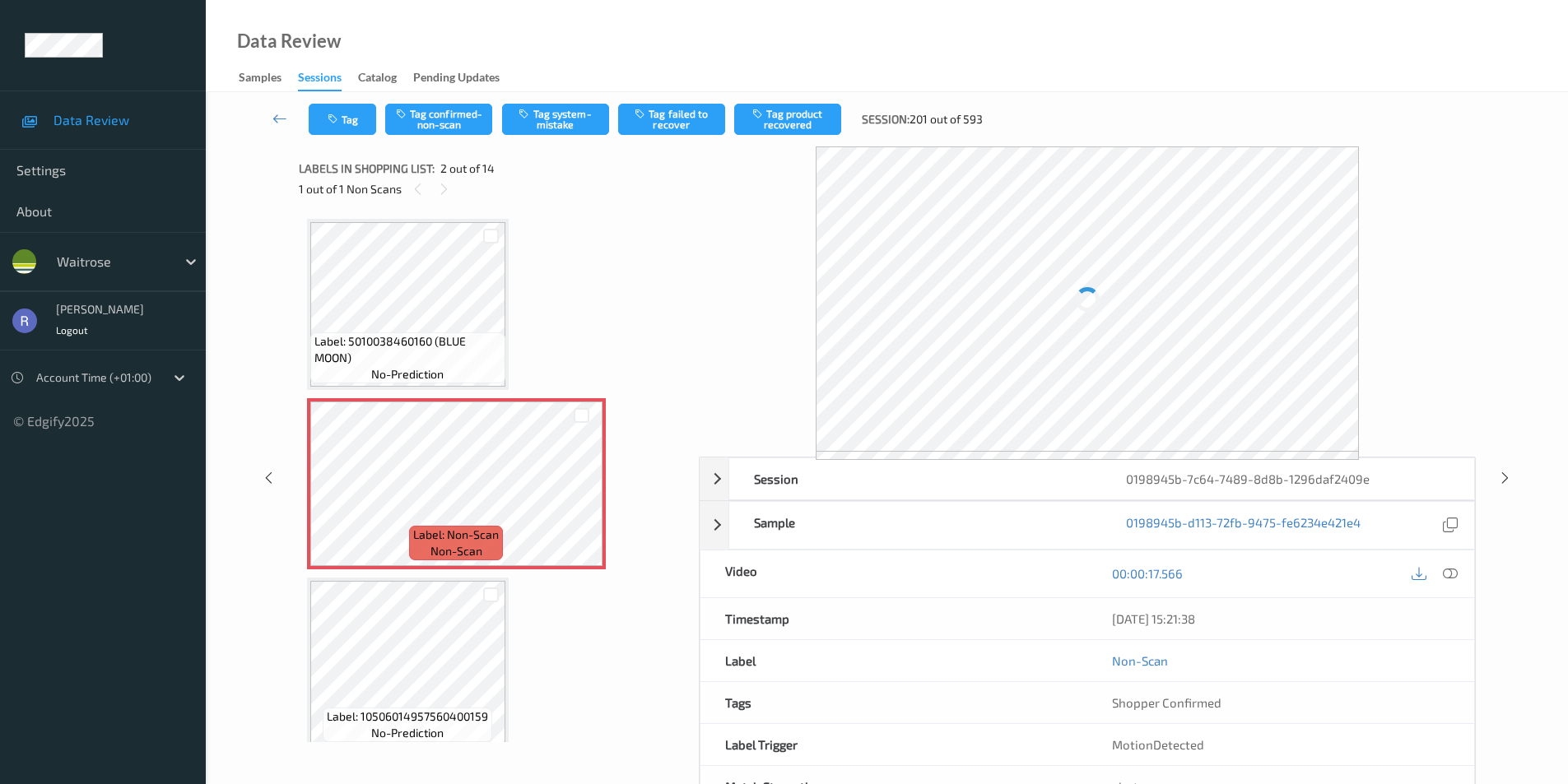
scroll to position [8, 0]
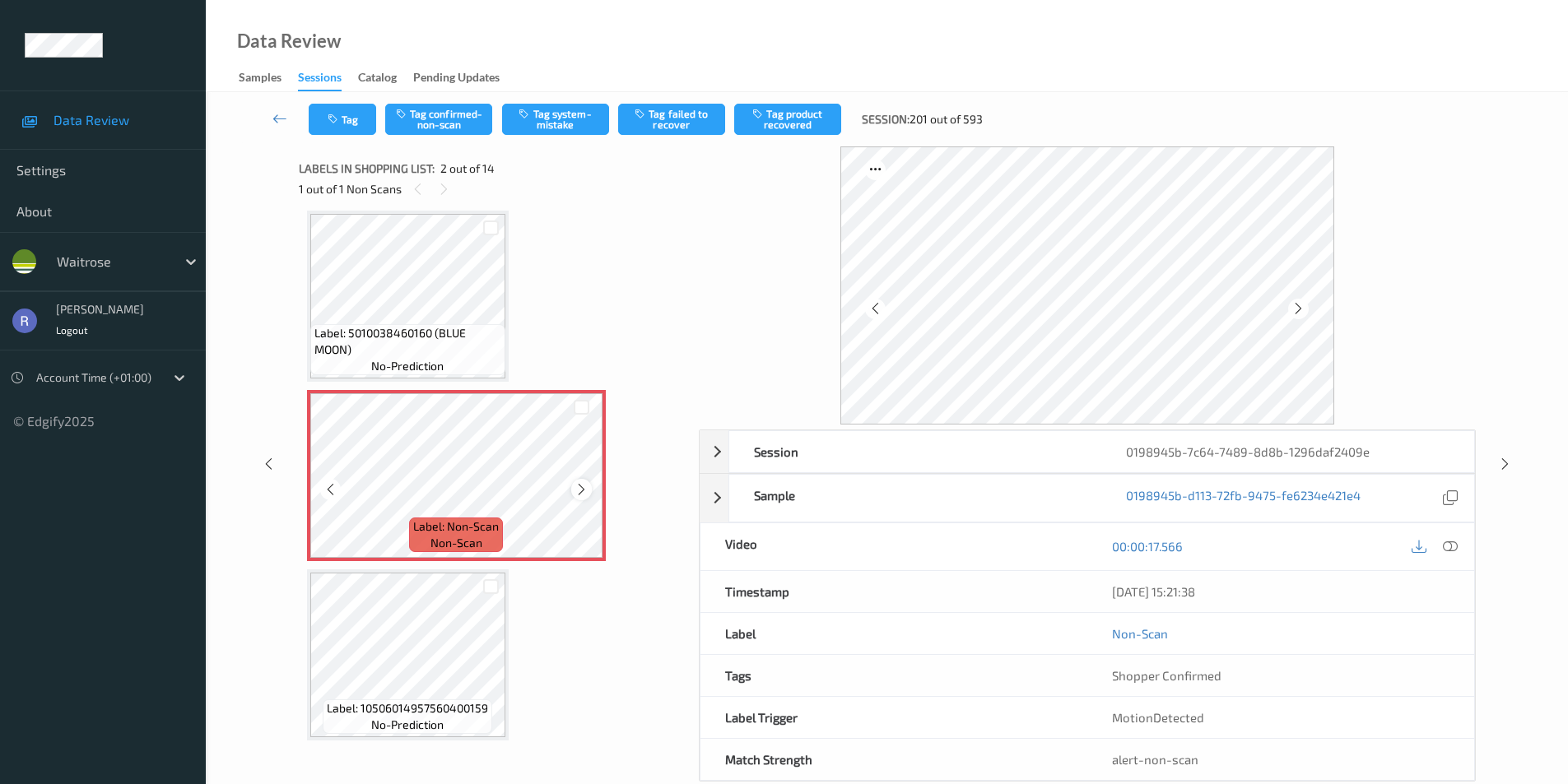
click at [580, 493] on icon at bounding box center [582, 490] width 14 height 15
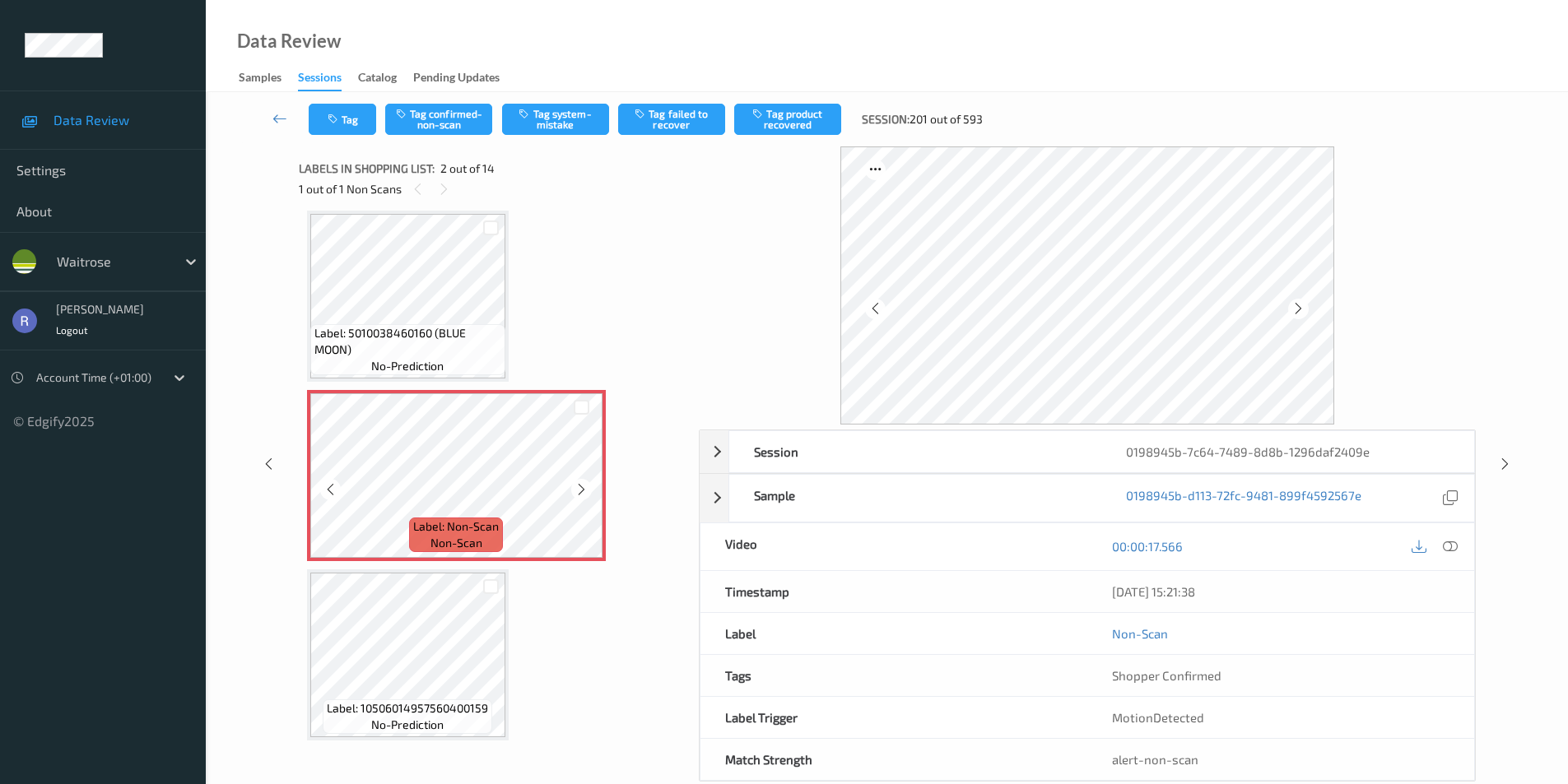
click at [580, 493] on icon at bounding box center [582, 490] width 14 height 15
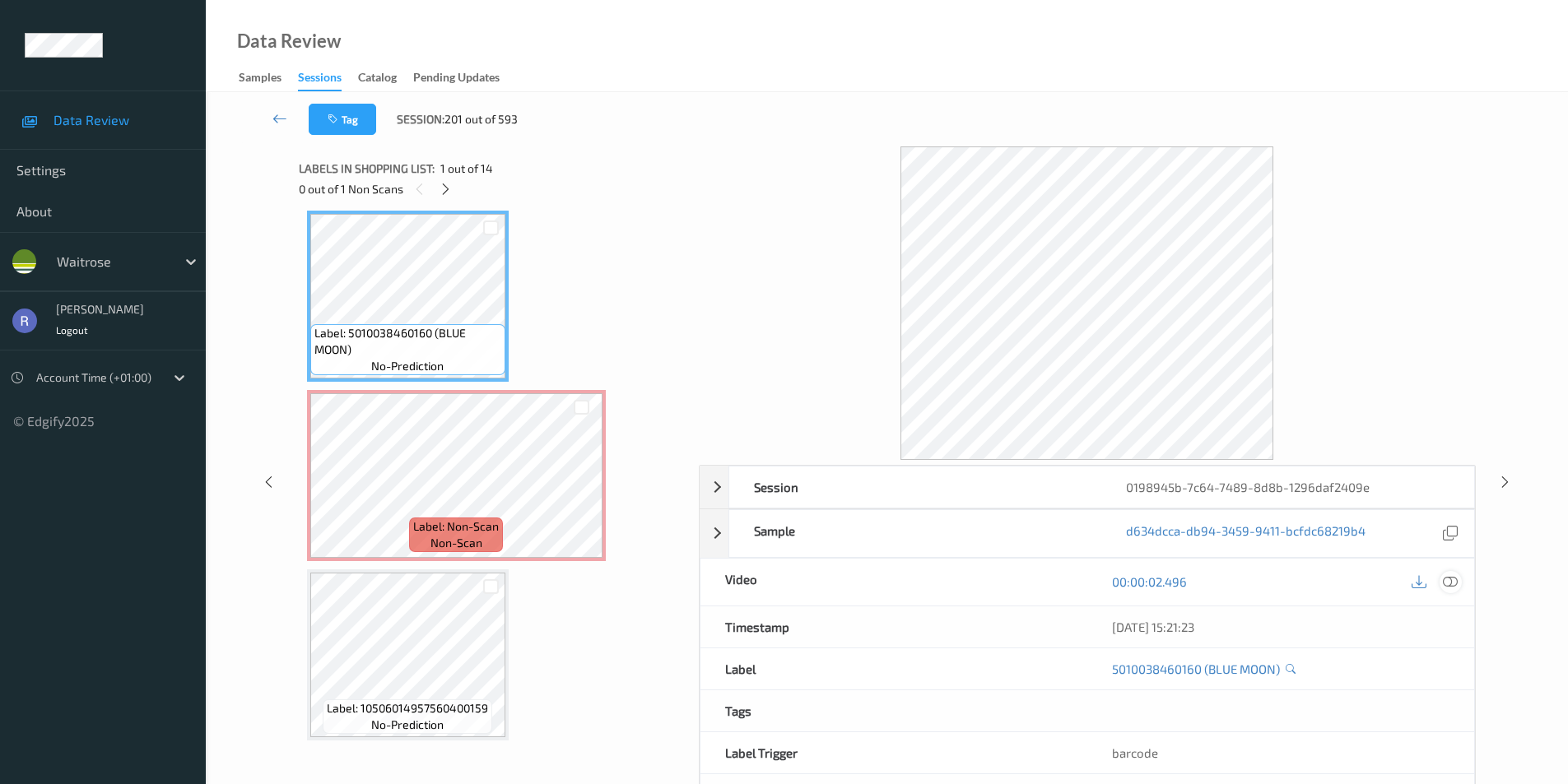
click at [1454, 579] on icon at bounding box center [1450, 582] width 15 height 15
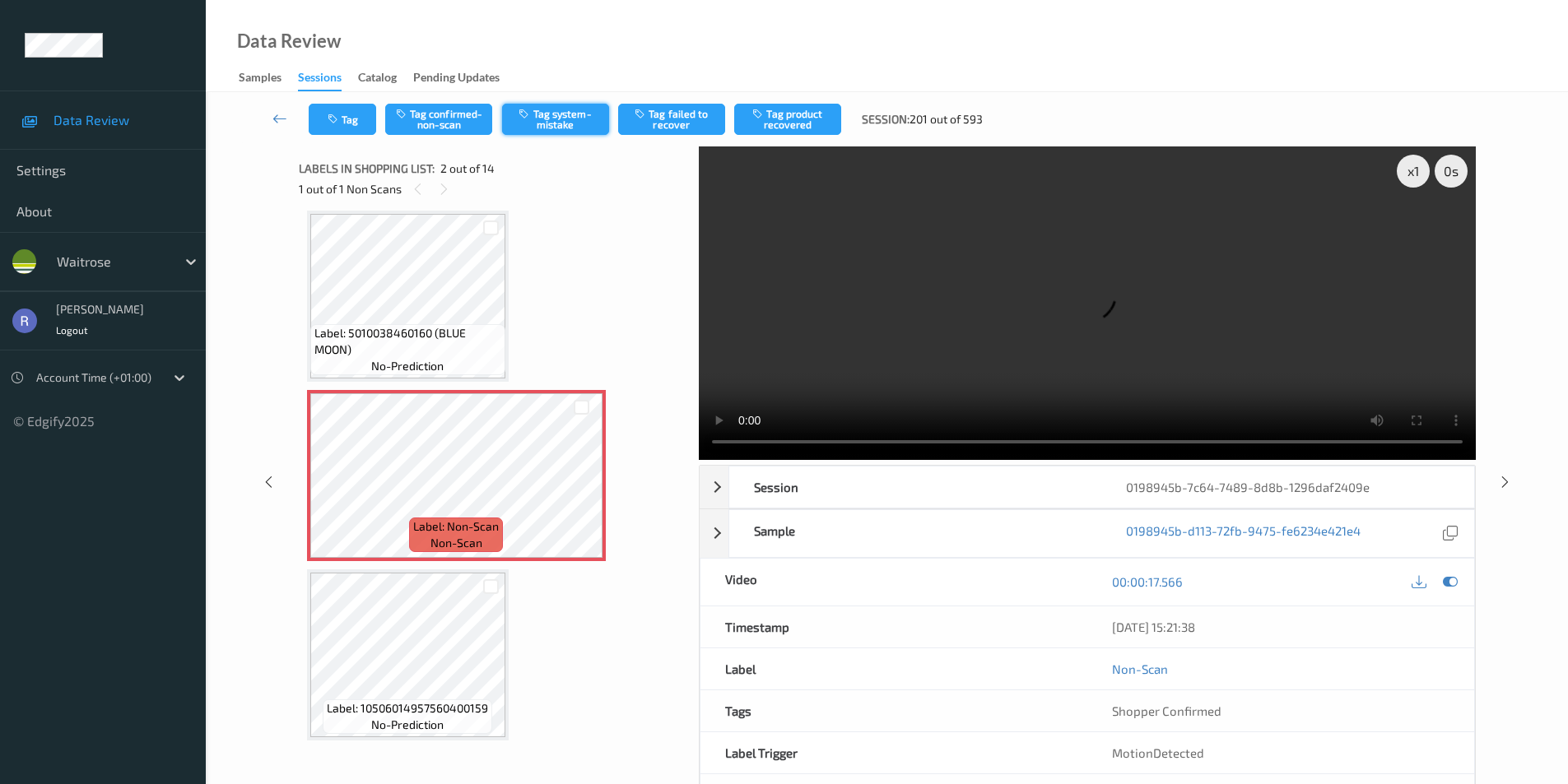
click at [564, 126] on button "Tag system-mistake" at bounding box center [555, 118] width 107 height 31
click at [1500, 484] on icon at bounding box center [1505, 481] width 14 height 15
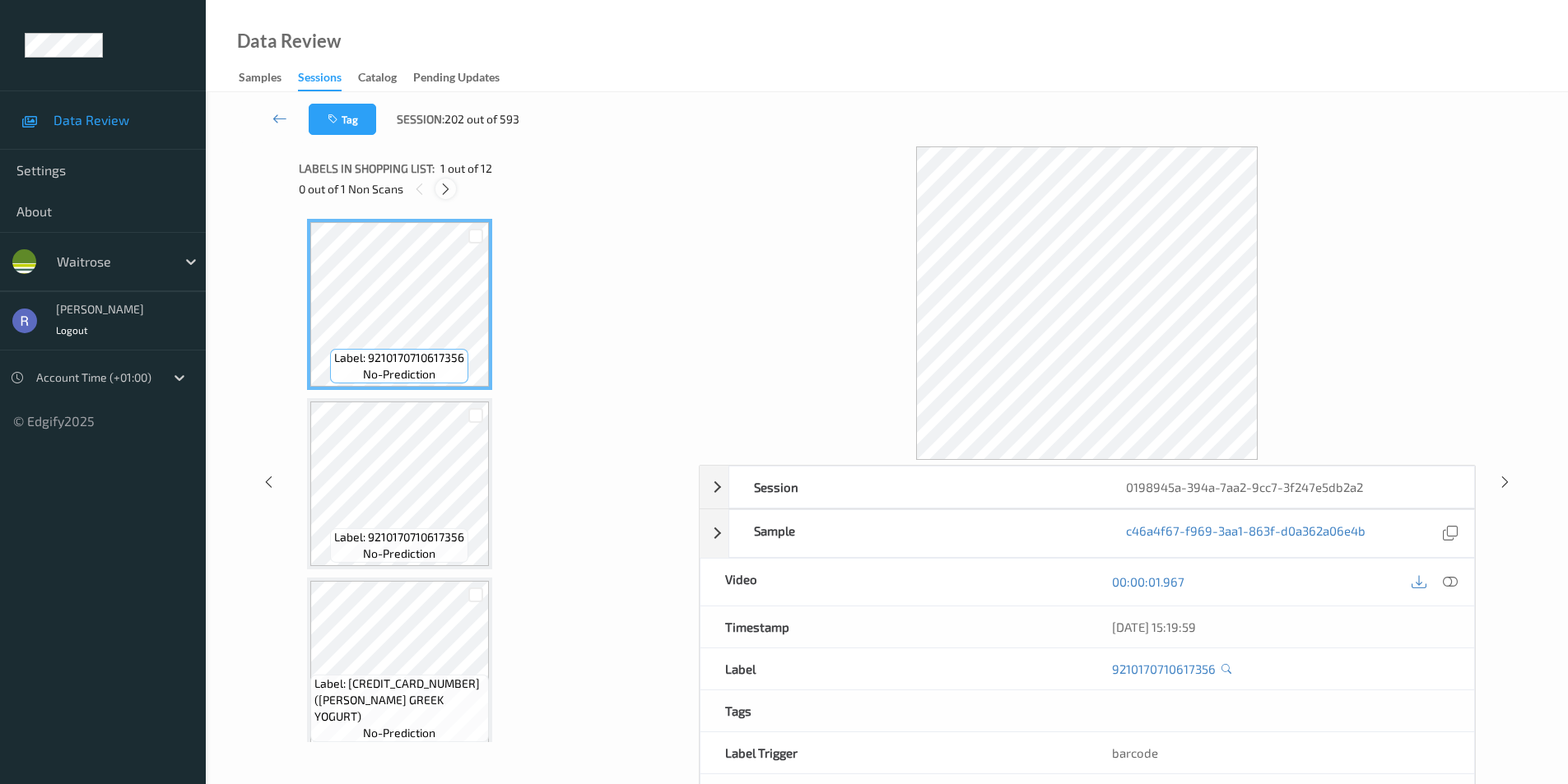
click at [446, 190] on icon at bounding box center [446, 189] width 14 height 15
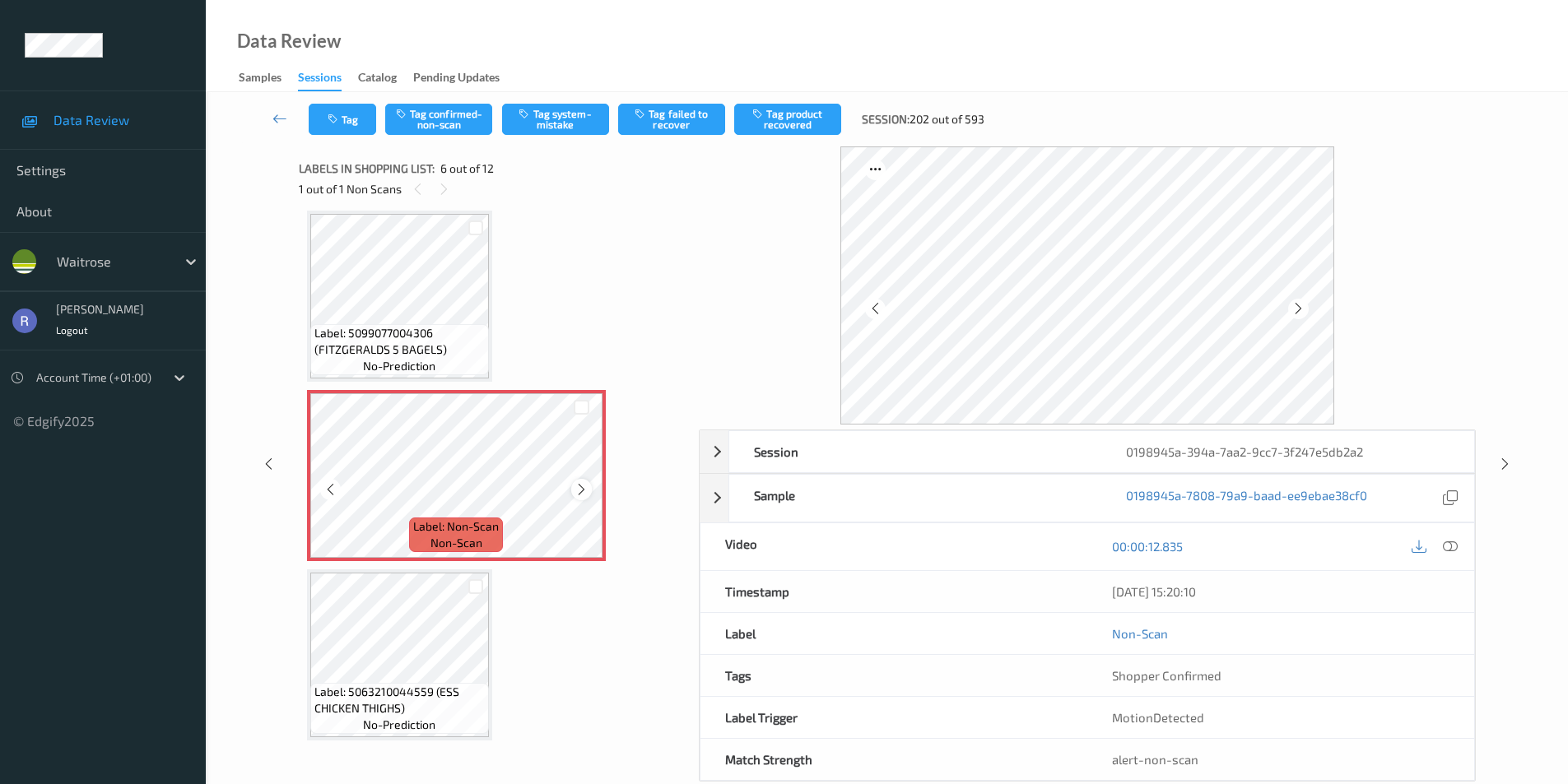
click at [585, 492] on icon at bounding box center [582, 490] width 14 height 15
click at [394, 342] on span "Label: 5099077004306 (FITZGERALDS 5 BAGELS)" at bounding box center [400, 341] width 171 height 33
click at [566, 113] on button "Tag system-mistake" at bounding box center [555, 118] width 107 height 31
click at [1497, 459] on div "Session 0198945a-394a-7aa2-9cc7-3f247e5db2a2 Session ID 0198945a-394a-7aa2-9cc7…" at bounding box center [887, 464] width 1295 height 636
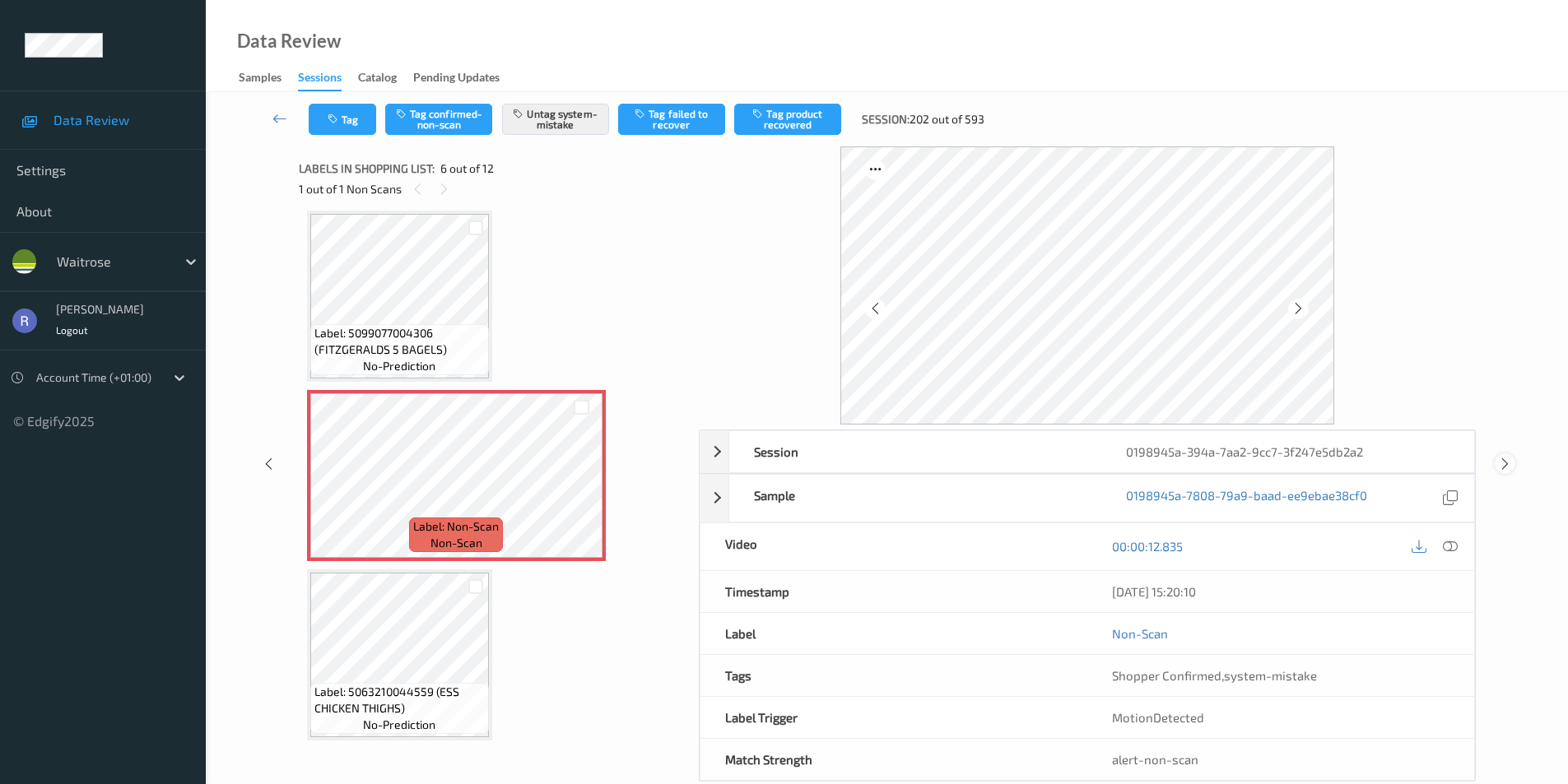
click at [1503, 467] on icon at bounding box center [1505, 464] width 14 height 15
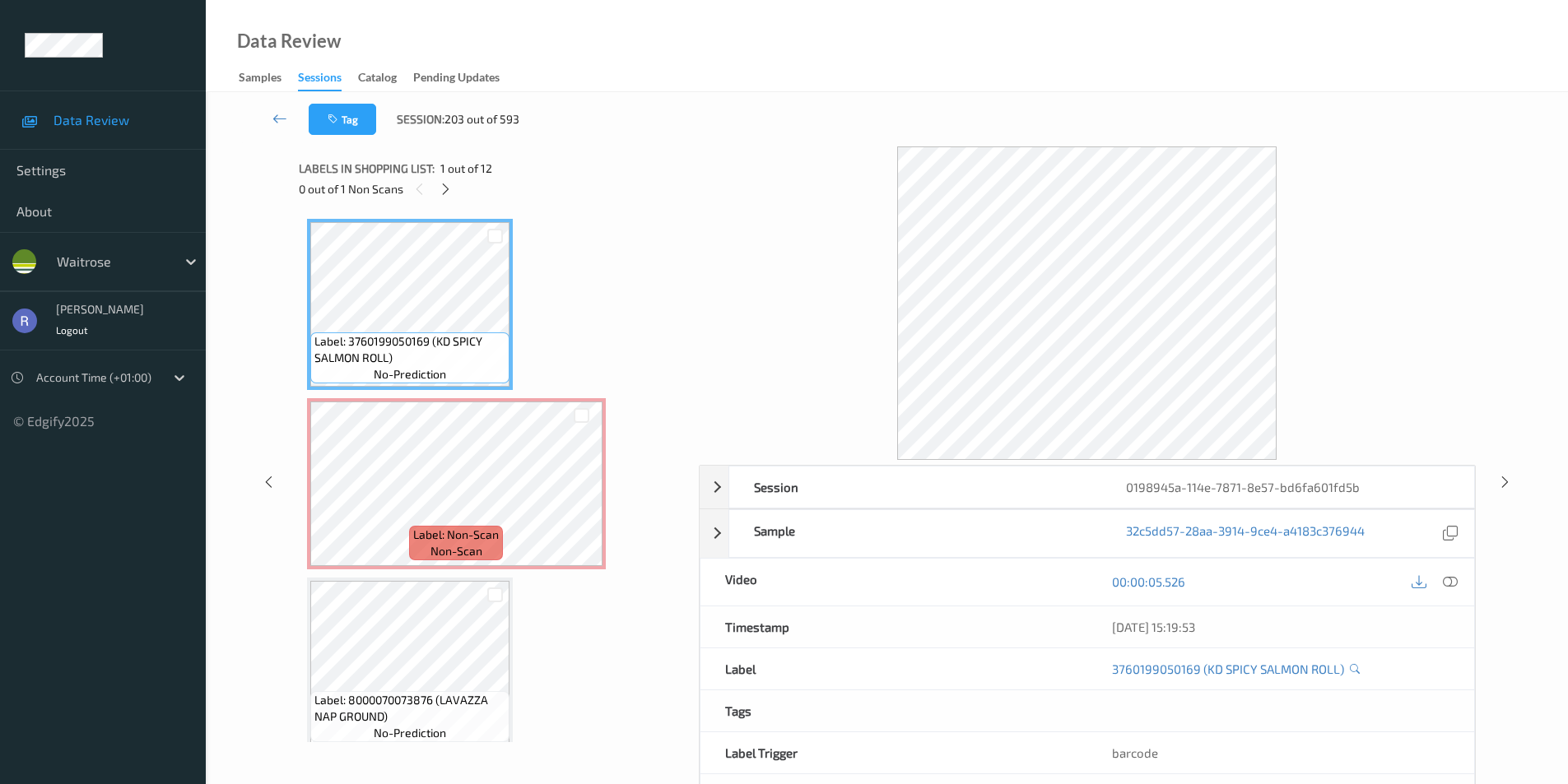
drag, startPoint x: 447, startPoint y: 186, endPoint x: 455, endPoint y: 198, distance: 14.4
click at [447, 186] on icon at bounding box center [446, 189] width 14 height 15
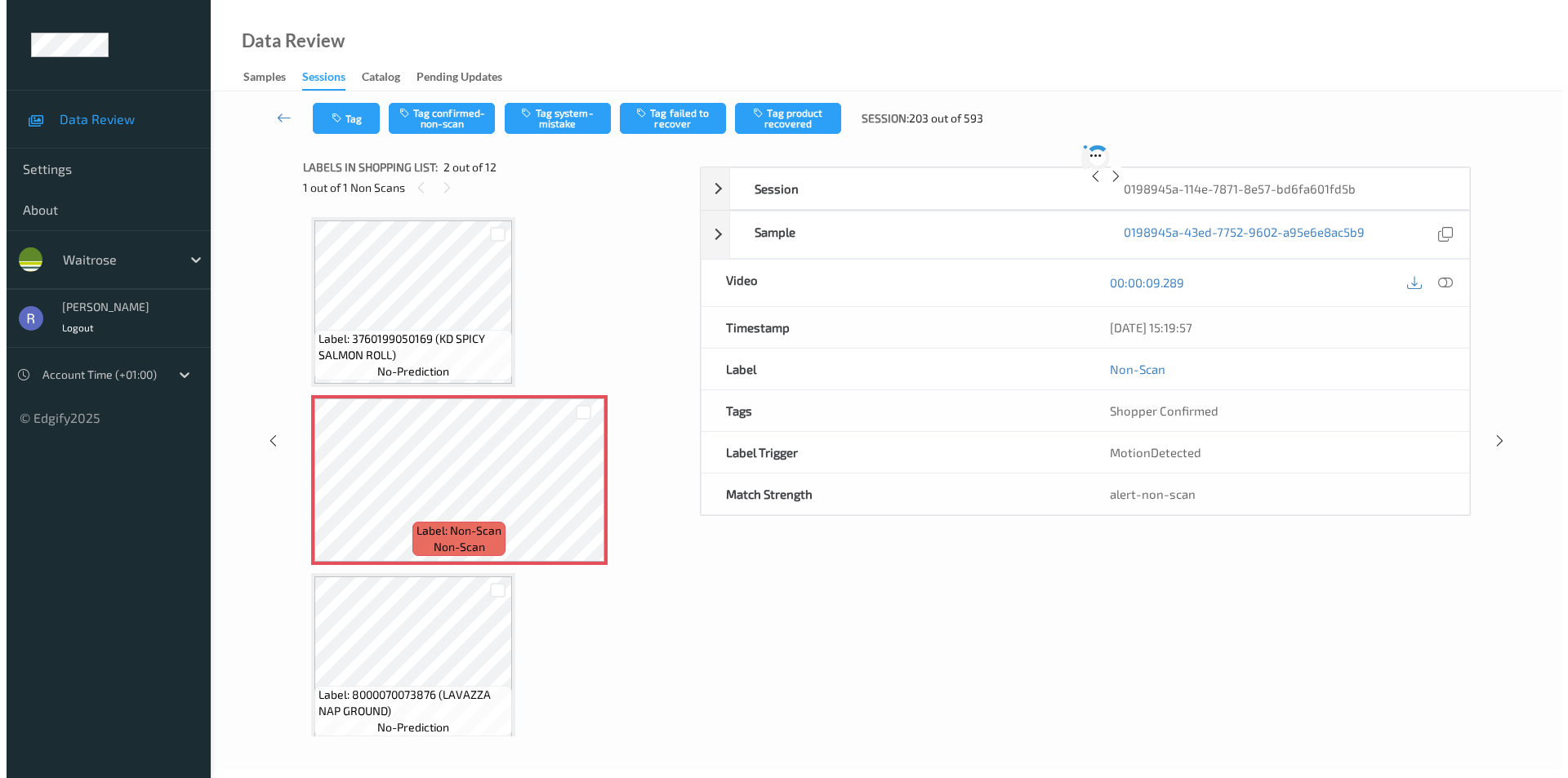
scroll to position [8, 0]
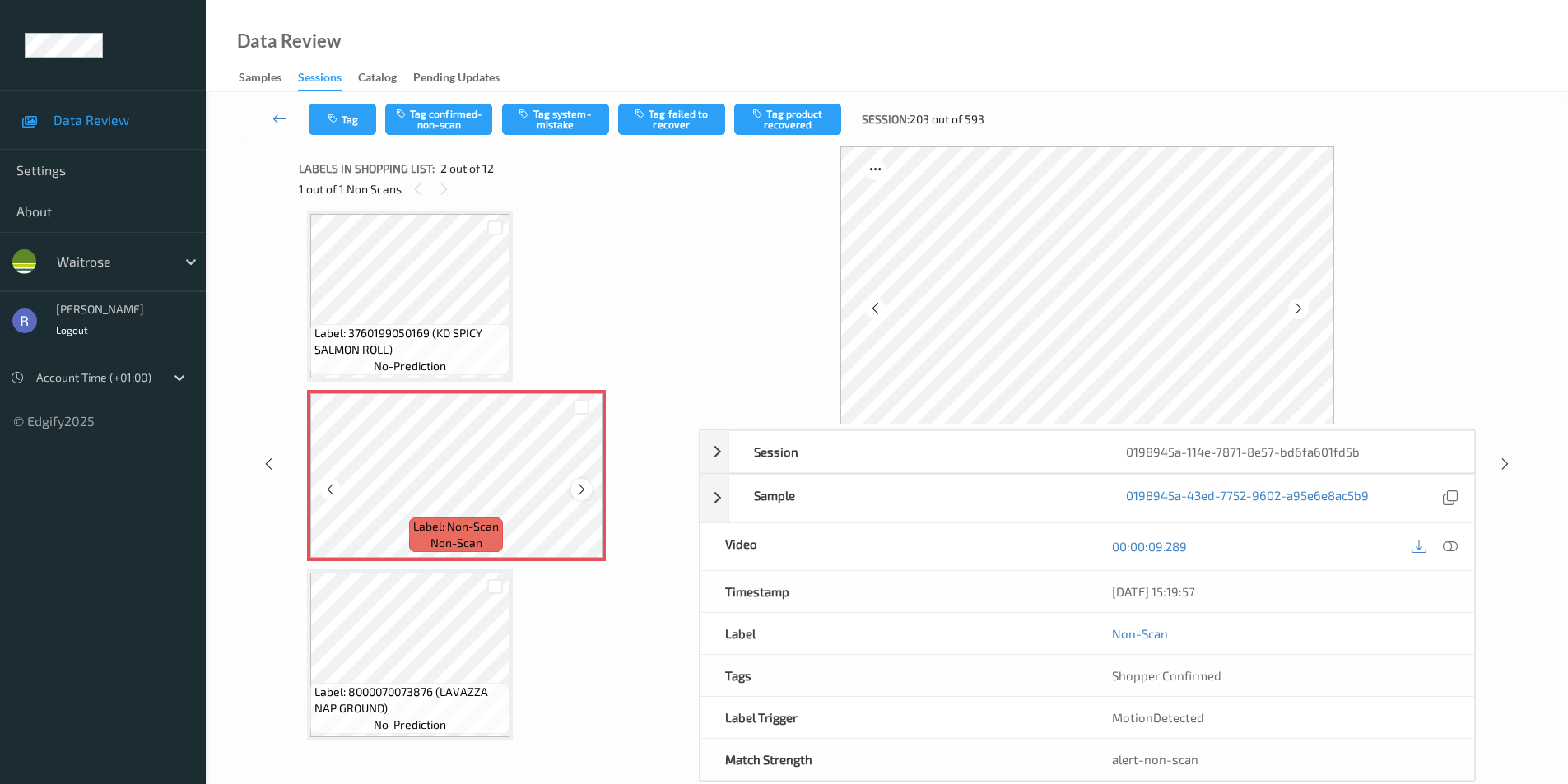
click at [585, 487] on icon at bounding box center [582, 490] width 14 height 15
click at [582, 487] on icon at bounding box center [582, 490] width 14 height 15
click at [340, 110] on button "Tag" at bounding box center [342, 118] width 67 height 31
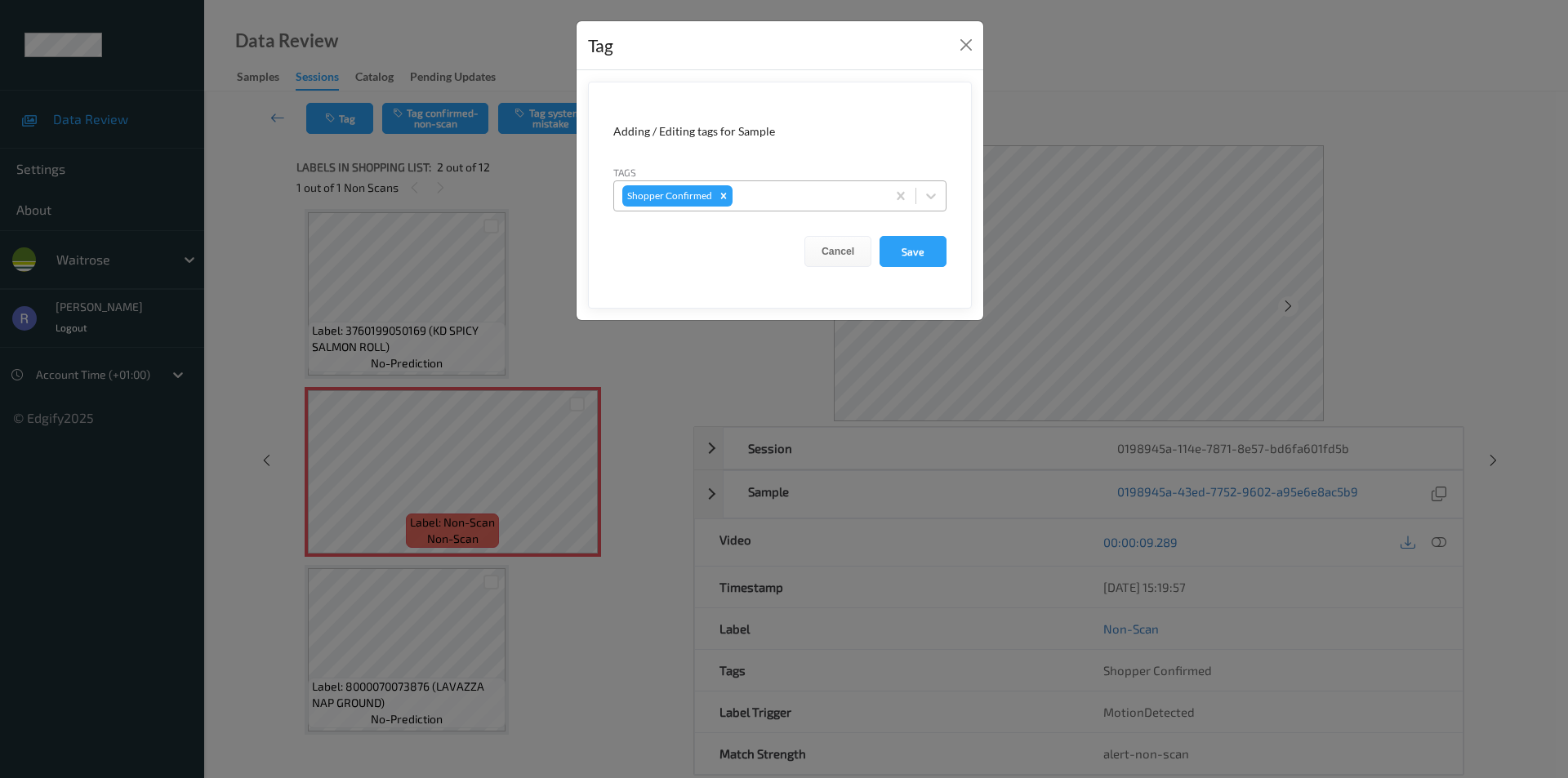
click at [801, 187] on div at bounding box center [807, 196] width 142 height 19
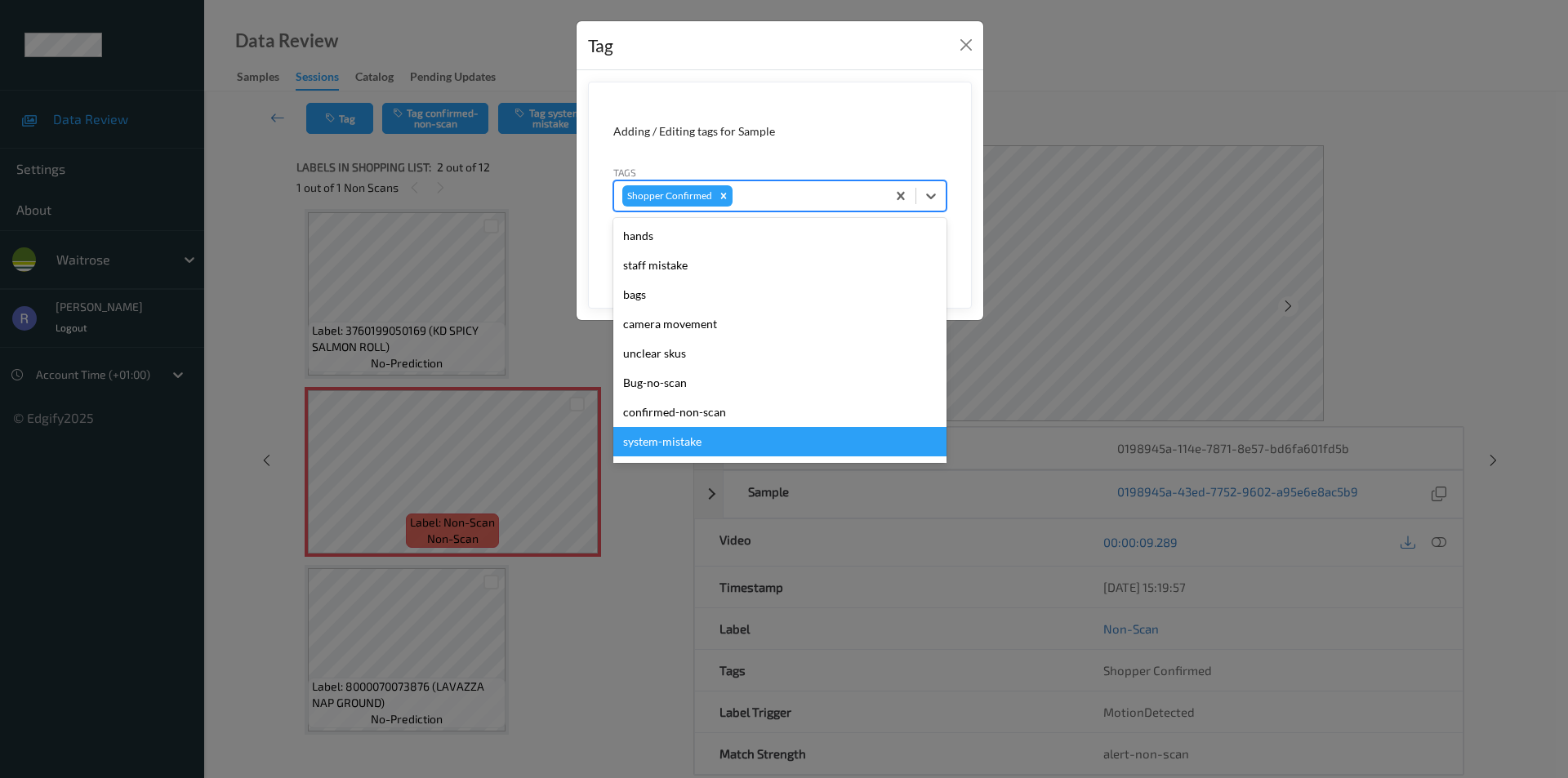
click at [682, 439] on div "system-mistake" at bounding box center [780, 442] width 333 height 30
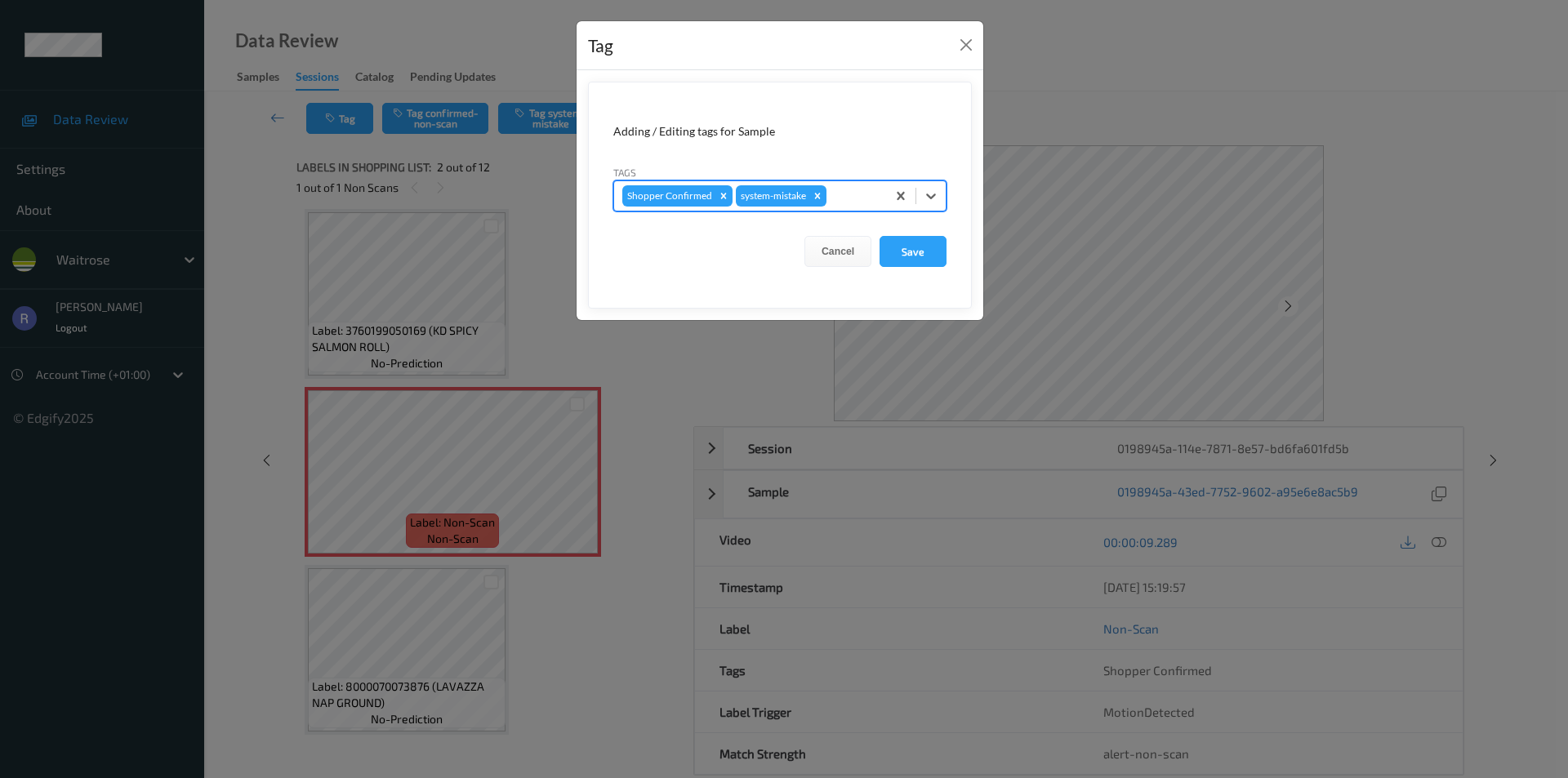
click at [838, 202] on div at bounding box center [854, 196] width 48 height 19
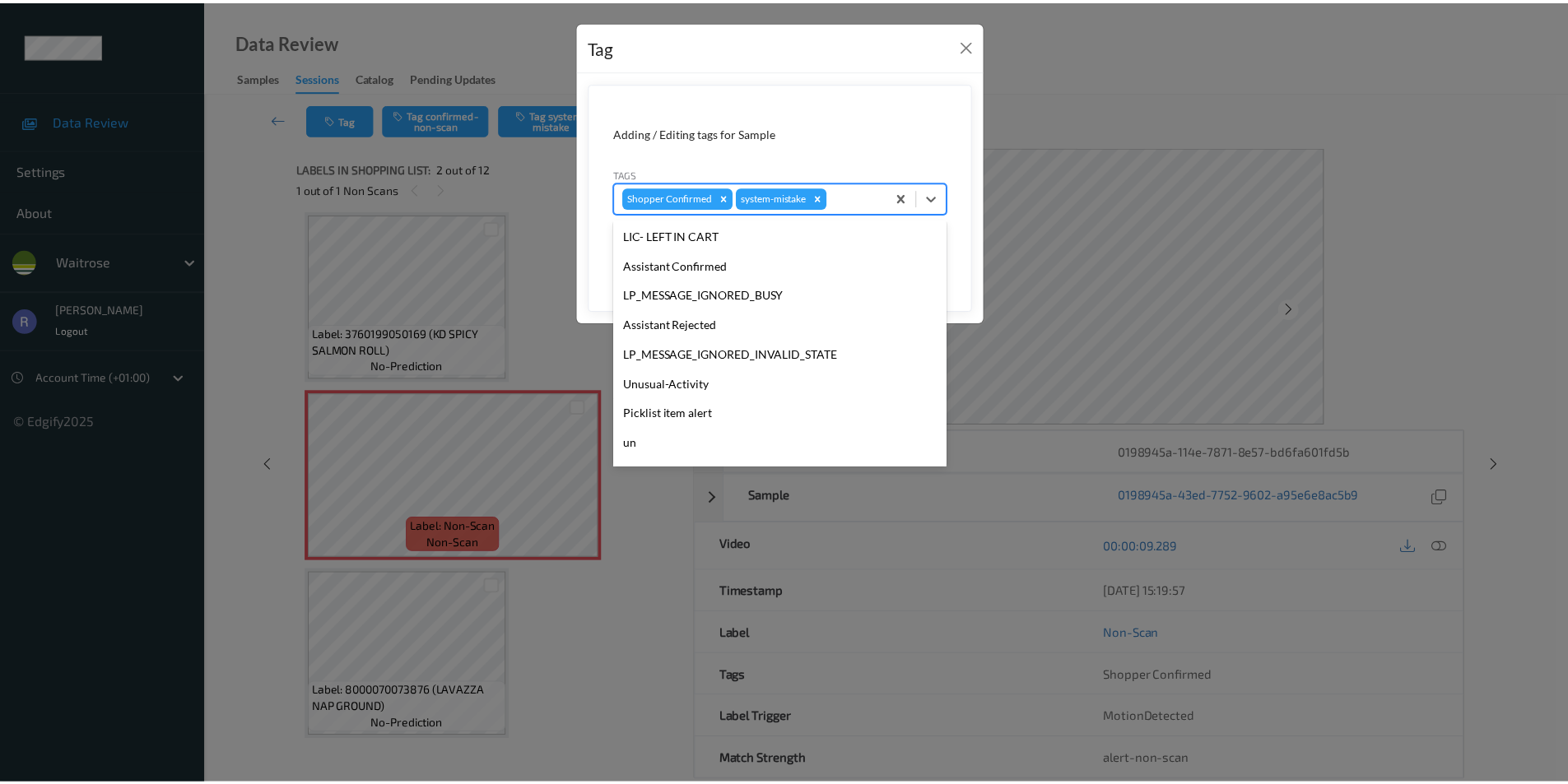
scroll to position [323, 0]
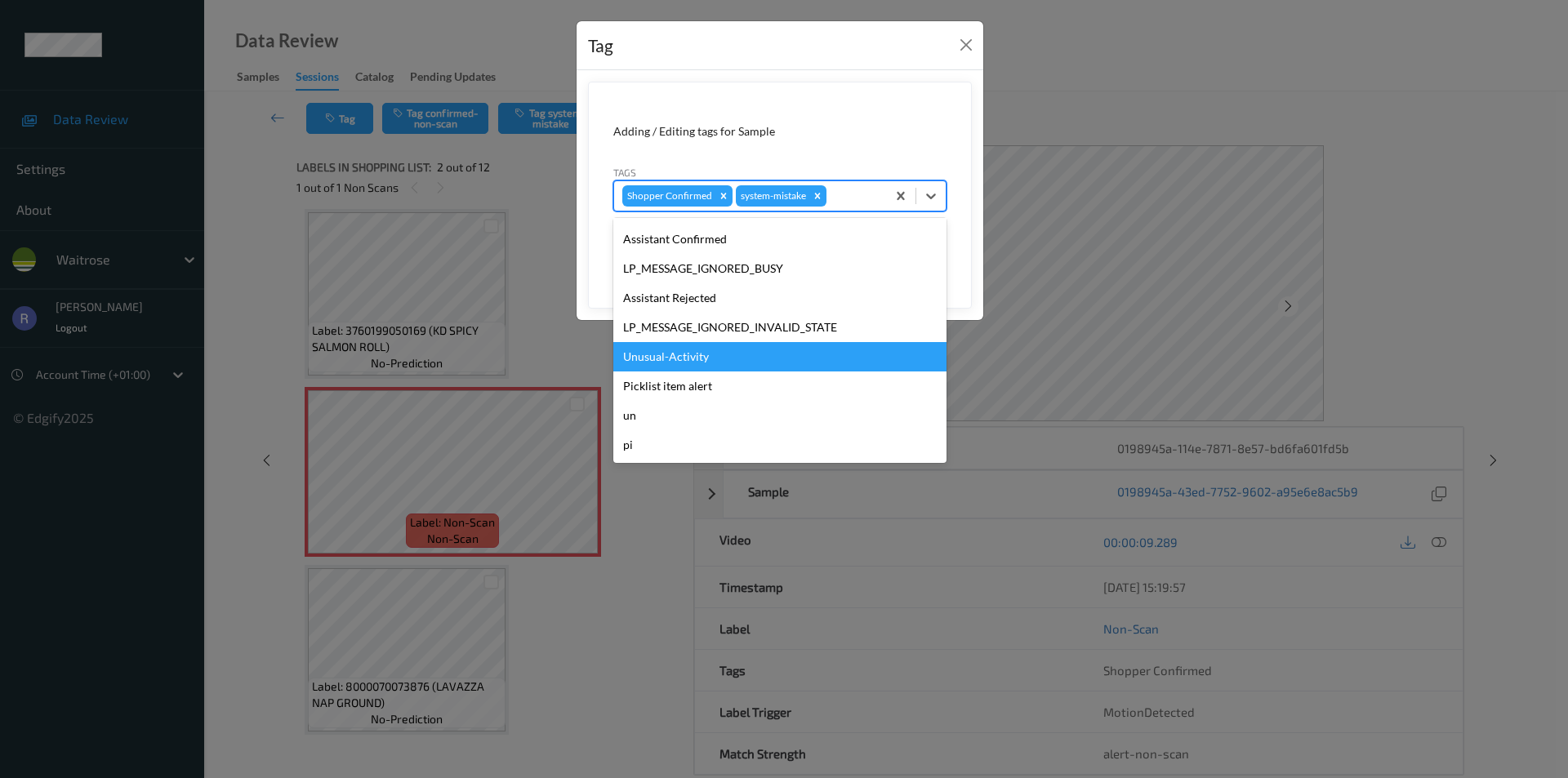
click at [693, 353] on div "Unusual-Activity" at bounding box center [780, 357] width 333 height 30
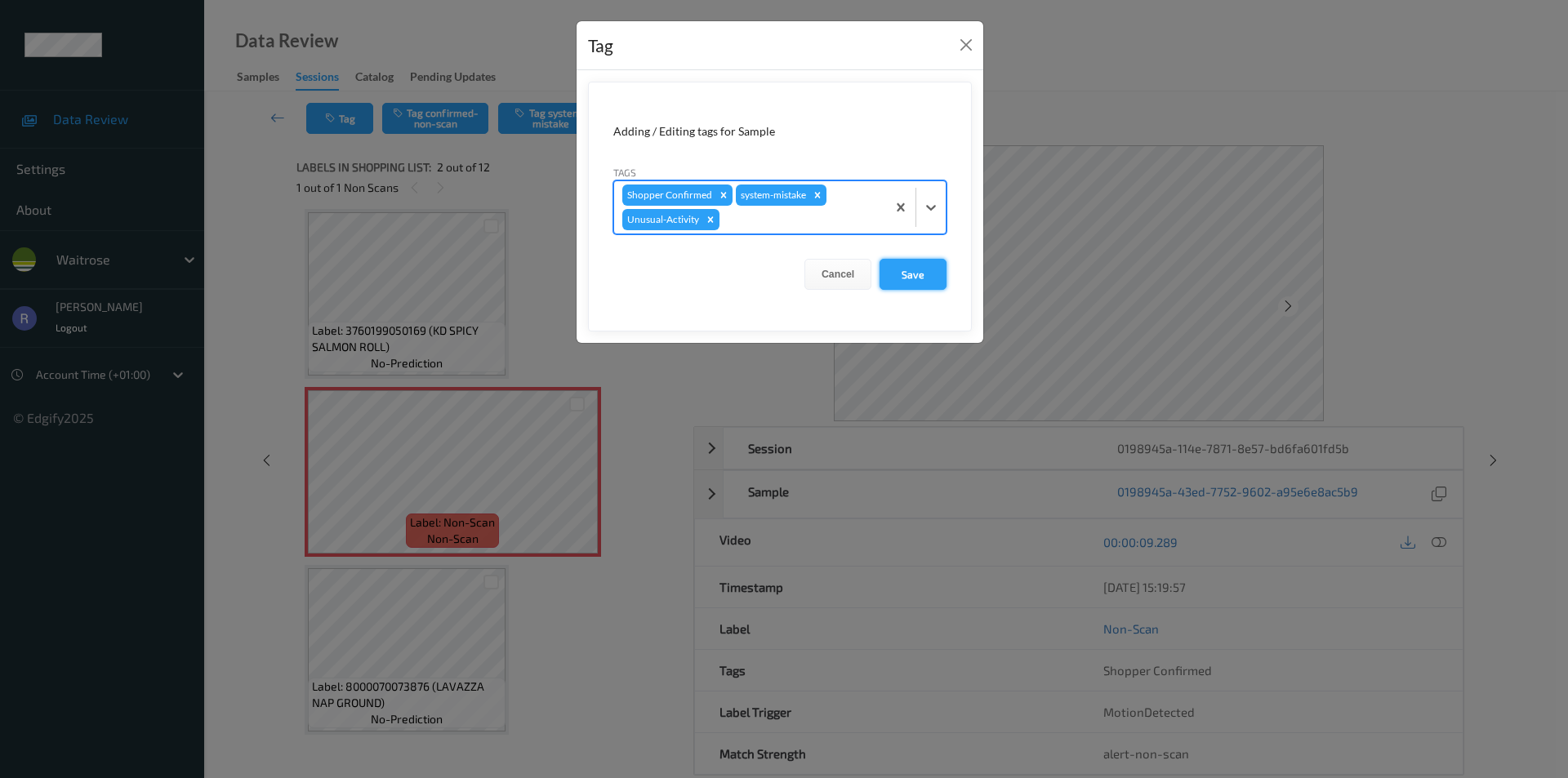
click at [924, 274] on button "Save" at bounding box center [913, 274] width 67 height 31
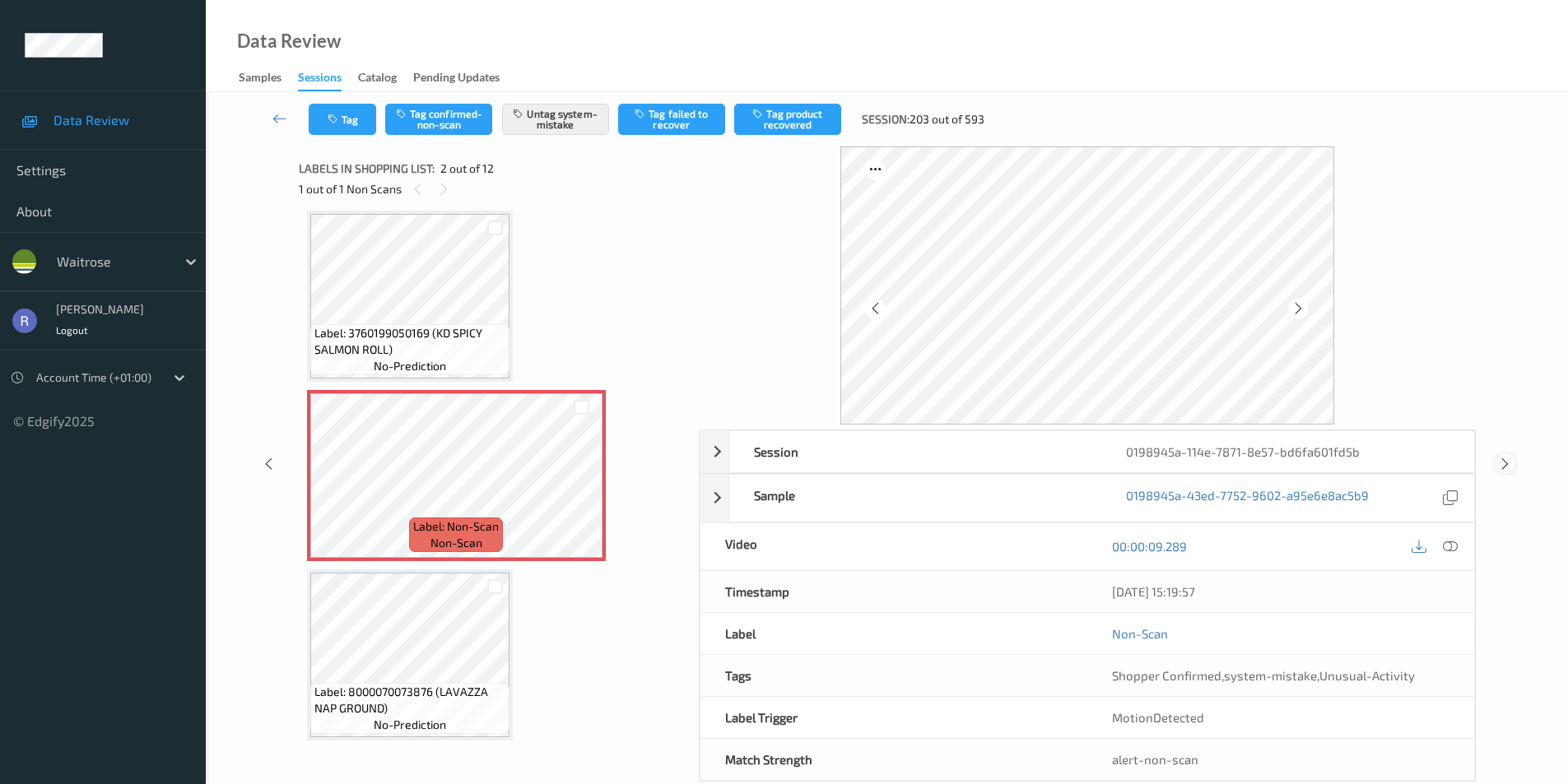
click at [1505, 467] on icon at bounding box center [1505, 464] width 14 height 15
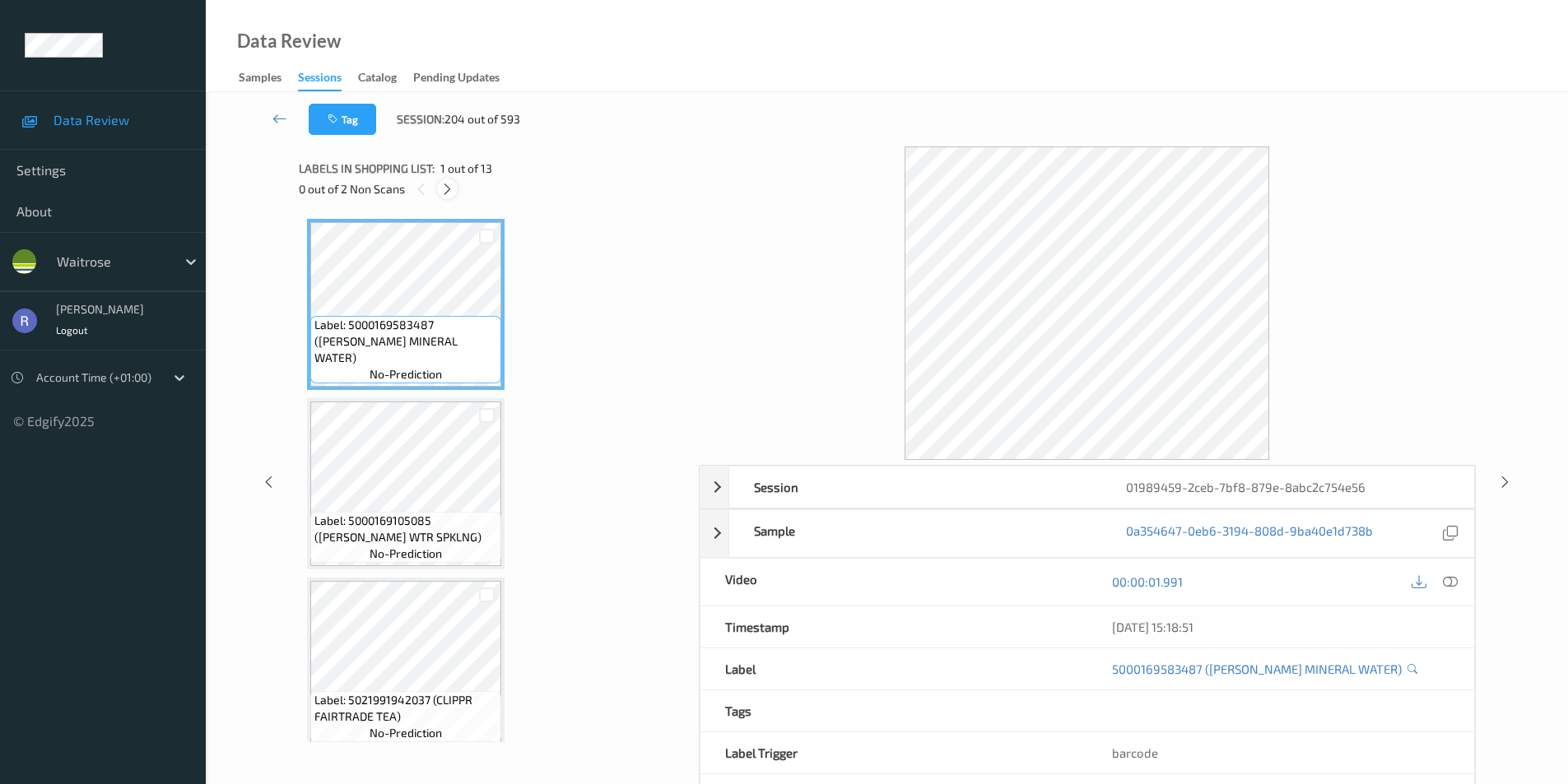
click at [447, 187] on icon at bounding box center [447, 189] width 14 height 15
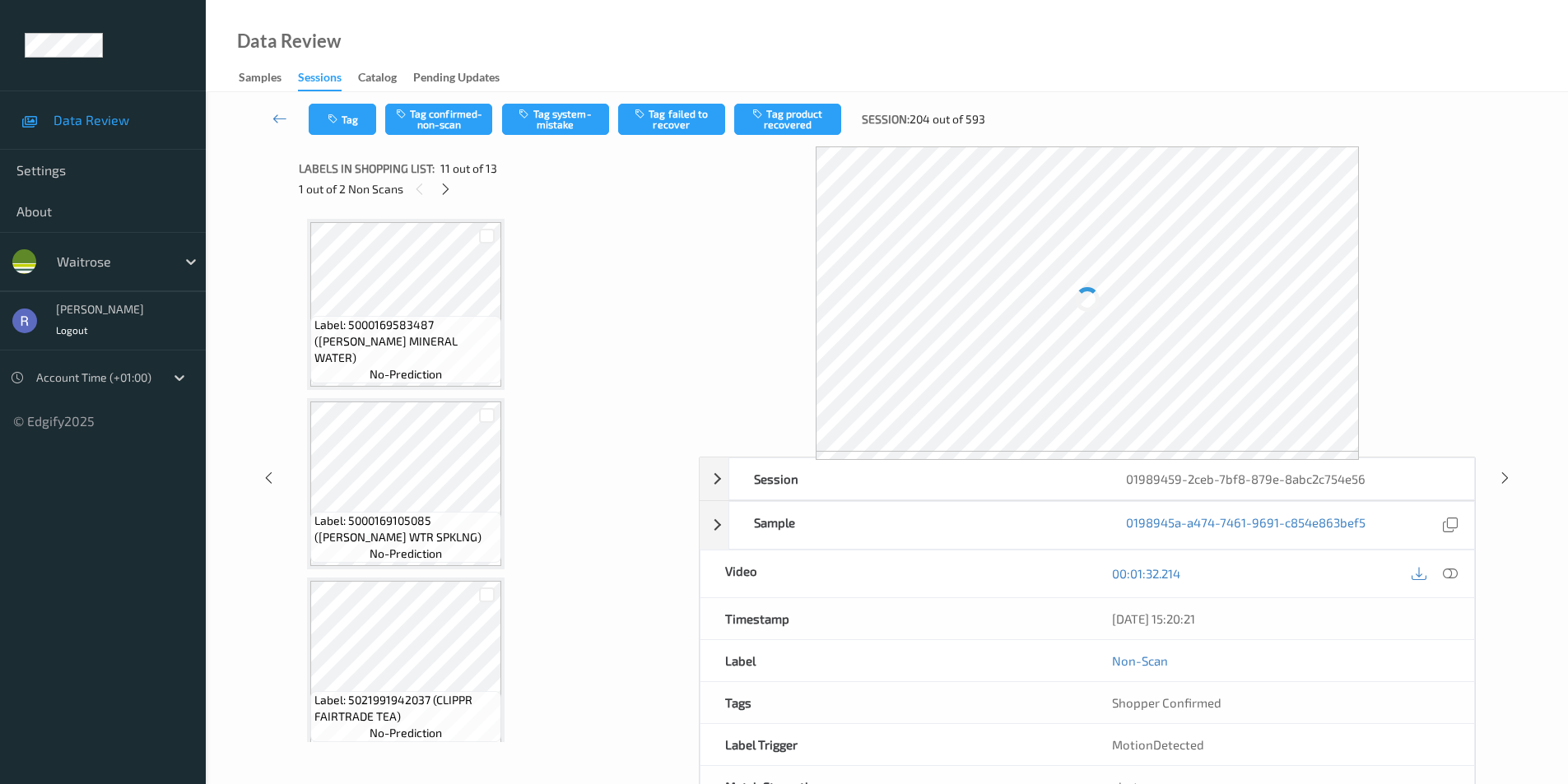
scroll to position [1623, 0]
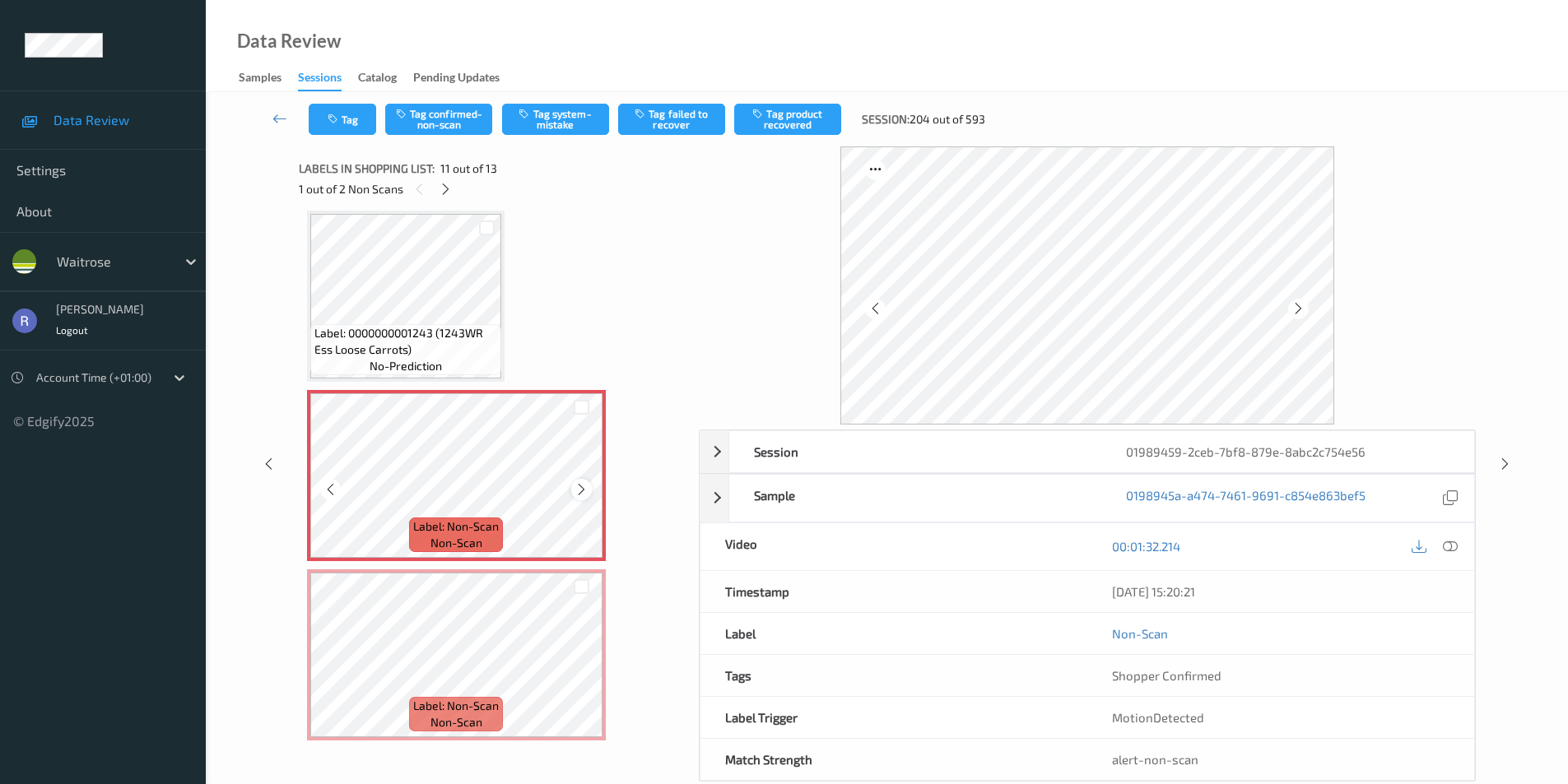
click at [581, 489] on icon at bounding box center [582, 490] width 14 height 15
click at [586, 481] on div at bounding box center [581, 489] width 20 height 20
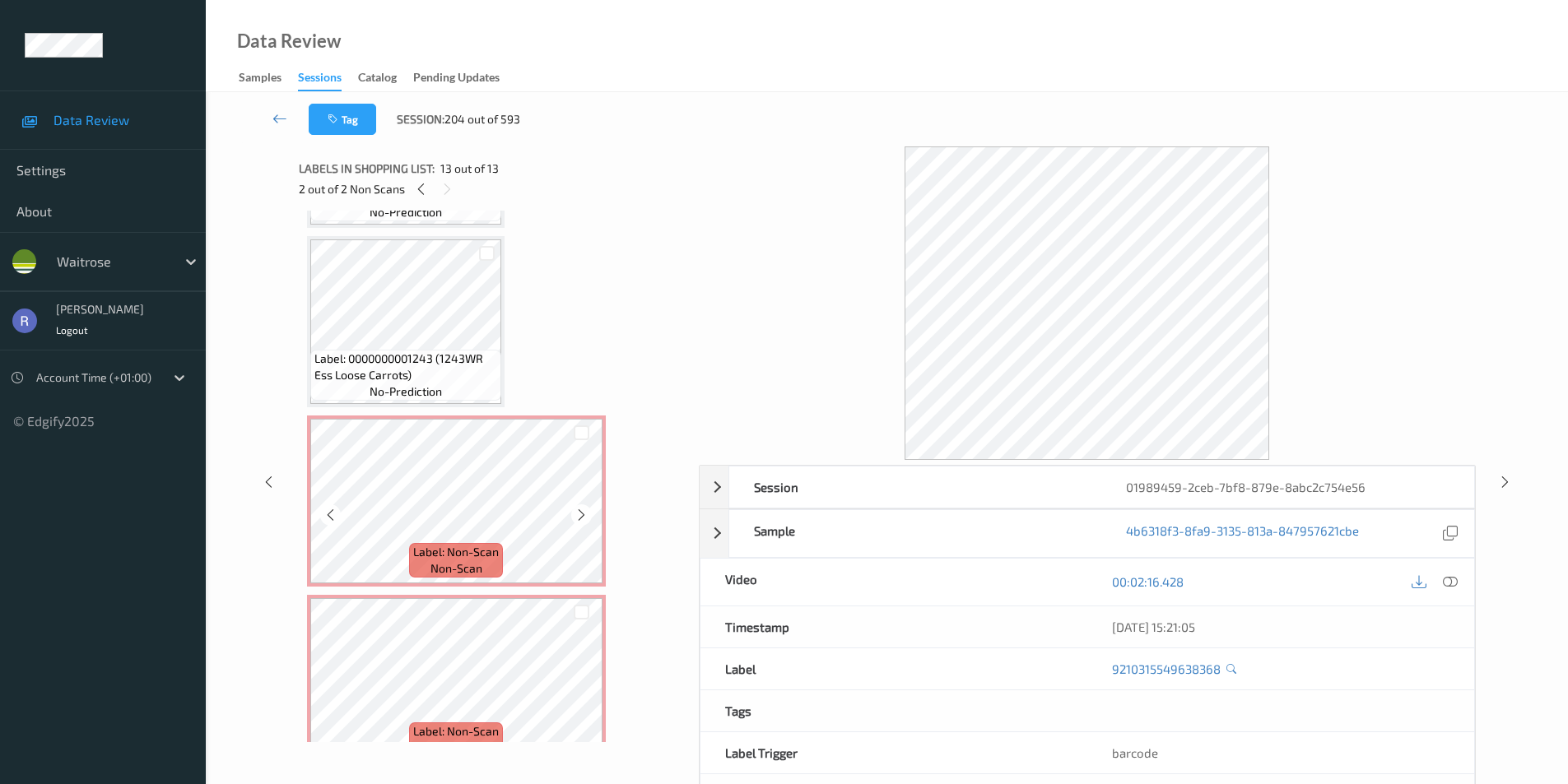
scroll to position [1562, 0]
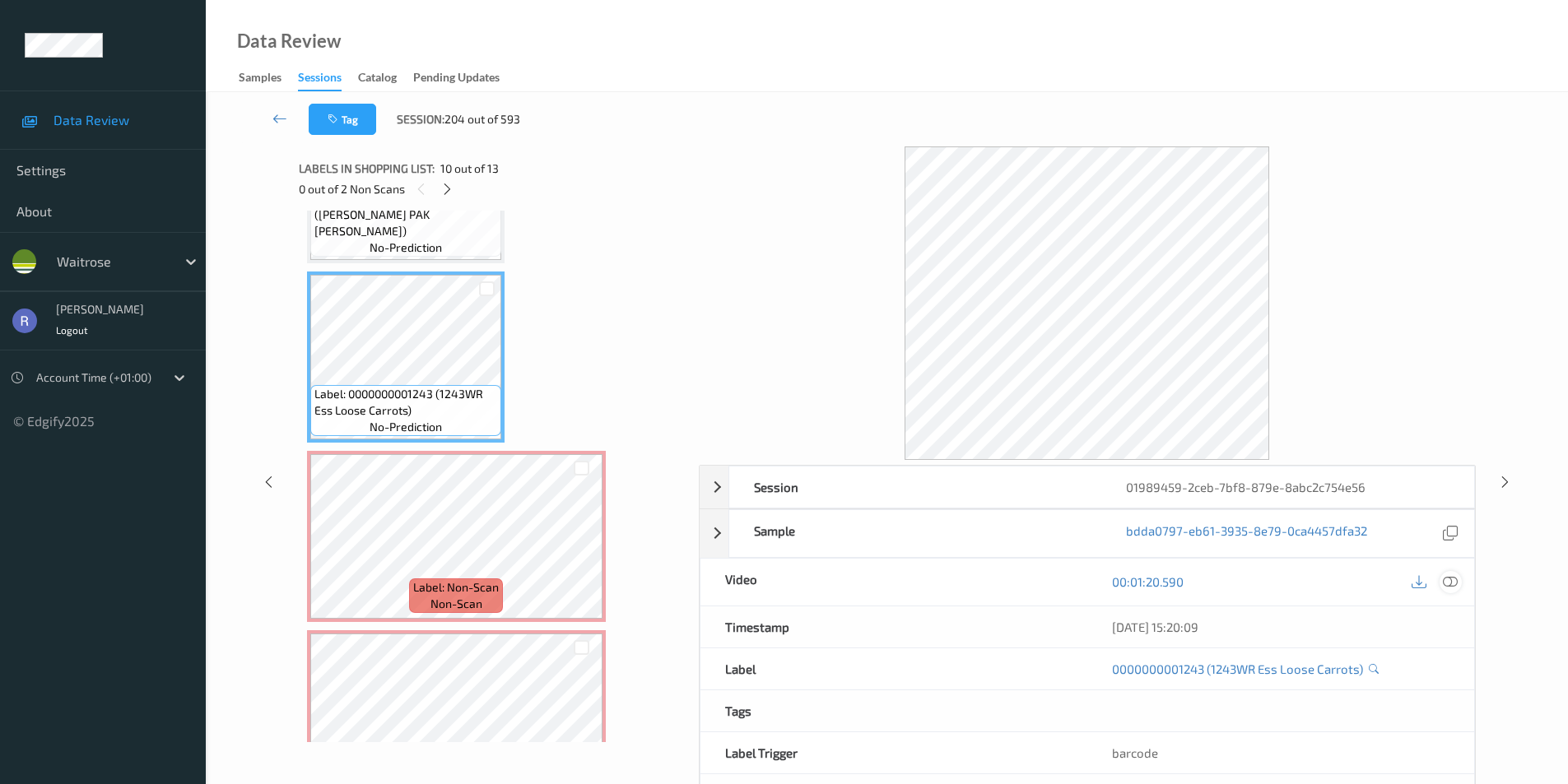
click at [1457, 575] on icon at bounding box center [1450, 582] width 15 height 15
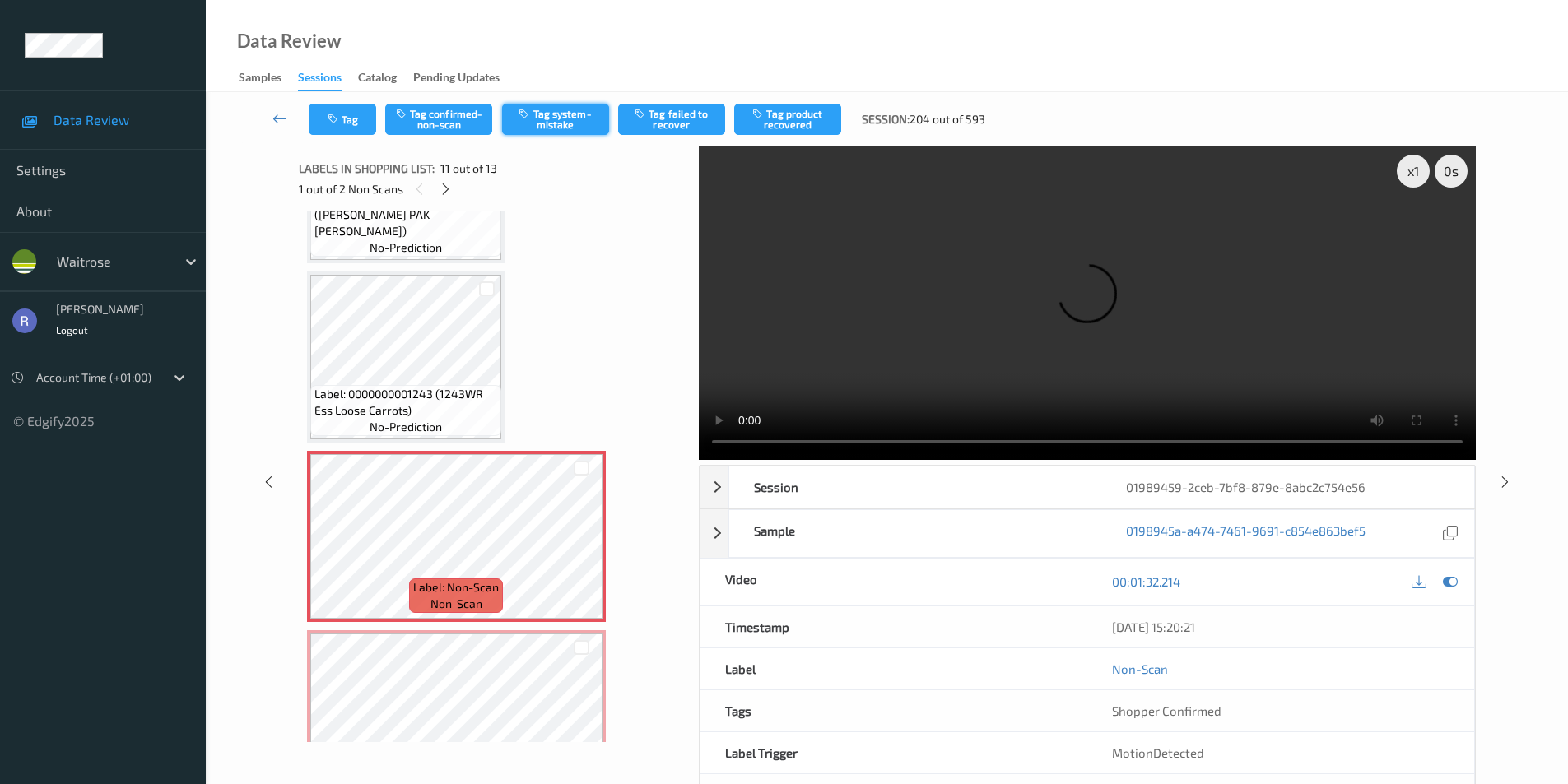
click at [569, 105] on button "Tag system-mistake" at bounding box center [555, 118] width 107 height 31
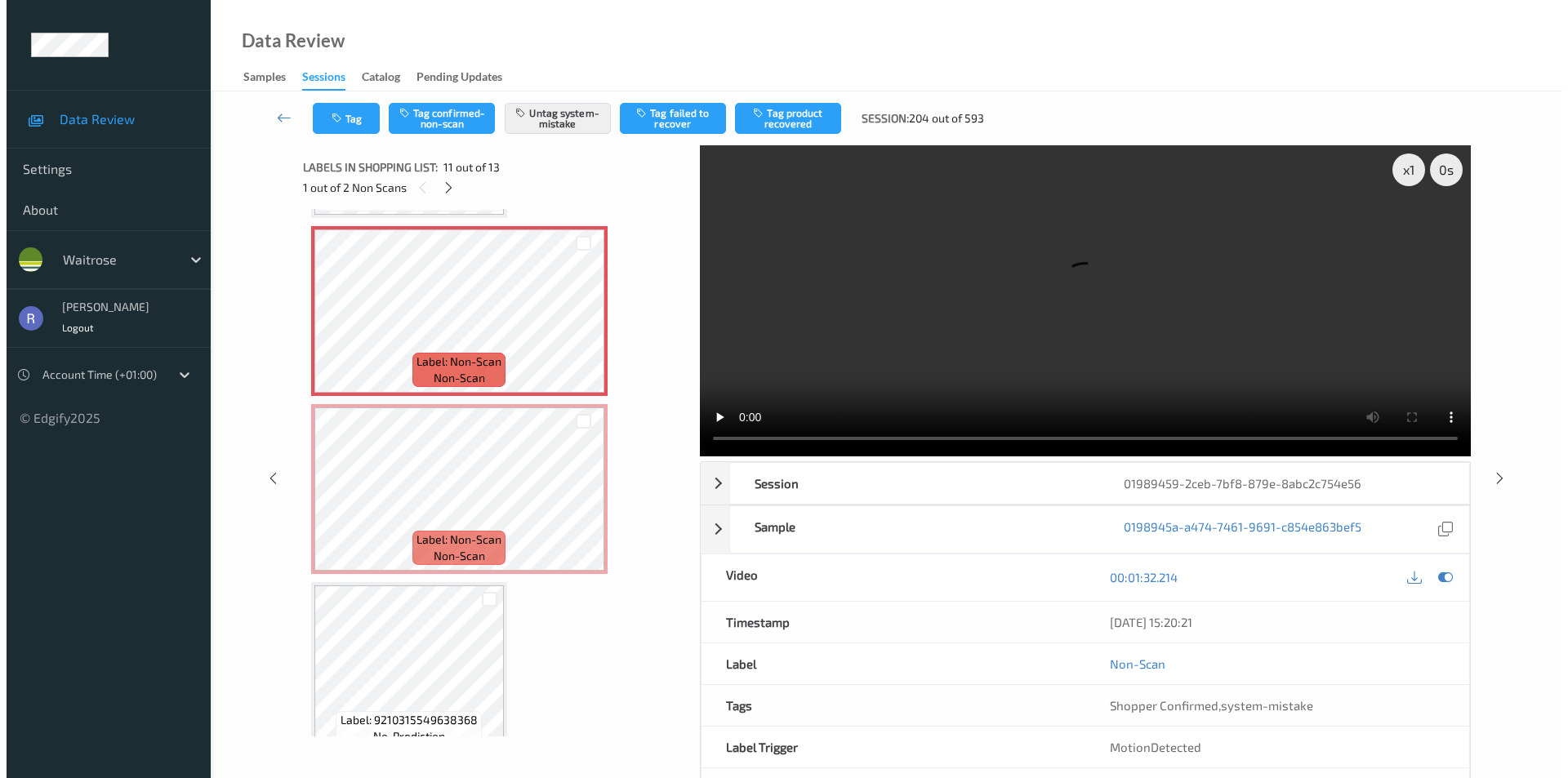
scroll to position [1795, 0]
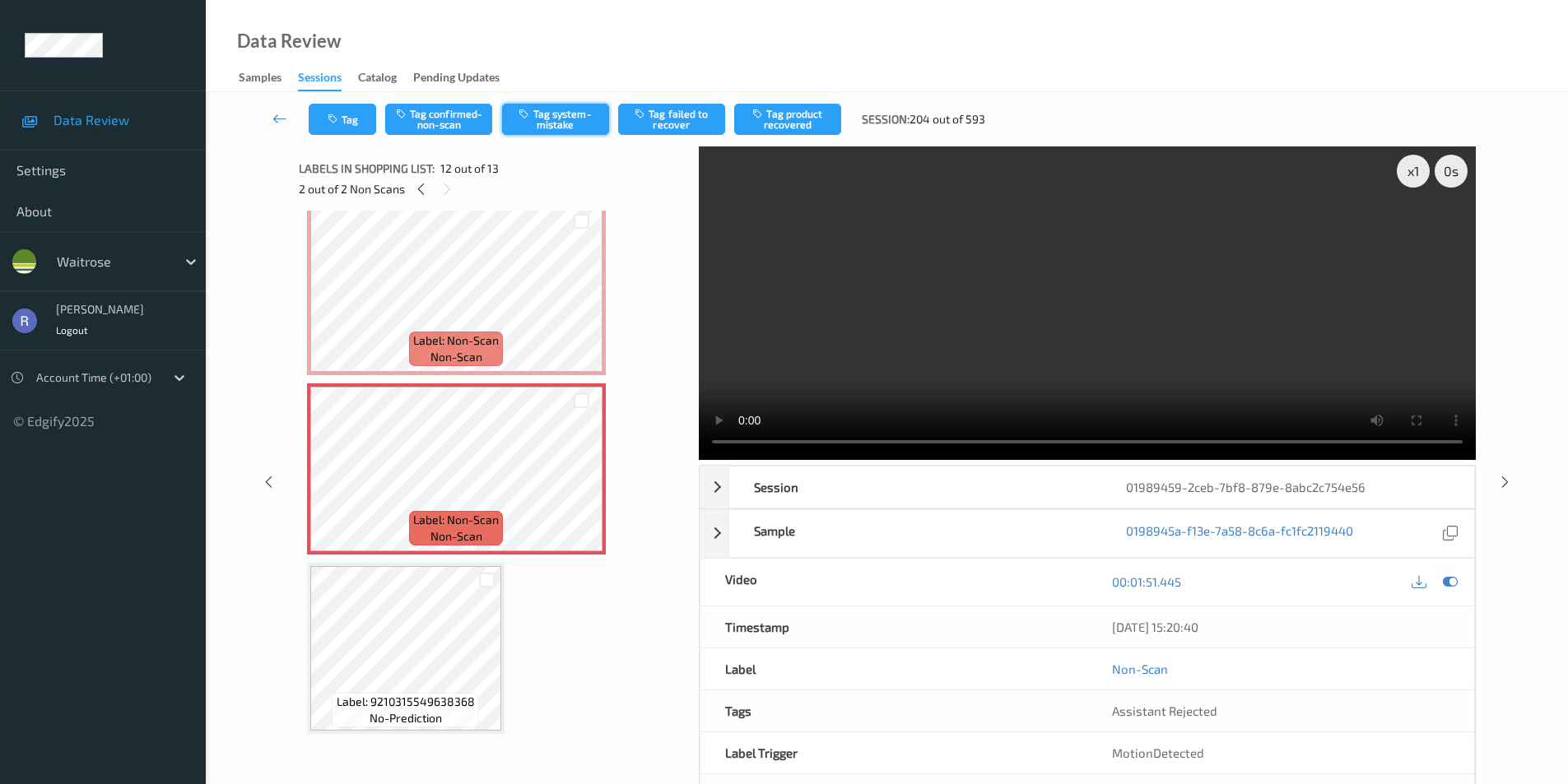
click at [566, 111] on button "Tag system-mistake" at bounding box center [555, 118] width 107 height 31
click at [575, 224] on div at bounding box center [582, 222] width 16 height 16
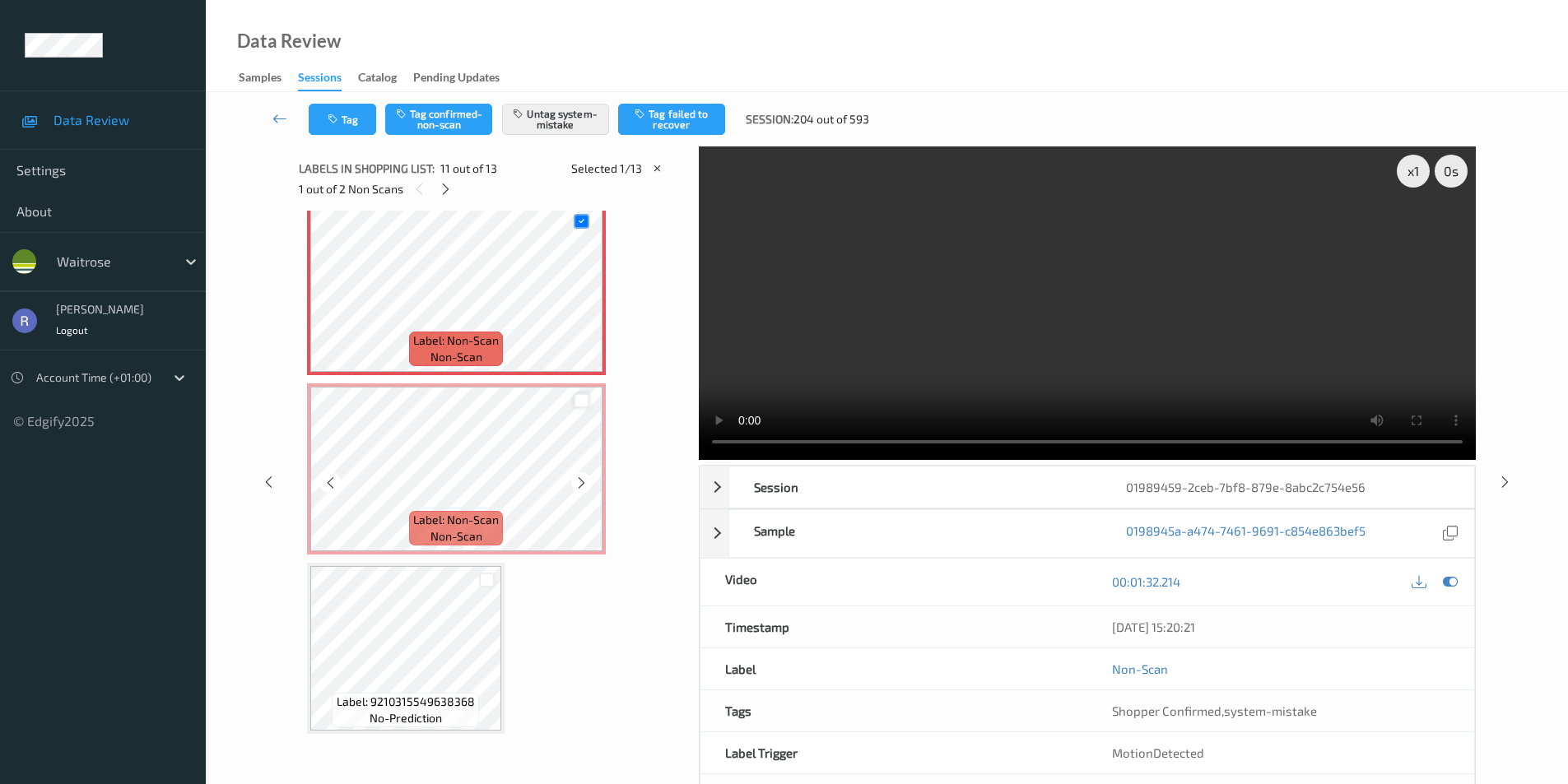
click at [576, 403] on div at bounding box center [582, 401] width 16 height 16
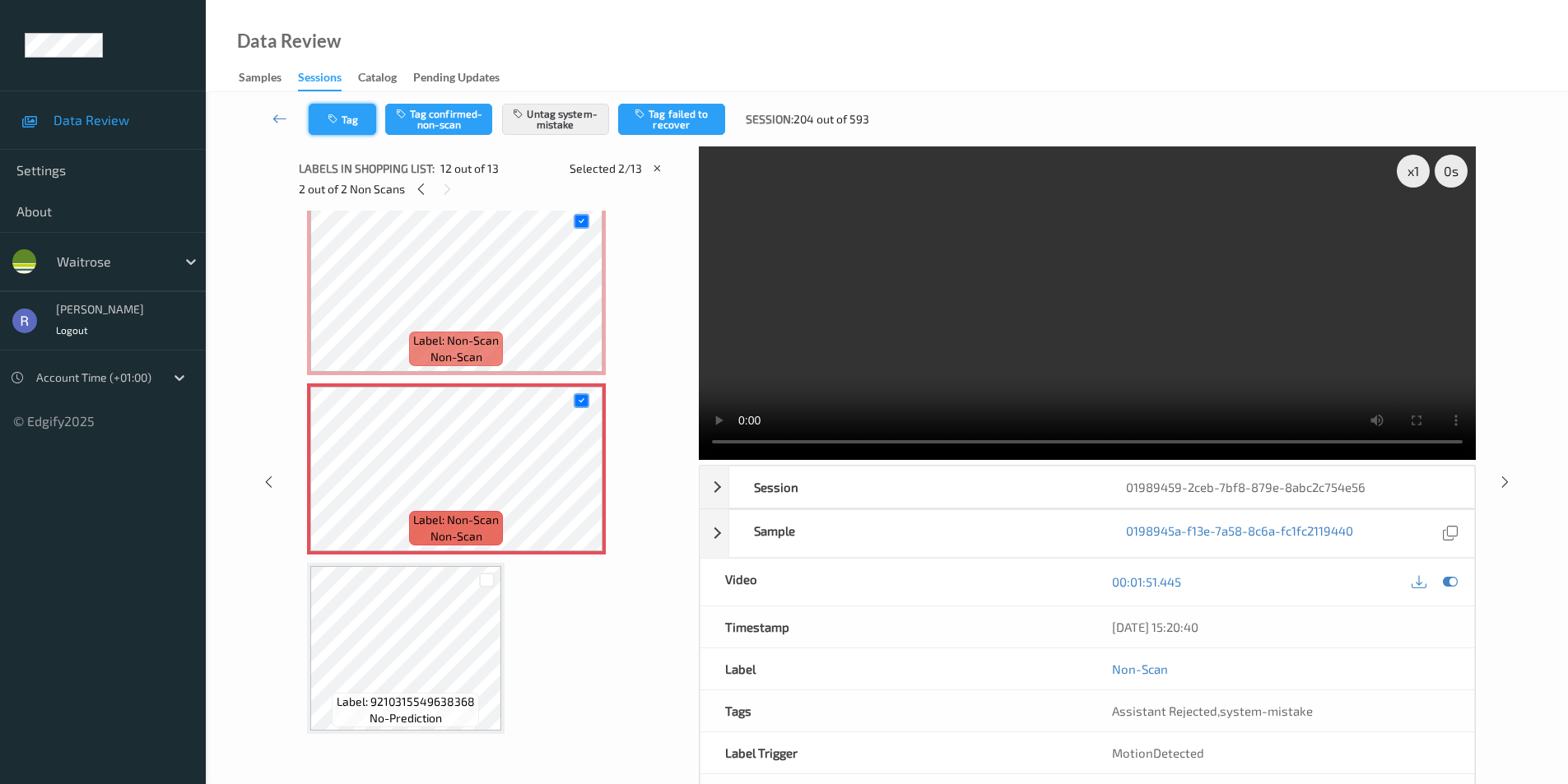
click at [356, 124] on button "Tag" at bounding box center [342, 118] width 67 height 31
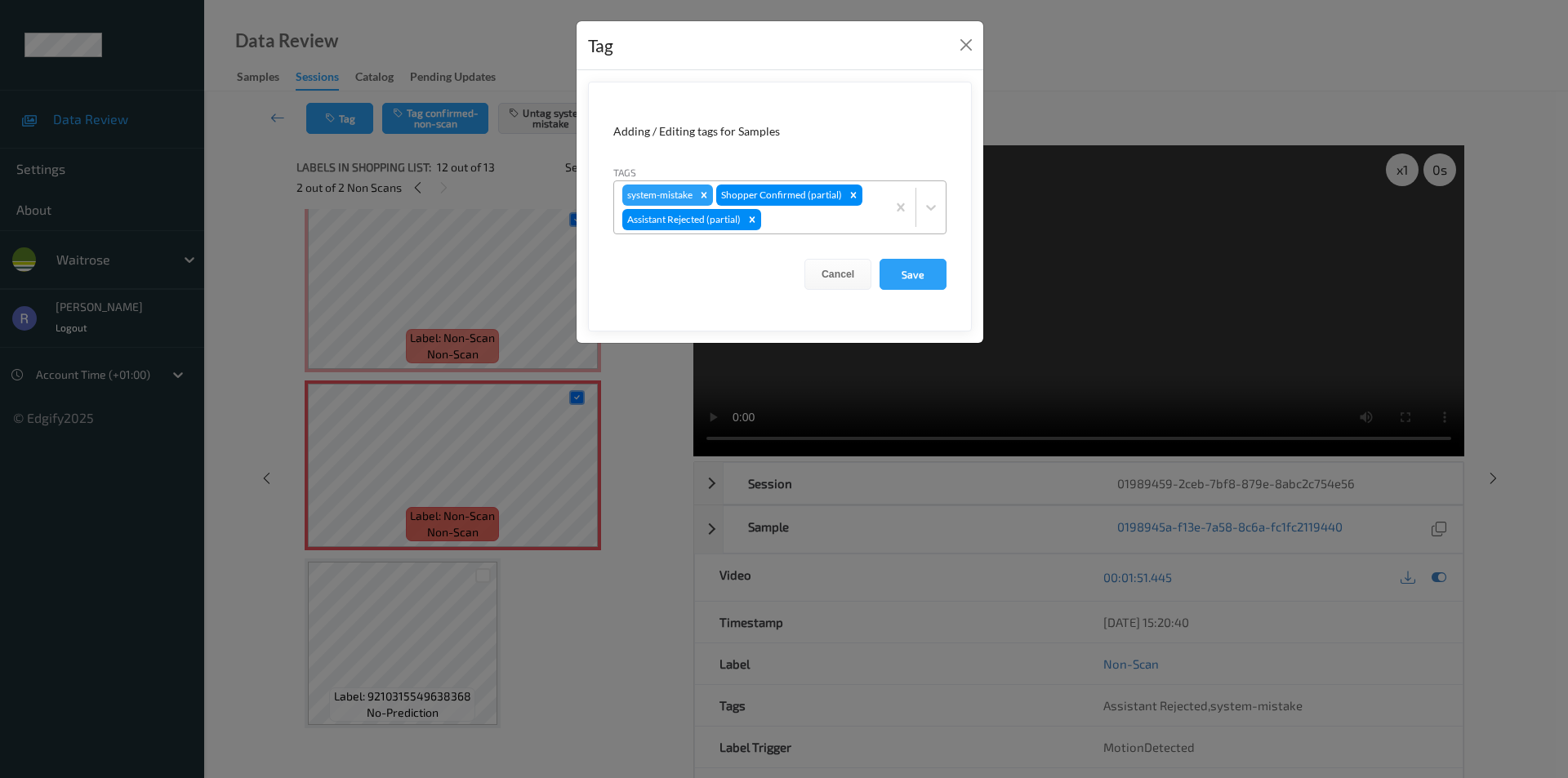
click at [831, 219] on div at bounding box center [820, 219] width 113 height 19
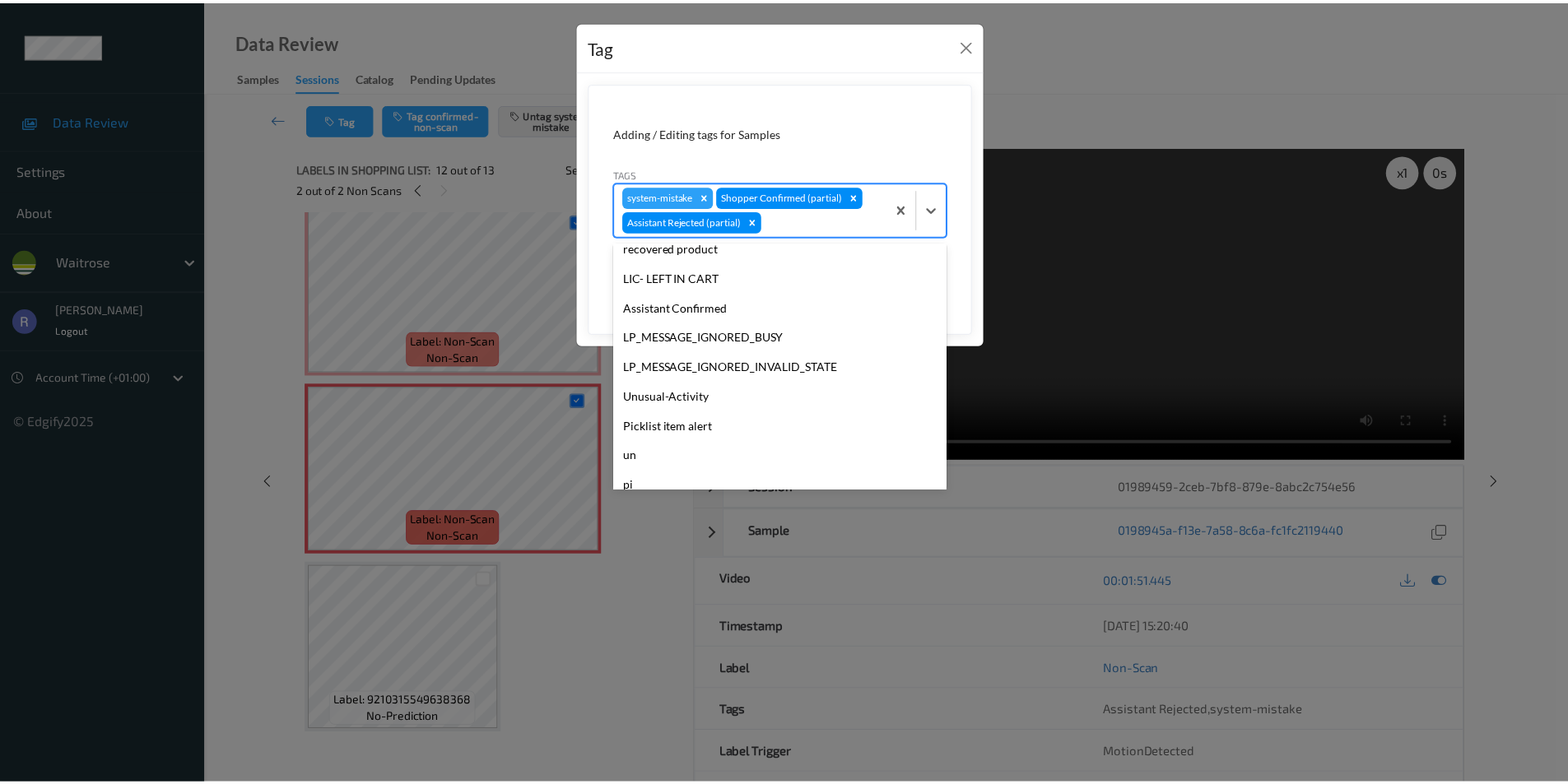
scroll to position [352, 0]
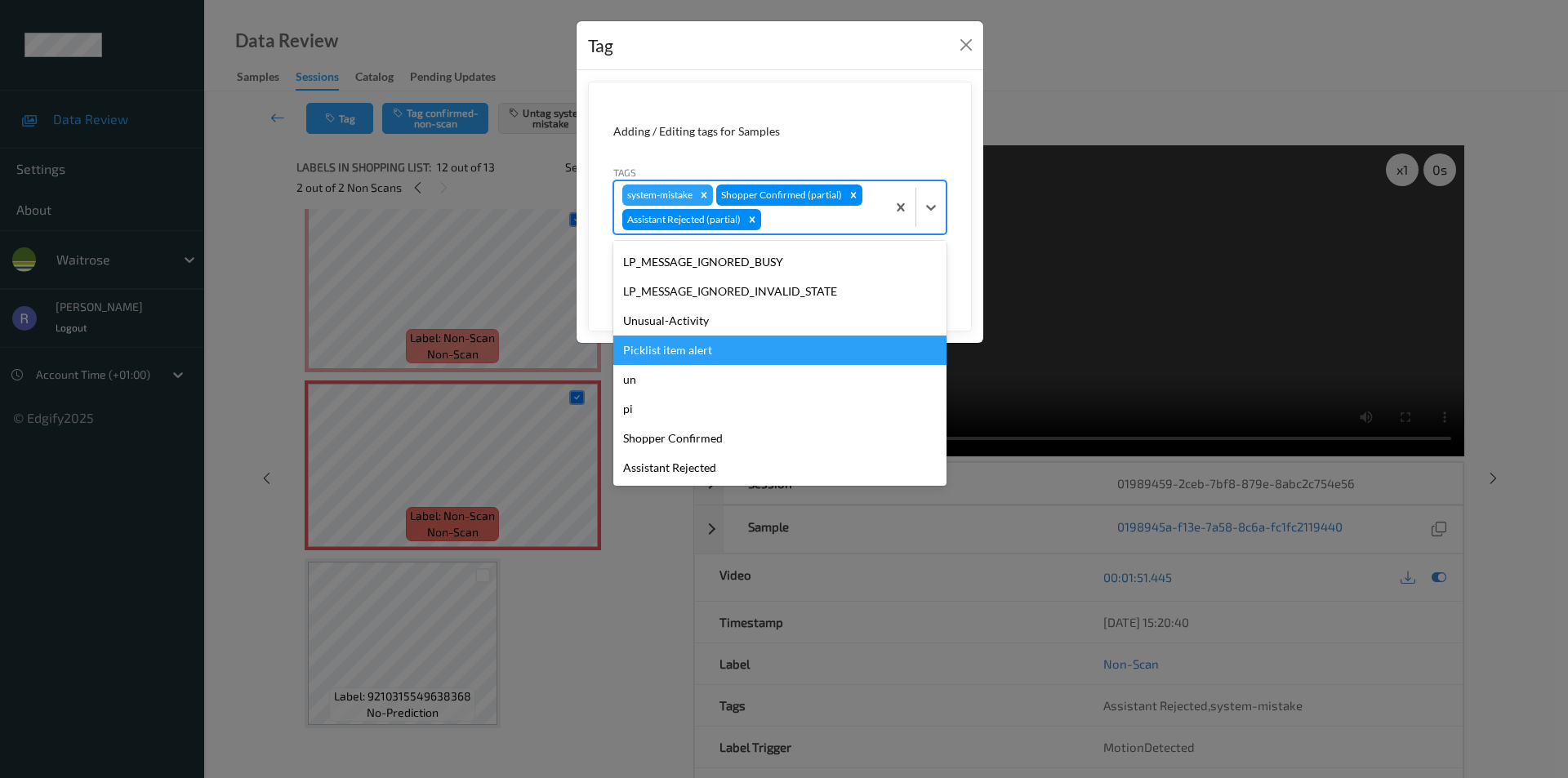
click at [661, 351] on div "Picklist item alert" at bounding box center [780, 351] width 333 height 30
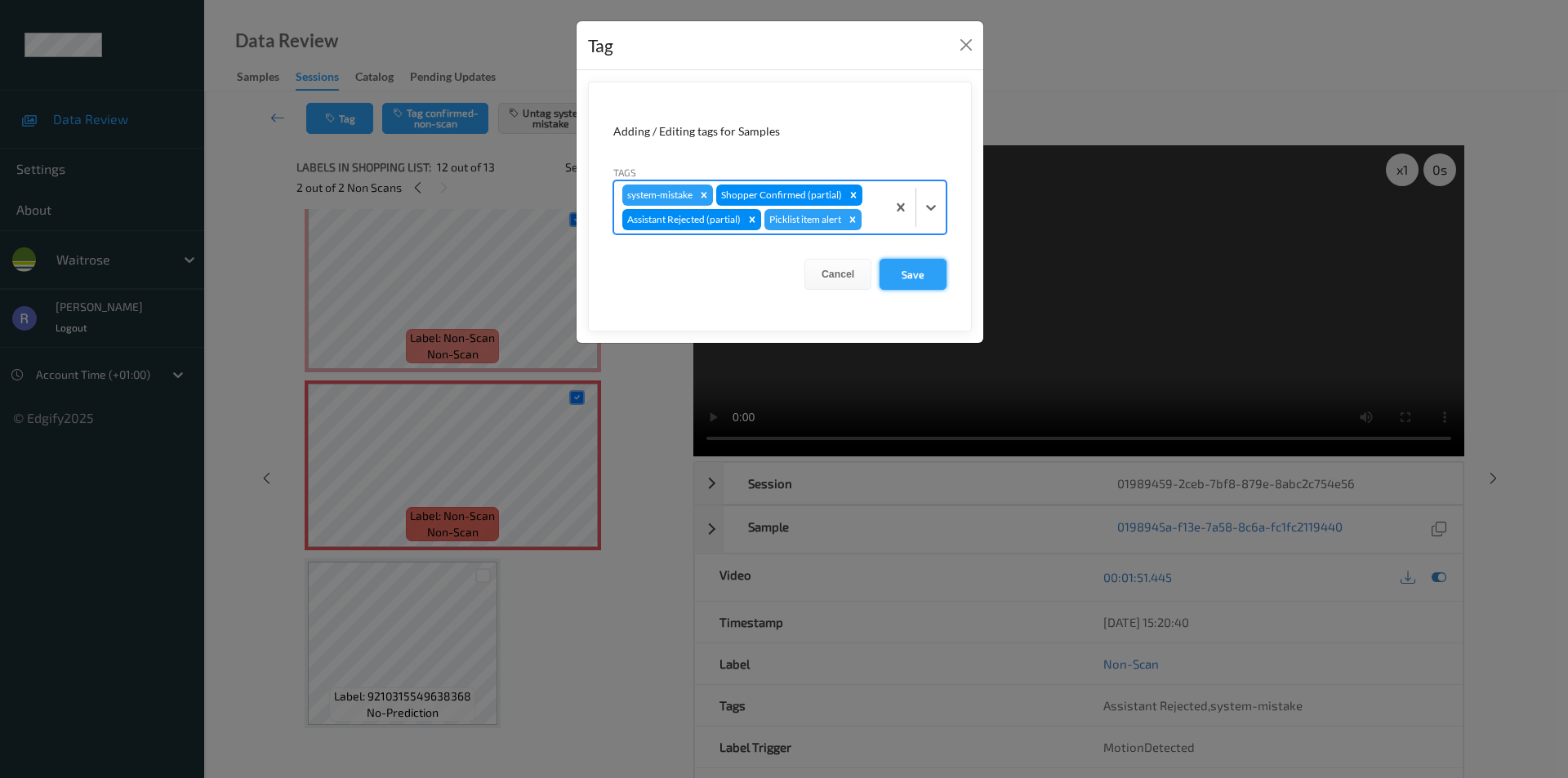
click at [924, 276] on button "Save" at bounding box center [913, 274] width 67 height 31
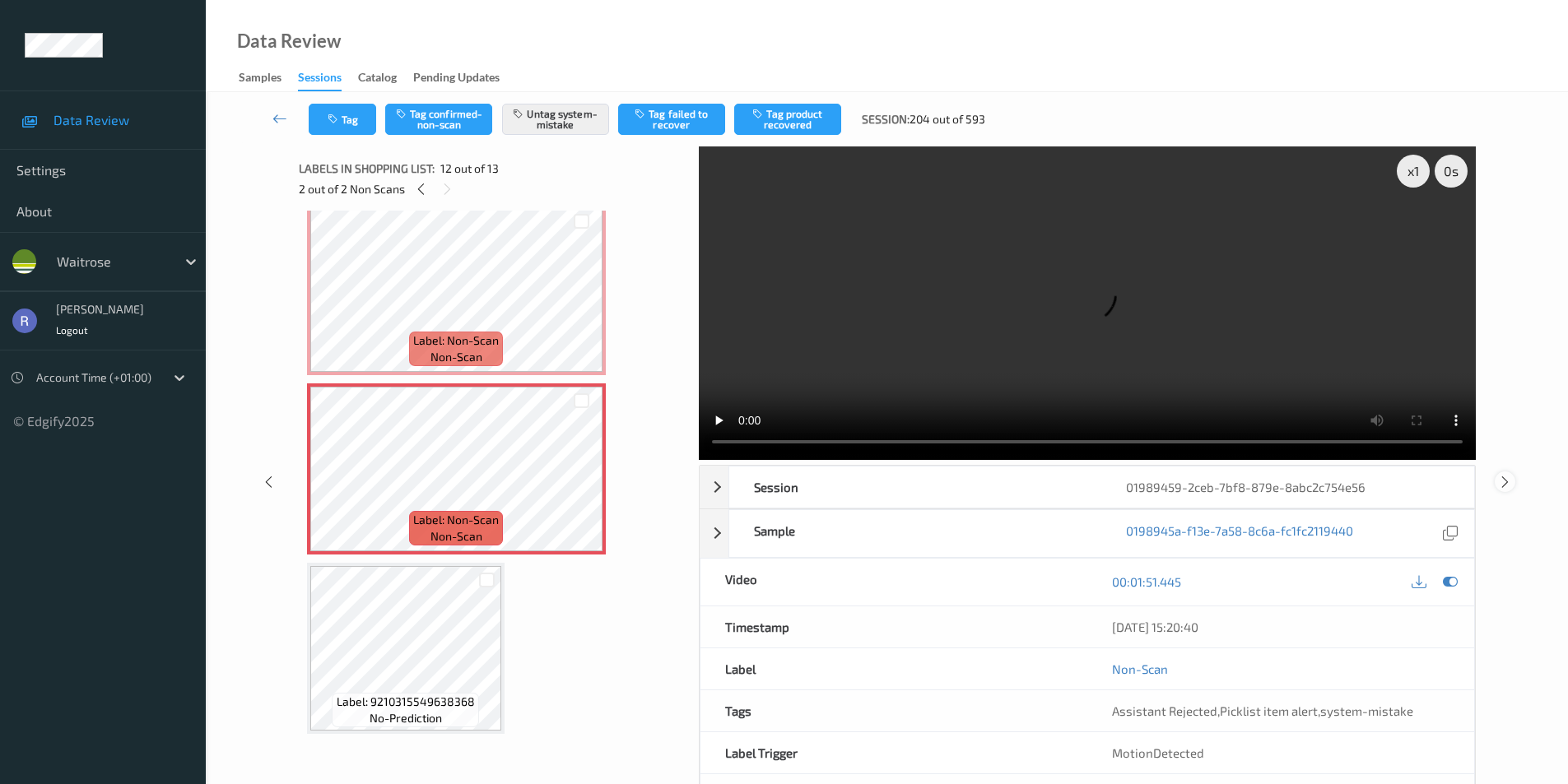
click at [1501, 476] on icon at bounding box center [1505, 481] width 14 height 15
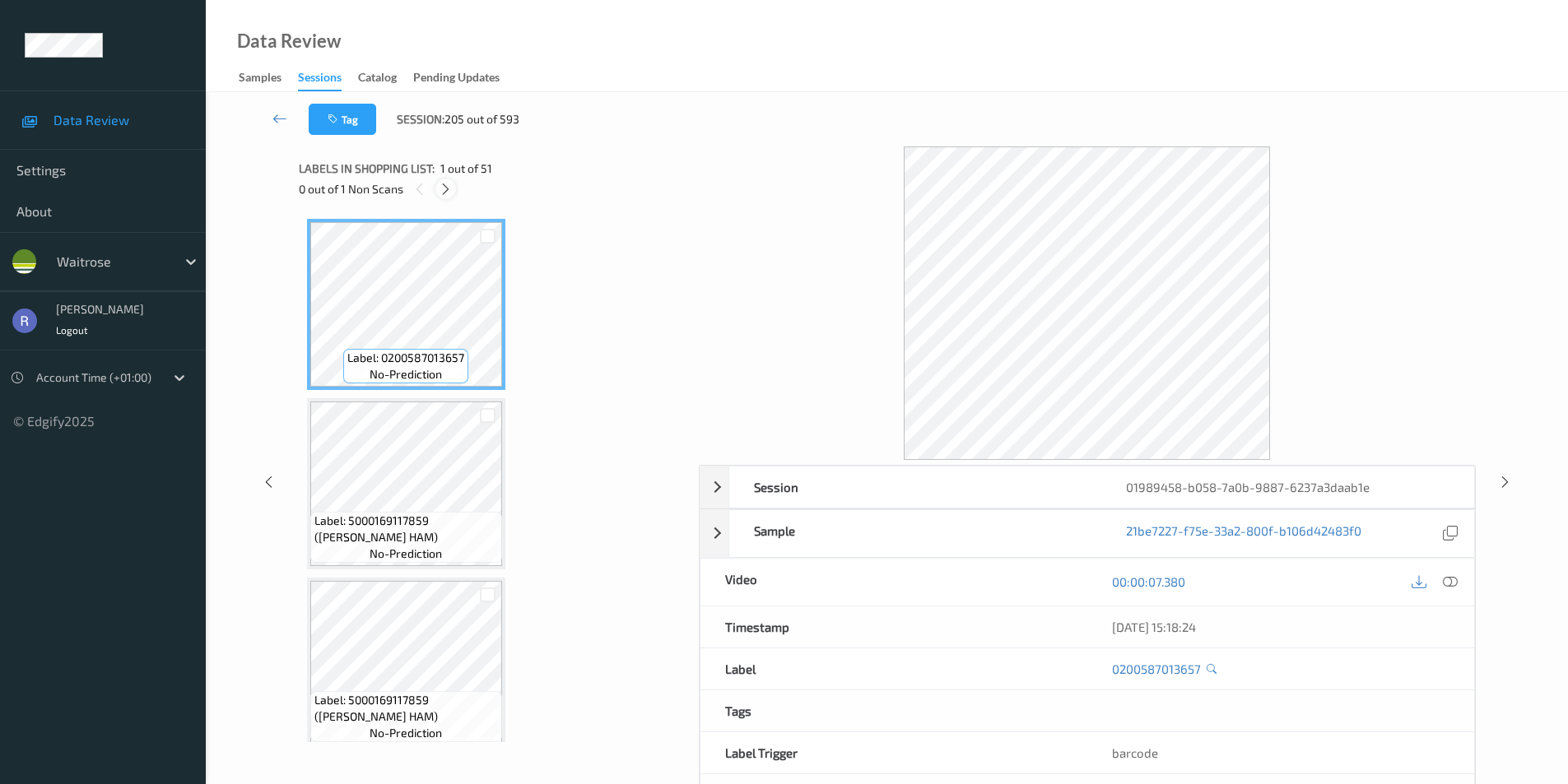
click at [445, 191] on icon at bounding box center [446, 189] width 14 height 15
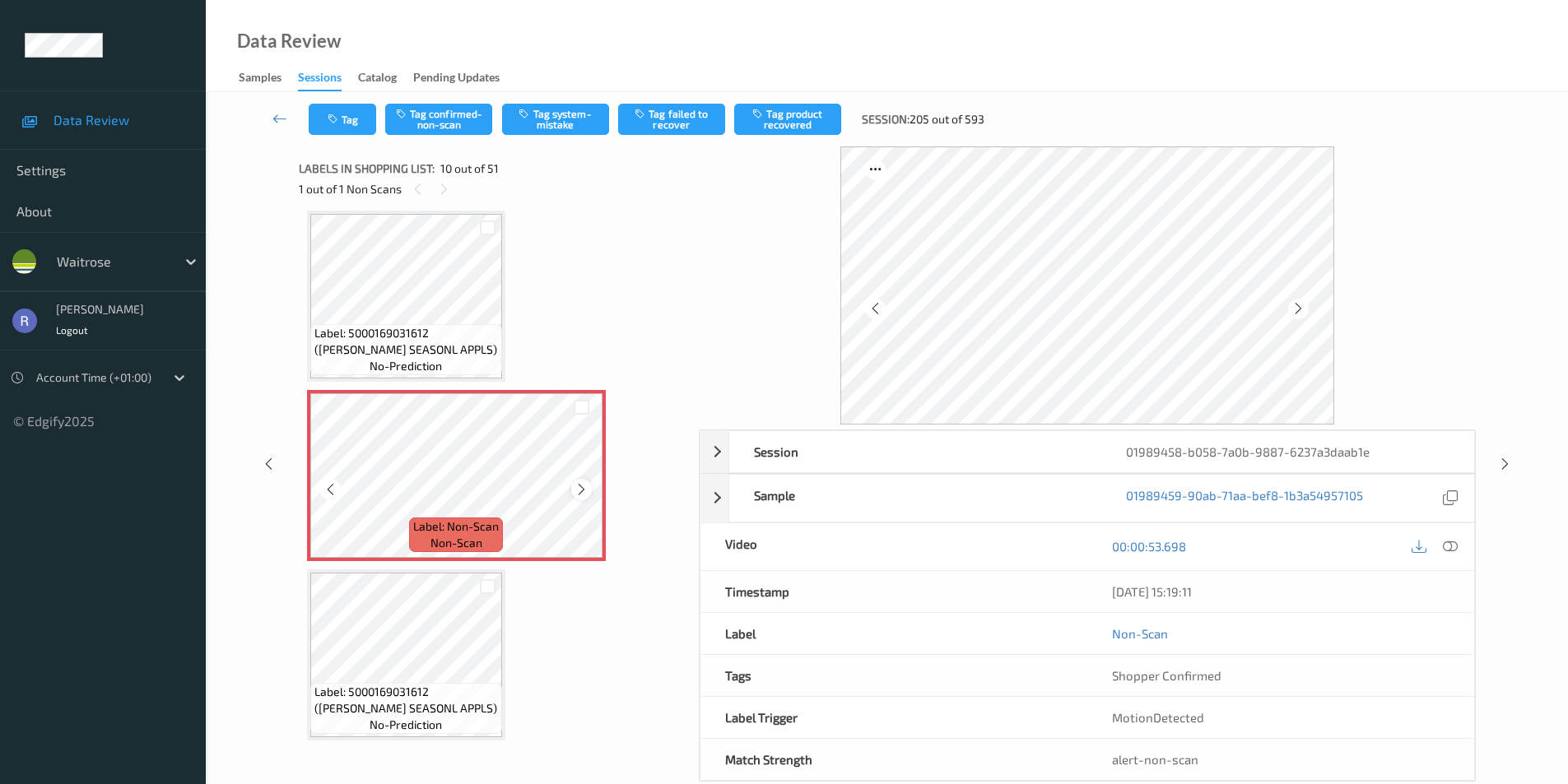
click at [585, 488] on icon at bounding box center [582, 490] width 14 height 15
click at [438, 329] on span "Label: 5000169031612 ([PERSON_NAME] SEASONL APPLS)" at bounding box center [407, 341] width 184 height 33
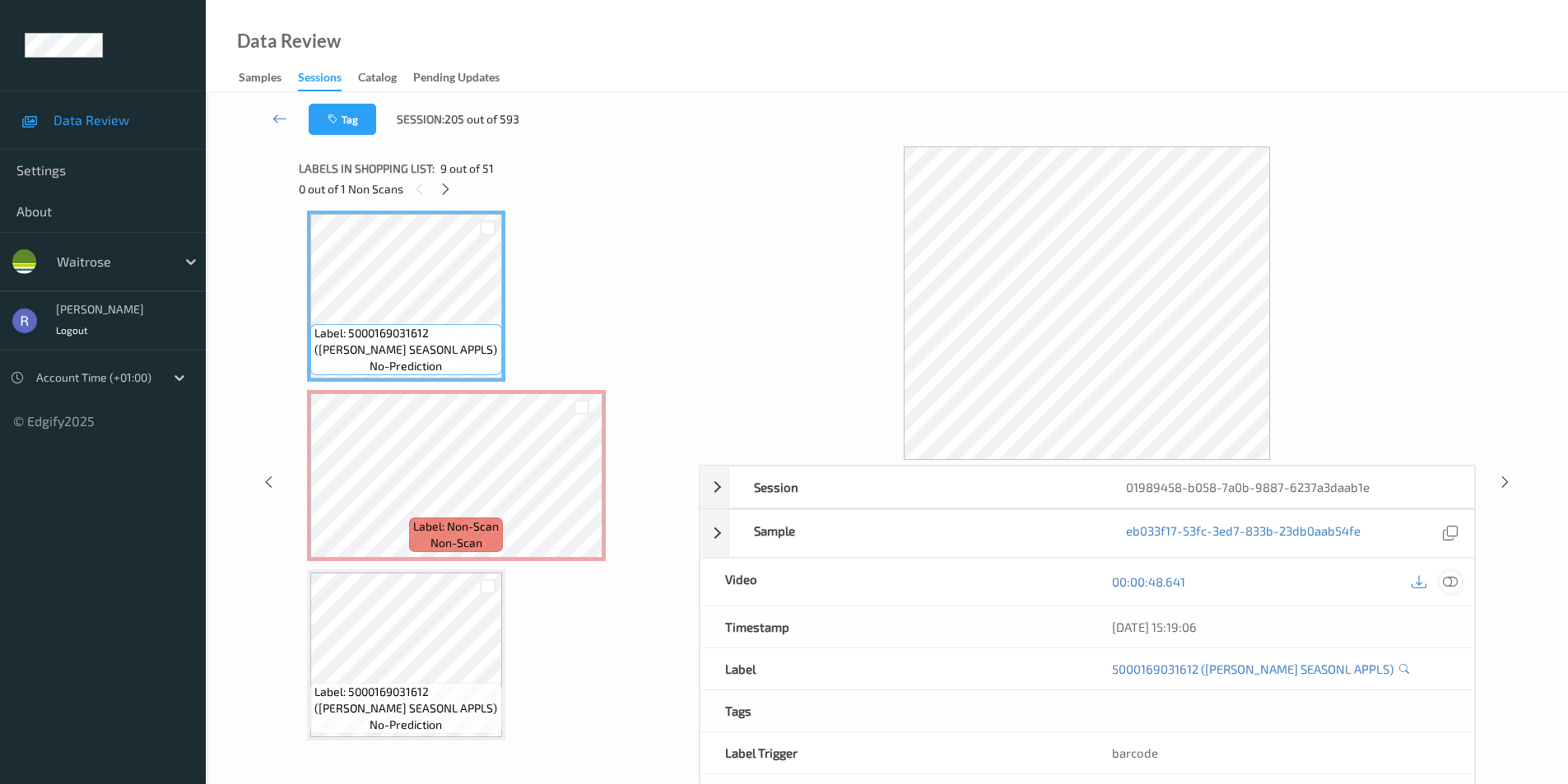
click at [1450, 582] on icon at bounding box center [1450, 582] width 15 height 15
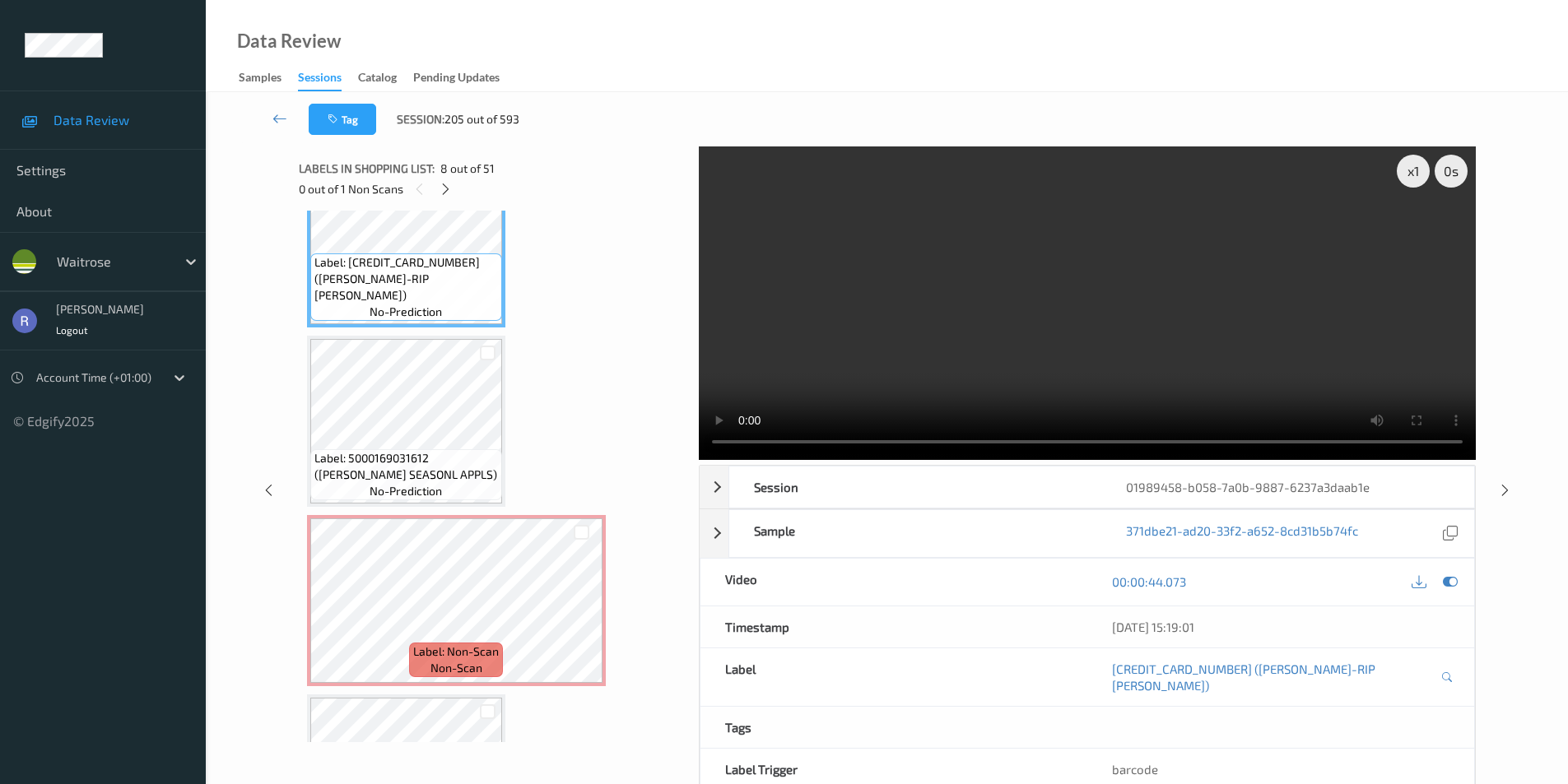
scroll to position [1361, 0]
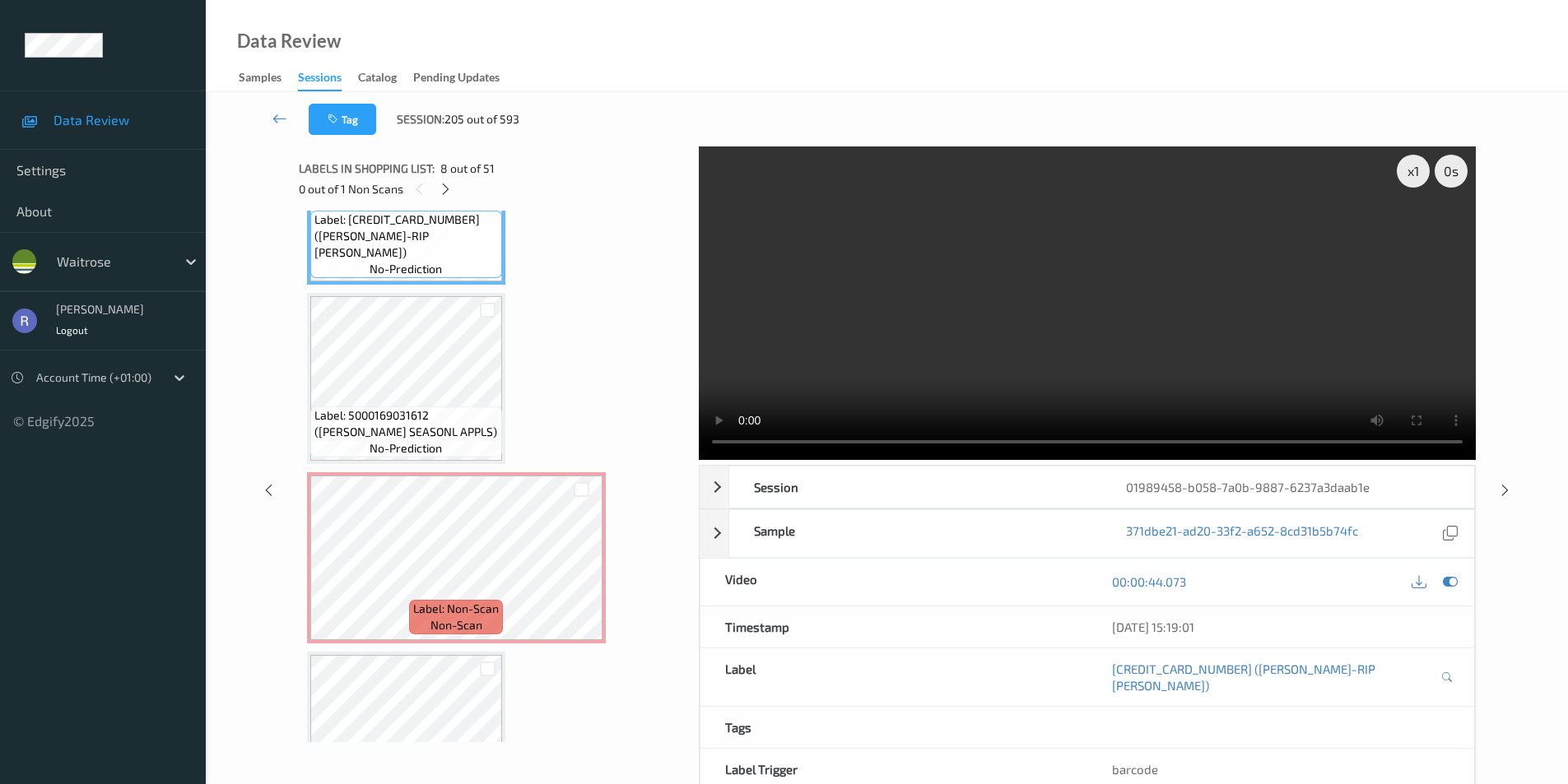
click at [1064, 342] on video at bounding box center [1087, 303] width 777 height 314
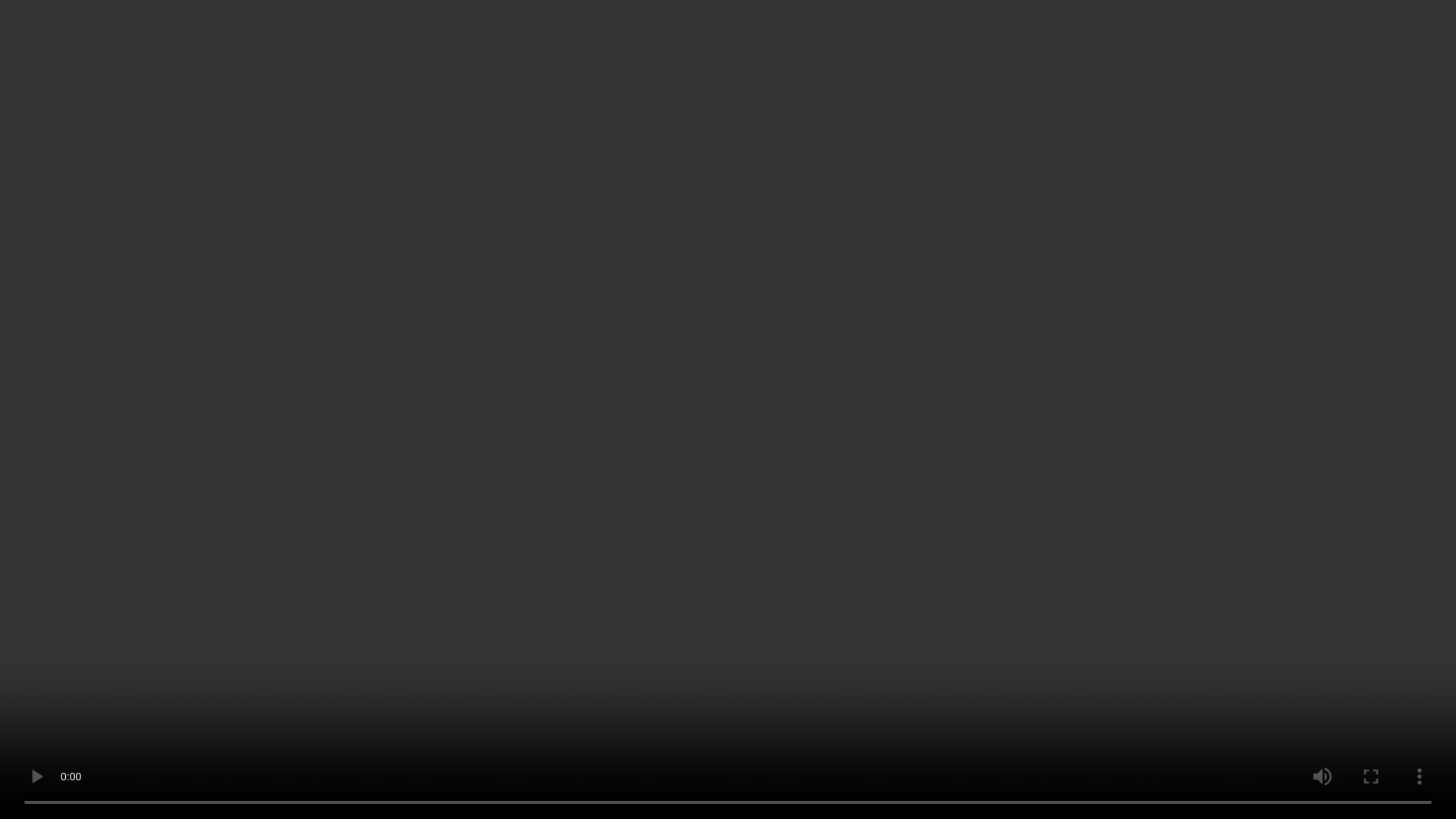
click at [764, 452] on video at bounding box center [728, 409] width 1456 height 819
click at [520, 456] on video at bounding box center [728, 409] width 1456 height 819
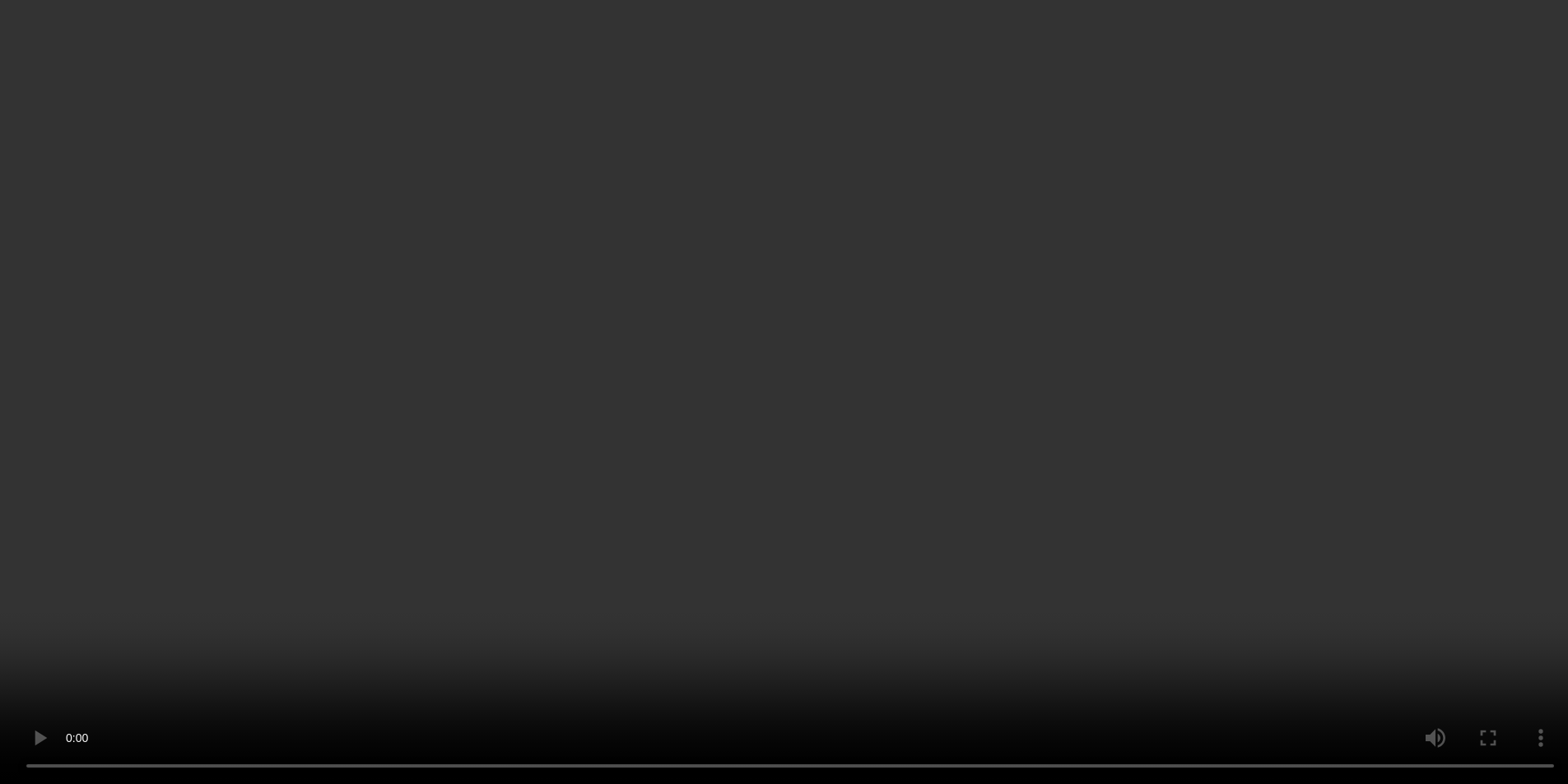
scroll to position [1608, 0]
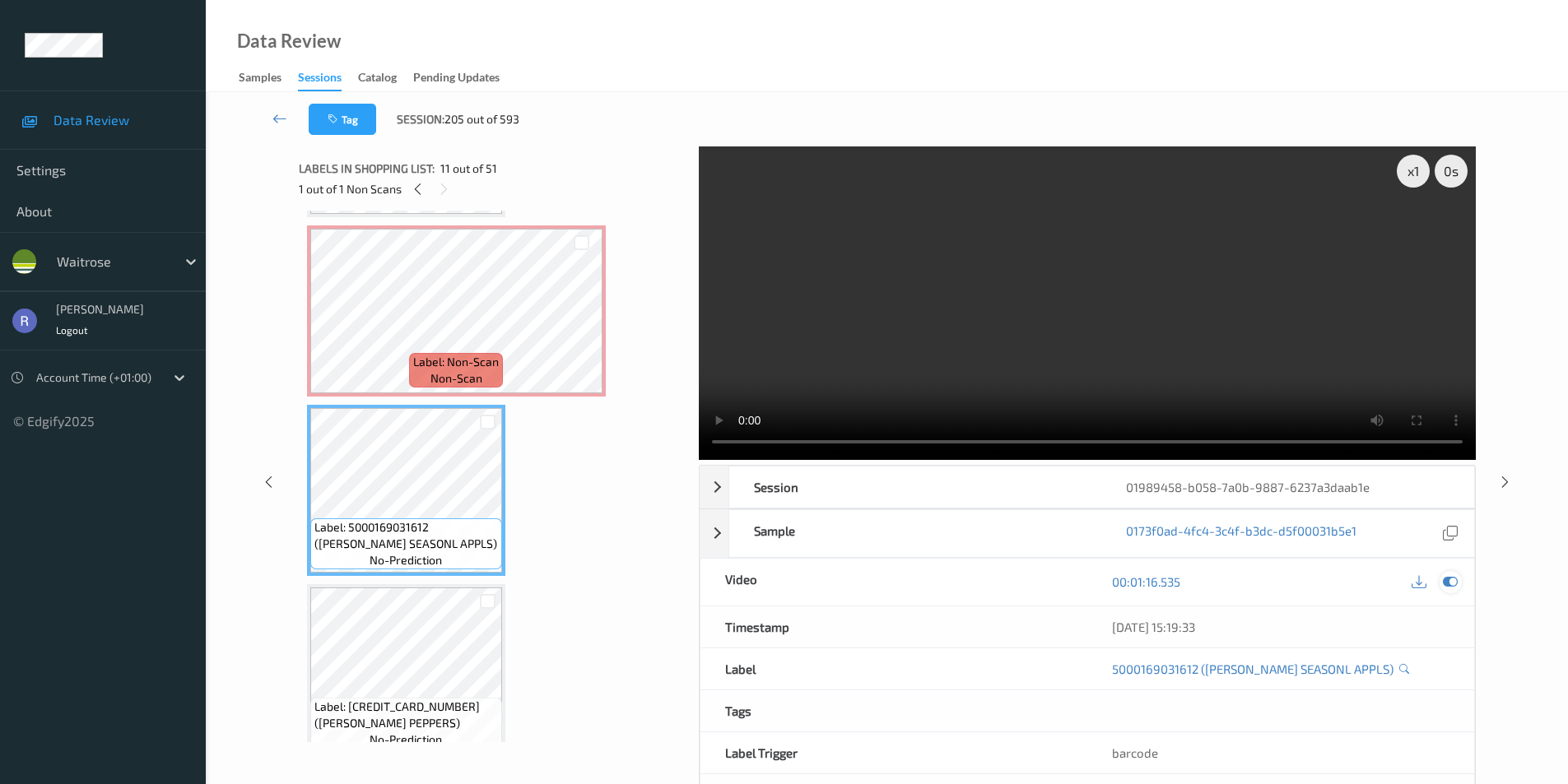
click at [1448, 581] on icon at bounding box center [1450, 582] width 15 height 15
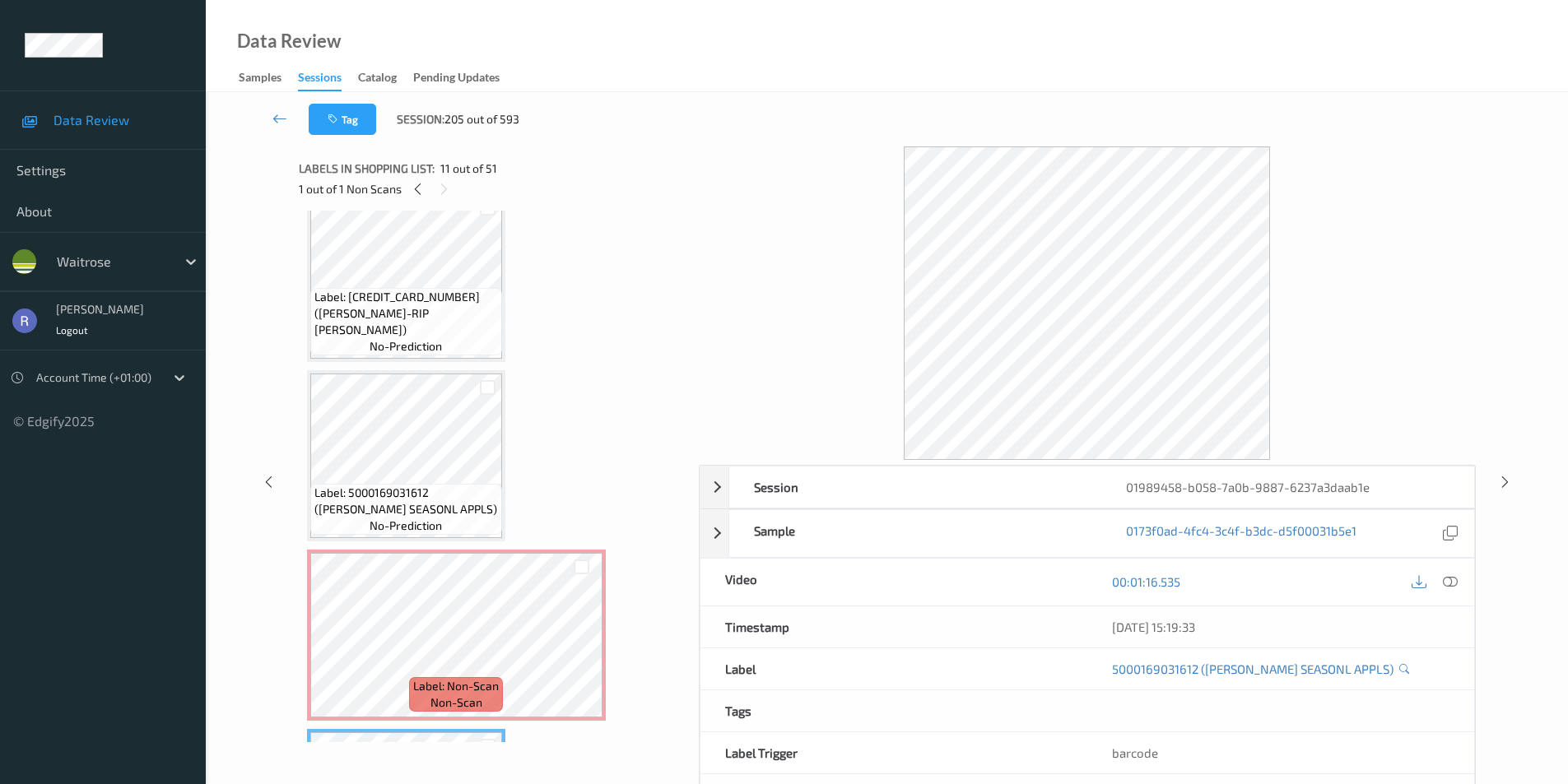
scroll to position [1279, 0]
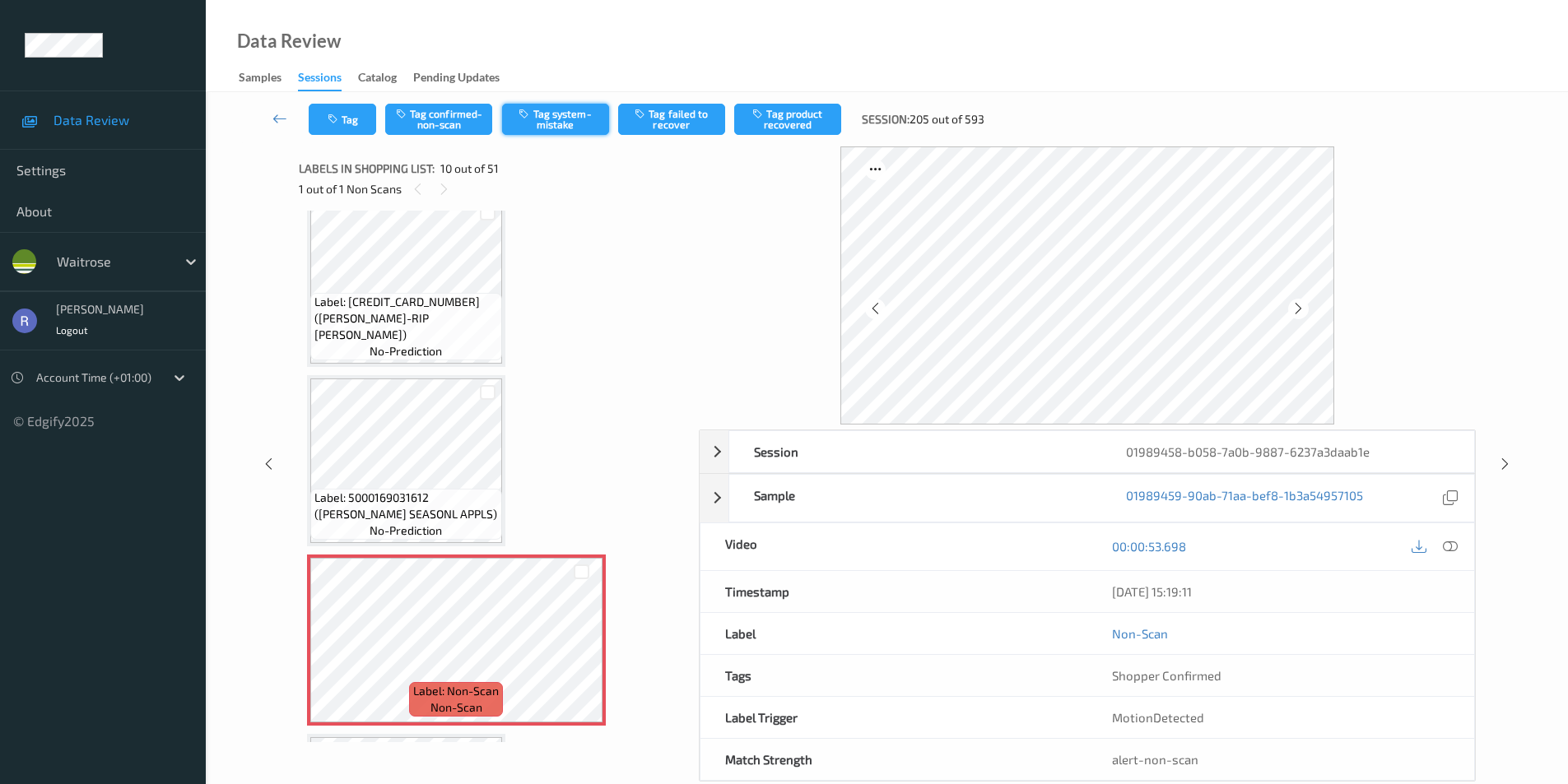
click at [550, 120] on button "Tag system-mistake" at bounding box center [555, 118] width 107 height 31
drag, startPoint x: 1507, startPoint y: 457, endPoint x: 1493, endPoint y: 466, distance: 16.6
click at [1508, 457] on icon at bounding box center [1505, 464] width 14 height 15
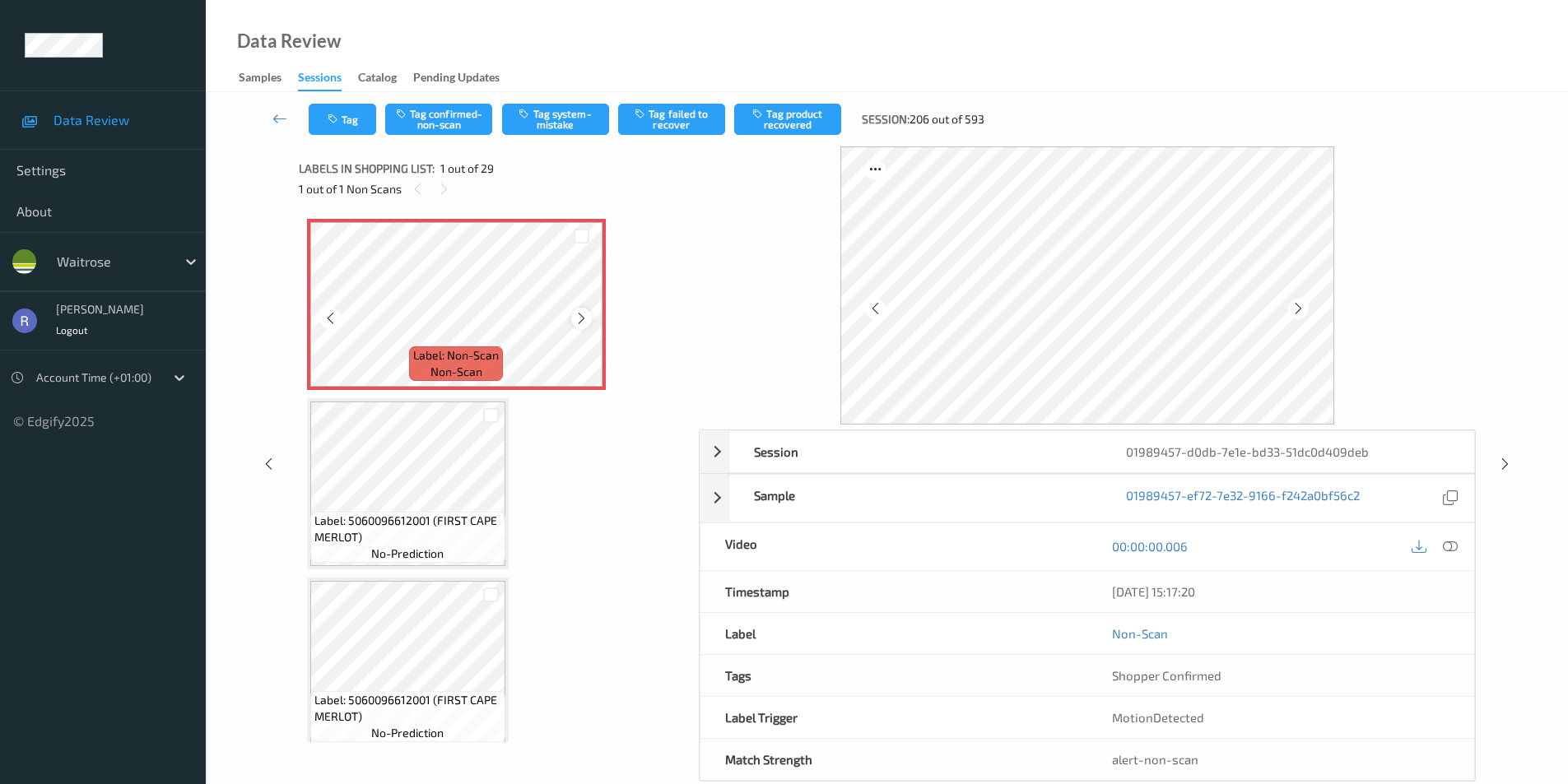
click at [580, 317] on icon at bounding box center [582, 318] width 14 height 15
click at [558, 125] on button "Tag system-mistake" at bounding box center [555, 118] width 107 height 31
click at [1507, 462] on icon at bounding box center [1505, 464] width 14 height 15
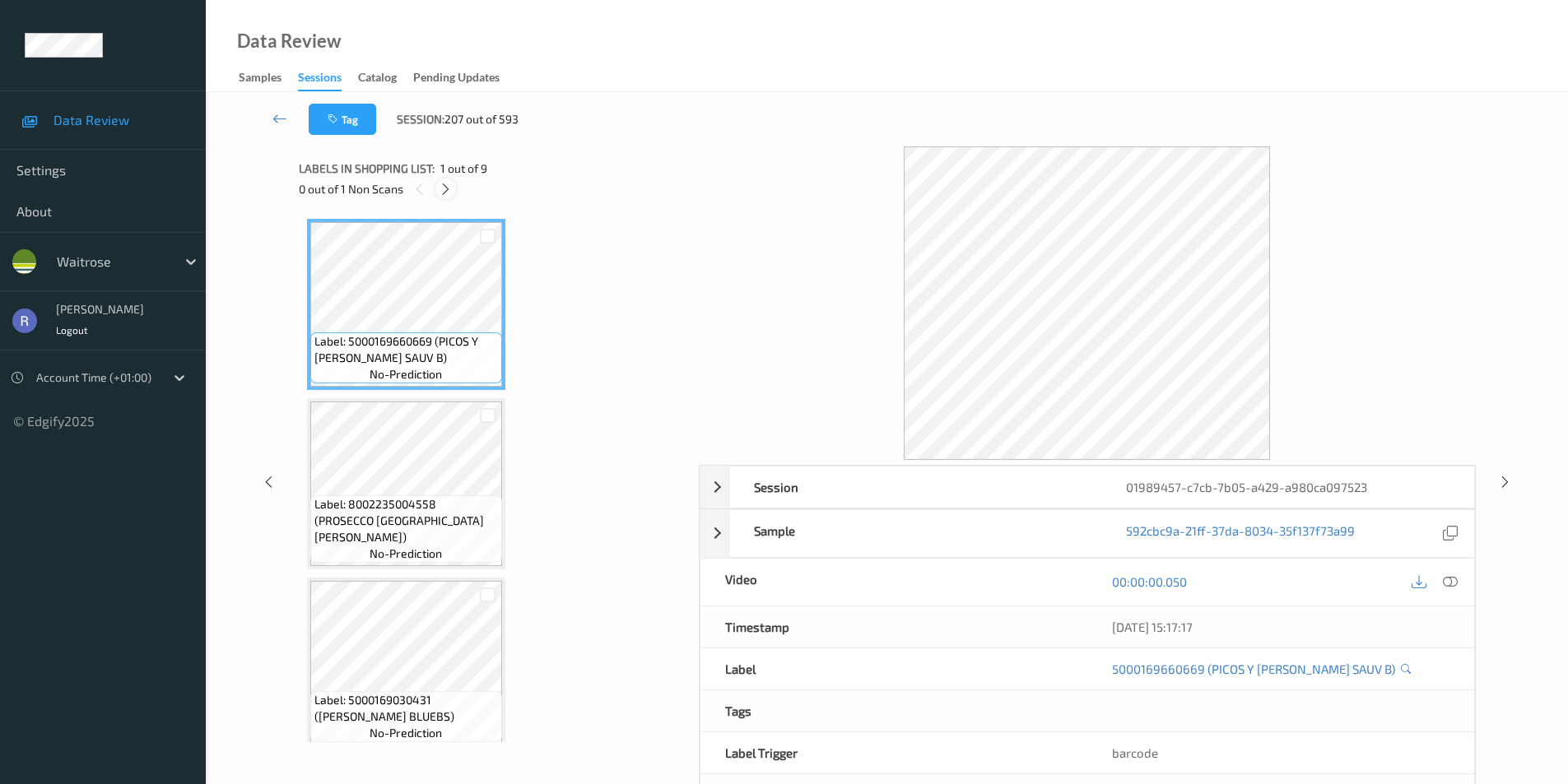
click at [440, 194] on icon at bounding box center [446, 189] width 14 height 15
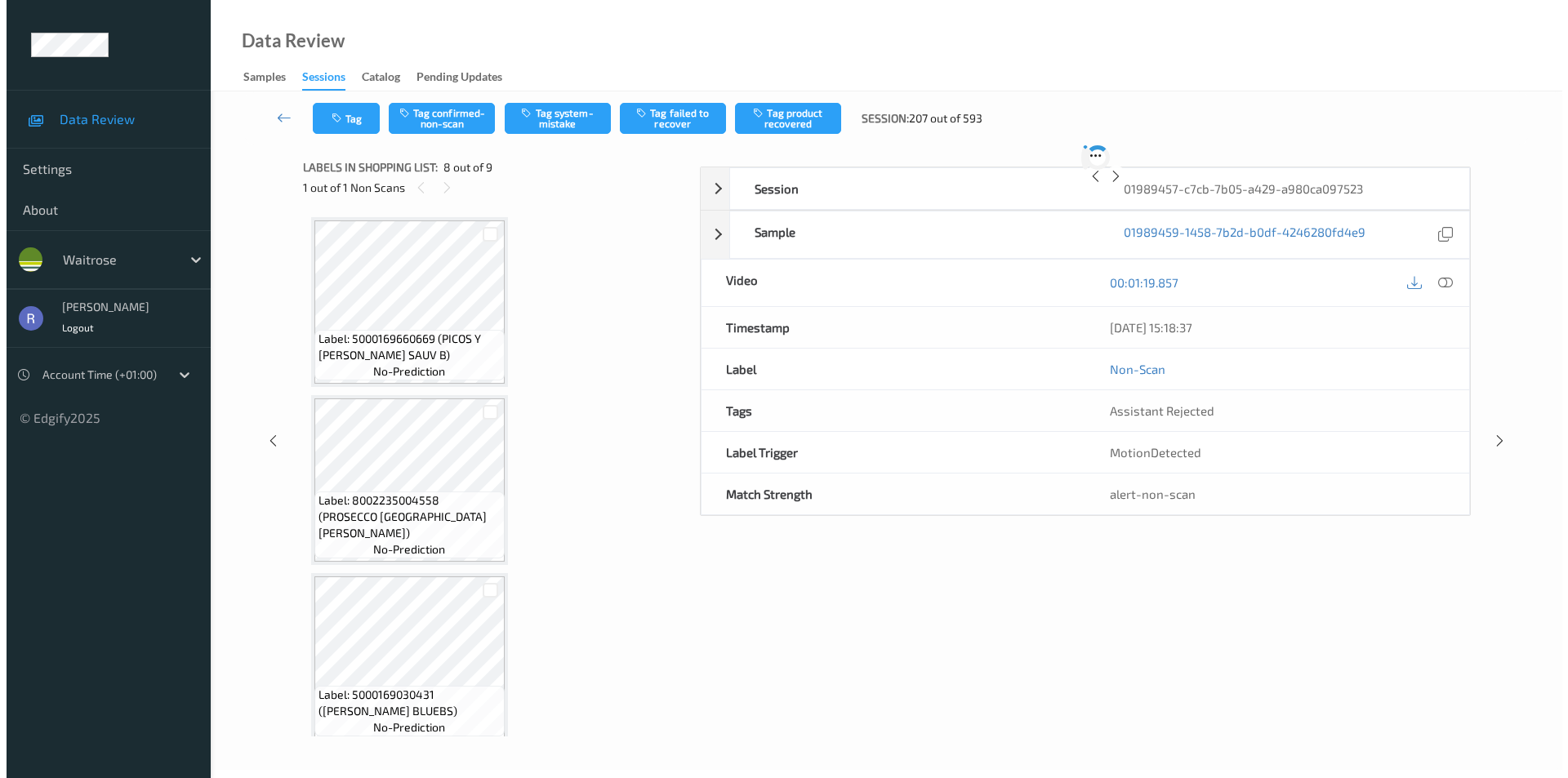
scroll to position [1076, 0]
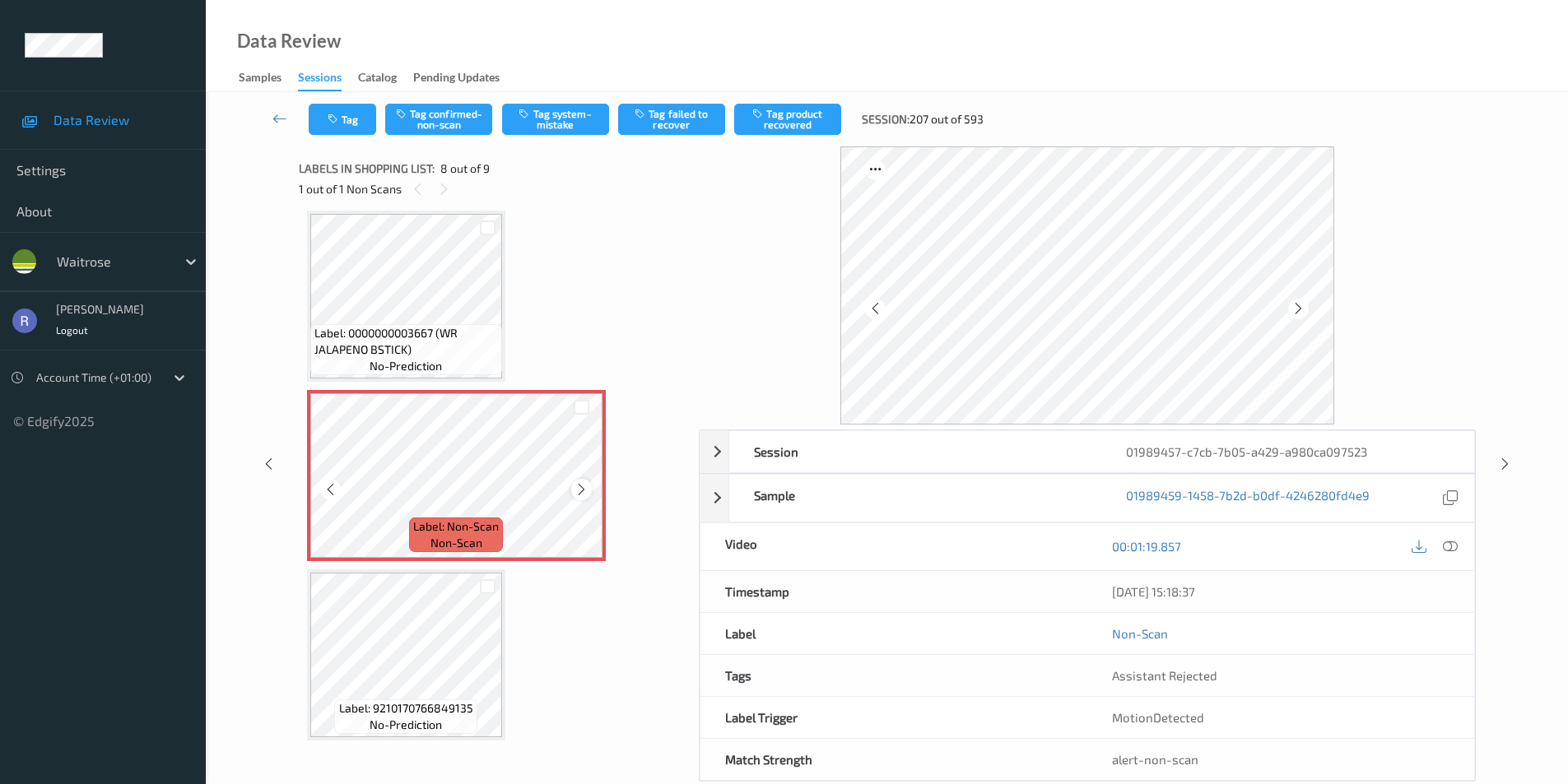
click at [575, 491] on icon at bounding box center [582, 490] width 14 height 15
click at [553, 116] on button "Tag system-mistake" at bounding box center [555, 118] width 107 height 31
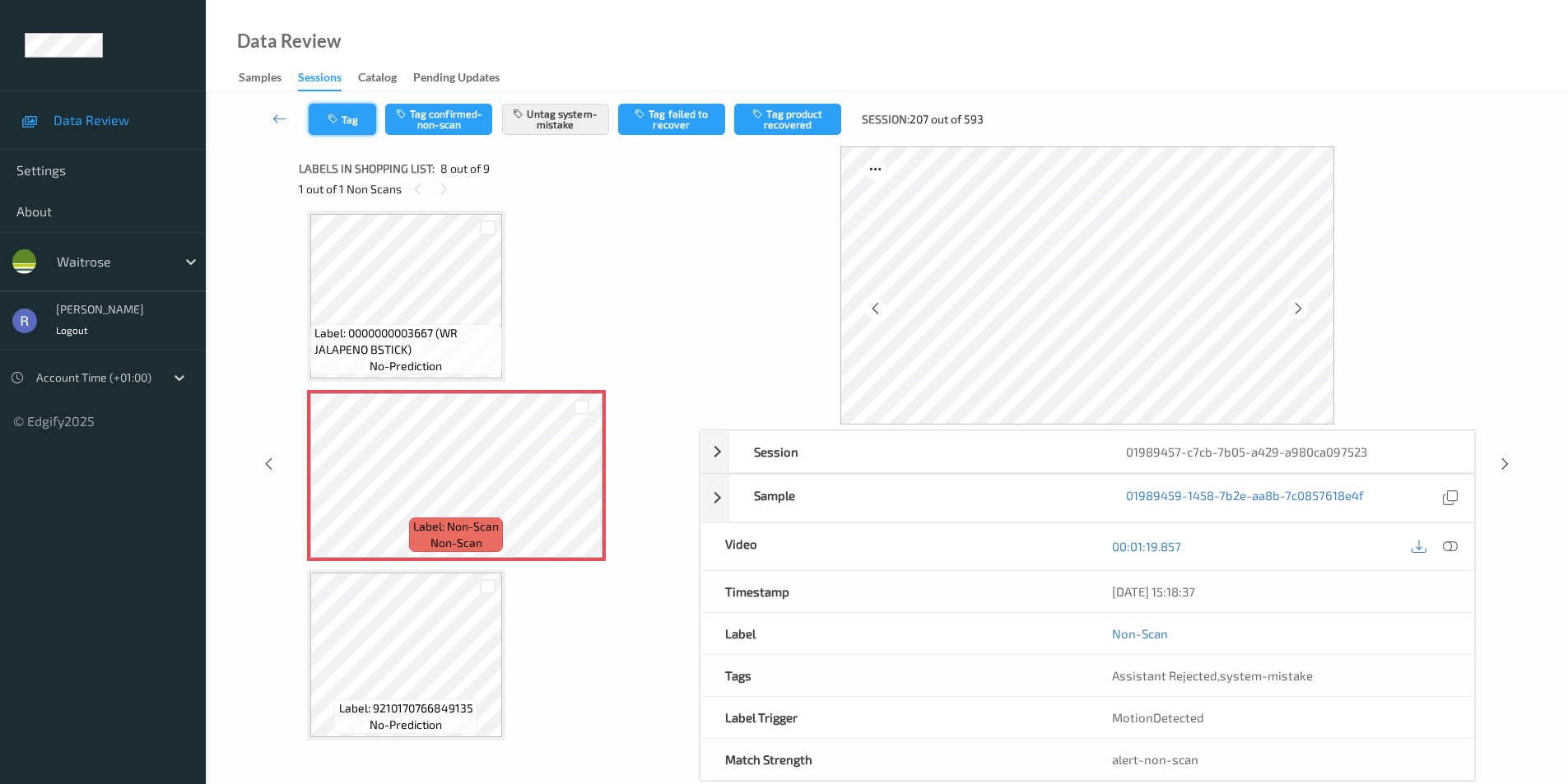
click at [352, 121] on button "Tag" at bounding box center [342, 118] width 67 height 31
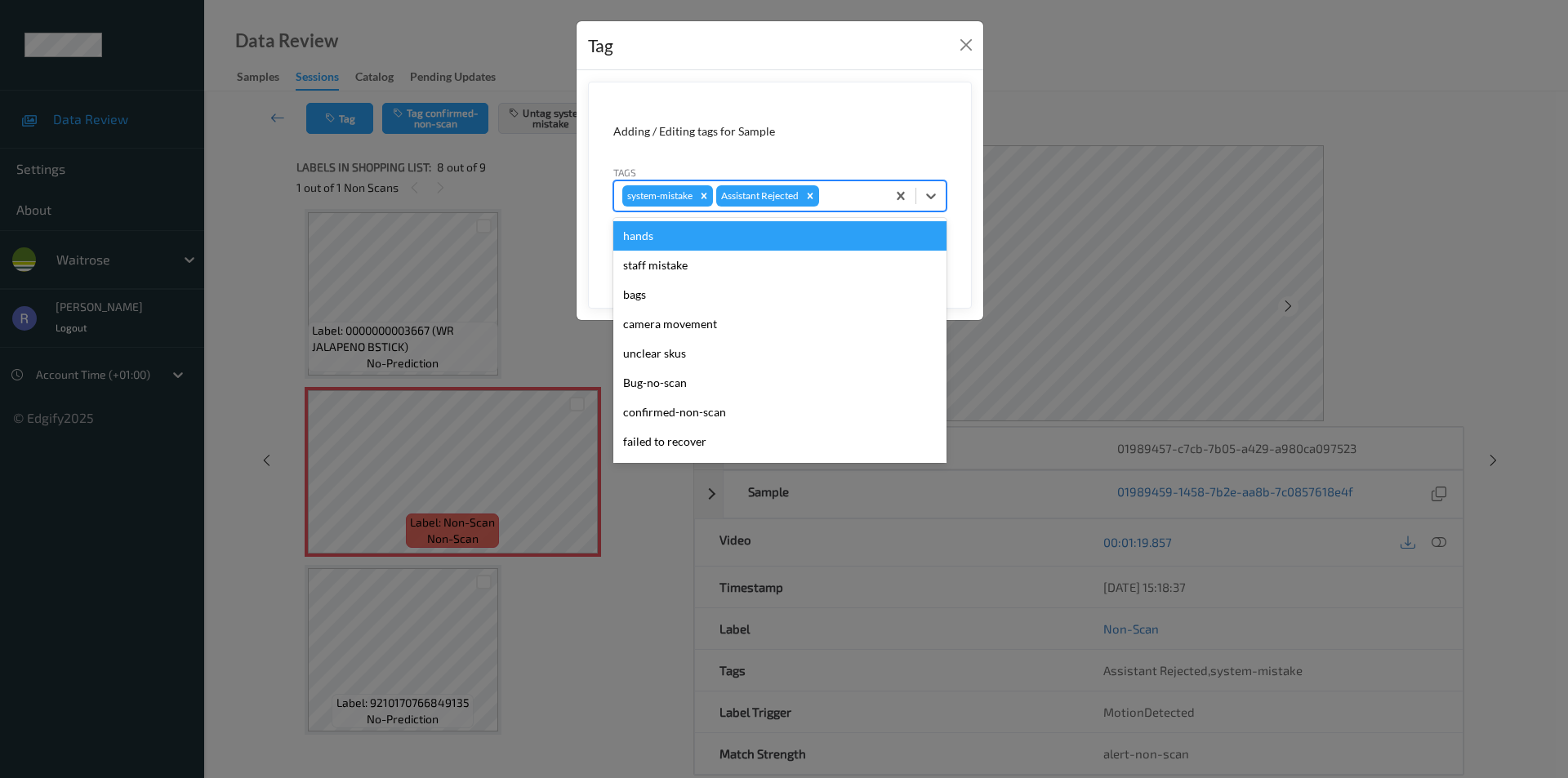
click at [852, 195] on div at bounding box center [849, 196] width 55 height 19
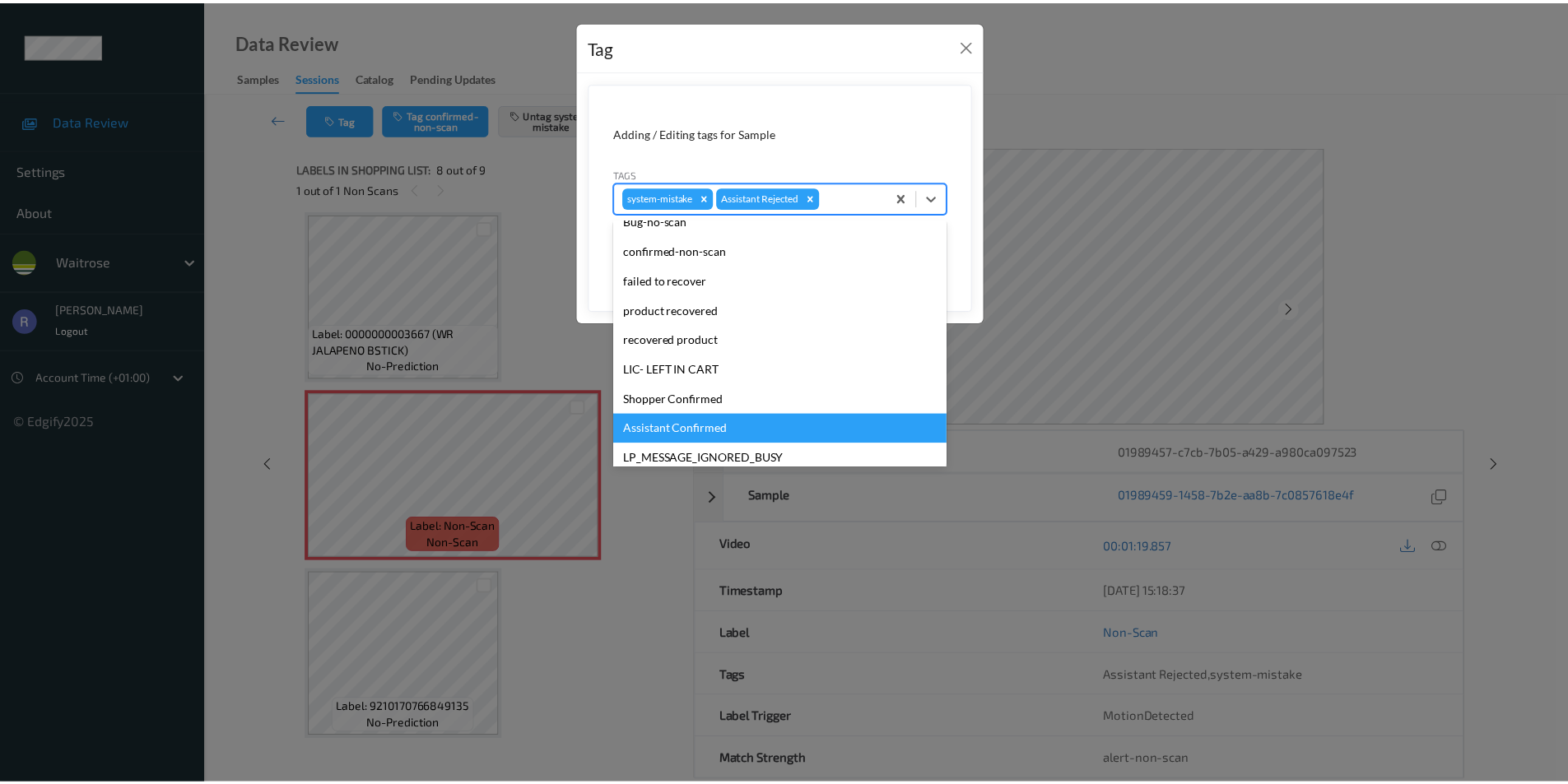
scroll to position [323, 0]
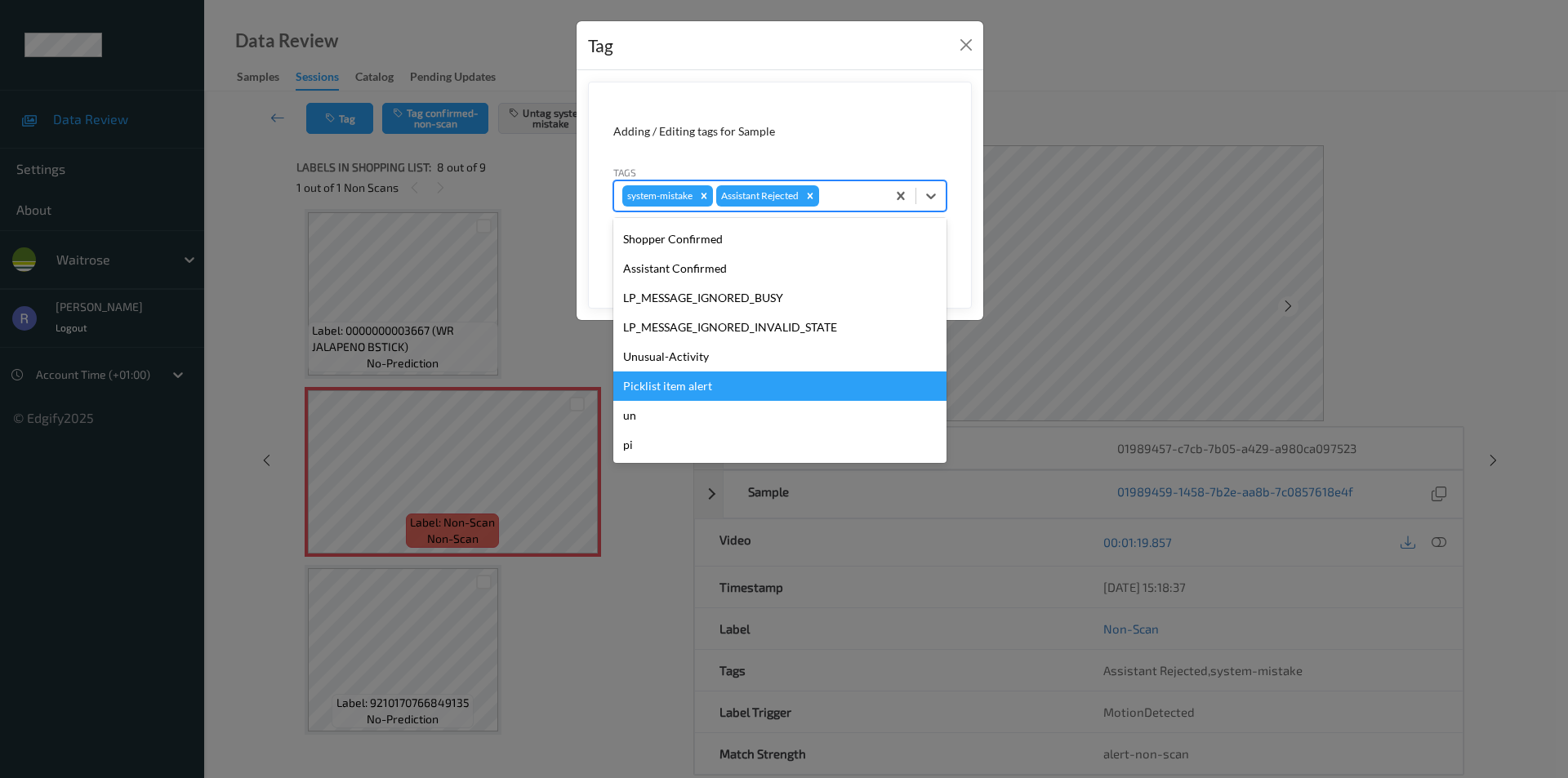
click at [663, 379] on div "Picklist item alert" at bounding box center [780, 387] width 333 height 30
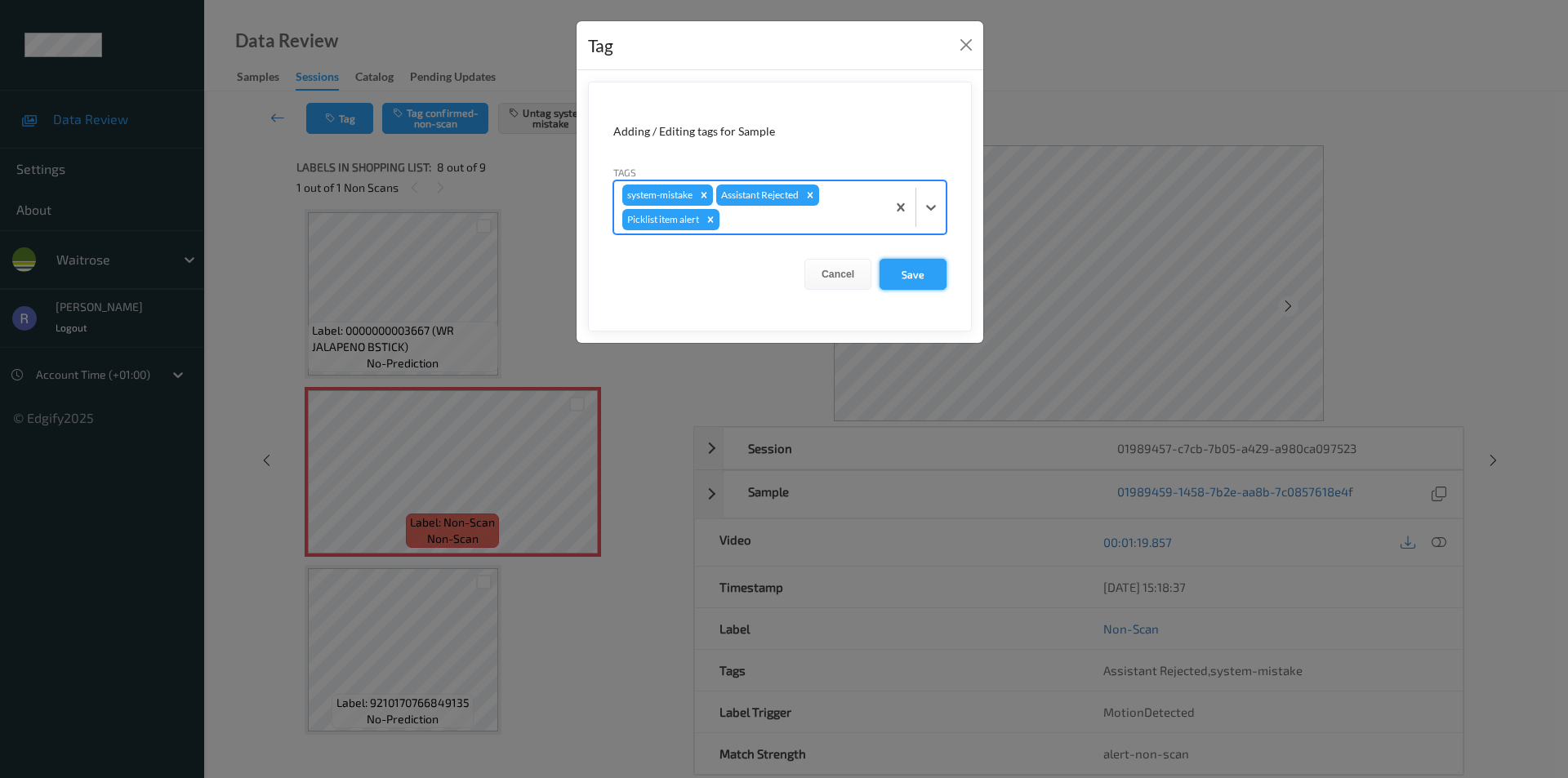
click at [913, 270] on button "Save" at bounding box center [913, 274] width 67 height 31
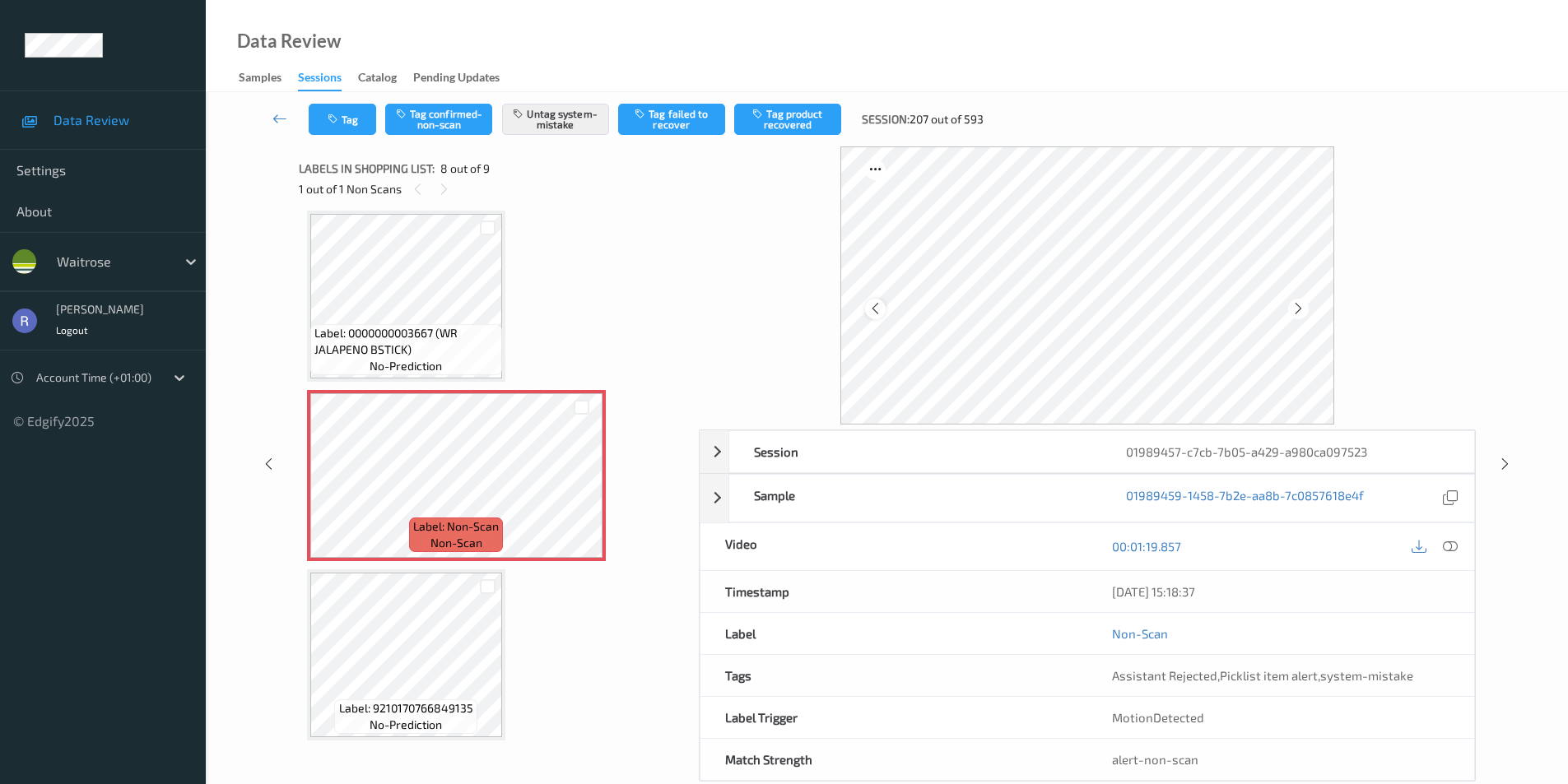
click at [871, 311] on icon at bounding box center [876, 308] width 14 height 15
click at [1508, 459] on icon at bounding box center [1505, 464] width 14 height 15
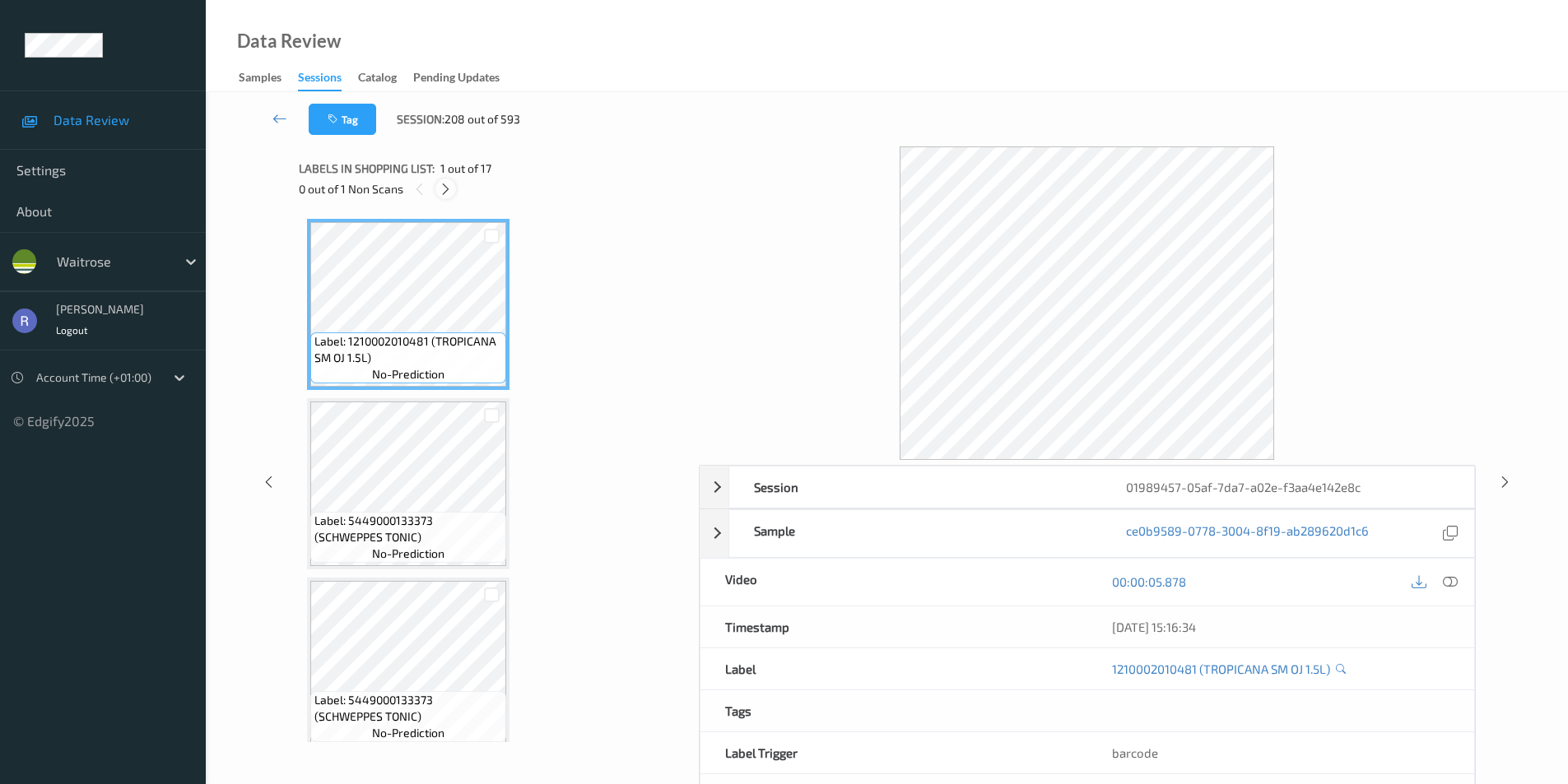
click at [449, 186] on icon at bounding box center [446, 189] width 14 height 15
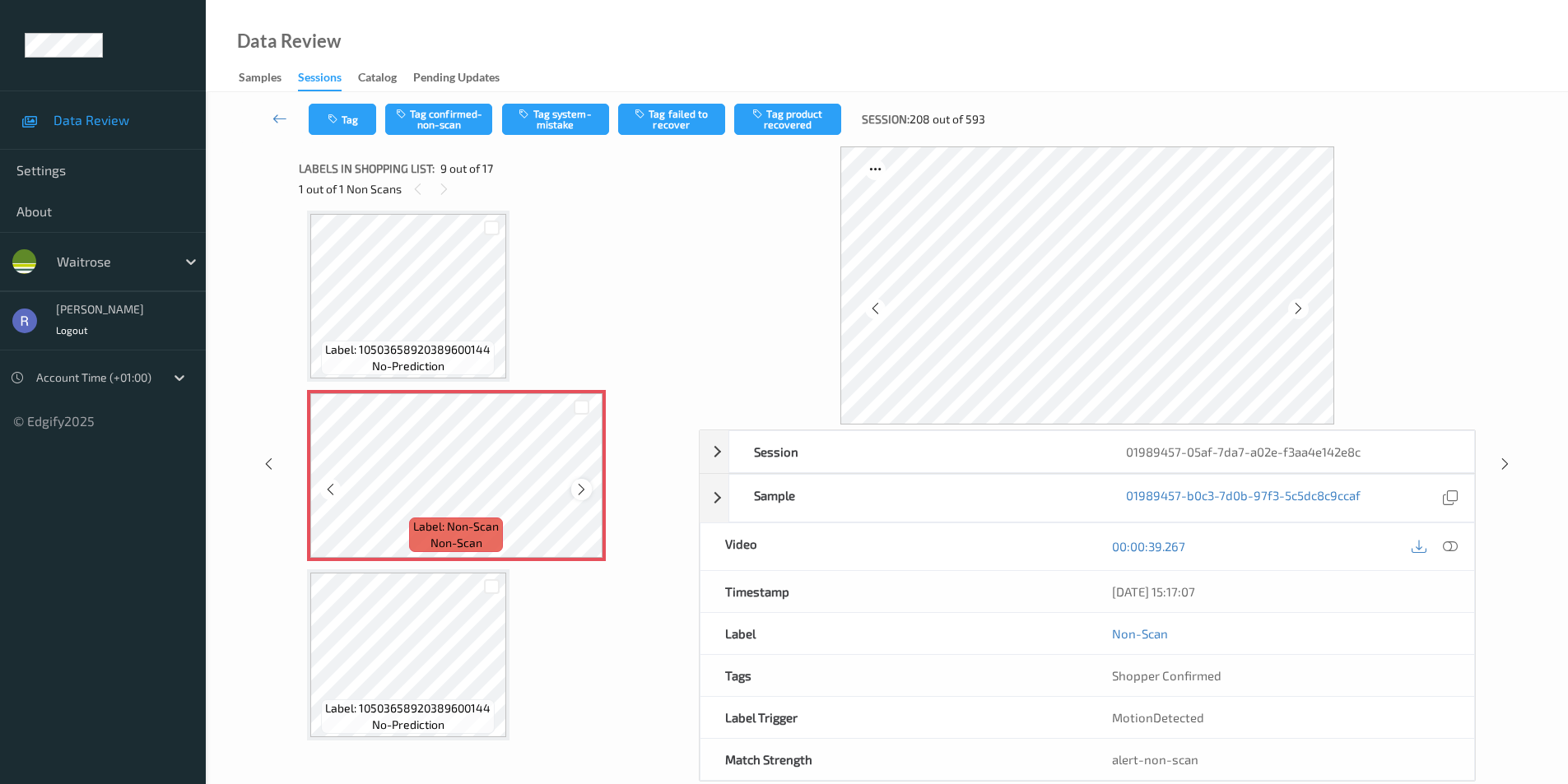
click at [578, 484] on icon at bounding box center [582, 490] width 14 height 15
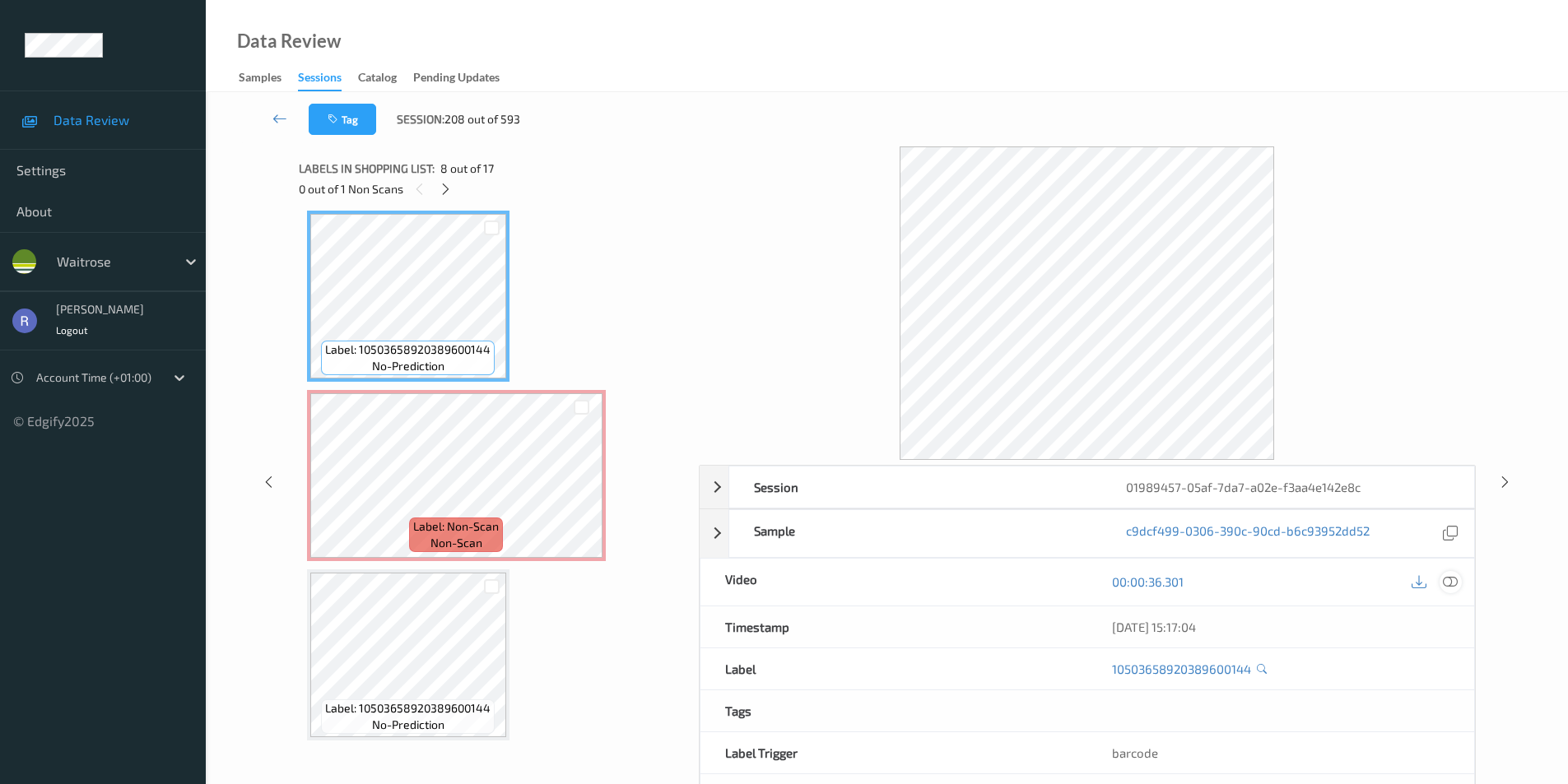
click at [1456, 582] on icon at bounding box center [1450, 582] width 15 height 15
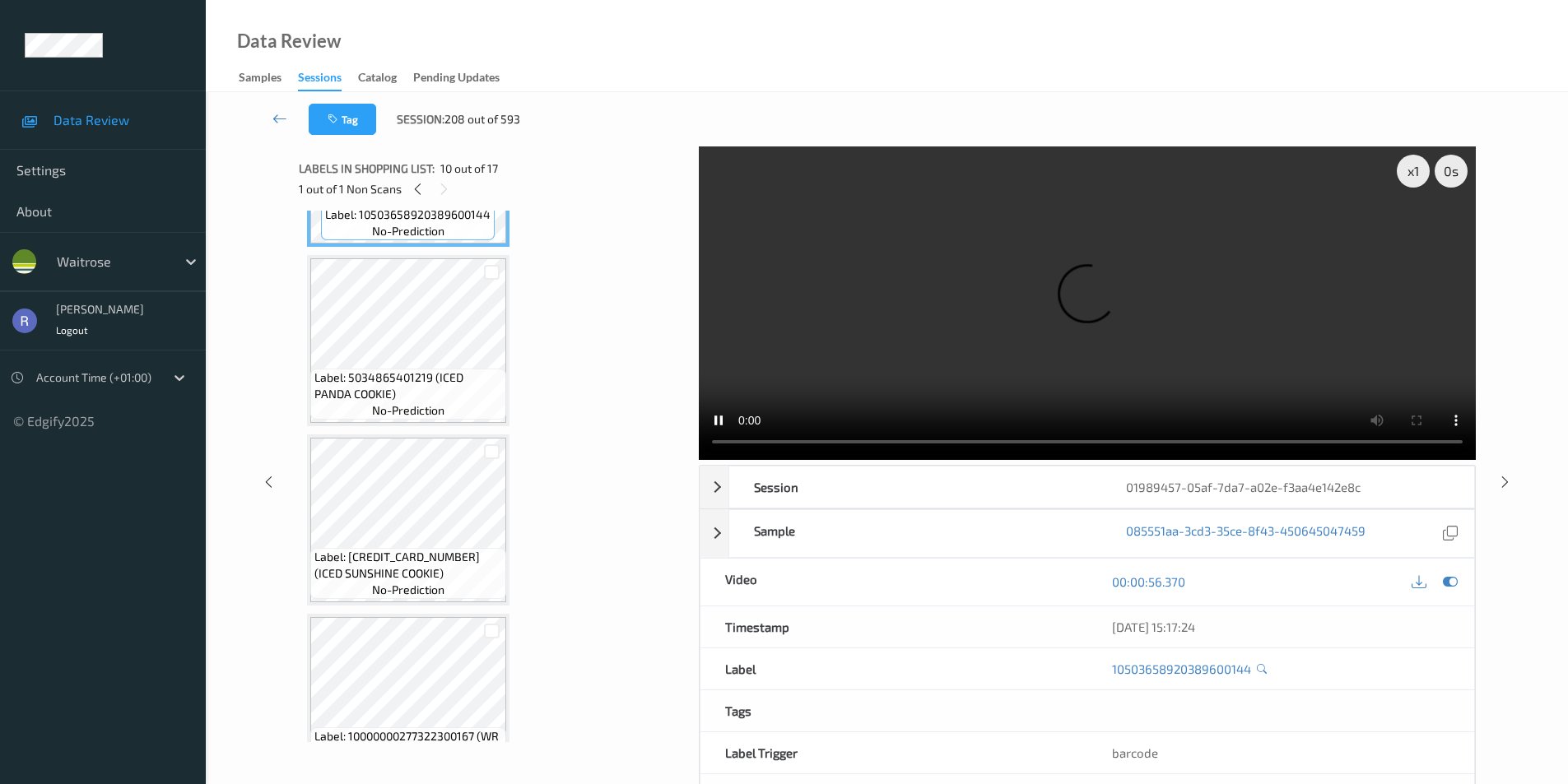
scroll to position [1346, 0]
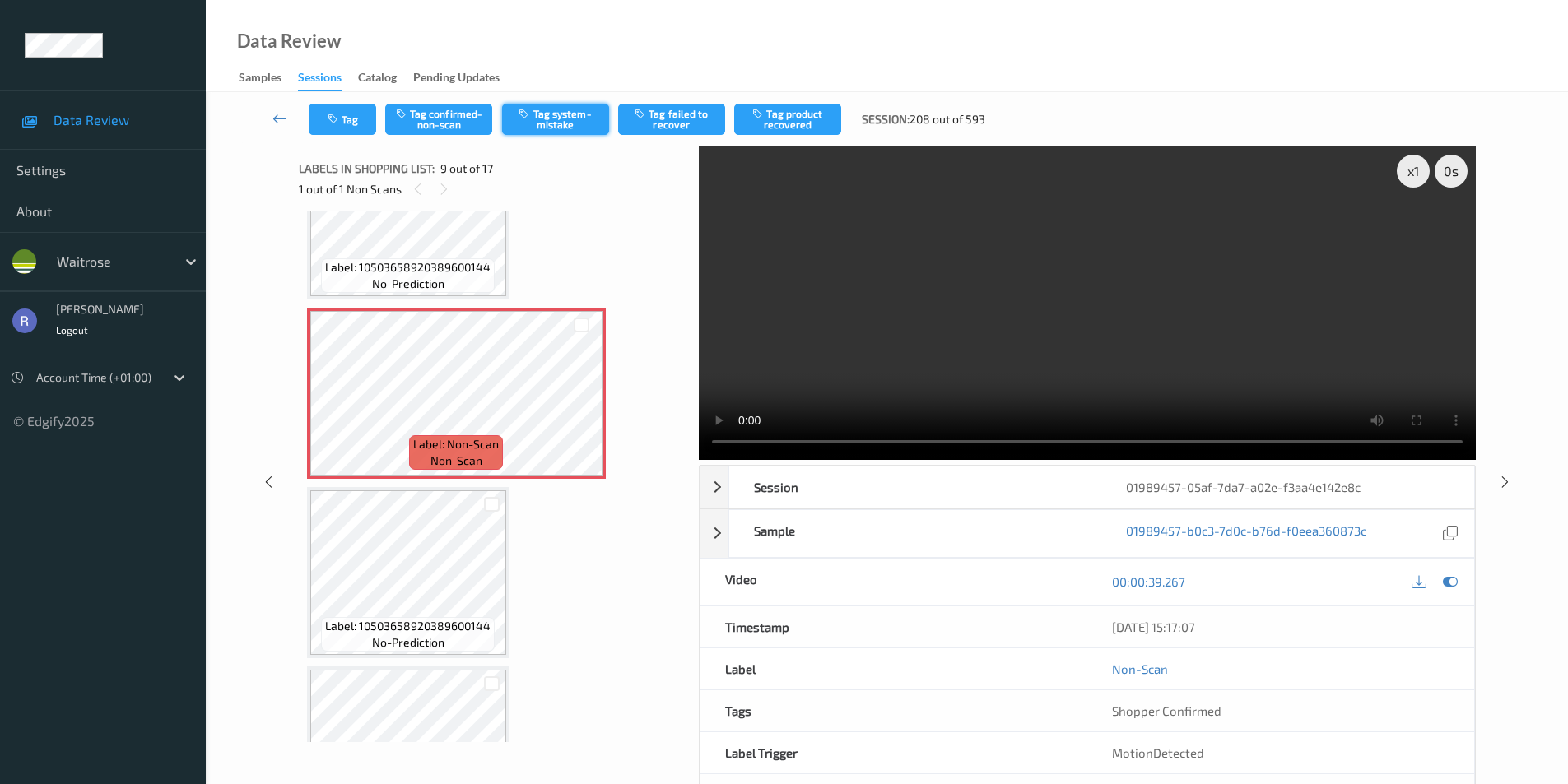
click at [589, 106] on button "Tag system-mistake" at bounding box center [555, 118] width 107 height 31
click at [581, 407] on icon at bounding box center [582, 407] width 14 height 15
click at [580, 408] on icon at bounding box center [582, 407] width 14 height 15
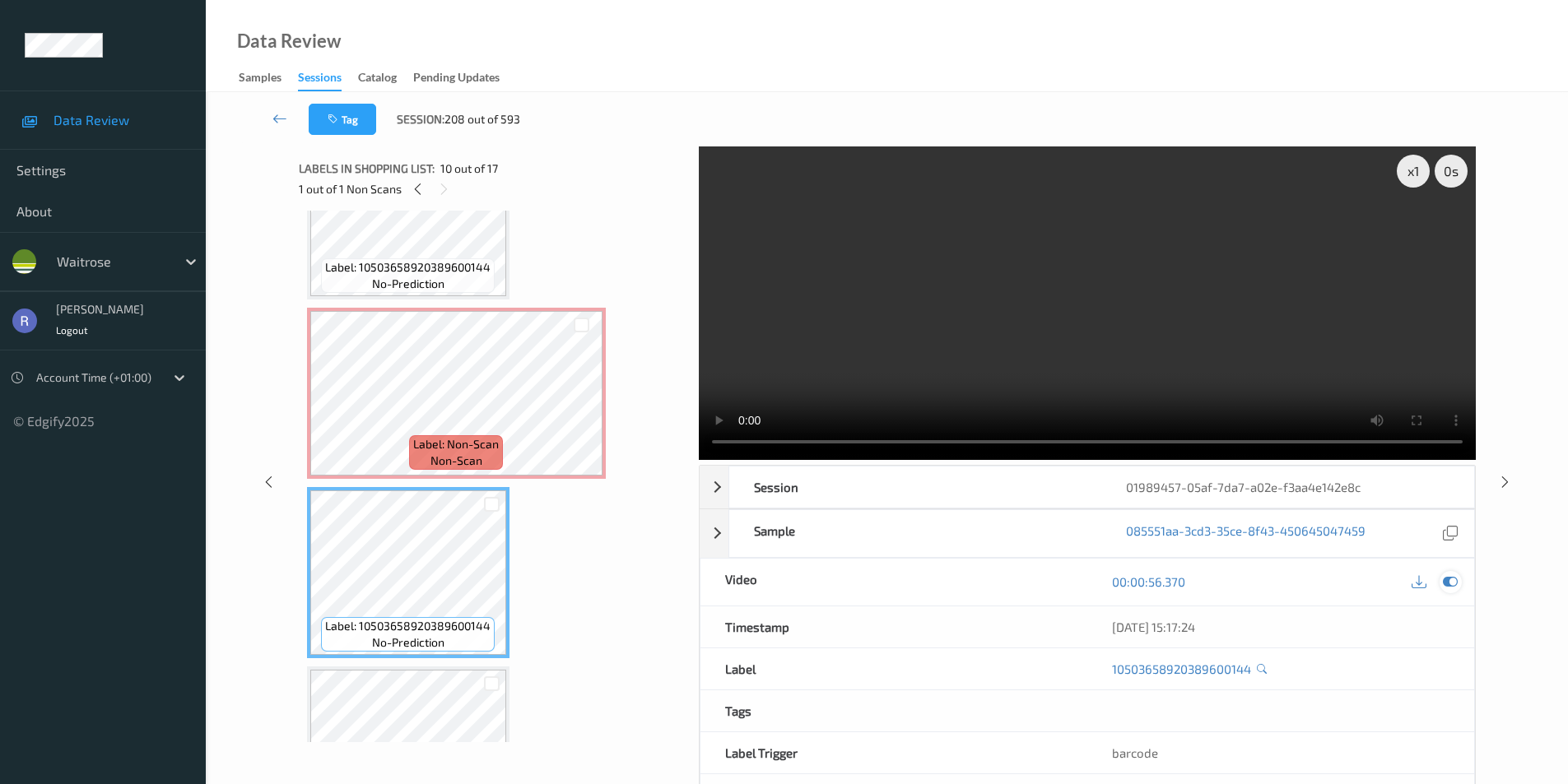
click at [1456, 582] on icon at bounding box center [1450, 582] width 15 height 15
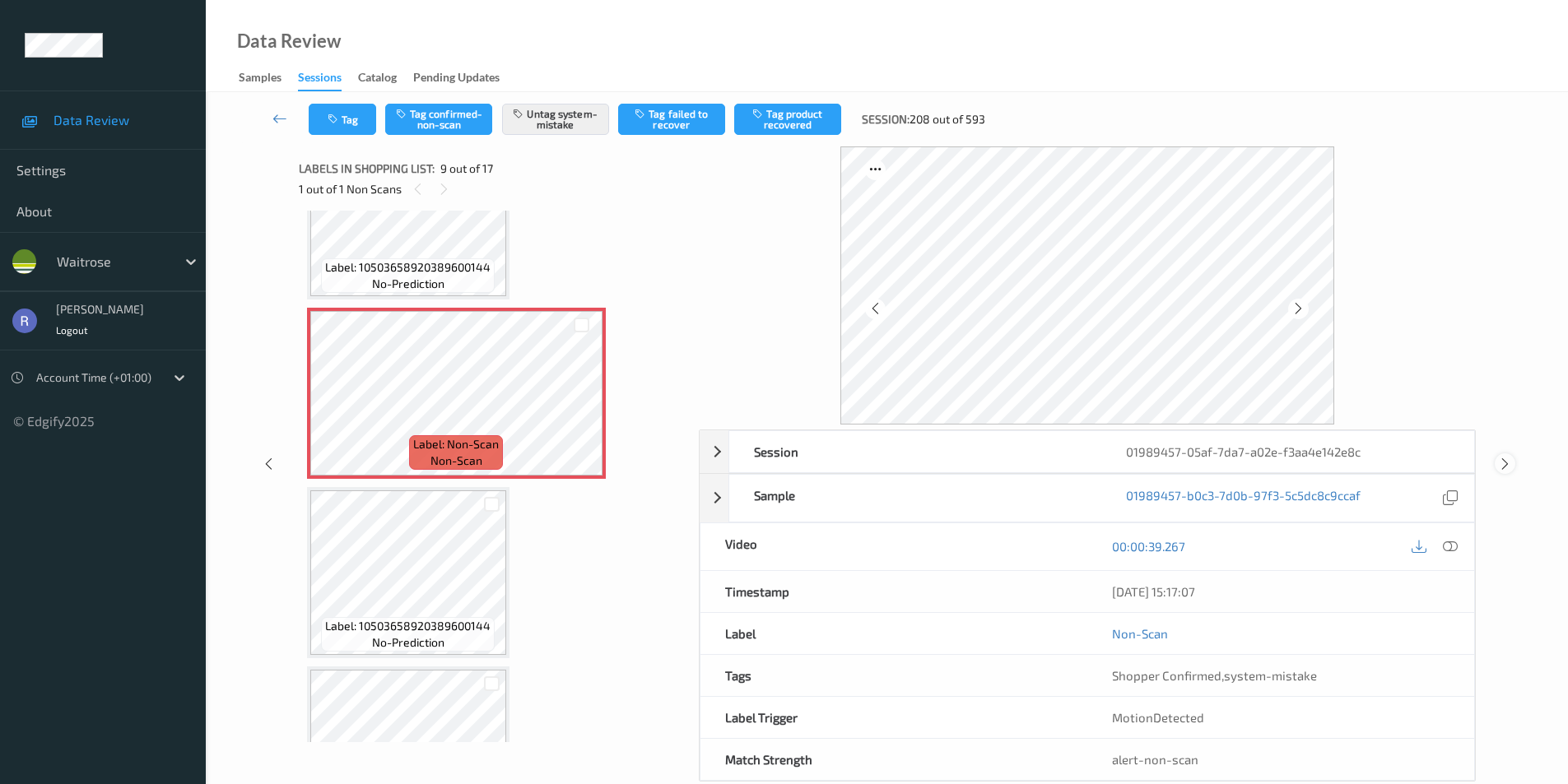
click at [1503, 460] on icon at bounding box center [1505, 464] width 14 height 15
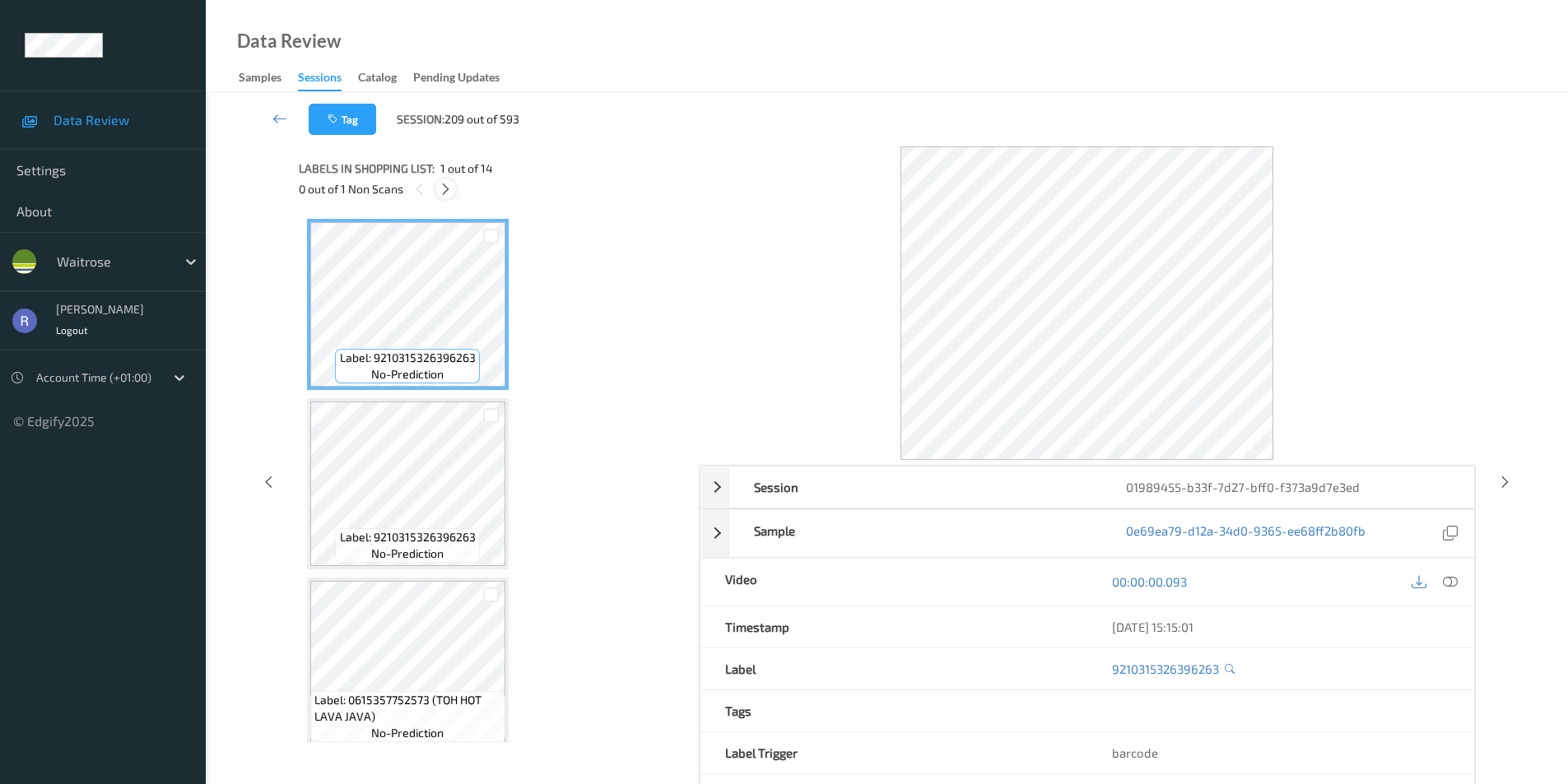
click at [445, 190] on icon at bounding box center [446, 189] width 14 height 15
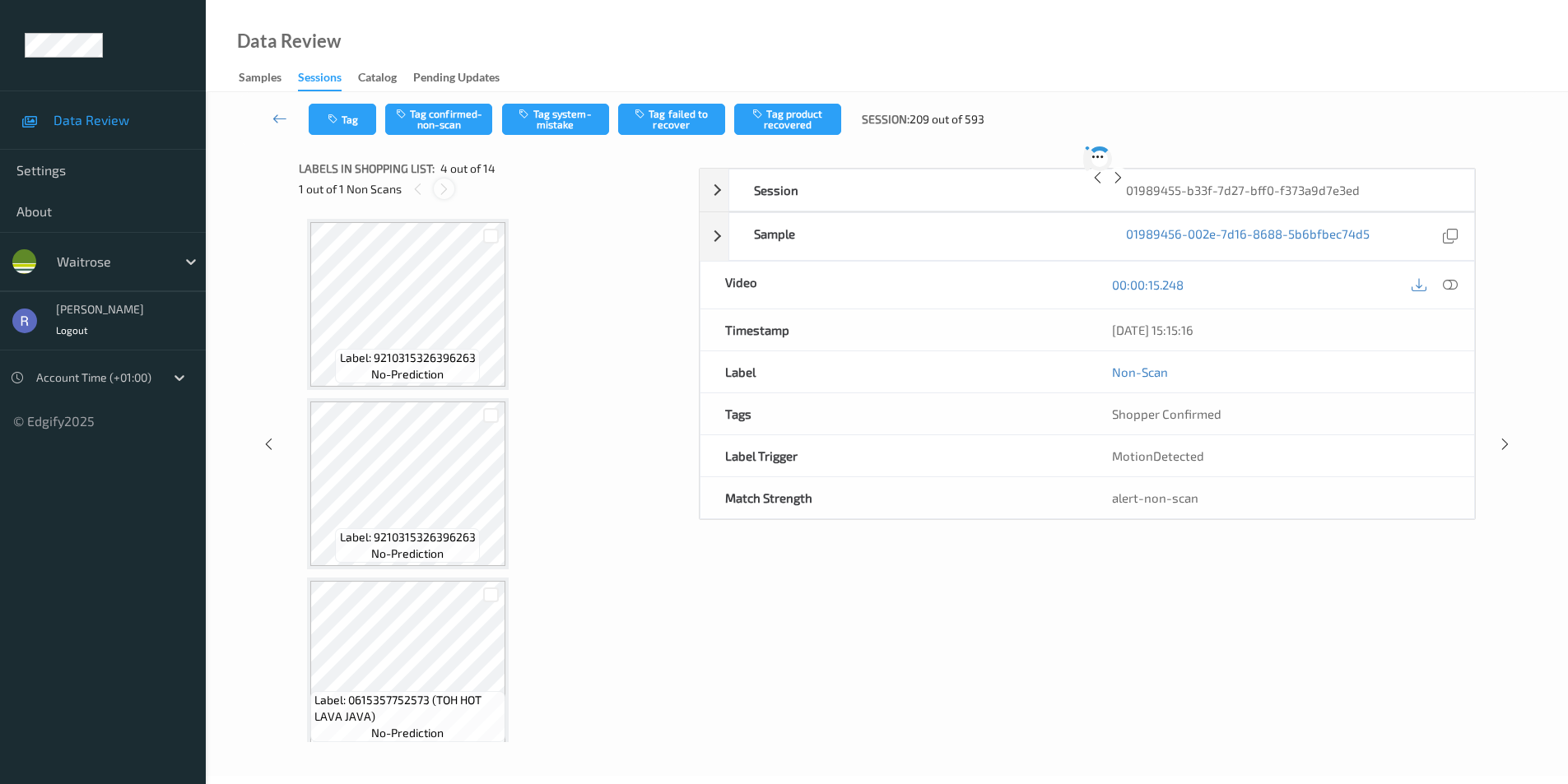
scroll to position [367, 0]
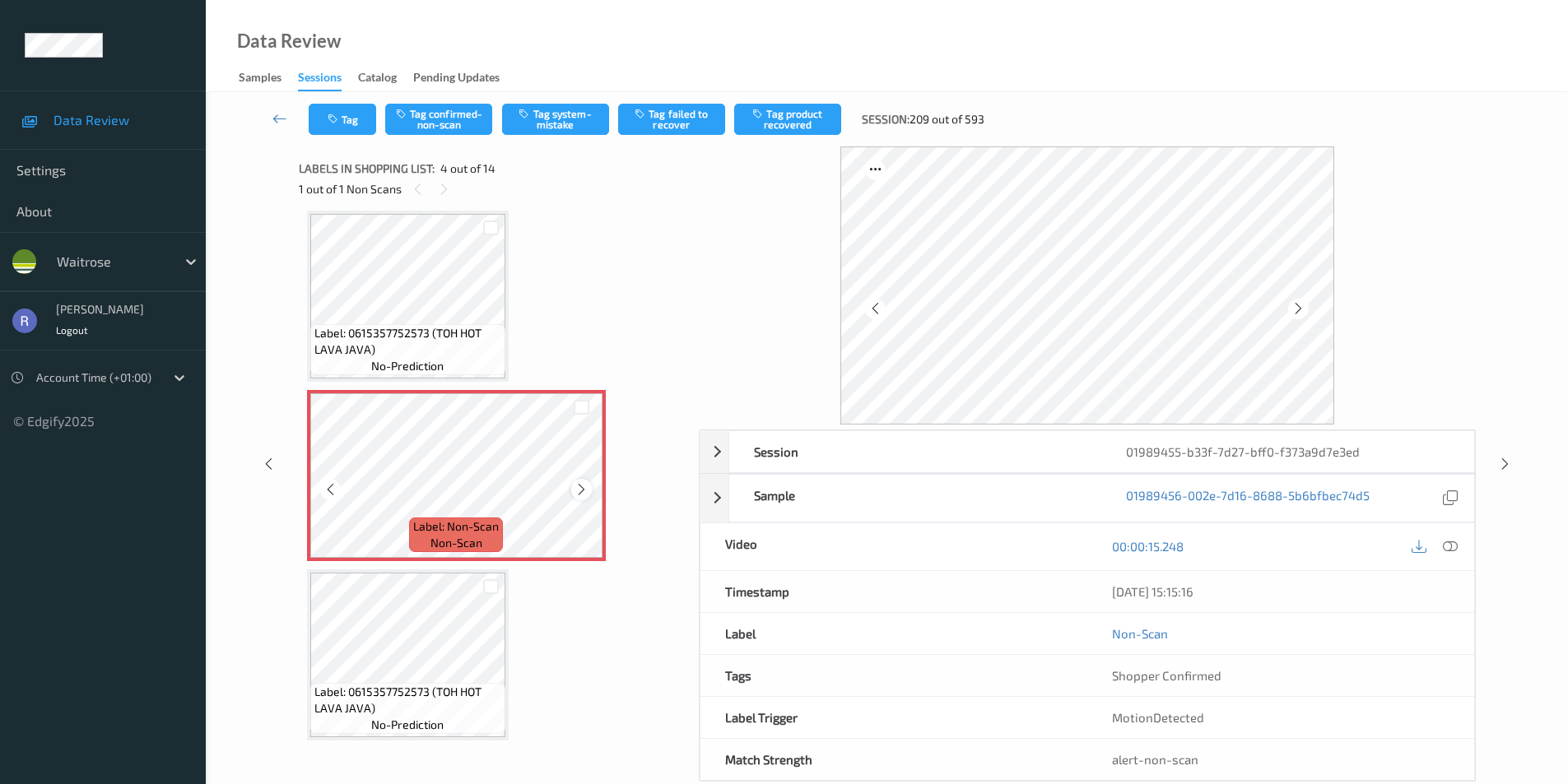
click at [584, 483] on icon at bounding box center [582, 490] width 14 height 15
click at [570, 114] on button "Tag system-mistake" at bounding box center [555, 118] width 107 height 31
click at [1507, 461] on icon at bounding box center [1505, 464] width 14 height 15
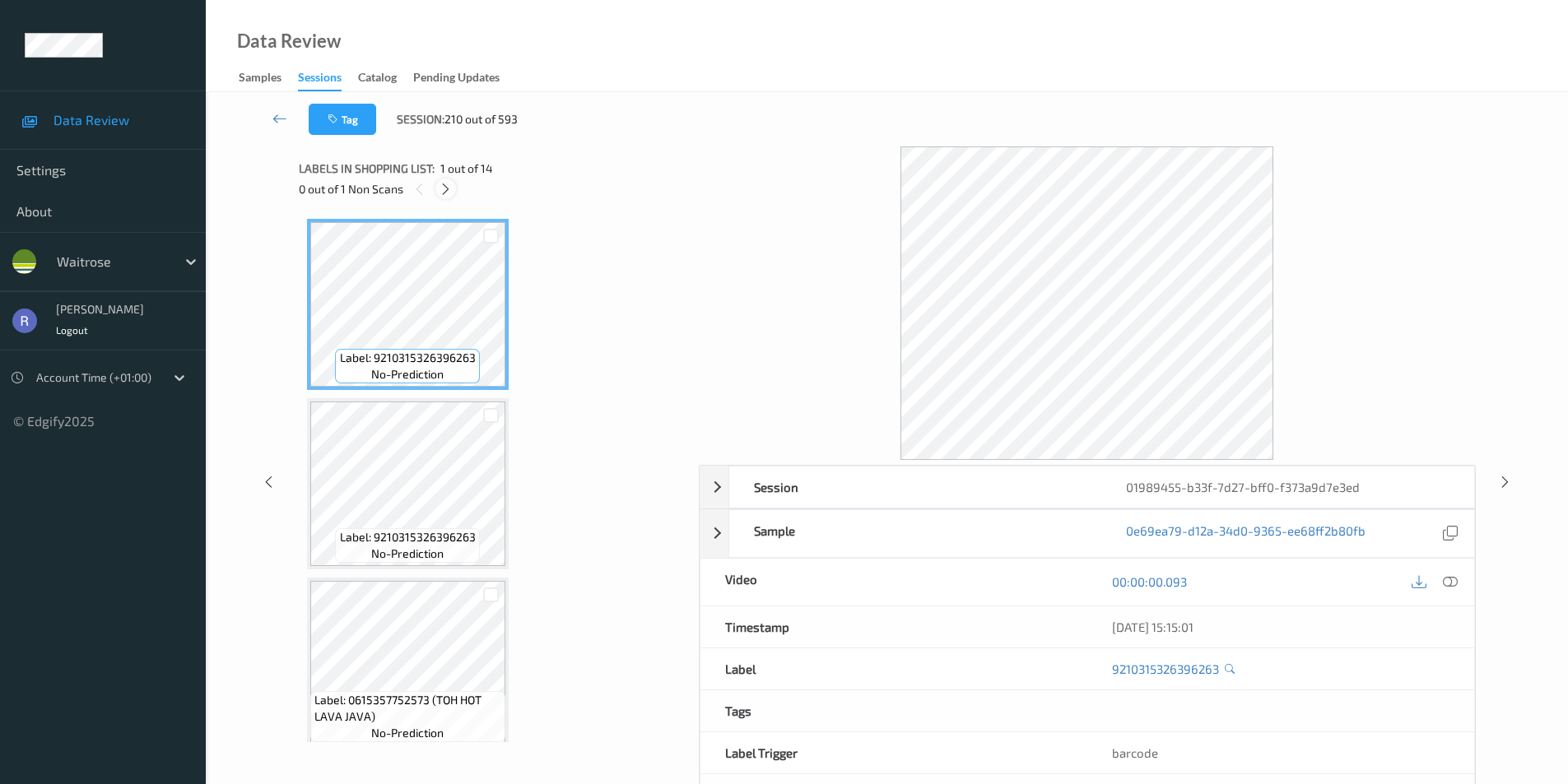
click at [455, 191] on div at bounding box center [445, 188] width 20 height 20
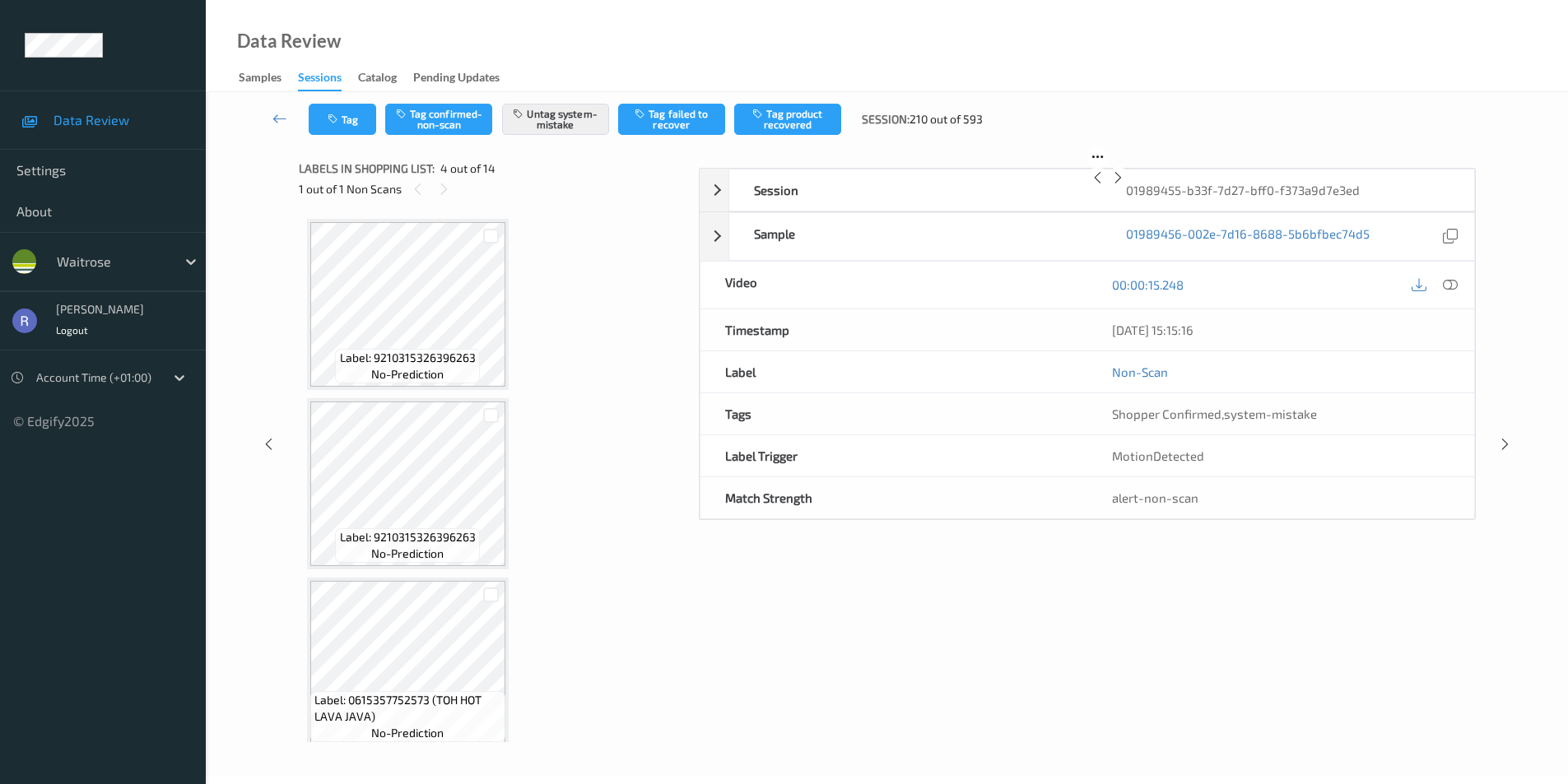
scroll to position [367, 0]
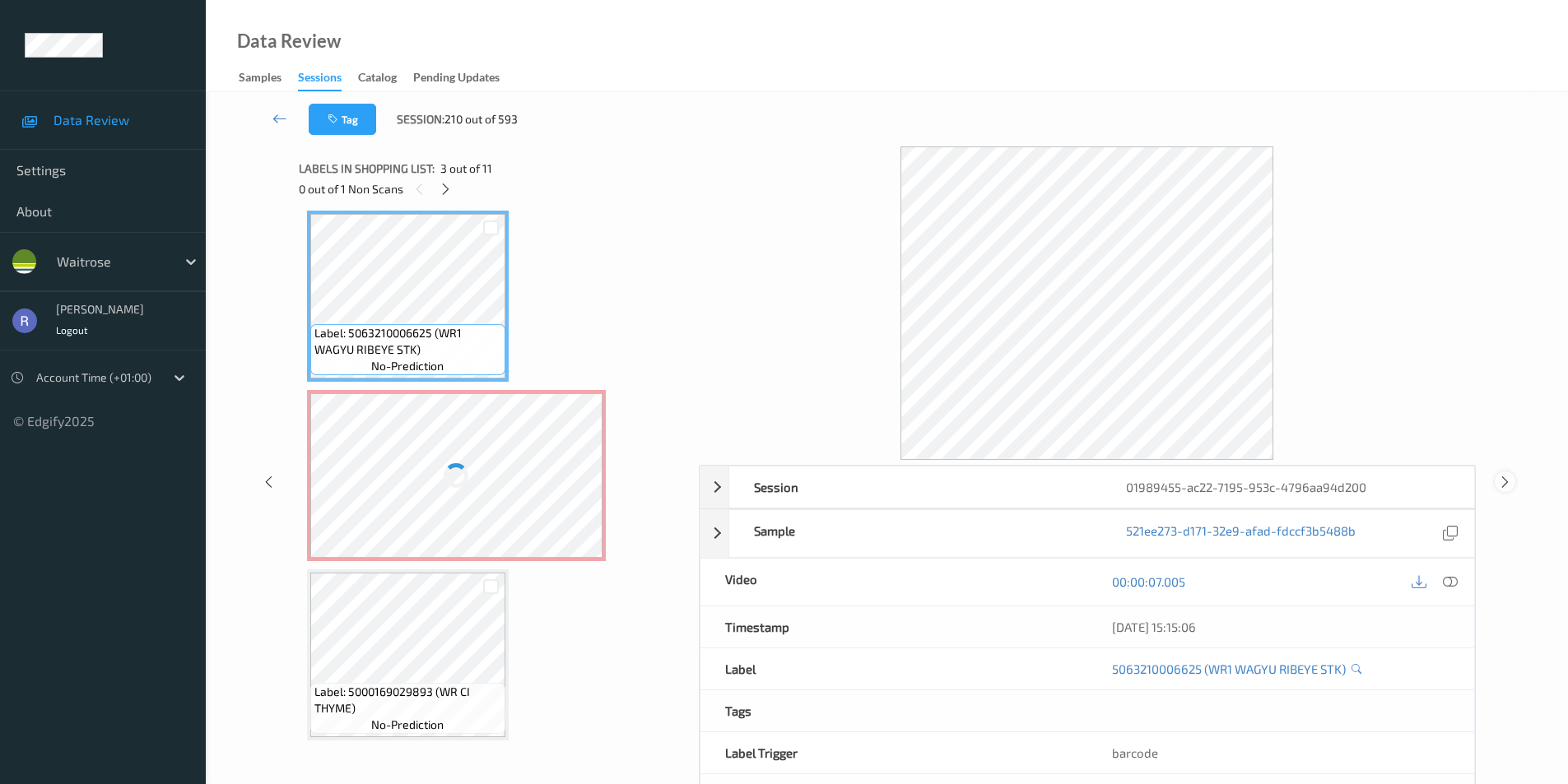
click at [1505, 481] on icon at bounding box center [1505, 481] width 14 height 15
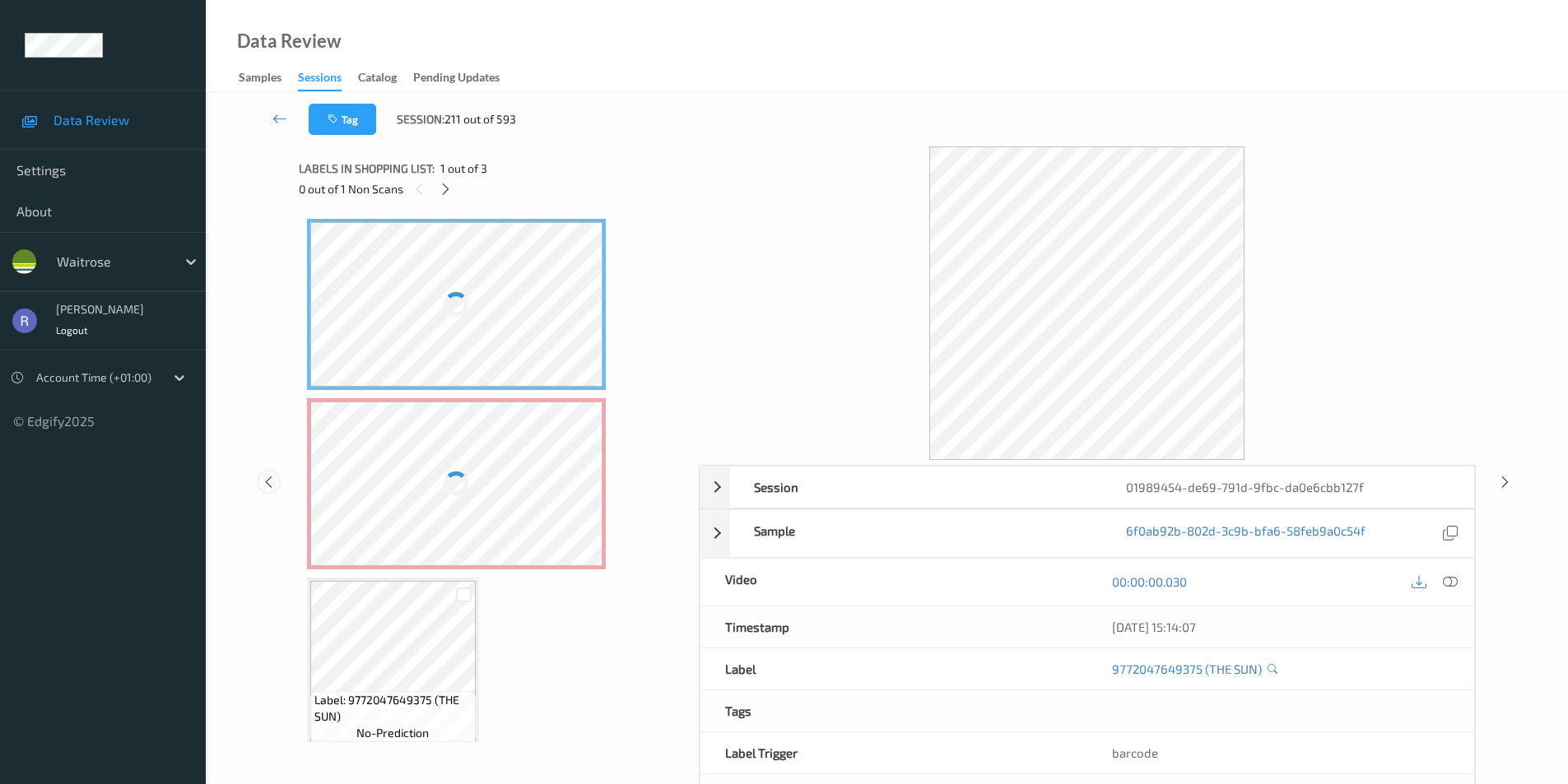
click at [264, 479] on icon at bounding box center [269, 481] width 14 height 15
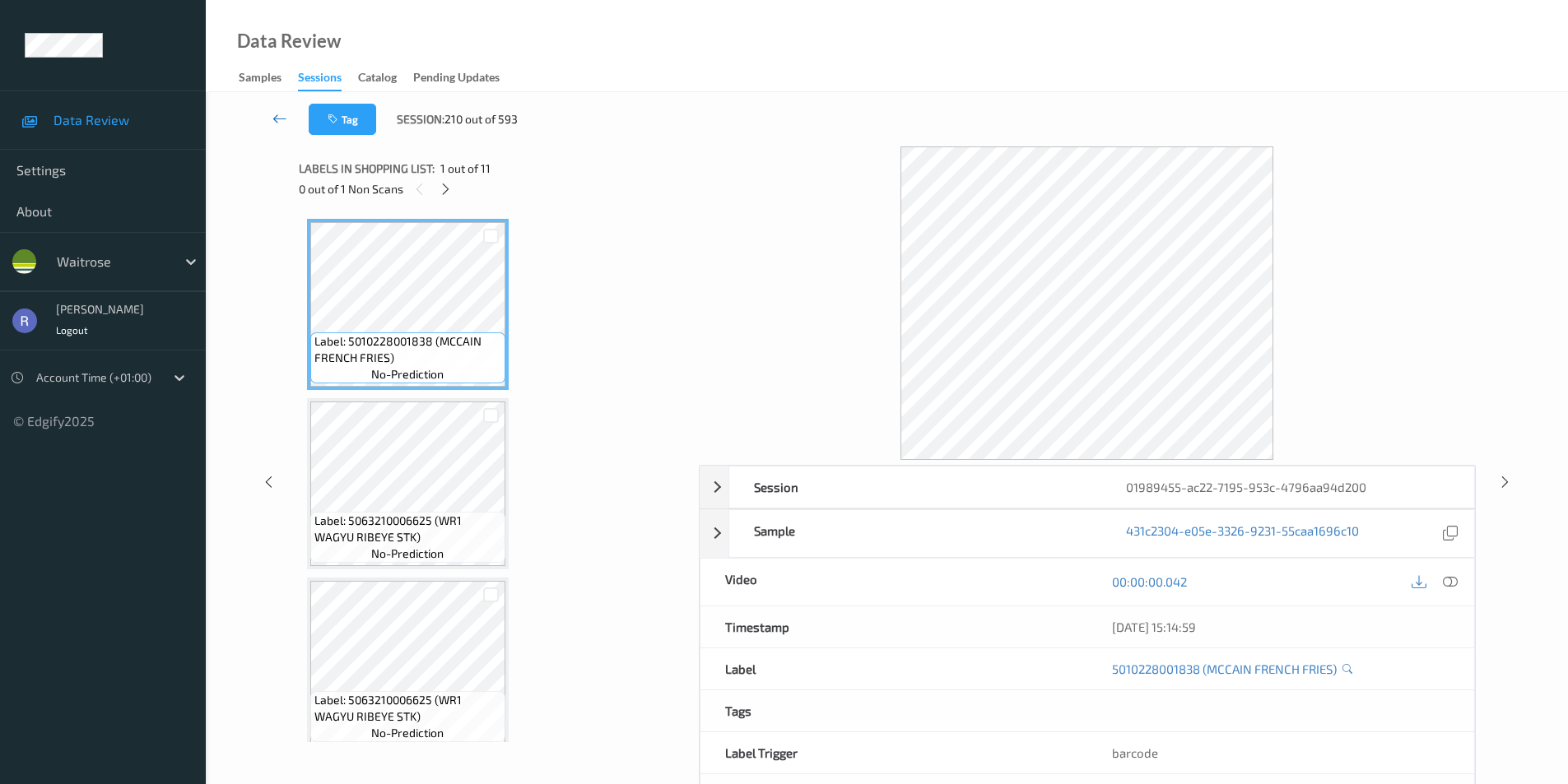
click at [280, 113] on icon at bounding box center [279, 118] width 15 height 17
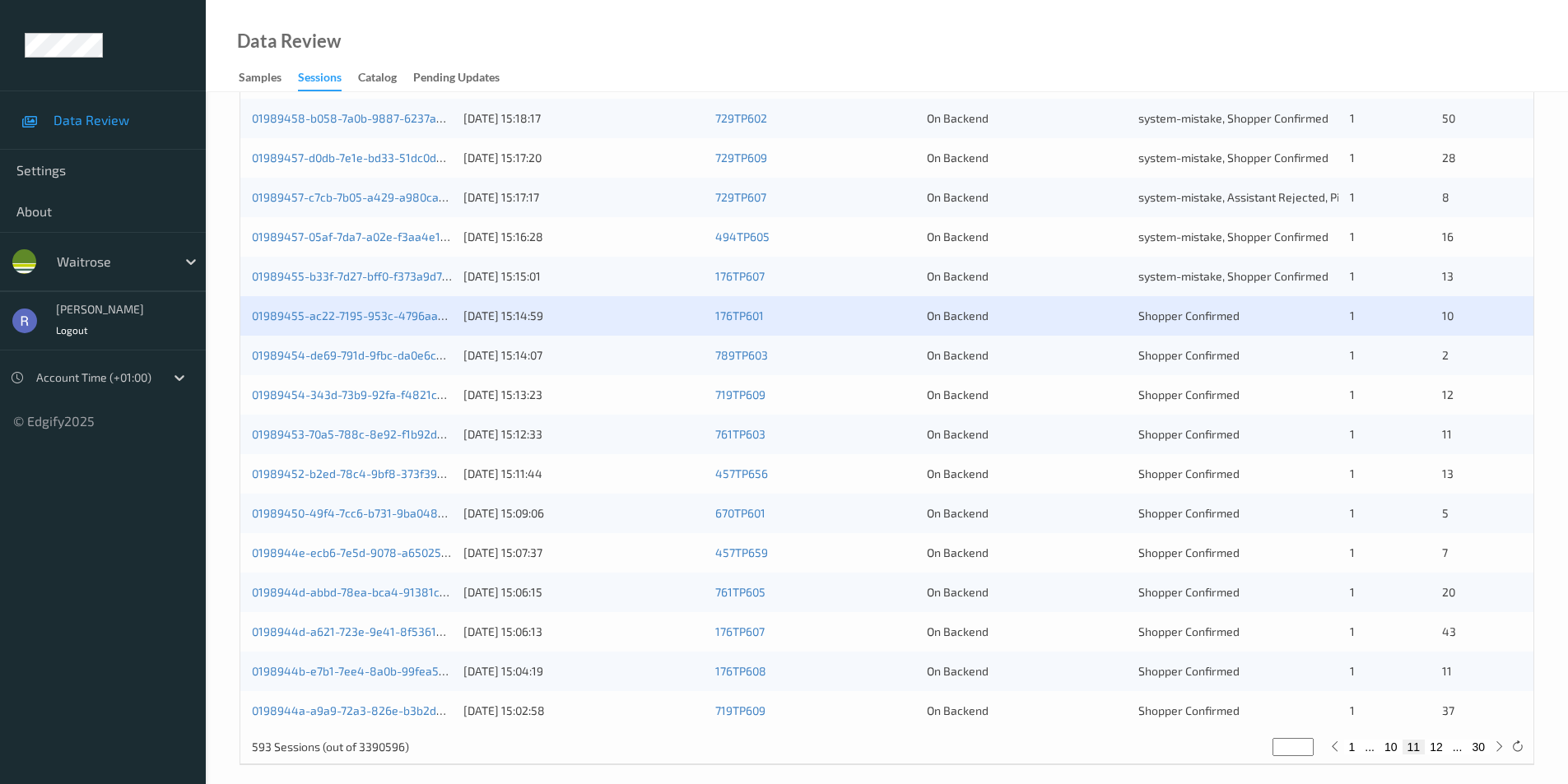
scroll to position [454, 0]
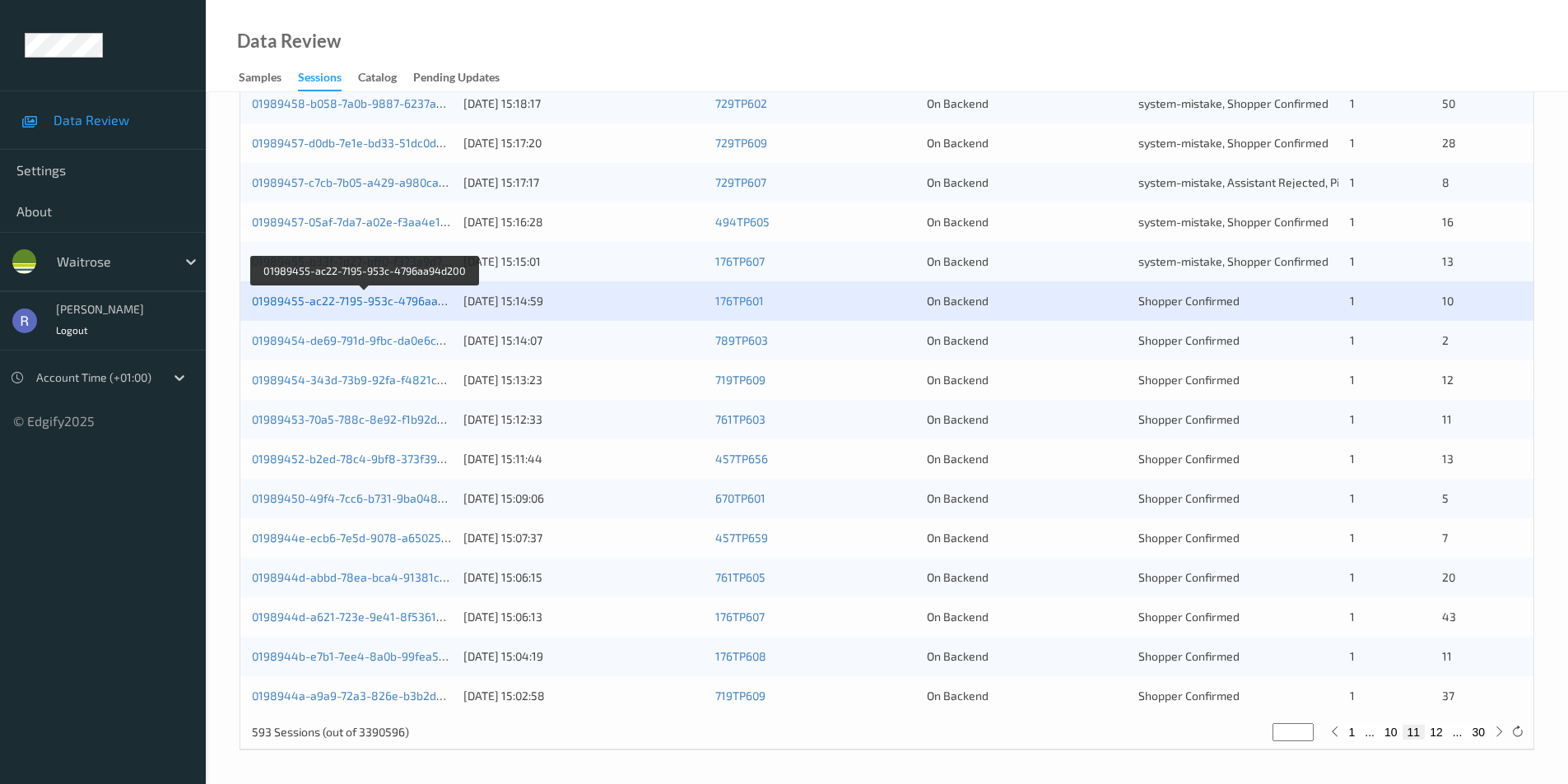
click at [399, 306] on link "01989455-ac22-7195-953c-4796aa94d200" at bounding box center [365, 301] width 226 height 14
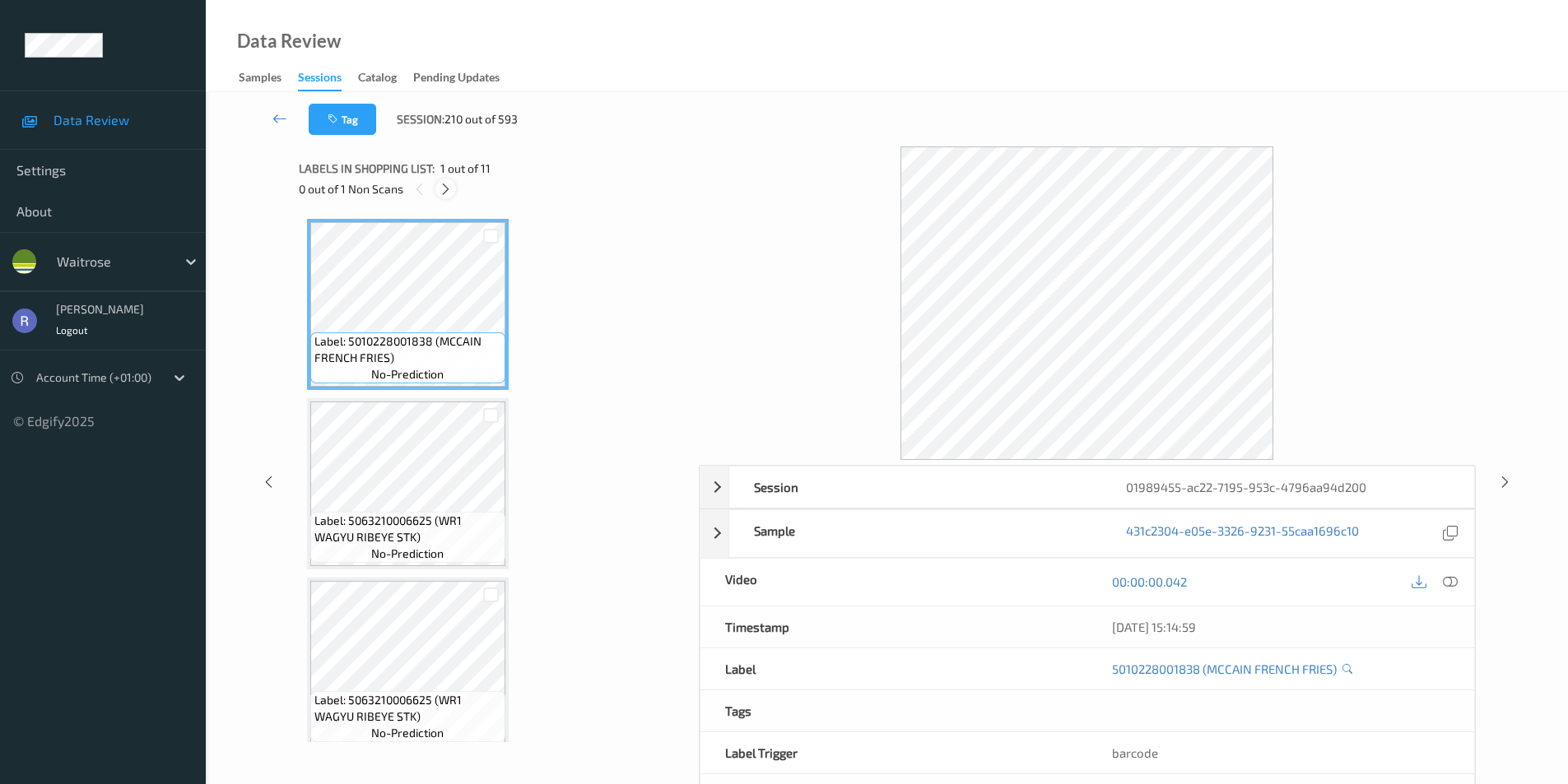
click at [444, 188] on icon at bounding box center [446, 189] width 14 height 15
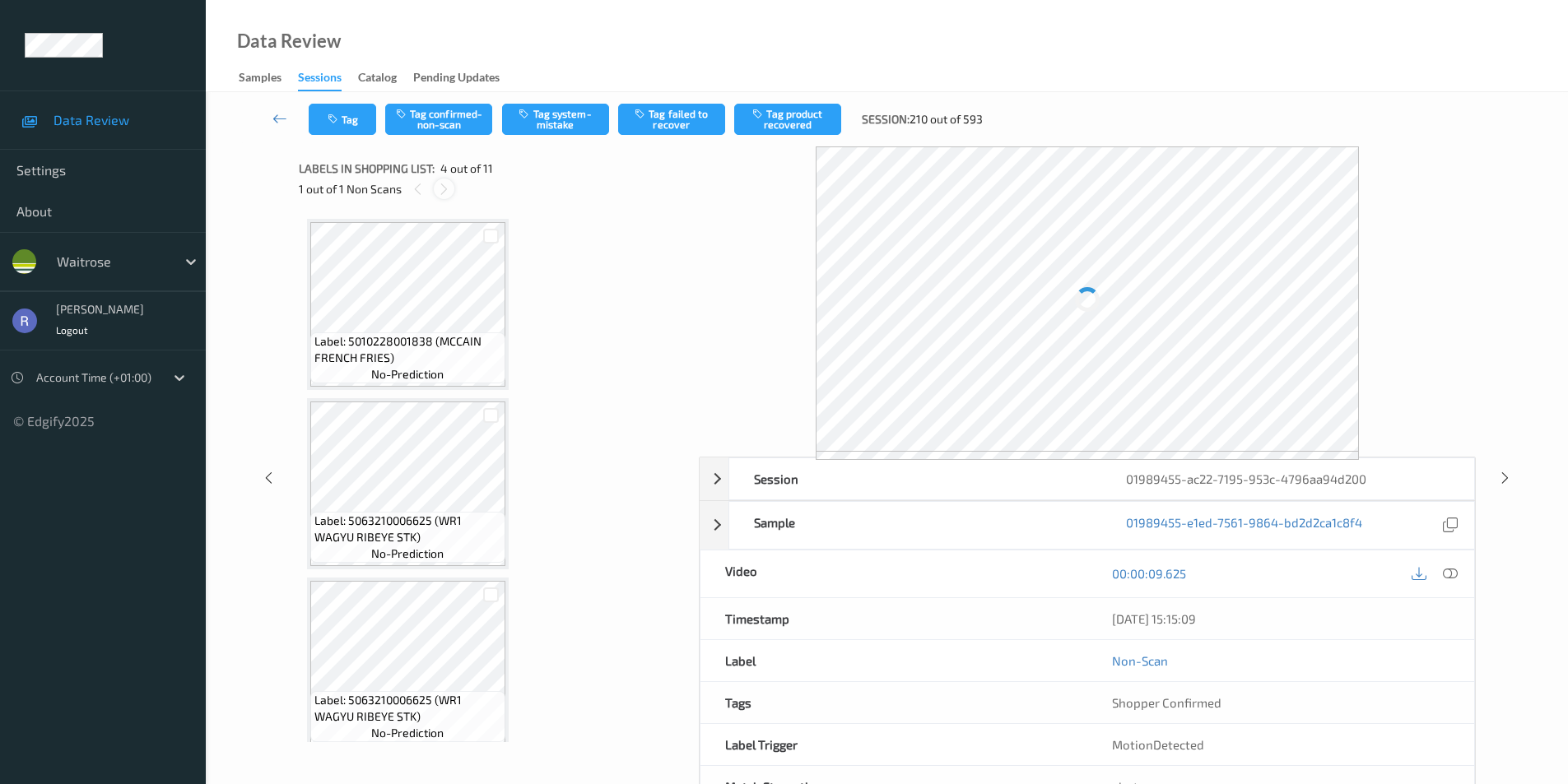
scroll to position [367, 0]
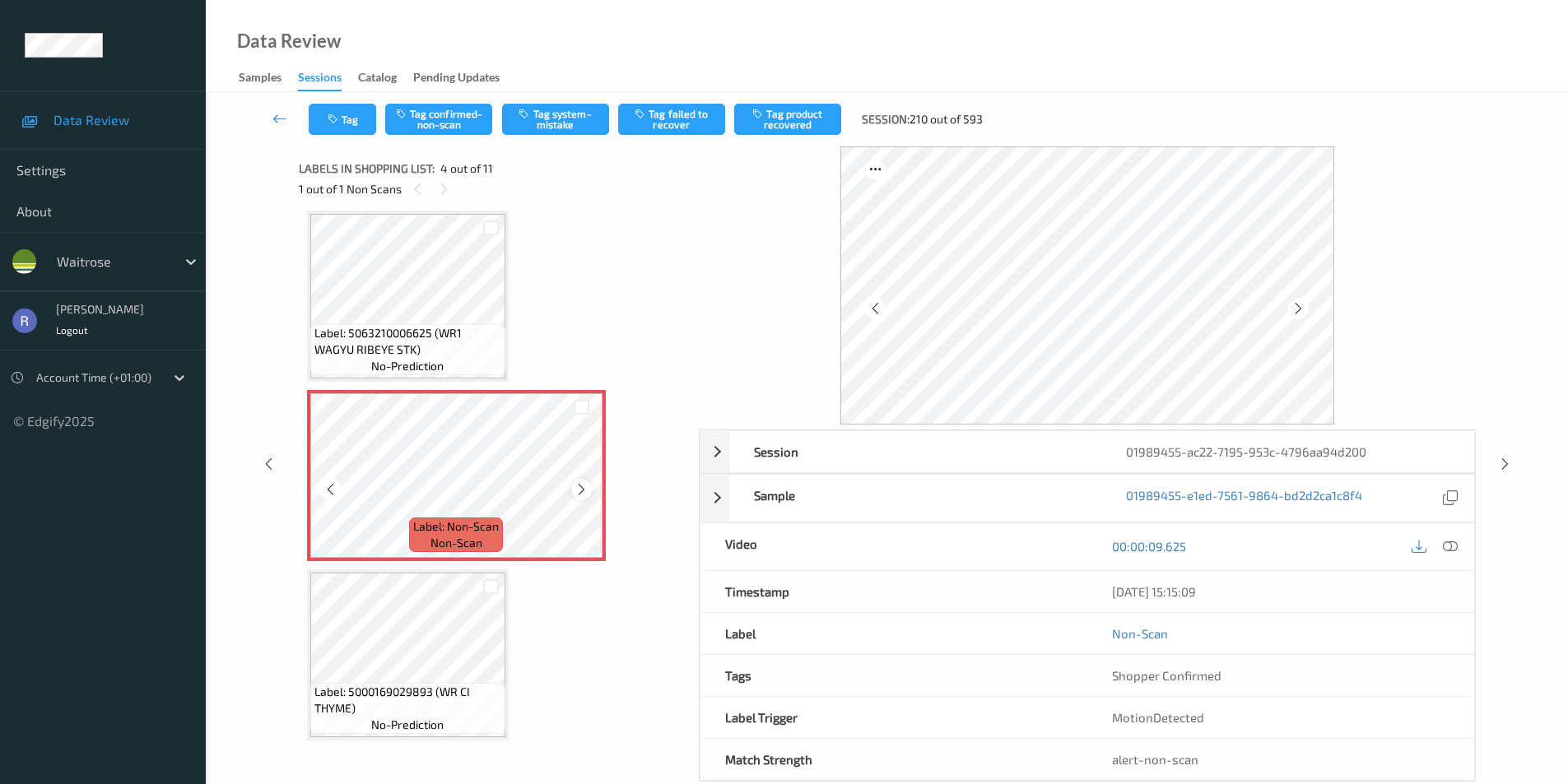
click at [588, 487] on icon at bounding box center [582, 490] width 14 height 15
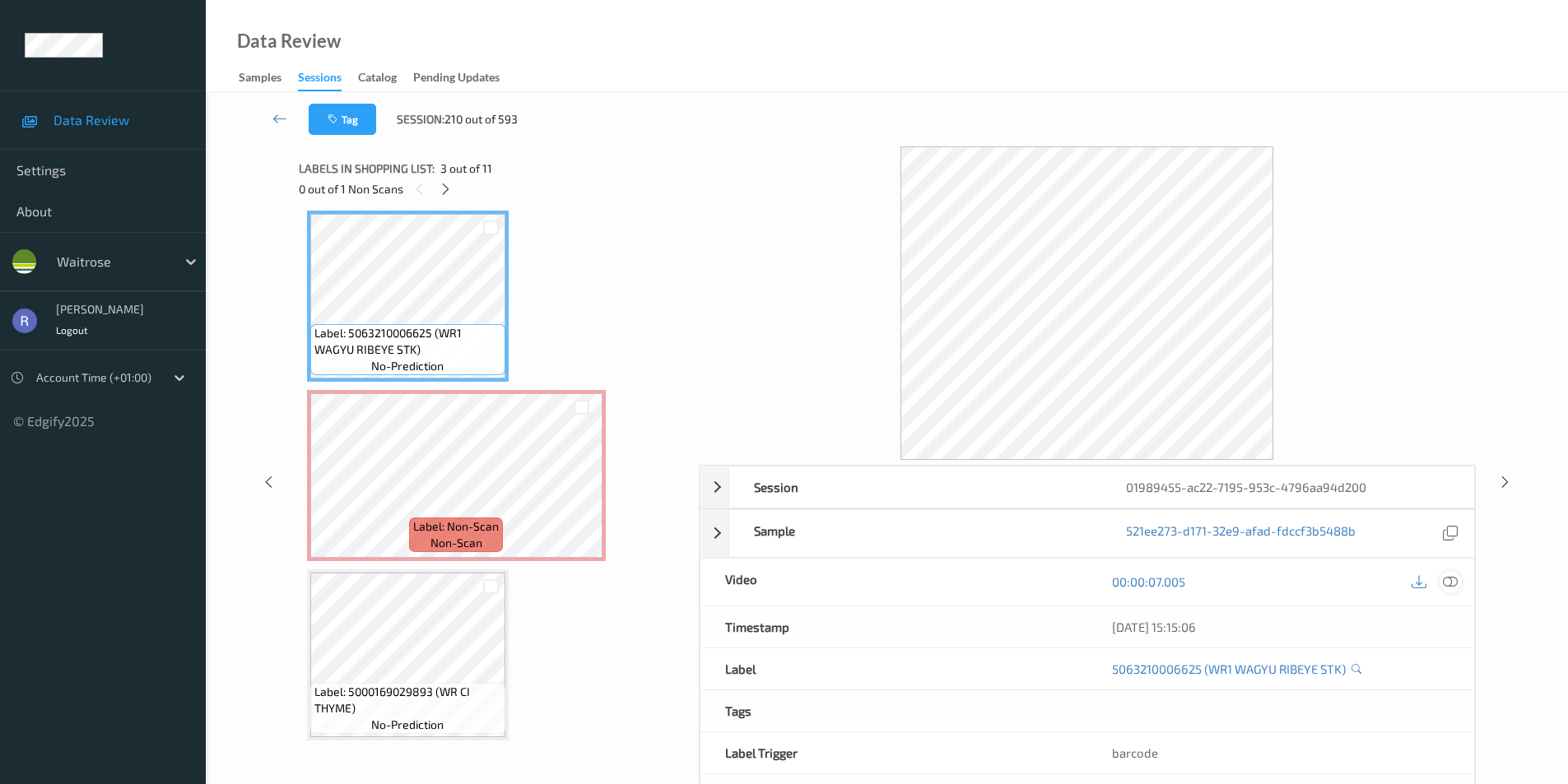
click at [1457, 584] on icon at bounding box center [1450, 582] width 15 height 15
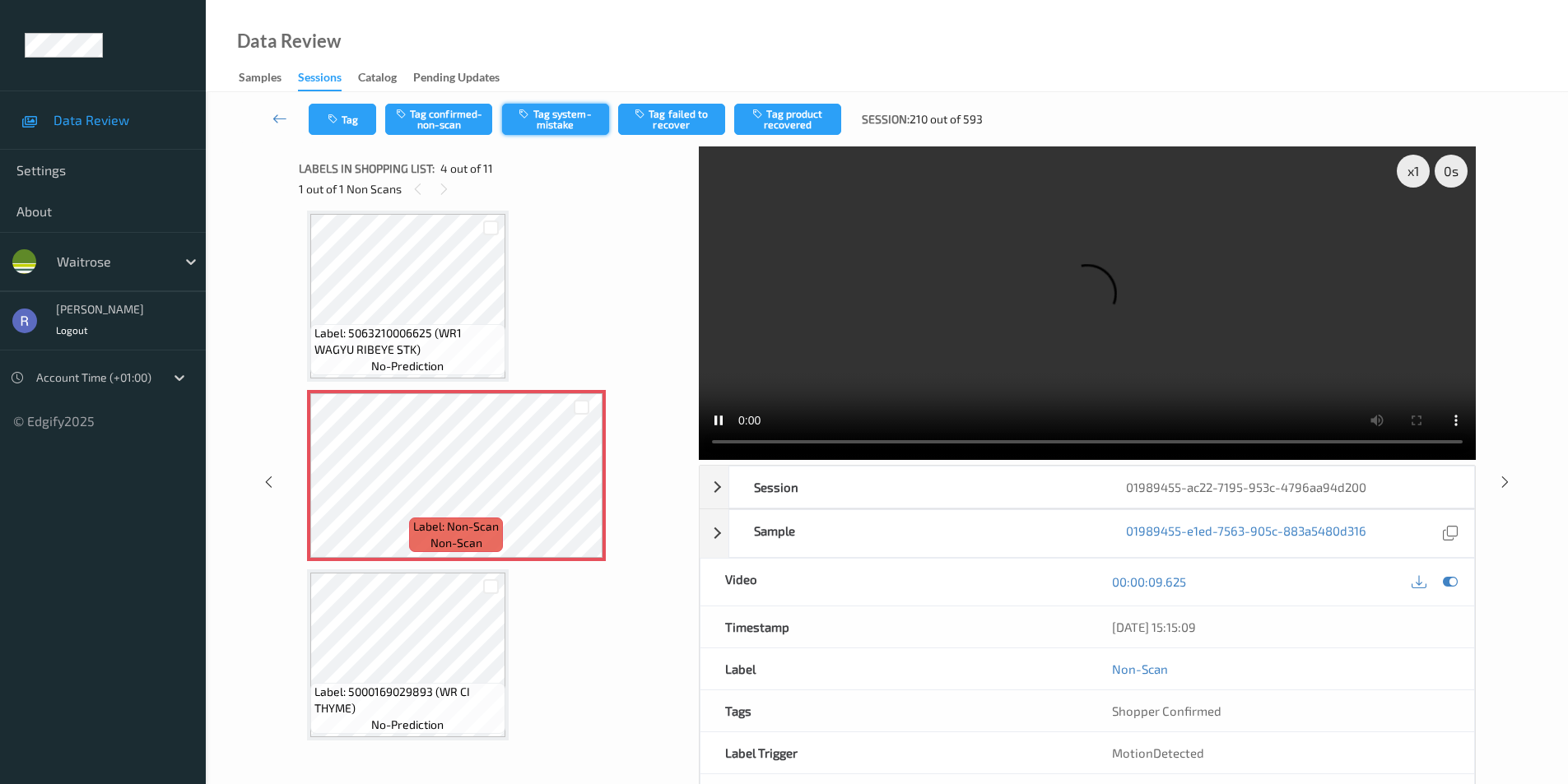
click at [554, 120] on button "Tag system-mistake" at bounding box center [555, 118] width 107 height 31
click at [1513, 480] on div at bounding box center [1505, 481] width 20 height 20
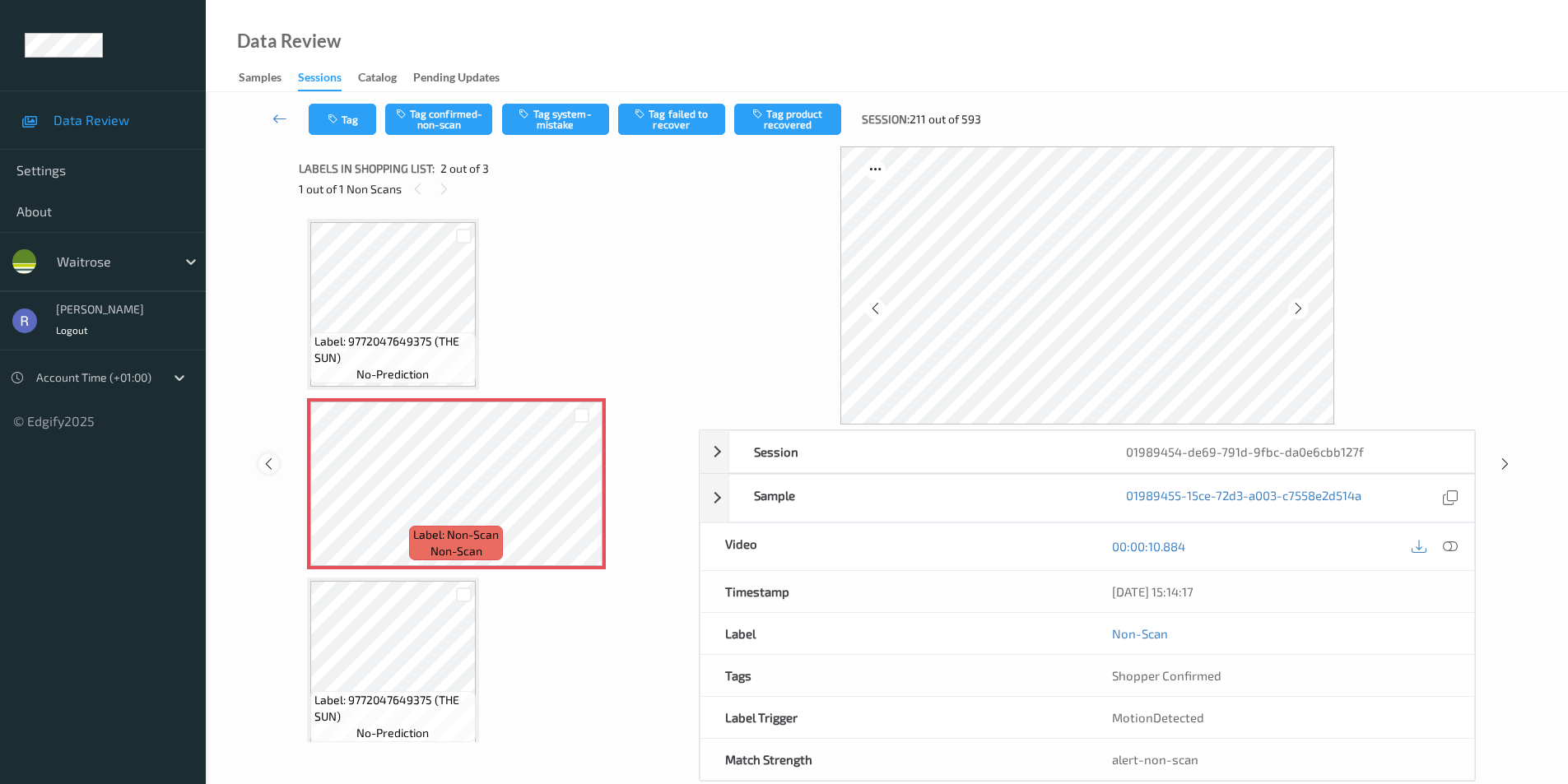
click at [274, 461] on icon at bounding box center [269, 464] width 14 height 15
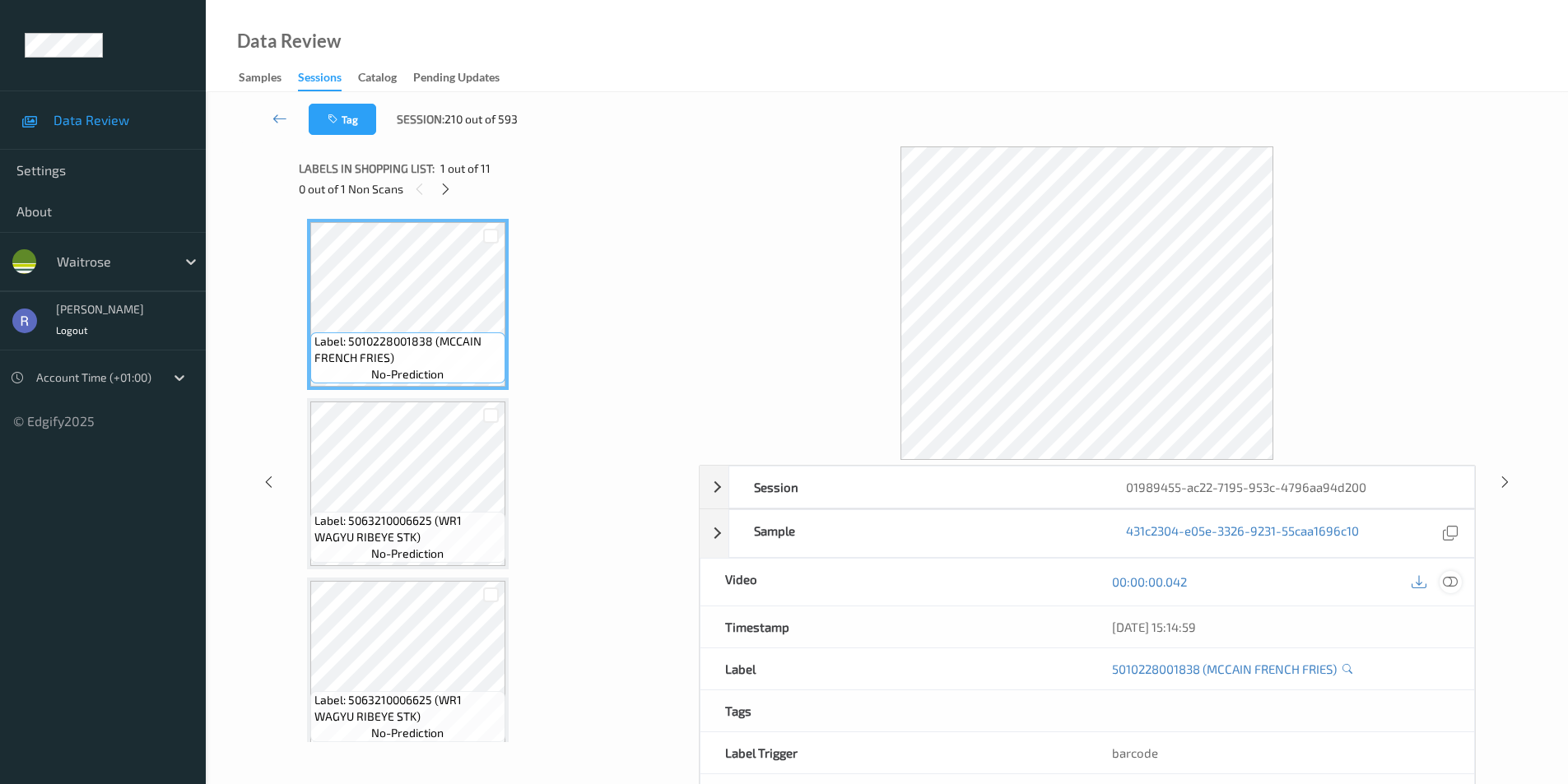
click at [1455, 576] on icon at bounding box center [1450, 582] width 15 height 15
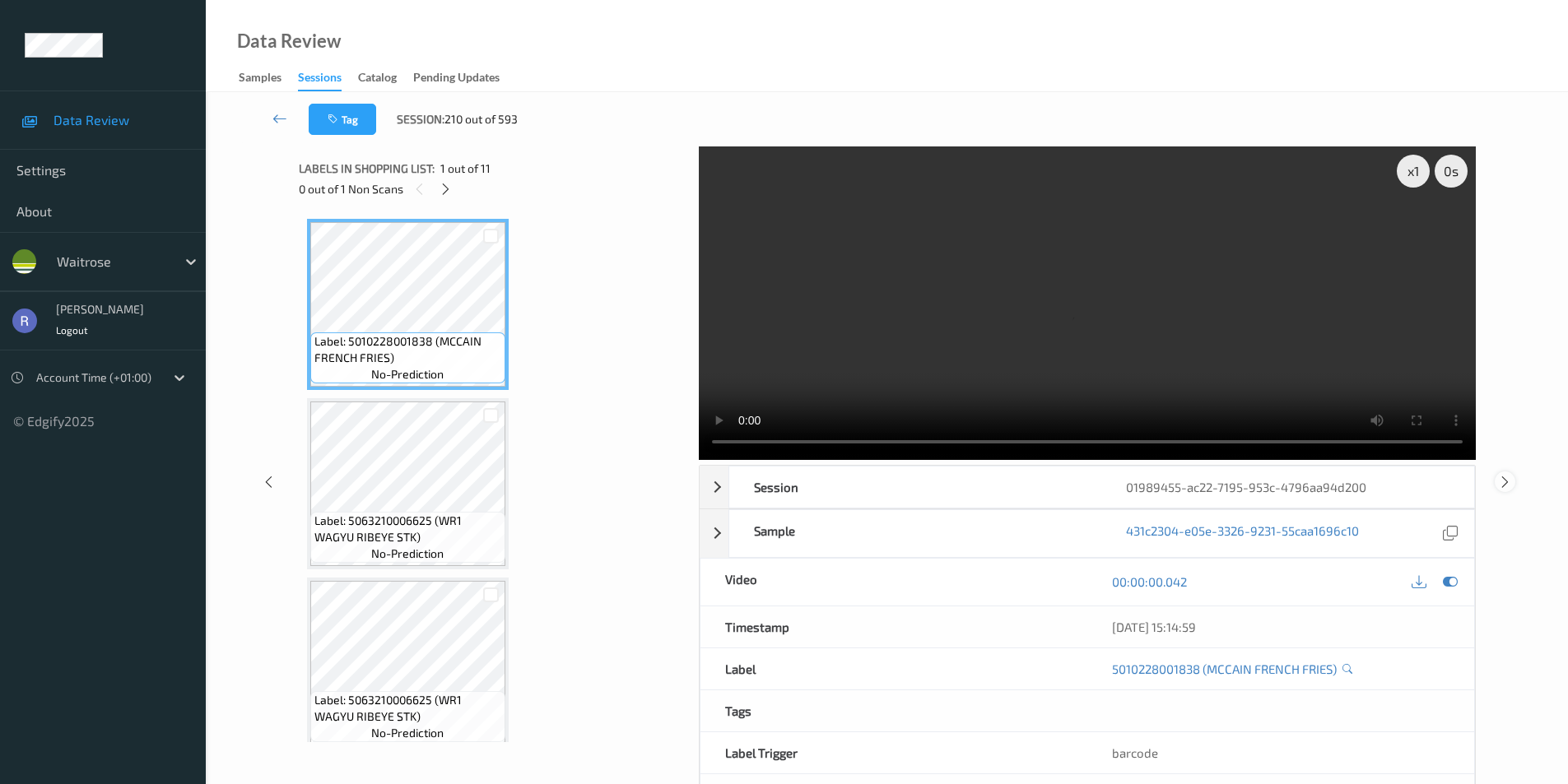
click at [1503, 479] on icon at bounding box center [1505, 481] width 14 height 15
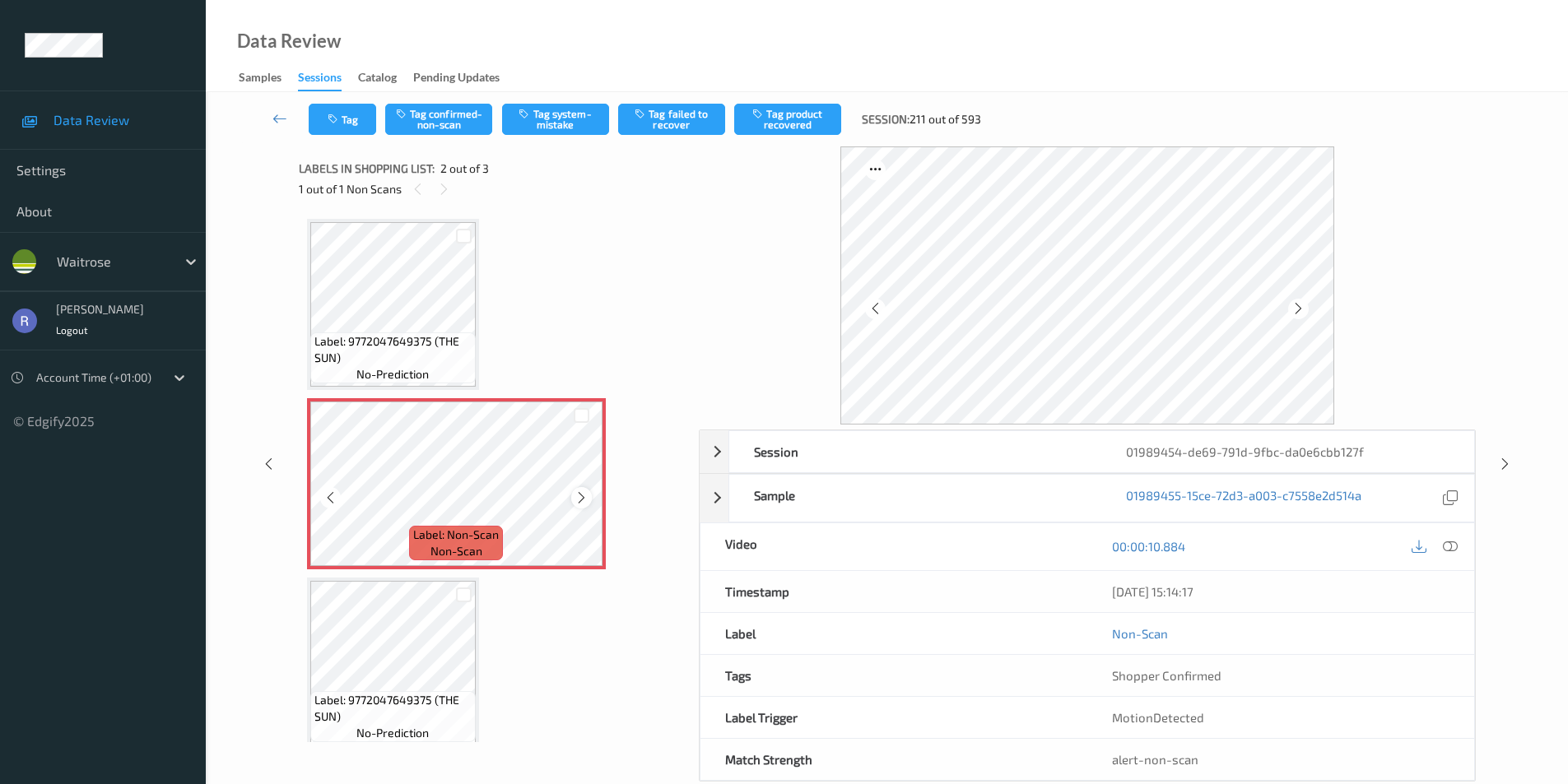
click at [585, 491] on icon at bounding box center [582, 498] width 14 height 15
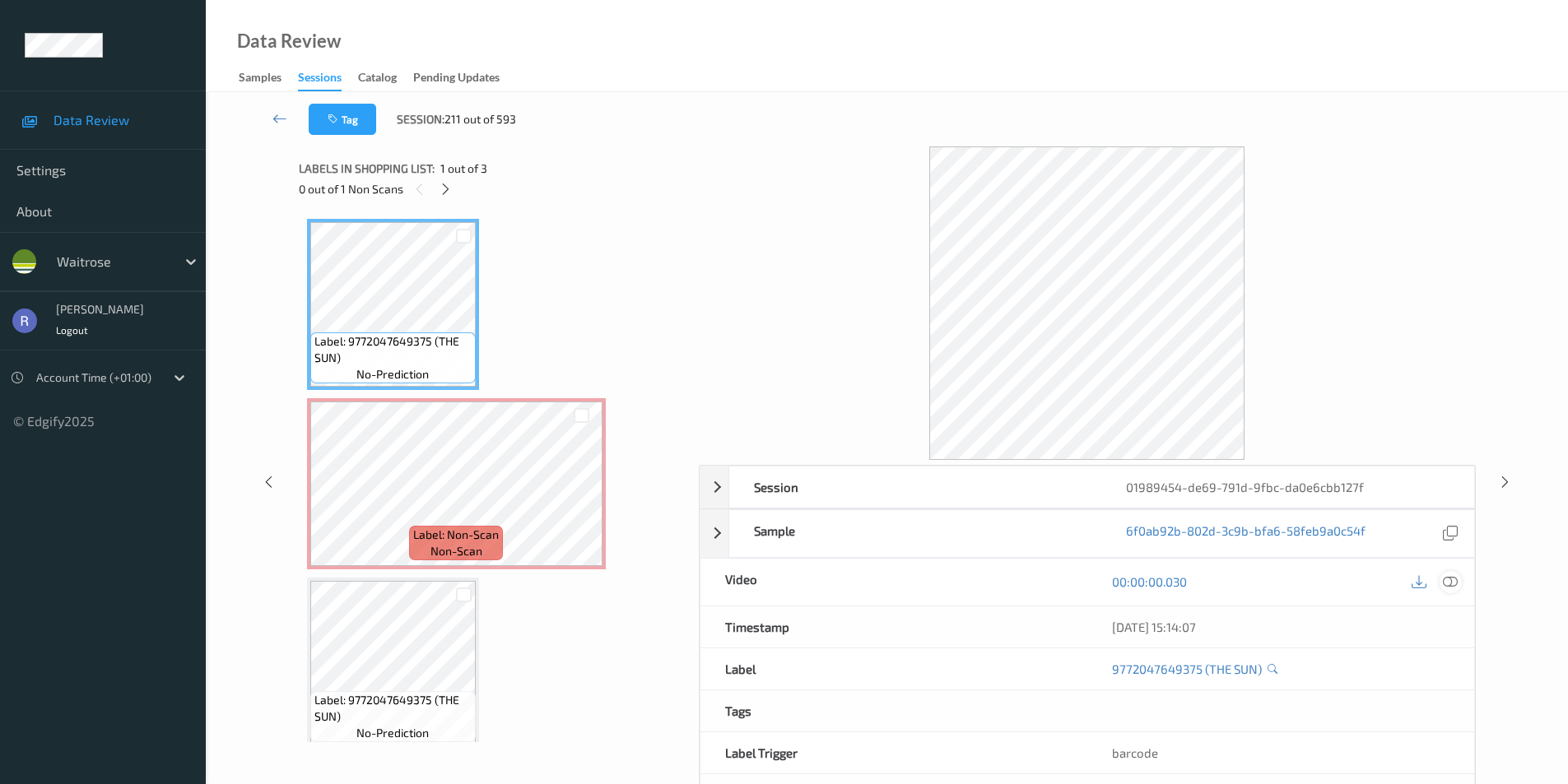
click at [1449, 580] on icon at bounding box center [1450, 582] width 15 height 15
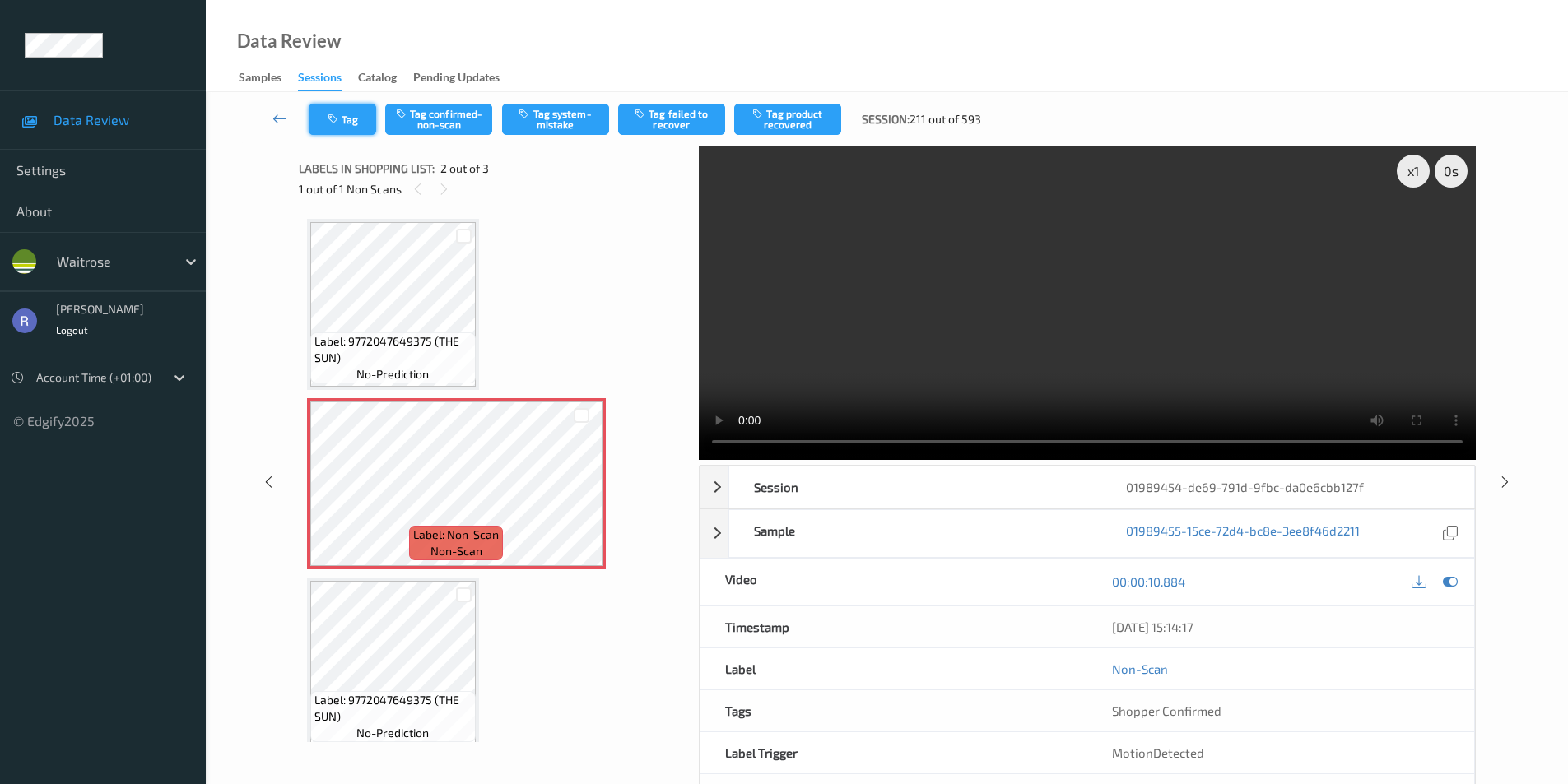
click at [354, 119] on button "Tag" at bounding box center [342, 118] width 67 height 31
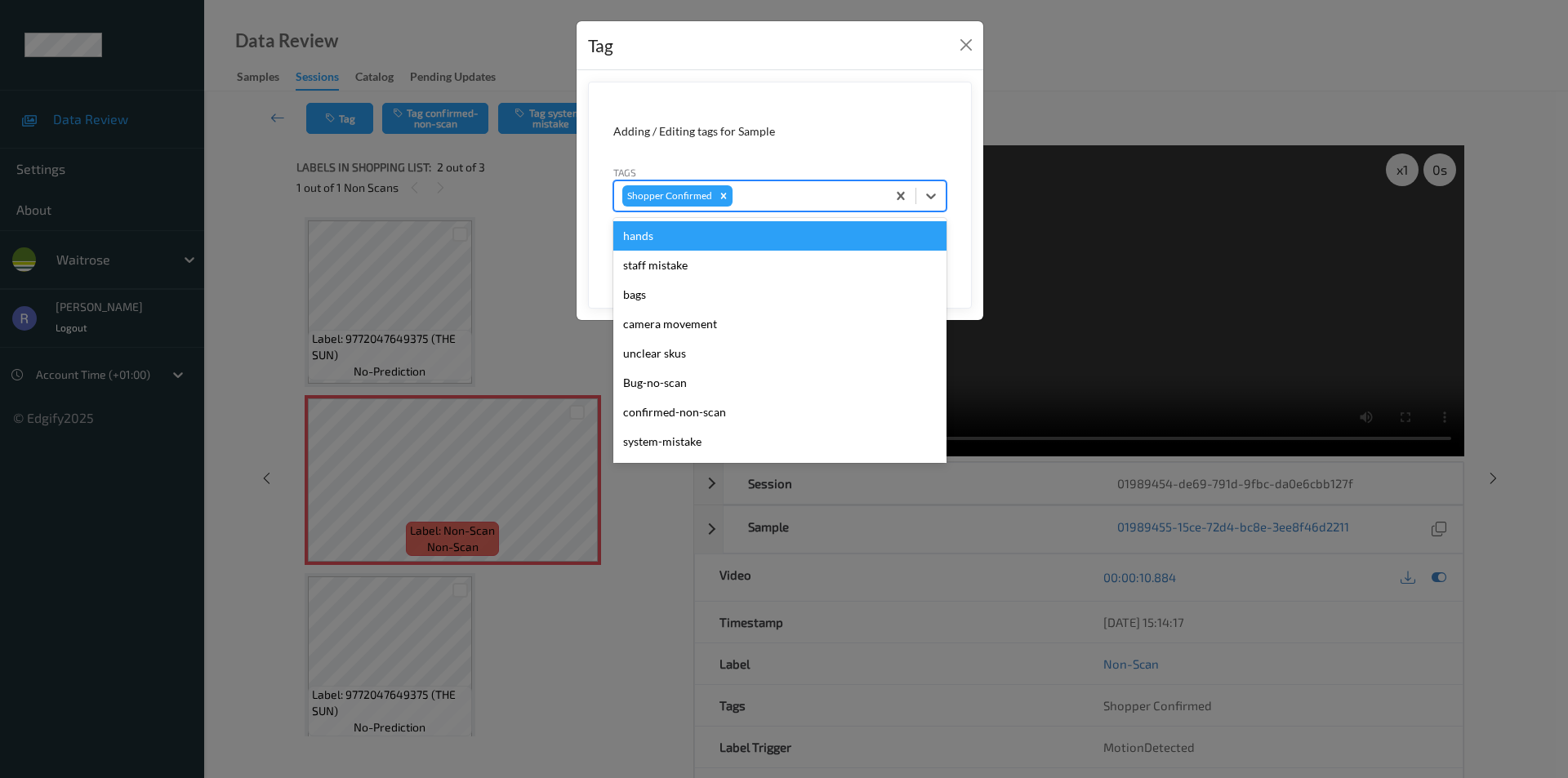
click at [790, 196] on div at bounding box center [807, 196] width 142 height 19
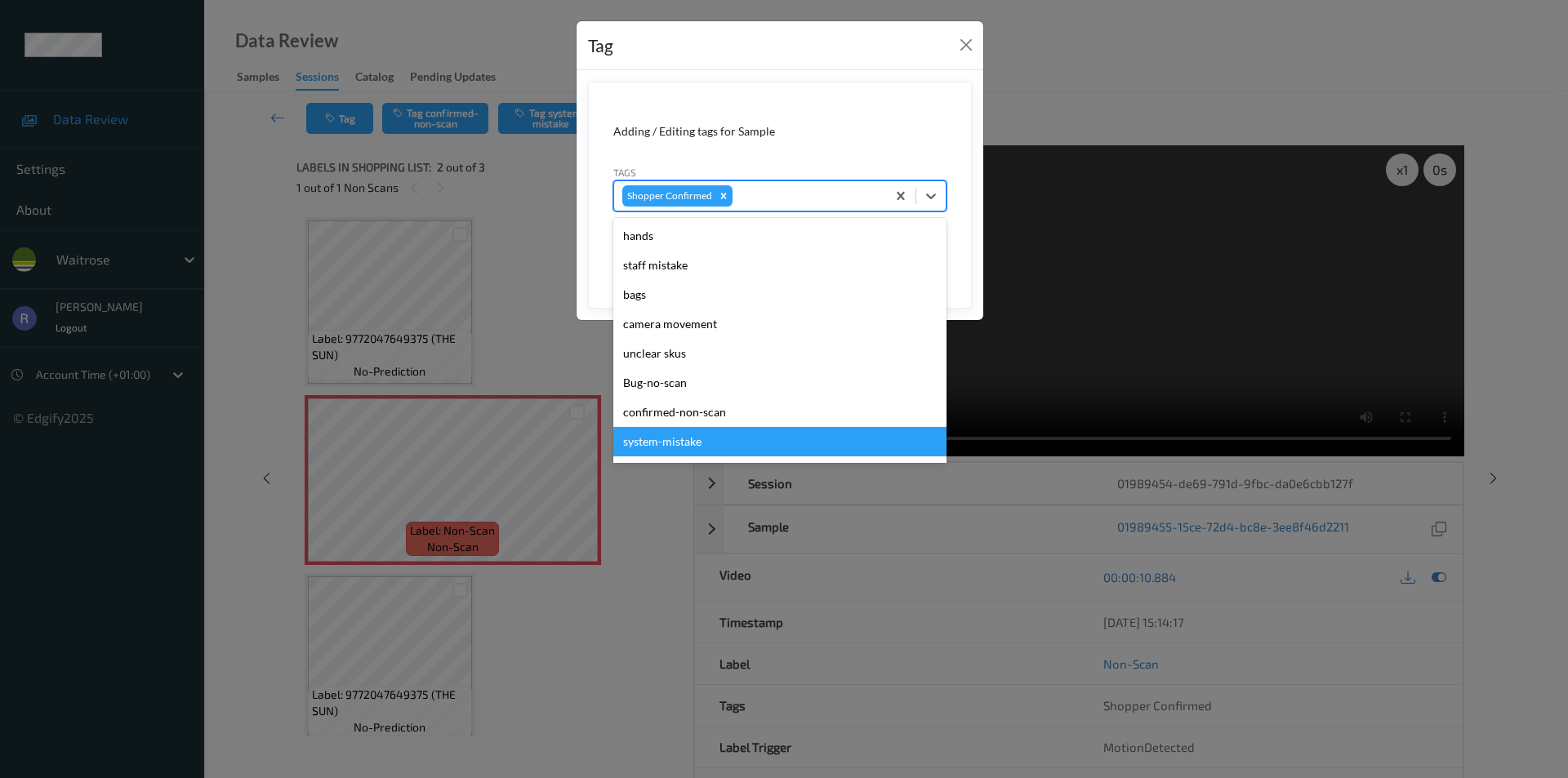
click at [698, 436] on div "system-mistake" at bounding box center [780, 442] width 333 height 30
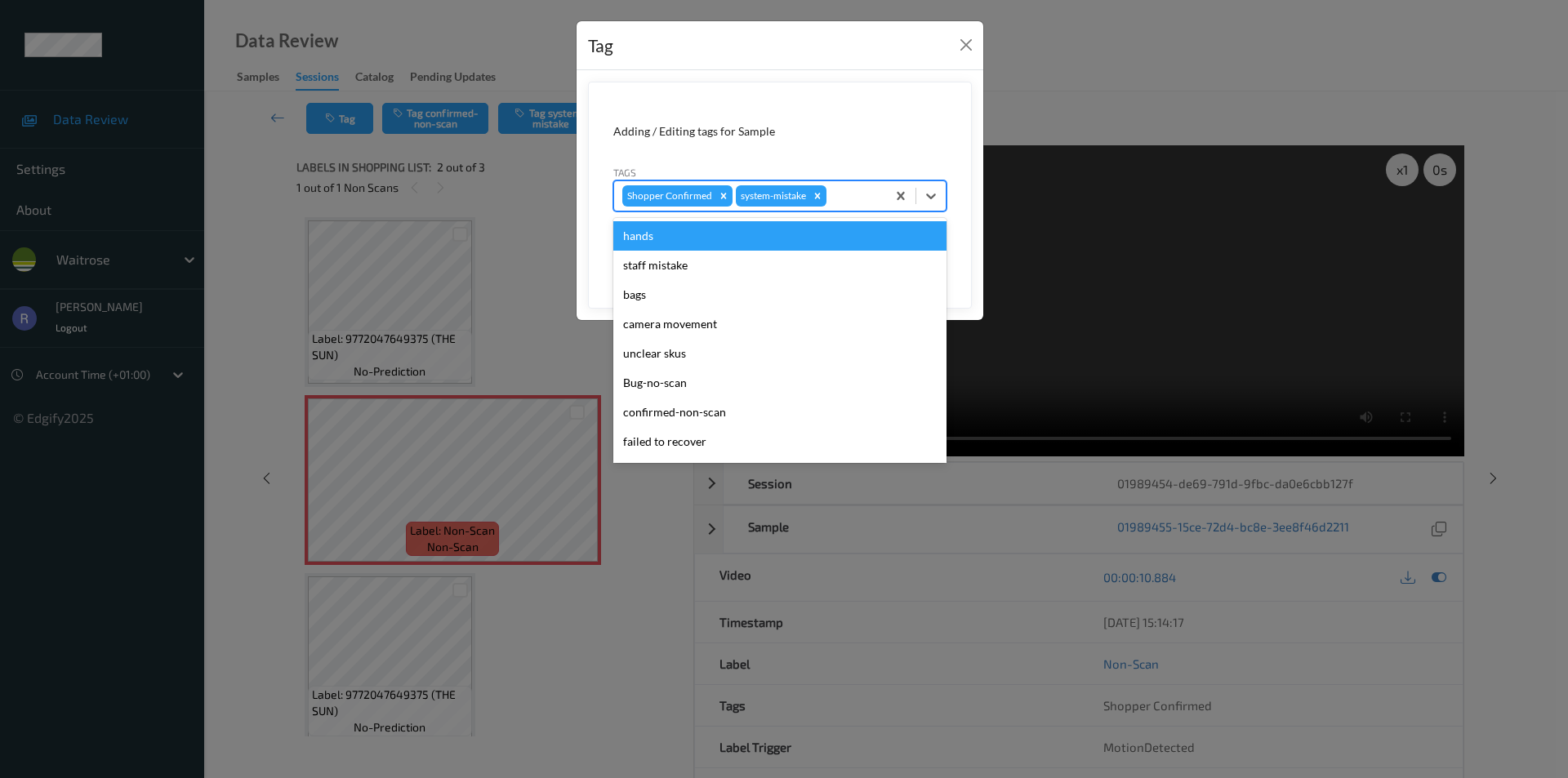
click at [849, 196] on div at bounding box center [854, 196] width 48 height 19
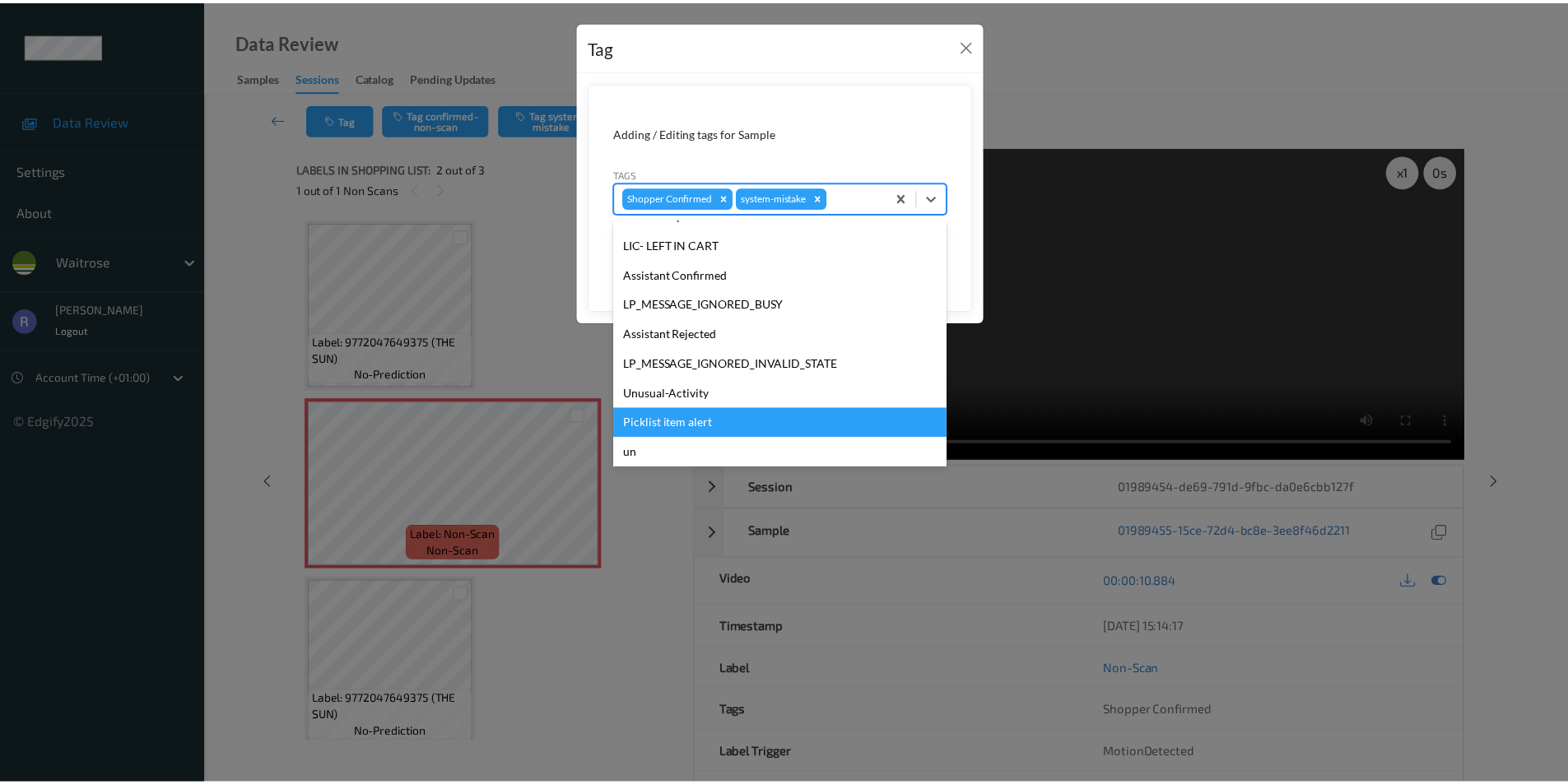
scroll to position [323, 0]
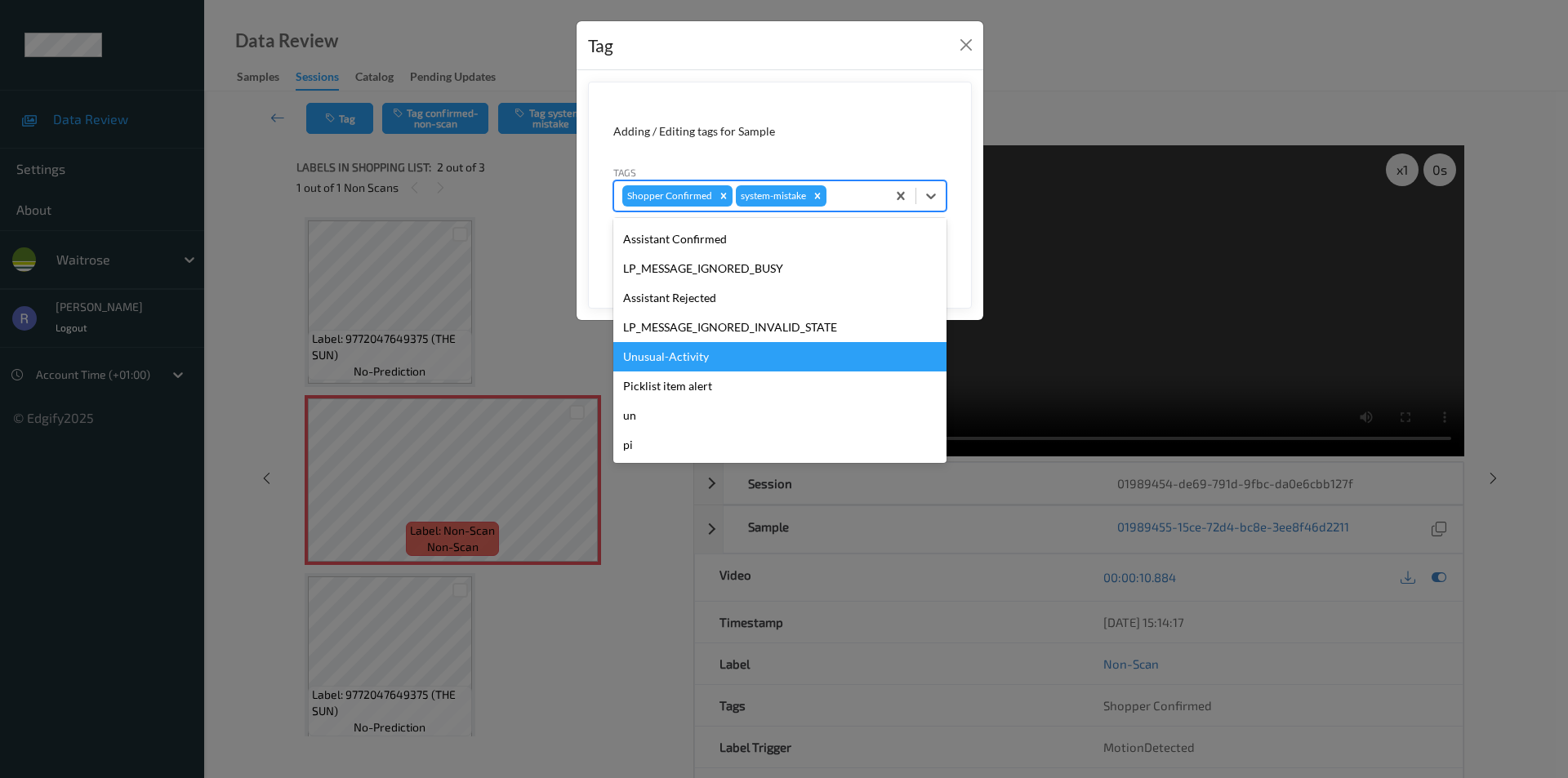
drag, startPoint x: 666, startPoint y: 354, endPoint x: 684, endPoint y: 353, distance: 18.0
click at [666, 353] on div "Unusual-Activity" at bounding box center [780, 357] width 333 height 30
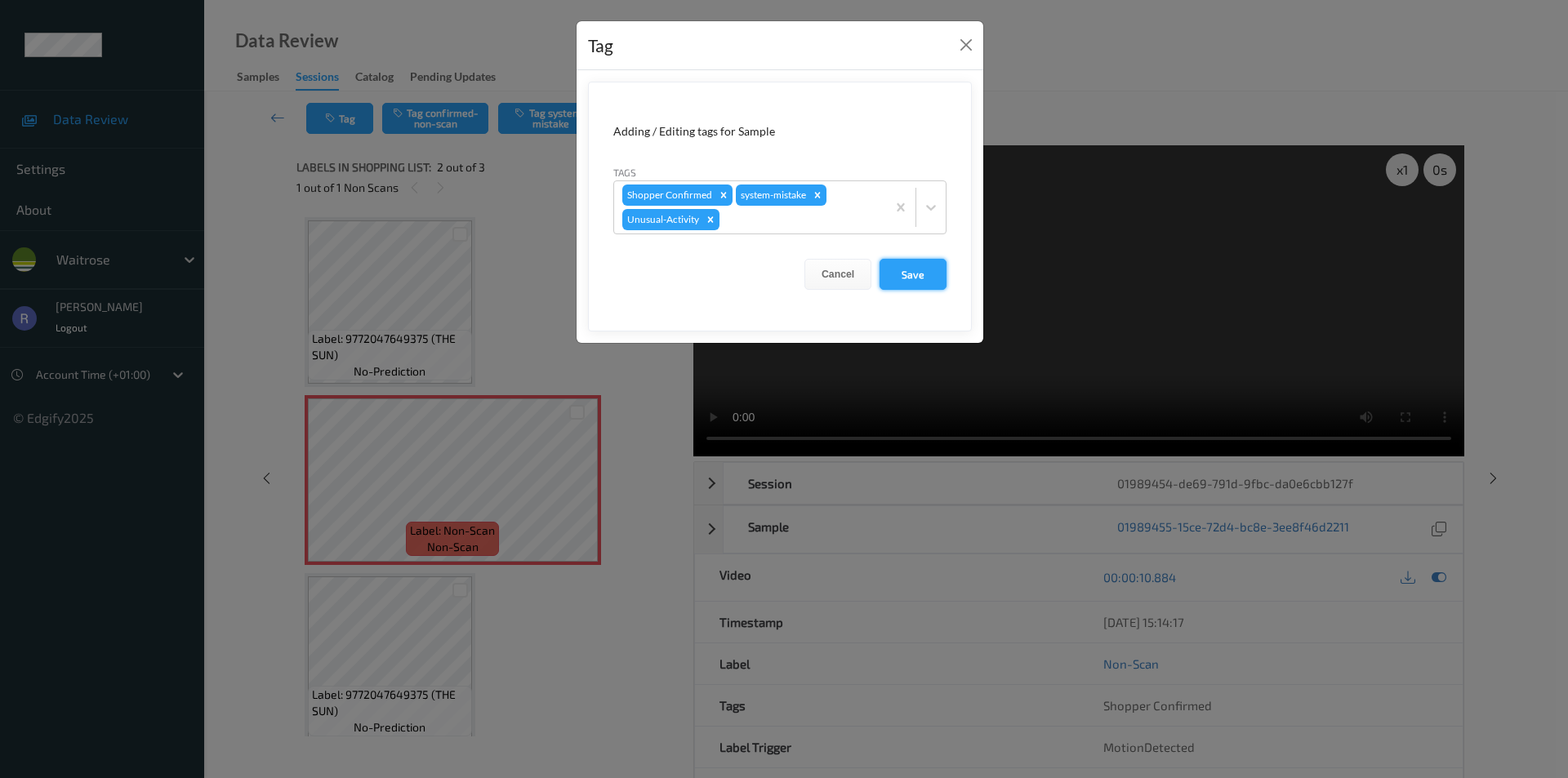
click at [915, 275] on button "Save" at bounding box center [913, 274] width 67 height 31
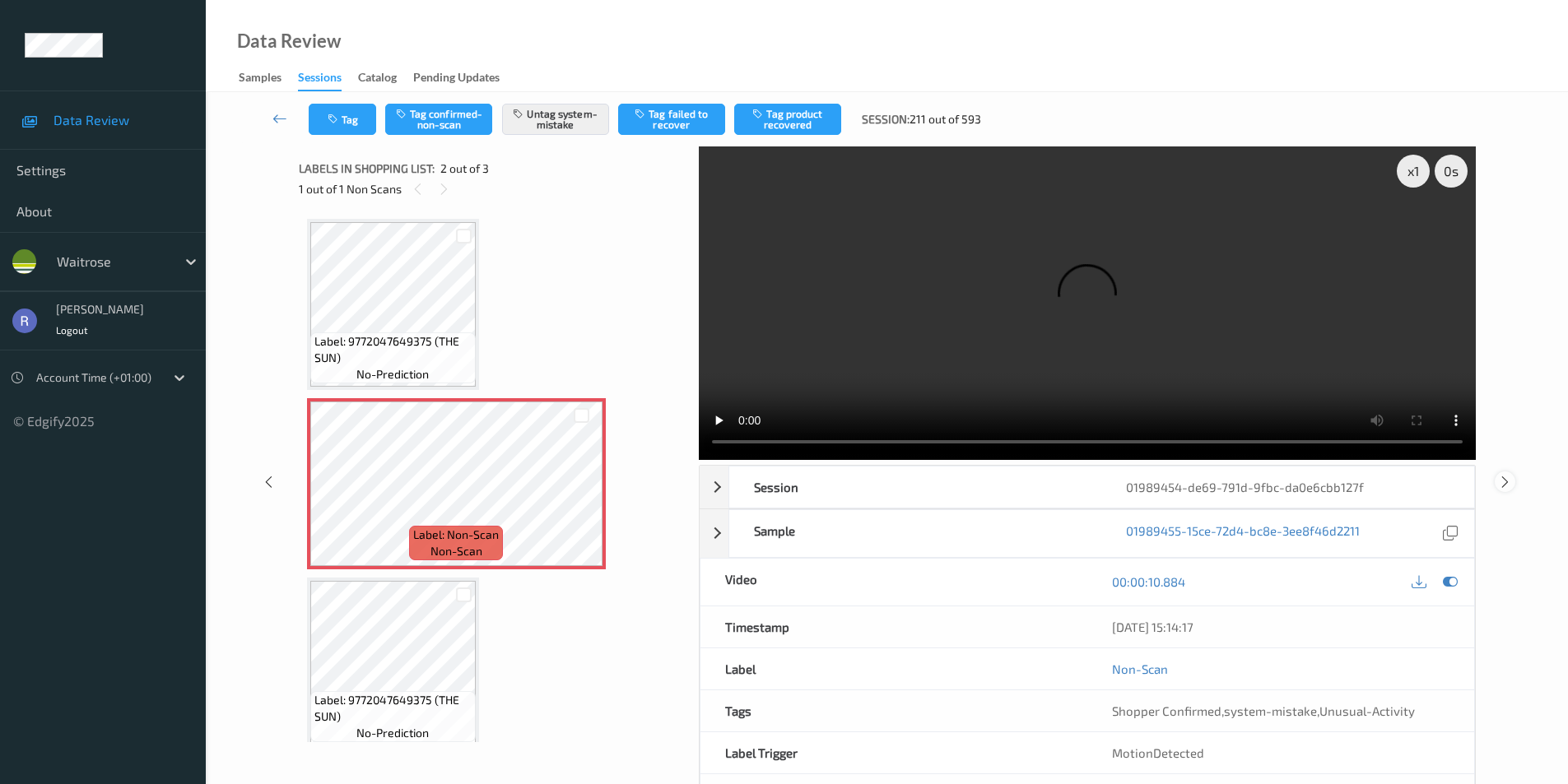
click at [1502, 477] on icon at bounding box center [1505, 481] width 14 height 15
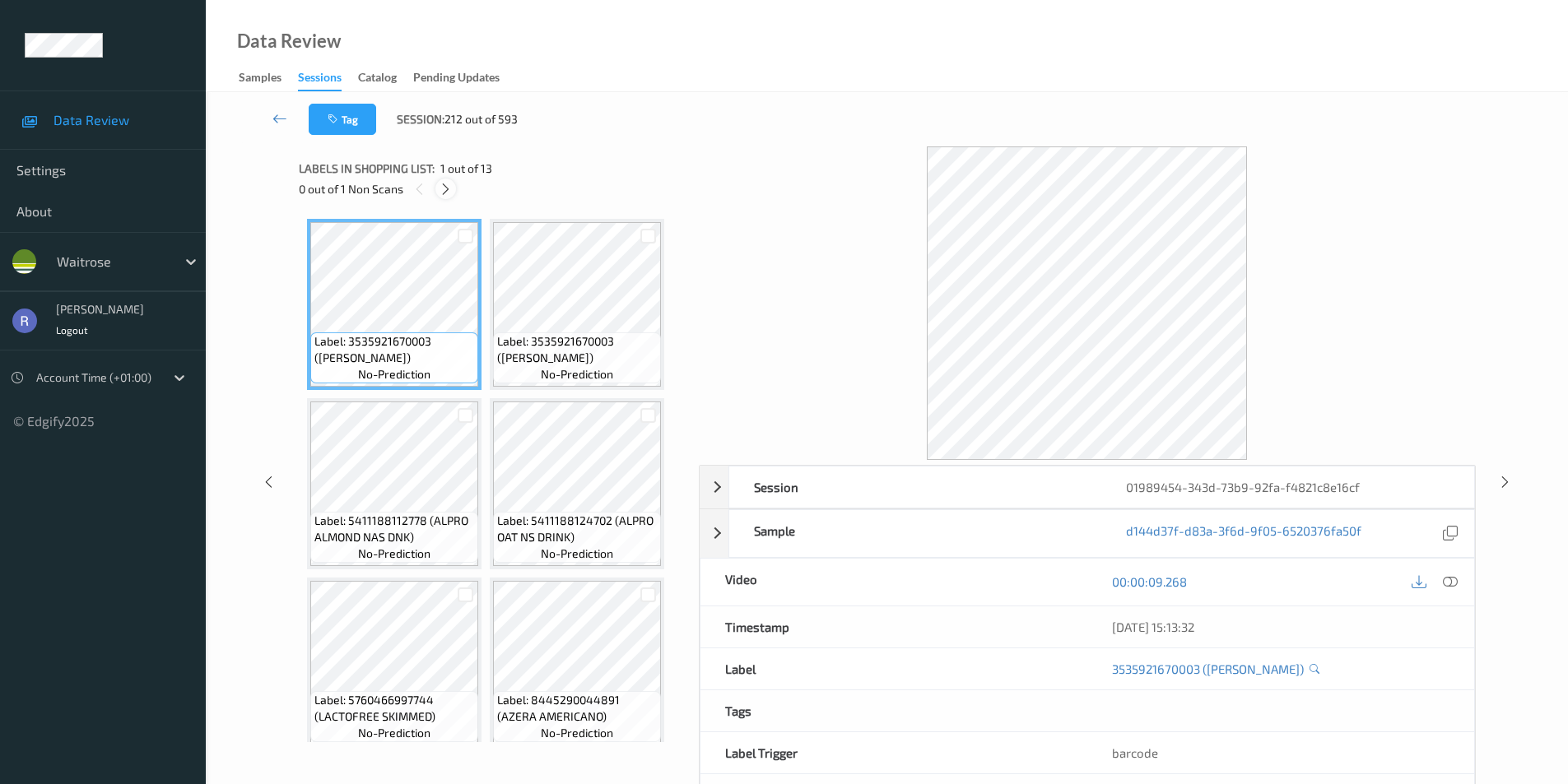
click at [447, 192] on icon at bounding box center [446, 189] width 14 height 15
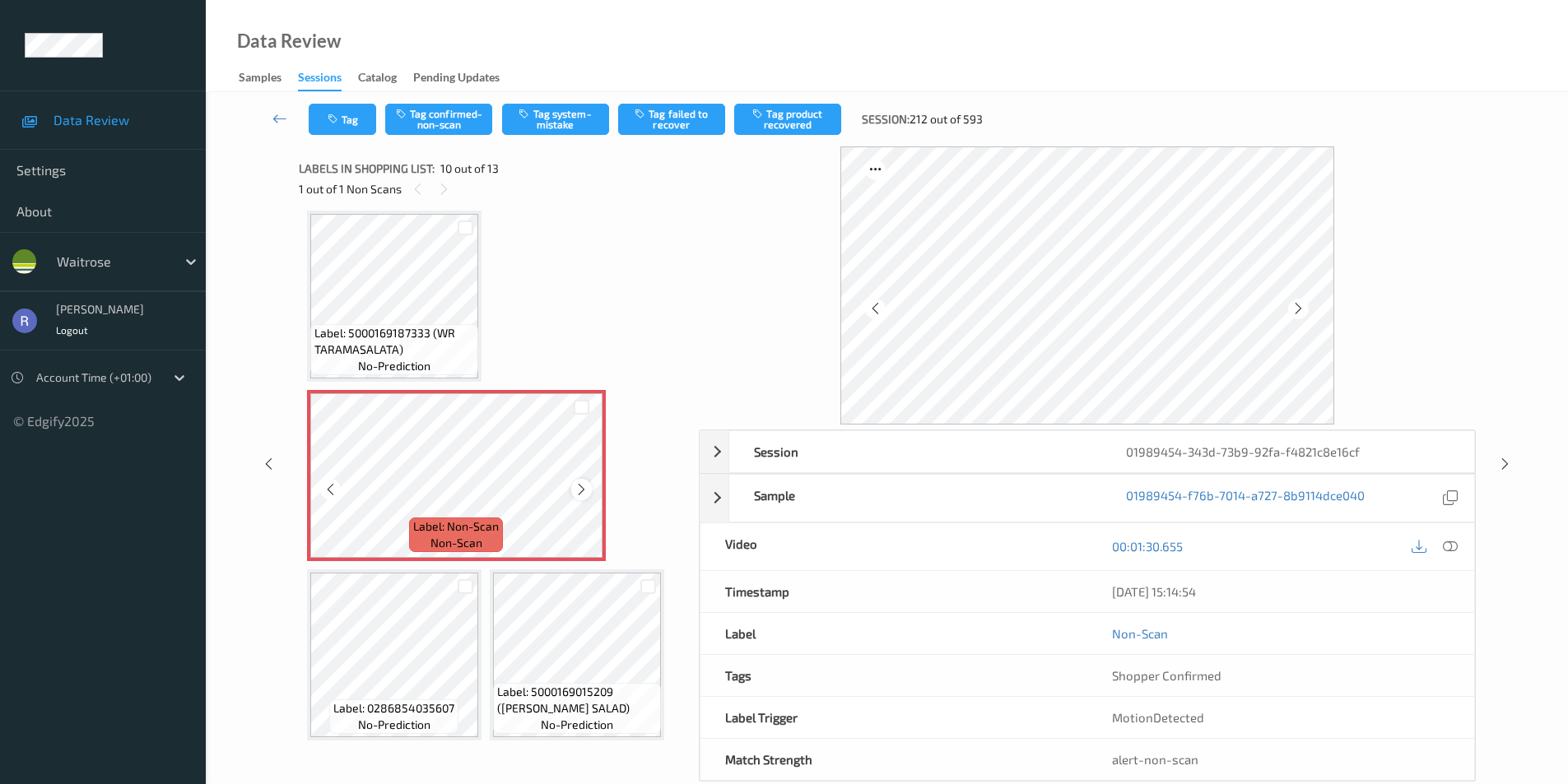
click at [576, 491] on icon at bounding box center [582, 490] width 14 height 15
click at [1457, 549] on icon at bounding box center [1450, 546] width 15 height 15
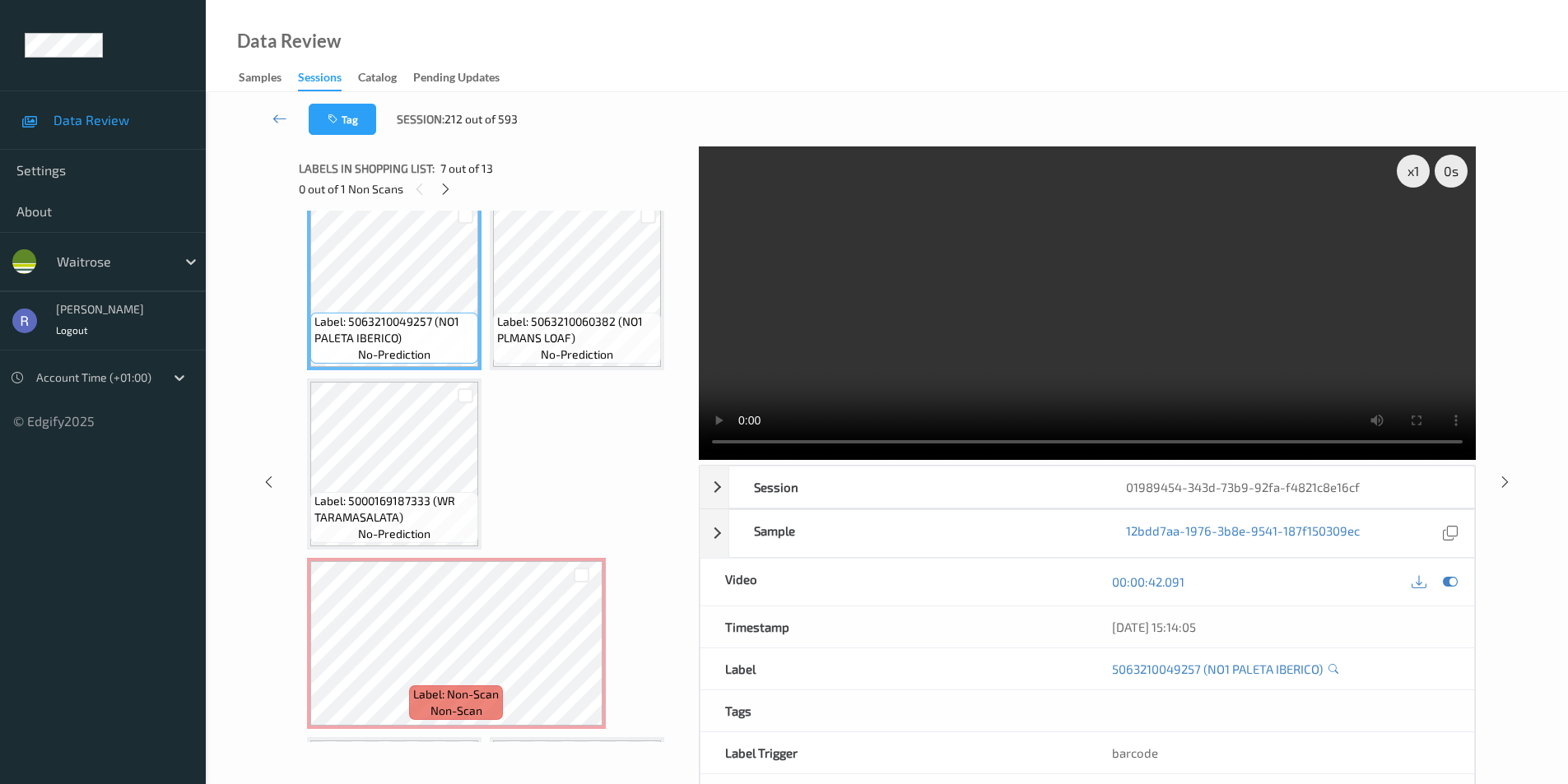
scroll to position [561, 0]
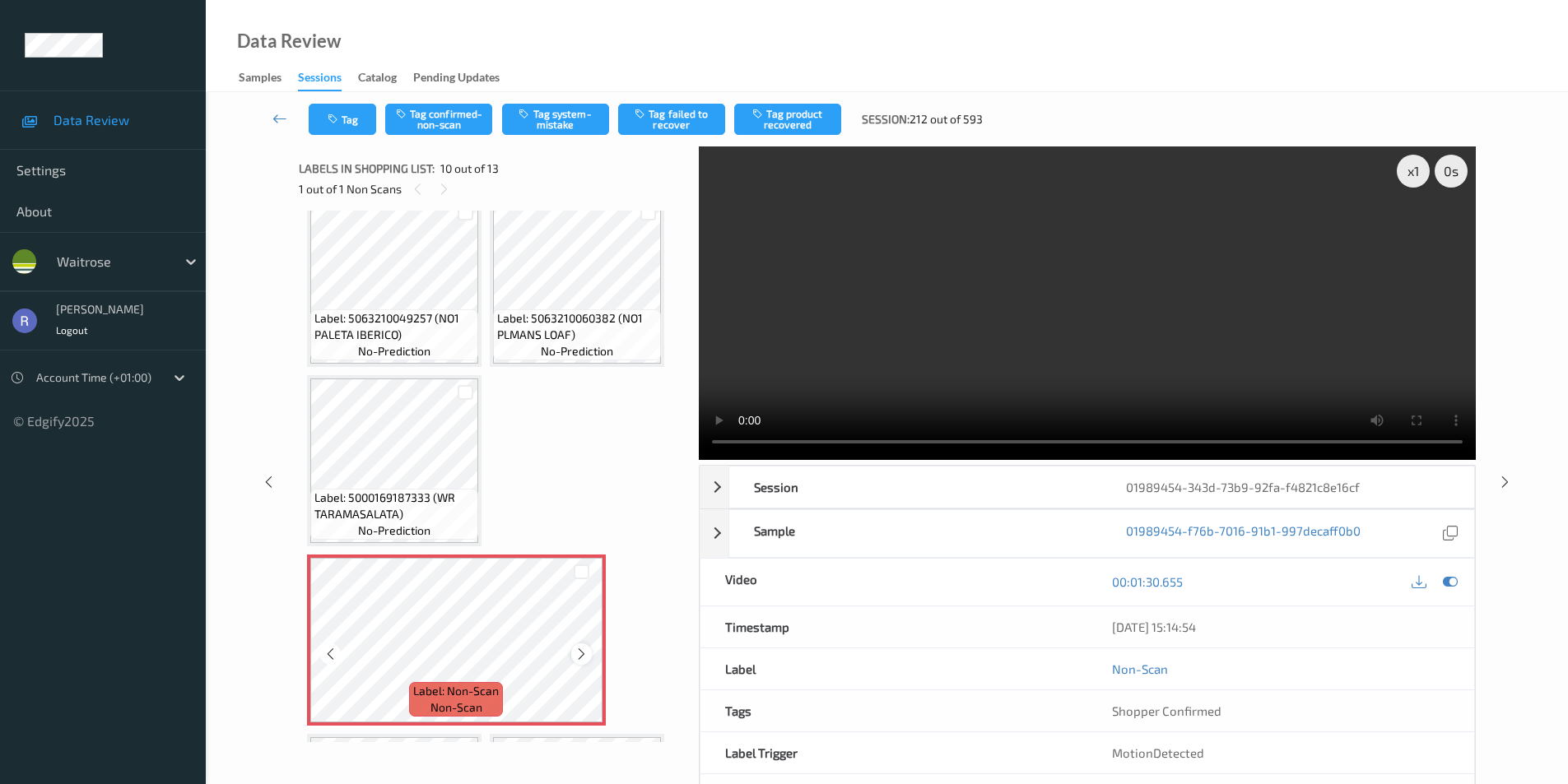
click at [582, 653] on icon at bounding box center [582, 654] width 14 height 15
click at [562, 118] on button "Tag system-mistake" at bounding box center [555, 118] width 107 height 31
click at [1503, 482] on icon at bounding box center [1505, 481] width 14 height 15
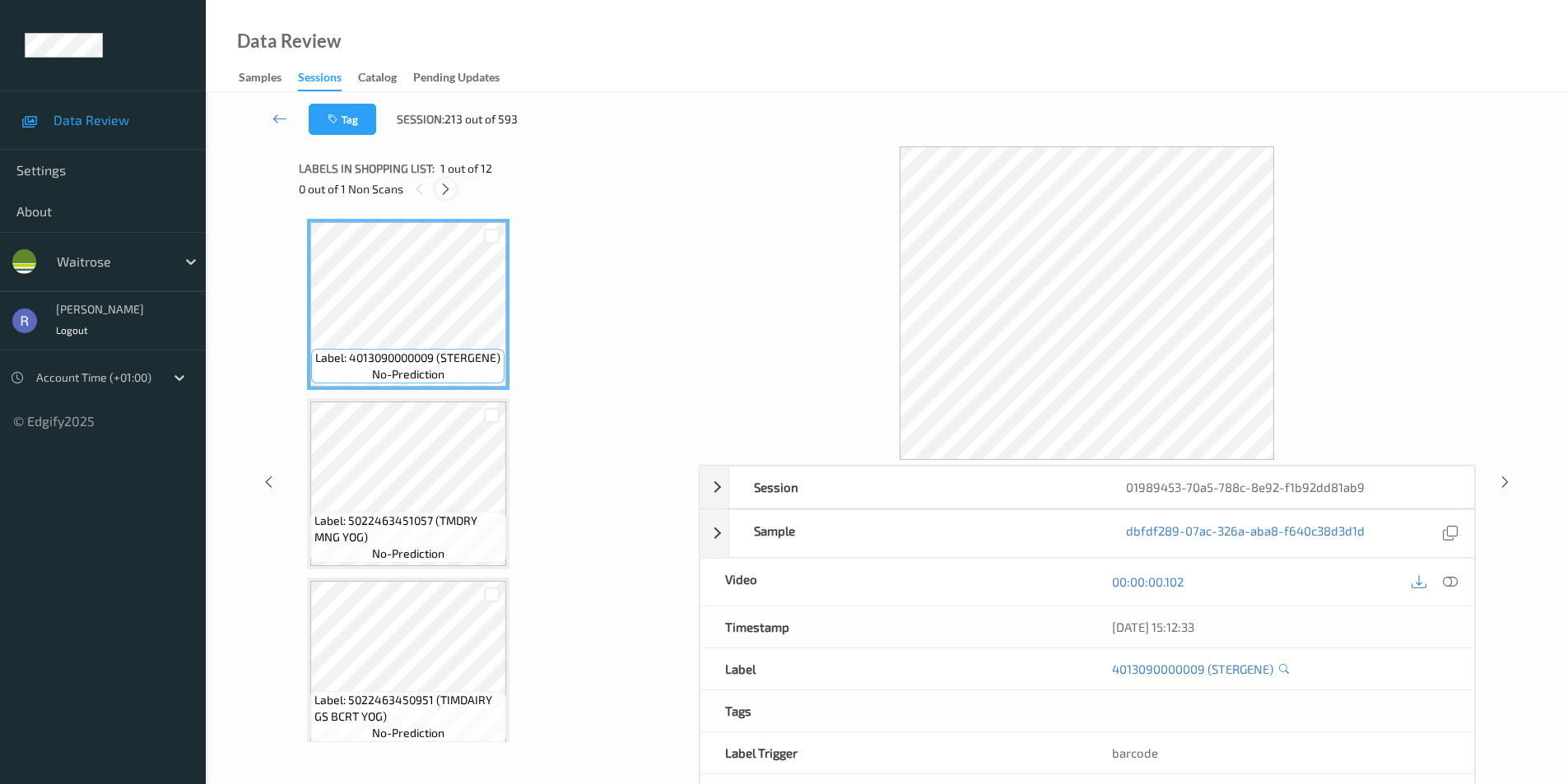
click at [447, 186] on icon at bounding box center [446, 189] width 14 height 15
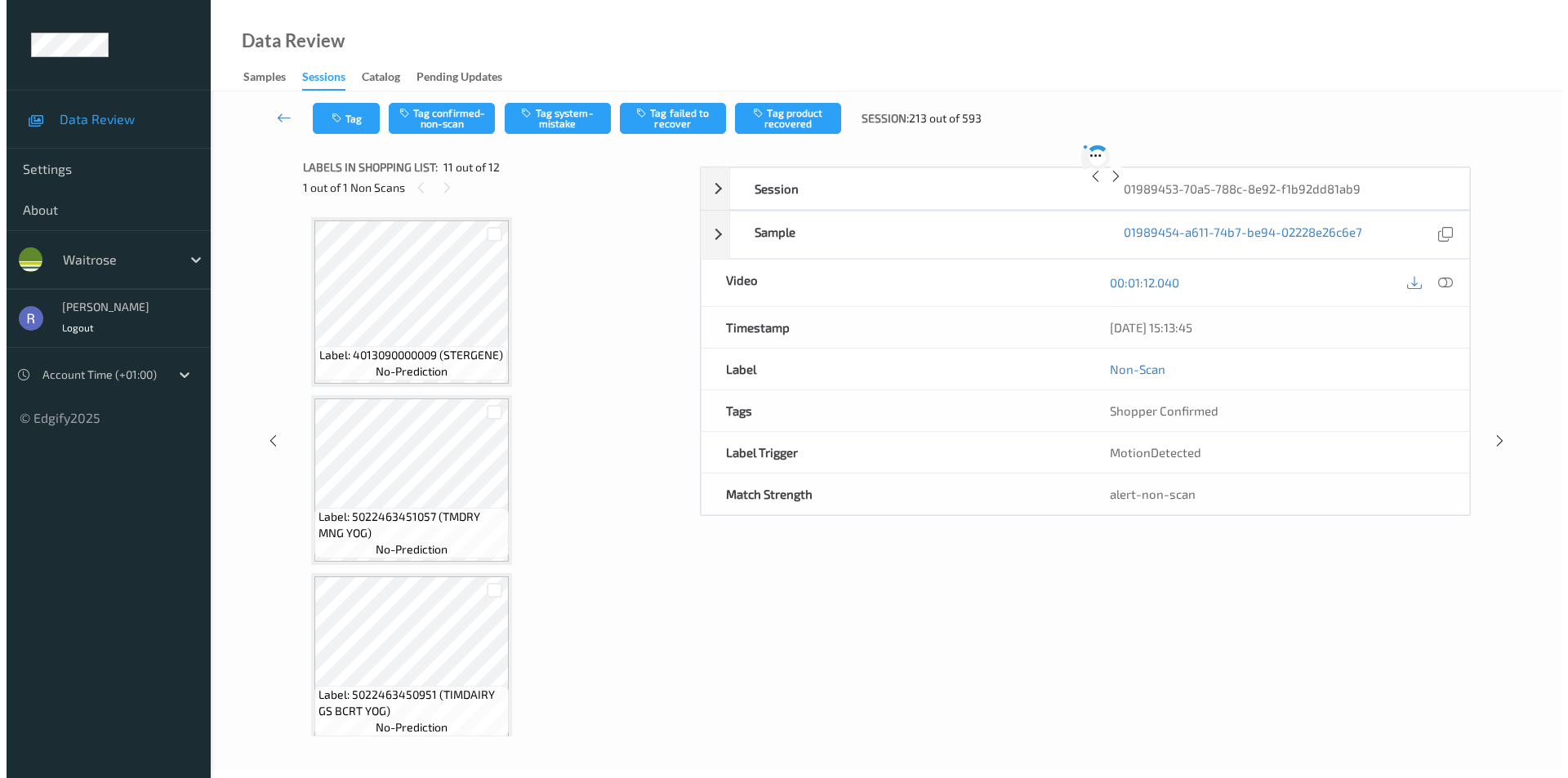
scroll to position [1610, 0]
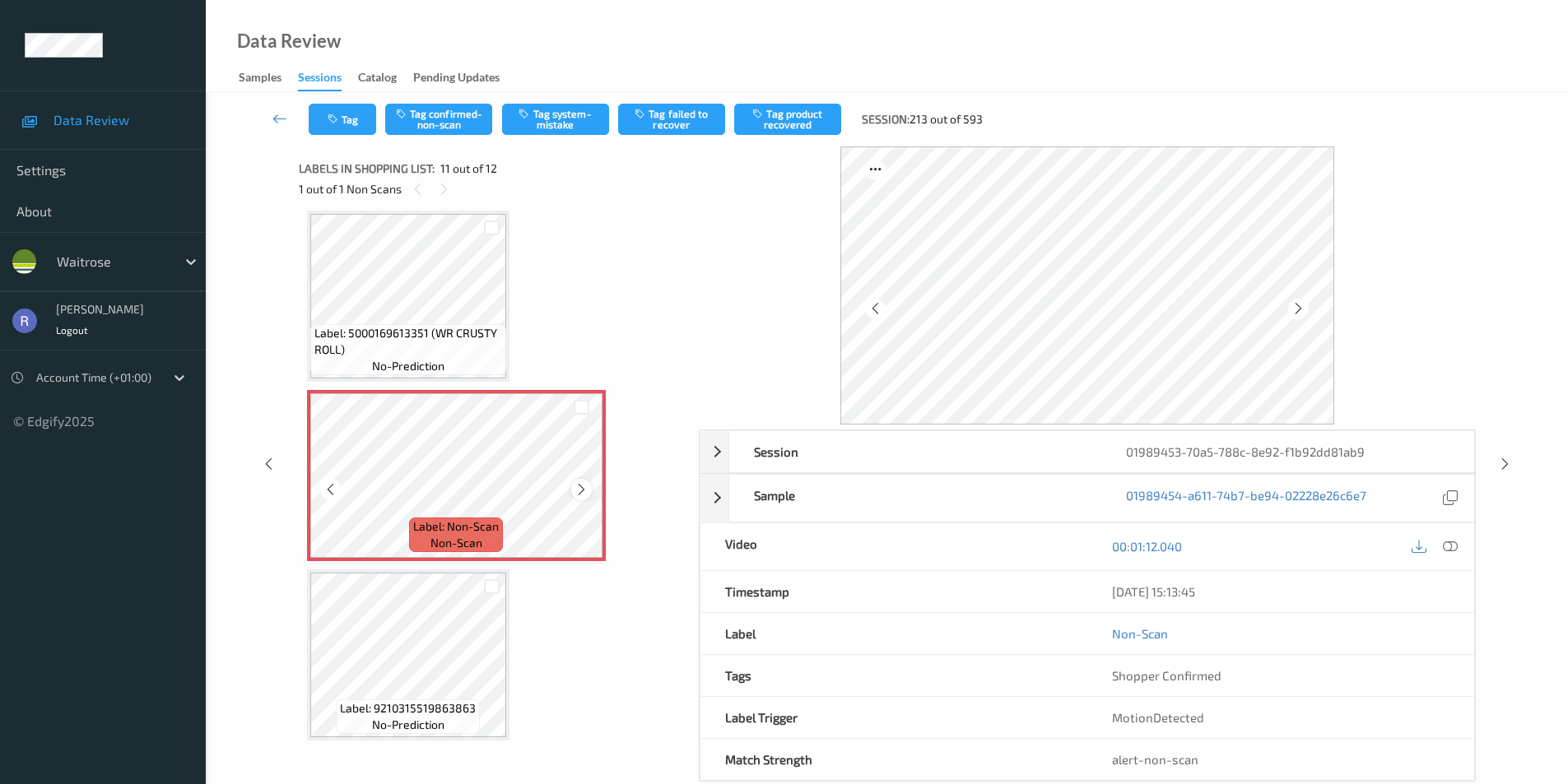
click at [583, 488] on icon at bounding box center [582, 490] width 14 height 15
click at [581, 488] on icon at bounding box center [582, 490] width 14 height 15
click at [370, 128] on button "Tag" at bounding box center [342, 118] width 67 height 31
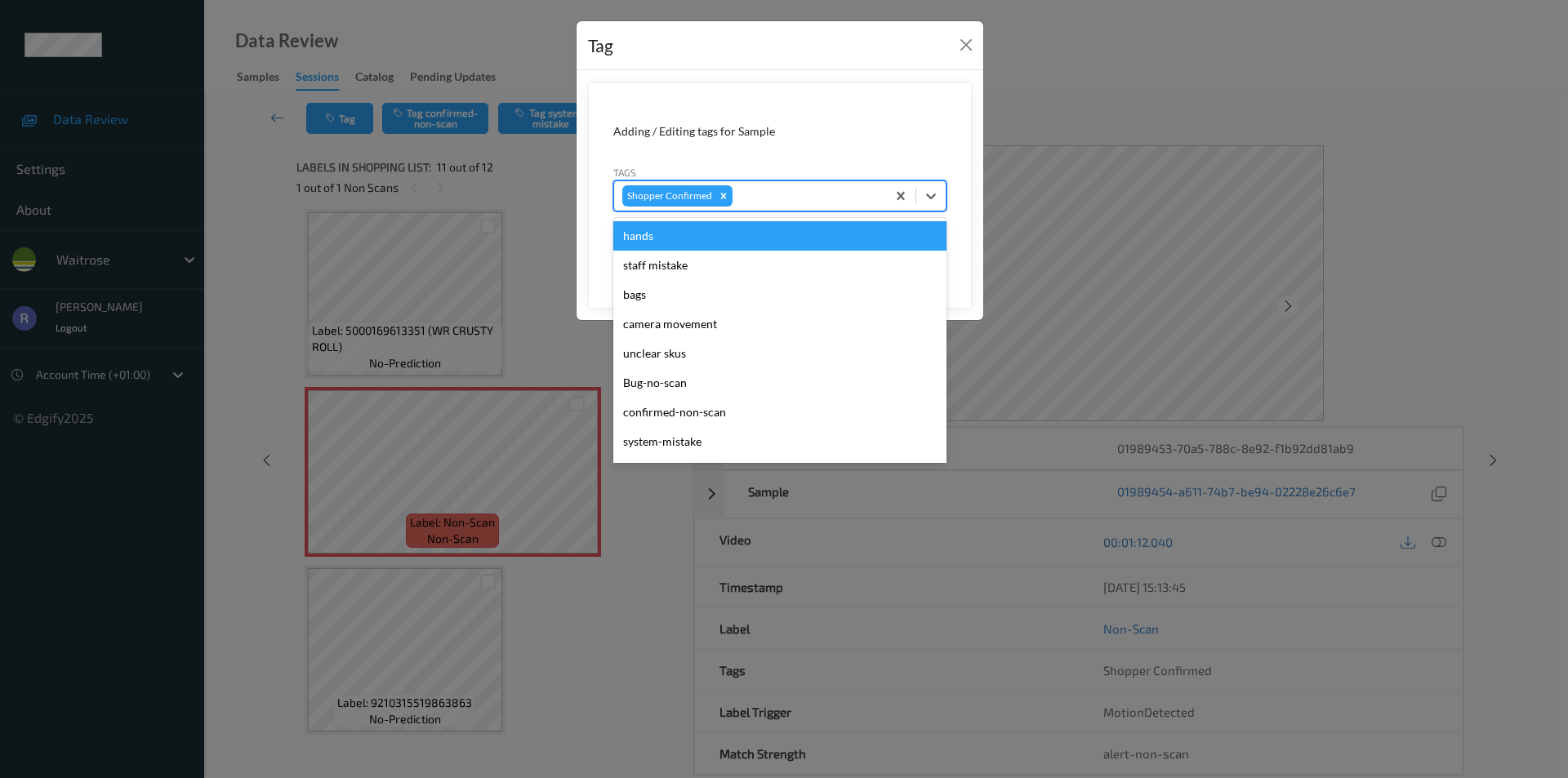
click at [774, 196] on div at bounding box center [807, 196] width 142 height 19
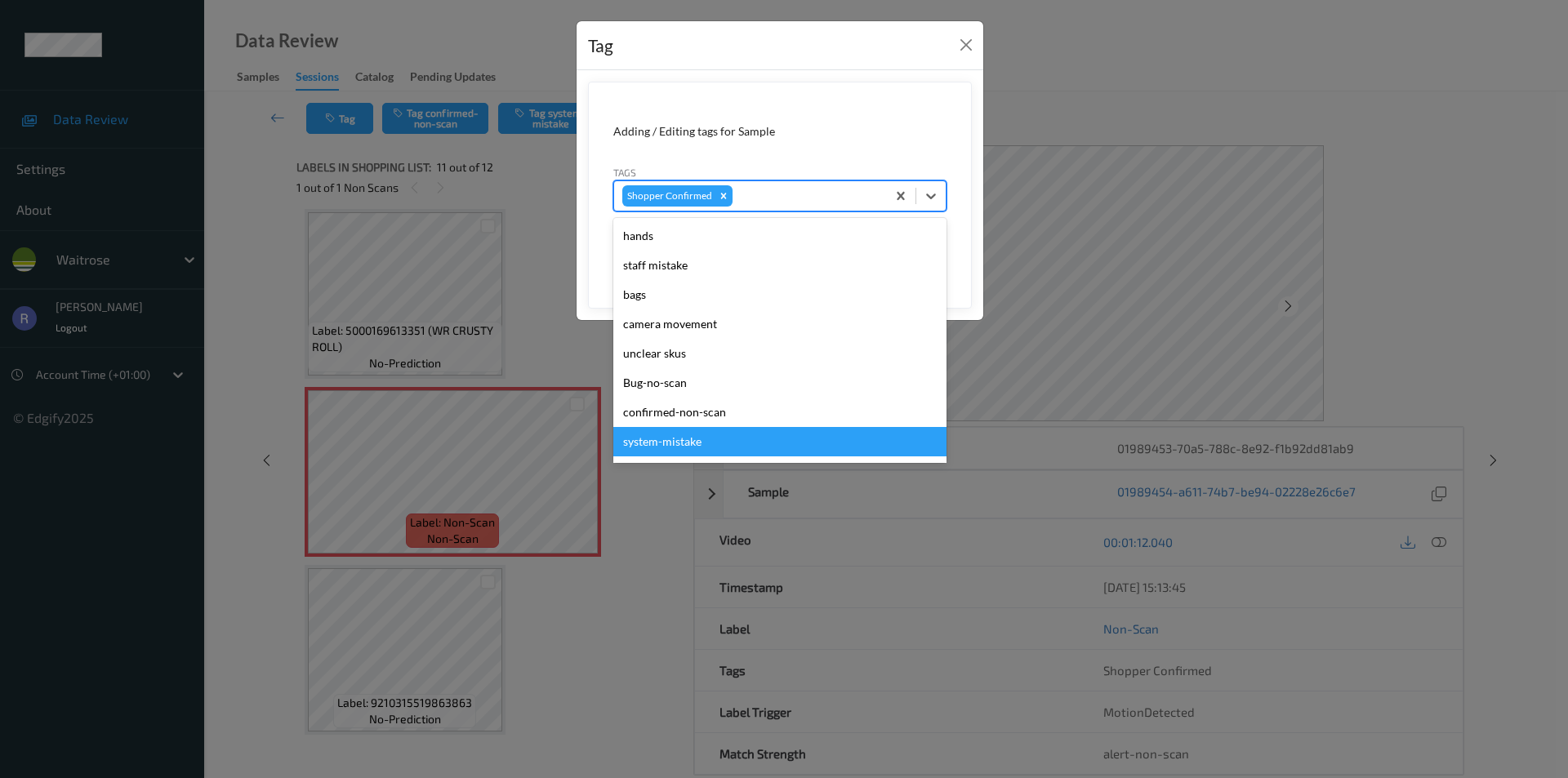
click at [667, 438] on div "system-mistake" at bounding box center [780, 442] width 333 height 30
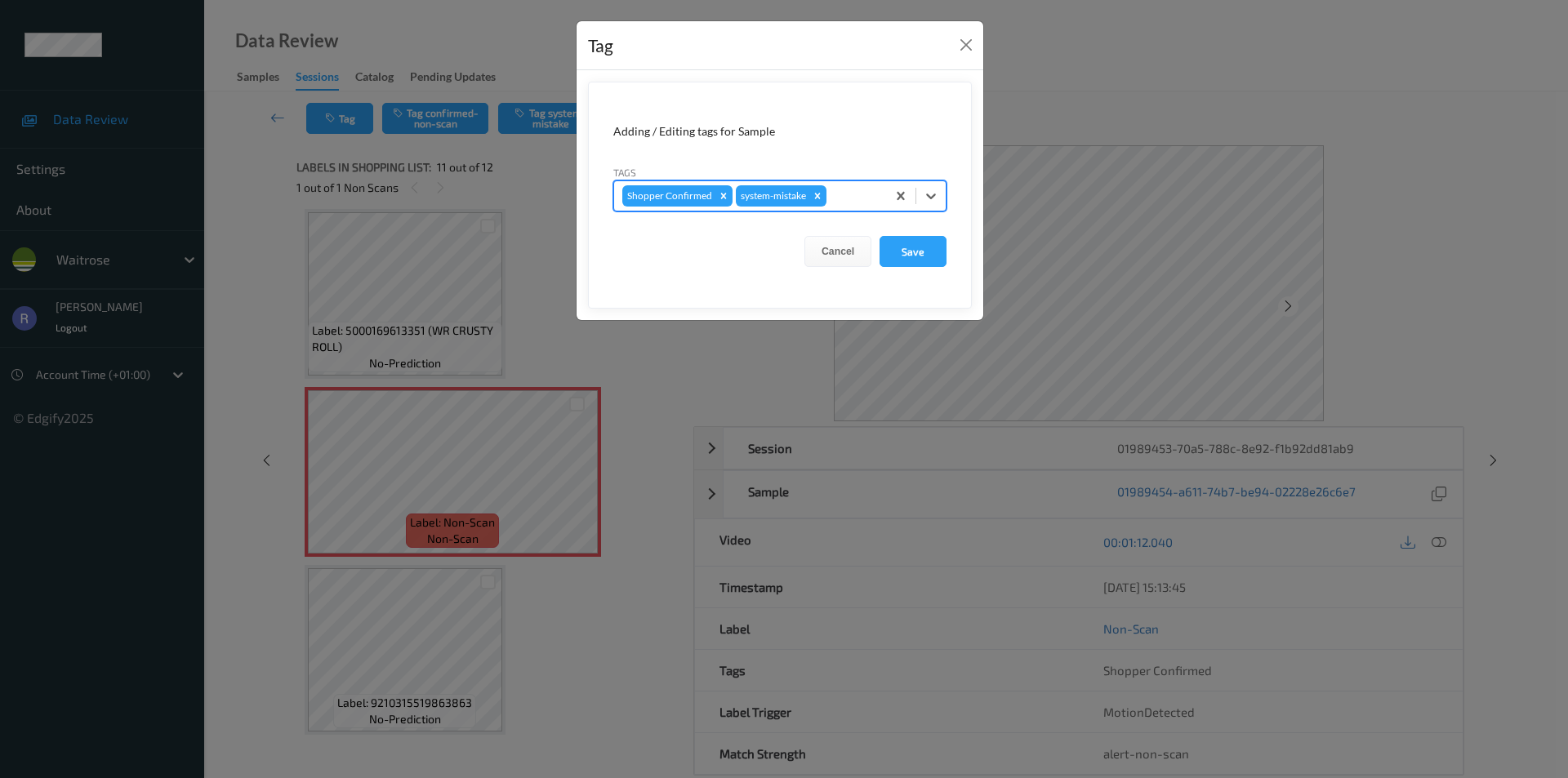
click at [859, 200] on div at bounding box center [854, 196] width 48 height 19
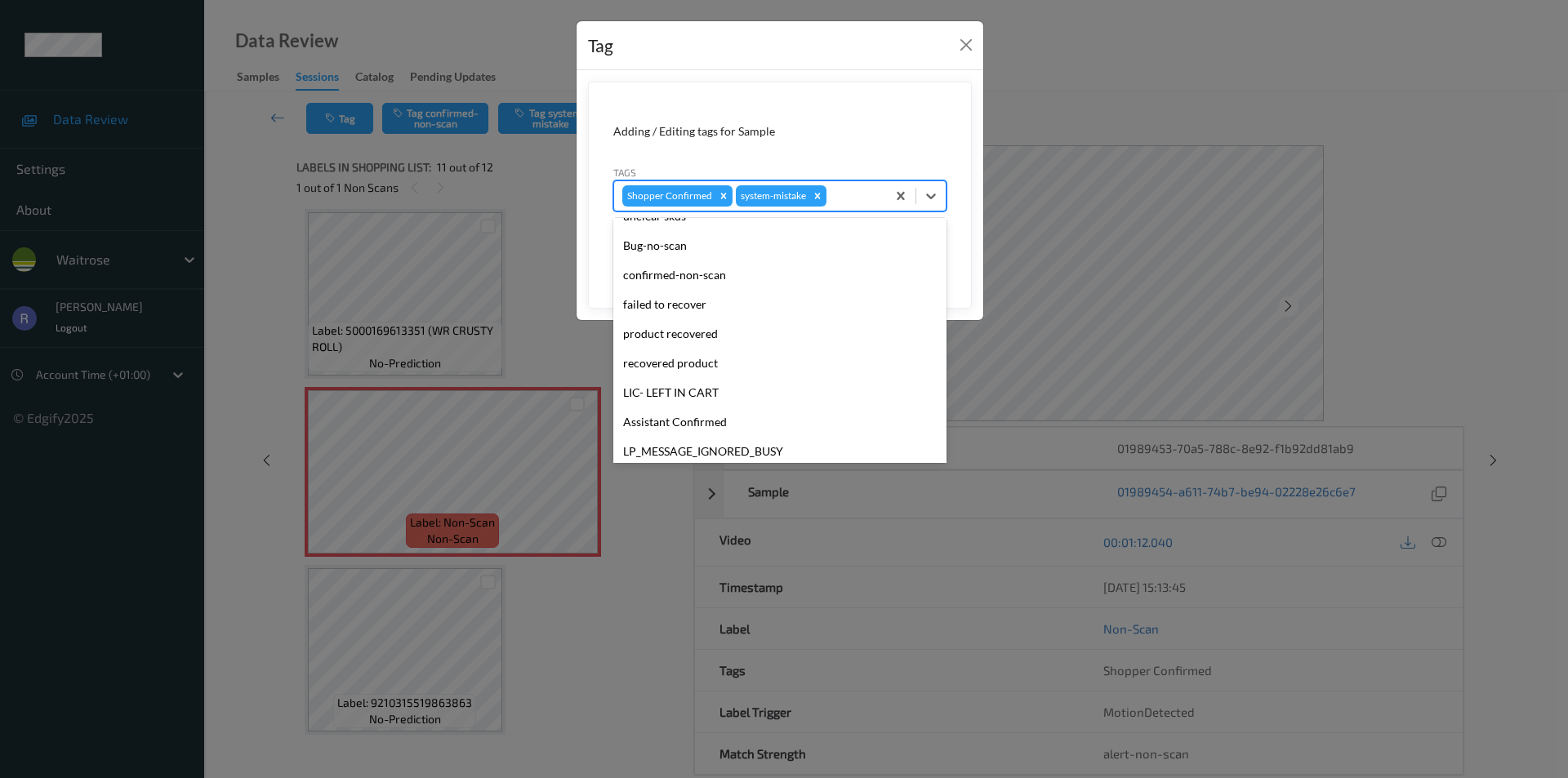
scroll to position [320, 0]
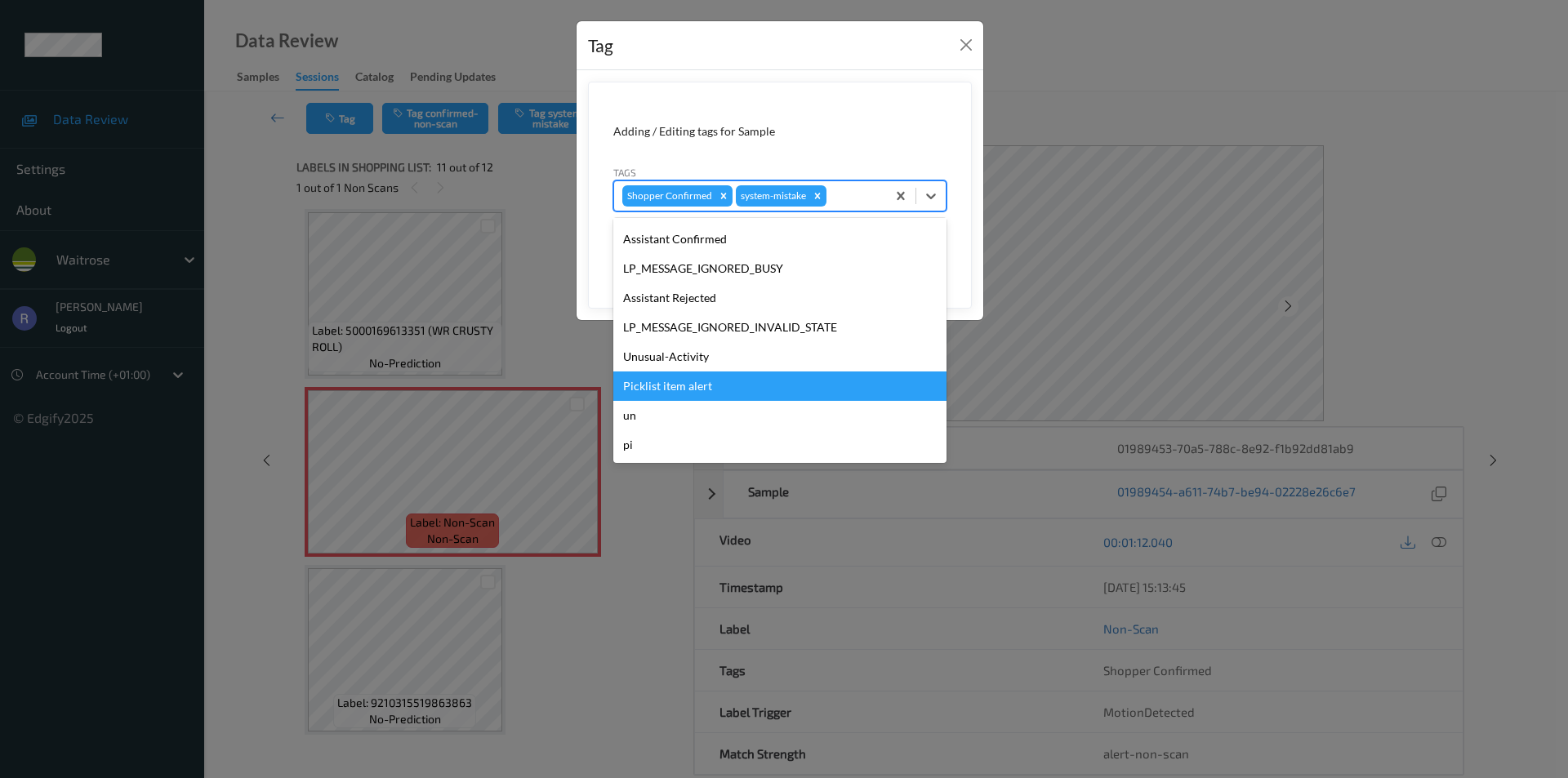
click at [658, 375] on div "Picklist item alert" at bounding box center [780, 387] width 333 height 30
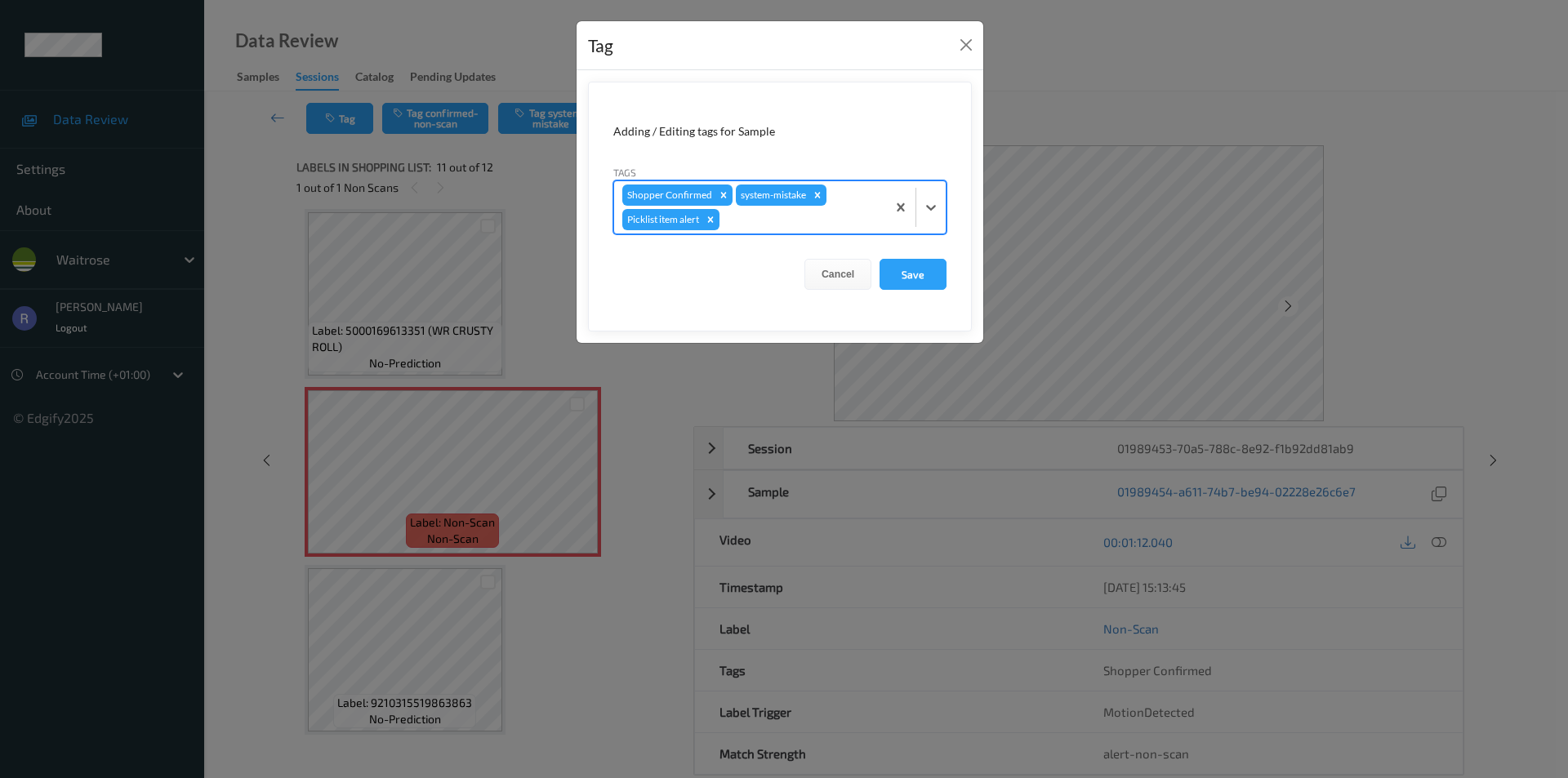
click at [782, 217] on div at bounding box center [800, 219] width 155 height 19
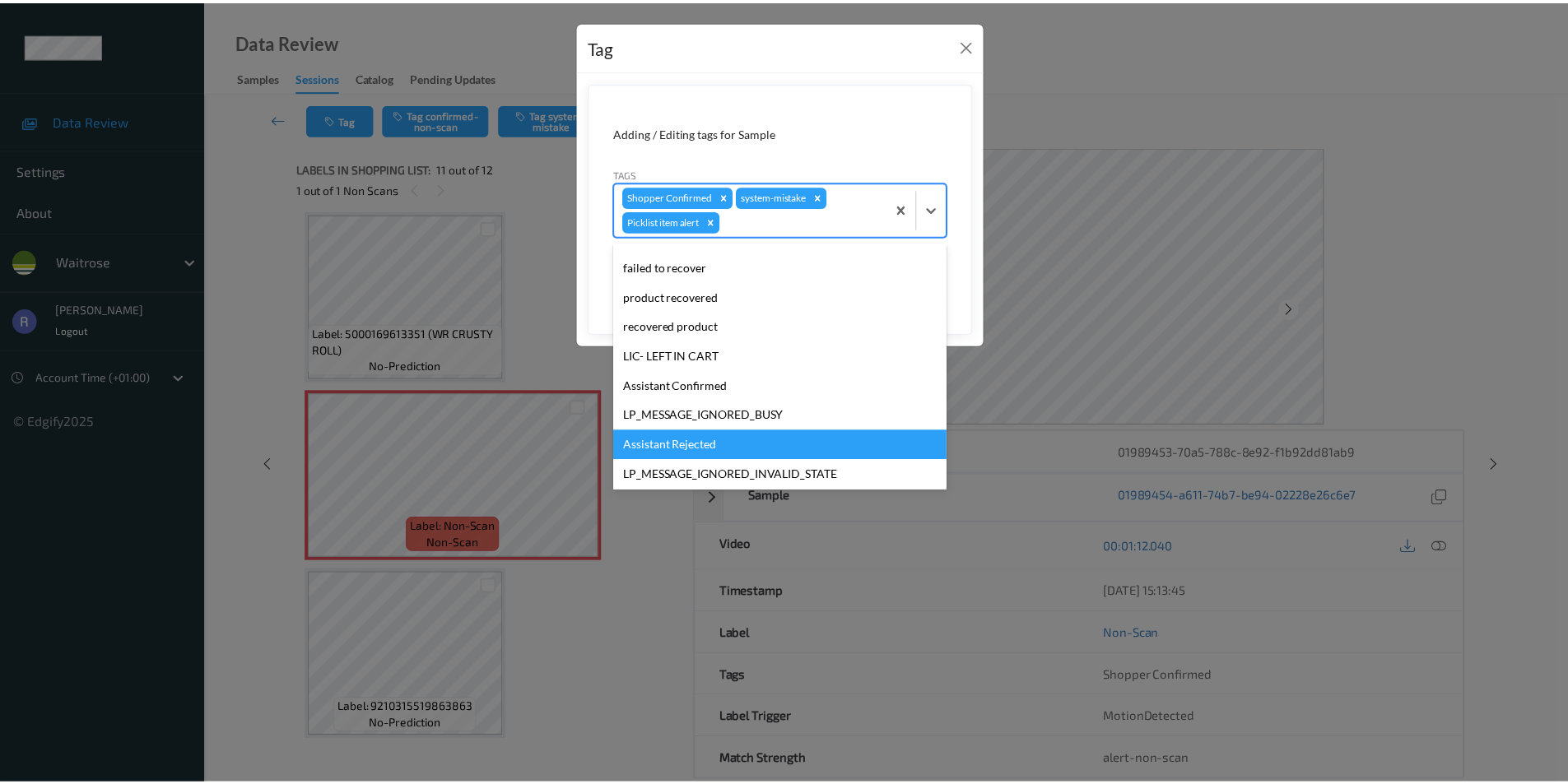
scroll to position [293, 0]
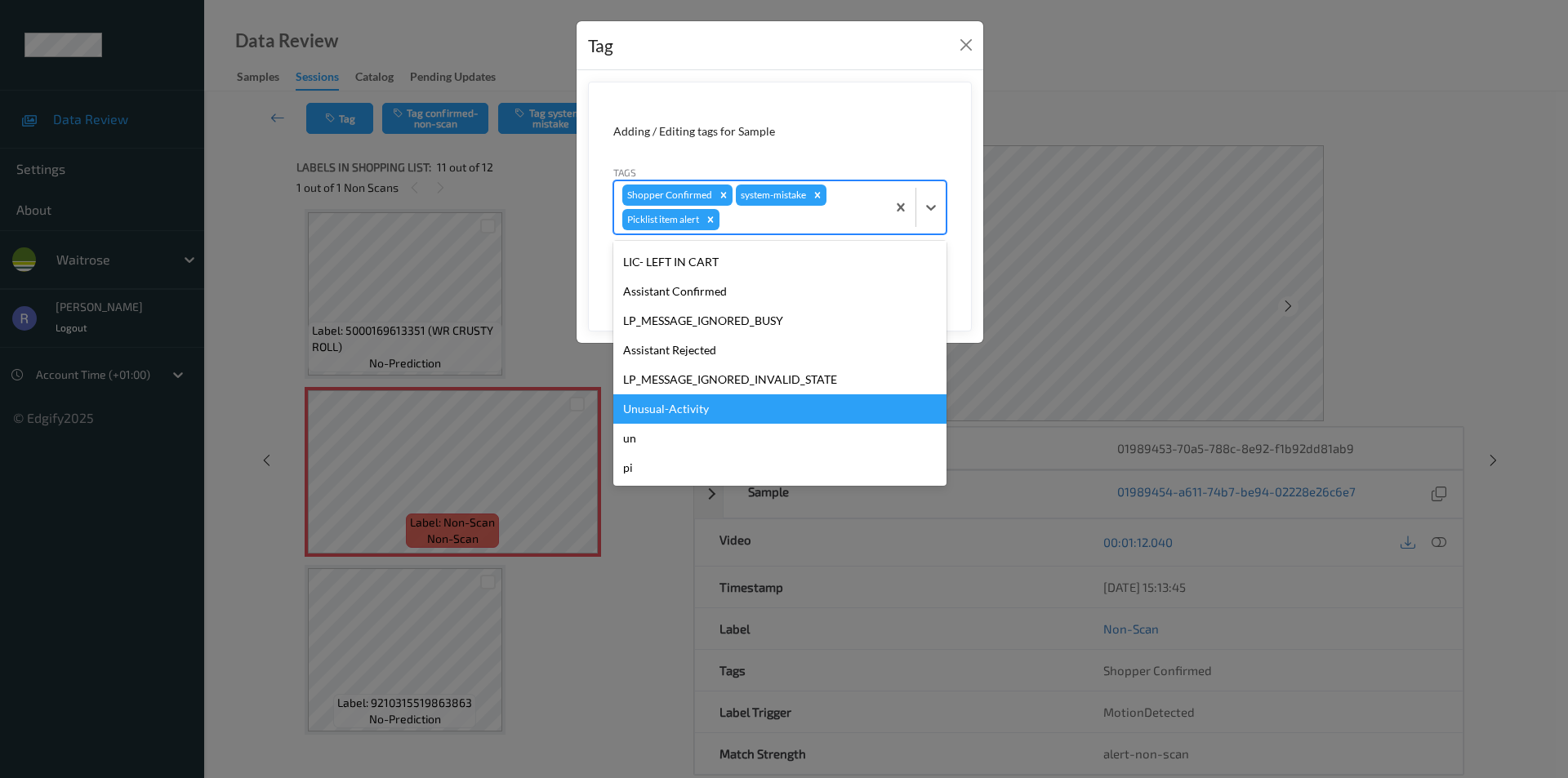
click at [678, 408] on div "Unusual-Activity" at bounding box center [780, 410] width 333 height 30
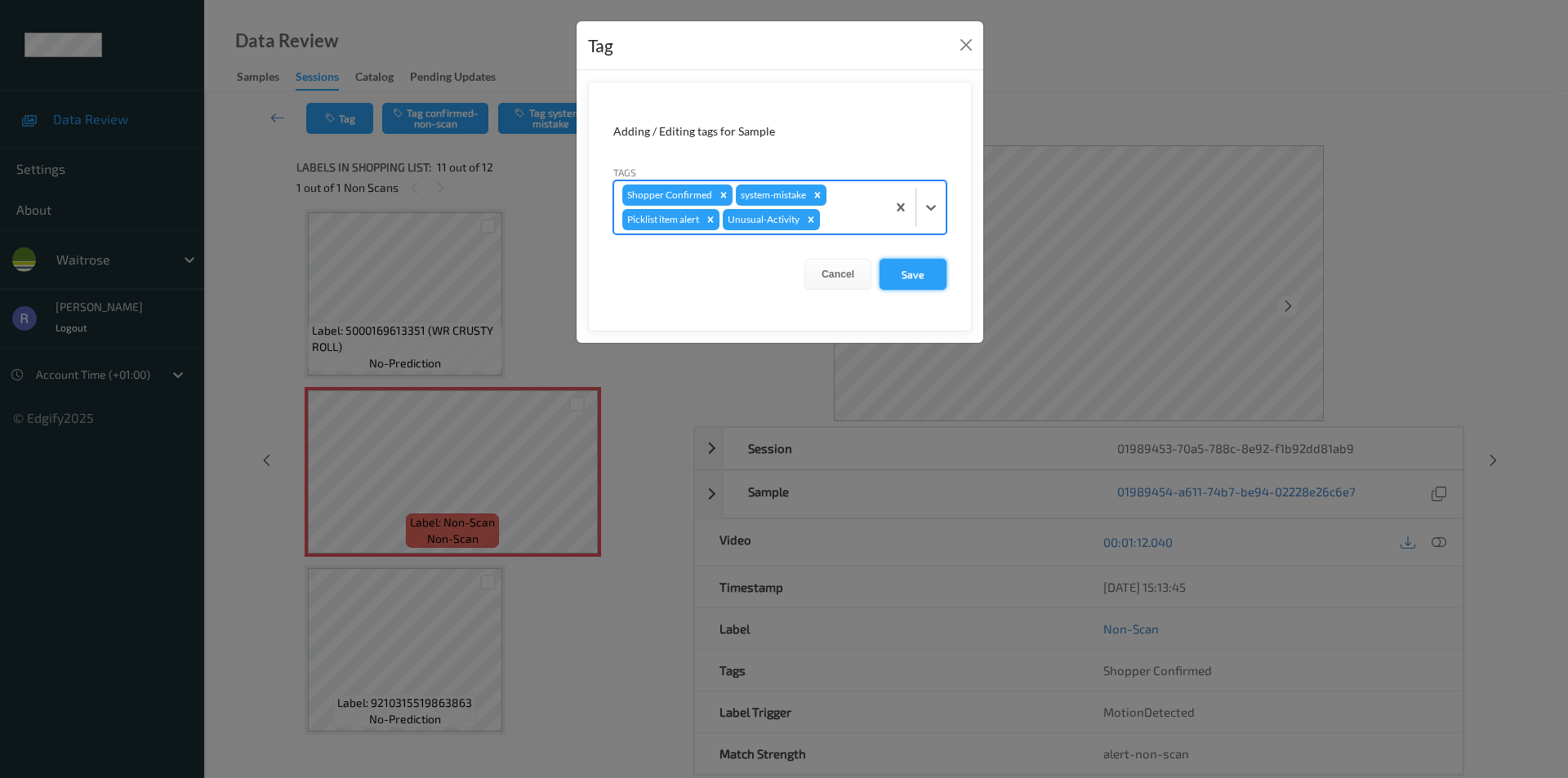
click at [911, 268] on button "Save" at bounding box center [913, 274] width 67 height 31
click at [917, 274] on button "Save" at bounding box center [913, 274] width 67 height 31
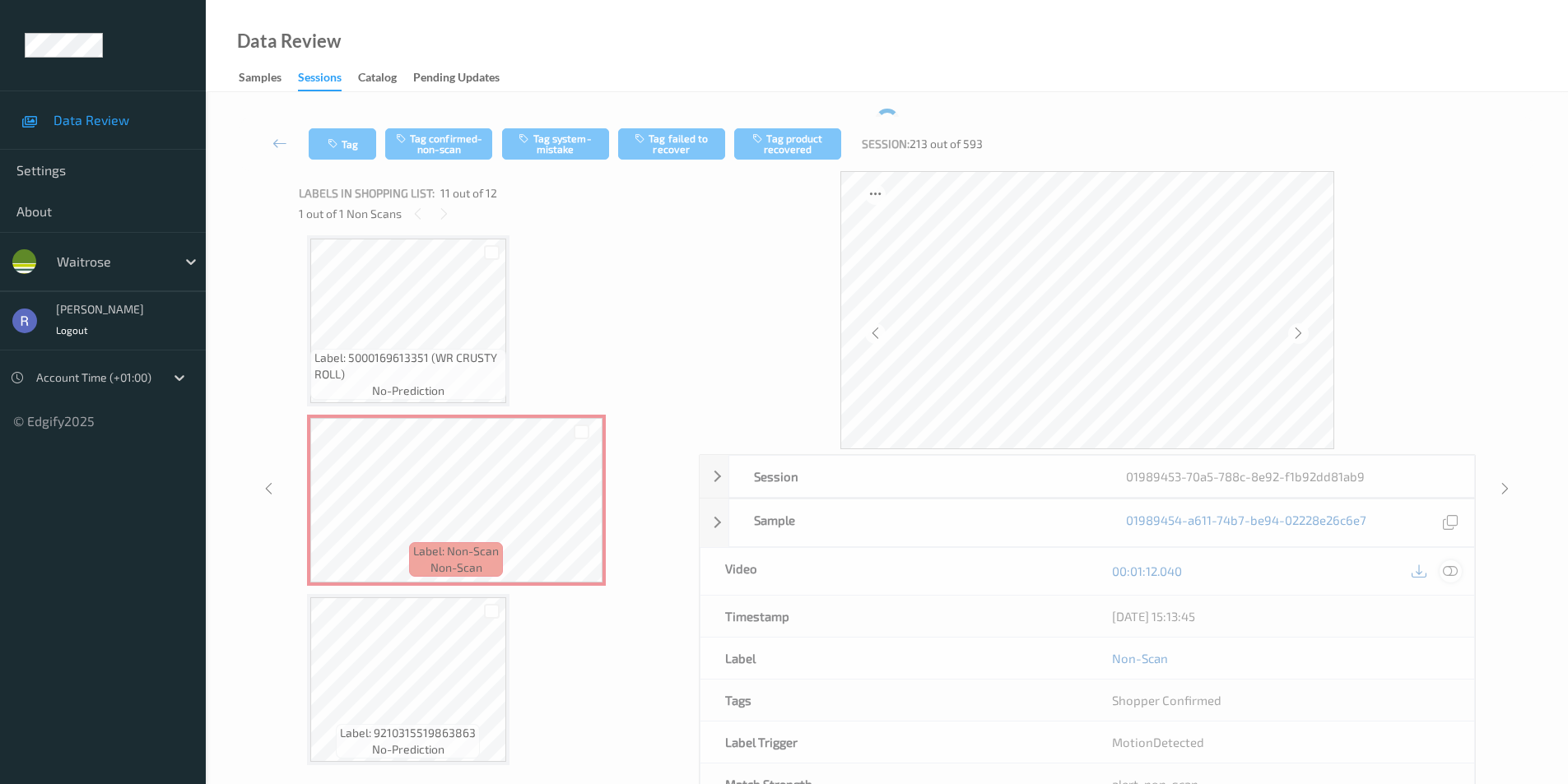
click at [1455, 566] on icon at bounding box center [1450, 571] width 15 height 15
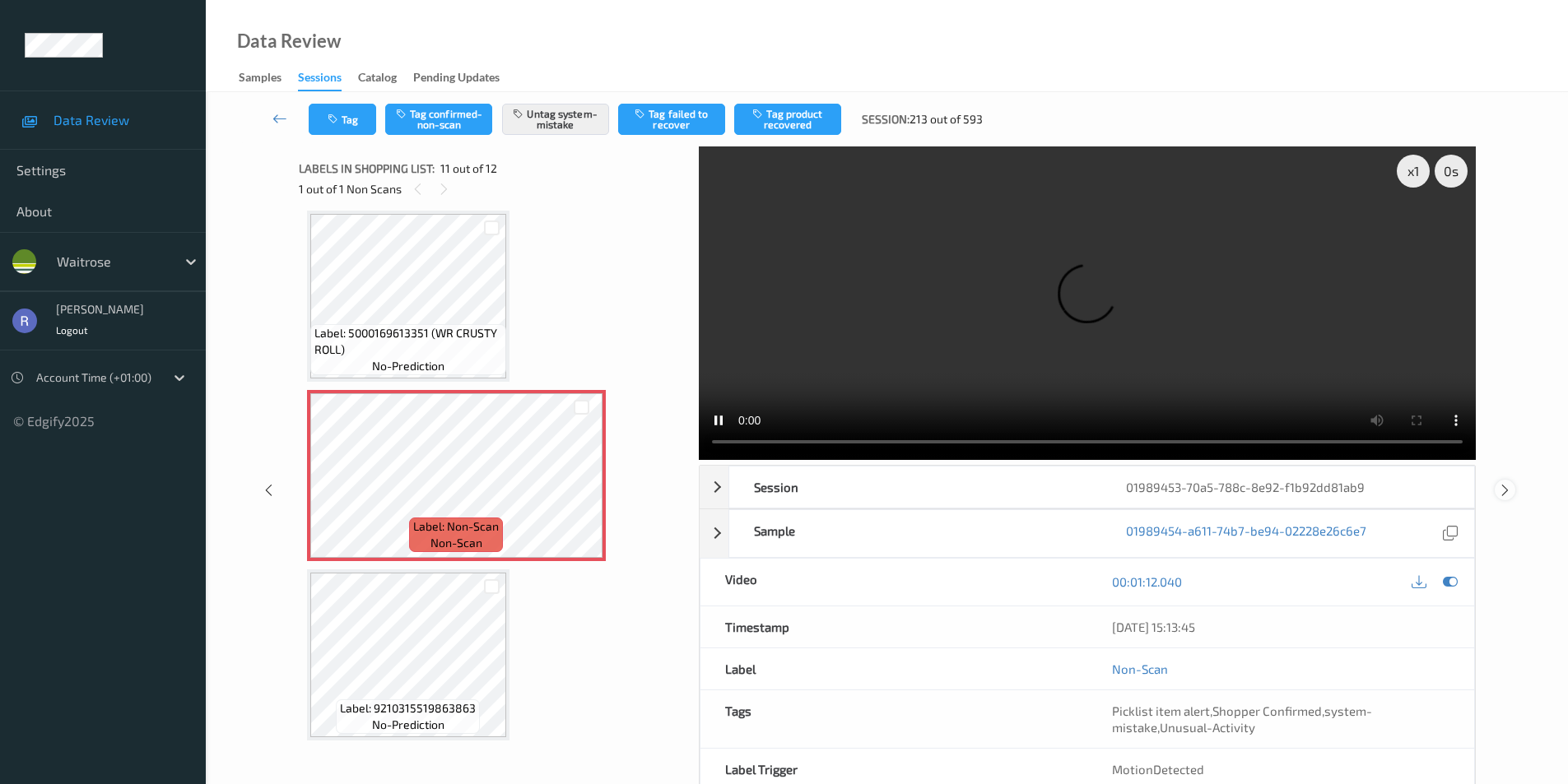
click at [1511, 488] on icon at bounding box center [1505, 490] width 14 height 15
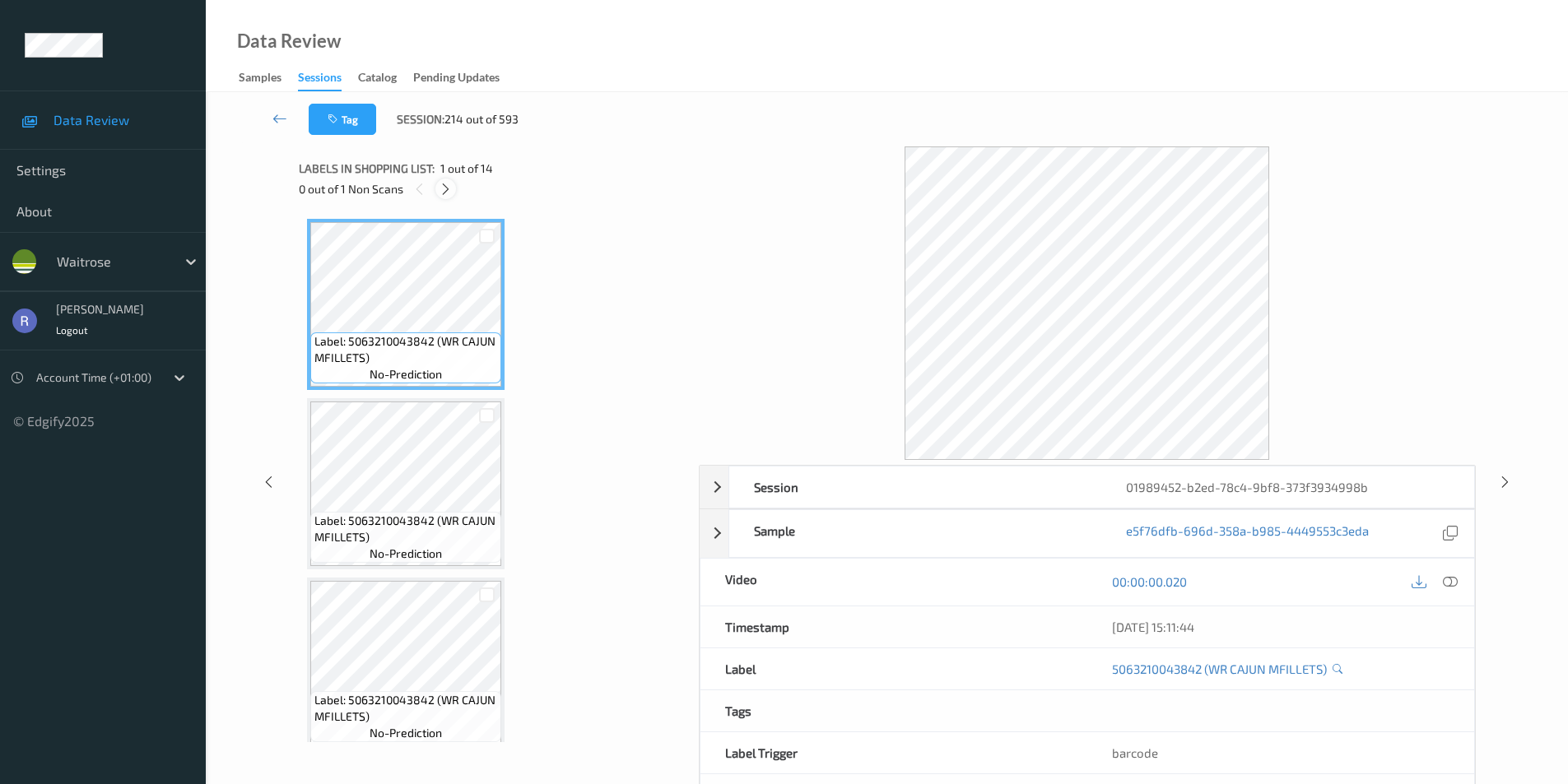
click at [447, 187] on icon at bounding box center [446, 189] width 14 height 15
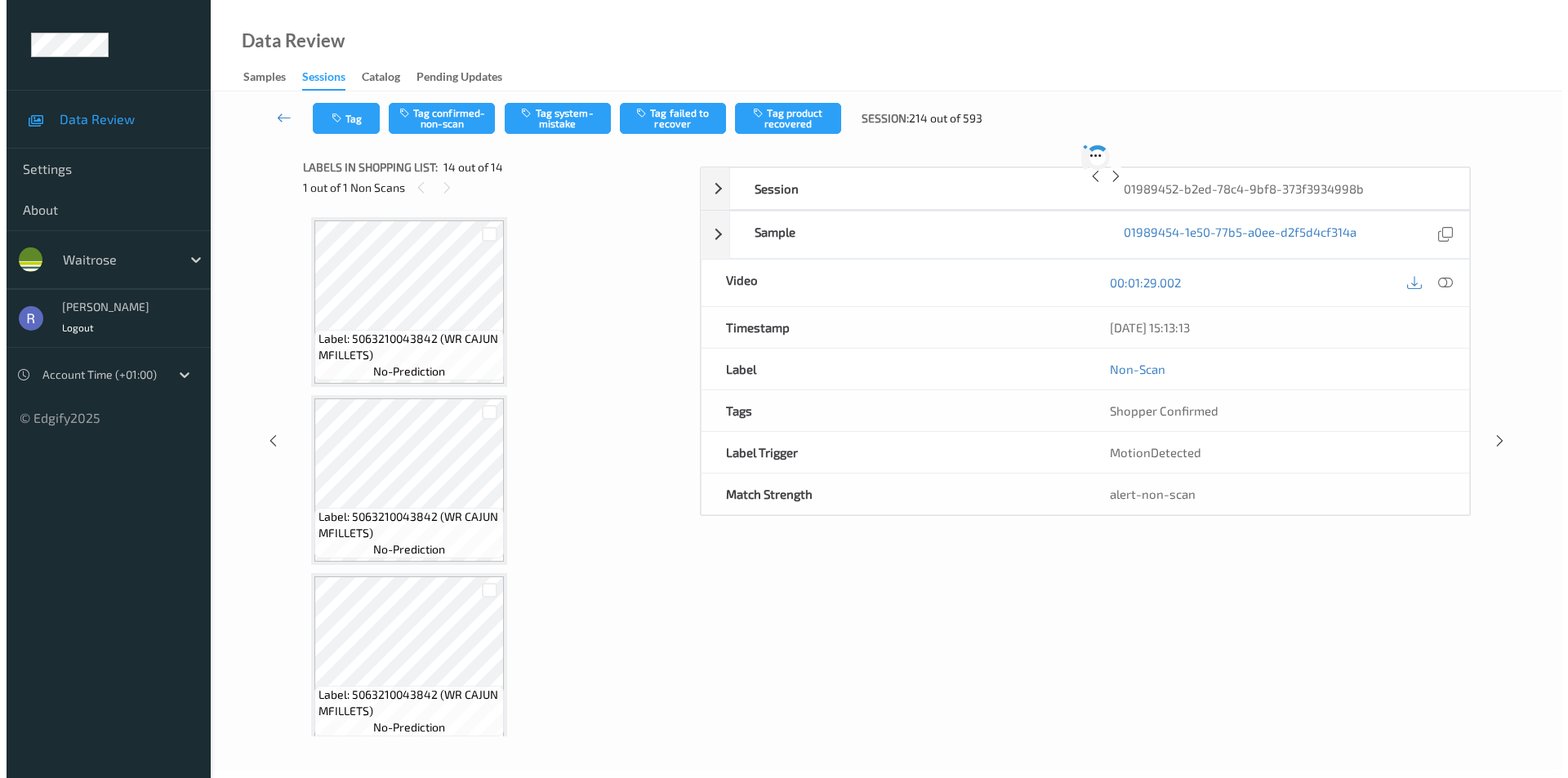
scroll to position [1973, 0]
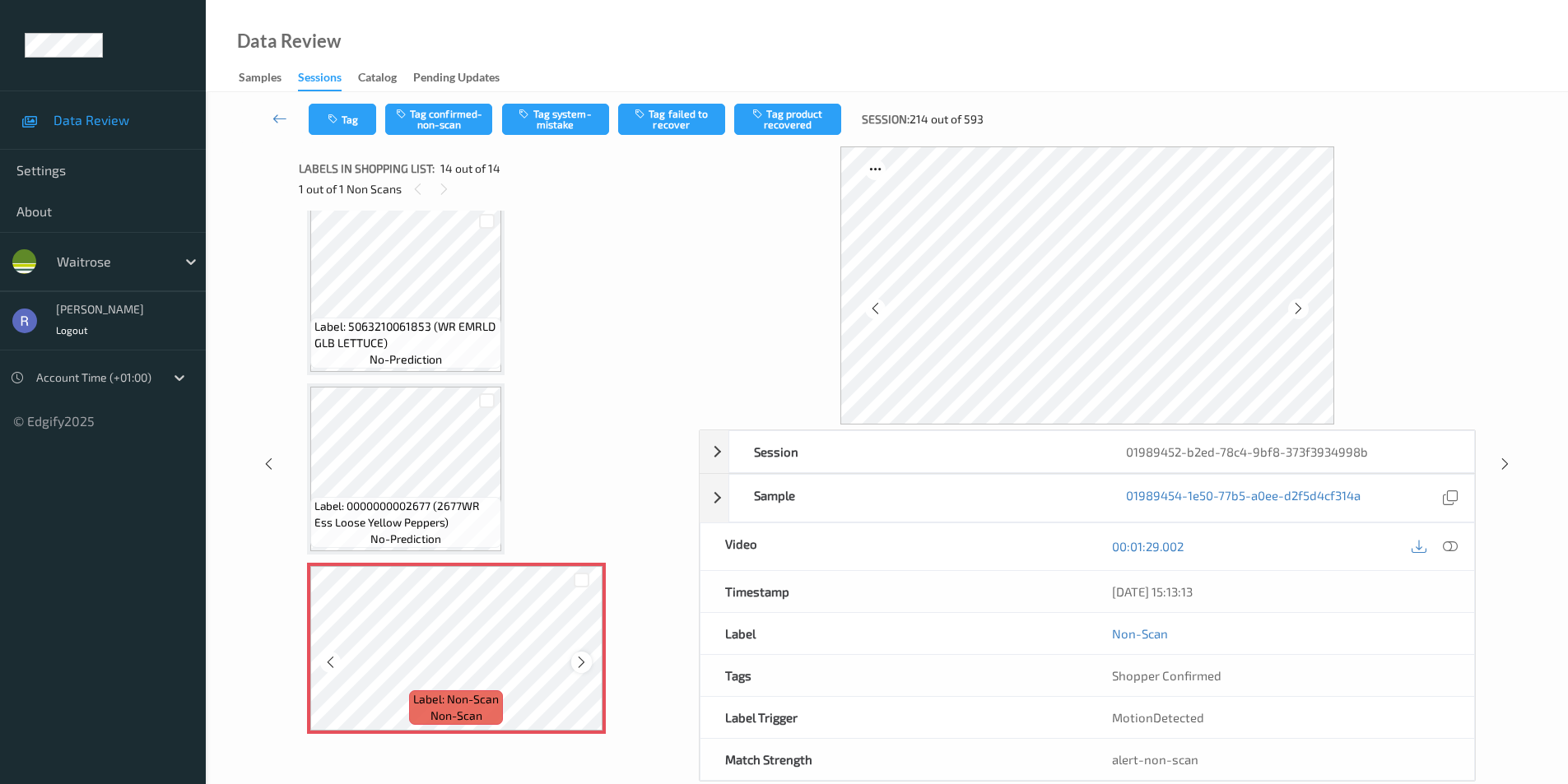
click at [580, 659] on icon at bounding box center [582, 662] width 14 height 15
click at [572, 121] on button "Tag system-mistake" at bounding box center [555, 118] width 107 height 31
click at [359, 125] on button "Tag" at bounding box center [342, 118] width 67 height 31
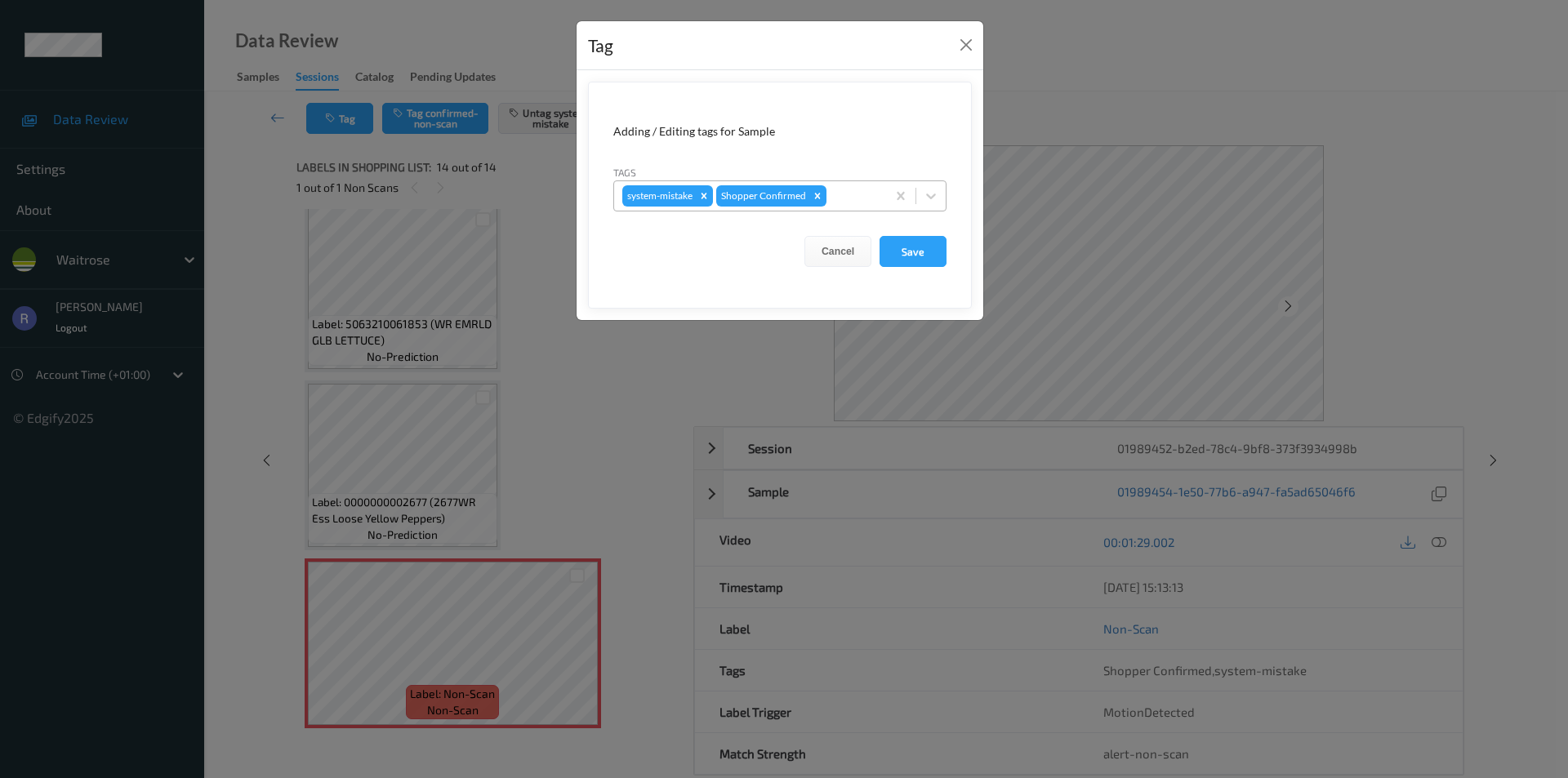
click at [867, 207] on div "system-mistake Shopper Confirmed" at bounding box center [750, 196] width 272 height 28
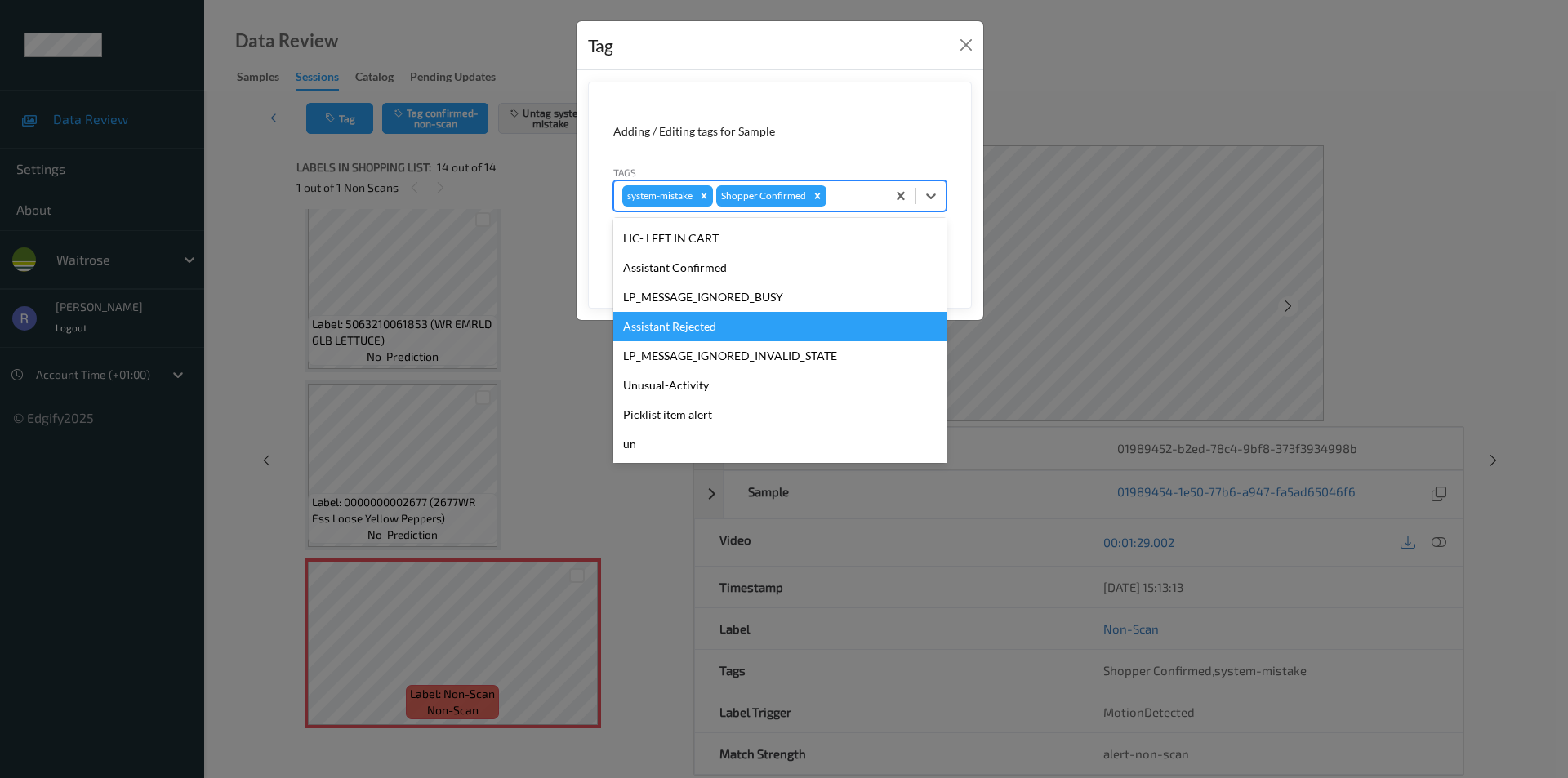
scroll to position [320, 0]
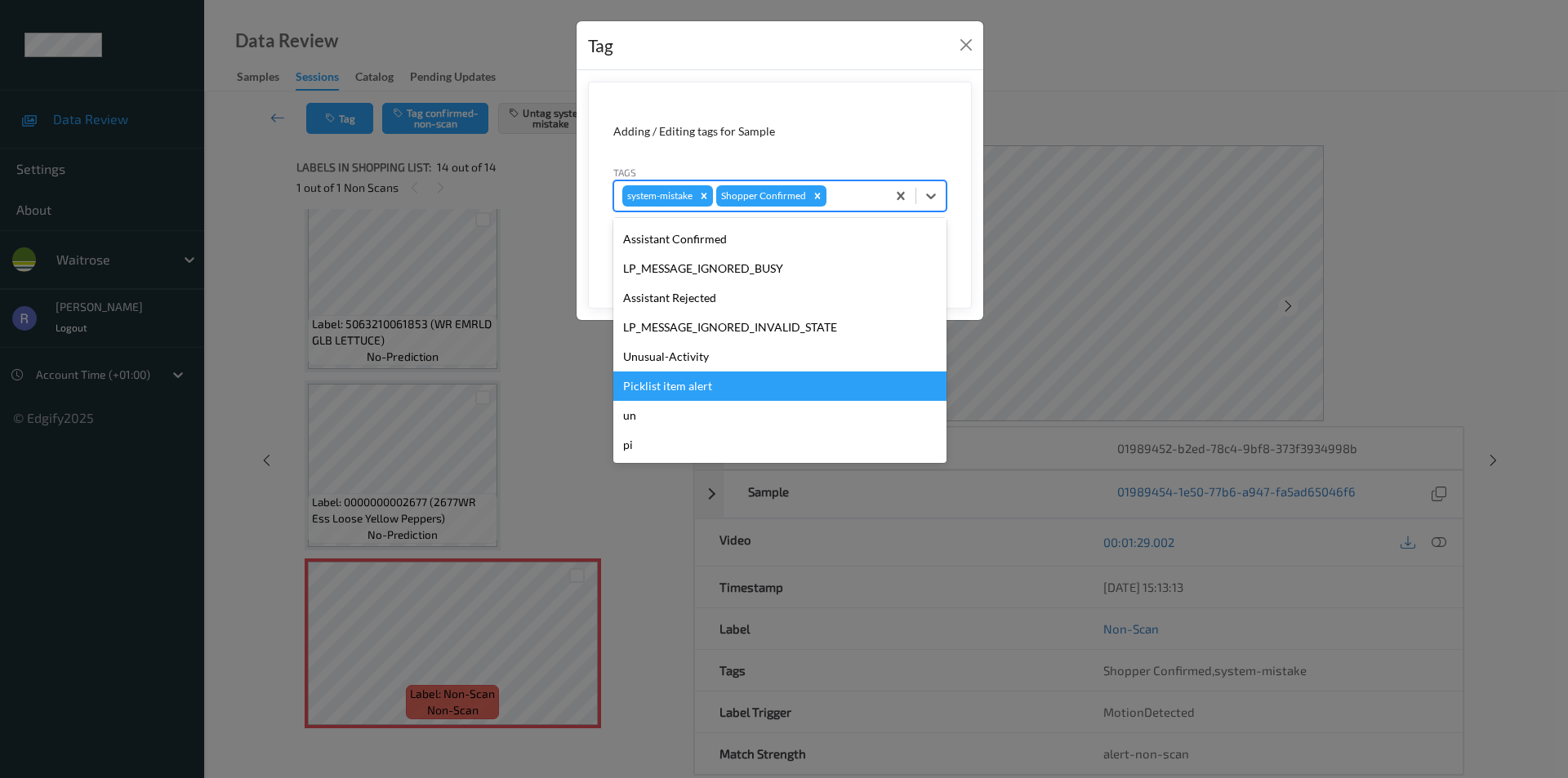
click at [687, 381] on div "Picklist item alert" at bounding box center [780, 387] width 333 height 30
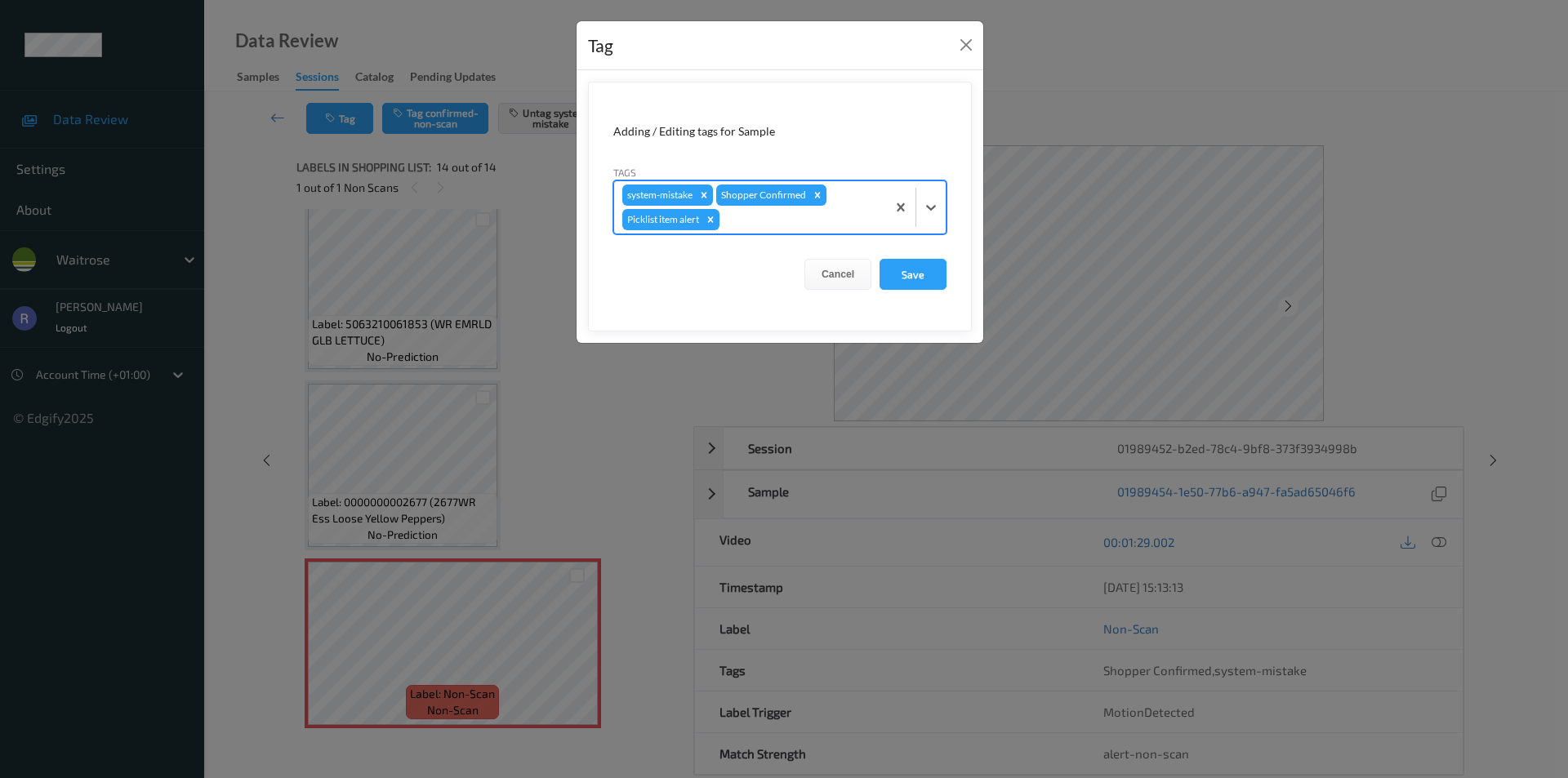
drag, startPoint x: 794, startPoint y: 232, endPoint x: 784, endPoint y: 220, distance: 15.6
click at [791, 229] on div "system-mistake Shopper Confirmed Picklist item alert" at bounding box center [750, 208] width 272 height 53
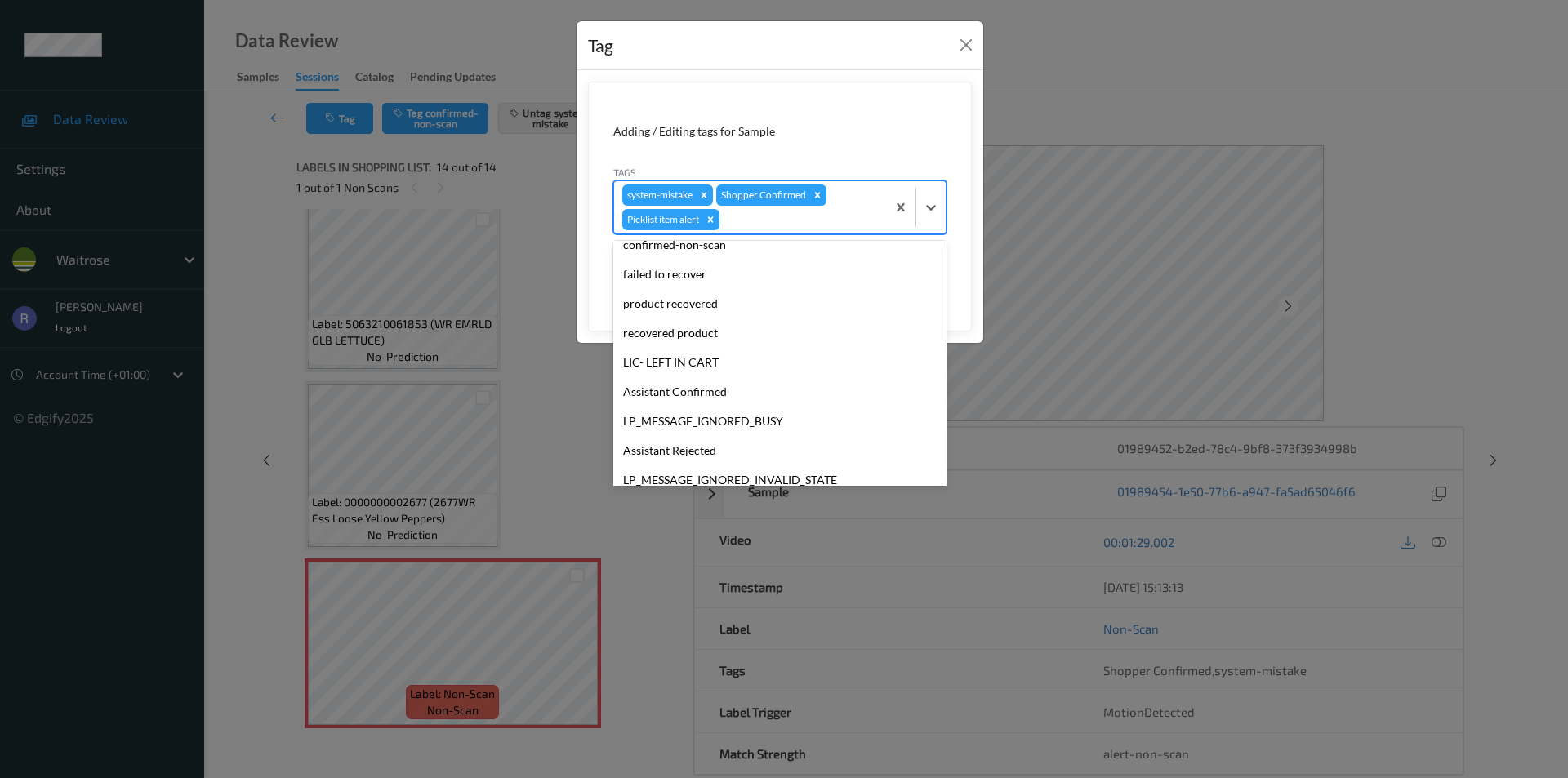
scroll to position [290, 0]
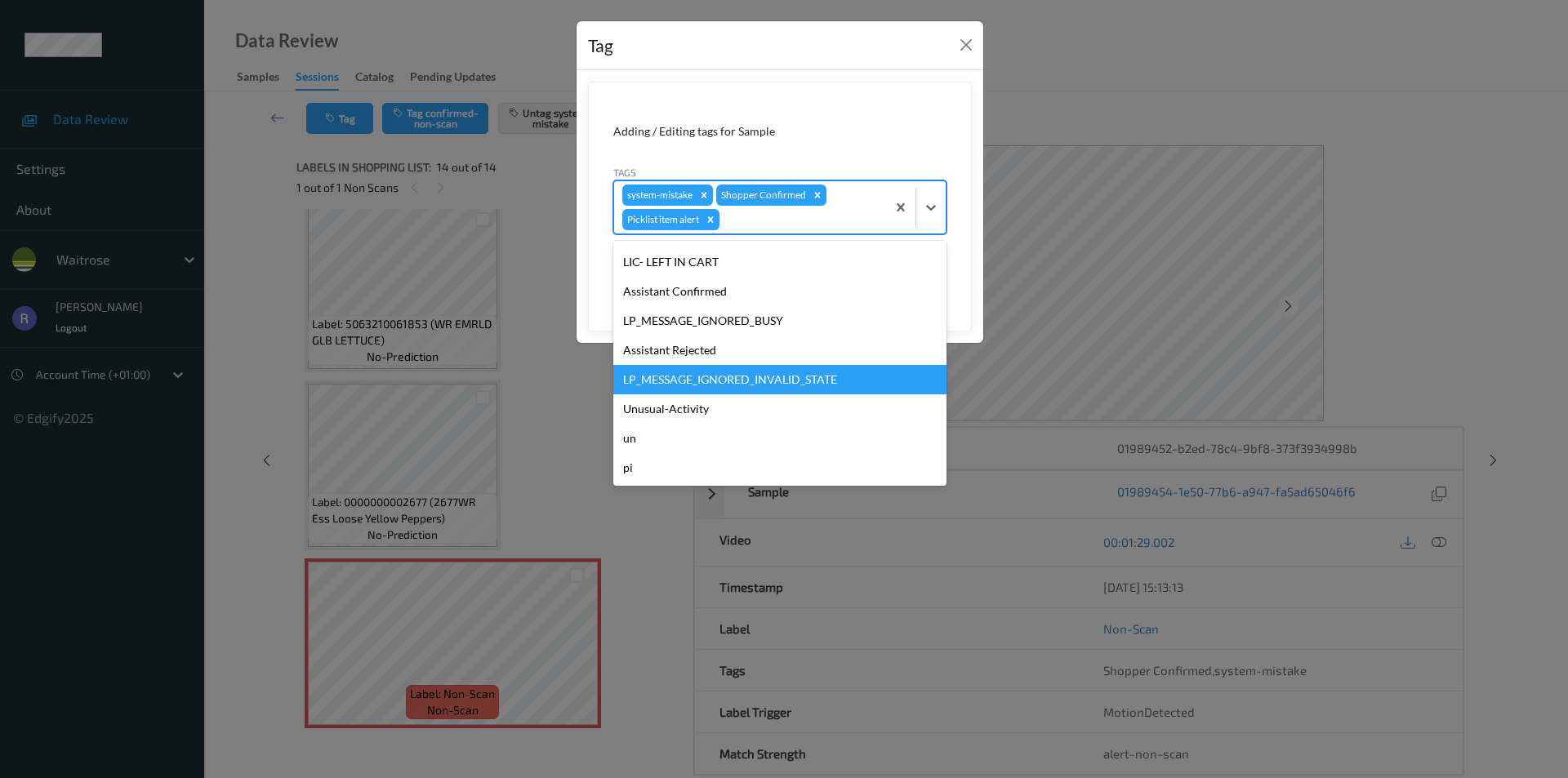
click at [714, 388] on div "LP_MESSAGE_IGNORED_INVALID_STATE" at bounding box center [780, 380] width 333 height 30
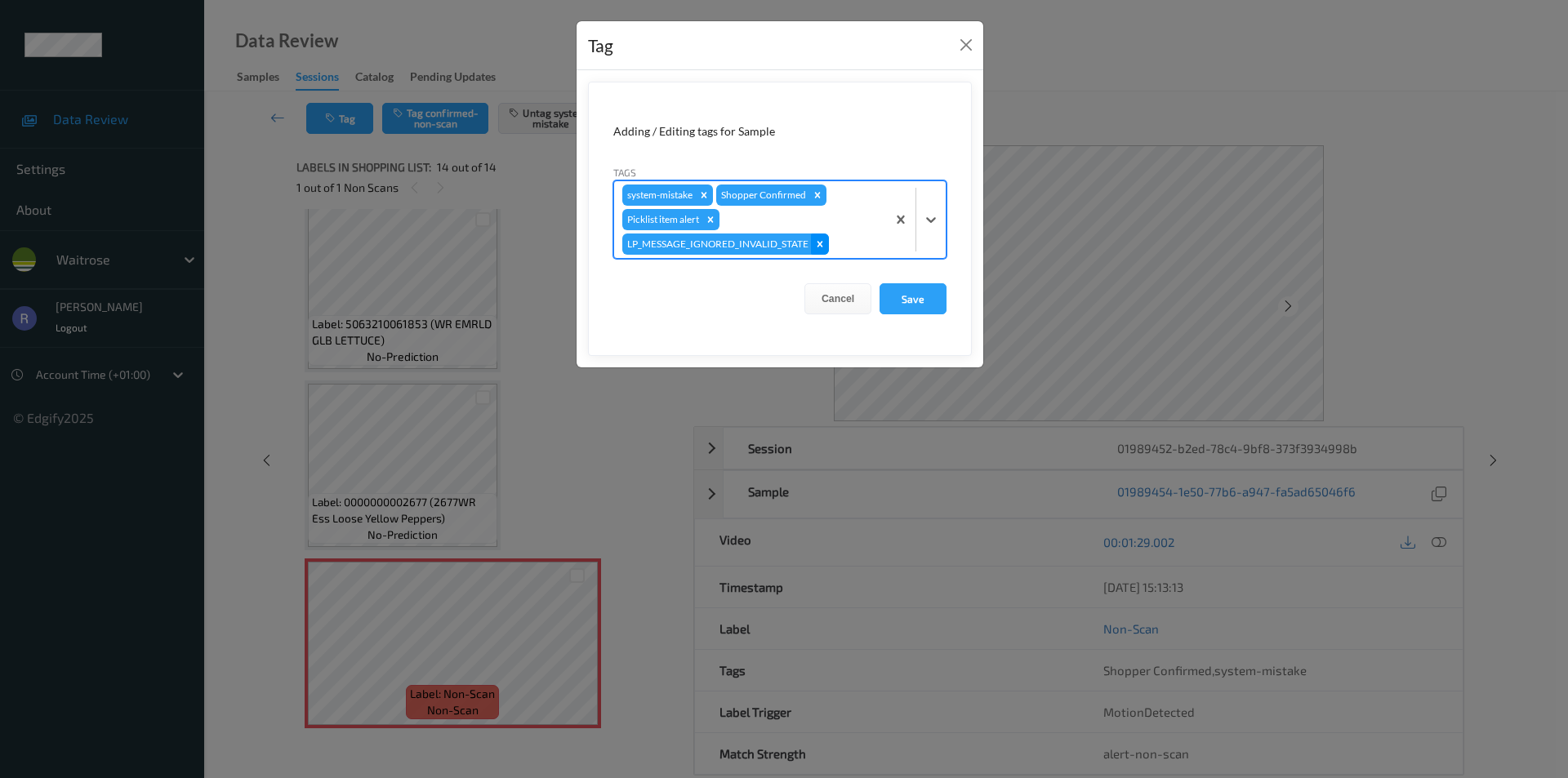
click at [822, 242] on icon "Remove LP_MESSAGE_IGNORED_INVALID_STATE" at bounding box center [820, 244] width 11 height 11
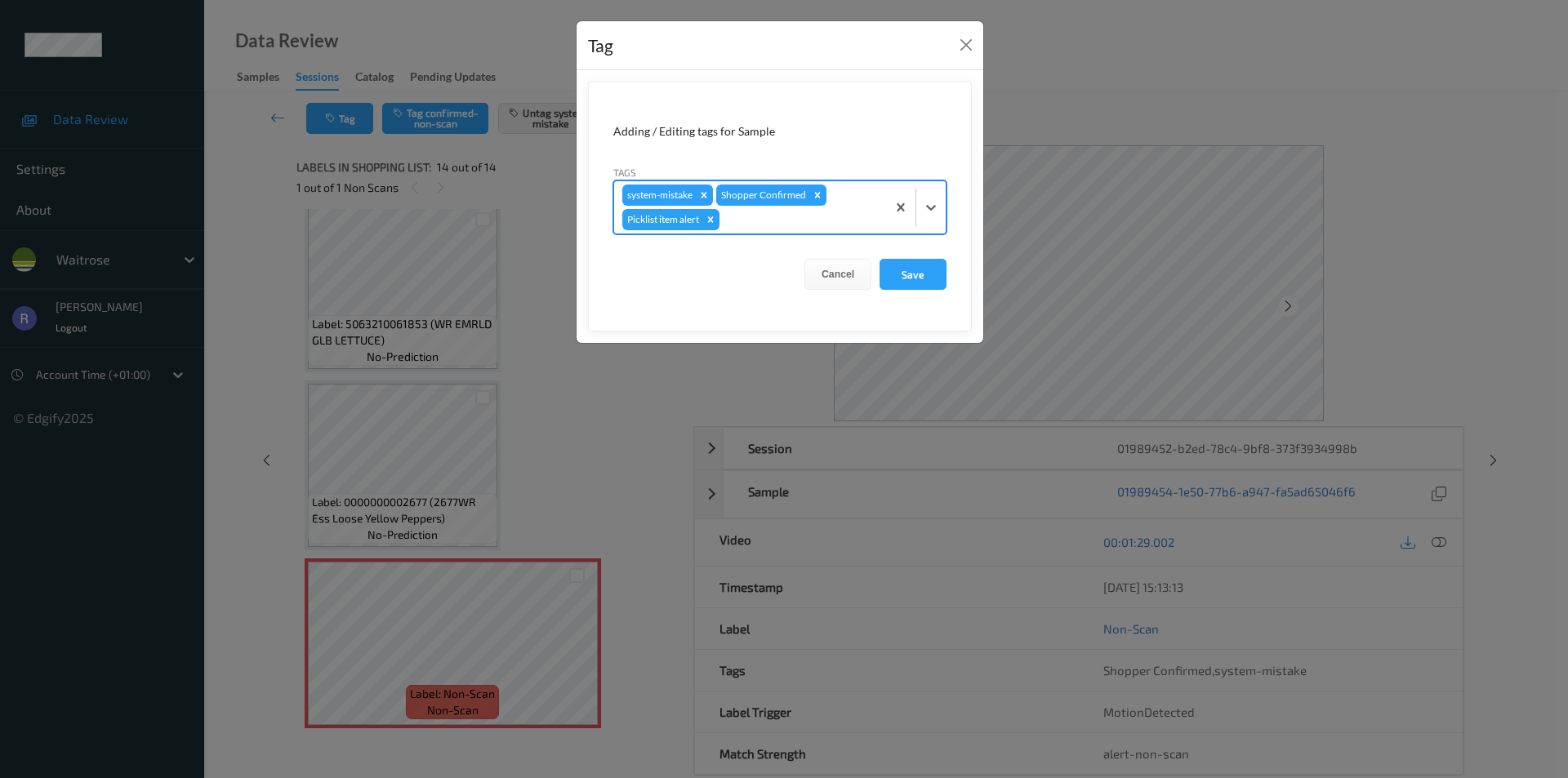
click at [769, 221] on div at bounding box center [800, 219] width 155 height 19
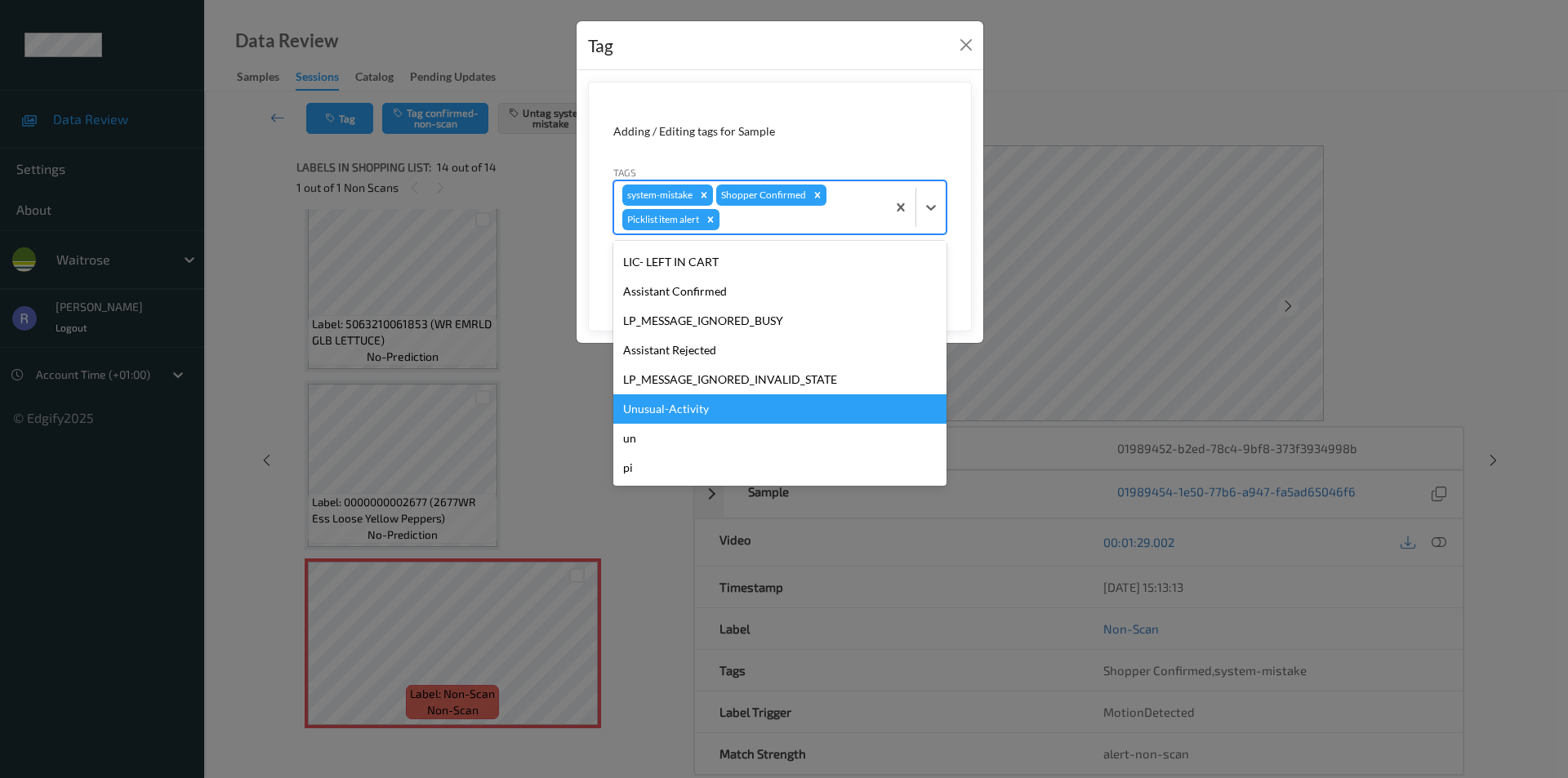
click at [689, 403] on div "Unusual-Activity" at bounding box center [780, 410] width 333 height 30
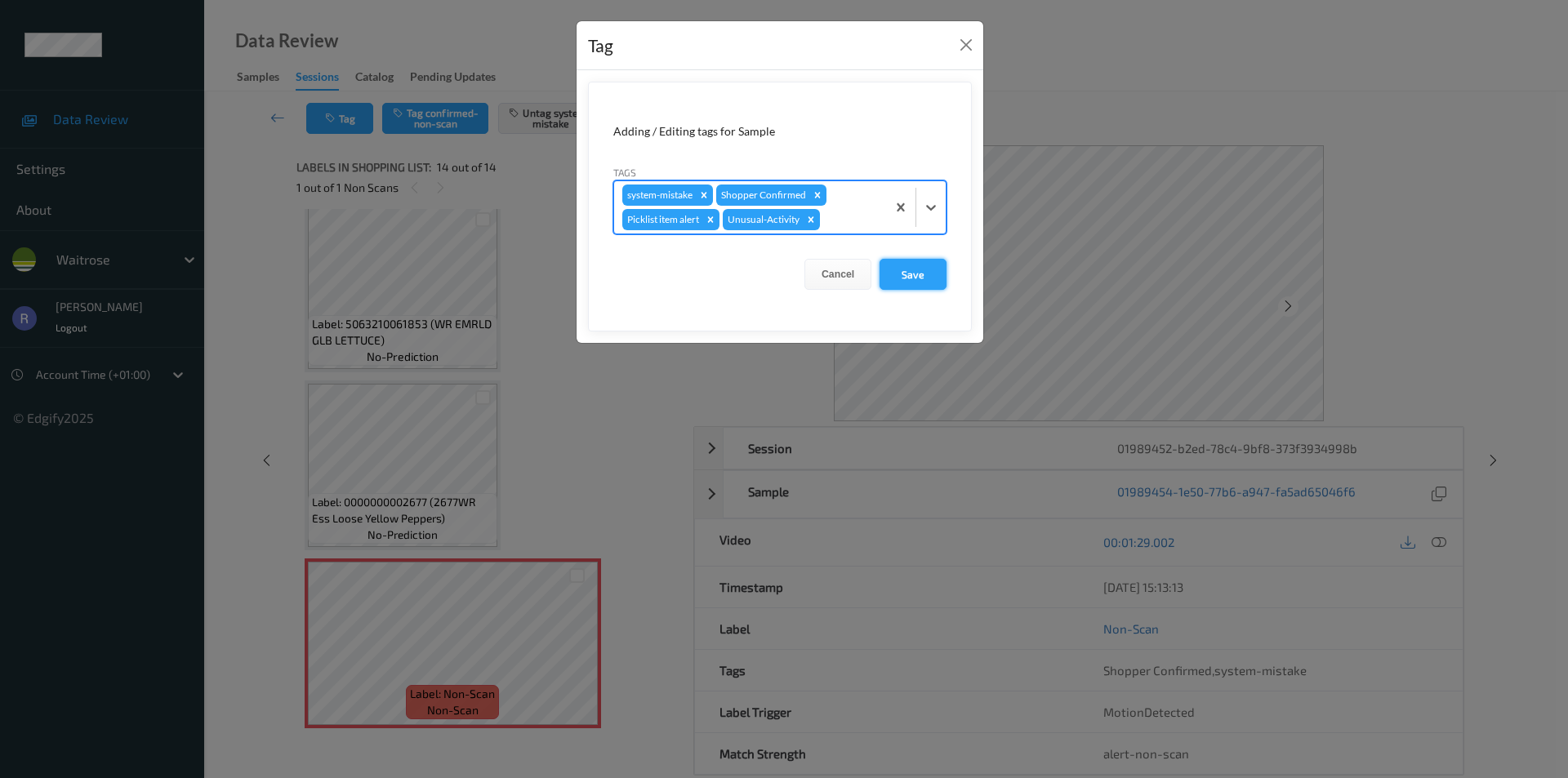
click at [915, 274] on button "Save" at bounding box center [913, 274] width 67 height 31
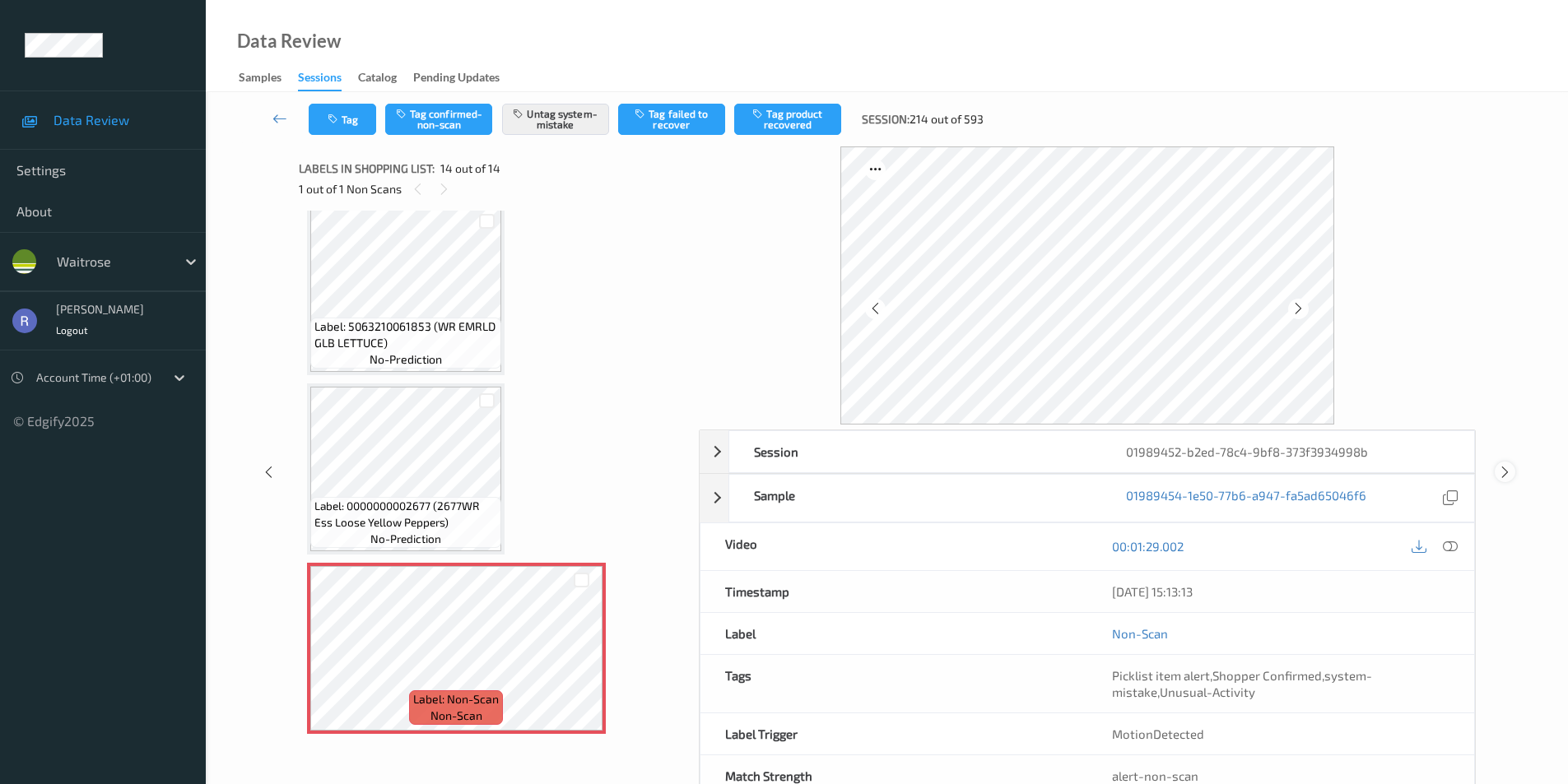
click at [1501, 468] on icon at bounding box center [1505, 472] width 14 height 15
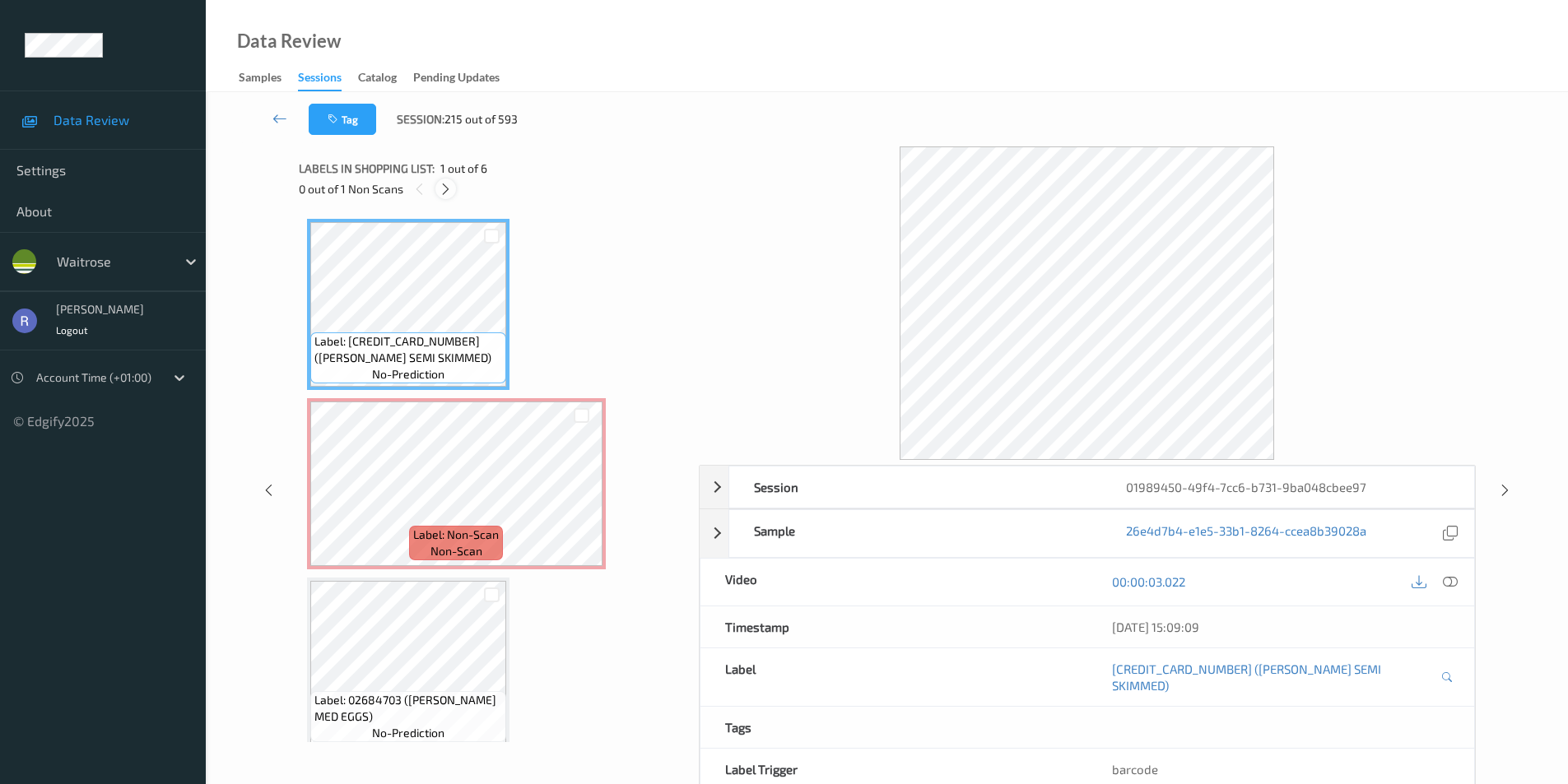
click at [442, 185] on icon at bounding box center [446, 189] width 14 height 15
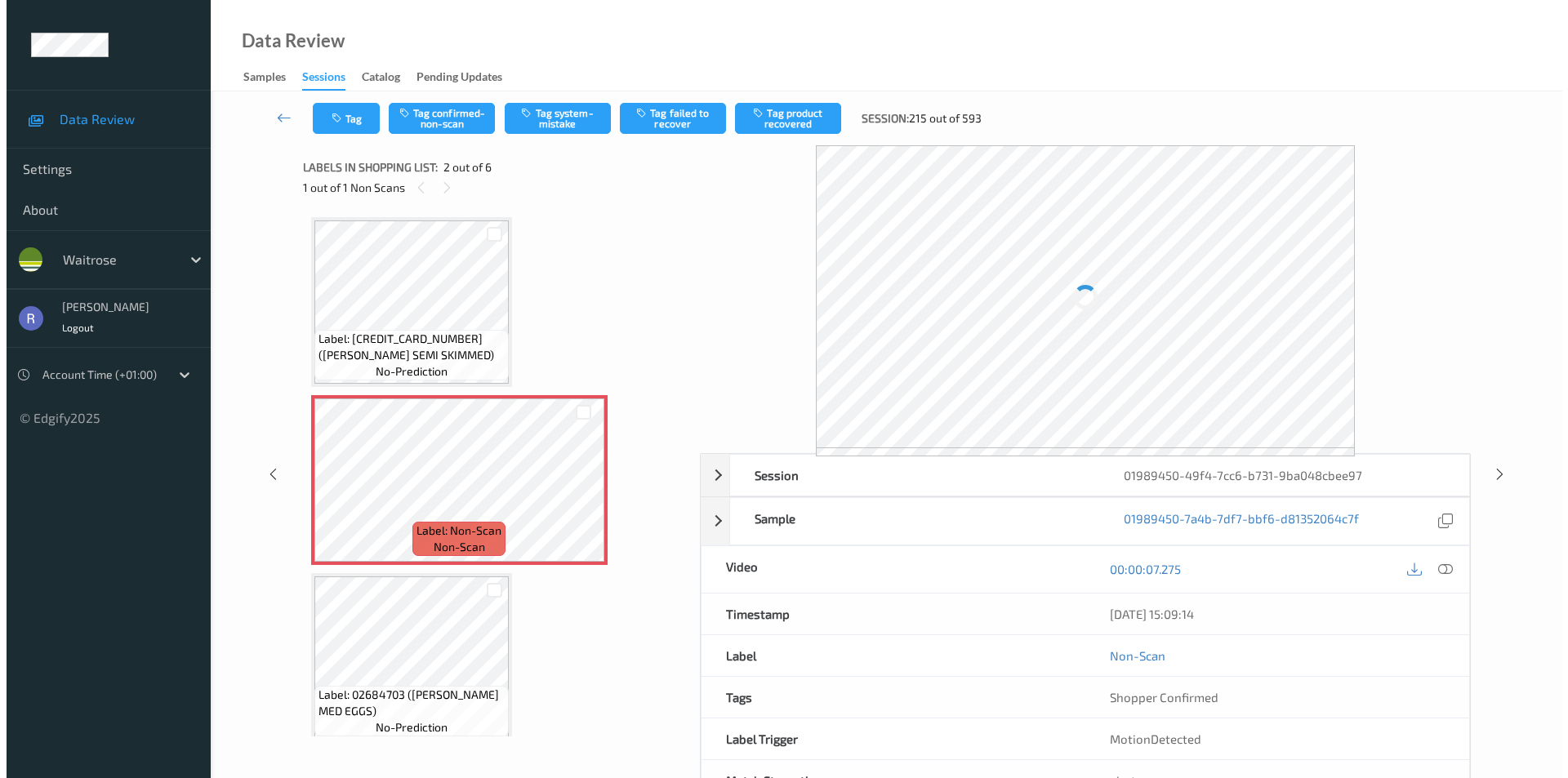
scroll to position [8, 0]
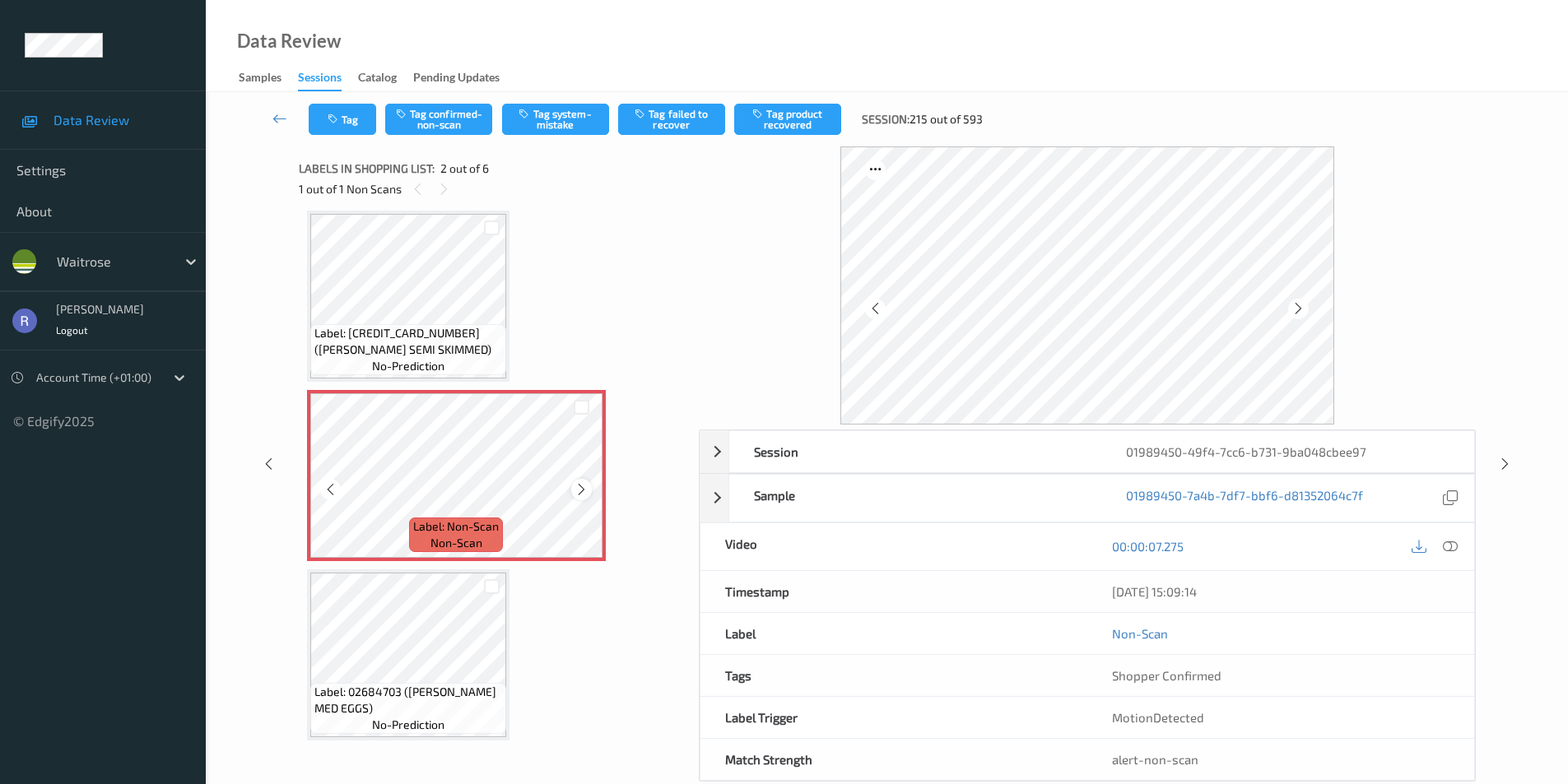
click at [577, 480] on div at bounding box center [581, 489] width 20 height 20
click at [575, 484] on icon at bounding box center [582, 490] width 14 height 15
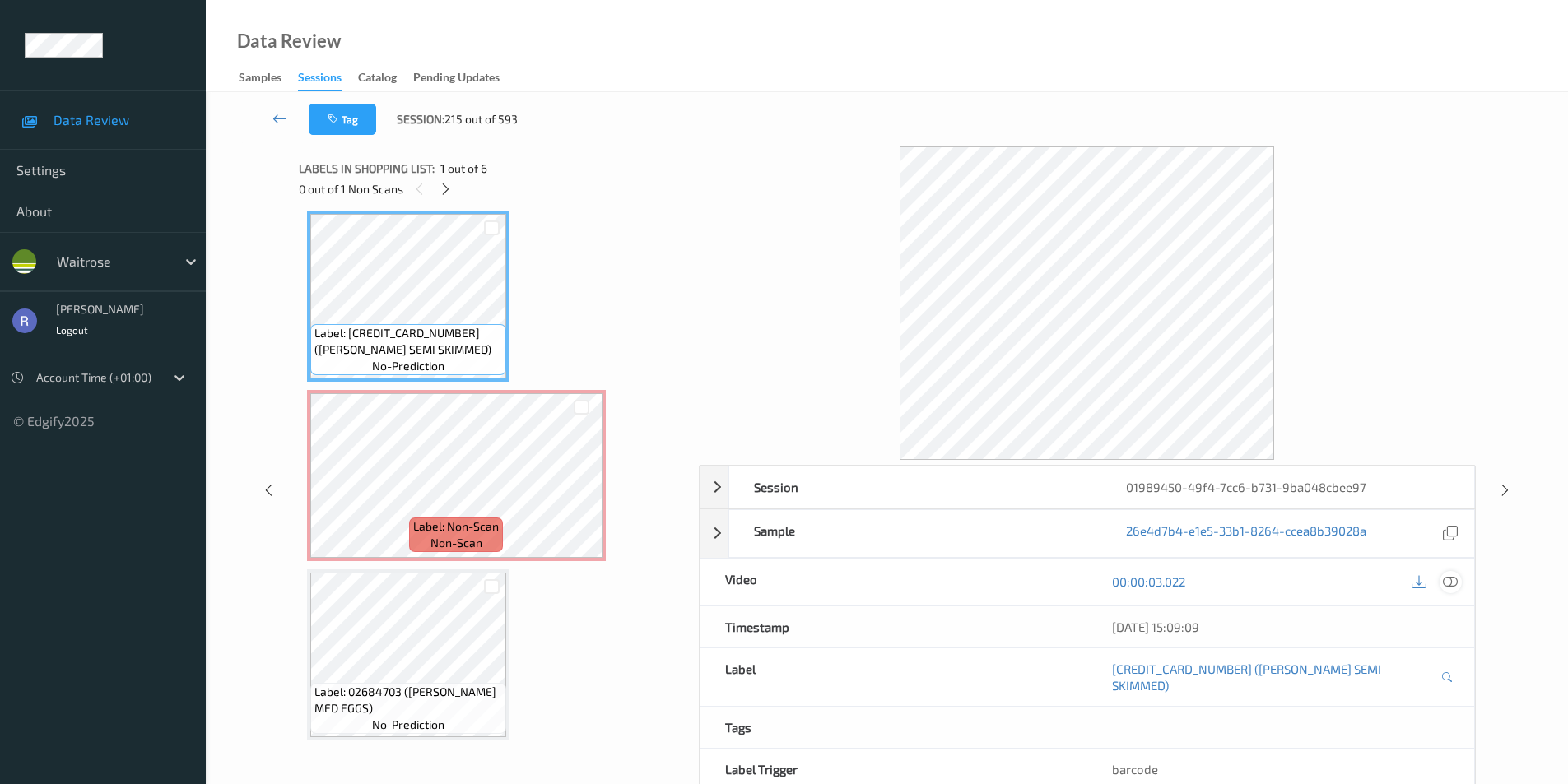
click at [1461, 582] on div at bounding box center [1450, 582] width 22 height 22
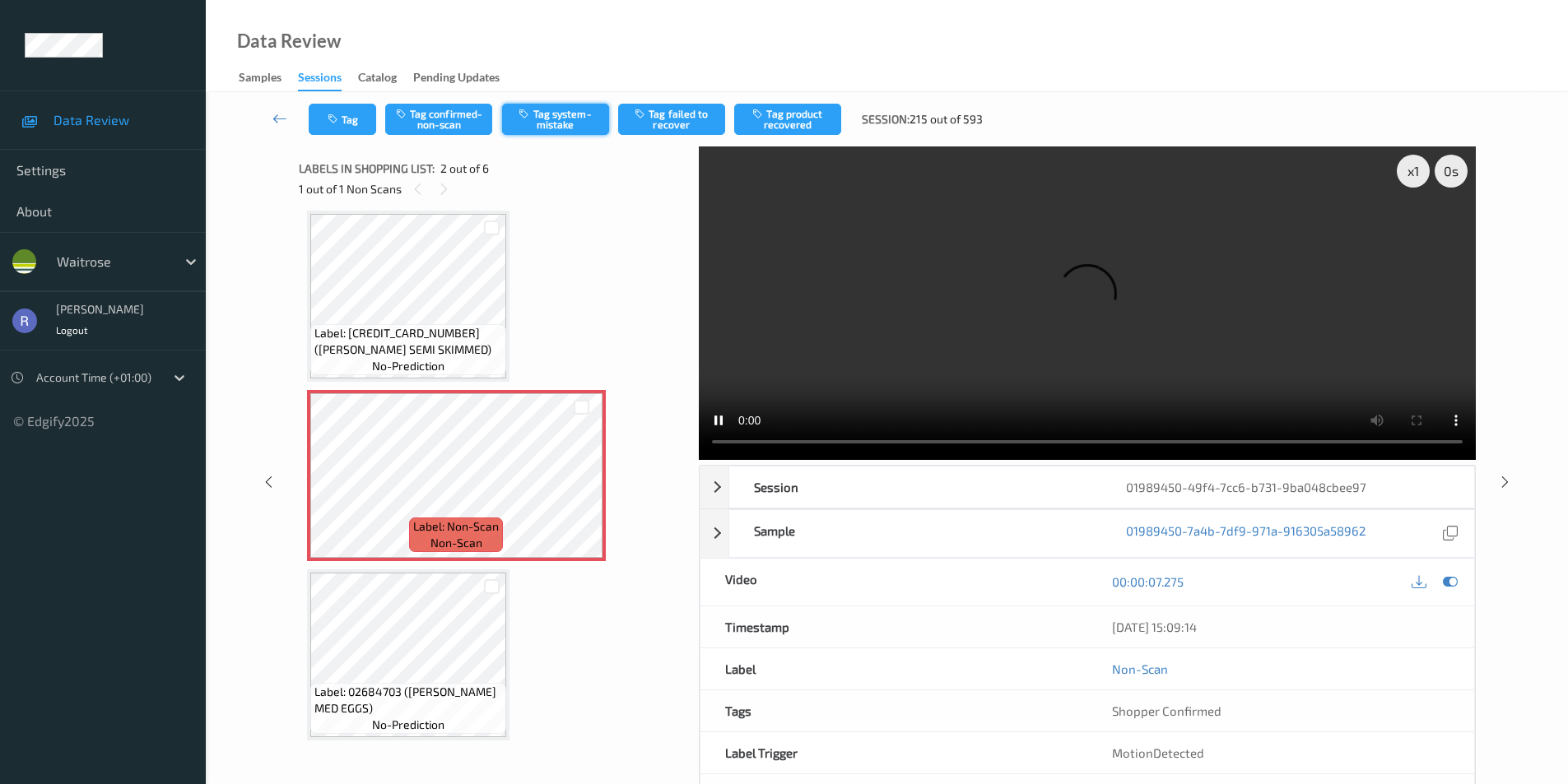
click at [566, 111] on button "Tag system-mistake" at bounding box center [555, 118] width 107 height 31
click at [583, 494] on icon at bounding box center [582, 490] width 14 height 15
click at [356, 110] on button "Tag" at bounding box center [342, 118] width 67 height 31
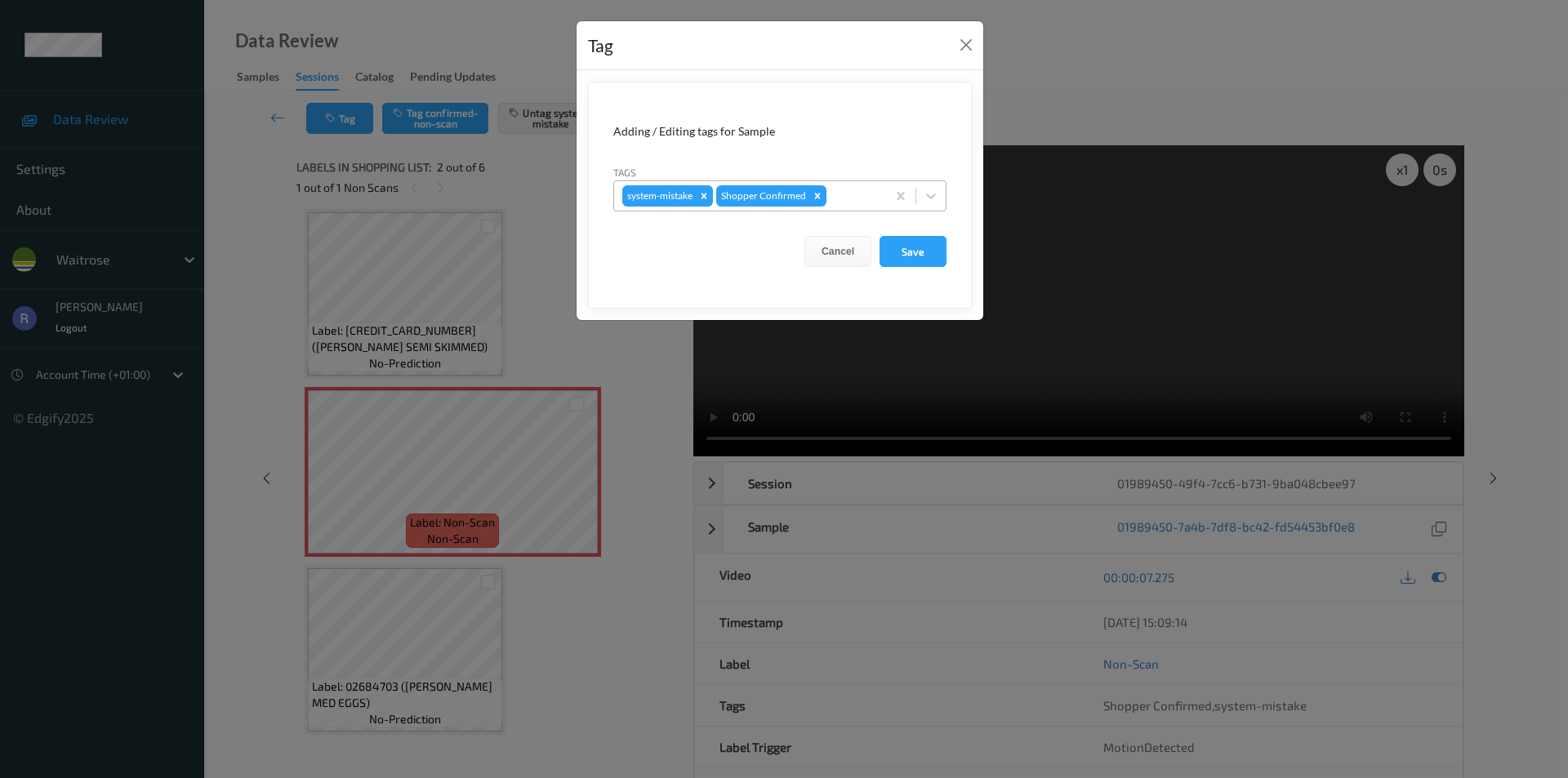
click at [849, 207] on div "system-mistake Shopper Confirmed" at bounding box center [750, 196] width 272 height 28
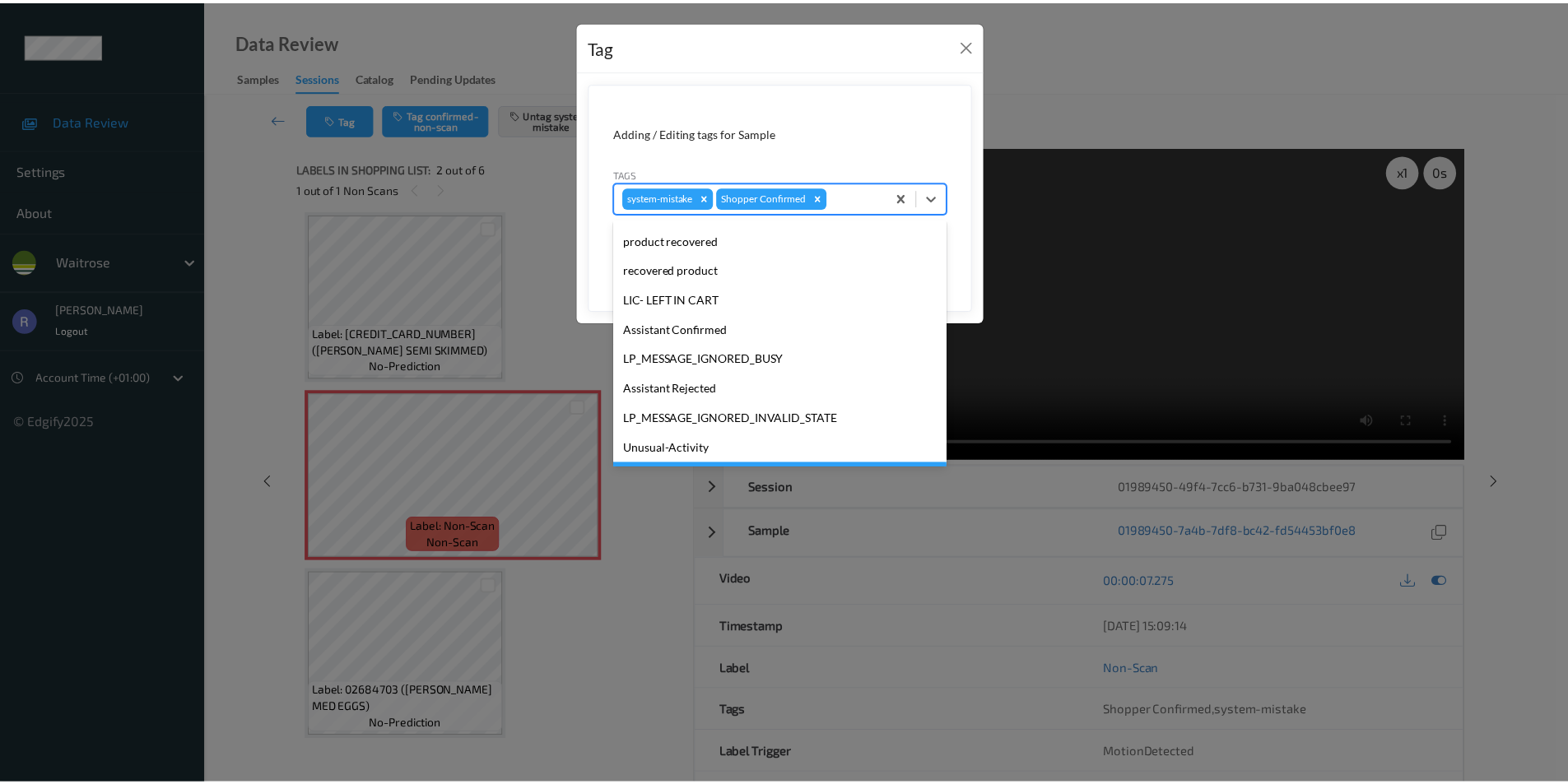
scroll to position [323, 0]
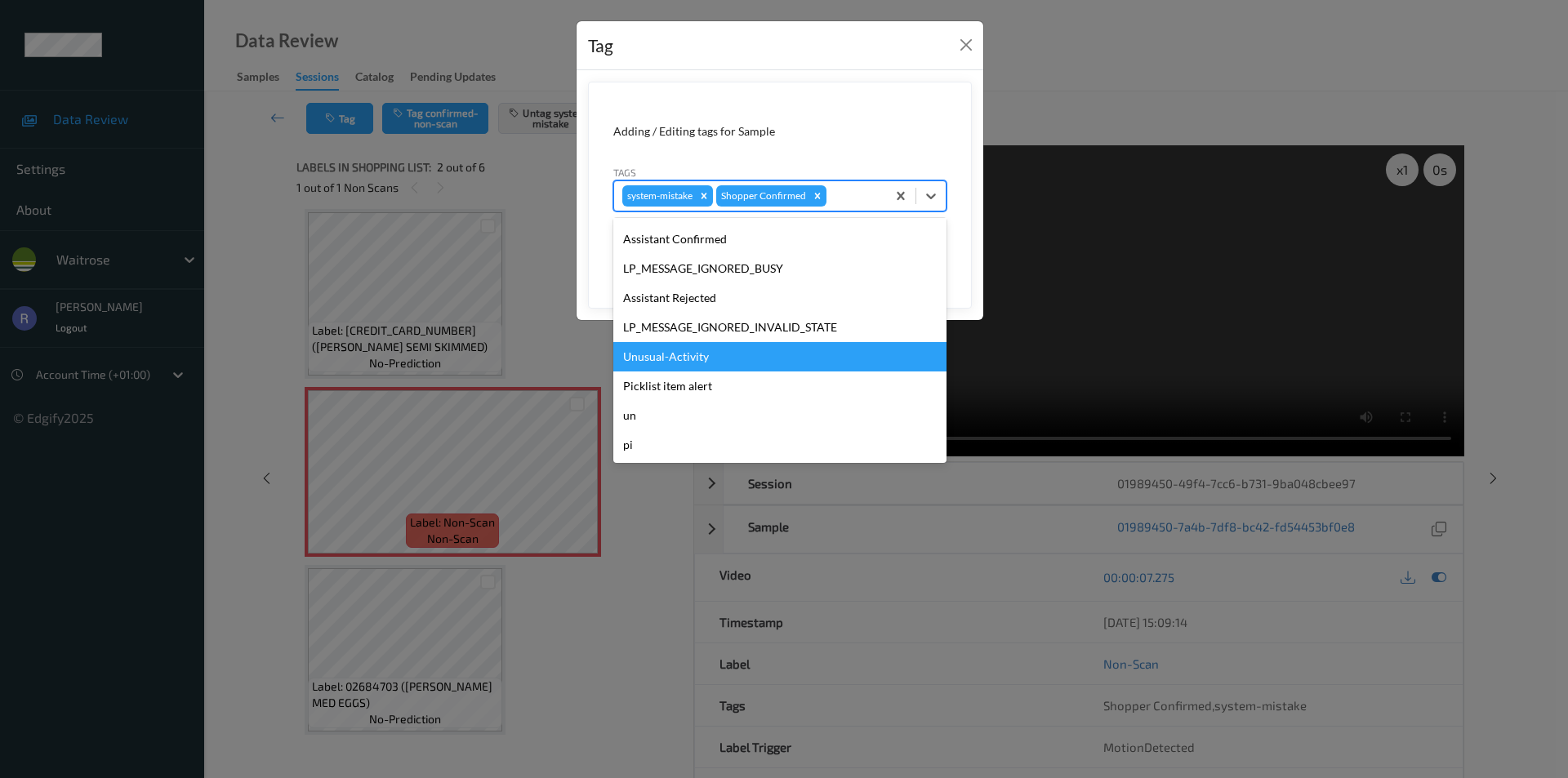
drag, startPoint x: 680, startPoint y: 358, endPoint x: 754, endPoint y: 318, distance: 84.1
click at [680, 357] on div "Unusual-Activity" at bounding box center [780, 357] width 333 height 30
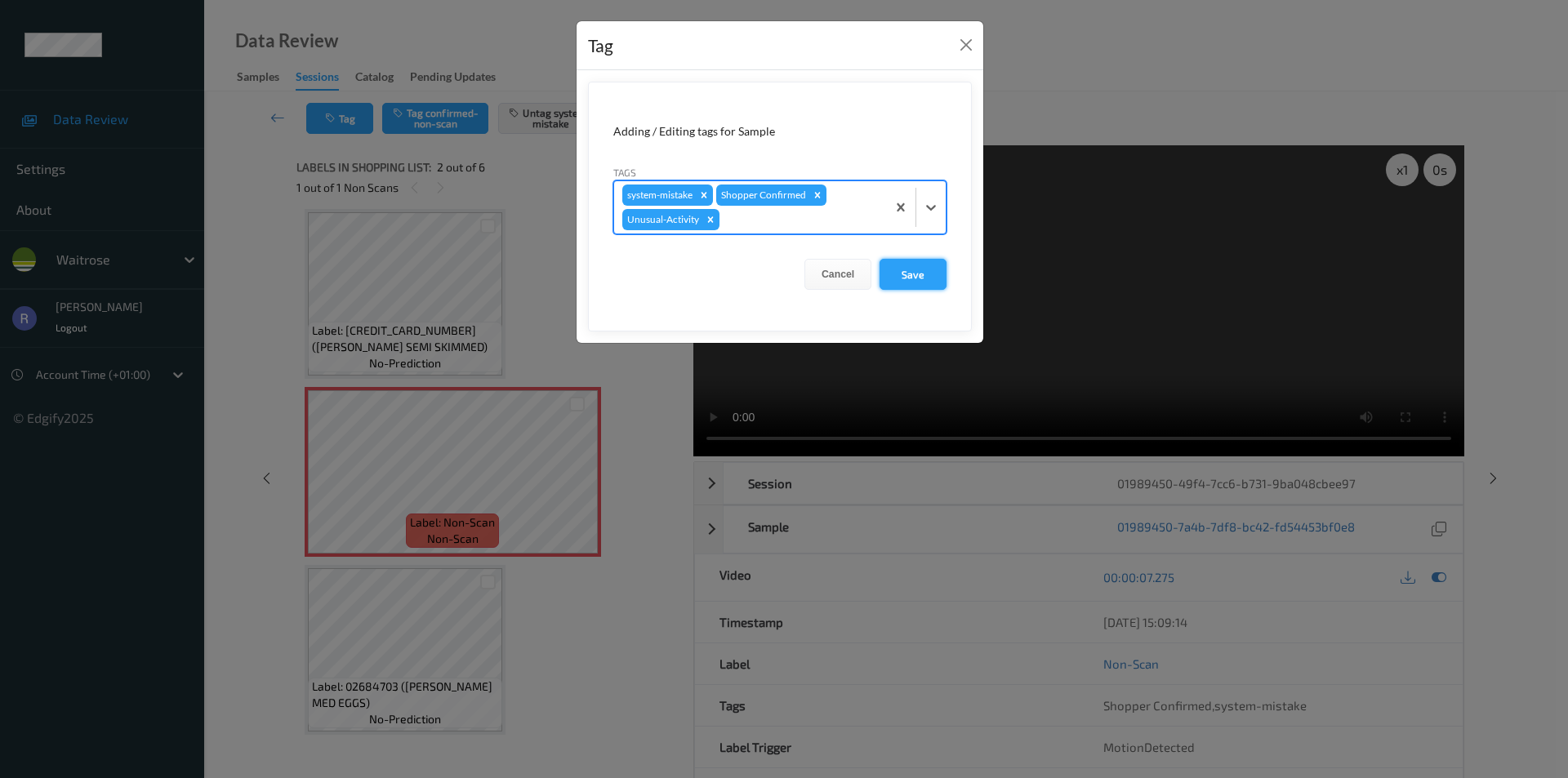
click at [928, 271] on button "Save" at bounding box center [913, 274] width 67 height 31
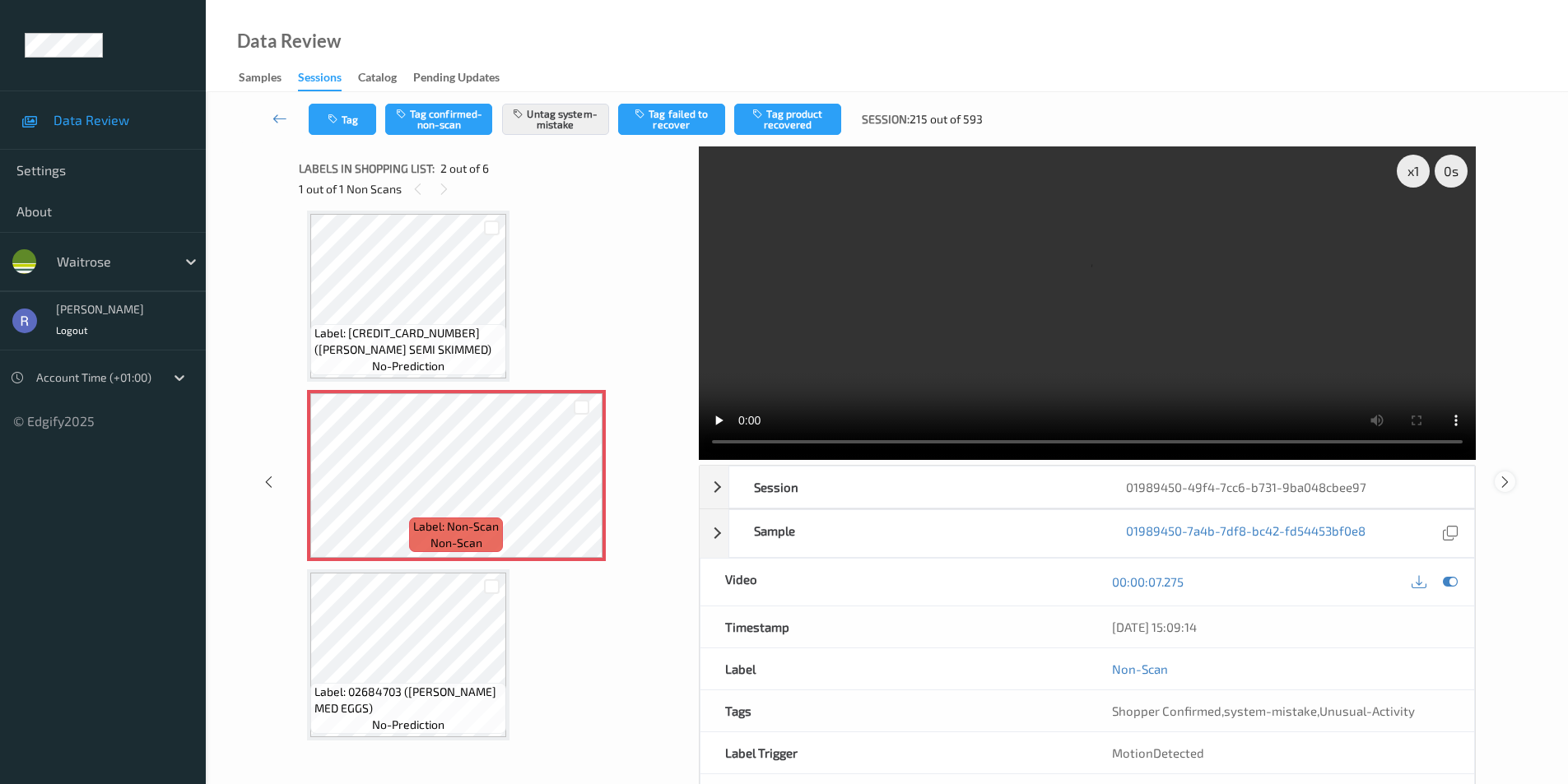
click at [1509, 486] on icon at bounding box center [1505, 481] width 14 height 15
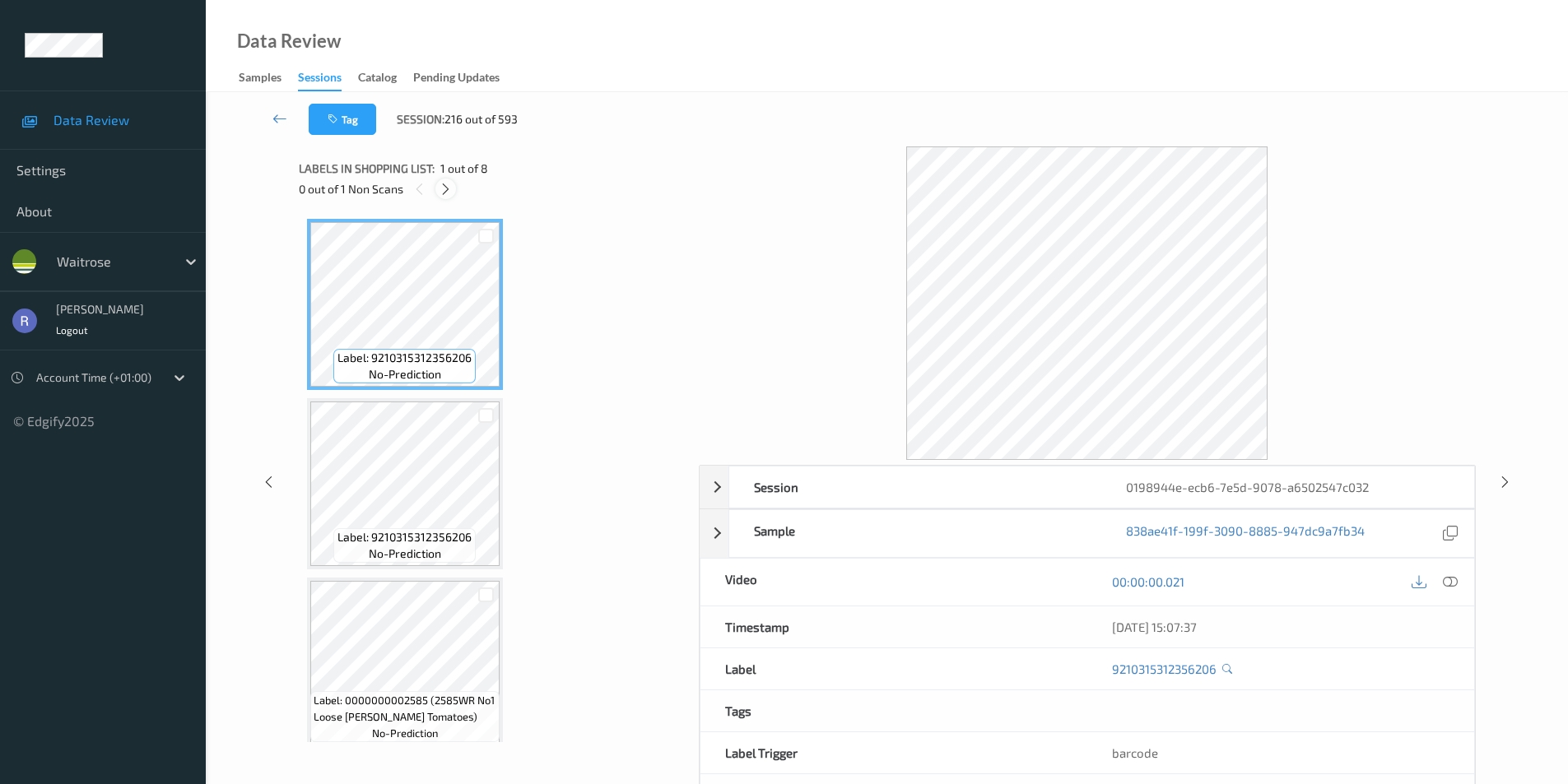
click at [447, 186] on icon at bounding box center [446, 189] width 14 height 15
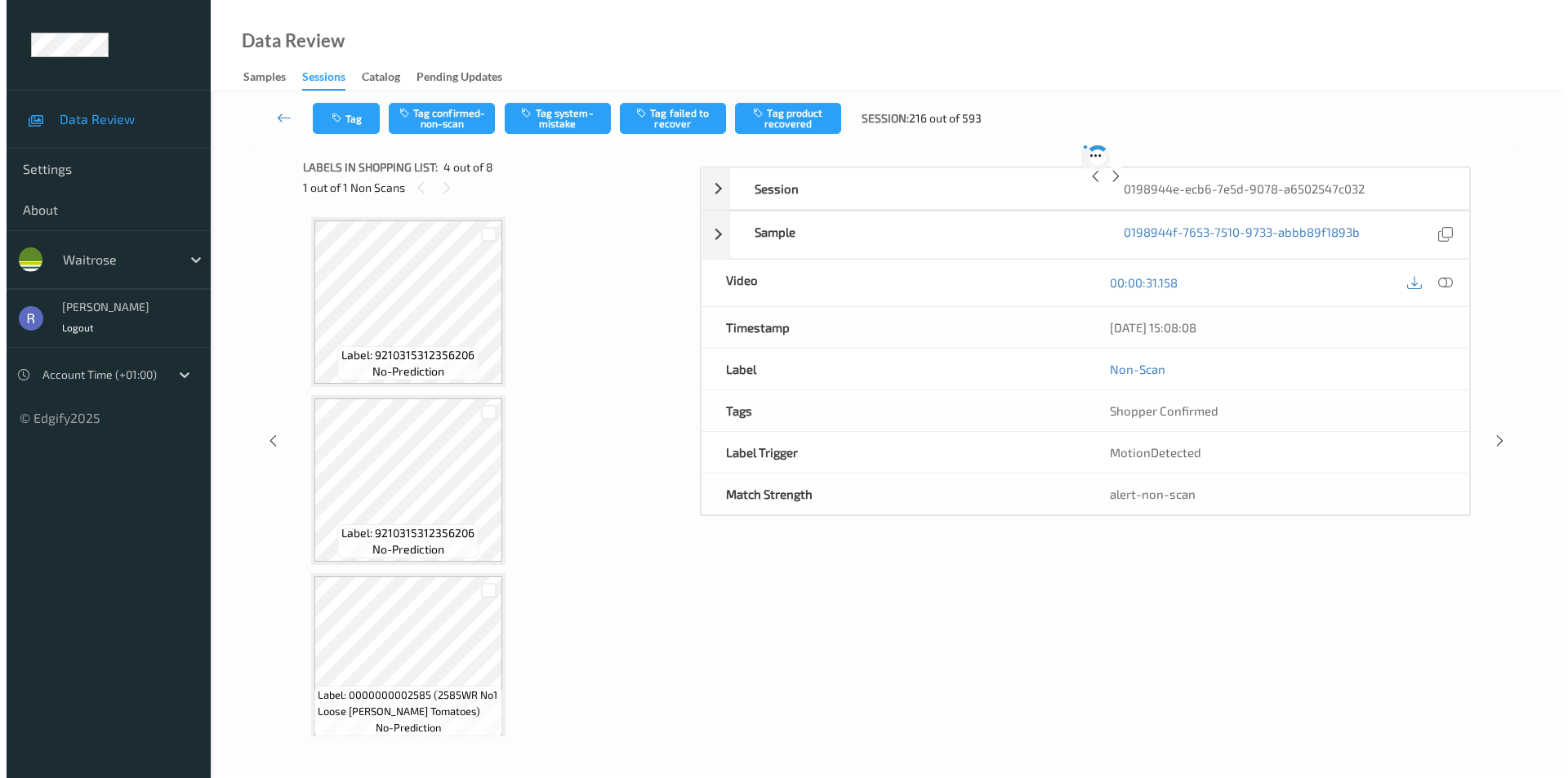
scroll to position [364, 0]
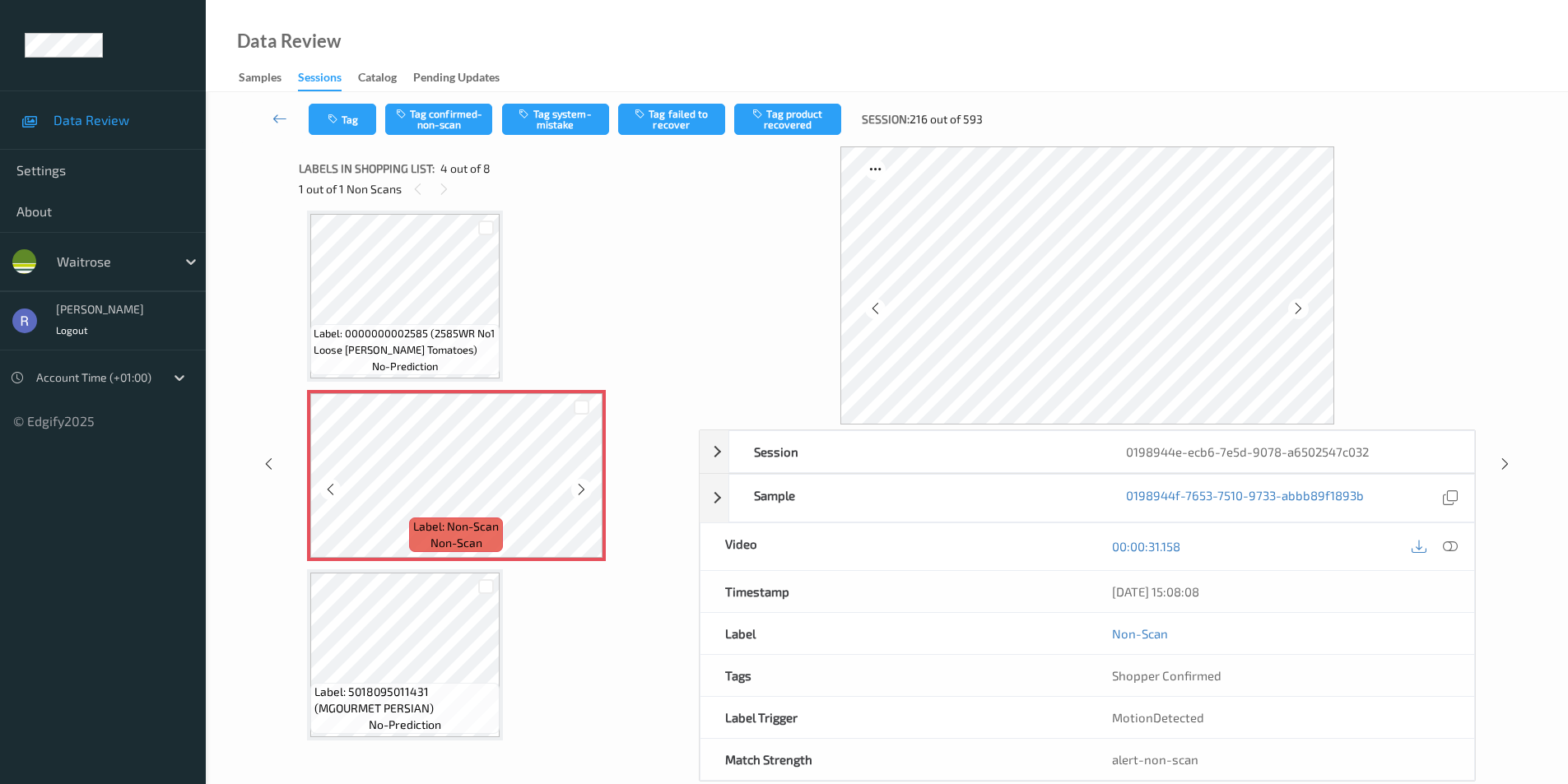
click at [583, 484] on icon at bounding box center [582, 490] width 14 height 15
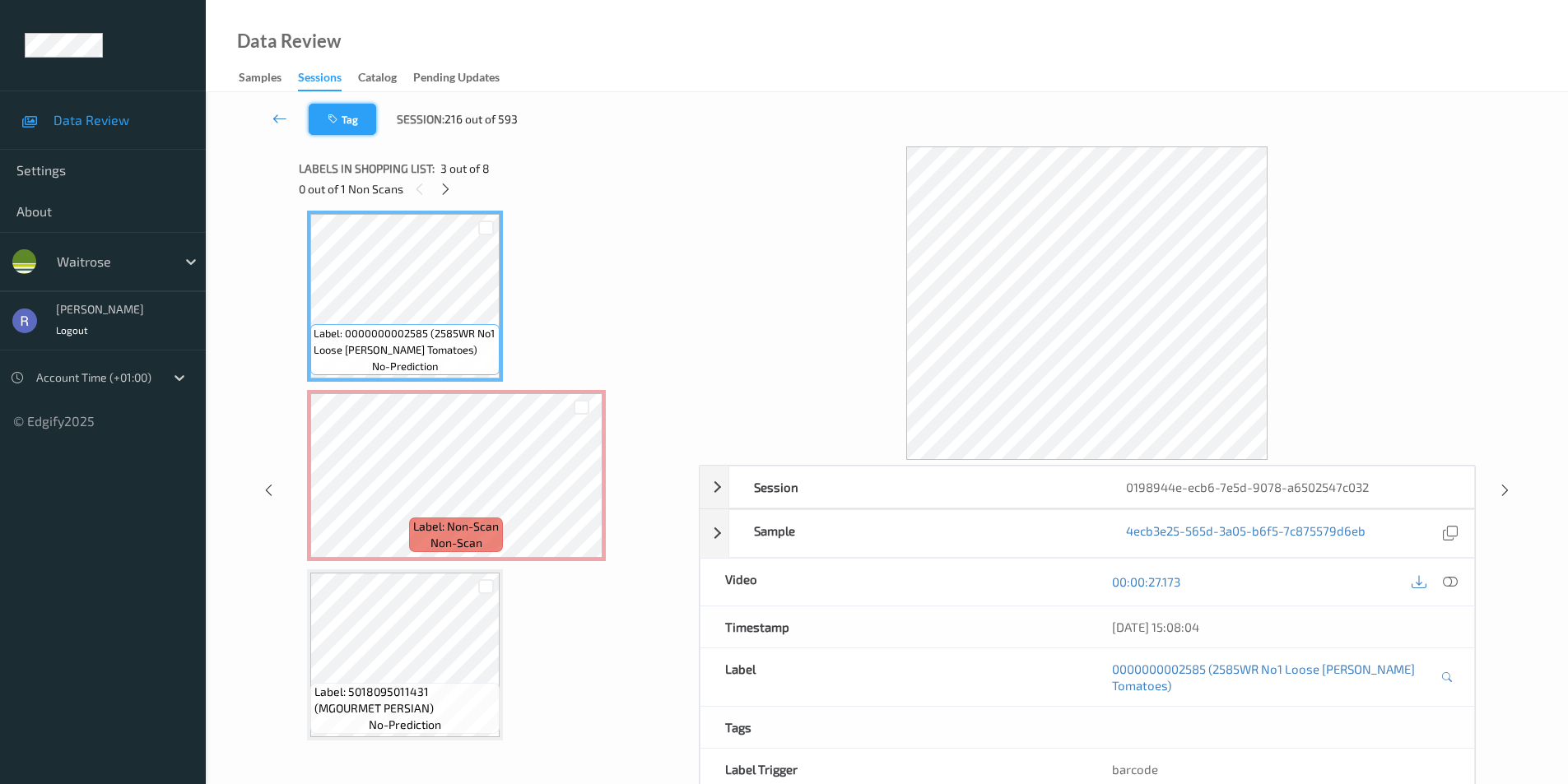
click at [357, 118] on button "Tag" at bounding box center [342, 118] width 67 height 31
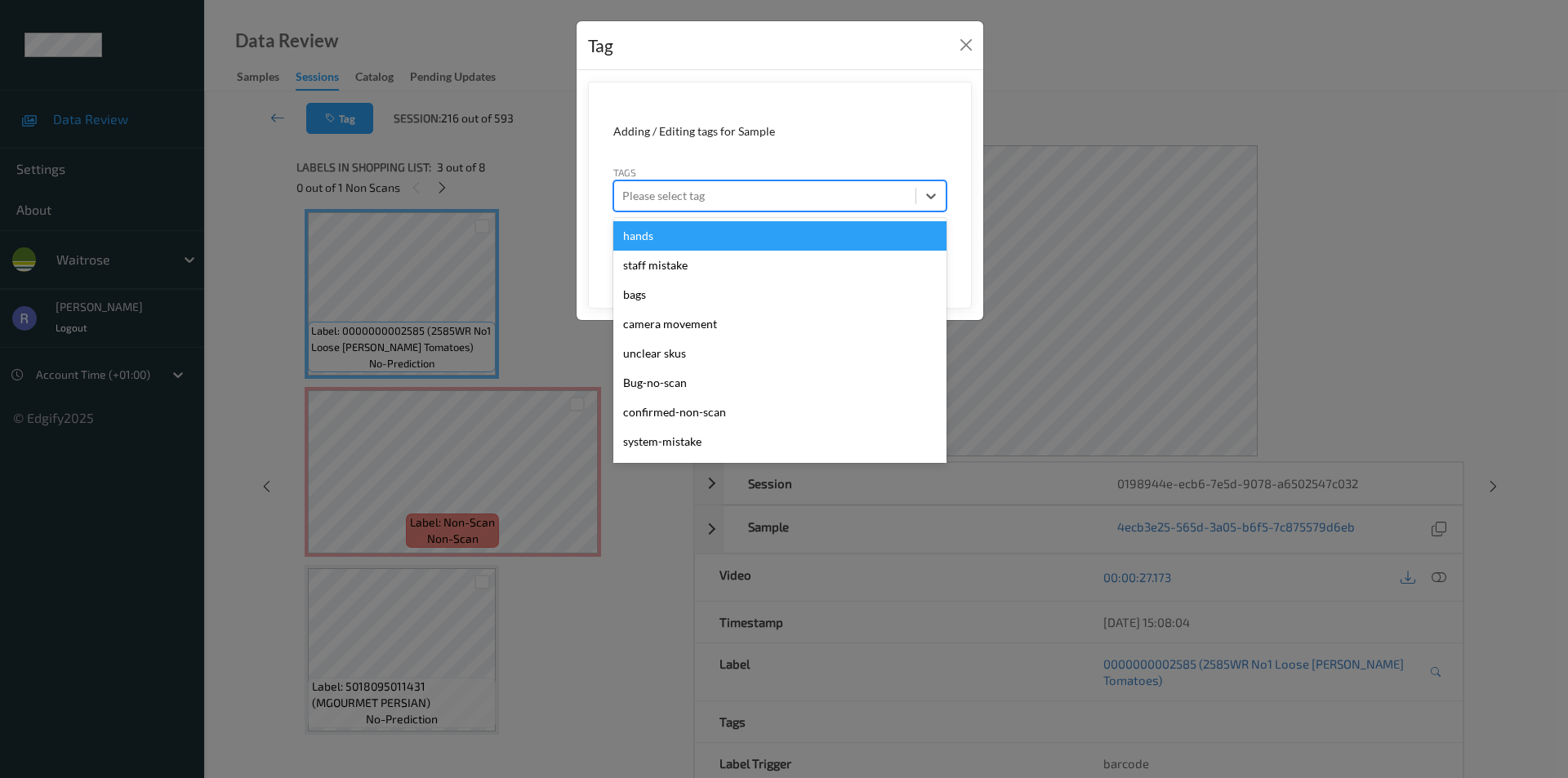
drag, startPoint x: 774, startPoint y: 198, endPoint x: 746, endPoint y: 257, distance: 65.3
click at [773, 200] on div at bounding box center [764, 196] width 285 height 19
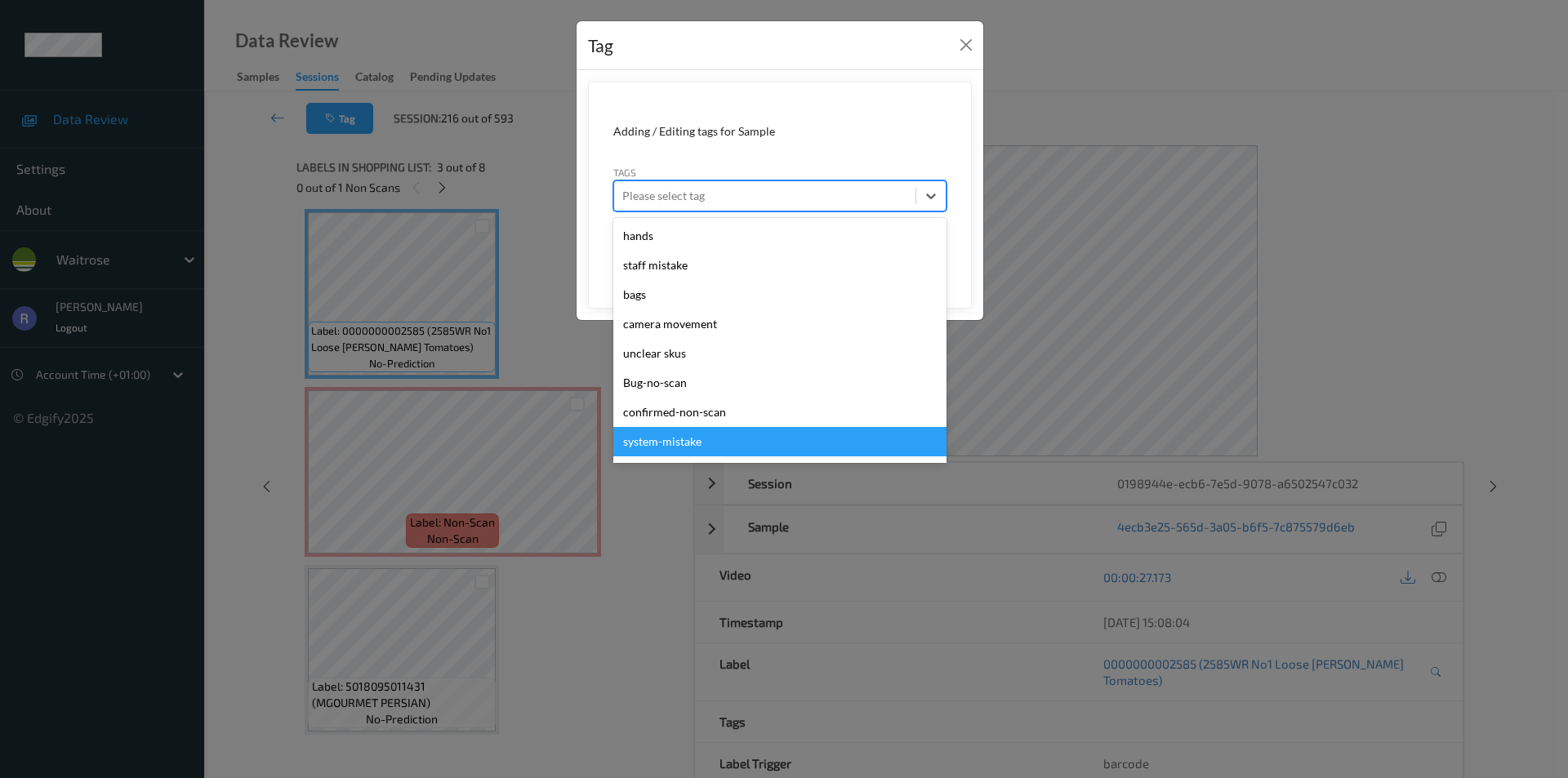
click at [685, 437] on div "system-mistake" at bounding box center [780, 442] width 333 height 30
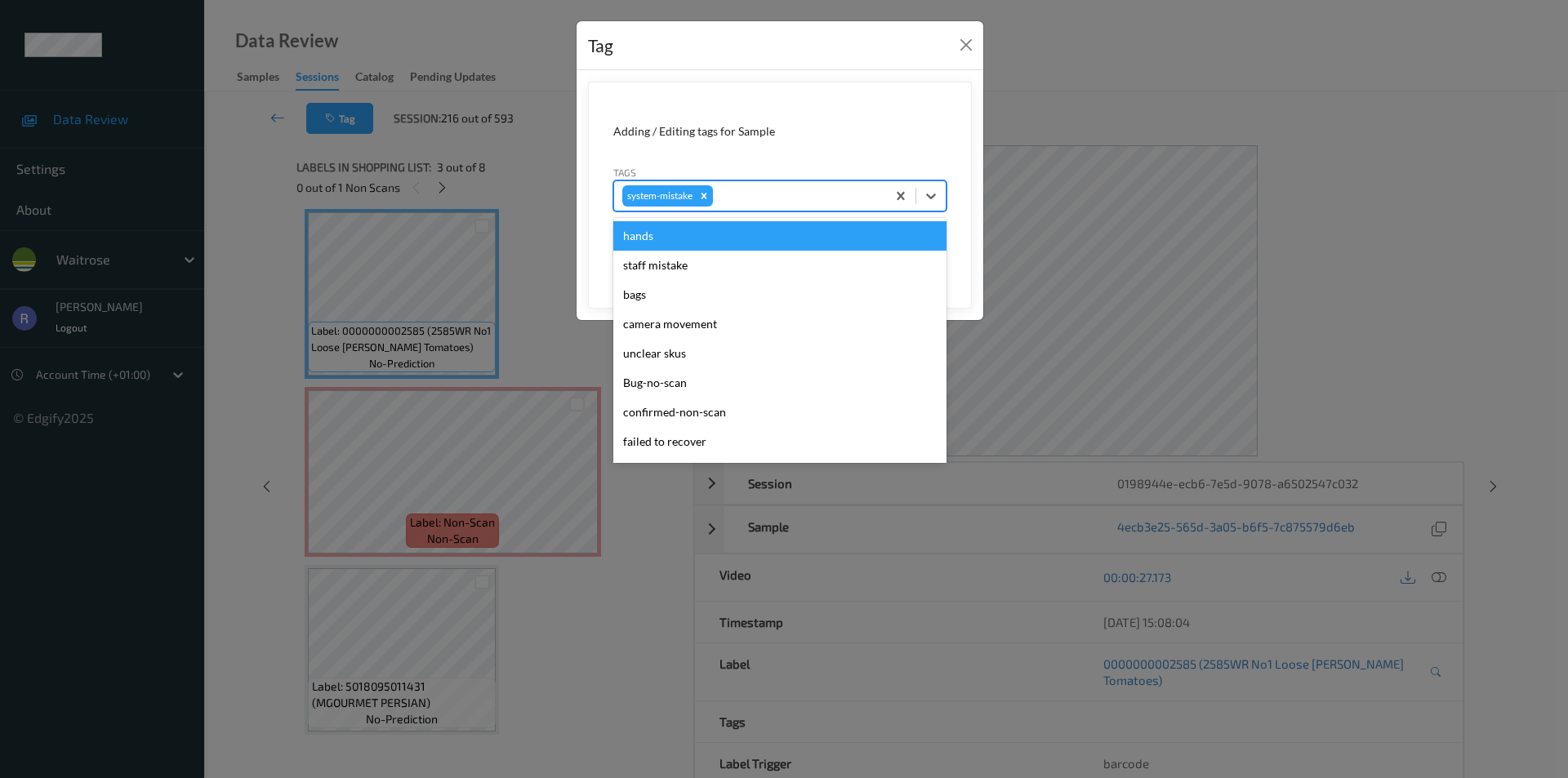
click at [781, 191] on div at bounding box center [797, 196] width 161 height 19
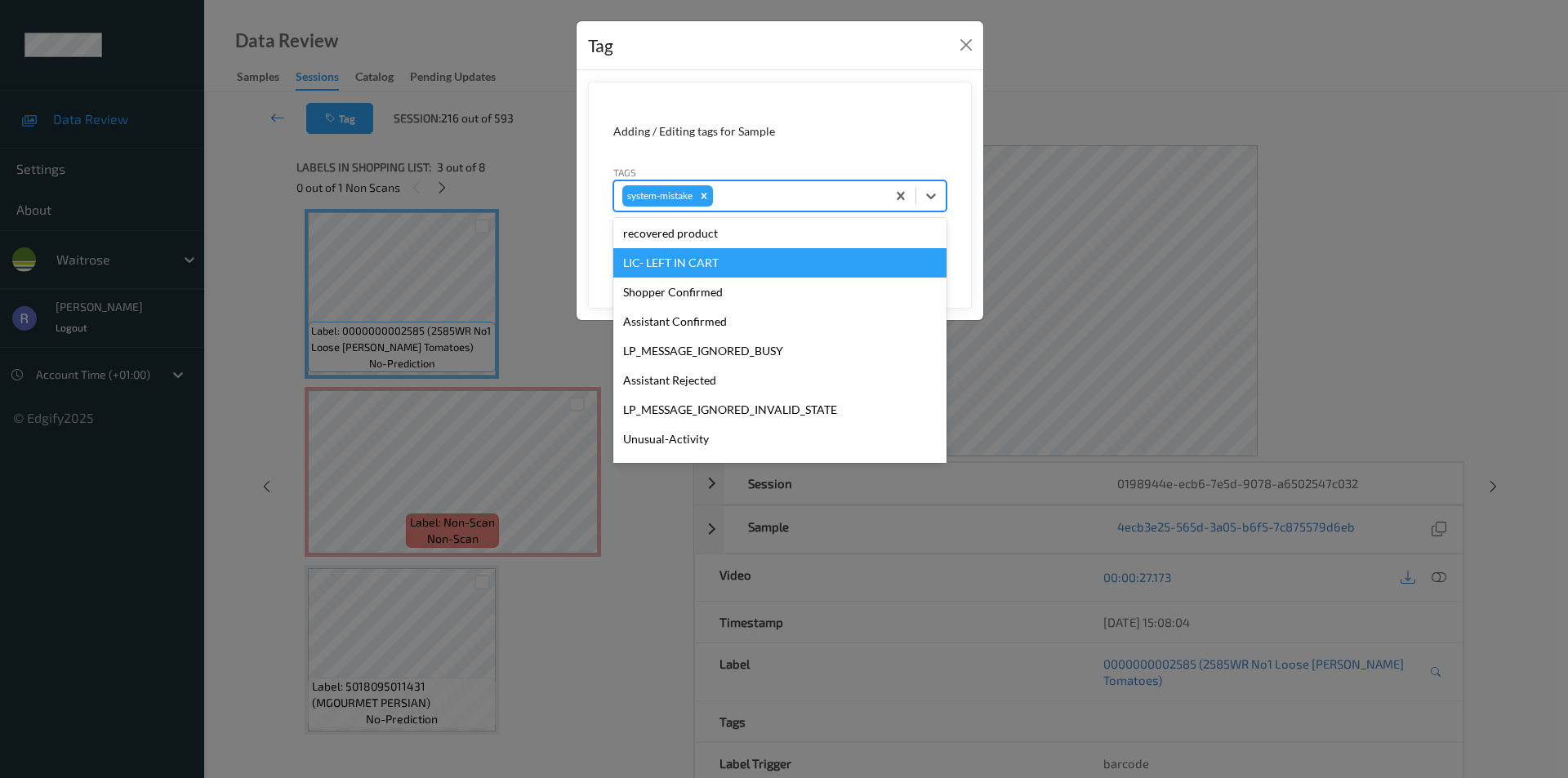
scroll to position [326, 0]
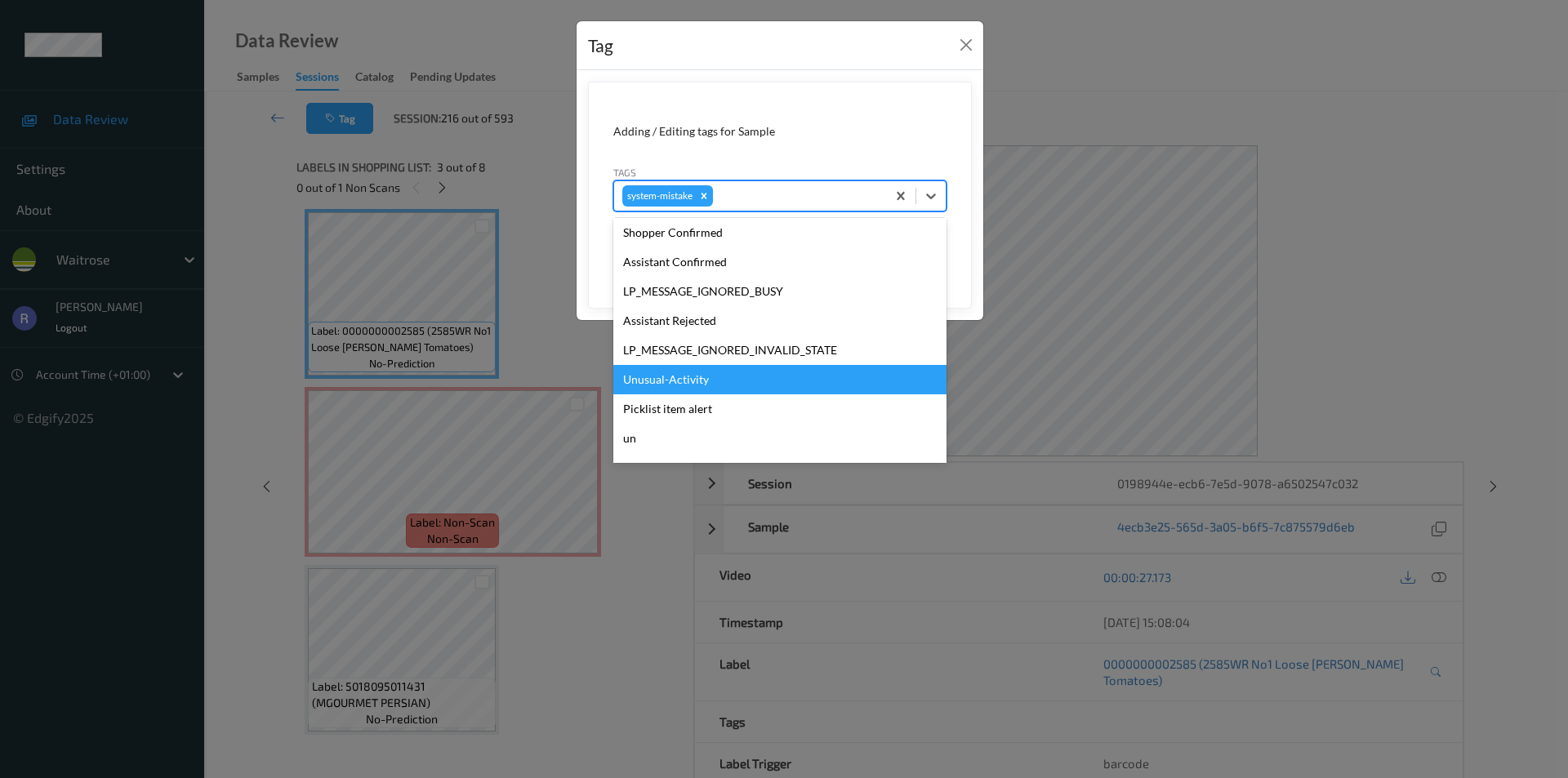
click at [656, 377] on div "Unusual-Activity" at bounding box center [780, 380] width 333 height 30
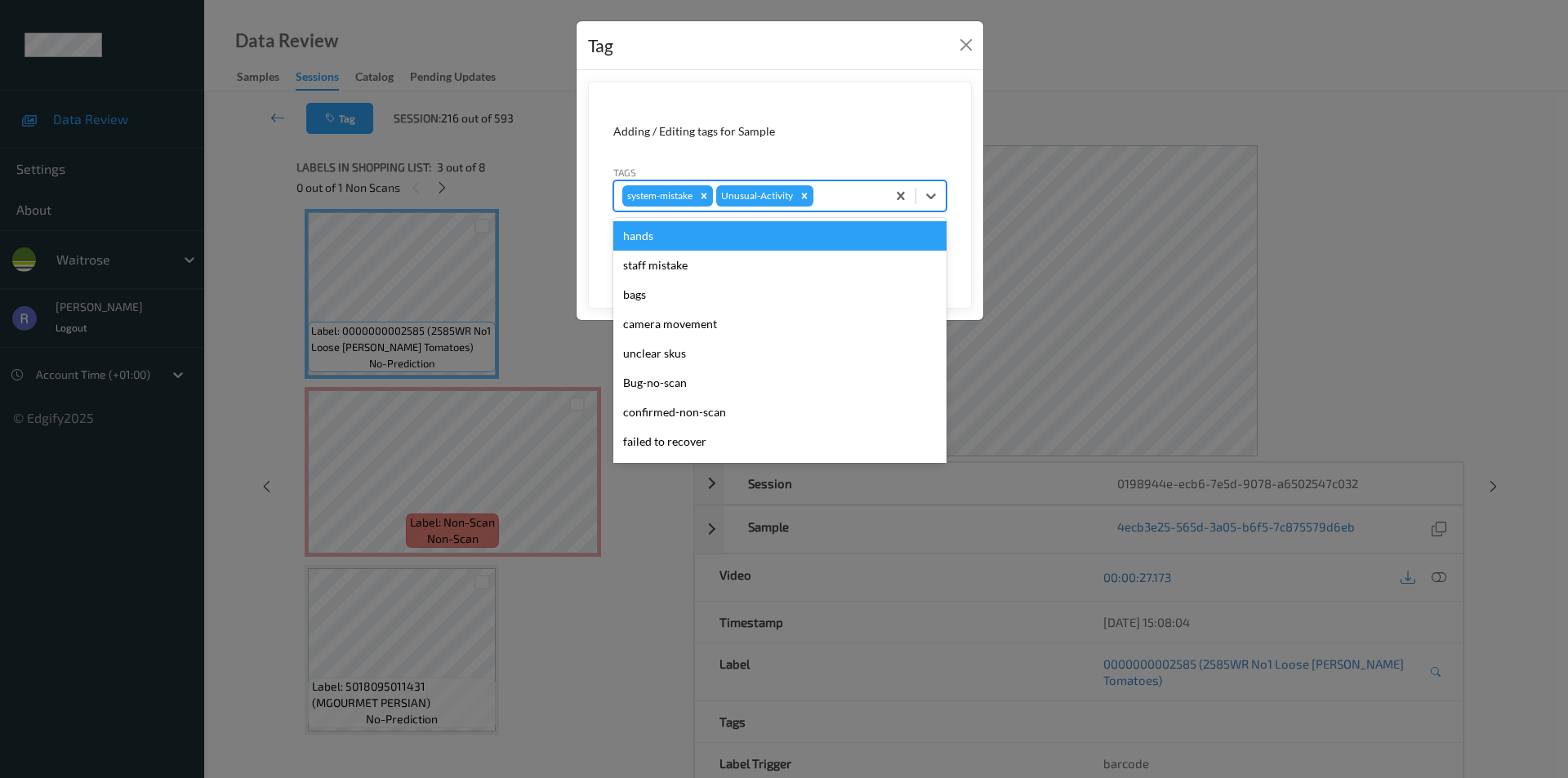
click at [835, 200] on div at bounding box center [848, 196] width 61 height 19
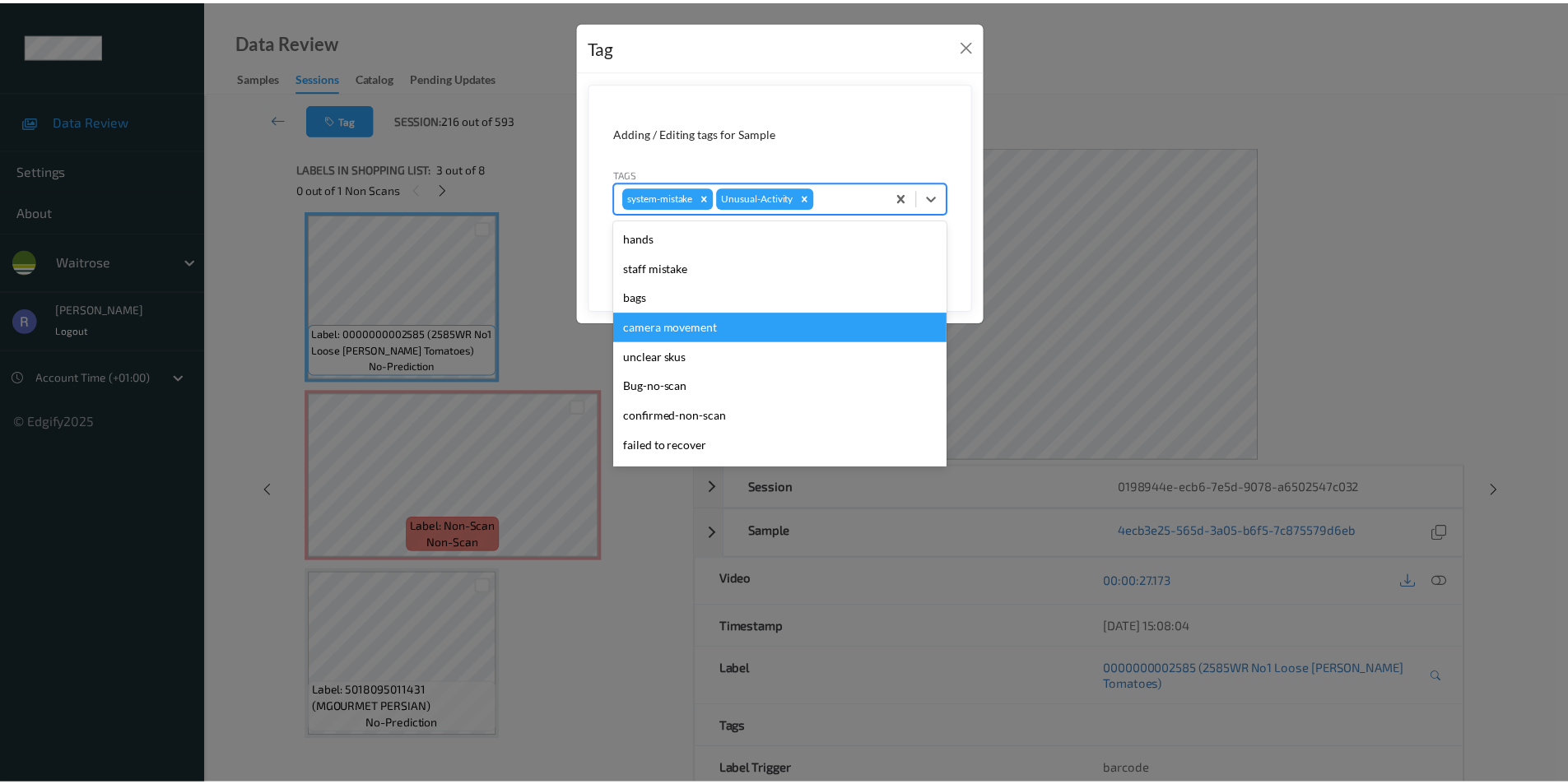
scroll to position [323, 0]
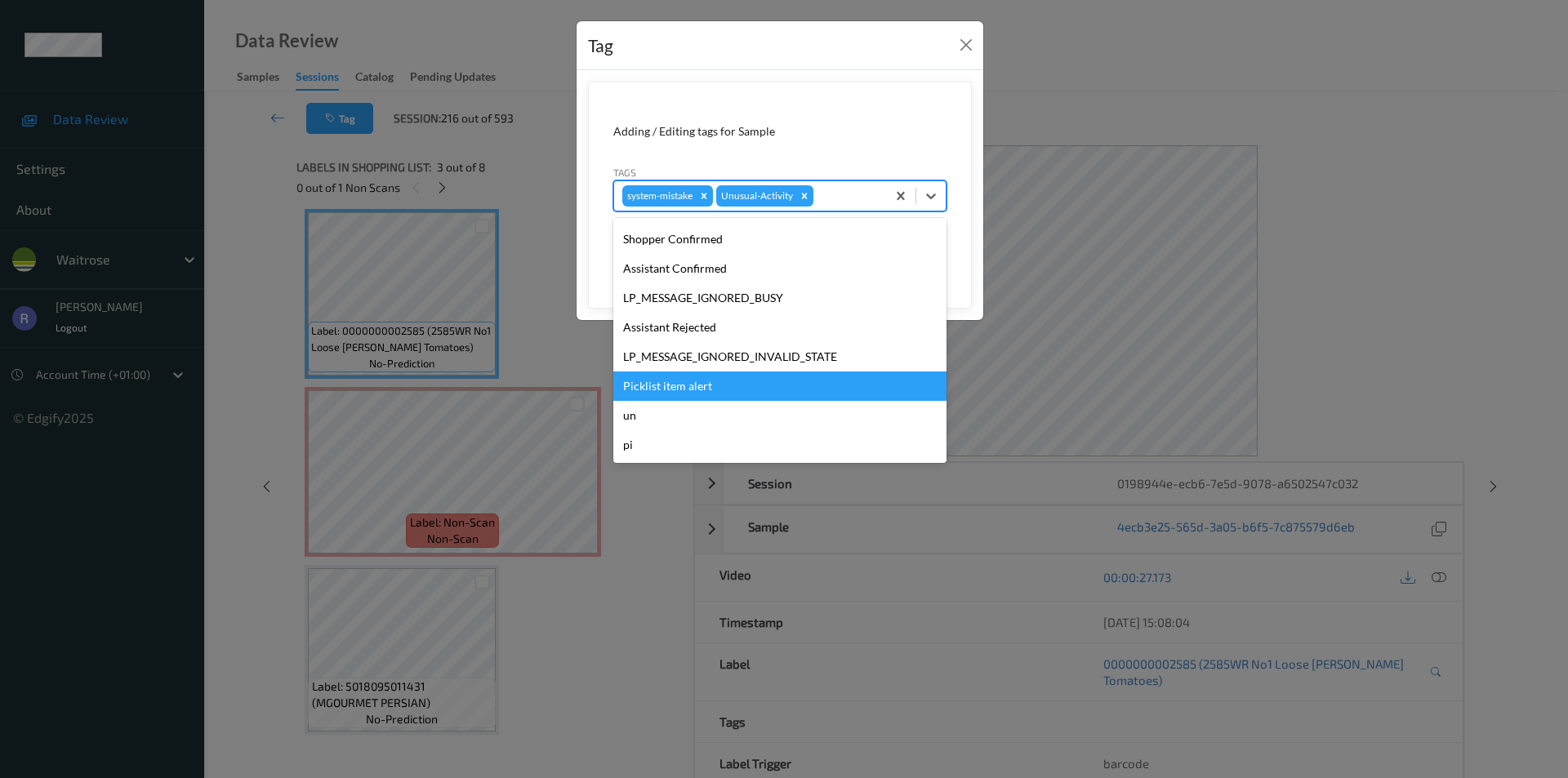
drag, startPoint x: 653, startPoint y: 387, endPoint x: 717, endPoint y: 351, distance: 73.4
click at [653, 386] on div "Picklist item alert" at bounding box center [780, 387] width 333 height 30
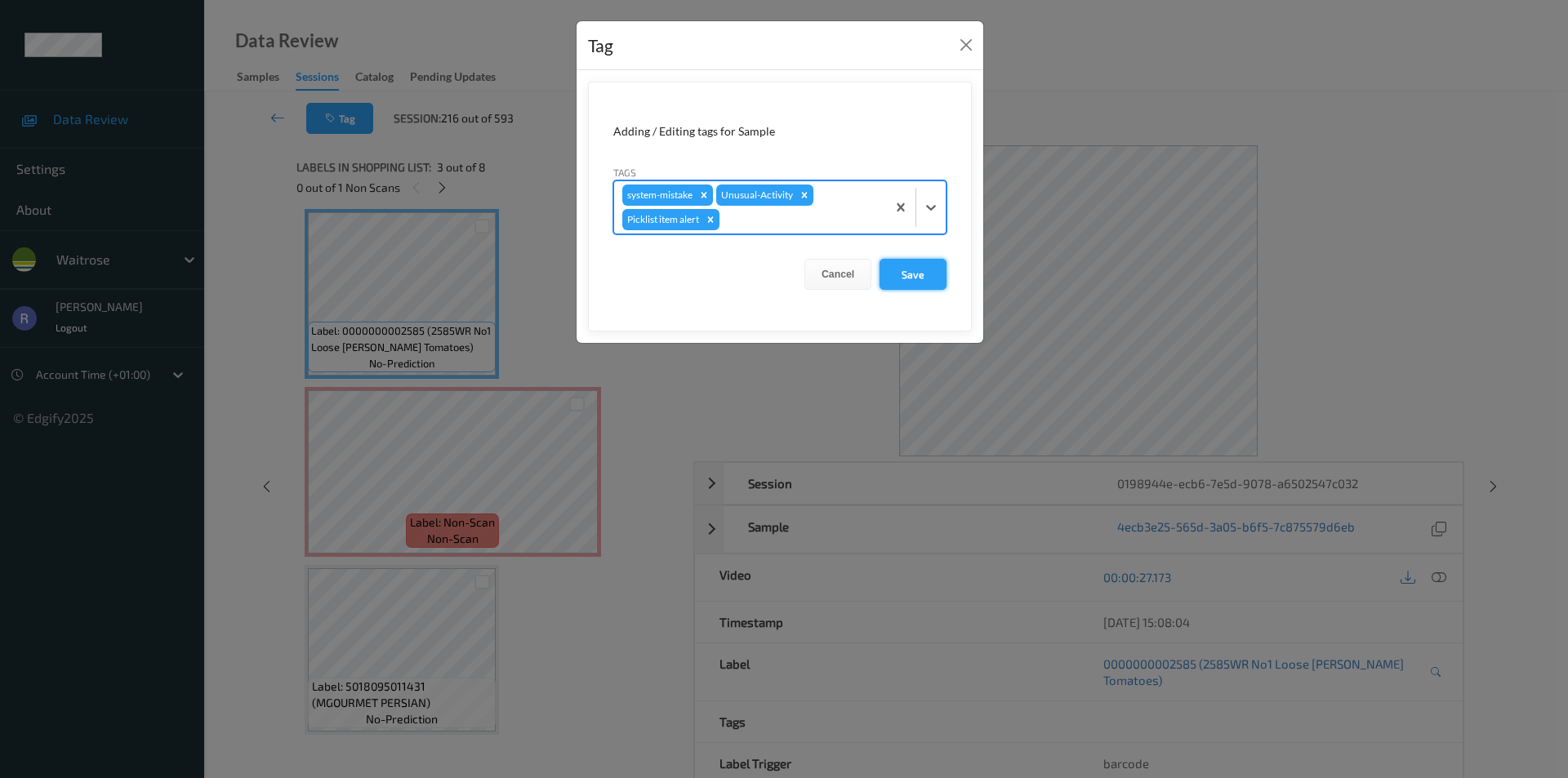
drag, startPoint x: 931, startPoint y: 272, endPoint x: 959, endPoint y: 285, distance: 30.9
click at [930, 273] on button "Save" at bounding box center [913, 274] width 67 height 31
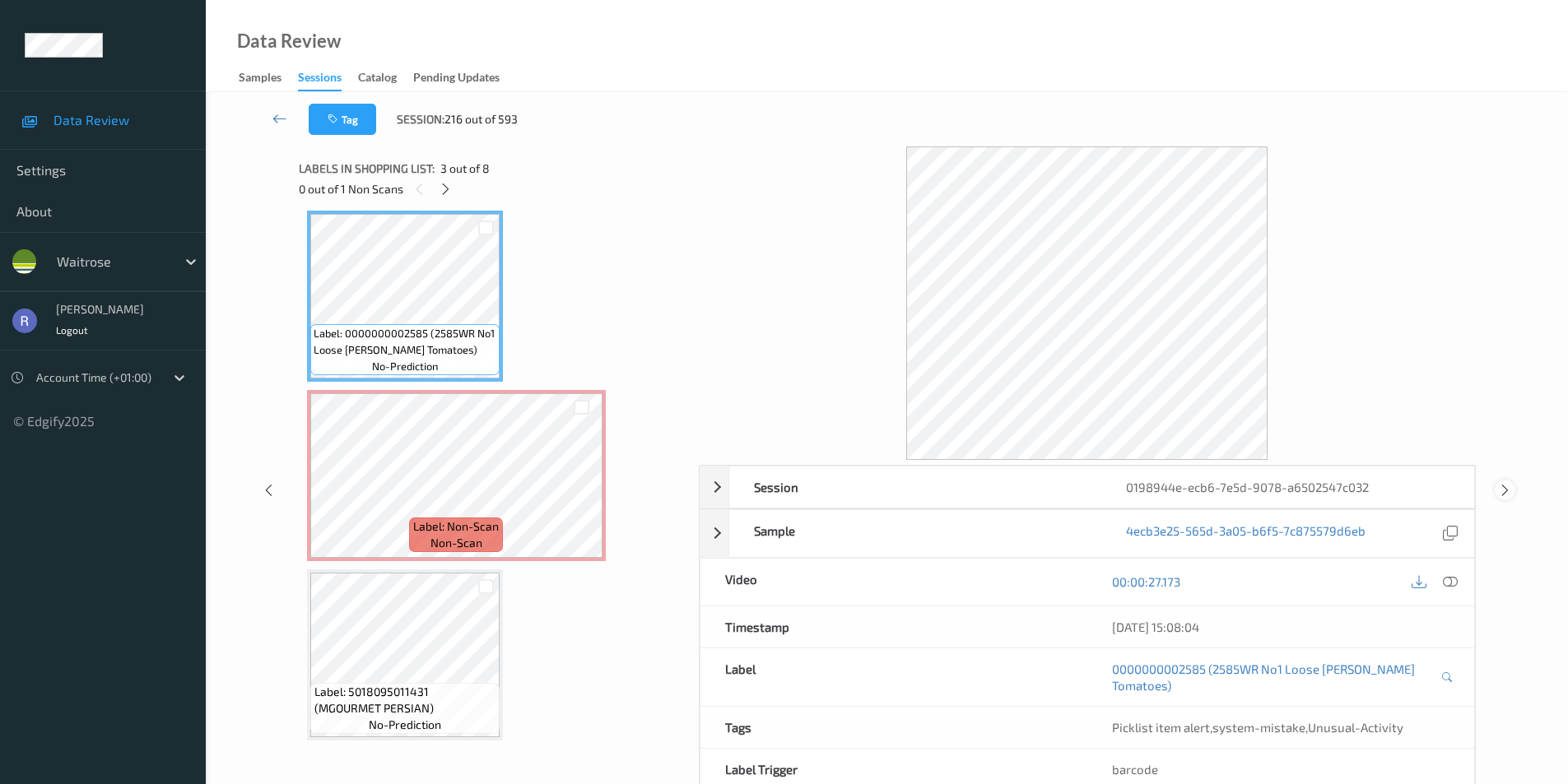
click at [1501, 490] on icon at bounding box center [1505, 490] width 14 height 15
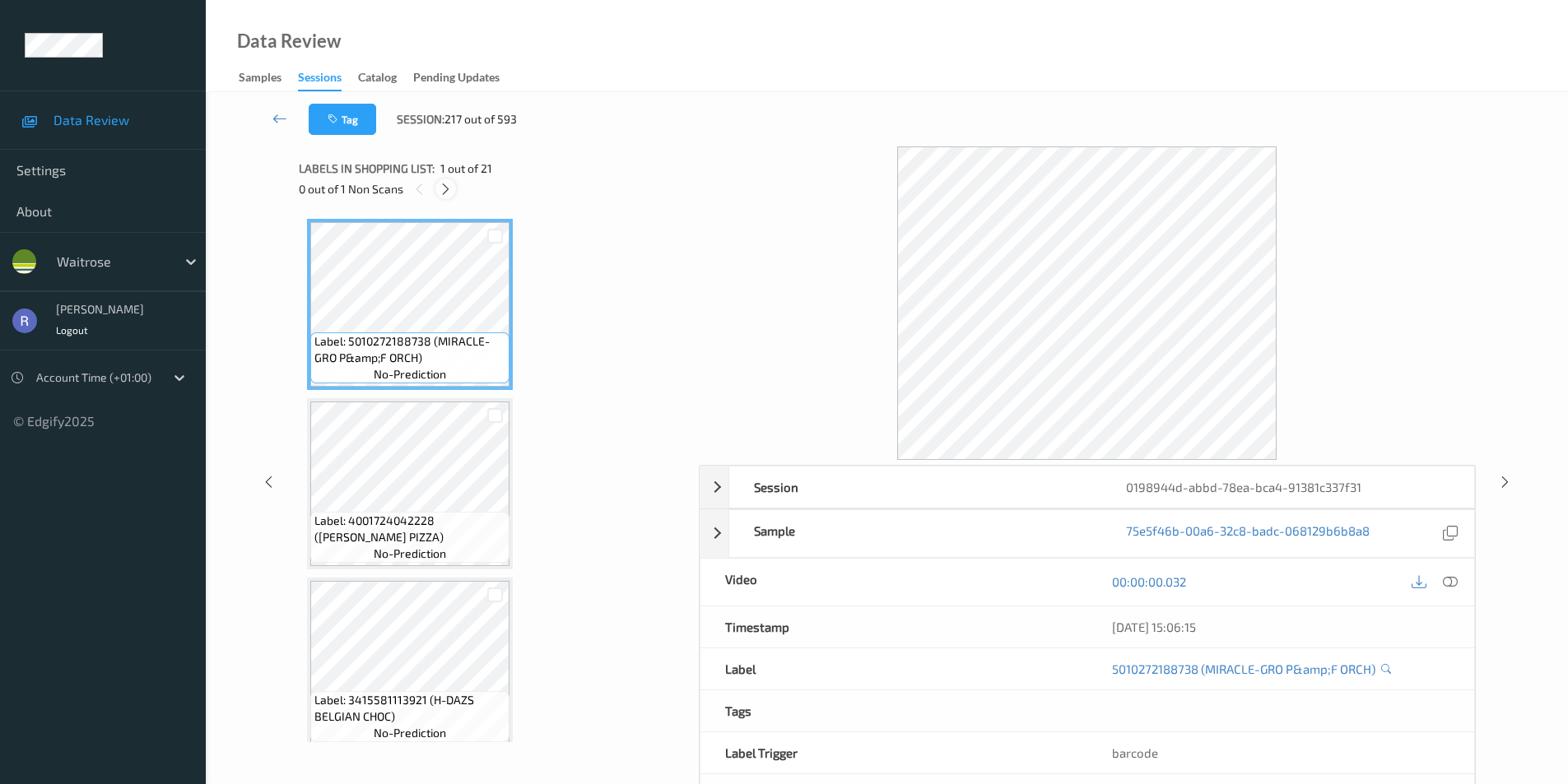
click at [440, 189] on icon at bounding box center [446, 189] width 14 height 15
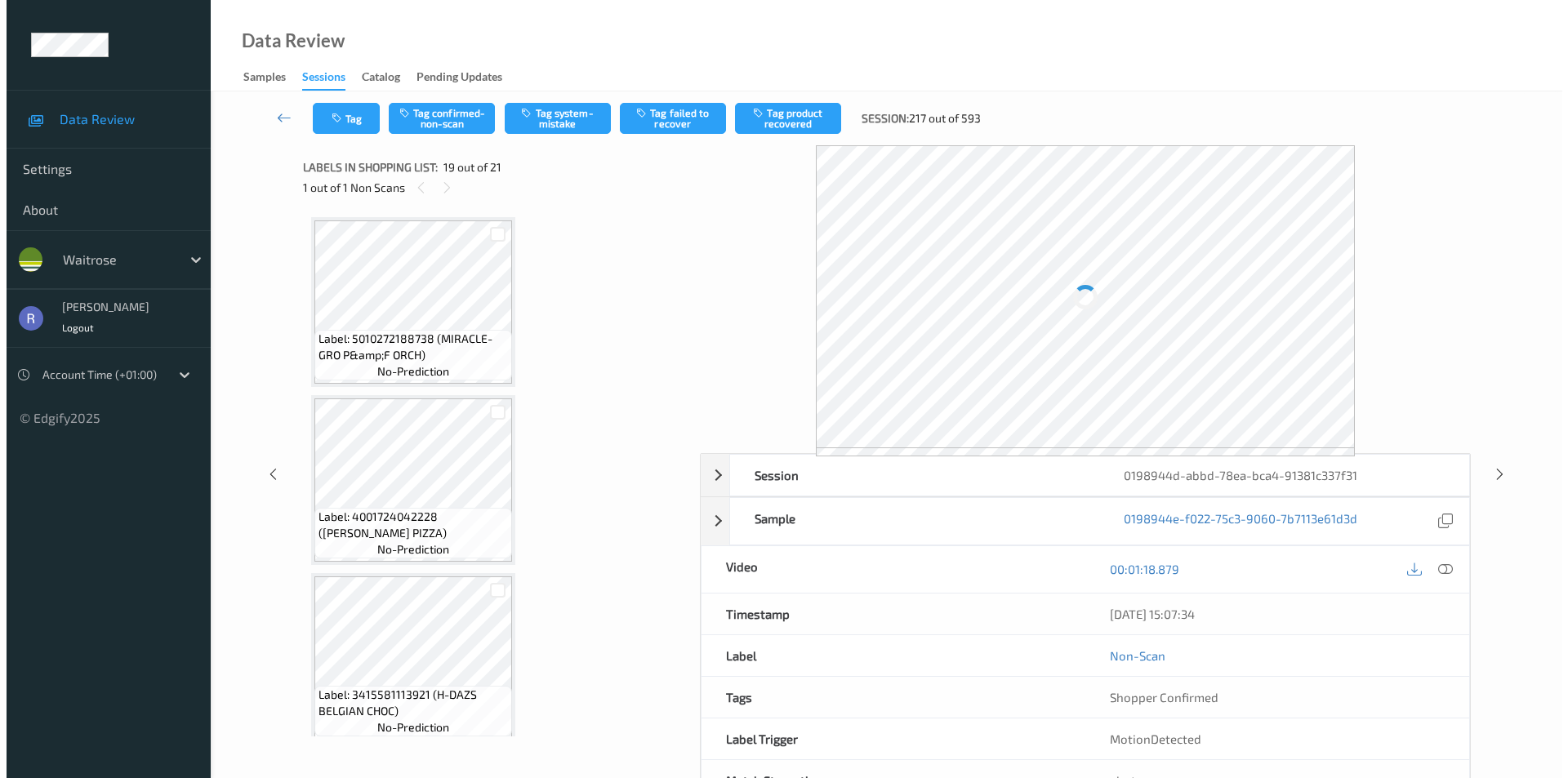
scroll to position [3034, 0]
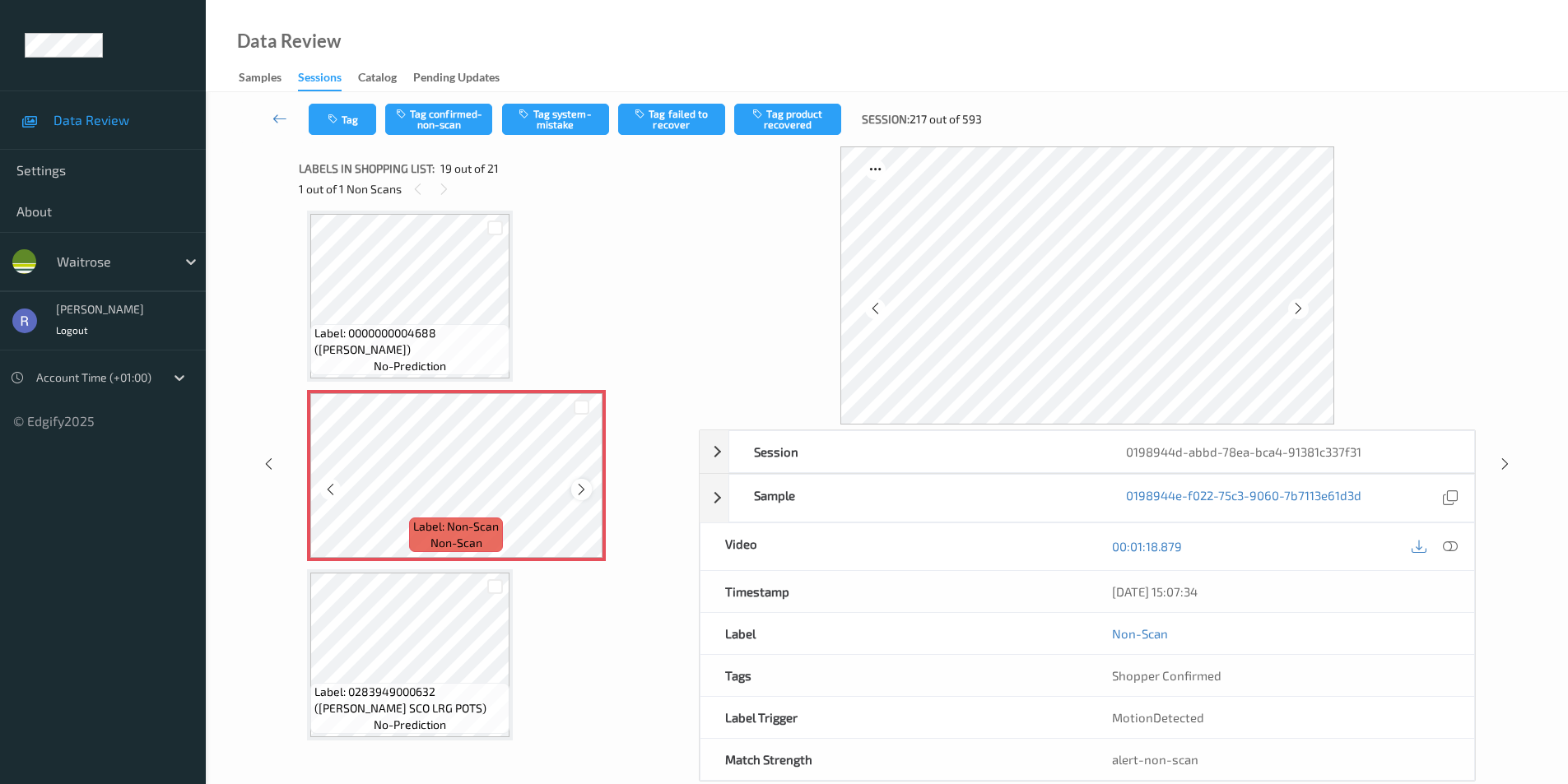
click at [580, 485] on icon at bounding box center [582, 490] width 14 height 15
click at [600, 108] on button "Tag system-mistake" at bounding box center [555, 118] width 107 height 31
click at [357, 123] on button "Tag" at bounding box center [342, 118] width 67 height 31
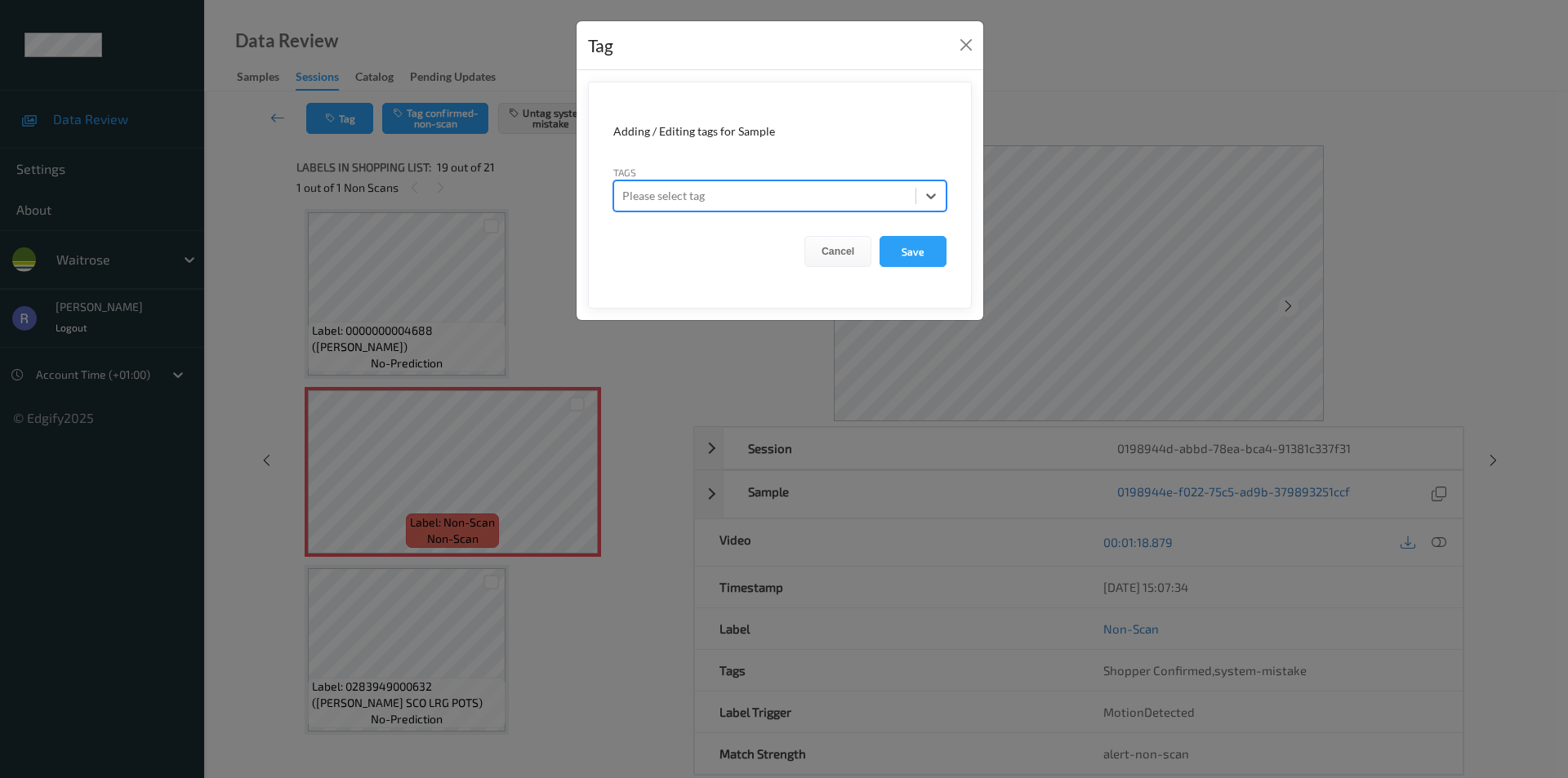
click at [810, 195] on div at bounding box center [764, 196] width 285 height 19
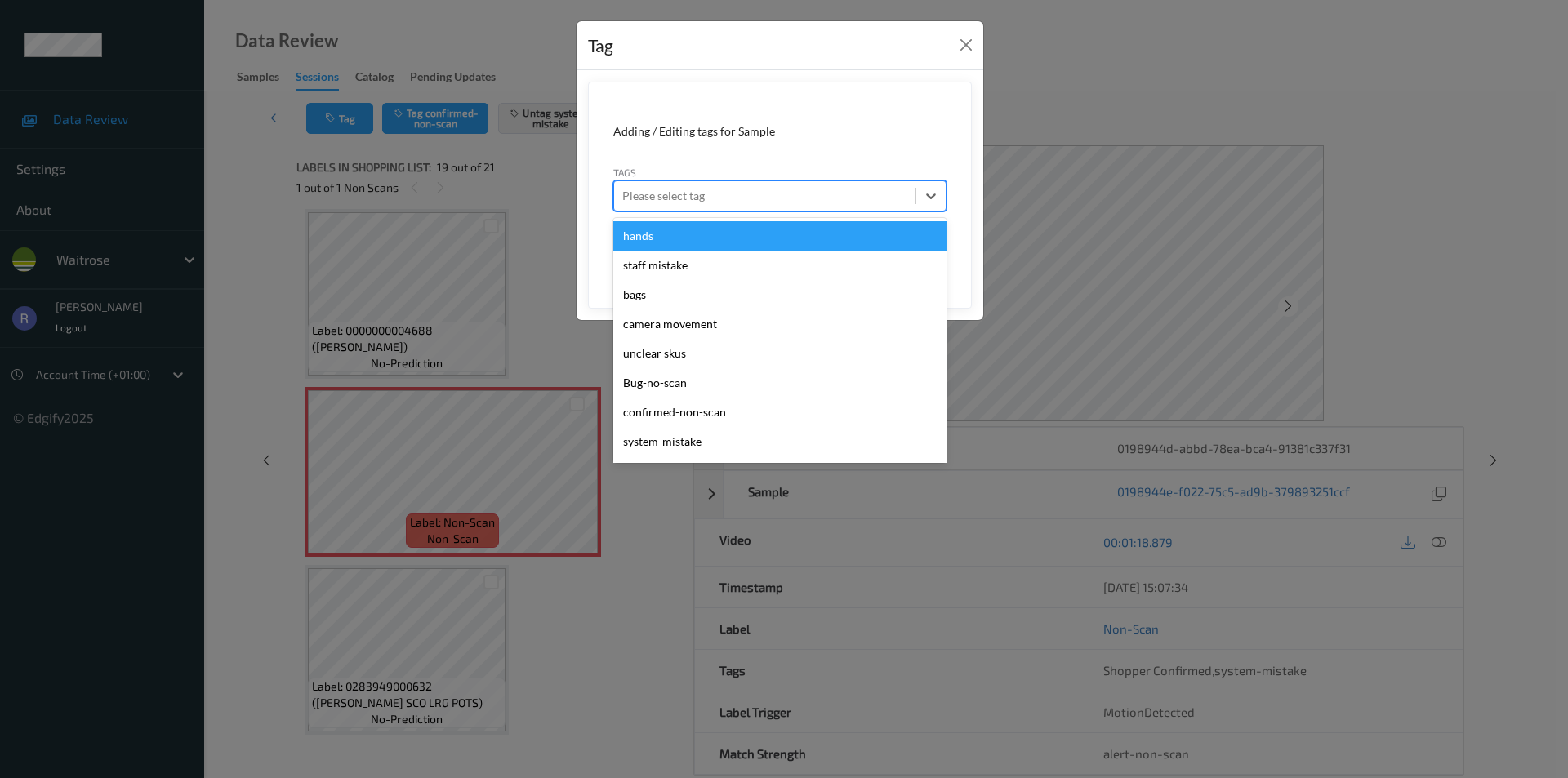
click at [257, 259] on div "Tag Adding / Editing tags for Sample Tags option hands focused, 1 of 21. 21 res…" at bounding box center [784, 389] width 1568 height 778
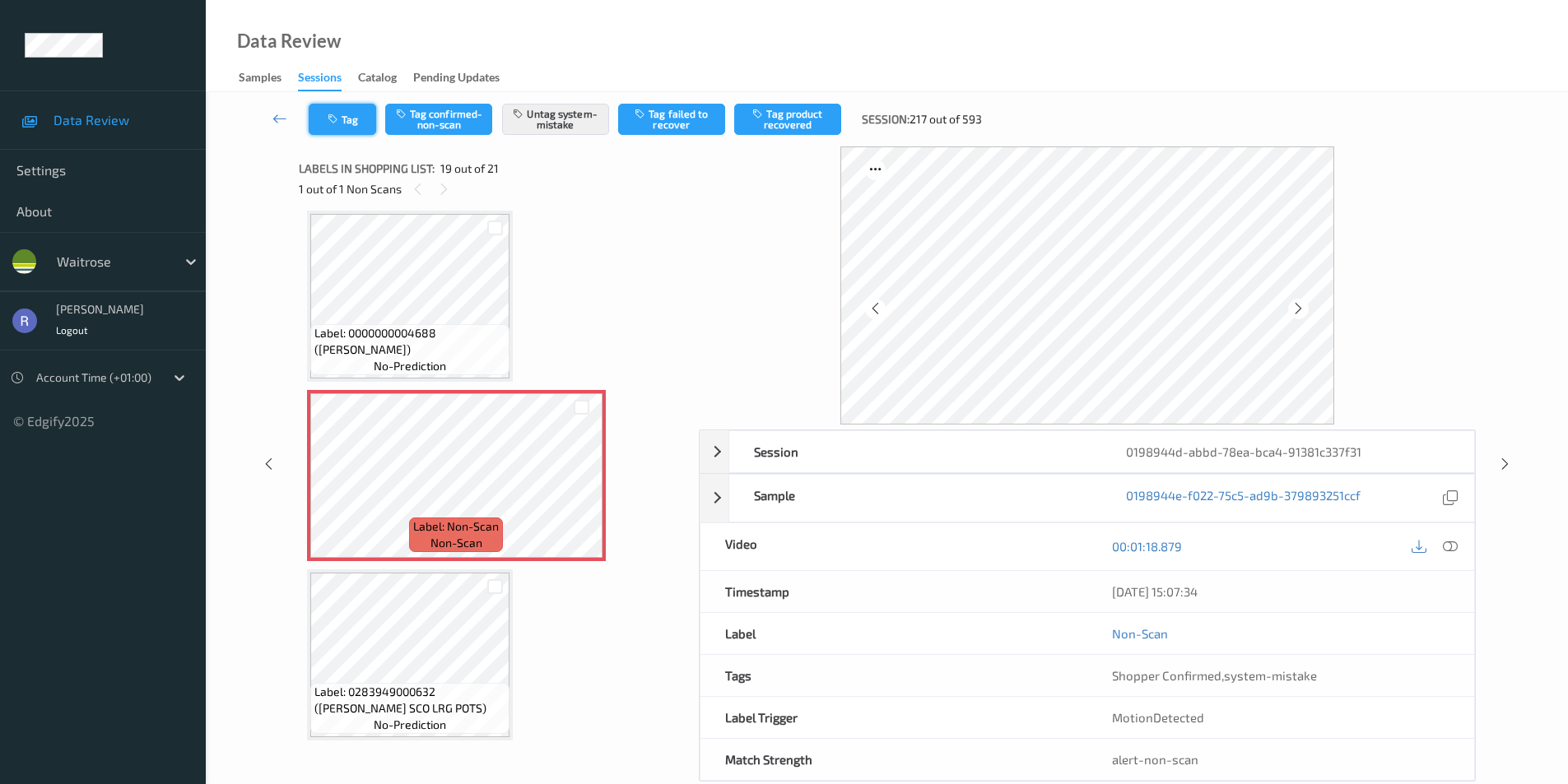
click at [352, 115] on button "Tag" at bounding box center [342, 118] width 67 height 31
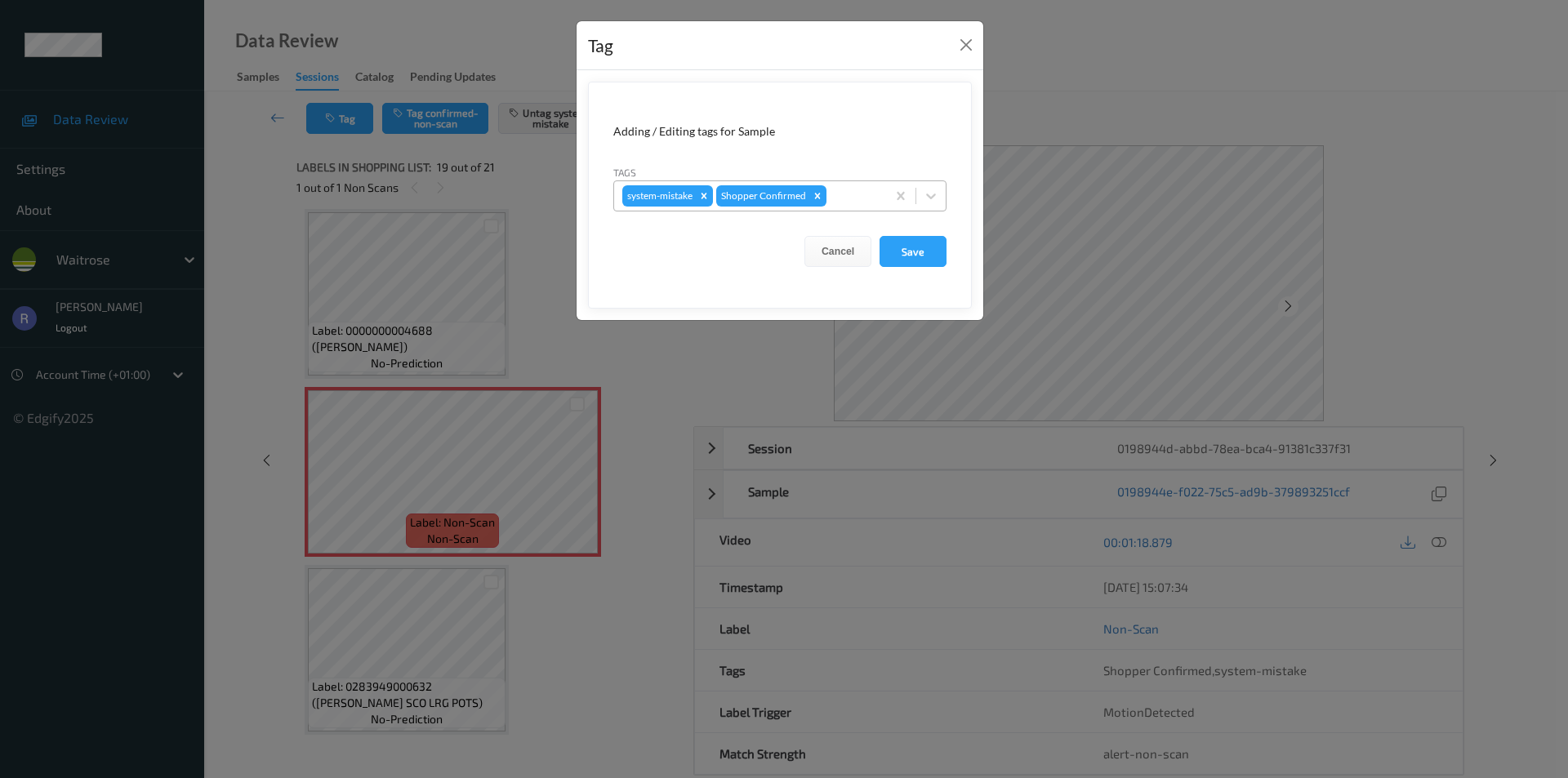
click at [866, 195] on div at bounding box center [854, 196] width 48 height 19
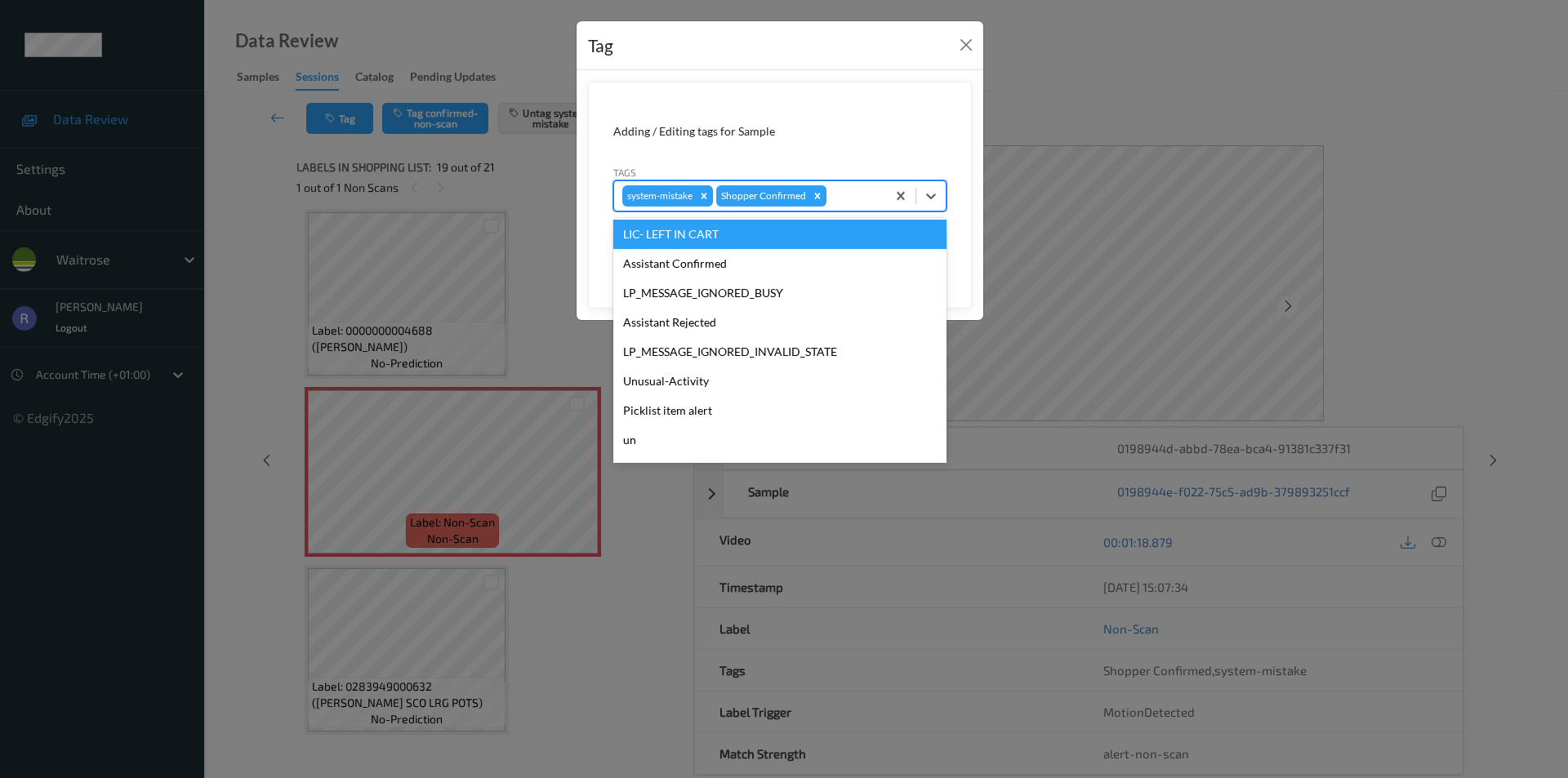
scroll to position [320, 0]
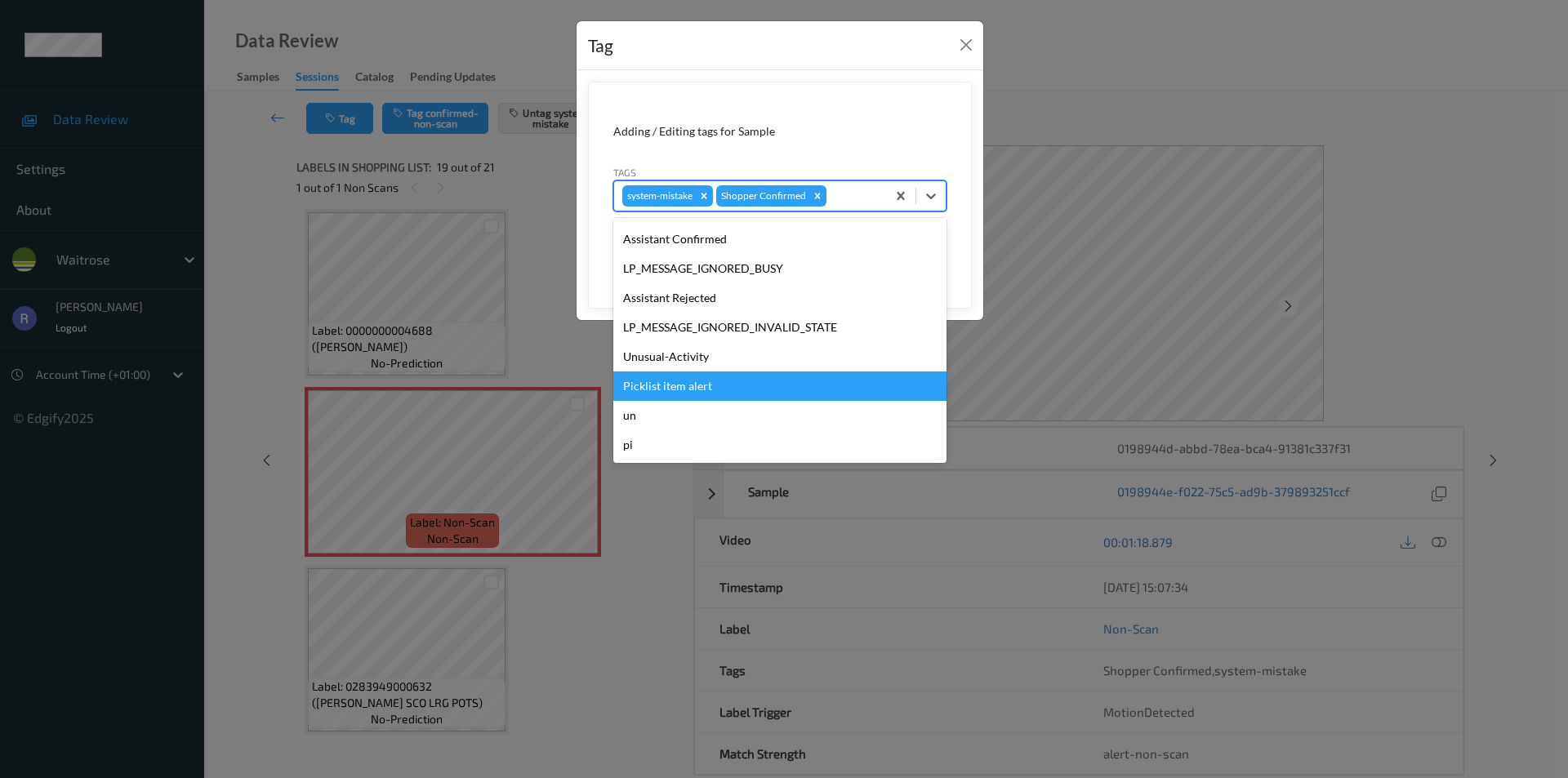
click at [696, 391] on div "Picklist item alert" at bounding box center [780, 387] width 333 height 30
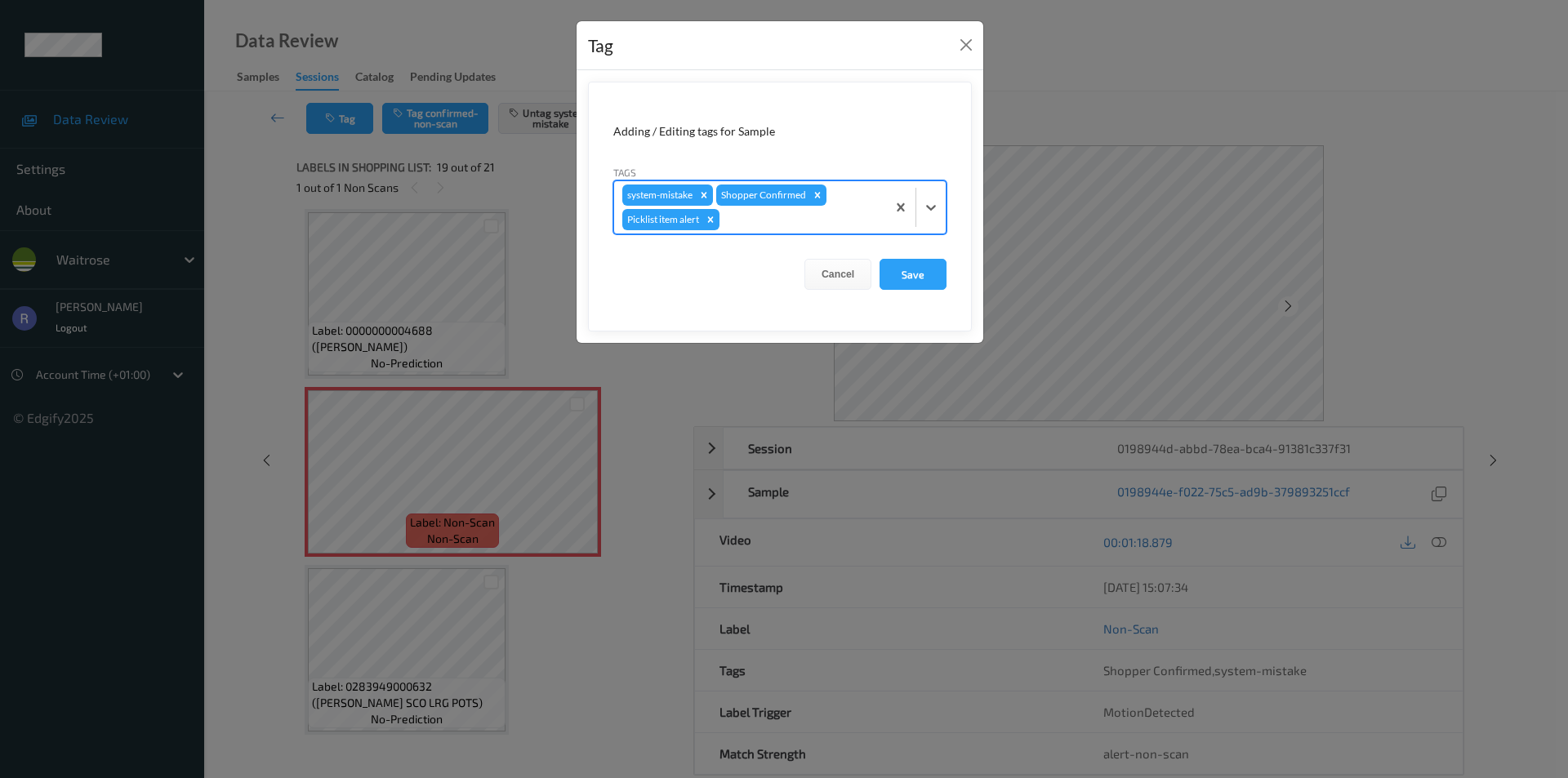
click at [756, 225] on div at bounding box center [800, 219] width 155 height 19
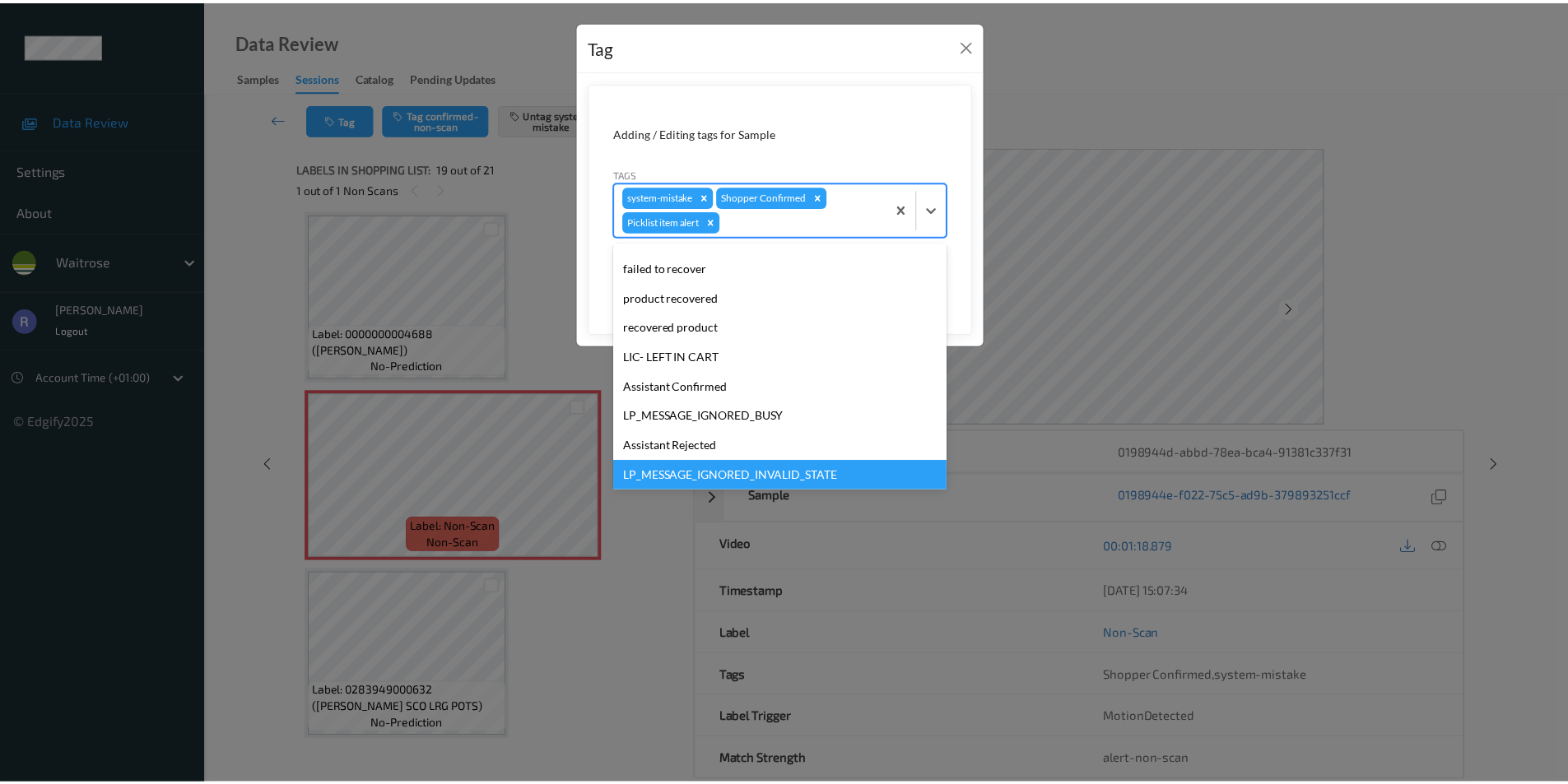
scroll to position [293, 0]
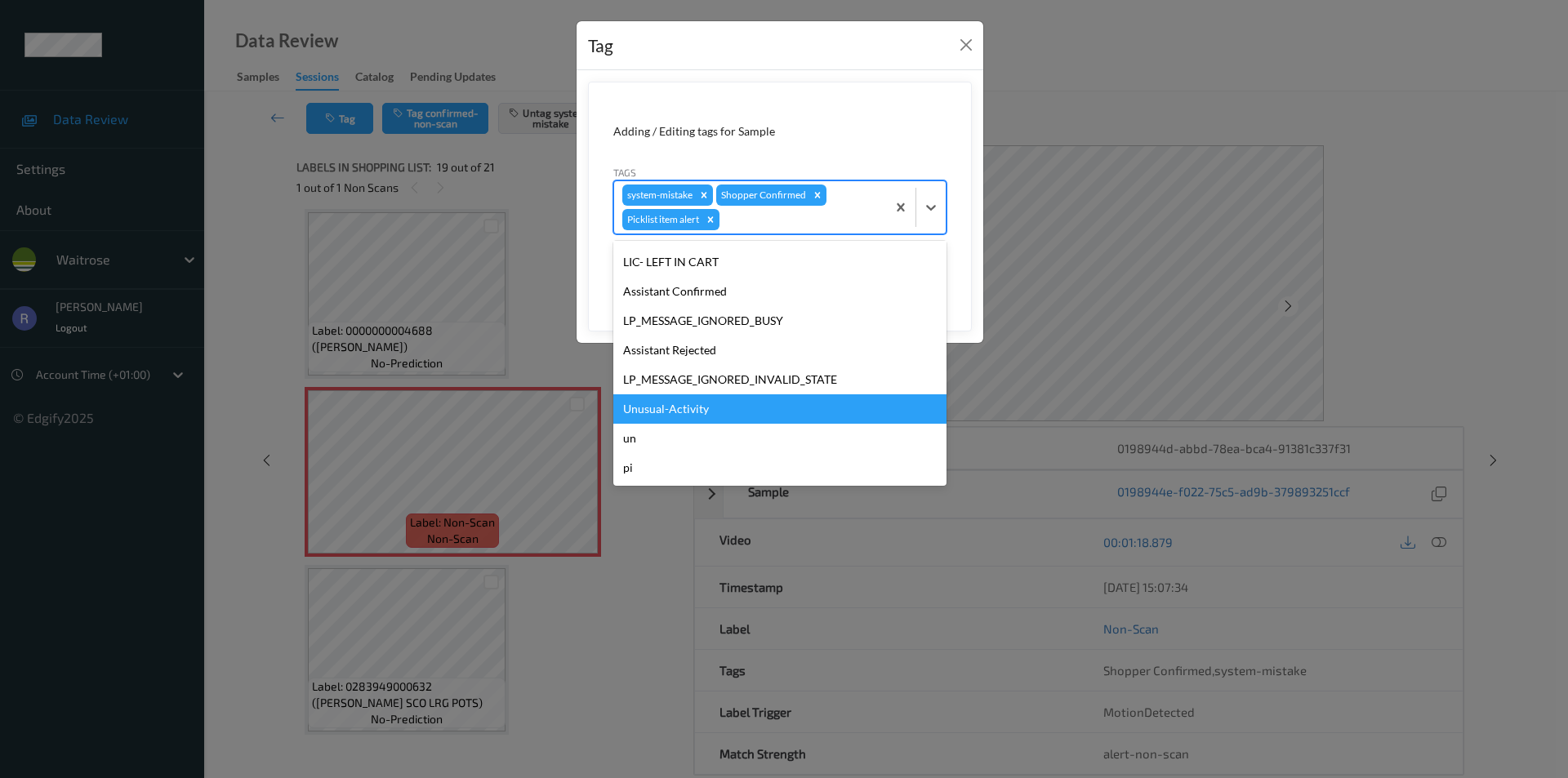
click at [668, 407] on div "Unusual-Activity" at bounding box center [780, 410] width 333 height 30
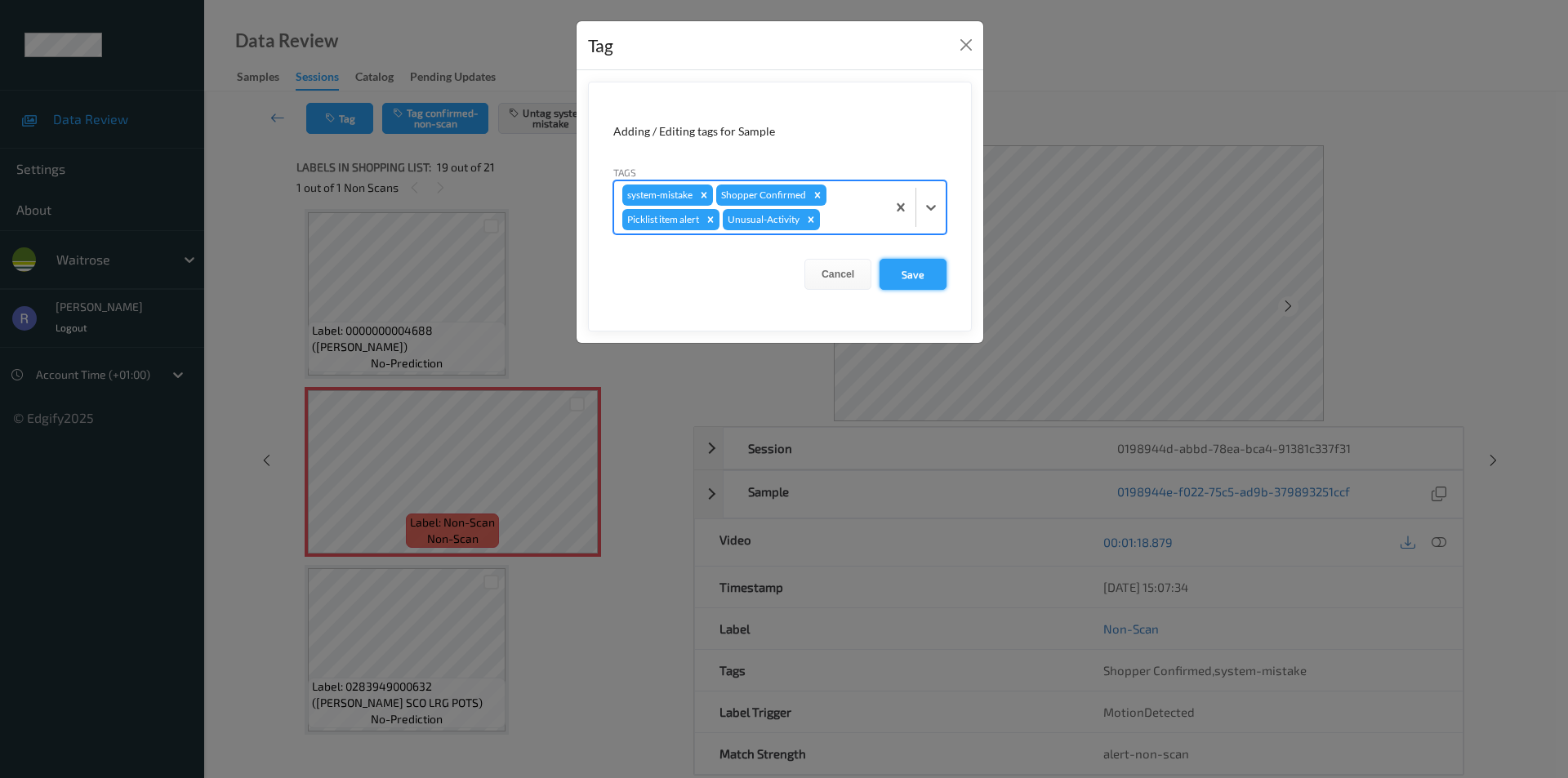
click at [918, 277] on button "Save" at bounding box center [913, 274] width 67 height 31
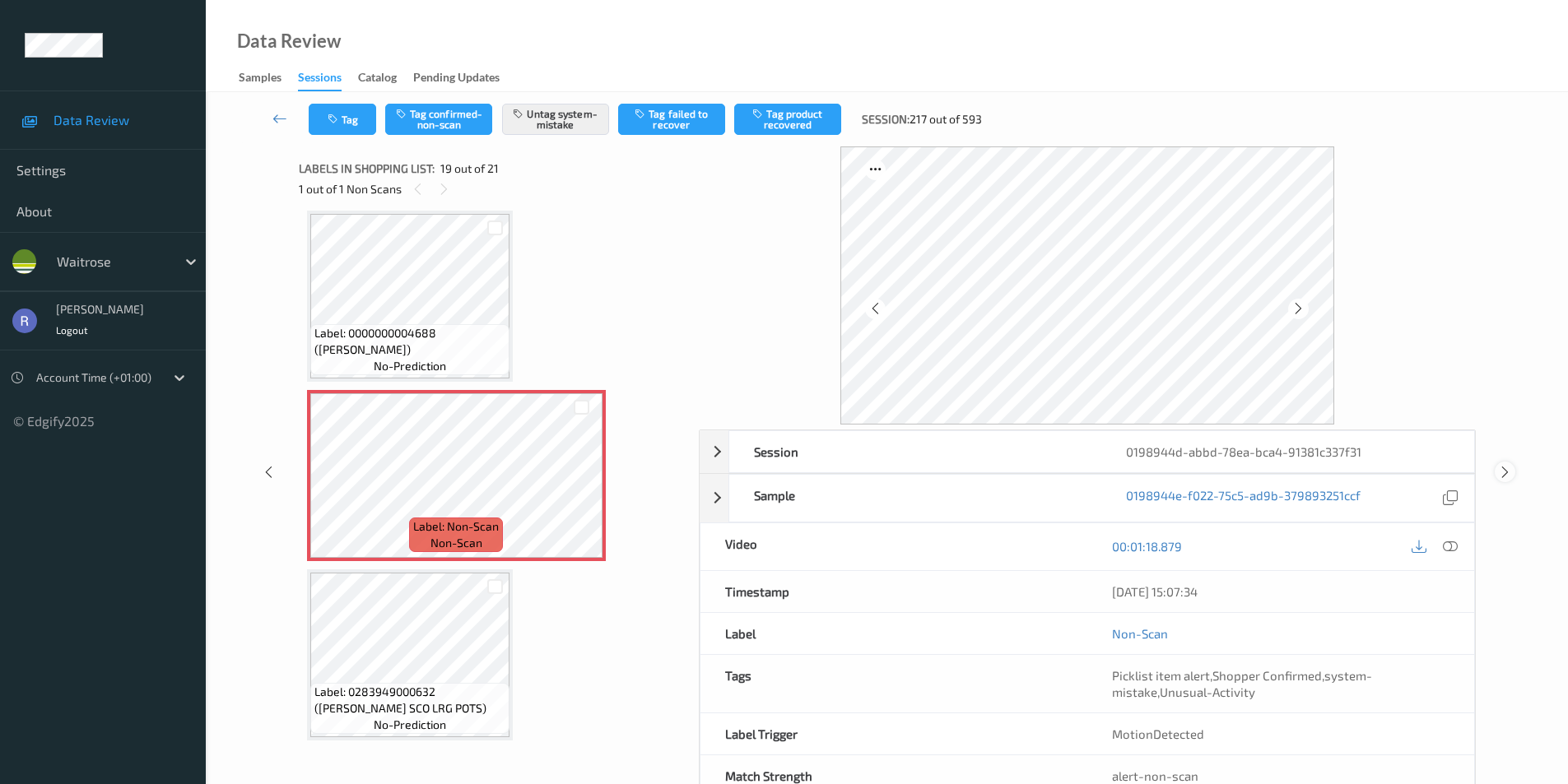
click at [1501, 467] on icon at bounding box center [1505, 472] width 14 height 15
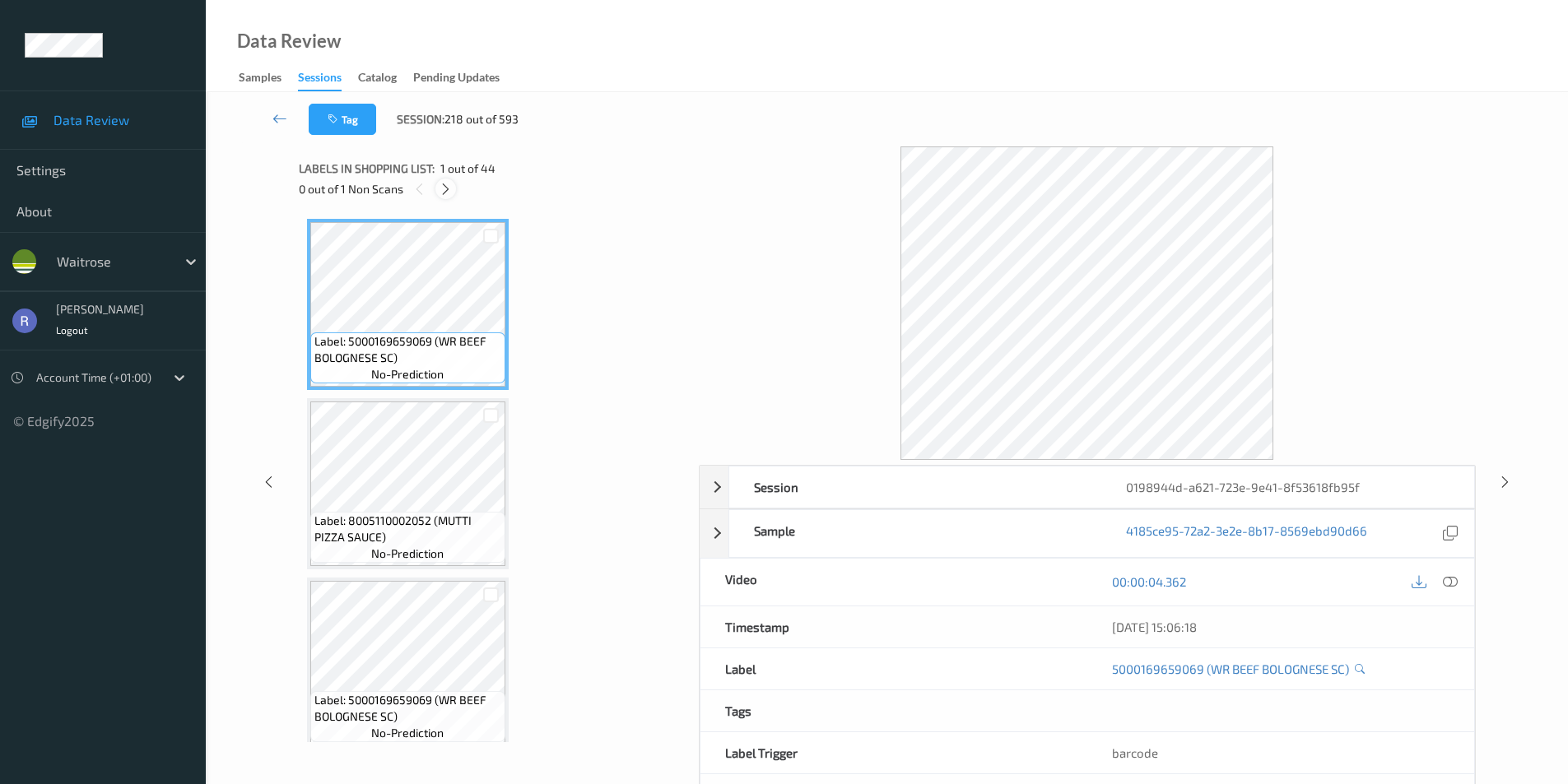
click at [442, 185] on icon at bounding box center [446, 189] width 14 height 15
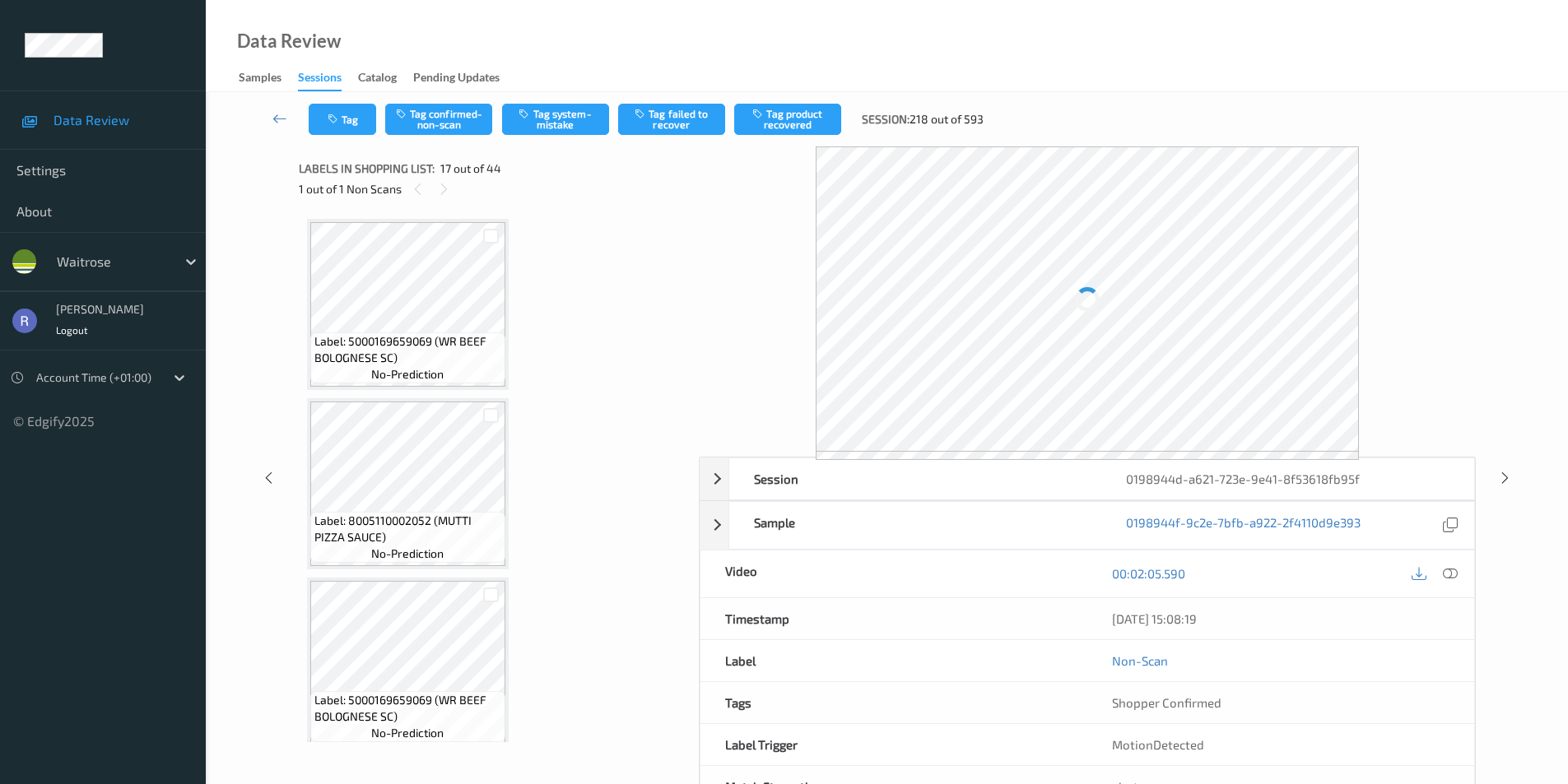
scroll to position [2698, 0]
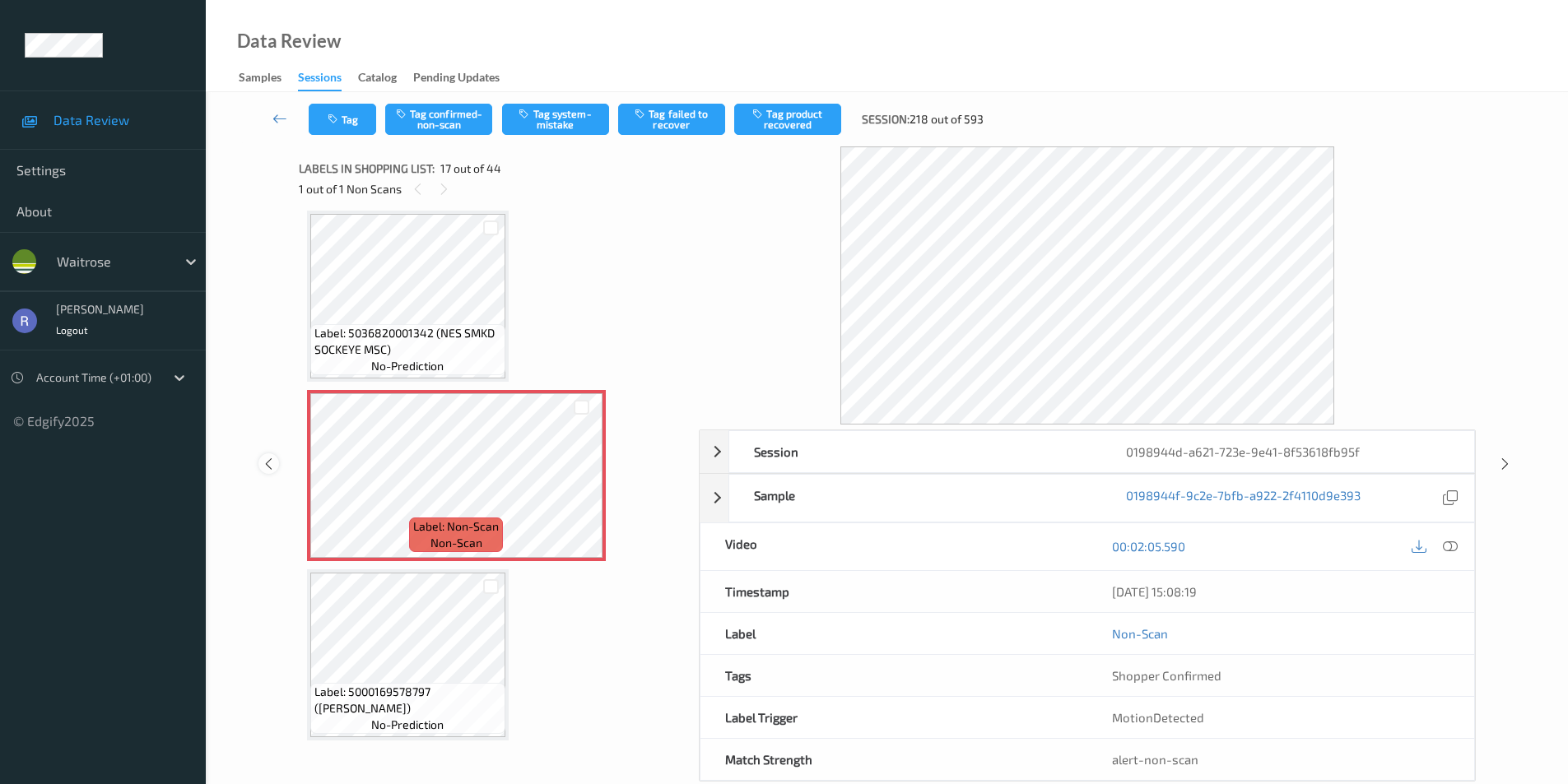
click at [267, 460] on icon at bounding box center [269, 464] width 14 height 15
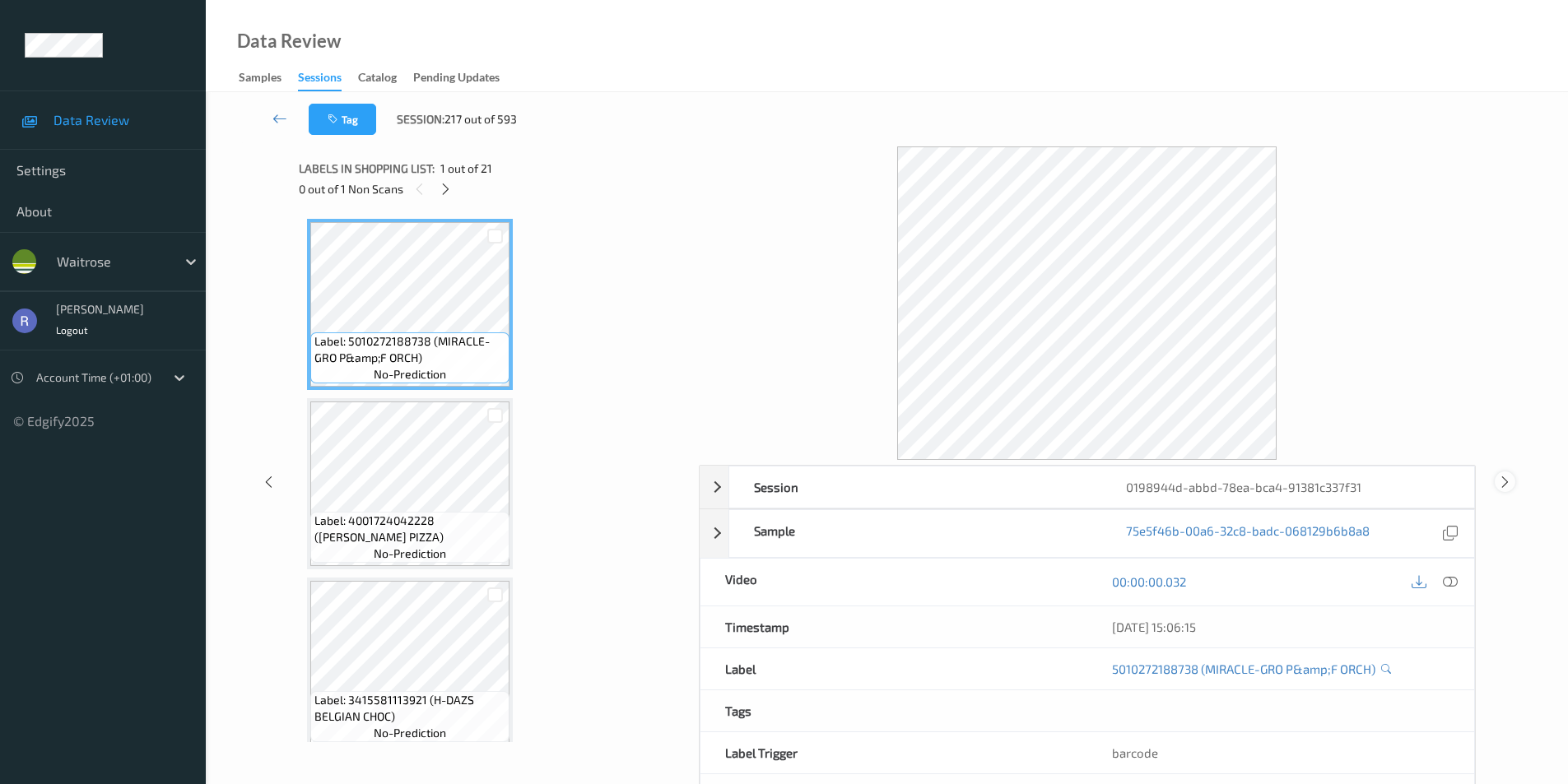
click at [1507, 474] on icon at bounding box center [1505, 481] width 14 height 15
click at [447, 185] on icon at bounding box center [446, 189] width 14 height 15
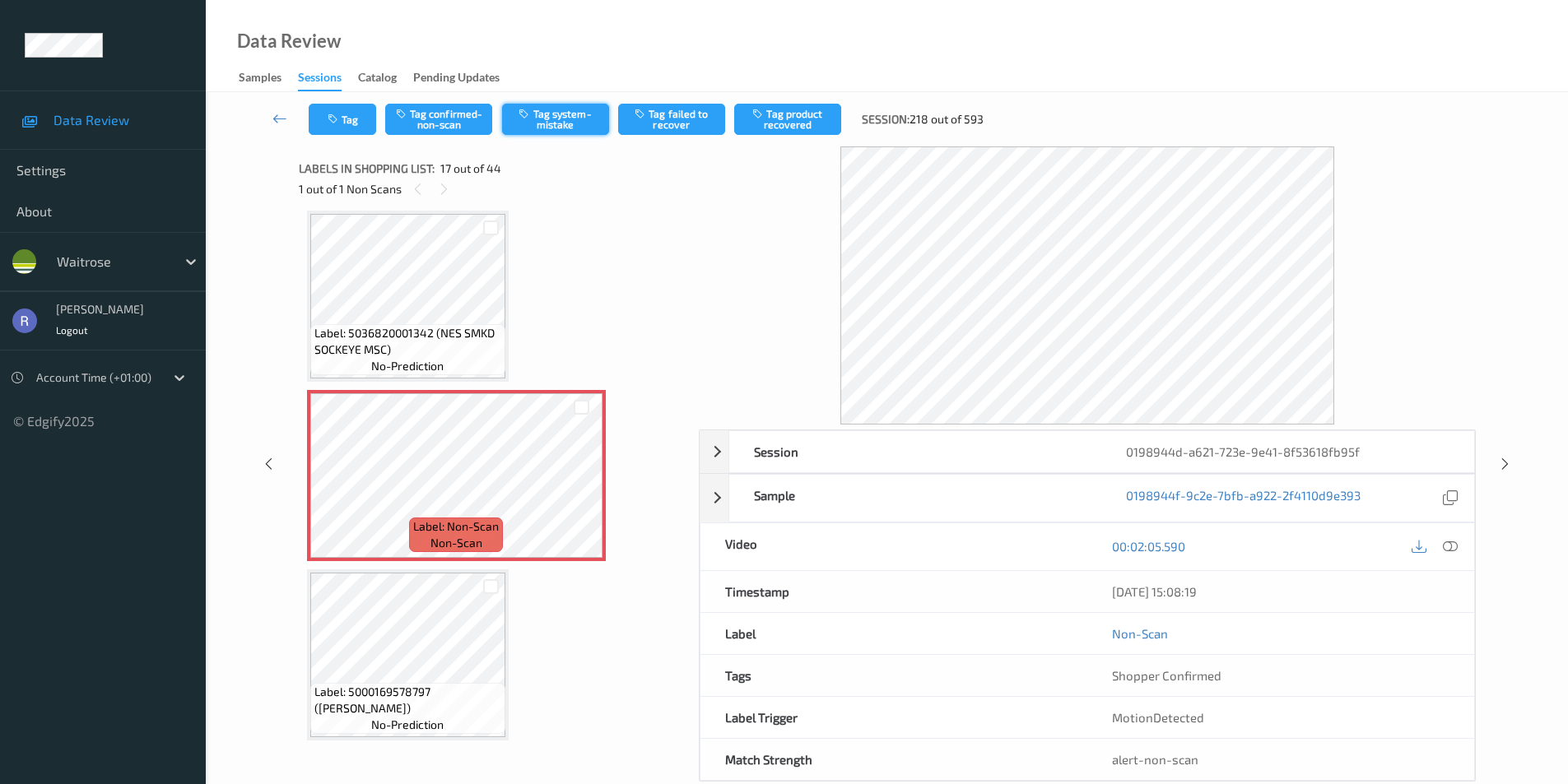
click at [562, 119] on button "Tag system-mistake" at bounding box center [555, 118] width 107 height 31
click at [1505, 464] on icon at bounding box center [1505, 464] width 14 height 15
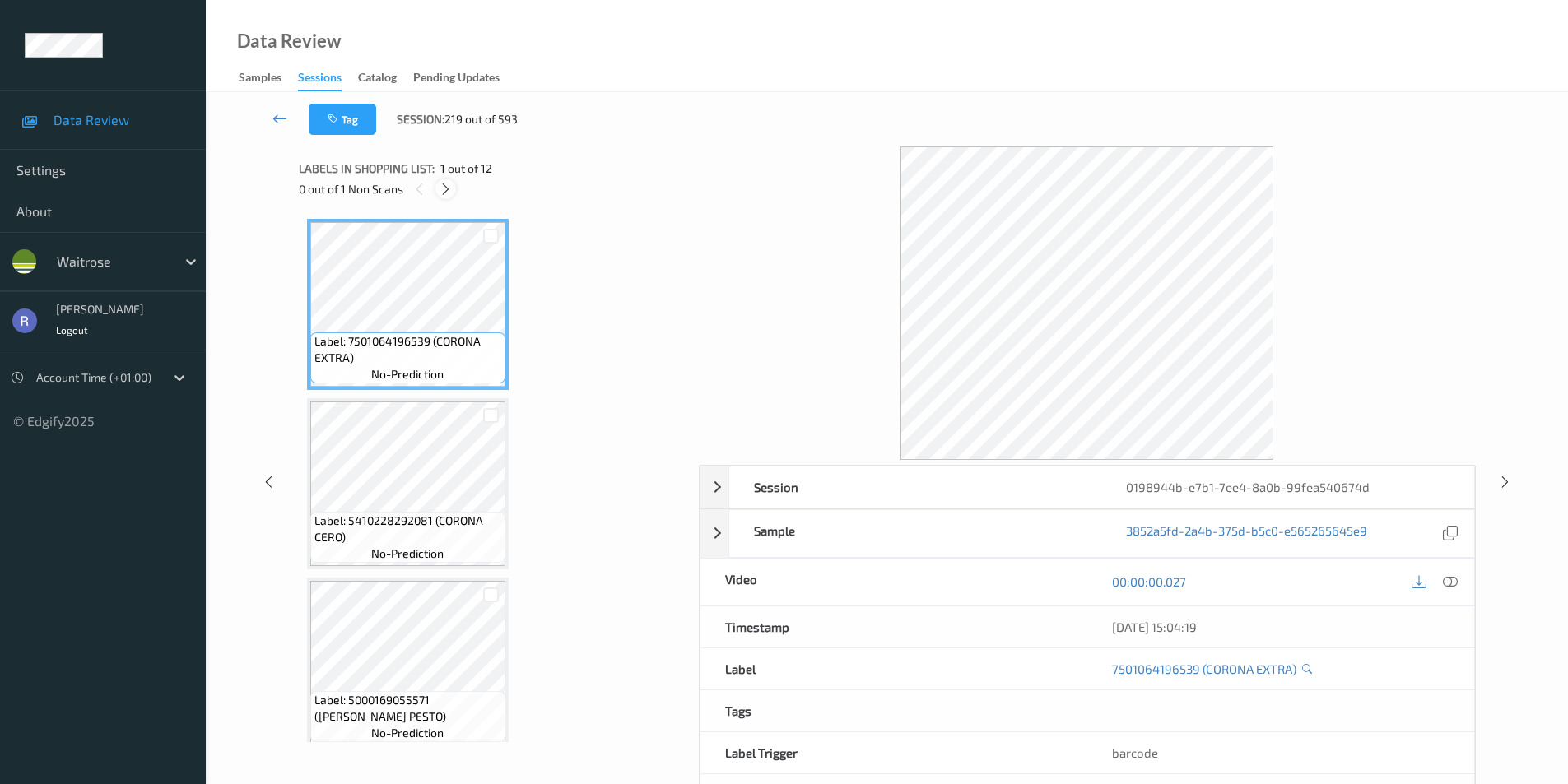
click at [453, 189] on icon at bounding box center [446, 189] width 14 height 15
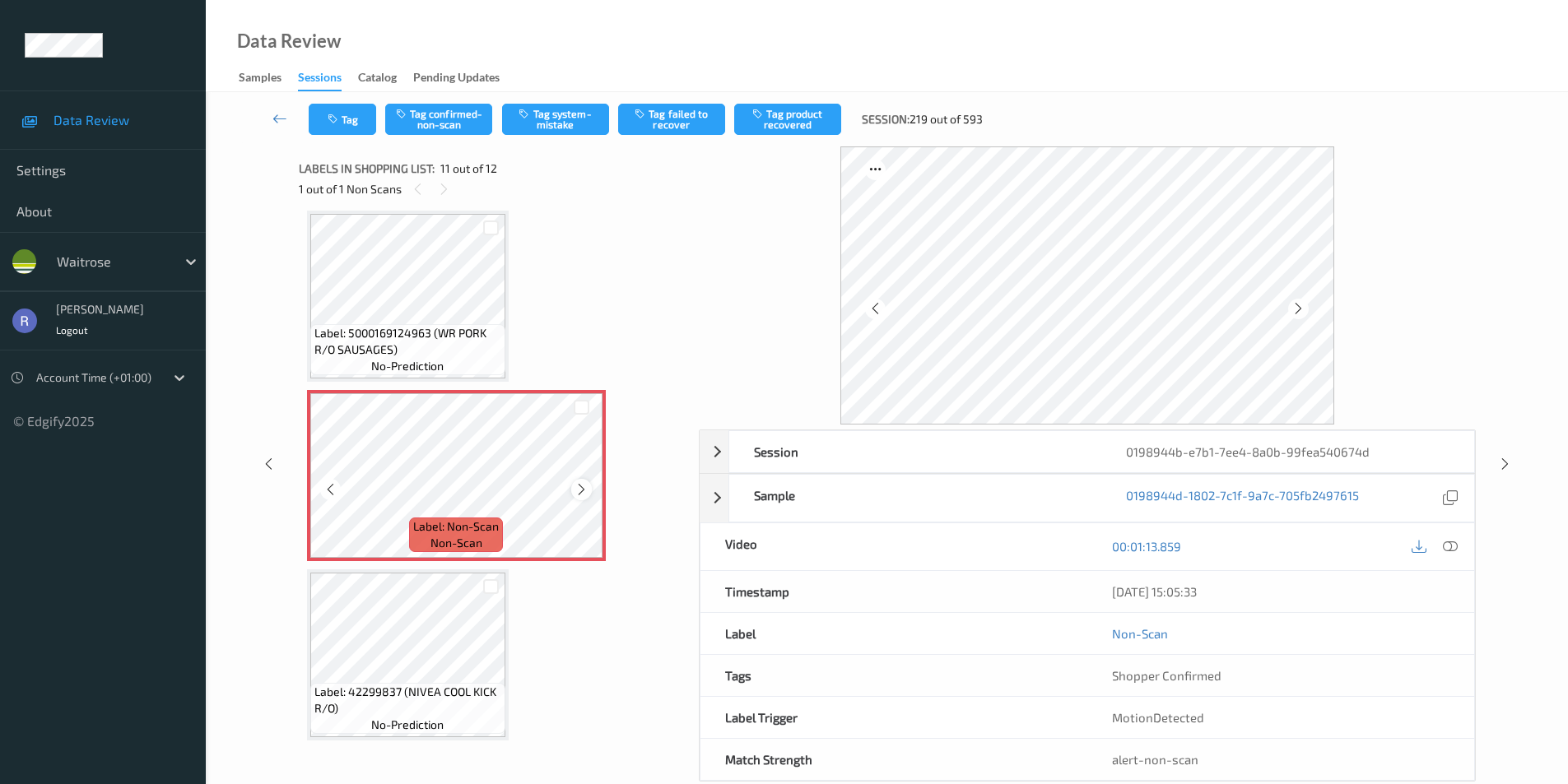
click at [577, 486] on icon at bounding box center [582, 490] width 14 height 15
click at [578, 485] on icon at bounding box center [582, 490] width 14 height 15
click at [583, 487] on icon at bounding box center [582, 490] width 14 height 15
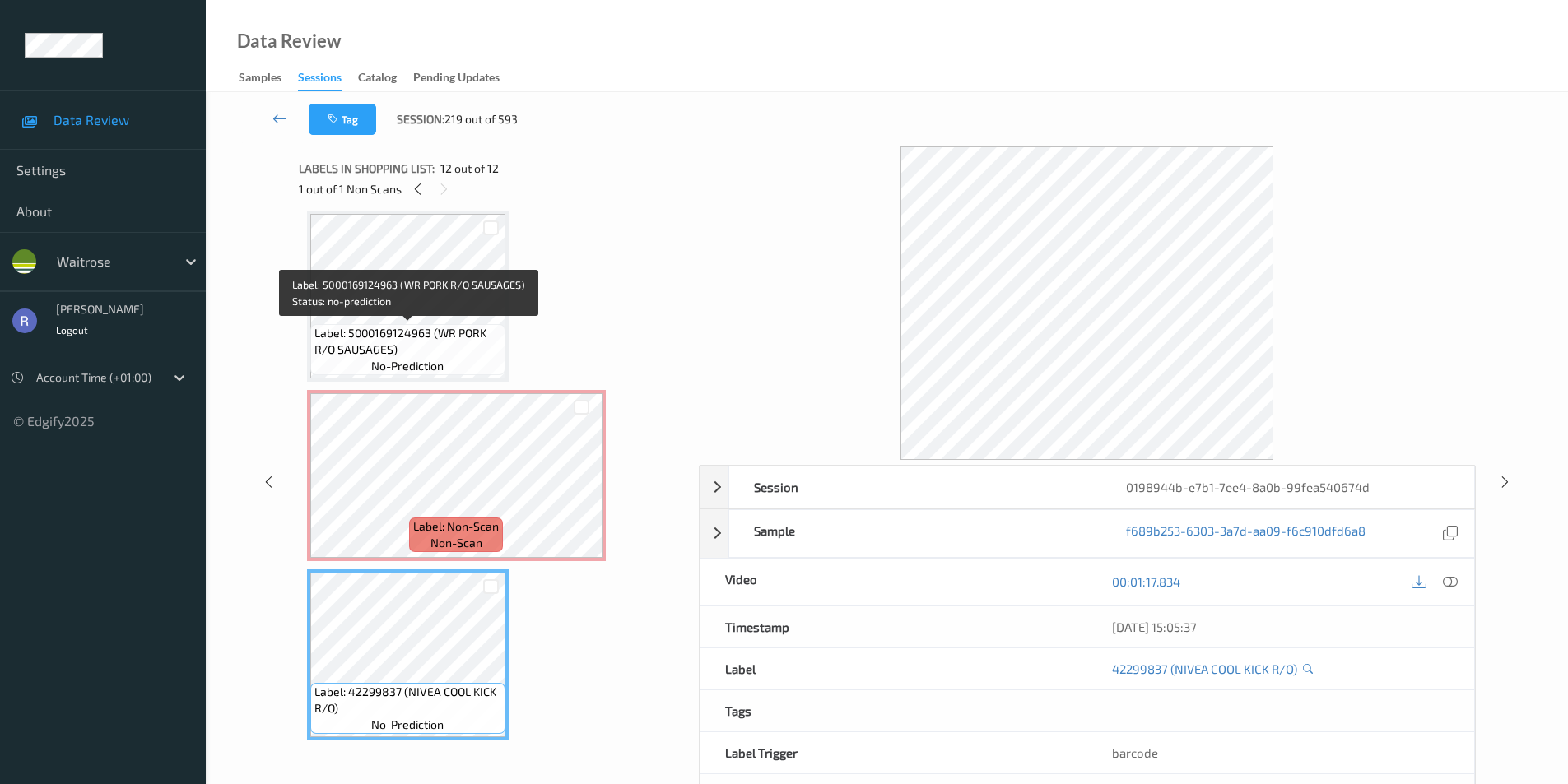
click at [414, 324] on div "Label: 5000169124963 (WR PORK R/O SAUSAGES) no-prediction" at bounding box center [408, 350] width 195 height 51
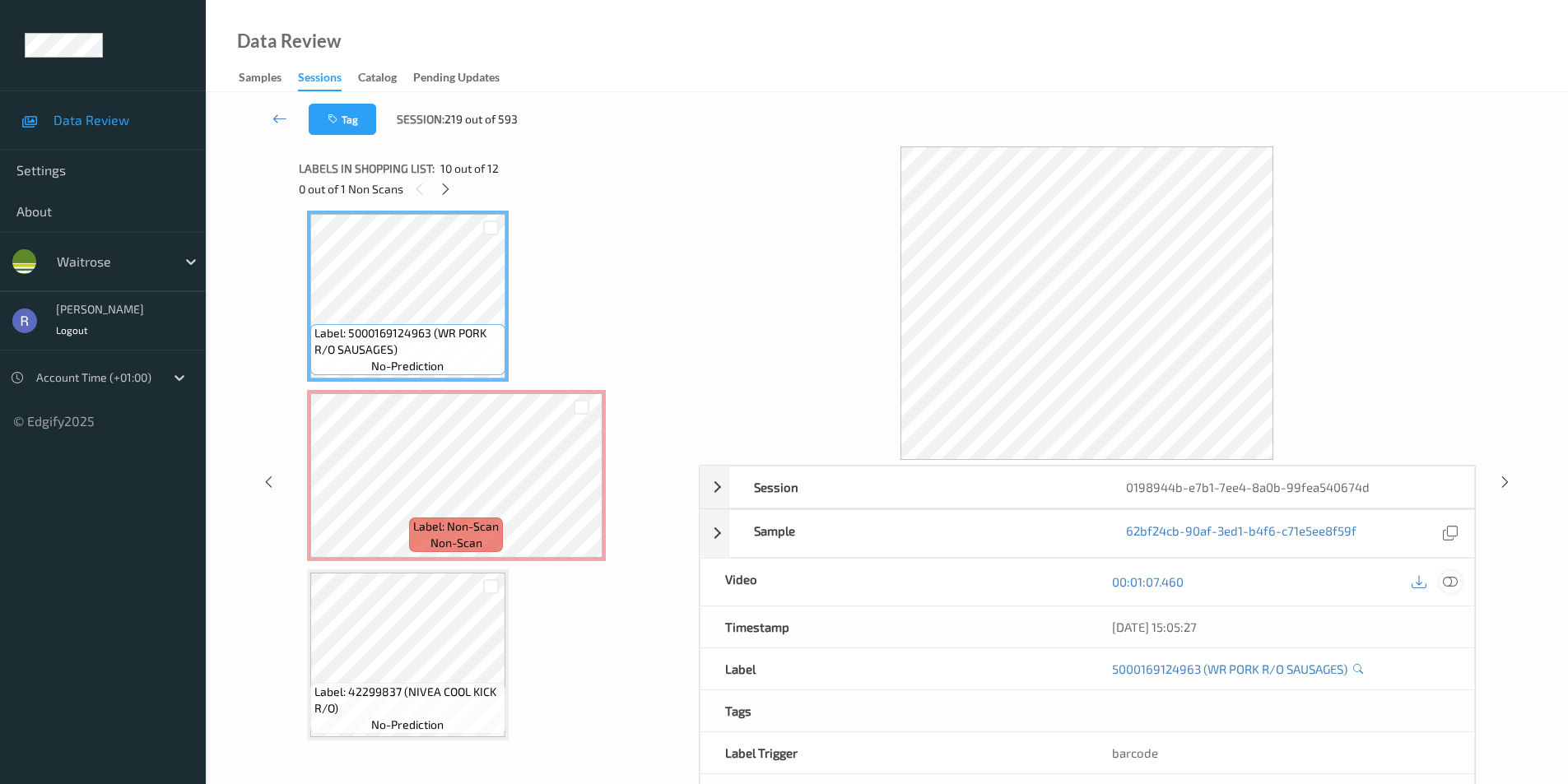
click at [1447, 582] on div at bounding box center [1450, 582] width 22 height 22
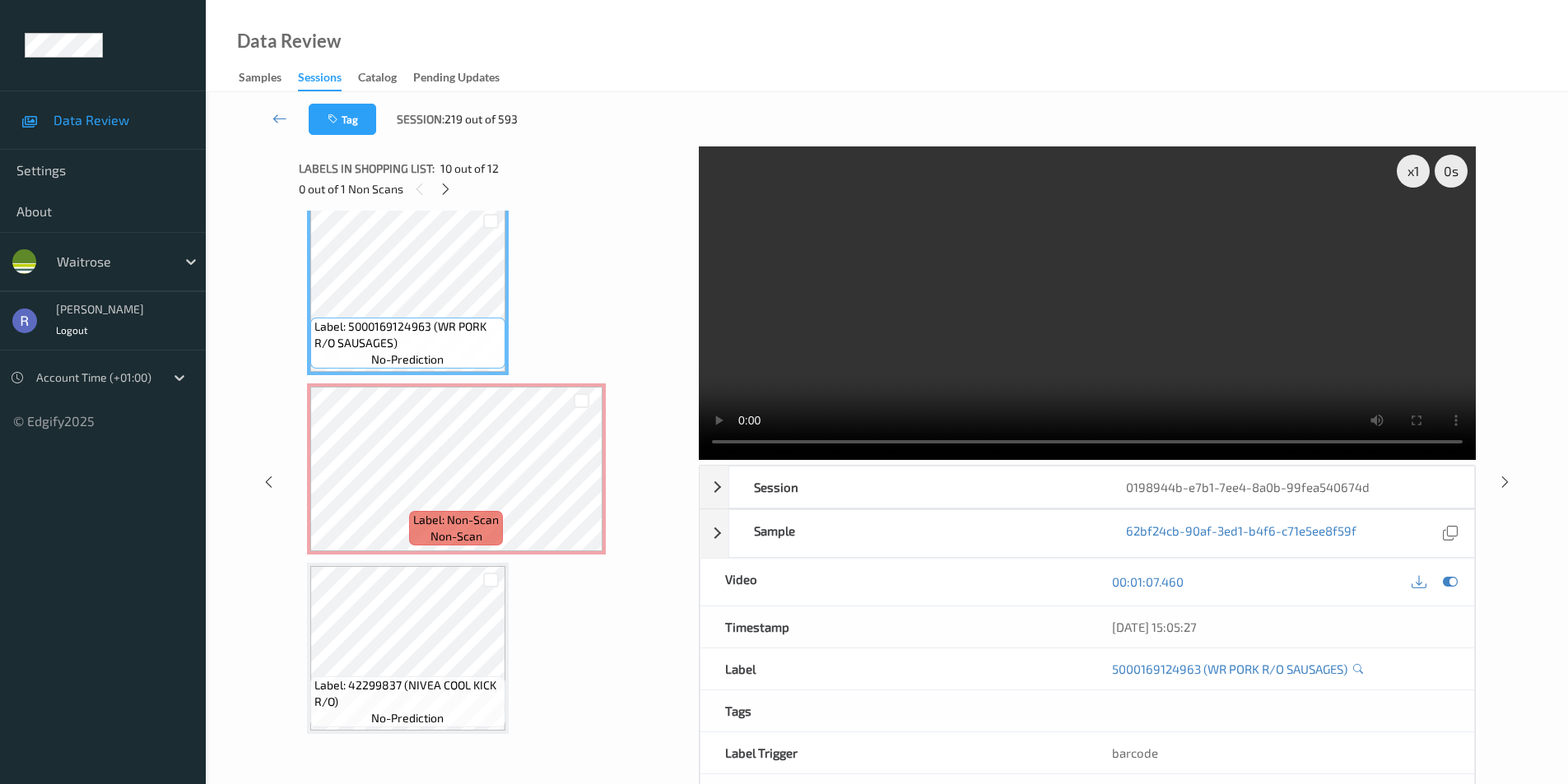
scroll to position [66, 0]
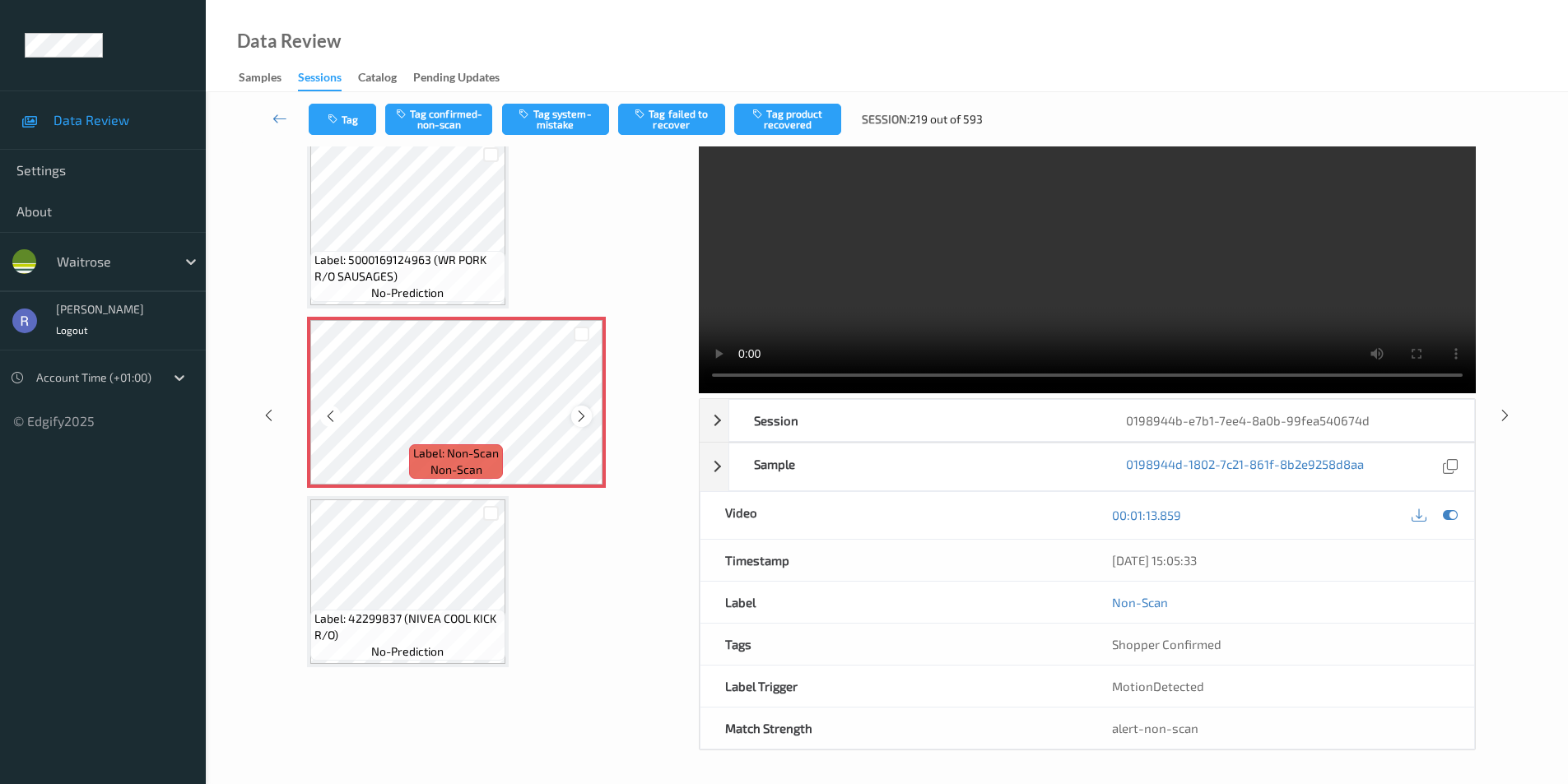
click at [590, 413] on div at bounding box center [581, 415] width 20 height 20
click at [583, 414] on icon at bounding box center [582, 416] width 14 height 15
click at [557, 102] on div "Tag Tag confirmed-non-scan Tag system-mistake Tag failed to recover Tag product…" at bounding box center [887, 118] width 1295 height 54
click at [559, 122] on button "Tag system-mistake" at bounding box center [555, 118] width 107 height 31
click at [1513, 411] on div at bounding box center [1505, 415] width 20 height 20
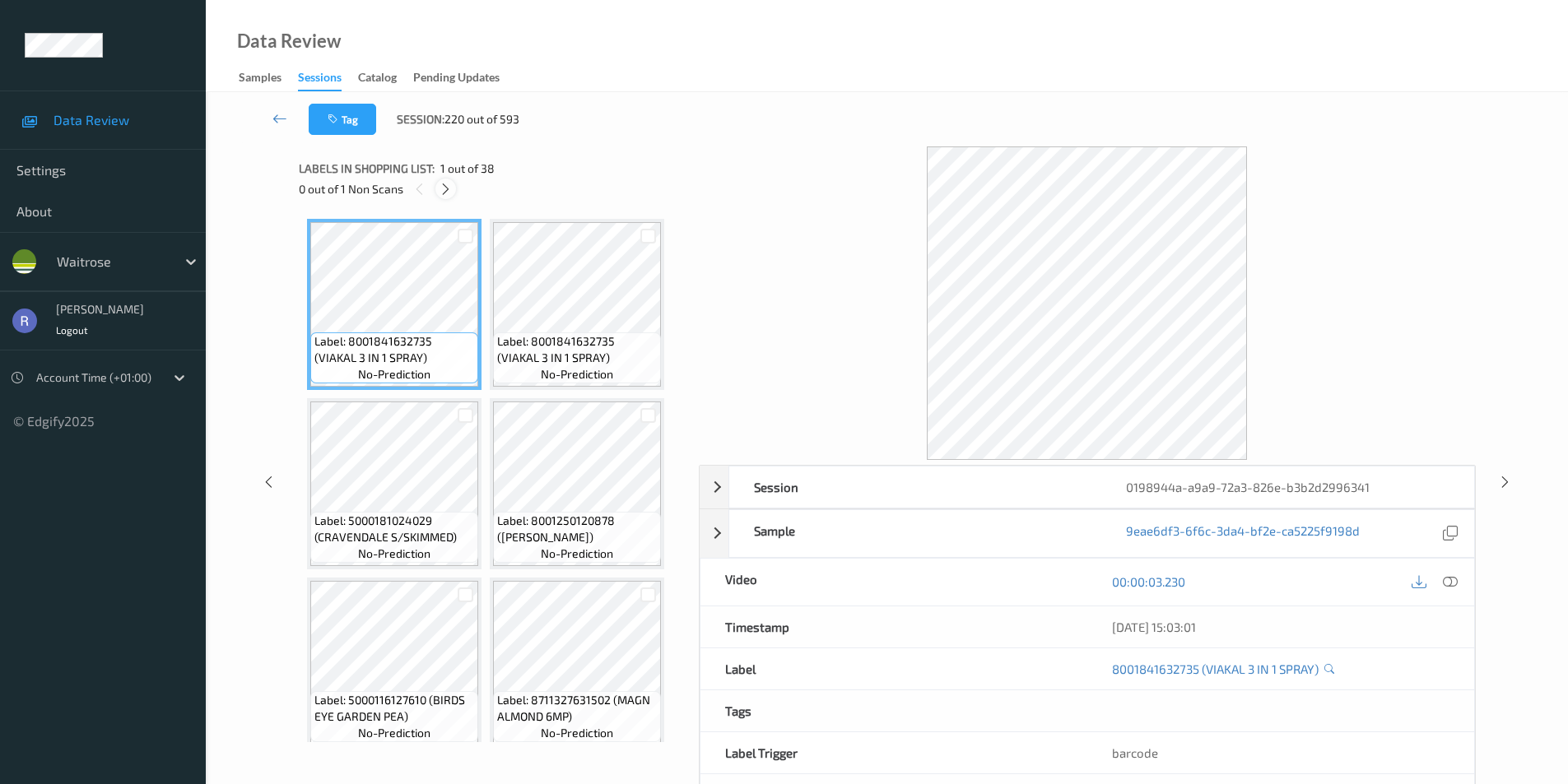
click at [448, 188] on icon at bounding box center [446, 189] width 14 height 15
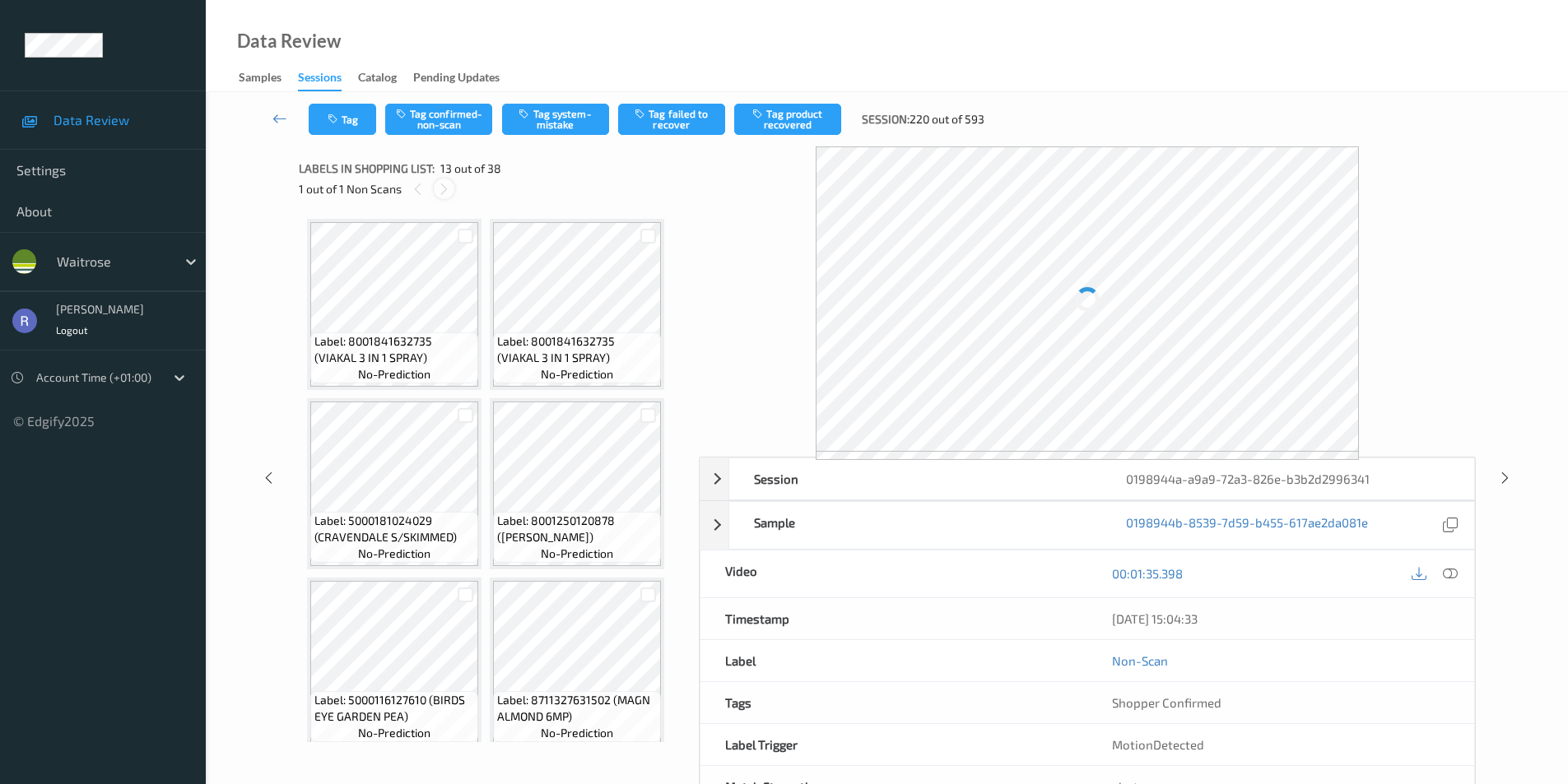
scroll to position [905, 0]
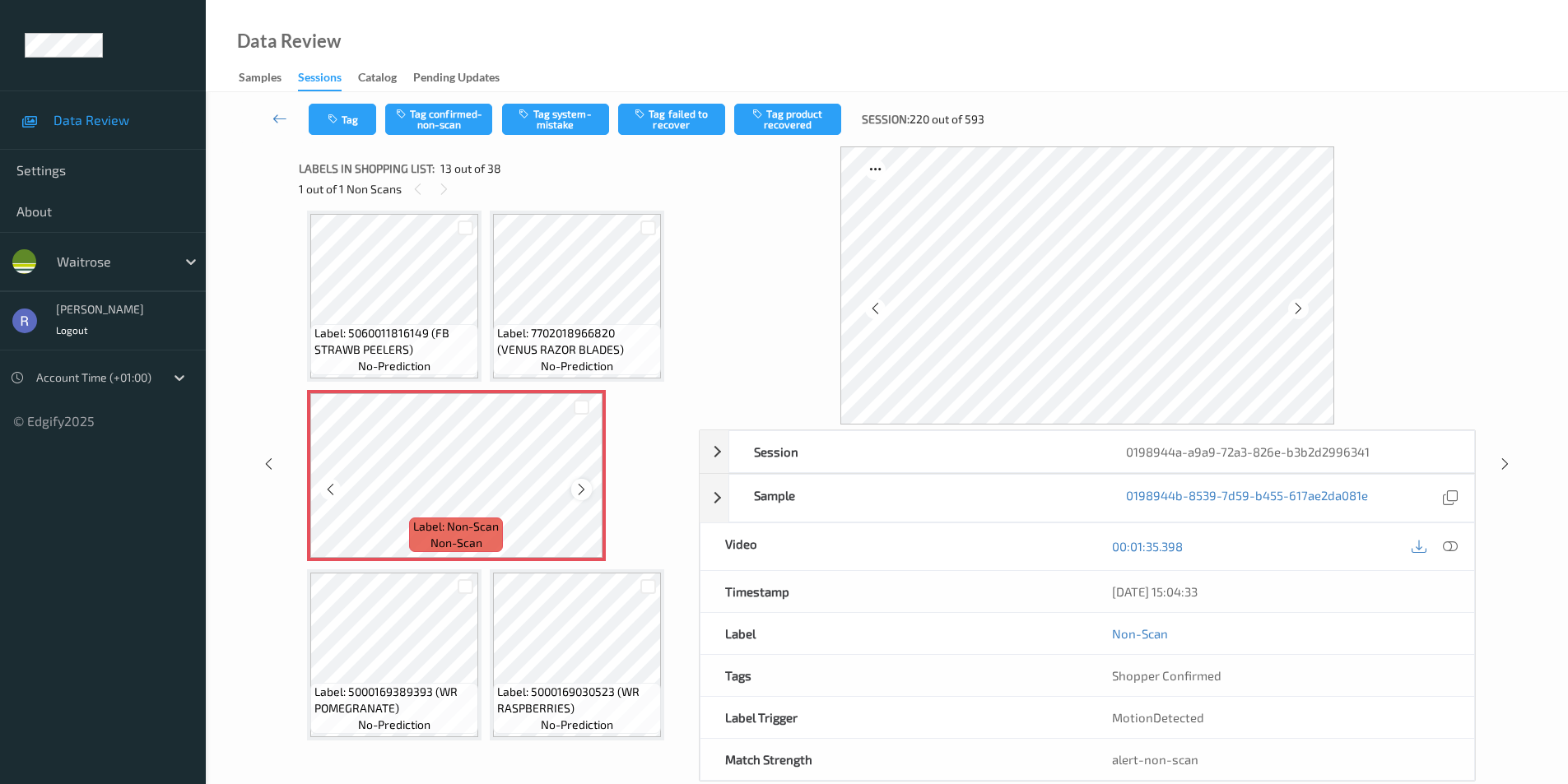
click at [579, 488] on icon at bounding box center [582, 490] width 14 height 15
click at [1456, 545] on icon at bounding box center [1450, 546] width 15 height 15
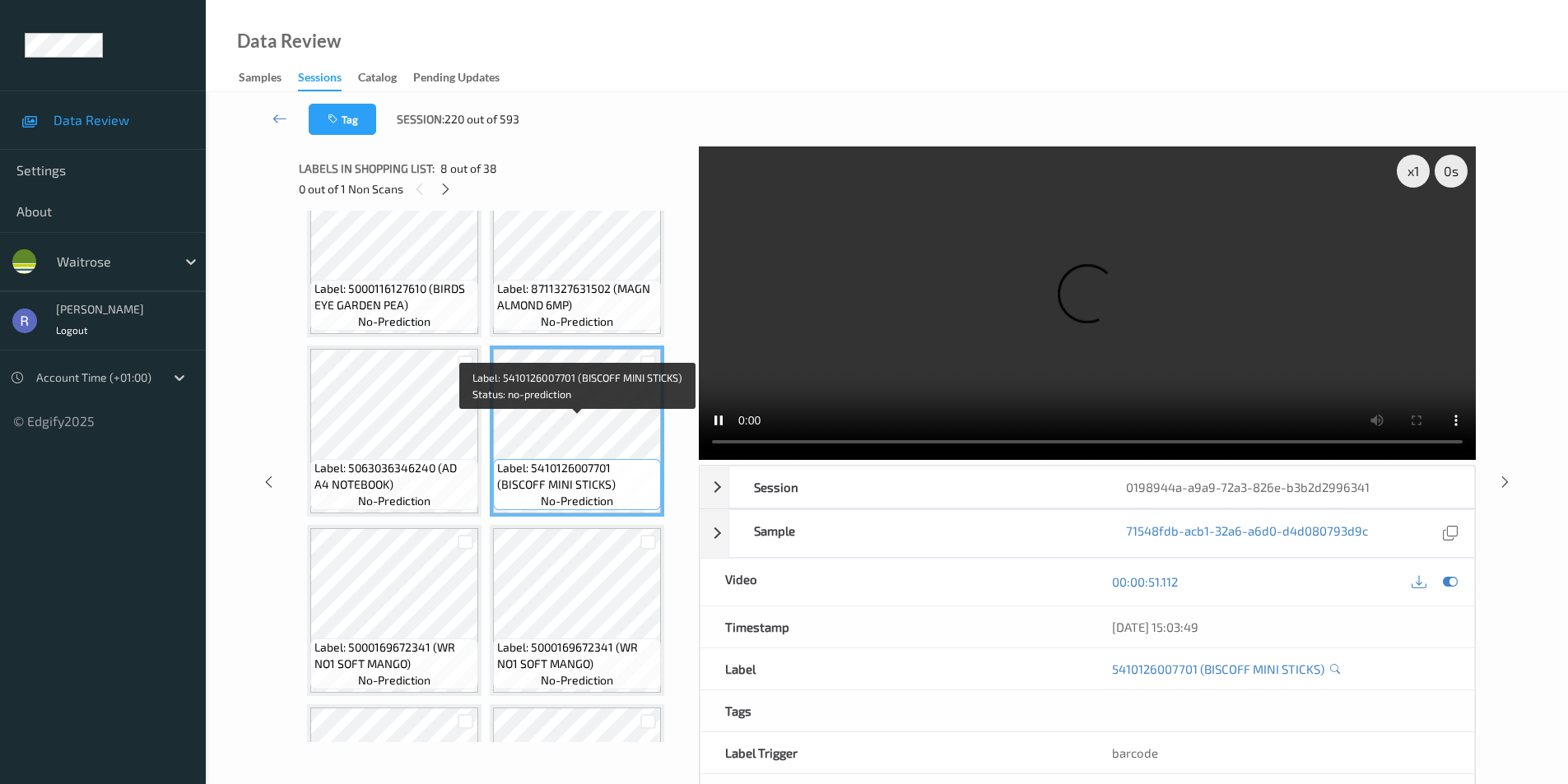
scroll to position [823, 0]
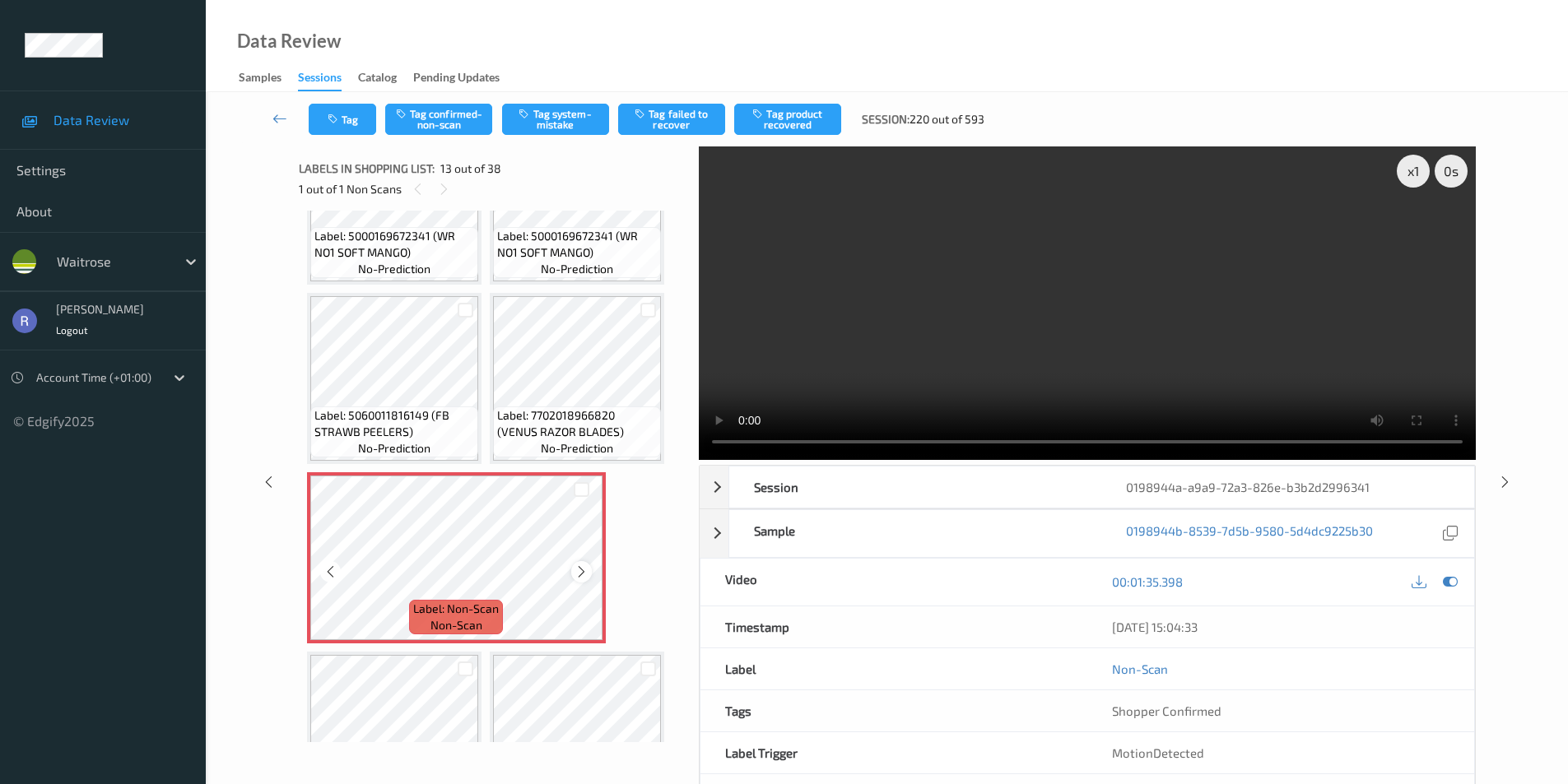
click at [582, 566] on icon at bounding box center [582, 572] width 14 height 15
click at [556, 113] on button "Tag system-mistake" at bounding box center [555, 118] width 107 height 31
click at [1503, 478] on icon at bounding box center [1505, 481] width 14 height 15
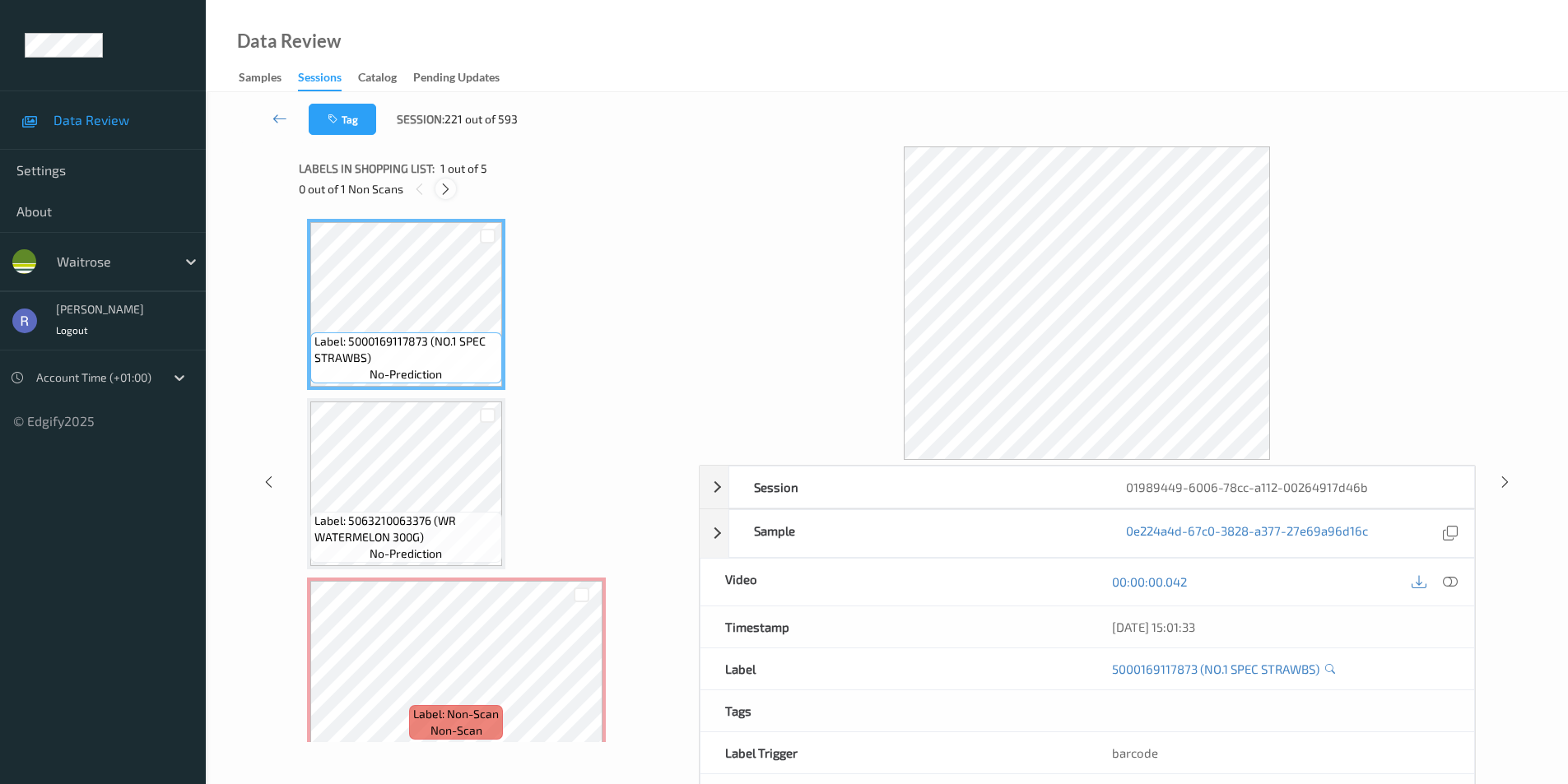
click at [445, 187] on icon at bounding box center [446, 189] width 14 height 15
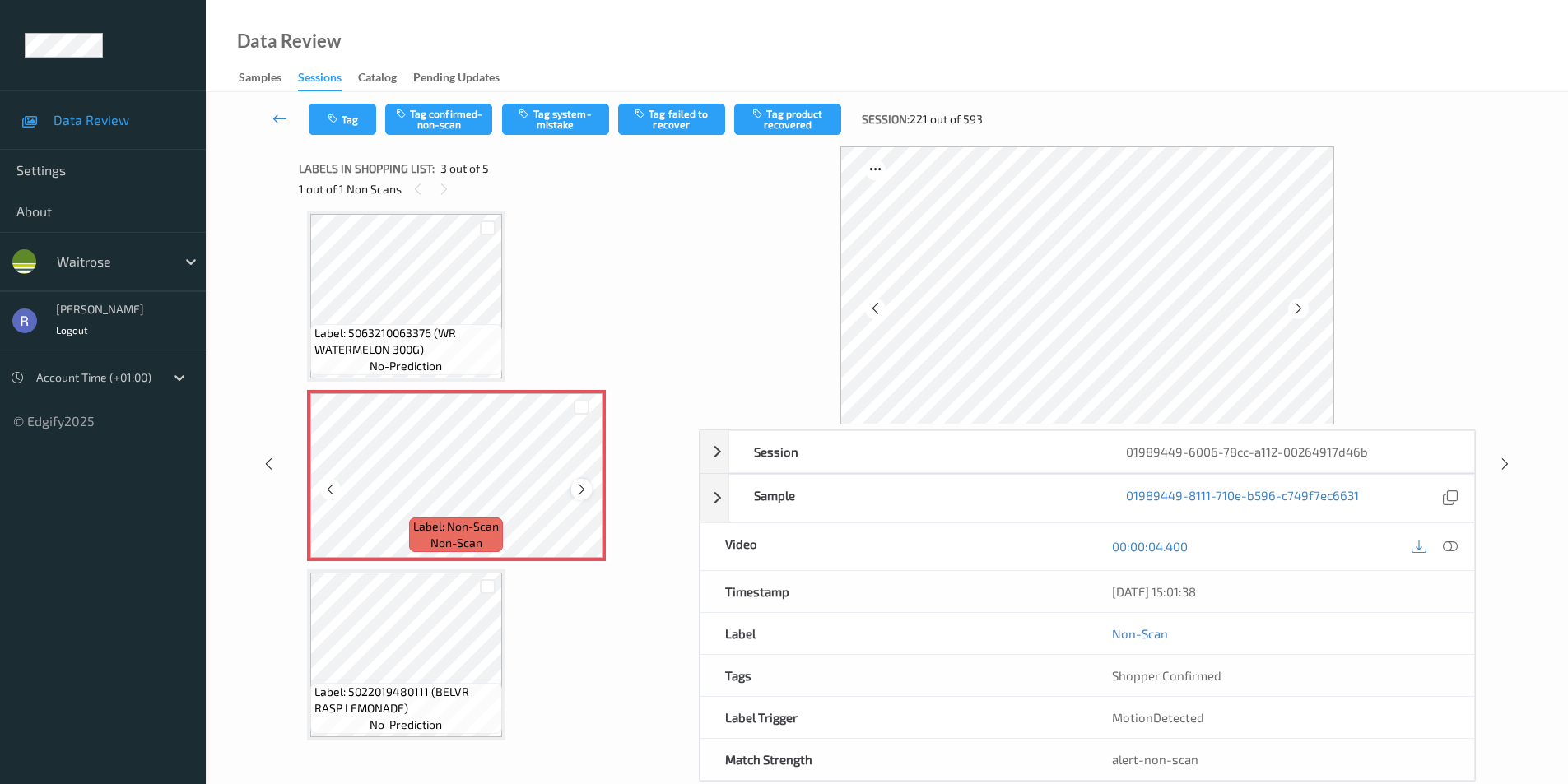
click at [579, 493] on icon at bounding box center [582, 490] width 14 height 15
click at [579, 492] on icon at bounding box center [582, 490] width 14 height 15
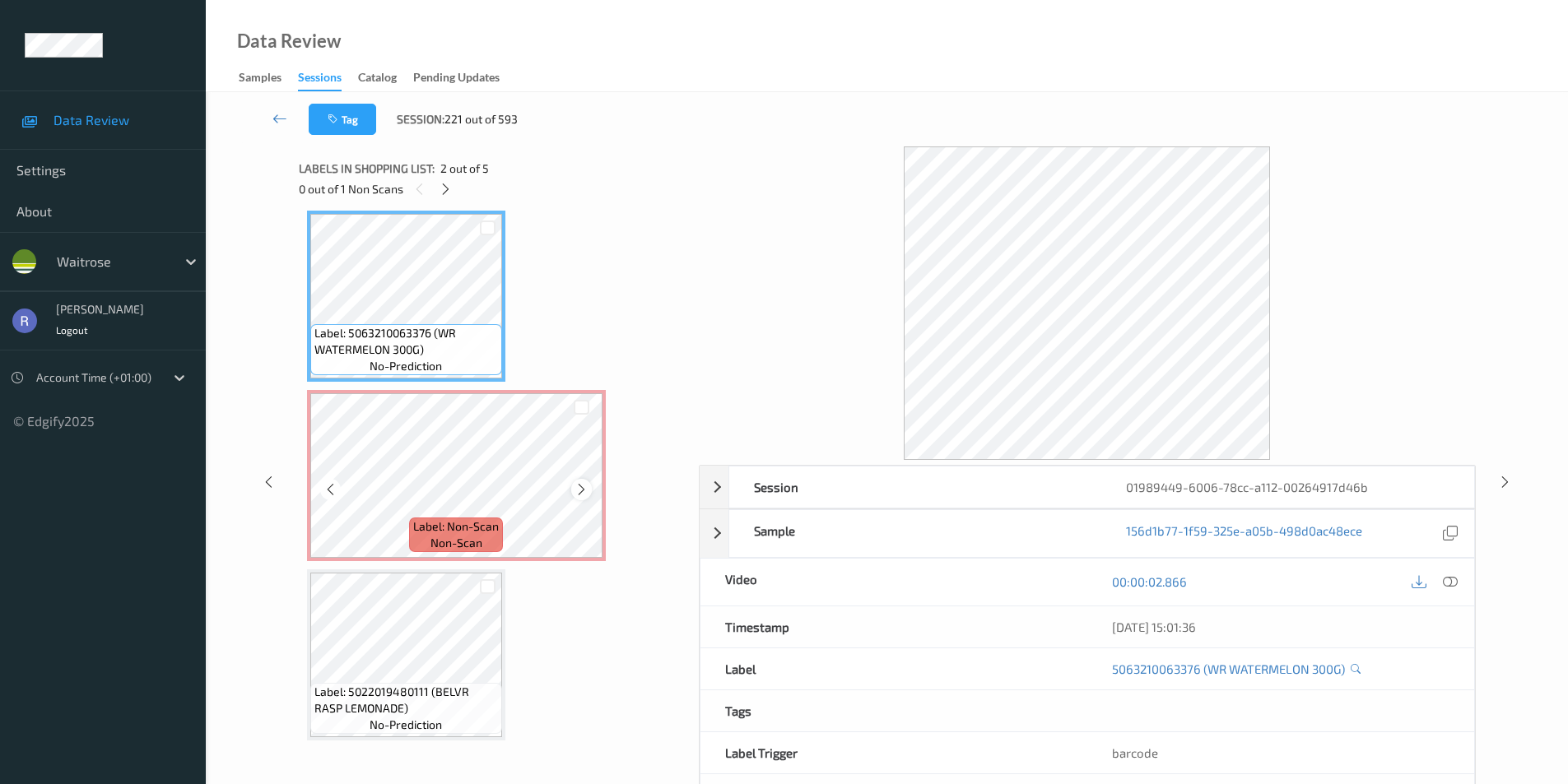
click at [581, 490] on icon at bounding box center [582, 490] width 14 height 15
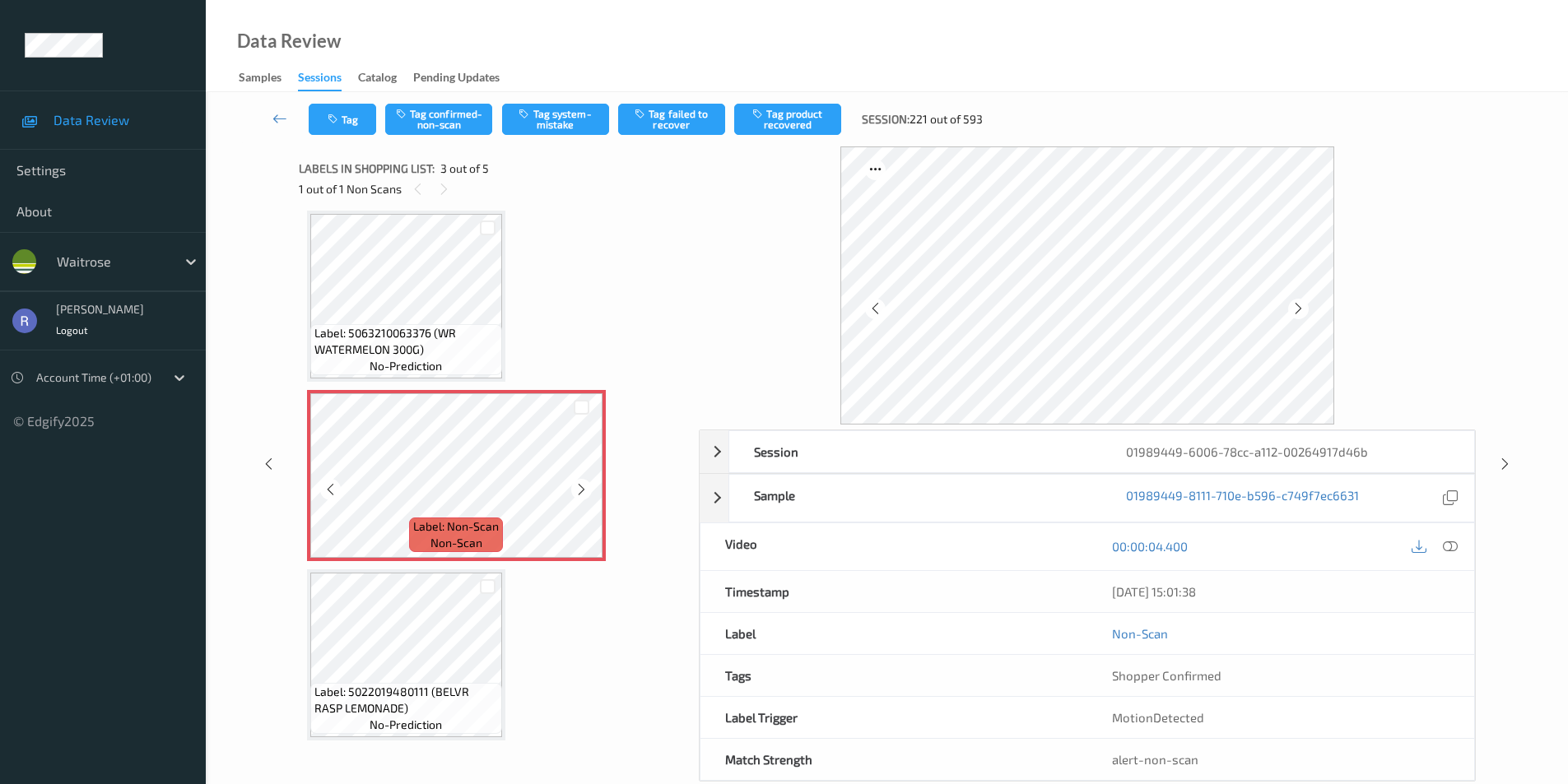
click at [581, 490] on icon at bounding box center [582, 490] width 14 height 15
click at [562, 117] on button "Tag system-mistake" at bounding box center [555, 118] width 107 height 31
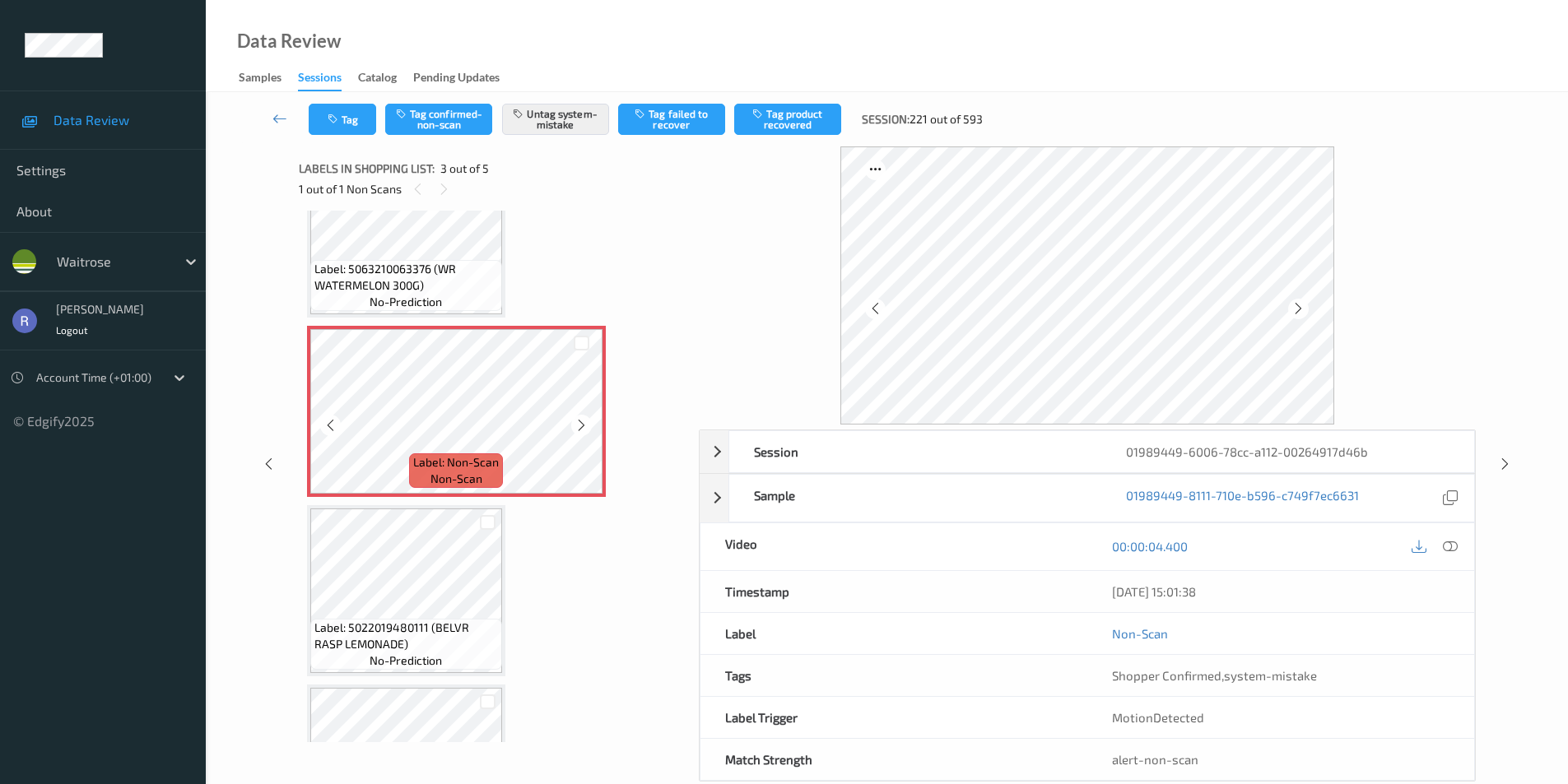
scroll to position [374, 0]
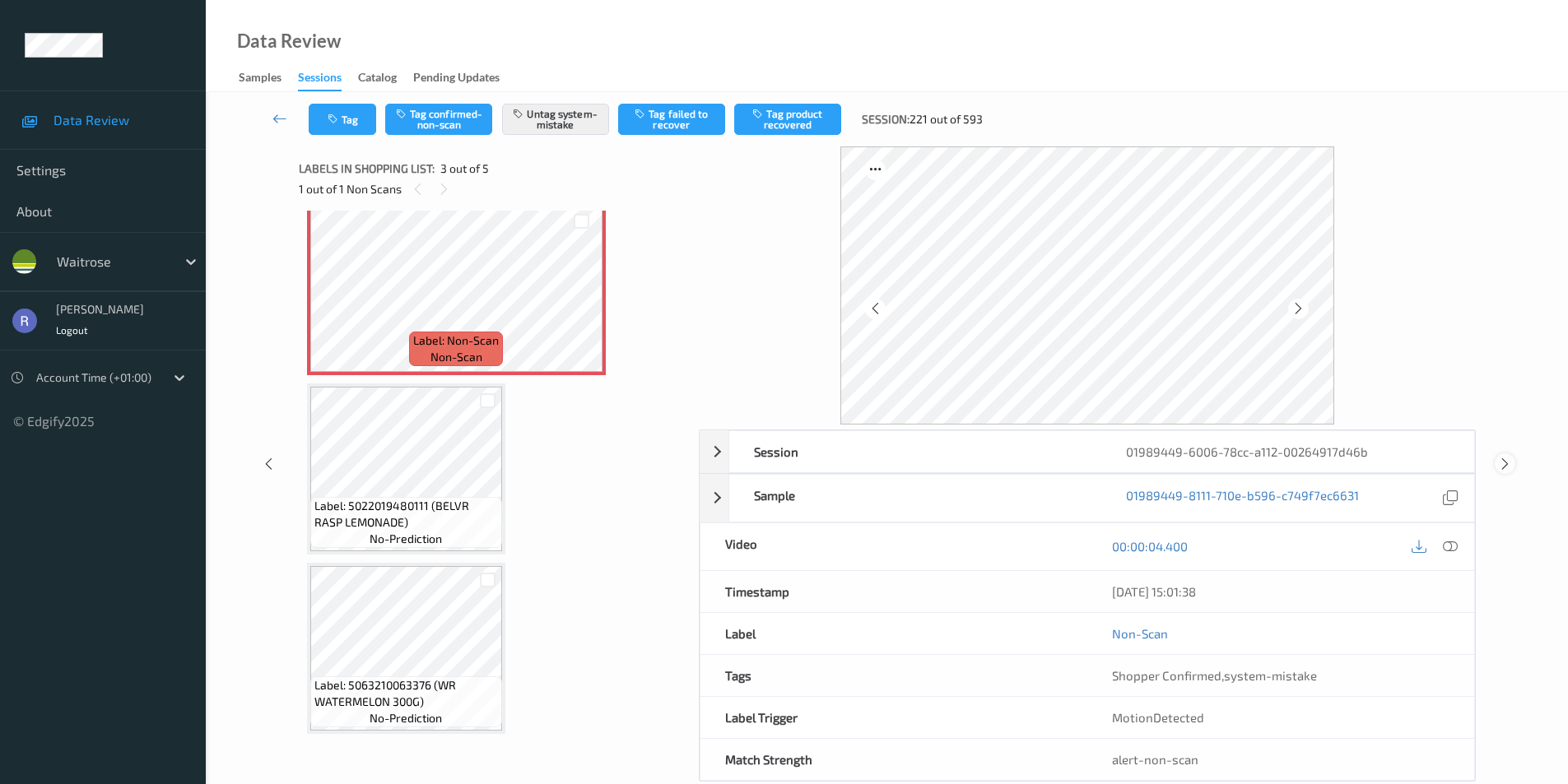
click at [1507, 459] on icon at bounding box center [1505, 464] width 14 height 15
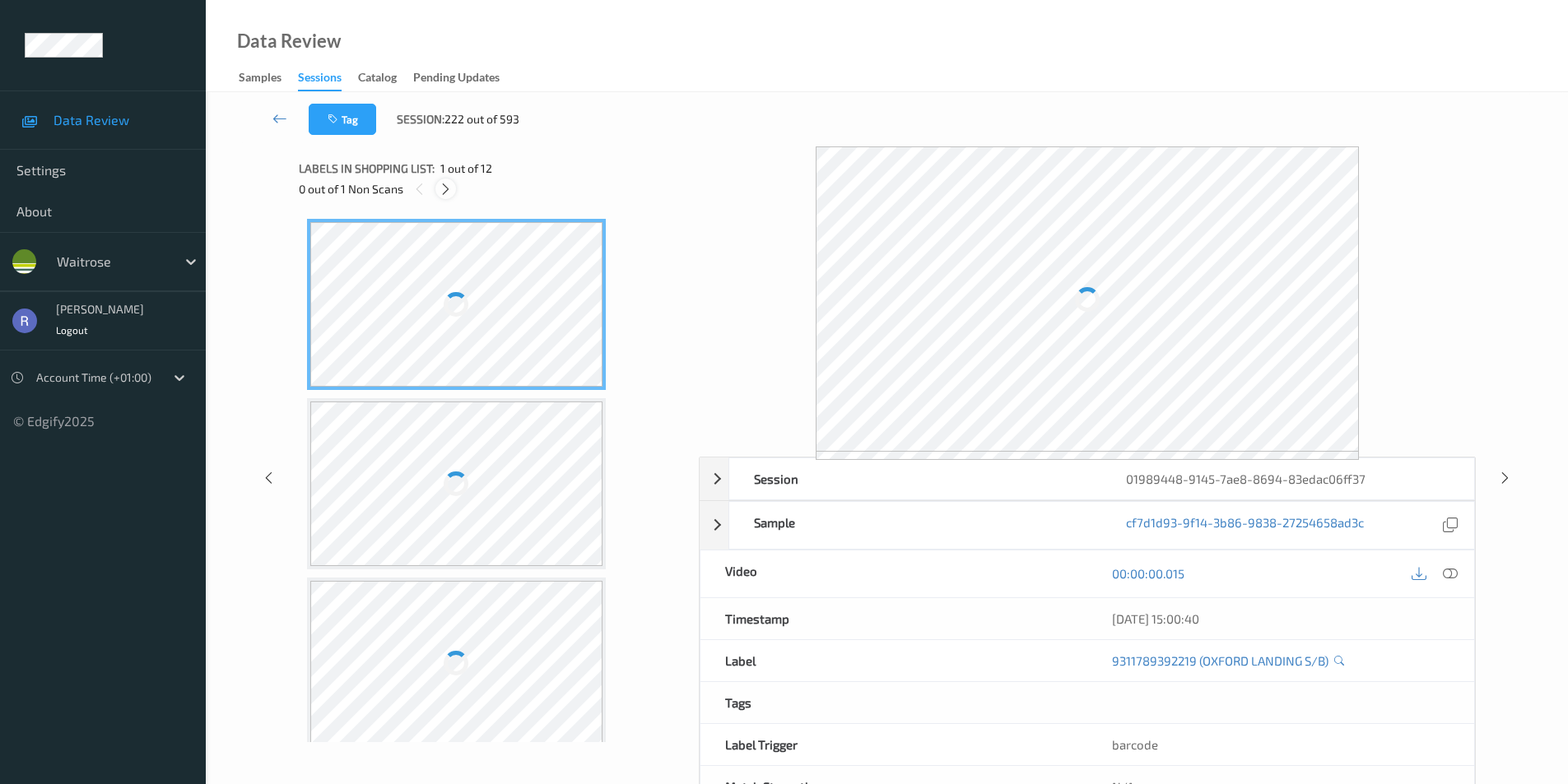
click at [438, 192] on div at bounding box center [445, 188] width 20 height 20
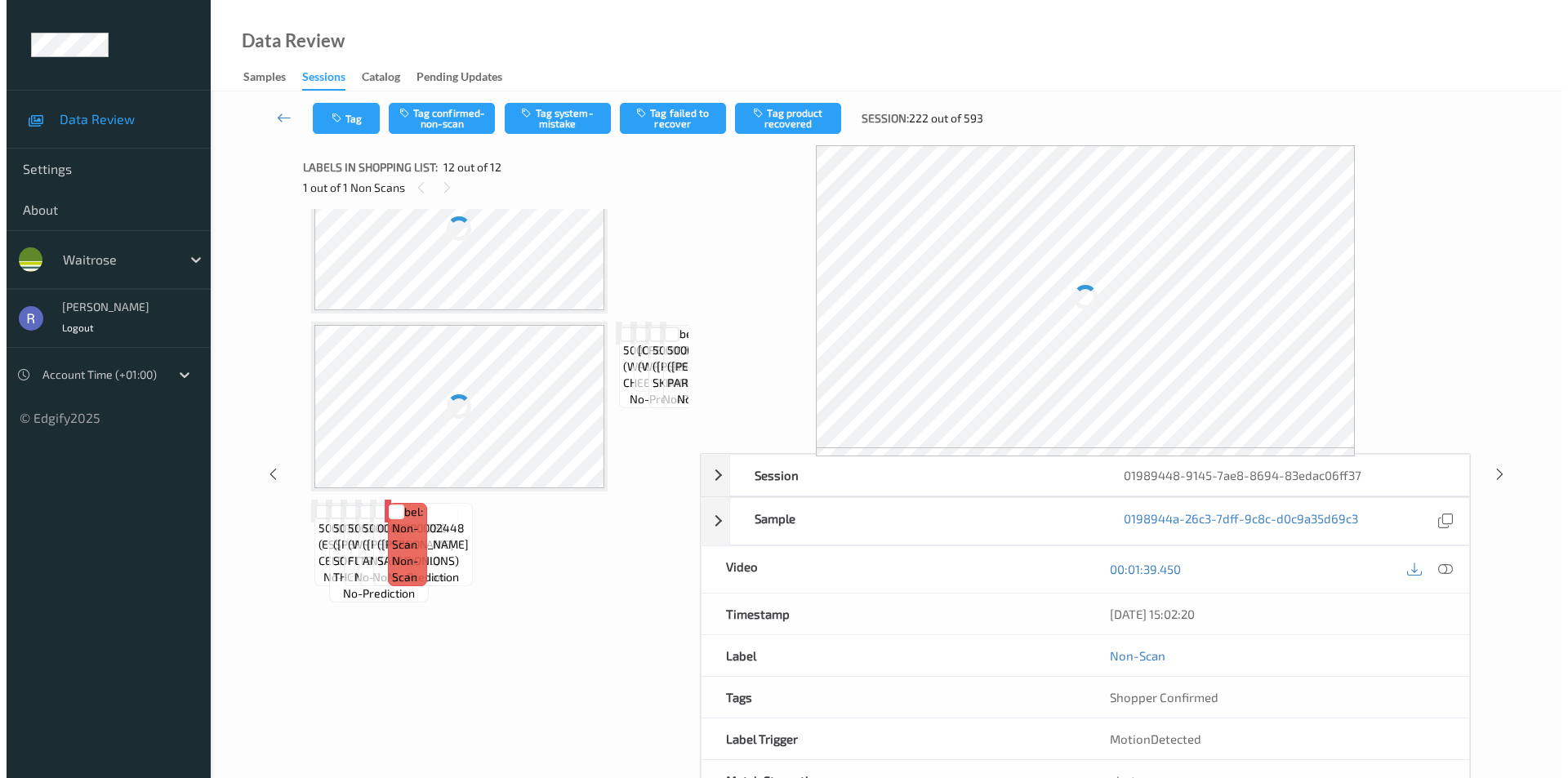
scroll to position [1602, 0]
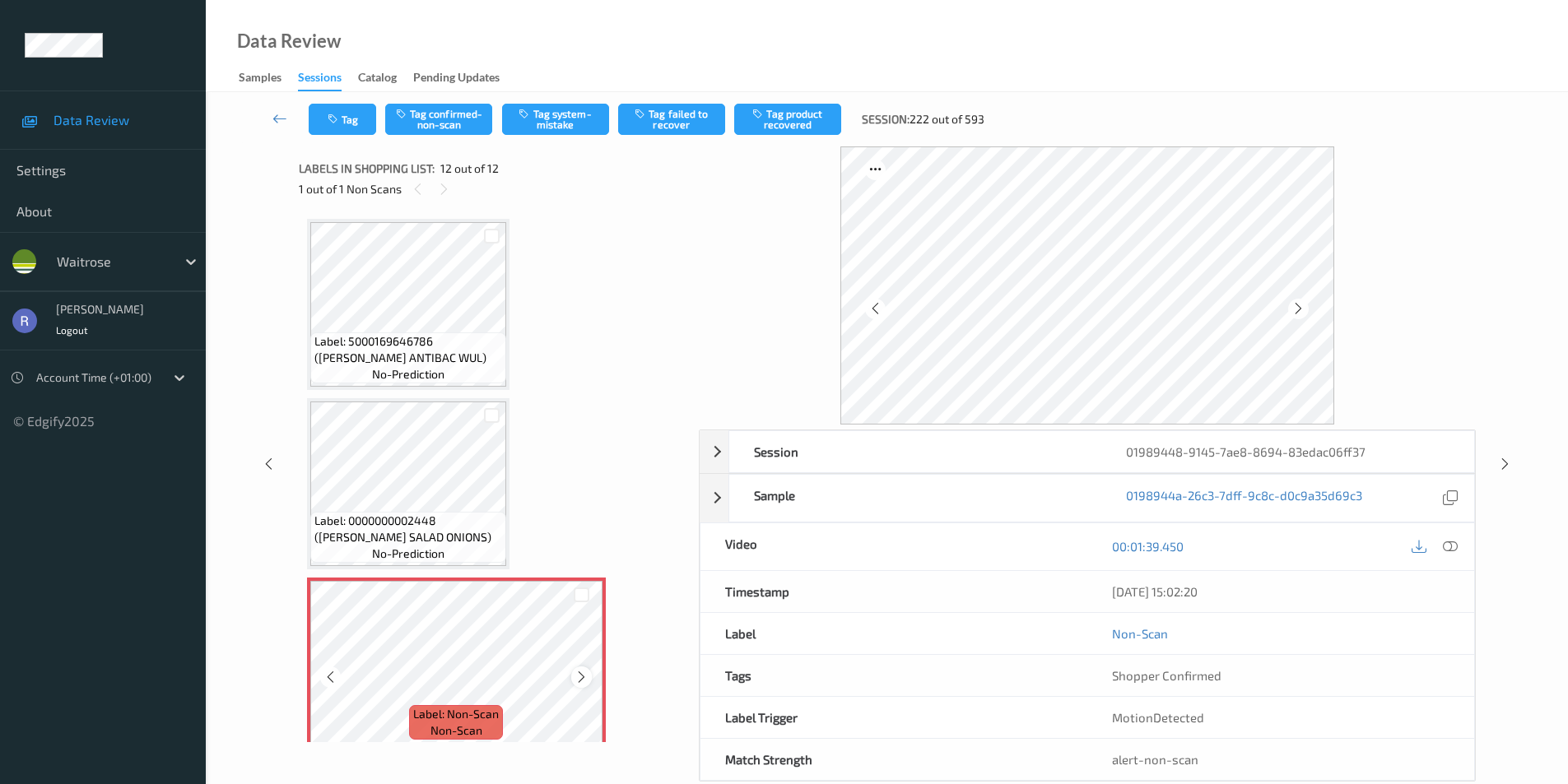
click at [577, 673] on icon at bounding box center [582, 677] width 14 height 15
click at [353, 119] on button "Tag" at bounding box center [342, 118] width 67 height 31
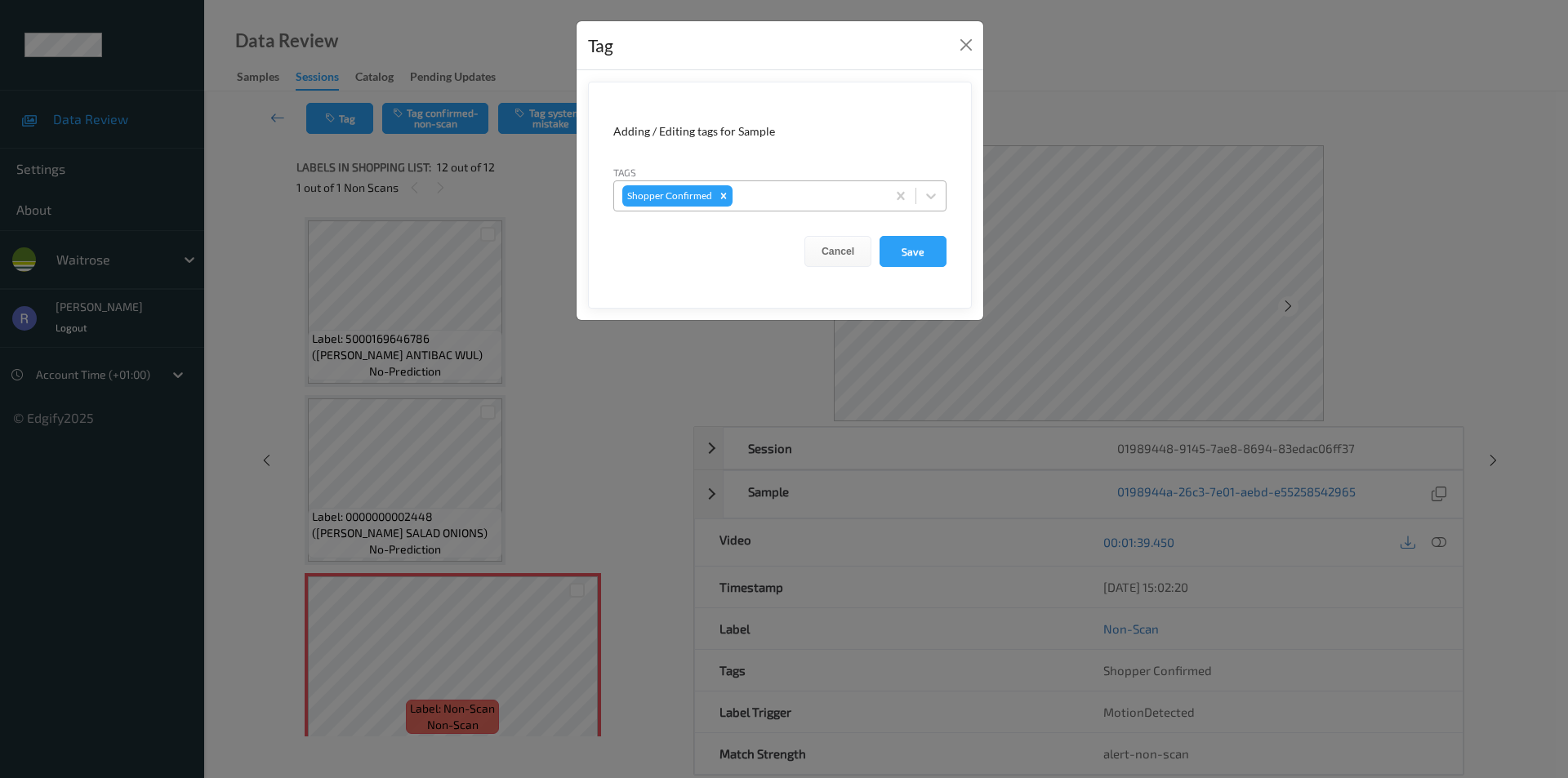
click at [773, 194] on div at bounding box center [807, 196] width 142 height 19
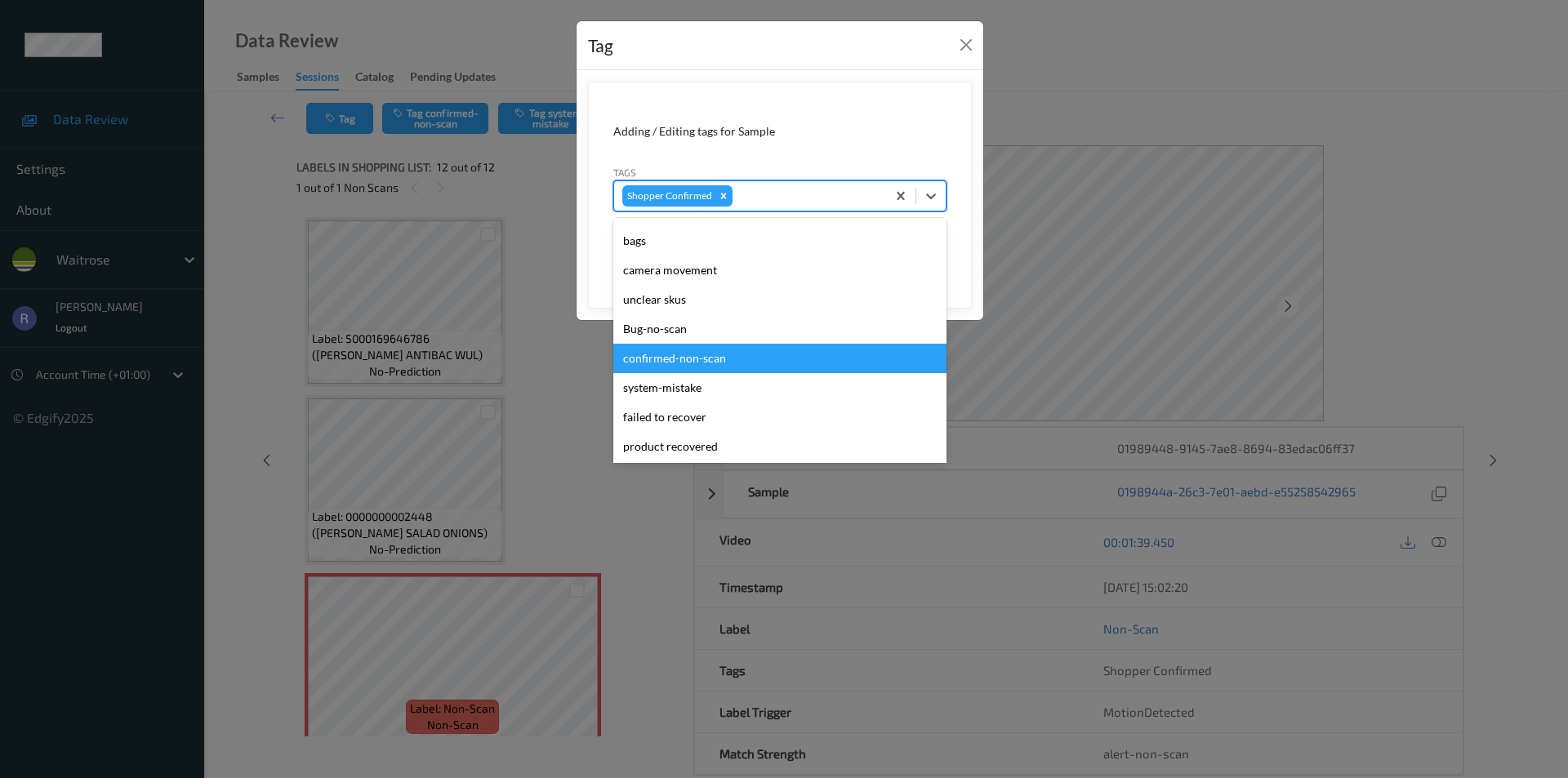
scroll to position [82, 0]
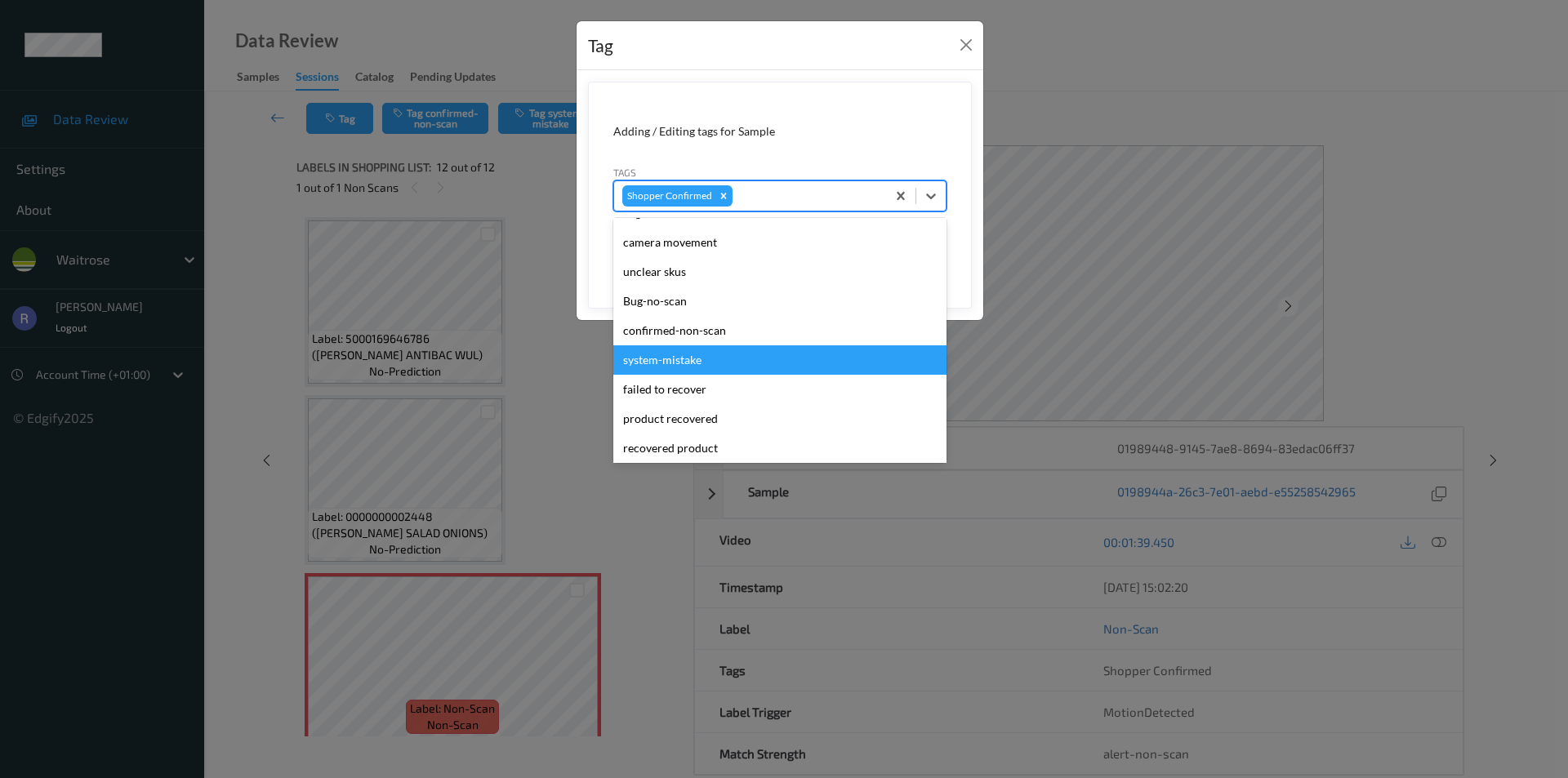
click at [706, 363] on div "system-mistake" at bounding box center [780, 360] width 333 height 30
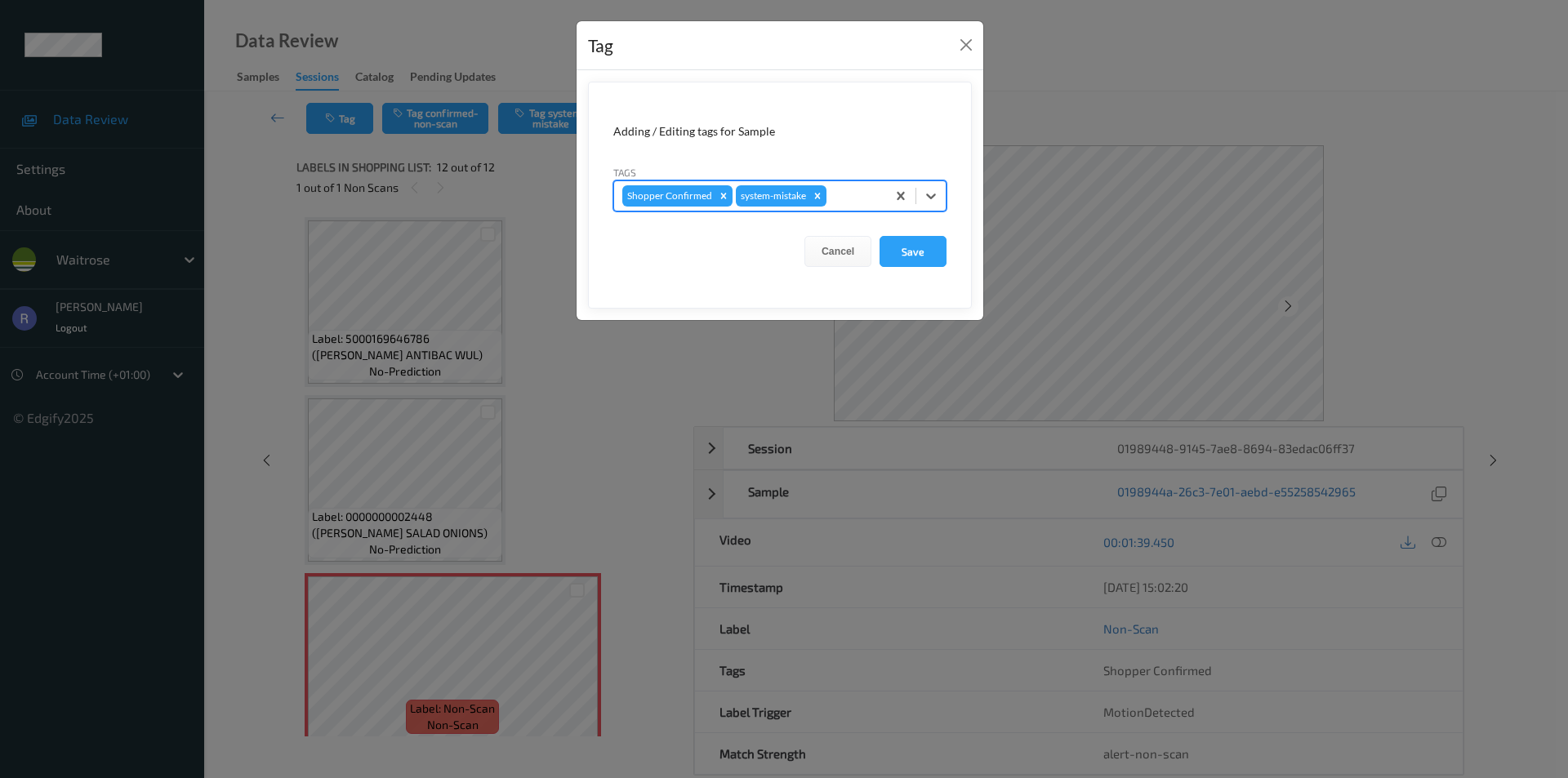
click at [838, 188] on div at bounding box center [854, 196] width 48 height 19
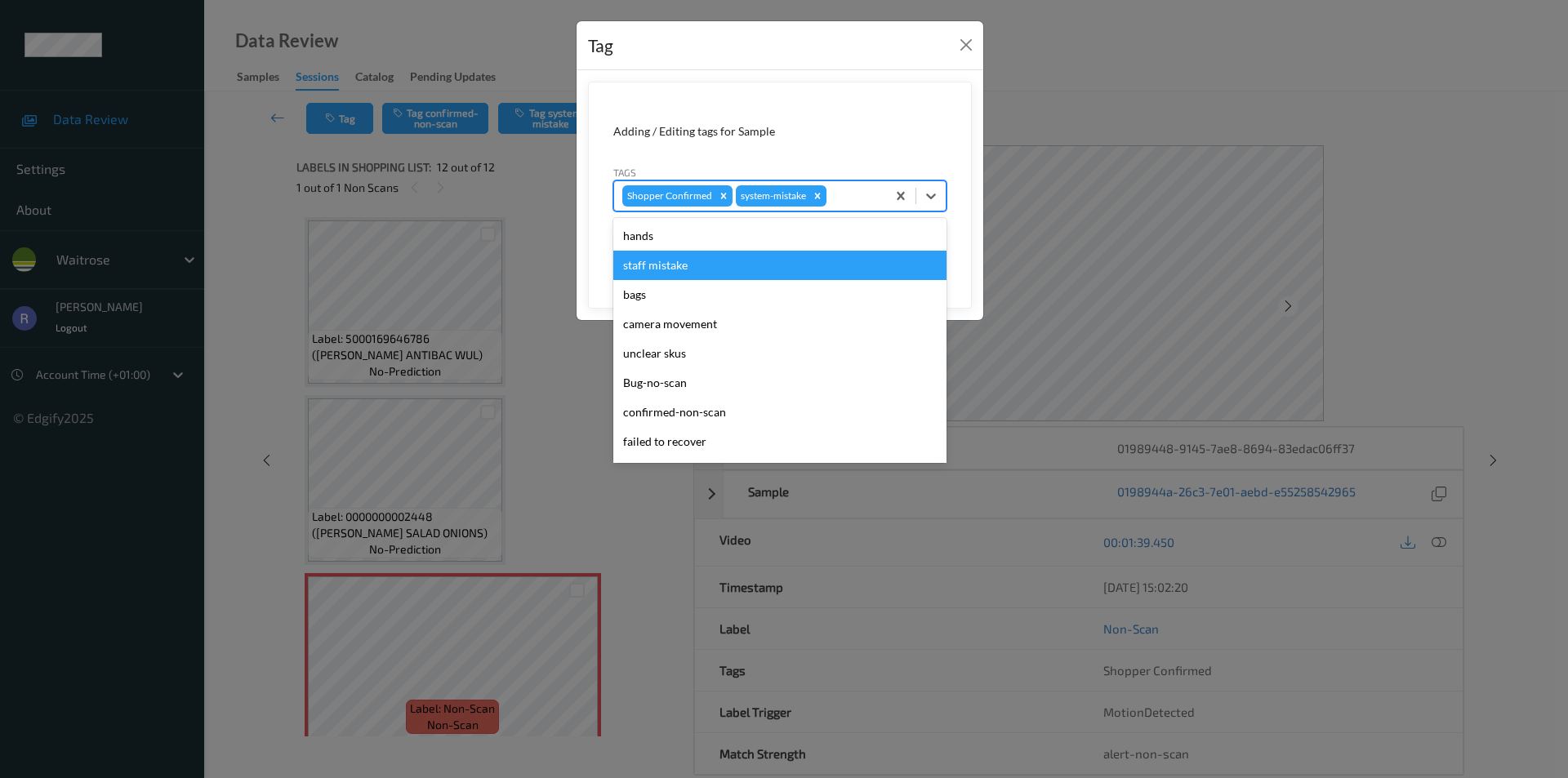
scroll to position [320, 0]
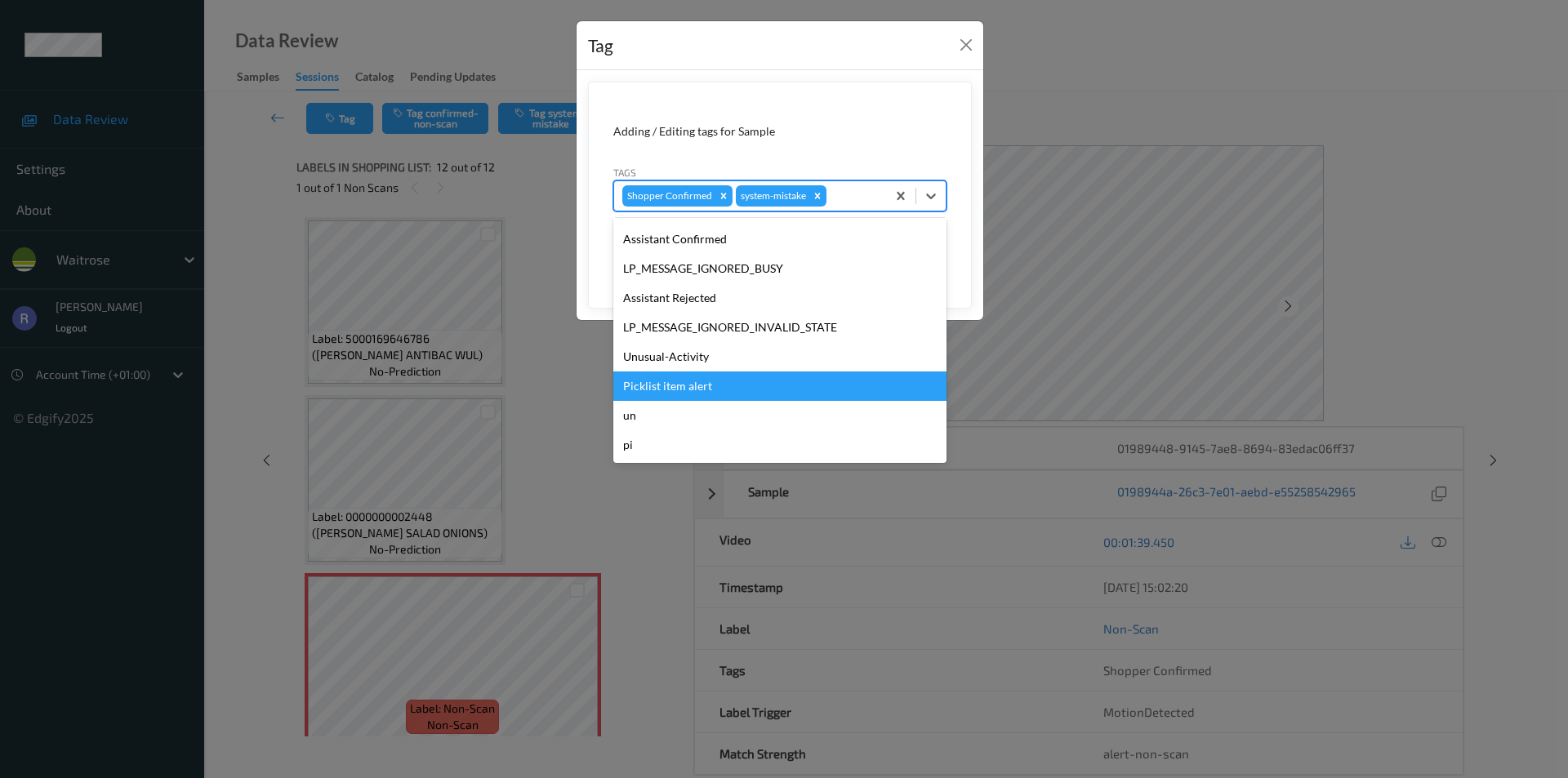
drag, startPoint x: 655, startPoint y: 380, endPoint x: 672, endPoint y: 342, distance: 41.6
click at [655, 379] on div "Picklist item alert" at bounding box center [780, 387] width 333 height 30
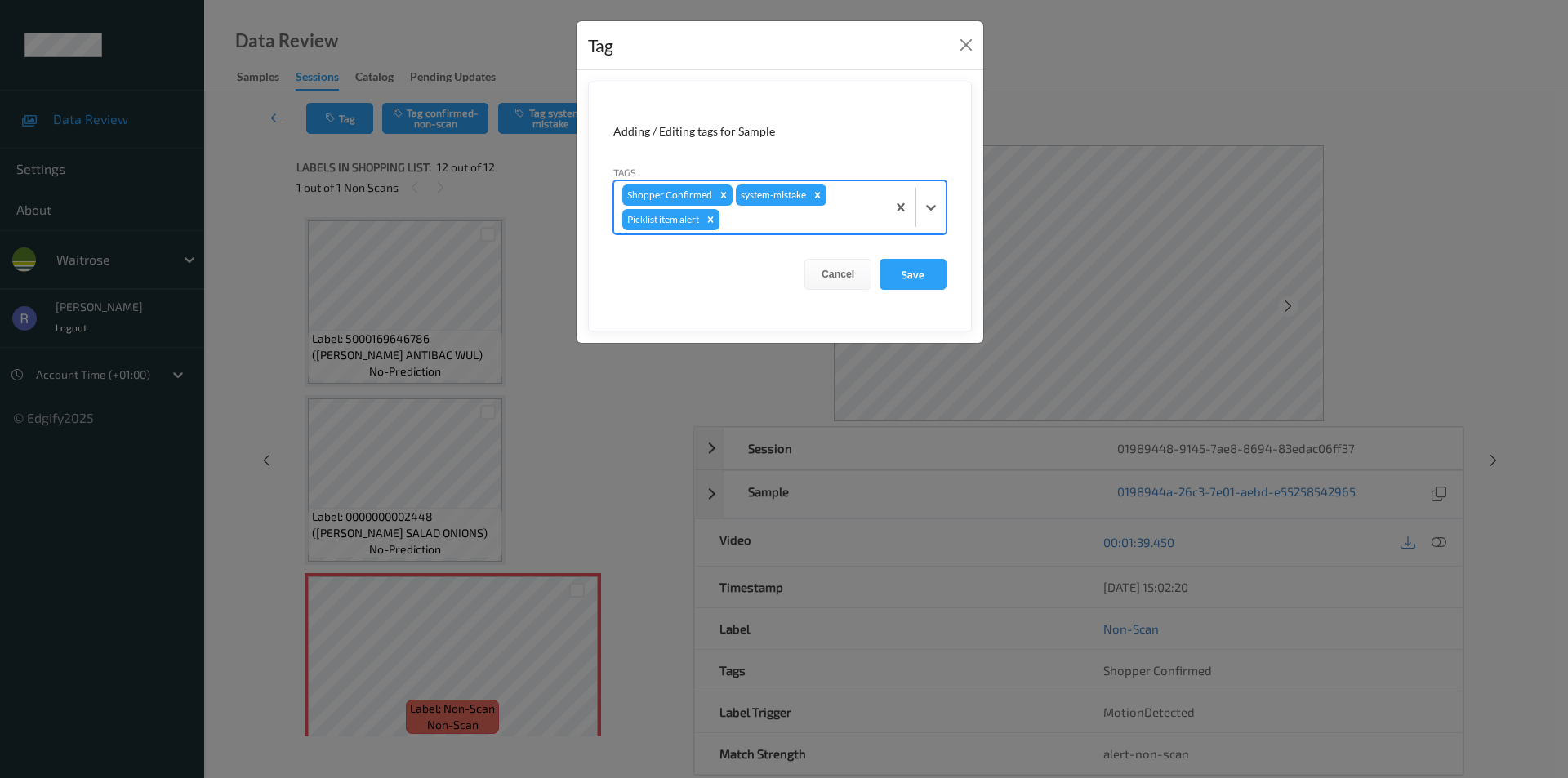
click at [854, 211] on div at bounding box center [800, 219] width 155 height 19
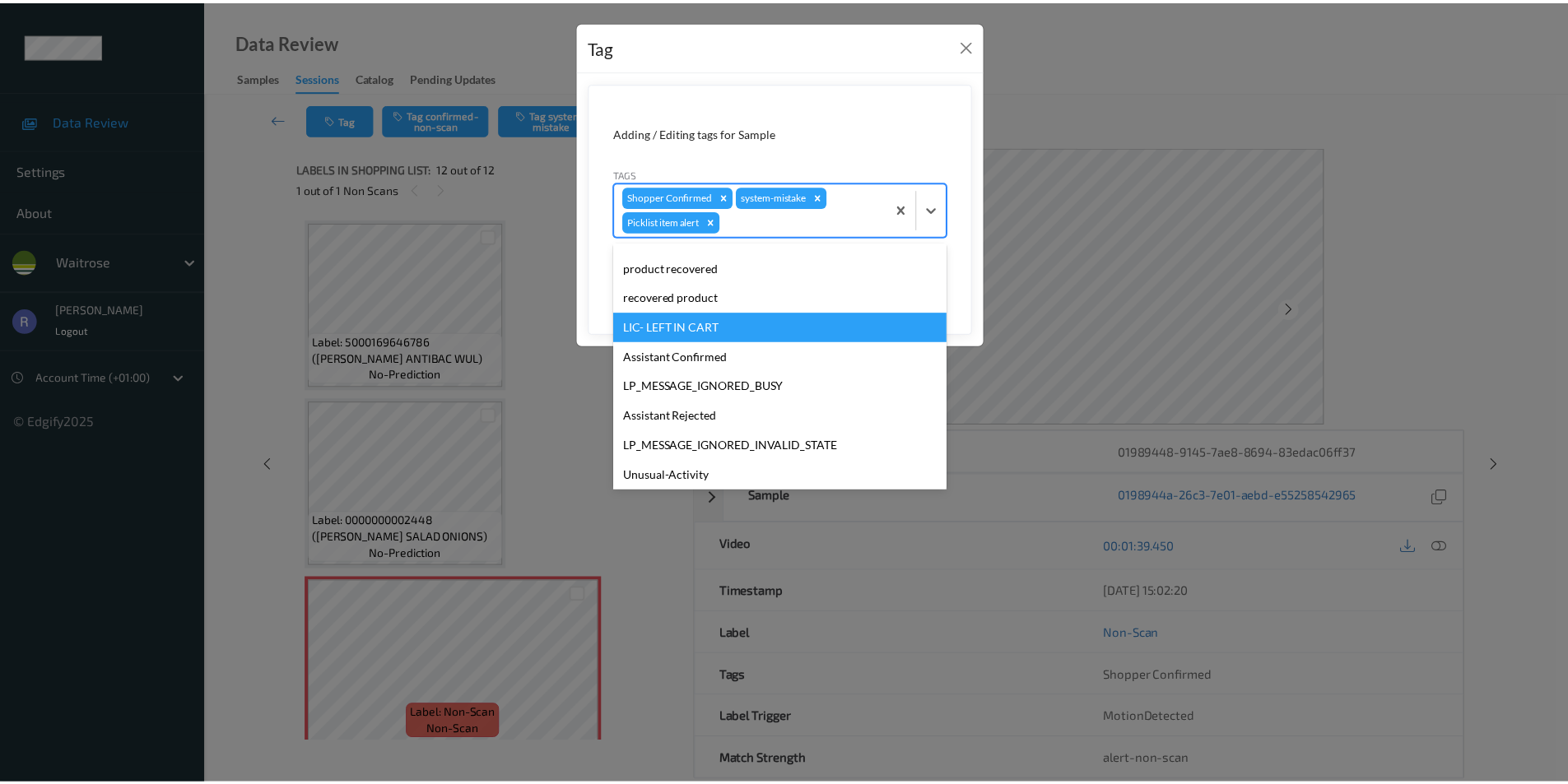
scroll to position [293, 0]
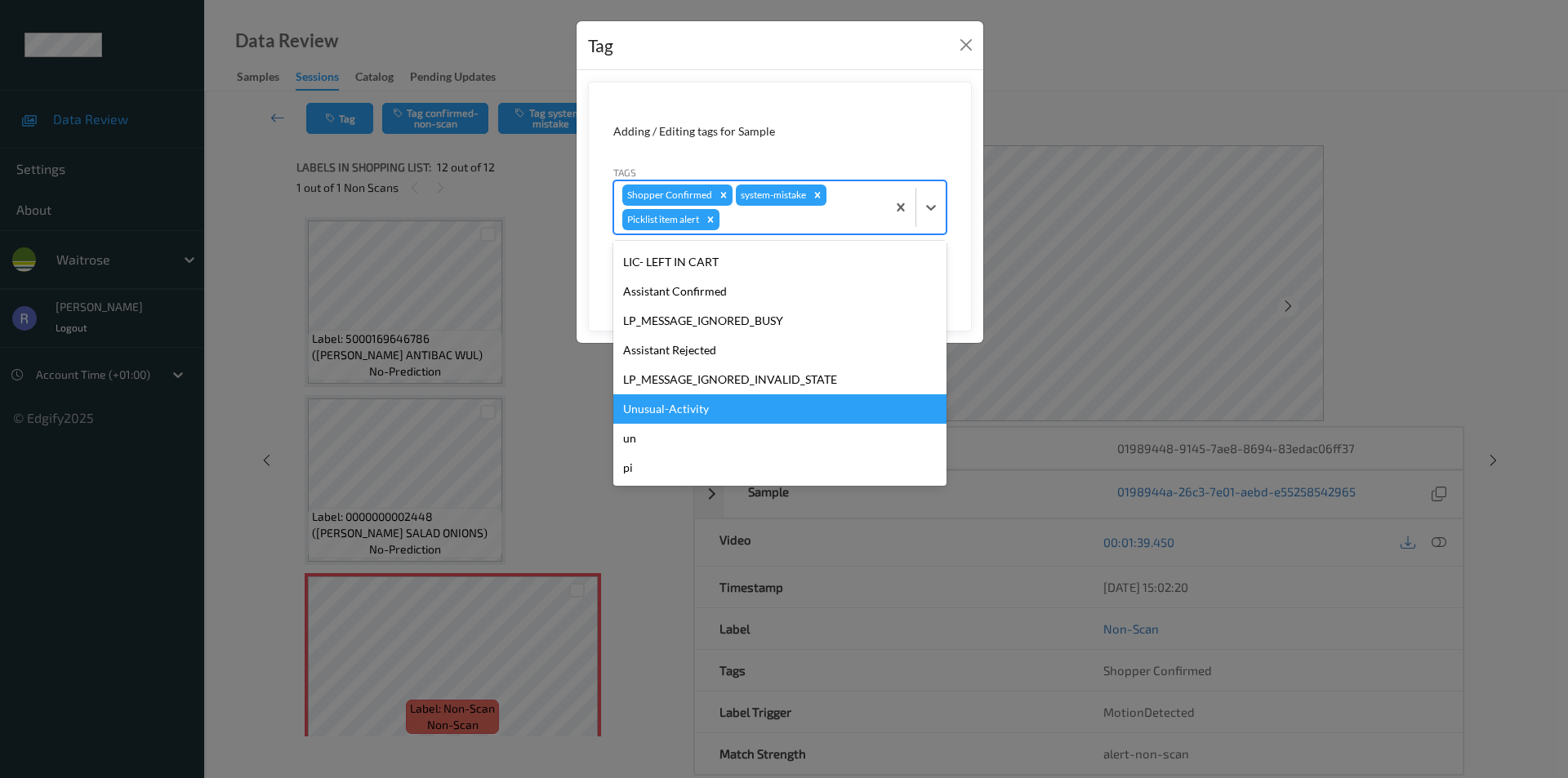
click at [674, 408] on div "Unusual-Activity" at bounding box center [780, 410] width 333 height 30
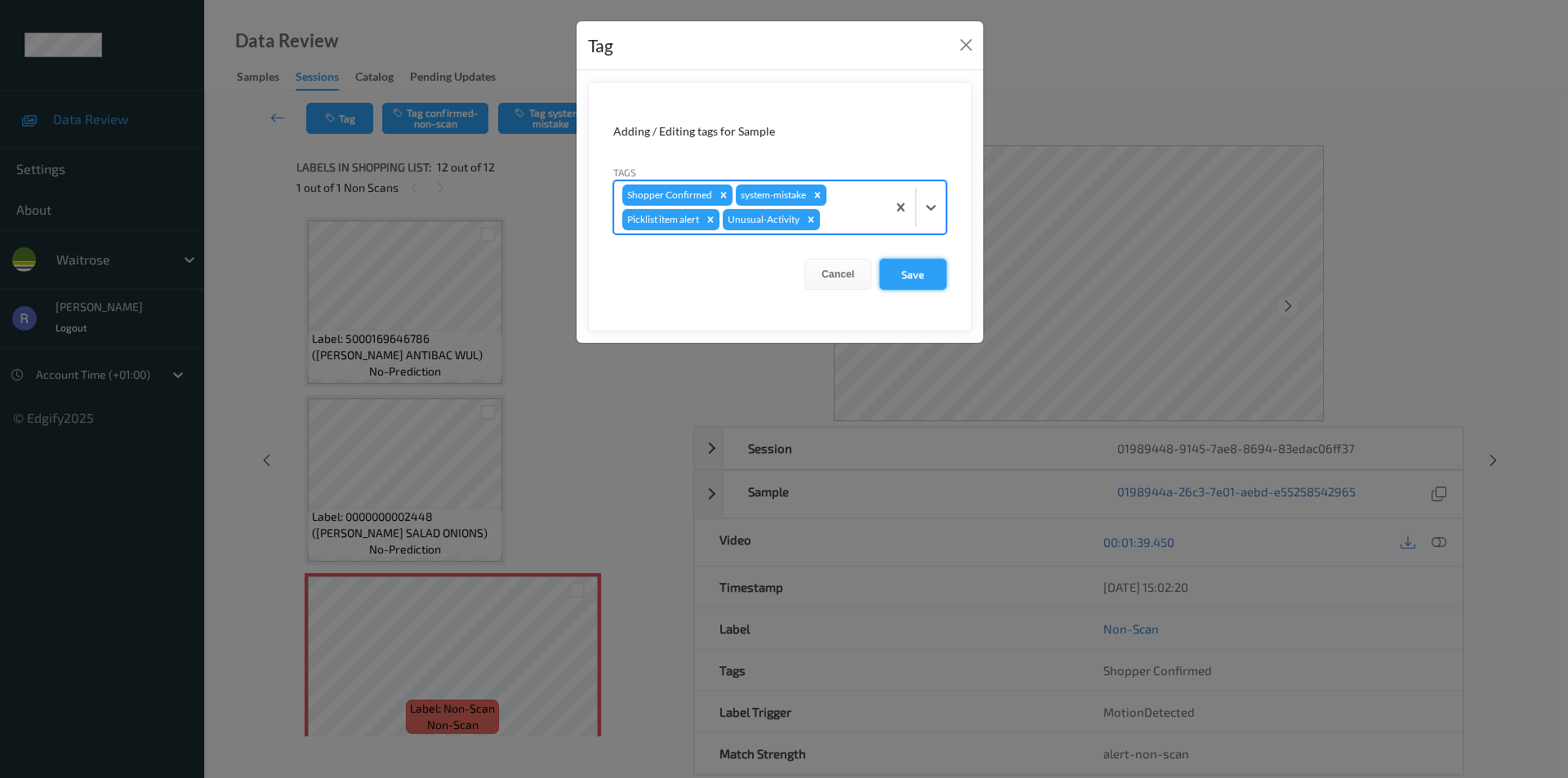
click at [937, 277] on button "Save" at bounding box center [913, 274] width 67 height 31
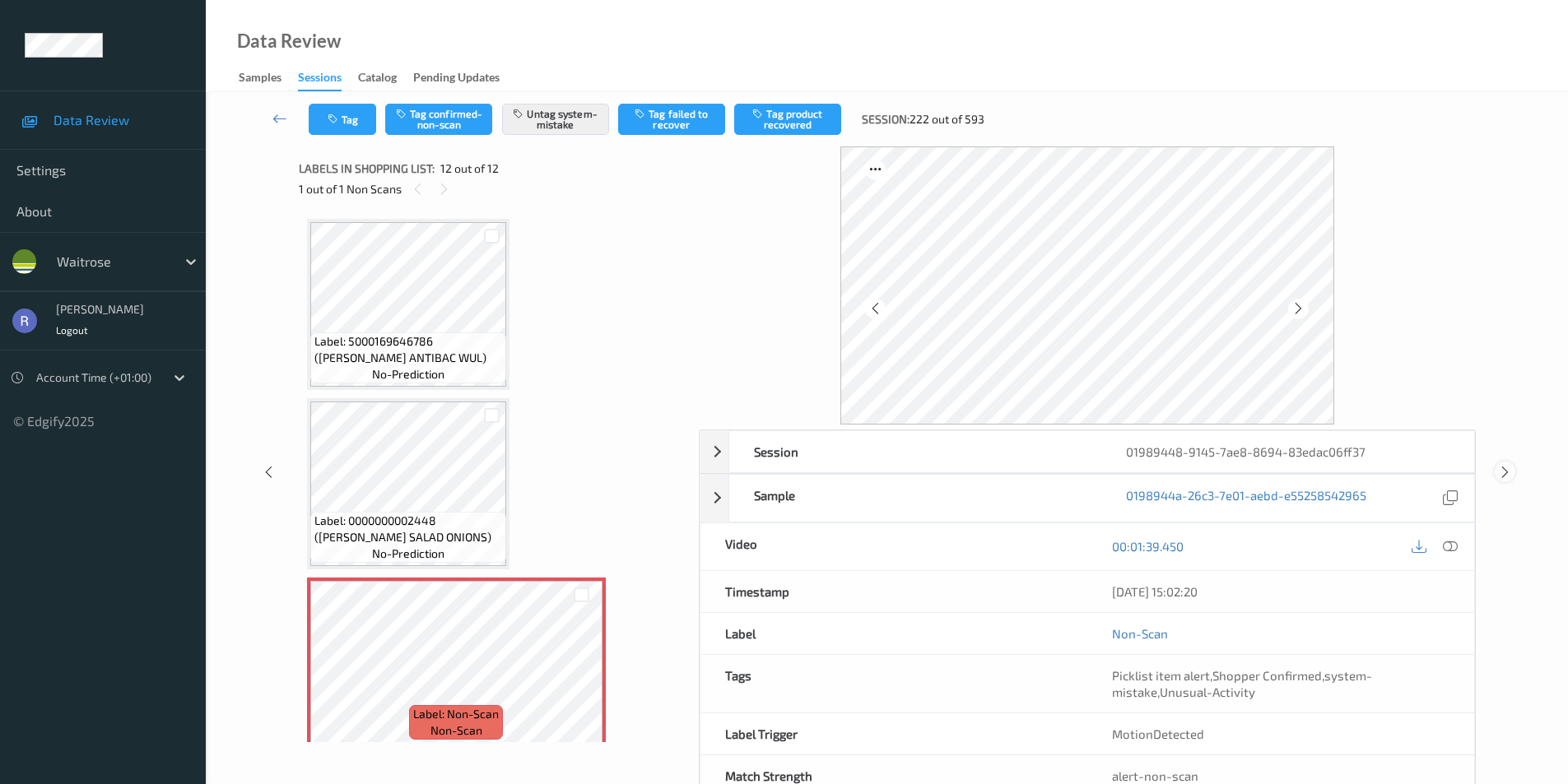
click at [1504, 472] on icon at bounding box center [1505, 472] width 14 height 15
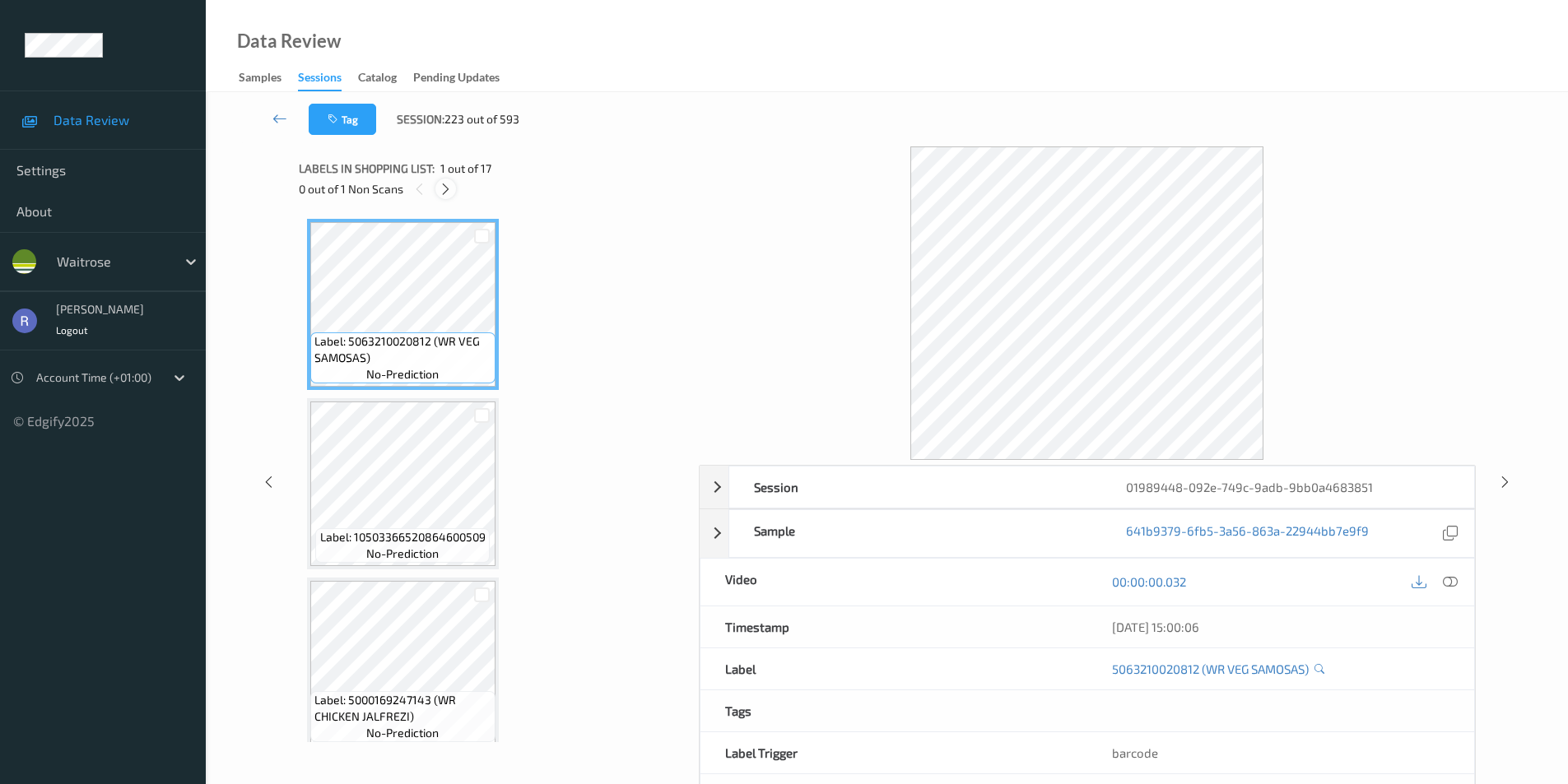
click at [445, 189] on icon at bounding box center [446, 189] width 14 height 15
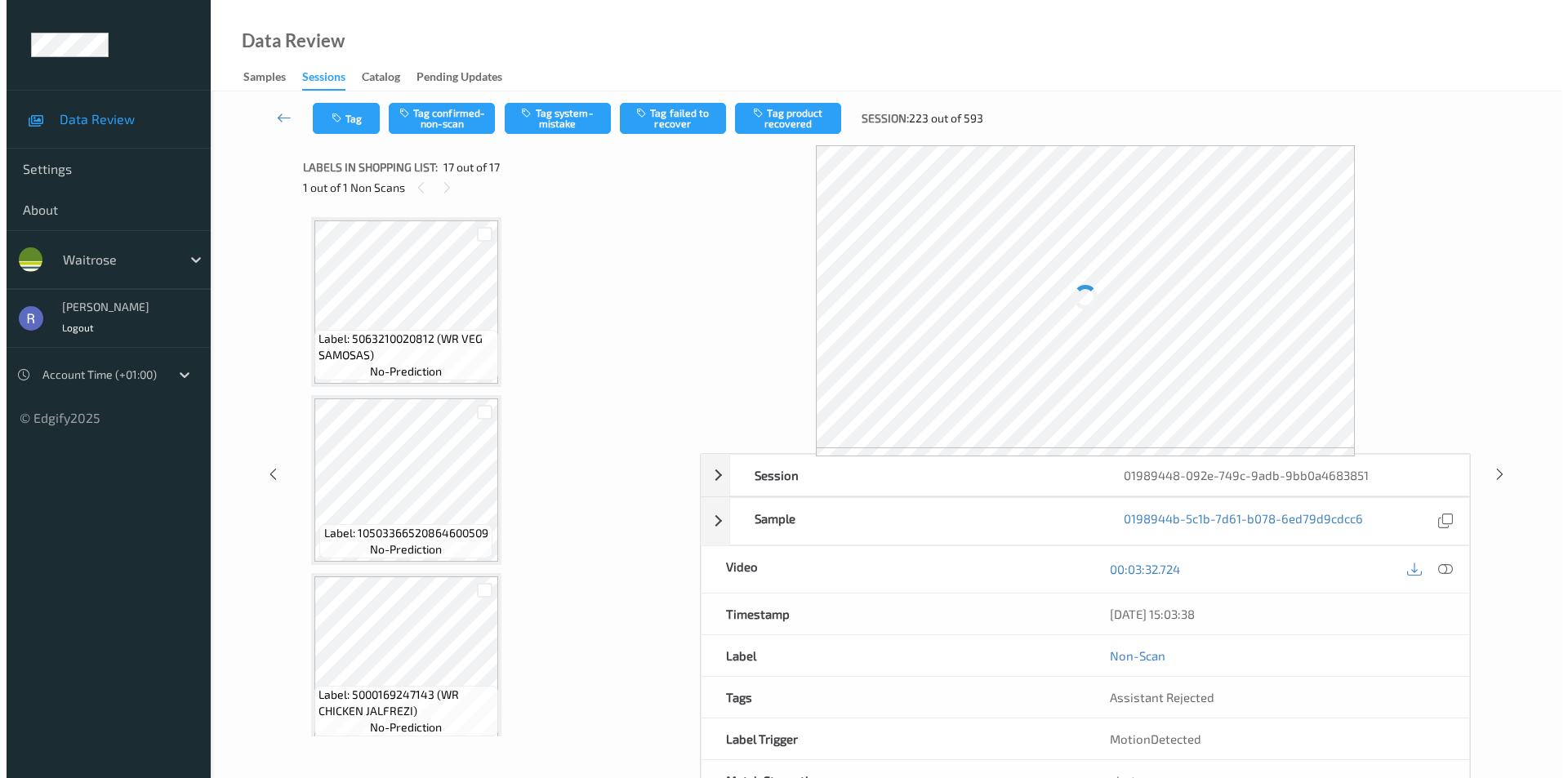
scroll to position [2507, 0]
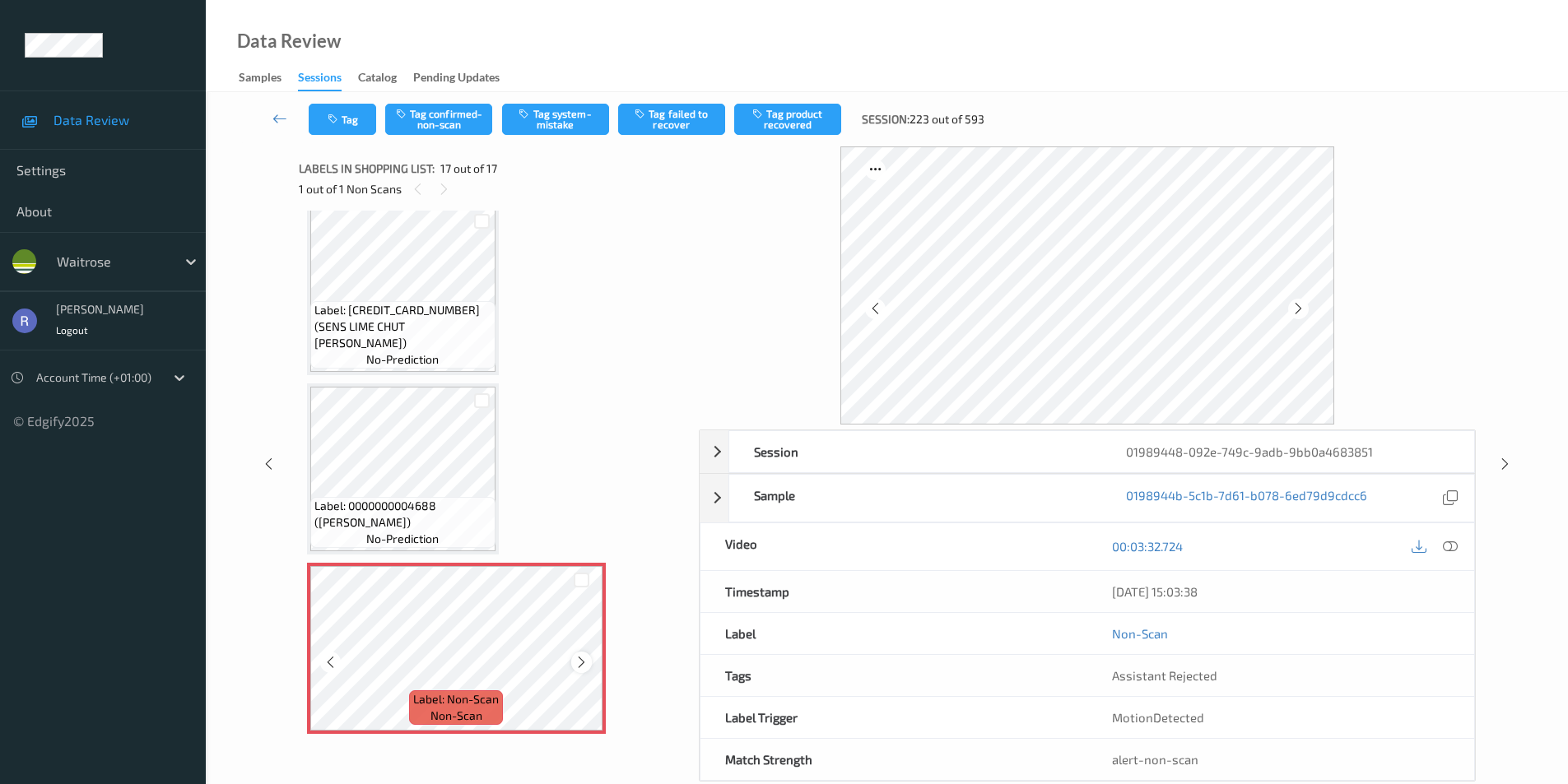
click at [585, 661] on icon at bounding box center [582, 662] width 14 height 15
click at [572, 120] on button "Tag system-mistake" at bounding box center [555, 118] width 107 height 31
click at [350, 110] on button "Tag" at bounding box center [342, 118] width 67 height 31
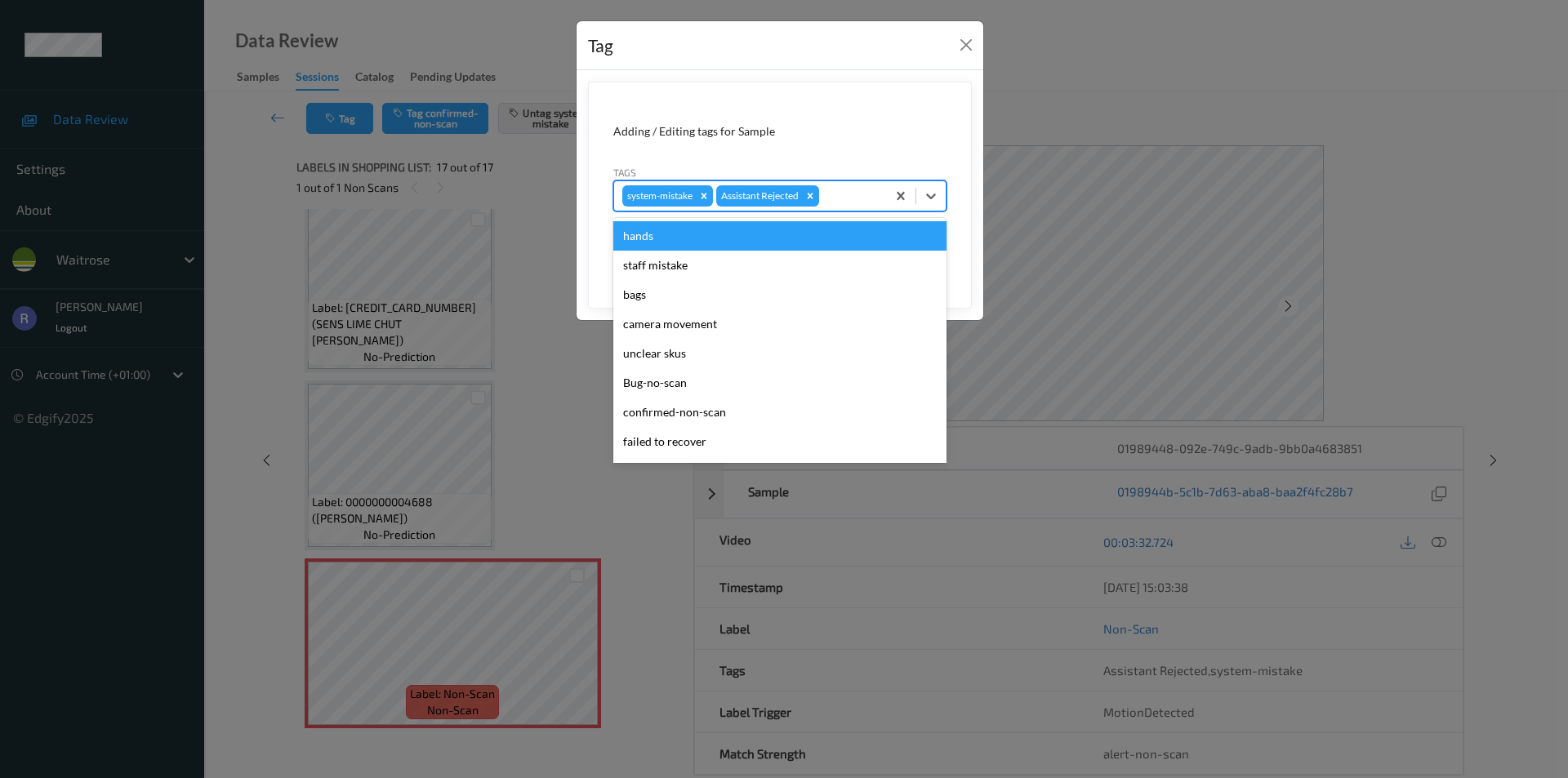
click at [854, 193] on div at bounding box center [849, 196] width 55 height 19
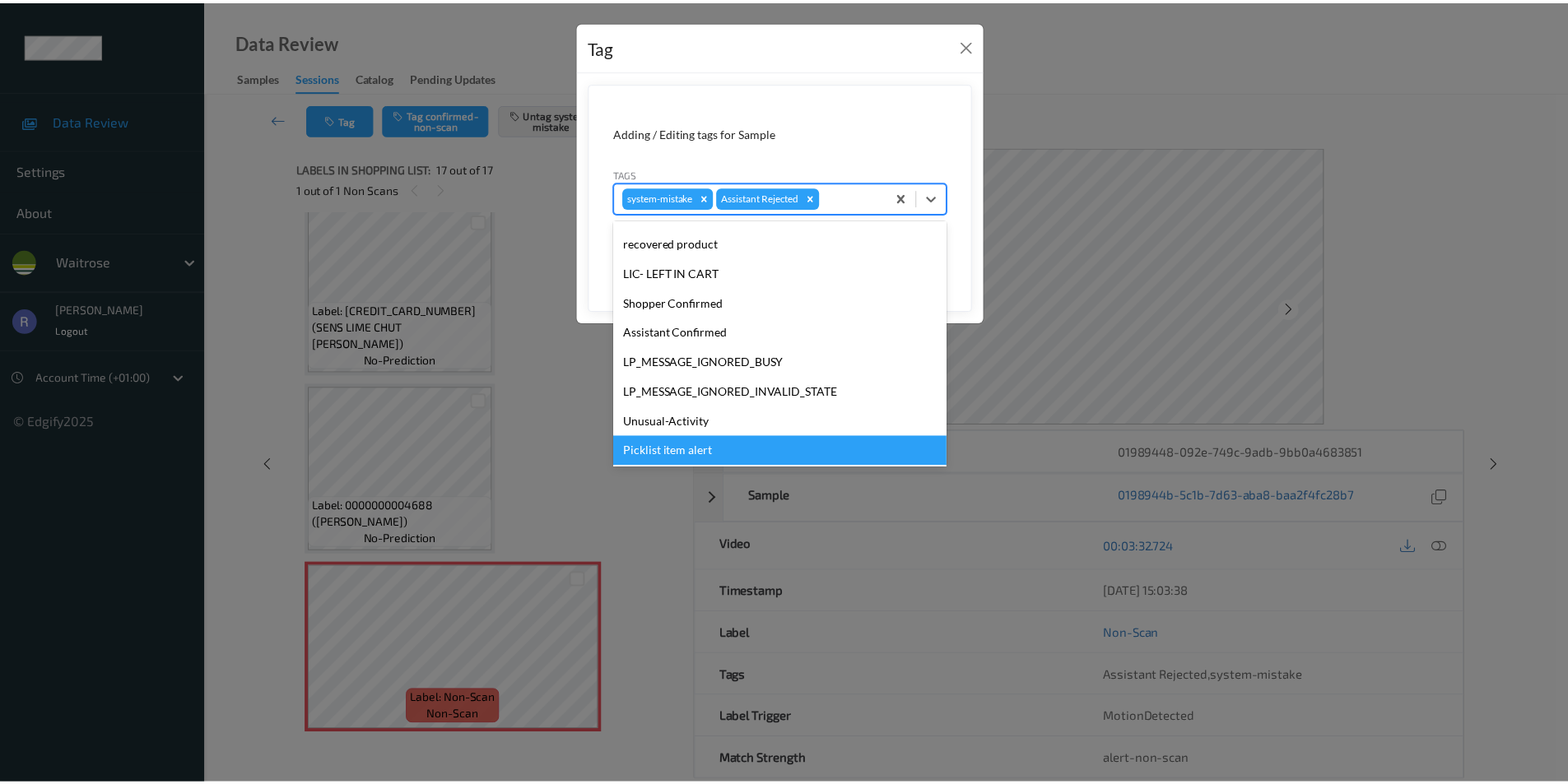
scroll to position [323, 0]
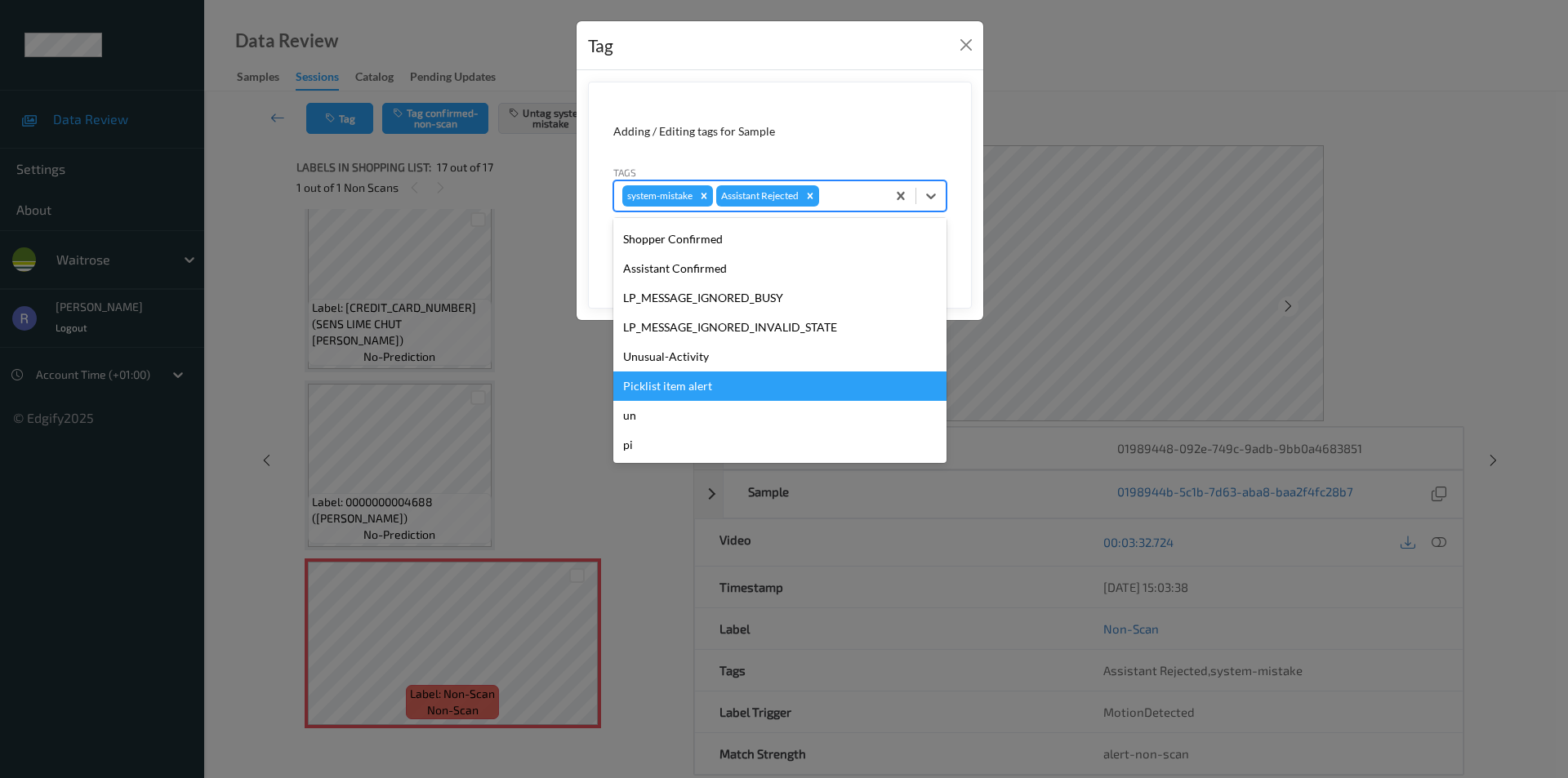
click at [684, 379] on div "Picklist item alert" at bounding box center [780, 387] width 333 height 30
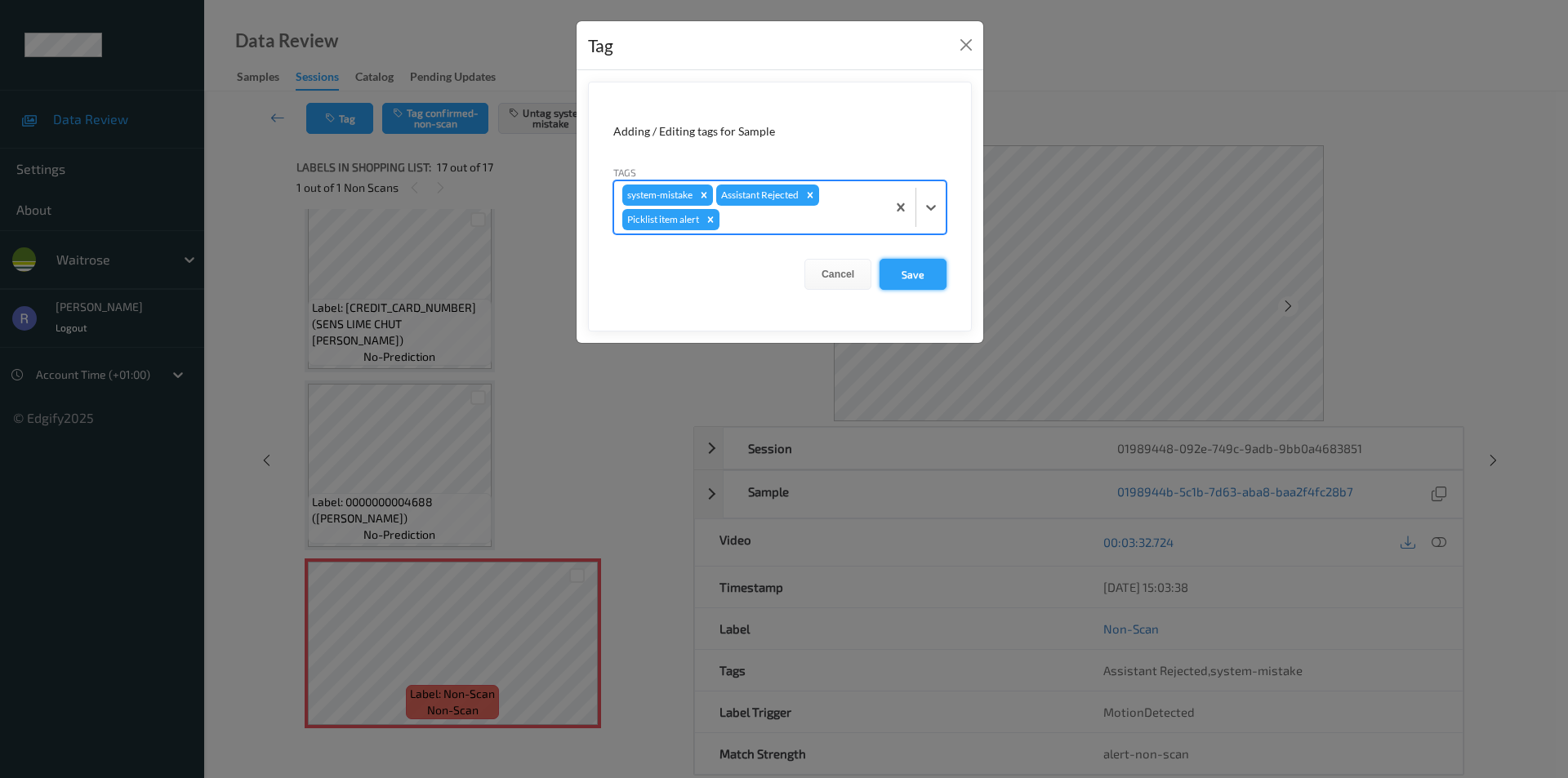
click at [906, 273] on button "Save" at bounding box center [913, 274] width 67 height 31
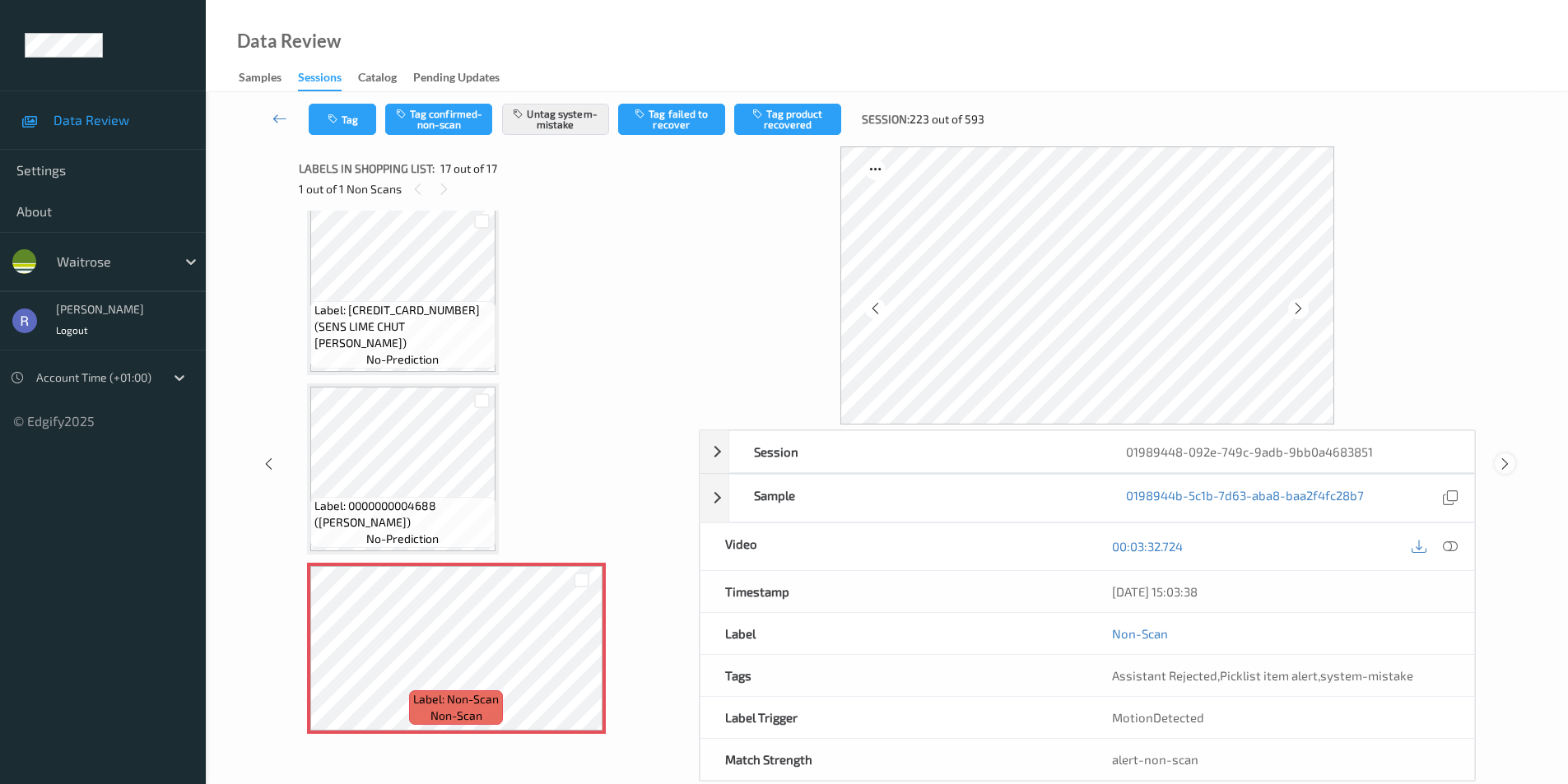
click at [1499, 459] on icon at bounding box center [1505, 464] width 14 height 15
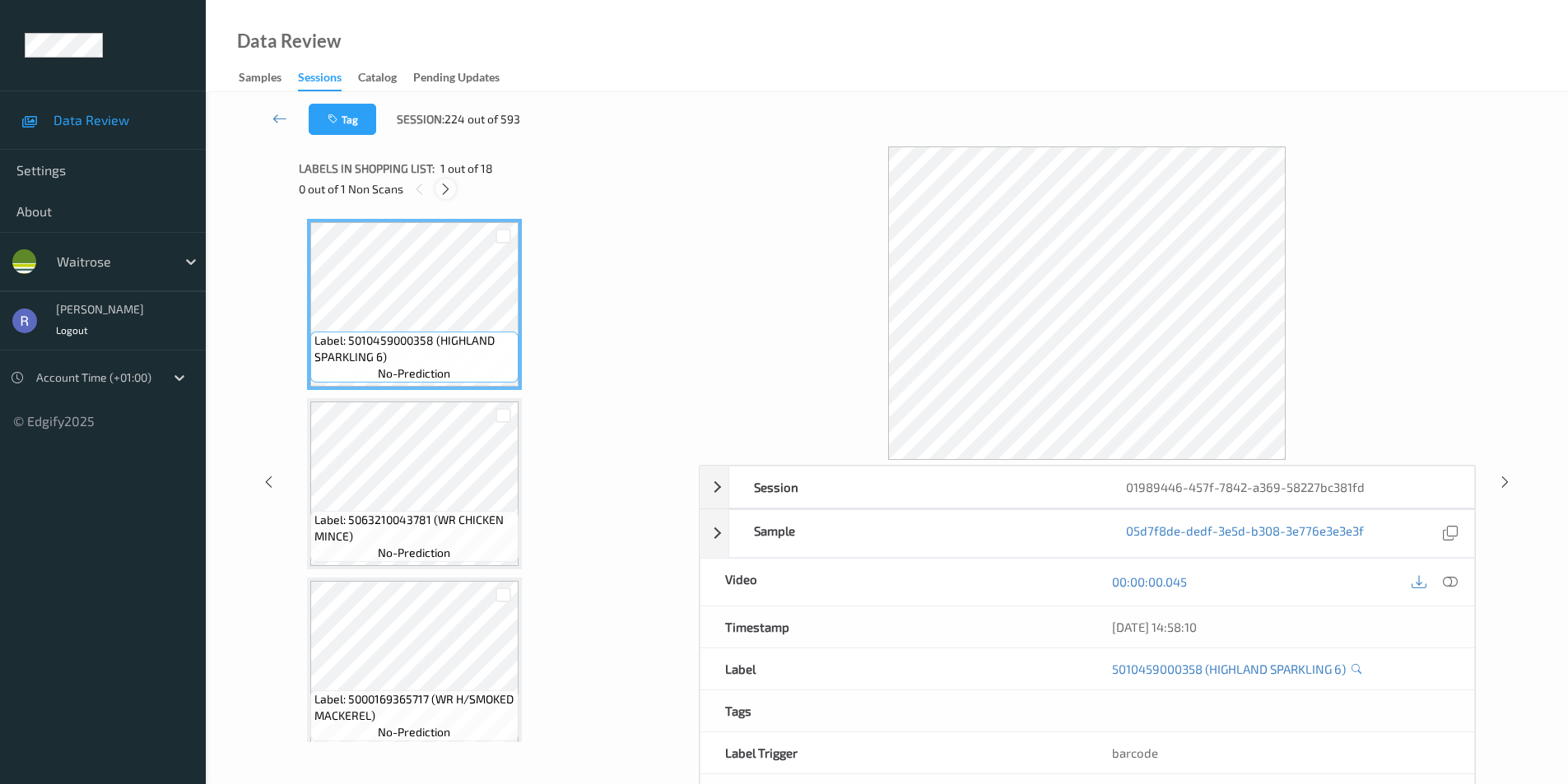
click at [440, 189] on icon at bounding box center [446, 189] width 14 height 15
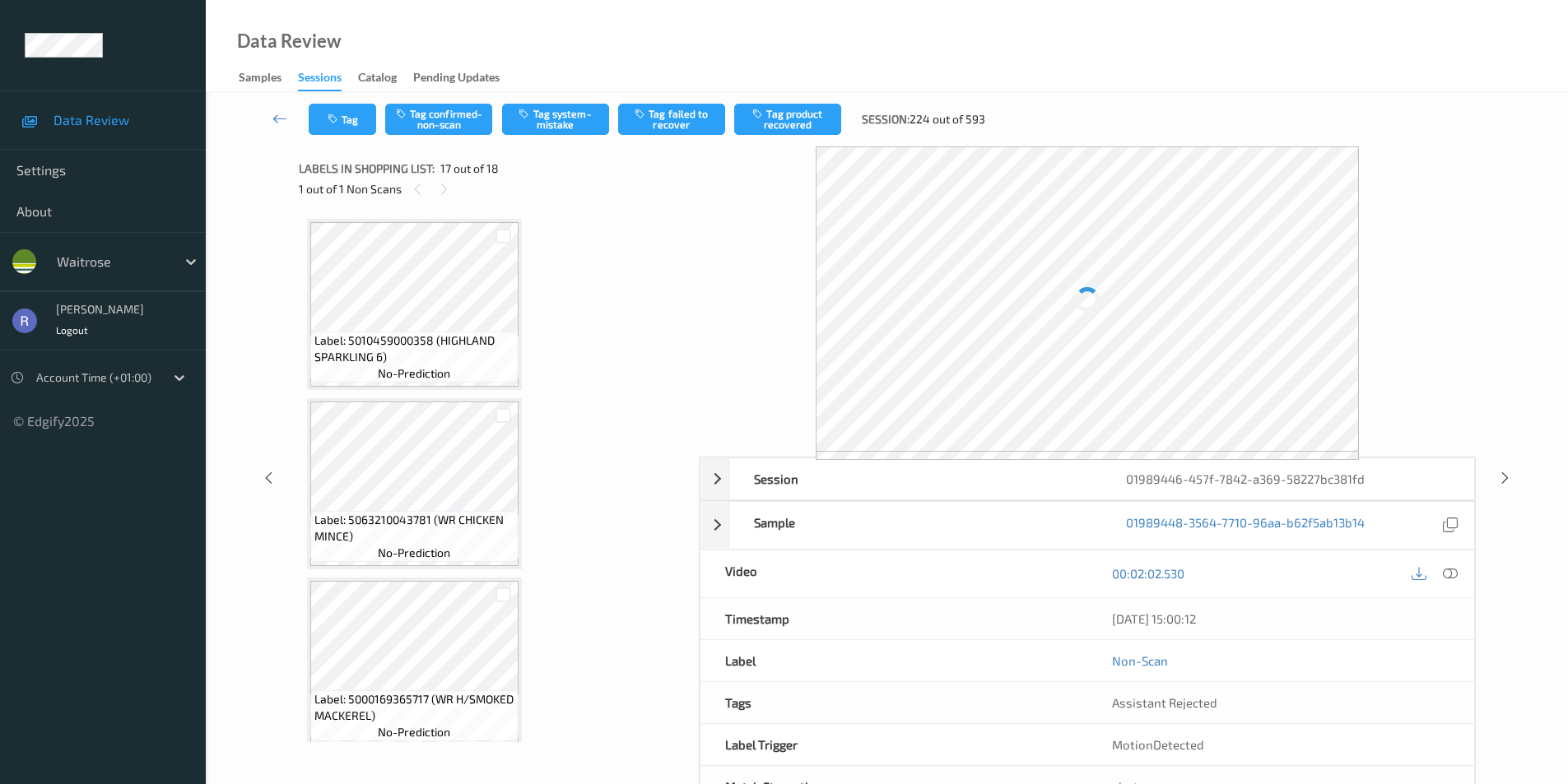
scroll to position [2698, 0]
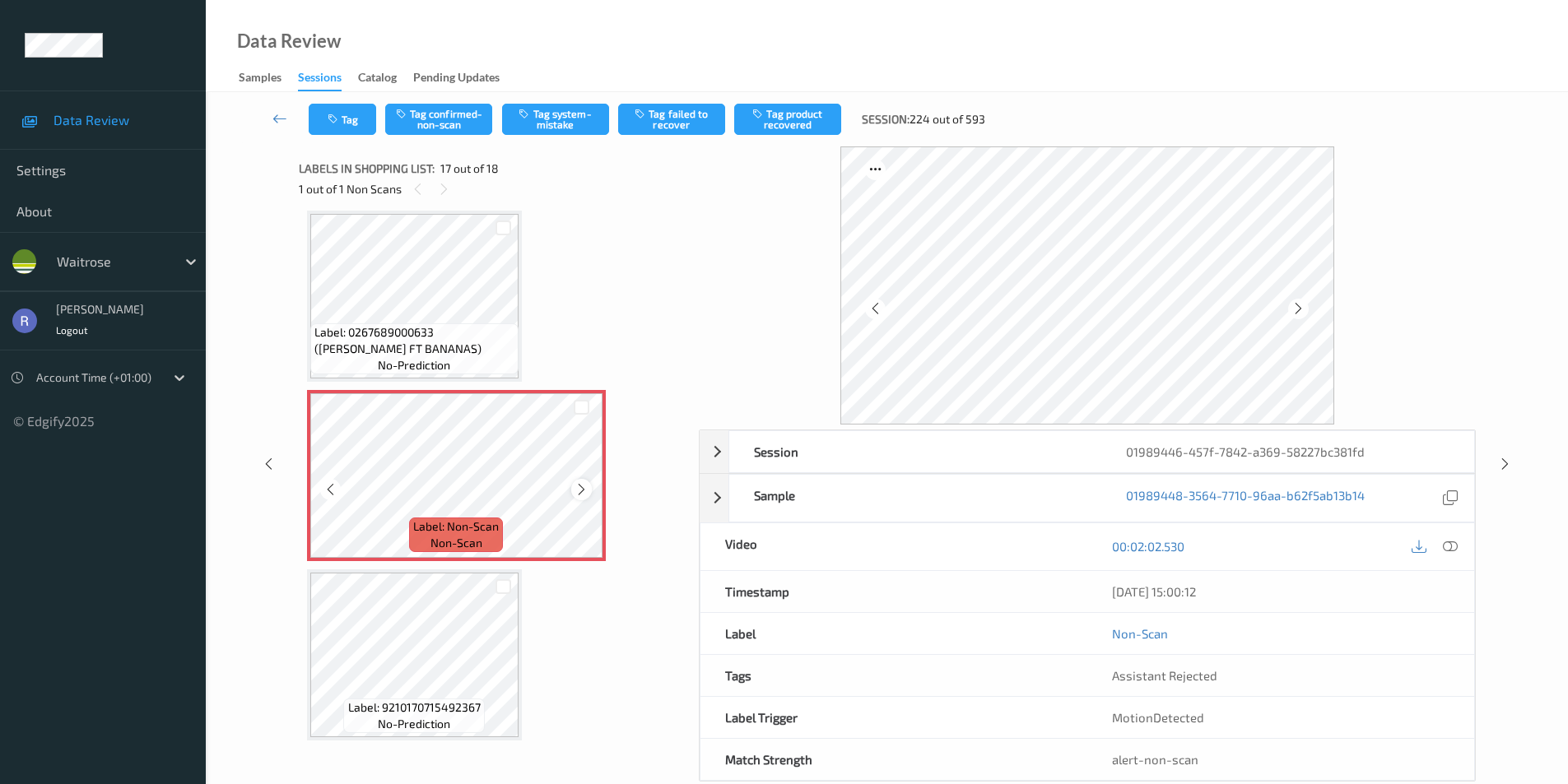
click at [580, 487] on icon at bounding box center [582, 490] width 14 height 15
click at [562, 123] on button "Tag system-mistake" at bounding box center [555, 118] width 107 height 31
click at [1504, 453] on div at bounding box center [1505, 463] width 20 height 20
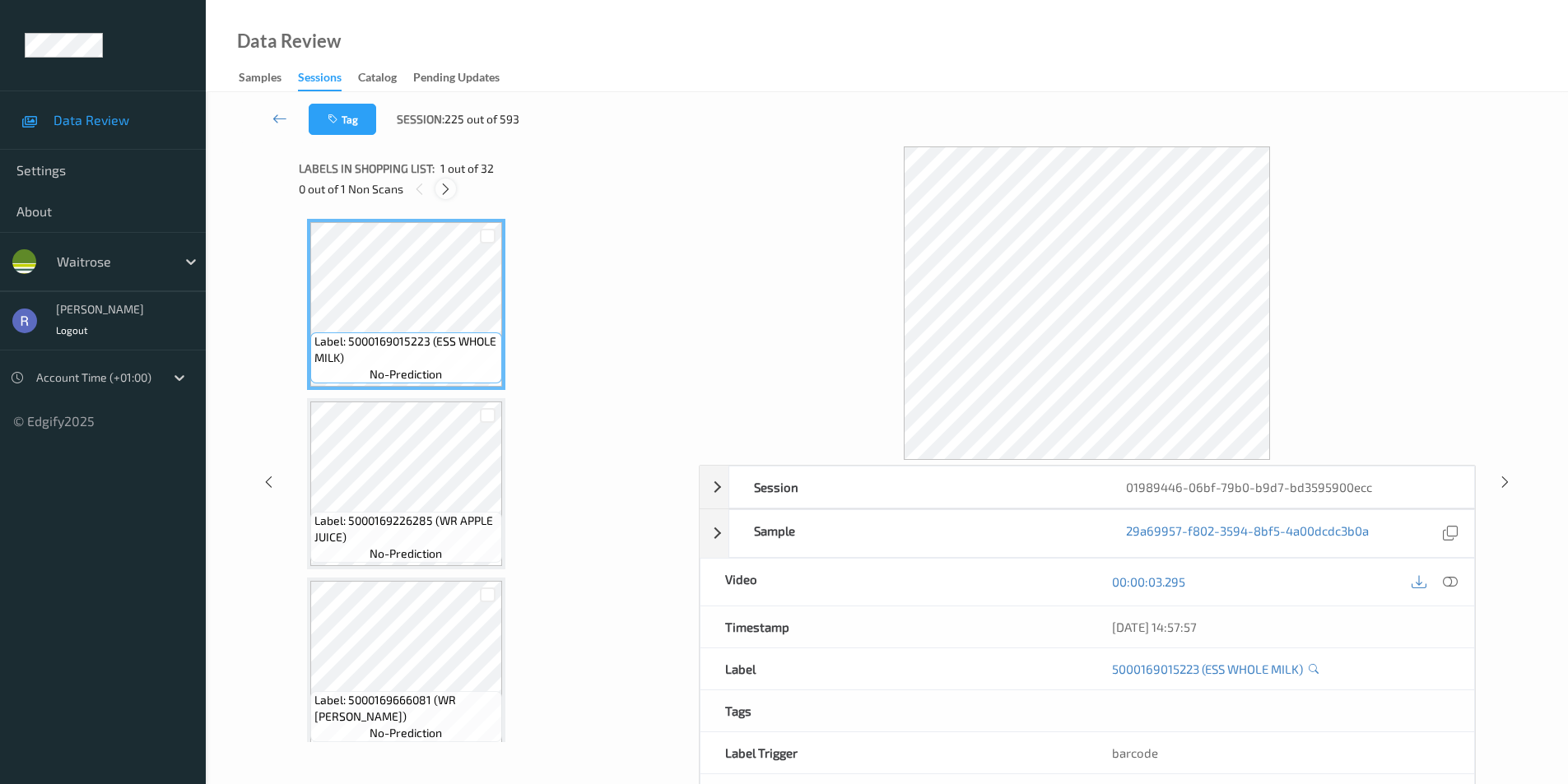
click at [447, 183] on icon at bounding box center [446, 189] width 14 height 15
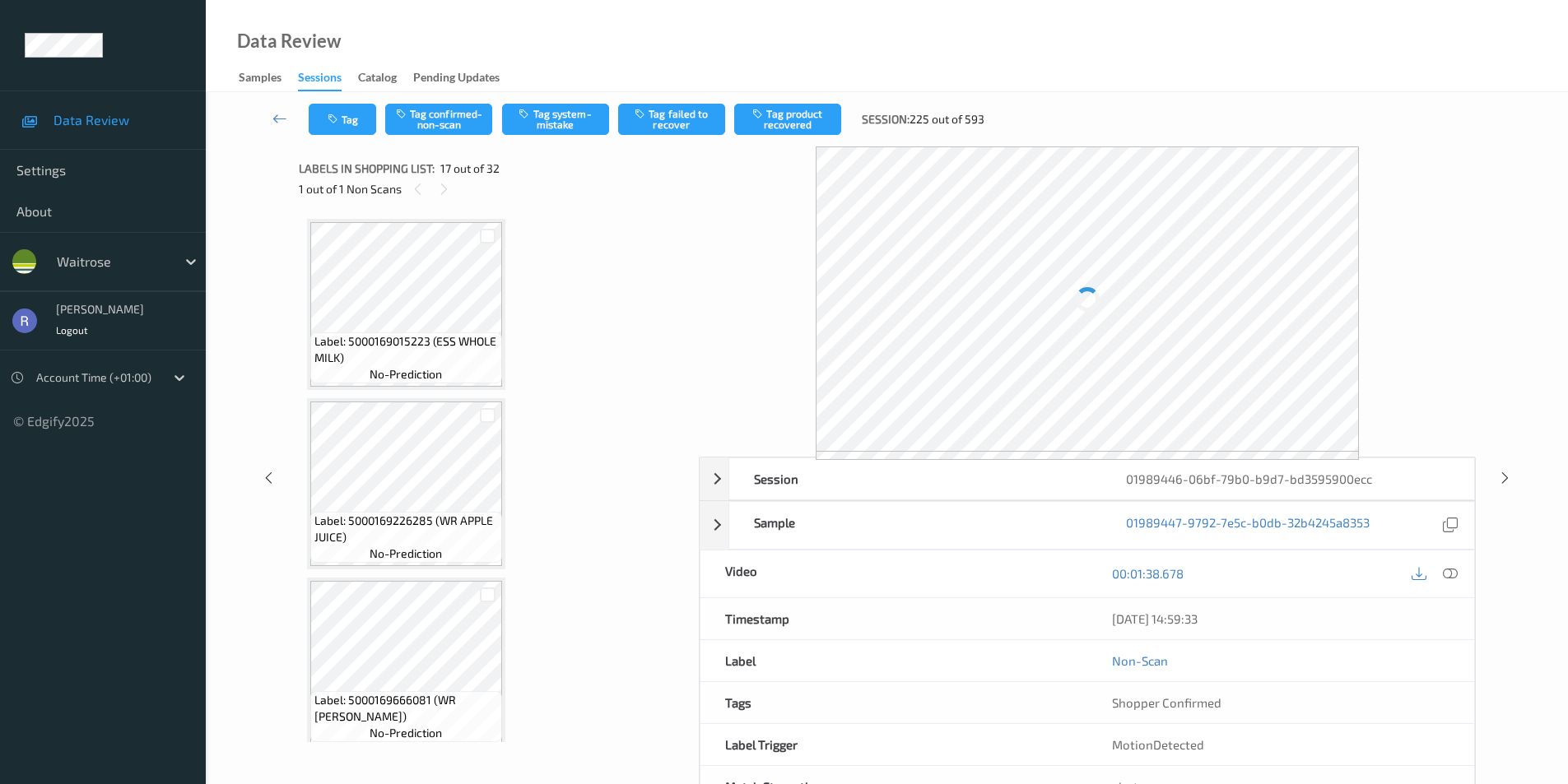
scroll to position [2698, 0]
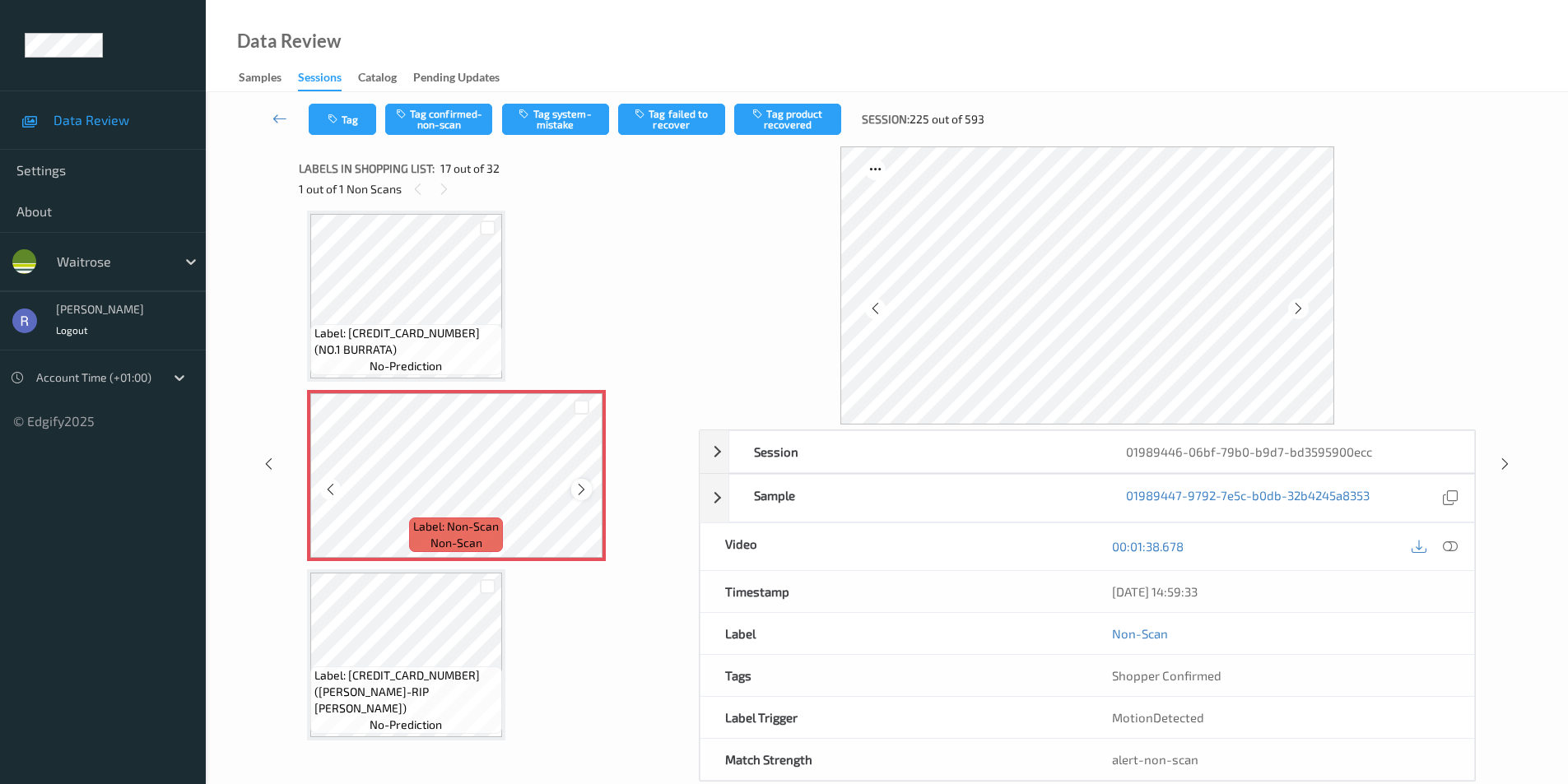
click at [577, 483] on icon at bounding box center [582, 490] width 14 height 15
click at [577, 483] on icon at bounding box center [582, 490] width 14 height 15
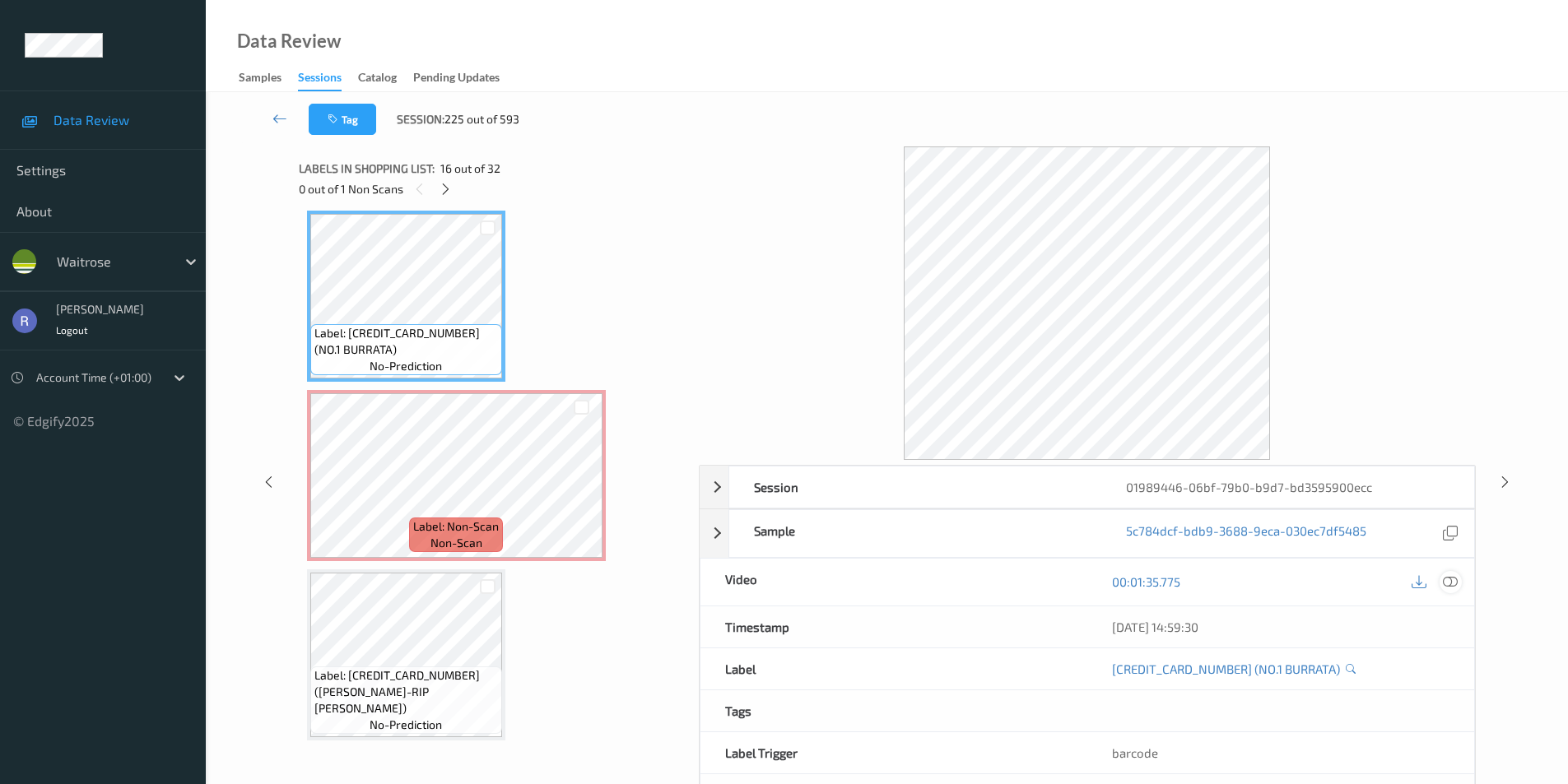
click at [1451, 582] on icon at bounding box center [1450, 582] width 15 height 15
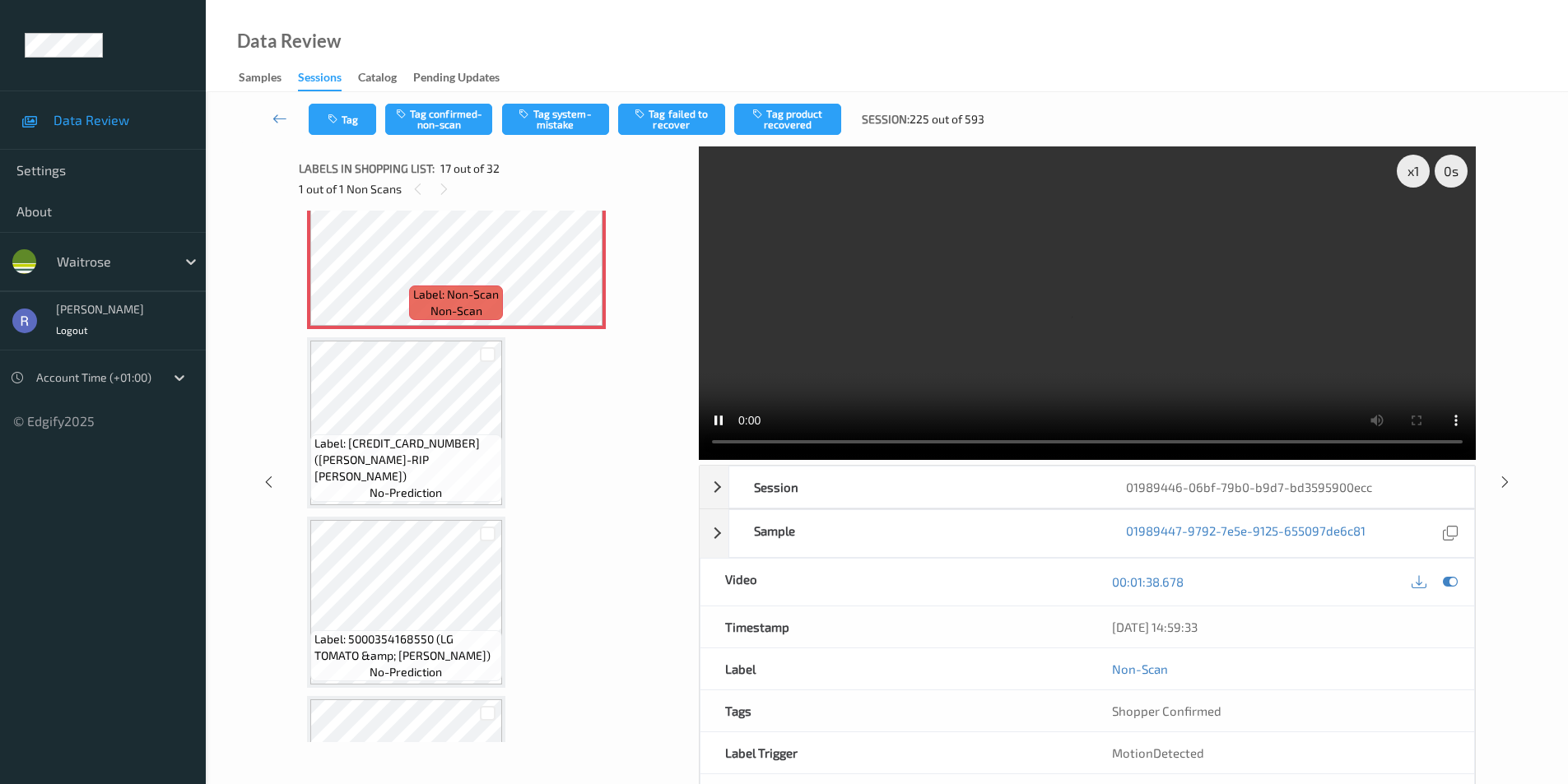
scroll to position [2946, 0]
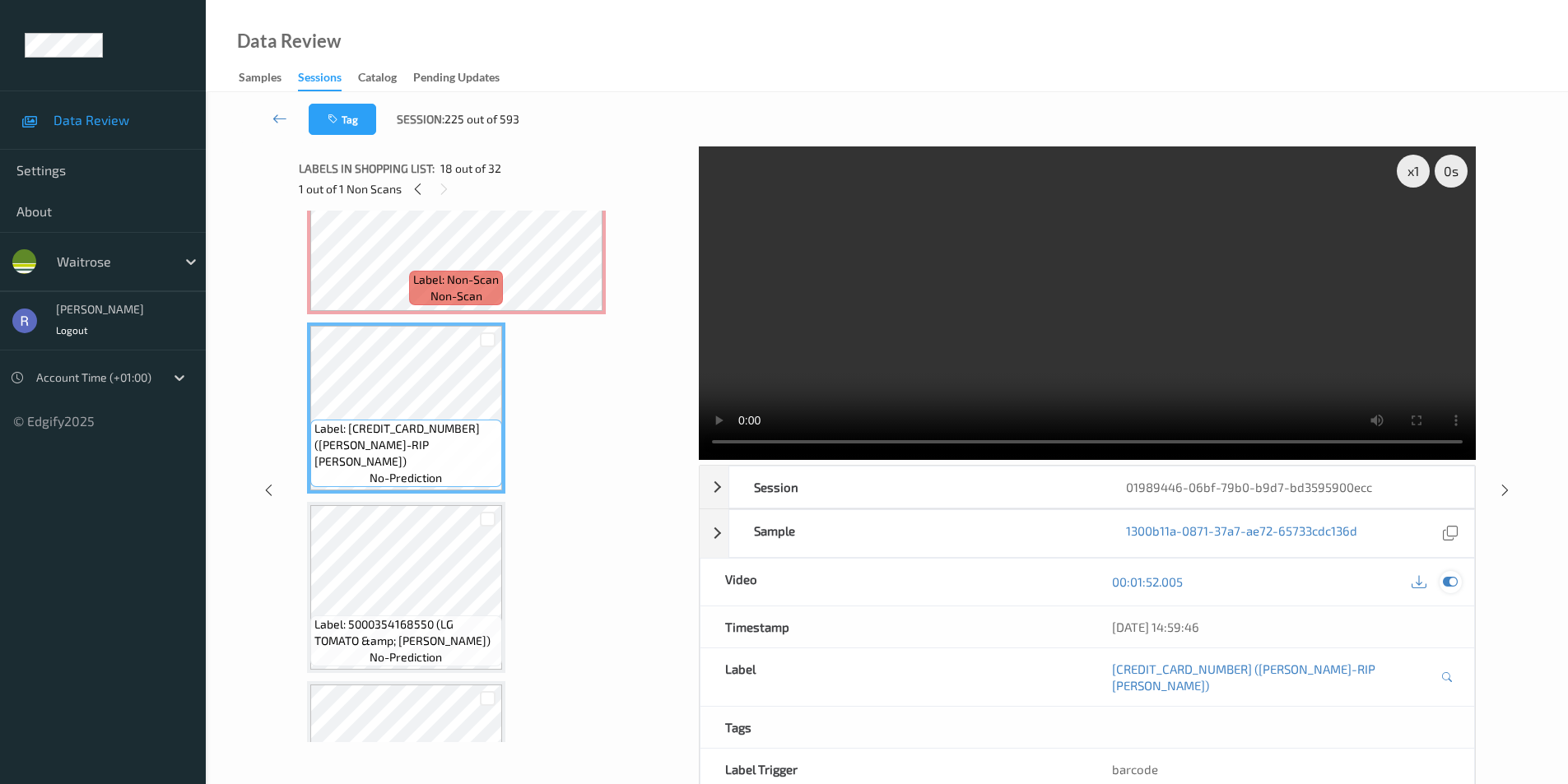
click at [1454, 577] on icon at bounding box center [1450, 582] width 15 height 15
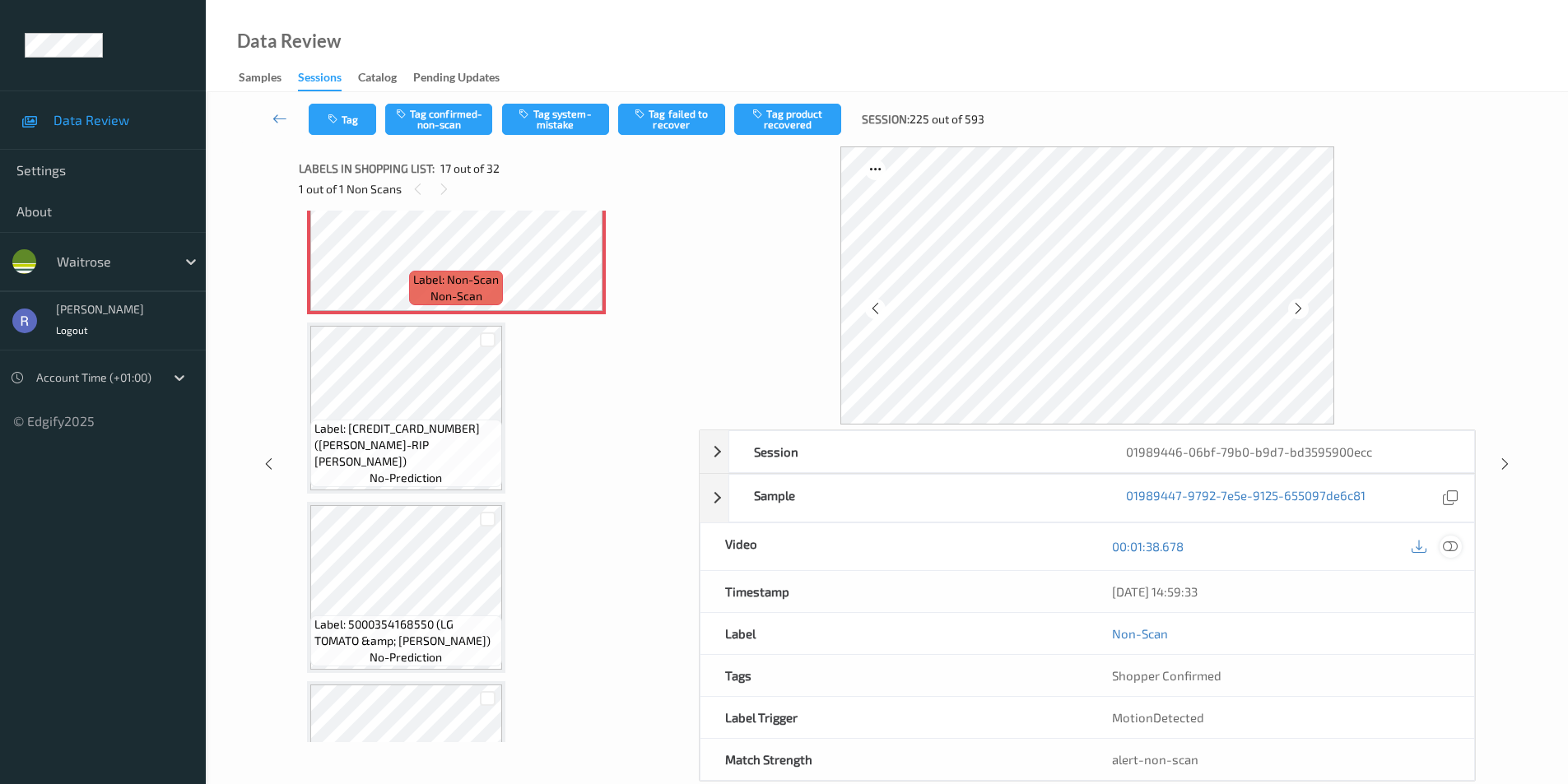
click at [1442, 546] on div at bounding box center [1450, 546] width 22 height 22
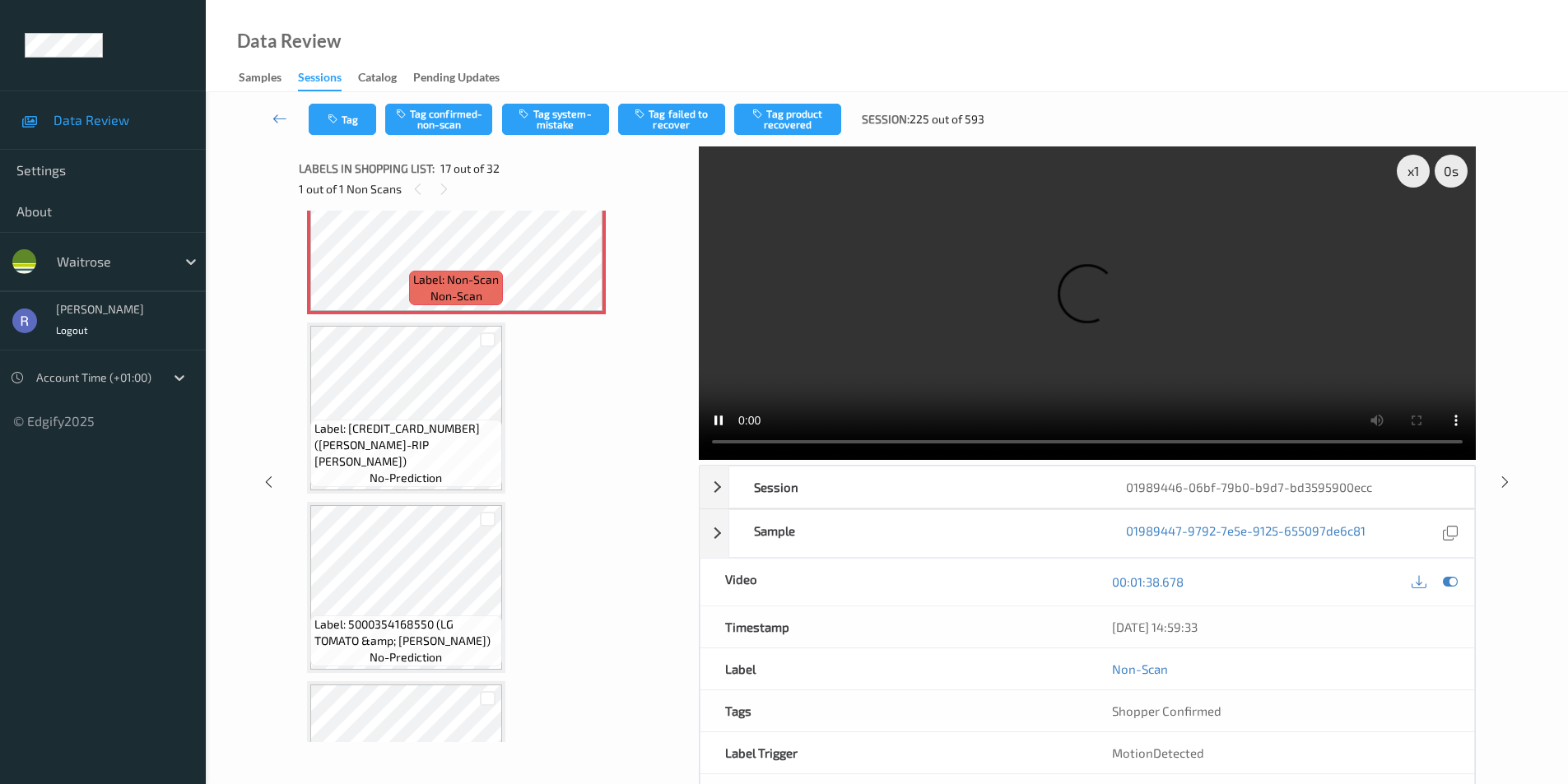
scroll to position [2698, 0]
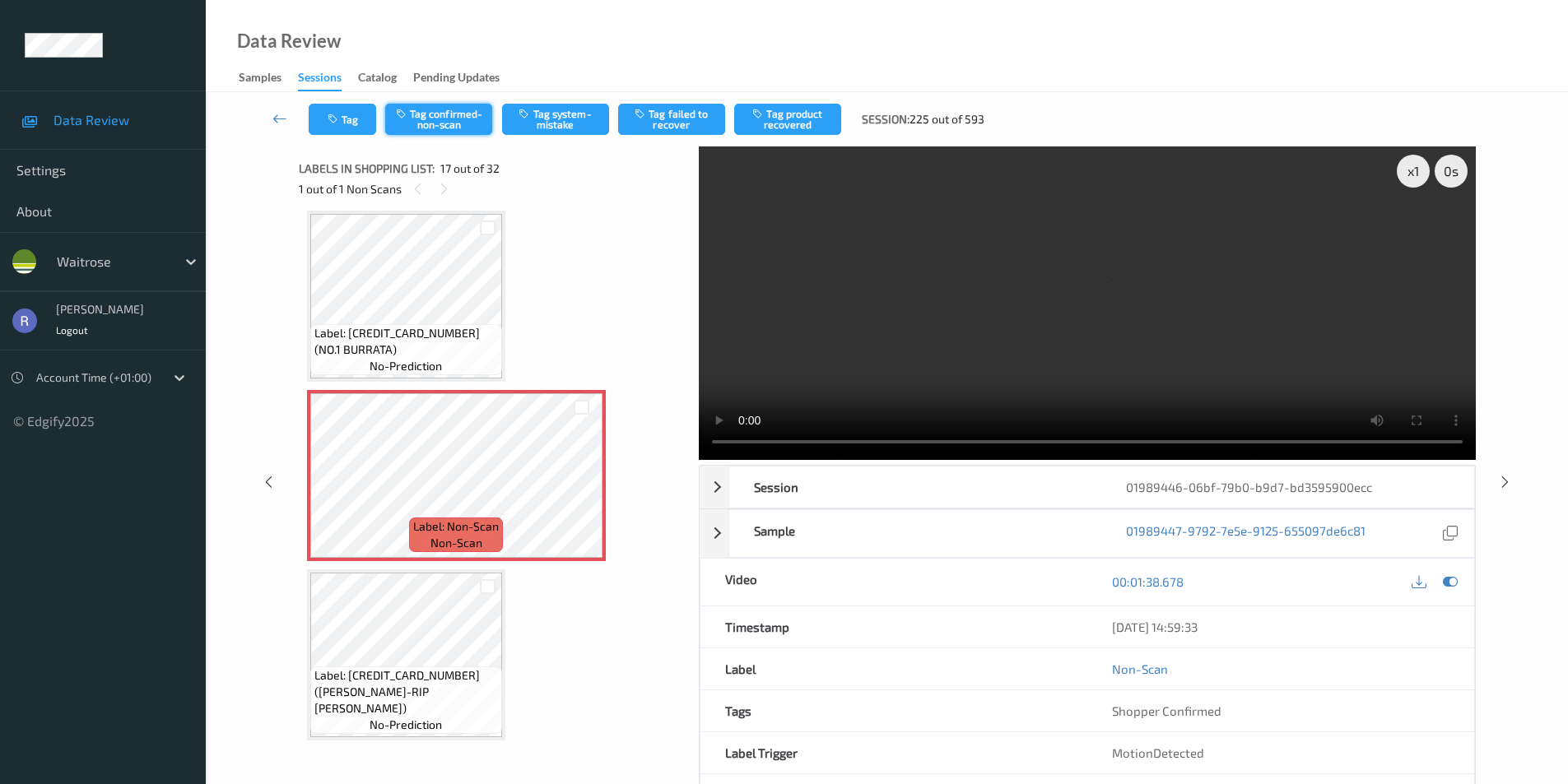
click at [441, 111] on button "Tag confirmed-non-scan" at bounding box center [439, 118] width 107 height 31
click at [791, 126] on button "Tag product recovered" at bounding box center [787, 118] width 107 height 31
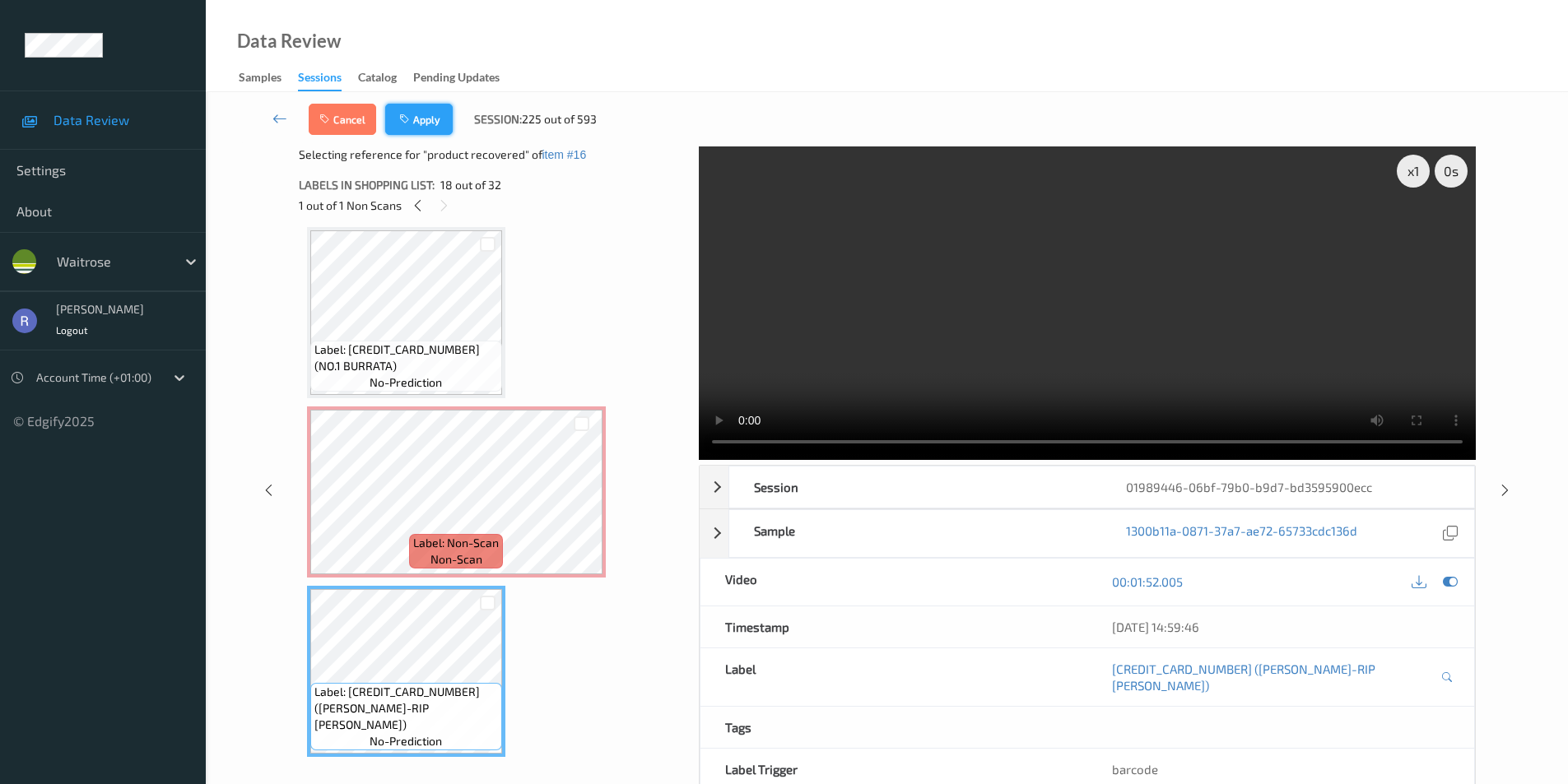
click at [425, 117] on button "Apply" at bounding box center [419, 118] width 67 height 31
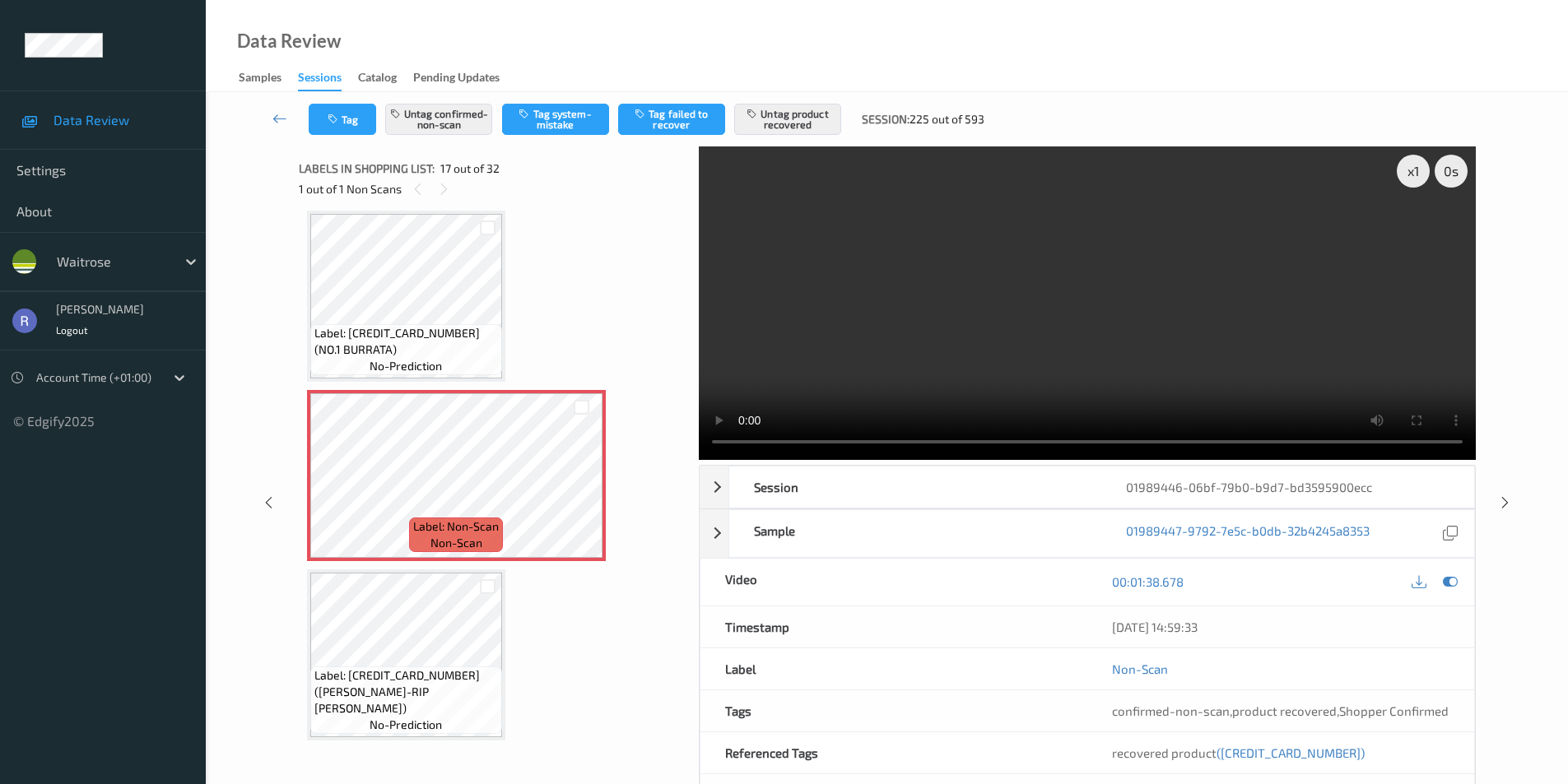
click at [1507, 504] on icon at bounding box center [1505, 502] width 14 height 15
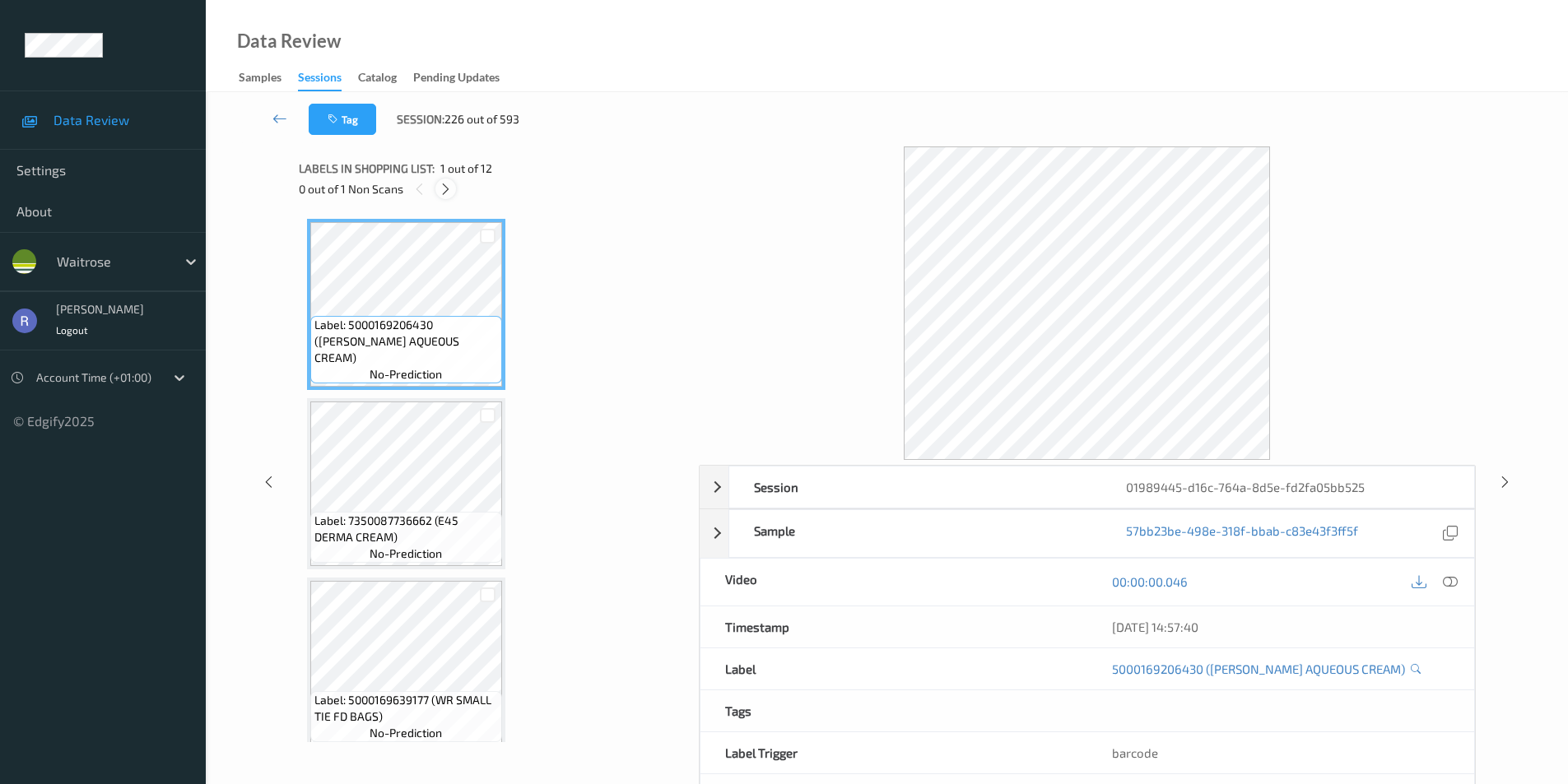
click at [453, 185] on icon at bounding box center [446, 189] width 14 height 15
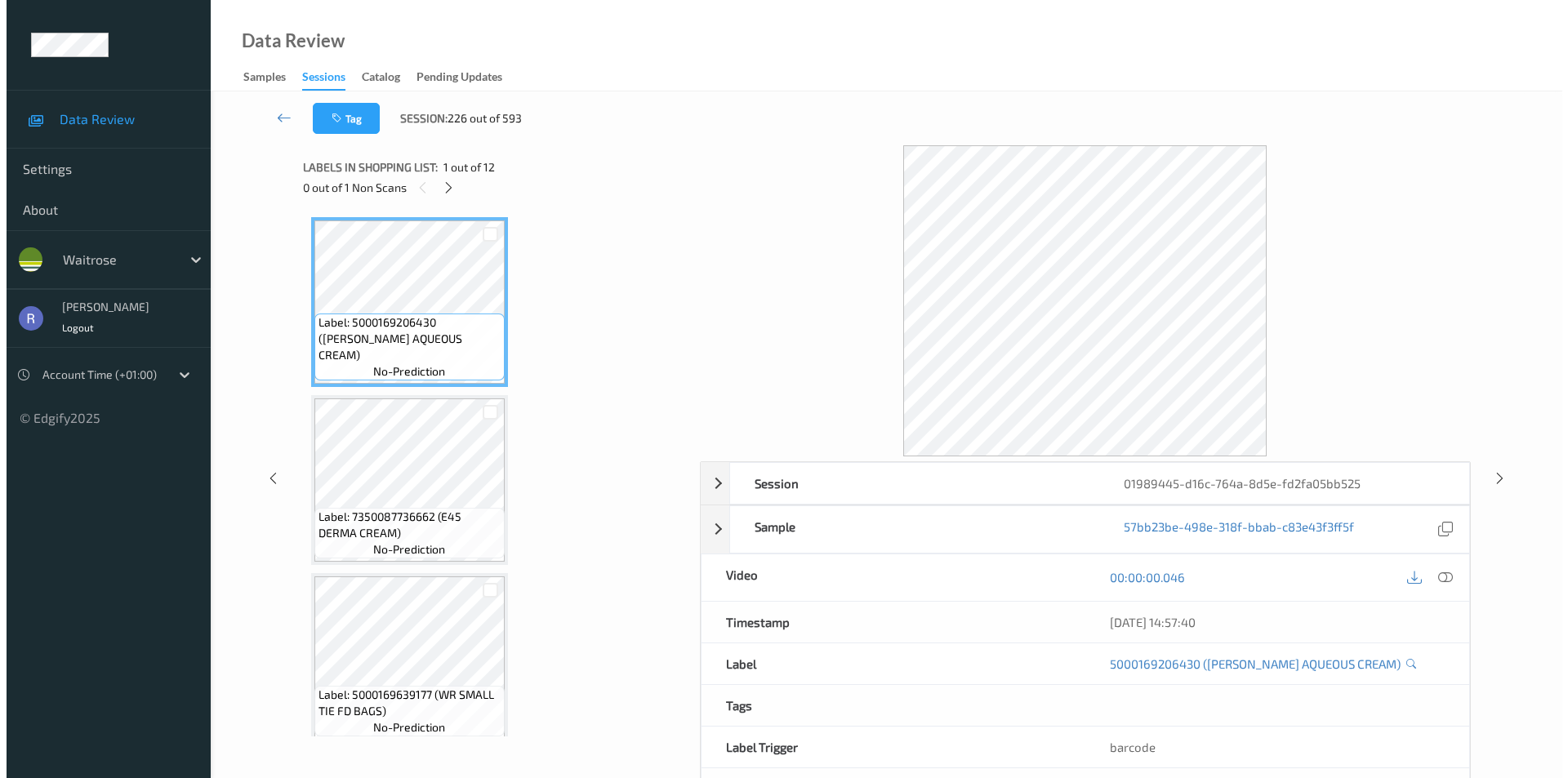
scroll to position [364, 0]
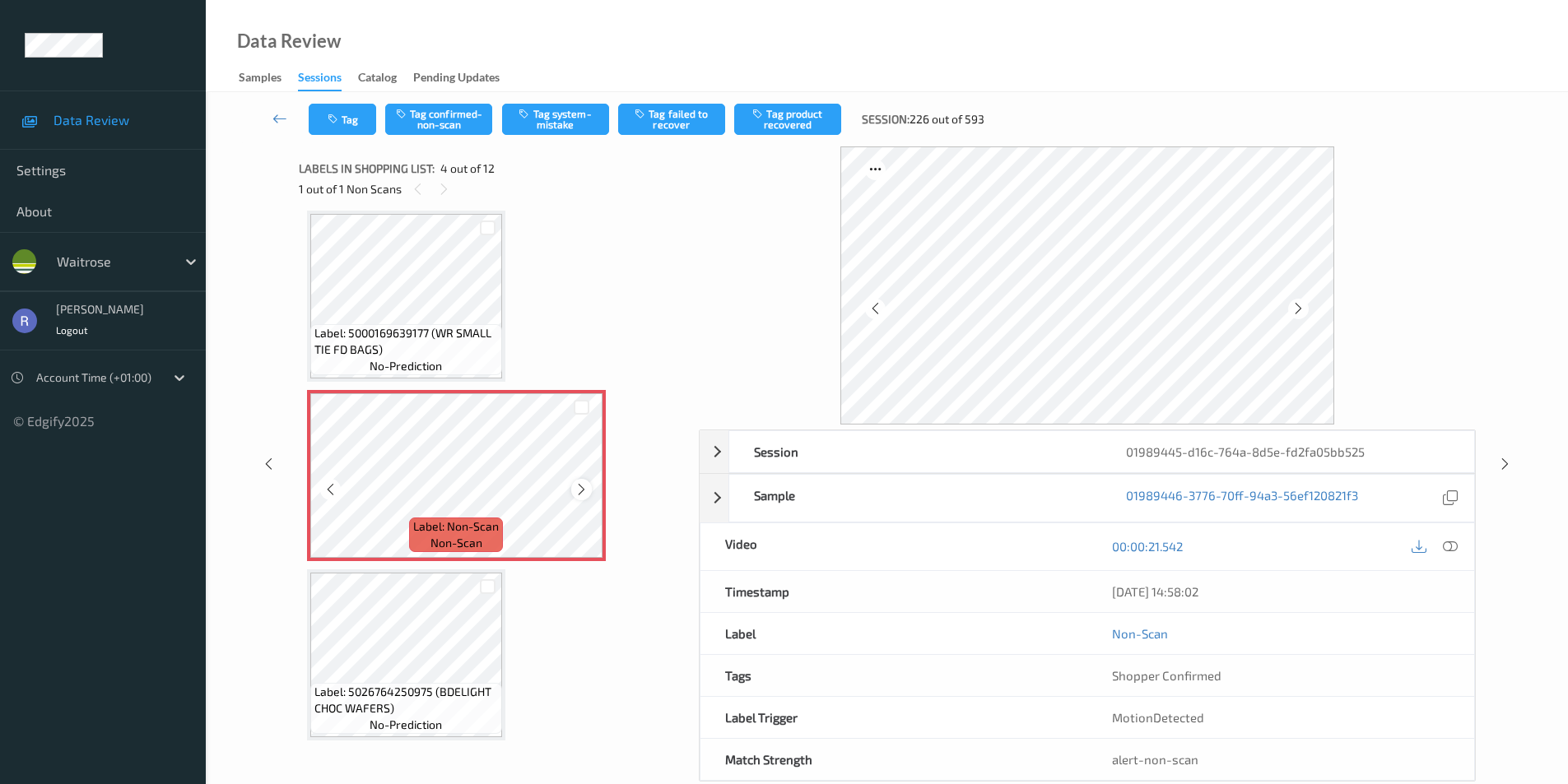
click at [573, 496] on div at bounding box center [581, 489] width 20 height 20
click at [581, 494] on icon at bounding box center [582, 490] width 14 height 15
click at [457, 693] on span "Label: 5026764250975 (BDELIGHT CHOC WAFERS)" at bounding box center [407, 700] width 184 height 33
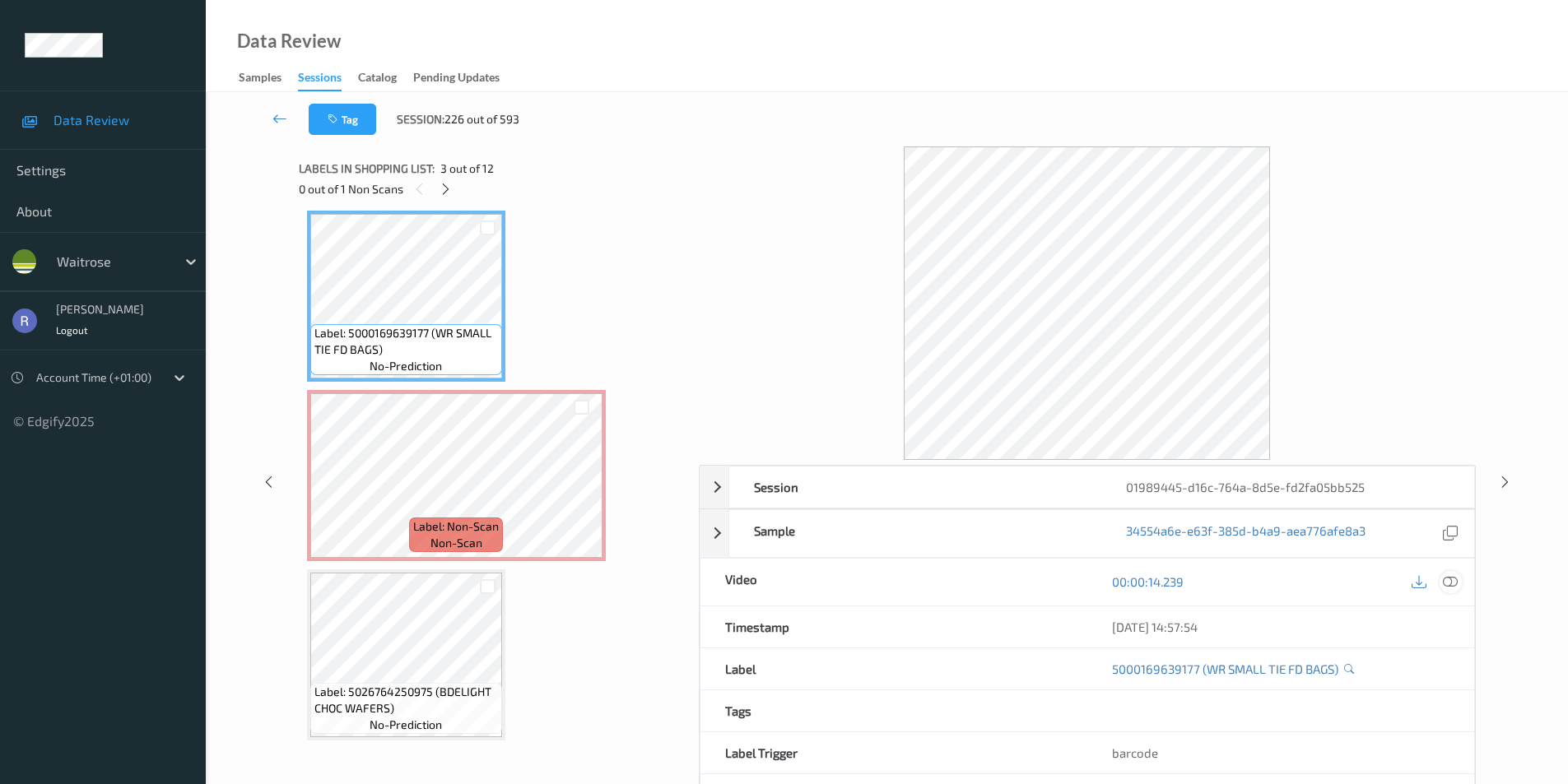
click at [1452, 582] on icon at bounding box center [1450, 582] width 15 height 15
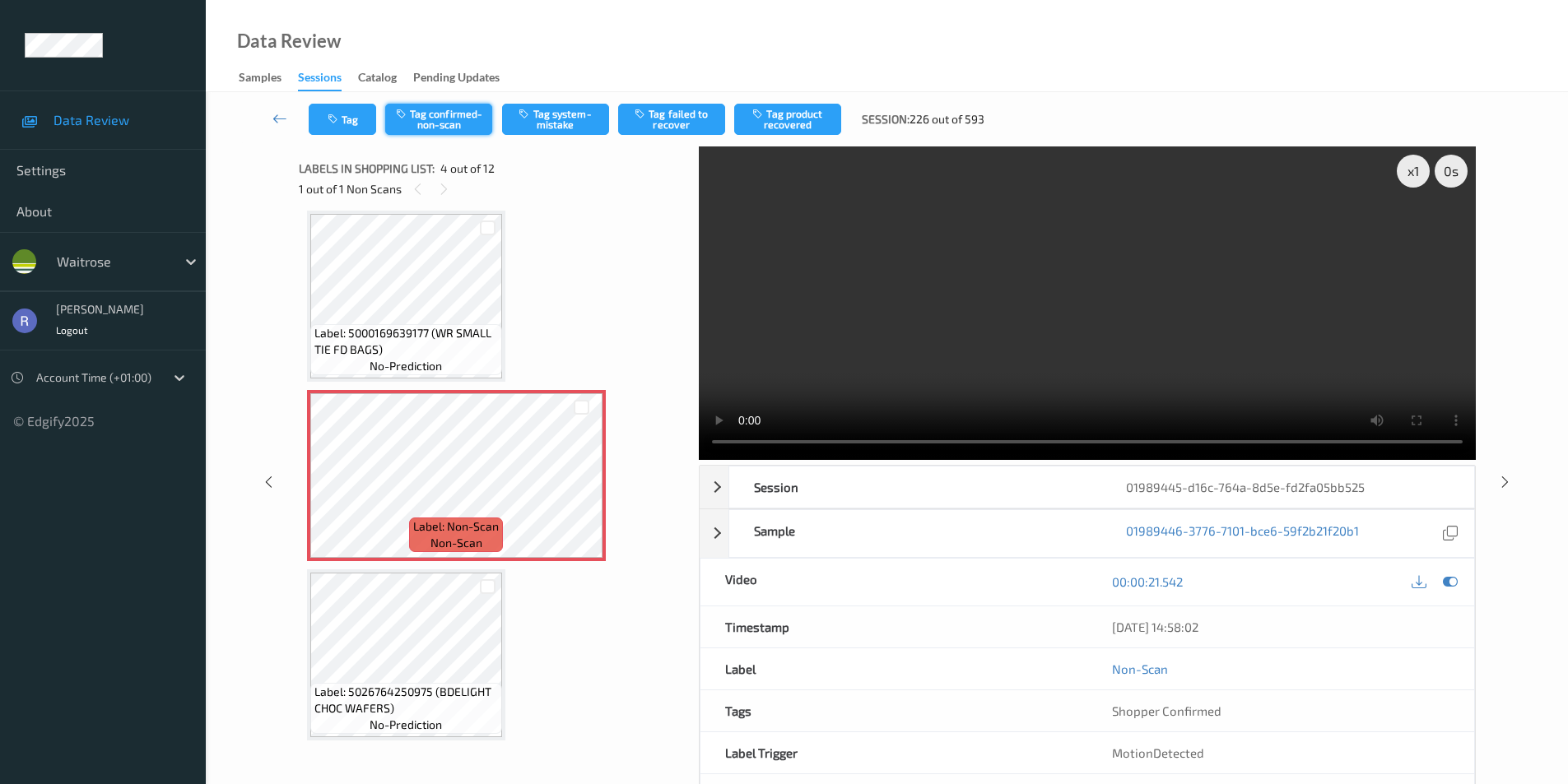
click at [450, 108] on button "Tag confirmed-non-scan" at bounding box center [439, 118] width 107 height 31
click at [791, 120] on button "Tag product recovered" at bounding box center [787, 118] width 107 height 31
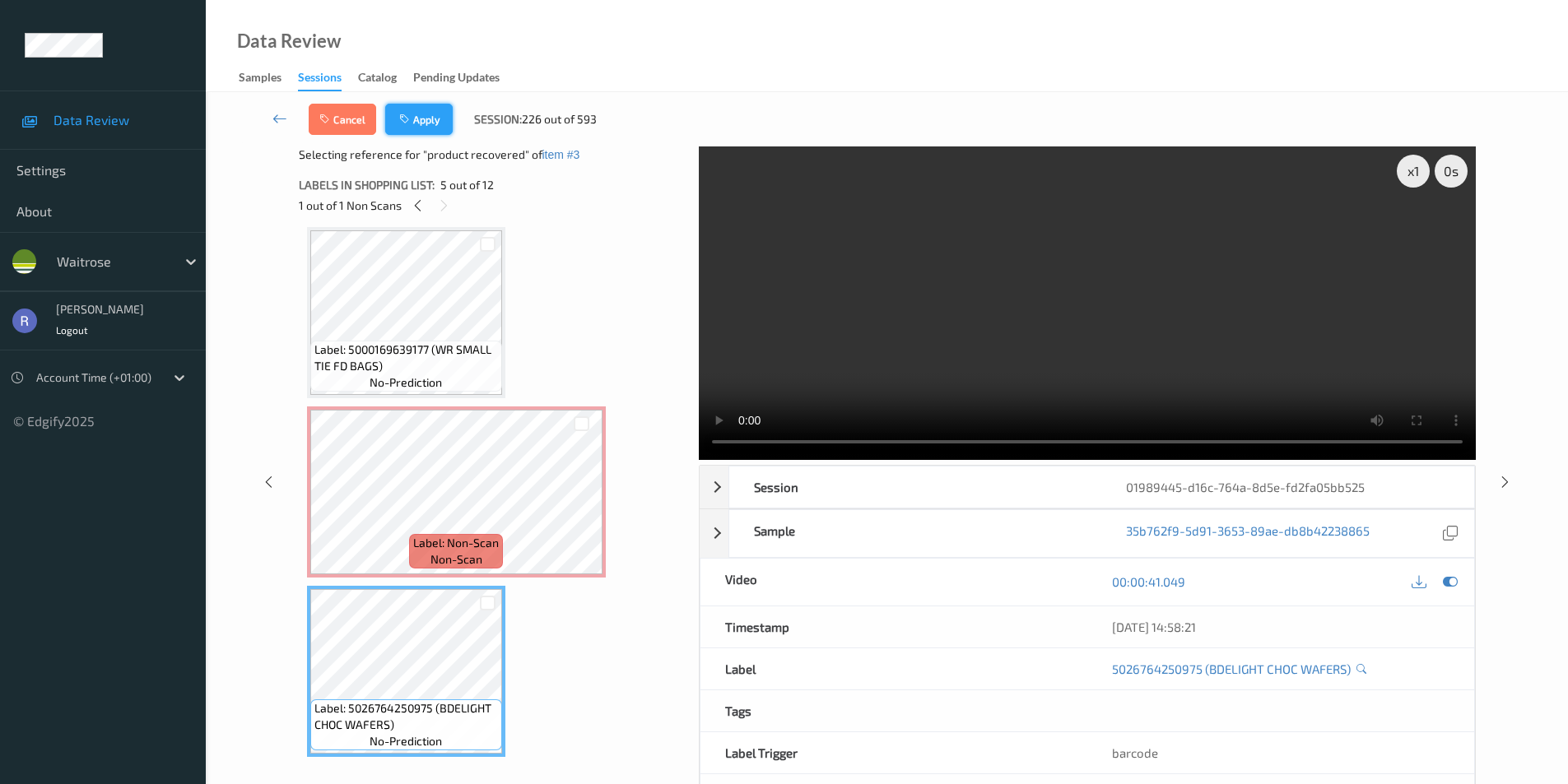
click at [427, 118] on button "Apply" at bounding box center [419, 118] width 67 height 31
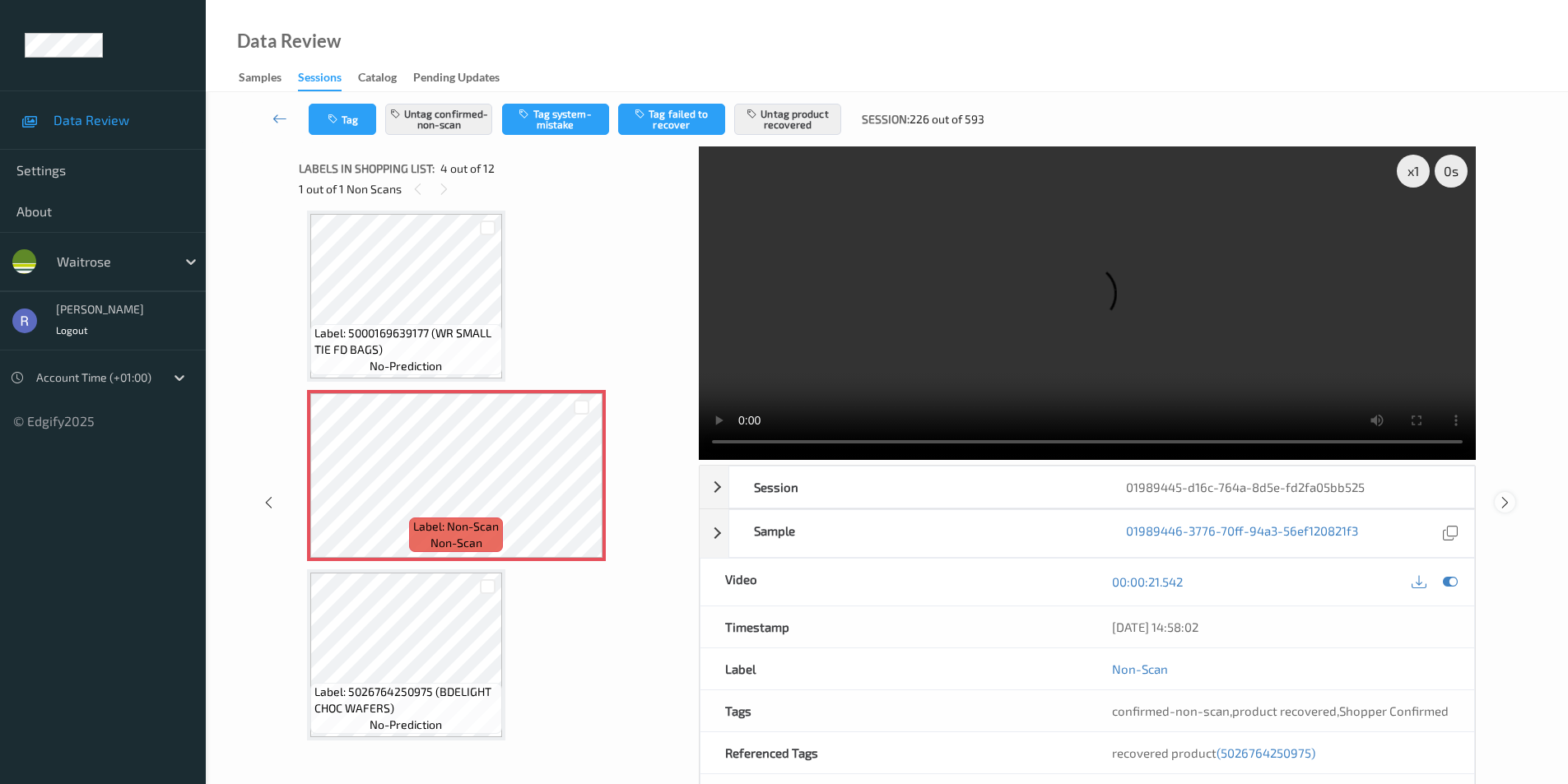
click at [1511, 503] on icon at bounding box center [1505, 502] width 14 height 15
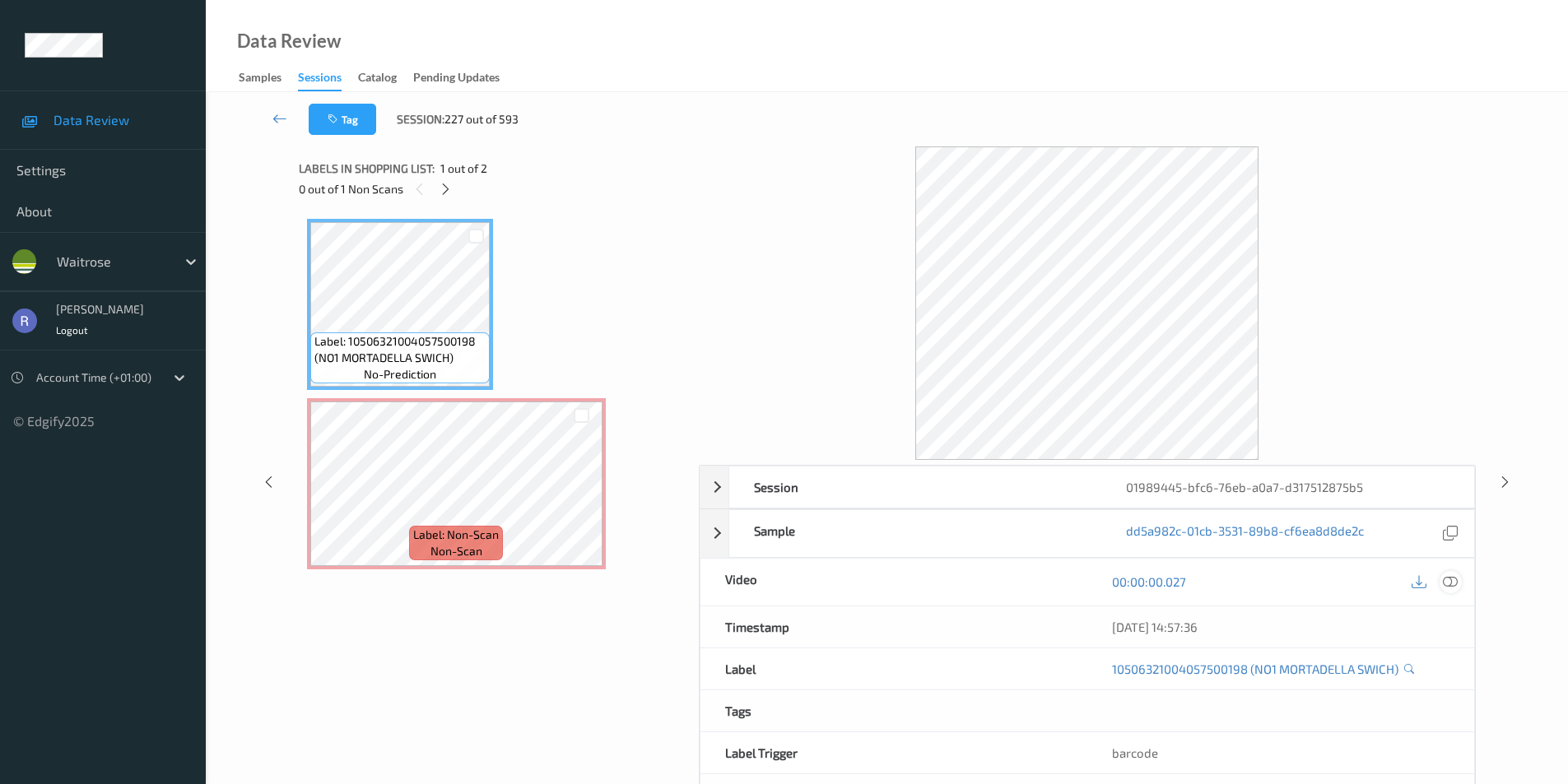
click at [1455, 582] on icon at bounding box center [1450, 582] width 15 height 15
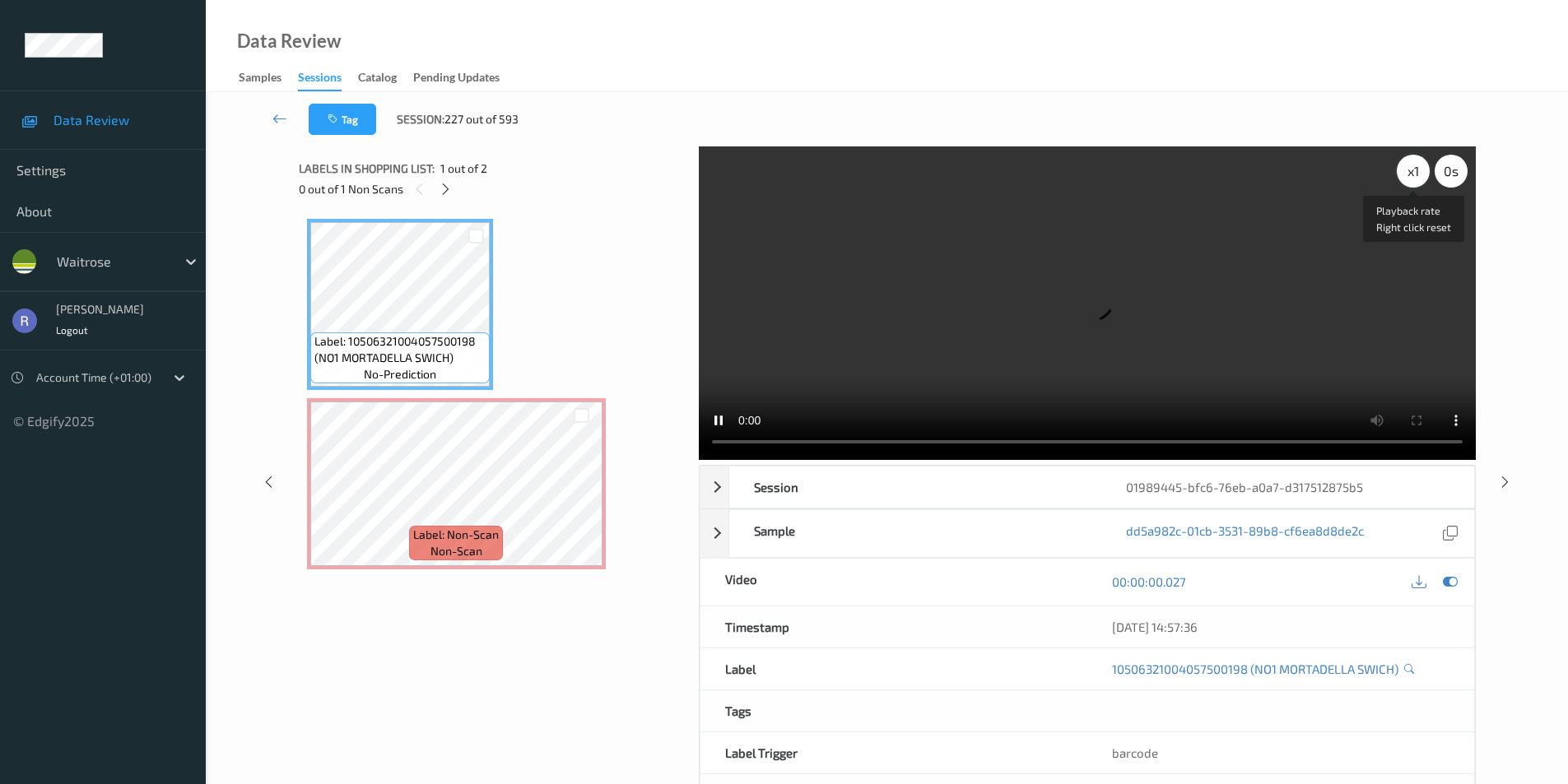
click at [1411, 173] on div "x 1" at bounding box center [1413, 171] width 33 height 33
click at [1411, 172] on div "x 2" at bounding box center [1413, 171] width 33 height 33
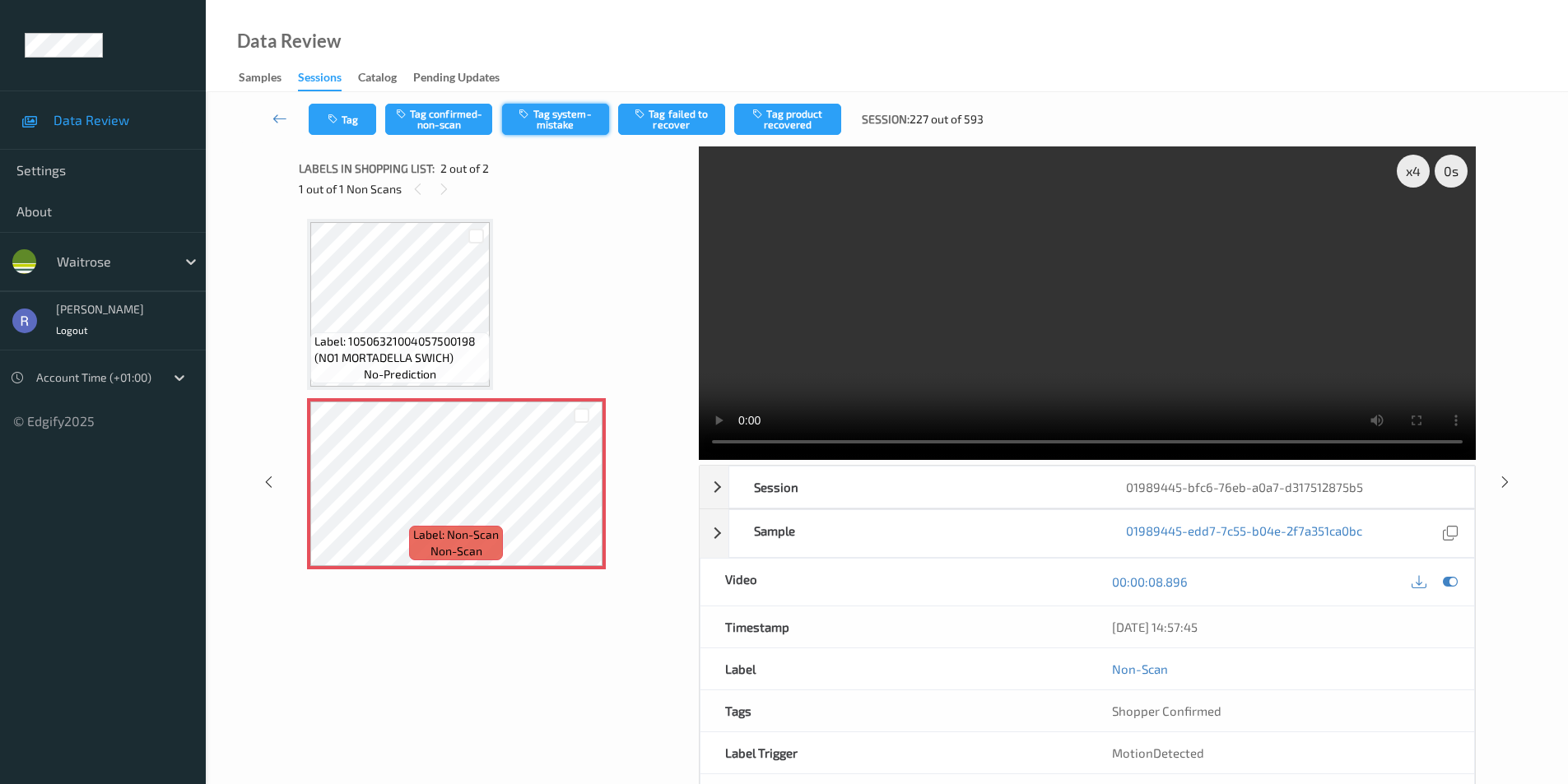
click at [577, 114] on button "Tag system-mistake" at bounding box center [555, 118] width 107 height 31
click at [356, 127] on button "Tag" at bounding box center [342, 118] width 67 height 31
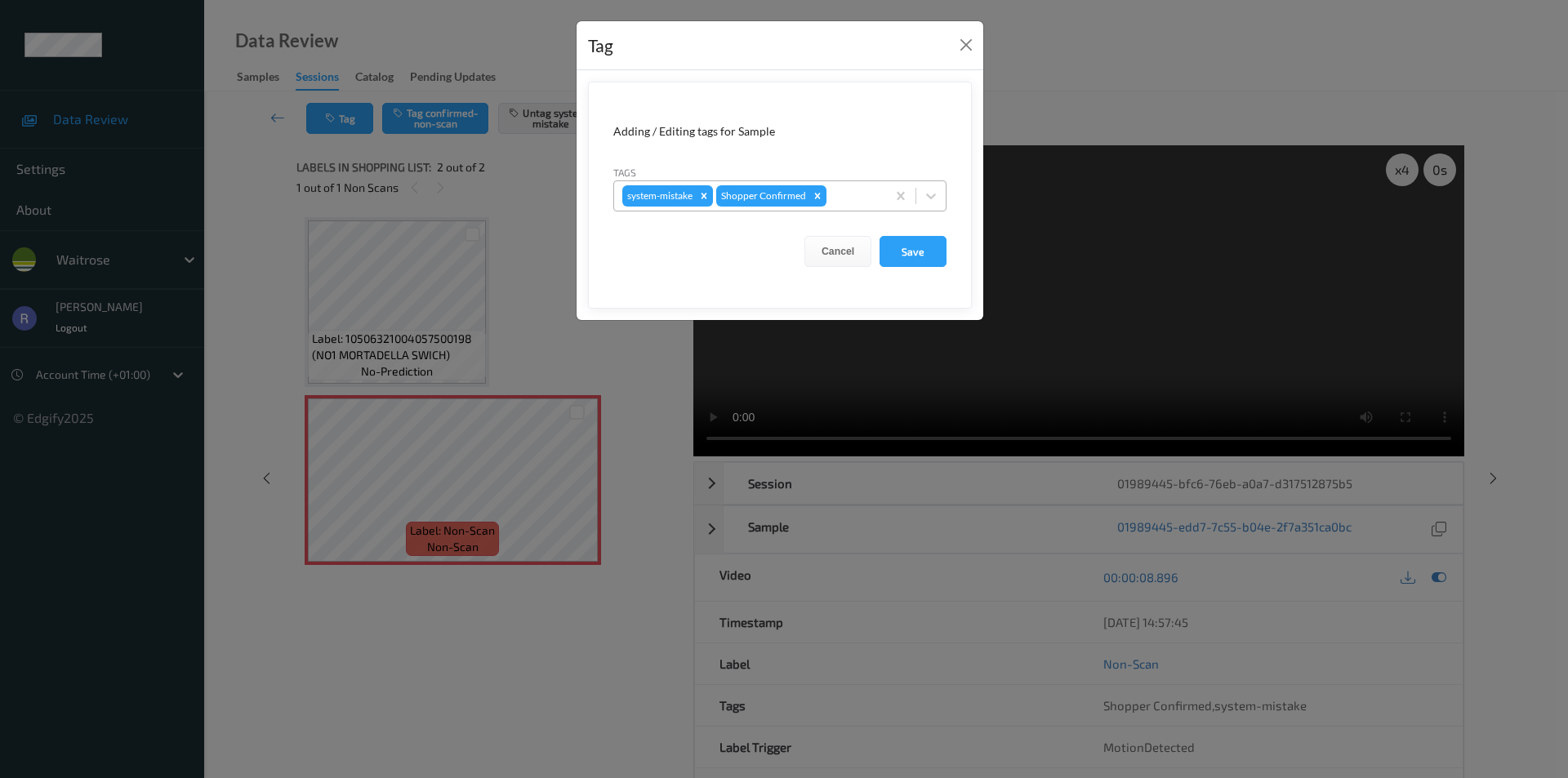
click at [860, 195] on div at bounding box center [854, 196] width 48 height 19
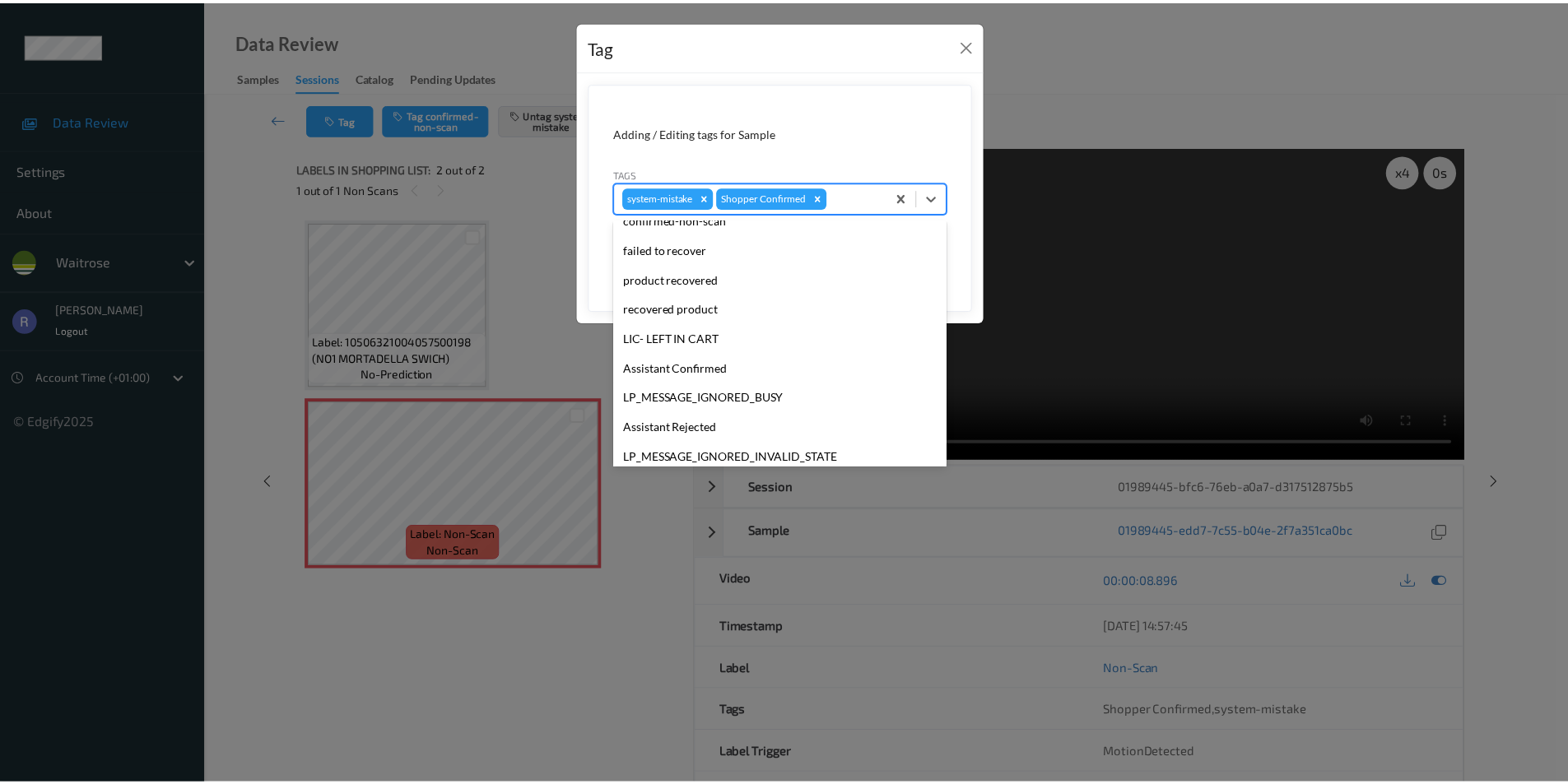
scroll to position [323, 0]
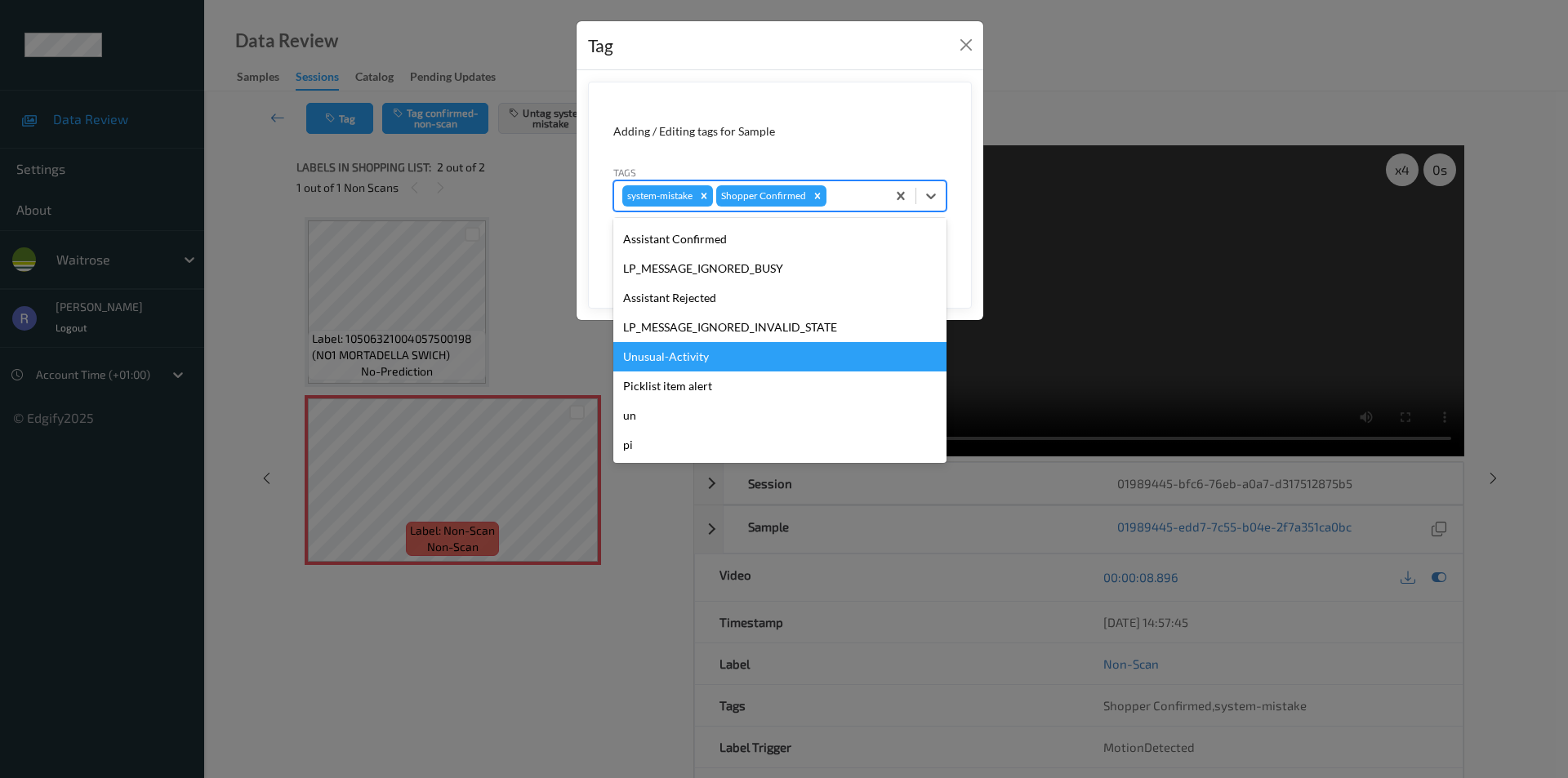
click at [669, 361] on div "Unusual-Activity" at bounding box center [780, 357] width 333 height 30
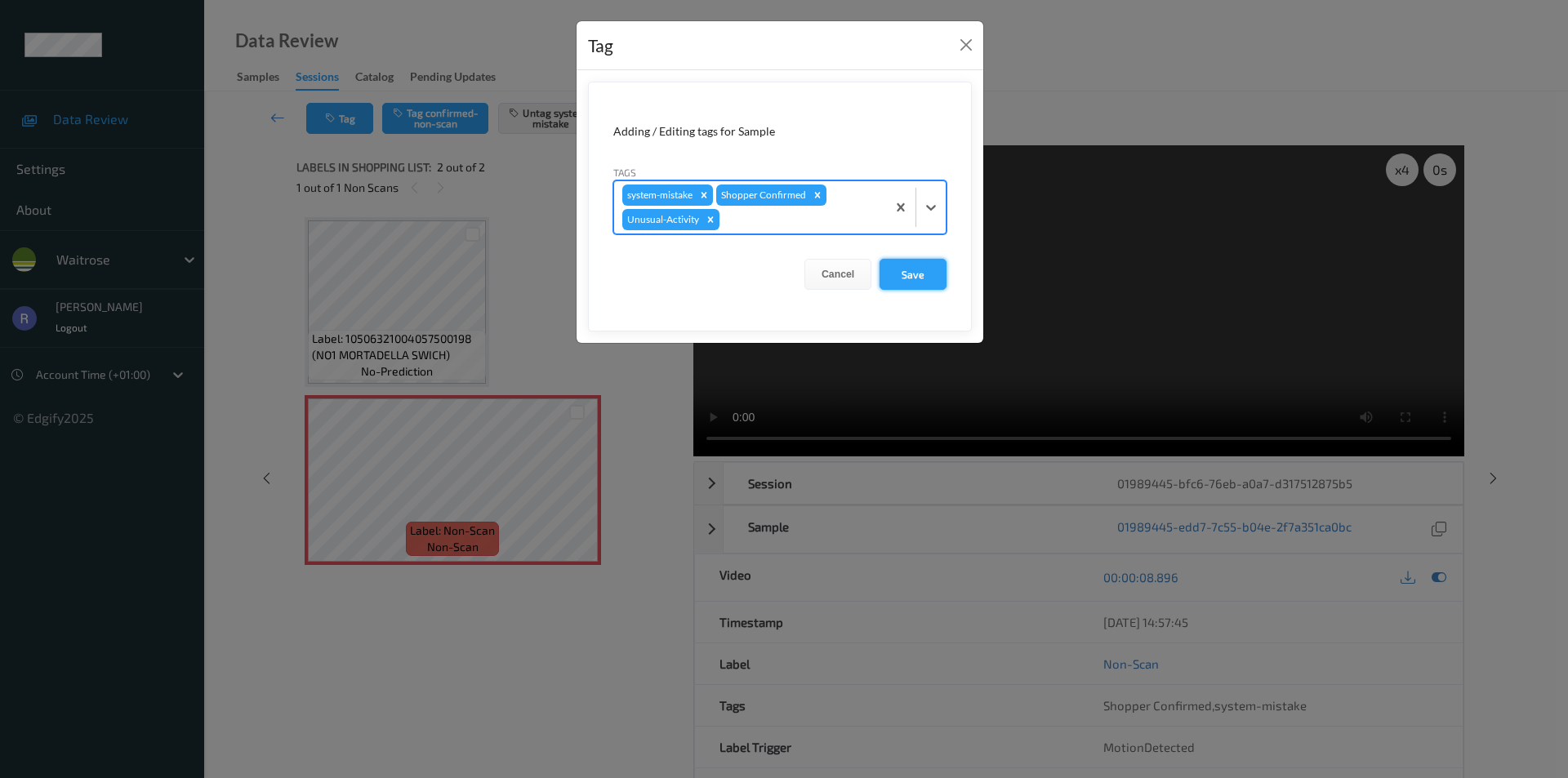
click at [932, 271] on button "Save" at bounding box center [913, 274] width 67 height 31
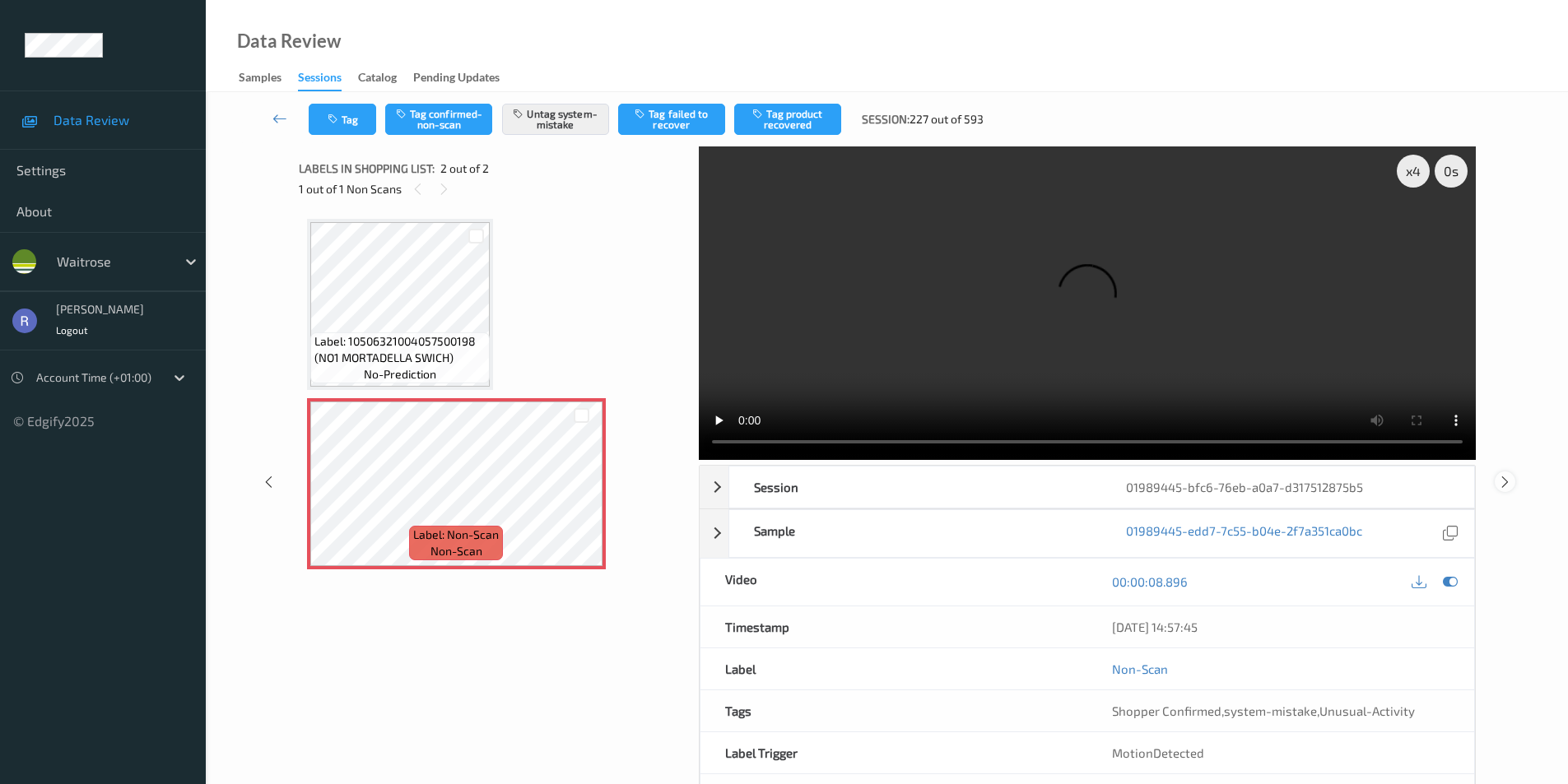
click at [1505, 482] on icon at bounding box center [1505, 481] width 14 height 15
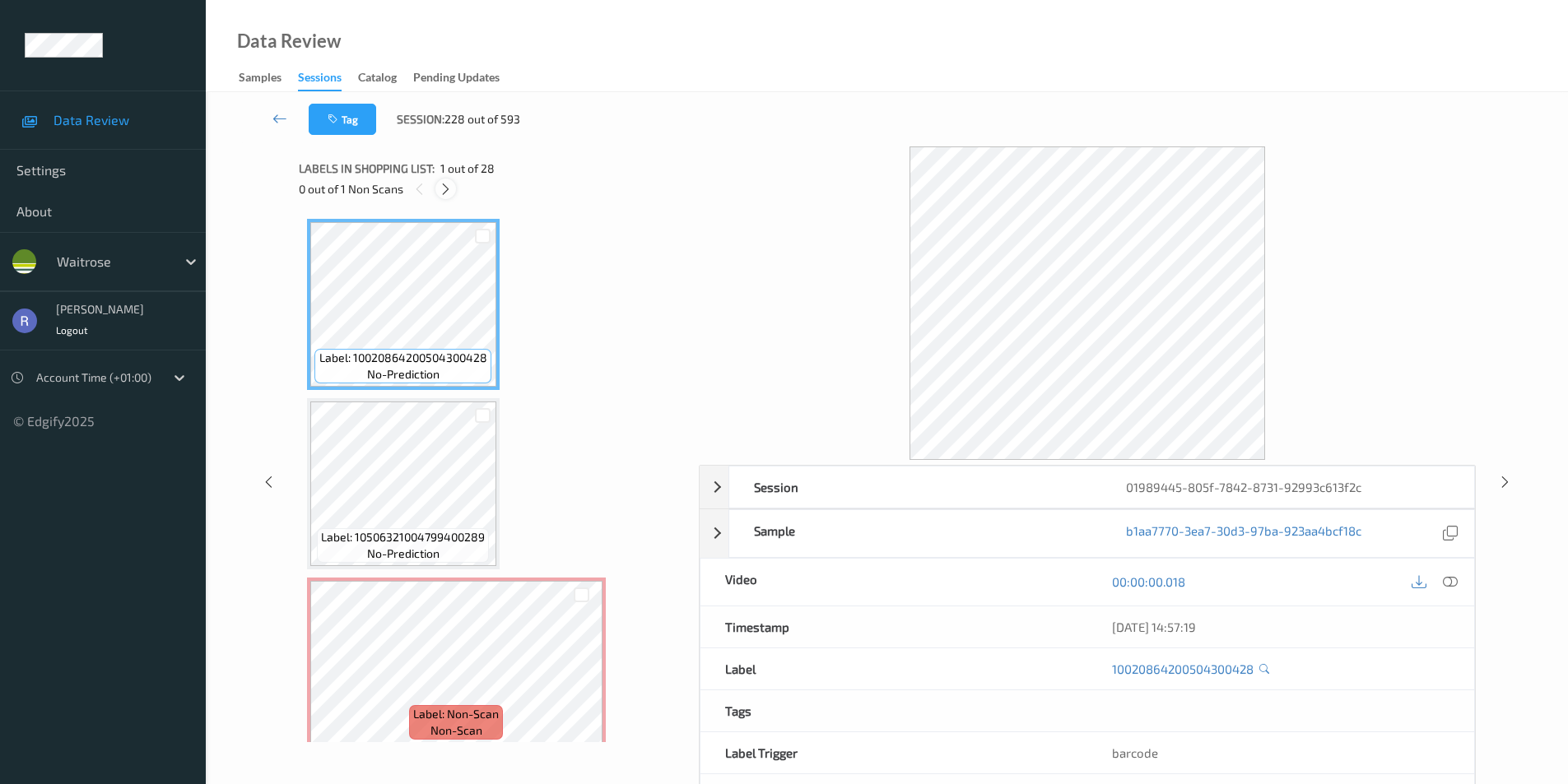
click at [440, 185] on icon at bounding box center [446, 189] width 14 height 15
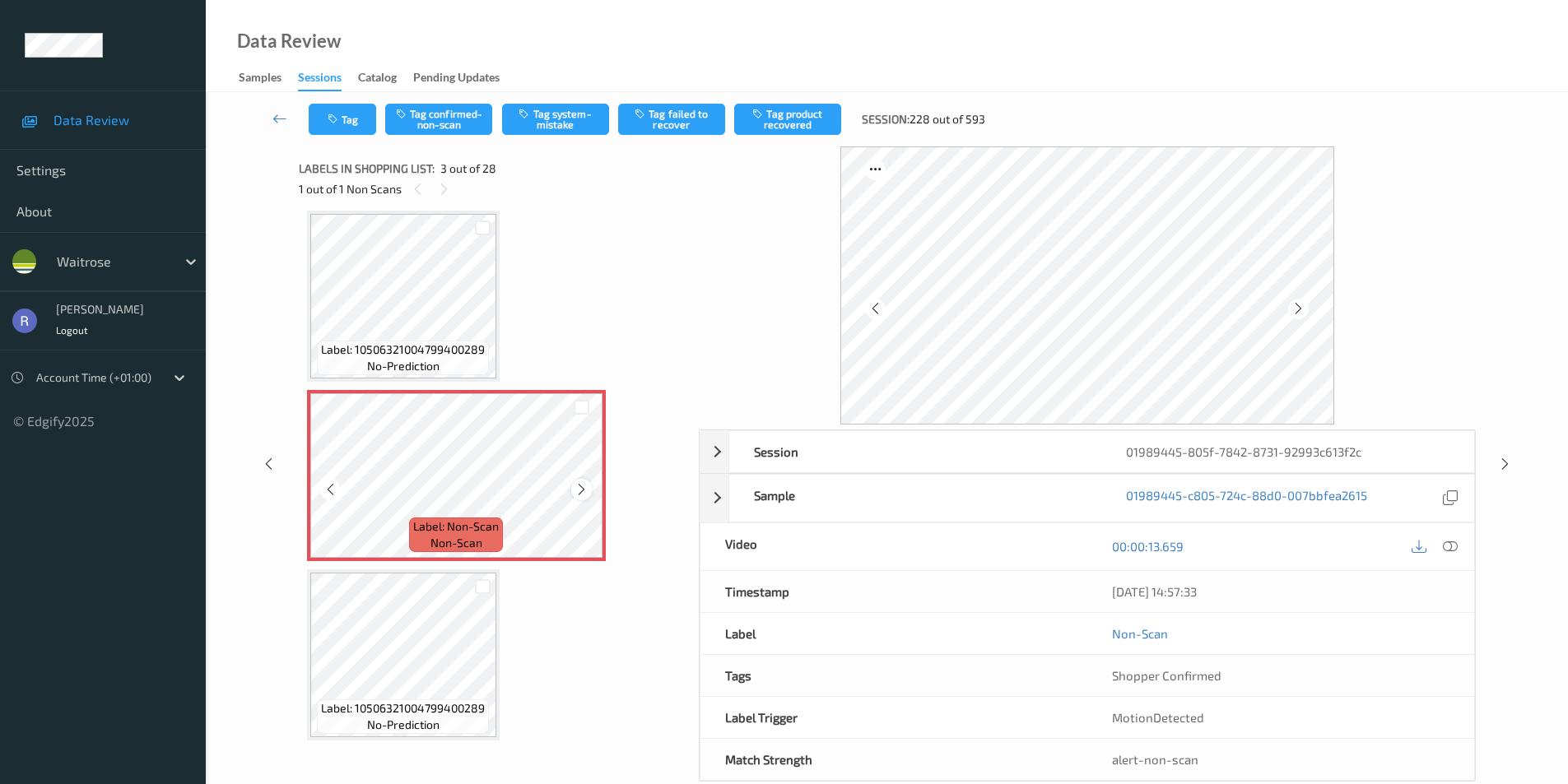
click at [577, 491] on icon at bounding box center [582, 490] width 14 height 15
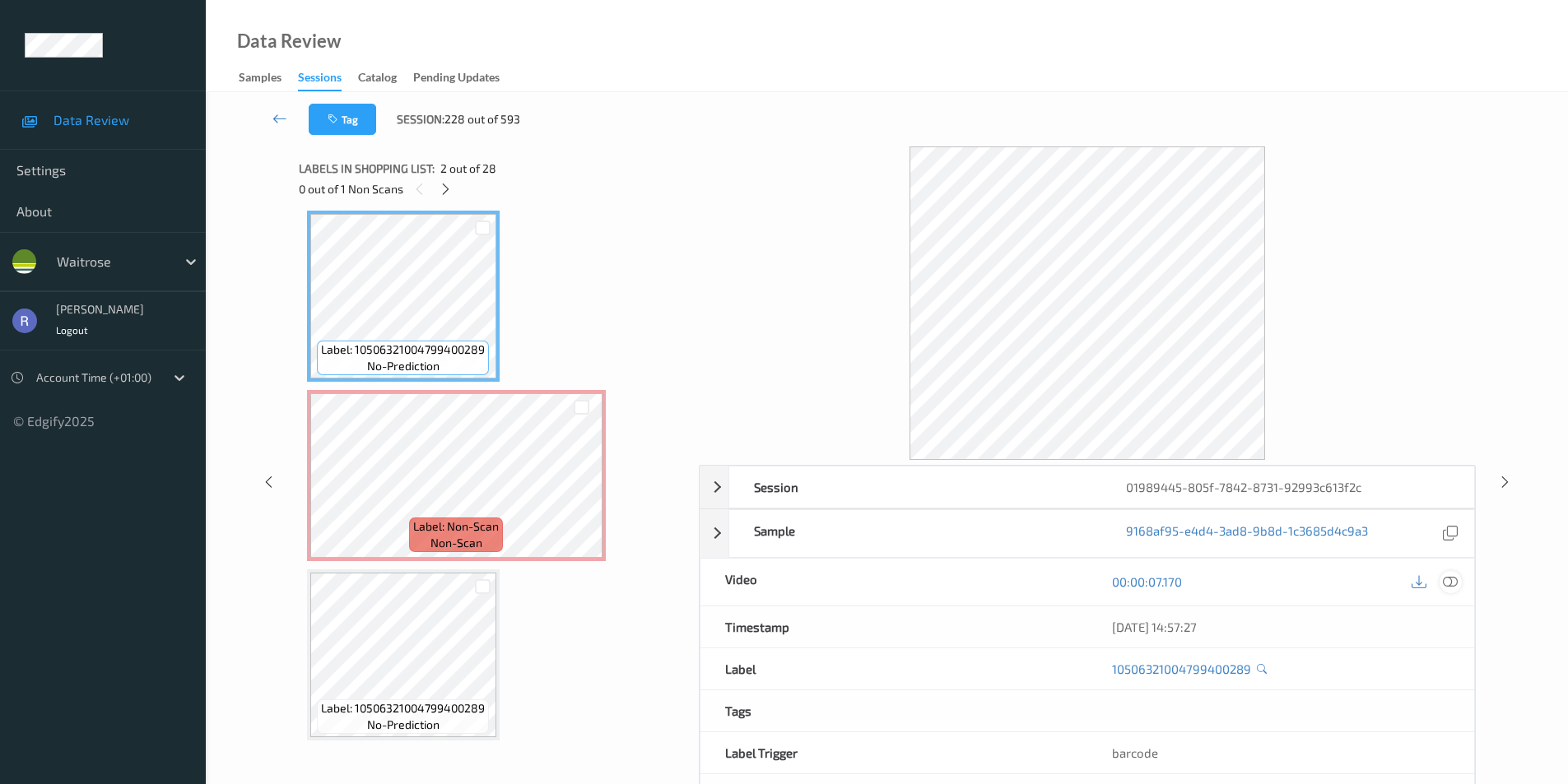
click at [1455, 579] on icon at bounding box center [1450, 582] width 15 height 15
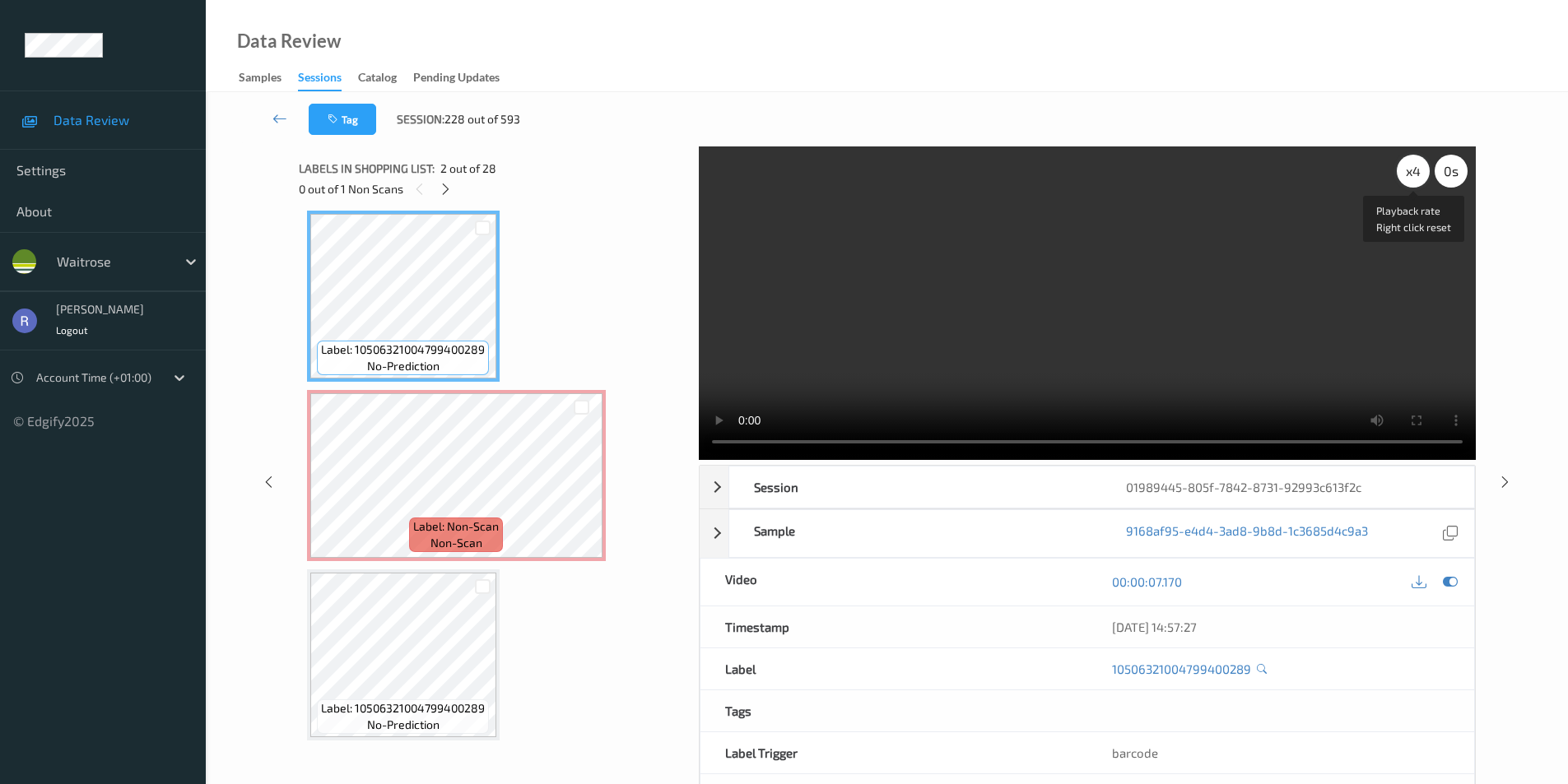
click at [1424, 172] on div "x 4" at bounding box center [1413, 171] width 33 height 33
click at [1423, 172] on div "x 8" at bounding box center [1413, 171] width 33 height 33
click at [967, 299] on video at bounding box center [1087, 303] width 777 height 314
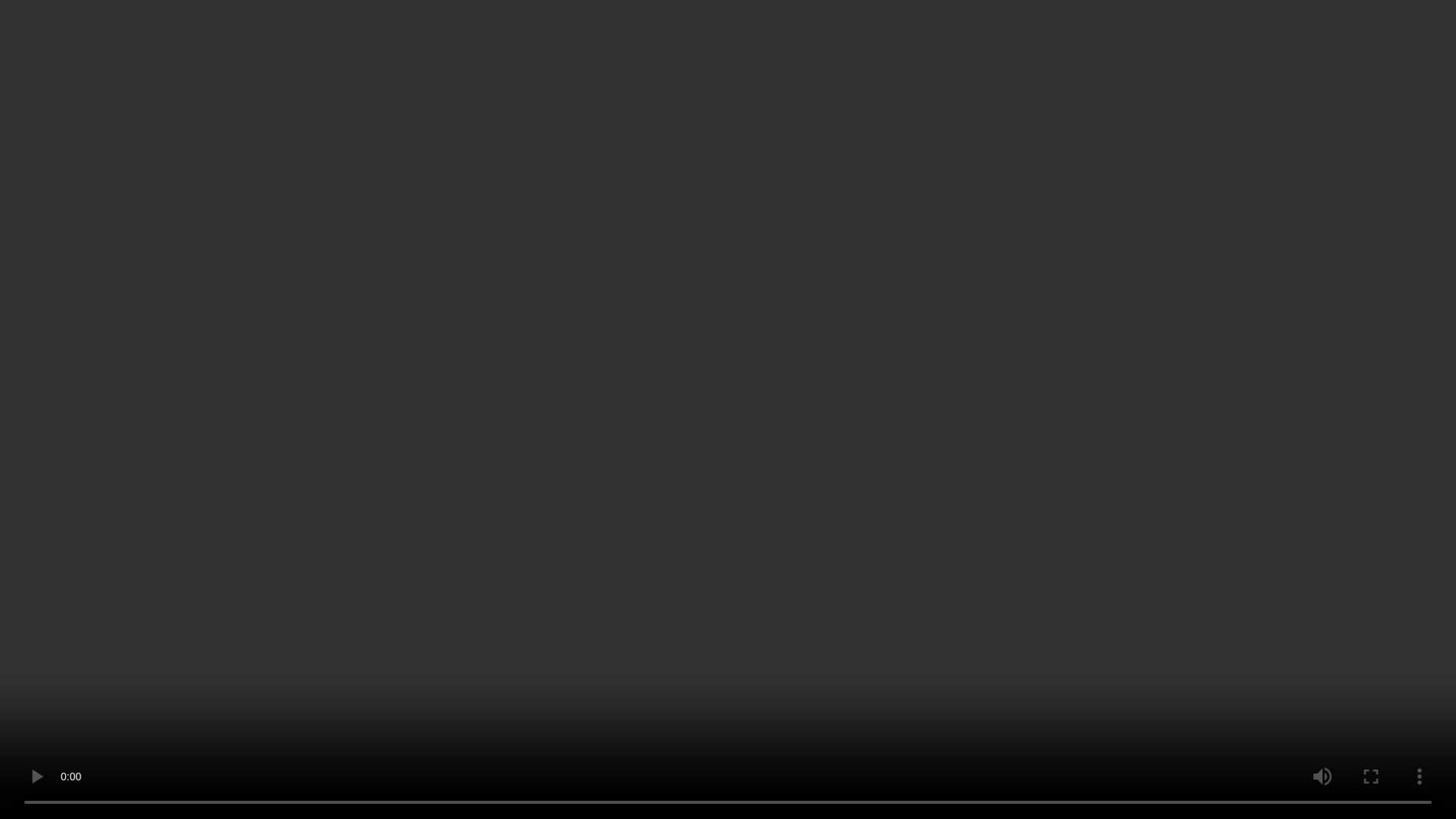
click at [295, 629] on video at bounding box center [728, 409] width 1456 height 819
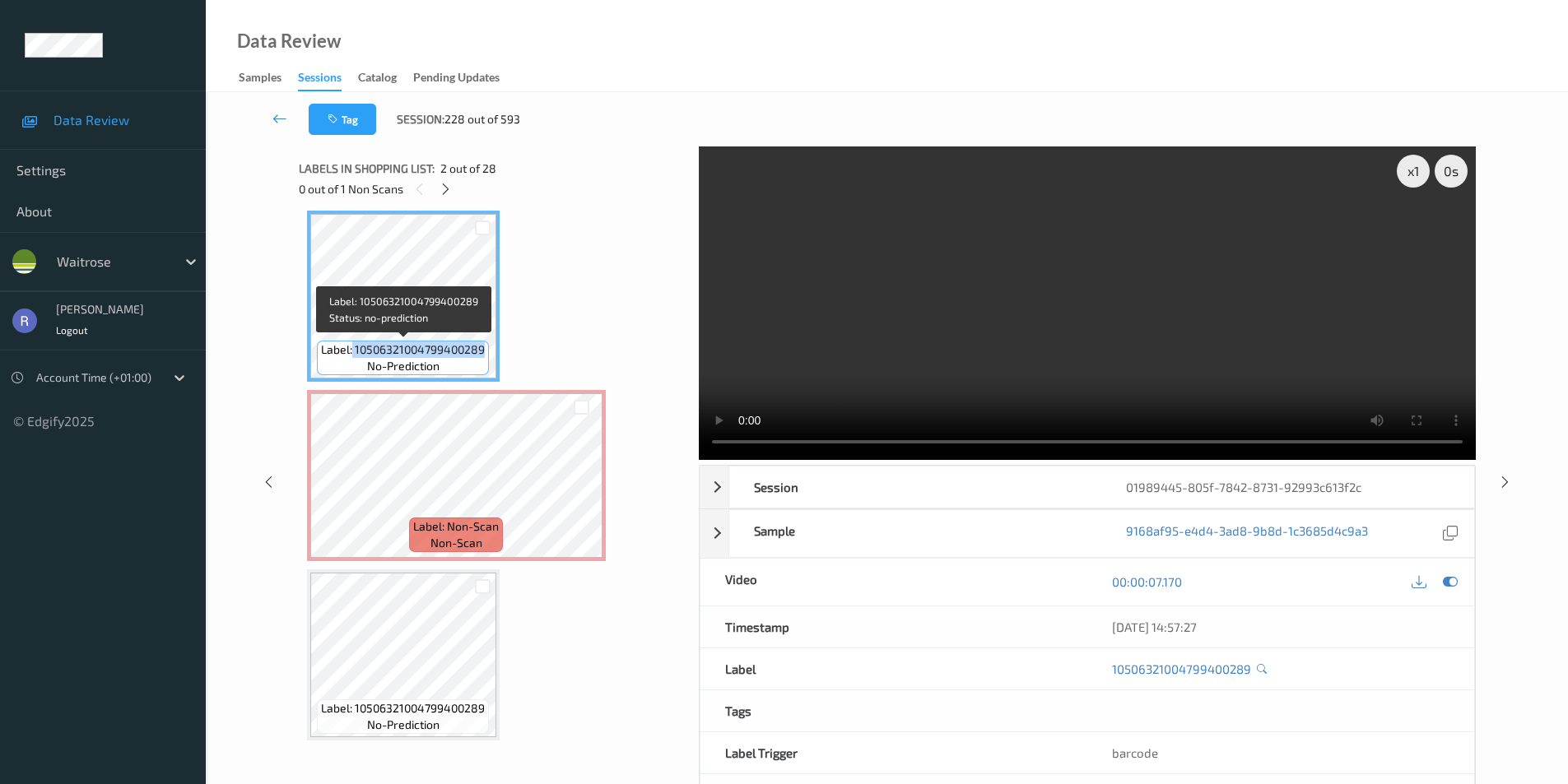
drag, startPoint x: 351, startPoint y: 351, endPoint x: 482, endPoint y: 359, distance: 131.2
click at [482, 359] on div "Label: 10506321004799400289 no-prediction" at bounding box center [402, 357] width 172 height 34
copy span "10506321004799400289"
click at [935, 292] on video at bounding box center [1087, 303] width 777 height 314
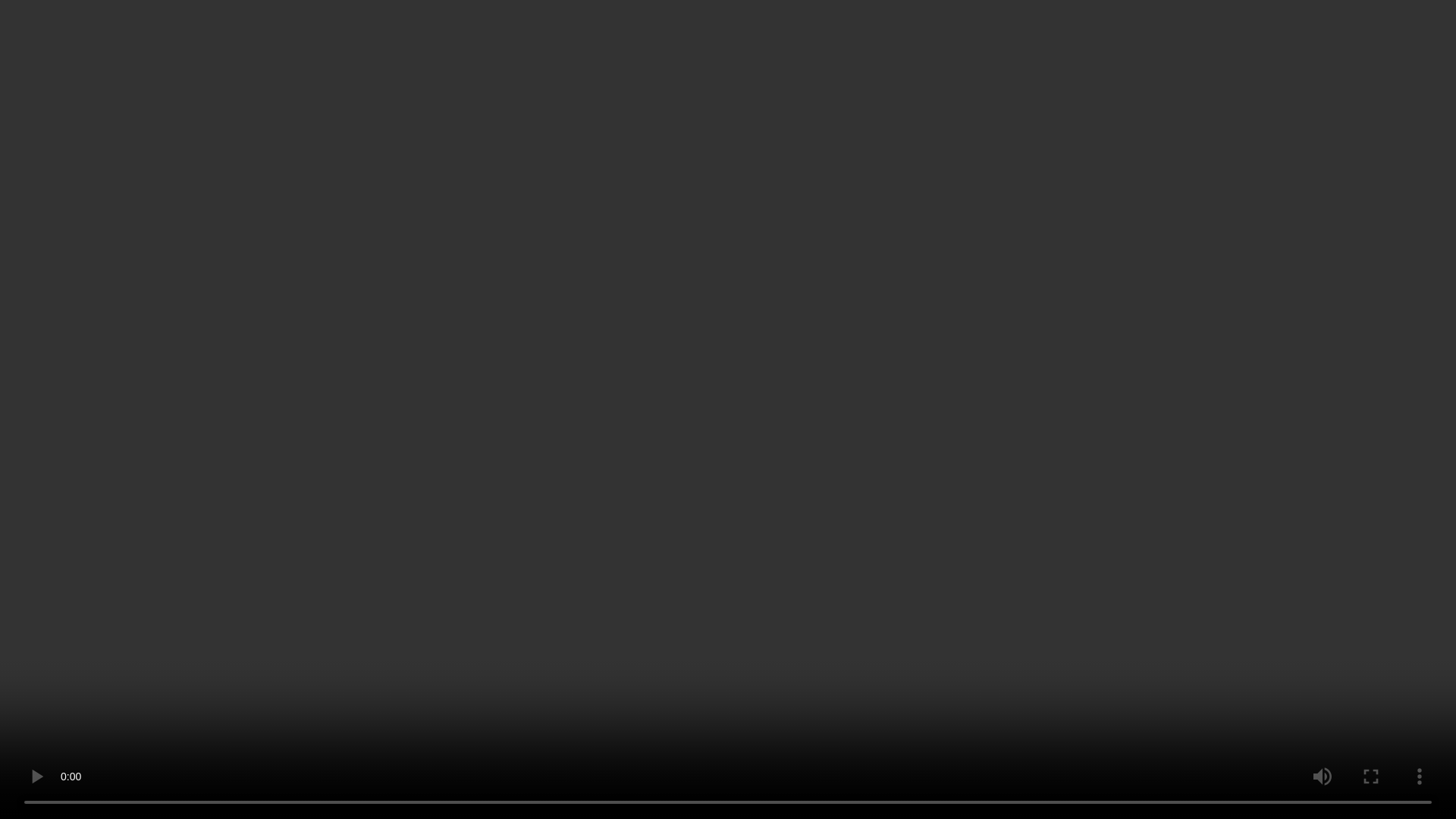
click at [860, 335] on video at bounding box center [728, 409] width 1456 height 819
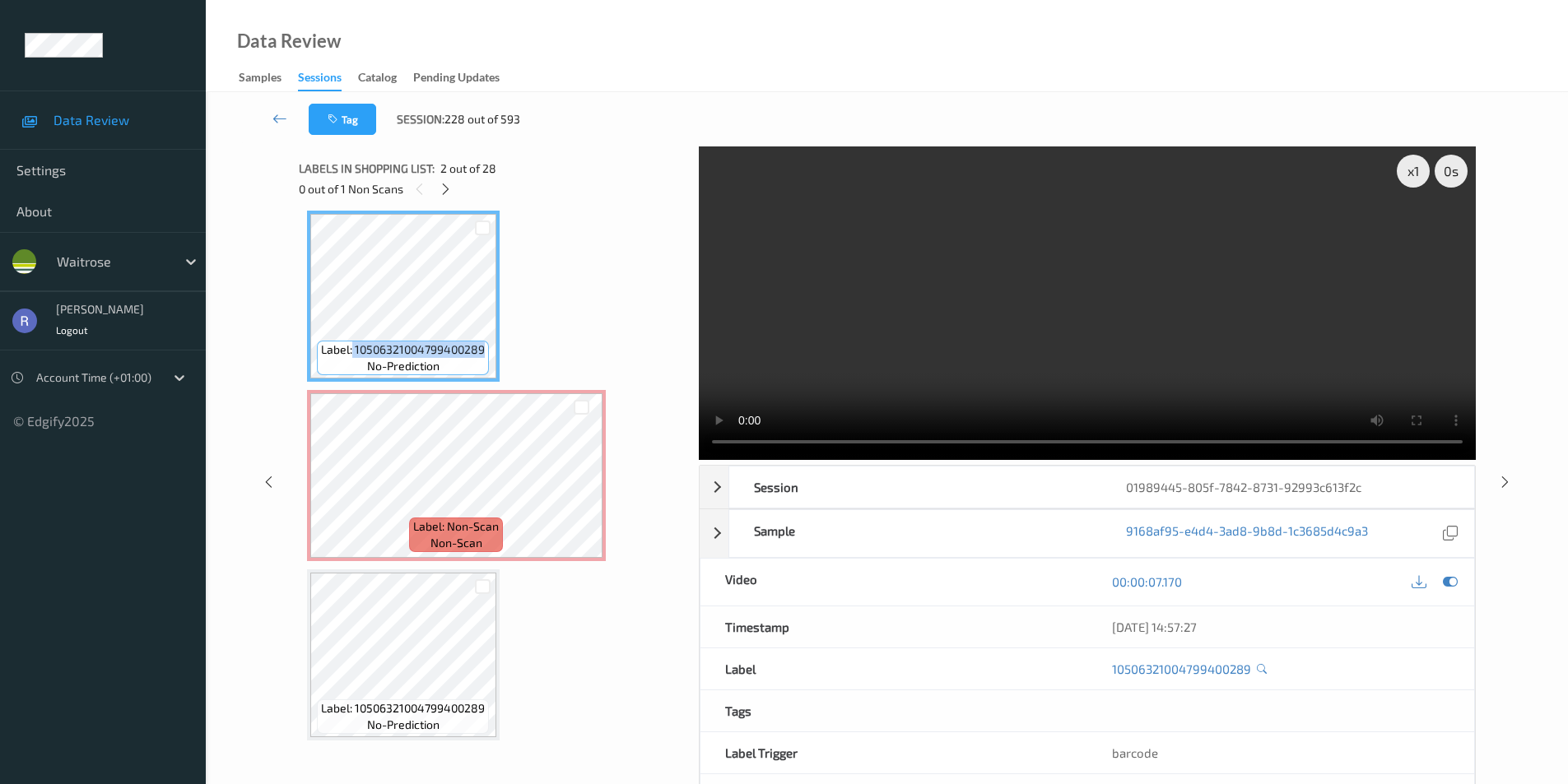
click at [1008, 344] on video at bounding box center [1087, 303] width 777 height 314
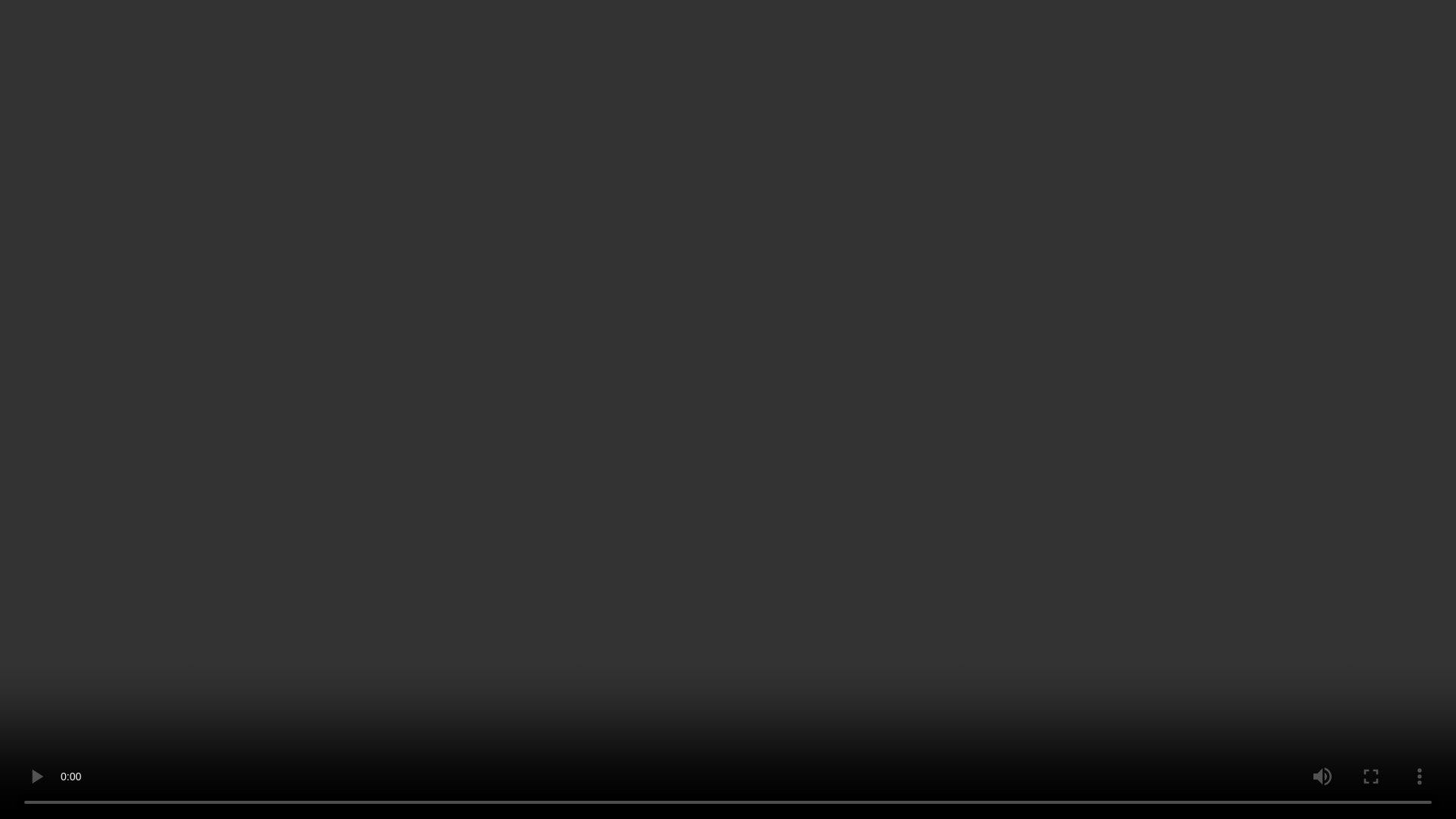
click at [816, 244] on video at bounding box center [728, 409] width 1456 height 819
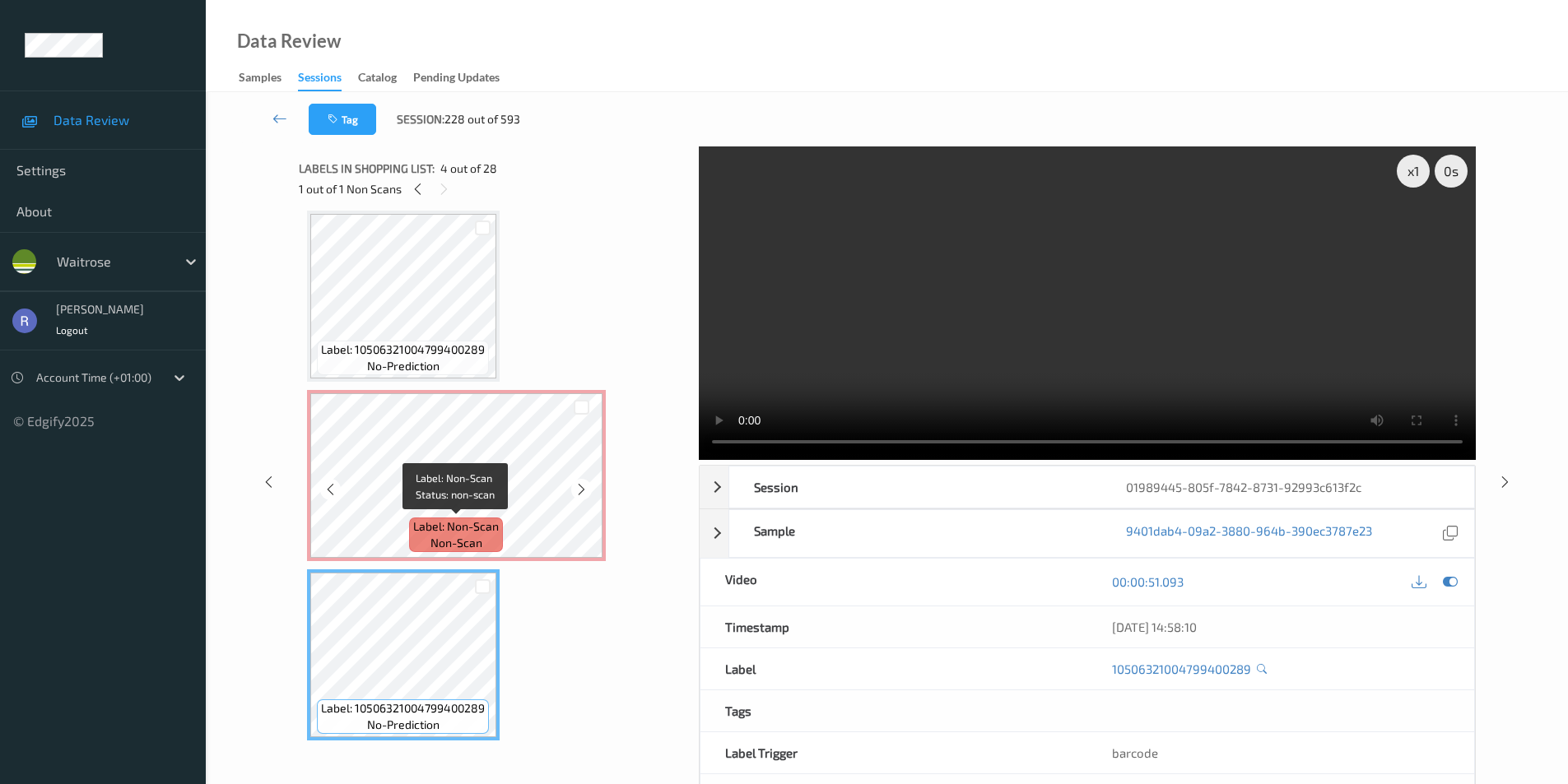
click at [450, 526] on span "Label: Non-Scan" at bounding box center [455, 526] width 86 height 17
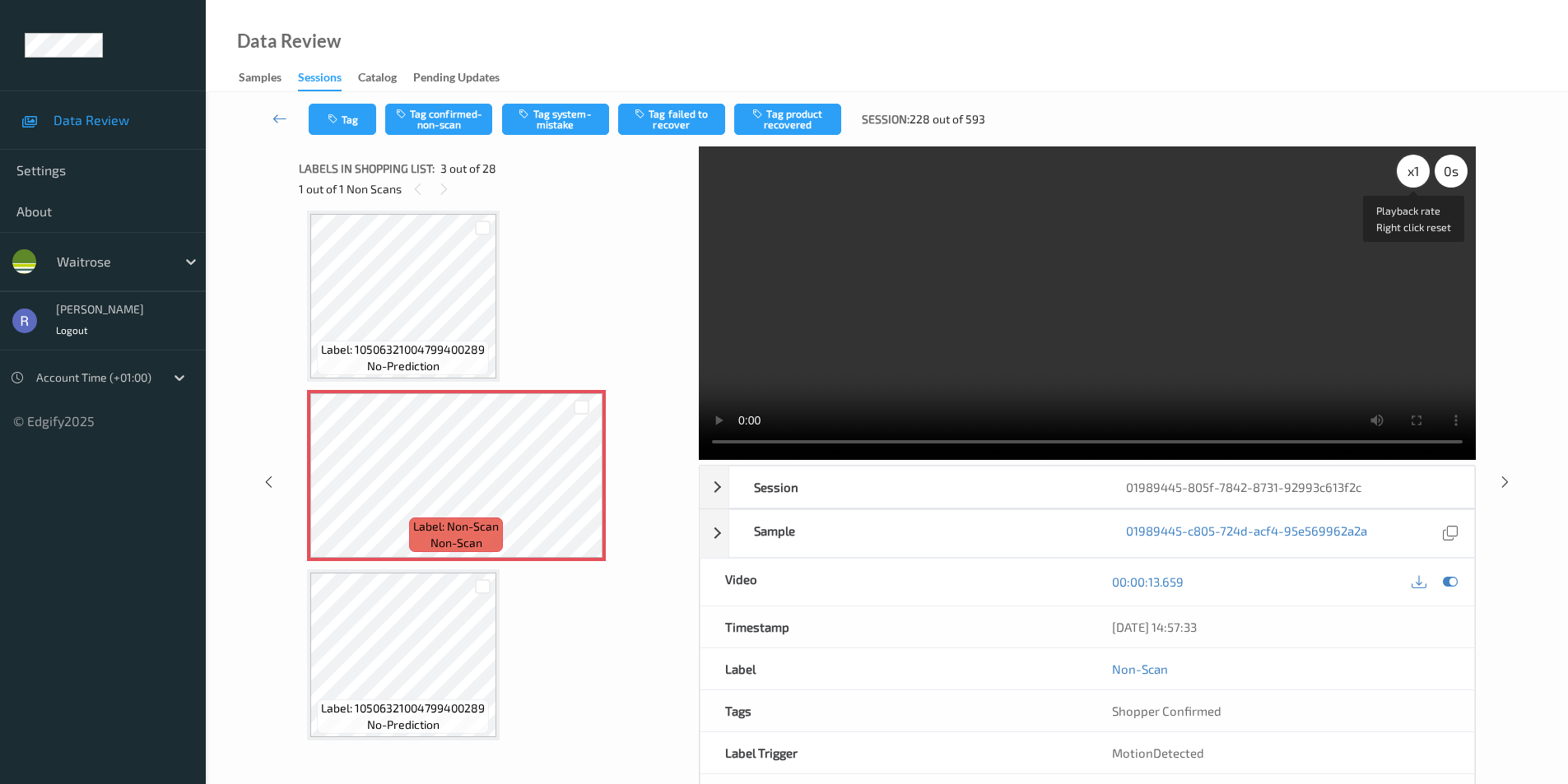
click at [1413, 179] on div "x 1" at bounding box center [1413, 171] width 33 height 33
click at [1293, 308] on video at bounding box center [1087, 303] width 777 height 314
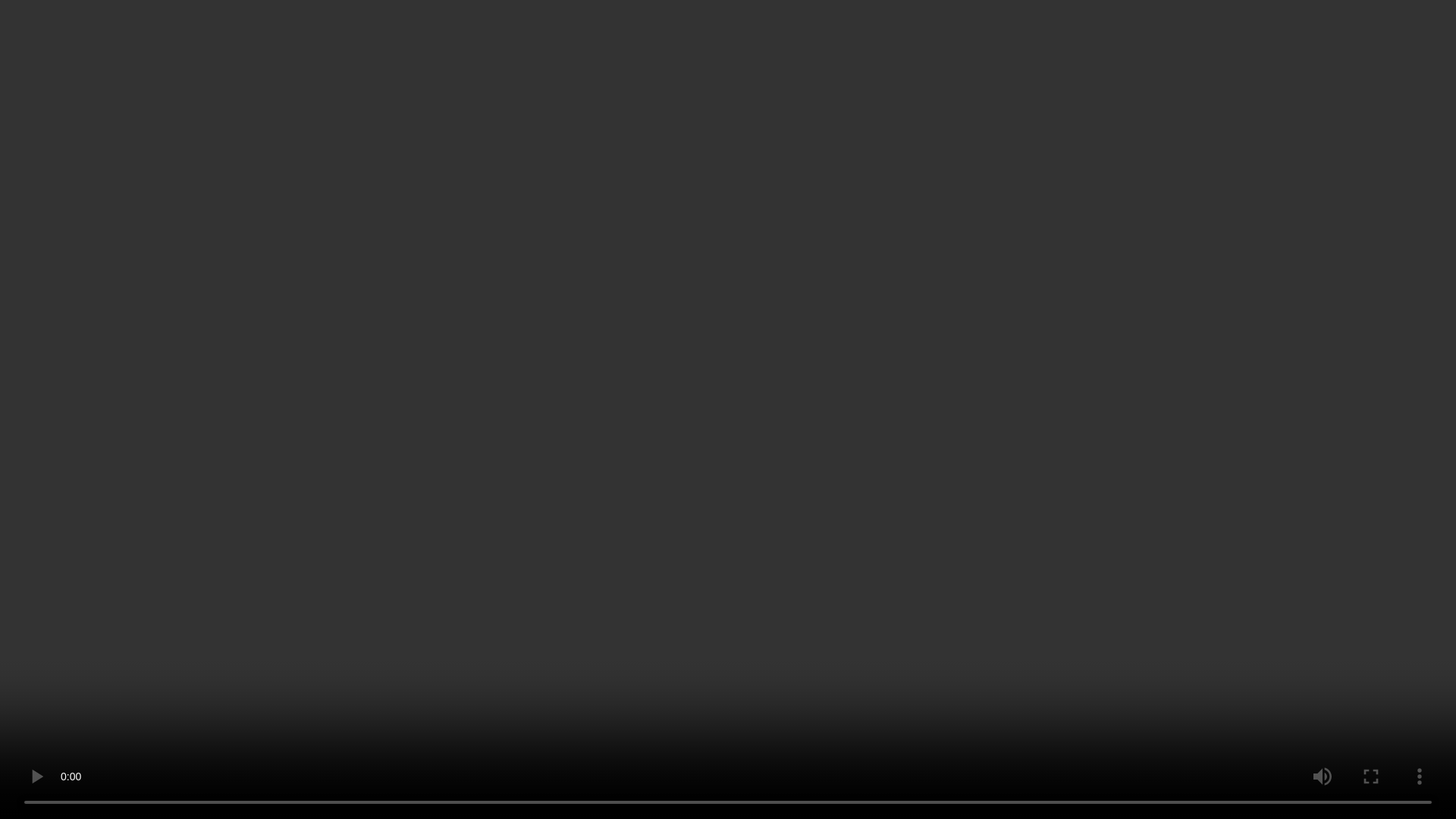
click at [1074, 346] on video at bounding box center [728, 409] width 1456 height 819
click at [1072, 345] on video at bounding box center [728, 409] width 1456 height 819
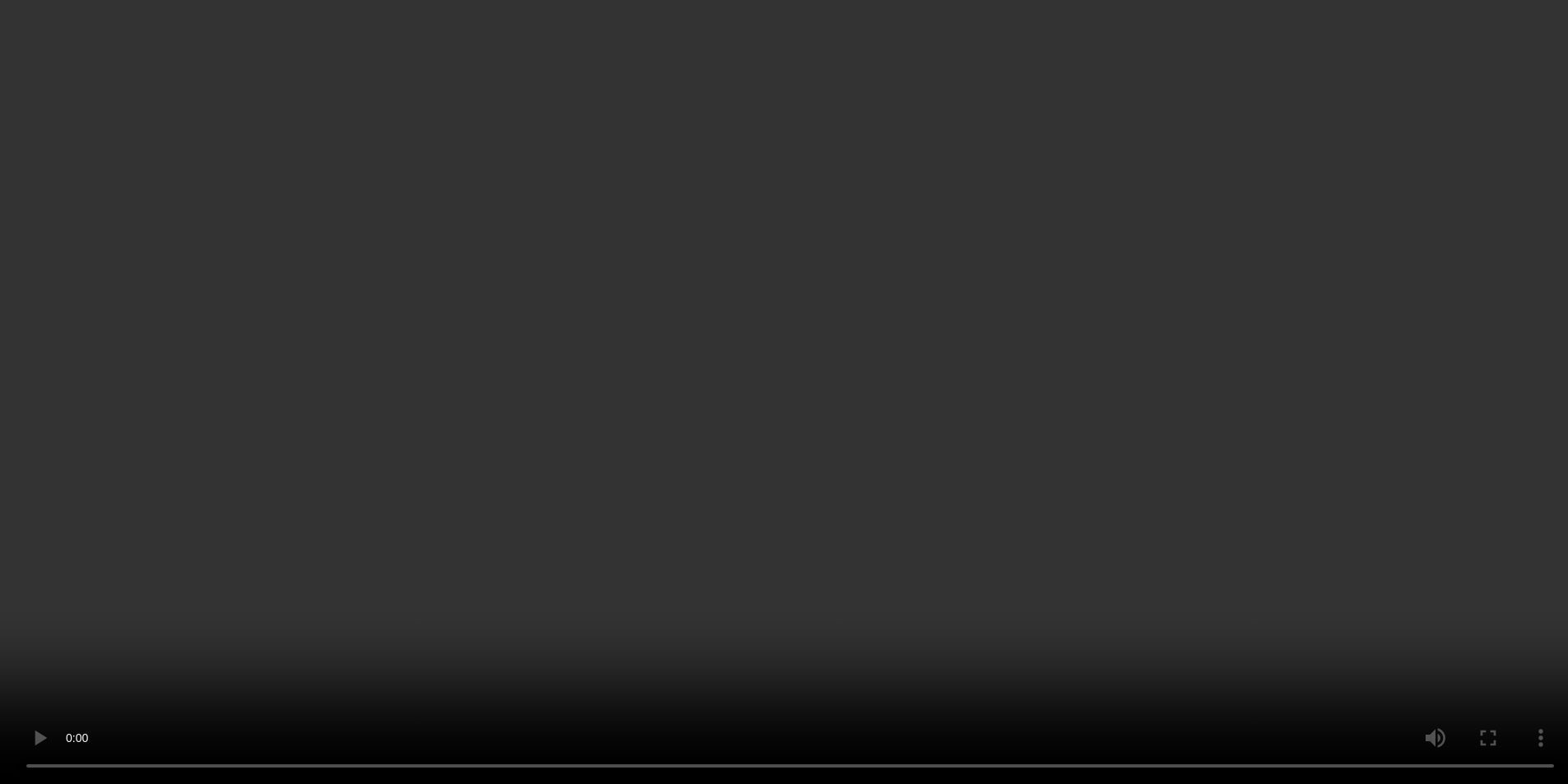
scroll to position [270, 0]
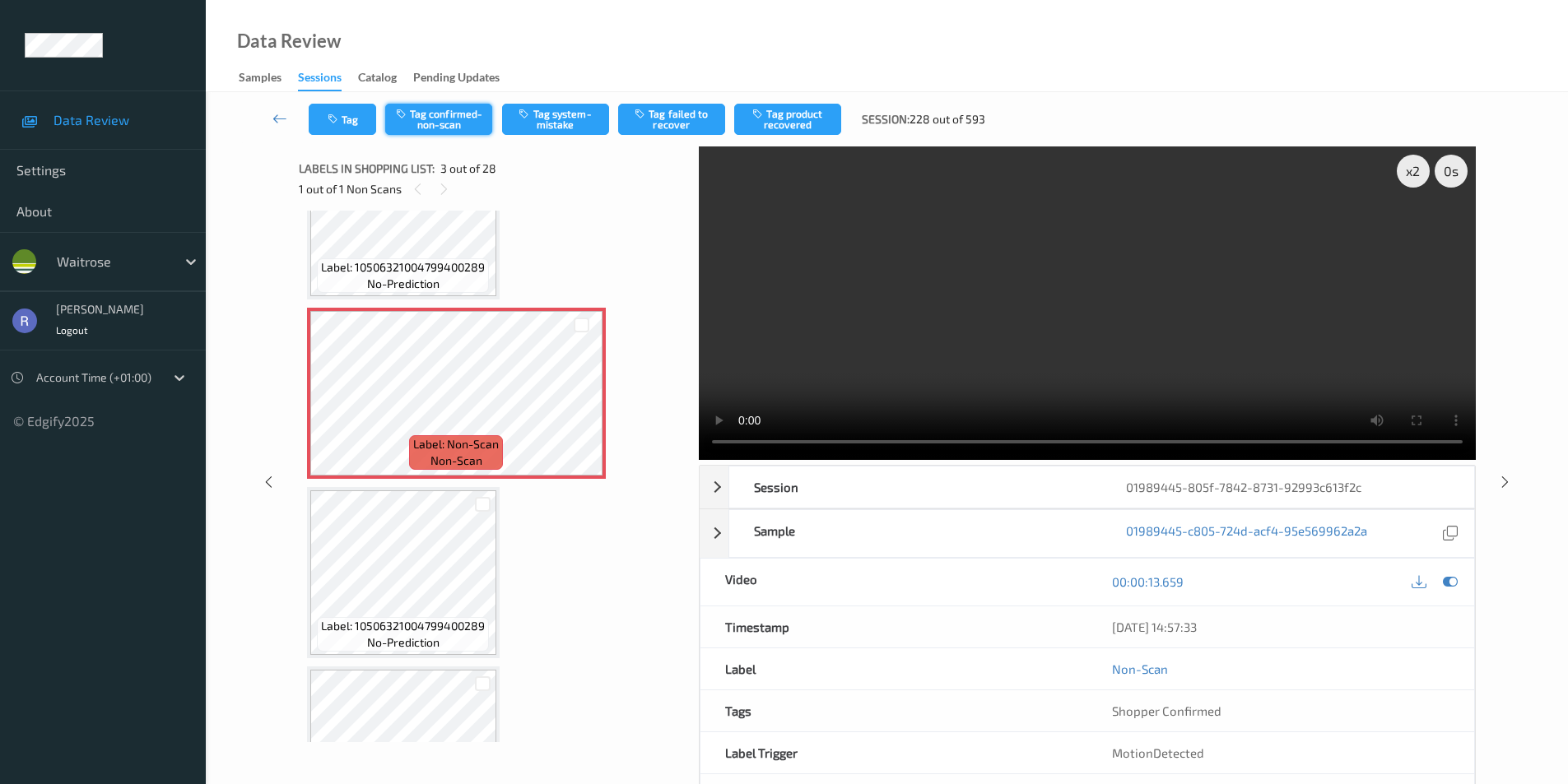
click at [419, 125] on button "Tag confirmed-non-scan" at bounding box center [439, 118] width 107 height 31
click at [802, 115] on button "Tag product recovered" at bounding box center [787, 118] width 107 height 31
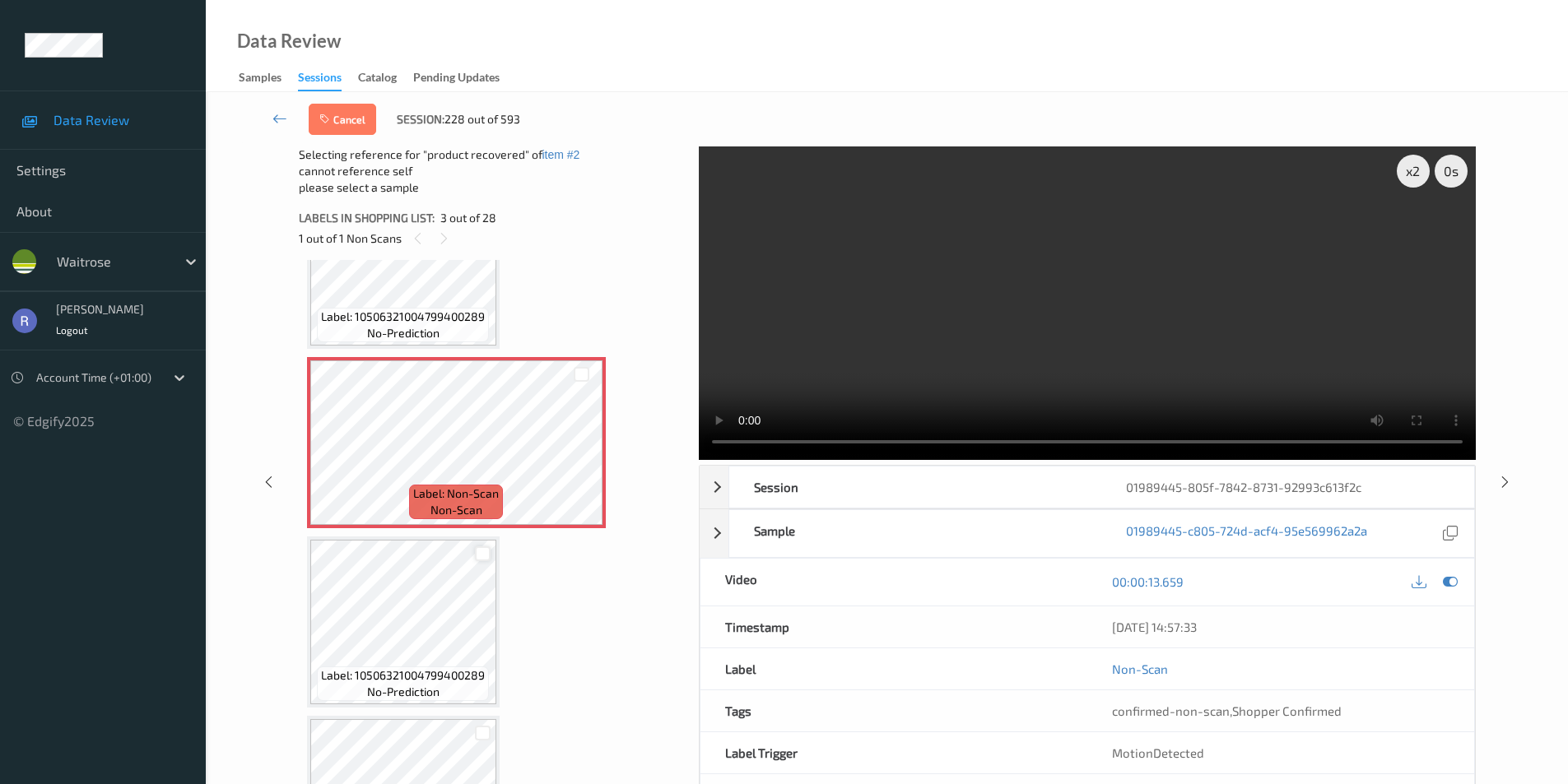
click at [479, 555] on div at bounding box center [483, 554] width 16 height 16
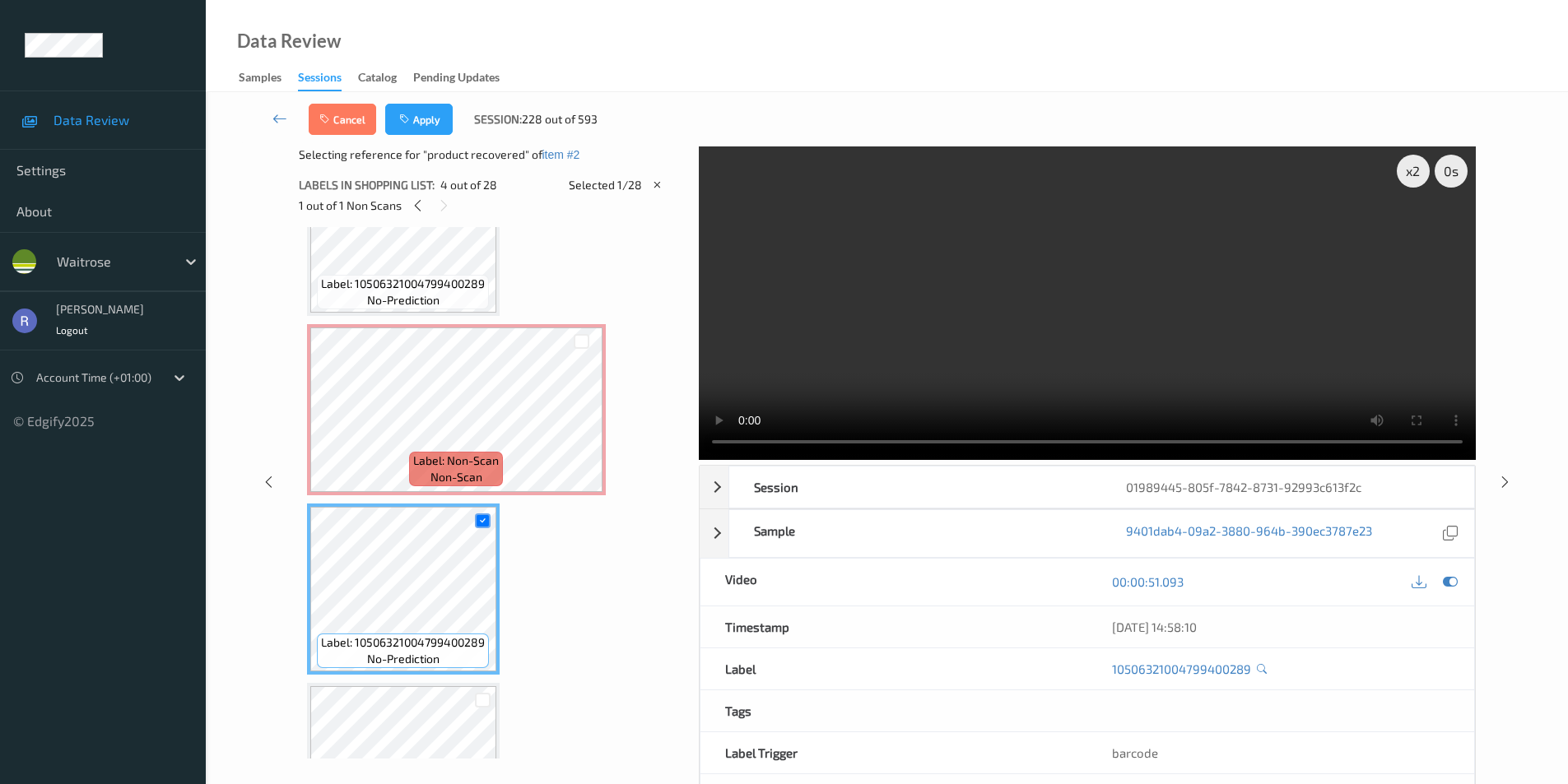
scroll to position [435, 0]
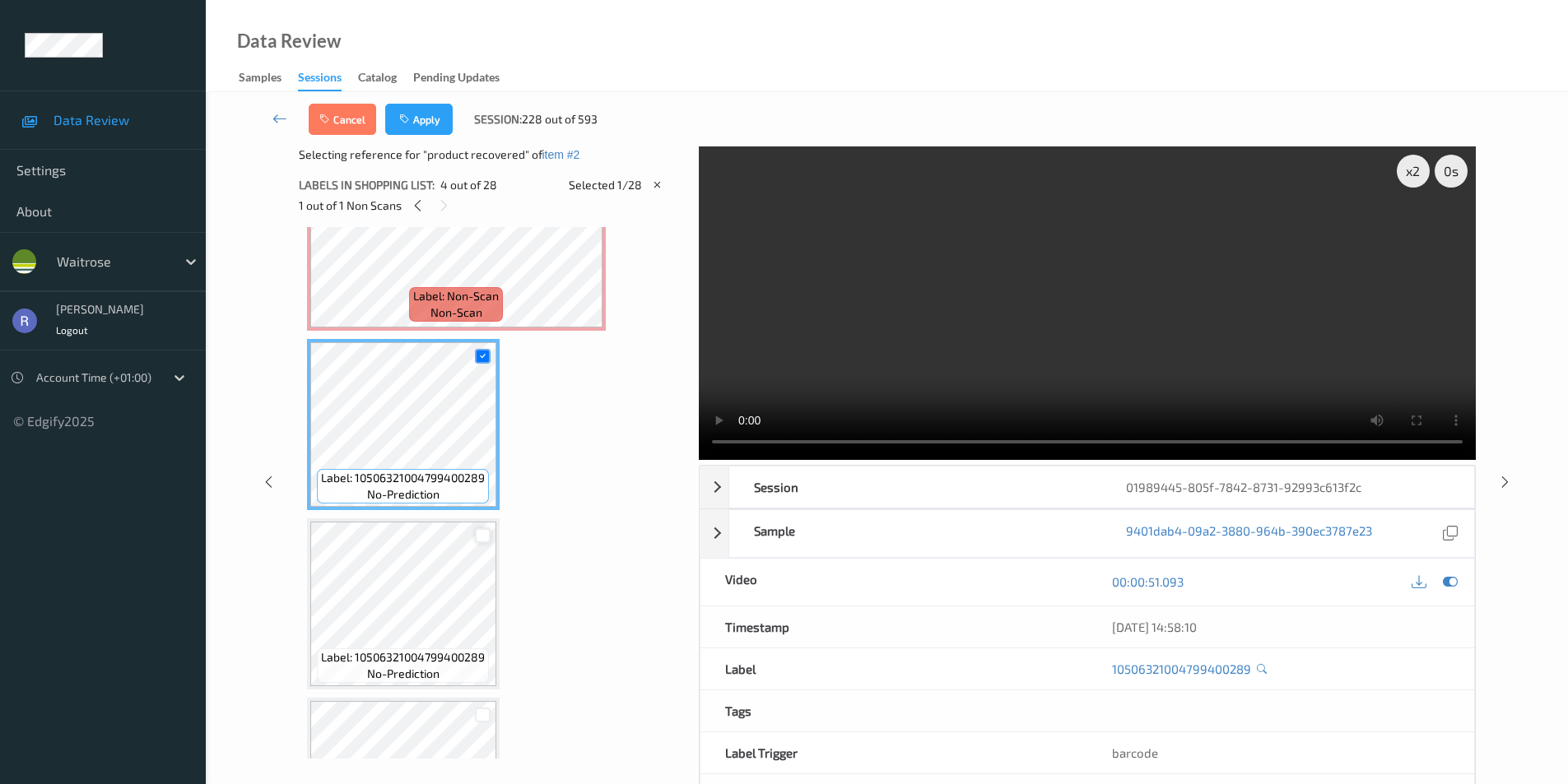
click at [479, 540] on div at bounding box center [483, 537] width 16 height 16
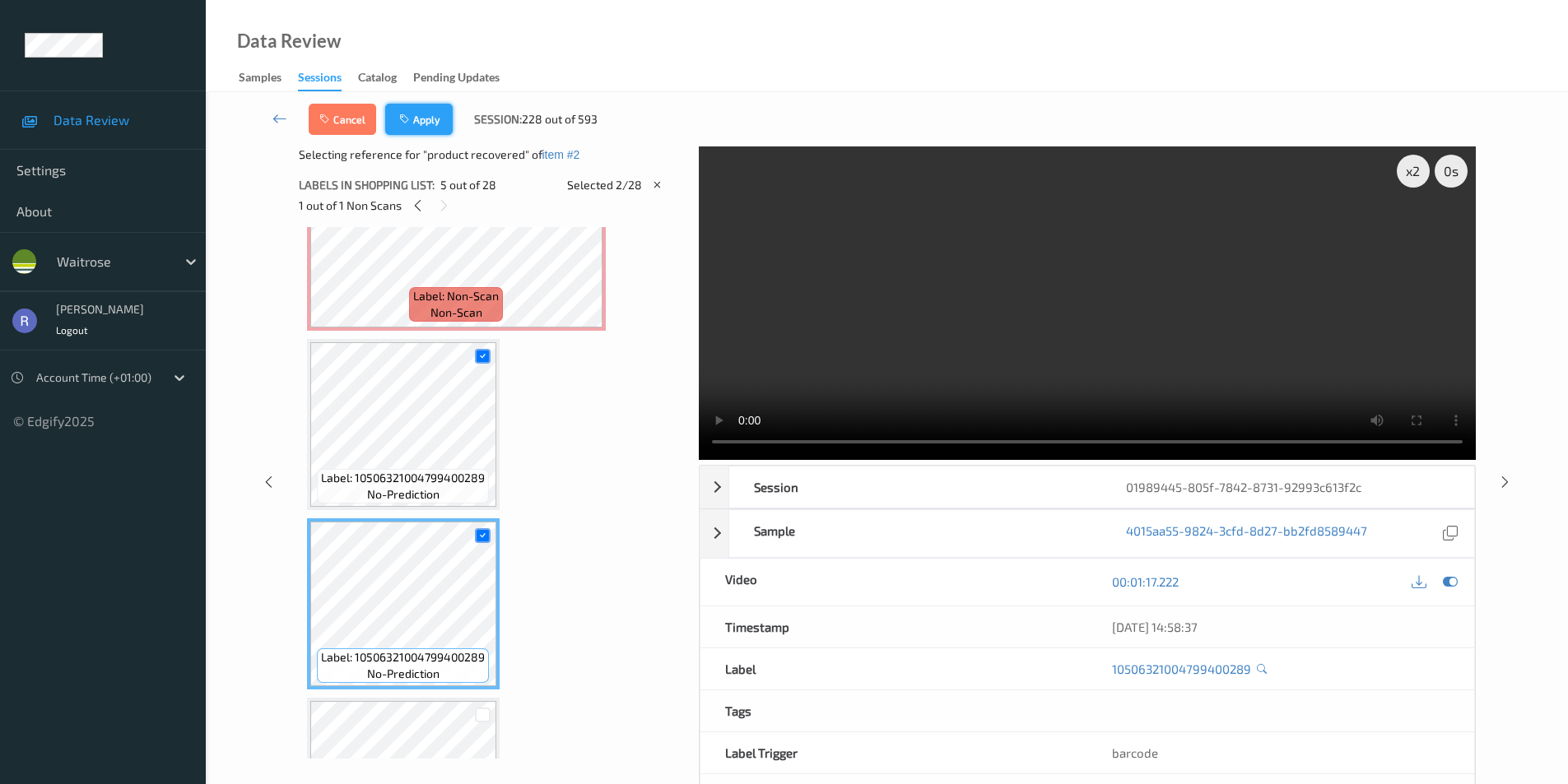
click at [430, 120] on button "Apply" at bounding box center [419, 118] width 67 height 31
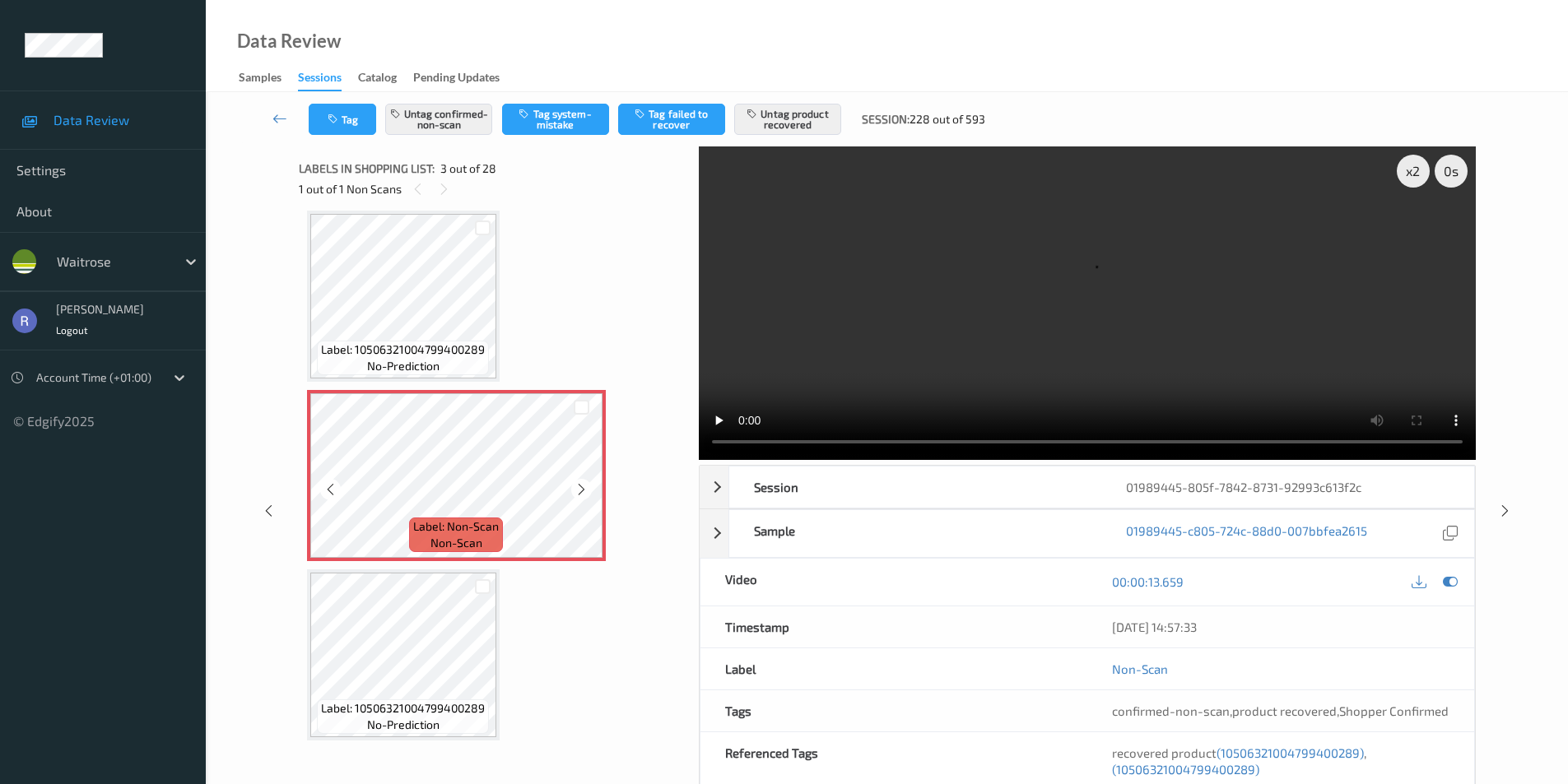
scroll to position [270, 0]
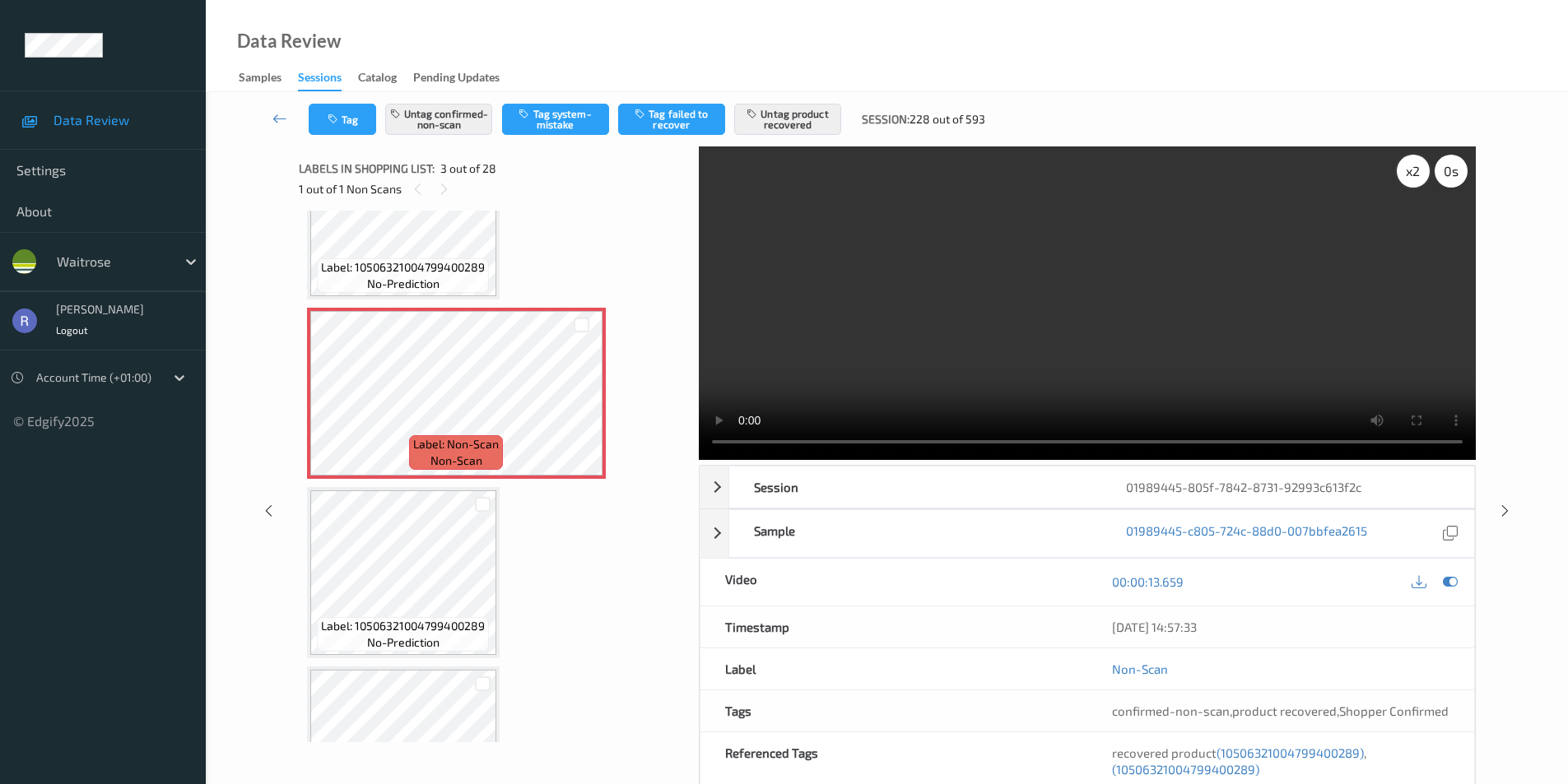
click at [1411, 175] on div "x 2" at bounding box center [1413, 171] width 33 height 33
click at [1140, 355] on video at bounding box center [1087, 303] width 777 height 314
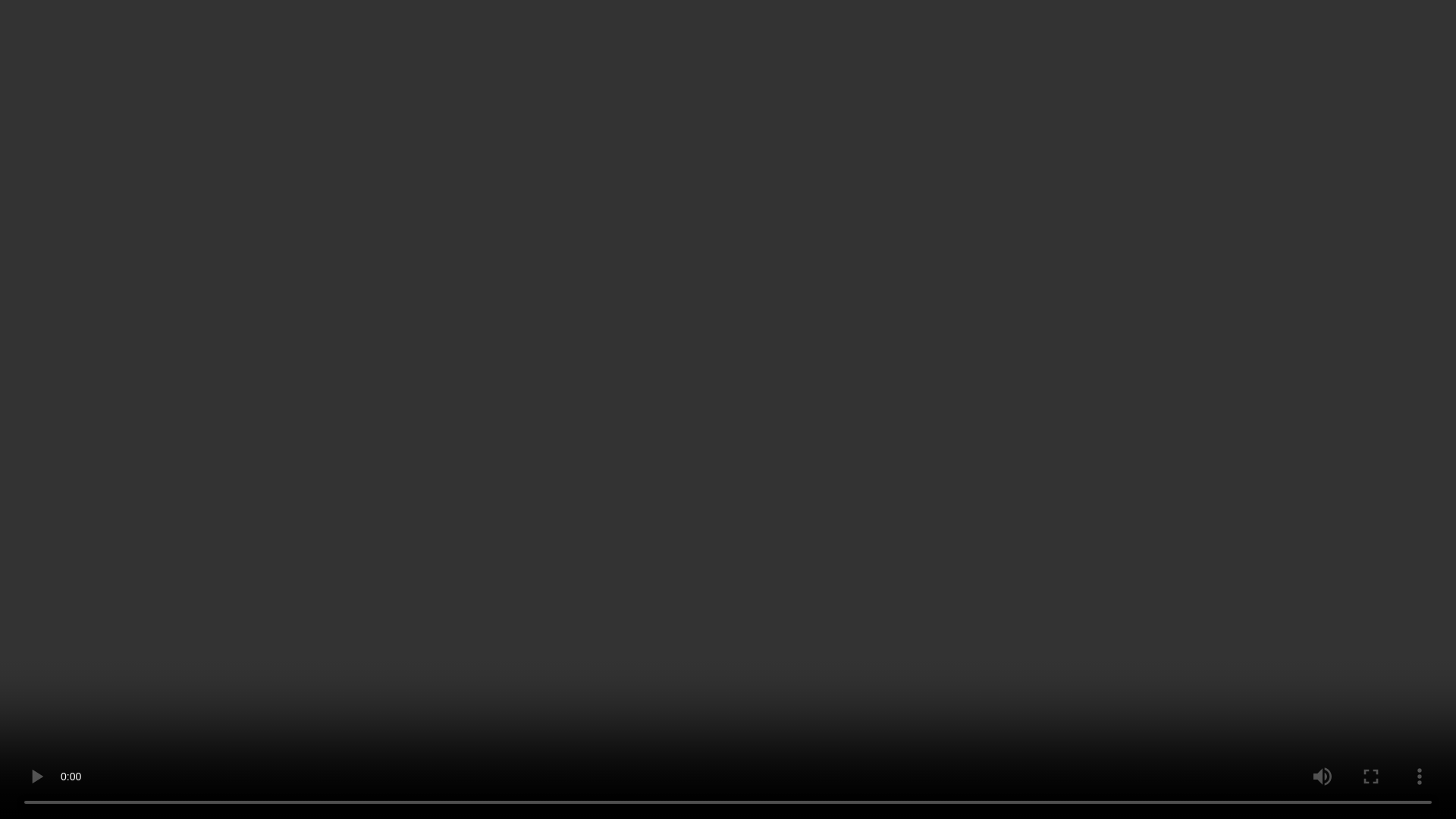
click at [1124, 361] on video at bounding box center [728, 409] width 1456 height 819
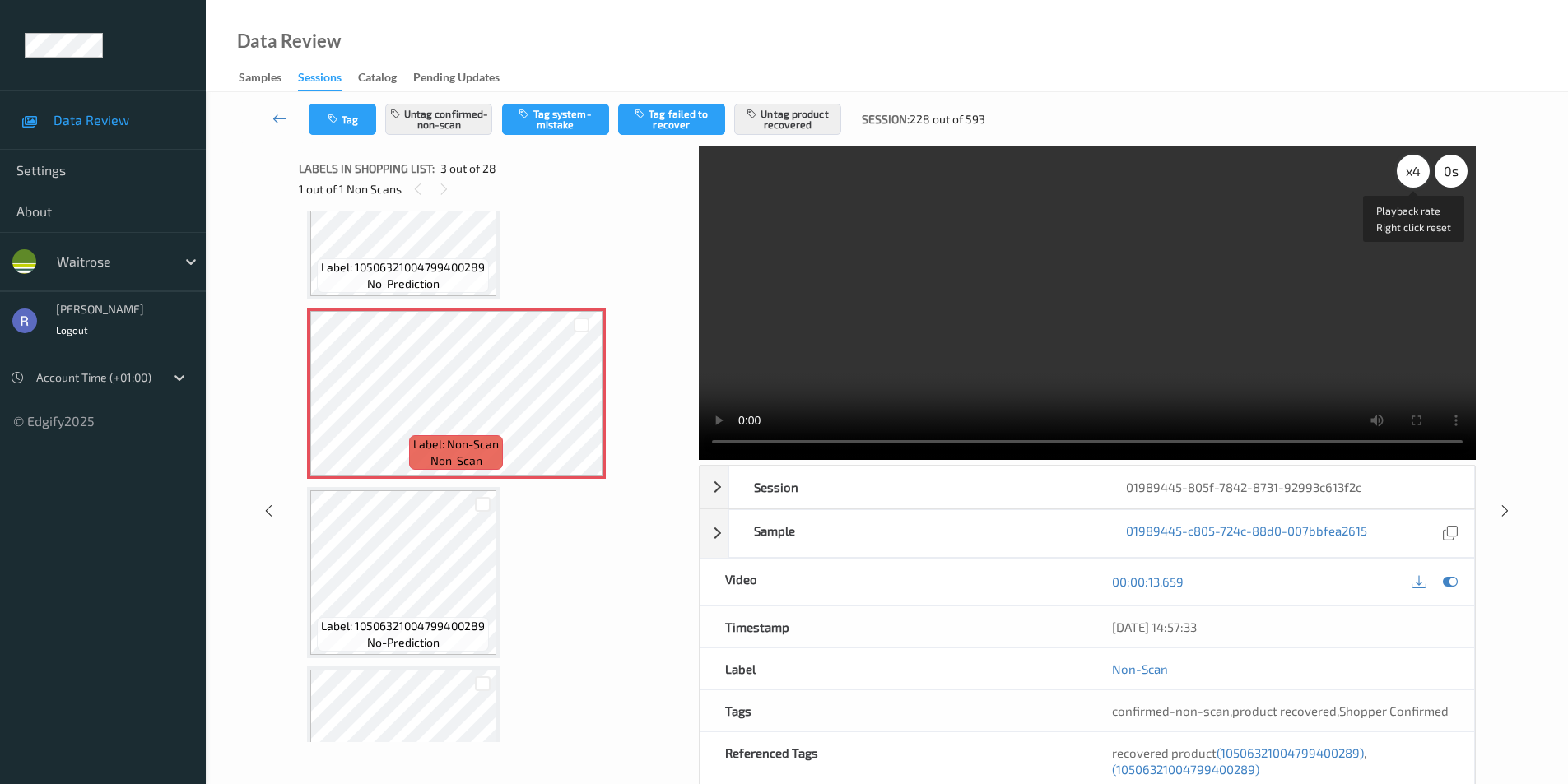
click at [1411, 181] on div "x 4" at bounding box center [1413, 171] width 33 height 33
click at [1408, 182] on div "x 8" at bounding box center [1413, 171] width 33 height 33
click at [1076, 245] on video at bounding box center [1087, 303] width 777 height 314
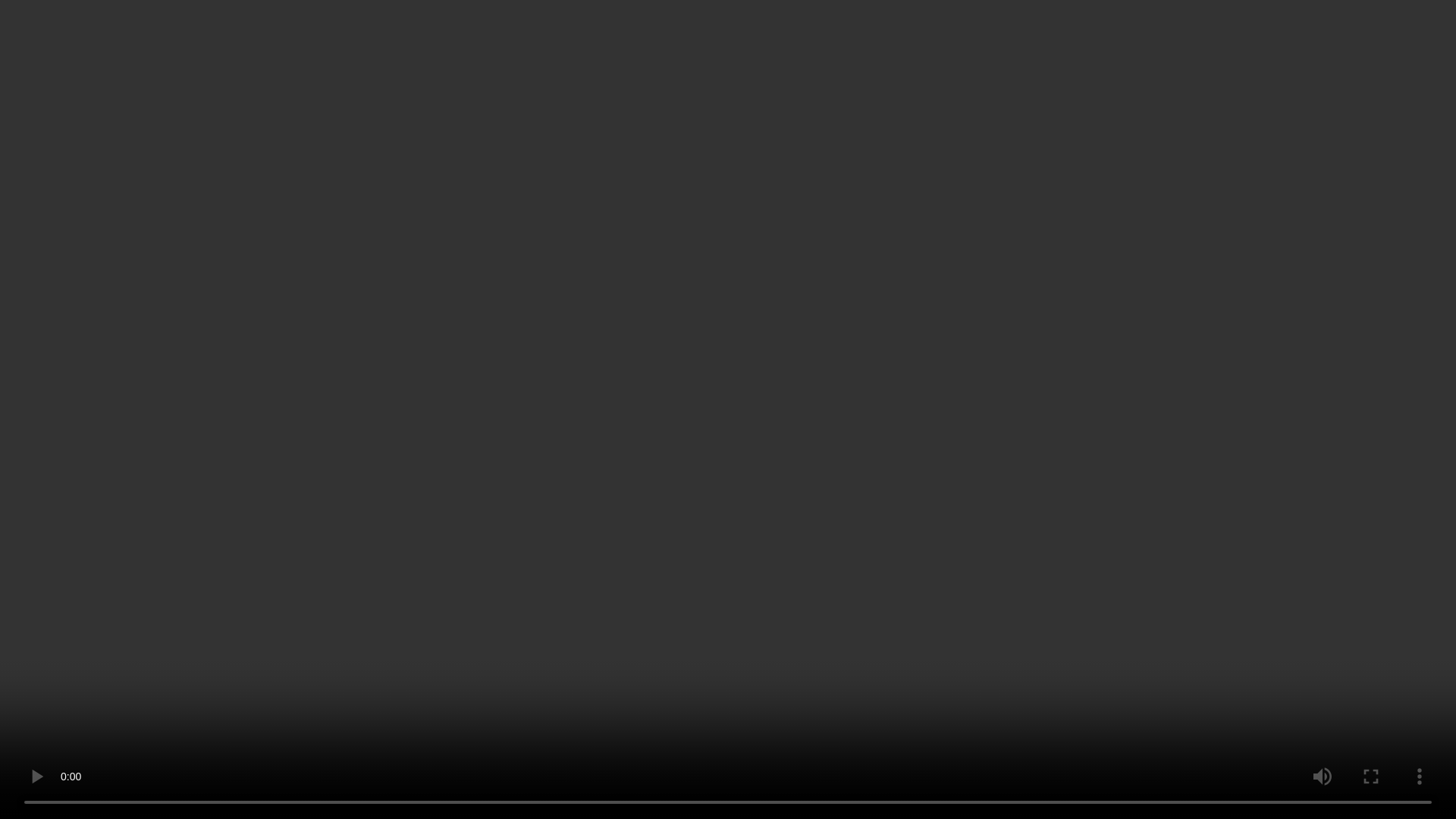
click at [702, 543] on video at bounding box center [728, 409] width 1456 height 819
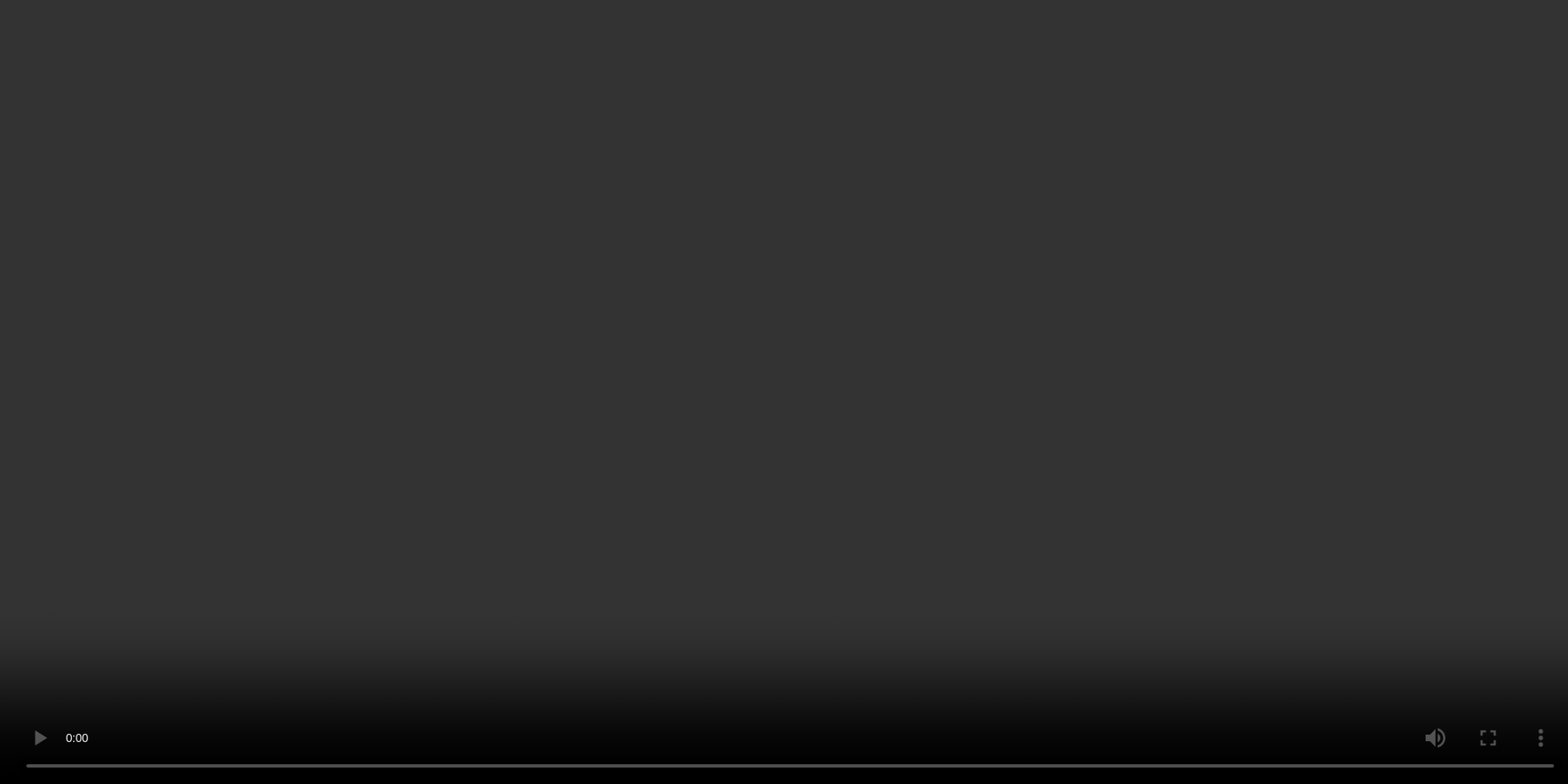
scroll to position [1504, 0]
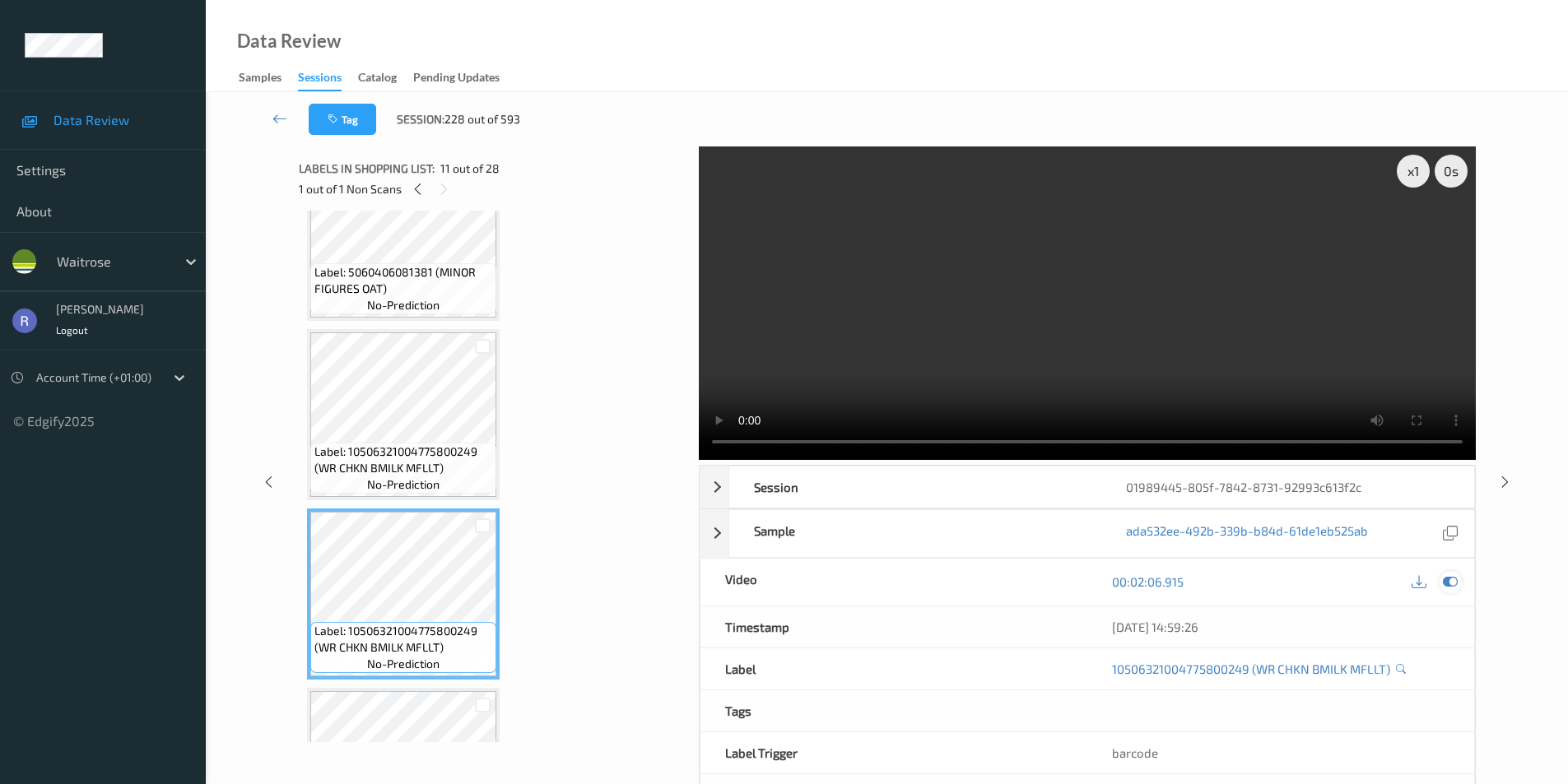
click at [1452, 584] on icon at bounding box center [1450, 582] width 15 height 15
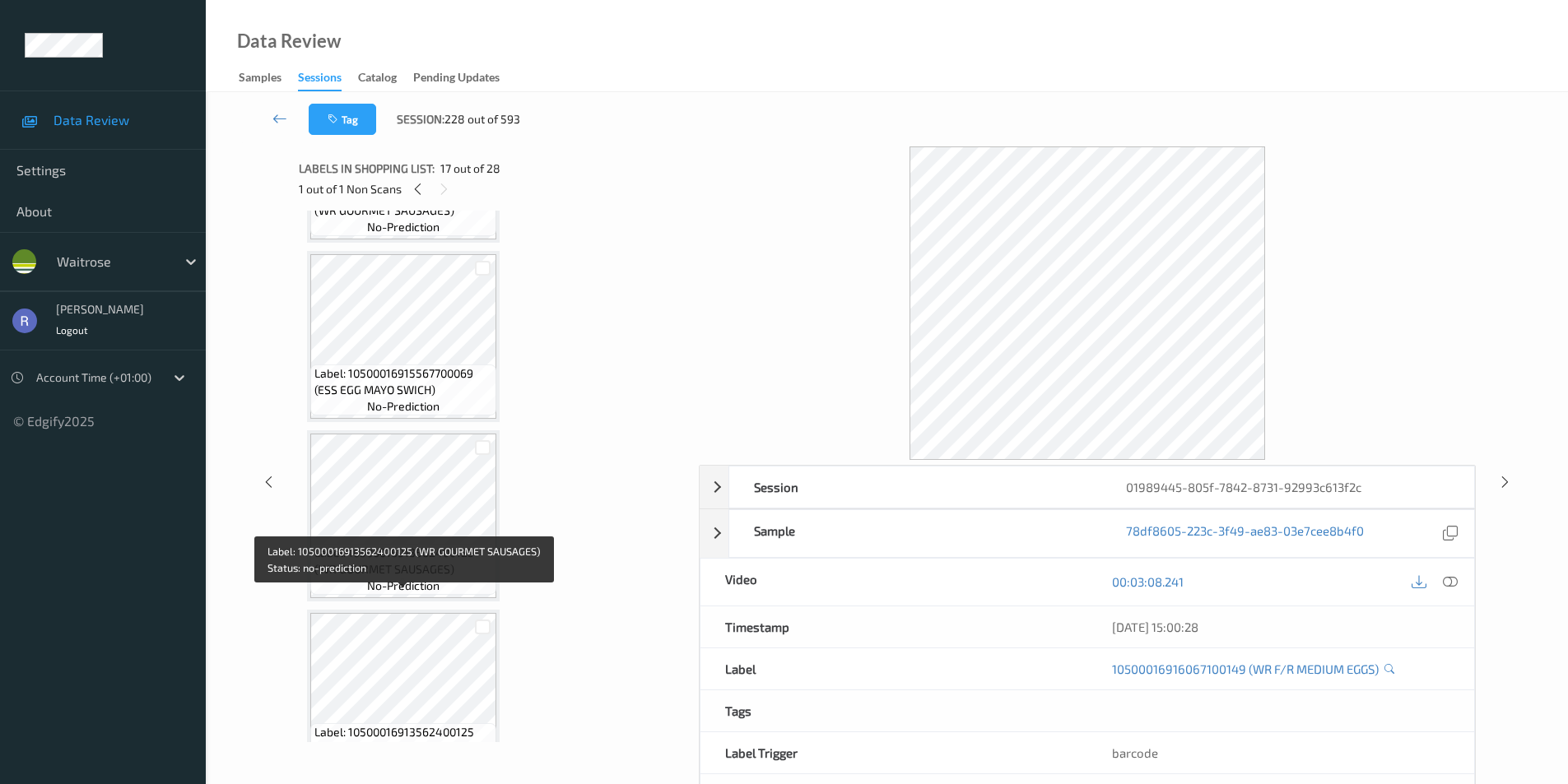
scroll to position [3643, 0]
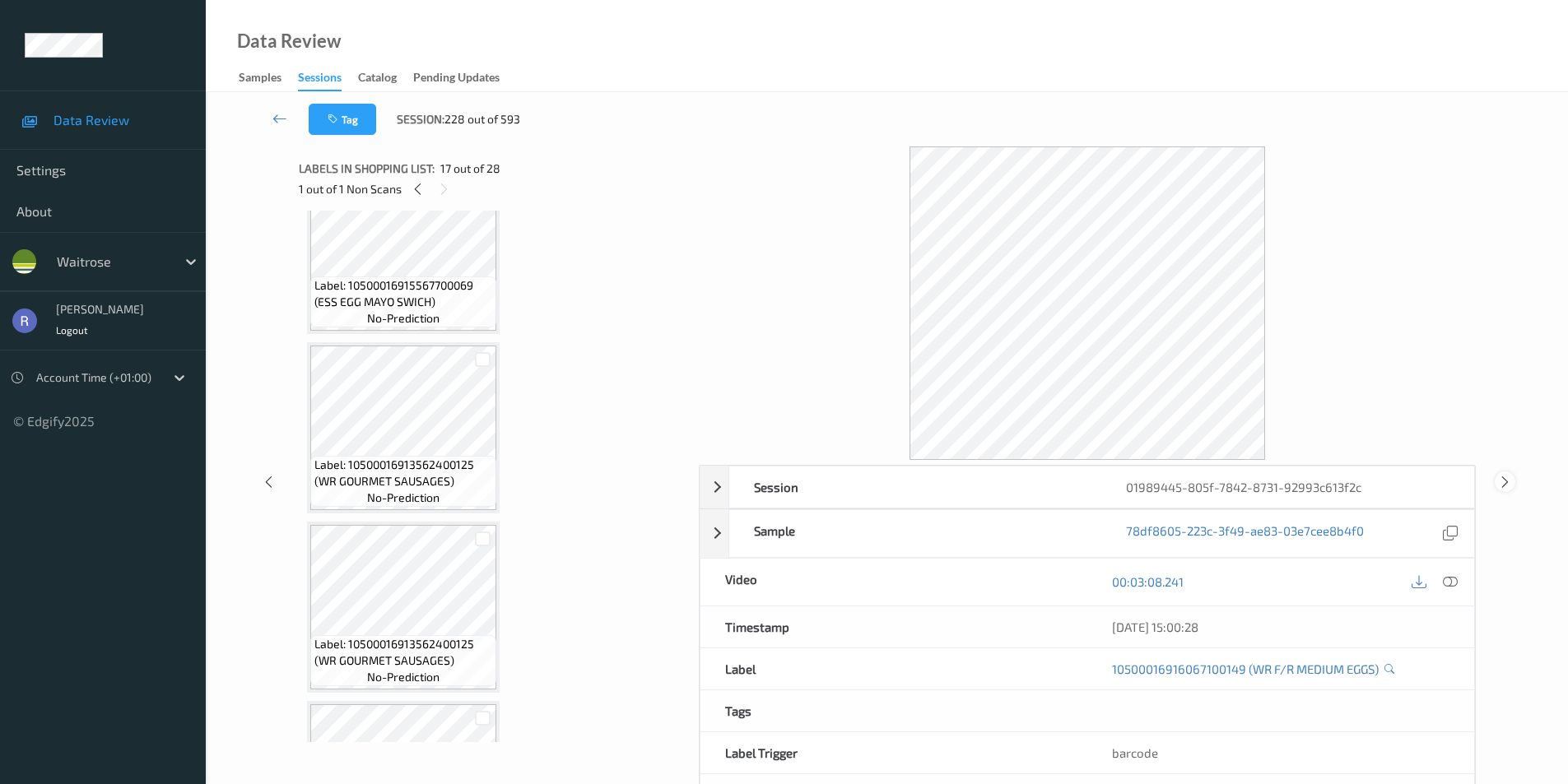
click at [1504, 482] on icon at bounding box center [1505, 481] width 14 height 15
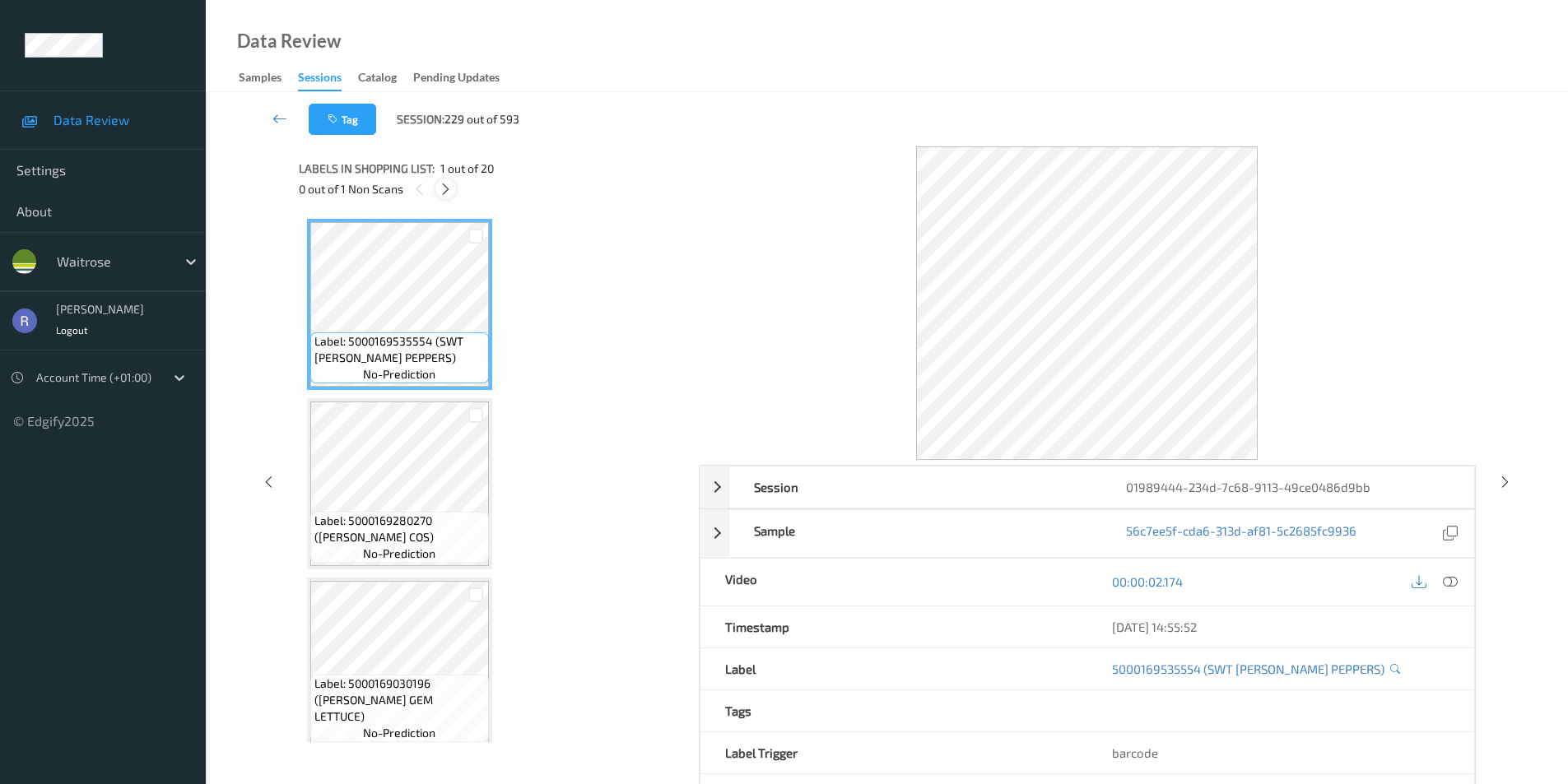
click at [447, 190] on icon at bounding box center [446, 189] width 14 height 15
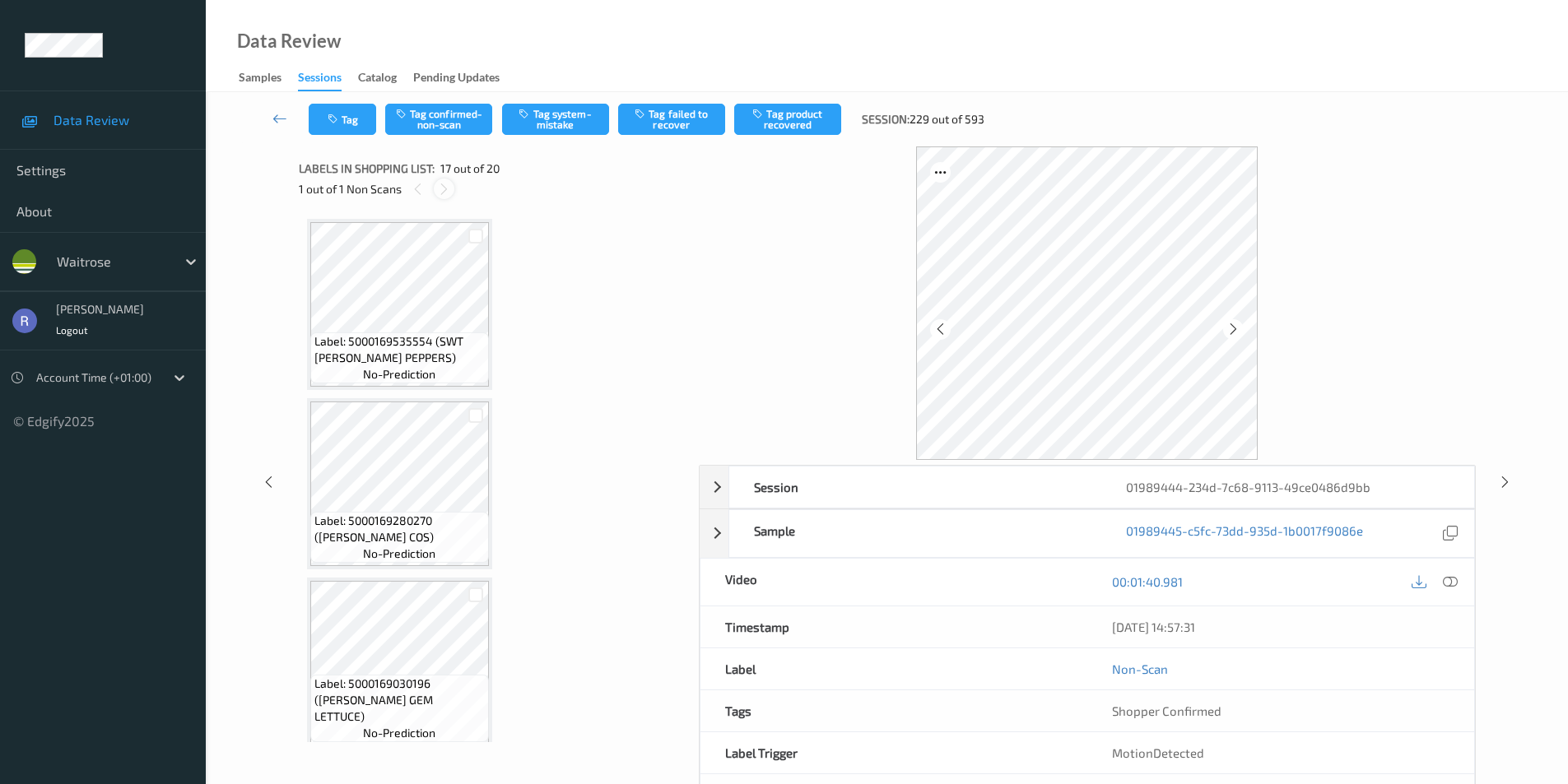
scroll to position [2698, 0]
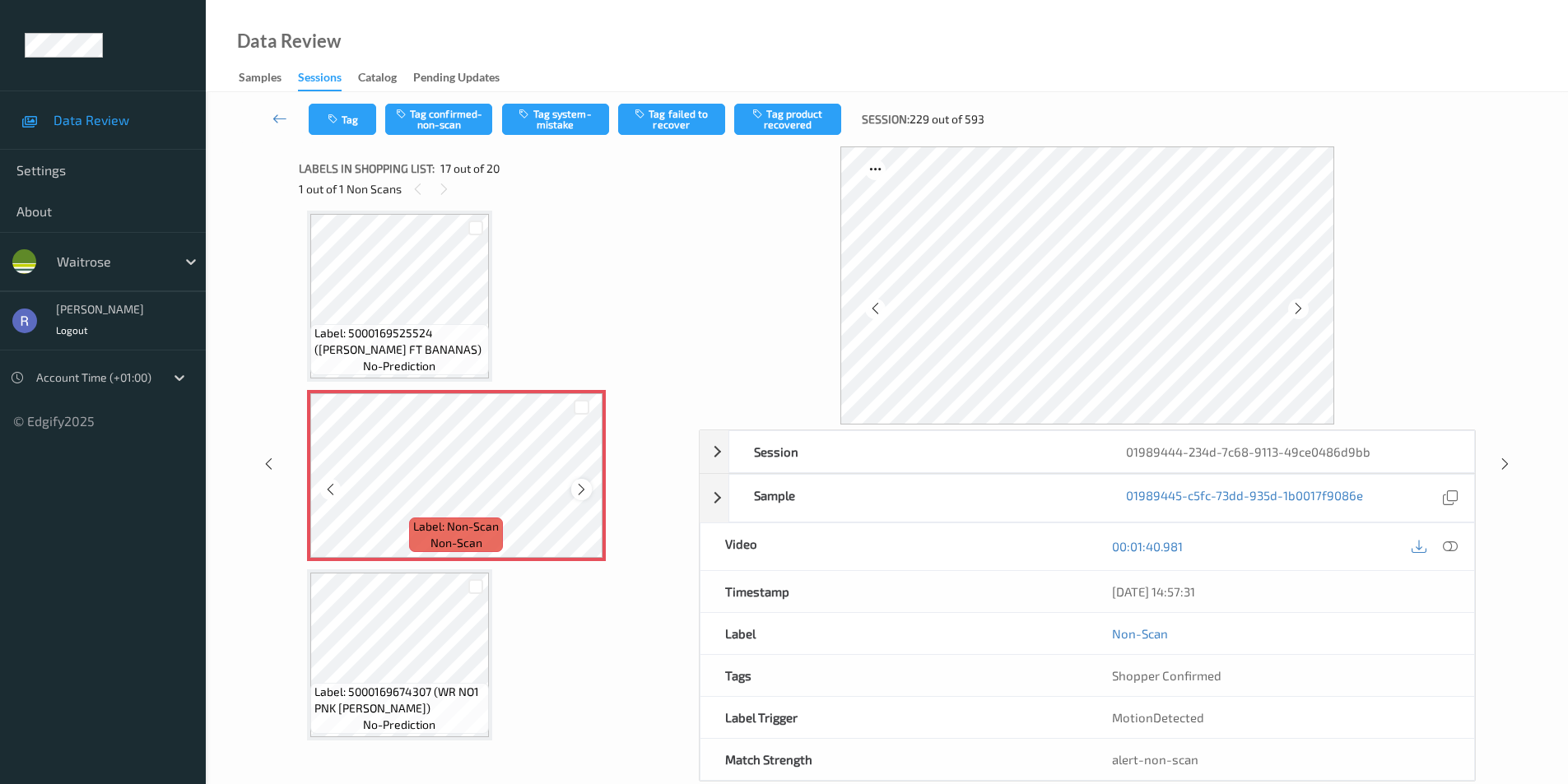
click at [581, 486] on icon at bounding box center [582, 490] width 14 height 15
click at [560, 118] on button "Tag system-mistake" at bounding box center [555, 118] width 107 height 31
click at [1506, 463] on icon at bounding box center [1505, 464] width 14 height 15
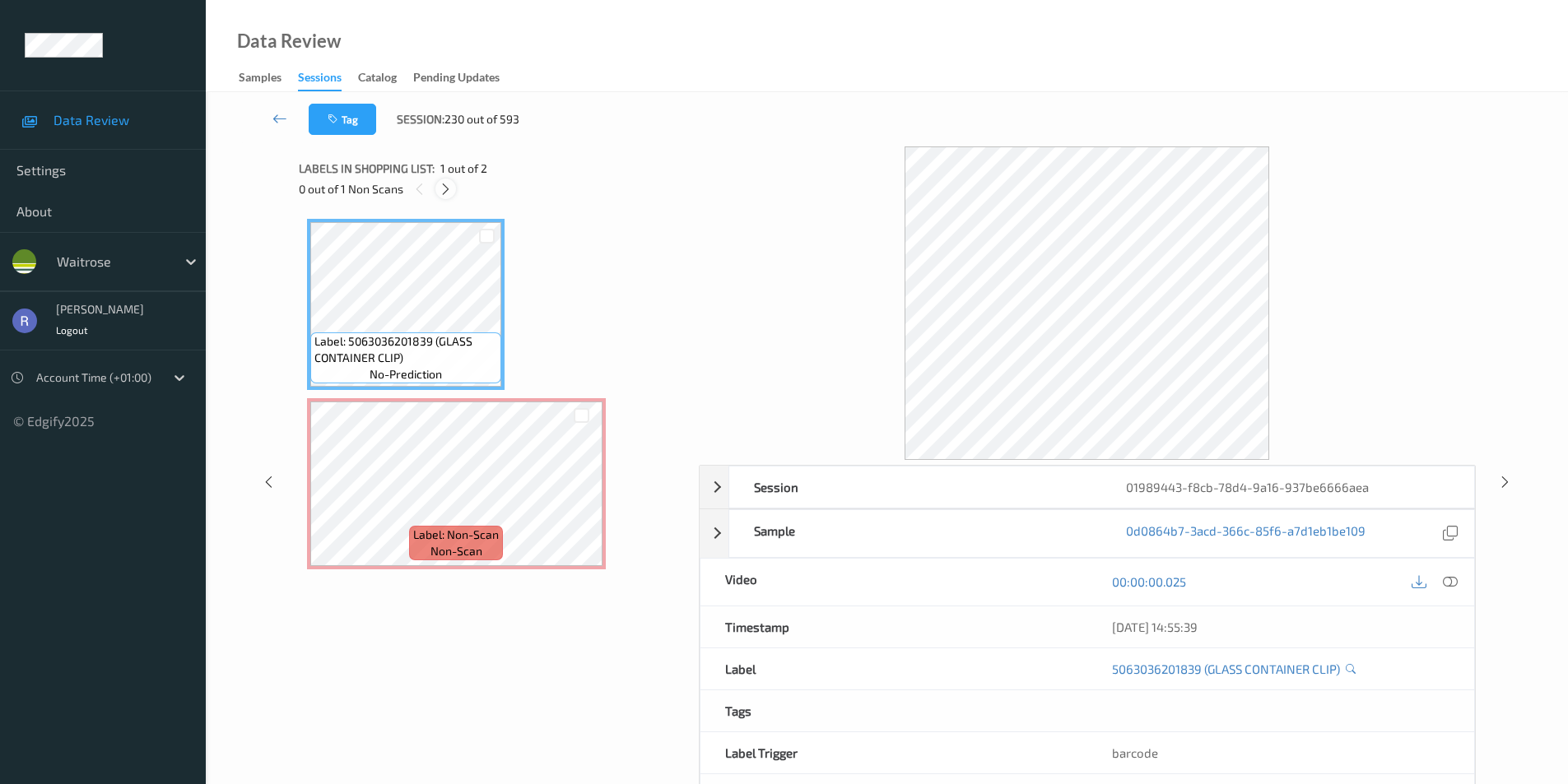
click at [445, 185] on icon at bounding box center [446, 189] width 14 height 15
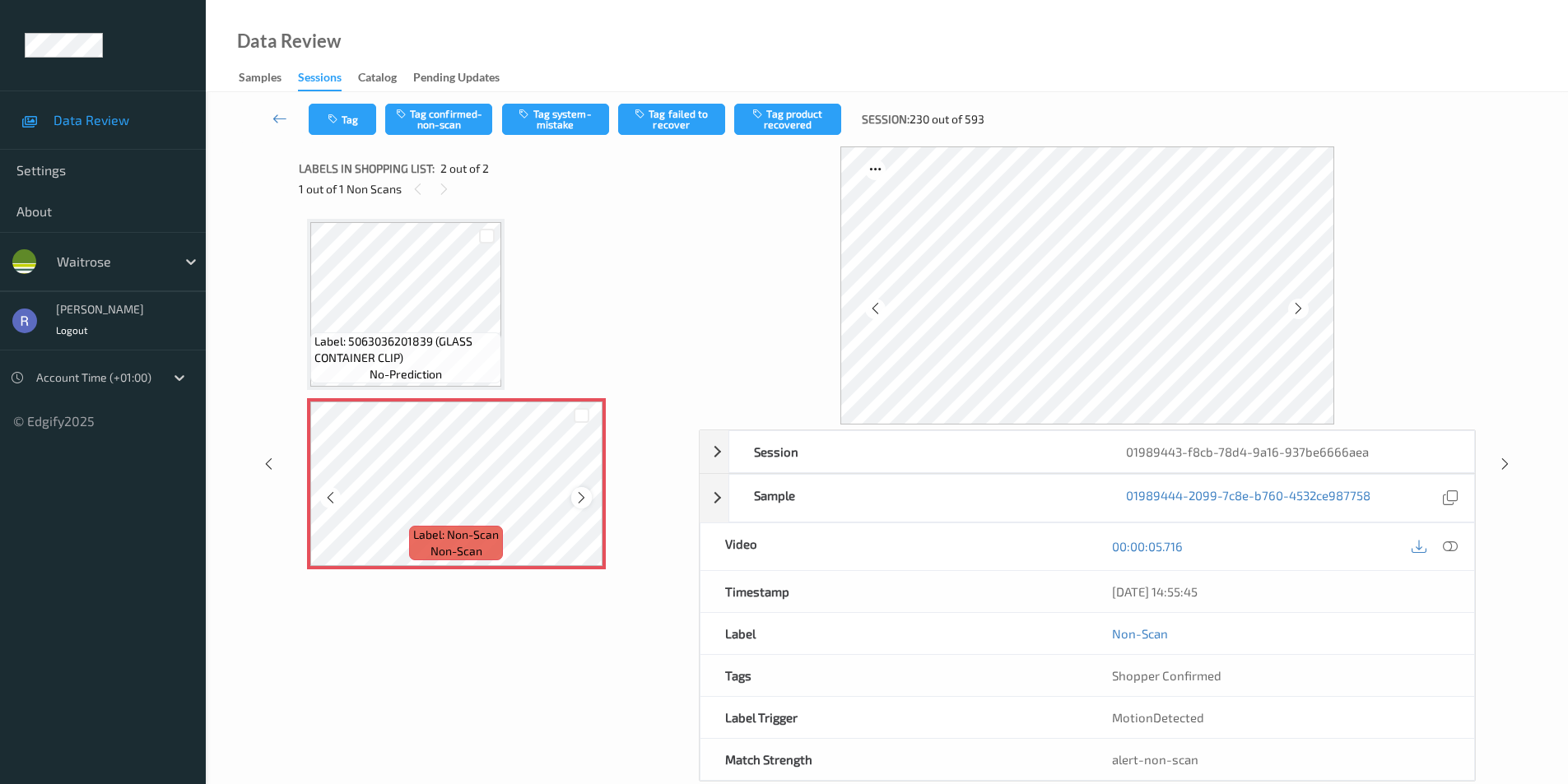
click at [578, 491] on icon at bounding box center [582, 498] width 14 height 15
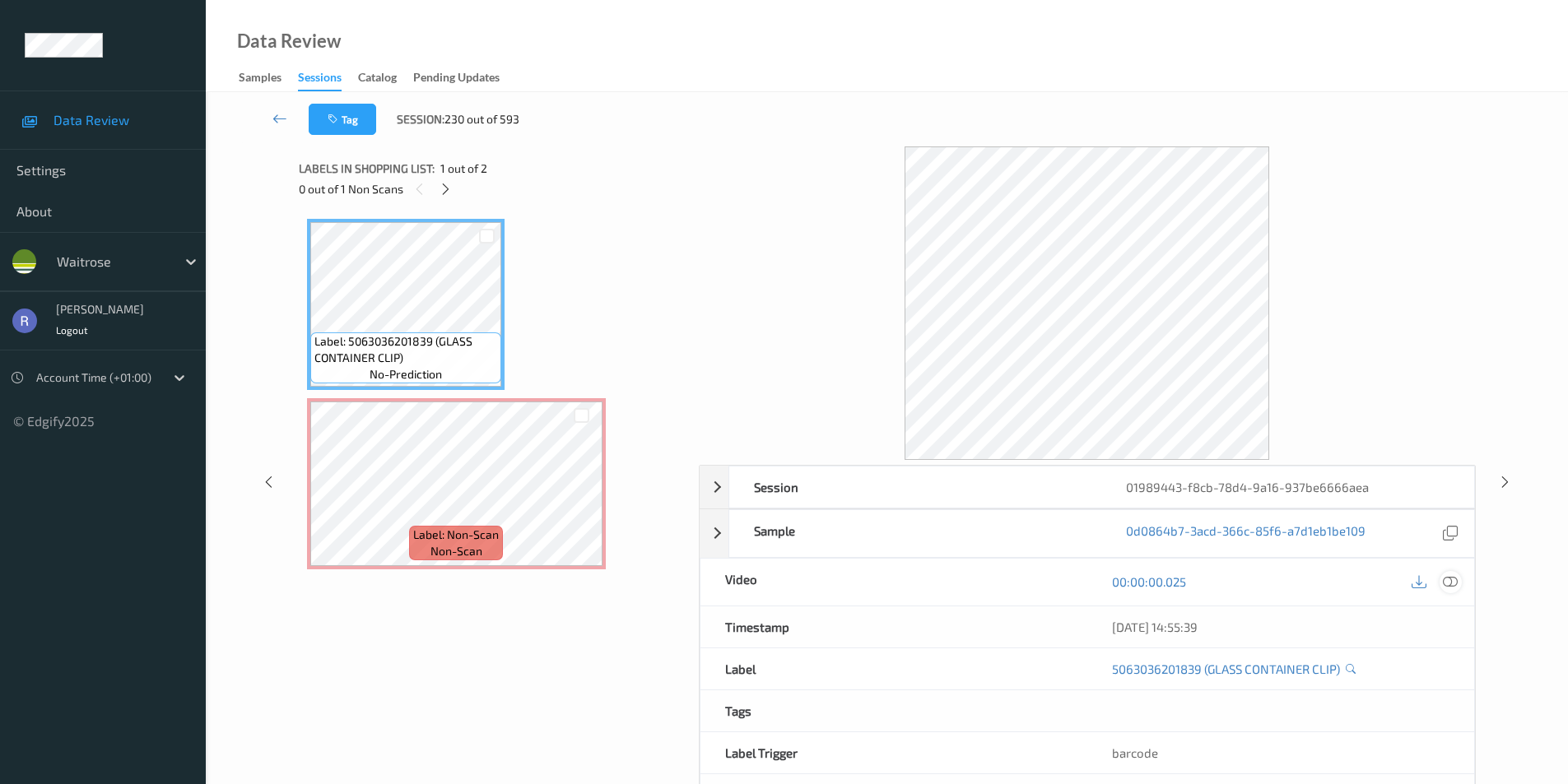
click at [1454, 579] on icon at bounding box center [1450, 582] width 15 height 15
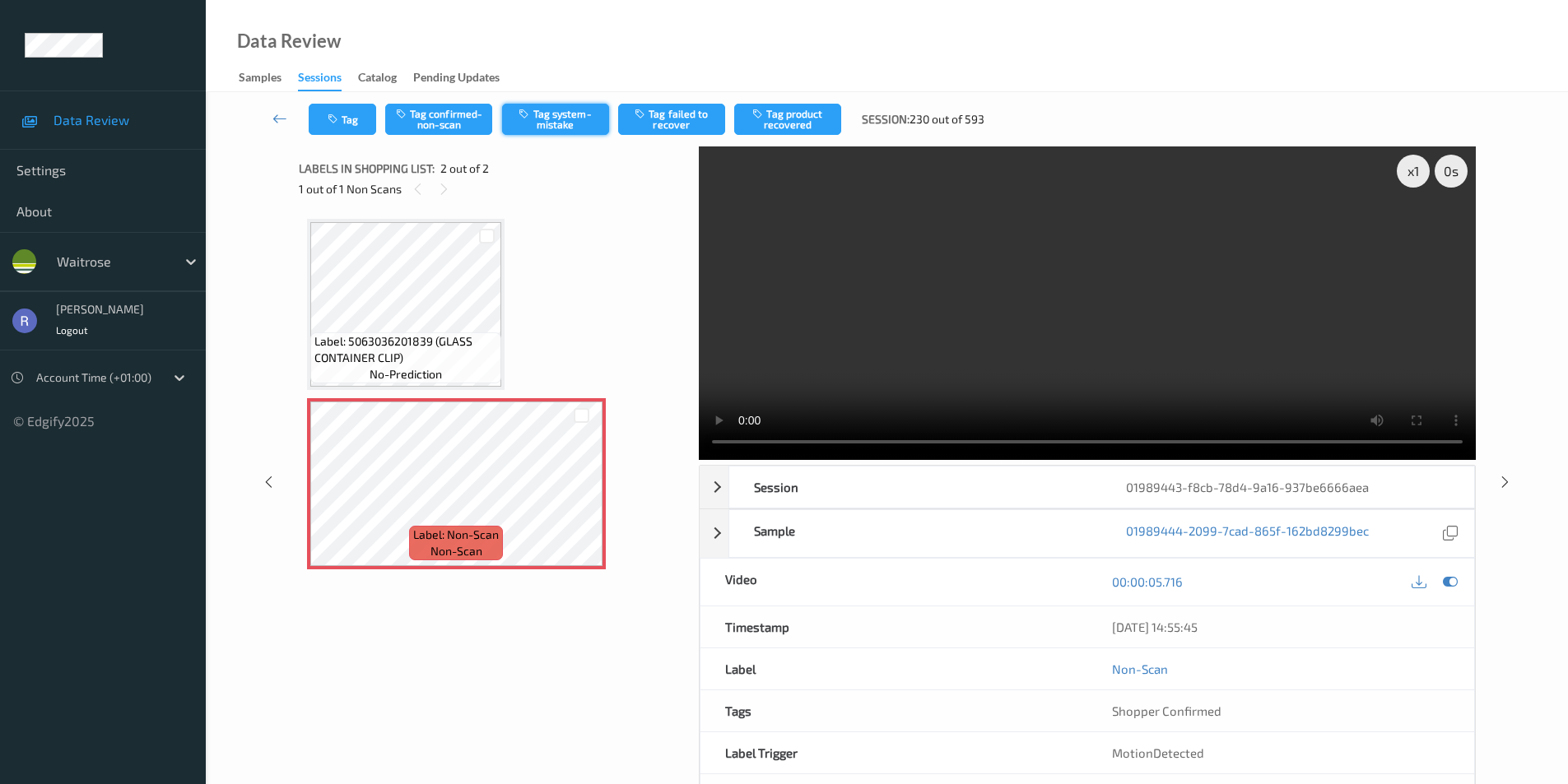
click at [563, 106] on button "Tag system-mistake" at bounding box center [555, 118] width 107 height 31
click at [1498, 477] on icon at bounding box center [1505, 481] width 14 height 15
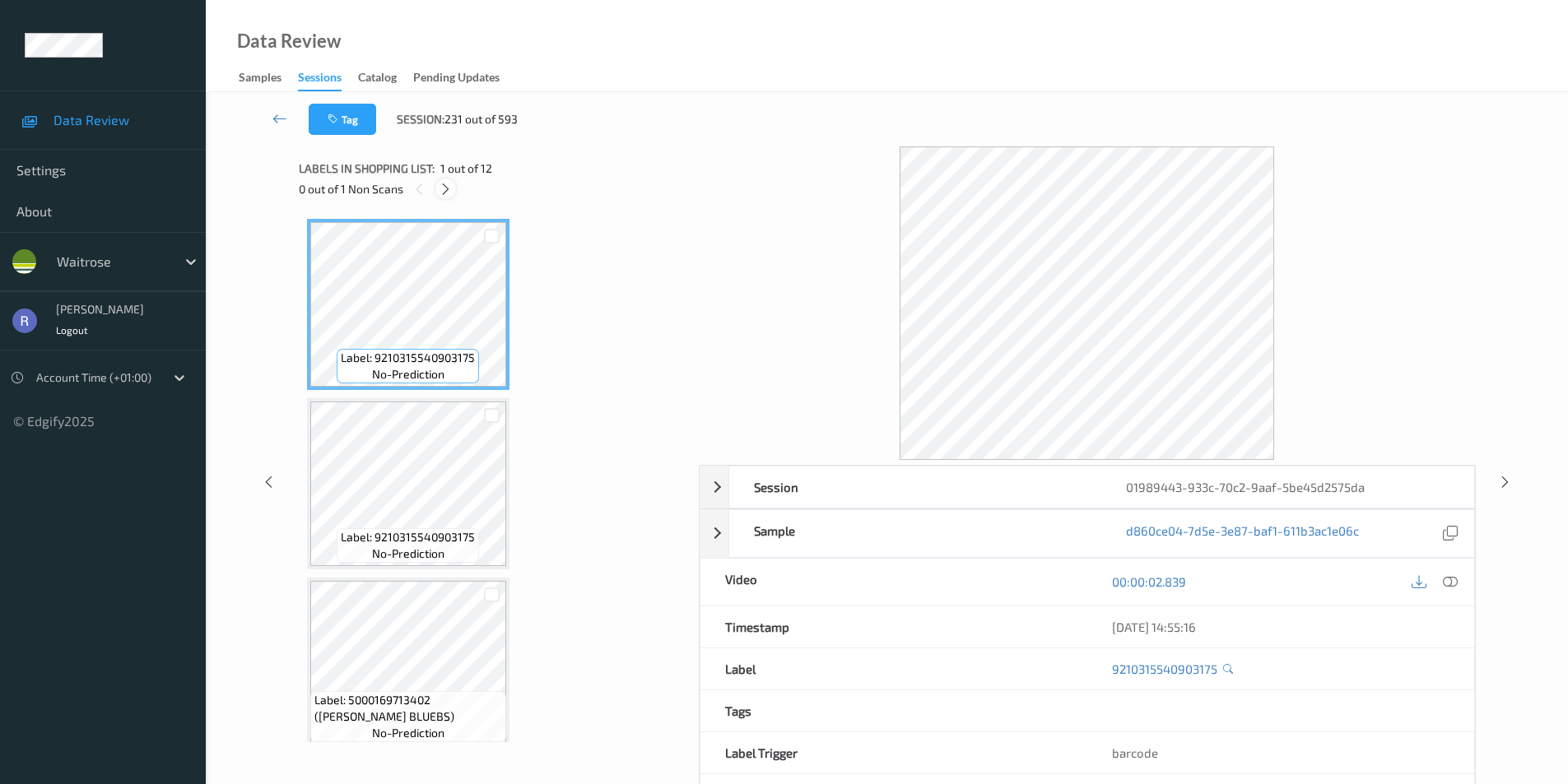
click at [447, 193] on icon at bounding box center [446, 189] width 14 height 15
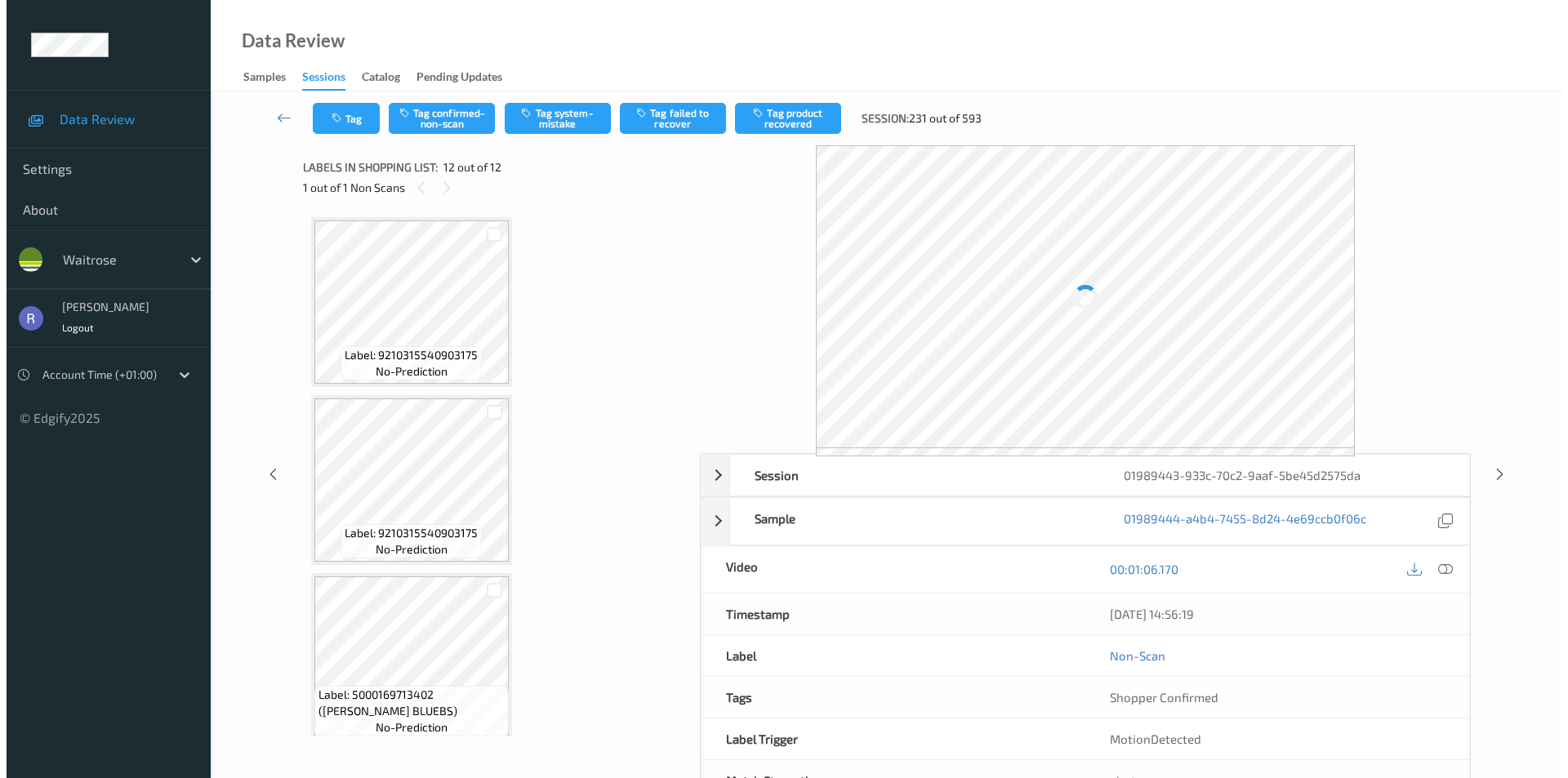
scroll to position [1617, 0]
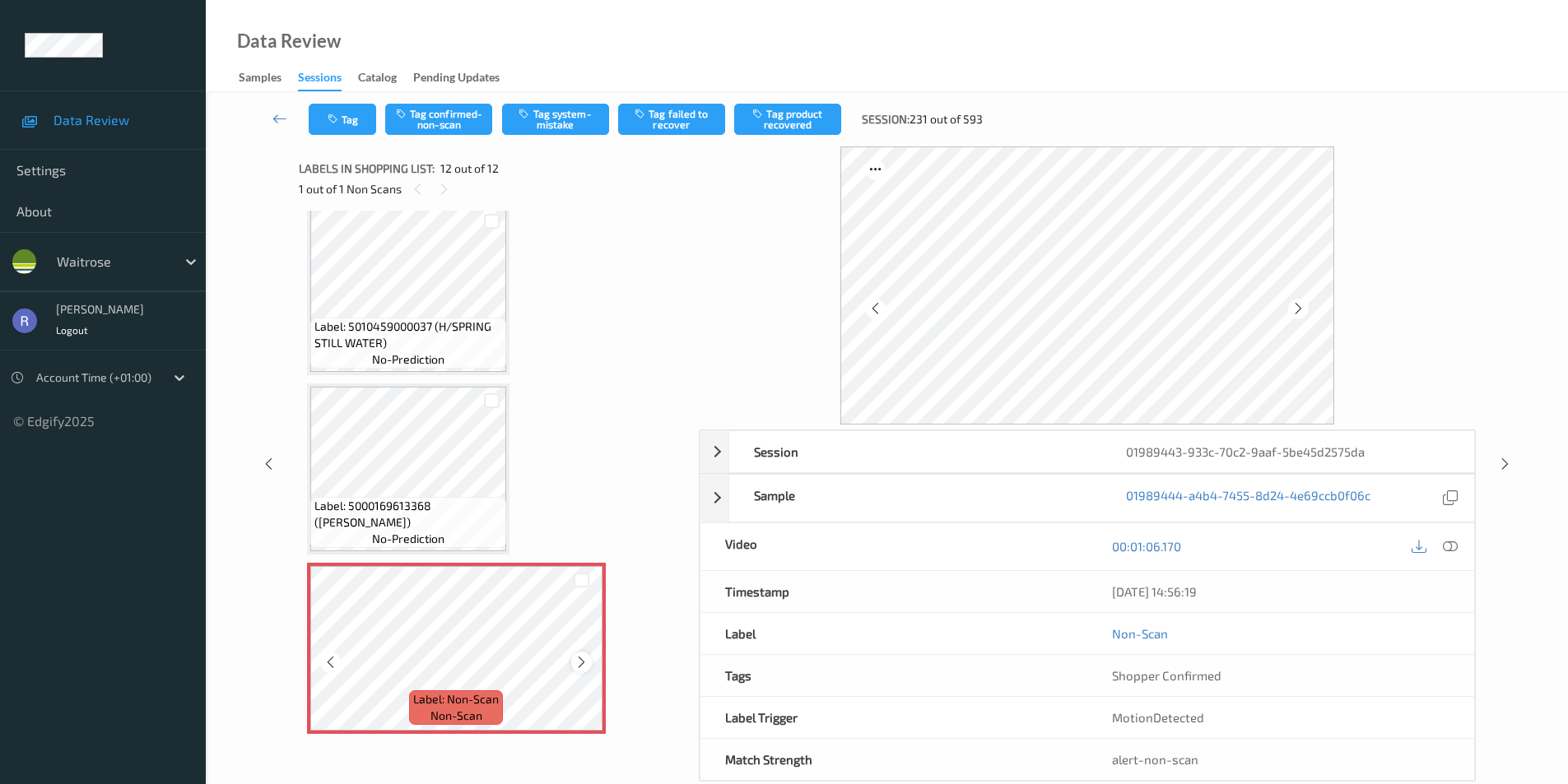
click at [573, 661] on div at bounding box center [581, 661] width 20 height 20
click at [568, 126] on button "Tag system-mistake" at bounding box center [555, 118] width 107 height 31
click at [337, 126] on button "Tag" at bounding box center [342, 118] width 67 height 31
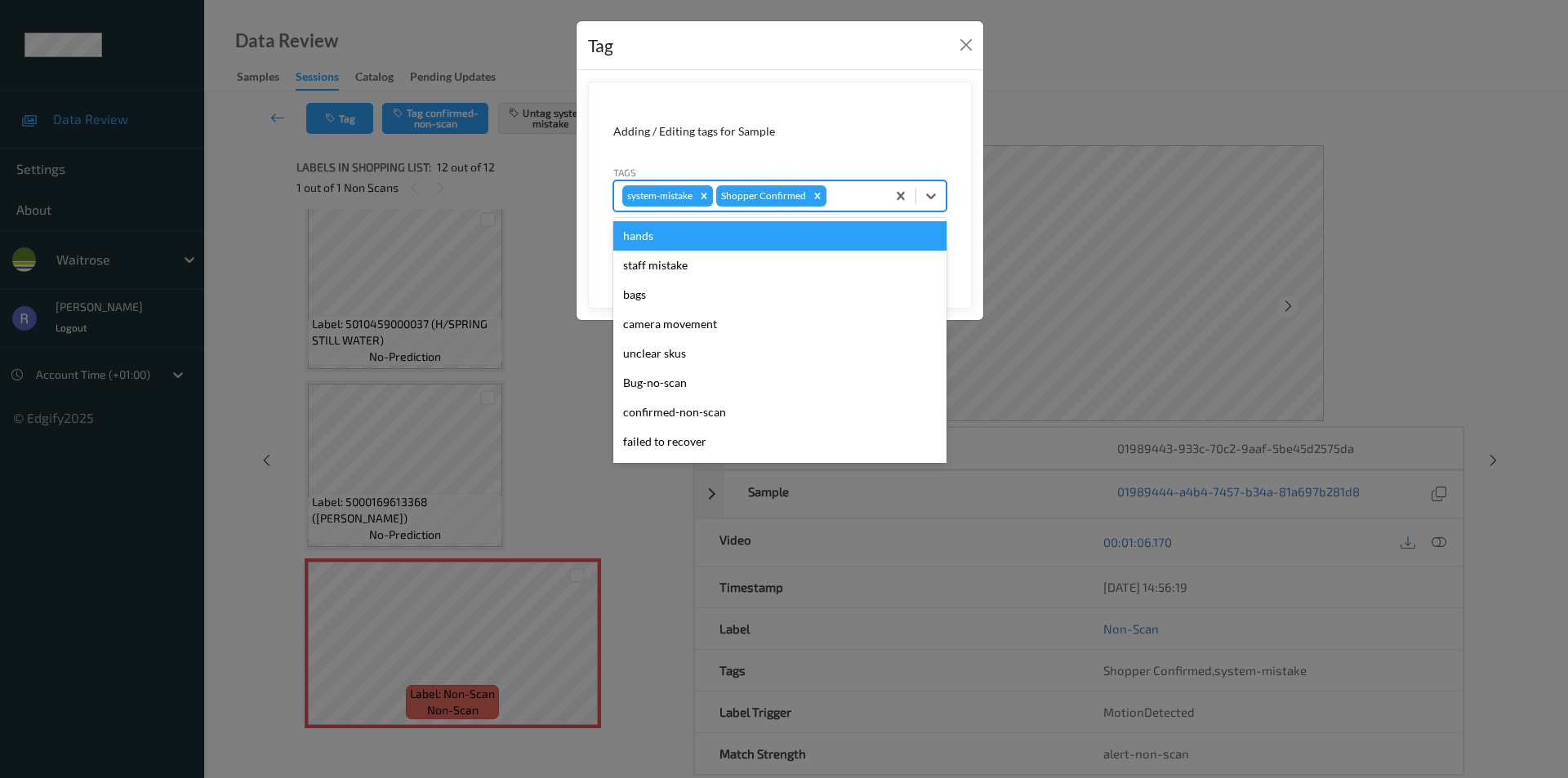
click at [852, 191] on div at bounding box center [854, 196] width 48 height 19
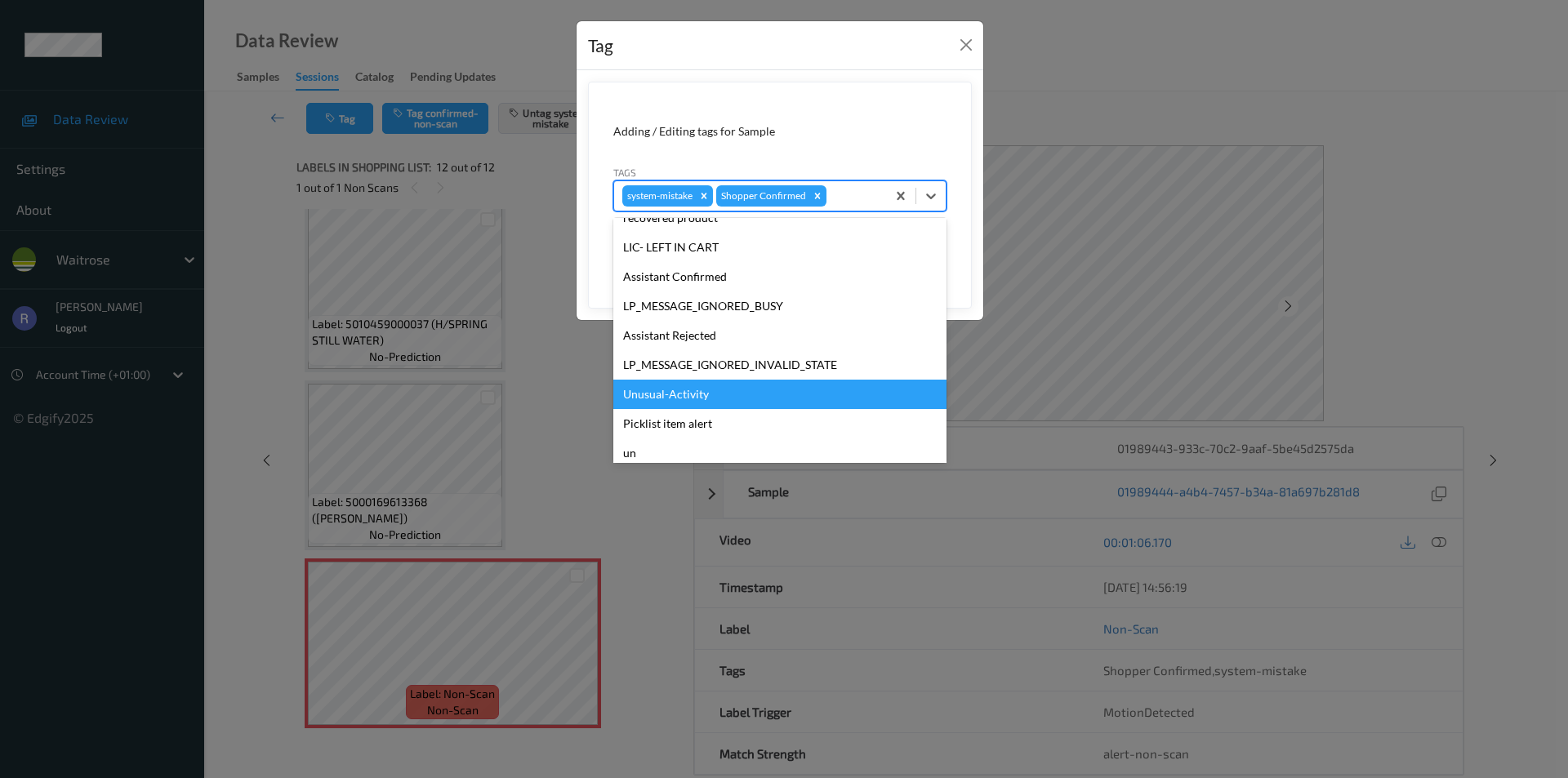
scroll to position [320, 0]
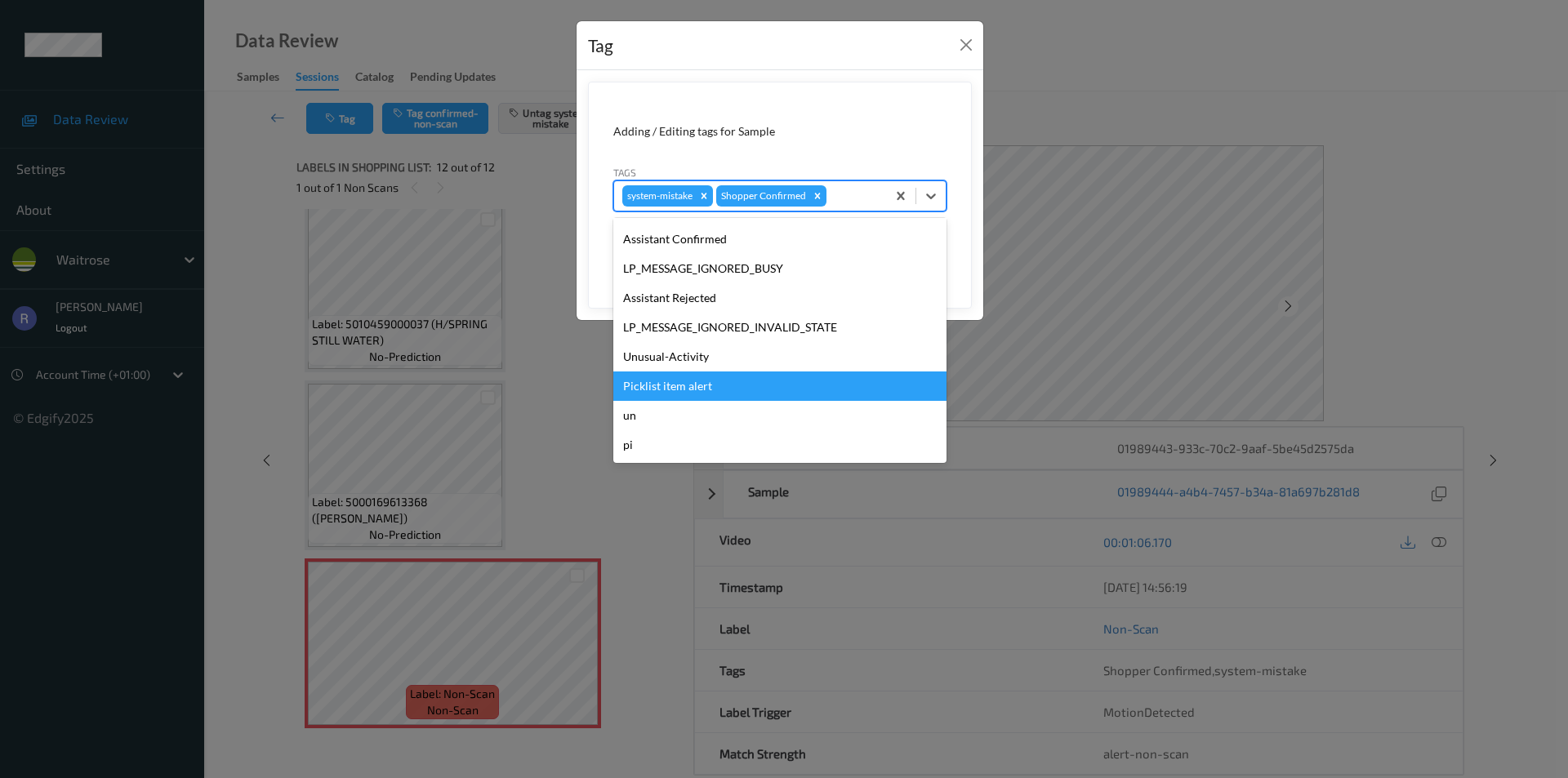
click at [680, 382] on div "Picklist item alert" at bounding box center [780, 387] width 333 height 30
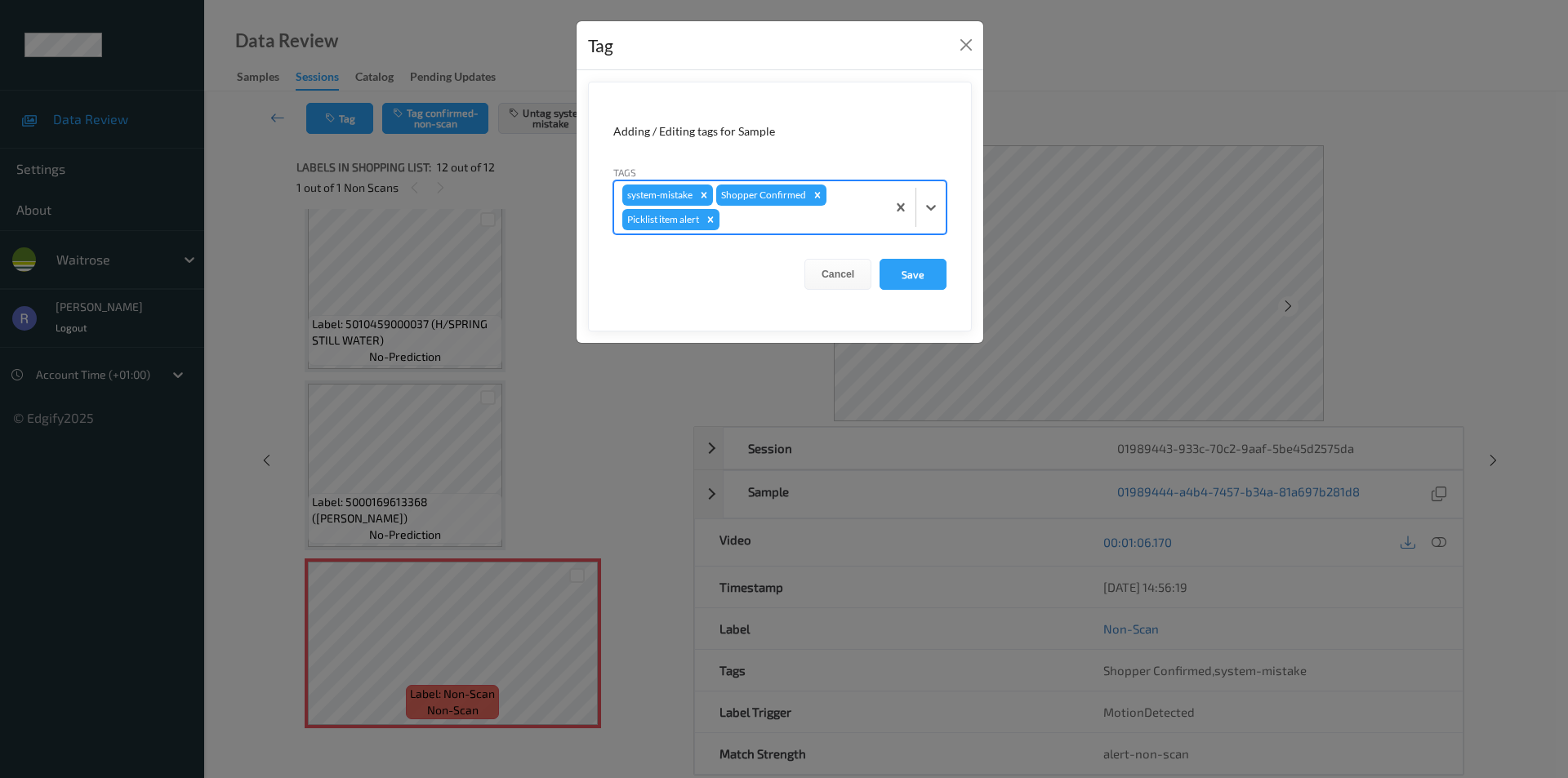
click at [808, 218] on div at bounding box center [800, 219] width 155 height 19
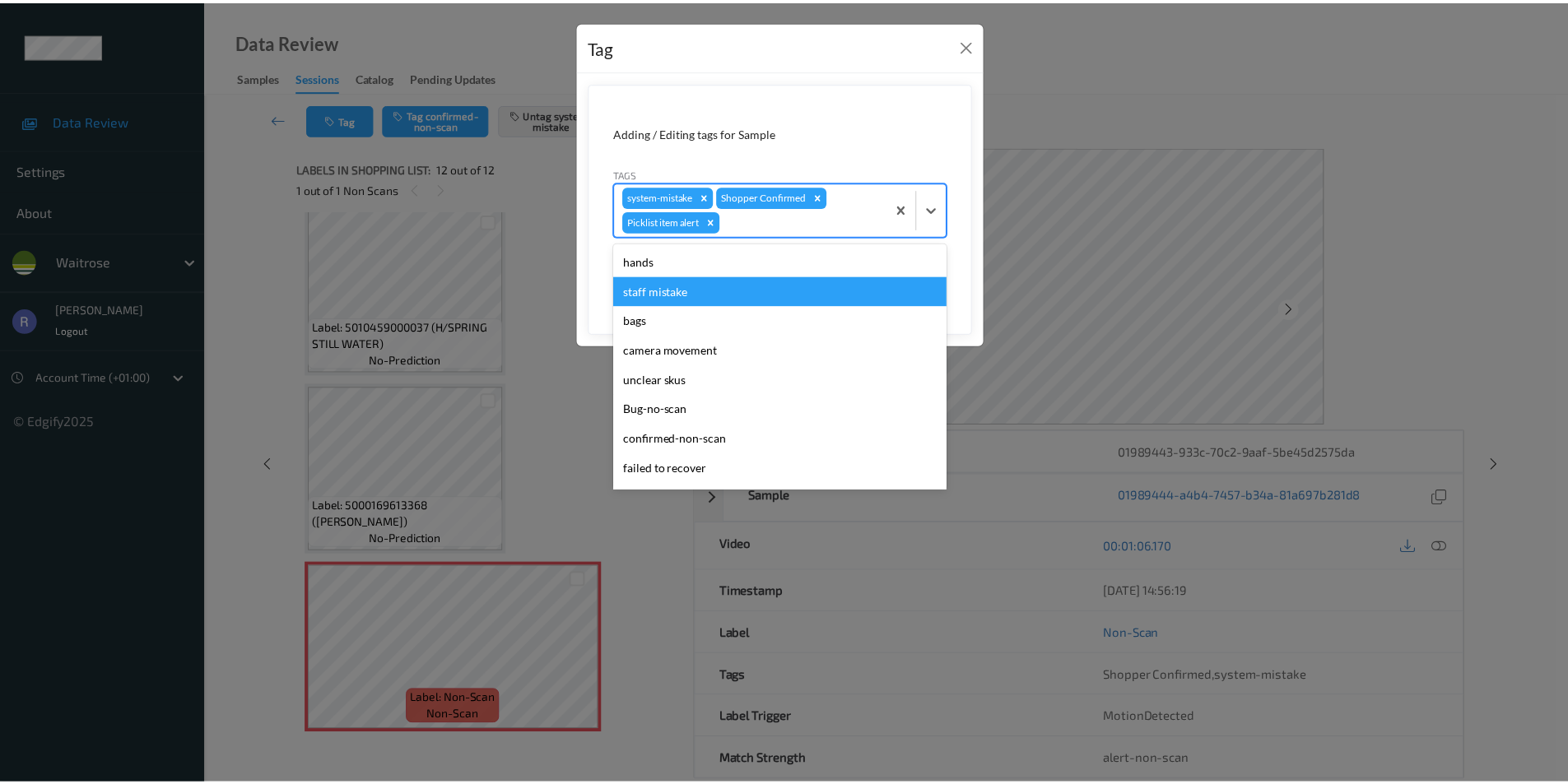
scroll to position [293, 0]
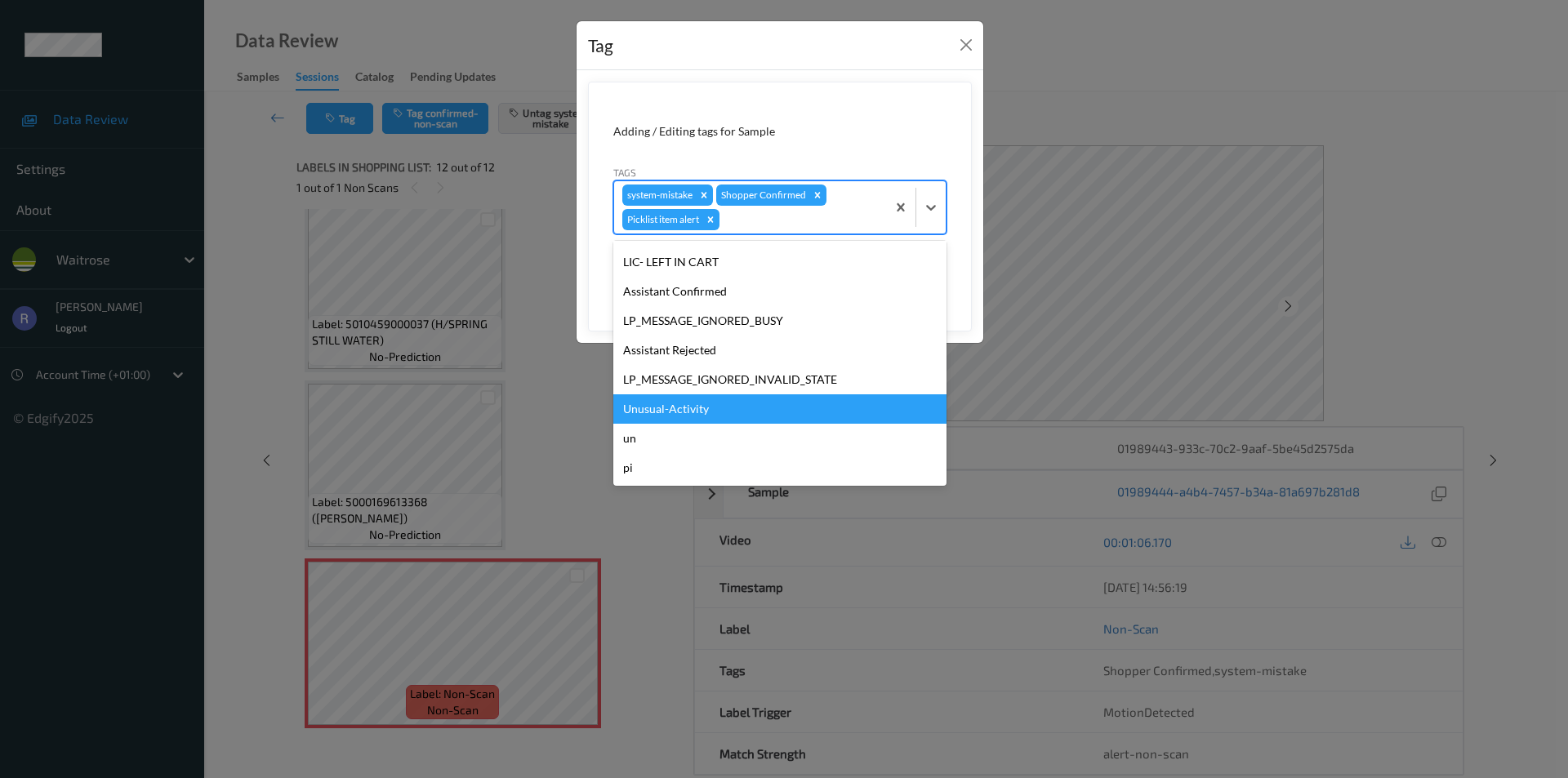
click at [667, 399] on div "Unusual-Activity" at bounding box center [780, 410] width 333 height 30
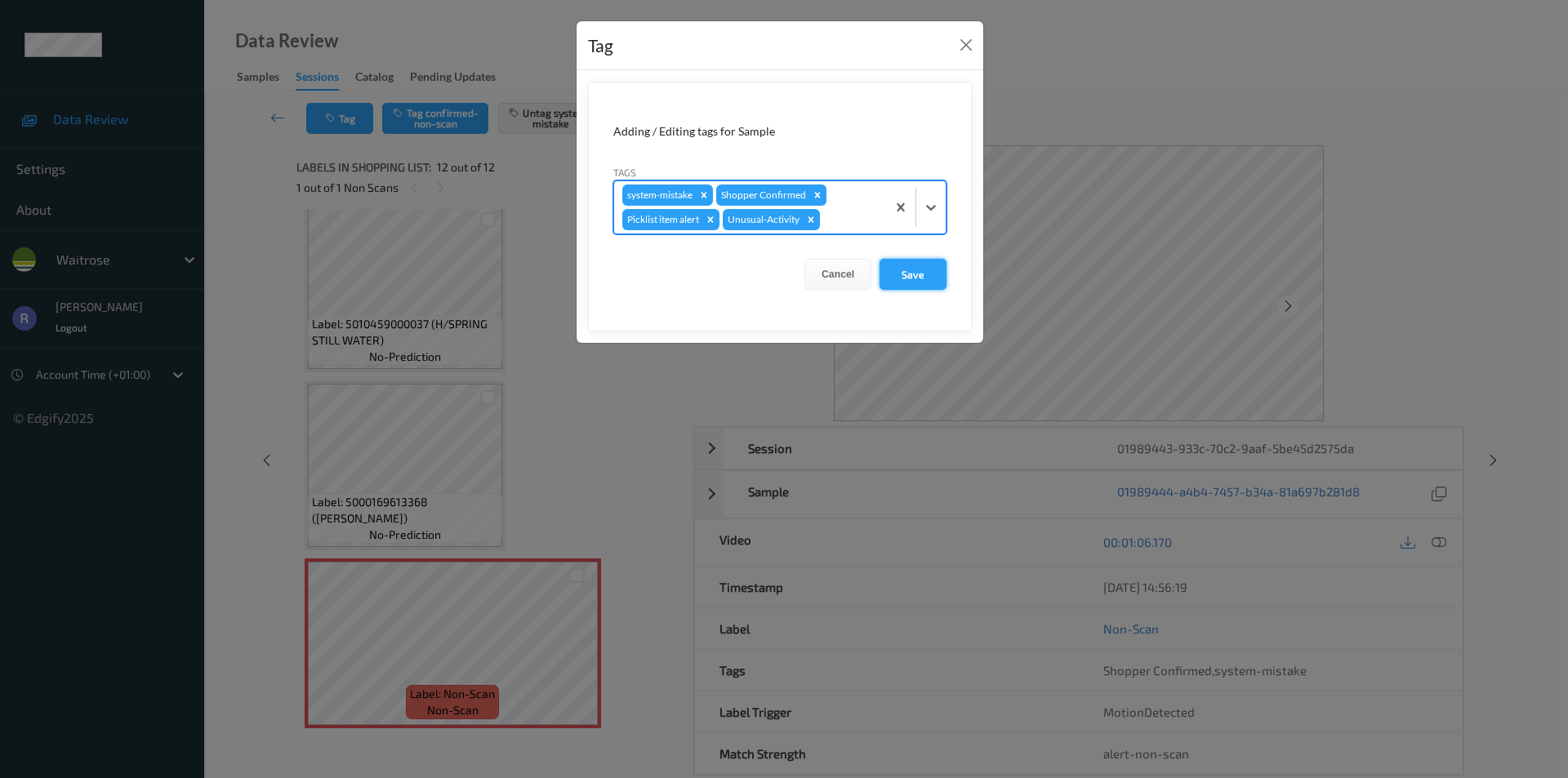
drag, startPoint x: 909, startPoint y: 282, endPoint x: 924, endPoint y: 282, distance: 15.0
click at [909, 282] on button "Save" at bounding box center [913, 274] width 67 height 31
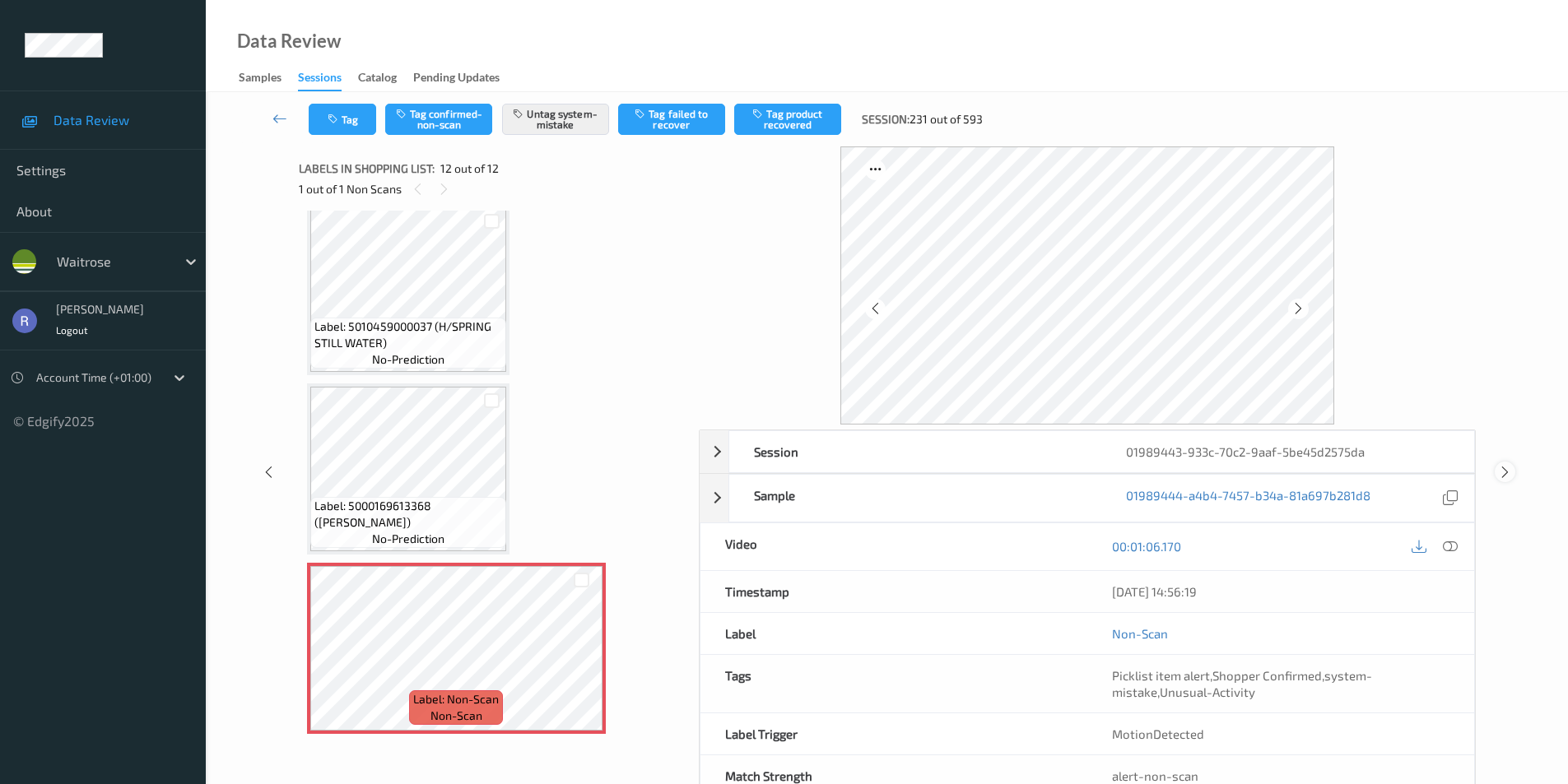
click at [1502, 470] on icon at bounding box center [1505, 472] width 14 height 15
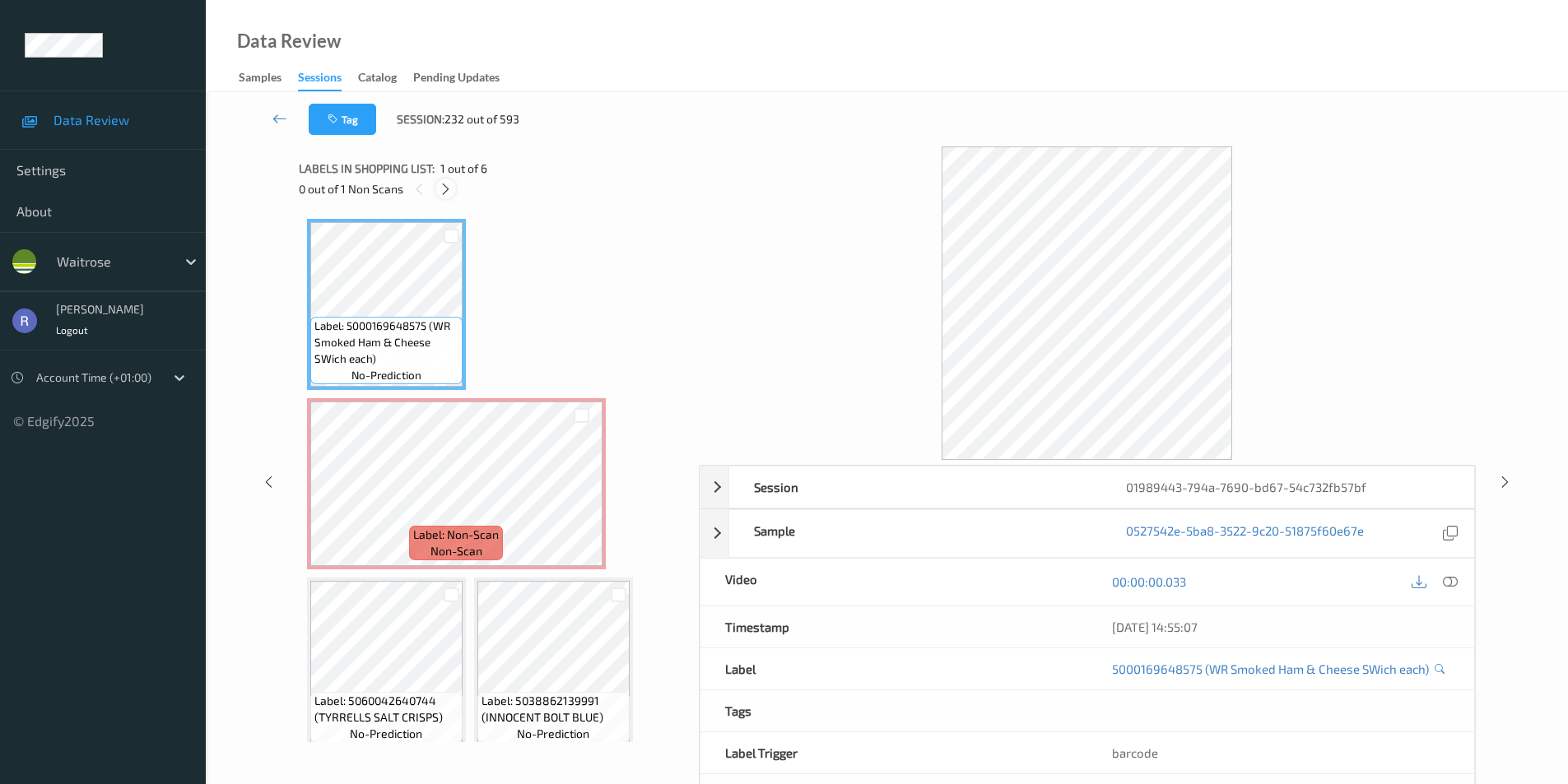
click at [448, 189] on icon at bounding box center [446, 189] width 14 height 15
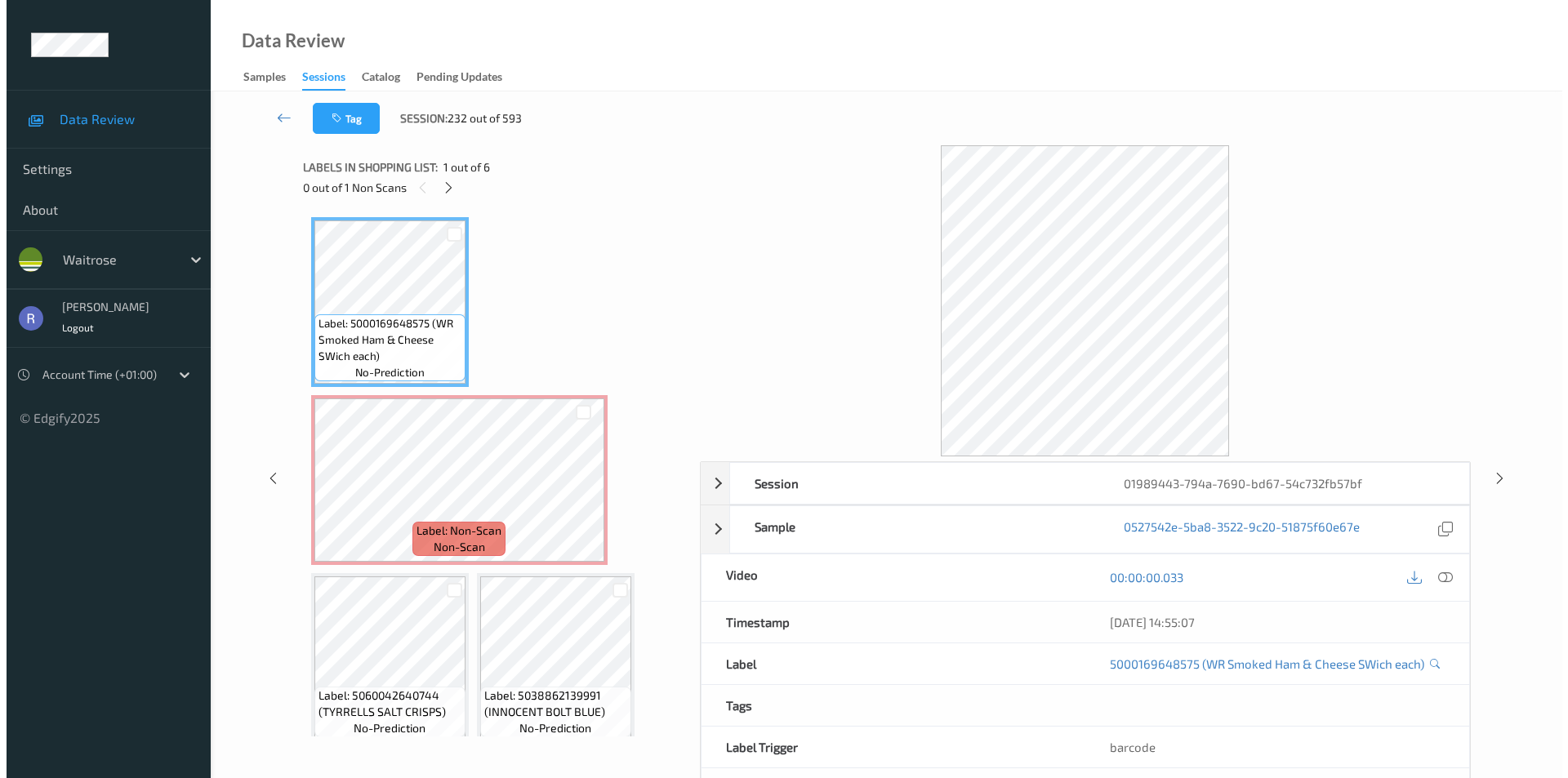
scroll to position [8, 0]
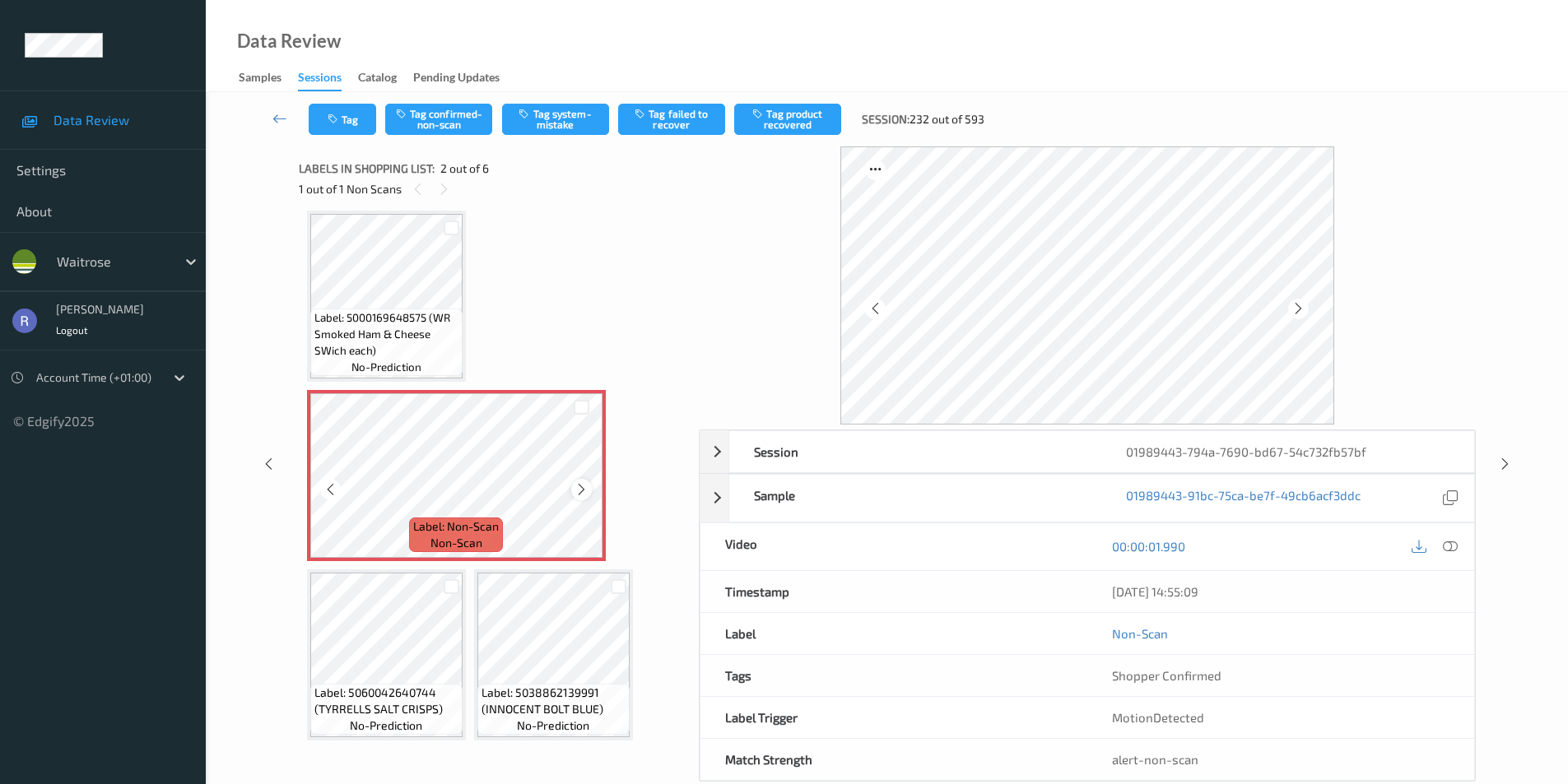
click at [585, 491] on icon at bounding box center [582, 490] width 14 height 15
click at [585, 491] on icon at bounding box center [582, 490] width 14 height 15
click at [1455, 546] on icon at bounding box center [1450, 546] width 15 height 15
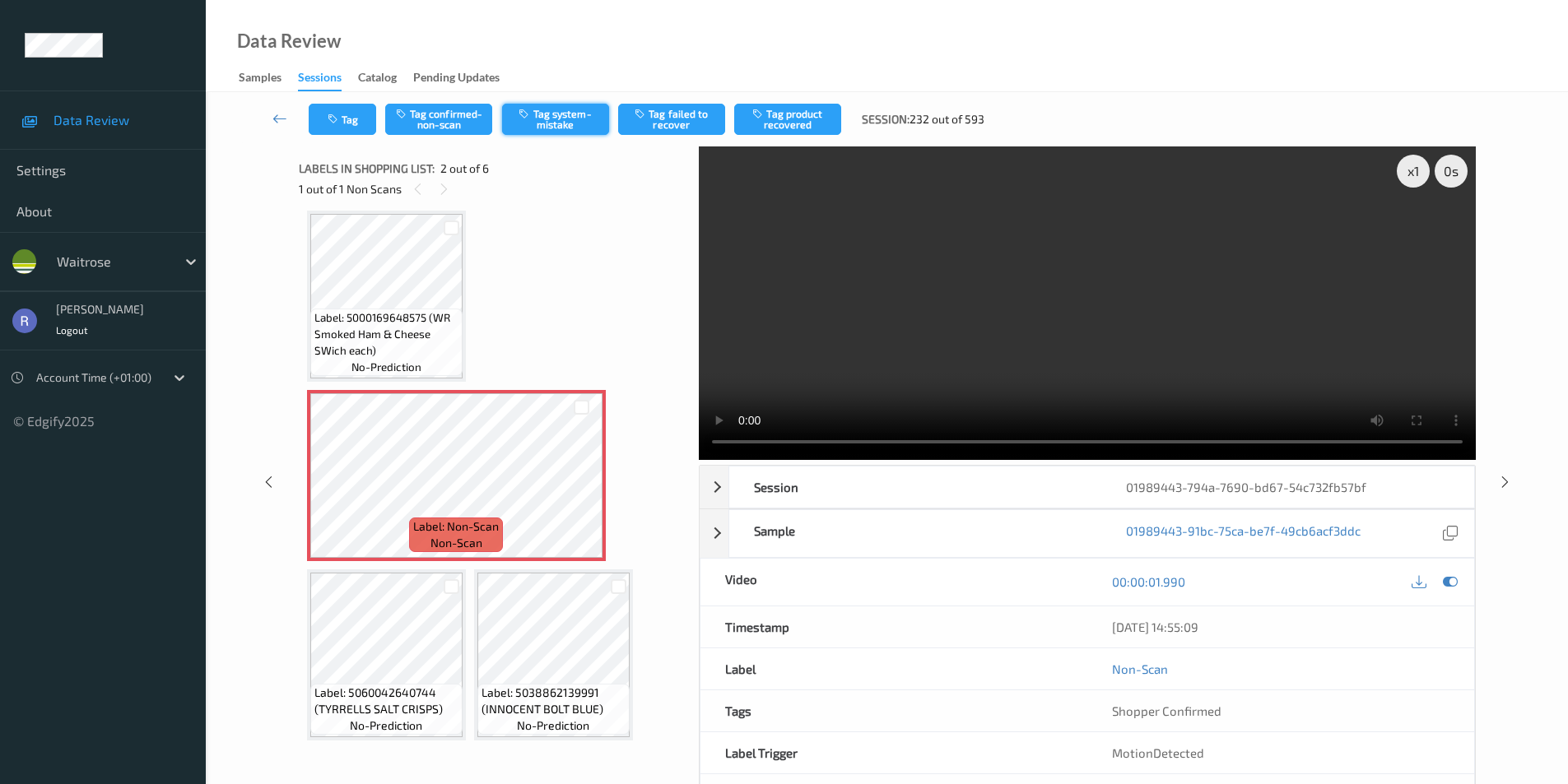
click at [564, 111] on button "Tag system-mistake" at bounding box center [555, 118] width 107 height 31
click at [352, 125] on button "Tag" at bounding box center [342, 118] width 67 height 31
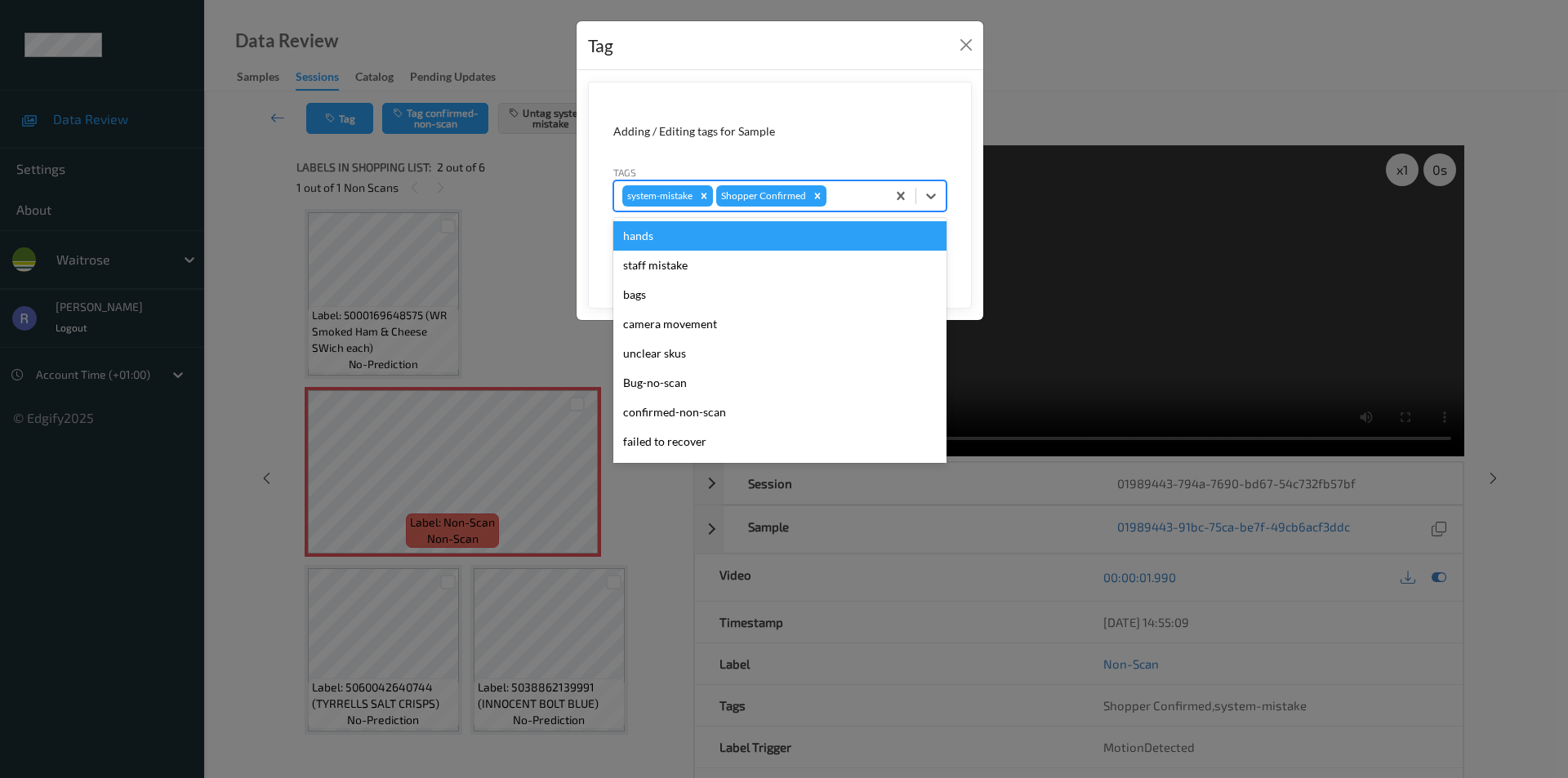
click at [852, 195] on div at bounding box center [854, 196] width 48 height 19
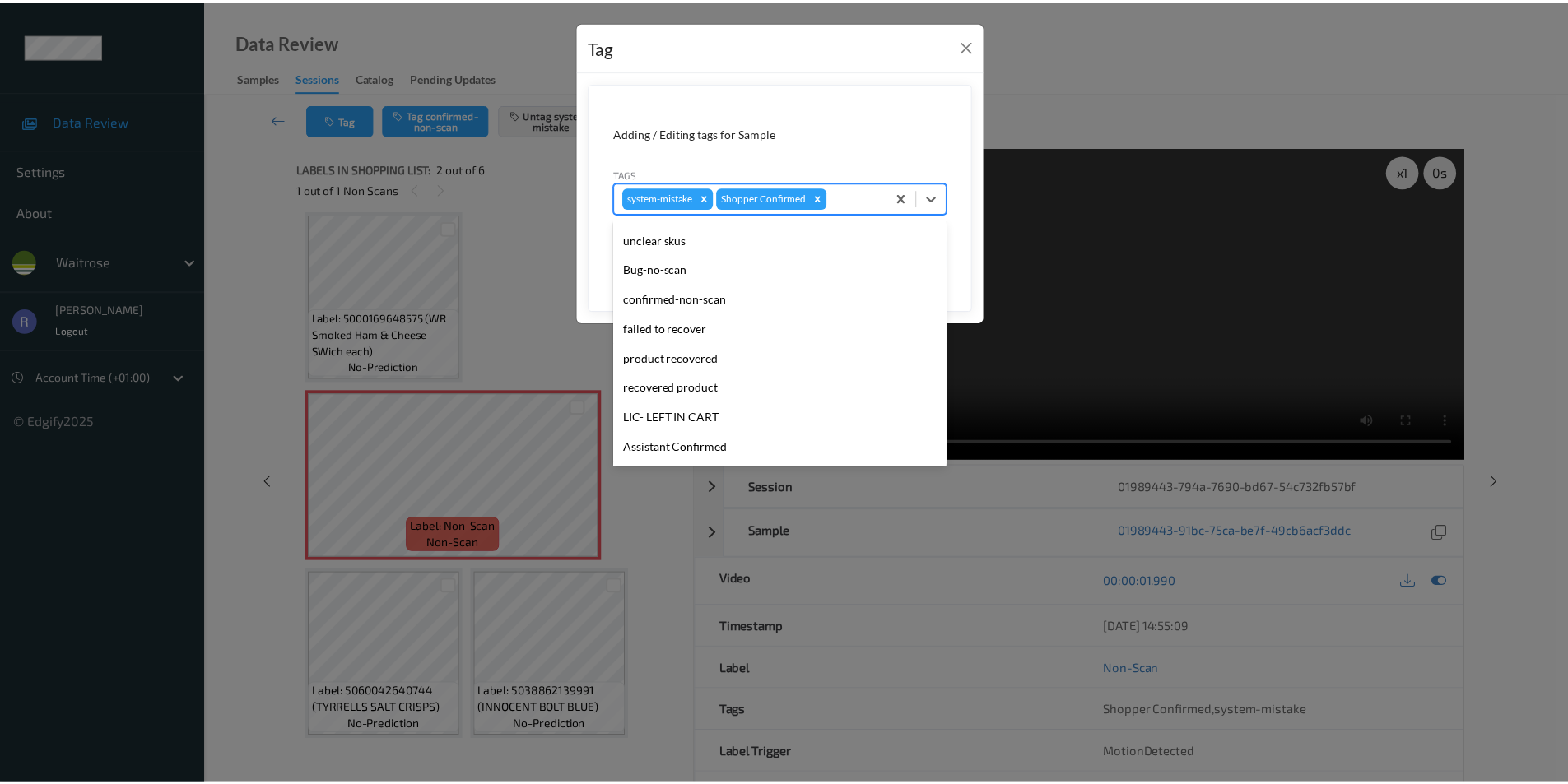
scroll to position [323, 0]
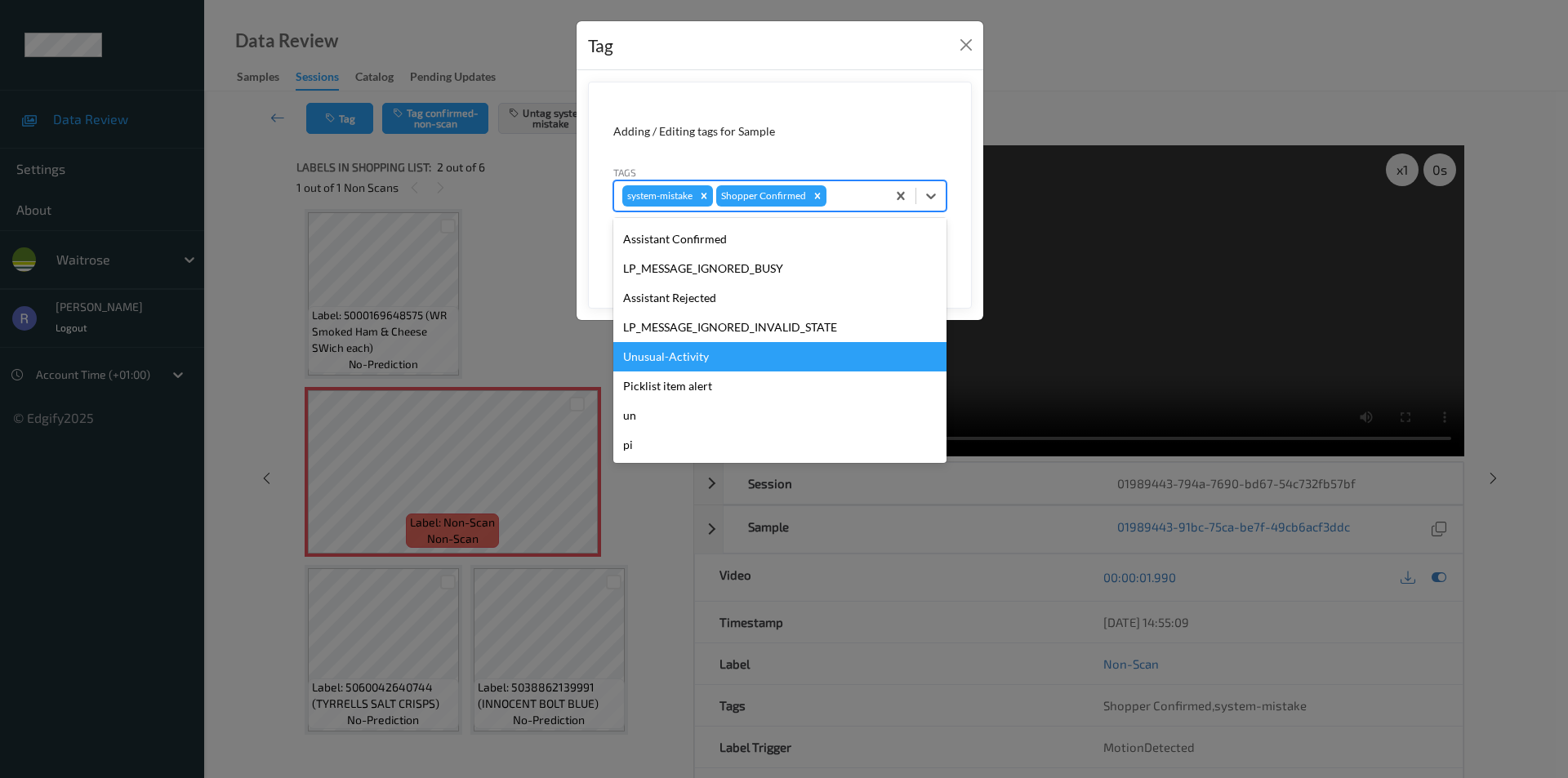
click at [667, 354] on div "Unusual-Activity" at bounding box center [780, 357] width 333 height 30
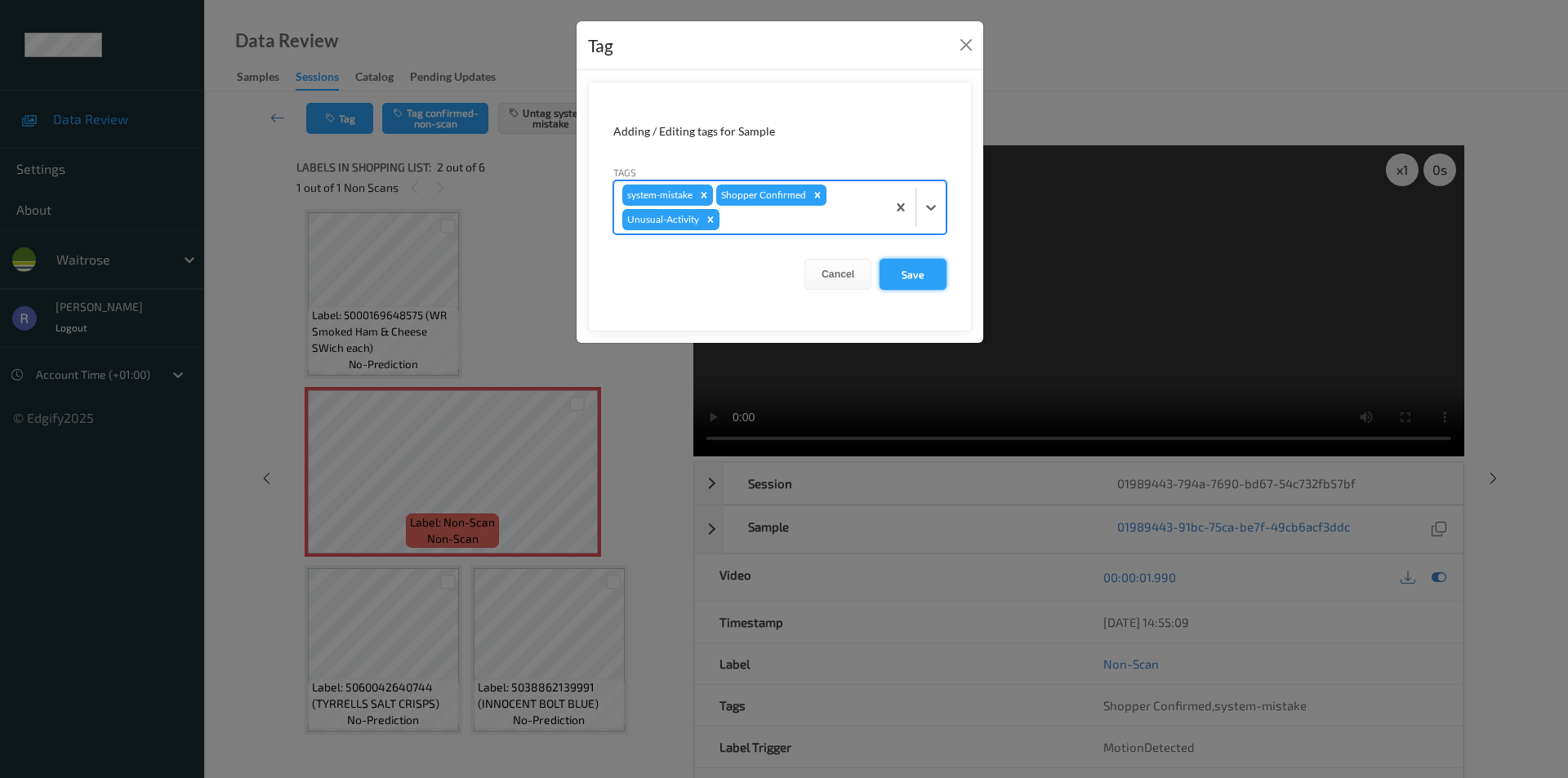
click at [911, 266] on button "Save" at bounding box center [913, 274] width 67 height 31
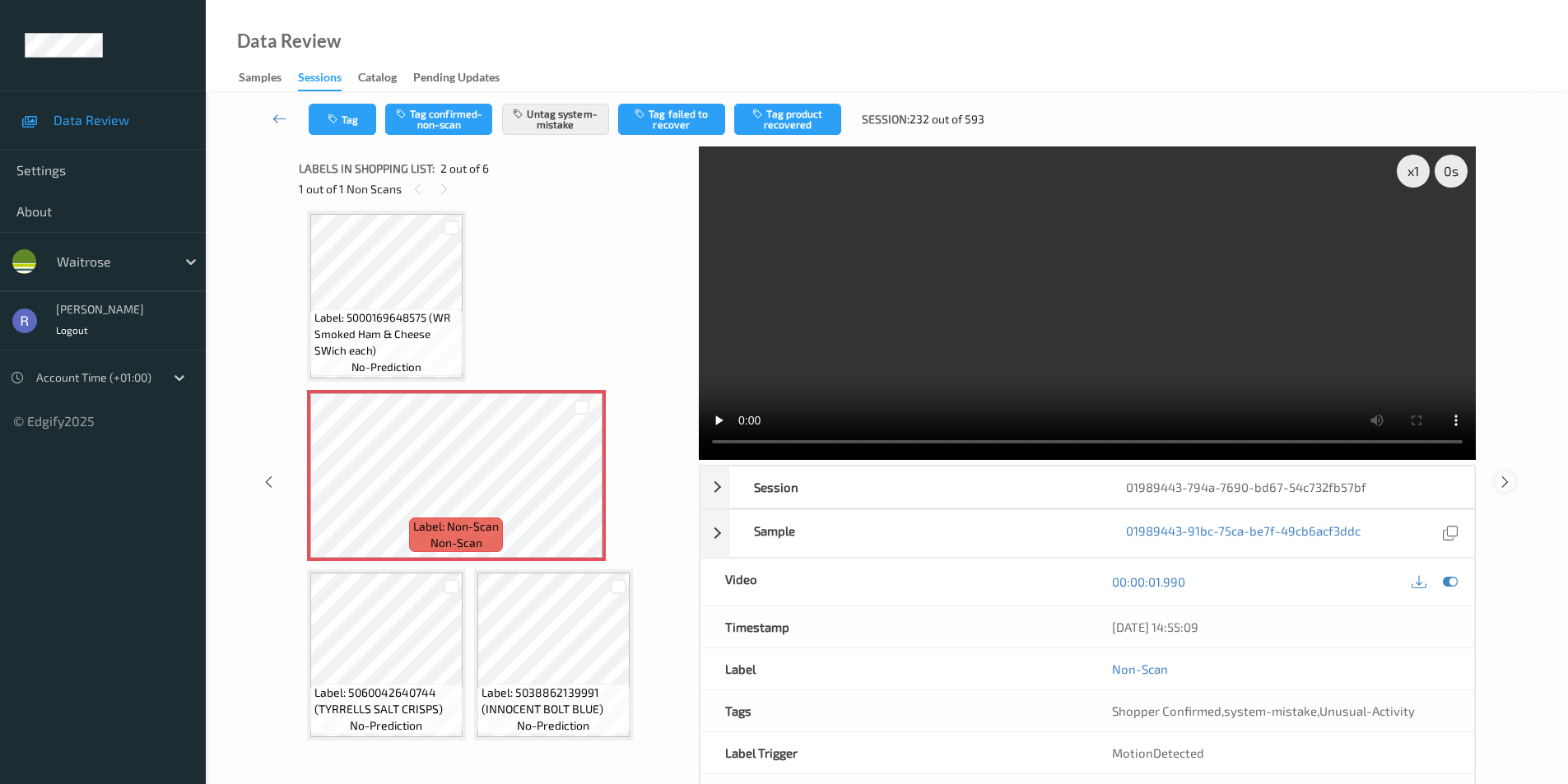
click at [1502, 479] on icon at bounding box center [1505, 481] width 14 height 15
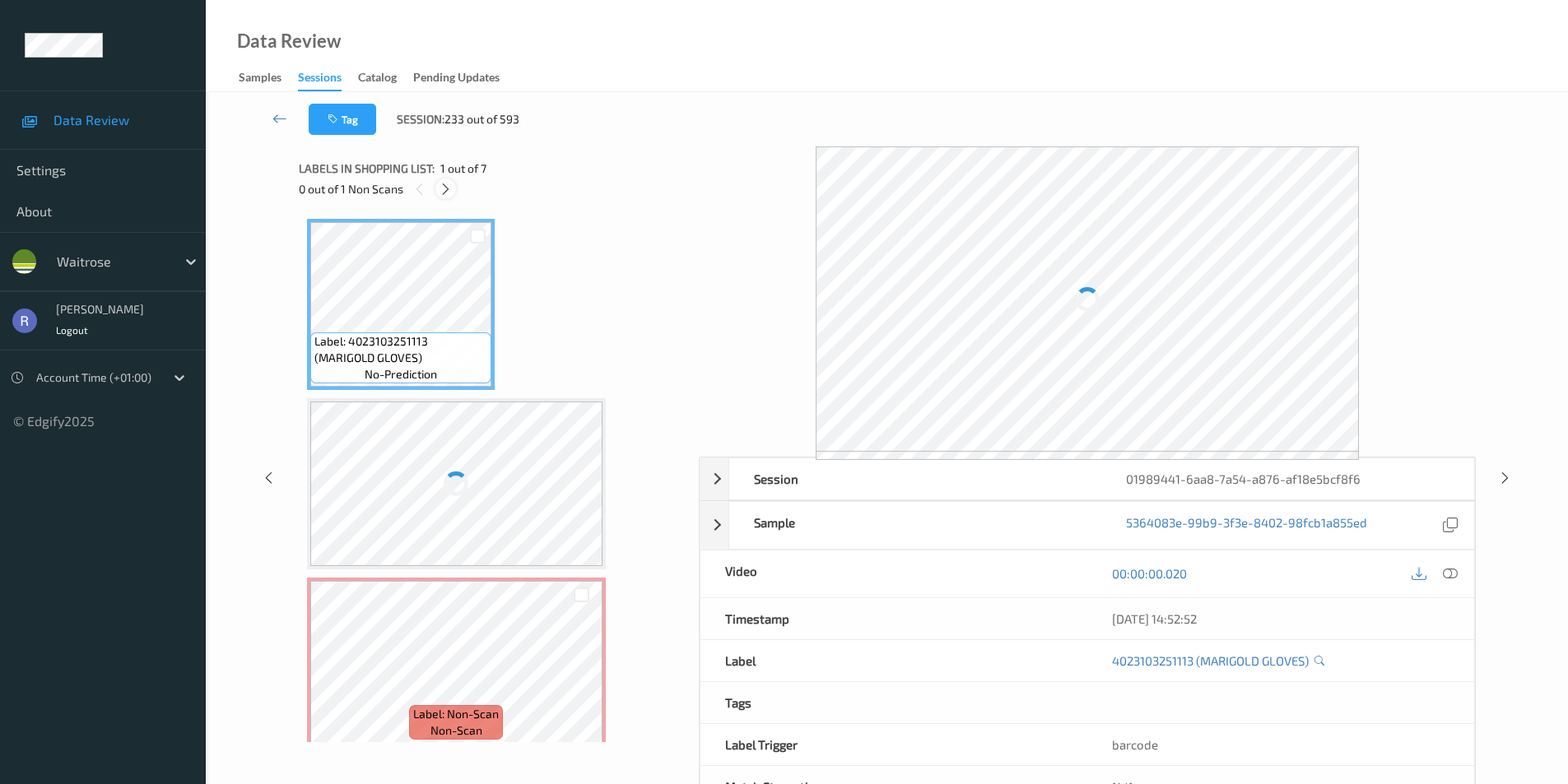
drag, startPoint x: 449, startPoint y: 190, endPoint x: 459, endPoint y: 213, distance: 25.1
click at [448, 190] on icon at bounding box center [446, 189] width 14 height 15
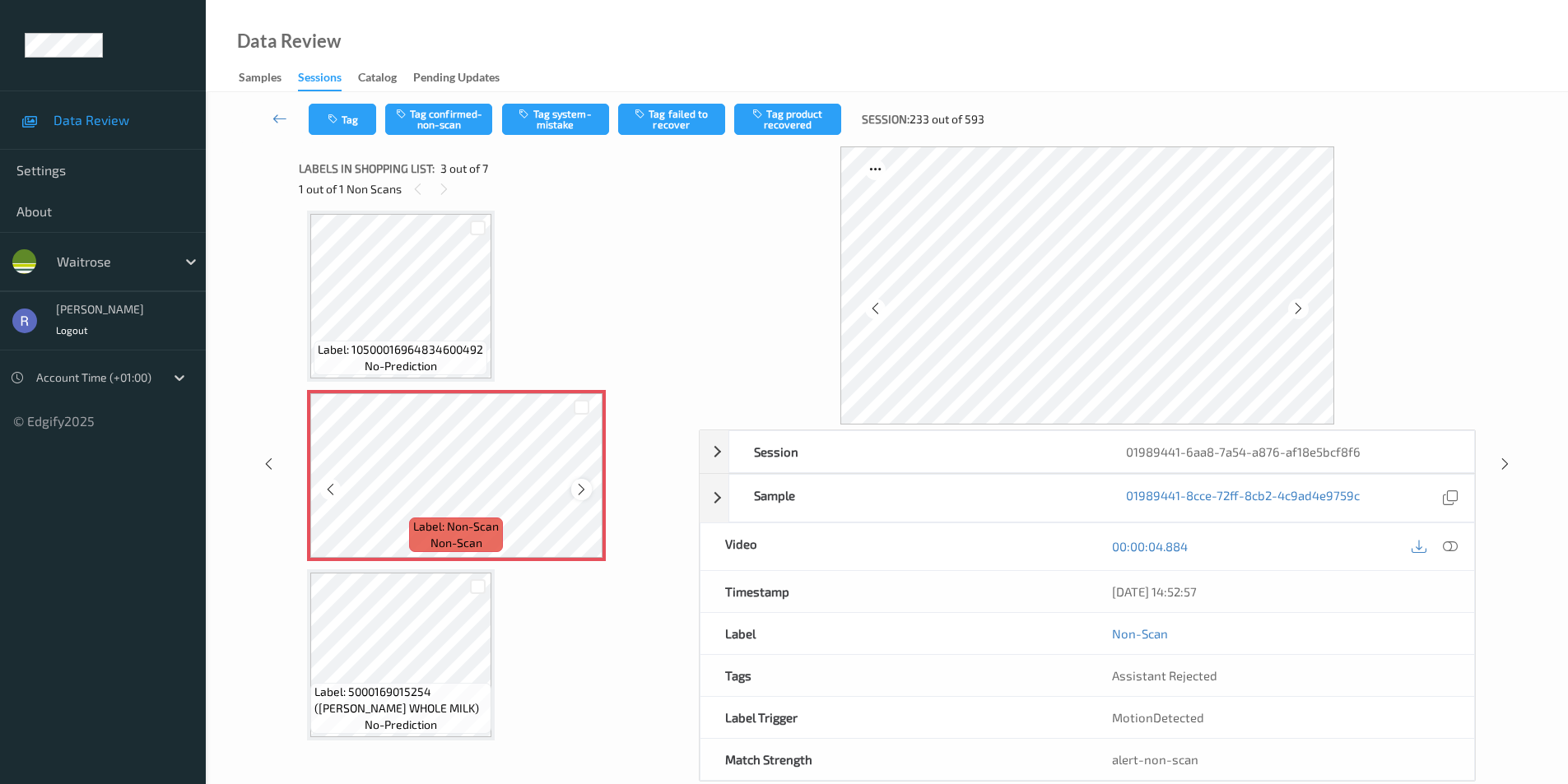
click at [580, 492] on icon at bounding box center [582, 490] width 14 height 15
click at [562, 114] on button "Tag system-mistake" at bounding box center [555, 118] width 107 height 31
click at [1445, 551] on icon at bounding box center [1450, 546] width 15 height 15
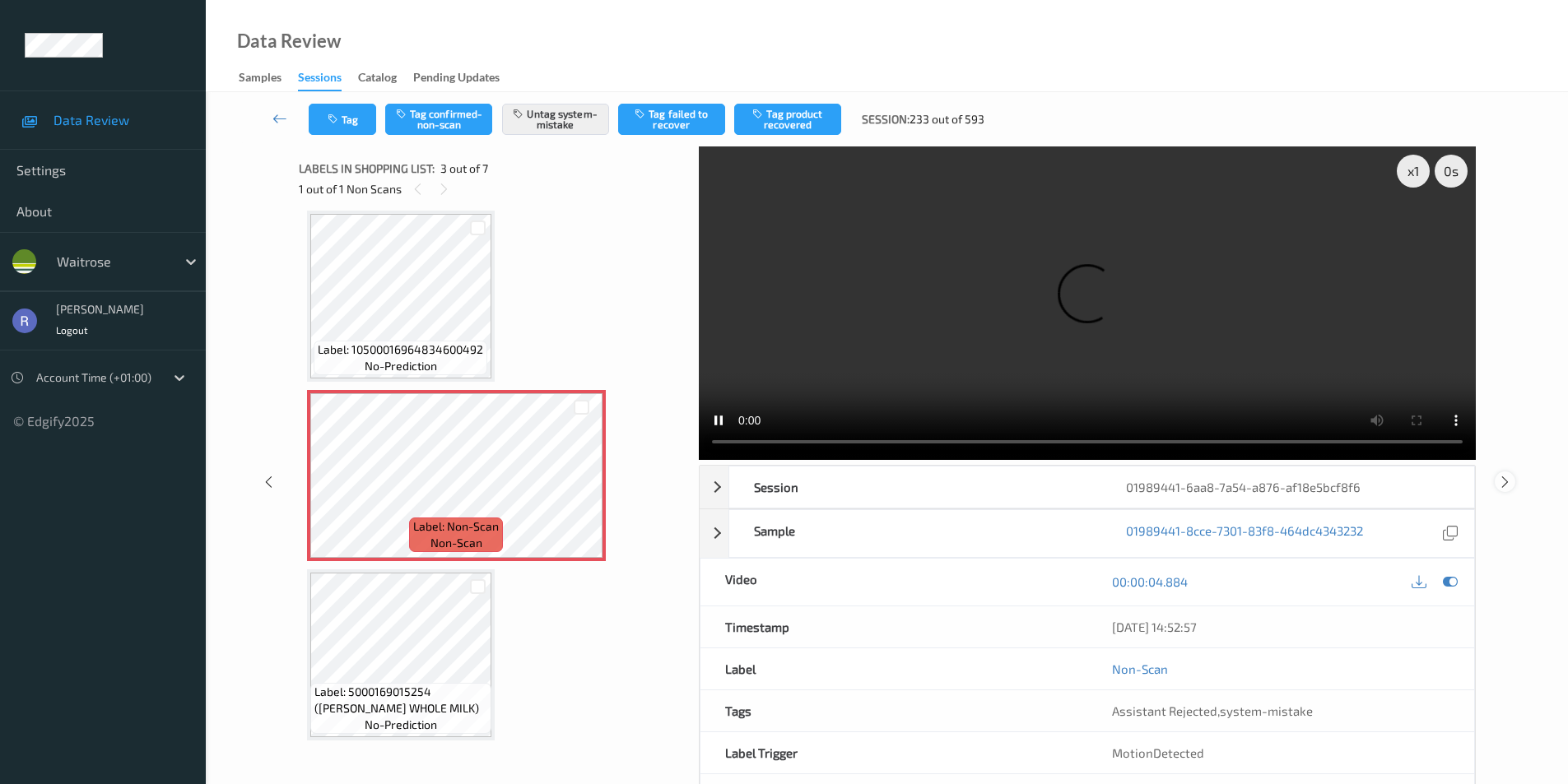
click at [1505, 479] on icon at bounding box center [1505, 481] width 14 height 15
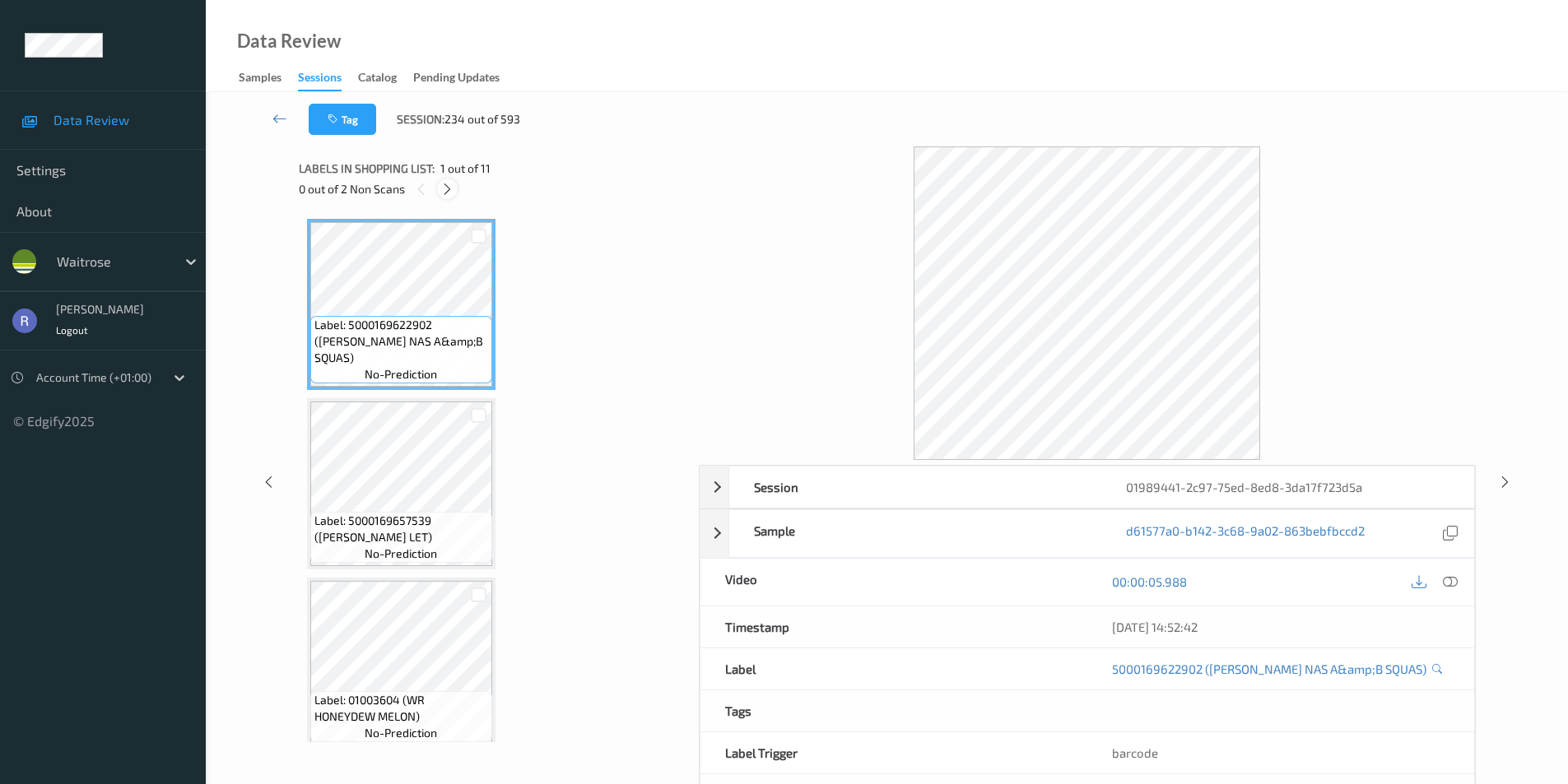
click at [444, 186] on icon at bounding box center [447, 189] width 14 height 15
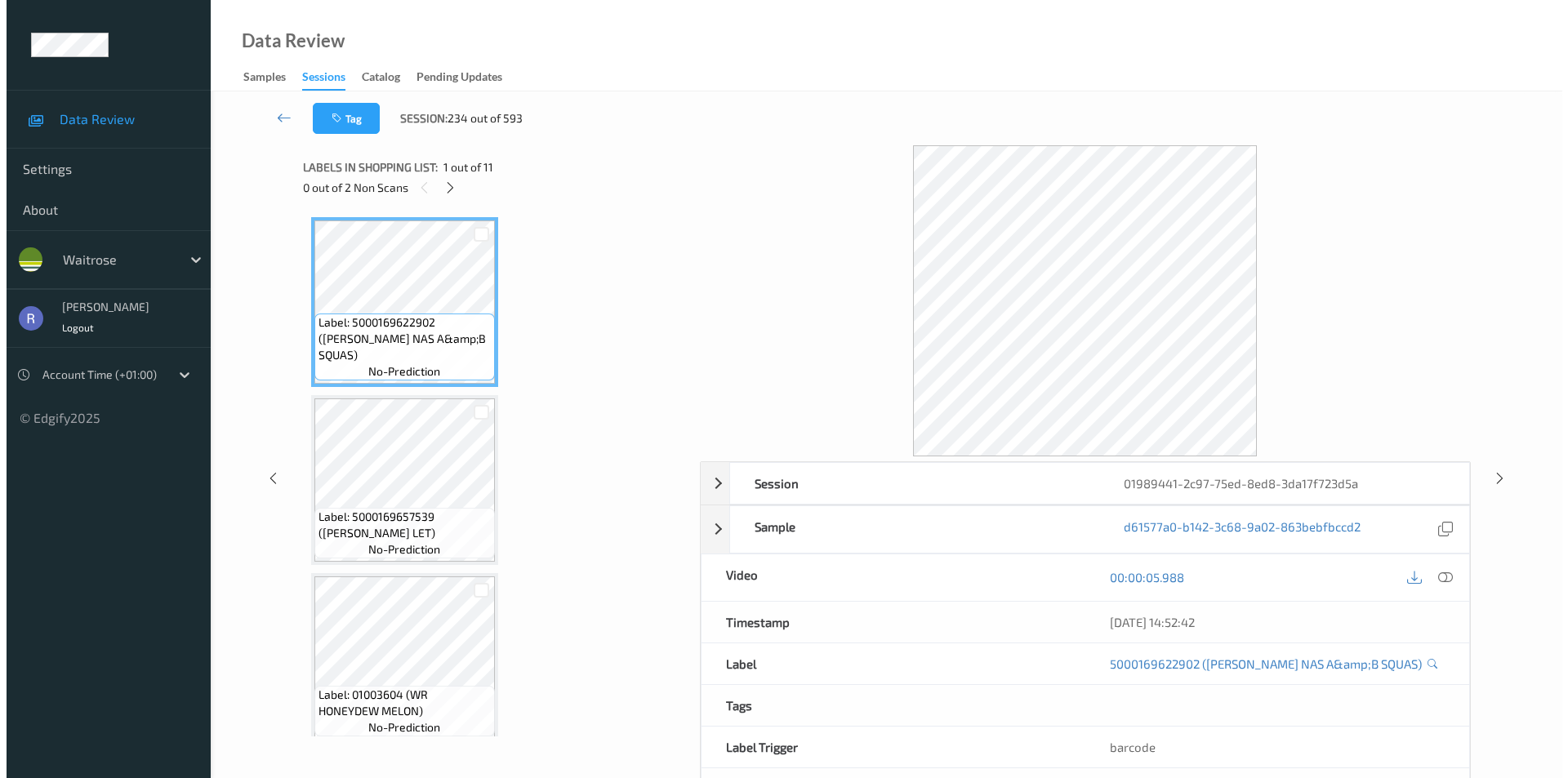
scroll to position [364, 0]
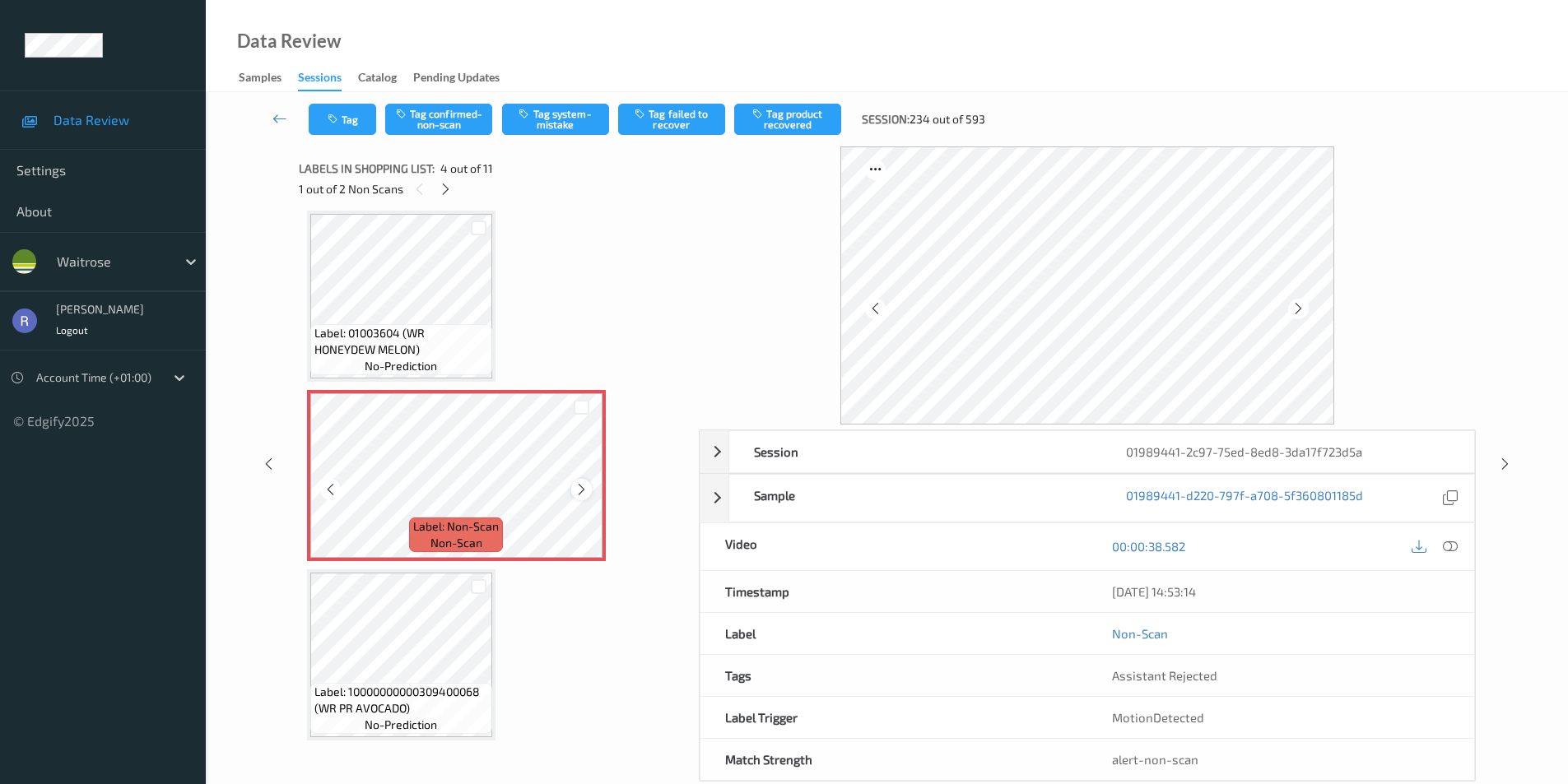
click at [580, 488] on icon at bounding box center [582, 490] width 14 height 15
click at [1449, 546] on icon at bounding box center [1450, 546] width 15 height 15
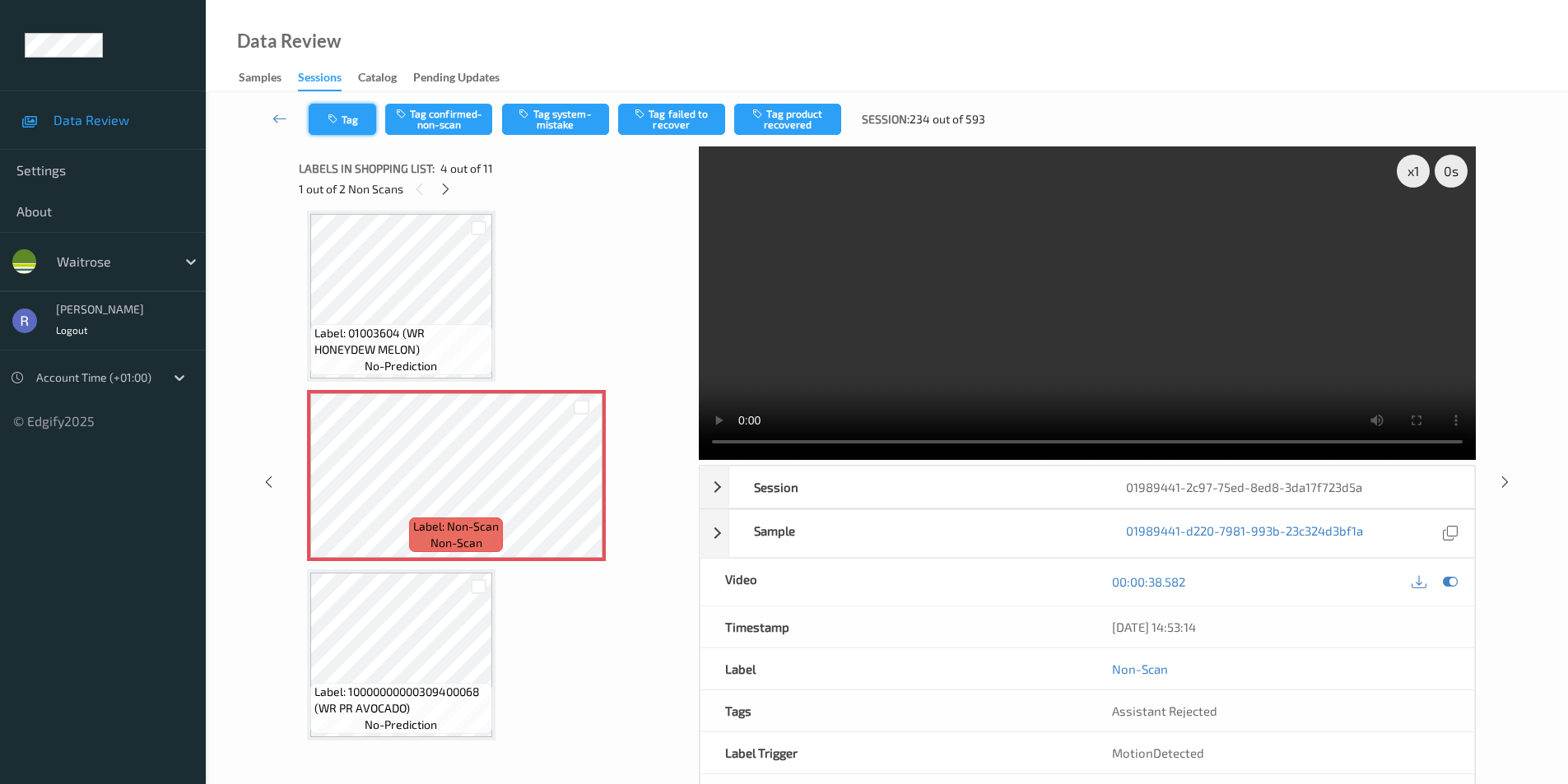
click at [359, 120] on button "Tag" at bounding box center [342, 118] width 67 height 31
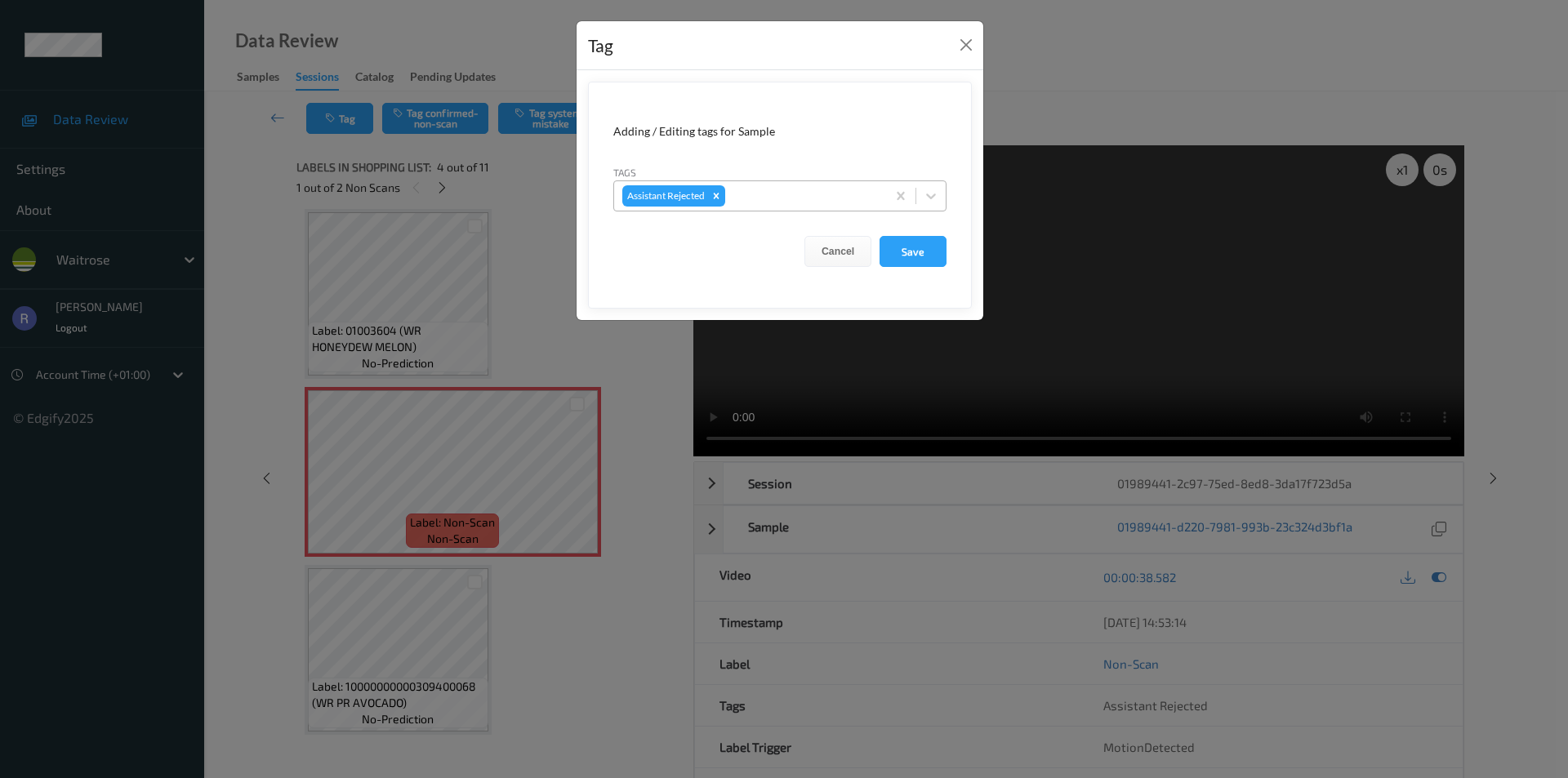
click at [784, 199] on div at bounding box center [803, 196] width 149 height 19
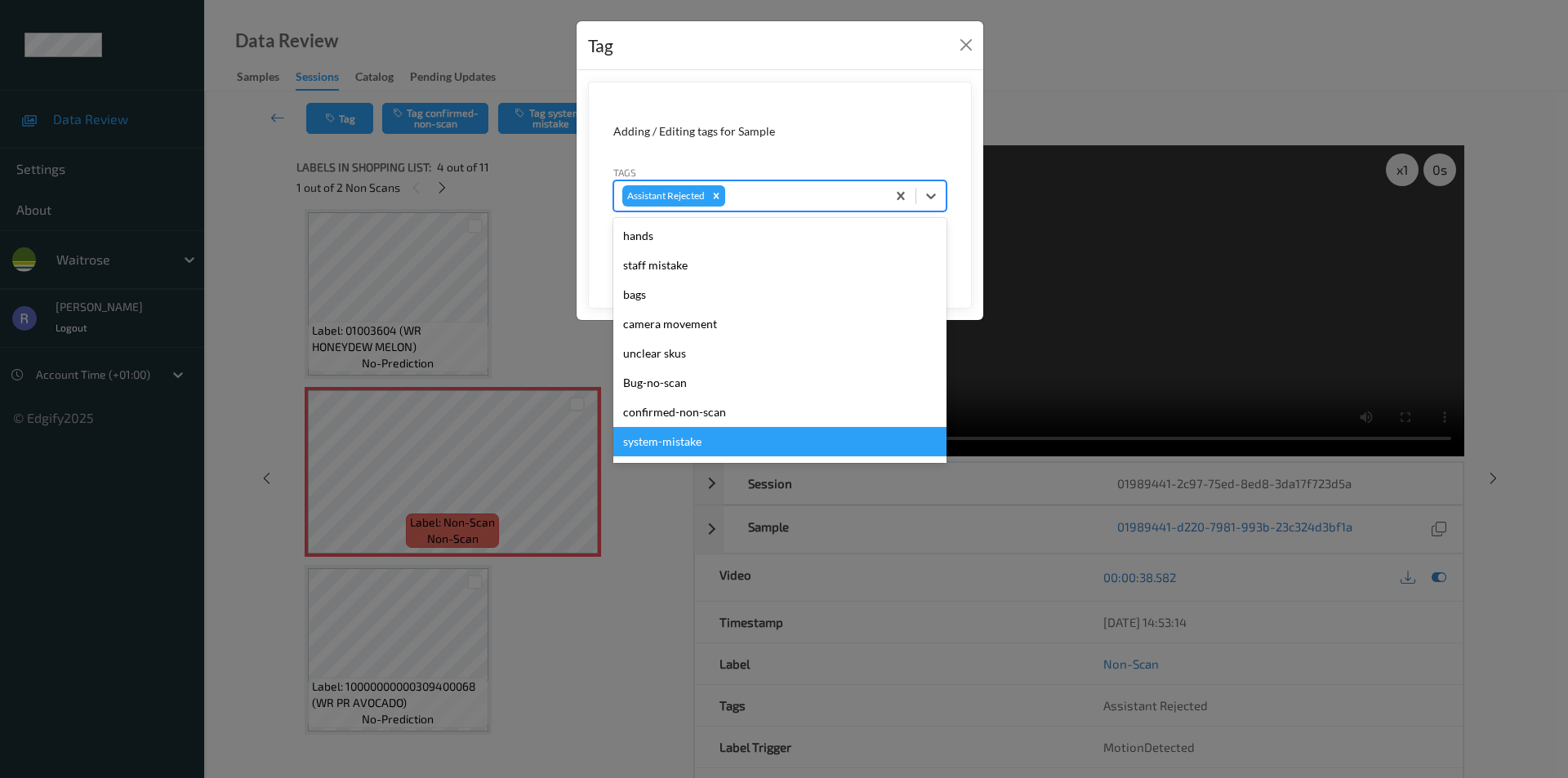
click at [689, 439] on div "system-mistake" at bounding box center [780, 442] width 333 height 30
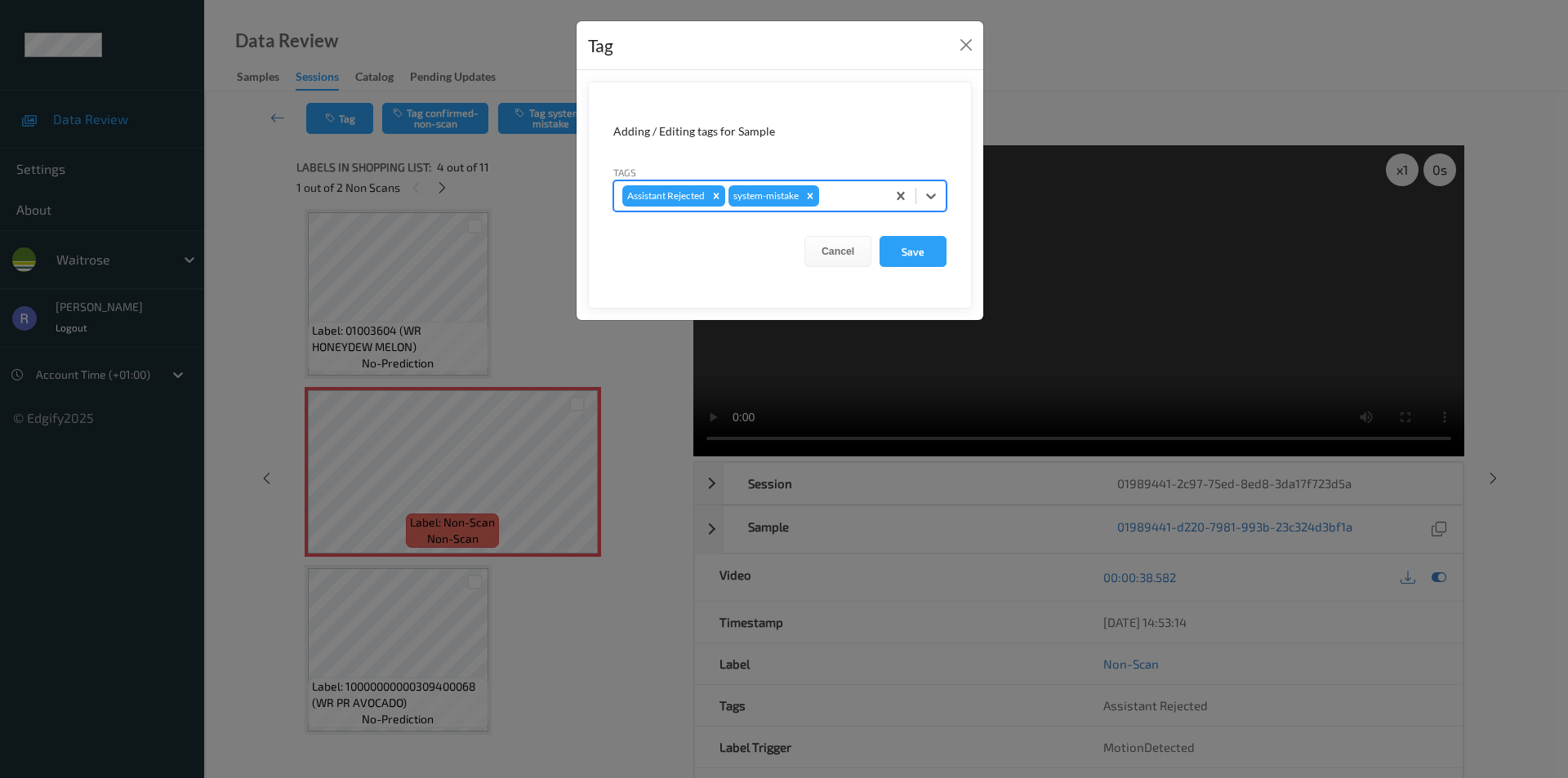
click at [833, 207] on div "Assistant Rejected system-mistake" at bounding box center [750, 196] width 272 height 28
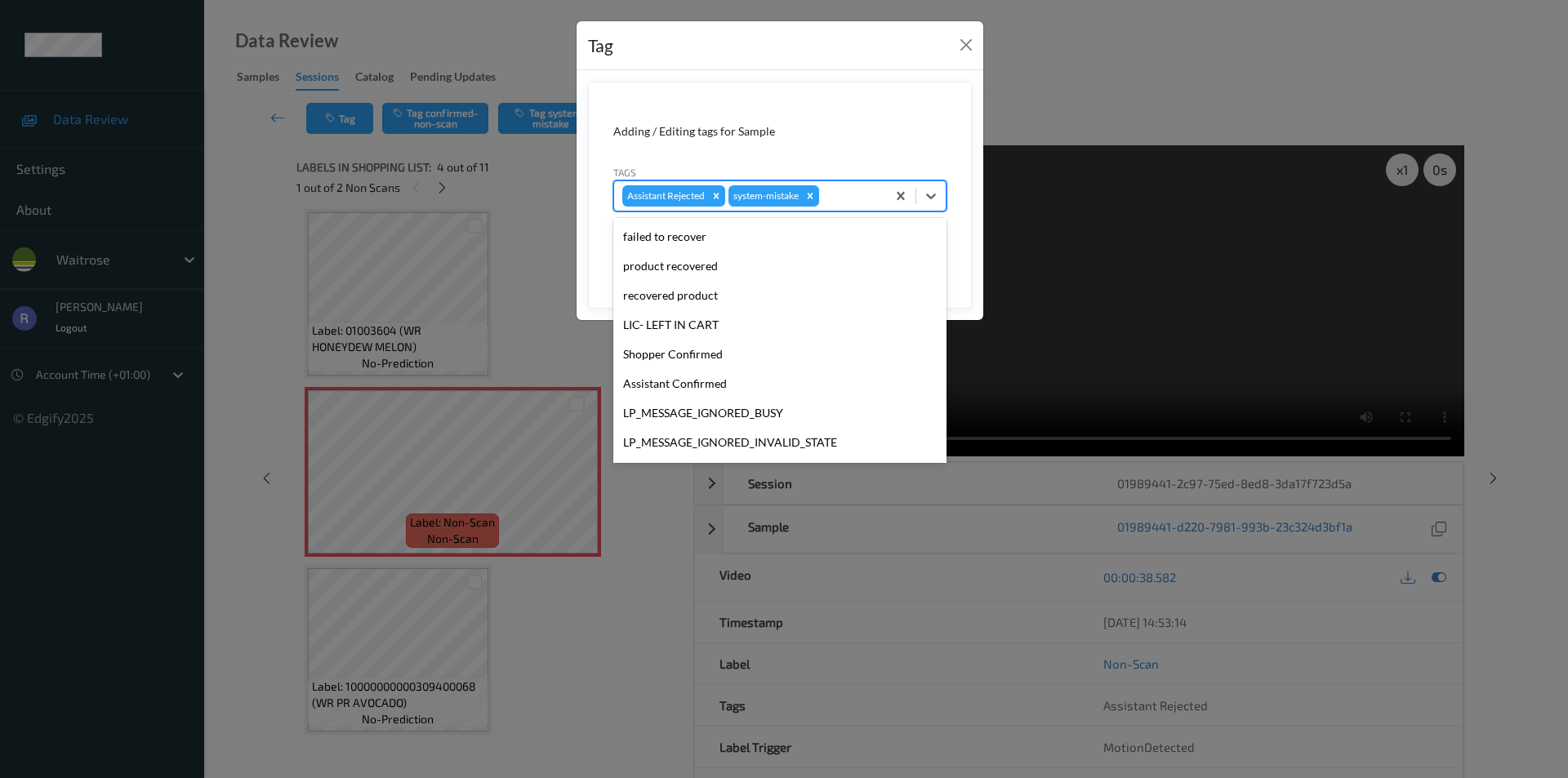
scroll to position [320, 0]
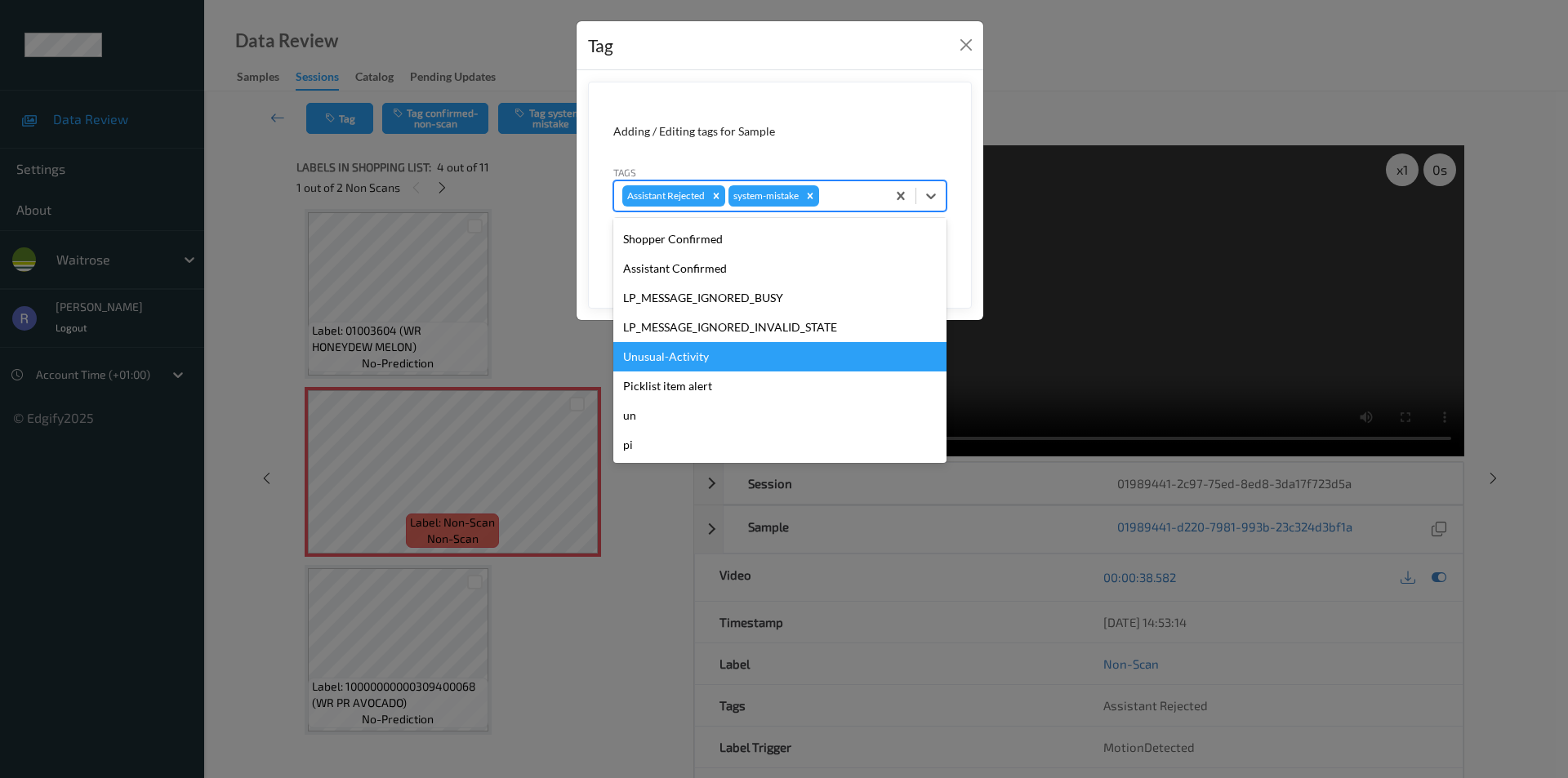
click at [705, 355] on div "Unusual-Activity" at bounding box center [780, 357] width 333 height 30
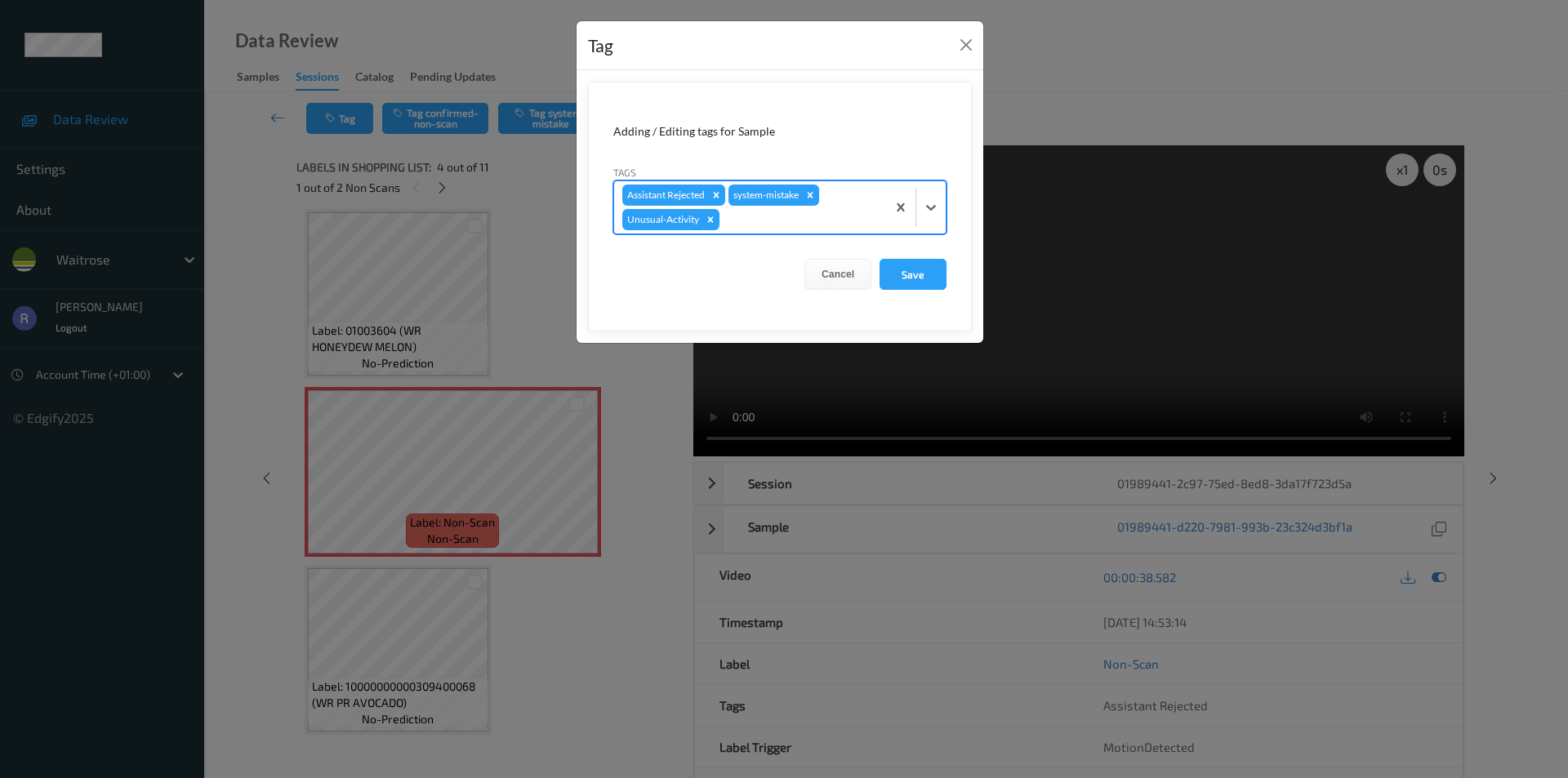
click at [844, 200] on div "Assistant Rejected system-mistake Unusual-Activity" at bounding box center [750, 208] width 272 height 53
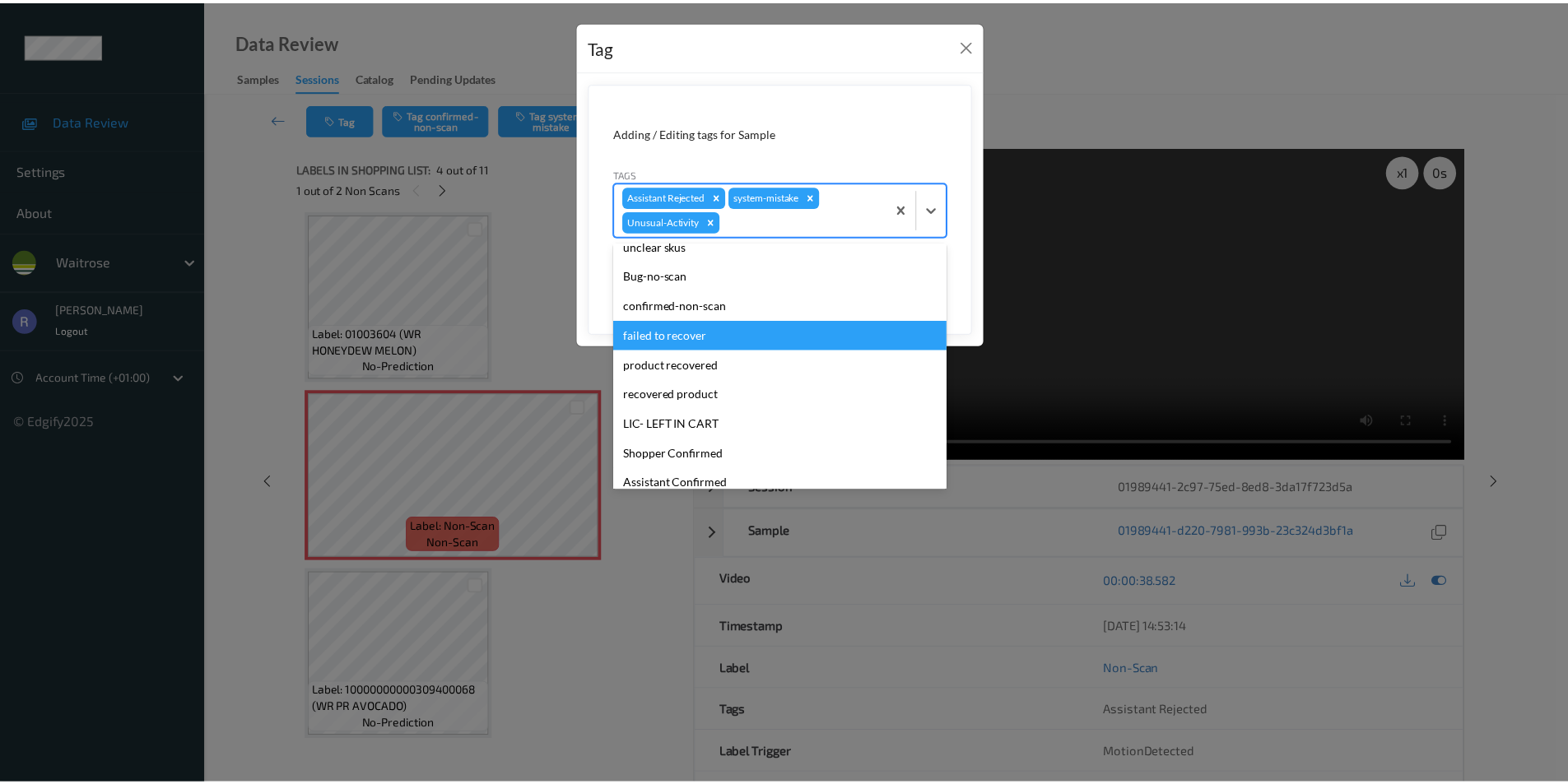
scroll to position [293, 0]
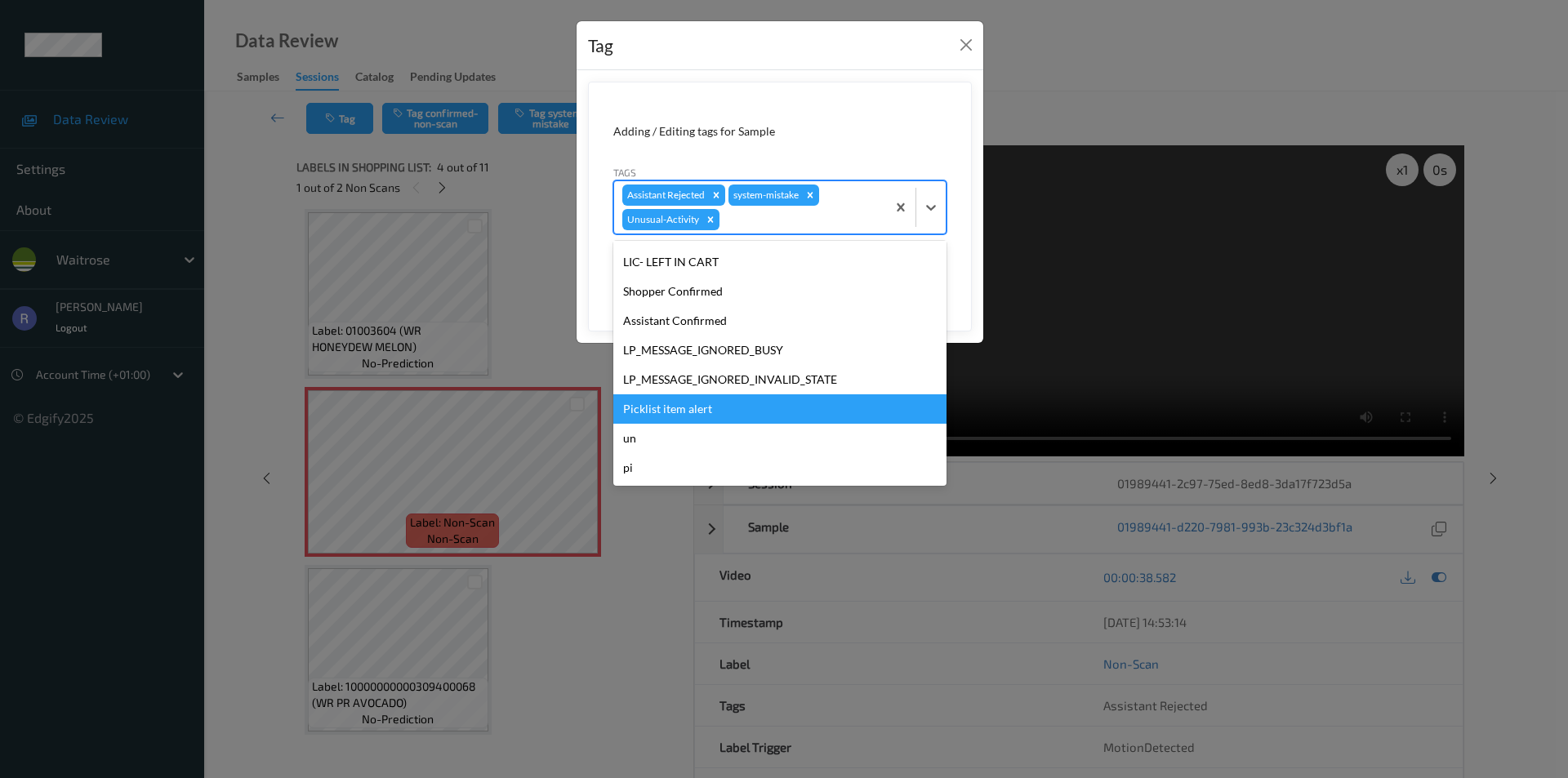
click at [672, 405] on div "Picklist item alert" at bounding box center [780, 410] width 333 height 30
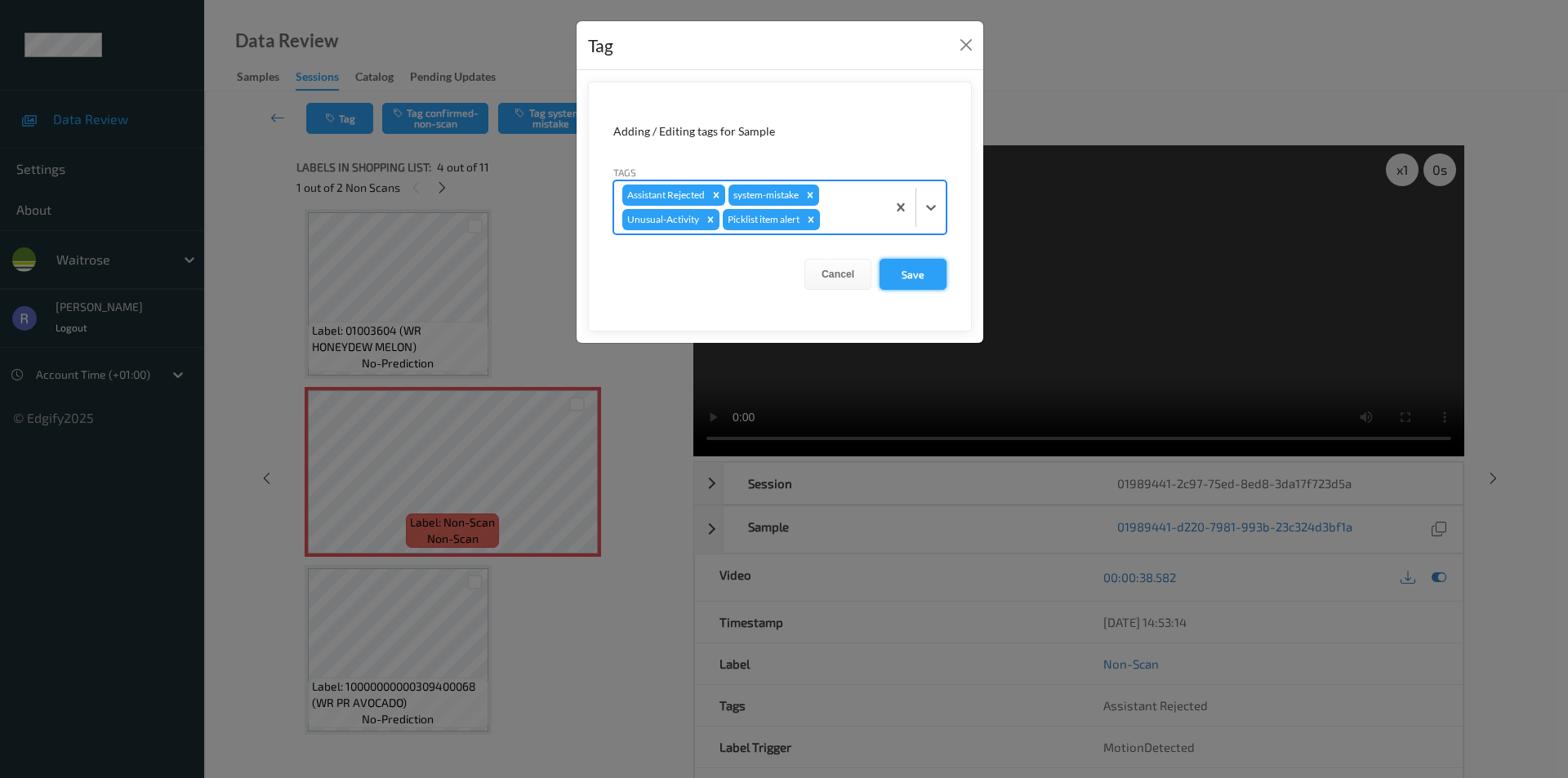
click at [915, 273] on button "Save" at bounding box center [913, 274] width 67 height 31
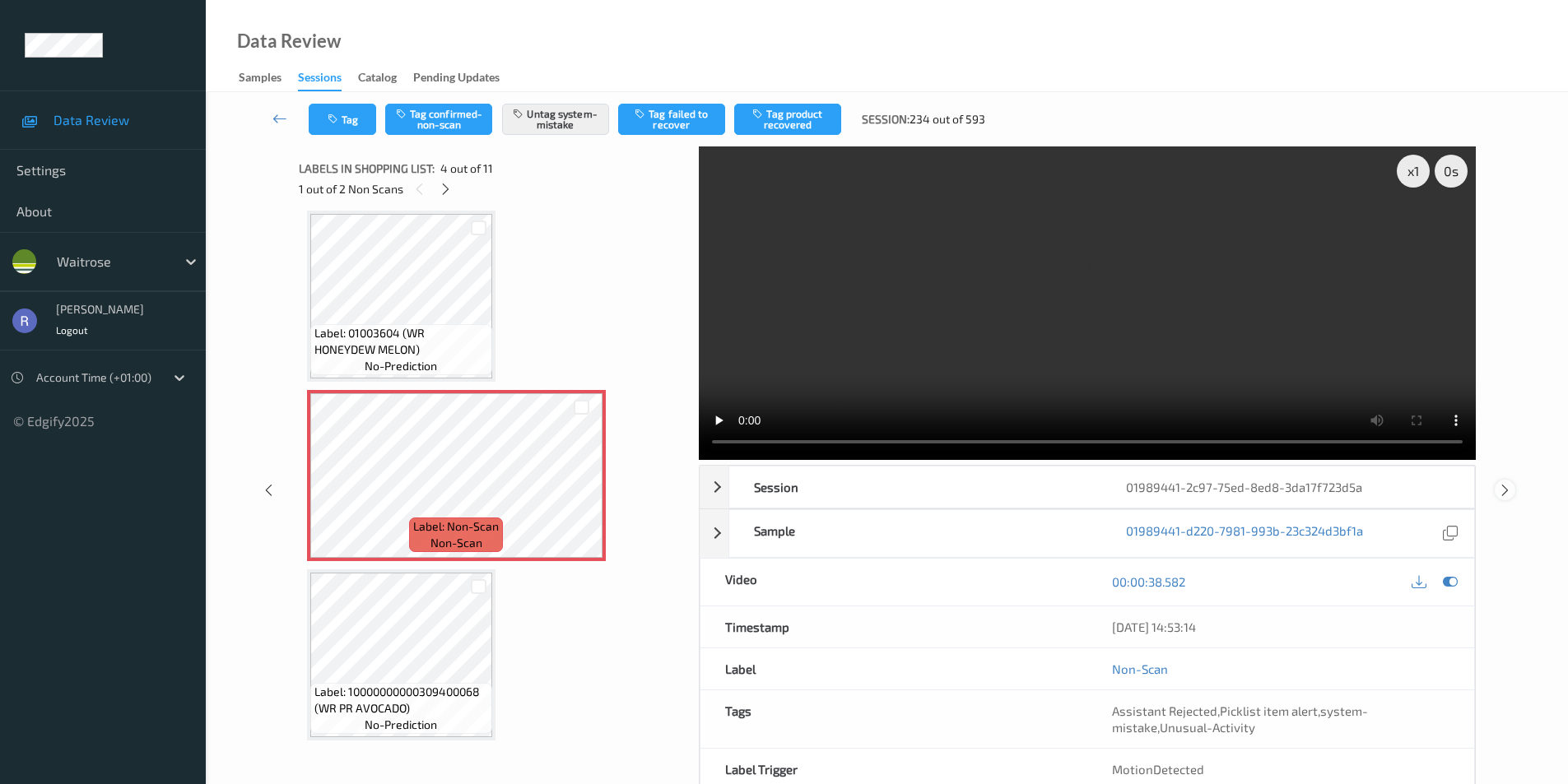
click at [1505, 485] on icon at bounding box center [1505, 490] width 14 height 15
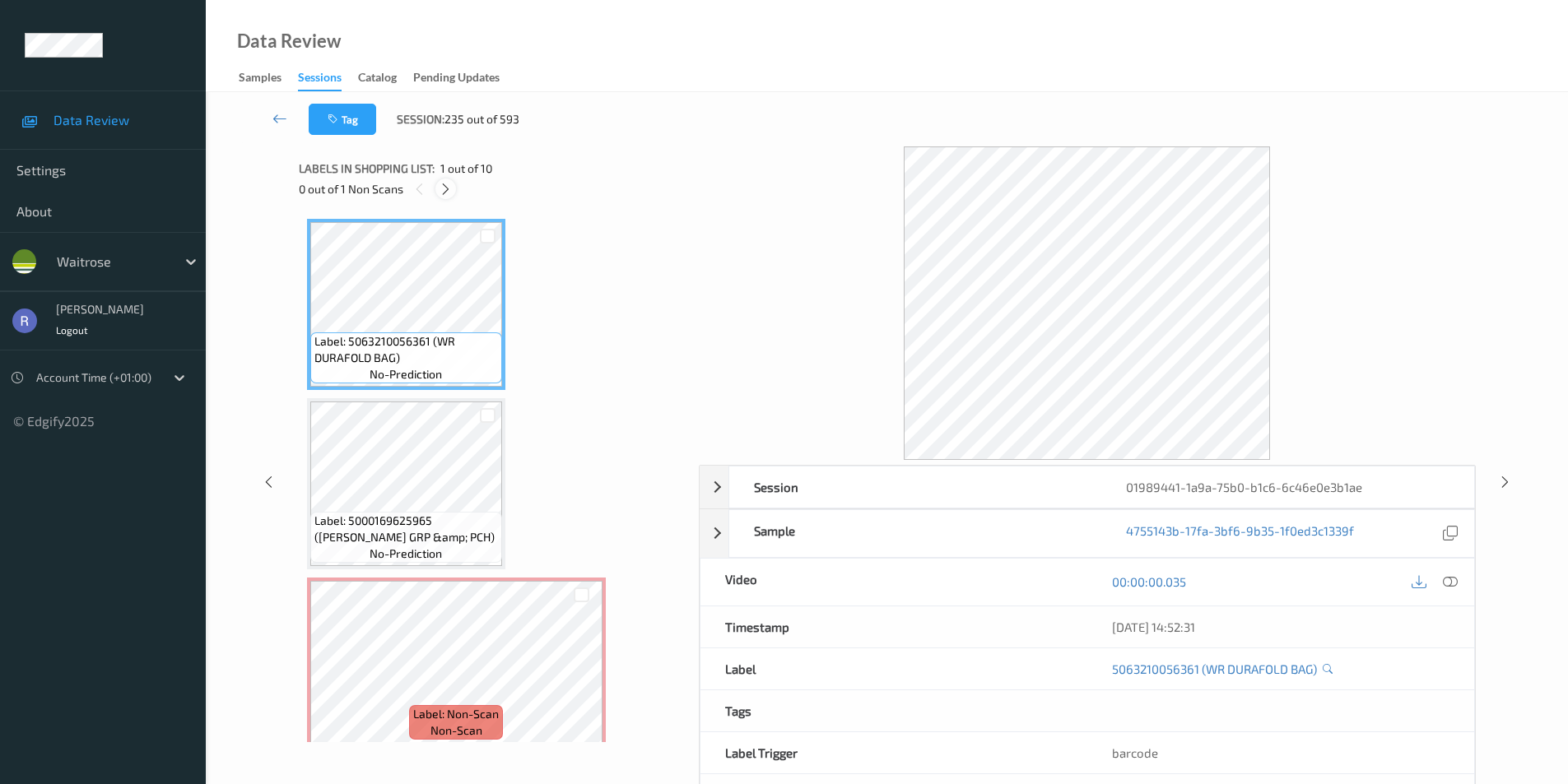
drag, startPoint x: 445, startPoint y: 184, endPoint x: 459, endPoint y: 213, distance: 32.2
click at [445, 185] on icon at bounding box center [446, 189] width 14 height 15
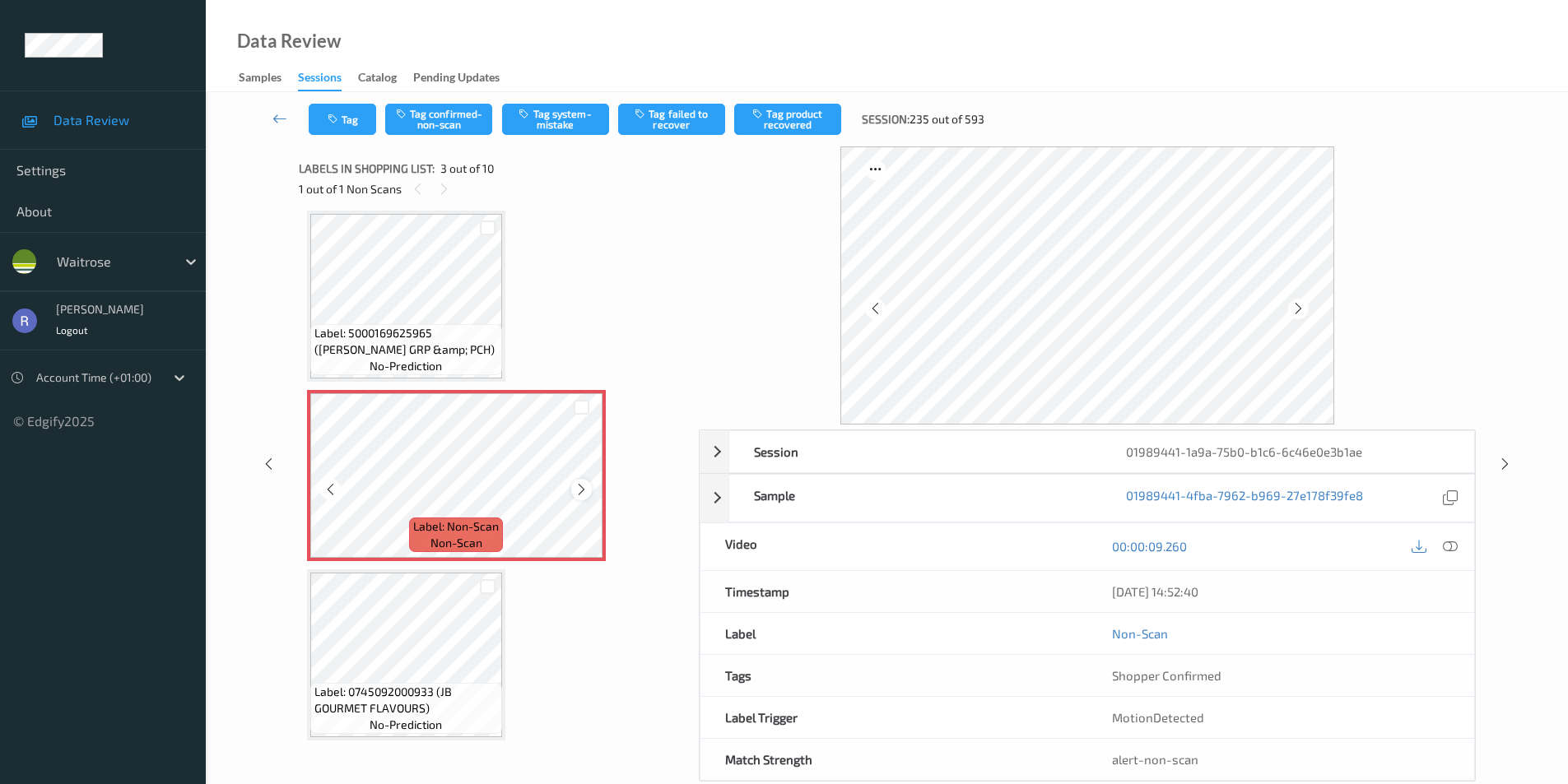
click at [575, 492] on icon at bounding box center [582, 490] width 14 height 15
click at [1457, 551] on icon at bounding box center [1450, 546] width 15 height 15
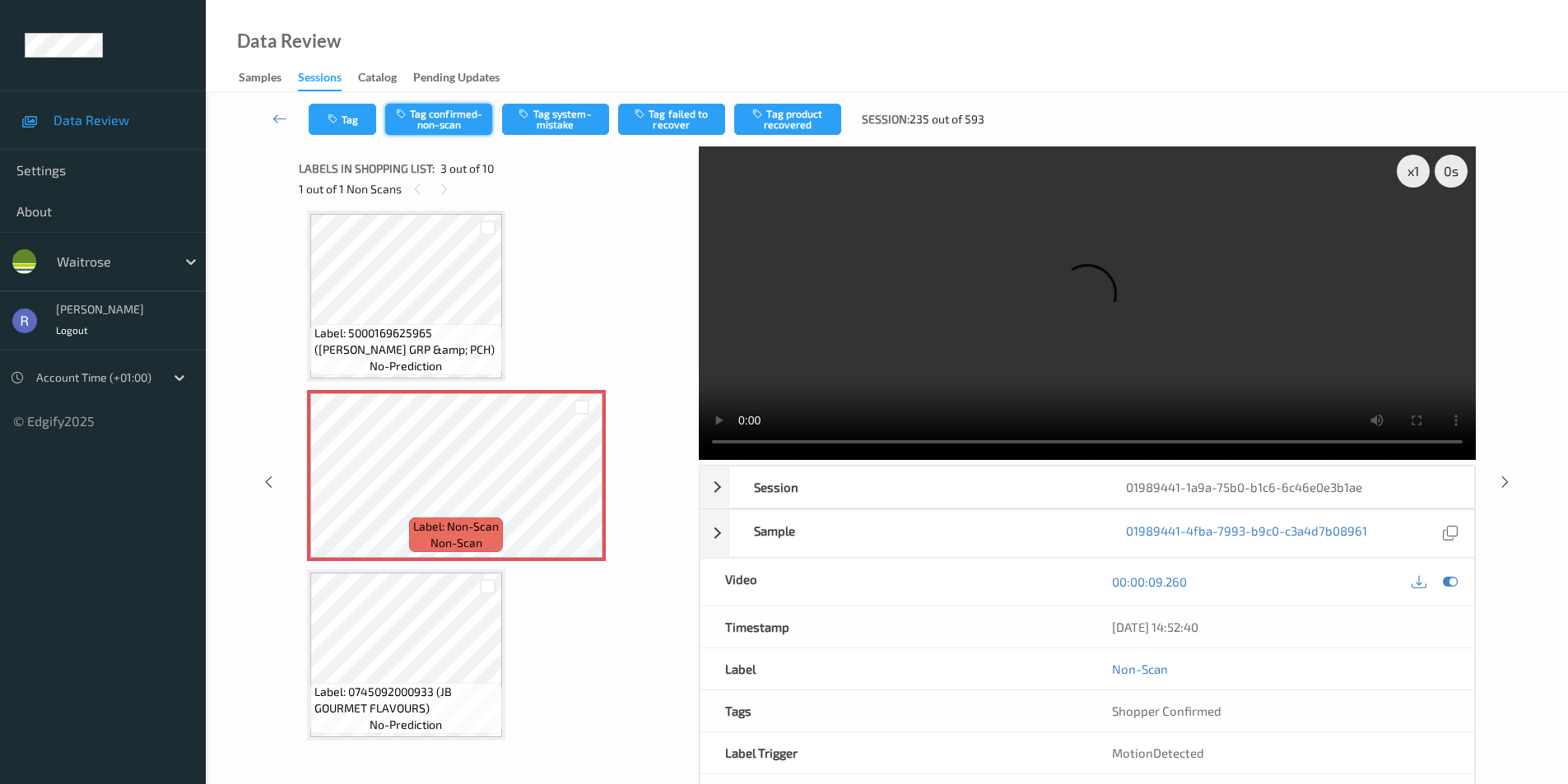
click at [458, 113] on button "Tag confirmed-non-scan" at bounding box center [439, 118] width 107 height 31
click at [799, 118] on button "Tag product recovered" at bounding box center [787, 118] width 107 height 31
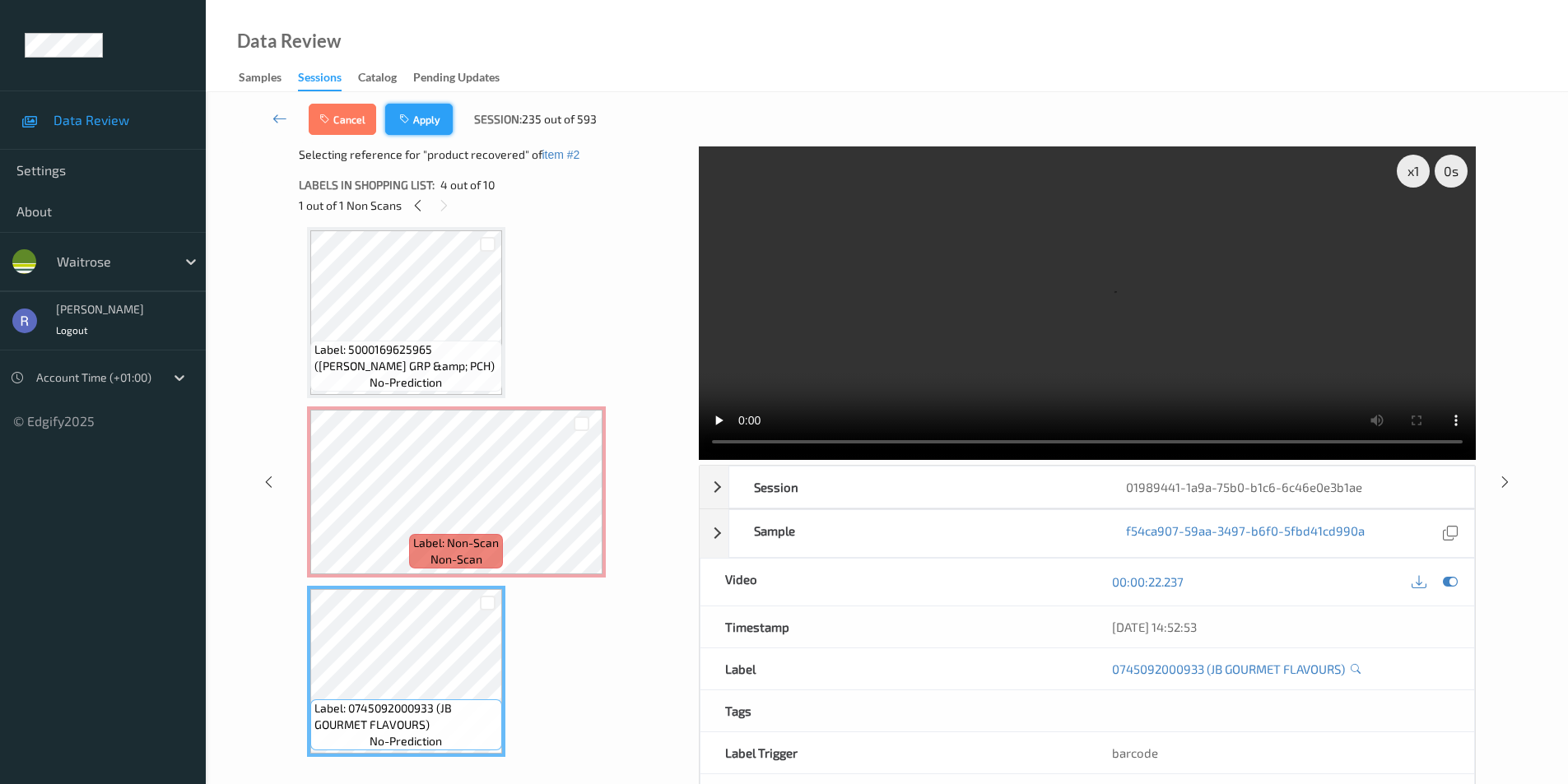
click at [420, 117] on button "Apply" at bounding box center [419, 118] width 67 height 31
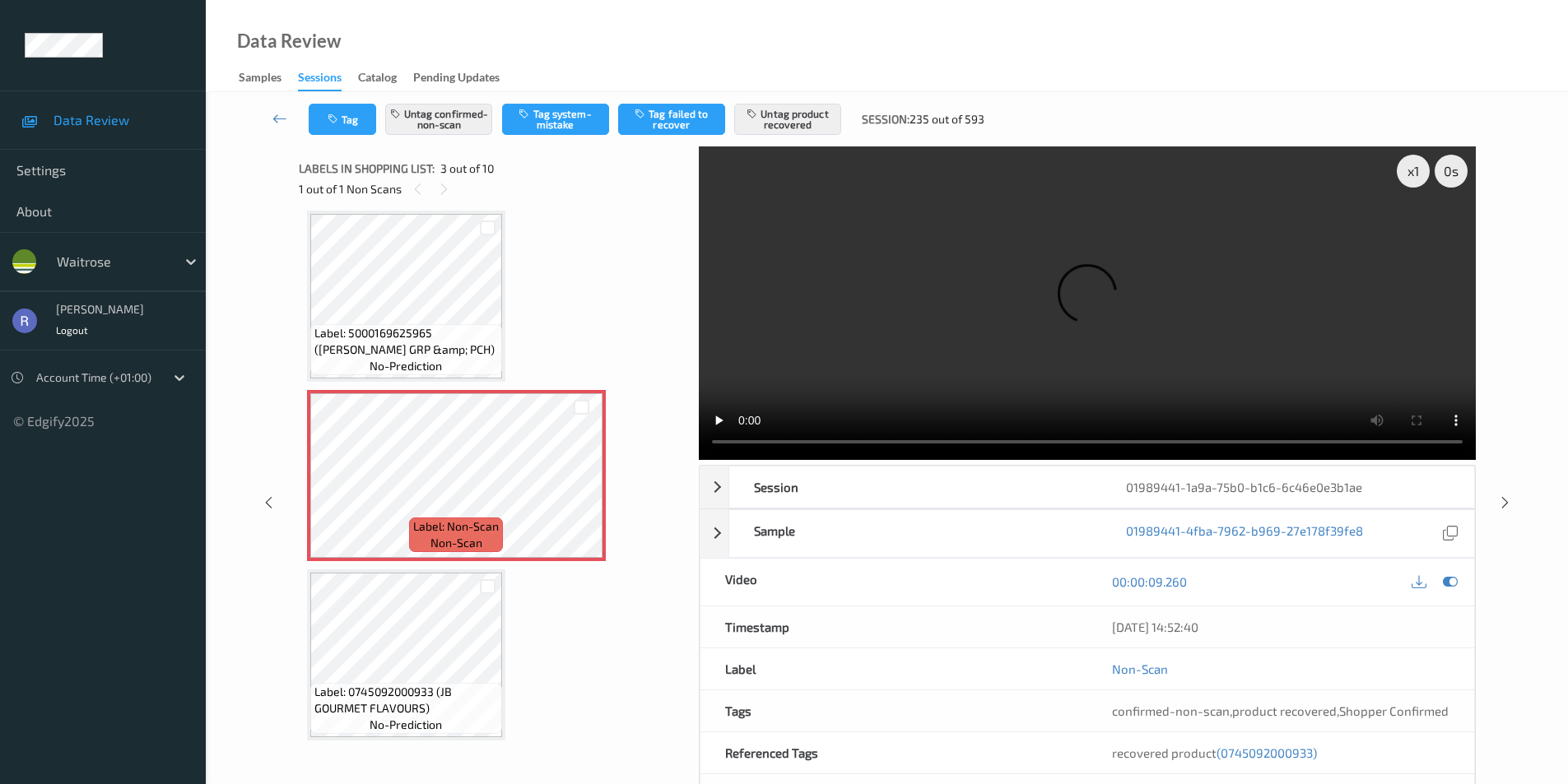
click at [1510, 497] on div at bounding box center [1505, 502] width 20 height 20
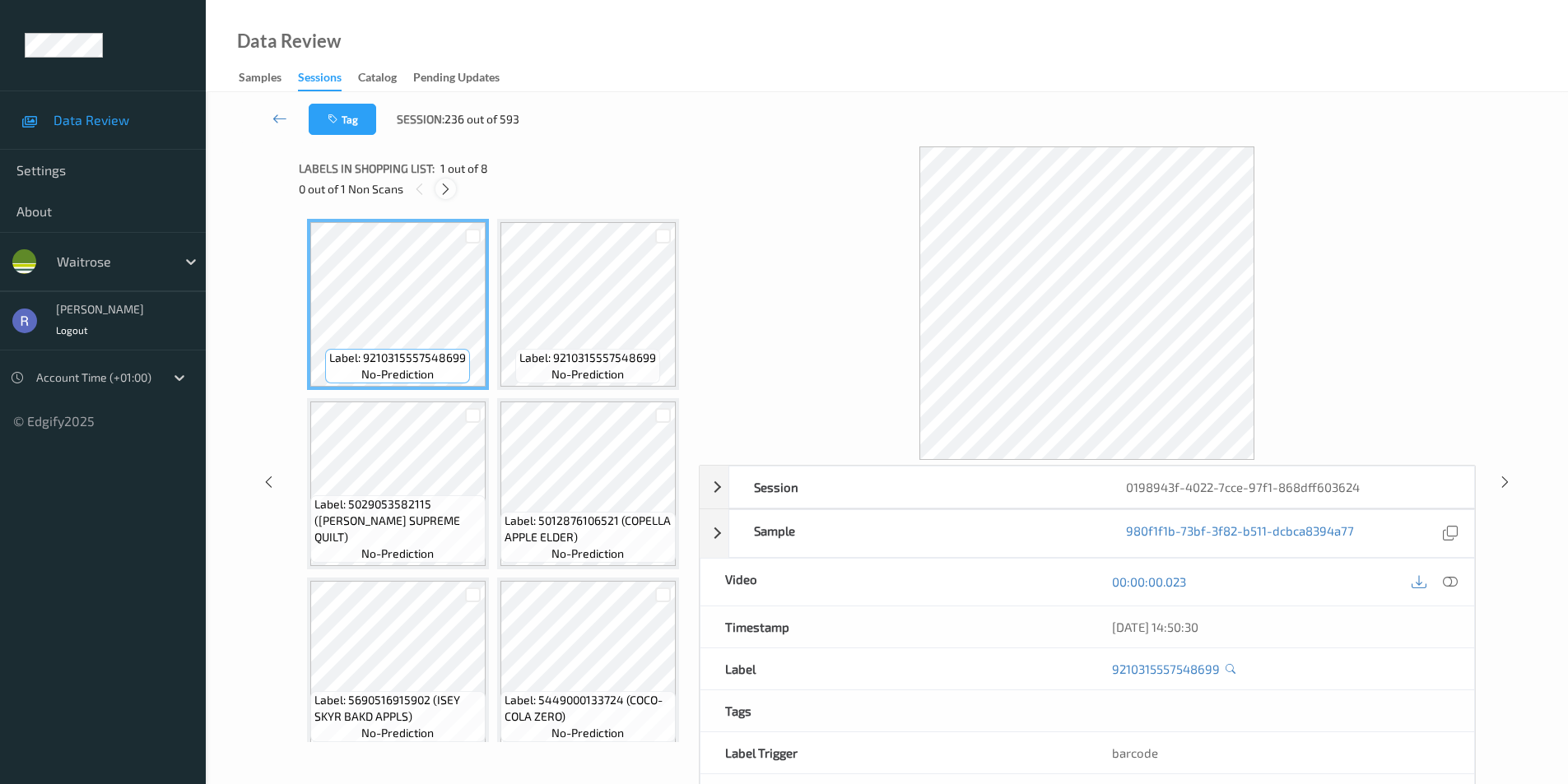
click at [447, 188] on icon at bounding box center [446, 189] width 14 height 15
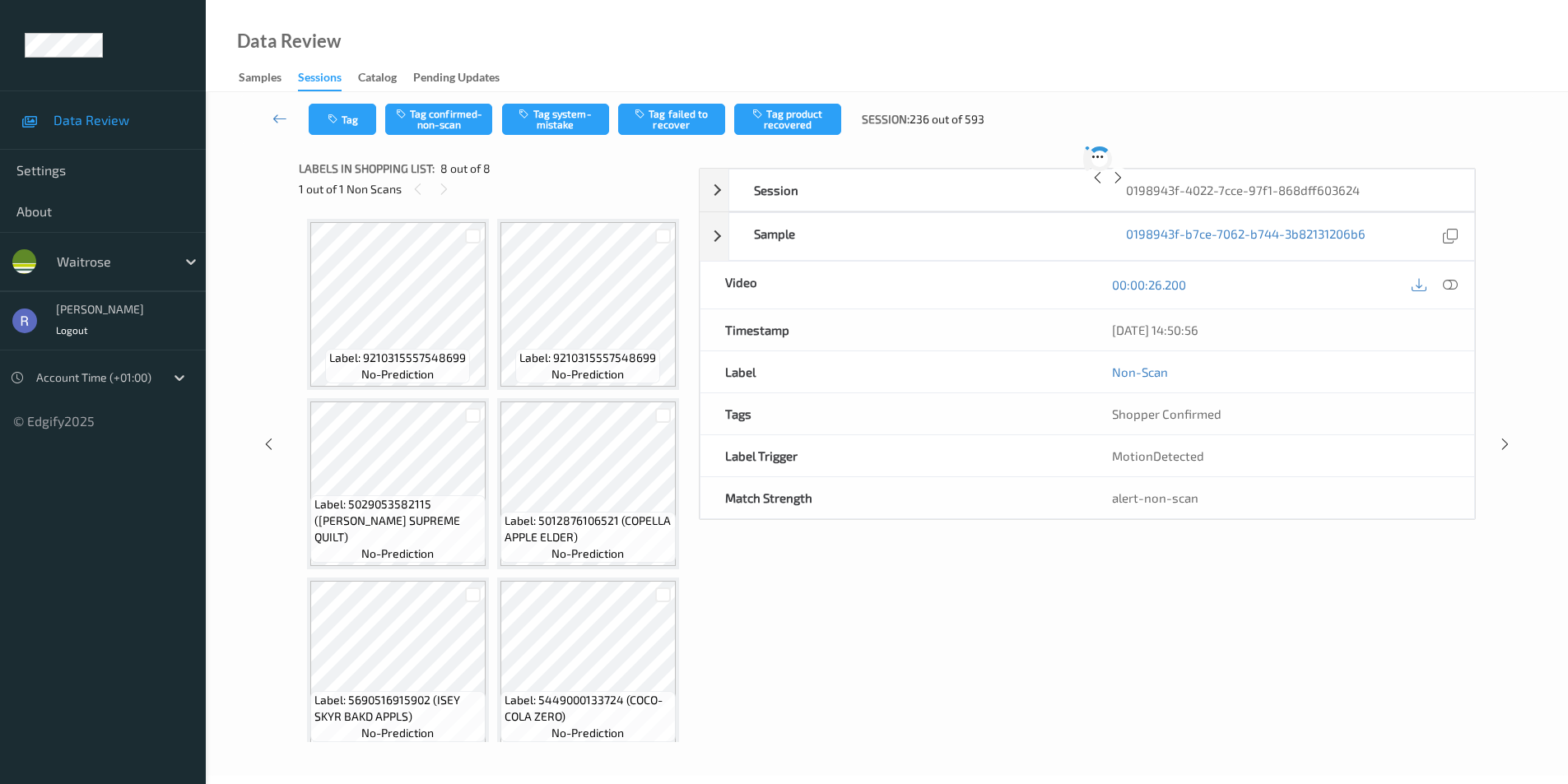
scroll to position [911, 0]
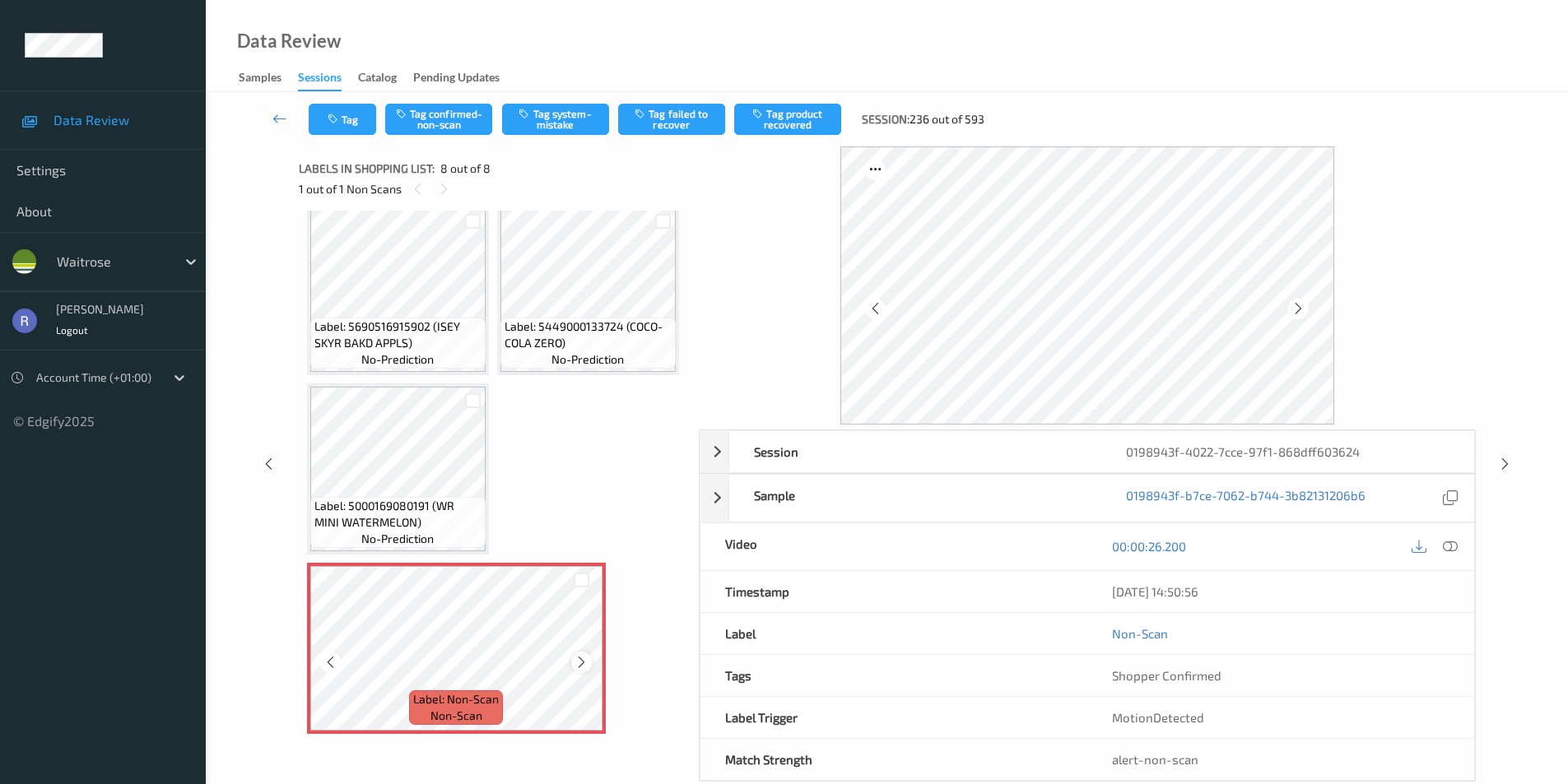
click at [577, 658] on icon at bounding box center [582, 662] width 14 height 15
click at [597, 111] on button "Tag system-mistake" at bounding box center [555, 118] width 107 height 31
click at [1514, 460] on div at bounding box center [1505, 463] width 20 height 20
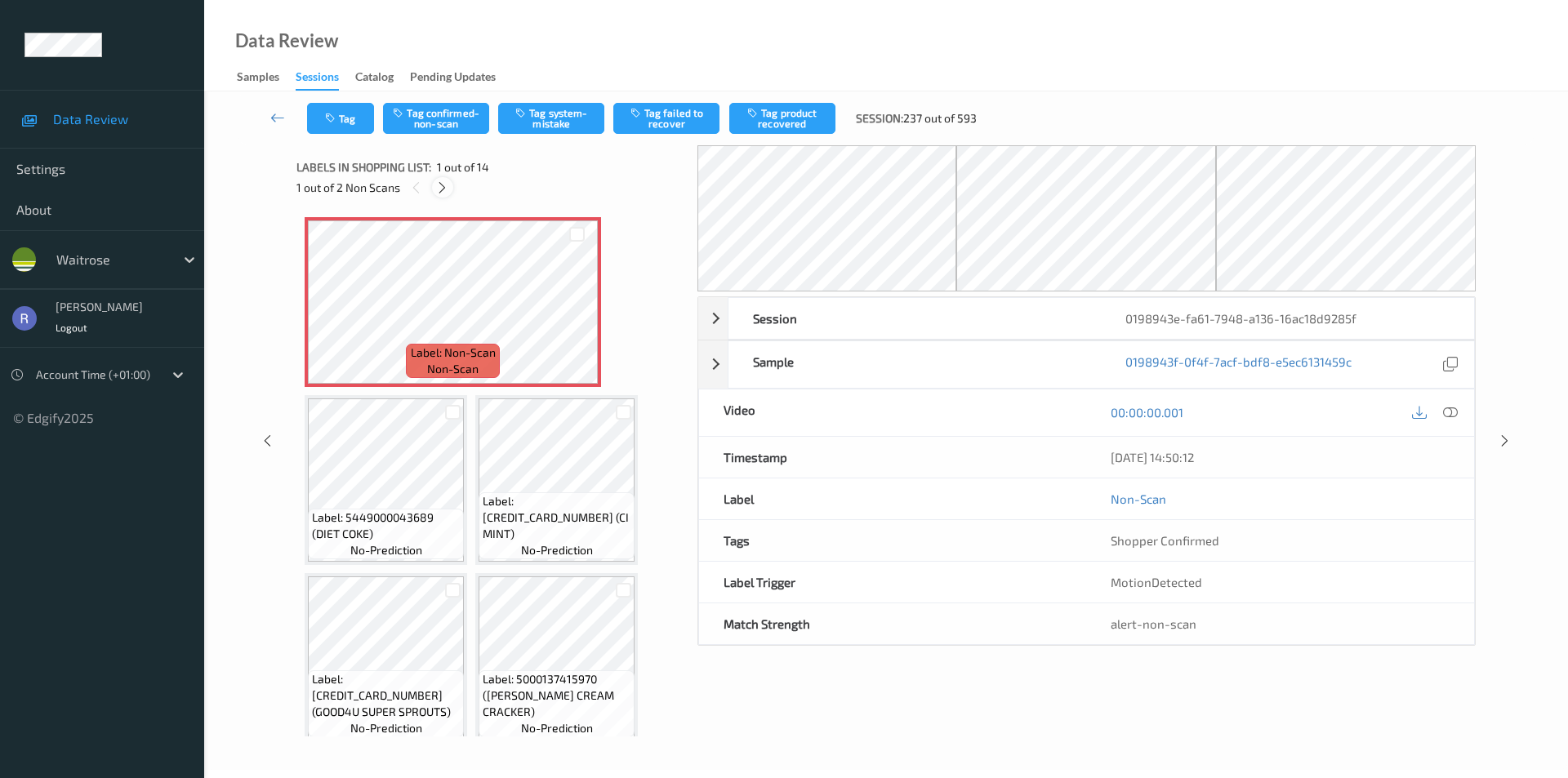
click at [443, 183] on icon at bounding box center [442, 188] width 14 height 15
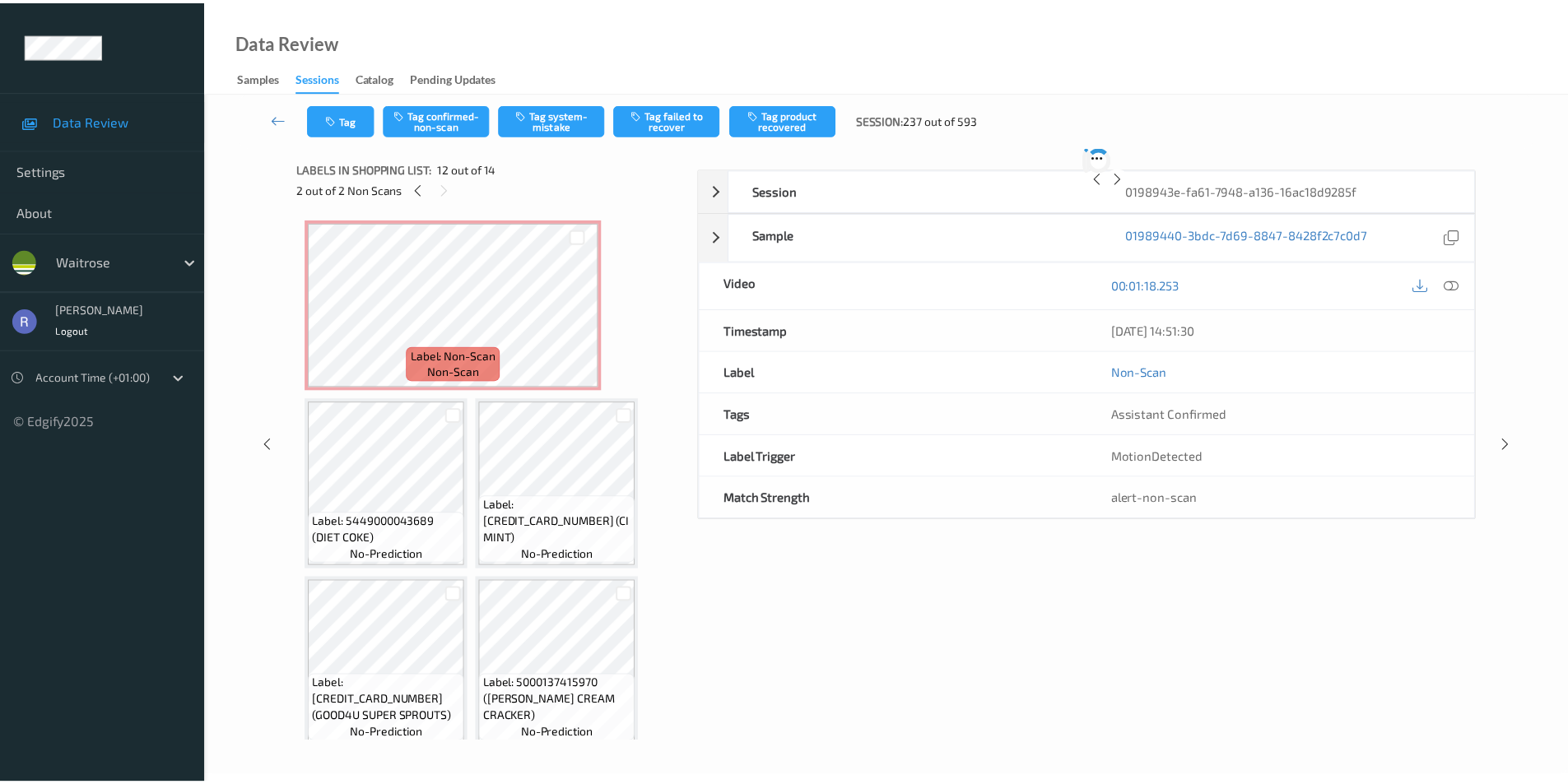
scroll to position [905, 0]
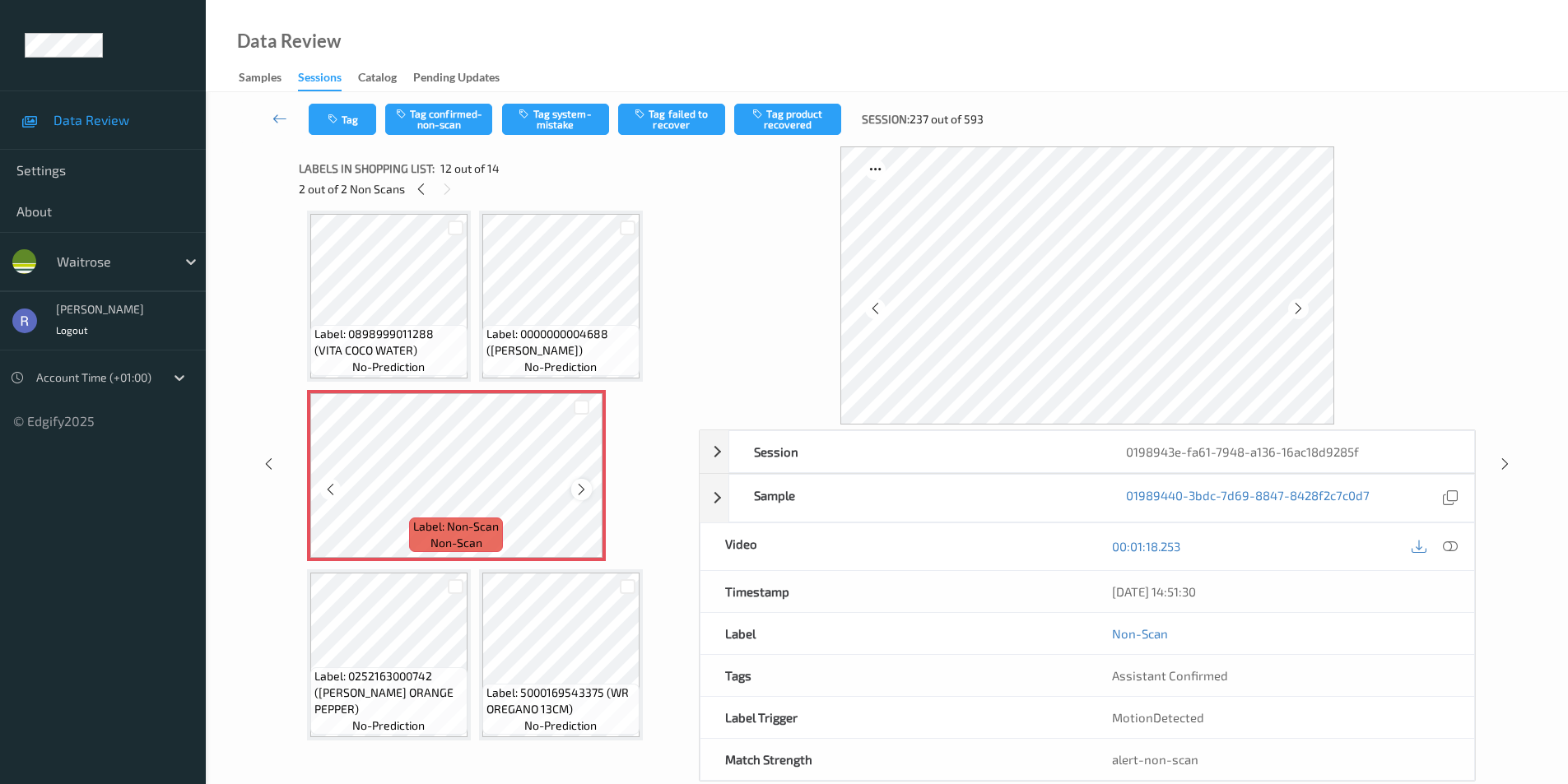
click at [581, 488] on icon at bounding box center [582, 490] width 14 height 15
click at [581, 491] on icon at bounding box center [582, 490] width 14 height 15
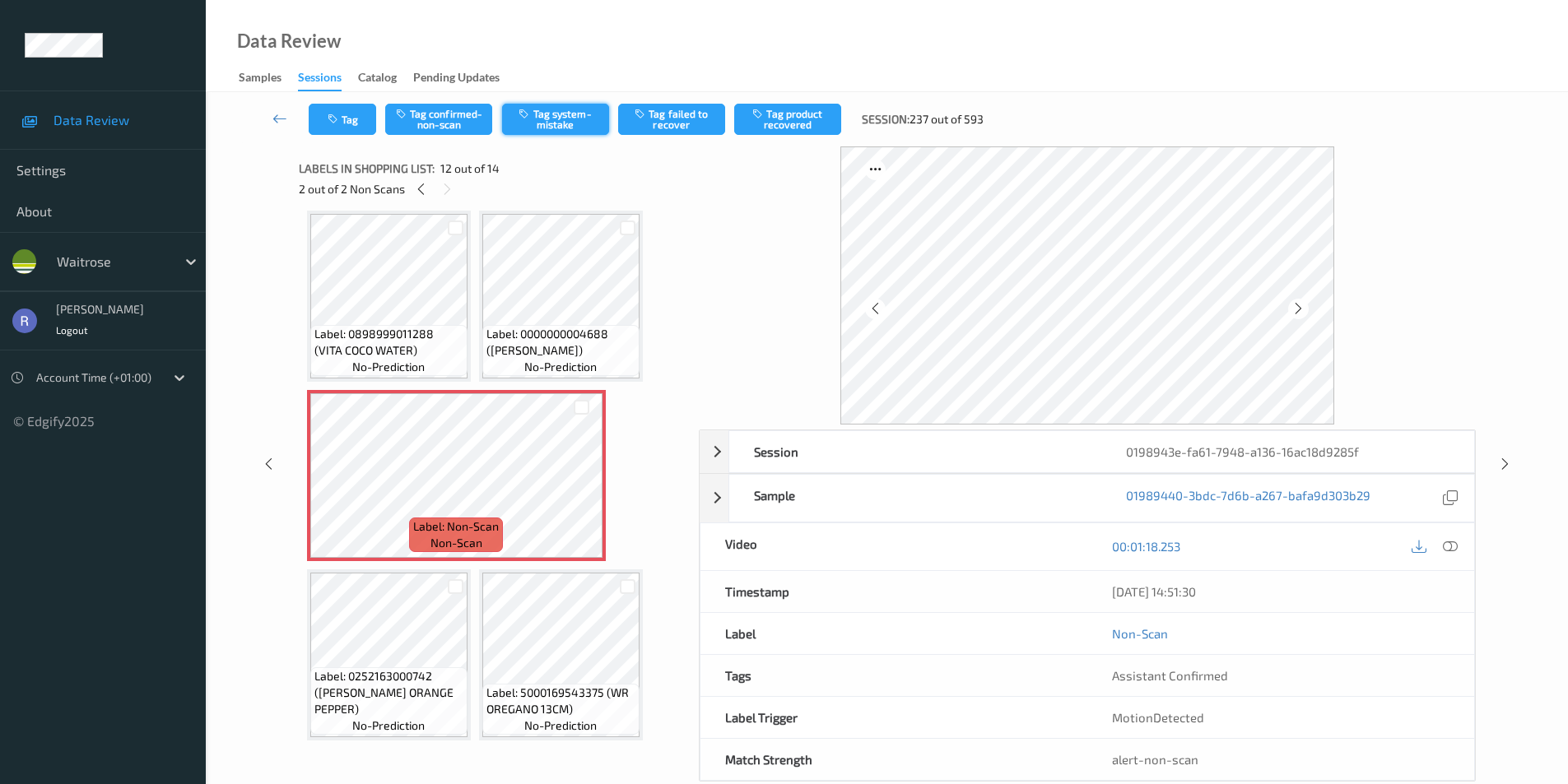
click at [562, 114] on button "Tag system-mistake" at bounding box center [555, 118] width 107 height 31
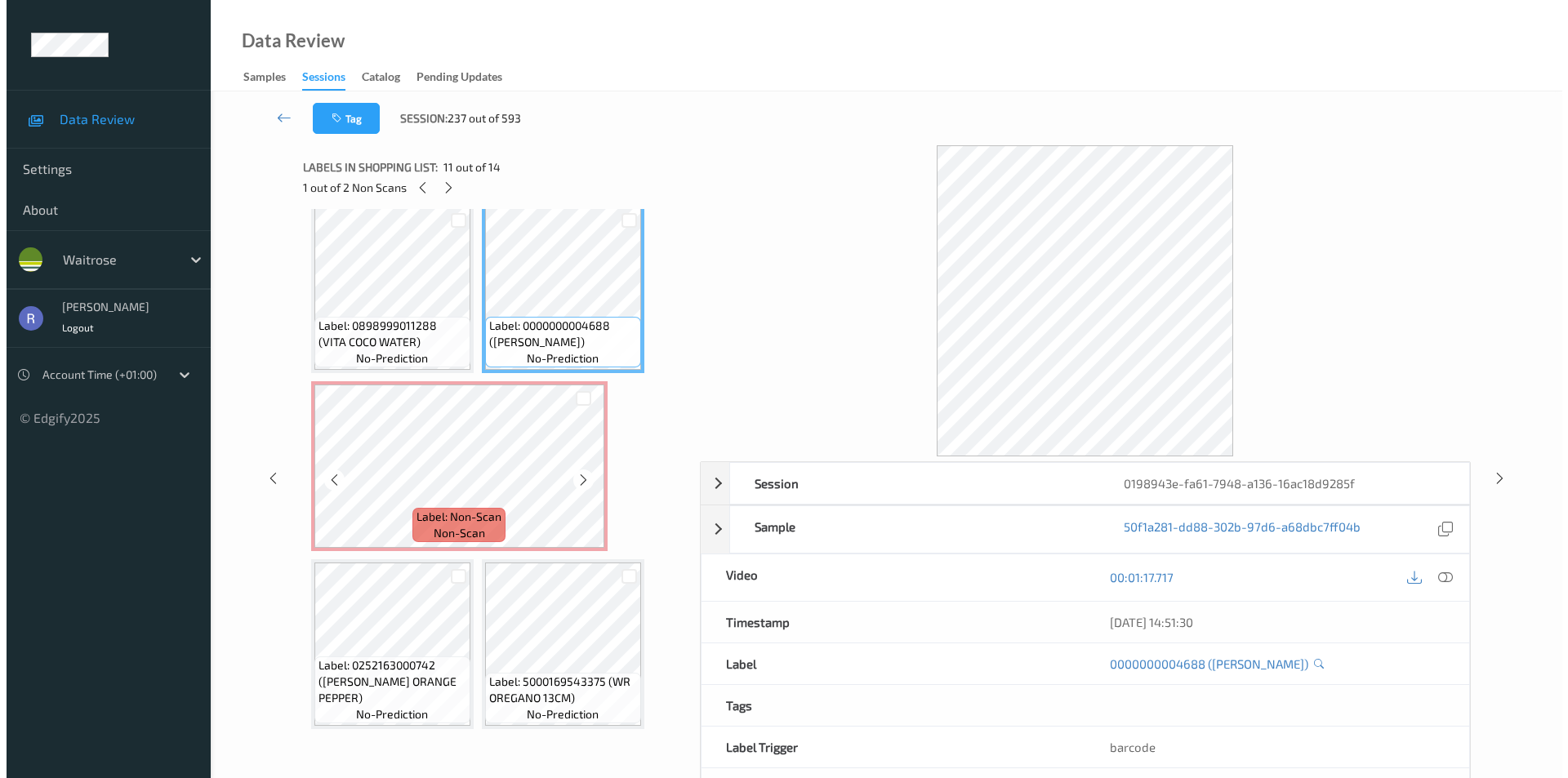
scroll to position [904, 0]
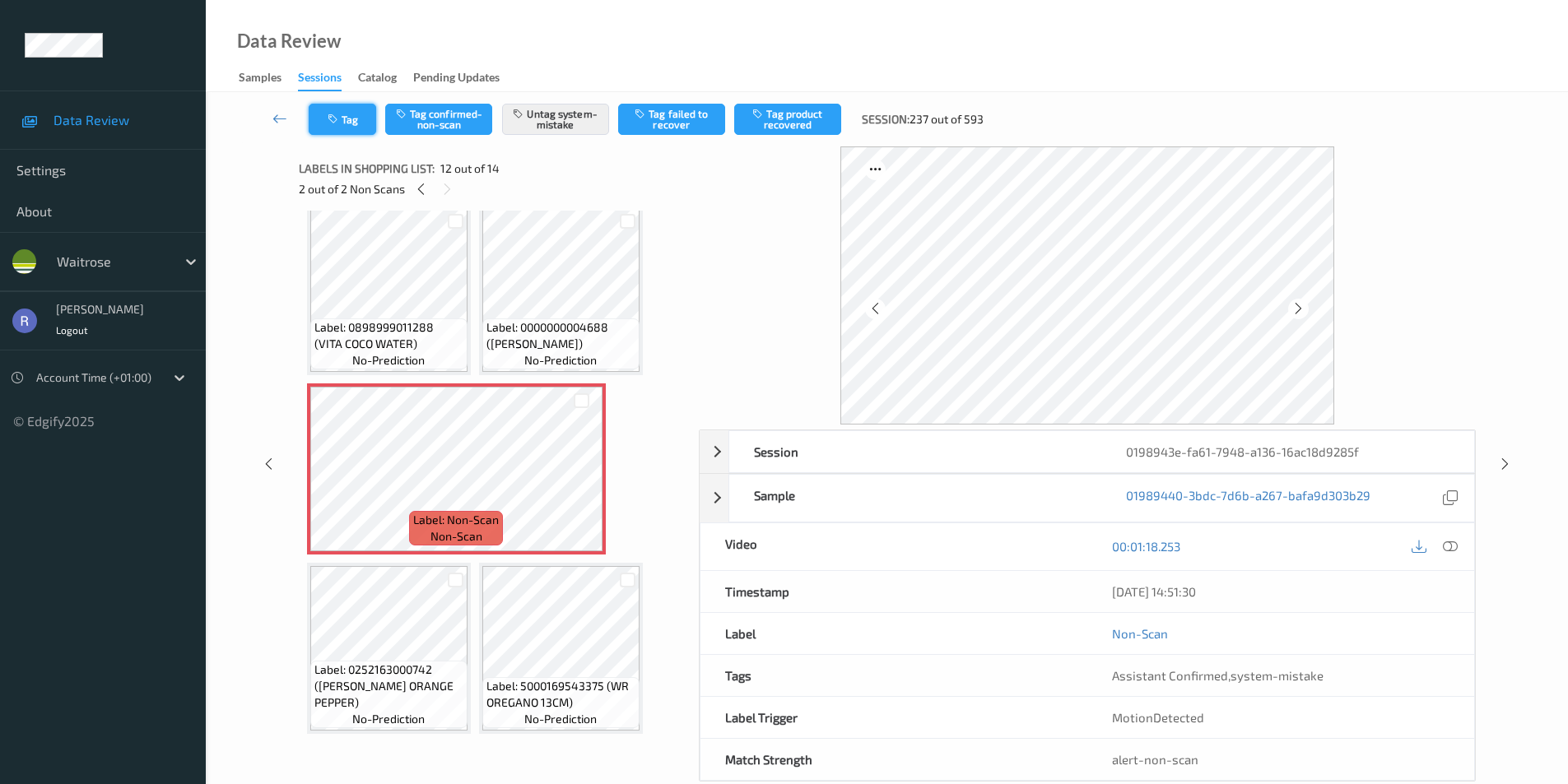
click at [354, 118] on button "Tag" at bounding box center [342, 118] width 67 height 31
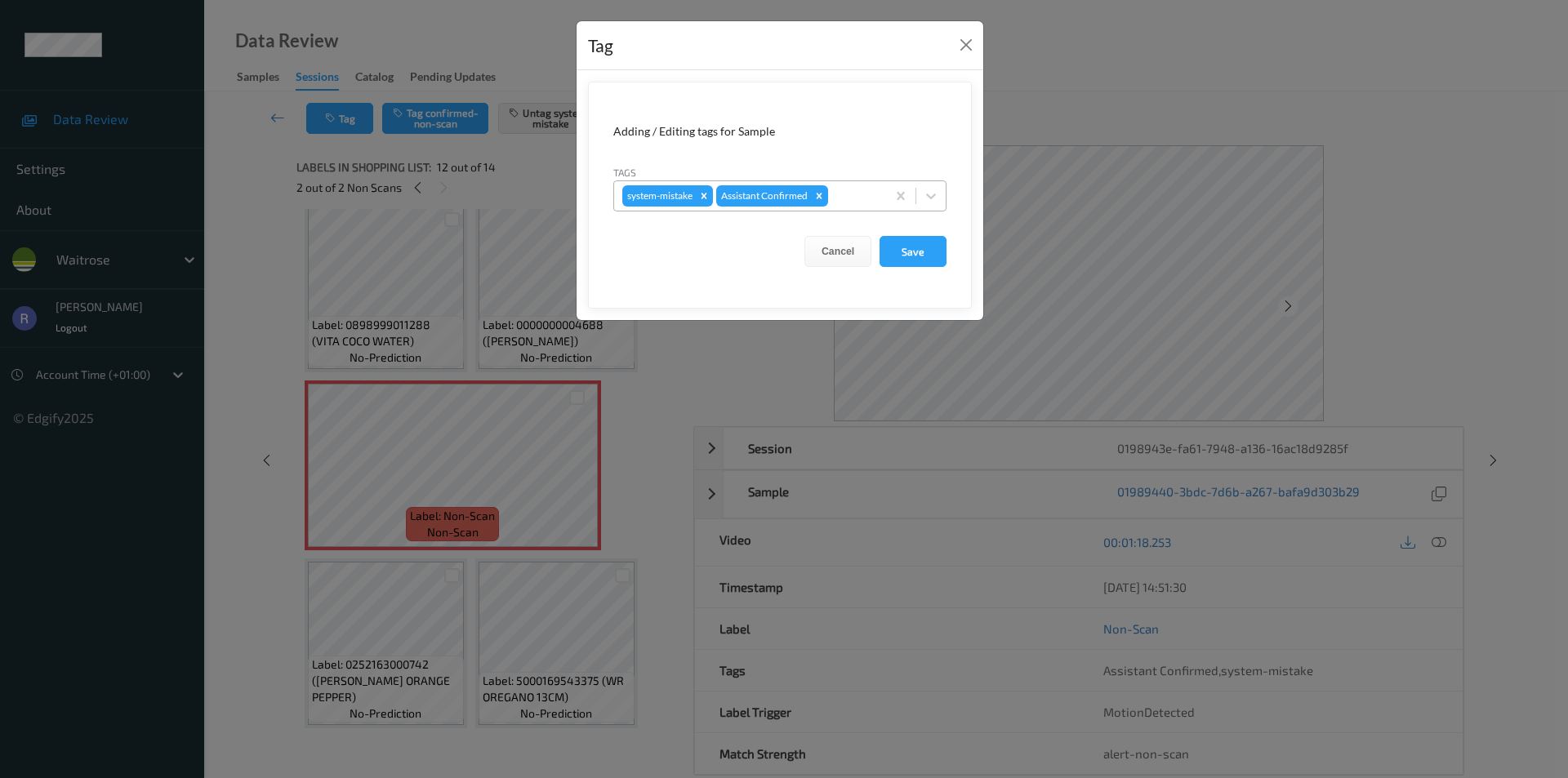
click at [870, 195] on div at bounding box center [855, 196] width 47 height 19
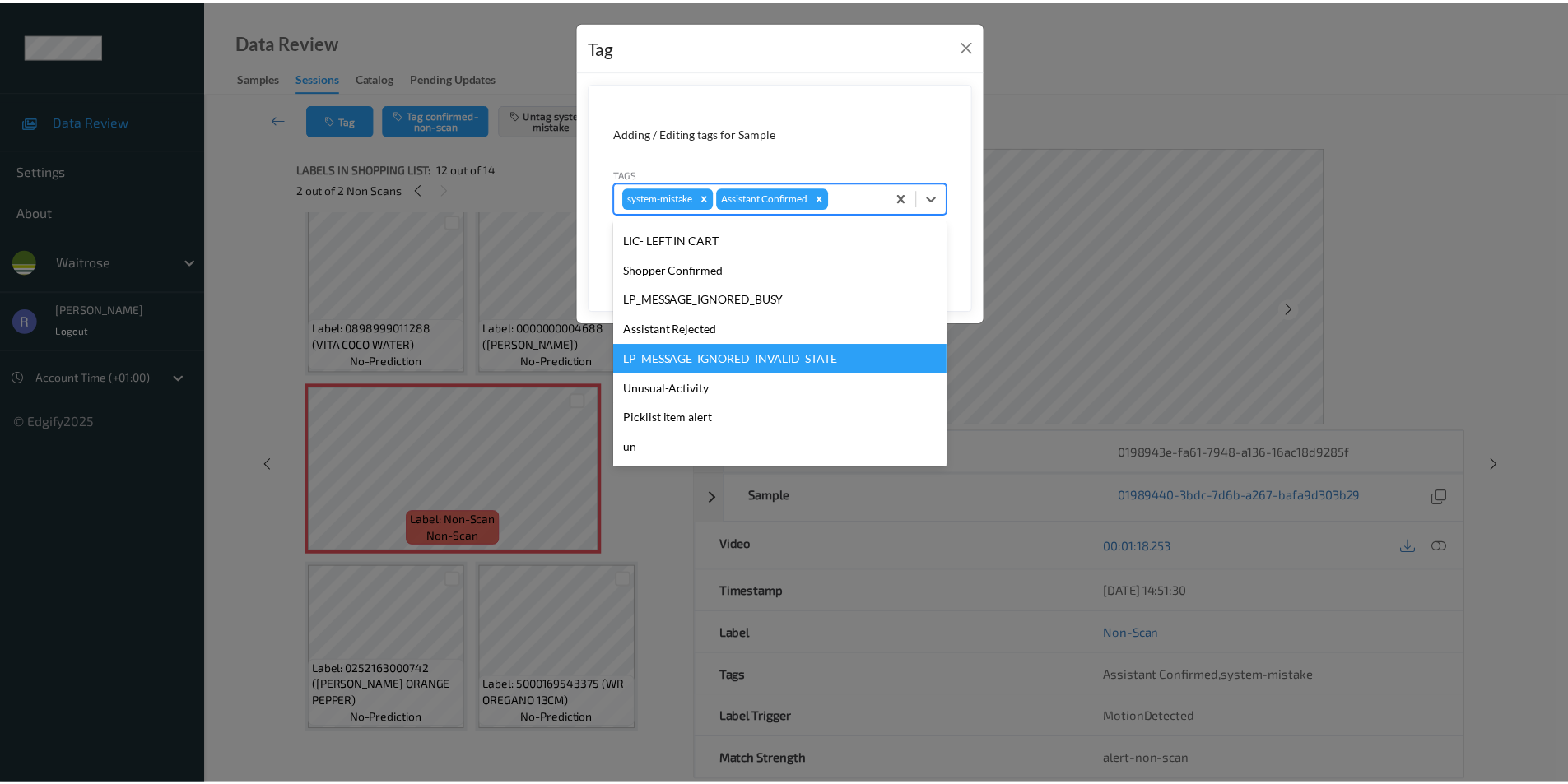
scroll to position [323, 0]
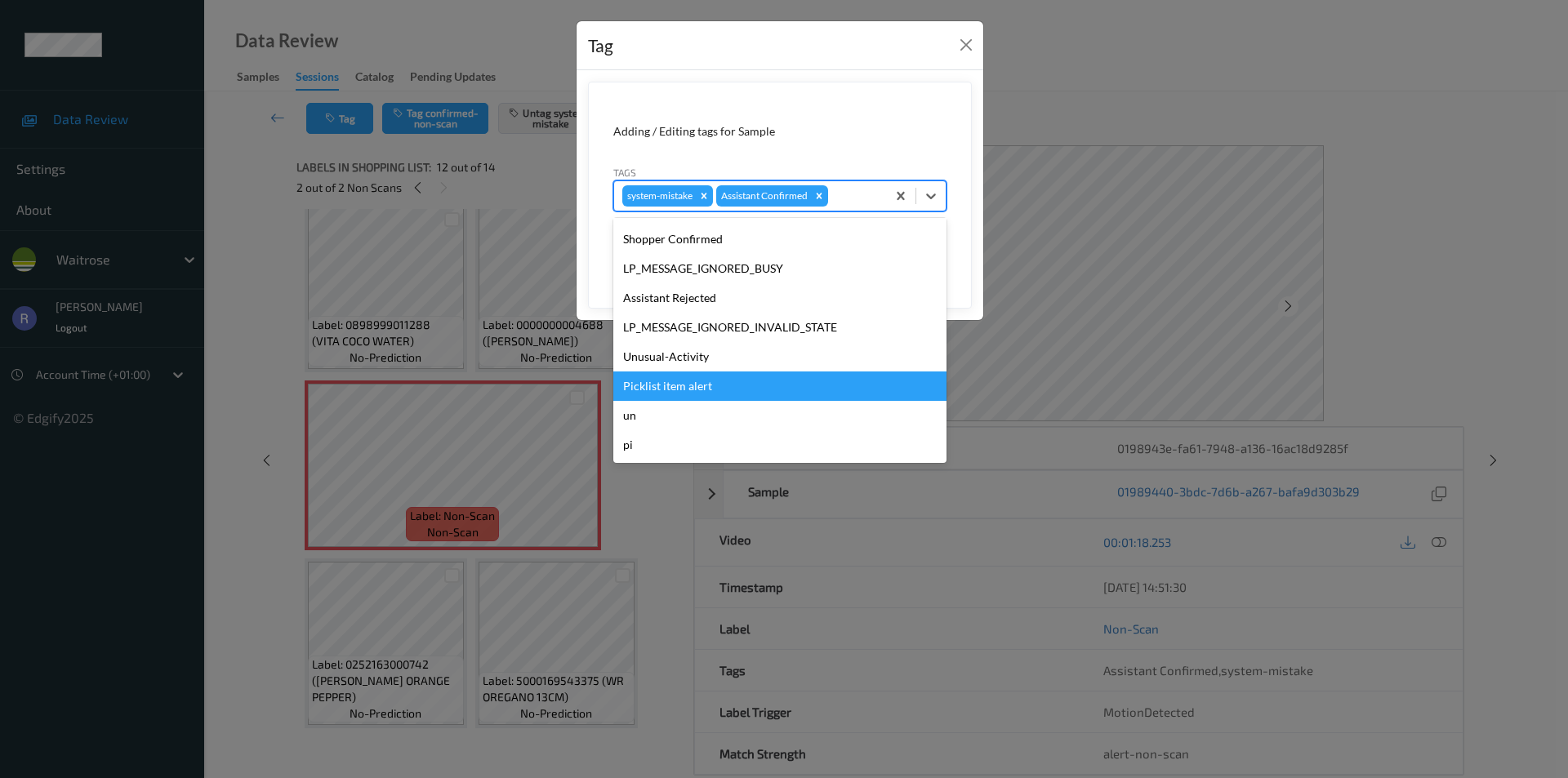
click at [672, 379] on div "Picklist item alert" at bounding box center [780, 387] width 333 height 30
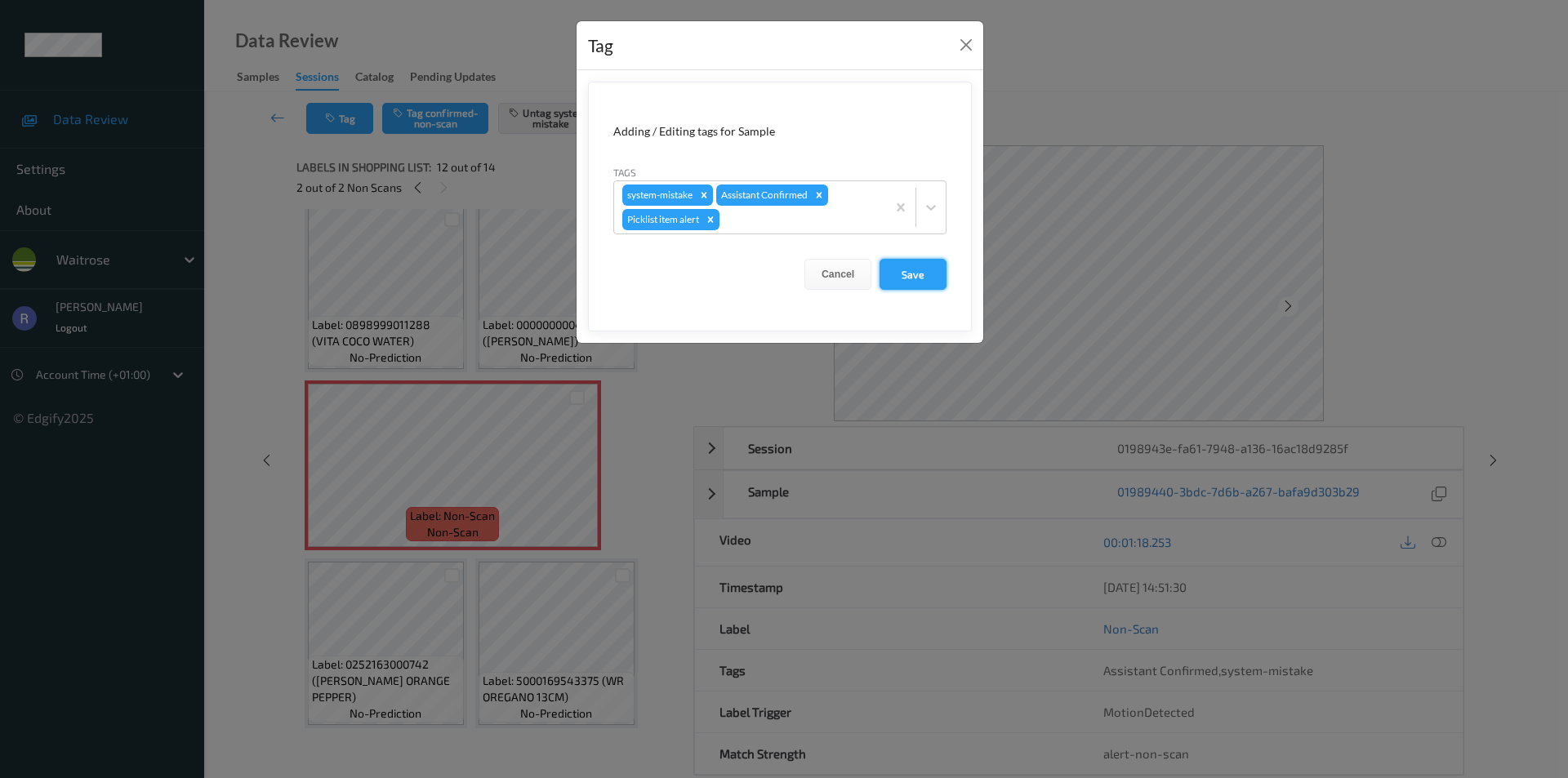
click at [908, 278] on button "Save" at bounding box center [913, 274] width 67 height 31
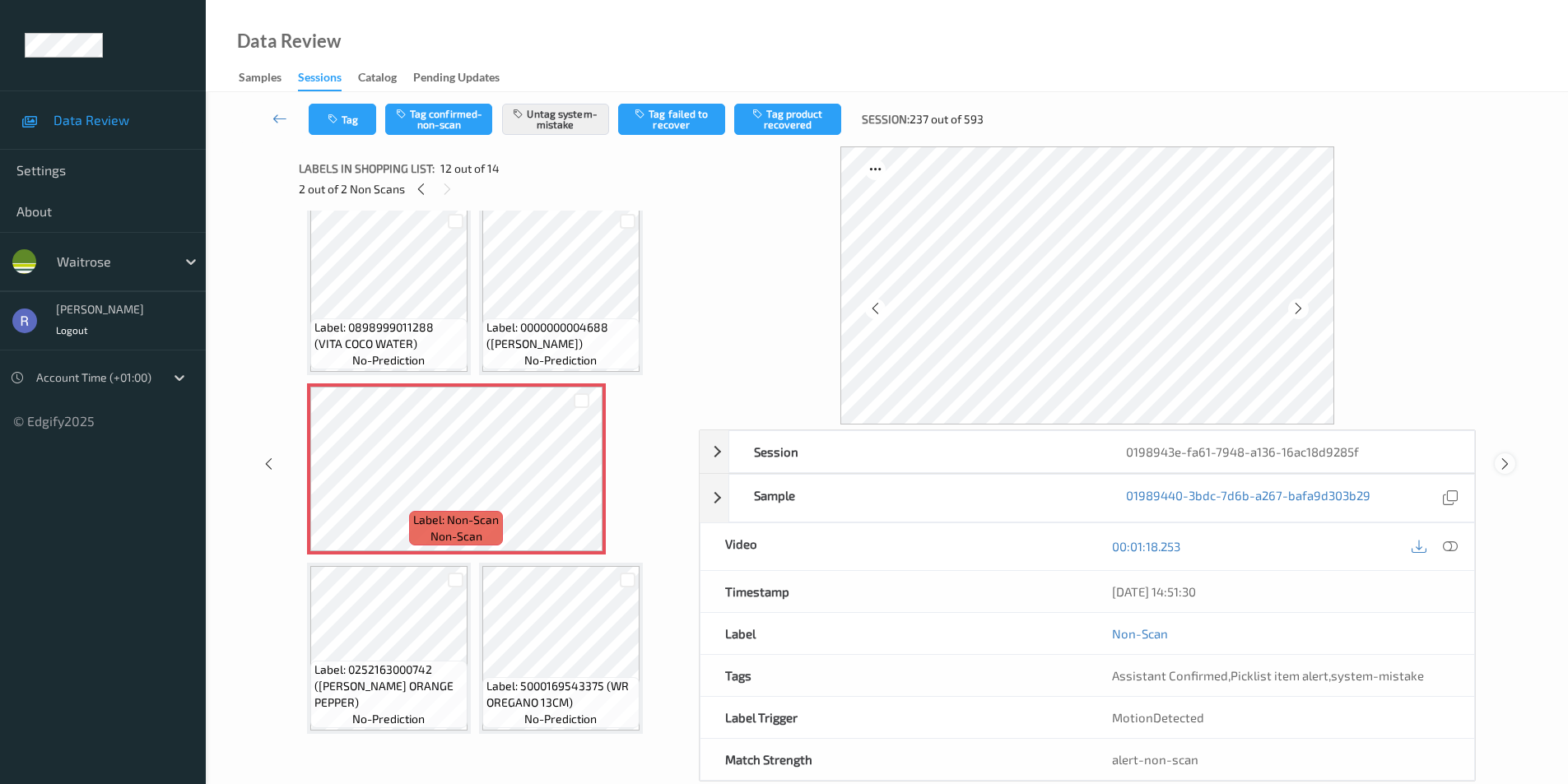
click at [1501, 466] on icon at bounding box center [1505, 464] width 14 height 15
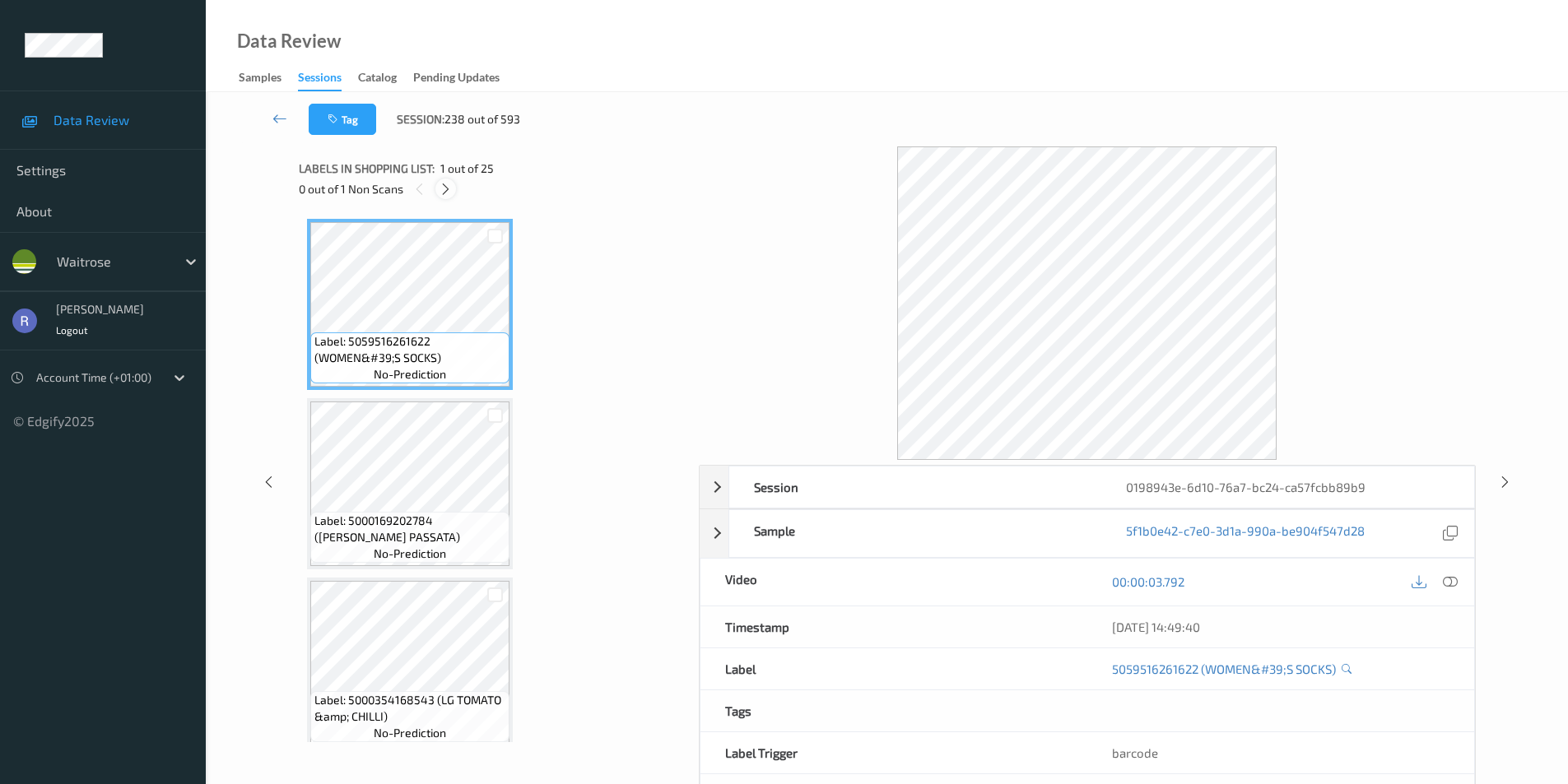
click at [445, 188] on icon at bounding box center [446, 189] width 14 height 15
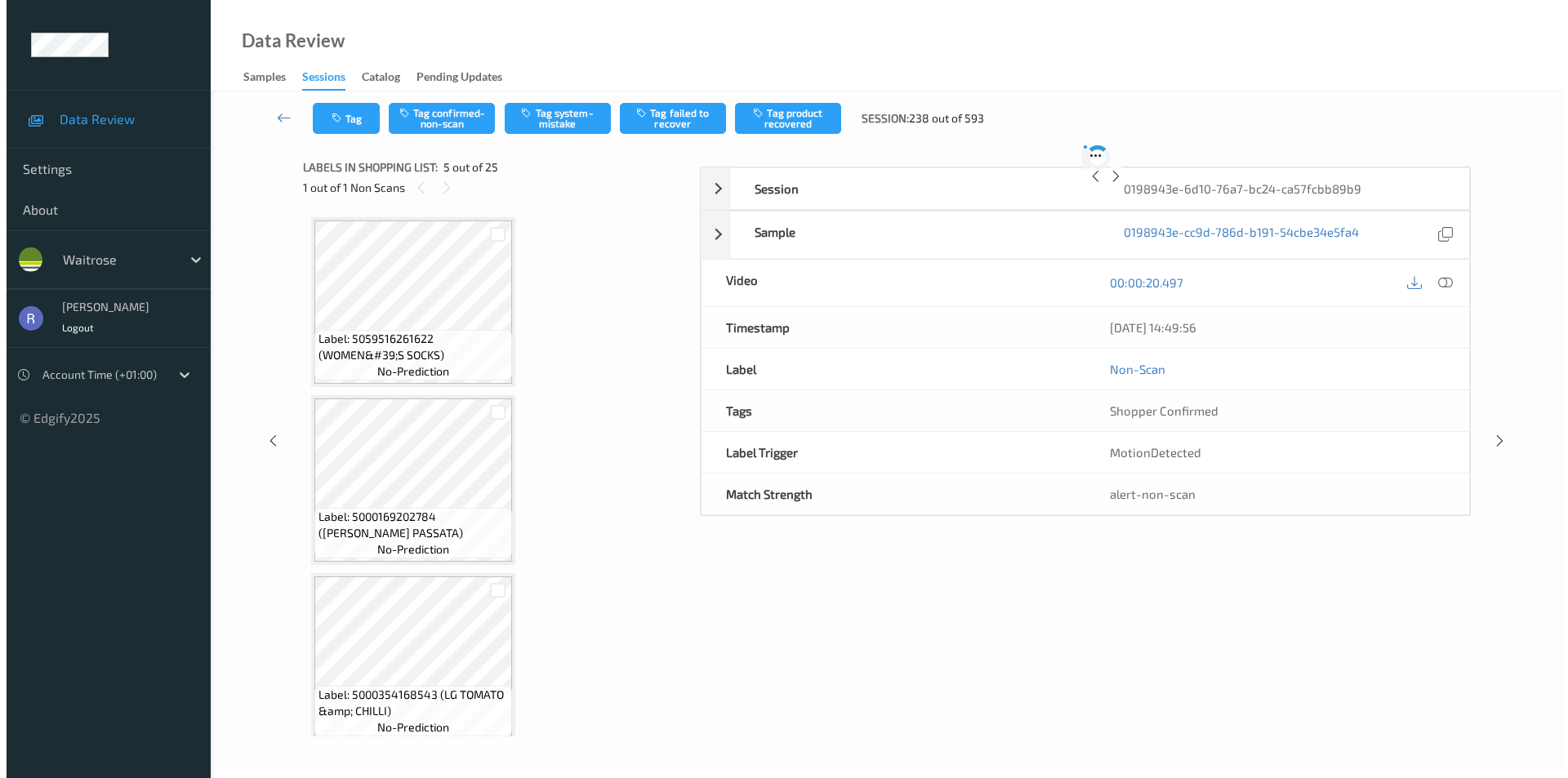
scroll to position [542, 0]
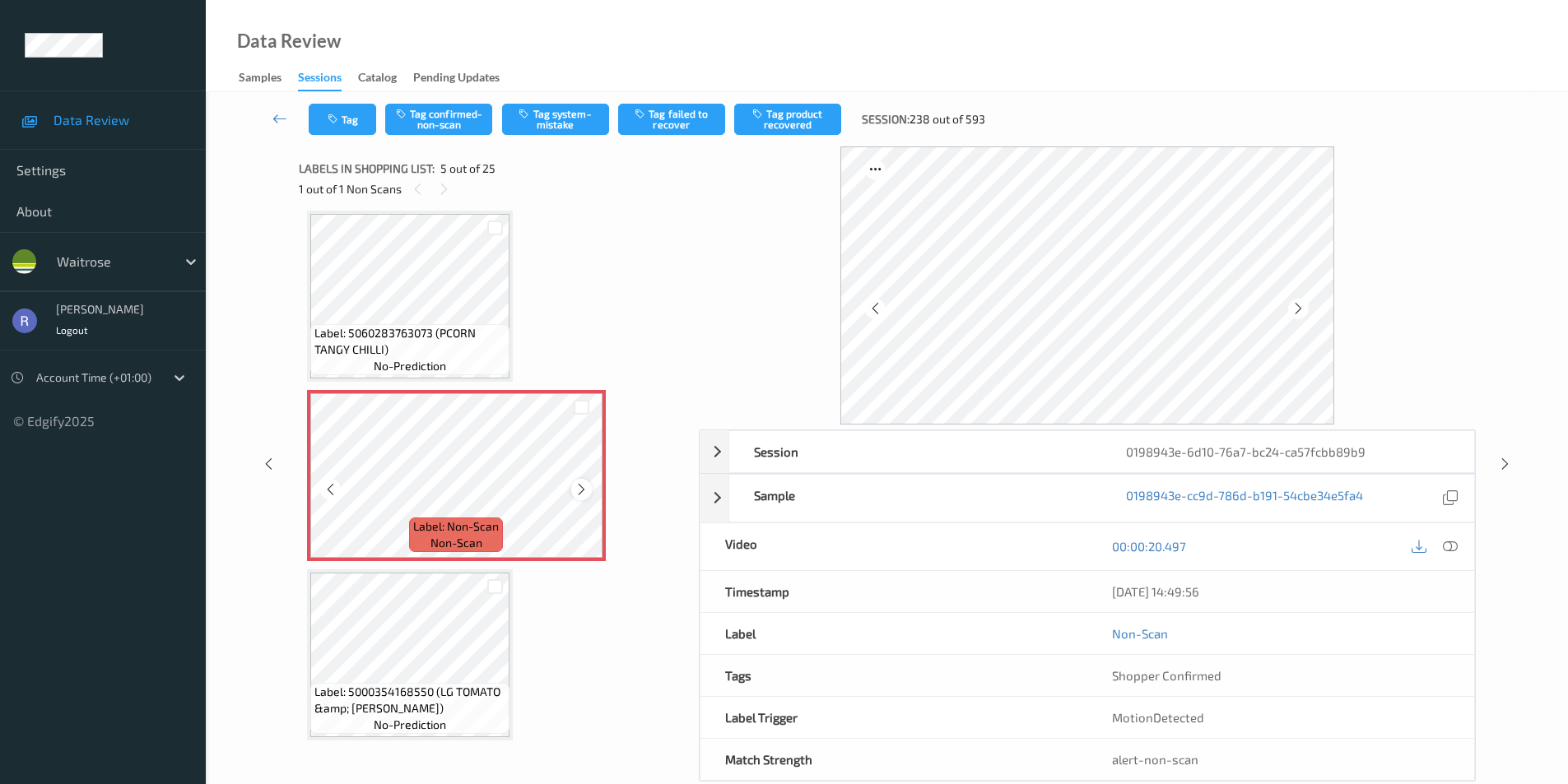
click at [575, 484] on icon at bounding box center [582, 490] width 14 height 15
click at [1457, 544] on icon at bounding box center [1450, 546] width 15 height 15
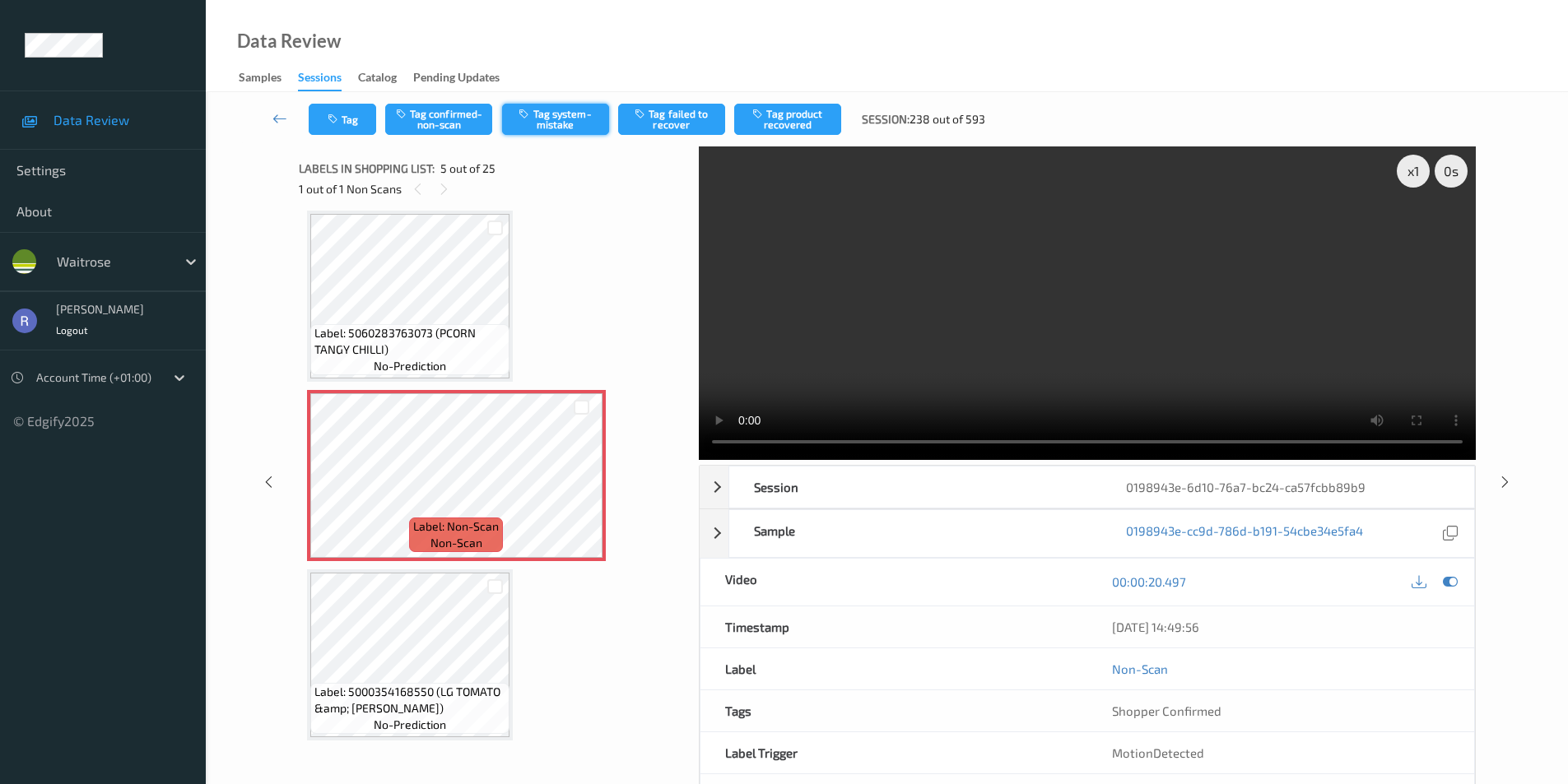
click at [567, 120] on button "Tag system-mistake" at bounding box center [555, 118] width 107 height 31
click at [344, 126] on button "Tag" at bounding box center [342, 118] width 67 height 31
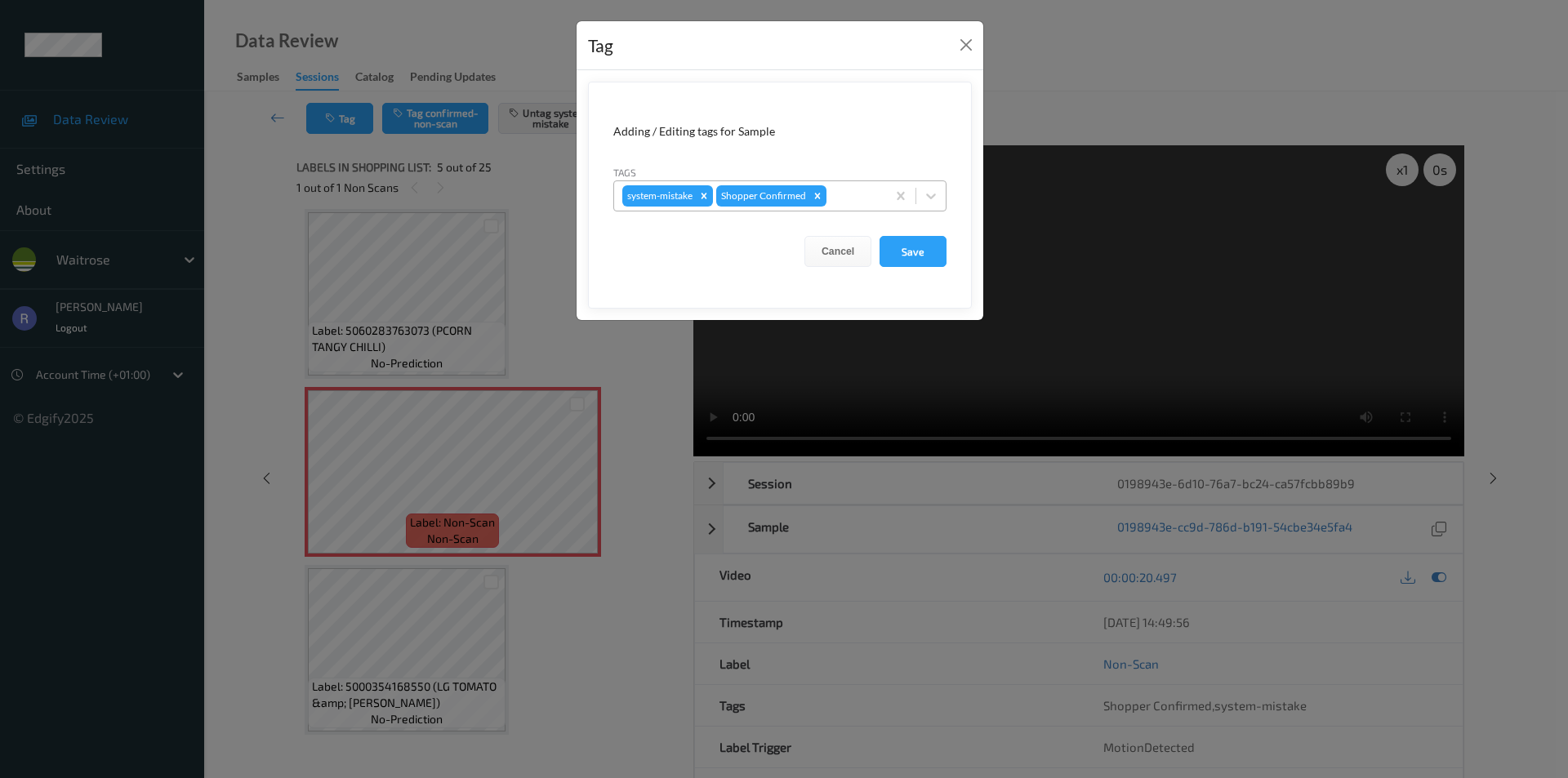
click at [848, 192] on div at bounding box center [854, 196] width 48 height 19
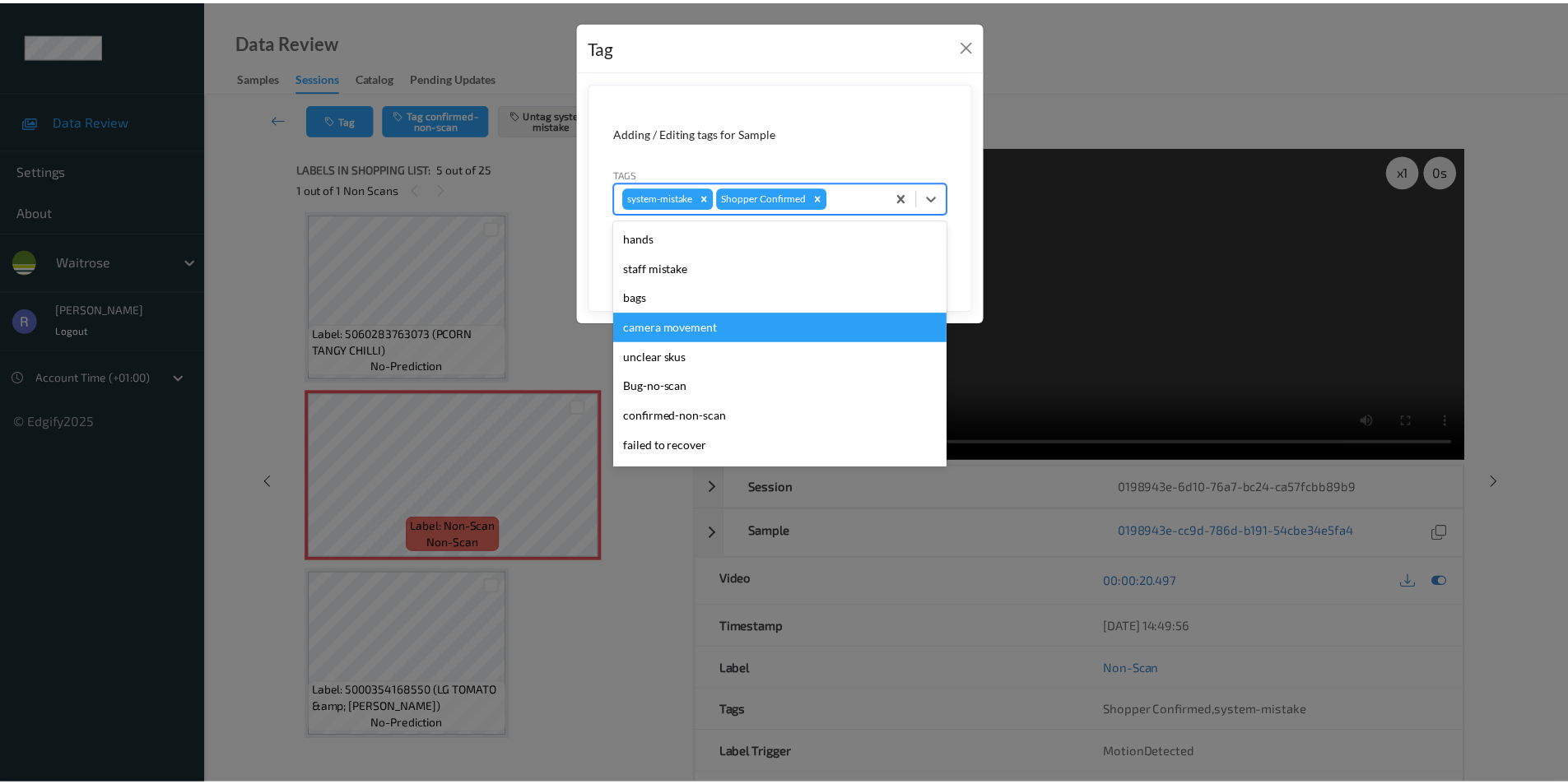
scroll to position [323, 0]
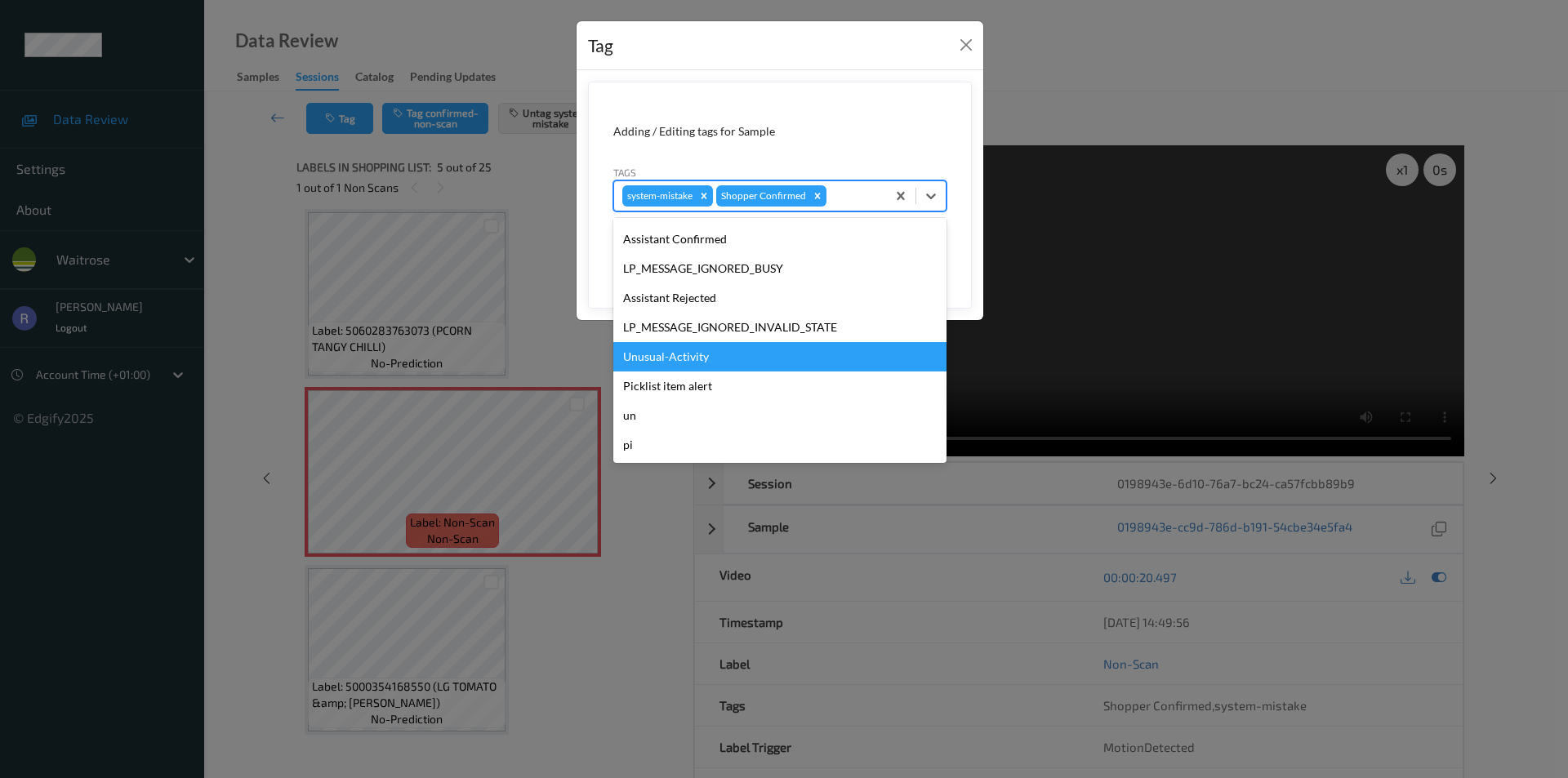
click at [661, 356] on div "Unusual-Activity" at bounding box center [780, 357] width 333 height 30
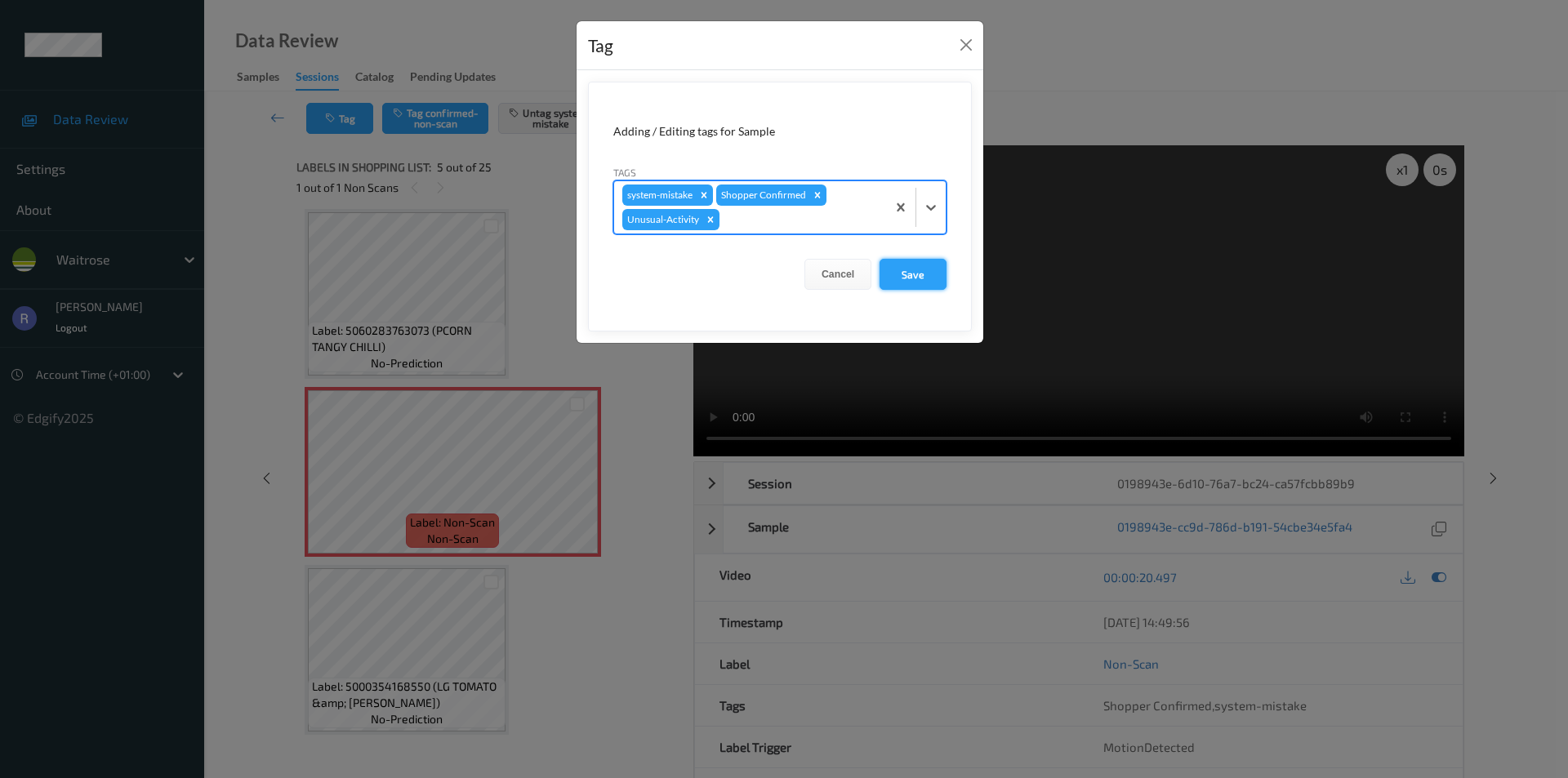
click at [931, 277] on button "Save" at bounding box center [913, 274] width 67 height 31
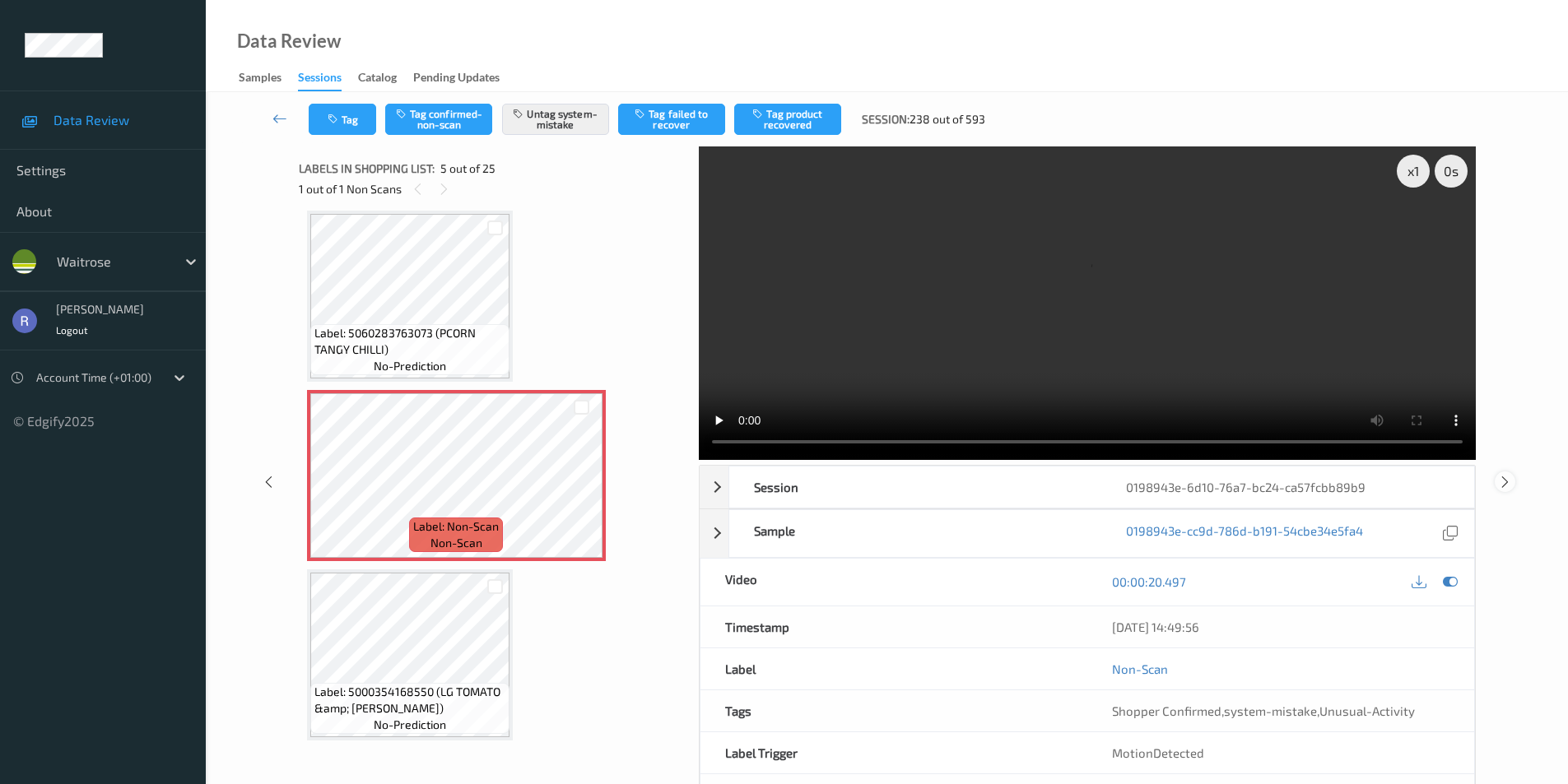
click at [1502, 476] on icon at bounding box center [1505, 481] width 14 height 15
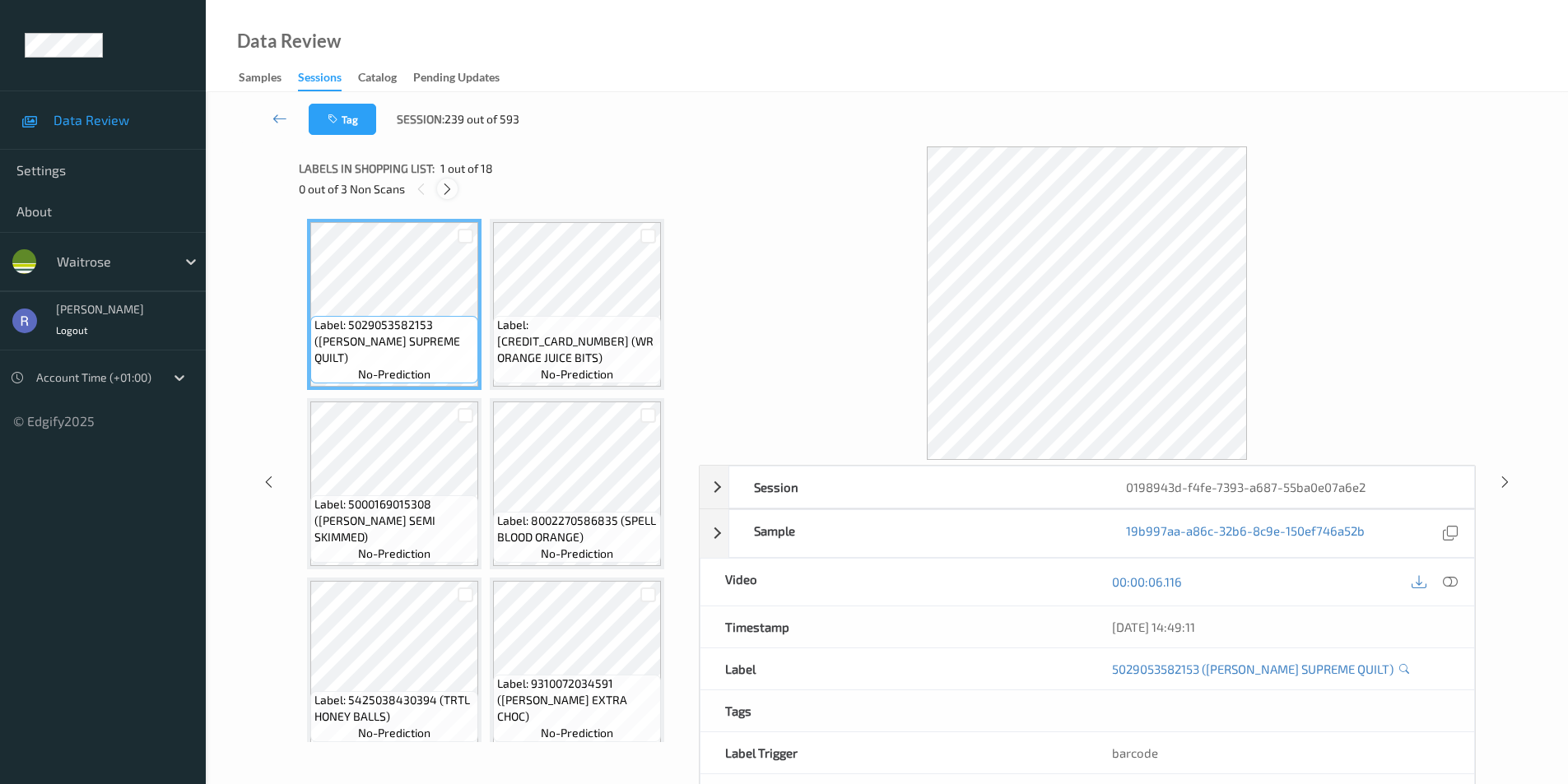
click at [447, 182] on icon at bounding box center [447, 189] width 14 height 15
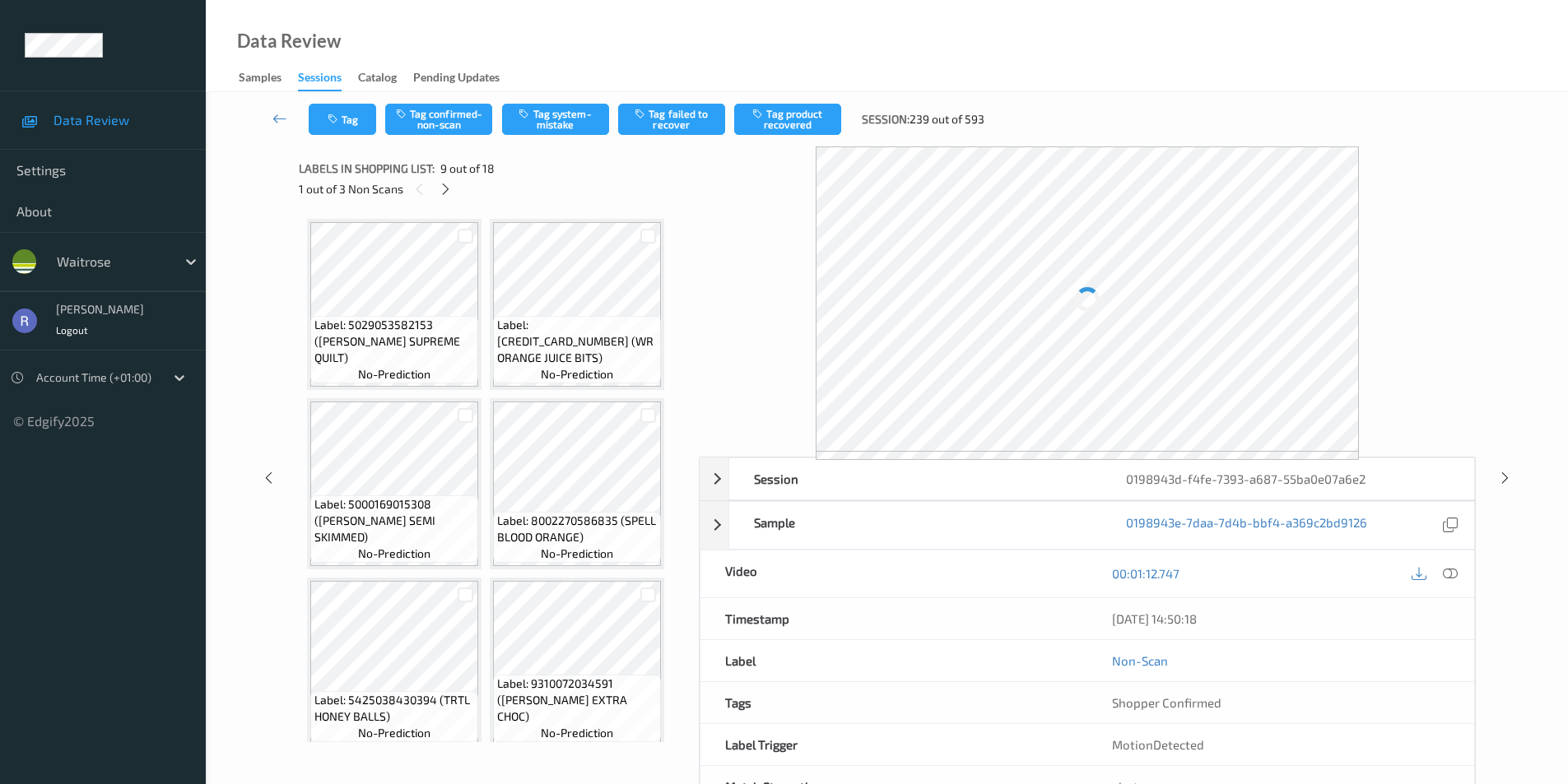
scroll to position [546, 0]
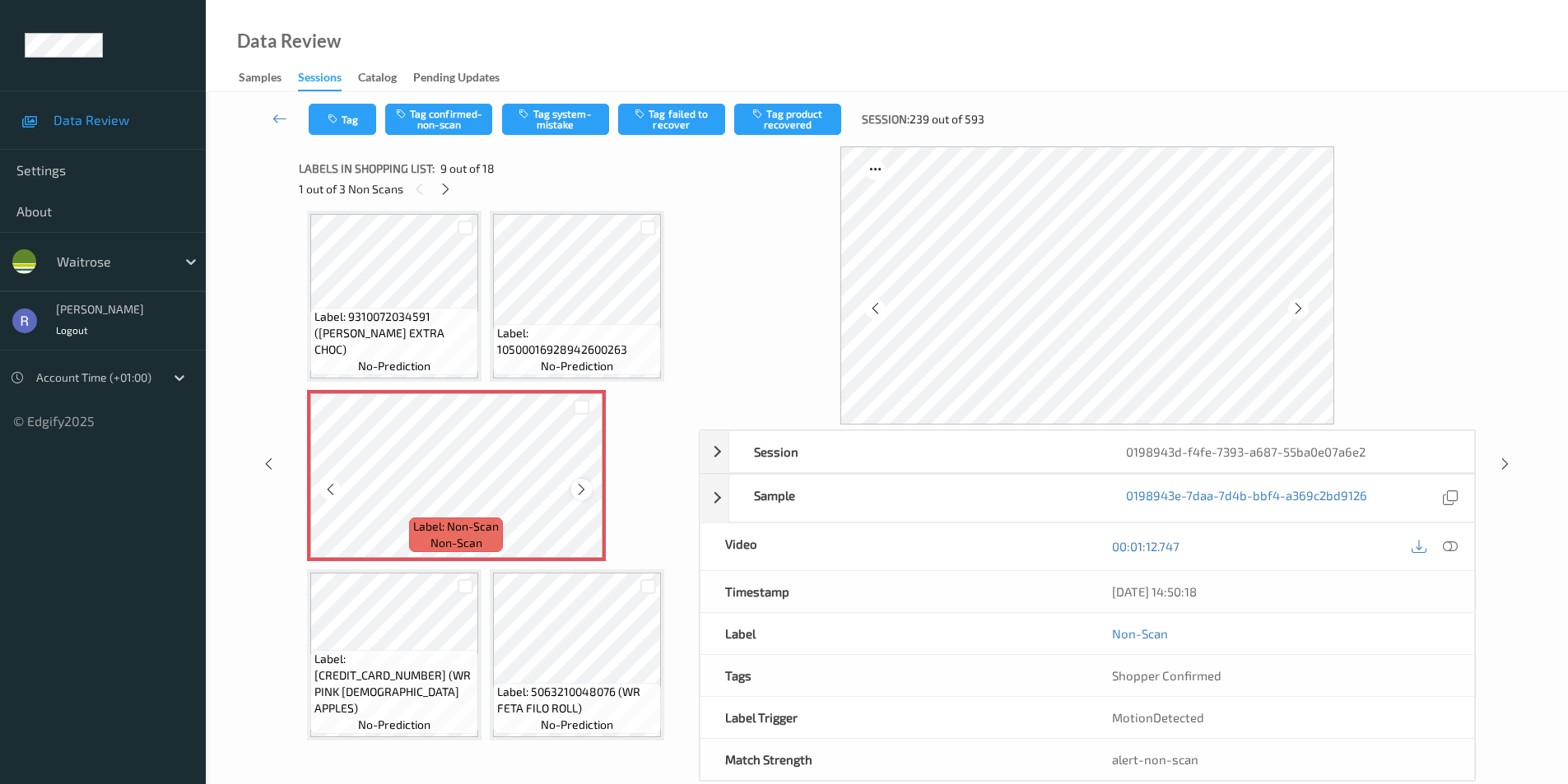
click at [578, 492] on icon at bounding box center [582, 490] width 14 height 15
click at [1465, 551] on div "00:01:12.747" at bounding box center [1281, 546] width 387 height 47
click at [1448, 543] on icon at bounding box center [1450, 546] width 15 height 15
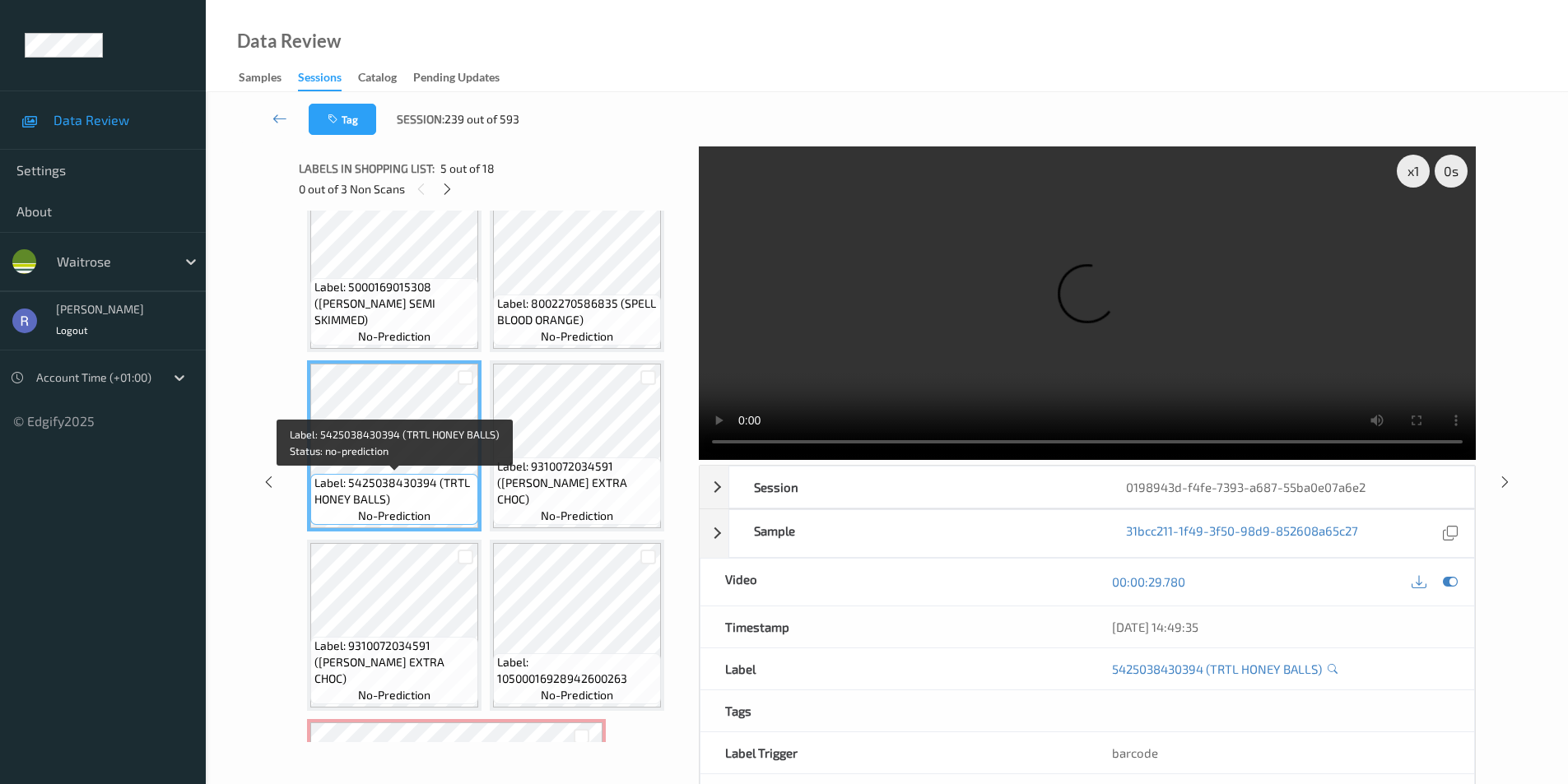
scroll to position [300, 0]
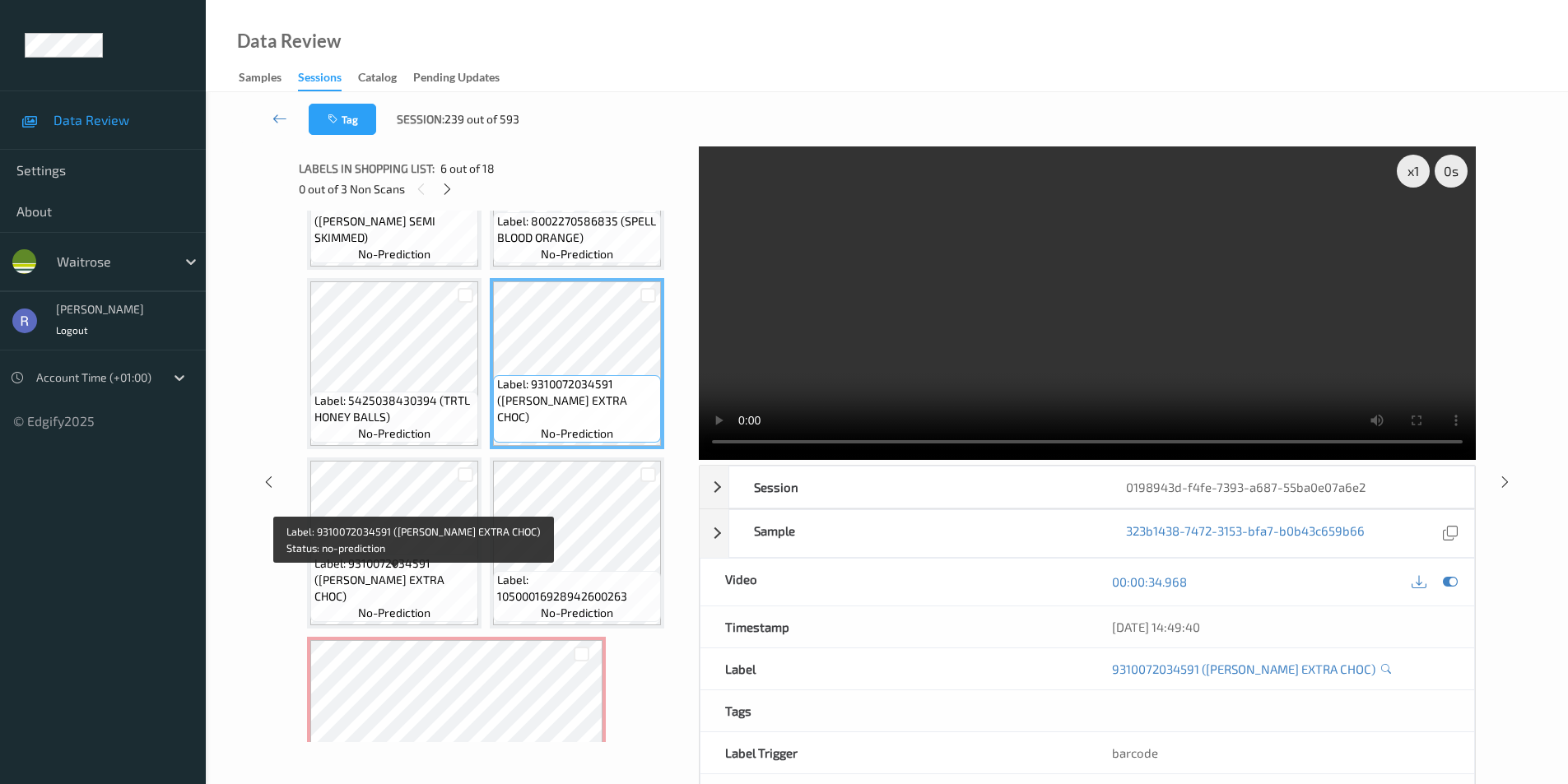
click at [401, 576] on span "Label: 9310072034591 (TIM TAM EXTRA CHOC)" at bounding box center [394, 580] width 160 height 49
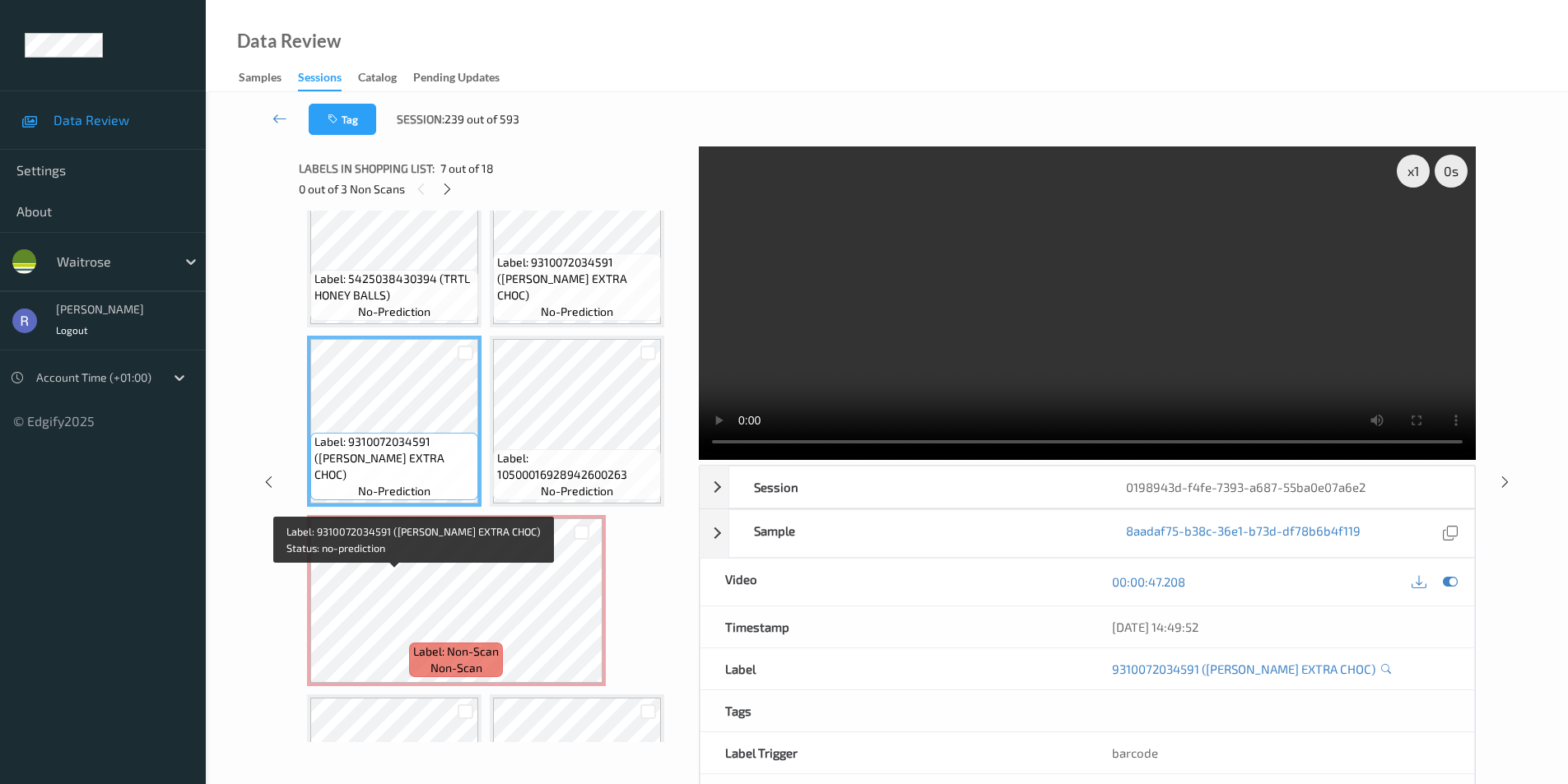
scroll to position [464, 0]
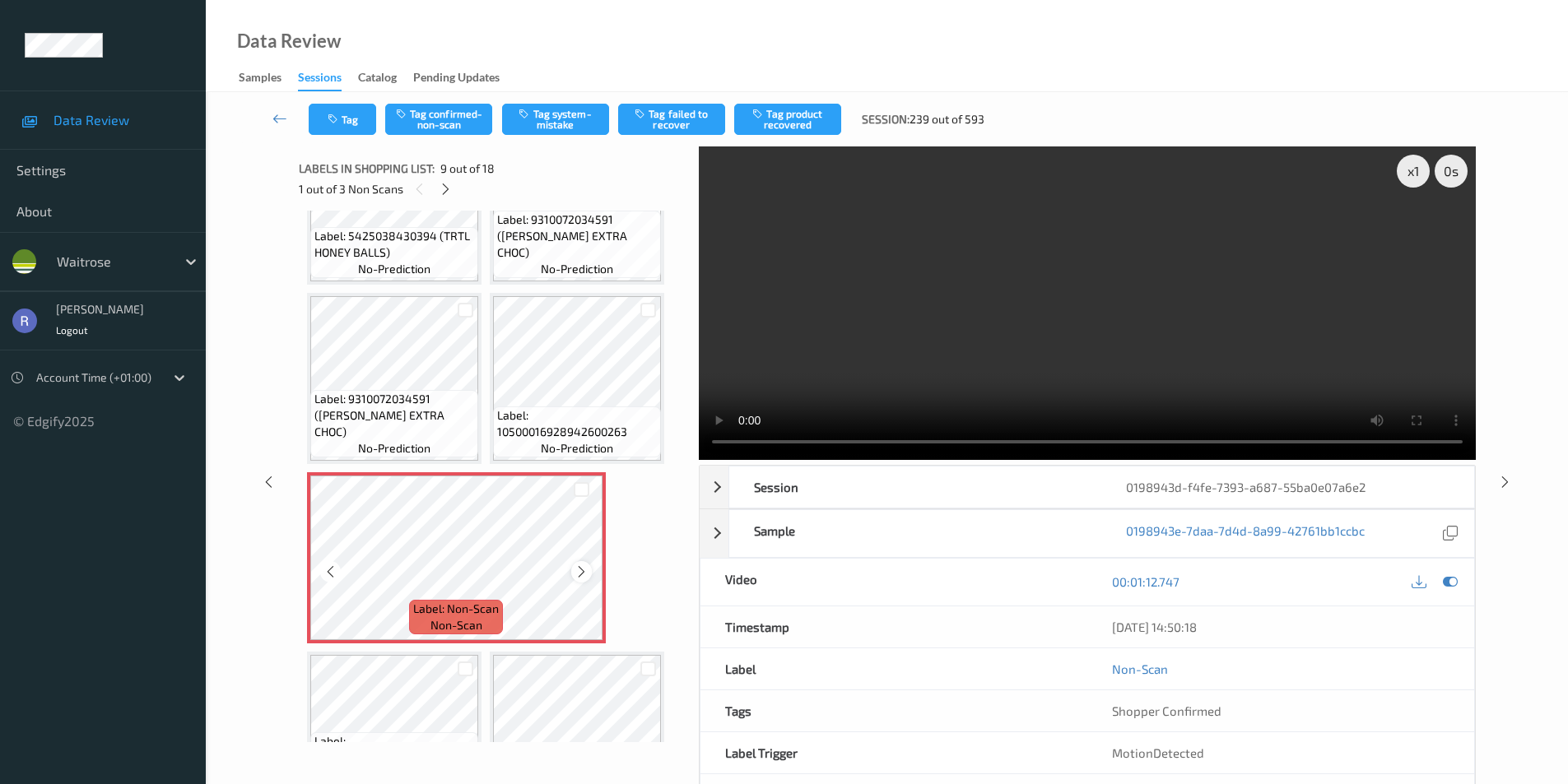
click at [580, 569] on icon at bounding box center [582, 572] width 14 height 15
click at [581, 569] on icon at bounding box center [582, 572] width 14 height 15
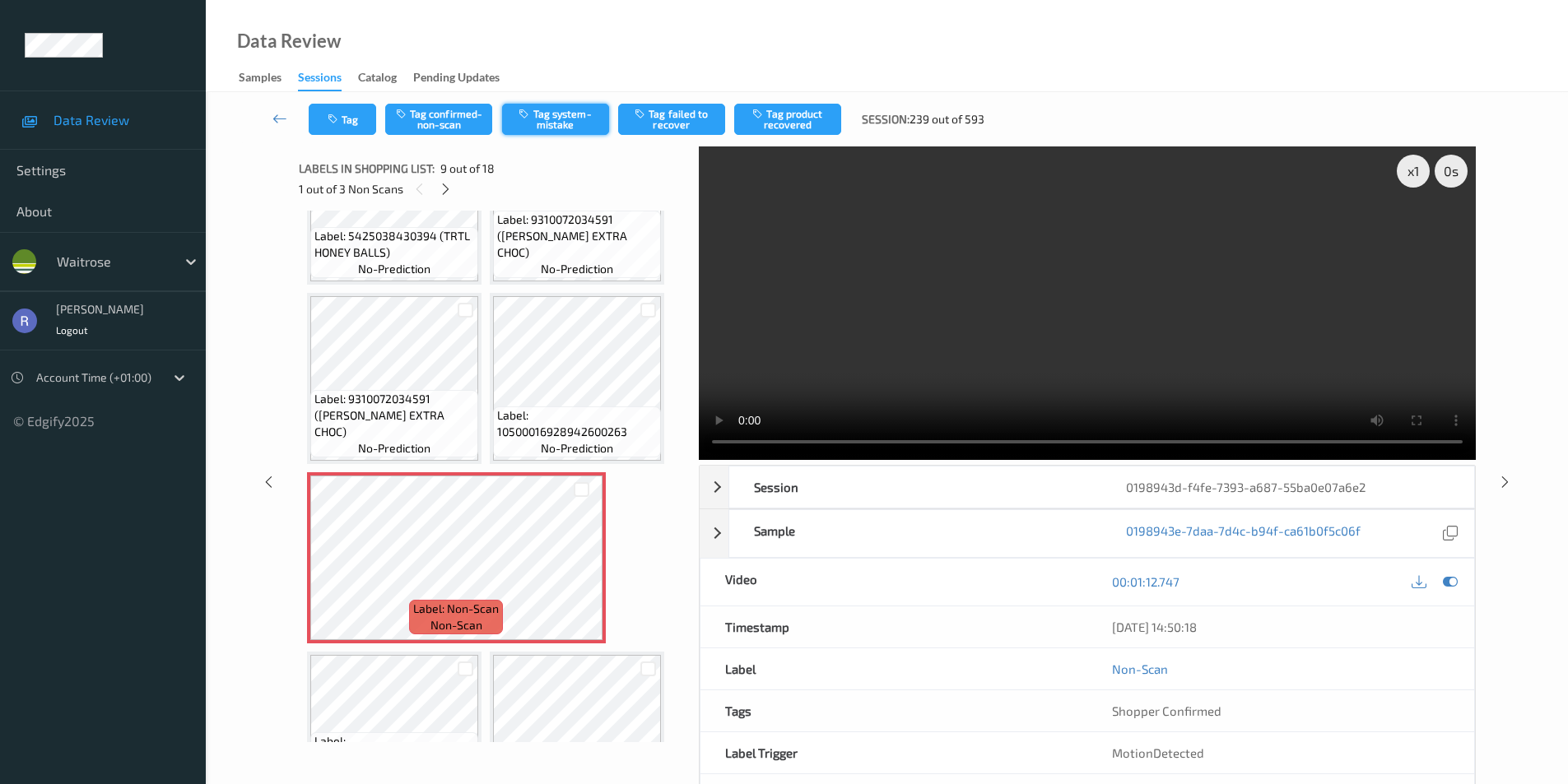
click at [562, 118] on button "Tag system-mistake" at bounding box center [555, 118] width 107 height 31
click at [447, 186] on icon at bounding box center [446, 189] width 14 height 15
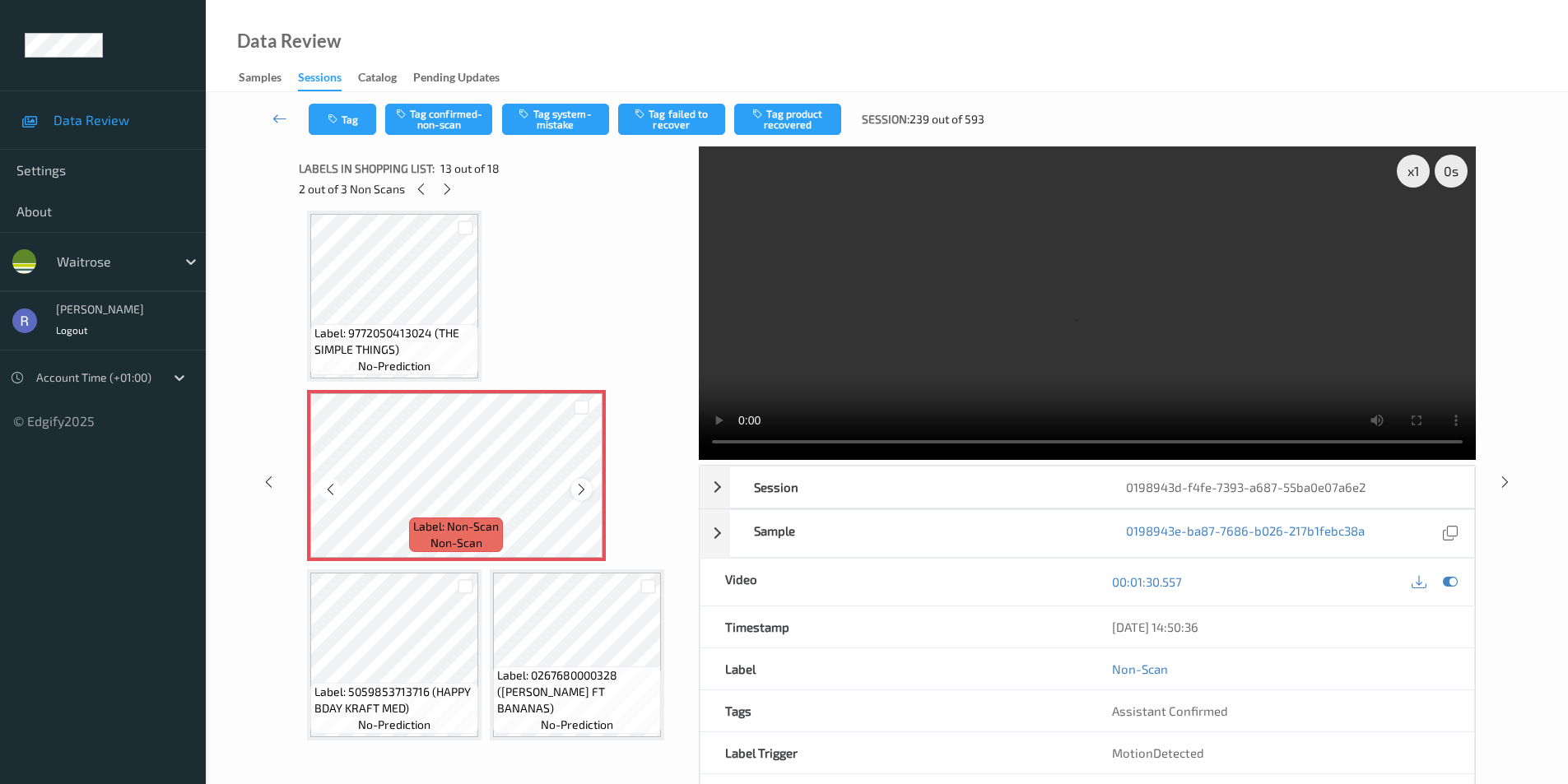
click at [583, 484] on icon at bounding box center [582, 490] width 14 height 15
click at [555, 121] on button "Tag system-mistake" at bounding box center [555, 118] width 107 height 31
click at [447, 190] on icon at bounding box center [447, 189] width 14 height 15
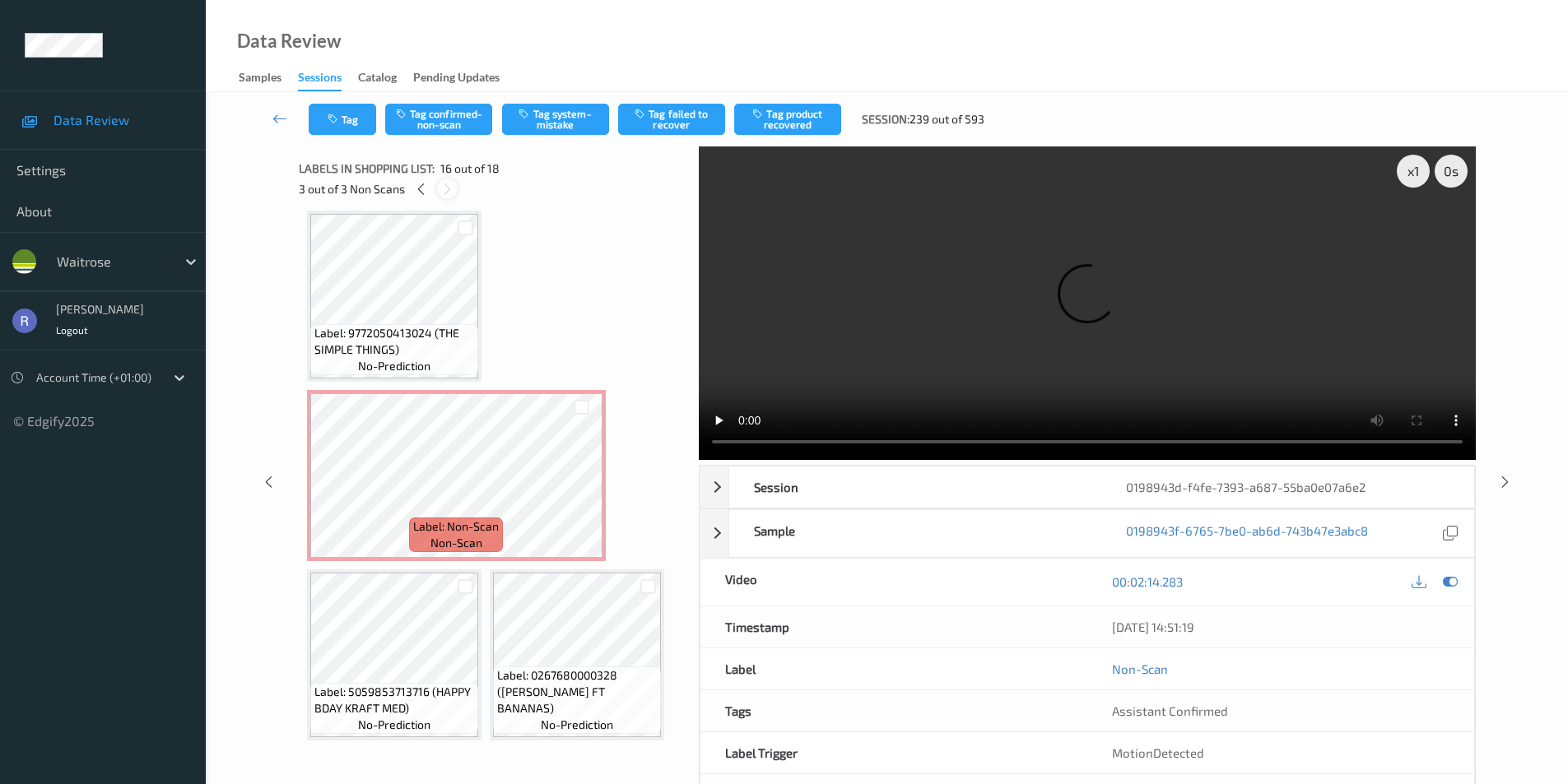
scroll to position [1443, 0]
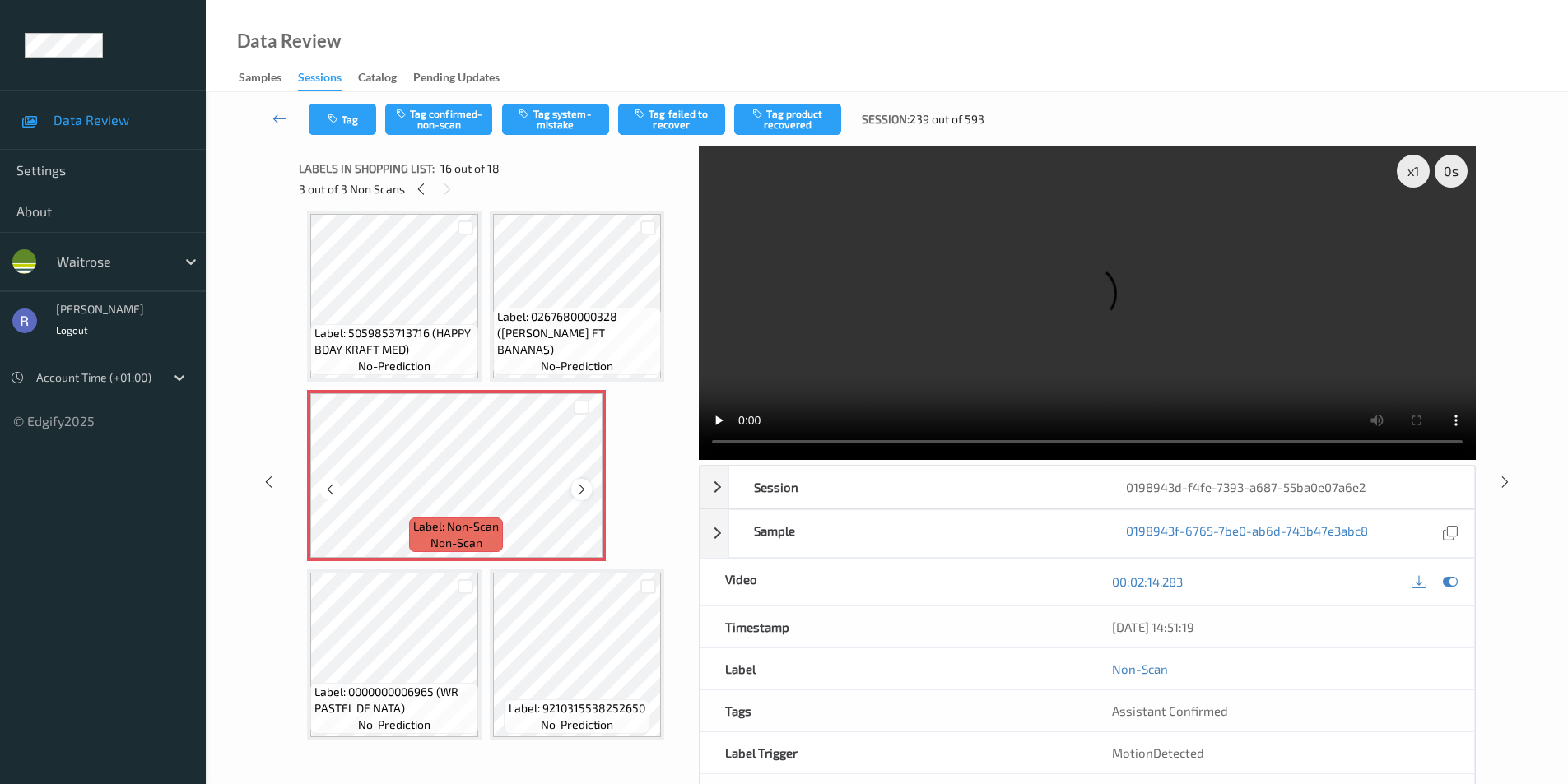
click at [586, 485] on icon at bounding box center [582, 490] width 14 height 15
click at [582, 491] on icon at bounding box center [582, 490] width 14 height 15
click at [559, 118] on button "Tag system-mistake" at bounding box center [555, 118] width 107 height 31
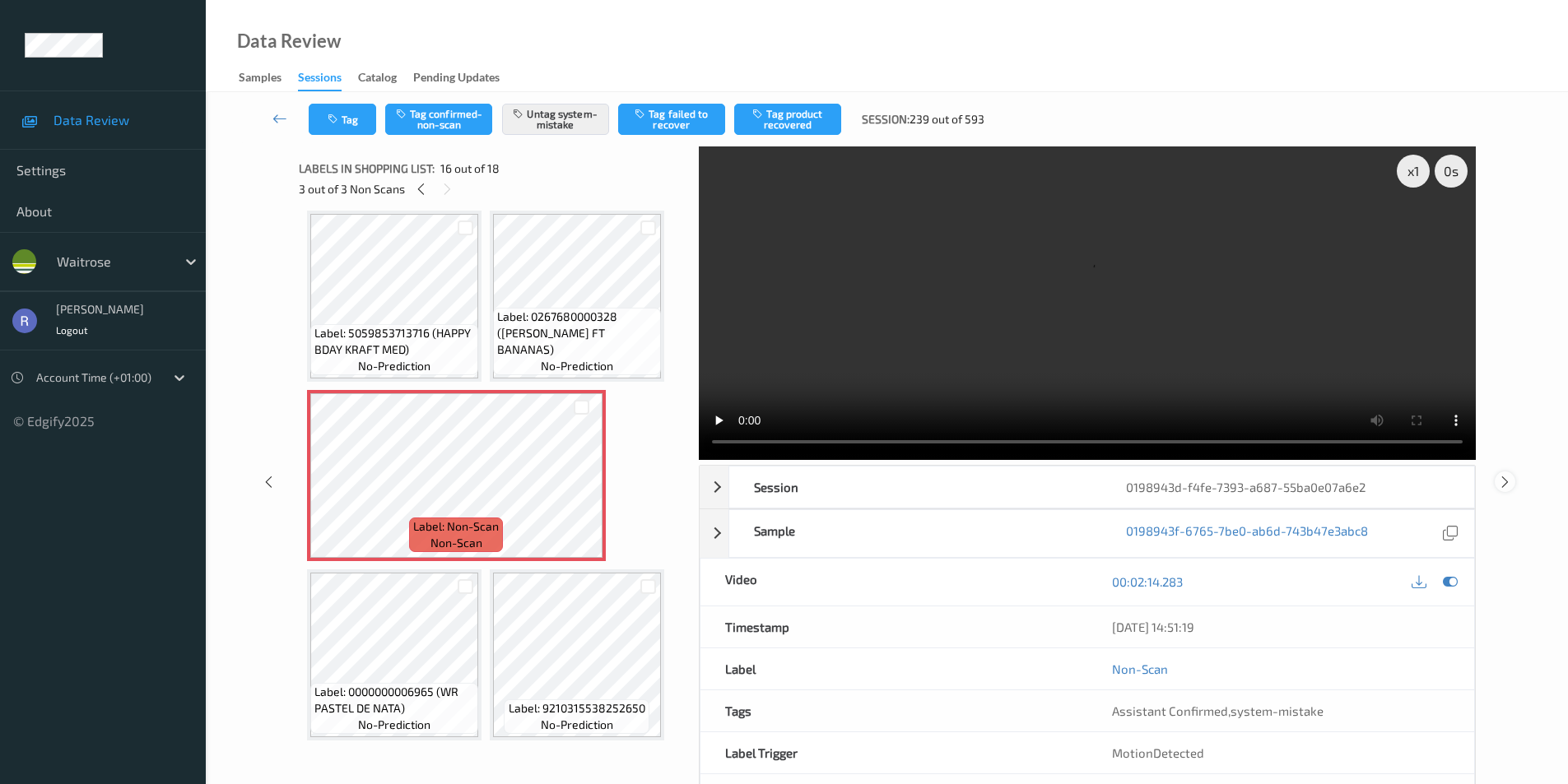
click at [1501, 483] on icon at bounding box center [1505, 481] width 14 height 15
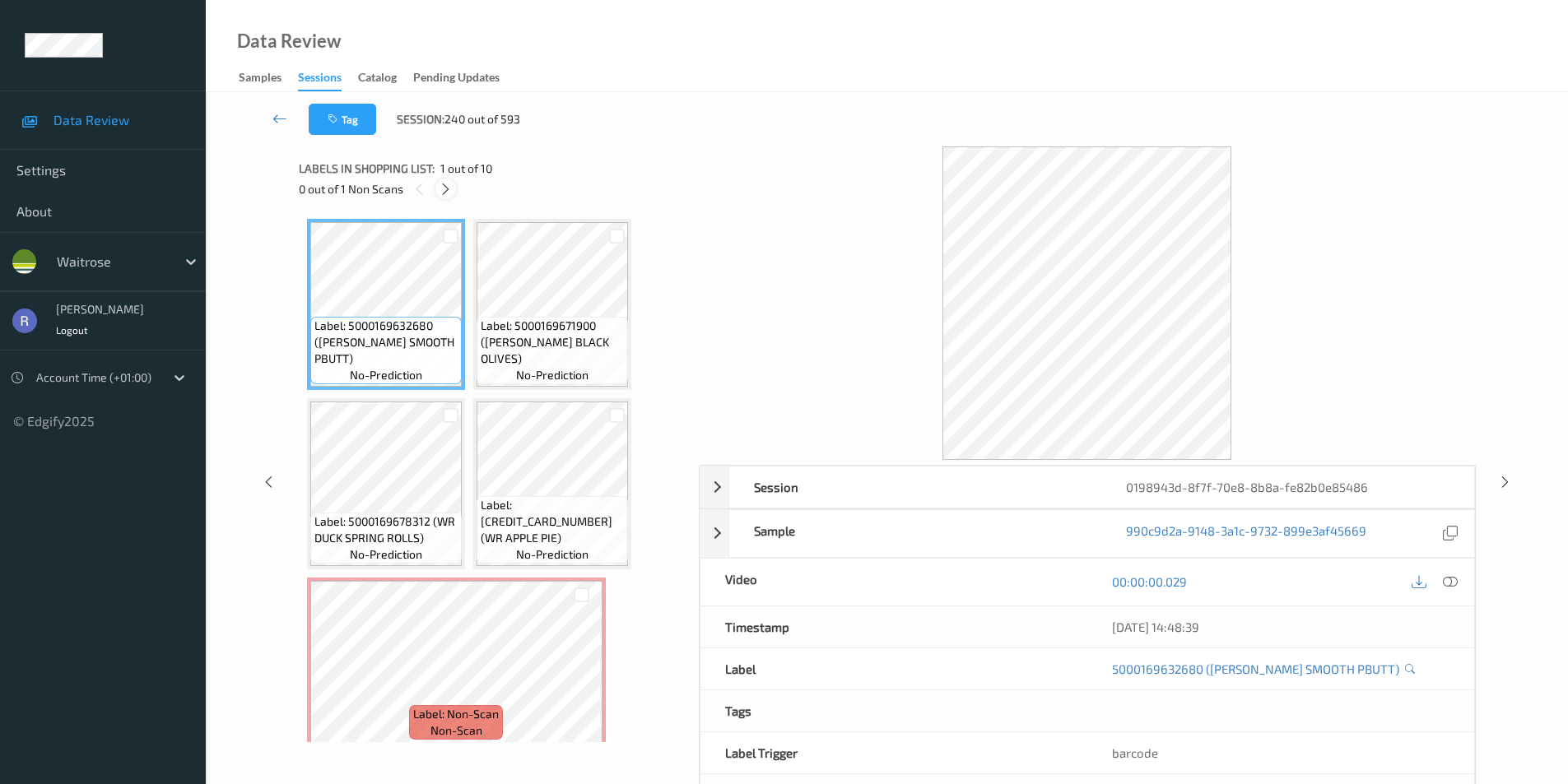
click at [441, 188] on icon at bounding box center [446, 189] width 14 height 15
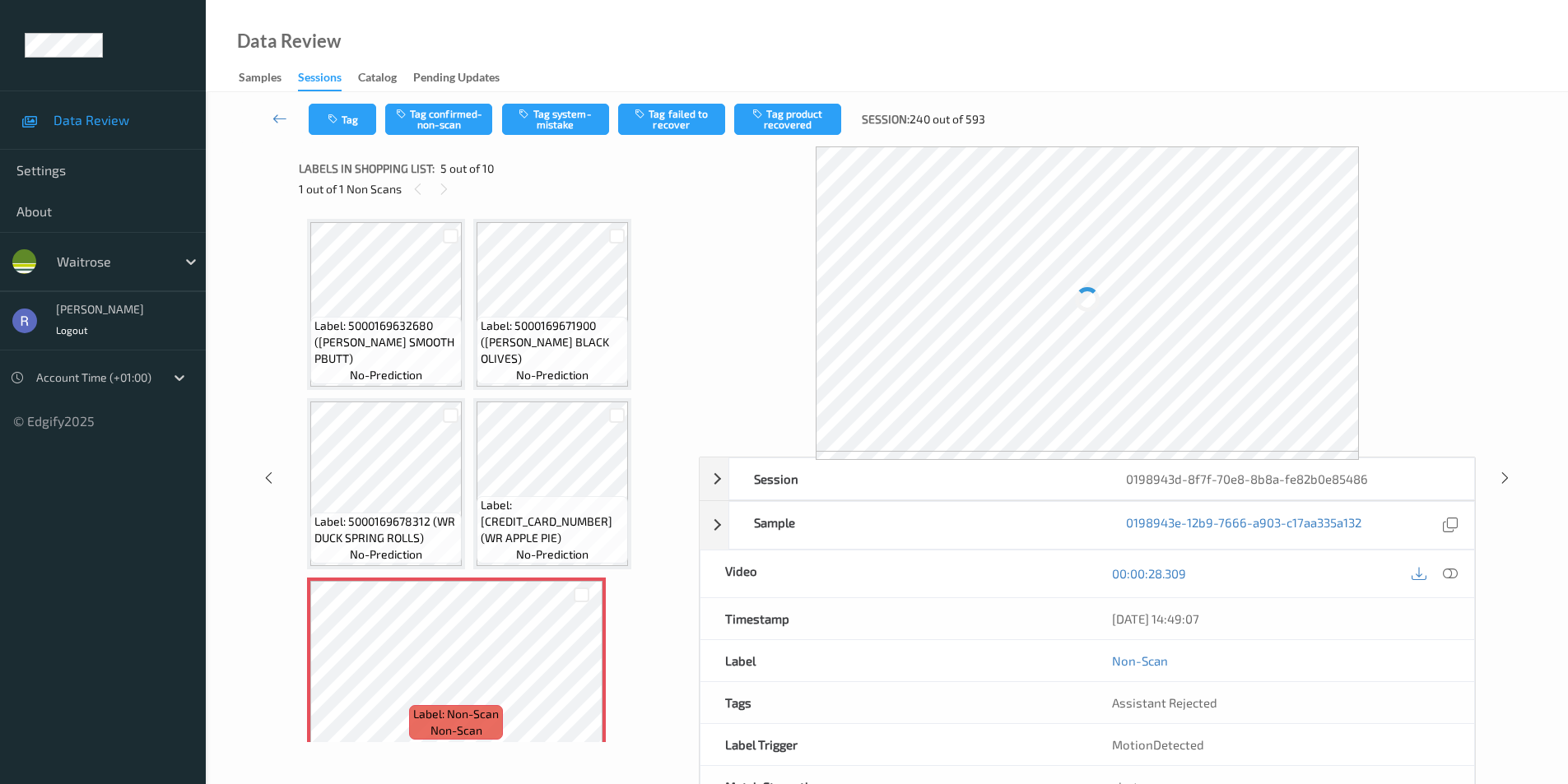
scroll to position [187, 0]
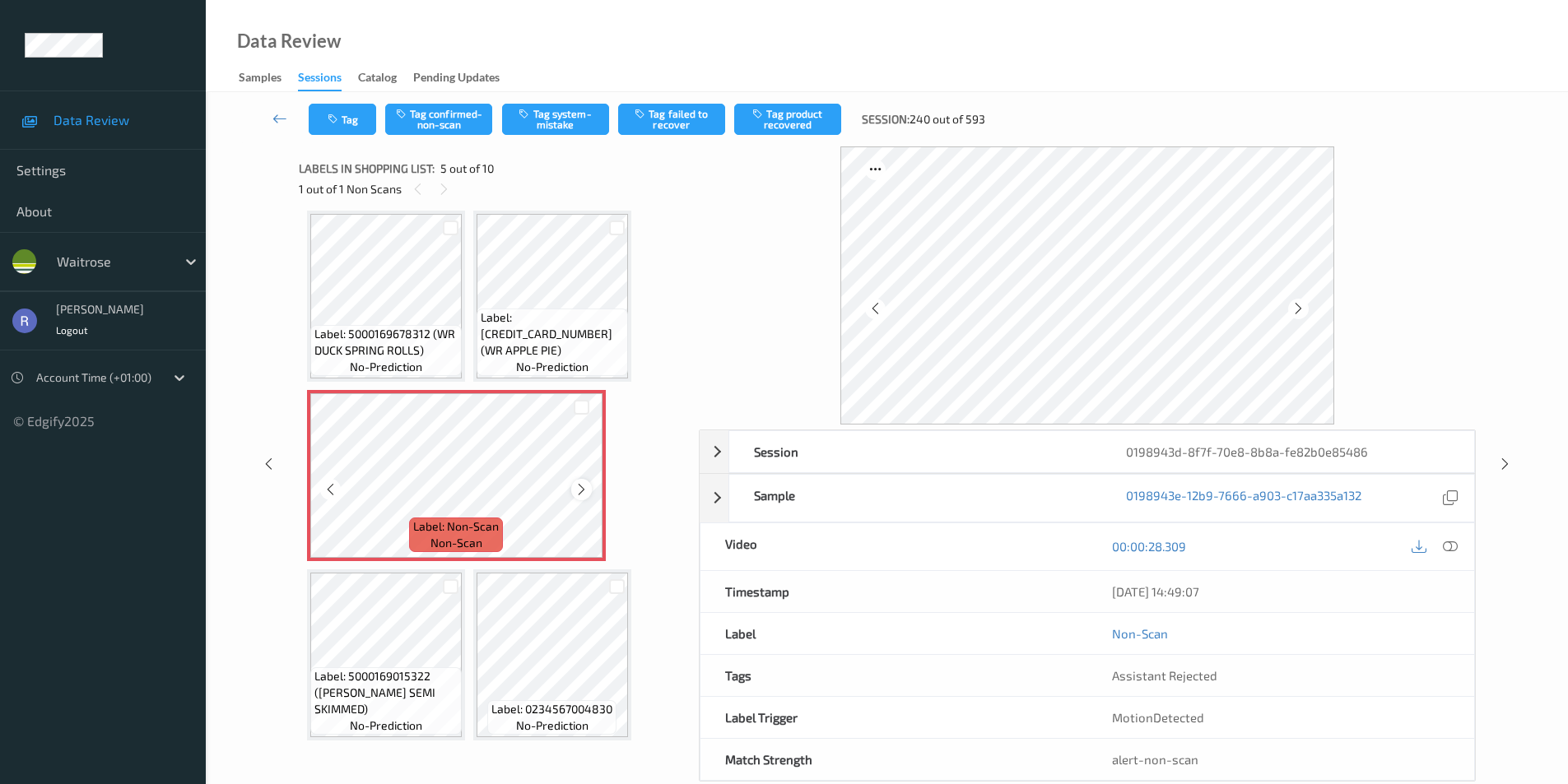
click at [587, 489] on icon at bounding box center [582, 490] width 14 height 15
click at [1449, 542] on icon at bounding box center [1450, 546] width 15 height 15
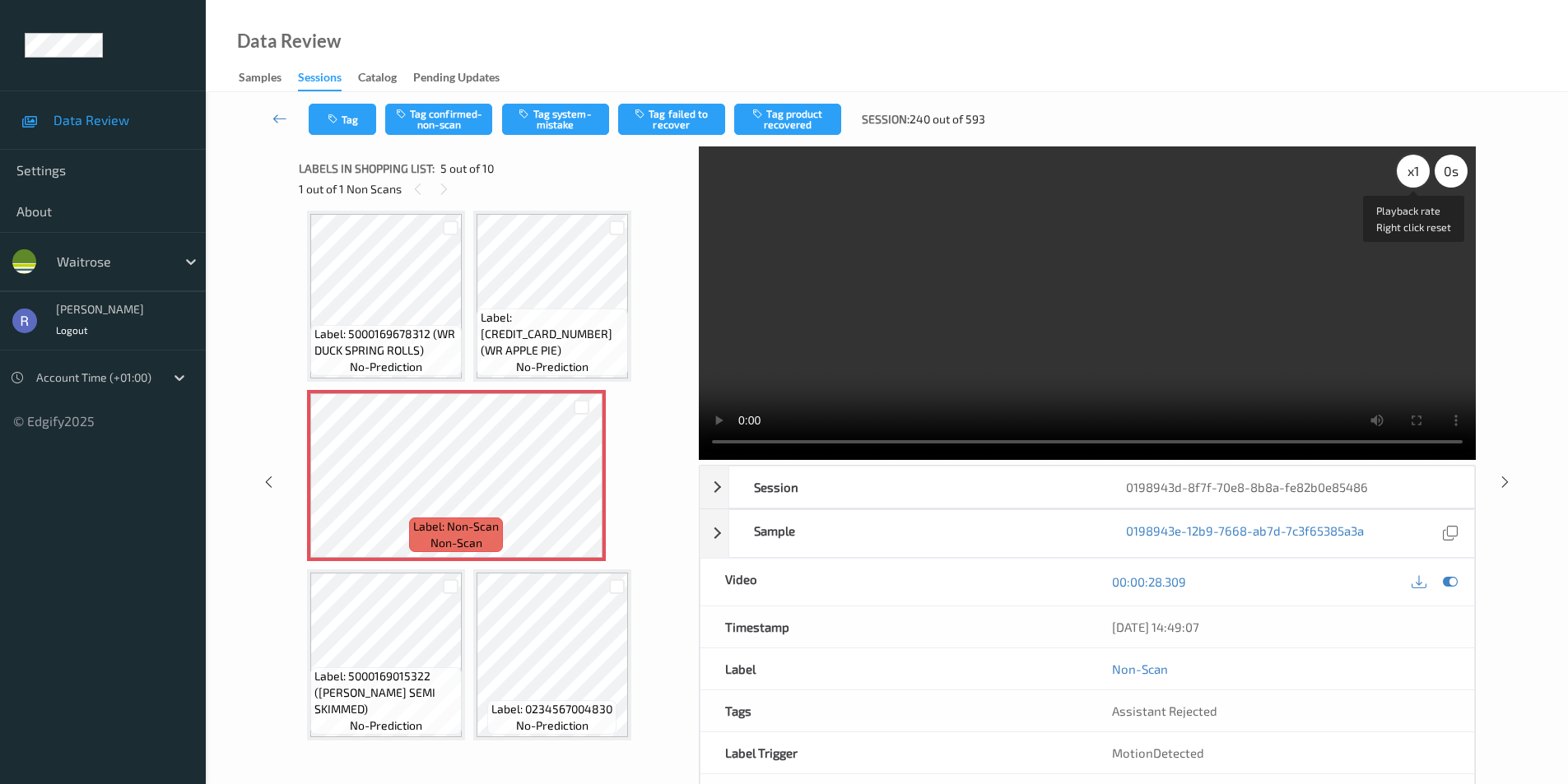
click at [1414, 179] on div "x 1" at bounding box center [1413, 171] width 33 height 33
click at [451, 125] on button "Tag confirmed-non-scan" at bounding box center [439, 118] width 107 height 31
click at [795, 110] on button "Tag product recovered" at bounding box center [787, 118] width 107 height 31
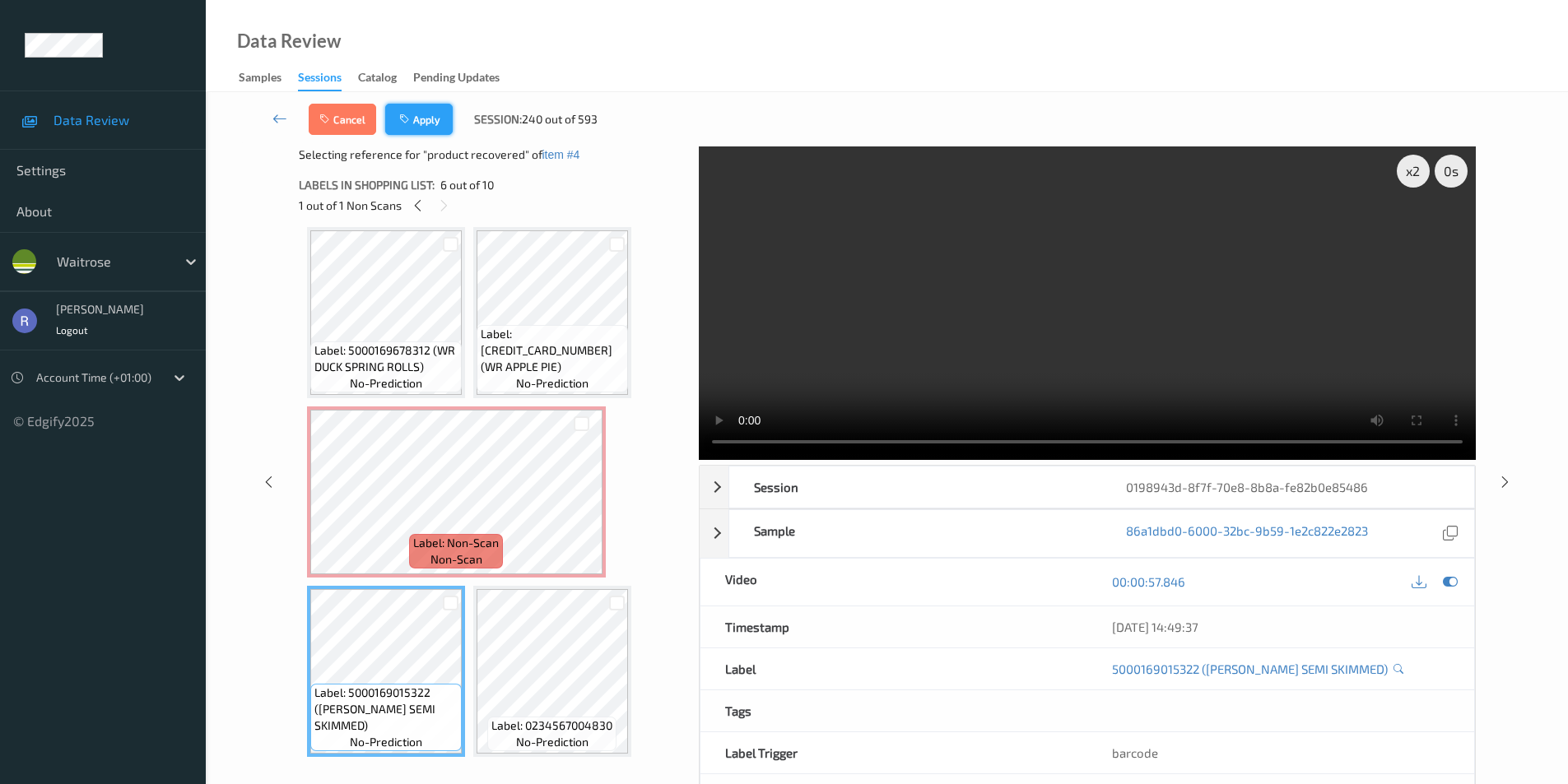
click at [433, 115] on button "Apply" at bounding box center [419, 118] width 67 height 31
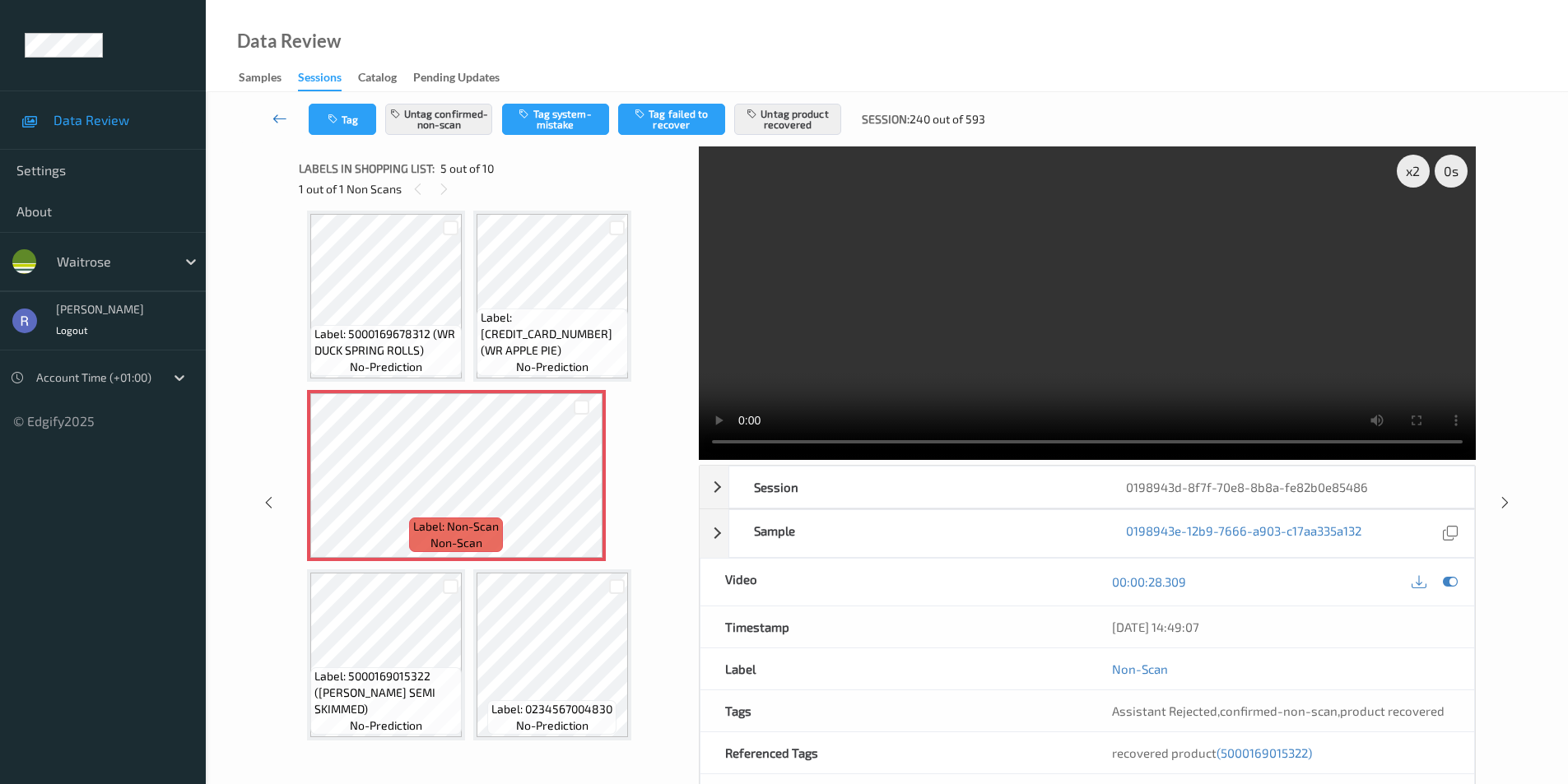
click at [280, 114] on icon at bounding box center [279, 118] width 15 height 17
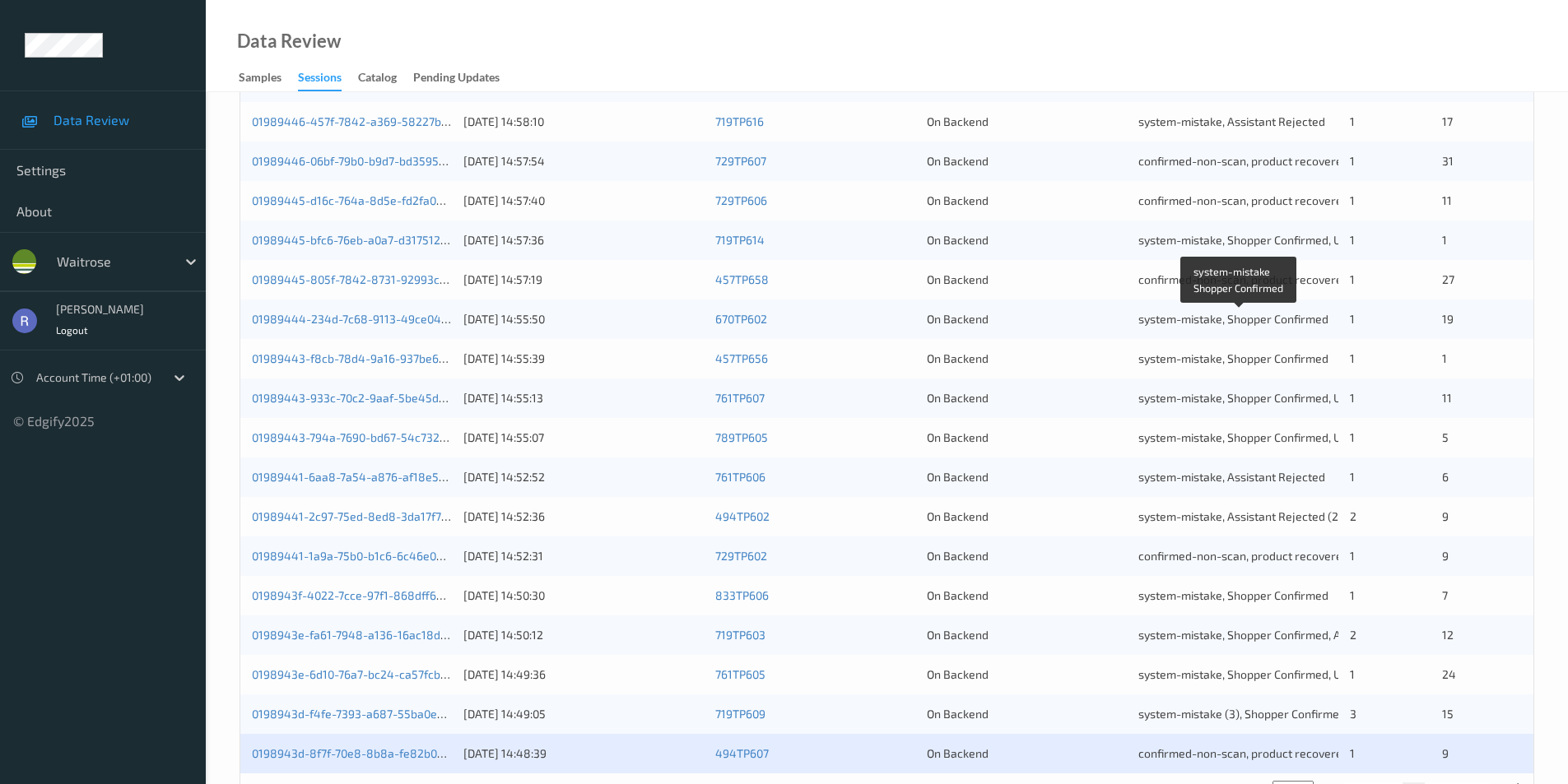
scroll to position [42, 0]
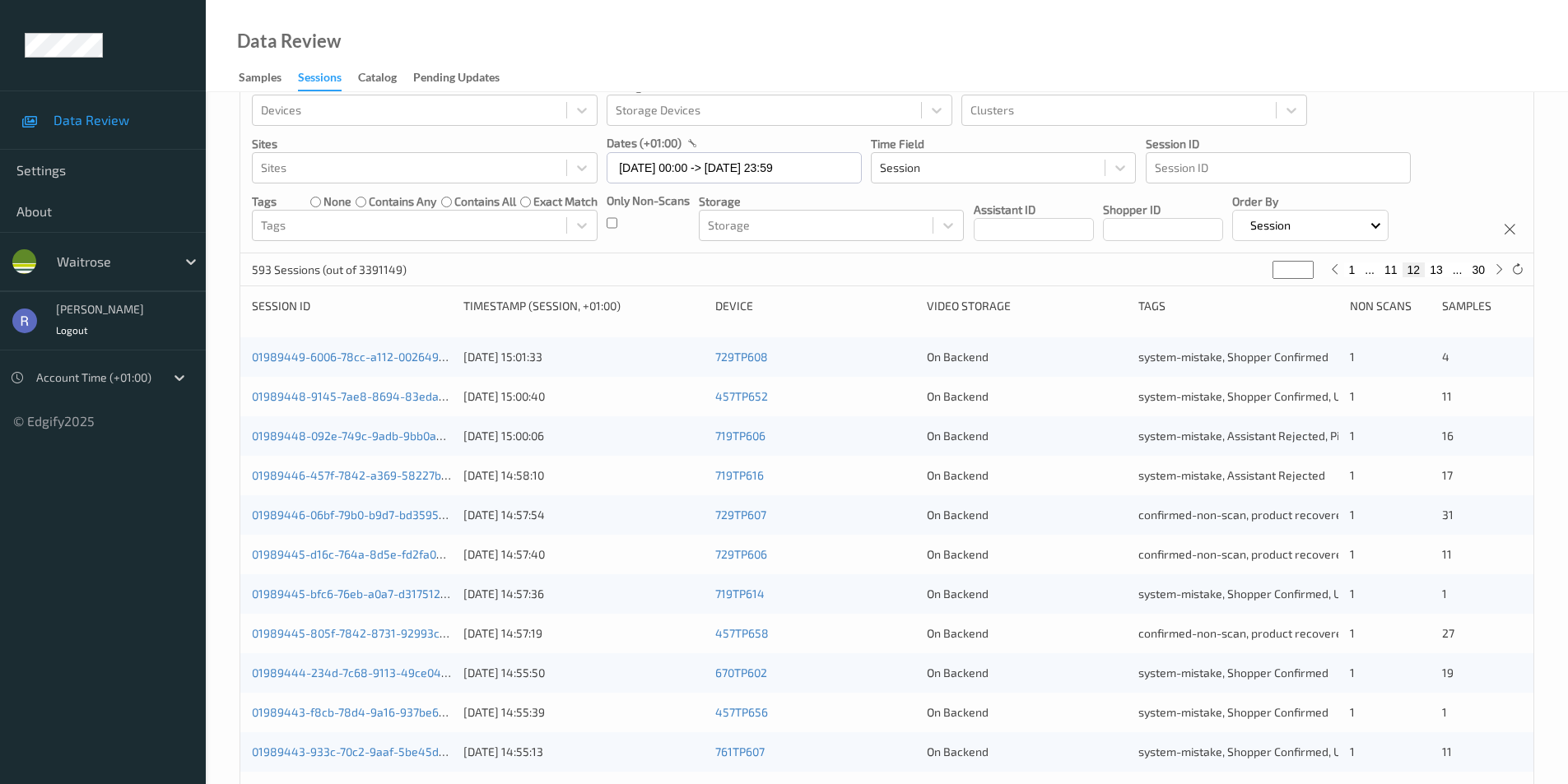
type input "**"
click at [1308, 266] on input "**" at bounding box center [1293, 270] width 42 height 18
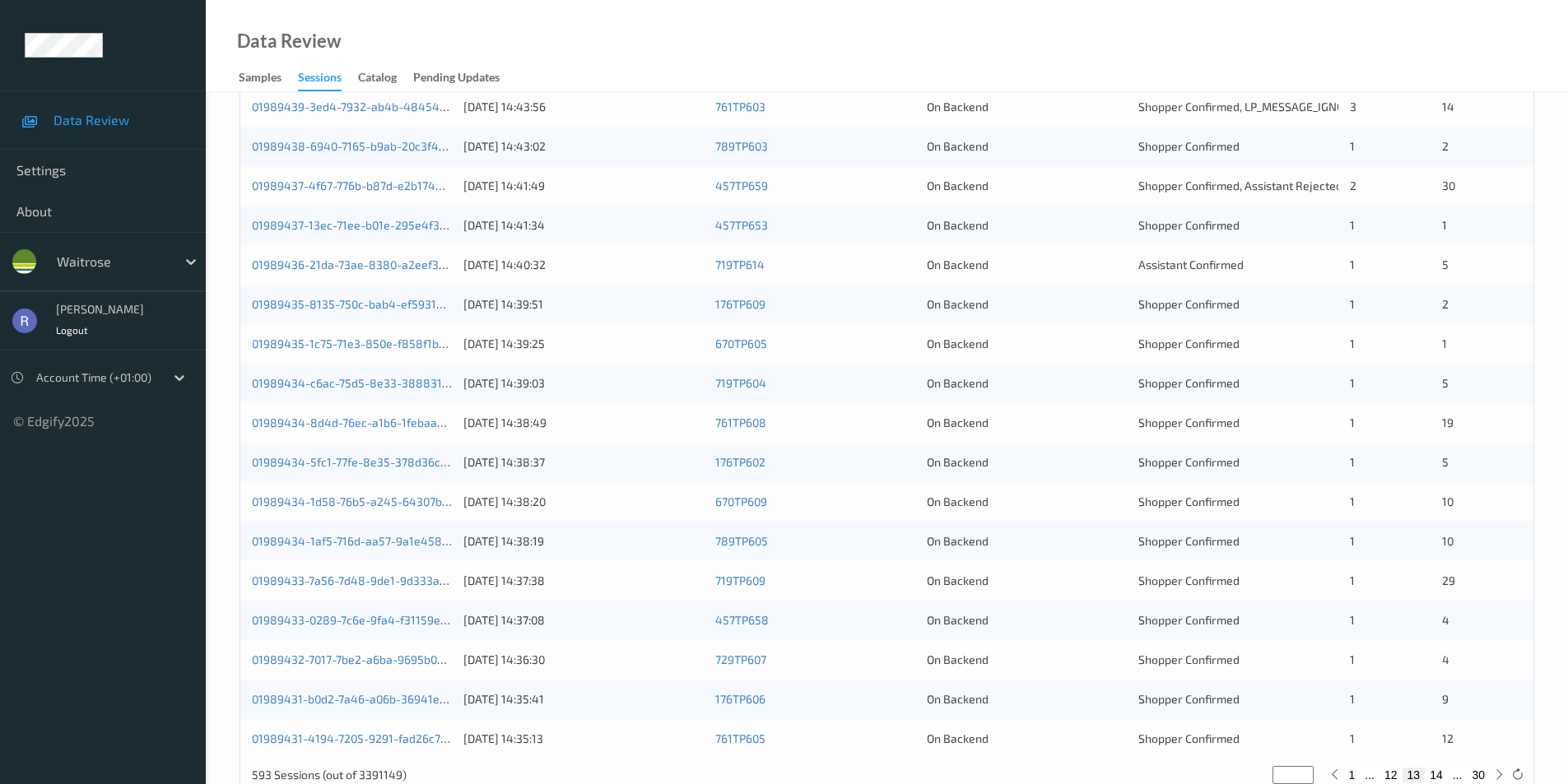
scroll to position [454, 0]
